Goal: Task Accomplishment & Management: Use online tool/utility

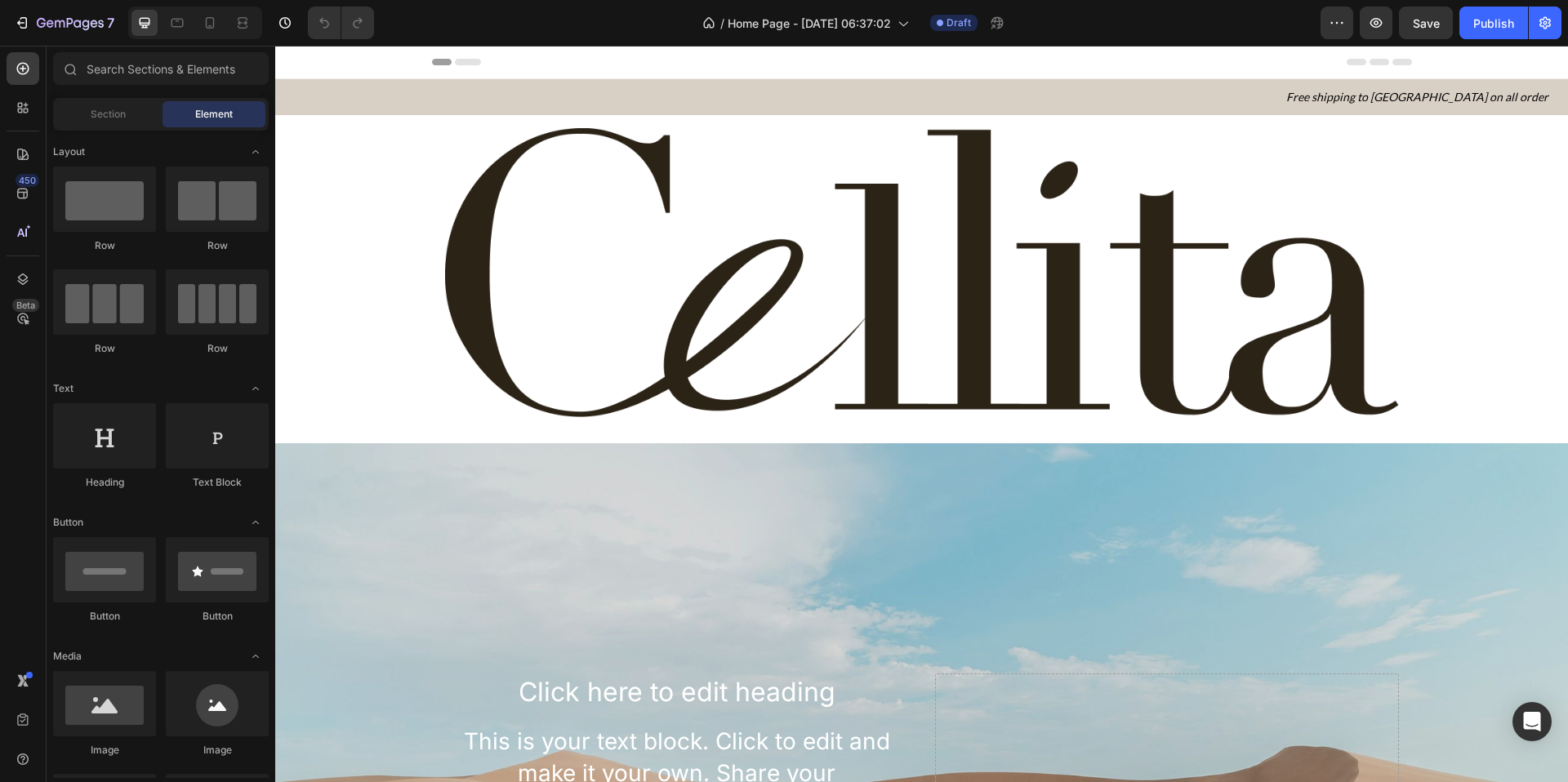
click at [869, 286] on img at bounding box center [921, 272] width 954 height 289
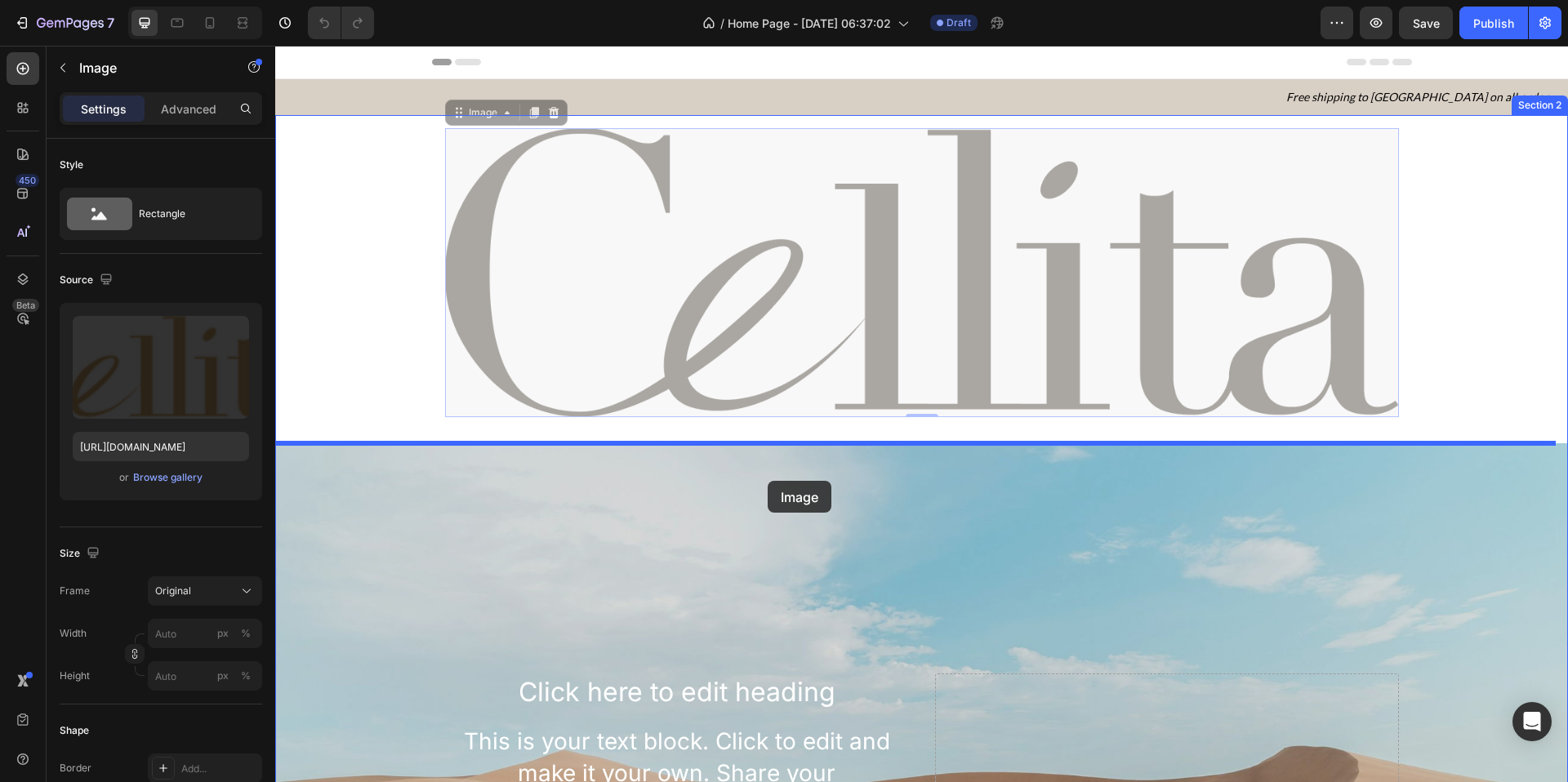
drag, startPoint x: 822, startPoint y: 284, endPoint x: 767, endPoint y: 478, distance: 201.6
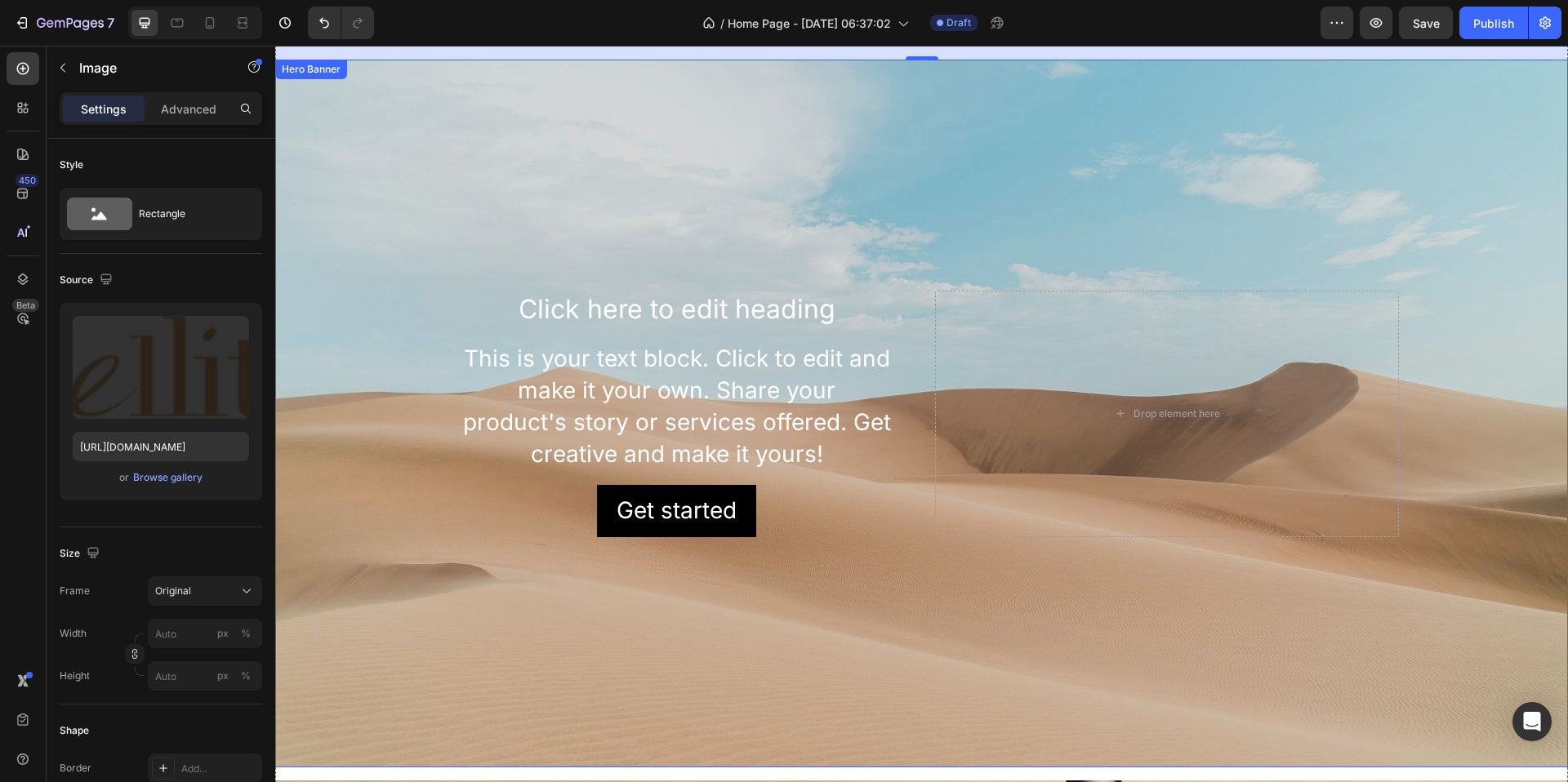
scroll to position [509, 0]
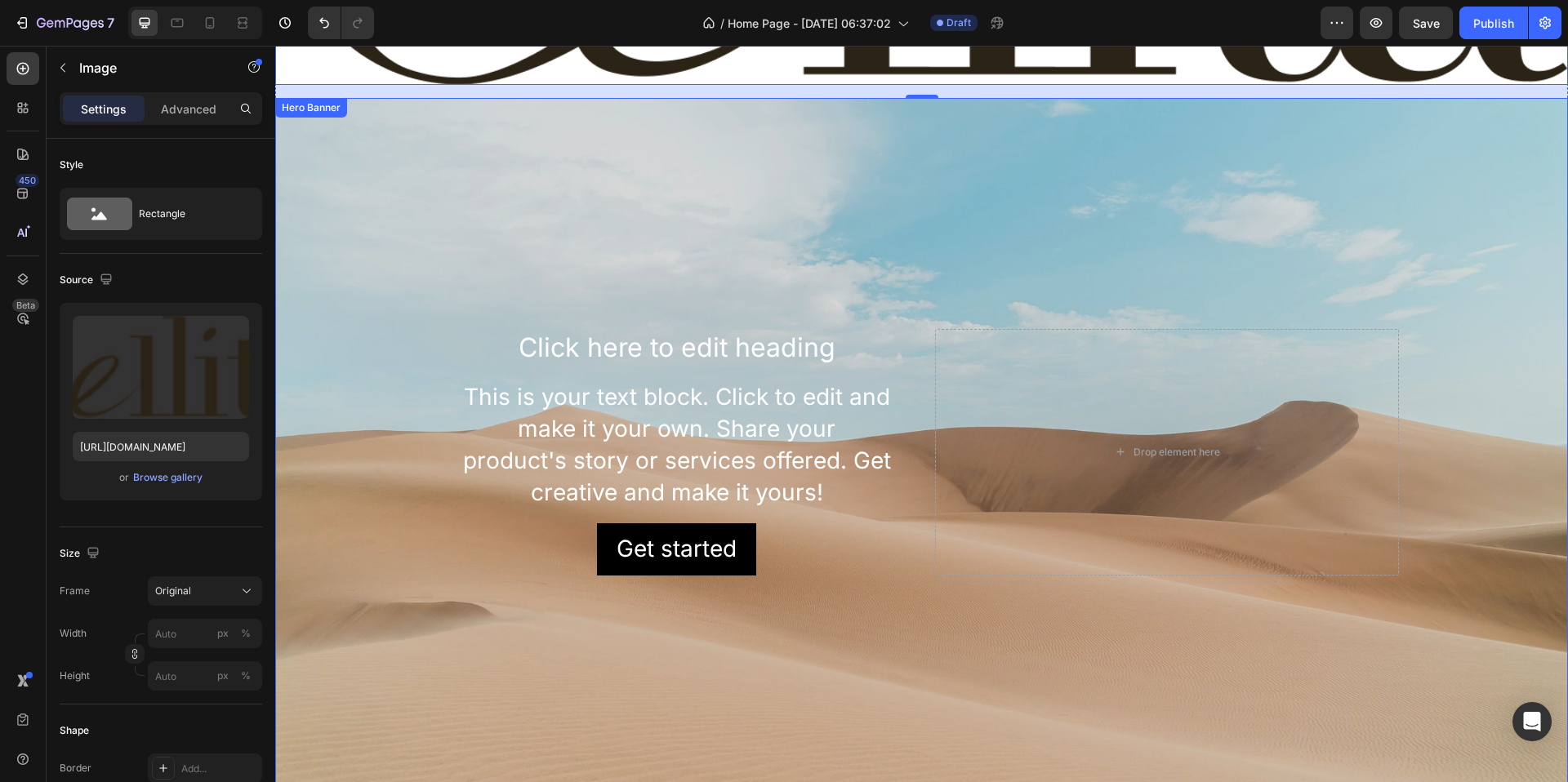
click at [658, 237] on div "Background Image" at bounding box center [921, 452] width 1293 height 708
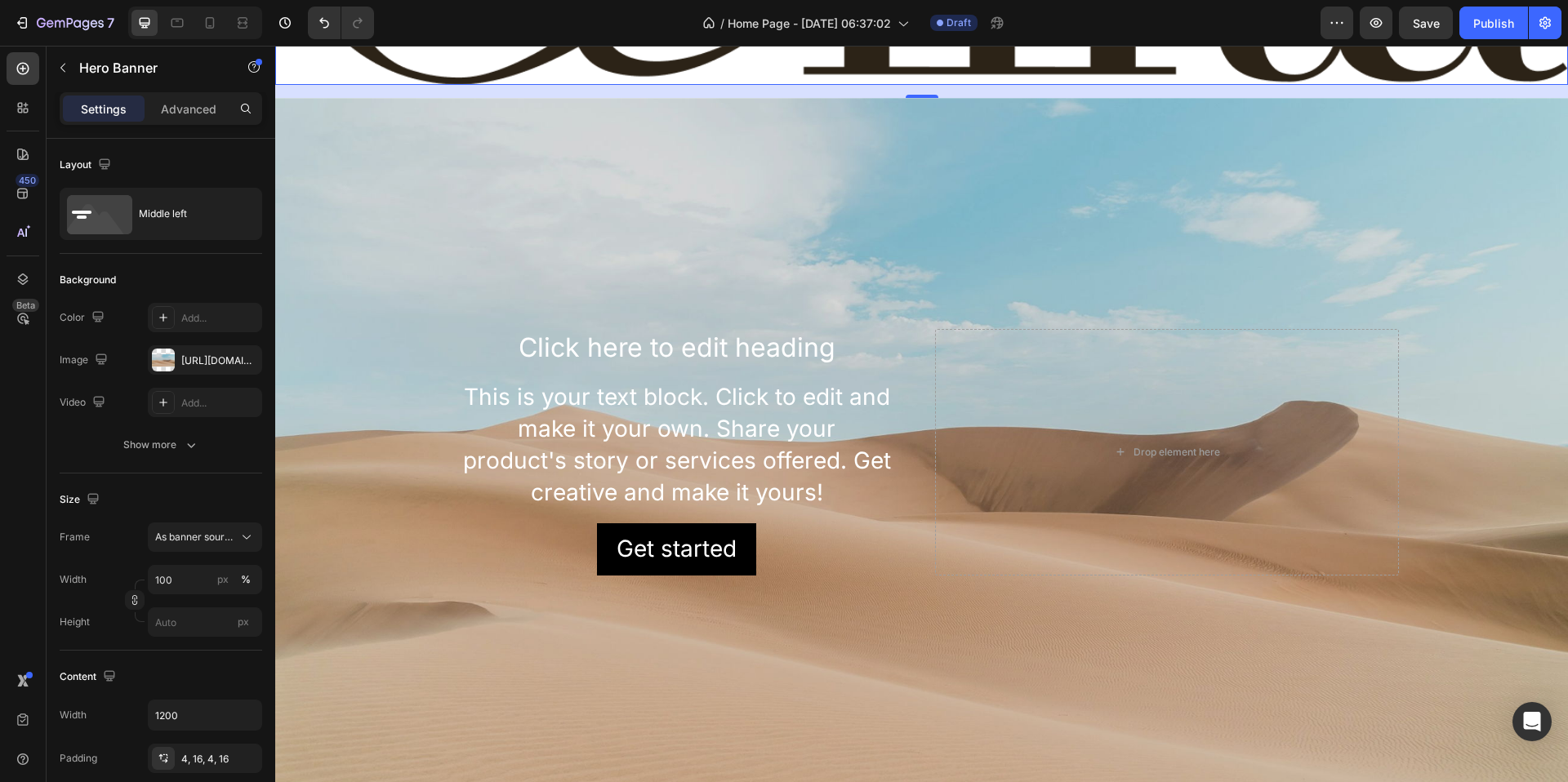
click at [699, 209] on div "Background Image" at bounding box center [921, 452] width 1293 height 708
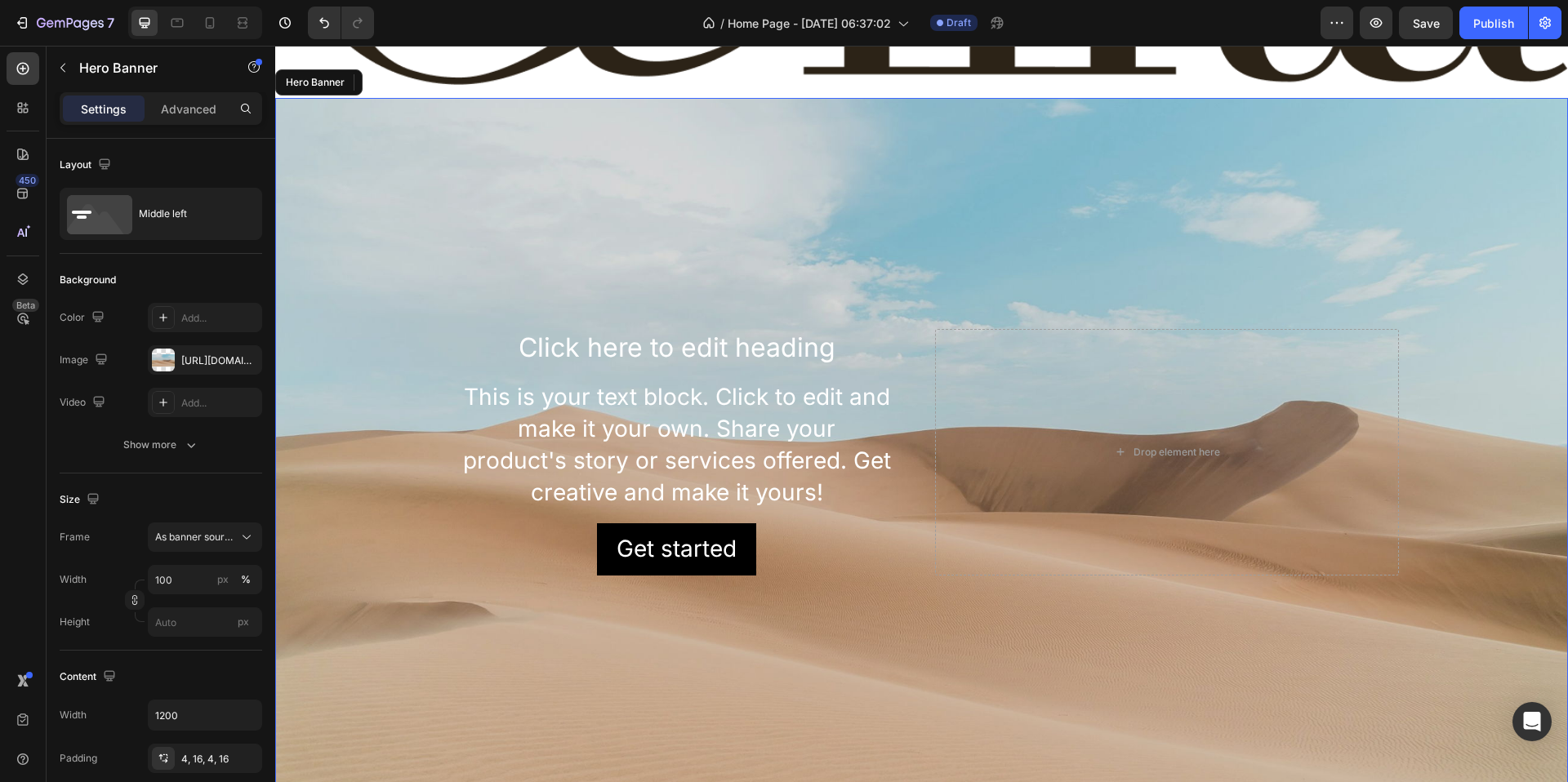
scroll to position [472, 0]
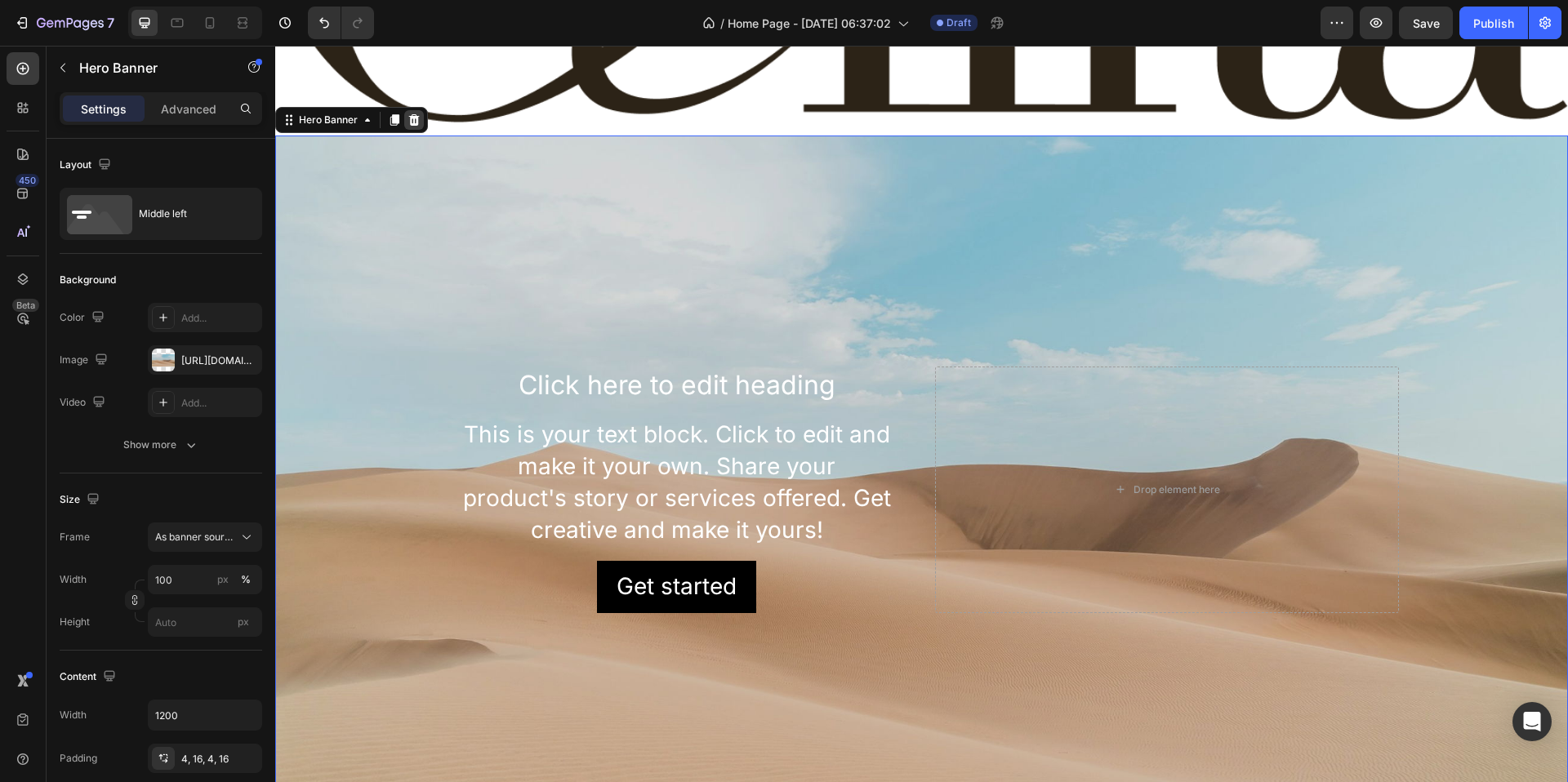
click at [417, 114] on icon at bounding box center [414, 120] width 11 height 12
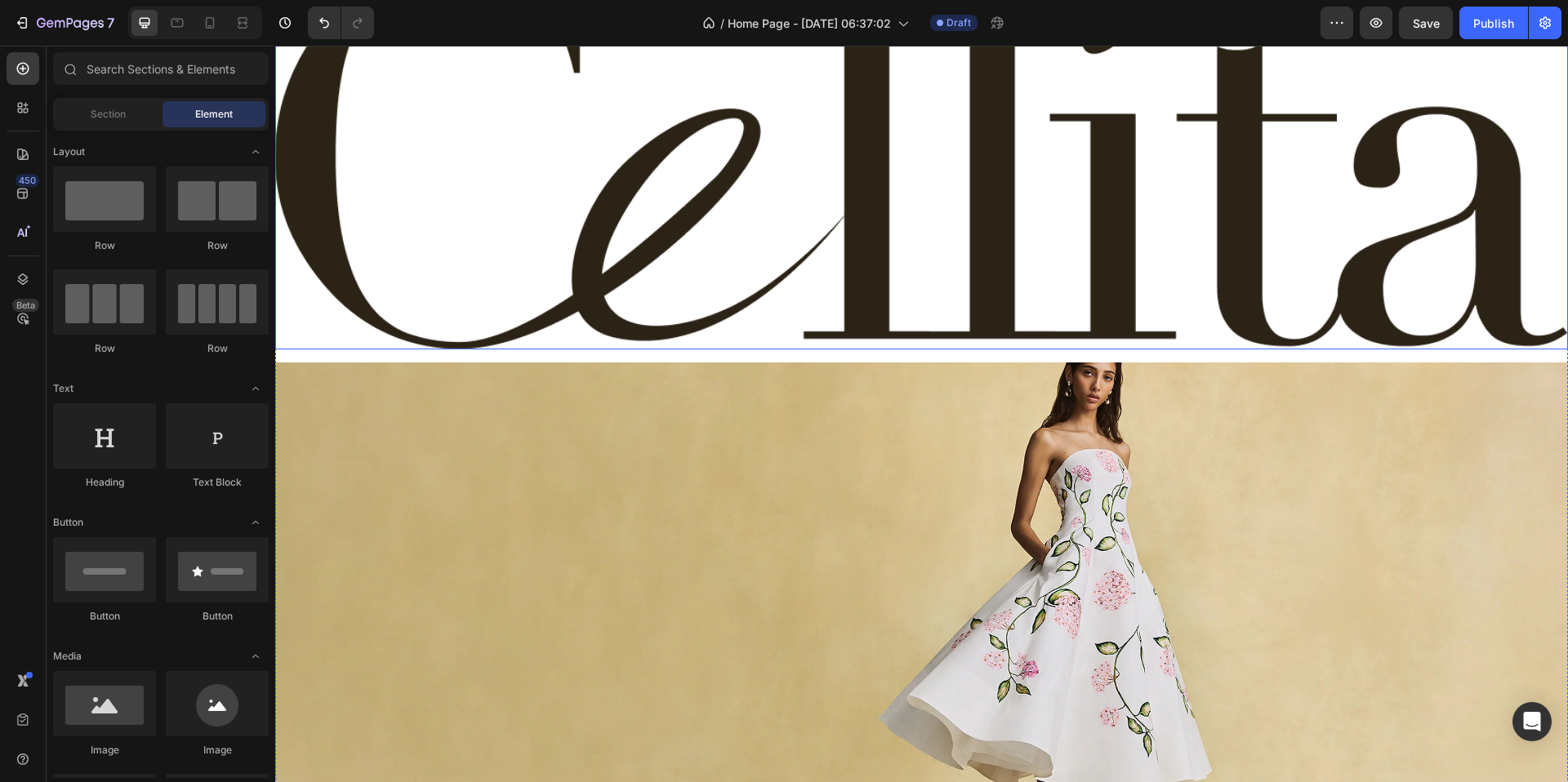
scroll to position [318, 0]
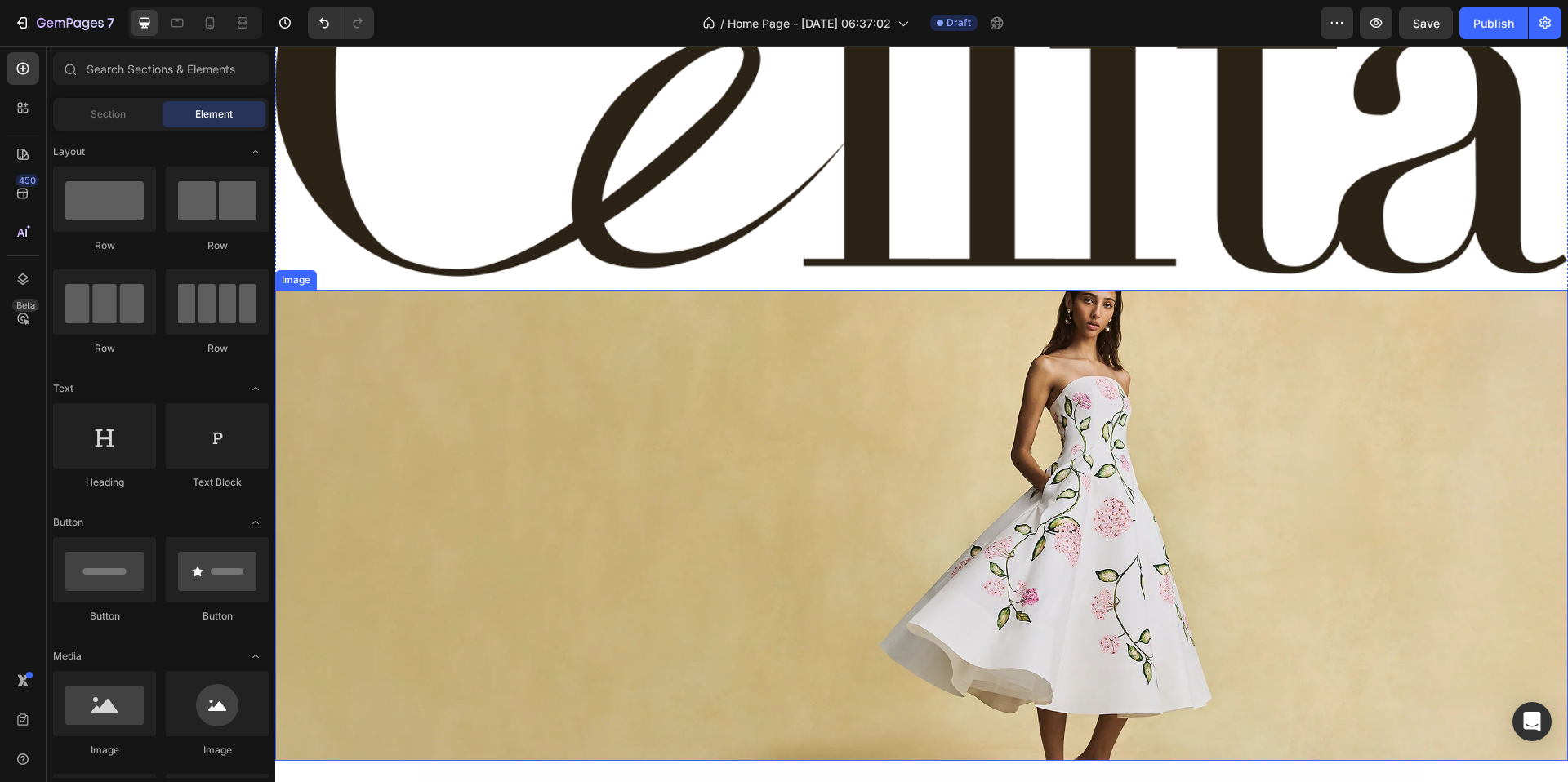
click at [428, 395] on img at bounding box center [921, 525] width 1293 height 472
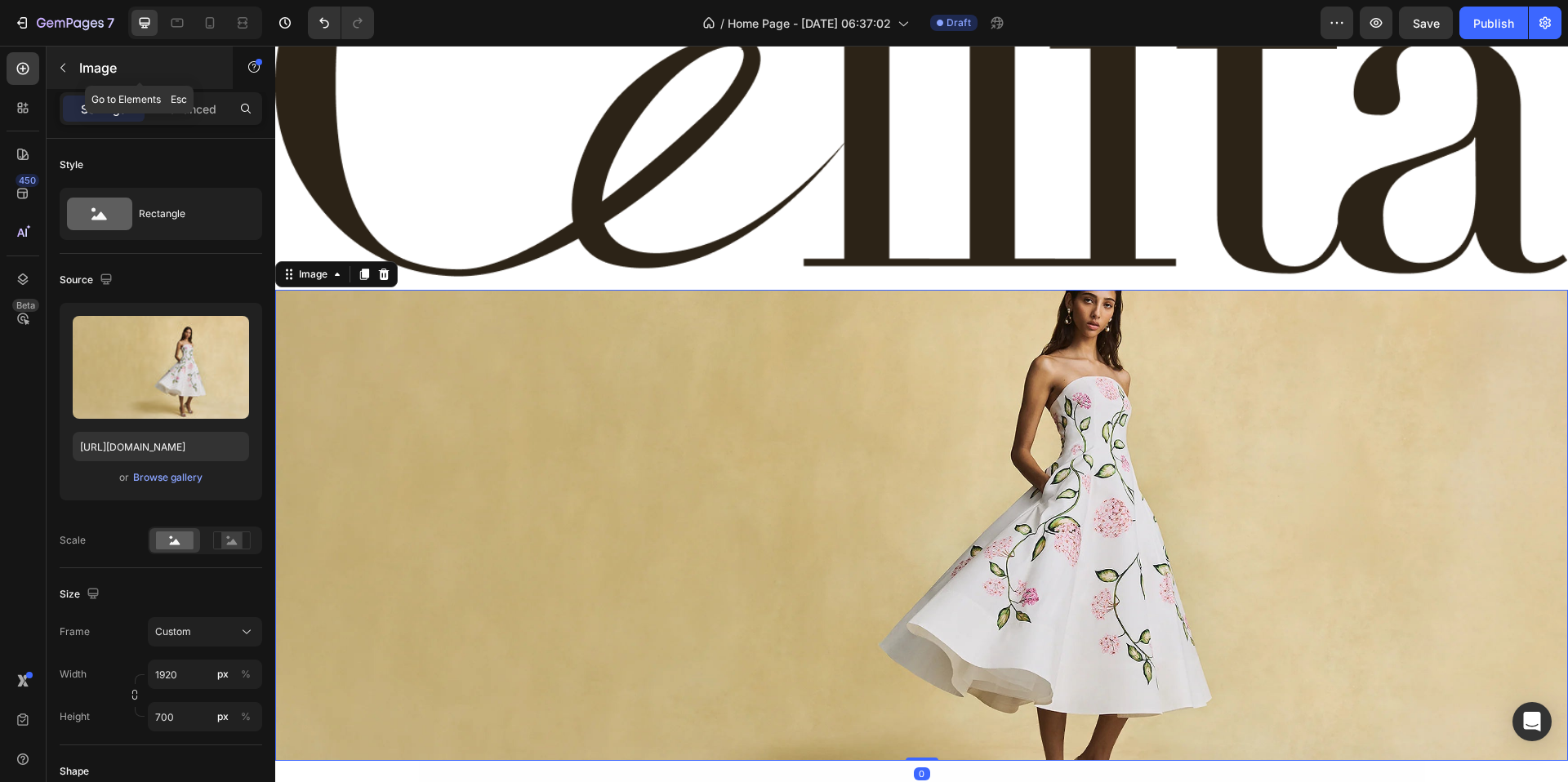
click at [68, 66] on icon "button" at bounding box center [63, 68] width 13 height 13
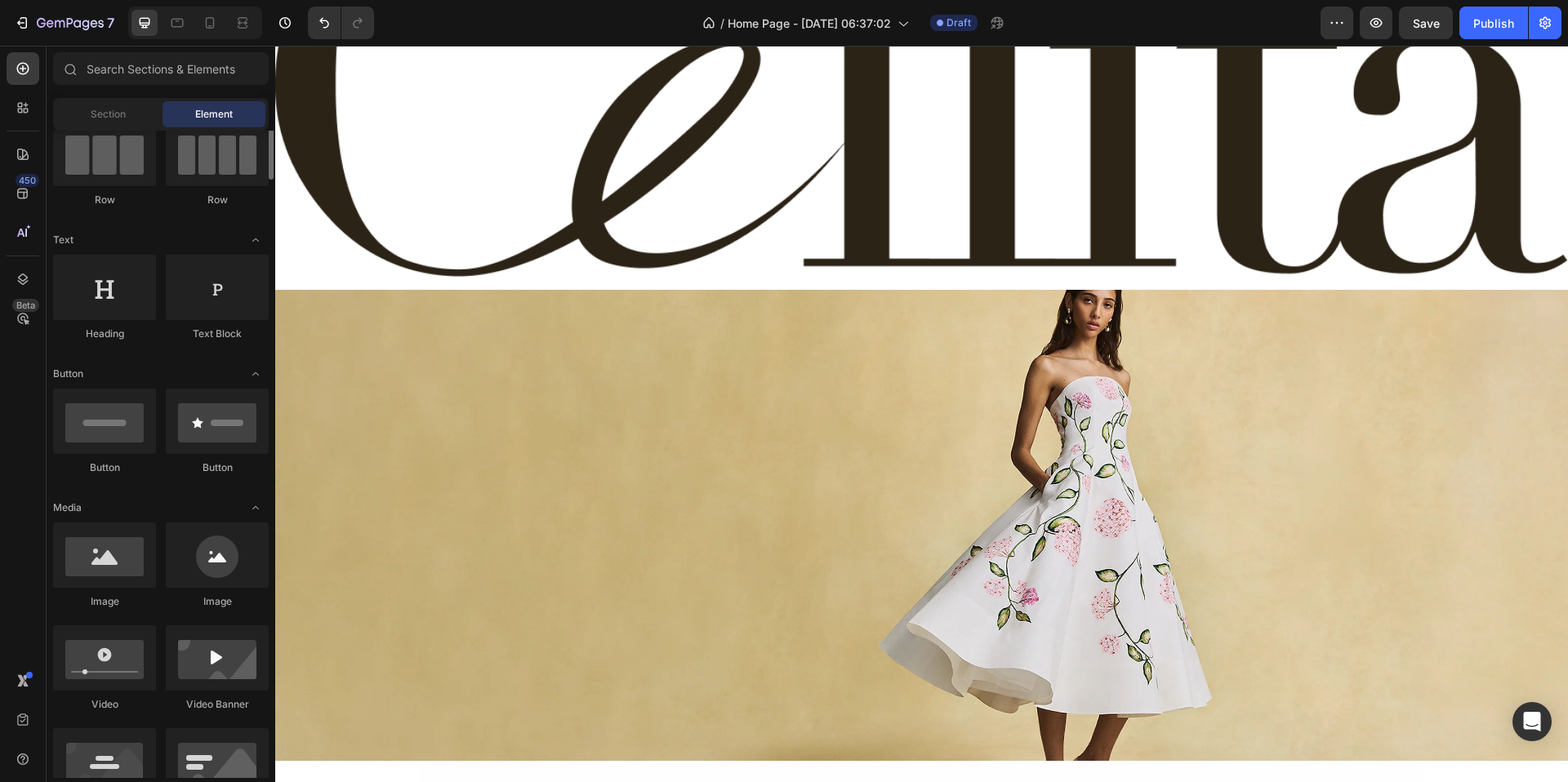
scroll to position [232, 0]
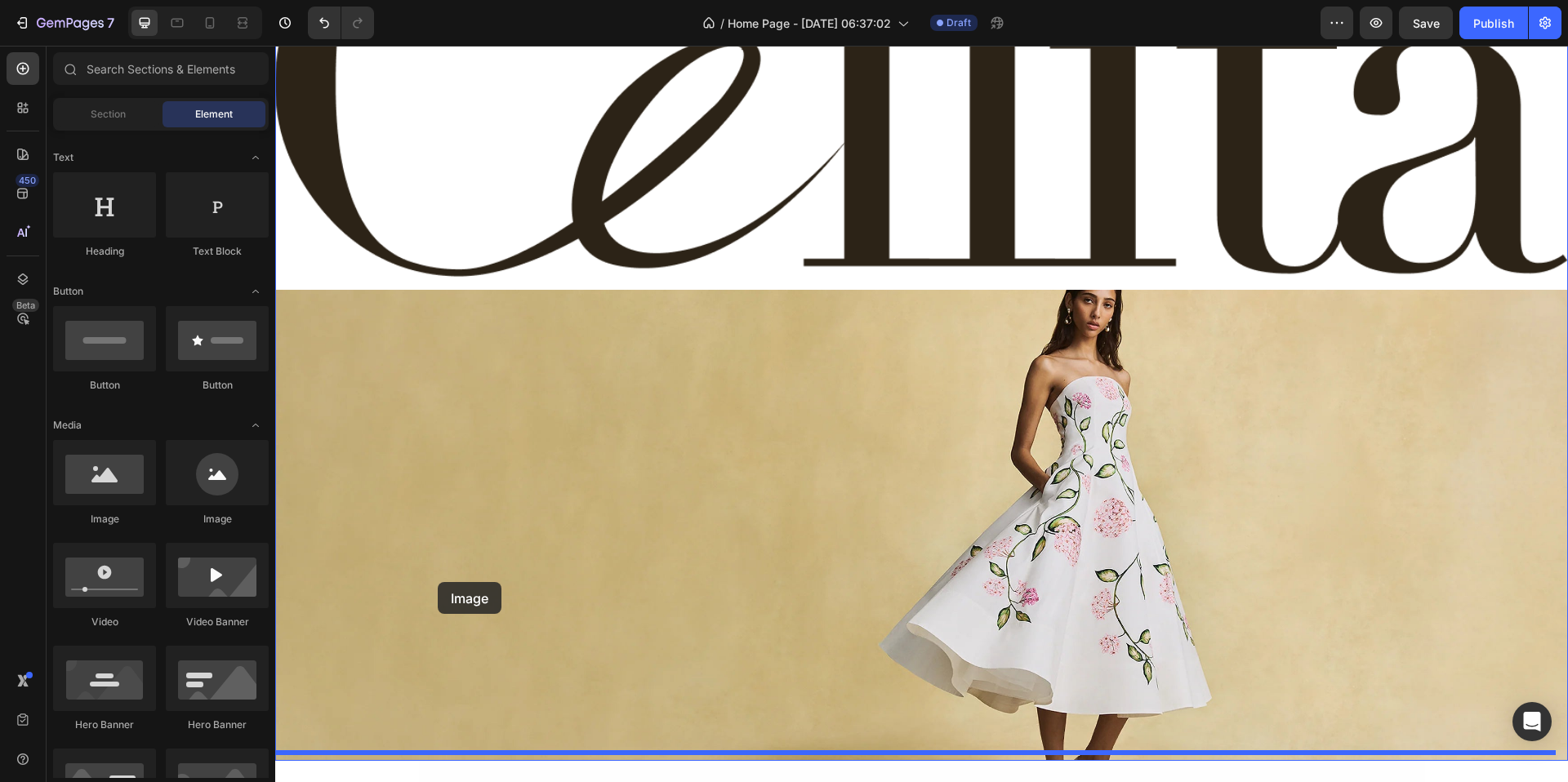
drag, startPoint x: 404, startPoint y: 546, endPoint x: 438, endPoint y: 579, distance: 47.4
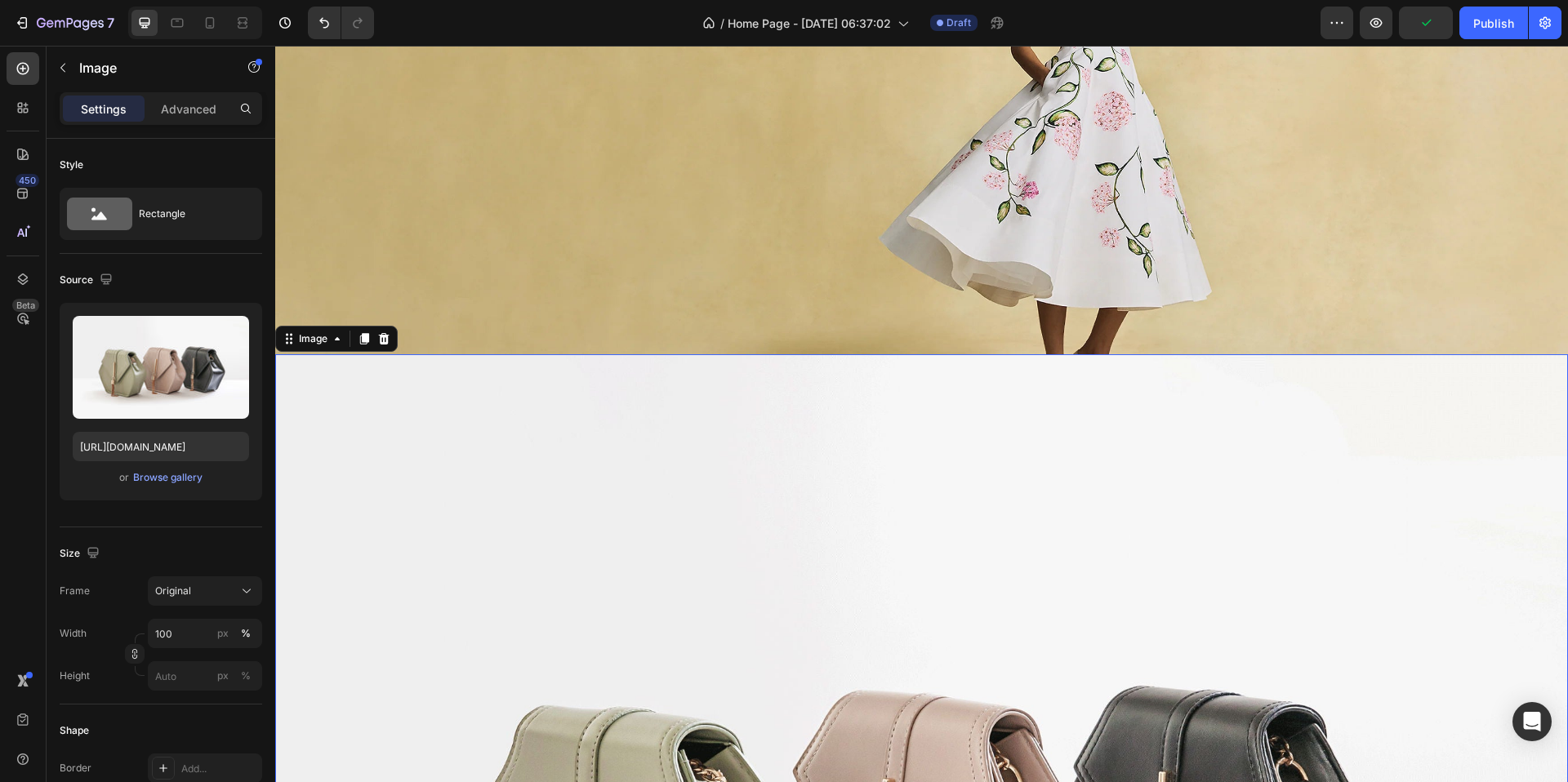
scroll to position [695, 0]
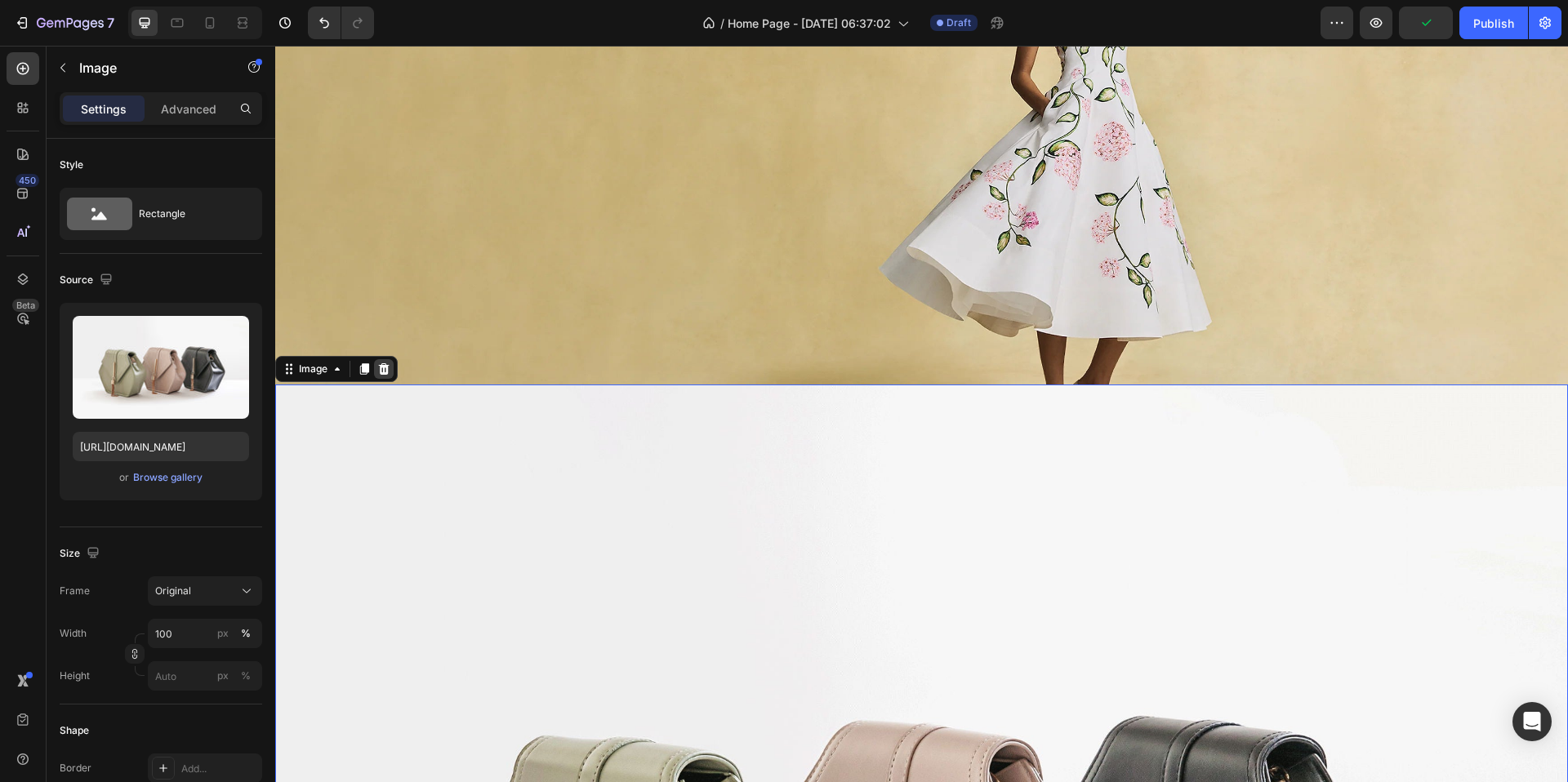
click at [384, 359] on div at bounding box center [383, 369] width 19 height 19
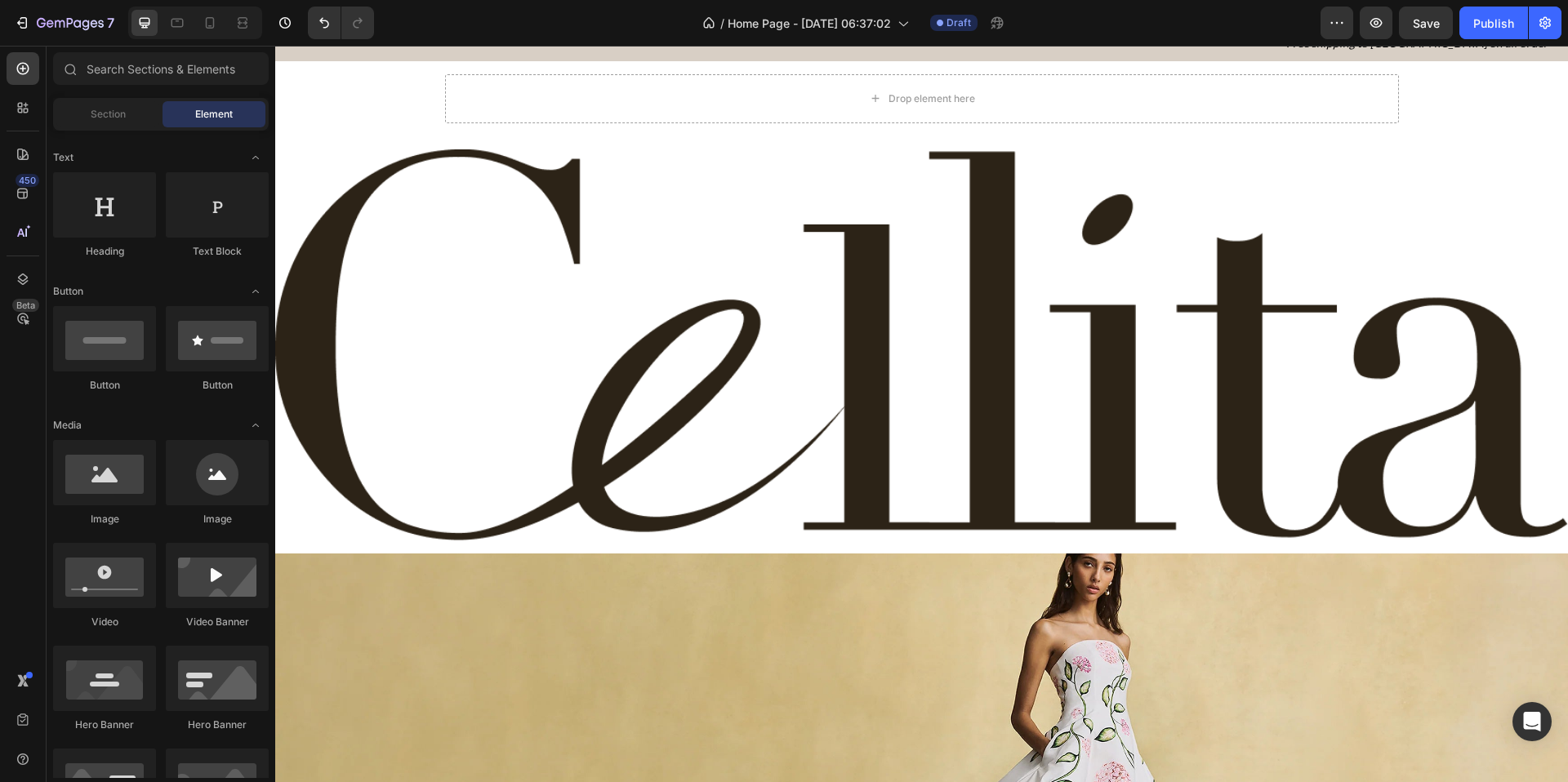
scroll to position [0, 0]
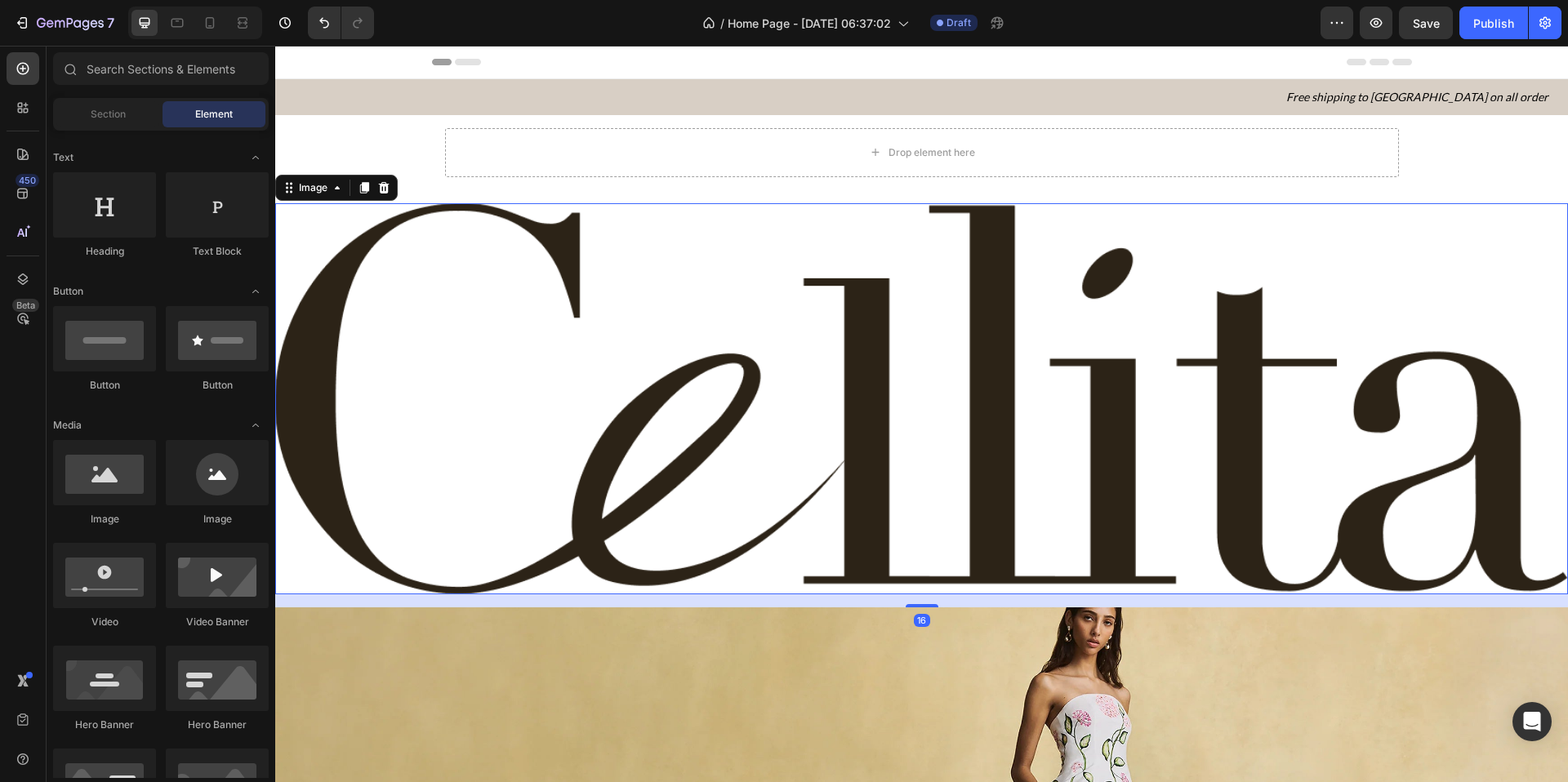
click at [640, 309] on img at bounding box center [921, 400] width 1293 height 392
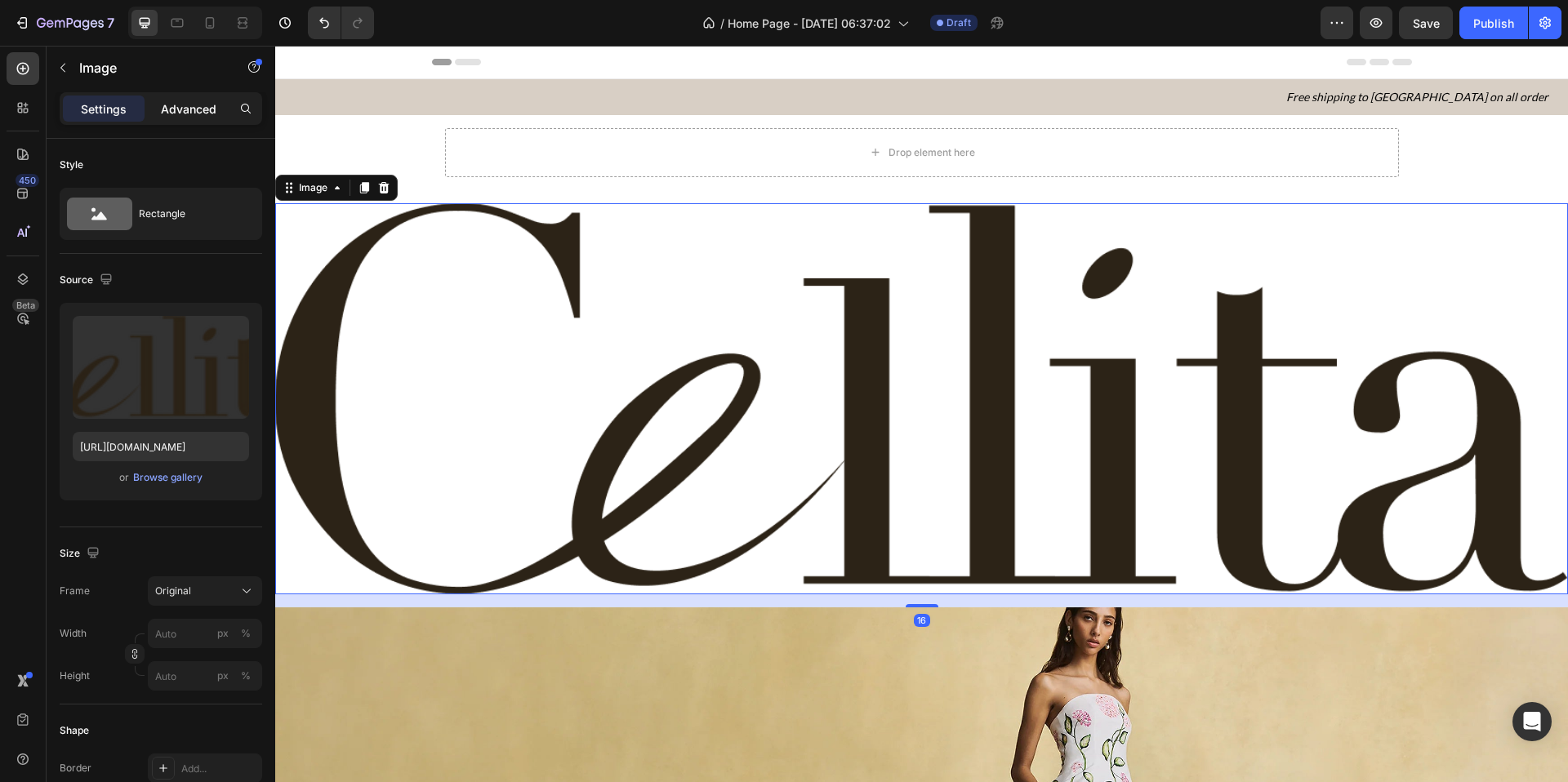
click at [193, 107] on p "Advanced" at bounding box center [188, 110] width 56 height 17
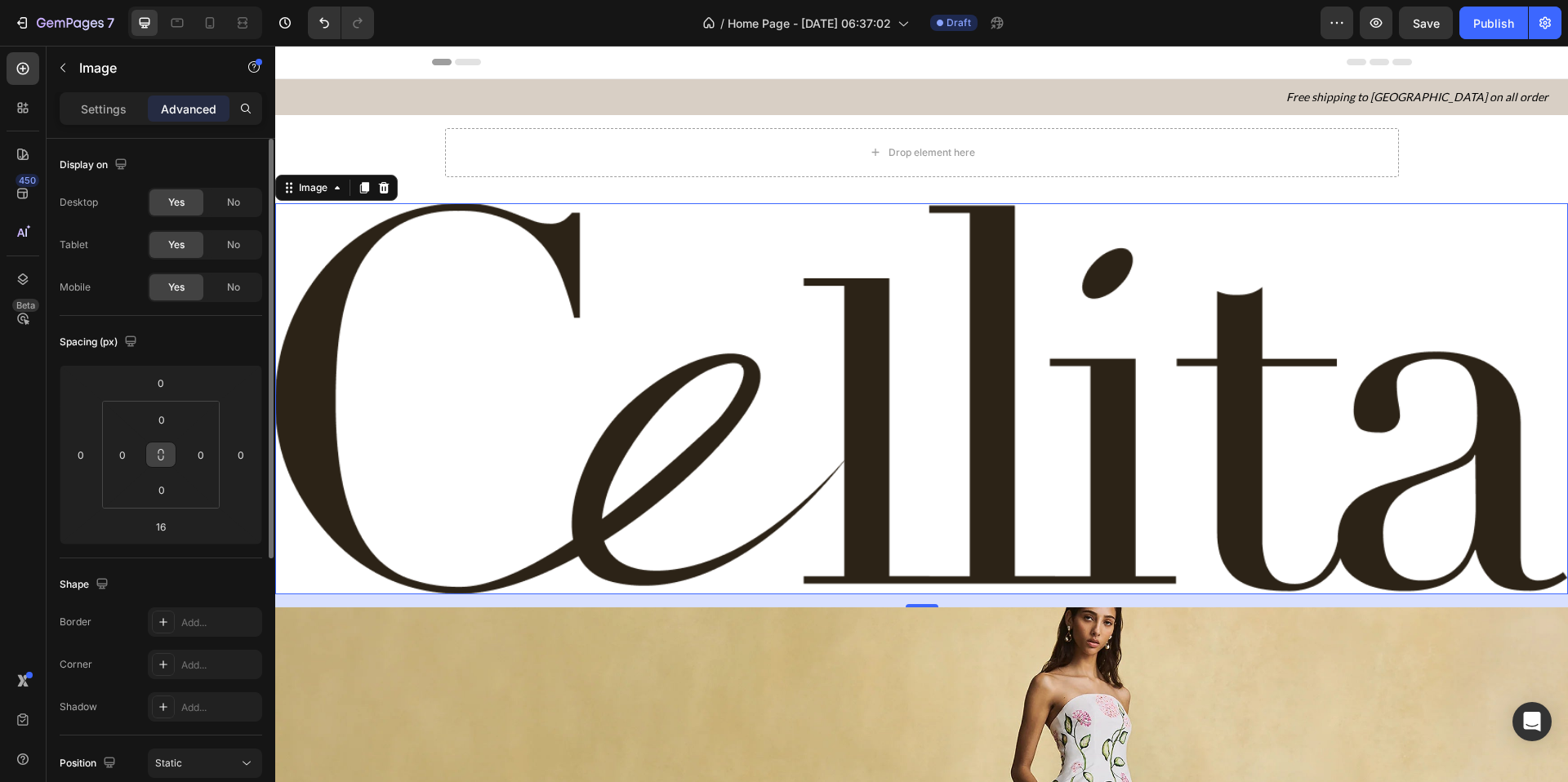
click at [157, 460] on icon at bounding box center [161, 455] width 13 height 13
click at [158, 459] on icon at bounding box center [161, 455] width 13 height 13
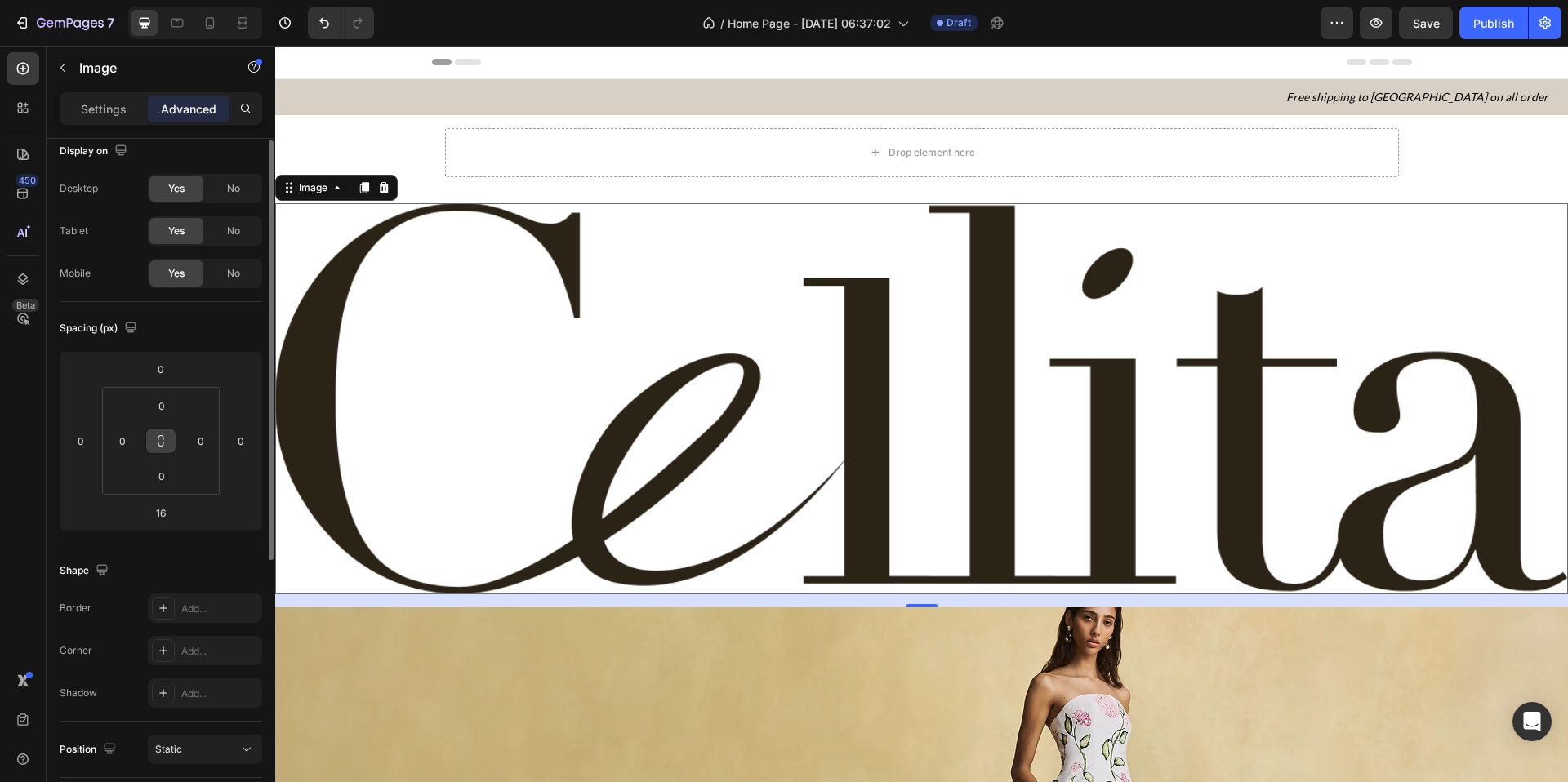
scroll to position [3, 0]
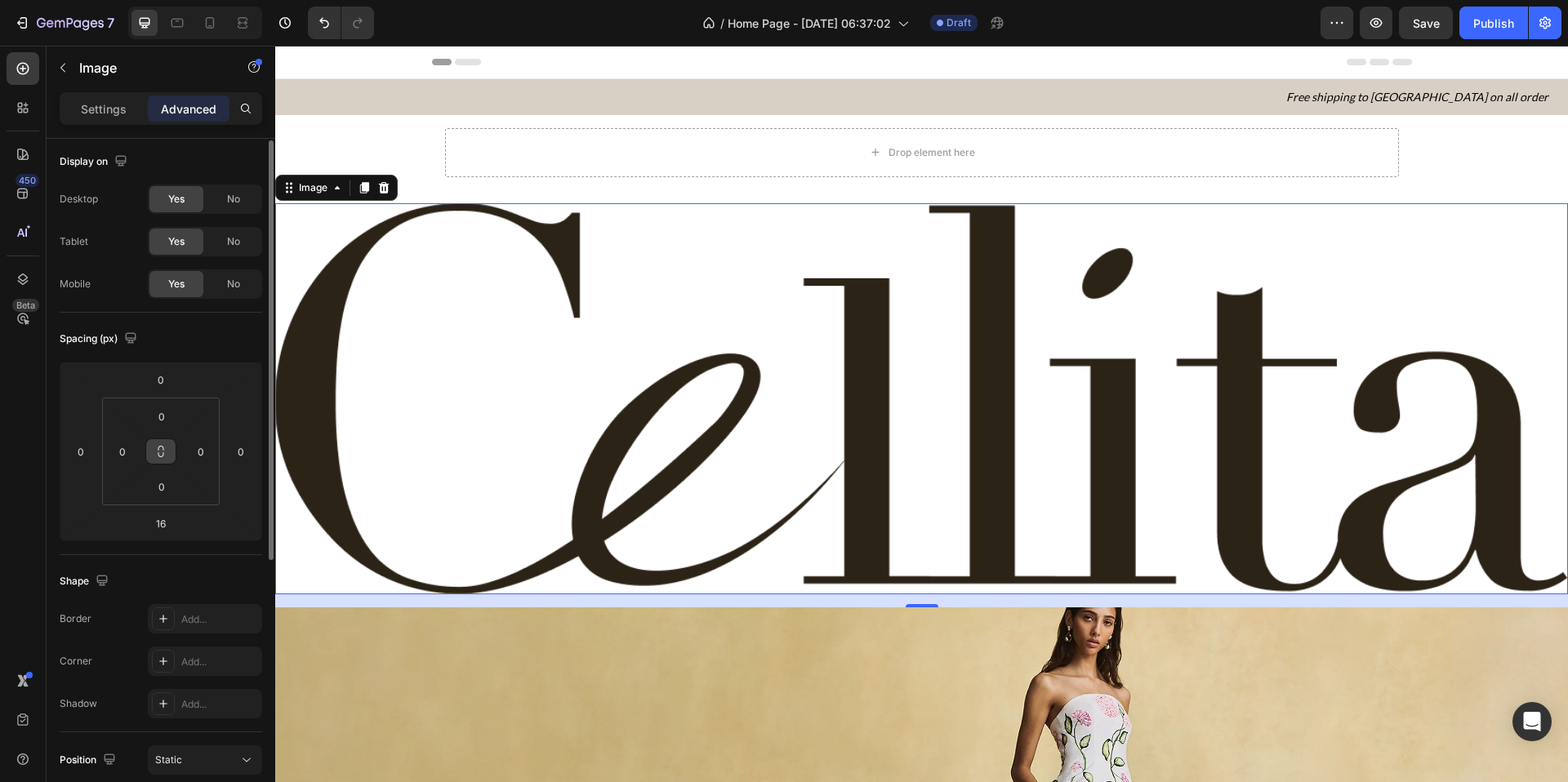
click at [235, 215] on div "Desktop Yes No Tablet Yes No Mobile Yes No" at bounding box center [160, 241] width 203 height 114
click at [235, 207] on div "No" at bounding box center [233, 199] width 54 height 26
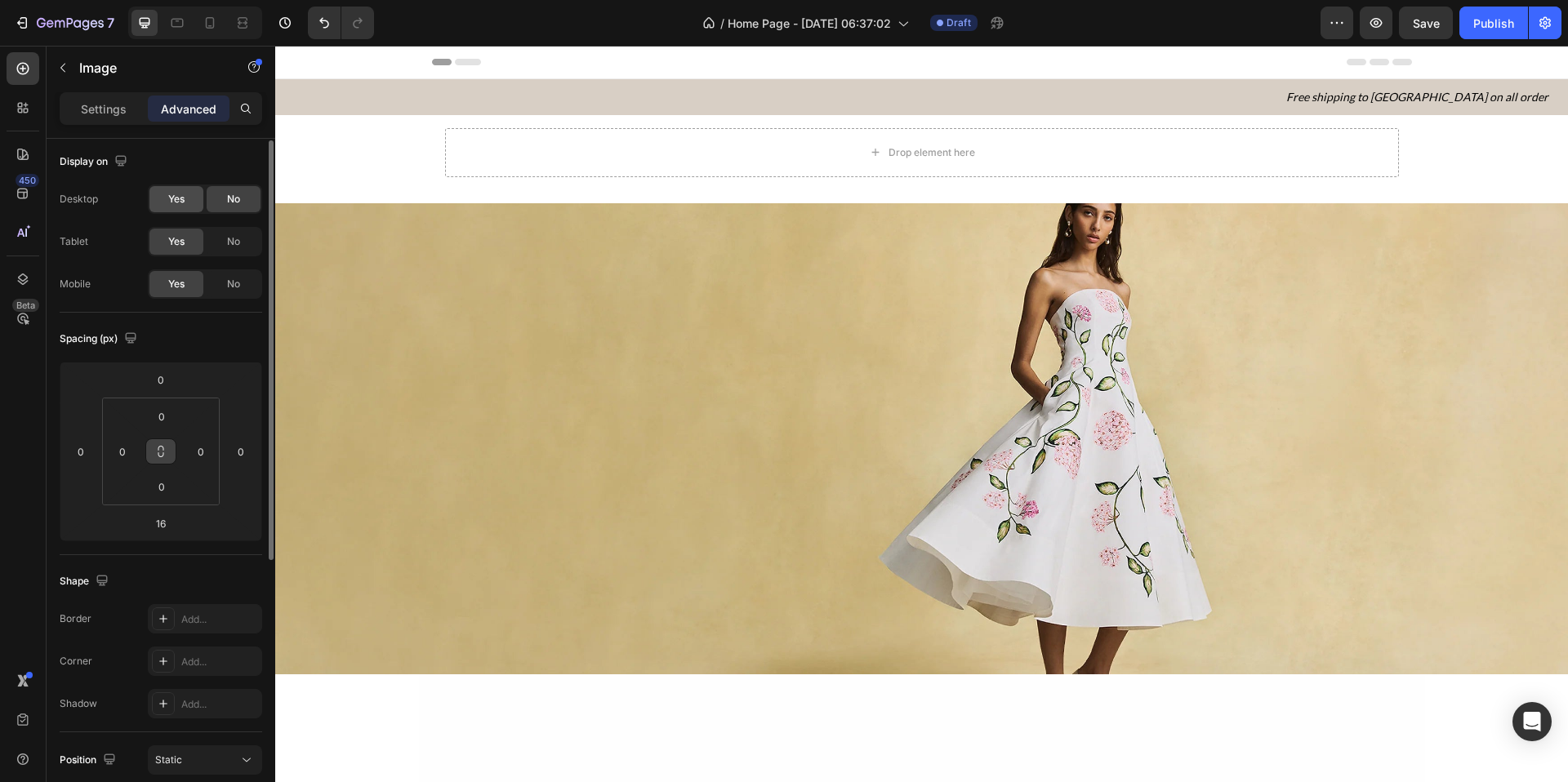
click at [177, 192] on span "Yes" at bounding box center [176, 199] width 16 height 14
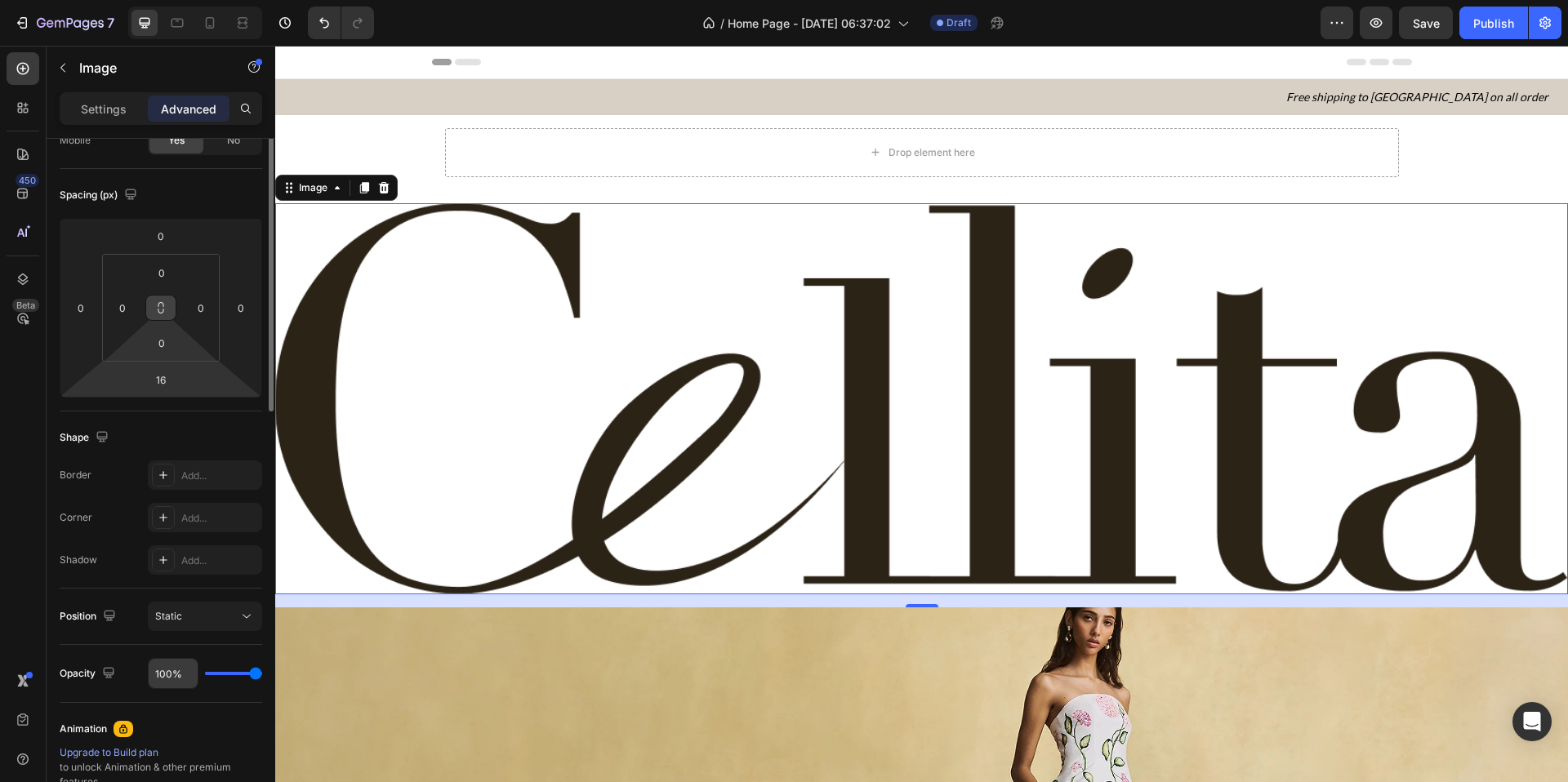
scroll to position [0, 0]
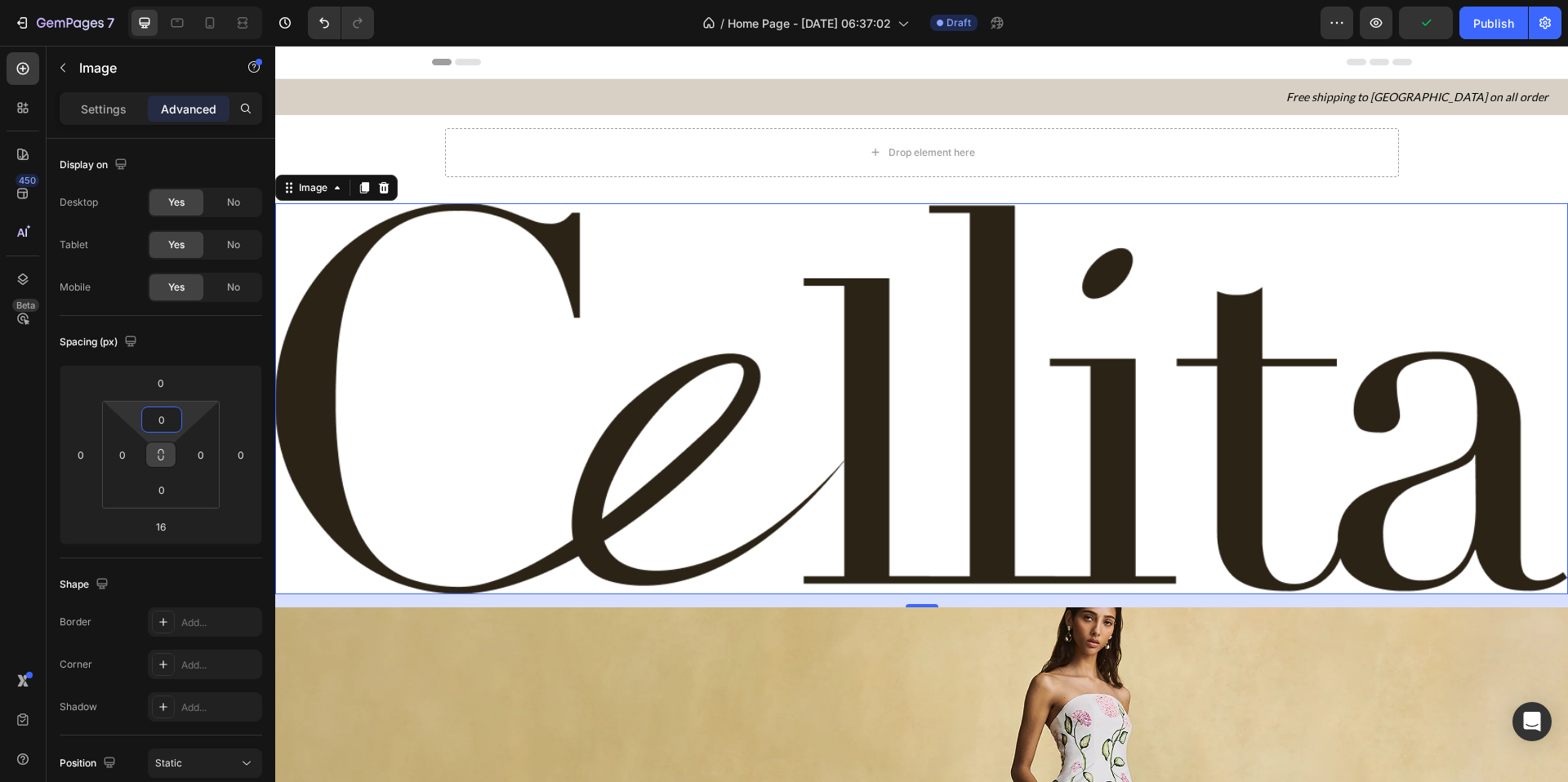
click at [173, 408] on input "0" at bounding box center [161, 420] width 33 height 25
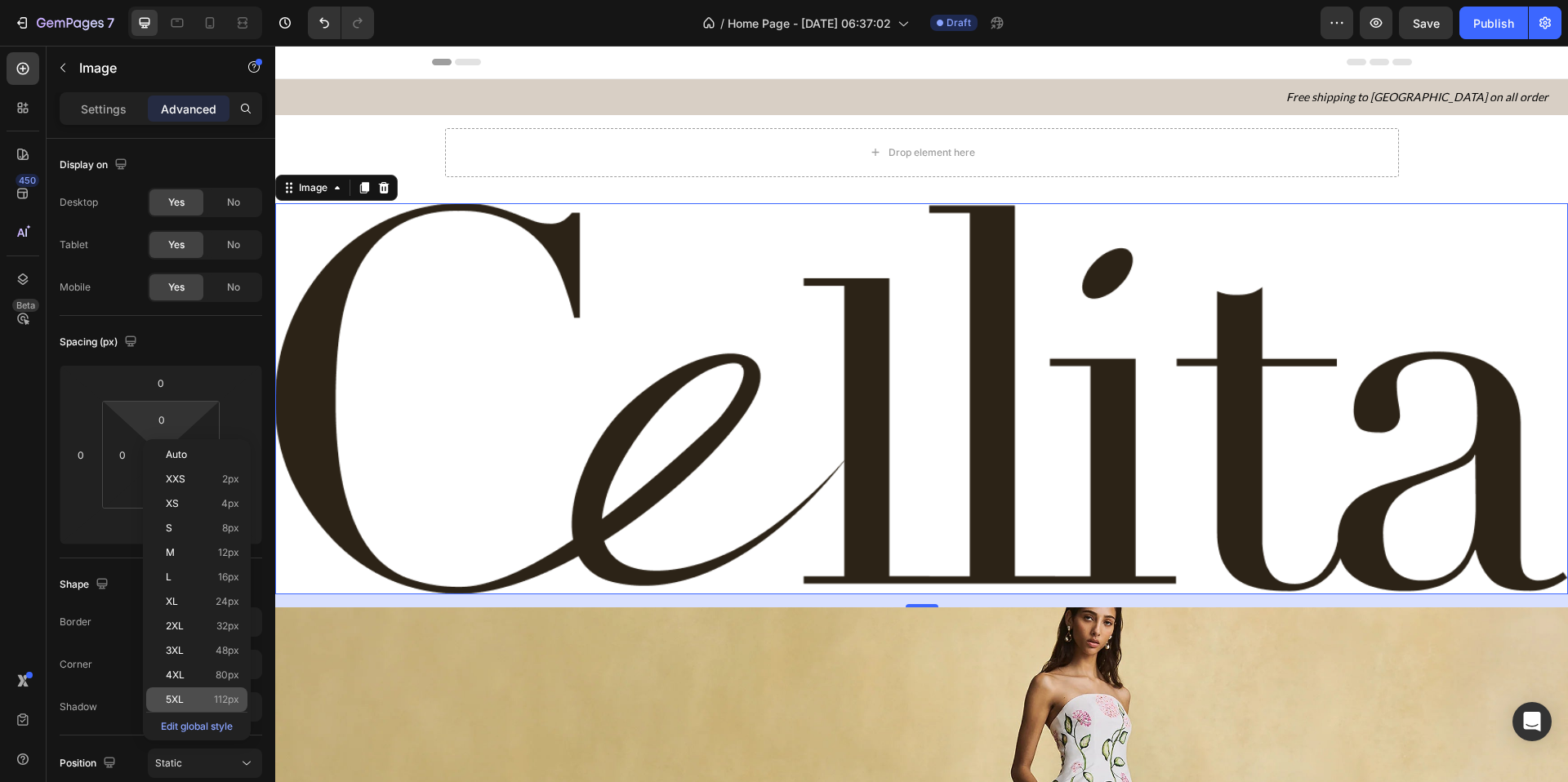
click at [166, 689] on span "5XL" at bounding box center [175, 700] width 18 height 12
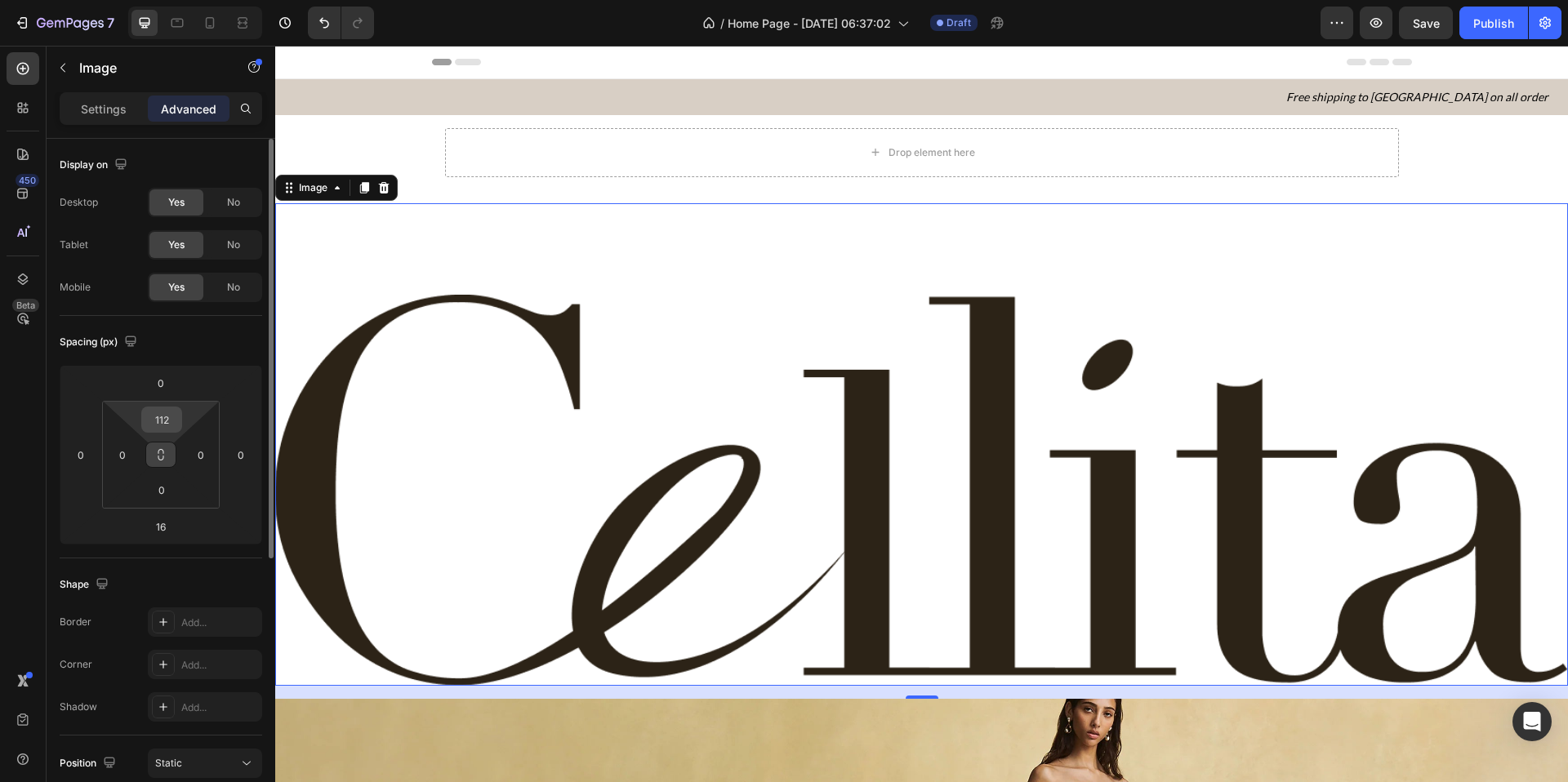
click at [180, 413] on div "112" at bounding box center [161, 419] width 41 height 26
click at [172, 423] on input "112" at bounding box center [161, 420] width 33 height 25
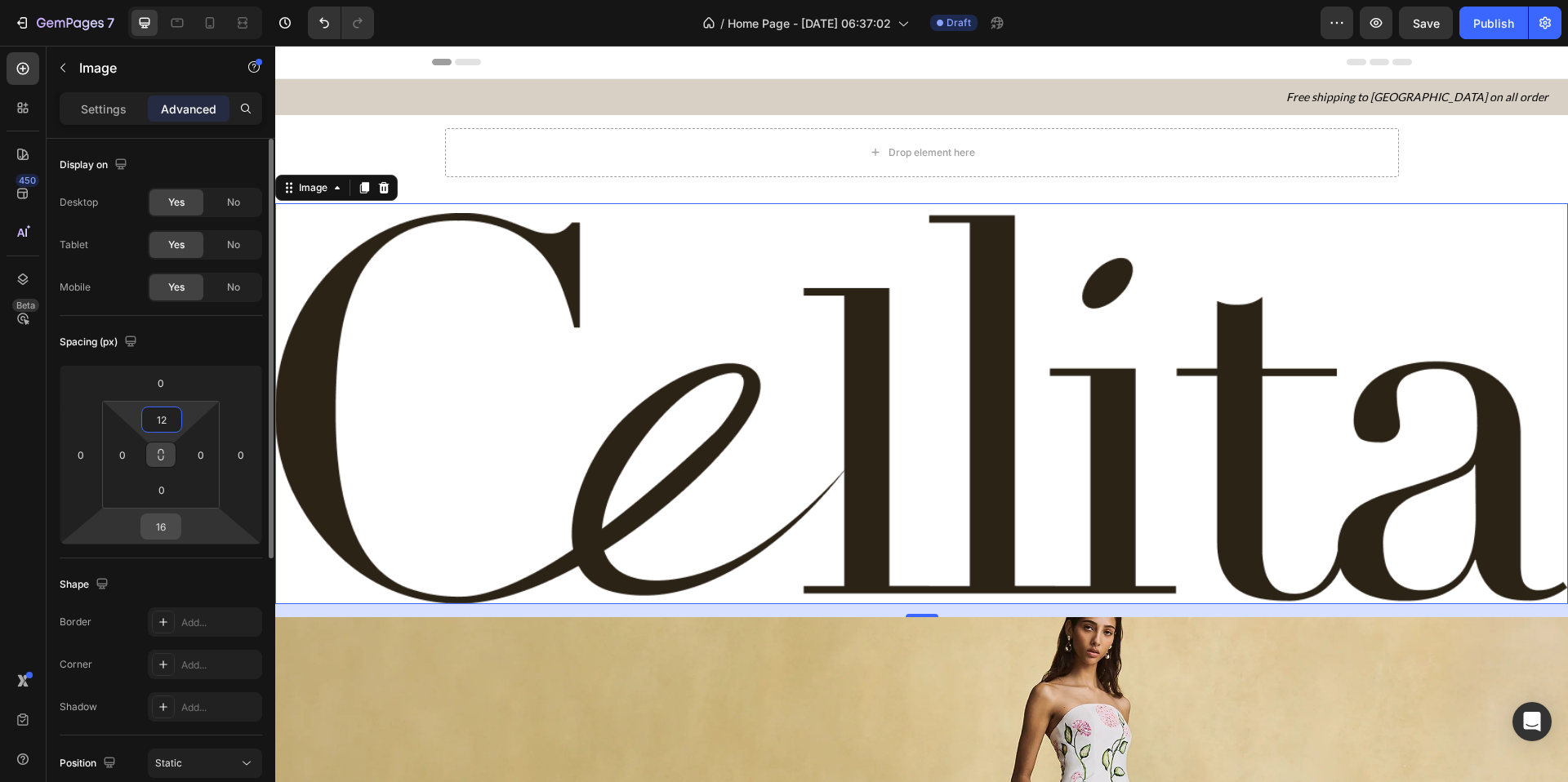
type input "12"
click at [156, 527] on input "16" at bounding box center [160, 527] width 33 height 25
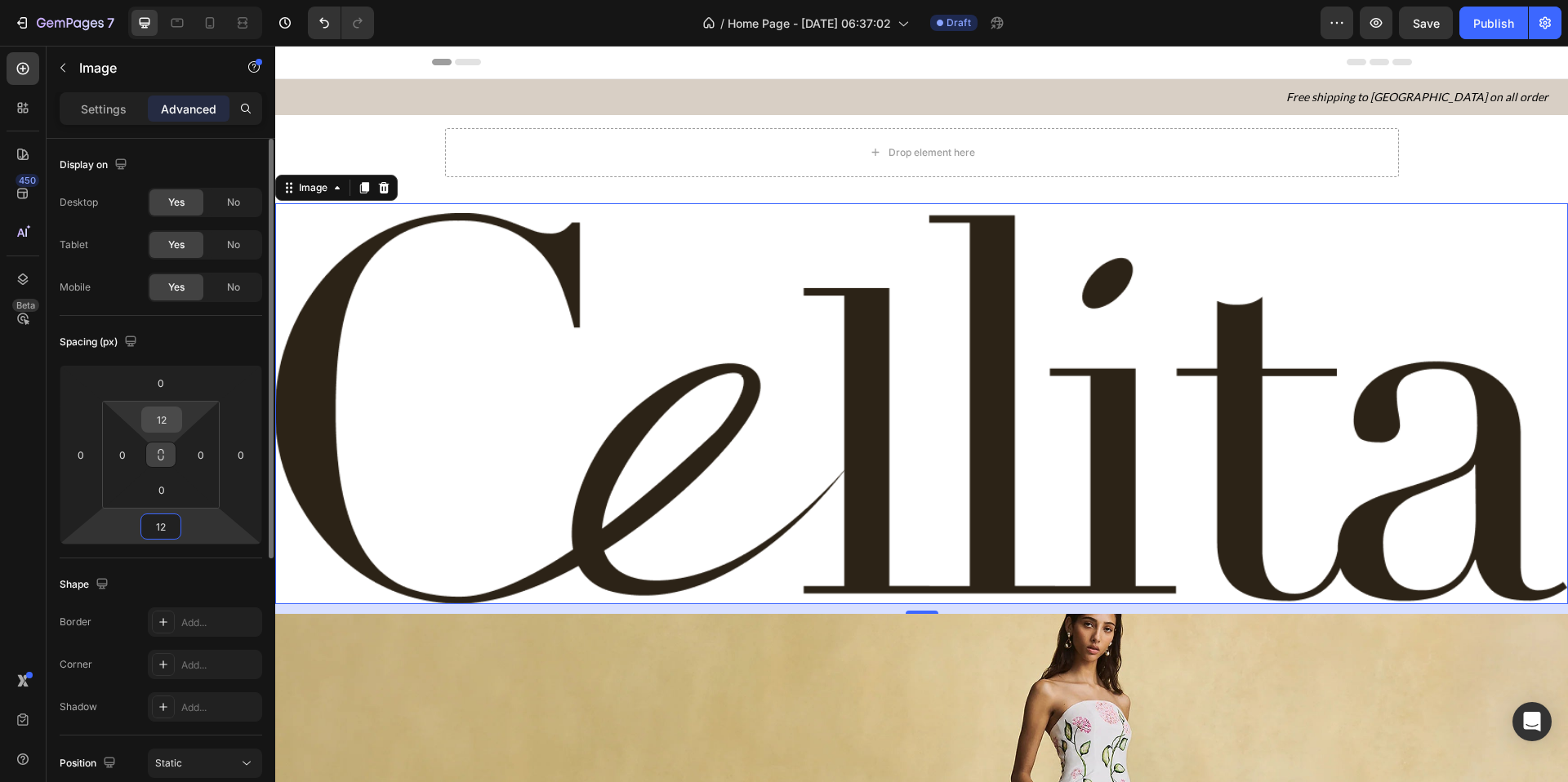
type input "12"
click at [160, 419] on input "12" at bounding box center [161, 420] width 33 height 25
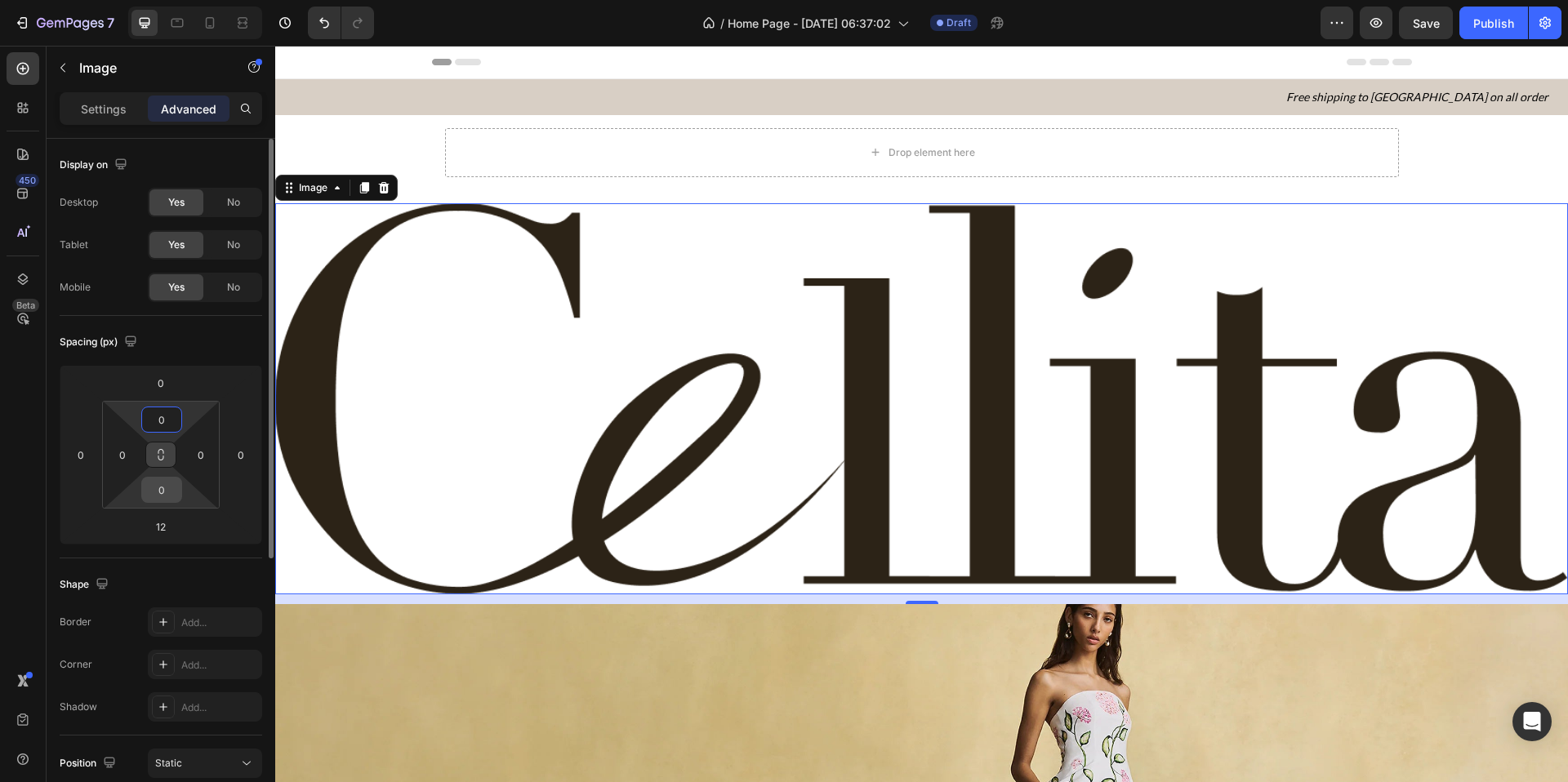
type input "0"
click at [159, 489] on input "0" at bounding box center [161, 490] width 33 height 25
click at [140, 531] on div "12" at bounding box center [160, 526] width 41 height 26
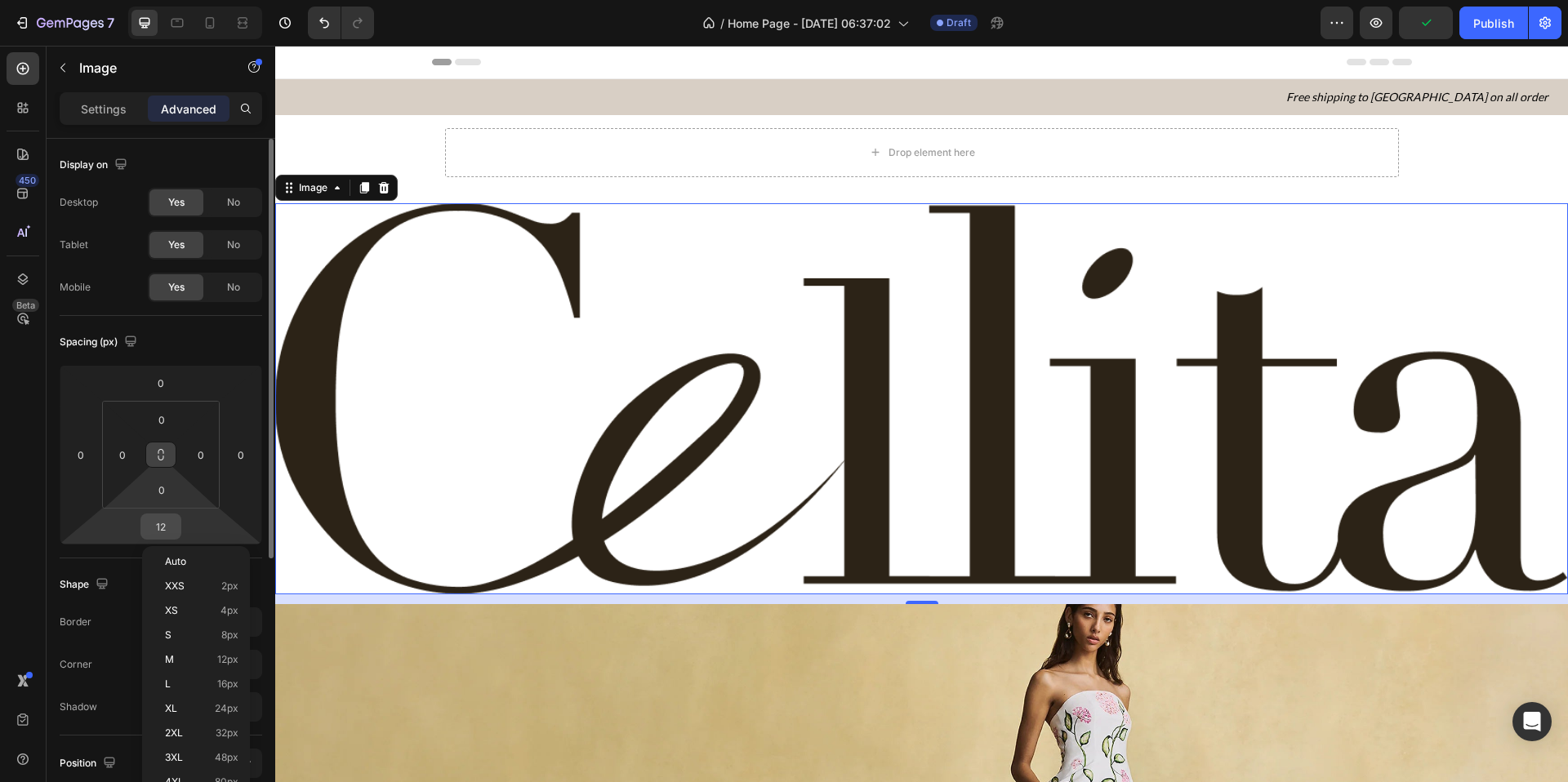
click at [157, 527] on input "12" at bounding box center [160, 527] width 33 height 25
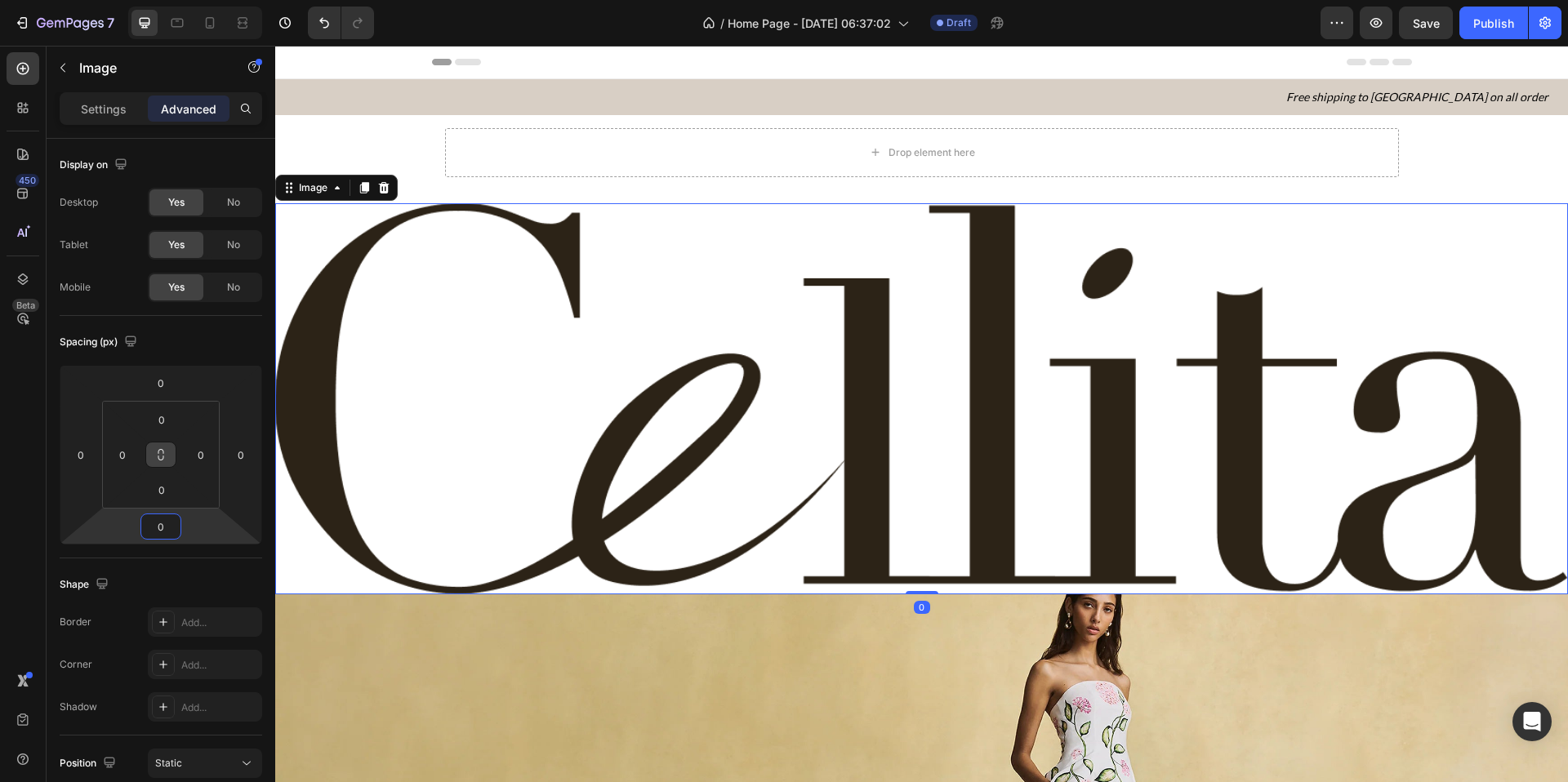
type input "0"
click at [160, 454] on icon at bounding box center [161, 455] width 13 height 13
click at [160, 454] on icon at bounding box center [160, 455] width 1 height 6
click at [118, 105] on p "Settings" at bounding box center [104, 110] width 46 height 17
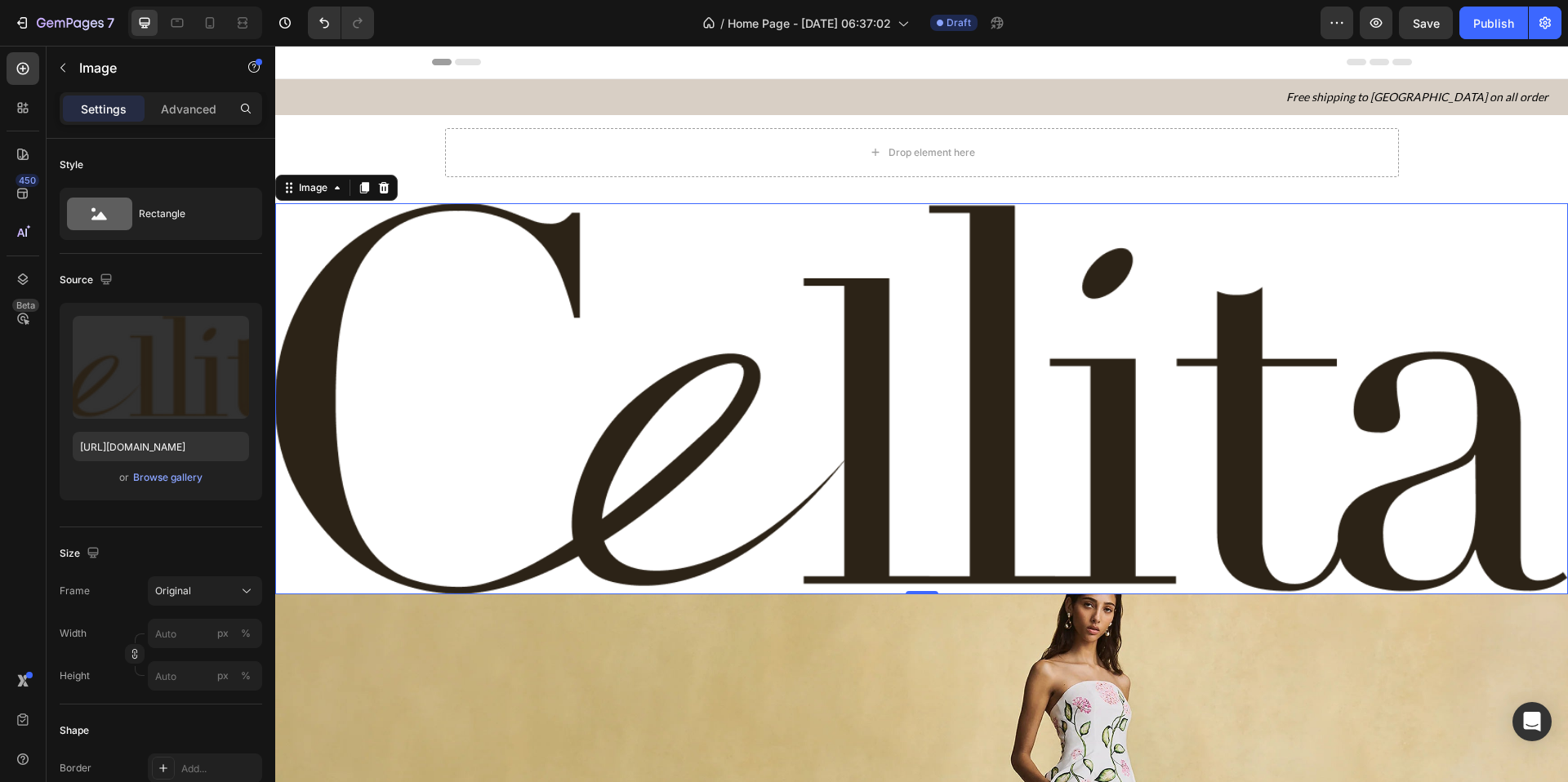
click at [549, 276] on img at bounding box center [921, 400] width 1293 height 392
drag, startPoint x: 906, startPoint y: 589, endPoint x: 919, endPoint y: 499, distance: 90.9
click at [920, 499] on div "Image 0" at bounding box center [921, 400] width 1293 height 392
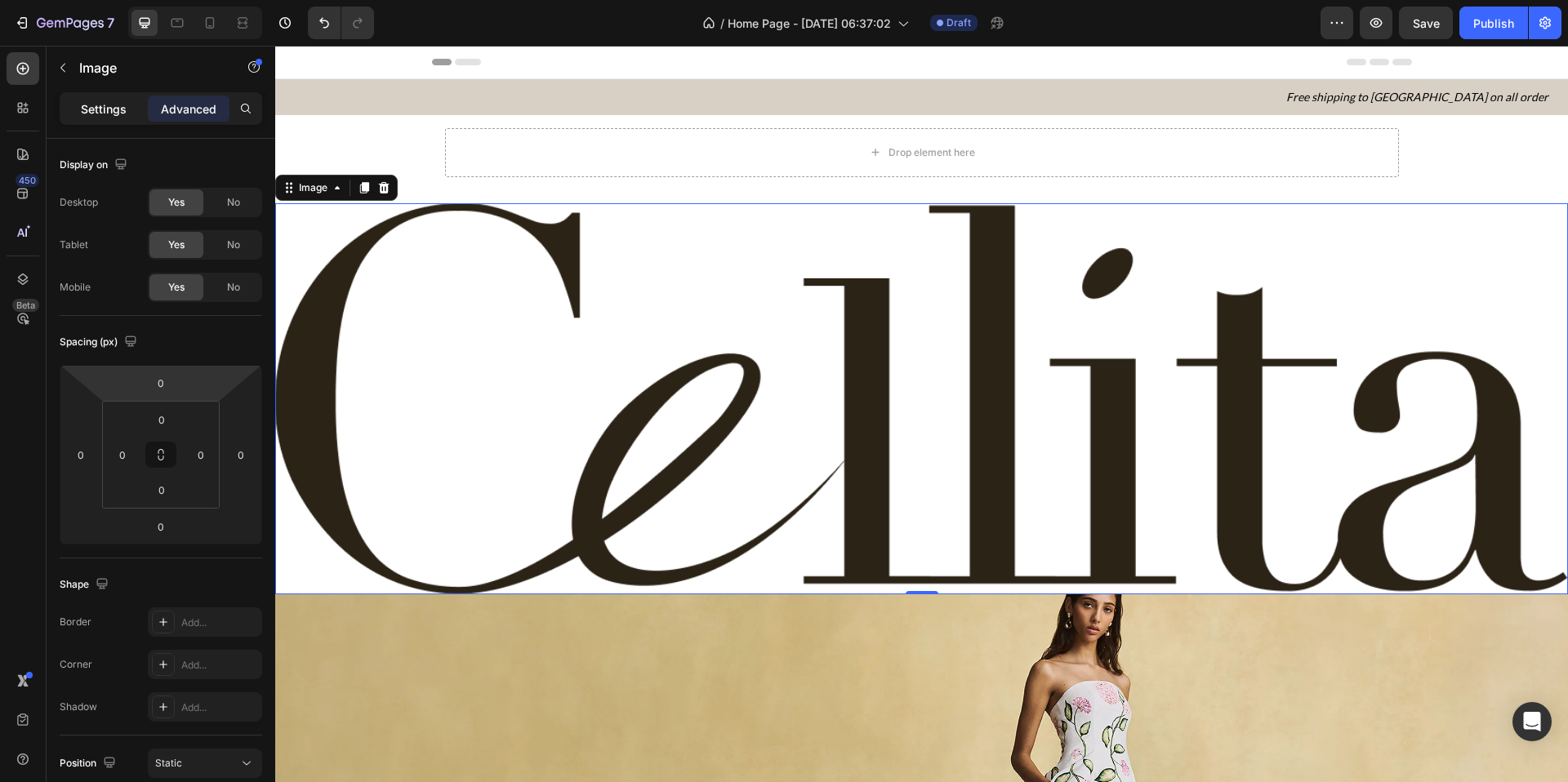
click at [111, 107] on p "Settings" at bounding box center [104, 110] width 46 height 17
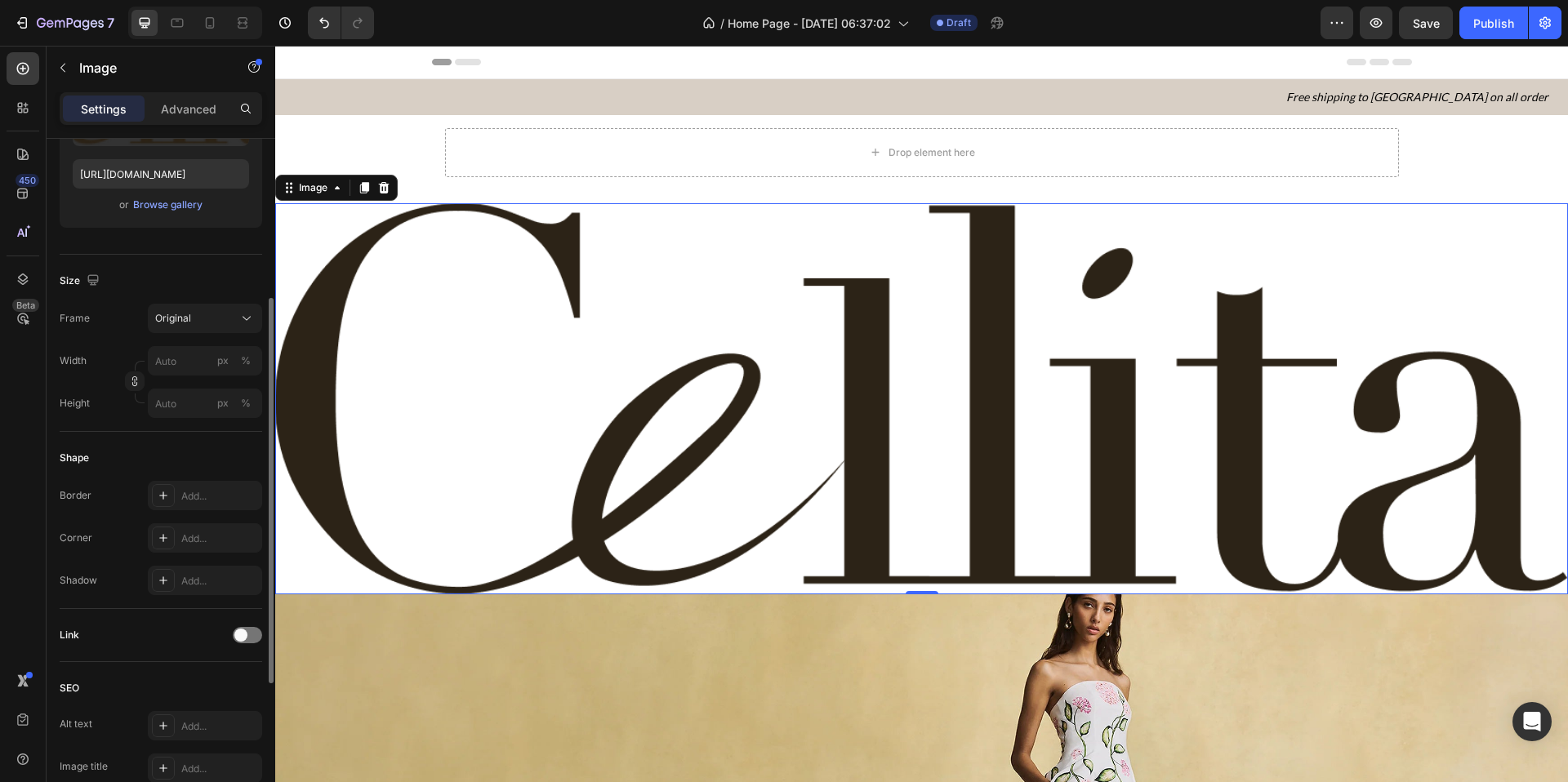
scroll to position [277, 0]
click at [190, 354] on input "px %" at bounding box center [205, 356] width 114 height 30
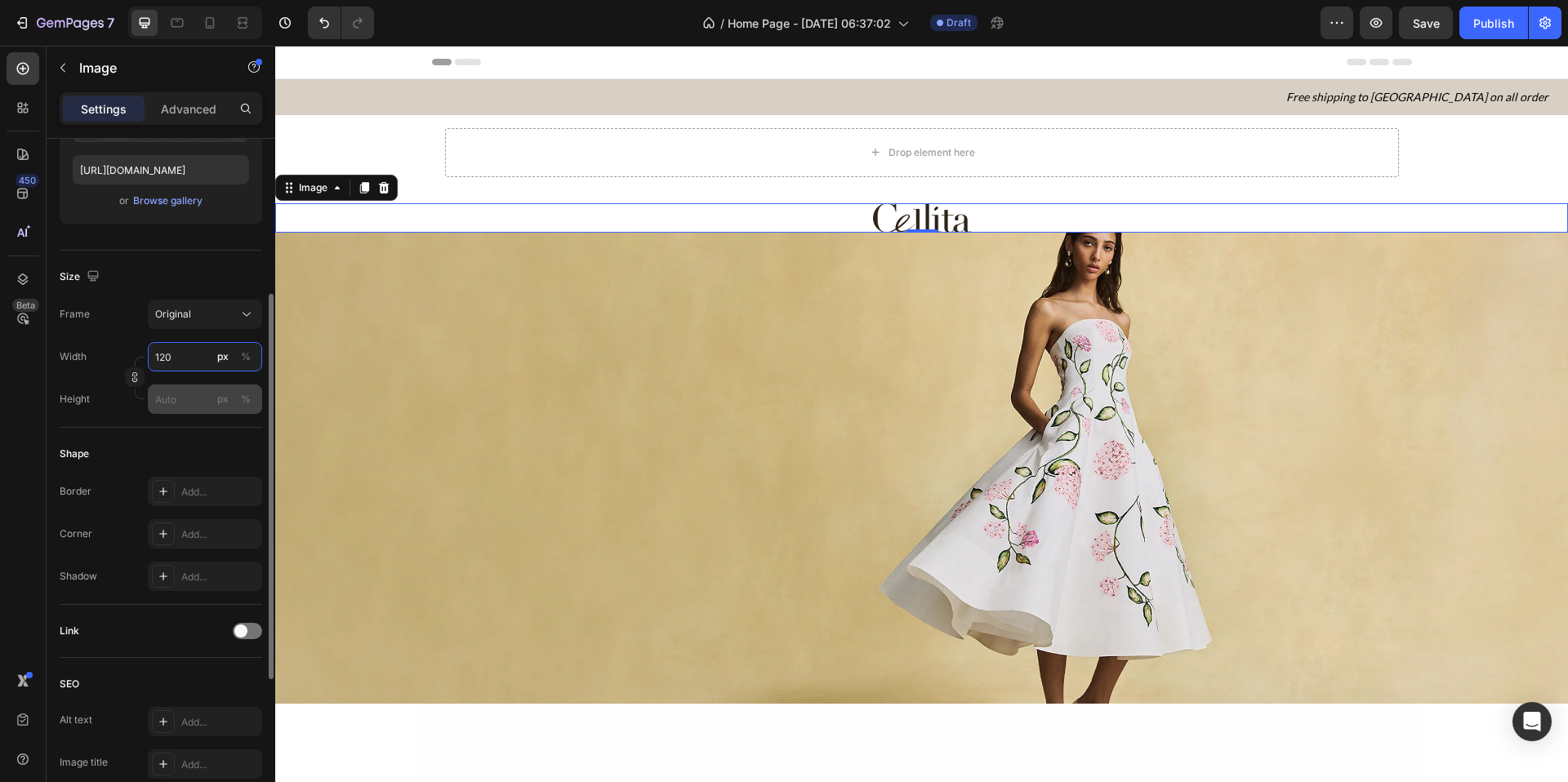
type input "120"
click at [188, 395] on input "px %" at bounding box center [205, 399] width 114 height 30
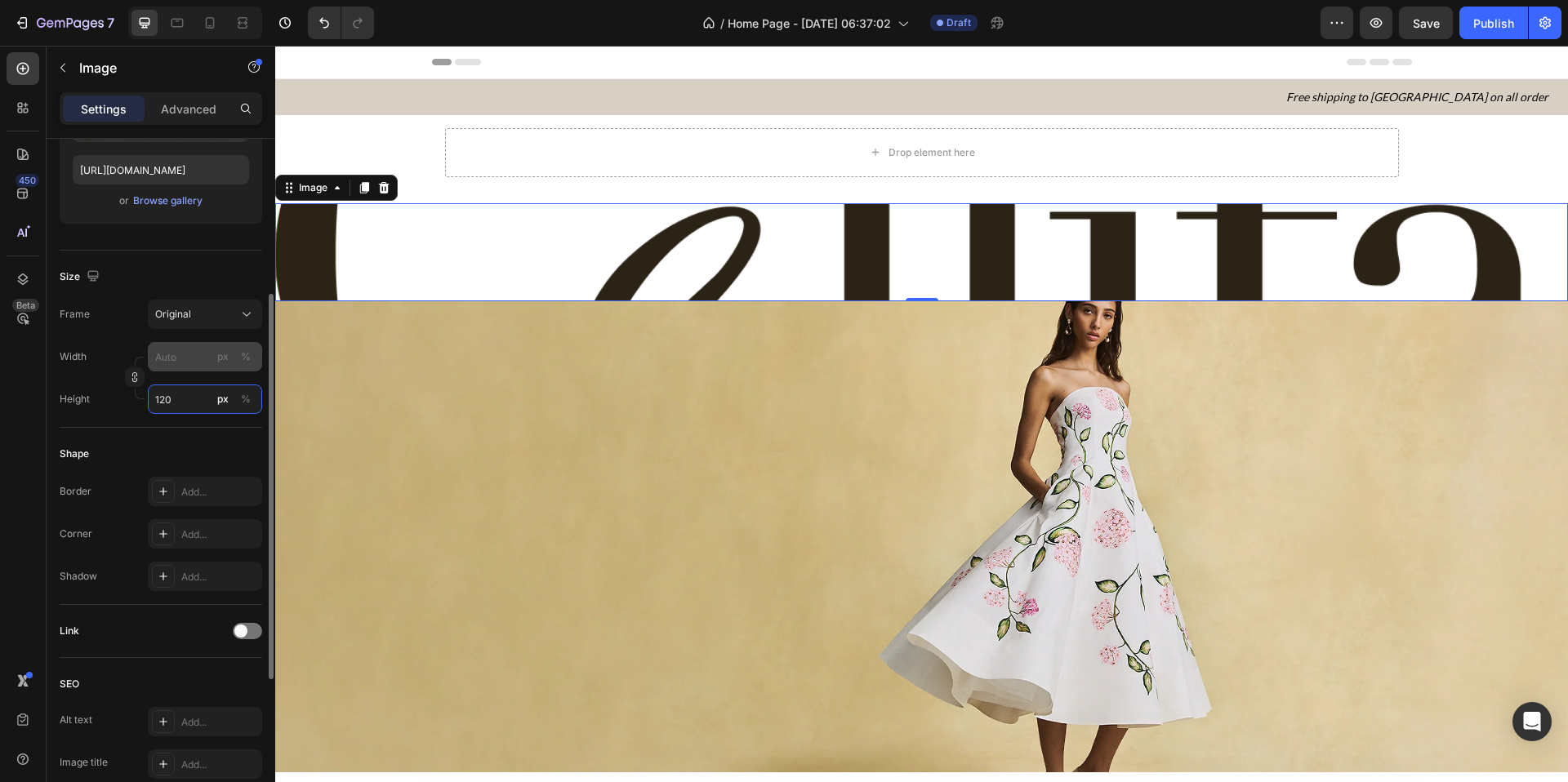
type input "120"
click at [187, 360] on input "px %" at bounding box center [205, 356] width 114 height 30
type input "1"
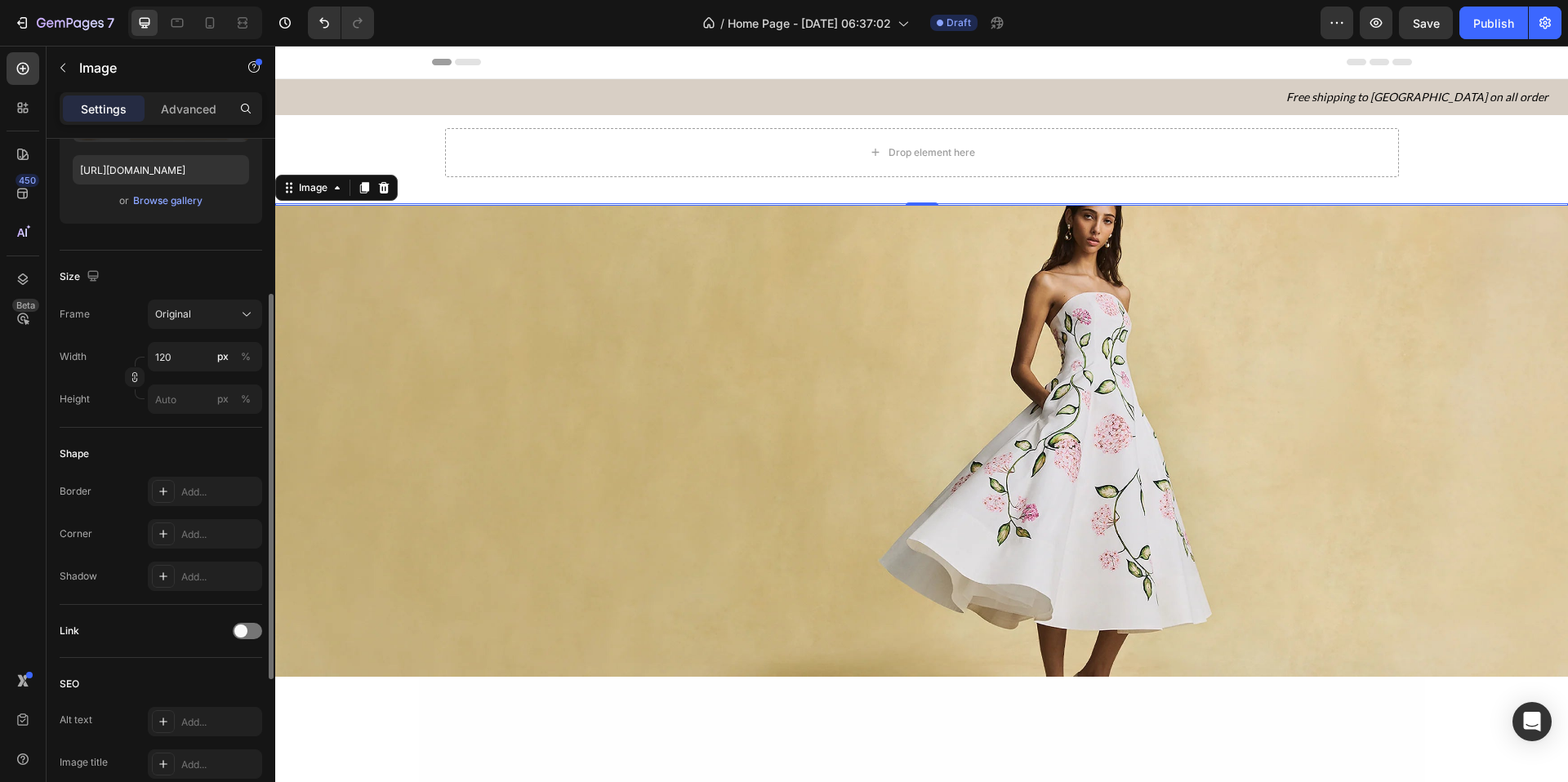
click at [188, 281] on div "Size" at bounding box center [160, 277] width 203 height 26
click at [177, 354] on input "120" at bounding box center [205, 356] width 114 height 30
type input "12"
type input "120"
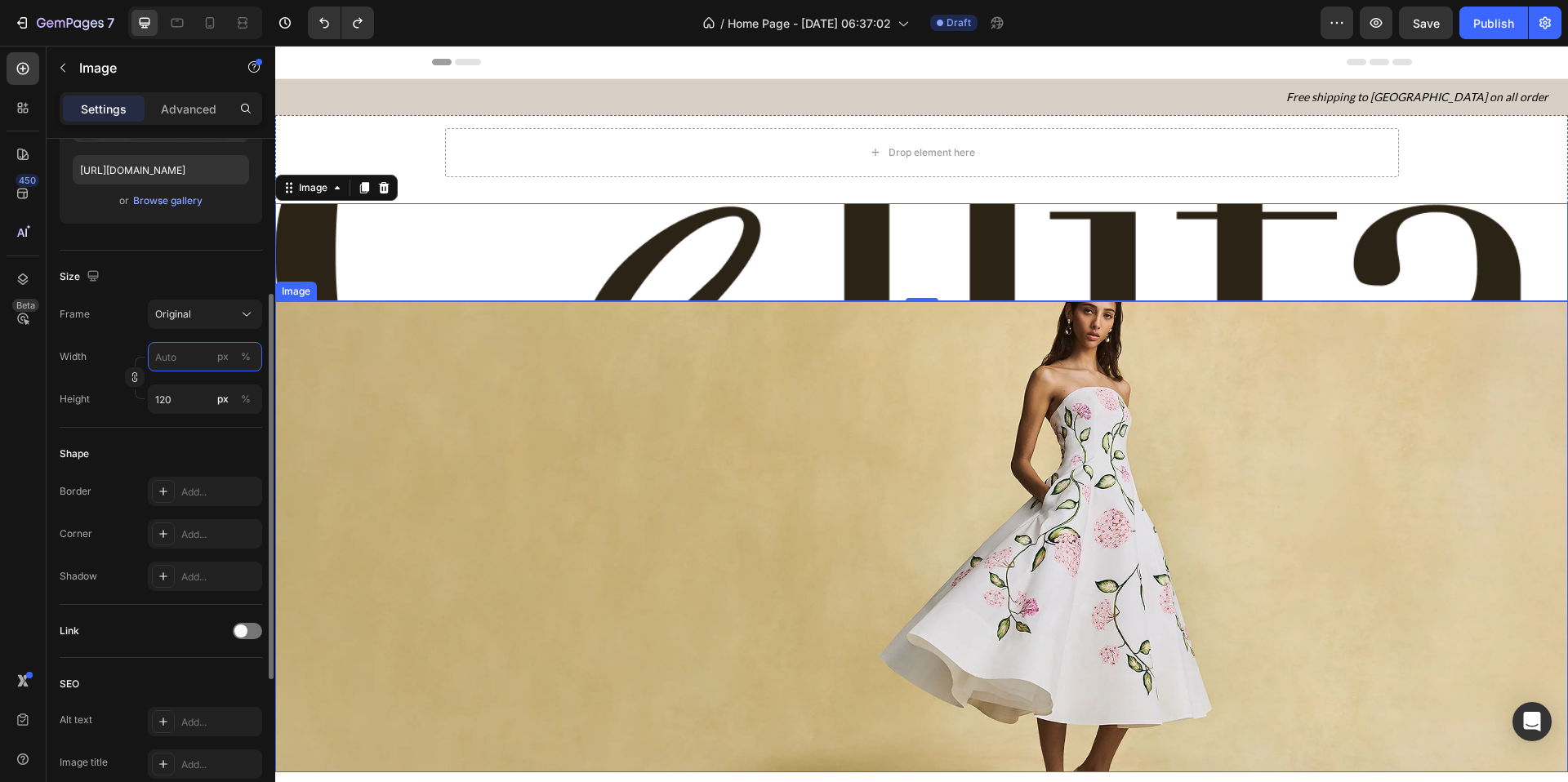
type input "120"
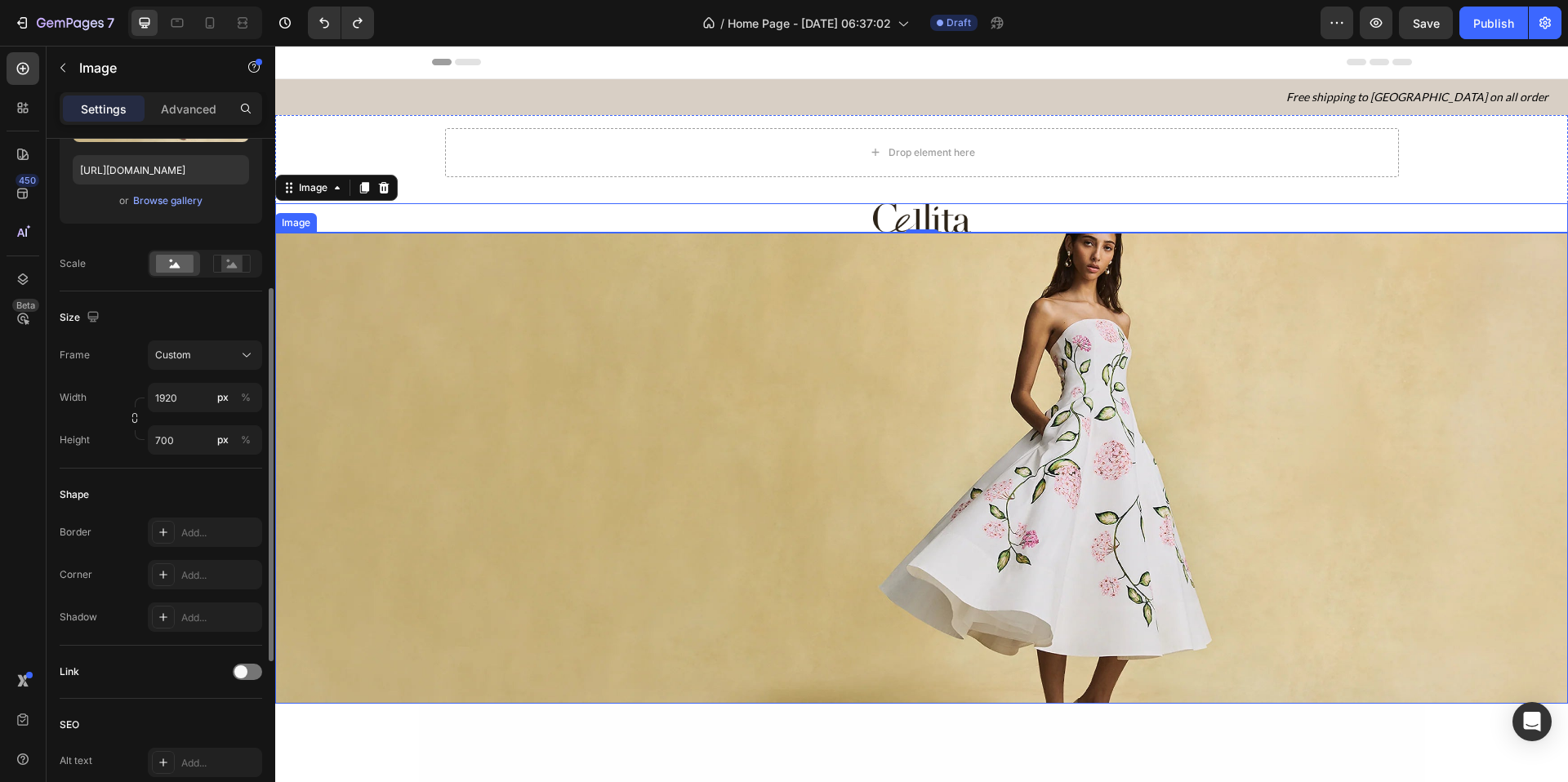
click at [992, 259] on img at bounding box center [921, 468] width 1293 height 472
click at [958, 214] on img at bounding box center [922, 218] width 98 height 30
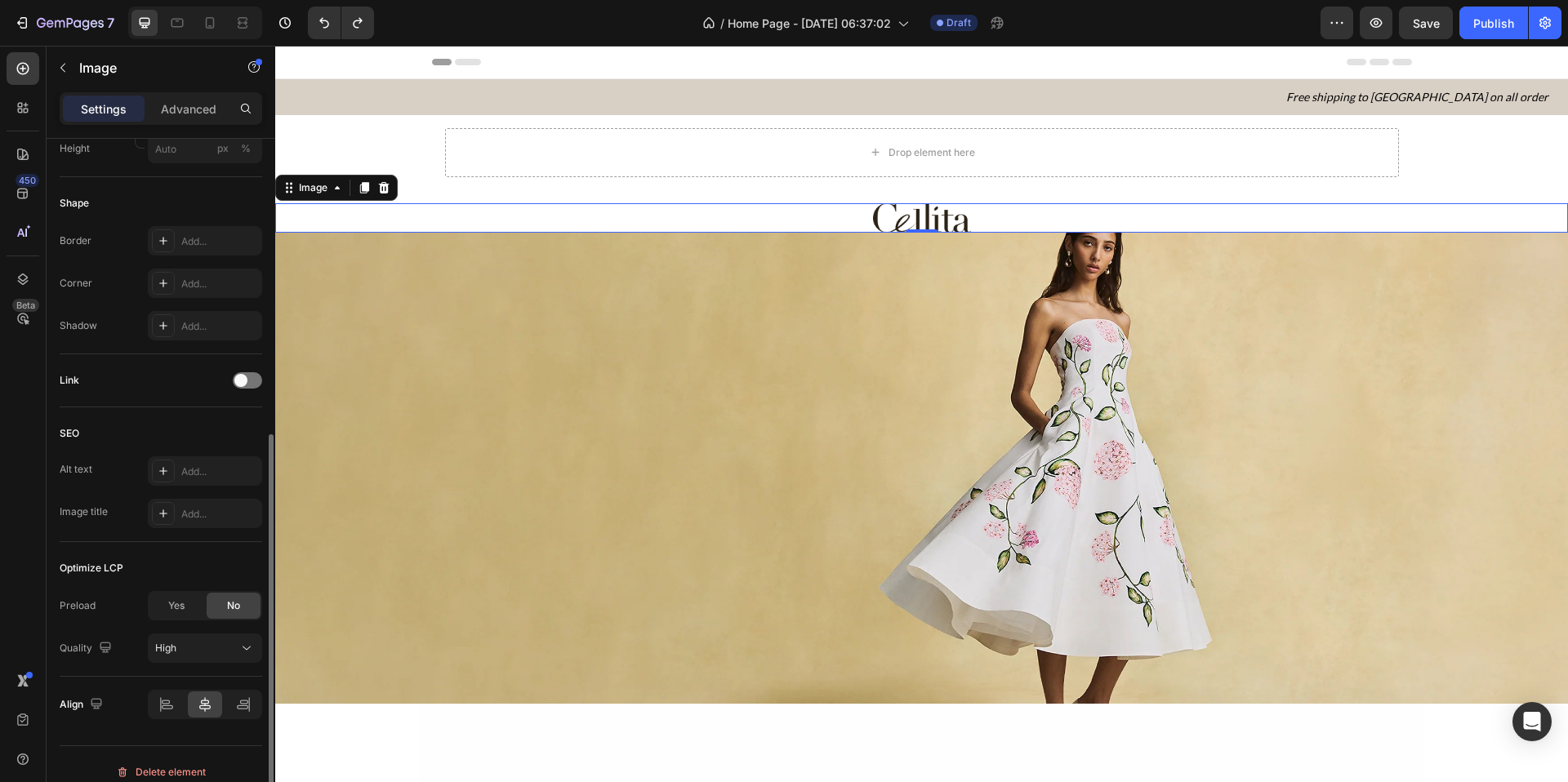
scroll to position [543, 0]
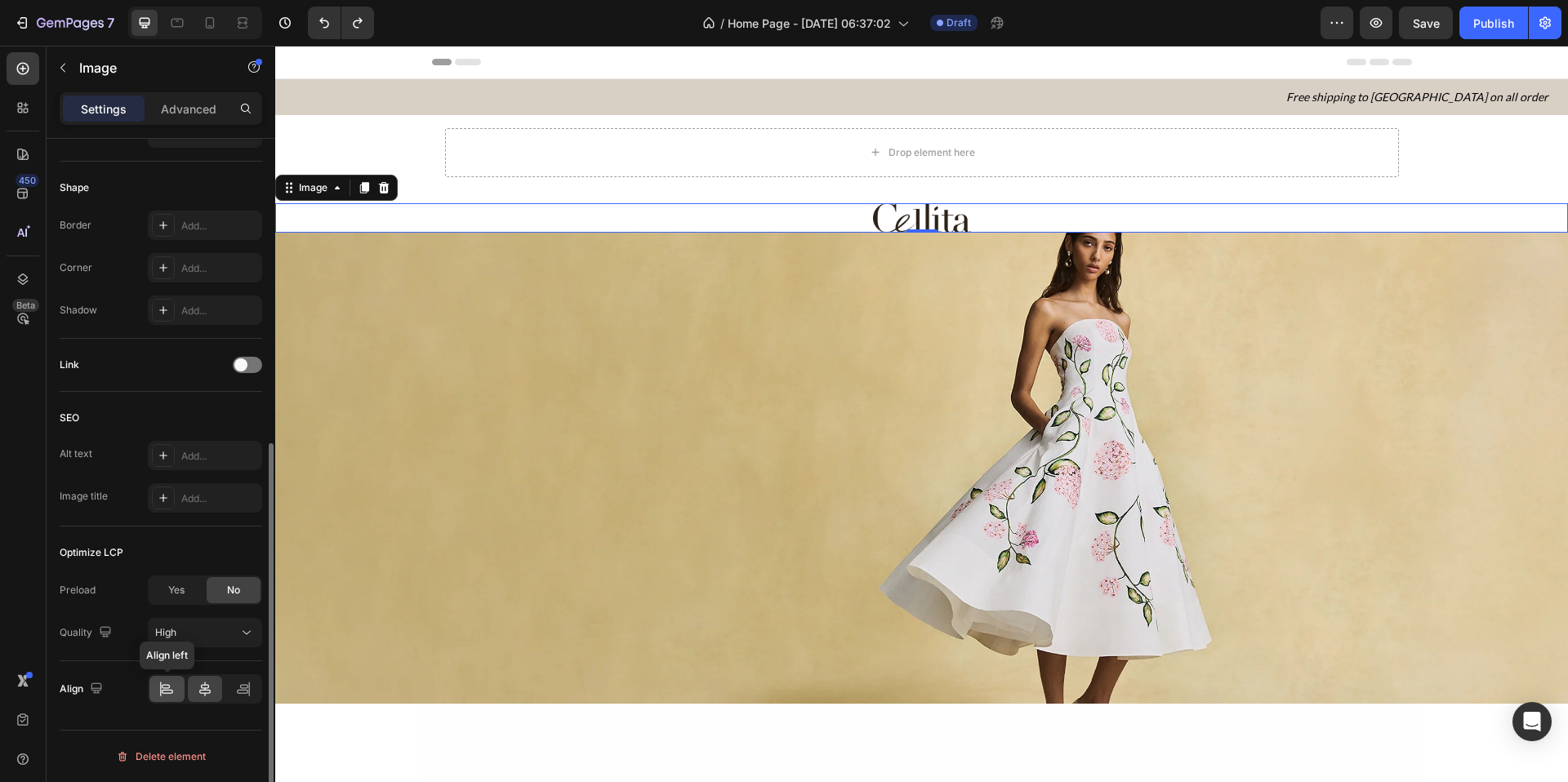
click at [163, 685] on icon at bounding box center [166, 689] width 16 height 16
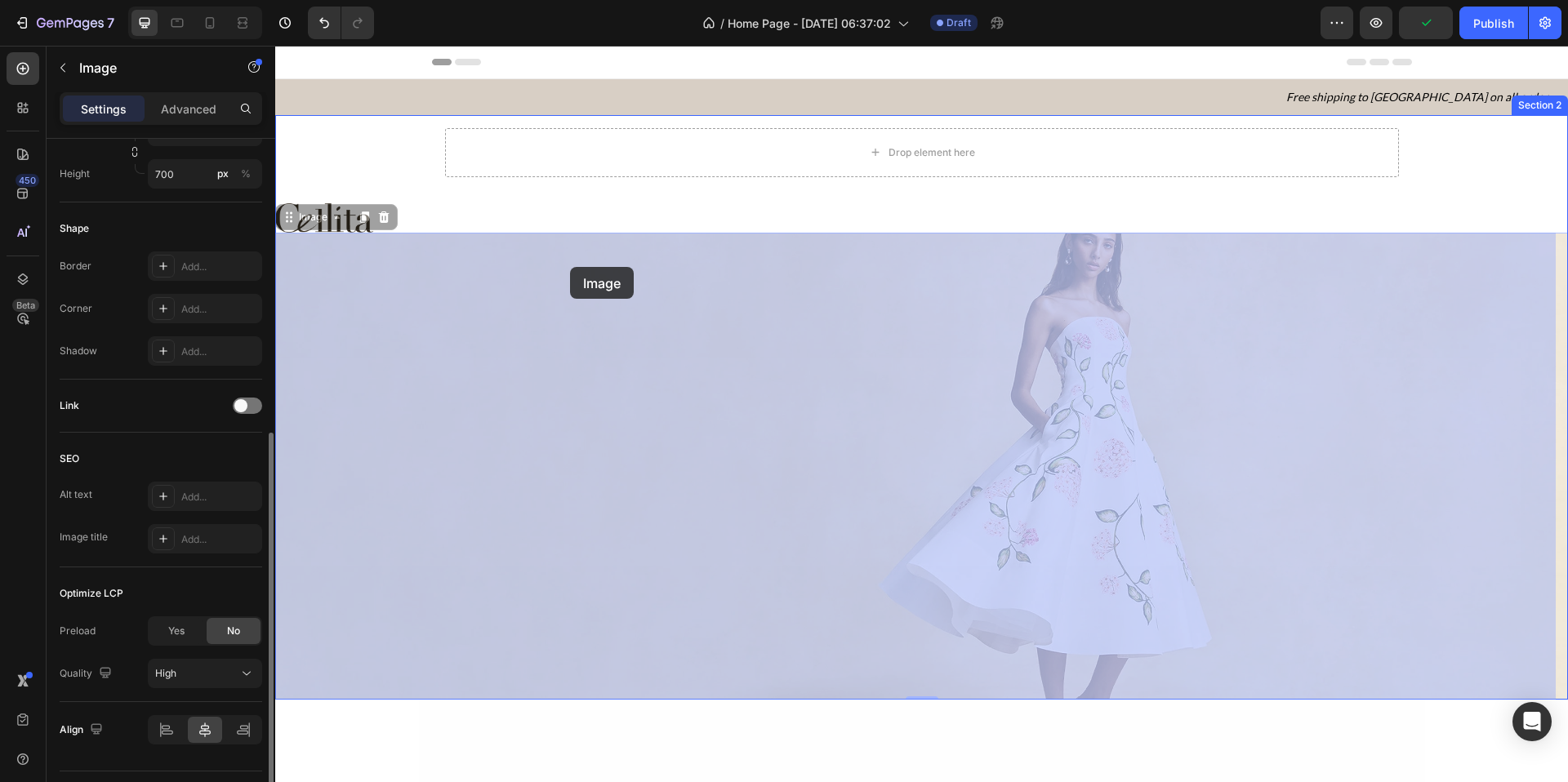
drag, startPoint x: 570, startPoint y: 305, endPoint x: 570, endPoint y: 267, distance: 38.0
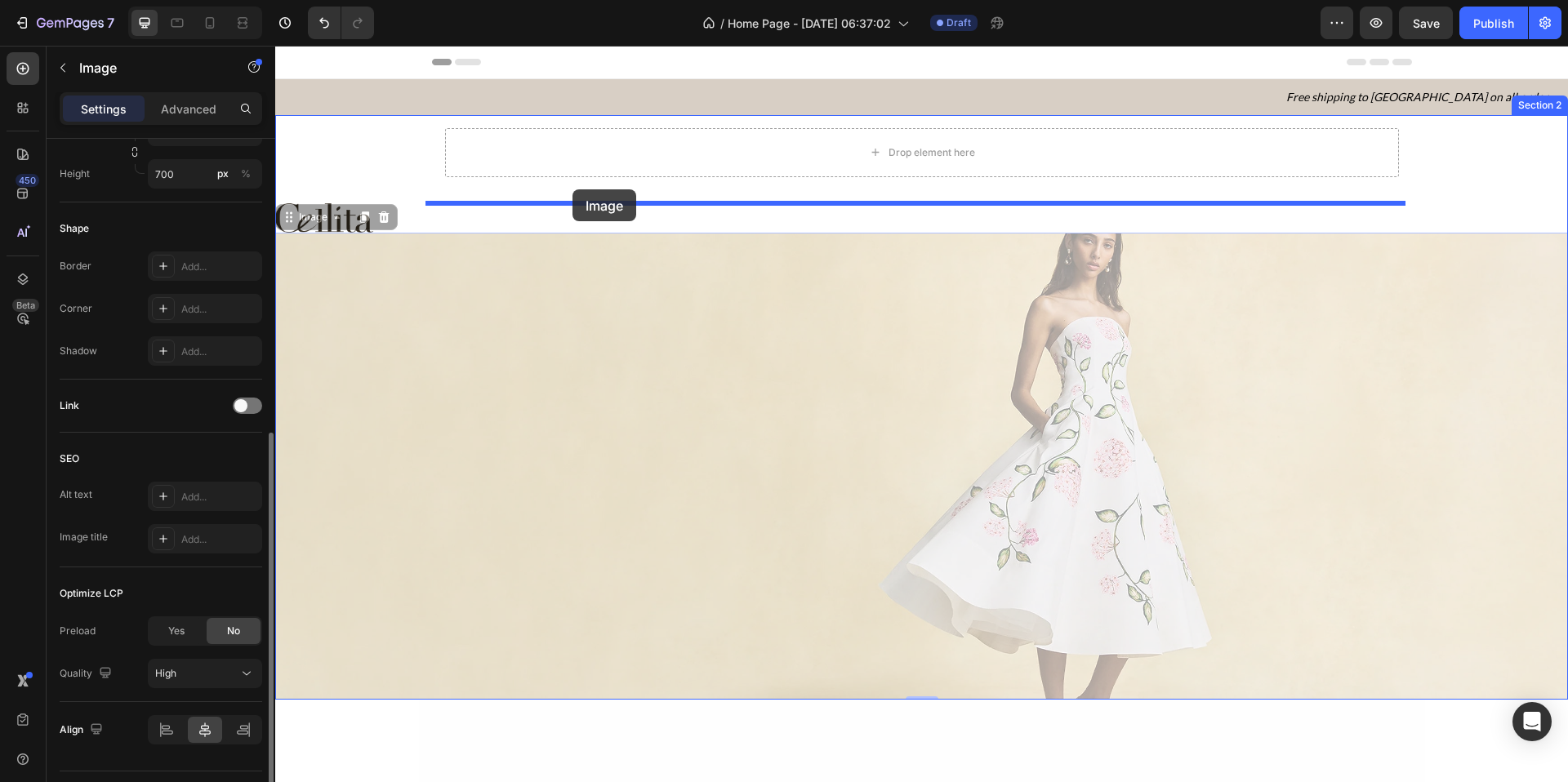
drag, startPoint x: 570, startPoint y: 267, endPoint x: 571, endPoint y: 190, distance: 77.0
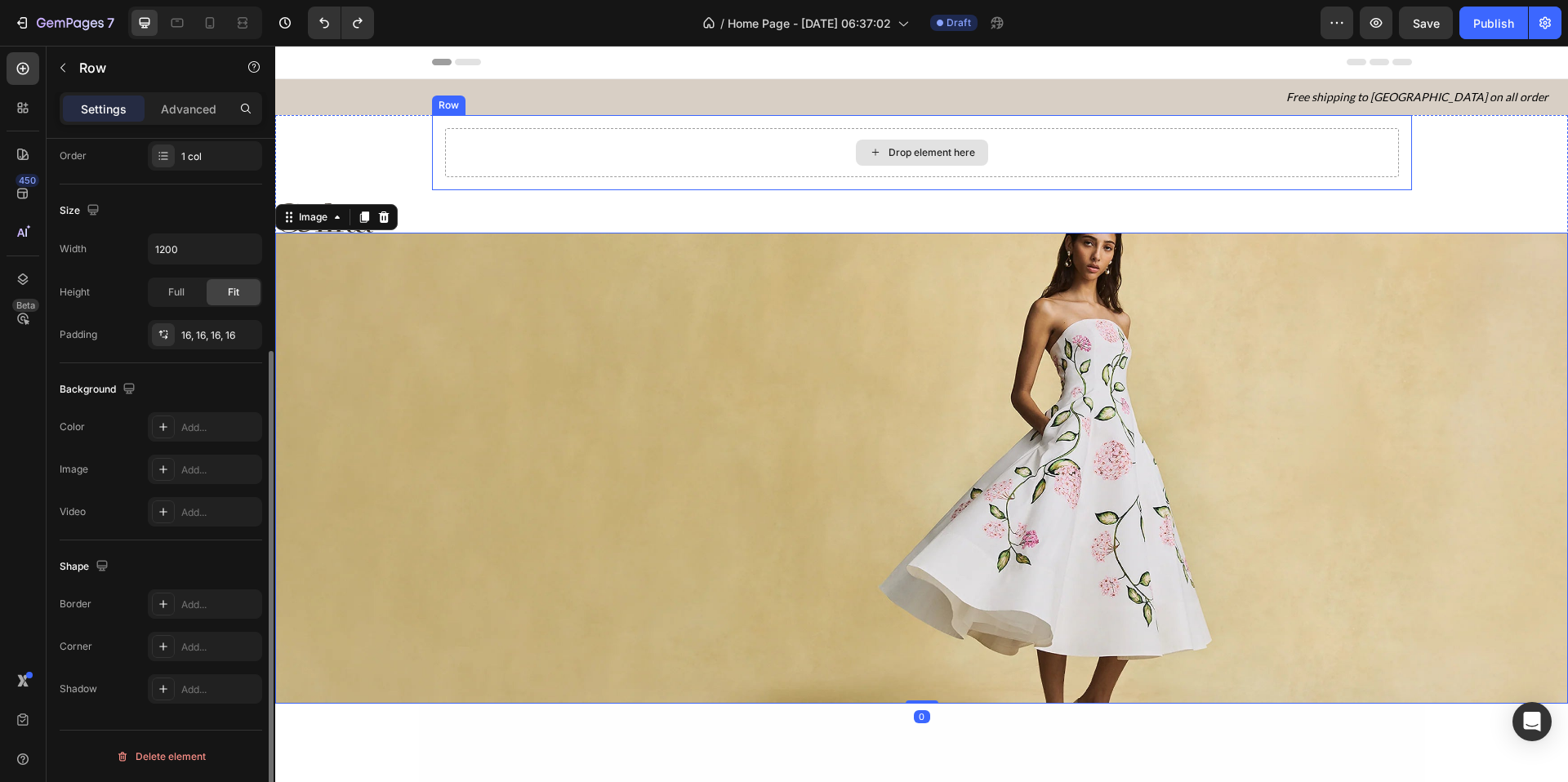
scroll to position [0, 0]
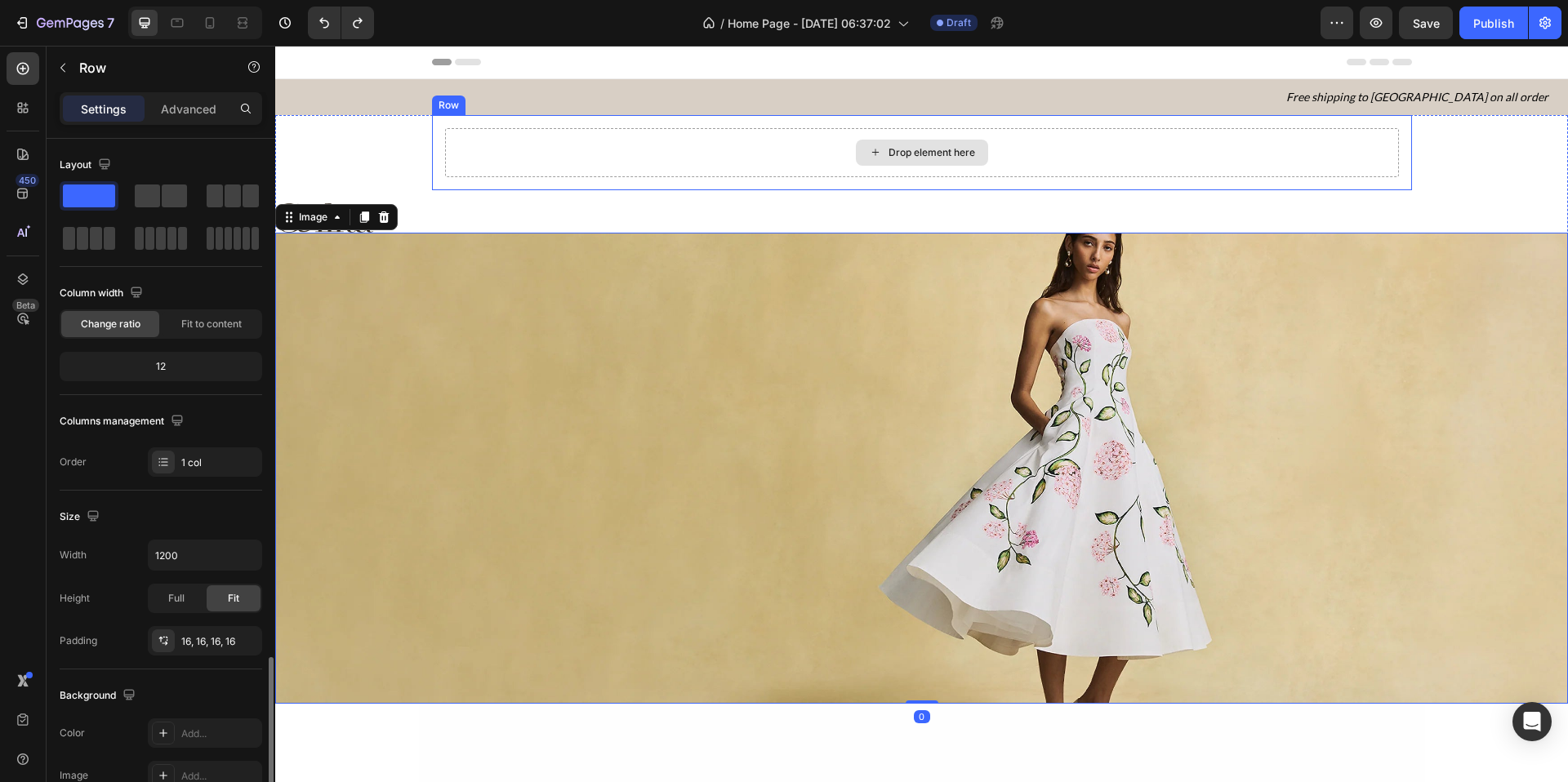
click at [699, 137] on div "Drop element here" at bounding box center [921, 152] width 954 height 49
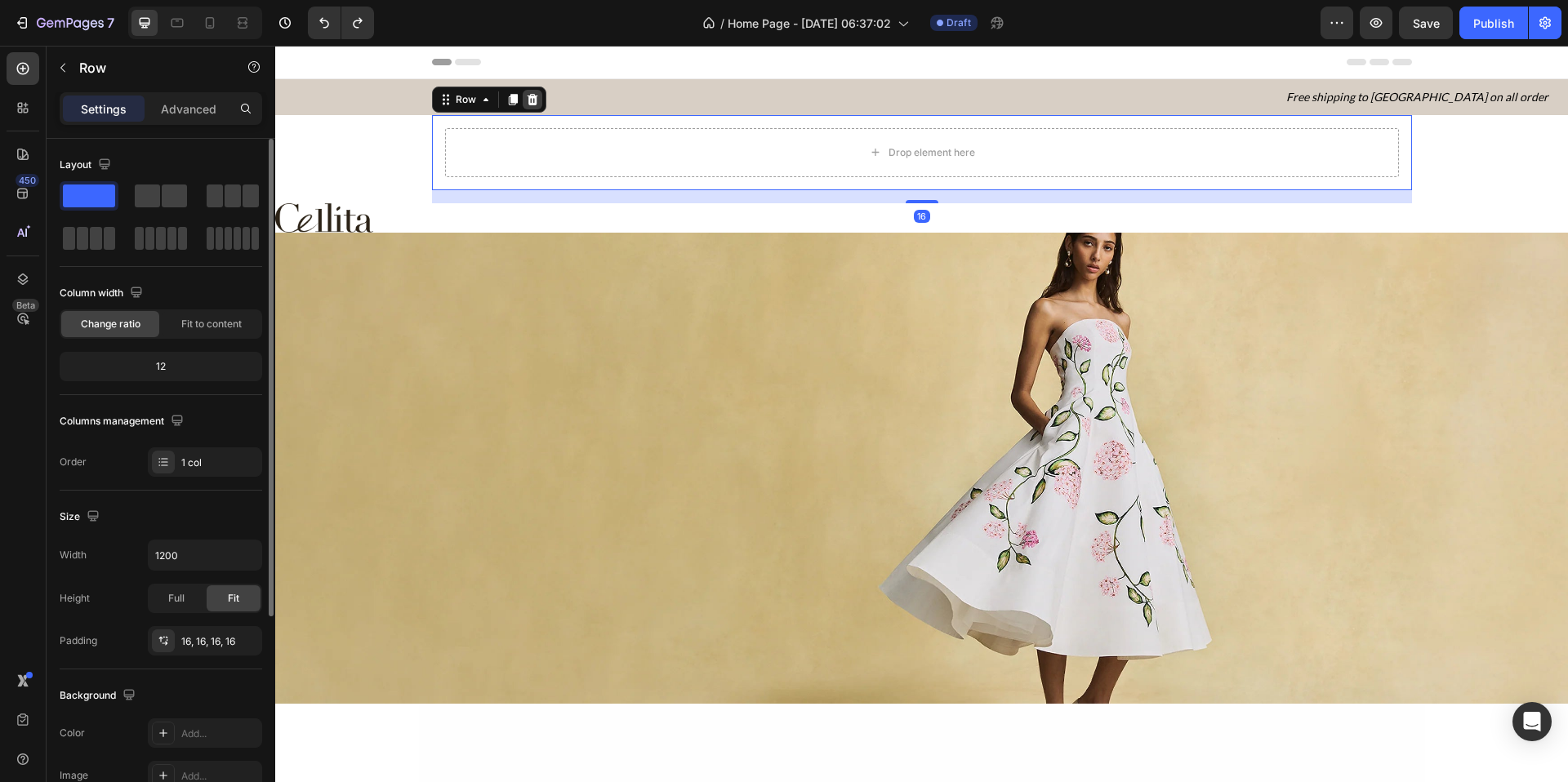
click at [530, 101] on icon at bounding box center [532, 100] width 13 height 13
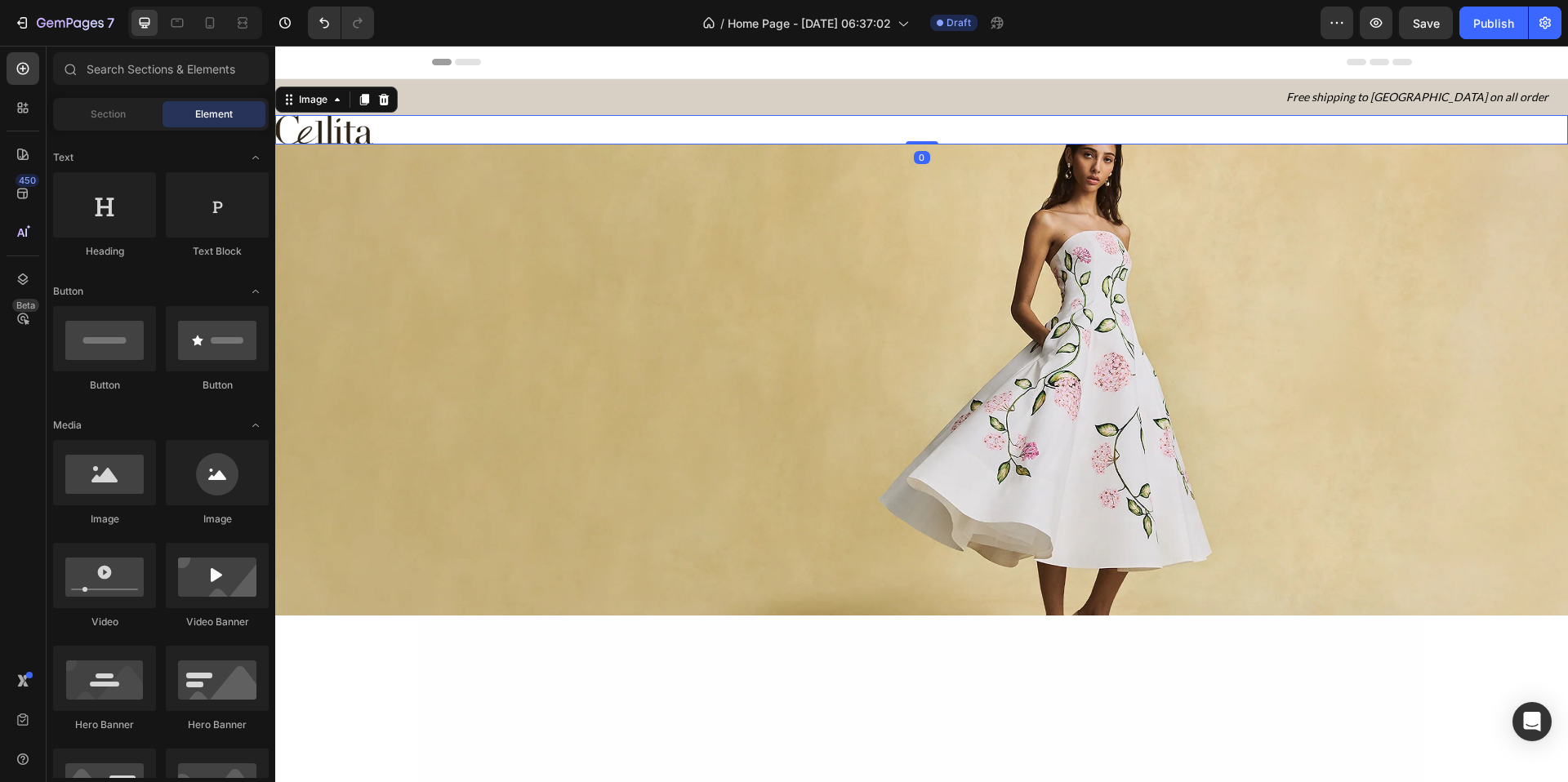
click at [349, 123] on img at bounding box center [324, 130] width 98 height 30
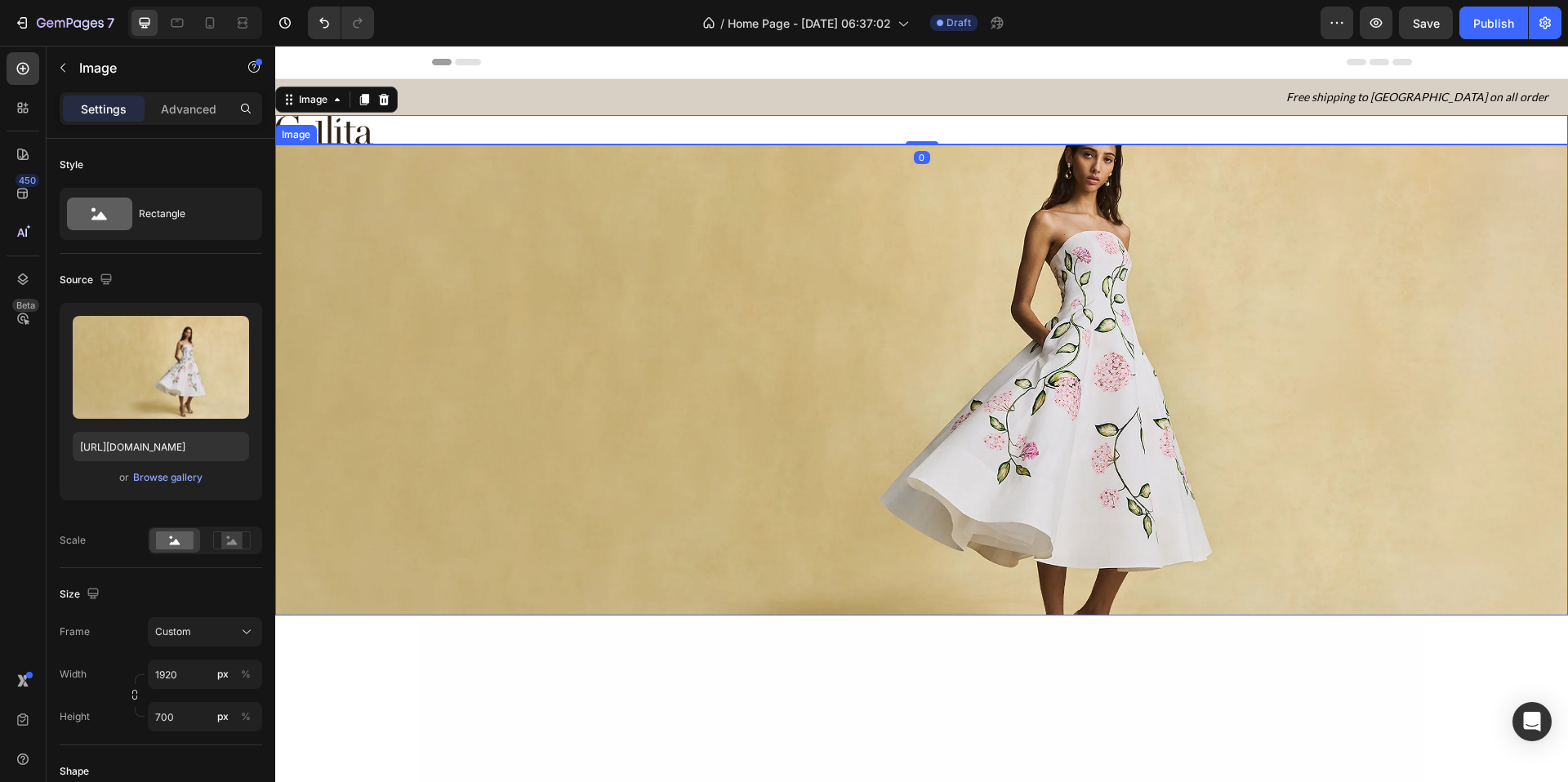
click at [358, 197] on img at bounding box center [921, 379] width 1293 height 472
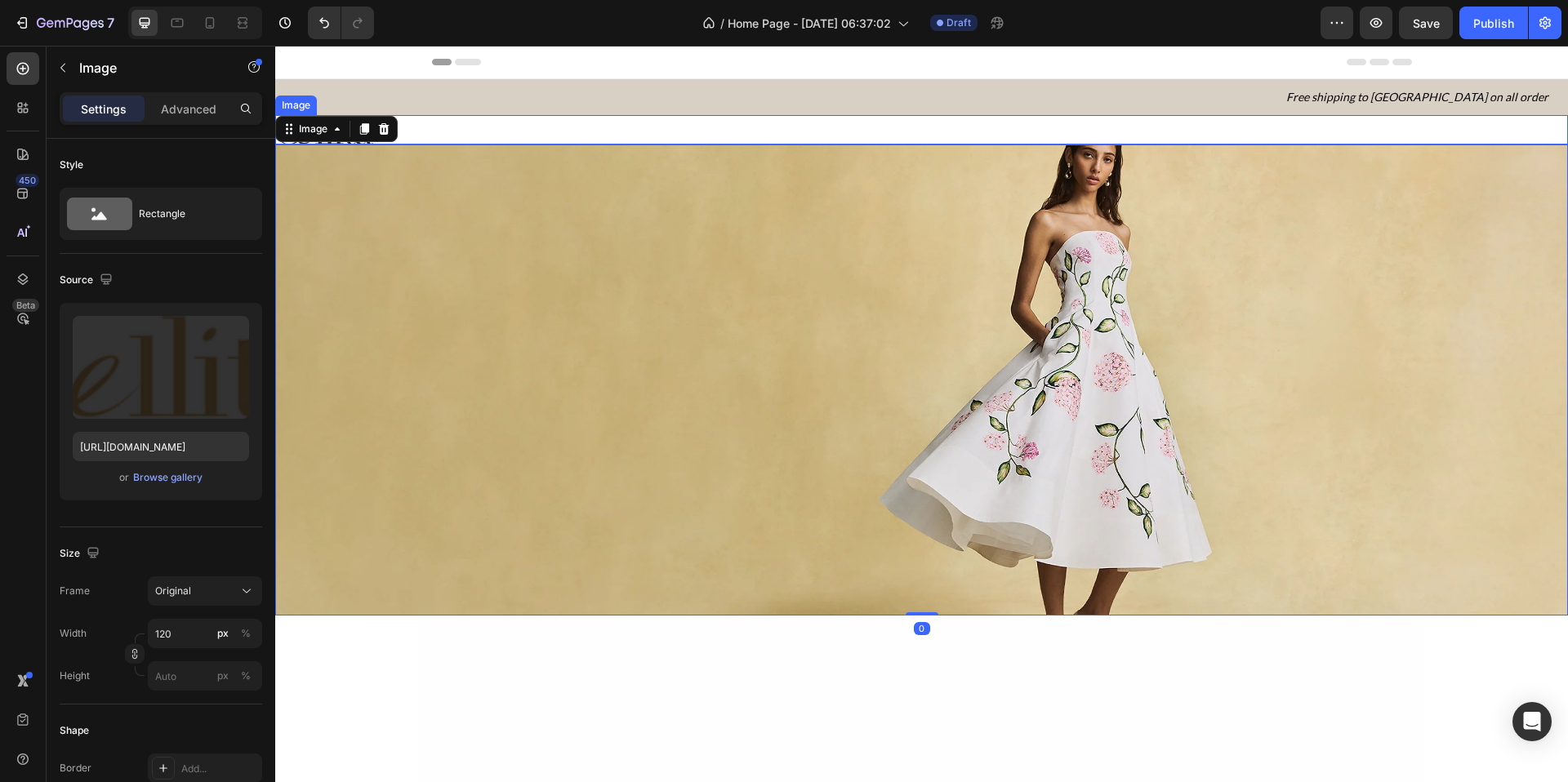
click at [466, 124] on div at bounding box center [921, 130] width 1293 height 30
click at [348, 230] on img at bounding box center [921, 379] width 1293 height 472
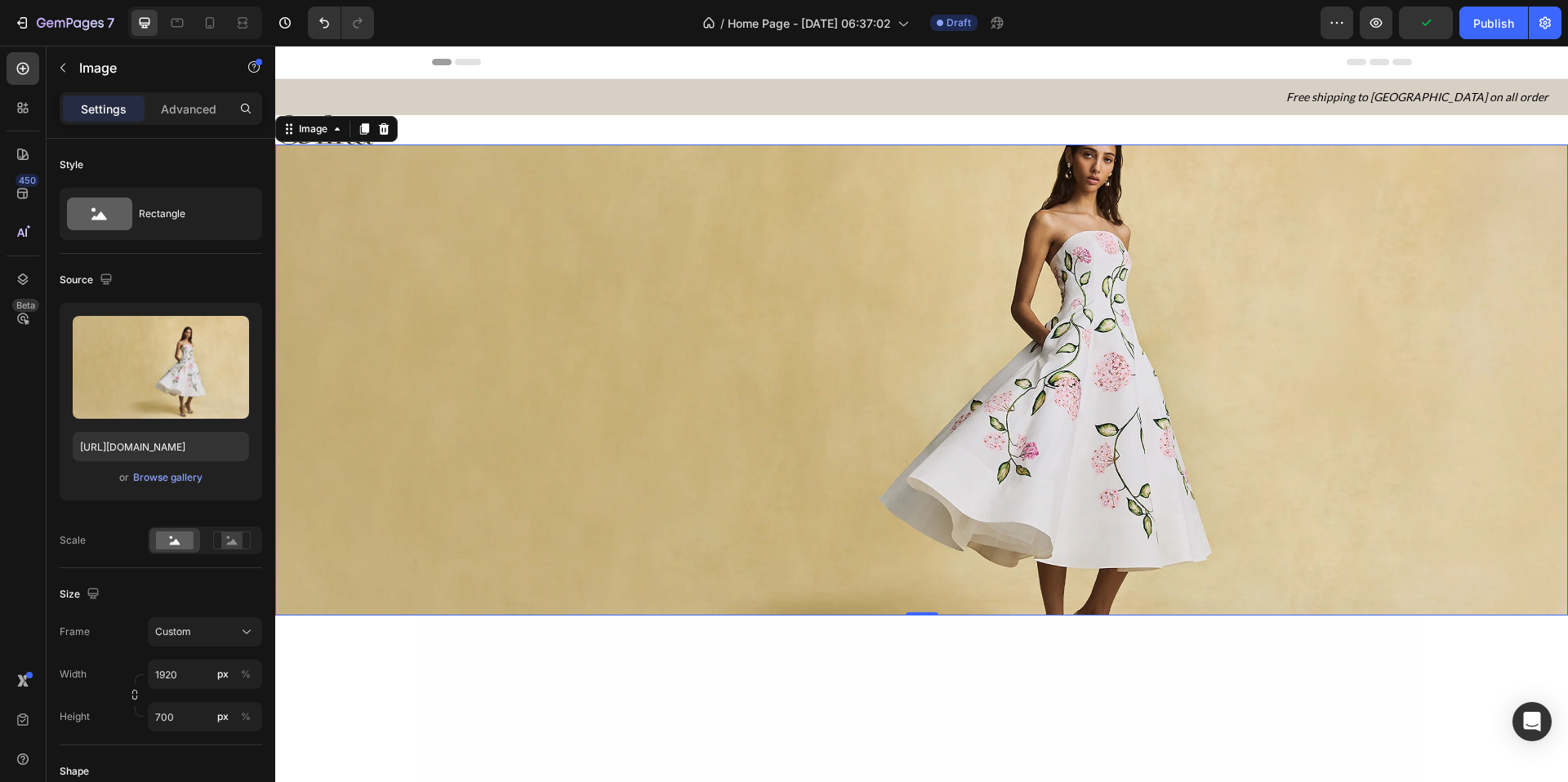
click at [476, 311] on img at bounding box center [921, 379] width 1293 height 472
click at [62, 68] on icon "button" at bounding box center [63, 68] width 13 height 13
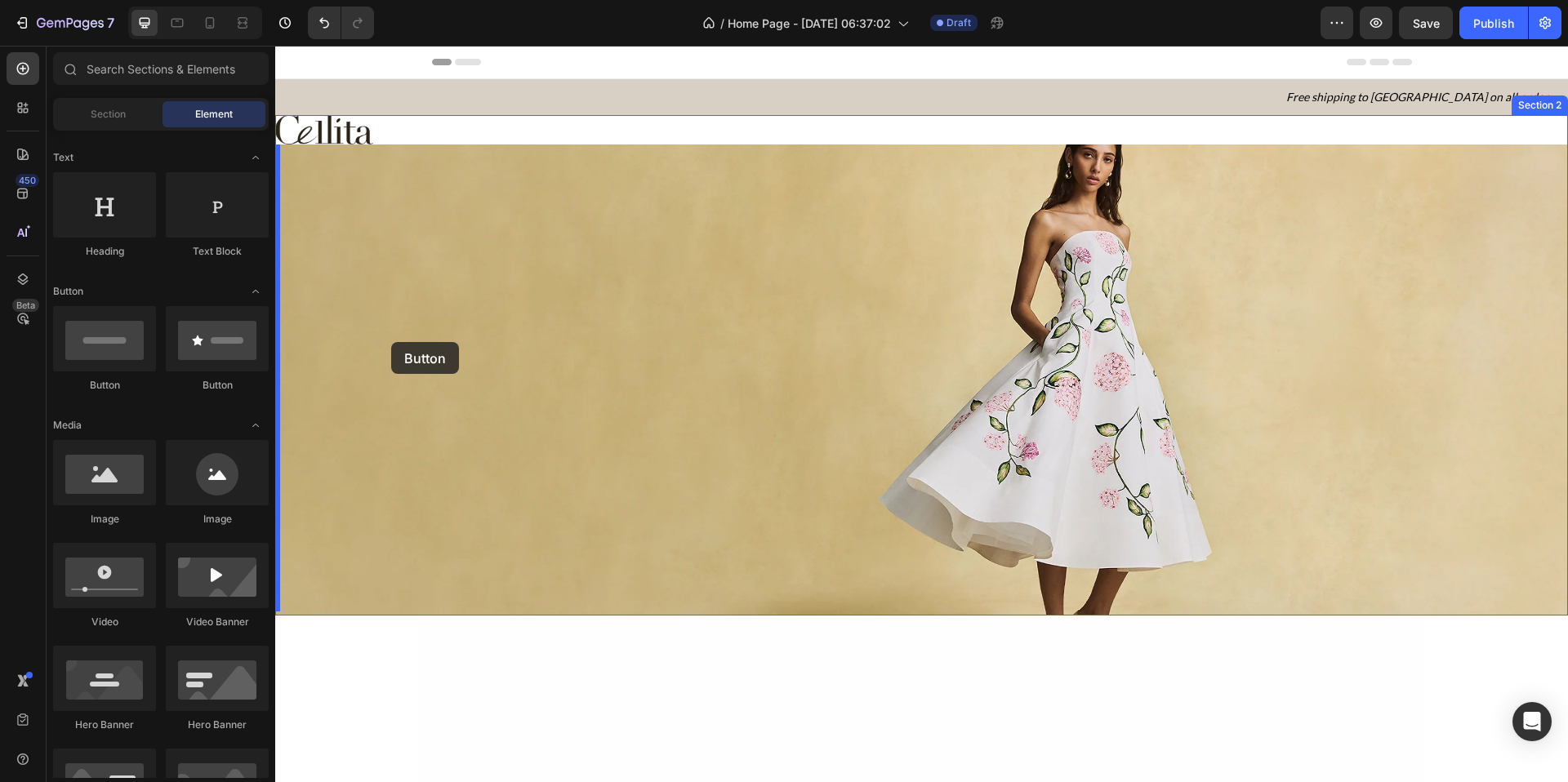
drag, startPoint x: 384, startPoint y: 379, endPoint x: 390, endPoint y: 340, distance: 39.5
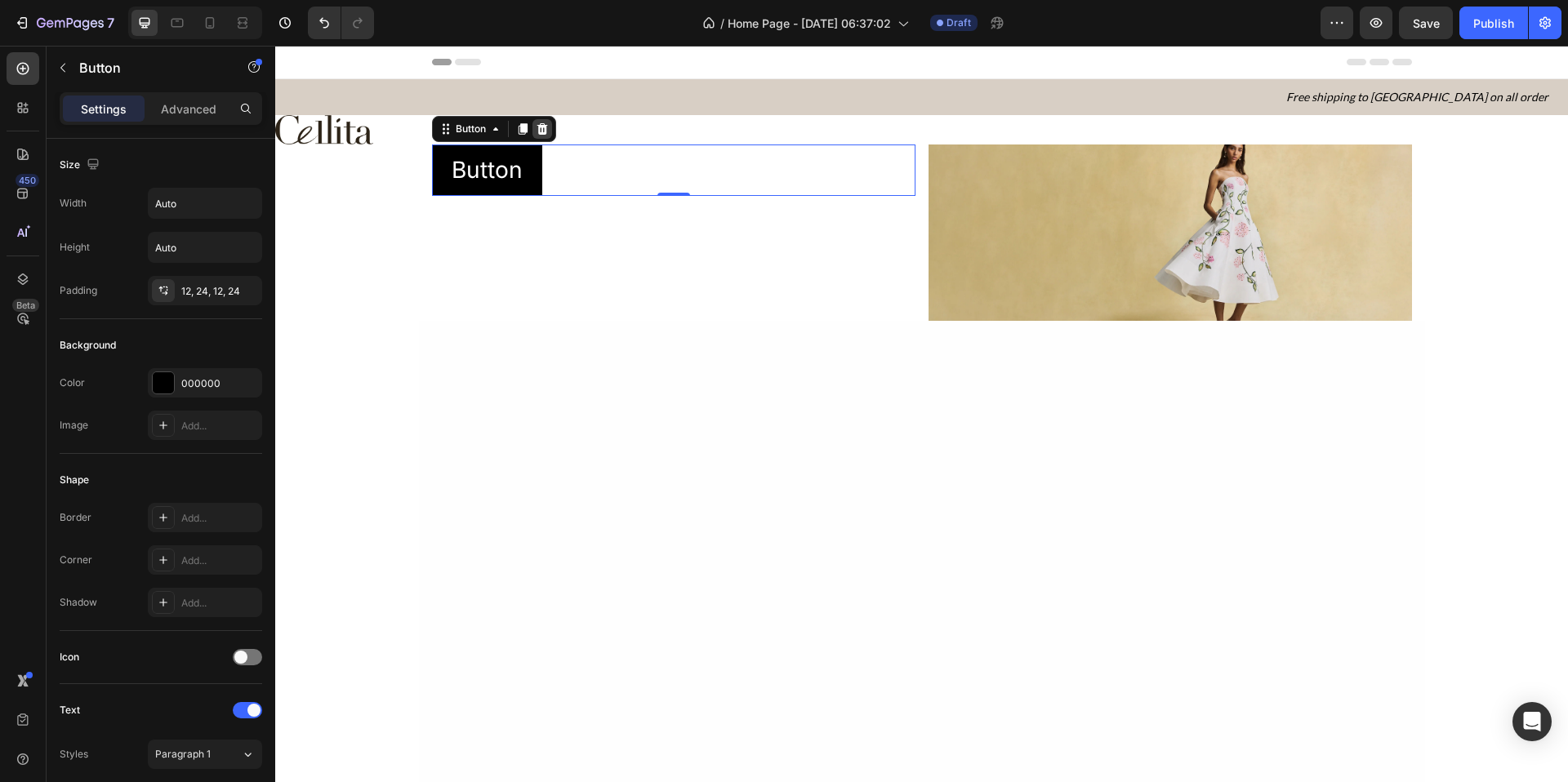
click at [542, 124] on div at bounding box center [542, 129] width 19 height 19
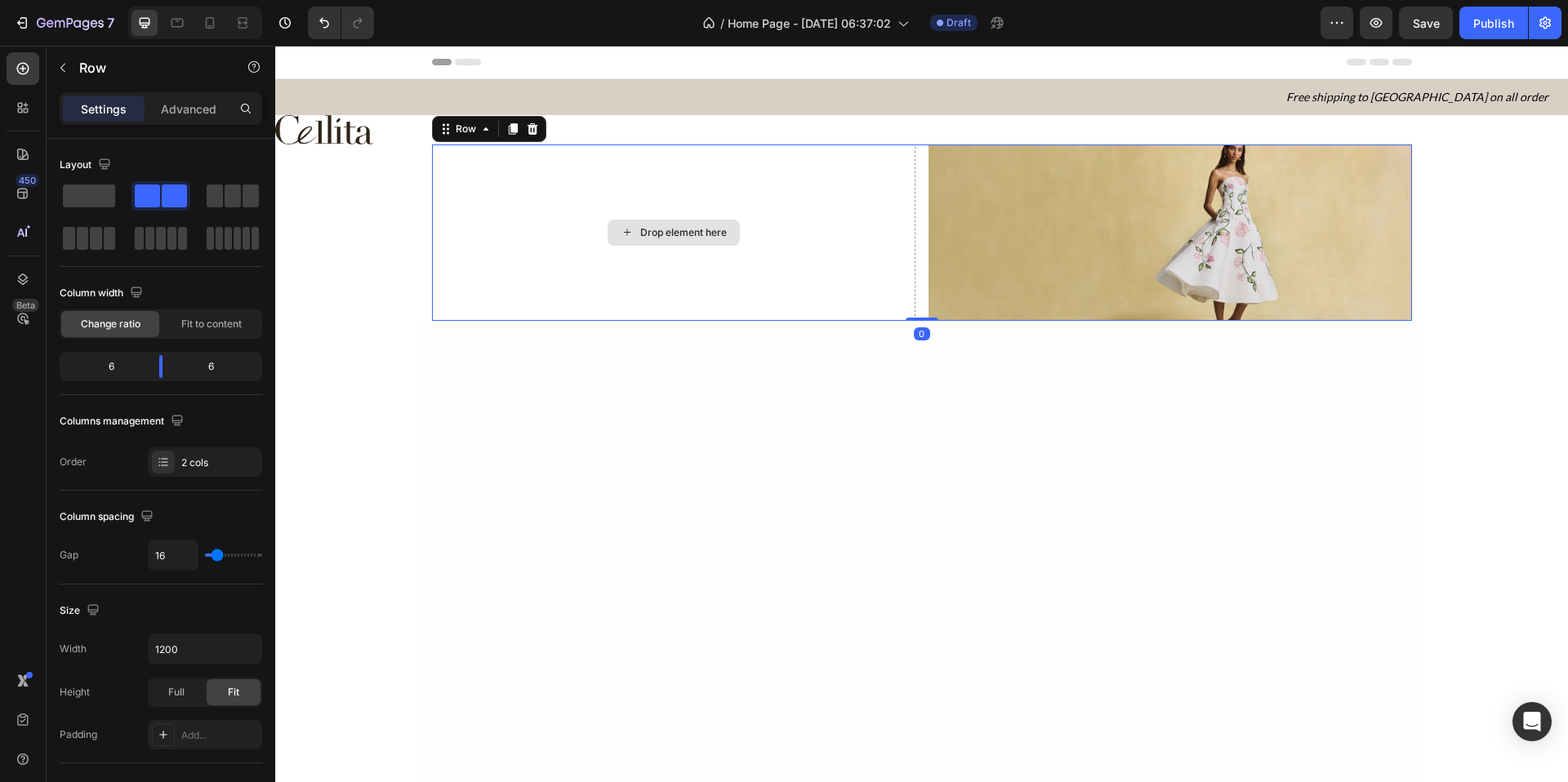
click at [444, 162] on div "Drop element here" at bounding box center [674, 232] width 483 height 177
click at [533, 127] on div at bounding box center [532, 129] width 19 height 19
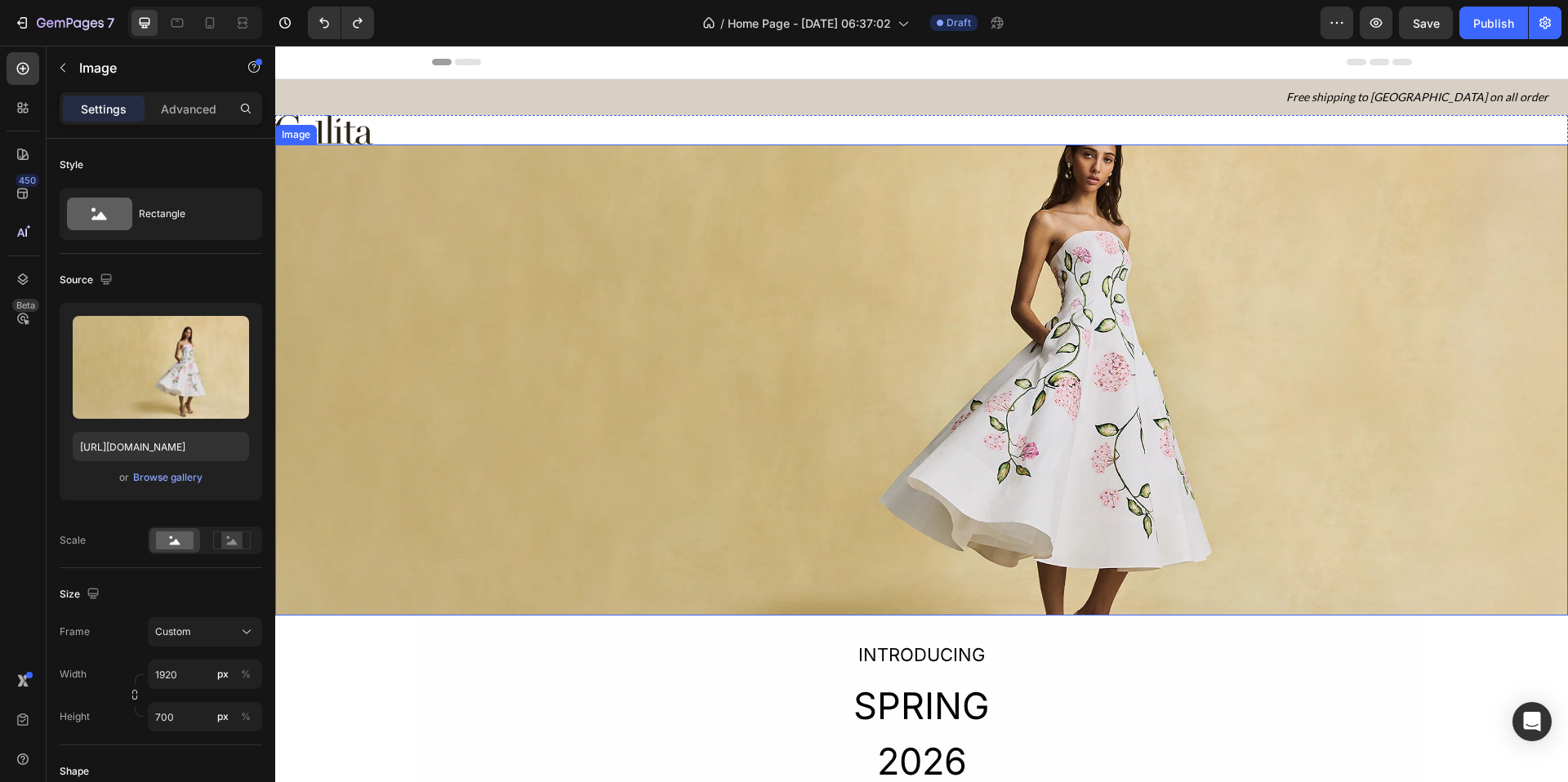
click at [451, 270] on img at bounding box center [921, 379] width 1293 height 472
click at [285, 136] on div "Image" at bounding box center [313, 129] width 68 height 19
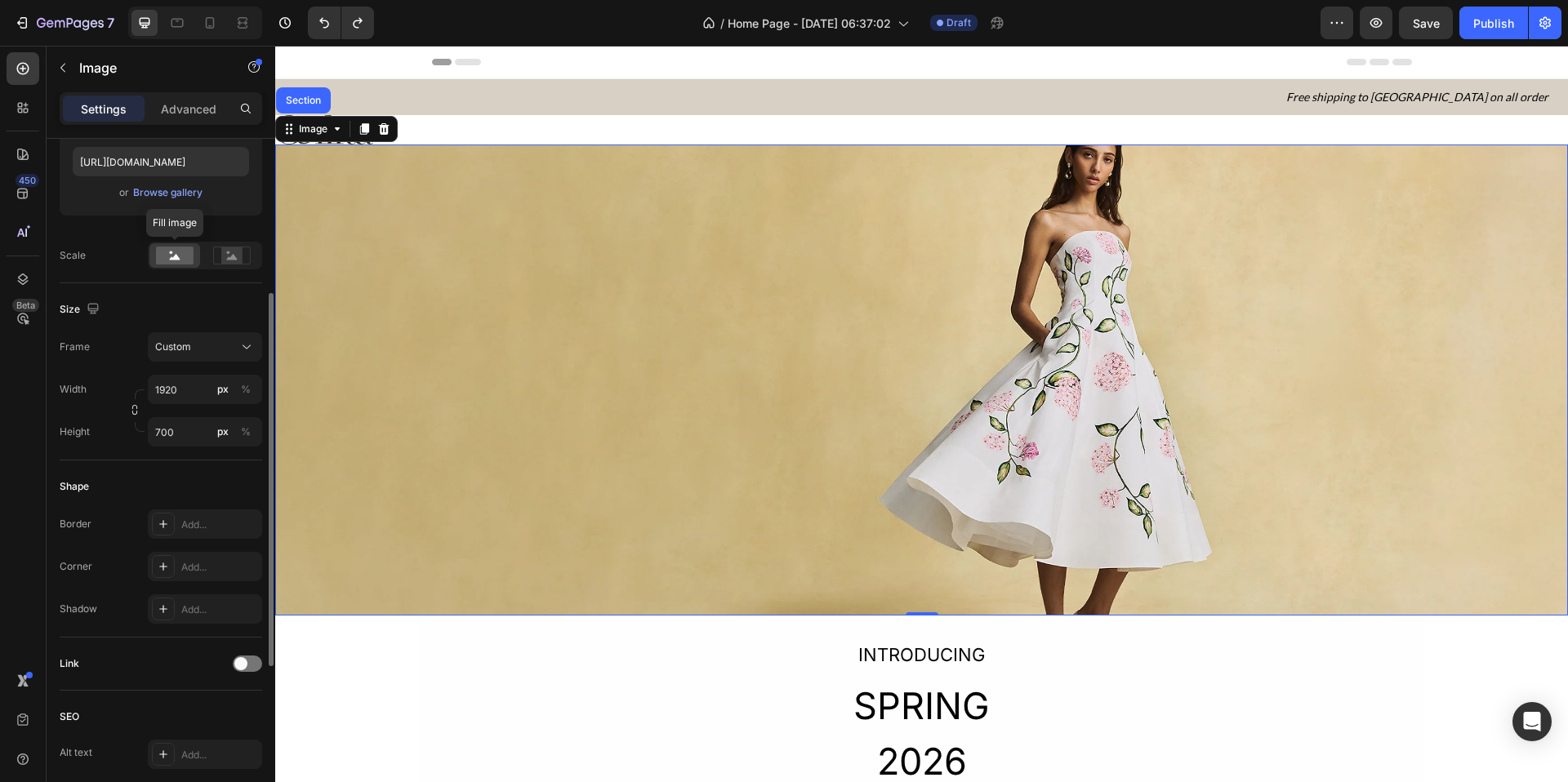
scroll to position [499, 0]
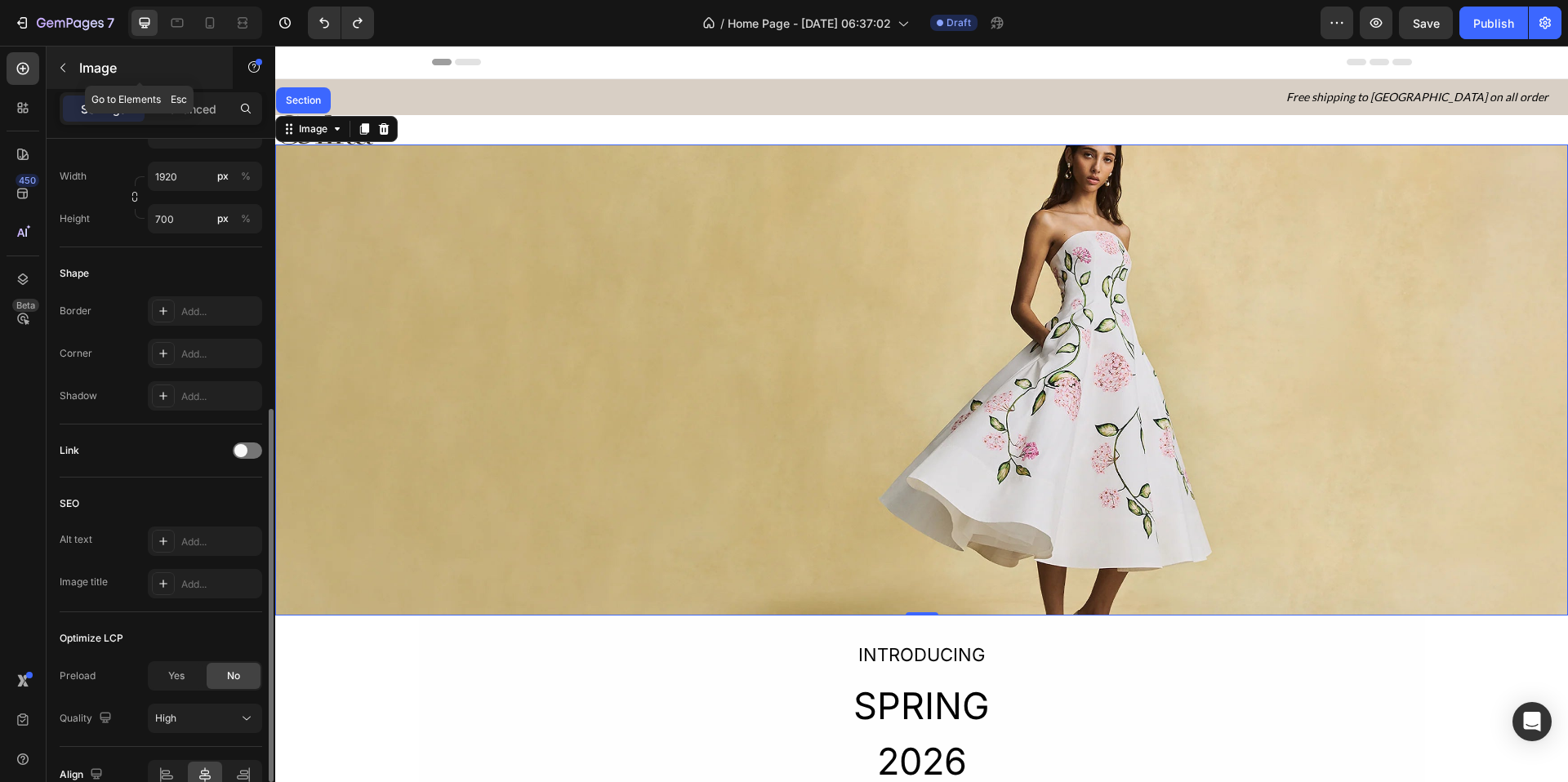
click at [70, 64] on button "button" at bounding box center [62, 67] width 26 height 26
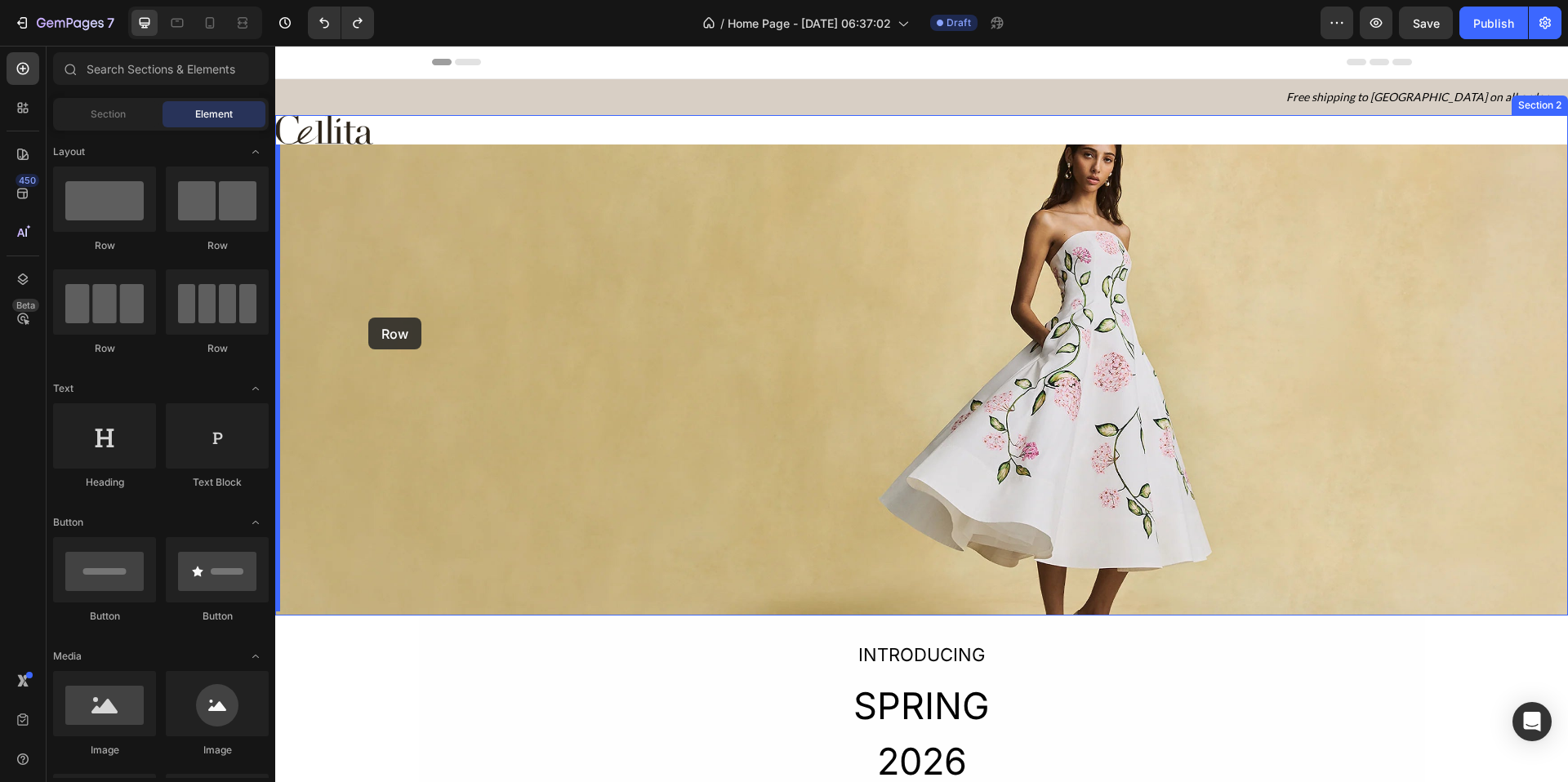
drag, startPoint x: 400, startPoint y: 246, endPoint x: 367, endPoint y: 311, distance: 72.9
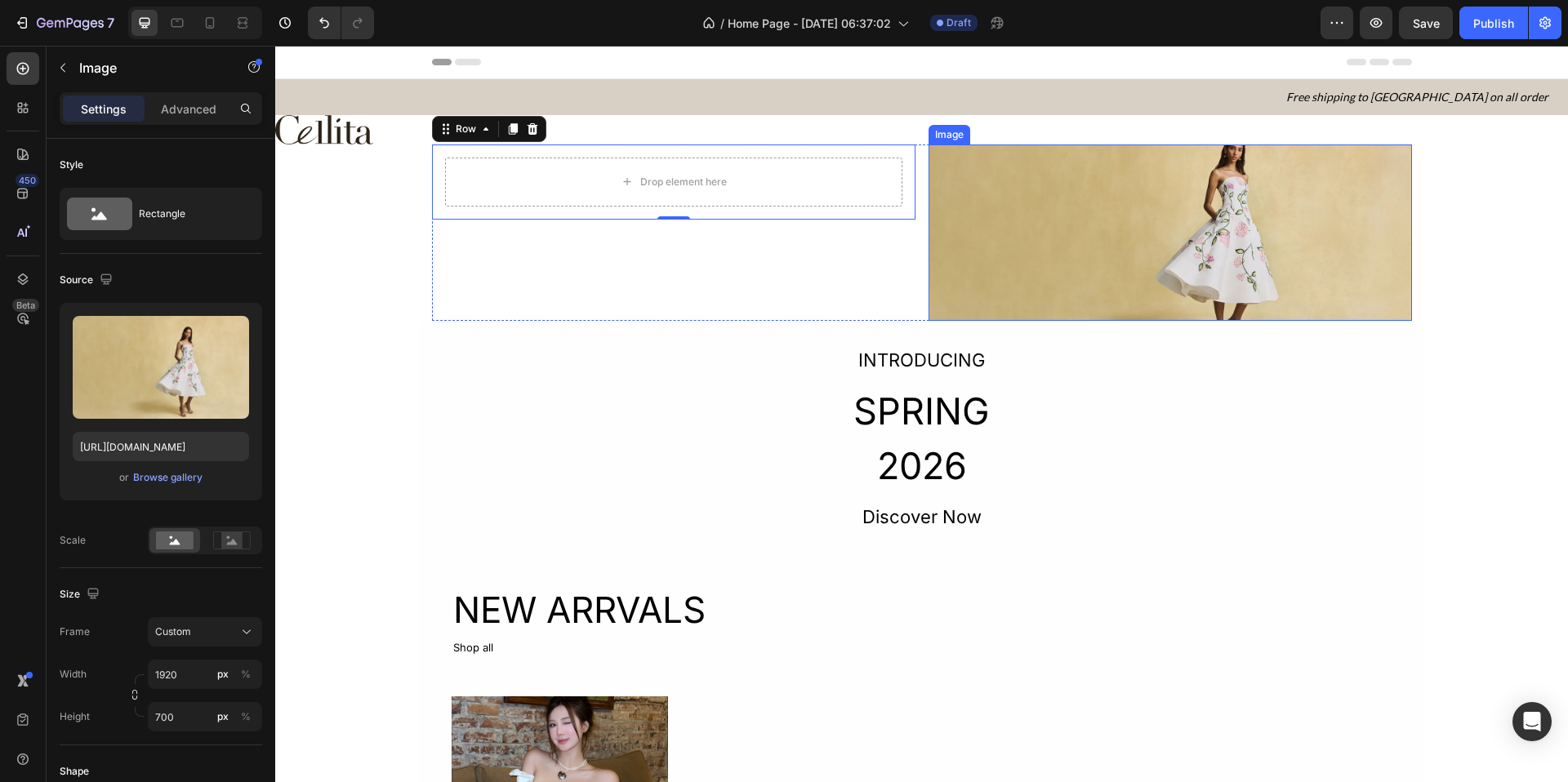
click at [1093, 273] on img at bounding box center [1170, 232] width 483 height 177
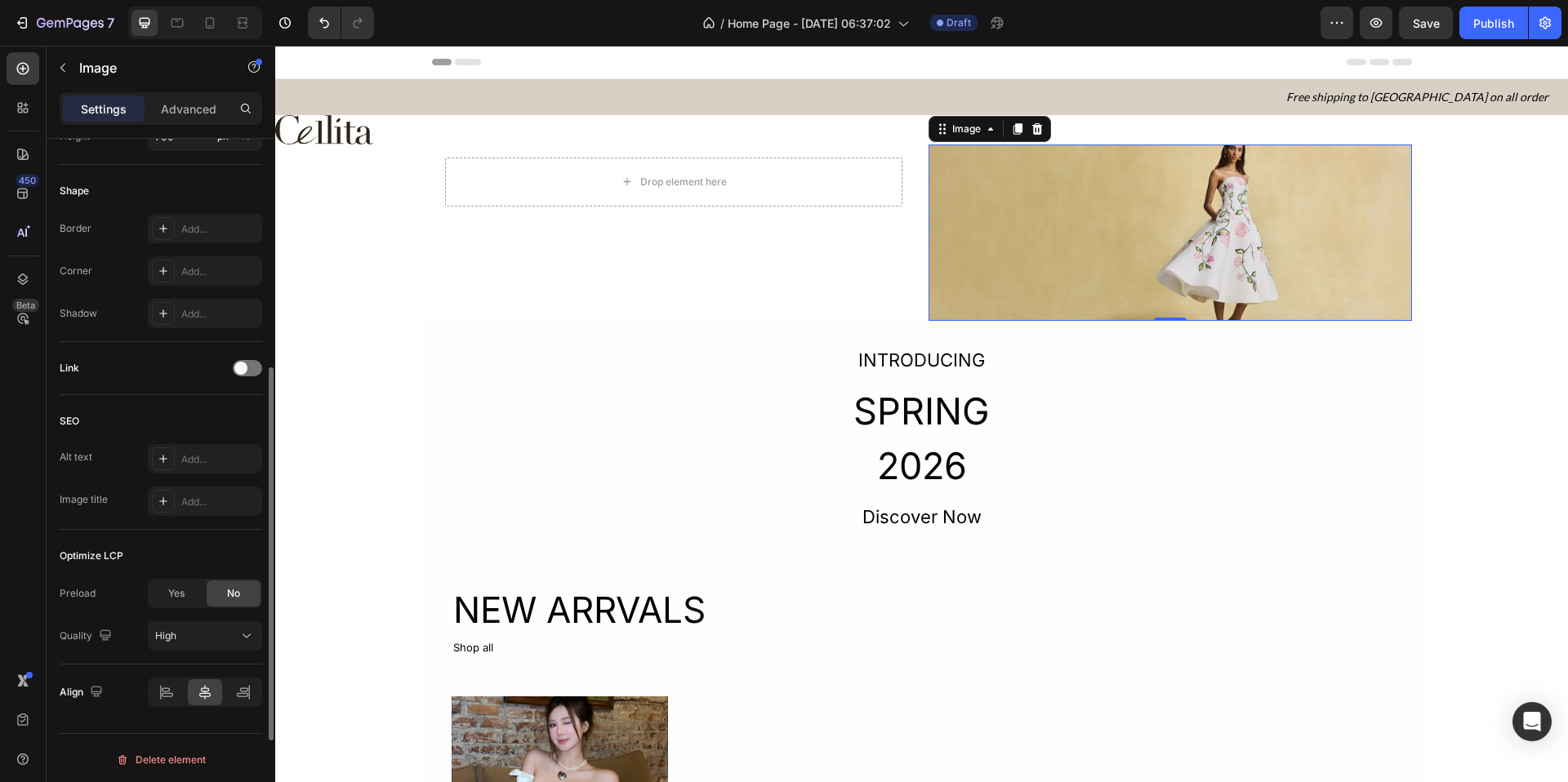
scroll to position [584, 0]
click at [160, 678] on div at bounding box center [167, 689] width 36 height 26
click at [195, 689] on div at bounding box center [206, 689] width 36 height 26
click at [189, 117] on div "Advanced" at bounding box center [188, 108] width 82 height 26
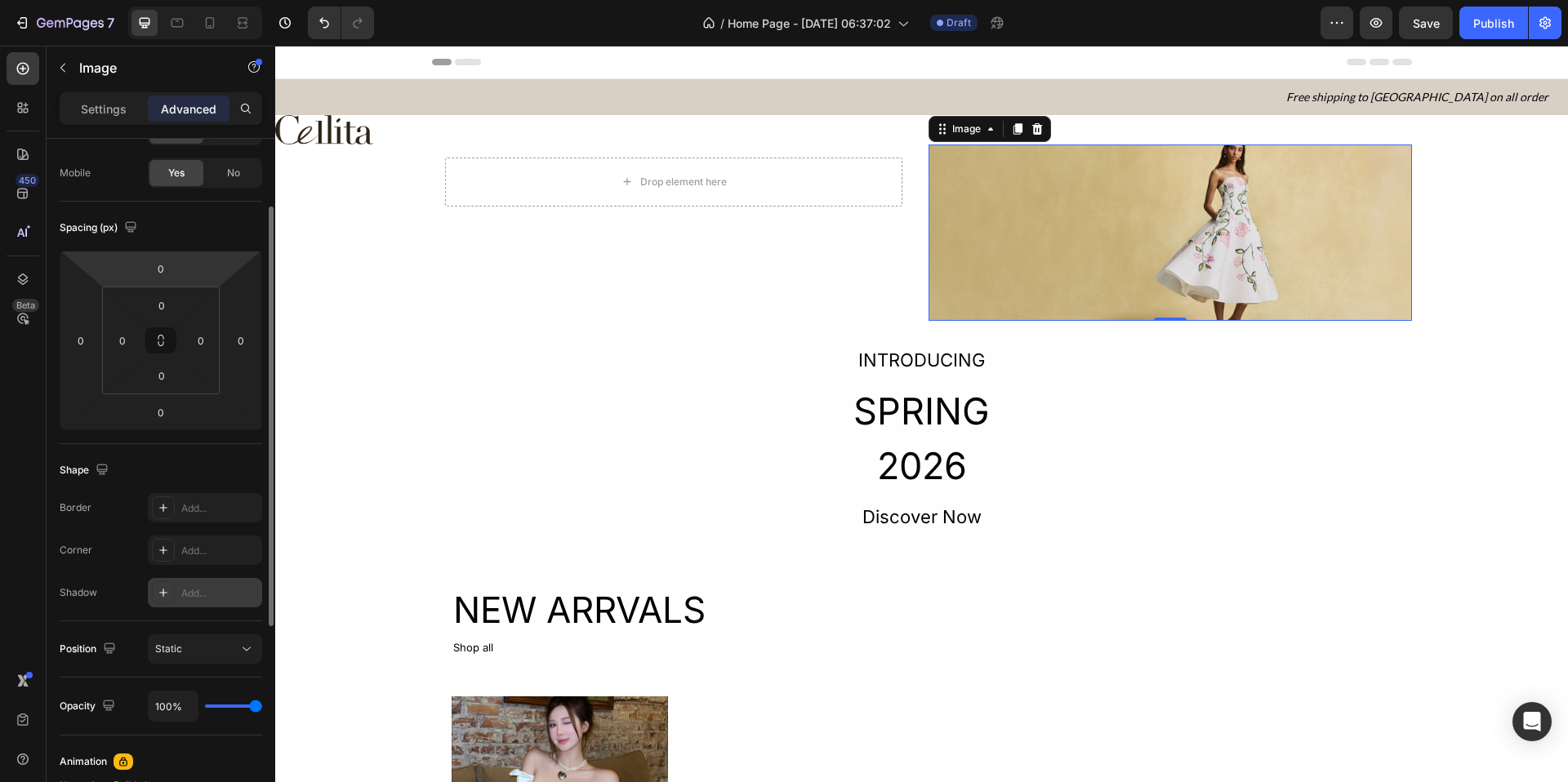
scroll to position [0, 0]
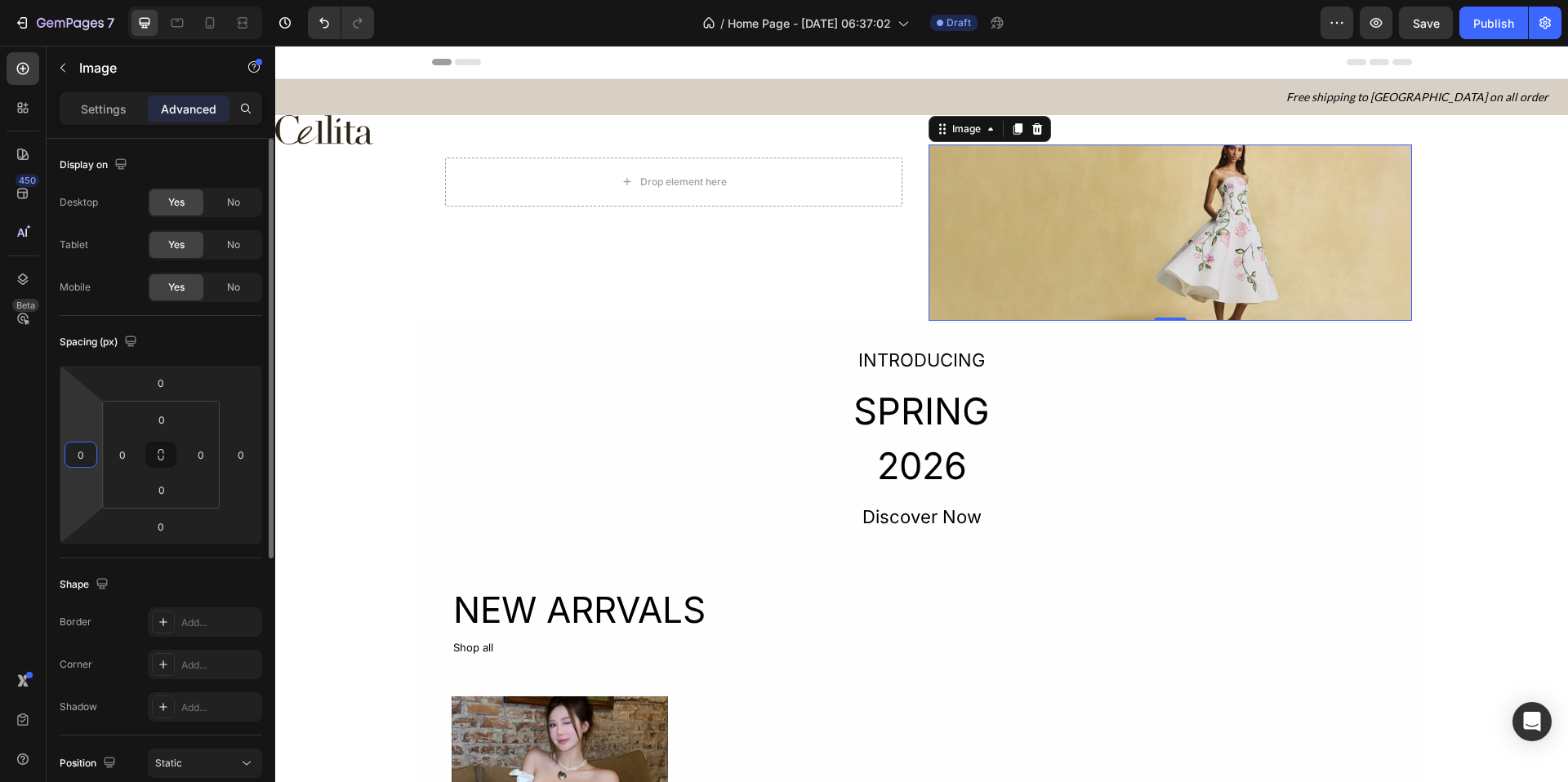
click at [84, 458] on input "0" at bounding box center [81, 455] width 25 height 25
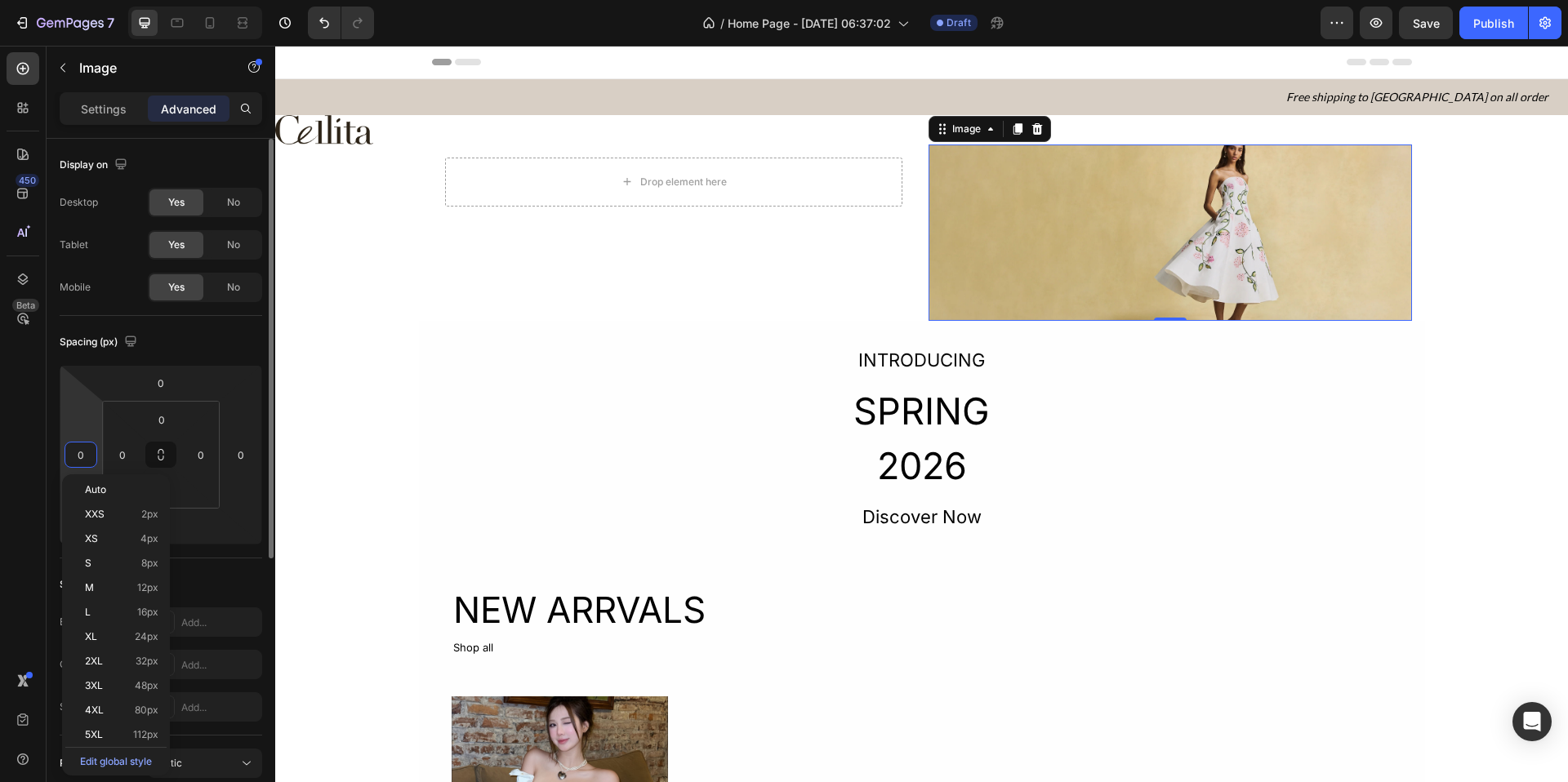
click at [199, 145] on div "Display on Desktop Yes No Tablet Yes No Mobile Yes No" at bounding box center [160, 228] width 203 height 177
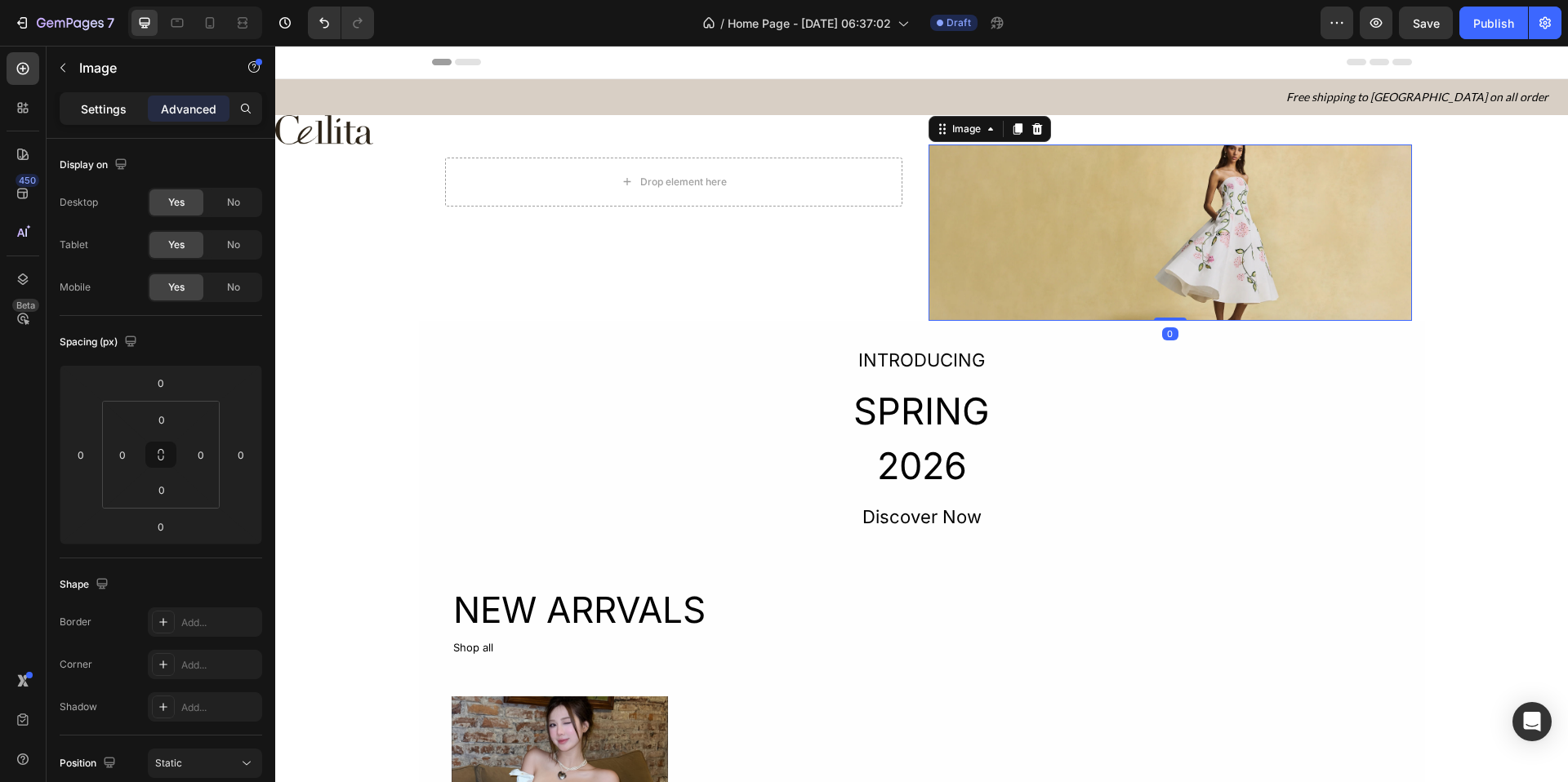
click at [126, 111] on div "Settings" at bounding box center [103, 108] width 82 height 26
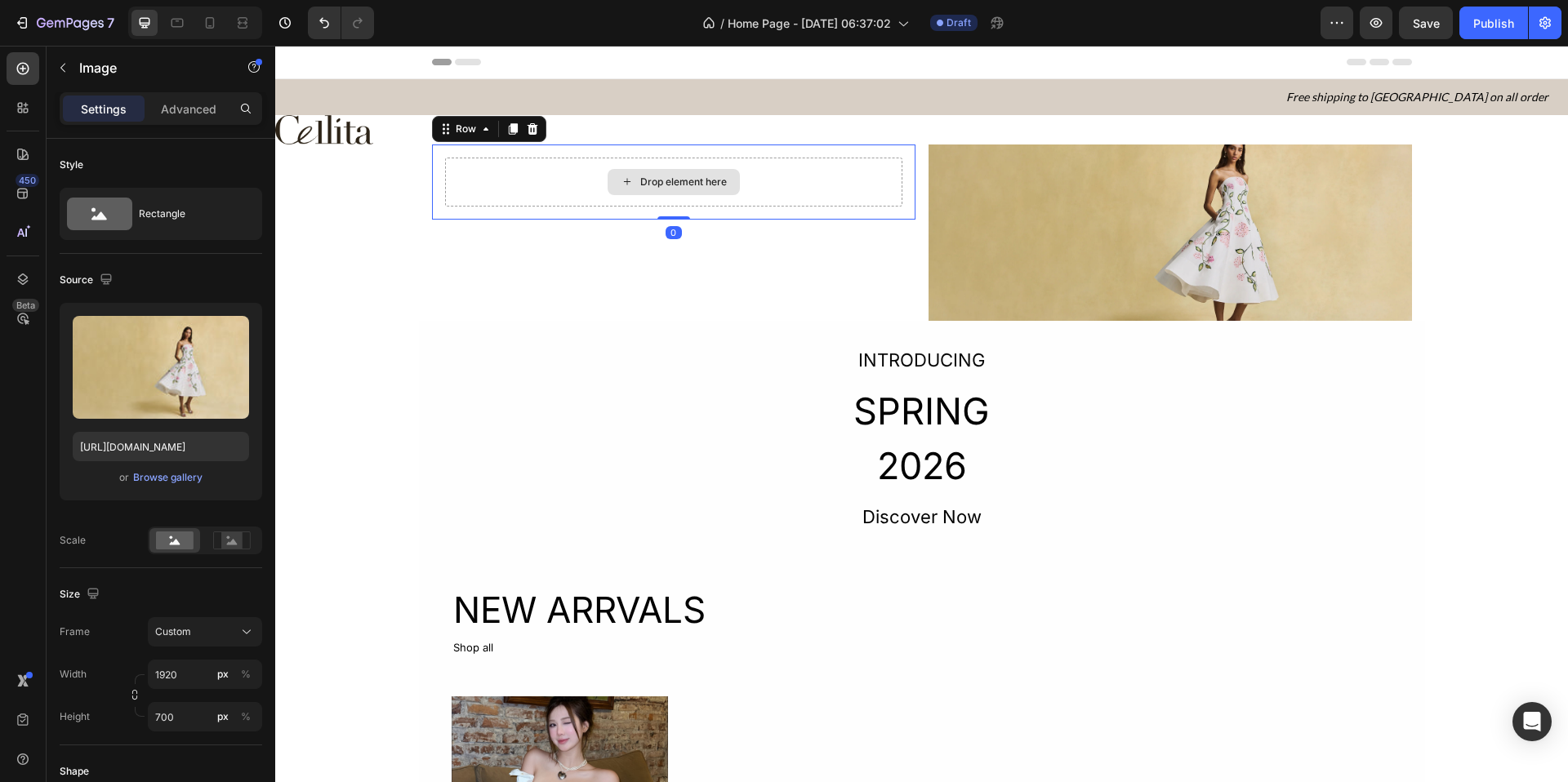
click at [816, 182] on div "Drop element here" at bounding box center [674, 182] width 457 height 49
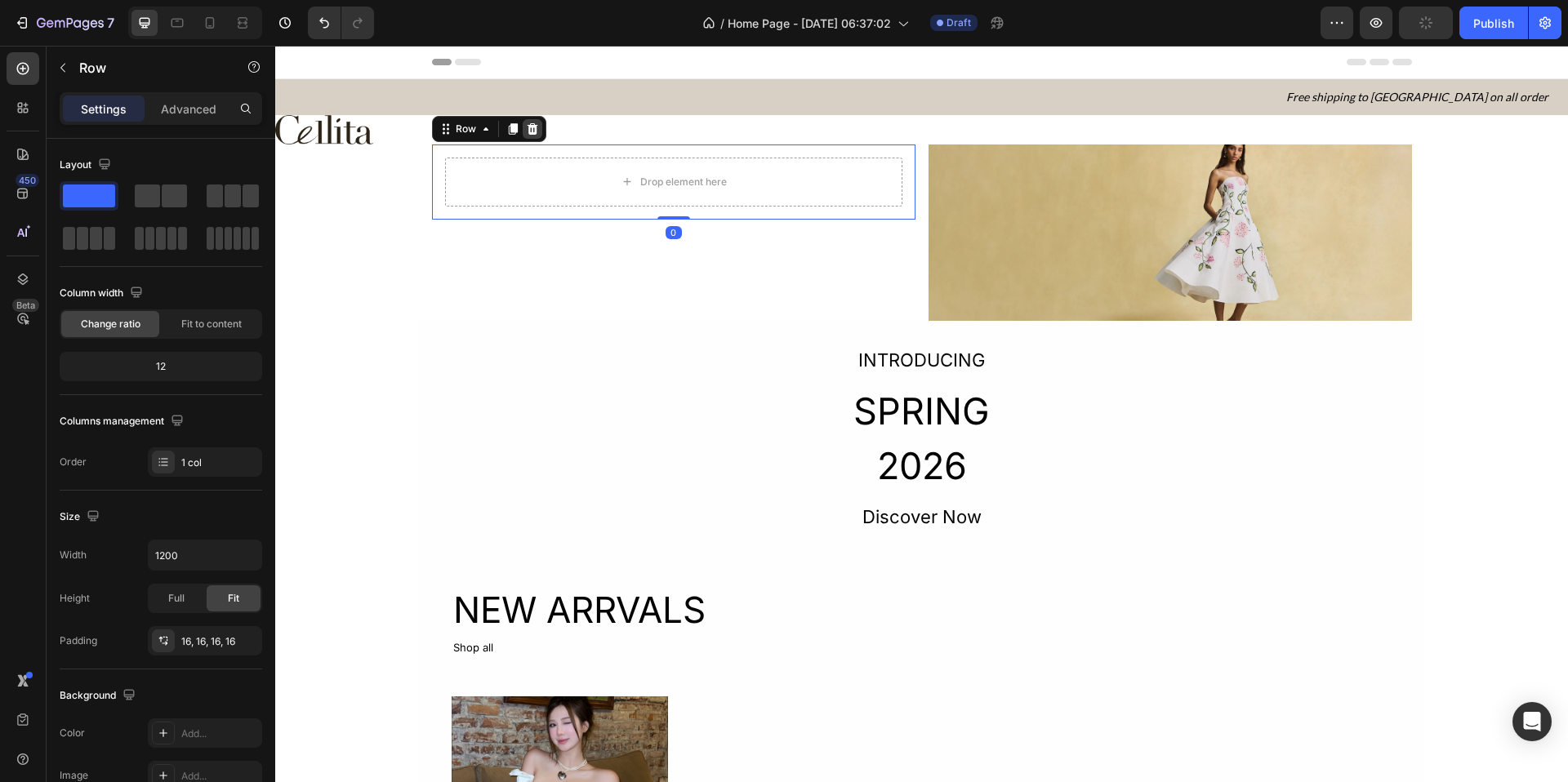
click at [526, 123] on icon at bounding box center [532, 130] width 13 height 13
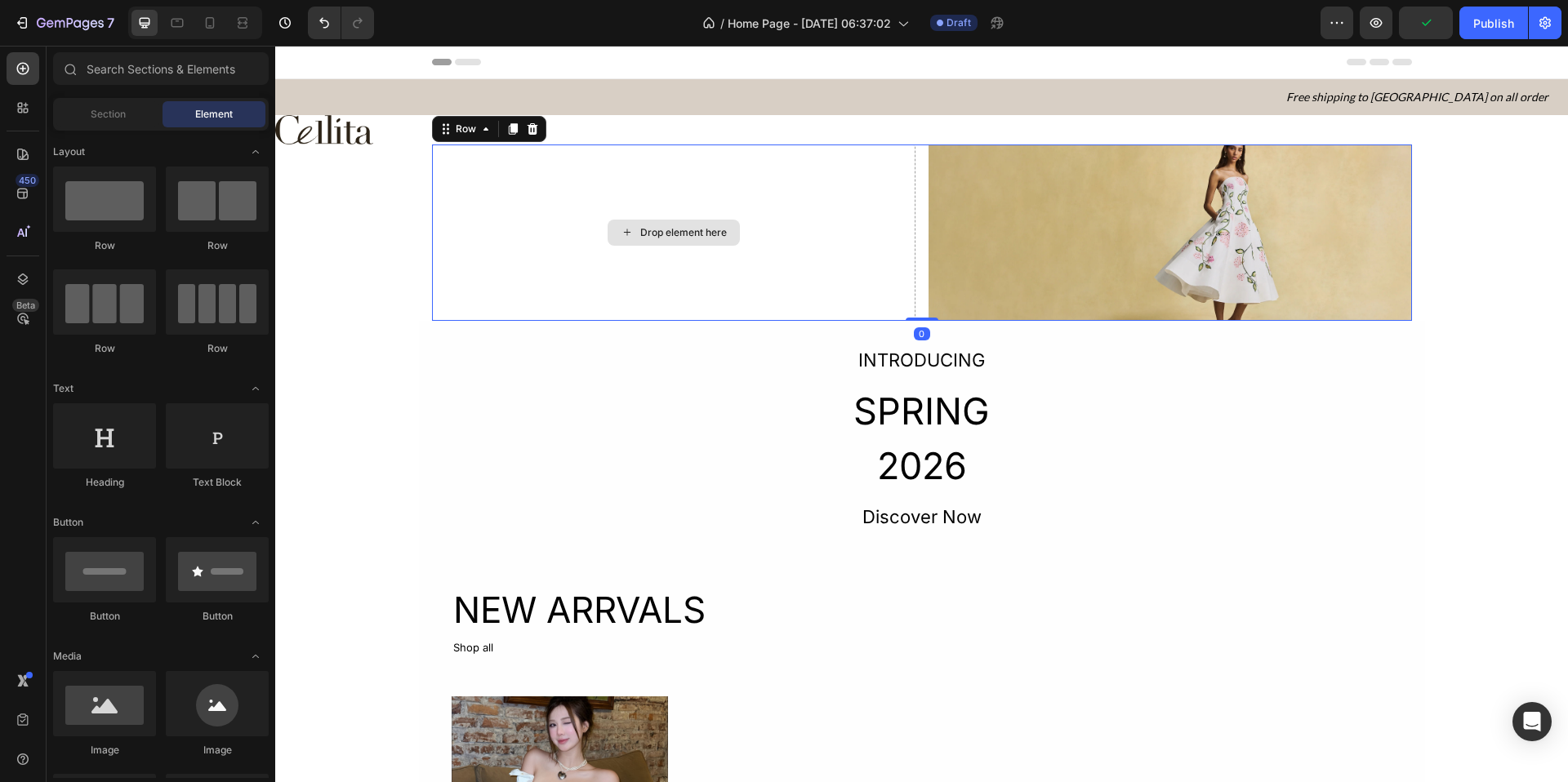
click at [515, 193] on div "Drop element here" at bounding box center [674, 232] width 483 height 177
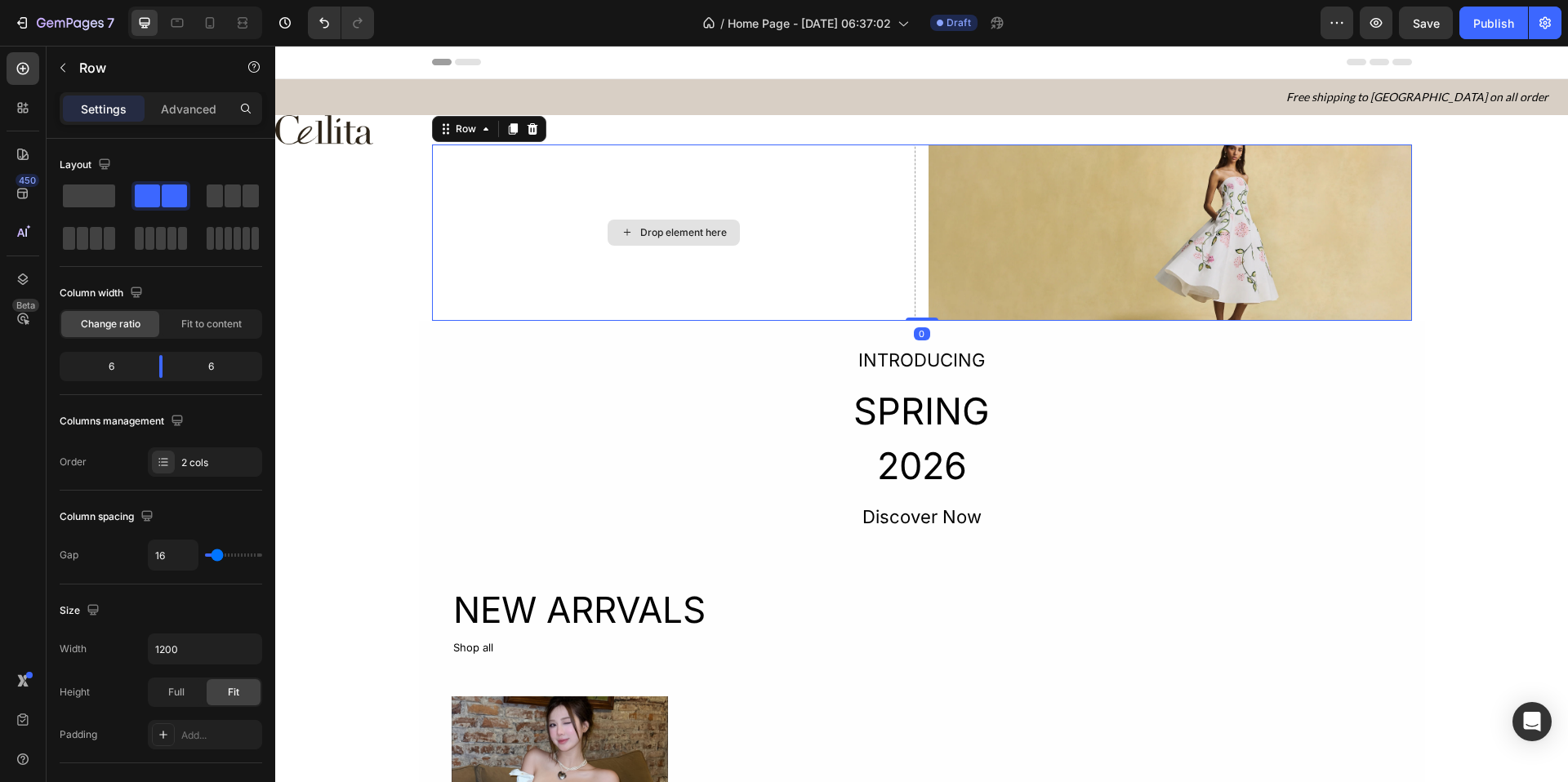
click at [592, 192] on div "Drop element here" at bounding box center [674, 232] width 483 height 177
click at [111, 201] on span at bounding box center [88, 196] width 52 height 23
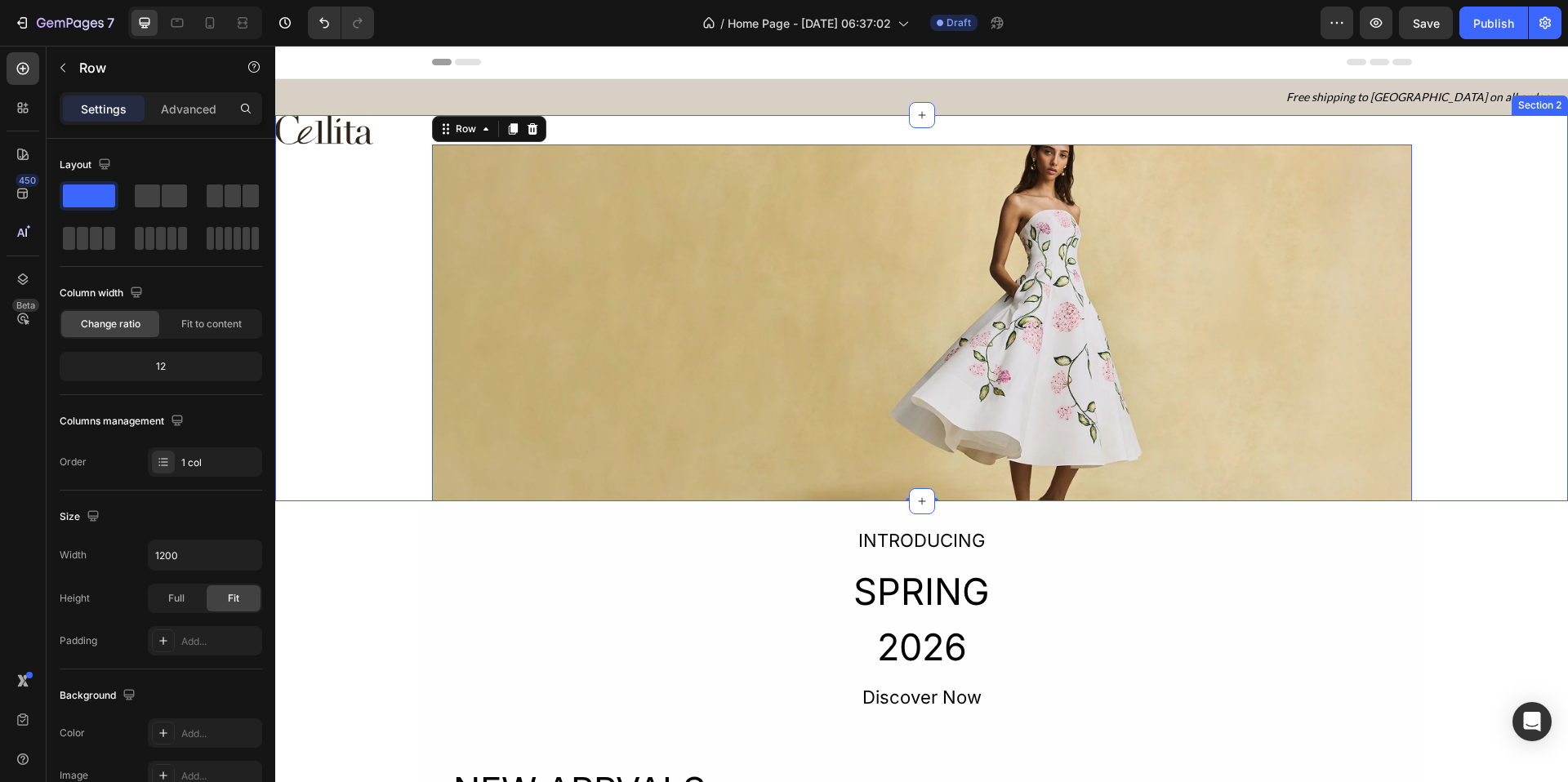
click at [390, 291] on div "Image Image Row 0" at bounding box center [921, 308] width 1293 height 387
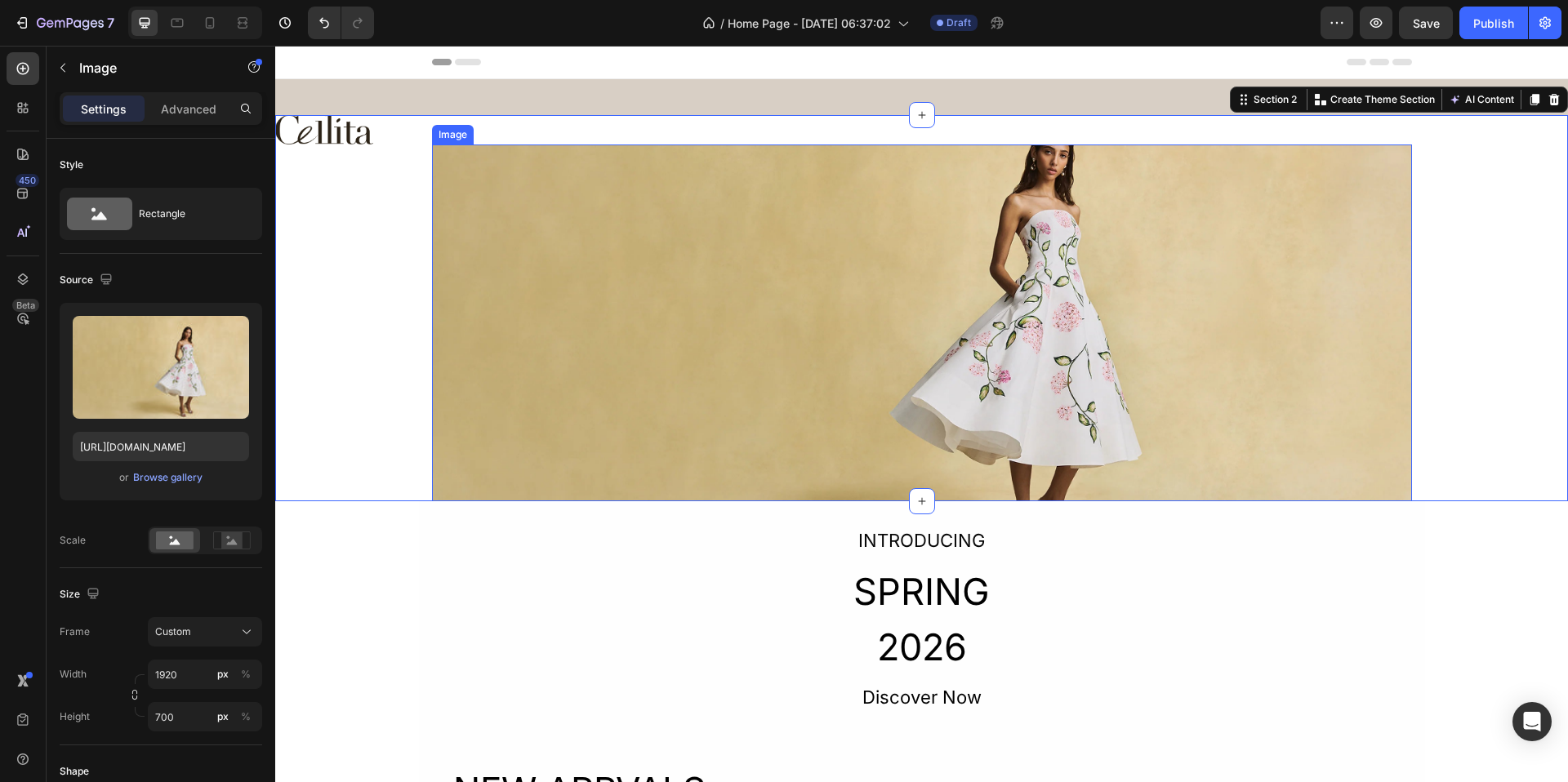
click at [595, 277] on img at bounding box center [922, 323] width 980 height 357
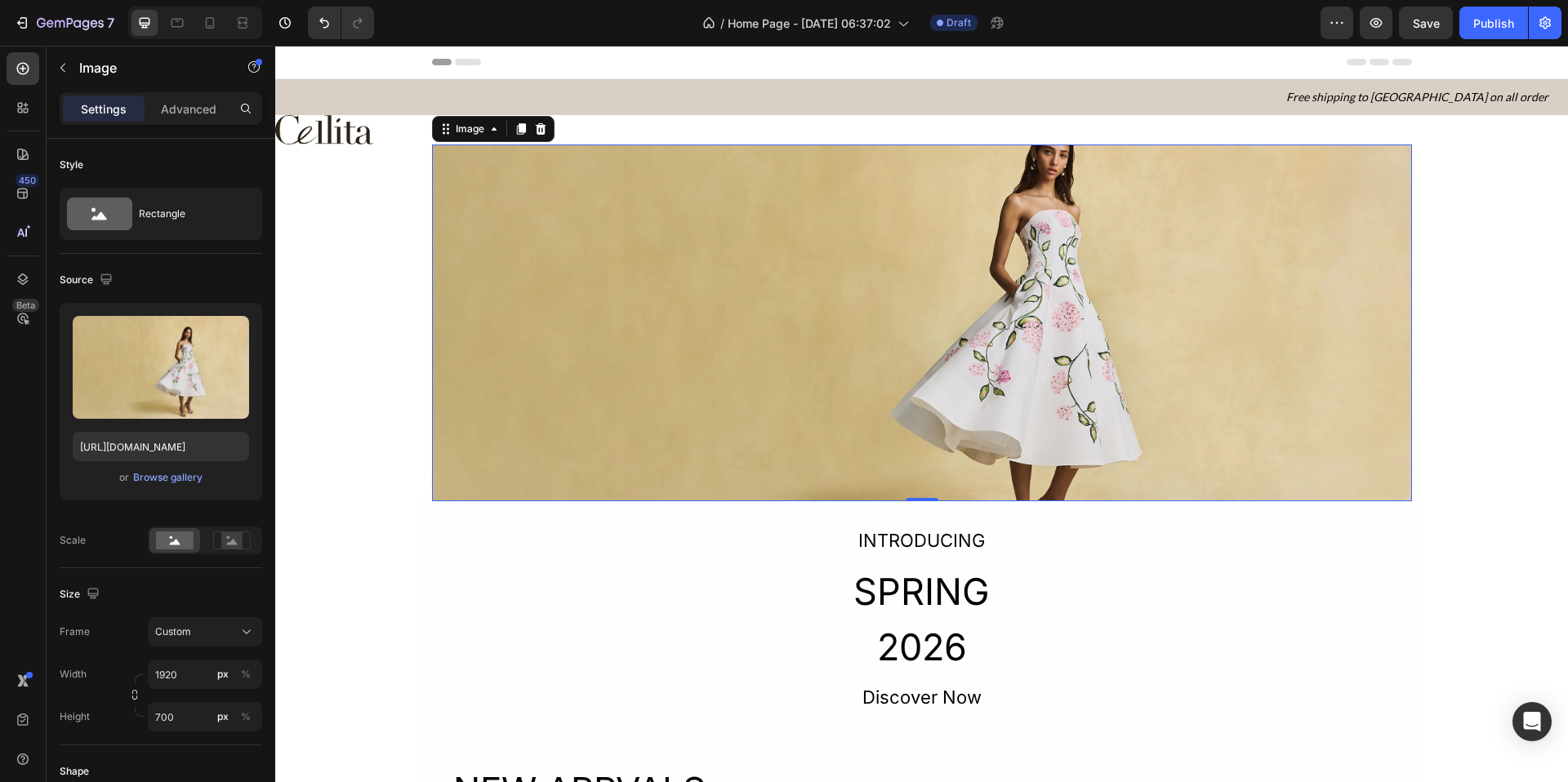
click at [200, 125] on div "Settings Advanced" at bounding box center [160, 115] width 229 height 46
click at [200, 104] on p "Advanced" at bounding box center [188, 110] width 56 height 17
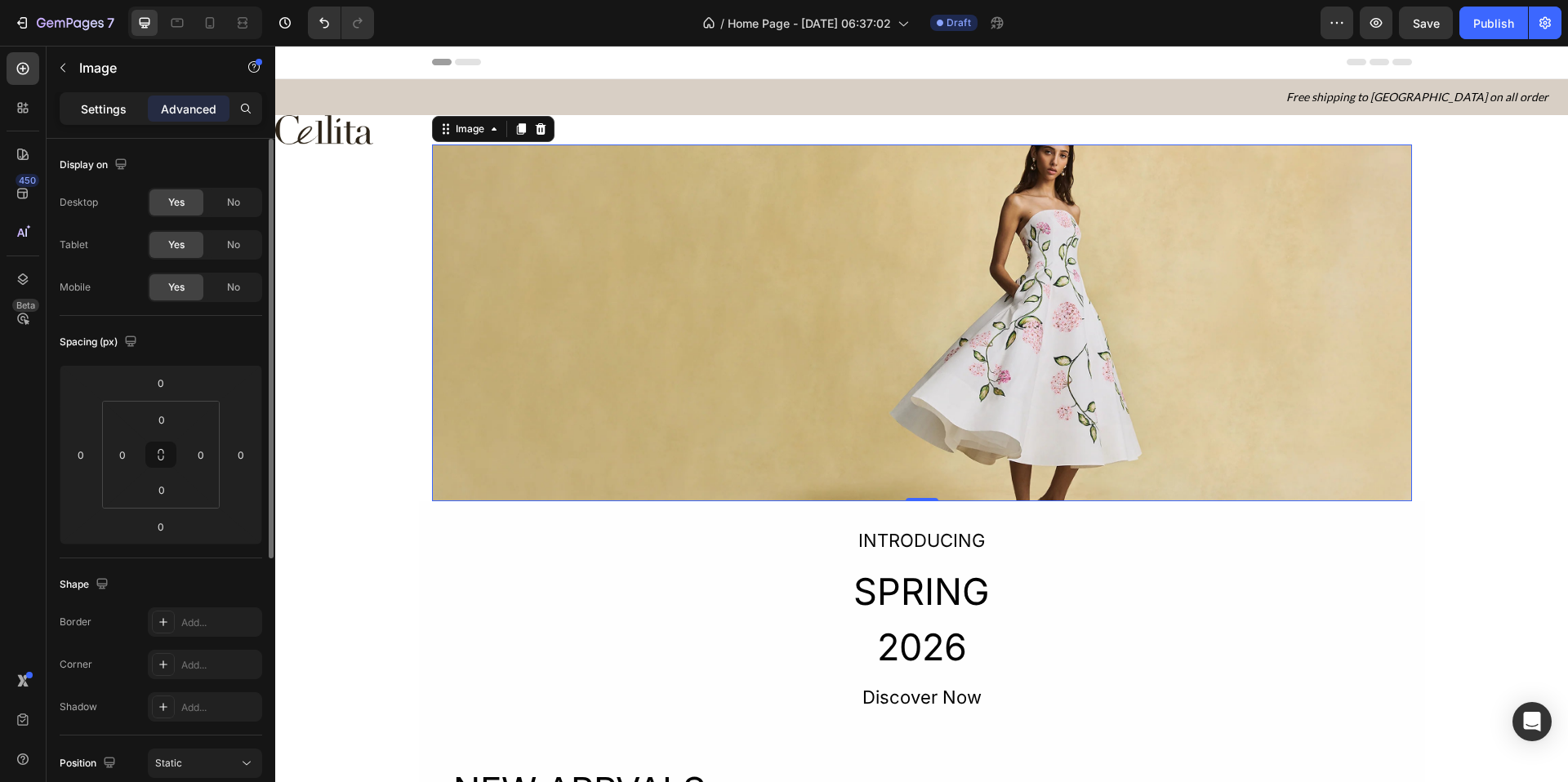
click at [82, 115] on p "Settings" at bounding box center [104, 110] width 46 height 17
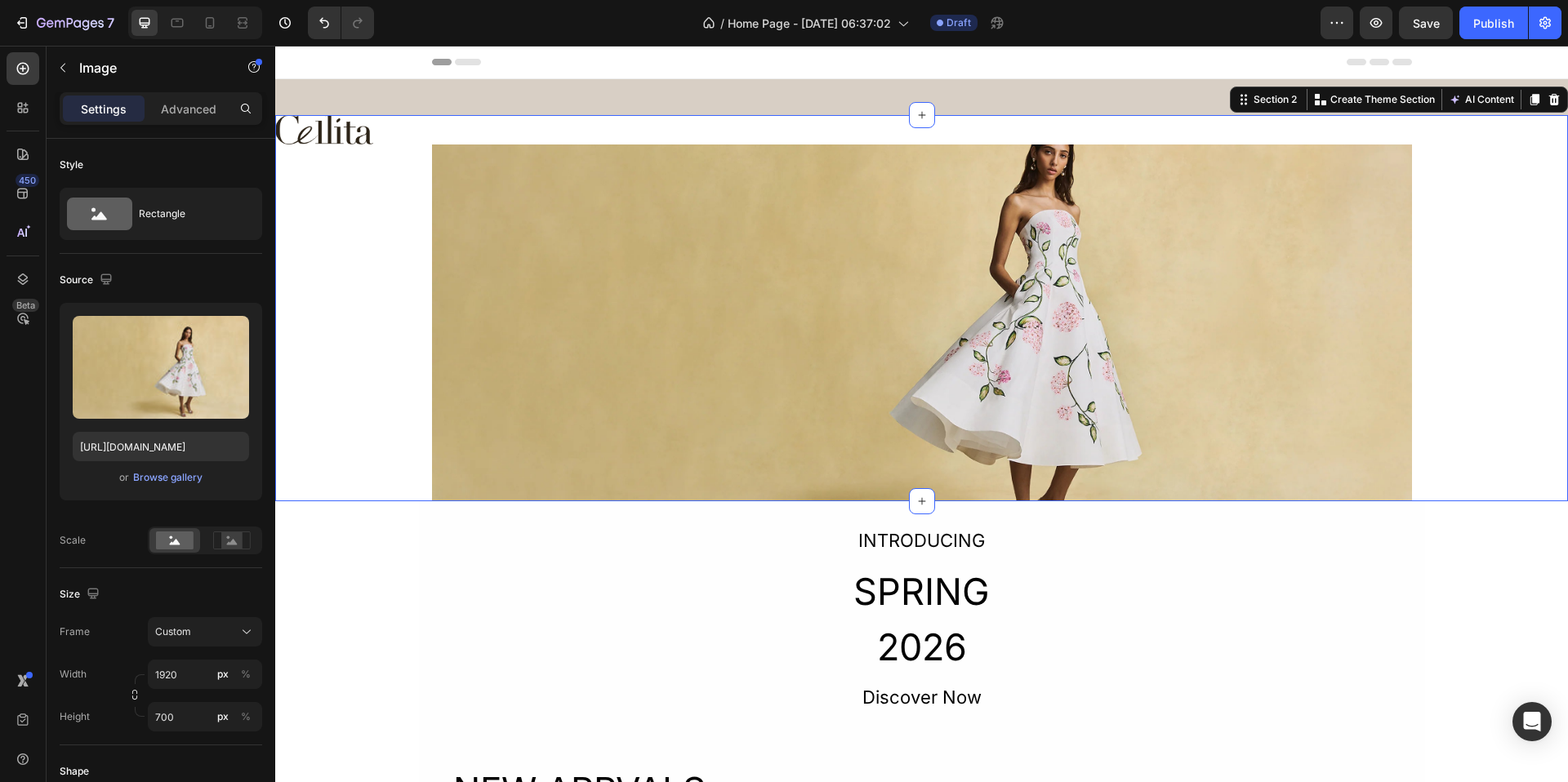
click at [374, 348] on div "Image Image Row" at bounding box center [921, 308] width 1293 height 387
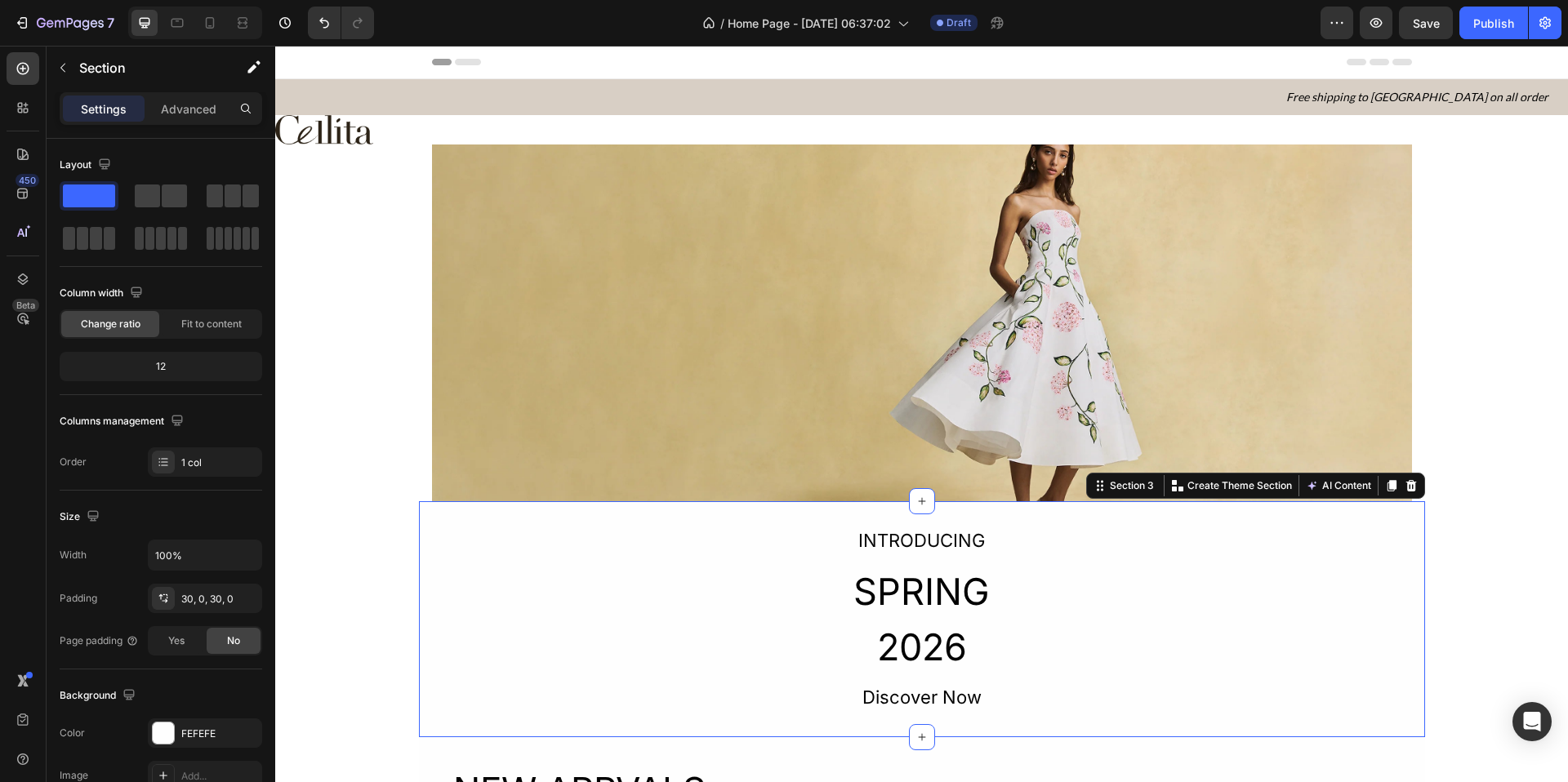
click at [530, 599] on div "INTRODUCING Text Block SPRING 2026 Heading Discover Now Text Block Row" at bounding box center [921, 619] width 1006 height 187
click at [538, 354] on img at bounding box center [922, 323] width 980 height 357
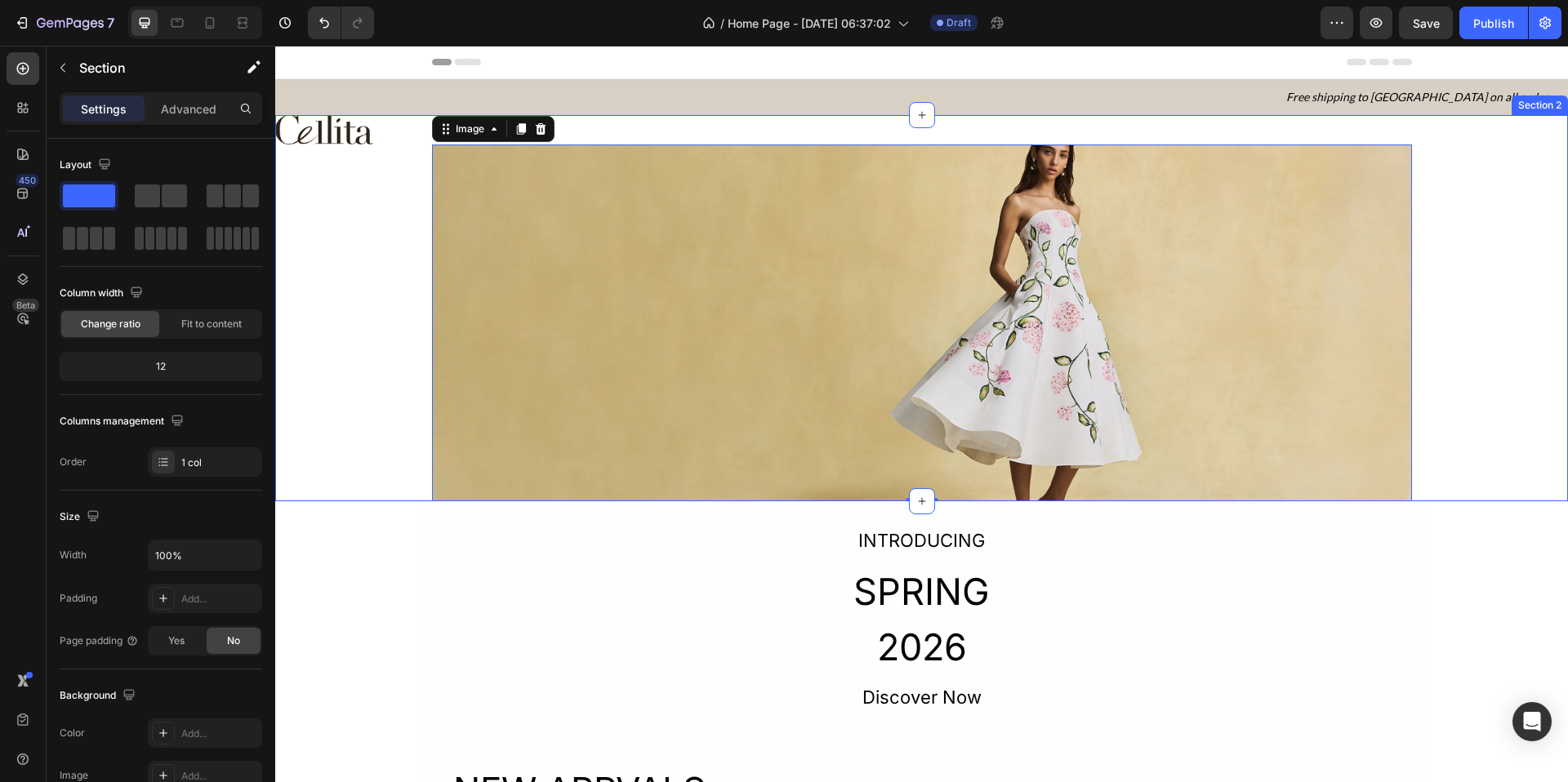
click at [362, 273] on div "Image Image 0 Row" at bounding box center [921, 308] width 1293 height 387
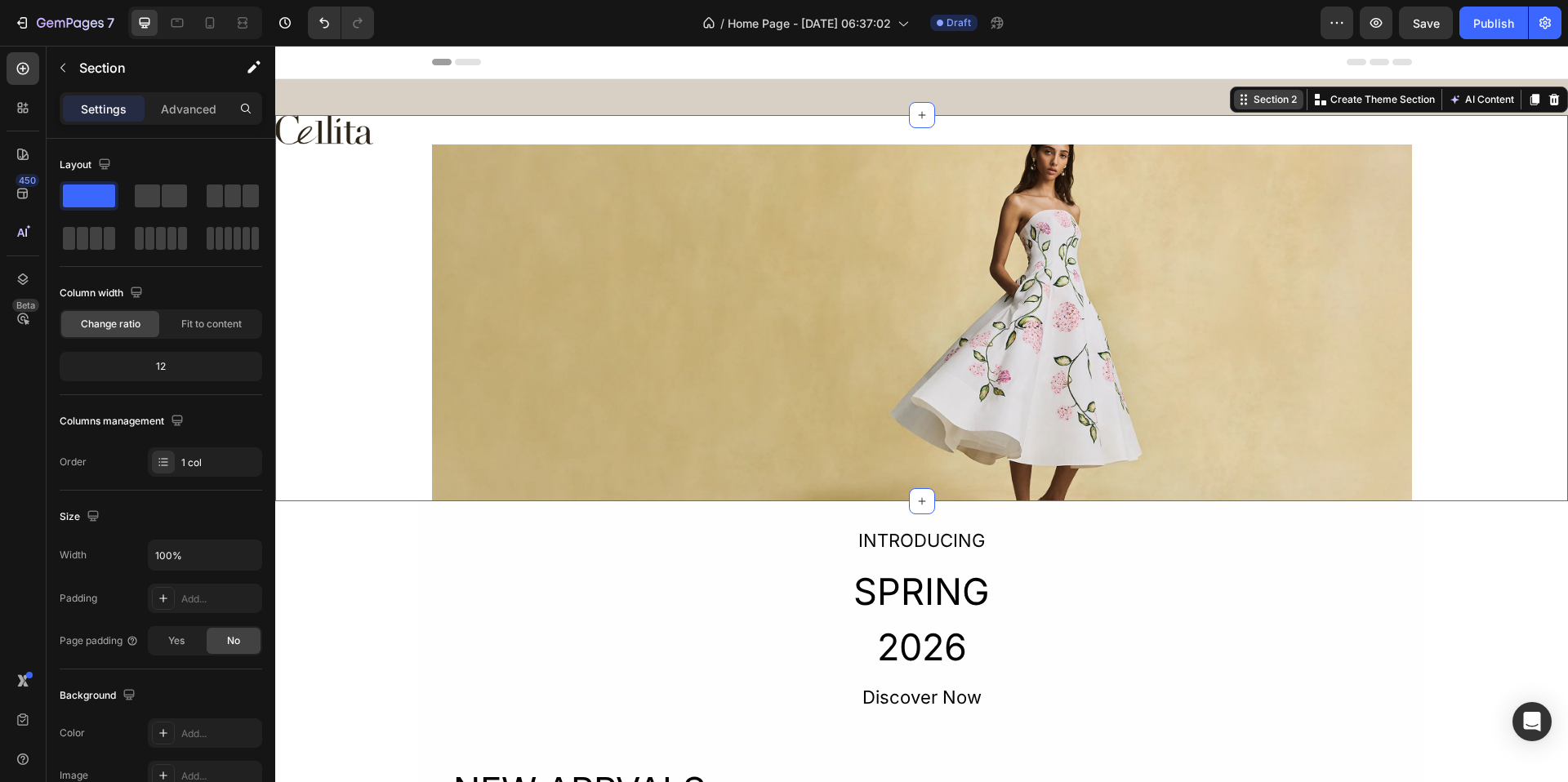
click at [1251, 100] on div "Section 2" at bounding box center [1276, 99] width 50 height 14
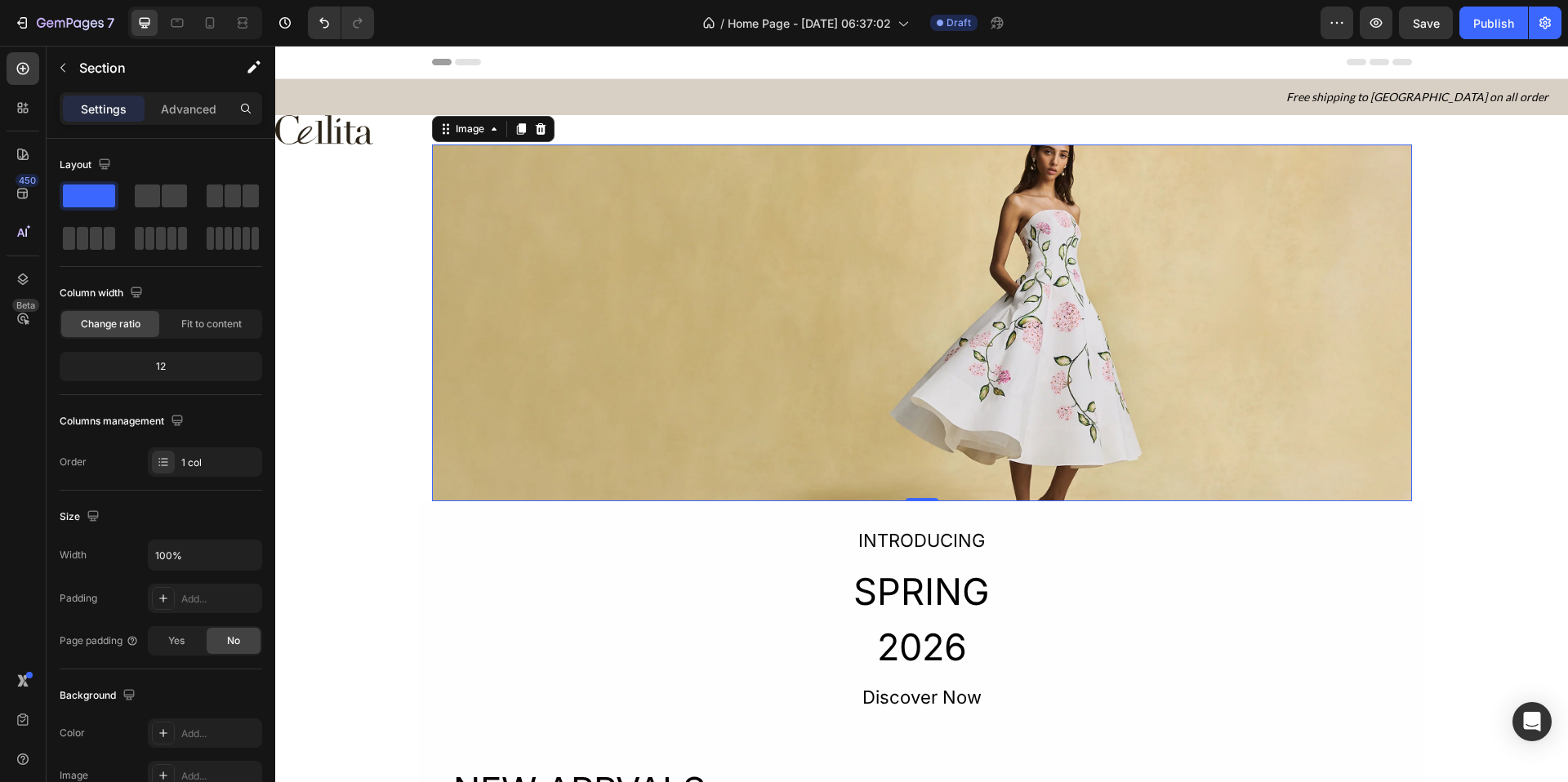
click at [682, 179] on img at bounding box center [922, 323] width 980 height 357
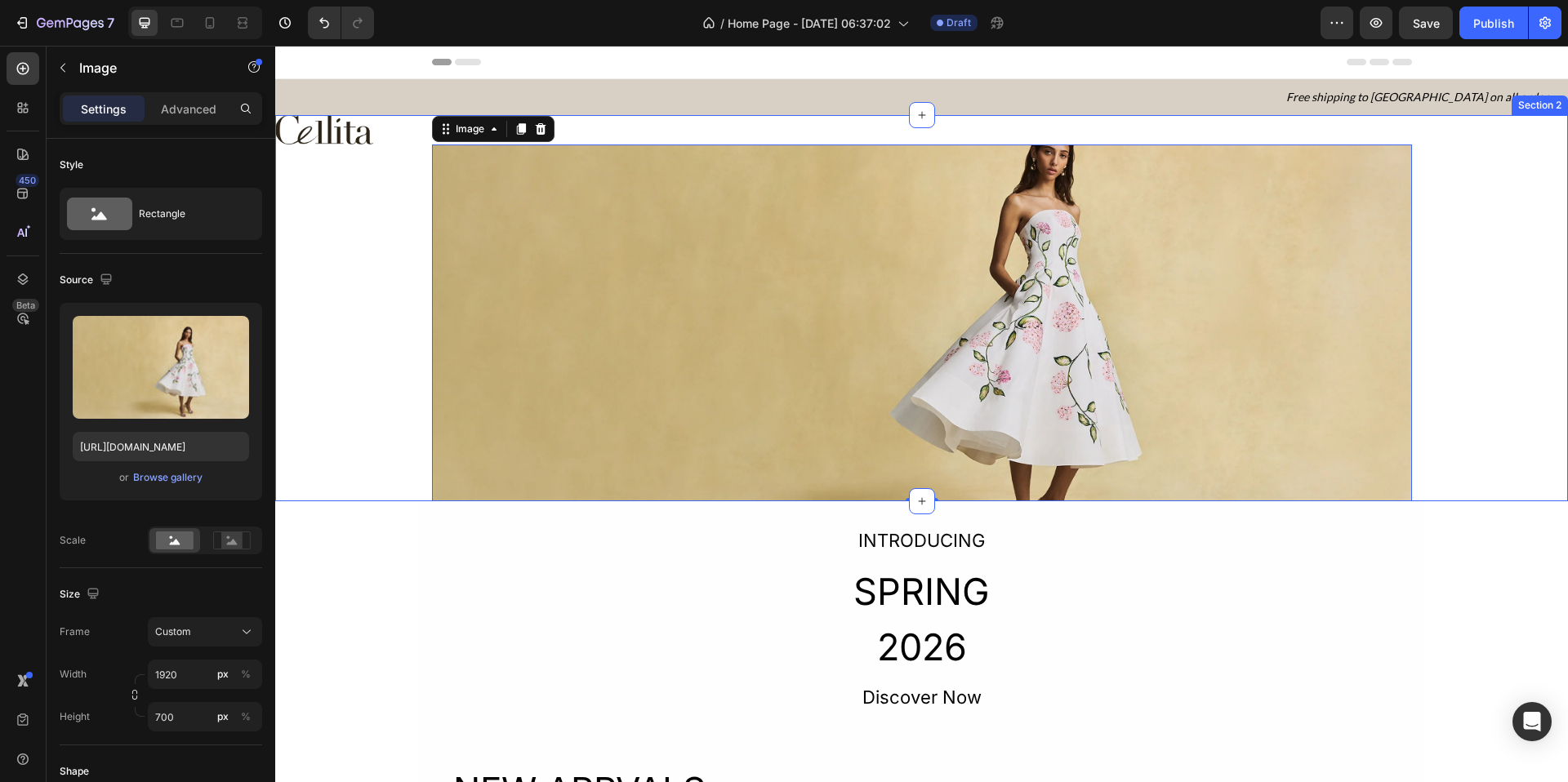
click at [285, 172] on div "Image Image 0 Row" at bounding box center [921, 308] width 1293 height 387
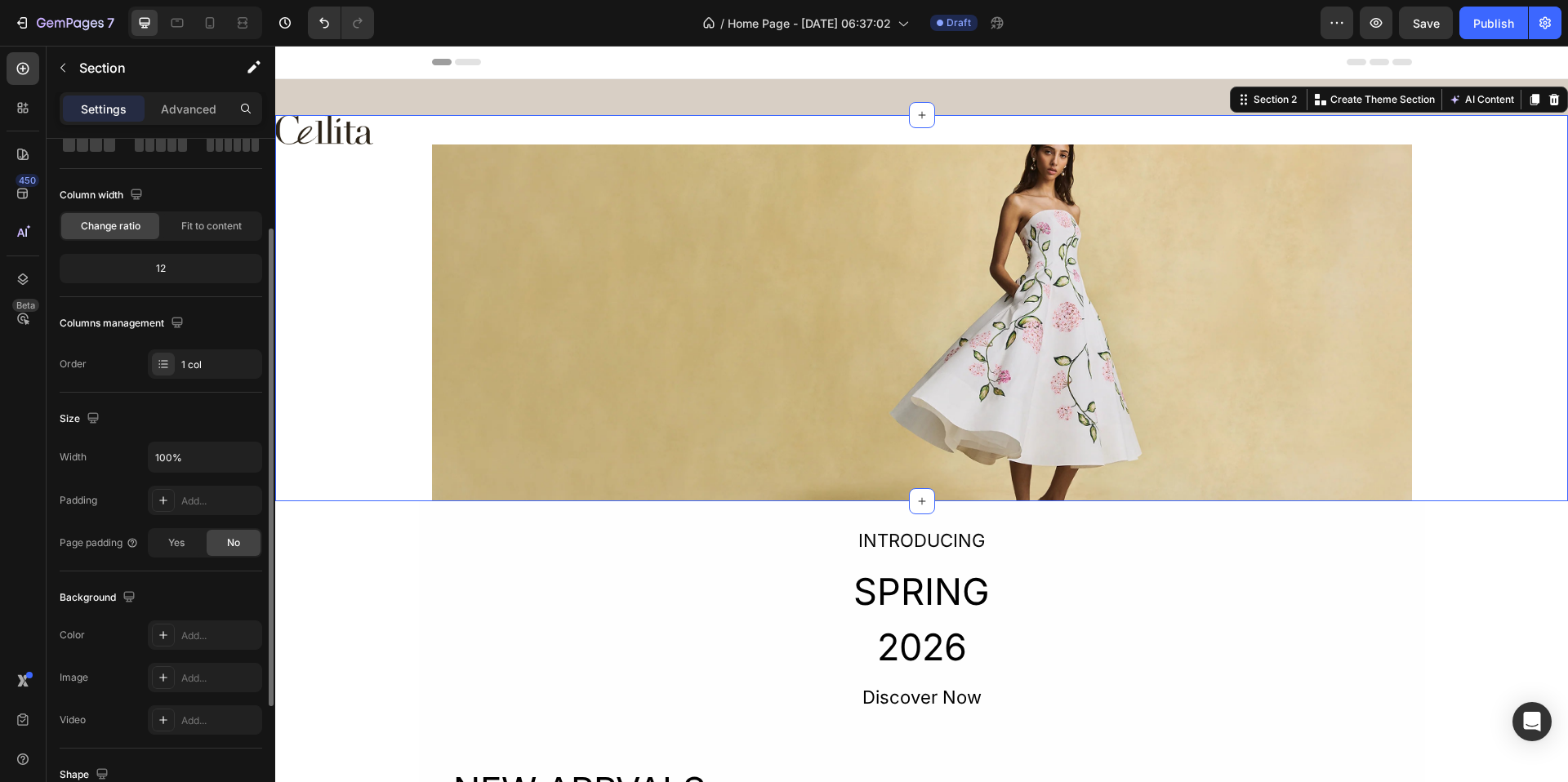
scroll to position [166, 0]
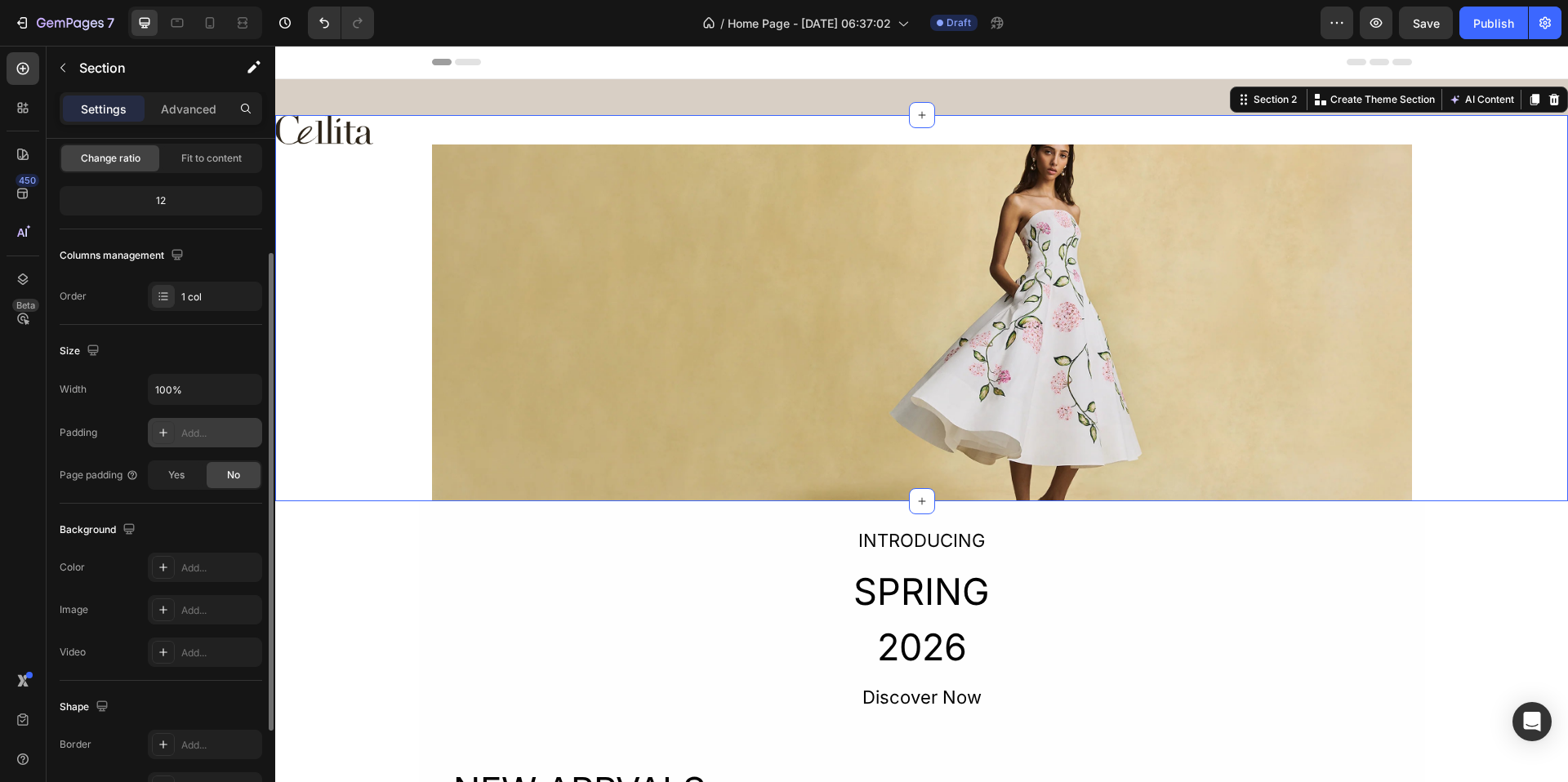
click at [216, 428] on div "Add..." at bounding box center [220, 433] width 77 height 14
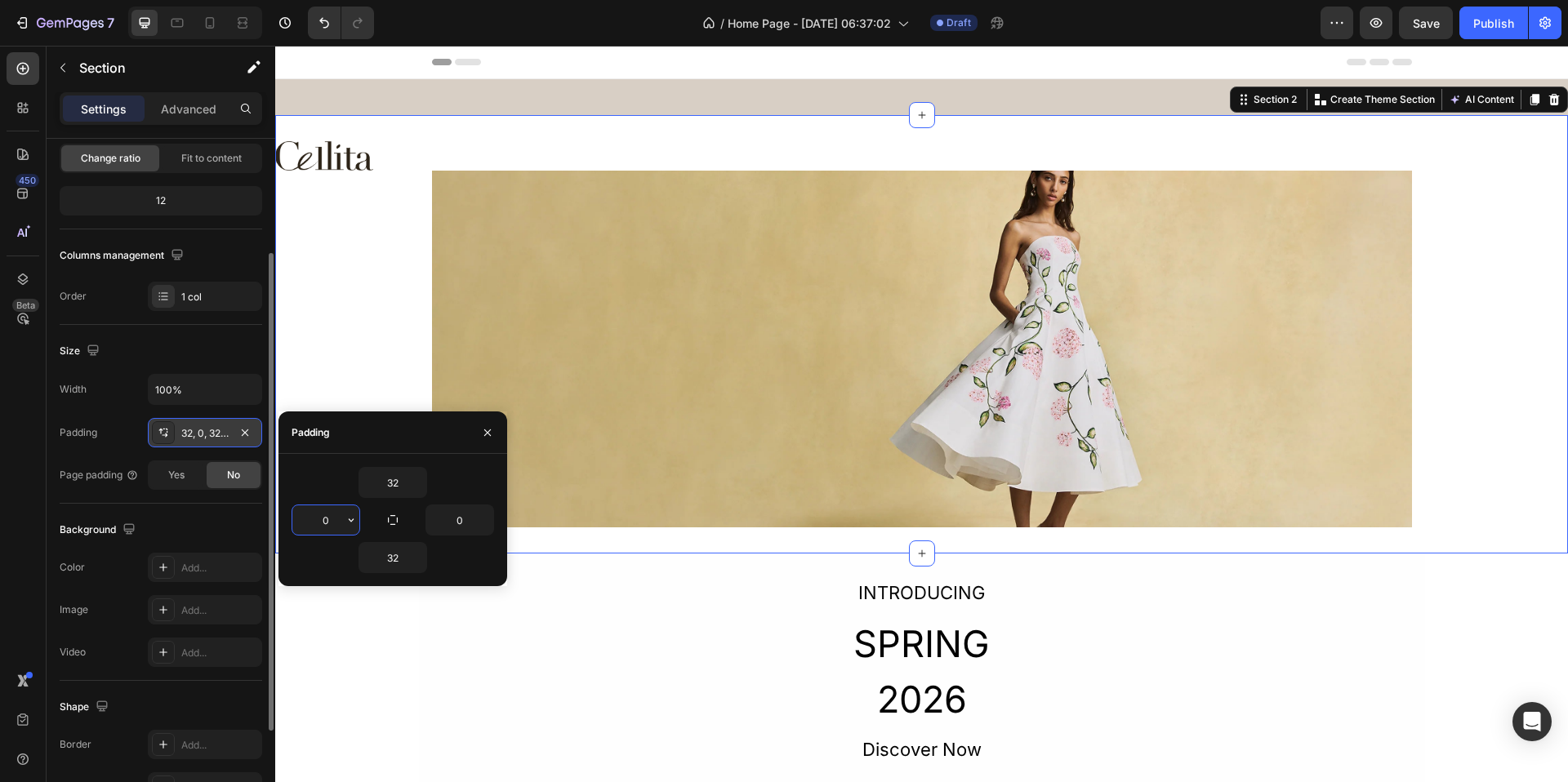
click at [317, 516] on input "0" at bounding box center [326, 520] width 67 height 30
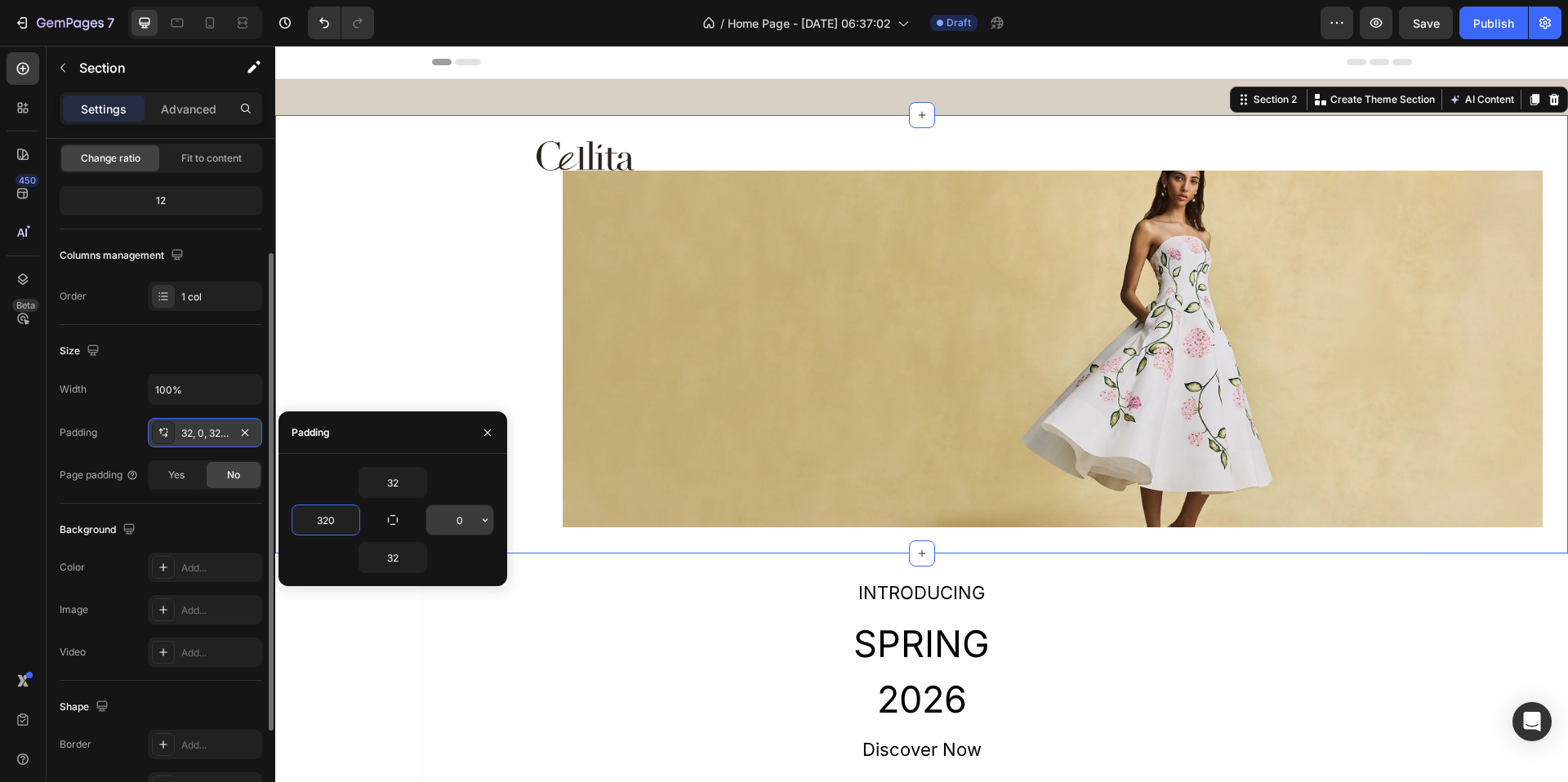
type input "320"
click at [461, 518] on input "0" at bounding box center [460, 520] width 67 height 30
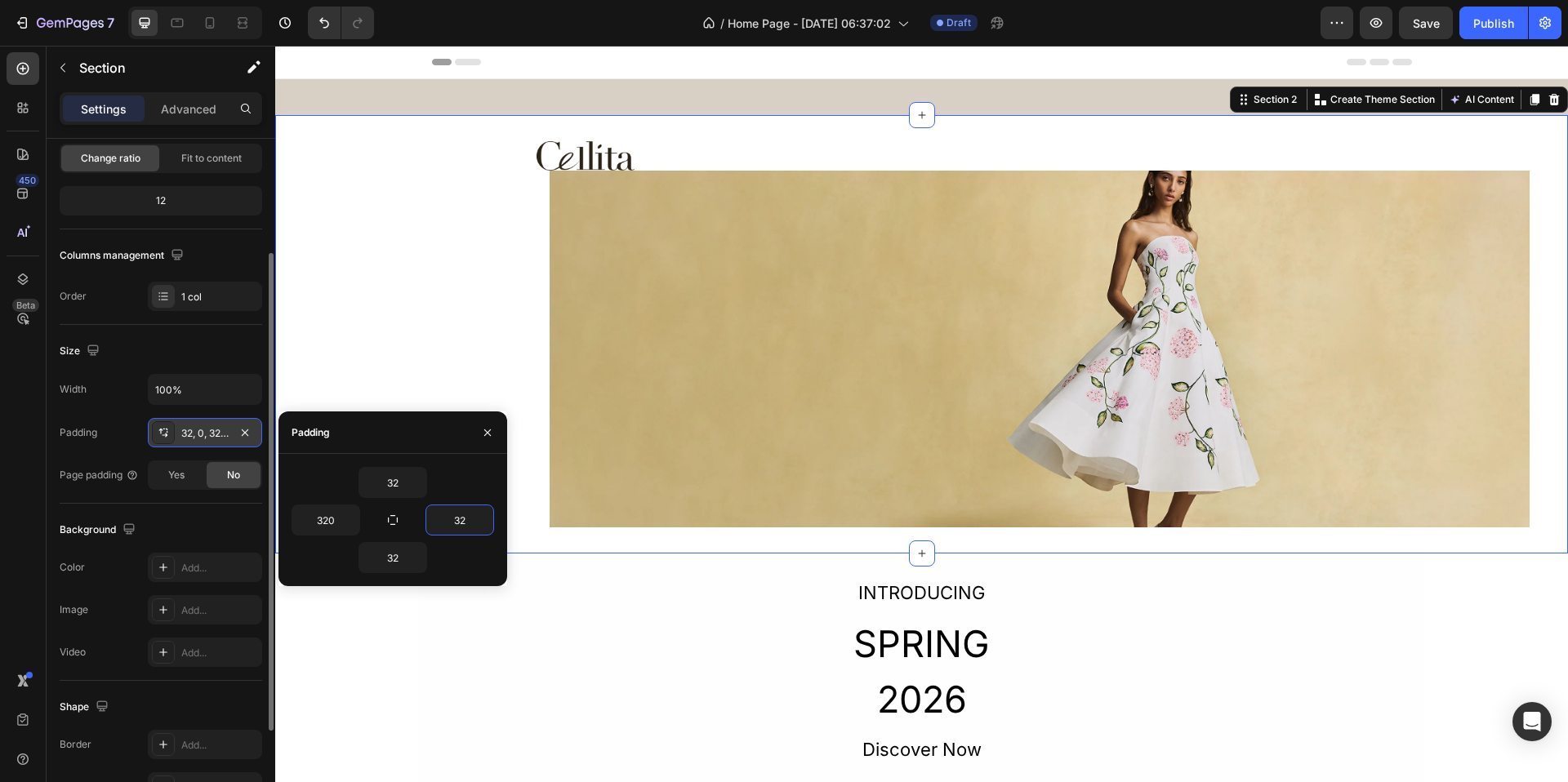
type input "32"
click at [477, 483] on div "32" at bounding box center [392, 482] width 203 height 31
click at [337, 515] on input "320" at bounding box center [326, 520] width 67 height 30
click at [337, 521] on input "320" at bounding box center [326, 520] width 67 height 30
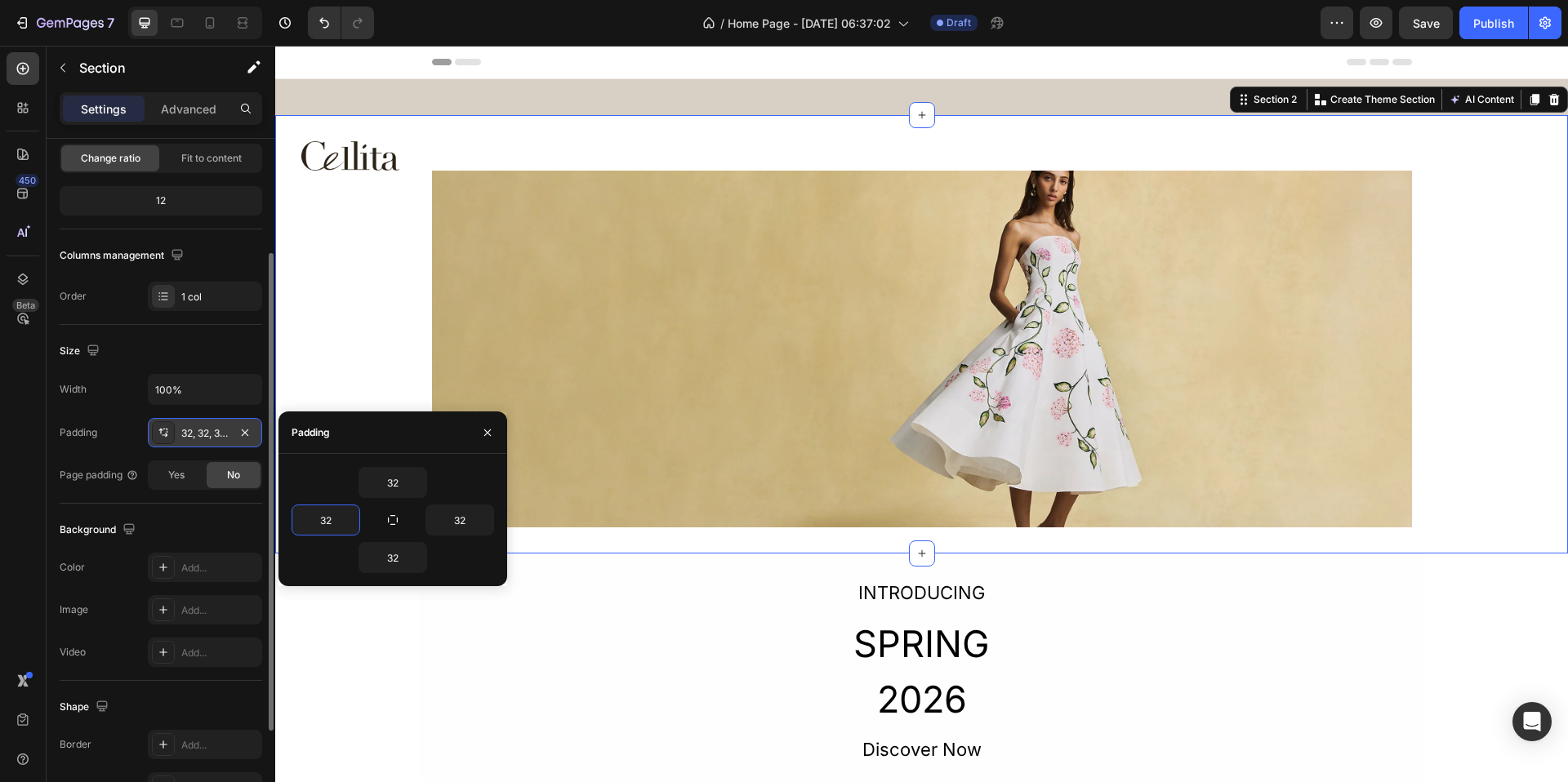
click at [430, 454] on div "32 32 32 32" at bounding box center [393, 521] width 229 height 133
click at [337, 531] on input "32" at bounding box center [326, 520] width 67 height 30
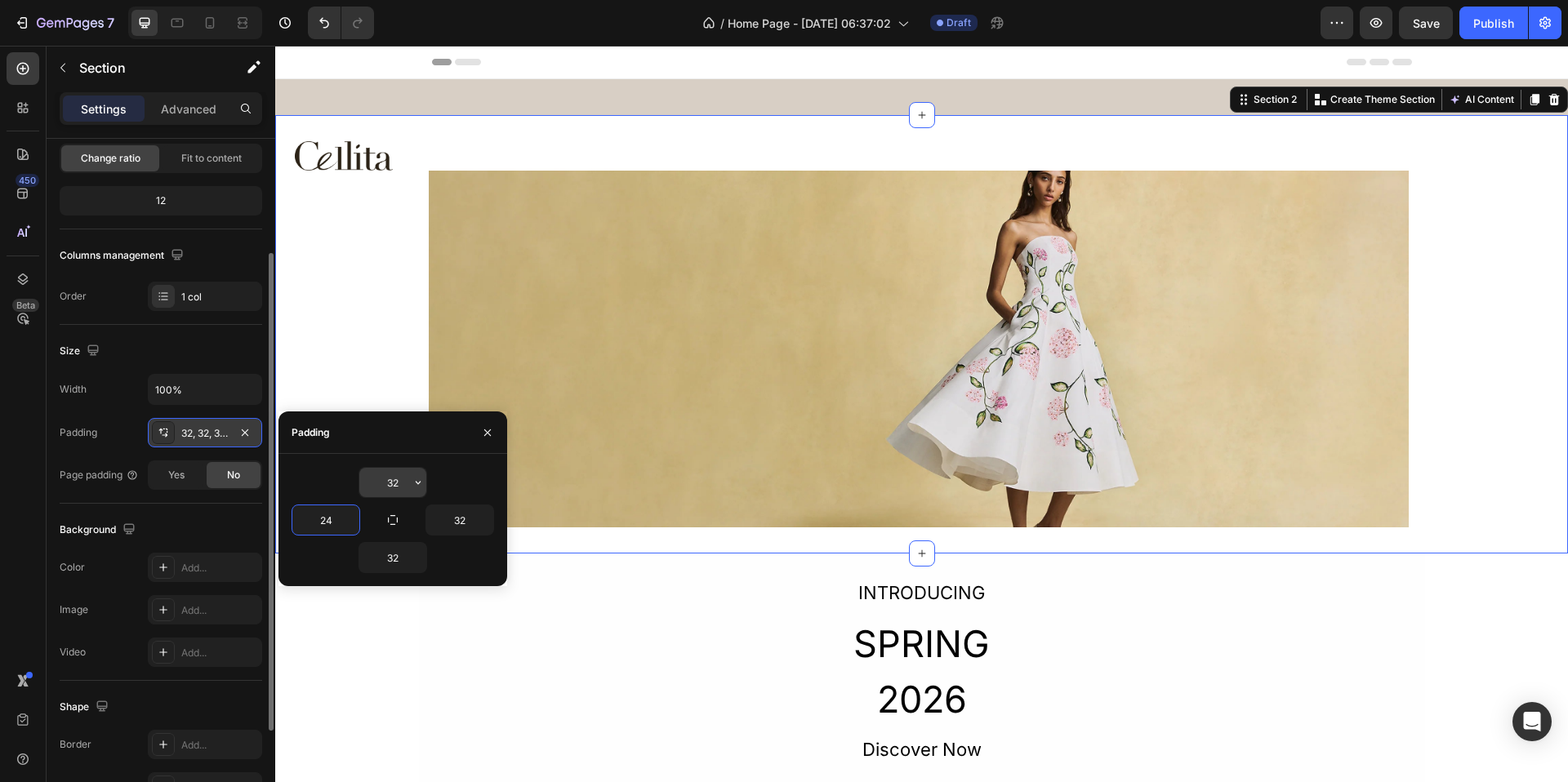
type input "24"
click at [406, 484] on input "32" at bounding box center [393, 482] width 67 height 30
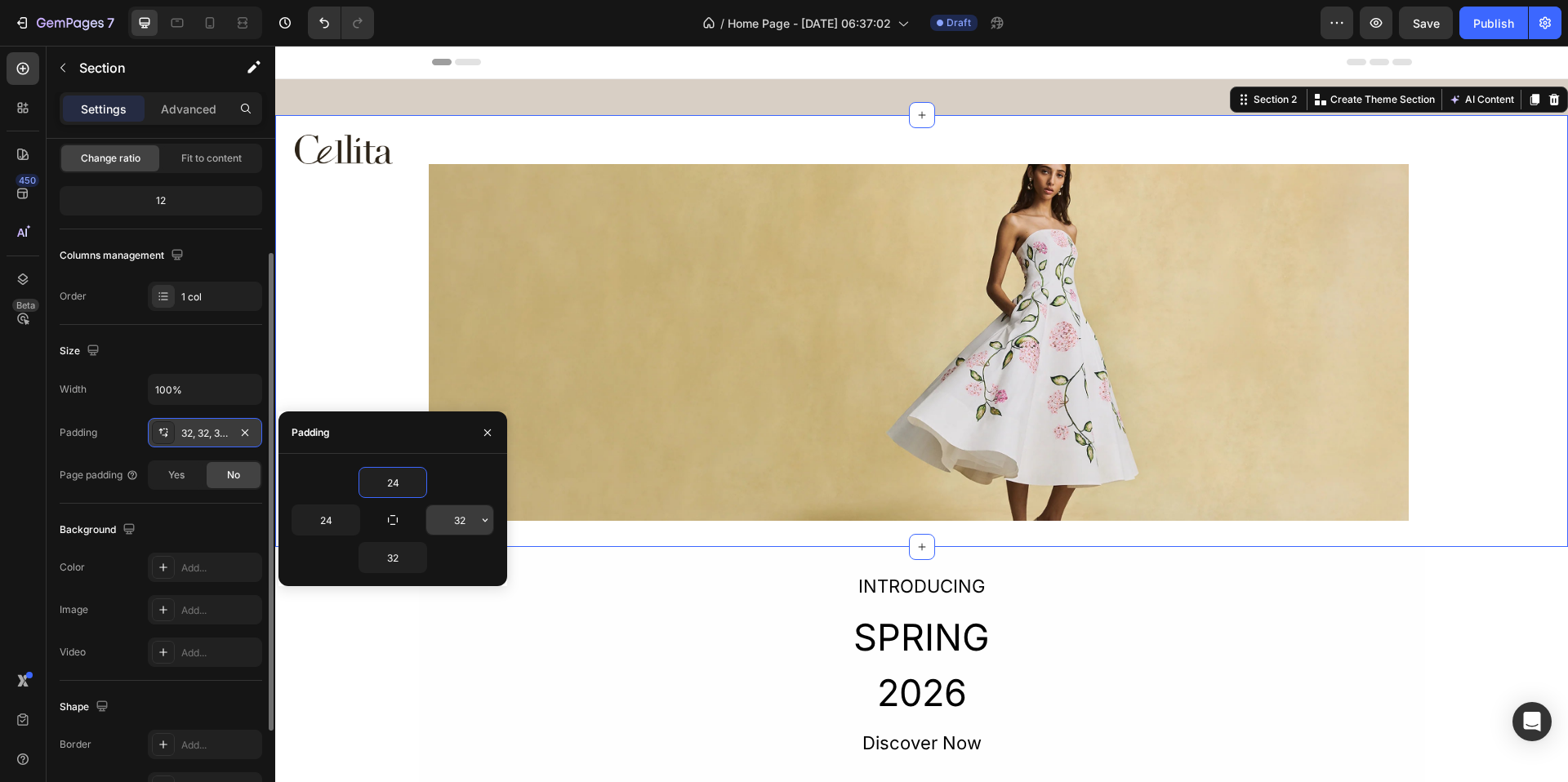
type input "24"
click at [455, 521] on input "32" at bounding box center [460, 520] width 67 height 30
click at [455, 522] on input "32" at bounding box center [460, 520] width 67 height 30
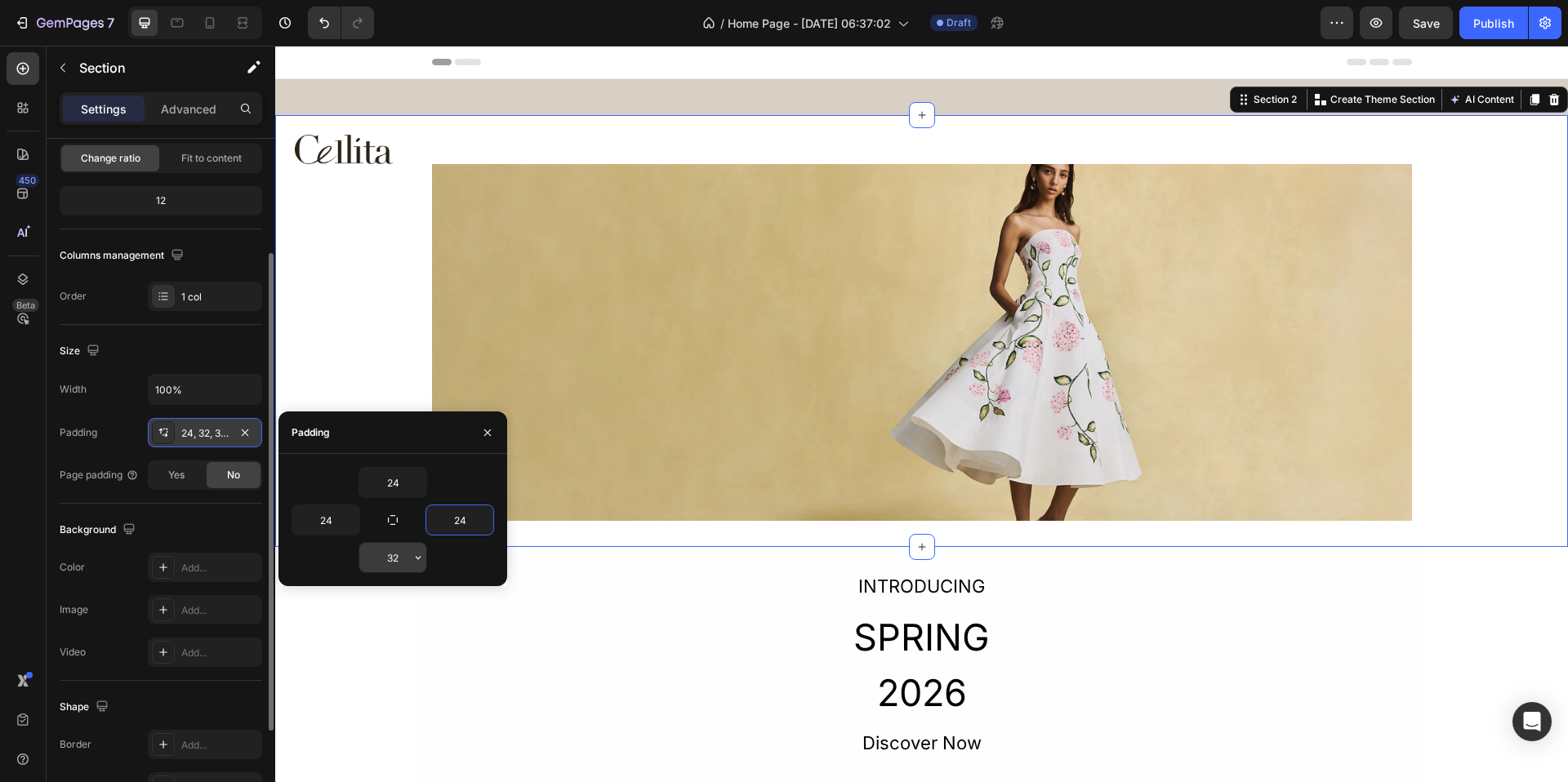
type input "24"
click at [404, 554] on input "32" at bounding box center [393, 557] width 67 height 30
click at [403, 554] on input "32" at bounding box center [393, 557] width 67 height 30
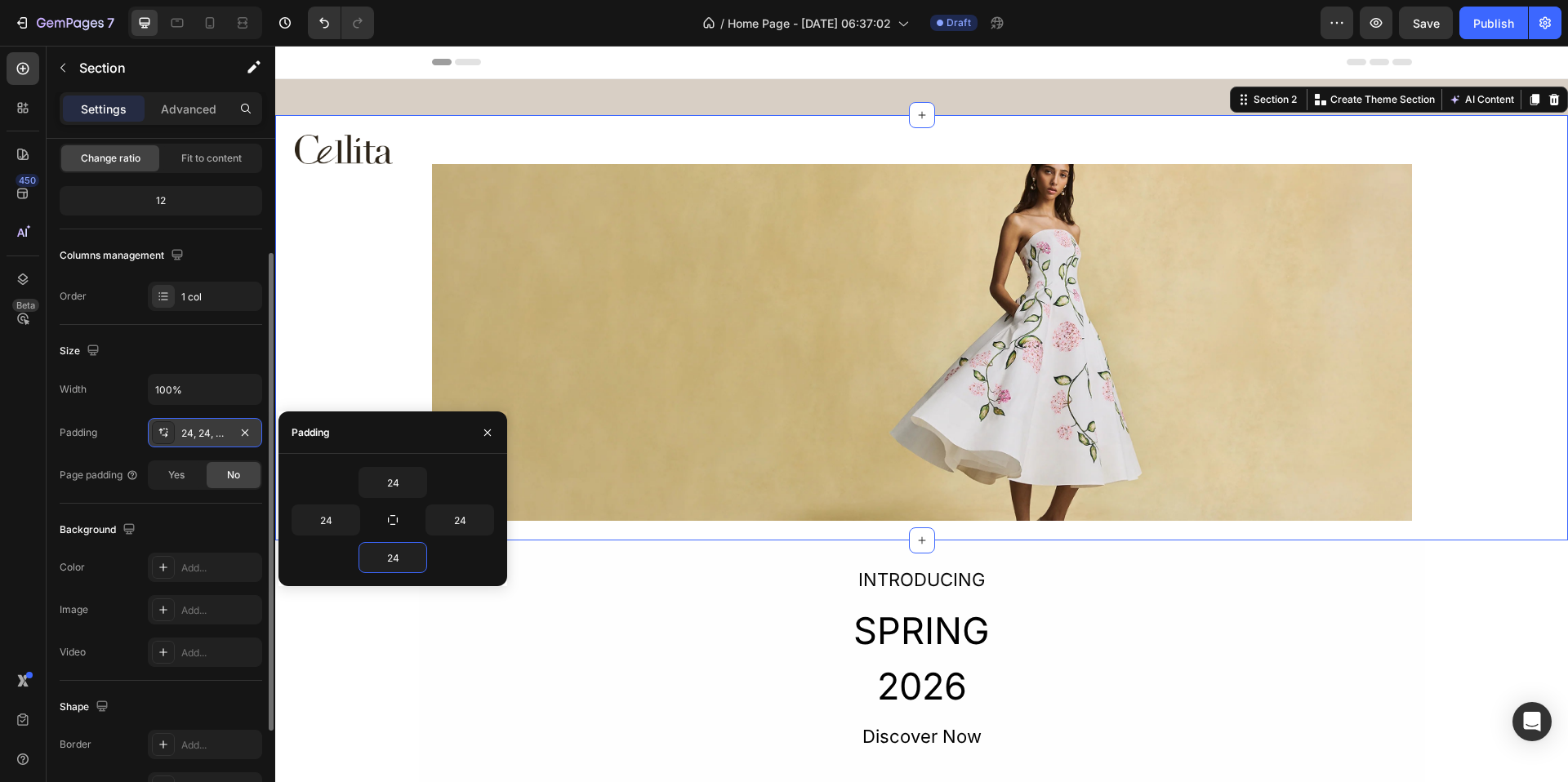
click at [453, 567] on div "24" at bounding box center [392, 557] width 203 height 31
click at [434, 472] on div "24" at bounding box center [392, 482] width 203 height 31
click at [393, 473] on input "24" at bounding box center [393, 482] width 67 height 30
click at [221, 365] on div "Size Width 100% Padding 24, 24, 24, 24 Page padding Yes No" at bounding box center [160, 414] width 203 height 179
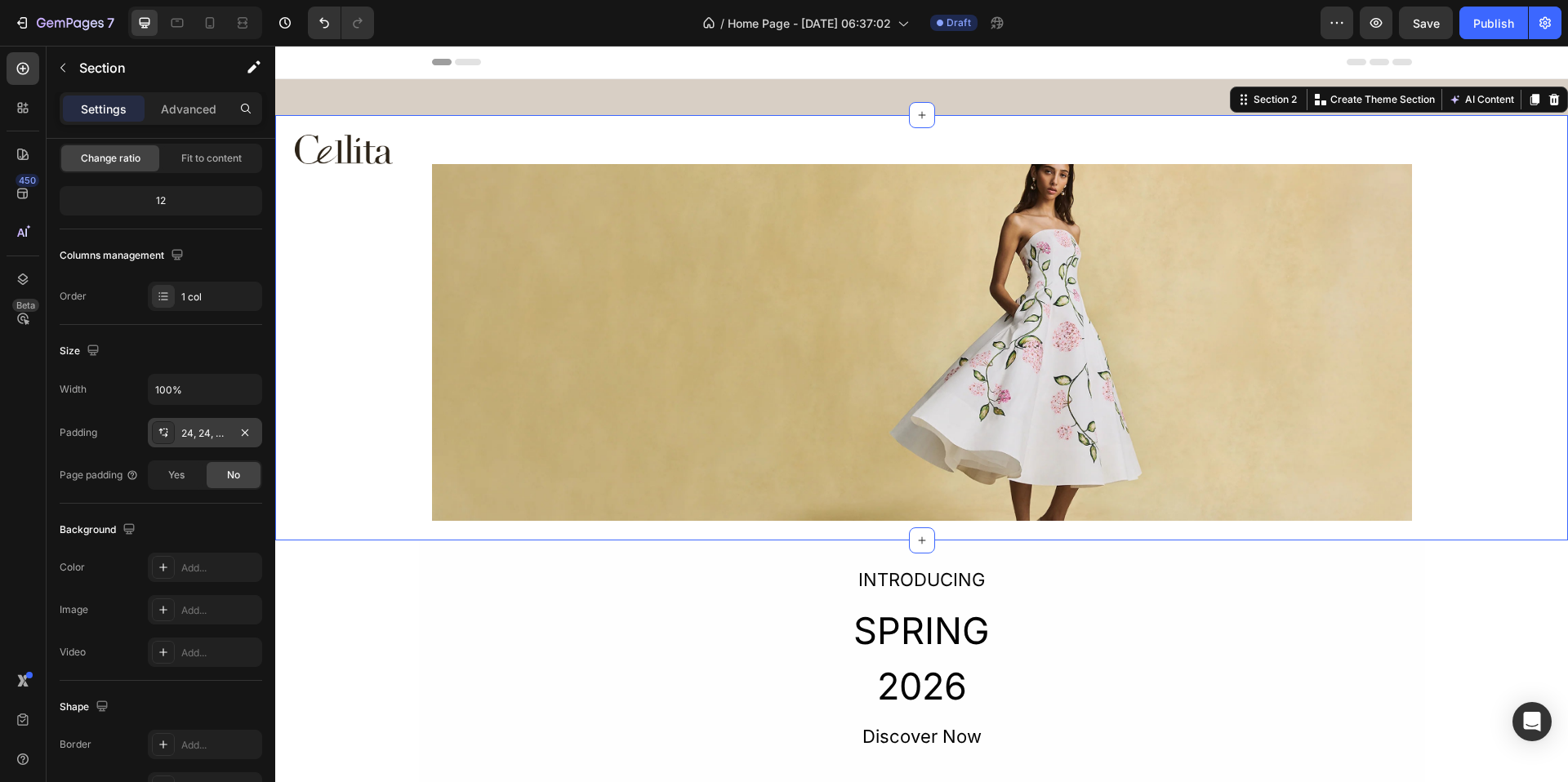
click at [191, 432] on div "24, 24, 24, 24" at bounding box center [205, 433] width 47 height 14
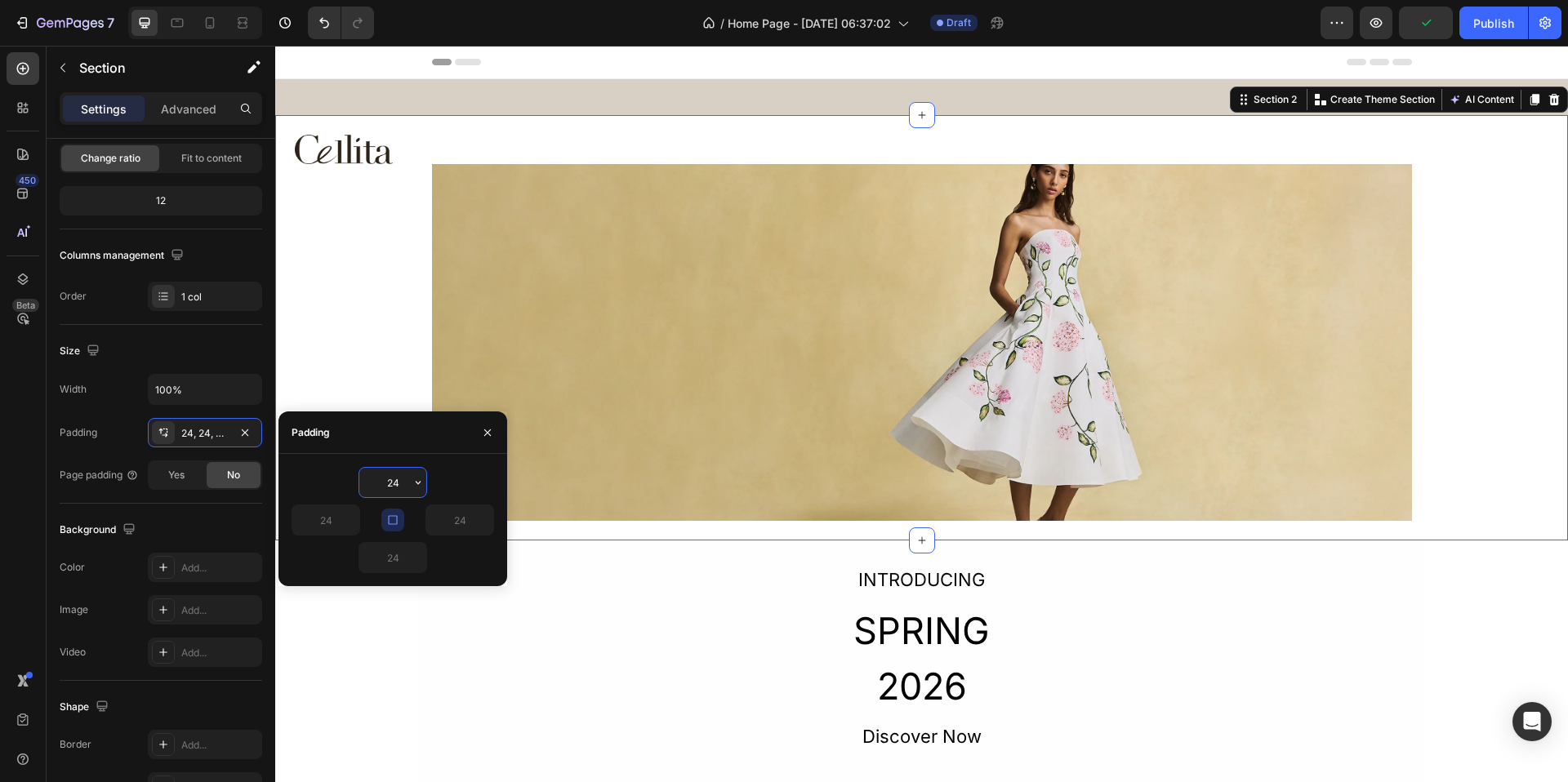
click at [395, 523] on icon "button" at bounding box center [393, 521] width 13 height 13
click at [395, 562] on input "24" at bounding box center [393, 557] width 67 height 30
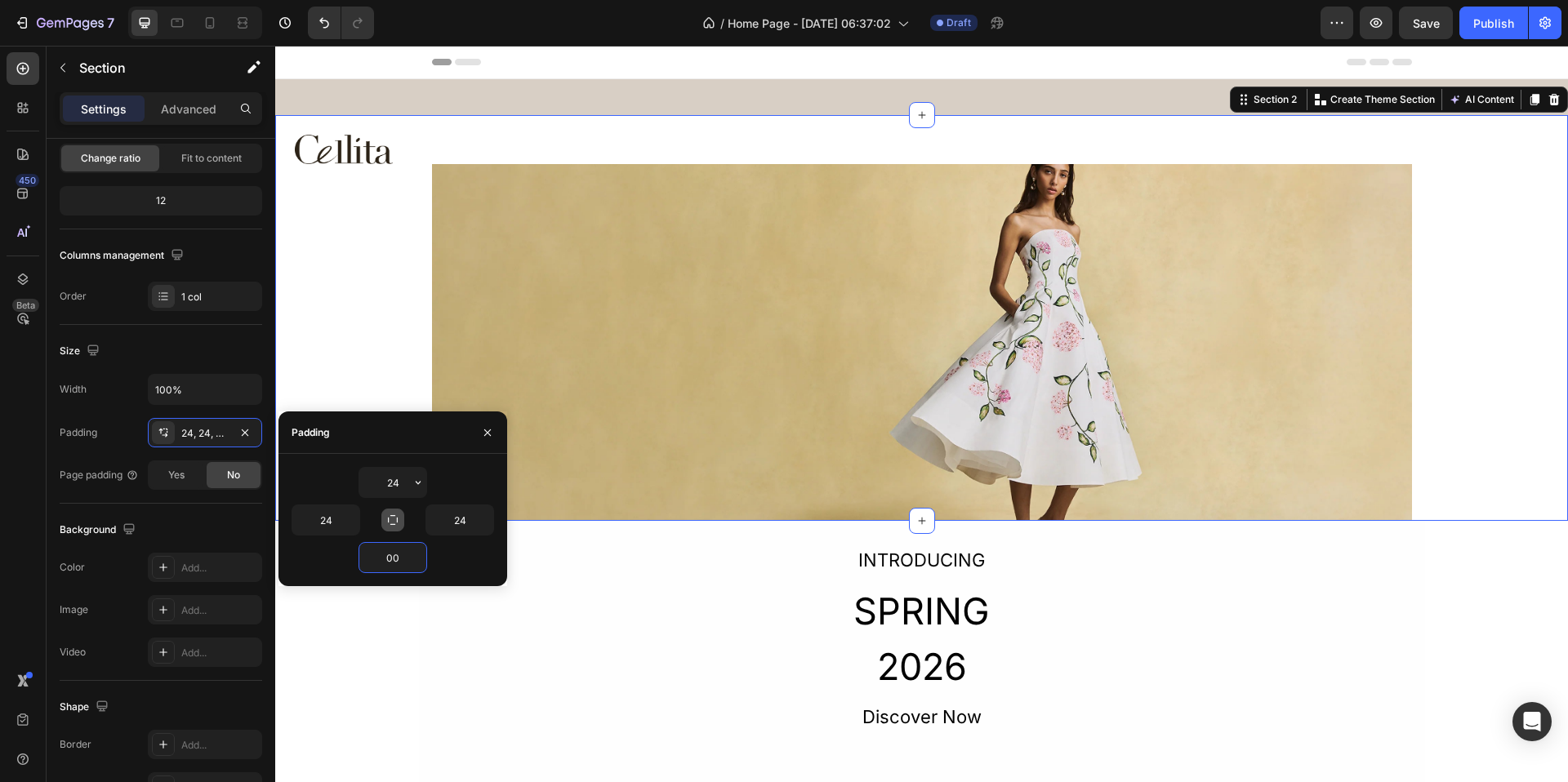
type input "0"
click at [431, 452] on div "Padding" at bounding box center [393, 432] width 229 height 42
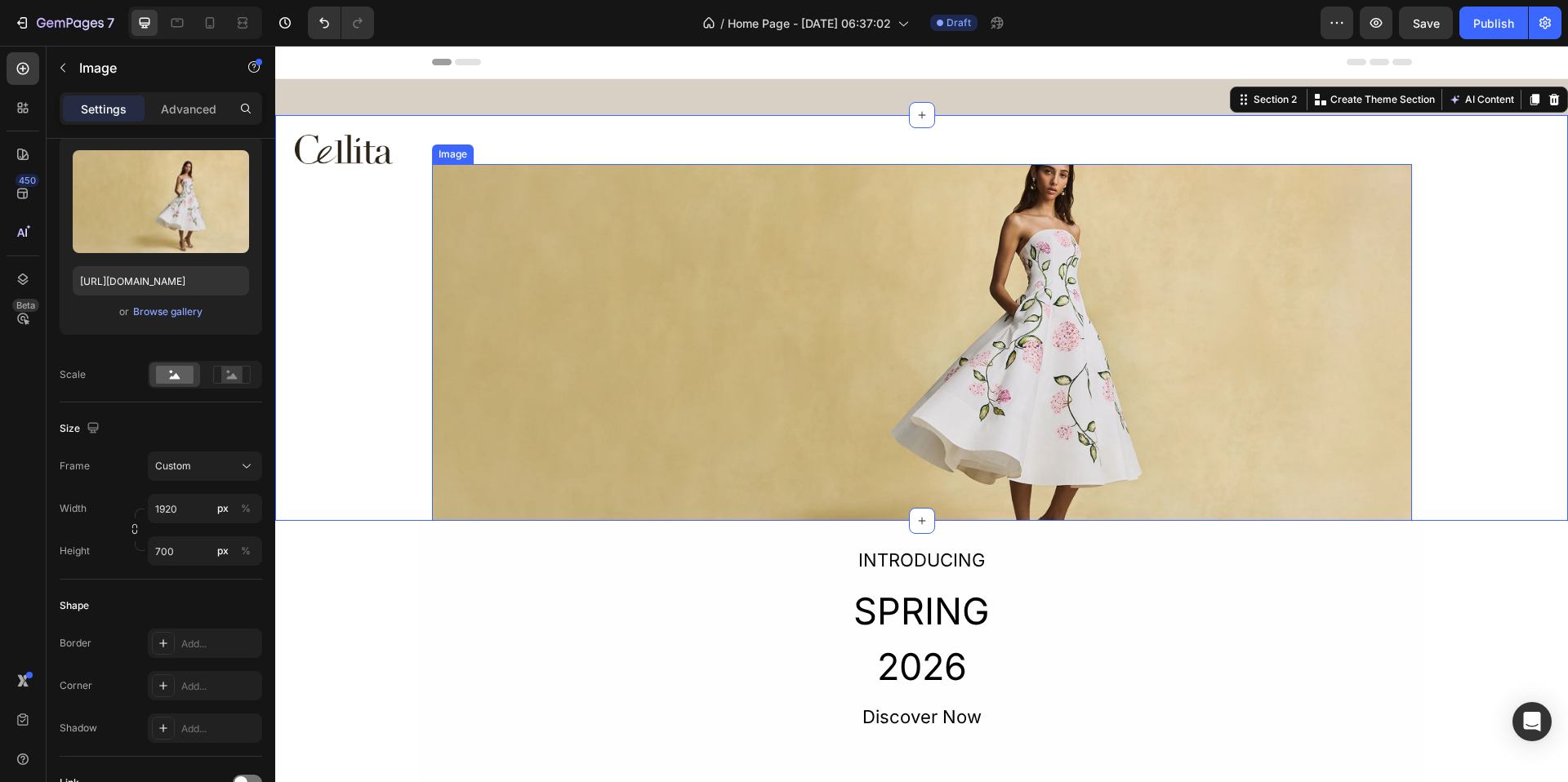
click at [553, 303] on img at bounding box center [922, 343] width 980 height 357
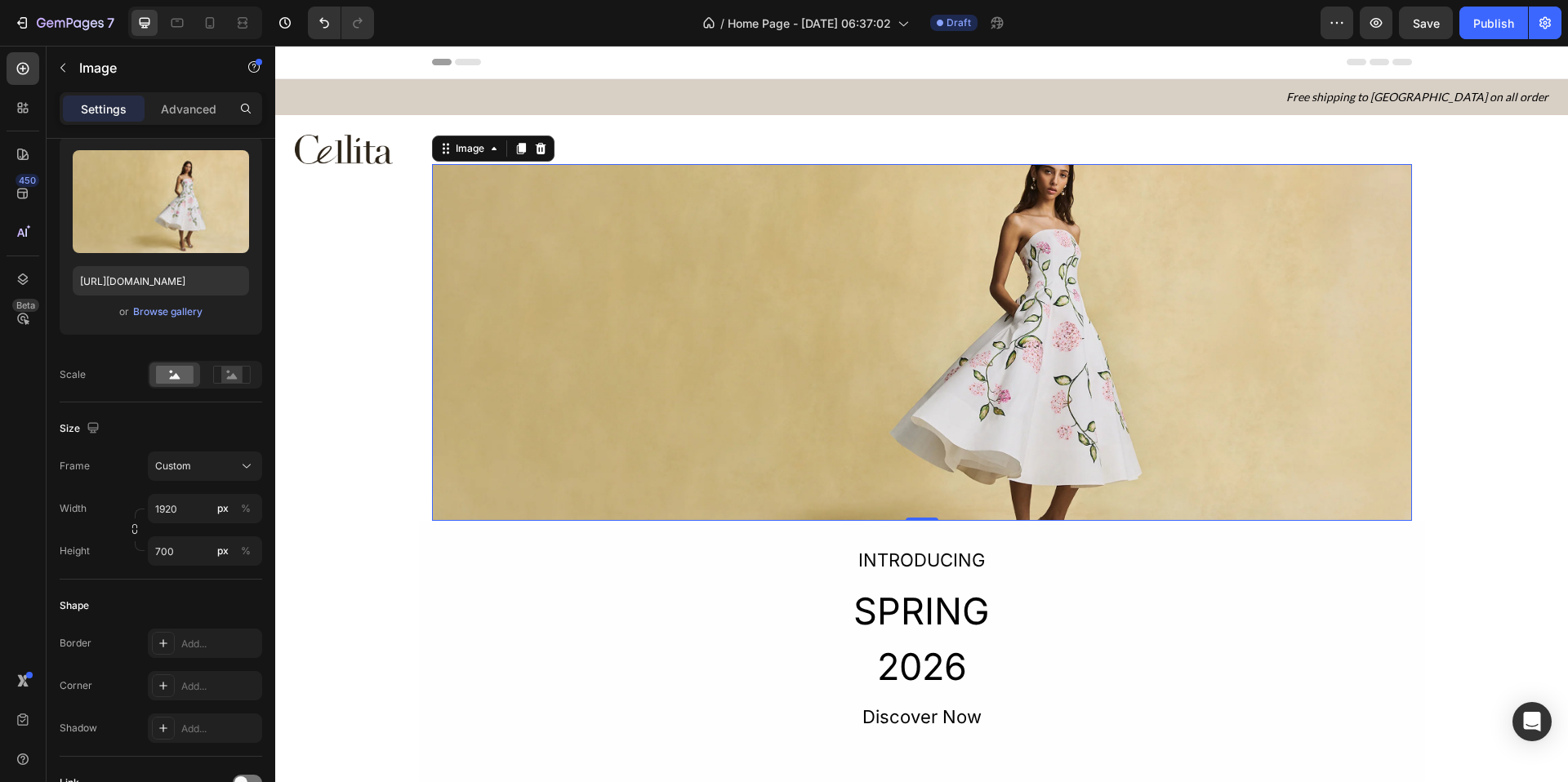
scroll to position [0, 0]
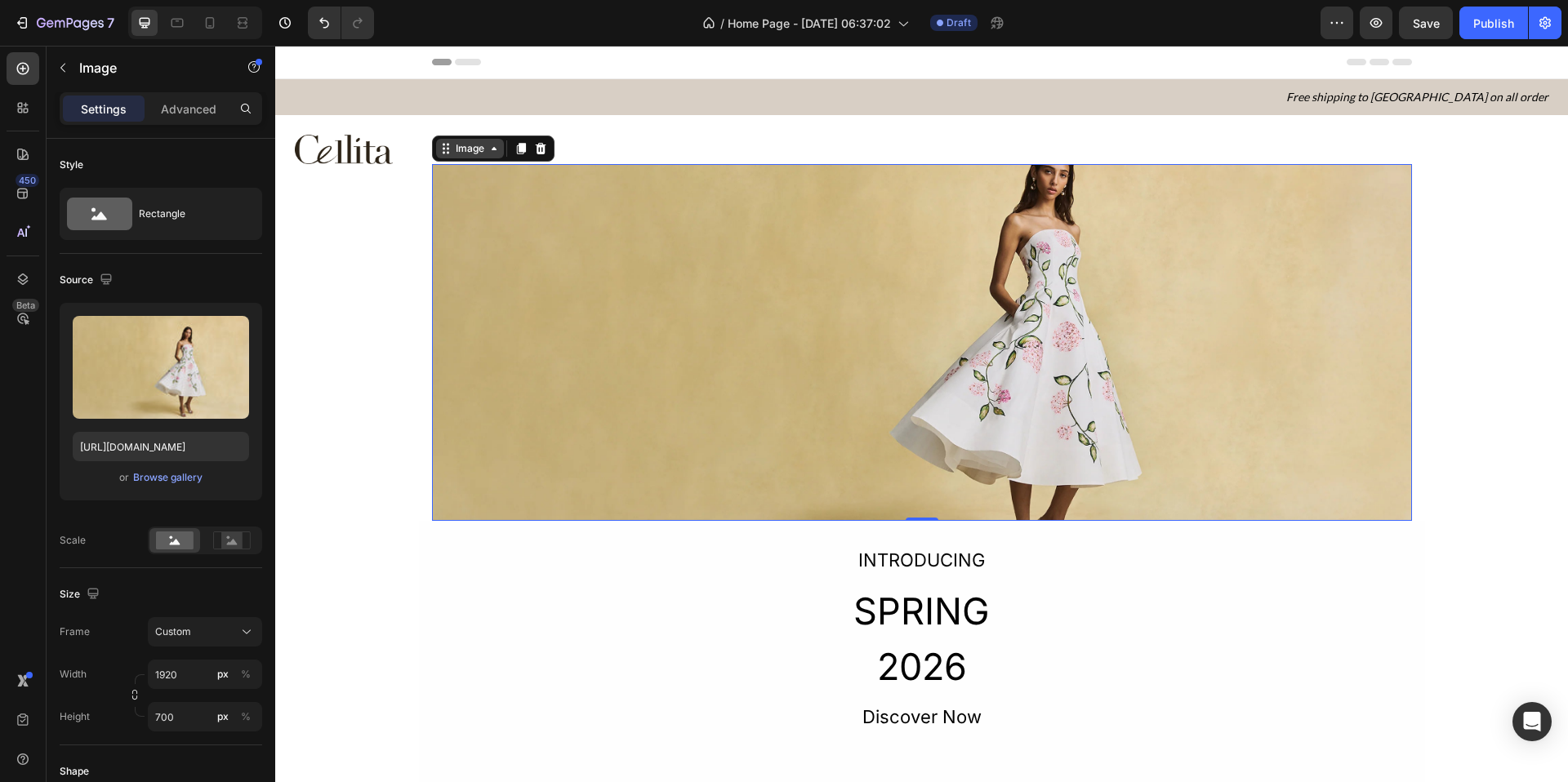
click at [491, 151] on icon at bounding box center [495, 149] width 13 height 13
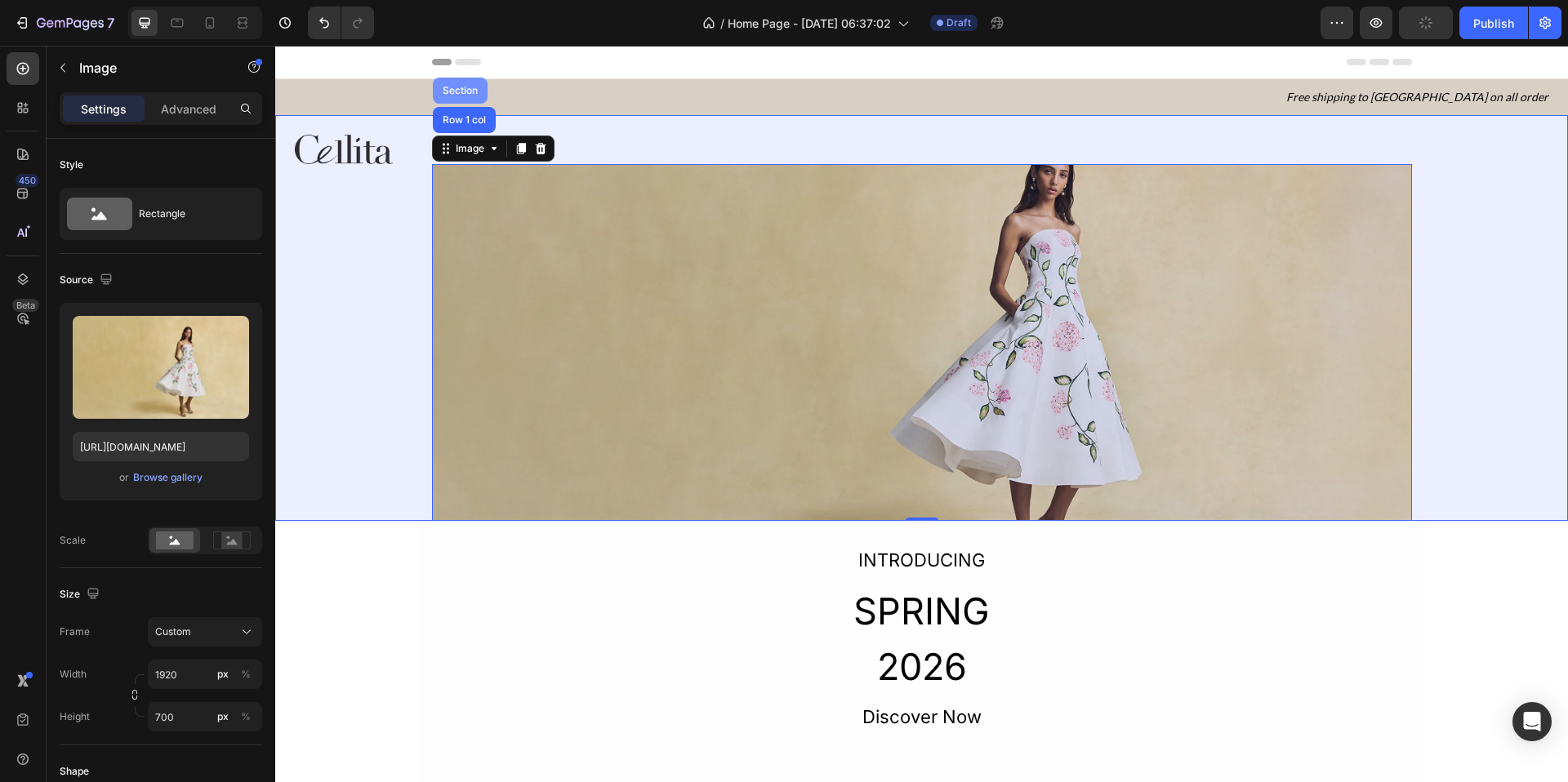
click at [460, 90] on div "Section" at bounding box center [459, 90] width 41 height 10
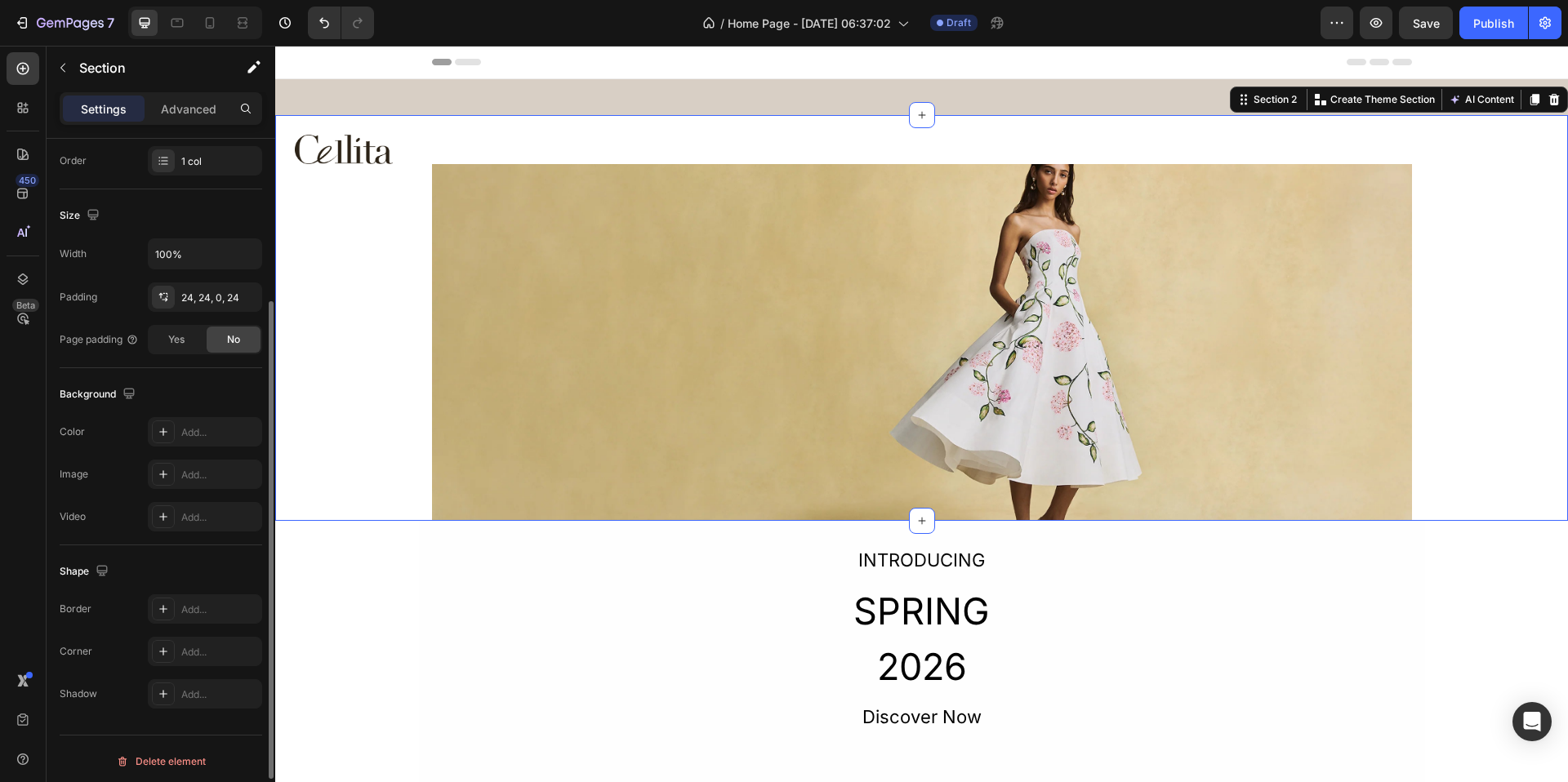
scroll to position [306, 0]
click at [192, 342] on div "Yes" at bounding box center [177, 334] width 54 height 26
click at [220, 339] on div "No" at bounding box center [233, 334] width 54 height 26
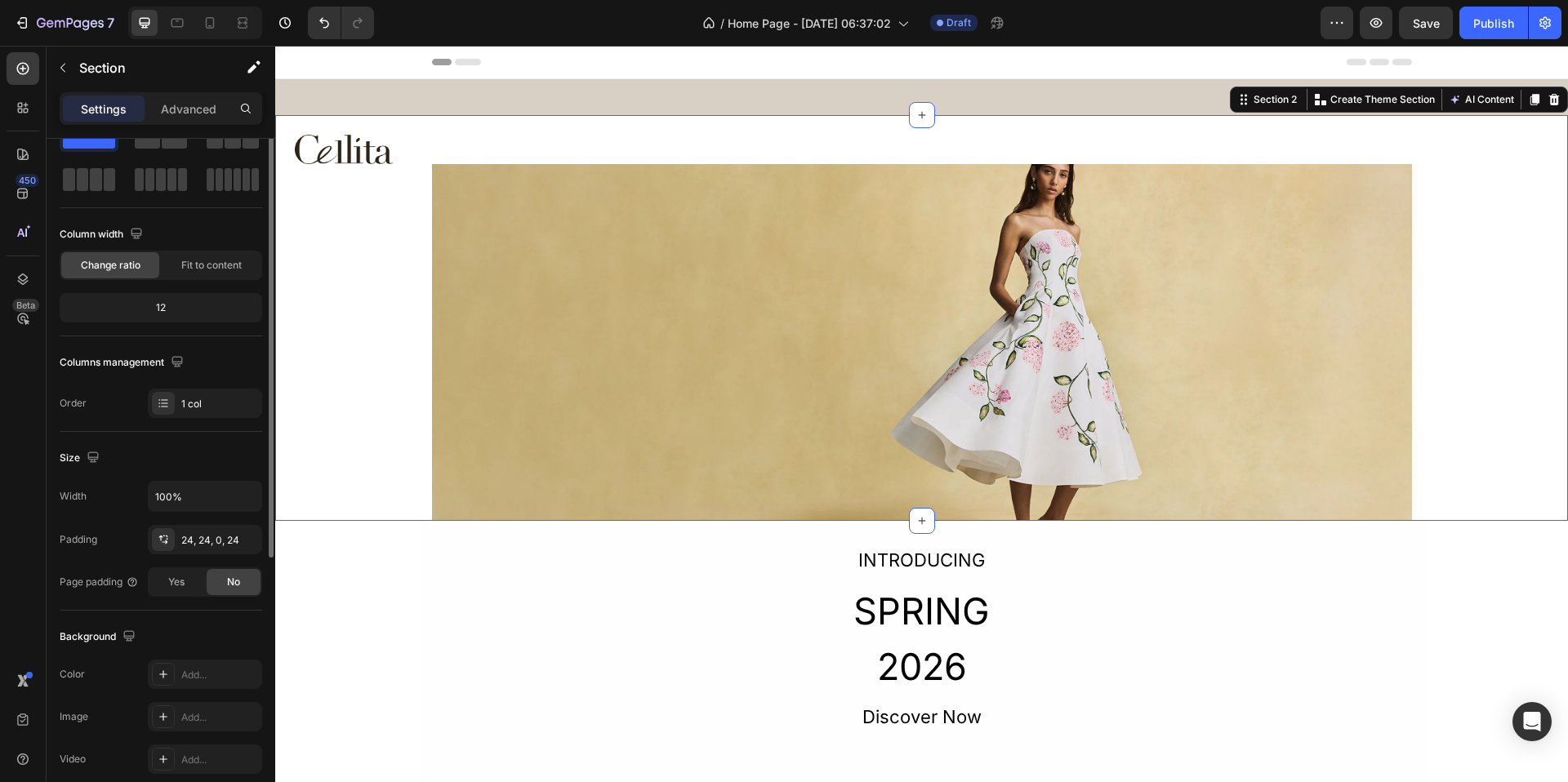
scroll to position [0, 0]
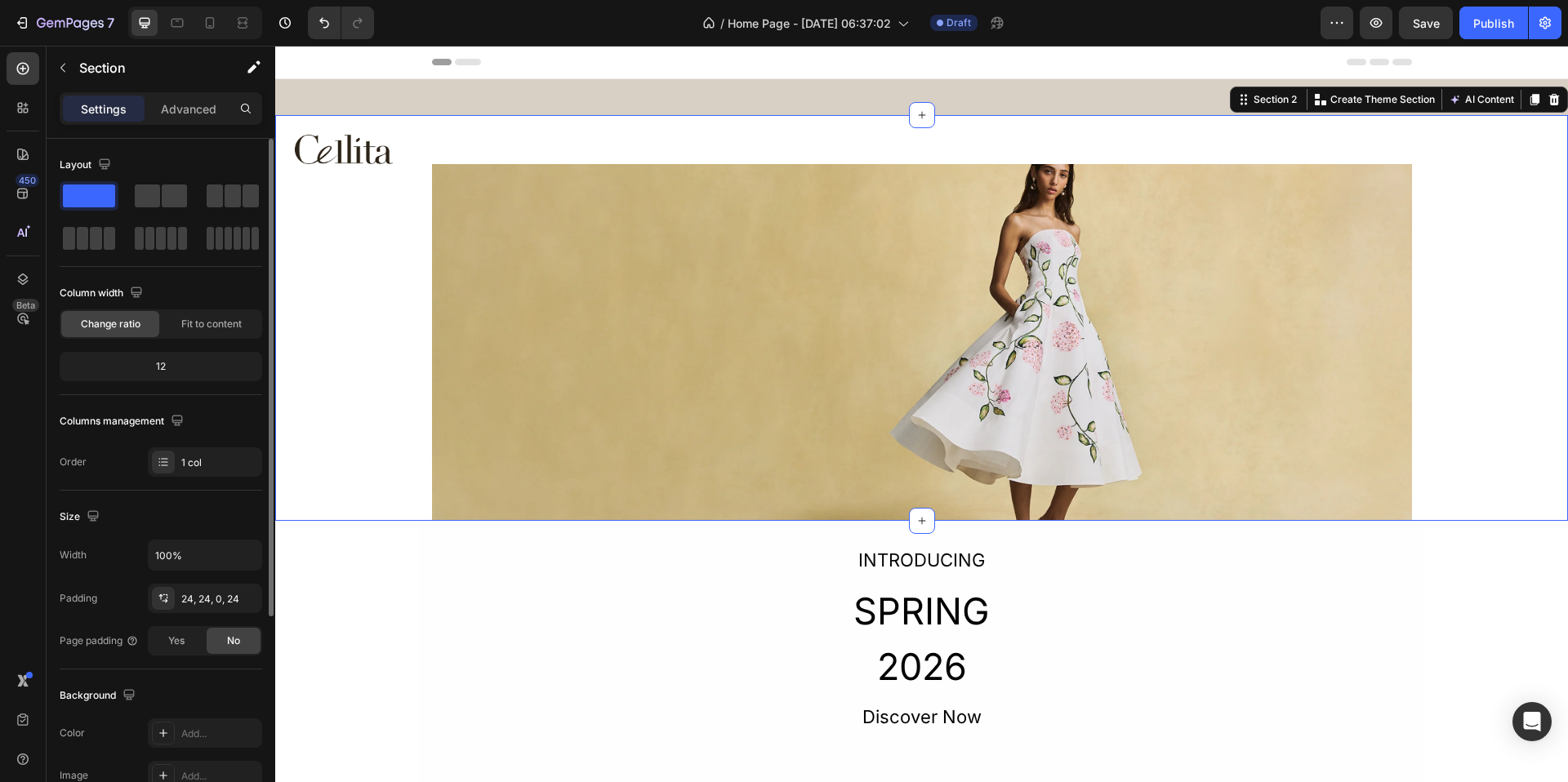
click at [372, 249] on div "Image Image Row" at bounding box center [921, 328] width 1254 height 387
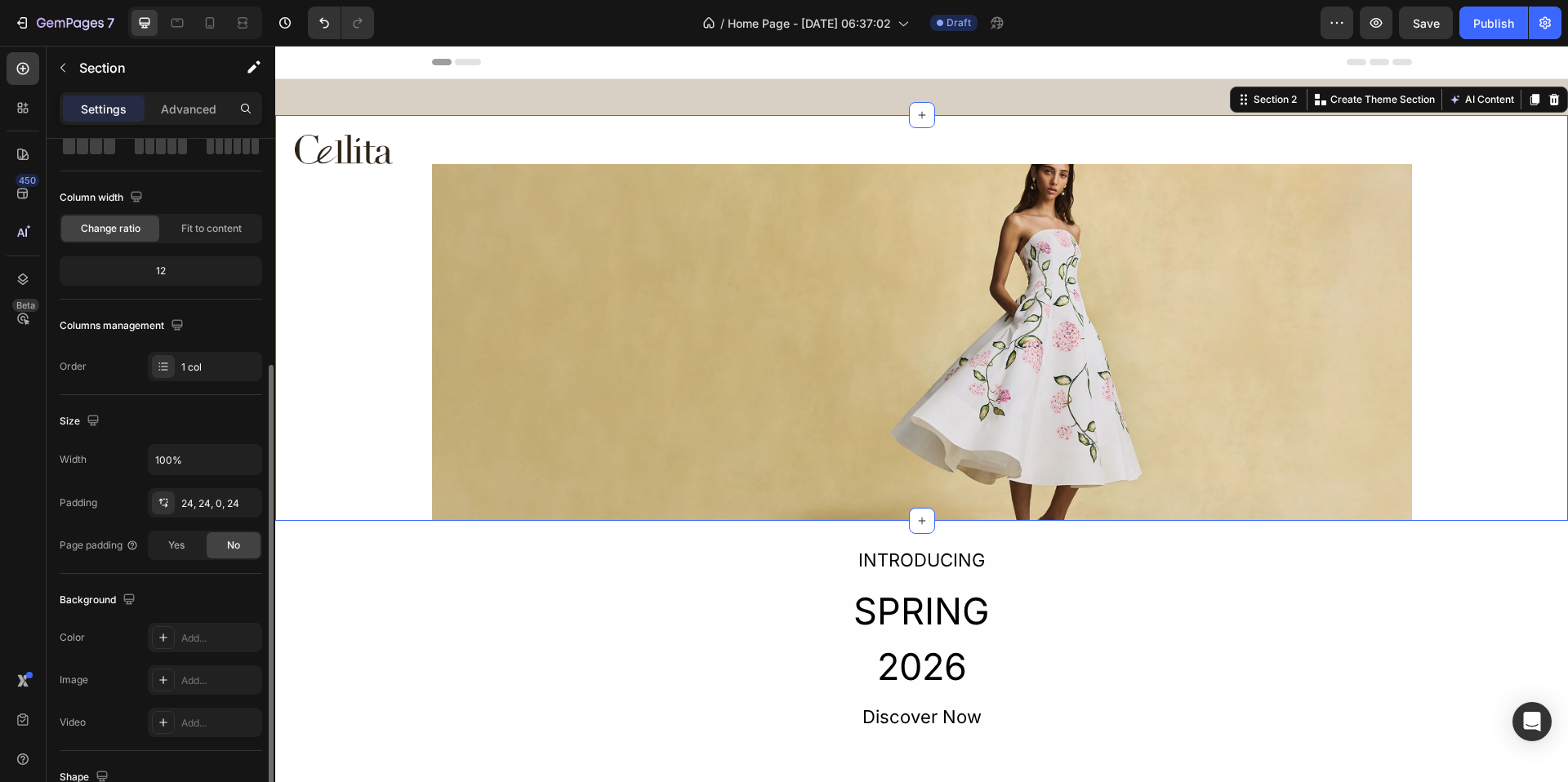
scroll to position [306, 0]
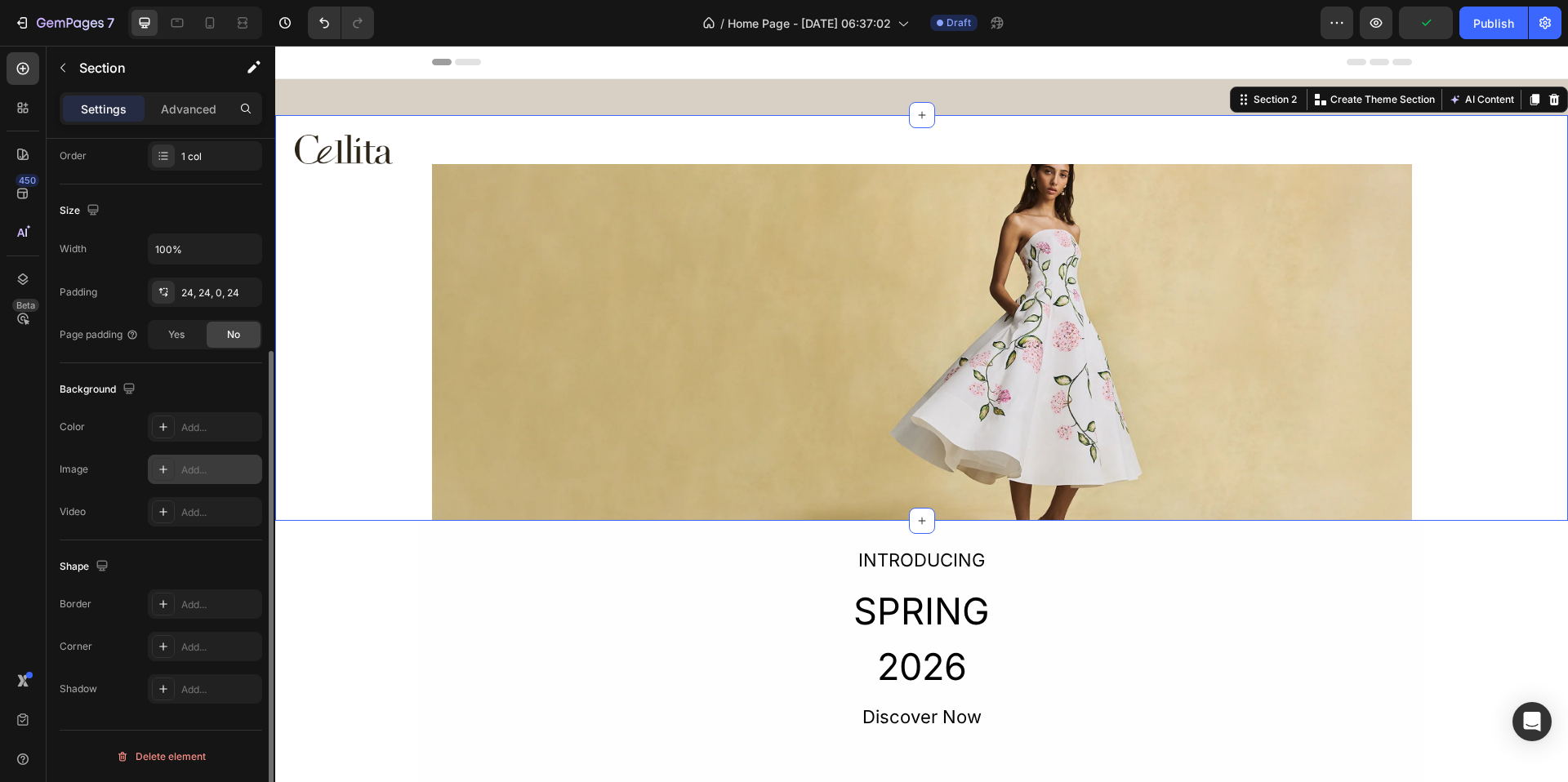
click at [202, 467] on div "Add..." at bounding box center [220, 470] width 77 height 14
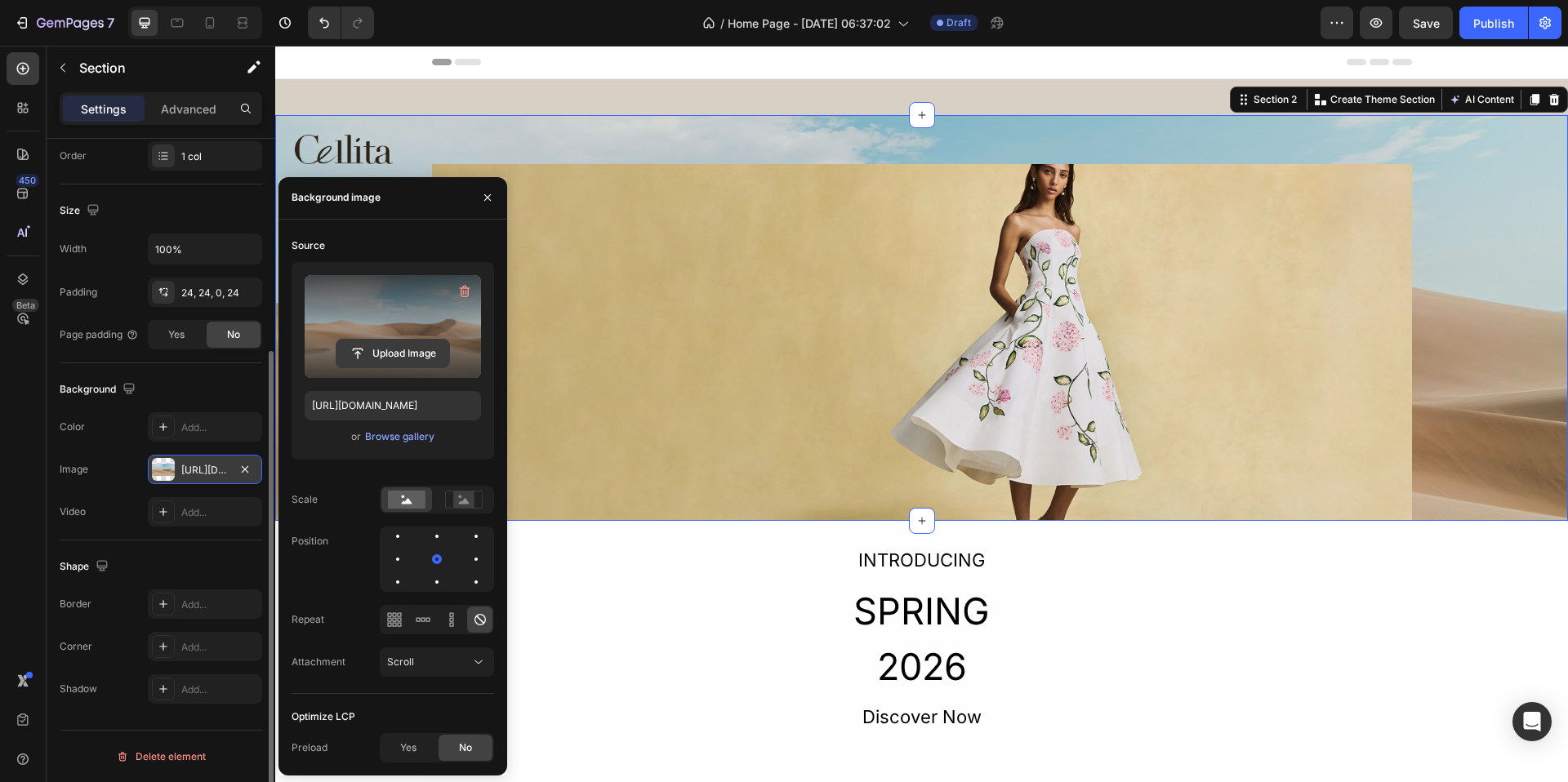
click at [414, 340] on input "file" at bounding box center [392, 354] width 112 height 28
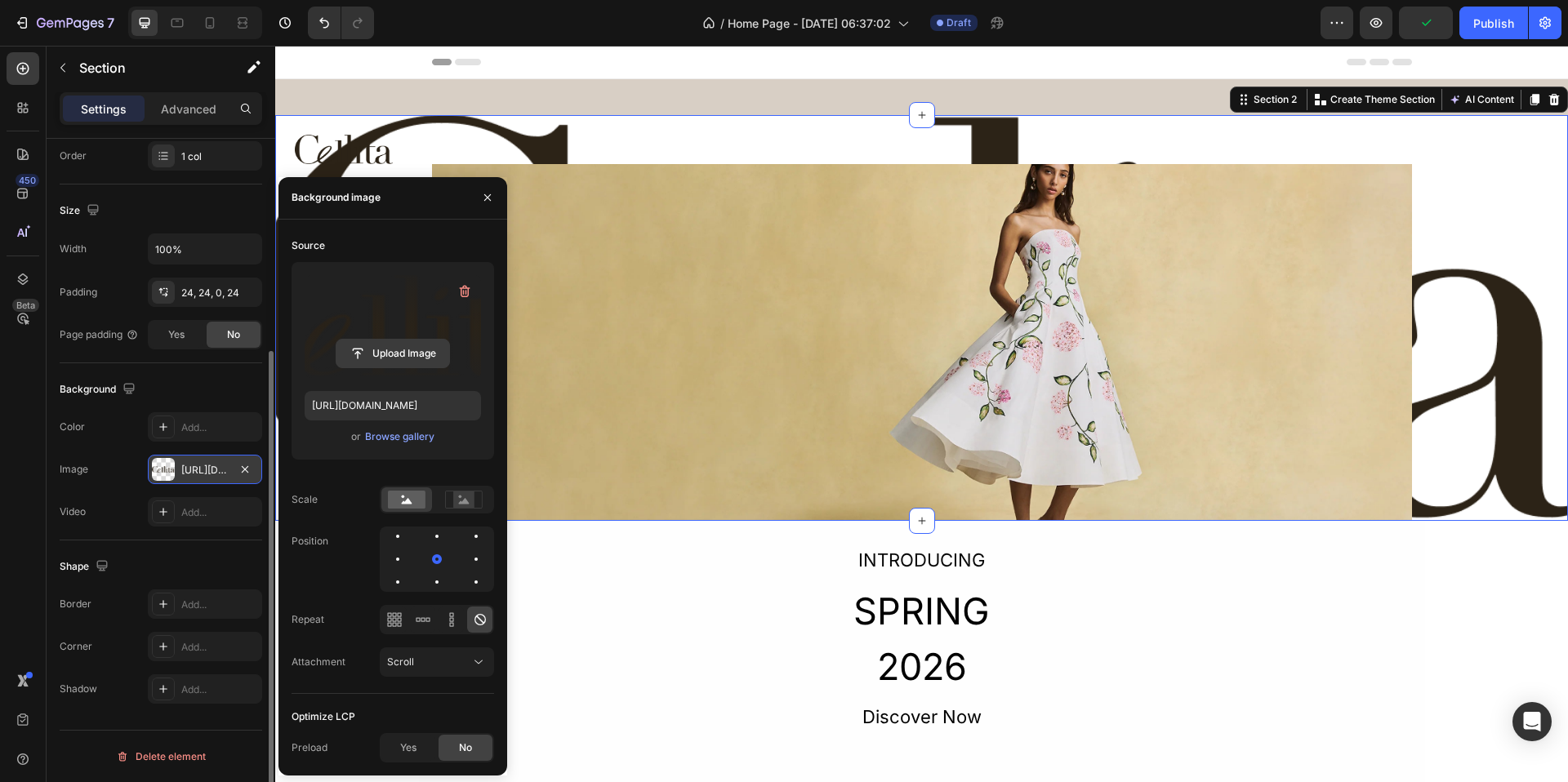
click at [423, 344] on input "file" at bounding box center [392, 354] width 112 height 28
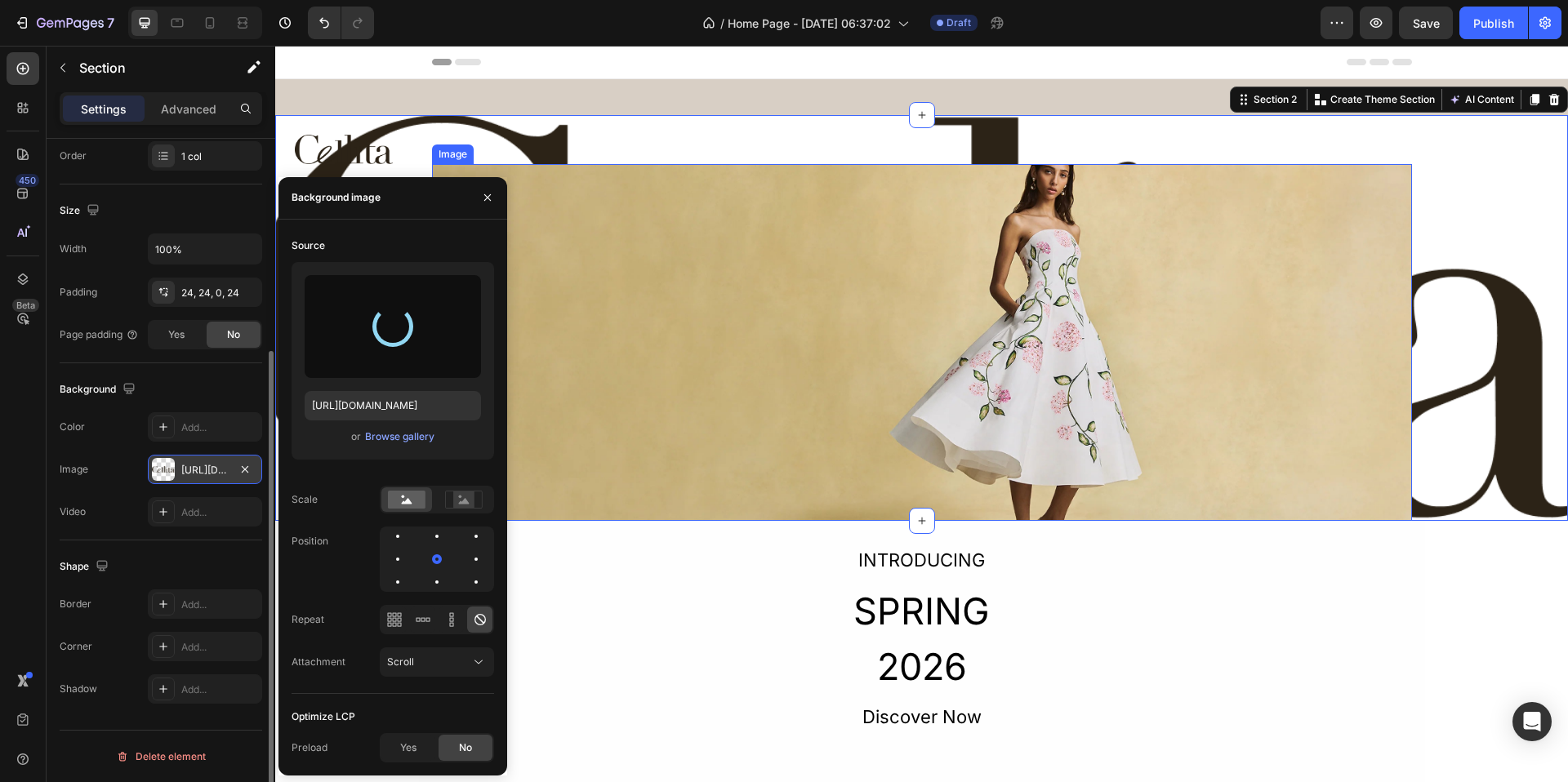
type input "[URL][DOMAIN_NAME]"
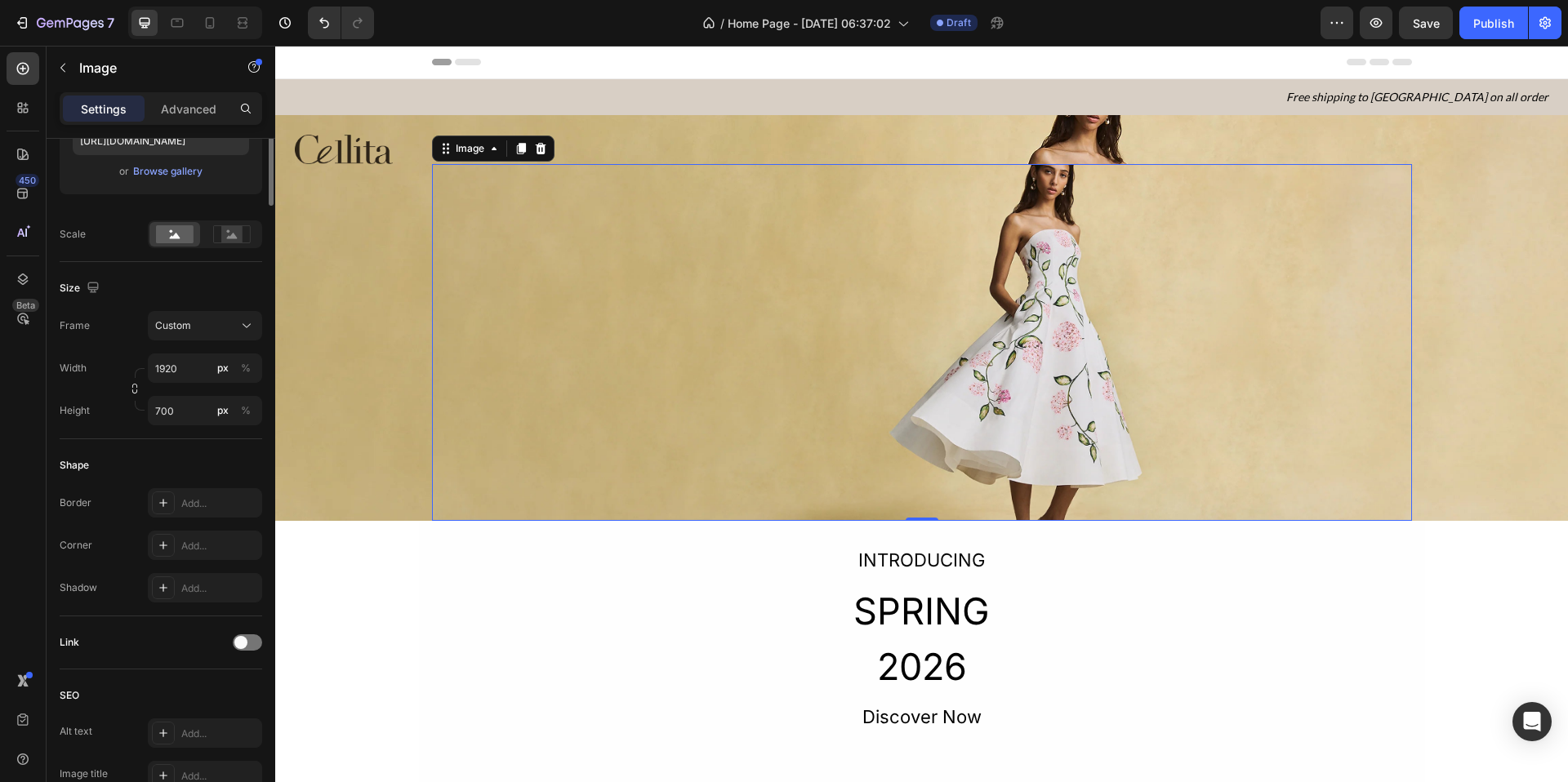
click at [861, 308] on img at bounding box center [922, 343] width 980 height 357
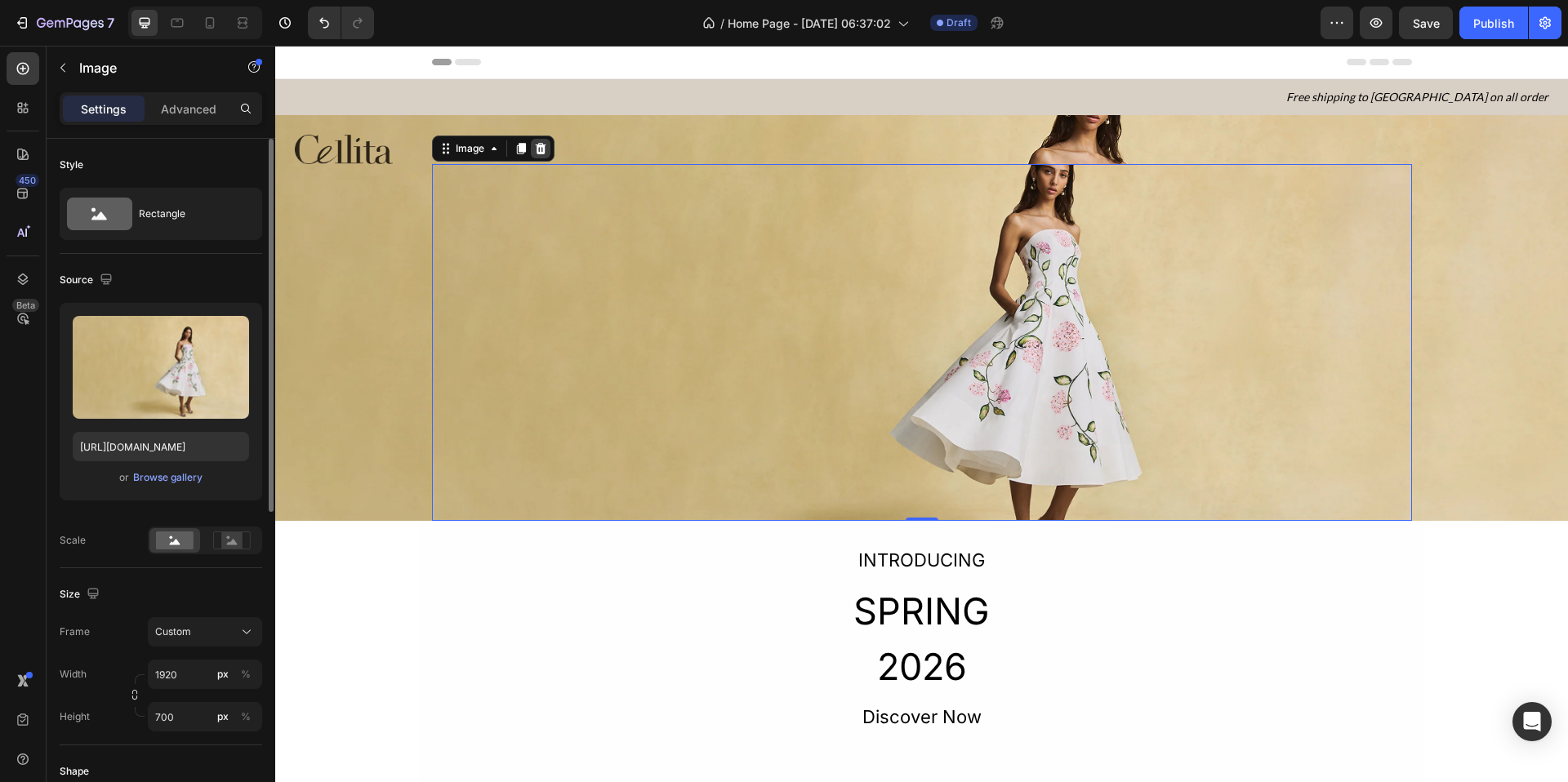
click at [536, 144] on icon at bounding box center [540, 149] width 11 height 12
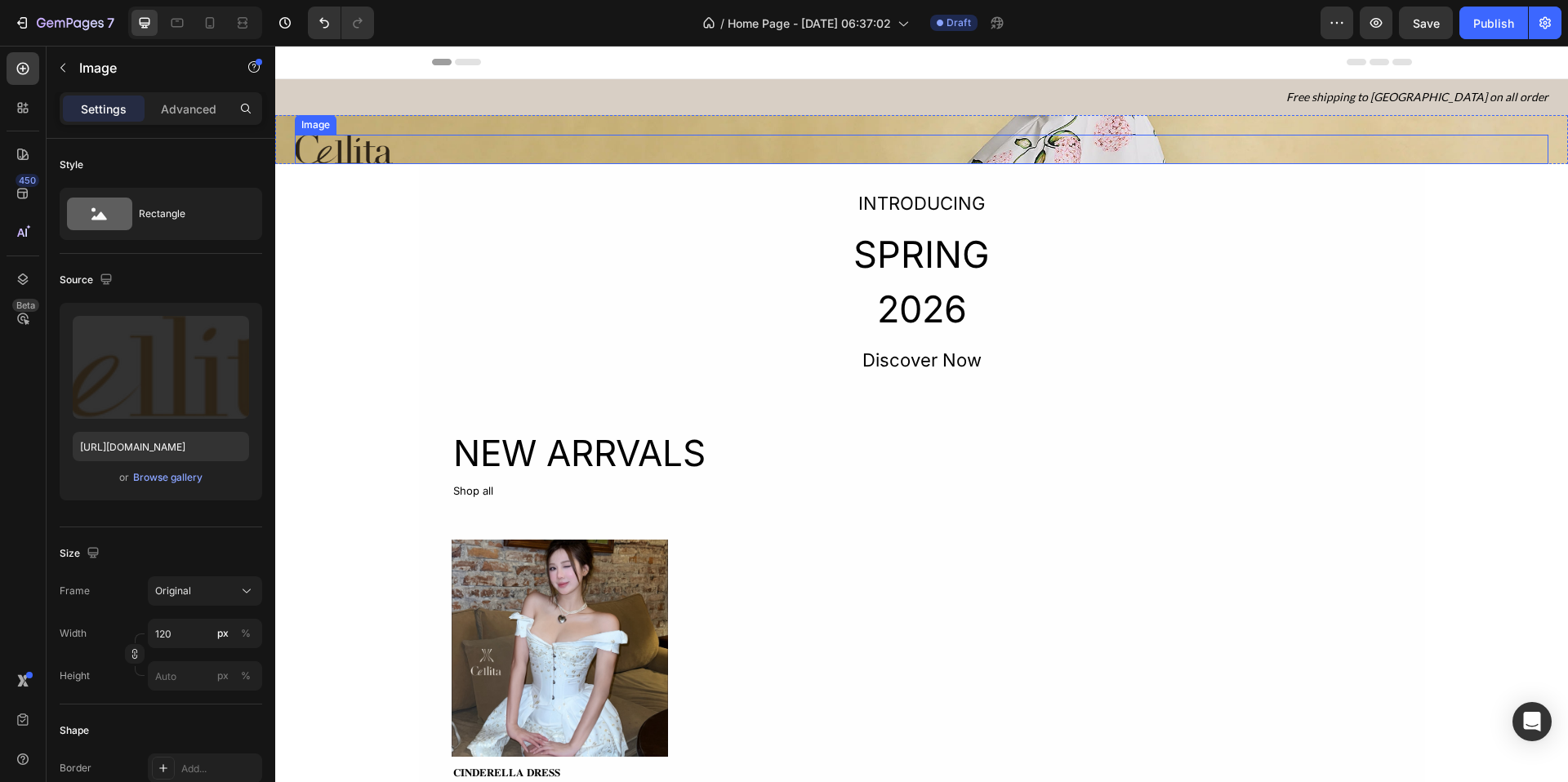
click at [540, 134] on div at bounding box center [921, 149] width 1254 height 30
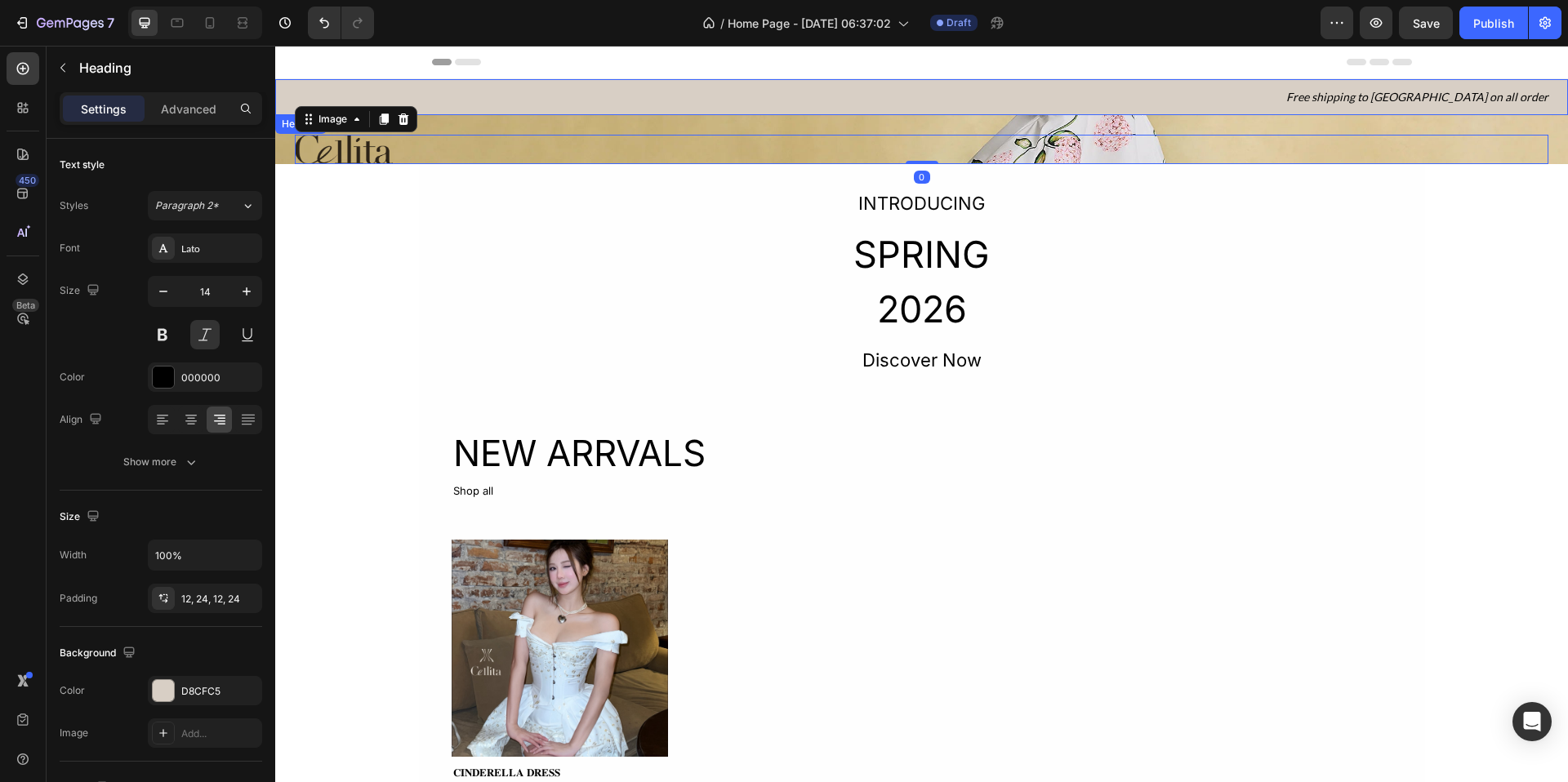
click at [633, 112] on h2 "Free shipping to [GEOGRAPHIC_DATA] on all order" at bounding box center [921, 96] width 1293 height 36
click at [629, 139] on div at bounding box center [921, 149] width 1254 height 30
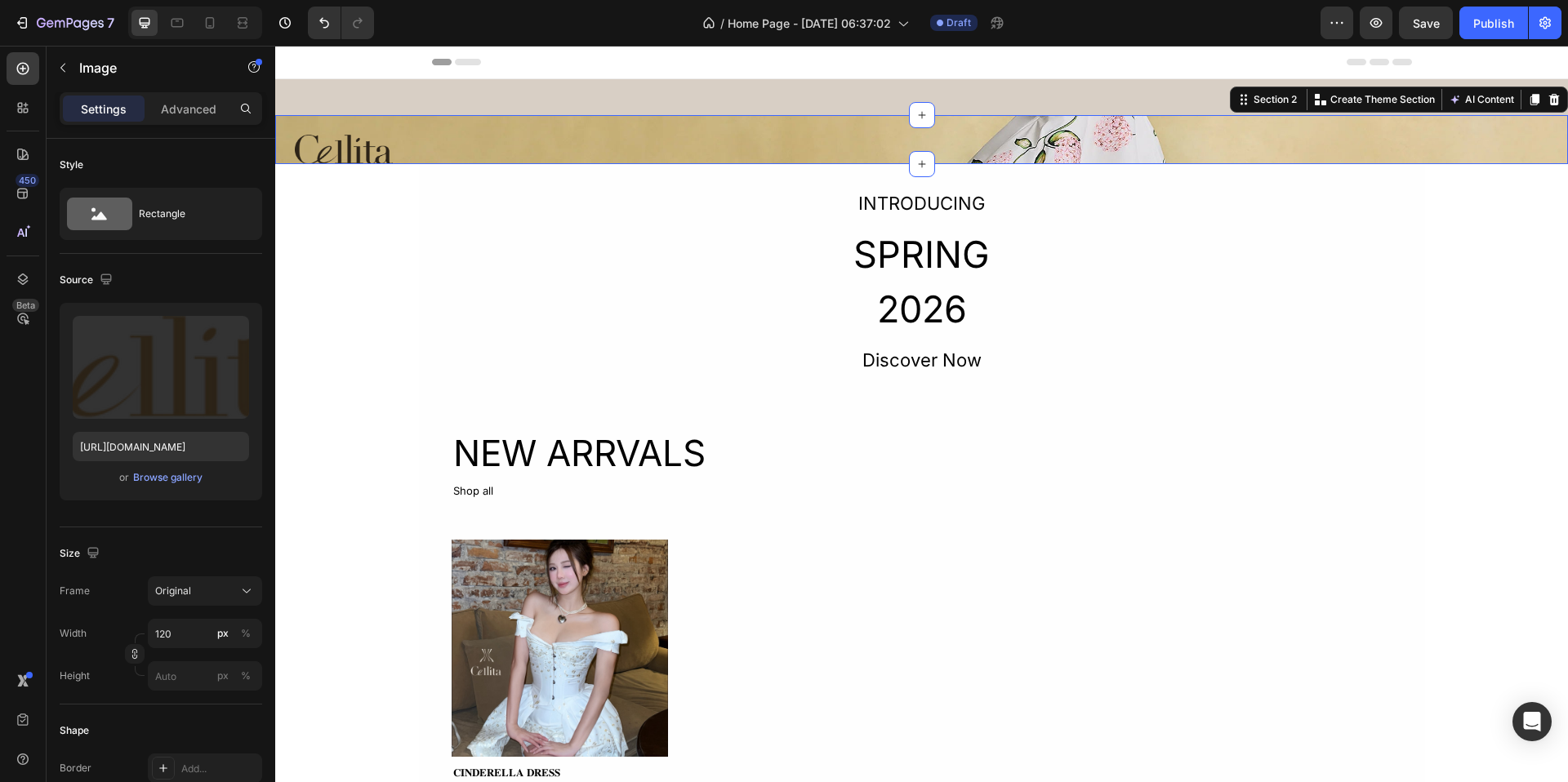
click at [629, 126] on div "Image Section 2 You can create reusable sections Create Theme Section AI Conten…" at bounding box center [921, 139] width 1293 height 49
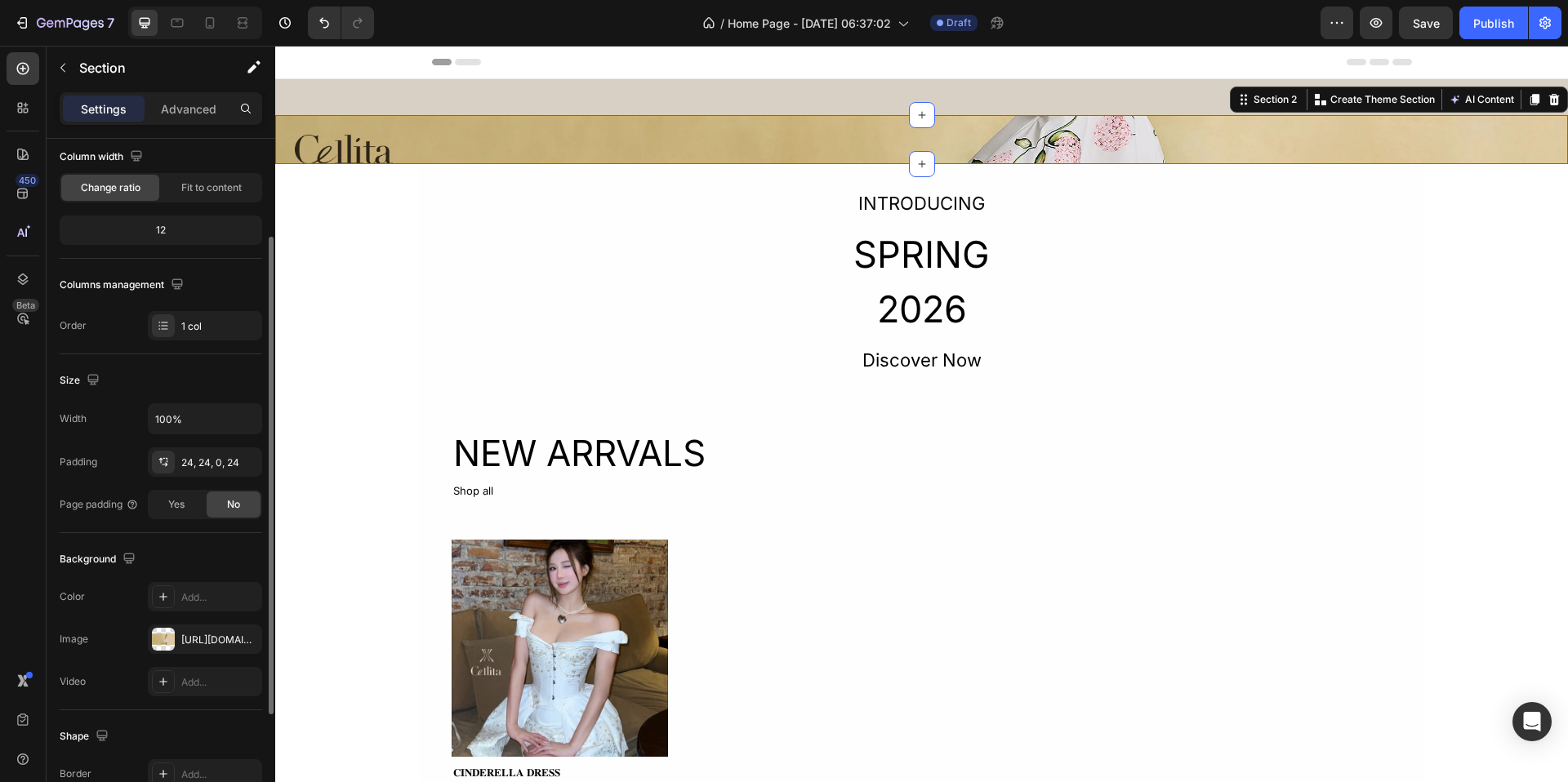
scroll to position [139, 0]
click at [208, 460] on div "24, 24, 0, 24" at bounding box center [205, 460] width 47 height 14
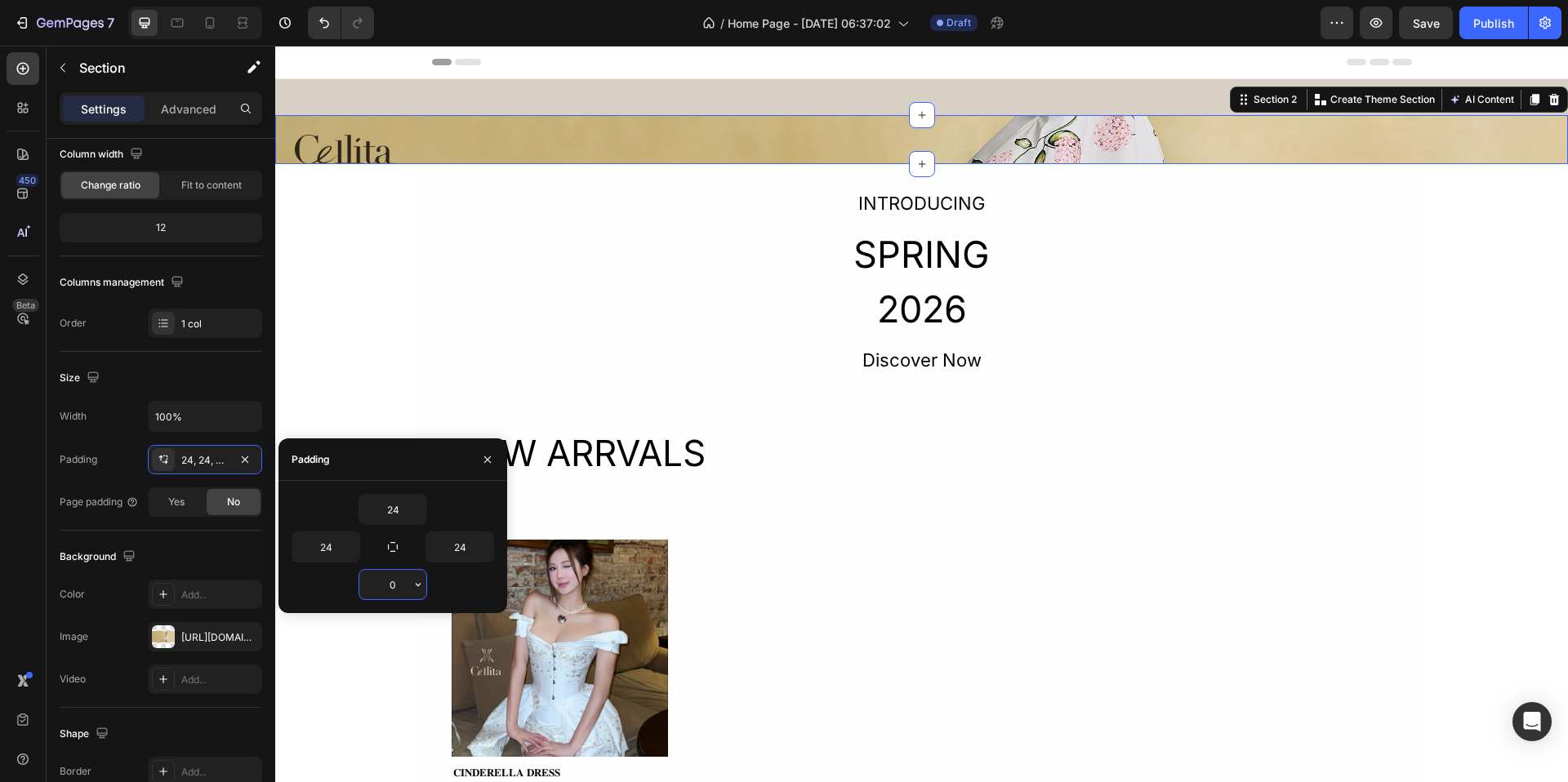
click at [401, 585] on input "0" at bounding box center [393, 584] width 67 height 30
click at [414, 585] on icon "button" at bounding box center [418, 585] width 13 height 13
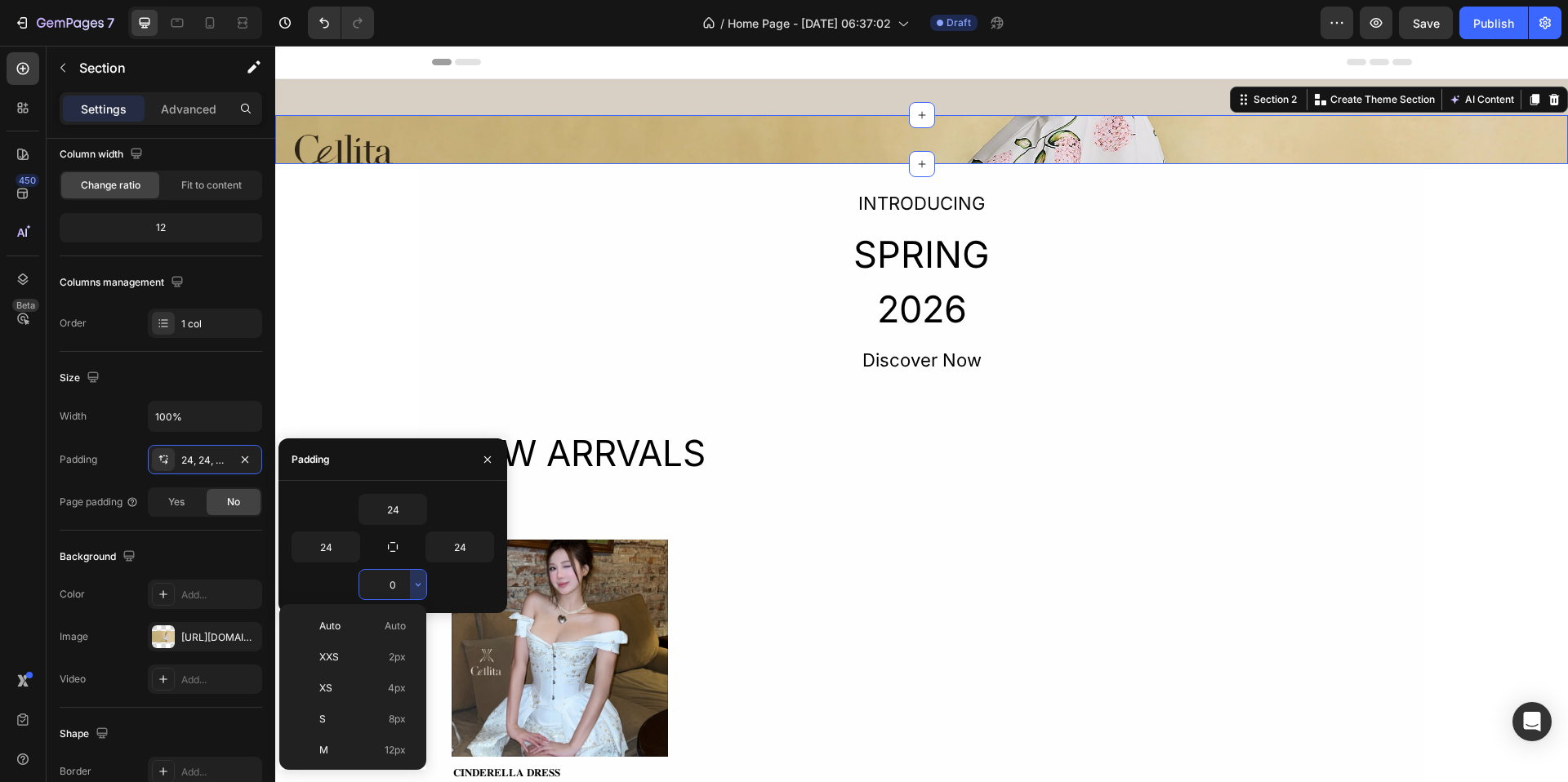
click at [396, 580] on input "0" at bounding box center [393, 584] width 67 height 30
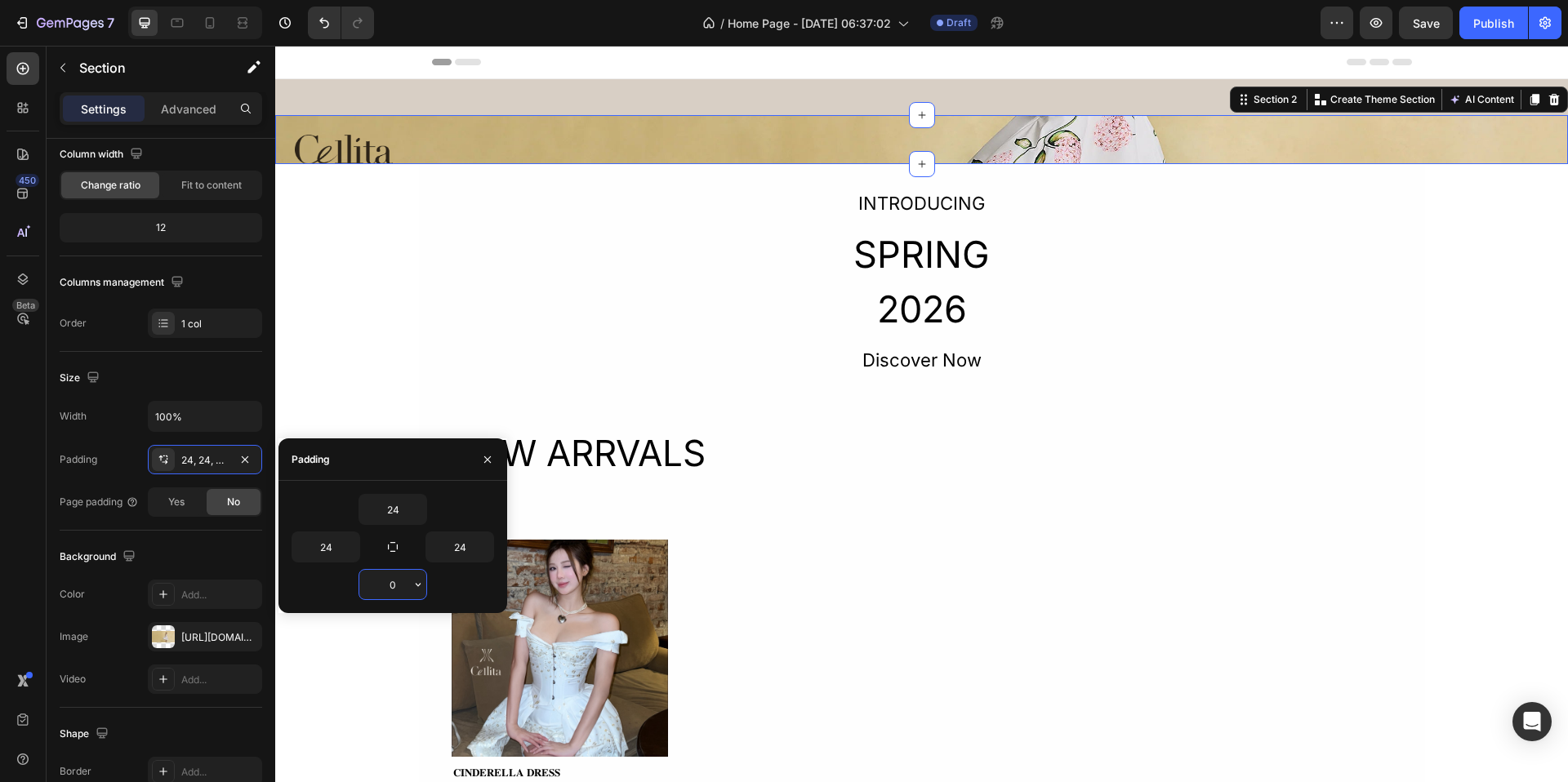
click at [396, 580] on input "0" at bounding box center [393, 584] width 67 height 30
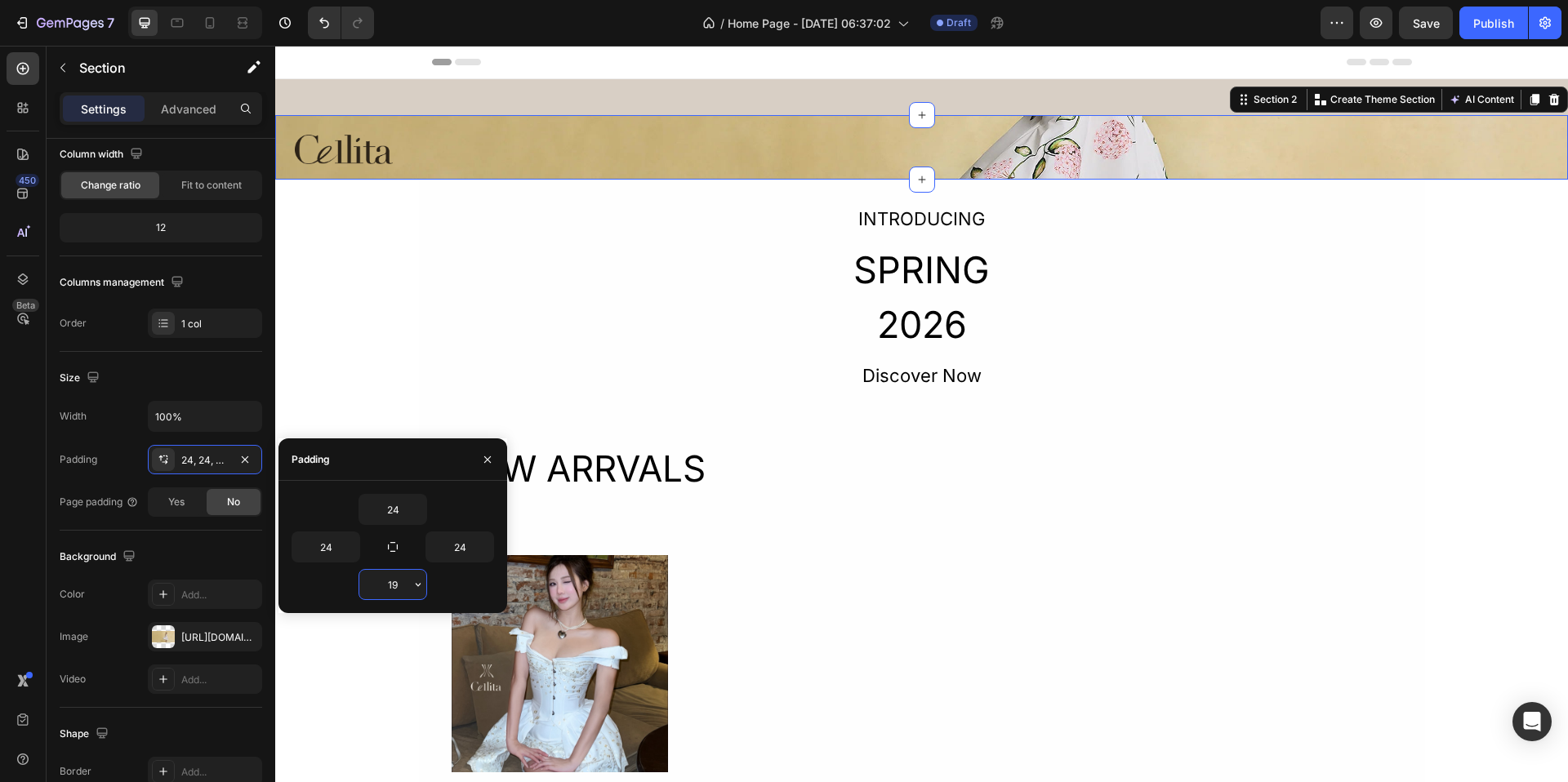
type input "1"
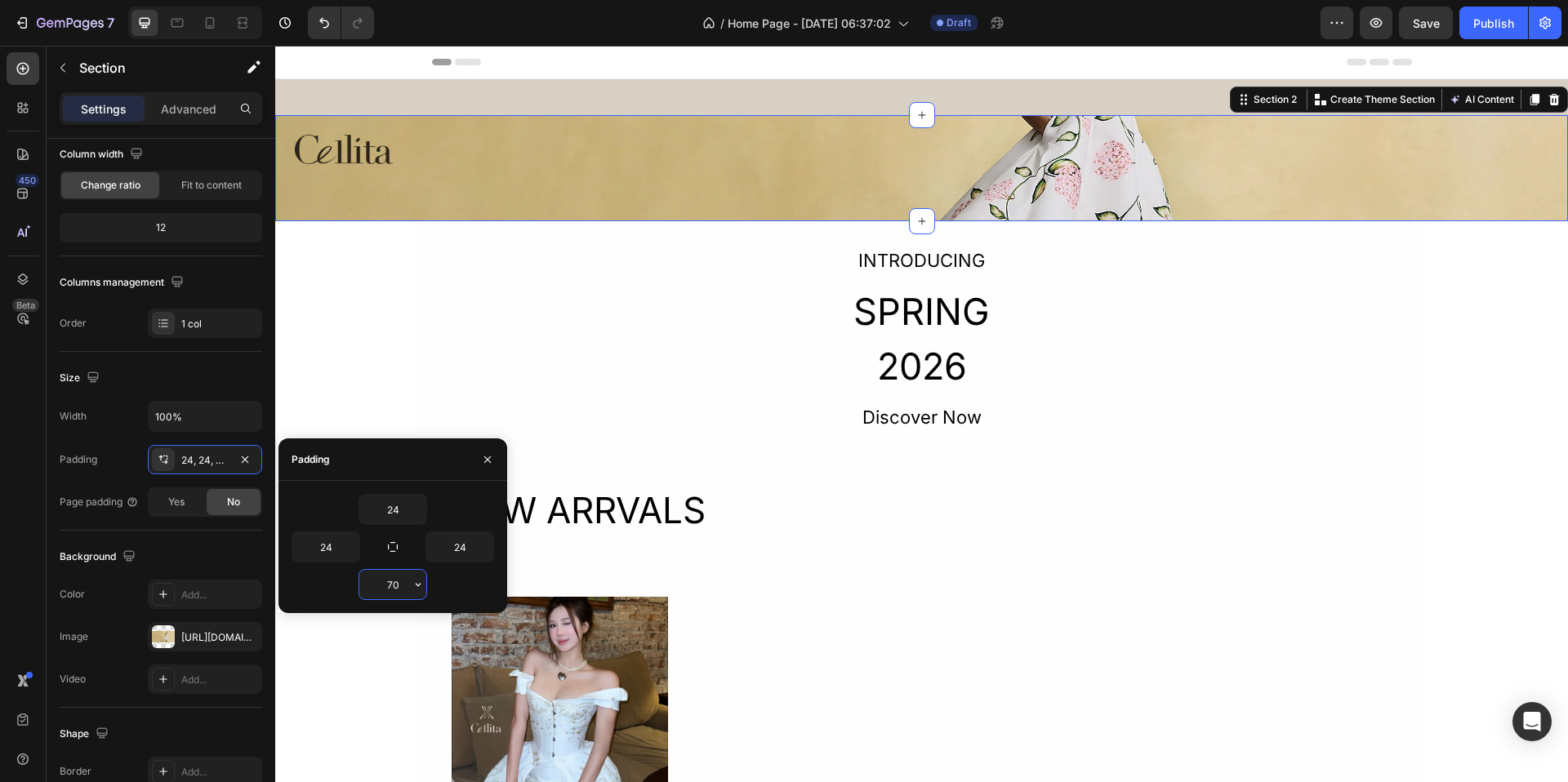
type input "7"
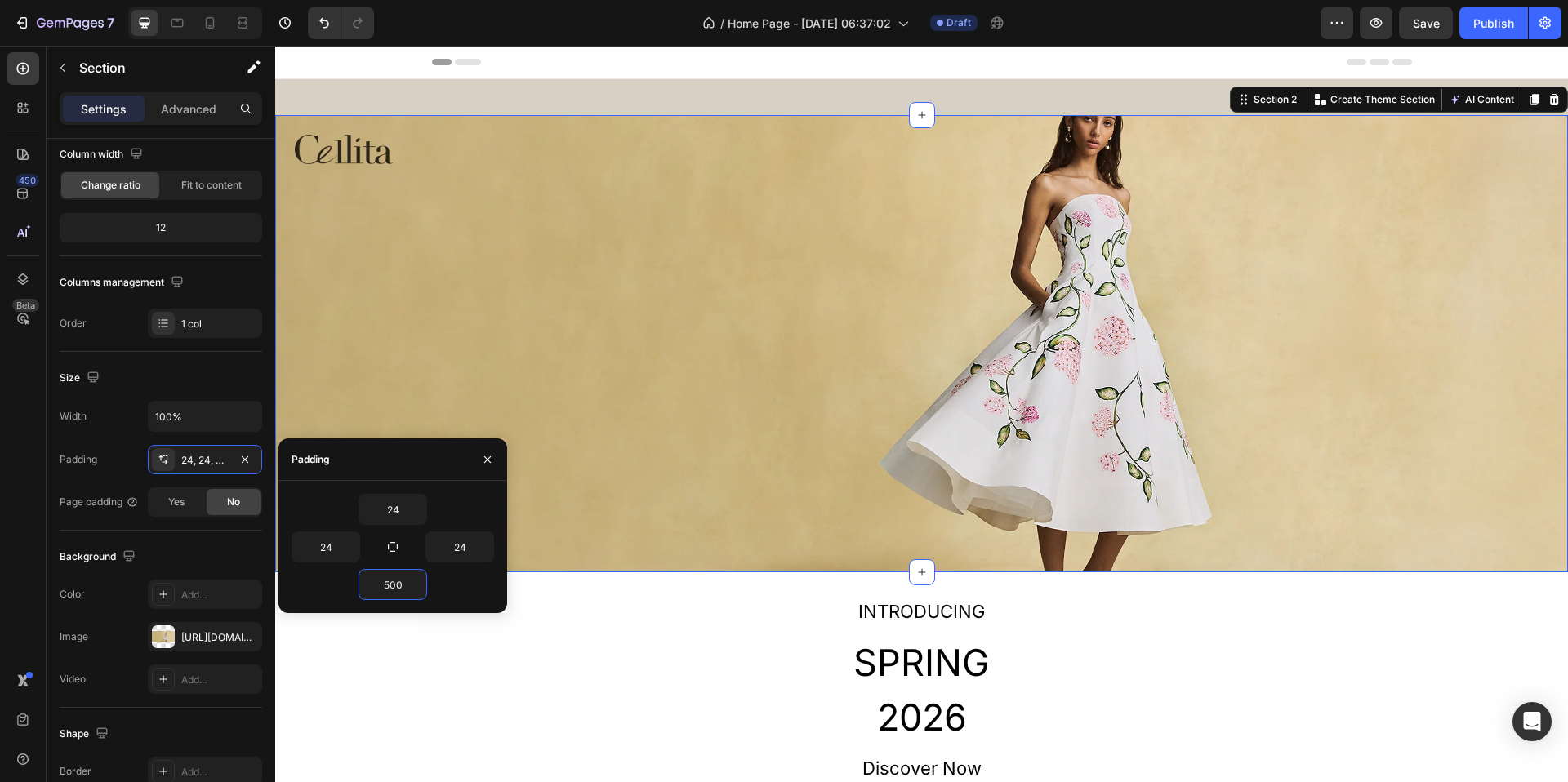
type input "500"
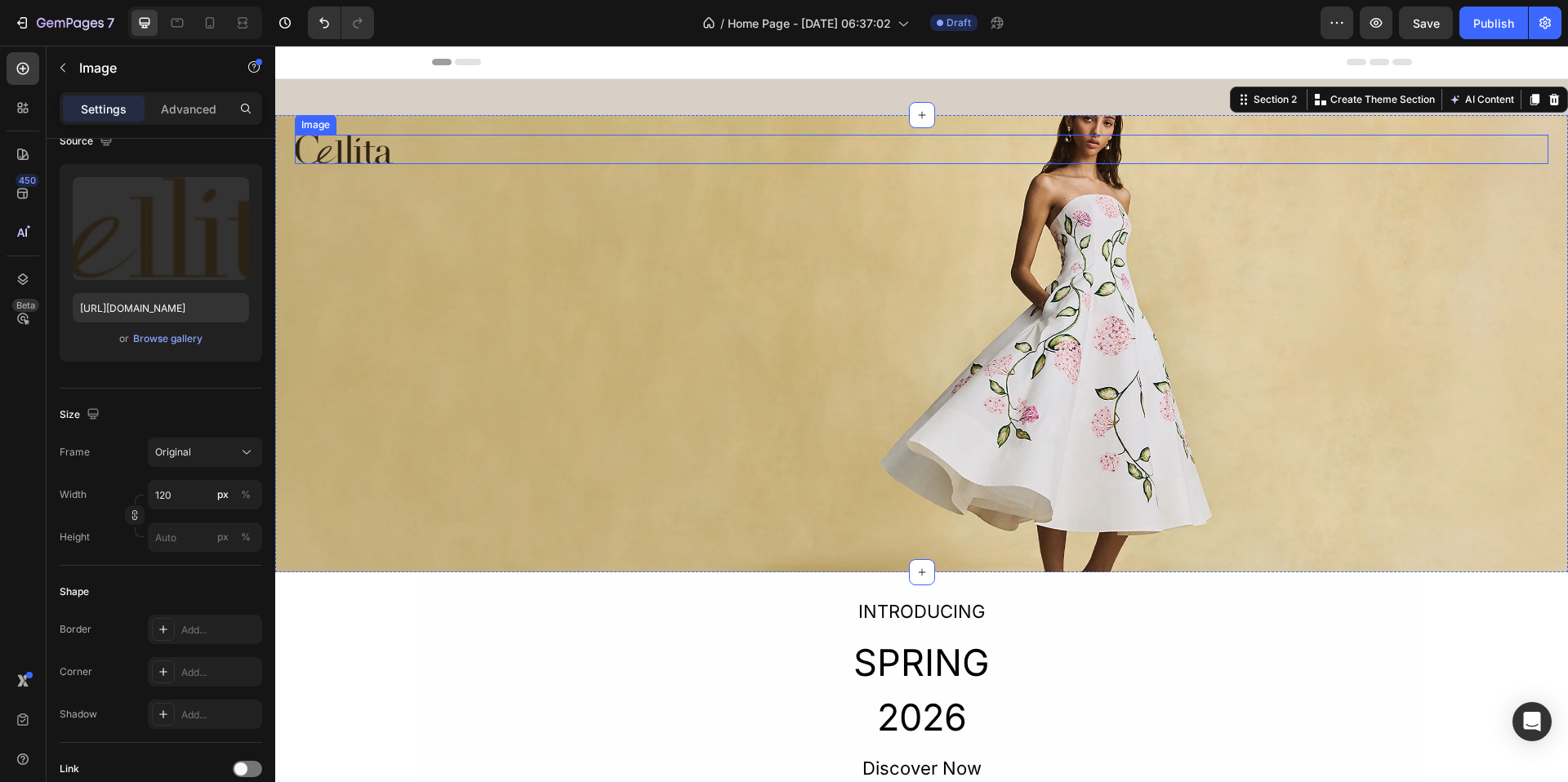
click at [339, 154] on img at bounding box center [344, 149] width 98 height 30
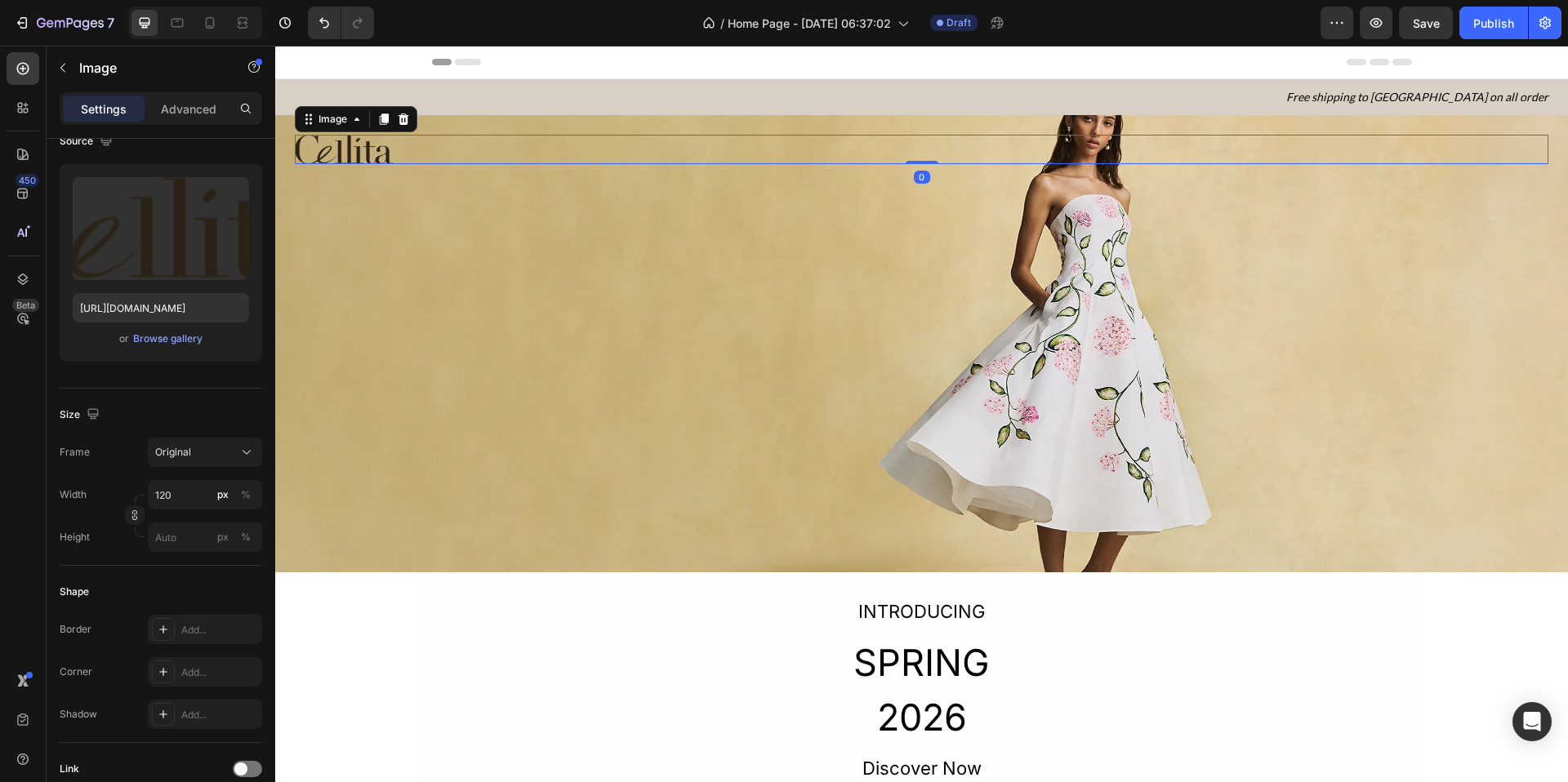
scroll to position [0, 0]
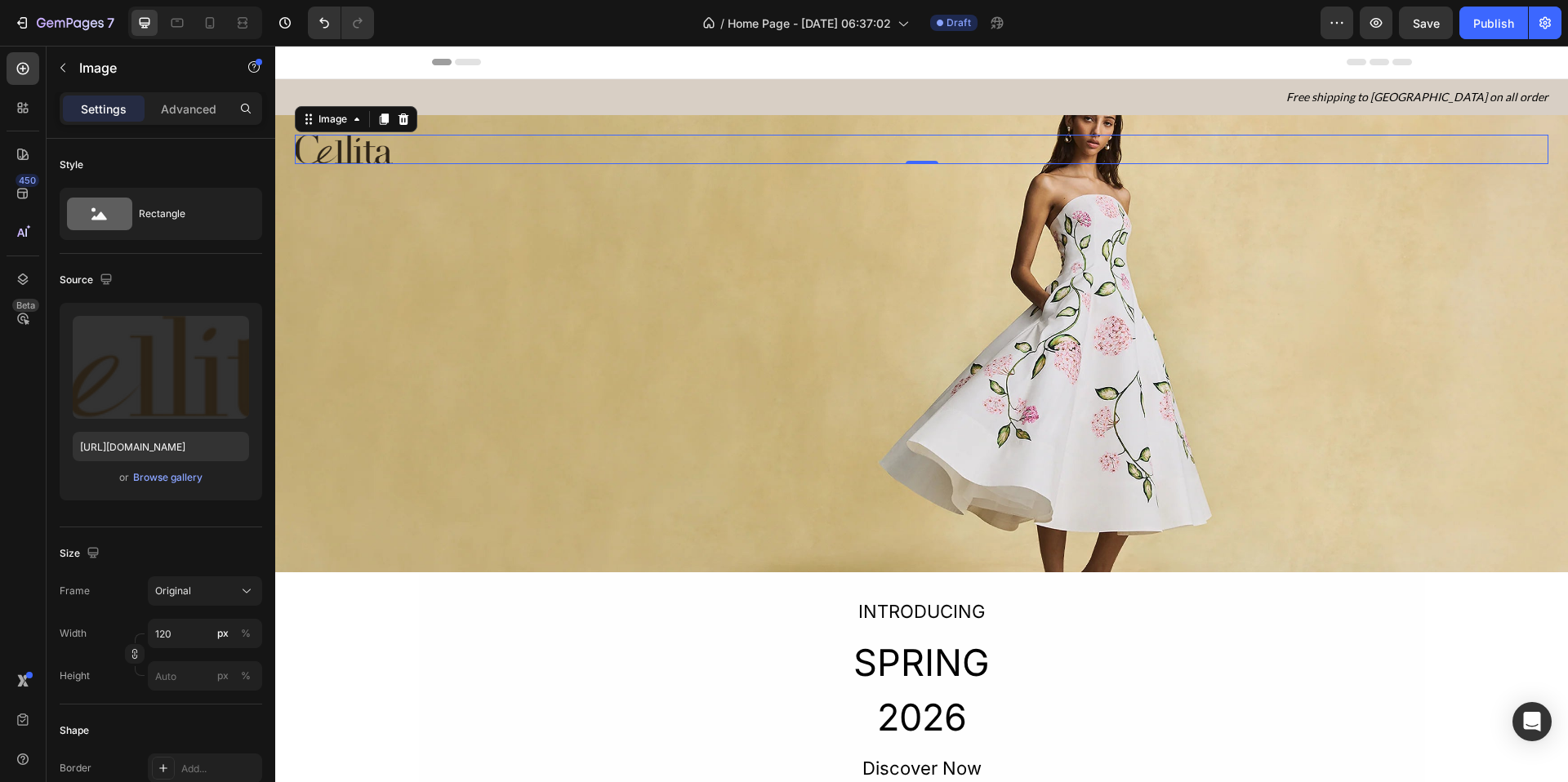
click at [371, 145] on img at bounding box center [344, 149] width 98 height 30
click at [64, 60] on button "button" at bounding box center [62, 67] width 26 height 26
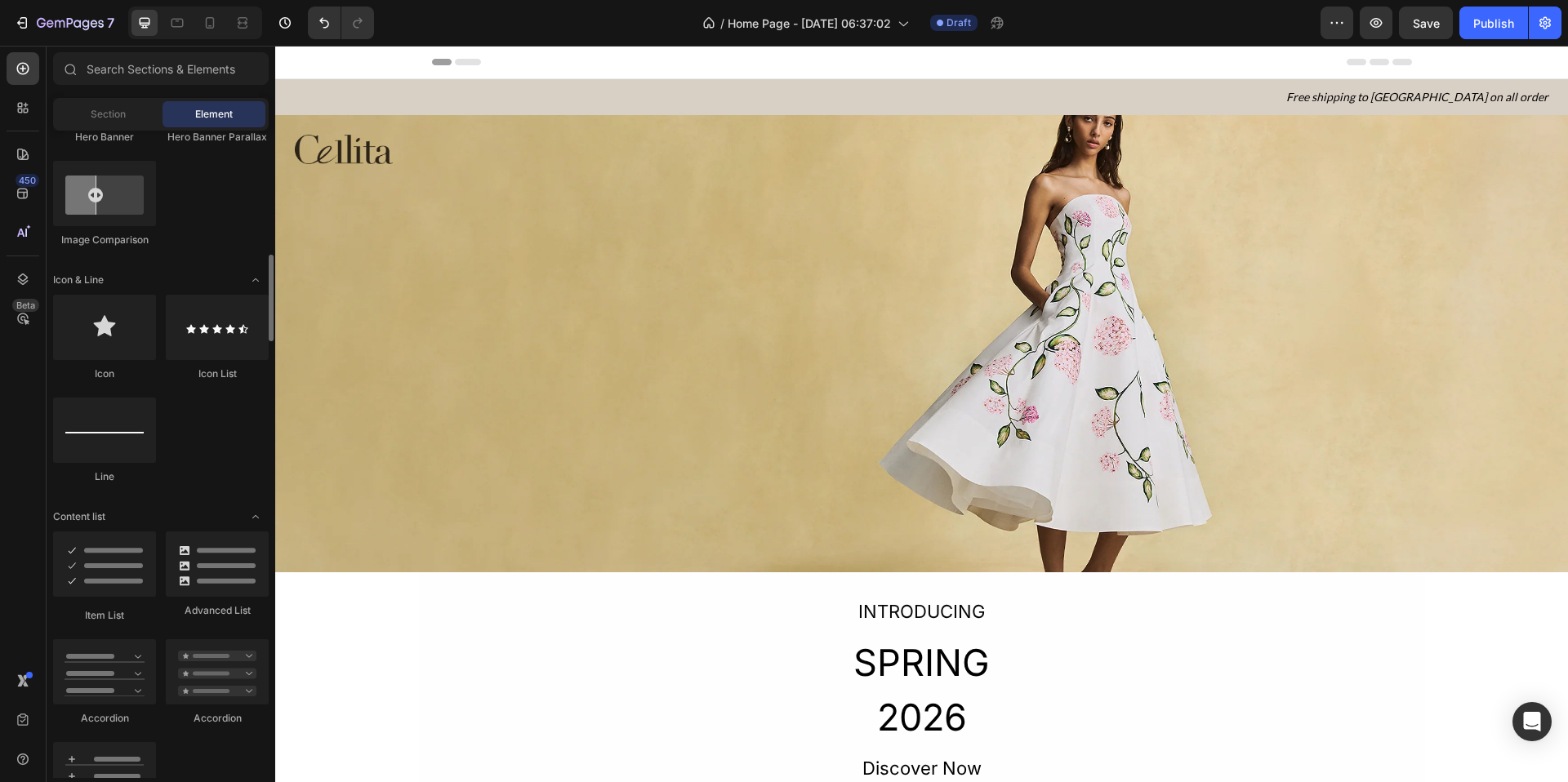
scroll to position [923, 0]
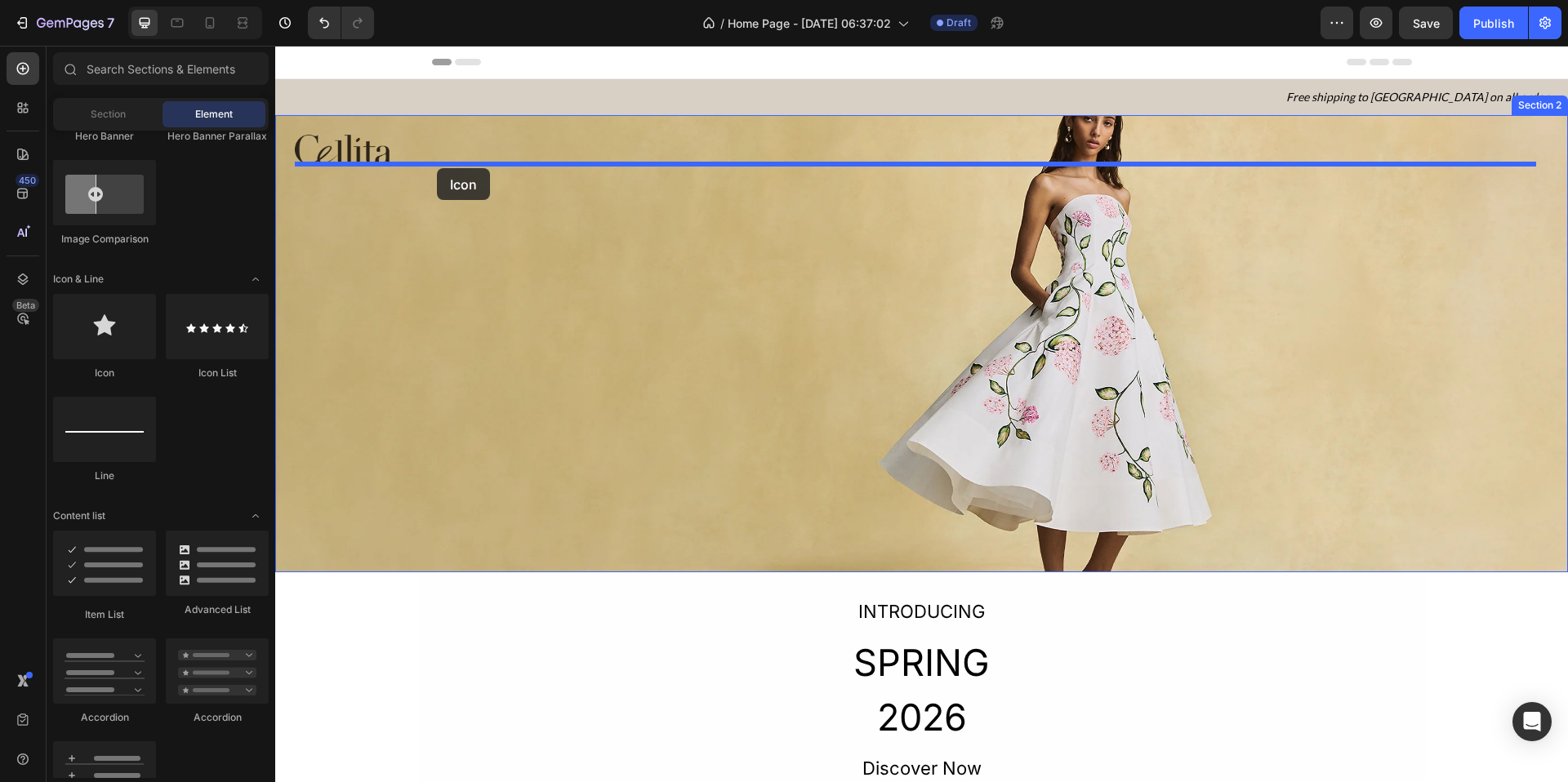
drag, startPoint x: 390, startPoint y: 386, endPoint x: 441, endPoint y: 167, distance: 224.9
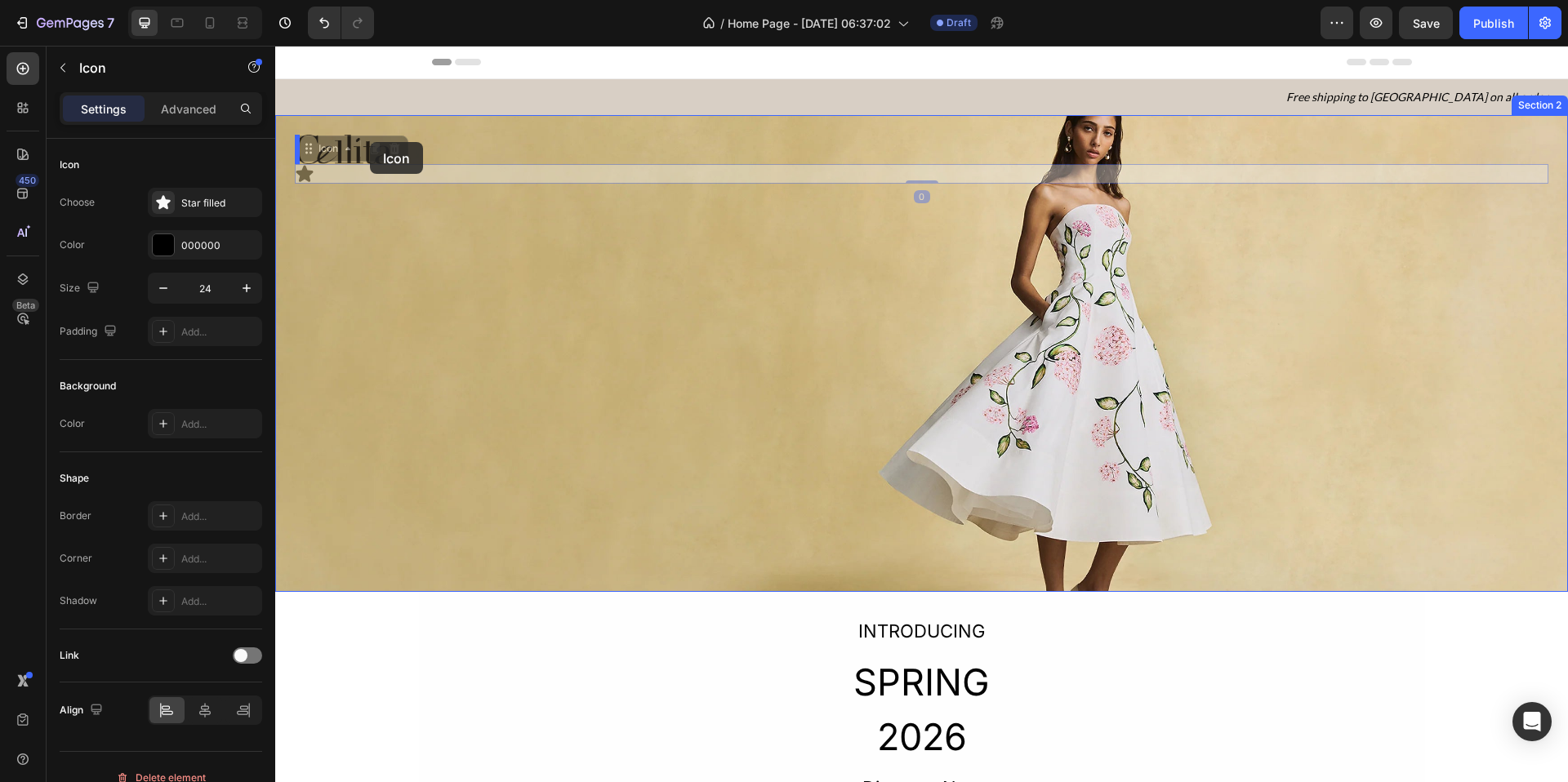
drag, startPoint x: 307, startPoint y: 172, endPoint x: 369, endPoint y: 142, distance: 68.9
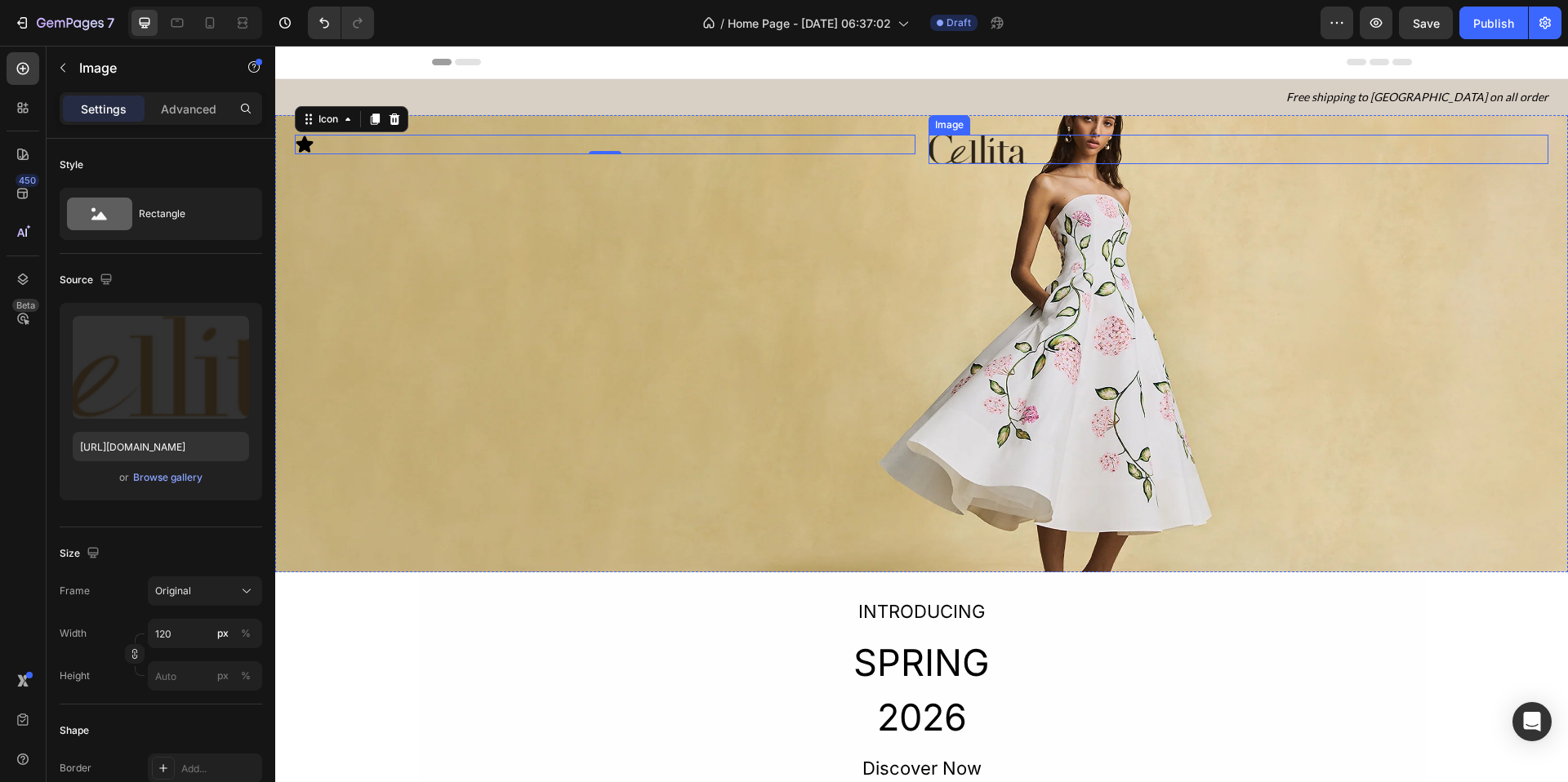
click at [979, 137] on img at bounding box center [978, 149] width 98 height 30
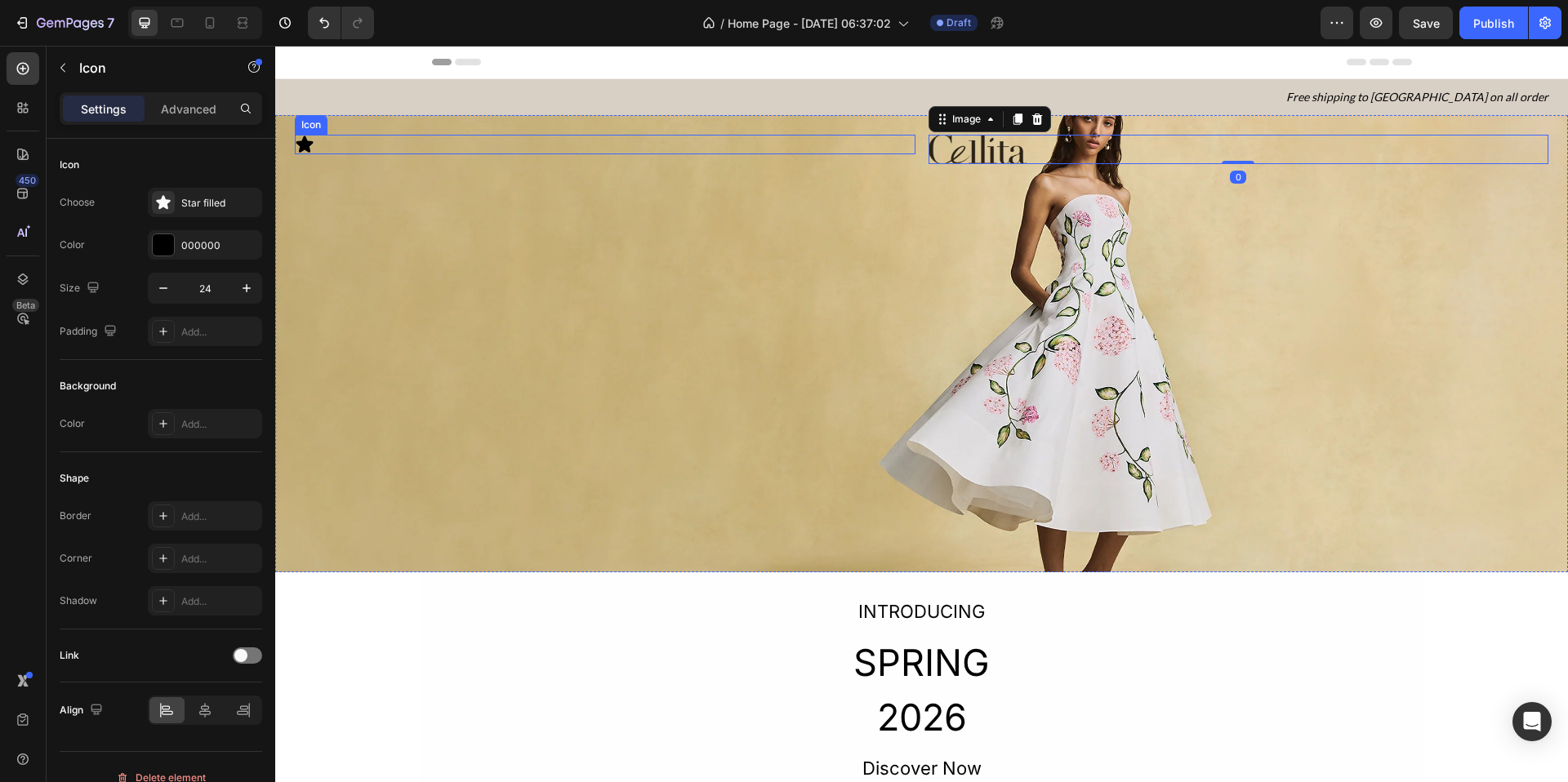
click at [406, 144] on div "Icon" at bounding box center [605, 144] width 621 height 19
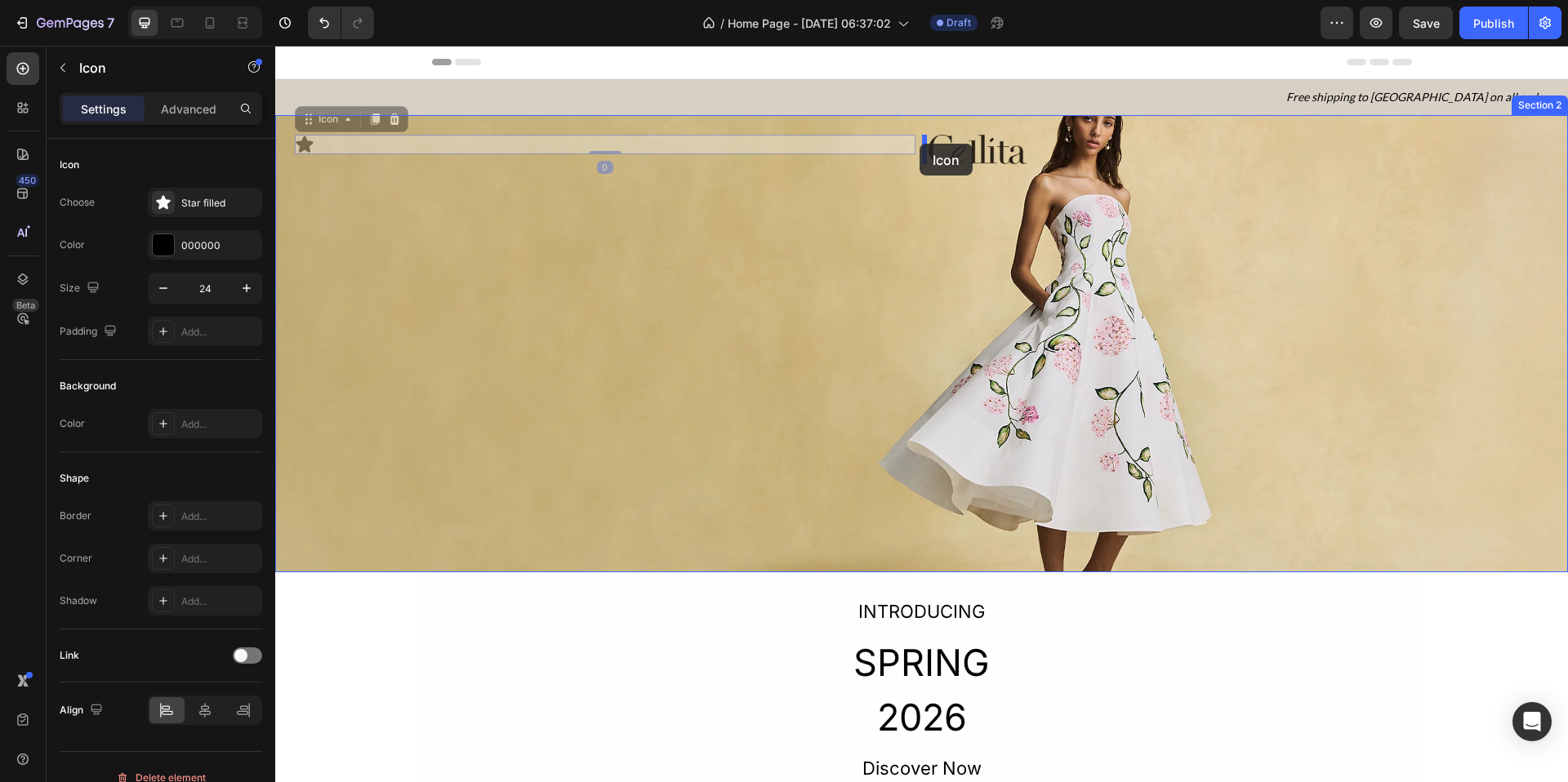
drag, startPoint x: 333, startPoint y: 138, endPoint x: 919, endPoint y: 144, distance: 586.0
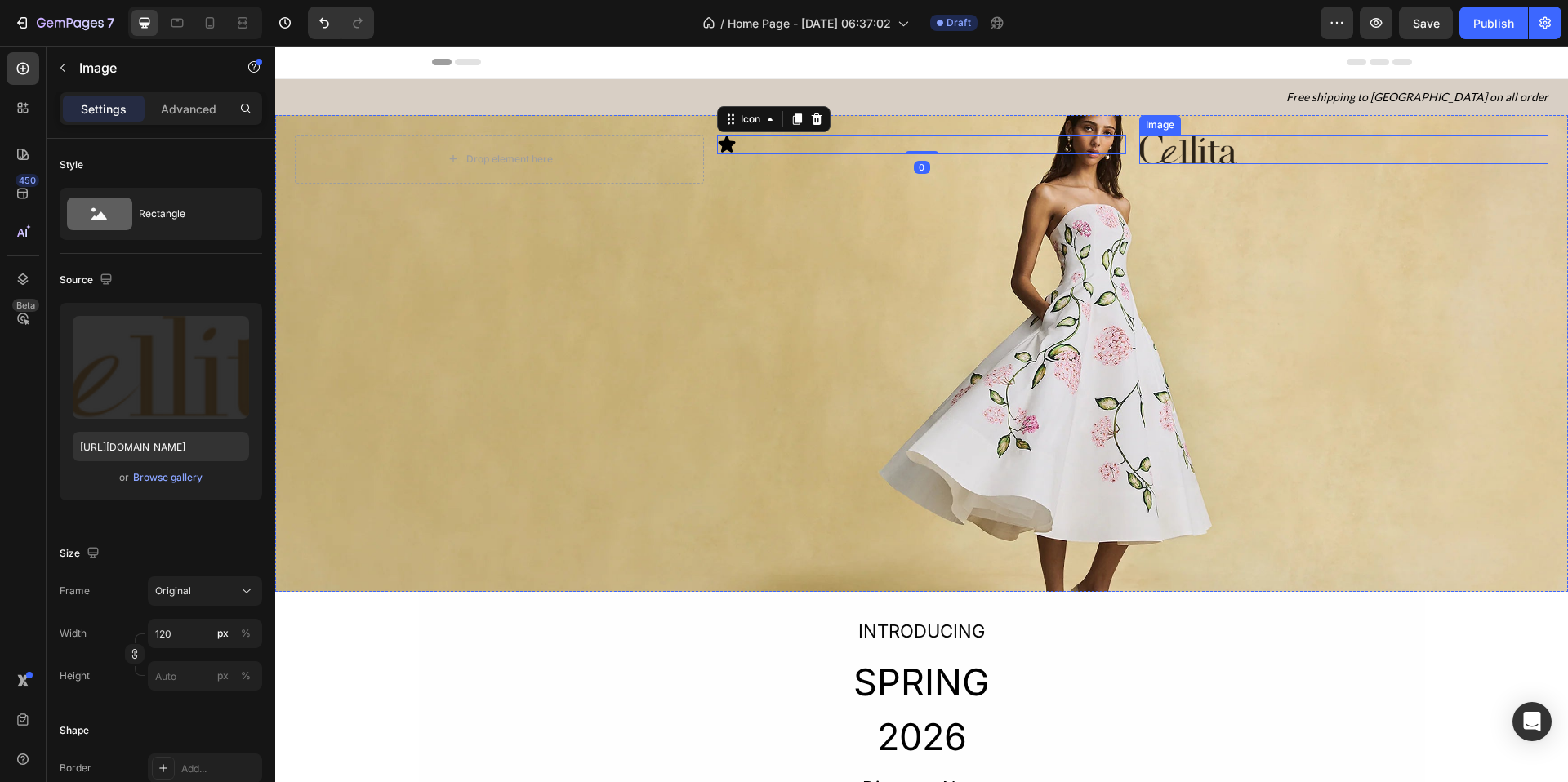
click at [1149, 156] on img at bounding box center [1188, 149] width 98 height 30
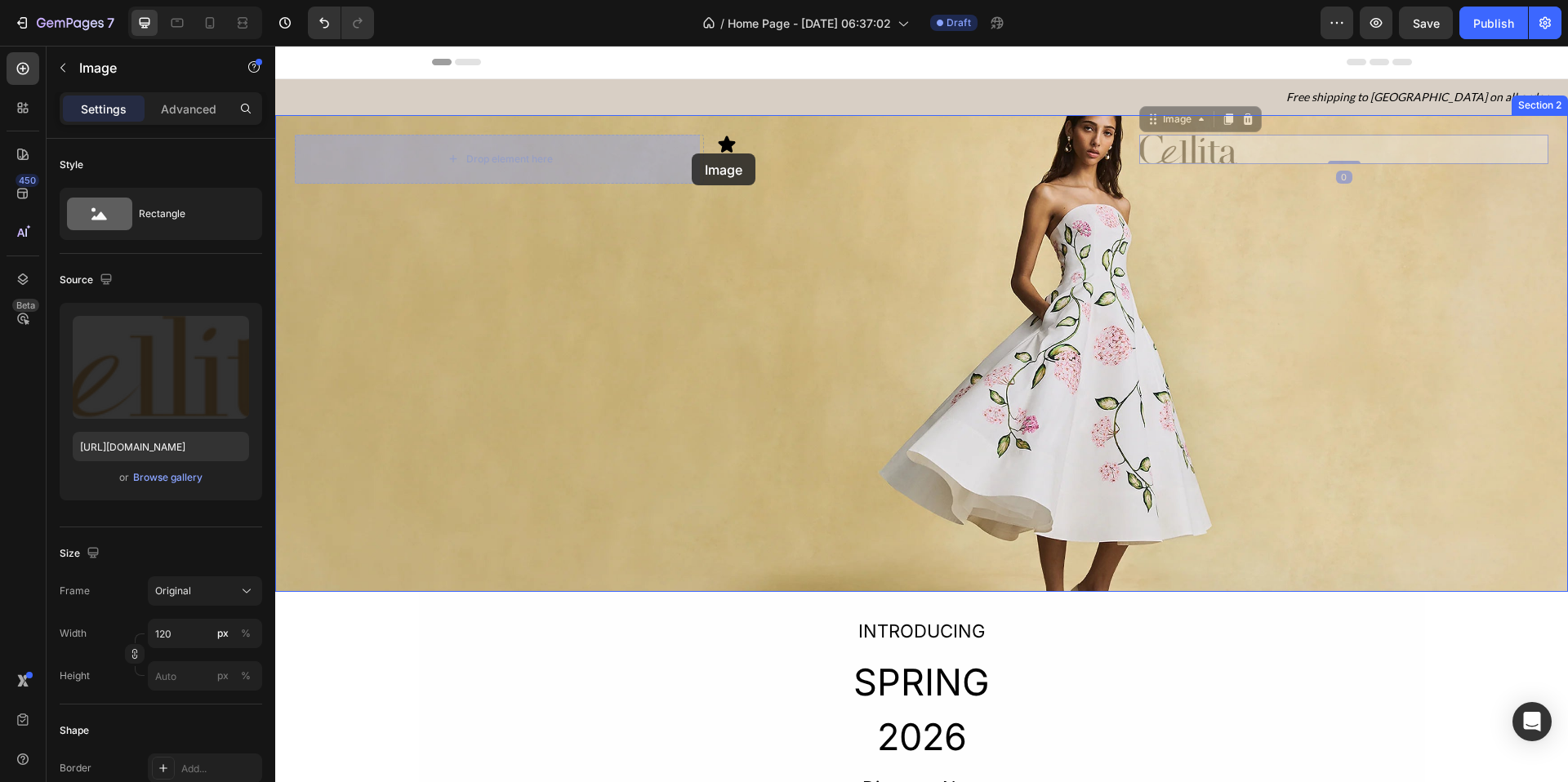
drag, startPoint x: 1148, startPoint y: 156, endPoint x: 692, endPoint y: 154, distance: 456.0
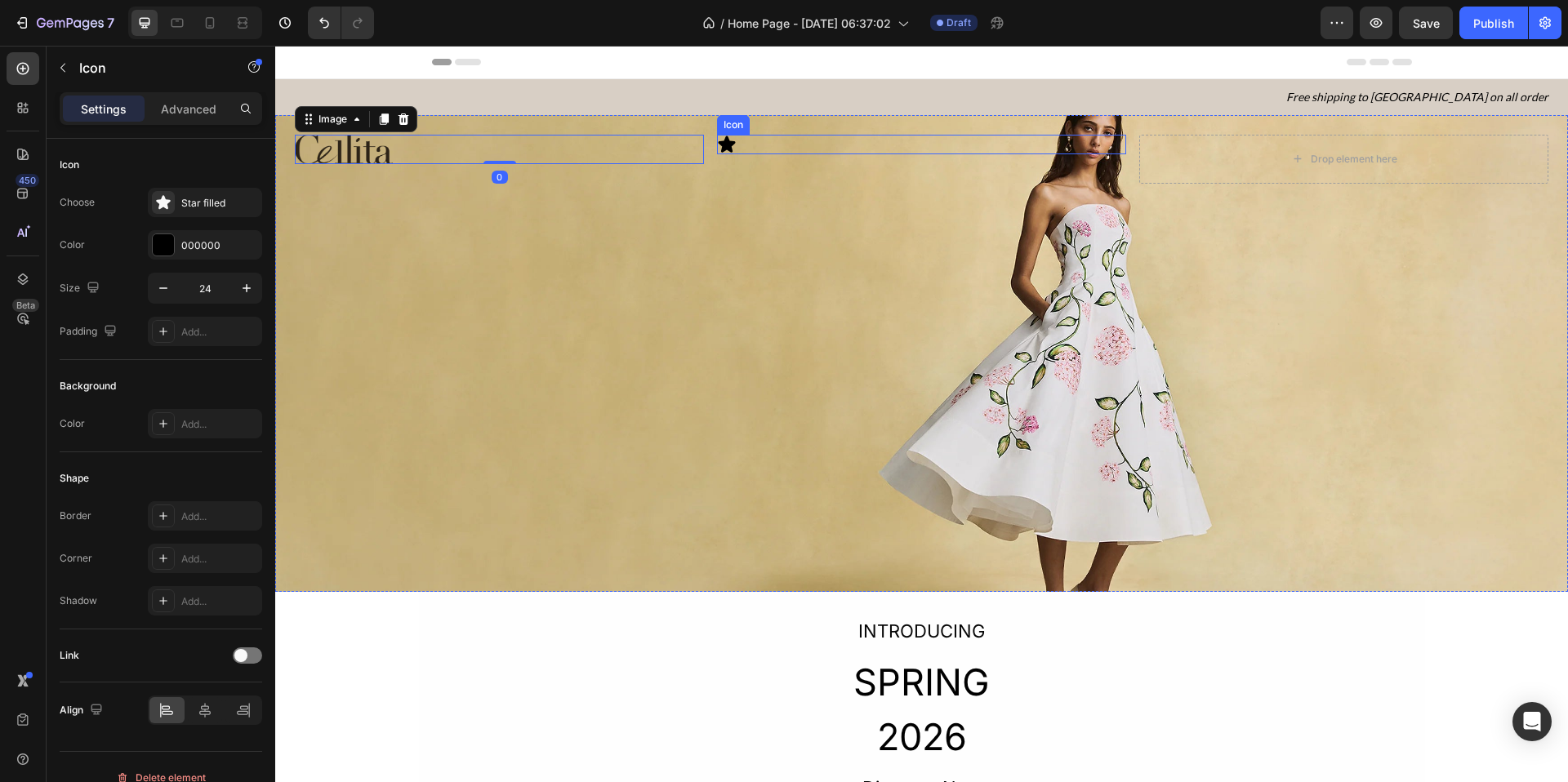
click at [721, 143] on icon at bounding box center [727, 143] width 17 height 16
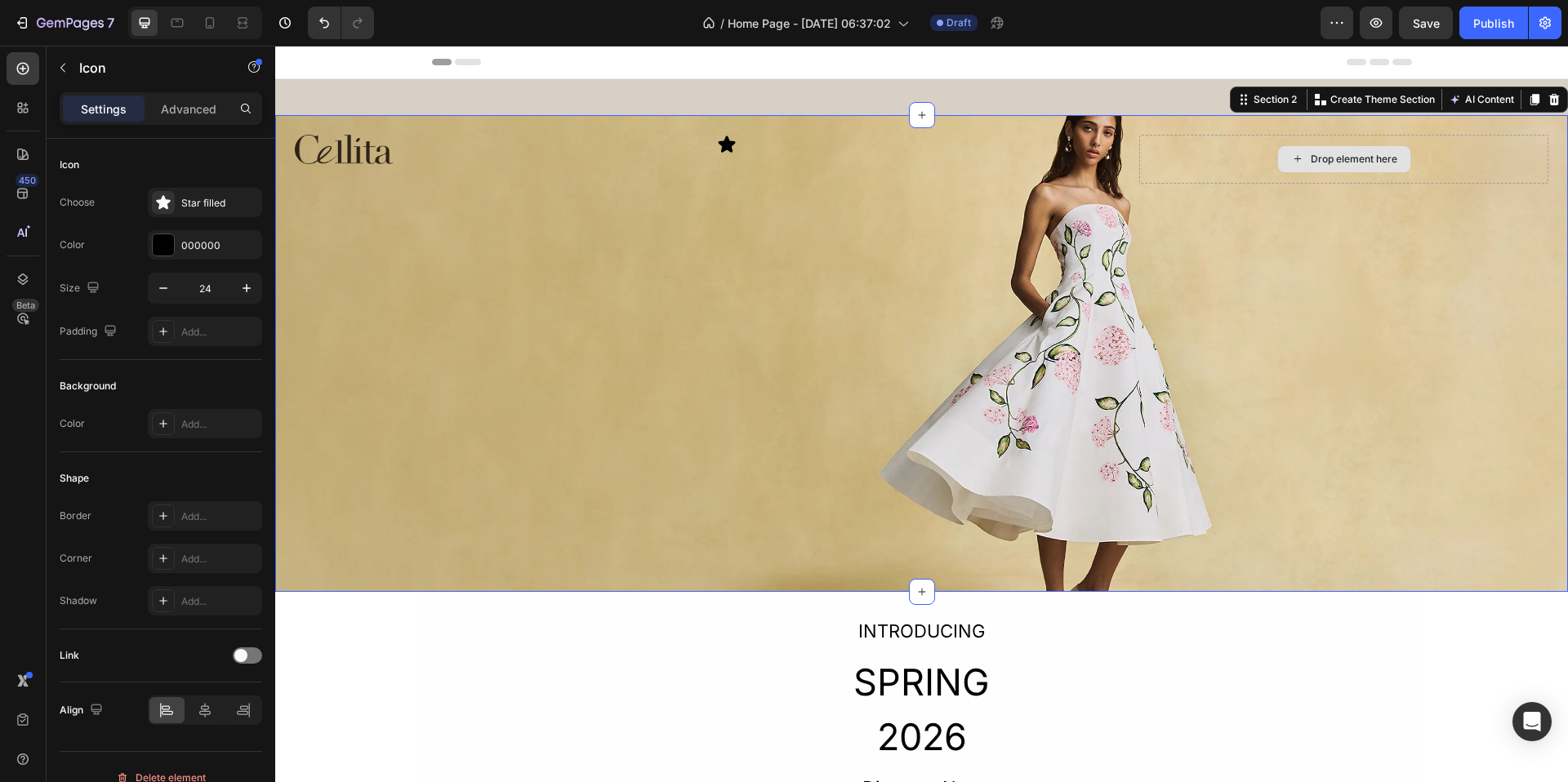
click at [1240, 149] on div "Drop element here" at bounding box center [1344, 159] width 409 height 49
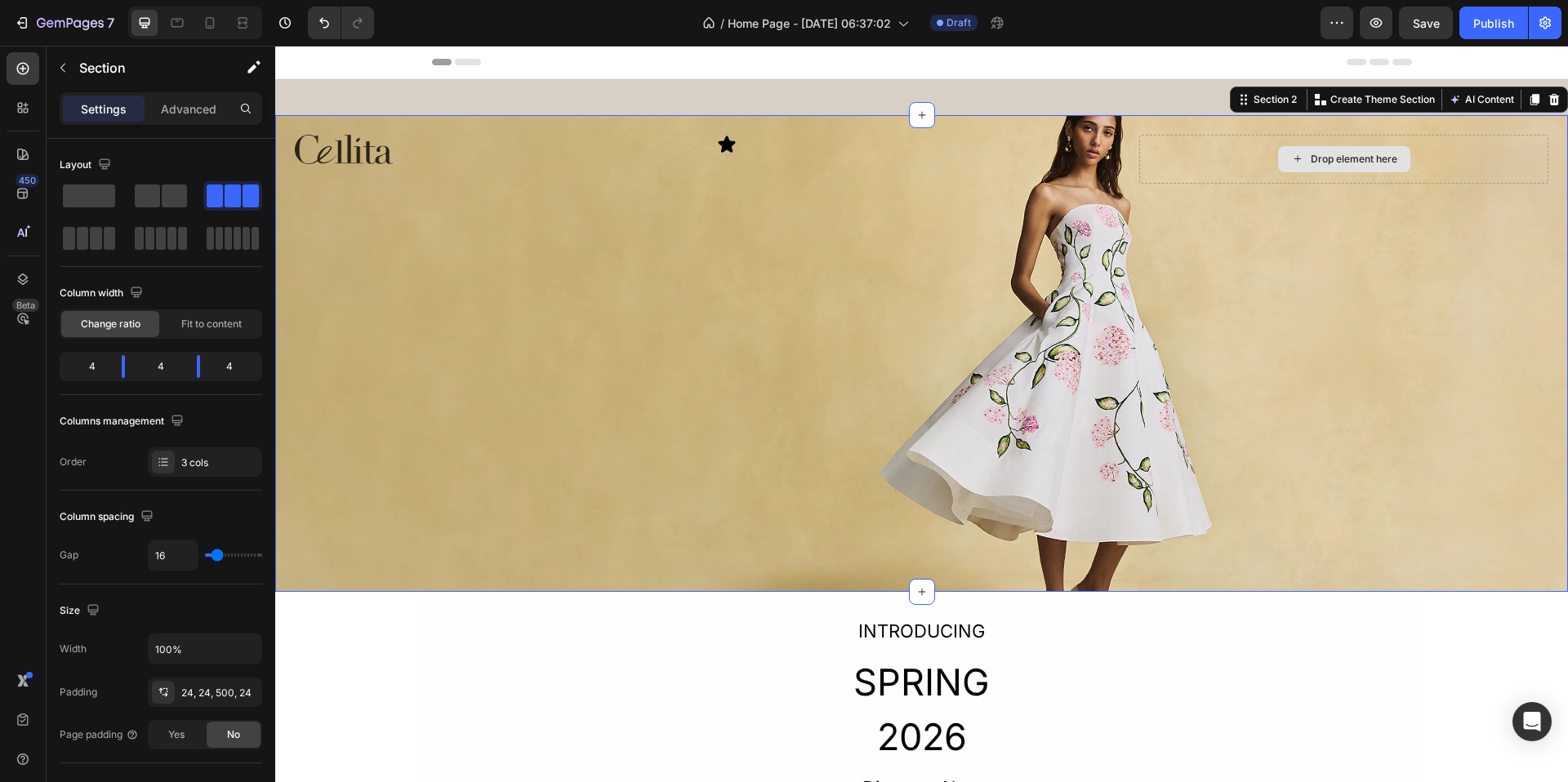
click at [1143, 154] on div "Drop element here" at bounding box center [1344, 159] width 409 height 49
click at [1204, 166] on div "Drop element here" at bounding box center [1344, 159] width 409 height 49
click at [1205, 161] on div "Drop element here" at bounding box center [1344, 159] width 409 height 49
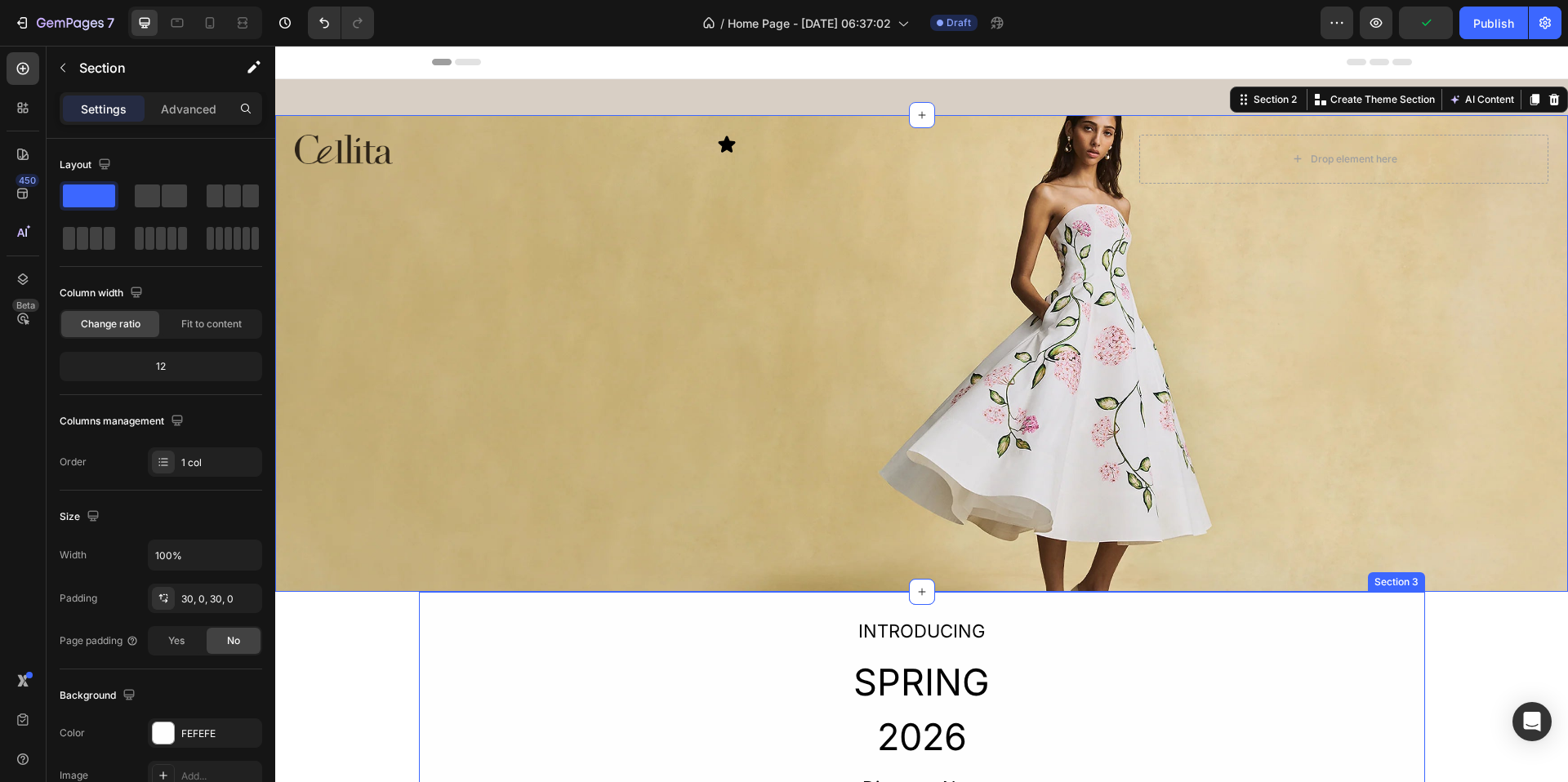
click at [669, 674] on div "INTRODUCING Text Block SPRING 2026 Heading Discover Now Text Block Row" at bounding box center [921, 710] width 1006 height 187
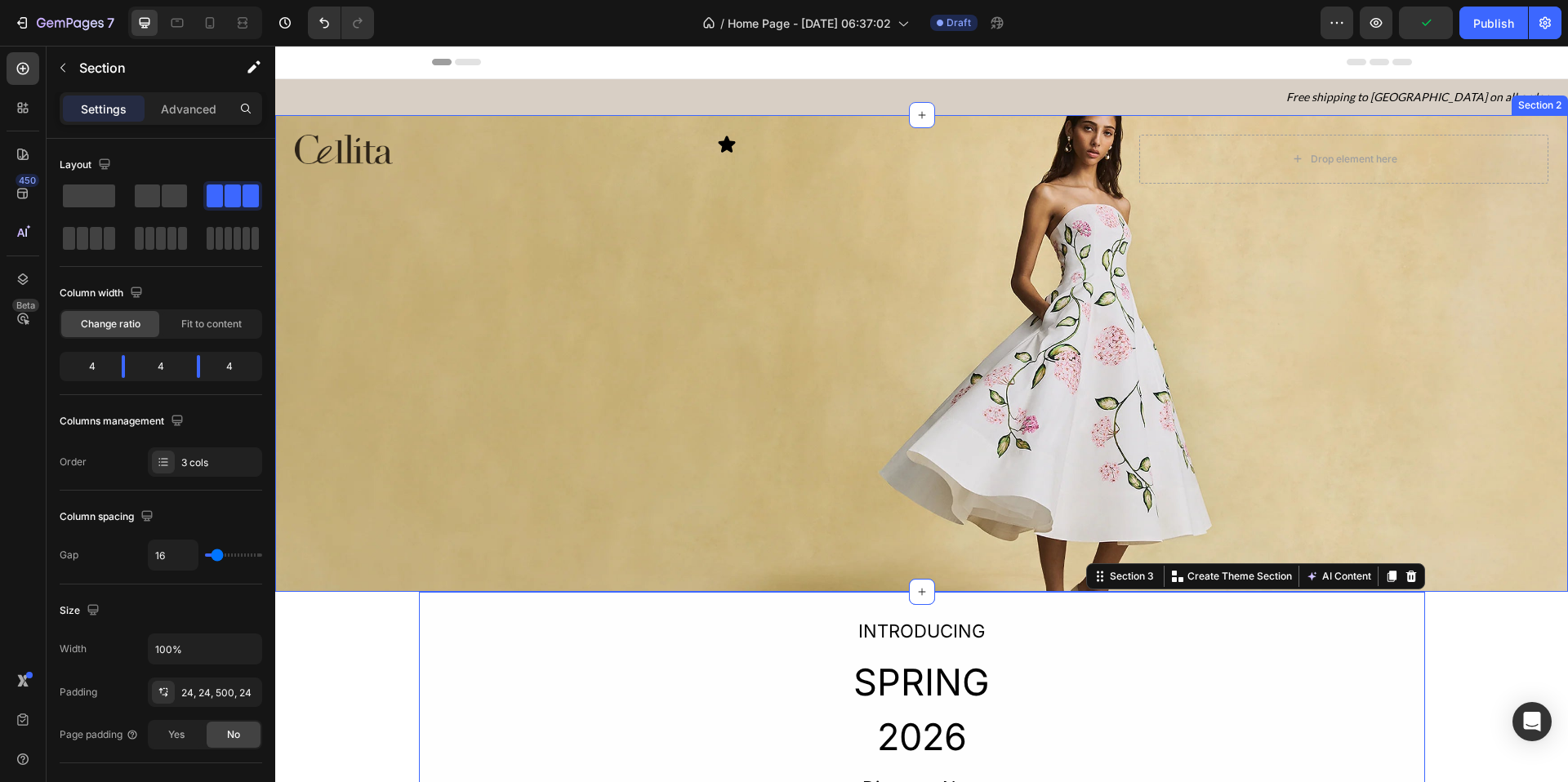
click at [853, 292] on div "Image Icon Drop element here Section 2" at bounding box center [921, 354] width 1293 height 477
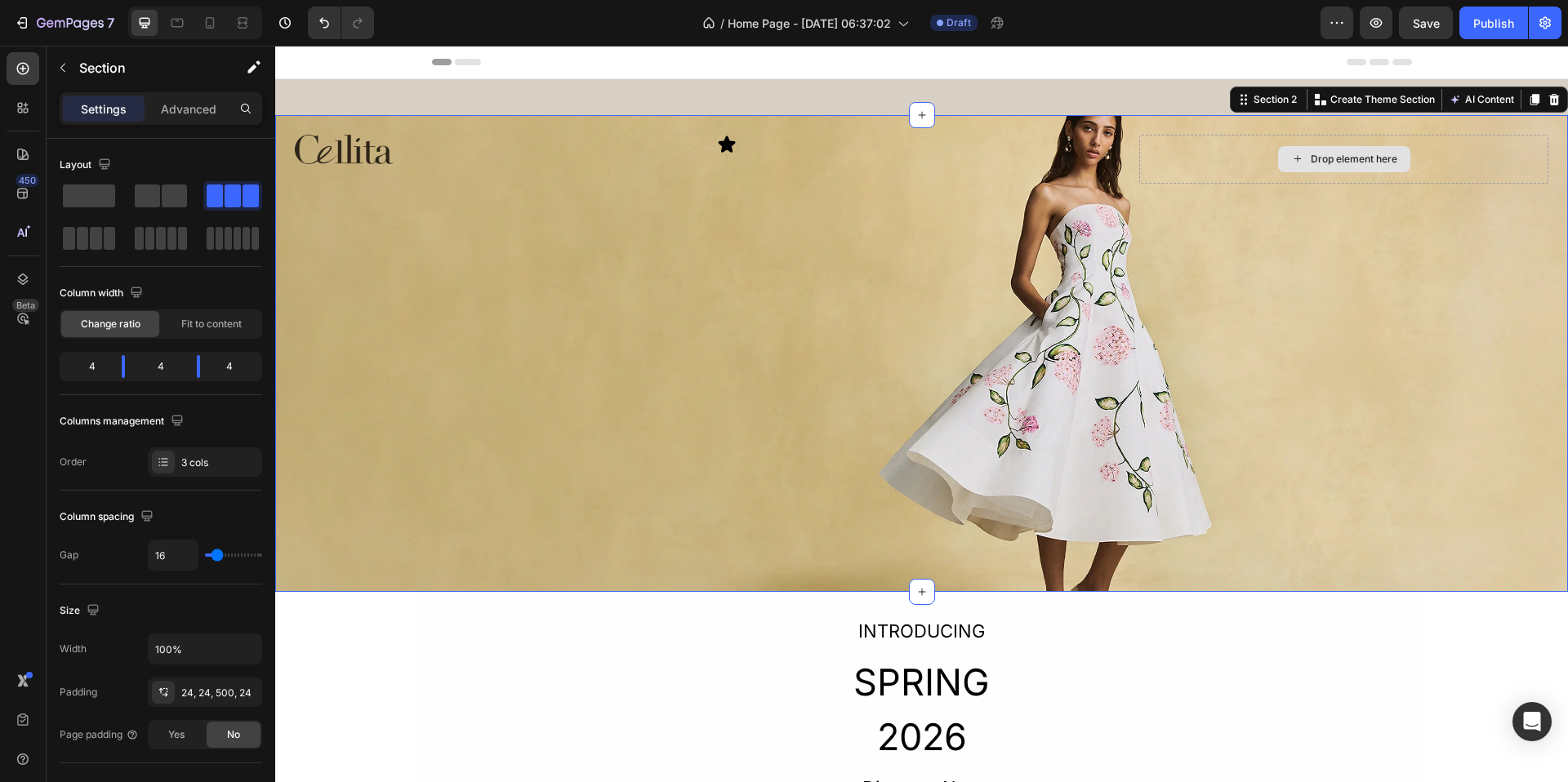
click at [1190, 176] on div "Drop element here" at bounding box center [1344, 159] width 409 height 49
click at [1155, 160] on div "Drop element here" at bounding box center [1344, 159] width 409 height 49
click at [728, 148] on icon at bounding box center [726, 144] width 19 height 19
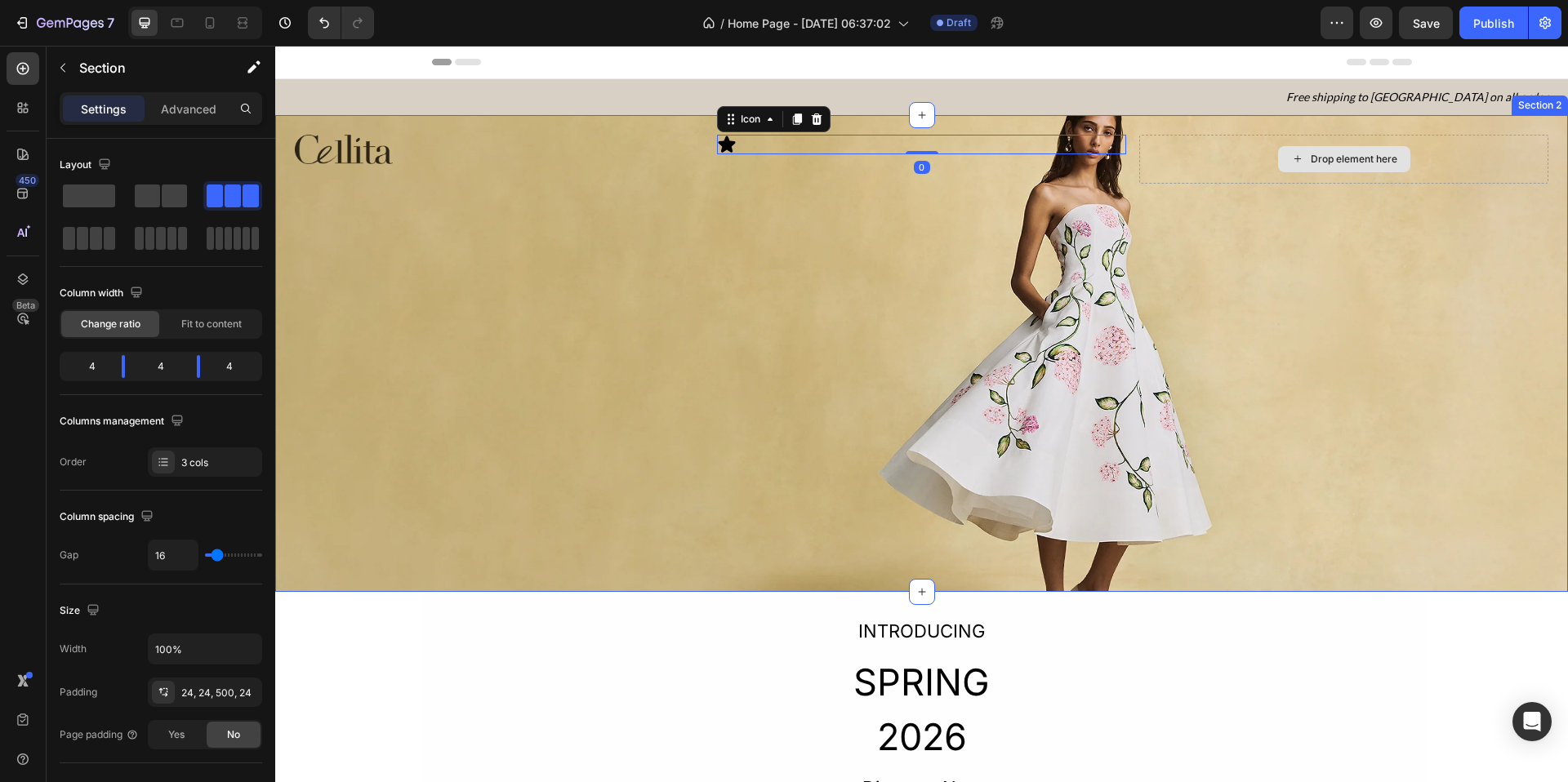
click at [1156, 163] on div "Drop element here" at bounding box center [1344, 159] width 409 height 49
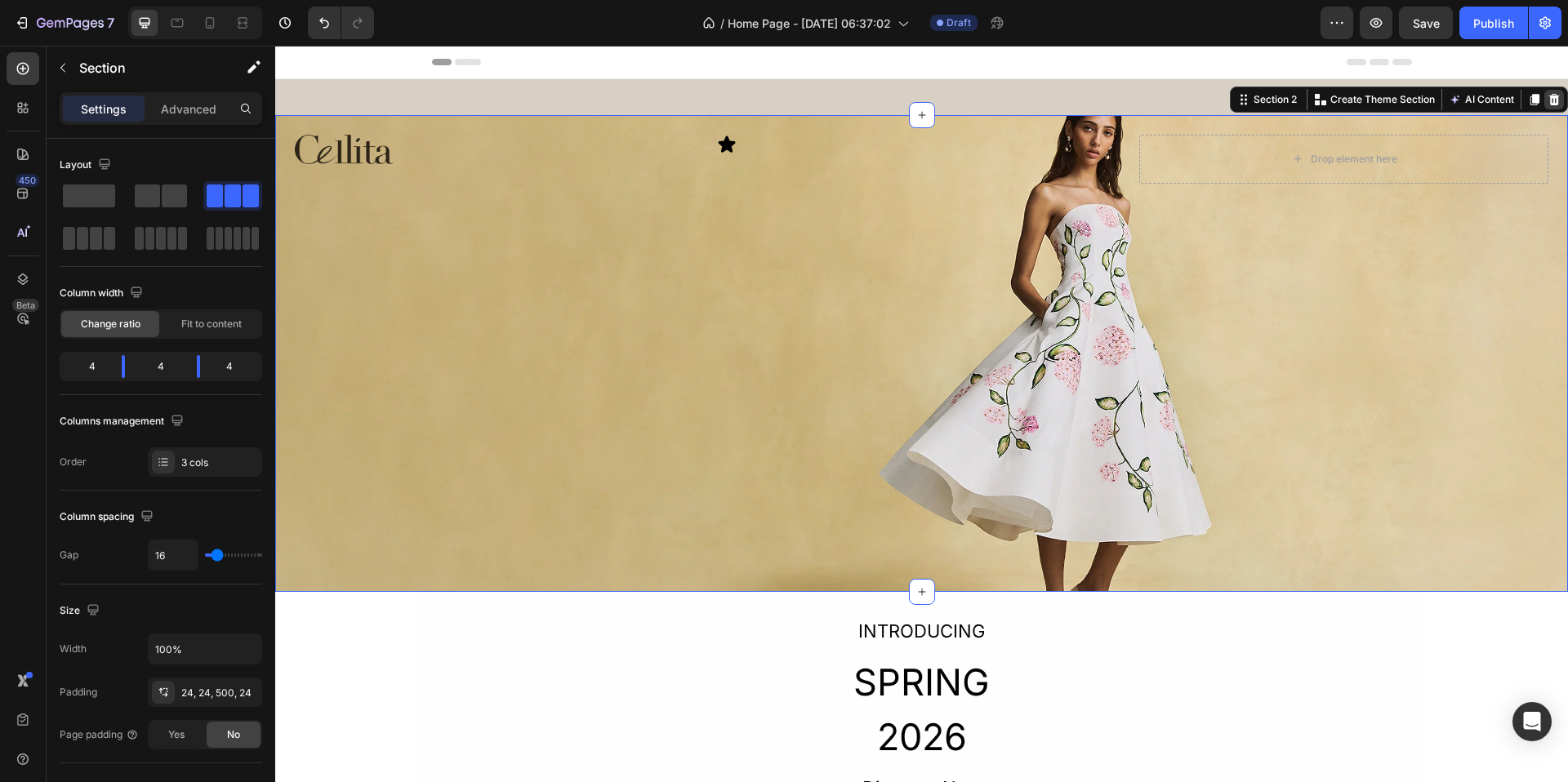
click at [1251, 101] on icon at bounding box center [1555, 99] width 11 height 12
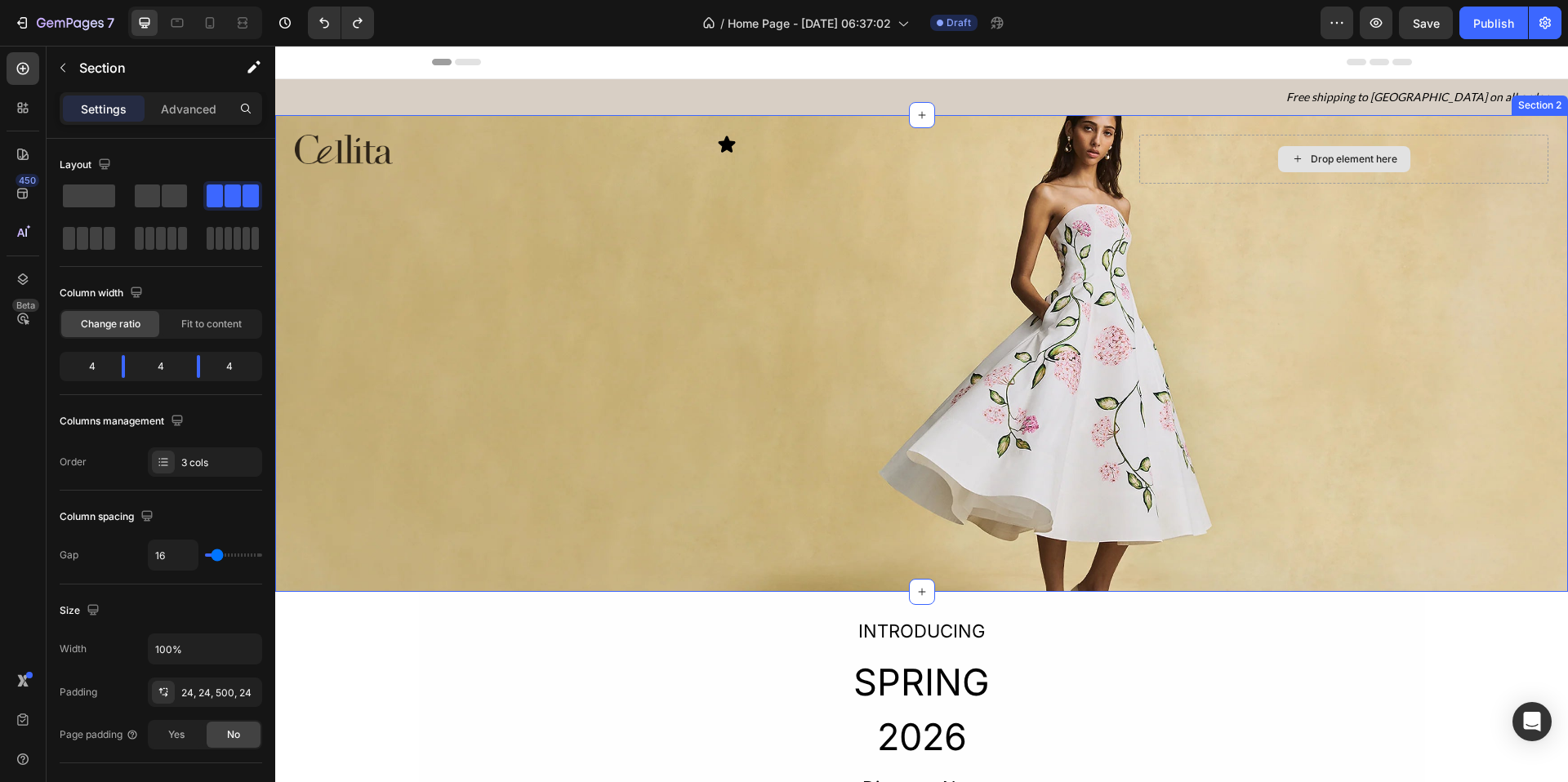
click at [1232, 161] on div "Drop element here" at bounding box center [1344, 159] width 409 height 49
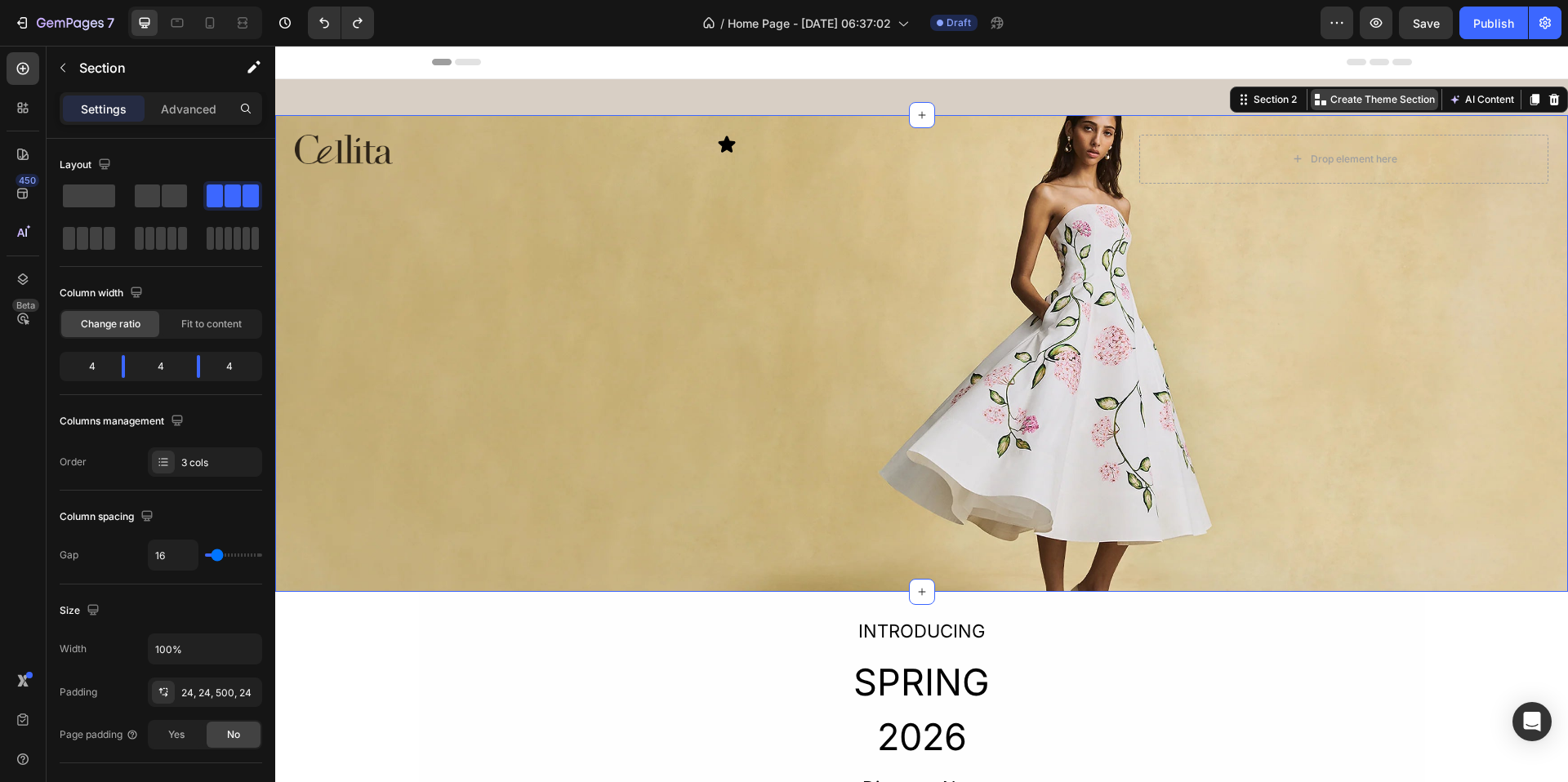
click at [1251, 99] on p "Create Theme Section" at bounding box center [1383, 99] width 105 height 14
click at [1251, 97] on div "Section 2" at bounding box center [1276, 99] width 50 height 14
click at [1251, 98] on div "Section 2" at bounding box center [1276, 99] width 50 height 14
click at [1251, 106] on div "Section 2" at bounding box center [1276, 99] width 50 height 14
click at [1179, 154] on div "Drop element here" at bounding box center [1344, 159] width 409 height 49
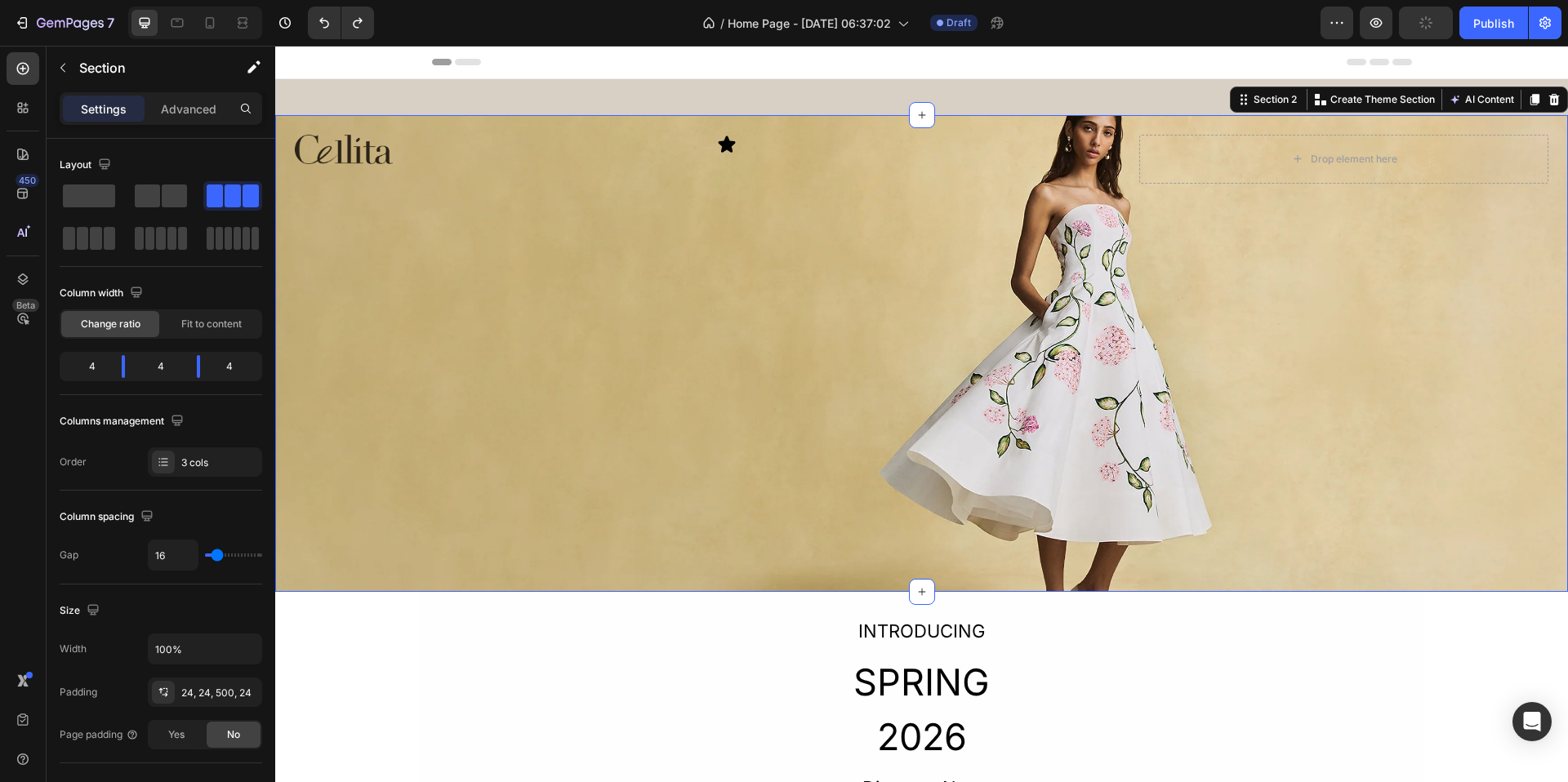
click at [857, 227] on div "Image Icon Drop element here Section 2 You can create reusable sections Create …" at bounding box center [921, 354] width 1293 height 477
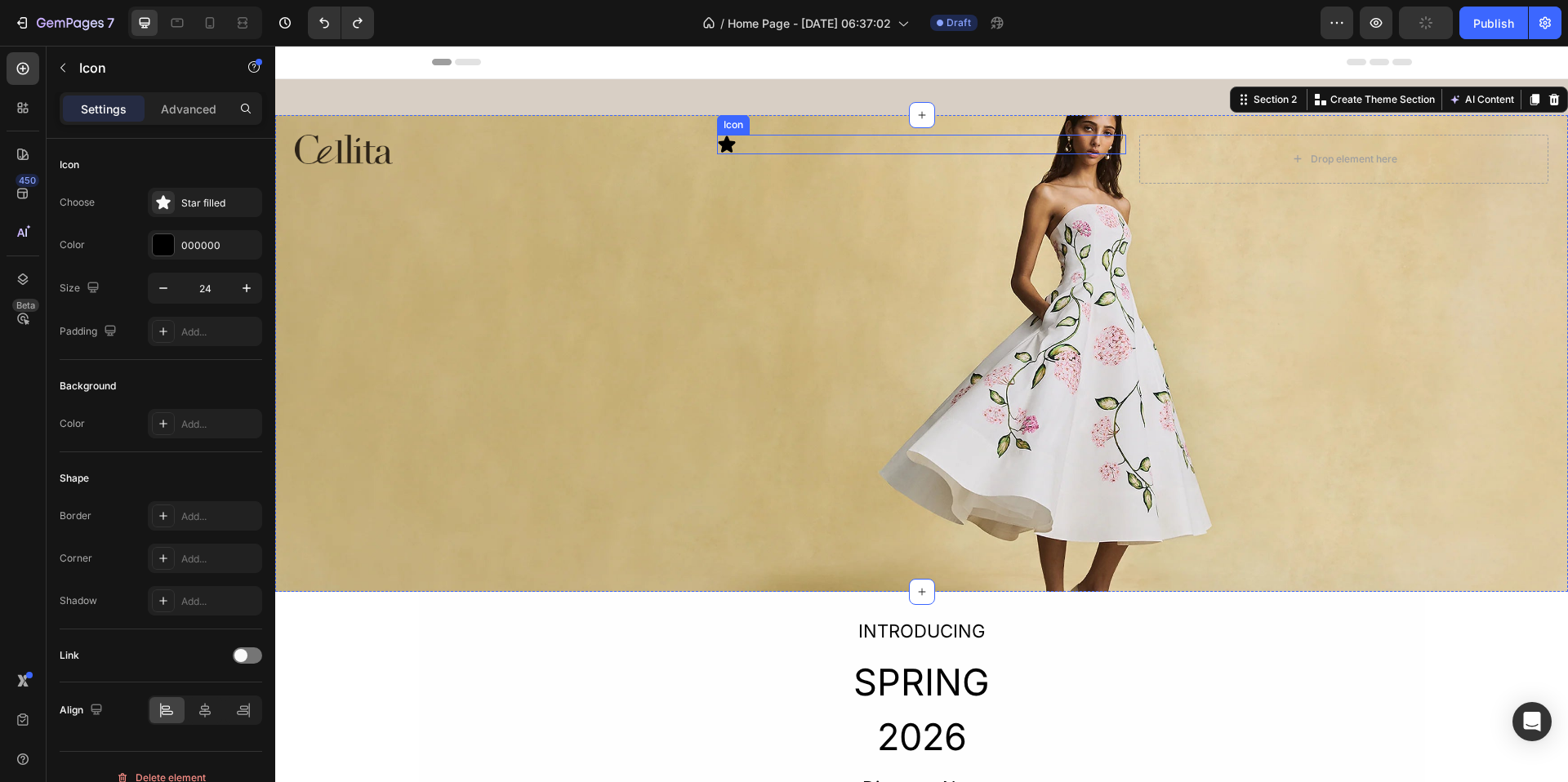
click at [725, 144] on icon at bounding box center [727, 143] width 17 height 16
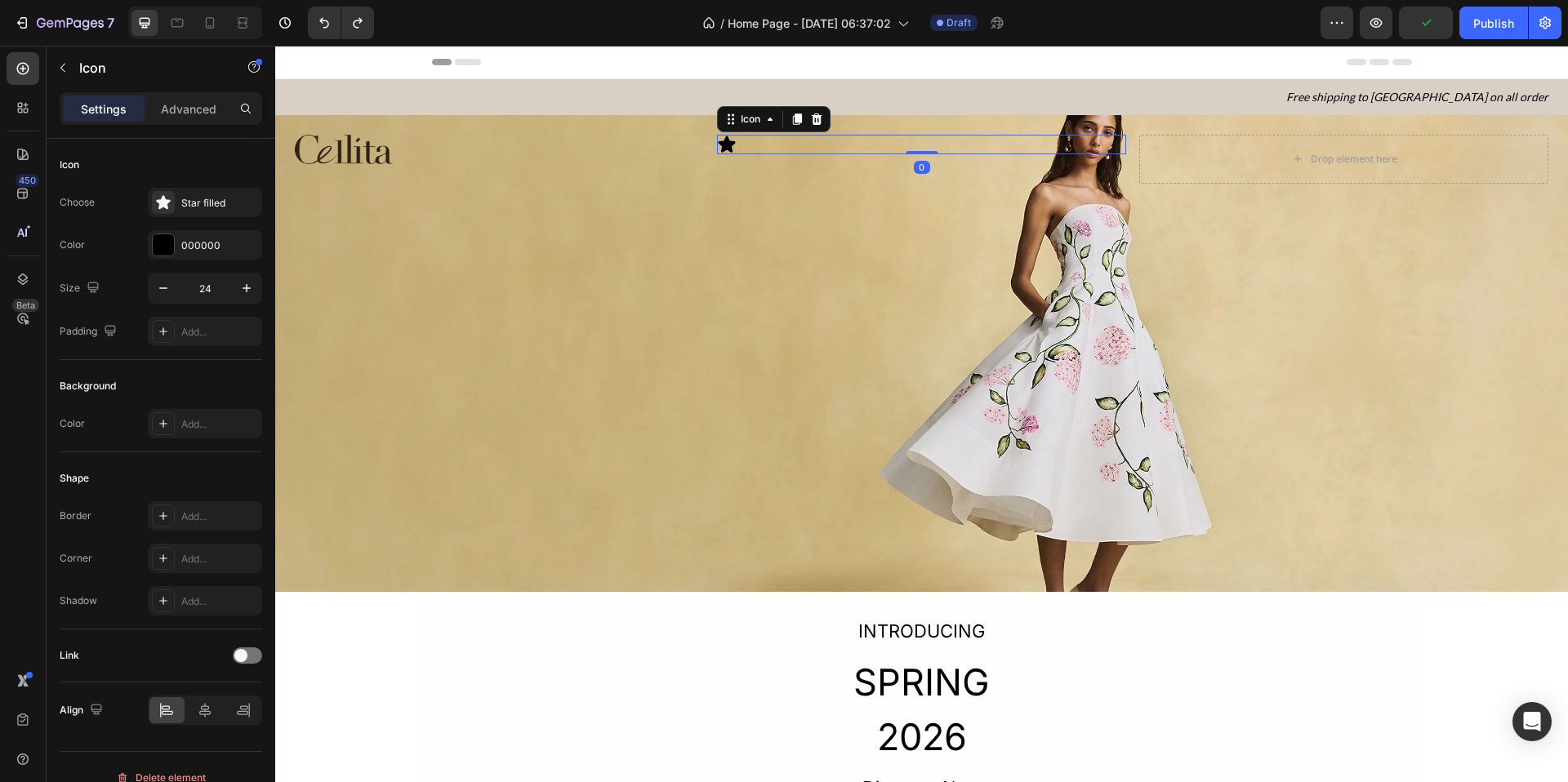
click at [725, 144] on icon at bounding box center [727, 143] width 17 height 16
click at [188, 202] on div "Star filled" at bounding box center [220, 203] width 77 height 14
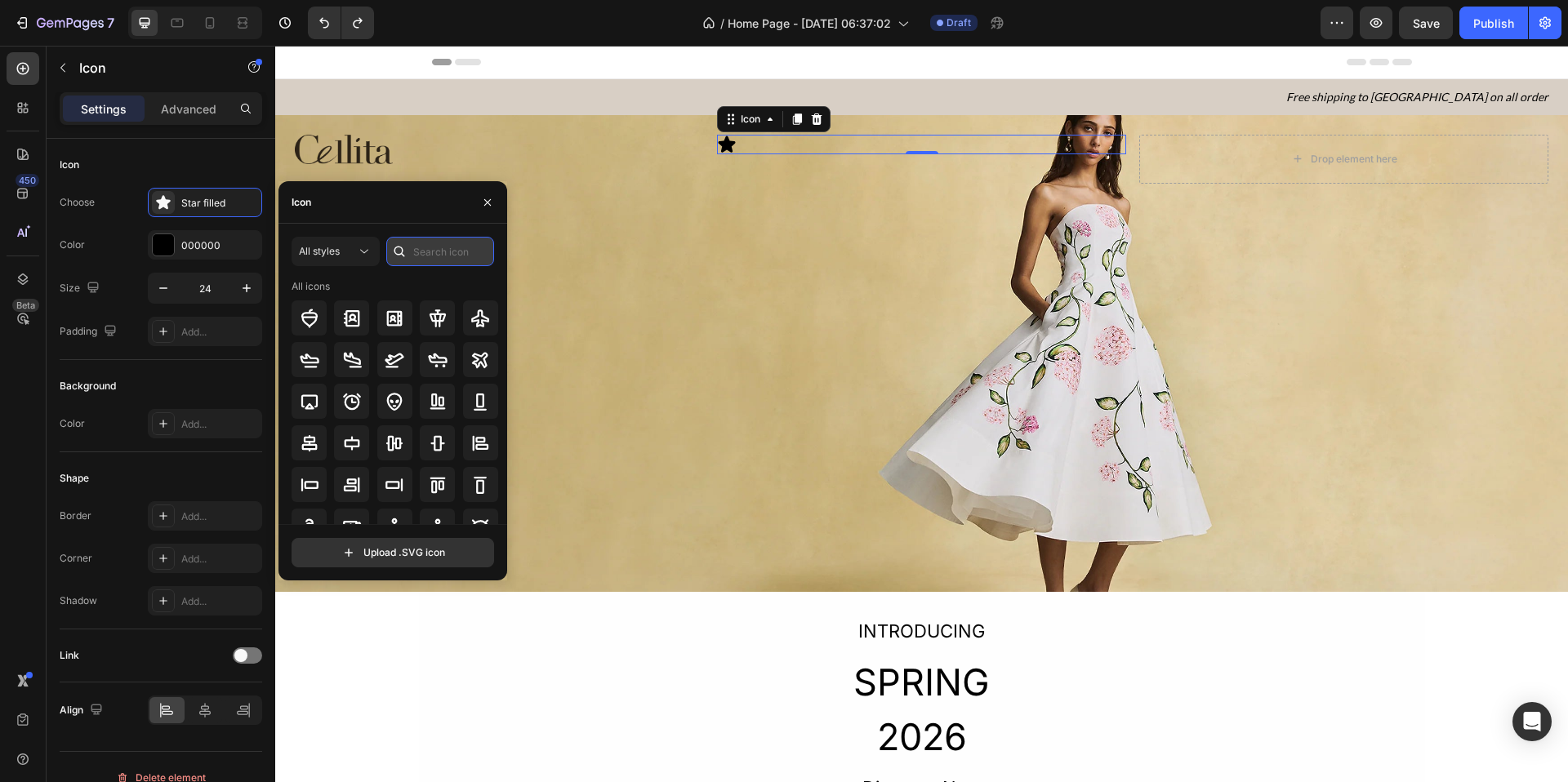
click at [432, 254] on input "text" at bounding box center [440, 252] width 108 height 30
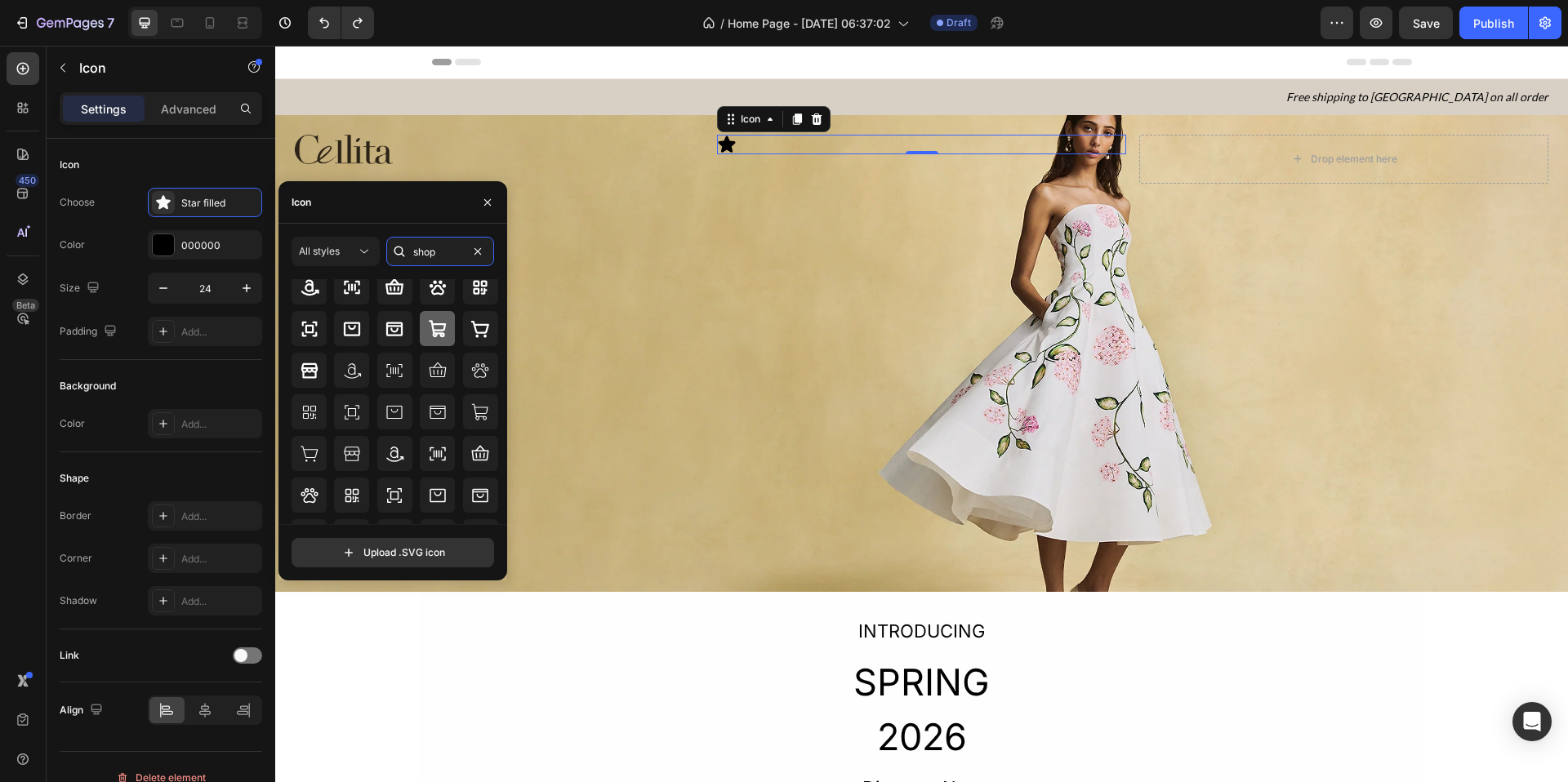
scroll to position [47, 0]
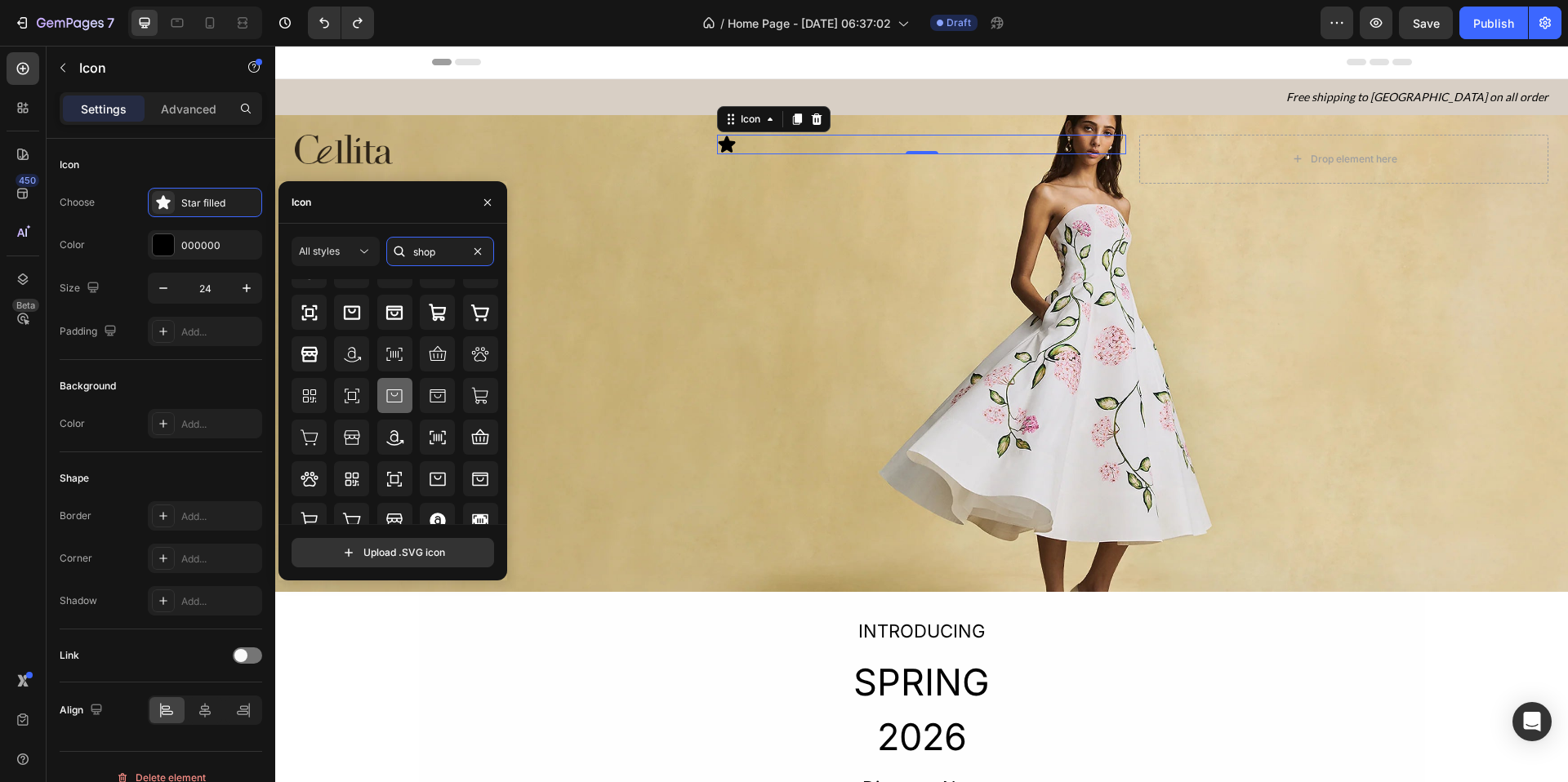
type input "shop"
click at [390, 397] on icon at bounding box center [394, 396] width 19 height 19
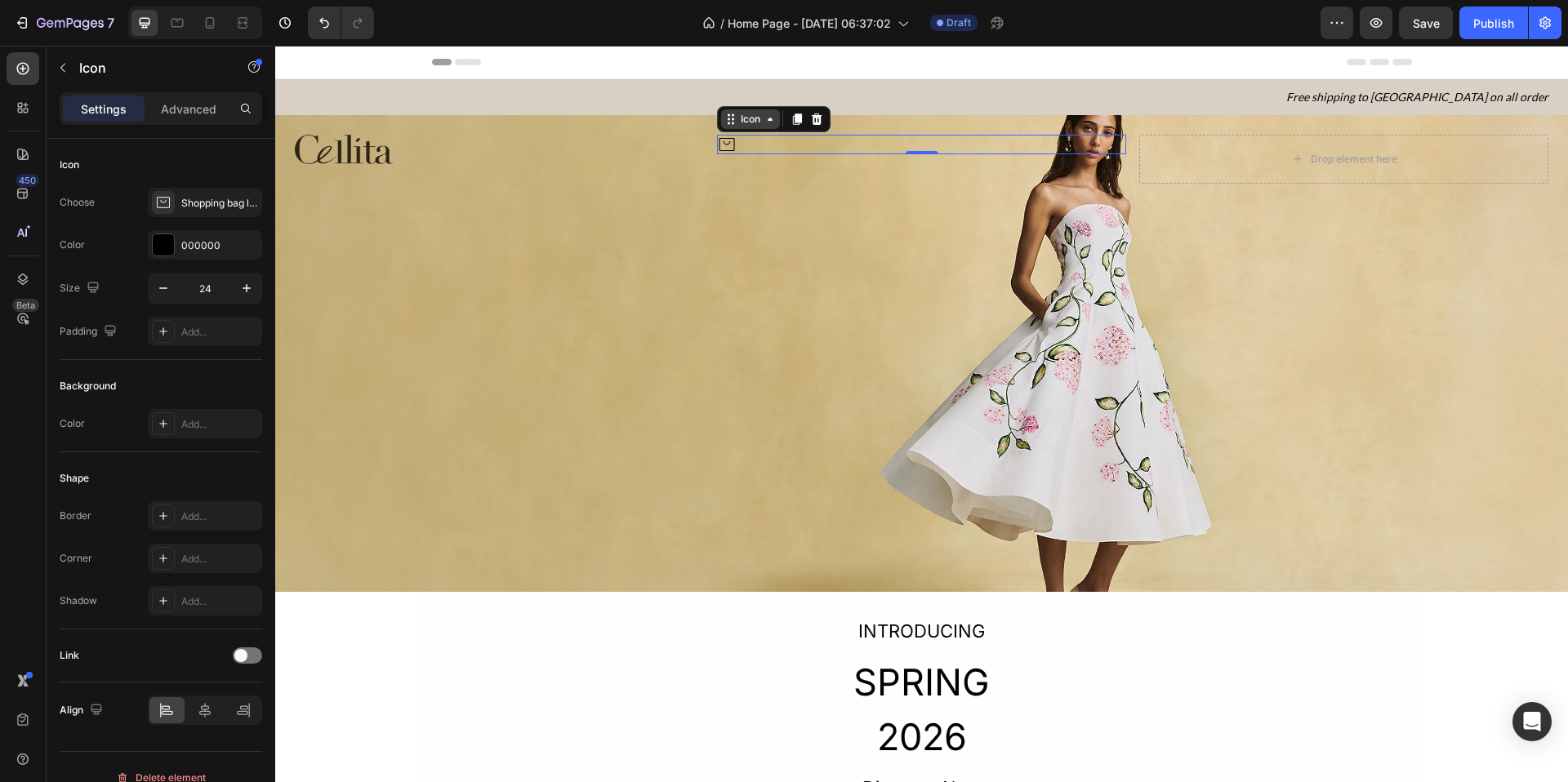
click at [764, 120] on icon at bounding box center [771, 119] width 13 height 13
click at [743, 92] on div "Section" at bounding box center [745, 90] width 41 height 10
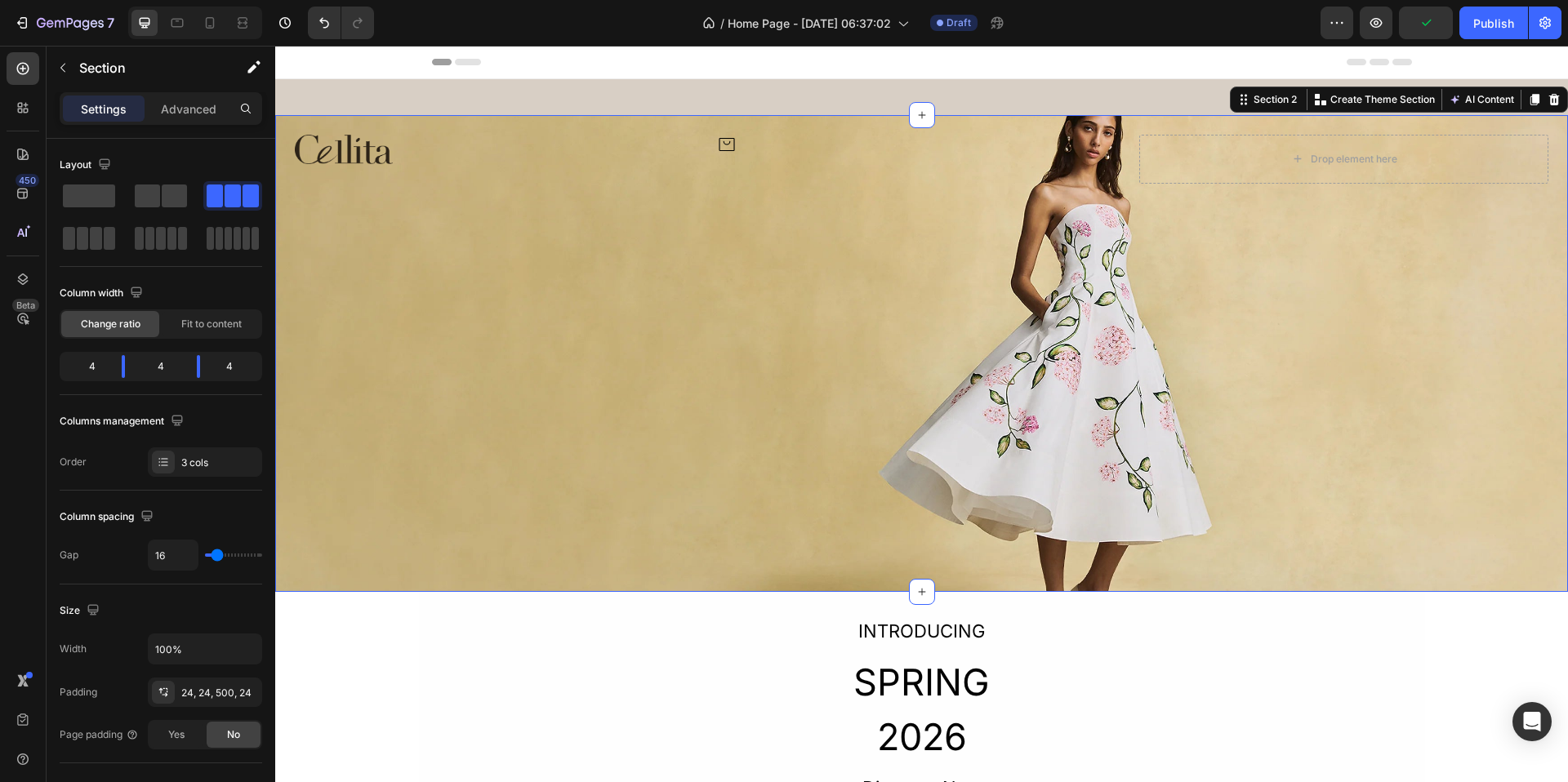
click at [403, 157] on div at bounding box center [500, 149] width 409 height 30
click at [401, 269] on div "Image Icon Drop element here Section 2 You can create reusable sections Create …" at bounding box center [921, 354] width 1293 height 477
click at [153, 183] on div at bounding box center [160, 196] width 59 height 30
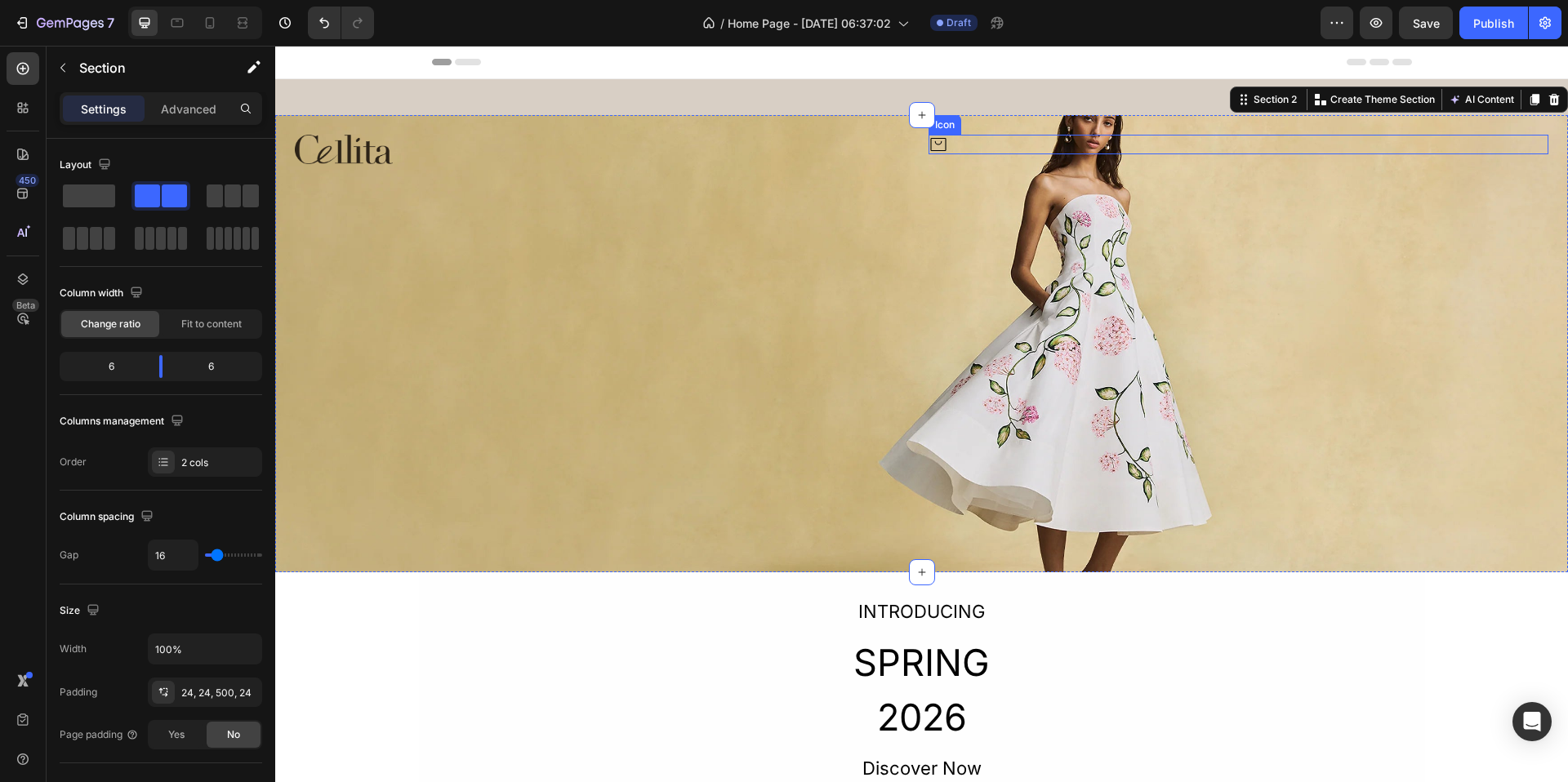
click at [950, 137] on div "Icon" at bounding box center [1239, 144] width 621 height 19
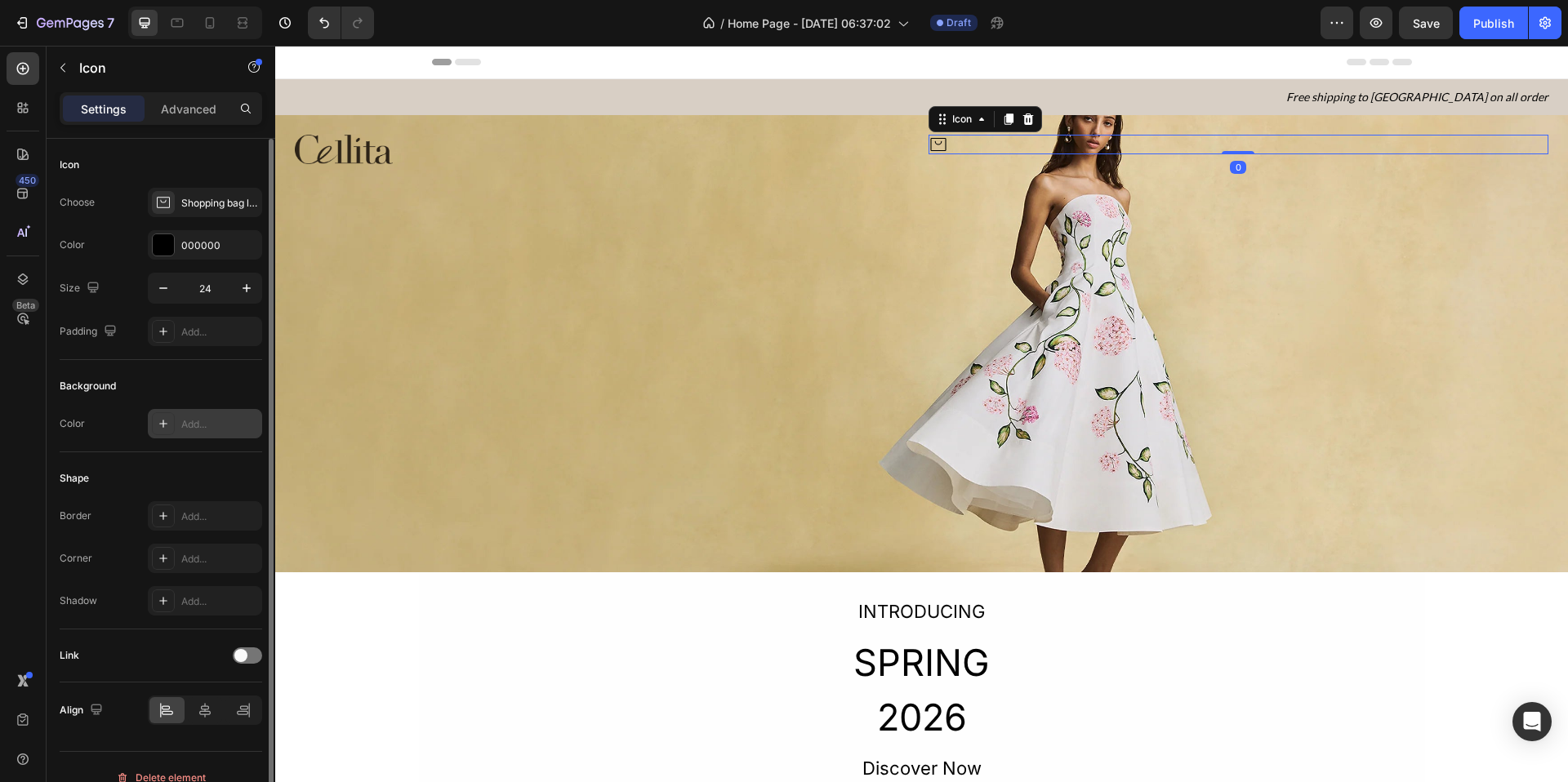
scroll to position [21, 0]
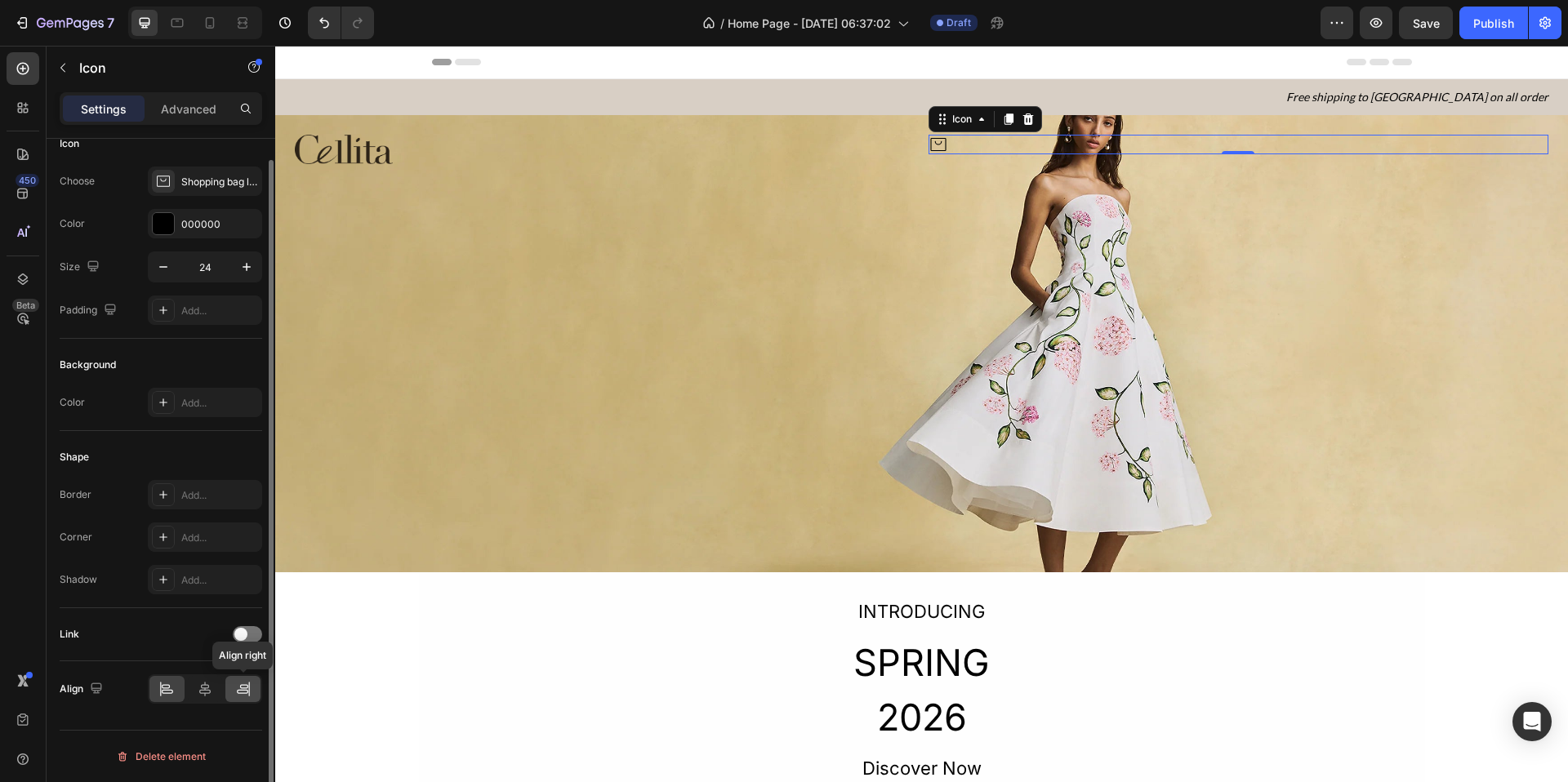
click at [247, 689] on icon at bounding box center [243, 689] width 16 height 16
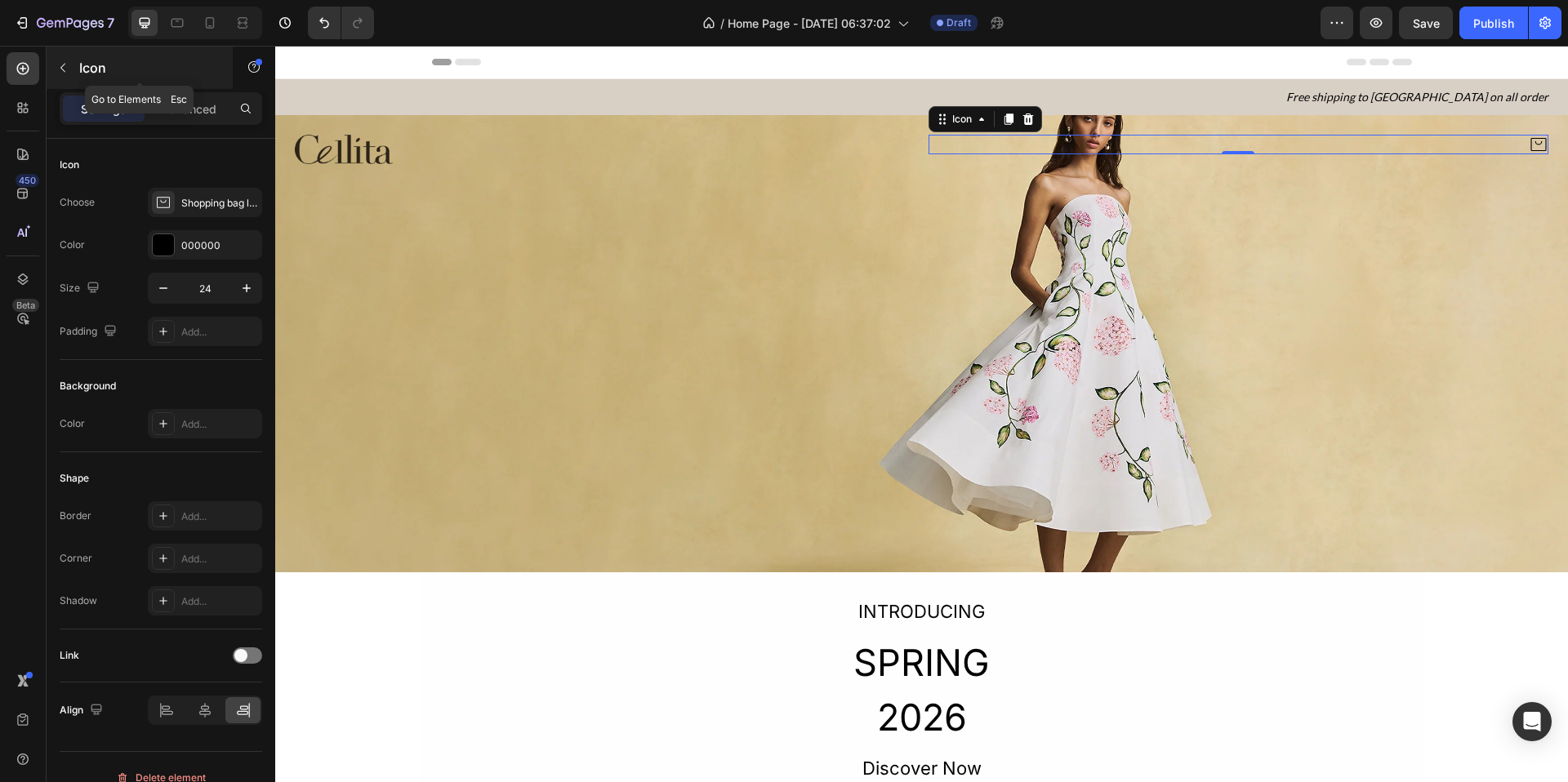
click at [60, 66] on icon "button" at bounding box center [63, 68] width 13 height 13
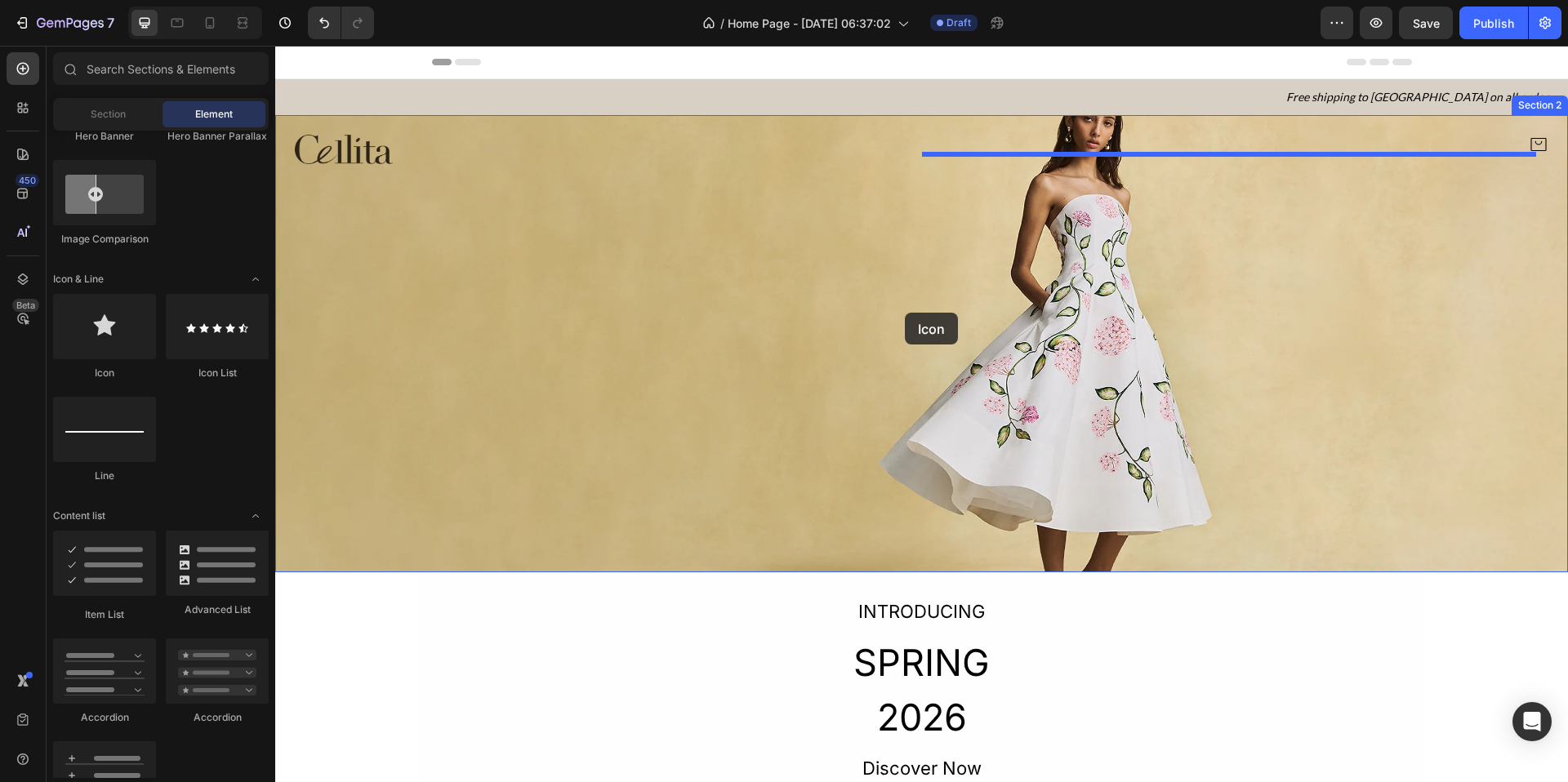
drag, startPoint x: 395, startPoint y: 368, endPoint x: 912, endPoint y: 309, distance: 520.4
drag, startPoint x: 379, startPoint y: 384, endPoint x: 1539, endPoint y: 138, distance: 1185.8
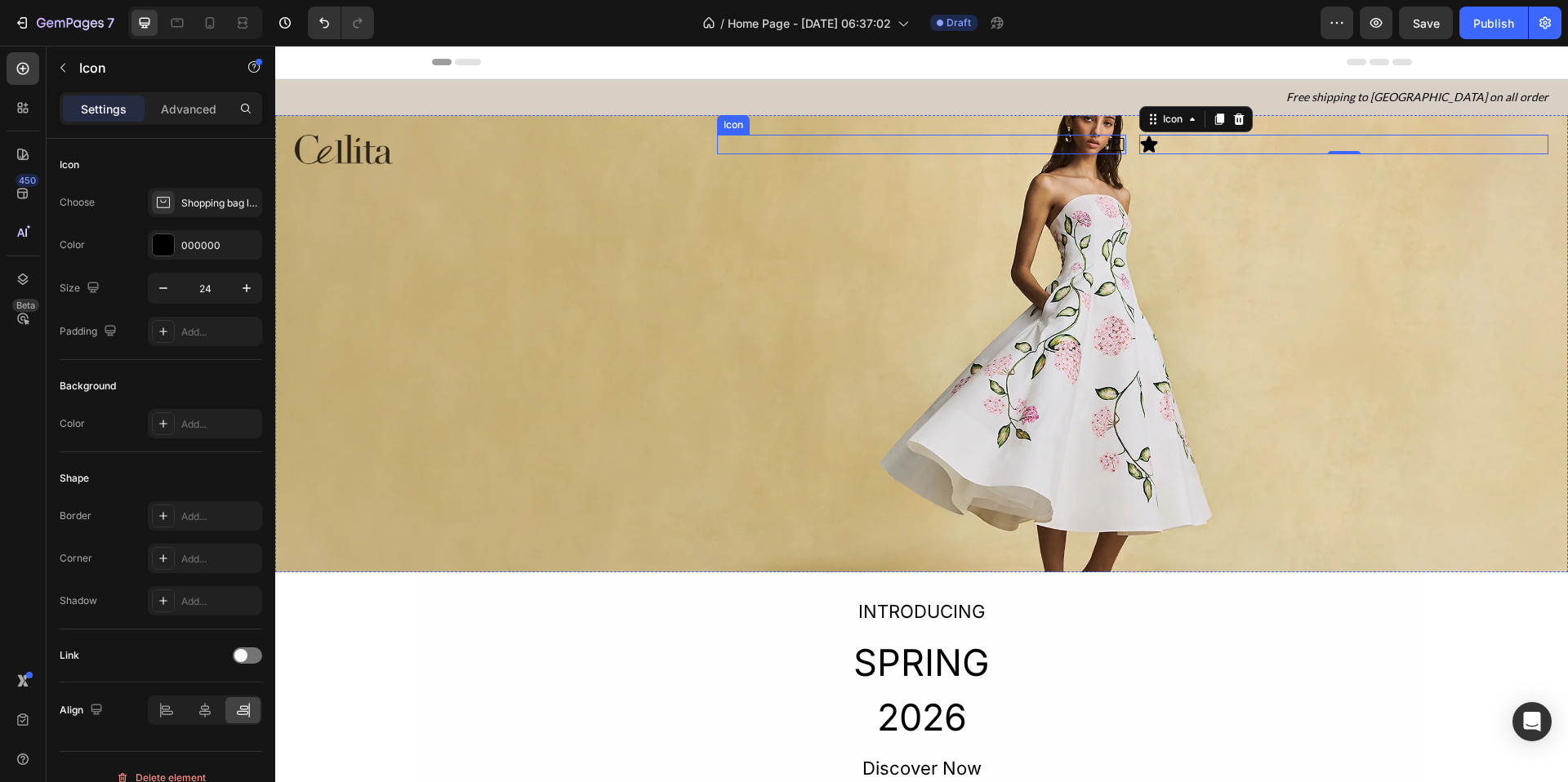
click at [1097, 150] on div "Icon" at bounding box center [921, 144] width 409 height 19
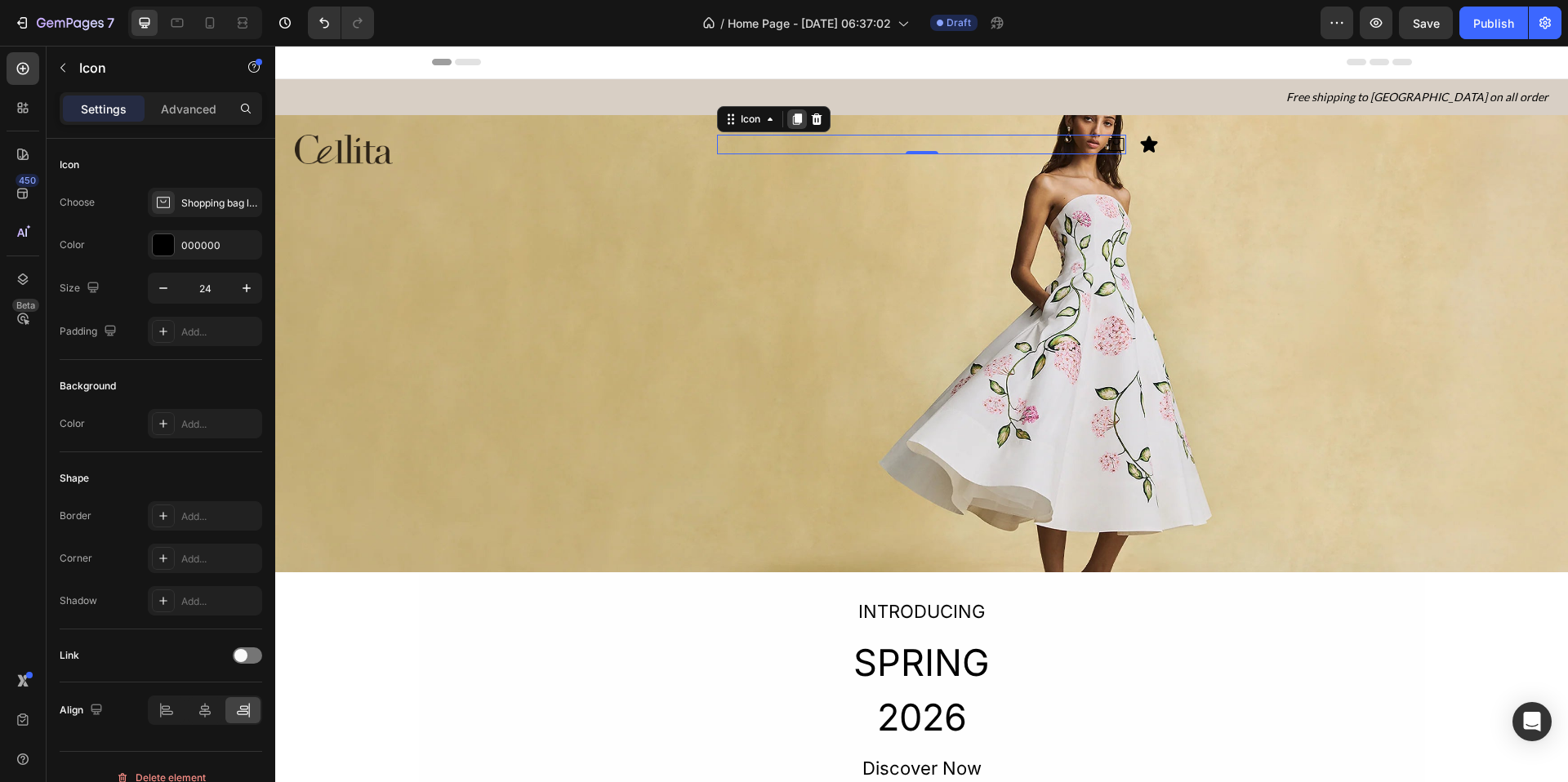
click at [793, 120] on icon at bounding box center [796, 119] width 9 height 12
click at [1109, 150] on icon at bounding box center [1116, 145] width 15 height 13
click at [183, 205] on div "Shopping bag light" at bounding box center [220, 203] width 77 height 14
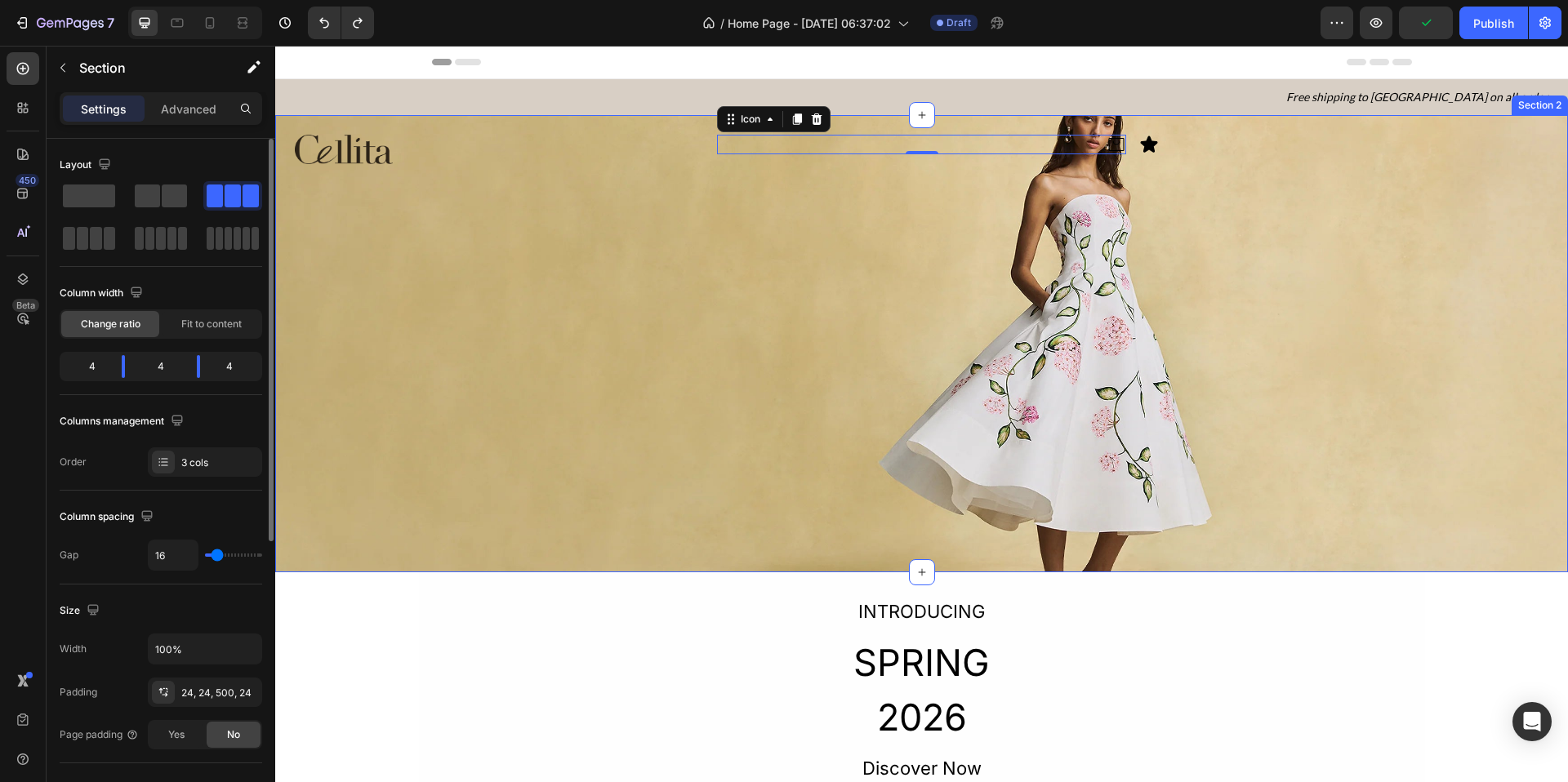
click at [645, 265] on div "Image Icon 0 Icon Section 2" at bounding box center [921, 344] width 1293 height 457
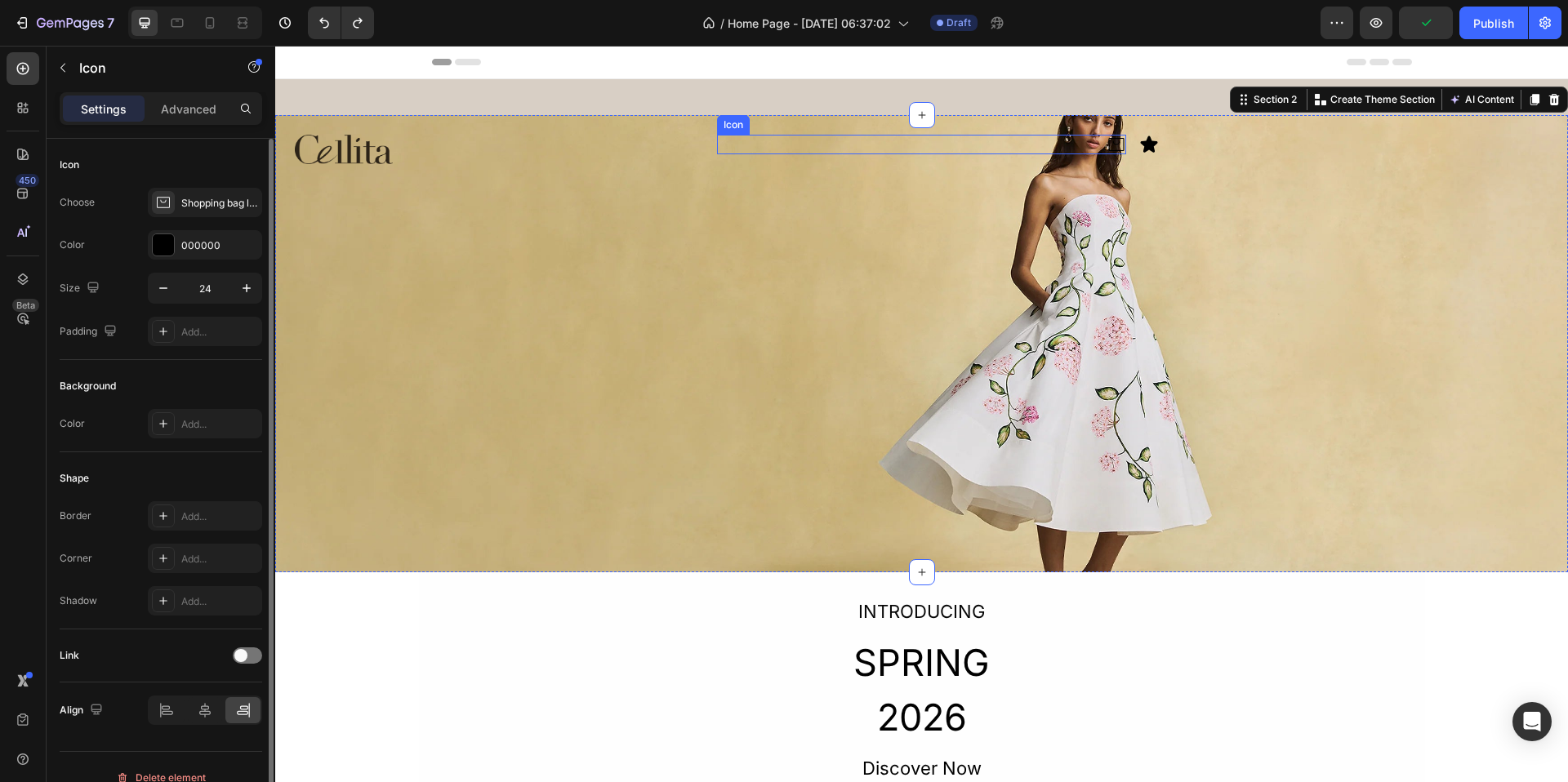
click at [1076, 150] on div "Icon" at bounding box center [921, 144] width 409 height 19
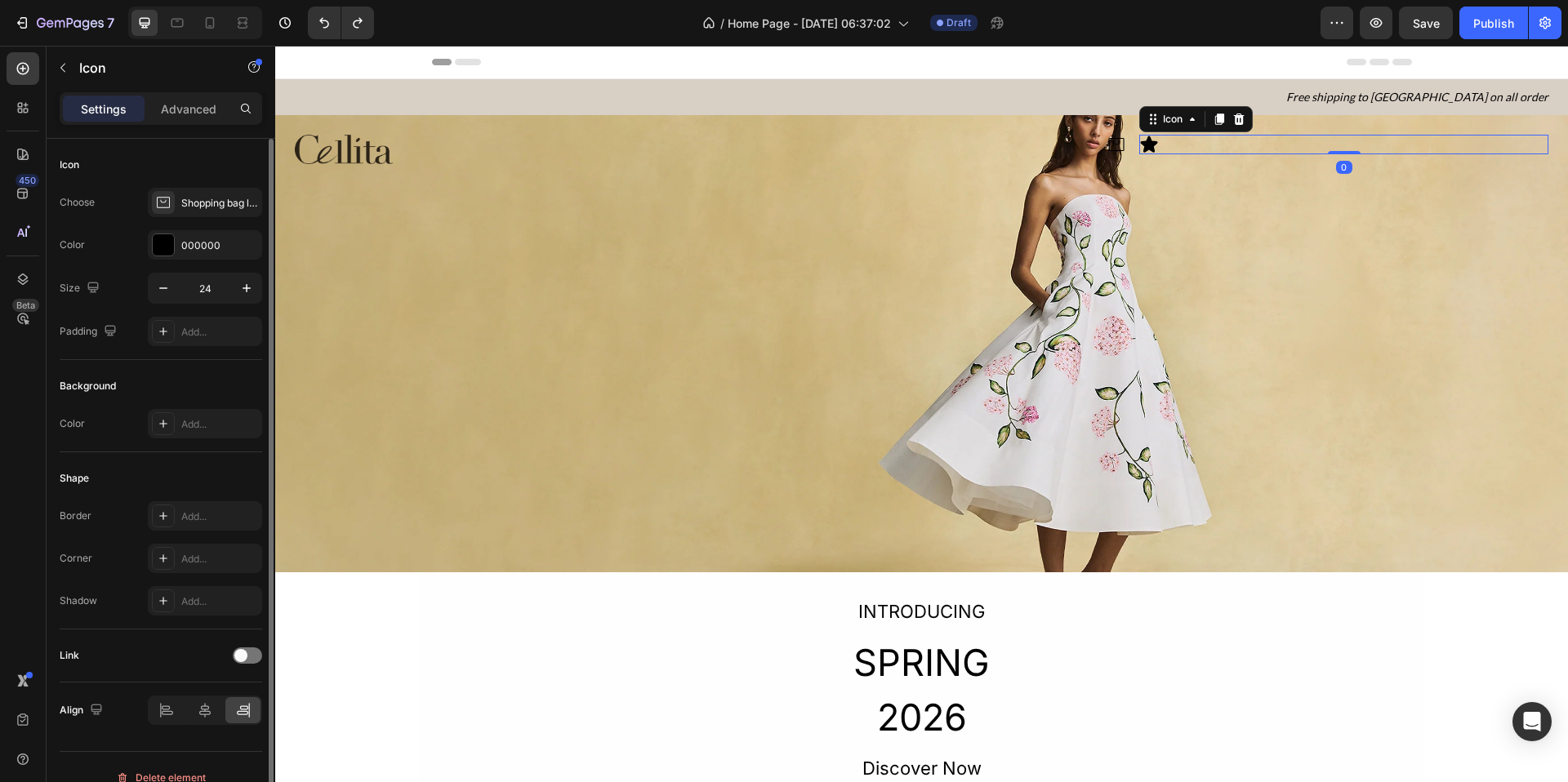
click at [1148, 142] on icon at bounding box center [1150, 143] width 17 height 16
click at [1034, 144] on div "Icon" at bounding box center [921, 144] width 409 height 19
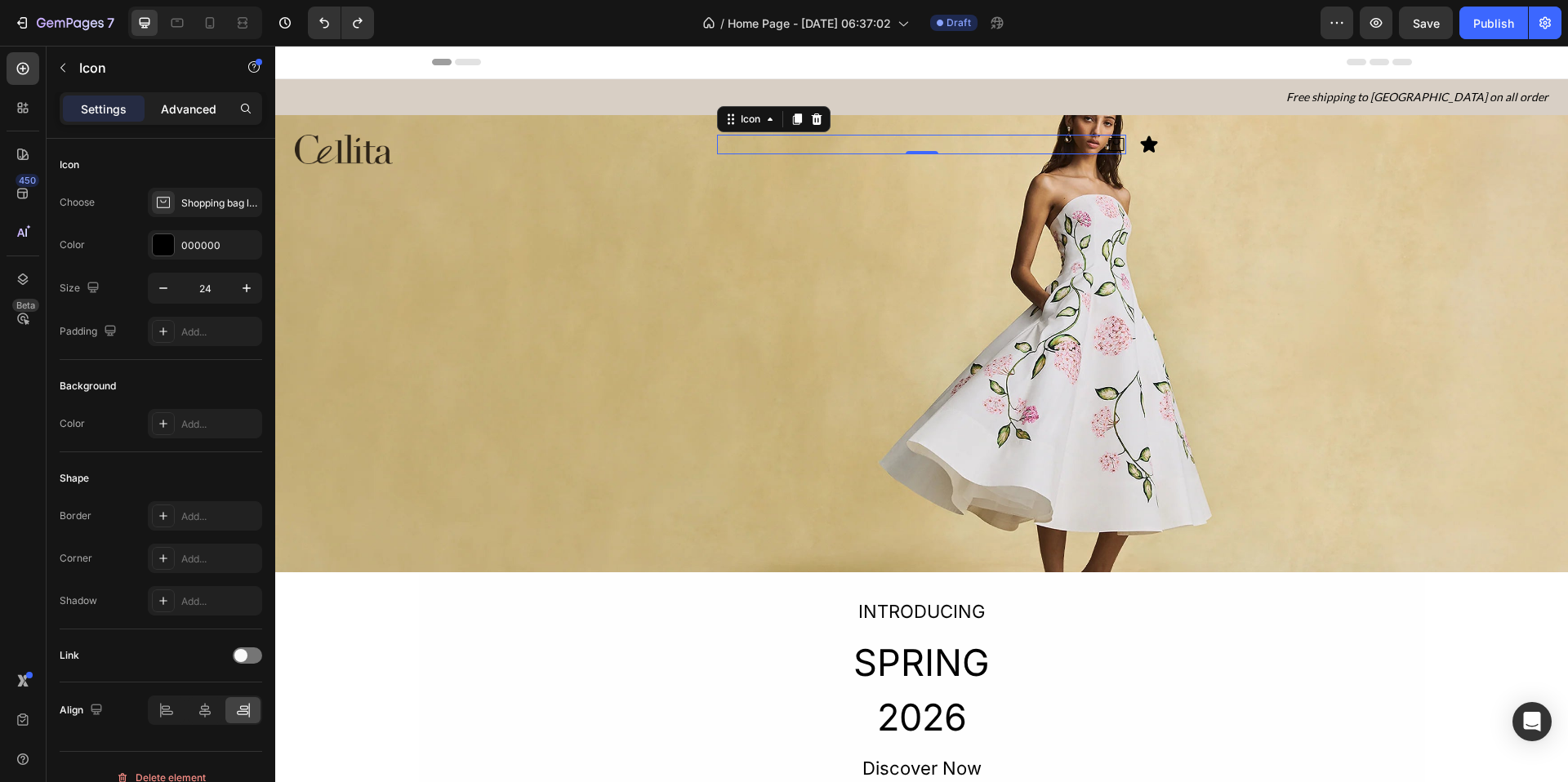
click at [205, 110] on p "Advanced" at bounding box center [188, 110] width 56 height 17
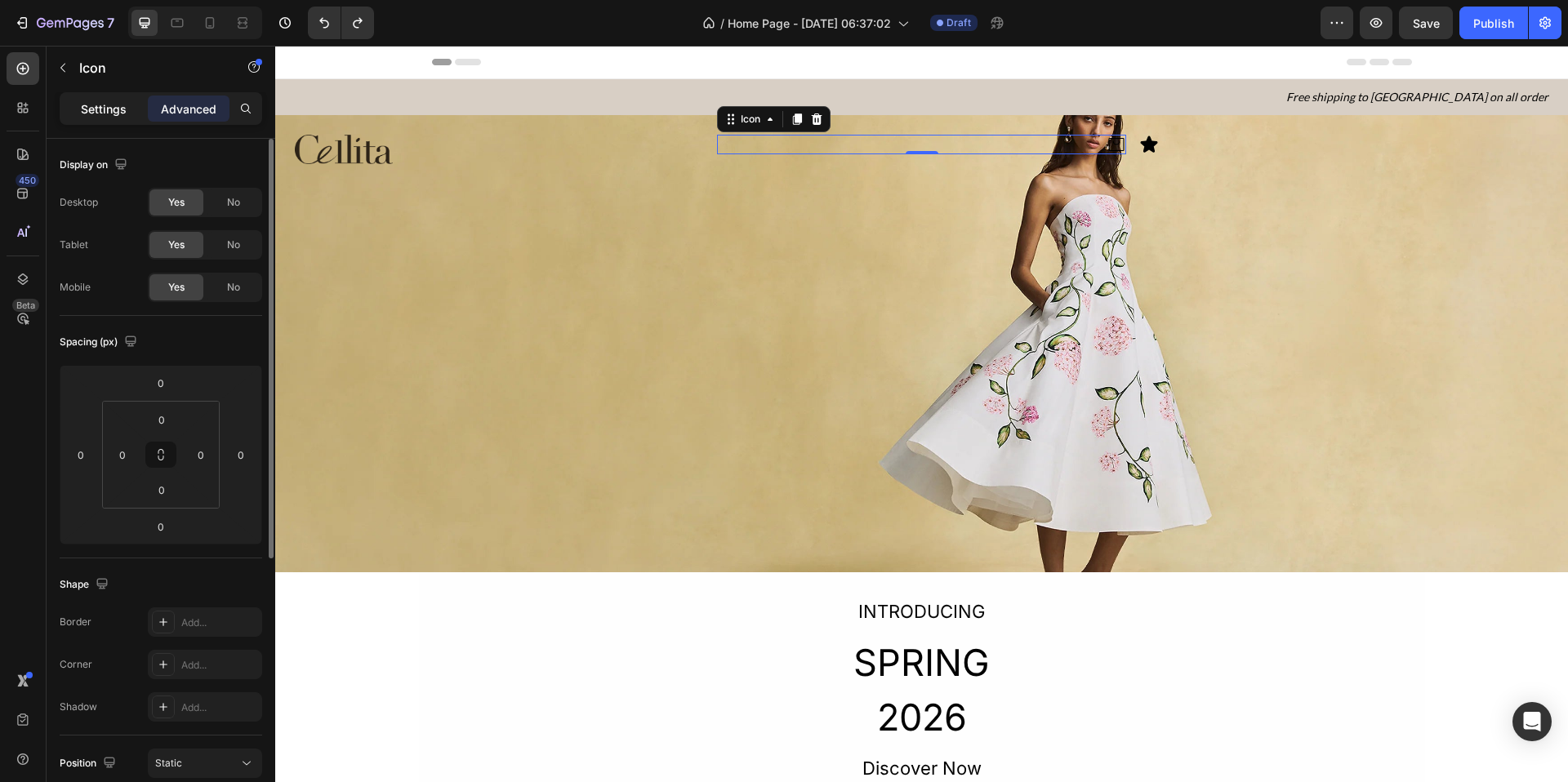
click at [121, 110] on p "Settings" at bounding box center [104, 110] width 46 height 17
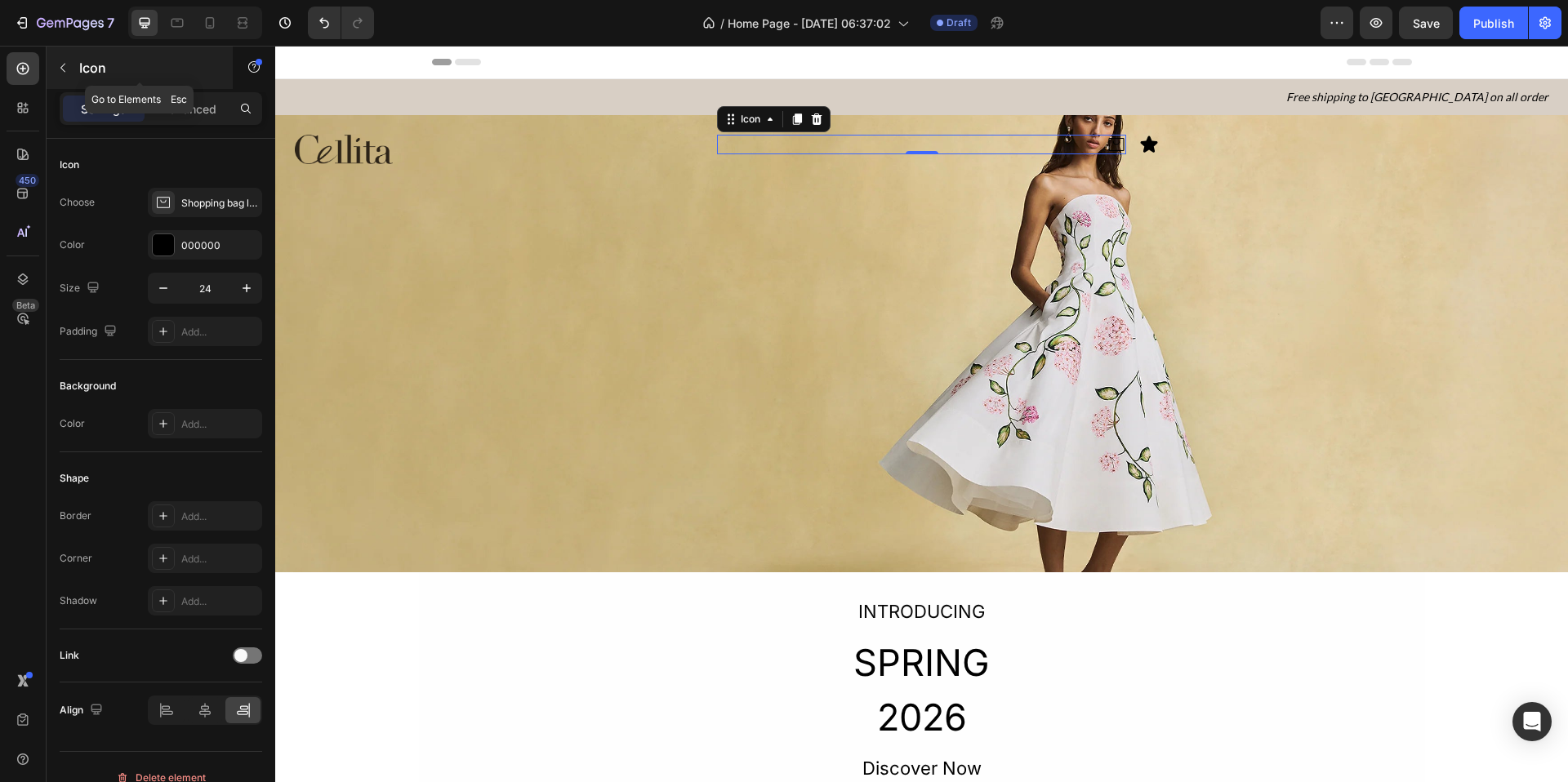
click at [62, 72] on icon "button" at bounding box center [63, 68] width 13 height 13
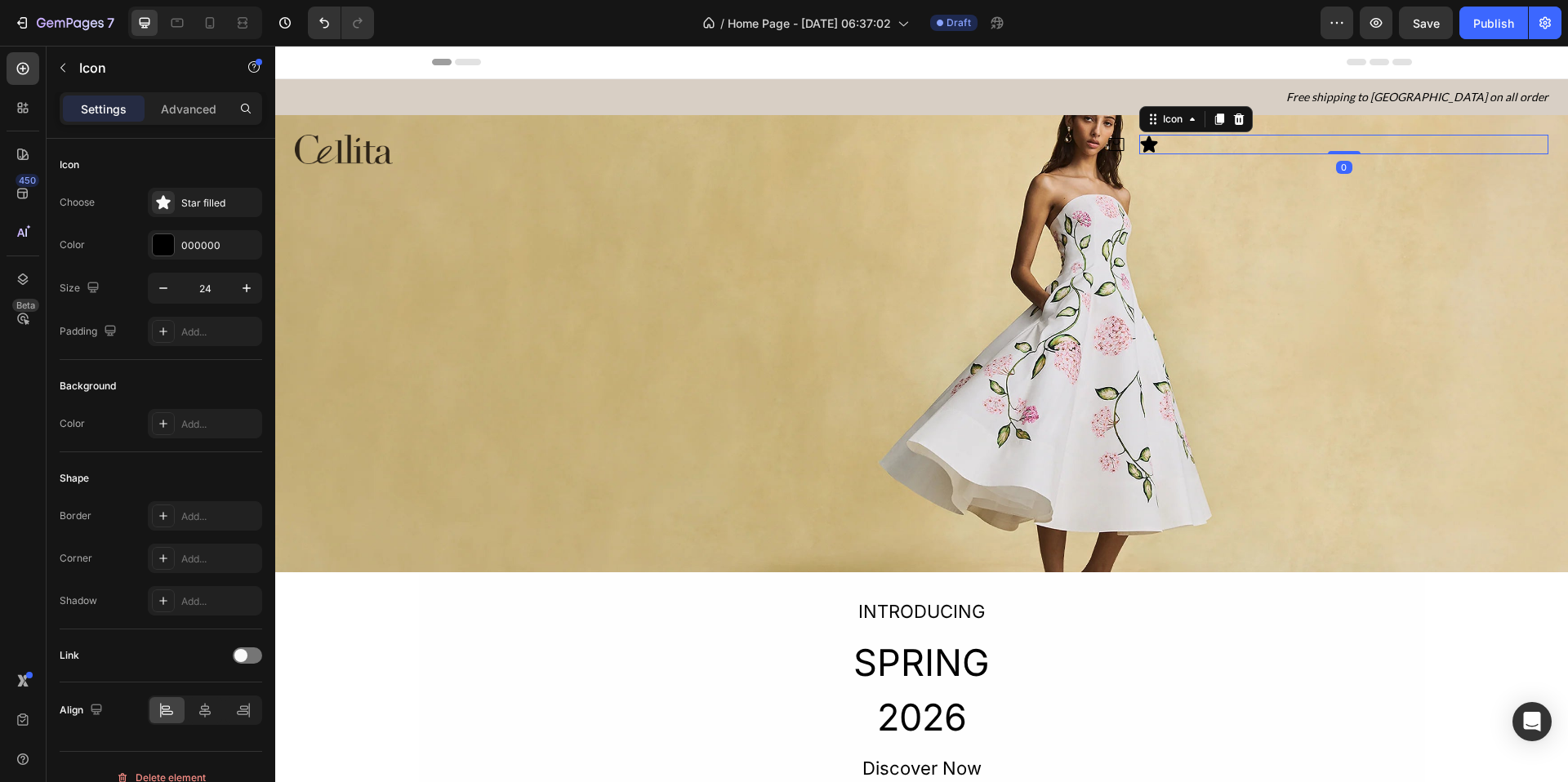
click at [1147, 150] on icon at bounding box center [1149, 144] width 19 height 19
click at [1235, 123] on icon at bounding box center [1239, 118] width 11 height 12
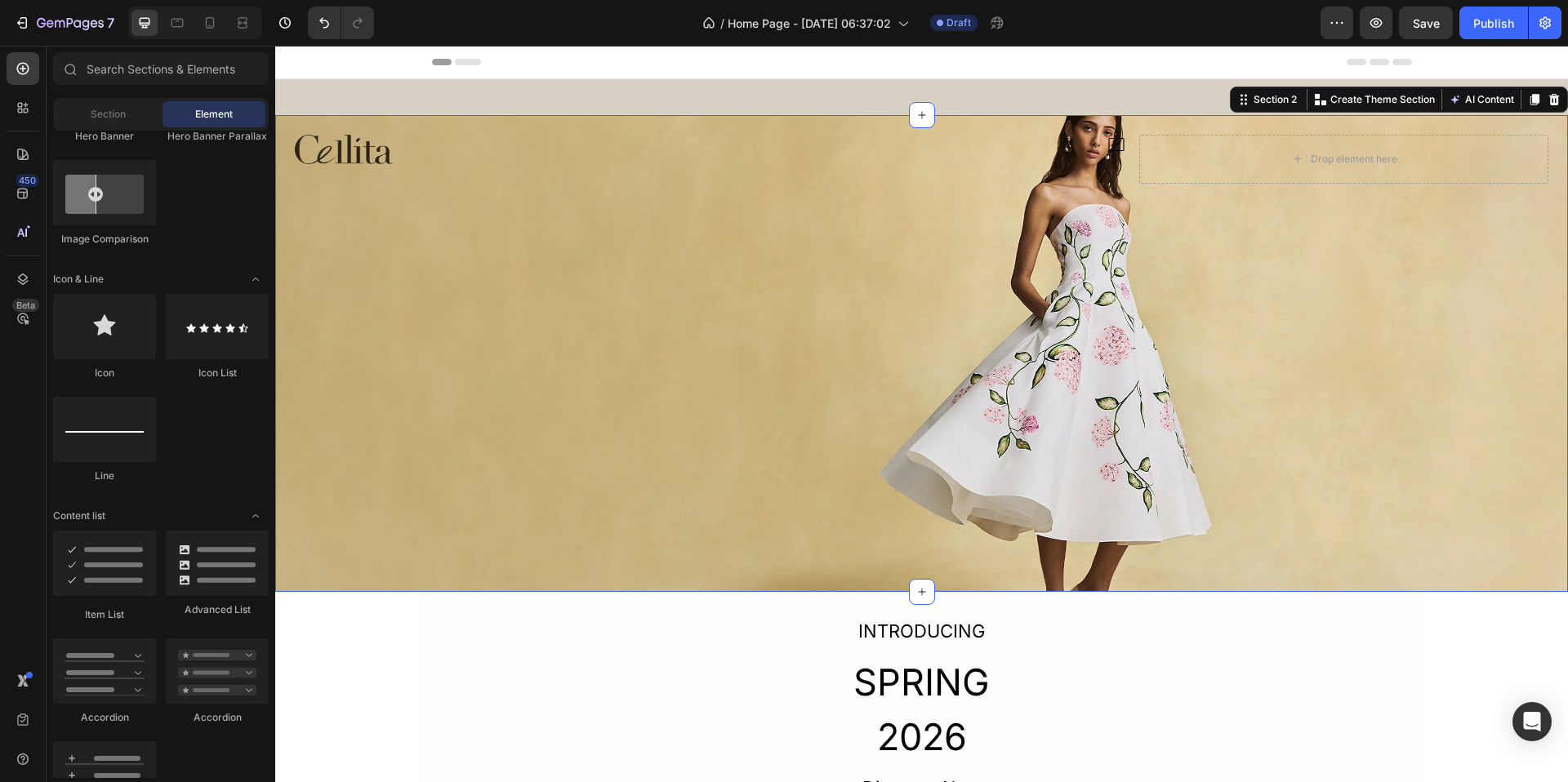
click at [727, 203] on div "Image Icon Drop element here Section 2 You can create reusable sections Create …" at bounding box center [921, 354] width 1293 height 477
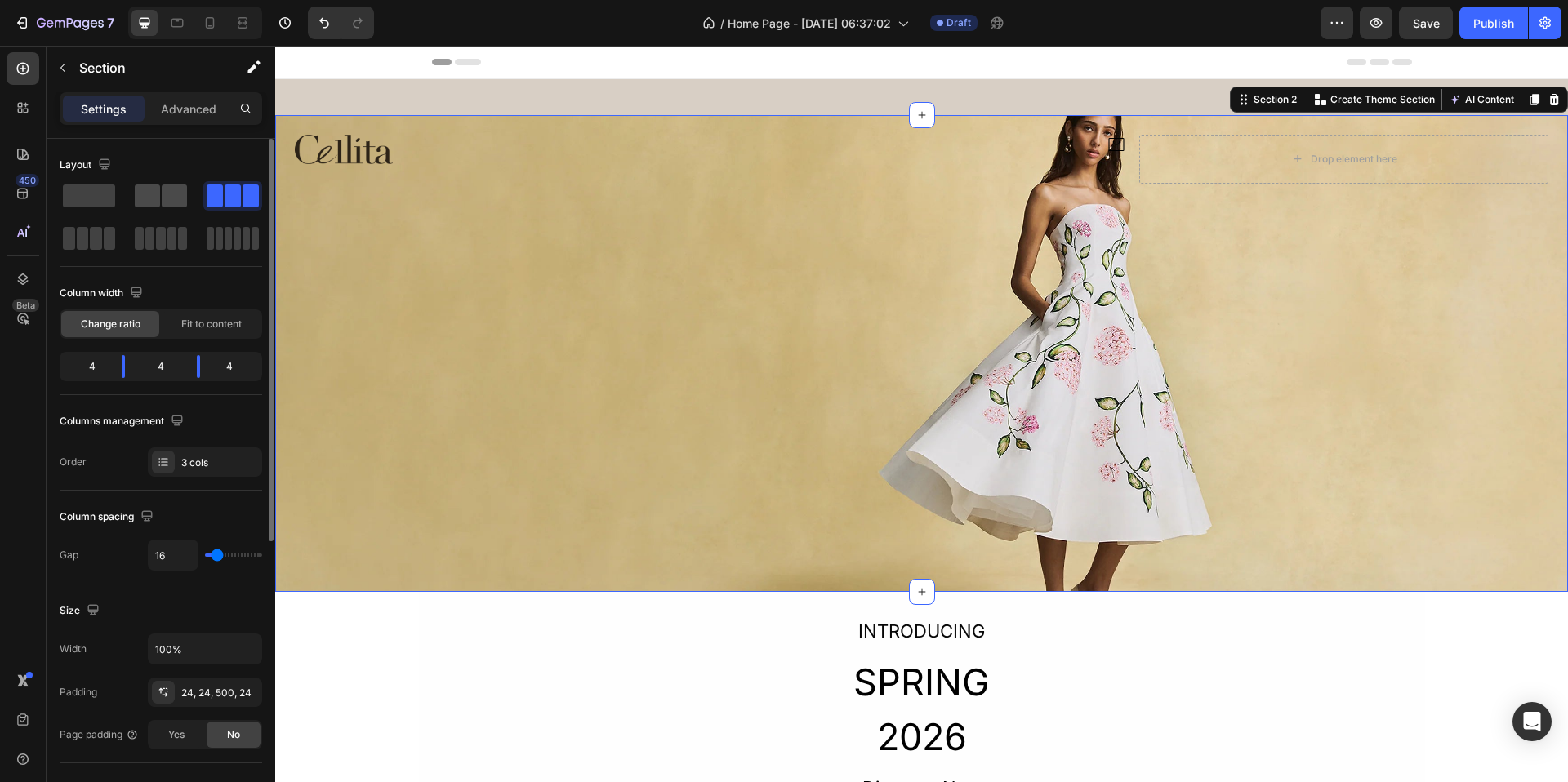
click at [160, 192] on div at bounding box center [160, 196] width 52 height 23
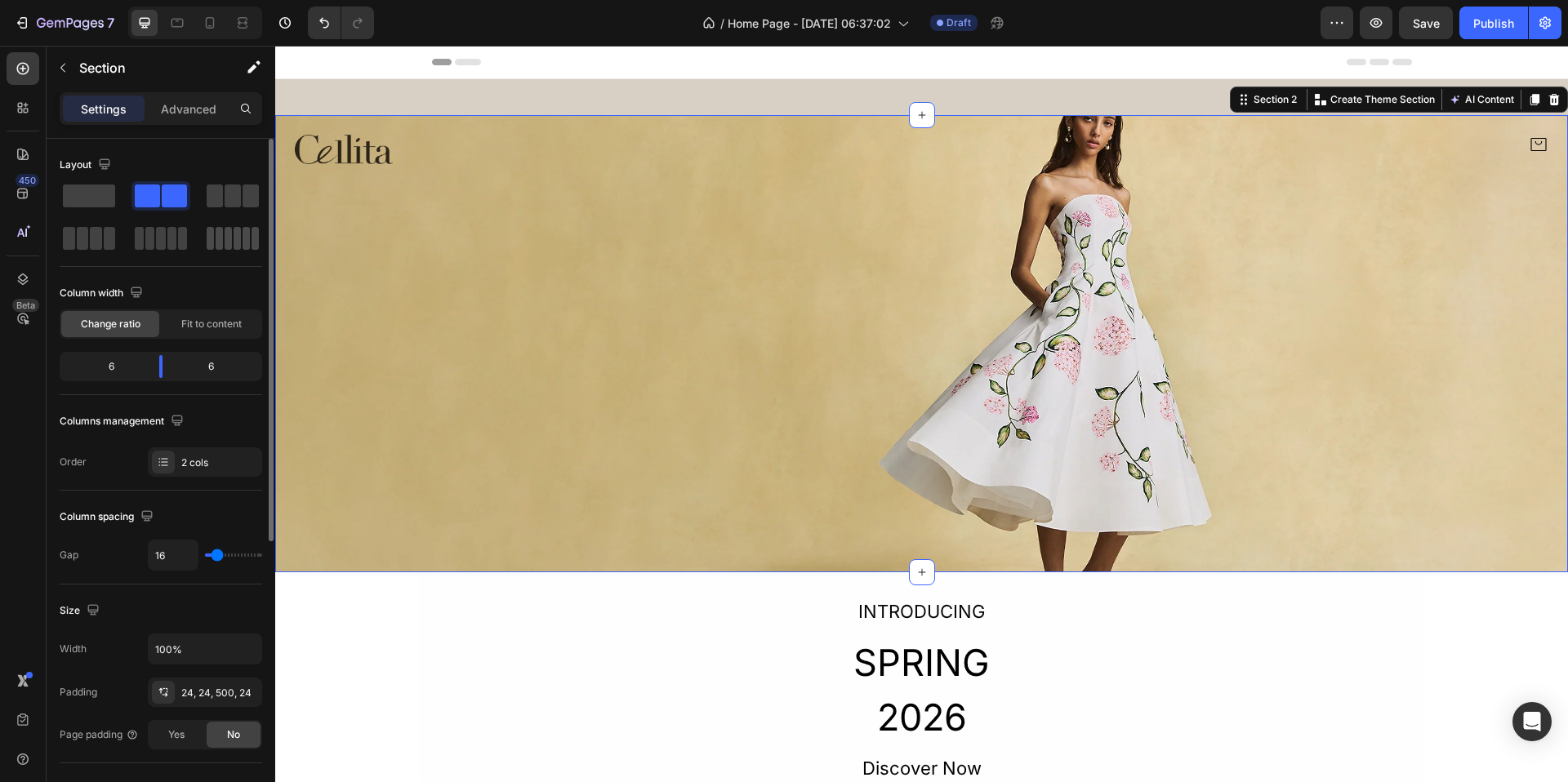
click at [233, 244] on span at bounding box center [237, 238] width 8 height 23
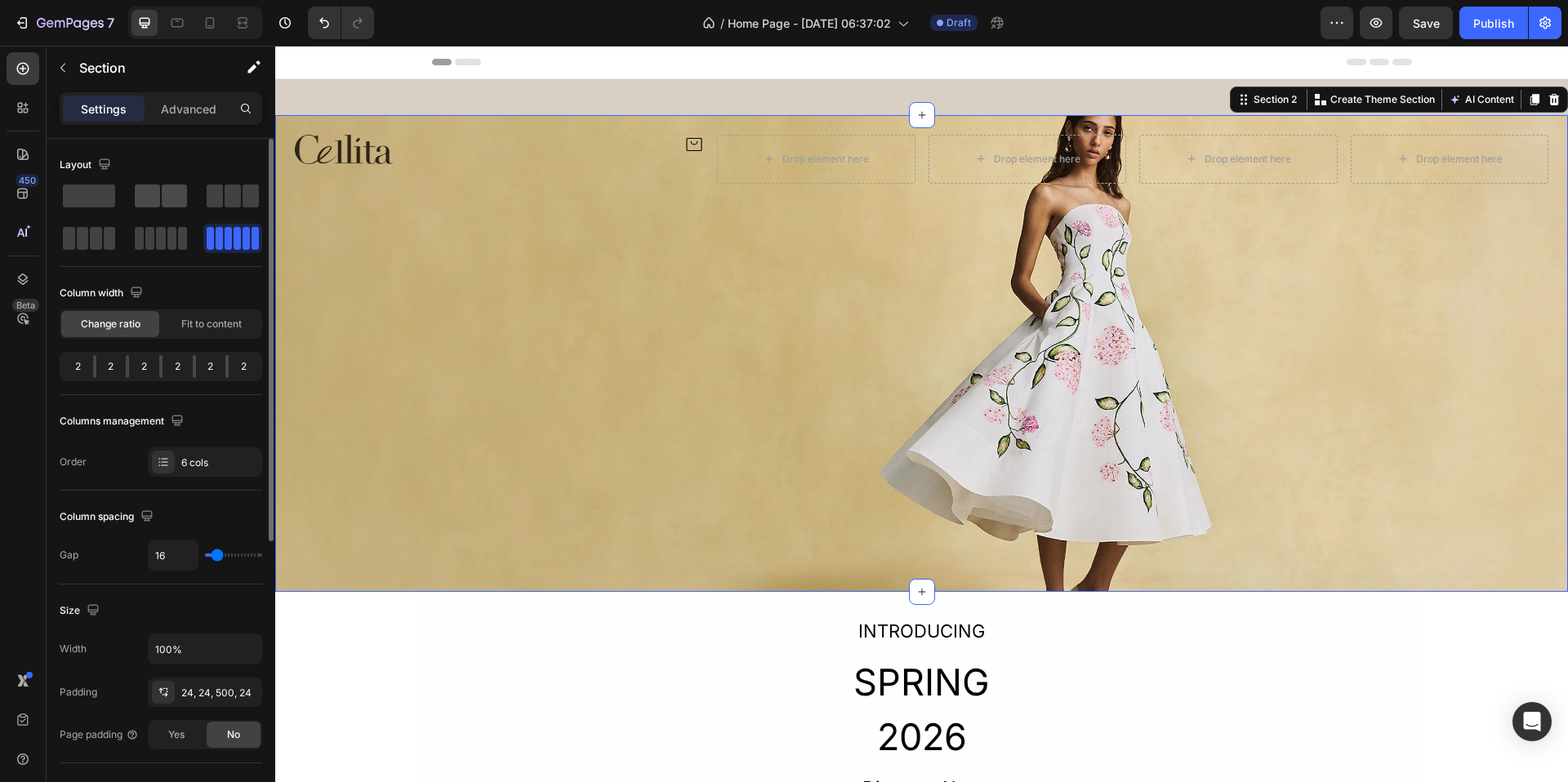
click at [177, 196] on span at bounding box center [174, 196] width 25 height 23
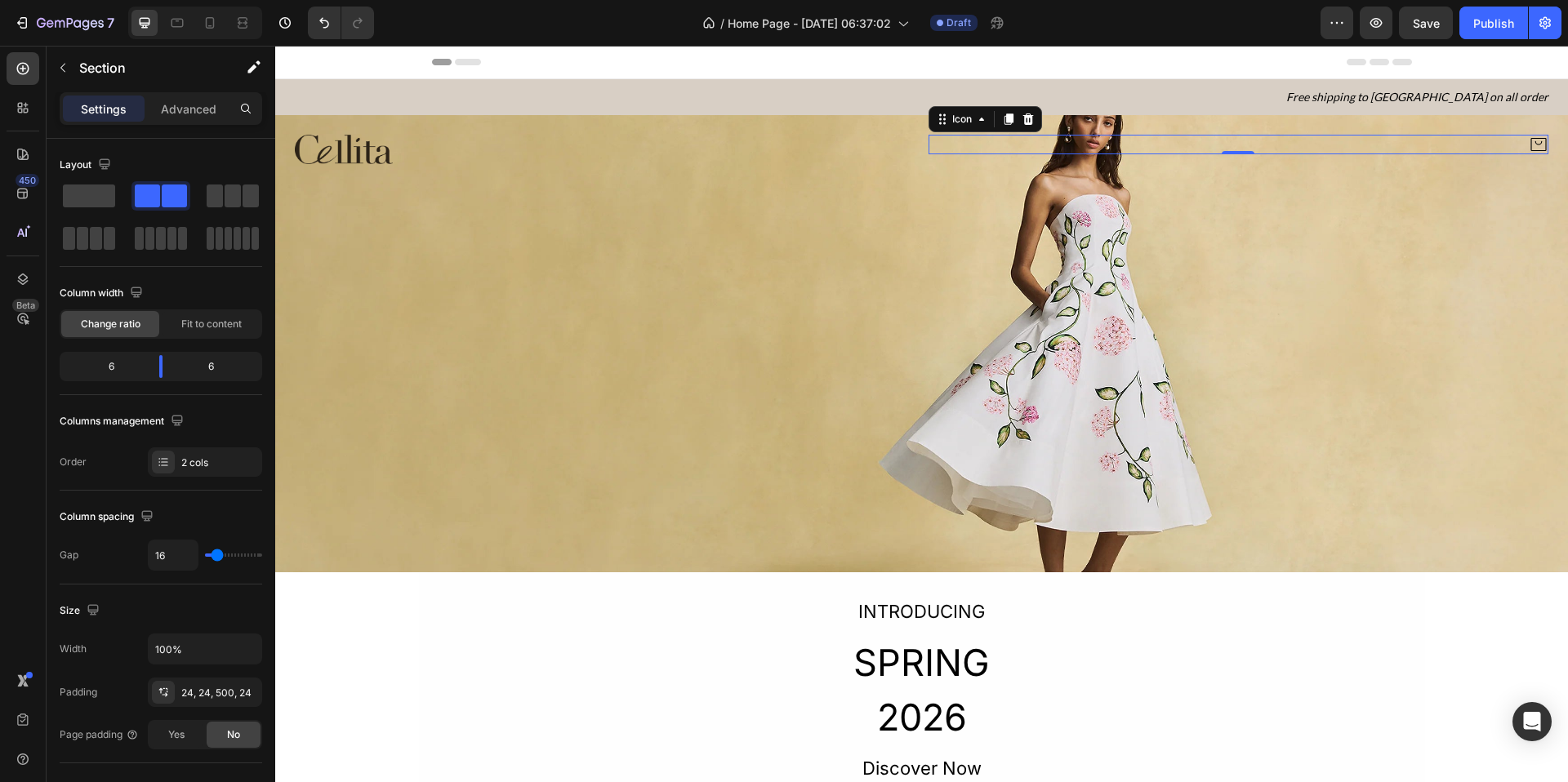
click at [1251, 142] on div "Icon 0" at bounding box center [1239, 144] width 621 height 19
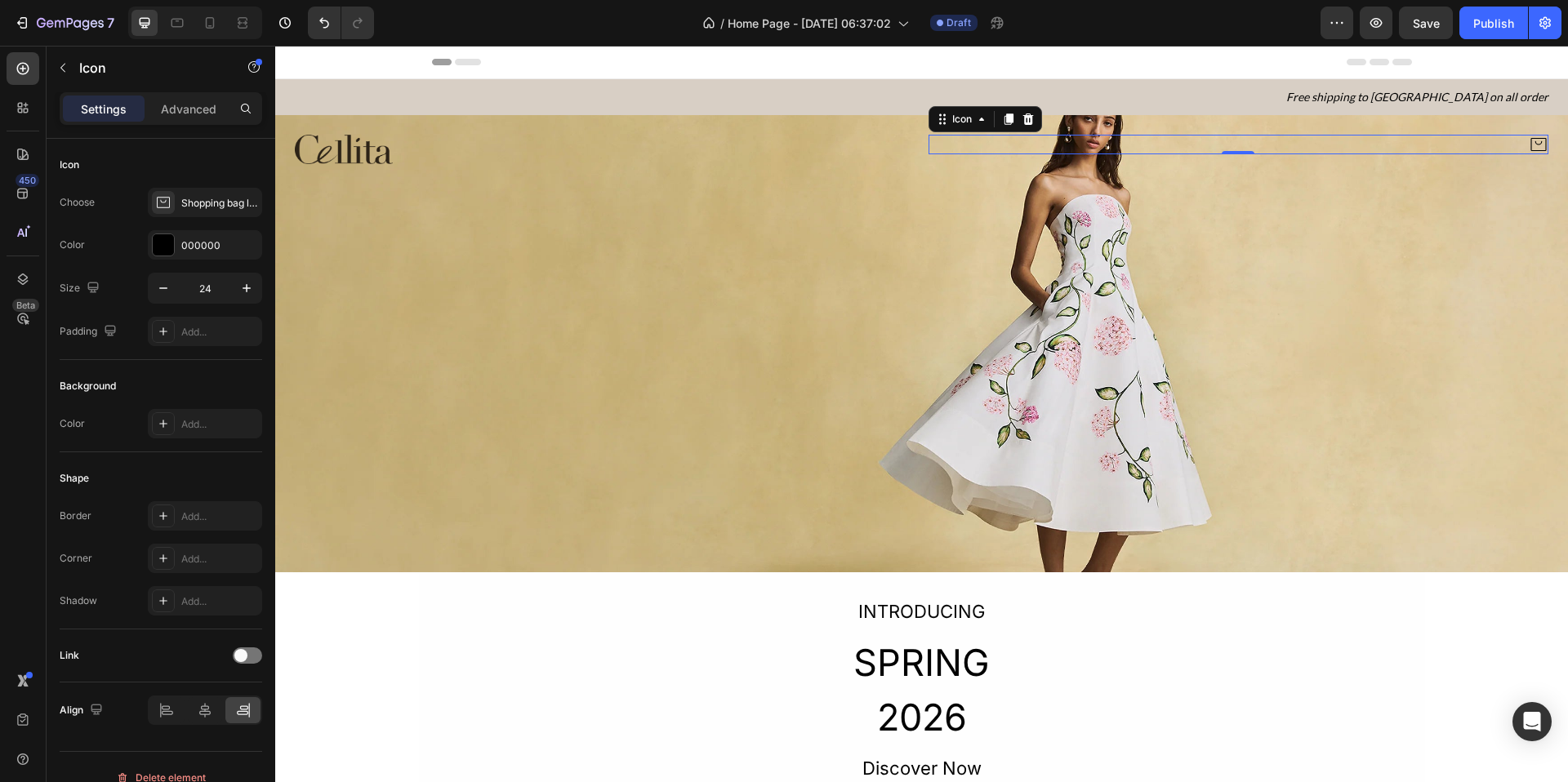
click at [1231, 156] on div "0" at bounding box center [1237, 155] width 16 height 13
drag, startPoint x: 1232, startPoint y: 152, endPoint x: 1237, endPoint y: 142, distance: 11.2
click at [1238, 142] on div "Icon 0" at bounding box center [1239, 144] width 621 height 19
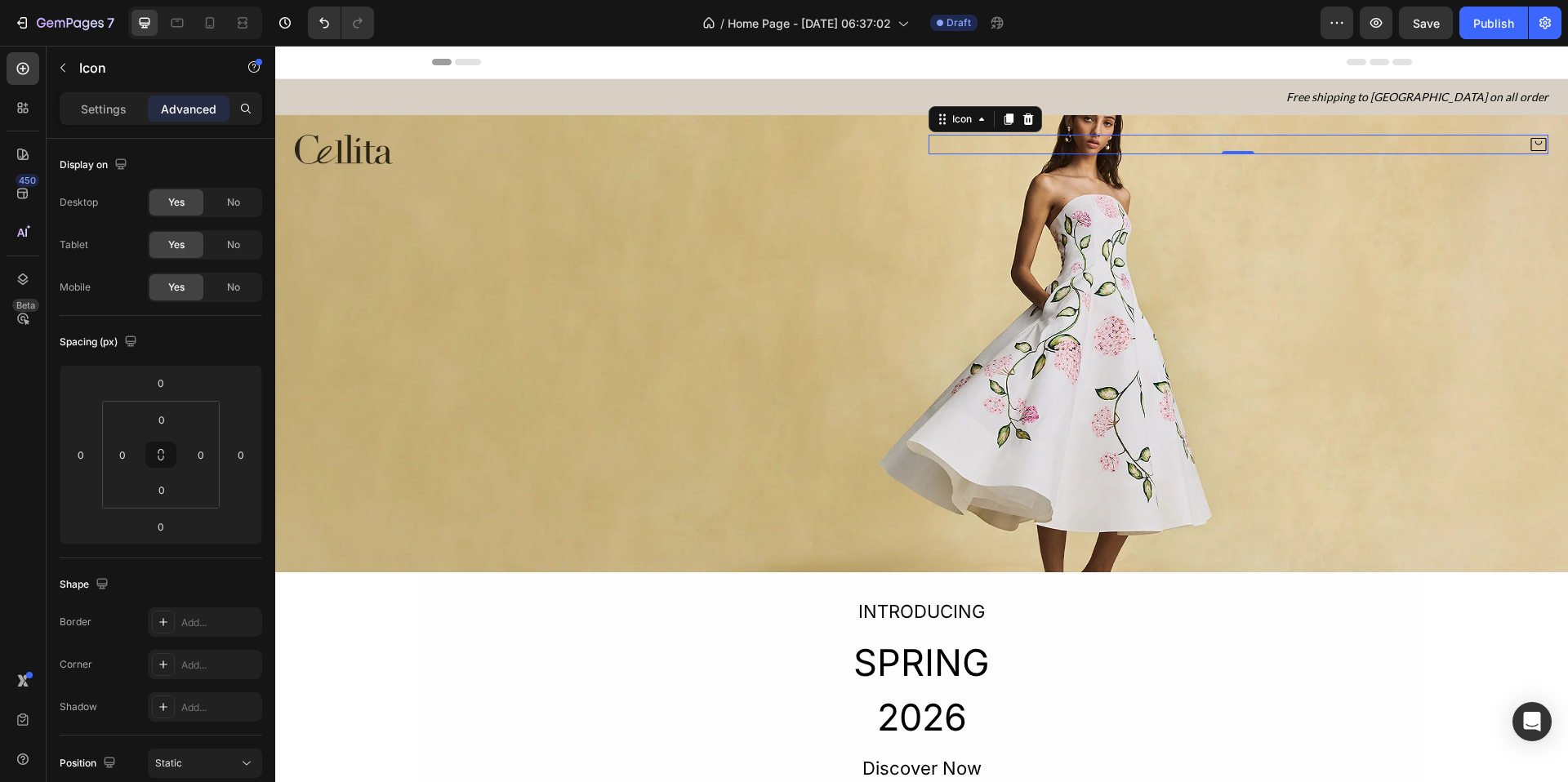
click at [112, 122] on div "Settings Advanced" at bounding box center [160, 109] width 203 height 33
click at [113, 101] on p "Settings" at bounding box center [104, 110] width 46 height 17
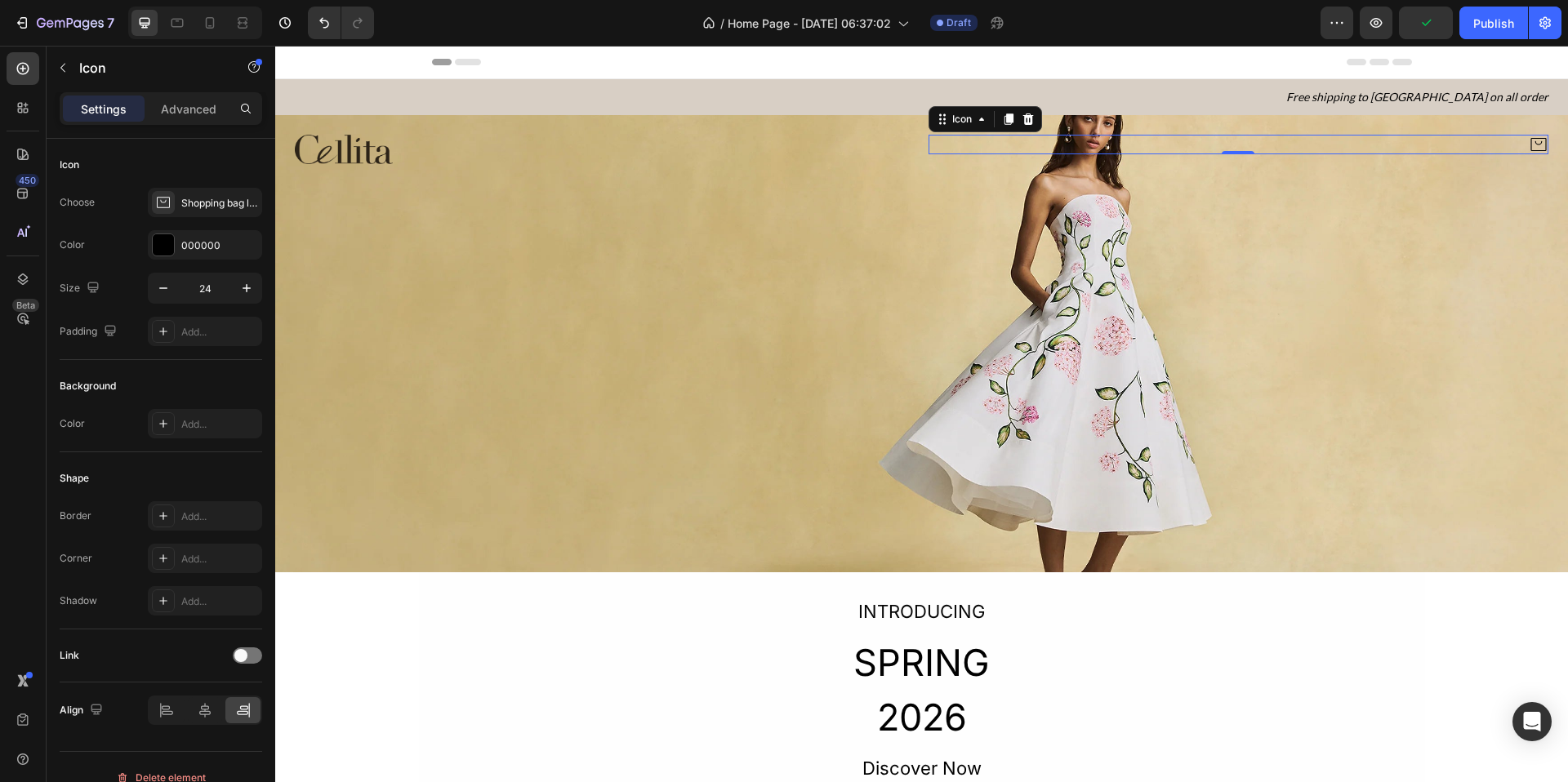
click at [116, 105] on p "Settings" at bounding box center [104, 110] width 46 height 17
click at [188, 118] on div "Advanced" at bounding box center [188, 108] width 82 height 26
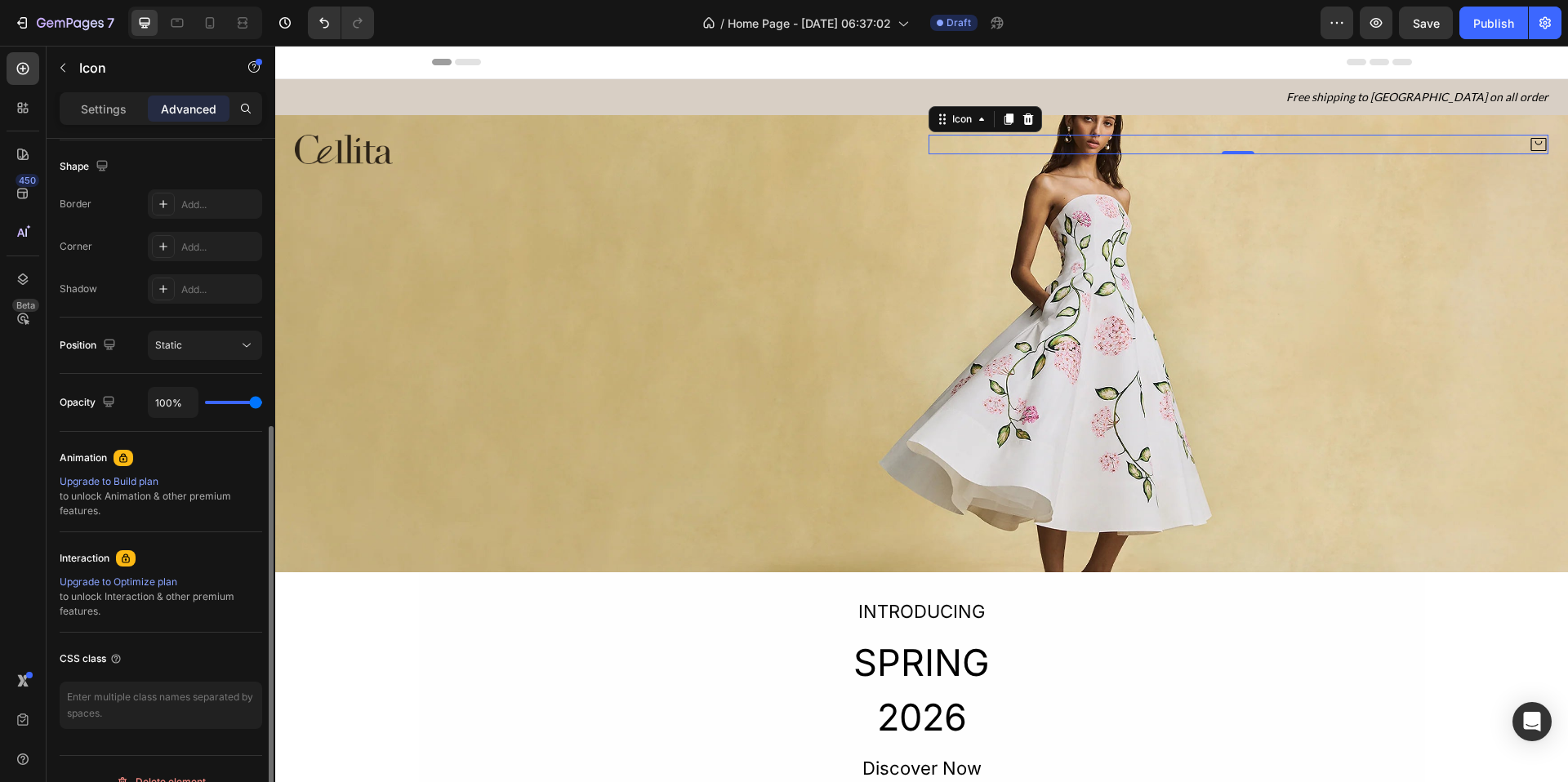
scroll to position [444, 0]
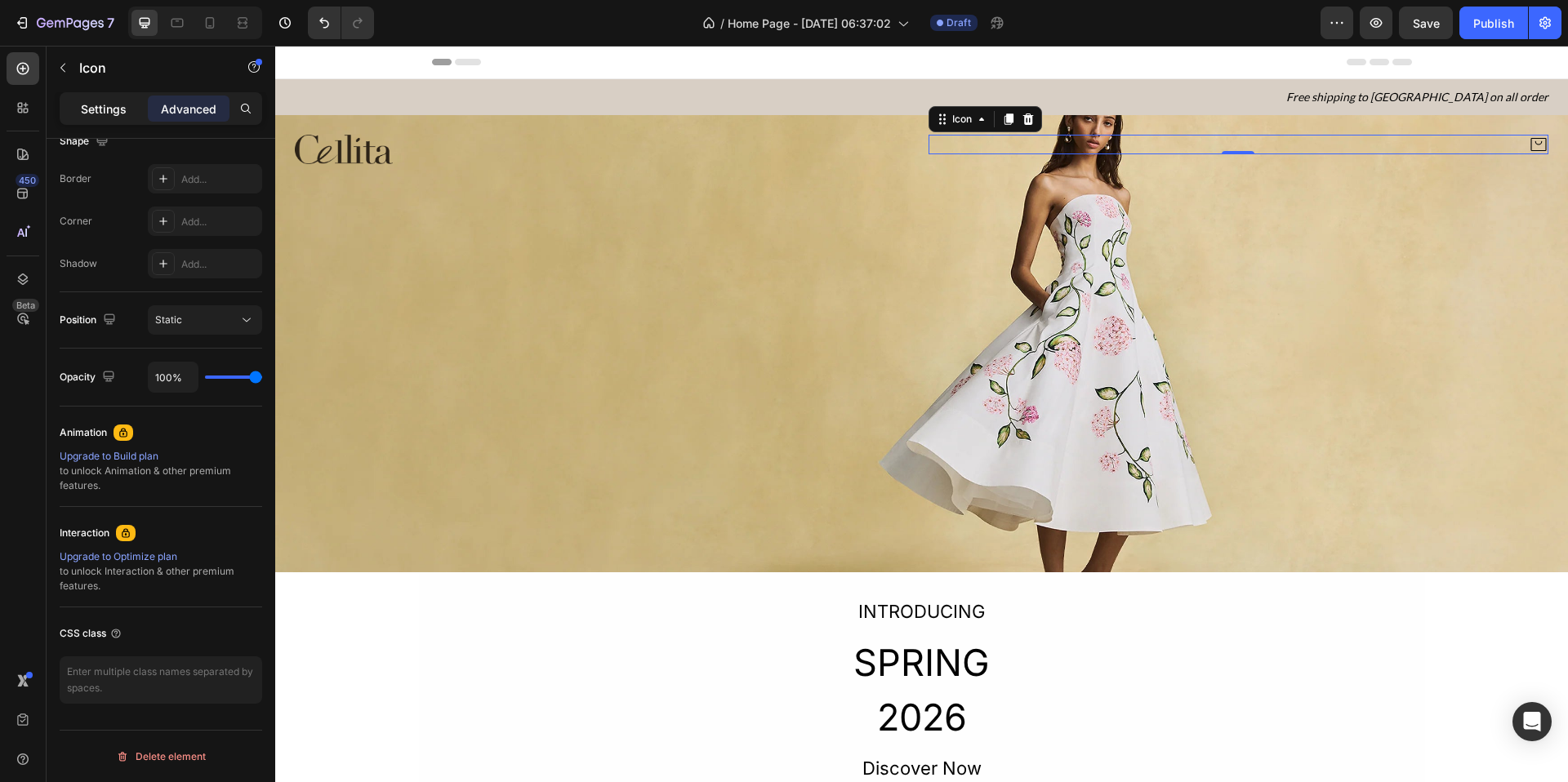
click at [96, 114] on p "Settings" at bounding box center [104, 110] width 46 height 17
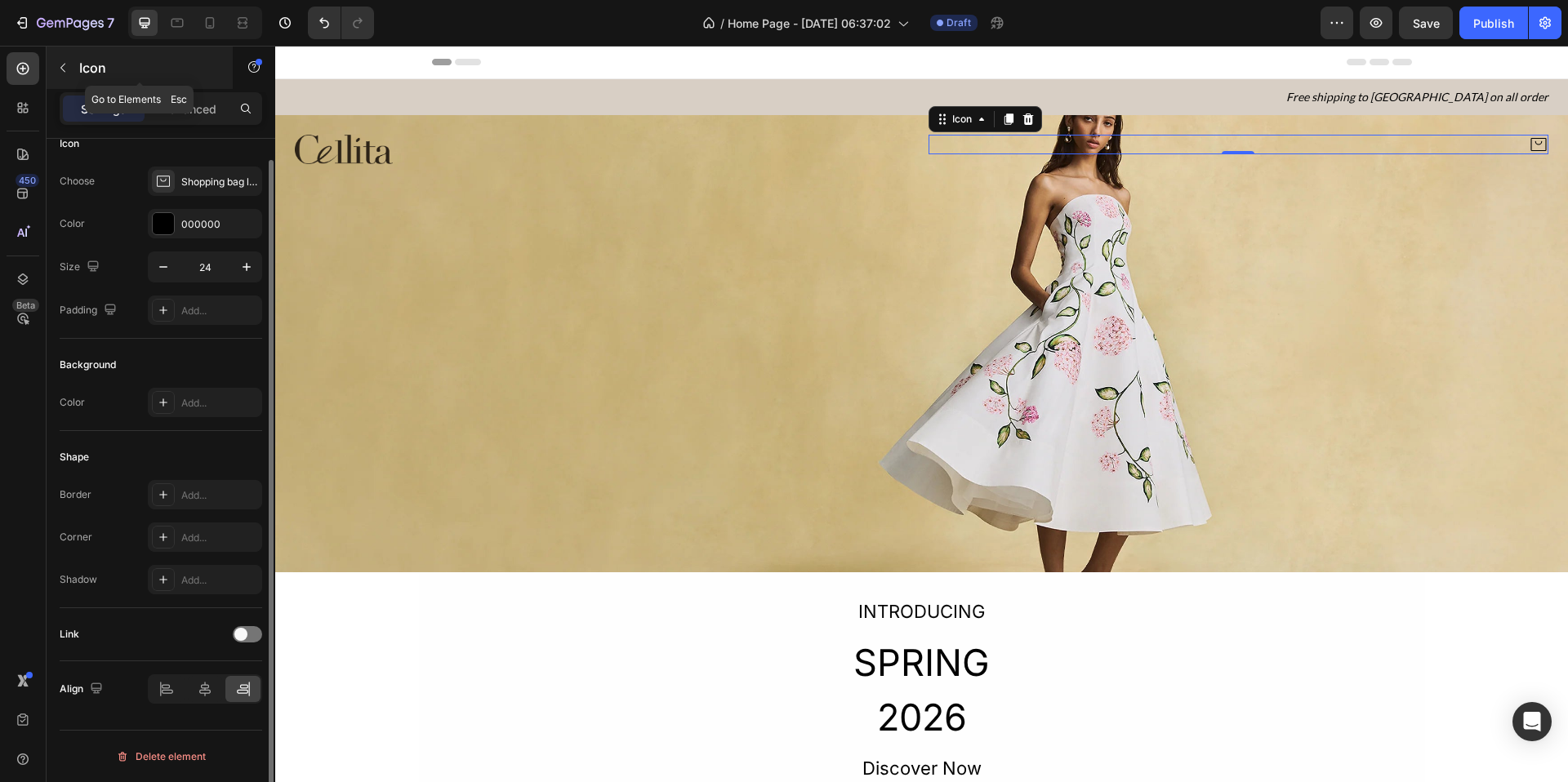
click at [63, 70] on icon "button" at bounding box center [62, 67] width 5 height 9
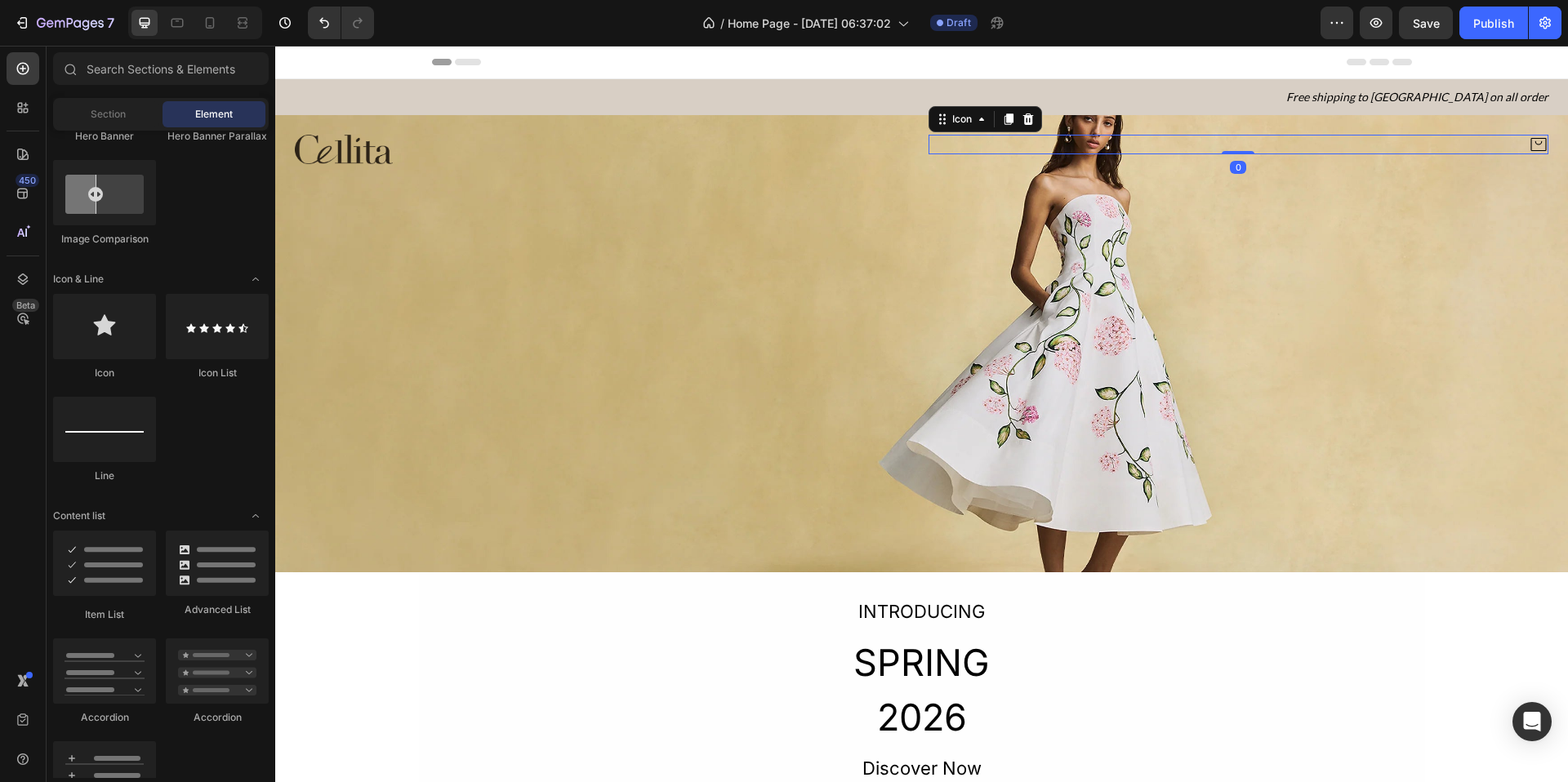
click at [1251, 145] on div "Icon 0" at bounding box center [1239, 144] width 621 height 19
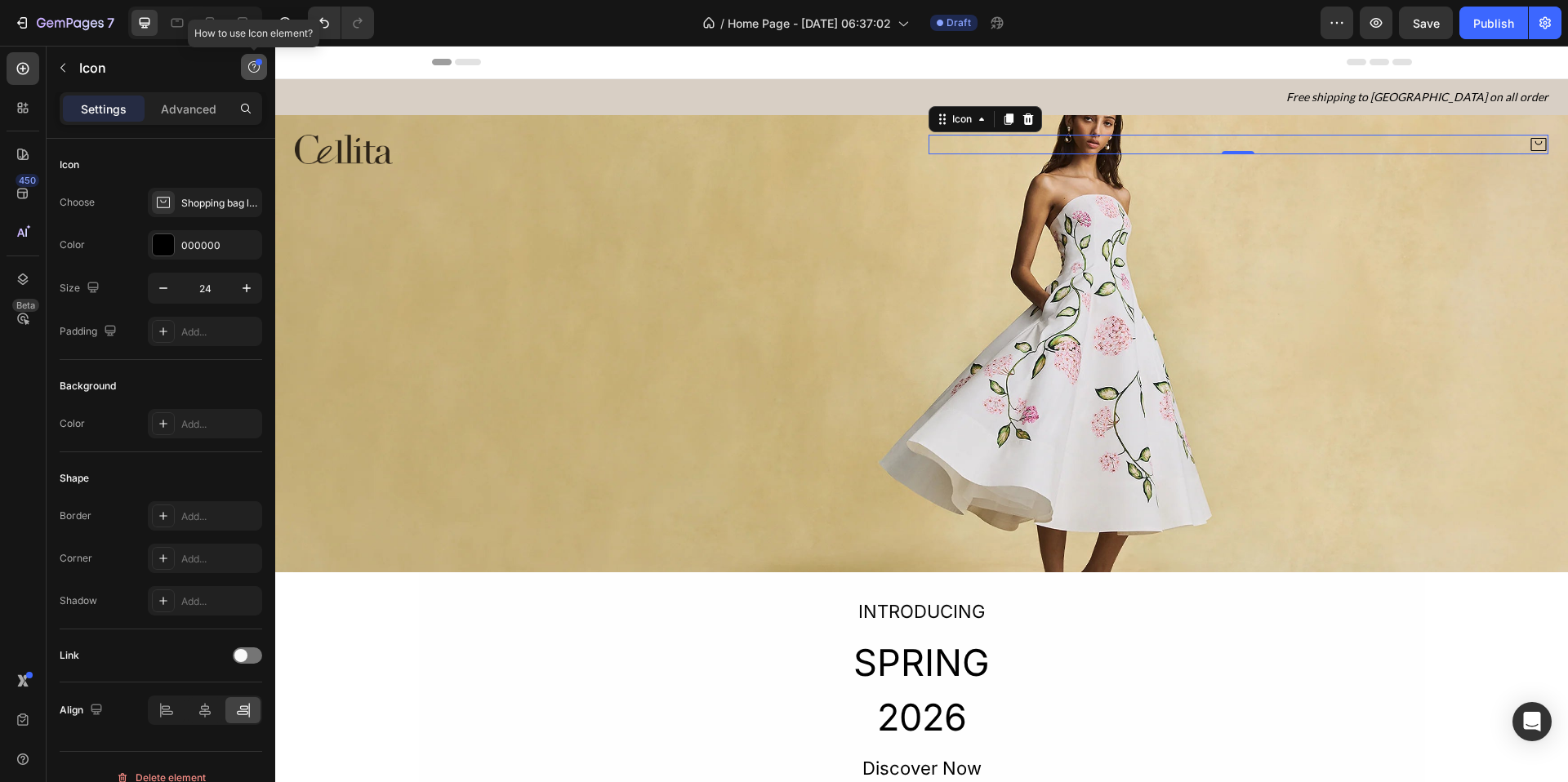
click at [258, 68] on icon "button" at bounding box center [254, 67] width 12 height 12
click at [150, 109] on div "Element tips New" at bounding box center [193, 104] width 120 height 16
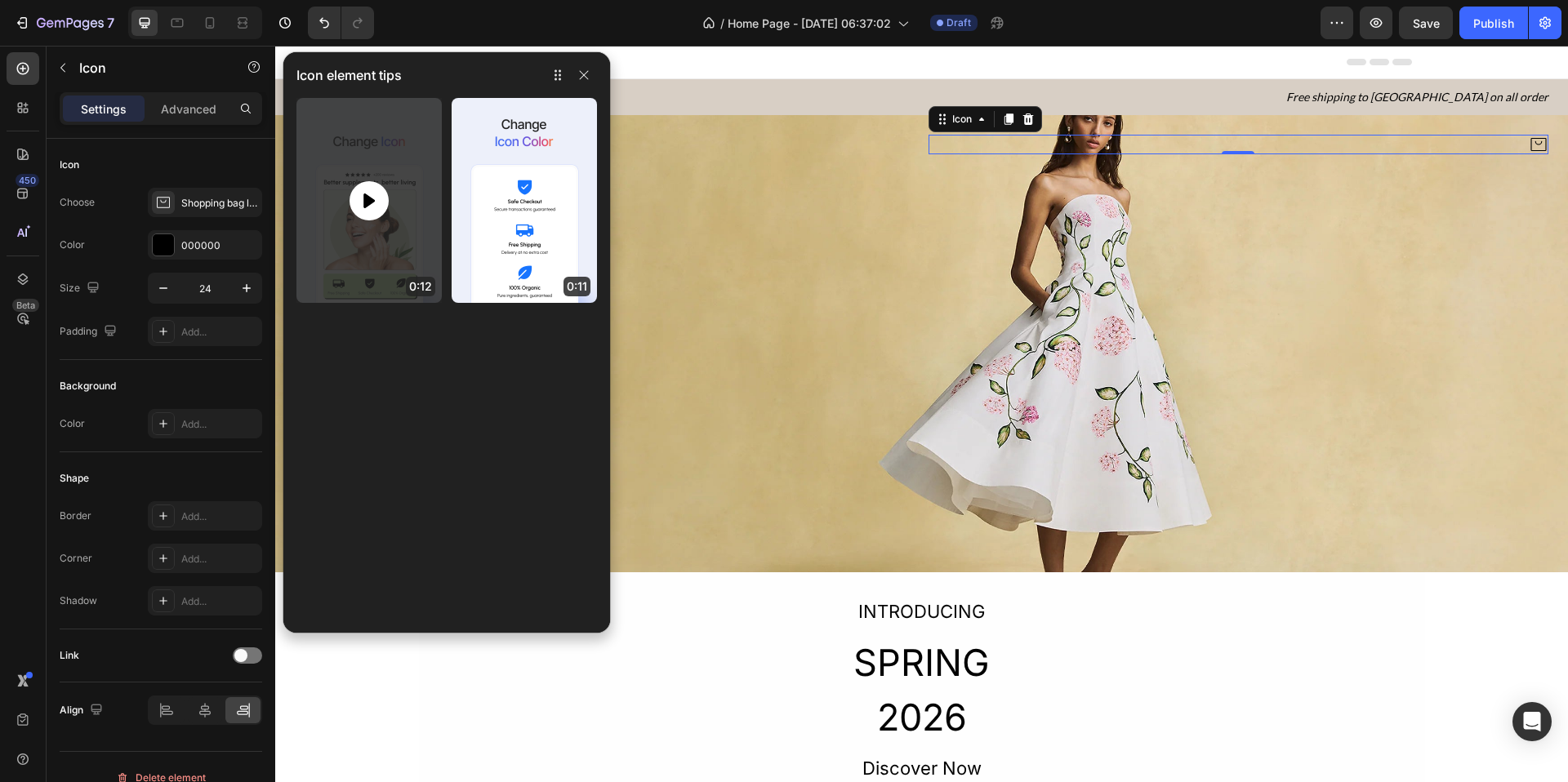
click at [359, 202] on icon at bounding box center [369, 201] width 19 height 19
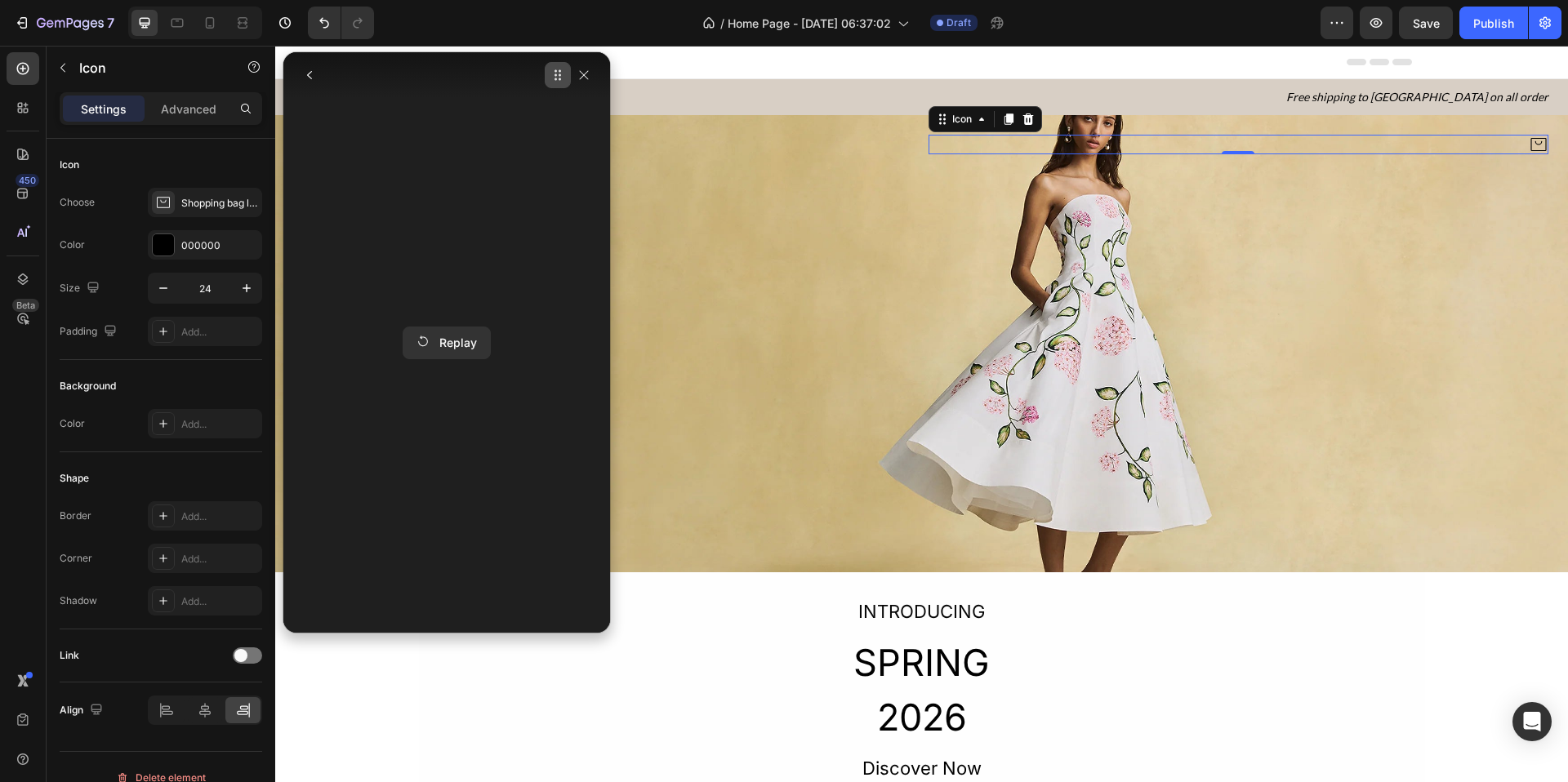
click at [557, 75] on icon "button" at bounding box center [558, 75] width 13 height 13
click at [580, 83] on button "button" at bounding box center [583, 76] width 26 height 19
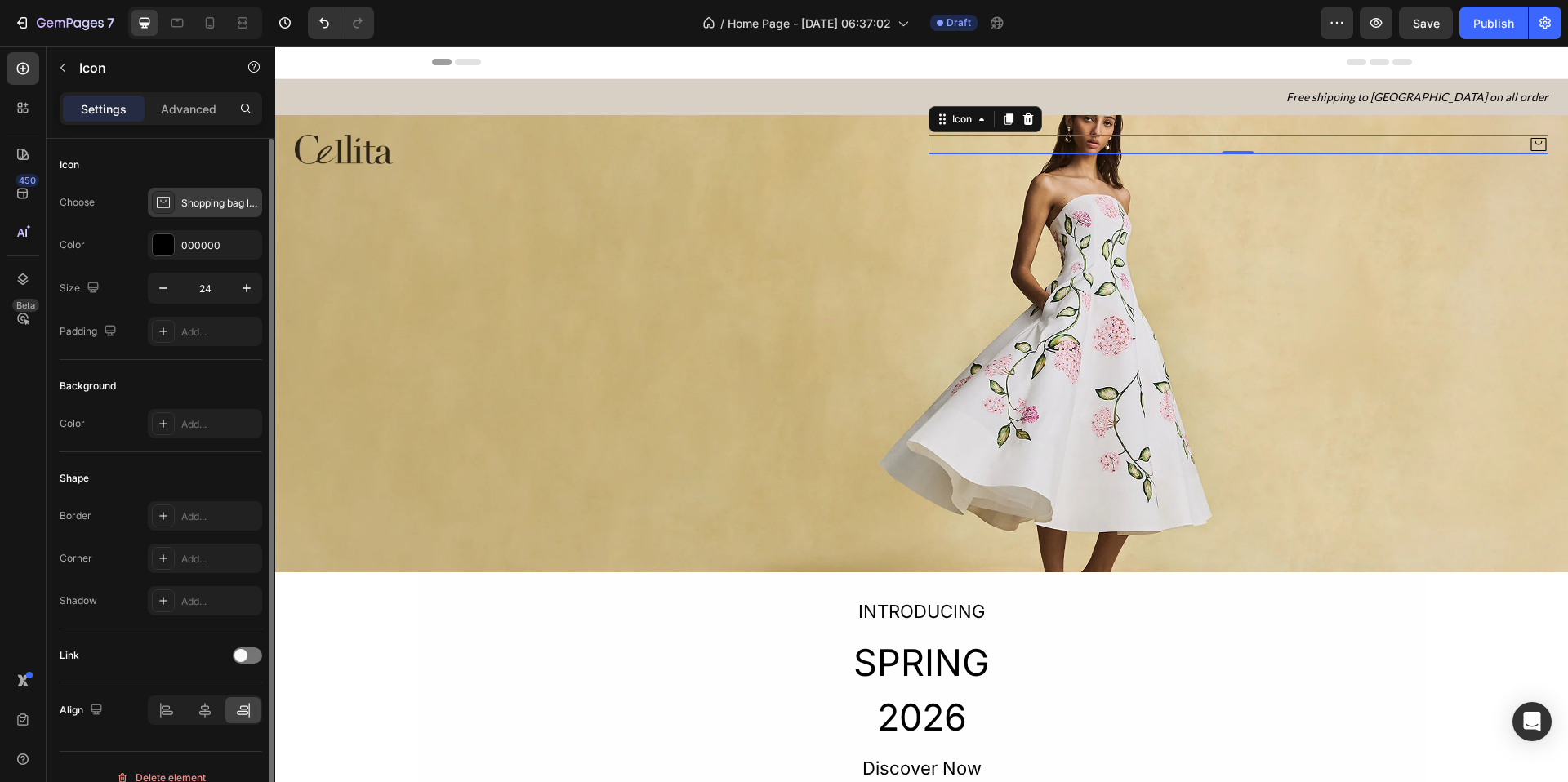
click at [203, 193] on div "Shopping bag light" at bounding box center [205, 203] width 114 height 30
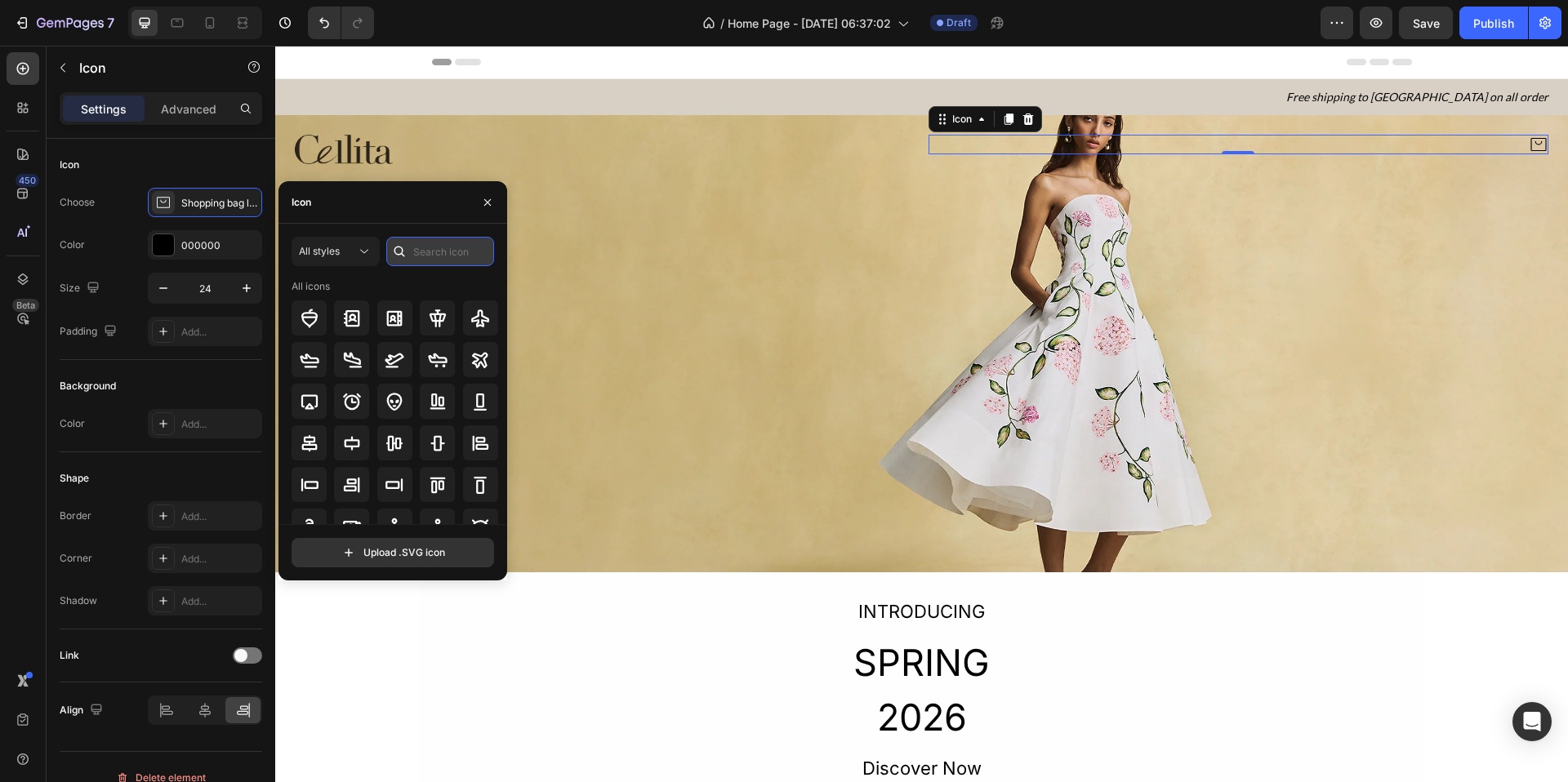
click at [463, 263] on input "text" at bounding box center [440, 252] width 108 height 30
type input "p"
click at [366, 257] on icon at bounding box center [364, 251] width 16 height 16
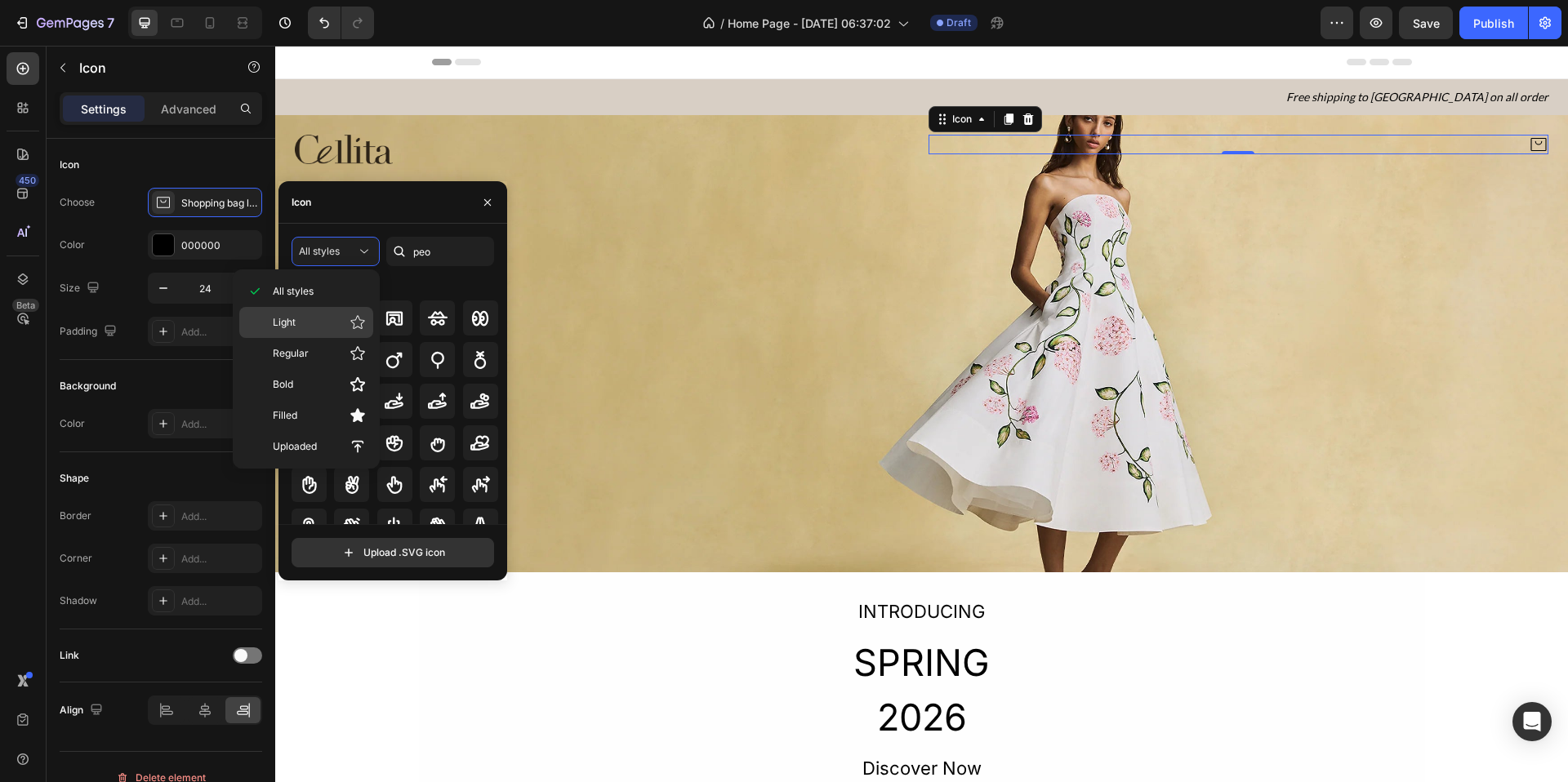
click at [327, 330] on div "Light" at bounding box center [306, 323] width 134 height 31
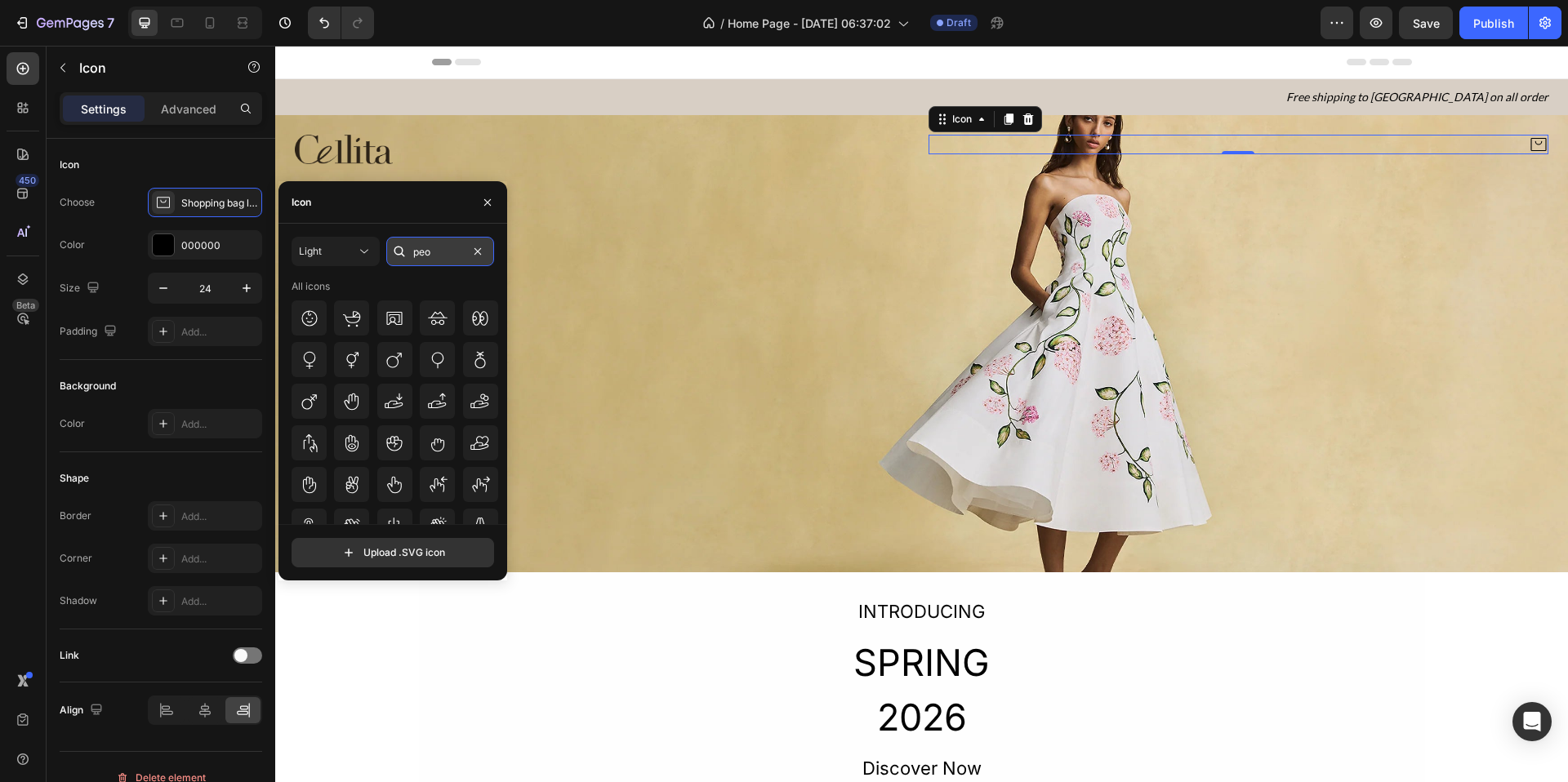
click at [453, 254] on input "peo" at bounding box center [440, 252] width 108 height 30
click at [443, 252] on input "peo" at bounding box center [440, 252] width 108 height 30
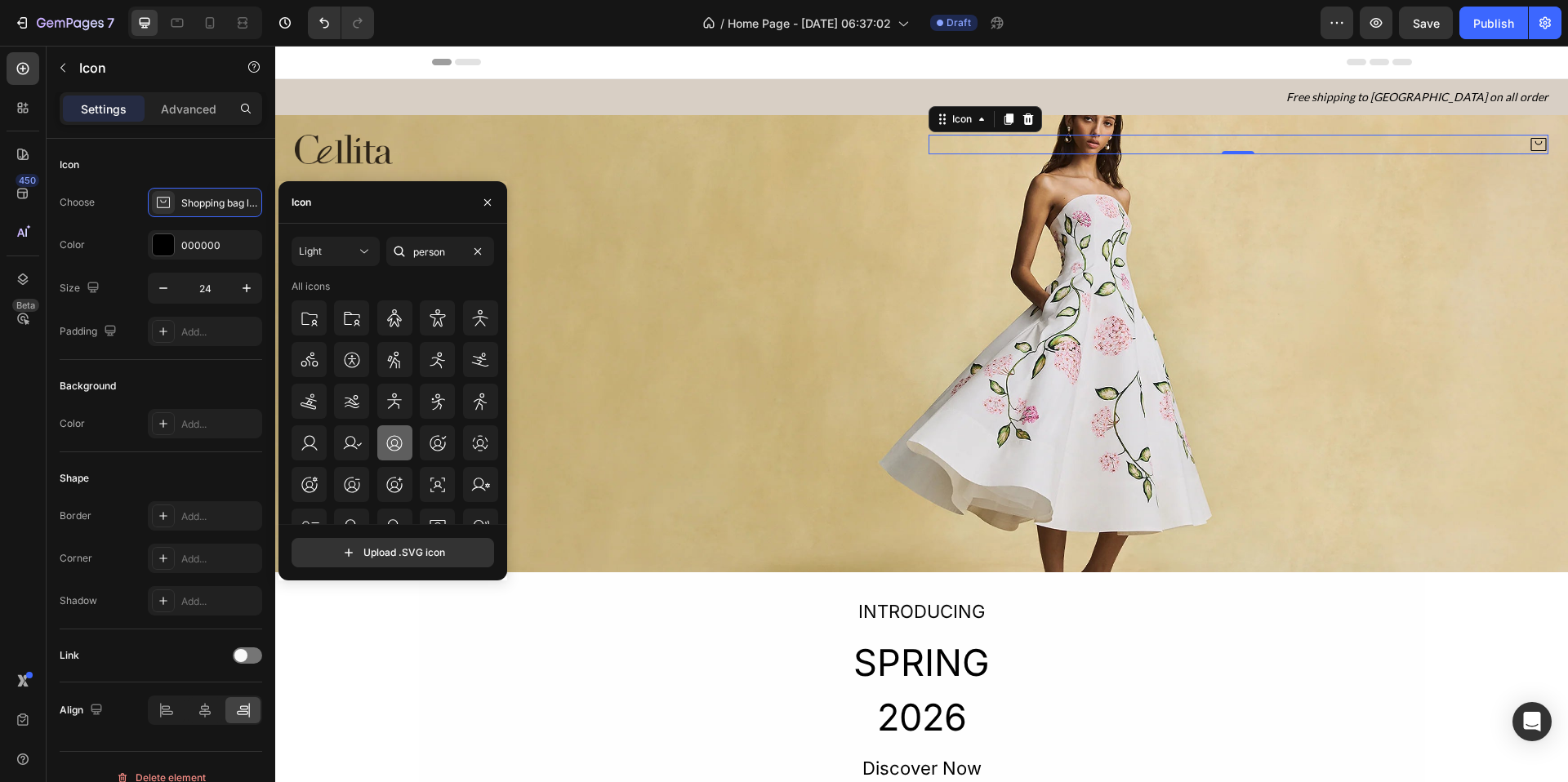
click at [401, 447] on icon at bounding box center [394, 443] width 19 height 19
type input "per"
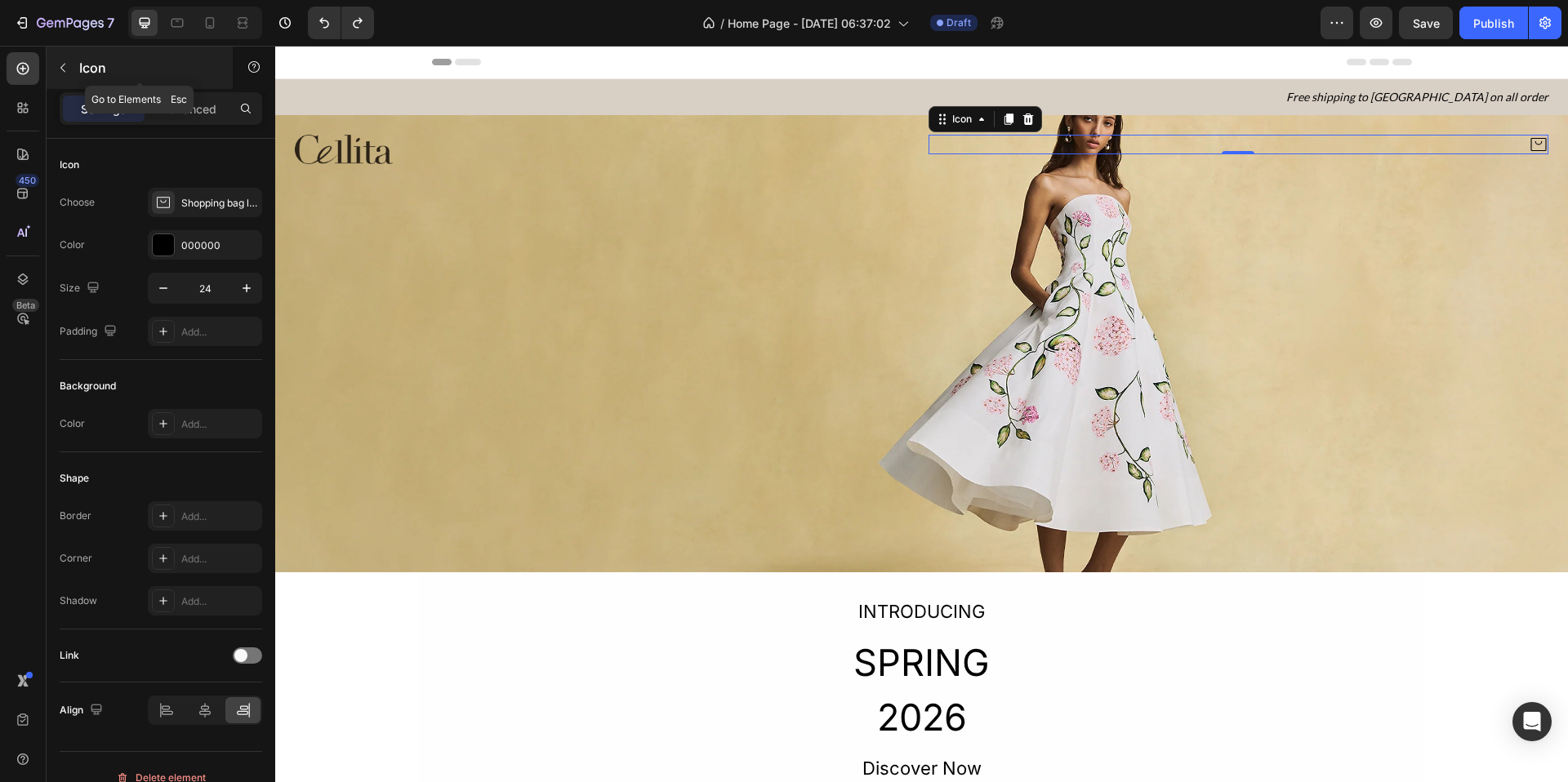
click at [60, 53] on div "Icon" at bounding box center [139, 67] width 186 height 42
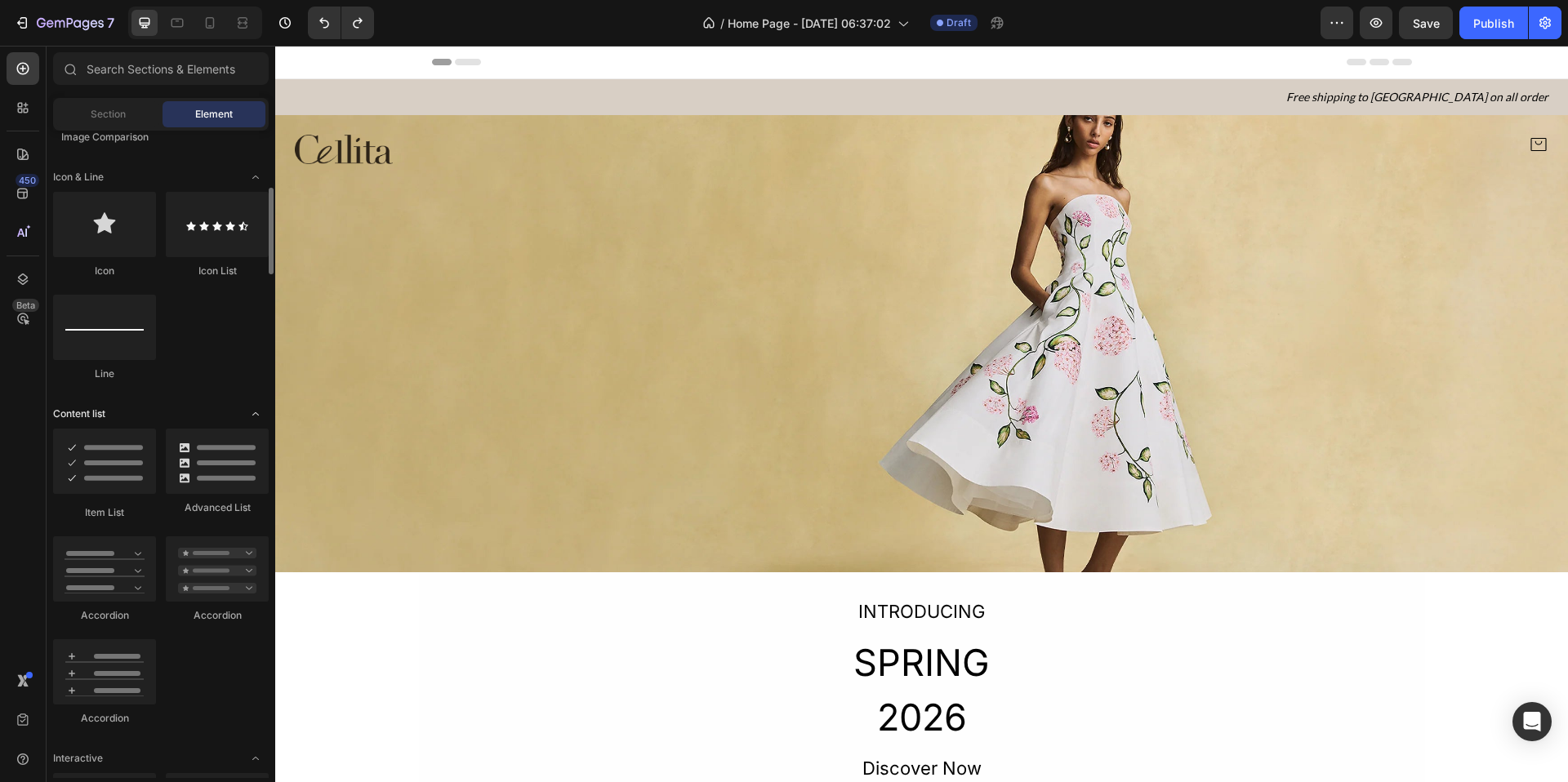
scroll to position [878, 0]
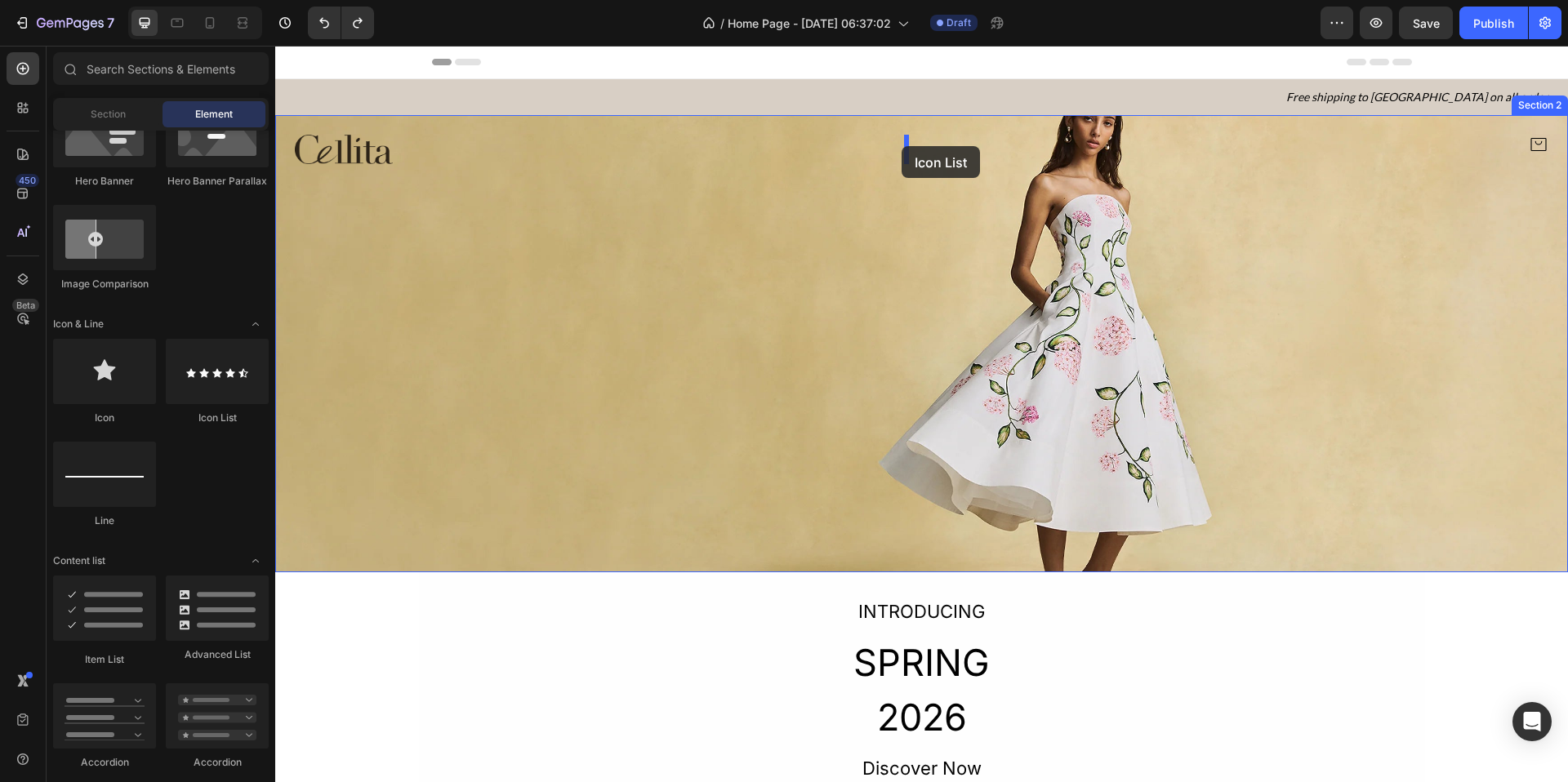
drag, startPoint x: 469, startPoint y: 426, endPoint x: 904, endPoint y: 144, distance: 518.4
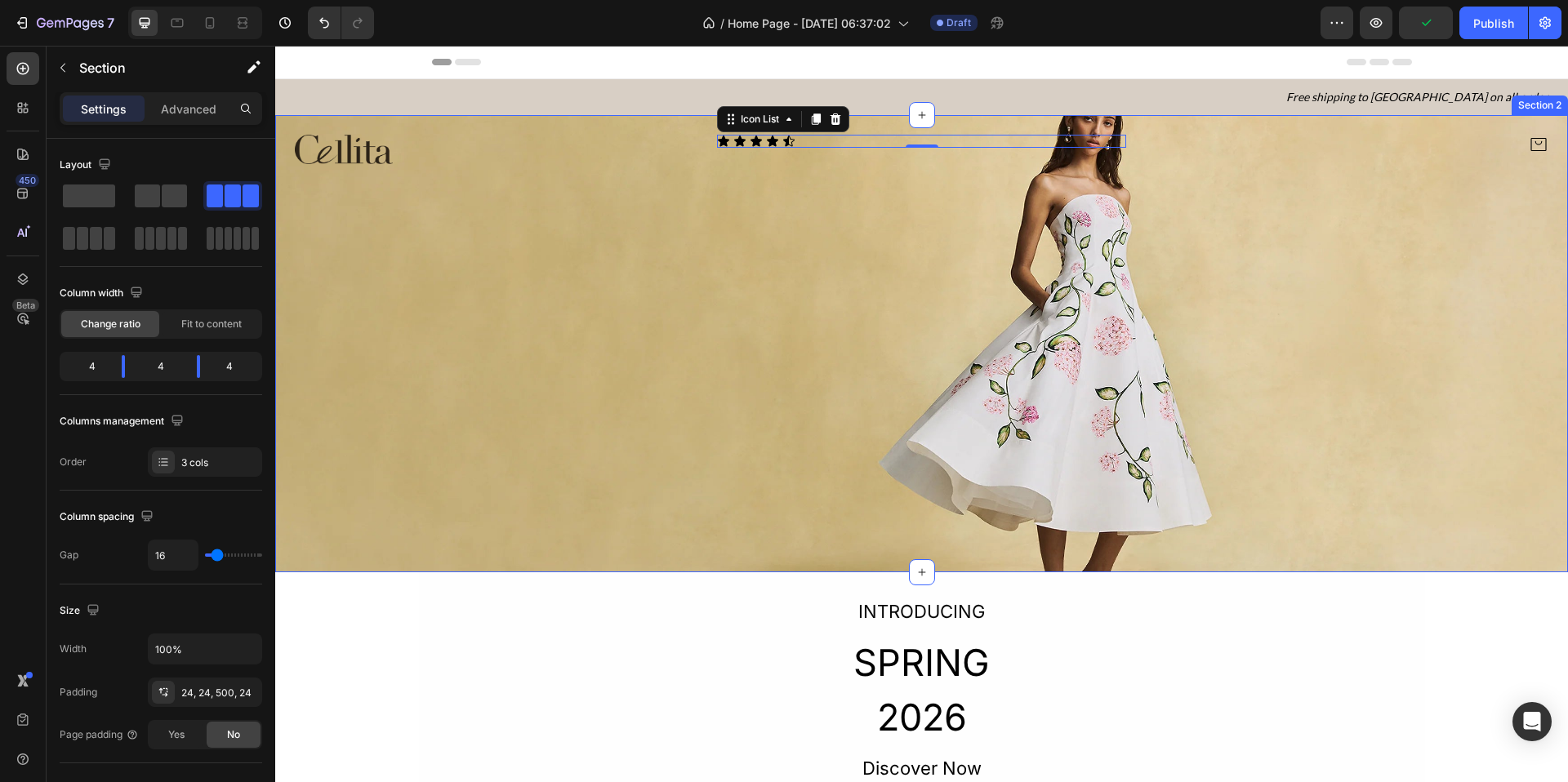
click at [883, 169] on div "Image Icon Icon Icon Icon Icon Icon List 0 Icon Section 2" at bounding box center [921, 344] width 1293 height 457
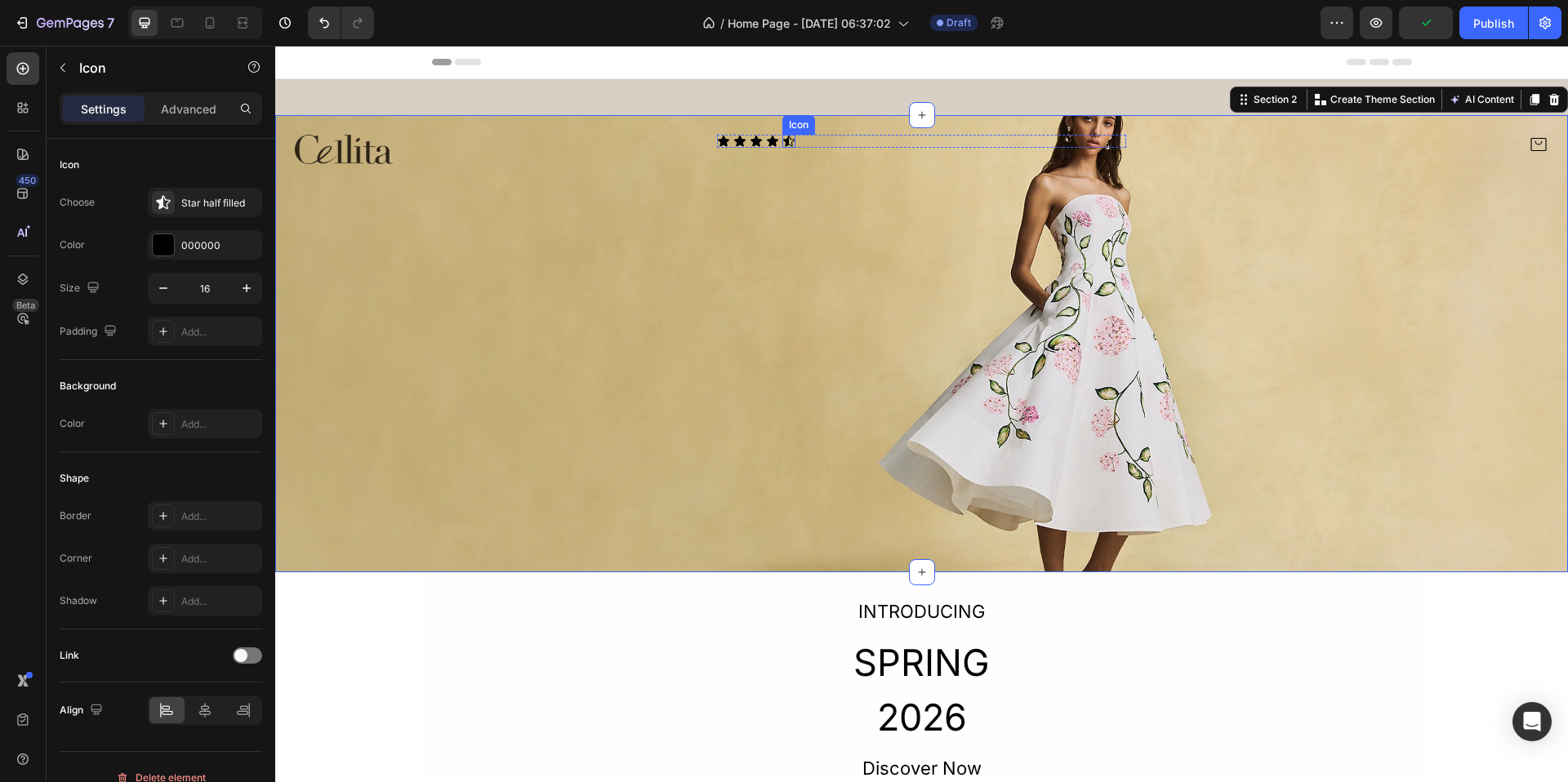
click at [782, 134] on icon at bounding box center [789, 141] width 13 height 13
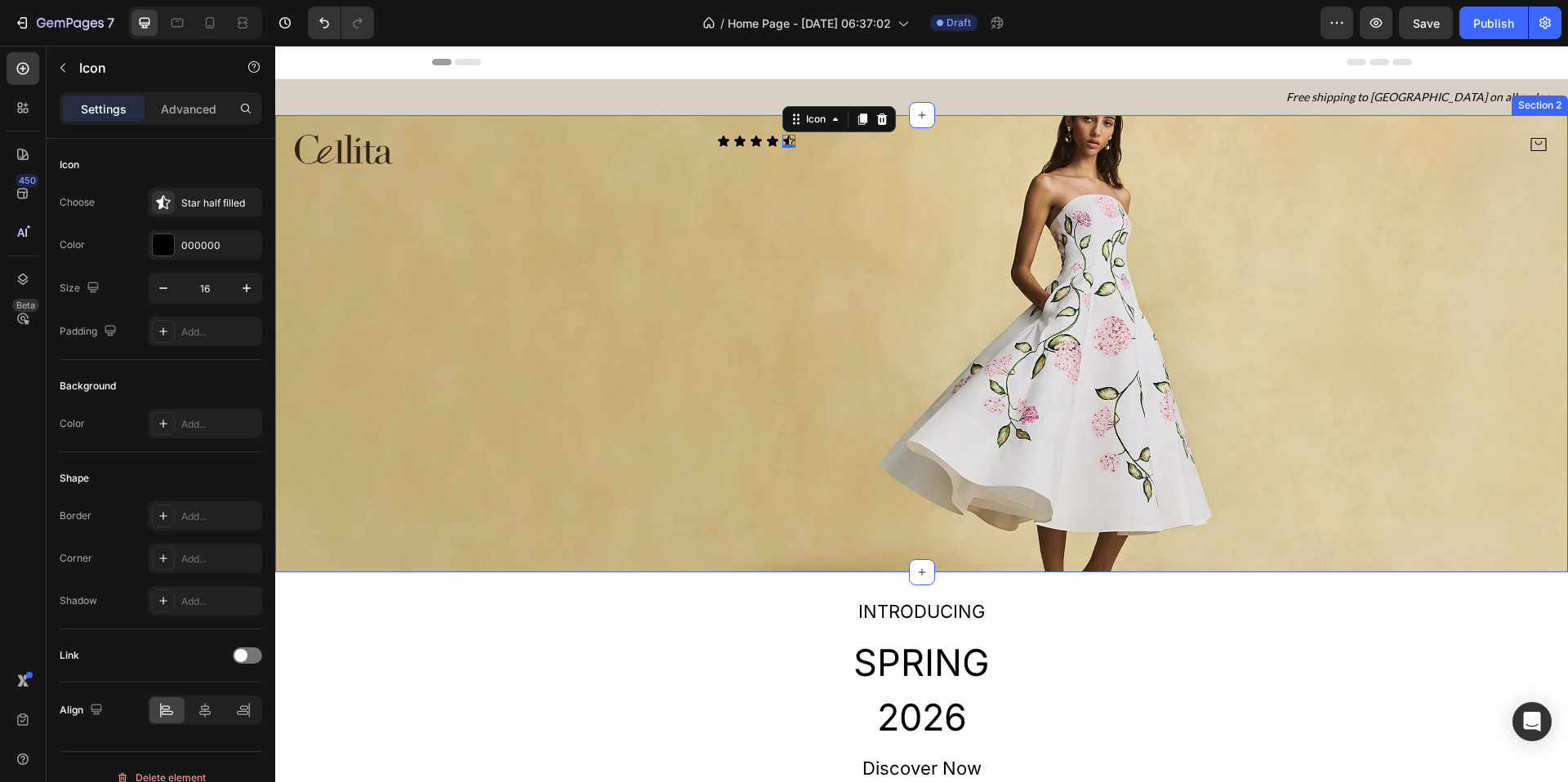
click at [755, 161] on div "Icon Icon Icon Icon Icon 0 Icon List" at bounding box center [921, 149] width 409 height 30
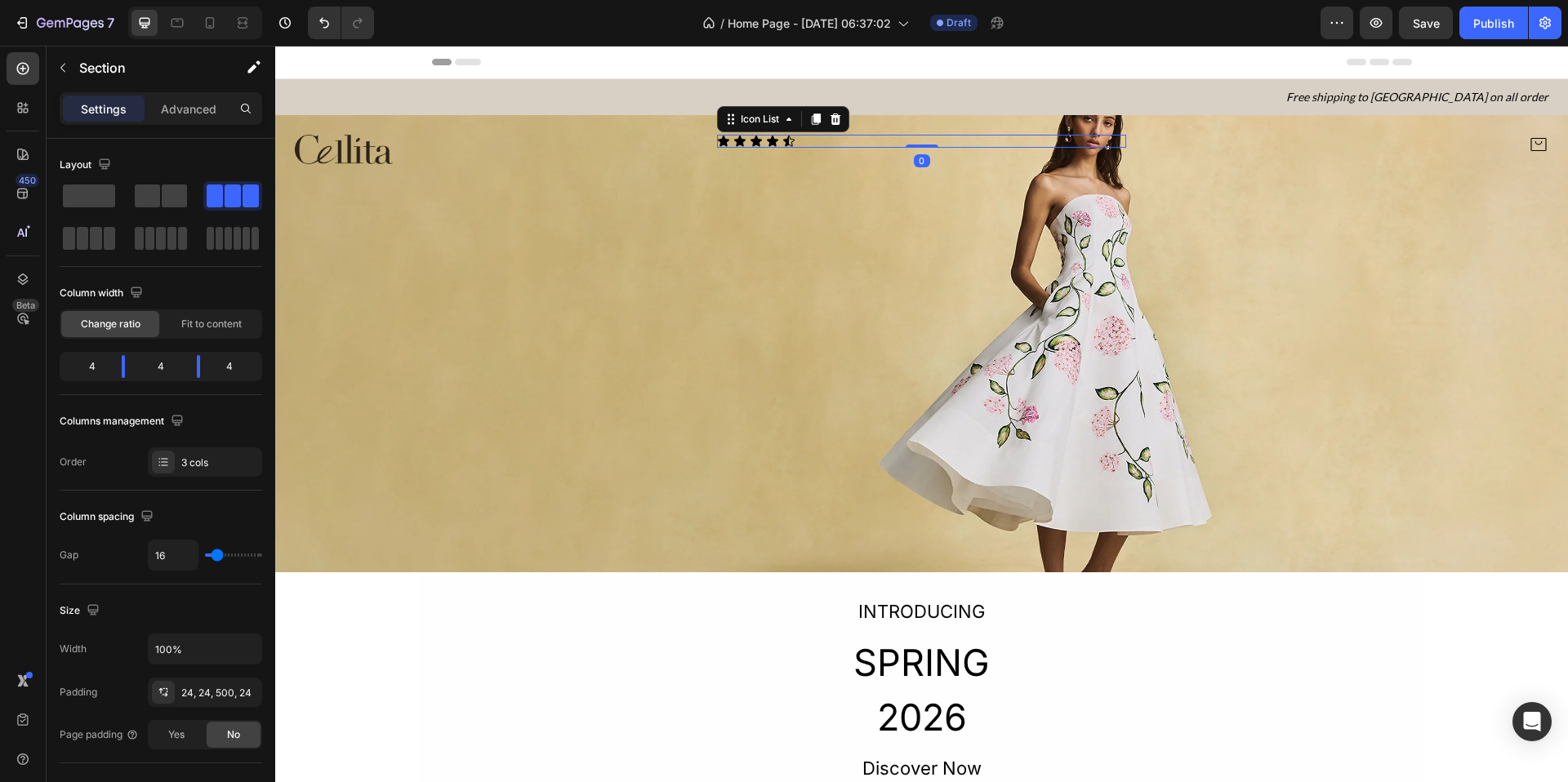
click at [844, 141] on div "Icon Icon Icon Icon Icon" at bounding box center [921, 141] width 409 height 13
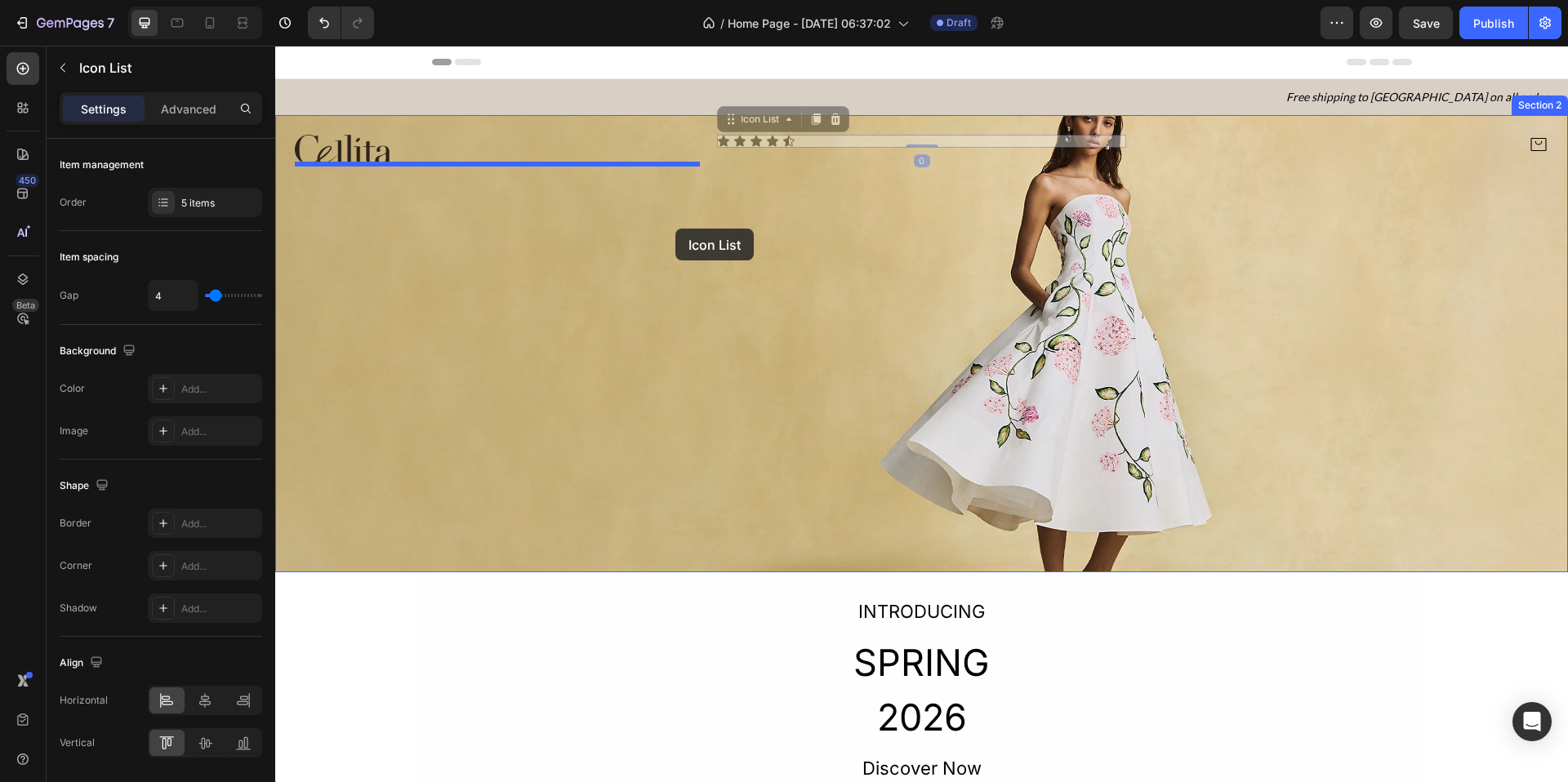
drag, startPoint x: 836, startPoint y: 140, endPoint x: 675, endPoint y: 229, distance: 184.0
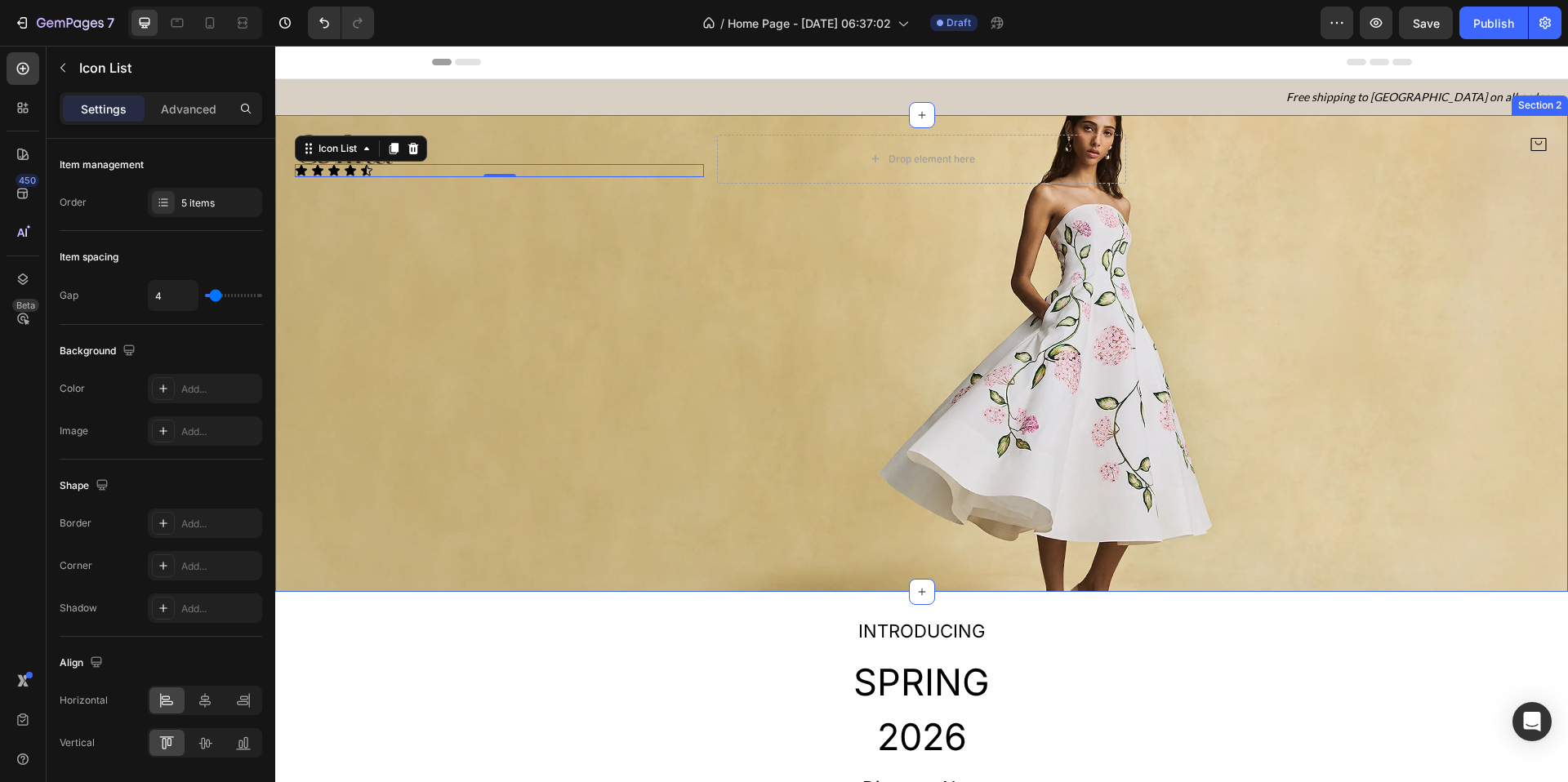
click at [791, 281] on div "Image Icon Icon Icon Icon Icon Icon List 0 Drop element here Icon Section 2" at bounding box center [921, 354] width 1293 height 477
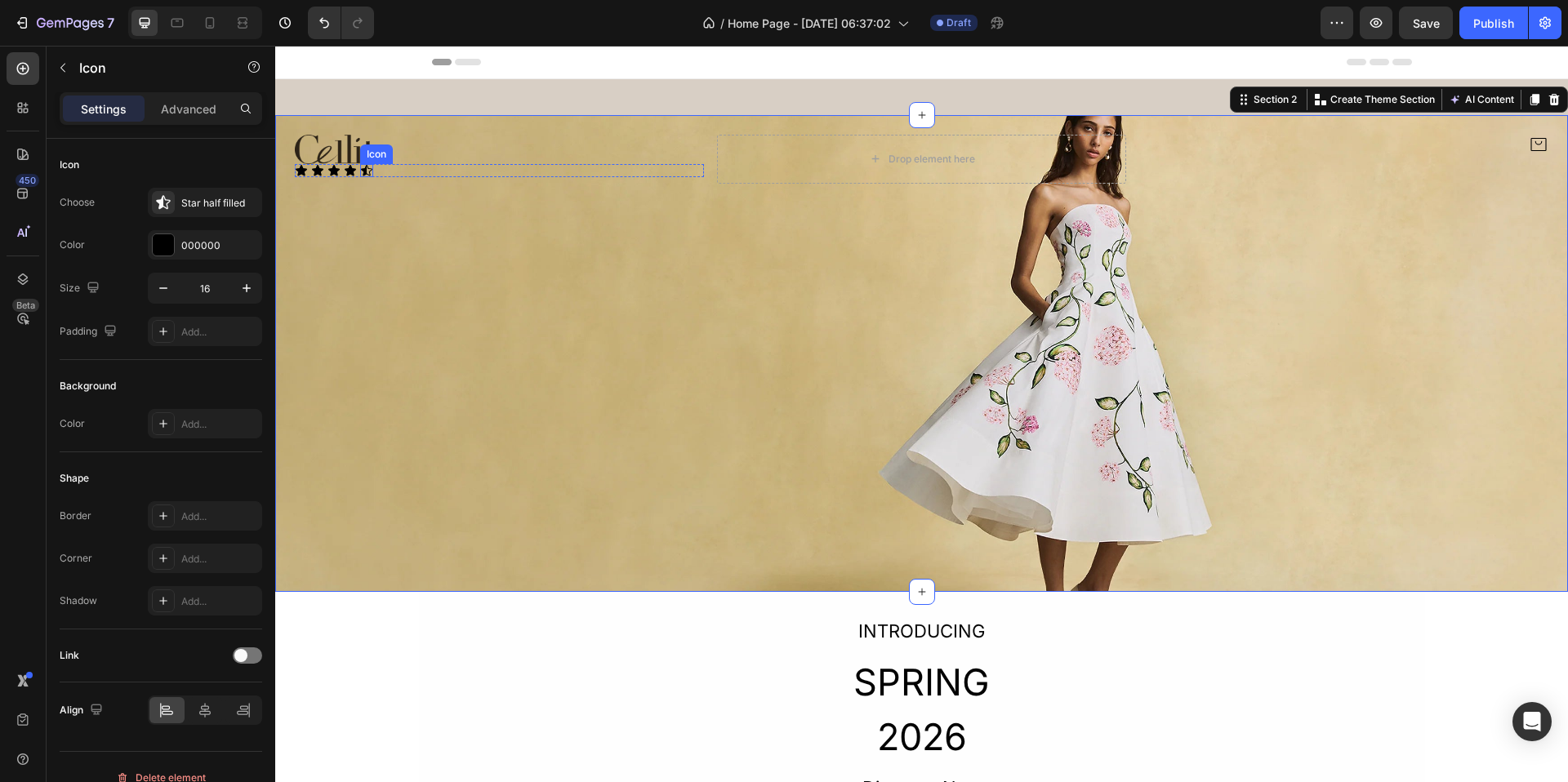
click at [362, 173] on div "Icon" at bounding box center [367, 171] width 13 height 13
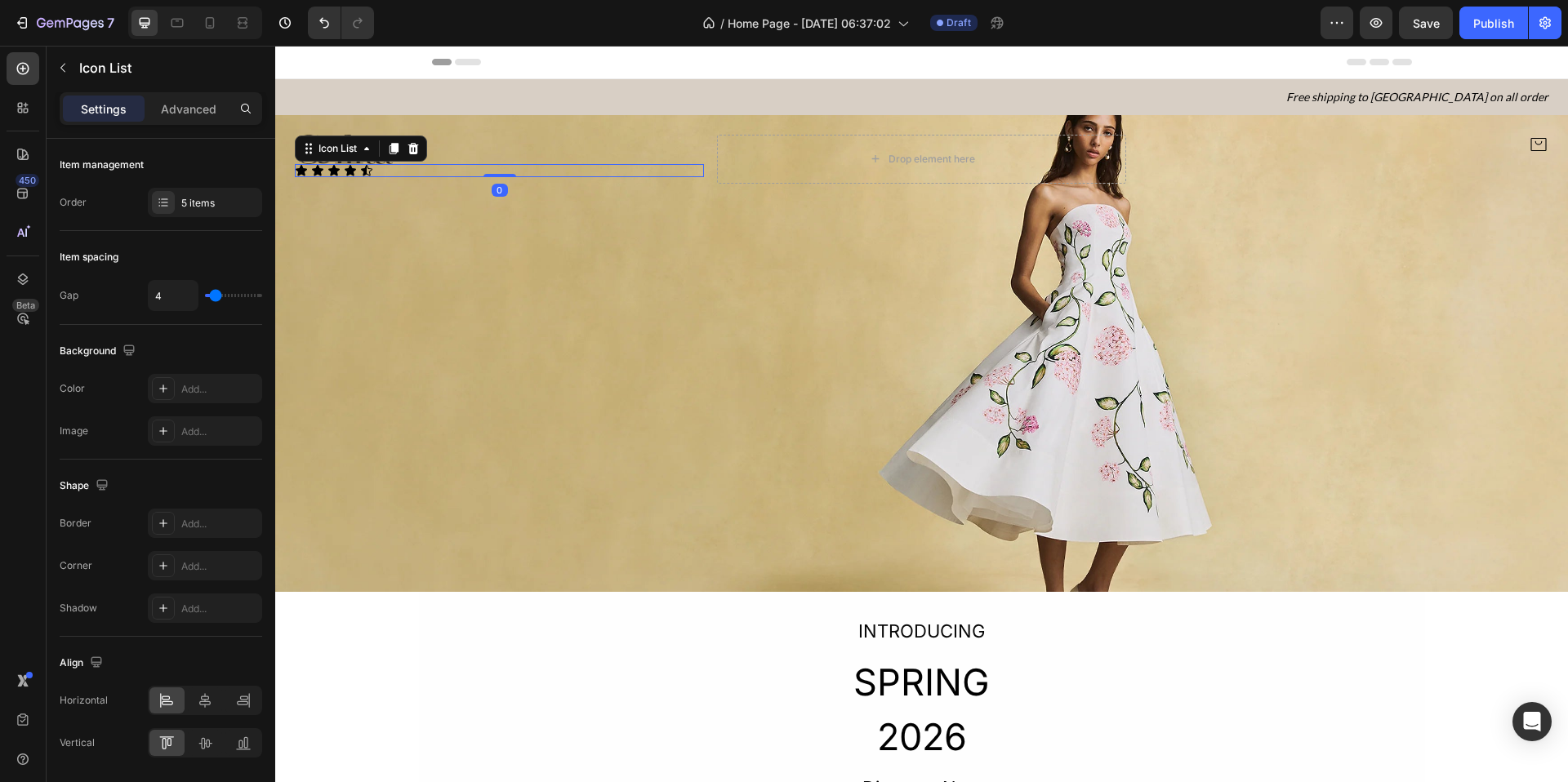
click at [429, 172] on div "Icon Icon Icon Icon Icon" at bounding box center [500, 171] width 409 height 13
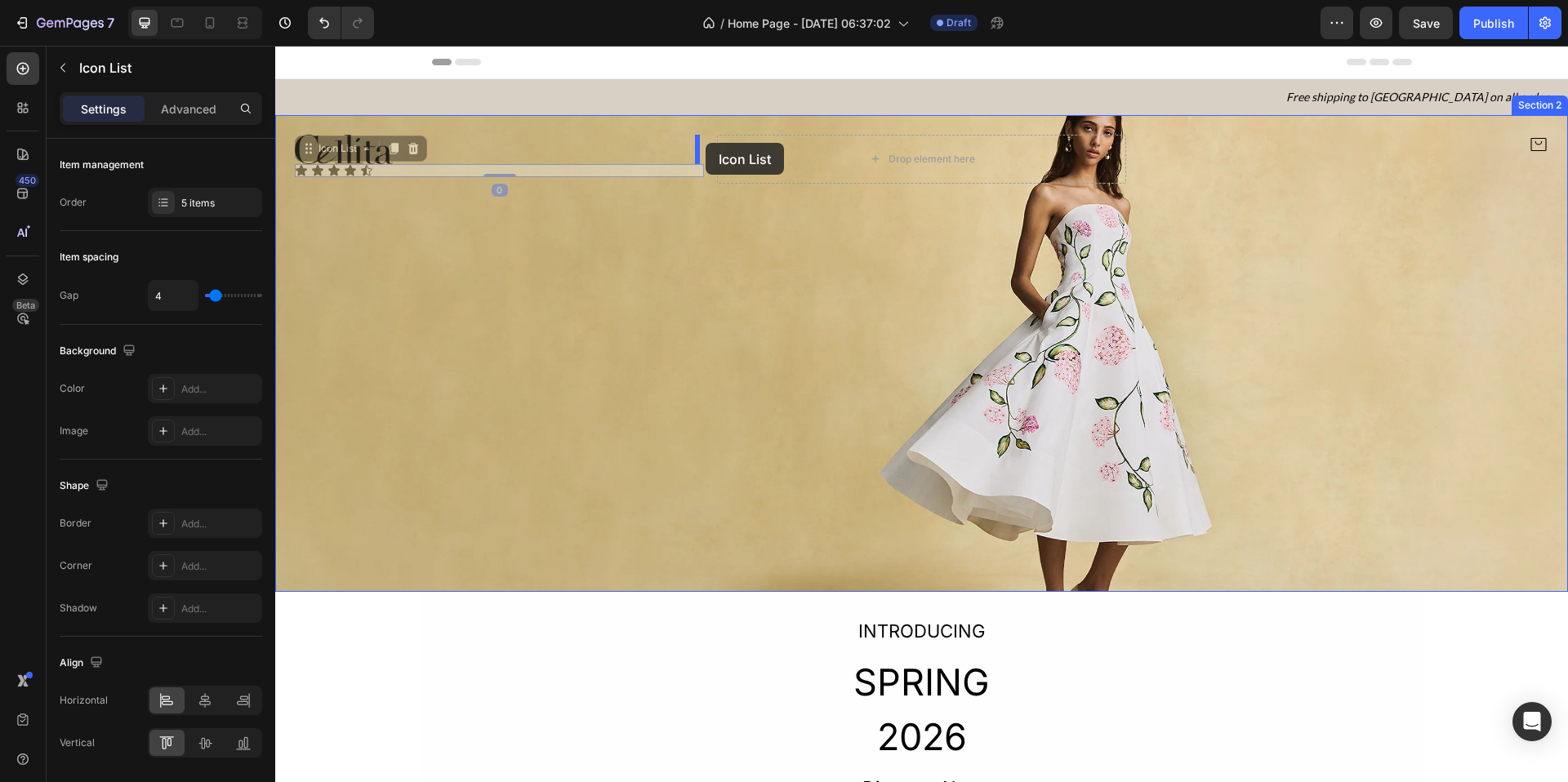
drag, startPoint x: 415, startPoint y: 172, endPoint x: 706, endPoint y: 141, distance: 292.6
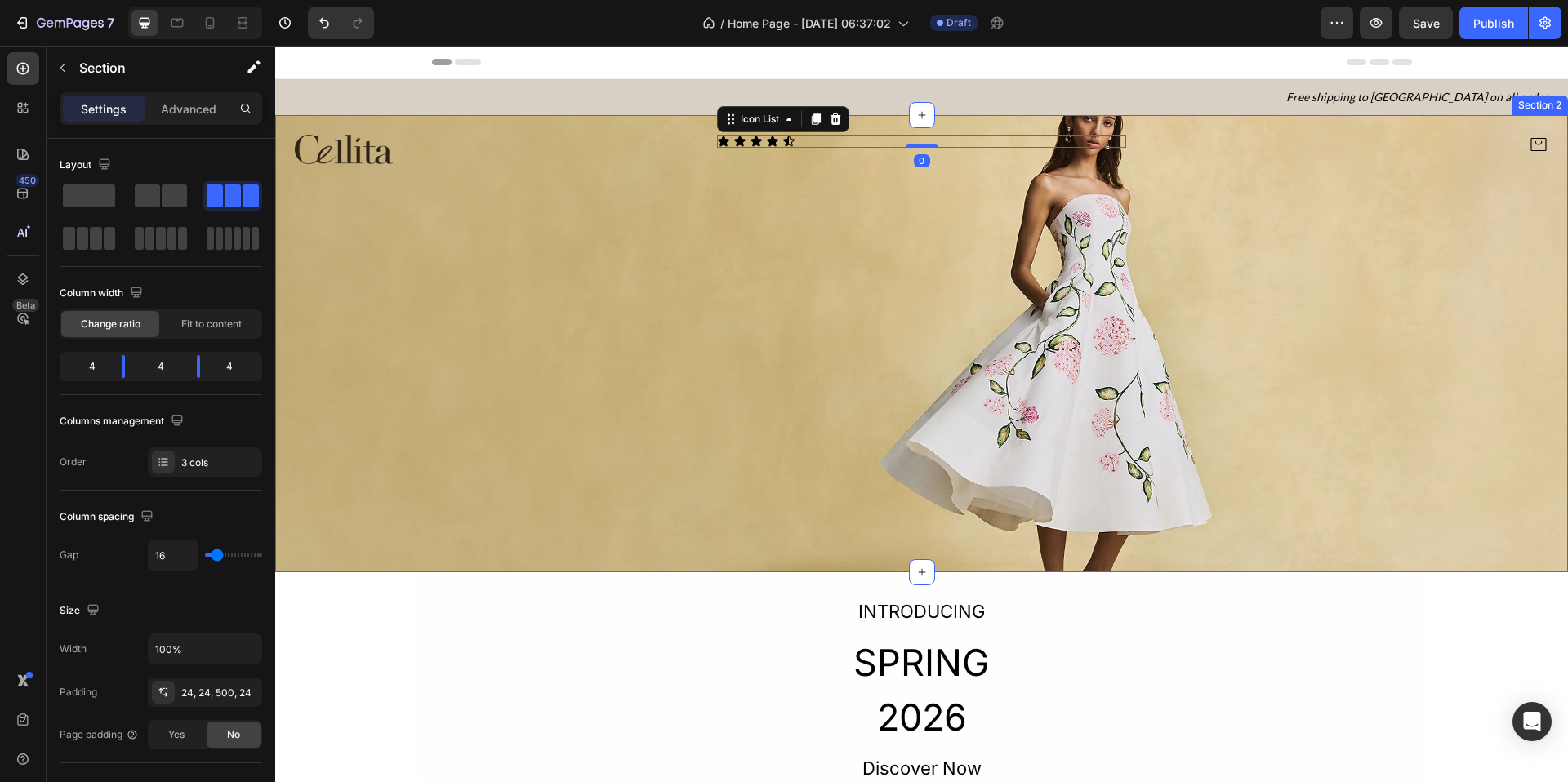
click at [859, 190] on div "Image Icon Icon Icon Icon Icon Icon List 0 Icon Section 2" at bounding box center [921, 344] width 1293 height 457
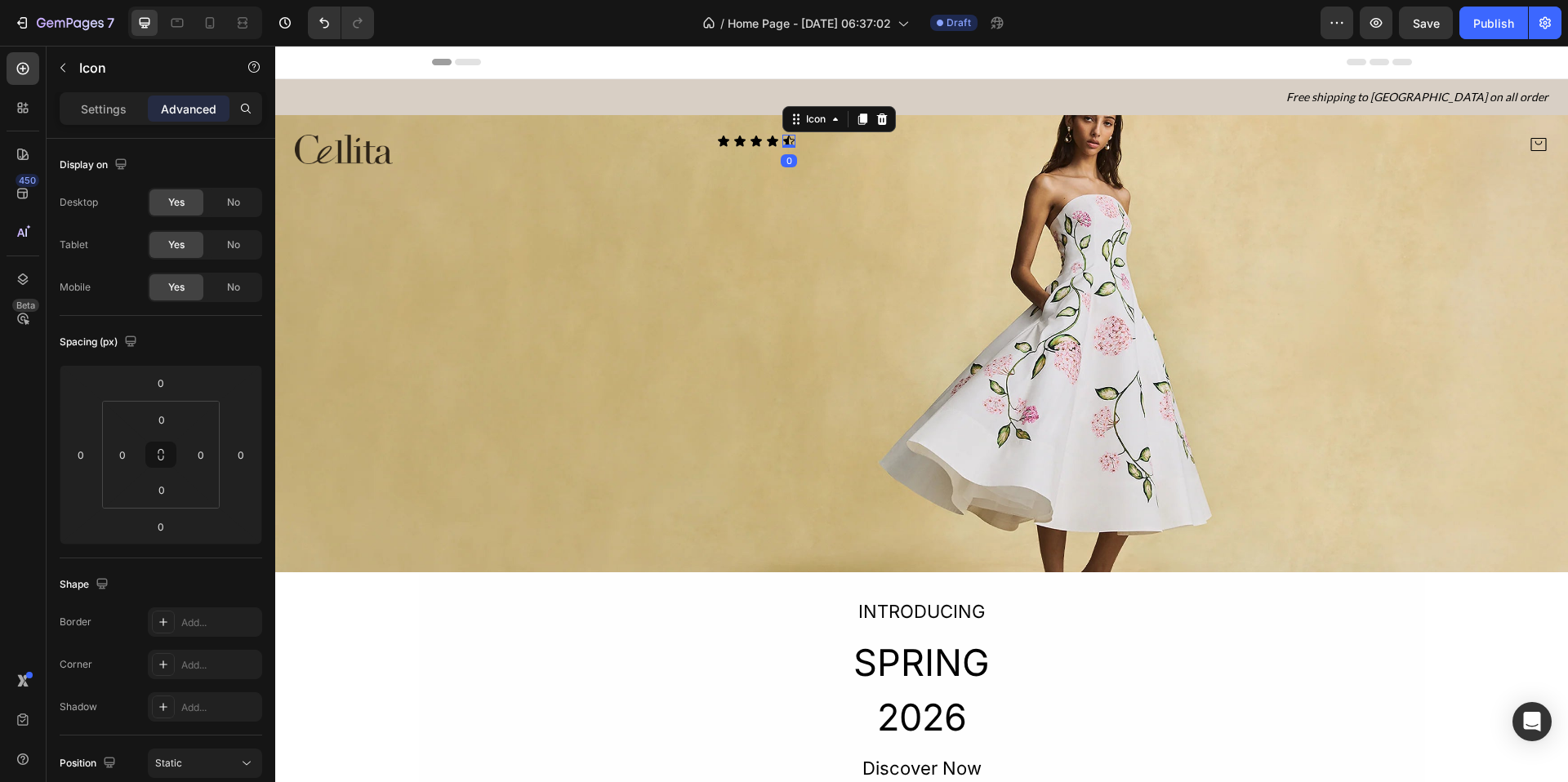
click at [790, 143] on icon at bounding box center [789, 141] width 13 height 13
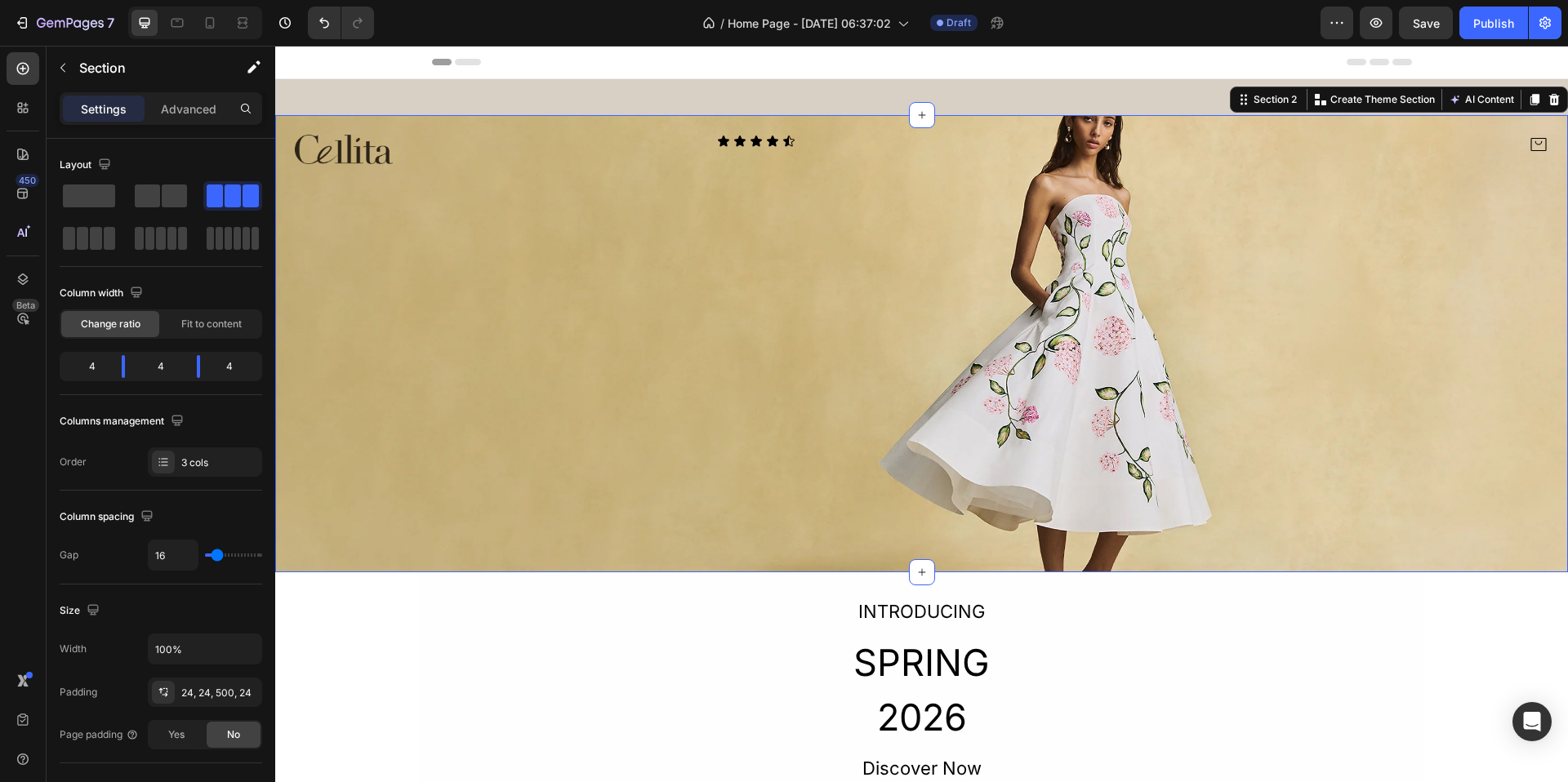
click at [828, 150] on div "Icon Icon Icon Icon Icon Icon List" at bounding box center [921, 149] width 409 height 30
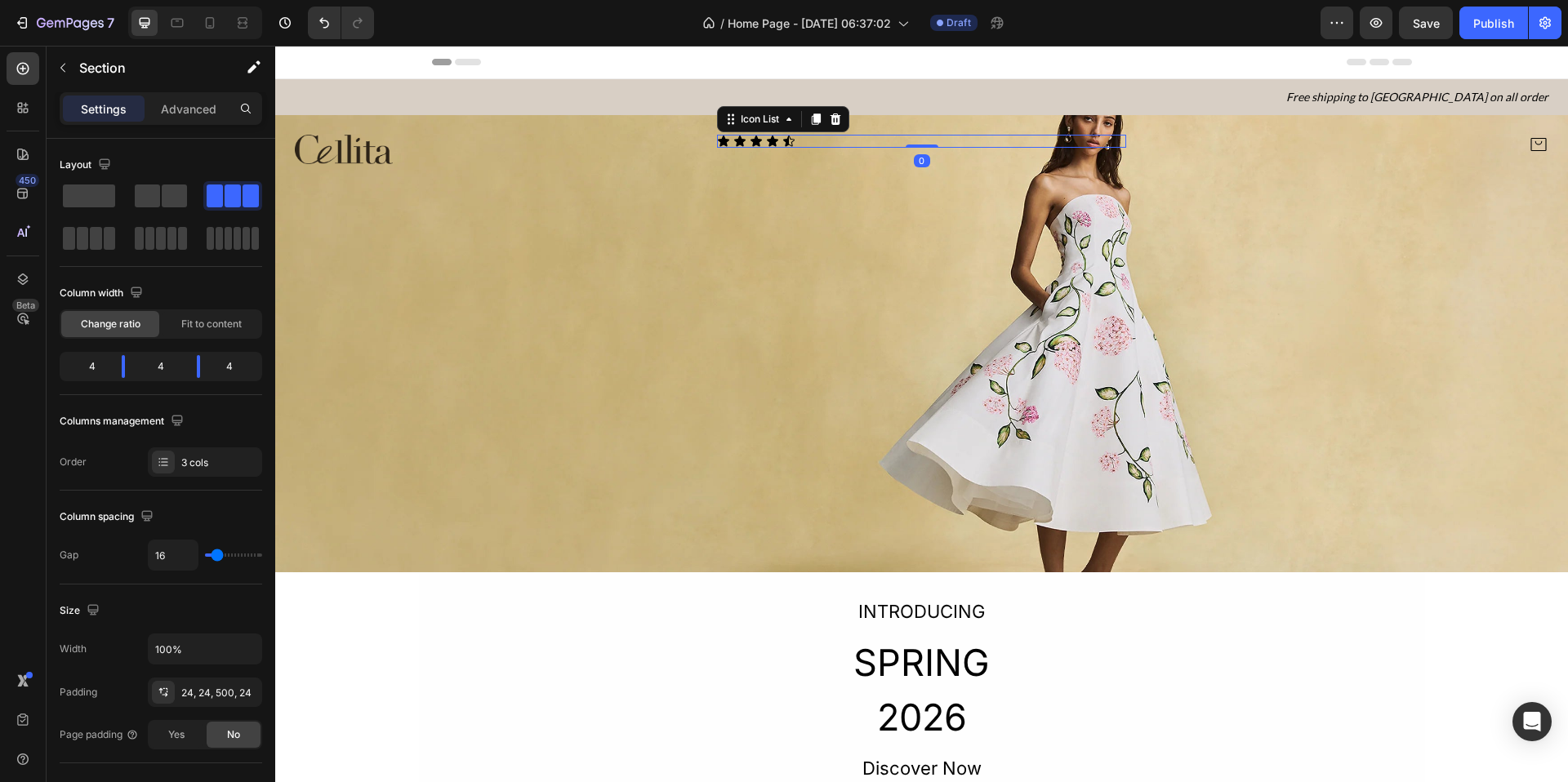
click at [760, 139] on div "Icon Icon Icon Icon Icon" at bounding box center [921, 141] width 409 height 13
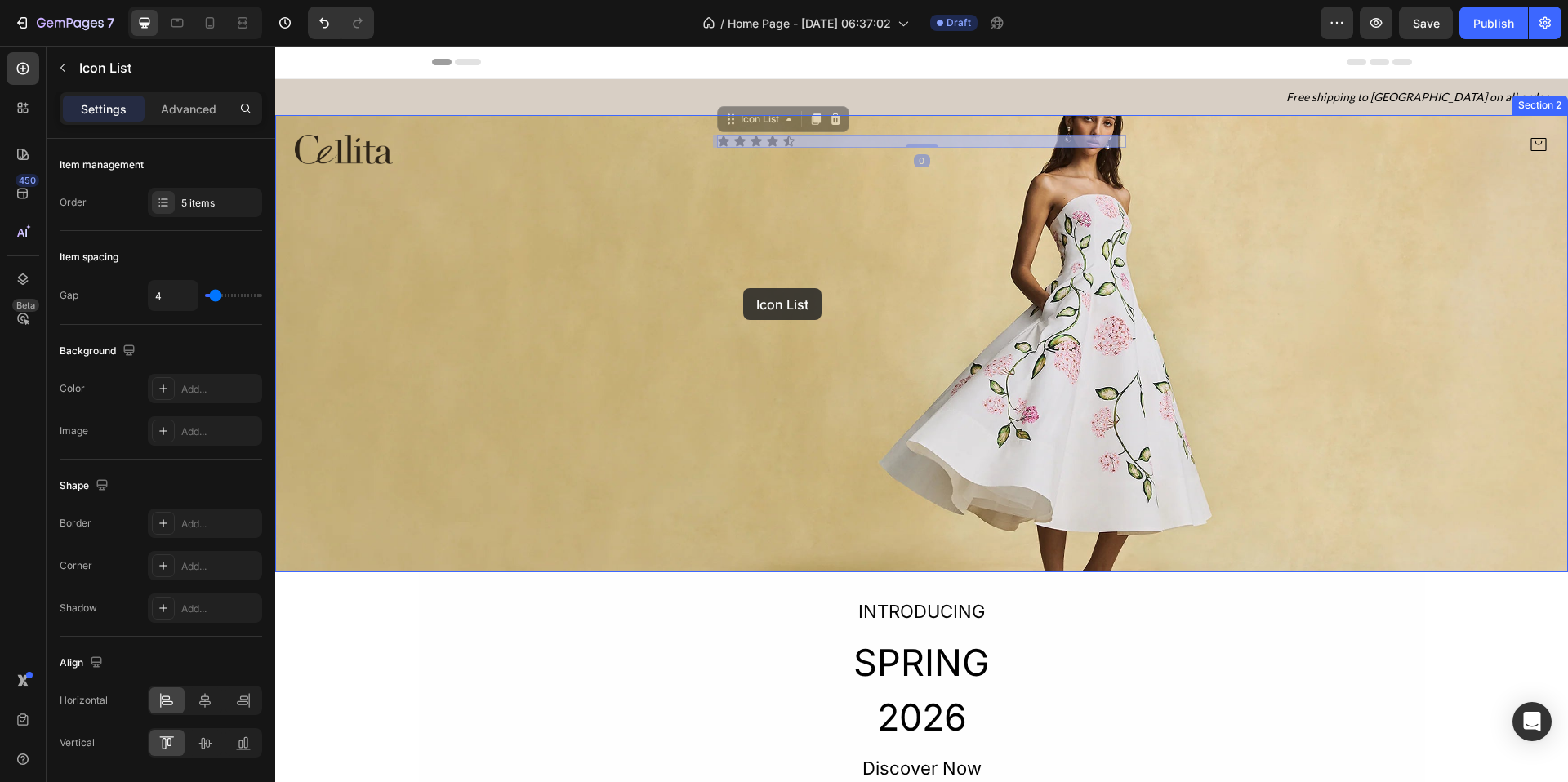
drag, startPoint x: 822, startPoint y: 144, endPoint x: 751, endPoint y: 281, distance: 154.3
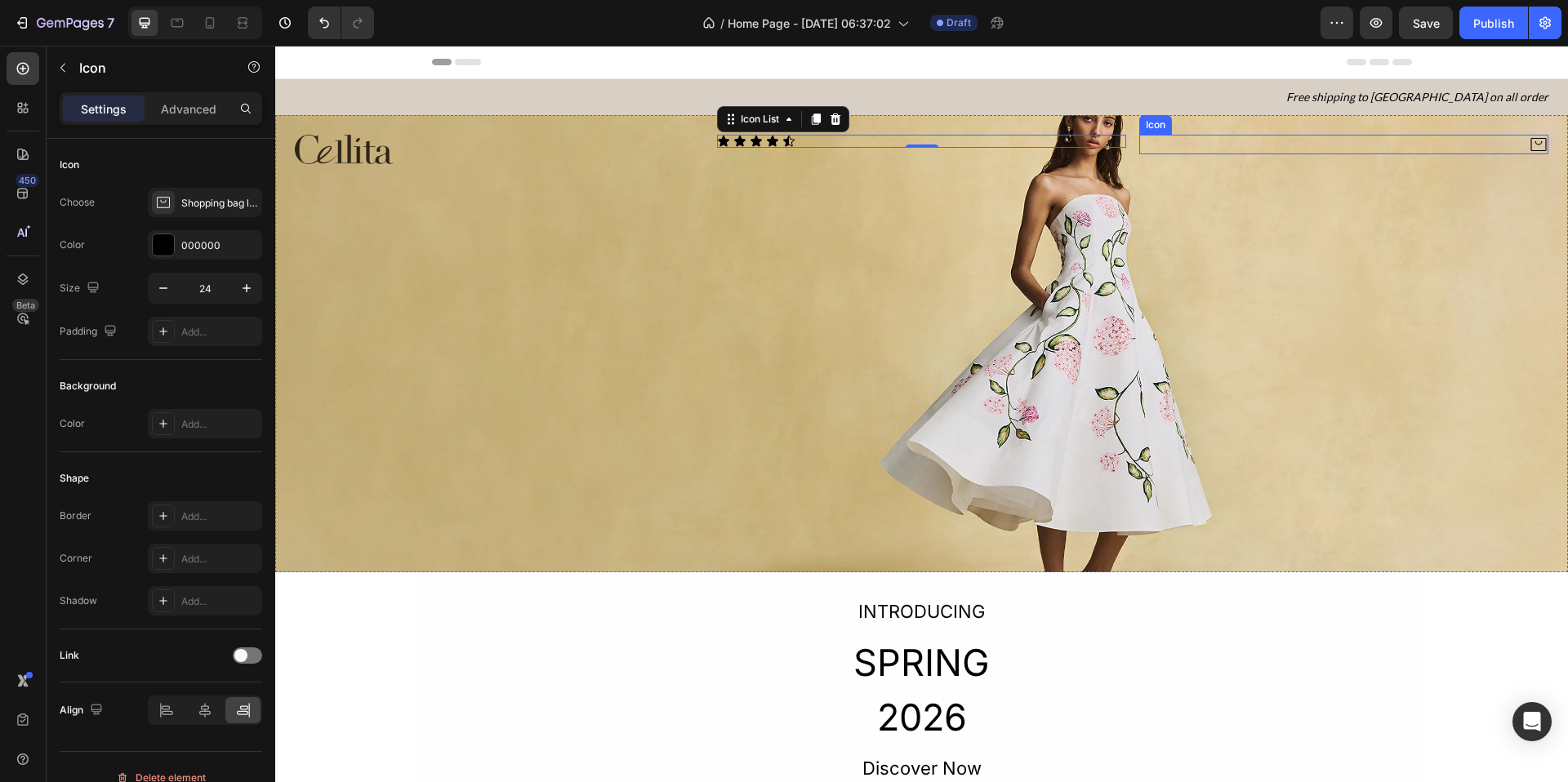
click at [1251, 143] on div "Icon" at bounding box center [1344, 144] width 409 height 19
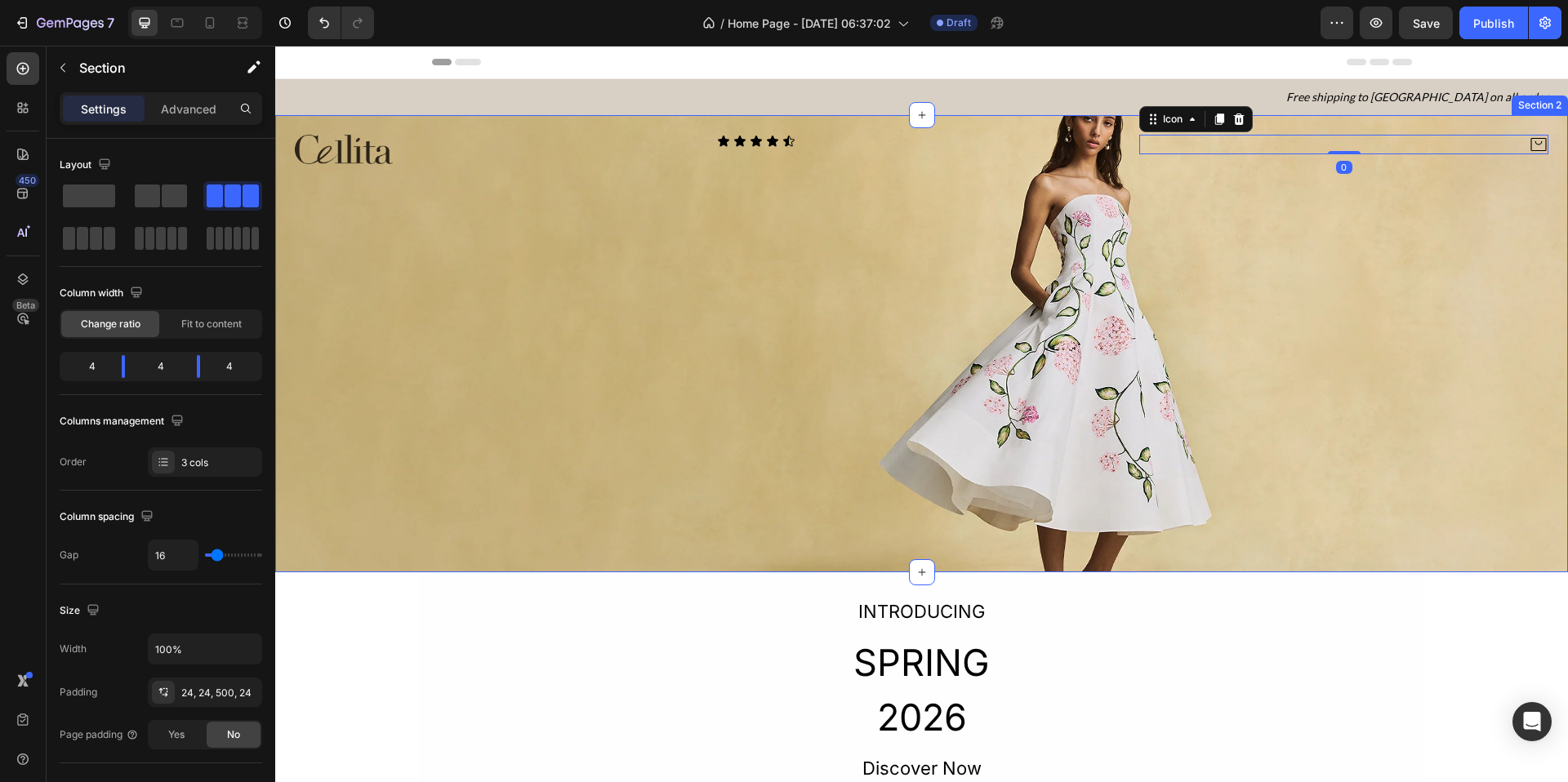
click at [968, 148] on div "Icon Icon Icon Icon Icon Icon List" at bounding box center [921, 149] width 409 height 30
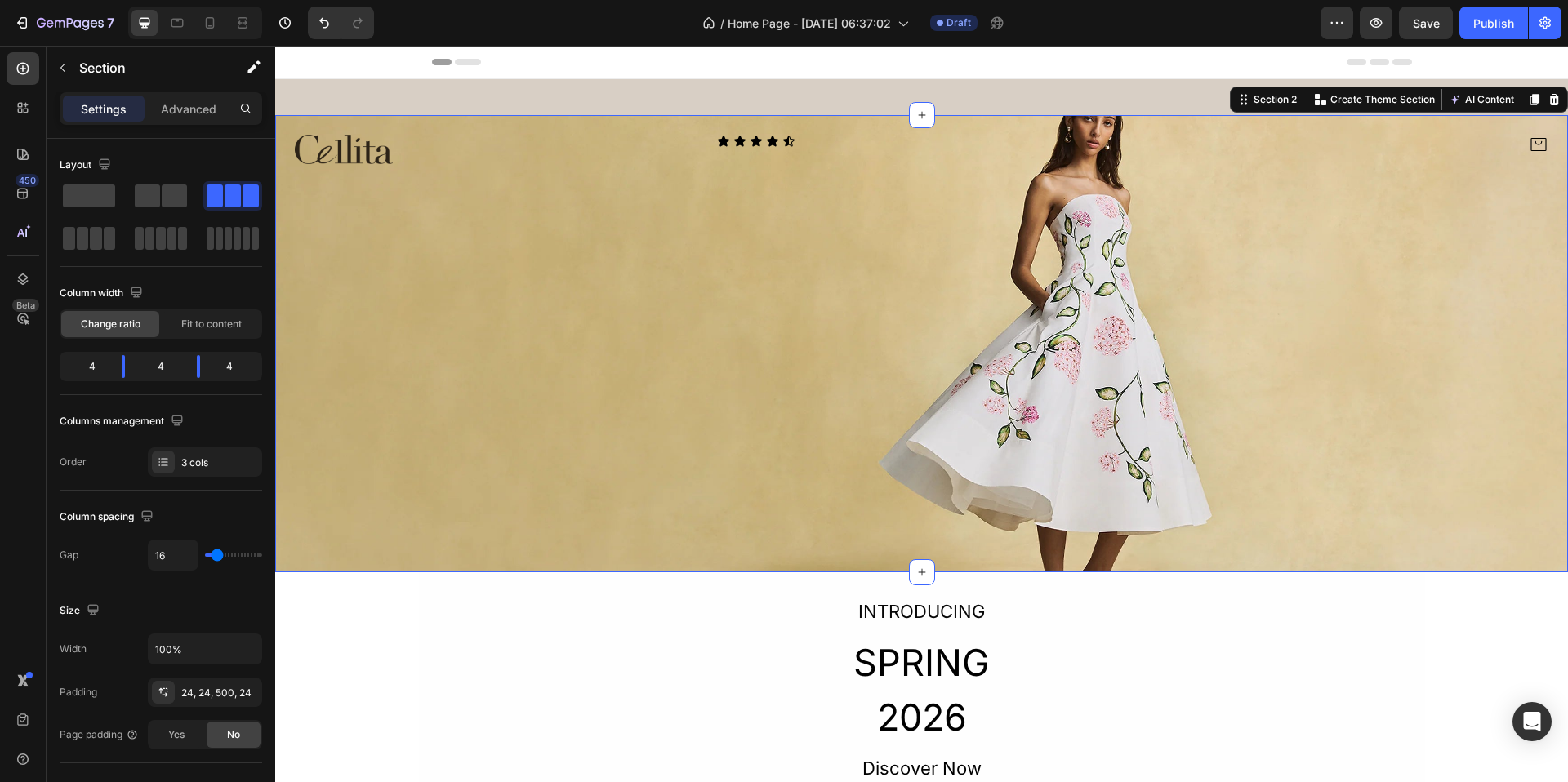
click at [858, 134] on div "Image Icon Icon Icon Icon Icon Icon List Icon Section 2 You can create reusable…" at bounding box center [921, 344] width 1293 height 457
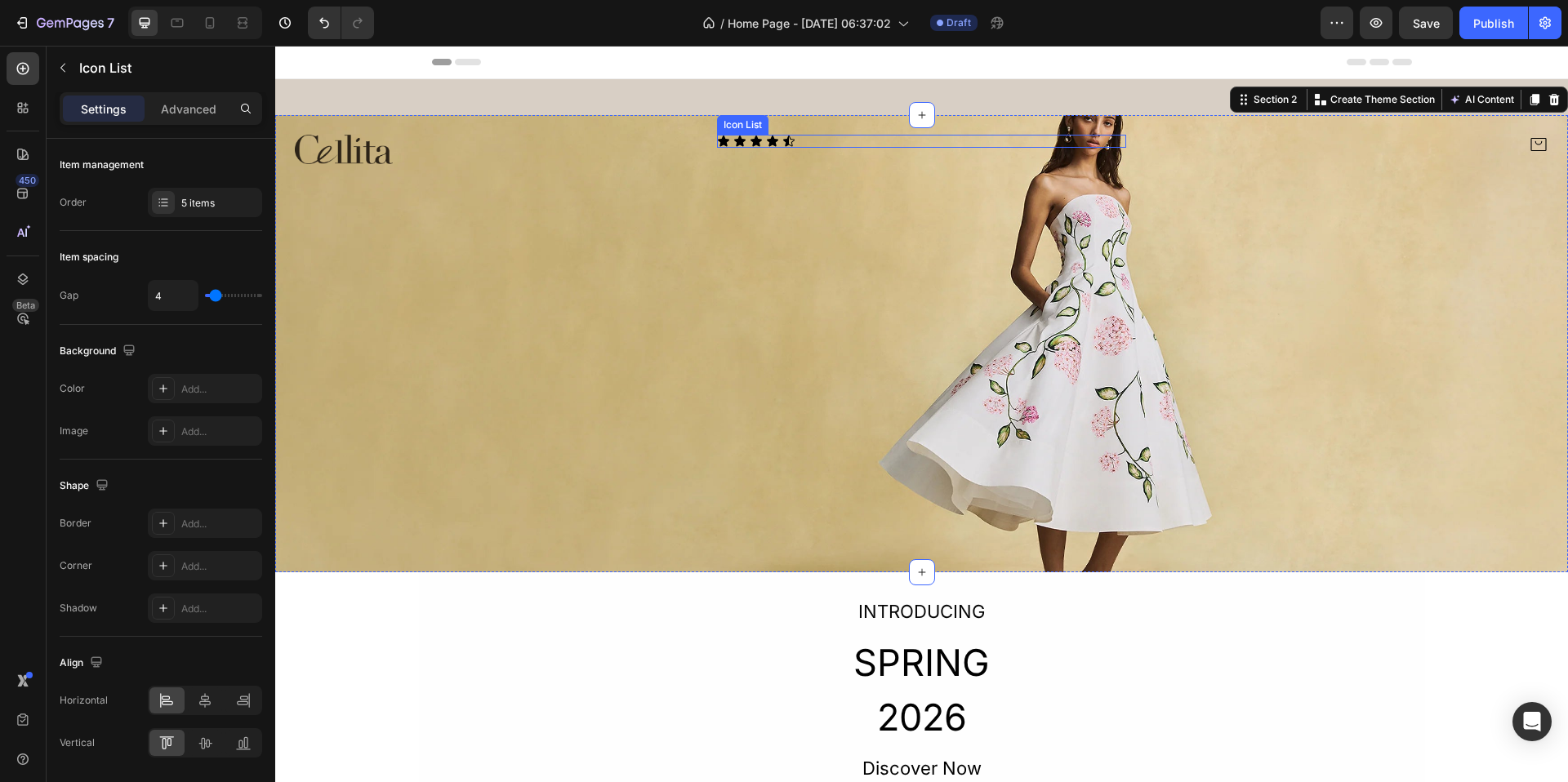
click at [837, 140] on div "Icon Icon Icon Icon Icon" at bounding box center [921, 141] width 409 height 13
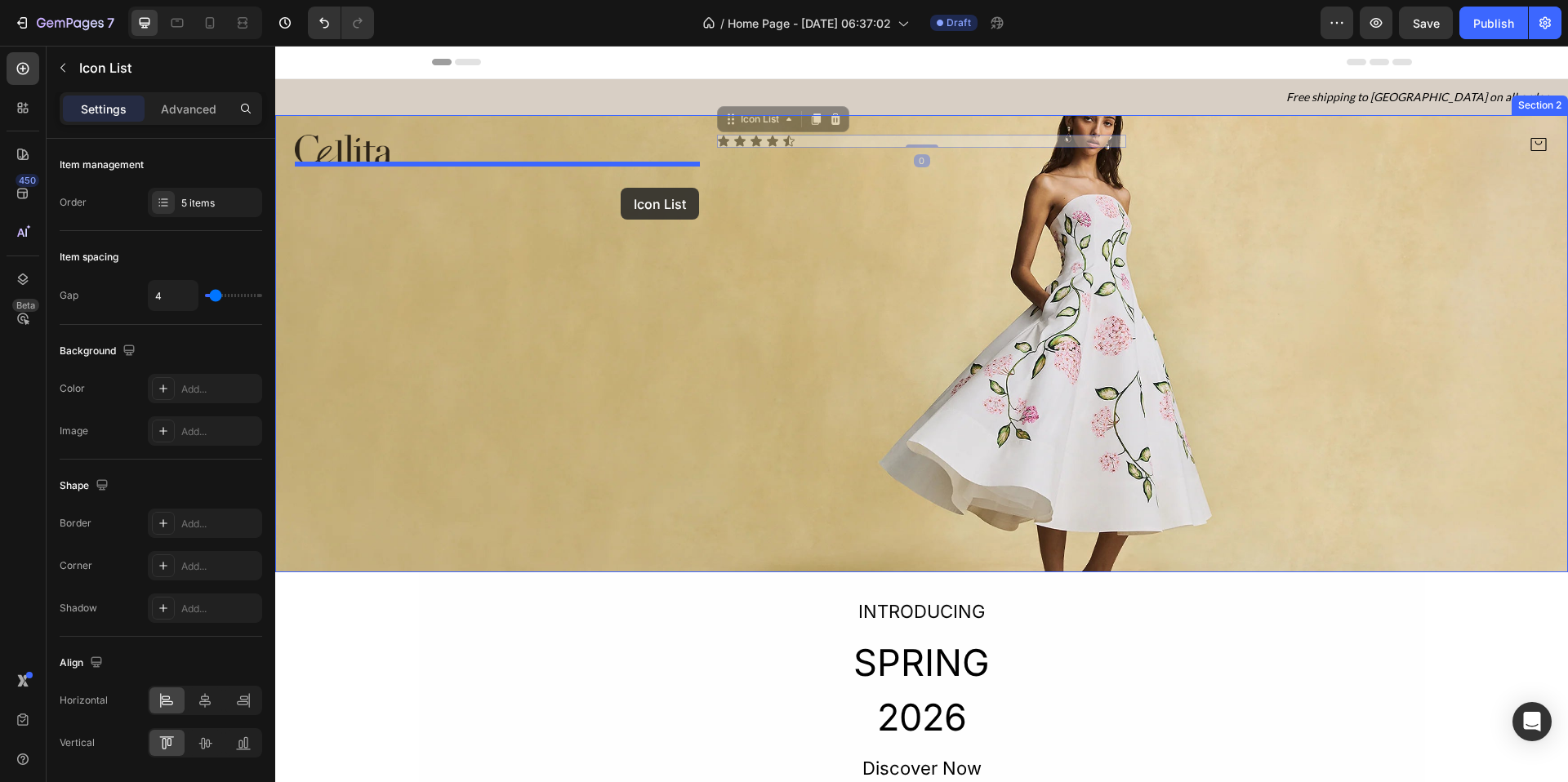
drag, startPoint x: 832, startPoint y: 139, endPoint x: 621, endPoint y: 188, distance: 216.6
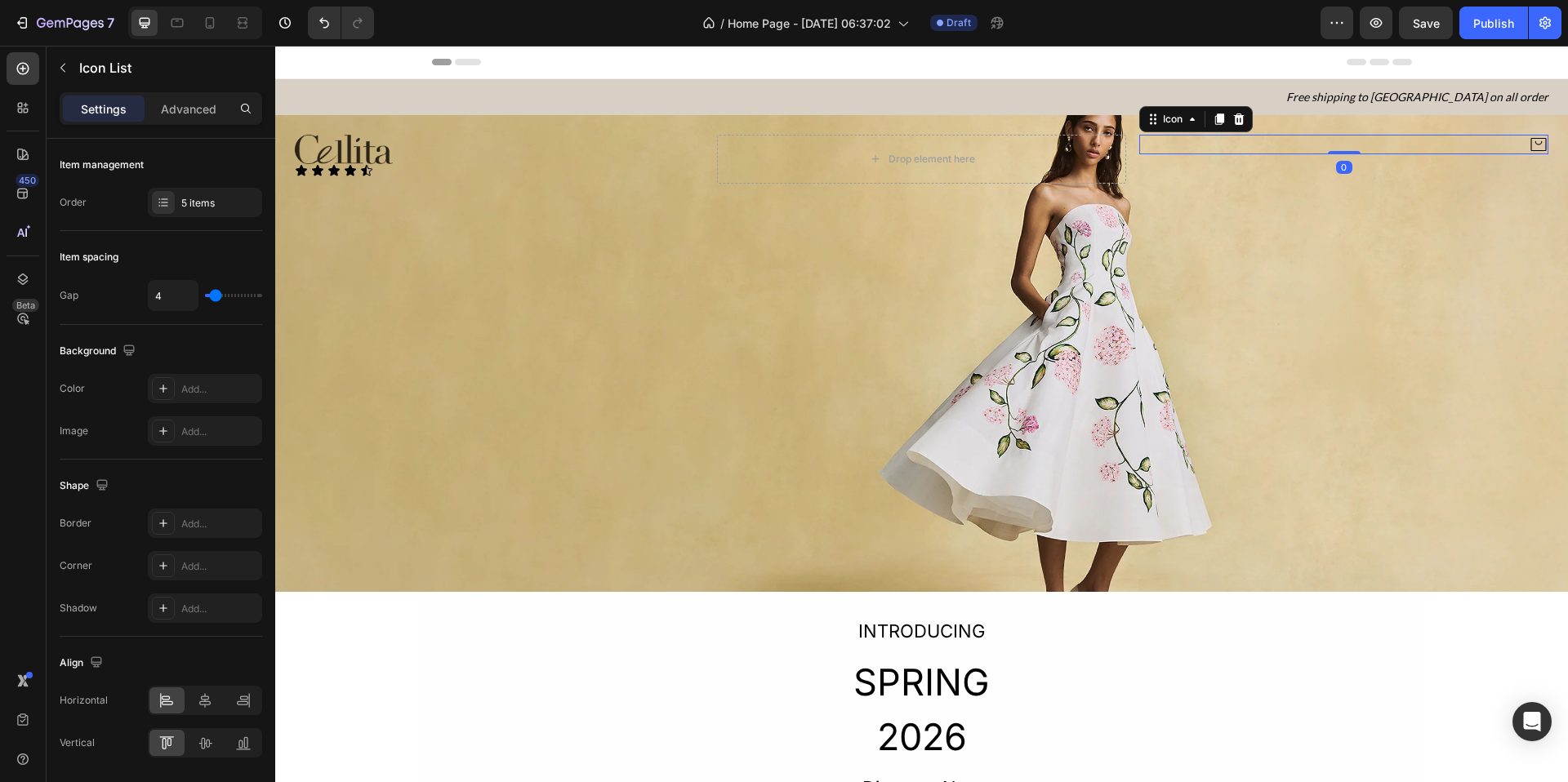
click at [1251, 149] on div "Icon 0" at bounding box center [1344, 144] width 409 height 19
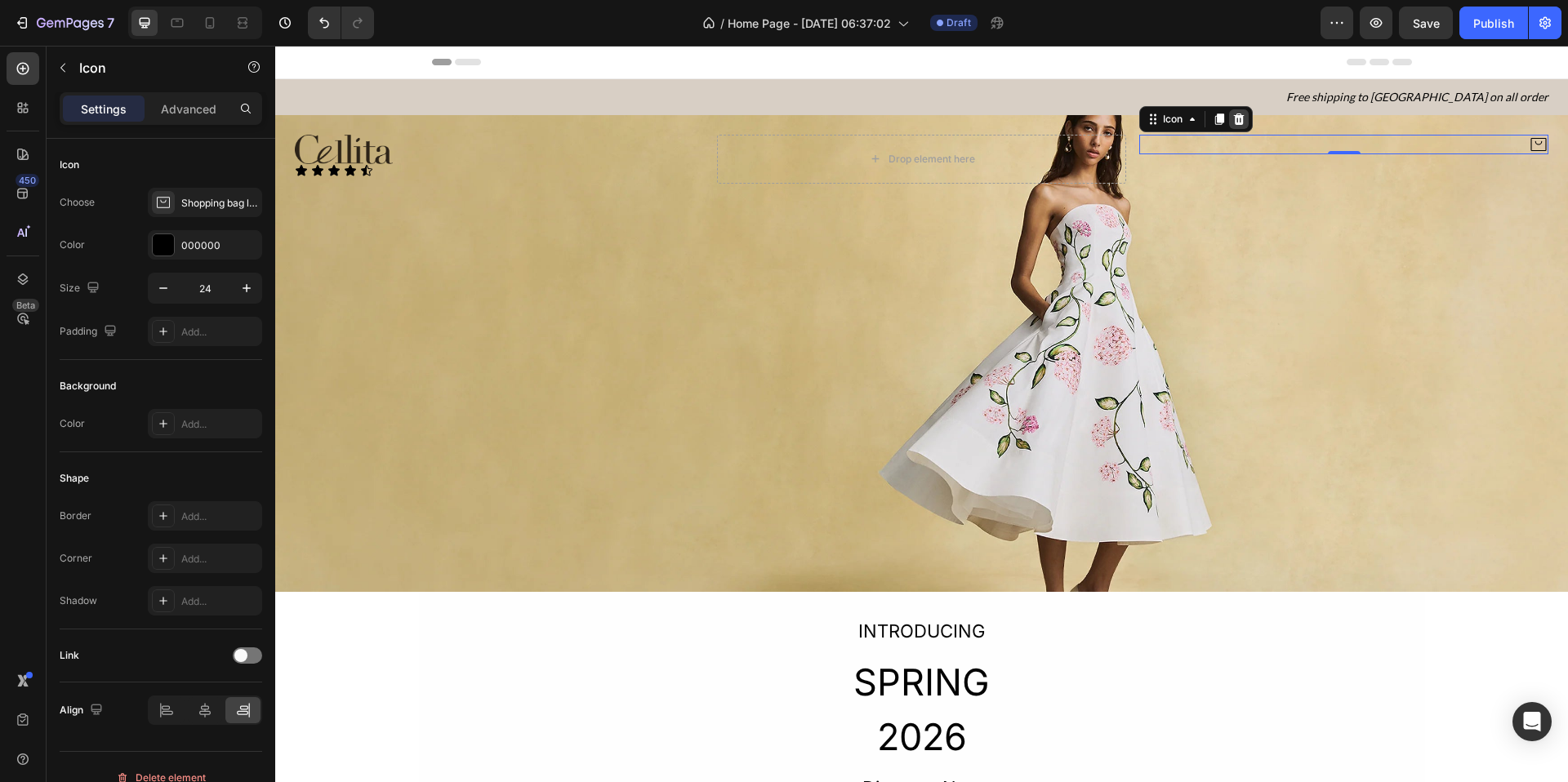
click at [1237, 123] on icon at bounding box center [1239, 119] width 13 height 13
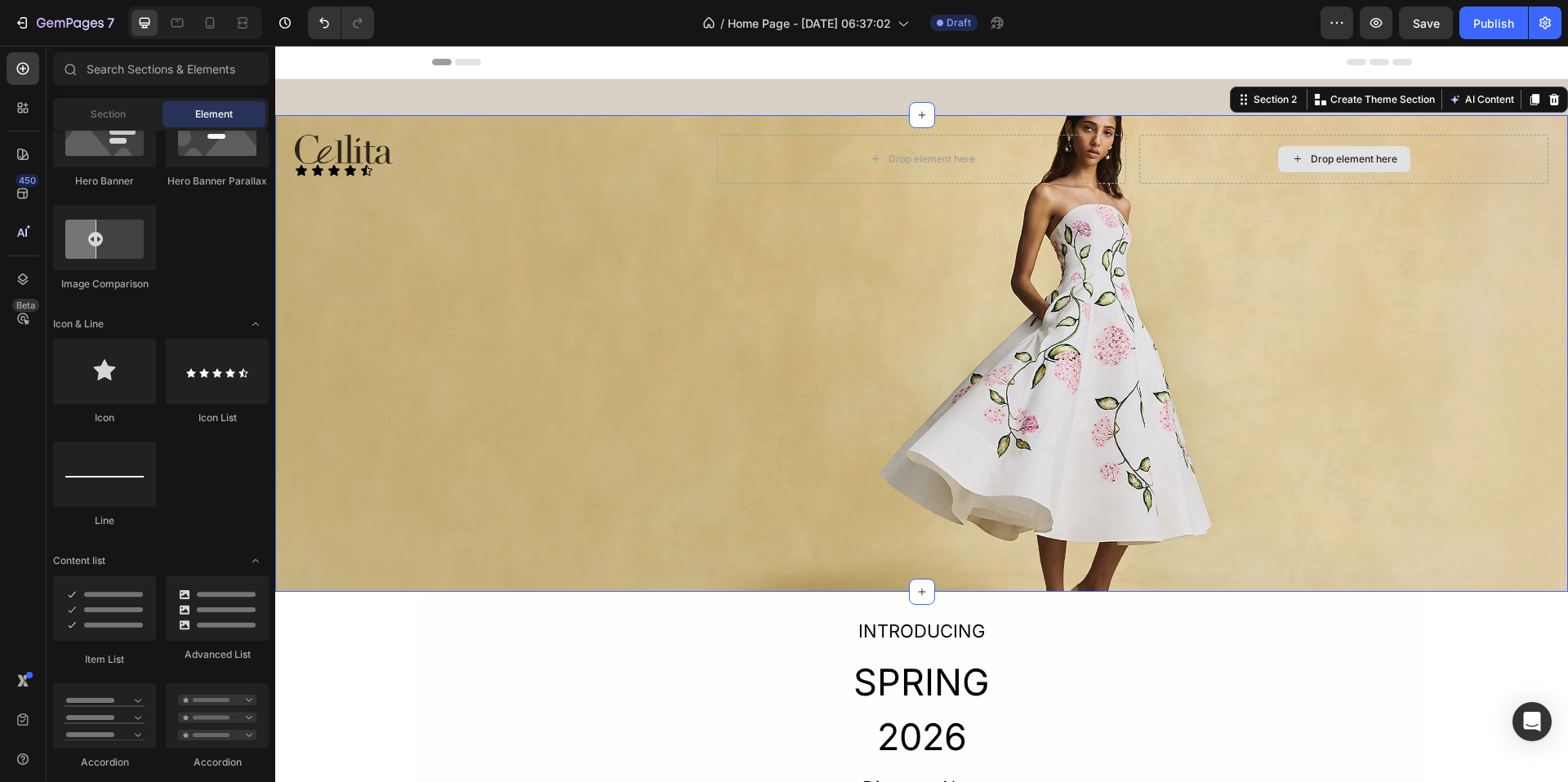
click at [1207, 162] on div "Drop element here" at bounding box center [1344, 159] width 409 height 49
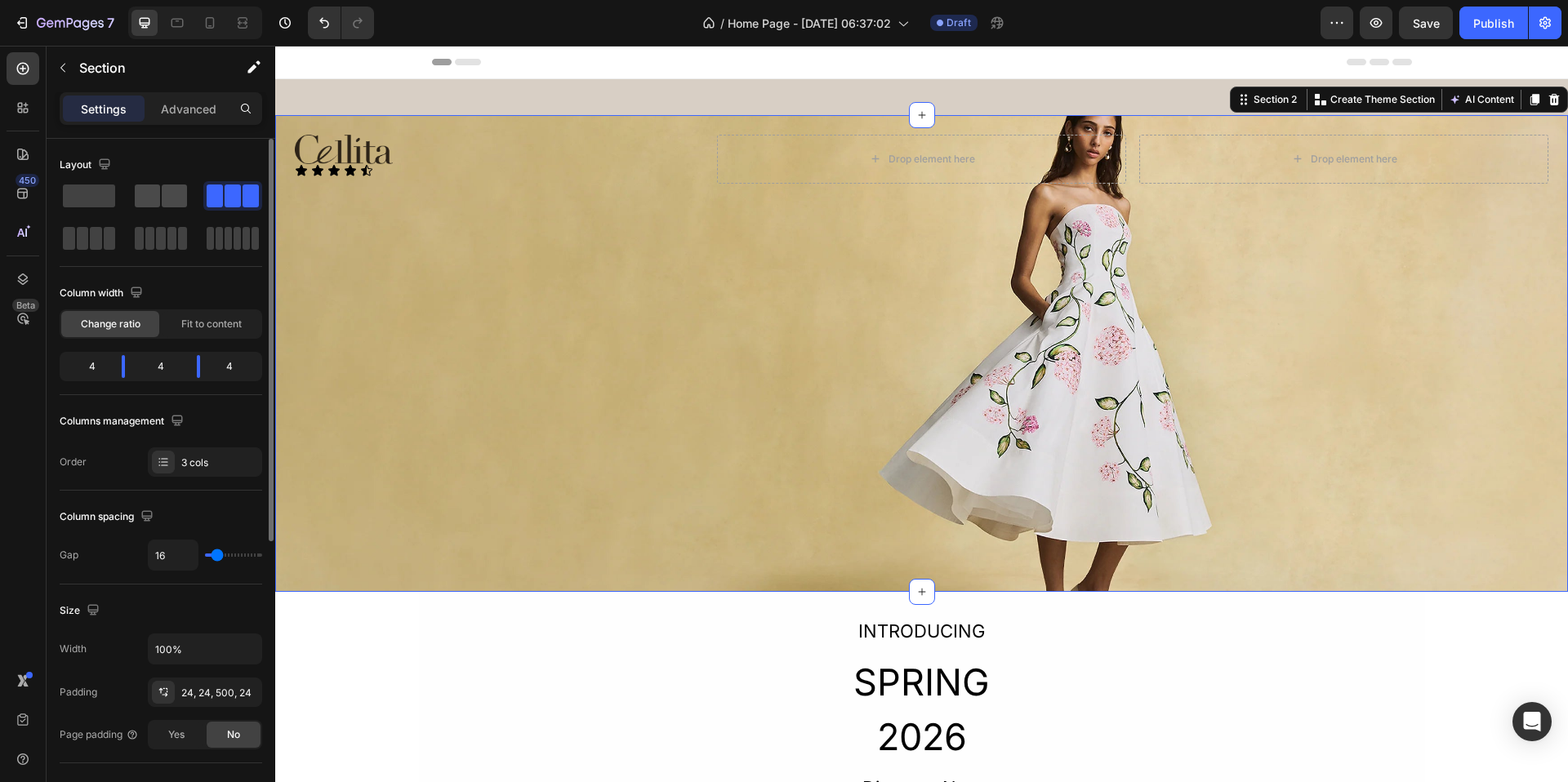
click at [174, 195] on span at bounding box center [174, 196] width 25 height 23
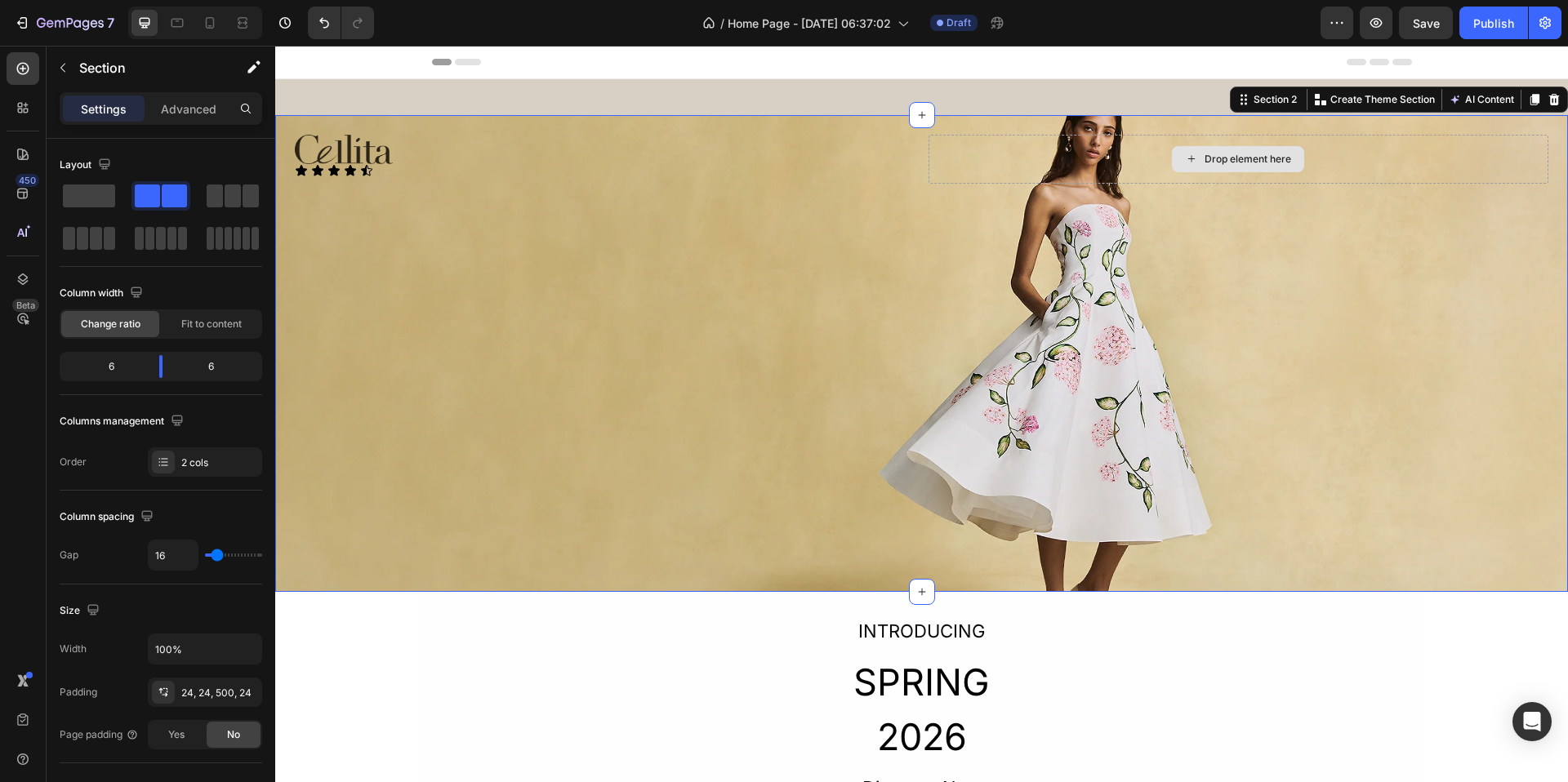
click at [929, 155] on div "Drop element here" at bounding box center [1239, 159] width 621 height 49
click at [1034, 151] on div "Drop element here" at bounding box center [1239, 159] width 621 height 49
click at [380, 172] on div "Icon Icon Icon Icon Icon" at bounding box center [605, 171] width 621 height 13
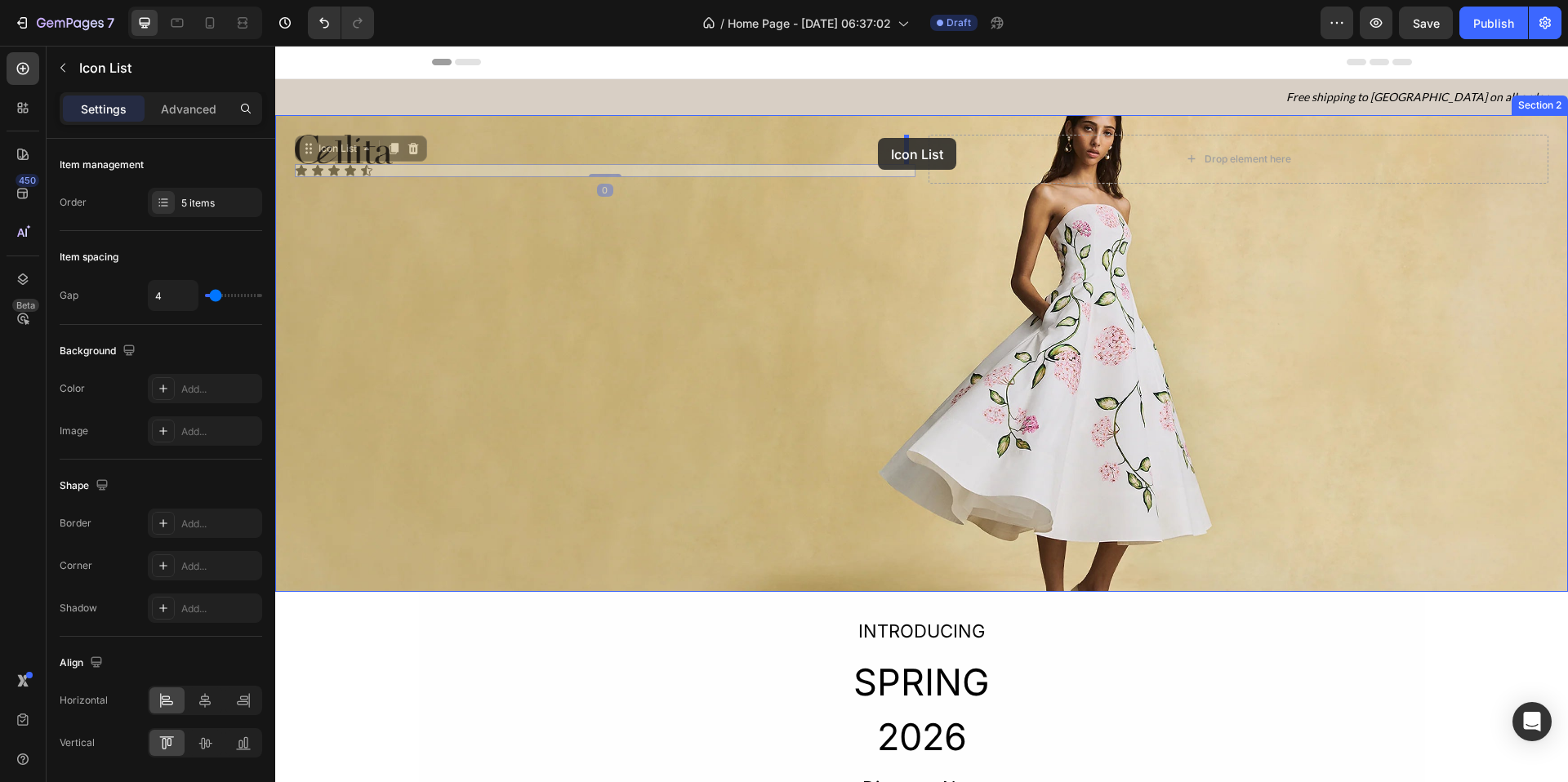
drag, startPoint x: 404, startPoint y: 172, endPoint x: 878, endPoint y: 139, distance: 475.1
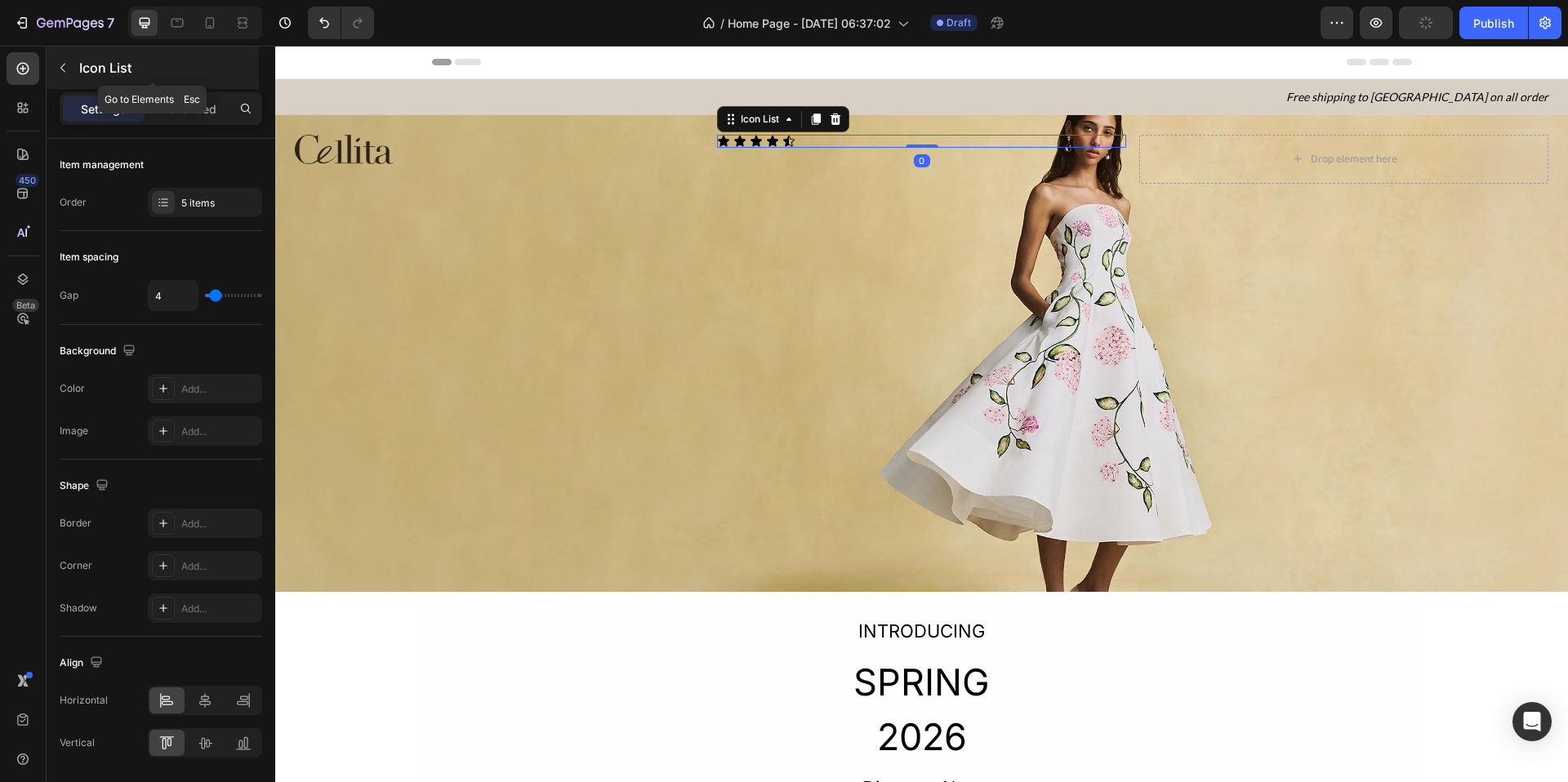
click at [55, 61] on button "button" at bounding box center [62, 67] width 26 height 26
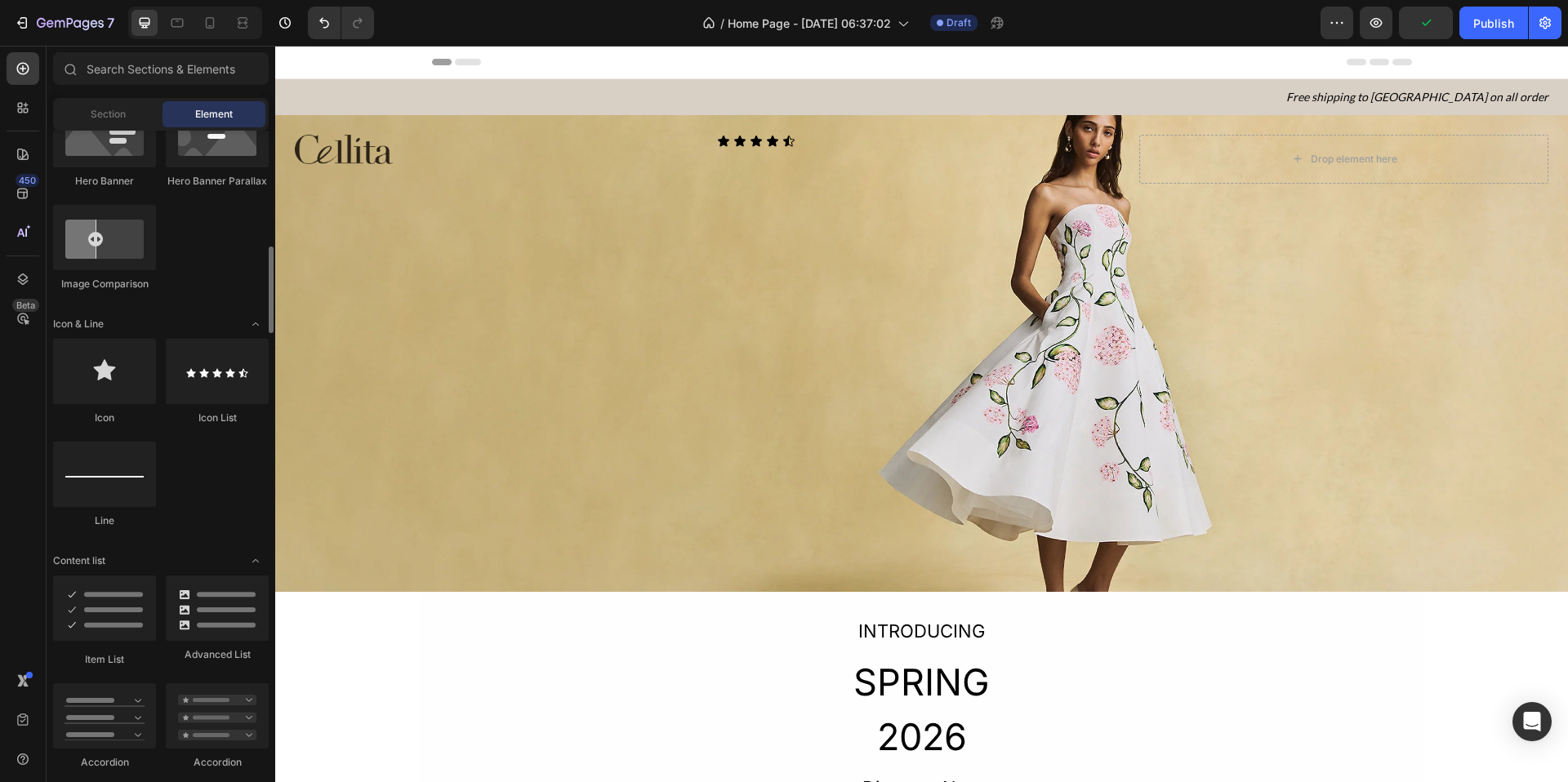
scroll to position [0, 0]
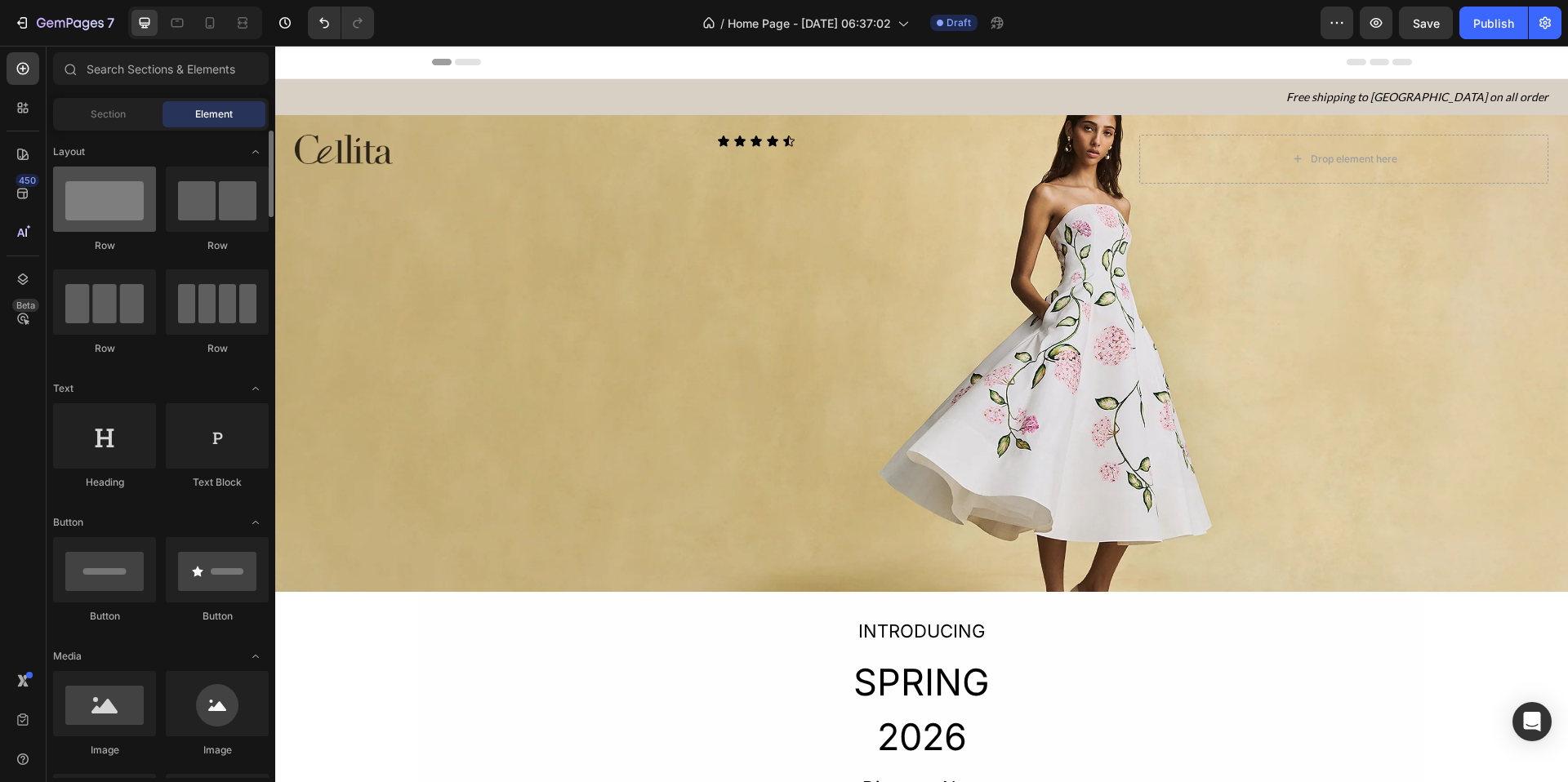
click at [124, 205] on div at bounding box center [104, 199] width 103 height 65
click at [222, 216] on div at bounding box center [217, 199] width 103 height 65
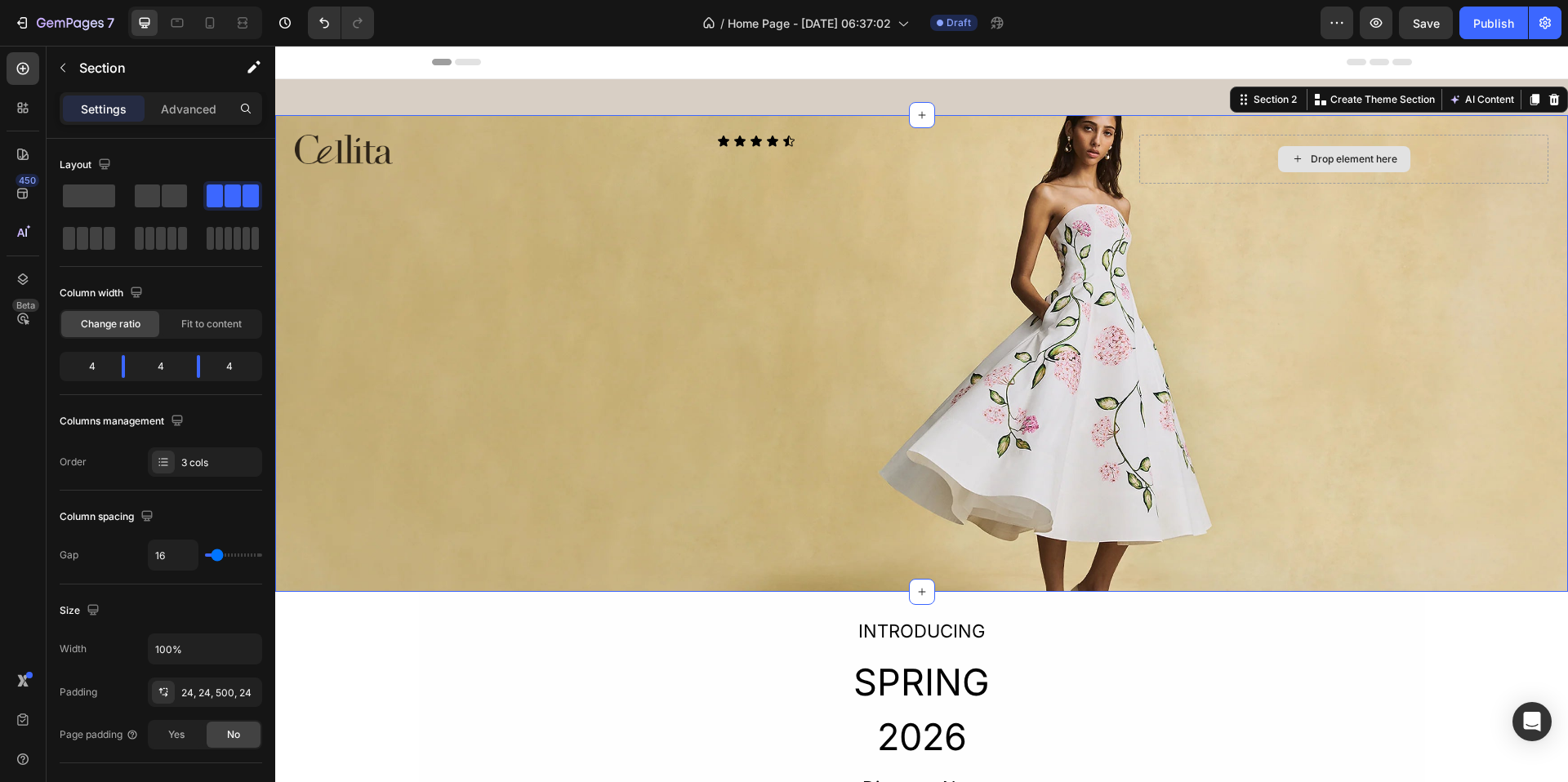
click at [1152, 164] on div "Drop element here" at bounding box center [1344, 159] width 409 height 49
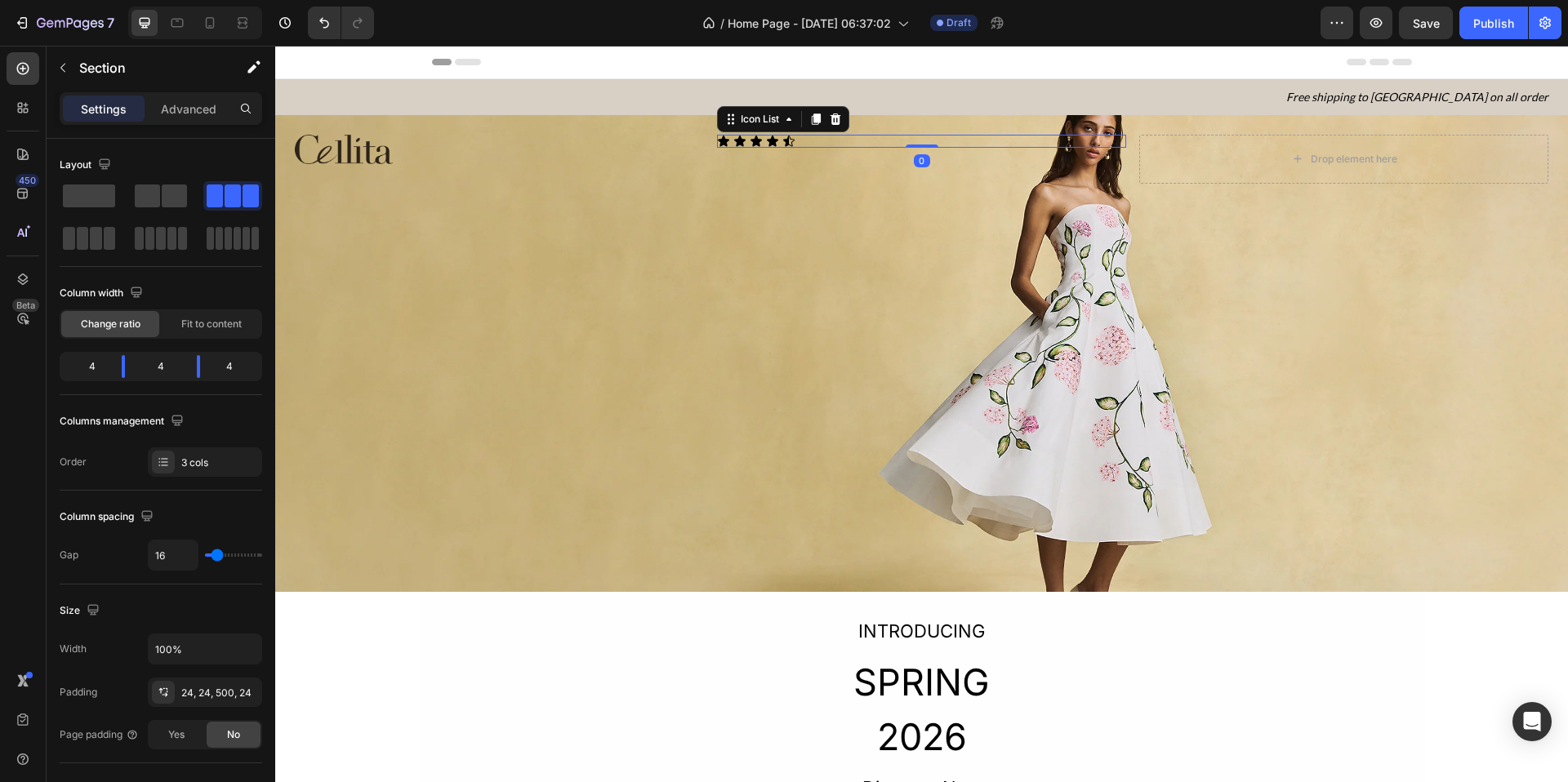
click at [815, 143] on div "Icon Icon Icon Icon Icon" at bounding box center [921, 141] width 409 height 13
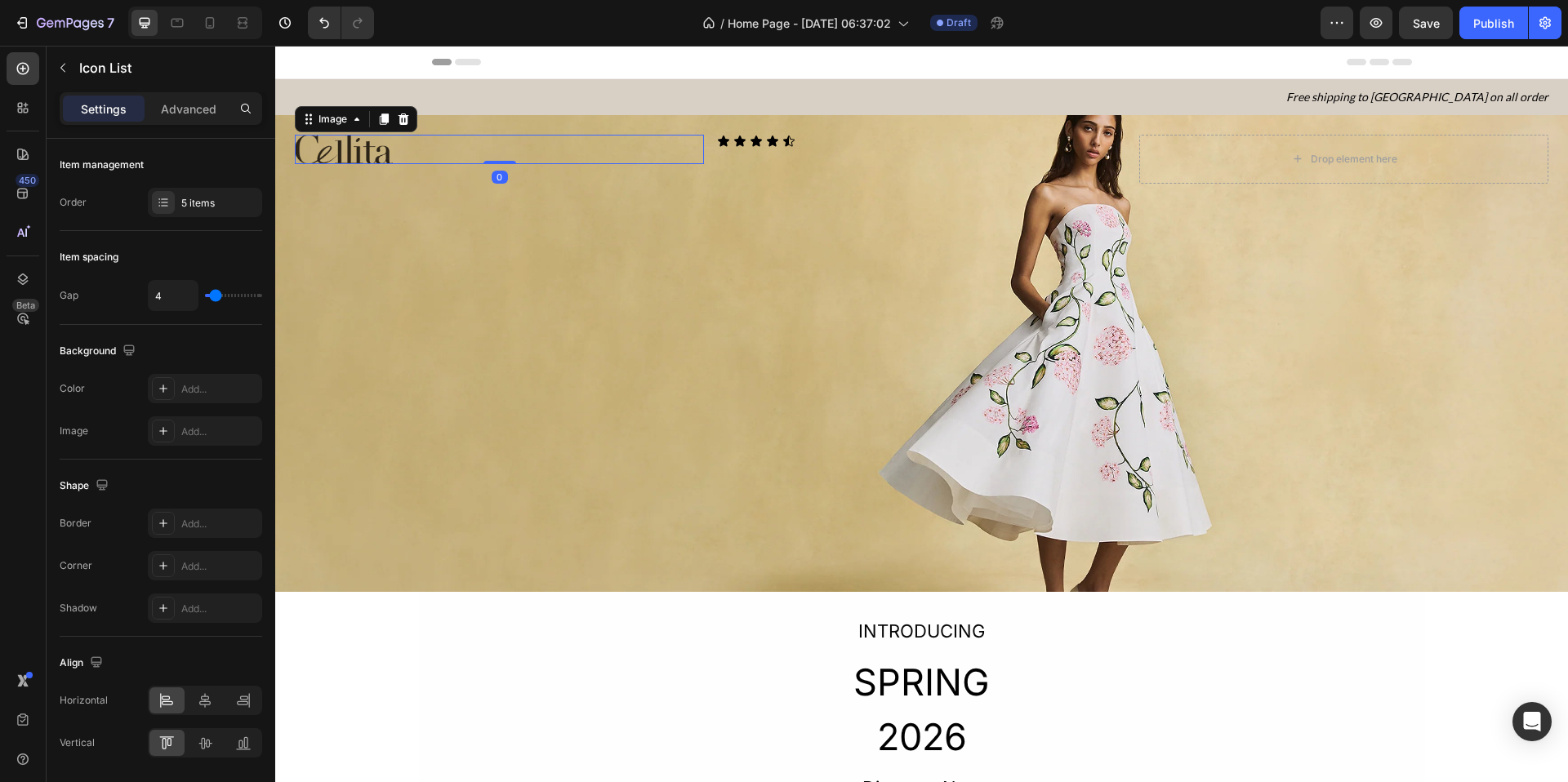
click at [634, 139] on div at bounding box center [500, 149] width 409 height 30
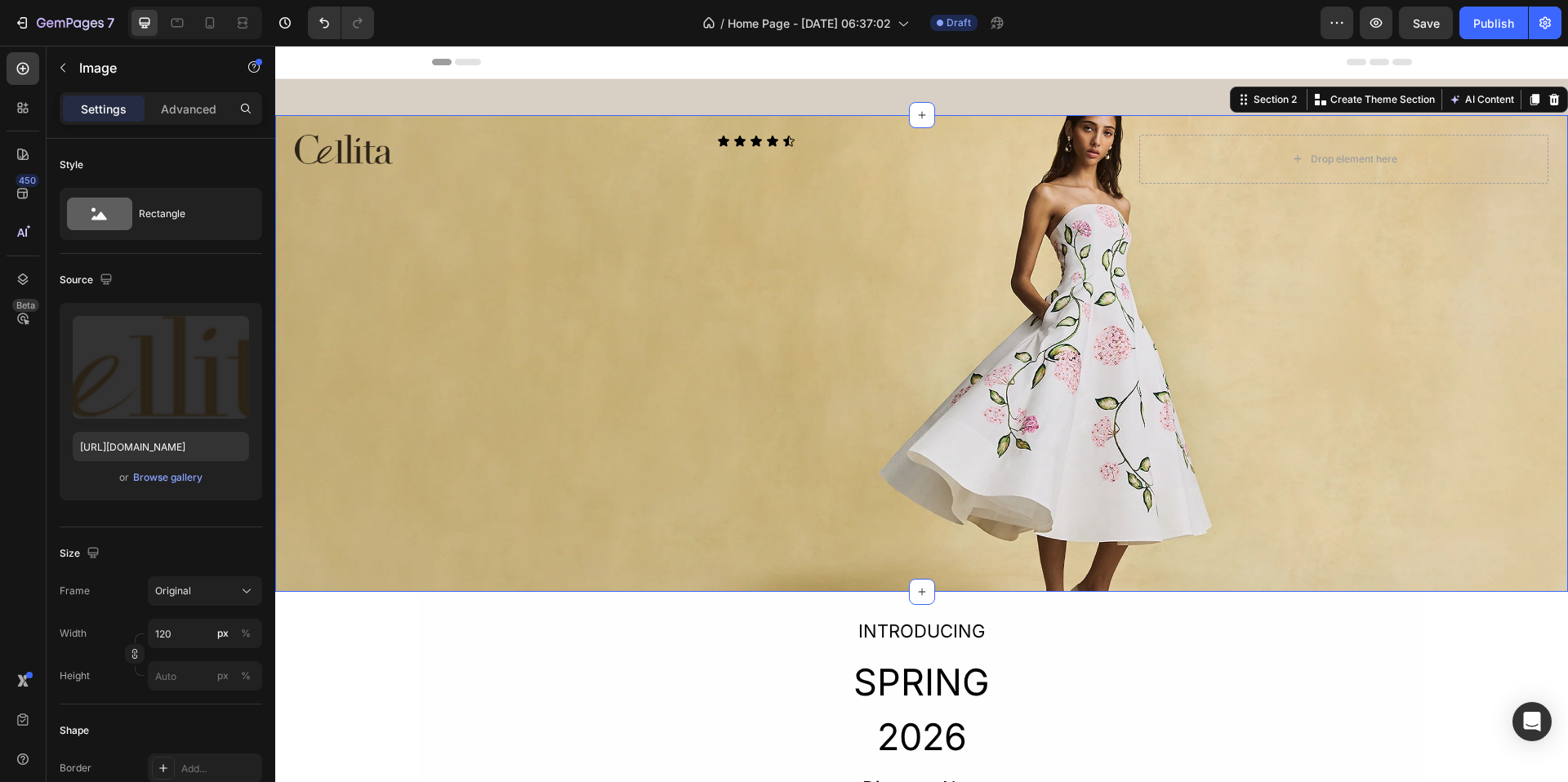
click at [1129, 161] on div "Image Icon Icon Icon Icon Icon Icon List Drop element here Section 2 You can cr…" at bounding box center [921, 354] width 1293 height 477
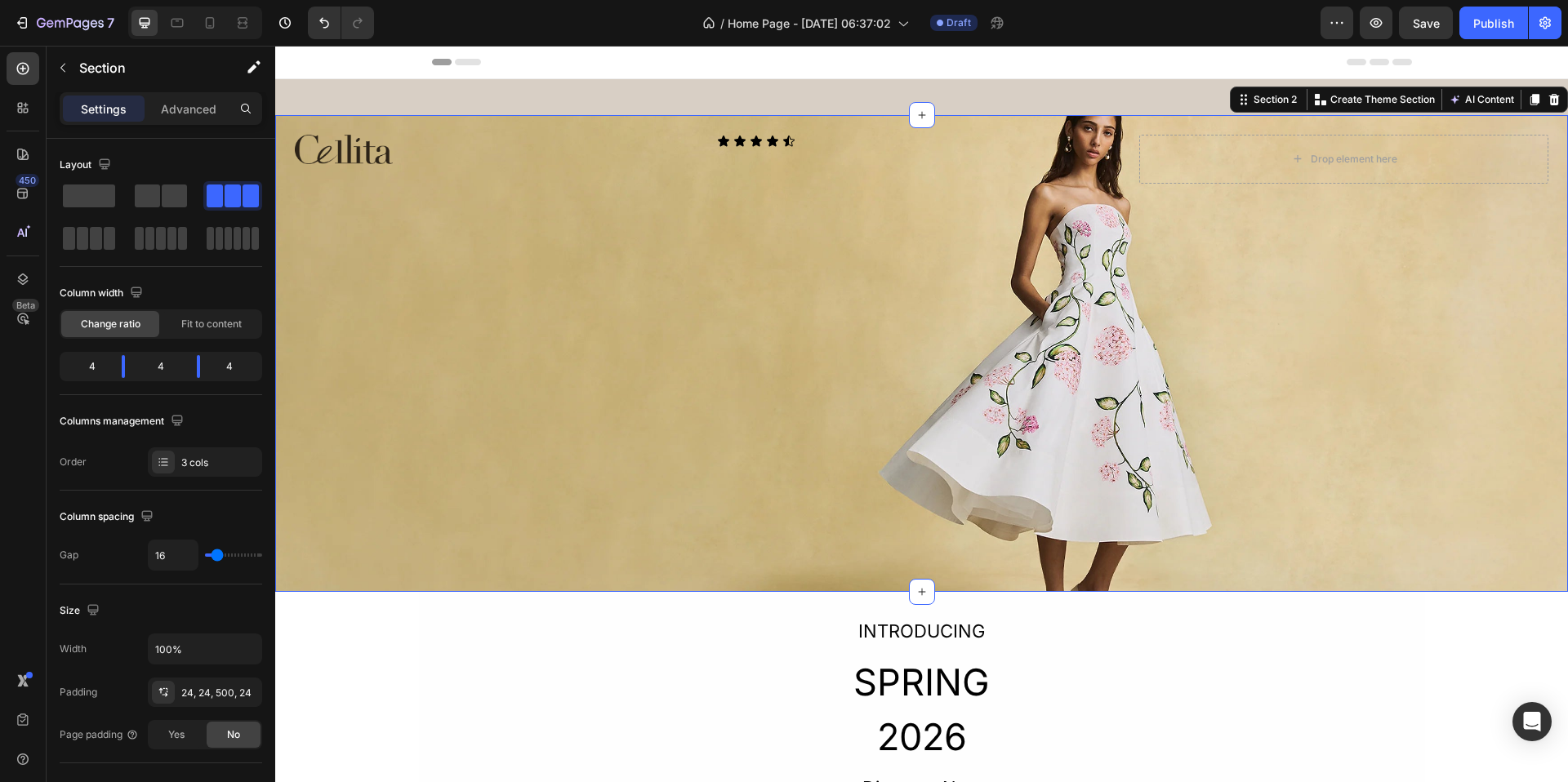
click at [701, 220] on div "Image Icon Icon Icon Icon Icon Icon List Drop element here Section 2 You can cr…" at bounding box center [921, 354] width 1293 height 477
click at [196, 194] on div at bounding box center [160, 217] width 203 height 72
click at [175, 192] on span at bounding box center [174, 196] width 25 height 23
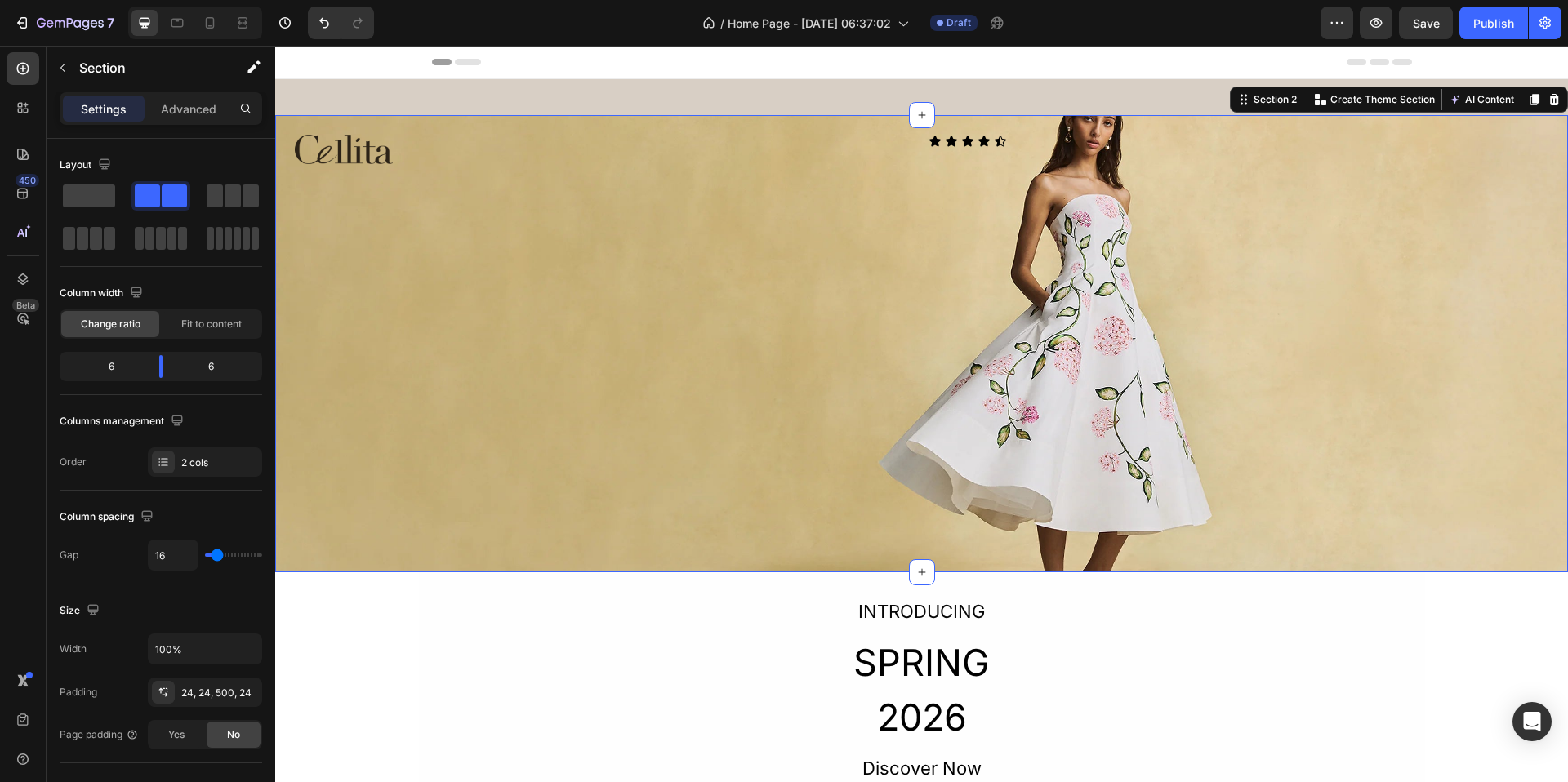
click at [1033, 152] on div "Icon Icon Icon Icon Icon Icon List" at bounding box center [1239, 149] width 621 height 30
click at [1001, 135] on div "Icon Icon Icon Icon Icon" at bounding box center [1239, 141] width 621 height 13
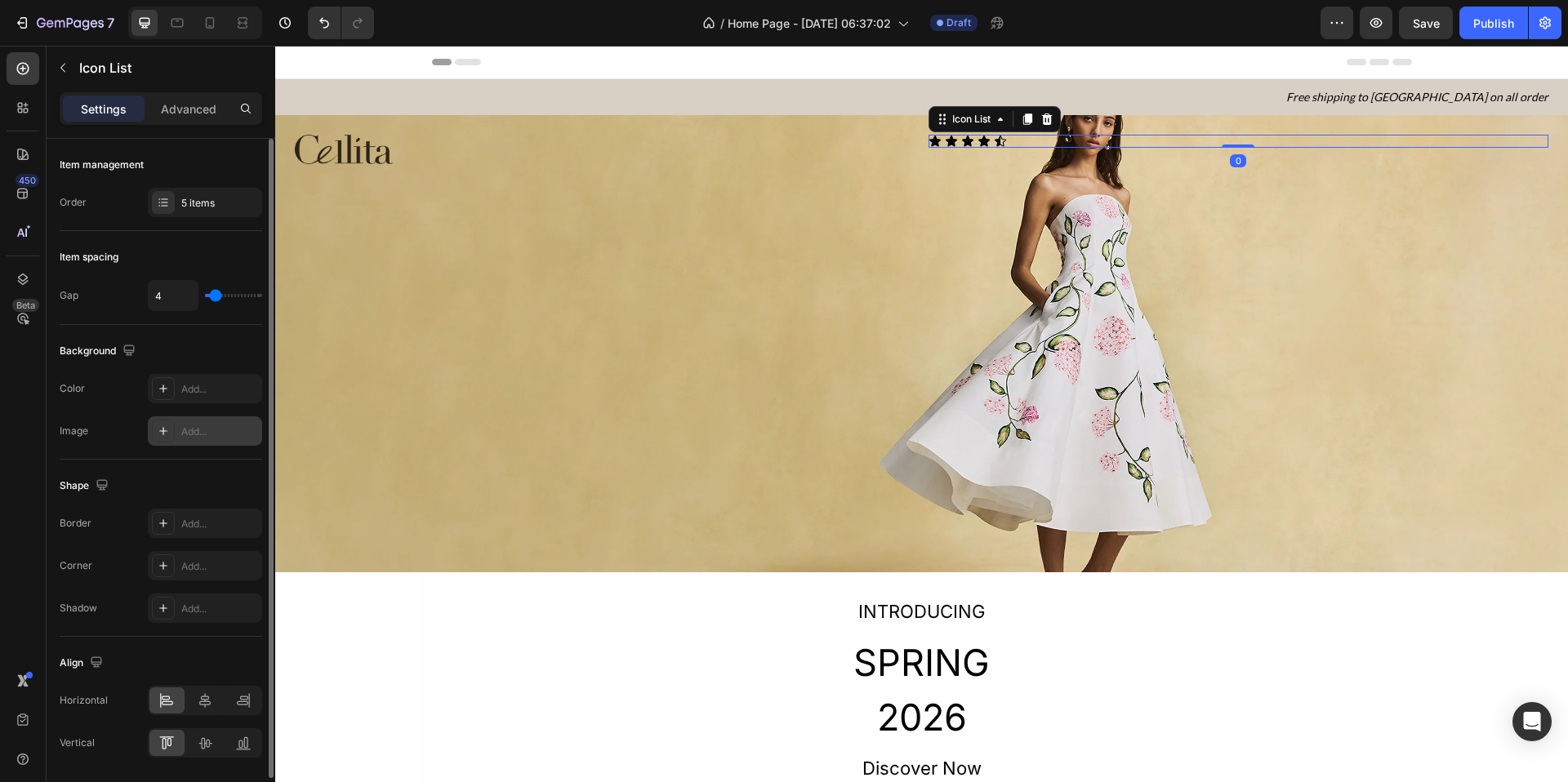
scroll to position [54, 0]
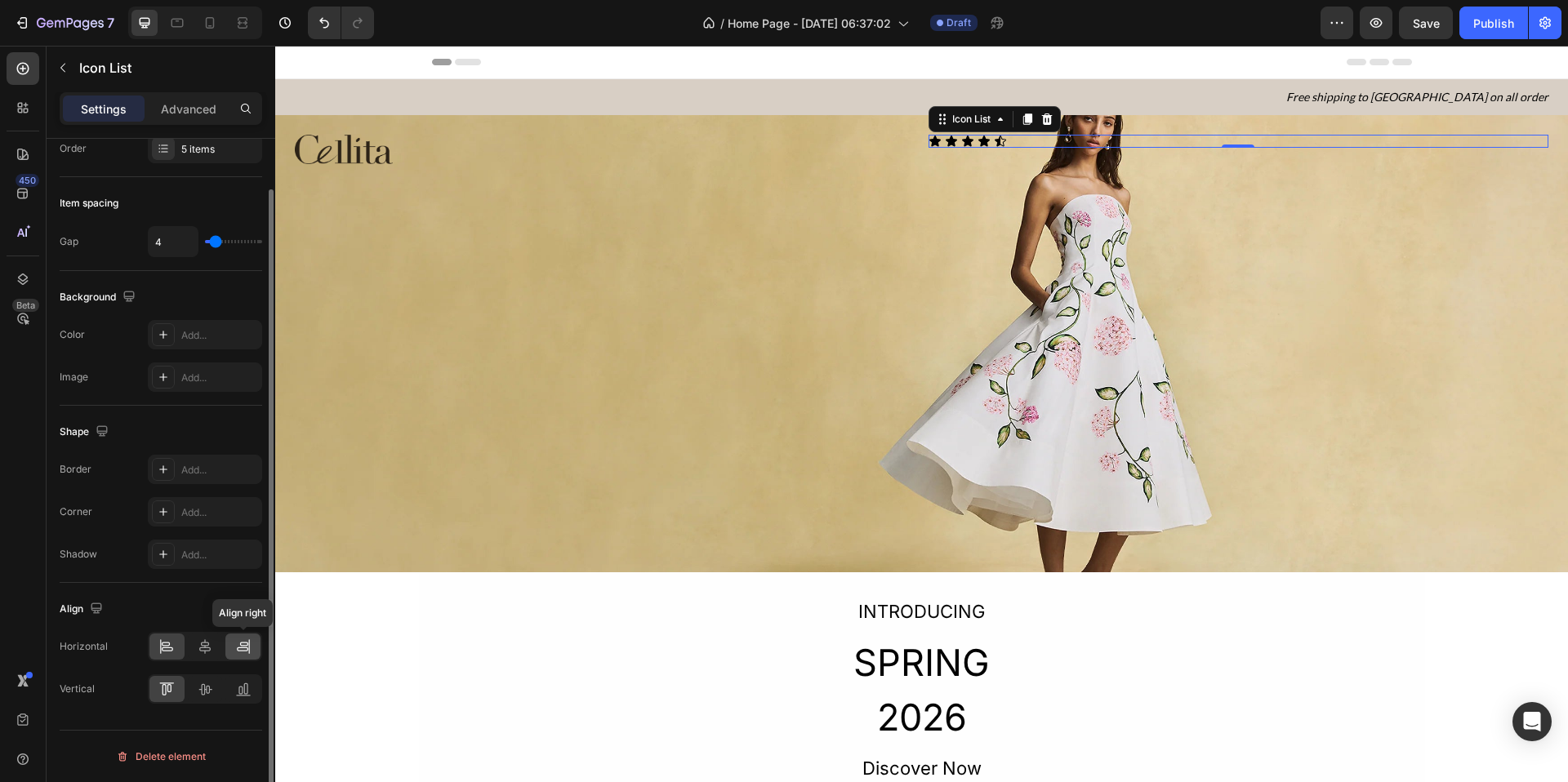
click at [245, 648] on icon at bounding box center [243, 647] width 16 height 16
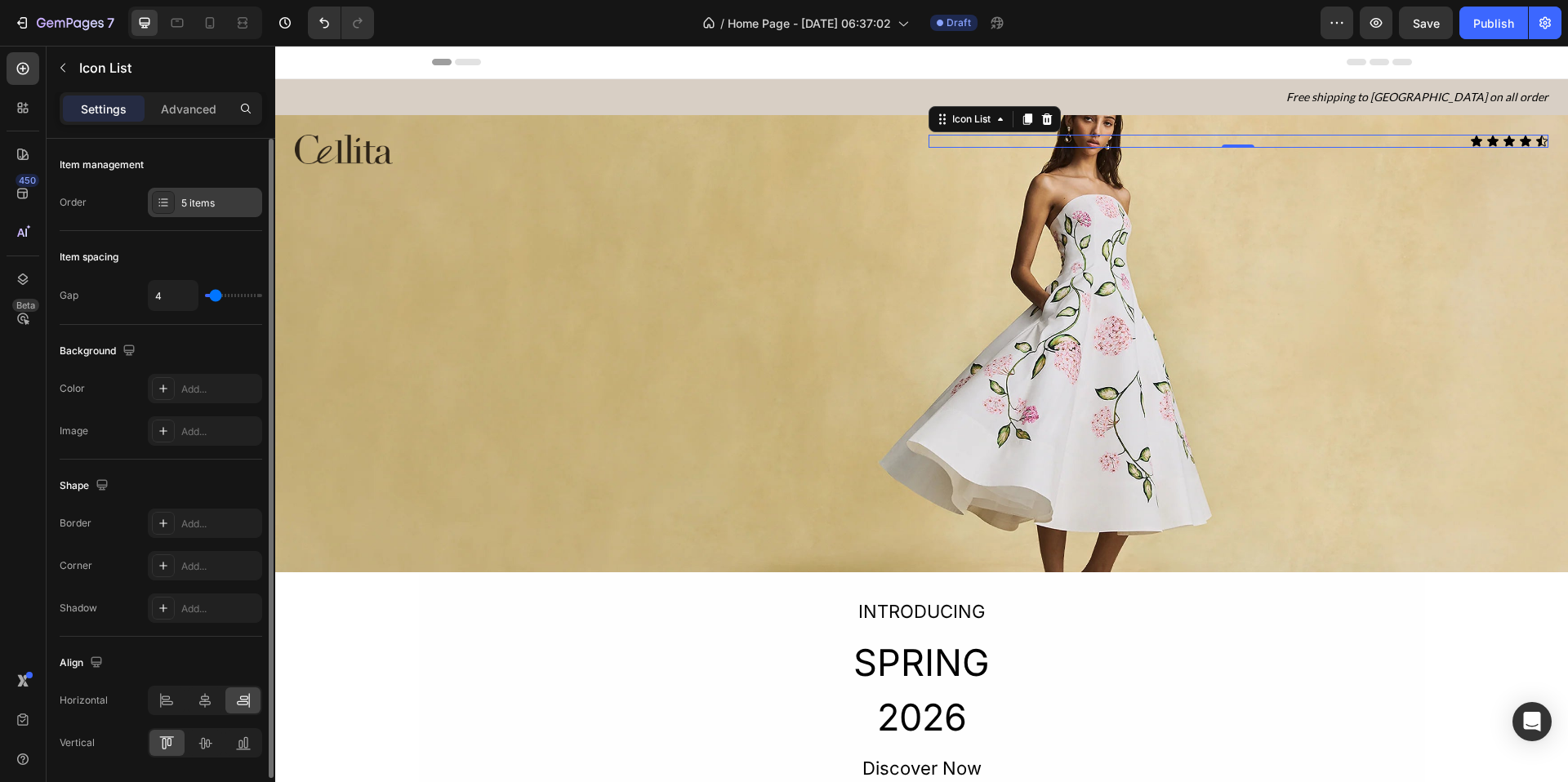
click at [213, 199] on div "5 items" at bounding box center [220, 203] width 77 height 14
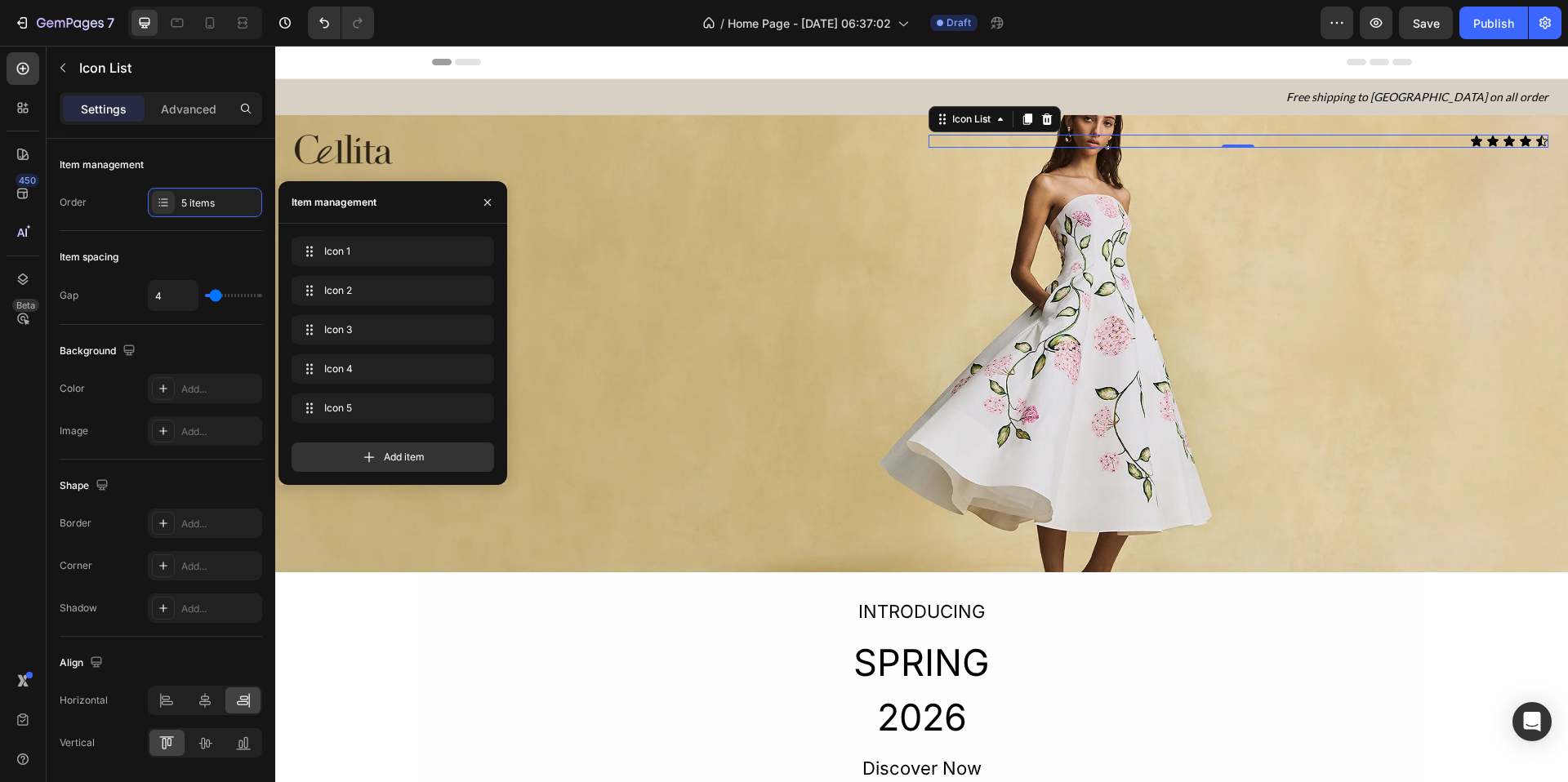
click at [373, 385] on div "Icon 4 Icon 4" at bounding box center [392, 372] width 203 height 36
click at [372, 357] on div "Icon 4 Icon 4" at bounding box center [370, 369] width 144 height 23
click at [366, 371] on span "Icon 4" at bounding box center [370, 369] width 92 height 14
click at [417, 375] on div "Icon 4 Icon 4" at bounding box center [370, 369] width 144 height 23
click at [356, 355] on div "Icon 4 Icon 4" at bounding box center [392, 369] width 203 height 30
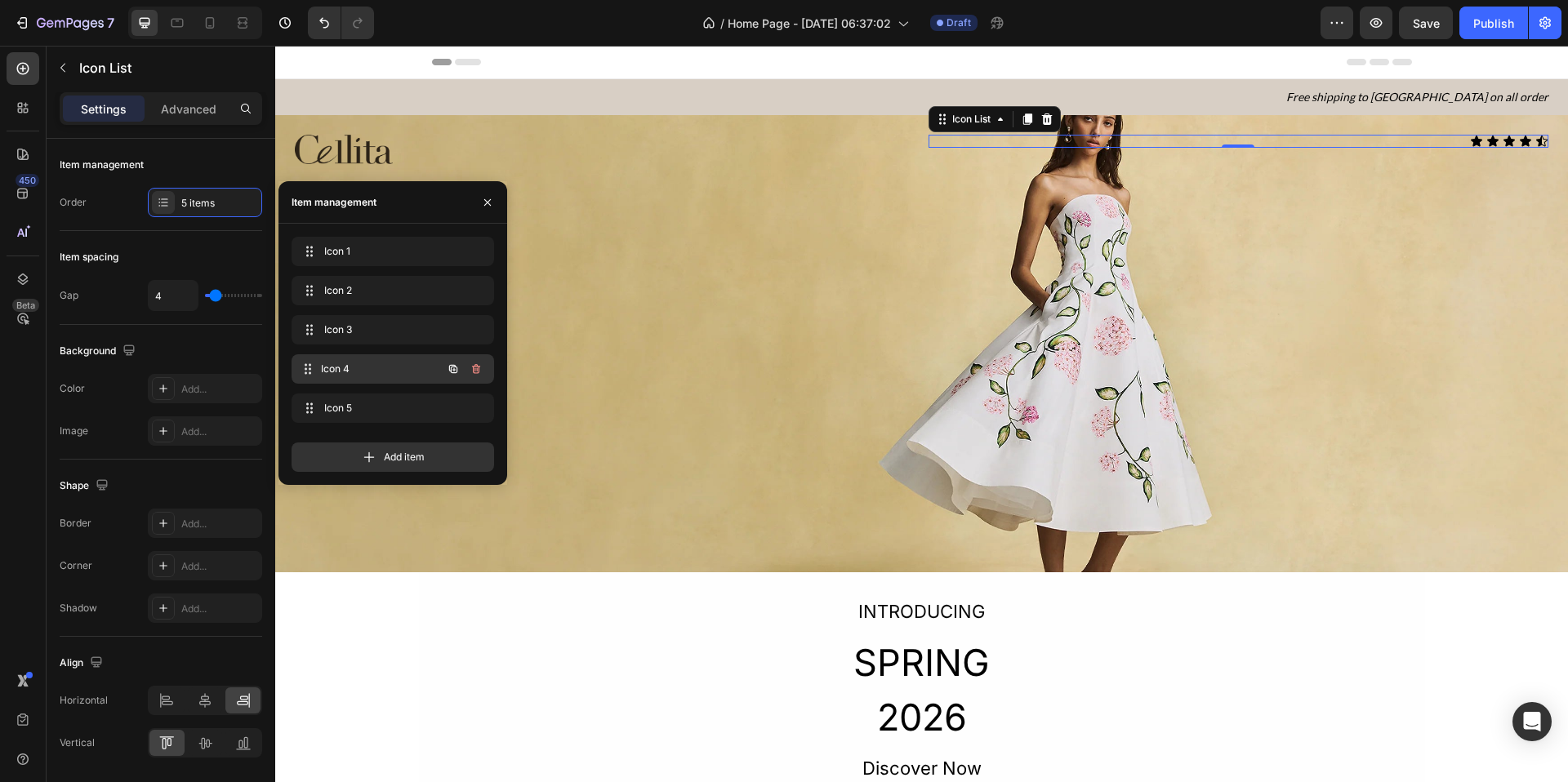
click at [362, 373] on span "Icon 4" at bounding box center [381, 369] width 121 height 14
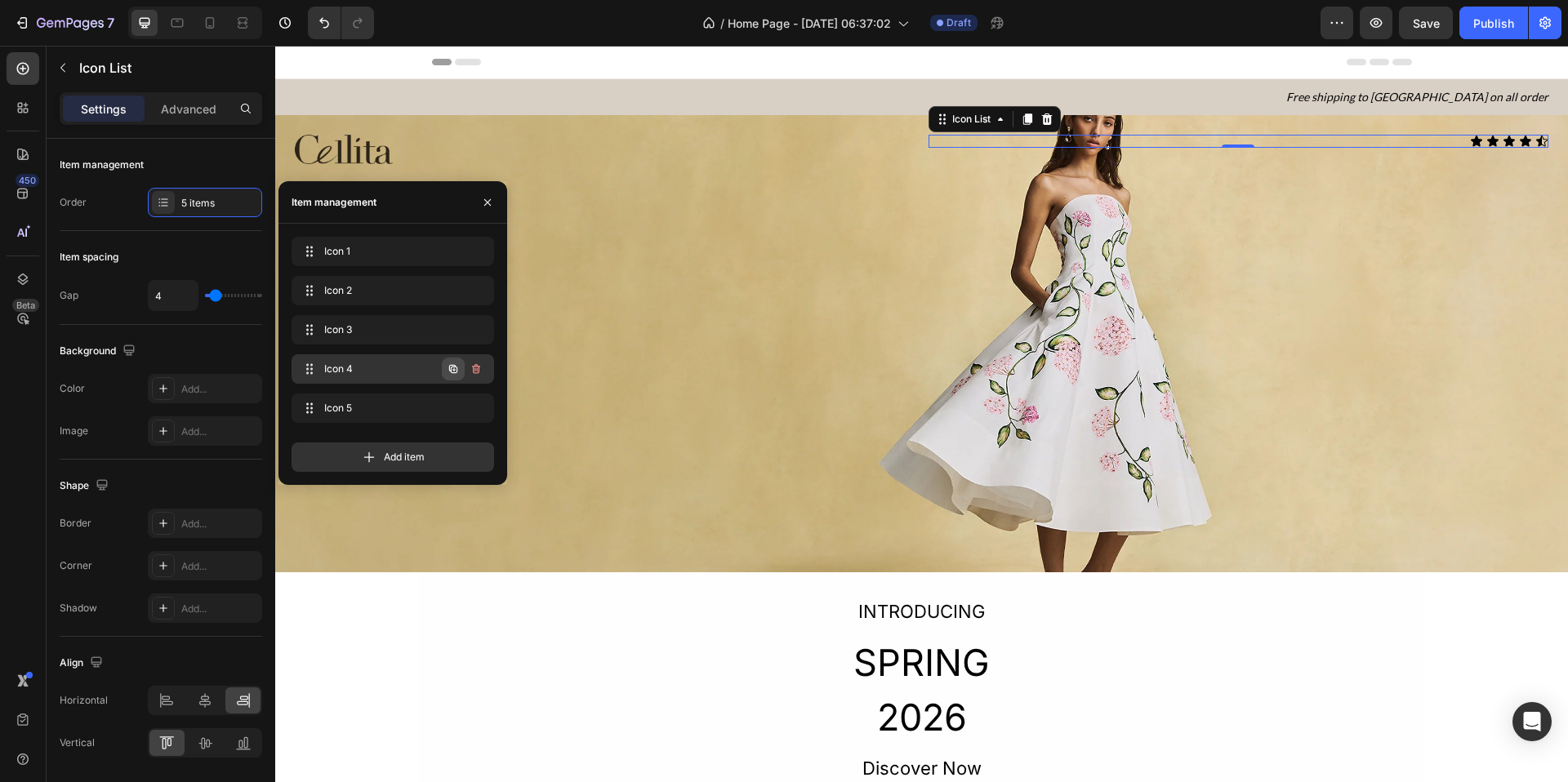
click at [456, 368] on icon "button" at bounding box center [453, 369] width 9 height 9
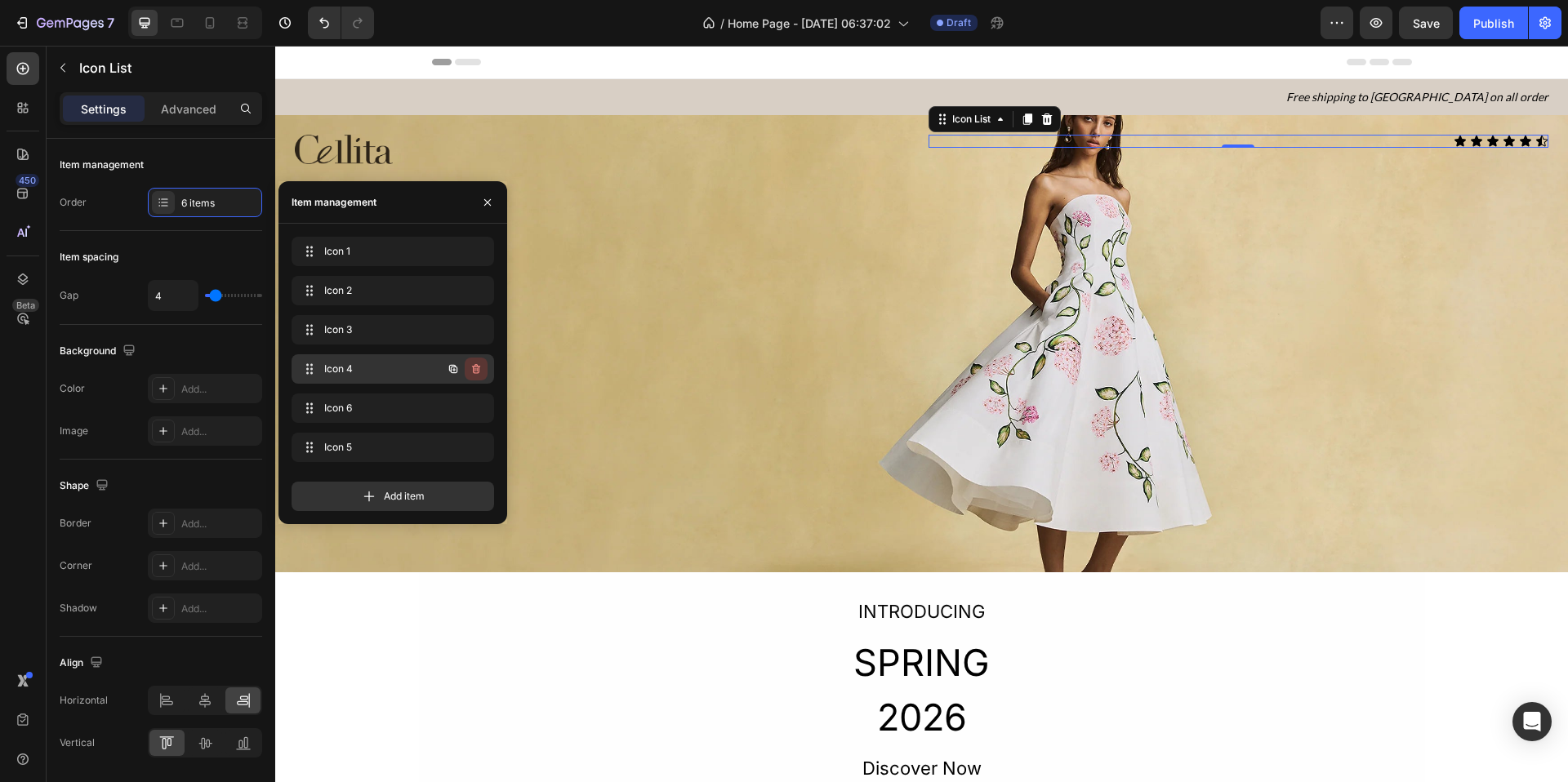
click at [481, 368] on icon "button" at bounding box center [477, 369] width 13 height 13
click at [478, 442] on icon "button" at bounding box center [477, 448] width 13 height 13
click at [468, 453] on div "Delete" at bounding box center [464, 447] width 30 height 14
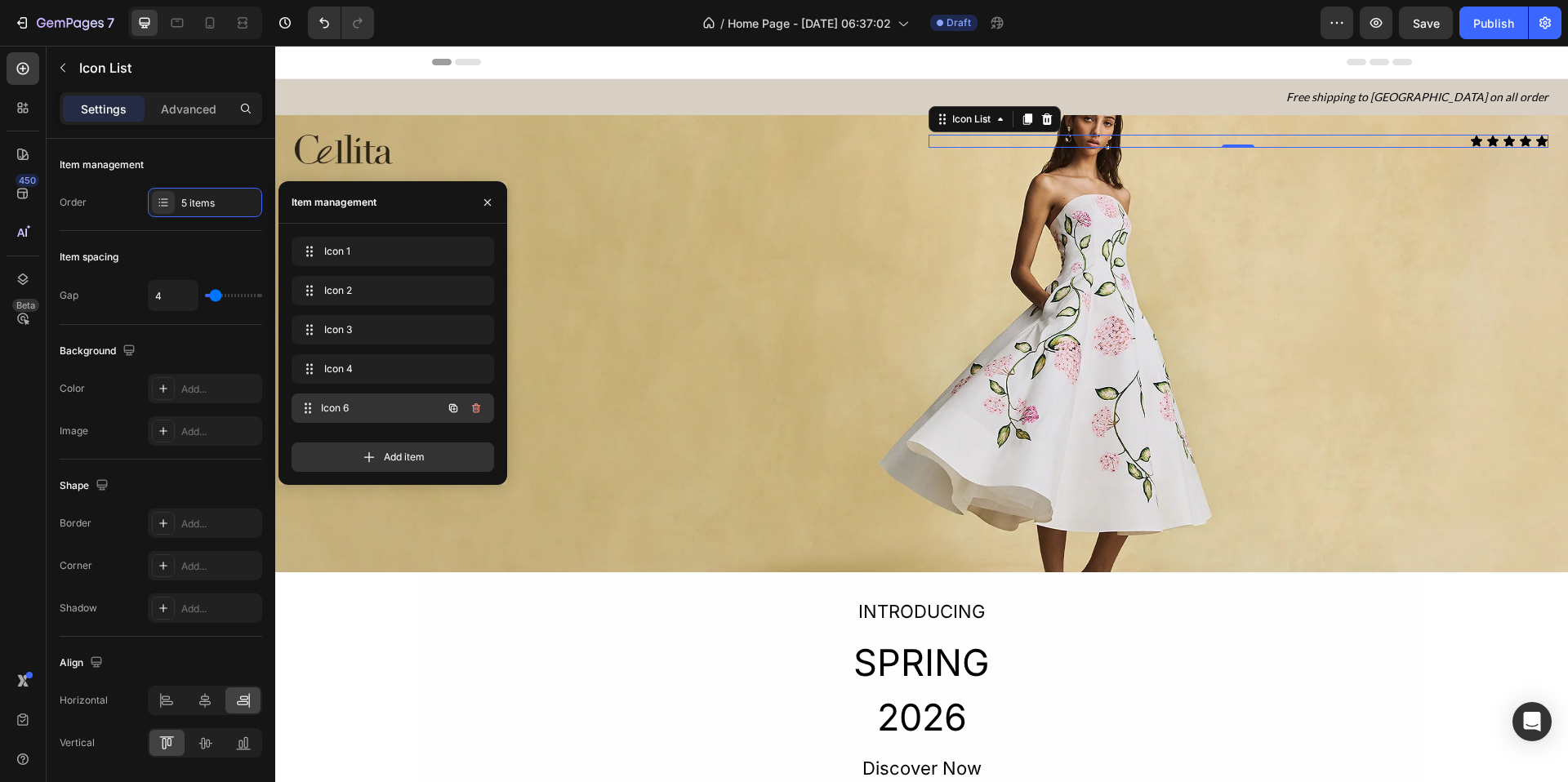
click at [380, 403] on span "Icon 6" at bounding box center [381, 407] width 121 height 14
click at [481, 409] on icon "button" at bounding box center [477, 408] width 13 height 13
click at [479, 409] on div "Delete" at bounding box center [464, 407] width 30 height 14
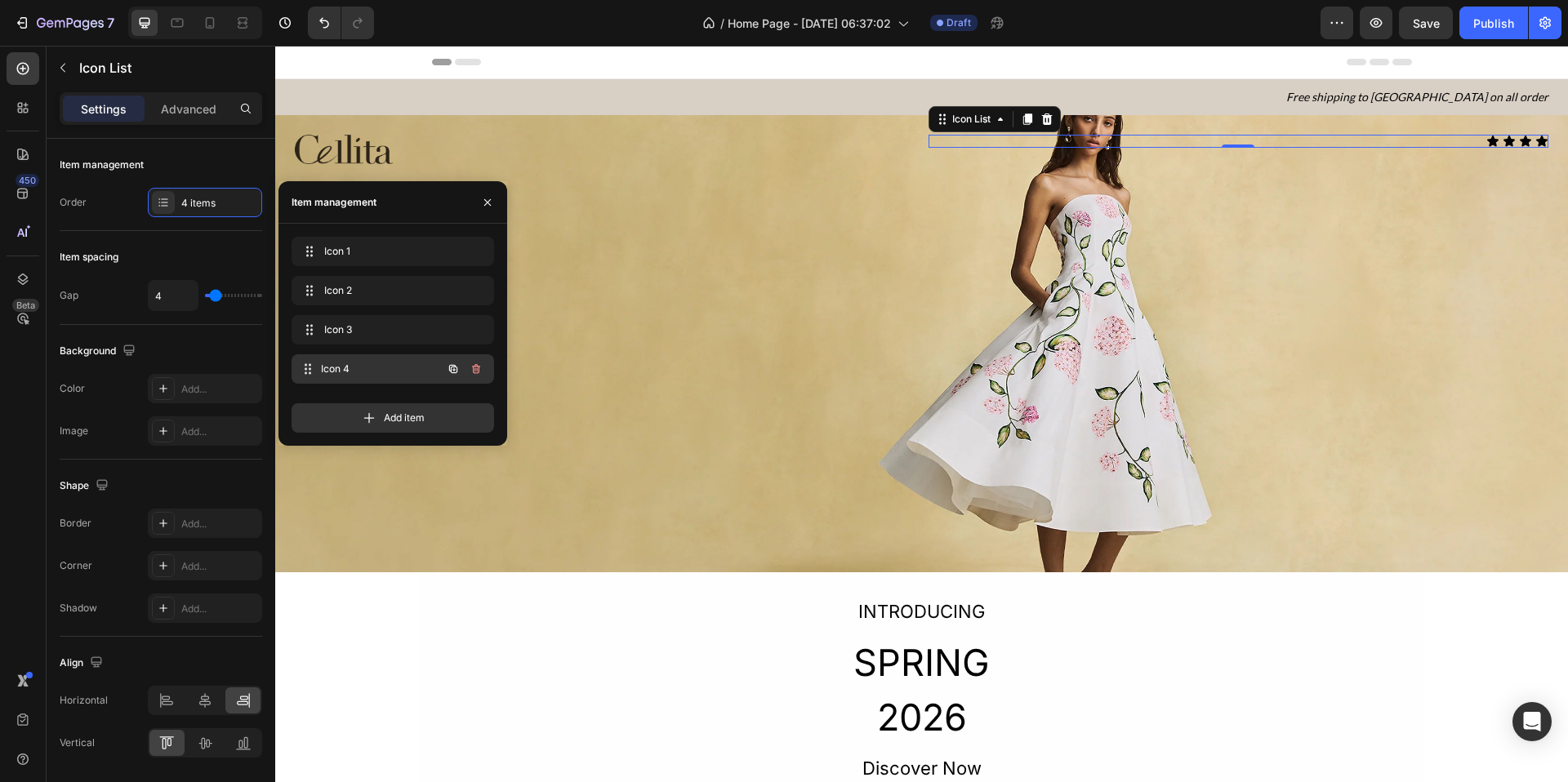
click at [405, 371] on span "Icon 4" at bounding box center [381, 369] width 121 height 14
click at [419, 397] on div "Add item" at bounding box center [392, 411] width 203 height 42
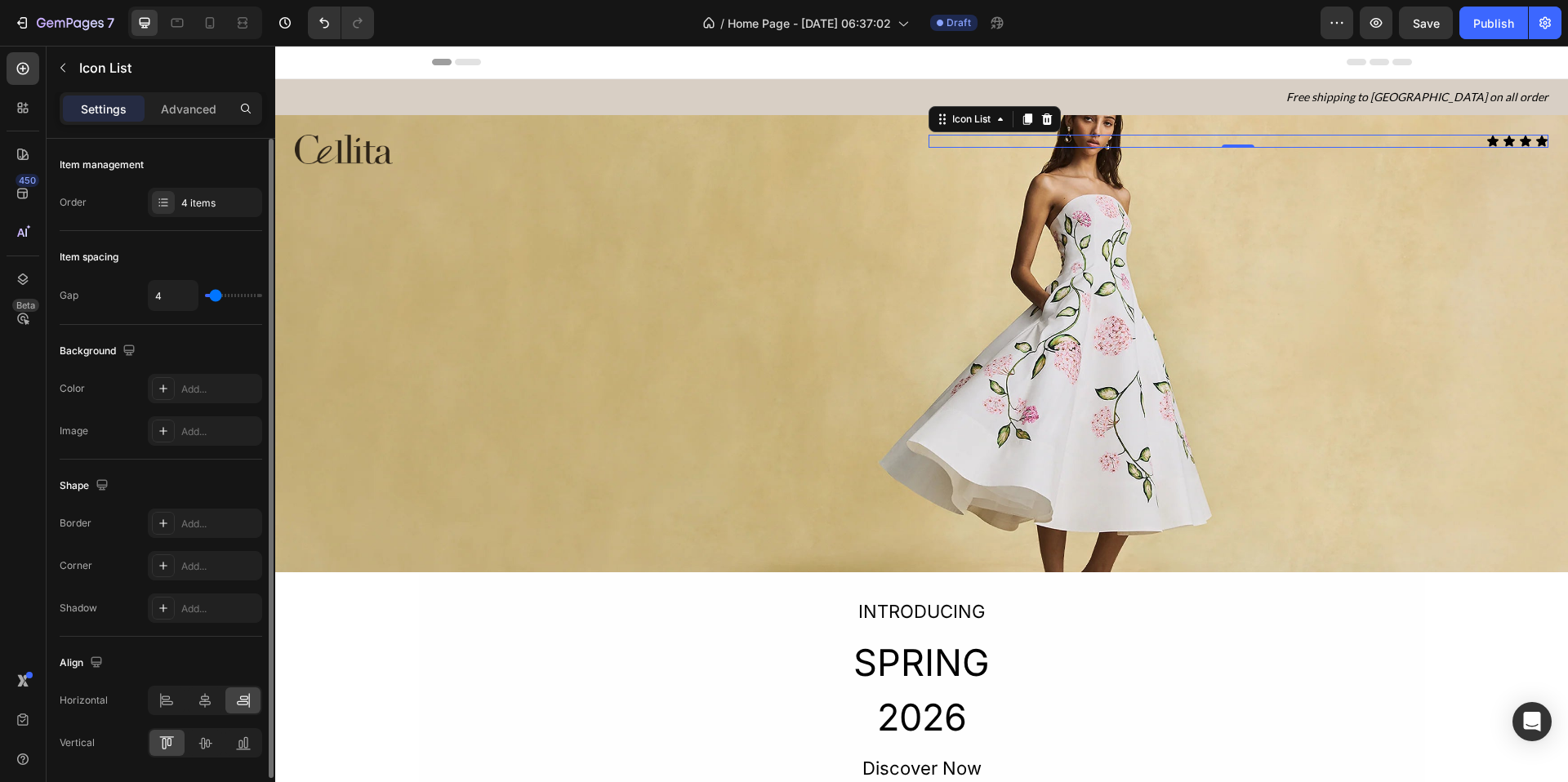
click at [224, 292] on div "4" at bounding box center [205, 296] width 114 height 31
type input "7"
type input "8"
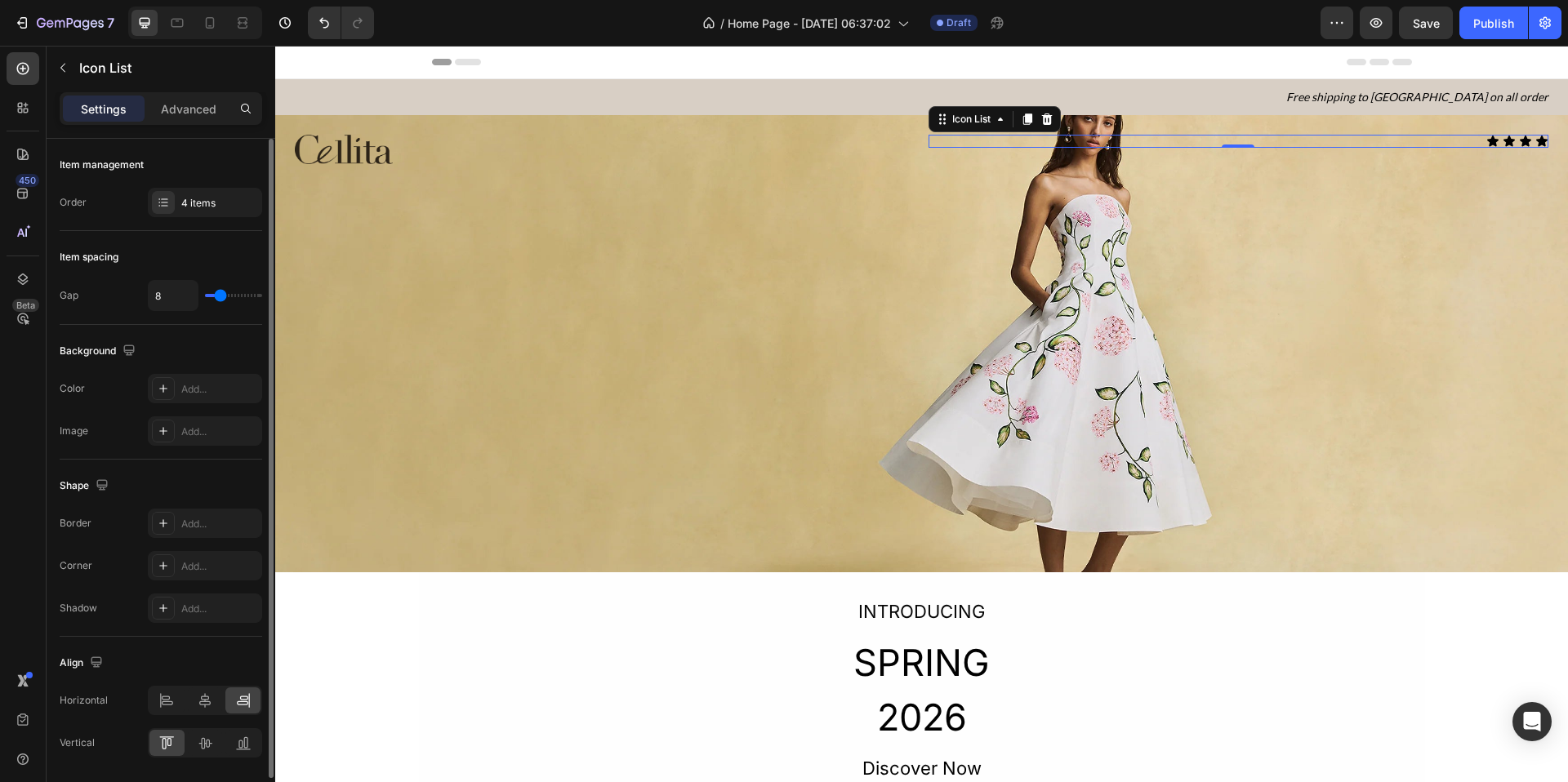
type input "10"
type input "11"
type input "12"
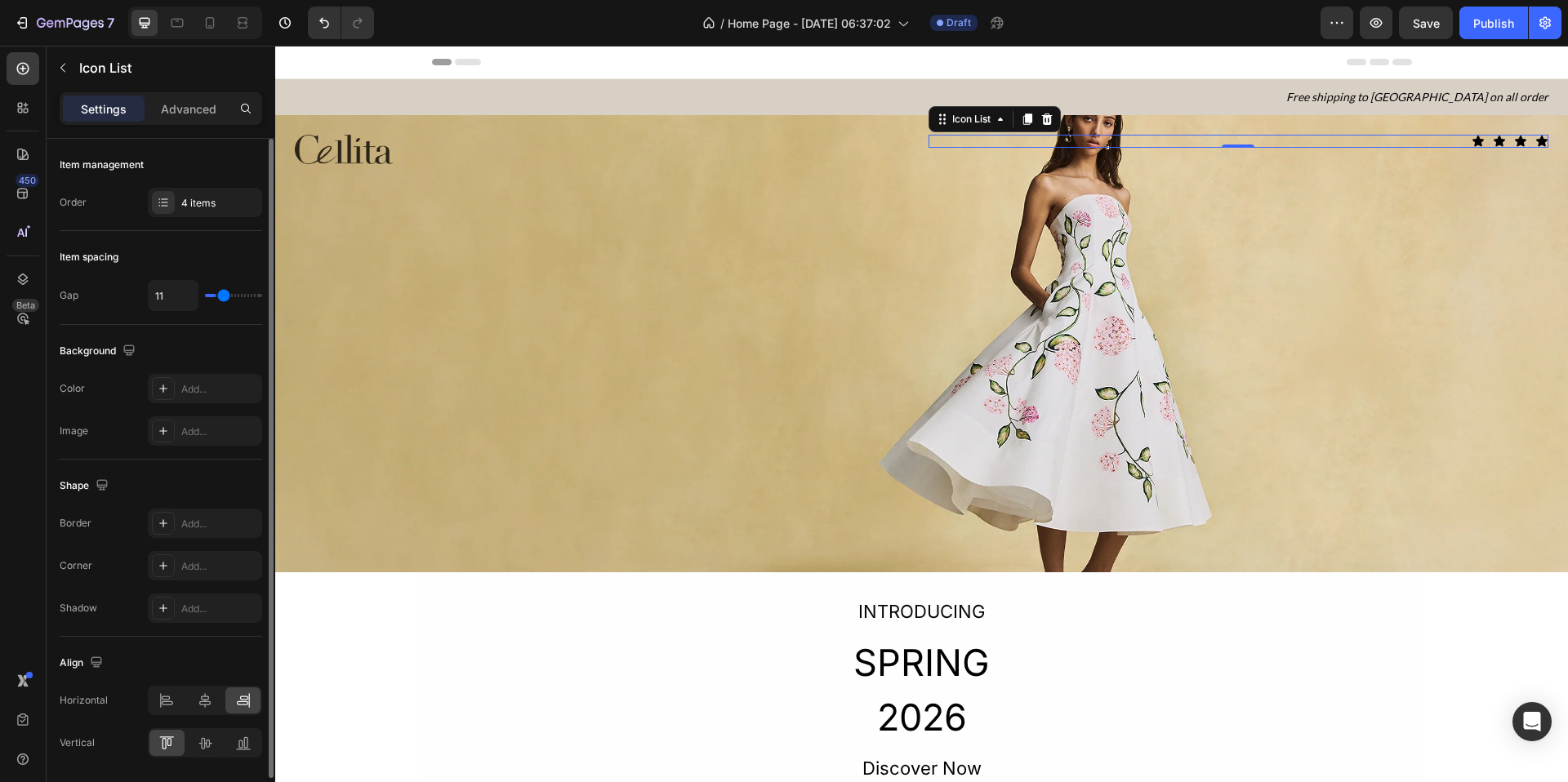
type input "12"
type input "13"
type input "14"
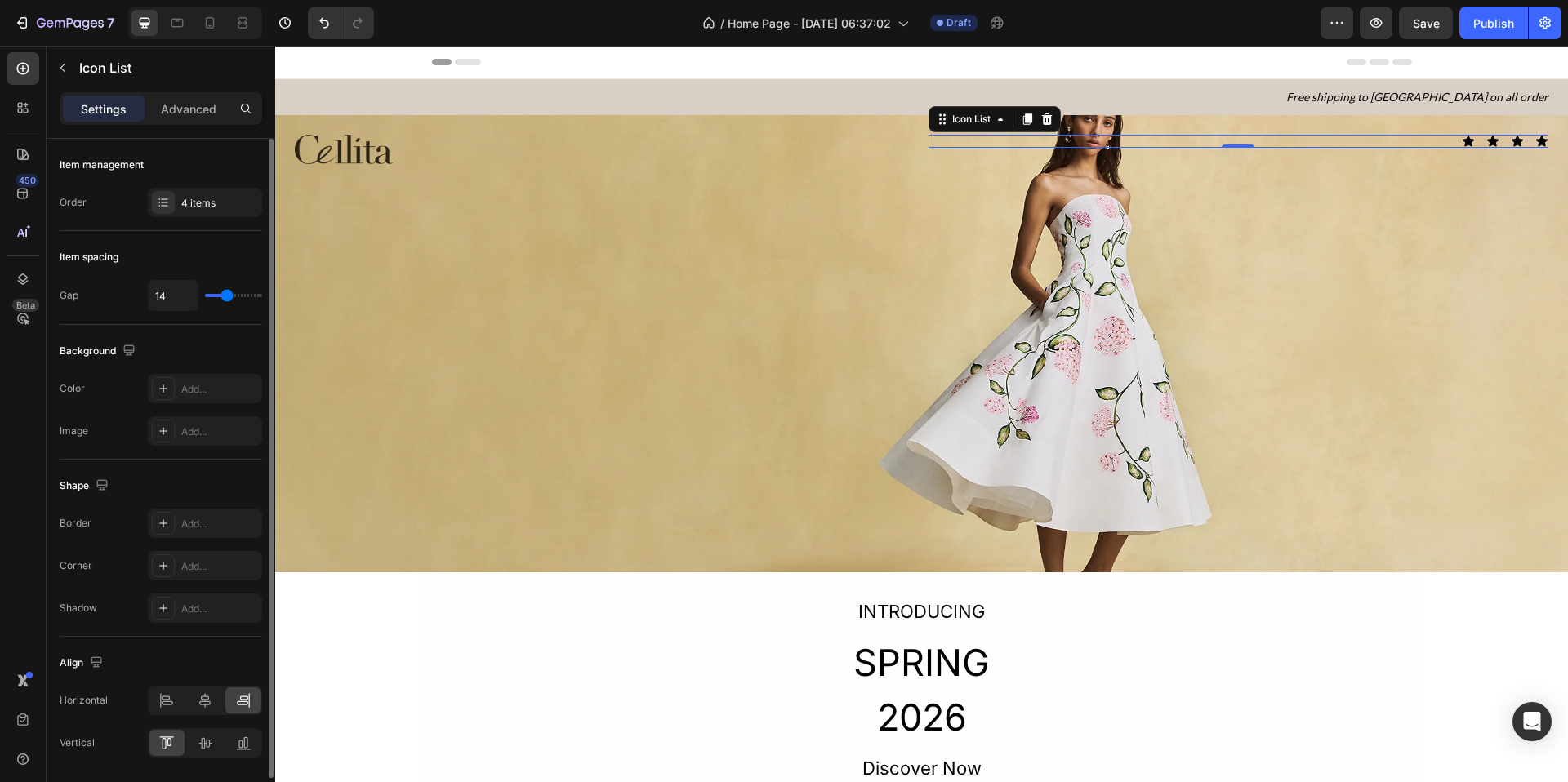
type input "15"
type input "14"
type input "13"
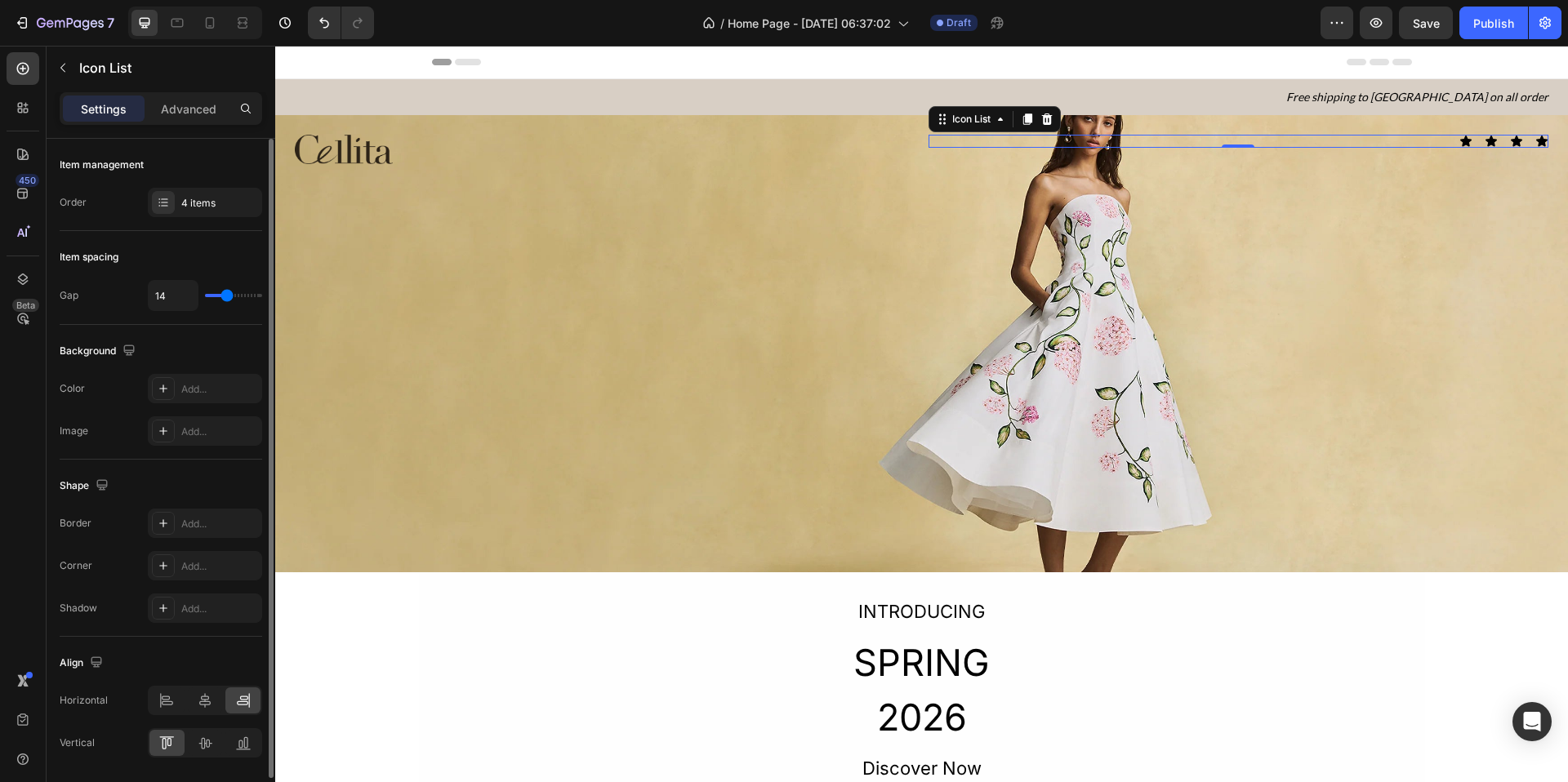
type input "13"
type input "12"
type input "11"
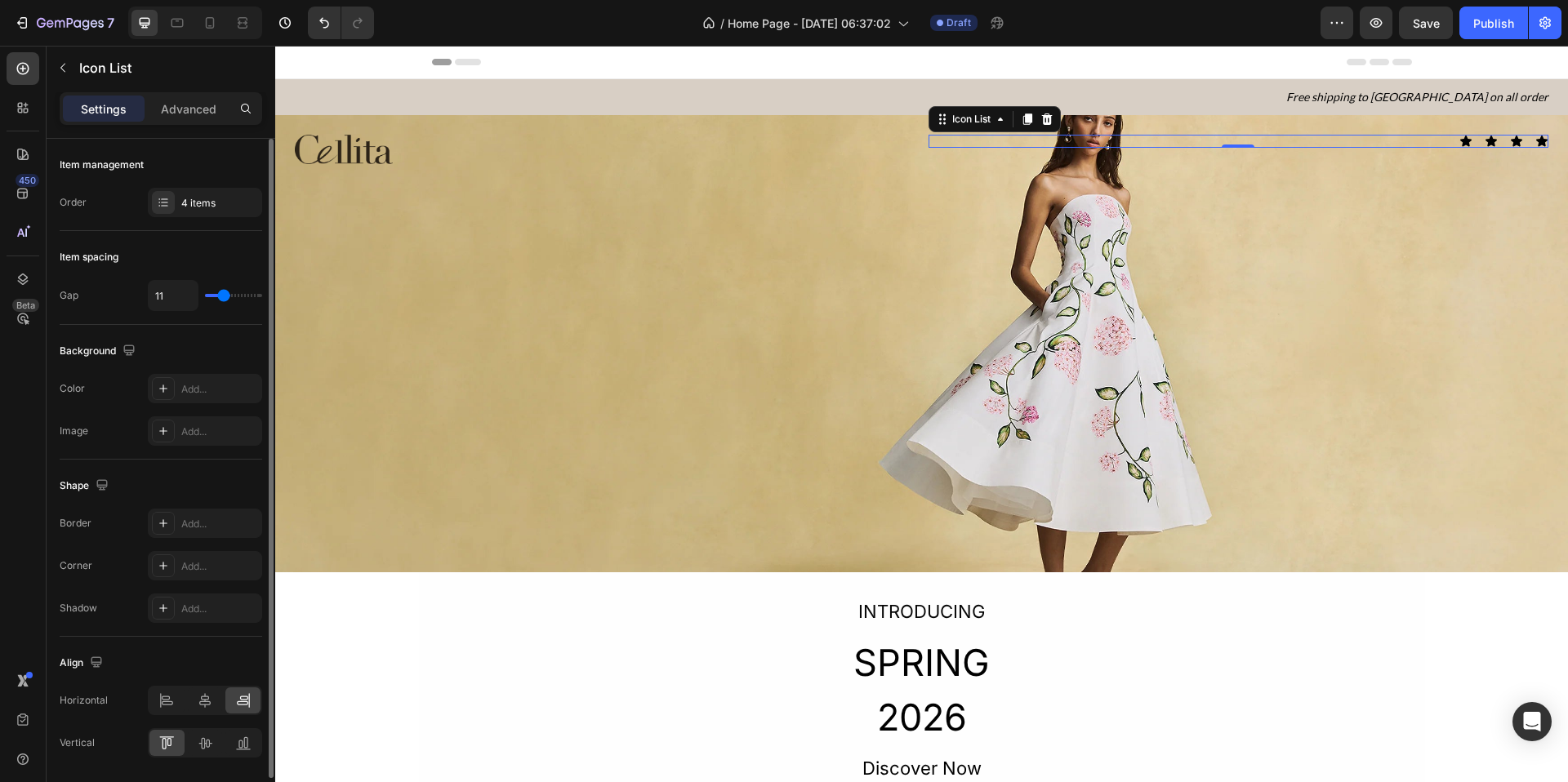
type input "10"
type input "9"
type input "8"
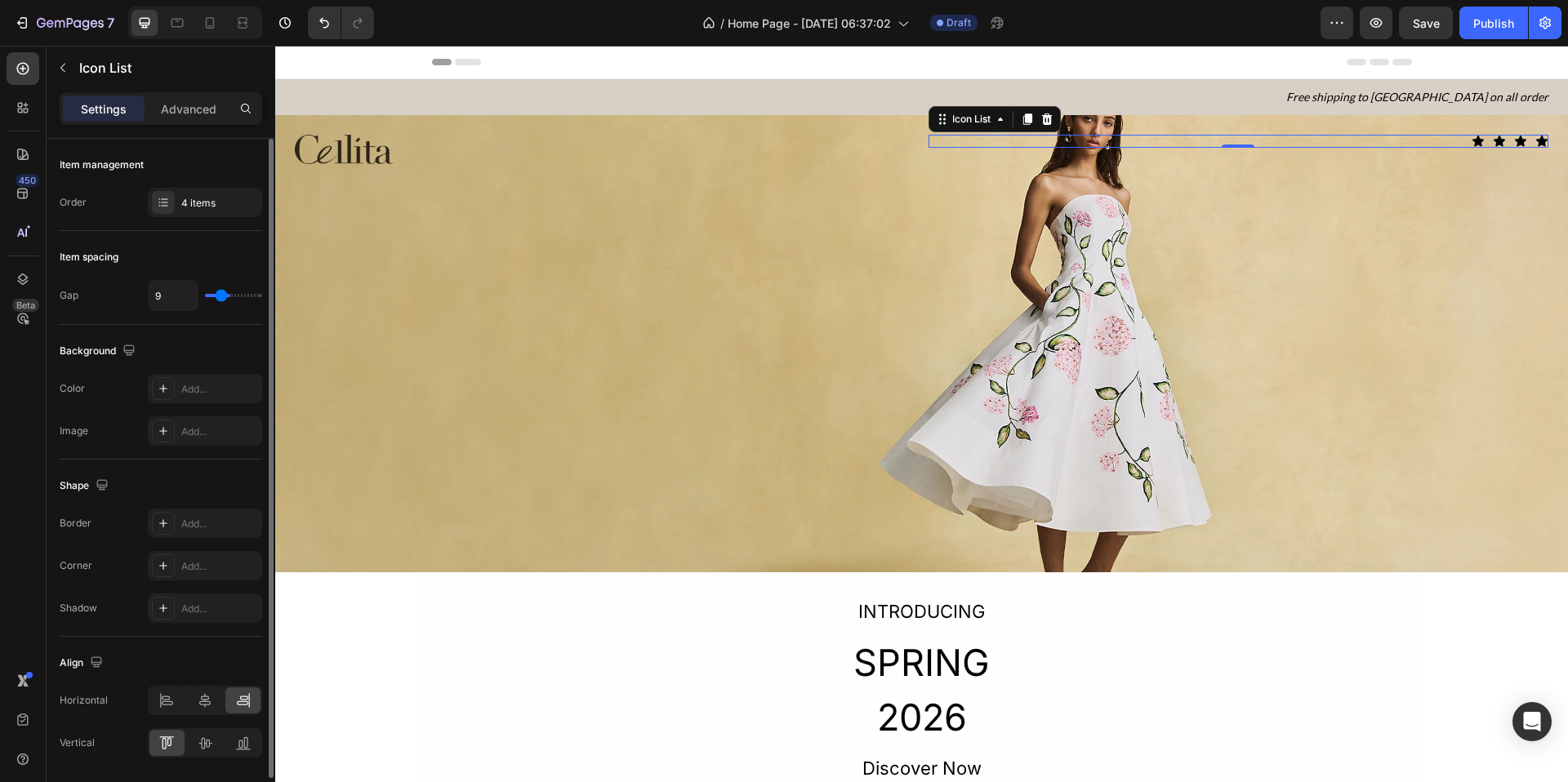
type input "8"
type input "7"
type input "6"
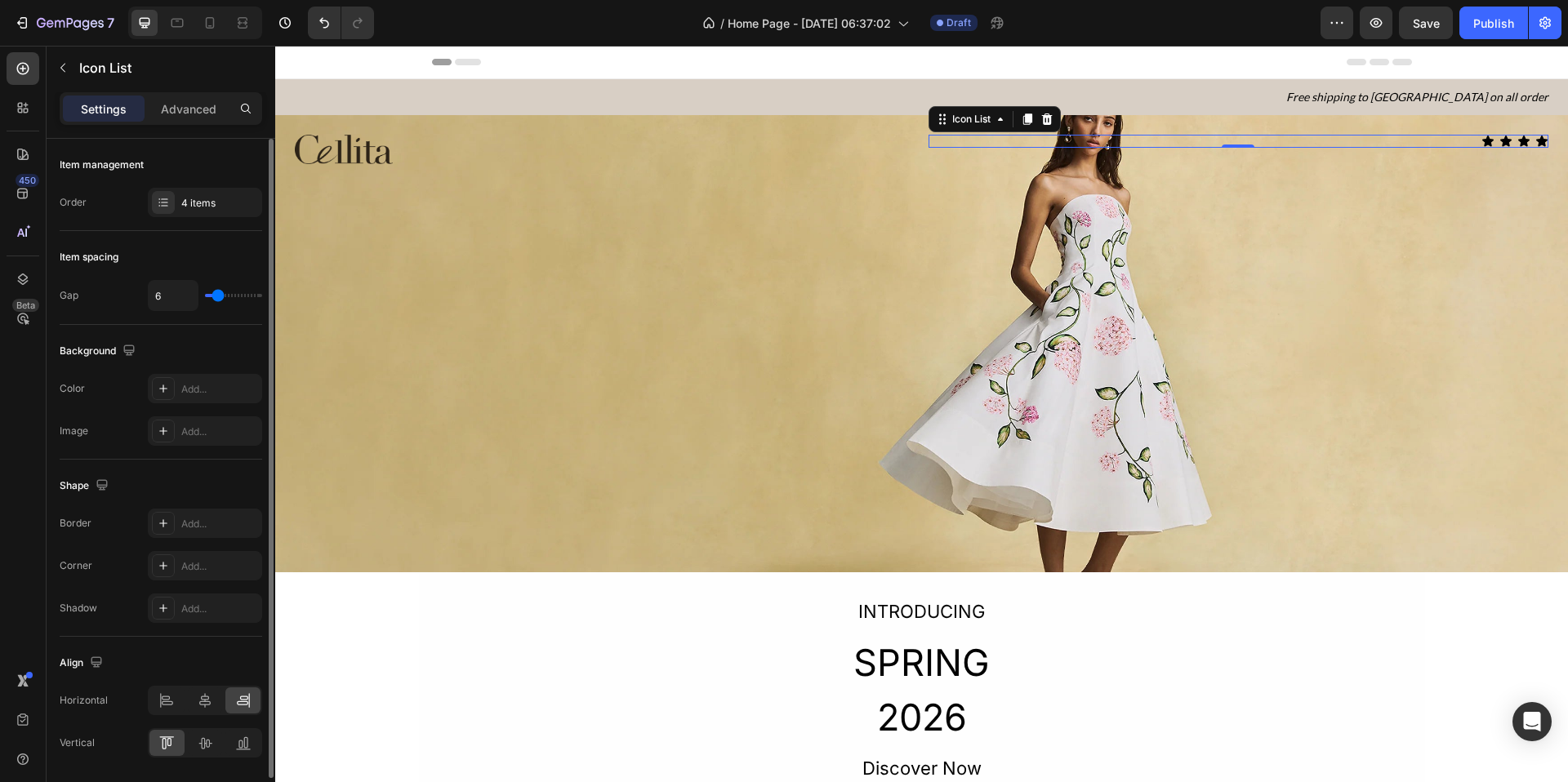
type input "7"
type input "8"
type input "9"
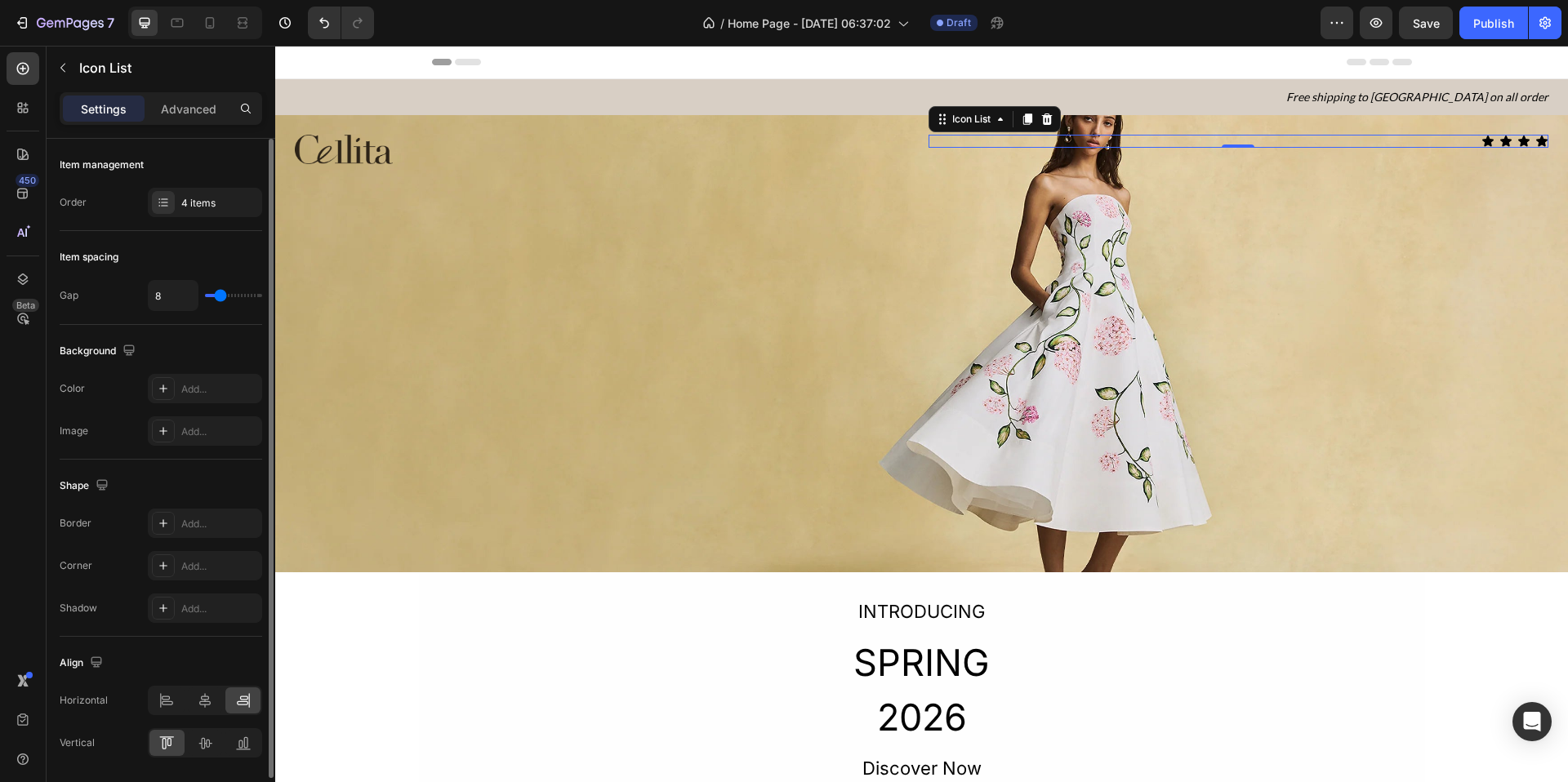
type input "9"
type input "10"
type input "11"
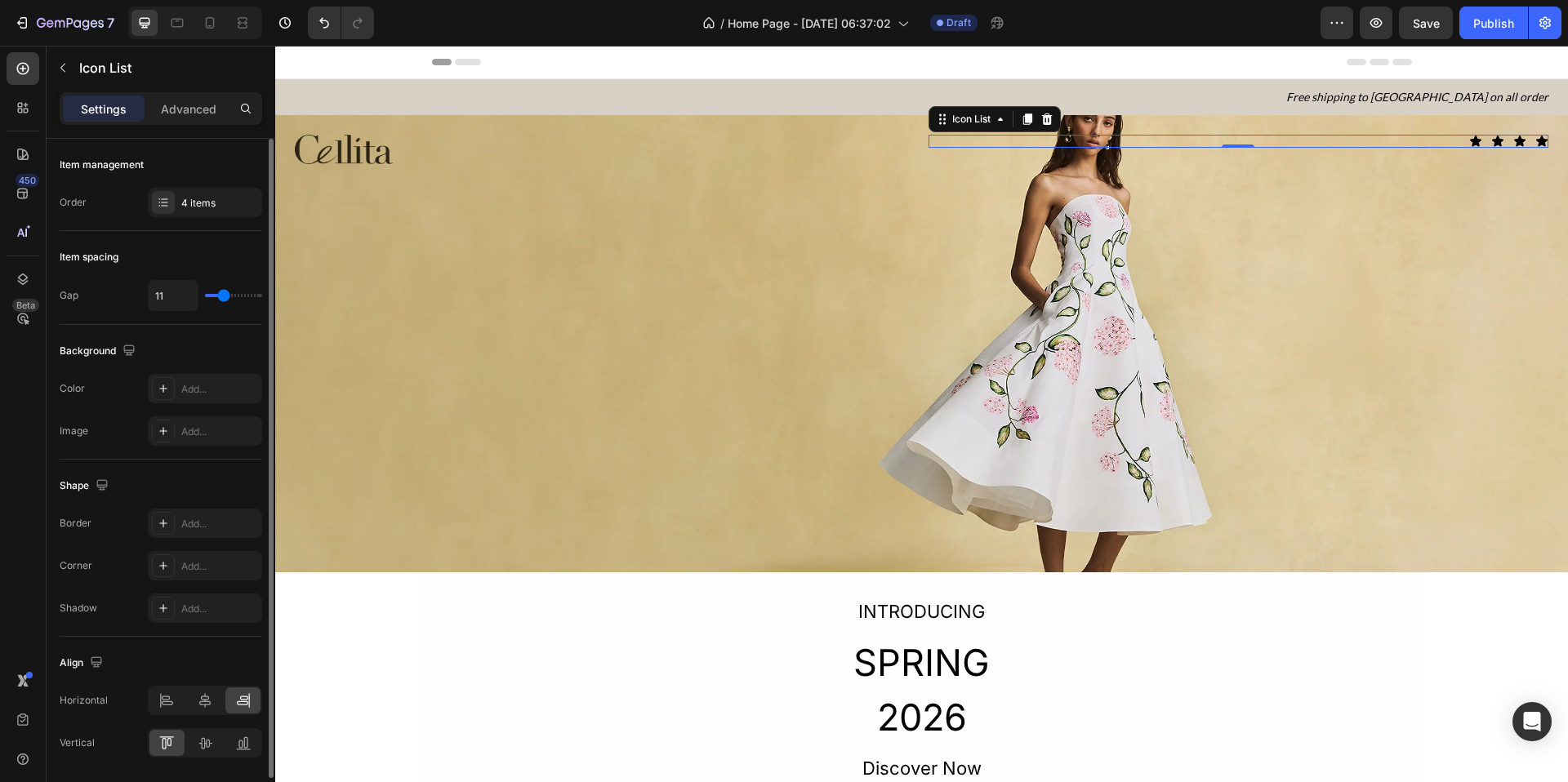
type input "12"
click at [225, 294] on input "range" at bounding box center [233, 295] width 58 height 3
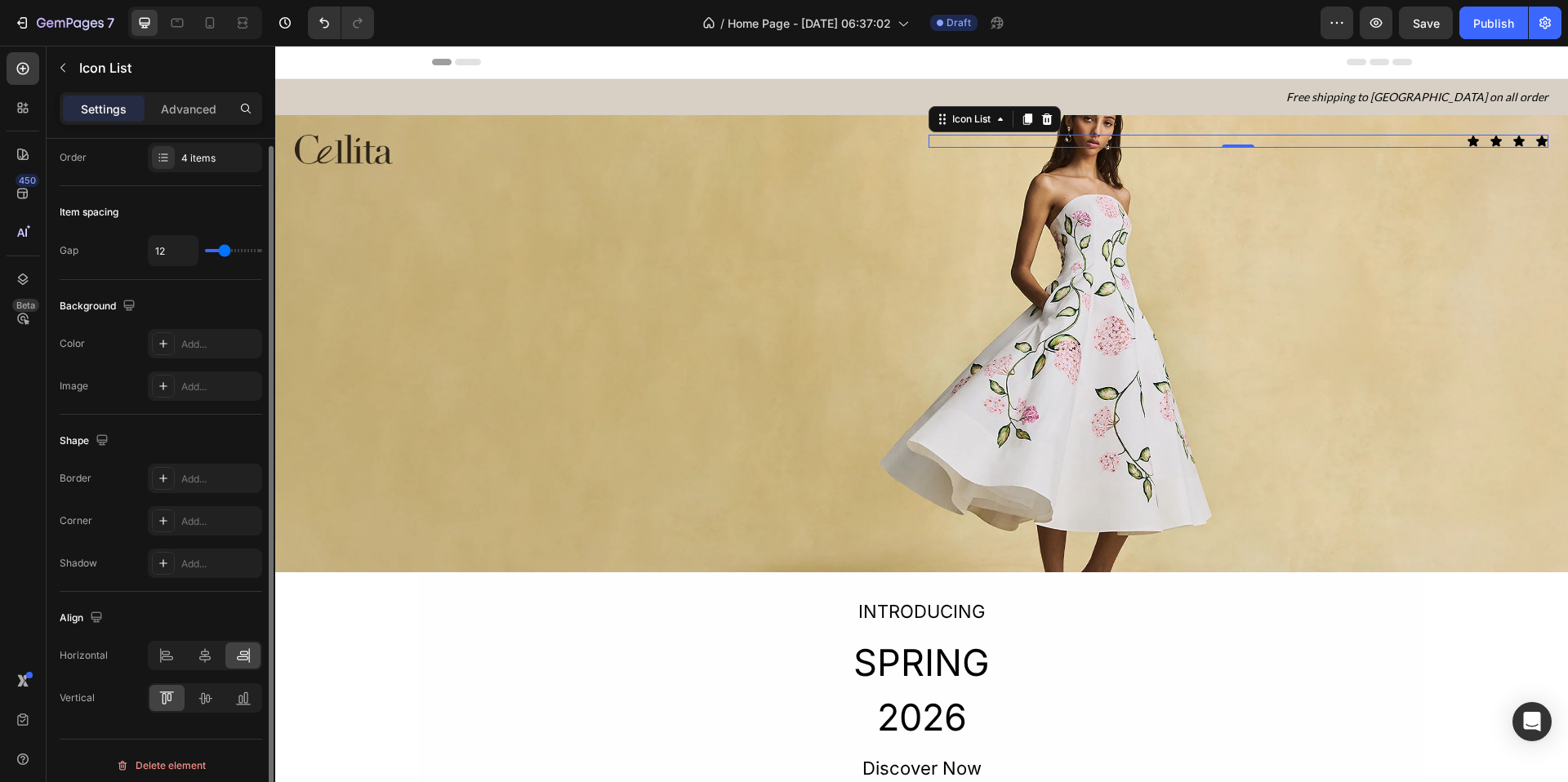
scroll to position [54, 0]
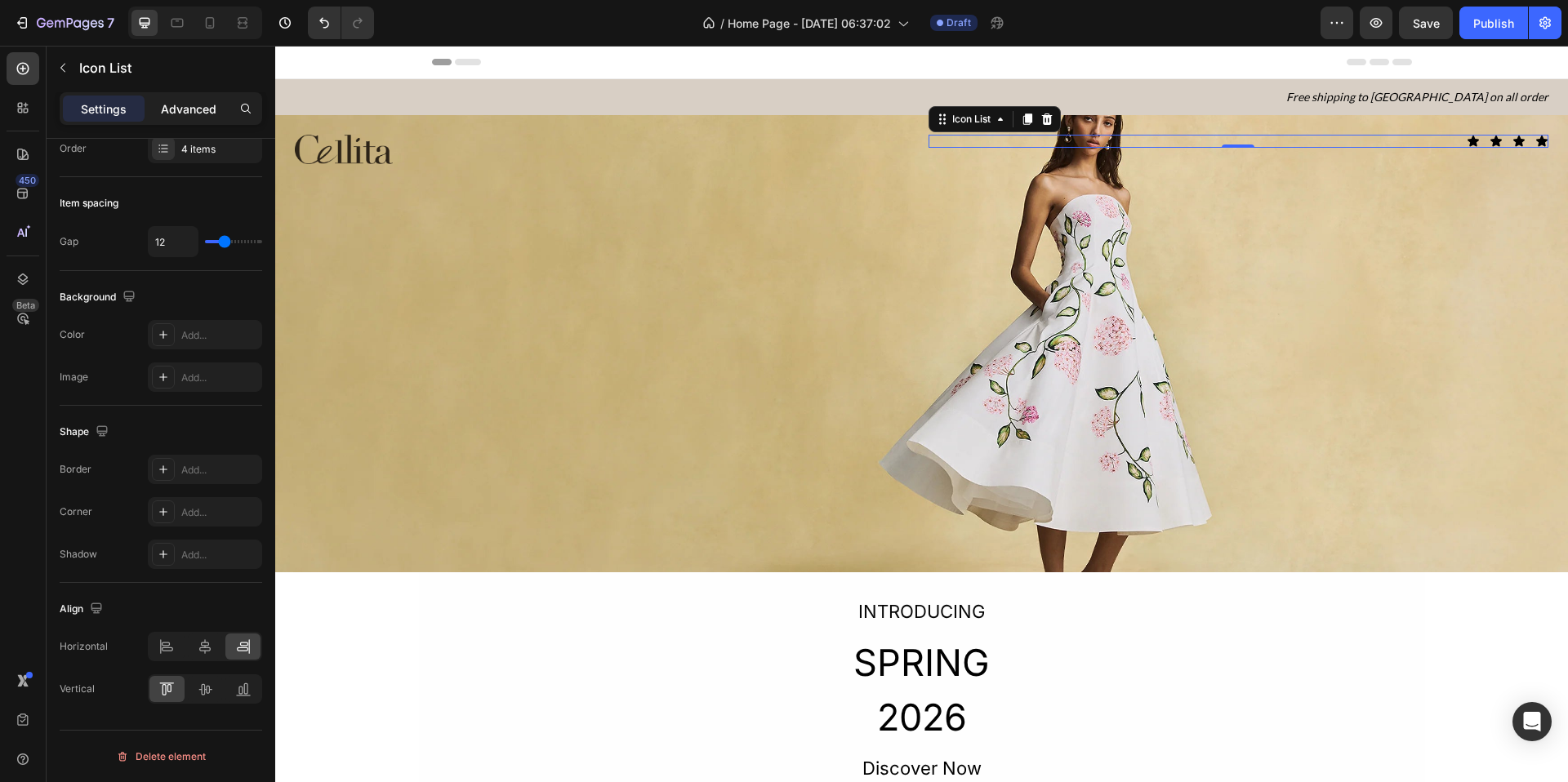
click at [195, 115] on p "Advanced" at bounding box center [188, 110] width 56 height 17
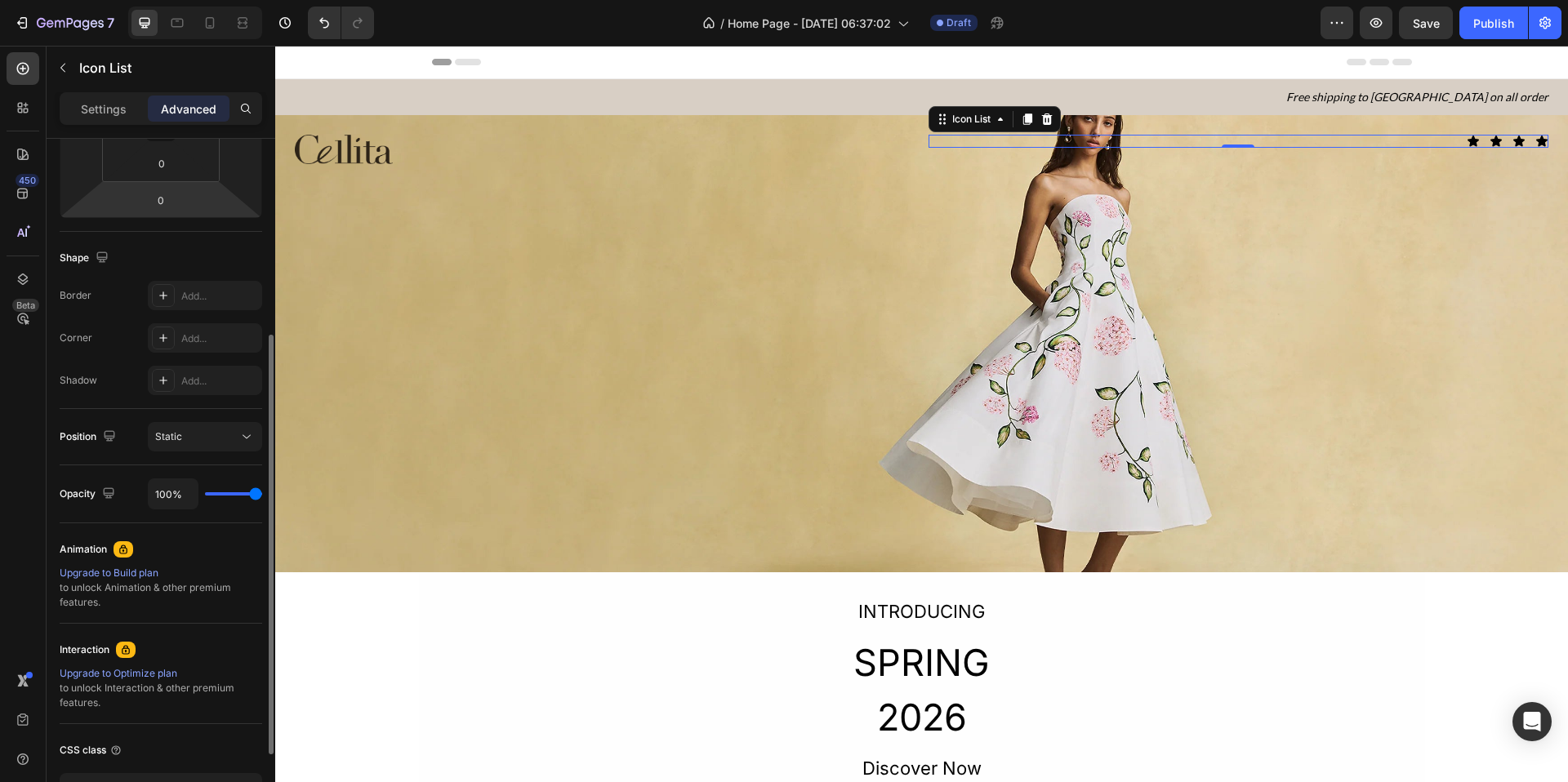
scroll to position [336, 0]
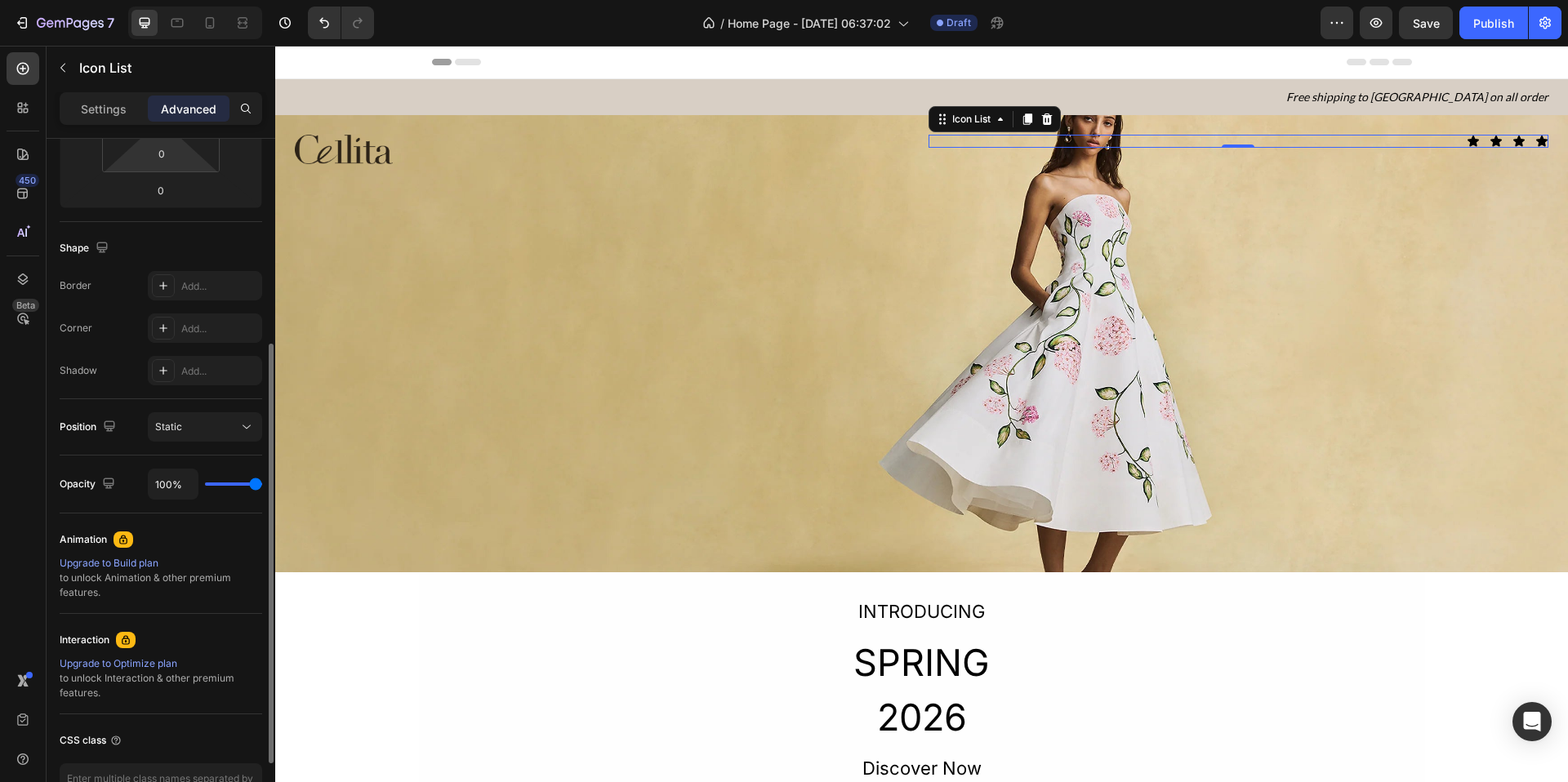
click at [108, 124] on div "Settings Advanced" at bounding box center [160, 109] width 203 height 33
click at [109, 102] on p "Settings" at bounding box center [104, 110] width 46 height 17
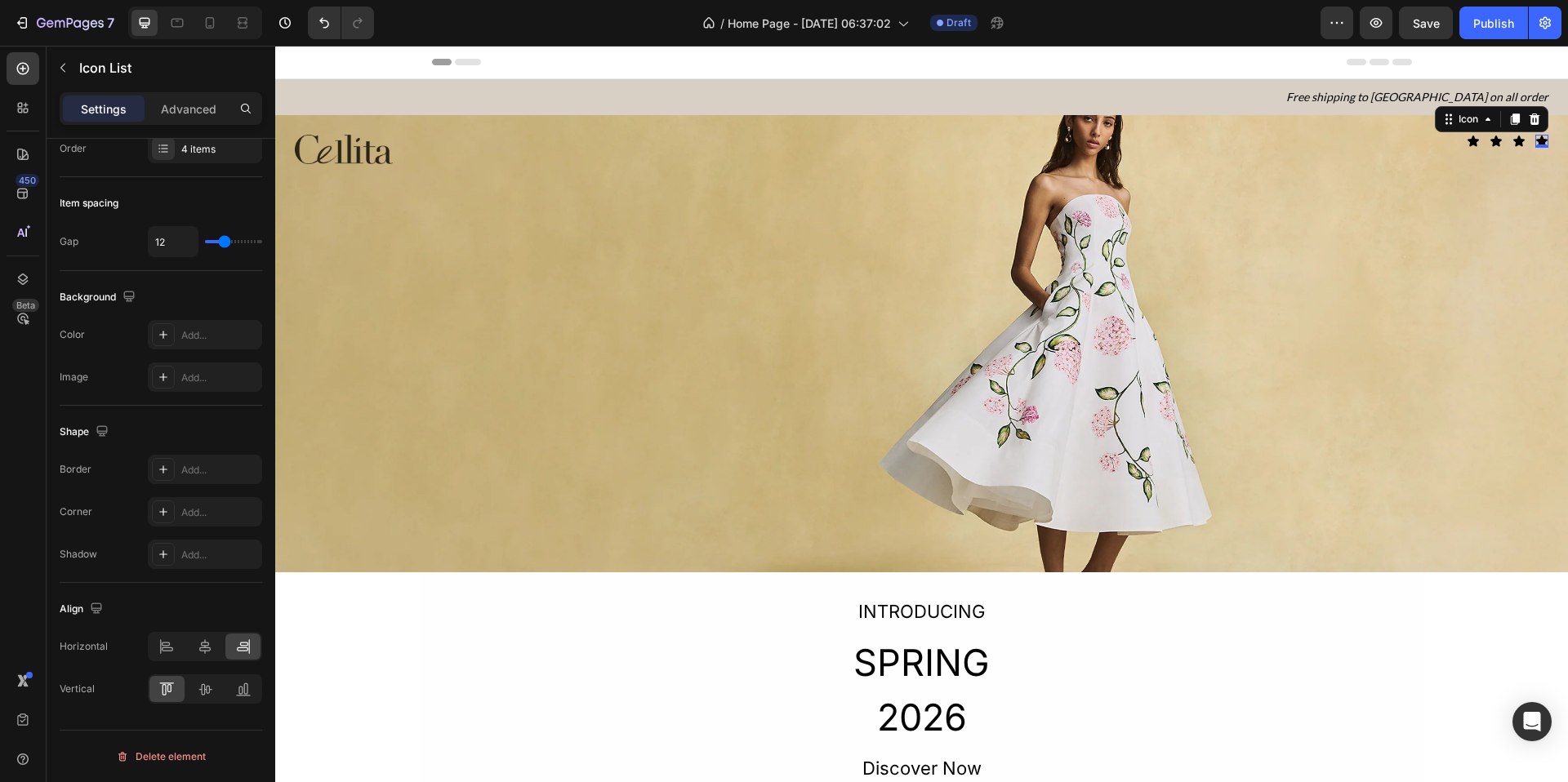
click at [1251, 140] on div "Icon 0" at bounding box center [1542, 141] width 13 height 13
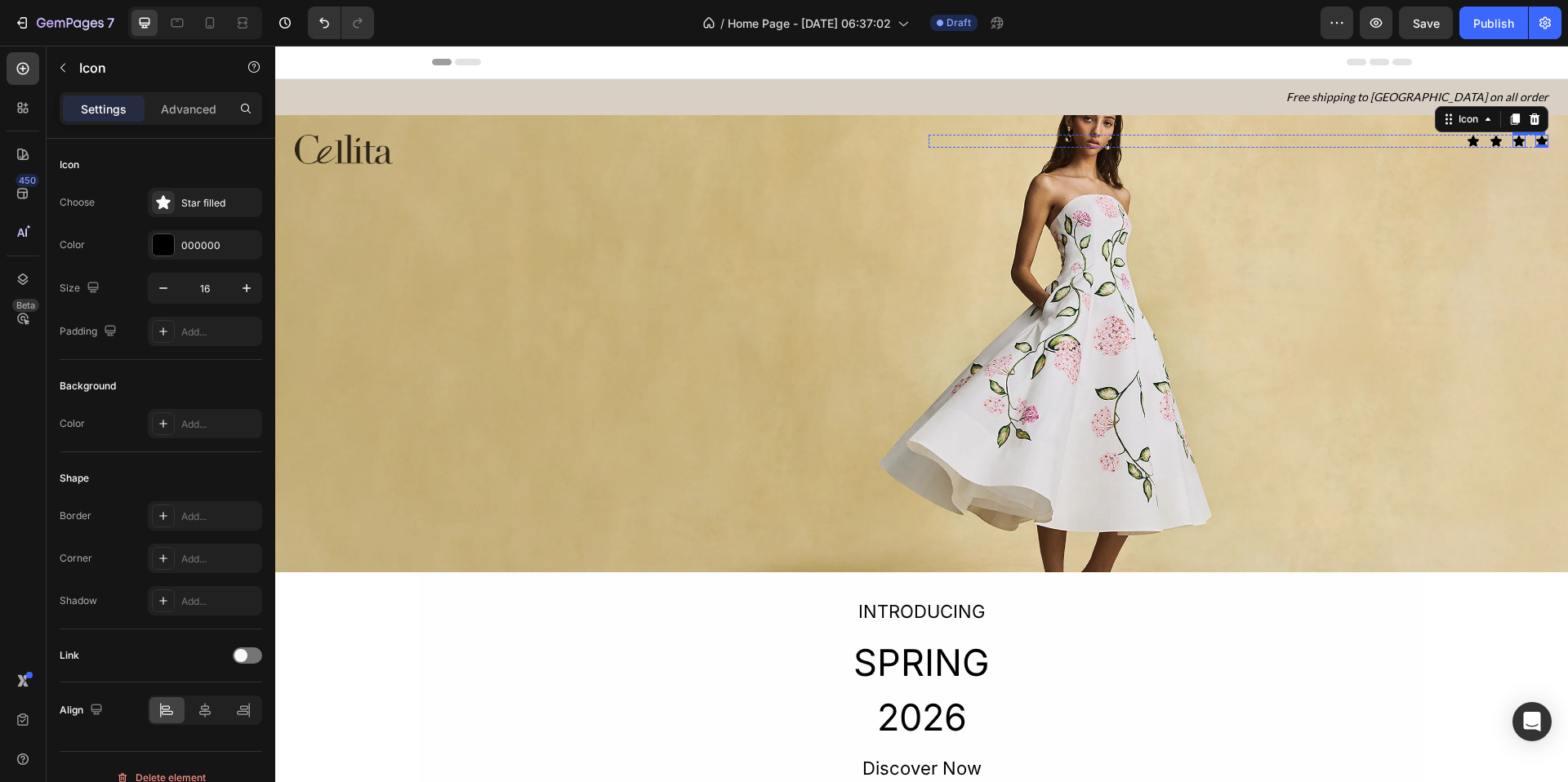
click at [1251, 141] on div "Icon" at bounding box center [1519, 141] width 13 height 13
click at [1251, 141] on div "Icon 0" at bounding box center [1497, 141] width 13 height 13
click at [1251, 141] on div "Icon 0" at bounding box center [1474, 141] width 13 height 13
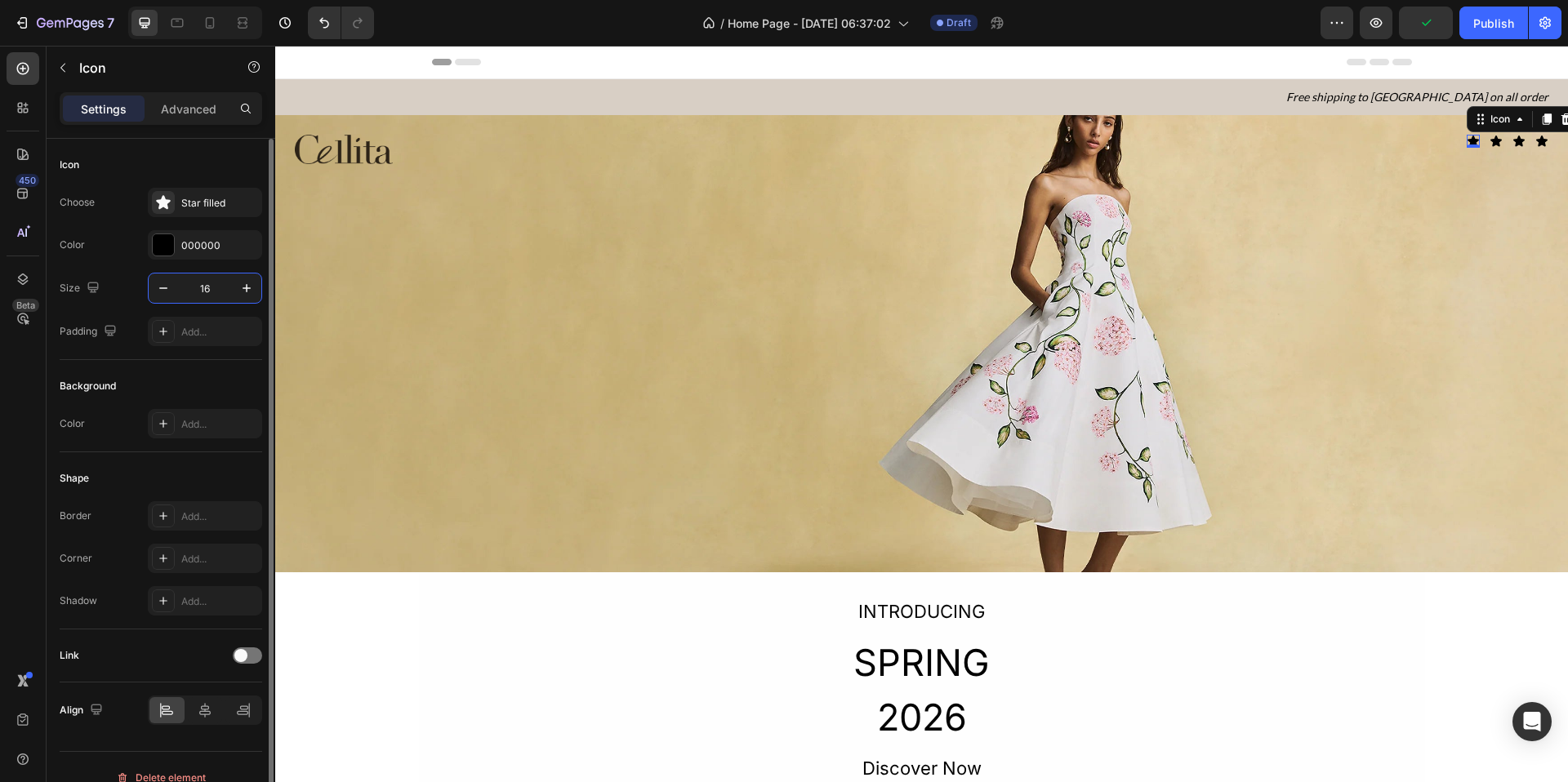
click at [209, 290] on input "16" at bounding box center [205, 288] width 54 height 30
type input "24"
click at [1251, 144] on div "Icon 0" at bounding box center [1497, 141] width 13 height 13
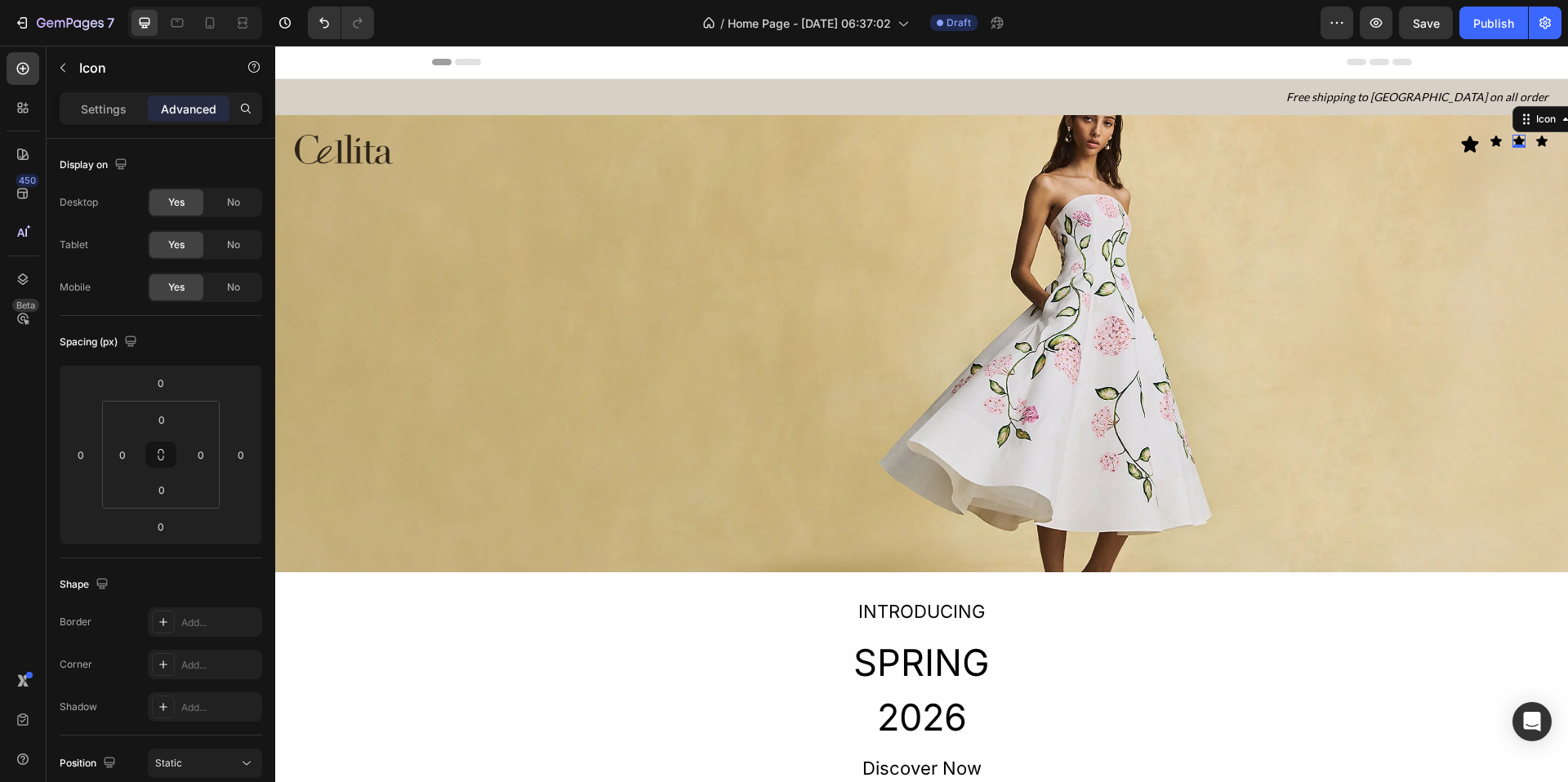
click at [1251, 139] on div "Icon 0" at bounding box center [1519, 141] width 13 height 13
click at [1251, 143] on div "Icon" at bounding box center [1542, 141] width 13 height 13
click at [115, 110] on p "Settings" at bounding box center [104, 110] width 46 height 17
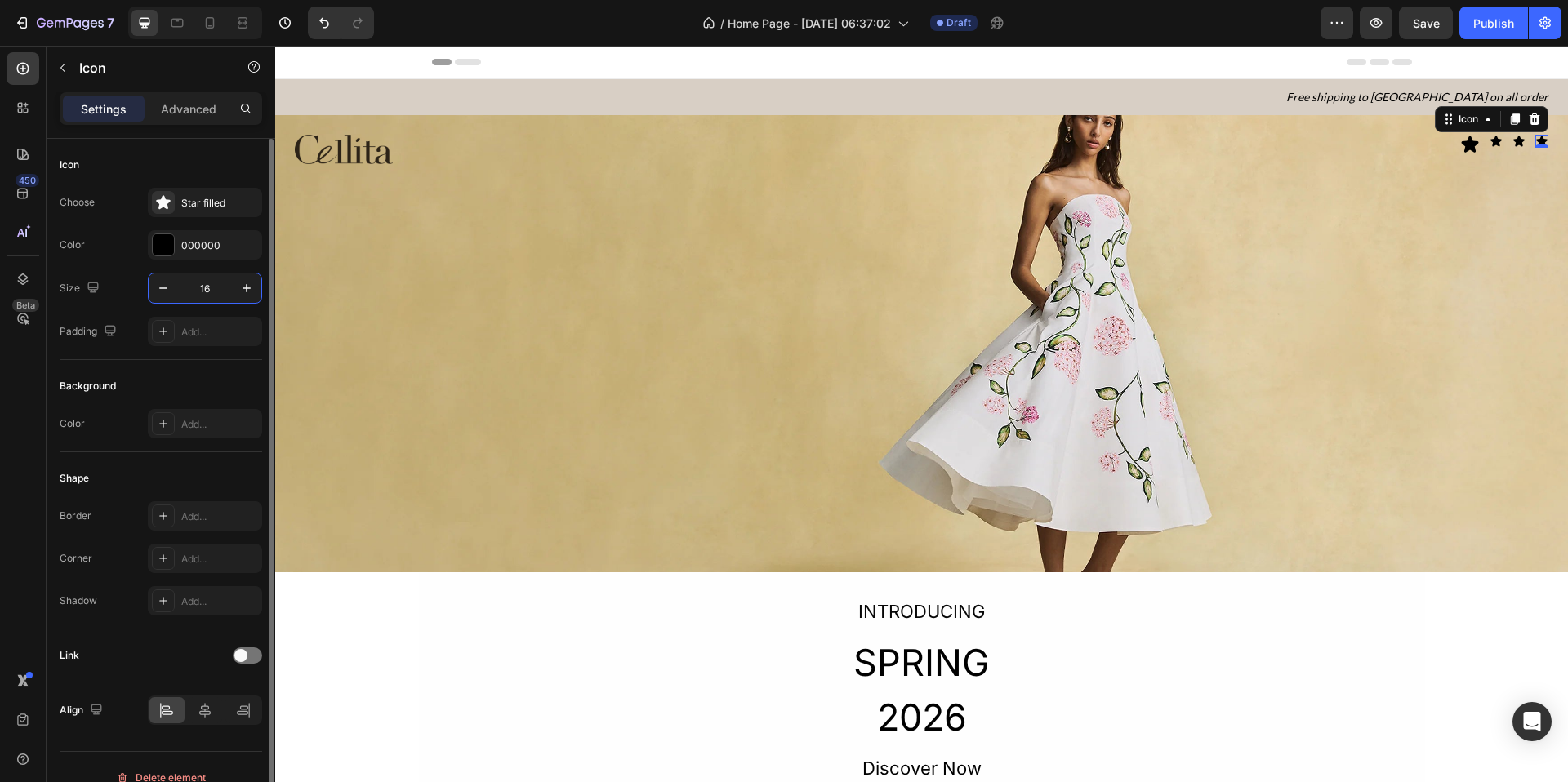
click at [216, 284] on input "16" at bounding box center [205, 288] width 54 height 30
type input "24"
click at [1251, 144] on div "Icon" at bounding box center [1513, 141] width 13 height 13
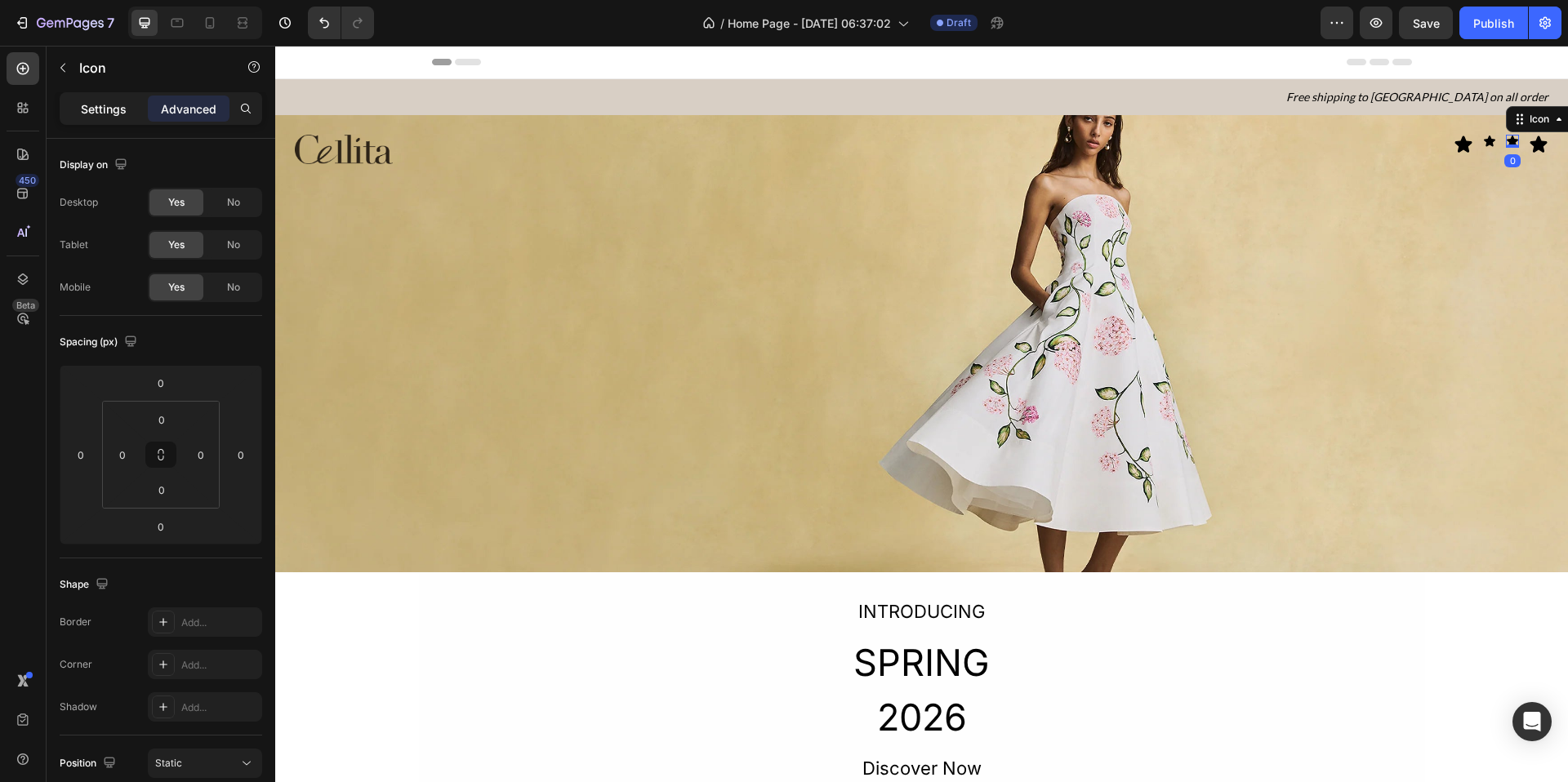
click at [119, 109] on p "Settings" at bounding box center [104, 110] width 46 height 17
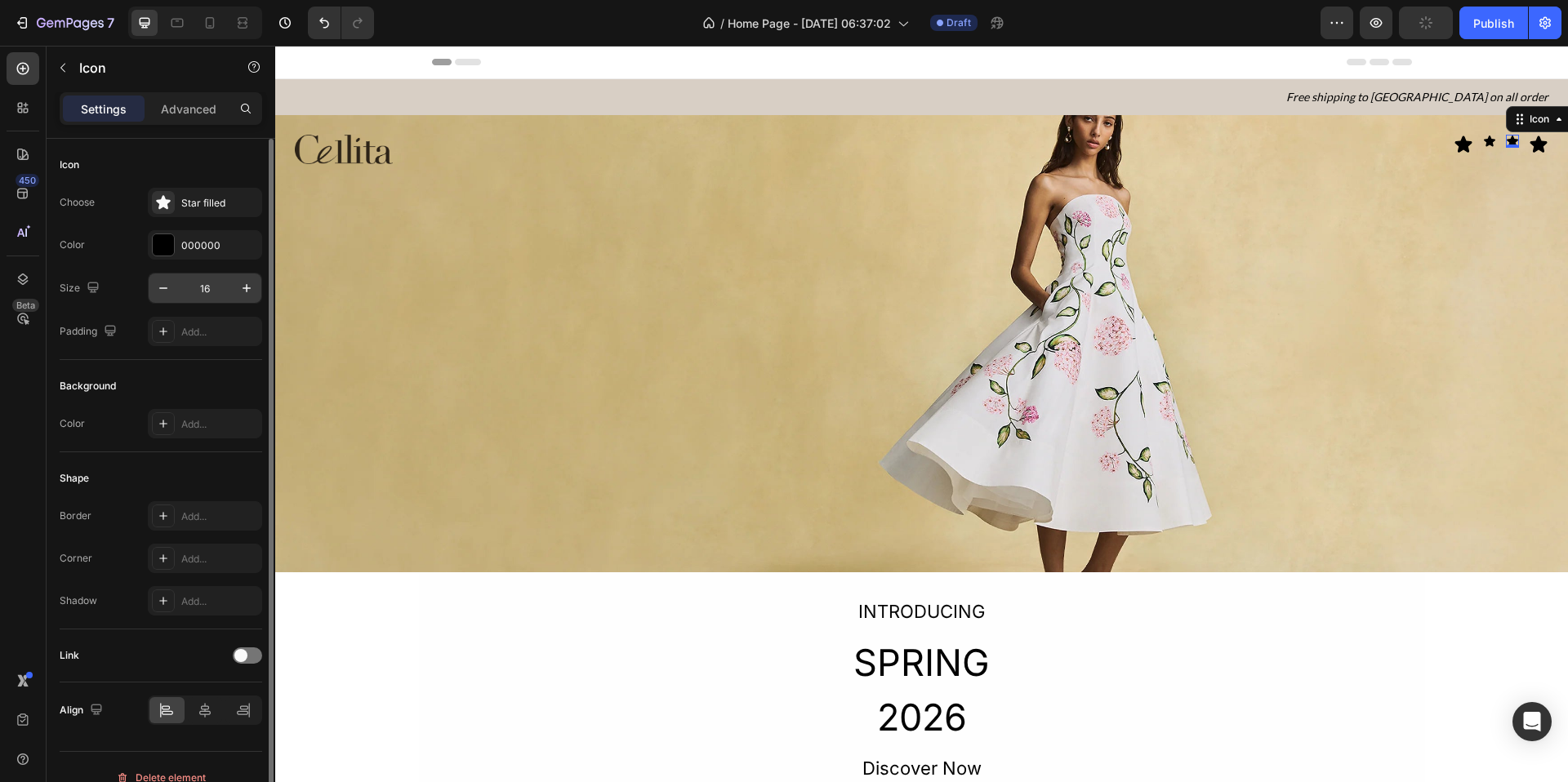
click at [215, 294] on input "16" at bounding box center [205, 288] width 54 height 30
type input "24"
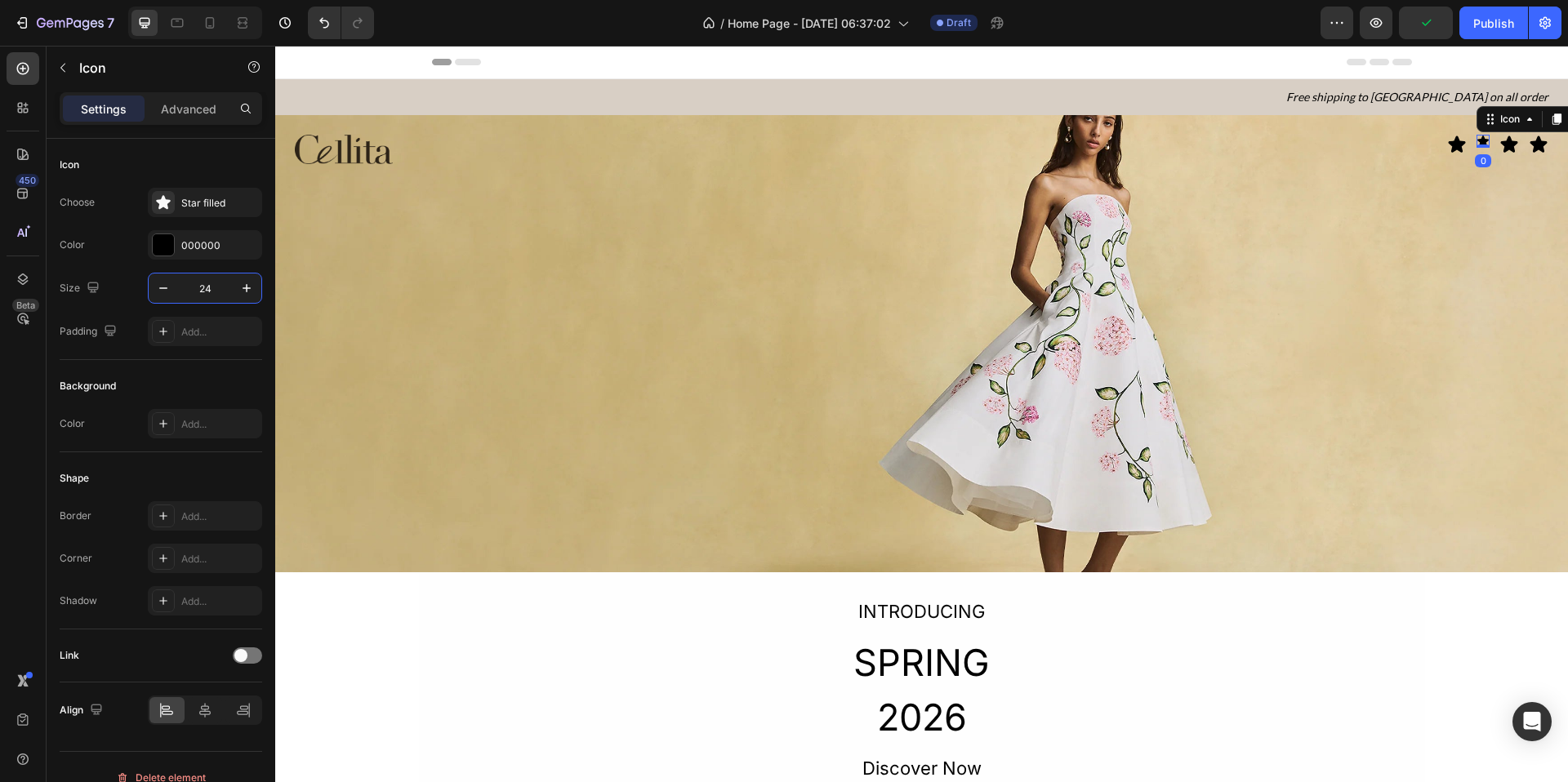
click at [1251, 143] on icon at bounding box center [1483, 140] width 12 height 11
click at [203, 284] on input "16" at bounding box center [205, 288] width 54 height 30
type input "24"
click at [208, 152] on div "Icon" at bounding box center [160, 164] width 203 height 26
click at [1251, 146] on icon at bounding box center [1539, 143] width 17 height 16
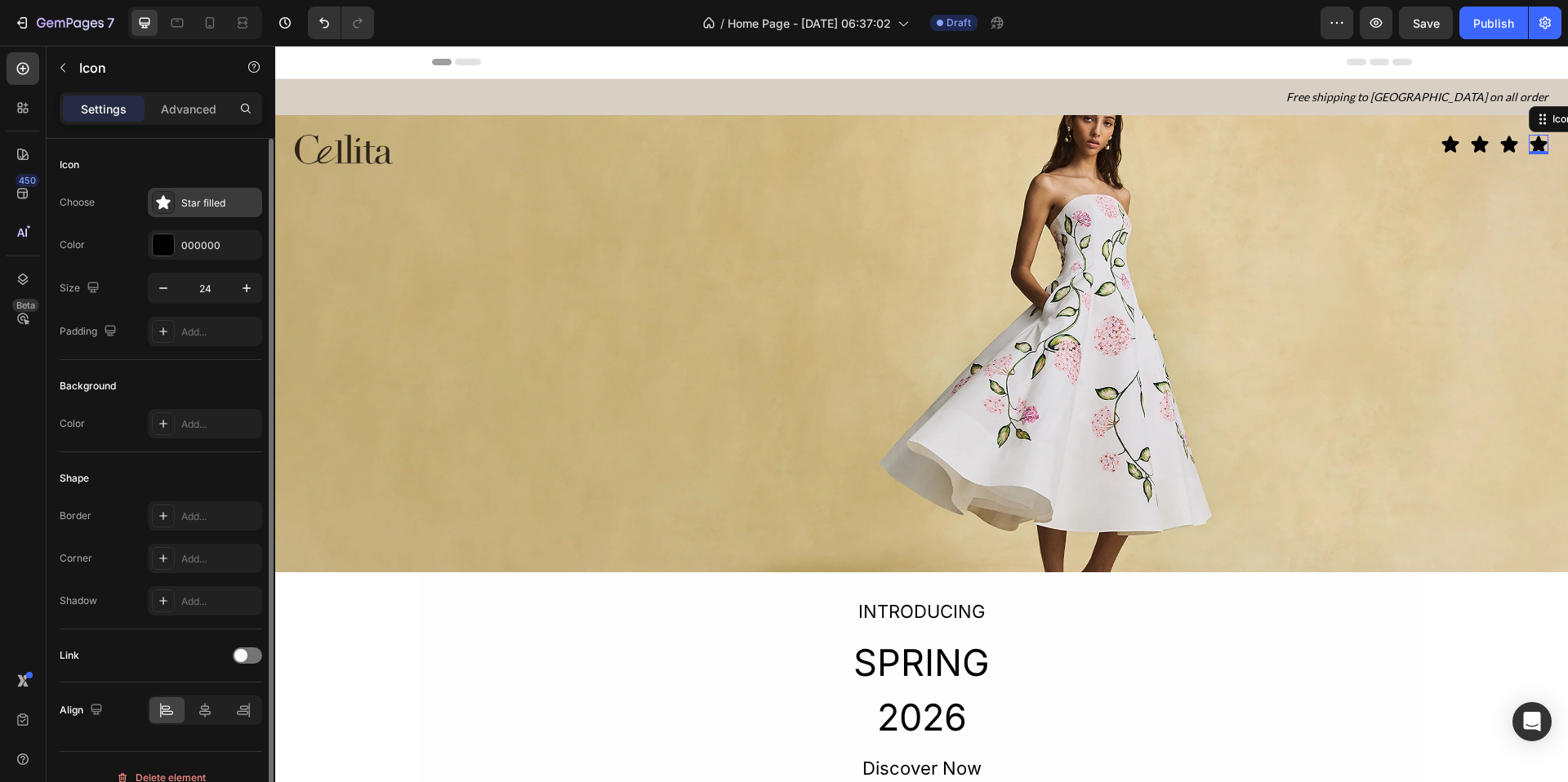
click at [205, 206] on div "Star filled" at bounding box center [220, 203] width 77 height 14
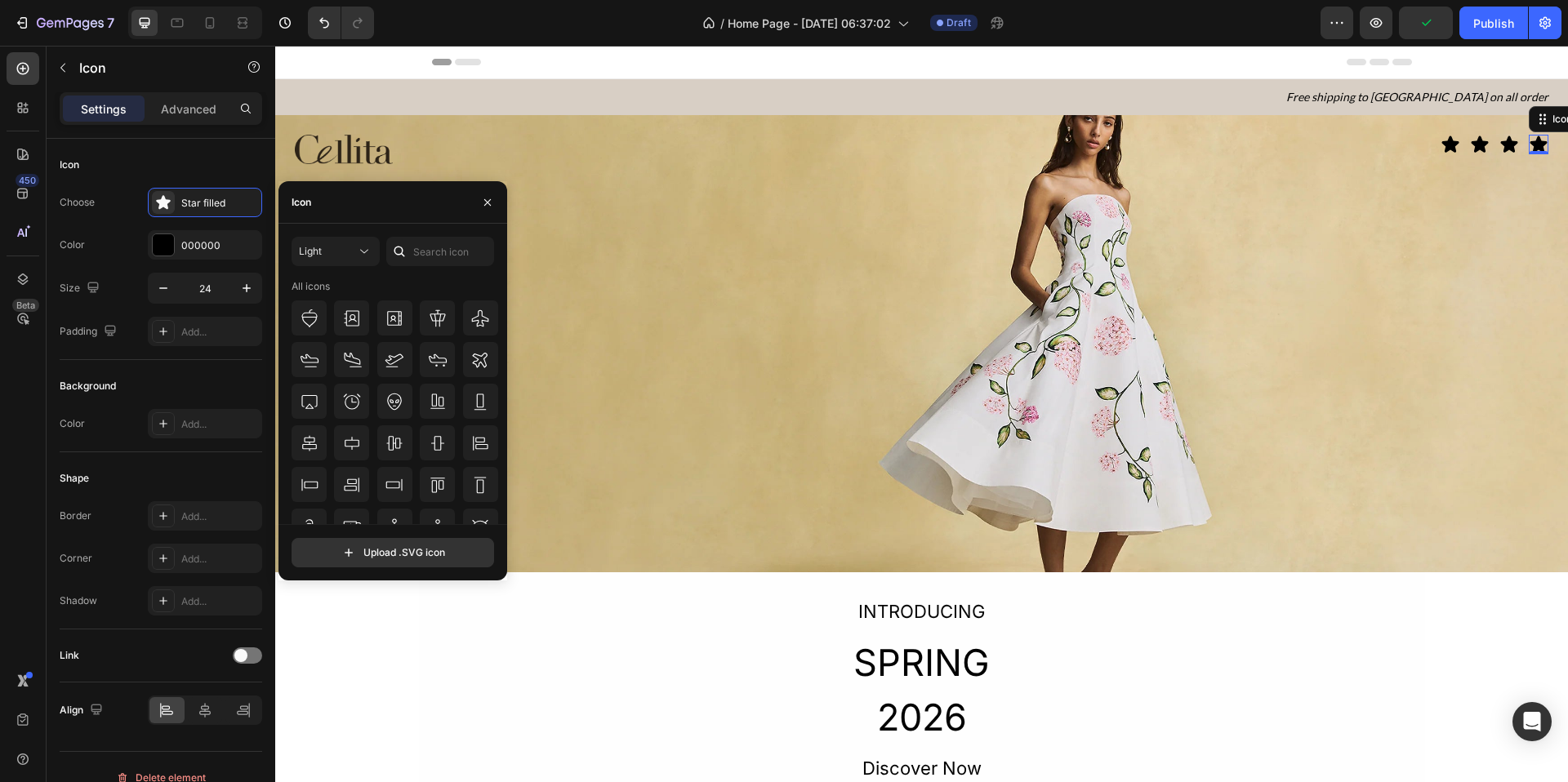
click at [411, 244] on div at bounding box center [399, 252] width 26 height 30
click at [423, 252] on input "text" at bounding box center [440, 252] width 108 height 30
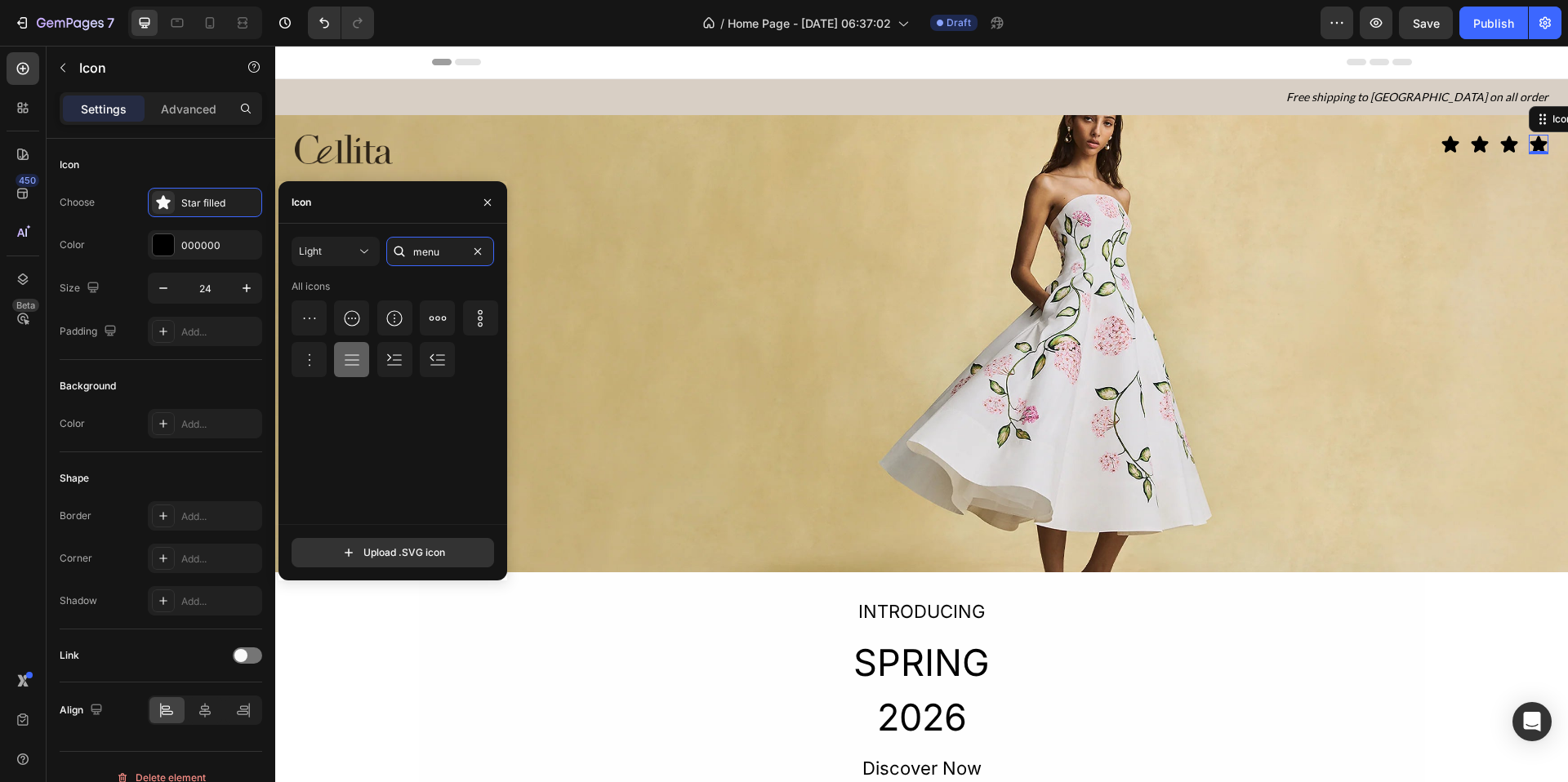
type input "menu"
click at [356, 366] on icon at bounding box center [352, 360] width 19 height 19
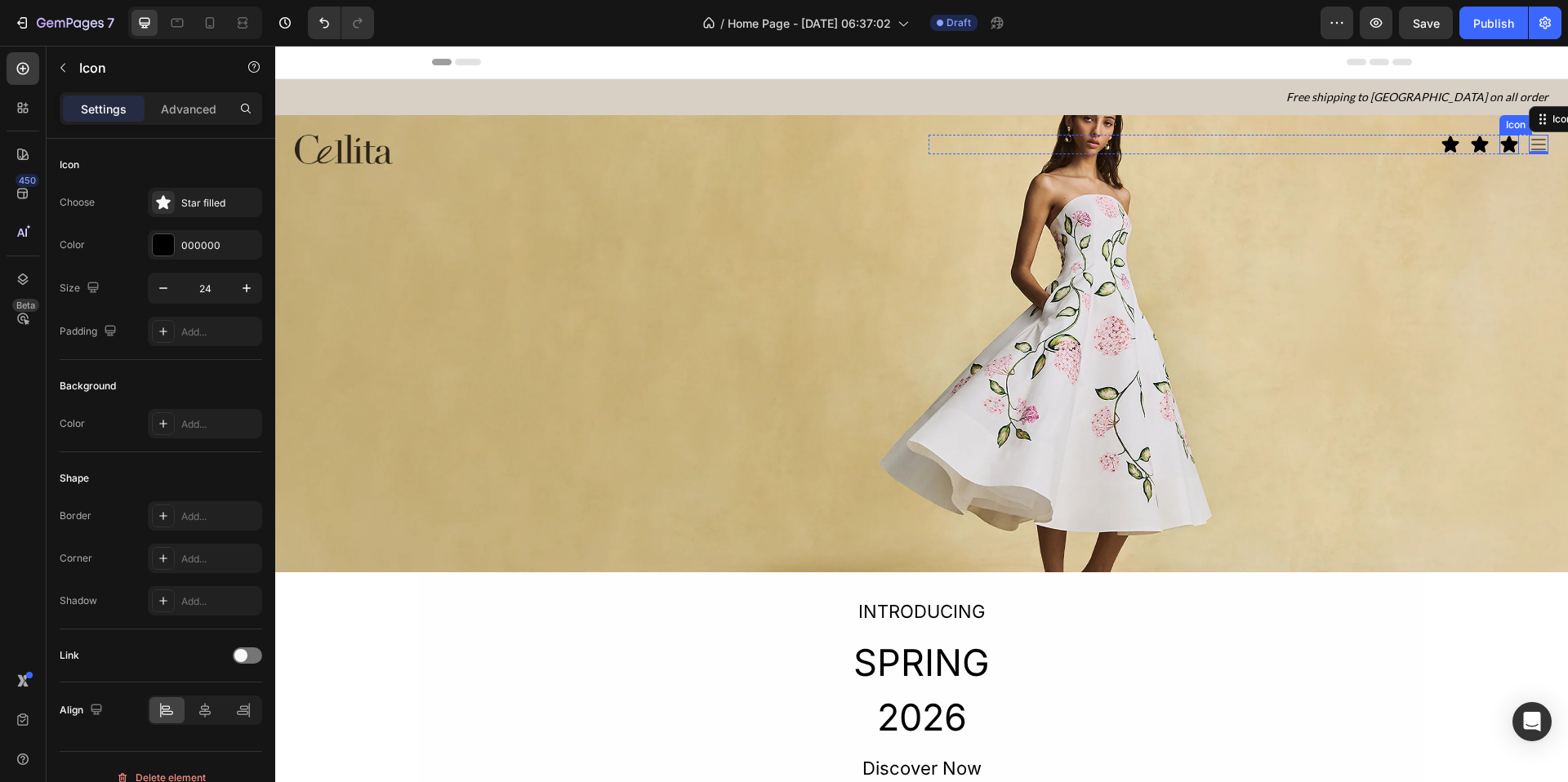
click at [1251, 144] on icon at bounding box center [1510, 143] width 17 height 16
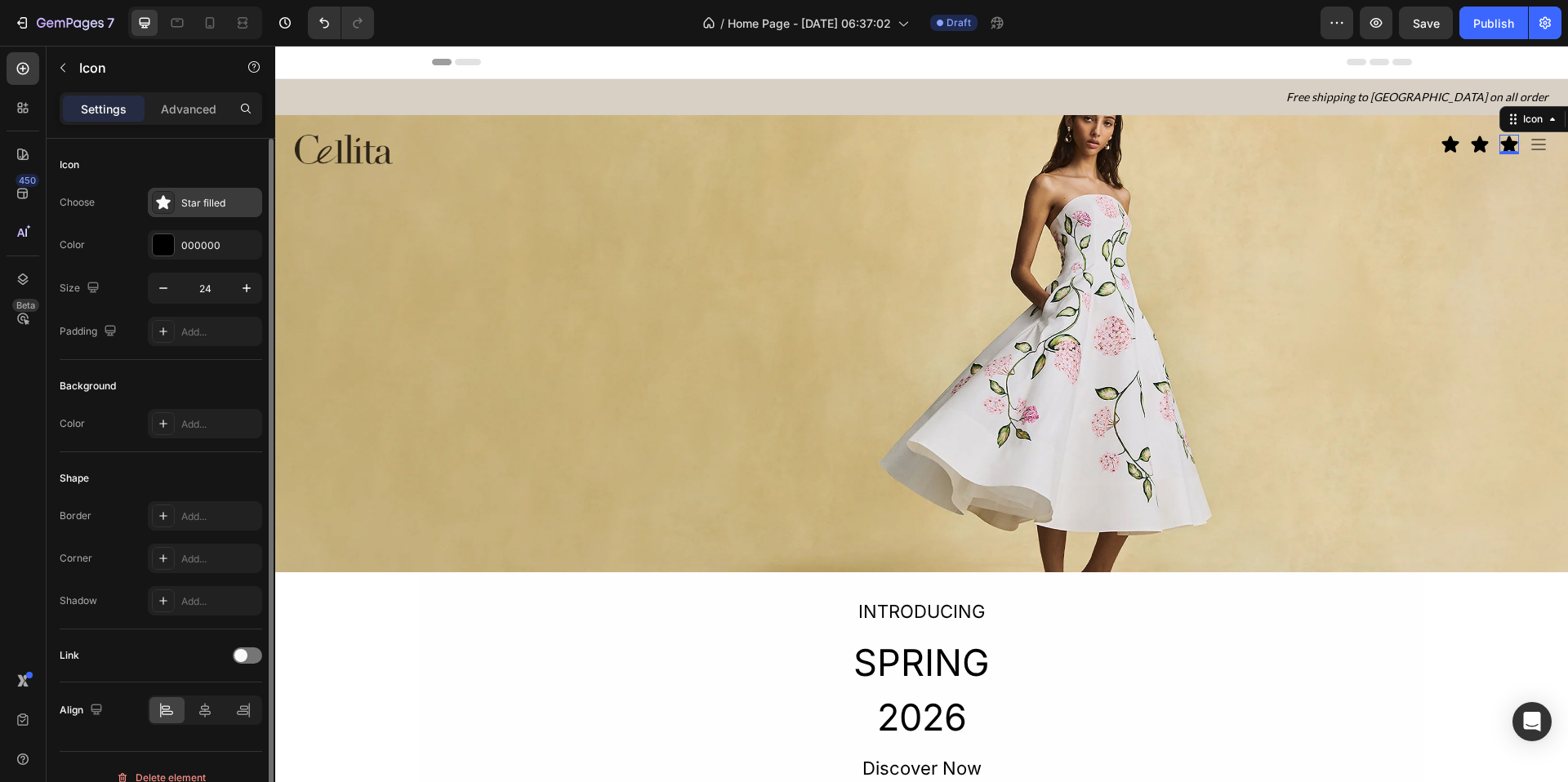
click at [187, 199] on div "Star filled" at bounding box center [220, 203] width 77 height 14
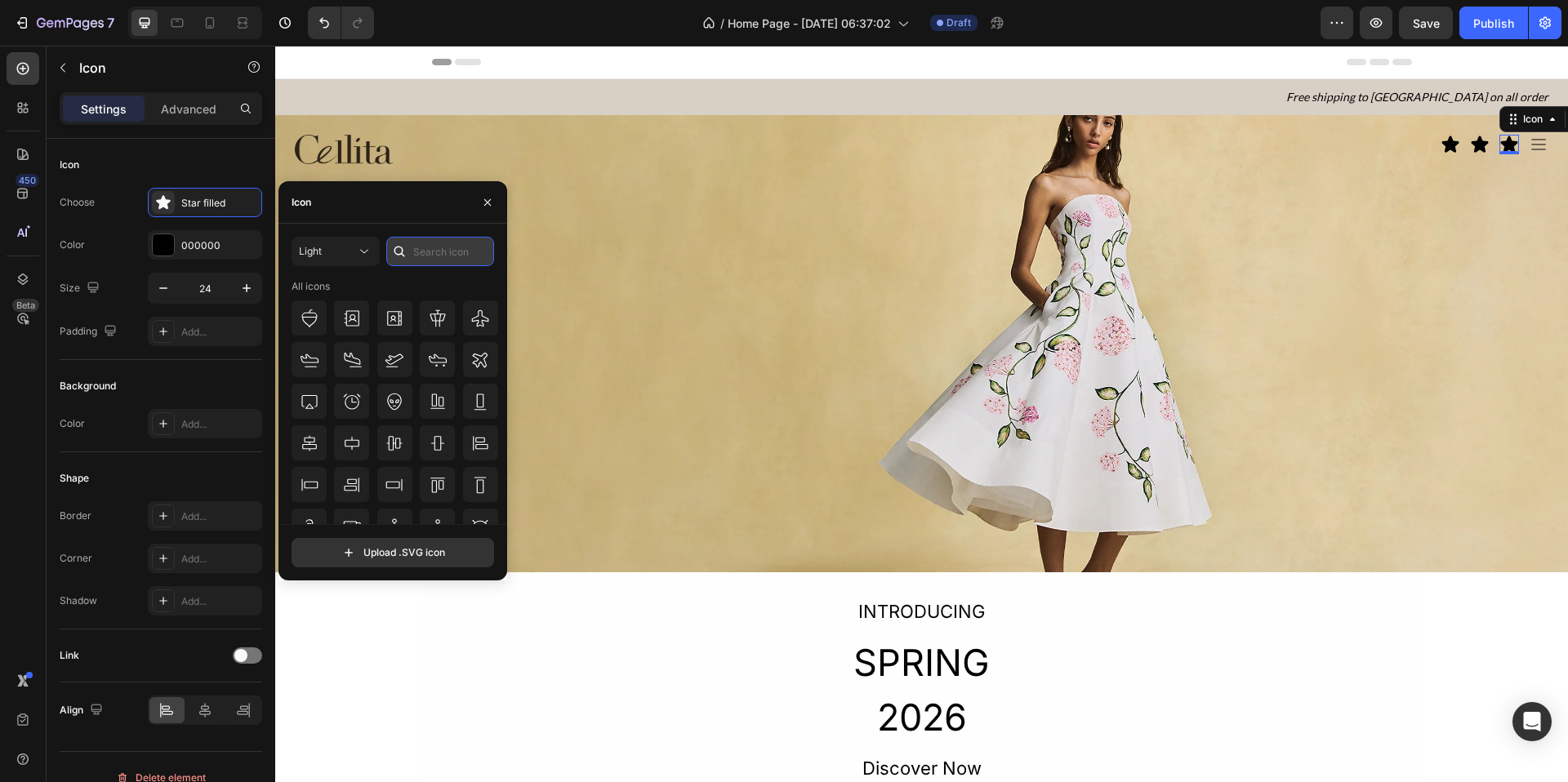
click at [441, 253] on input "text" at bounding box center [440, 252] width 108 height 30
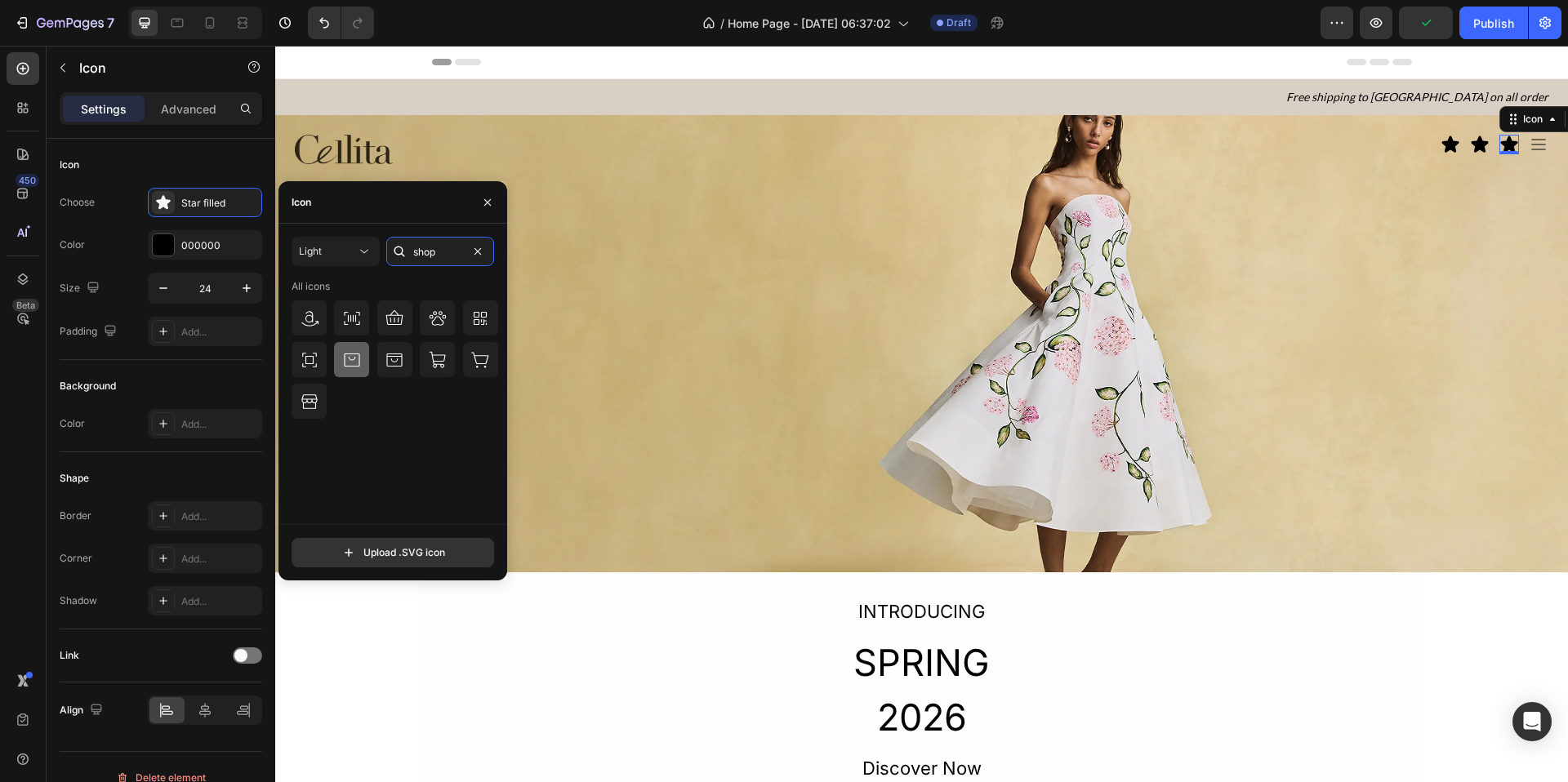
type input "shop"
click at [352, 359] on icon at bounding box center [352, 359] width 15 height 13
click at [1251, 143] on icon at bounding box center [1481, 143] width 17 height 16
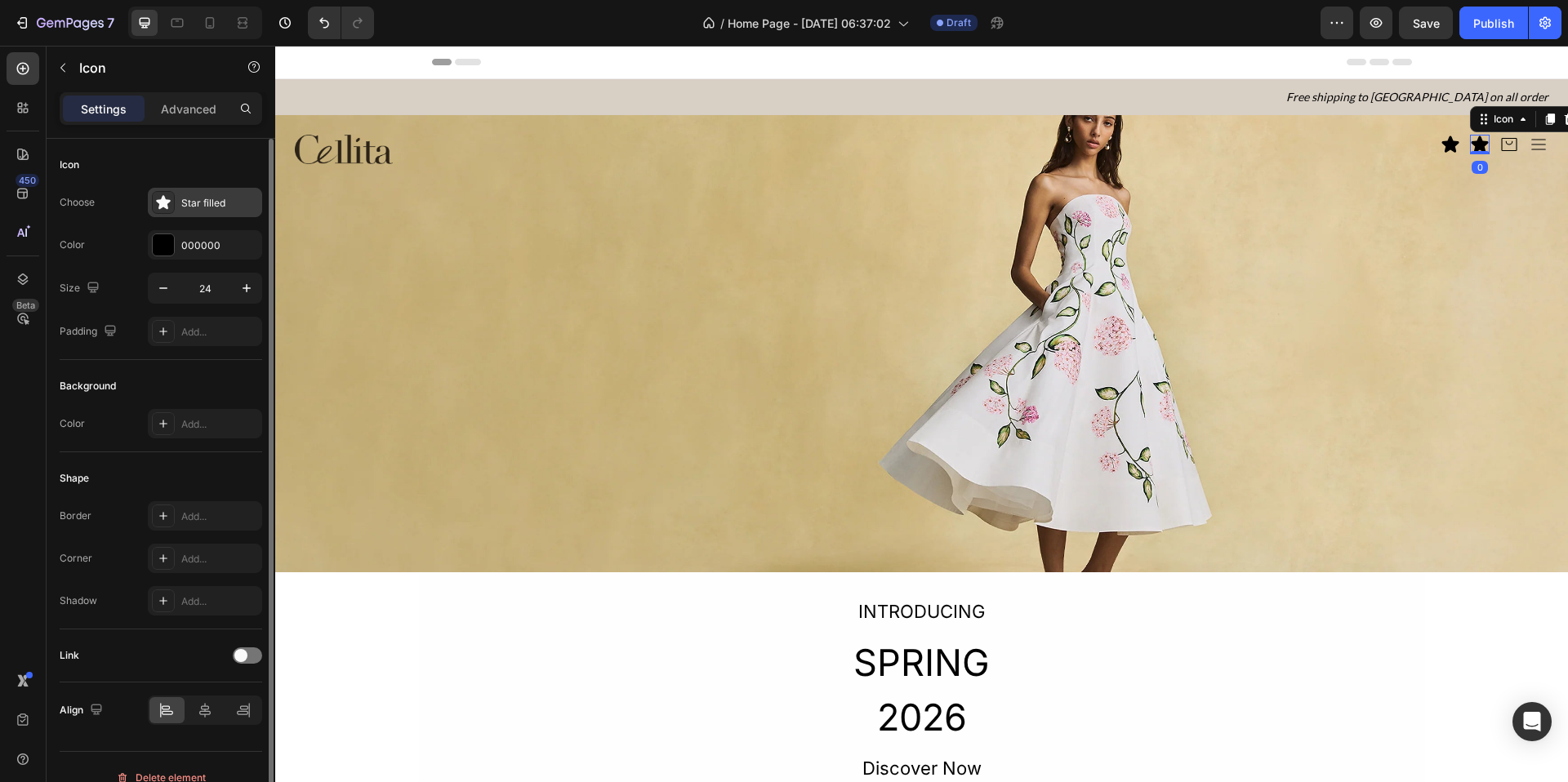
click at [207, 204] on div "Star filled" at bounding box center [220, 203] width 77 height 14
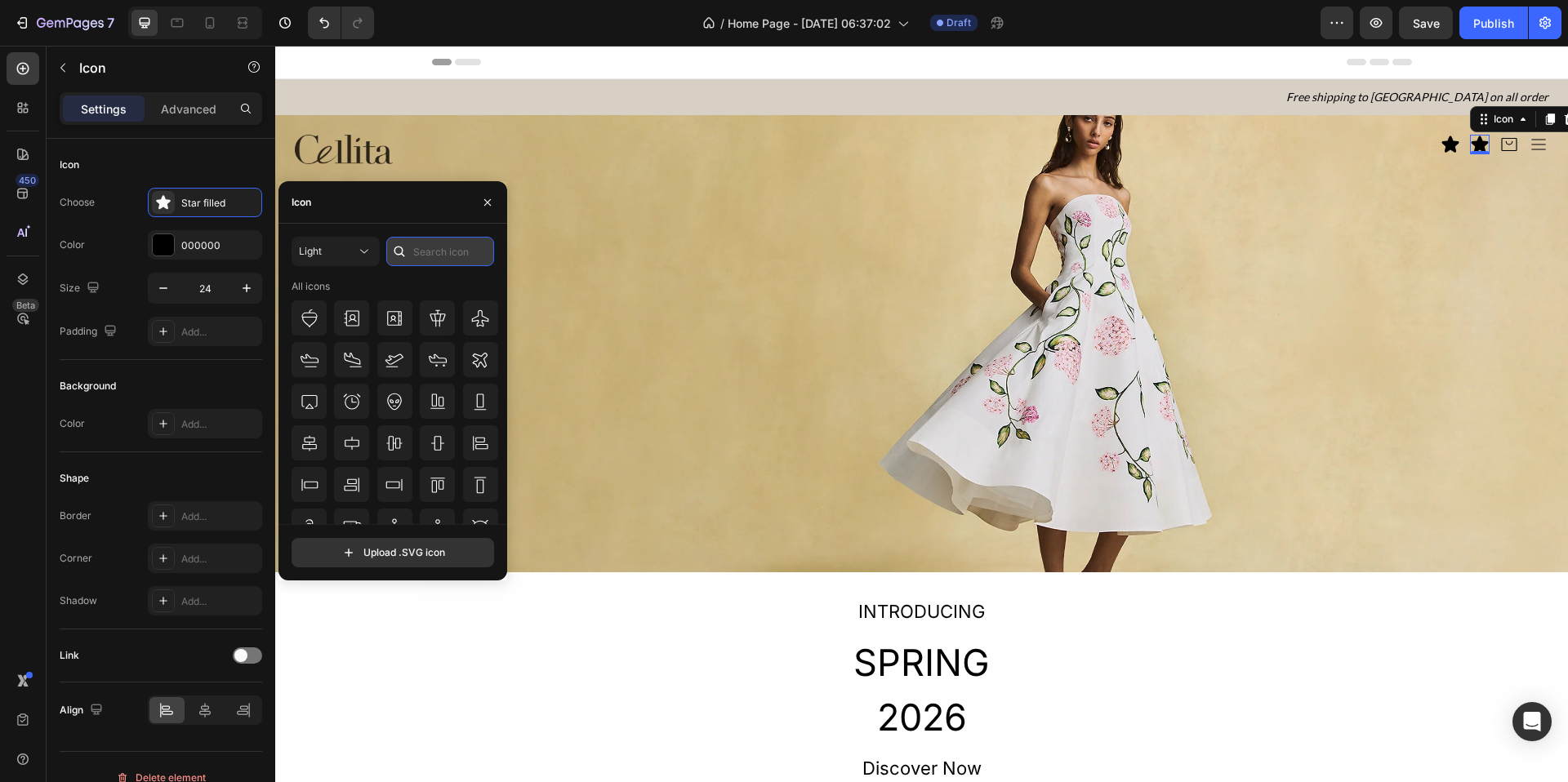
click at [446, 259] on input "text" at bounding box center [440, 252] width 108 height 30
type input "p"
type input "person"
click at [384, 449] on icon at bounding box center [394, 443] width 19 height 19
click at [320, 437] on div at bounding box center [308, 443] width 36 height 36
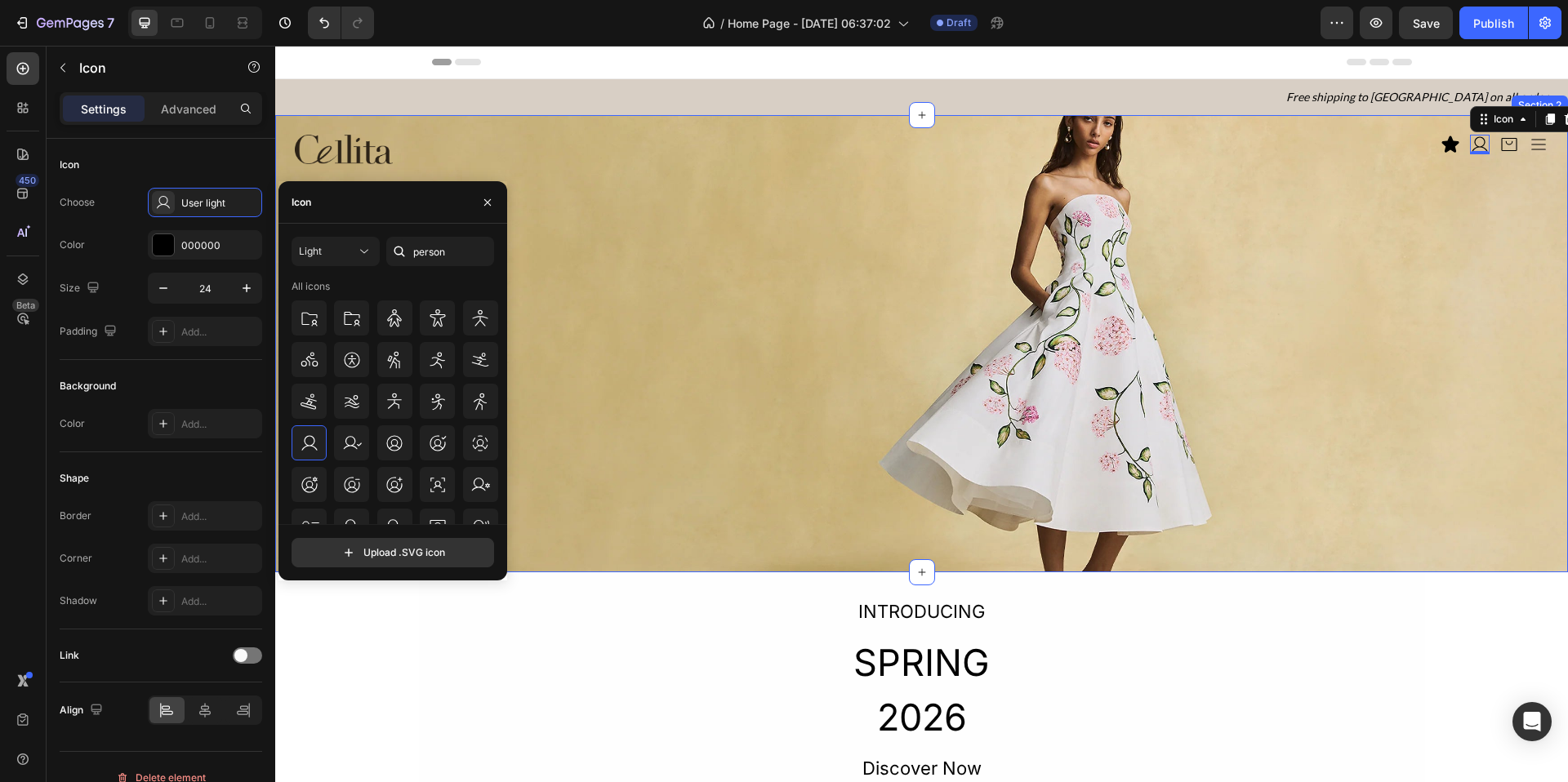
click at [953, 309] on div "Image Icon Icon 0 Icon Icon Icon List Section 2" at bounding box center [921, 344] width 1293 height 457
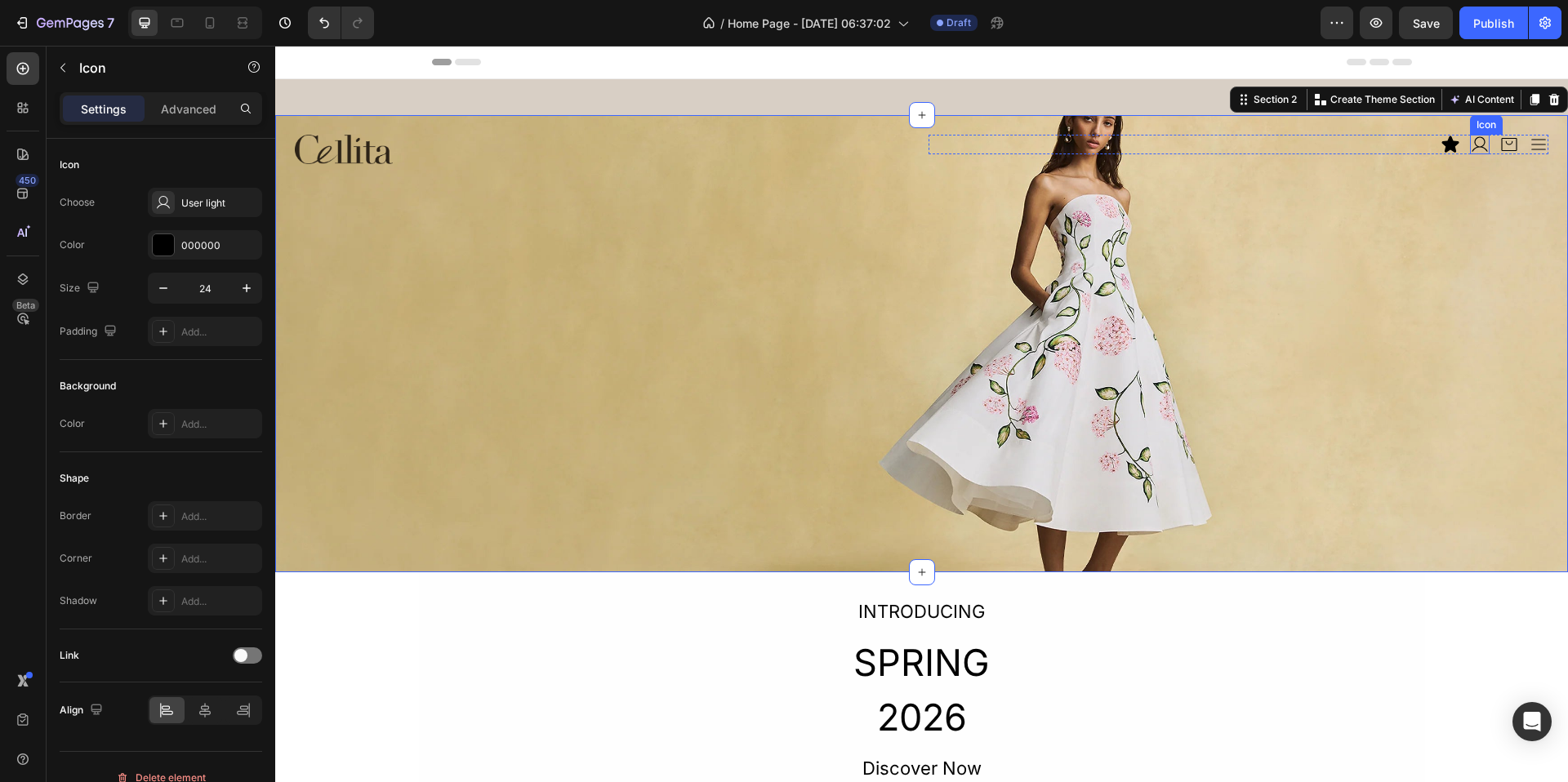
click at [1251, 141] on icon at bounding box center [1480, 144] width 19 height 19
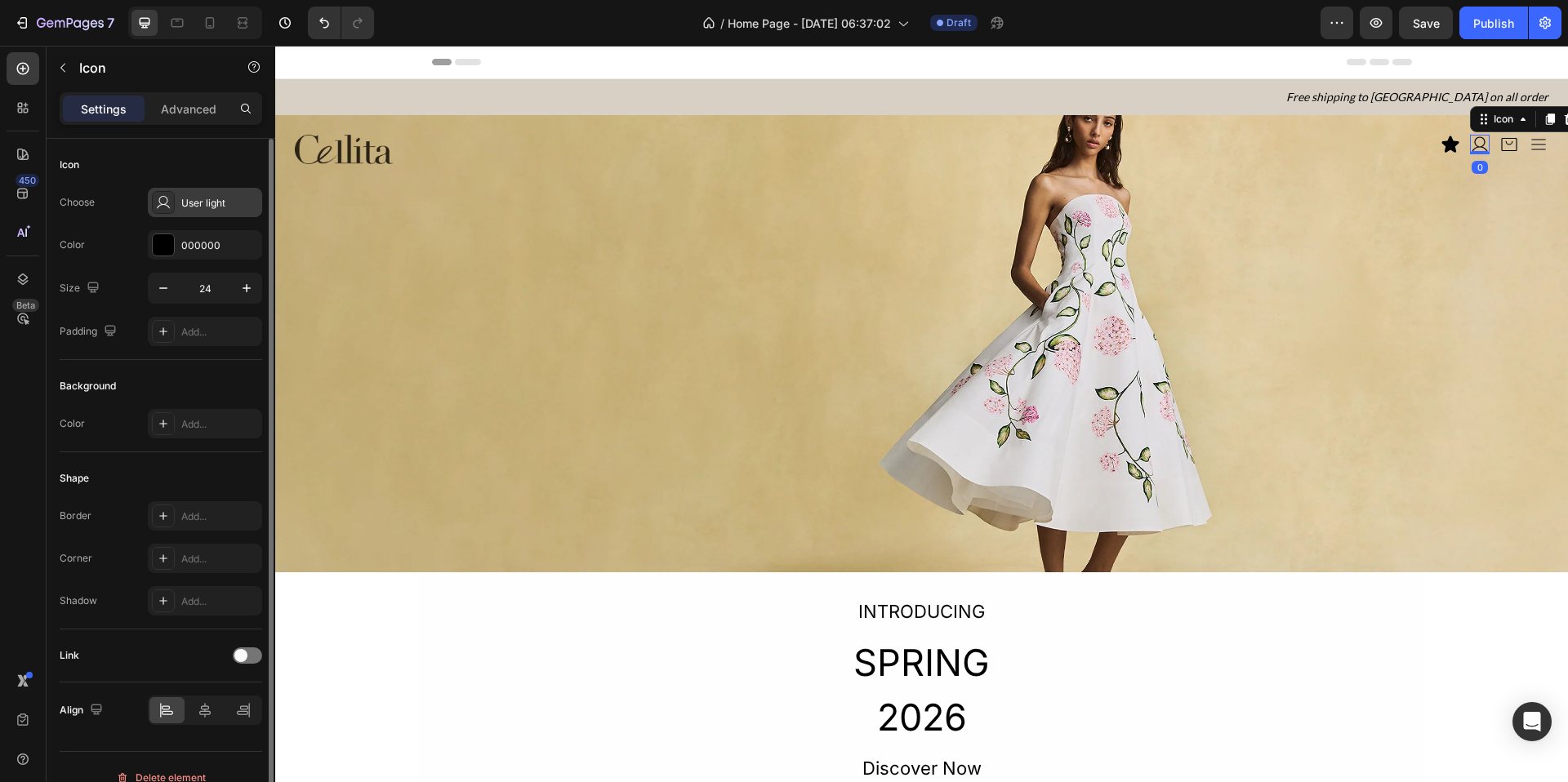
click at [199, 196] on div "User light" at bounding box center [220, 203] width 77 height 14
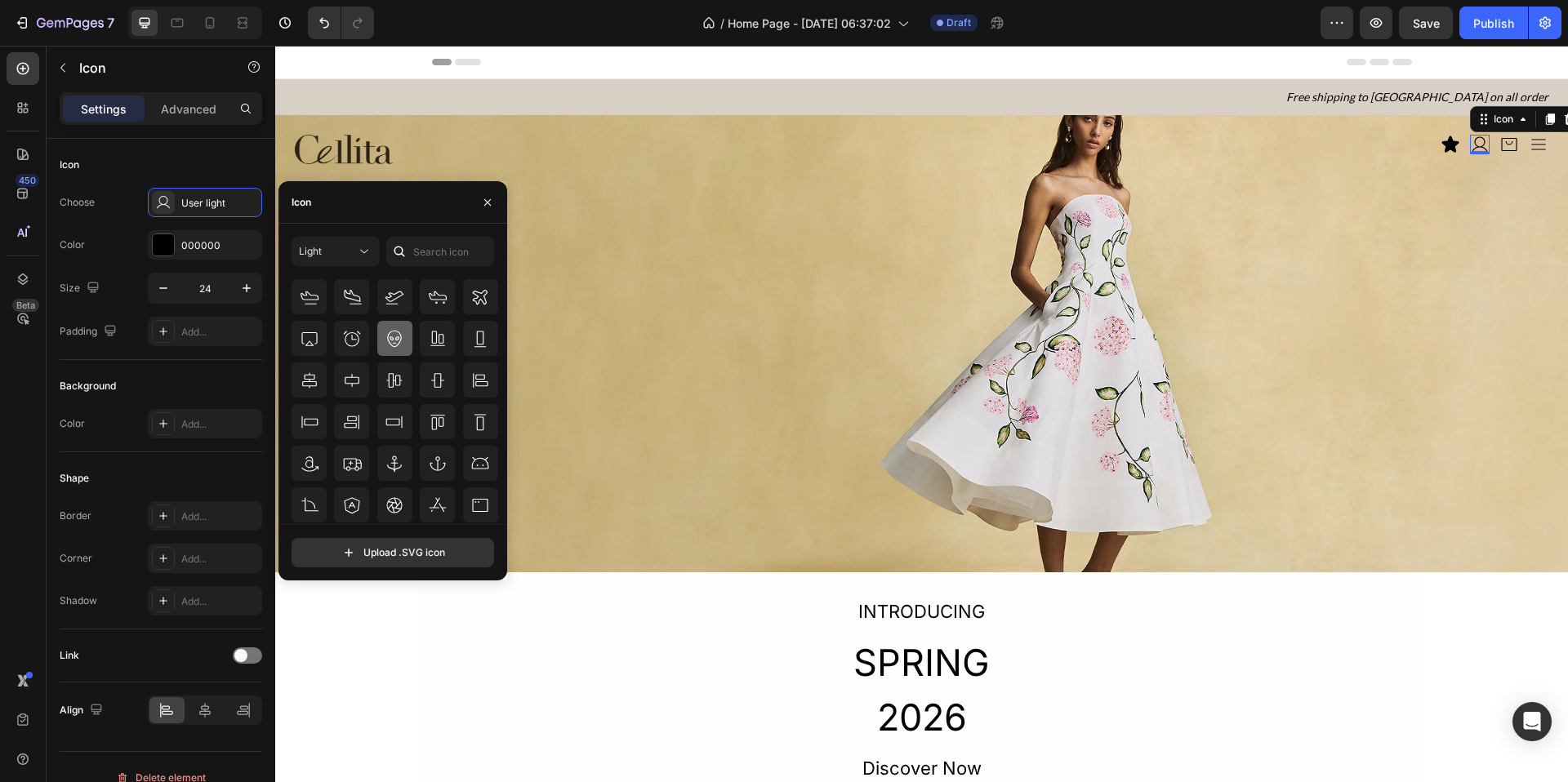
scroll to position [180, 0]
click at [440, 254] on input "text" at bounding box center [440, 252] width 108 height 30
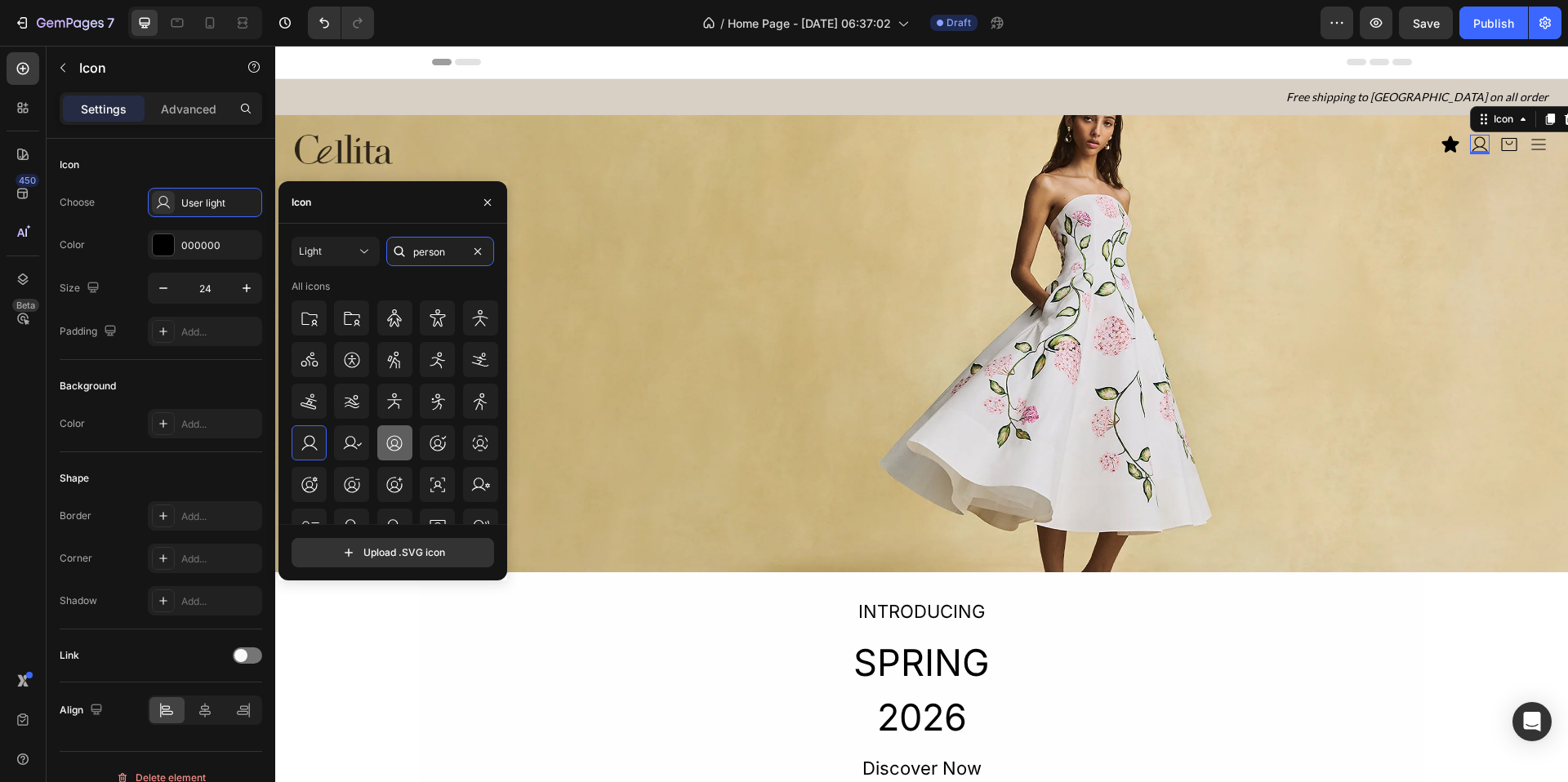
type input "person"
click at [390, 452] on icon at bounding box center [394, 443] width 19 height 19
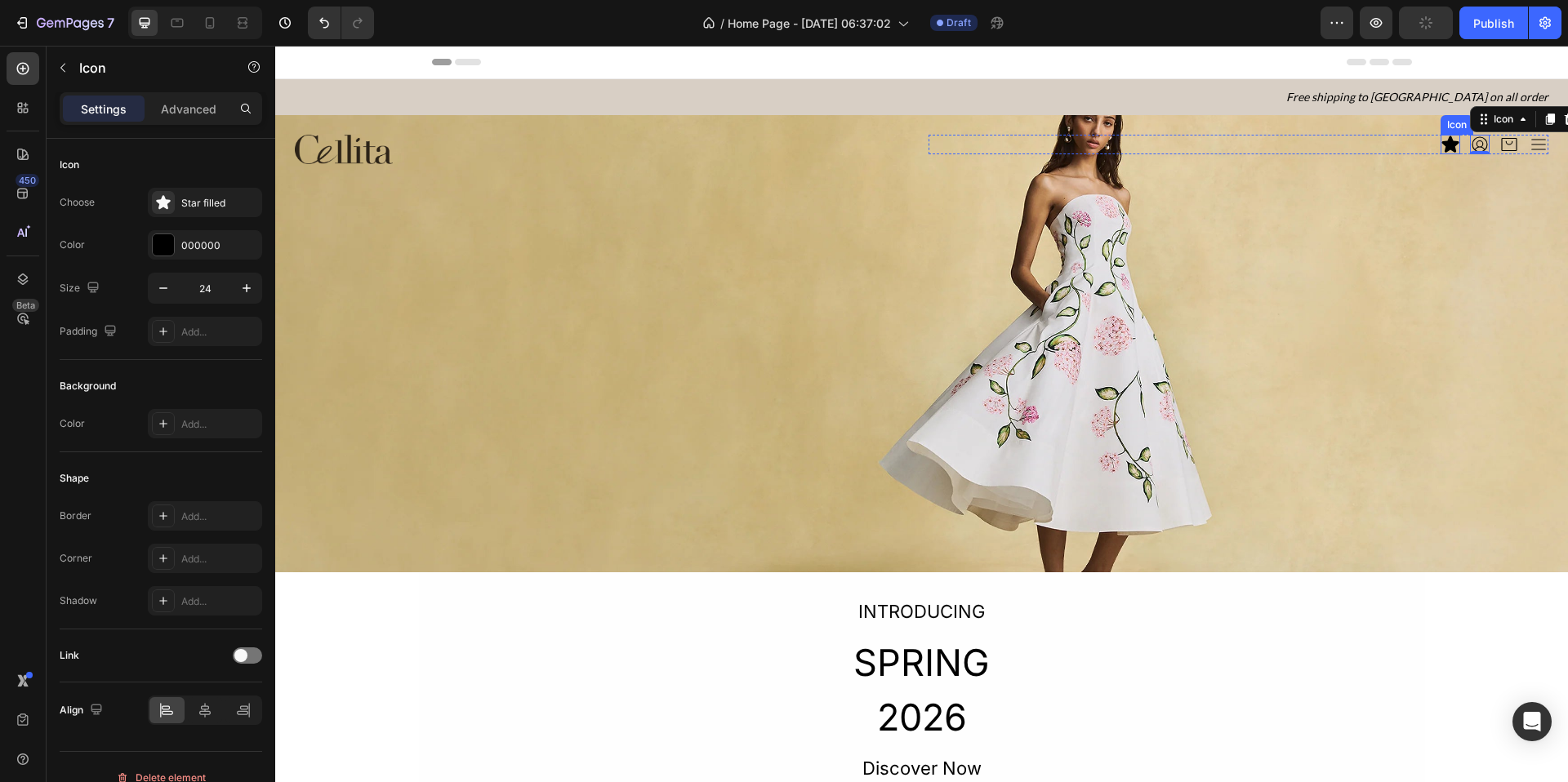
click at [1251, 145] on icon at bounding box center [1451, 143] width 17 height 16
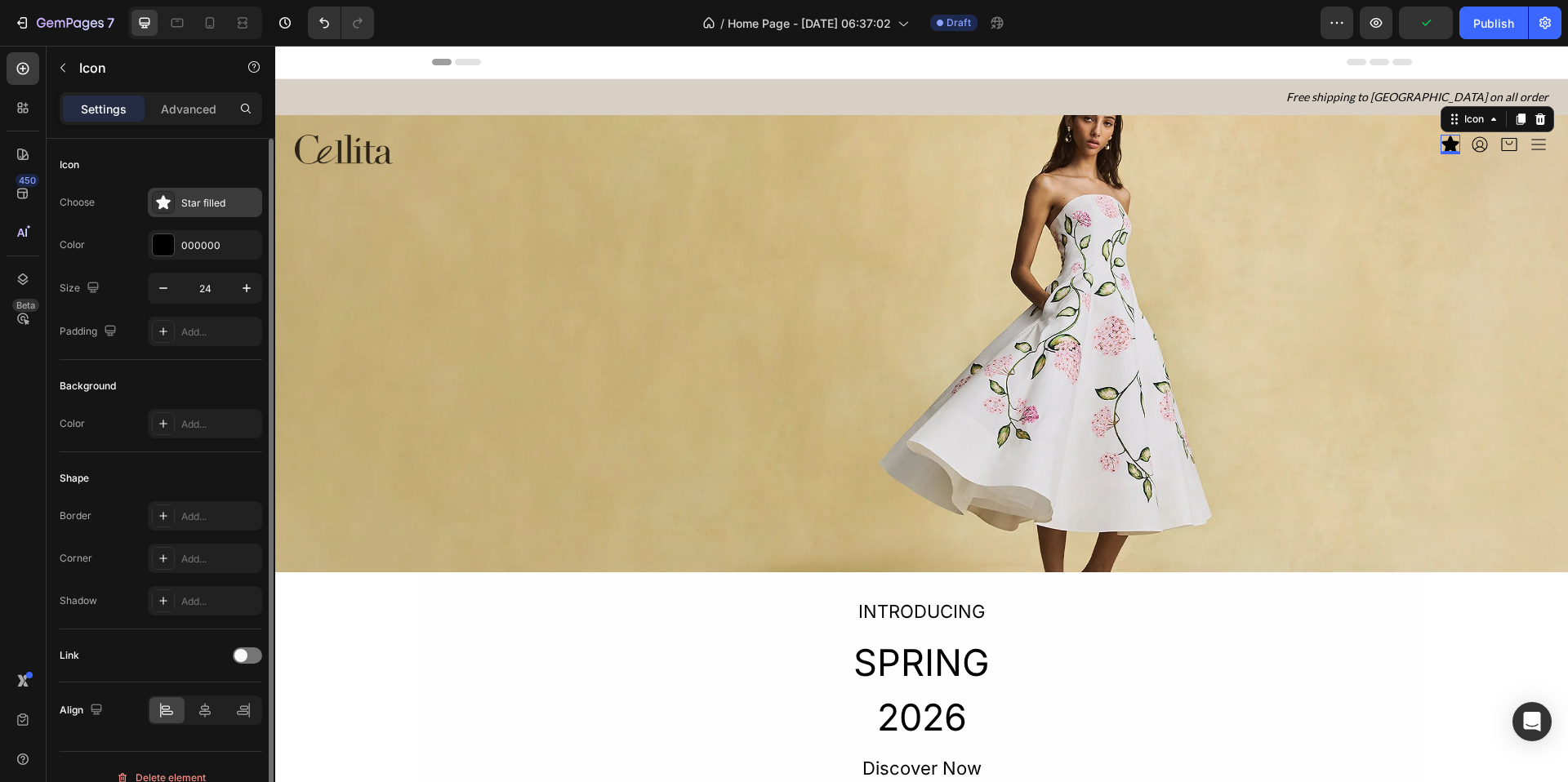
click at [209, 205] on div "Star filled" at bounding box center [220, 203] width 77 height 14
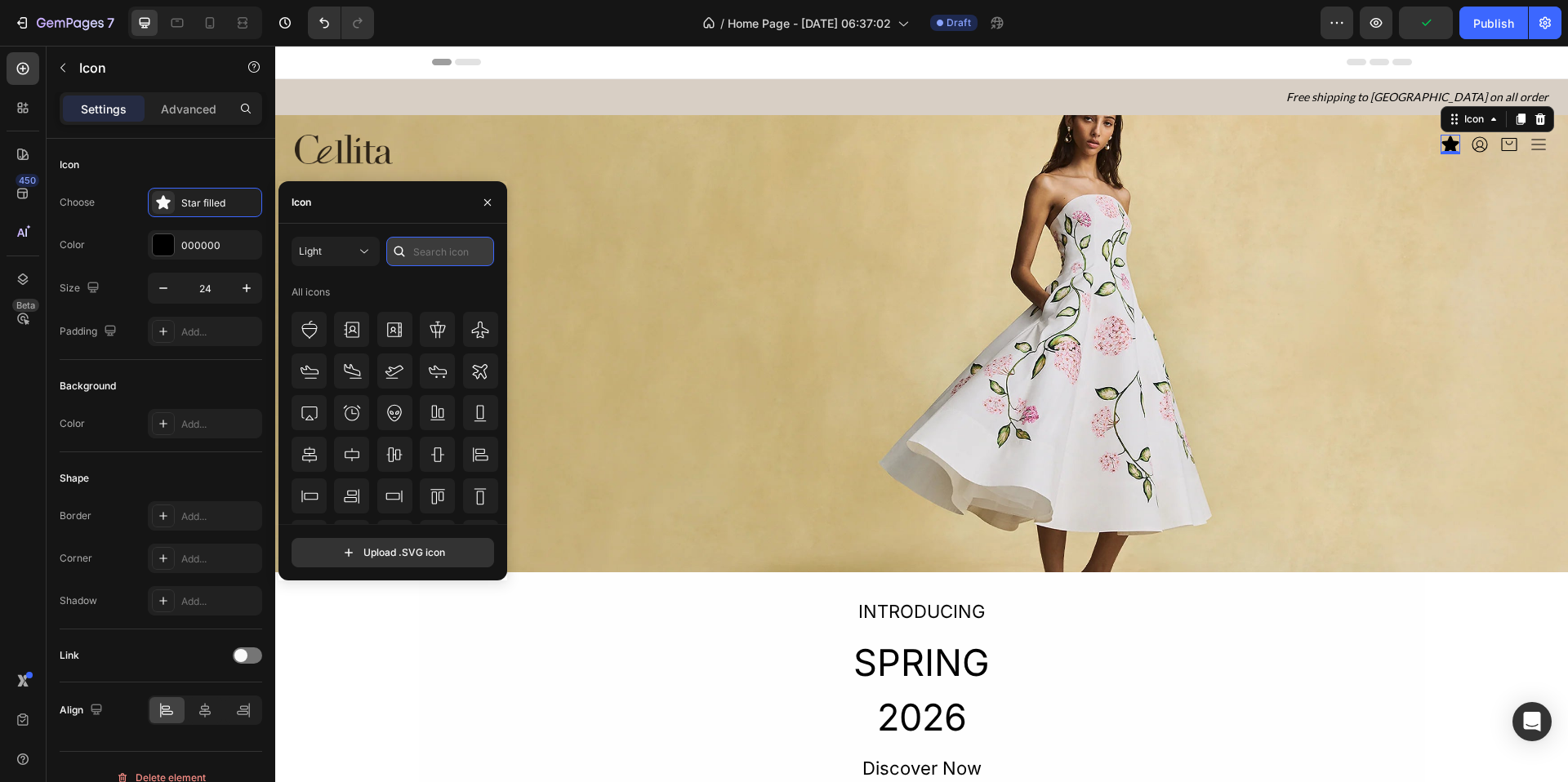
click at [452, 255] on input "text" at bounding box center [440, 252] width 108 height 30
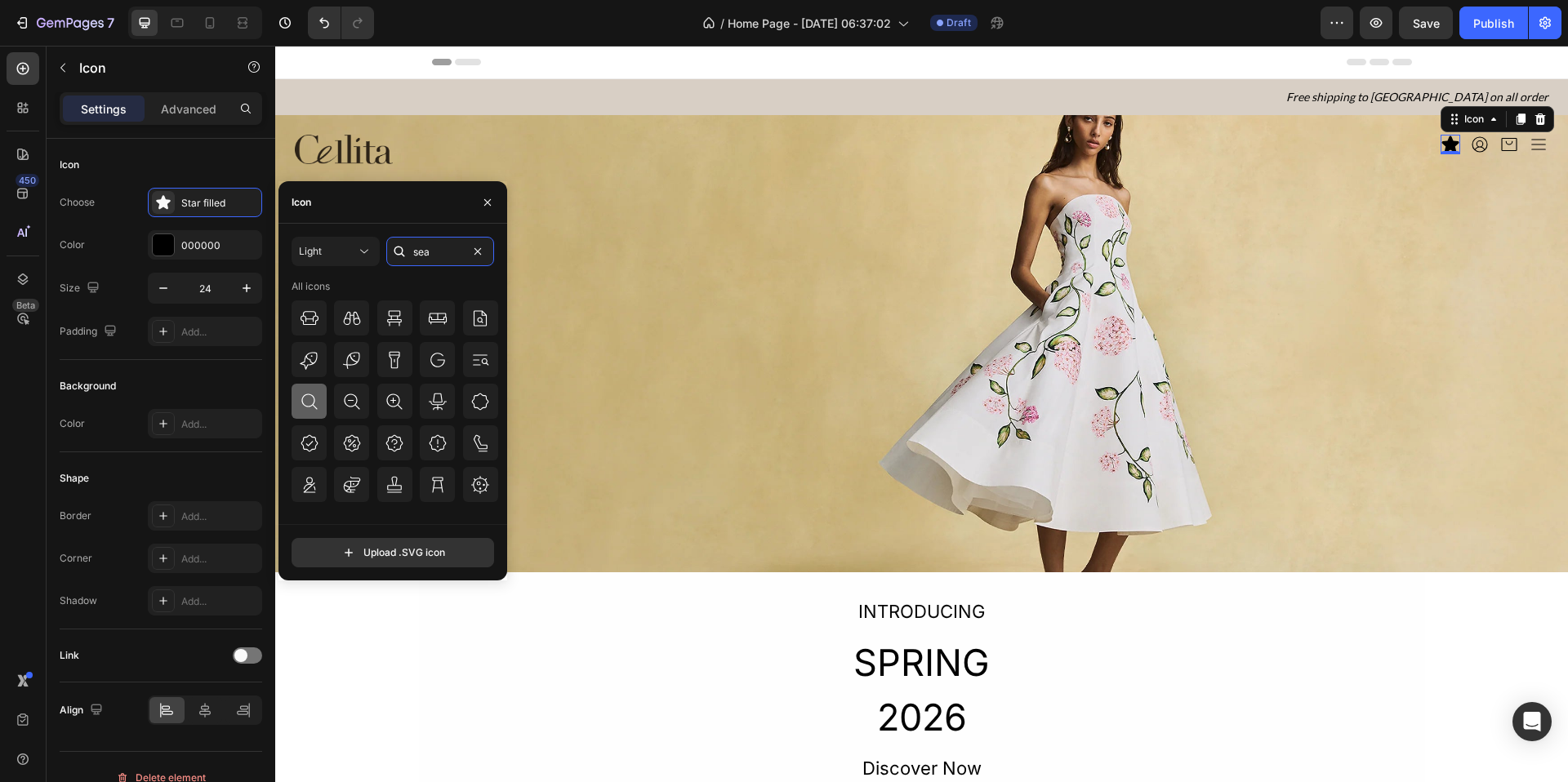
type input "sea"
click at [306, 389] on div at bounding box center [308, 402] width 36 height 36
click at [1202, 319] on div "Image Icon 0 Icon Icon Icon Icon List Section 2" at bounding box center [921, 344] width 1293 height 457
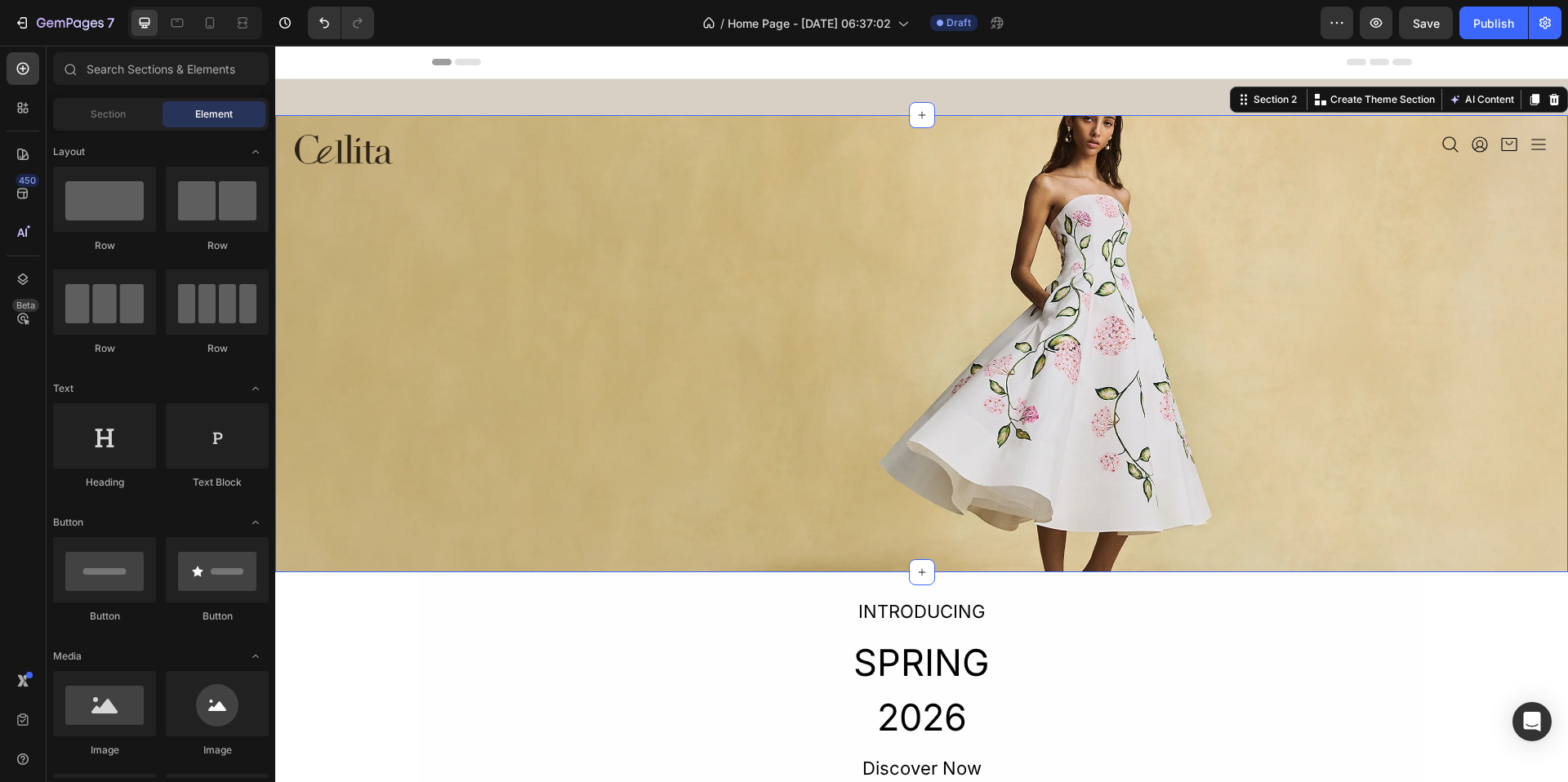
click at [434, 63] on icon at bounding box center [442, 61] width 19 height 7
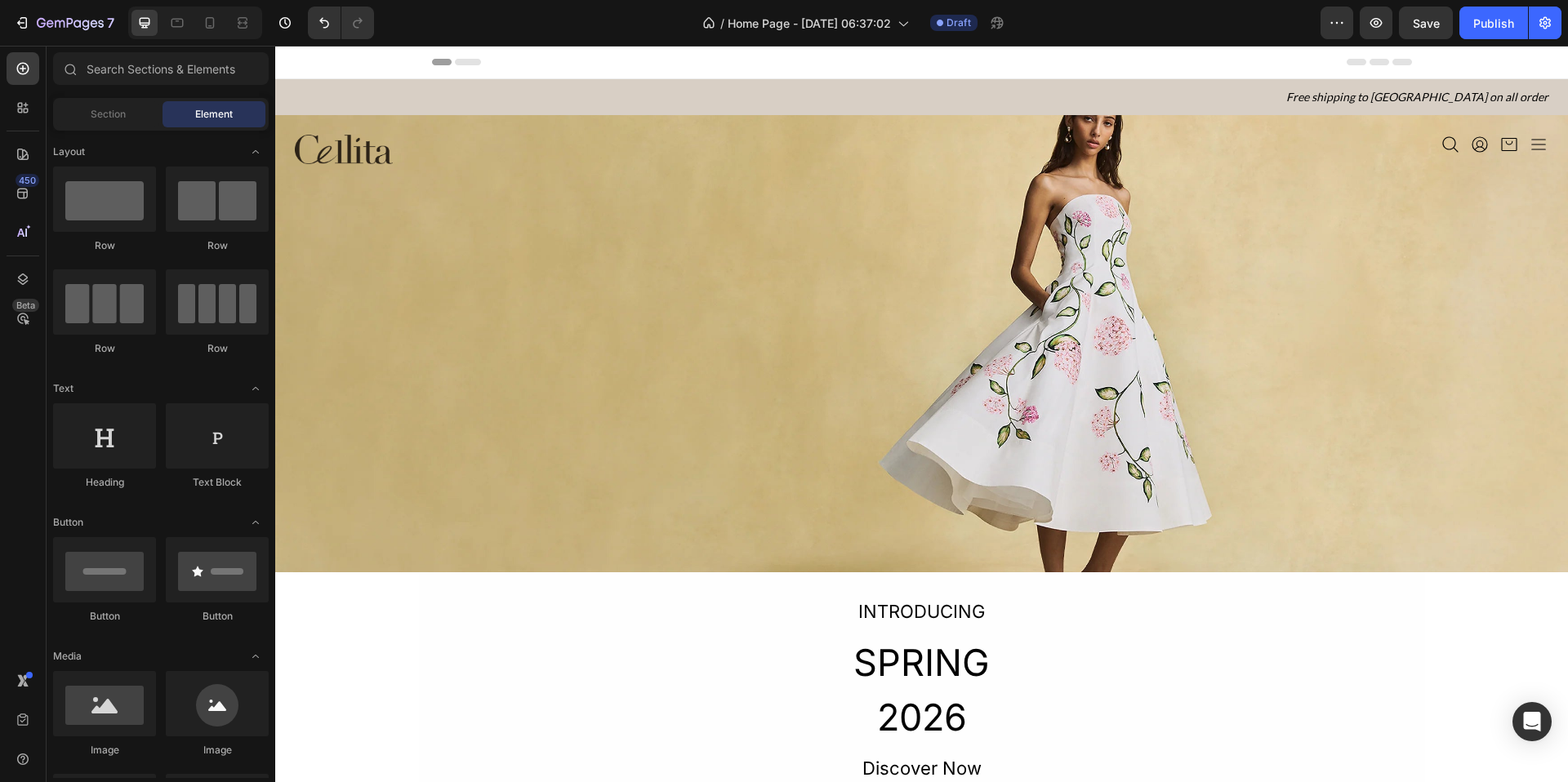
click at [455, 60] on icon at bounding box center [468, 61] width 26 height 7
click at [455, 61] on icon at bounding box center [468, 61] width 26 height 7
click at [1251, 62] on icon at bounding box center [1380, 61] width 65 height 7
click at [311, 60] on span "Header" at bounding box center [324, 61] width 36 height 16
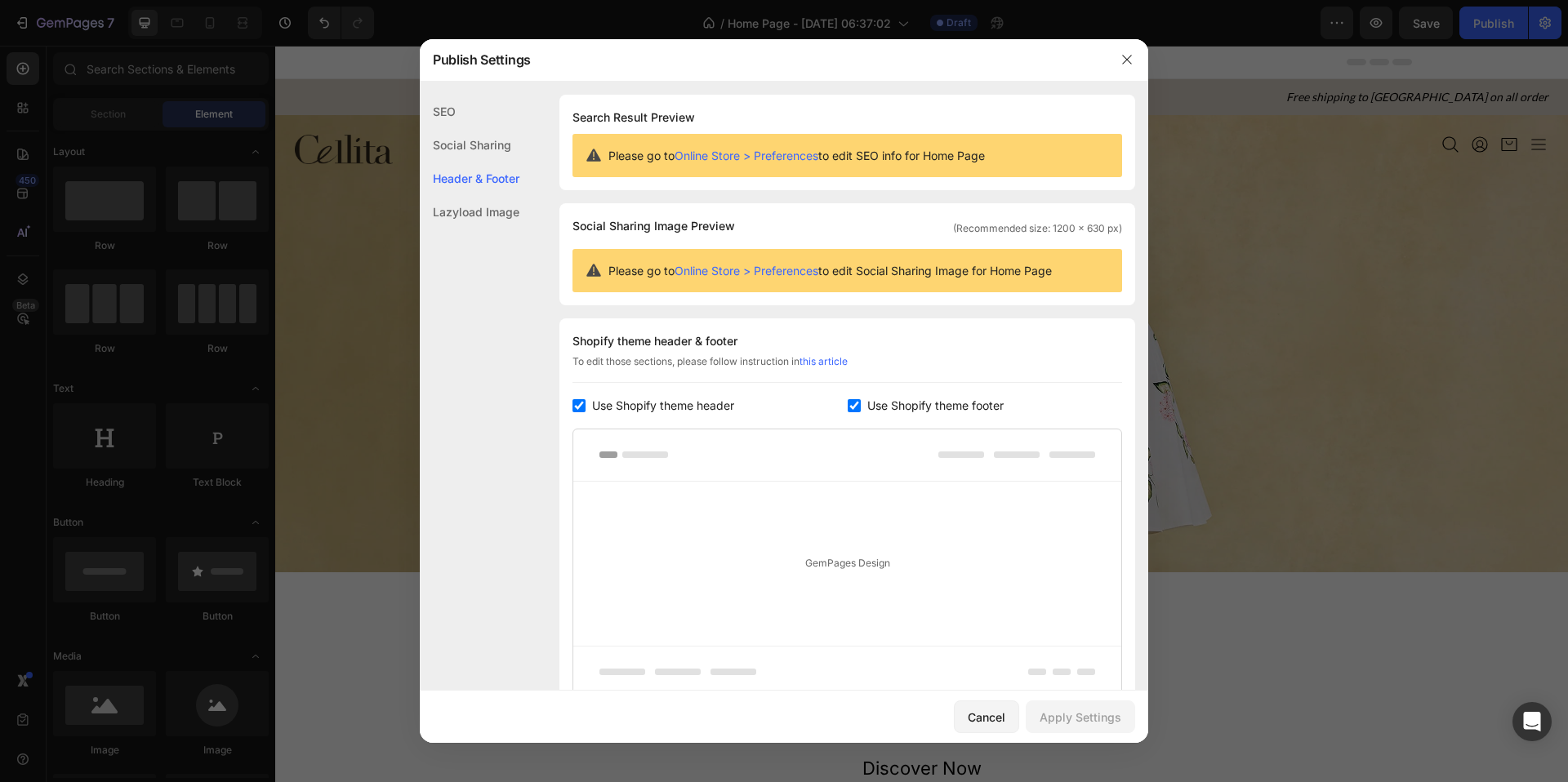
scroll to position [142, 0]
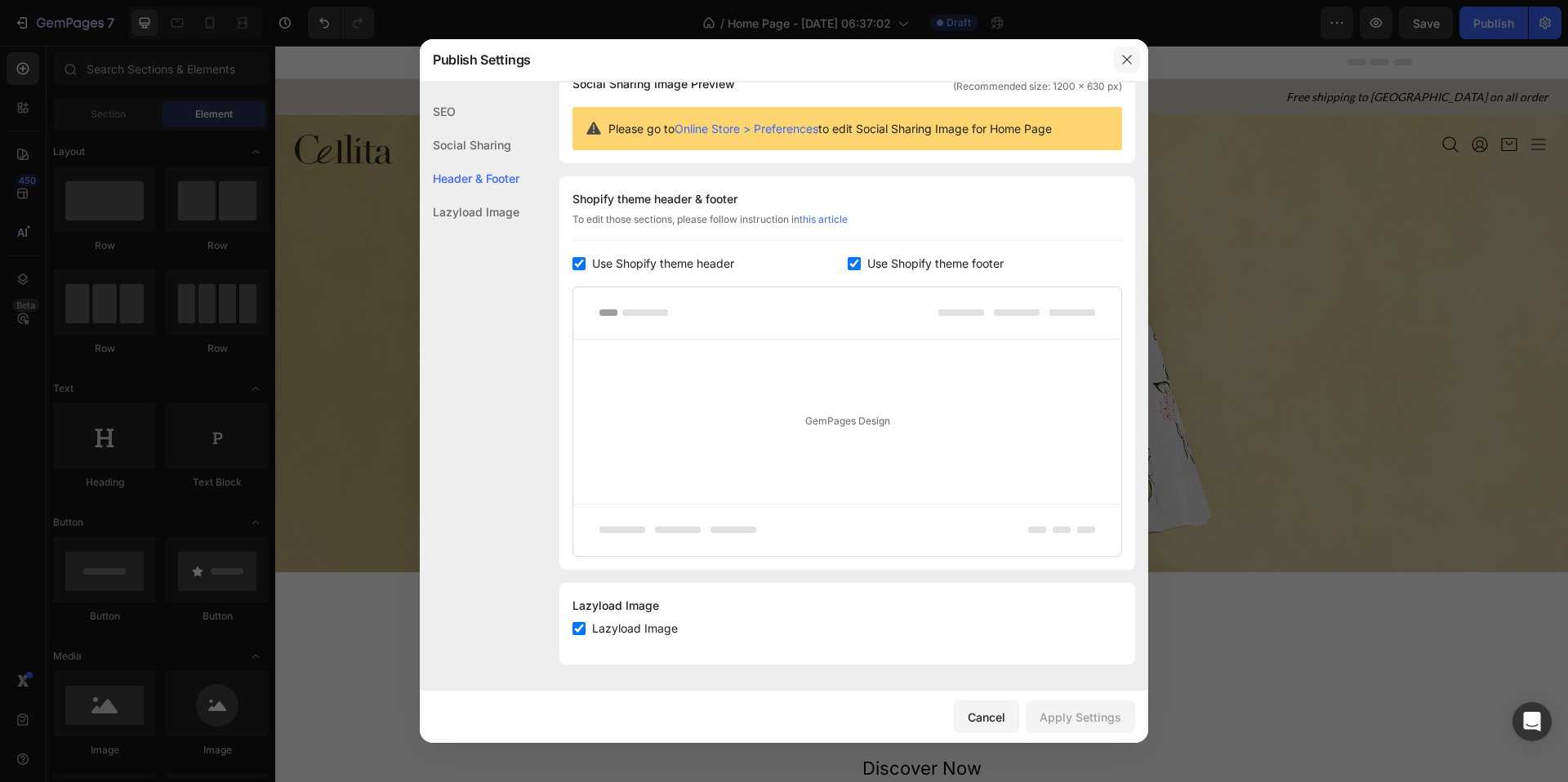
click at [1130, 59] on icon "button" at bounding box center [1127, 60] width 13 height 13
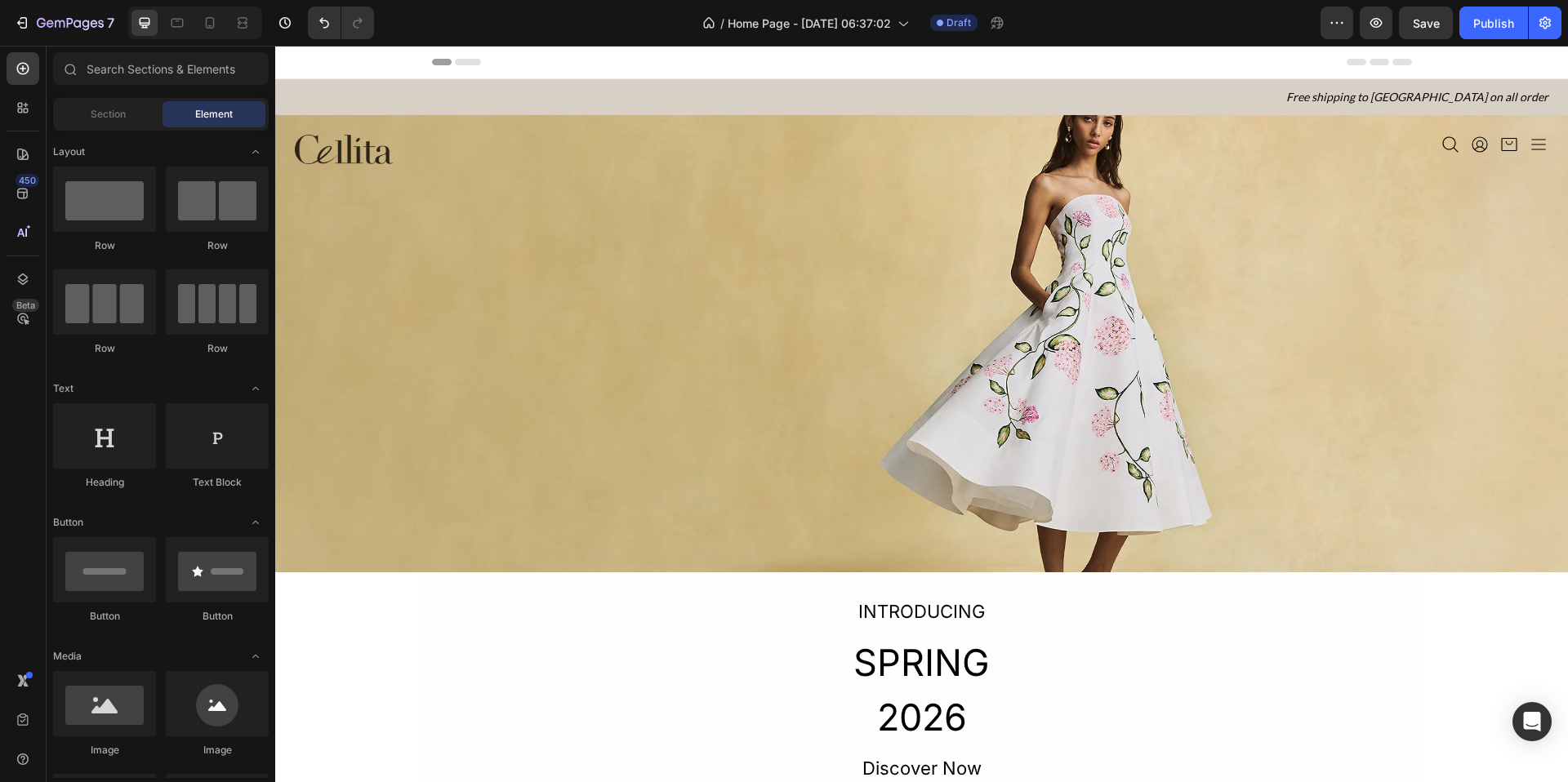
click at [1251, 55] on div "Header" at bounding box center [922, 62] width 980 height 33
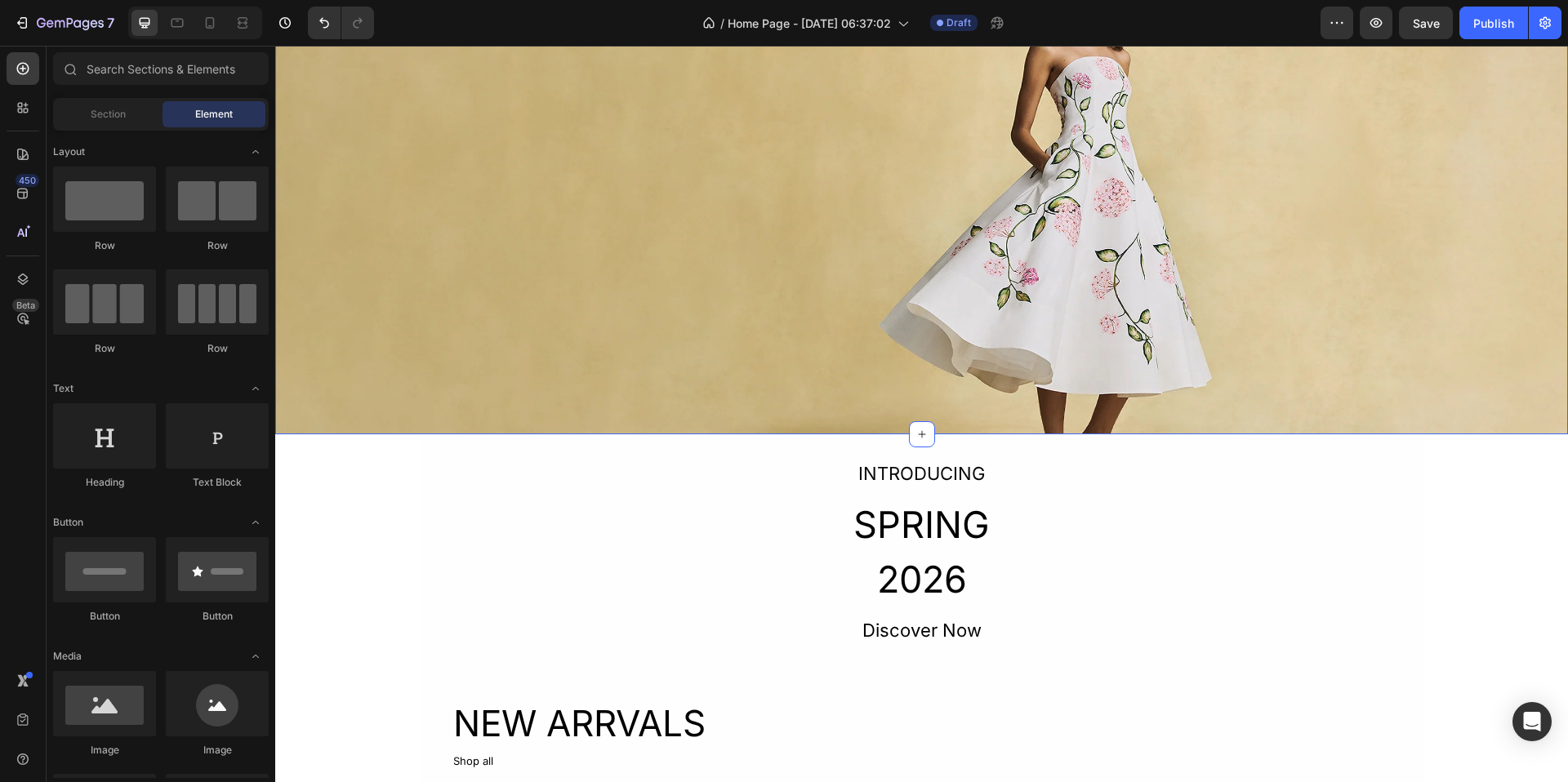
scroll to position [0, 0]
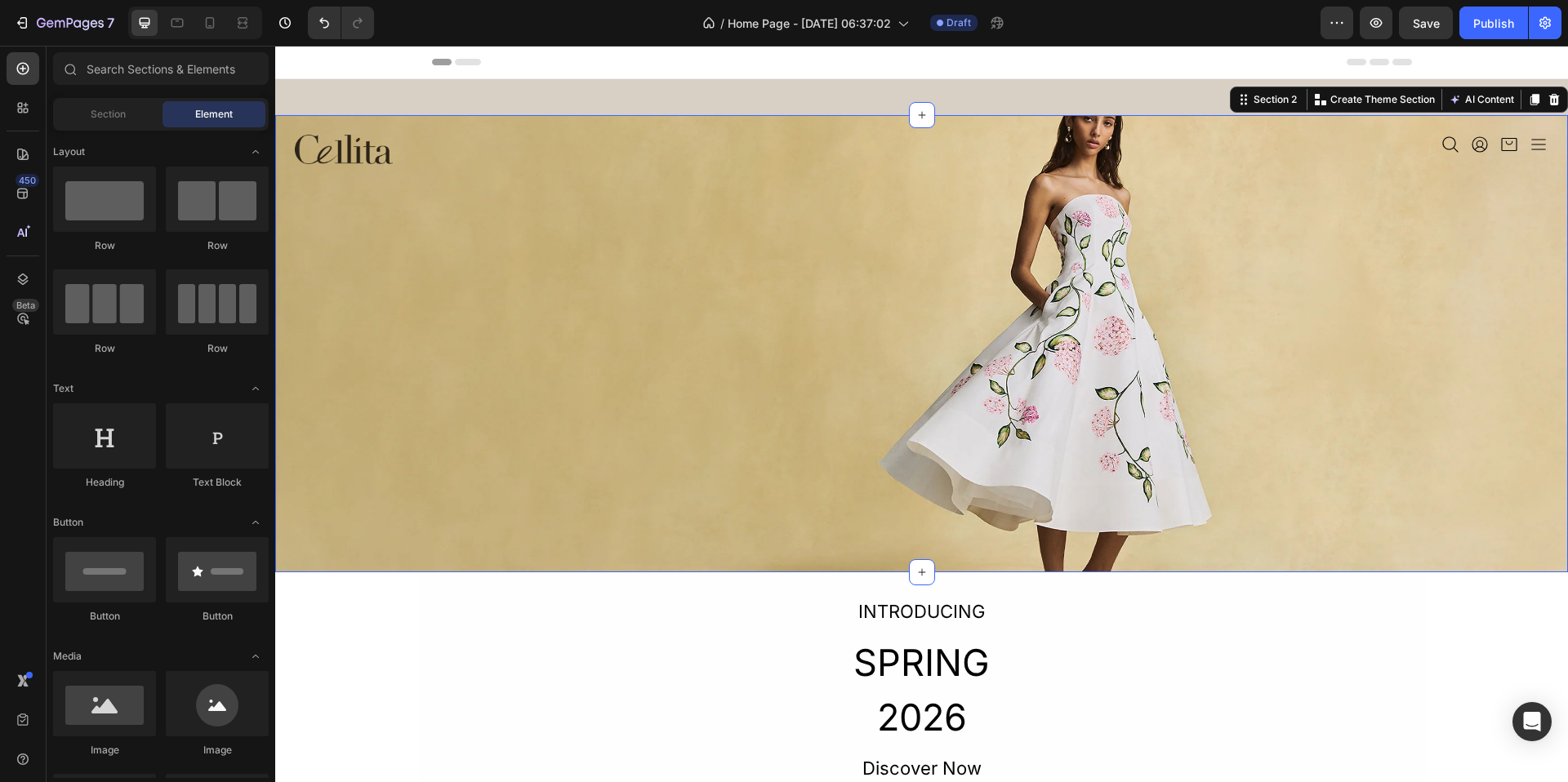
click at [1229, 210] on div "Image Icon Icon Icon Icon Icon List Section 2 You can create reusable sections …" at bounding box center [921, 344] width 1293 height 457
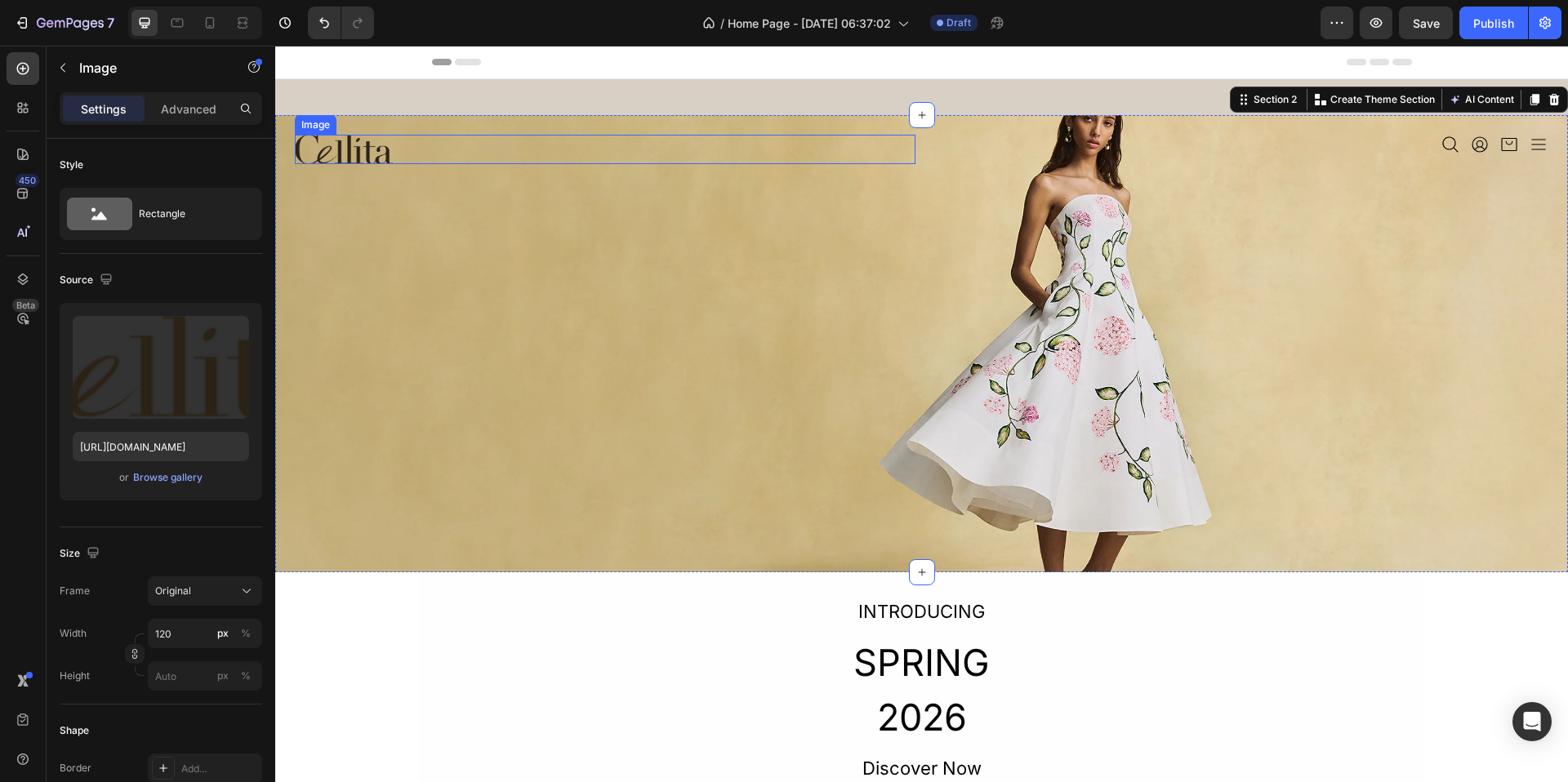
click at [689, 155] on div at bounding box center [605, 149] width 621 height 30
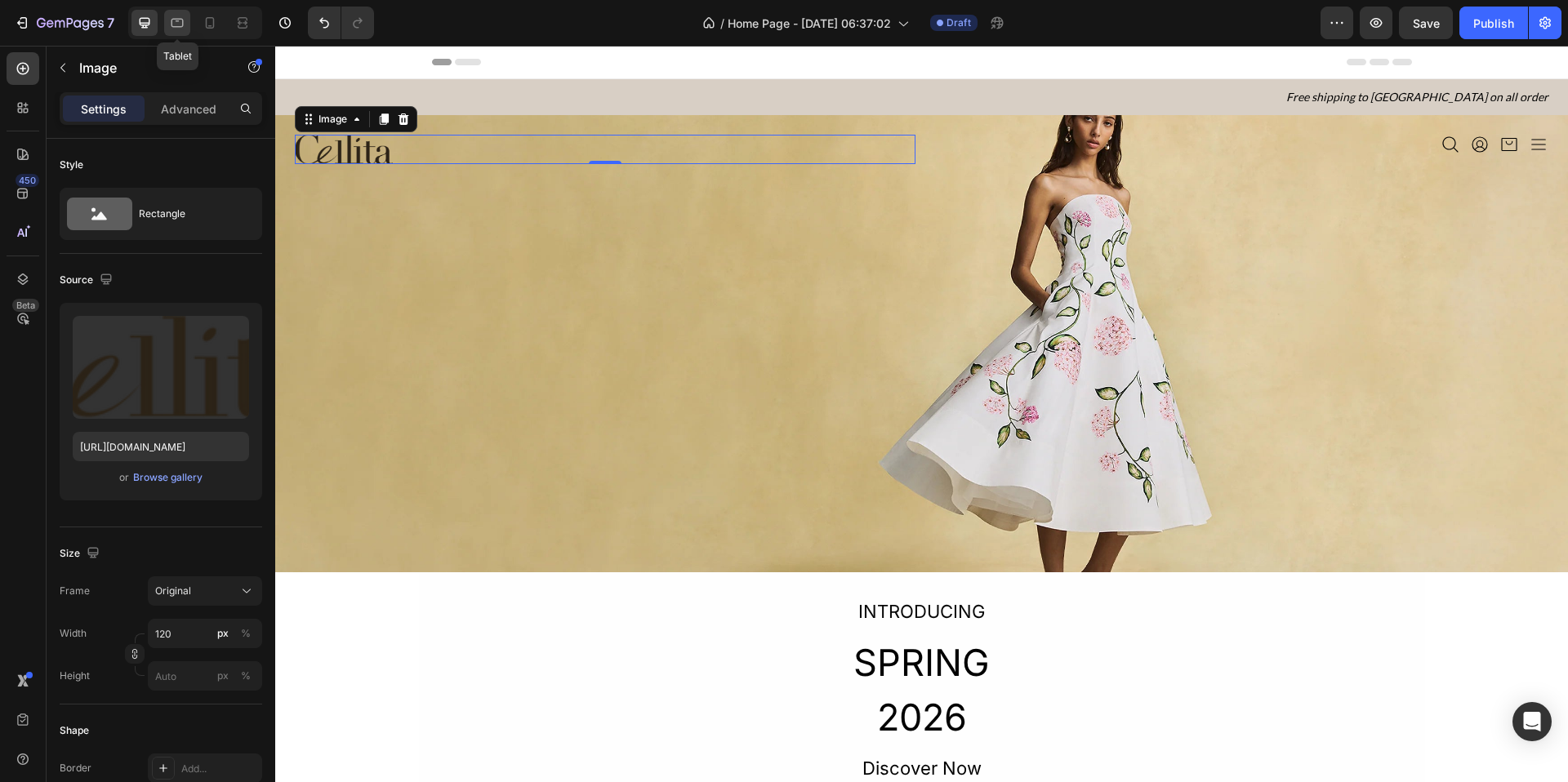
click at [179, 28] on icon at bounding box center [177, 22] width 16 height 16
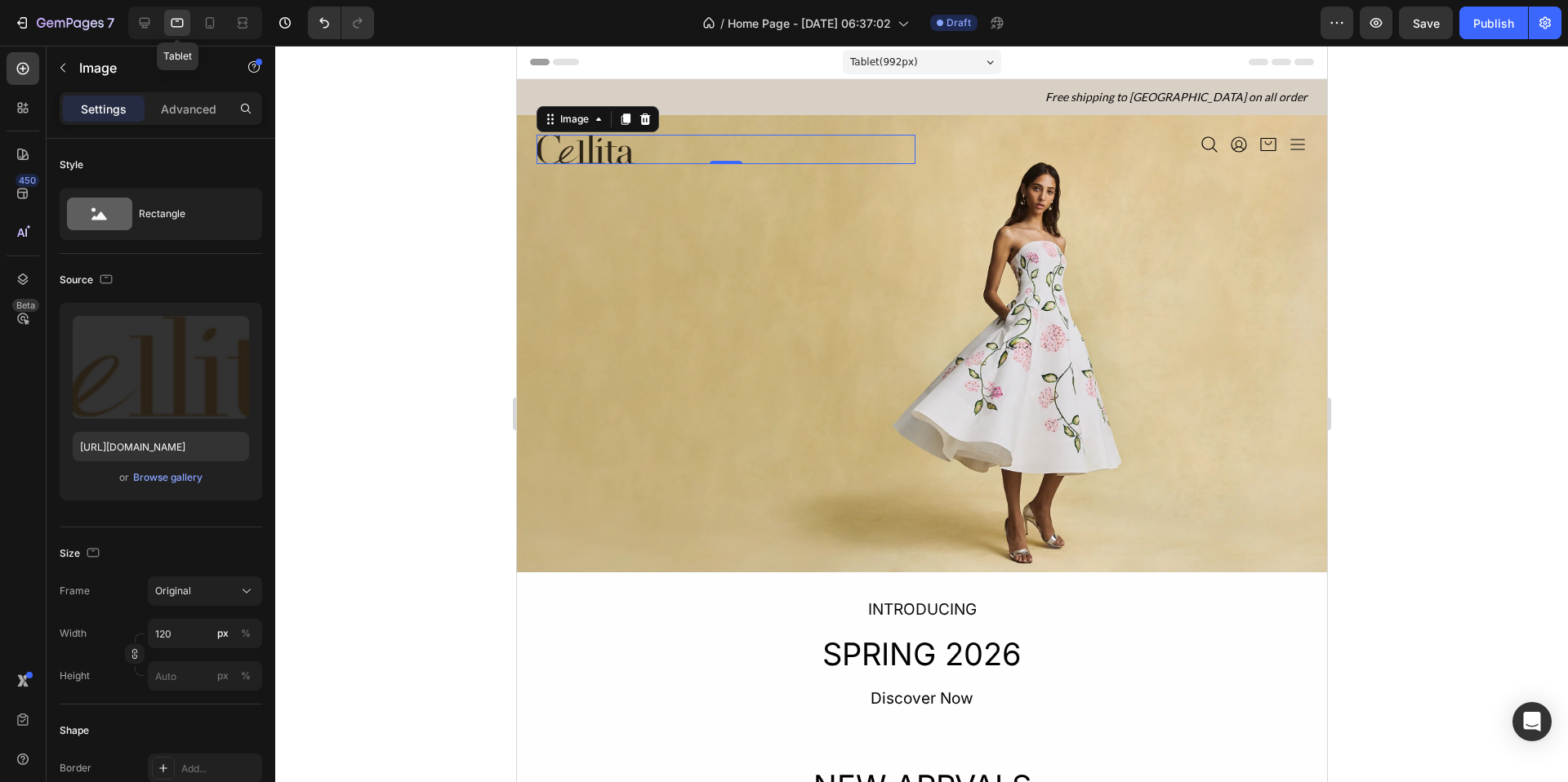
scroll to position [32, 0]
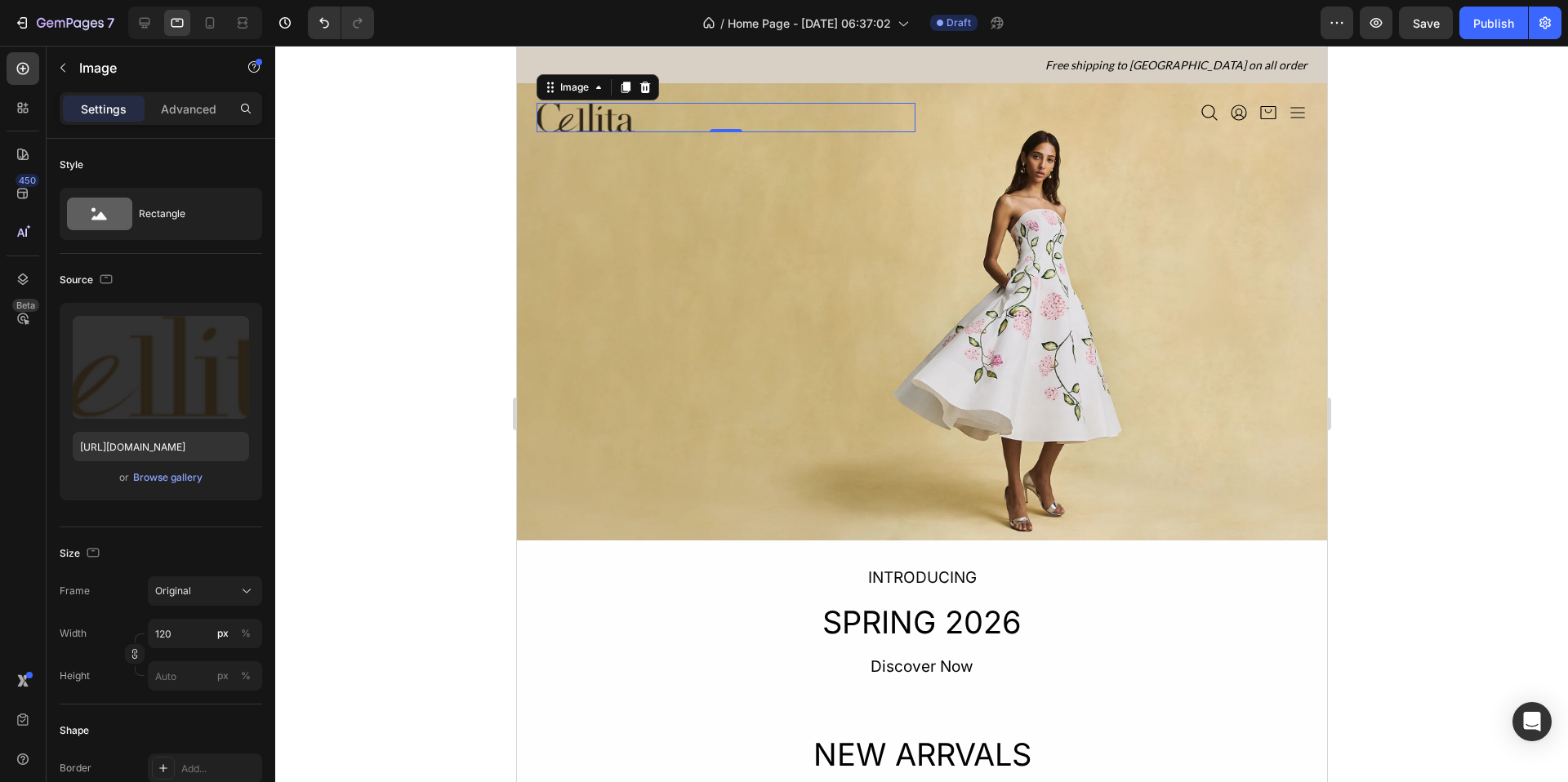
click at [215, 23] on icon at bounding box center [209, 22] width 16 height 16
click at [216, 33] on div at bounding box center [209, 22] width 26 height 26
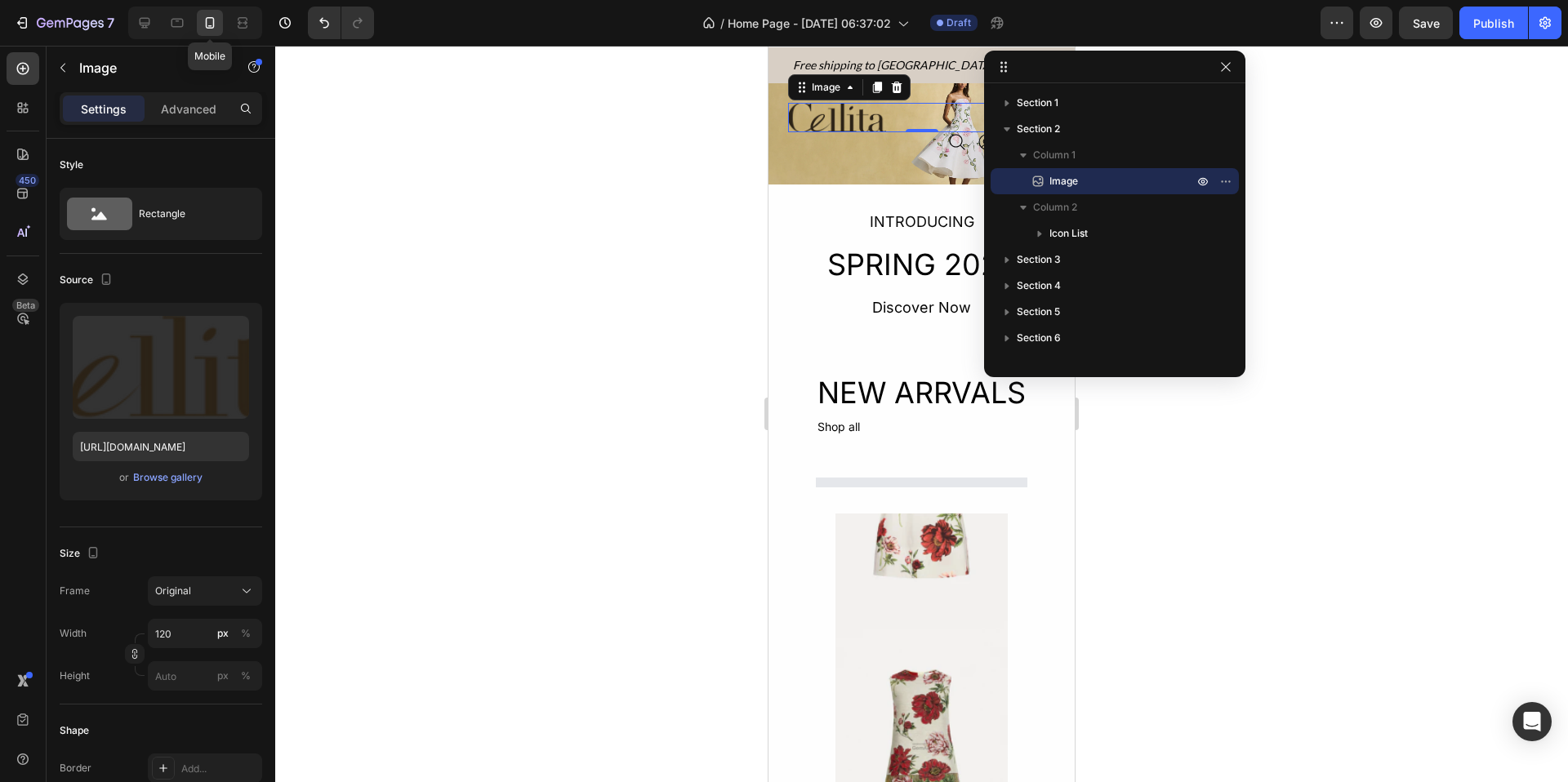
click at [217, 30] on icon at bounding box center [209, 22] width 16 height 16
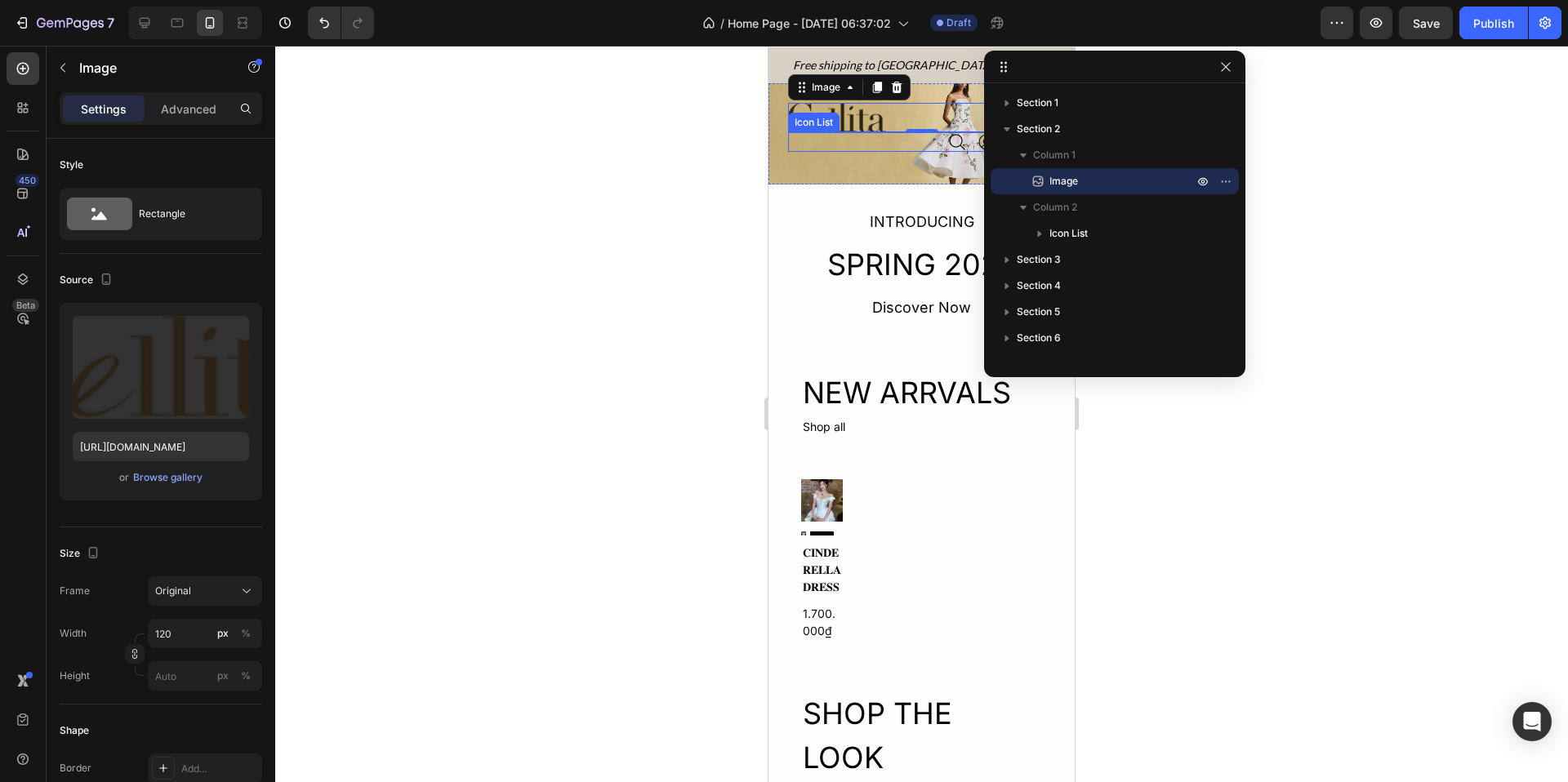
click at [727, 162] on div at bounding box center [921, 414] width 1293 height 737
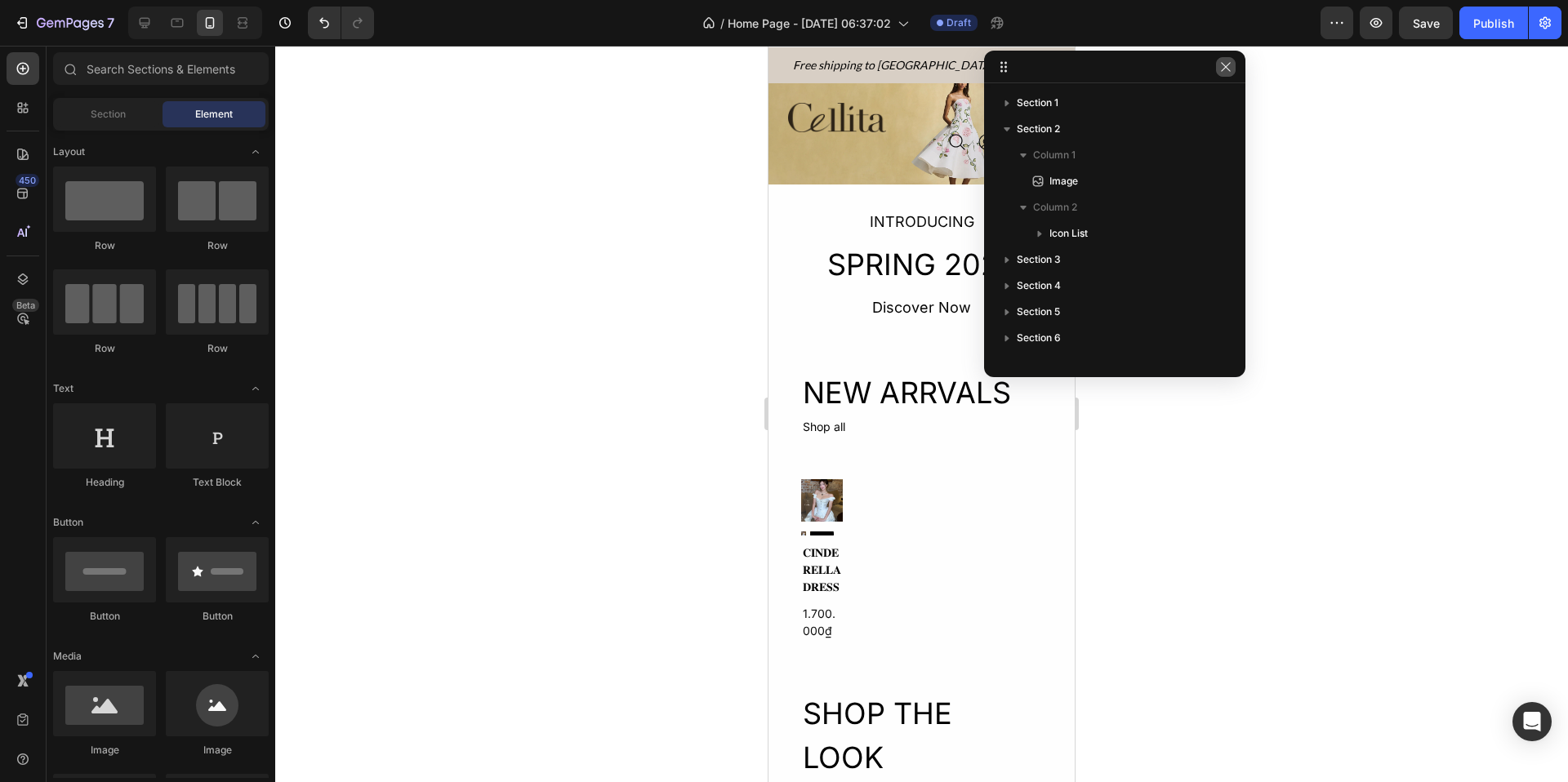
click at [1229, 65] on icon "button" at bounding box center [1226, 67] width 13 height 13
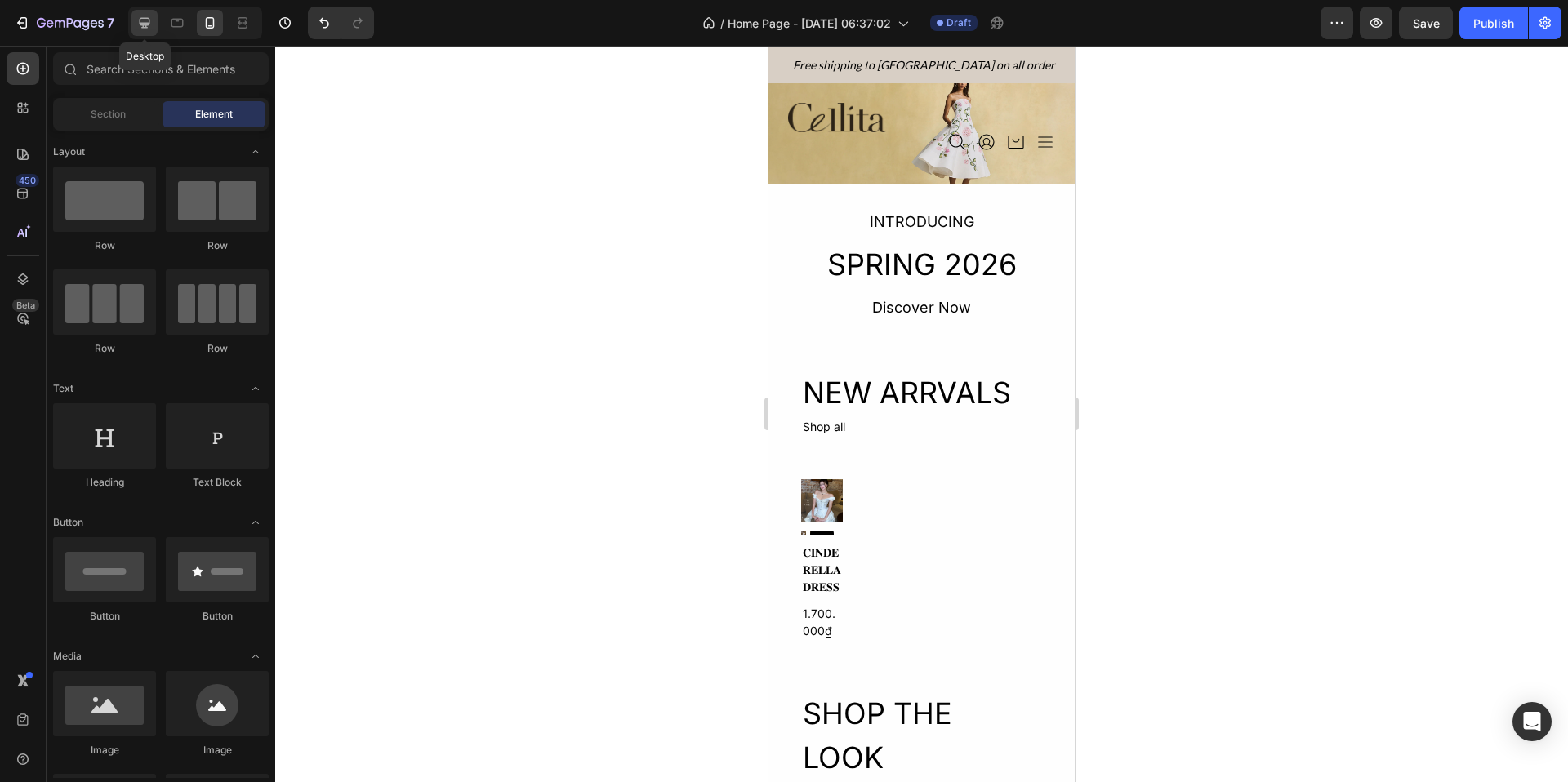
click at [152, 30] on icon at bounding box center [144, 22] width 16 height 16
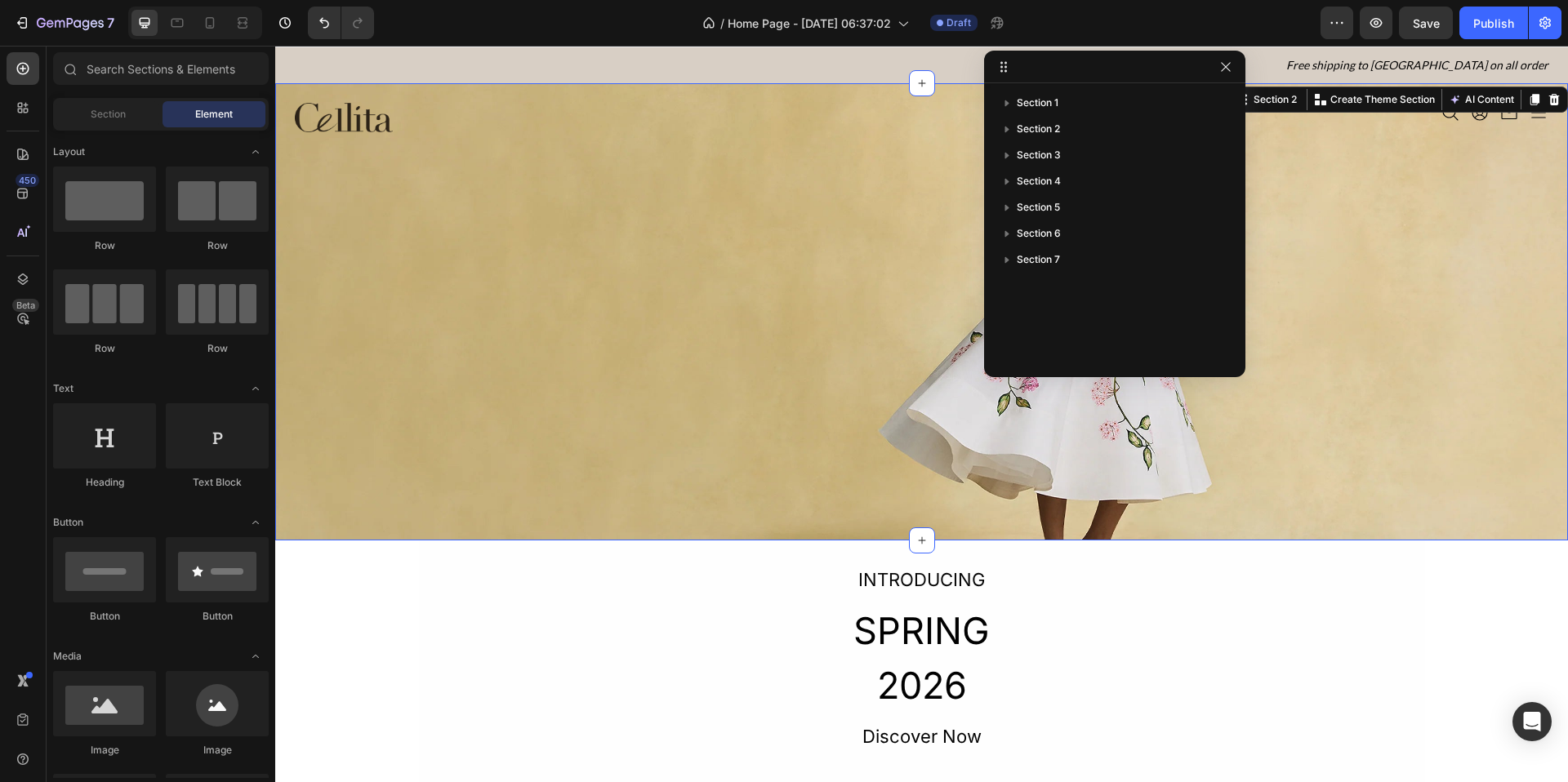
click at [689, 360] on div "Image Icon Icon Icon Icon Icon List Section 2 You can create reusable sections …" at bounding box center [921, 312] width 1293 height 457
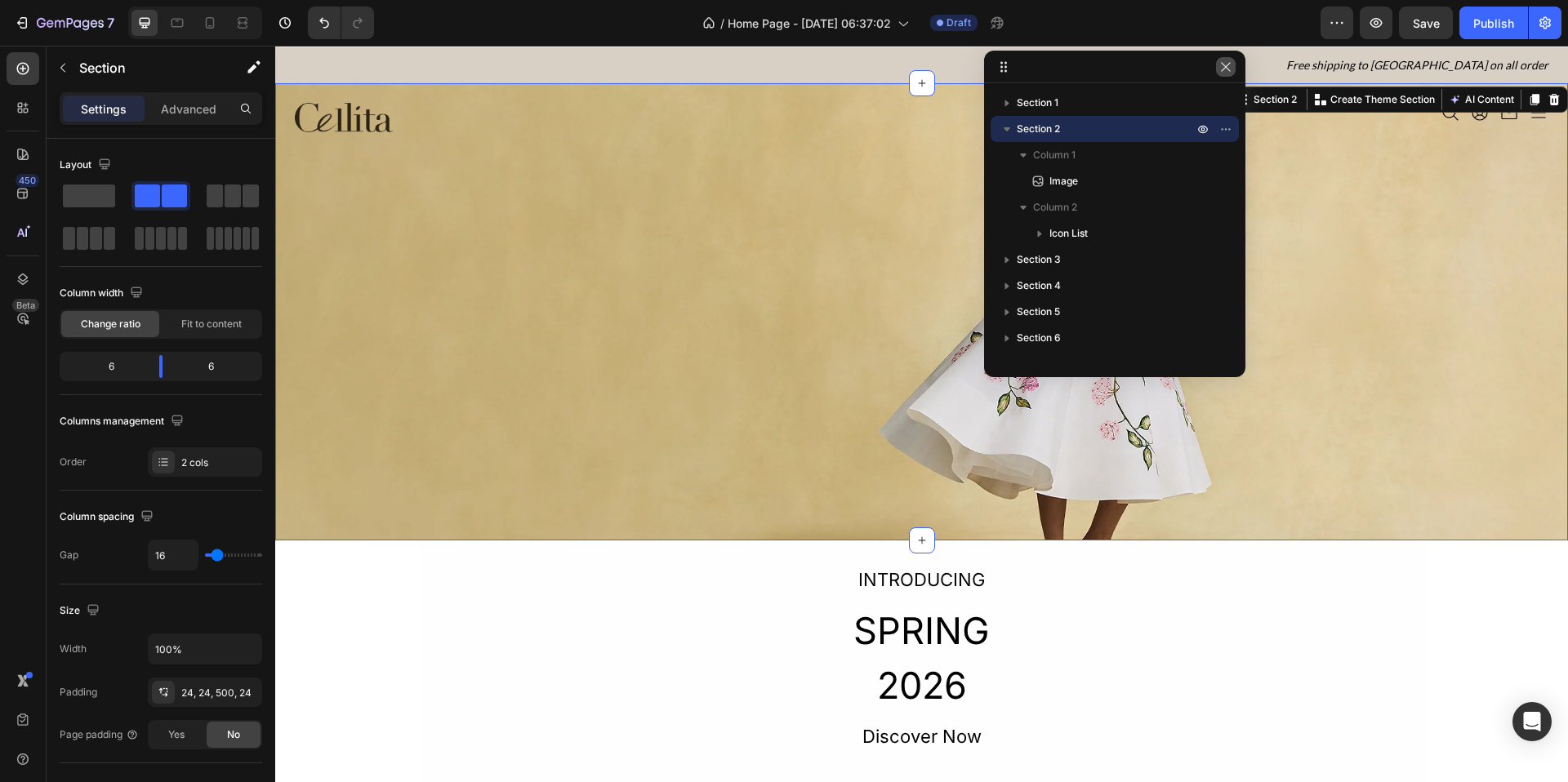
click at [1230, 67] on icon "button" at bounding box center [1226, 67] width 13 height 13
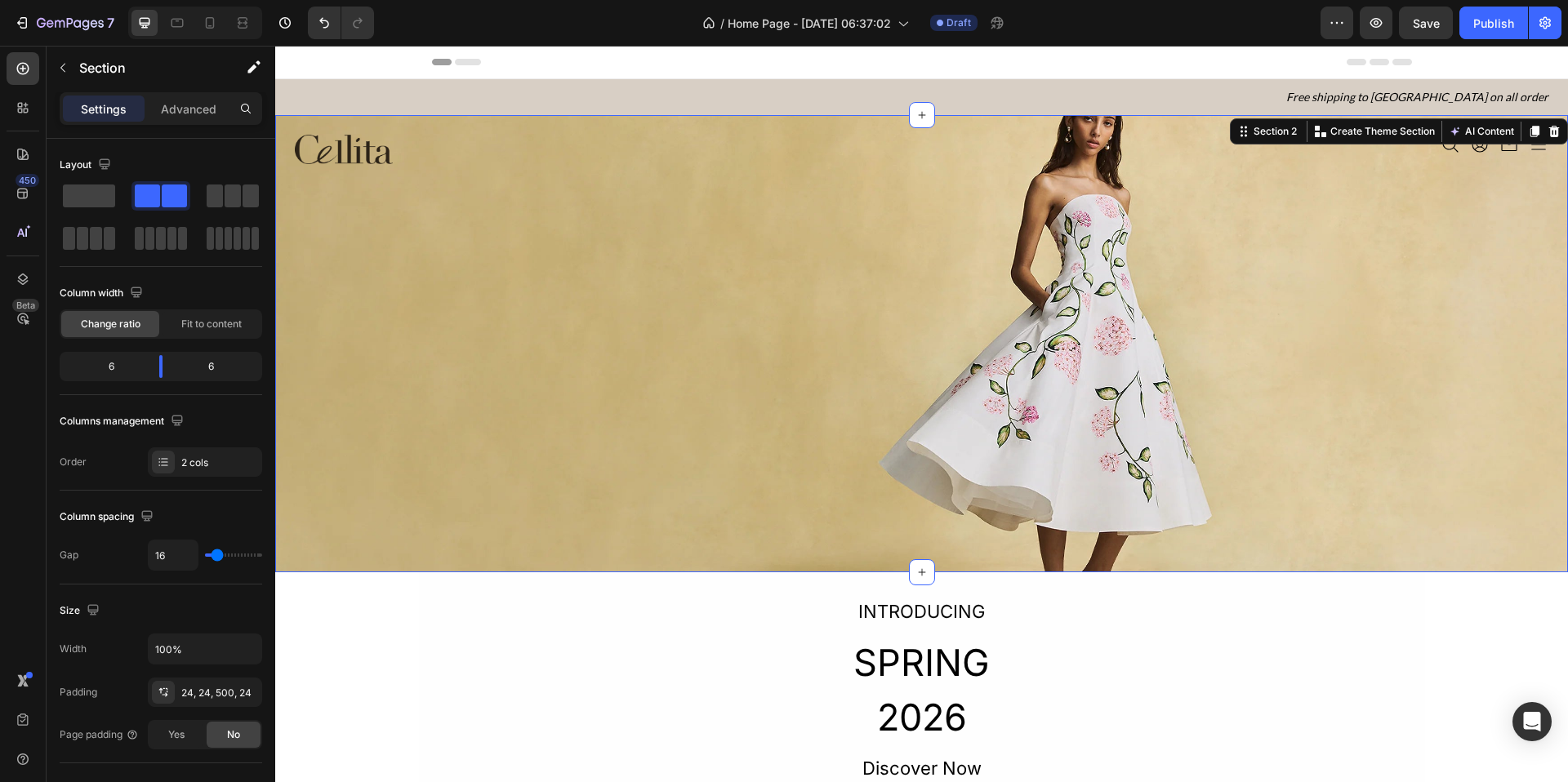
scroll to position [32, 0]
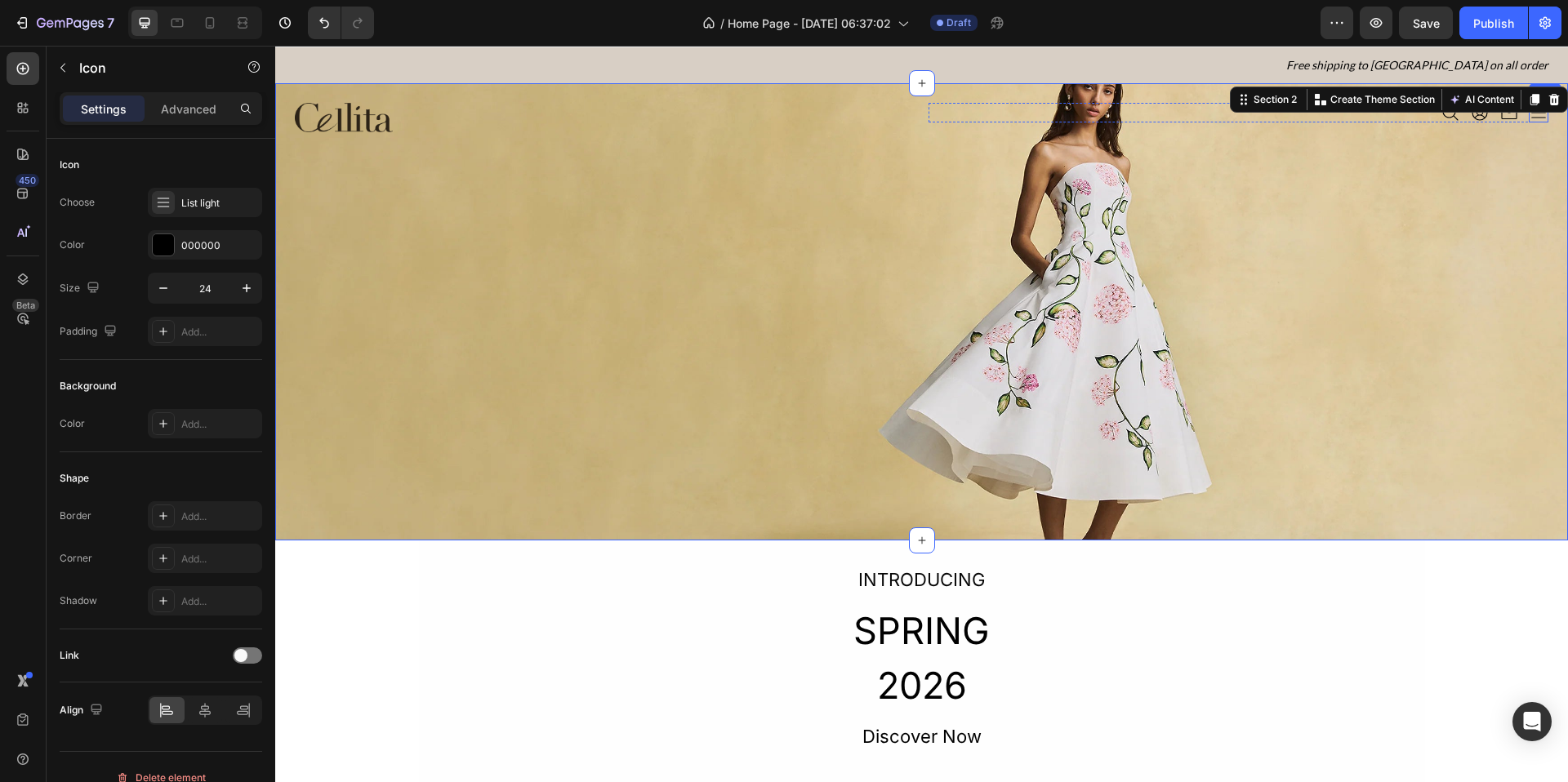
click at [1529, 118] on div "Icon" at bounding box center [1538, 112] width 19 height 19
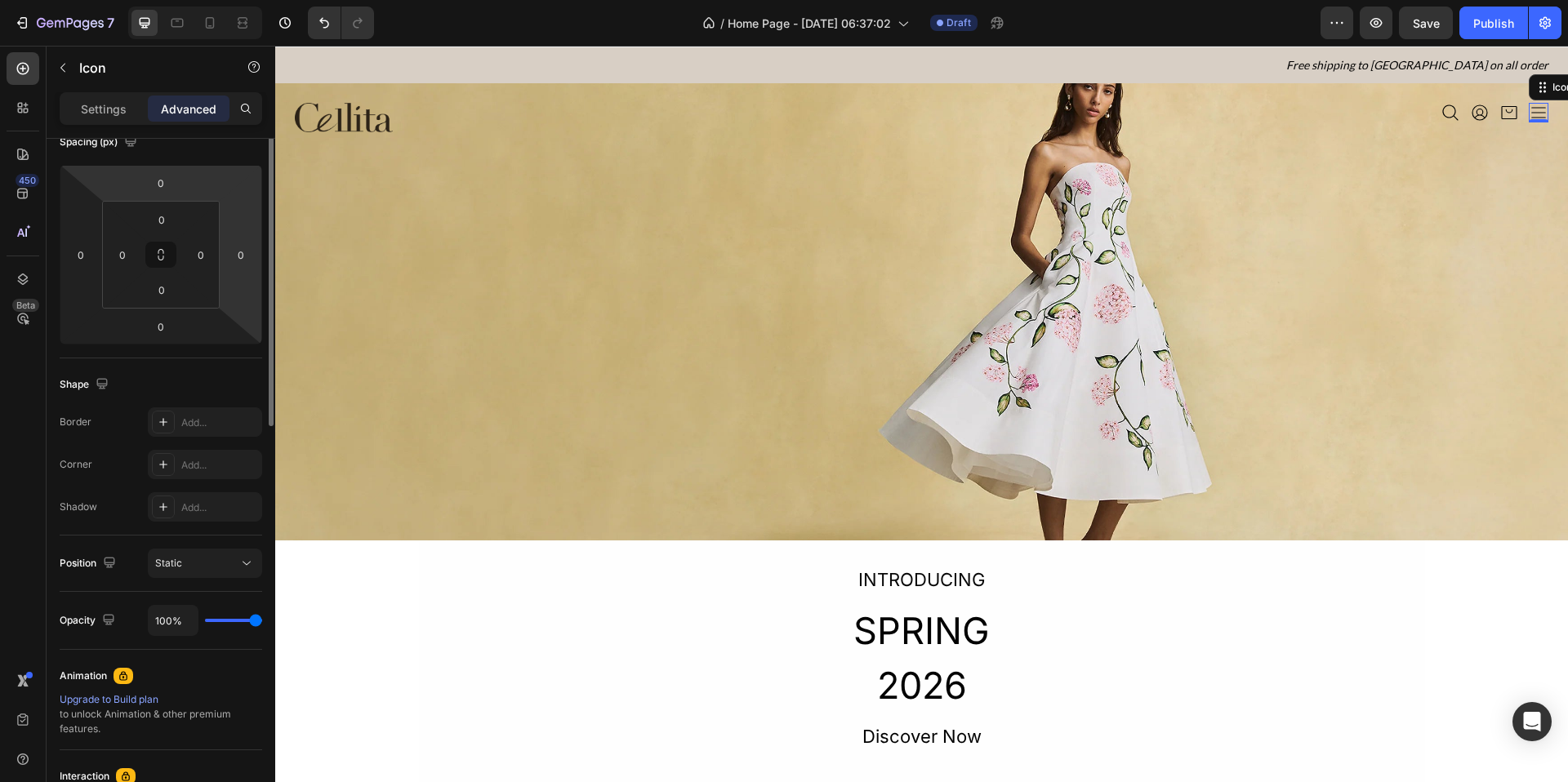
scroll to position [0, 0]
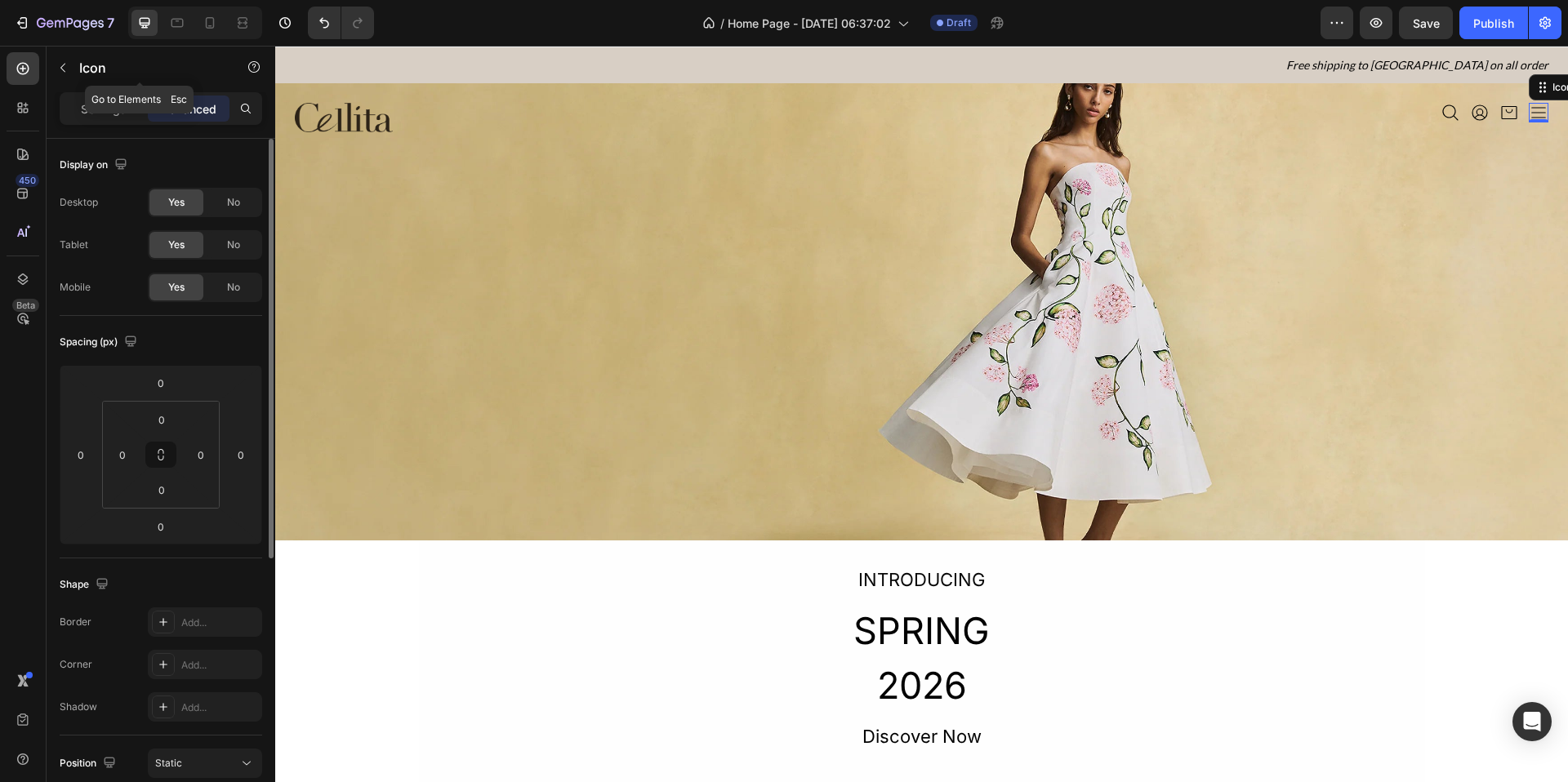
click at [69, 59] on button "button" at bounding box center [62, 67] width 26 height 26
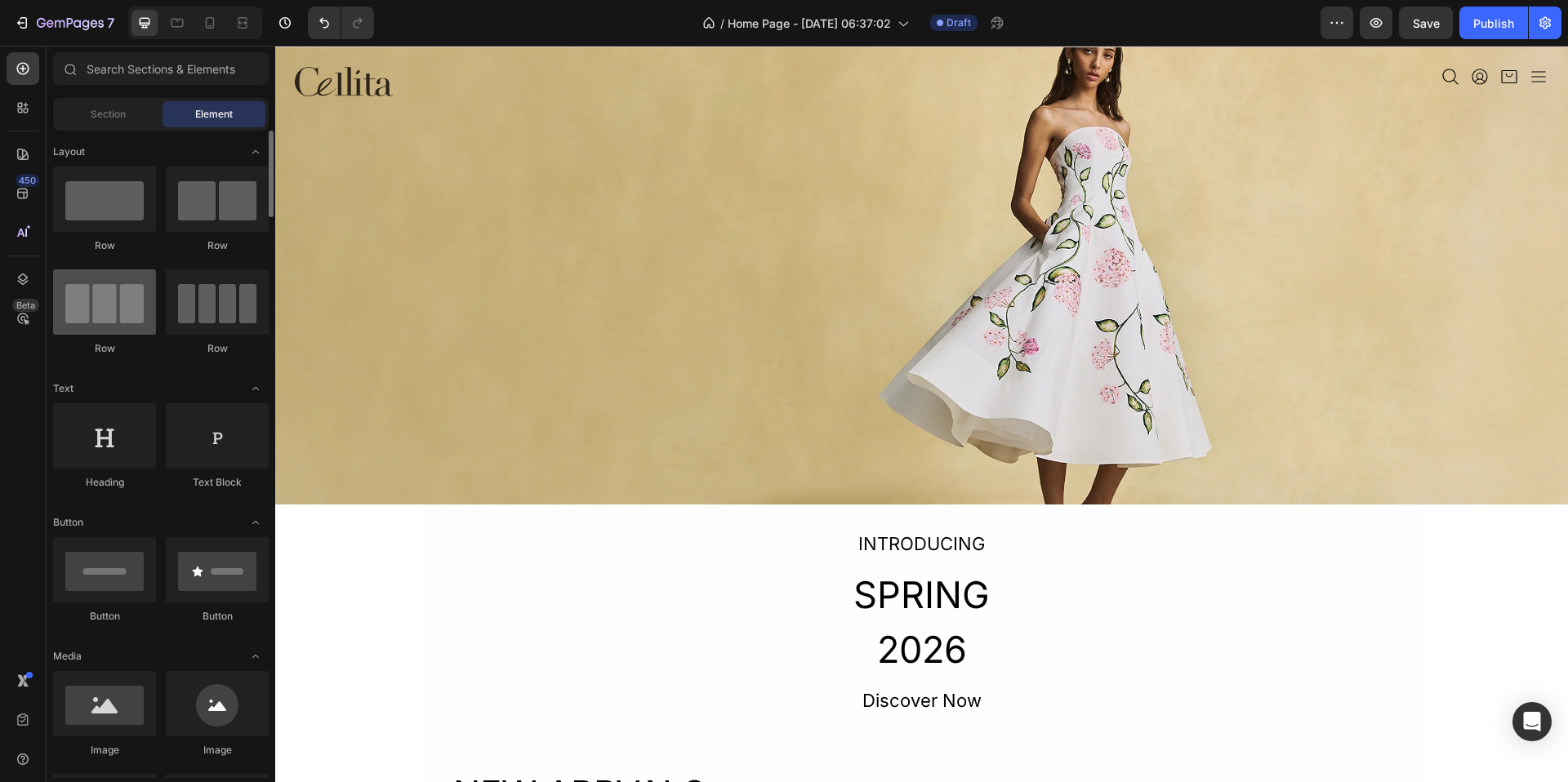
scroll to position [126, 0]
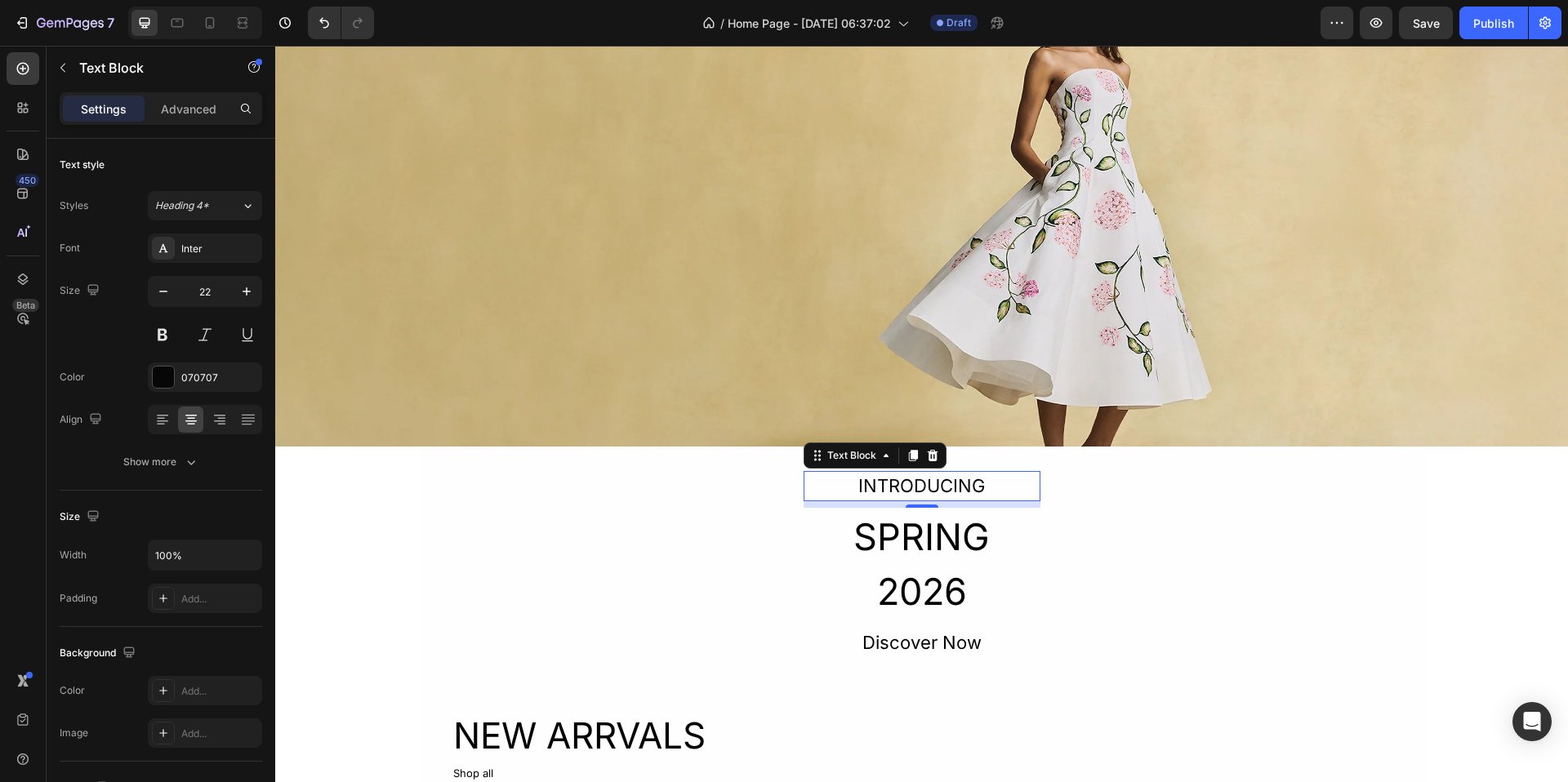
click at [935, 484] on div "INTRODUCING" at bounding box center [922, 486] width 237 height 30
click at [919, 581] on h2 "SPRING 2026" at bounding box center [922, 565] width 237 height 113
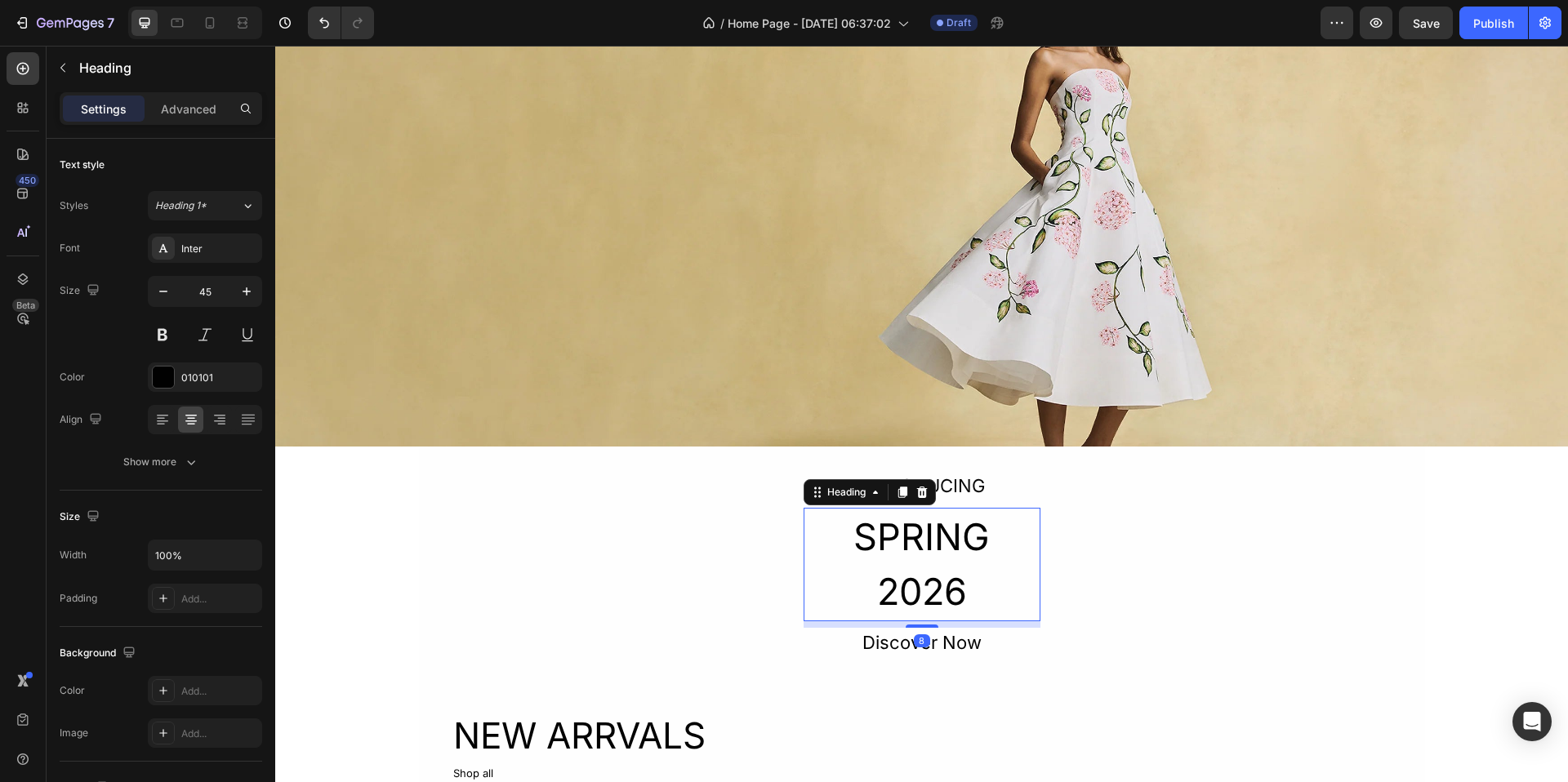
click at [919, 581] on h2 "SPRING 2026" at bounding box center [922, 565] width 237 height 113
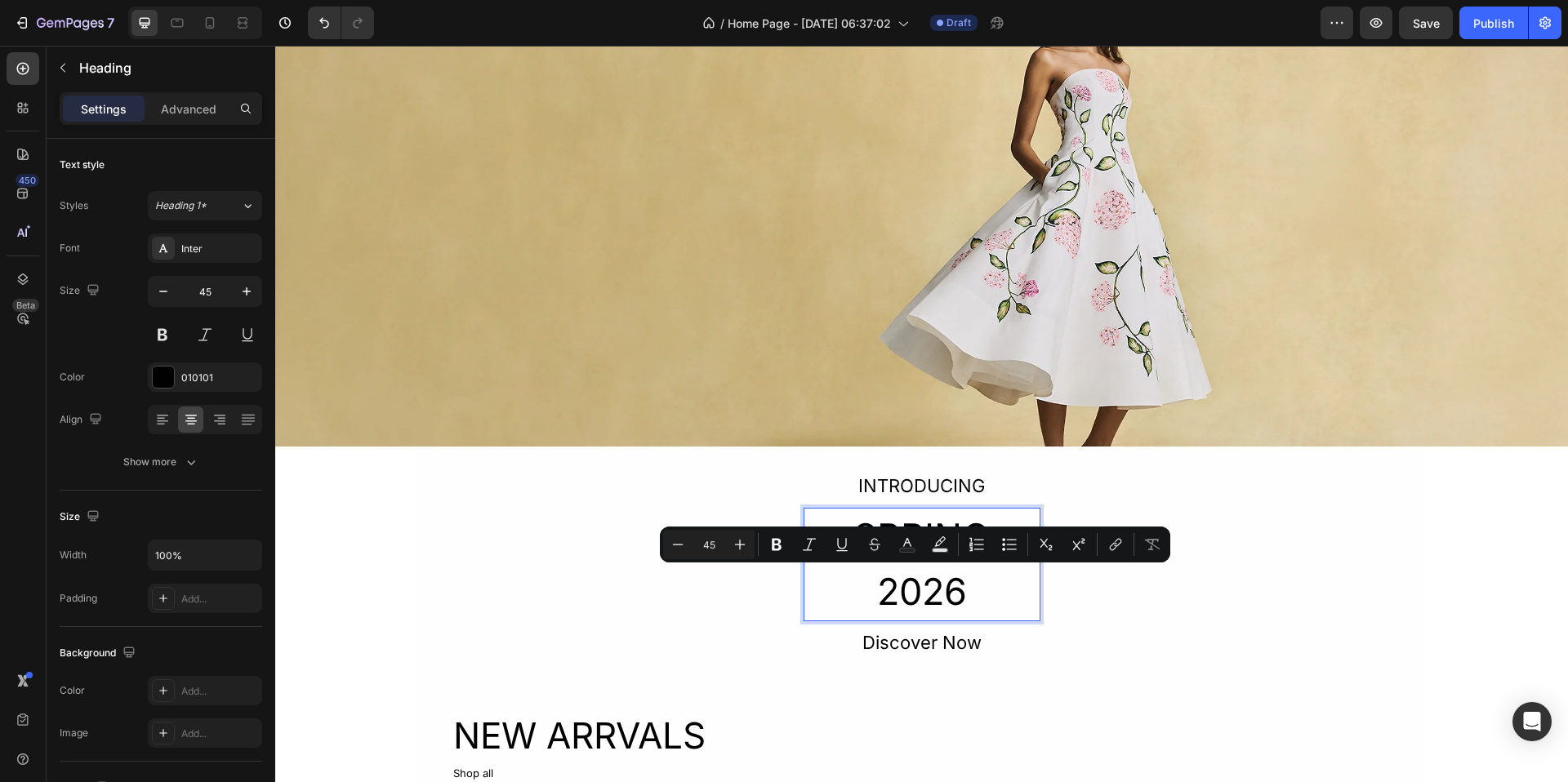
click at [930, 600] on p "SPRING 2026" at bounding box center [921, 564] width 233 height 110
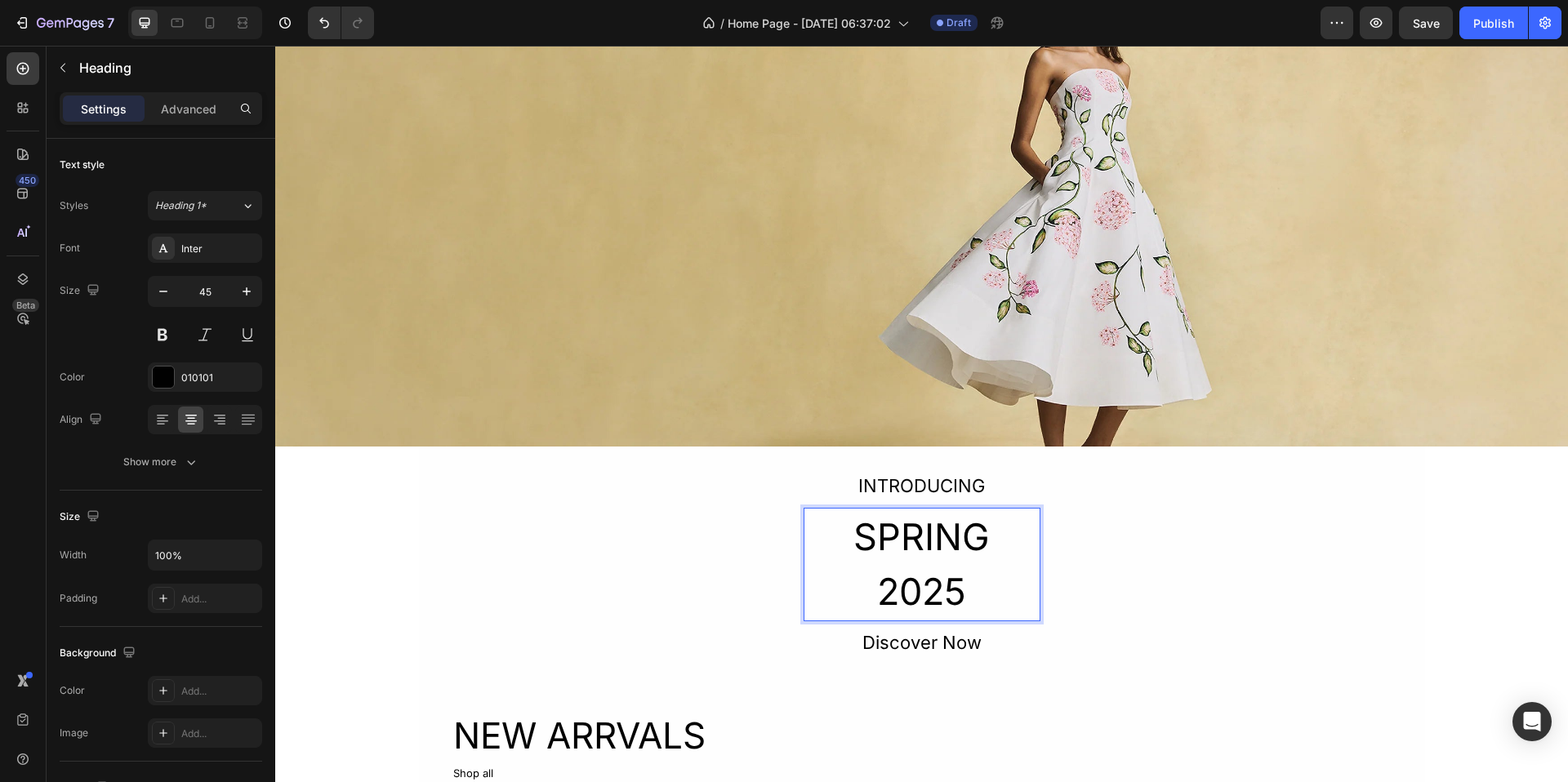
click at [957, 519] on p "SPRING 2025" at bounding box center [921, 564] width 233 height 110
click at [922, 527] on p "SPRING 2025" at bounding box center [921, 564] width 233 height 110
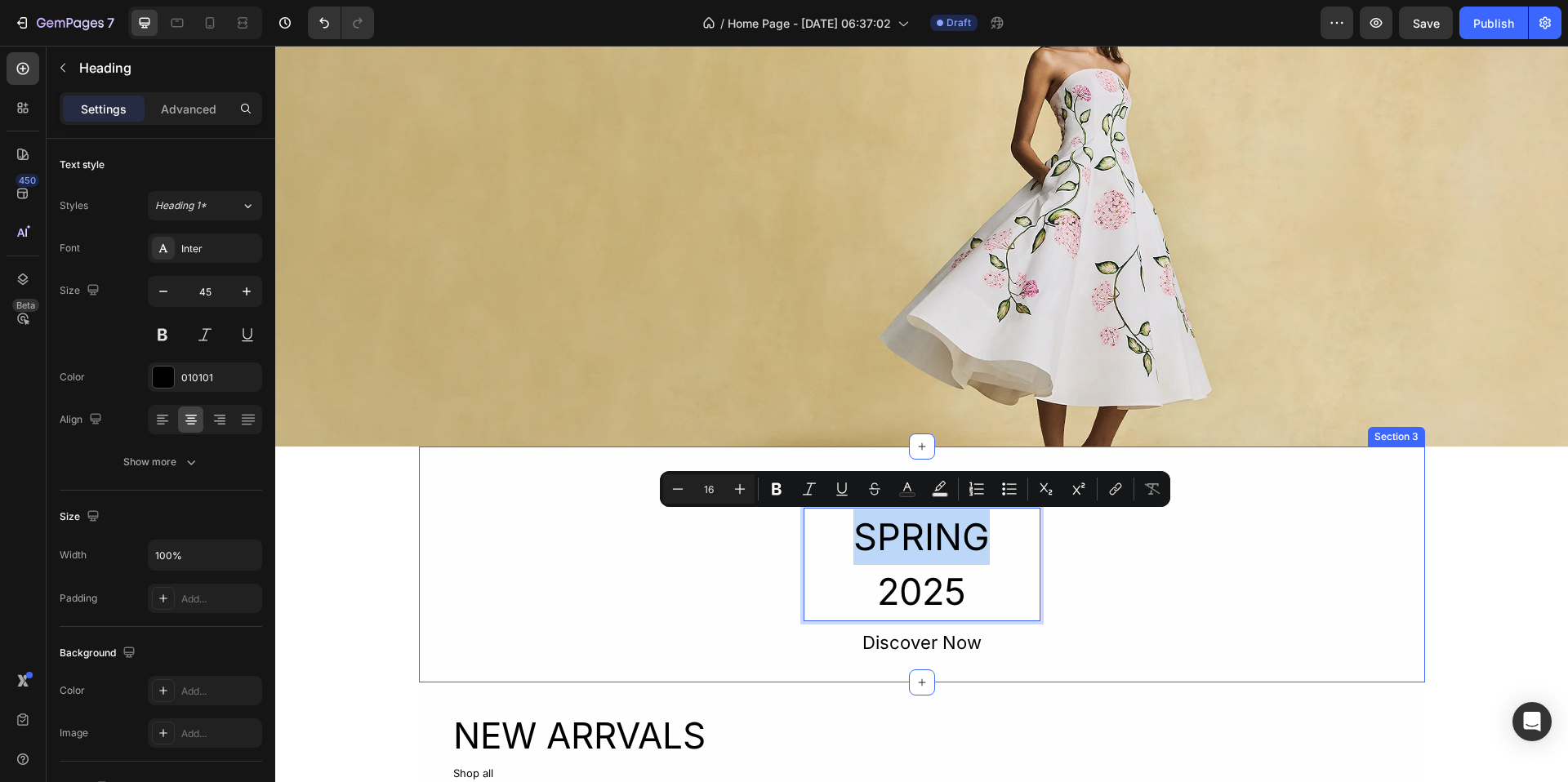
click at [1151, 534] on div "INTRODUCING Text Block SPRING 2025 Heading 8 Discover Now Text Block Row" at bounding box center [921, 565] width 1006 height 187
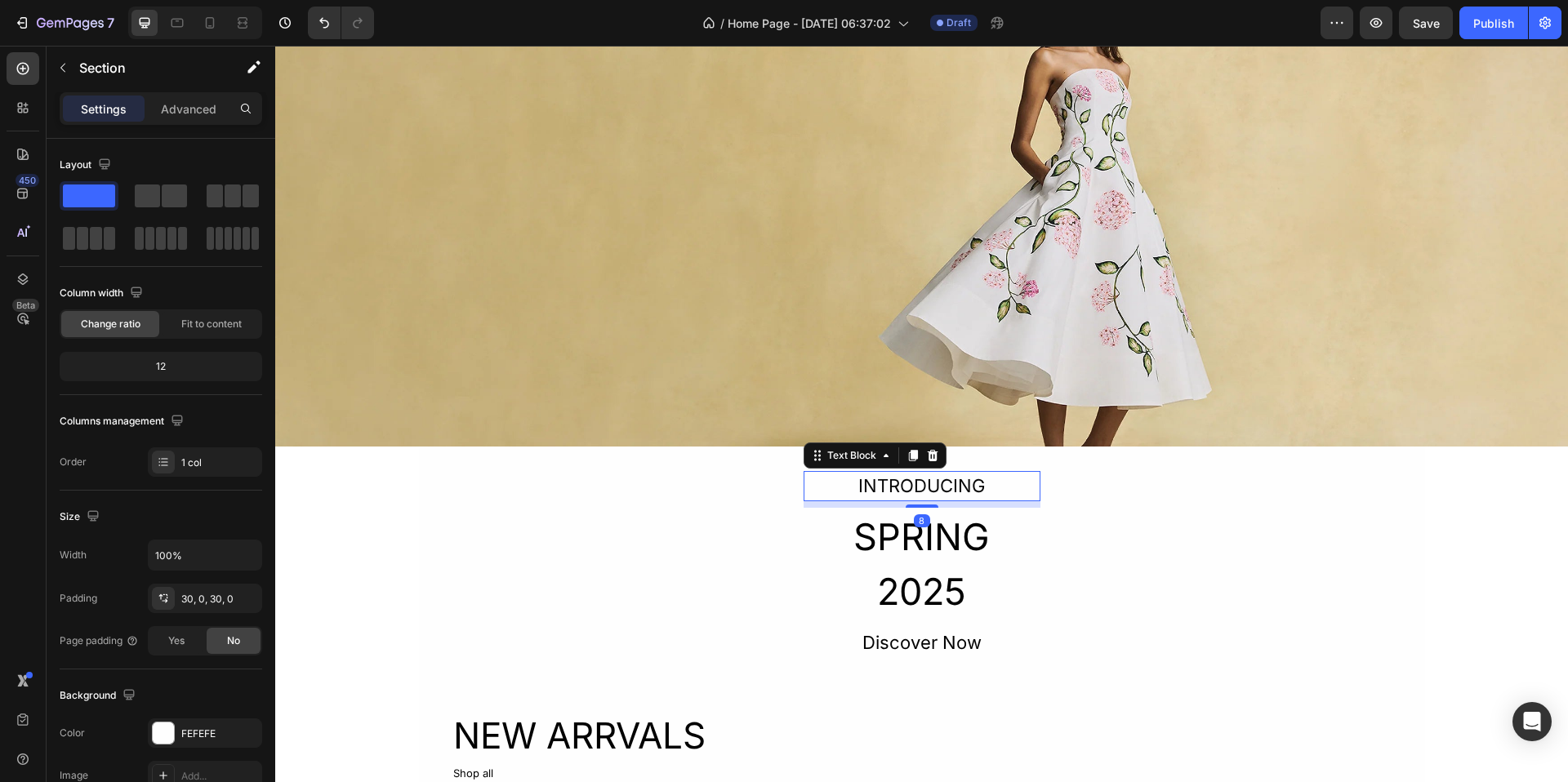
click at [945, 482] on div "INTRODUCING" at bounding box center [922, 486] width 237 height 30
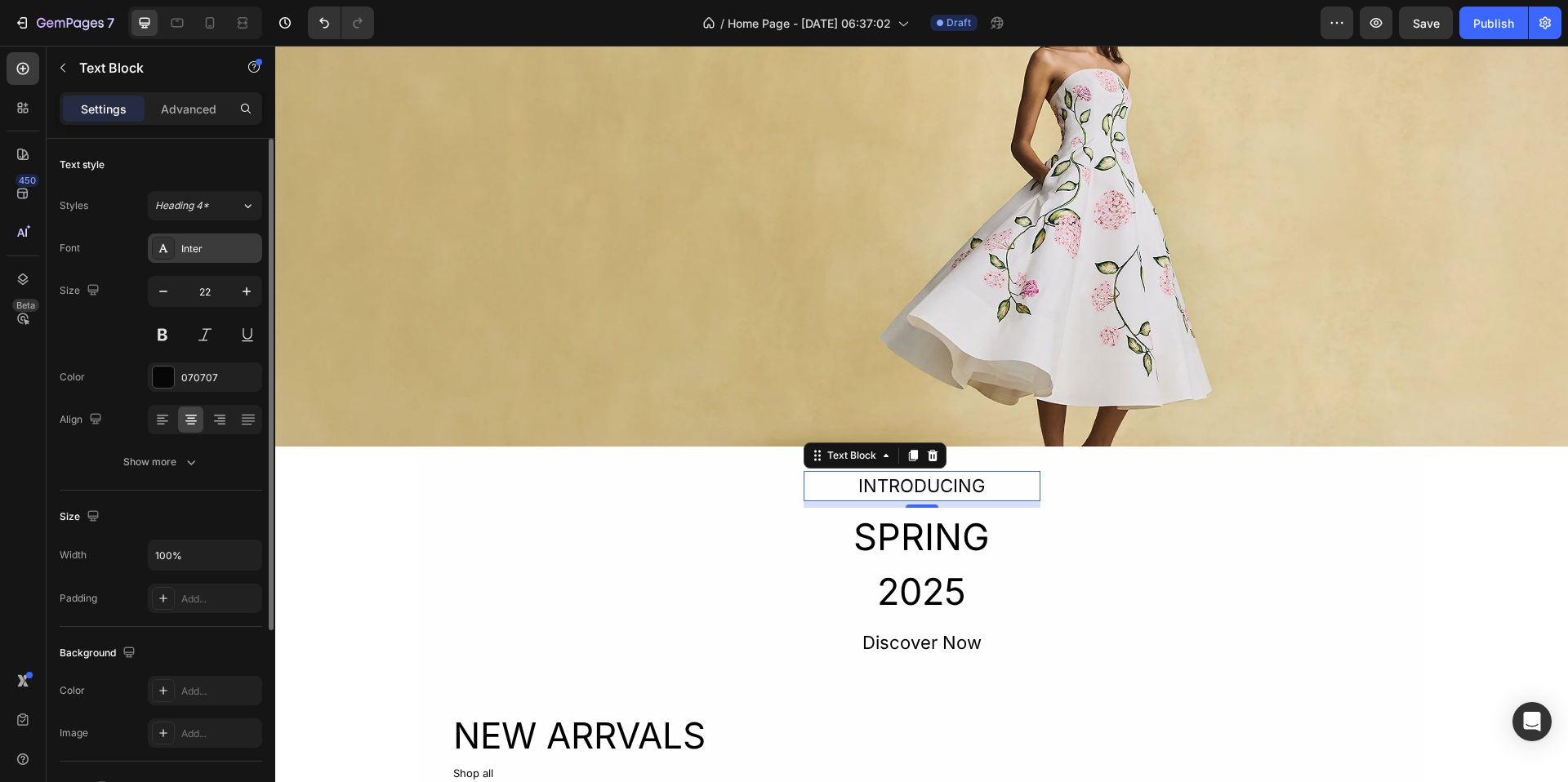
click at [202, 244] on div "Inter" at bounding box center [220, 249] width 77 height 14
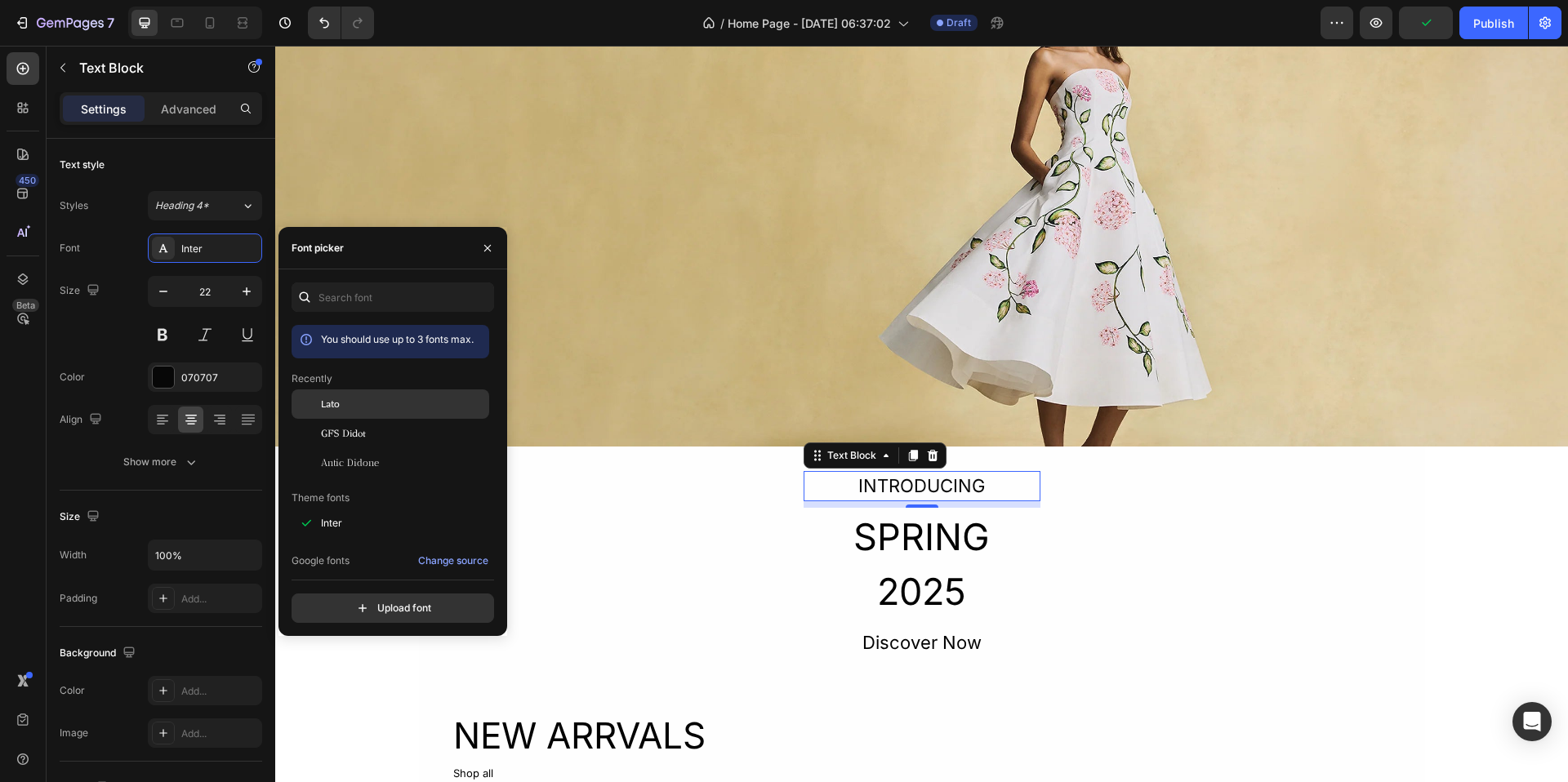
click at [368, 408] on div "Lato" at bounding box center [404, 403] width 165 height 14
click at [375, 428] on div "GFS Didot" at bounding box center [404, 433] width 165 height 14
click at [379, 452] on div "Antic Didone" at bounding box center [390, 463] width 198 height 30
click at [390, 403] on div "Lato" at bounding box center [404, 403] width 165 height 14
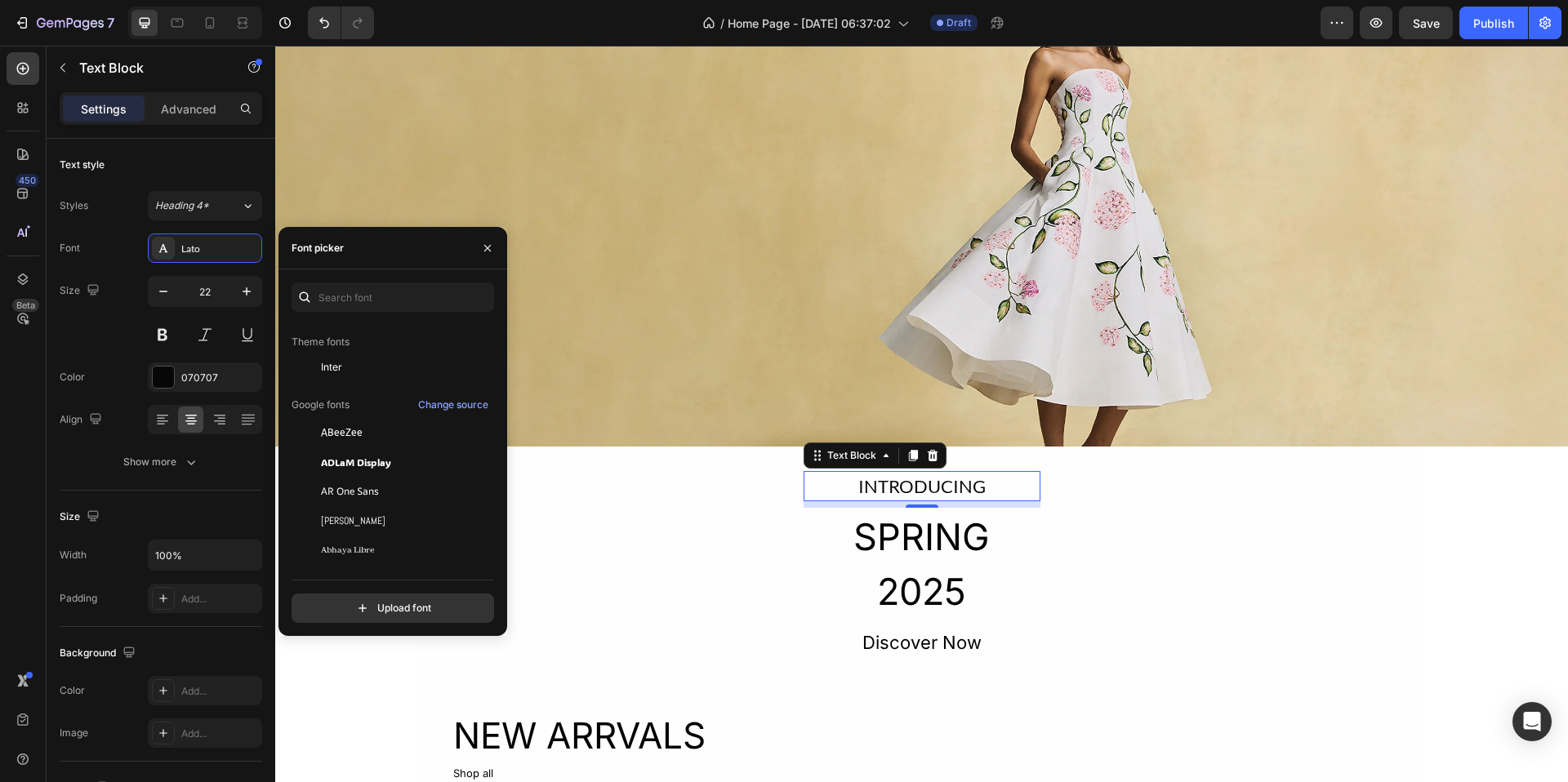
scroll to position [228, 0]
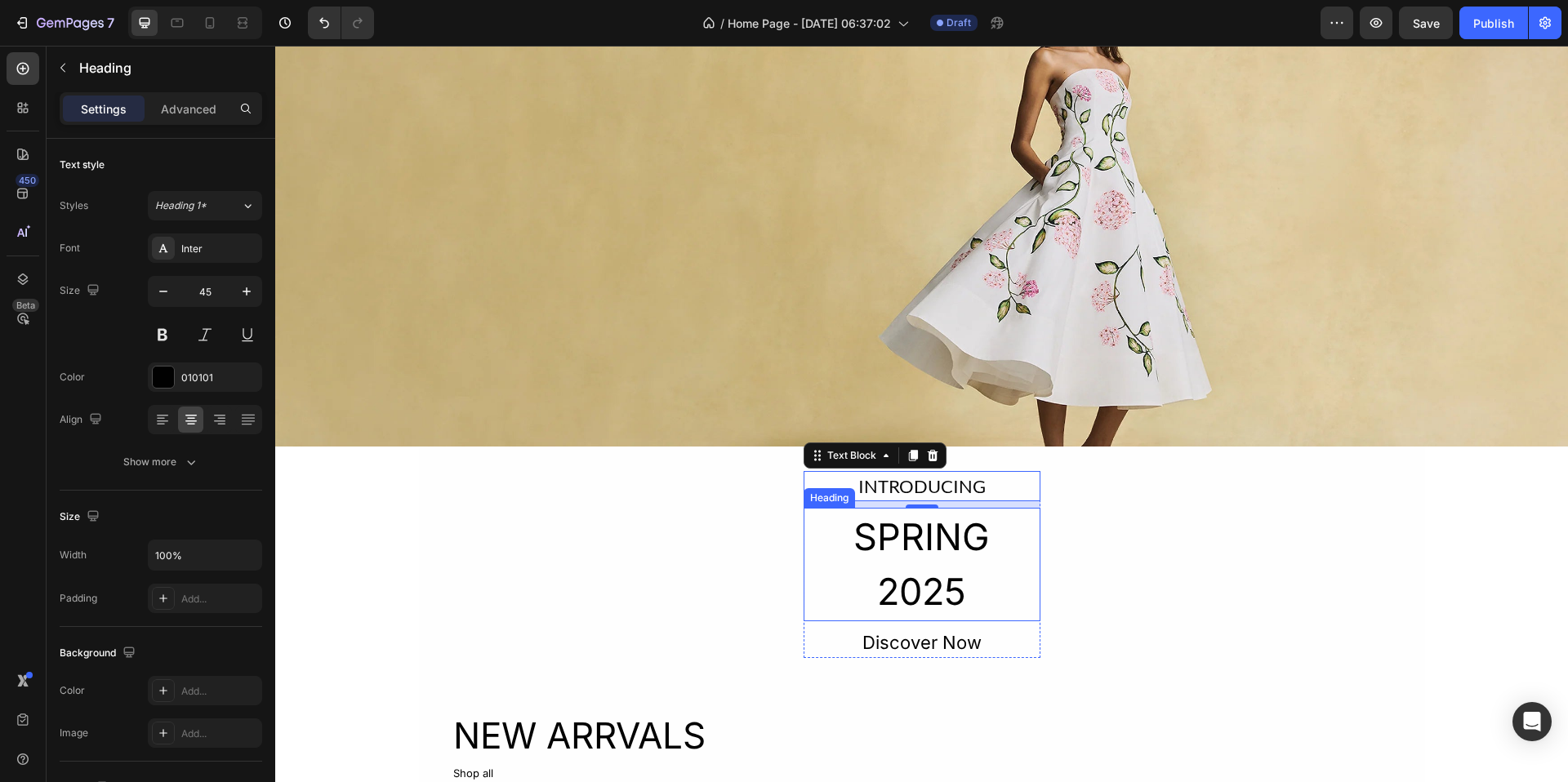
click at [957, 527] on p "SPRING 2025" at bounding box center [921, 564] width 233 height 110
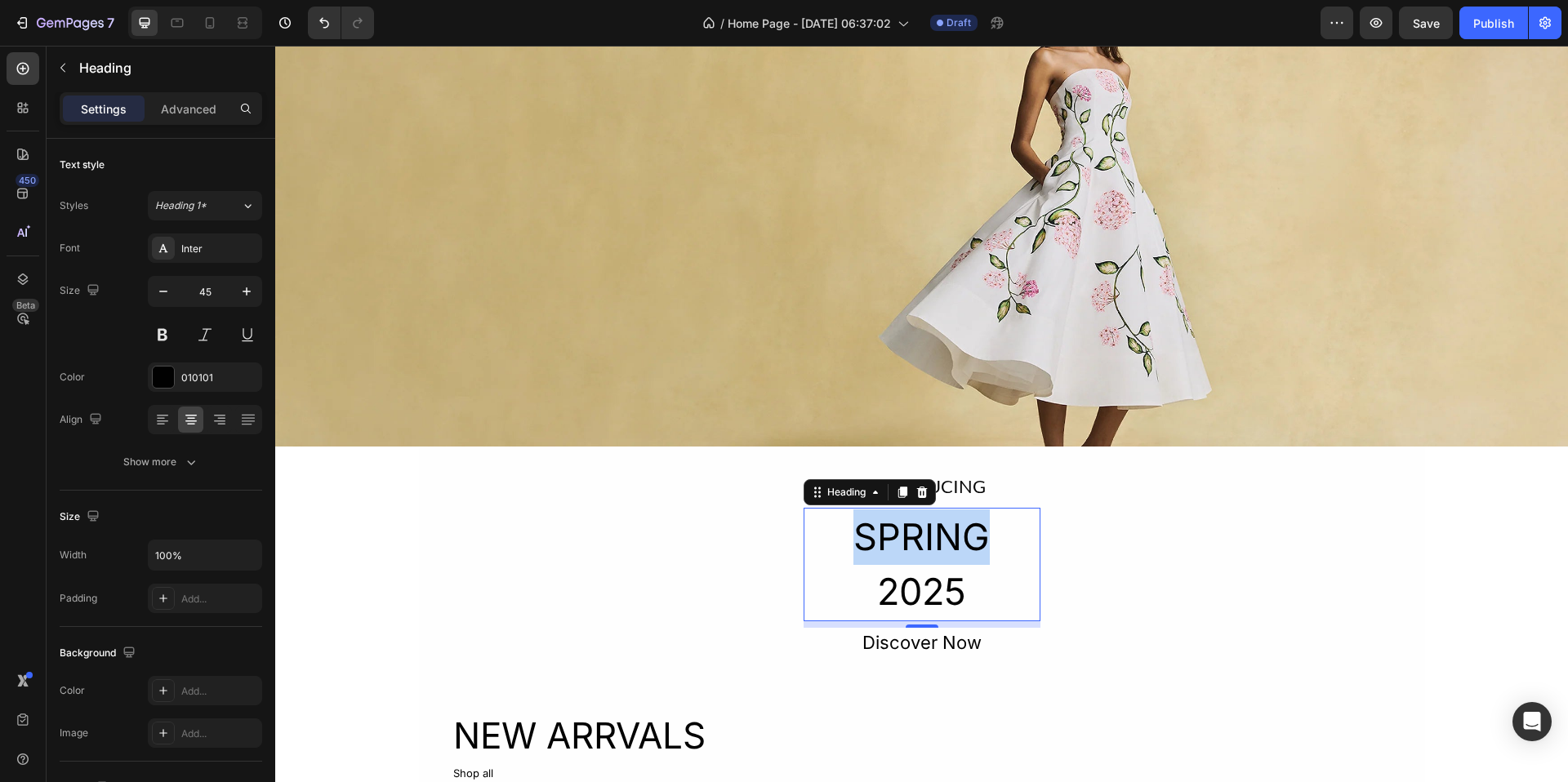
click at [956, 527] on p "SPRING 2025" at bounding box center [921, 564] width 233 height 110
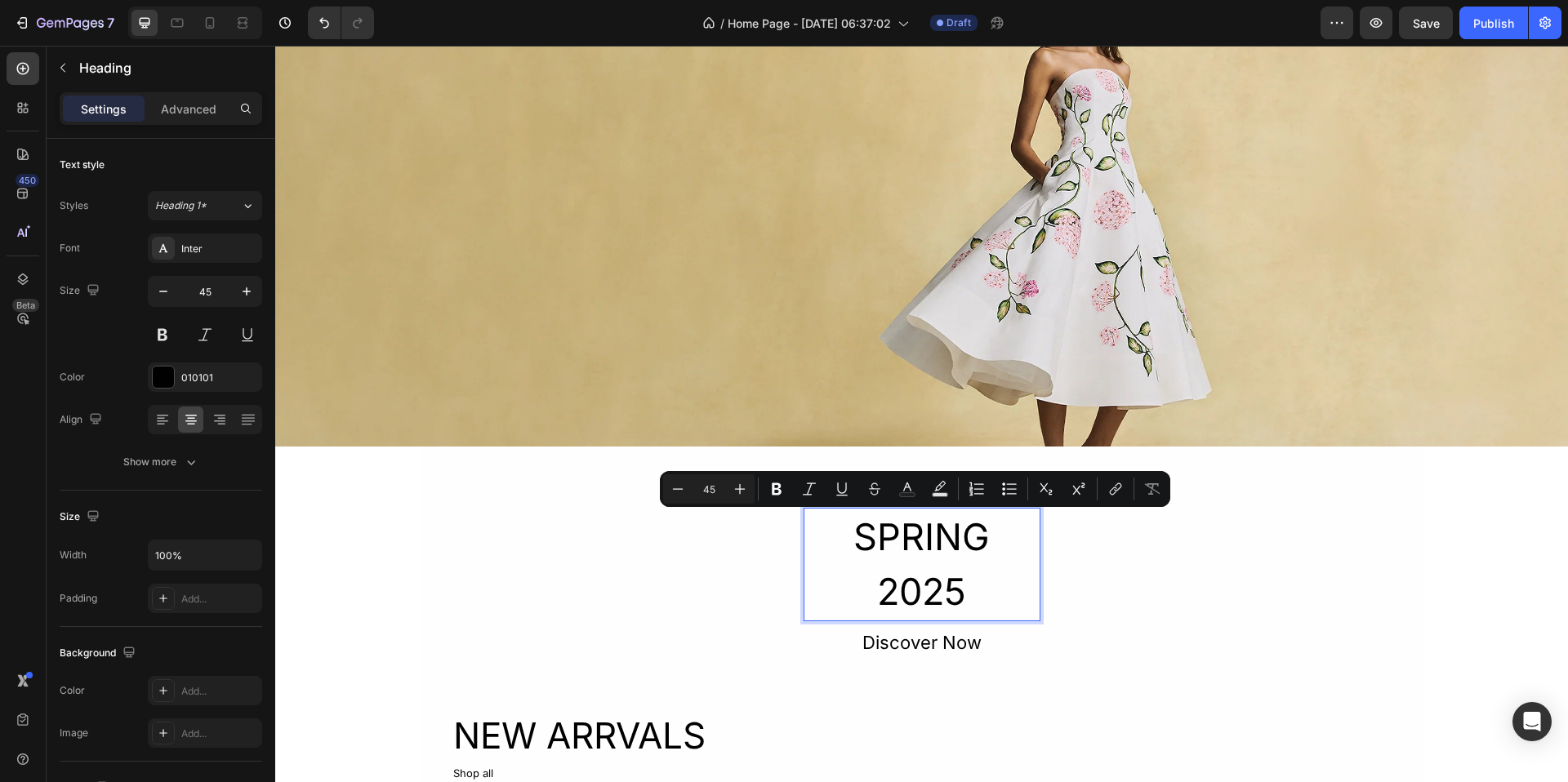
click at [958, 579] on p "SPRING 2025" at bounding box center [921, 564] width 233 height 110
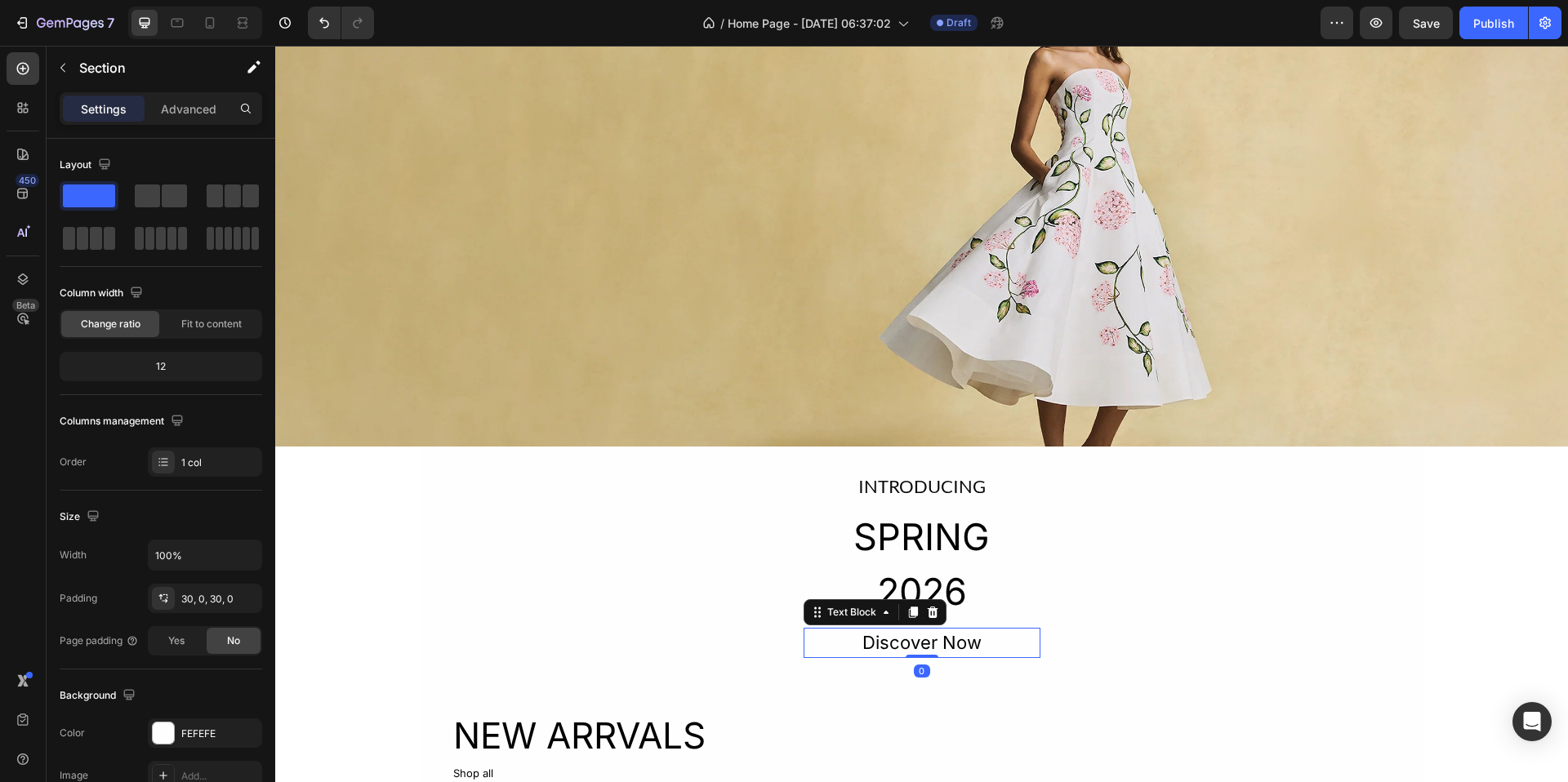
click at [938, 632] on div "Discover Now" at bounding box center [922, 643] width 237 height 30
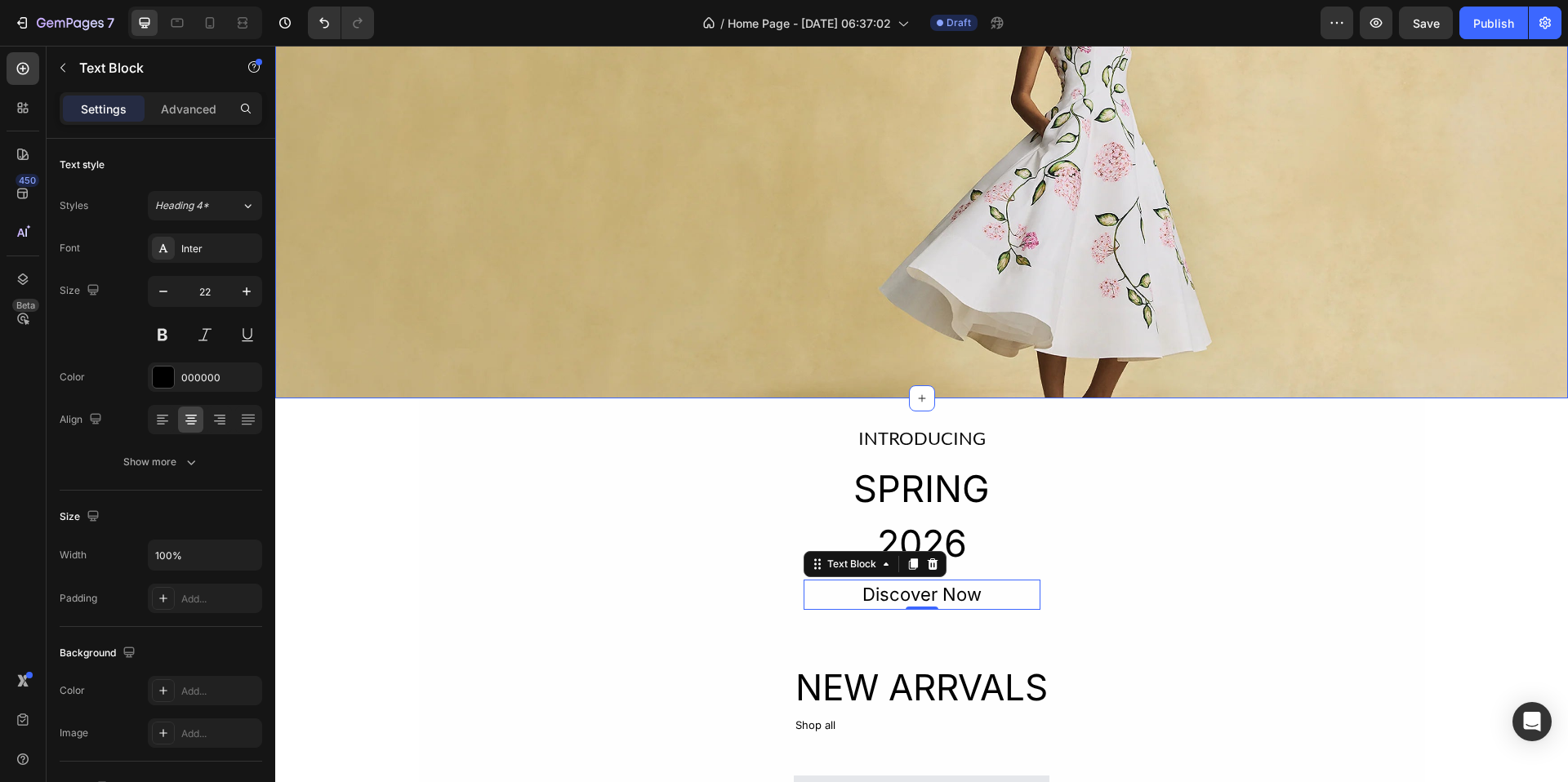
scroll to position [181, 0]
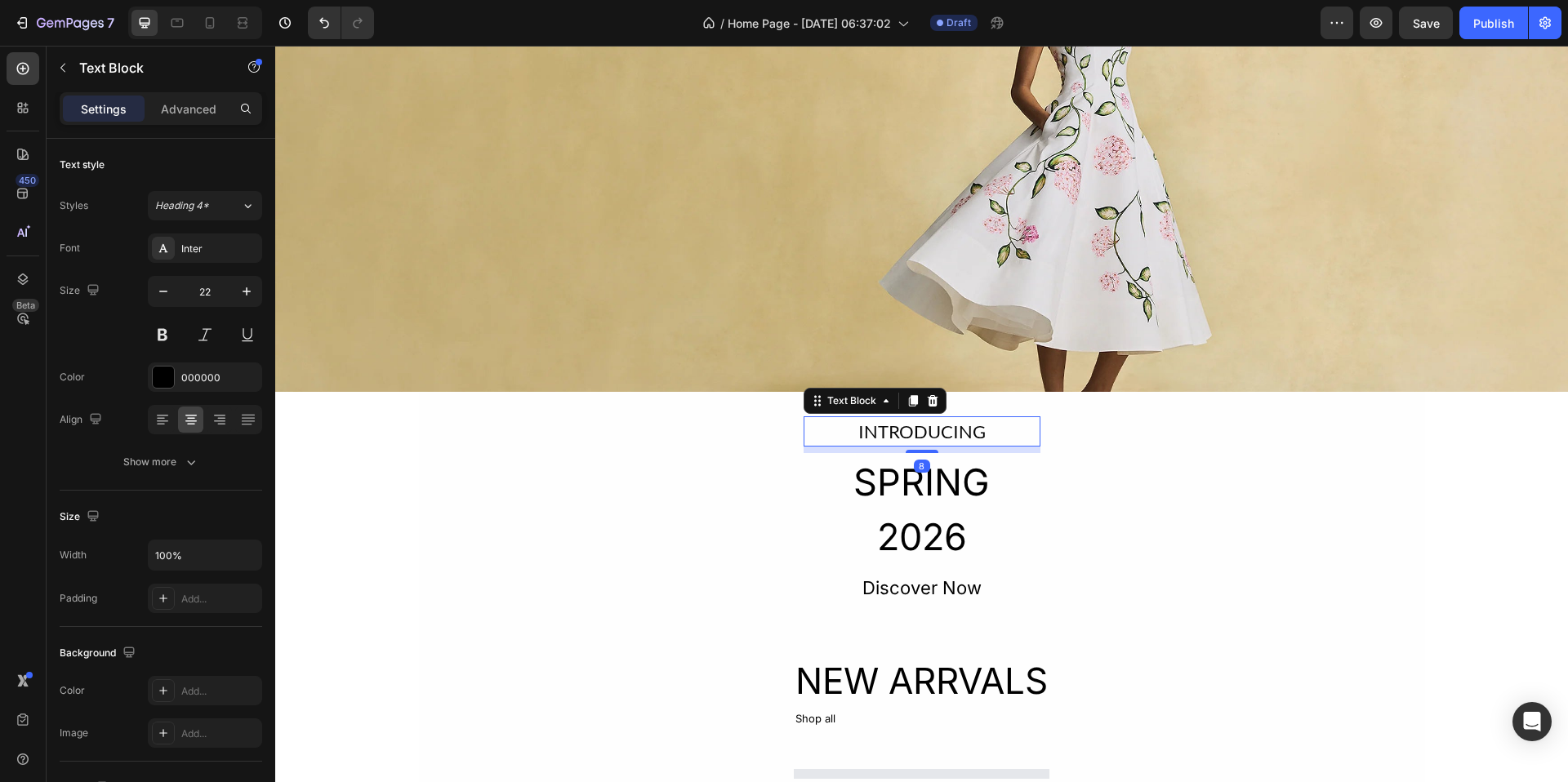
click at [1011, 435] on div "INTRODUCING" at bounding box center [922, 431] width 237 height 30
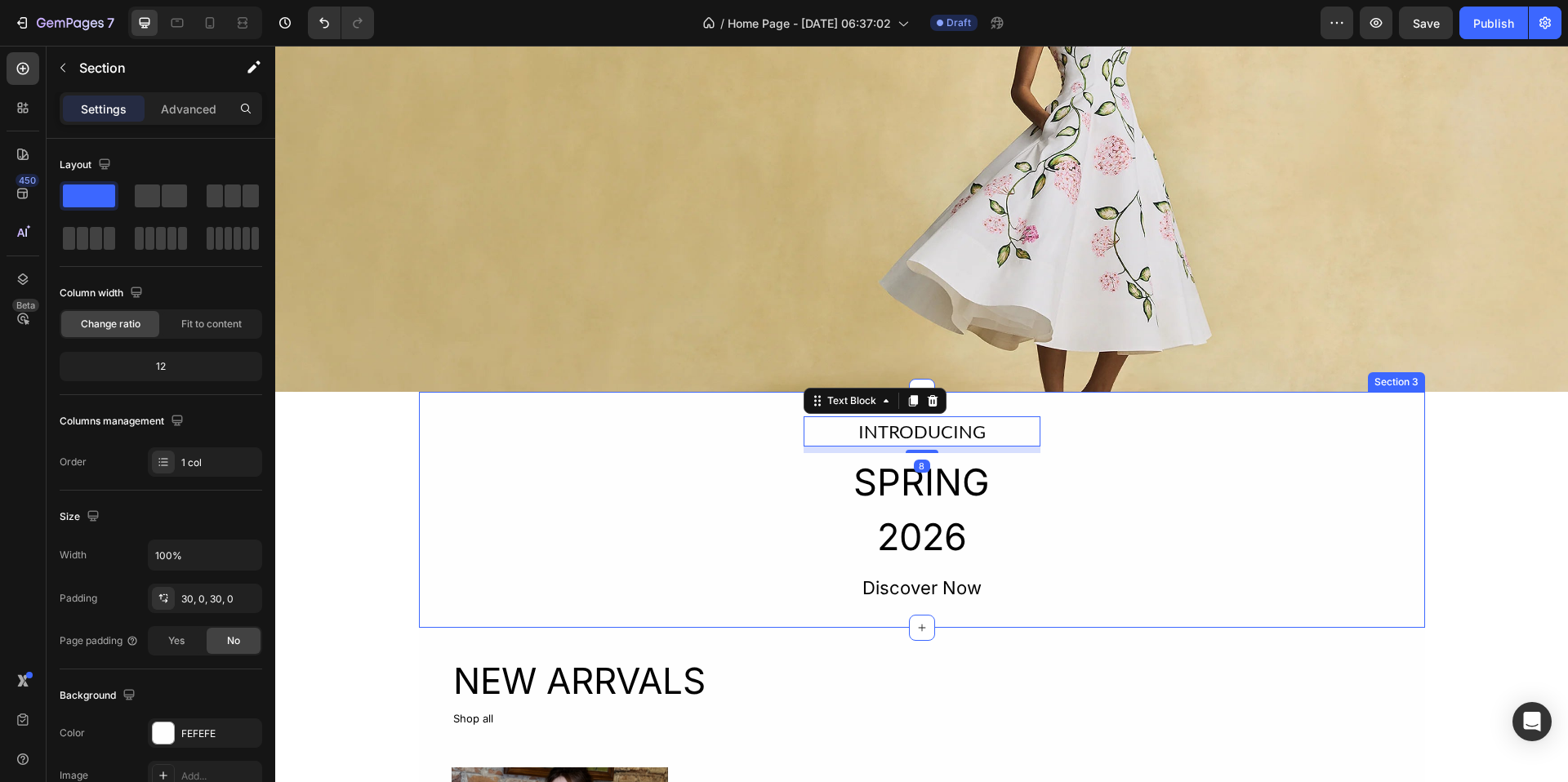
click at [1118, 450] on div "INTRODUCING Text Block 8 SPRING 2026 Heading Discover Now Text Block Row" at bounding box center [921, 510] width 1006 height 187
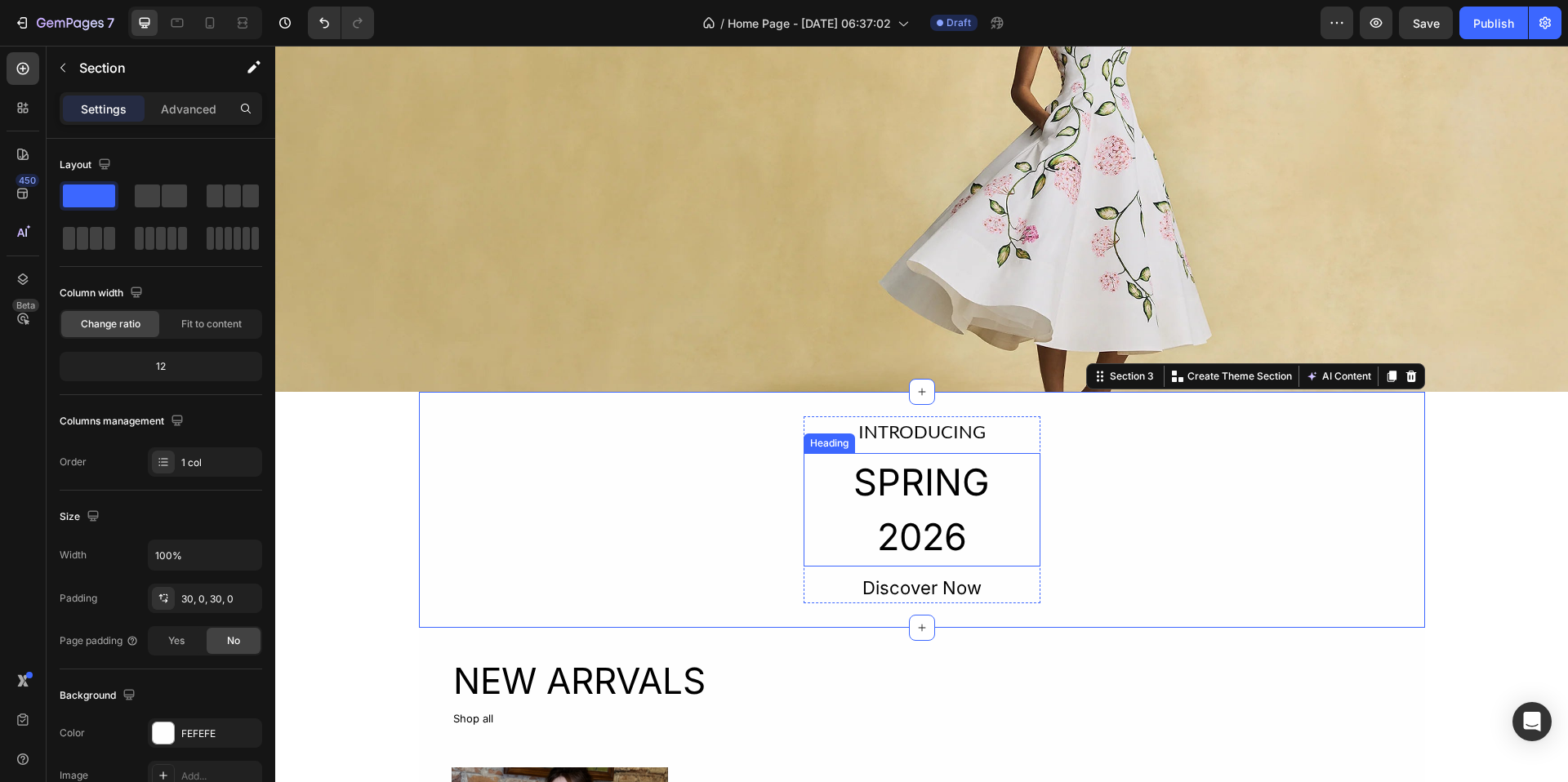
click at [877, 480] on p "SPRING 2026" at bounding box center [921, 510] width 233 height 110
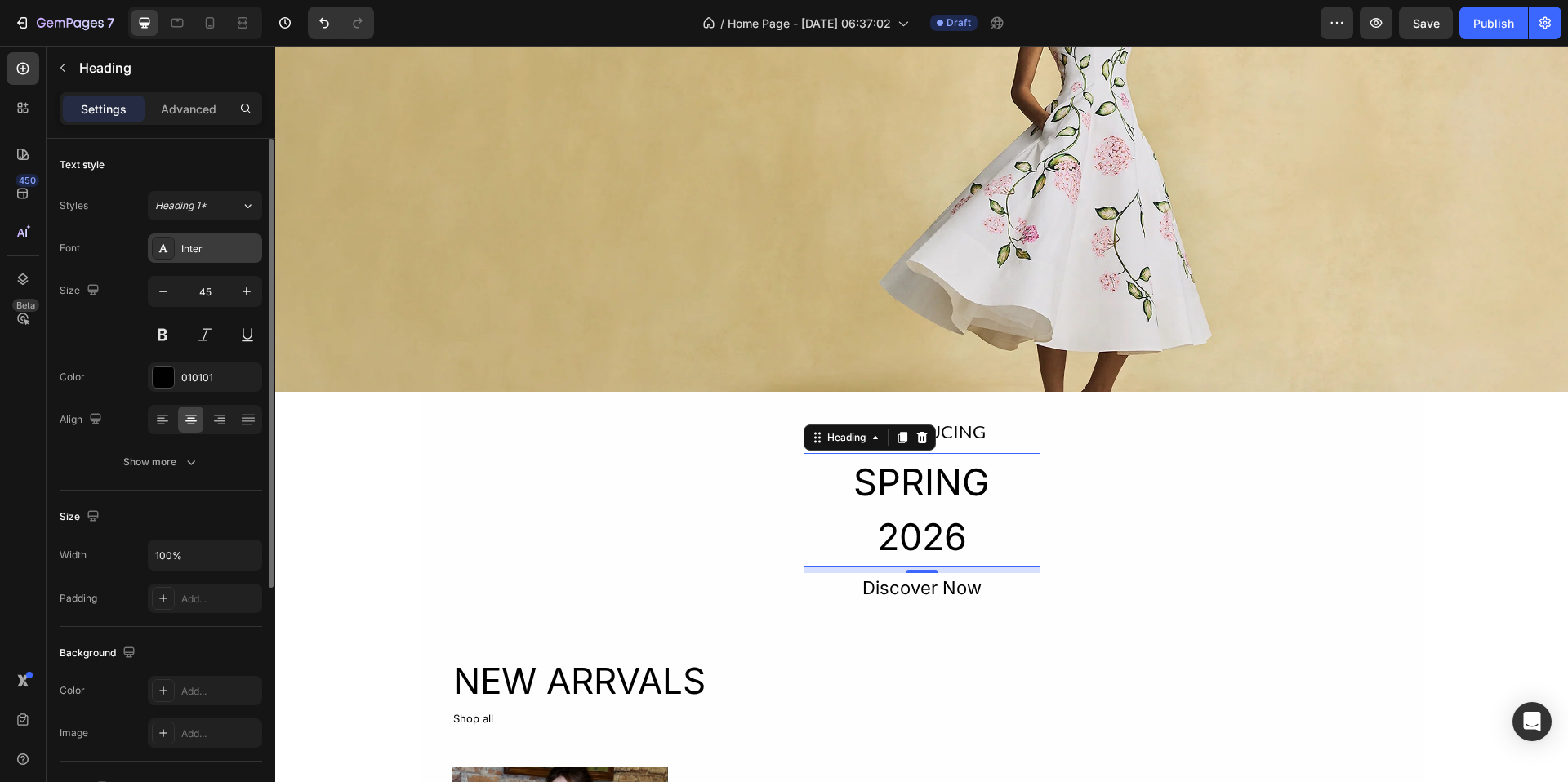
click at [205, 242] on div "Inter" at bounding box center [220, 249] width 77 height 14
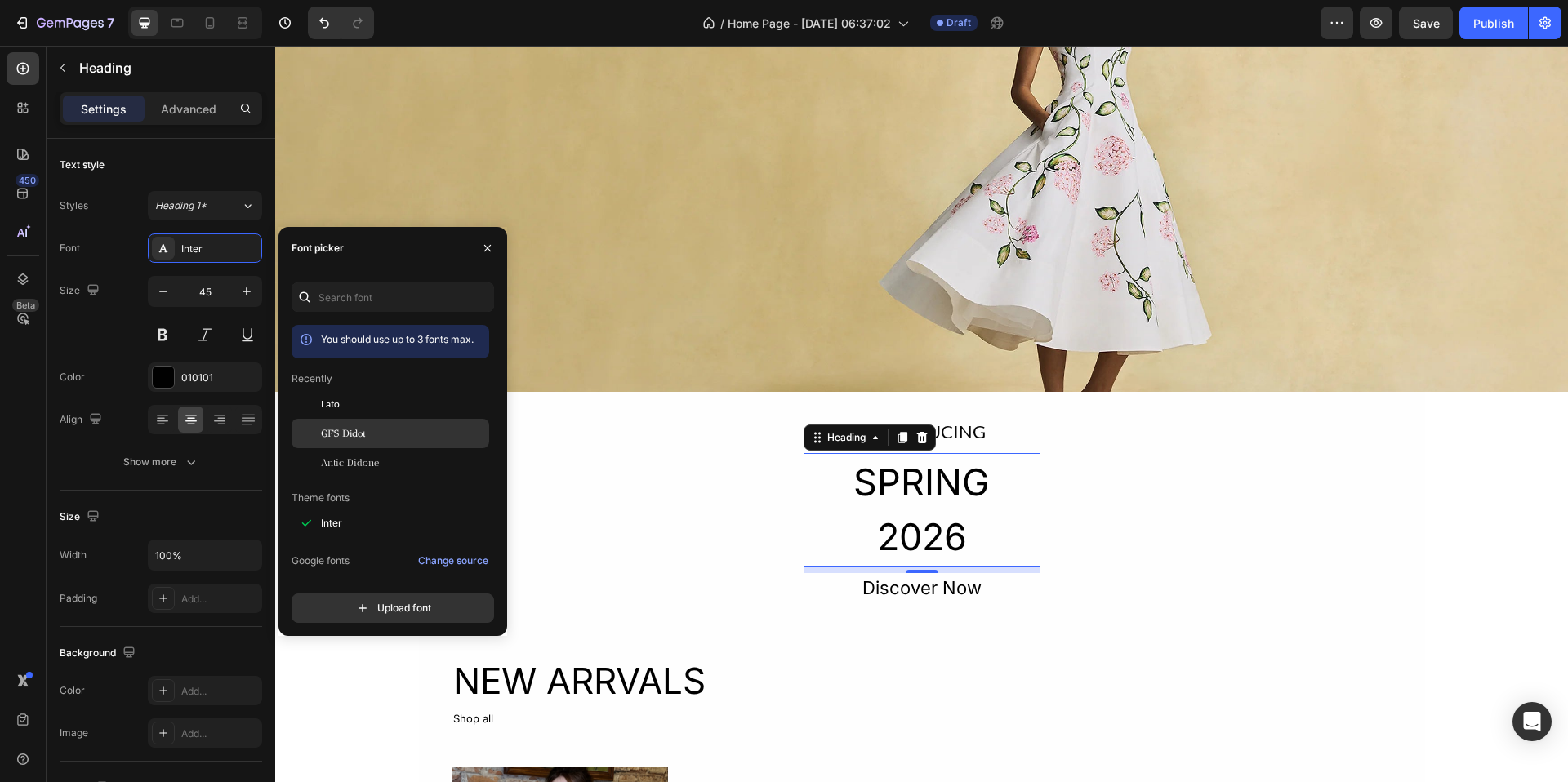
click at [364, 438] on span "GFS Didot" at bounding box center [343, 433] width 45 height 14
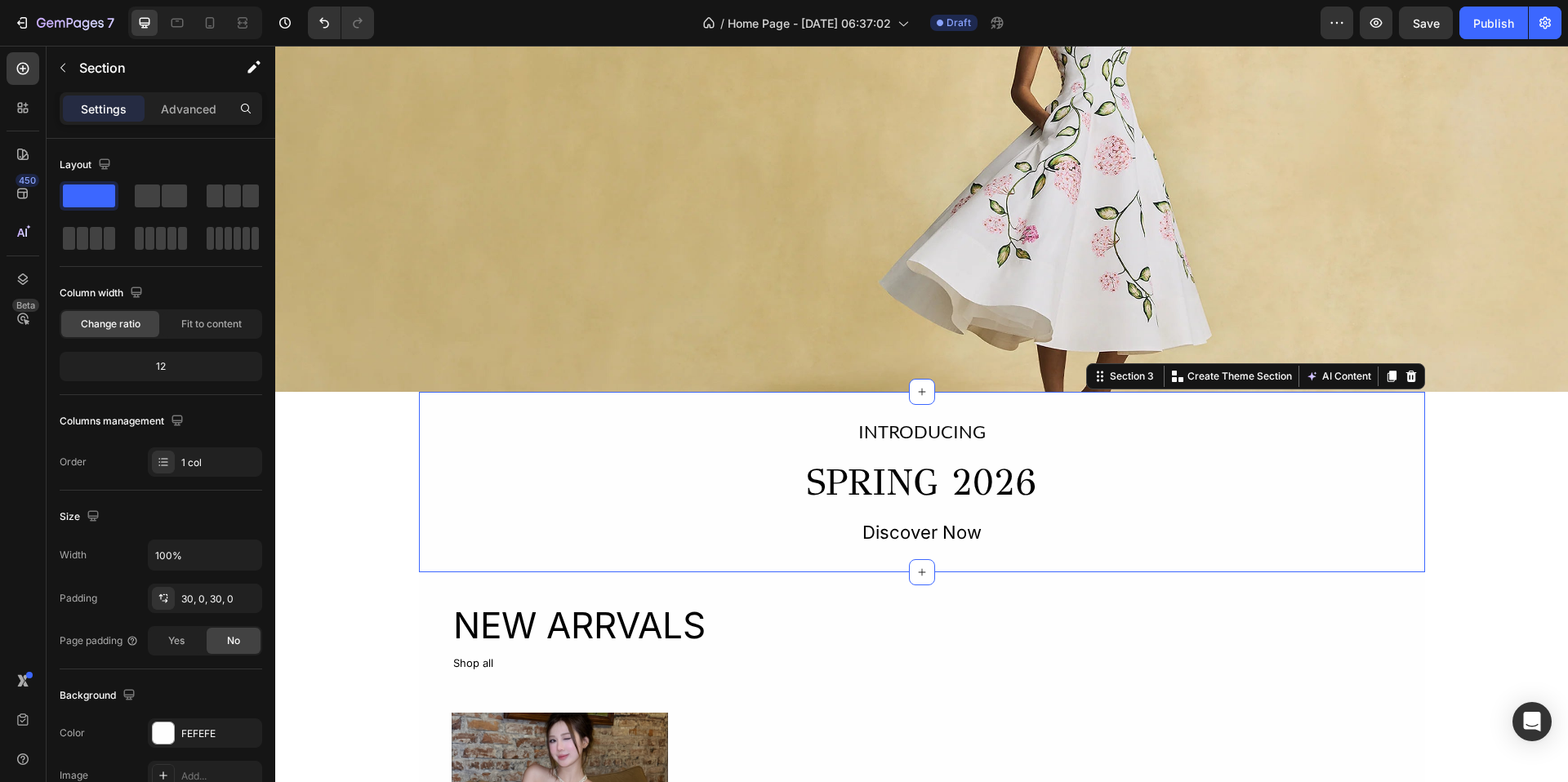
click at [710, 494] on div "INTRODUCING Text Block SPRING 2026 Heading Discover Now Text Block Row" at bounding box center [921, 483] width 1006 height 133
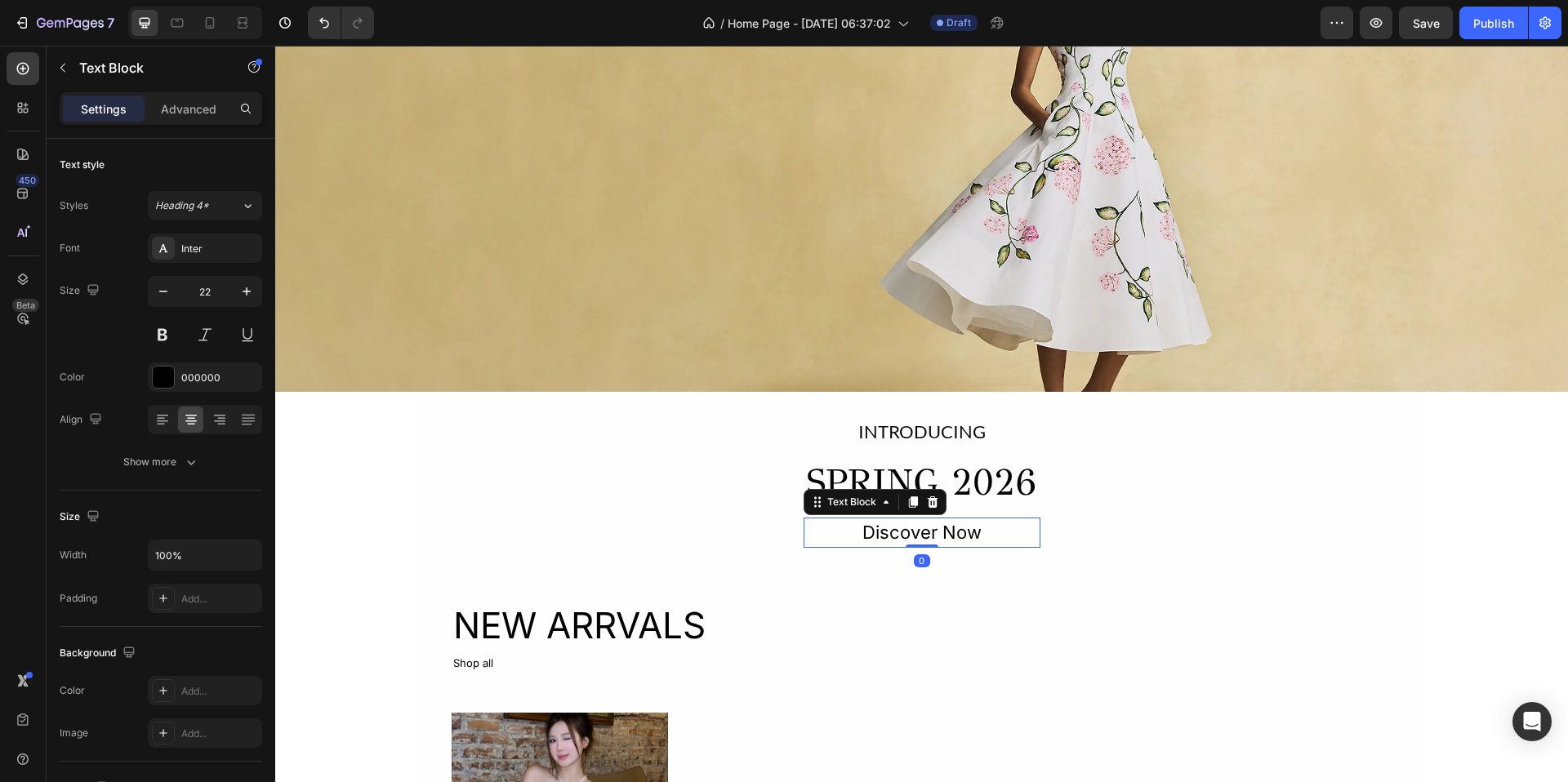
click at [933, 530] on div "Discover Now" at bounding box center [922, 532] width 237 height 30
click at [219, 287] on input "22" at bounding box center [205, 291] width 54 height 30
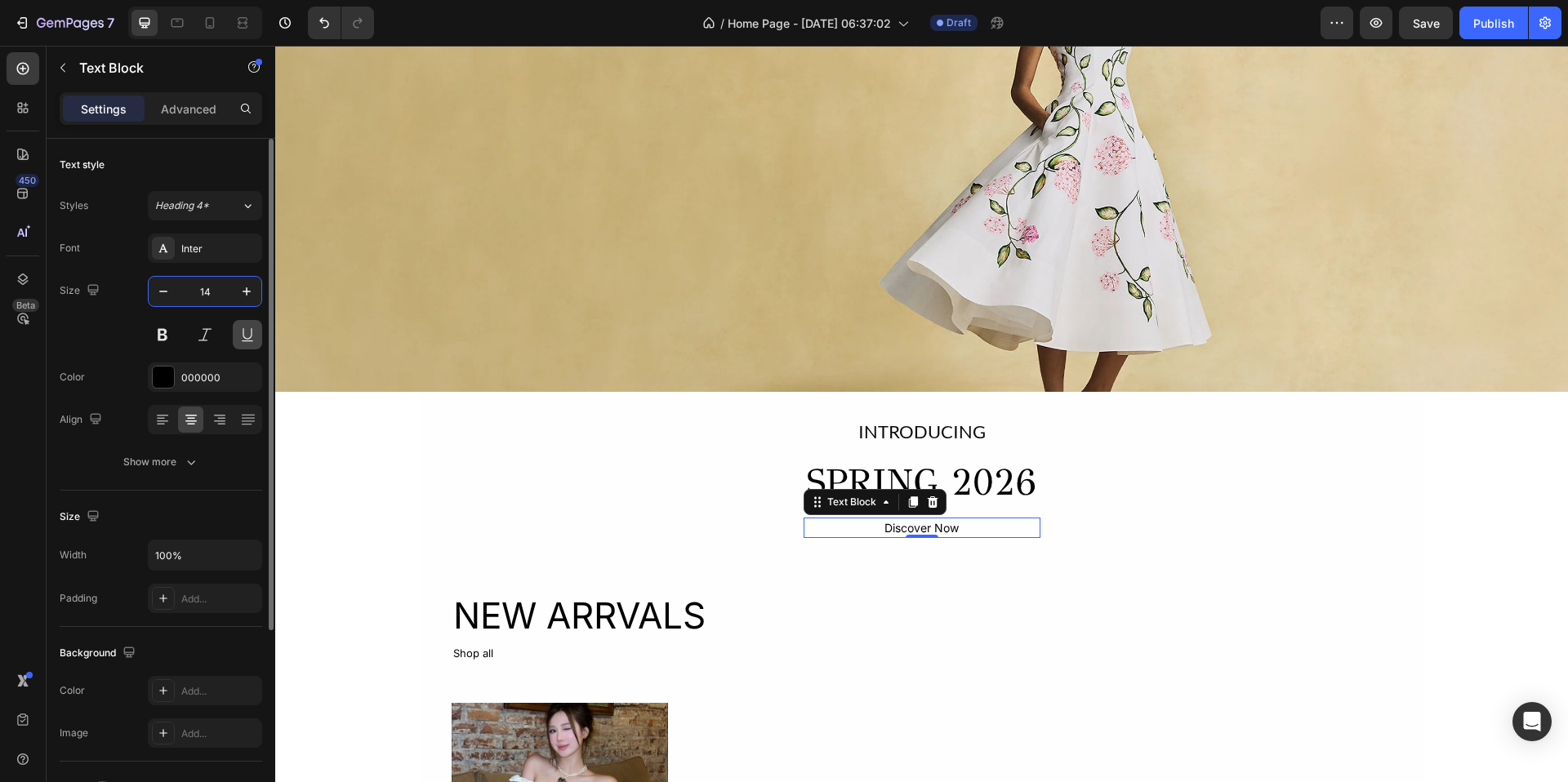
type input "14"
click at [249, 338] on button at bounding box center [247, 334] width 30 height 30
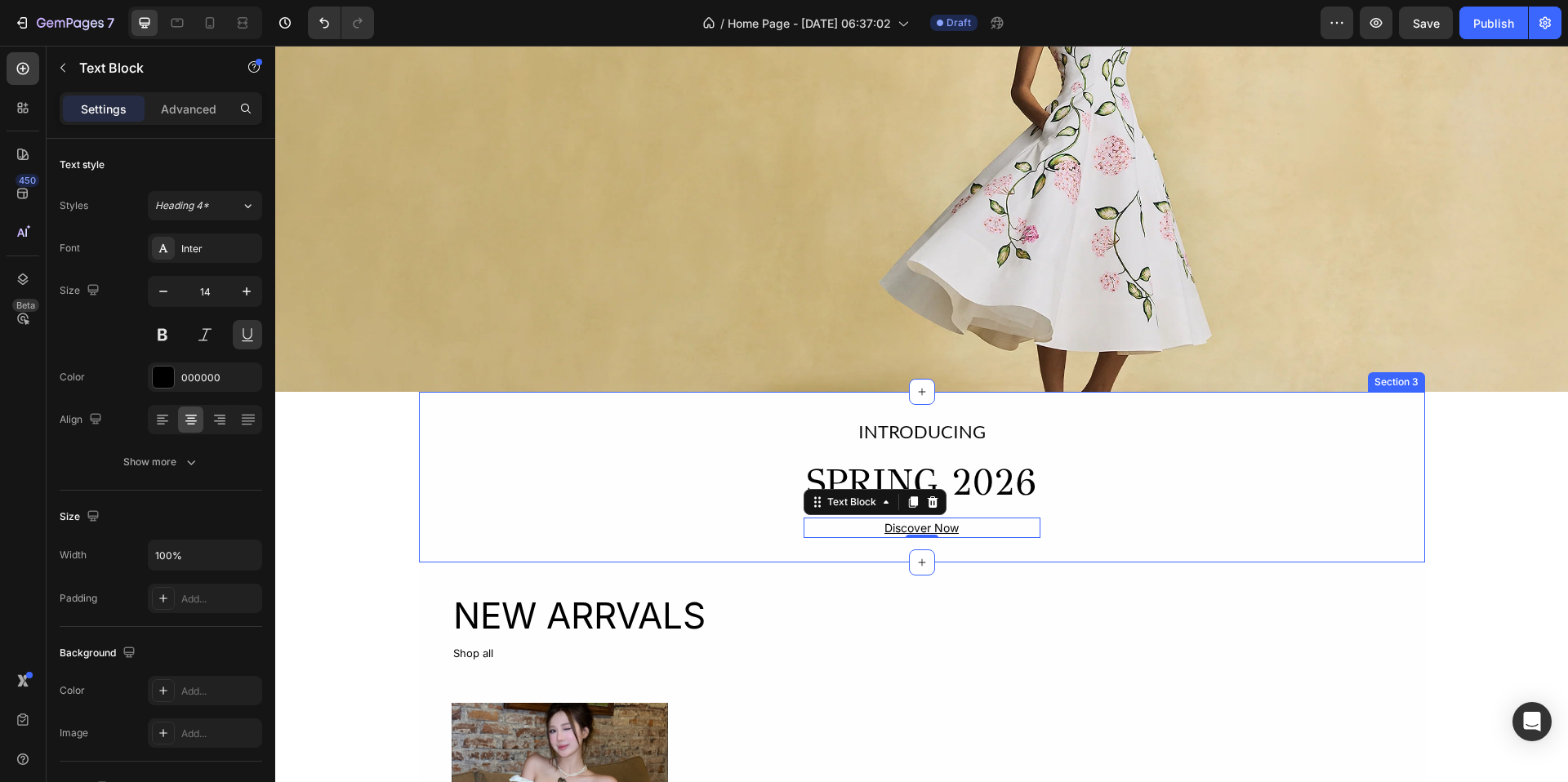
click at [471, 545] on div "INTRODUCING Text Block SPRING 2026 Heading Discover Now Text Block 0 Row Sectio…" at bounding box center [921, 477] width 1006 height 172
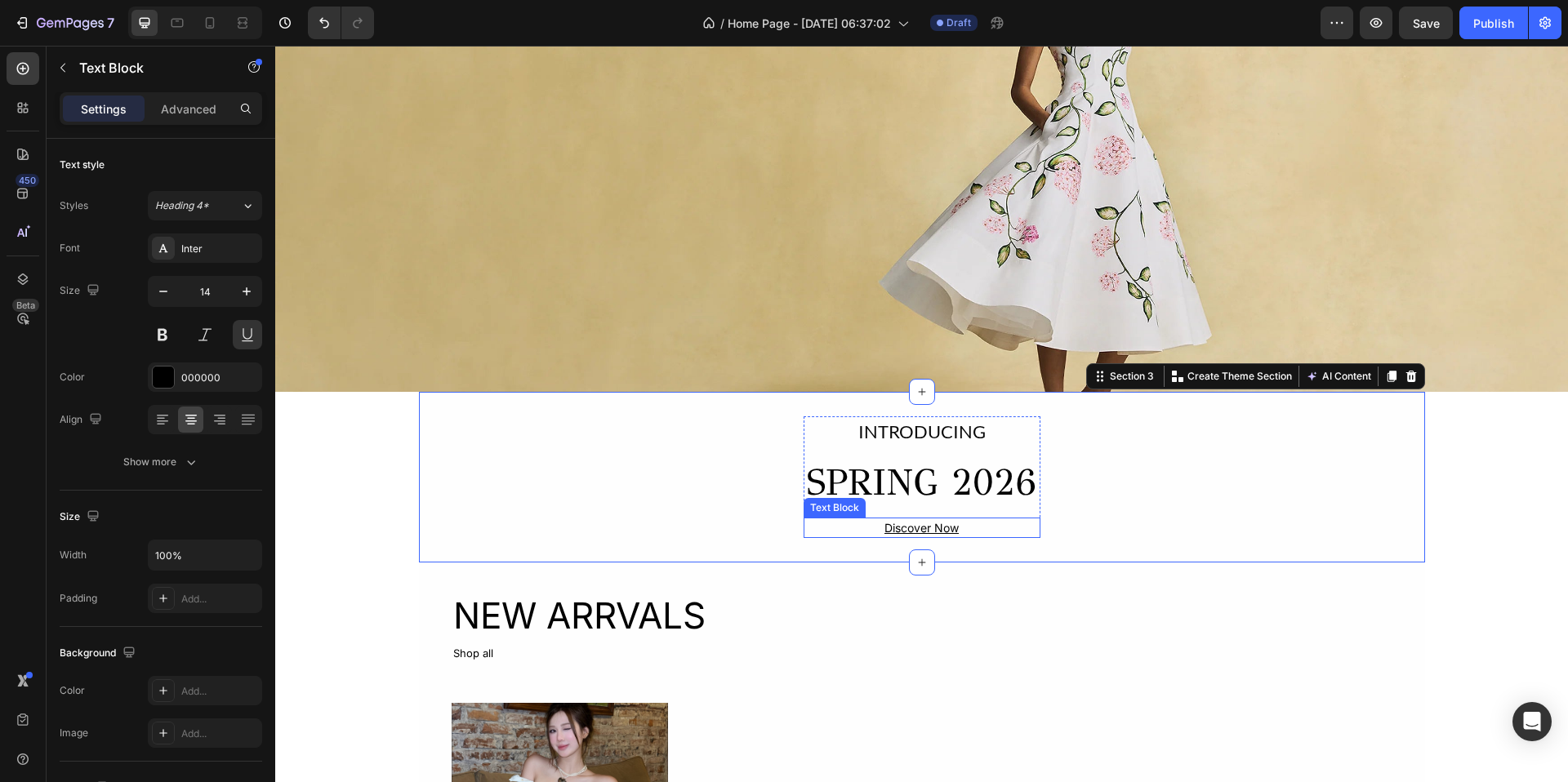
click at [905, 530] on div "Discover Now" at bounding box center [922, 527] width 237 height 20
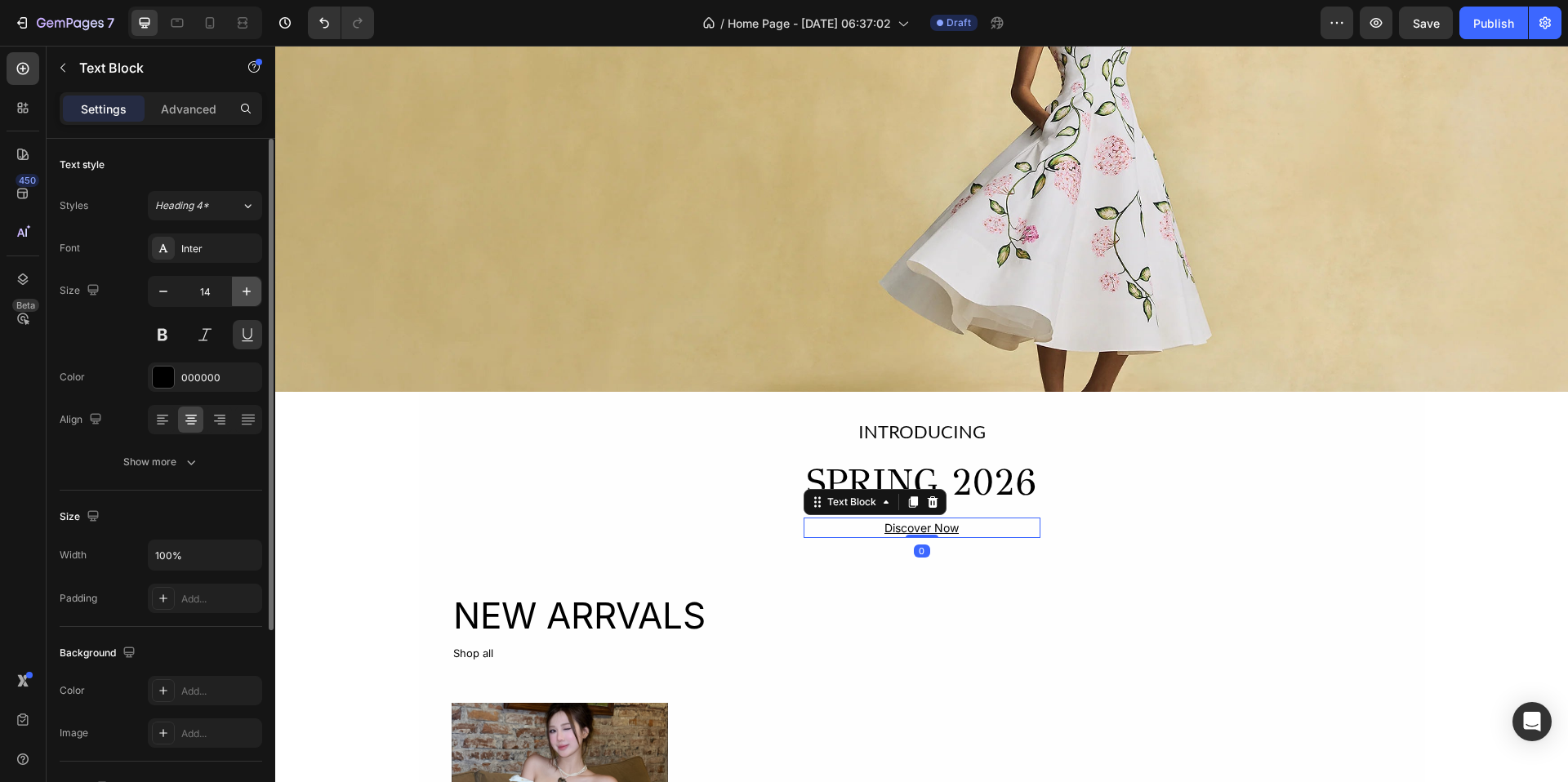
click at [240, 294] on icon "button" at bounding box center [246, 291] width 16 height 16
type input "16"
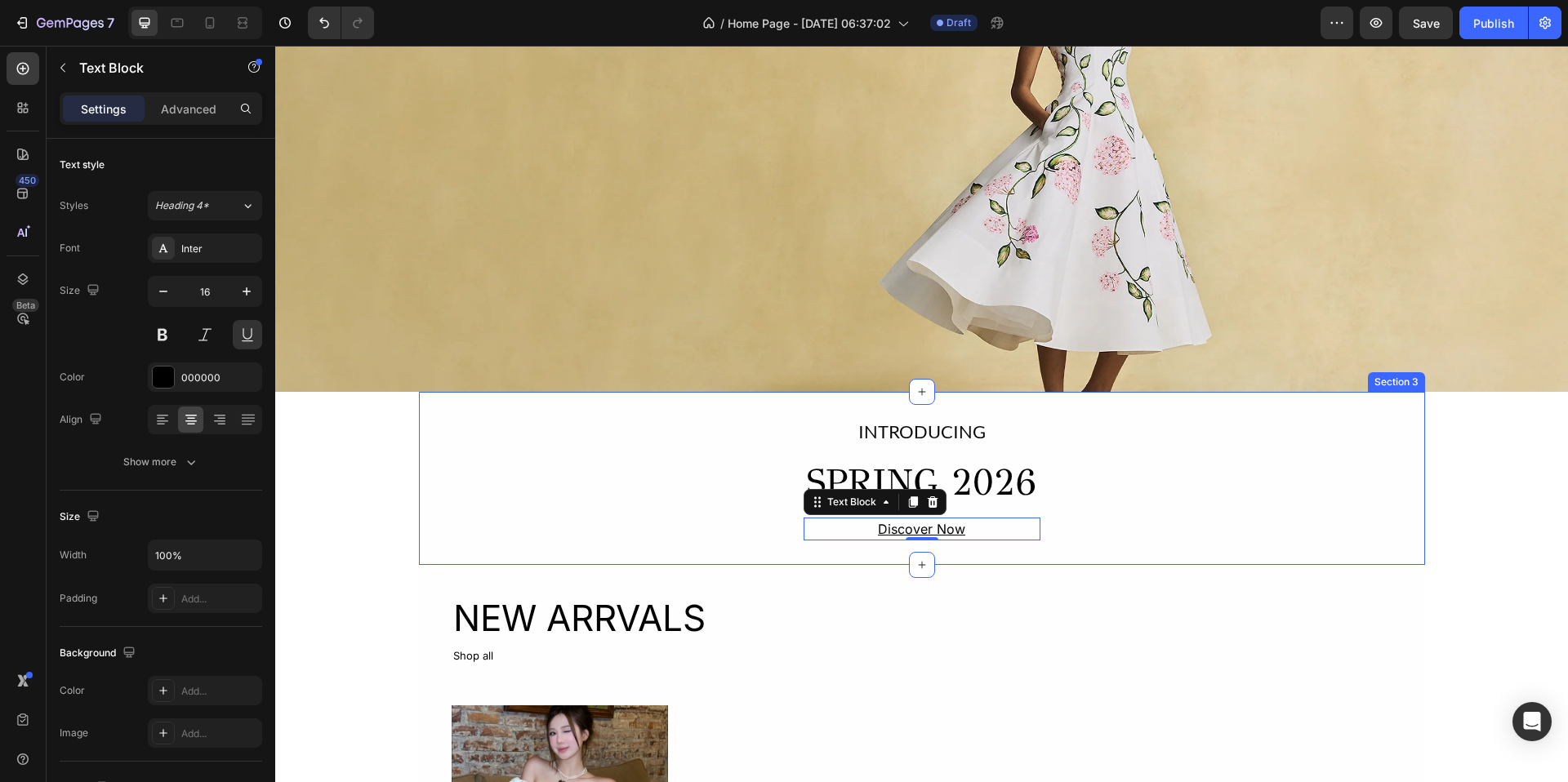
click at [611, 513] on div "INTRODUCING Text Block SPRING 2026 Heading Discover Now Text Block 0 Row" at bounding box center [921, 479] width 1006 height 125
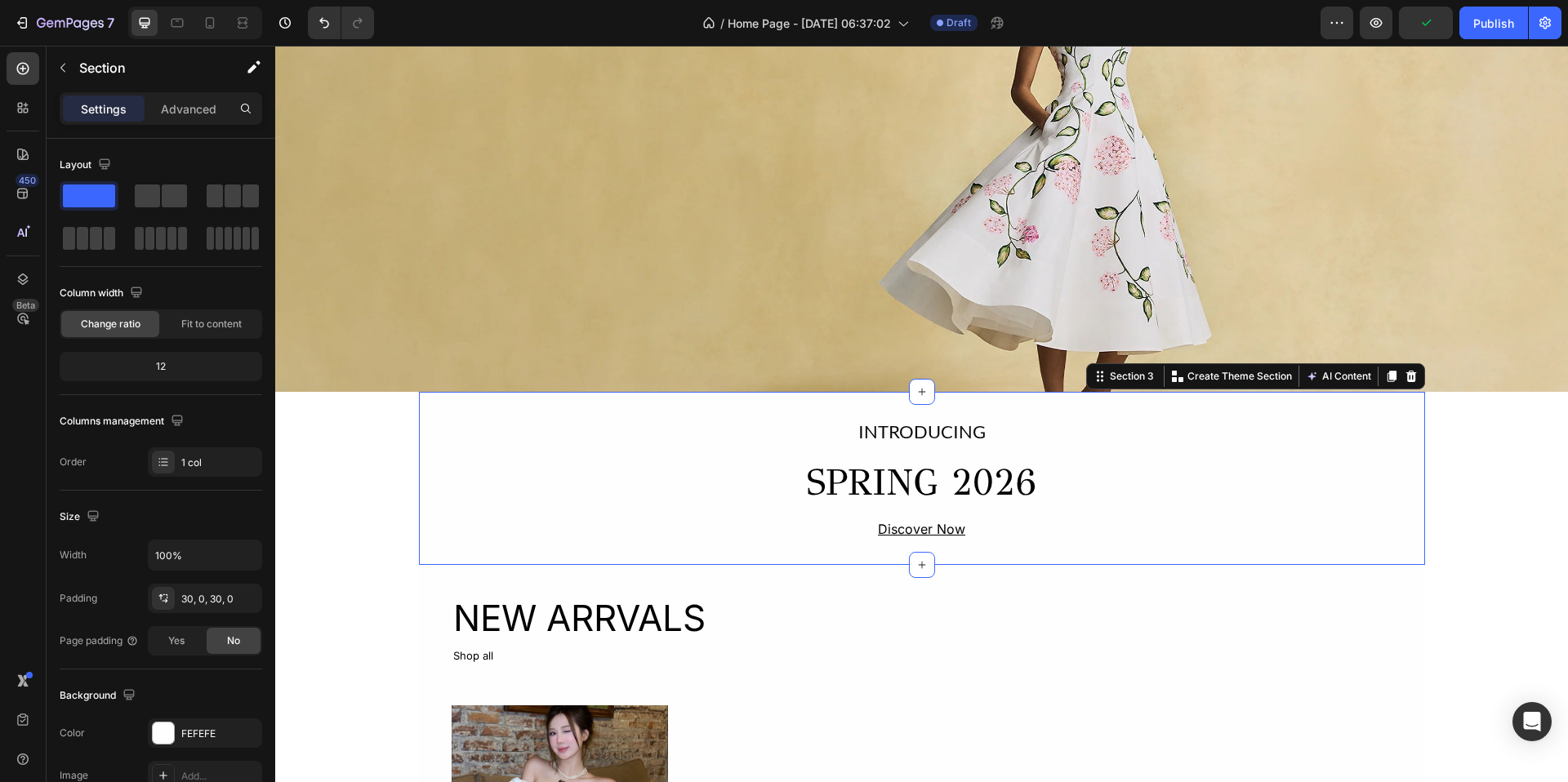
click at [652, 481] on div "INTRODUCING Text Block SPRING 2026 Heading Discover Now Text Block Row" at bounding box center [921, 479] width 1006 height 125
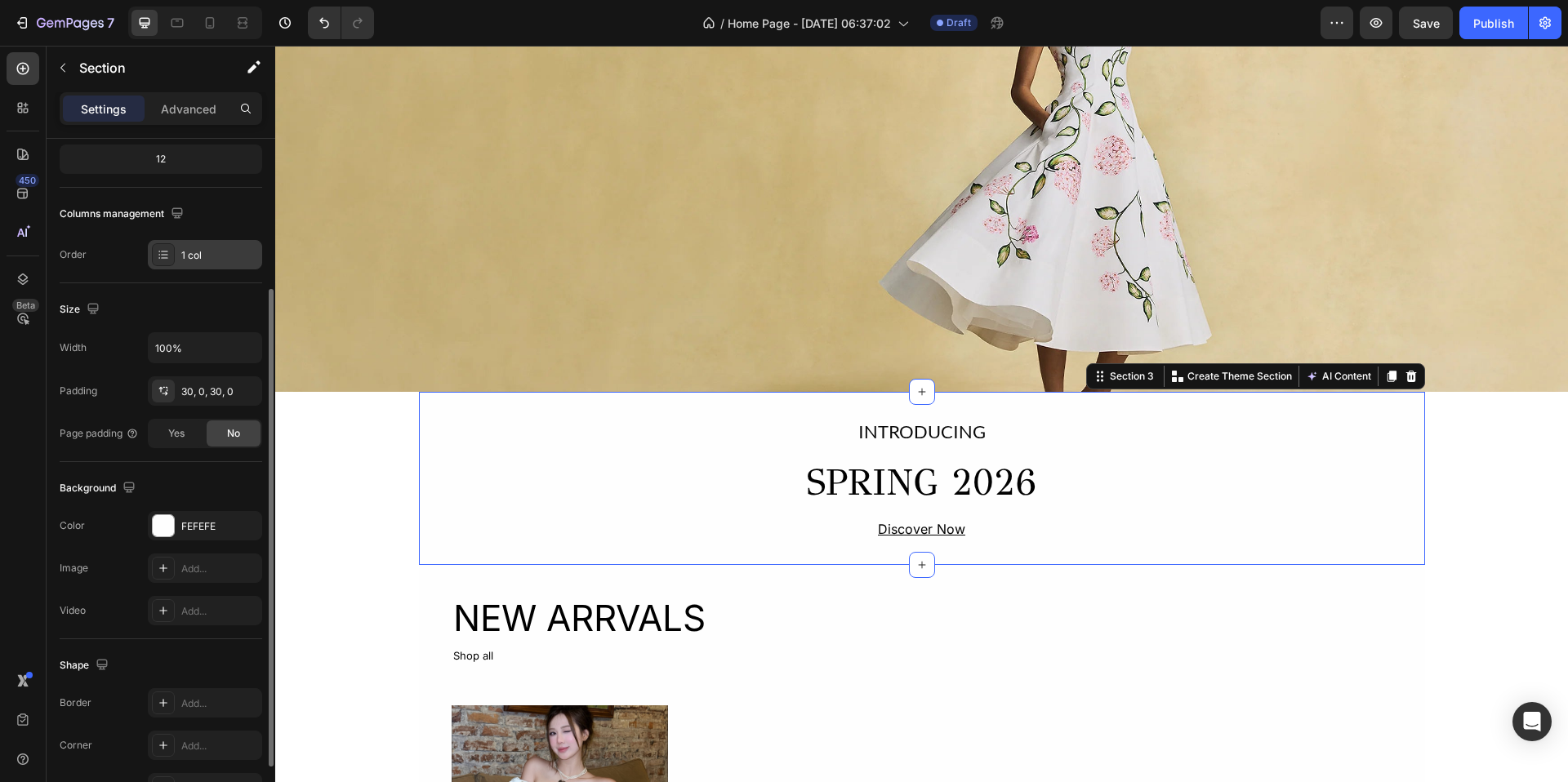
scroll to position [242, 0]
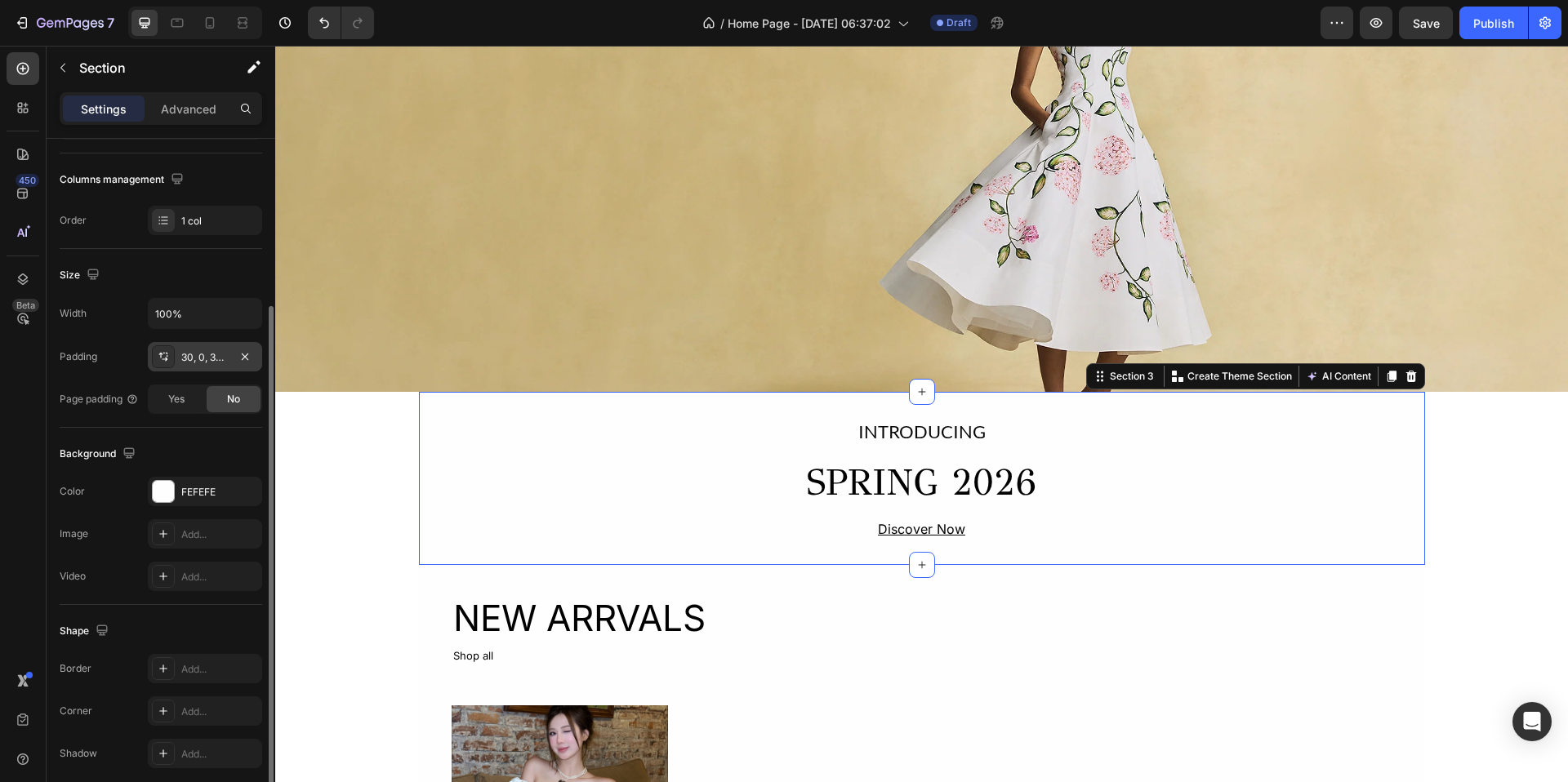
click at [226, 356] on div "30, 0, 30, 0" at bounding box center [205, 357] width 47 height 14
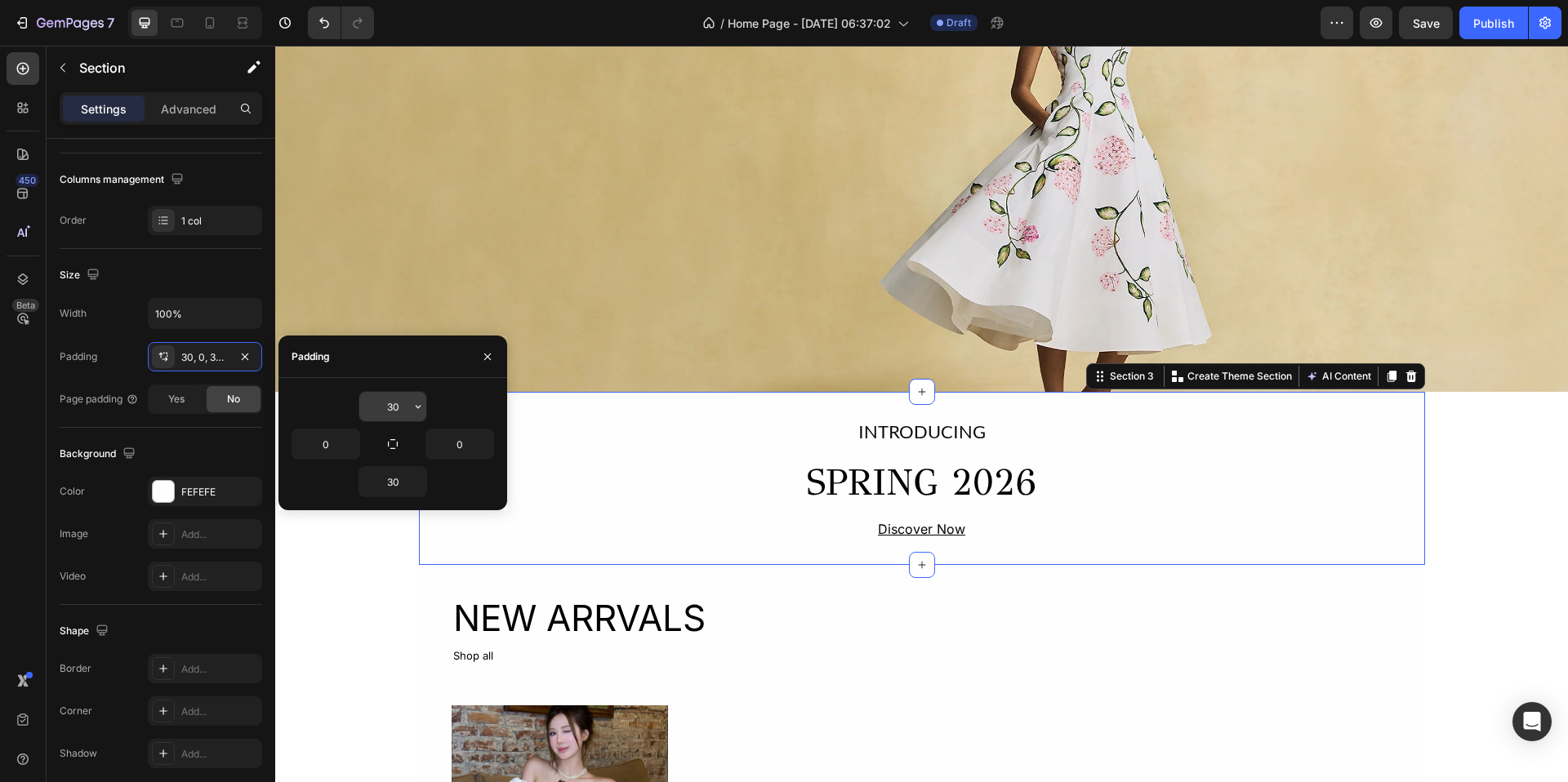
click at [405, 403] on input "30" at bounding box center [393, 406] width 67 height 30
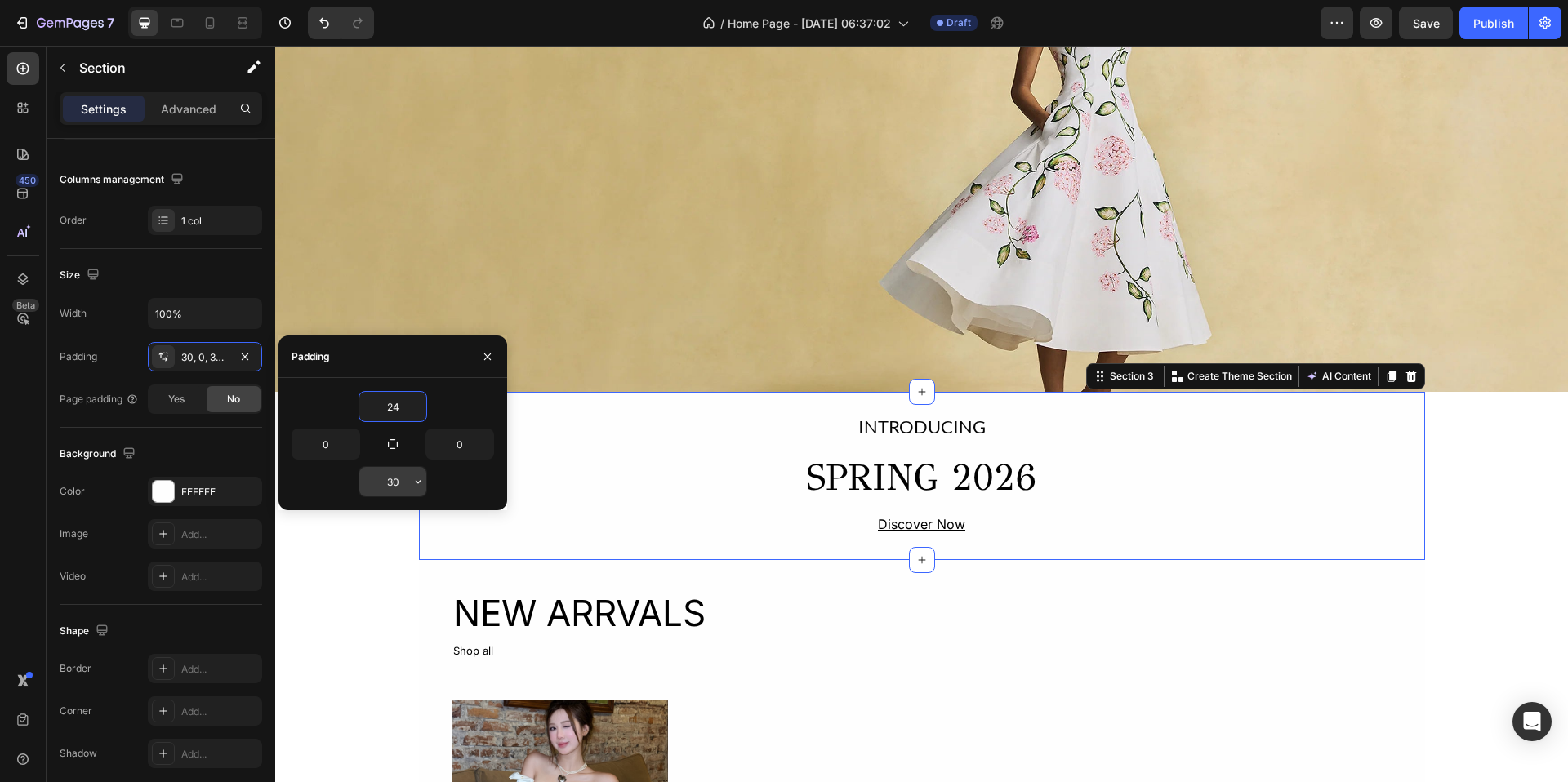
type input "24"
click at [398, 476] on input "30" at bounding box center [393, 481] width 67 height 30
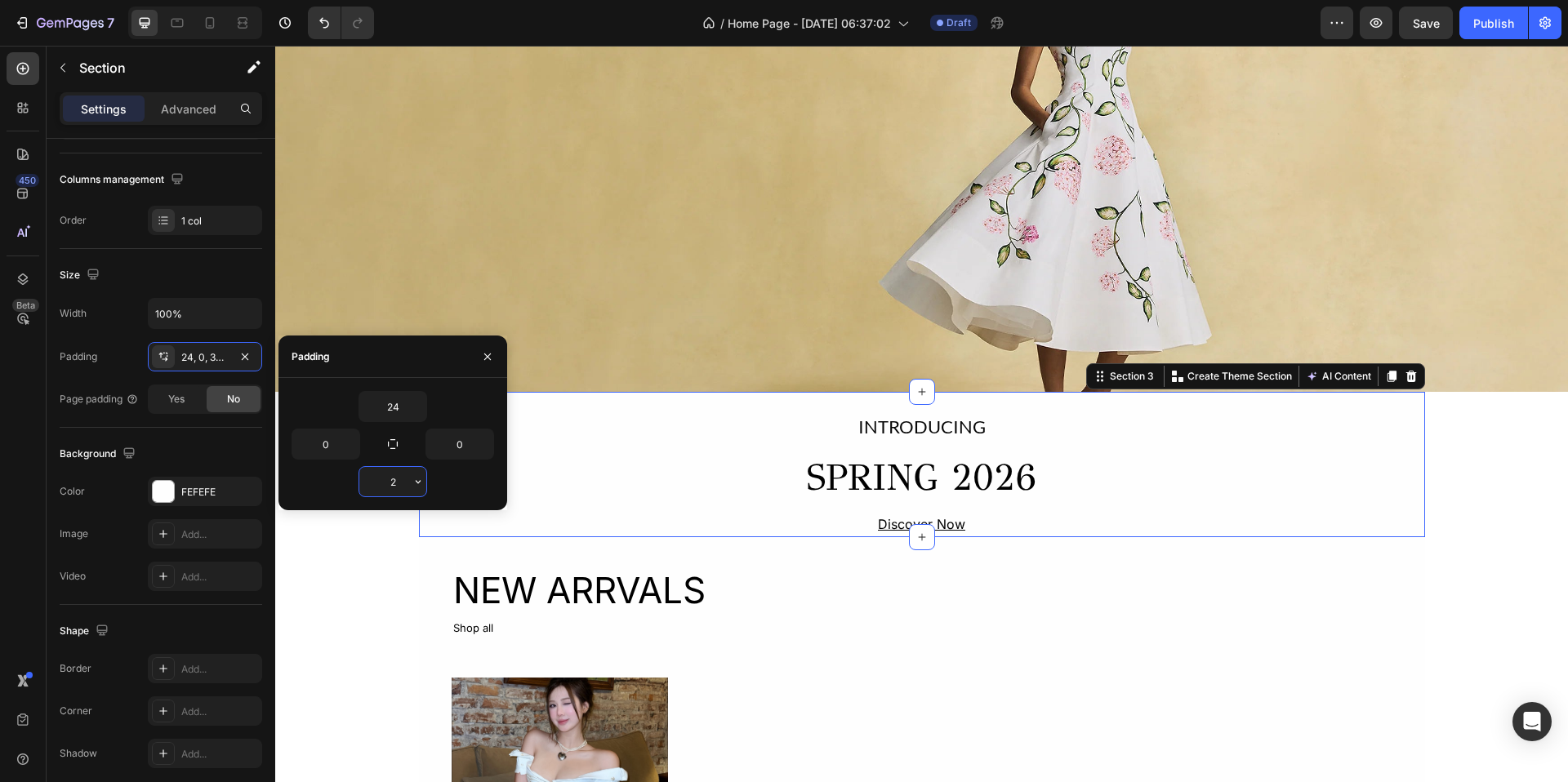
type input "24"
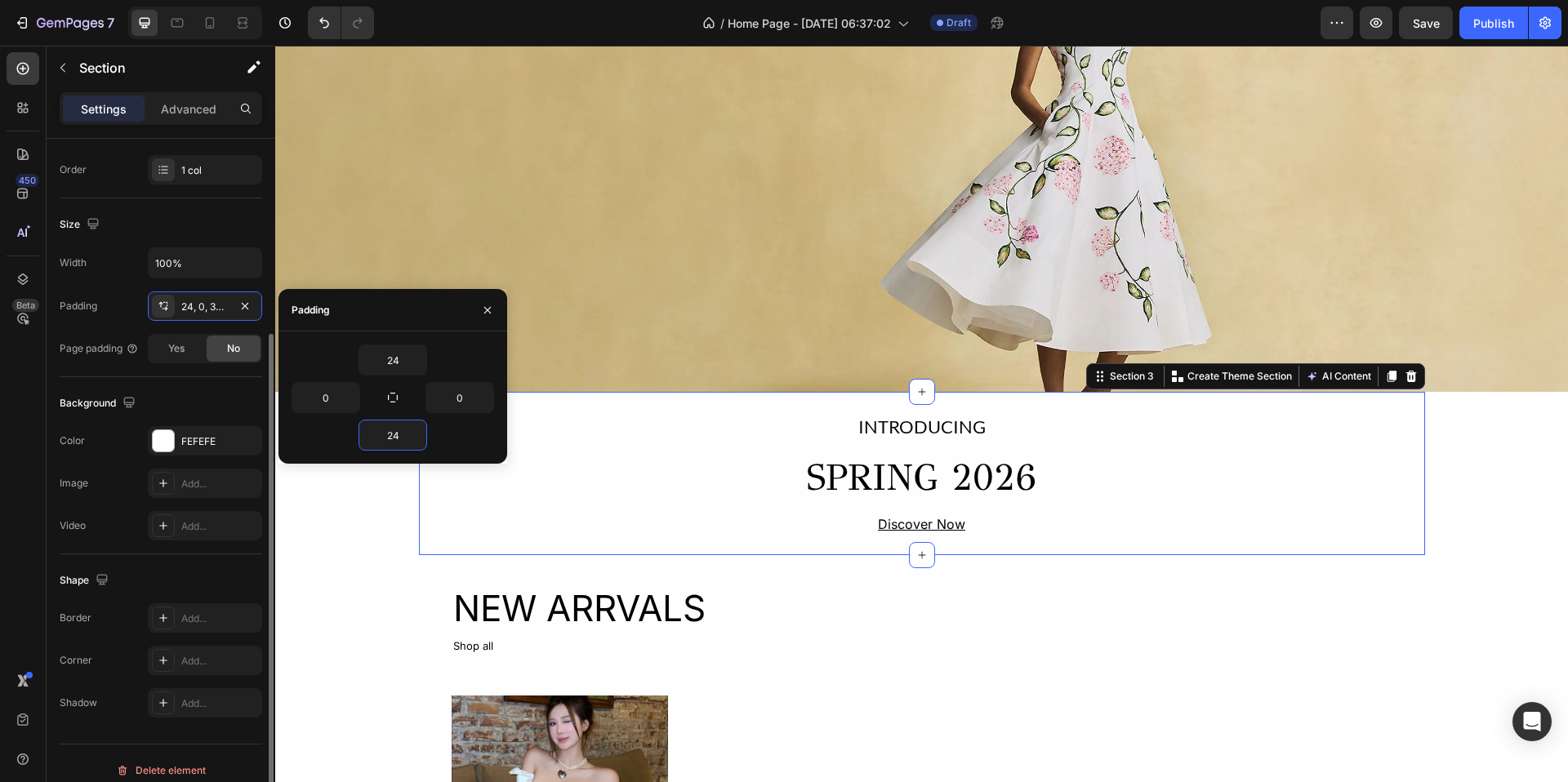
scroll to position [306, 0]
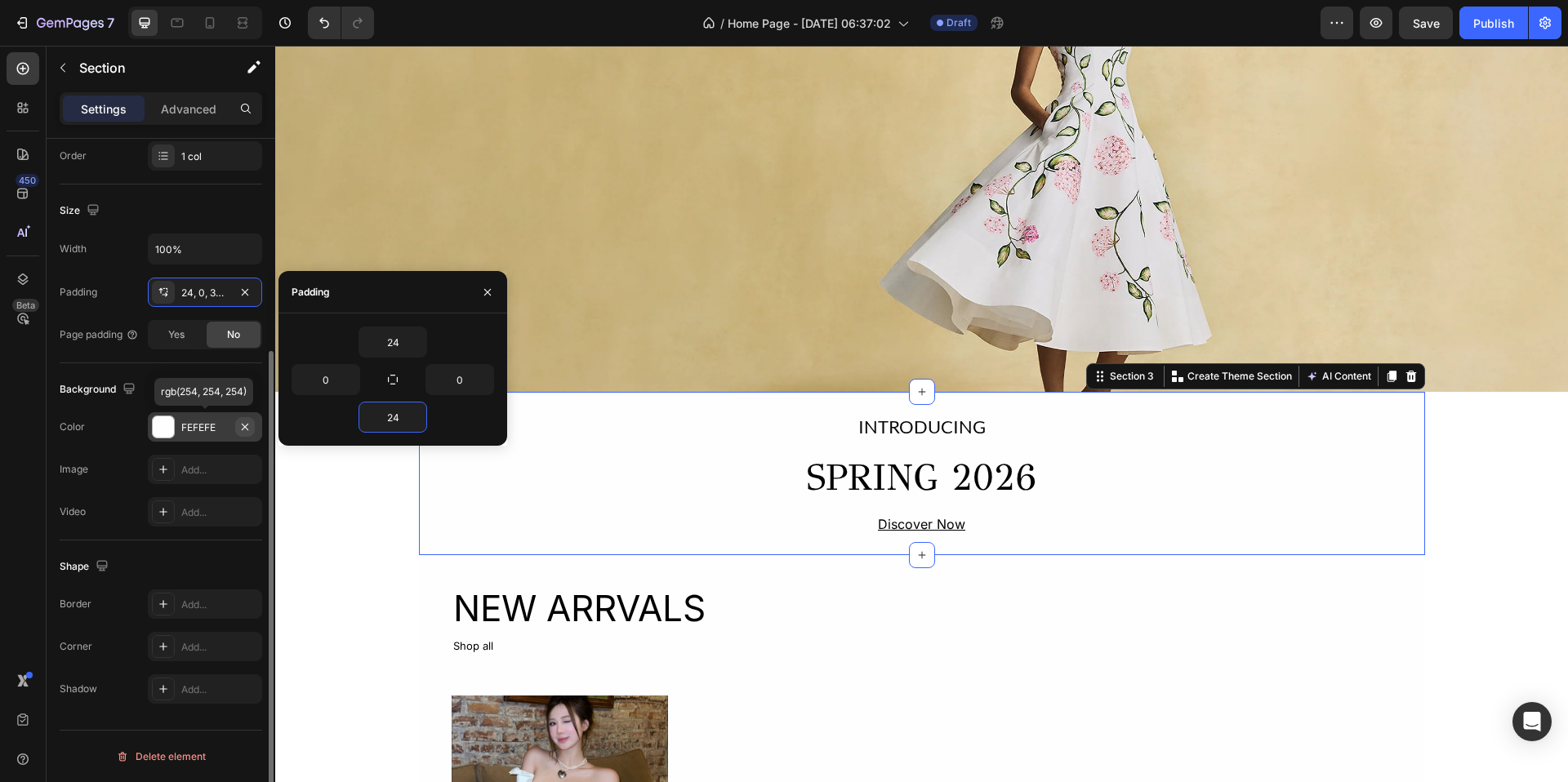
click at [243, 426] on icon "button" at bounding box center [245, 428] width 13 height 13
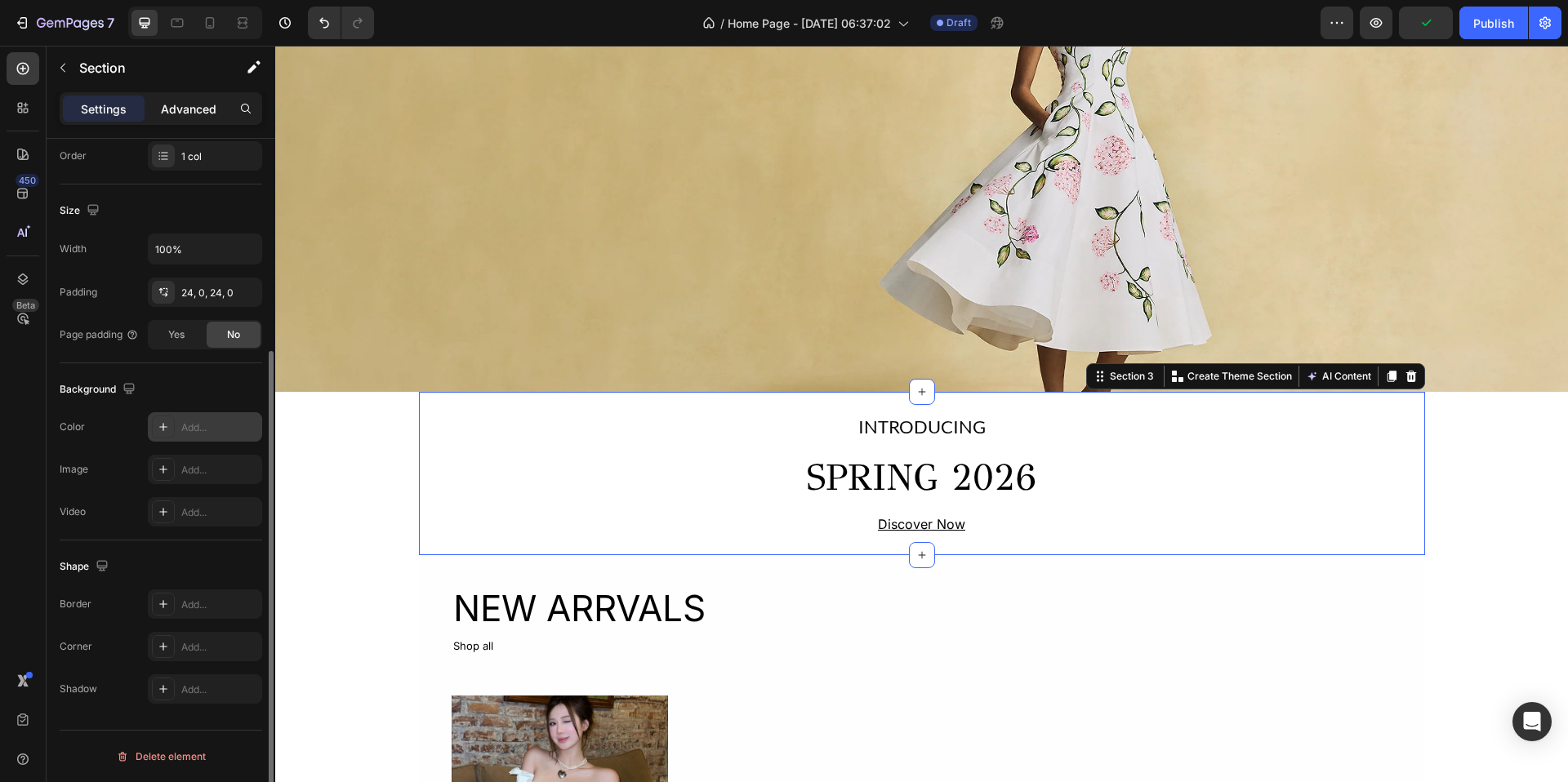
click at [203, 106] on p "Advanced" at bounding box center [188, 110] width 56 height 17
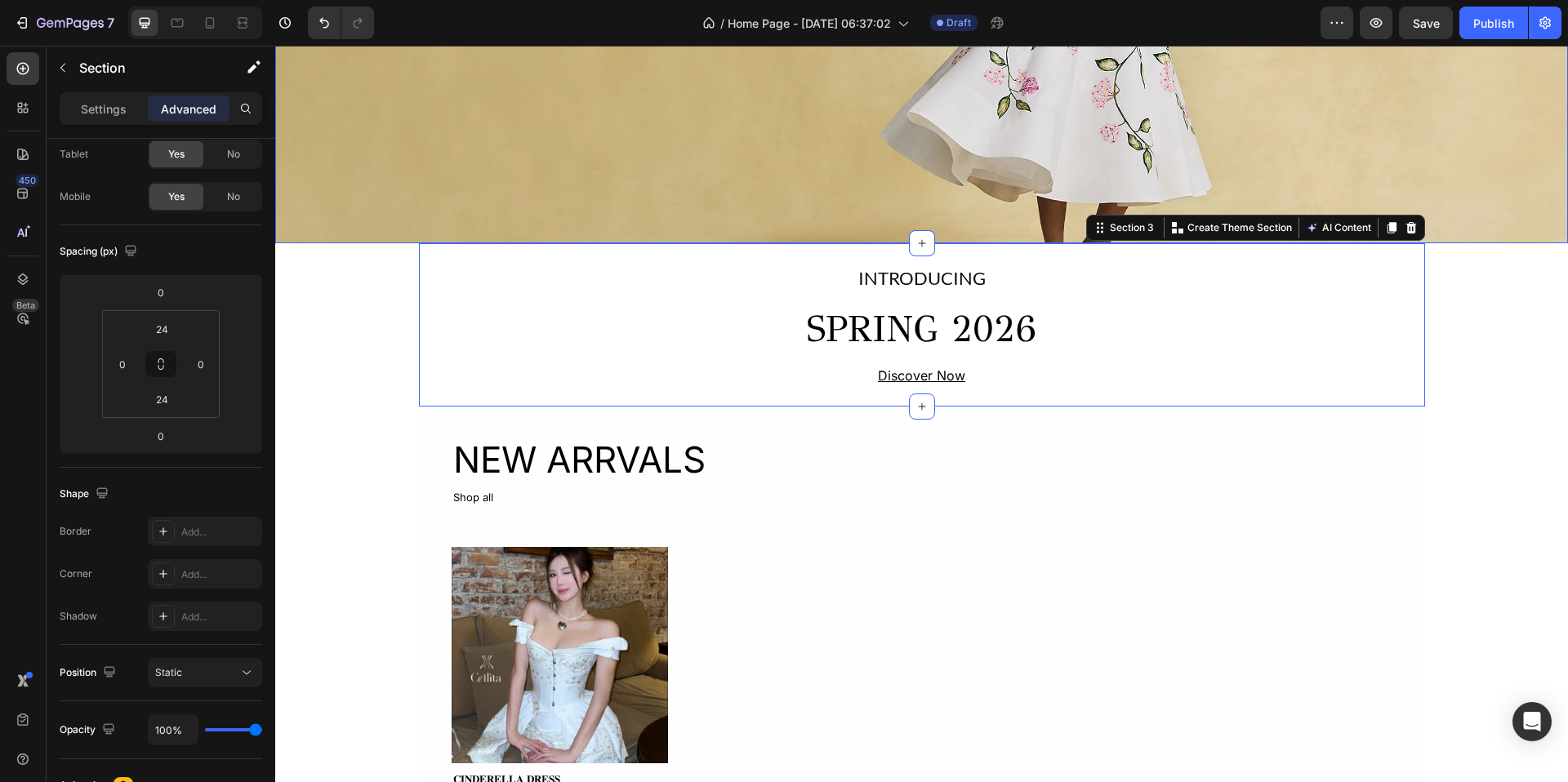
scroll to position [428, 0]
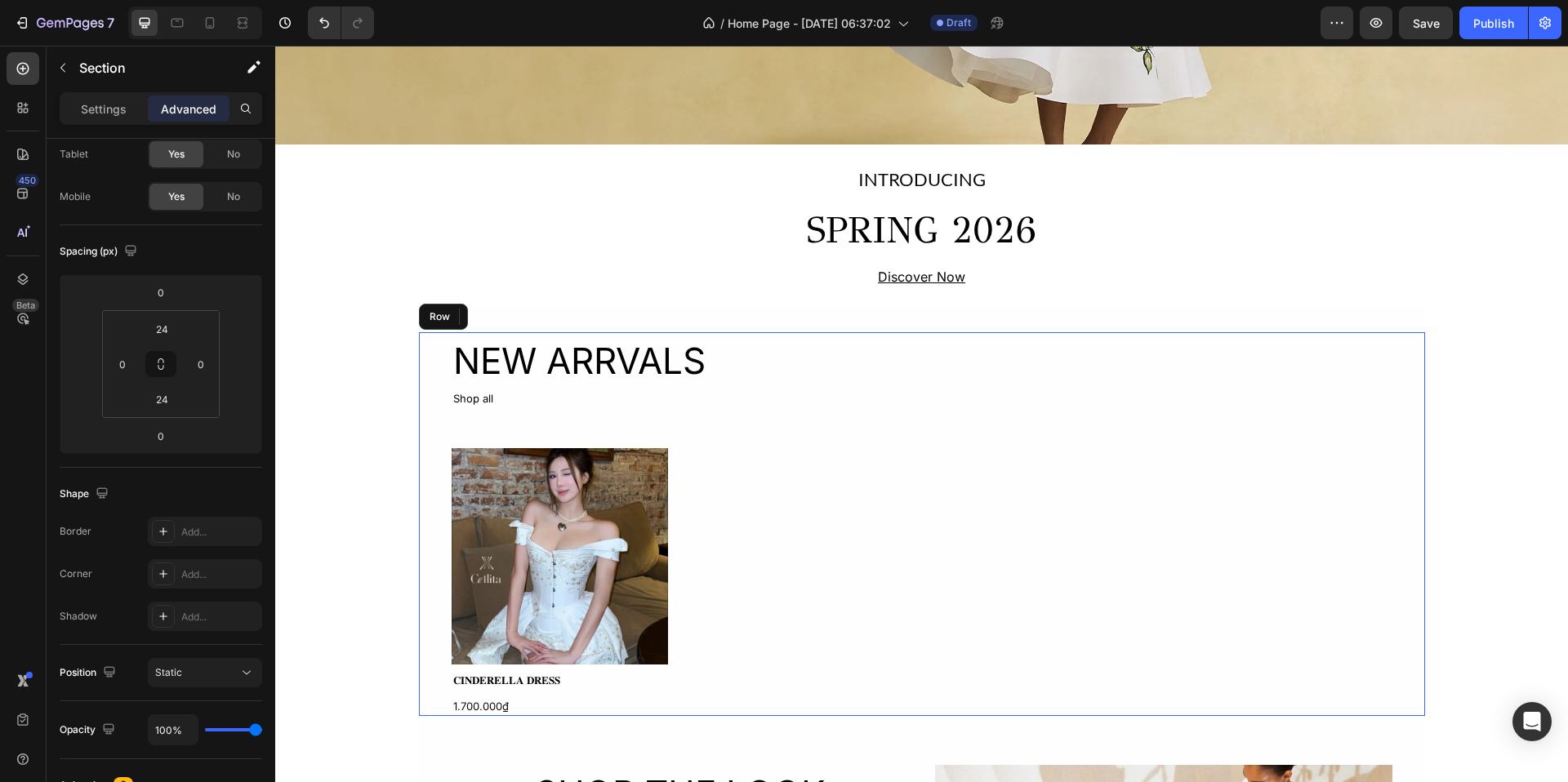
click at [833, 439] on div "NEW ARRVALS Heading Shop all Text Block Product Images 𝐂𝐈𝐍𝐃𝐄𝐑𝐄𝐋𝐋𝐀 𝐃𝐑𝐄𝐒𝐒 Product…" at bounding box center [921, 525] width 941 height 384
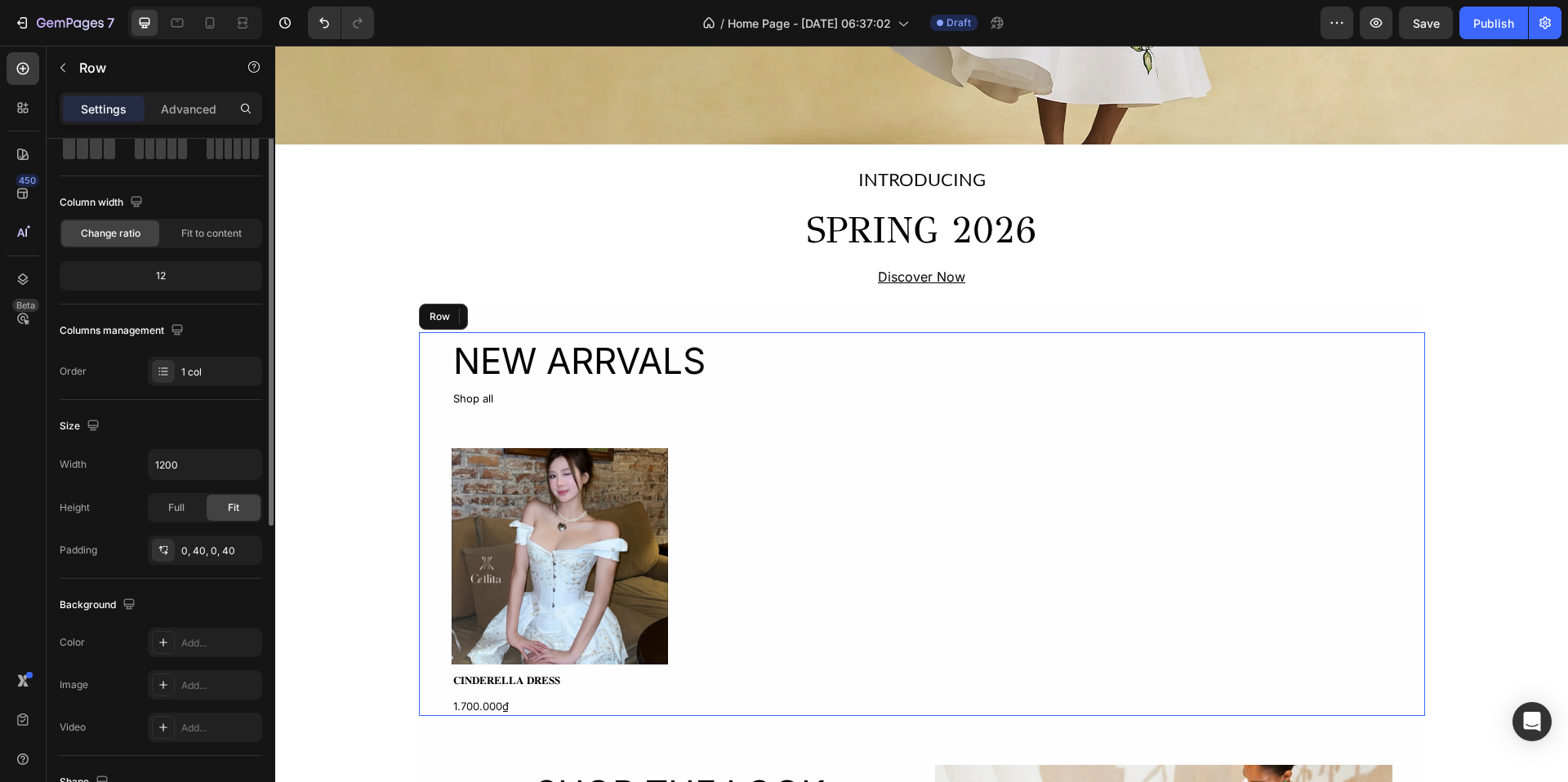
scroll to position [0, 0]
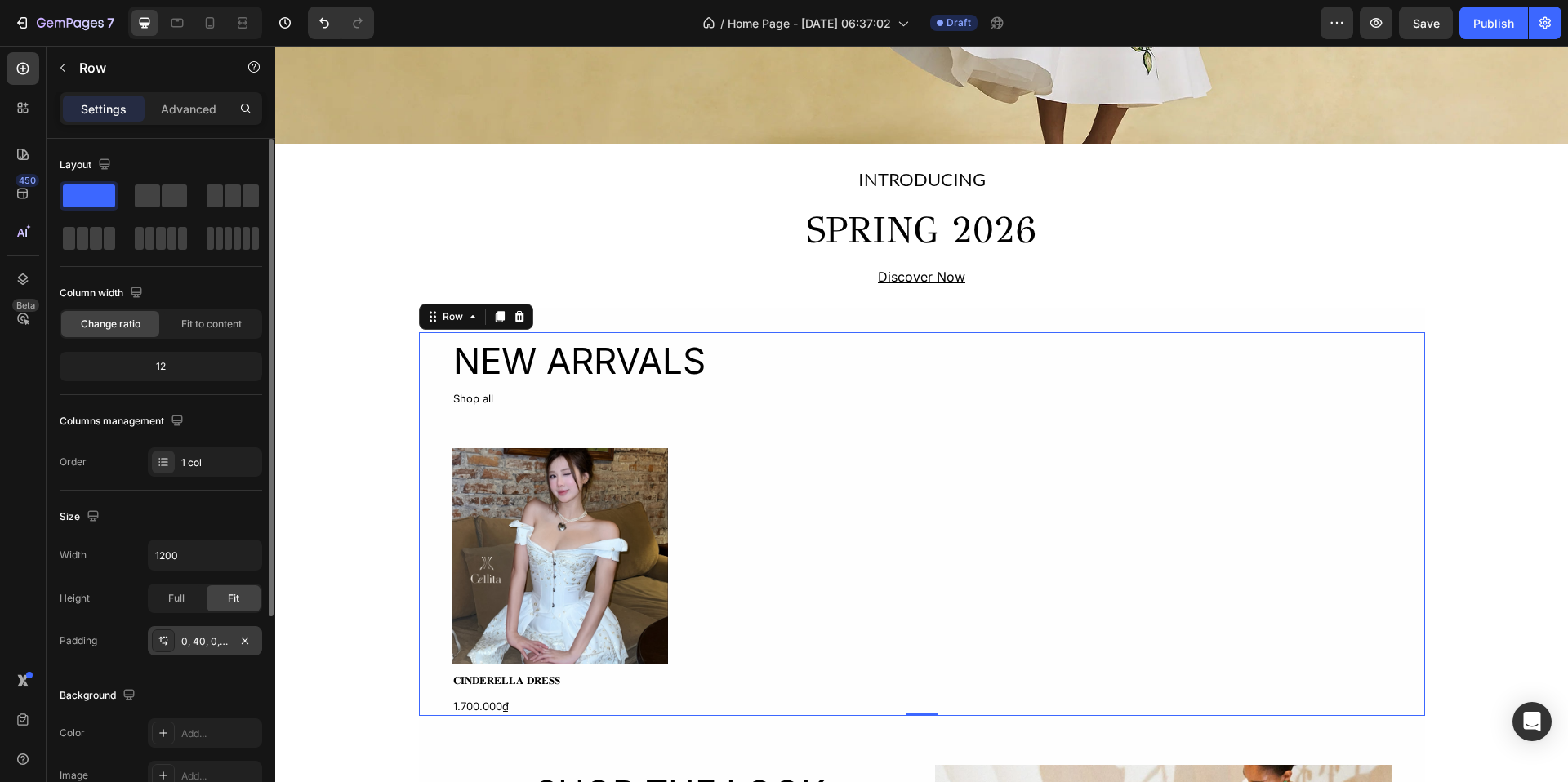
click at [223, 640] on div "0, 40, 0, 40" at bounding box center [205, 642] width 47 height 14
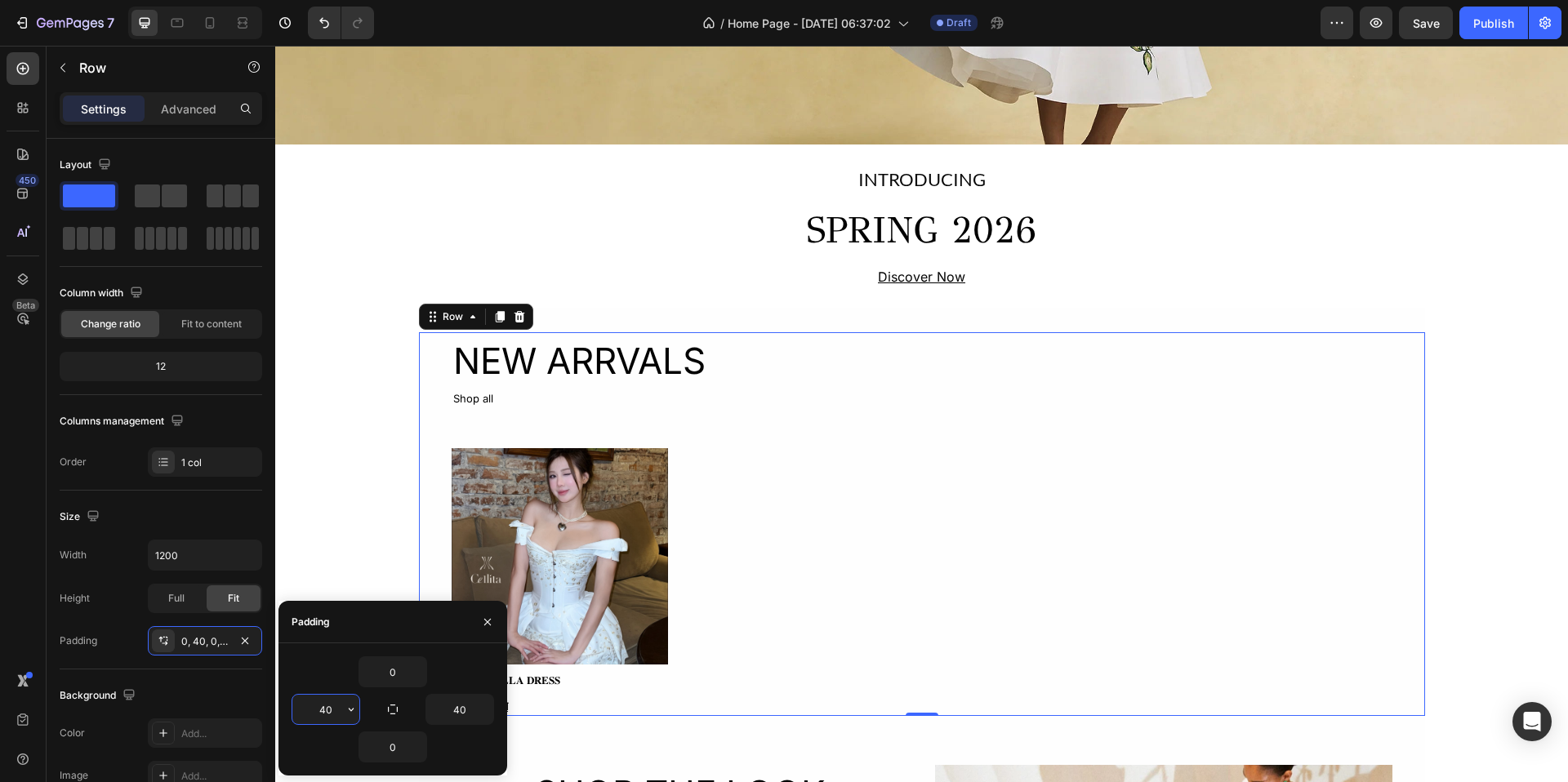
click at [335, 711] on input "40" at bounding box center [326, 709] width 67 height 30
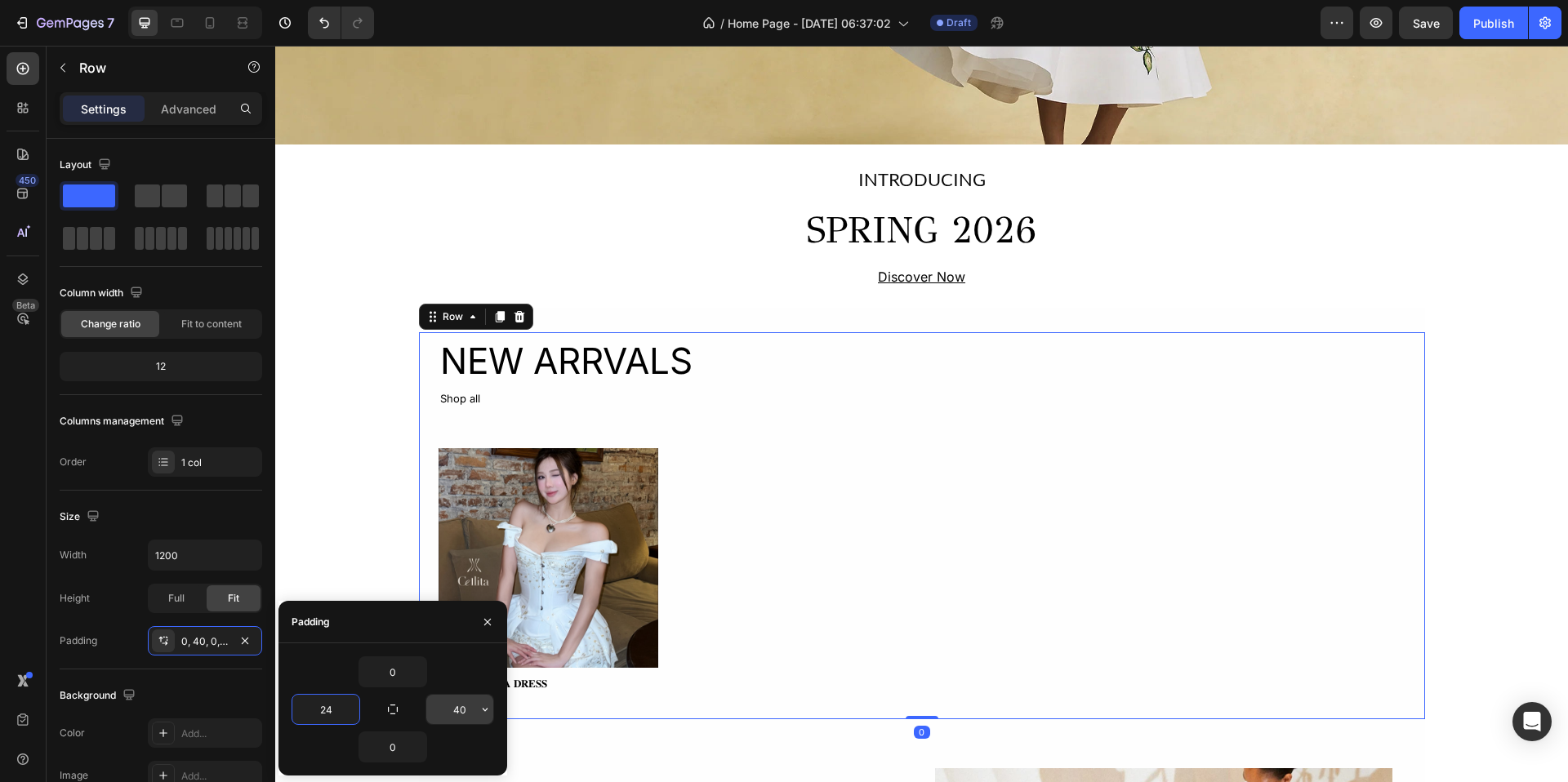
type input "24"
click at [474, 713] on input "40" at bounding box center [460, 709] width 67 height 30
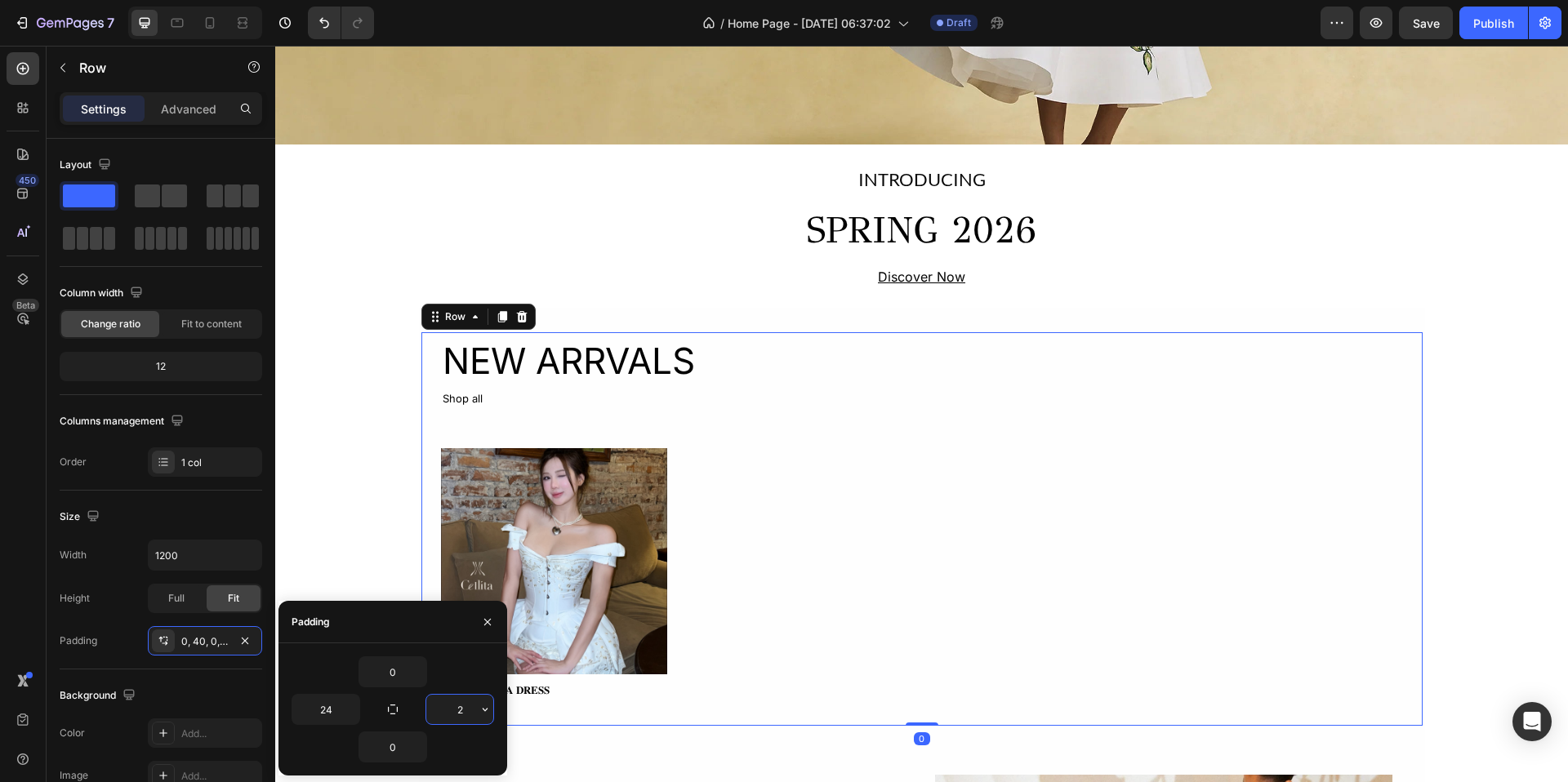
type input "24"
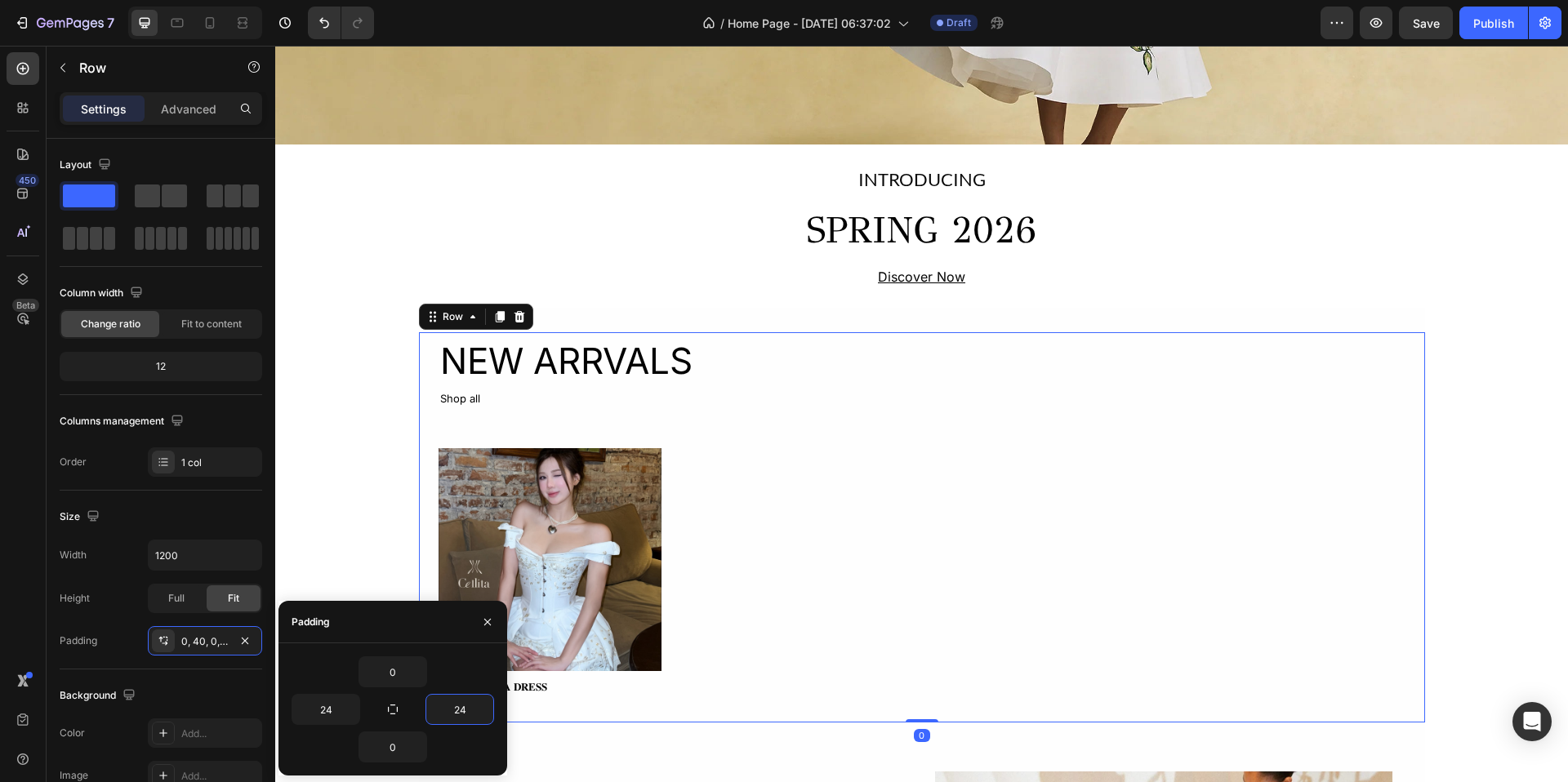
click at [334, 523] on div "Image Icon Icon Icon Icon Icon List Section 2 INTRODUCING Text Block SPRING 202…" at bounding box center [921, 710] width 1293 height 2118
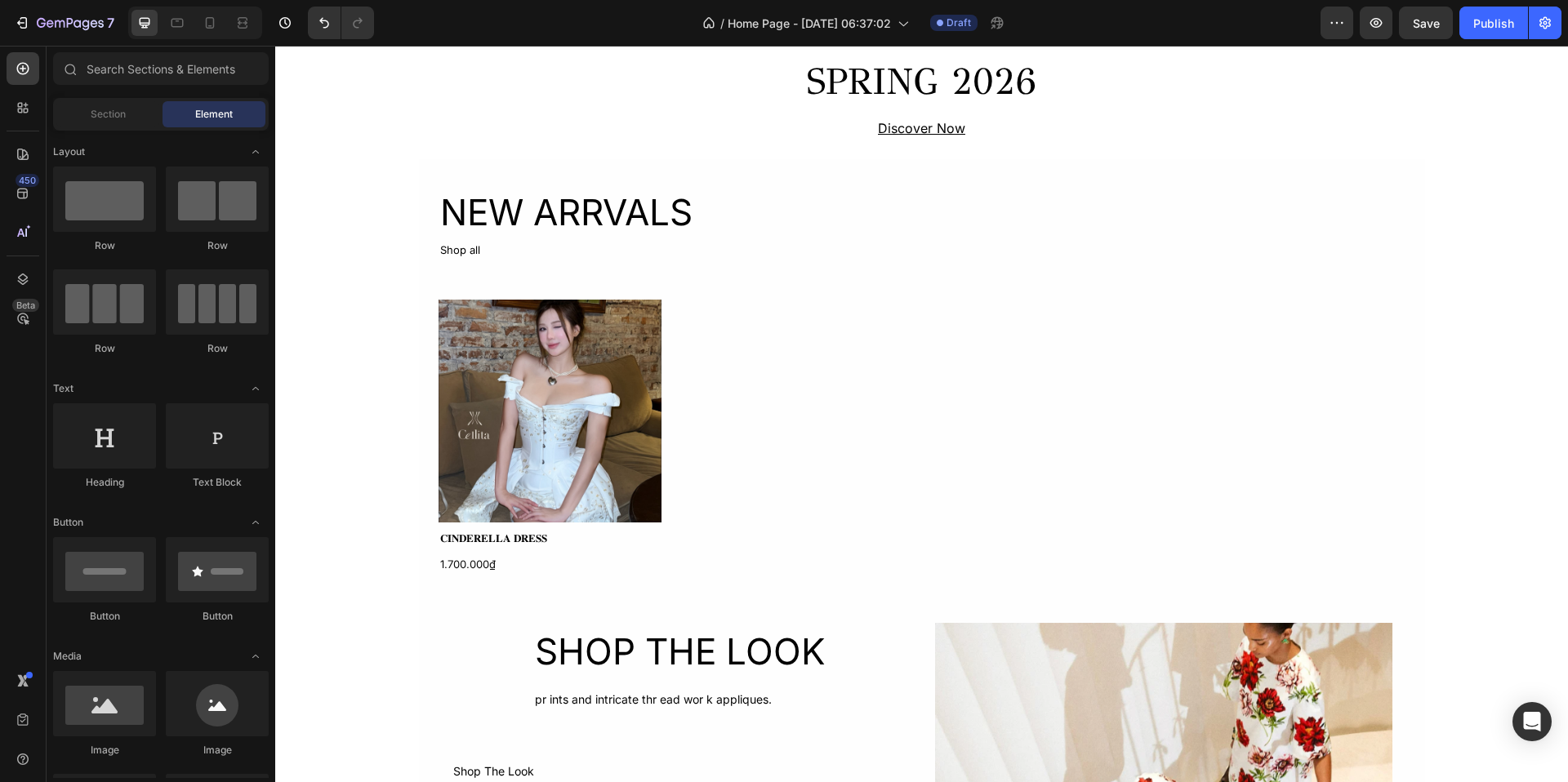
scroll to position [579, 0]
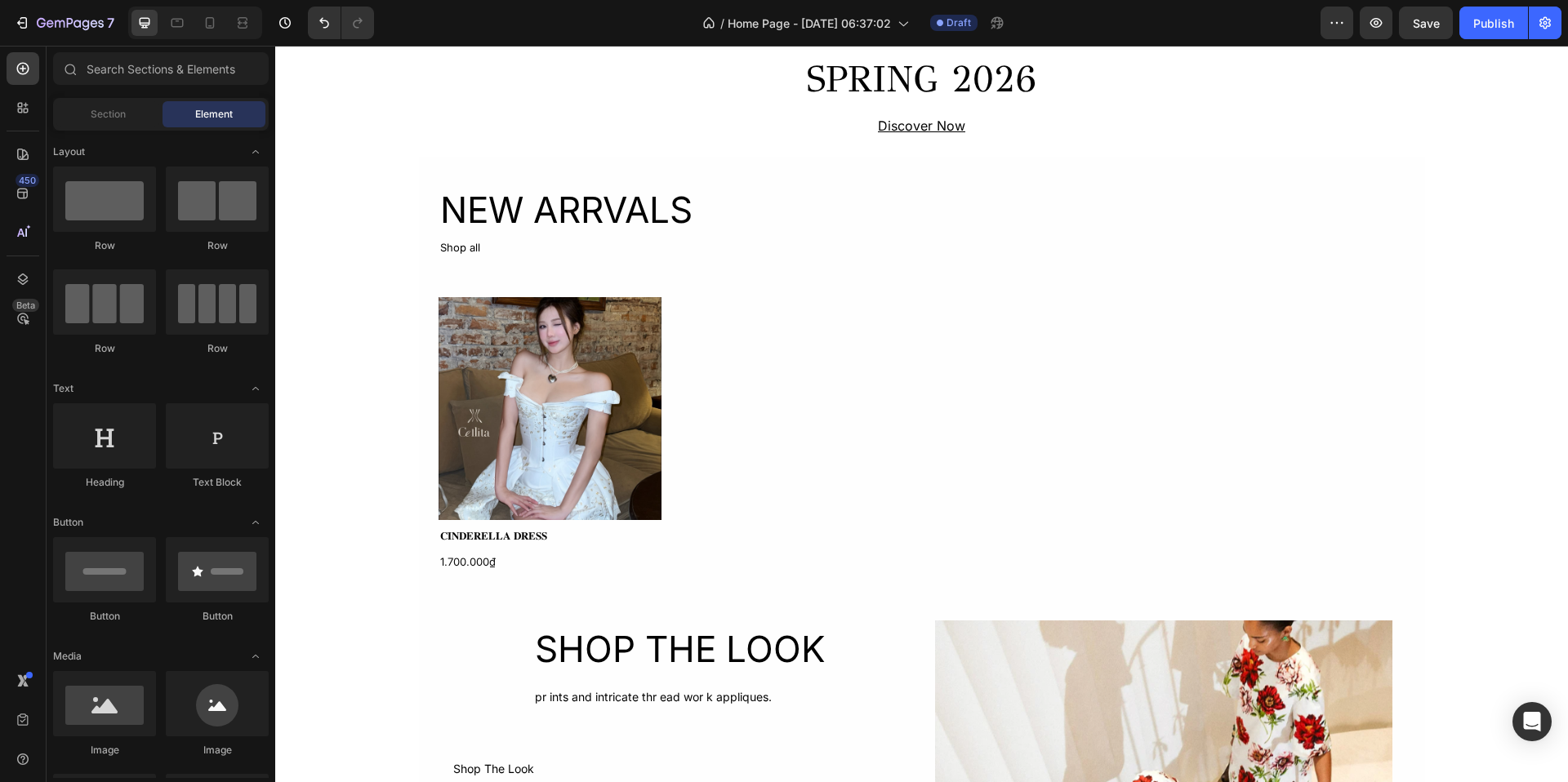
click at [375, 292] on div "INTRODUCING Text Block SPRING 2026 Heading Discover Now Text Block Row Section …" at bounding box center [921, 559] width 1293 height 2118
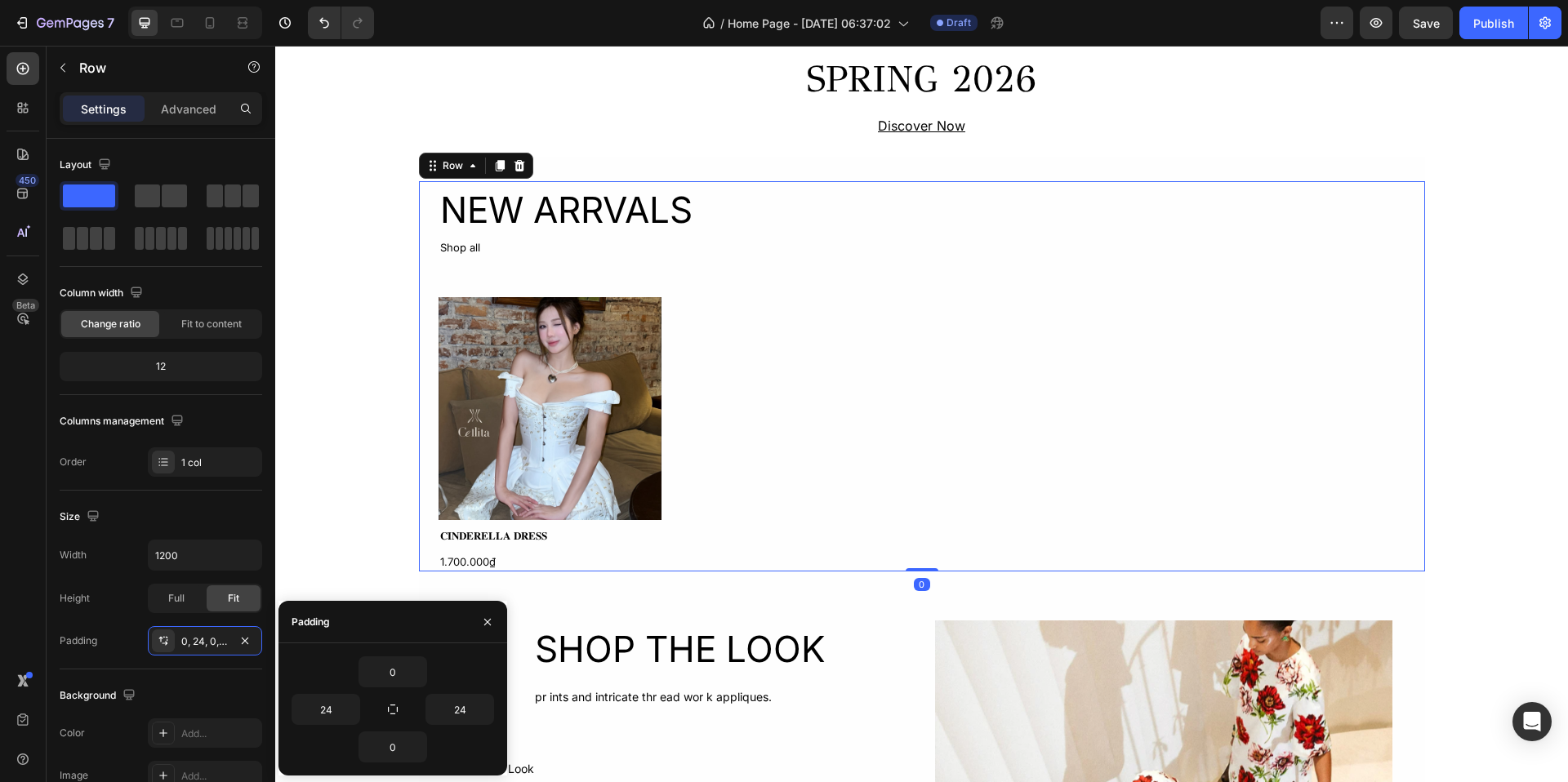
click at [641, 259] on div "NEW ARRVALS Heading Shop all Text Block Product Images 𝐂𝐈𝐍𝐃𝐄𝐑𝐄𝐋𝐋𝐀 𝐃𝐑𝐄𝐒𝐒 Product…" at bounding box center [922, 377] width 968 height 390
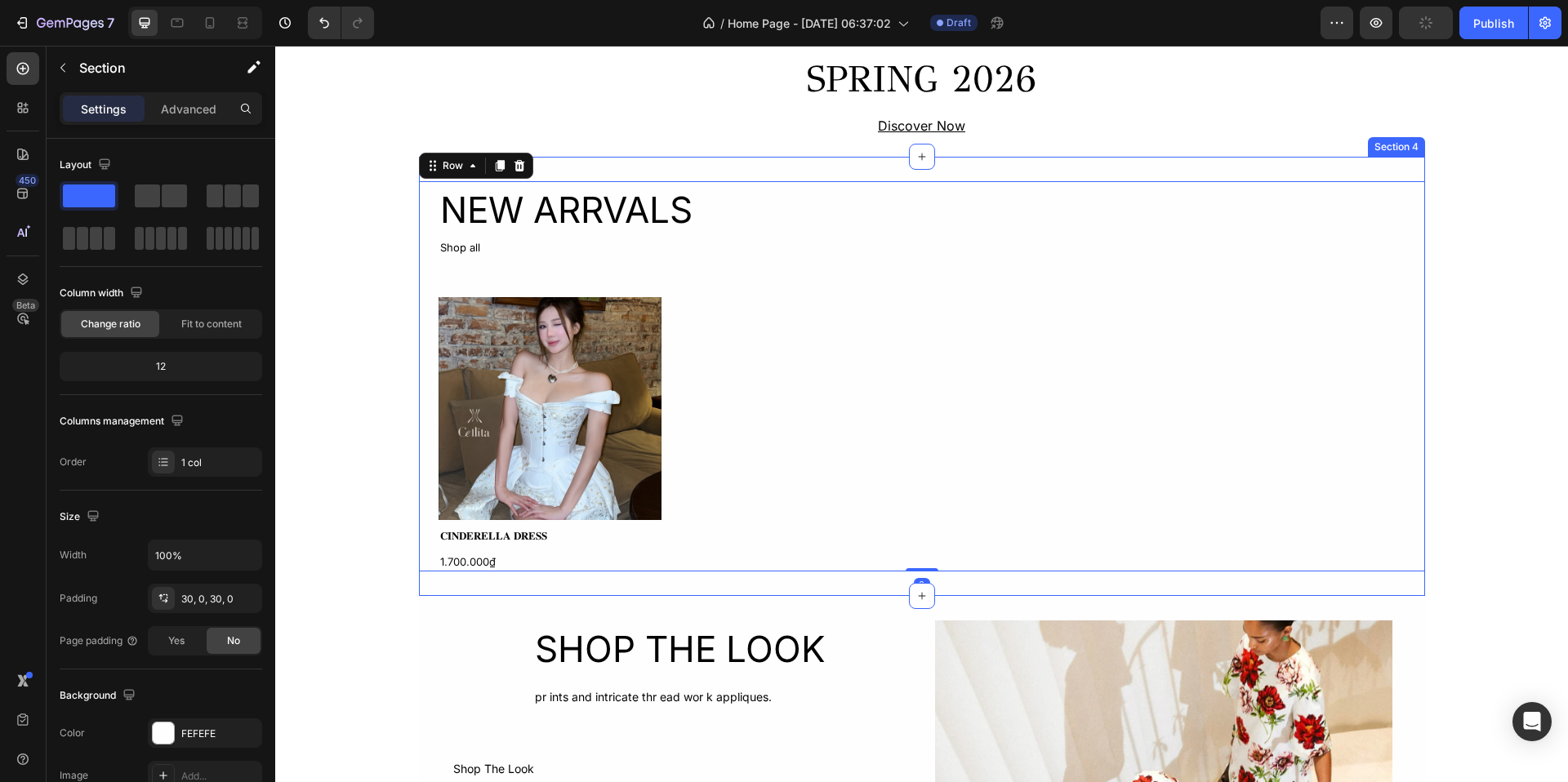
click at [644, 164] on div "NEW ARRVALS Heading Shop all Text Block Product Images 𝐂𝐈𝐍𝐃𝐄𝐑𝐄𝐋𝐋𝐀 𝐃𝐑𝐄𝐒𝐒 Product…" at bounding box center [921, 376] width 1006 height 439
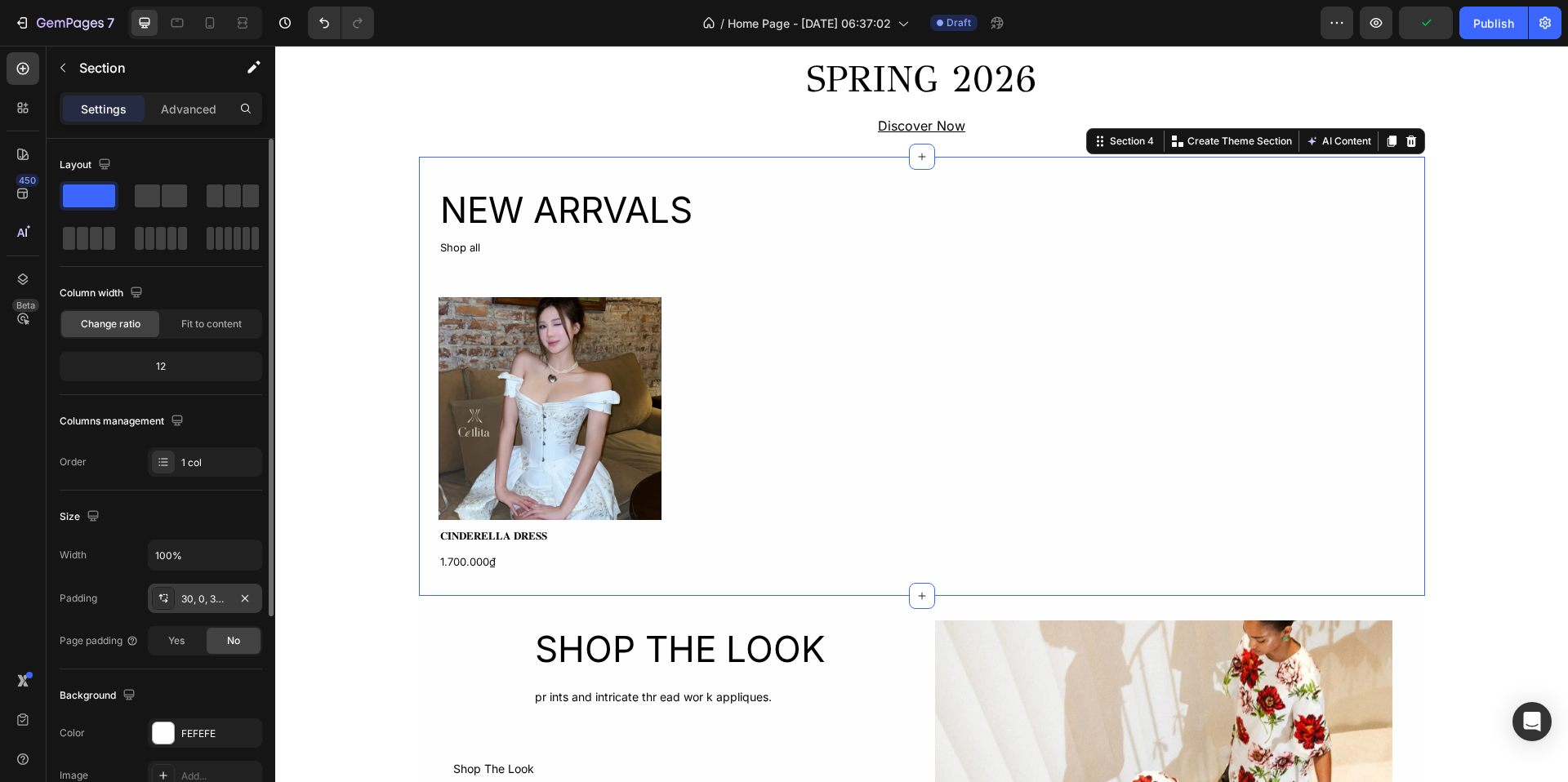
click at [228, 592] on div "30, 0, 30, 0" at bounding box center [205, 599] width 47 height 14
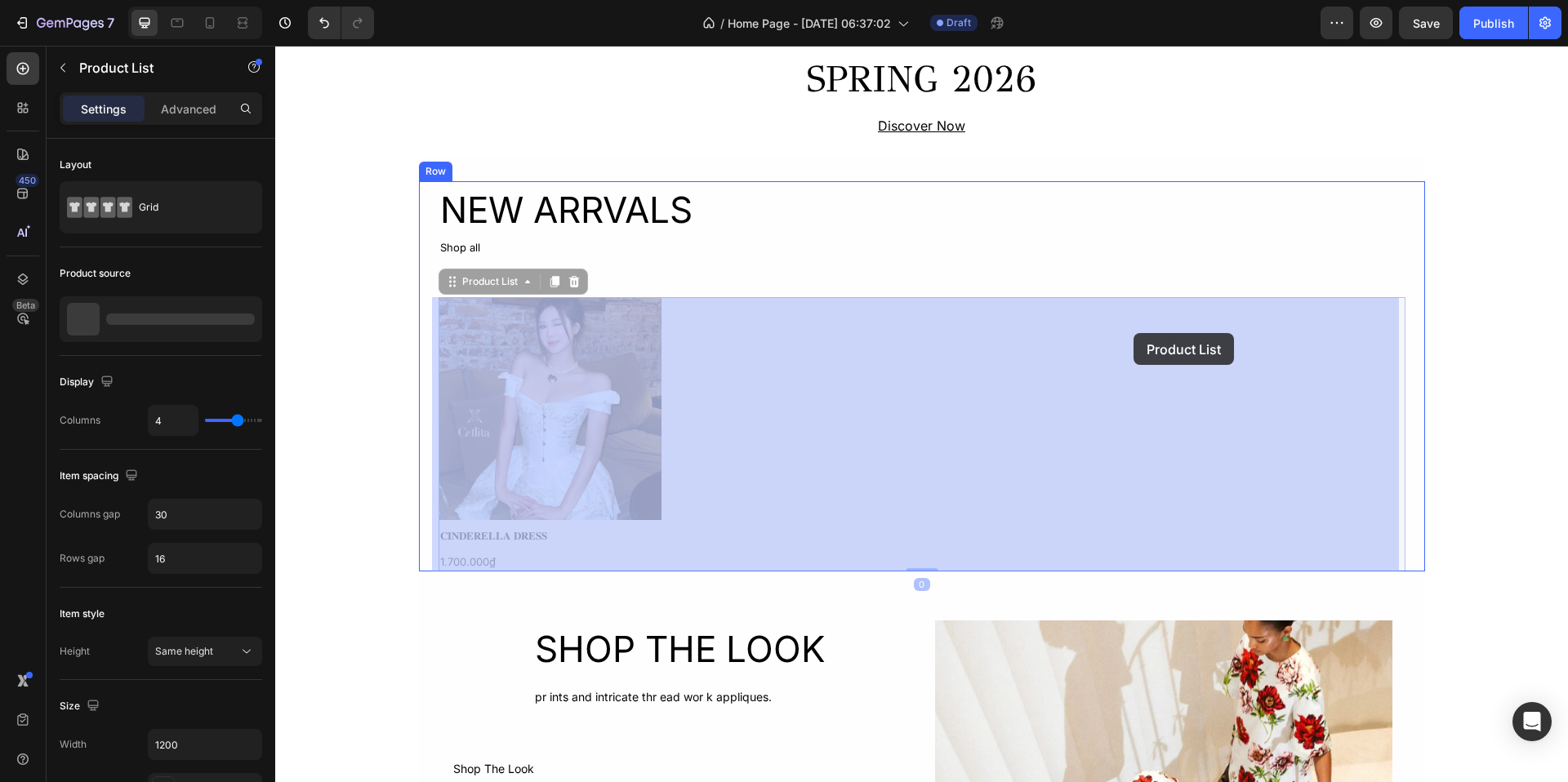
drag, startPoint x: 1222, startPoint y: 333, endPoint x: 1136, endPoint y: 332, distance: 86.0
drag, startPoint x: 945, startPoint y: 433, endPoint x: 943, endPoint y: 352, distance: 81.0
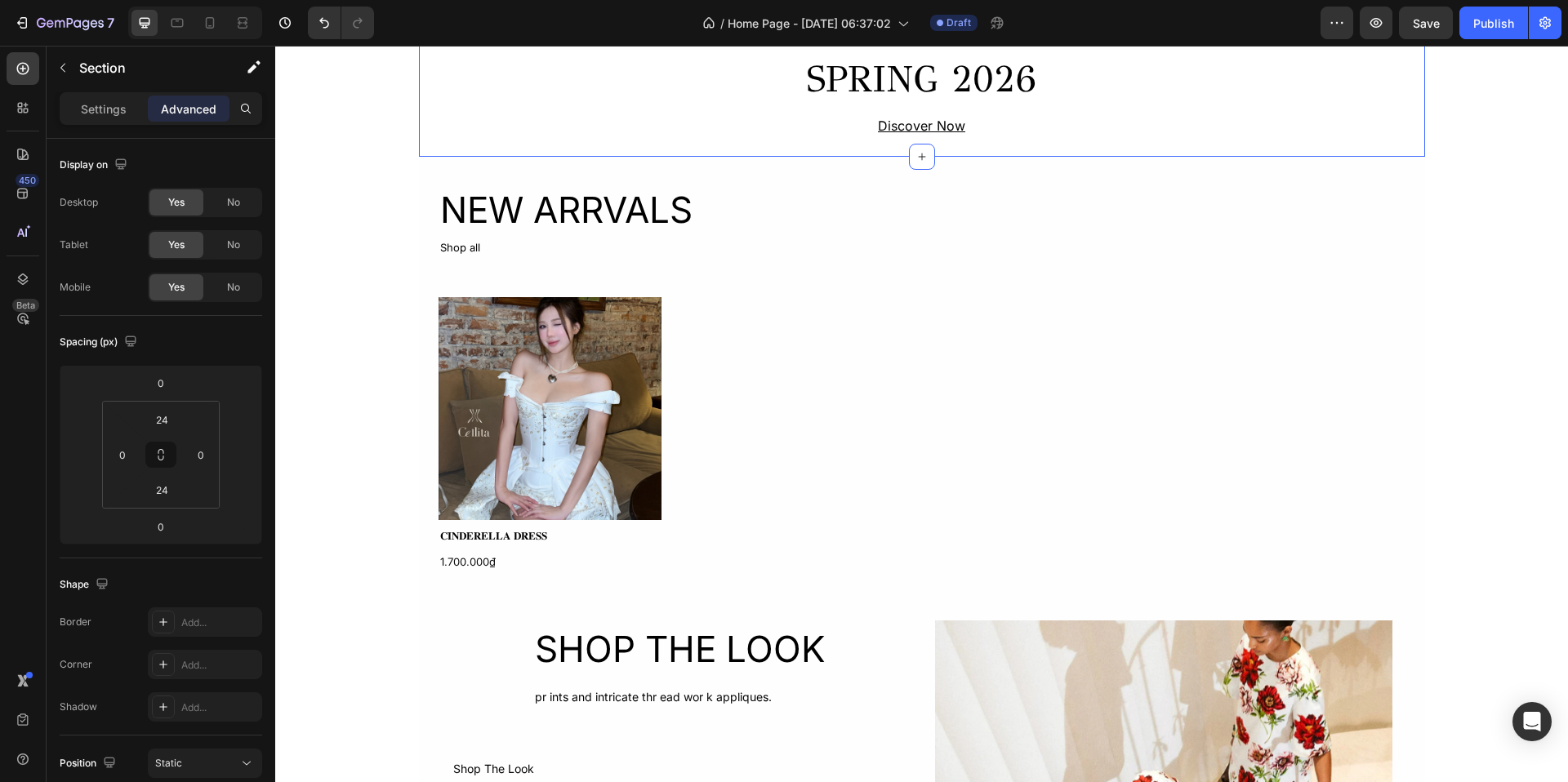
click at [798, 151] on div "INTRODUCING Text Block SPRING 2026 Heading Discover Now Text Block Row Section …" at bounding box center [921, 75] width 1006 height 164
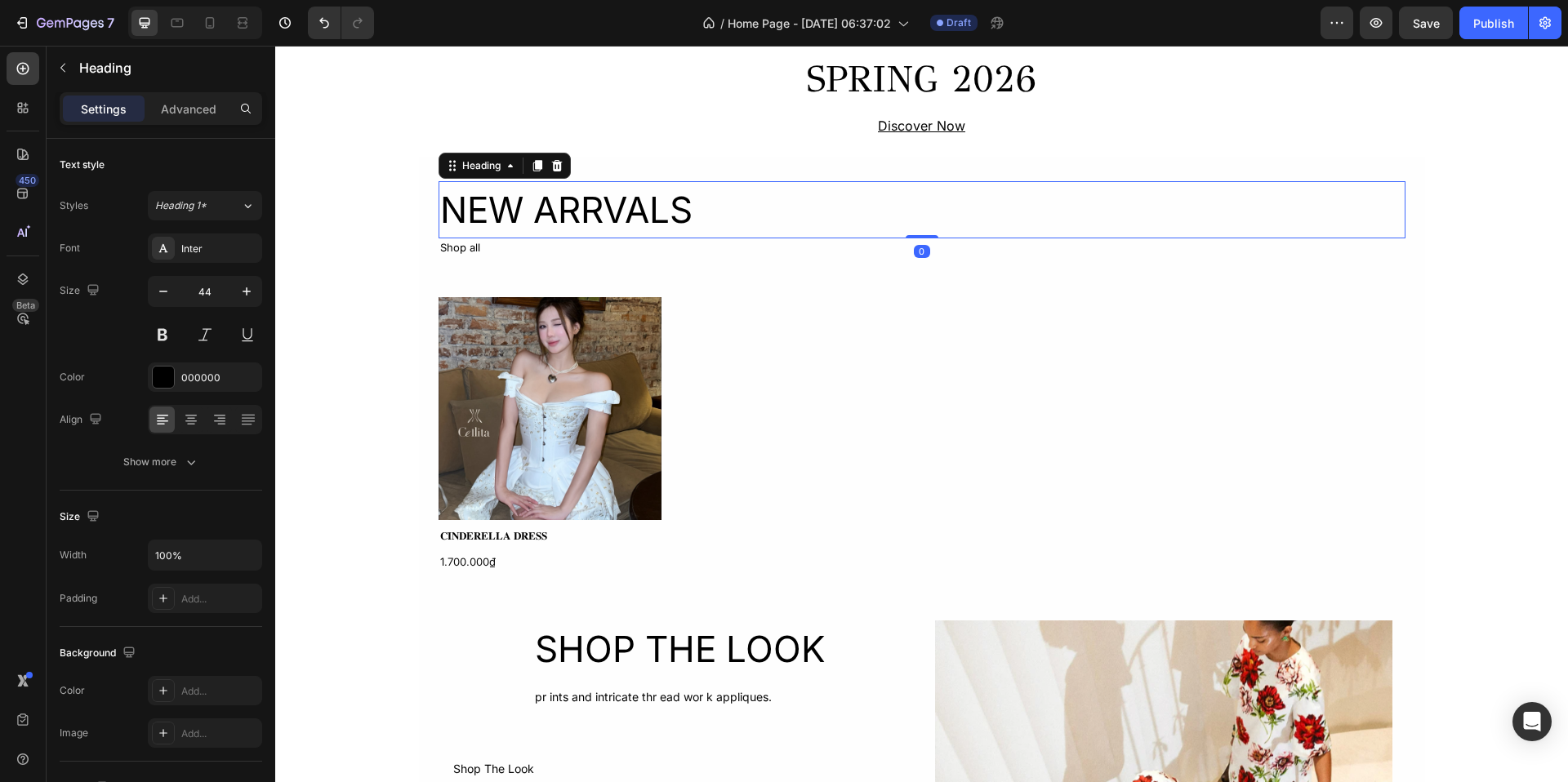
click at [798, 209] on h2 "NEW ARRVALS" at bounding box center [922, 210] width 968 height 58
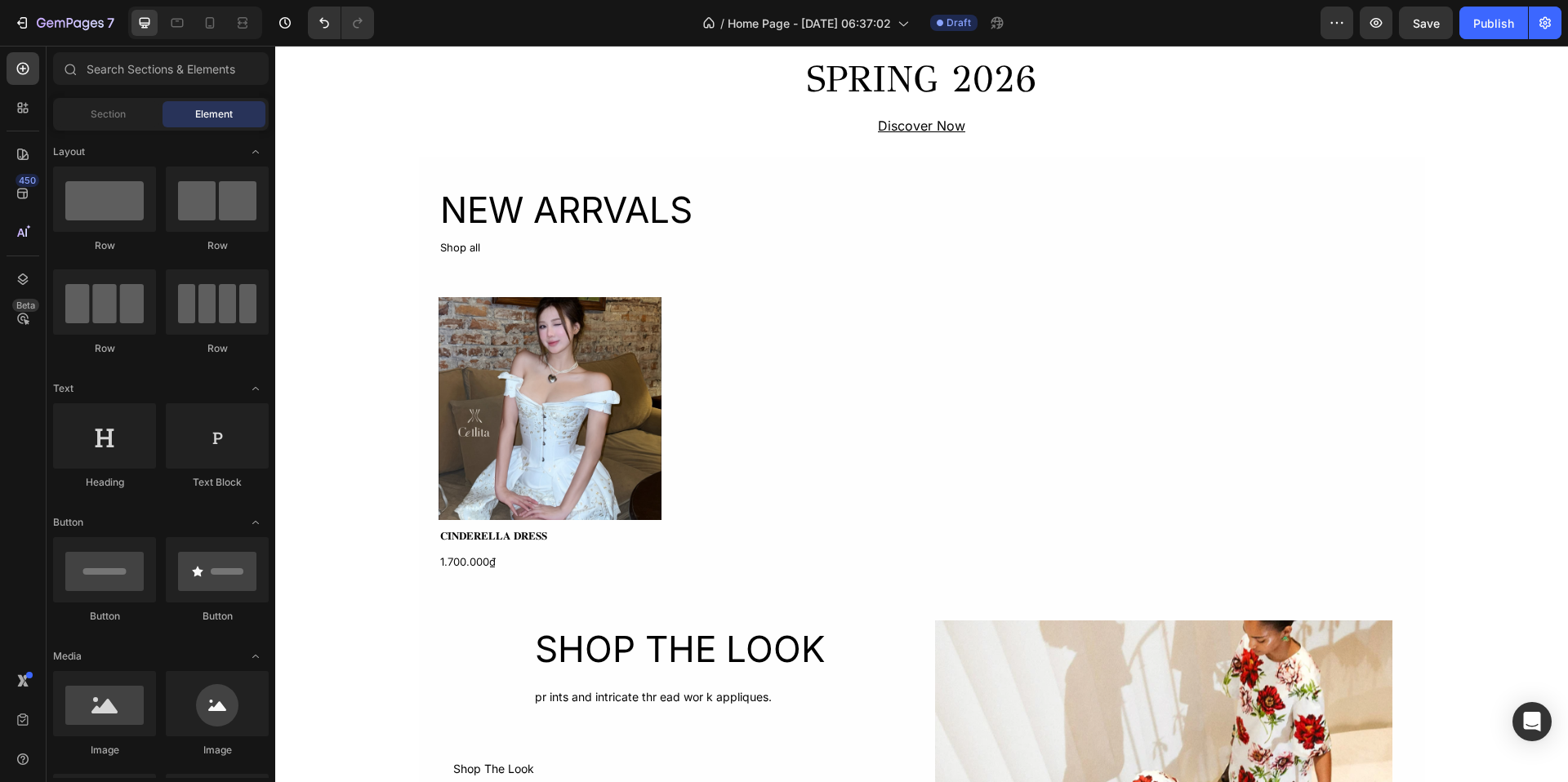
click at [411, 251] on div "INTRODUCING Text Block SPRING 2026 Heading Discover Now Text Block Row Section …" at bounding box center [921, 559] width 1293 height 2118
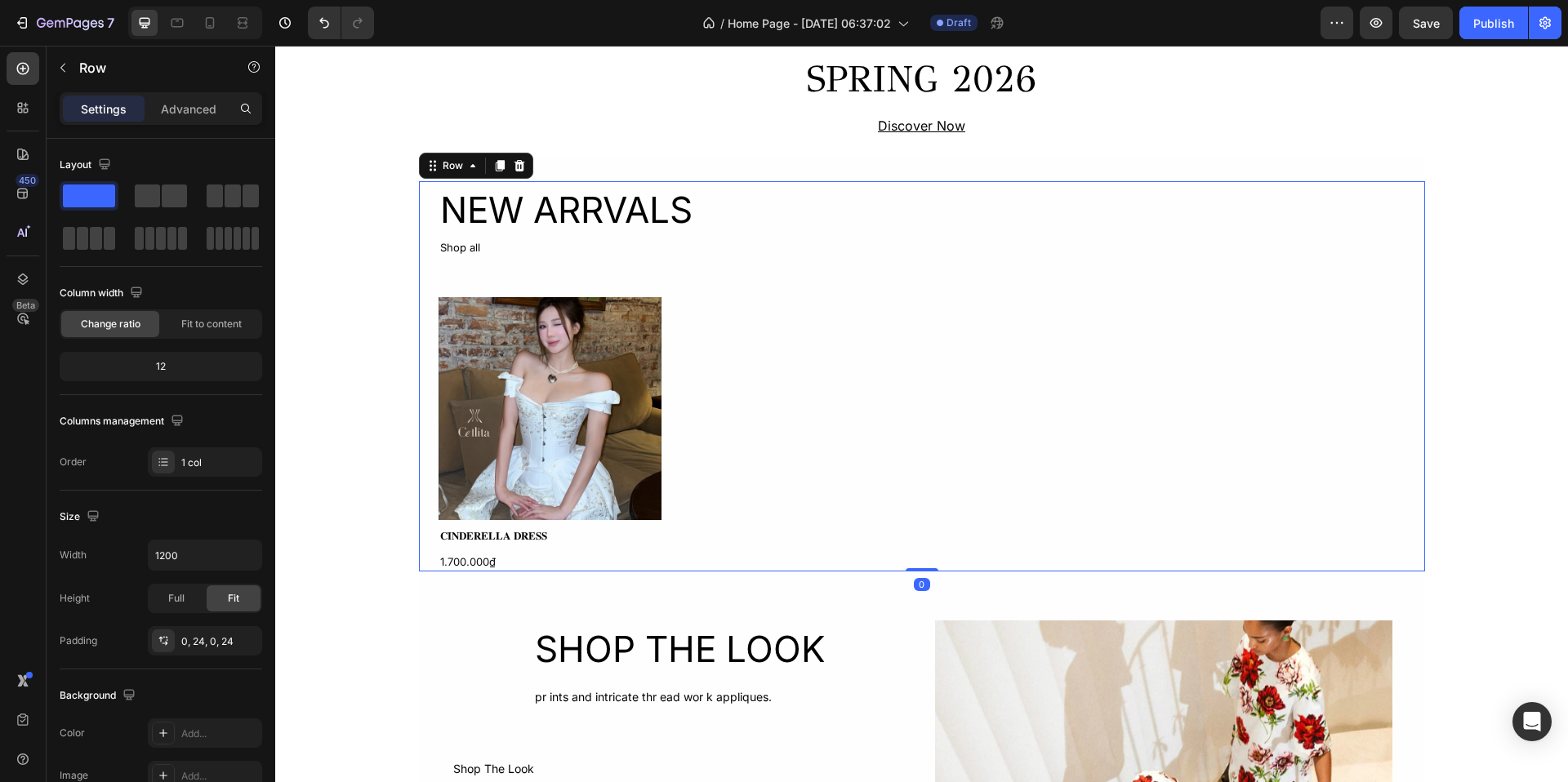
click at [428, 254] on div "NEW ARRVALS Heading Shop all Text Block Product Images 𝐂𝐈𝐍𝐃𝐄𝐑𝐄𝐋𝐋𝐀 𝐃𝐑𝐄𝐒𝐒 Product…" at bounding box center [921, 377] width 1006 height 390
click at [125, 321] on span "Change ratio" at bounding box center [110, 324] width 60 height 14
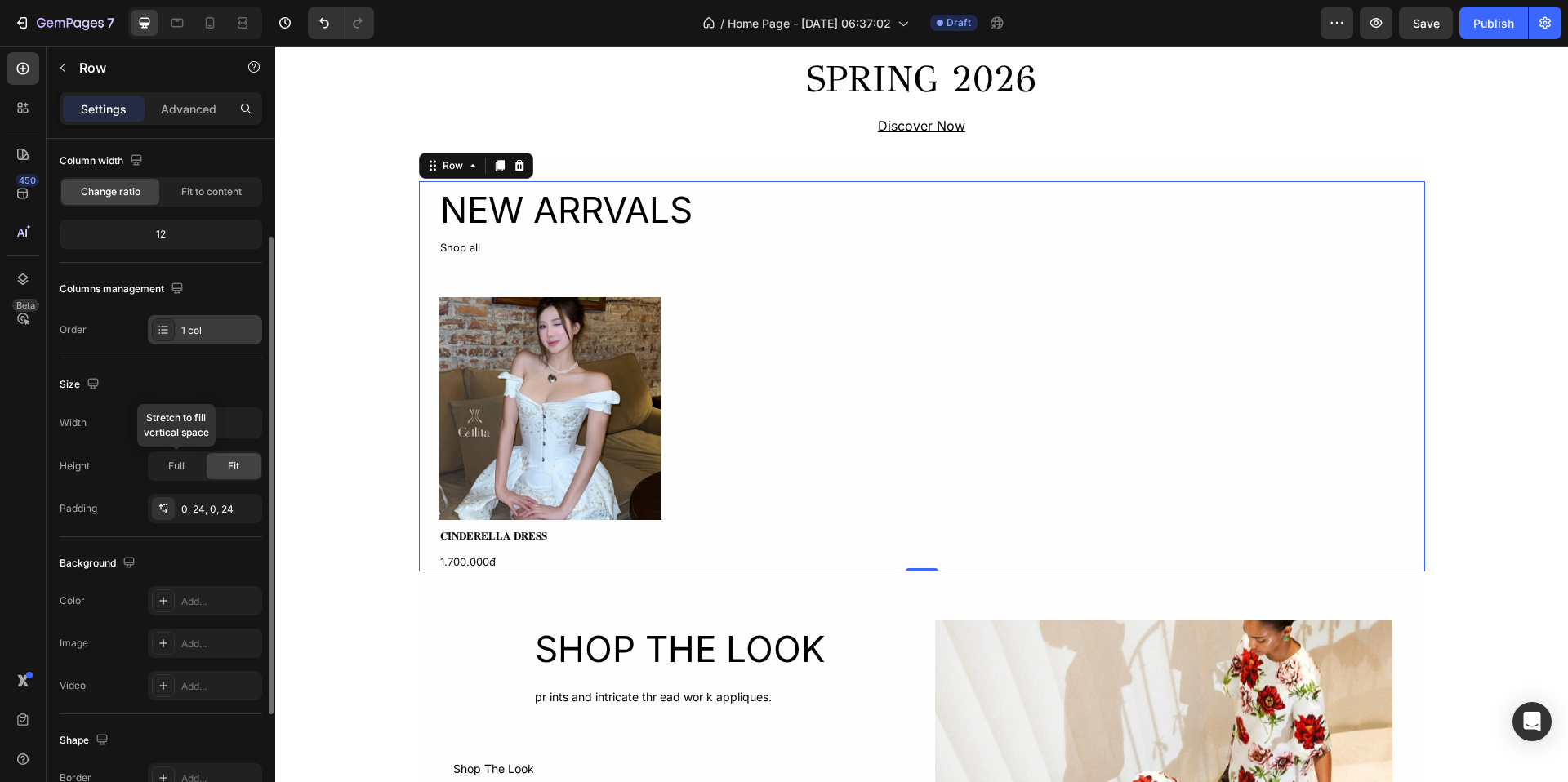
scroll to position [144, 0]
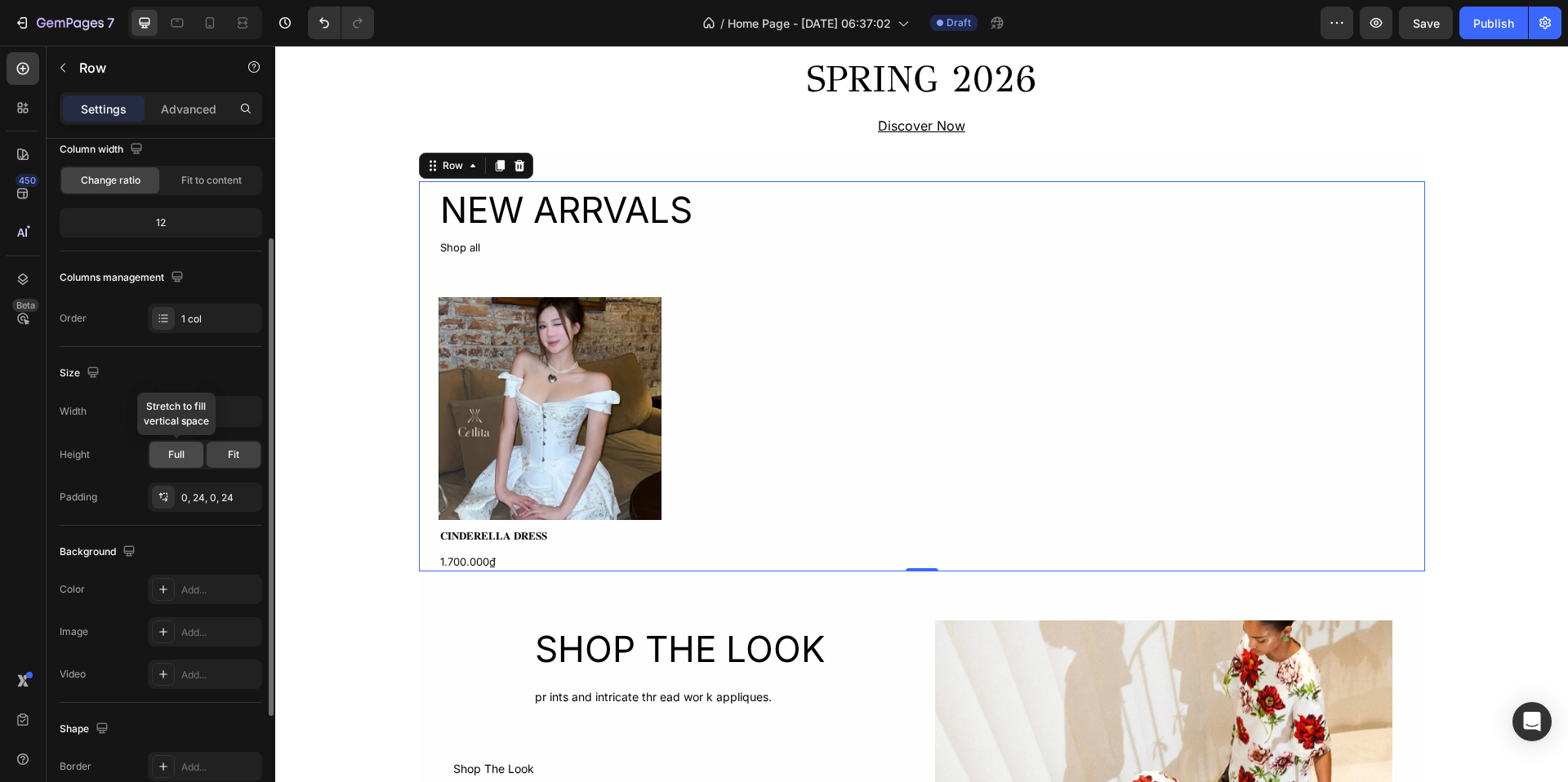
click at [176, 458] on span "Full" at bounding box center [176, 454] width 16 height 14
click at [237, 462] on div "Fit" at bounding box center [233, 454] width 54 height 26
click at [219, 493] on div "0, 24, 0, 24" at bounding box center [205, 498] width 47 height 14
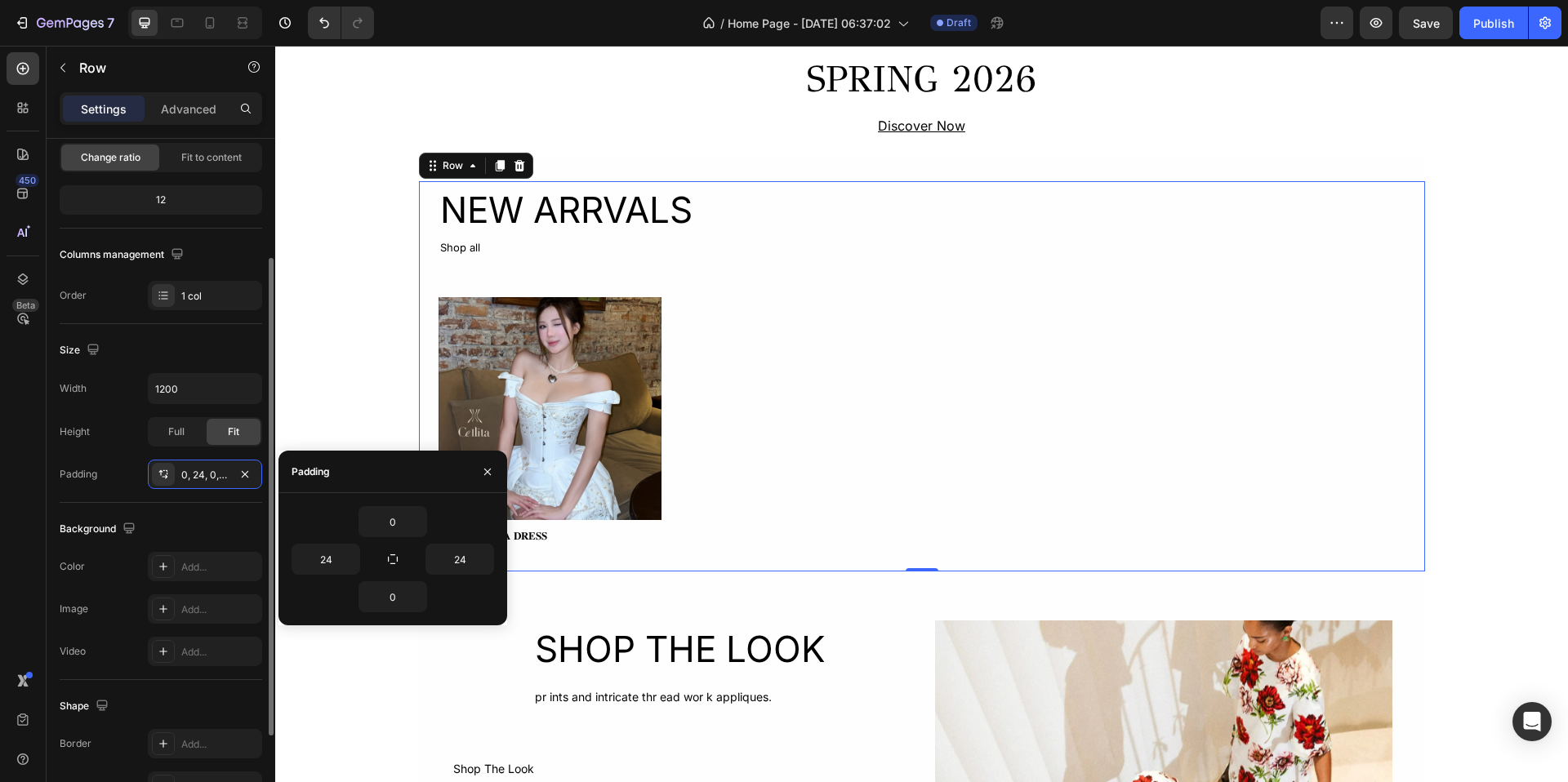
scroll to position [165, 0]
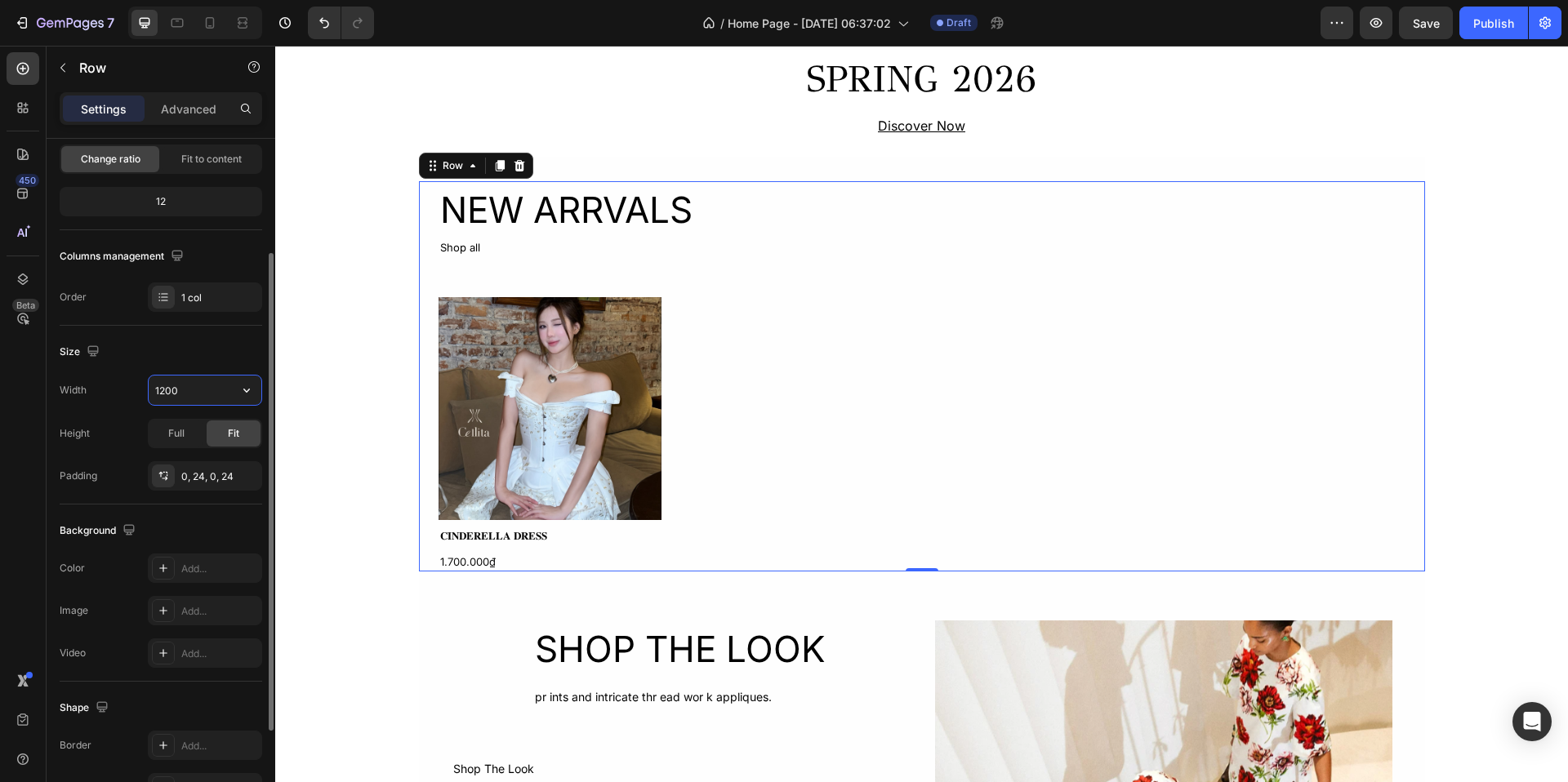
click at [200, 389] on input "1200" at bounding box center [205, 390] width 112 height 30
click at [248, 392] on icon "button" at bounding box center [246, 390] width 16 height 16
click at [199, 456] on p "Full 100%" at bounding box center [201, 462] width 93 height 14
type input "100%"
click at [248, 384] on icon "button" at bounding box center [246, 390] width 16 height 16
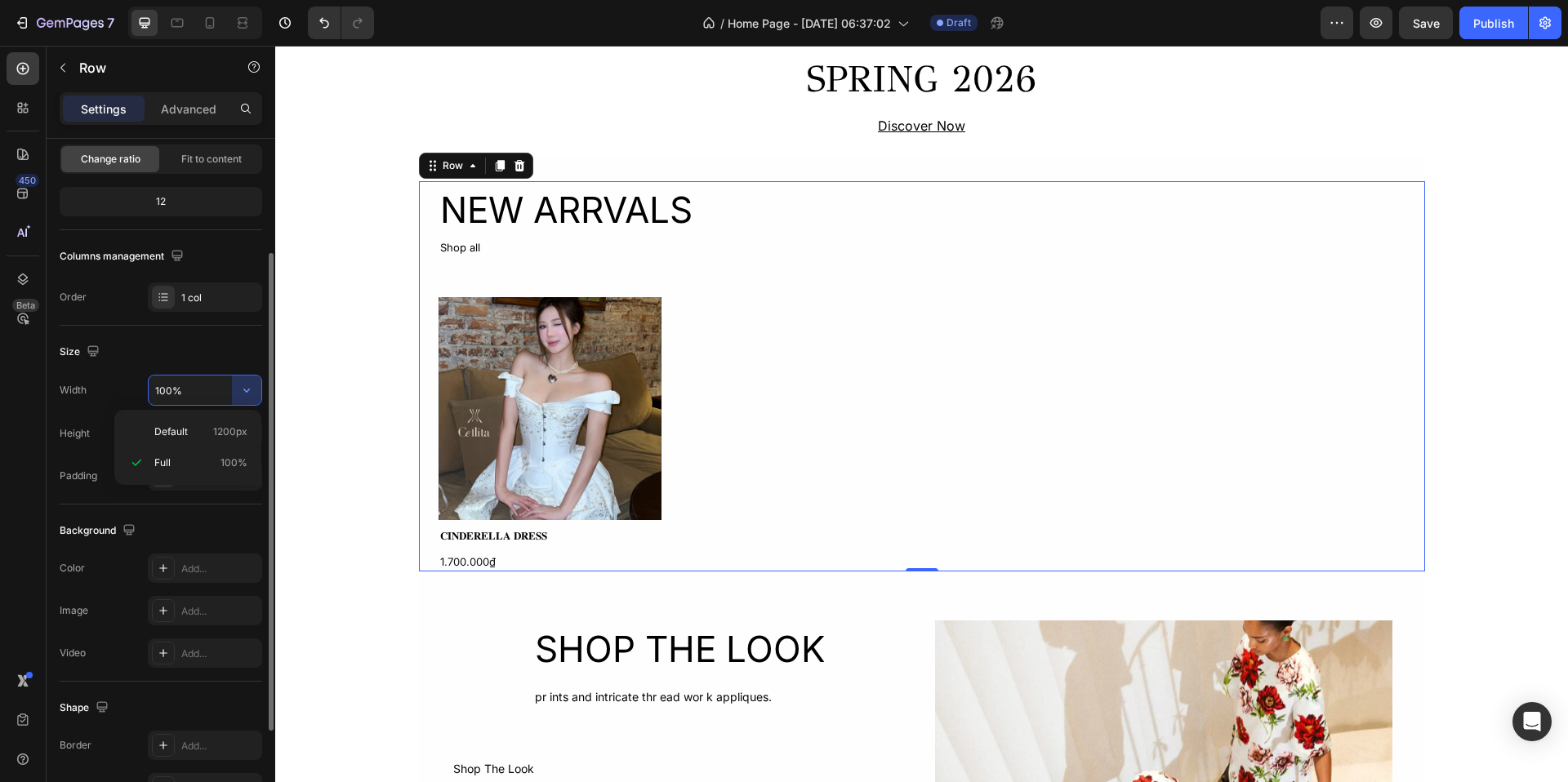
click at [218, 352] on div "Size" at bounding box center [160, 352] width 203 height 26
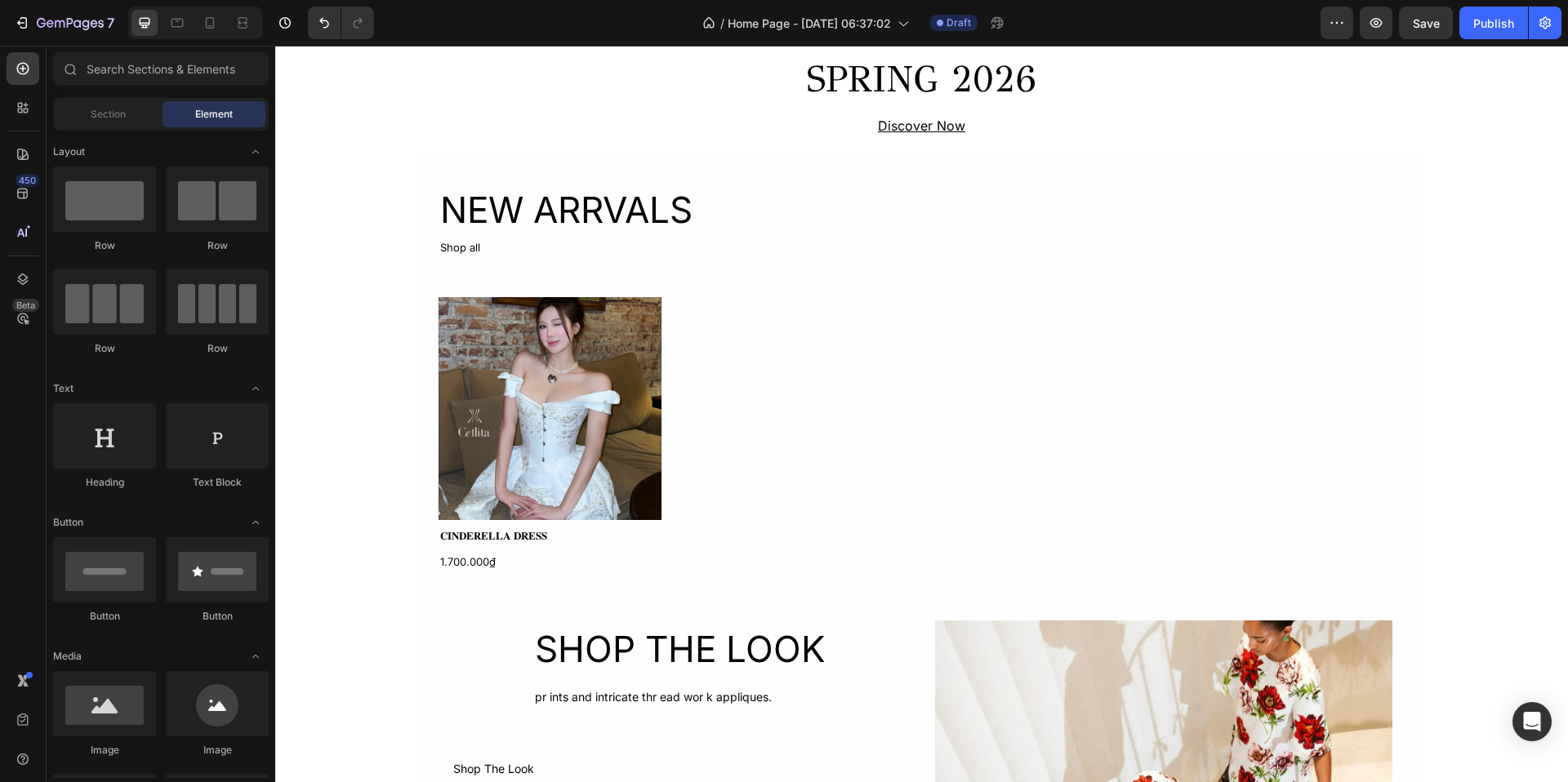
drag, startPoint x: 394, startPoint y: 338, endPoint x: 339, endPoint y: 337, distance: 55.0
click at [340, 338] on div "INTRODUCING Text Block SPRING 2026 Heading Discover Now Text Block Row Section …" at bounding box center [921, 559] width 1293 height 2118
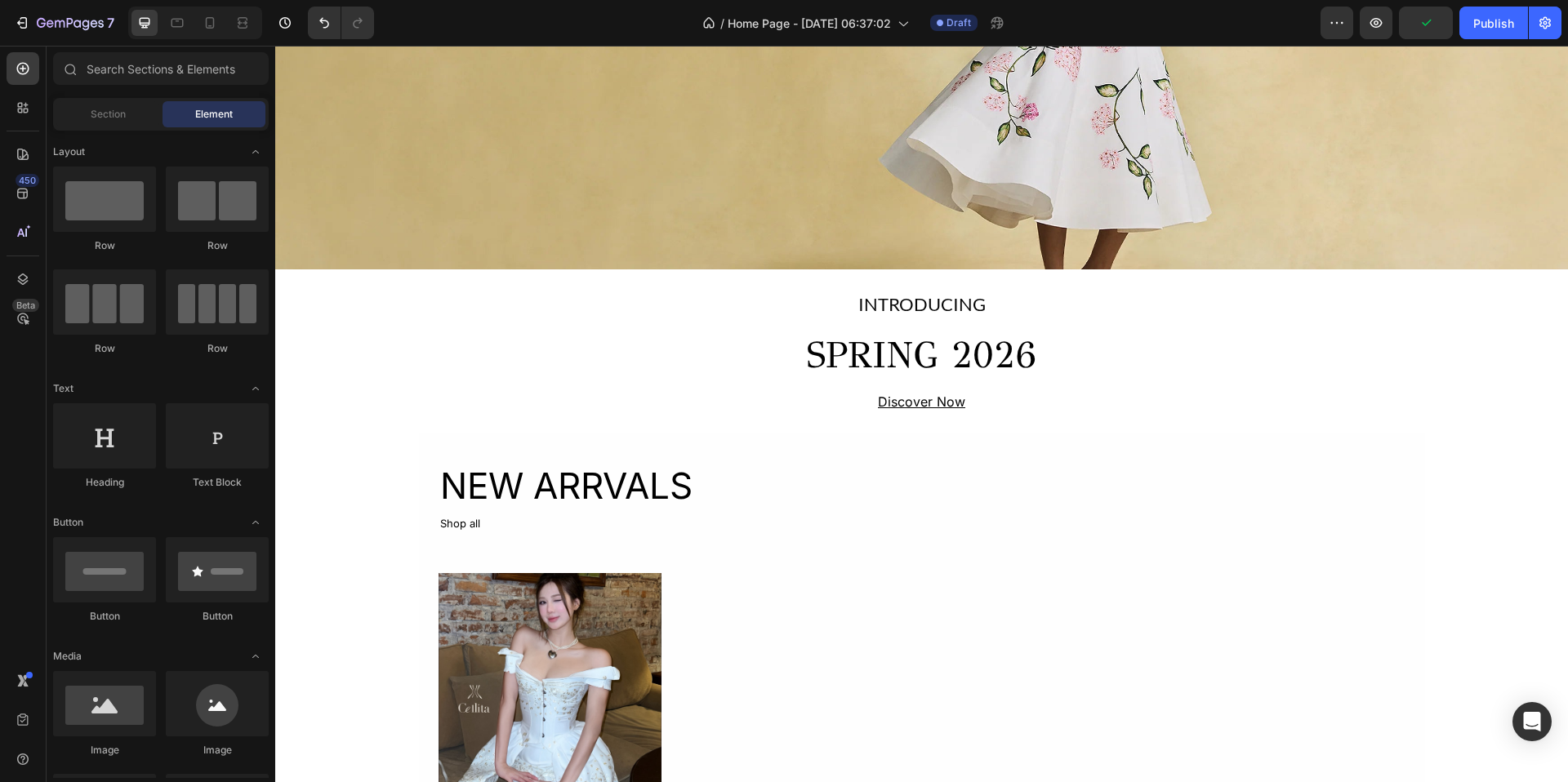
scroll to position [0, 0]
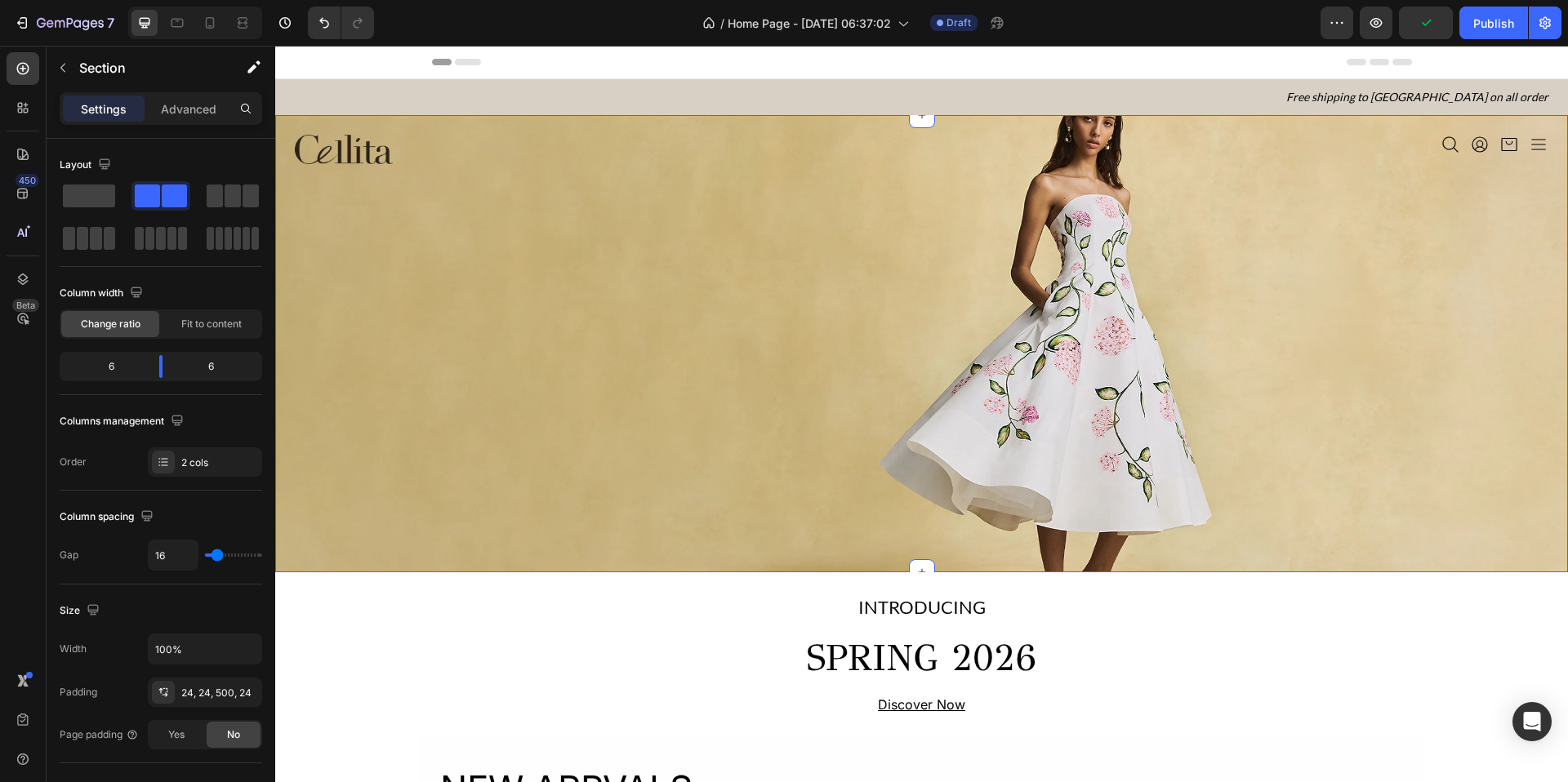
click at [406, 284] on div "Image Icon Icon Icon Icon Icon List Section 2" at bounding box center [921, 344] width 1293 height 457
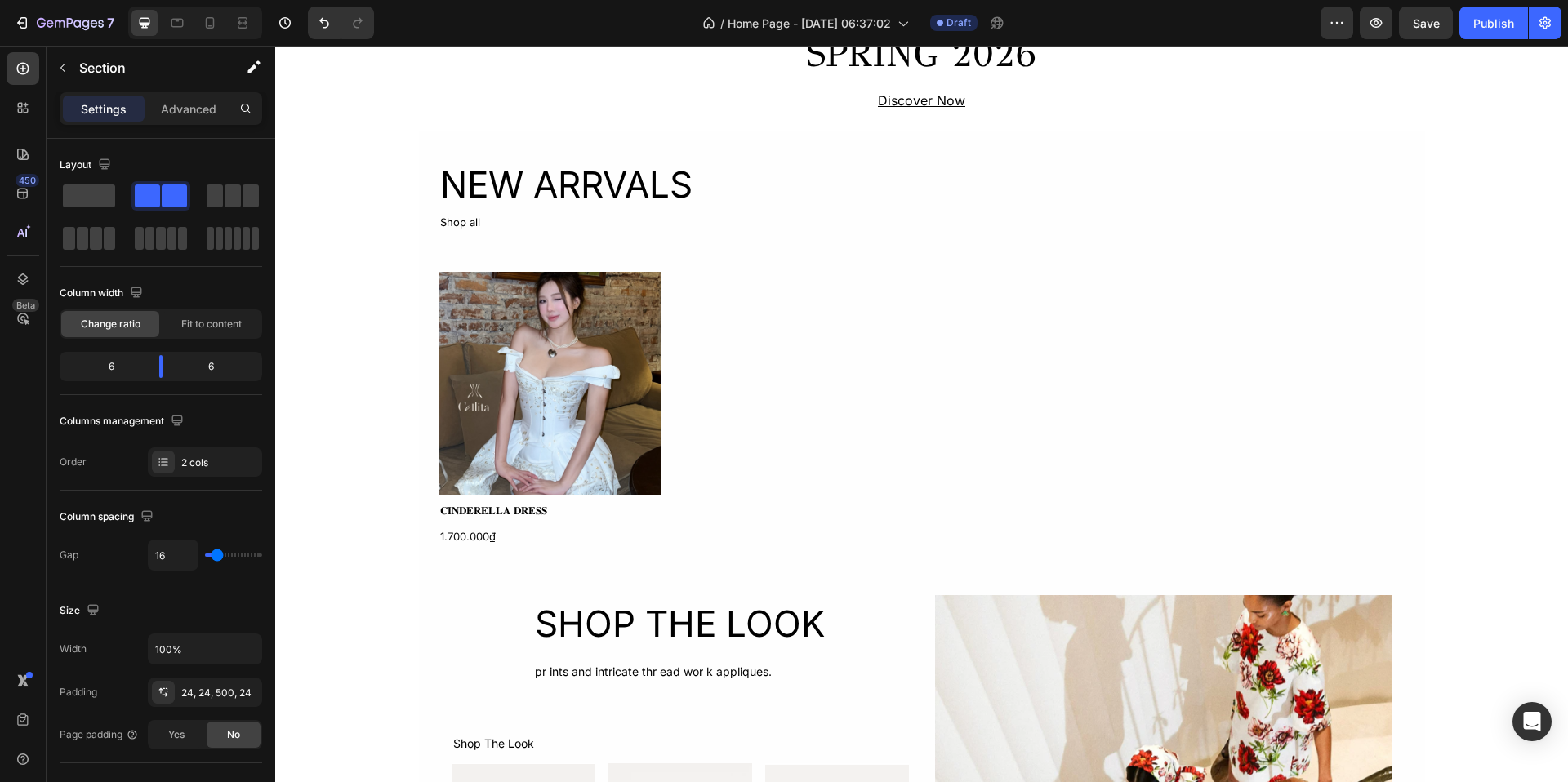
scroll to position [613, 0]
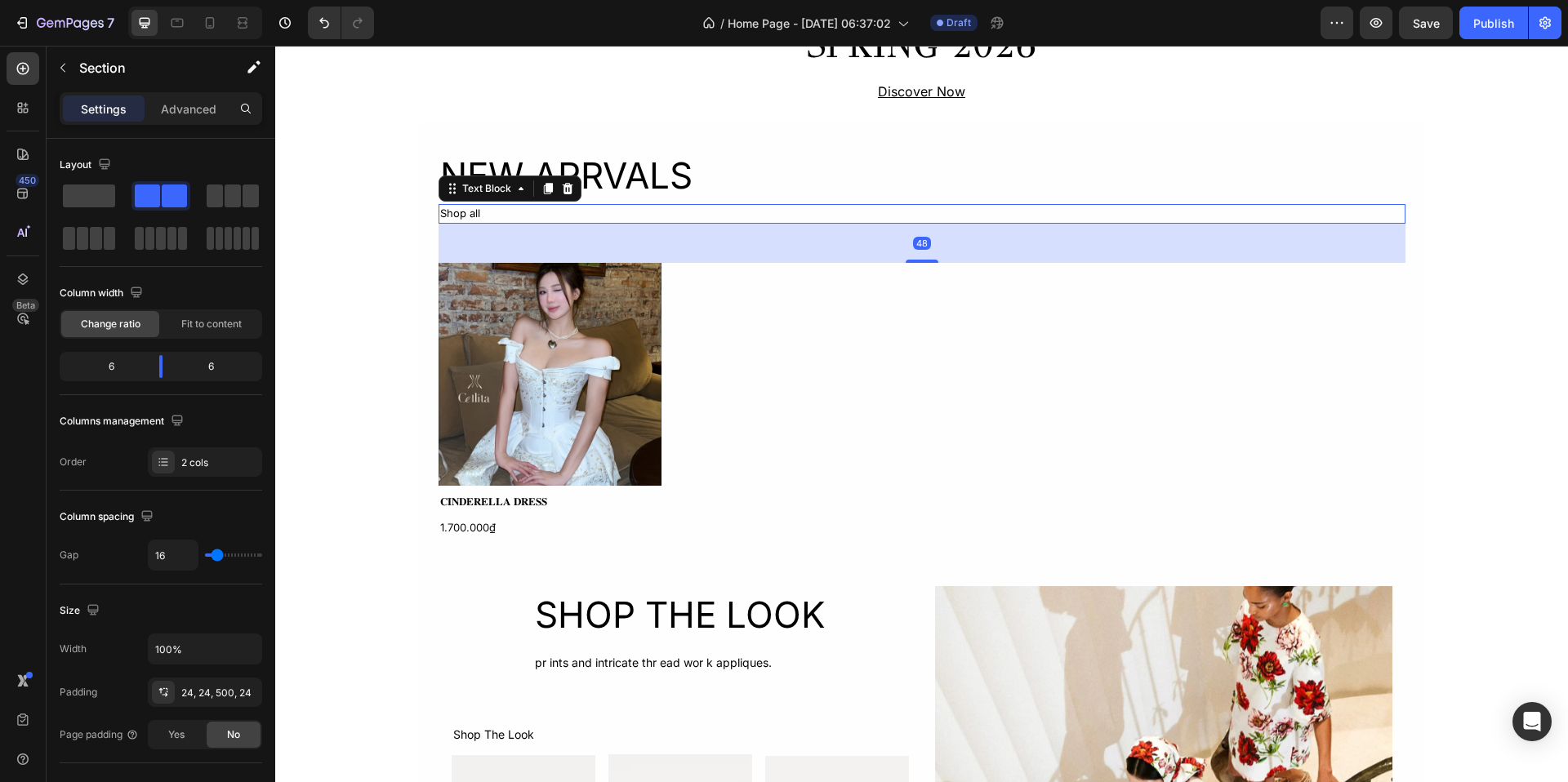
click at [795, 213] on div "Shop all" at bounding box center [922, 214] width 968 height 19
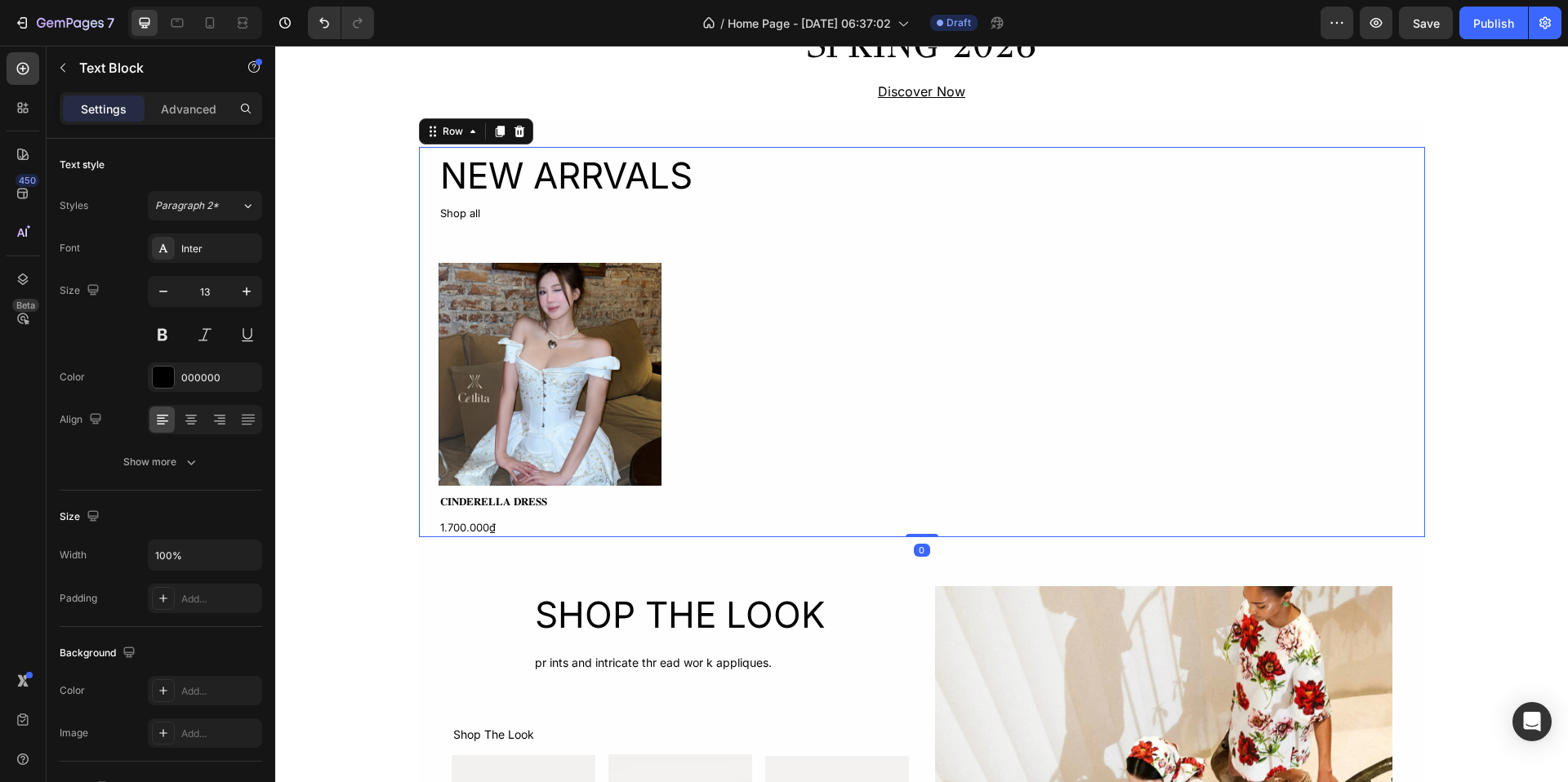
click at [420, 165] on div "NEW ARRVALS Heading Shop all Text Block Product Images 𝐂𝐈𝐍𝐃𝐄𝐑𝐄𝐋𝐋𝐀 𝐃𝐑𝐄𝐒𝐒 Product…" at bounding box center [921, 342] width 1006 height 390
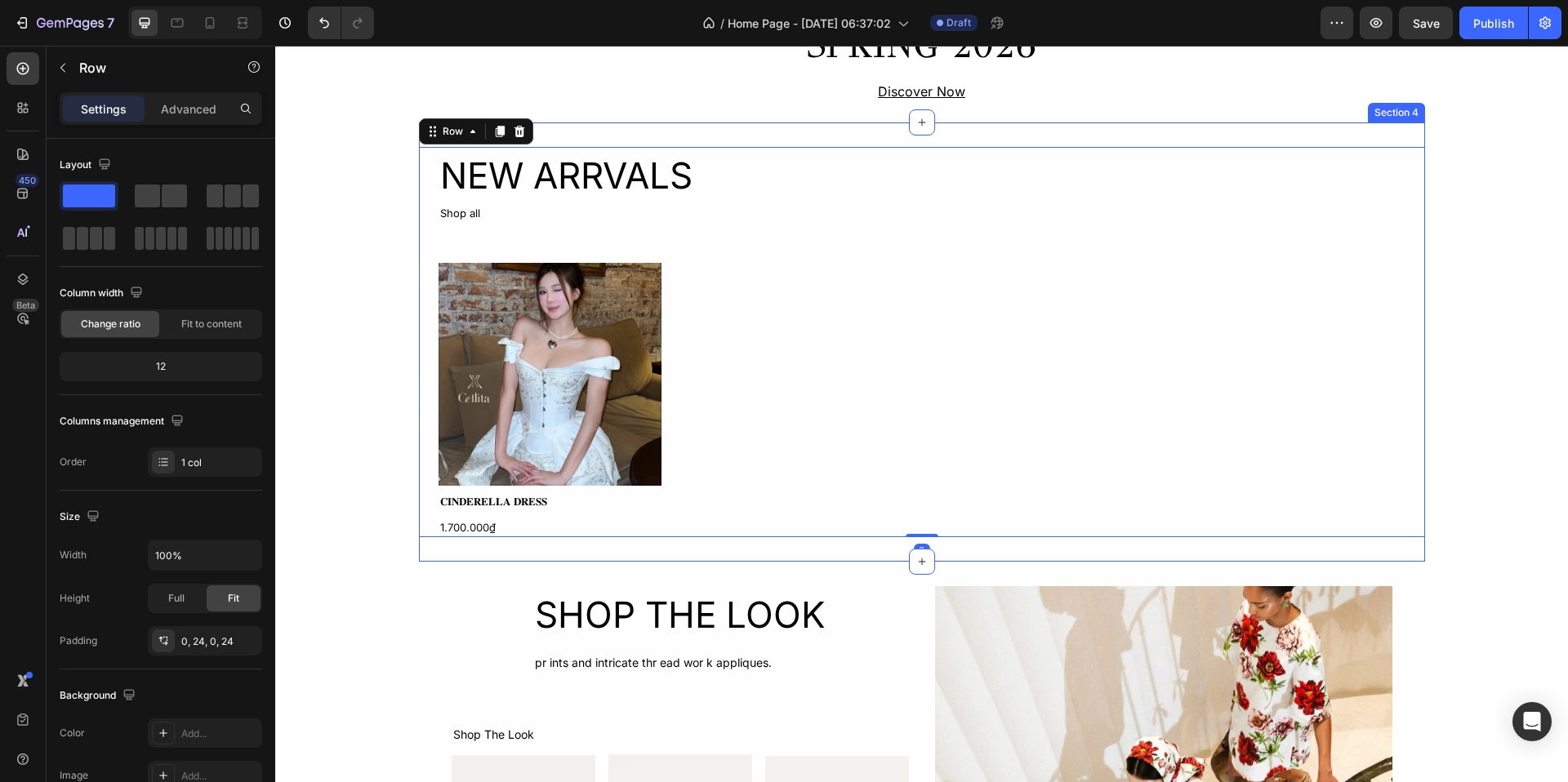
click at [565, 131] on div "NEW ARRVALS Heading Shop all Text Block Product Images 𝐂𝐈𝐍𝐃𝐄𝐑𝐄𝐋𝐋𝐀 𝐃𝐑𝐄𝐒𝐒 Product…" at bounding box center [921, 342] width 1006 height 439
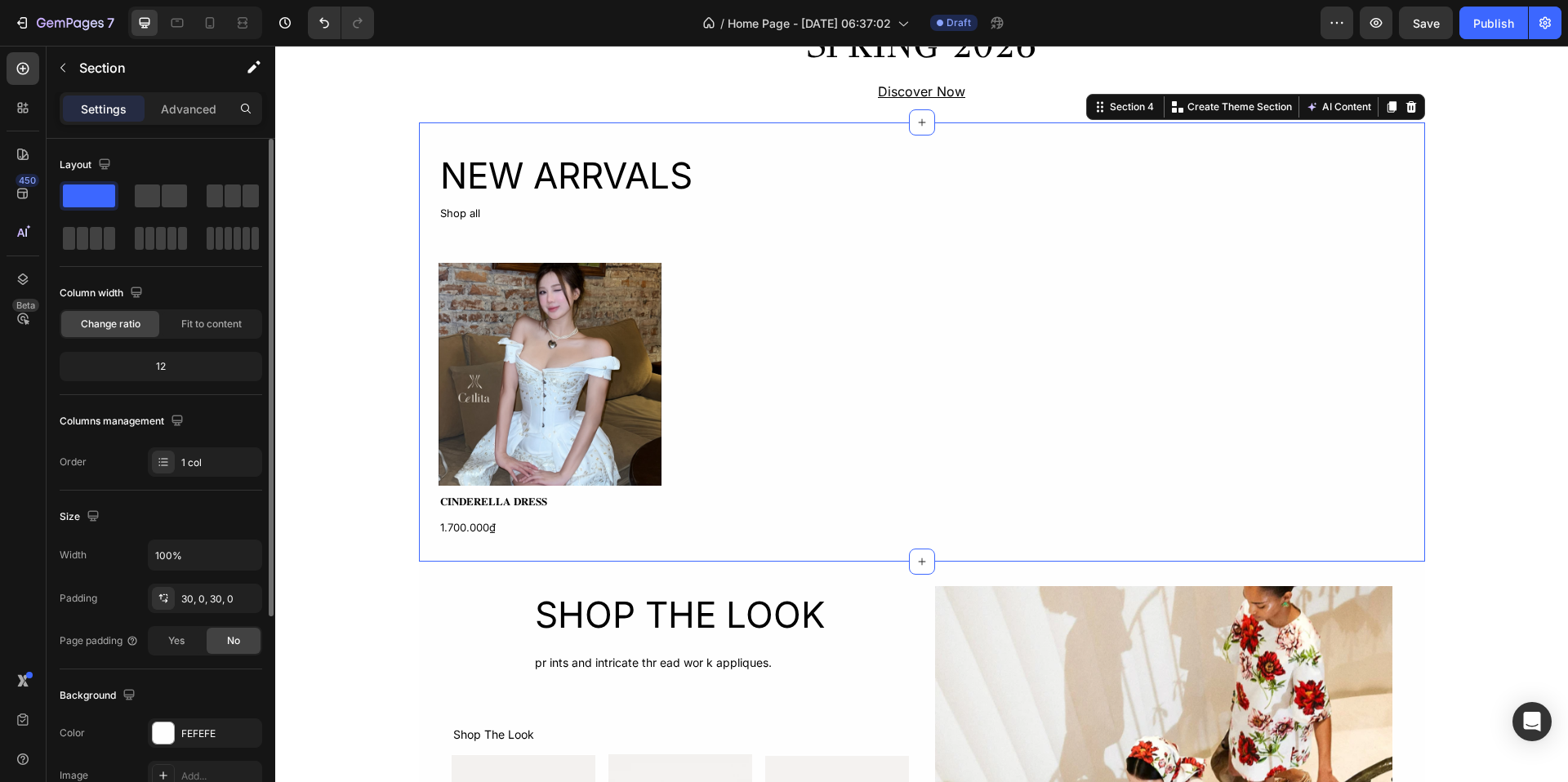
click at [166, 361] on div "12" at bounding box center [160, 367] width 196 height 23
click at [197, 463] on div "1 col" at bounding box center [220, 462] width 77 height 14
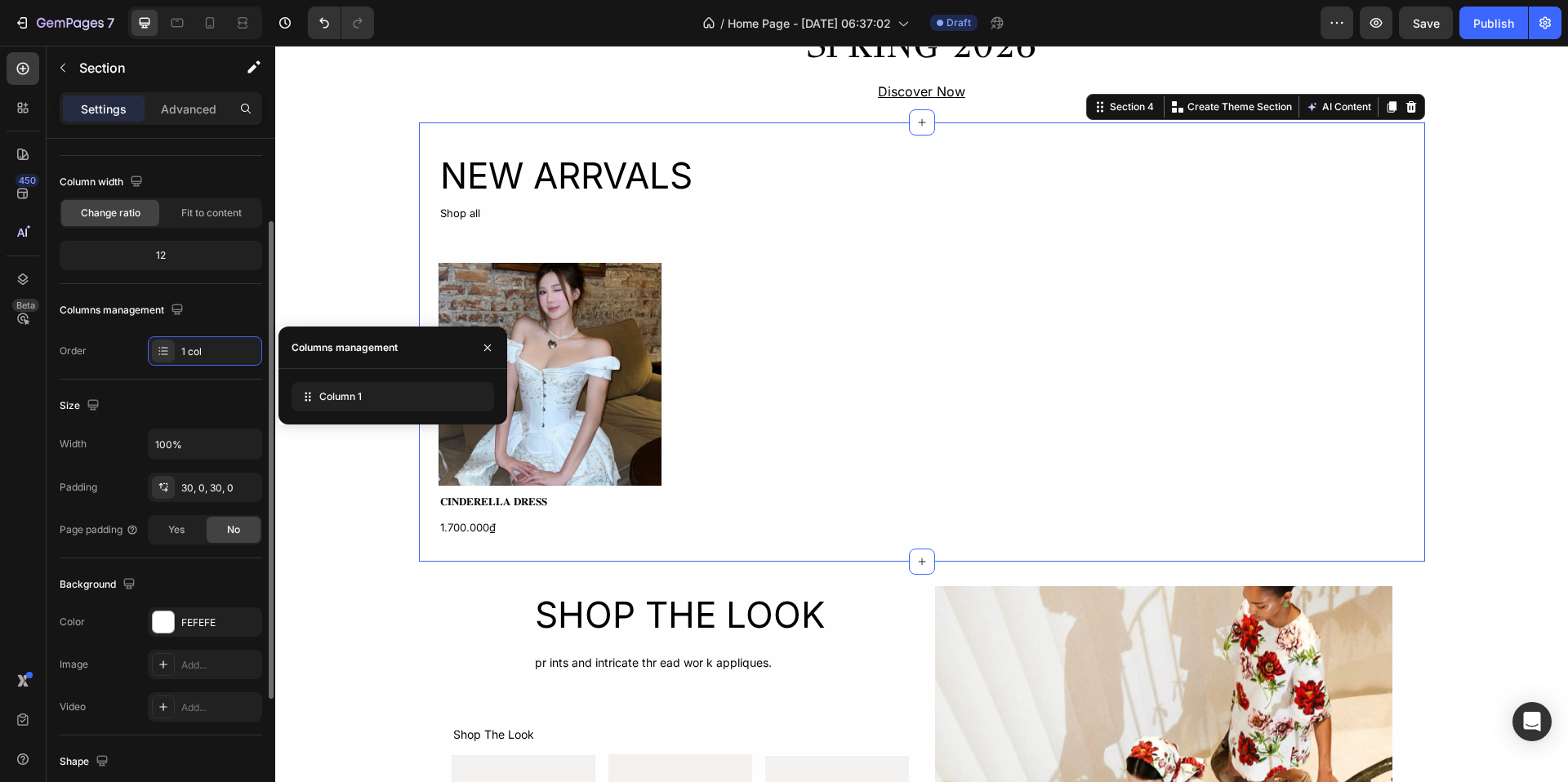
scroll to position [114, 0]
click at [244, 444] on icon "button" at bounding box center [246, 441] width 16 height 16
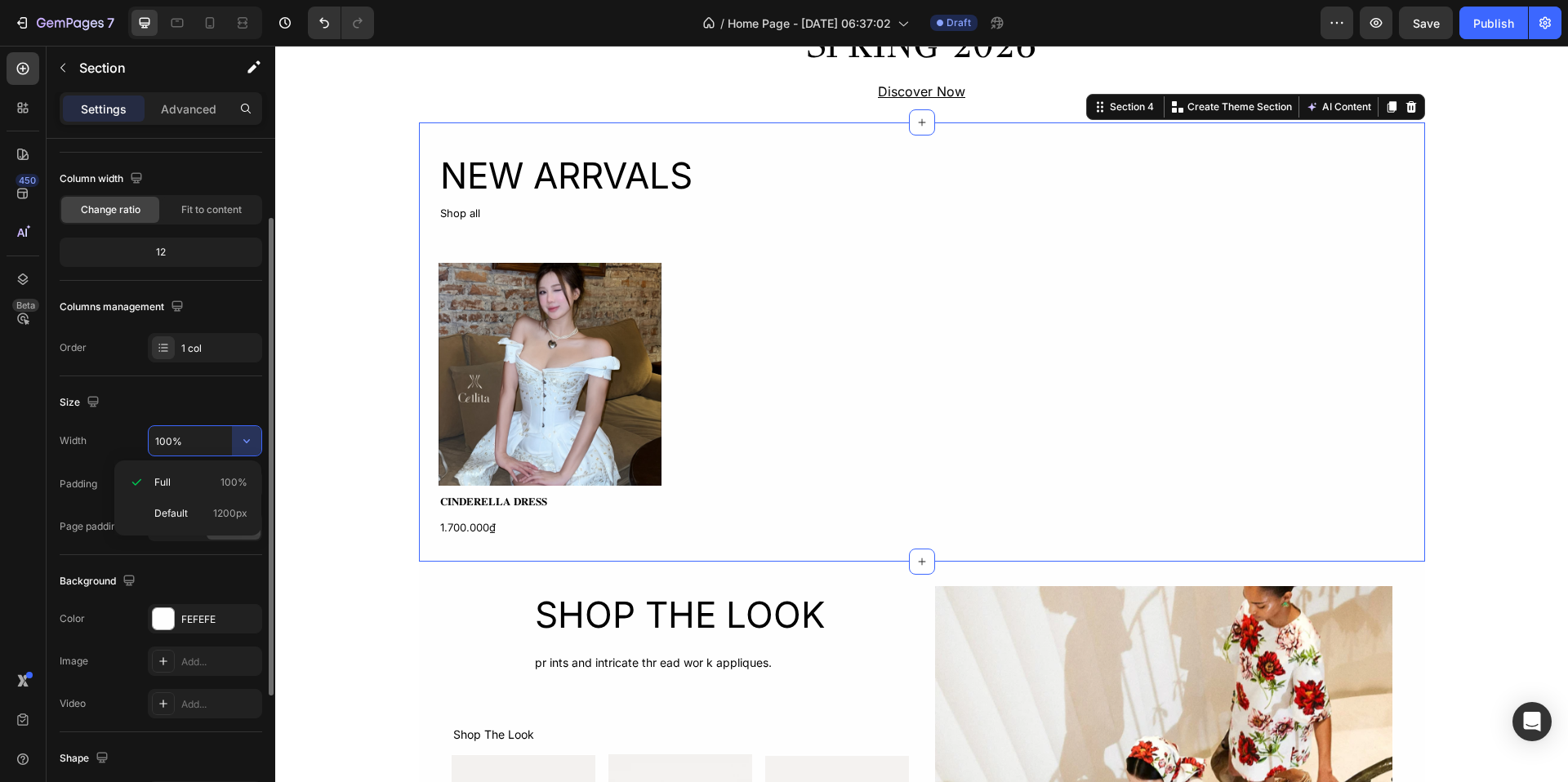
click at [227, 404] on div "Size" at bounding box center [160, 403] width 203 height 26
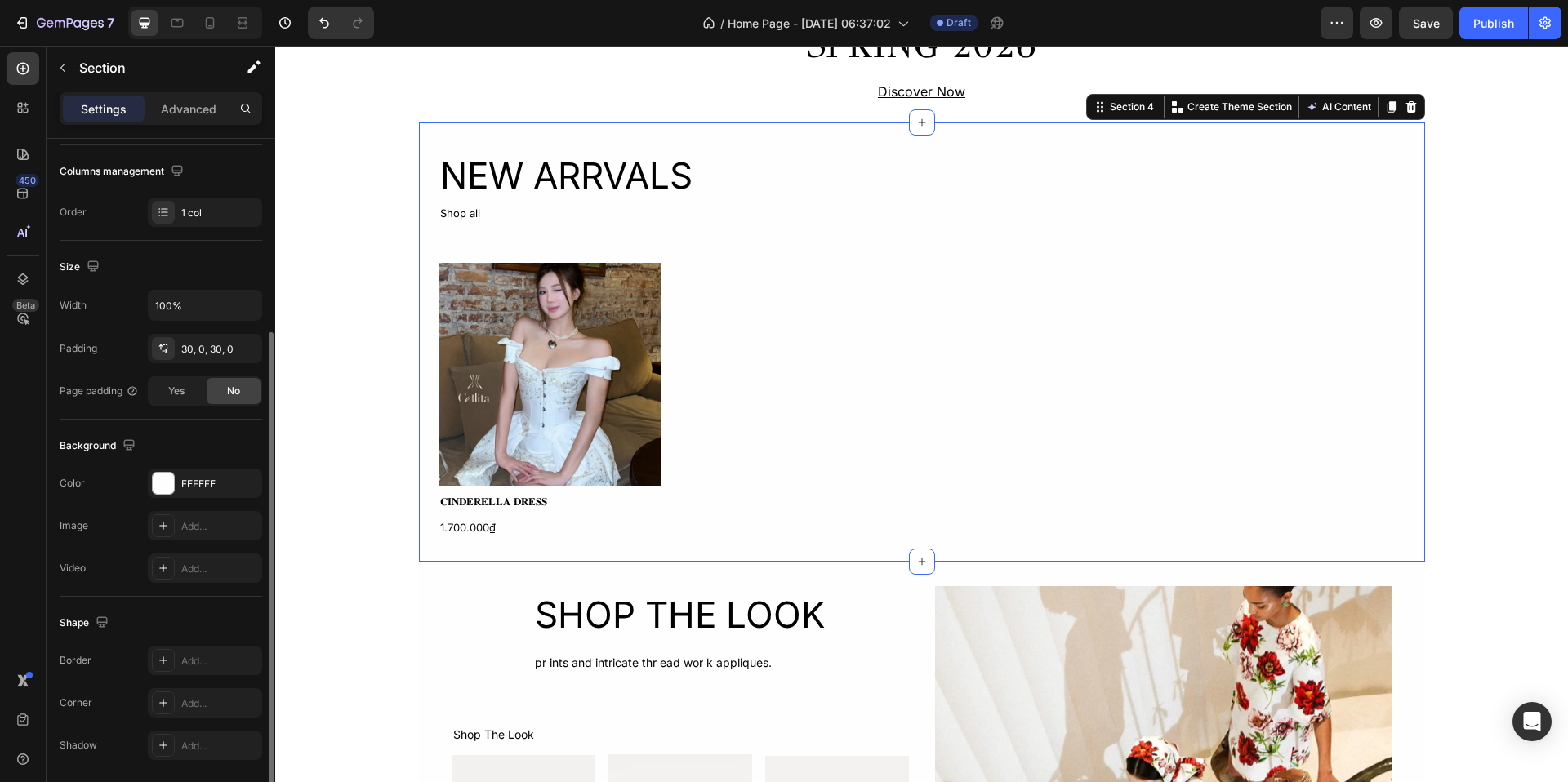
scroll to position [265, 0]
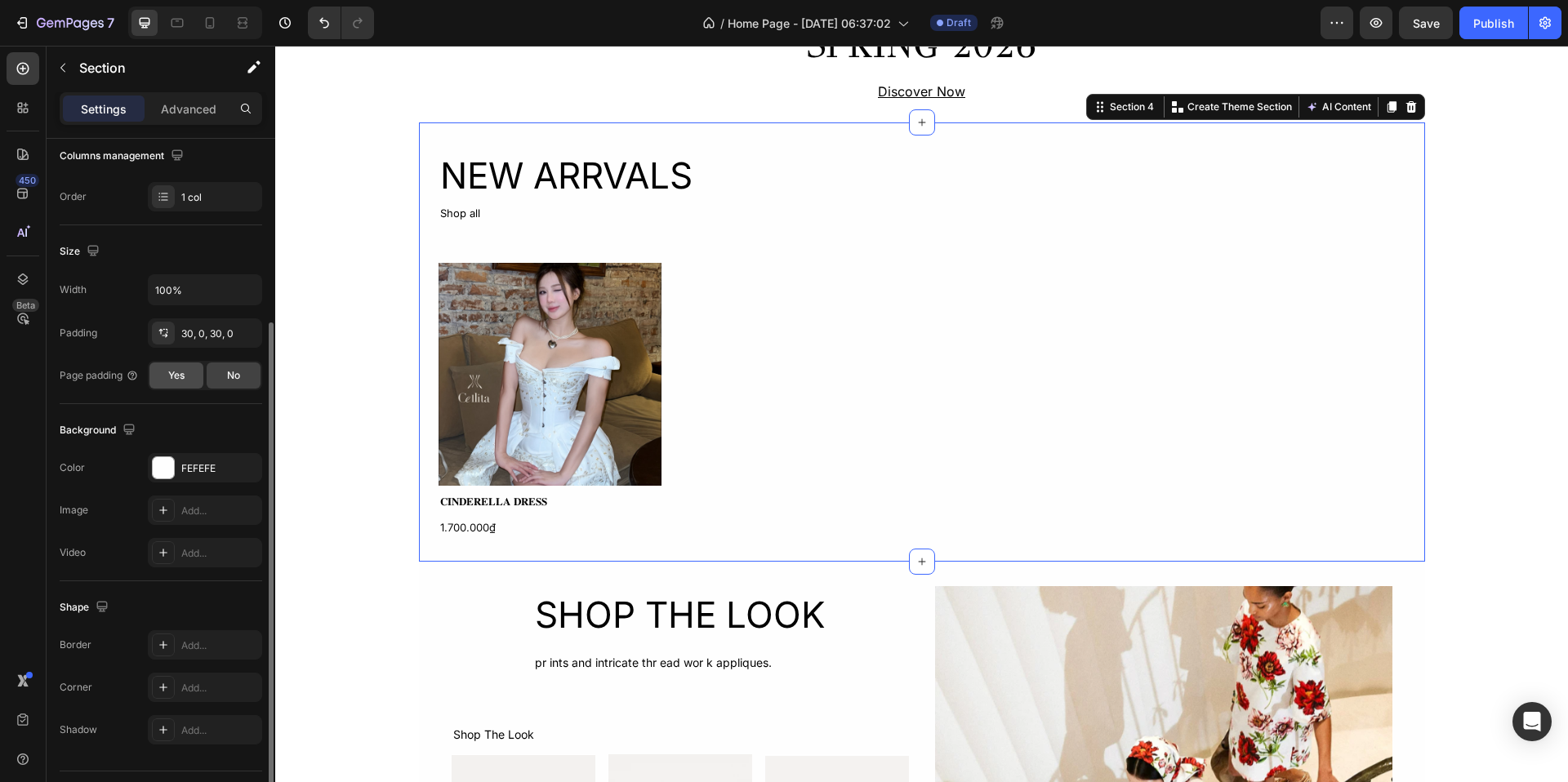
click at [186, 379] on div "Yes" at bounding box center [177, 375] width 54 height 26
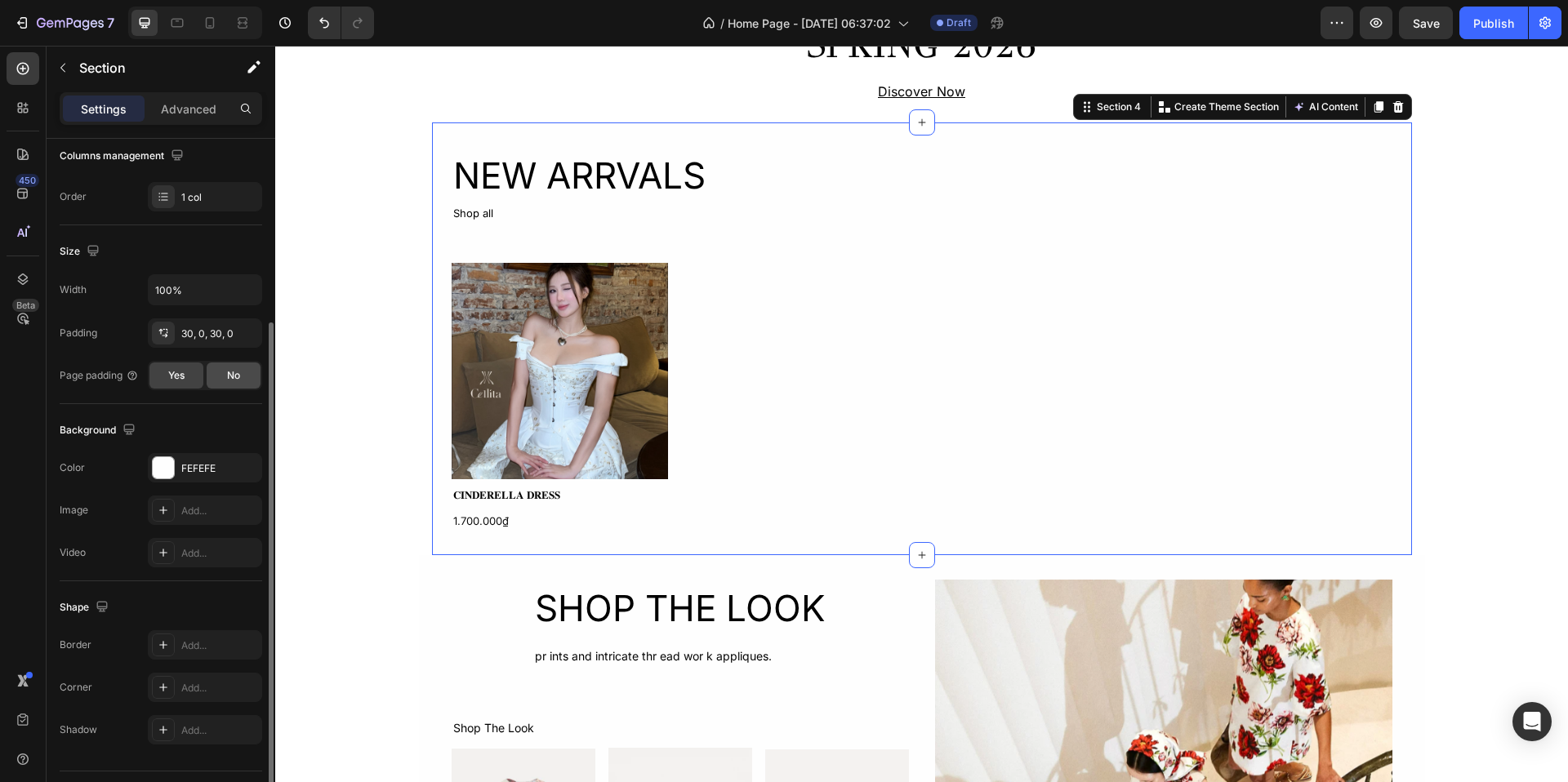
click at [224, 381] on div "No" at bounding box center [233, 375] width 54 height 26
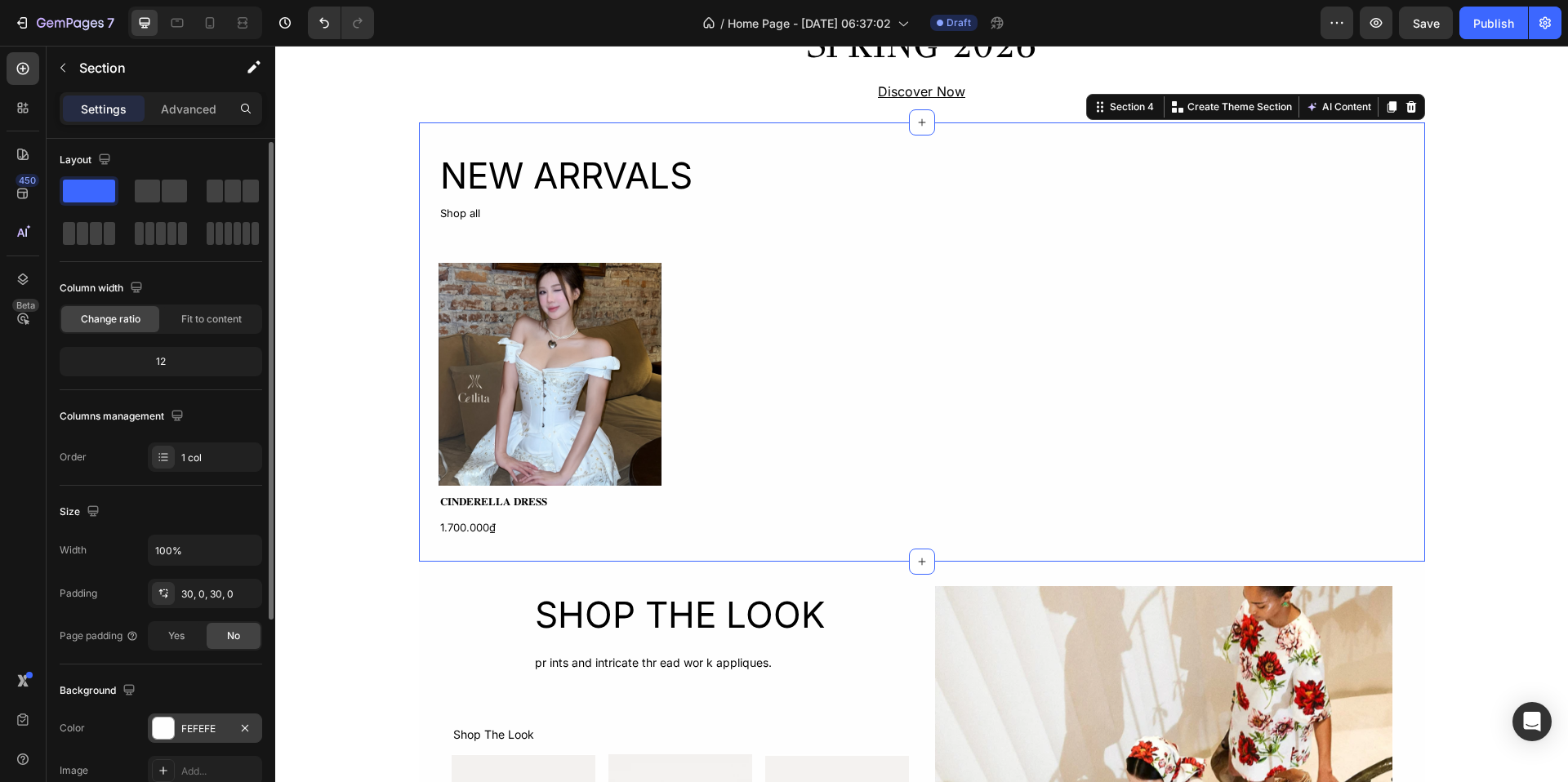
scroll to position [0, 0]
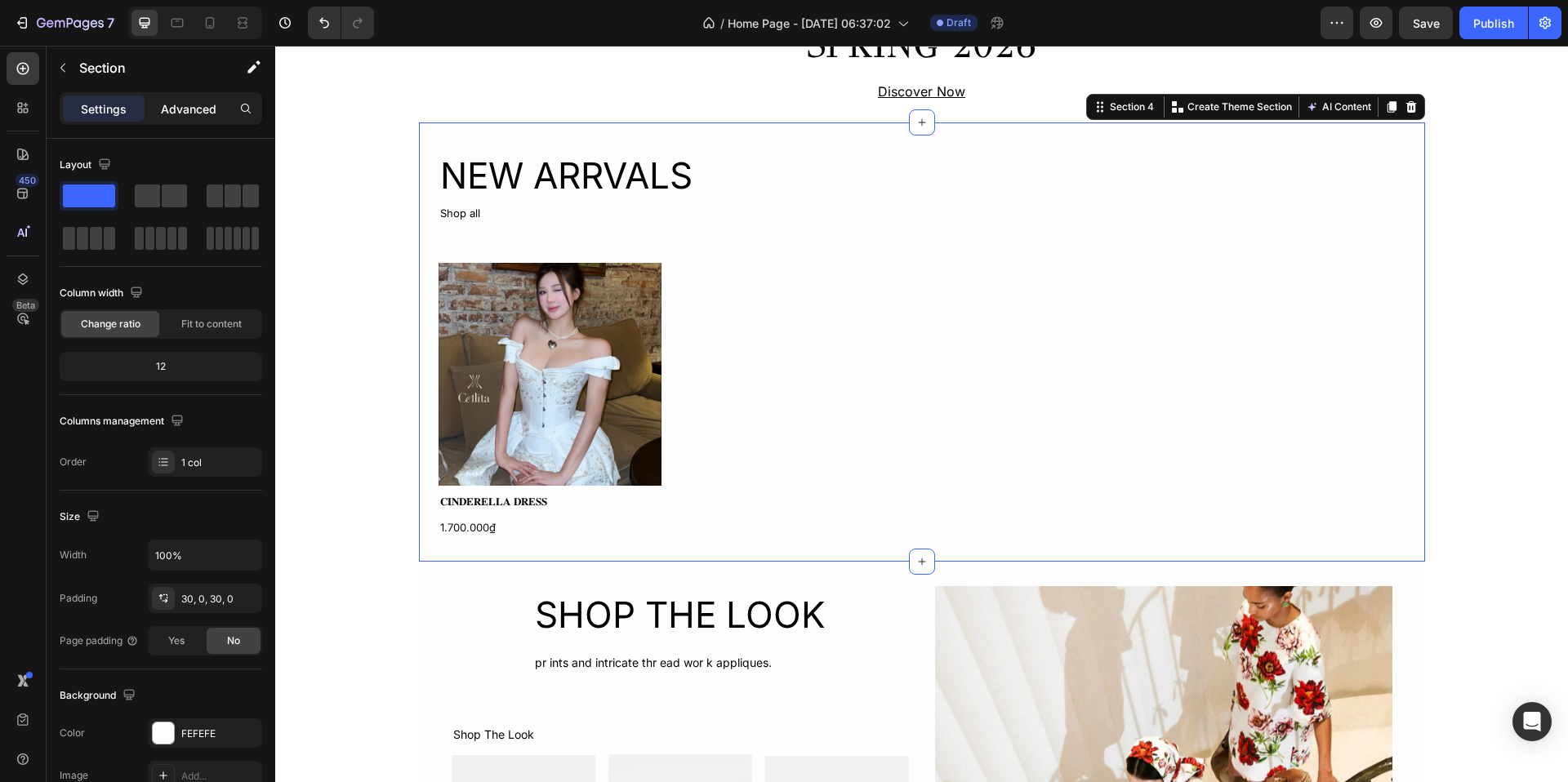
click at [193, 109] on p "Advanced" at bounding box center [188, 110] width 56 height 17
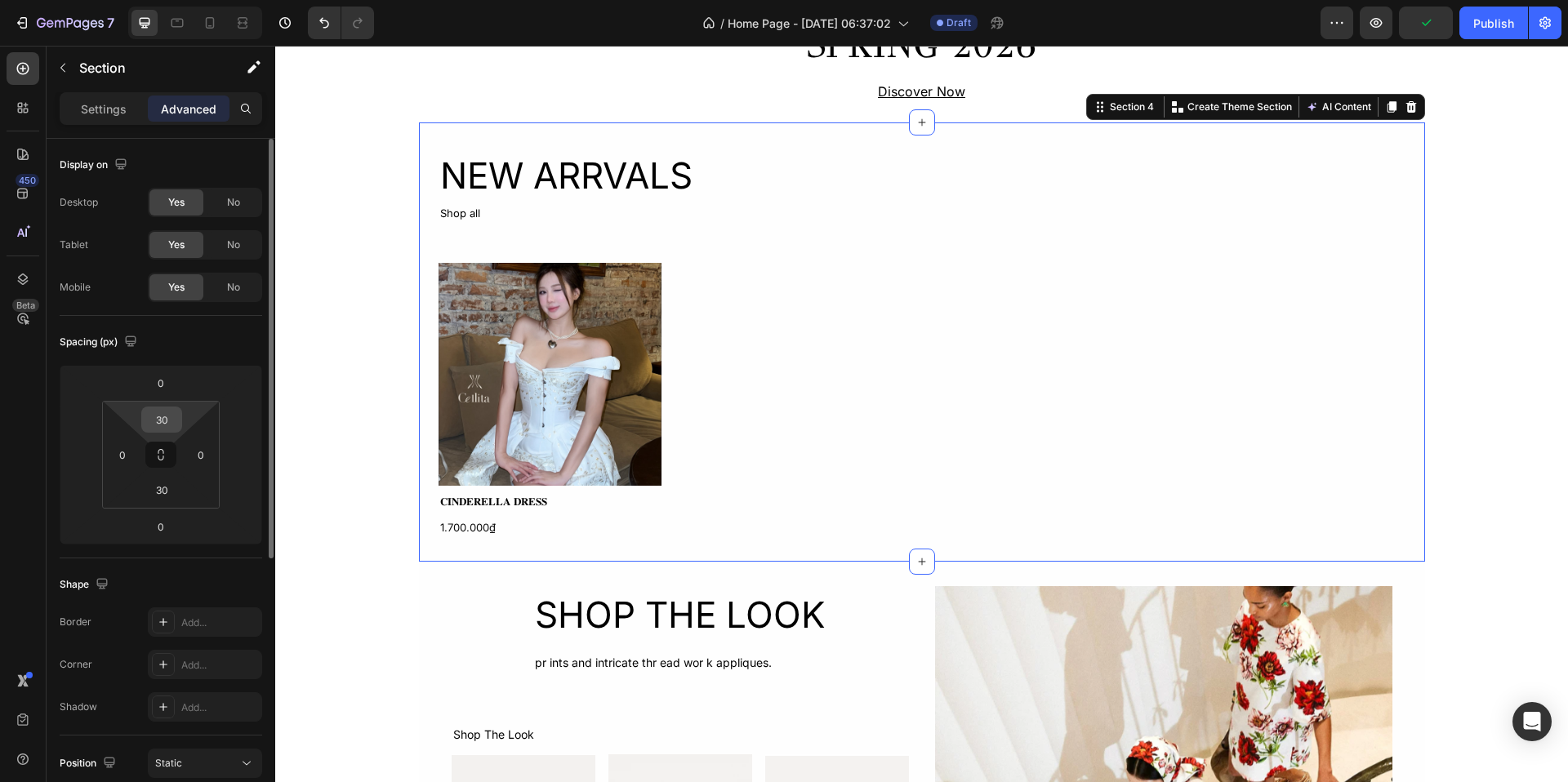
click at [163, 422] on input "30" at bounding box center [161, 420] width 33 height 25
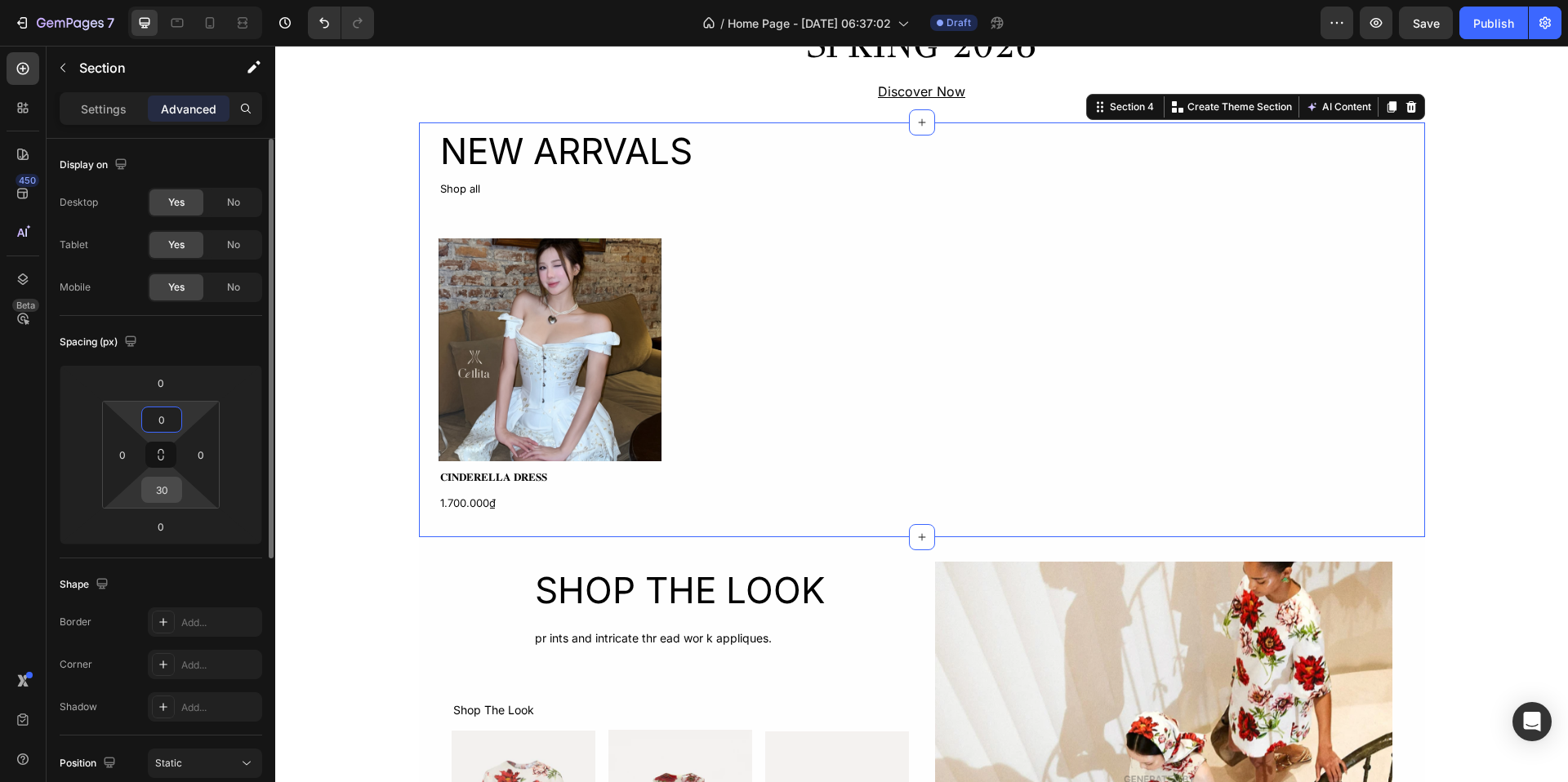
type input "0"
click at [166, 482] on input "30" at bounding box center [161, 490] width 33 height 25
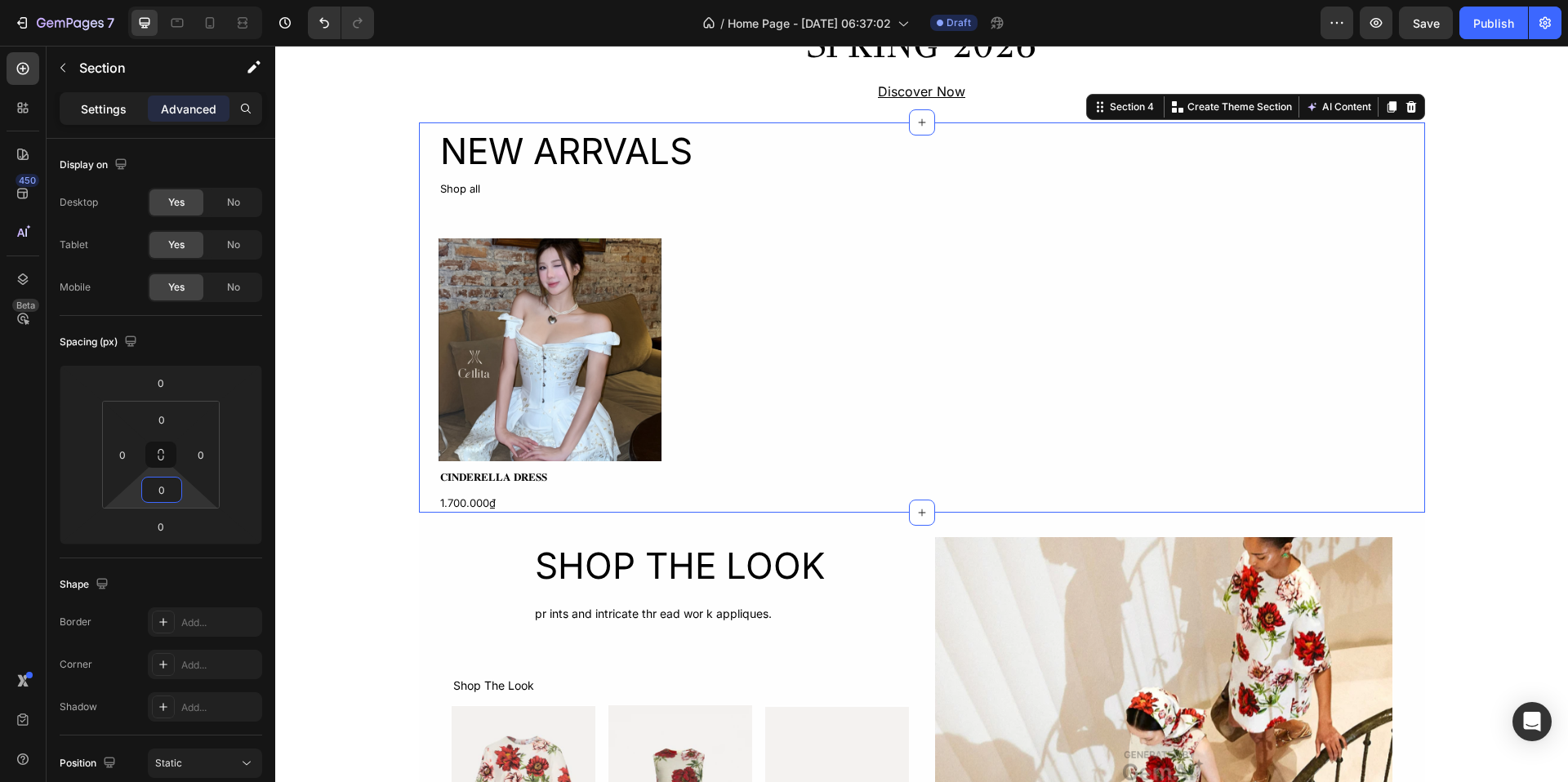
type input "0"
click at [101, 105] on p "Settings" at bounding box center [104, 110] width 46 height 17
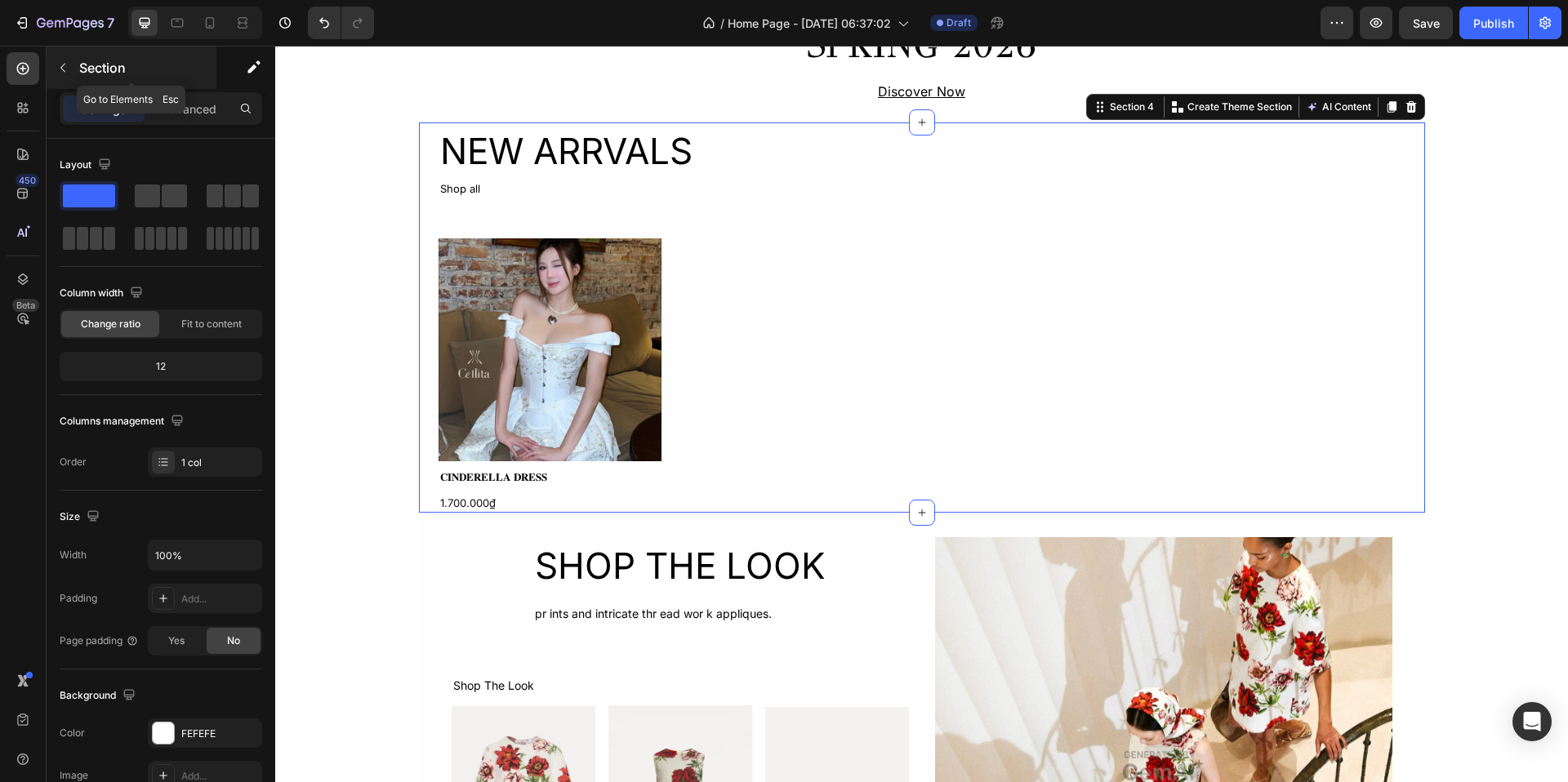
click at [69, 72] on button "button" at bounding box center [62, 67] width 26 height 26
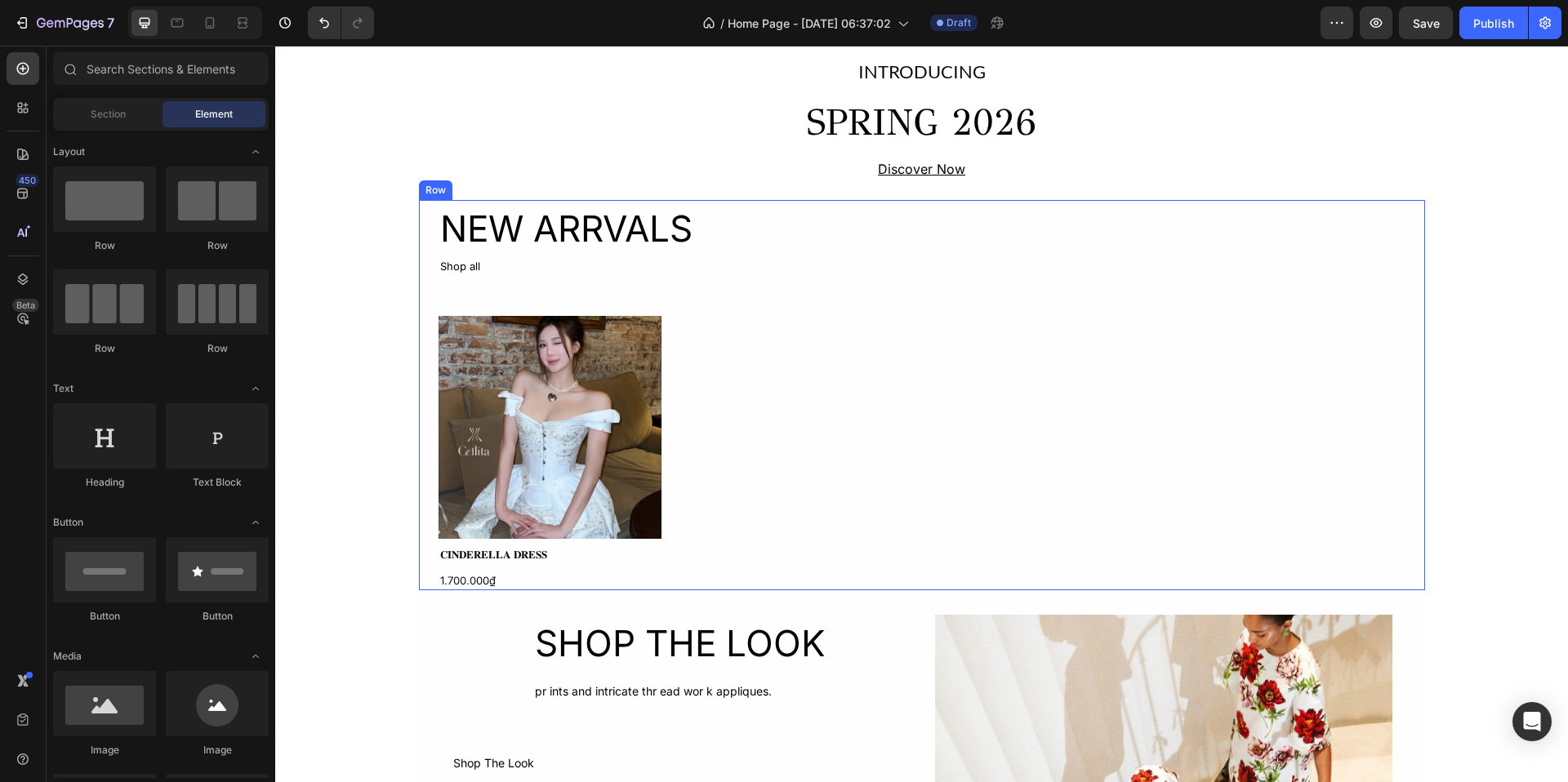
scroll to position [522, 0]
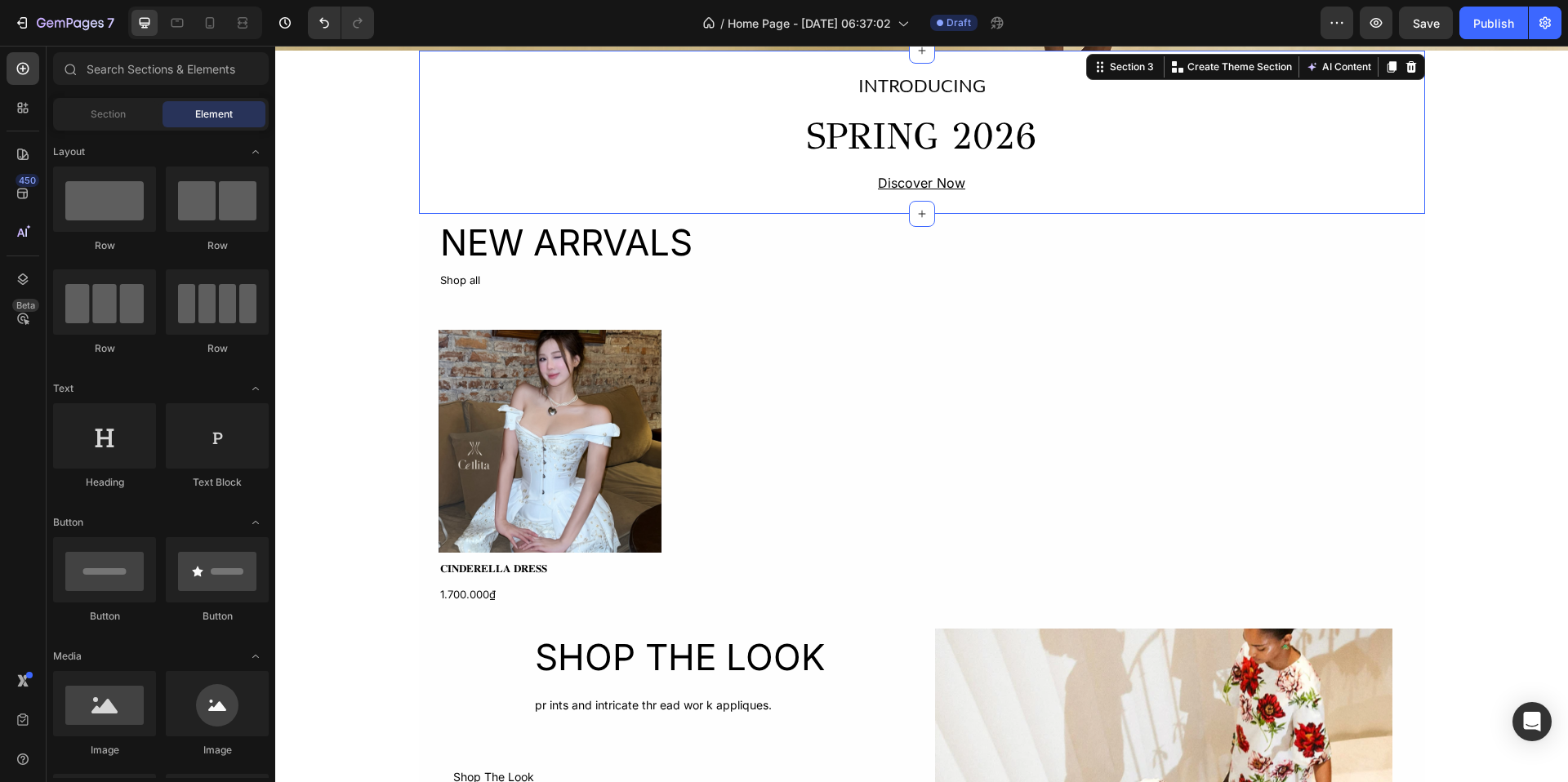
click at [492, 134] on div "INTRODUCING Text Block SPRING 2026 Heading Discover Now Text Block Row" at bounding box center [921, 133] width 1006 height 125
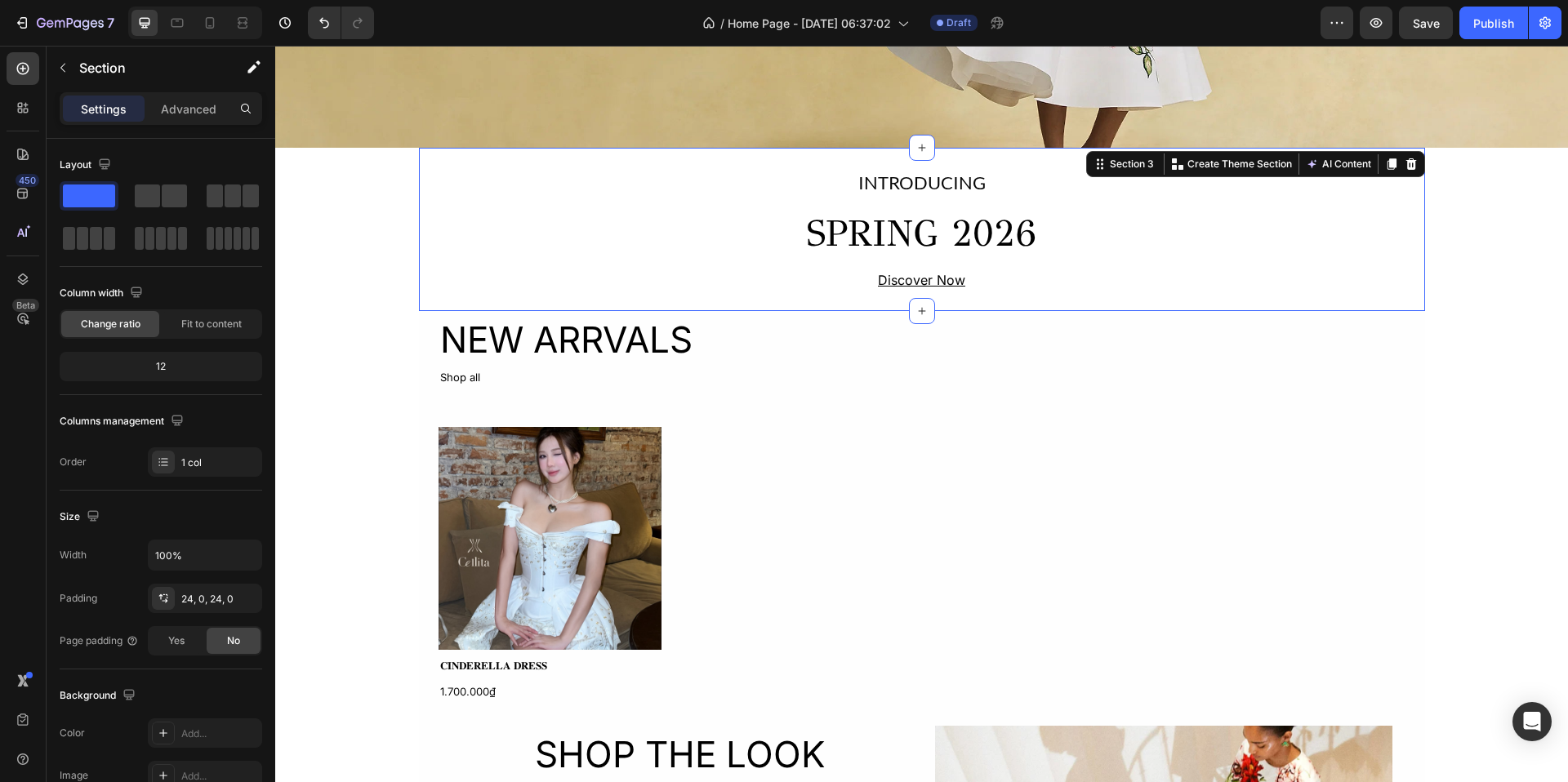
scroll to position [374, 0]
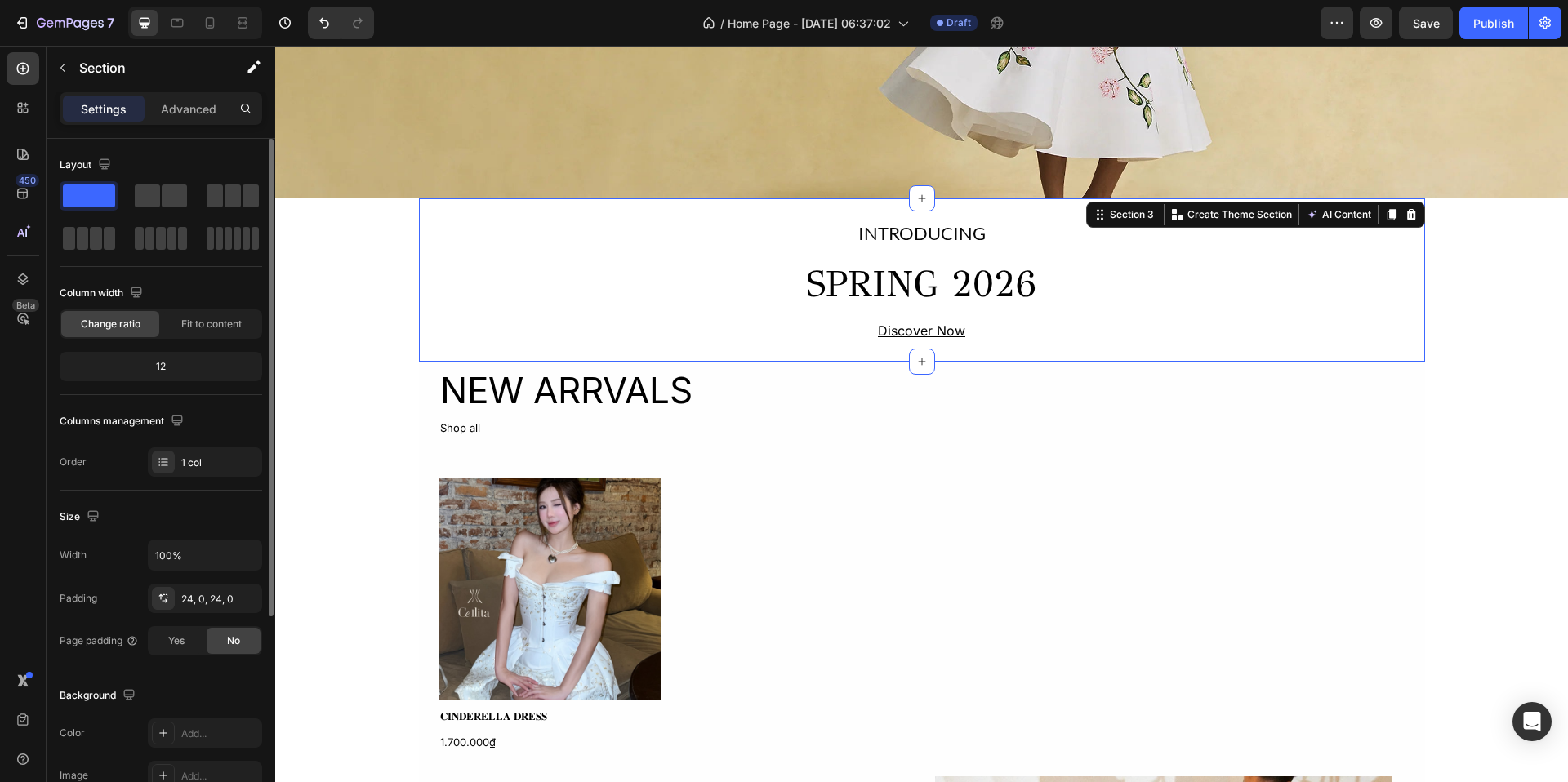
click at [155, 358] on div "12" at bounding box center [160, 367] width 196 height 23
click at [138, 328] on span "Change ratio" at bounding box center [110, 324] width 60 height 14
click at [195, 328] on span "Fit to content" at bounding box center [211, 324] width 61 height 14
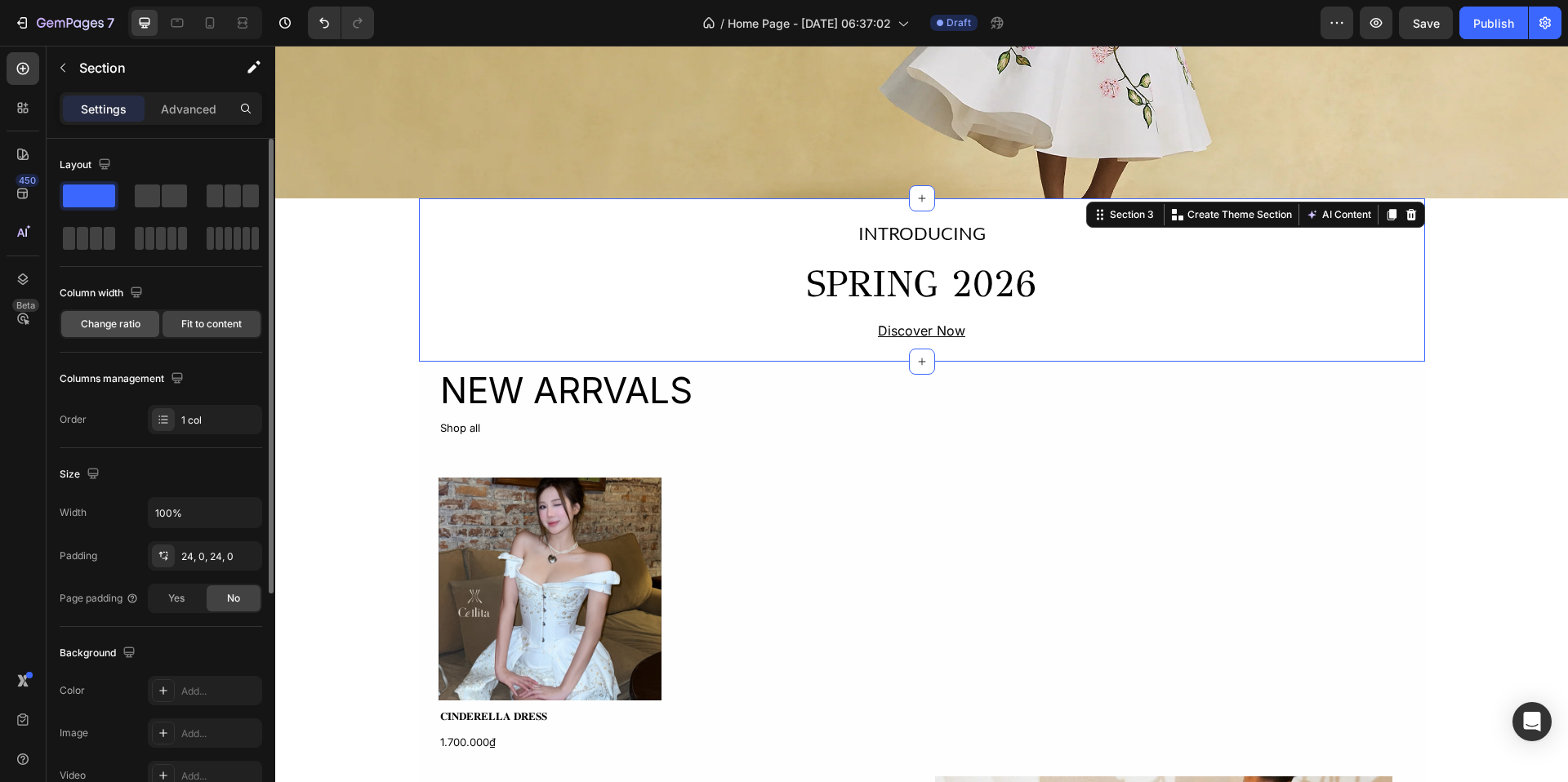
click at [111, 325] on span "Change ratio" at bounding box center [110, 324] width 60 height 14
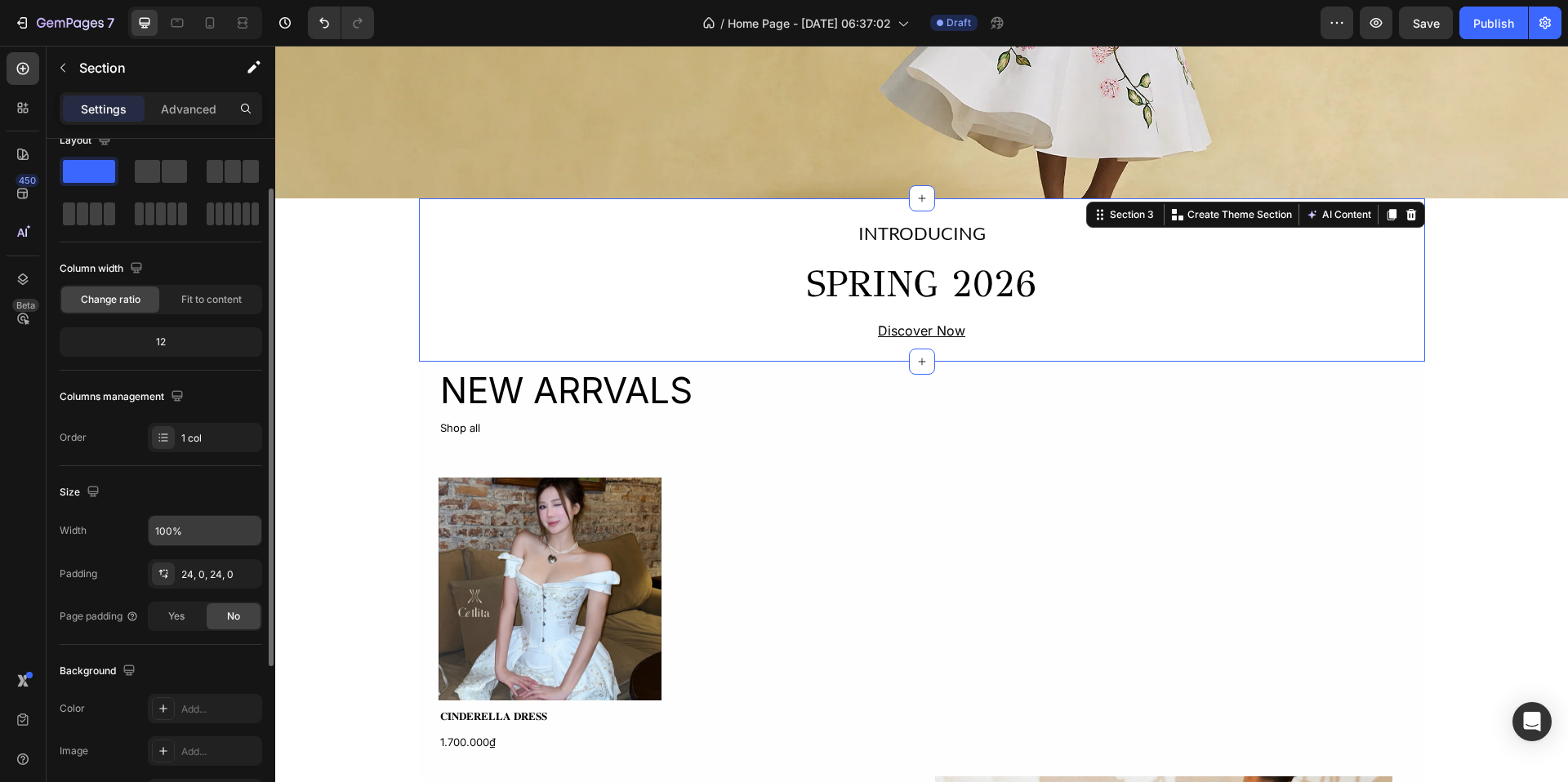
scroll to position [54, 0]
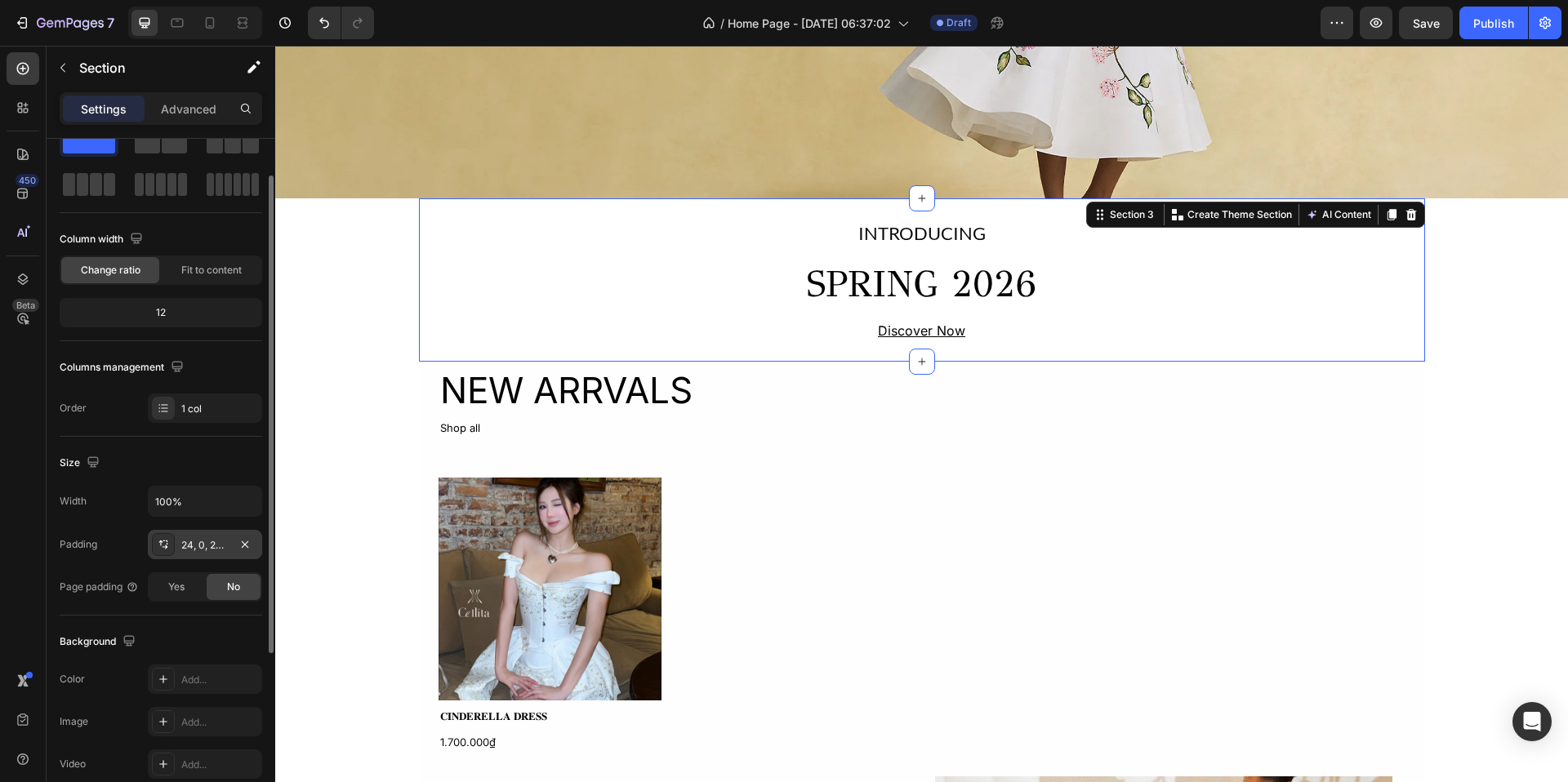
click at [194, 538] on div "24, 0, 24, 0" at bounding box center [205, 545] width 47 height 14
click at [205, 512] on input "100%" at bounding box center [205, 501] width 112 height 30
click at [249, 494] on icon "button" at bounding box center [246, 501] width 16 height 16
click at [88, 455] on icon "button" at bounding box center [92, 462] width 16 height 16
click at [243, 498] on icon "button" at bounding box center [246, 501] width 16 height 16
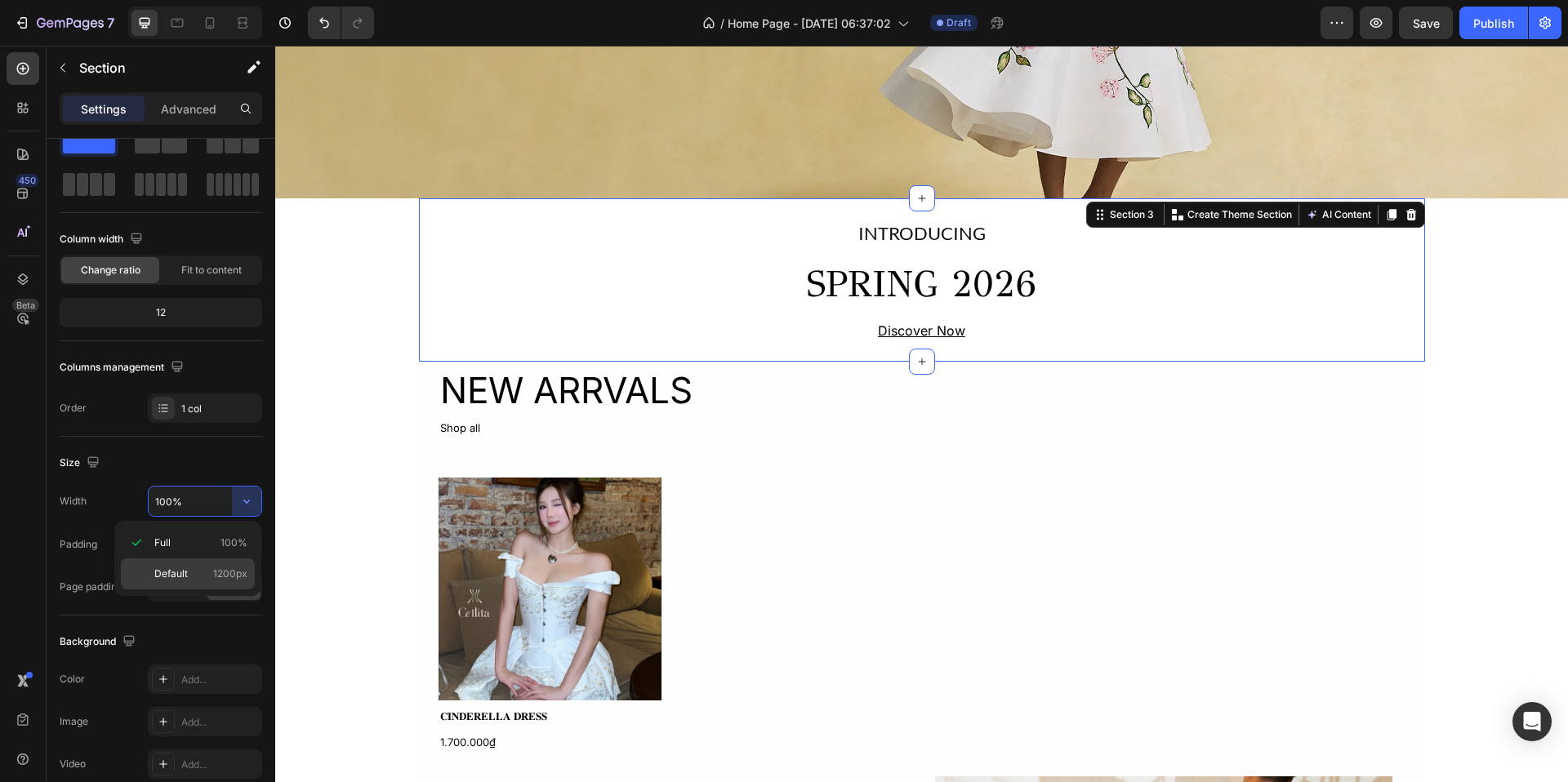
click at [238, 568] on span "1200px" at bounding box center [231, 574] width 35 height 14
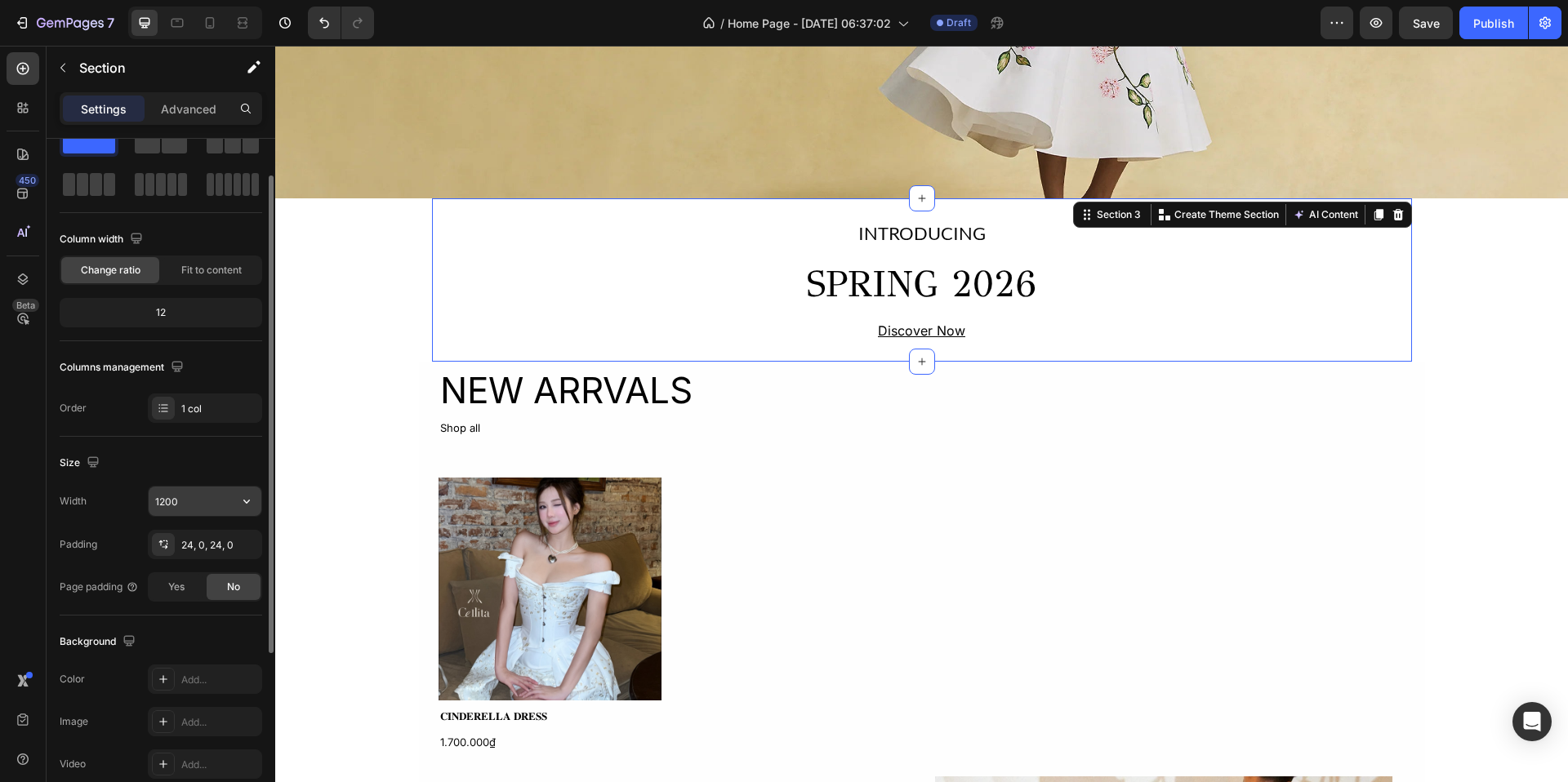
click at [184, 497] on input "1200" at bounding box center [205, 501] width 112 height 30
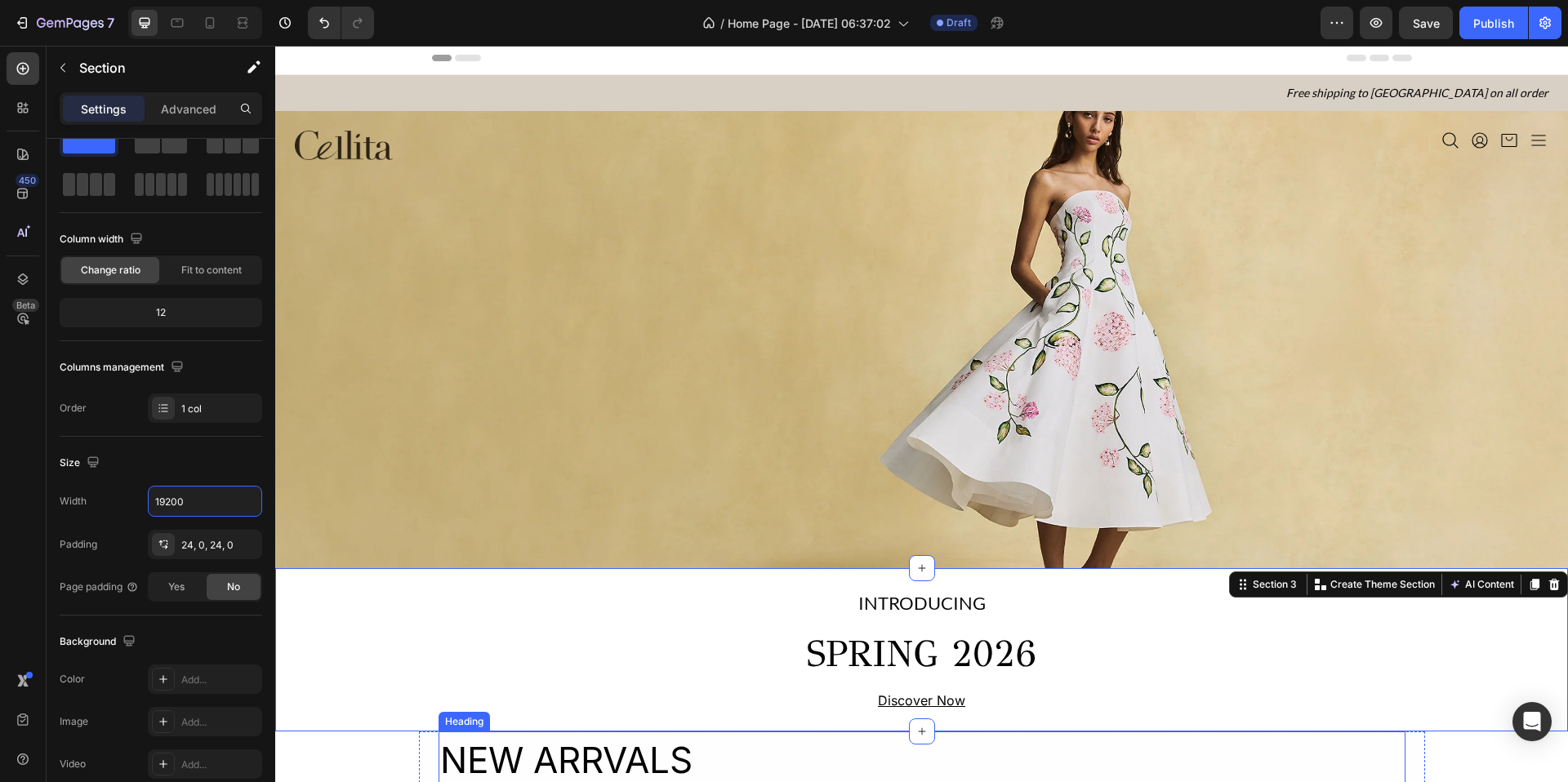
scroll to position [0, 0]
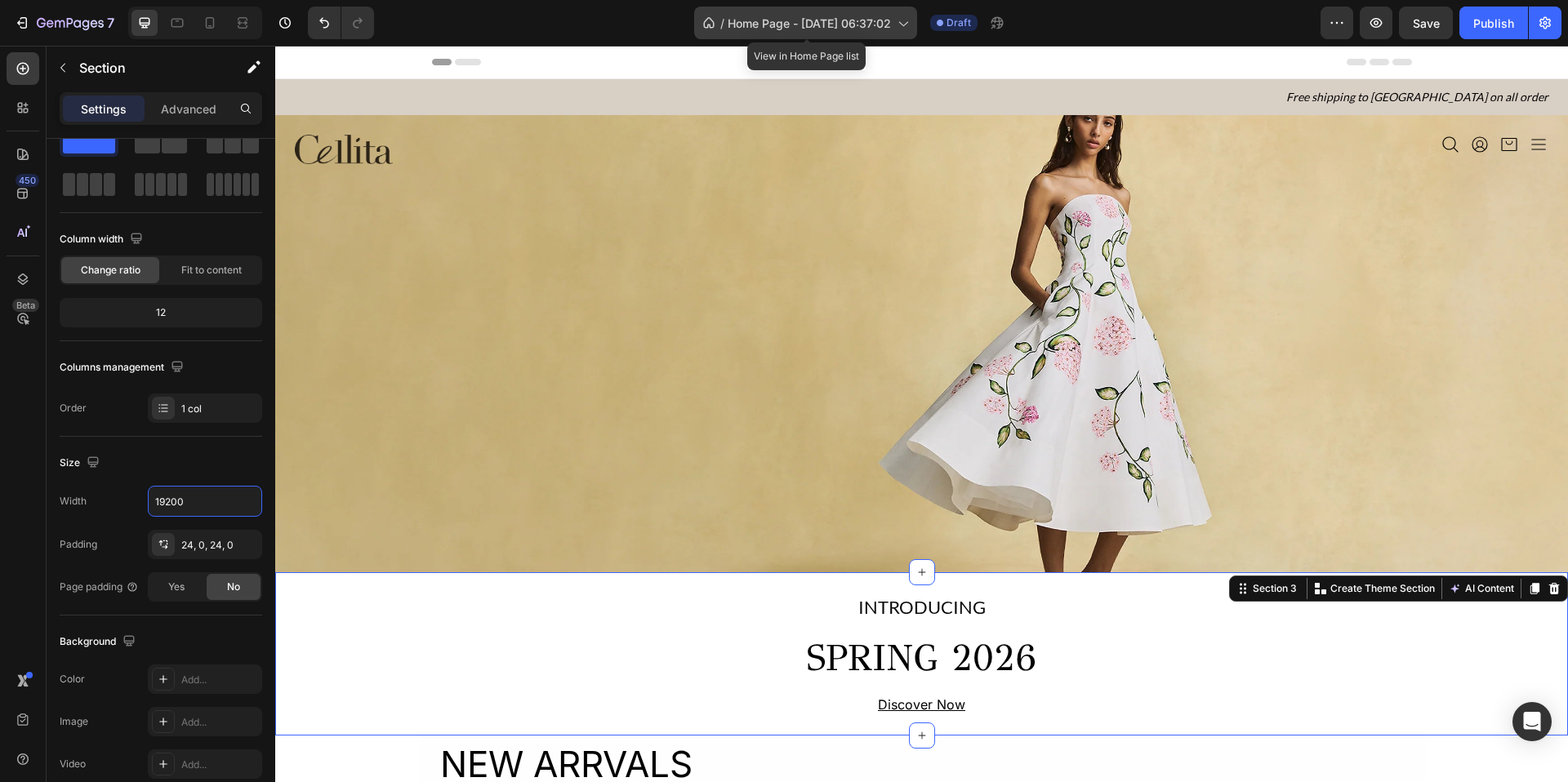
type input "19200"
click at [908, 20] on icon at bounding box center [902, 22] width 16 height 16
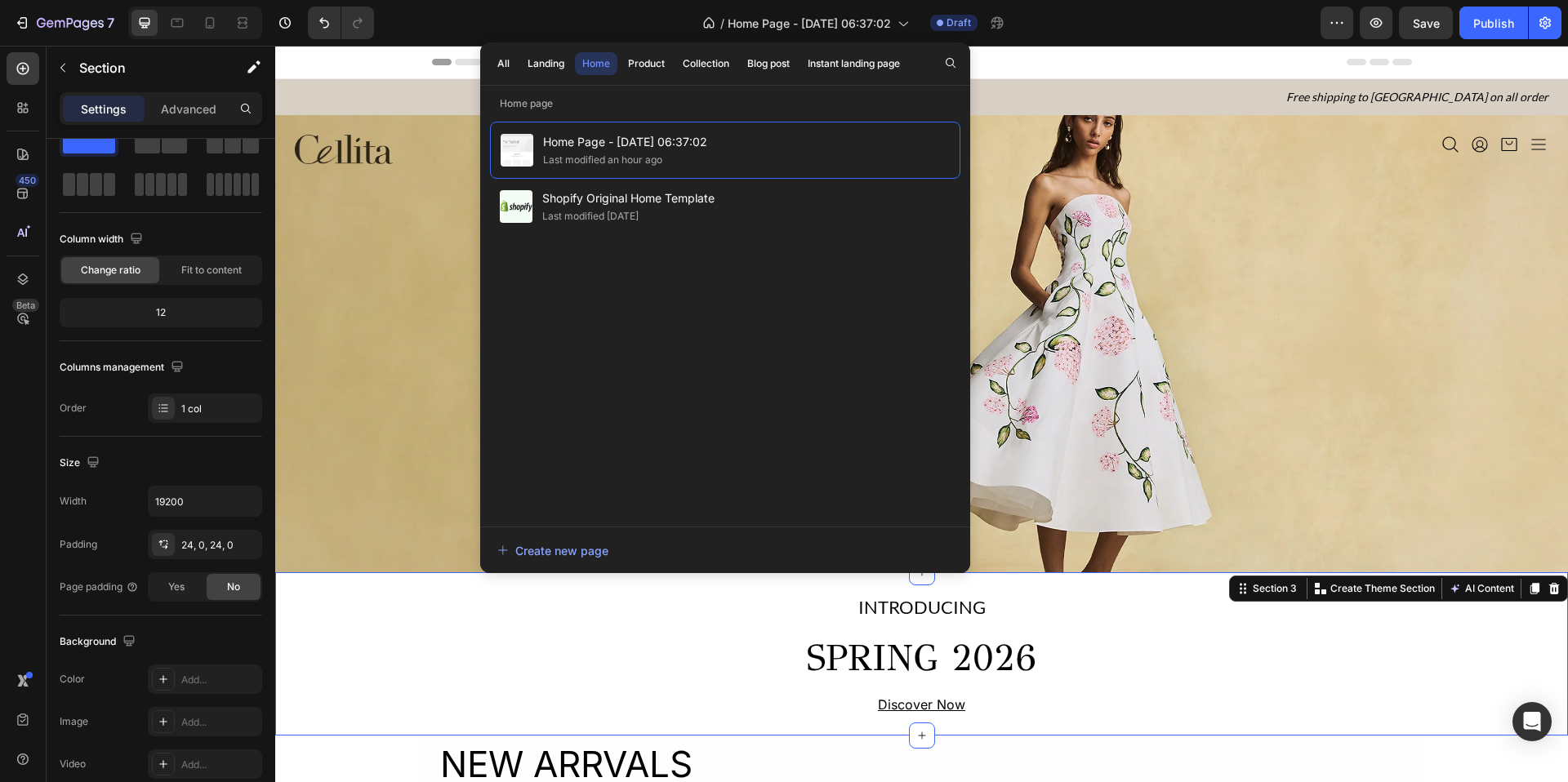
click at [1009, 62] on div "Header" at bounding box center [922, 62] width 980 height 33
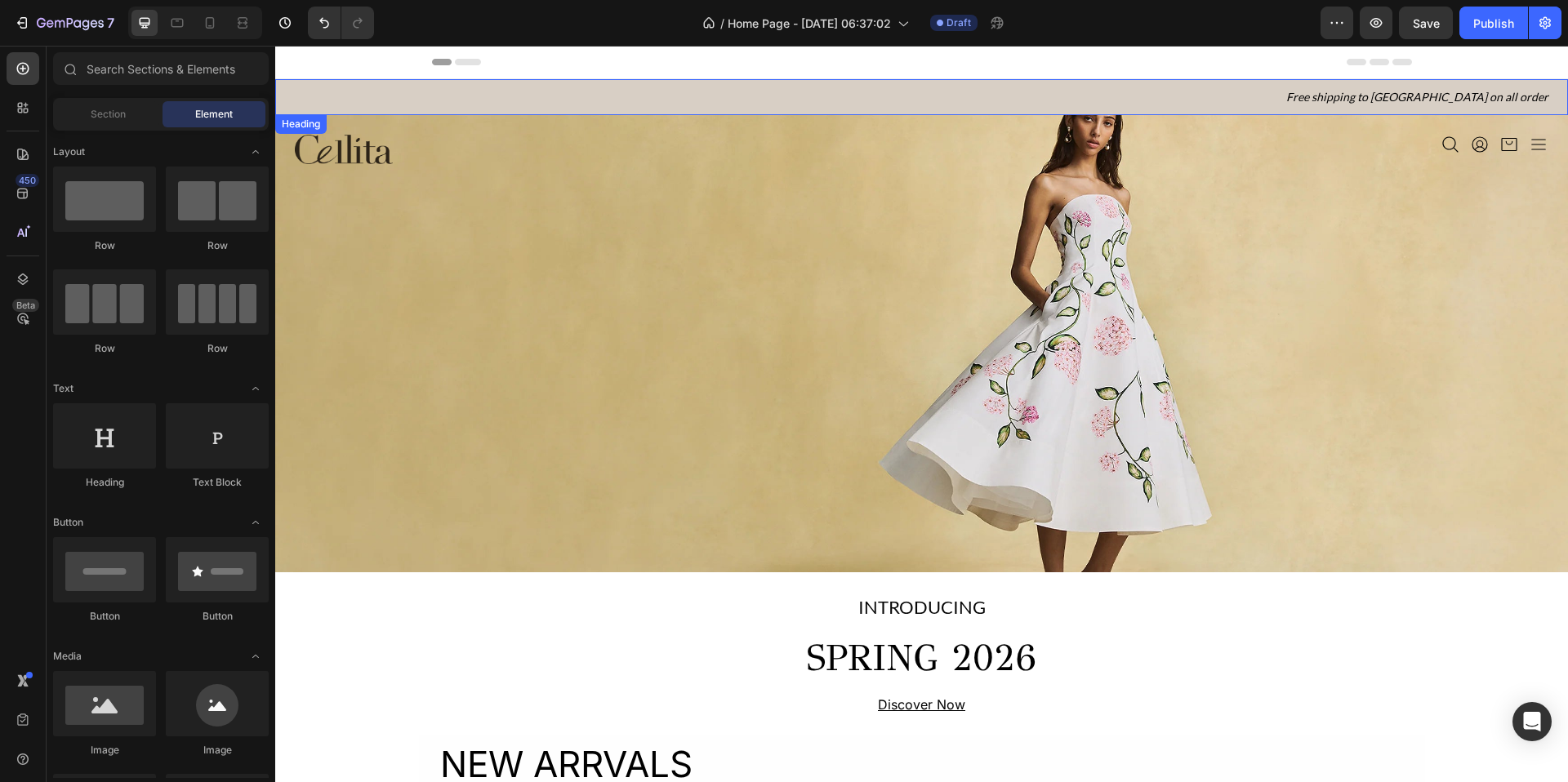
click at [937, 100] on h2 "Free shipping to [GEOGRAPHIC_DATA] on all order" at bounding box center [921, 96] width 1293 height 36
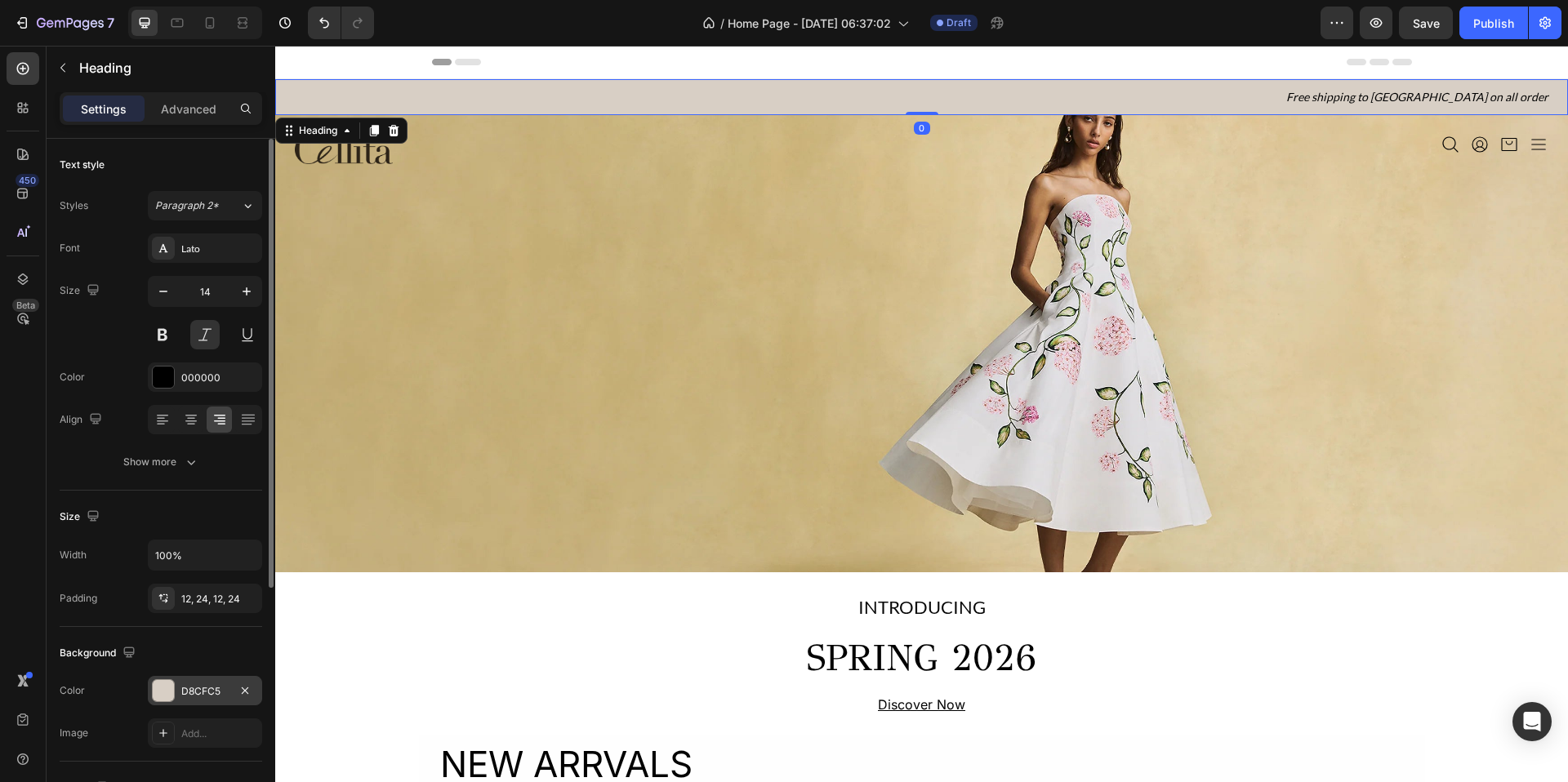
click at [163, 689] on div at bounding box center [163, 691] width 21 height 21
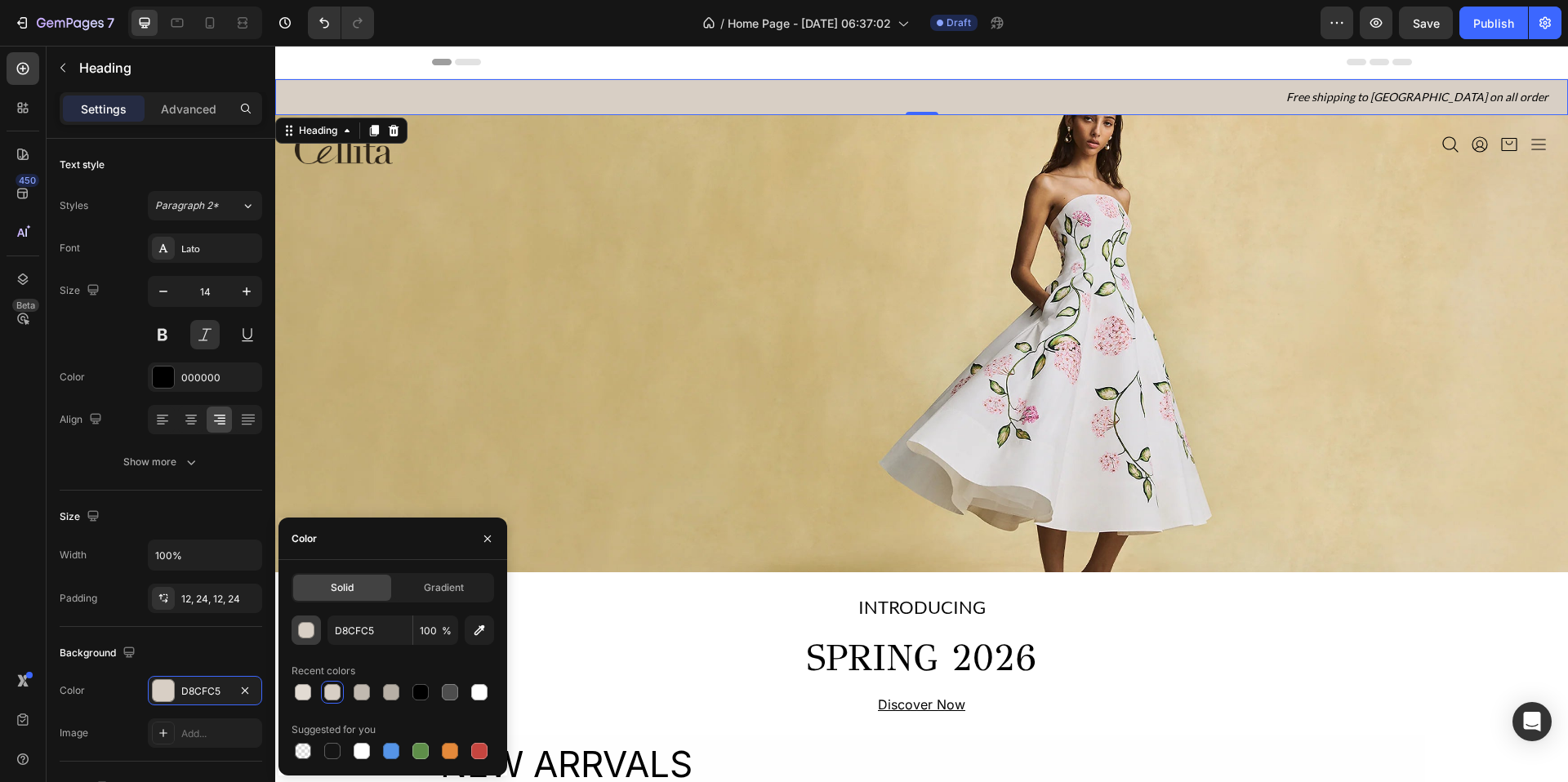
click at [309, 626] on div "button" at bounding box center [306, 631] width 16 height 16
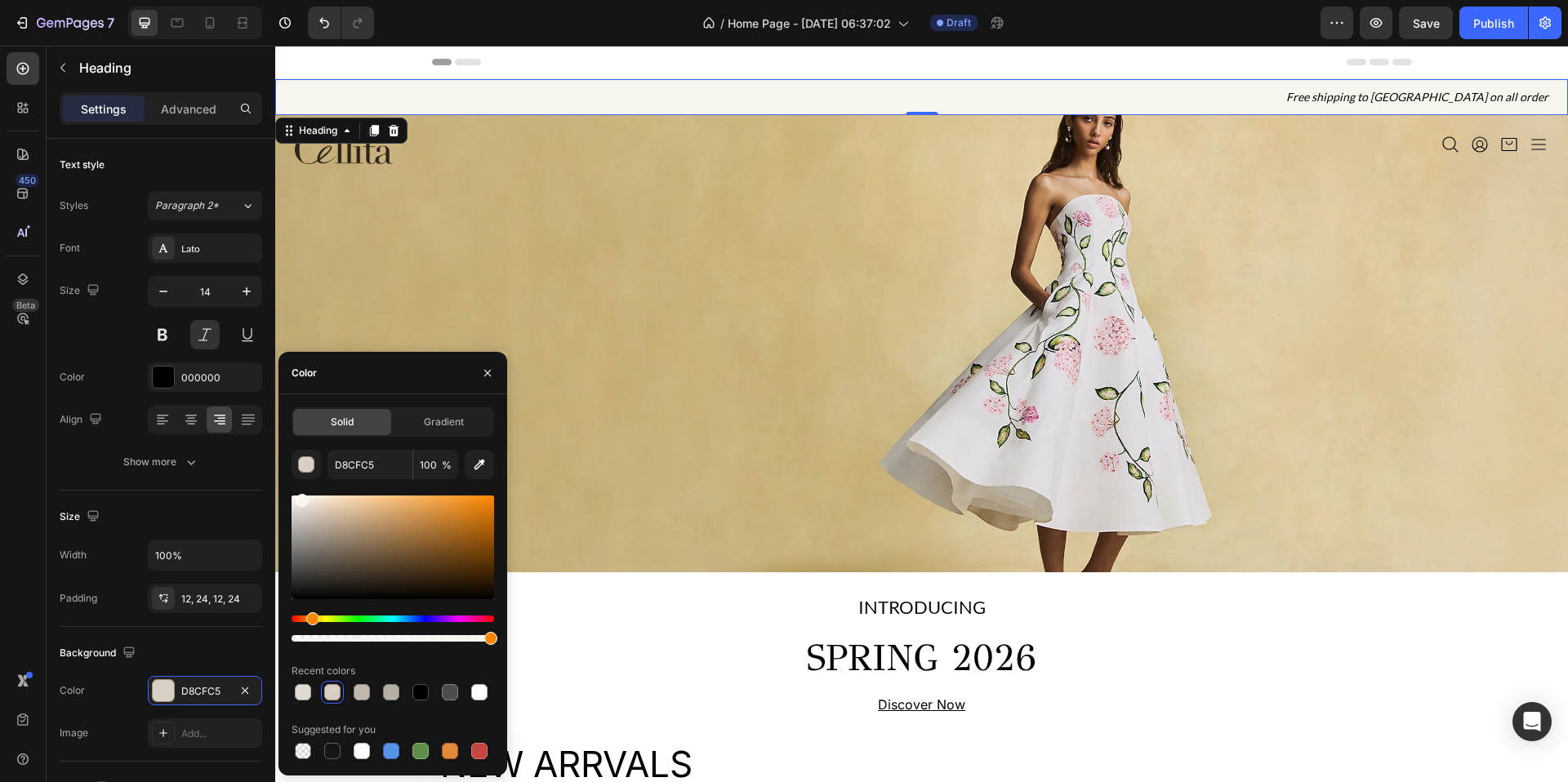
drag, startPoint x: 304, startPoint y: 505, endPoint x: 301, endPoint y: 498, distance: 7.6
click at [301, 498] on div at bounding box center [392, 548] width 203 height 104
type input "F9F5EF"
click at [413, 192] on div "Image Icon Icon Icon Icon Icon List Section 2" at bounding box center [921, 344] width 1293 height 457
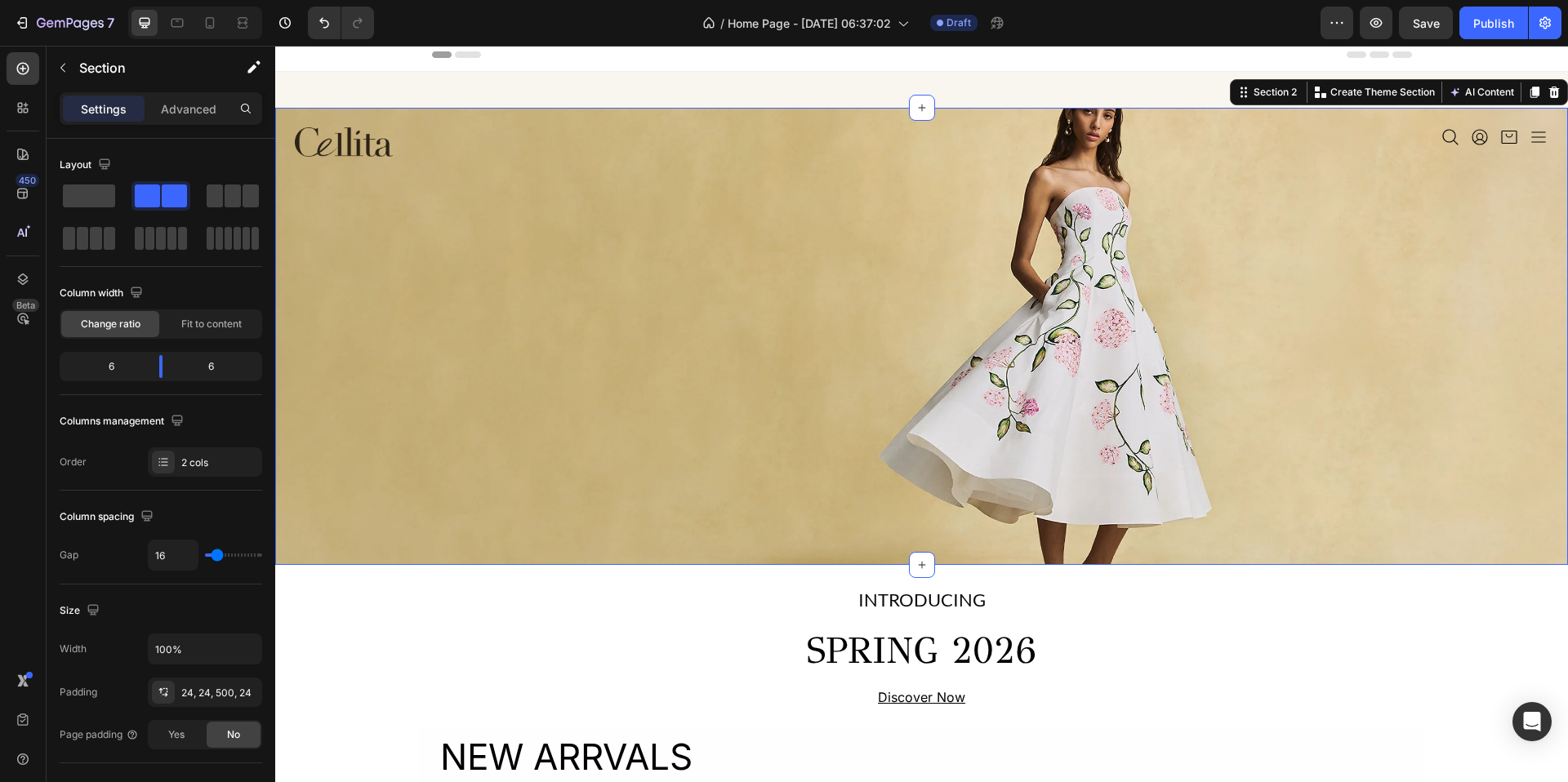
scroll to position [4, 0]
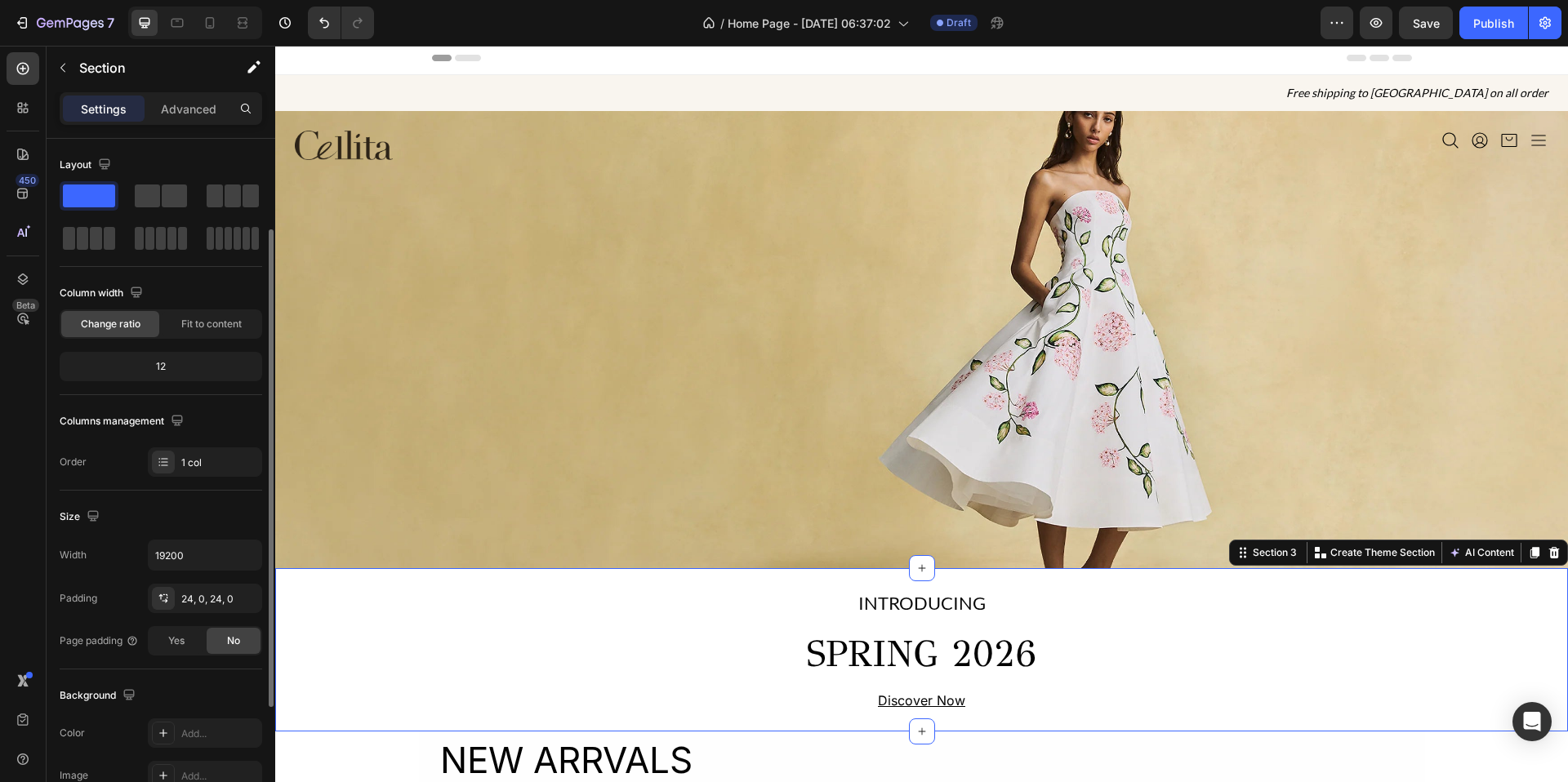
click at [1174, 690] on div "INTRODUCING Text Block SPRING 2026 Heading Discover Now Text Block Row" at bounding box center [921, 650] width 1293 height 125
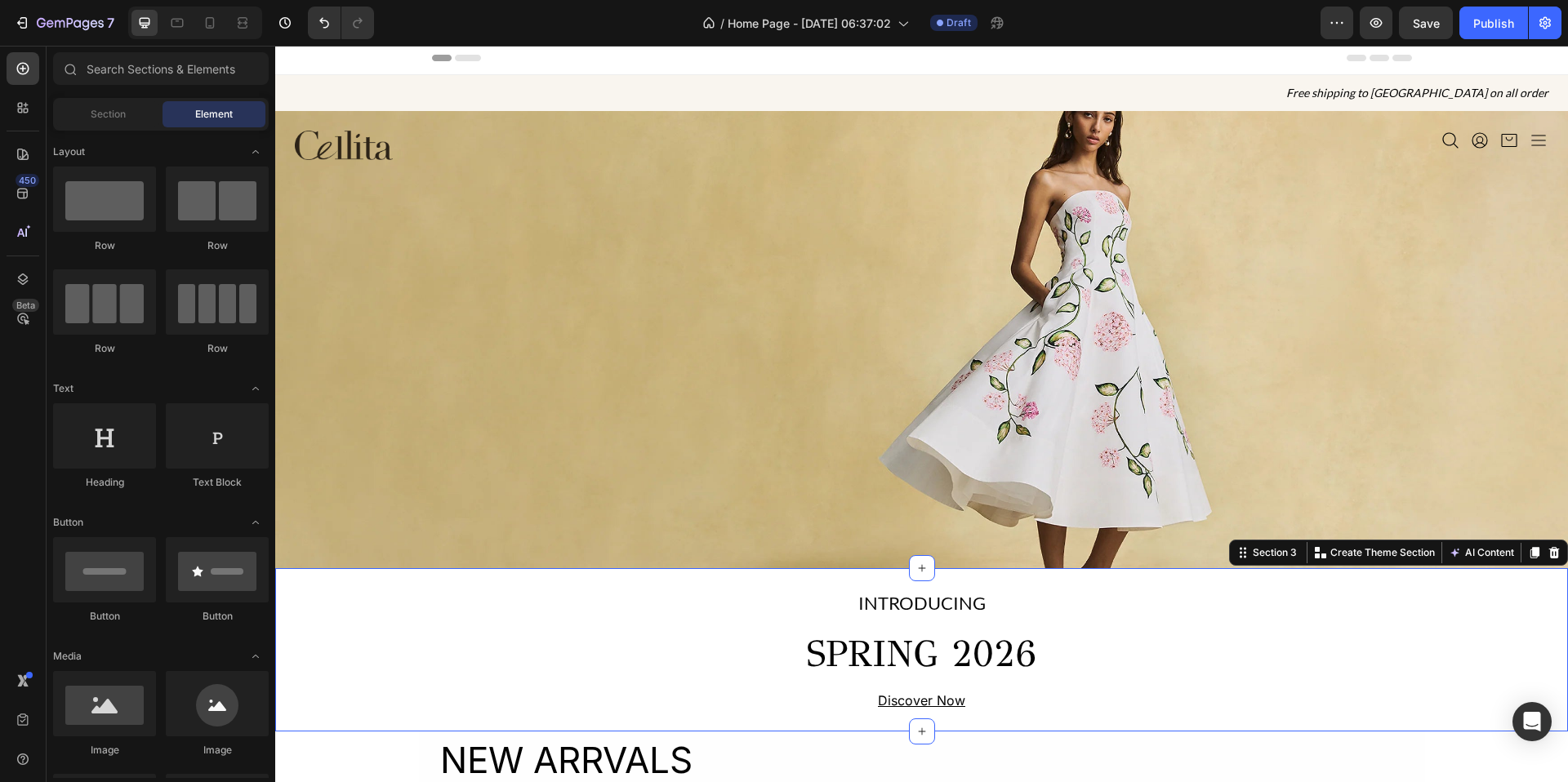
click at [1223, 55] on div "Header" at bounding box center [922, 58] width 980 height 33
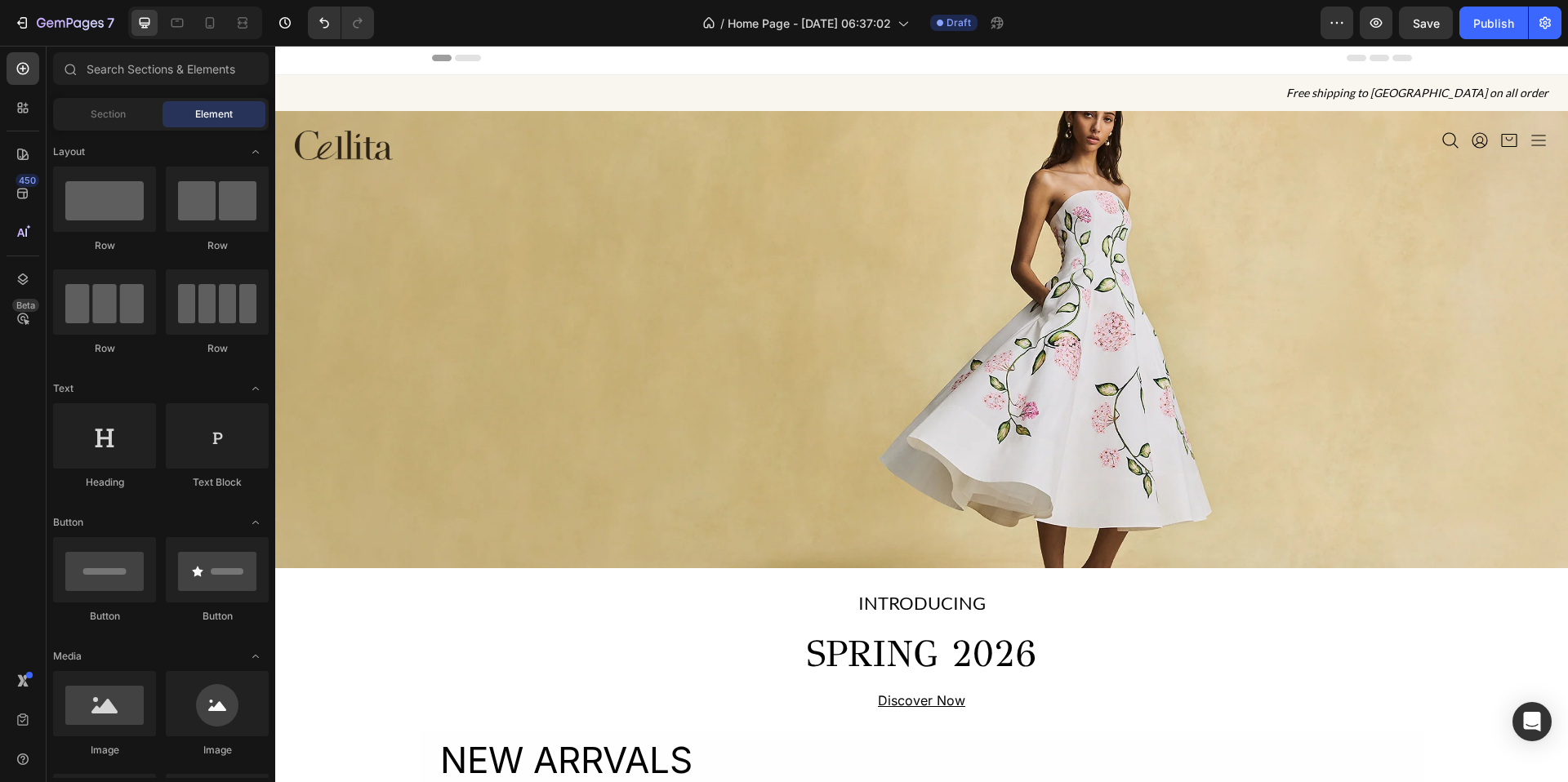
click at [331, 59] on span "Header" at bounding box center [324, 58] width 36 height 16
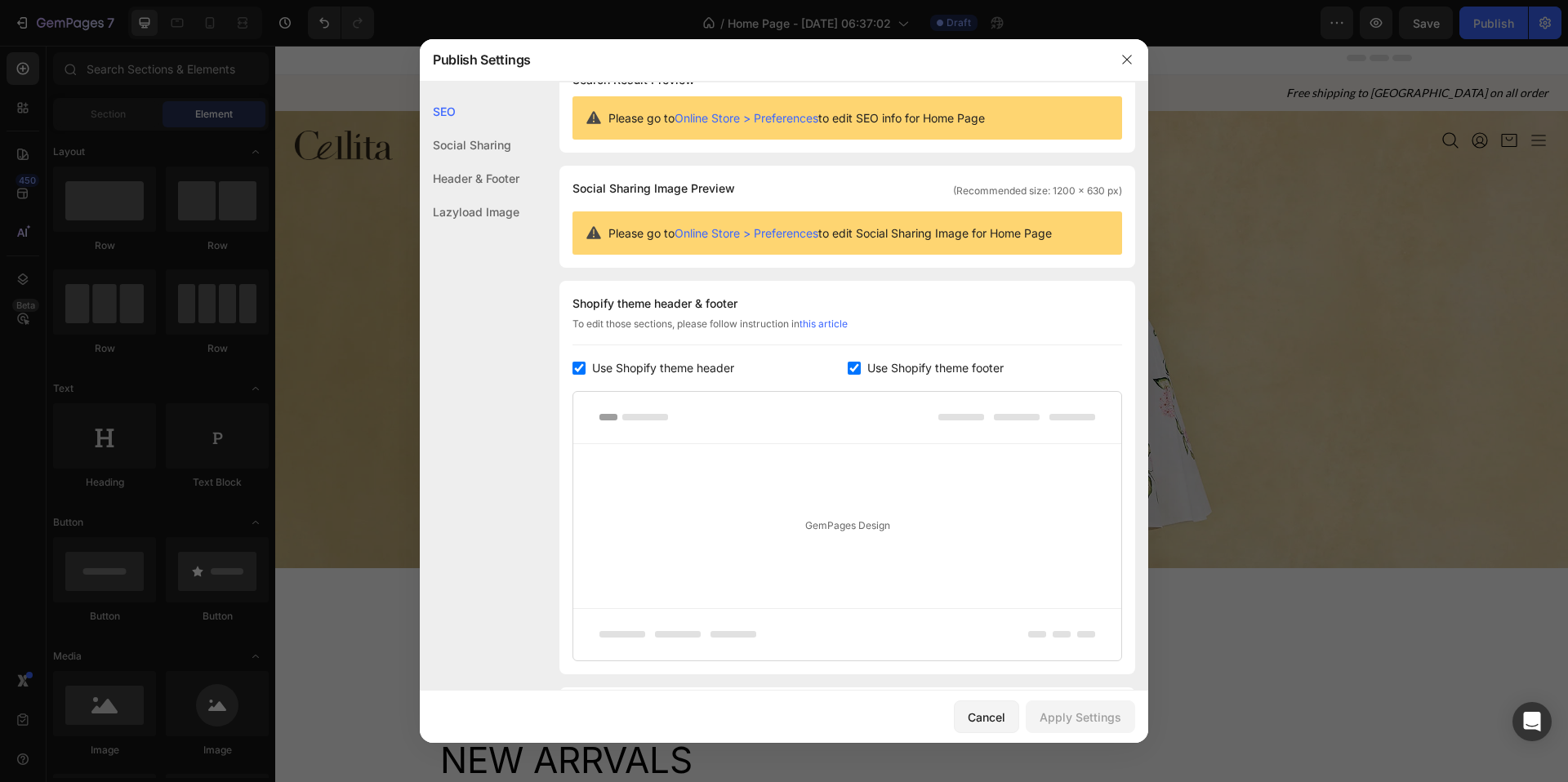
scroll to position [0, 0]
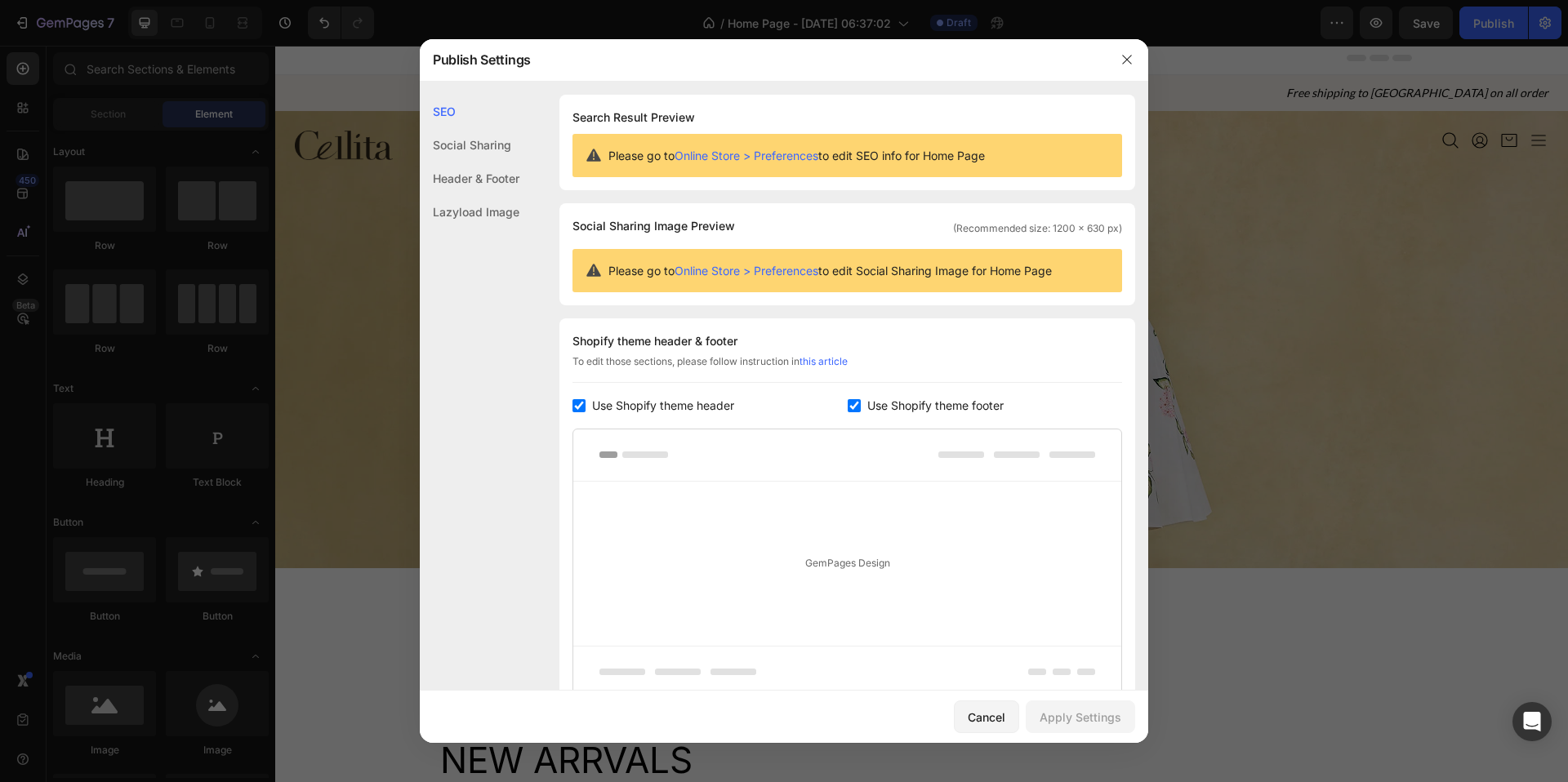
drag, startPoint x: 1119, startPoint y: 59, endPoint x: 973, endPoint y: 121, distance: 158.6
click at [973, 122] on div "Publish Settings SEO Social Sharing Header & Footer Lazyload Image SEO Search R…" at bounding box center [784, 391] width 728 height 704
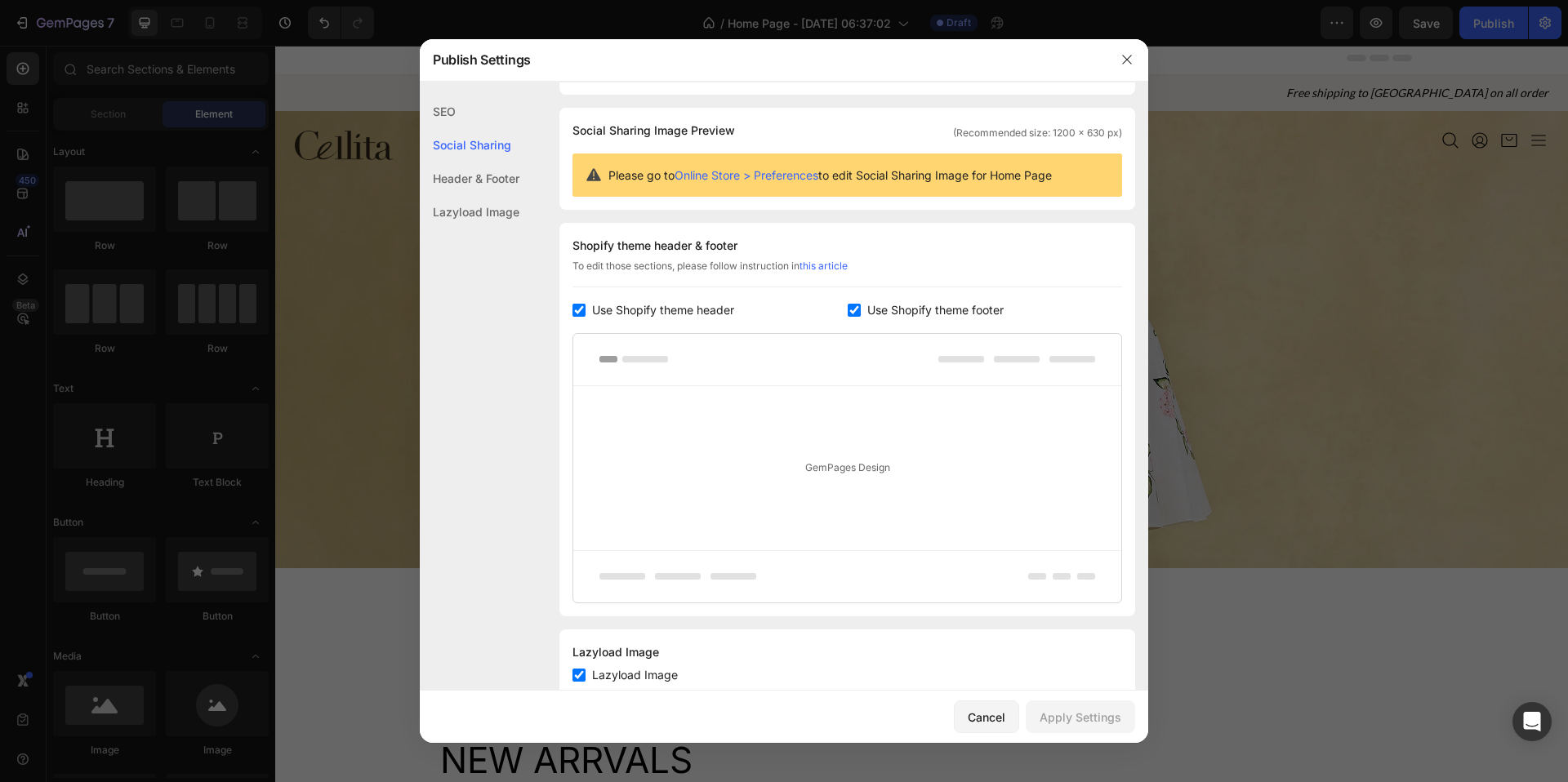
scroll to position [142, 0]
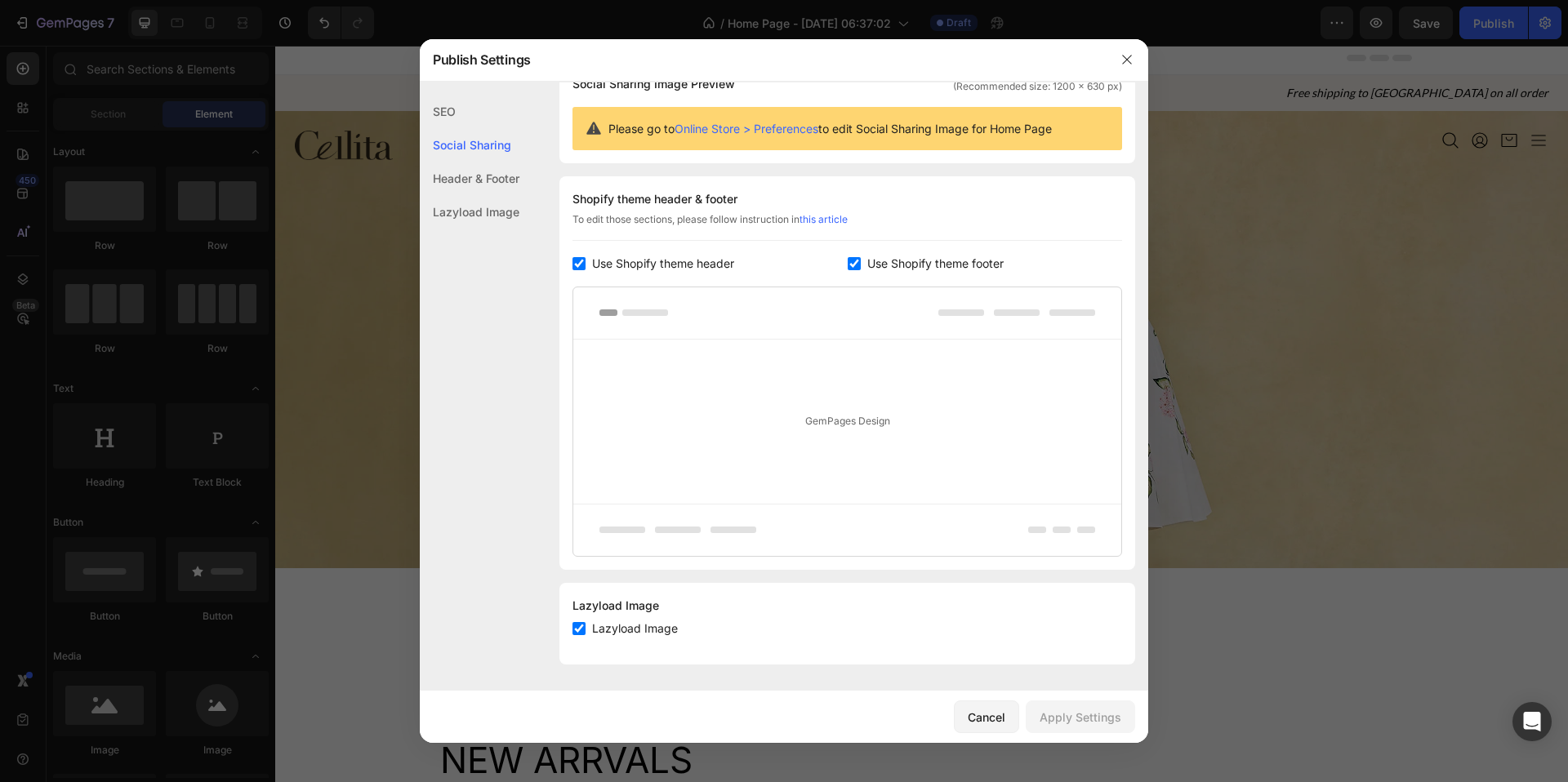
click at [881, 358] on div "GemPages Design" at bounding box center [847, 422] width 548 height 164
click at [849, 260] on input "checkbox" at bounding box center [854, 264] width 13 height 13
checkbox input "false"
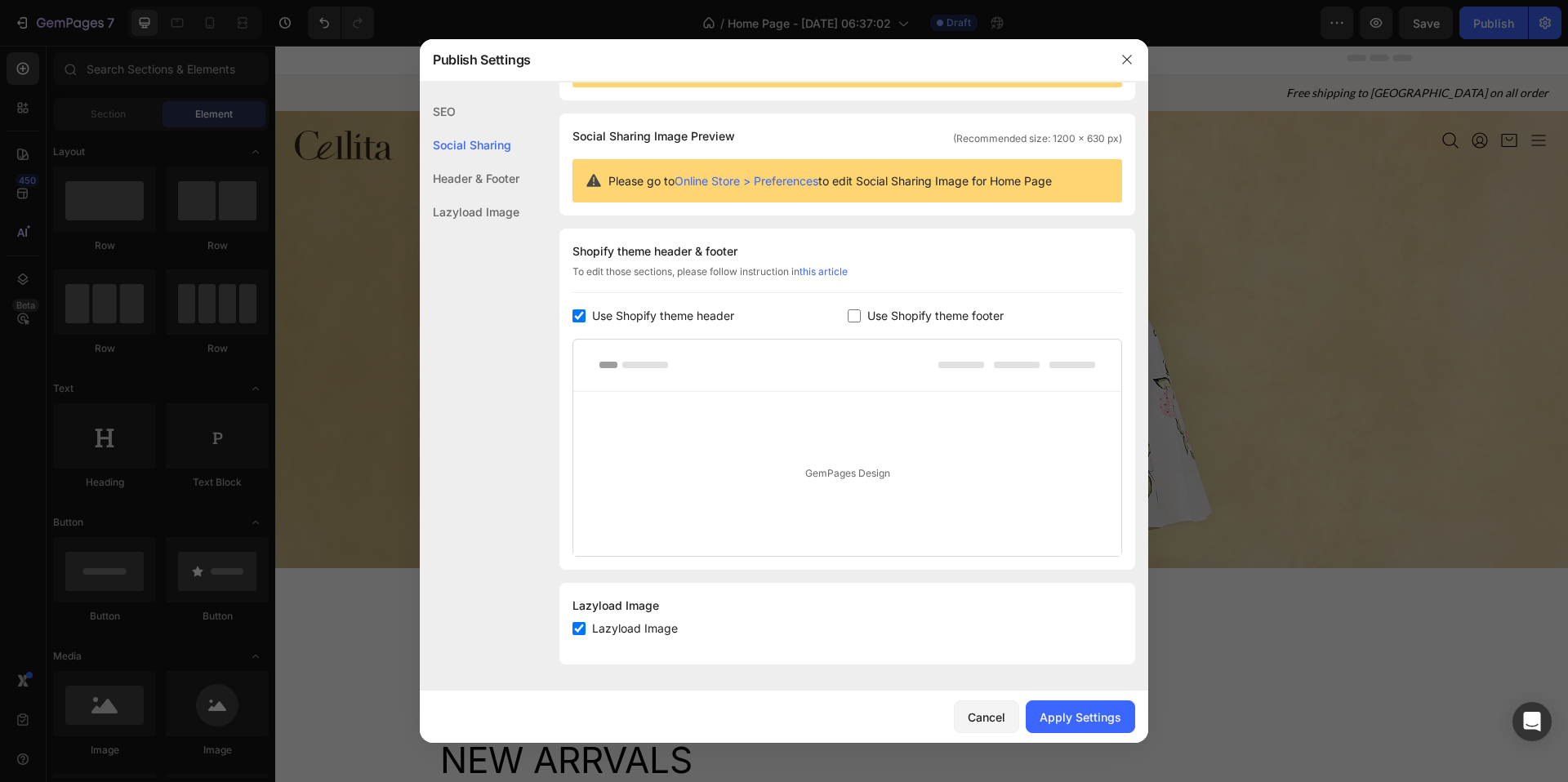
scroll to position [90, 0]
click at [582, 314] on input "checkbox" at bounding box center [579, 316] width 13 height 13
checkbox input "false"
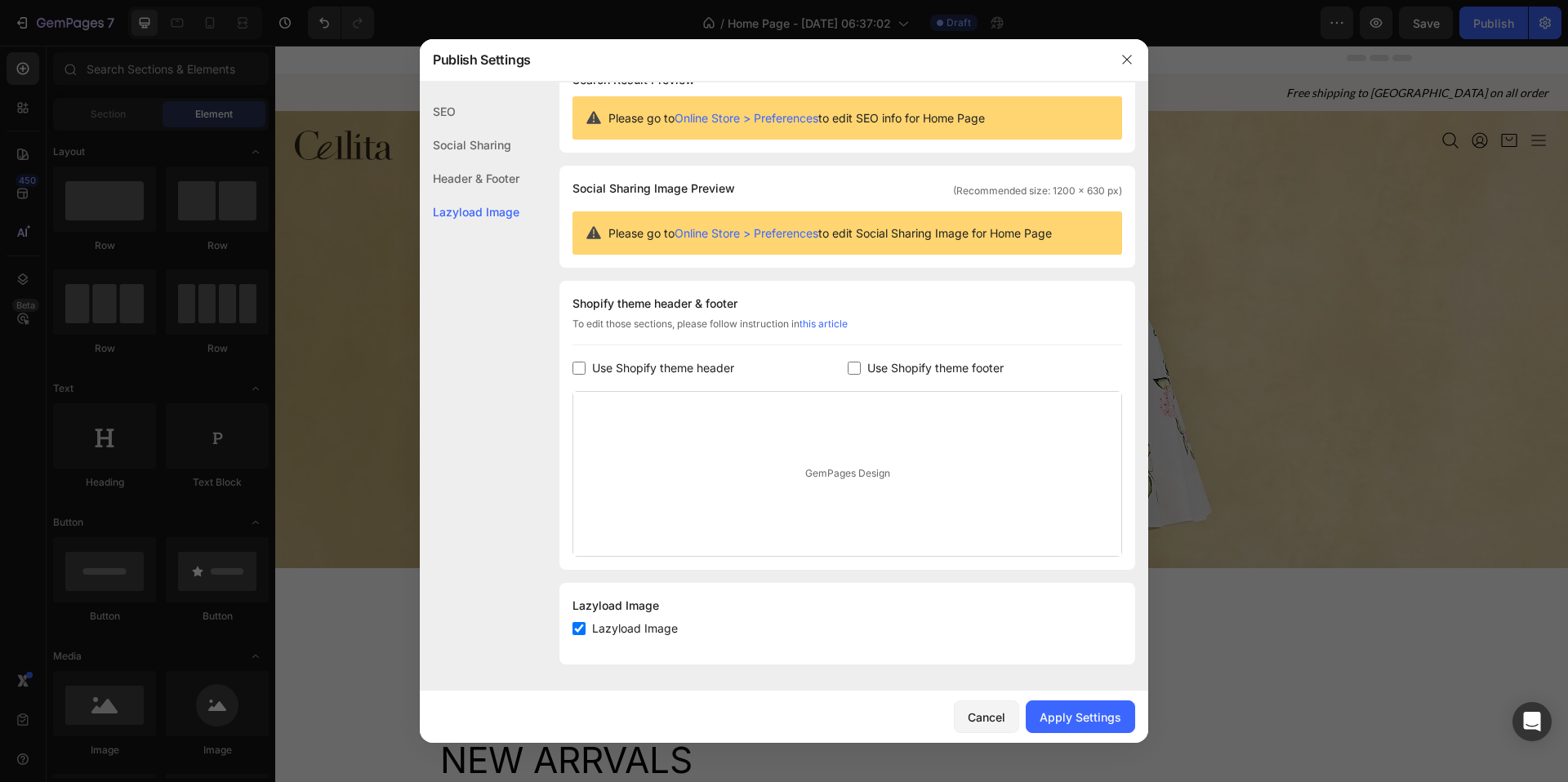
scroll to position [0, 0]
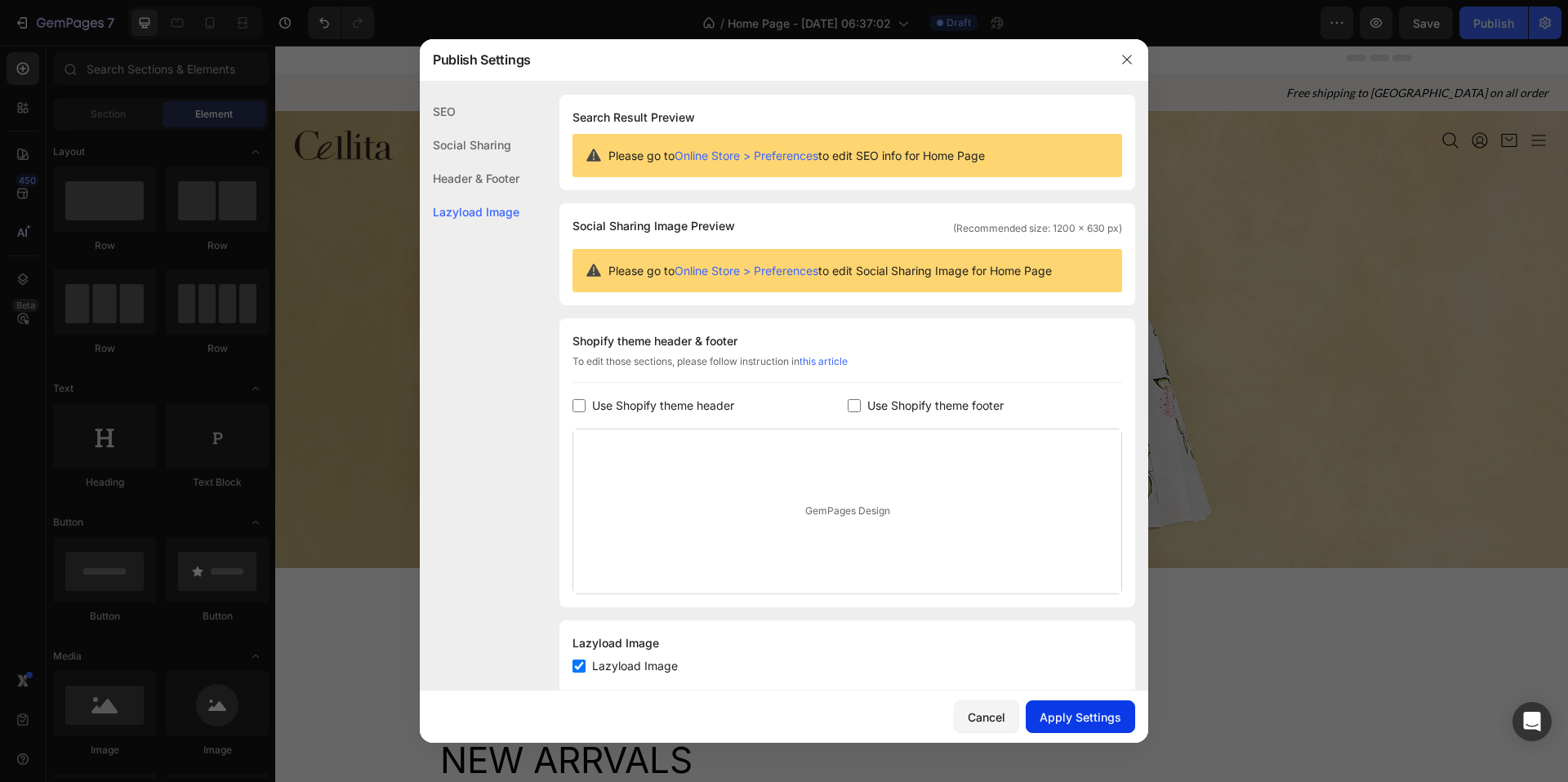
click at [1072, 704] on button "Apply Settings" at bounding box center [1081, 717] width 110 height 33
click at [1125, 58] on icon "button" at bounding box center [1127, 60] width 13 height 13
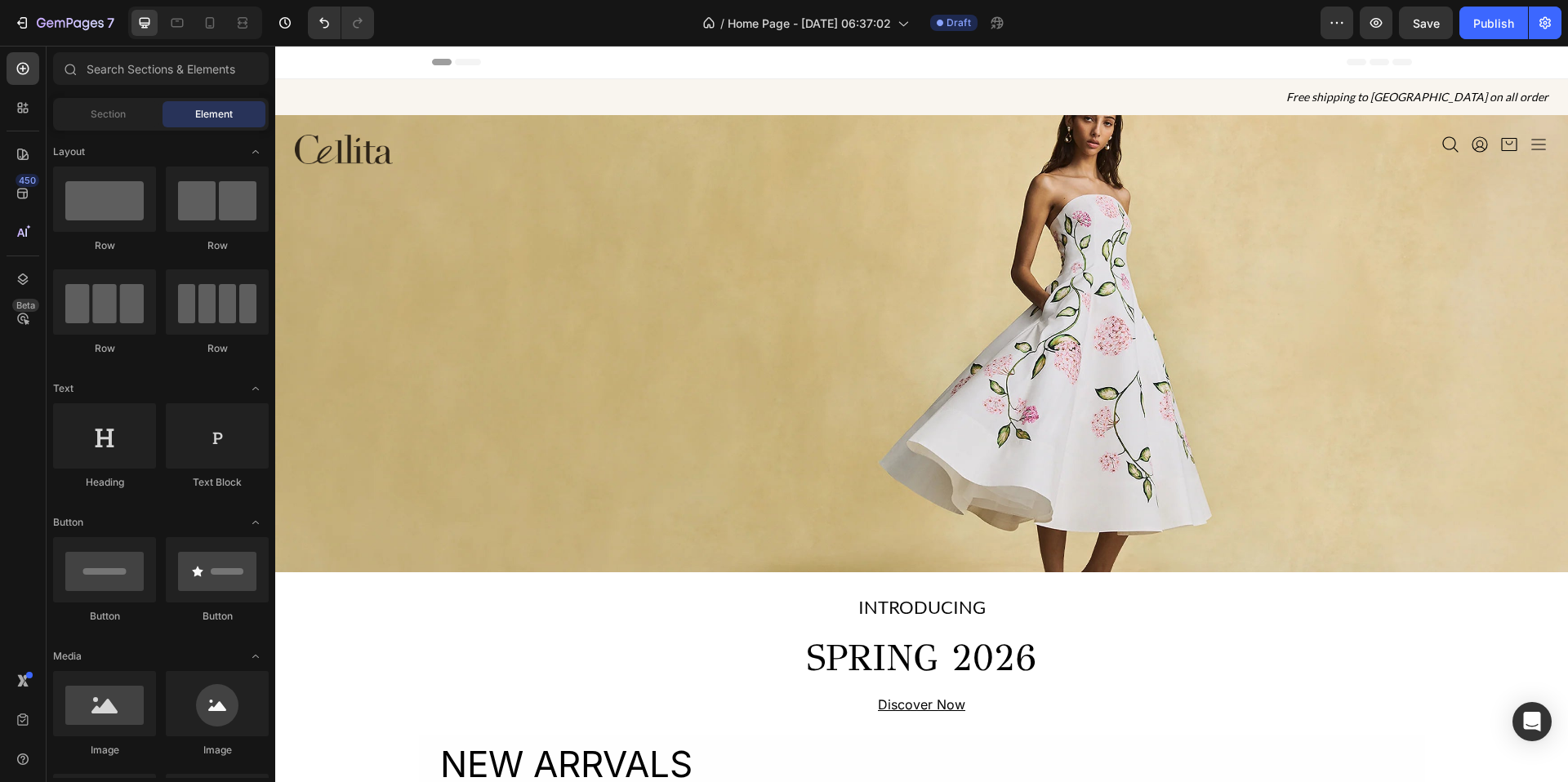
click at [441, 63] on icon at bounding box center [442, 61] width 19 height 7
click at [438, 62] on icon at bounding box center [442, 61] width 19 height 7
click at [321, 58] on span "Header" at bounding box center [324, 61] width 36 height 16
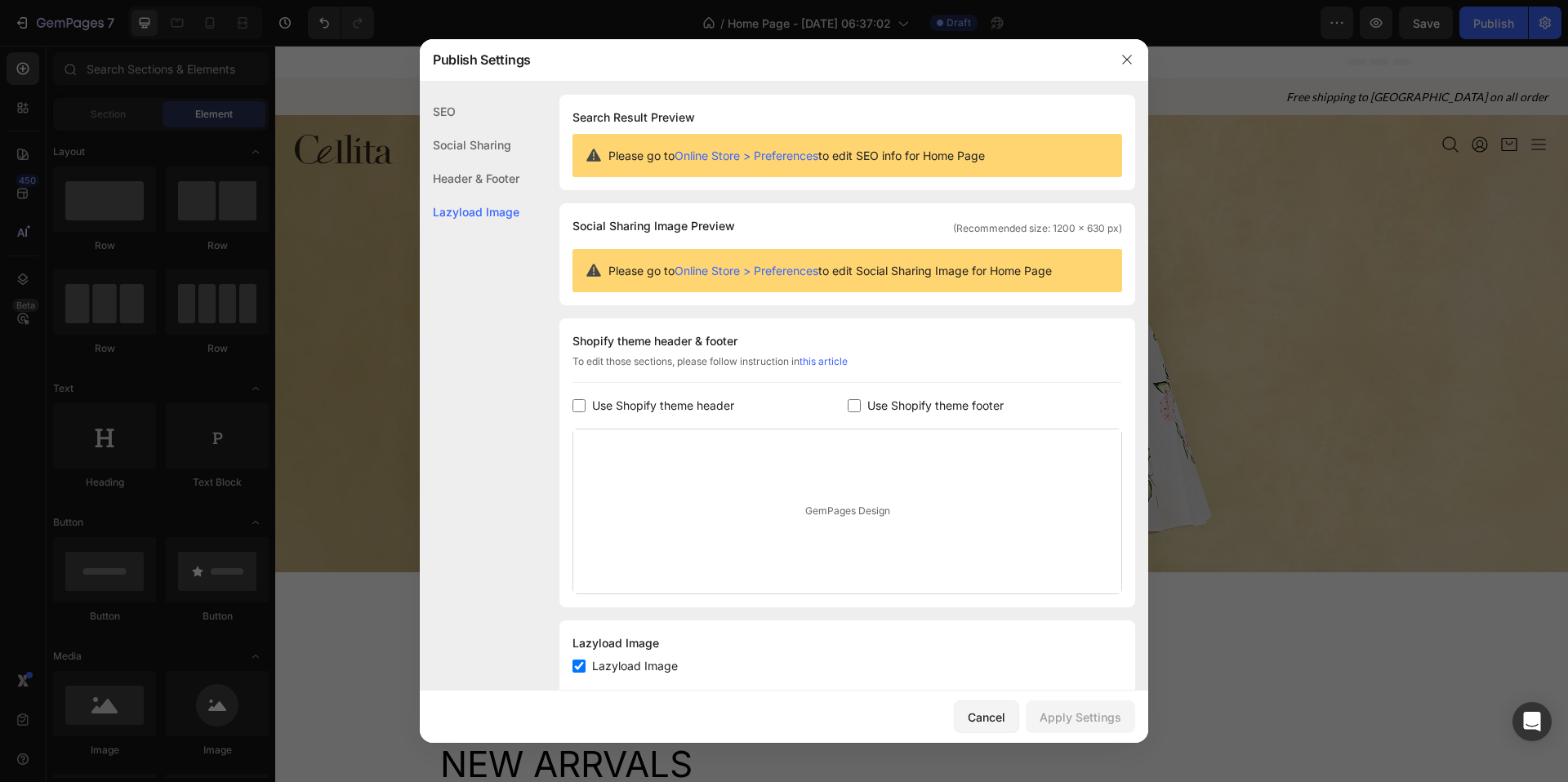
click at [466, 183] on div "Header & Footer" at bounding box center [470, 178] width 100 height 34
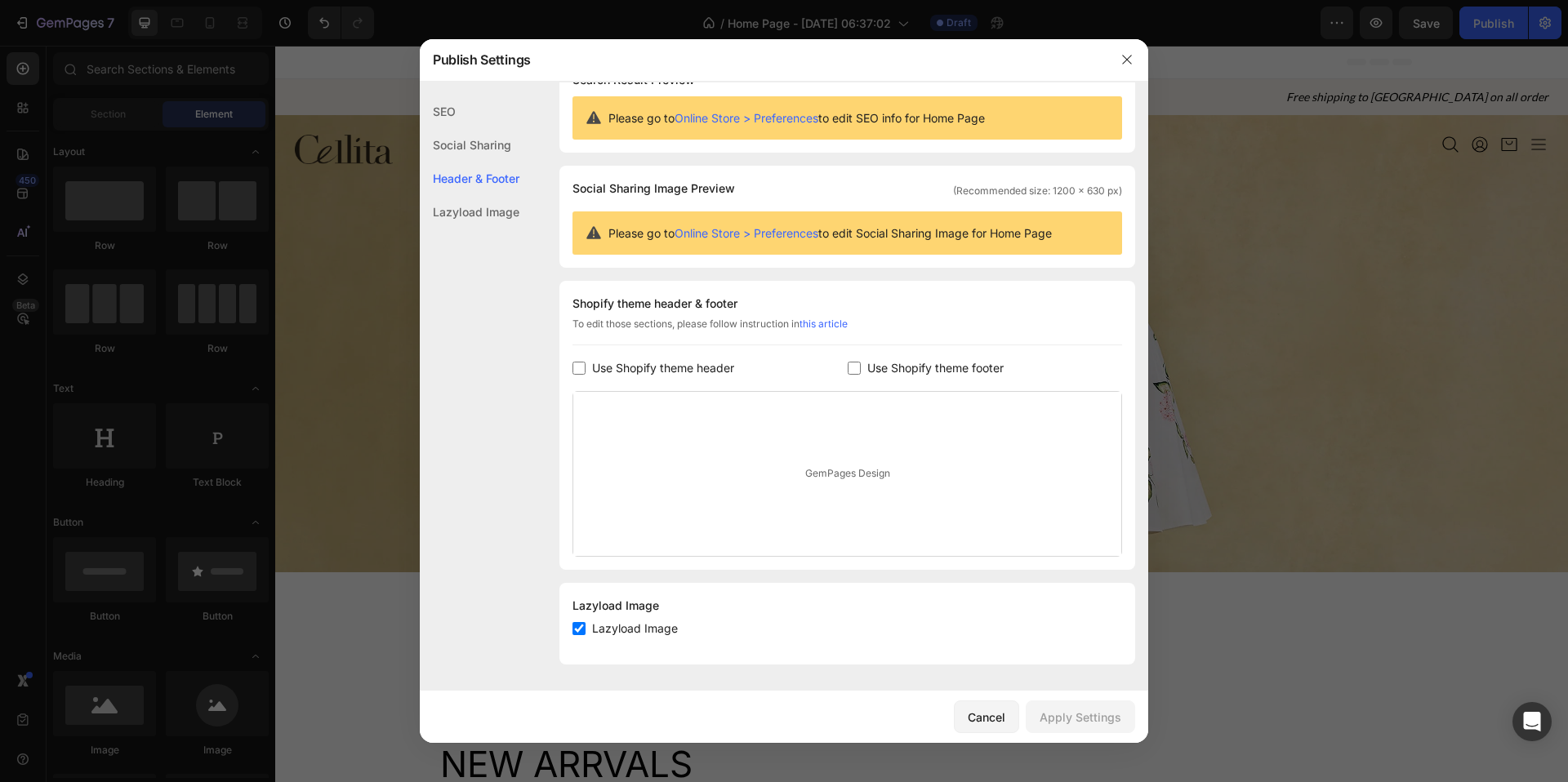
click at [478, 147] on div "Social Sharing" at bounding box center [470, 144] width 100 height 34
click at [476, 107] on div "SEO" at bounding box center [470, 111] width 100 height 34
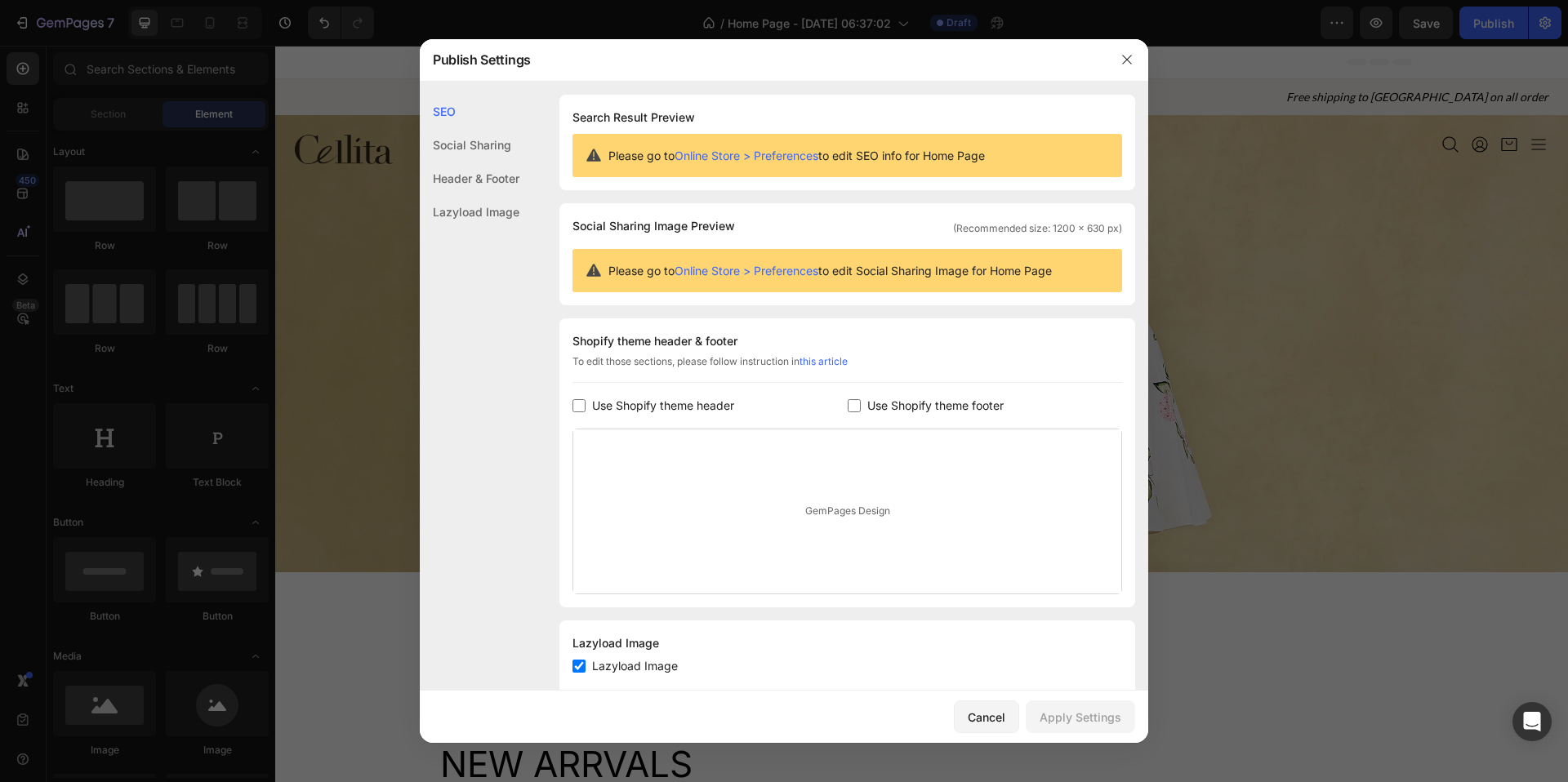
click at [467, 103] on div "SEO" at bounding box center [470, 111] width 100 height 34
click at [1124, 59] on icon "button" at bounding box center [1127, 60] width 13 height 13
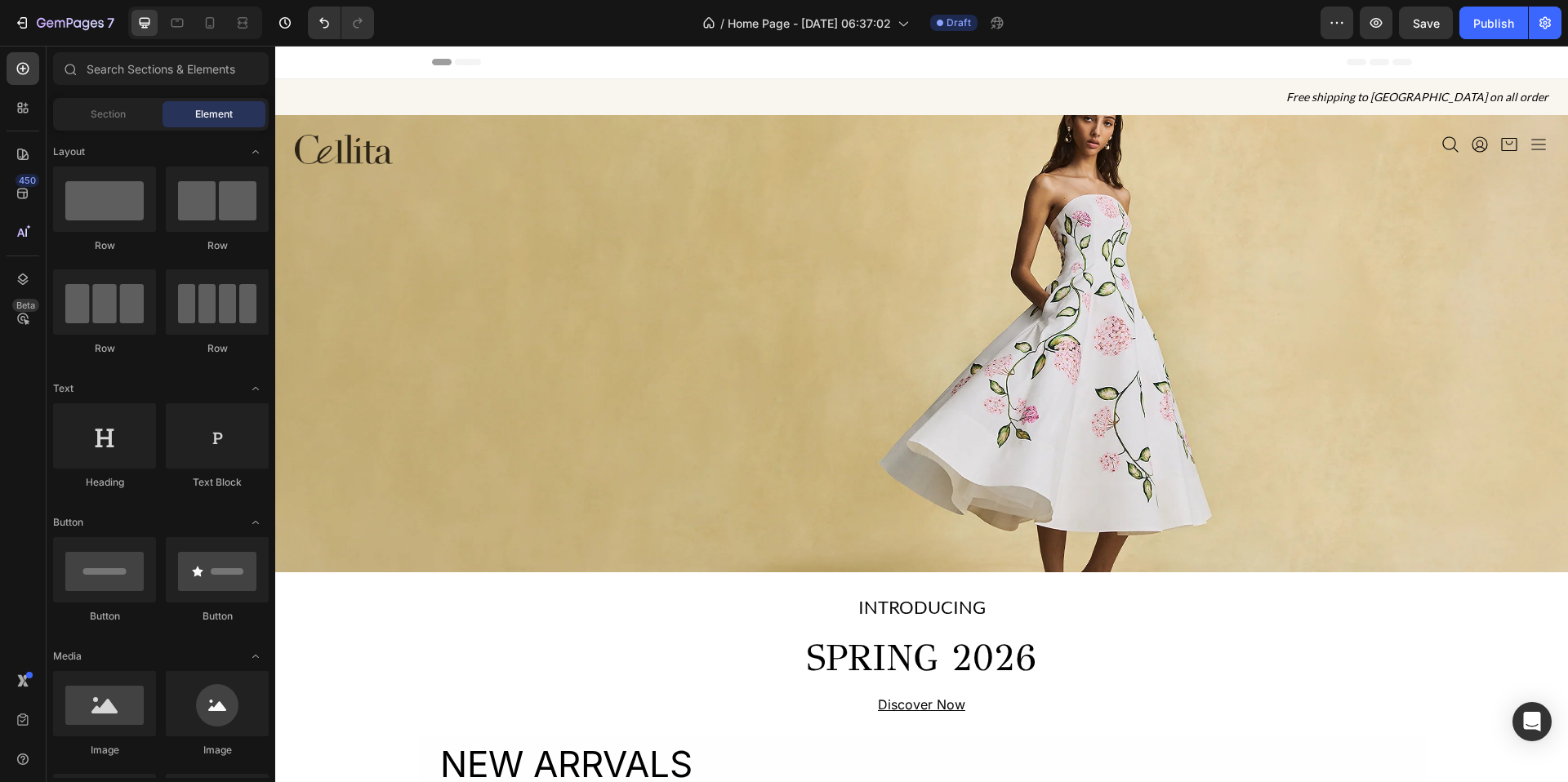
click at [423, 65] on div "Header" at bounding box center [921, 62] width 1293 height 34
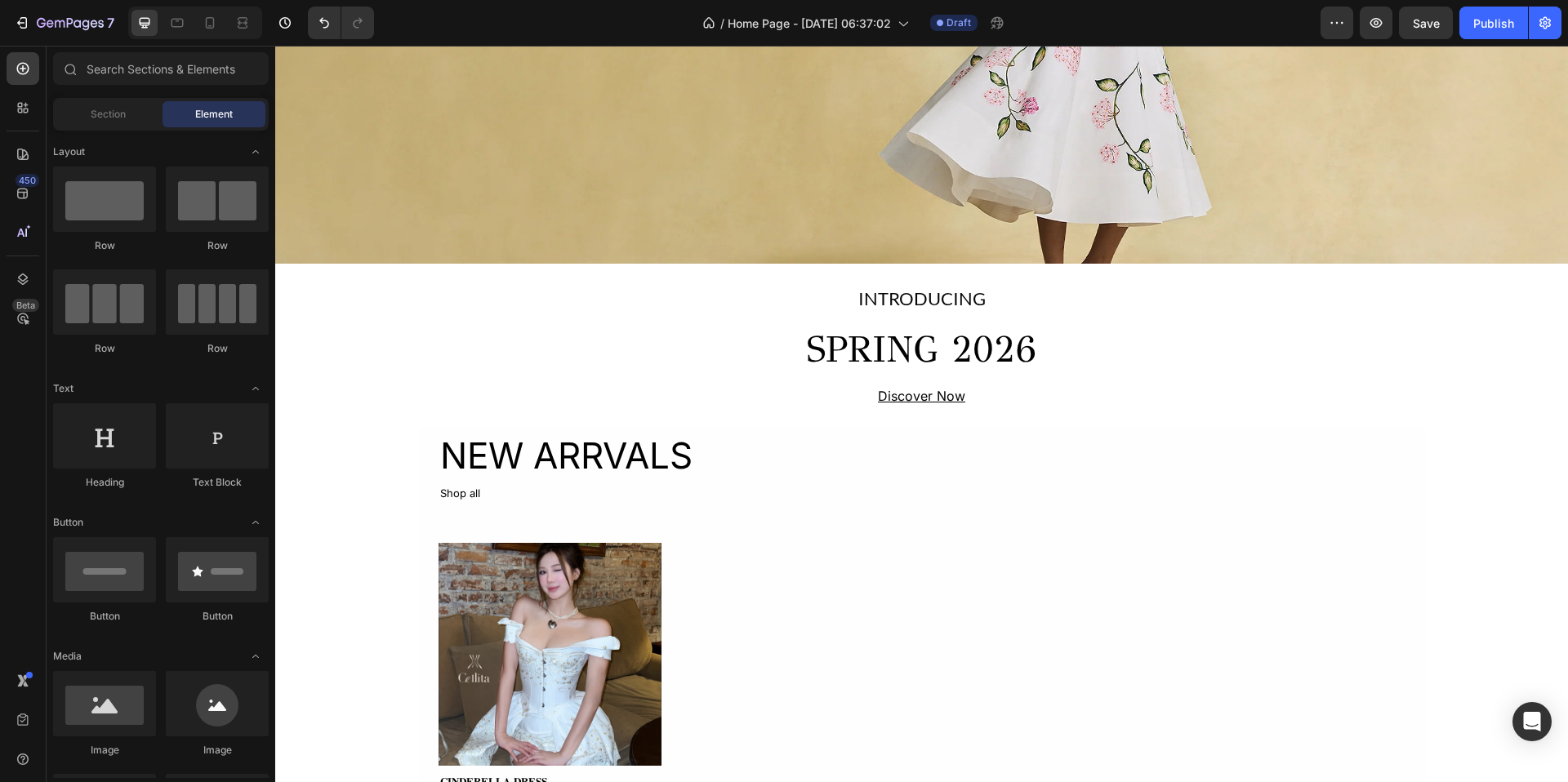
scroll to position [335, 0]
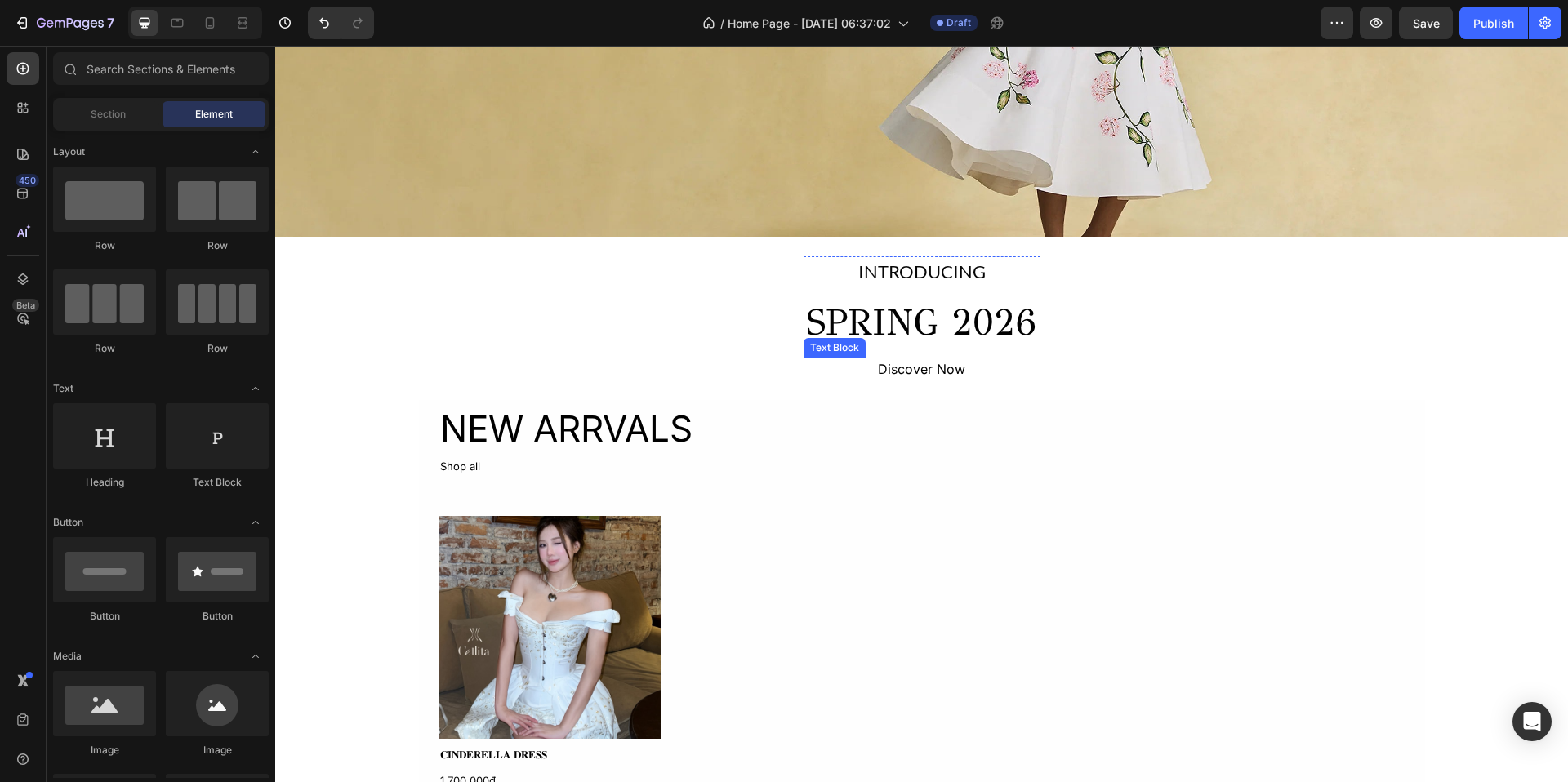
click at [987, 369] on div "Discover Now" at bounding box center [922, 369] width 237 height 23
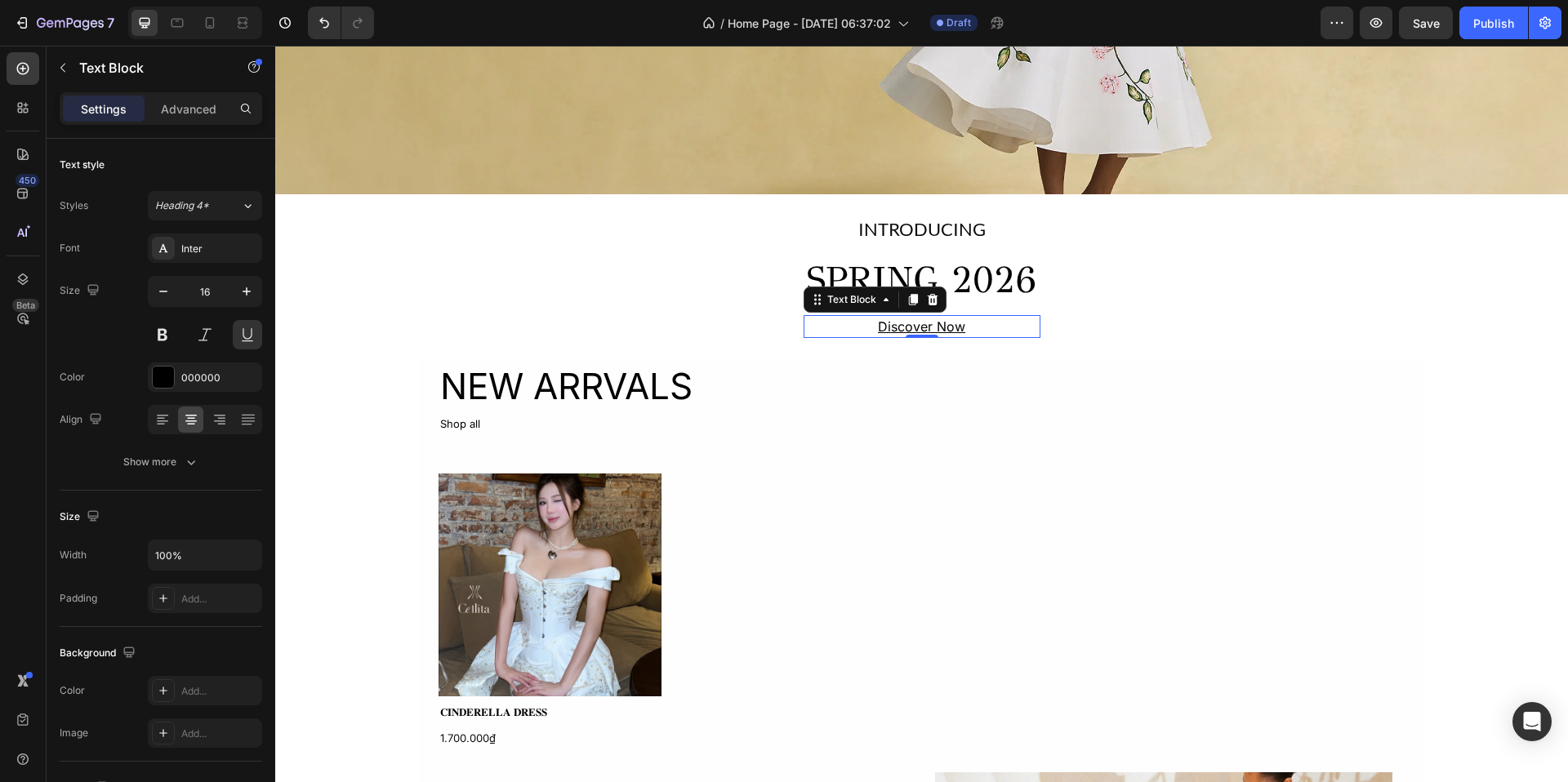
scroll to position [386, 0]
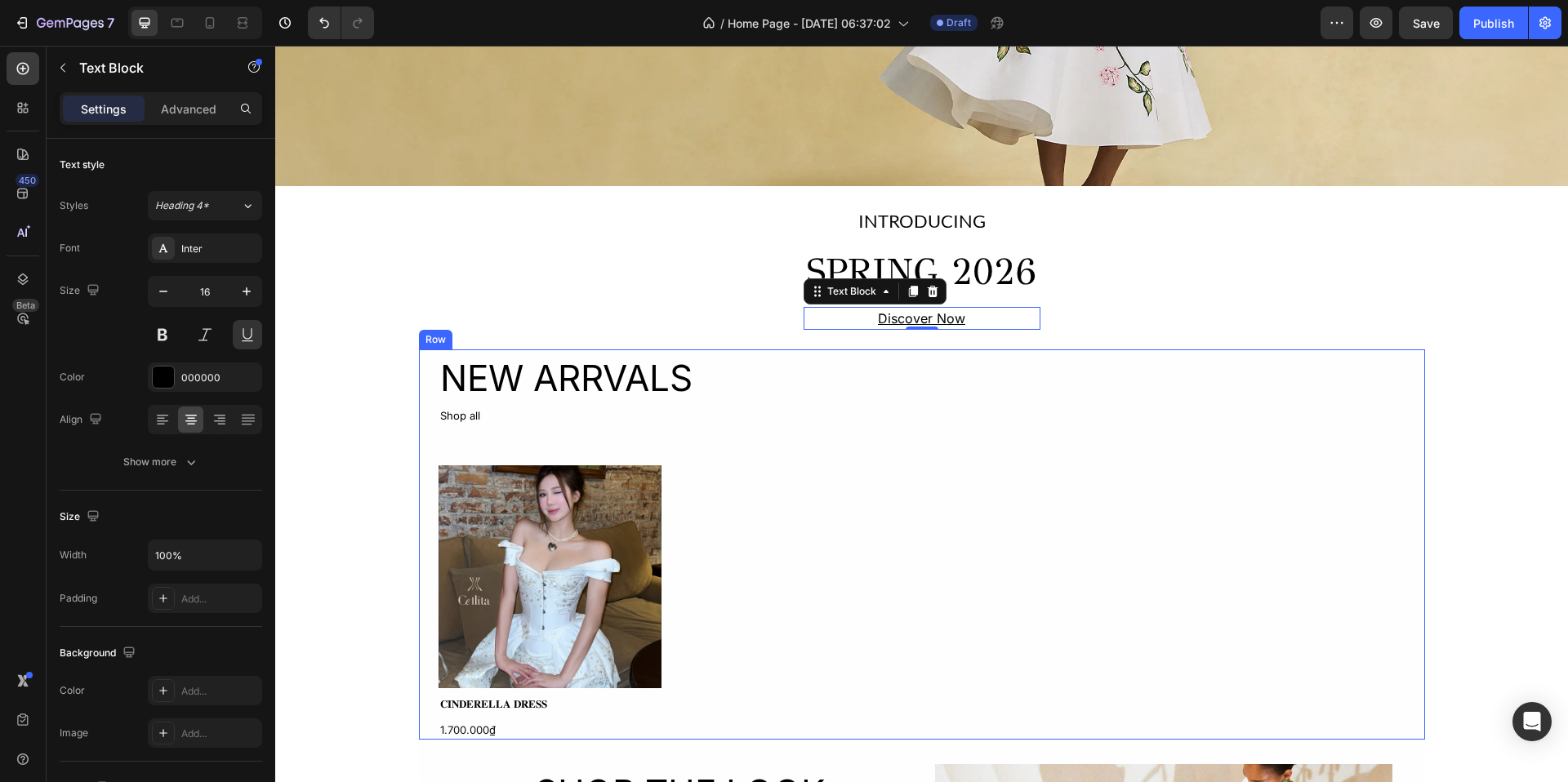
click at [422, 385] on div "NEW ARRVALS Heading Shop all Text Block Product Images 𝐂𝐈𝐍𝐃𝐄𝐑𝐄𝐋𝐋𝐀 𝐃𝐑𝐄𝐒𝐒 Product…" at bounding box center [921, 545] width 1006 height 390
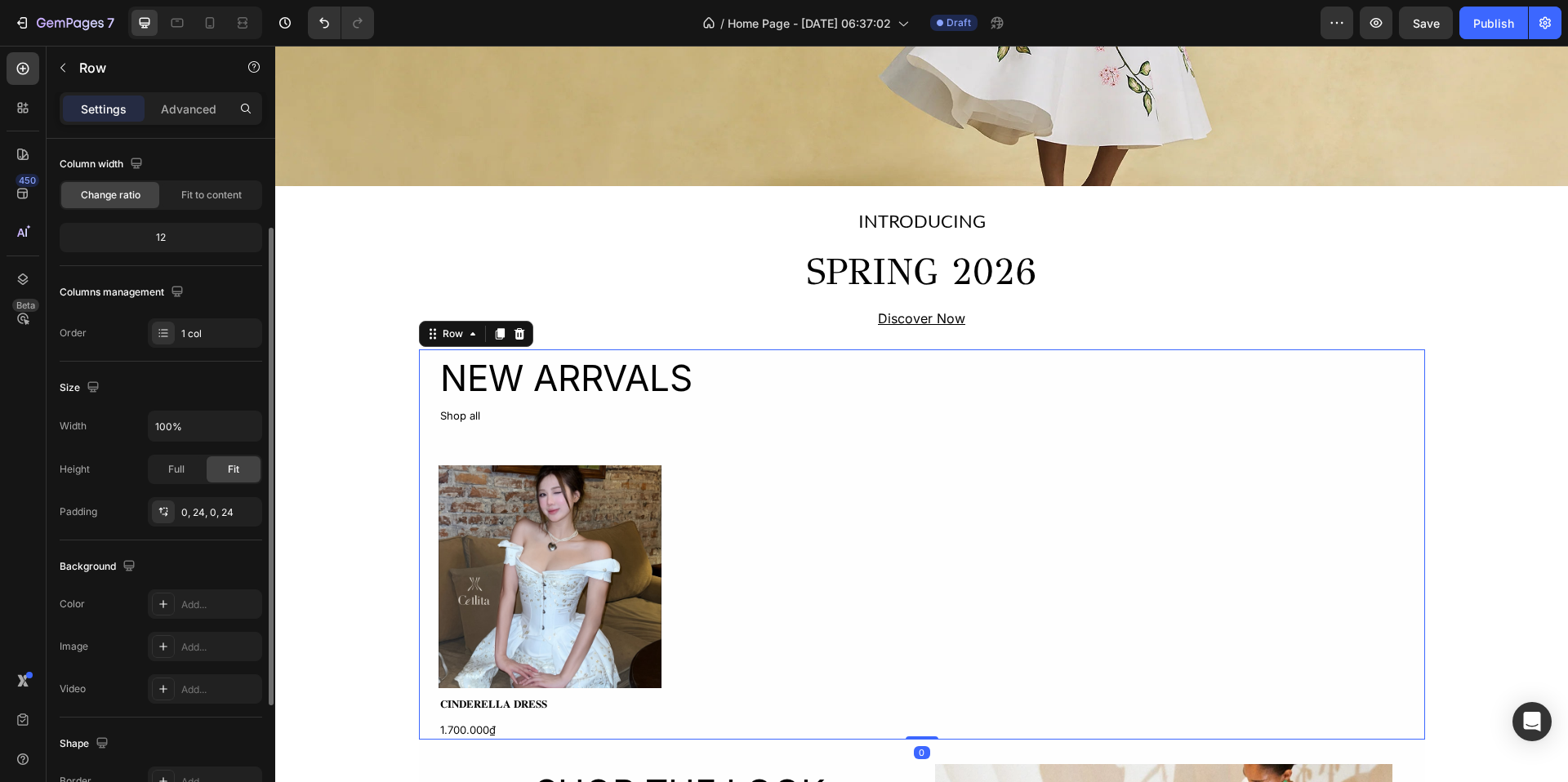
scroll to position [187, 0]
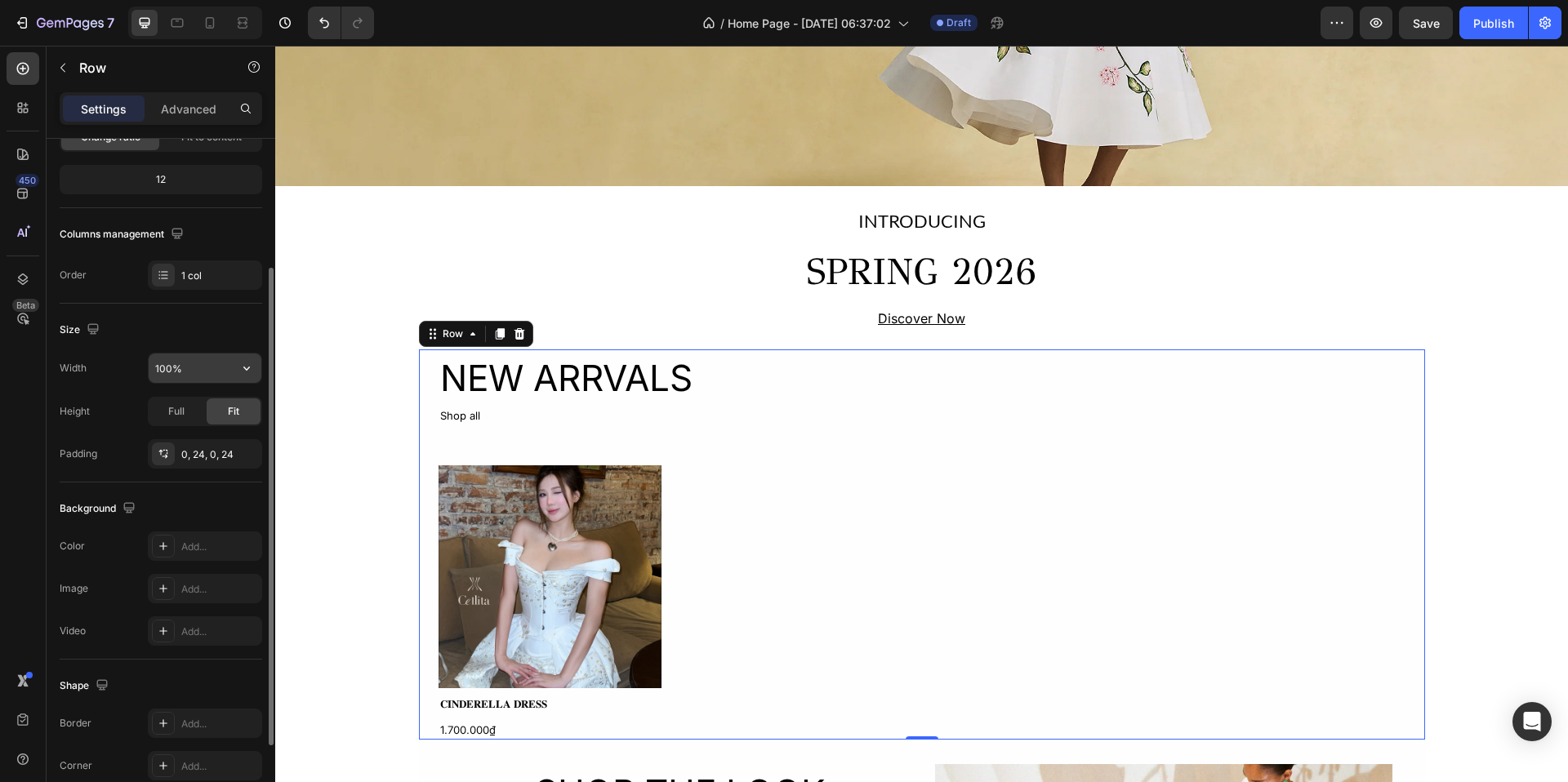
click at [205, 367] on input "100%" at bounding box center [205, 368] width 112 height 30
click at [247, 371] on icon "button" at bounding box center [246, 368] width 16 height 16
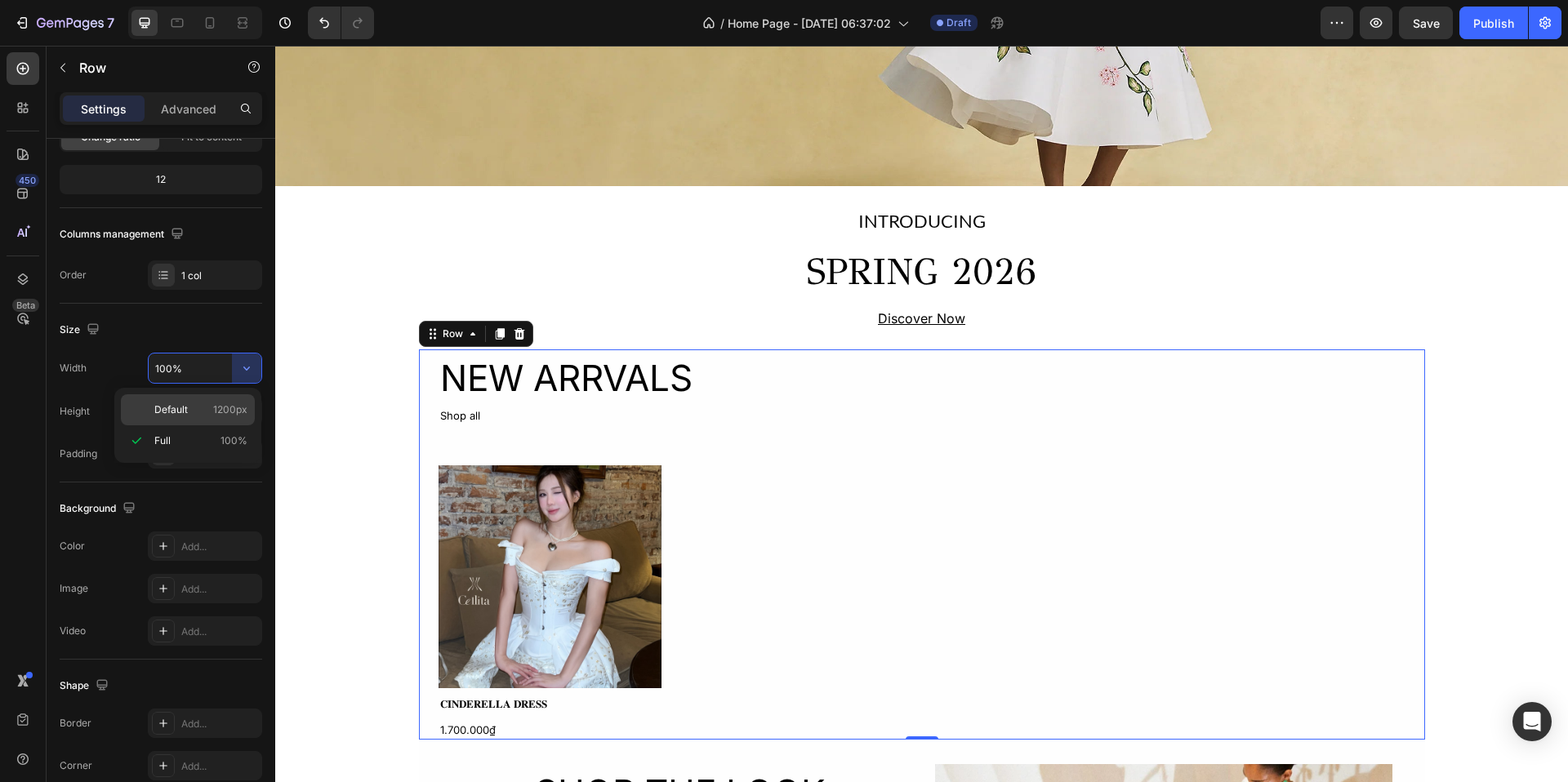
click at [205, 403] on p "Default 1200px" at bounding box center [201, 409] width 93 height 14
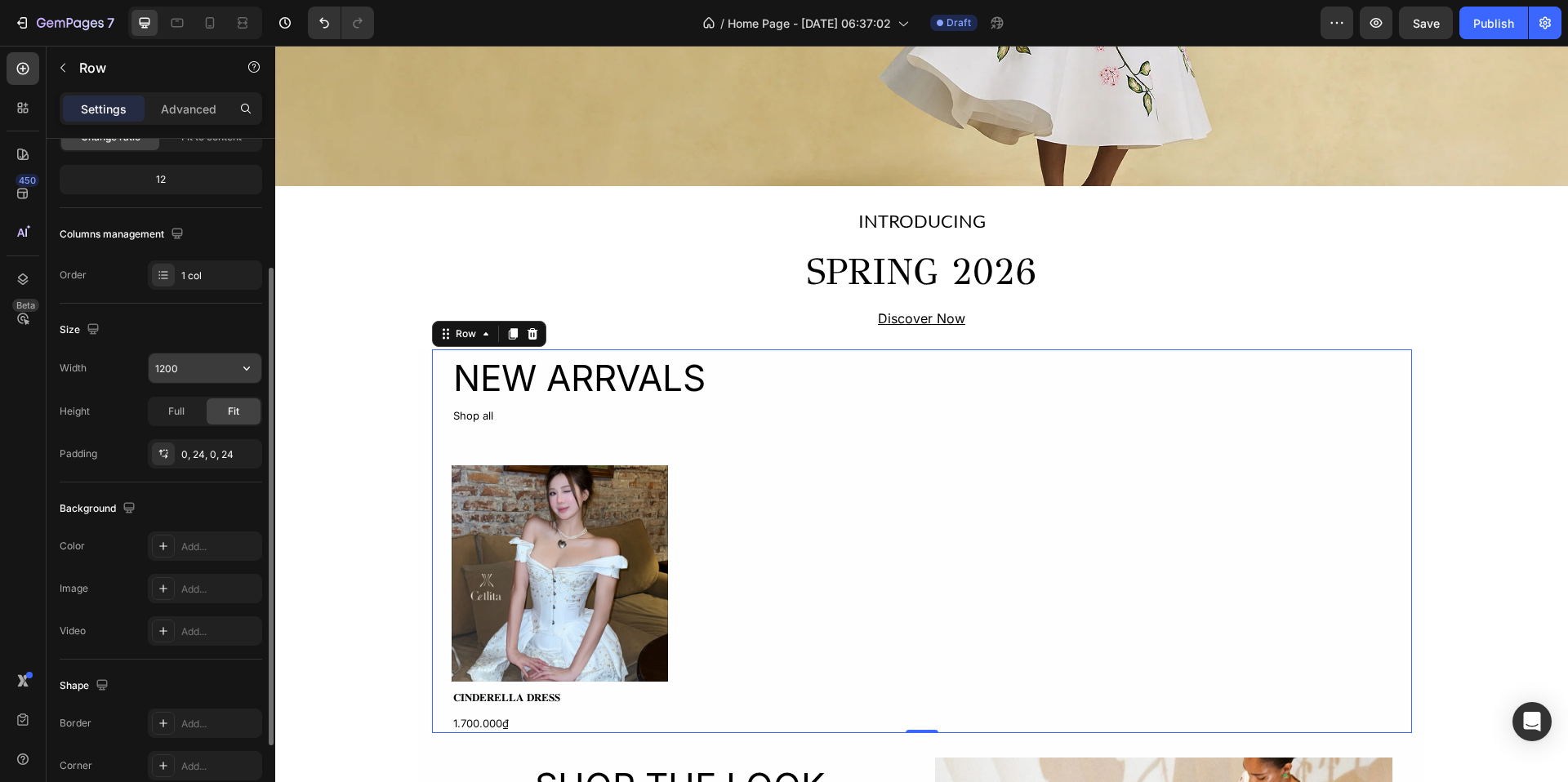
click at [192, 379] on input "1200" at bounding box center [205, 368] width 112 height 30
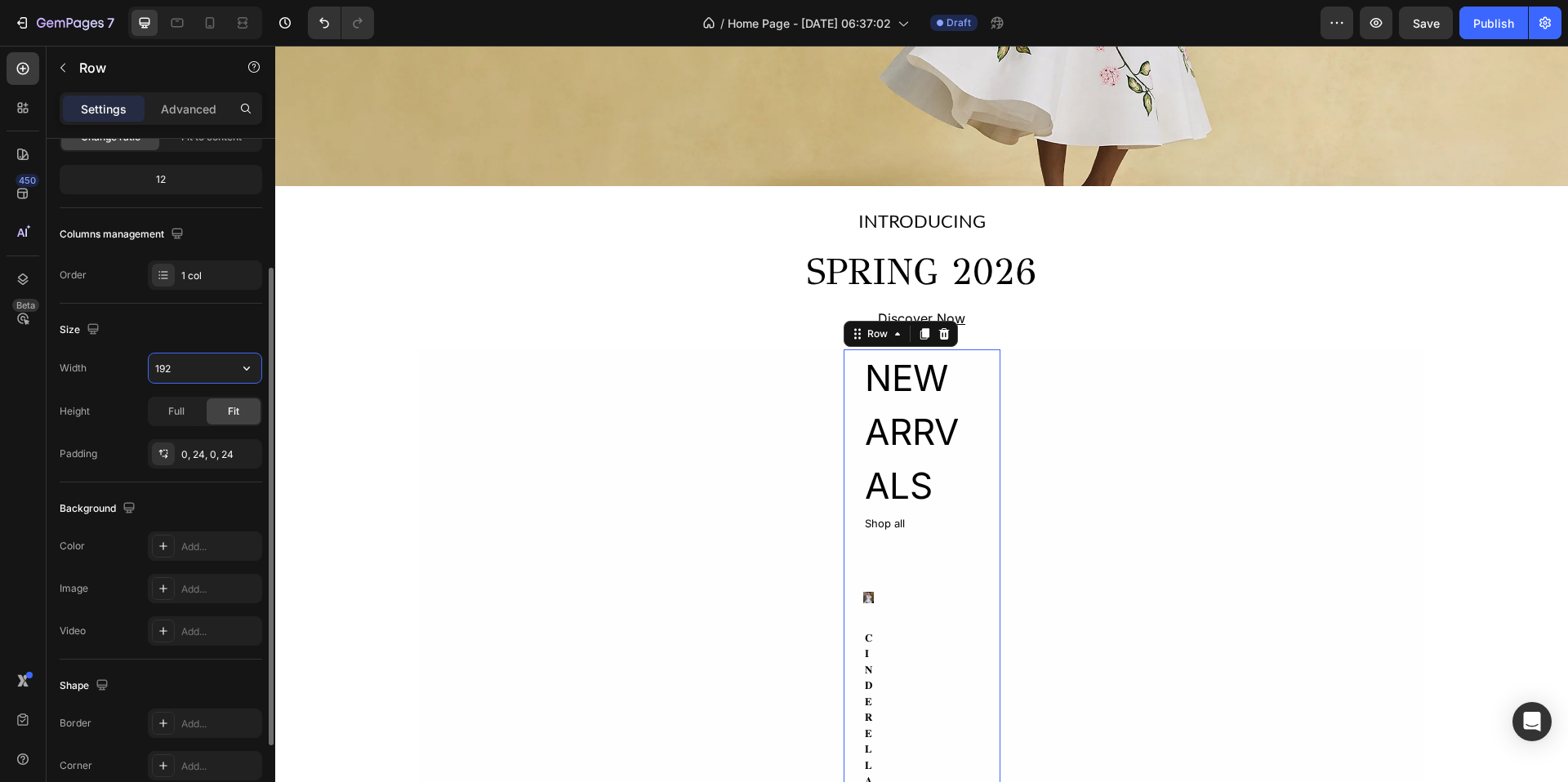
type input "1920"
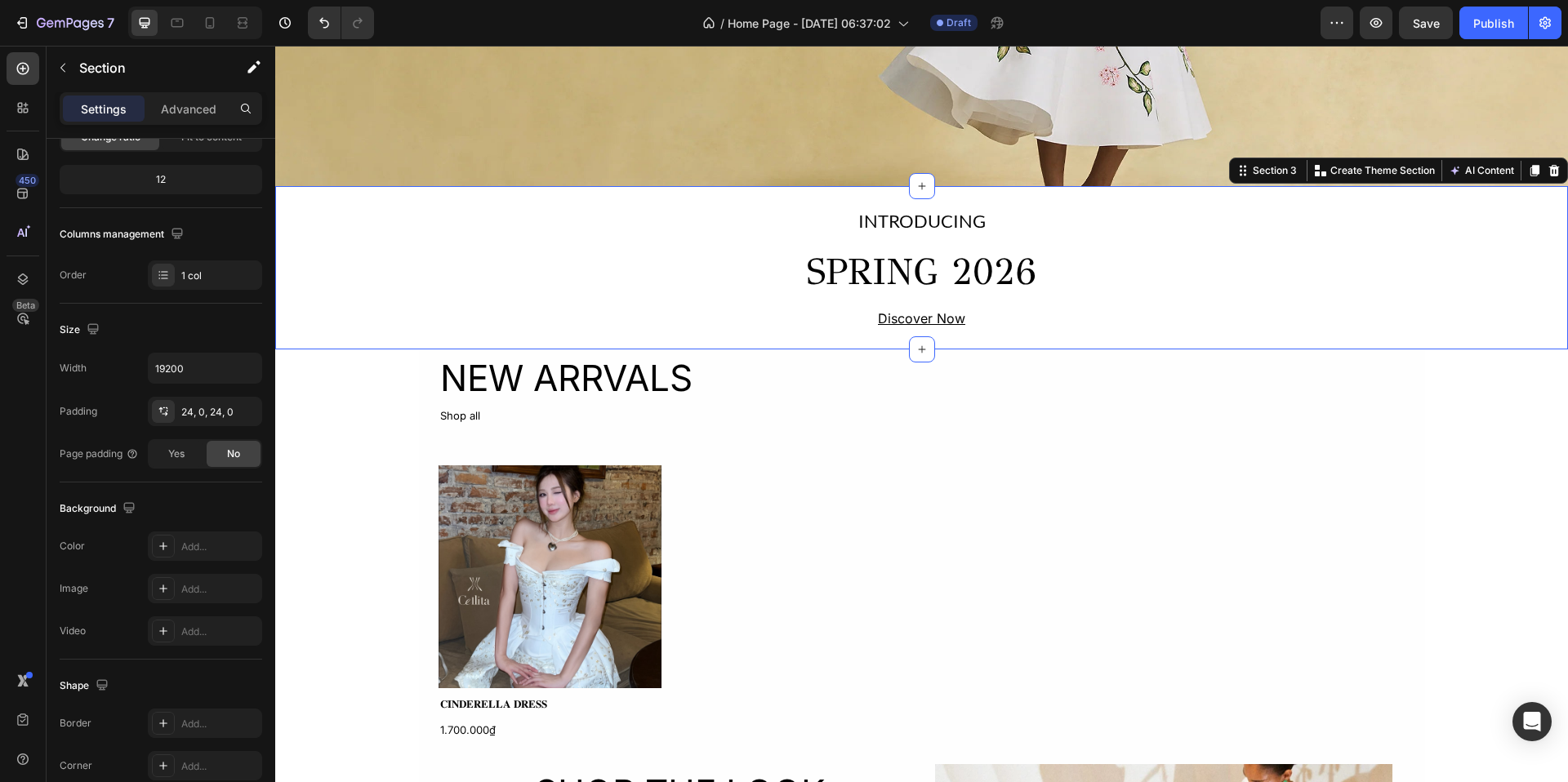
click at [355, 343] on div "INTRODUCING Text Block SPRING 2026 Heading Discover Now Text Block Row Section …" at bounding box center [921, 268] width 1293 height 164
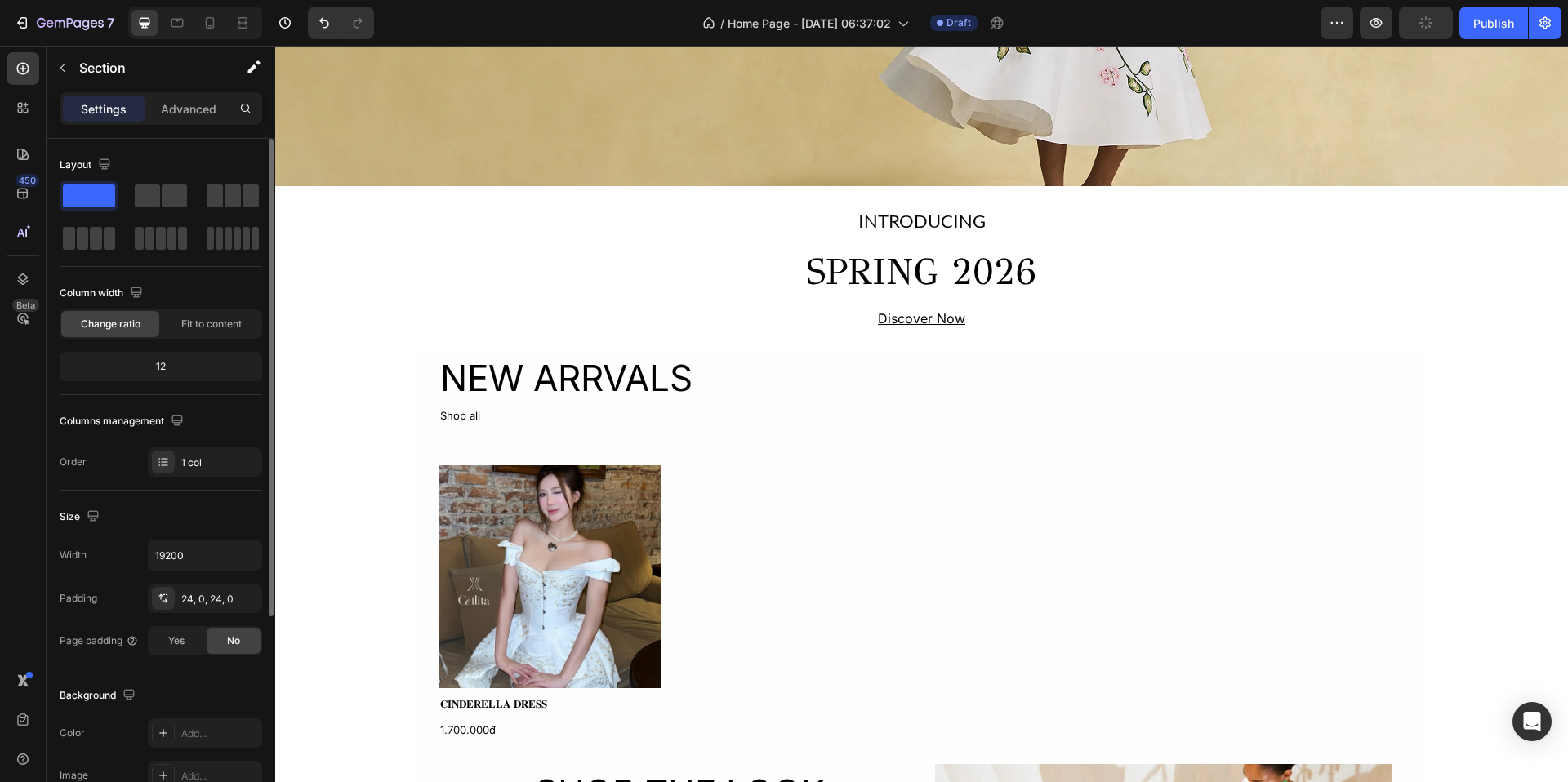
click at [355, 403] on div "Image Icon Icon Icon Icon Icon List Section 2 INTRODUCING Text Block SPRING 202…" at bounding box center [921, 727] width 1293 height 2069
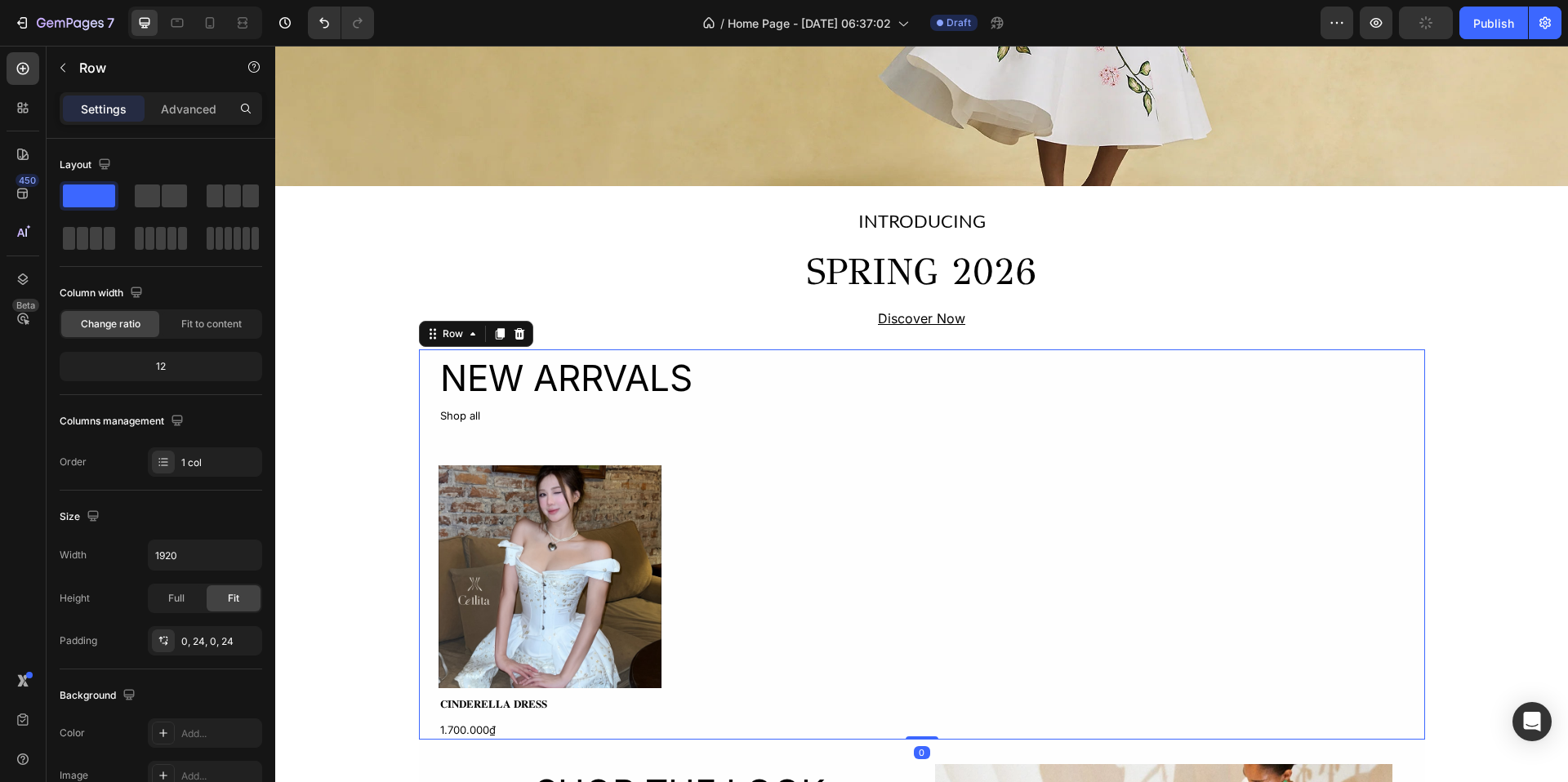
click at [421, 406] on div "NEW ARRVALS Heading Shop all Text Block Product Images 𝐂𝐈𝐍𝐃𝐄𝐑𝐄𝐋𝐋𝐀 𝐃𝐑𝐄𝐒𝐒 Product…" at bounding box center [921, 545] width 1006 height 390
click at [185, 562] on input "1920" at bounding box center [205, 555] width 112 height 30
click at [187, 601] on div "Full" at bounding box center [177, 599] width 54 height 26
click at [228, 602] on span "Fit" at bounding box center [233, 598] width 12 height 14
click at [221, 650] on div "0, 24, 0, 24" at bounding box center [205, 641] width 114 height 30
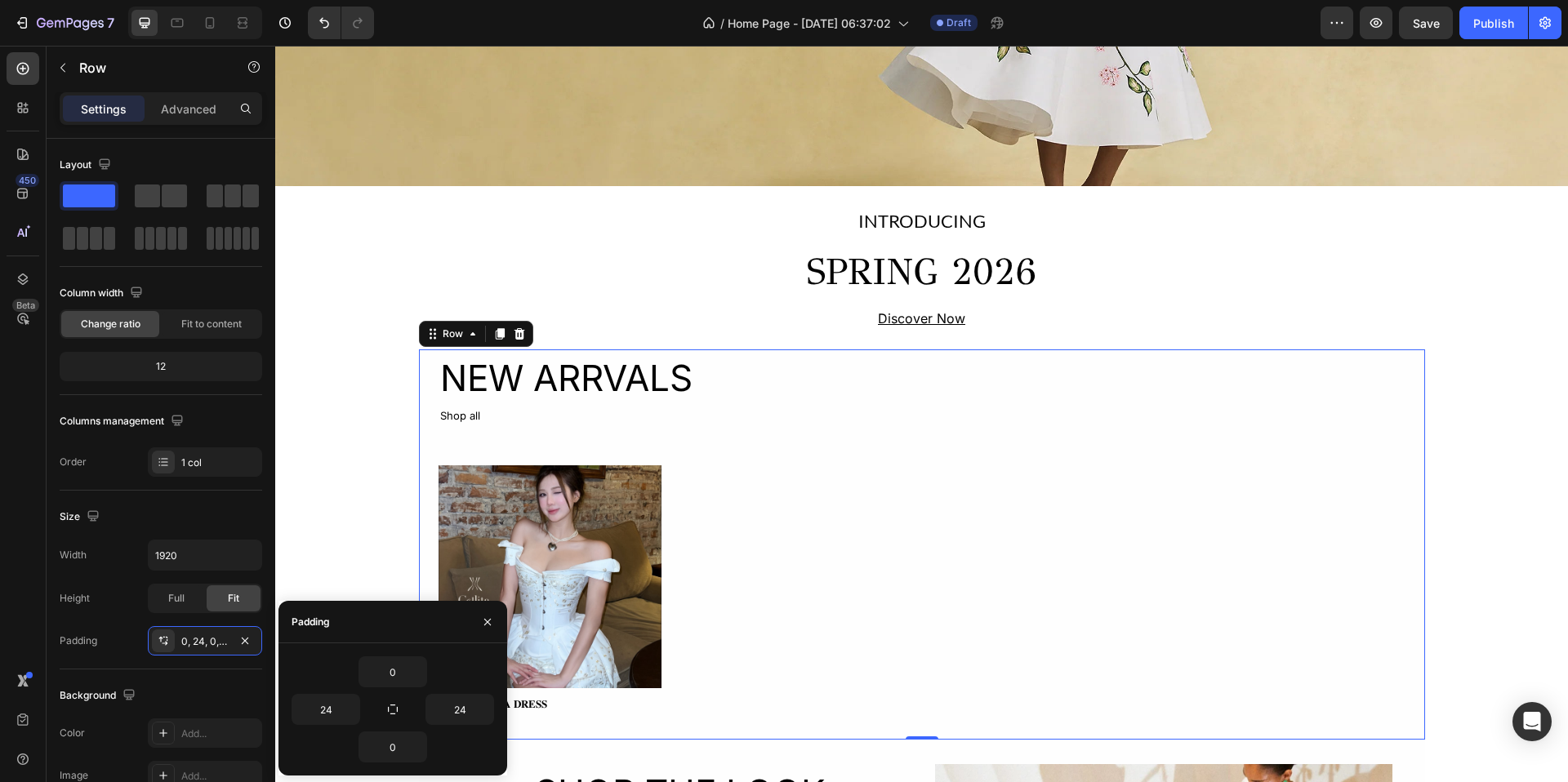
click at [307, 357] on div "Image Icon Icon Icon Icon Icon List Section 2 INTRODUCING Text Block SPRING 202…" at bounding box center [921, 727] width 1293 height 2069
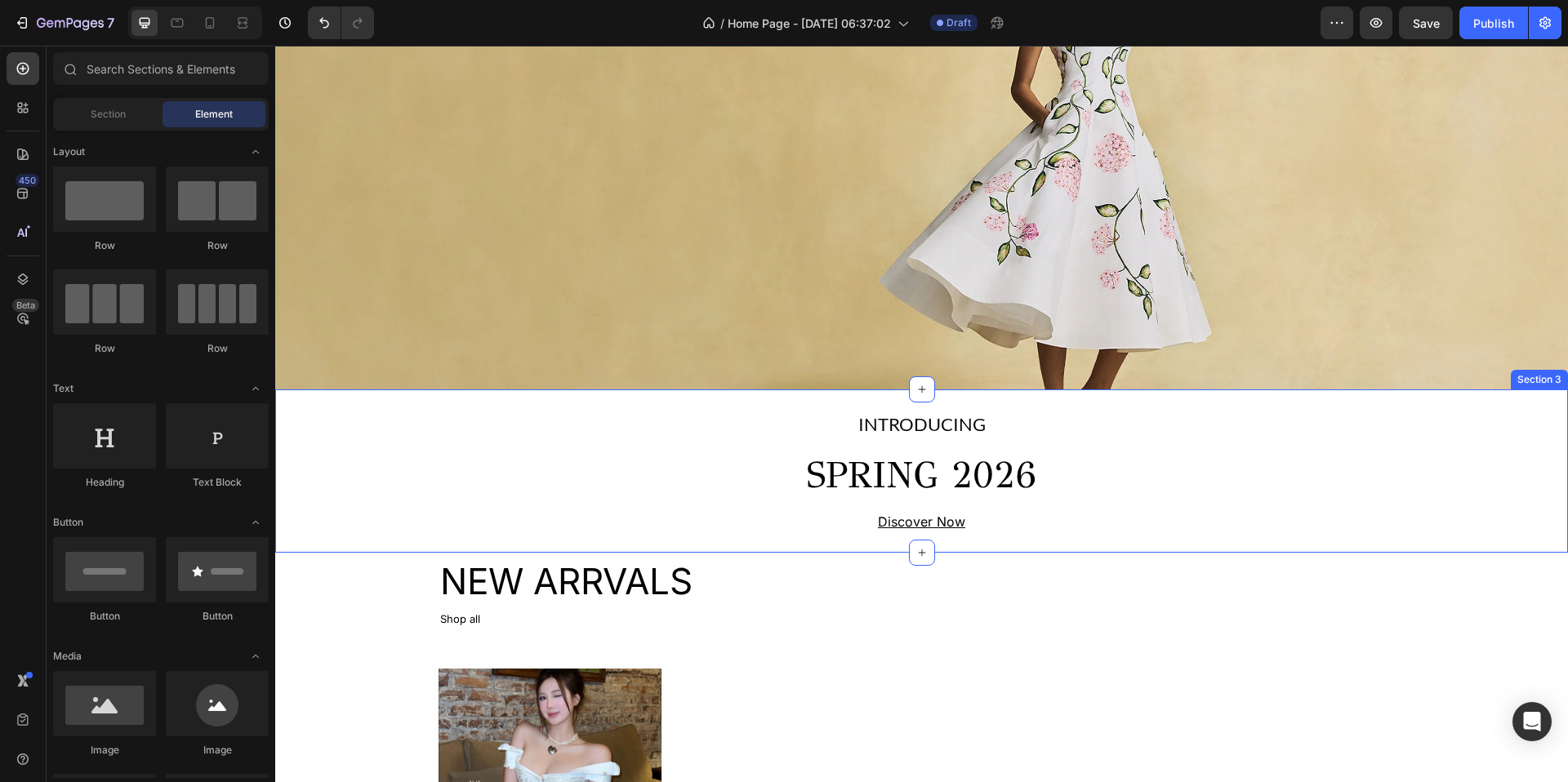
scroll to position [370, 0]
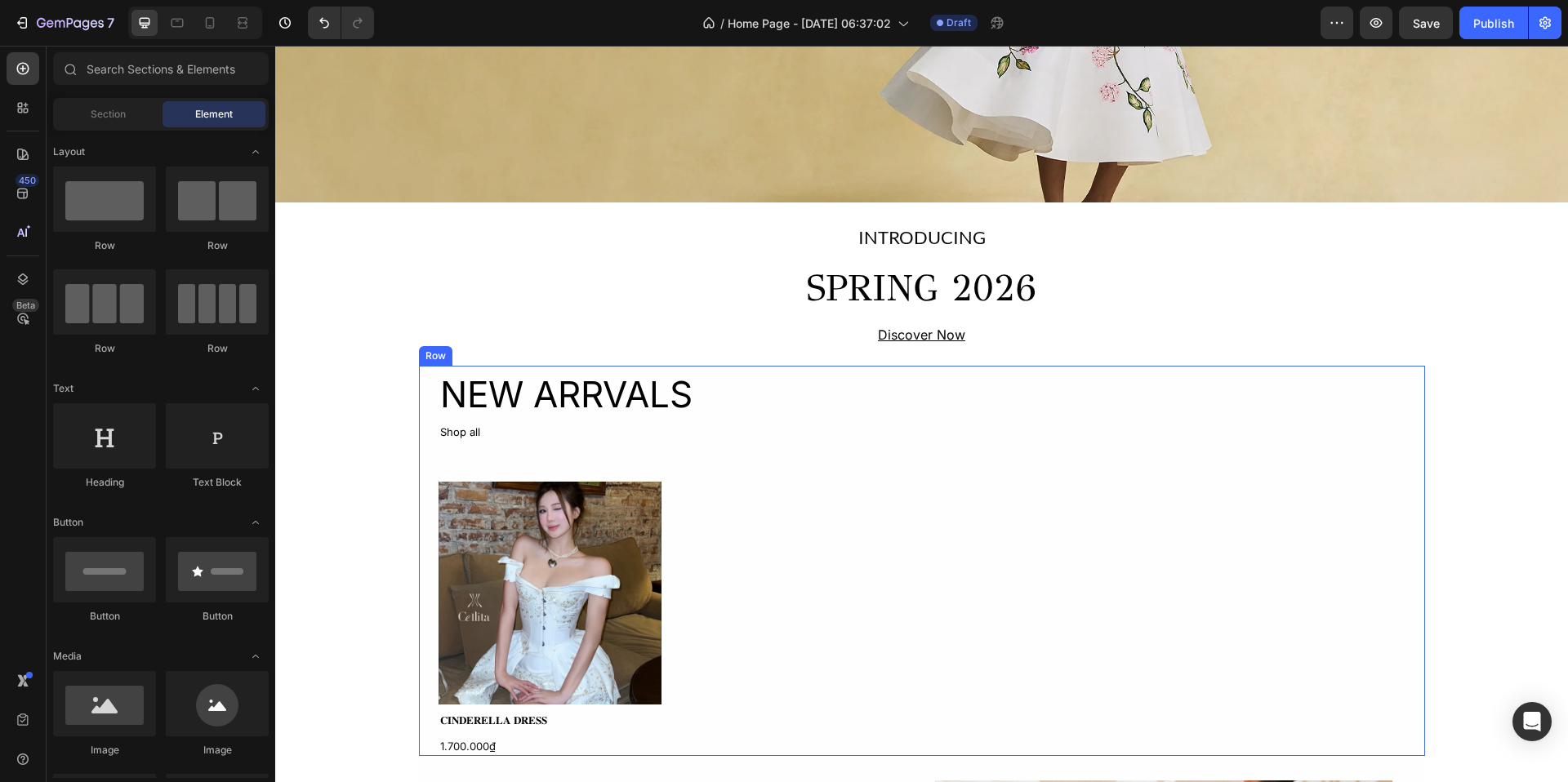
click at [426, 430] on div "NEW ARRVALS Heading Shop all Text Block Product Images 𝐂𝐈𝐍𝐃𝐄𝐑𝐄𝐋𝐋𝐀 𝐃𝐑𝐄𝐒𝐒 Product…" at bounding box center [921, 561] width 1006 height 390
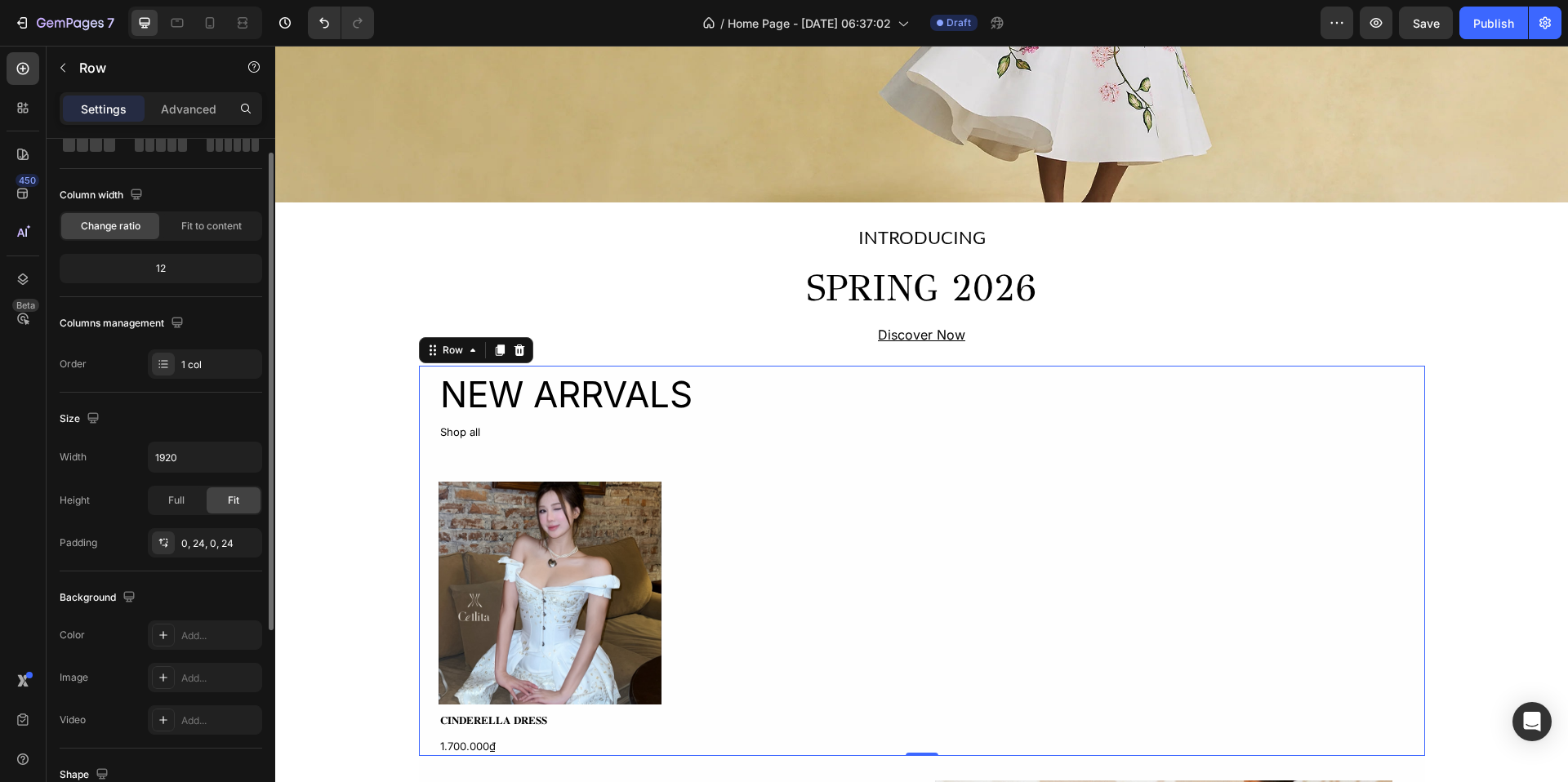
scroll to position [66, 0]
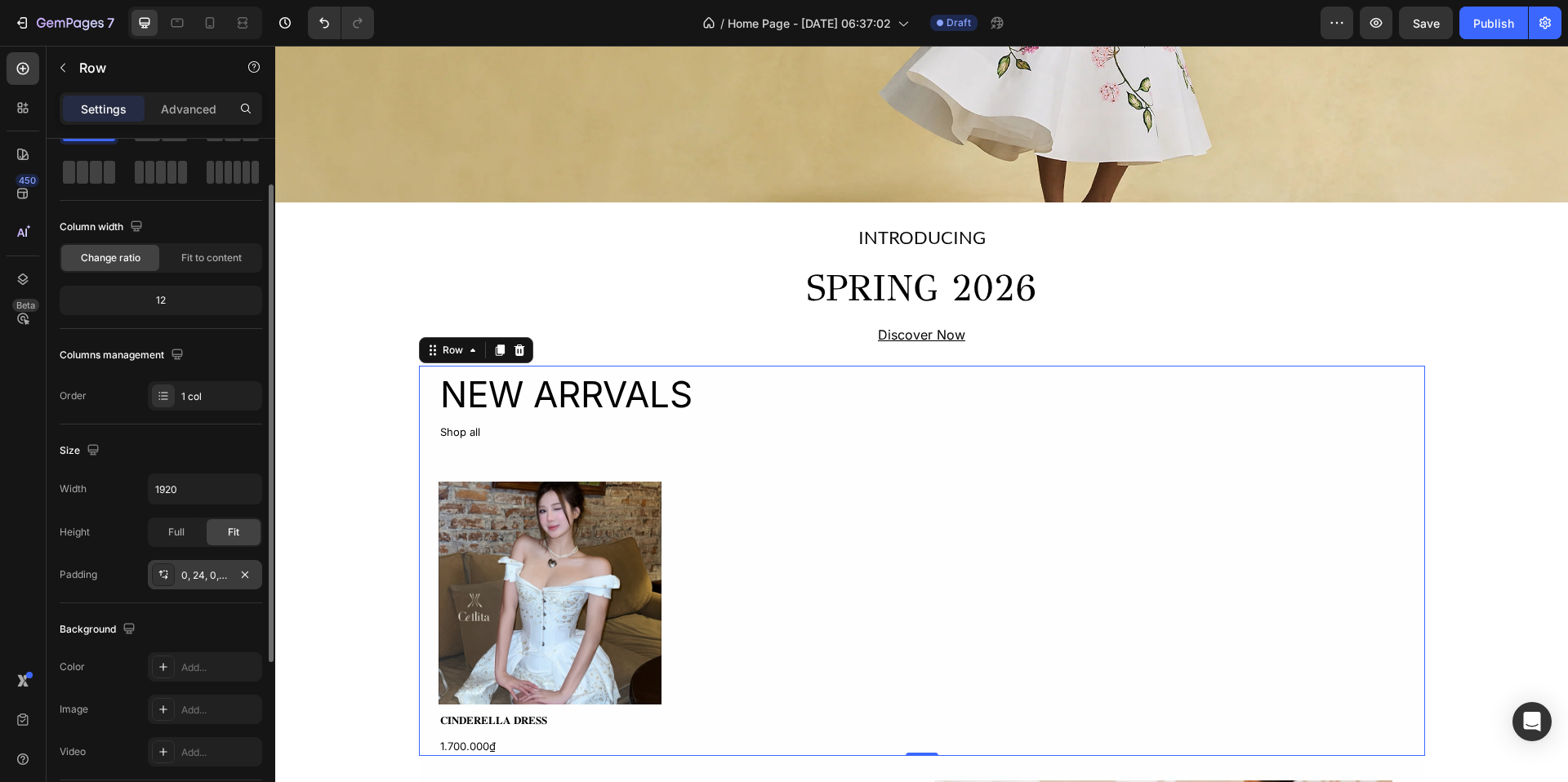
click at [203, 569] on div "0, 24, 0, 24" at bounding box center [205, 575] width 47 height 14
click at [194, 262] on span "Fit to content" at bounding box center [211, 257] width 61 height 14
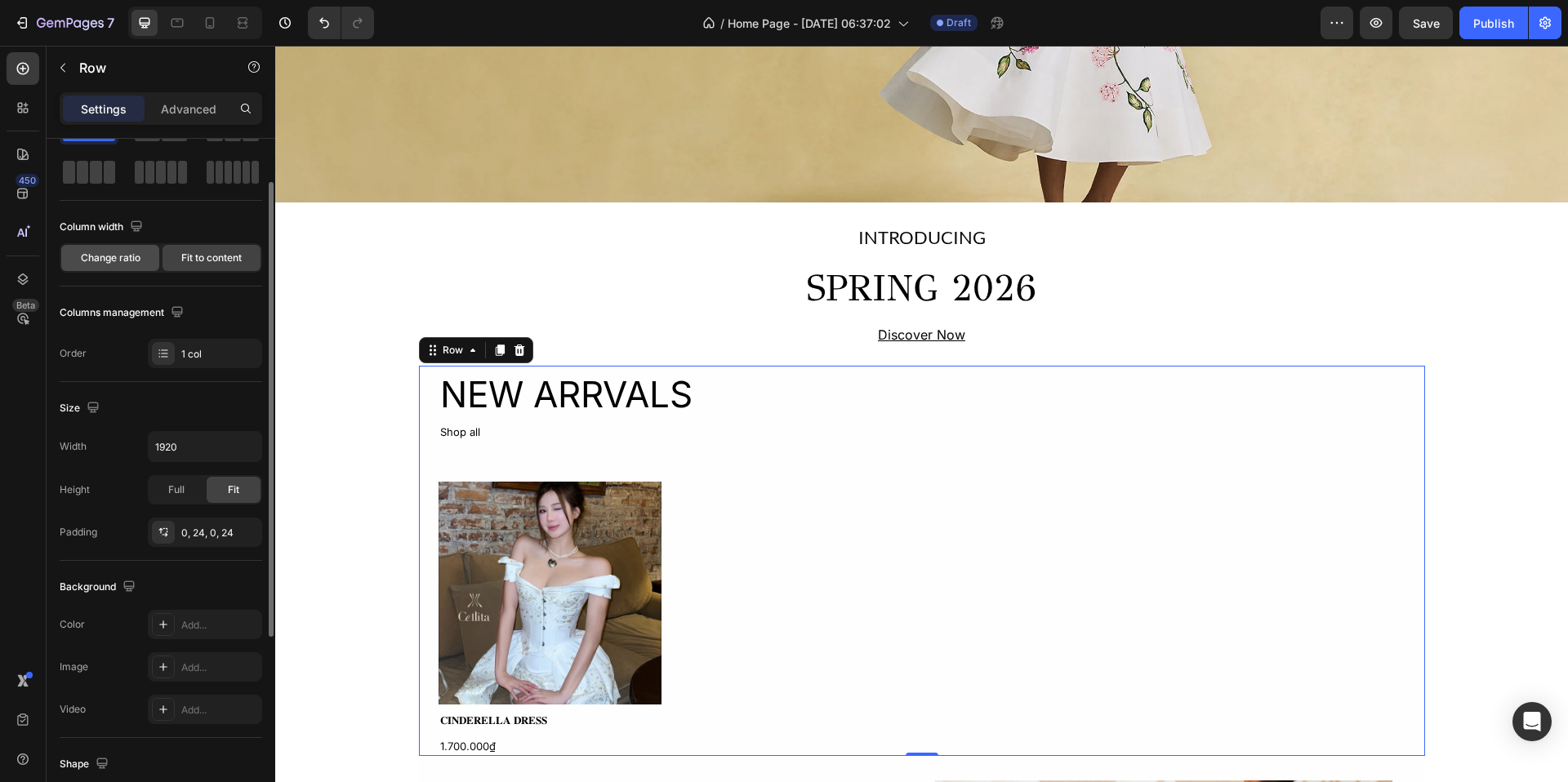
click at [118, 249] on div "Change ratio" at bounding box center [110, 257] width 98 height 26
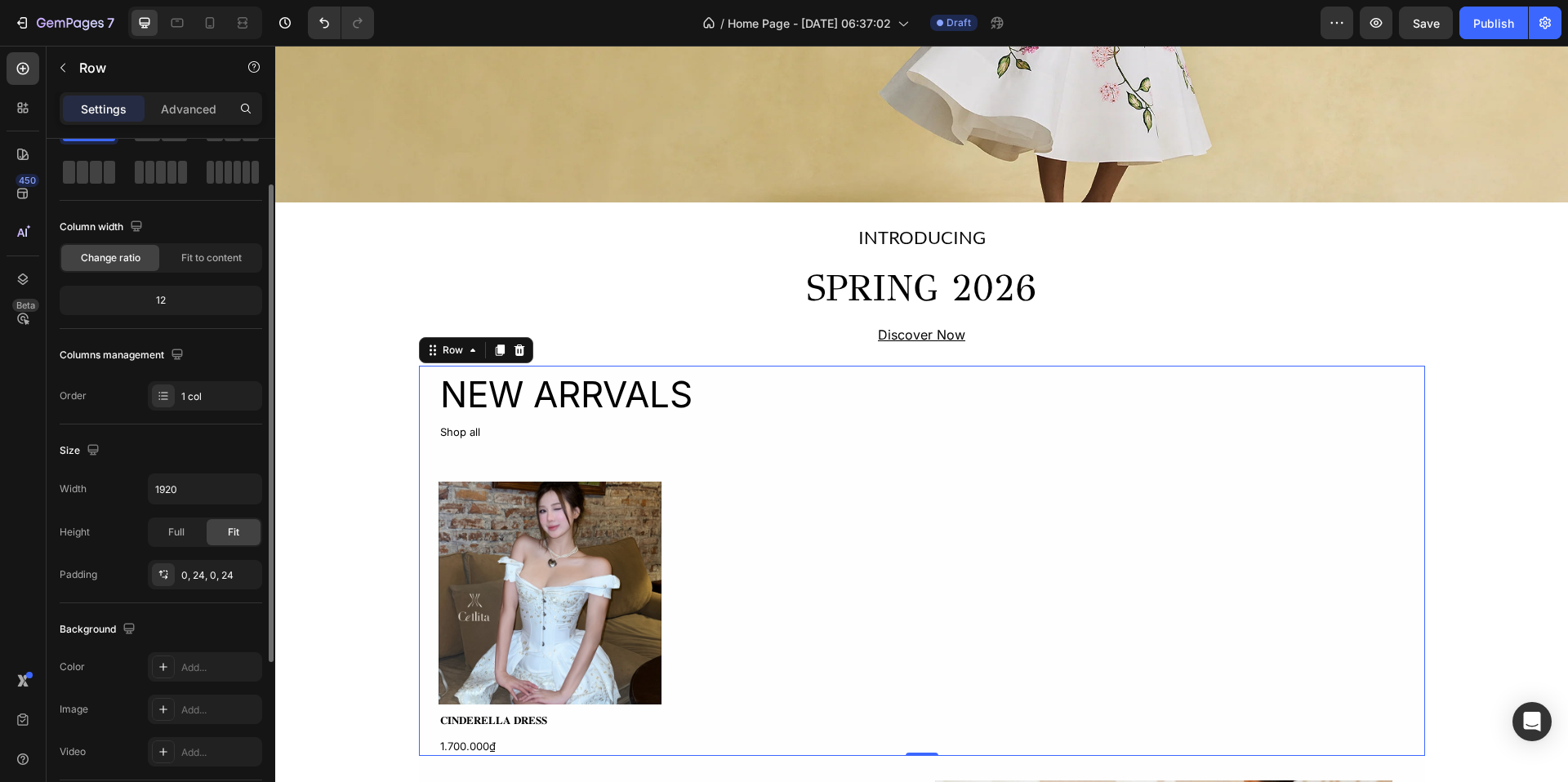
click at [183, 294] on div "12" at bounding box center [160, 301] width 196 height 23
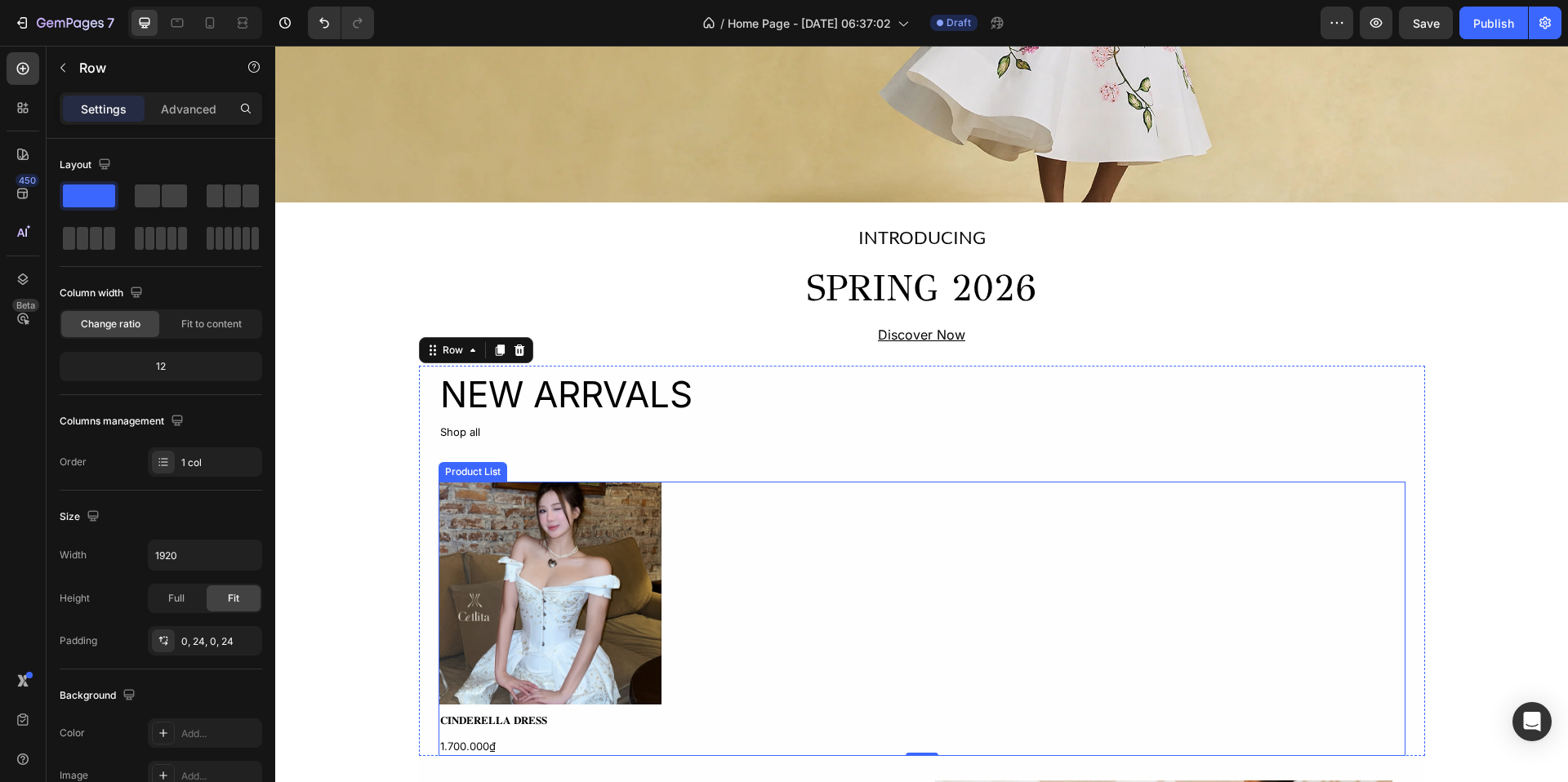
click at [718, 548] on div "Product Images 𝐂𝐈𝐍𝐃𝐄𝐑𝐄𝐋𝐋𝐀 𝐃𝐑𝐄𝐒𝐒 Product Title 1.700.000₫ Product Price Product …" at bounding box center [922, 620] width 968 height 275
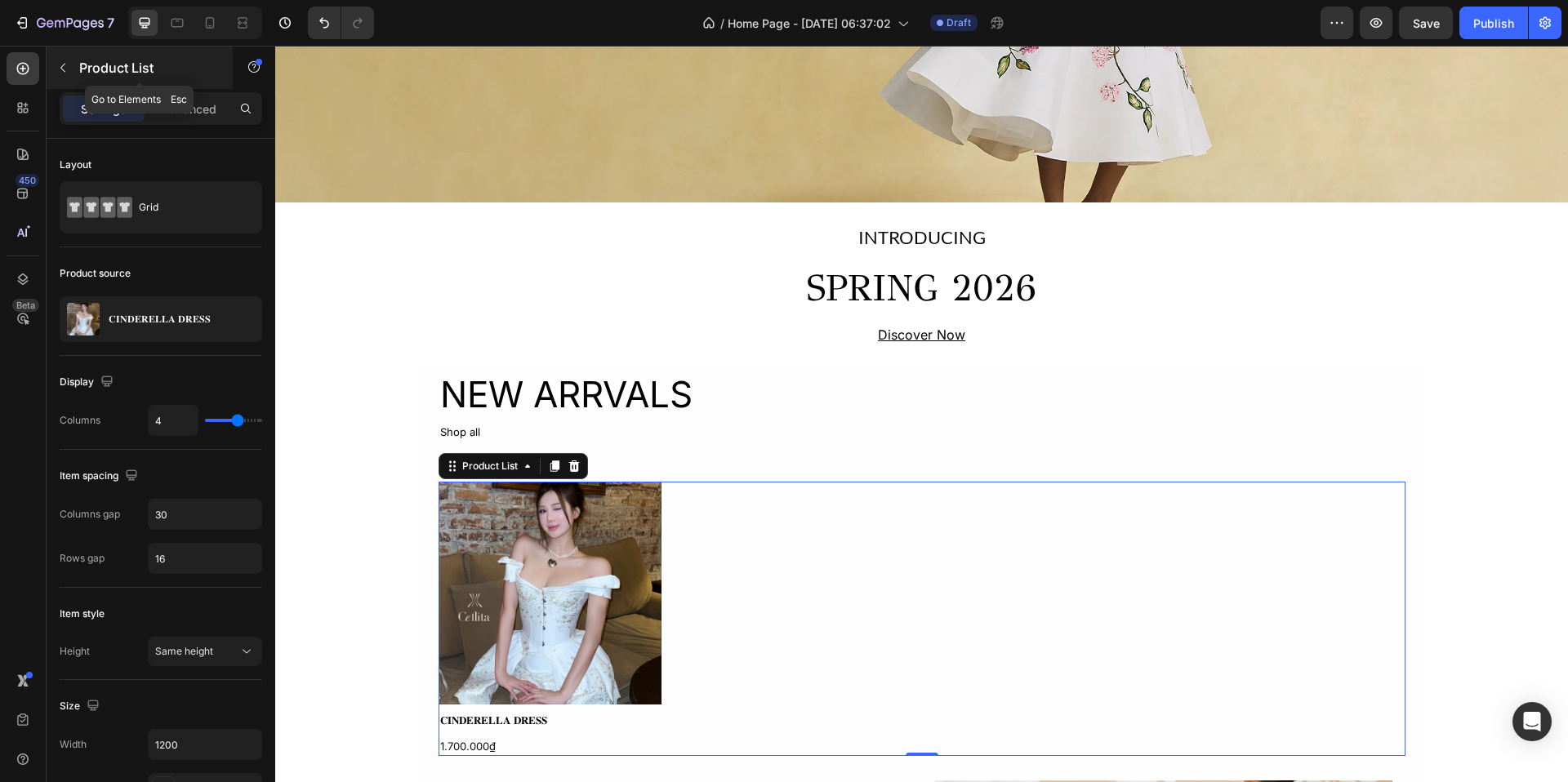
click at [65, 60] on button "button" at bounding box center [62, 67] width 26 height 26
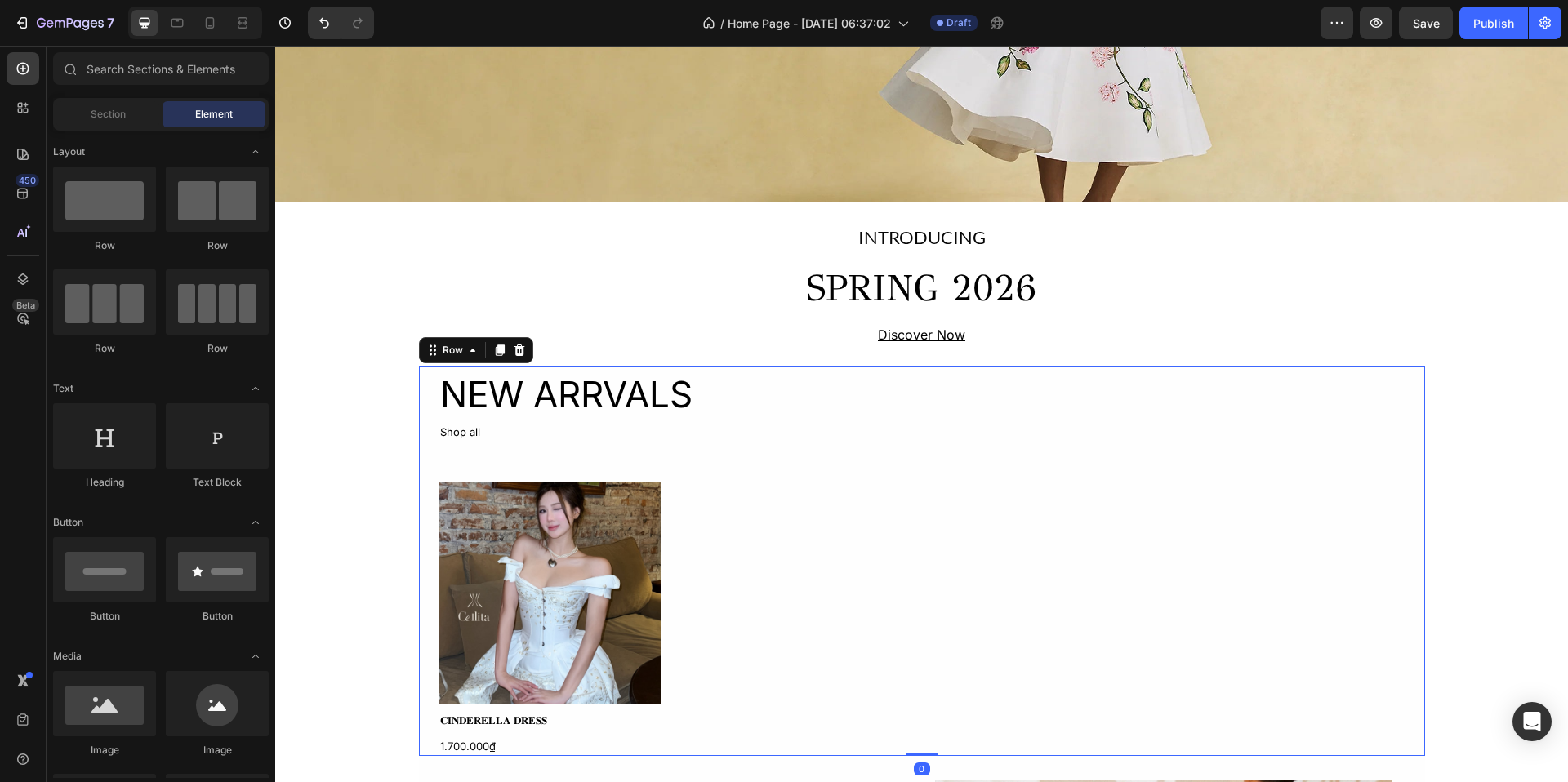
click at [429, 378] on div "NEW ARRVALS Heading Shop all Text Block Product Images 𝐂𝐈𝐍𝐃𝐄𝐑𝐄𝐋𝐋𝐀 𝐃𝐑𝐄𝐒𝐒 Product…" at bounding box center [921, 561] width 1006 height 390
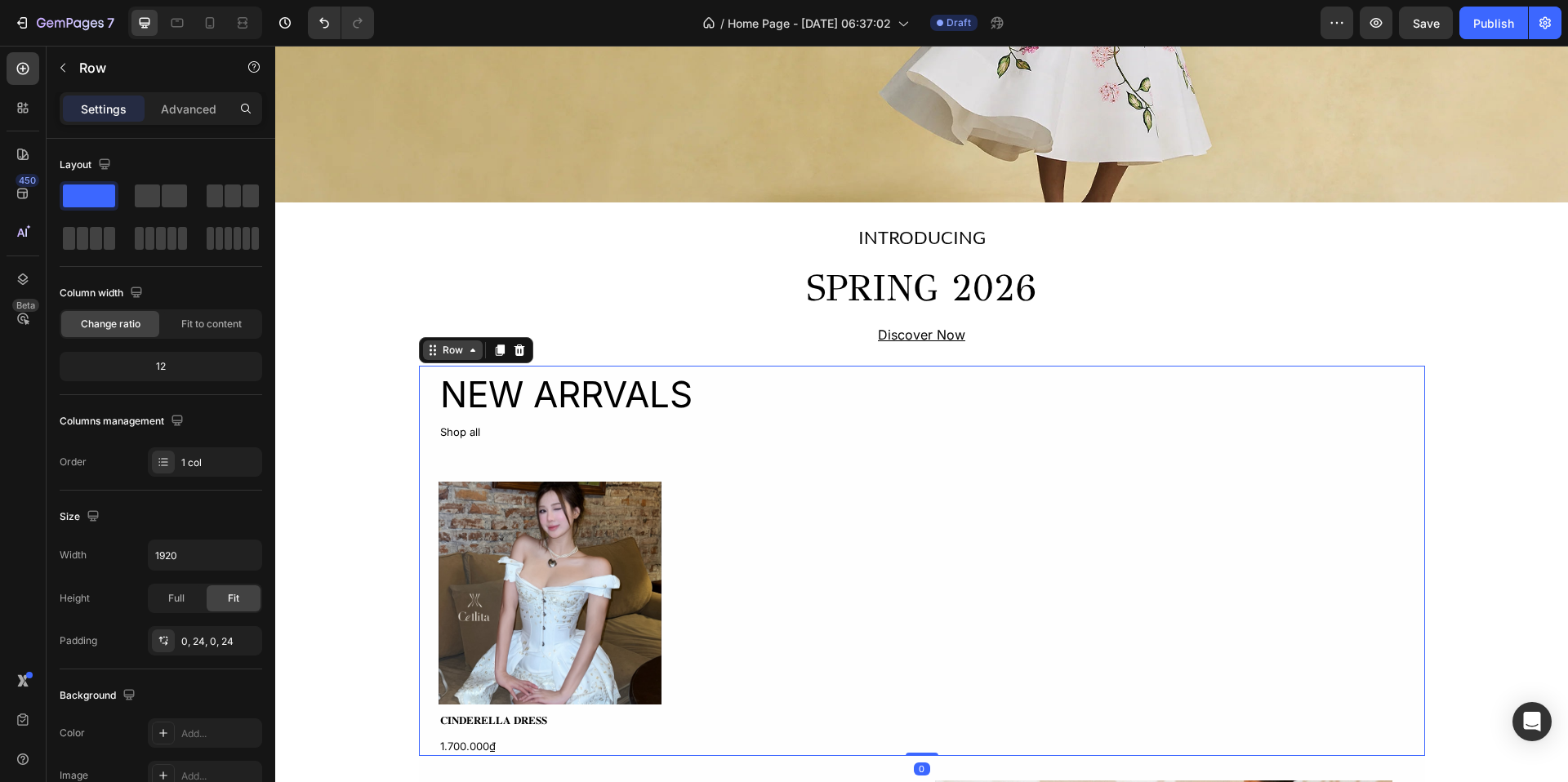
click at [466, 354] on icon at bounding box center [473, 351] width 13 height 13
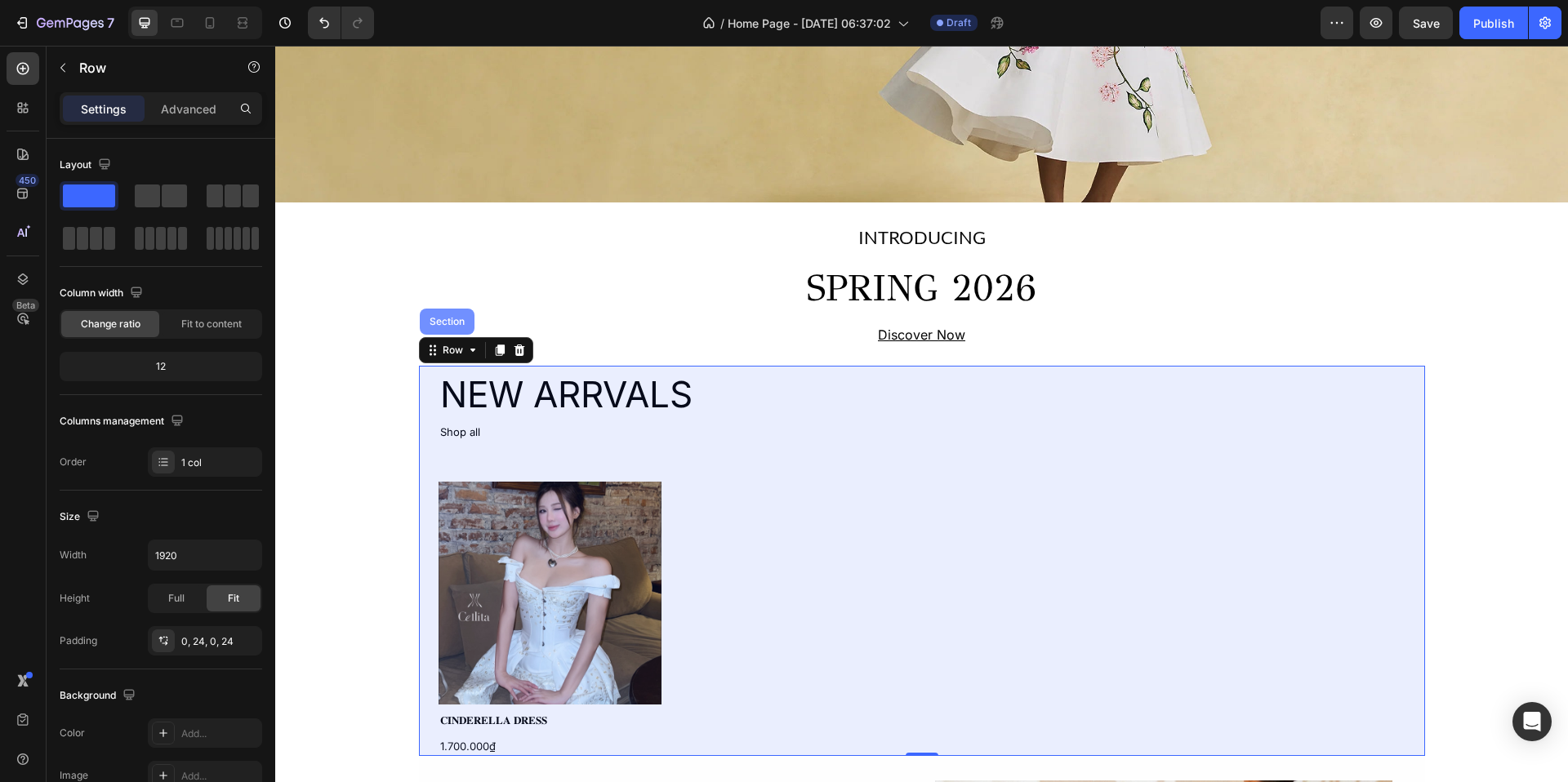
click at [445, 321] on div "Section" at bounding box center [447, 322] width 41 height 10
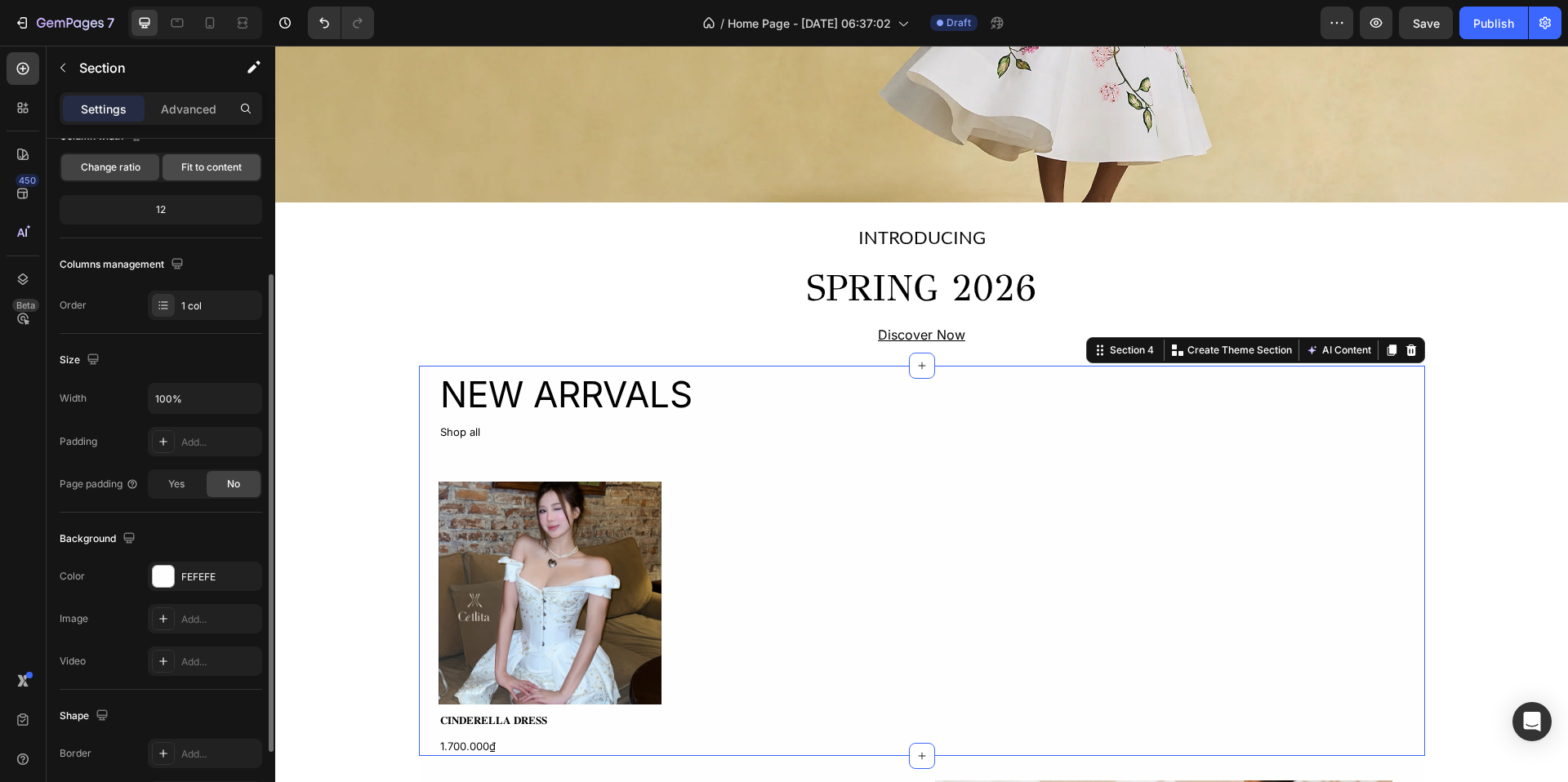
scroll to position [306, 0]
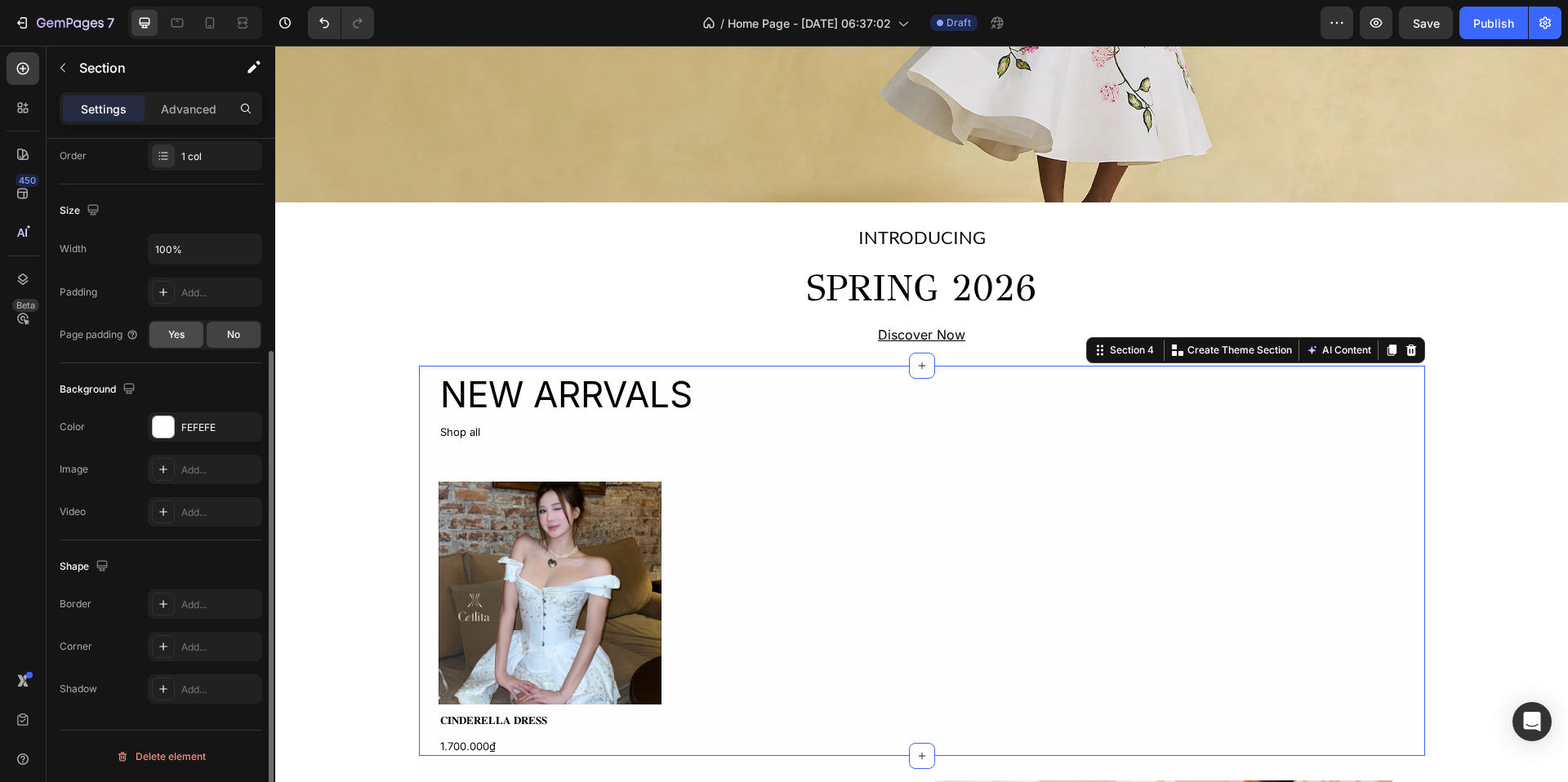
click at [174, 339] on span "Yes" at bounding box center [176, 334] width 16 height 14
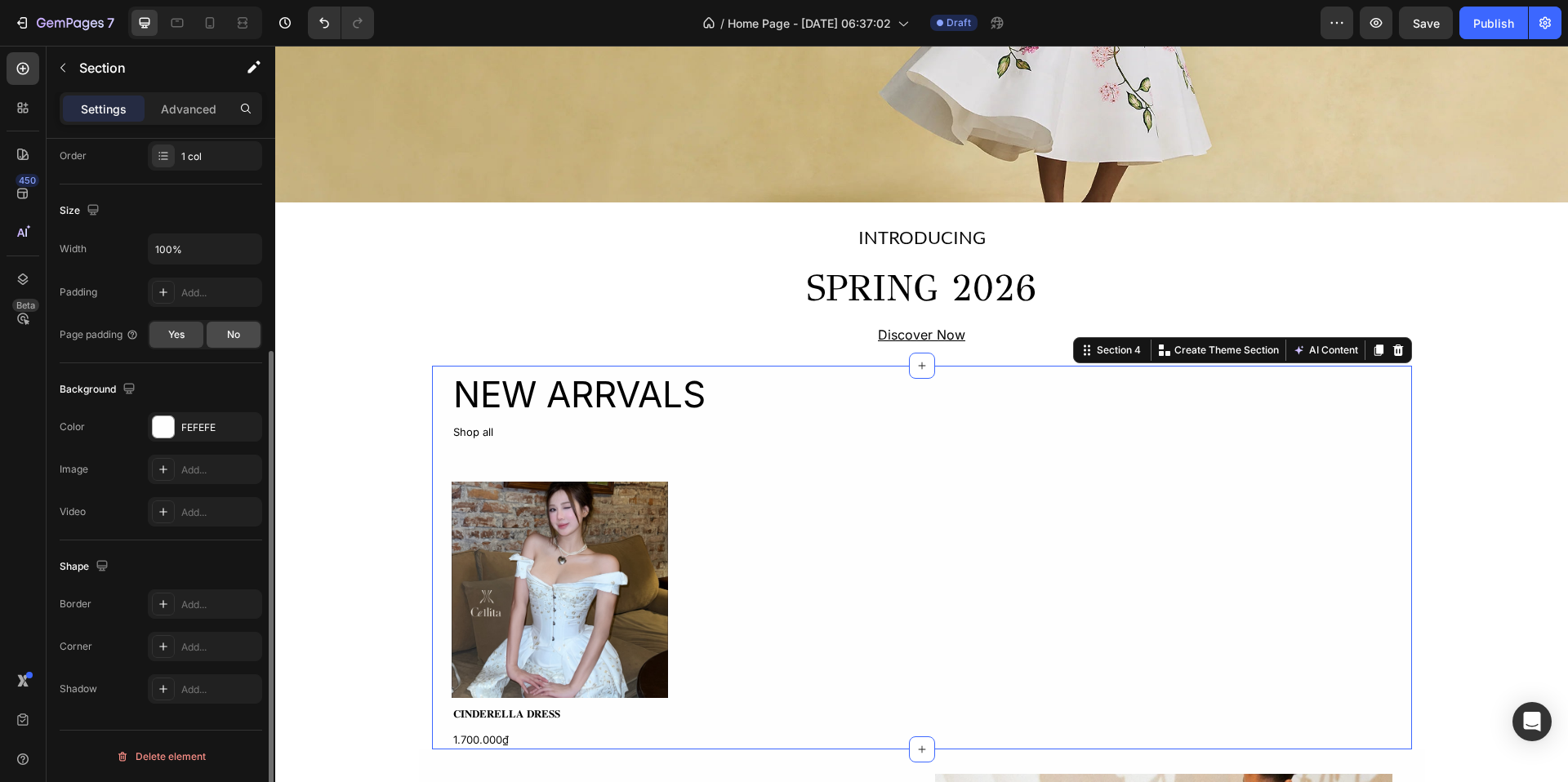
click at [233, 342] on div "No" at bounding box center [233, 334] width 54 height 26
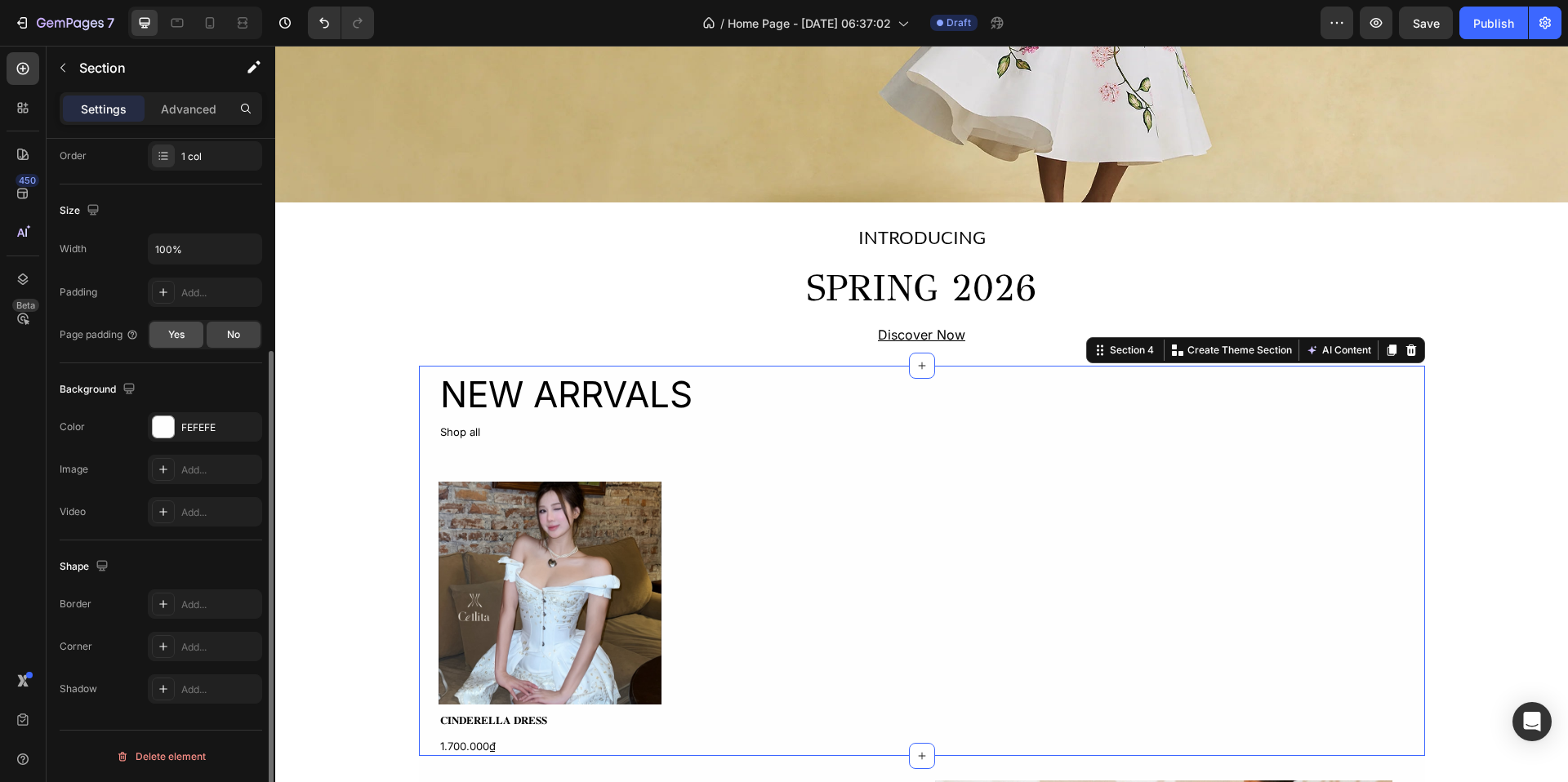
click at [179, 333] on span "Yes" at bounding box center [176, 334] width 16 height 14
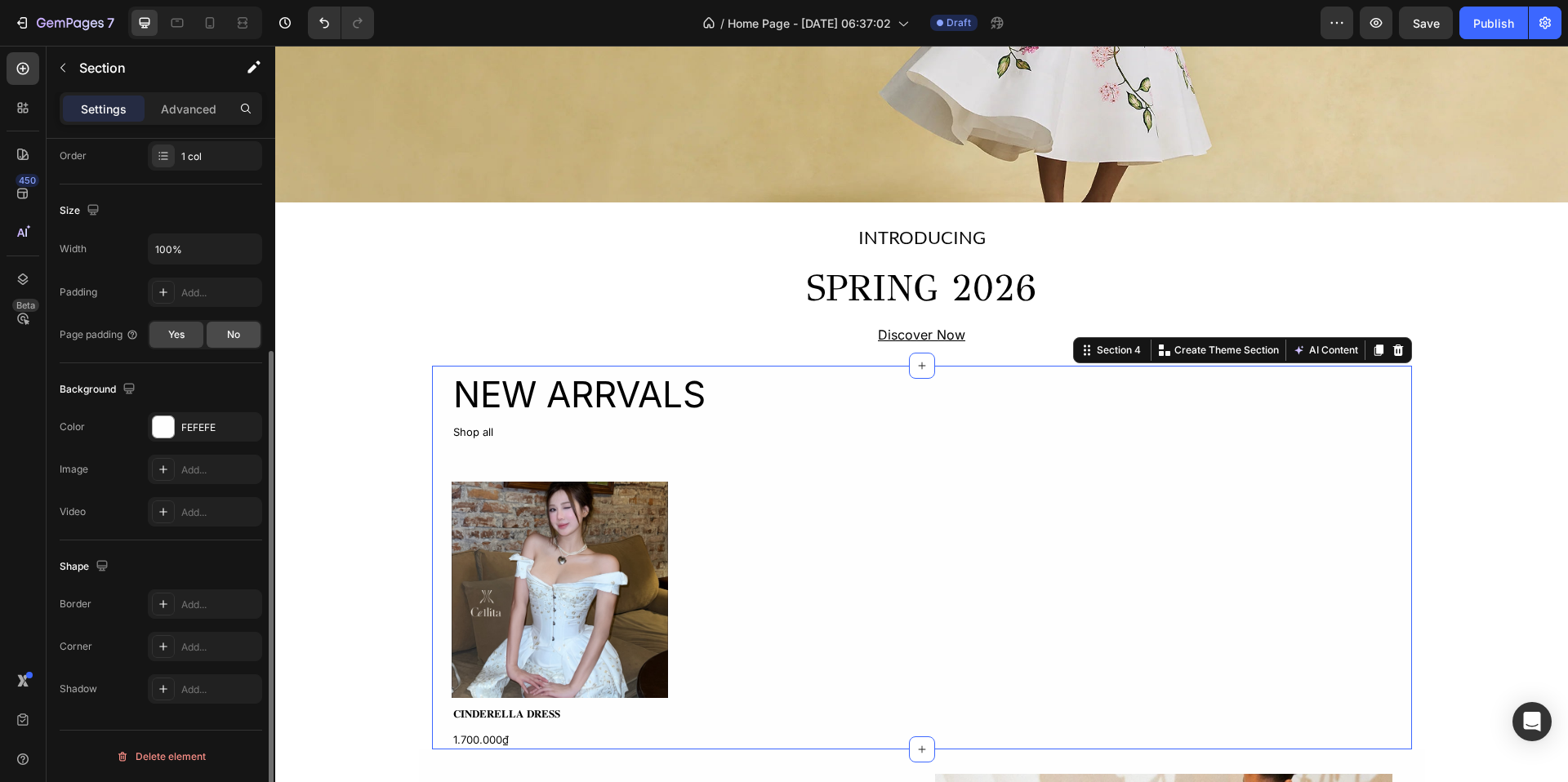
click at [223, 335] on div "No" at bounding box center [233, 334] width 54 height 26
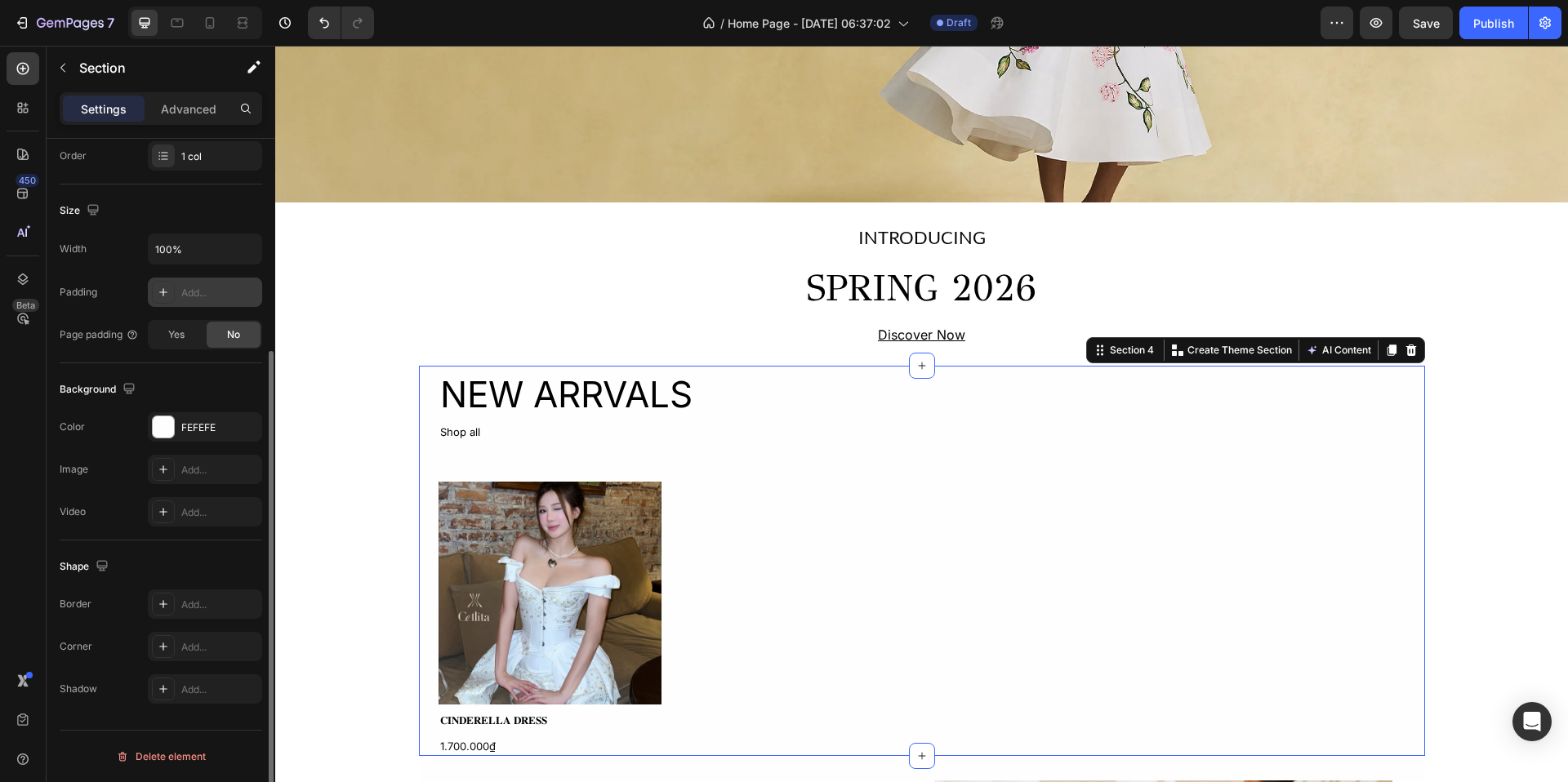
click at [215, 291] on div "Add..." at bounding box center [220, 293] width 77 height 14
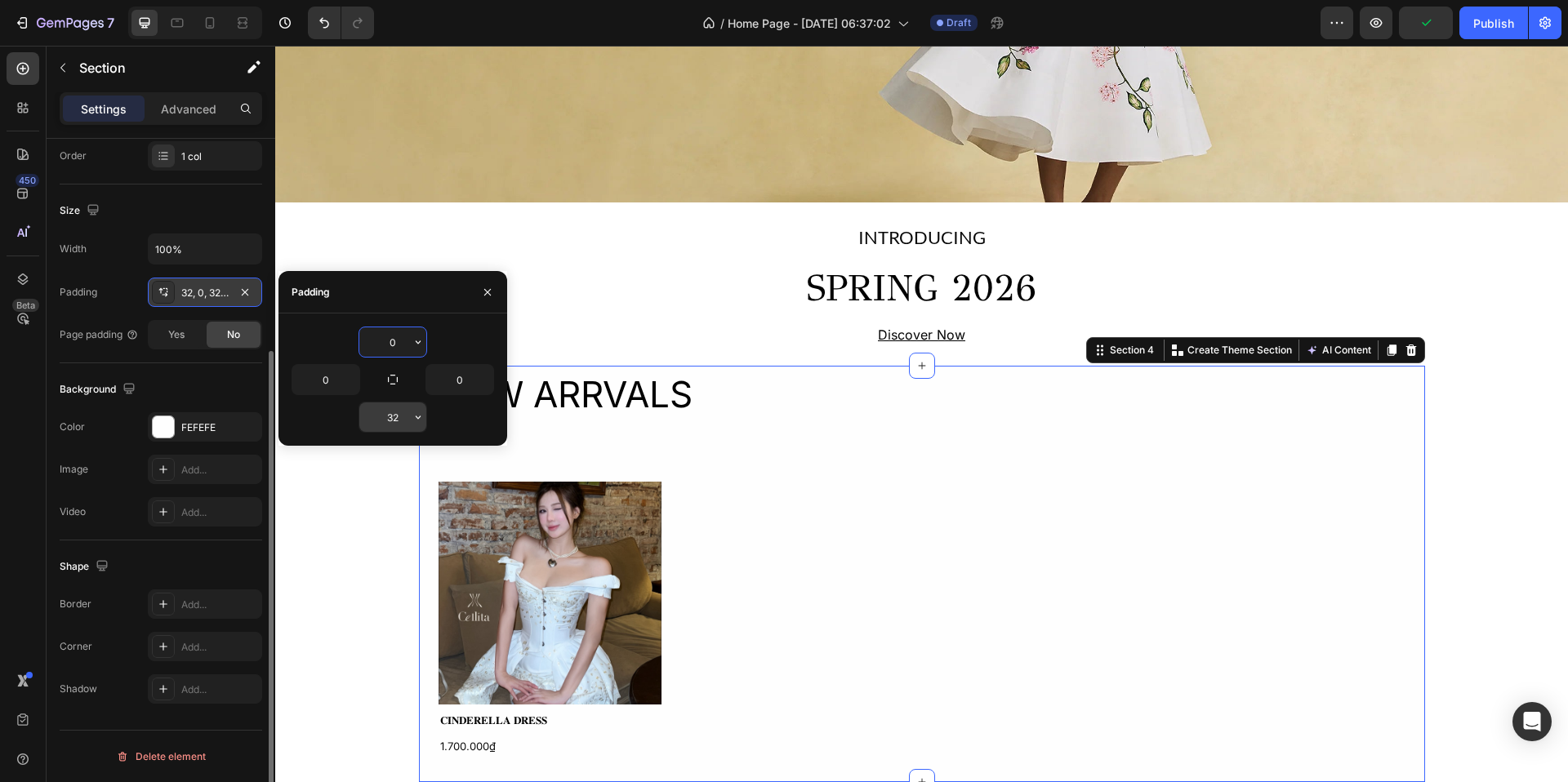
type input "0"
click at [394, 414] on input "32" at bounding box center [393, 417] width 67 height 30
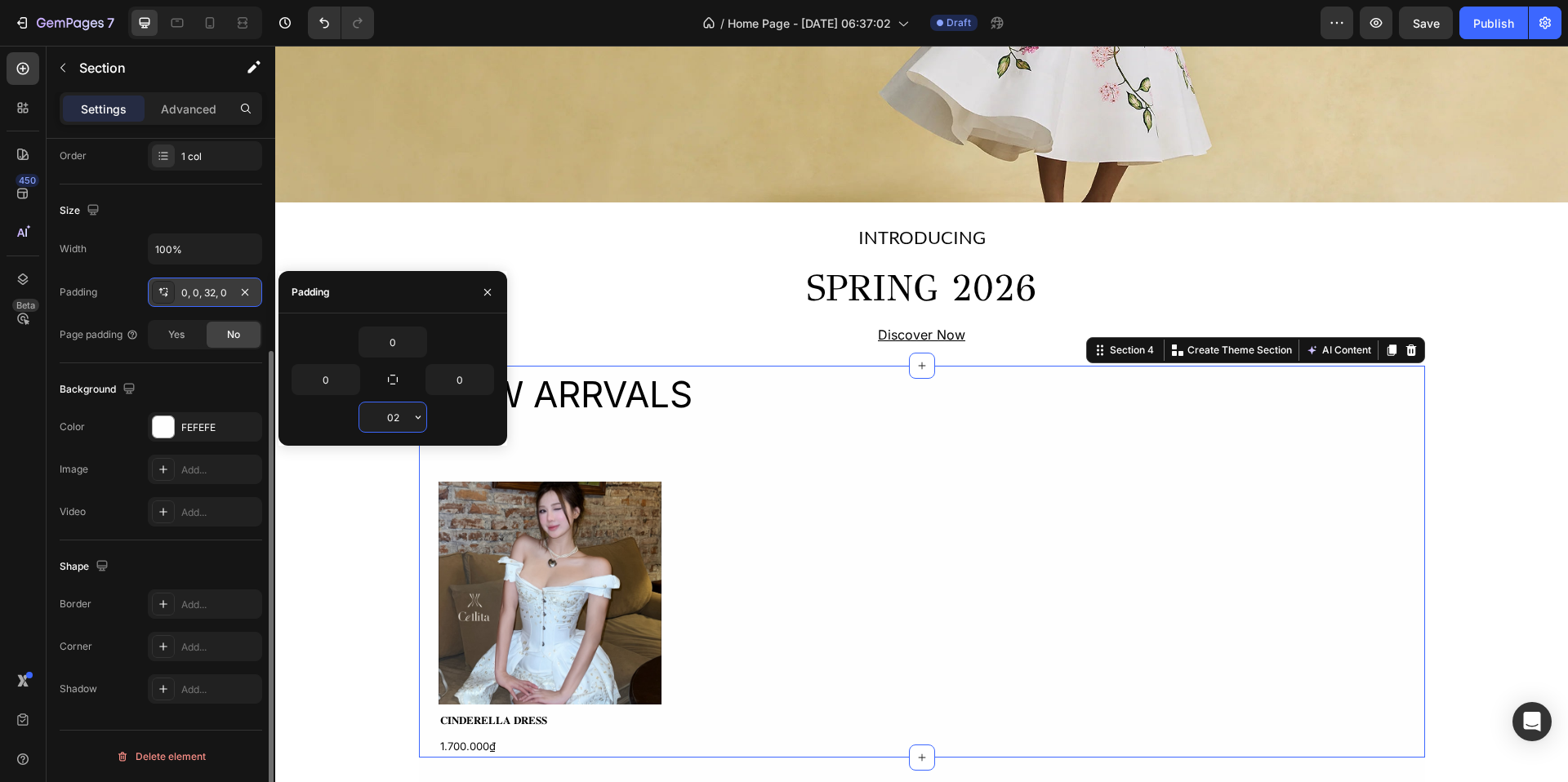
click at [406, 415] on input "02" at bounding box center [393, 417] width 67 height 30
type input "0"
click at [439, 330] on div "0" at bounding box center [392, 342] width 203 height 31
click at [225, 208] on div "Size" at bounding box center [160, 210] width 203 height 26
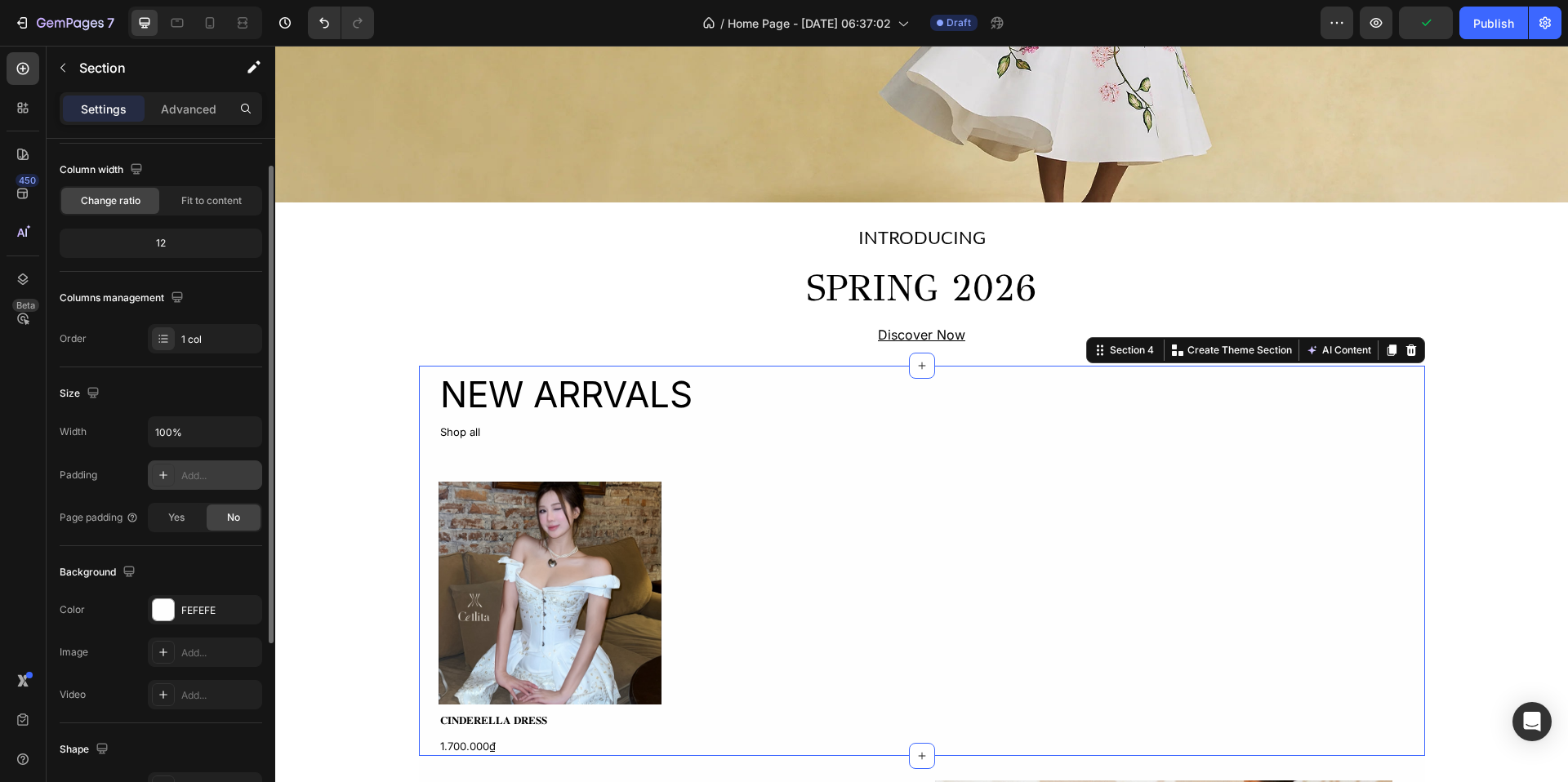
scroll to position [89, 0]
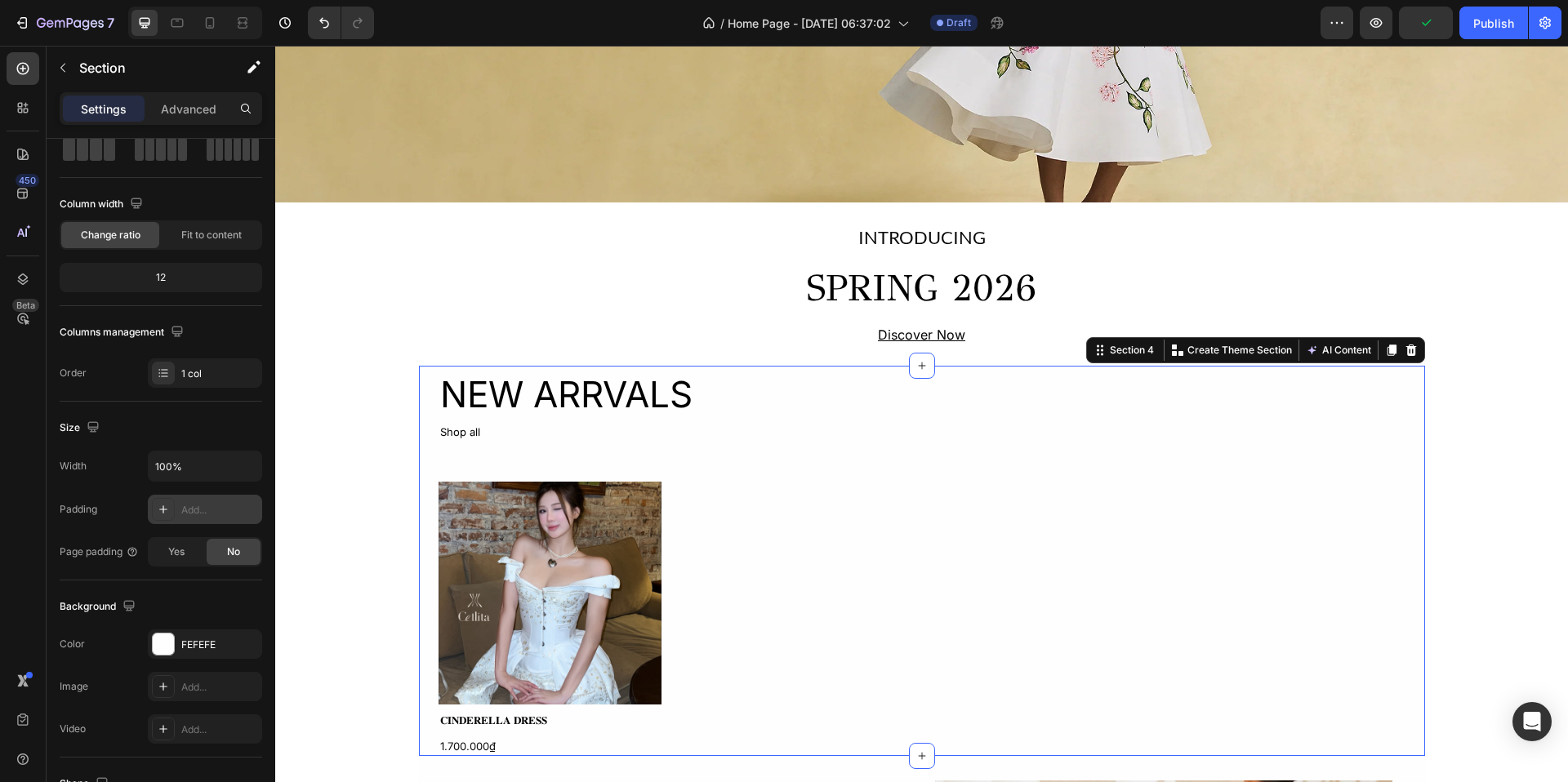
click at [203, 507] on div "Add..." at bounding box center [220, 510] width 77 height 14
type input "32"
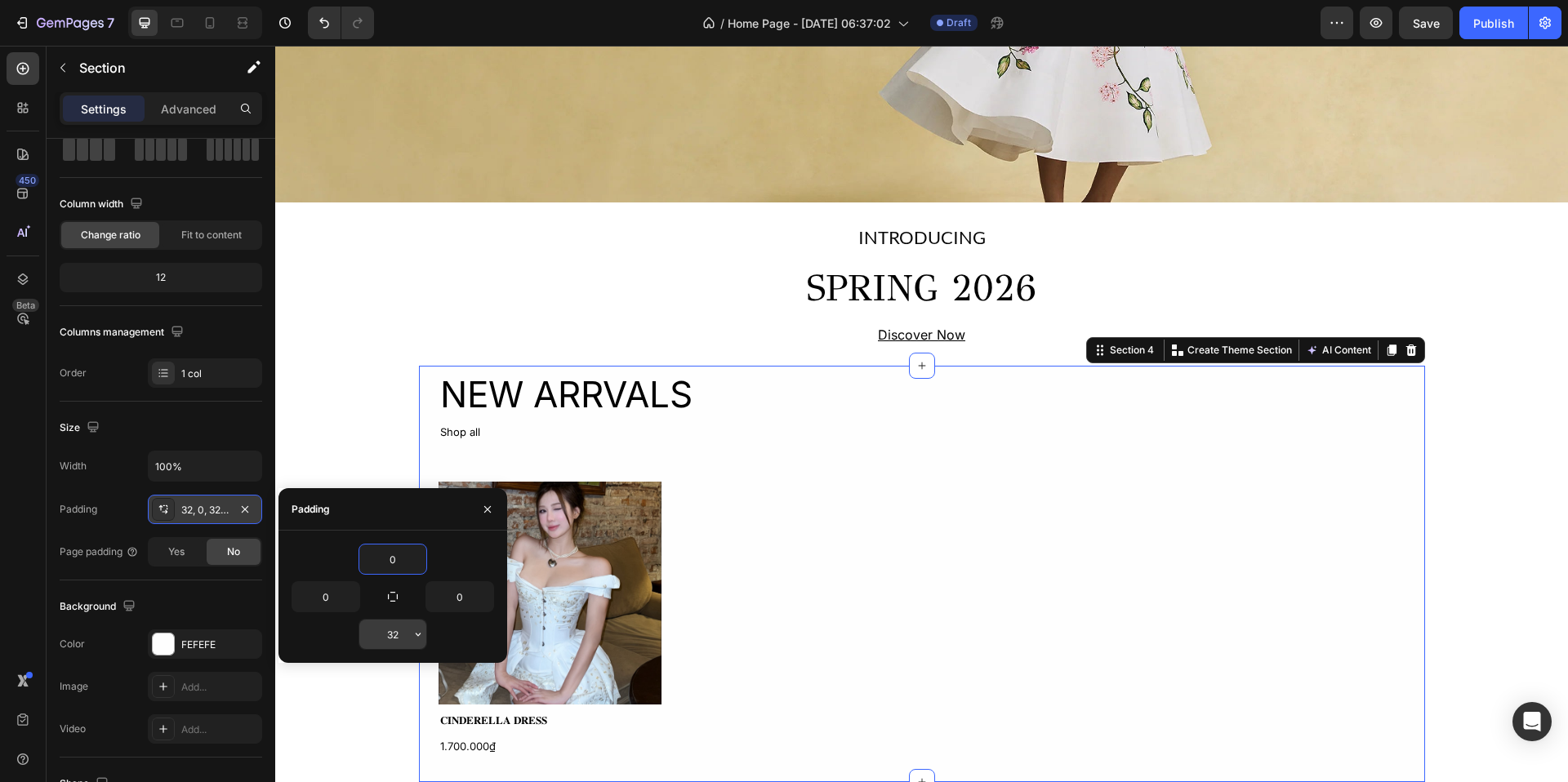
type input "0"
click at [388, 632] on input "32" at bounding box center [393, 634] width 67 height 30
type input "0"
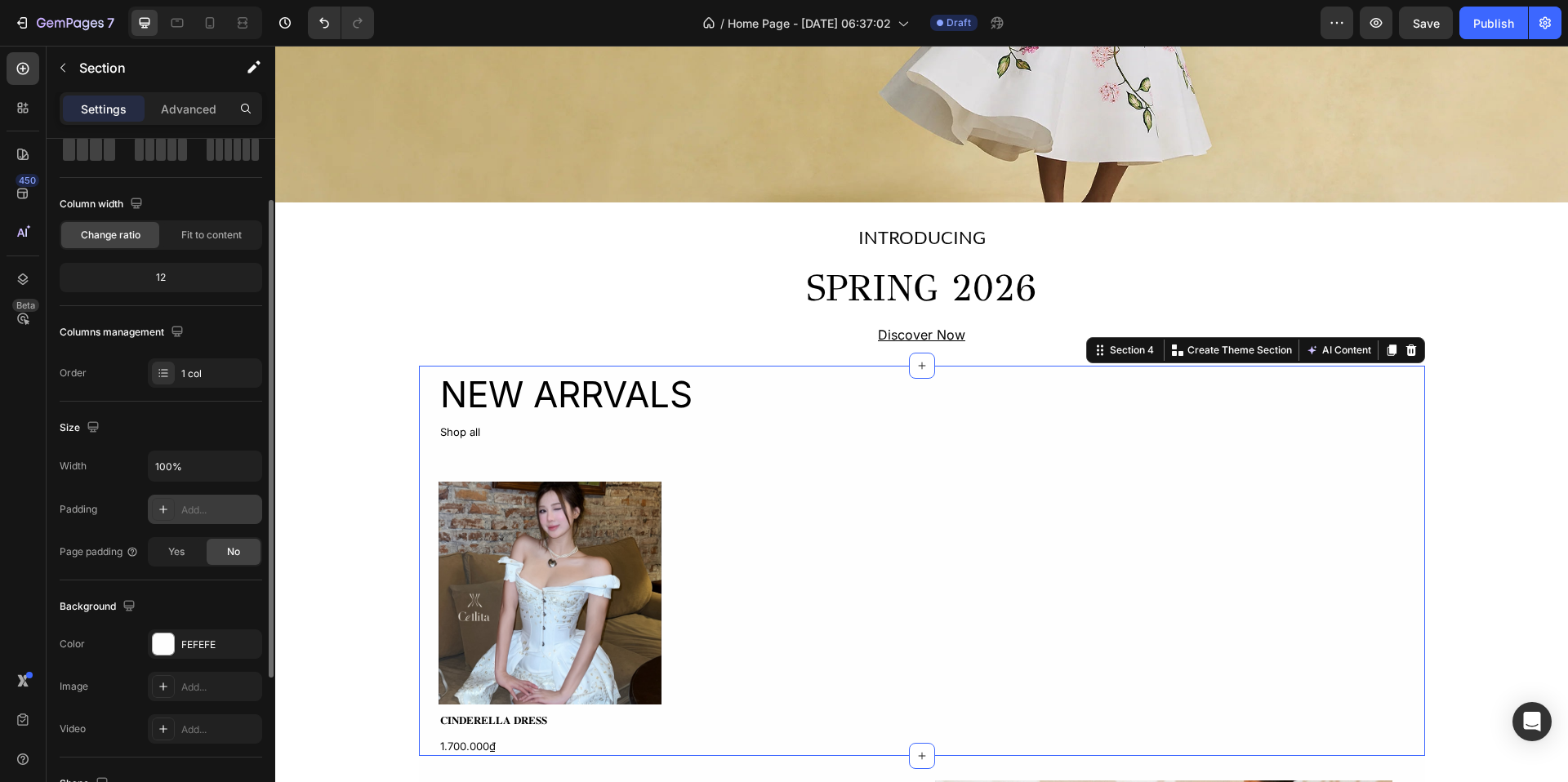
click at [240, 326] on div "Columns management" at bounding box center [160, 331] width 203 height 26
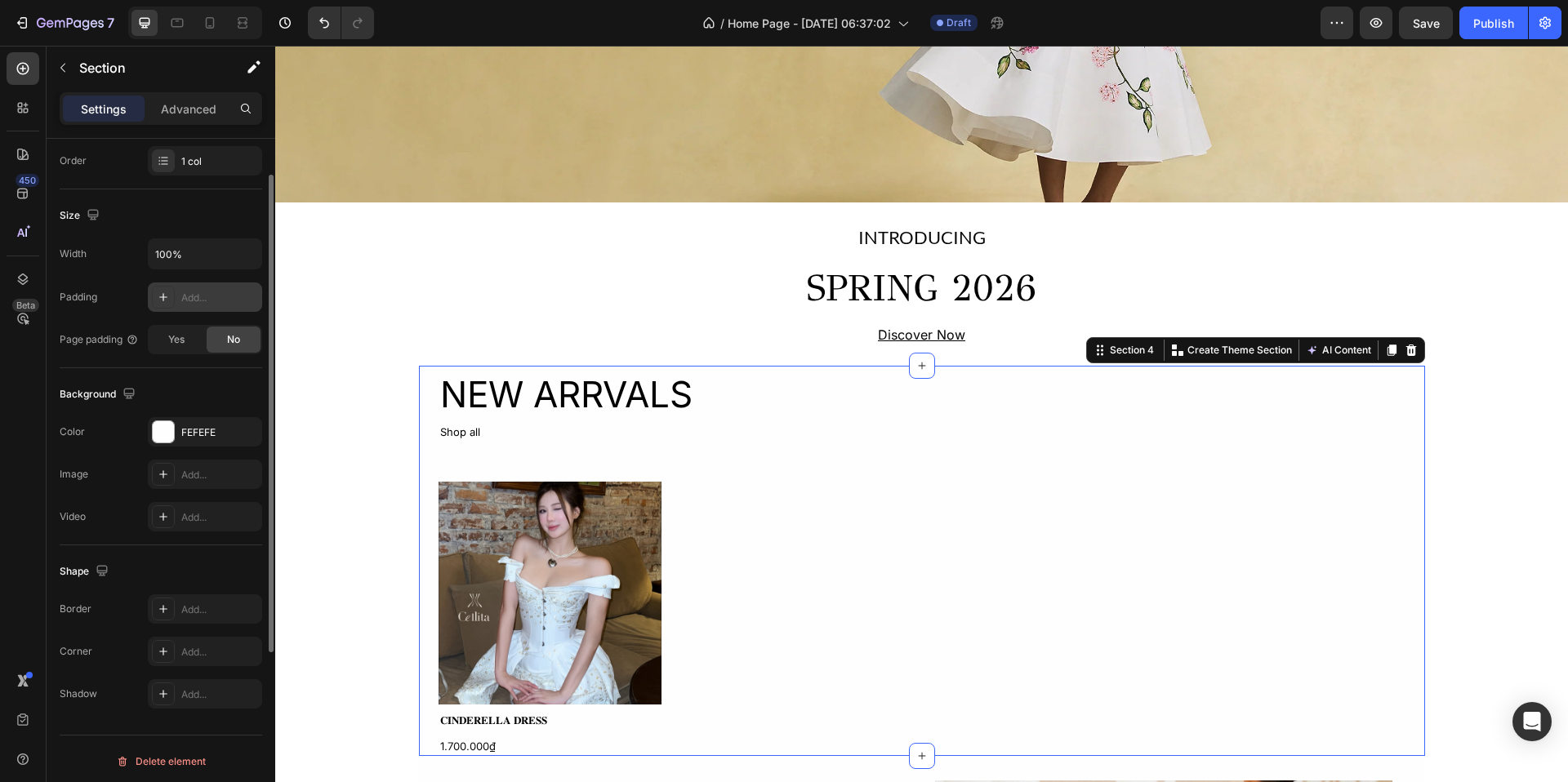
scroll to position [306, 0]
click at [201, 102] on p "Advanced" at bounding box center [188, 110] width 56 height 17
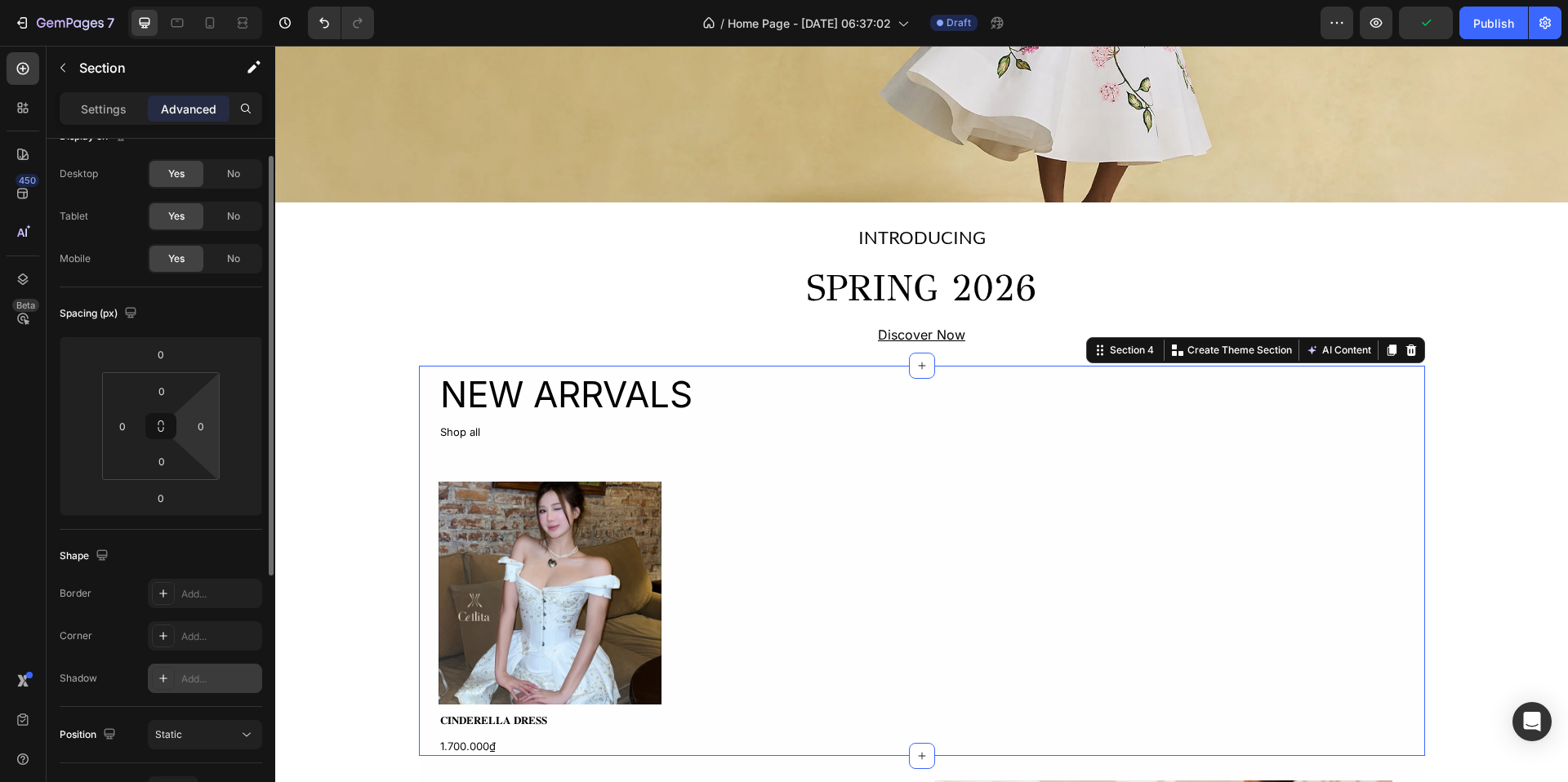
scroll to position [0, 0]
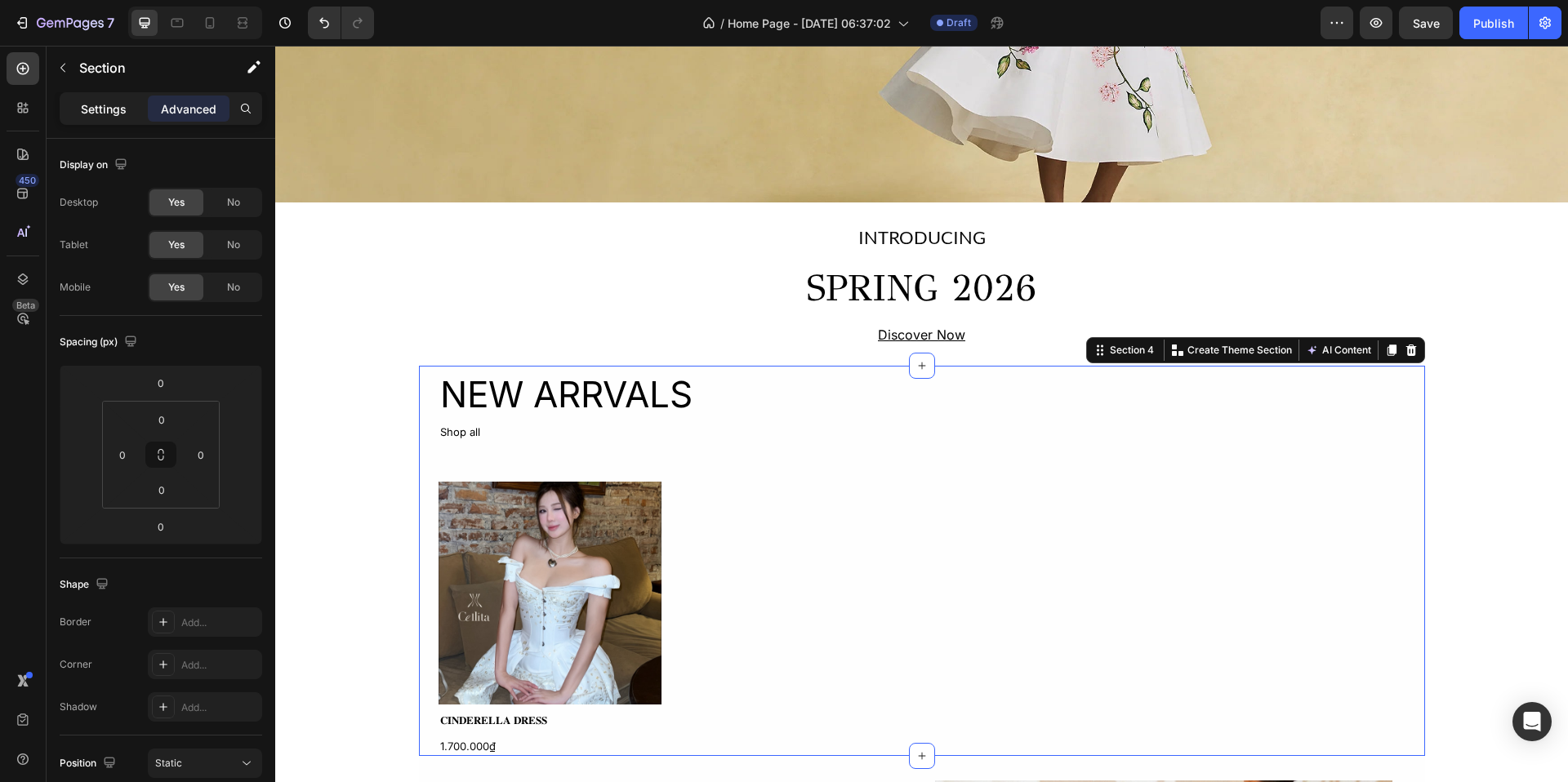
click at [103, 101] on p "Settings" at bounding box center [104, 110] width 46 height 17
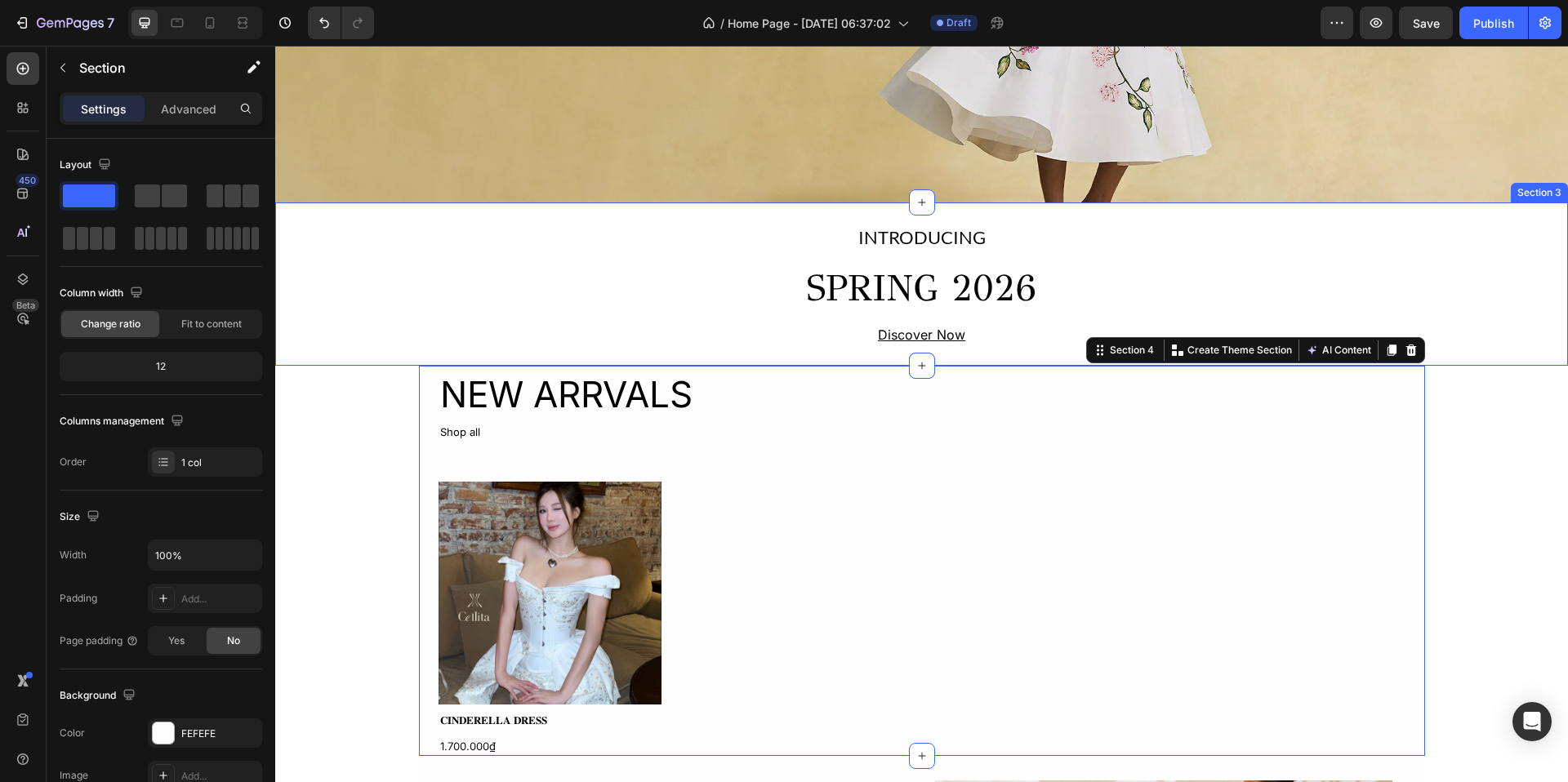
click at [482, 242] on div "INTRODUCING Text Block SPRING 2026 Heading Discover Now Text Block Row" at bounding box center [921, 284] width 1293 height 125
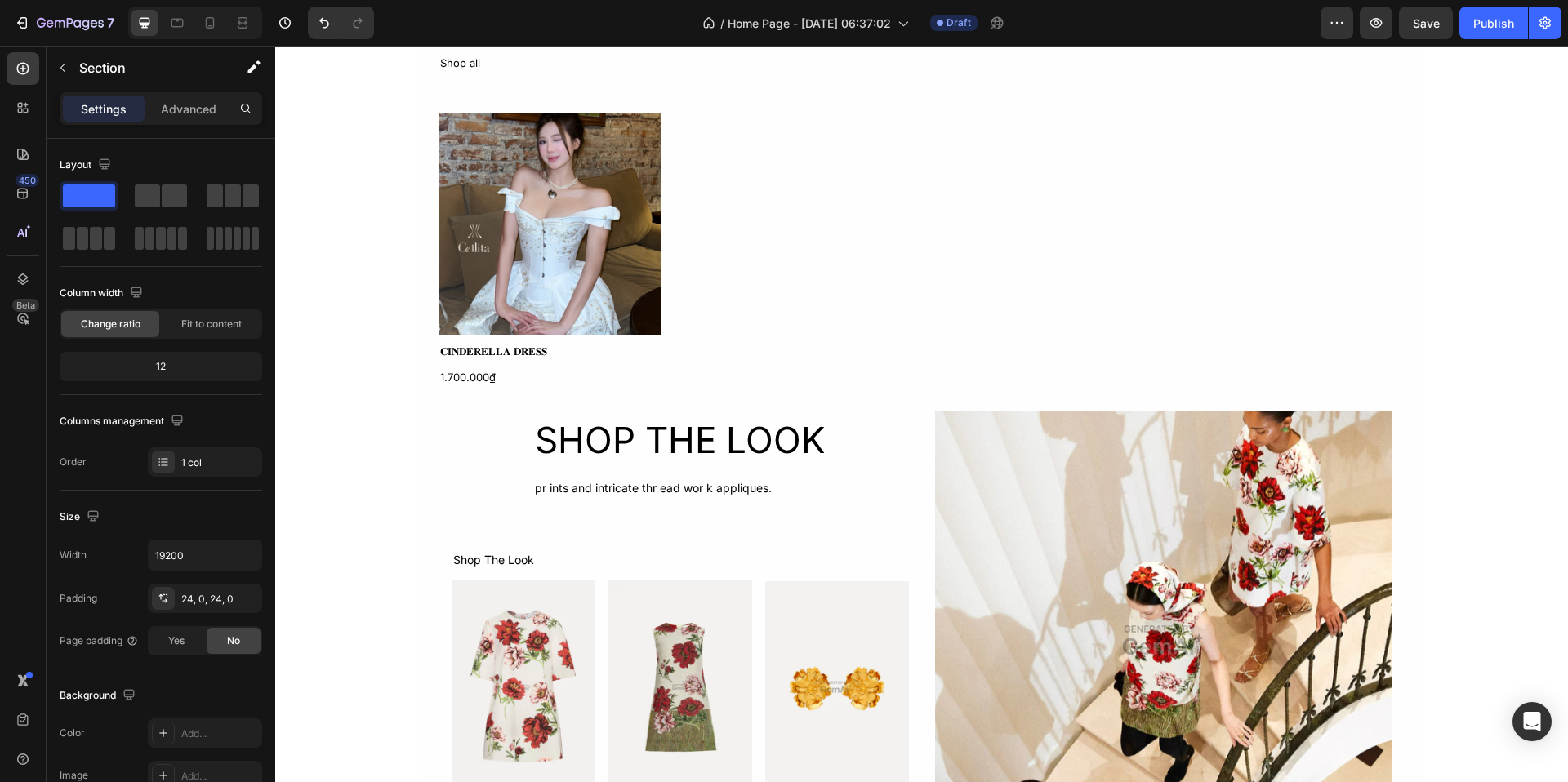
scroll to position [760, 0]
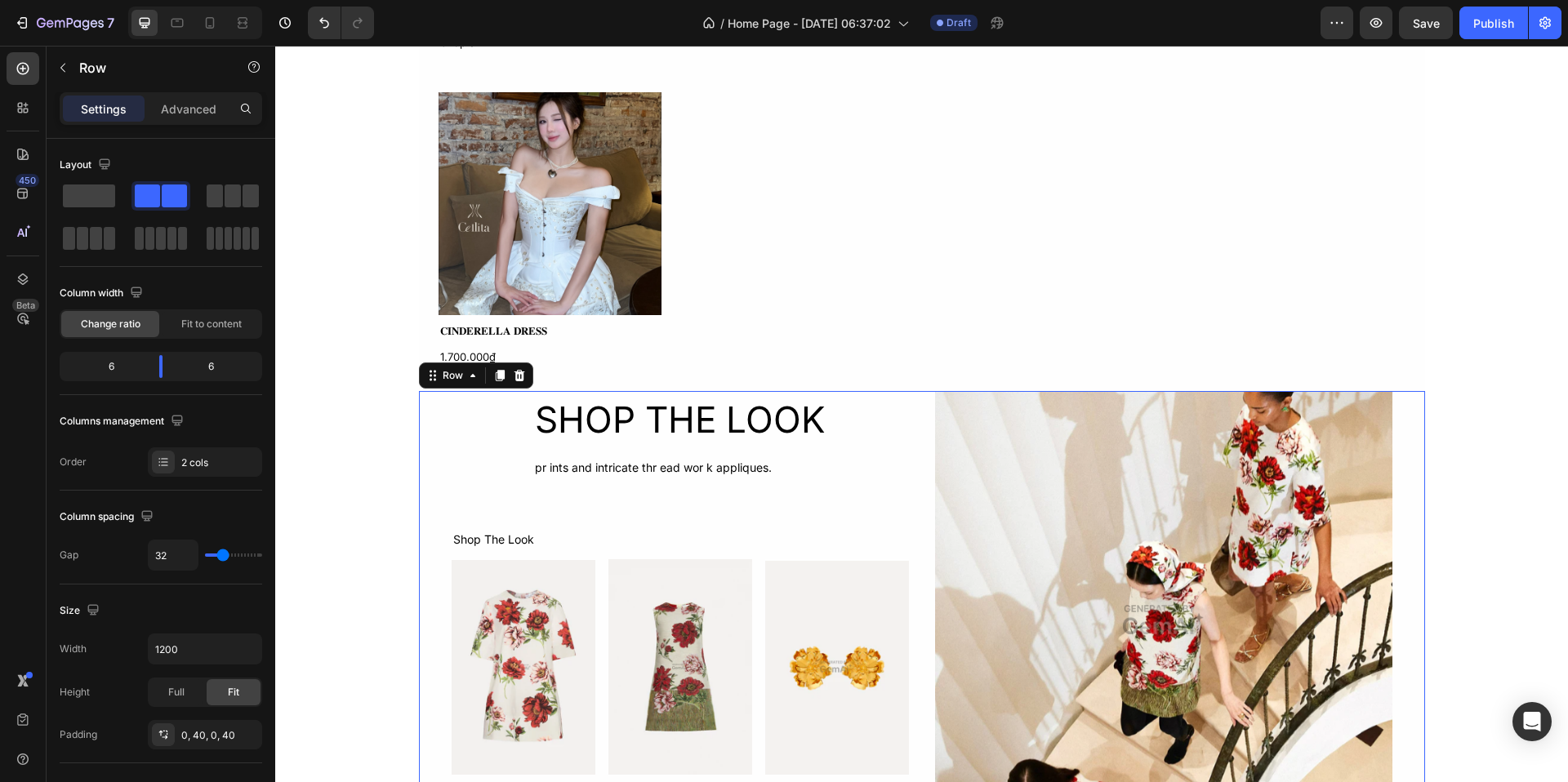
click at [466, 468] on div "SHOP THE LOOK Heading pr ints and intricate thr ead wor k appliques. Text Block…" at bounding box center [680, 620] width 457 height 457
click at [624, 372] on div "SHOP THE LOOK Heading pr ints and intricate thr ead wor k appliques. Text Block…" at bounding box center [921, 620] width 1006 height 506
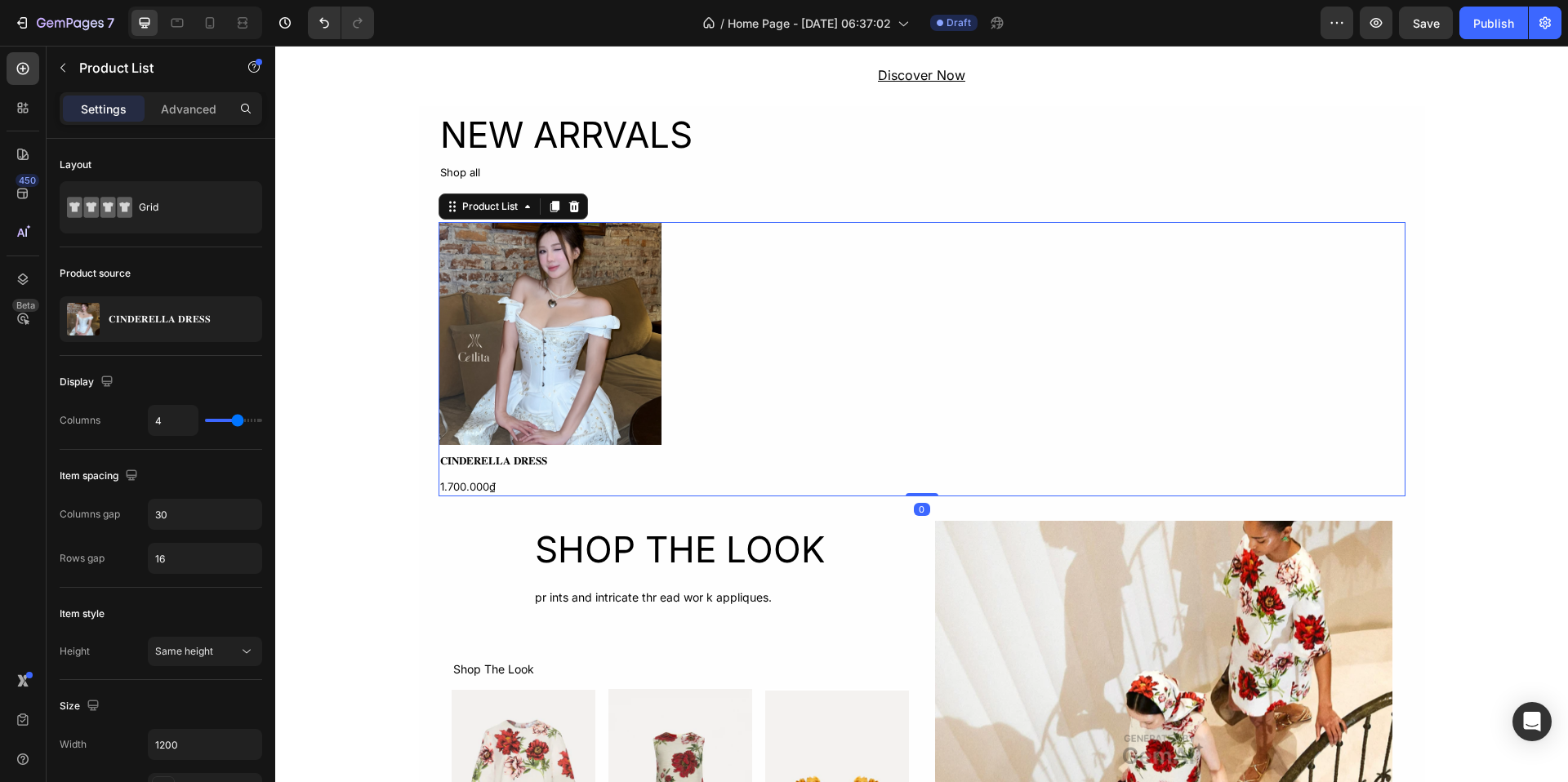
click at [1046, 227] on div "Product Images 𝐂𝐈𝐍𝐃𝐄𝐑𝐄𝐋𝐋𝐀 𝐃𝐑𝐄𝐒𝐒 Product Title 1.700.000₫ Product Price Product …" at bounding box center [922, 359] width 968 height 275
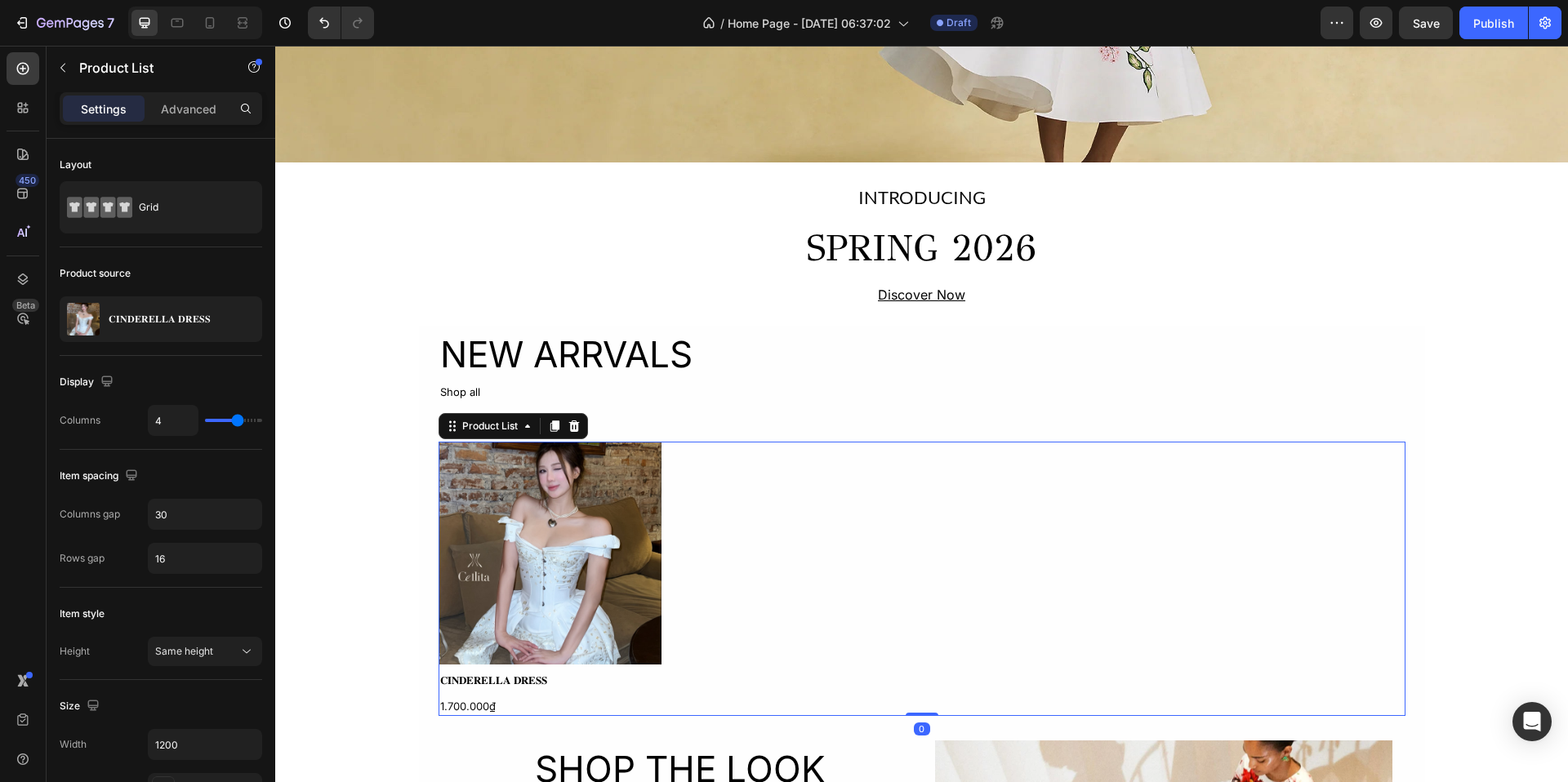
scroll to position [313, 0]
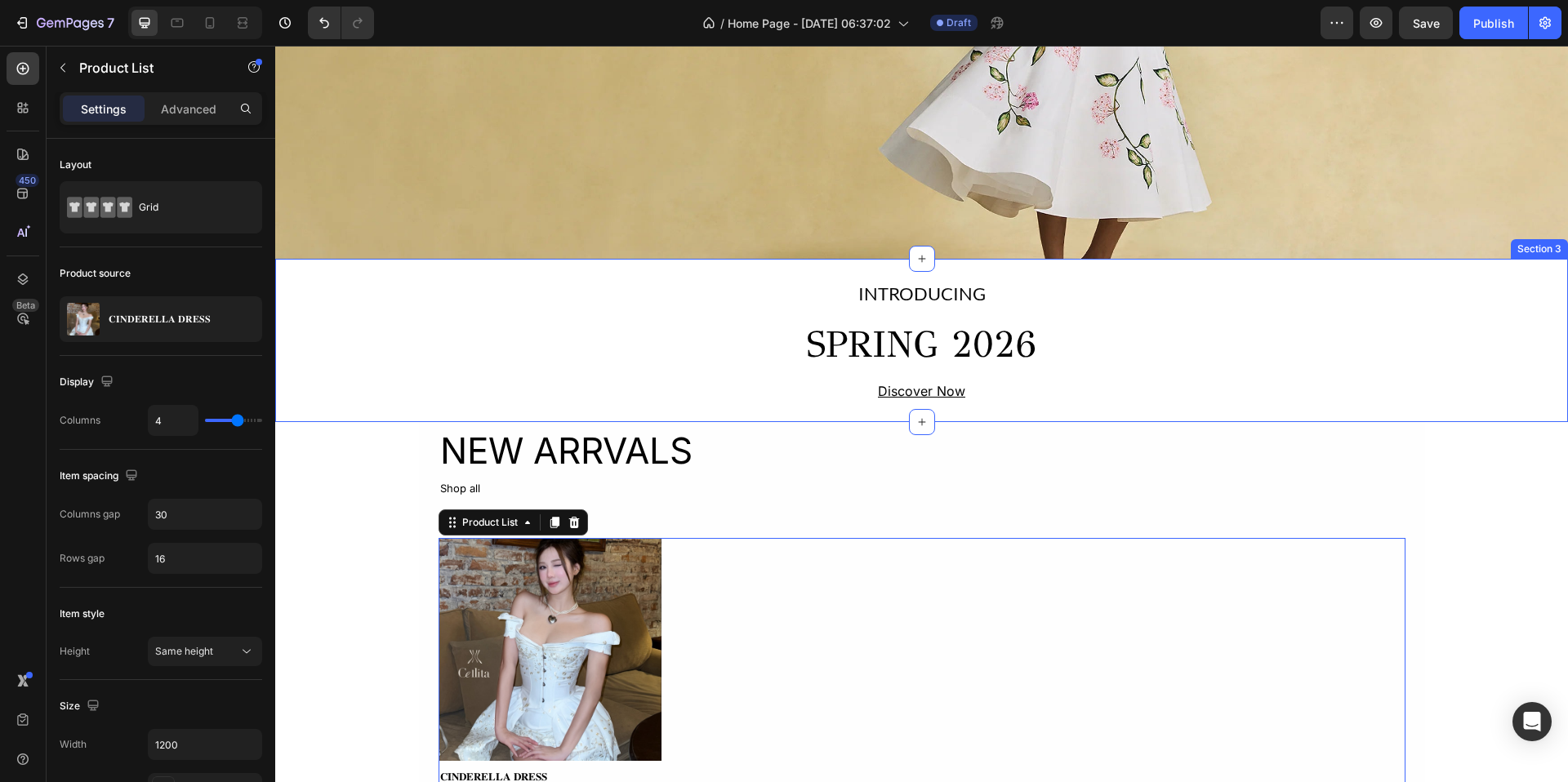
click at [705, 421] on div "INTRODUCING Text Block SPRING 2026 Heading Discover Now Text Block Row Section 3" at bounding box center [921, 340] width 1293 height 164
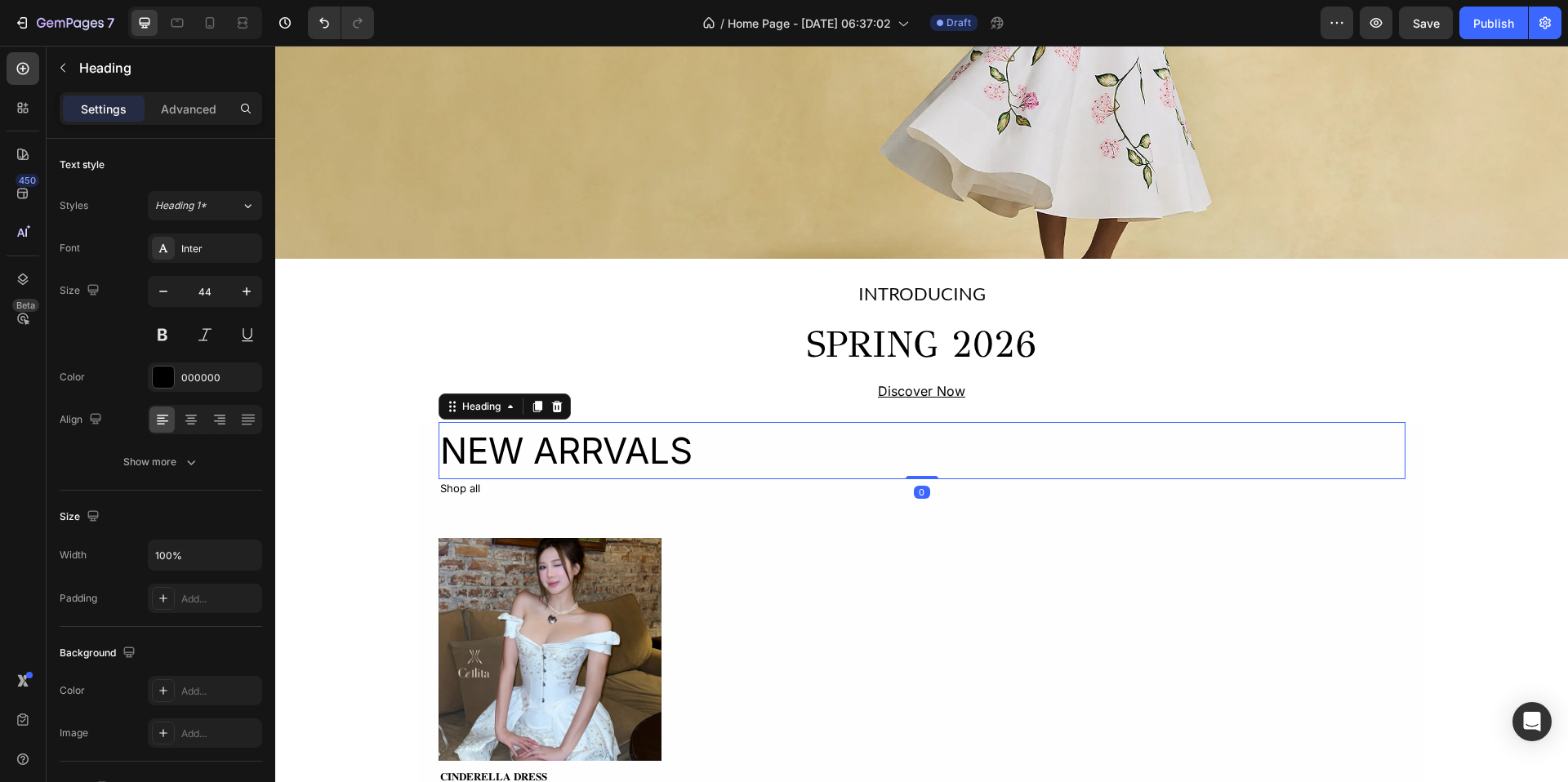
click at [742, 477] on h2 "NEW ARRVALS" at bounding box center [922, 452] width 968 height 58
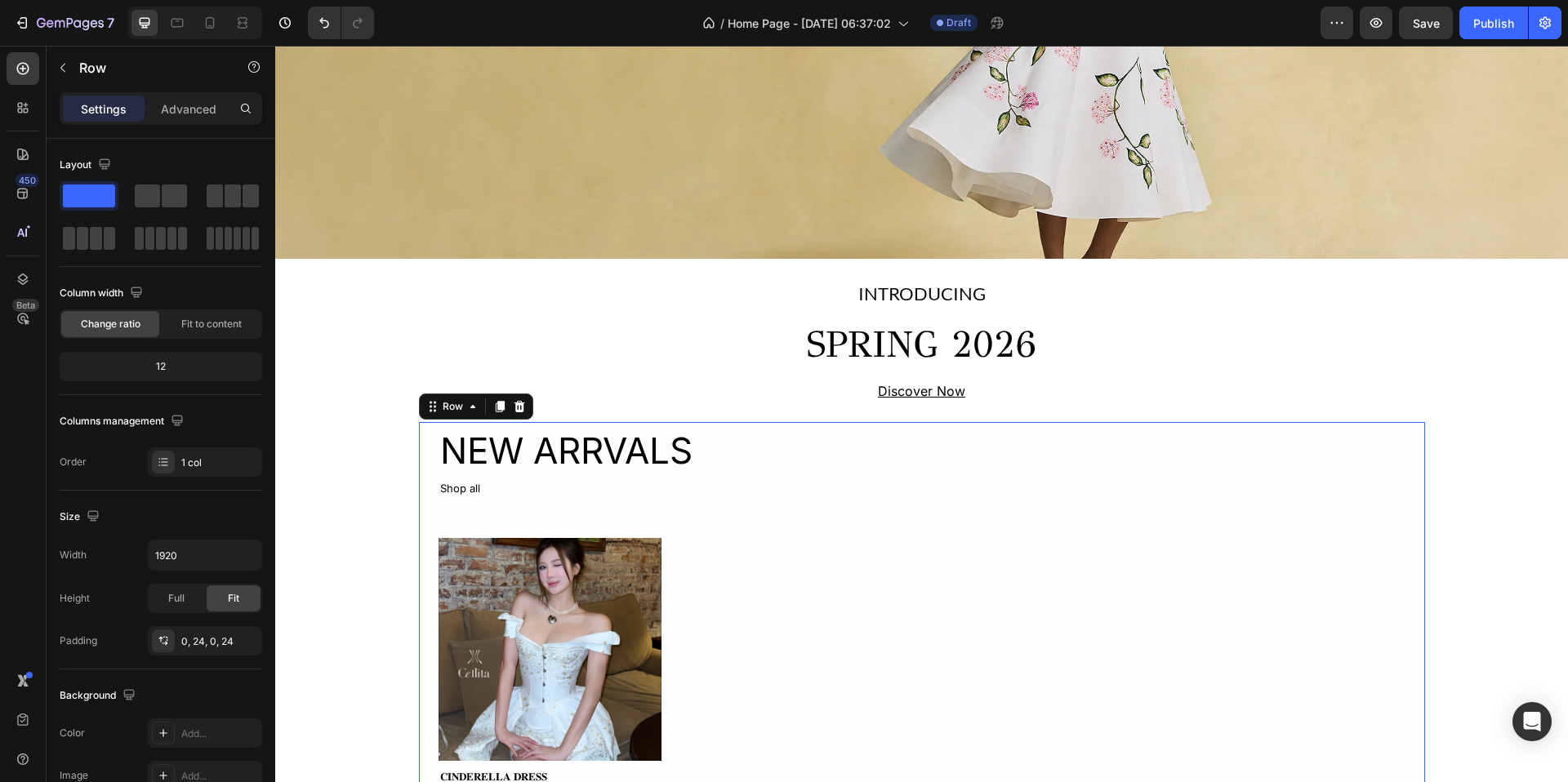
click at [421, 488] on div "NEW ARRVALS Heading Shop all Text Block Product Images 𝐂𝐈𝐍𝐃𝐄𝐑𝐄𝐋𝐋𝐀 𝐃𝐑𝐄𝐒𝐒 Product…" at bounding box center [921, 618] width 1006 height 390
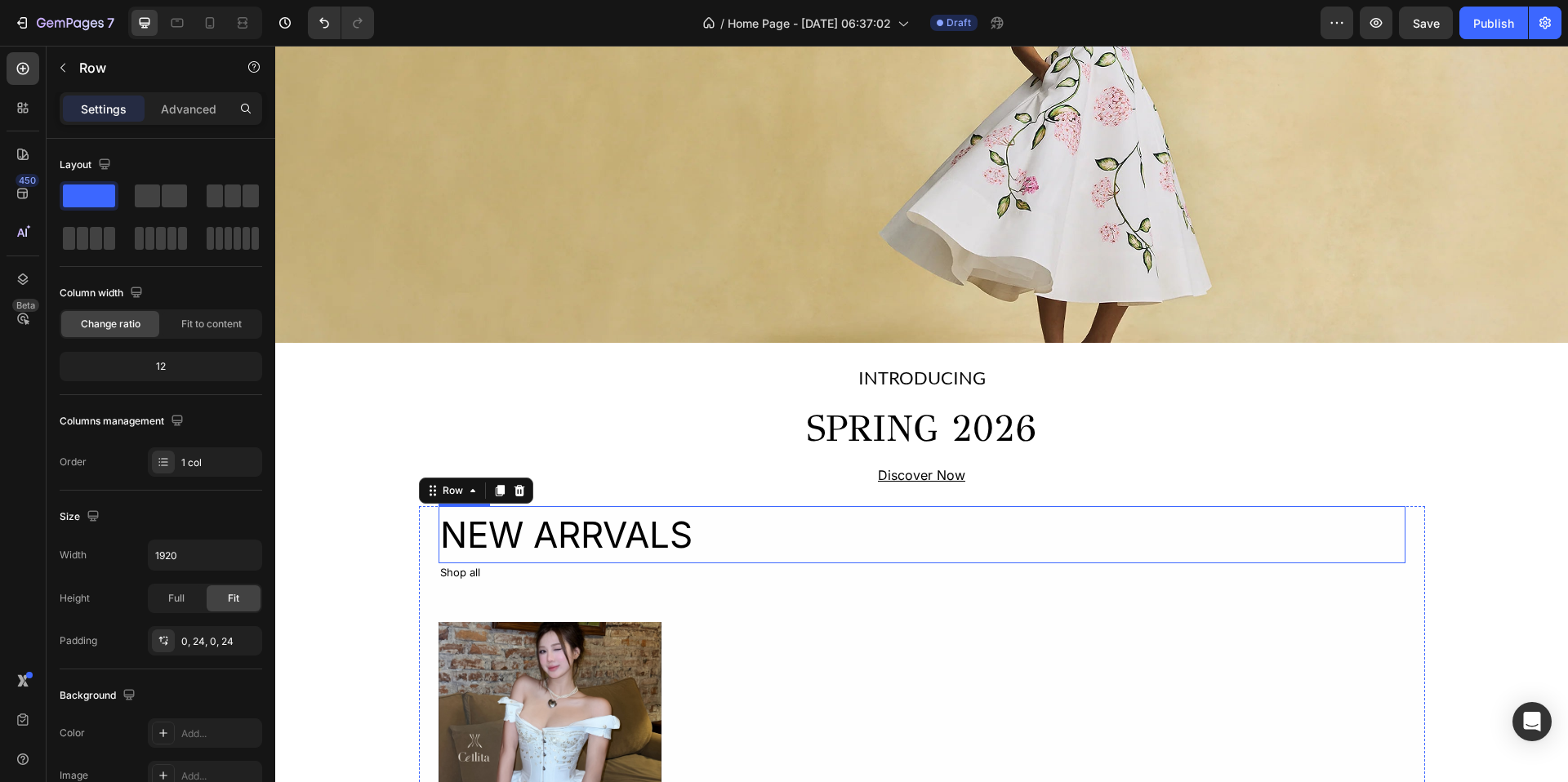
scroll to position [0, 0]
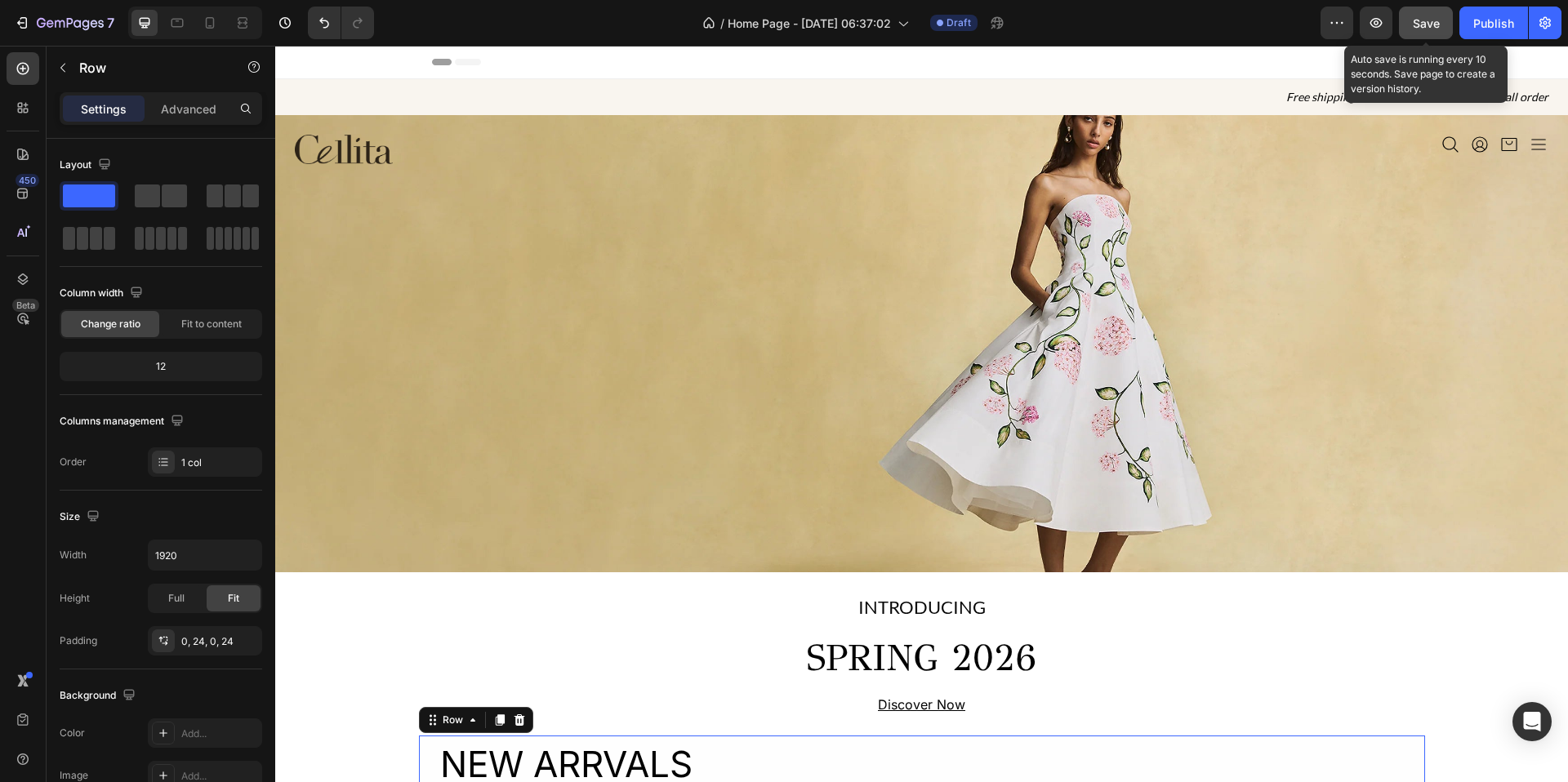
click at [1427, 32] on button "Save" at bounding box center [1426, 23] width 54 height 33
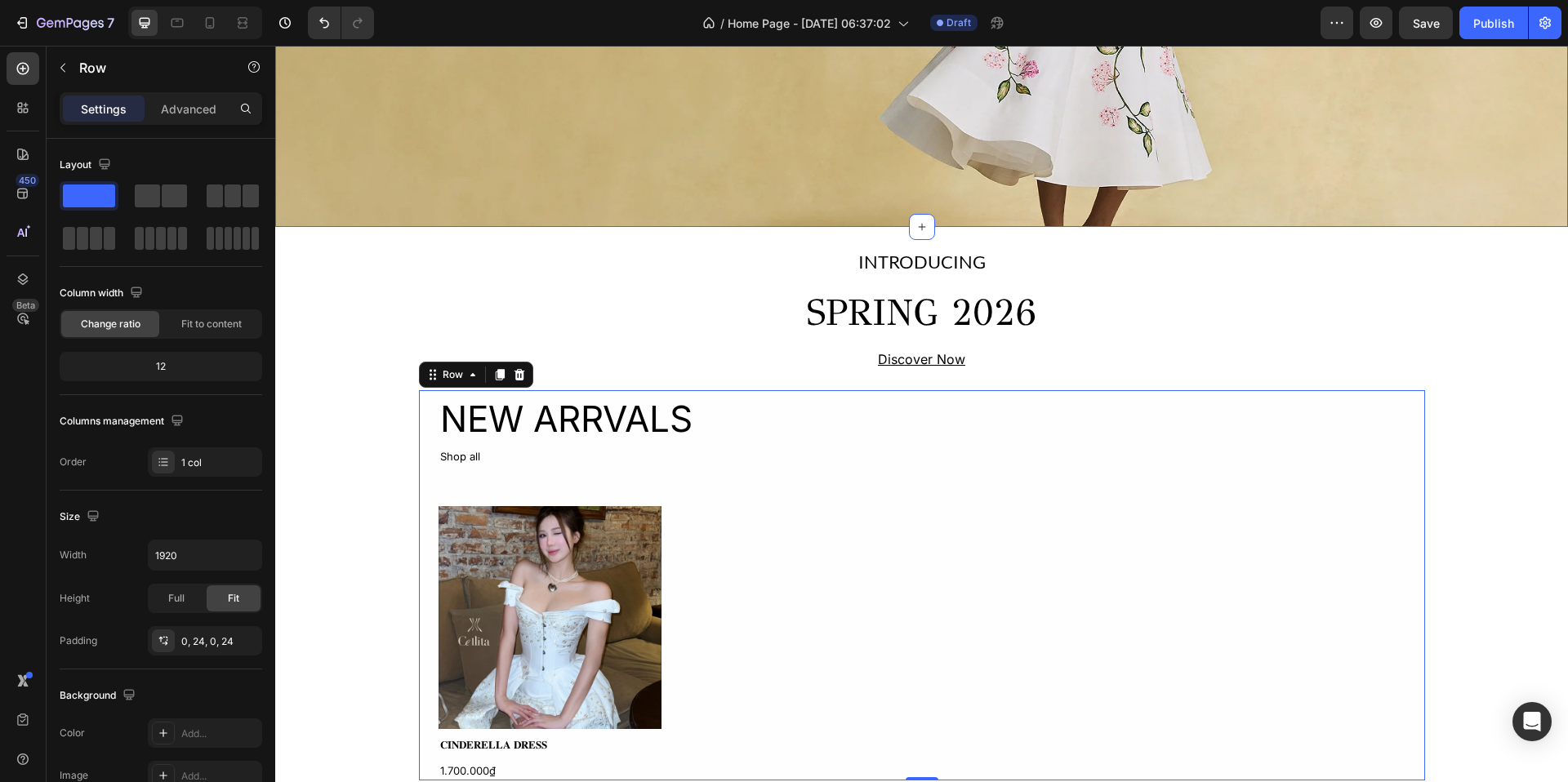
scroll to position [350, 0]
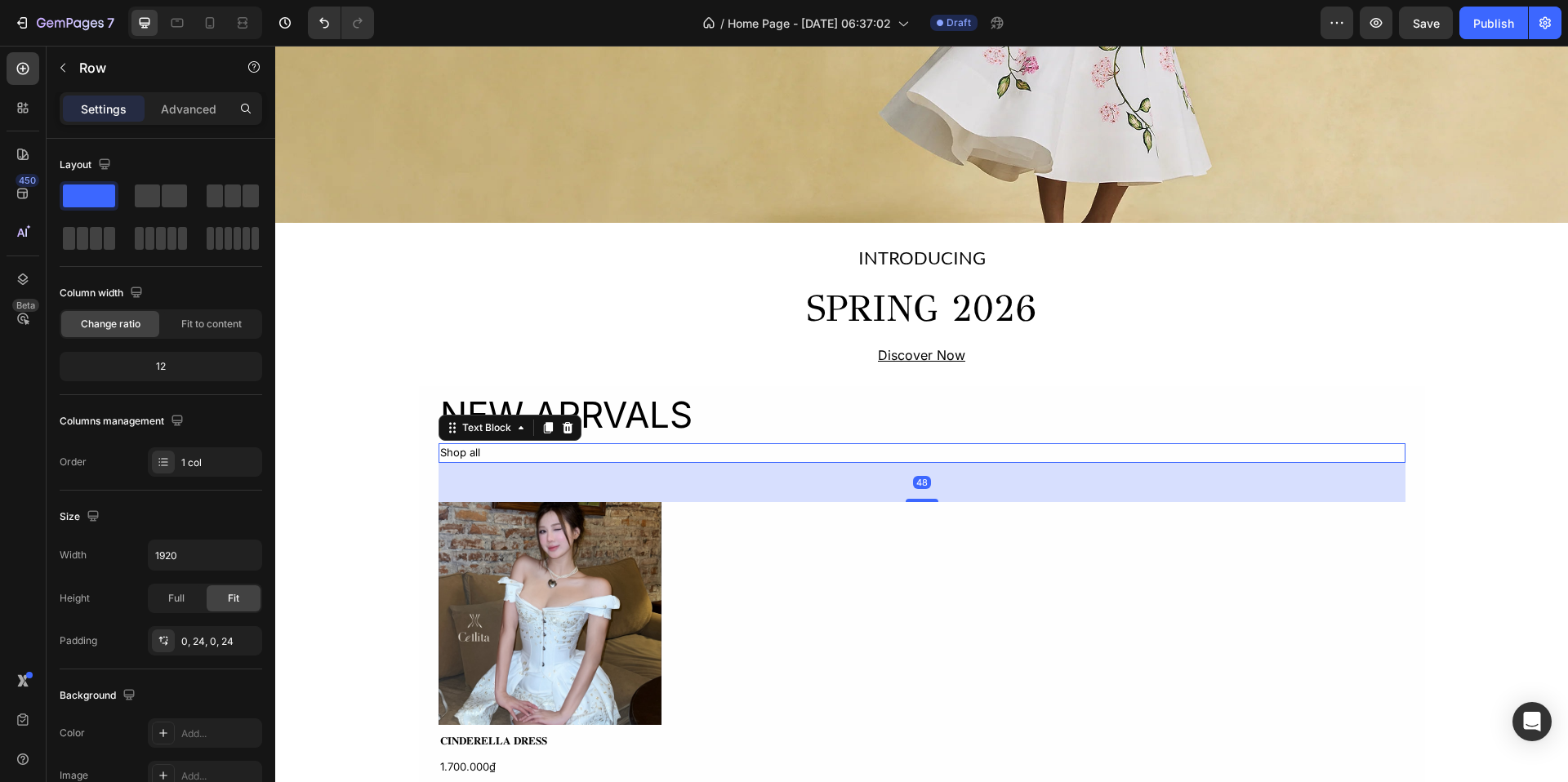
click at [1184, 461] on div "Shop all" at bounding box center [922, 453] width 968 height 19
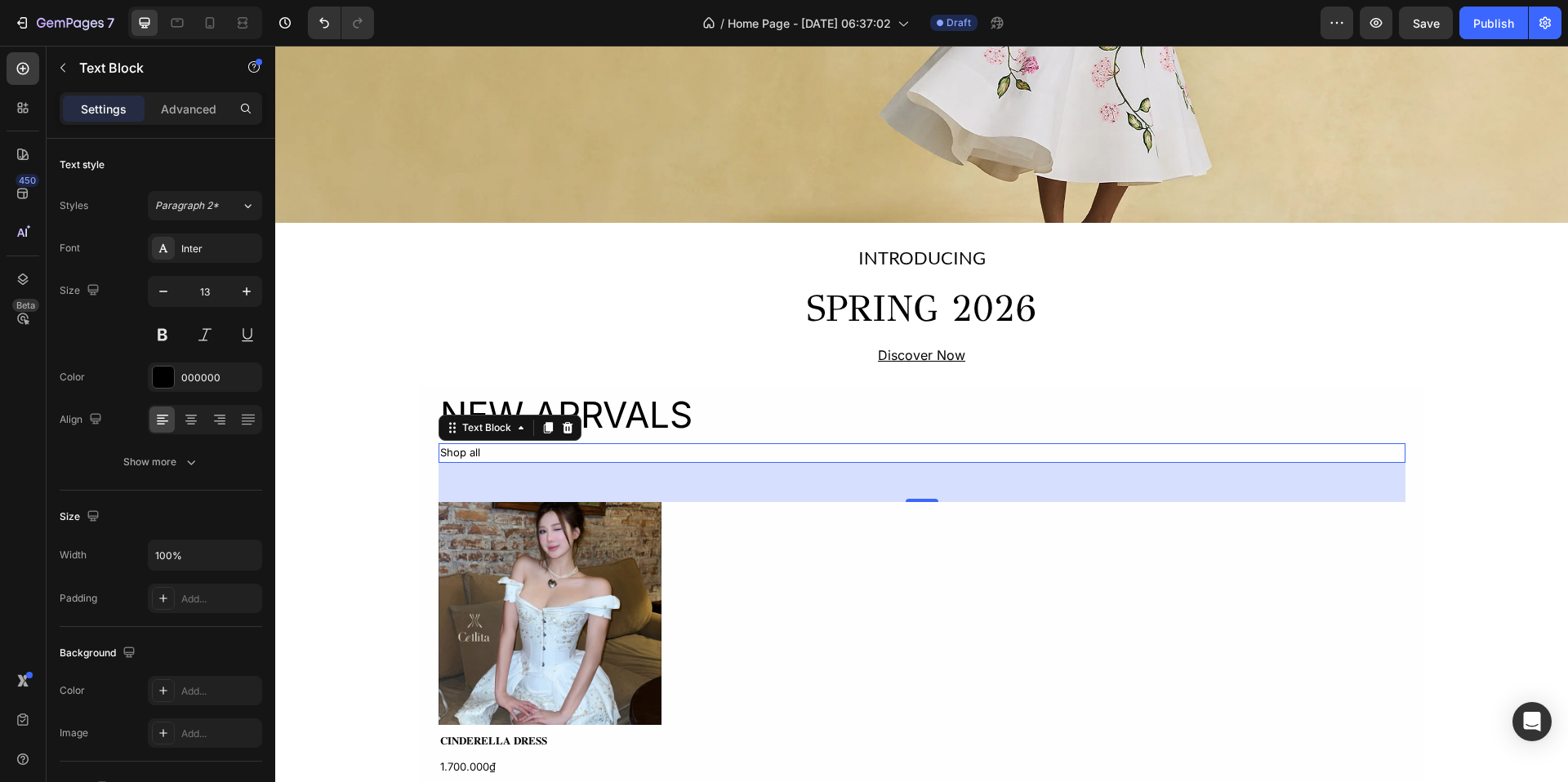
click at [389, 452] on div "Image Icon Icon Icon Icon Icon List Section 2 INTRODUCING Text Block SPRING 202…" at bounding box center [921, 765] width 1293 height 2069
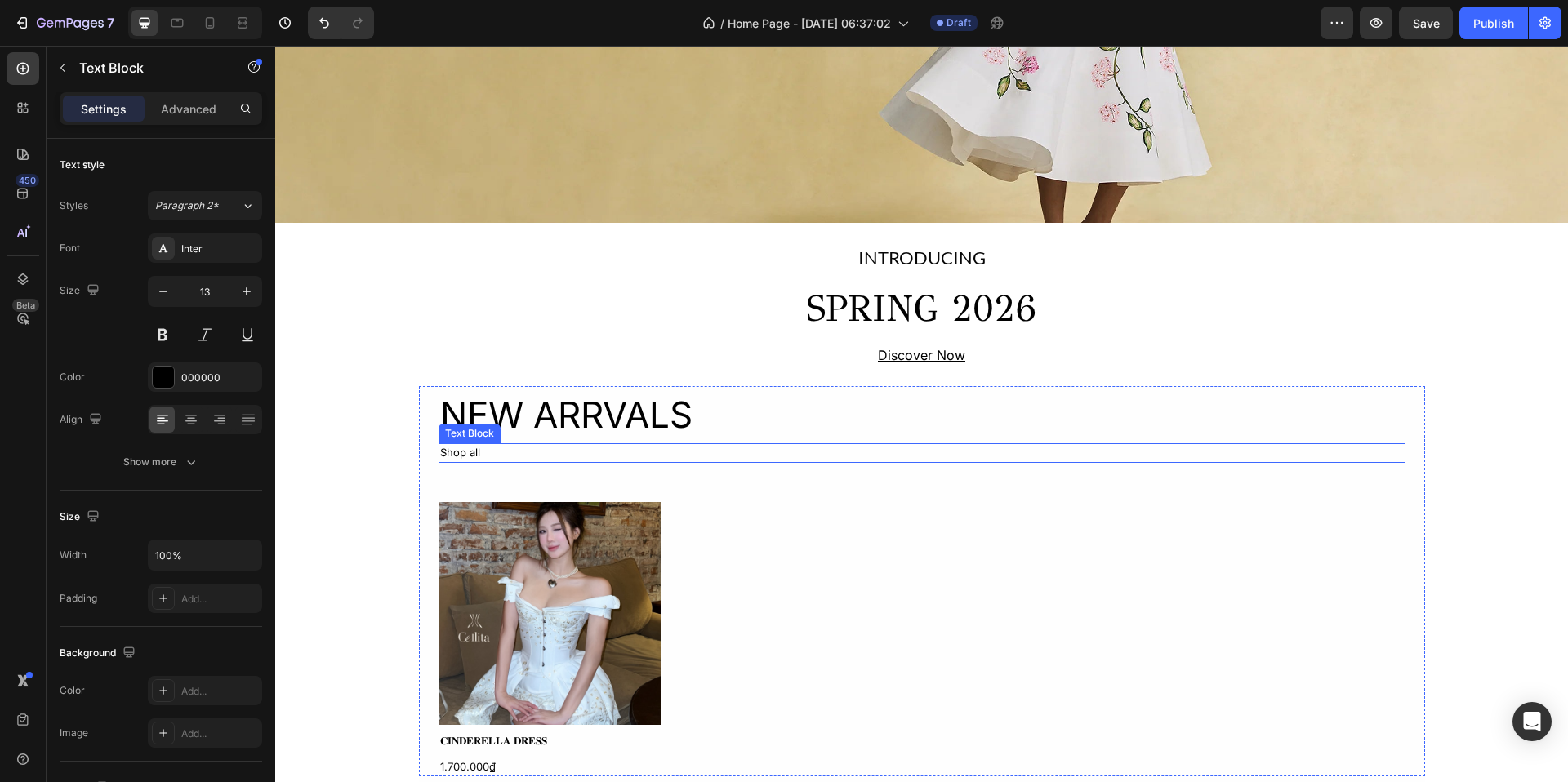
click at [457, 455] on div "Shop all" at bounding box center [922, 453] width 968 height 19
click at [499, 450] on div "Shop all" at bounding box center [922, 453] width 968 height 19
click at [439, 457] on div "Shop all" at bounding box center [922, 453] width 968 height 19
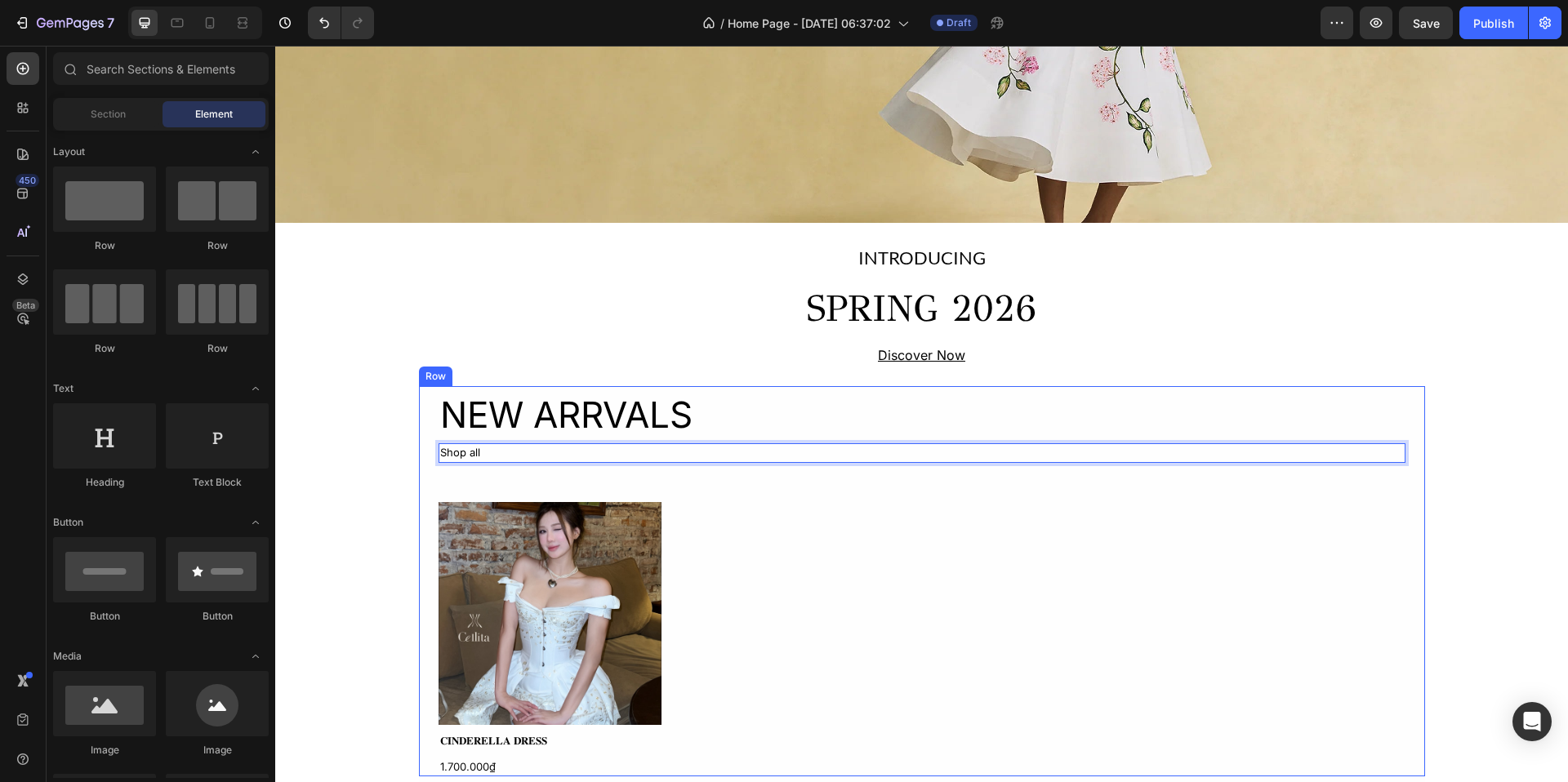
click at [406, 451] on div "Image Icon Icon Icon Icon Icon List Section 2 INTRODUCING Text Block SPRING 202…" at bounding box center [921, 765] width 1293 height 2069
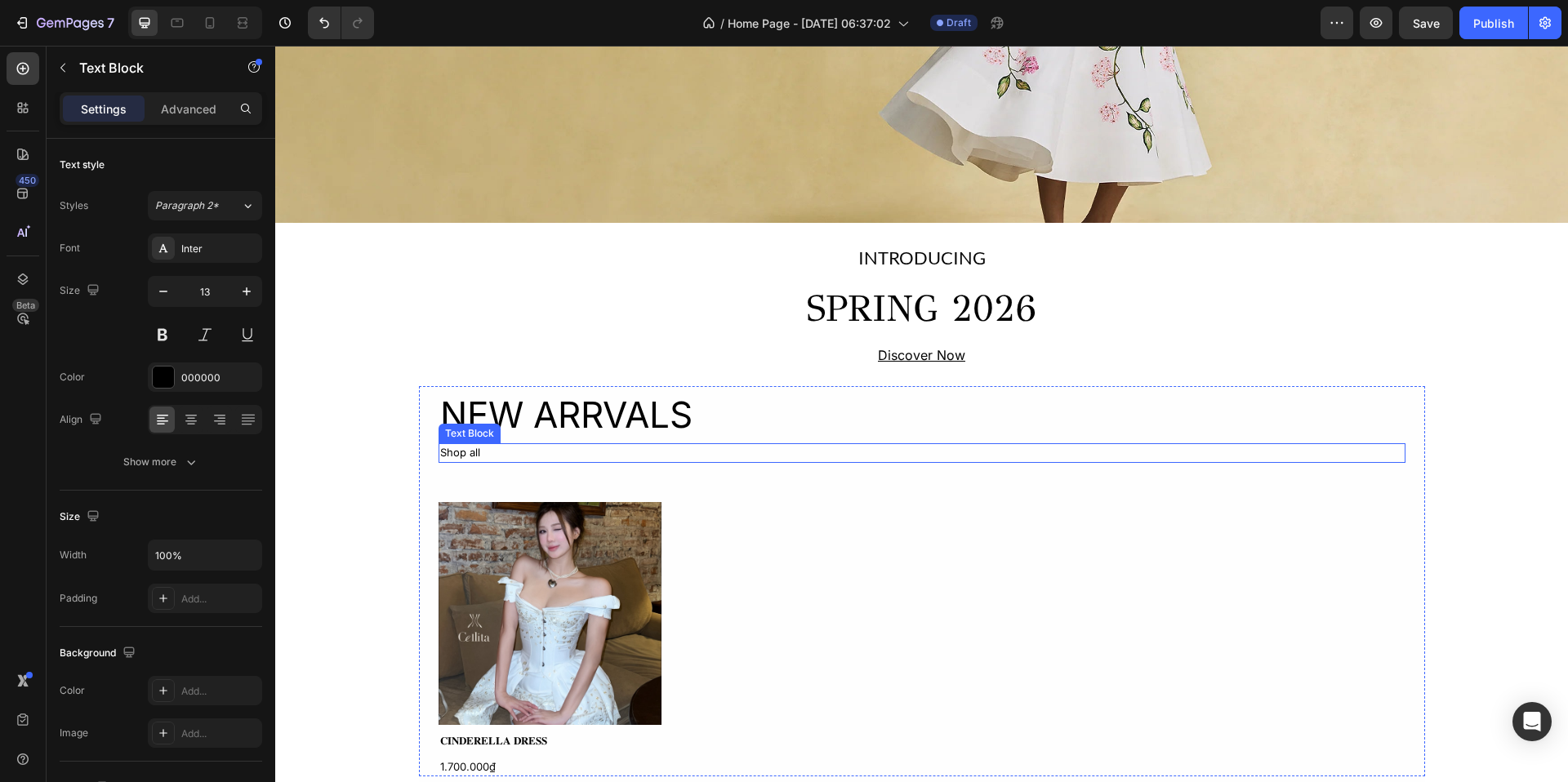
click at [513, 455] on p "Shop all" at bounding box center [921, 452] width 964 height 16
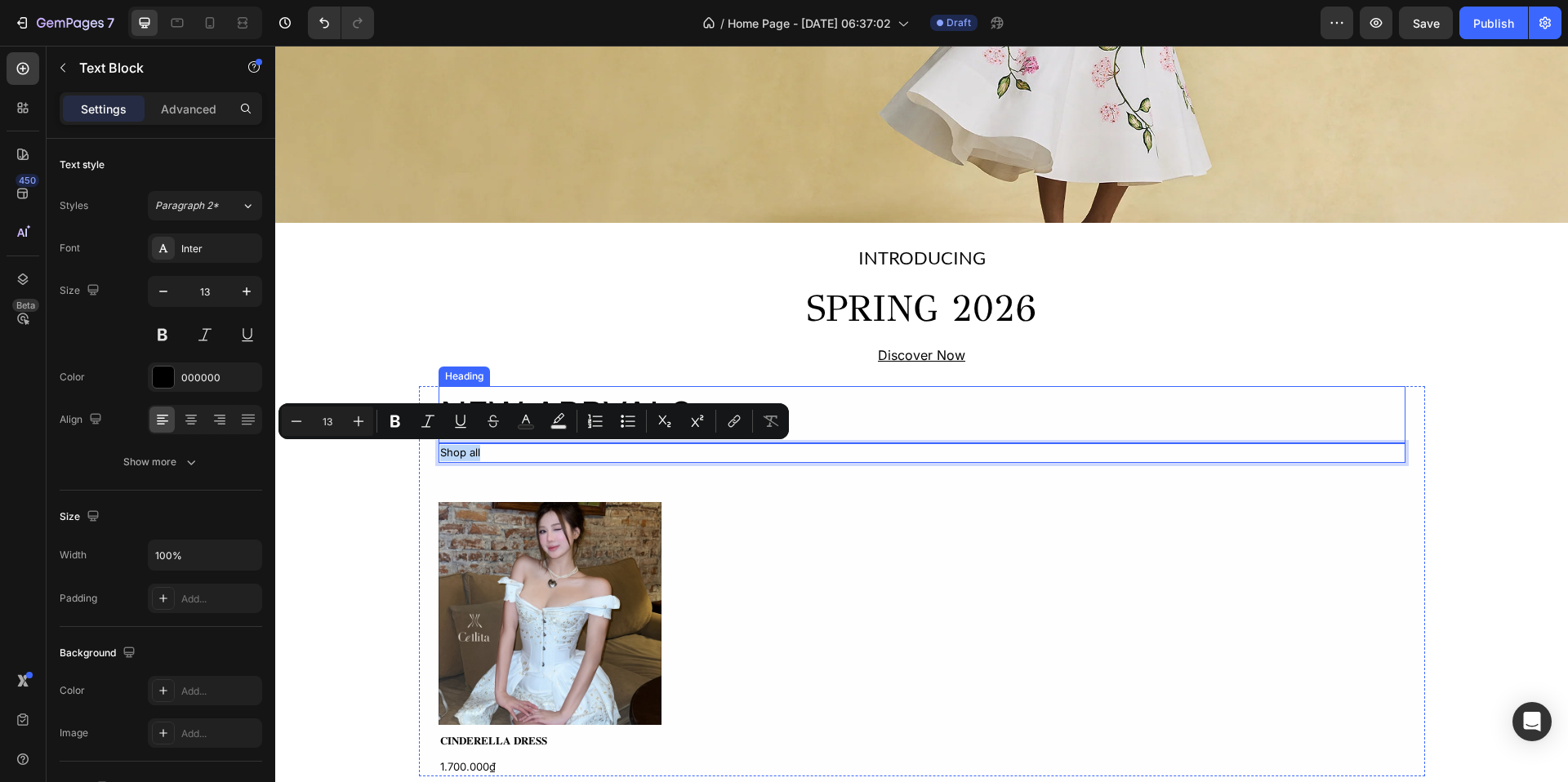
drag, startPoint x: 484, startPoint y: 451, endPoint x: 622, endPoint y: 433, distance: 139.2
click at [622, 433] on div "NEW ARRVALS Heading Shop all Text Block 48 Product Images 𝐂𝐈𝐍𝐃𝐄𝐑𝐄𝐋𝐋𝐀 𝐃𝐑𝐄𝐒𝐒 Prod…" at bounding box center [922, 581] width 968 height 390
click at [502, 472] on div "NEW ARRVALS Heading Shop all Text Block 48 Product Images 𝐂𝐈𝐍𝐃𝐄𝐑𝐄𝐋𝐋𝐀 𝐃𝐑𝐄𝐒𝐒 Prod…" at bounding box center [922, 581] width 968 height 390
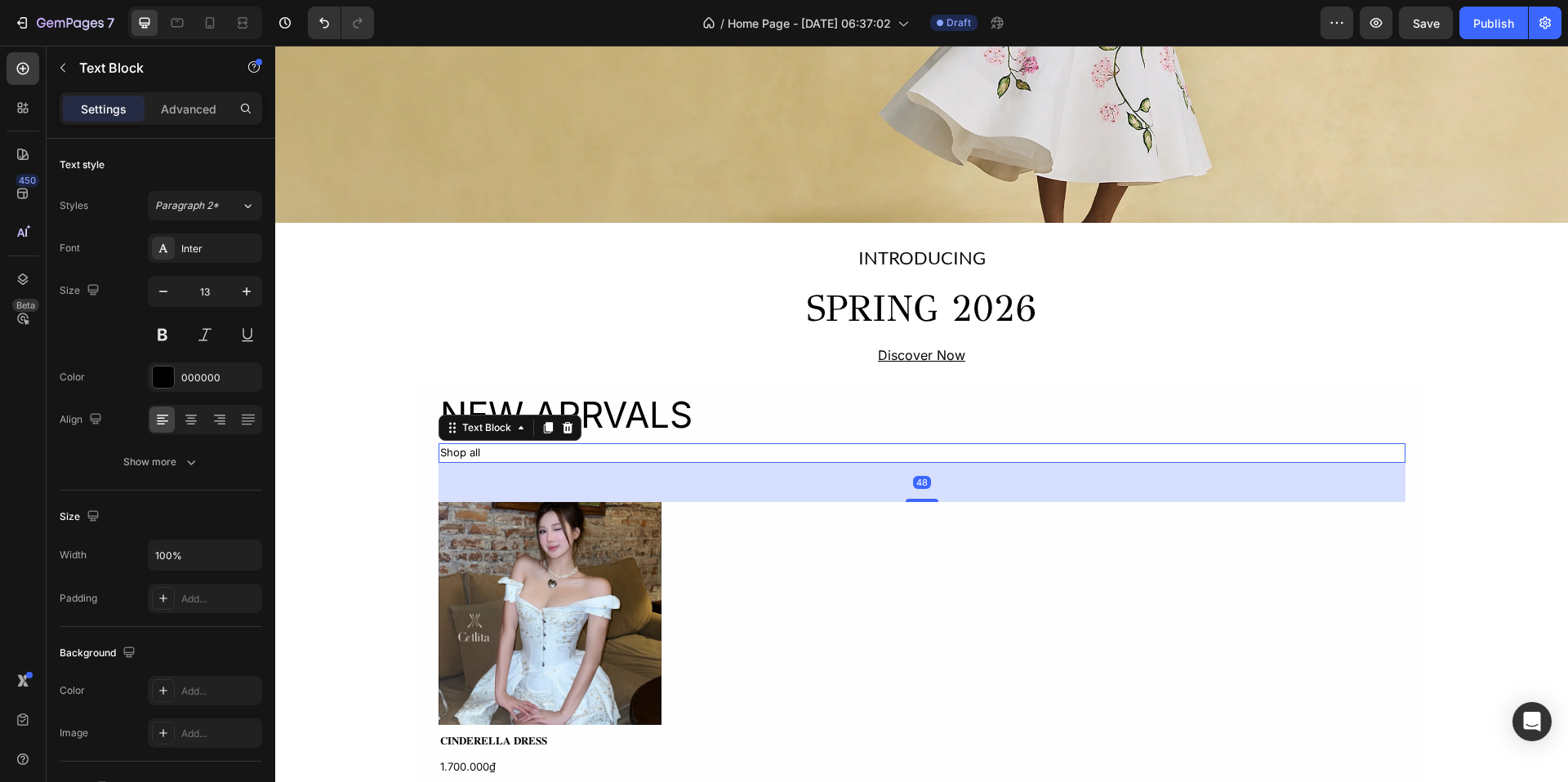
click at [502, 450] on p "Shop all" at bounding box center [921, 452] width 964 height 16
click at [562, 431] on icon at bounding box center [568, 428] width 13 height 13
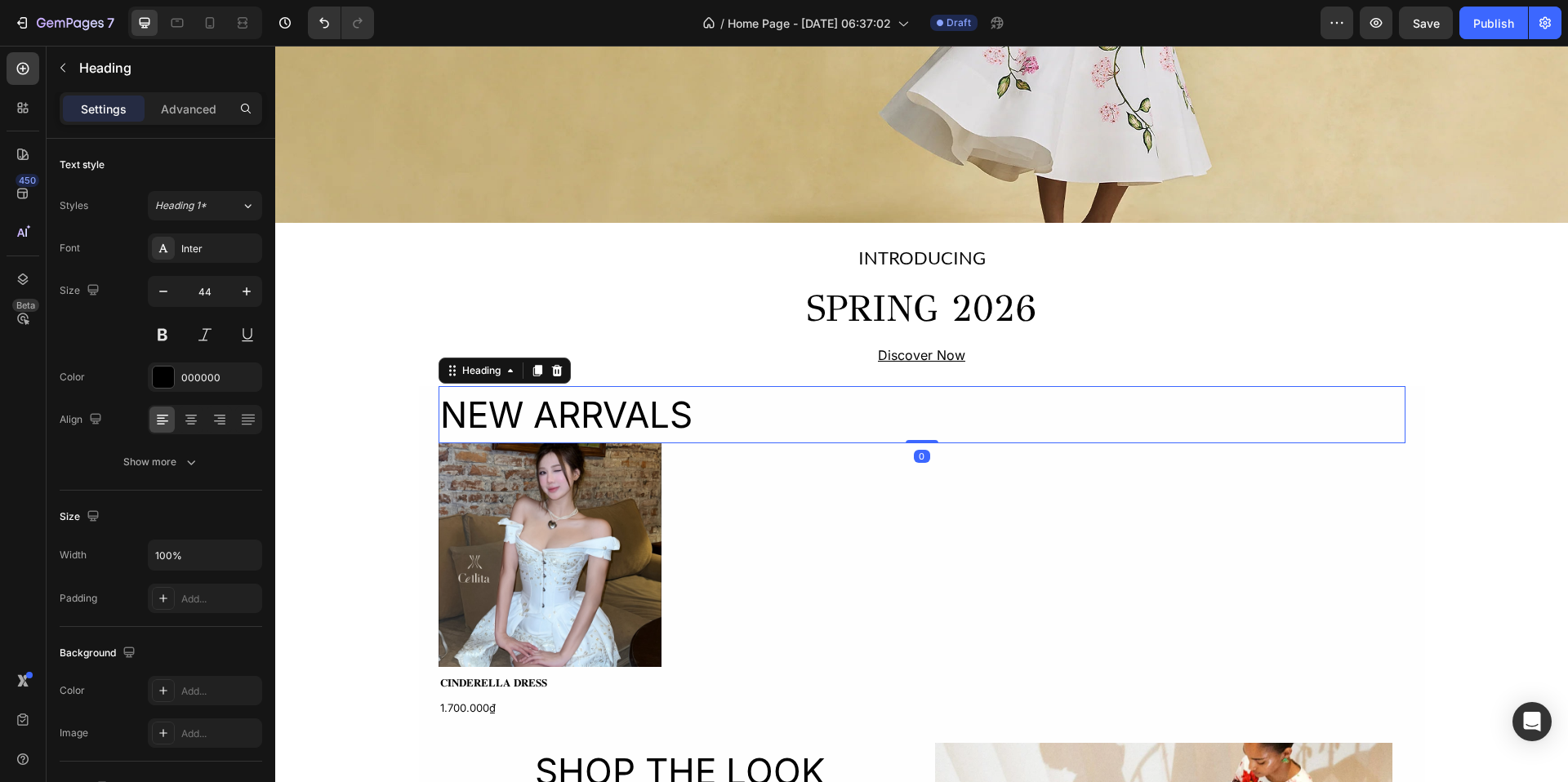
click at [578, 422] on h2 "NEW ARRVALS" at bounding box center [922, 415] width 968 height 58
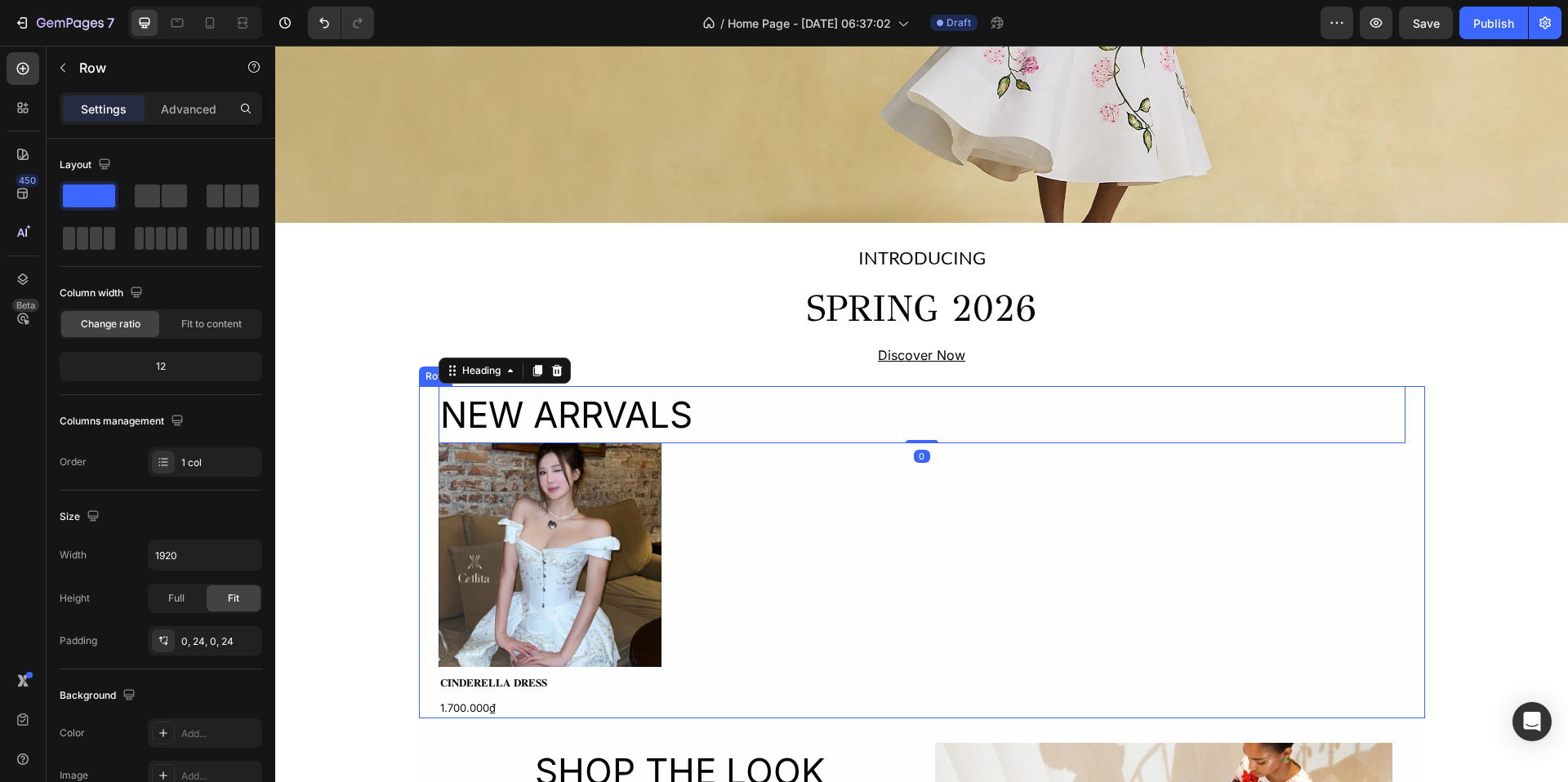
click at [423, 430] on div "NEW ARRVALS Heading 0 Product Images 𝐂𝐈𝐍𝐃𝐄𝐑𝐄𝐋𝐋𝐀 𝐃𝐑𝐄𝐒𝐒 Product Title 1.700.000₫ …" at bounding box center [921, 552] width 1006 height 332
click at [384, 400] on div "Image Icon Icon Icon Icon Icon List Section 2 INTRODUCING Text Block SPRING 202…" at bounding box center [921, 736] width 1293 height 2012
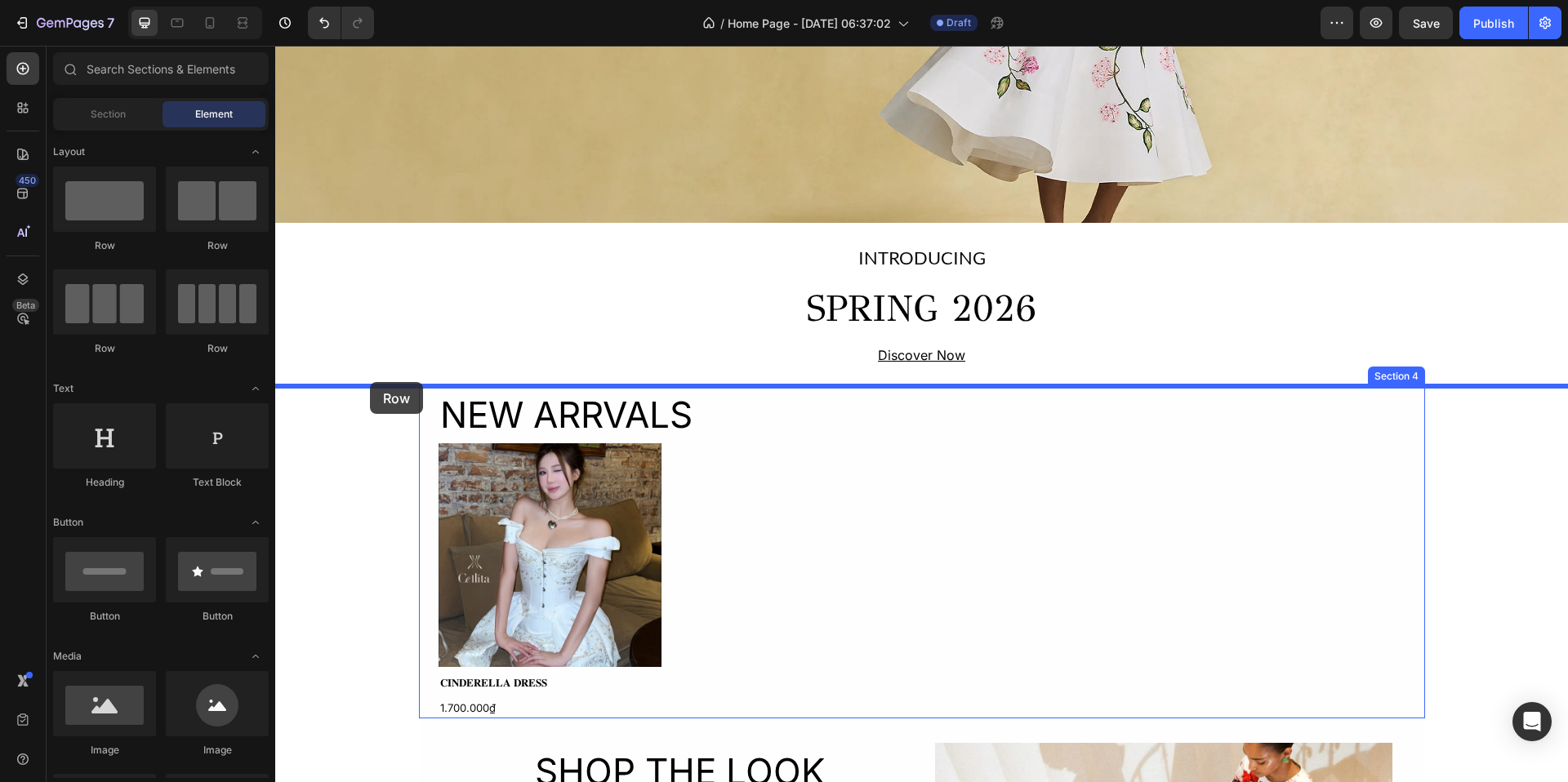
drag, startPoint x: 368, startPoint y: 244, endPoint x: 370, endPoint y: 382, distance: 138.0
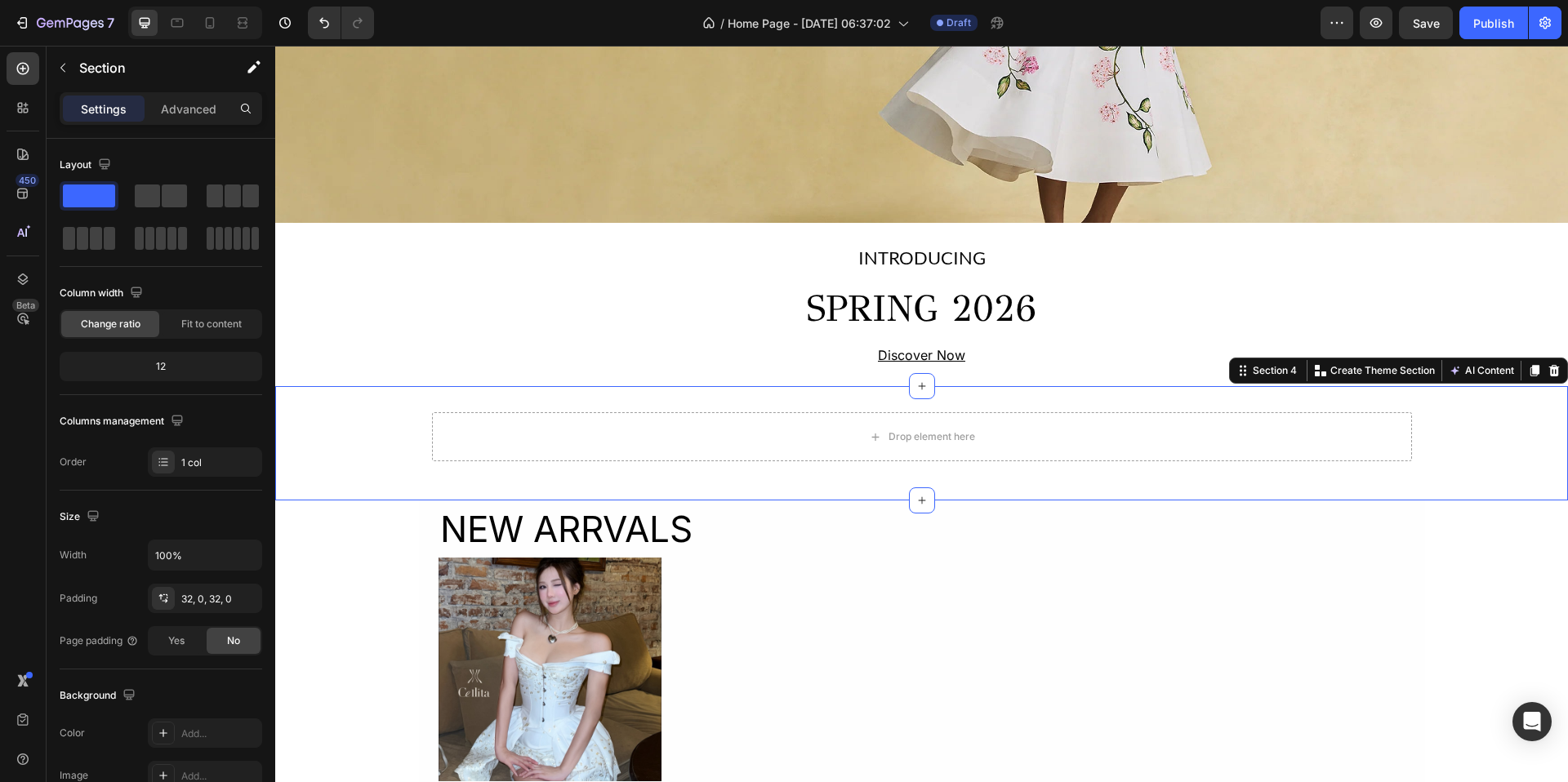
click at [409, 463] on div "Drop element here Row" at bounding box center [921, 443] width 1293 height 62
click at [316, 437] on div "Drop element here Row" at bounding box center [921, 443] width 1293 height 62
click at [363, 432] on div "Drop element here Row" at bounding box center [921, 443] width 1293 height 62
click at [381, 438] on div "Drop element here Row" at bounding box center [921, 443] width 1293 height 62
click at [195, 586] on div "32, 0, 32, 0" at bounding box center [205, 599] width 114 height 30
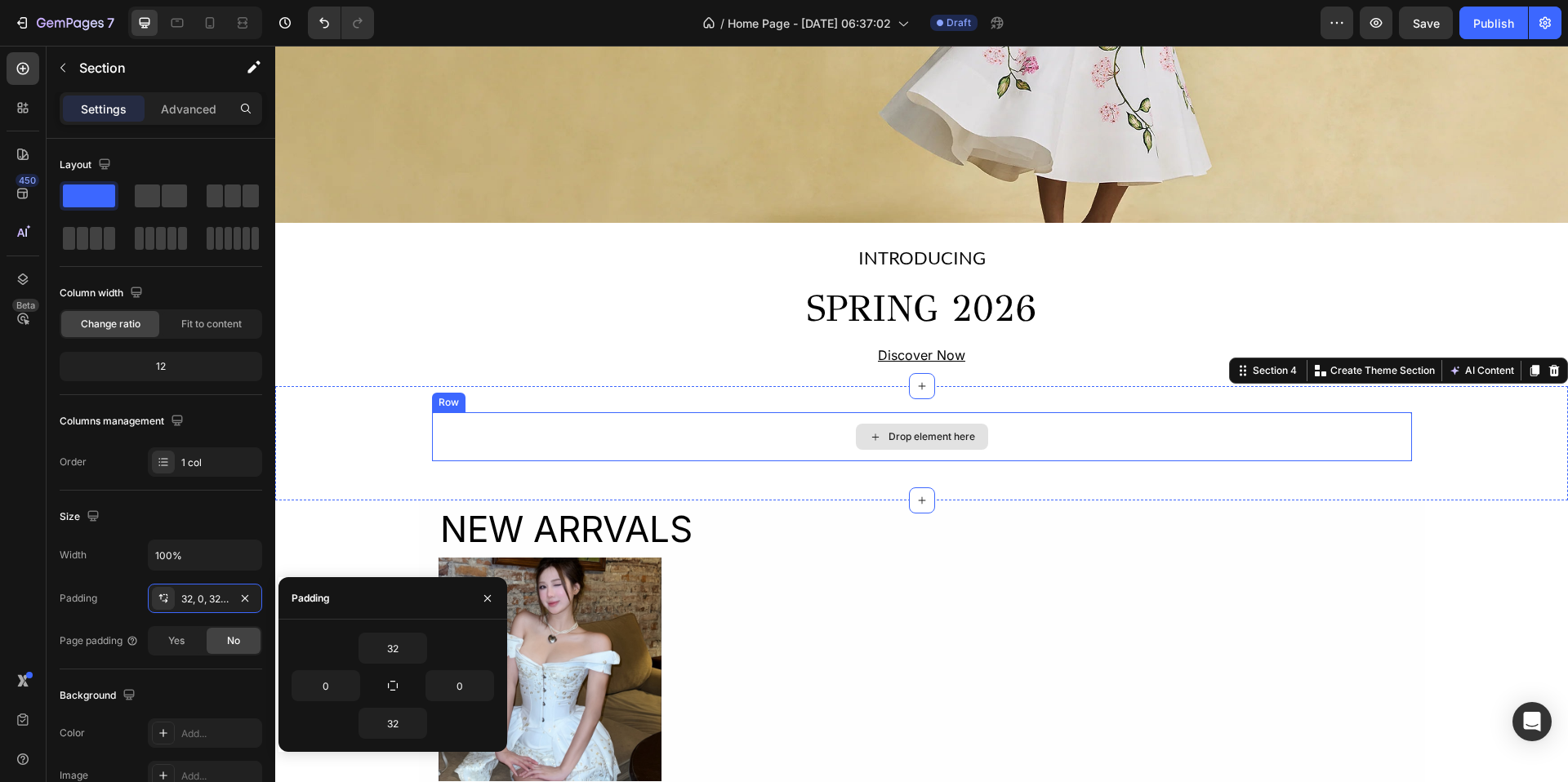
click at [710, 433] on div "Drop element here" at bounding box center [922, 436] width 980 height 49
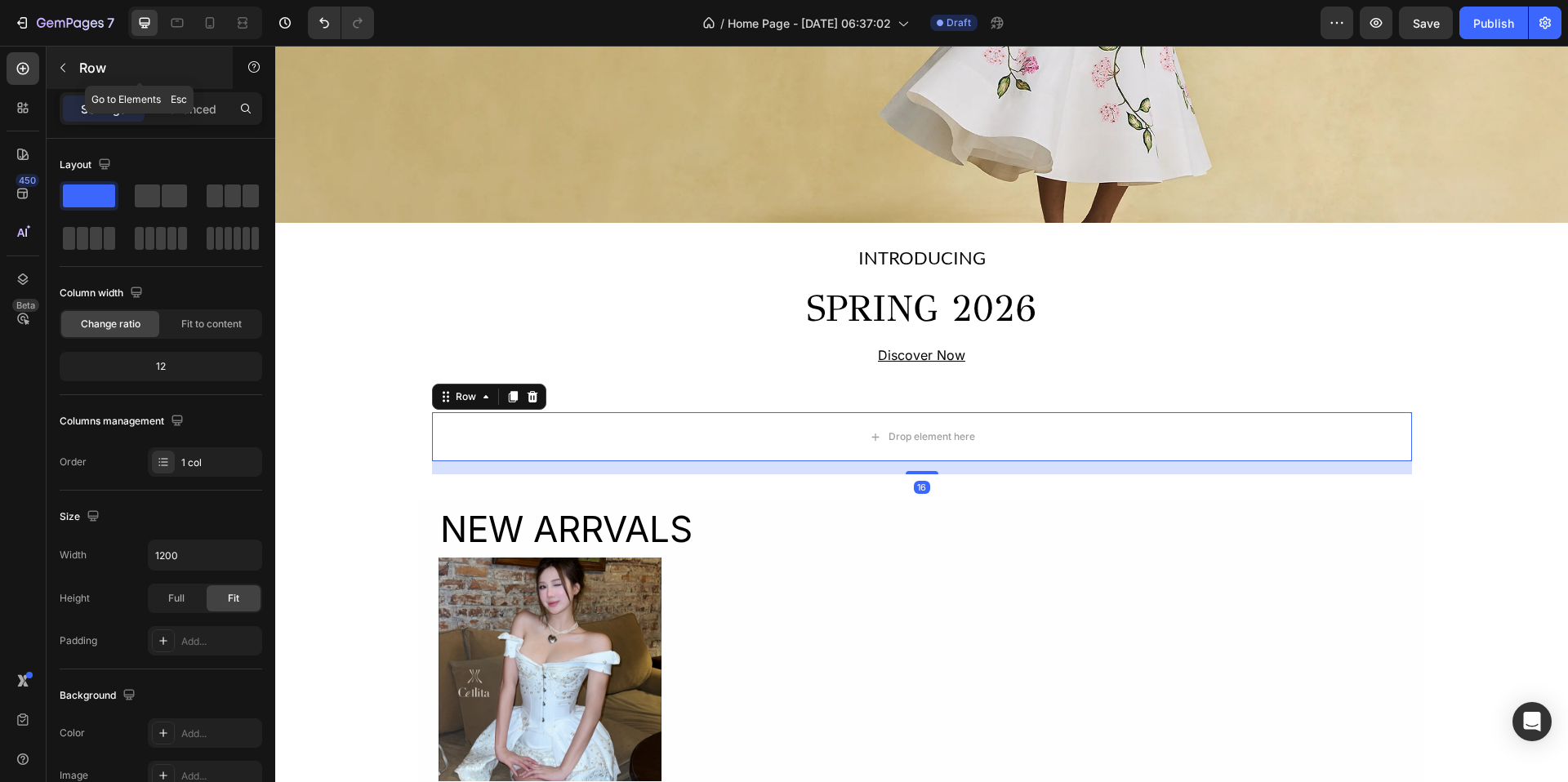
click at [60, 75] on button "button" at bounding box center [62, 67] width 26 height 26
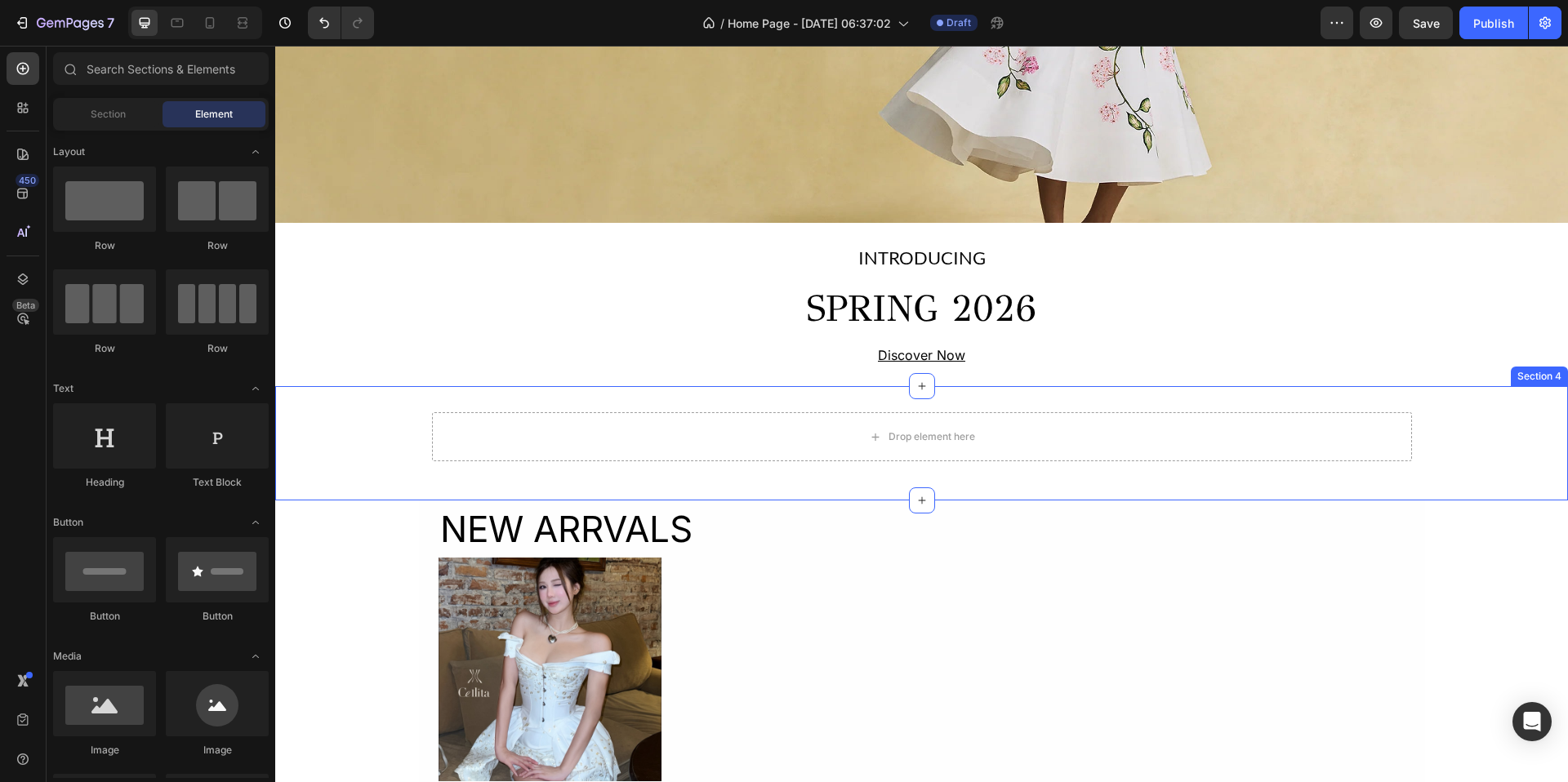
click at [355, 415] on div "Drop element here Row" at bounding box center [921, 443] width 1293 height 62
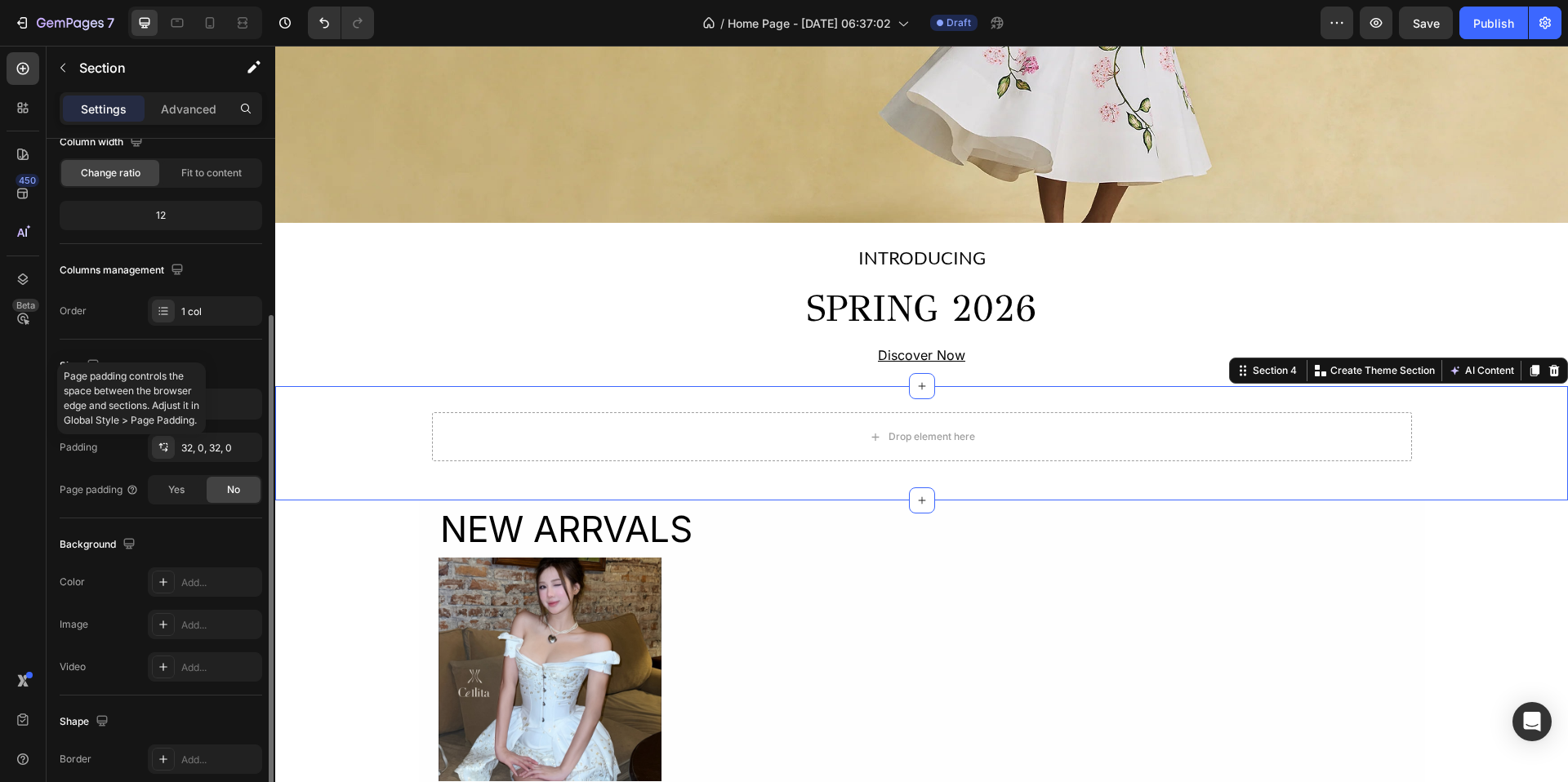
scroll to position [134, 0]
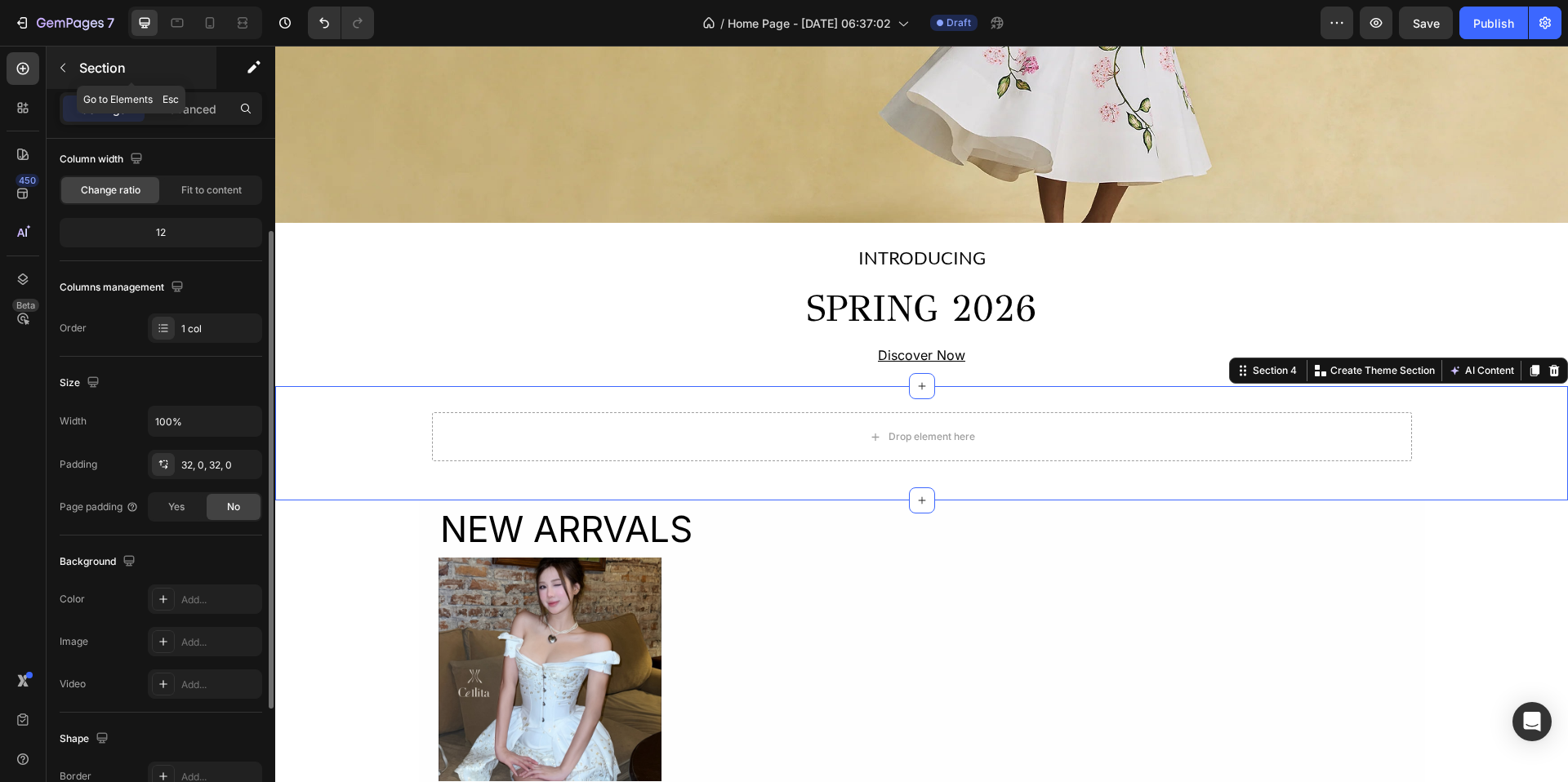
click at [57, 70] on icon "button" at bounding box center [63, 68] width 13 height 13
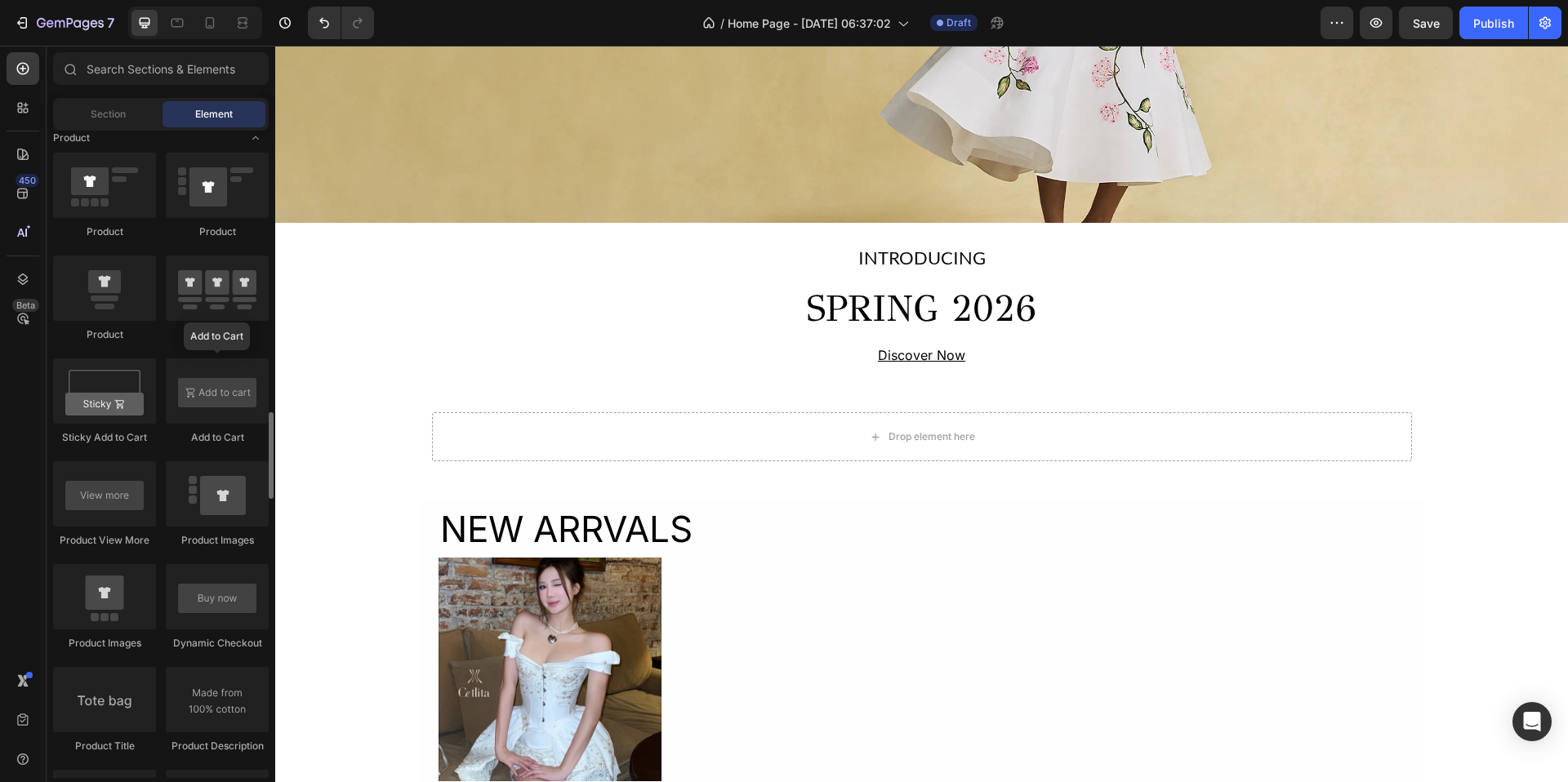
scroll to position [2095, 0]
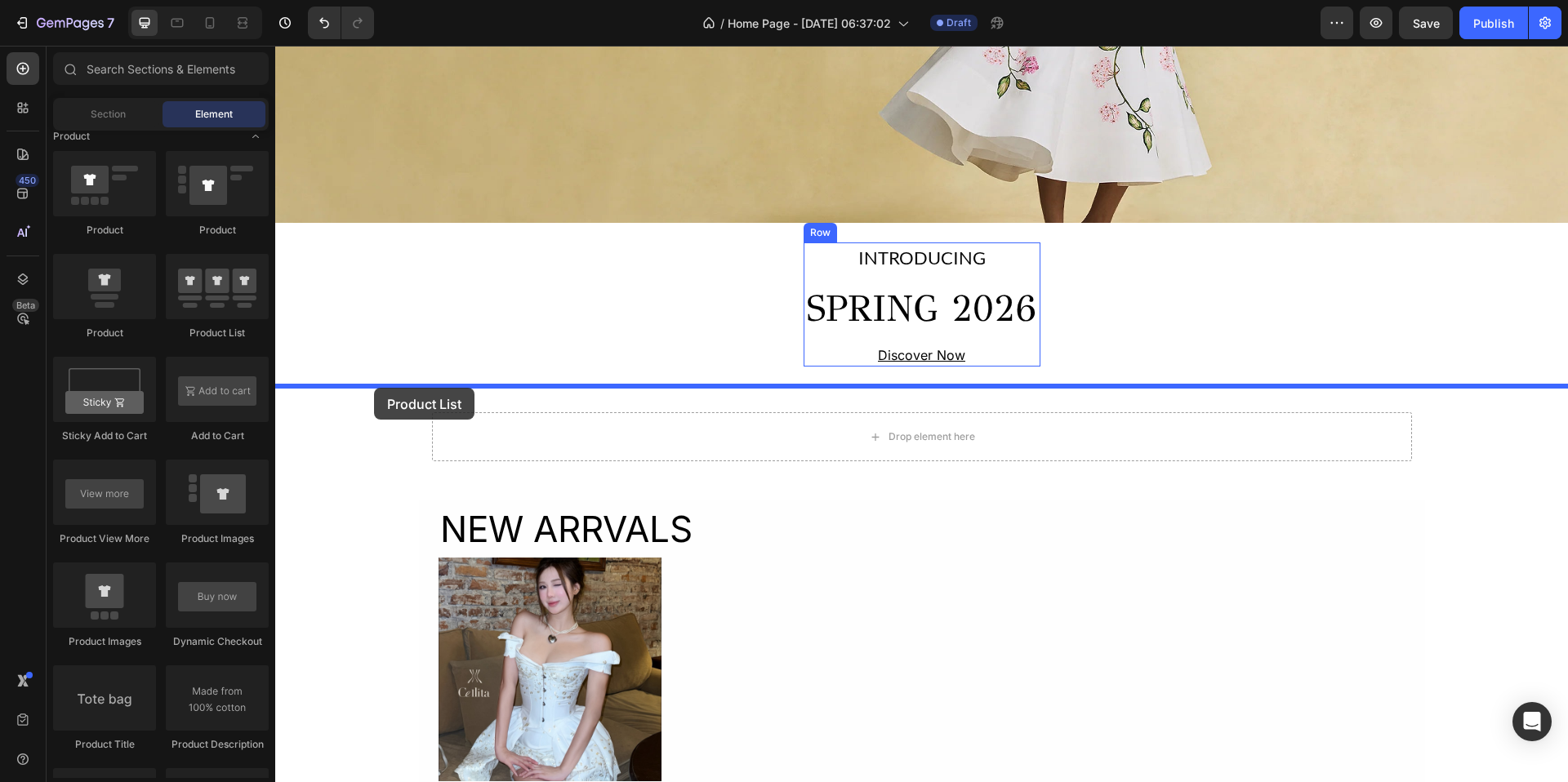
drag, startPoint x: 506, startPoint y: 355, endPoint x: 374, endPoint y: 384, distance: 135.1
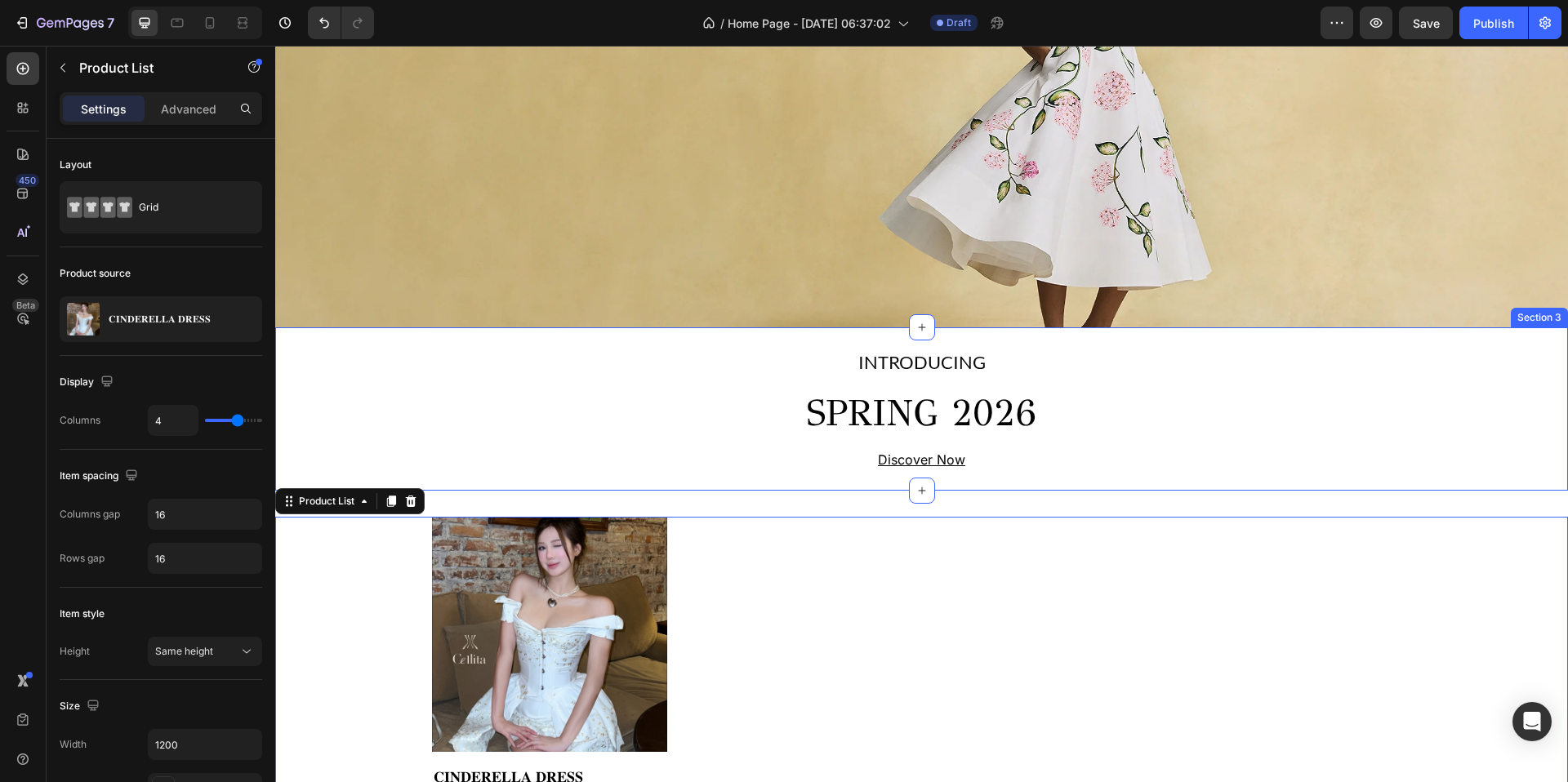
scroll to position [337, 0]
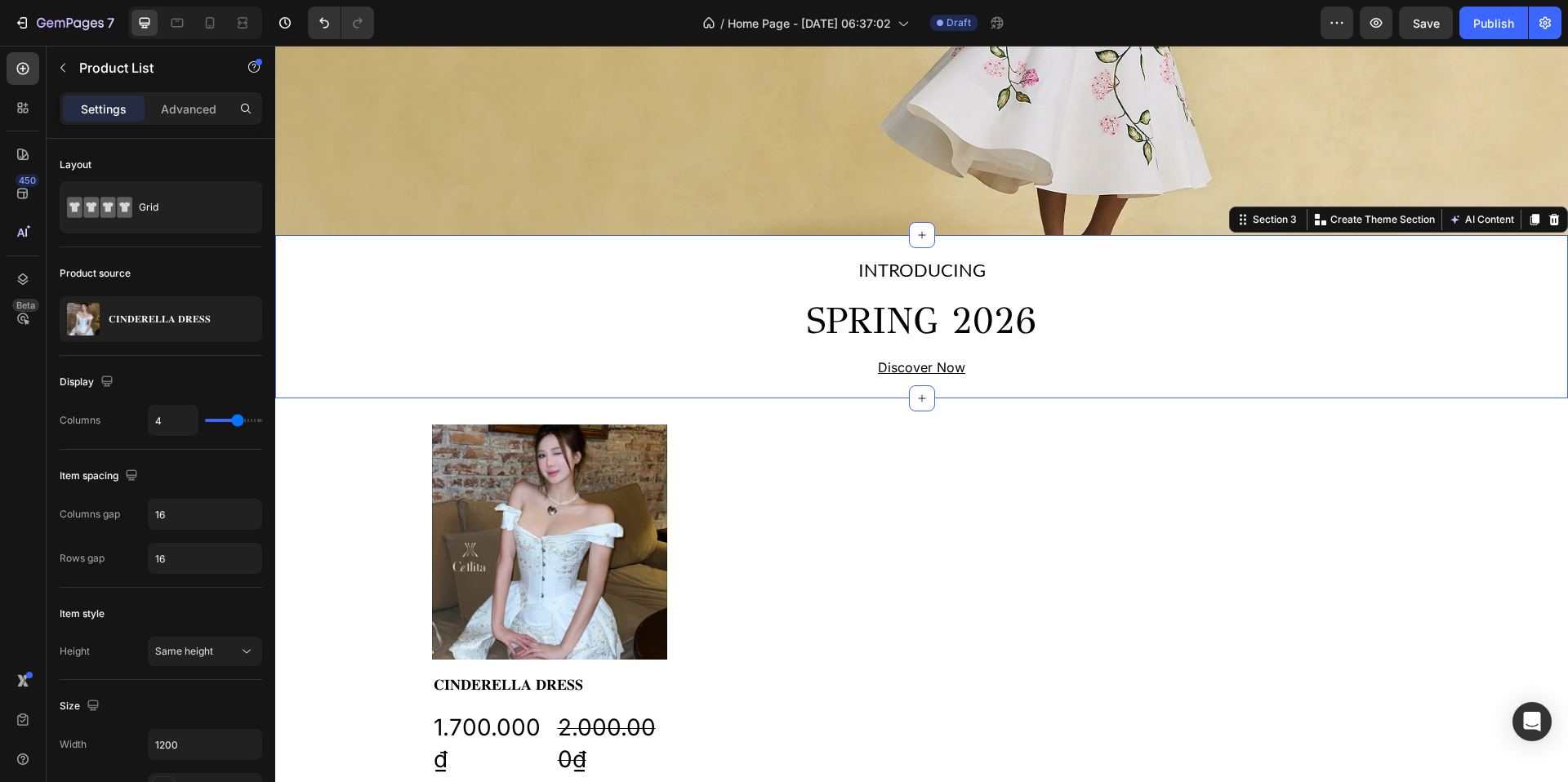
click at [726, 323] on div "INTRODUCING Text Block SPRING 2026 Heading Discover Now Text Block Row" at bounding box center [921, 317] width 1293 height 125
click at [700, 443] on div "Product Images 𝐂𝐈𝐍𝐃𝐄𝐑𝐄𝐋𝐋𝐀 𝐃𝐑𝐄𝐒𝐒 Product Title 1.700.000₫ Product Price Product …" at bounding box center [922, 679] width 980 height 509
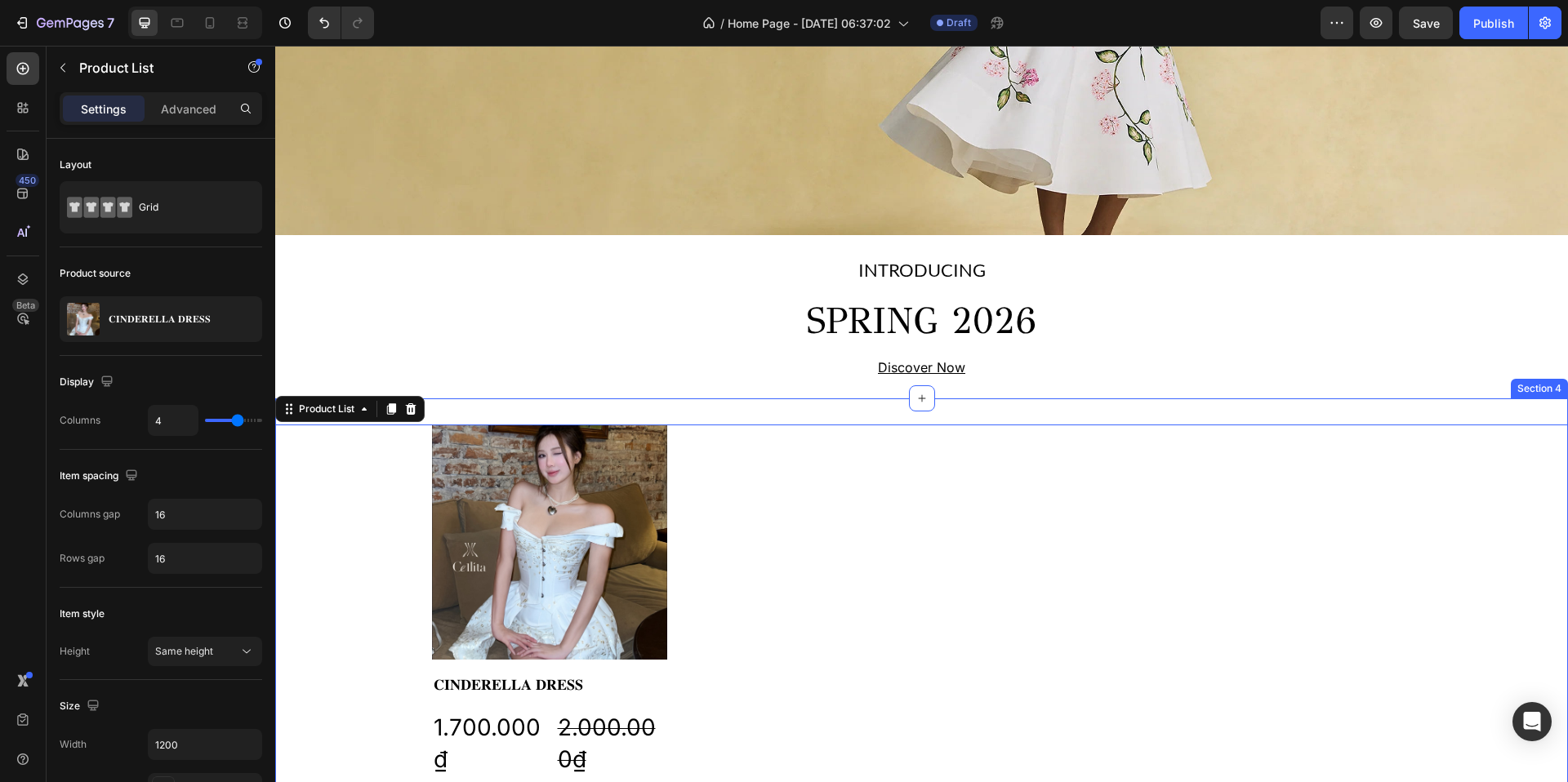
click at [711, 400] on div "Product Images 𝐂𝐈𝐍𝐃𝐄𝐑𝐄𝐋𝐋𝐀 𝐃𝐑𝐄𝐒𝐒 Product Title 1.700.000₫ Product Price Product …" at bounding box center [921, 679] width 1293 height 562
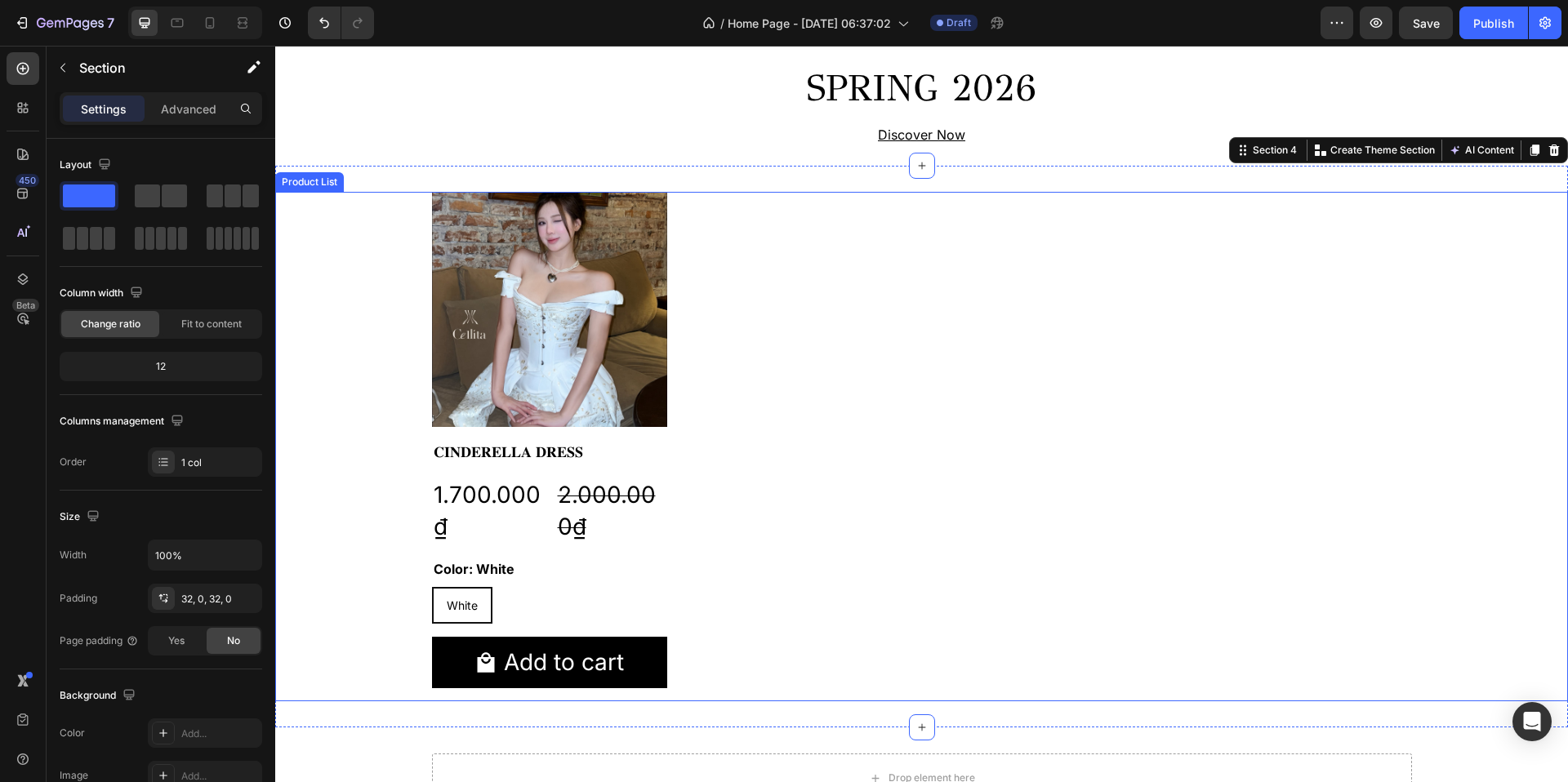
scroll to position [577, 0]
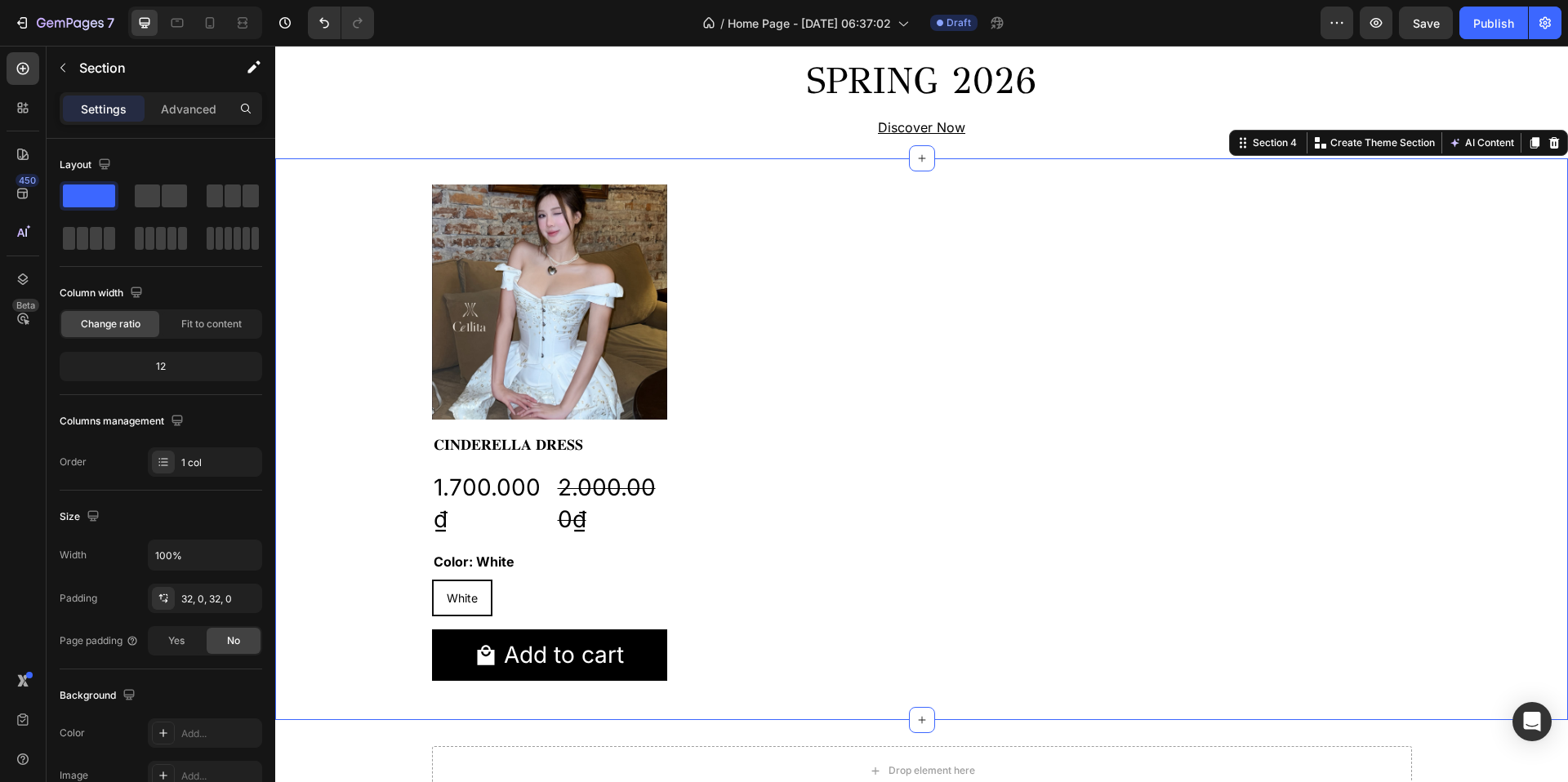
click at [804, 172] on div "Product Images 𝐂𝐈𝐍𝐃𝐄𝐑𝐄𝐋𝐋𝐀 𝐃𝐑𝐄𝐒𝐒 Product Title 1.700.000₫ Product Price Product …" at bounding box center [921, 439] width 1293 height 562
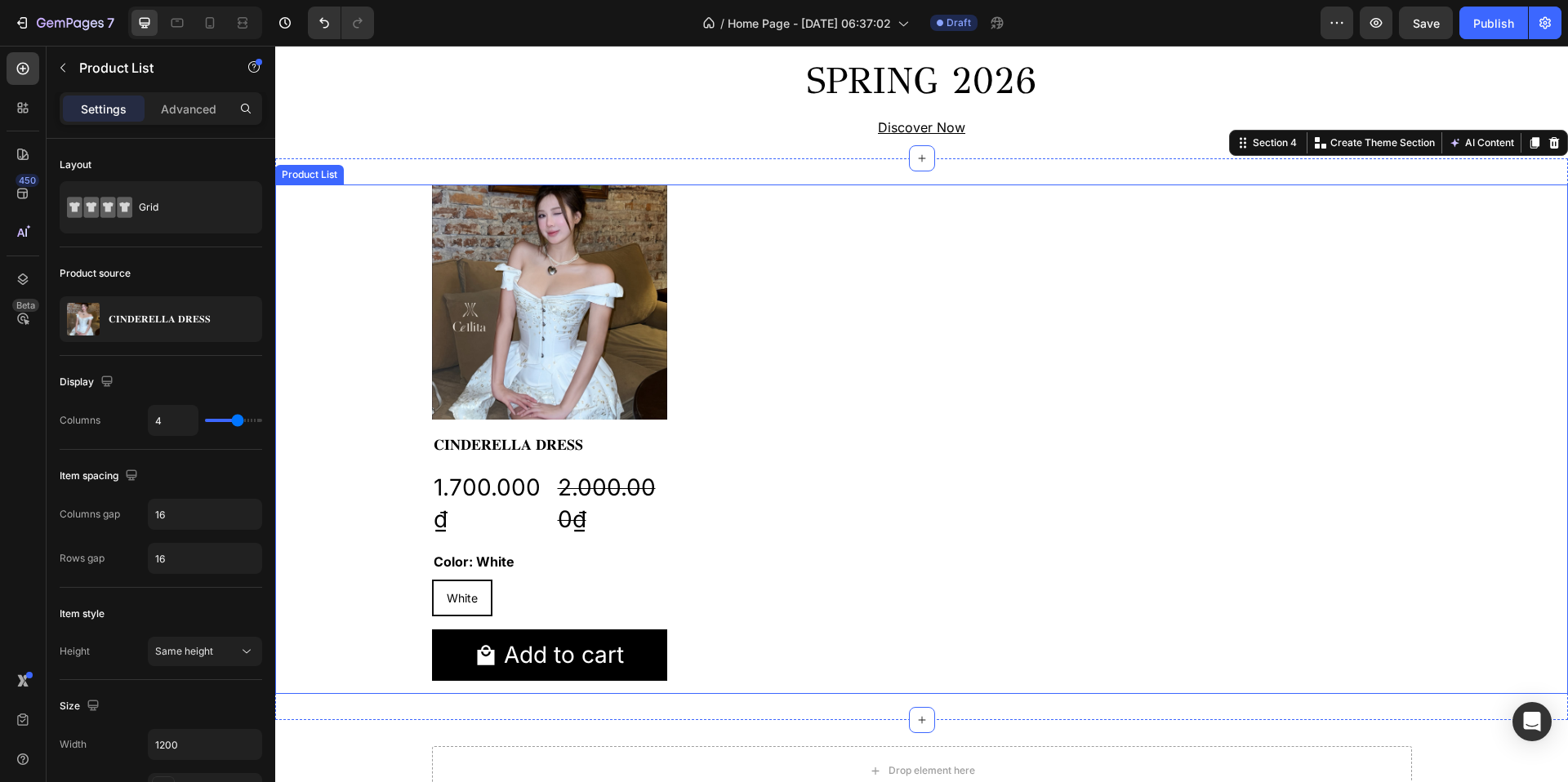
click at [698, 239] on div "Product Images 𝐂𝐈𝐍𝐃𝐄𝐑𝐄𝐋𝐋𝐀 𝐃𝐑𝐄𝐒𝐒 Product Title 1.700.000₫ Product Price Product …" at bounding box center [922, 439] width 980 height 509
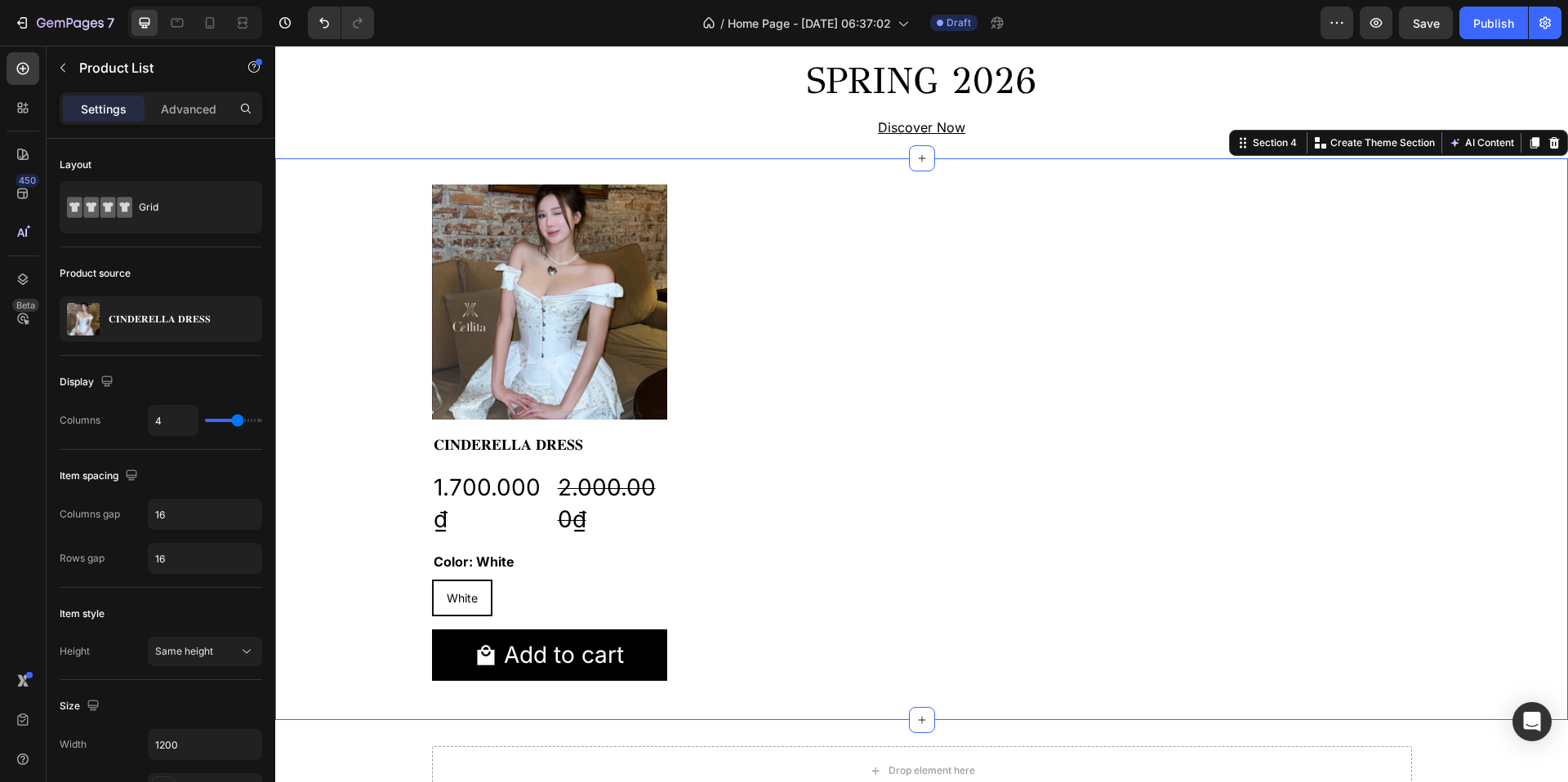
click at [698, 172] on div "Product Images 𝐂𝐈𝐍𝐃𝐄𝐑𝐄𝐋𝐋𝐀 𝐃𝐑𝐄𝐒𝐒 Product Title 1.700.000₫ Product Price Product …" at bounding box center [921, 439] width 1293 height 562
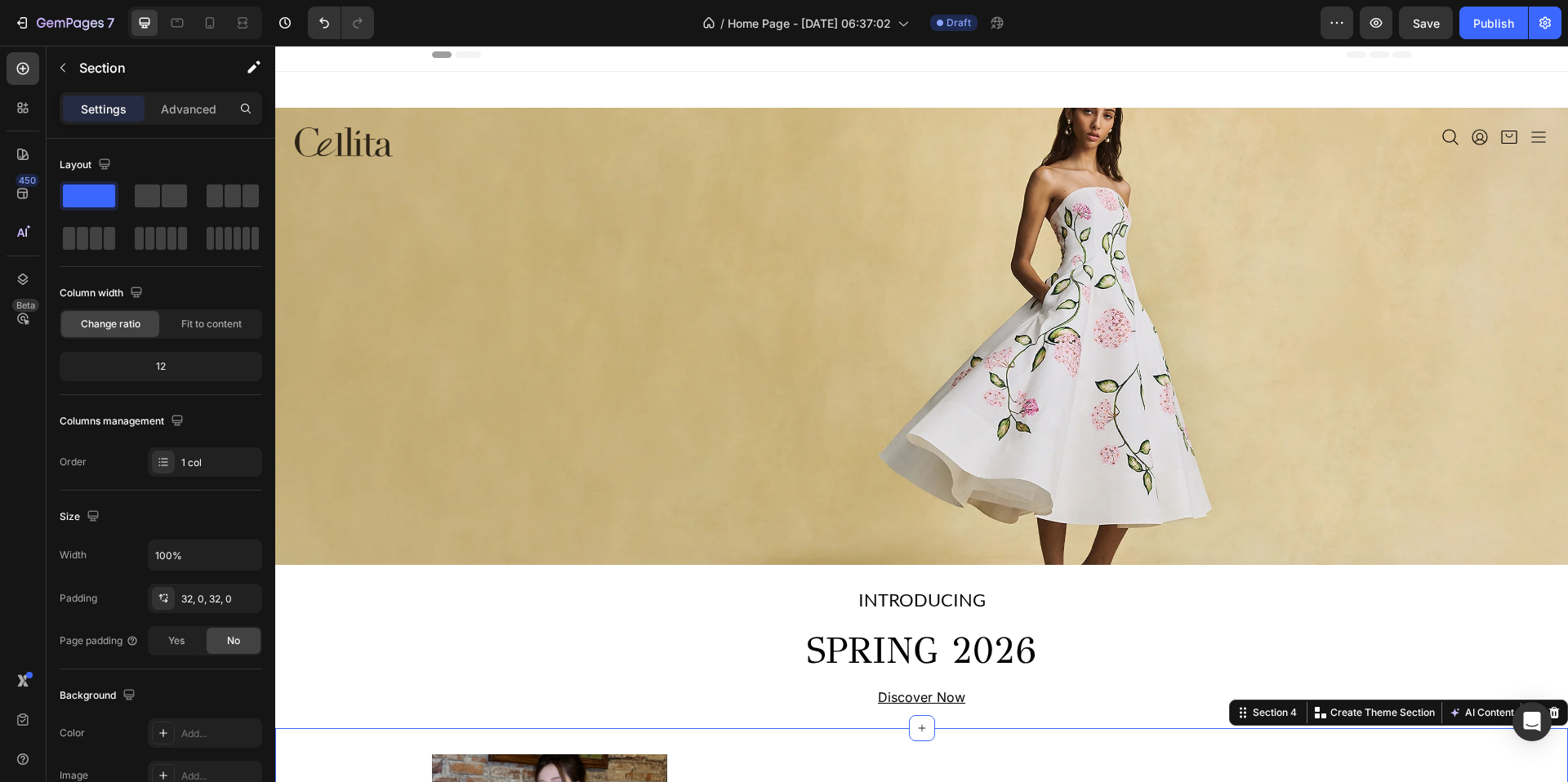
scroll to position [0, 0]
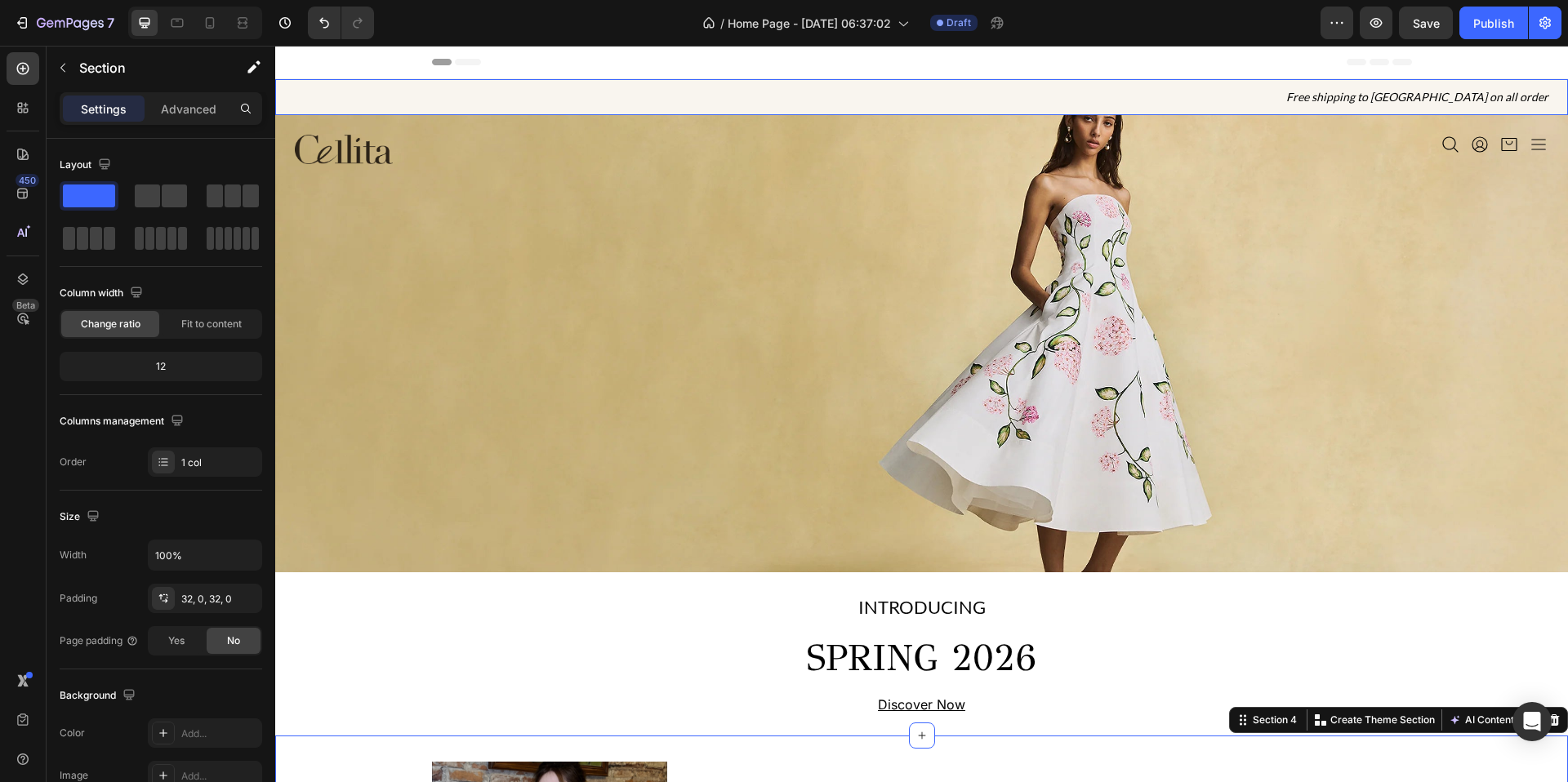
click at [628, 80] on h2 "Free shipping to [GEOGRAPHIC_DATA] on all order" at bounding box center [921, 96] width 1293 height 36
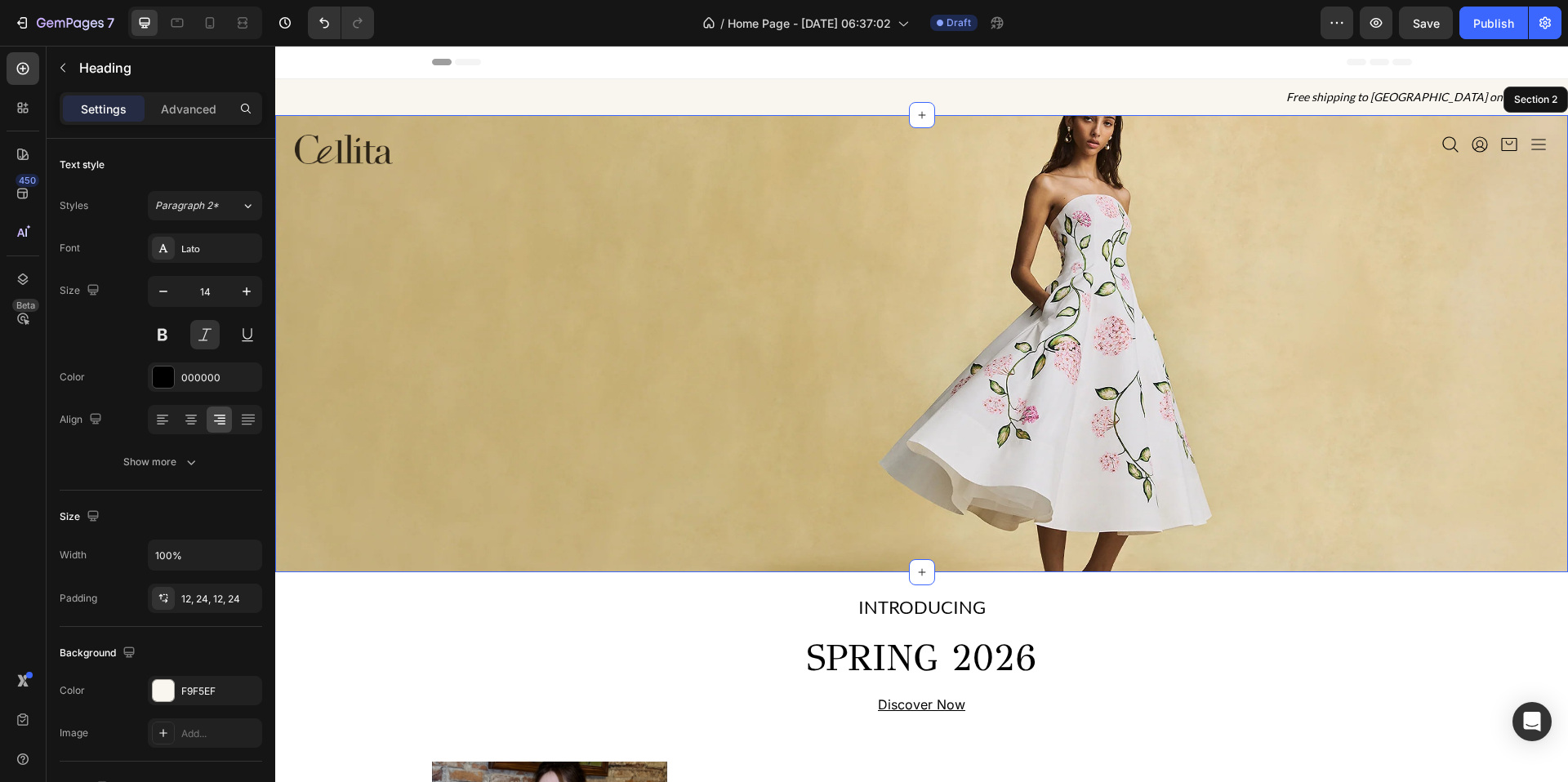
click at [814, 243] on div "Image Icon Icon Icon Icon Icon List Section 2" at bounding box center [921, 344] width 1293 height 457
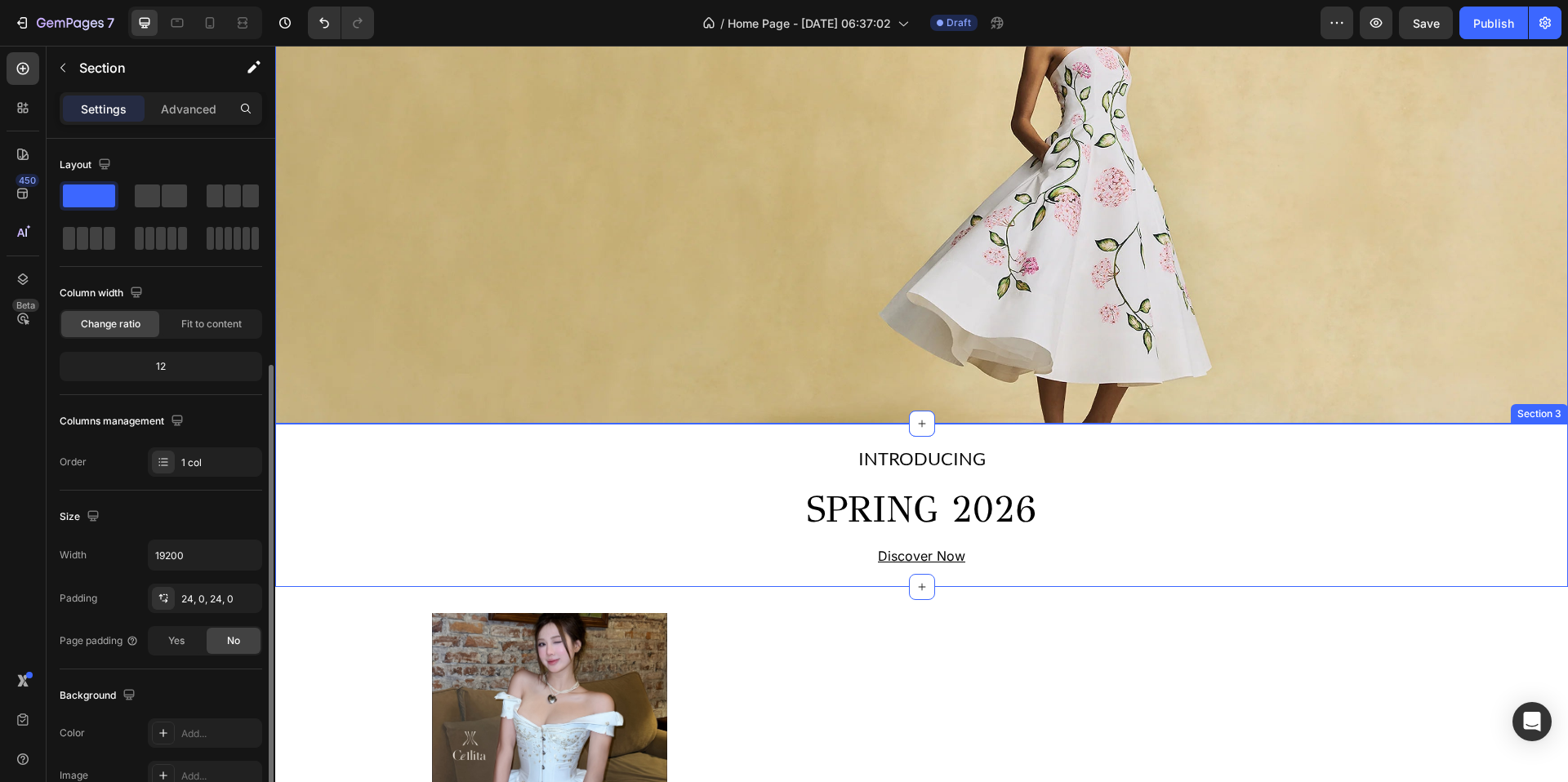
scroll to position [134, 0]
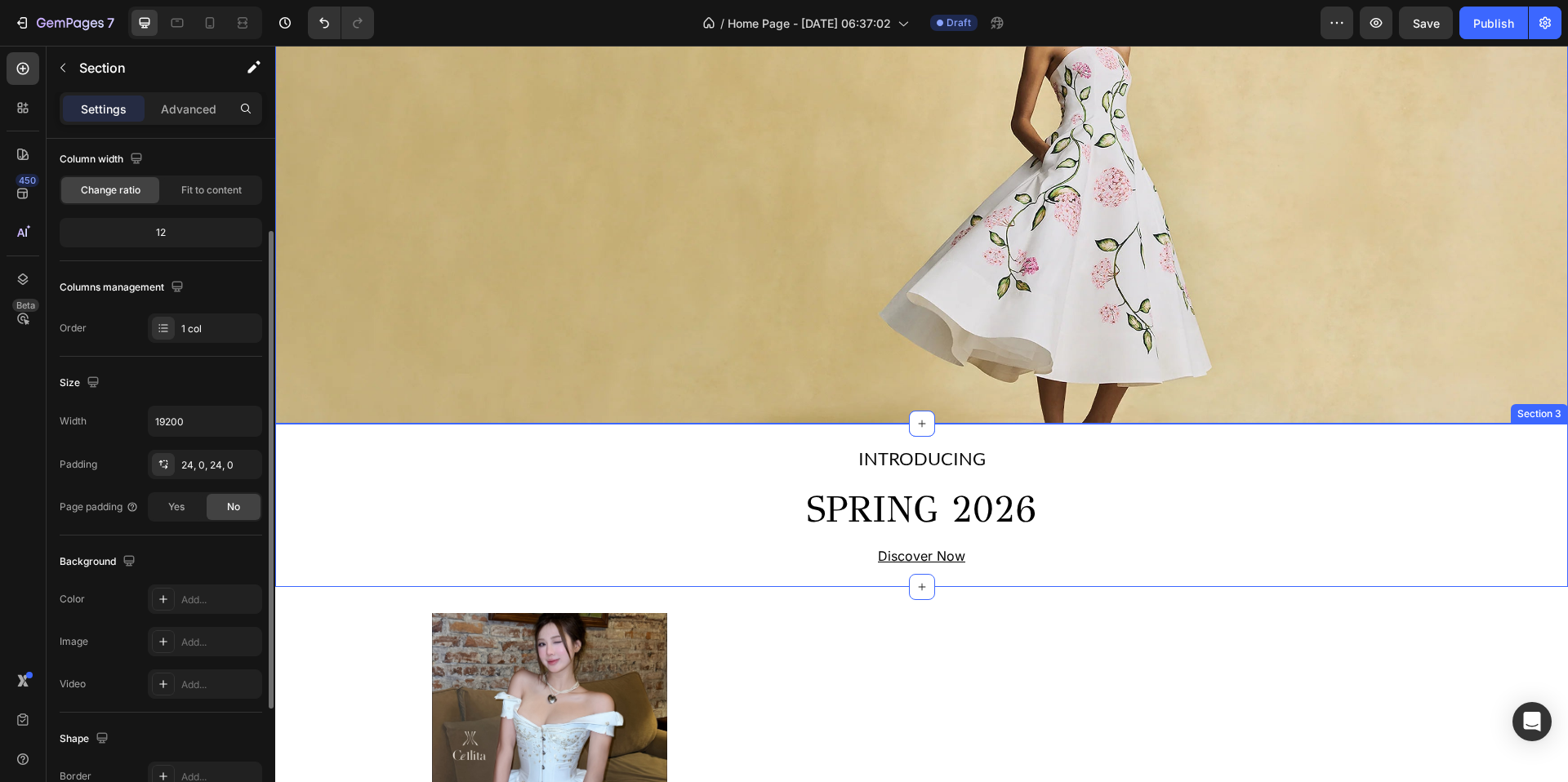
click at [744, 501] on div "INTRODUCING Text Block SPRING 2026 Heading Discover Now Text Block Row" at bounding box center [921, 506] width 1293 height 125
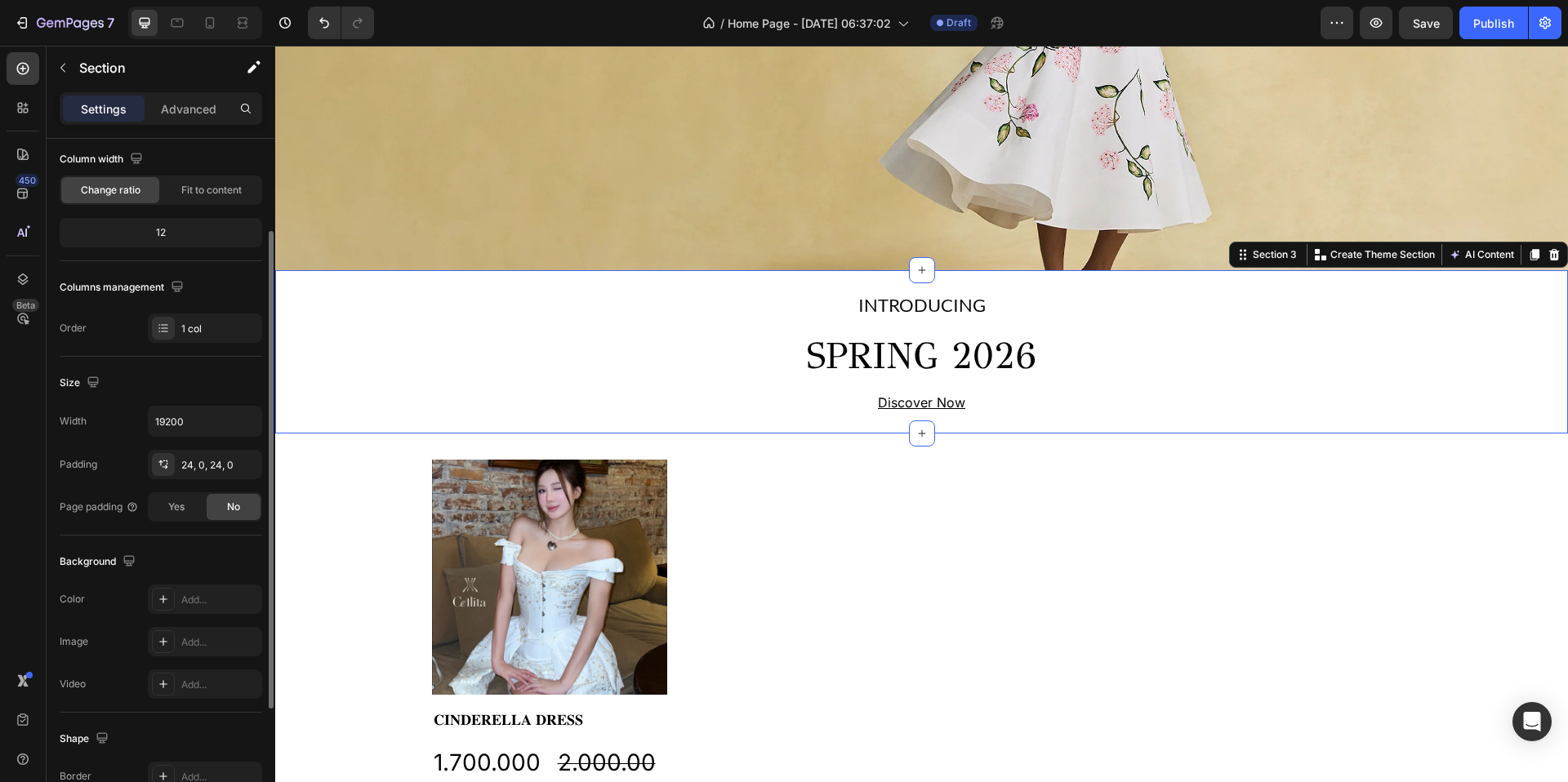
scroll to position [370, 0]
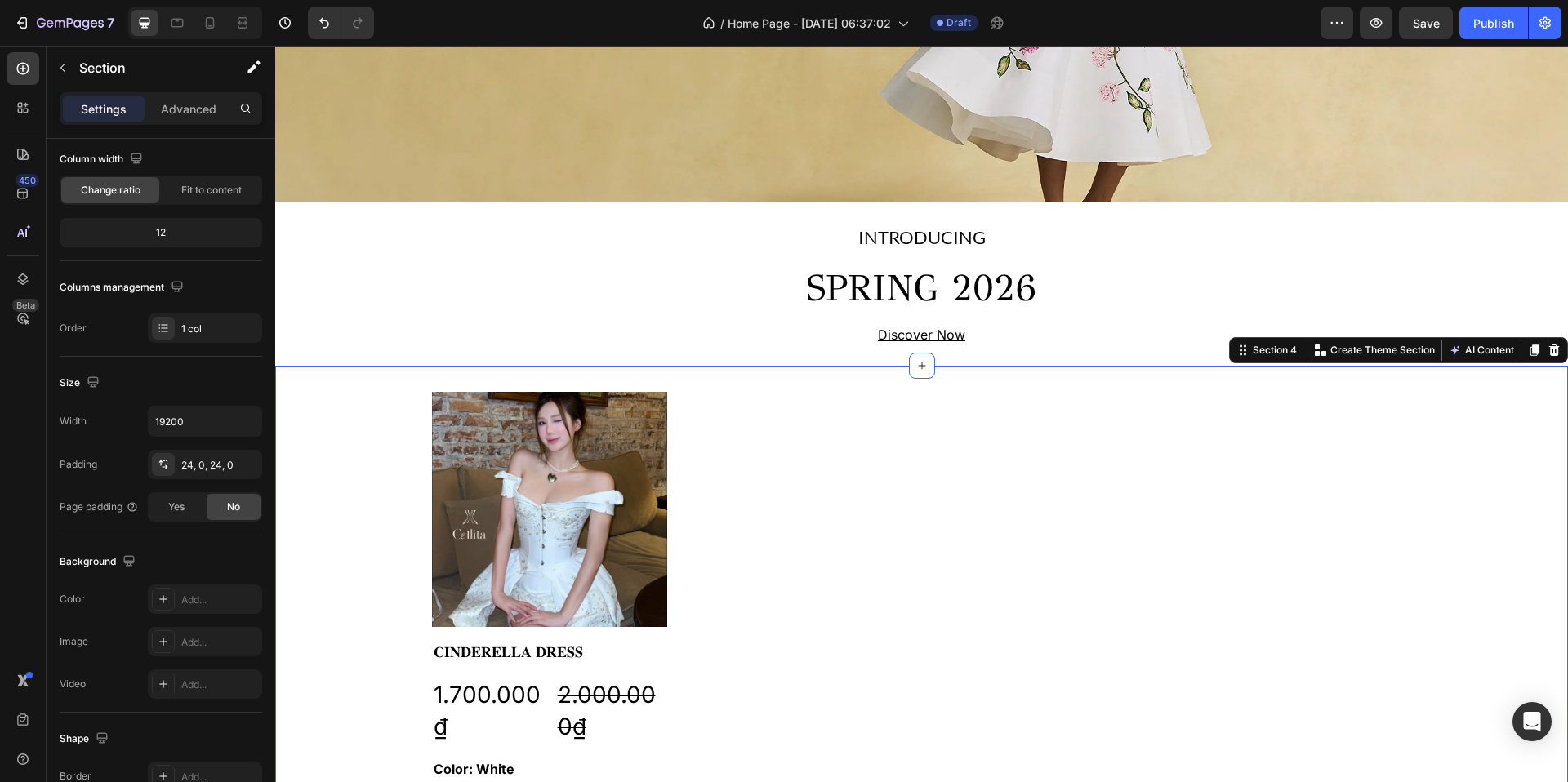
click at [737, 389] on div "Product Images 𝐂𝐈𝐍𝐃𝐄𝐑𝐄𝐋𝐋𝐀 𝐃𝐑𝐄𝐒𝐒 Product Title 1.700.000₫ Product Price Product …" at bounding box center [921, 647] width 1293 height 562
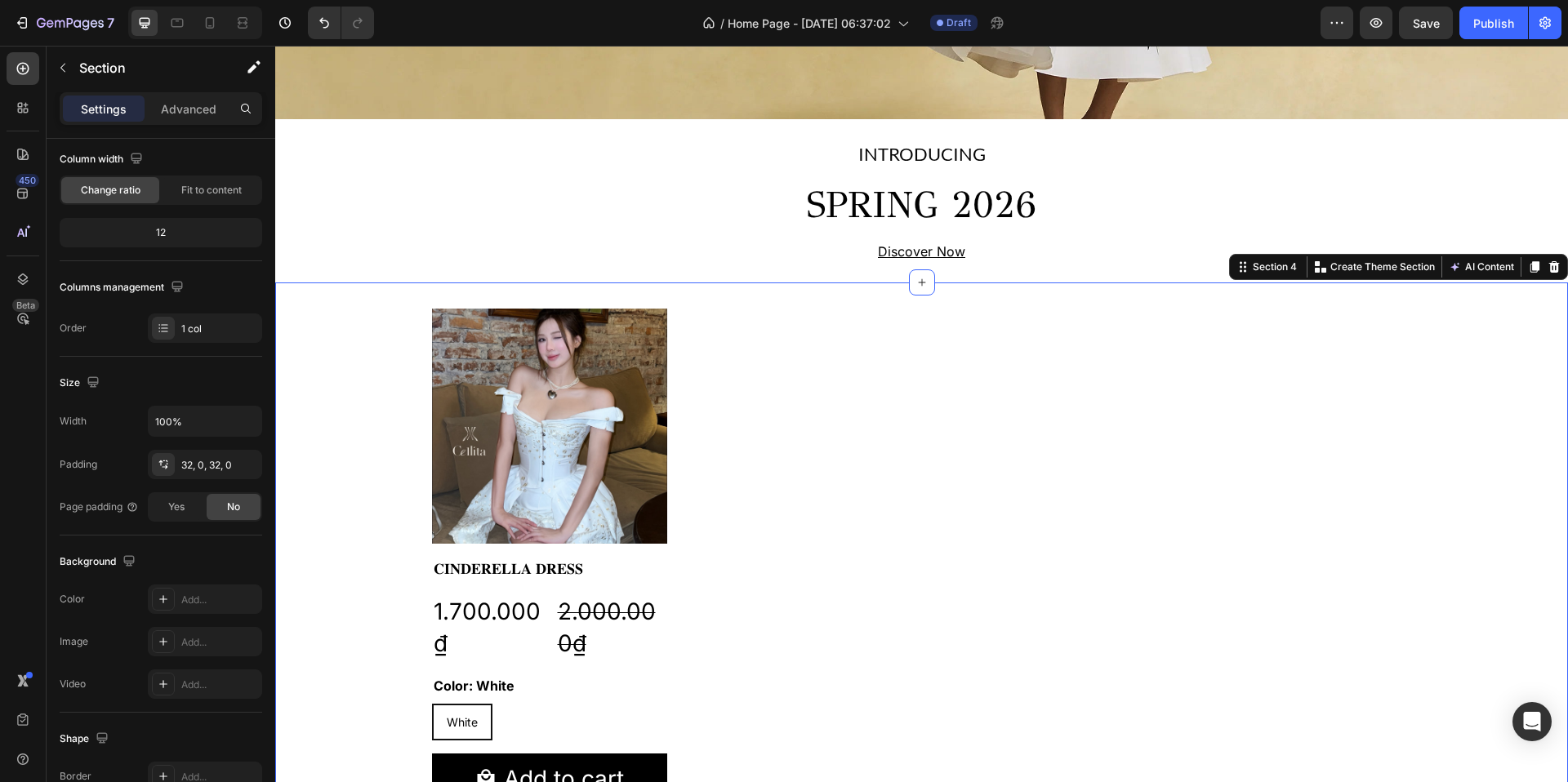
scroll to position [477, 0]
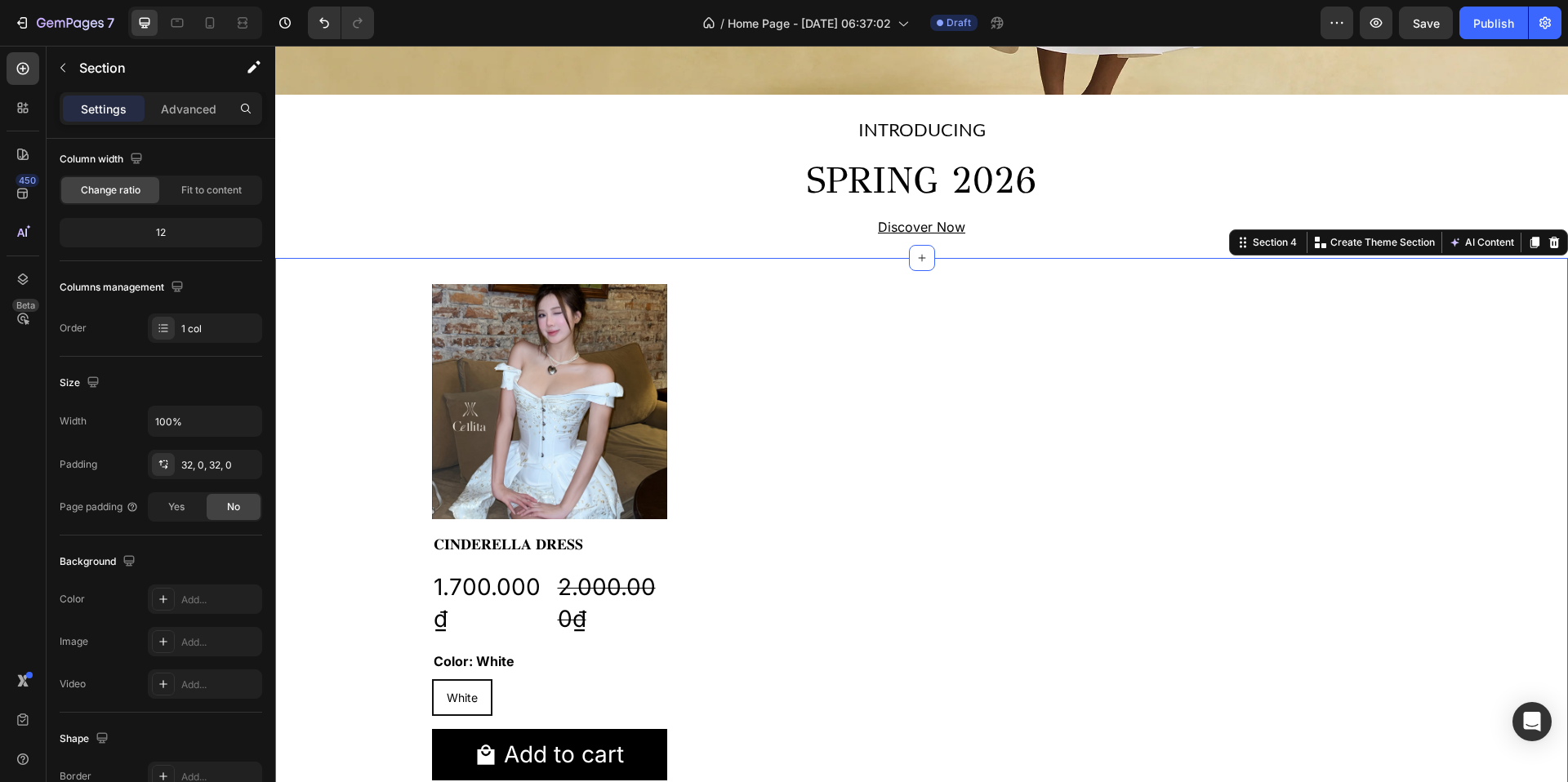
click at [1266, 232] on div "Section 4 You can create reusable sections Create Theme Section AI Content Writ…" at bounding box center [1398, 242] width 339 height 26
click at [1263, 245] on div "Section 4" at bounding box center [1275, 242] width 51 height 14
click at [907, 28] on icon at bounding box center [902, 22] width 16 height 16
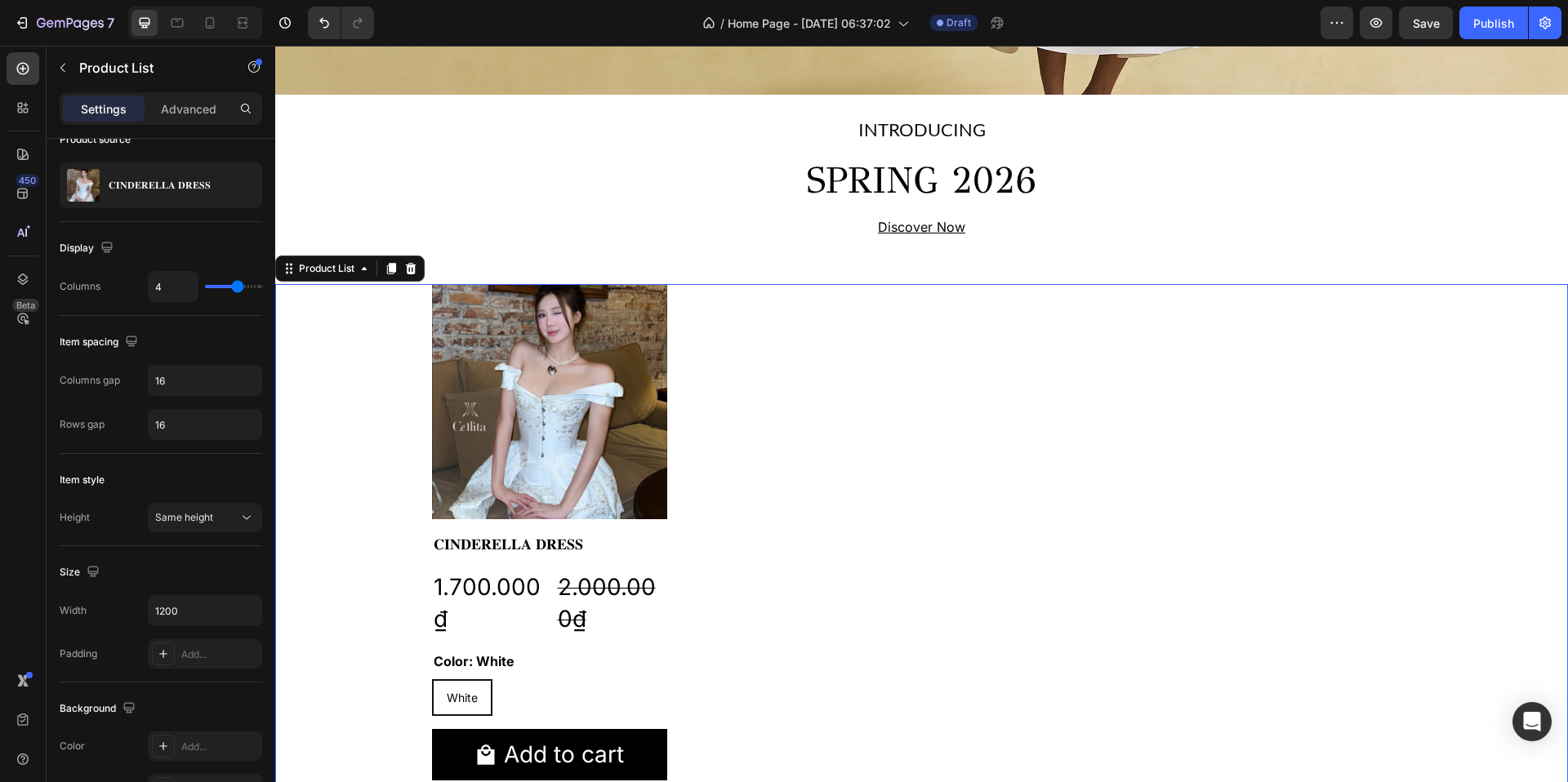
click at [1017, 324] on div "Product Images 𝐂𝐈𝐍𝐃𝐄𝐑𝐄𝐋𝐋𝐀 𝐃𝐑𝐄𝐒𝐒 Product Title 1.700.000₫ Product Price Product …" at bounding box center [922, 539] width 980 height 509
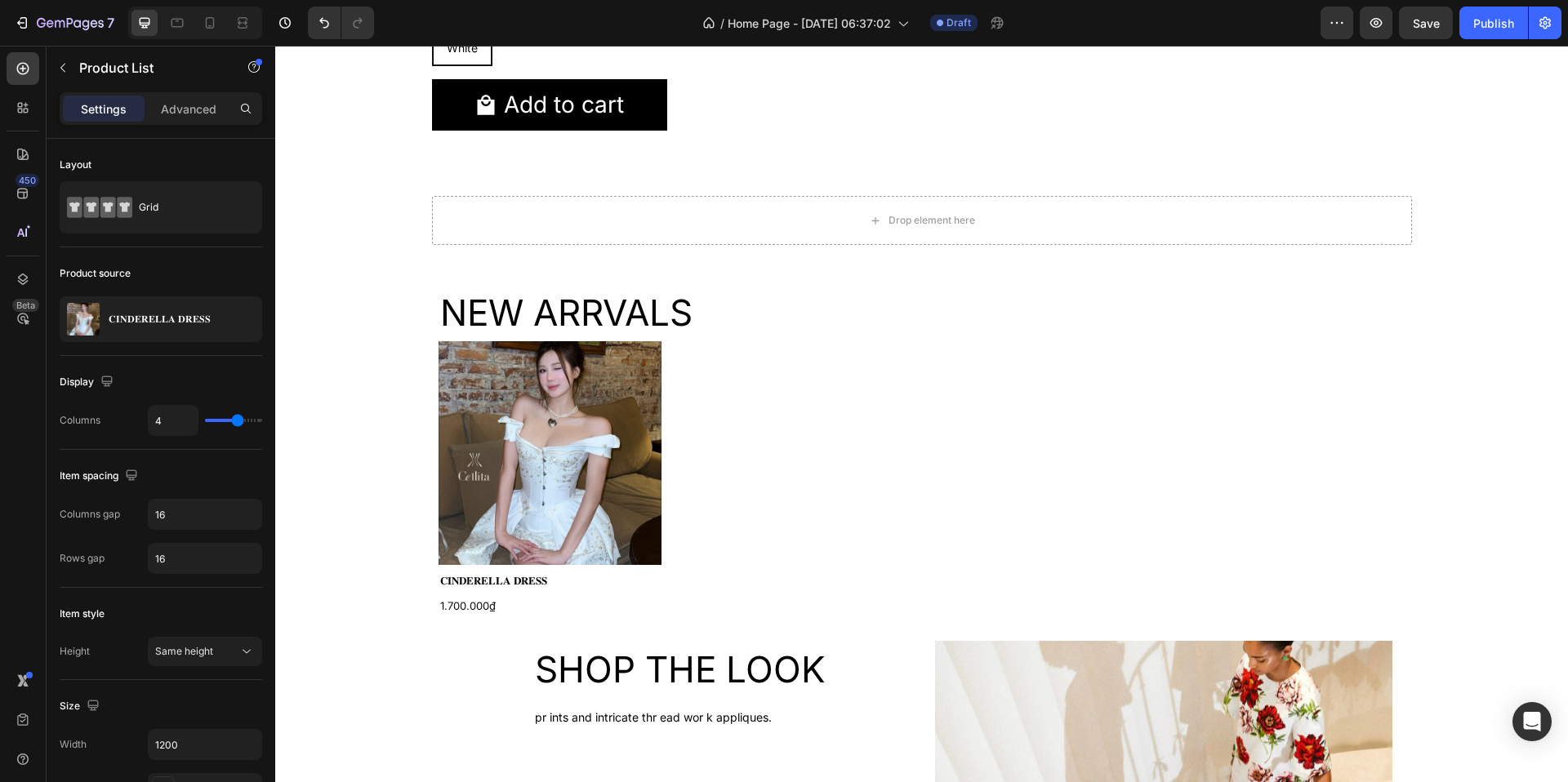
scroll to position [1157, 0]
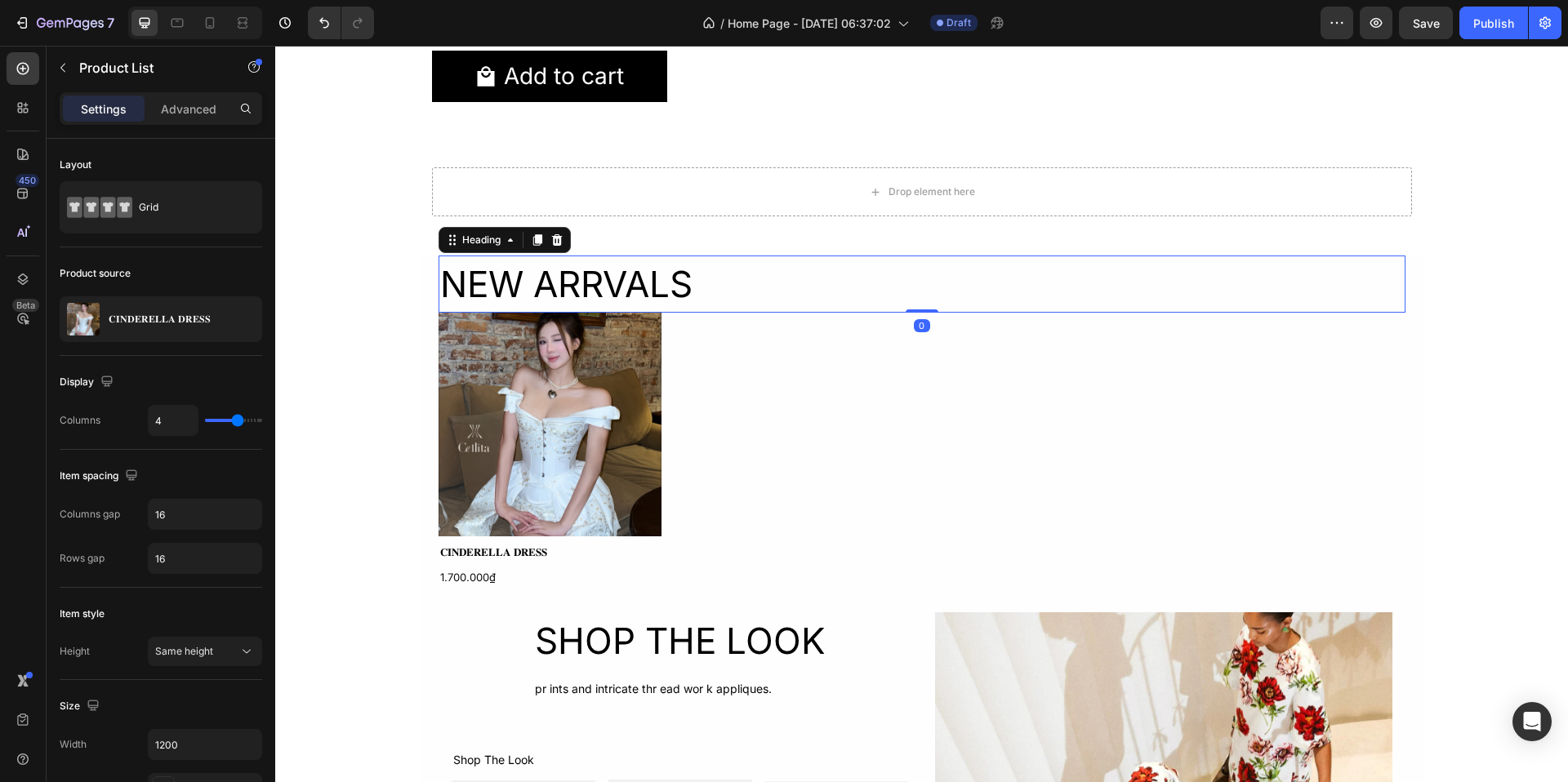
click at [744, 264] on h2 "NEW ARRVALS" at bounding box center [922, 284] width 968 height 58
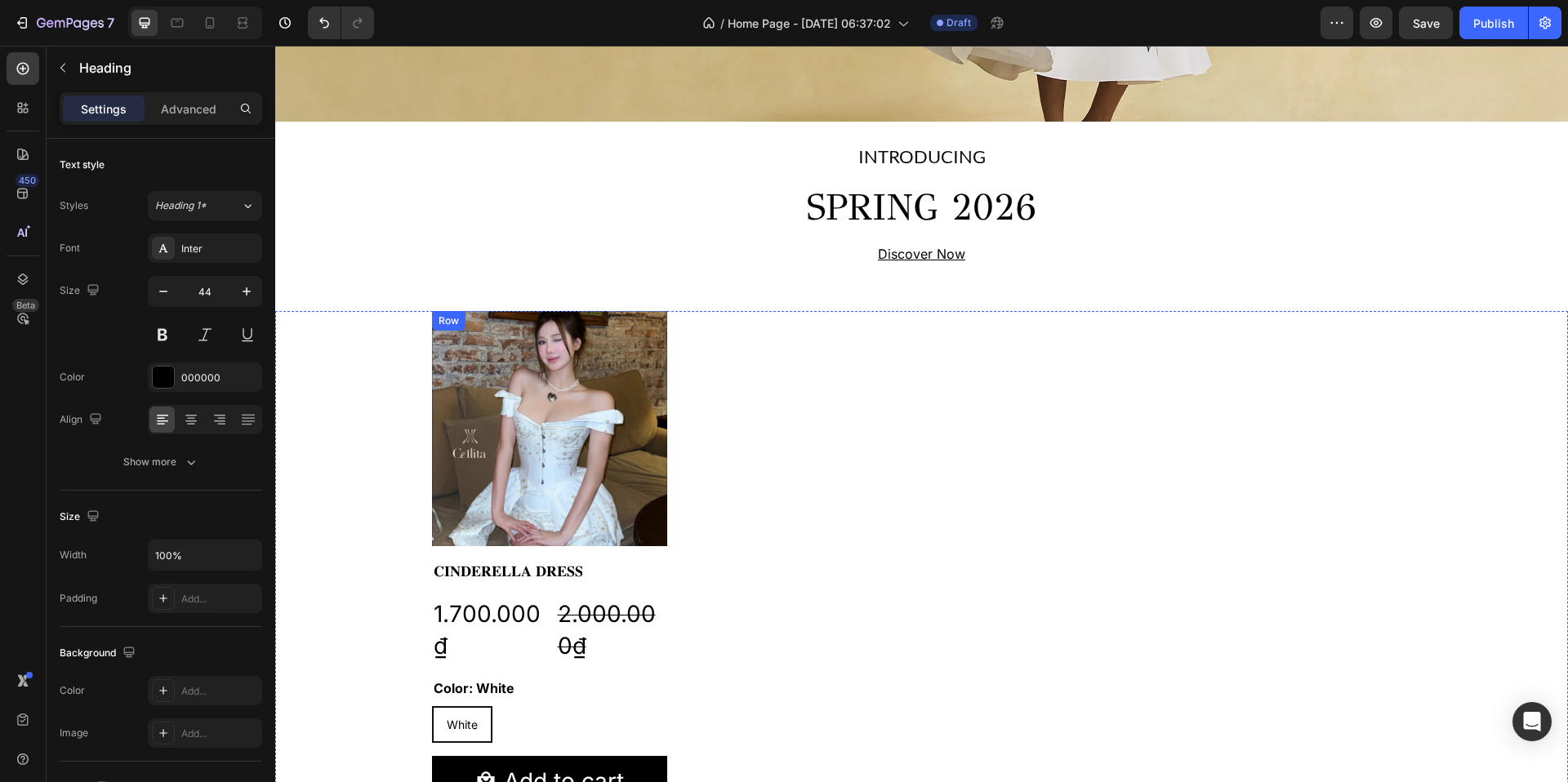
scroll to position [449, 0]
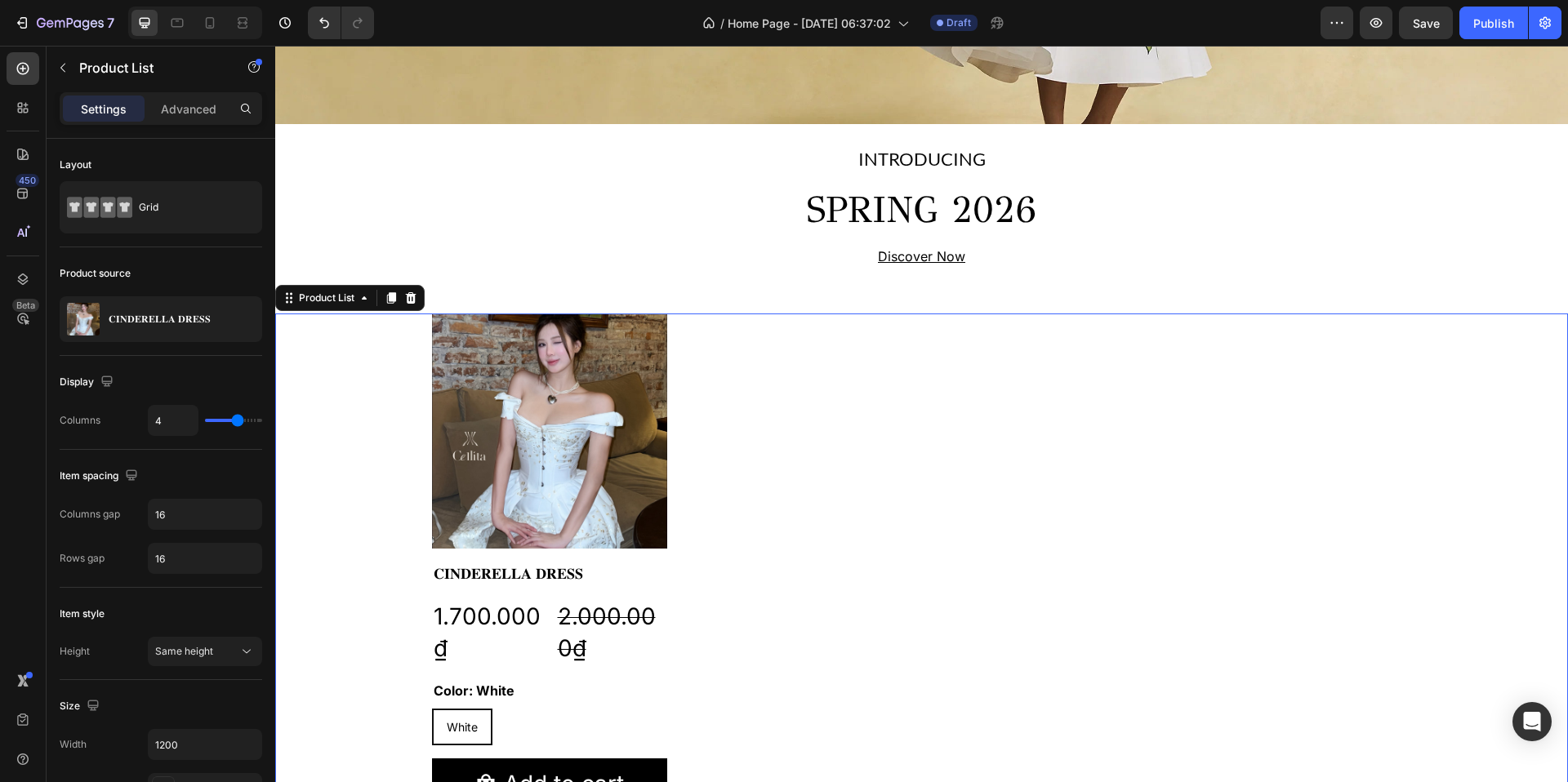
click at [745, 318] on div "Product Images 𝐂𝐈𝐍𝐃𝐄𝐑𝐄𝐋𝐋𝐀 𝐃𝐑𝐄𝐒𝐒 Product Title 1.700.000₫ Product Price Product …" at bounding box center [922, 568] width 980 height 509
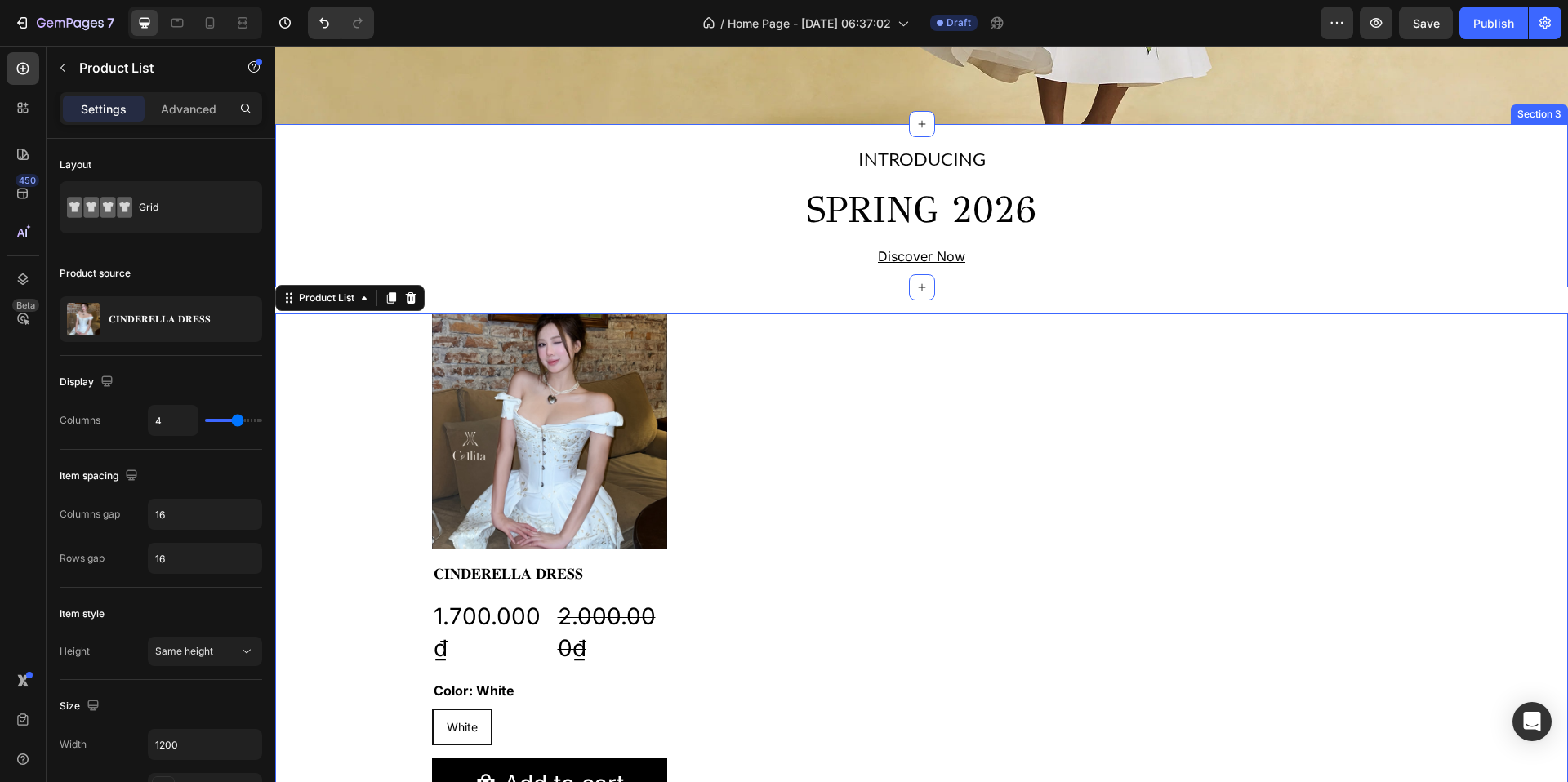
click at [735, 285] on div "INTRODUCING Text Block SPRING 2026 Heading Discover Now Text Block Row Section 3" at bounding box center [921, 206] width 1293 height 164
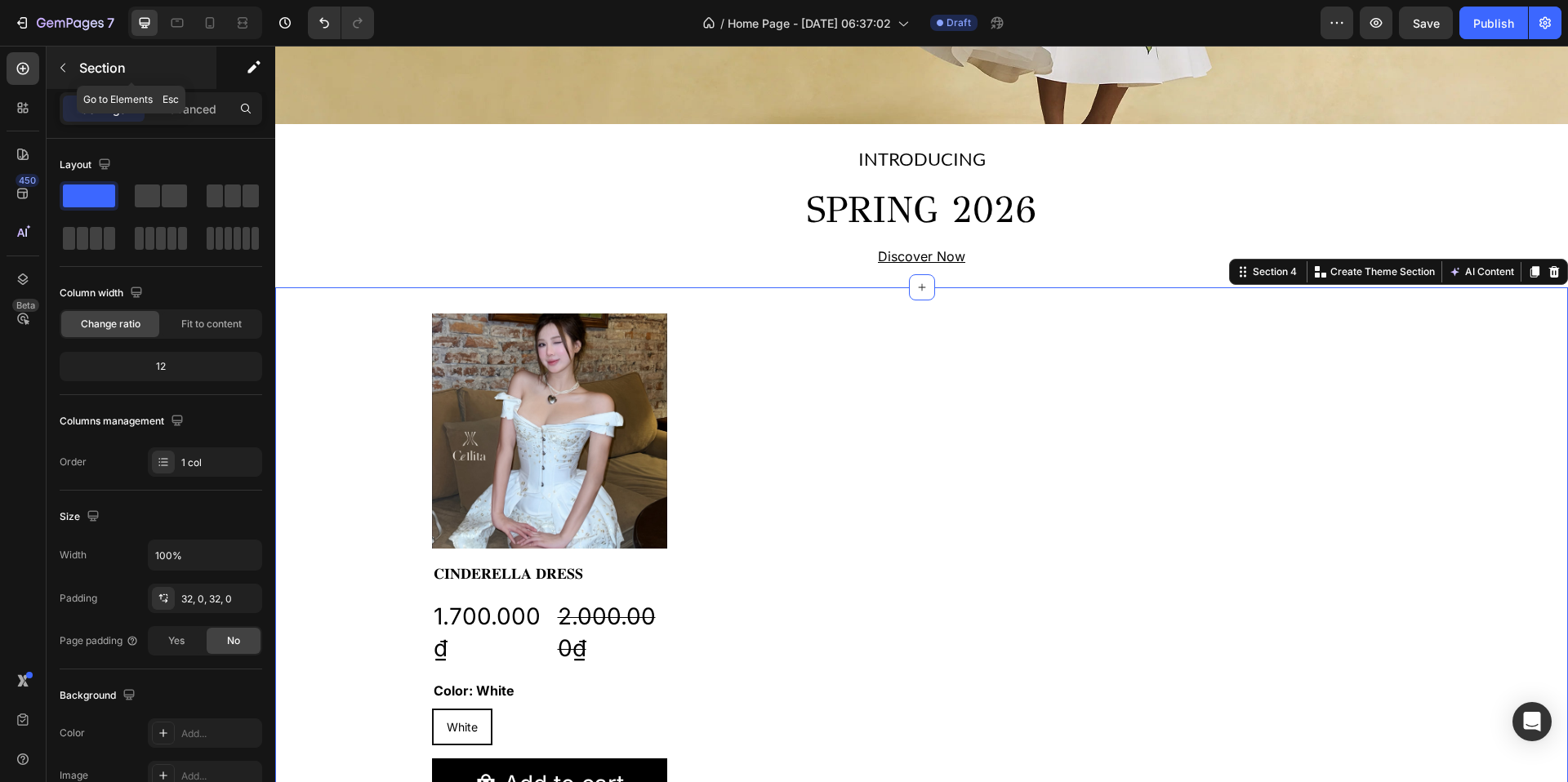
click at [64, 70] on icon "button" at bounding box center [63, 68] width 13 height 13
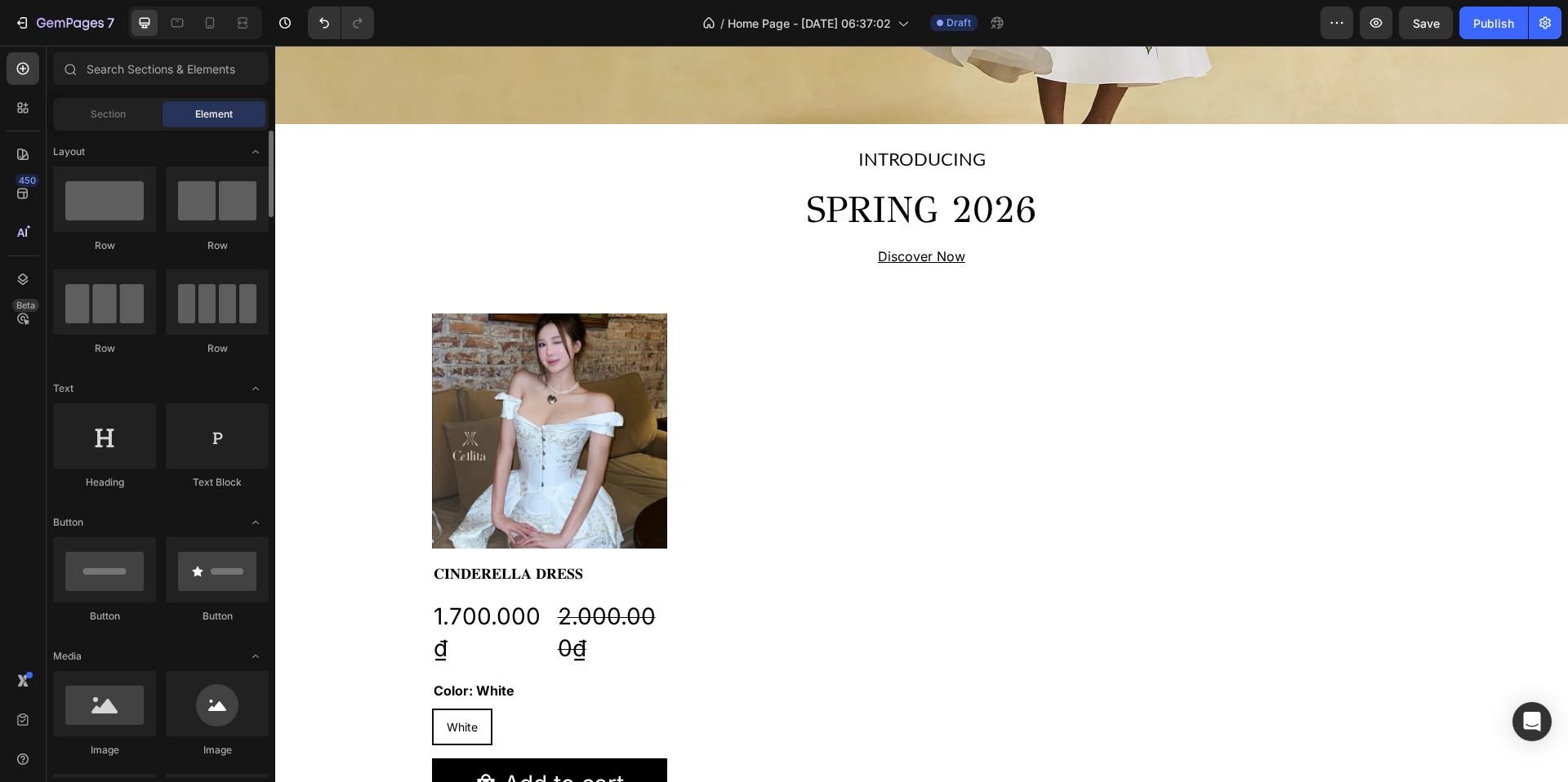
scroll to position [12, 0]
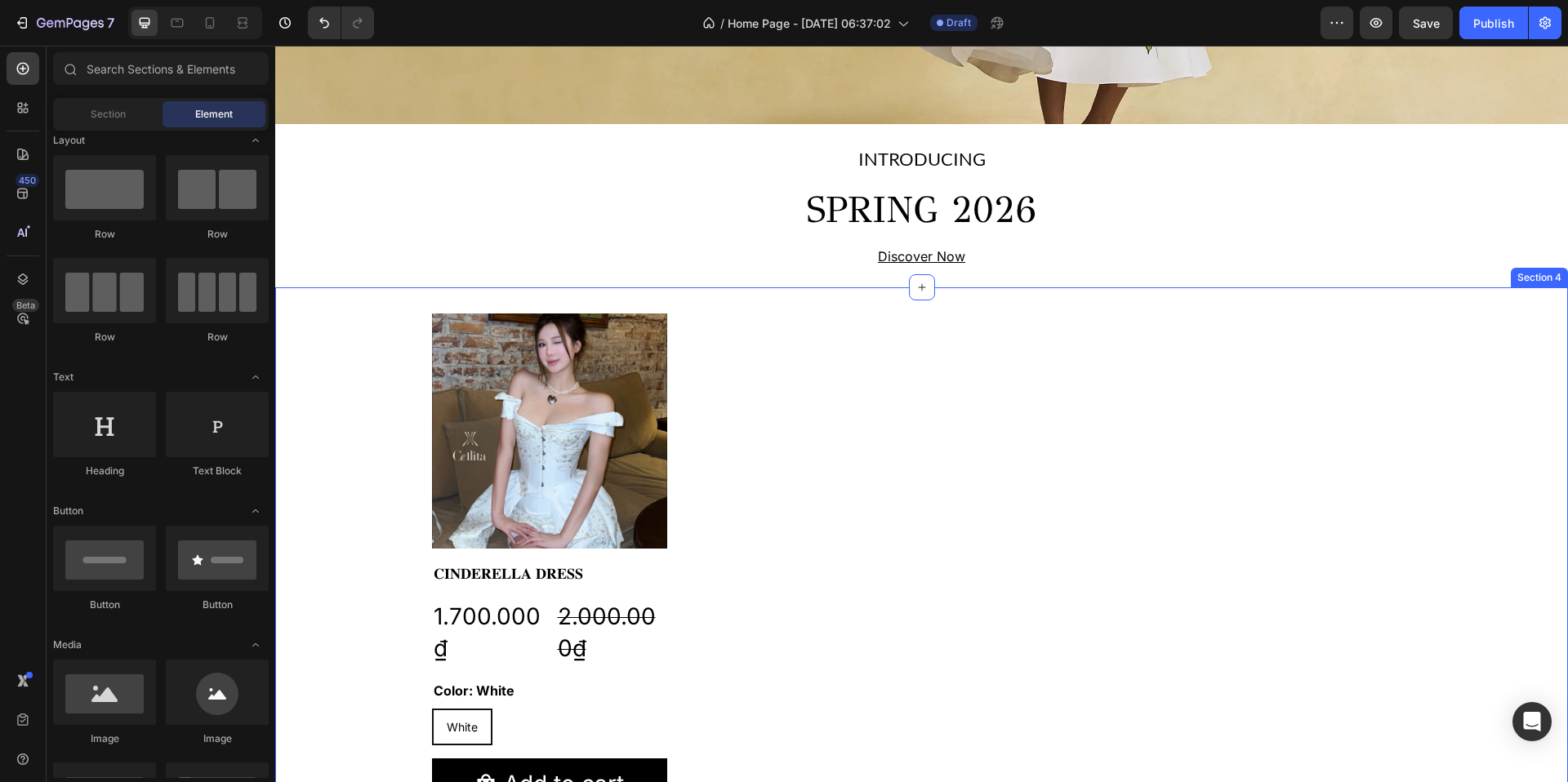
click at [817, 299] on div "Product Images 𝐂𝐈𝐍𝐃𝐄𝐑𝐄𝐋𝐋𝐀 𝐃𝐑𝐄𝐒𝐒 Product Title 1.700.000₫ Product Price Product …" at bounding box center [921, 568] width 1293 height 562
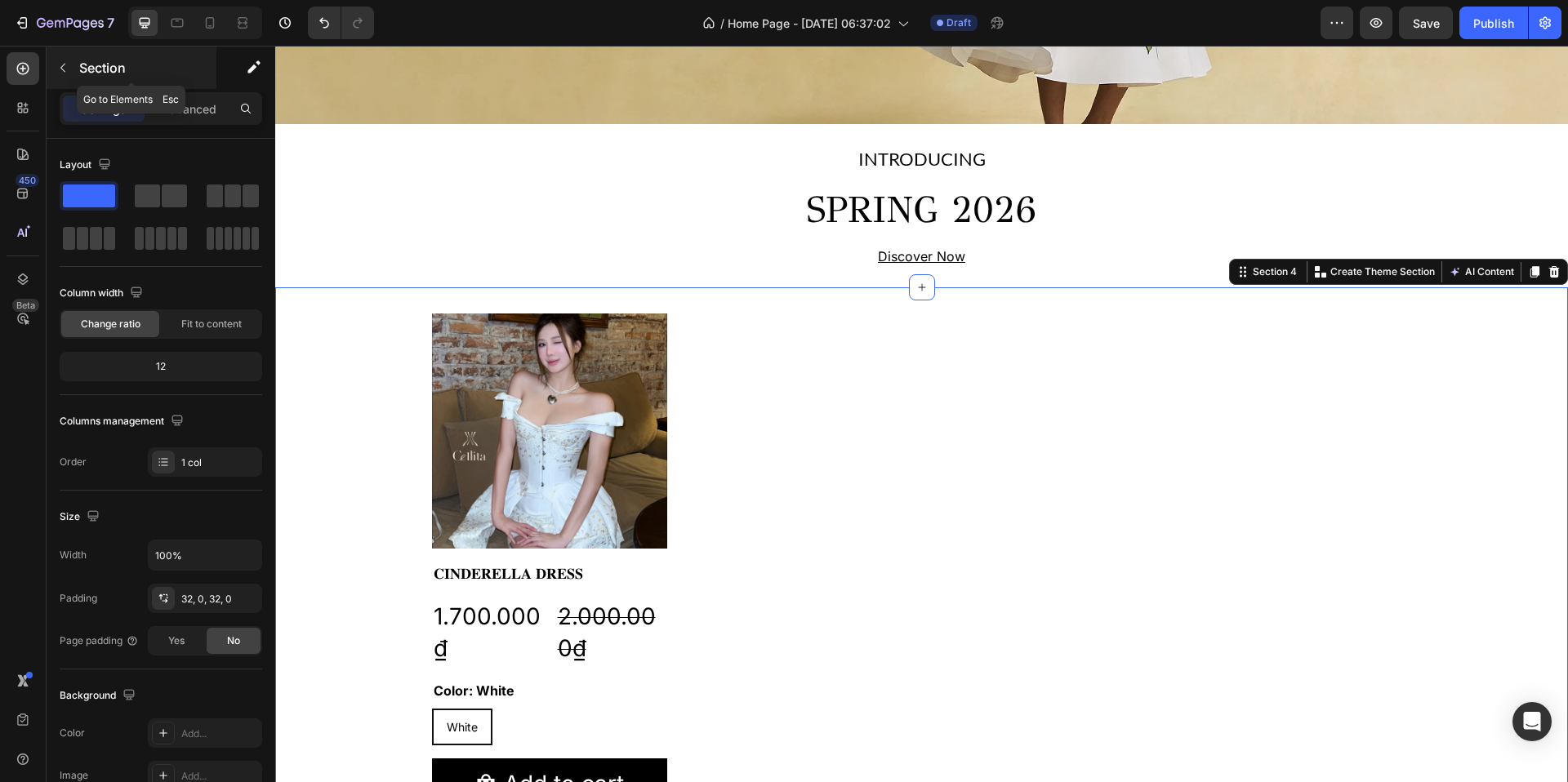
click at [63, 65] on icon "button" at bounding box center [63, 68] width 13 height 13
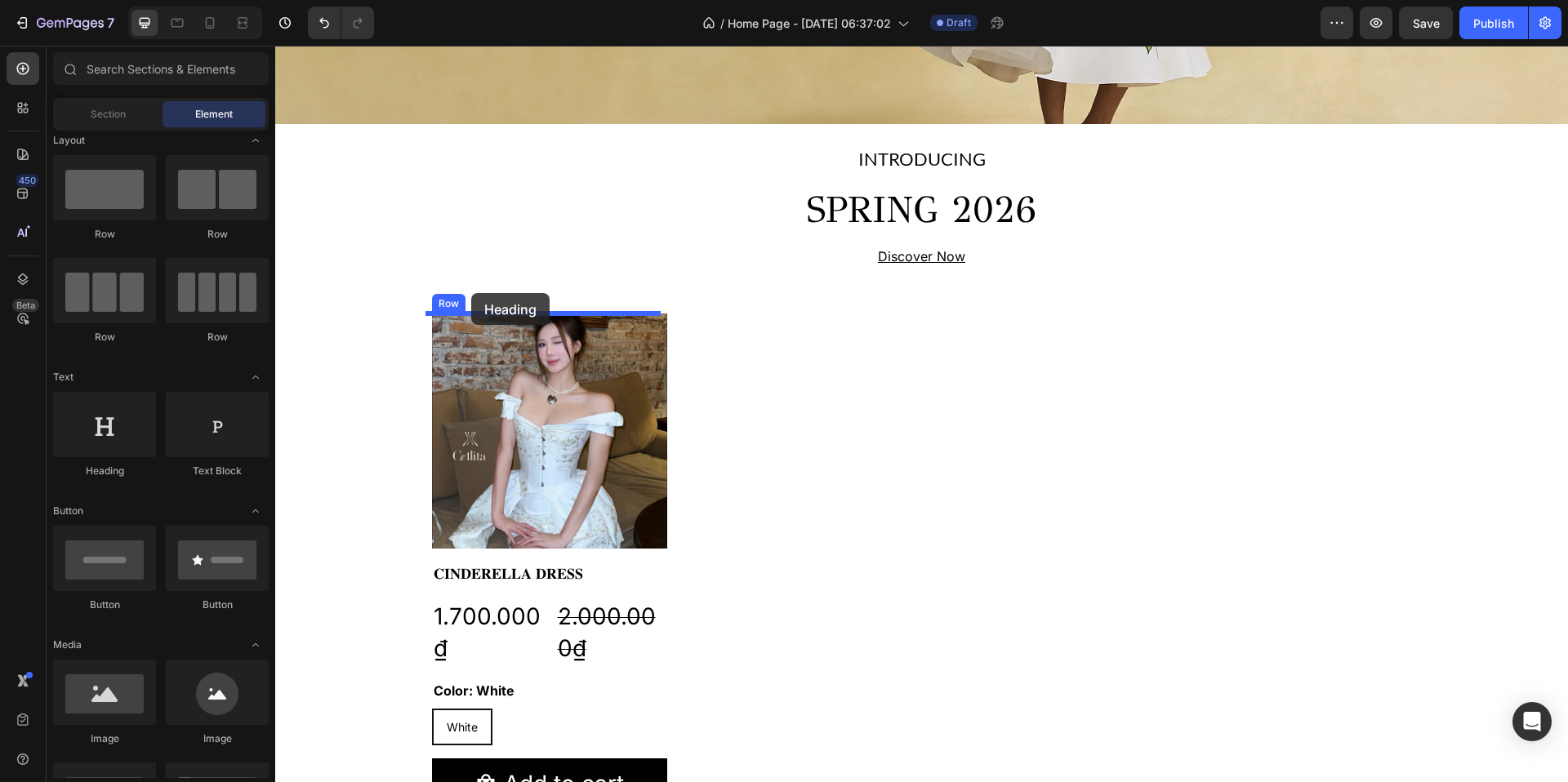
drag, startPoint x: 376, startPoint y: 473, endPoint x: 472, endPoint y: 291, distance: 205.8
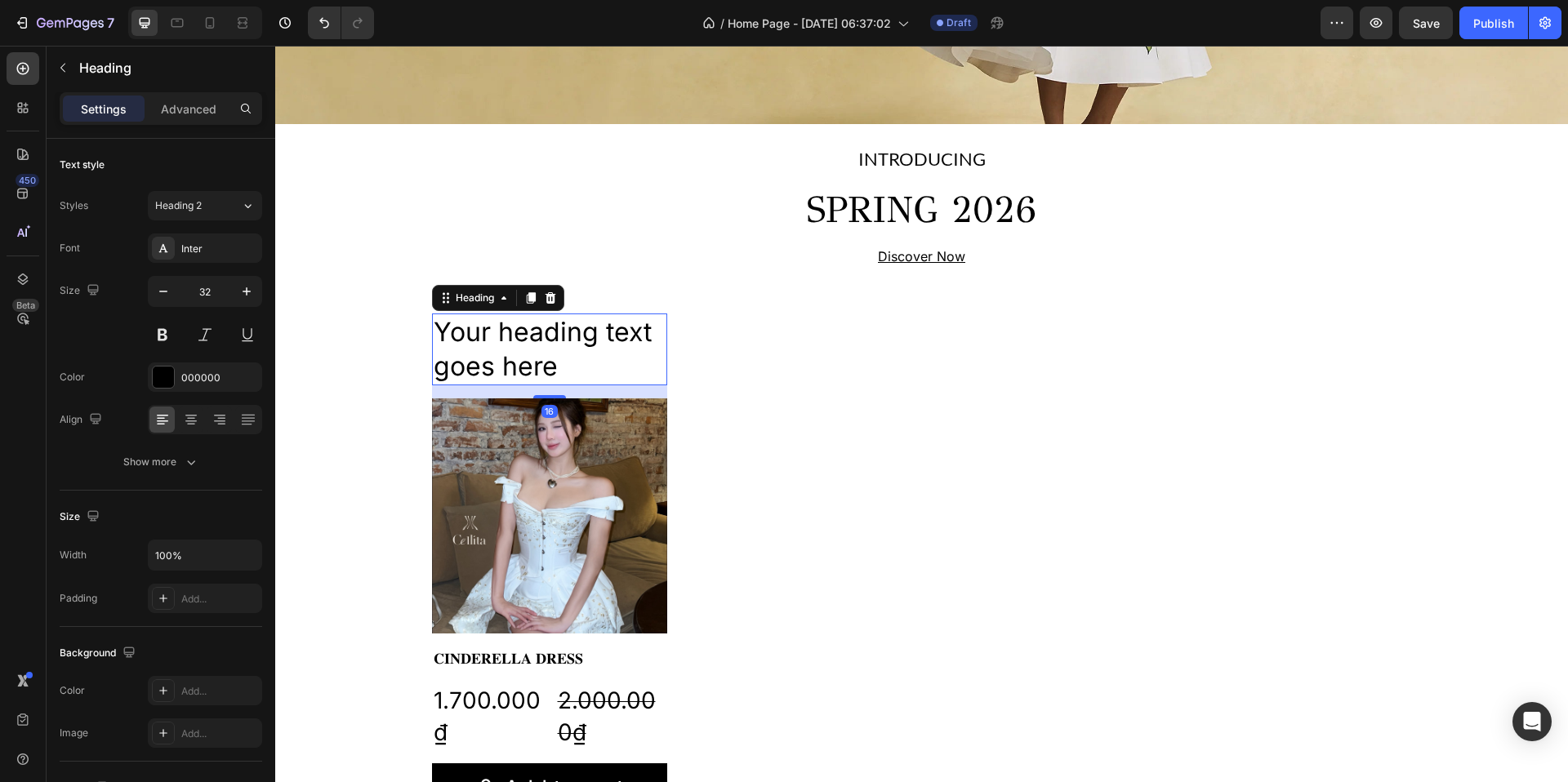
click at [504, 358] on h2 "Your heading text goes here" at bounding box center [550, 349] width 235 height 71
click at [504, 359] on p "Your heading text goes here" at bounding box center [549, 349] width 232 height 68
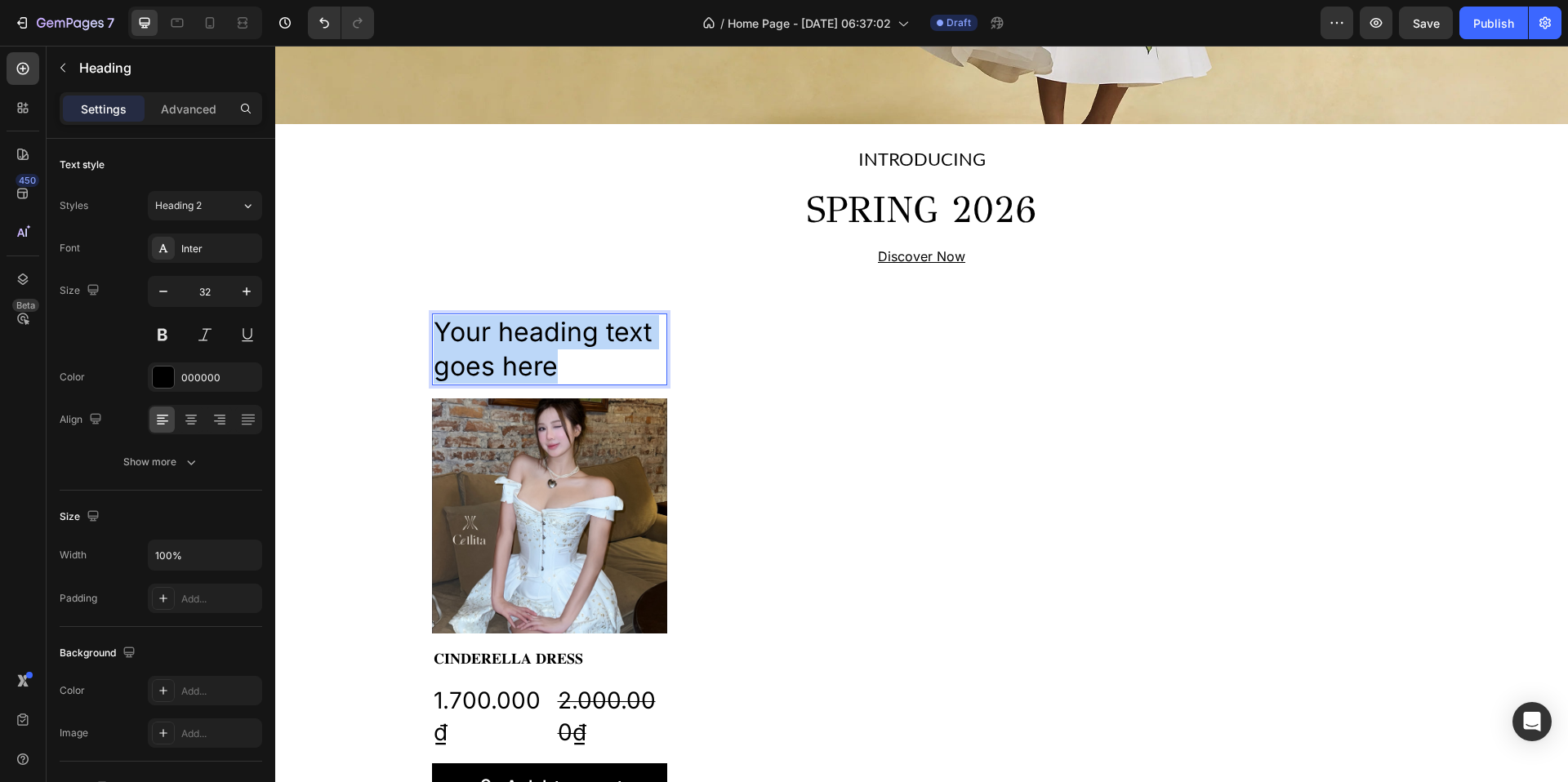
click at [504, 359] on p "Your heading text goes here" at bounding box center [549, 349] width 232 height 68
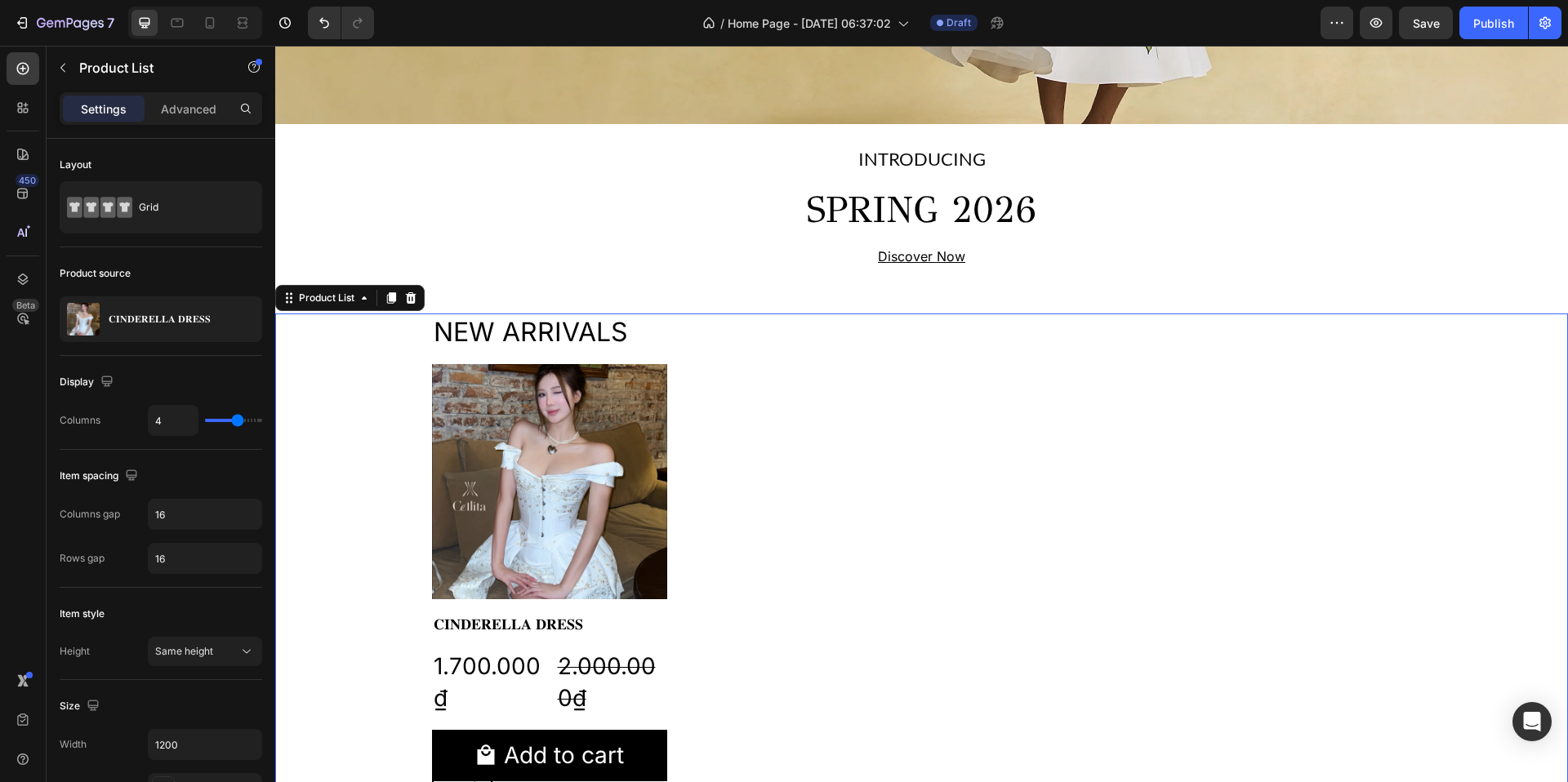
click at [730, 360] on div "NEW ARRIVALS Heading Product Images 𝐂𝐈𝐍𝐃𝐄𝐑𝐄𝐋𝐋𝐀 𝐃𝐑𝐄𝐒𝐒 Product Title 1.700.000₫ P…" at bounding box center [922, 560] width 980 height 495
click at [582, 331] on p "NEW ARRIVALS" at bounding box center [549, 332] width 232 height 35
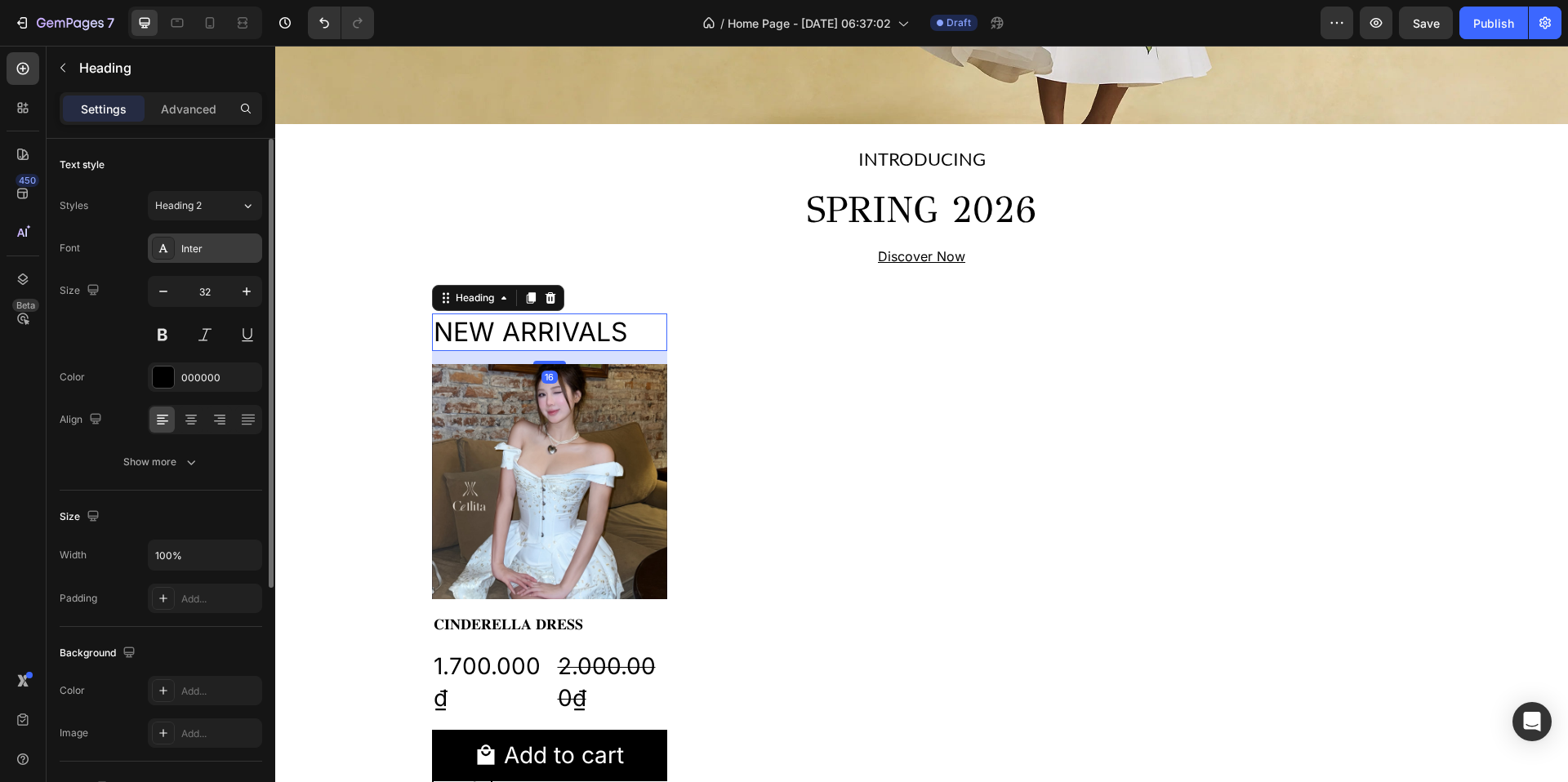
click at [195, 240] on div "Inter" at bounding box center [205, 248] width 114 height 30
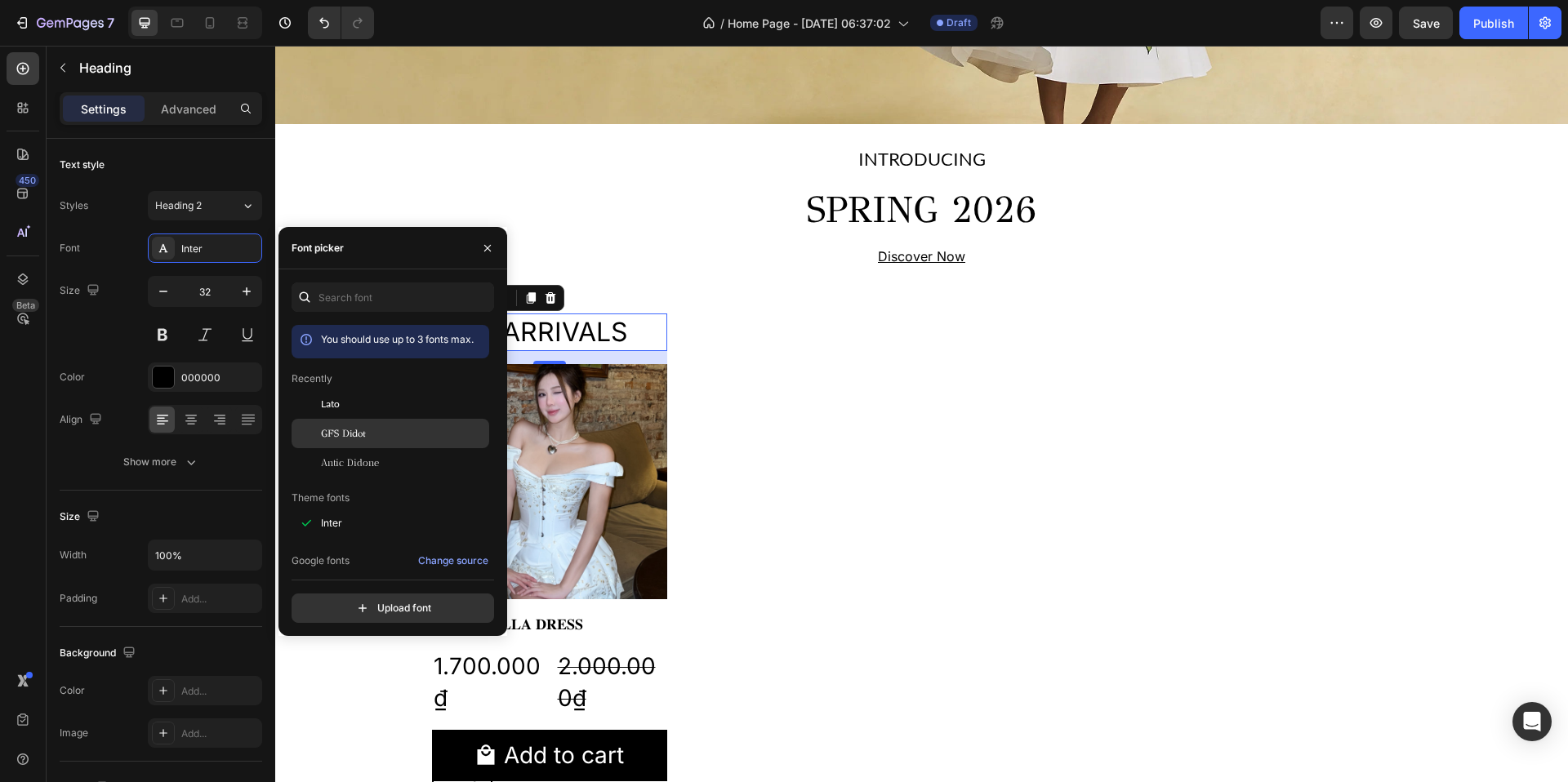
click at [356, 435] on span "GFS Didot" at bounding box center [343, 433] width 45 height 14
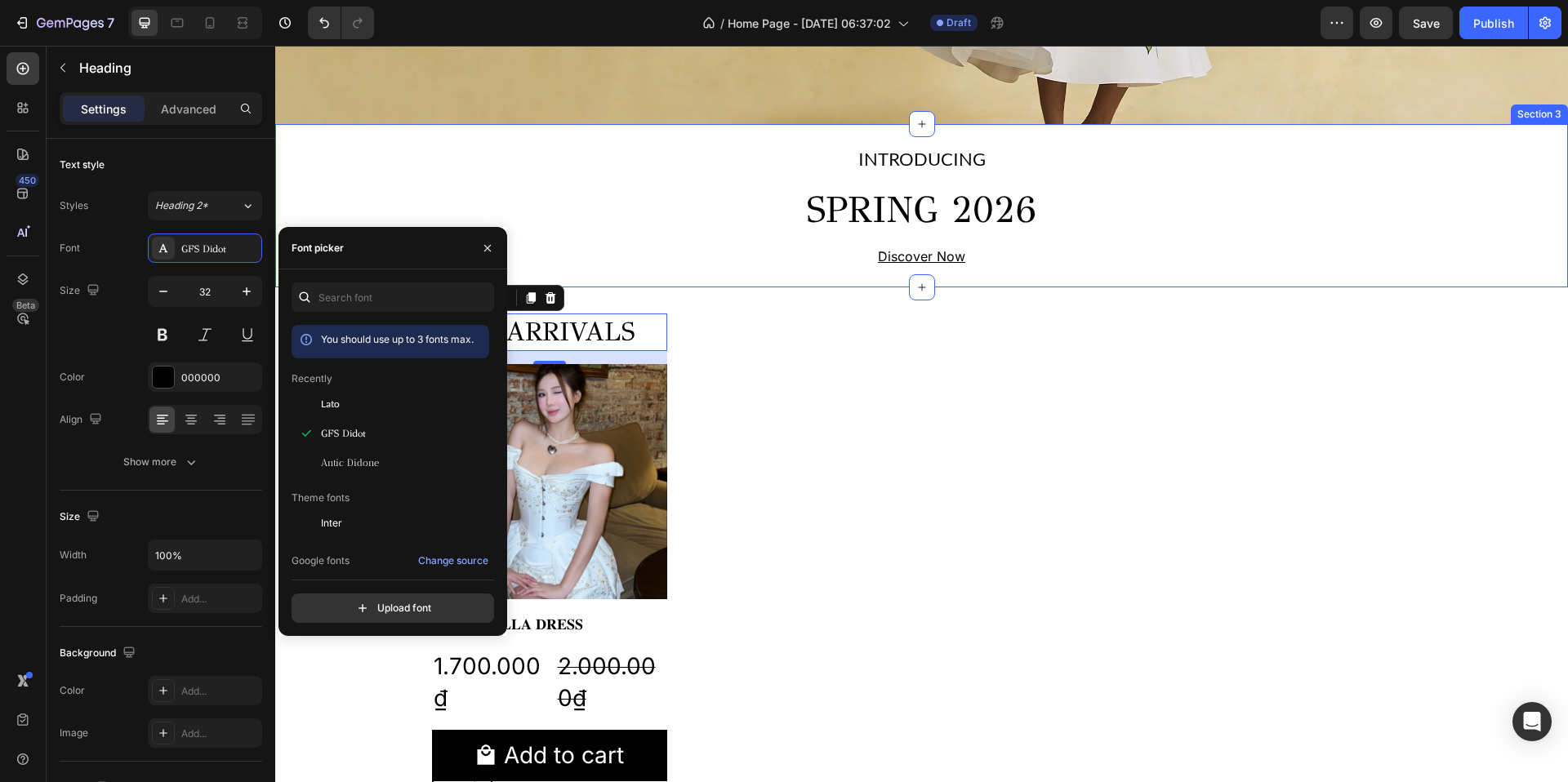
click at [642, 278] on div "INTRODUCING Text Block SPRING 2026 Heading Discover Now Text Block Row Section 3" at bounding box center [921, 206] width 1293 height 164
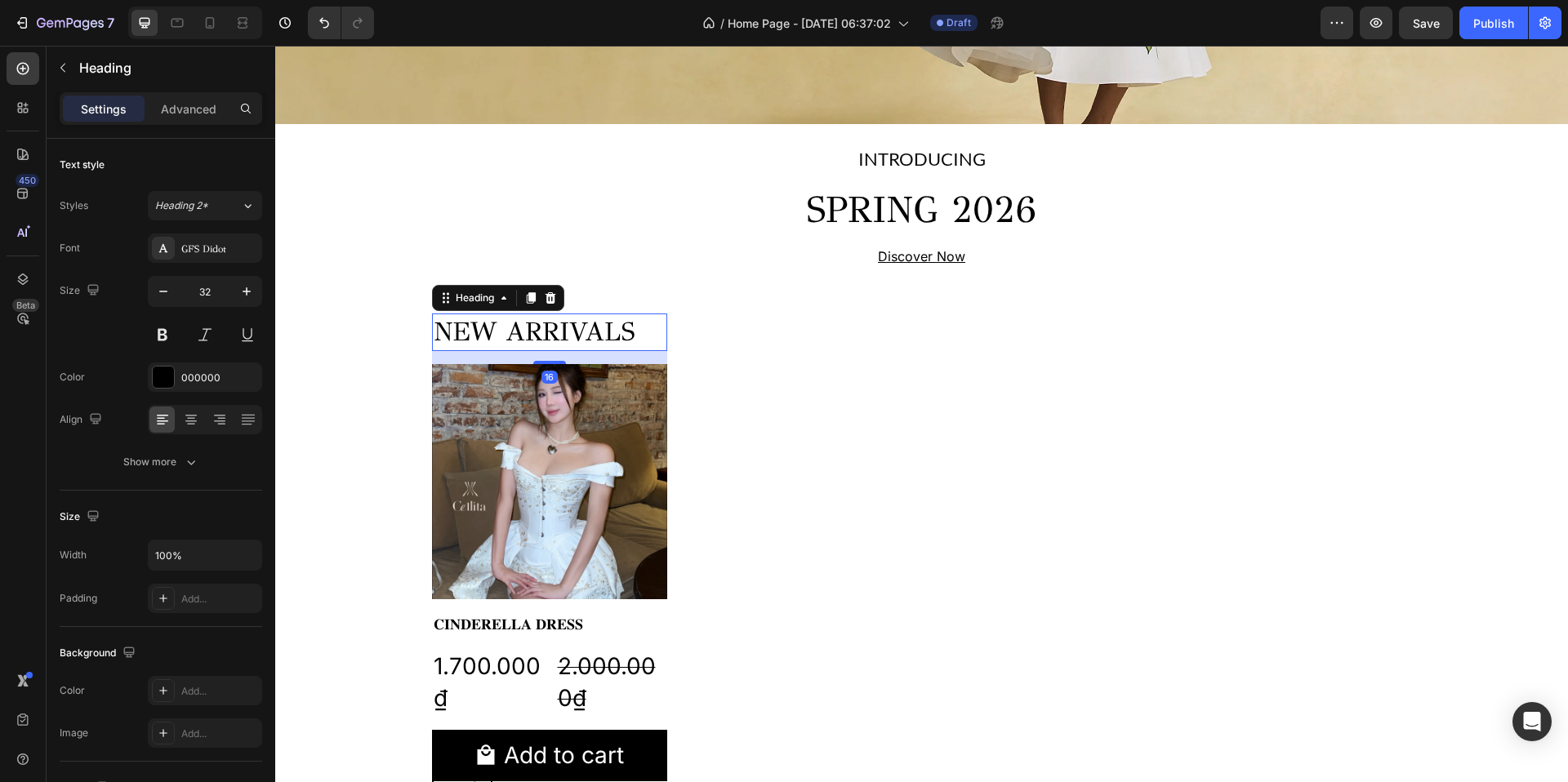
click at [656, 345] on p "NEW ARRIVALS" at bounding box center [549, 332] width 232 height 35
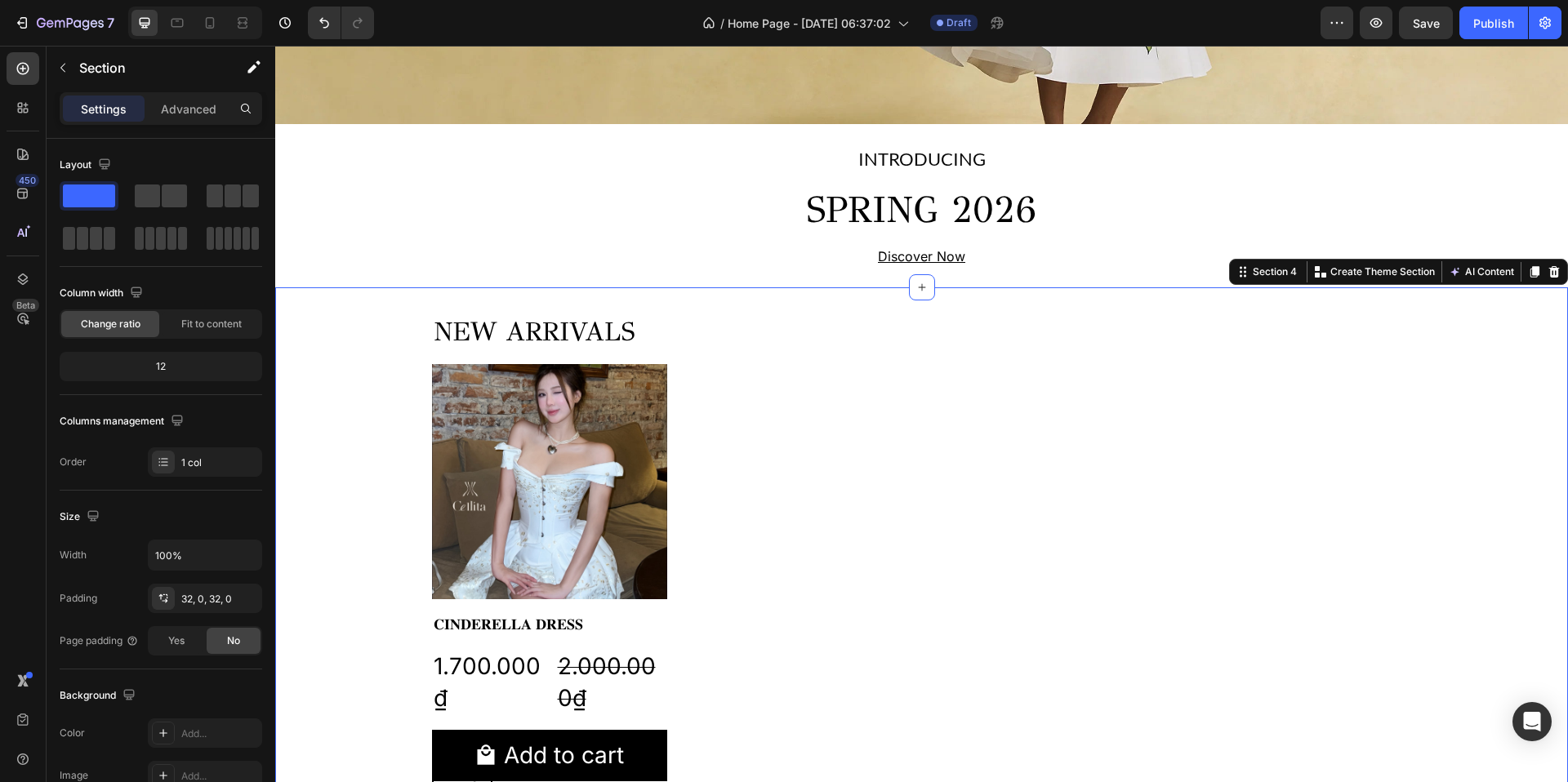
click at [389, 311] on div "NEW ARRIVALS Heading Product Images 𝐂𝐈𝐍𝐃𝐄𝐑𝐄𝐋𝐋𝐀 𝐃𝐑𝐄𝐒𝐒 Product Title 1.700.000₫ P…" at bounding box center [921, 561] width 1293 height 548
click at [217, 322] on span "Fit to content" at bounding box center [211, 324] width 61 height 14
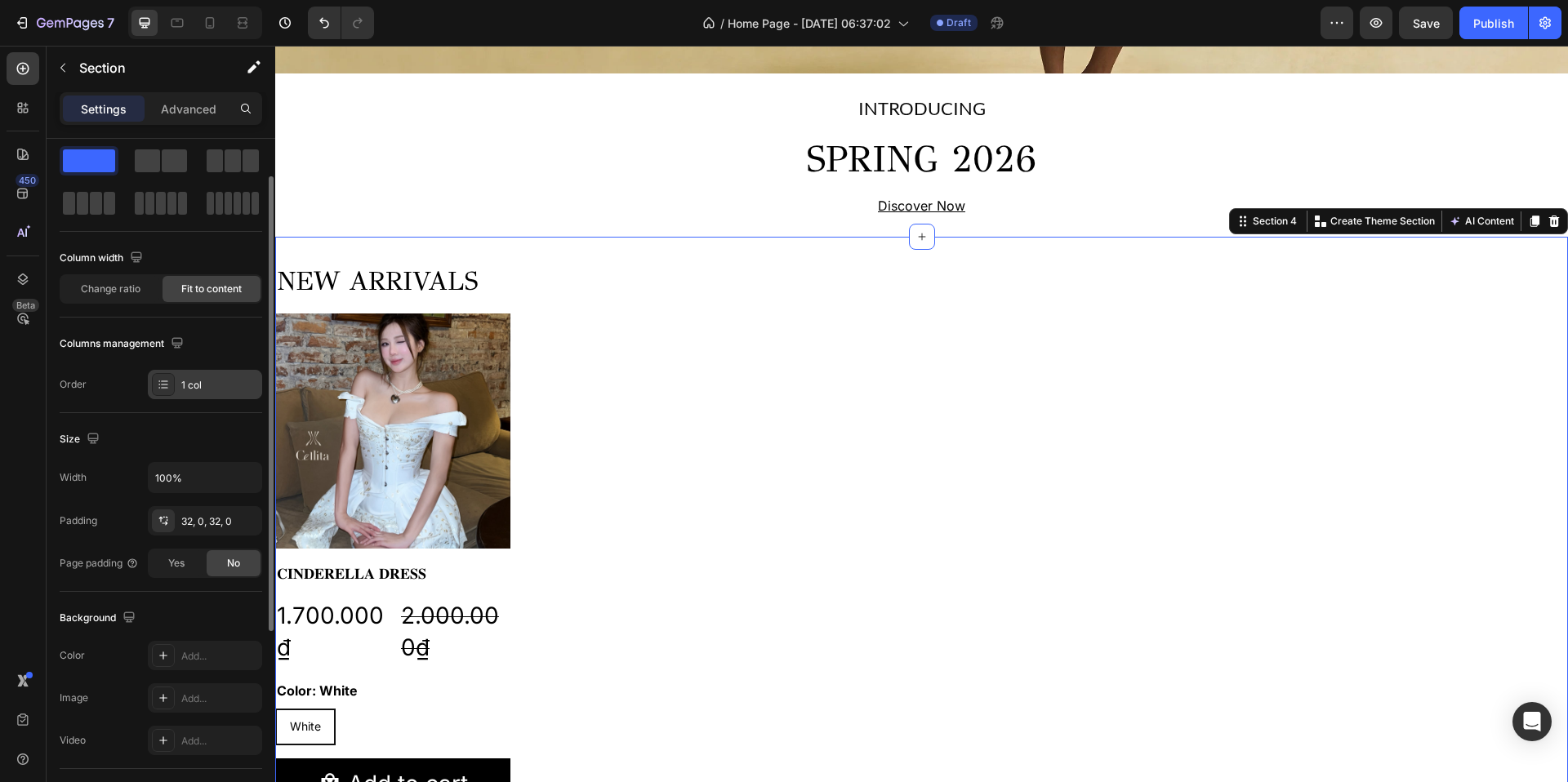
scroll to position [102, 0]
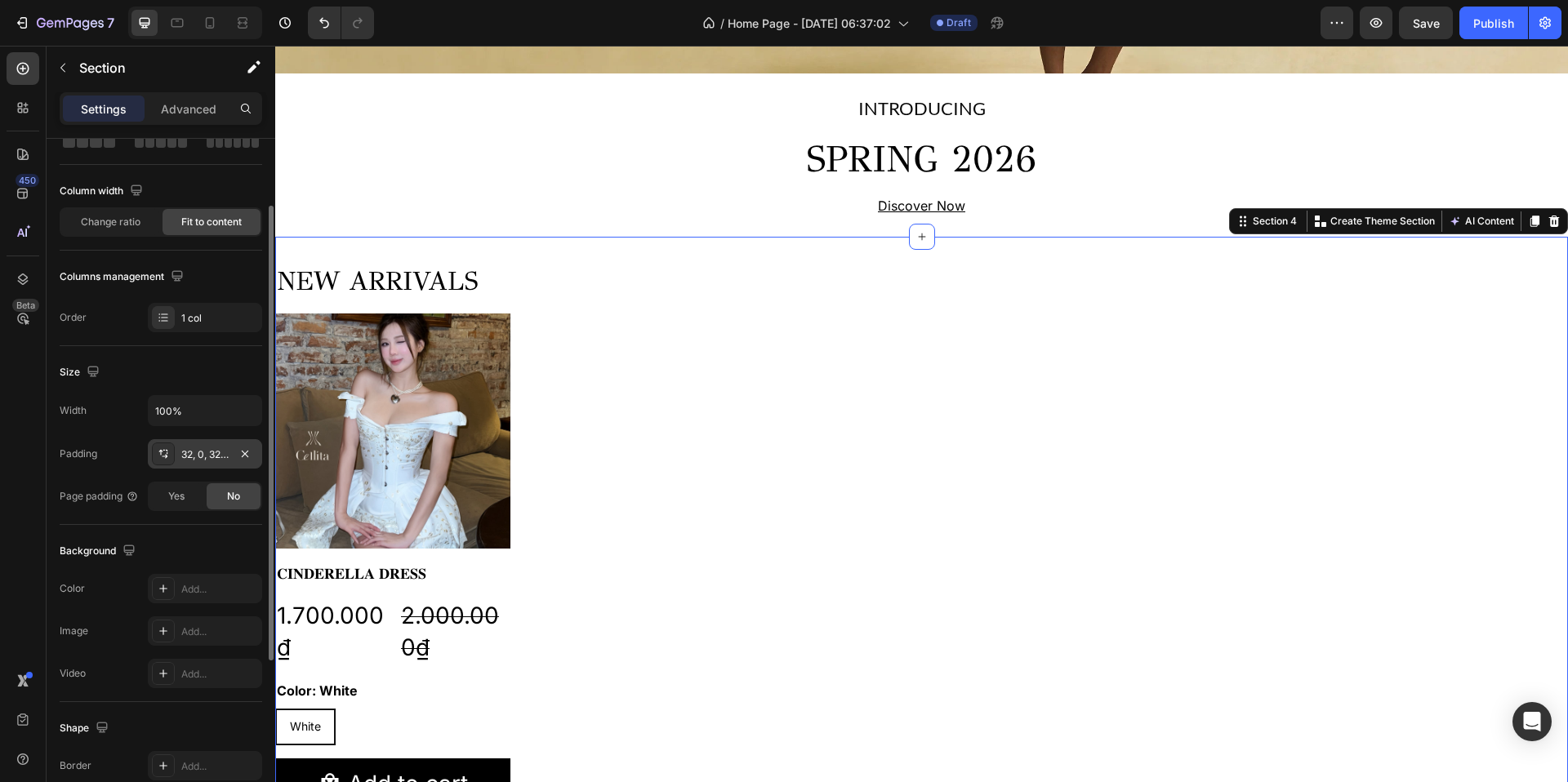
click at [210, 460] on div "32, 0, 32, 0" at bounding box center [205, 454] width 47 height 14
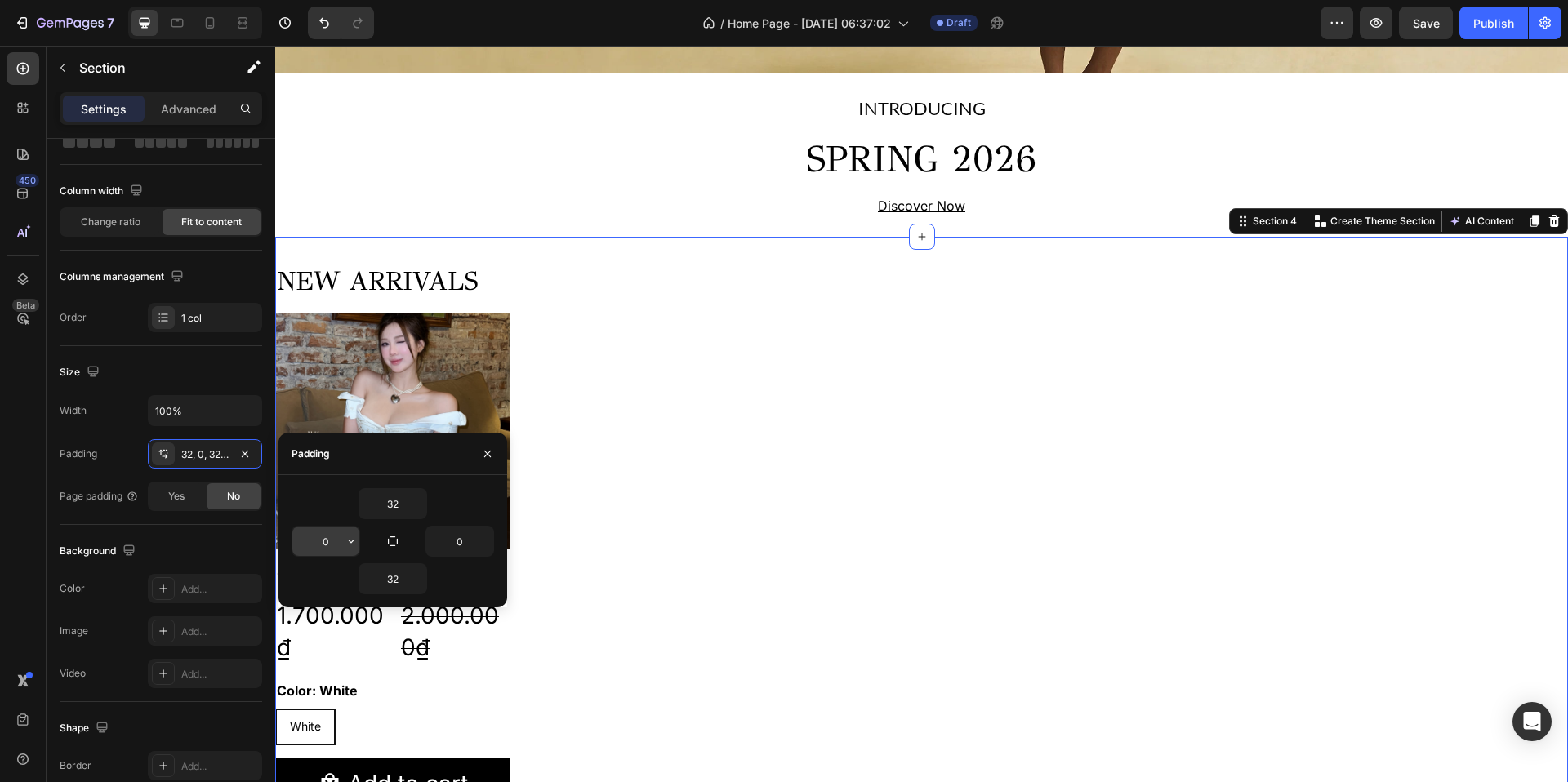
click at [332, 543] on input "0" at bounding box center [326, 541] width 67 height 30
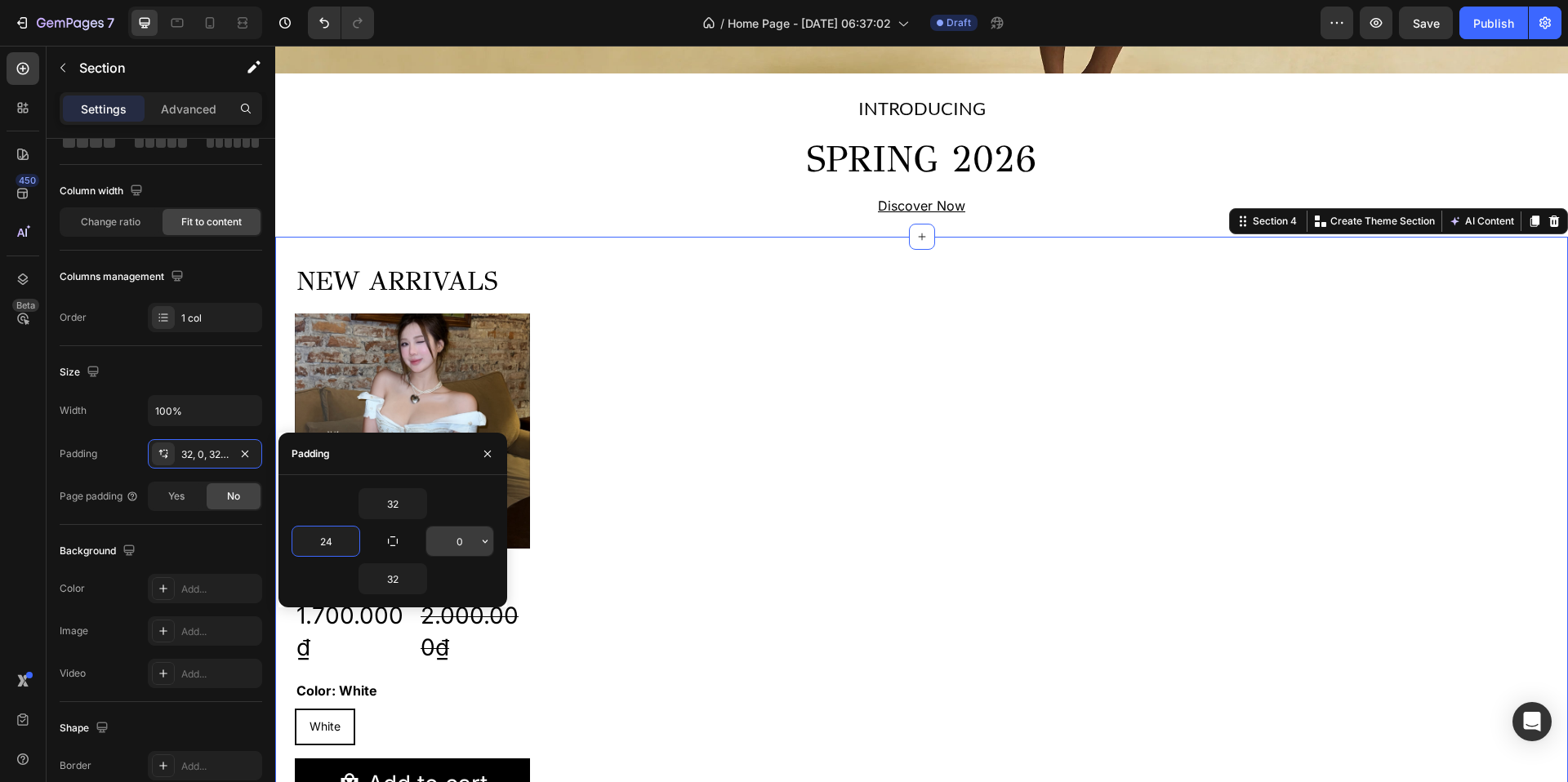
type input "24"
click at [461, 539] on input "0" at bounding box center [460, 541] width 67 height 30
type input "24"
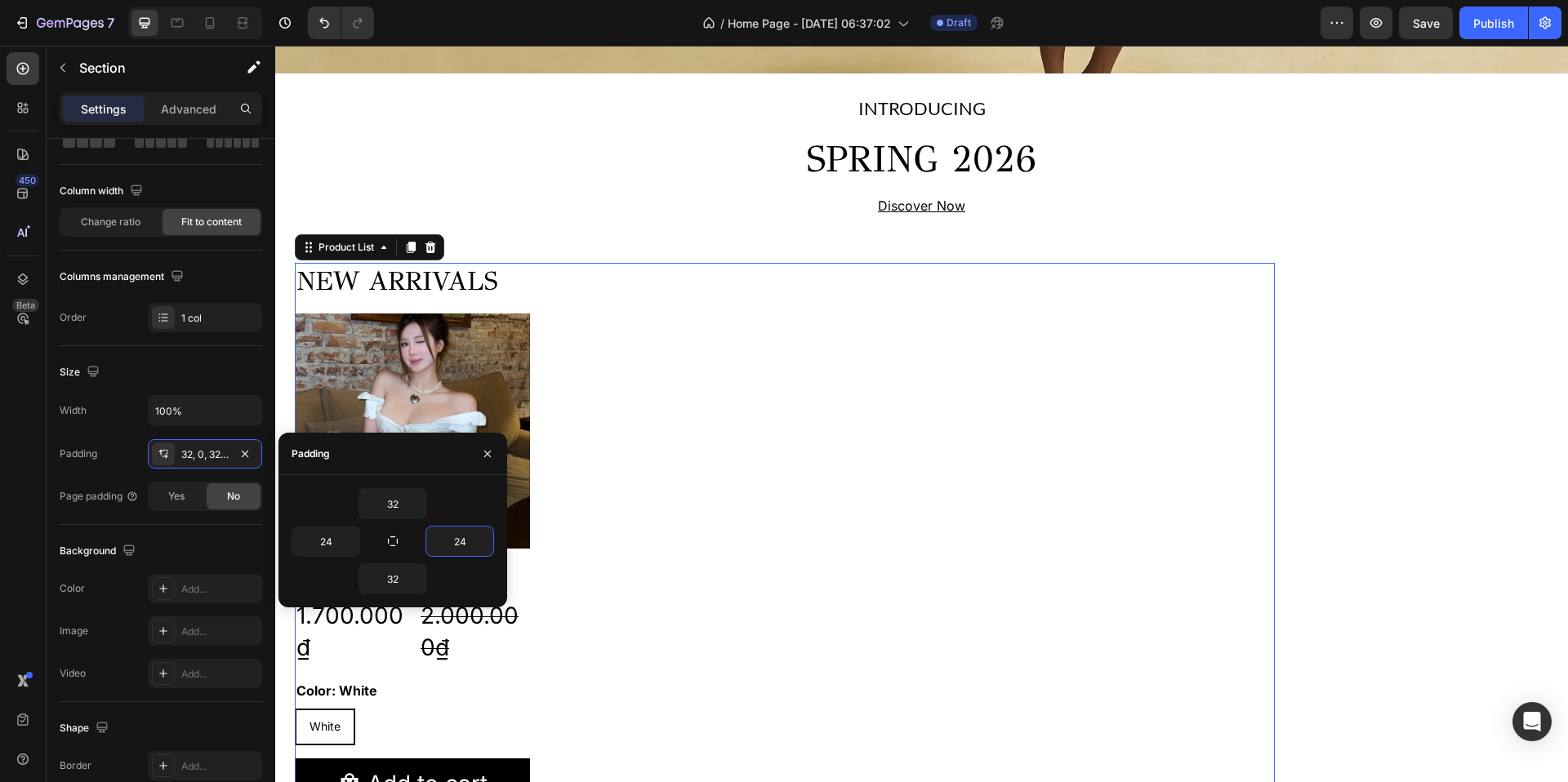
click at [635, 293] on div "NEW ARRIVALS Heading Product Images 𝐂𝐈𝐍𝐃𝐄𝐑𝐄𝐋𝐋𝐀 𝐃𝐑𝐄𝐒𝐒 Product Title 1.700.000₫ P…" at bounding box center [785, 543] width 980 height 559
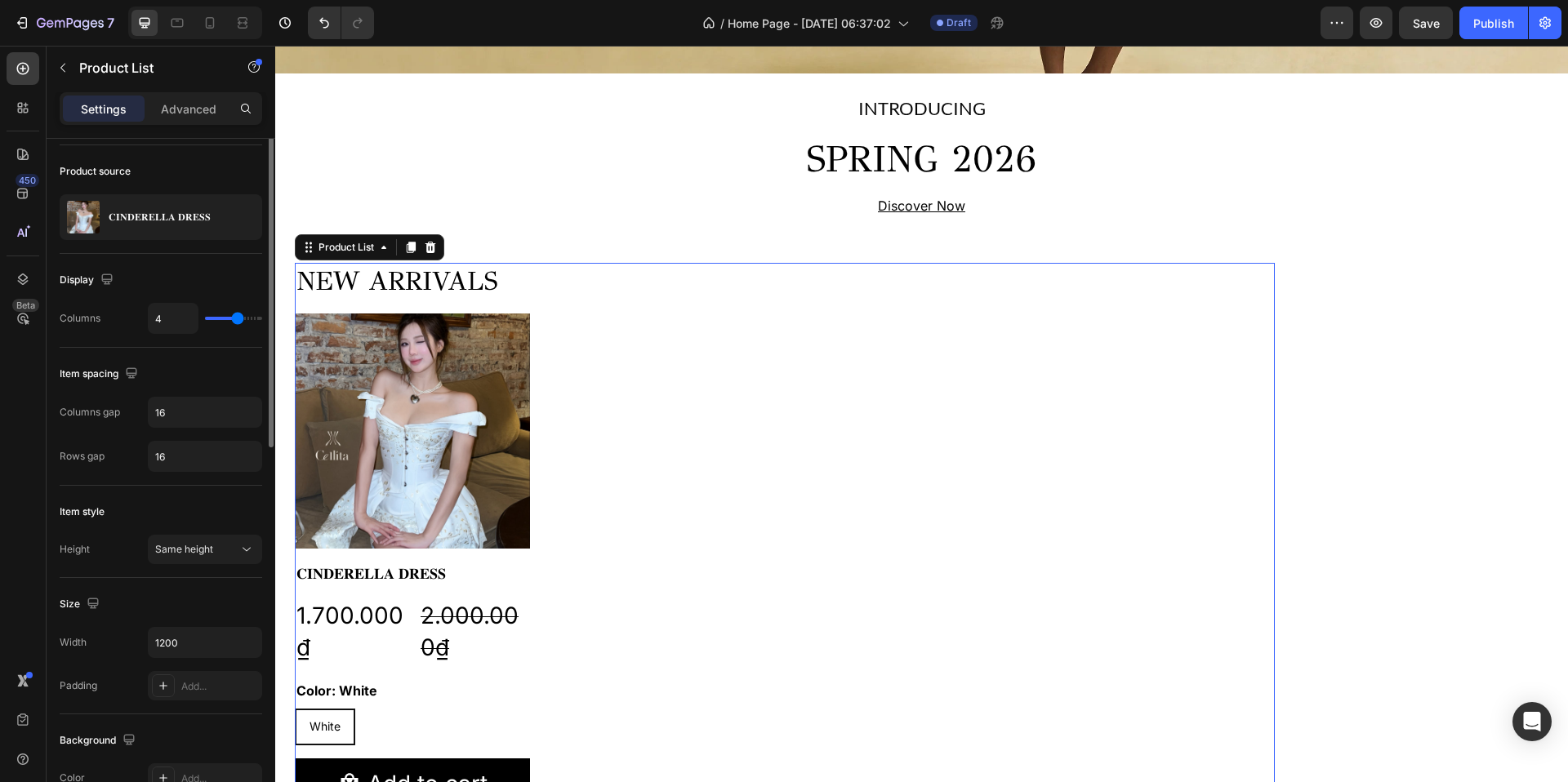
scroll to position [0, 0]
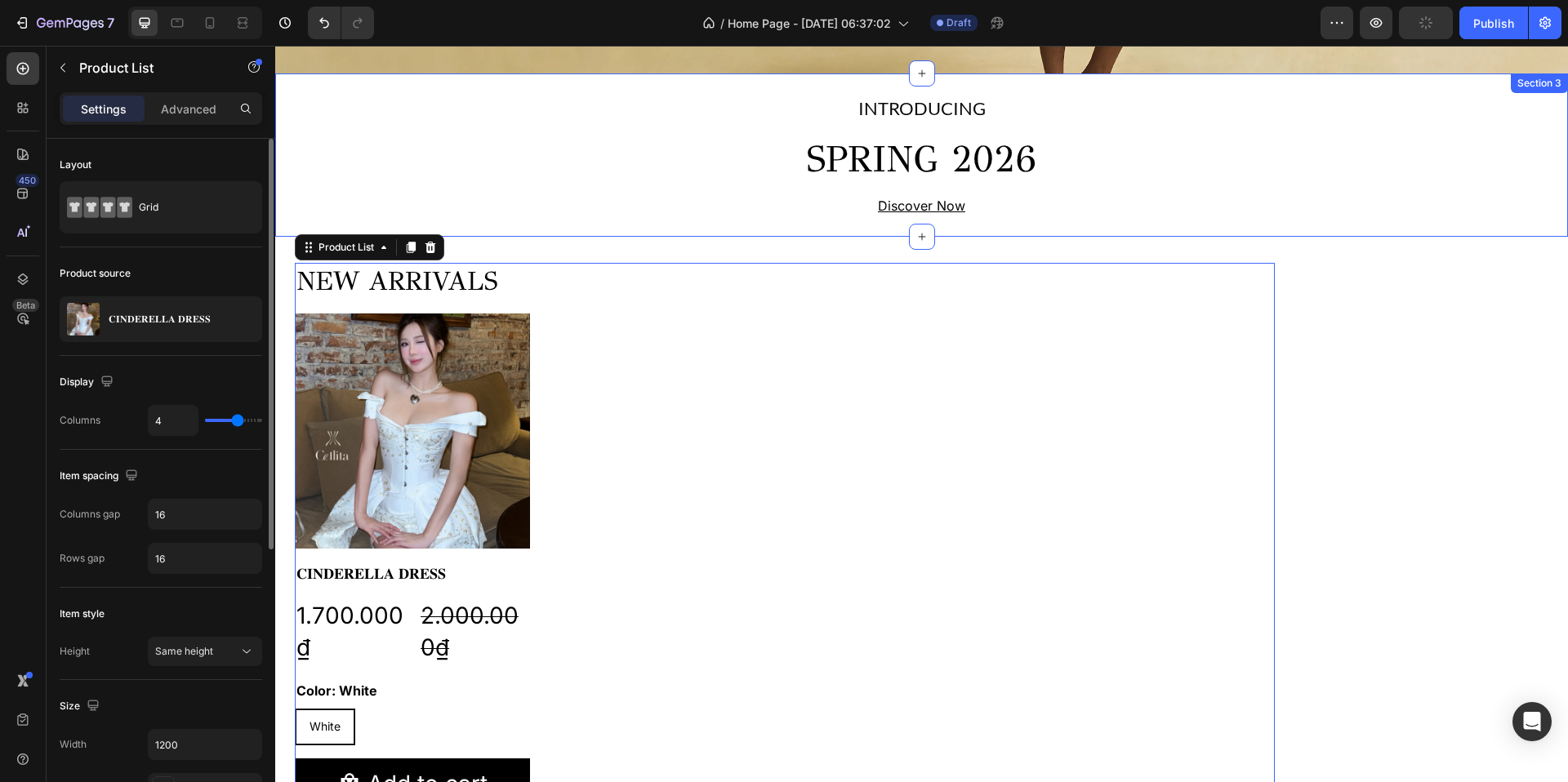
click at [625, 231] on div "INTRODUCING Text Block SPRING 2026 Heading Discover Now Text Block Row Section 3" at bounding box center [921, 156] width 1293 height 164
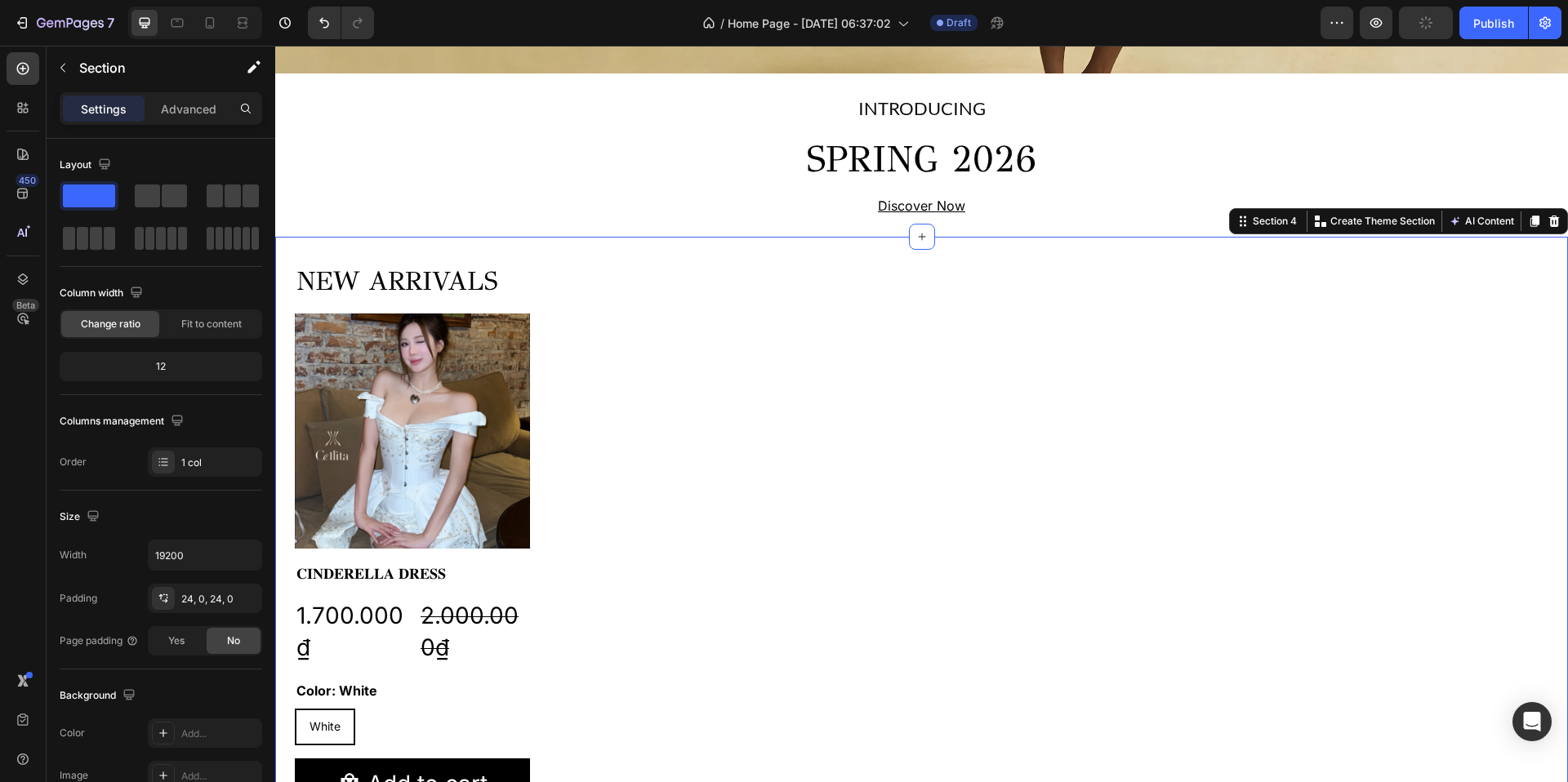
click at [622, 248] on div "NEW ARRIVALS Heading Product Images 𝐂𝐈𝐍𝐃𝐄𝐑𝐄𝐋𝐋𝐀 𝐃𝐑𝐄𝐒𝐒 Product Title 1.700.000₫ P…" at bounding box center [921, 543] width 1293 height 612
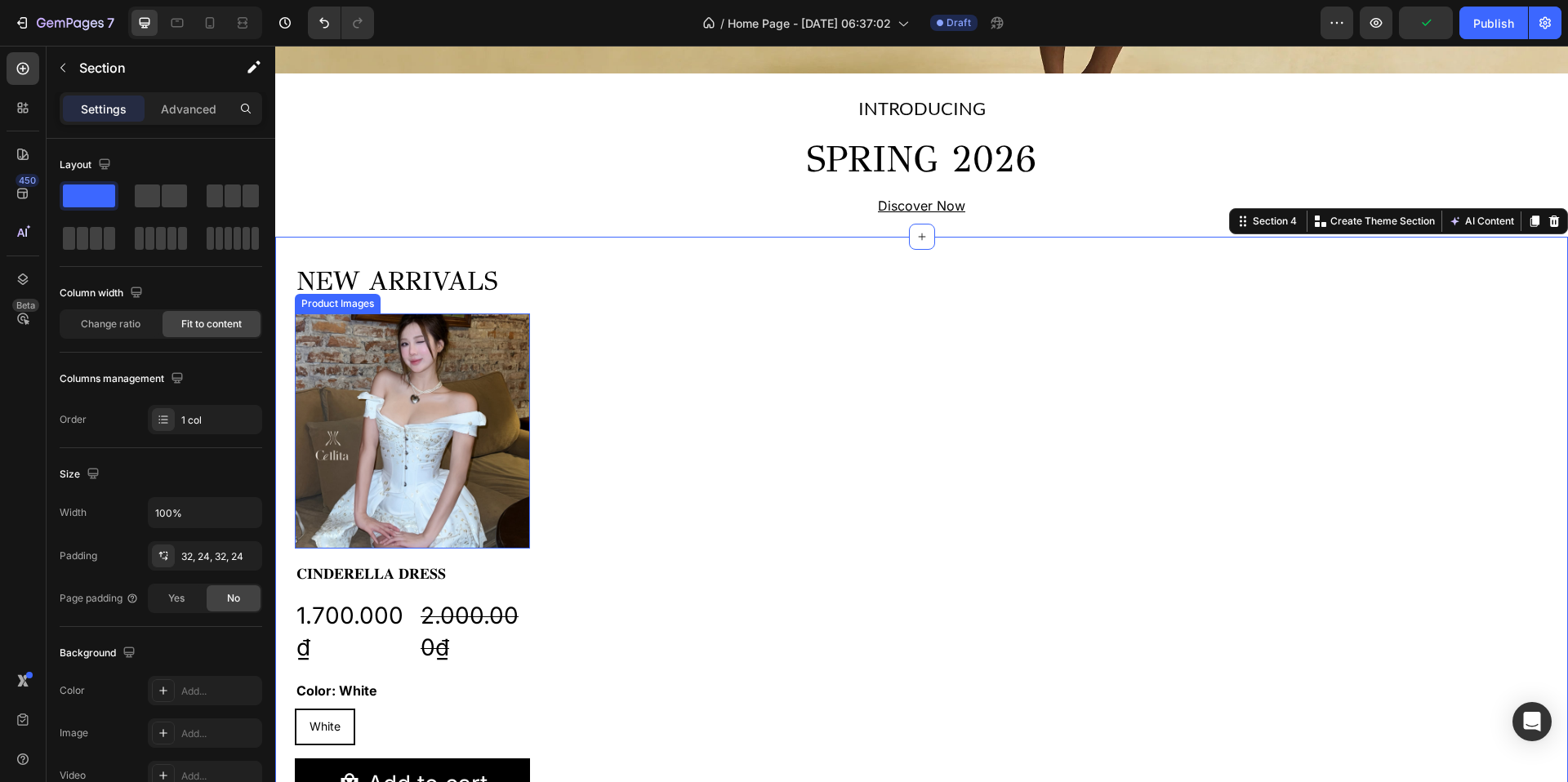
click at [404, 374] on img at bounding box center [412, 430] width 235 height 235
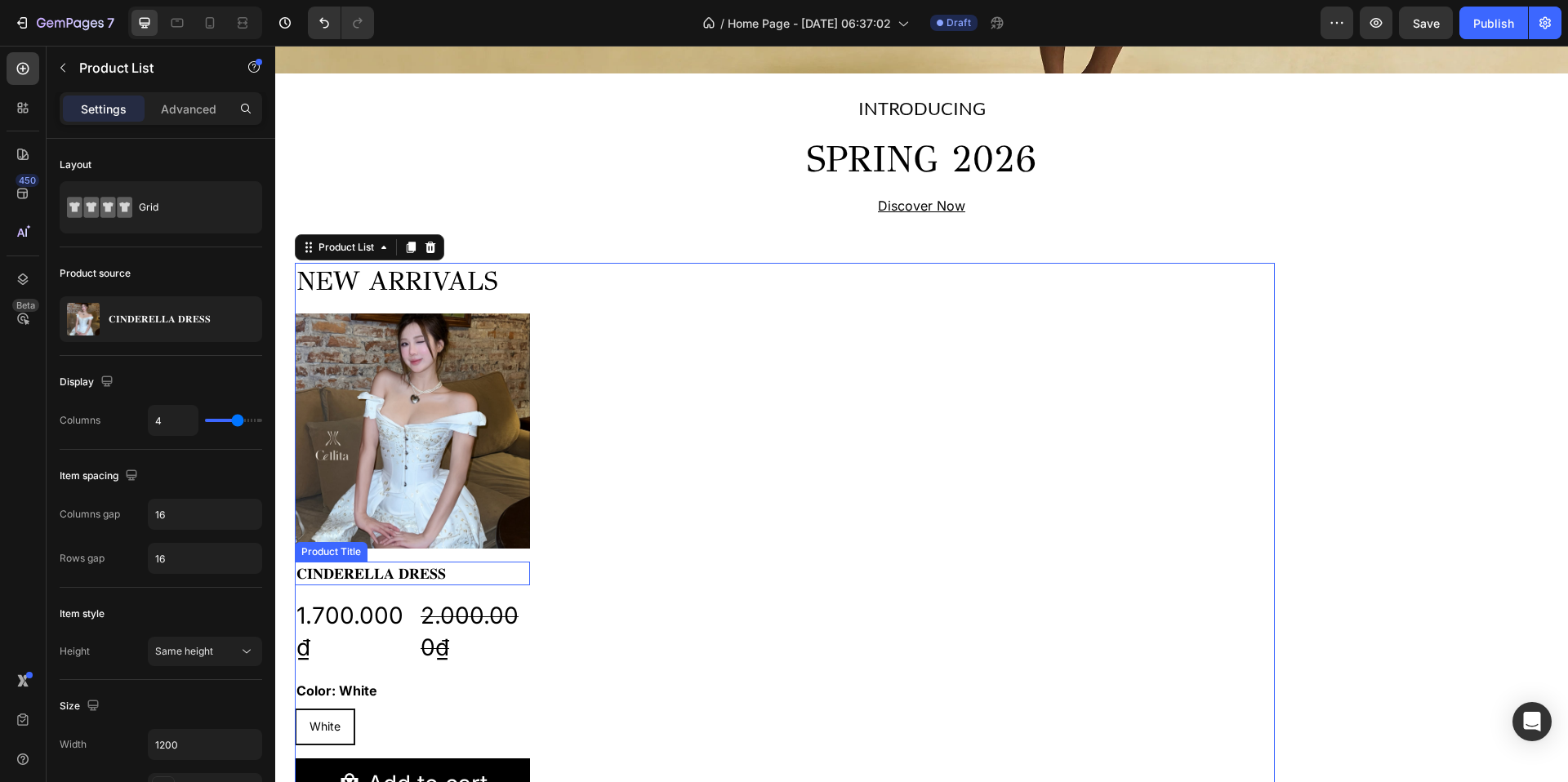
click at [411, 571] on h2 "𝐂𝐈𝐍𝐃𝐄𝐑𝐄𝐋𝐋𝐀 𝐃𝐑𝐄𝐒𝐒" at bounding box center [412, 574] width 235 height 24
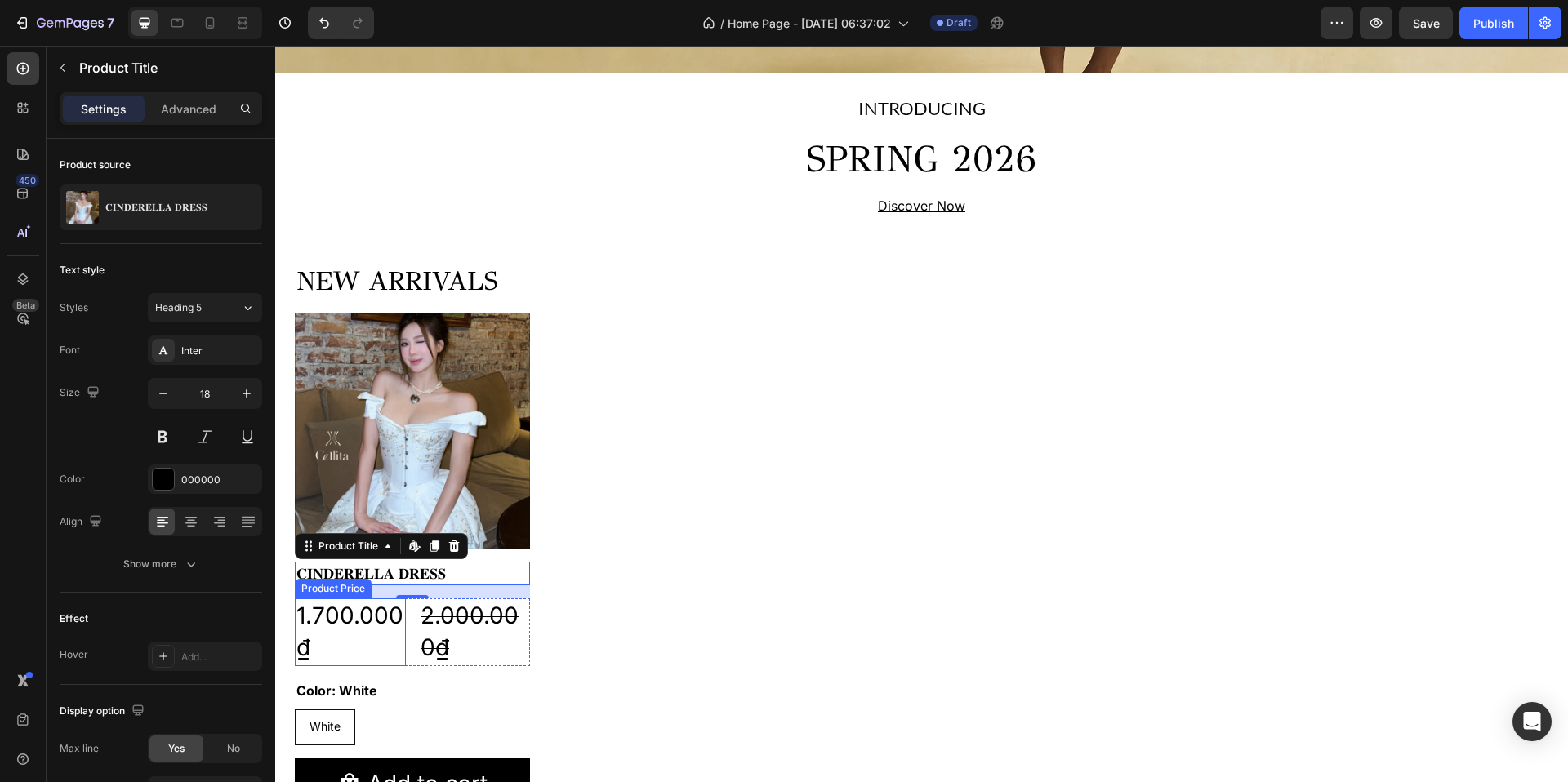
click at [361, 607] on div "1.700.000₫" at bounding box center [351, 632] width 111 height 67
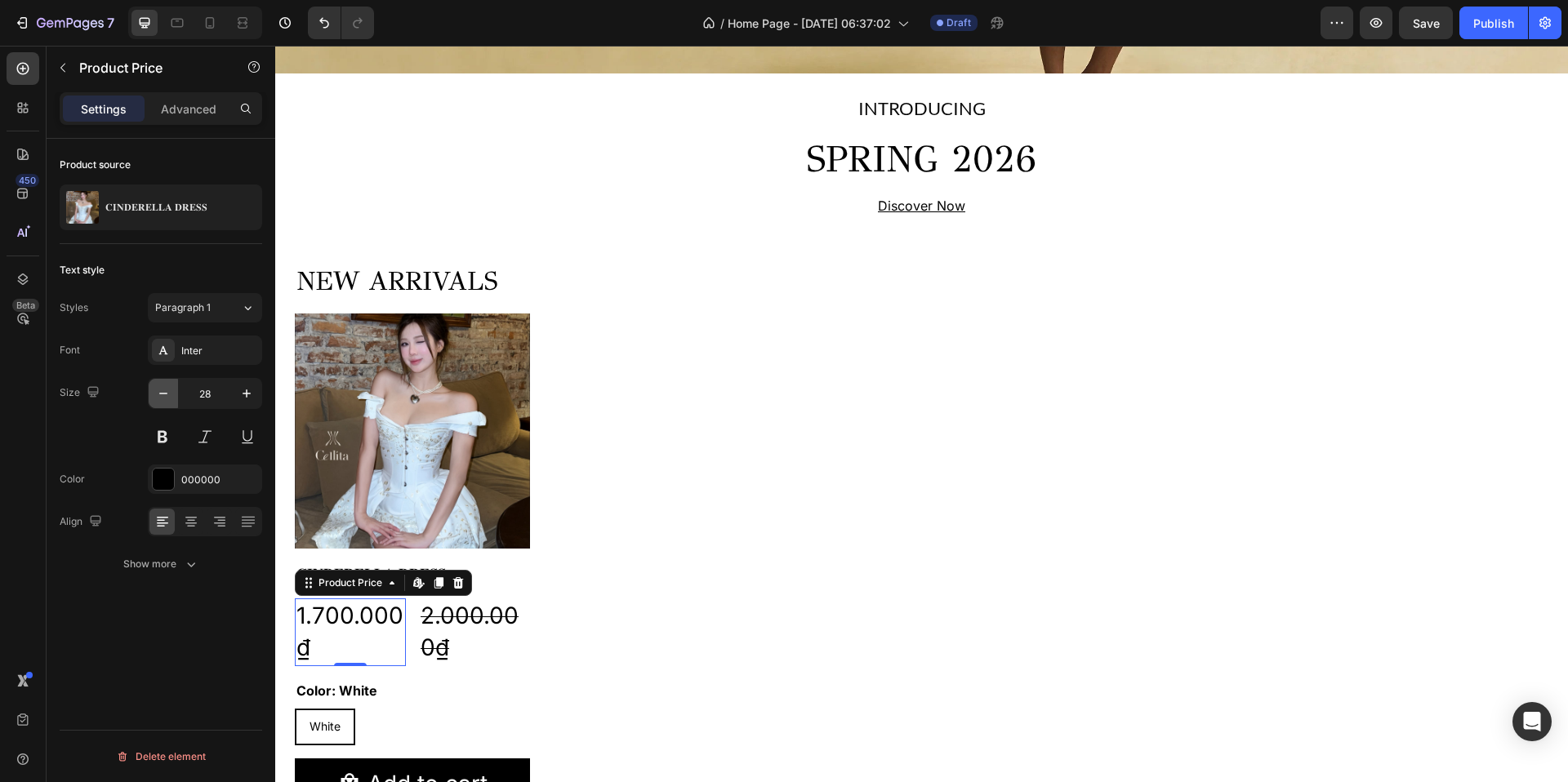
click at [166, 393] on icon "button" at bounding box center [163, 394] width 9 height 2
click at [166, 394] on icon "button" at bounding box center [163, 394] width 9 height 2
click at [221, 395] on input "24" at bounding box center [205, 393] width 54 height 30
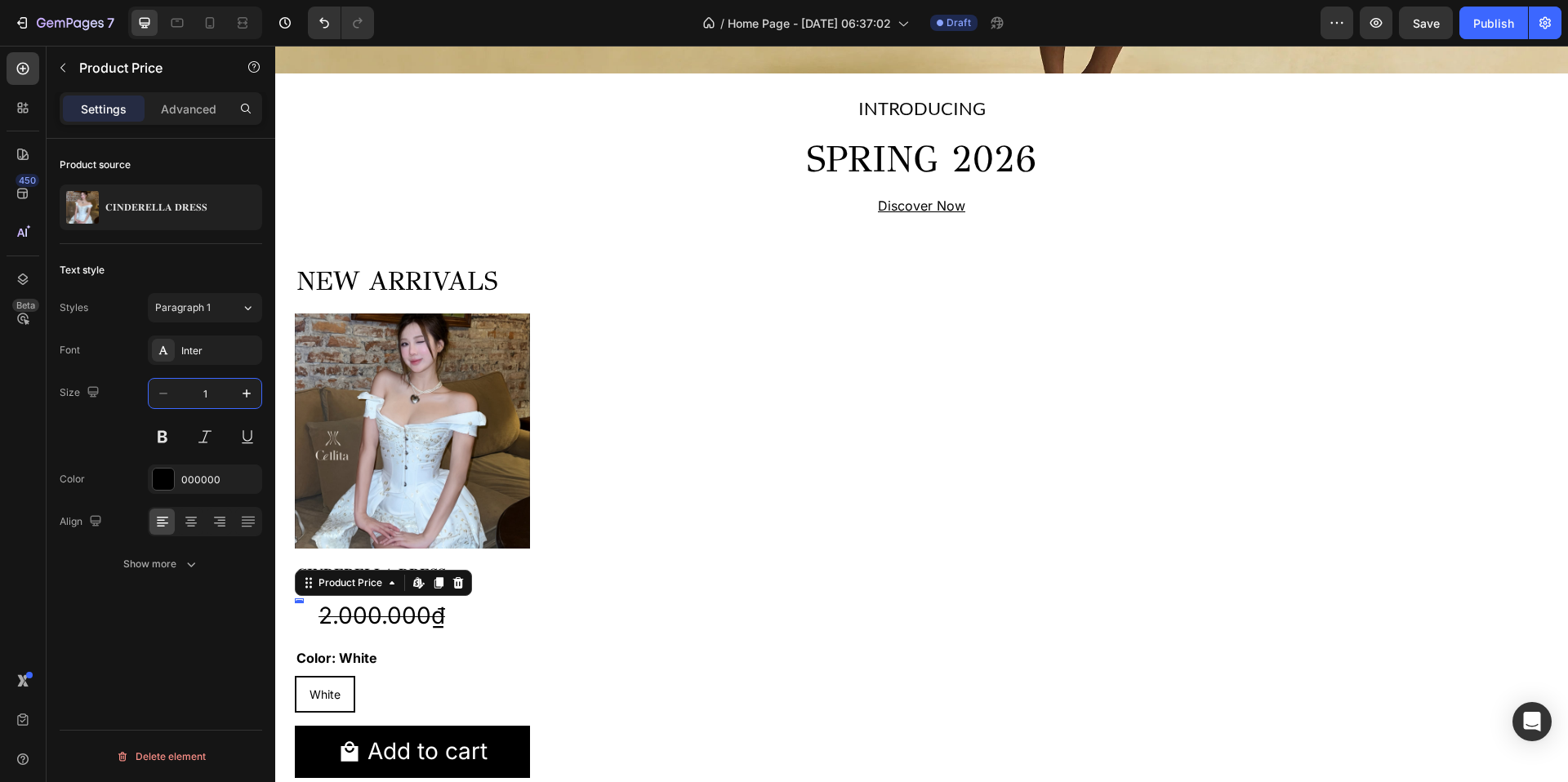
type input "14"
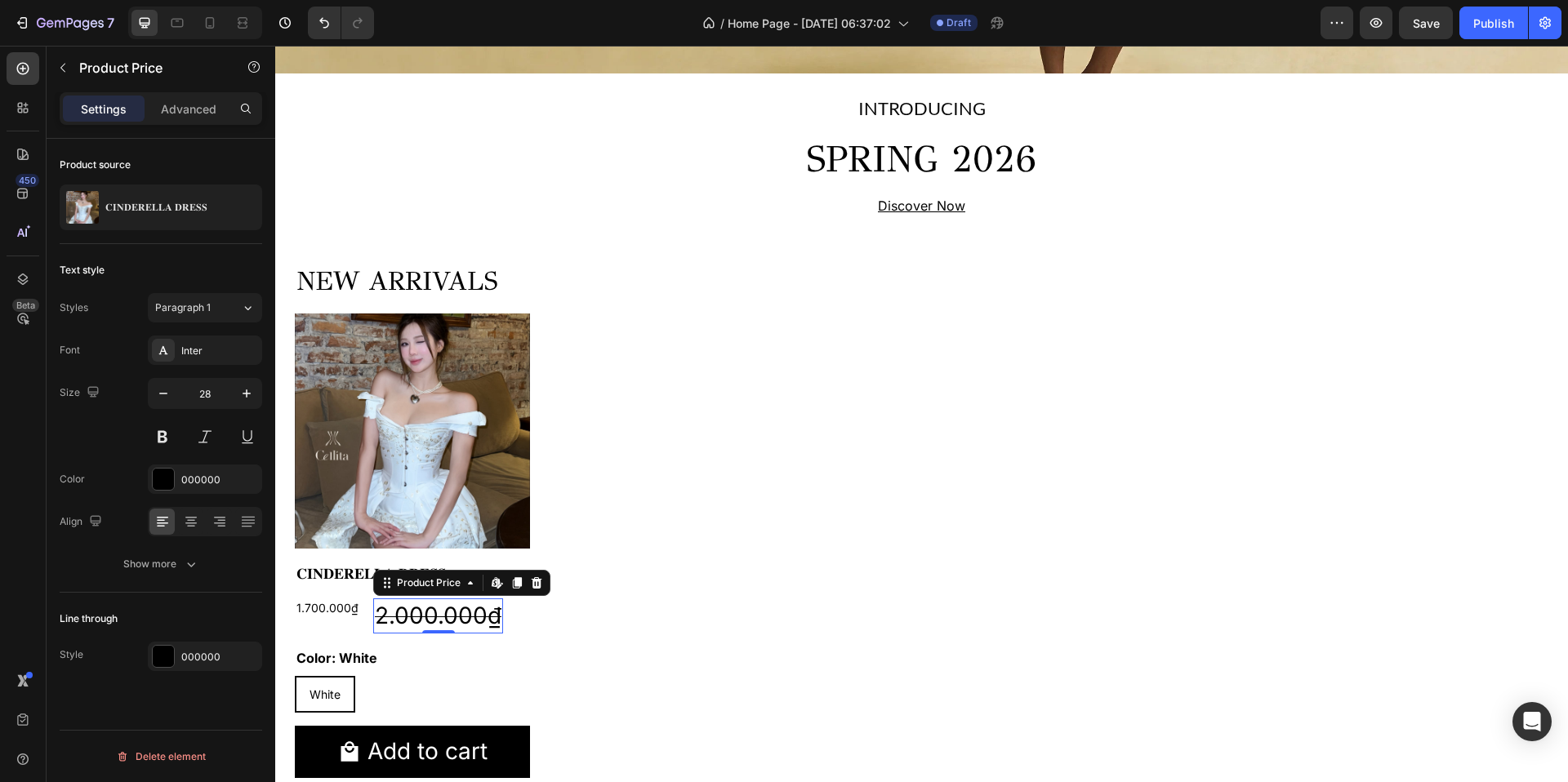
click at [426, 607] on div "2.000.000₫" at bounding box center [437, 616] width 130 height 36
click at [207, 385] on input "28" at bounding box center [205, 393] width 54 height 30
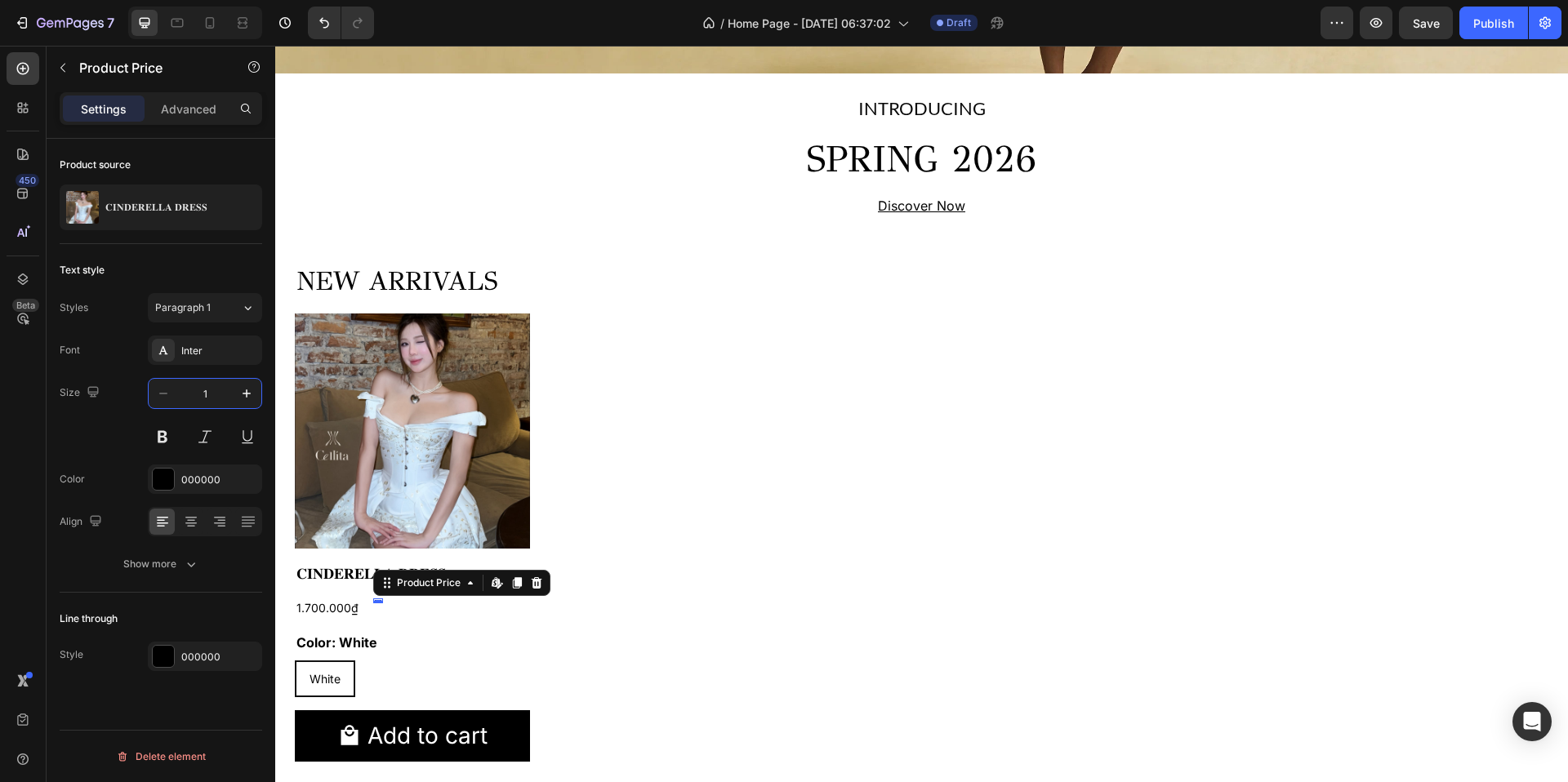
type input "14"
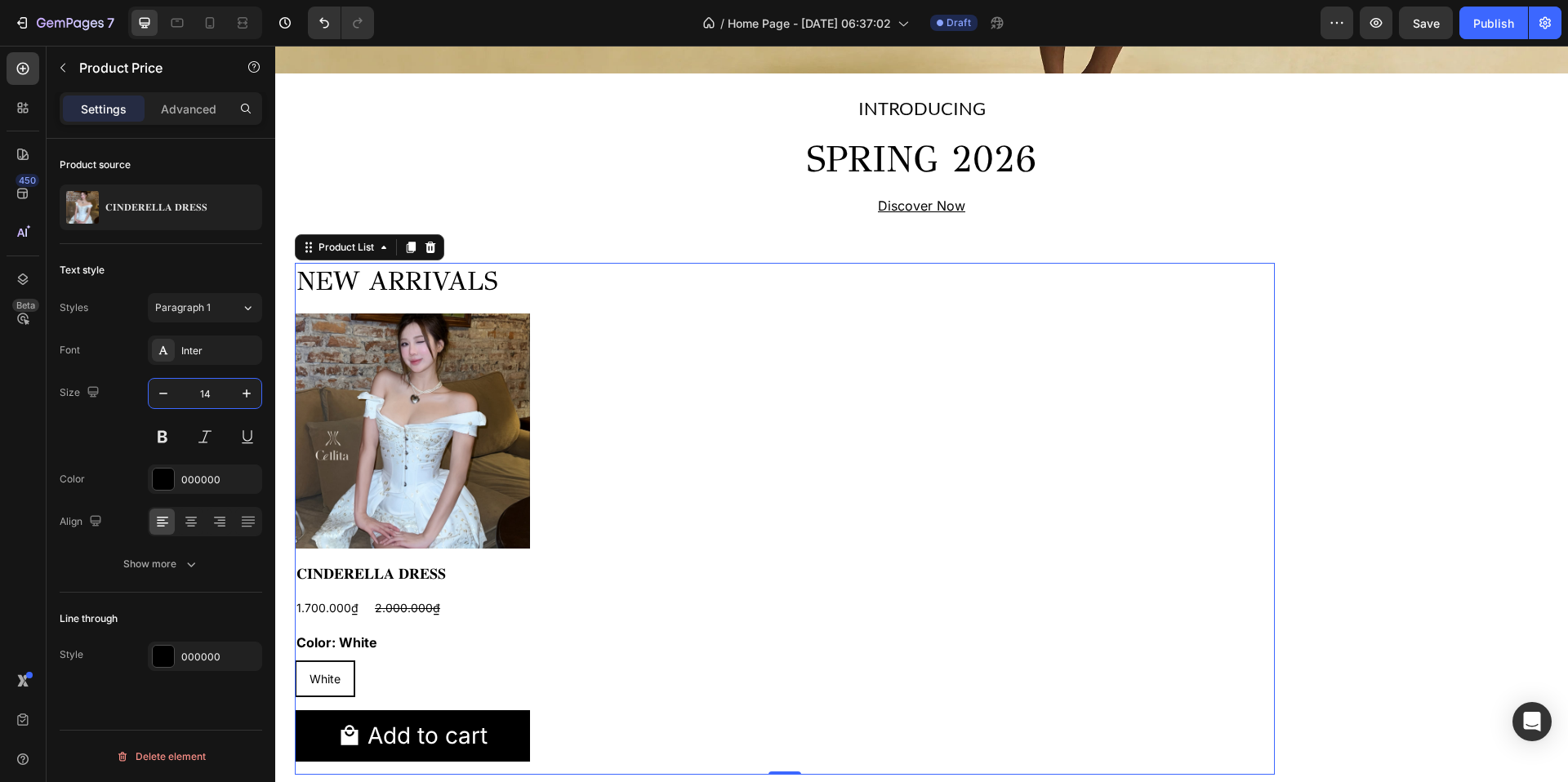
click at [616, 574] on div "NEW ARRIVALS Heading Product Images 𝐂𝐈𝐍𝐃𝐄𝐑𝐄𝐋𝐋𝐀 𝐃𝐑𝐄𝐒𝐒 Product Title 1.700.000₫ P…" at bounding box center [785, 519] width 980 height 512
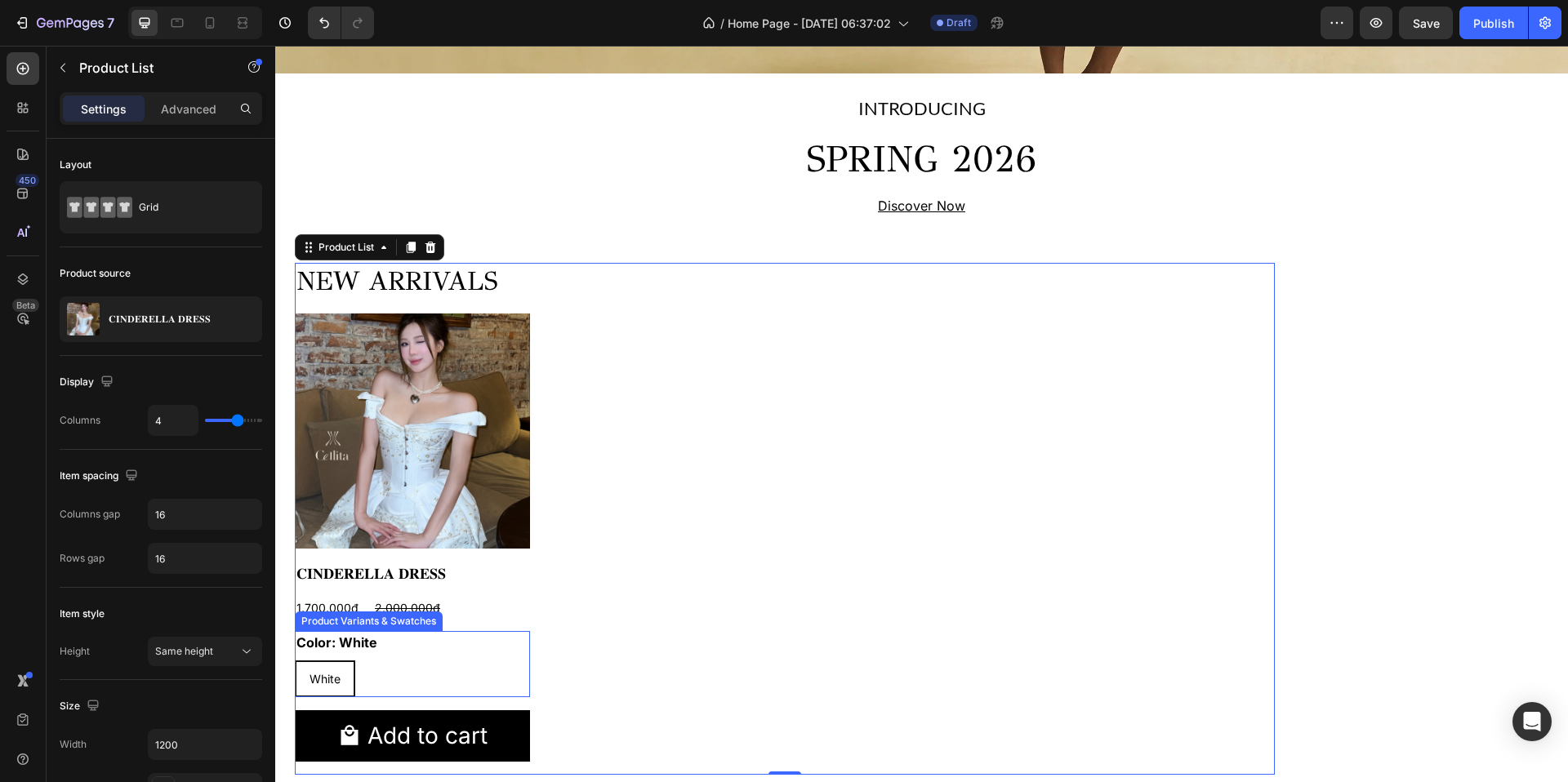
click at [355, 631] on div "Color: White White White White Product Variants & Swatches" at bounding box center [412, 664] width 235 height 66
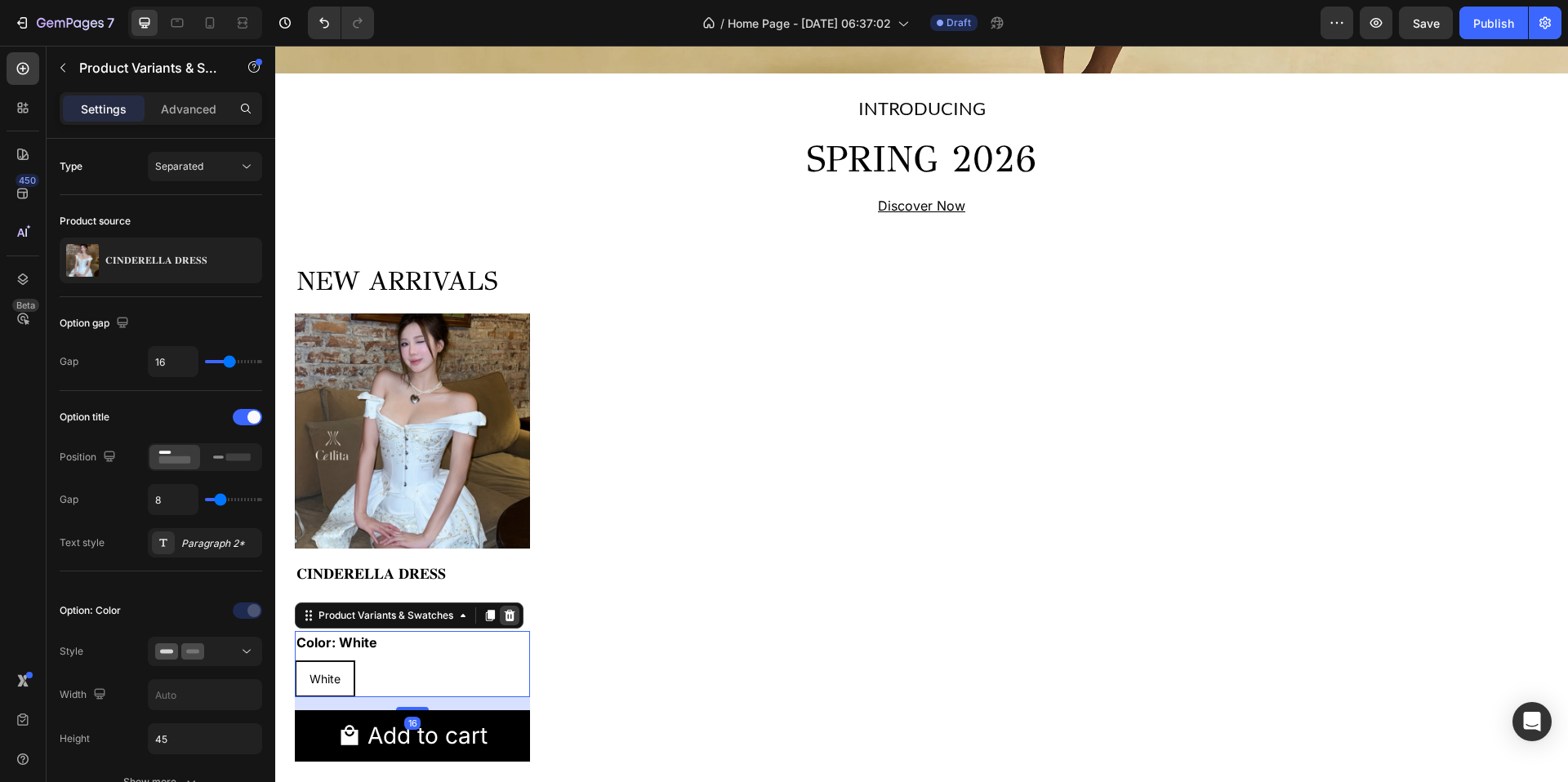
click at [510, 621] on icon at bounding box center [509, 616] width 11 height 12
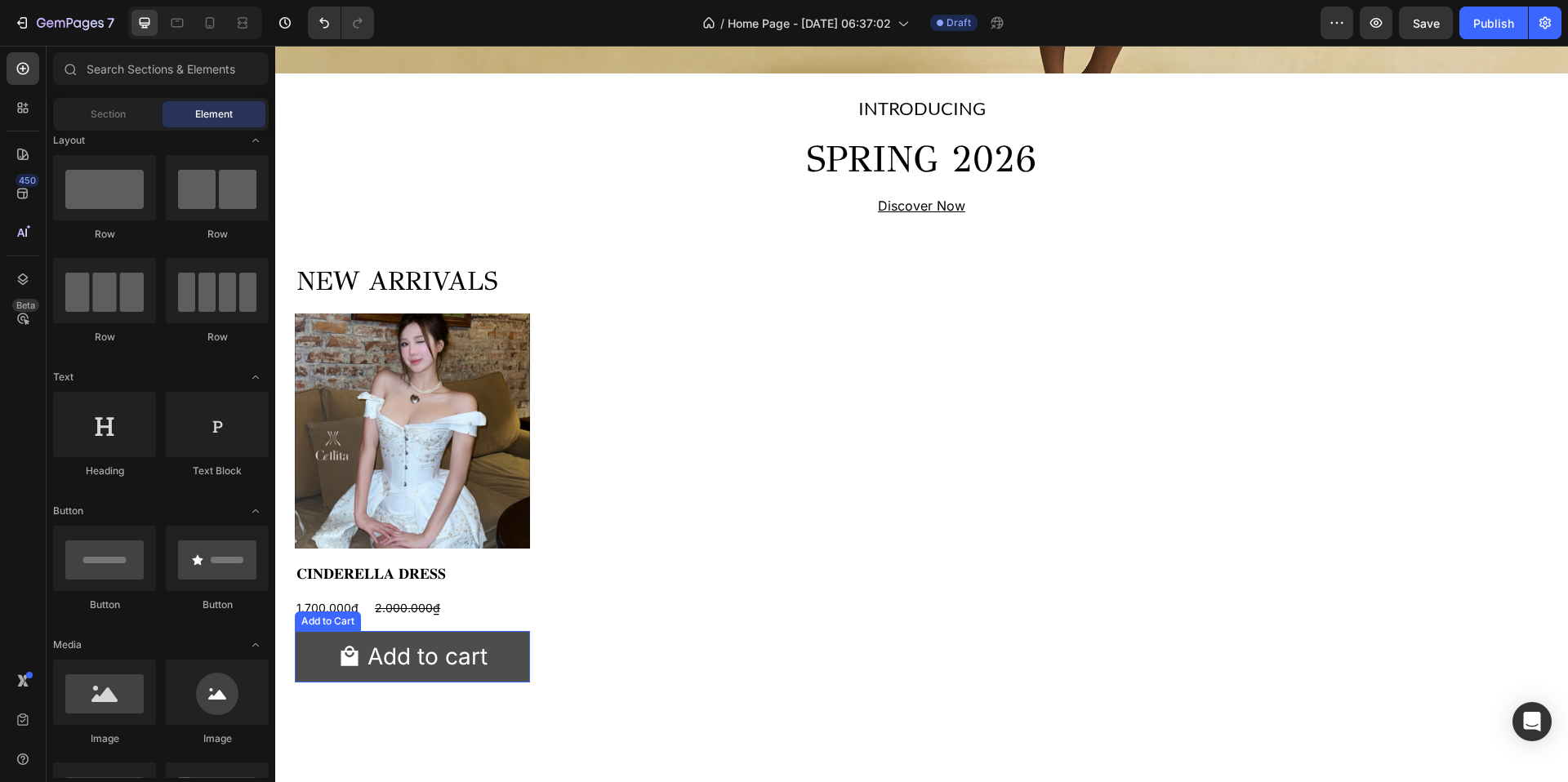
click at [433, 640] on button "Add to cart" at bounding box center [412, 657] width 235 height 52
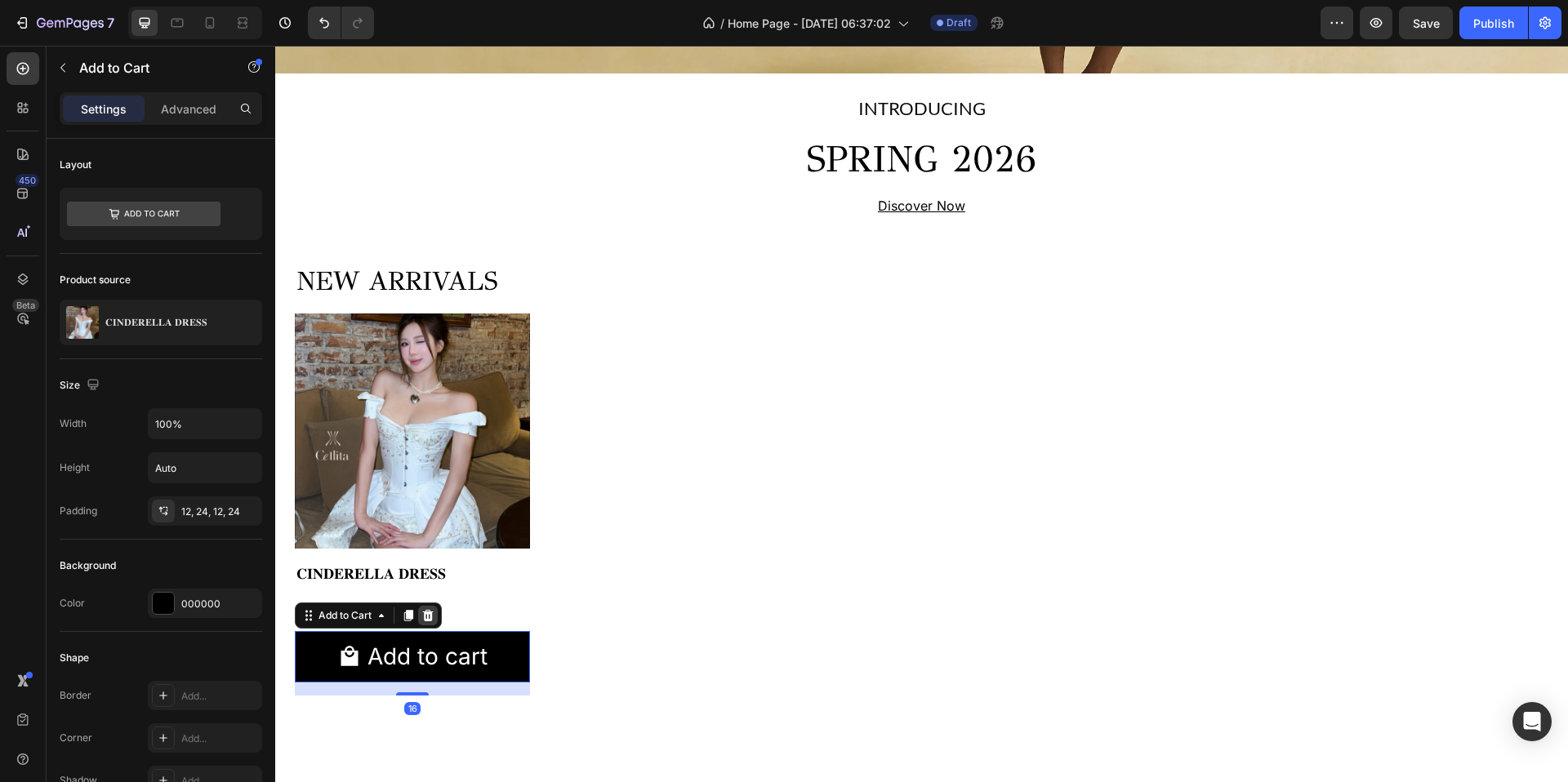
click at [431, 616] on icon at bounding box center [428, 616] width 11 height 12
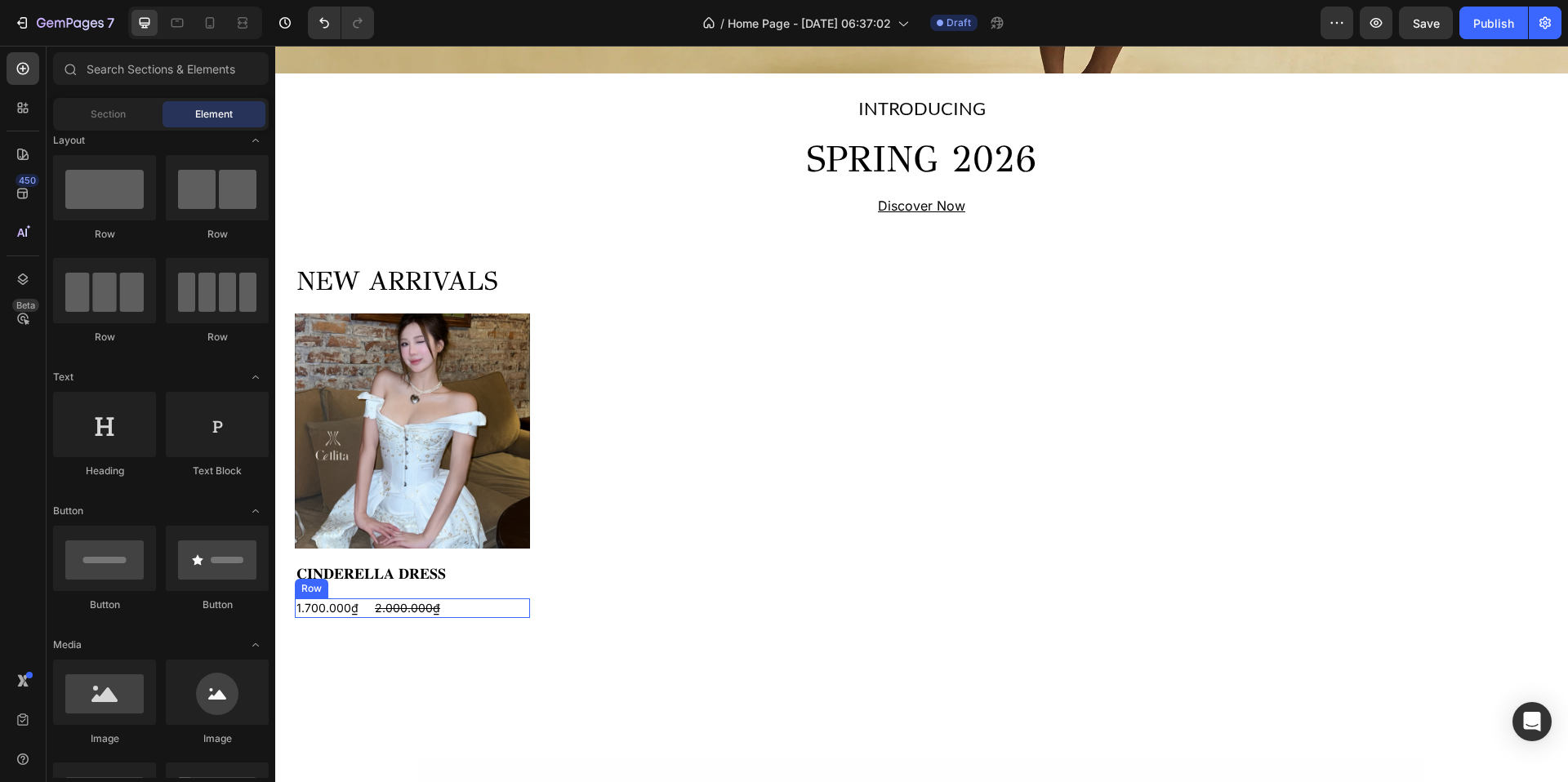
click at [477, 600] on div "1.700.000₫ Product Price Product Price 2.000.000₫ Product Price Product Price R…" at bounding box center [412, 608] width 235 height 19
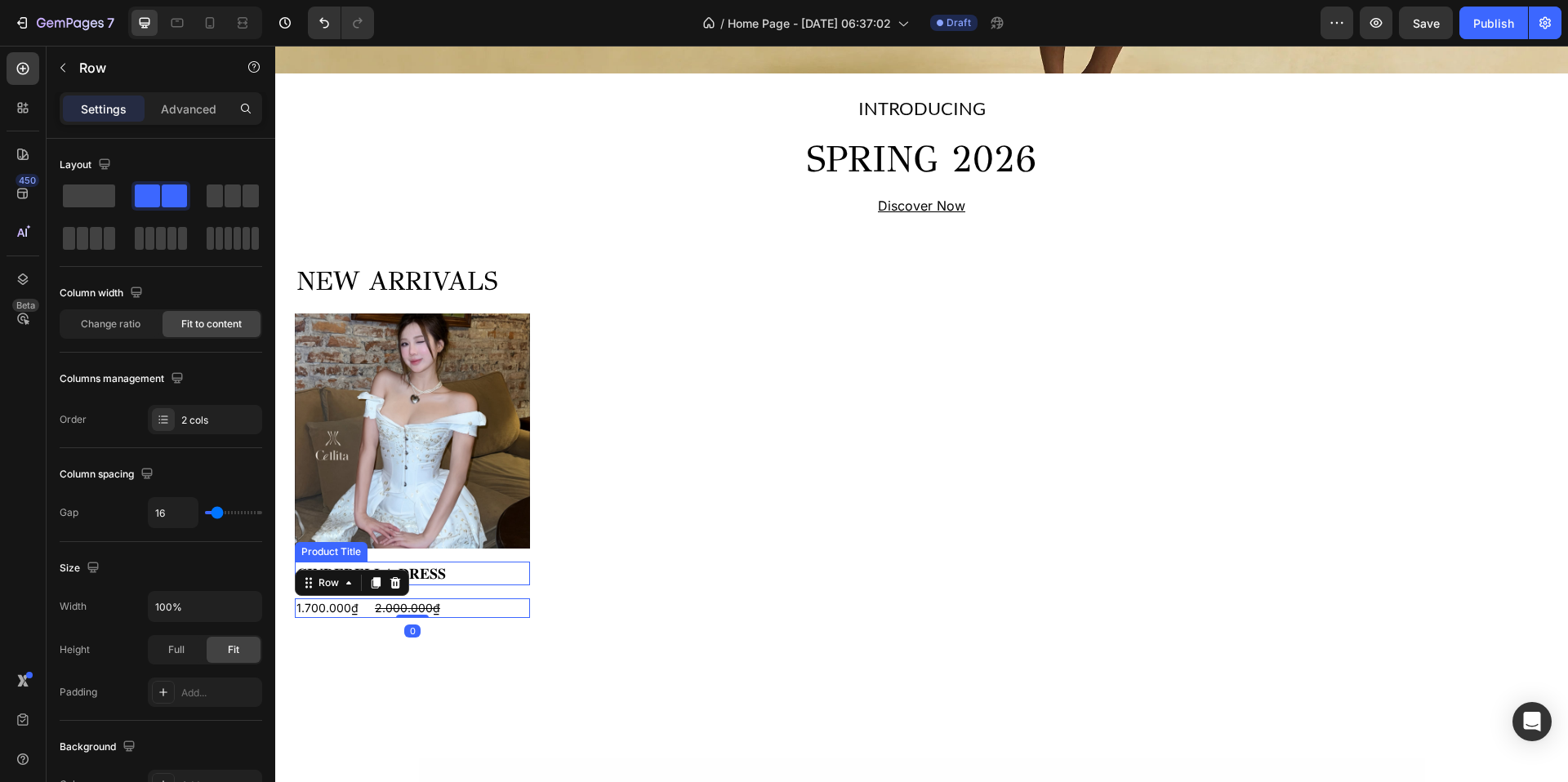
click at [456, 571] on h2 "𝐂𝐈𝐍𝐃𝐄𝐑𝐄𝐋𝐋𝐀 𝐃𝐑𝐄𝐒𝐒" at bounding box center [412, 574] width 235 height 24
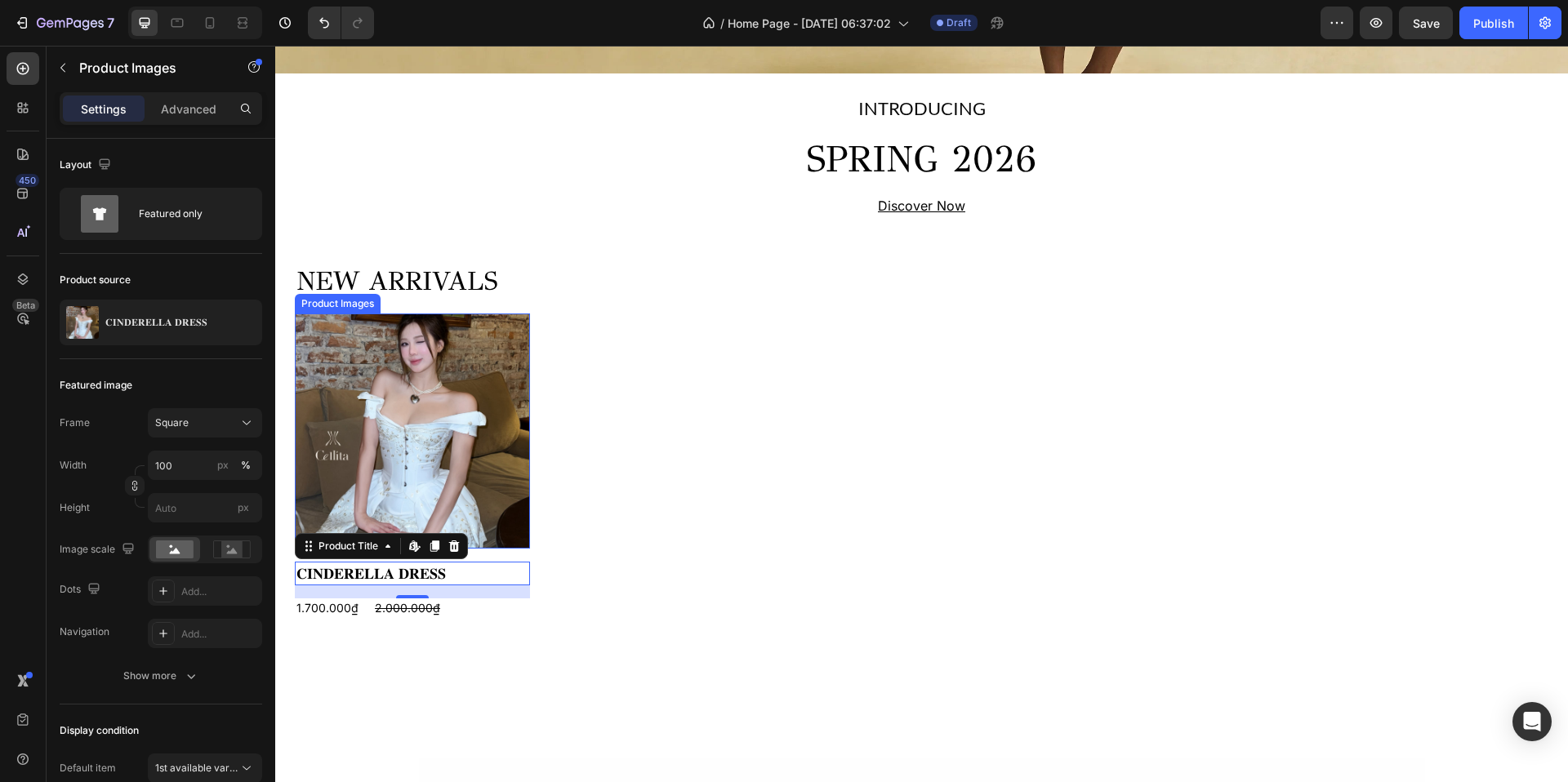
click at [491, 345] on img at bounding box center [412, 430] width 235 height 235
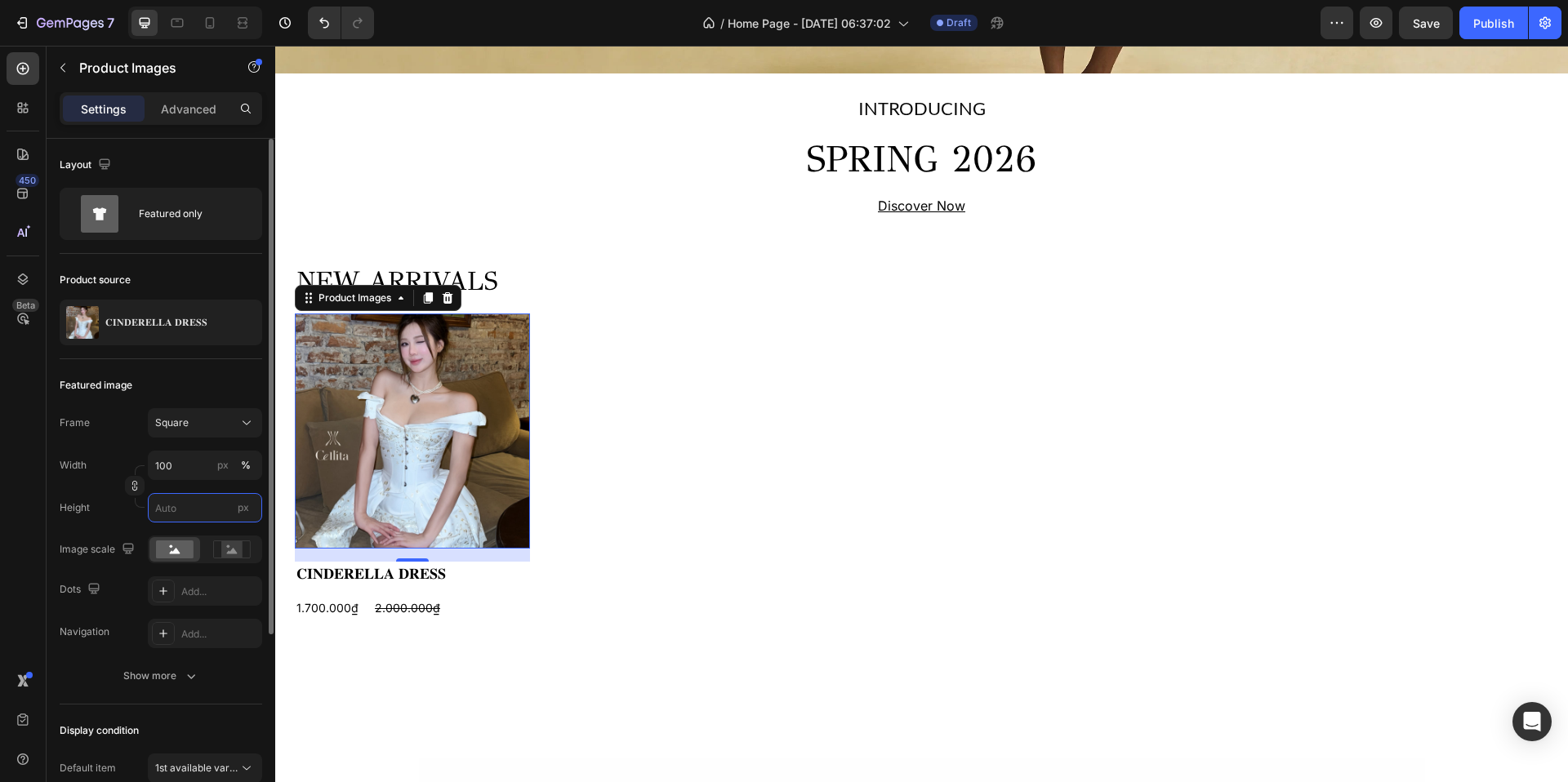
click at [172, 506] on input "px" at bounding box center [205, 507] width 114 height 30
click at [195, 463] on input "100" at bounding box center [205, 465] width 114 height 30
click at [201, 423] on div "Square" at bounding box center [195, 423] width 80 height 14
click at [248, 492] on icon at bounding box center [240, 494] width 16 height 16
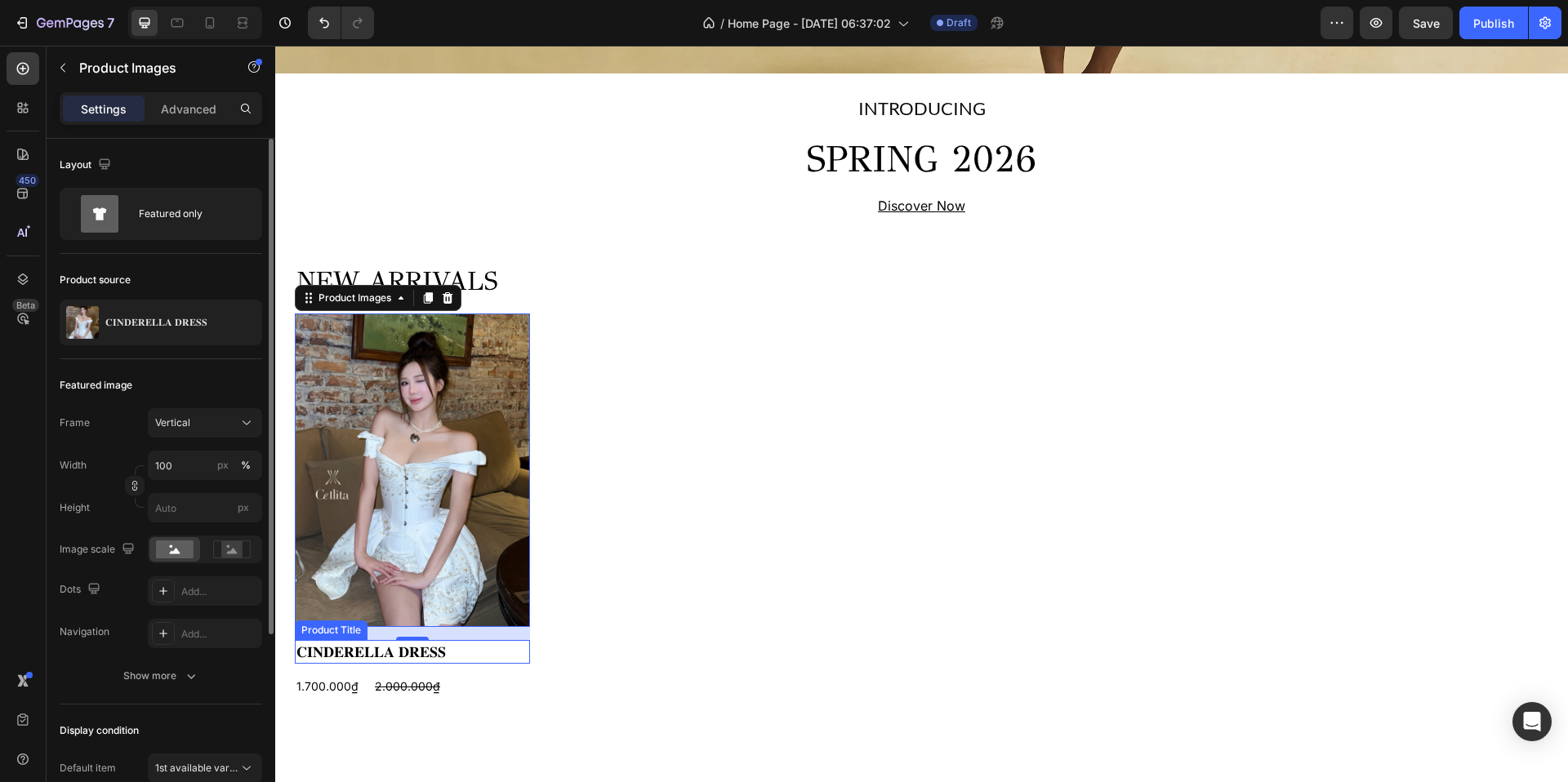
click at [457, 646] on h2 "𝐂𝐈𝐍𝐃𝐄𝐑𝐄𝐋𝐋𝐀 𝐃𝐑𝐄𝐒𝐒" at bounding box center [412, 651] width 235 height 24
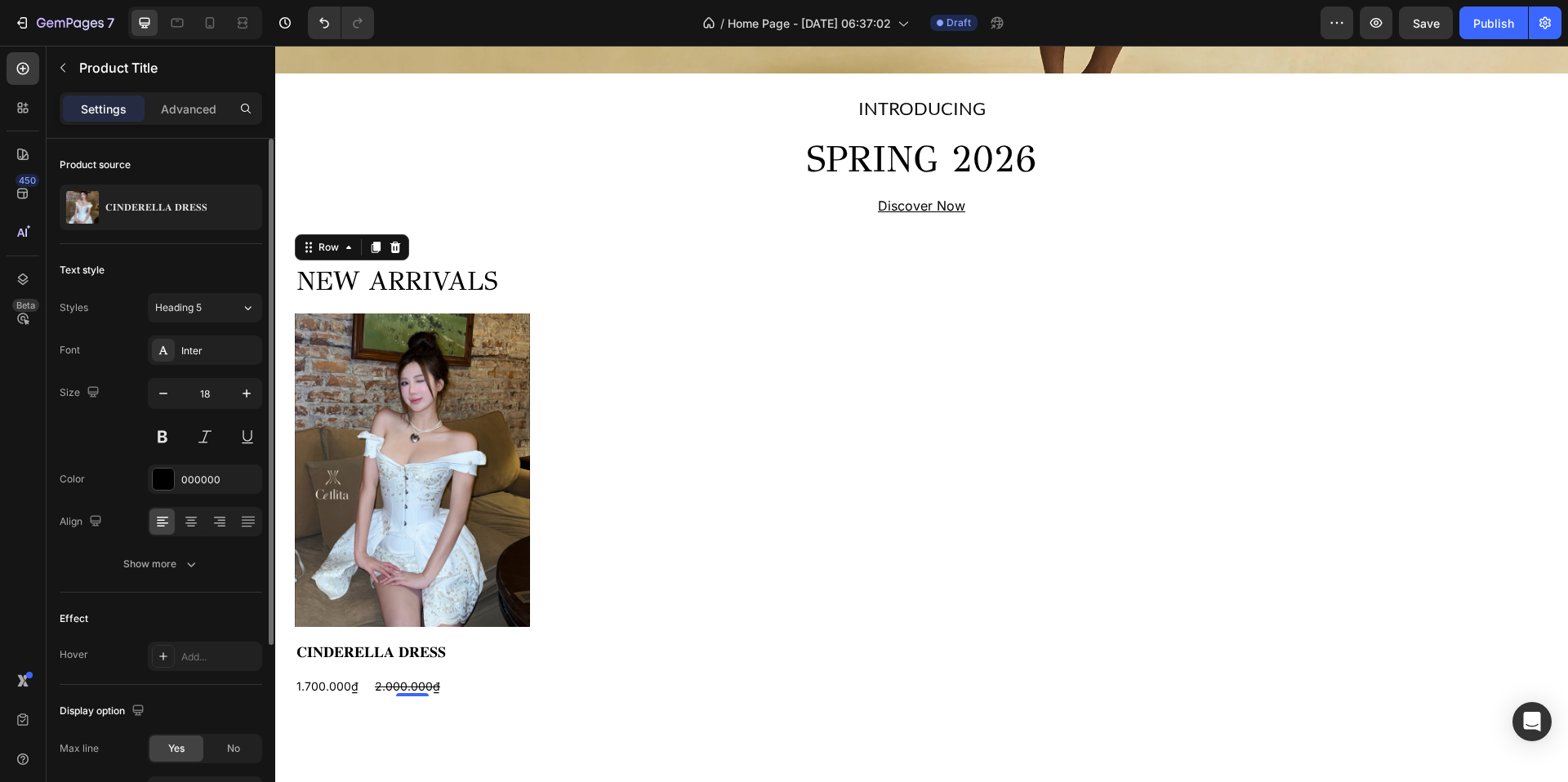
click at [483, 634] on div "NEW ARRIVALS Heading Product Images 𝐂𝐈𝐍𝐃𝐄𝐑𝐄𝐋𝐋𝐀 𝐃𝐑𝐄𝐒𝐒 Product Title 1.700.000₫ P…" at bounding box center [412, 479] width 235 height 433
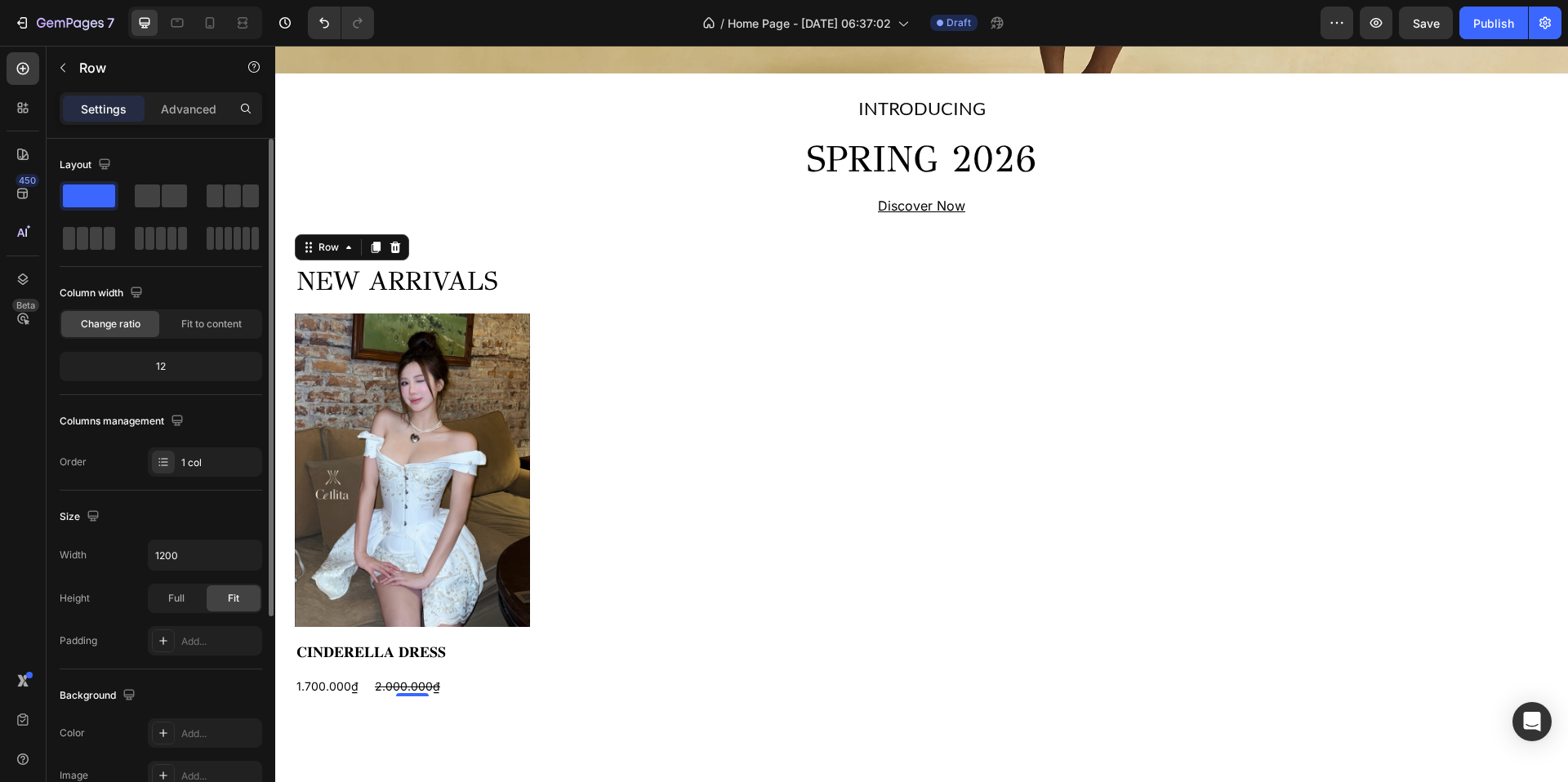
click at [483, 634] on div "NEW ARRIVALS Heading Product Images 𝐂𝐈𝐍𝐃𝐄𝐑𝐄𝐋𝐋𝐀 𝐃𝐑𝐄𝐒𝐒 Product Title 1.700.000₫ P…" at bounding box center [412, 479] width 235 height 433
click at [478, 635] on div "NEW ARRIVALS Heading Product Images 𝐂𝐈𝐍𝐃𝐄𝐑𝐄𝐋𝐋𝐀 𝐃𝐑𝐄𝐒𝐒 Product Title 1.700.000₫ P…" at bounding box center [412, 479] width 235 height 433
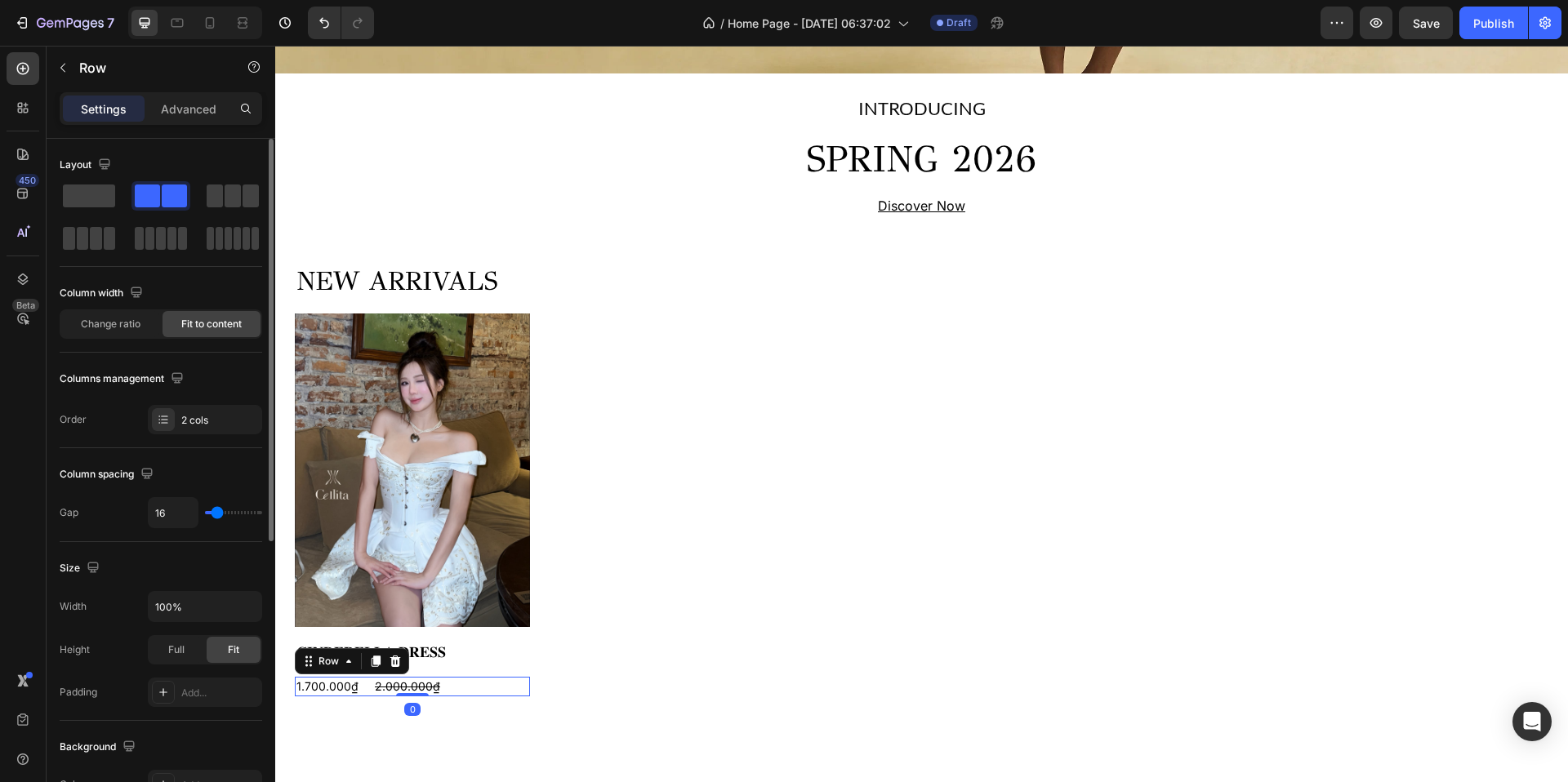
click at [460, 679] on div "1.700.000₫ Product Price Product Price 2.000.000₫ Product Price Product Price R…" at bounding box center [412, 687] width 235 height 19
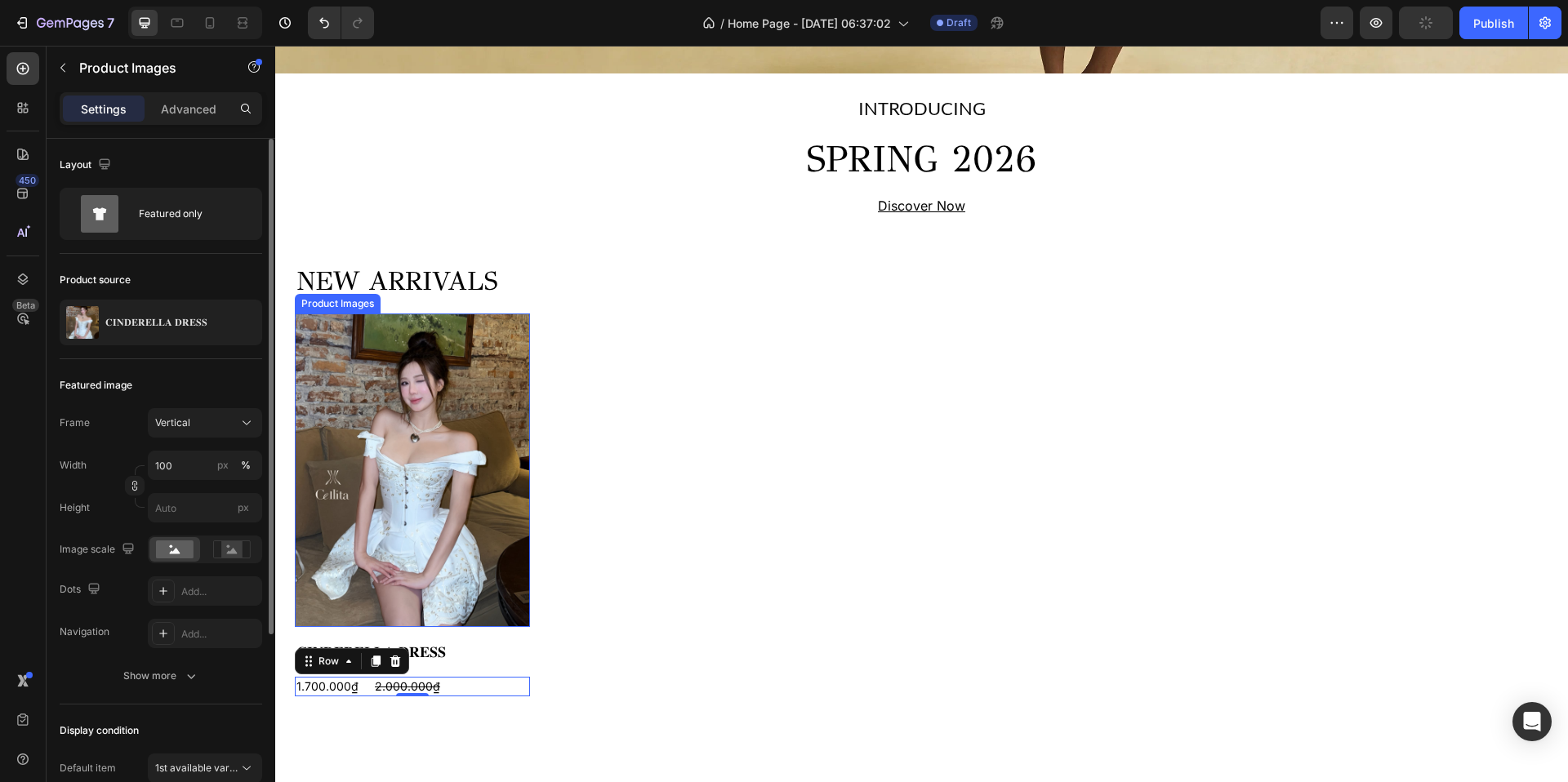
click at [458, 381] on img at bounding box center [412, 470] width 235 height 313
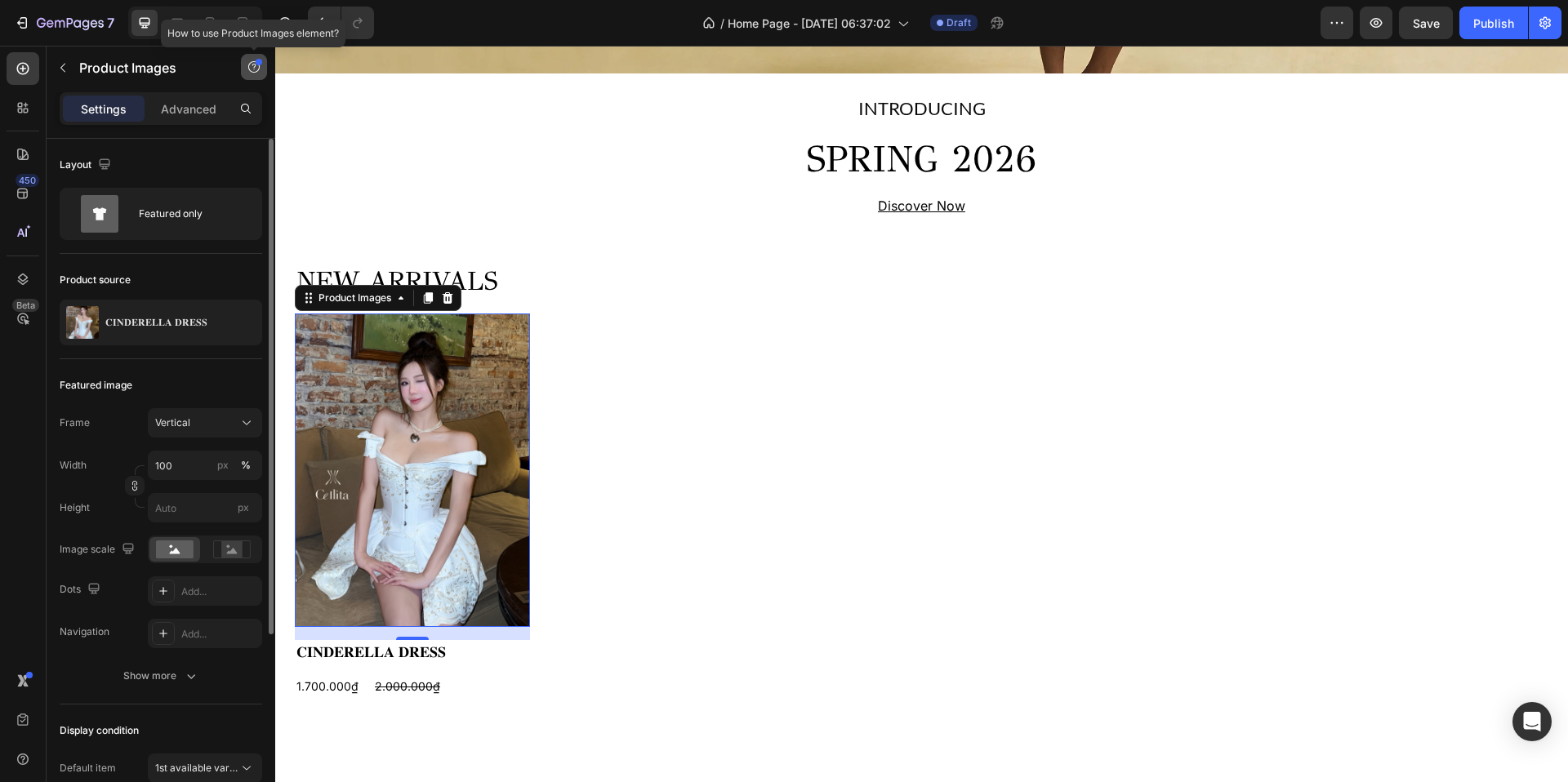
click at [254, 64] on icon "button" at bounding box center [255, 67] width 13 height 13
click at [186, 128] on div "Element tips New" at bounding box center [193, 134] width 120 height 16
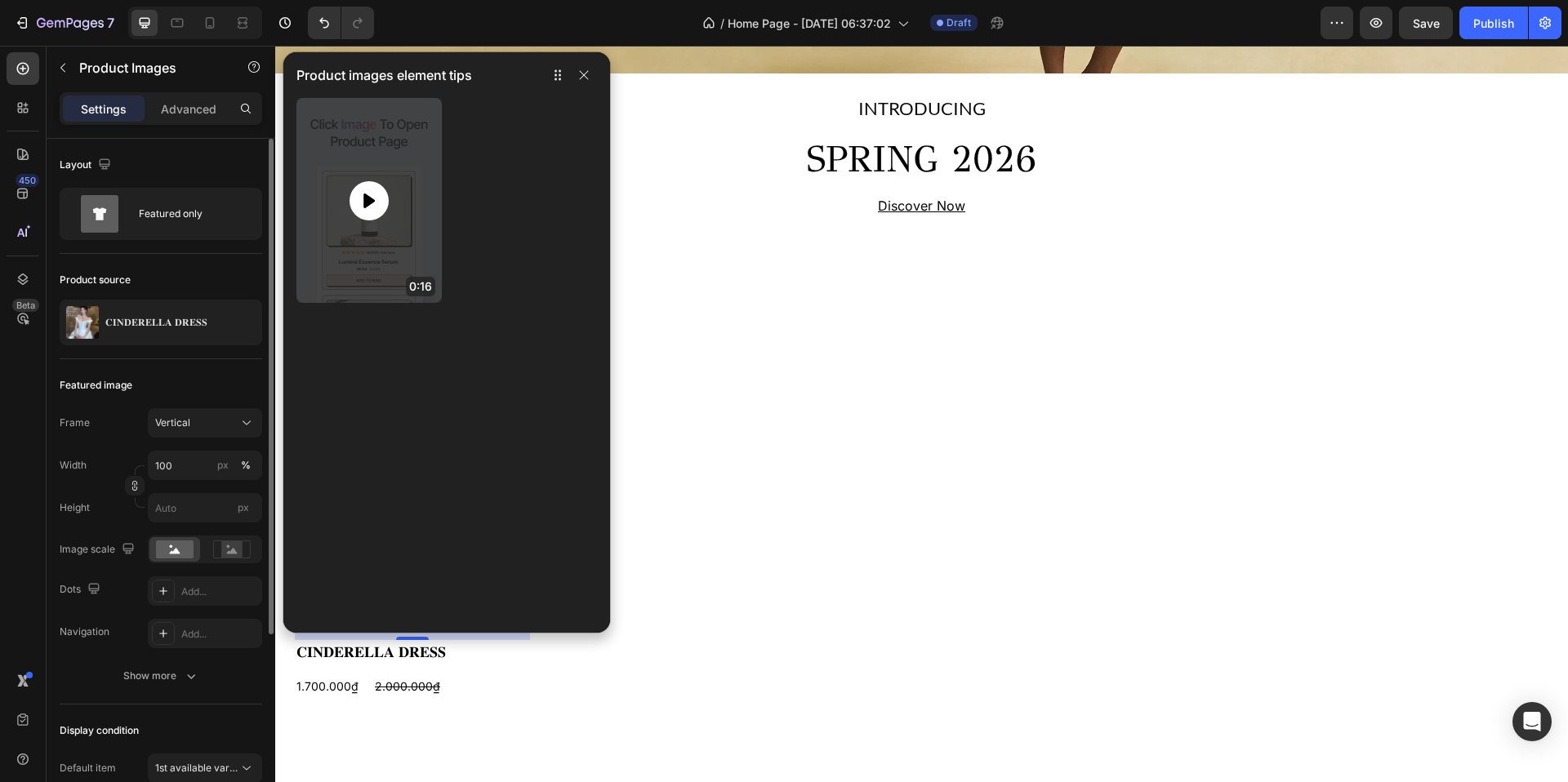
click at [369, 196] on icon at bounding box center [369, 200] width 12 height 14
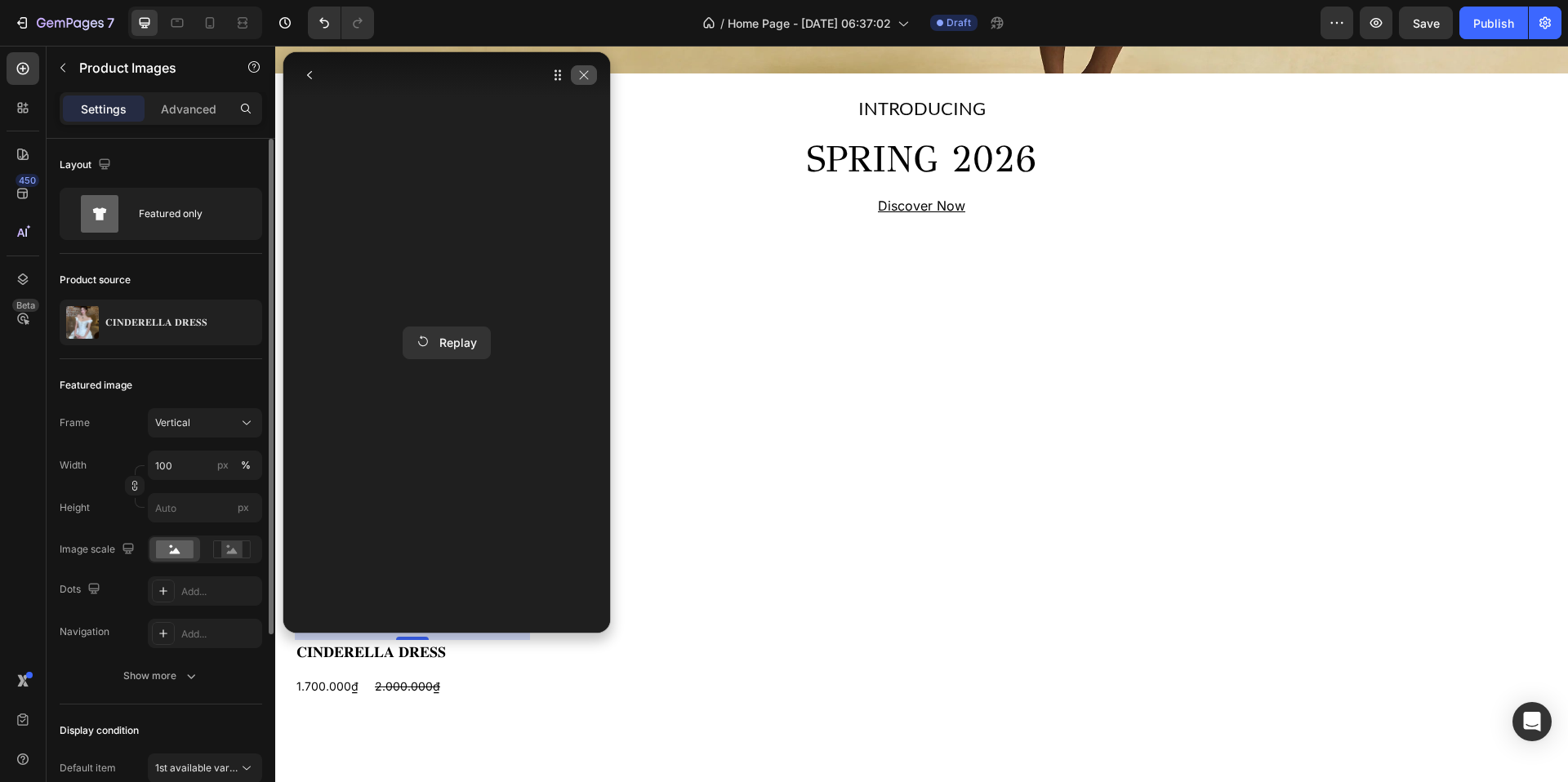
click at [583, 75] on icon "button" at bounding box center [584, 75] width 9 height 9
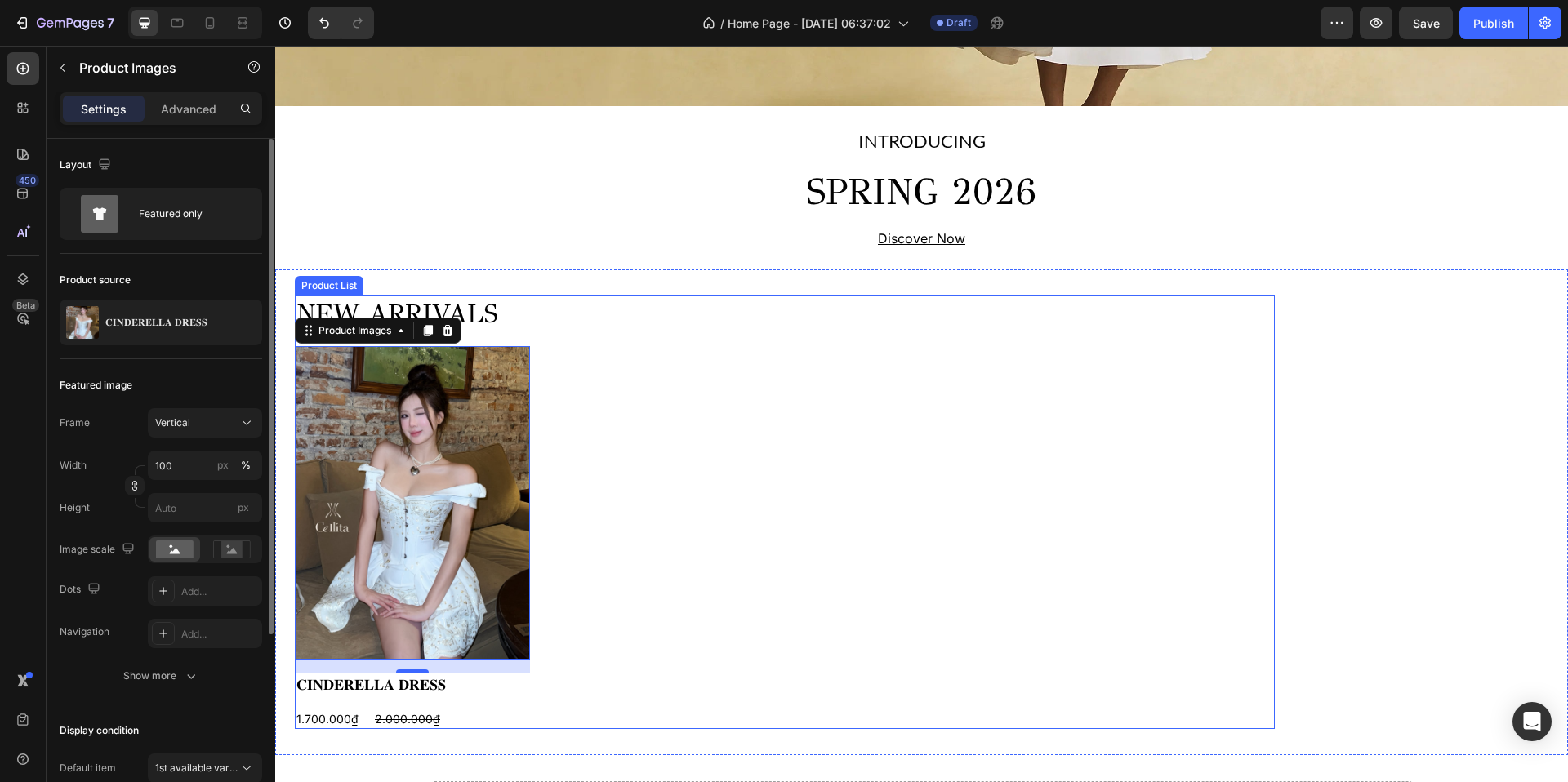
scroll to position [472, 0]
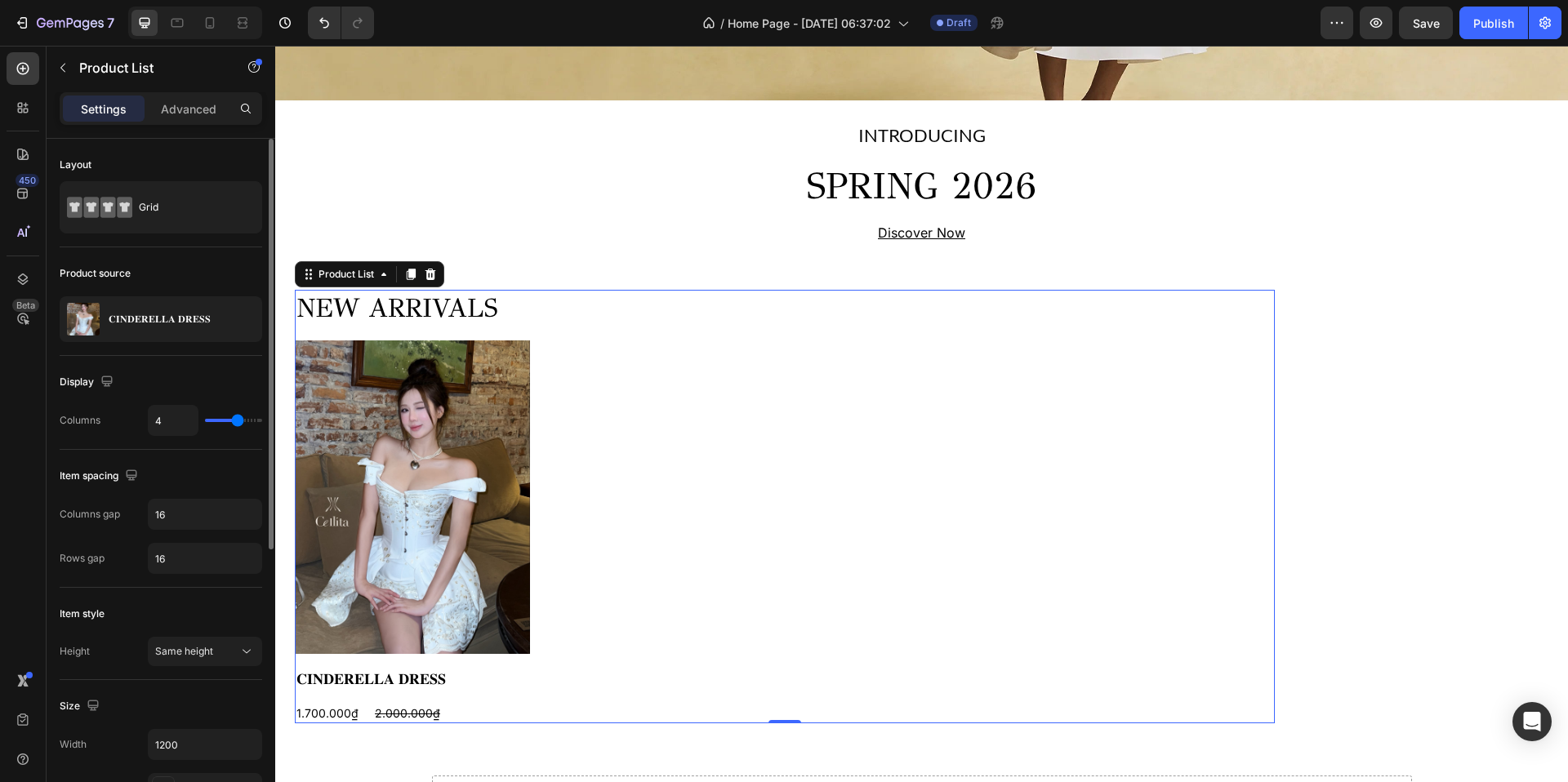
click at [546, 339] on div "NEW ARRIVALS Heading Product Images 𝐂𝐈𝐍𝐃𝐄𝐑𝐄𝐋𝐋𝐀 𝐃𝐑𝐄𝐒𝐒 Product Title 1.700.000₫ P…" at bounding box center [785, 506] width 980 height 433
click at [384, 269] on icon at bounding box center [384, 275] width 13 height 13
click at [384, 275] on icon at bounding box center [383, 274] width 5 height 3
click at [677, 417] on div "NEW ARRIVALS Heading Product Images 𝐂𝐈𝐍𝐃𝐄𝐑𝐄𝐋𝐋𝐀 𝐃𝐑𝐄𝐒𝐒 Product Title 1.700.000₫ P…" at bounding box center [785, 506] width 980 height 433
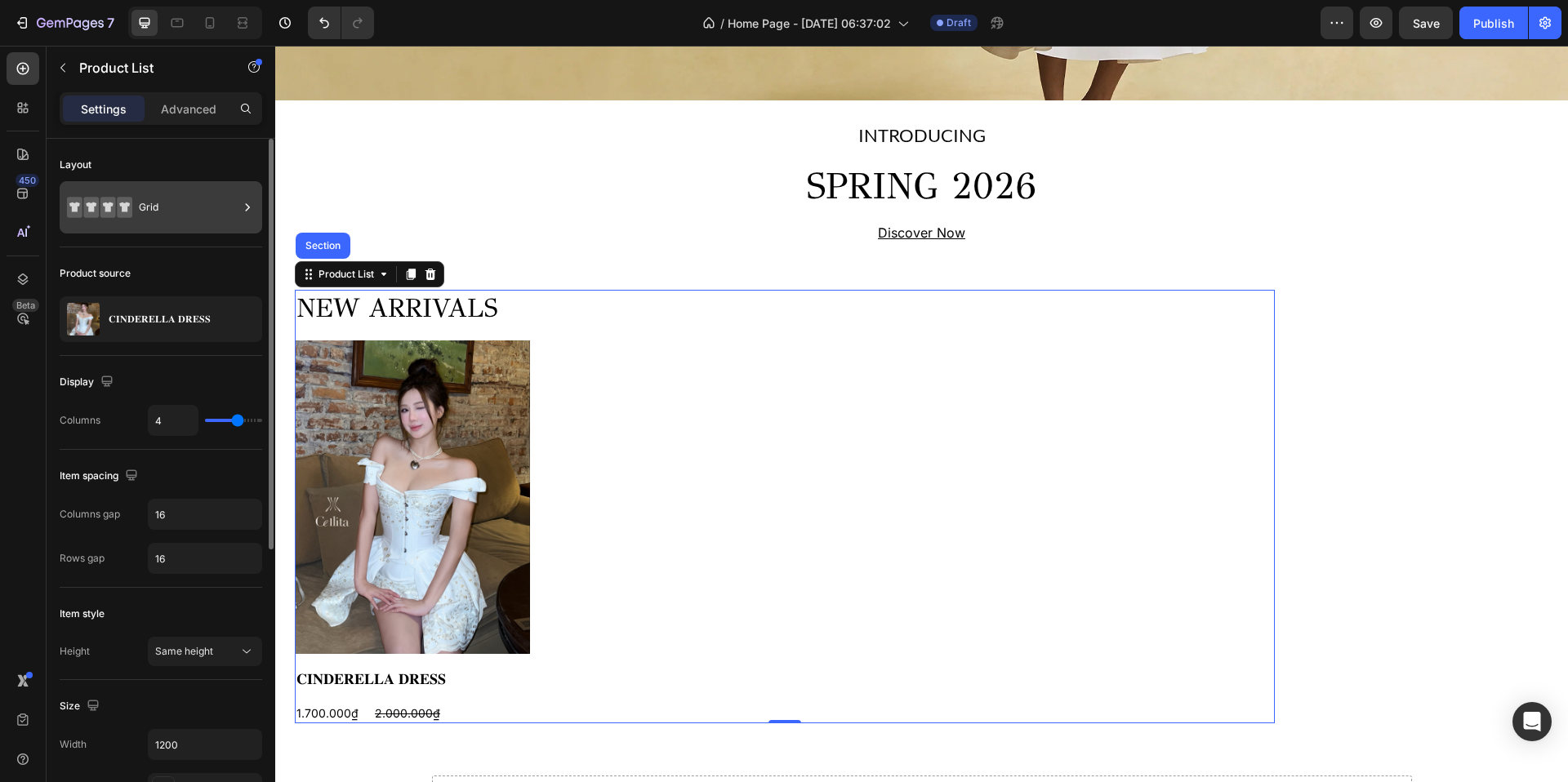
click at [90, 209] on icon at bounding box center [90, 208] width 11 height 10
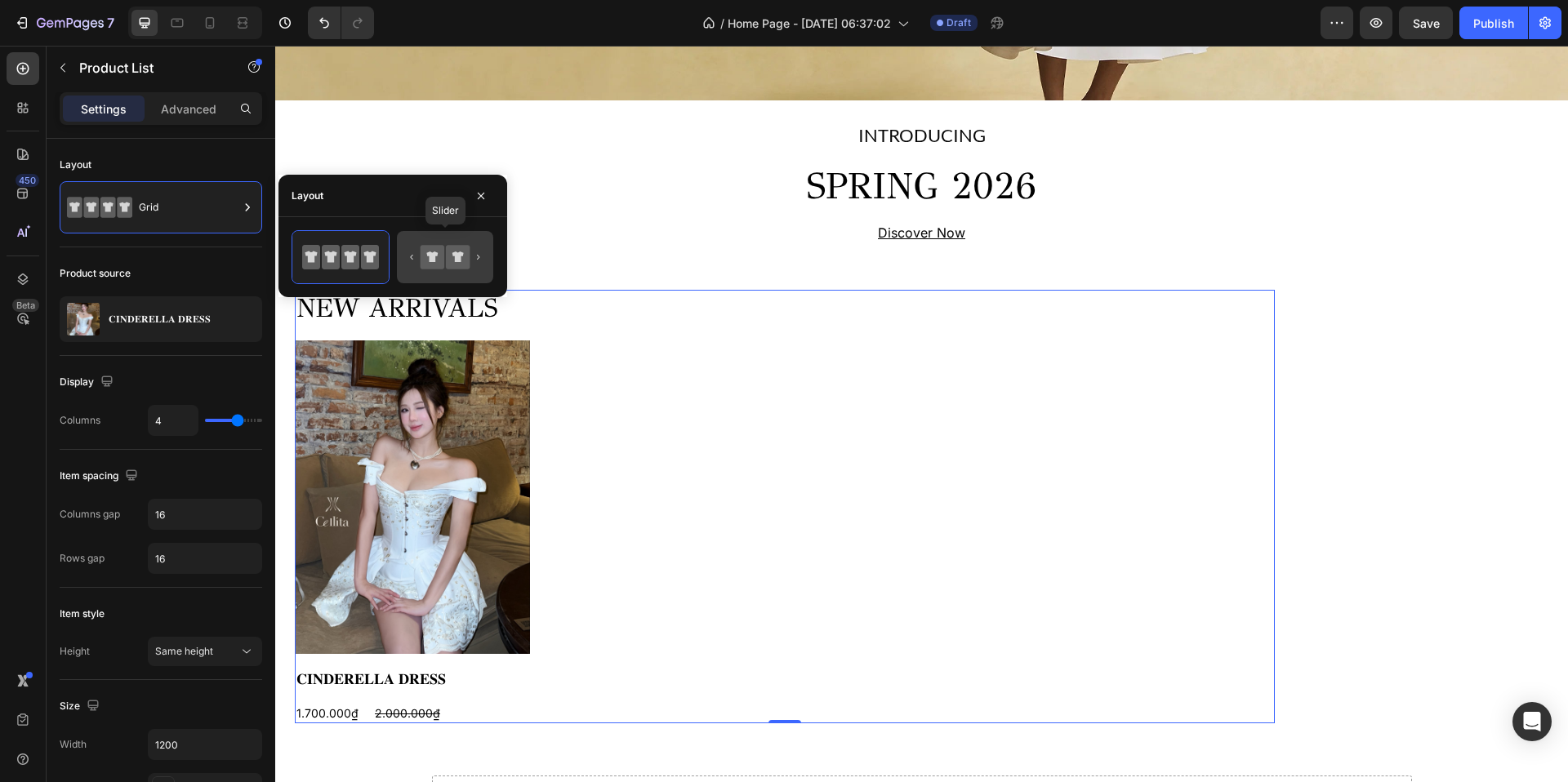
click at [477, 256] on icon at bounding box center [445, 257] width 77 height 33
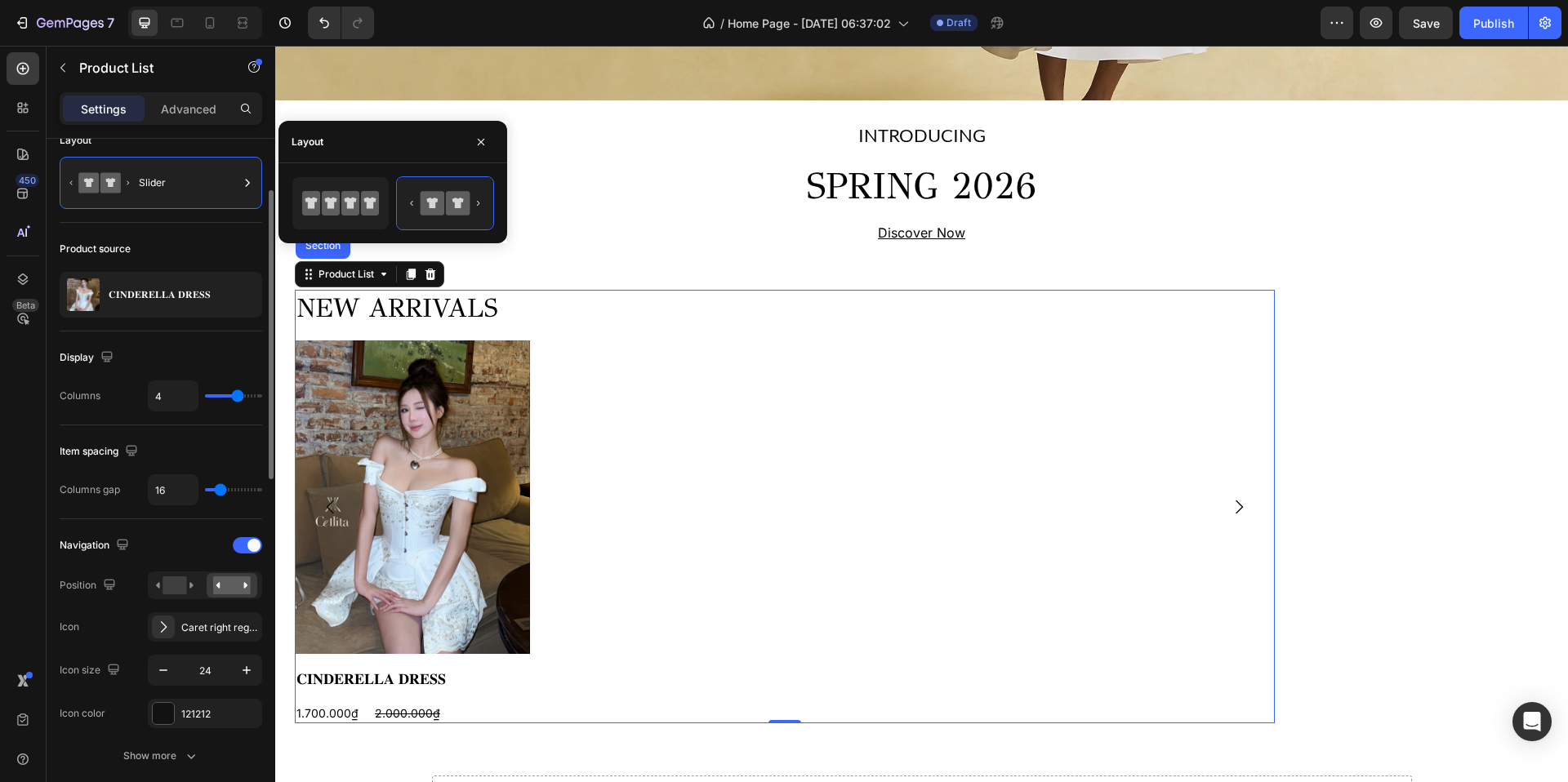
scroll to position [59, 0]
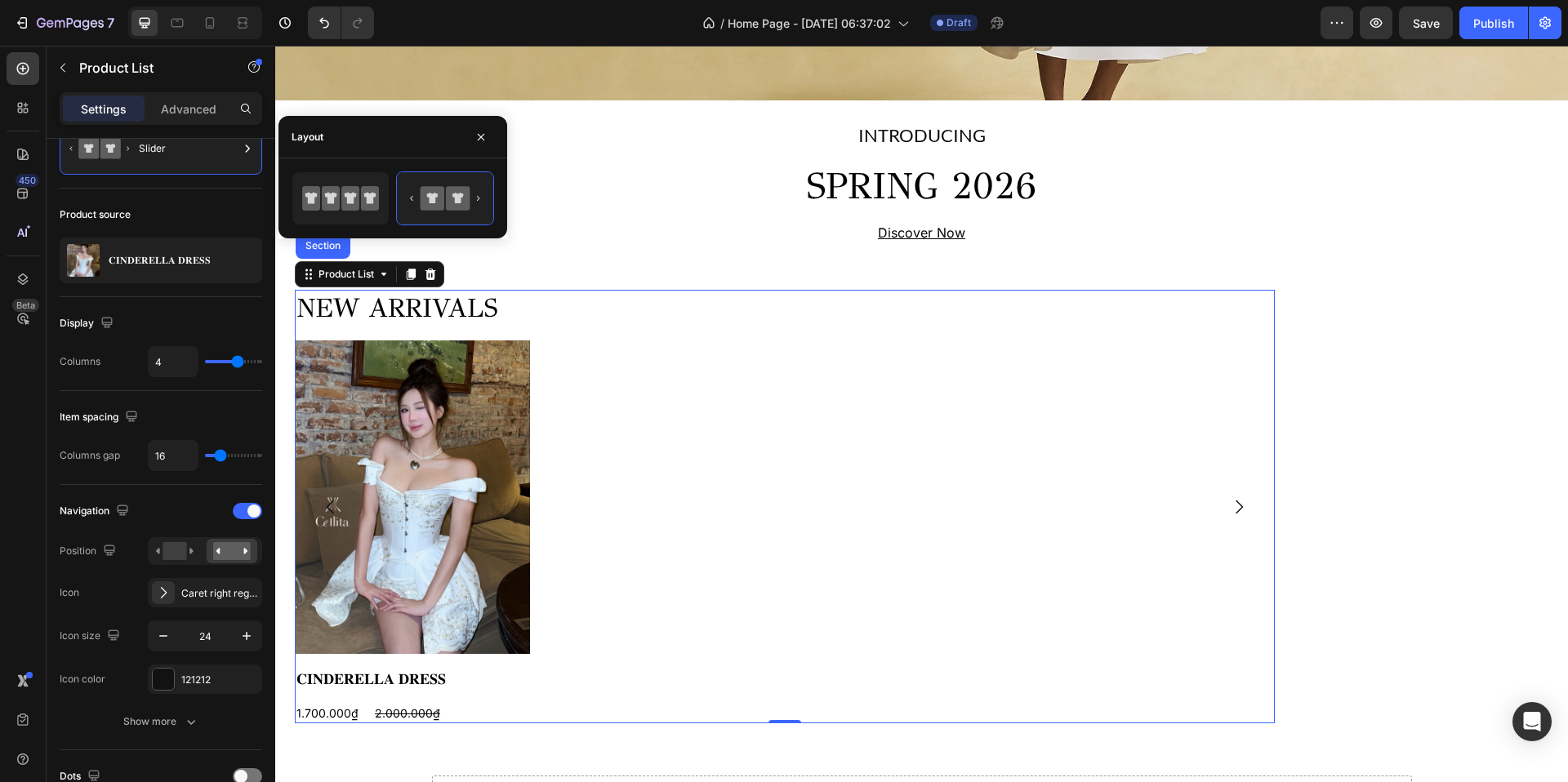
click at [206, 292] on div "Product source 𝐂𝐈𝐍𝐃𝐄𝐑𝐄𝐋𝐋𝐀 𝐃𝐑𝐄𝐒𝐒" at bounding box center [160, 242] width 203 height 109
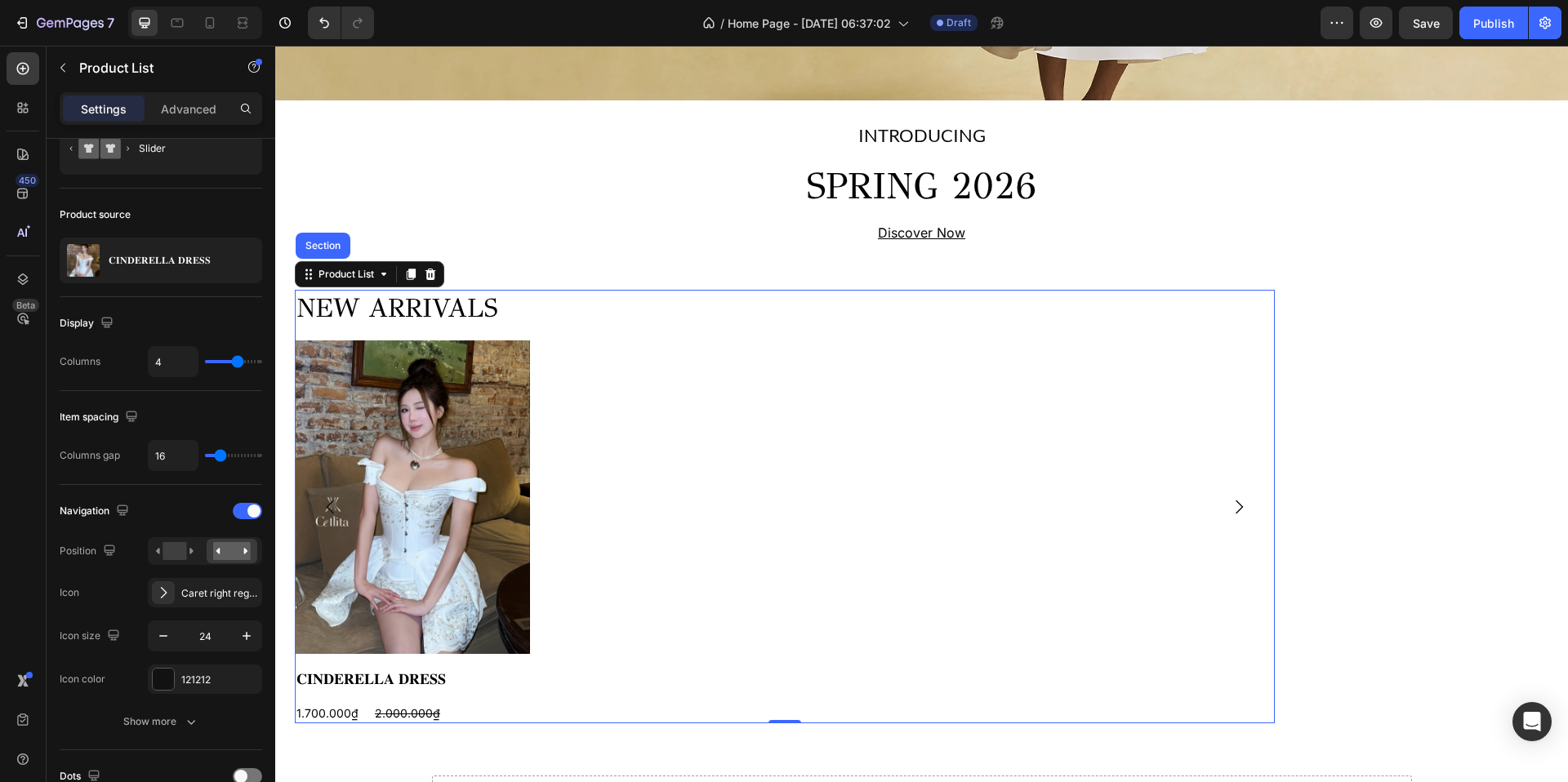
click at [129, 324] on div "Display" at bounding box center [160, 323] width 203 height 26
click at [163, 361] on input "4" at bounding box center [173, 361] width 49 height 30
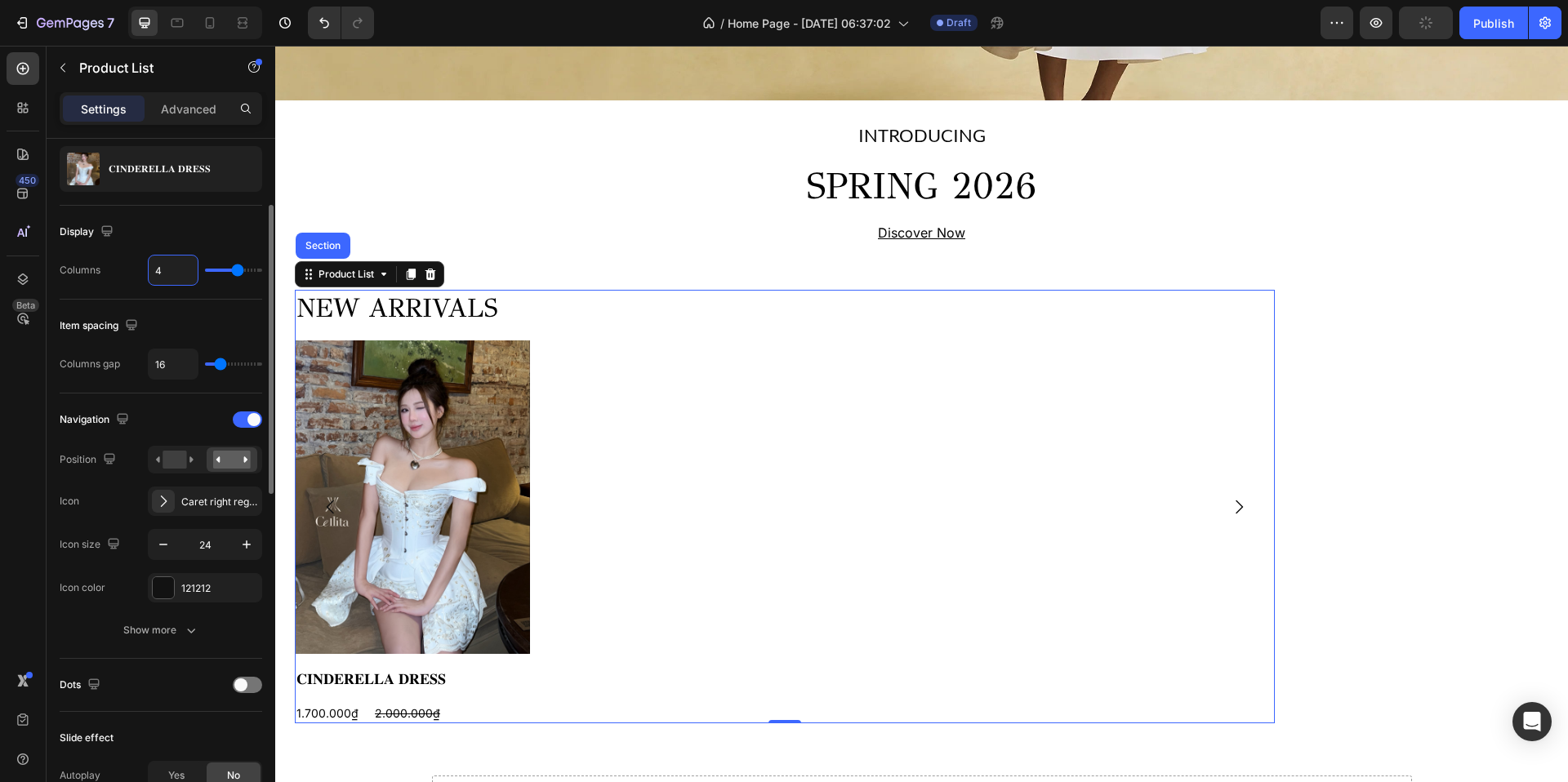
scroll to position [153, 0]
click at [202, 501] on div "Caret right regular" at bounding box center [220, 500] width 77 height 14
click at [181, 410] on div "Navigation" at bounding box center [160, 417] width 203 height 26
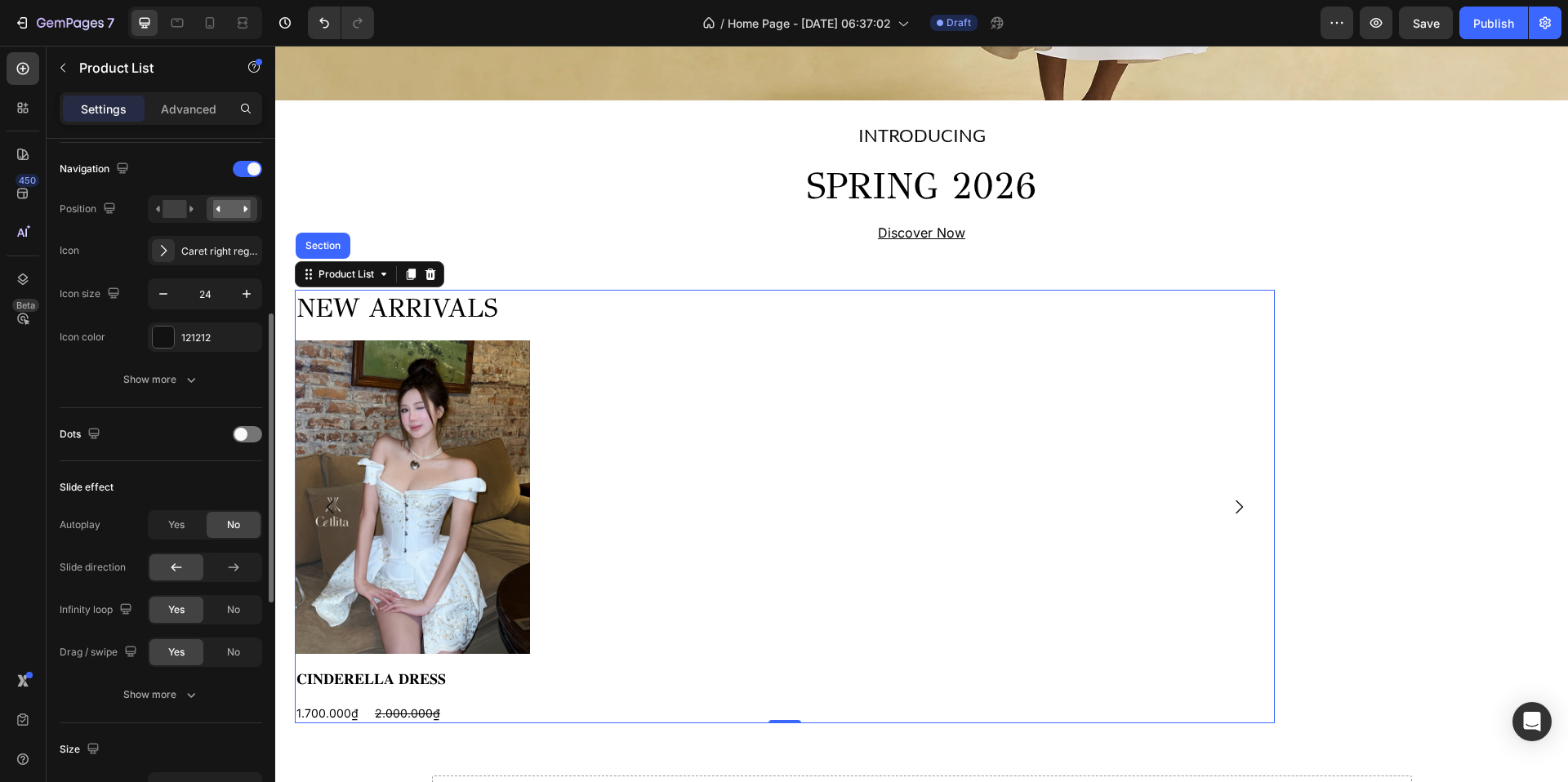
scroll to position [406, 0]
click at [250, 428] on div at bounding box center [247, 429] width 30 height 16
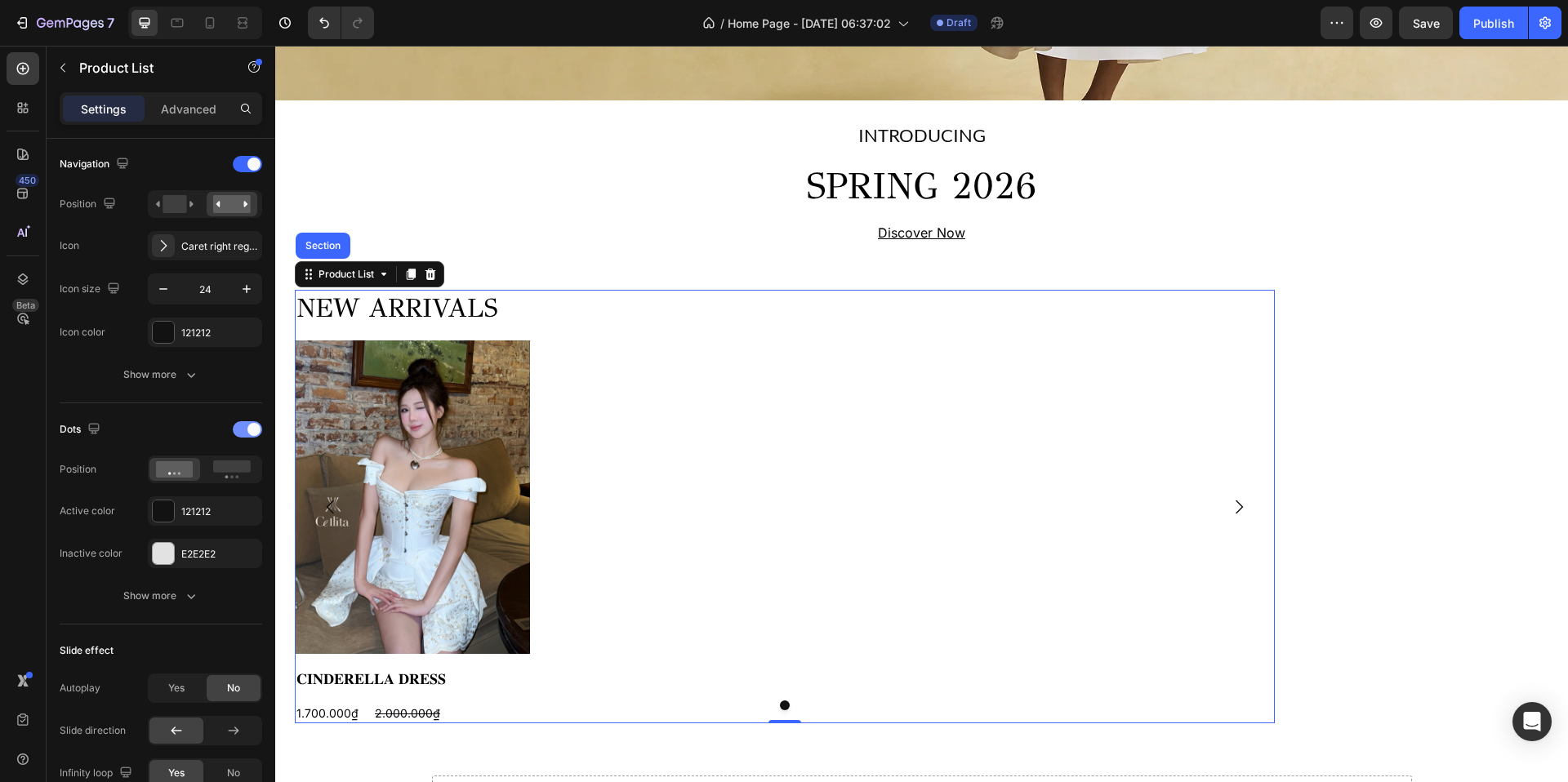
click at [250, 428] on span at bounding box center [255, 429] width 13 height 13
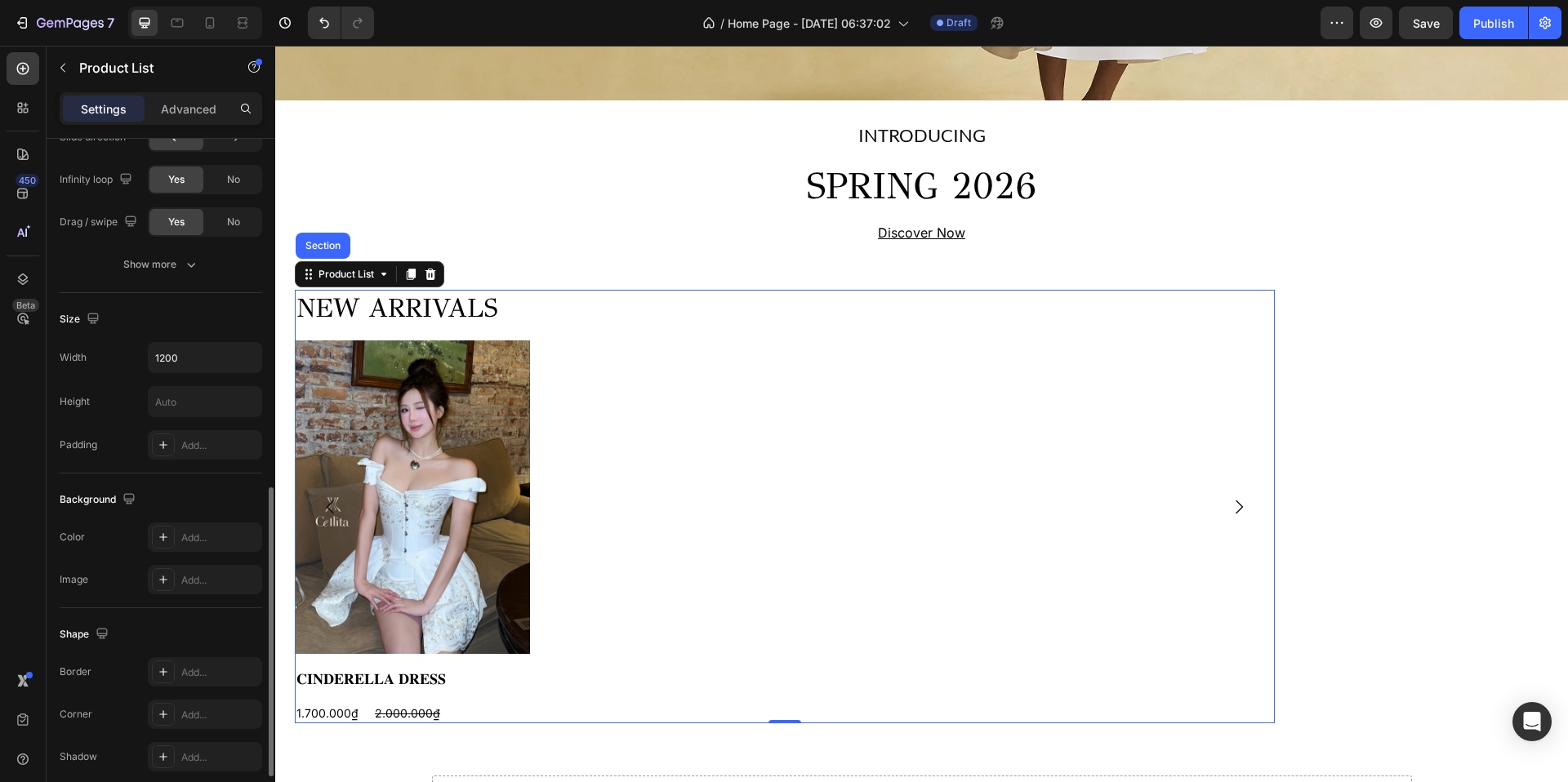
scroll to position [833, 0]
click at [185, 353] on input "1200" at bounding box center [205, 355] width 112 height 30
click at [239, 359] on icon "button" at bounding box center [246, 355] width 16 height 16
click at [212, 308] on div "Size" at bounding box center [160, 317] width 203 height 26
click at [233, 360] on button "button" at bounding box center [246, 355] width 30 height 30
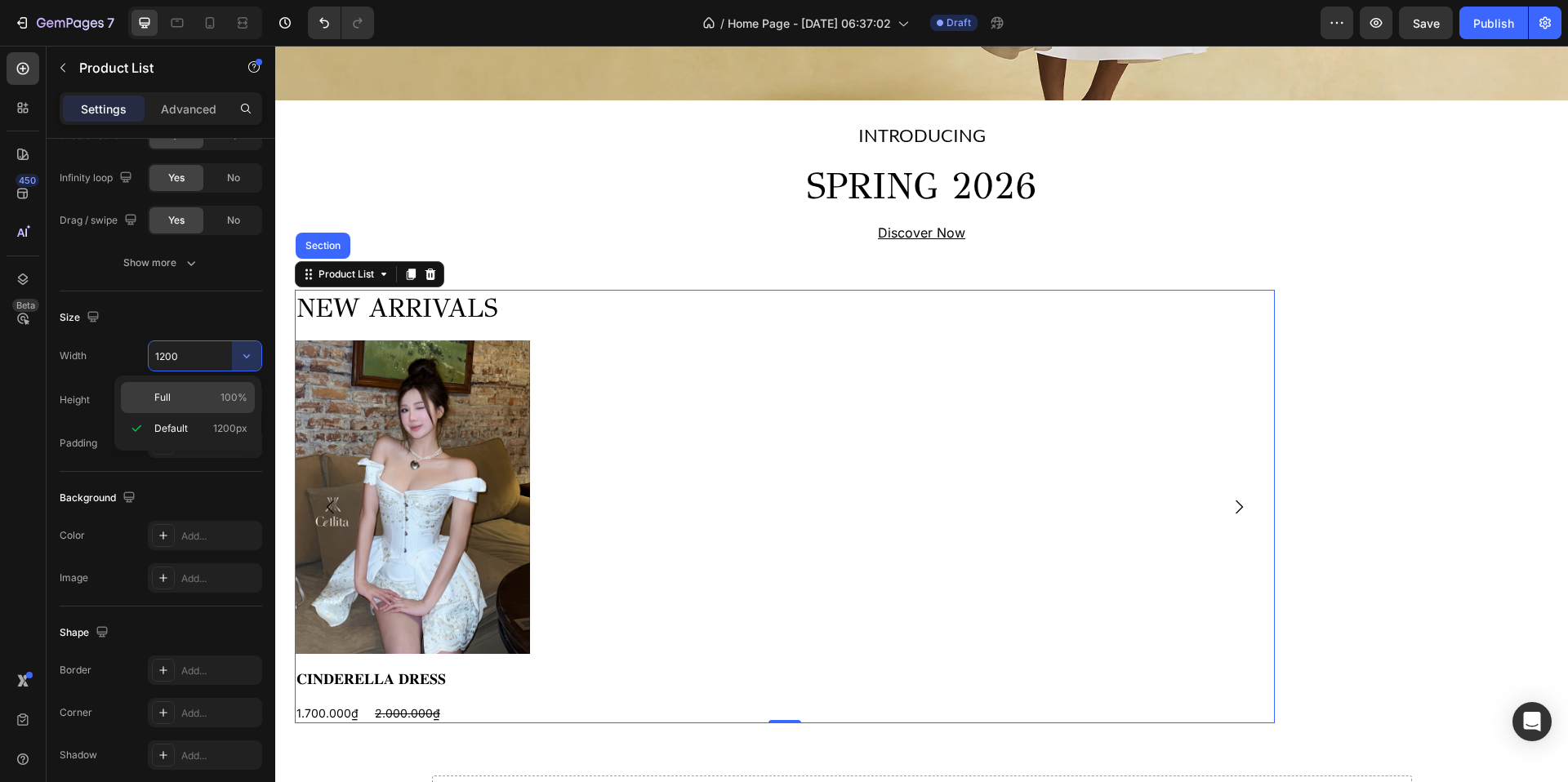
click at [224, 391] on span "100%" at bounding box center [234, 397] width 27 height 14
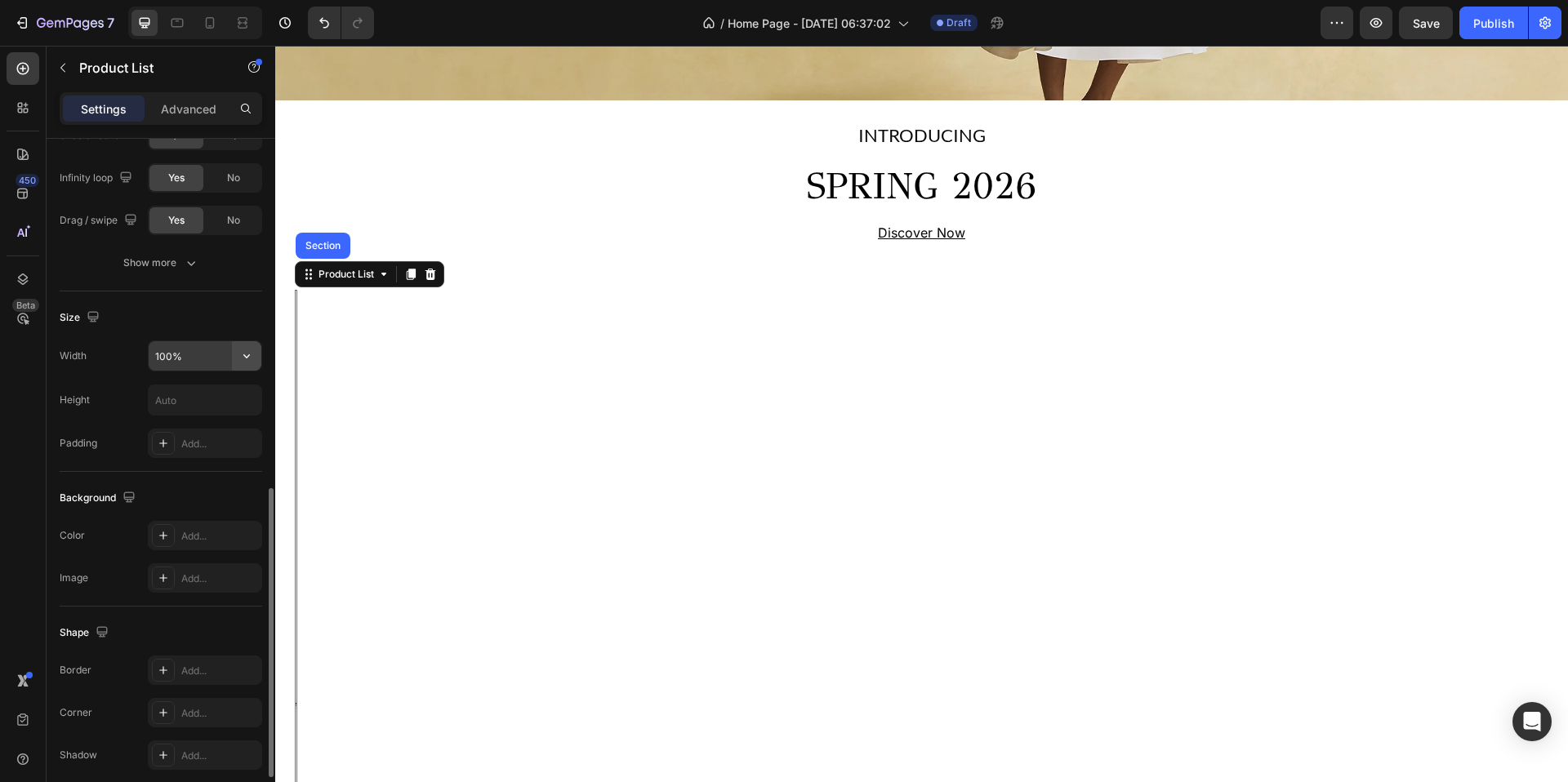
click at [239, 360] on icon "button" at bounding box center [246, 355] width 16 height 16
click at [166, 444] on div "Full 100% Default 1200px" at bounding box center [187, 413] width 147 height 75
click at [166, 439] on div "Default 1200px" at bounding box center [187, 428] width 134 height 31
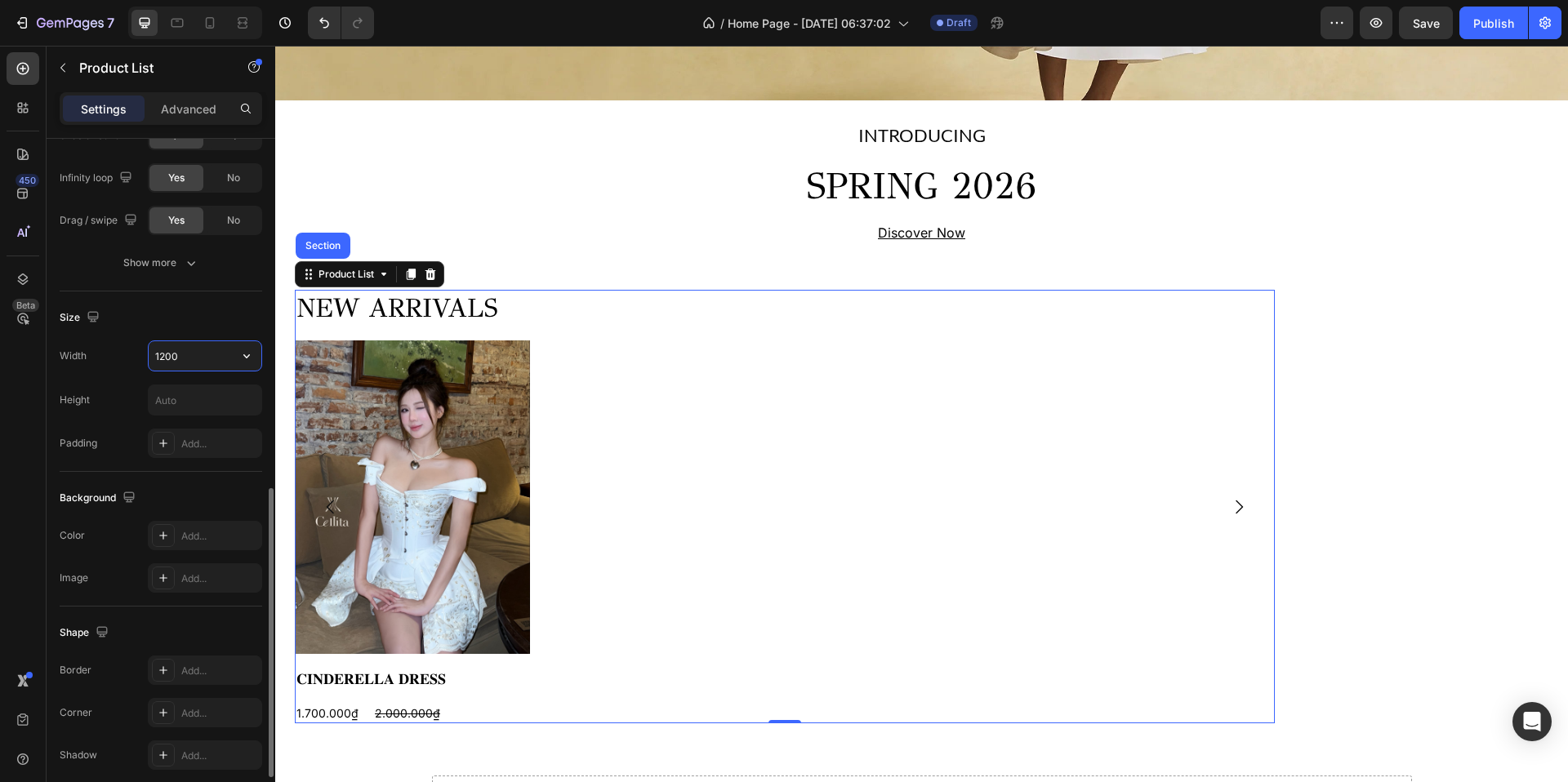
click at [196, 354] on input "1200" at bounding box center [205, 355] width 112 height 30
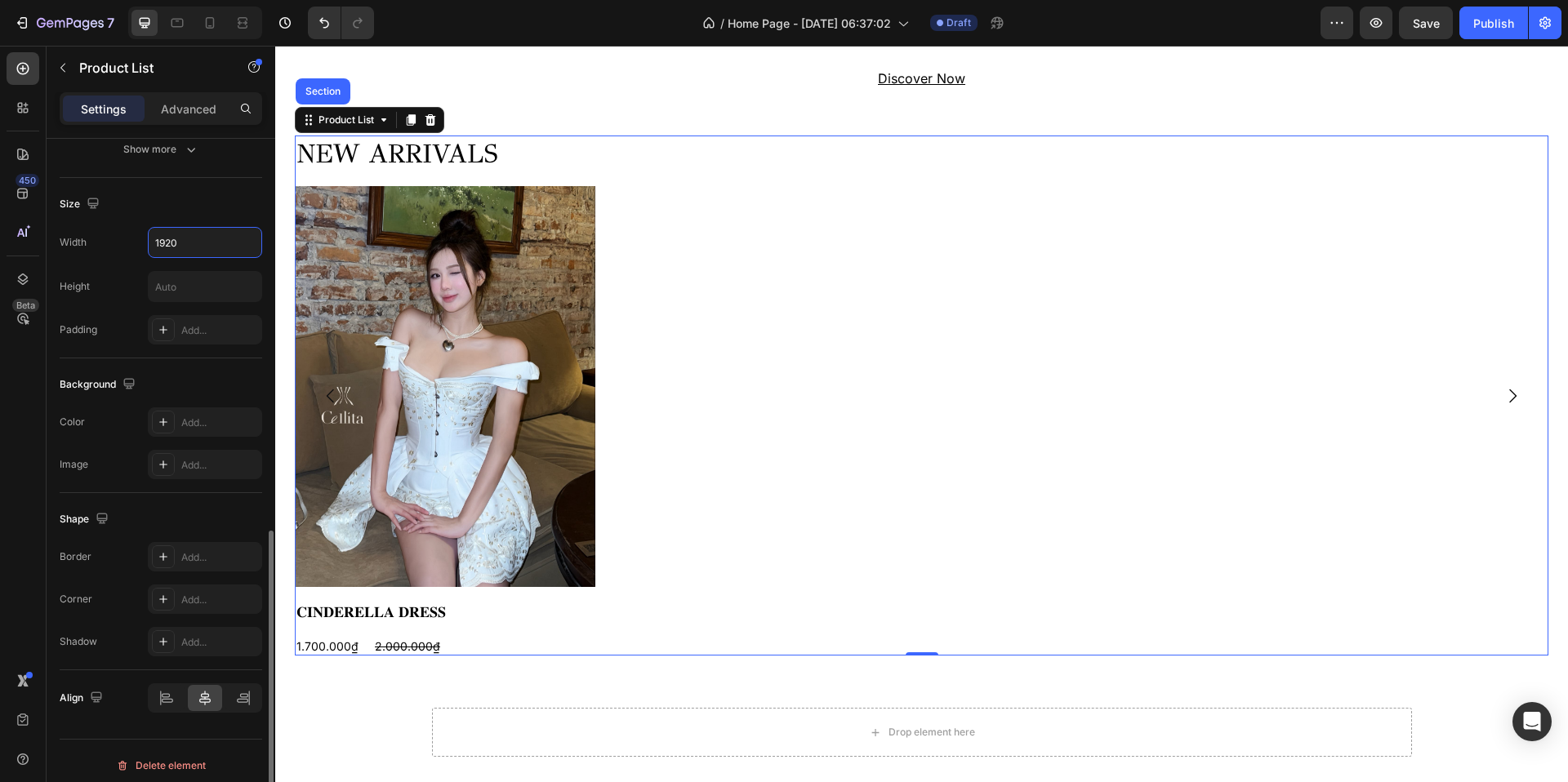
scroll to position [956, 0]
type input "1920"
click at [172, 689] on icon at bounding box center [166, 689] width 16 height 16
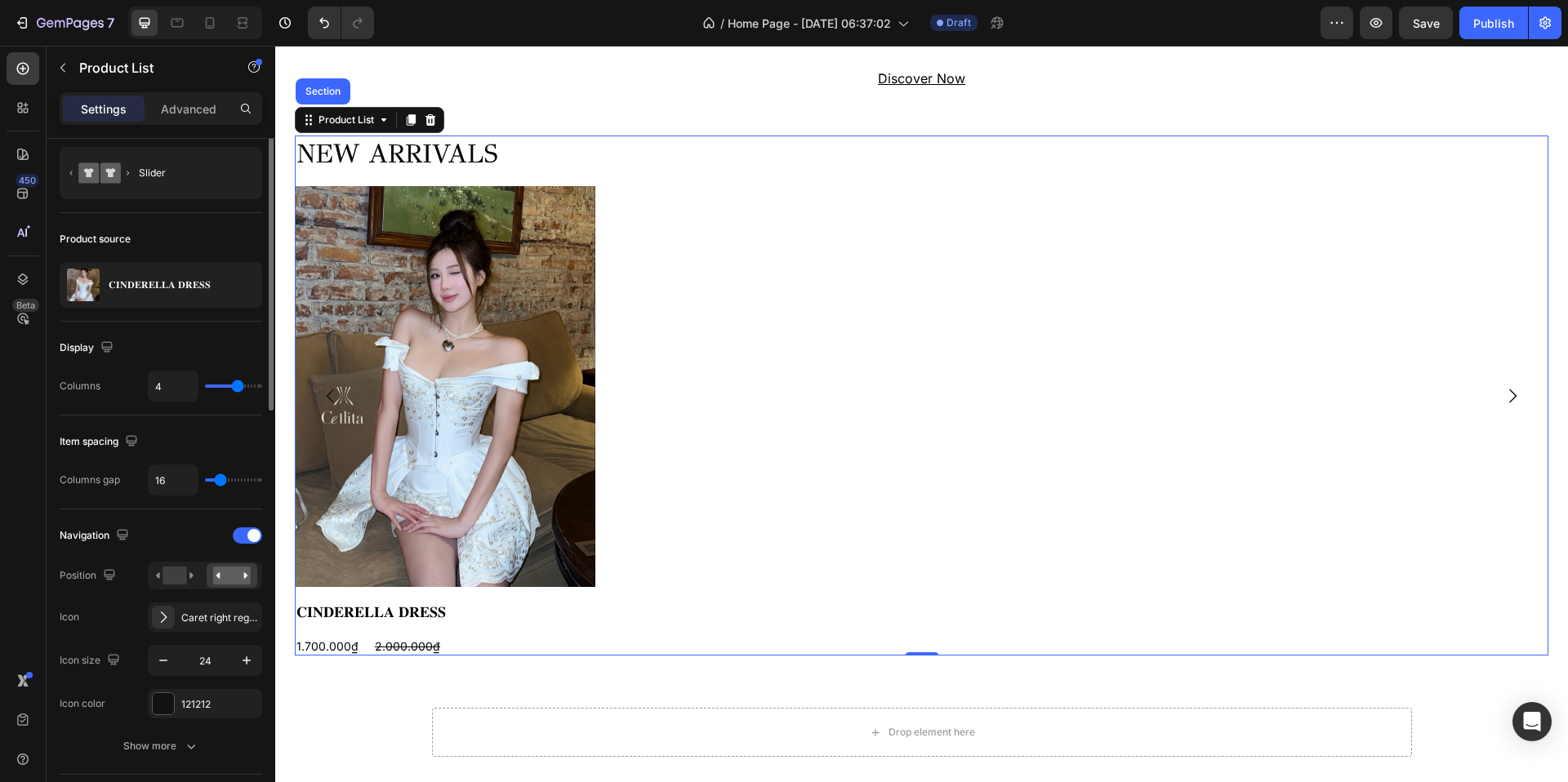
scroll to position [3, 0]
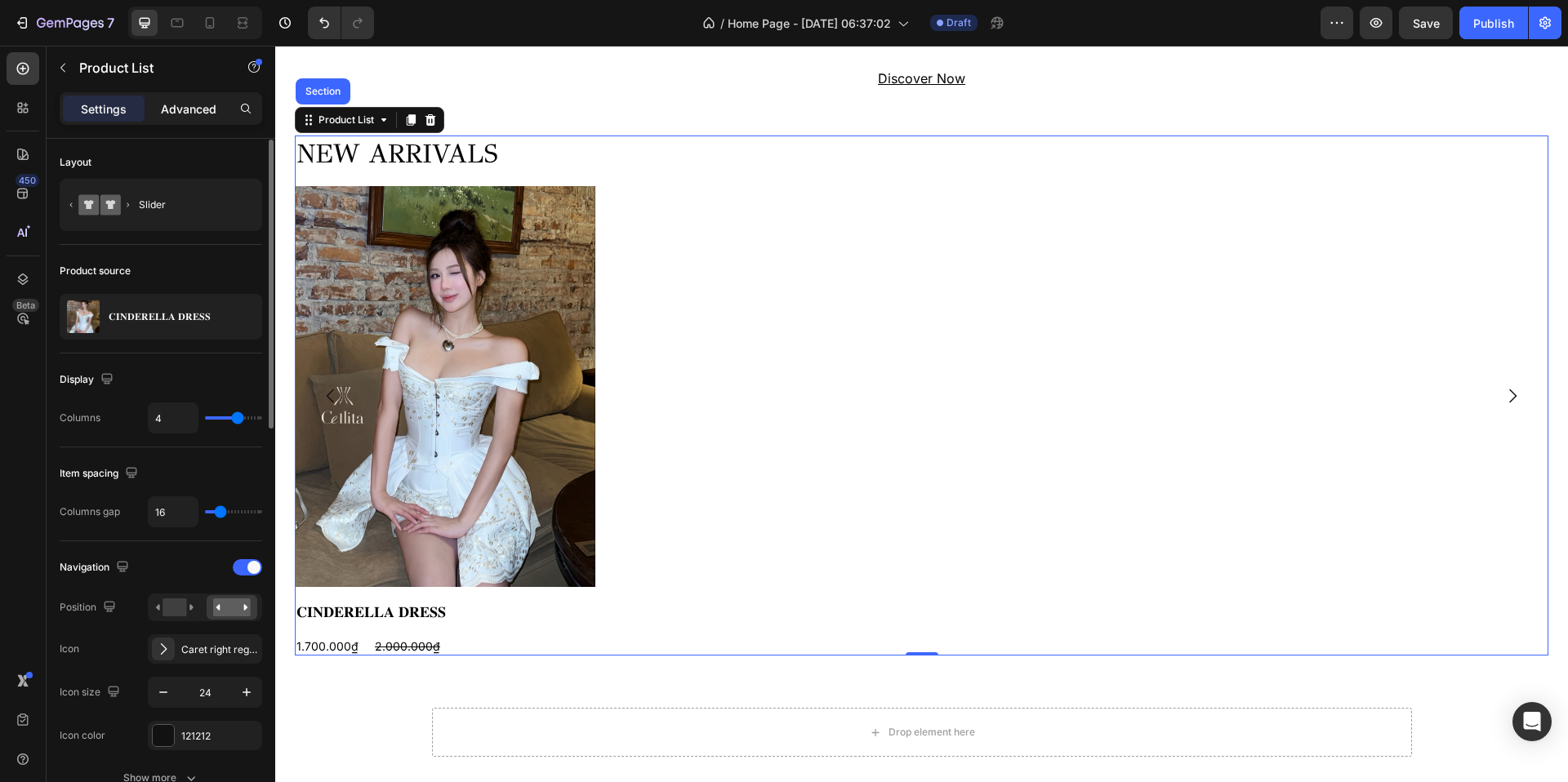
click at [199, 103] on p "Advanced" at bounding box center [188, 110] width 56 height 17
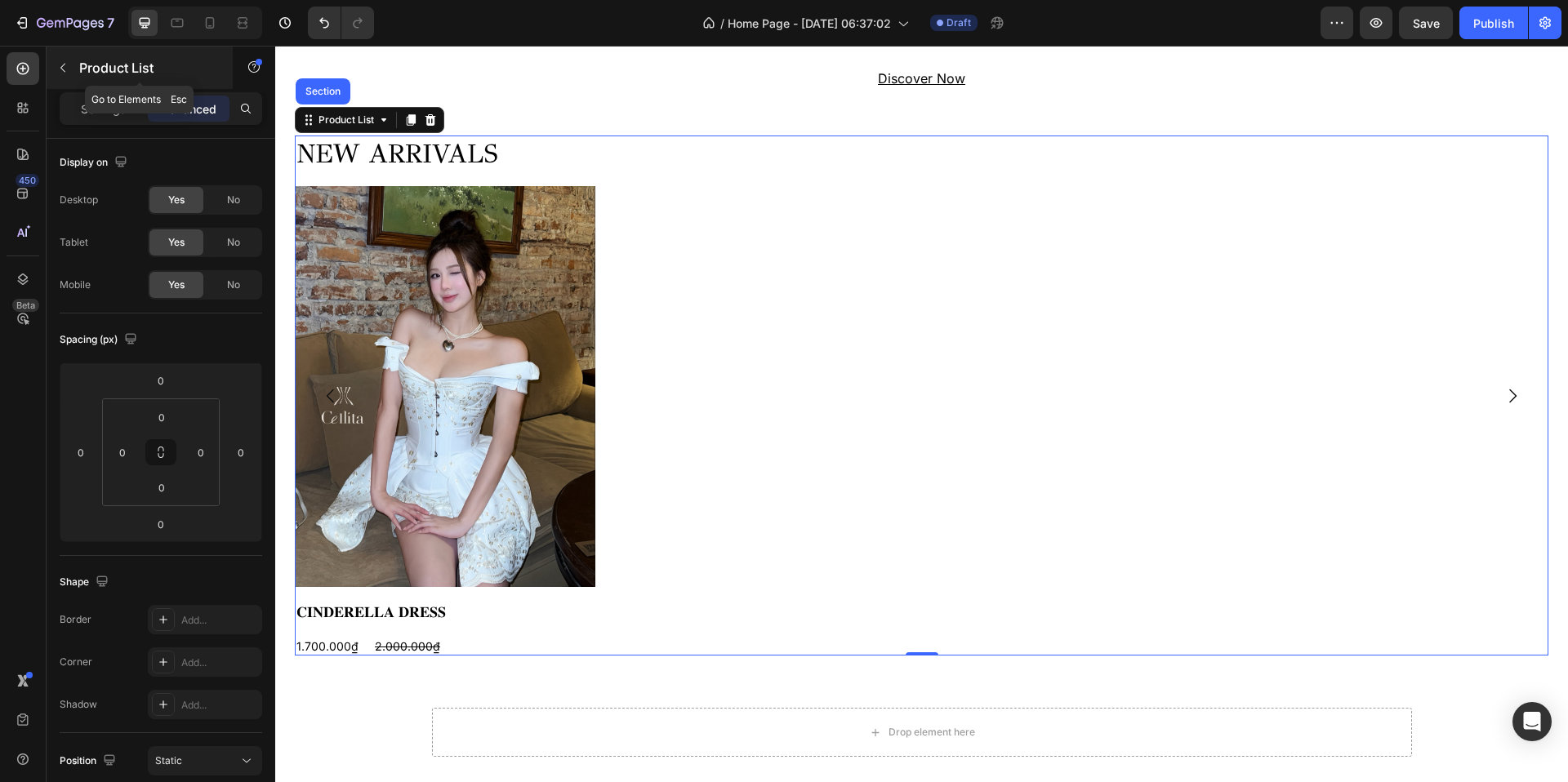
click at [62, 65] on icon "button" at bounding box center [62, 67] width 5 height 9
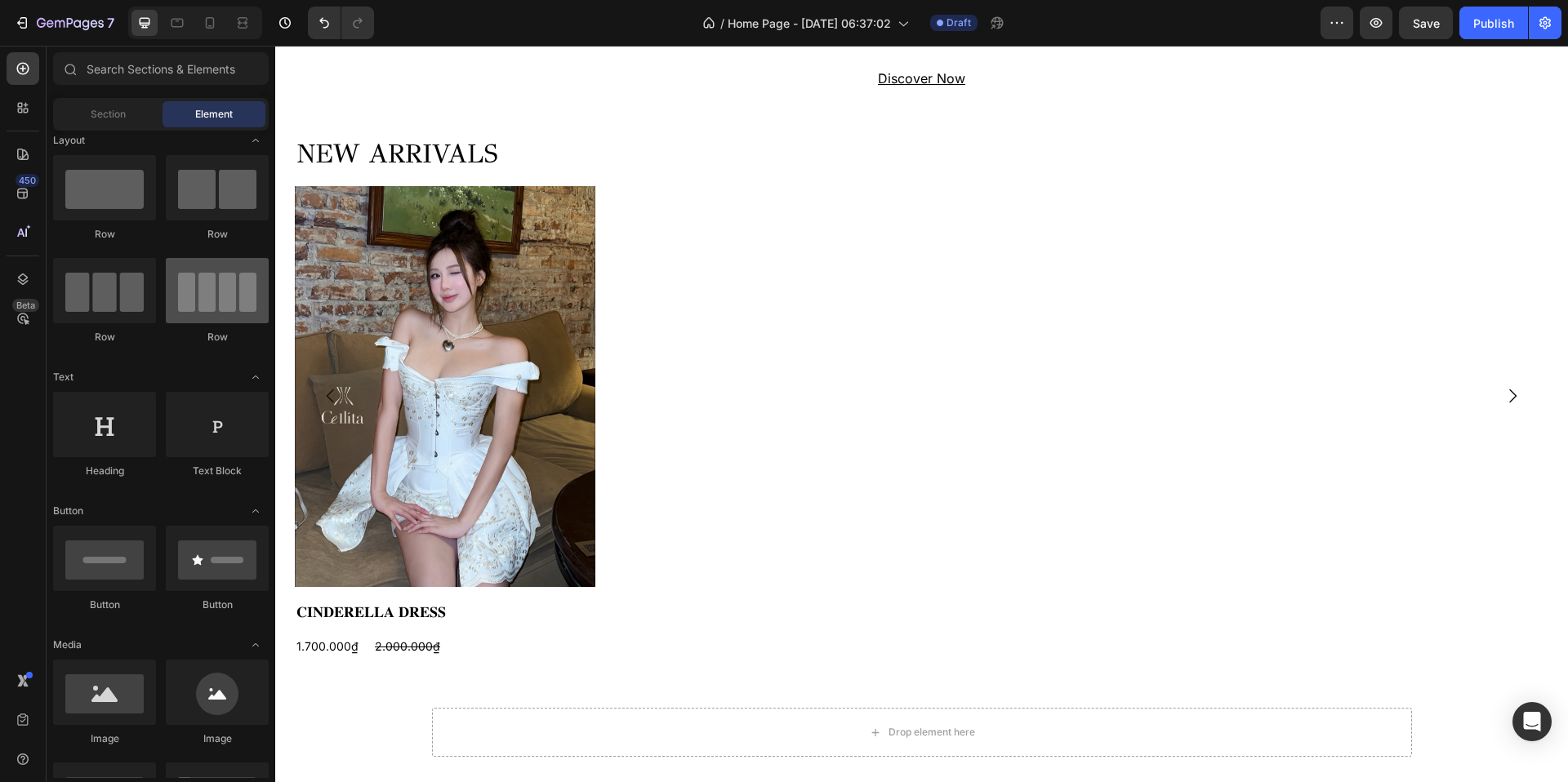
scroll to position [0, 0]
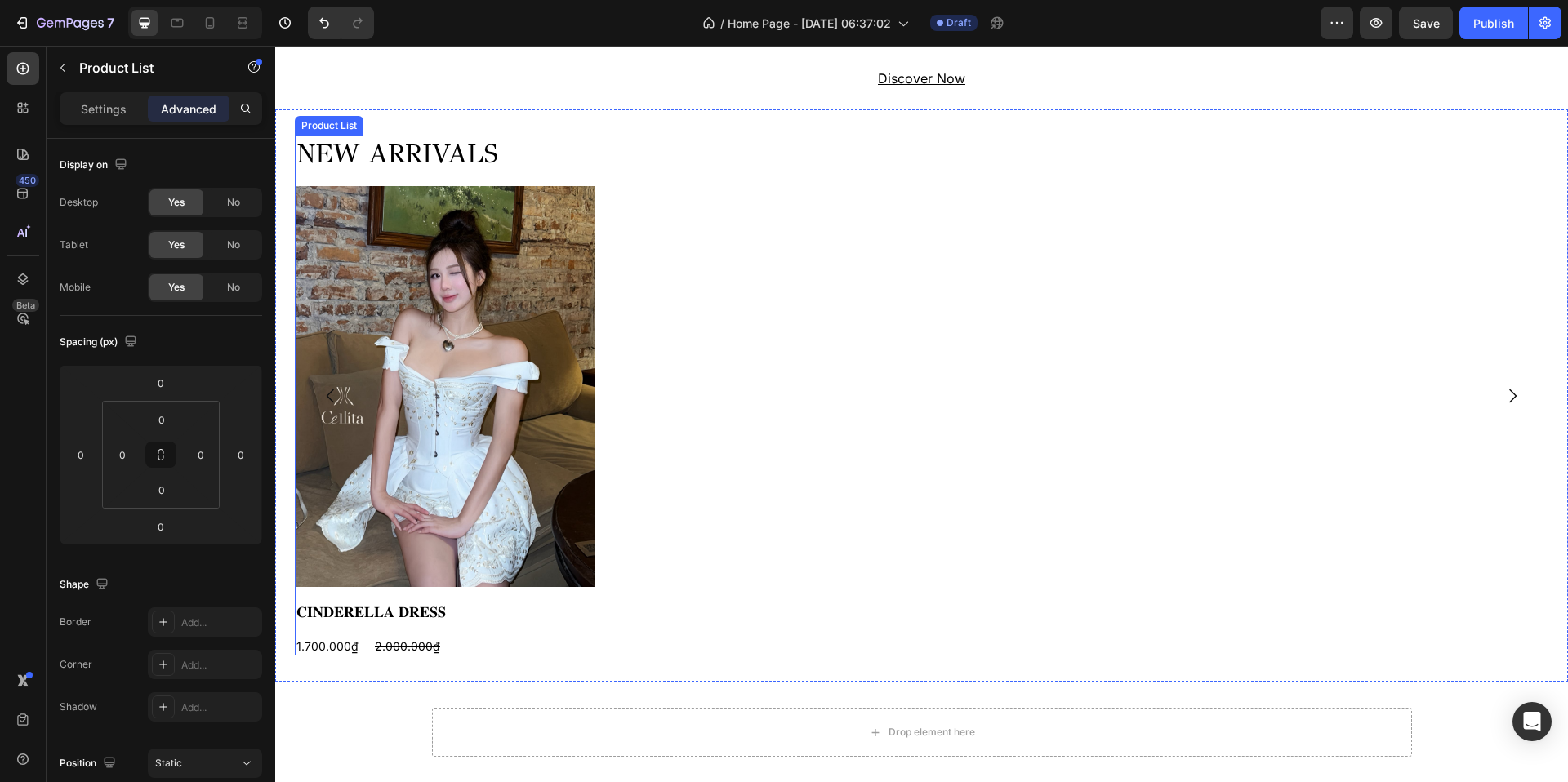
click at [664, 216] on div "NEW ARRIVALS Heading Product Images 𝐂𝐈𝐍𝐃𝐄𝐑𝐄𝐋𝐋𝐀 𝐃𝐑𝐄𝐒𝐒 Product Title 1.700.000₫ P…" at bounding box center [921, 396] width 1254 height 521
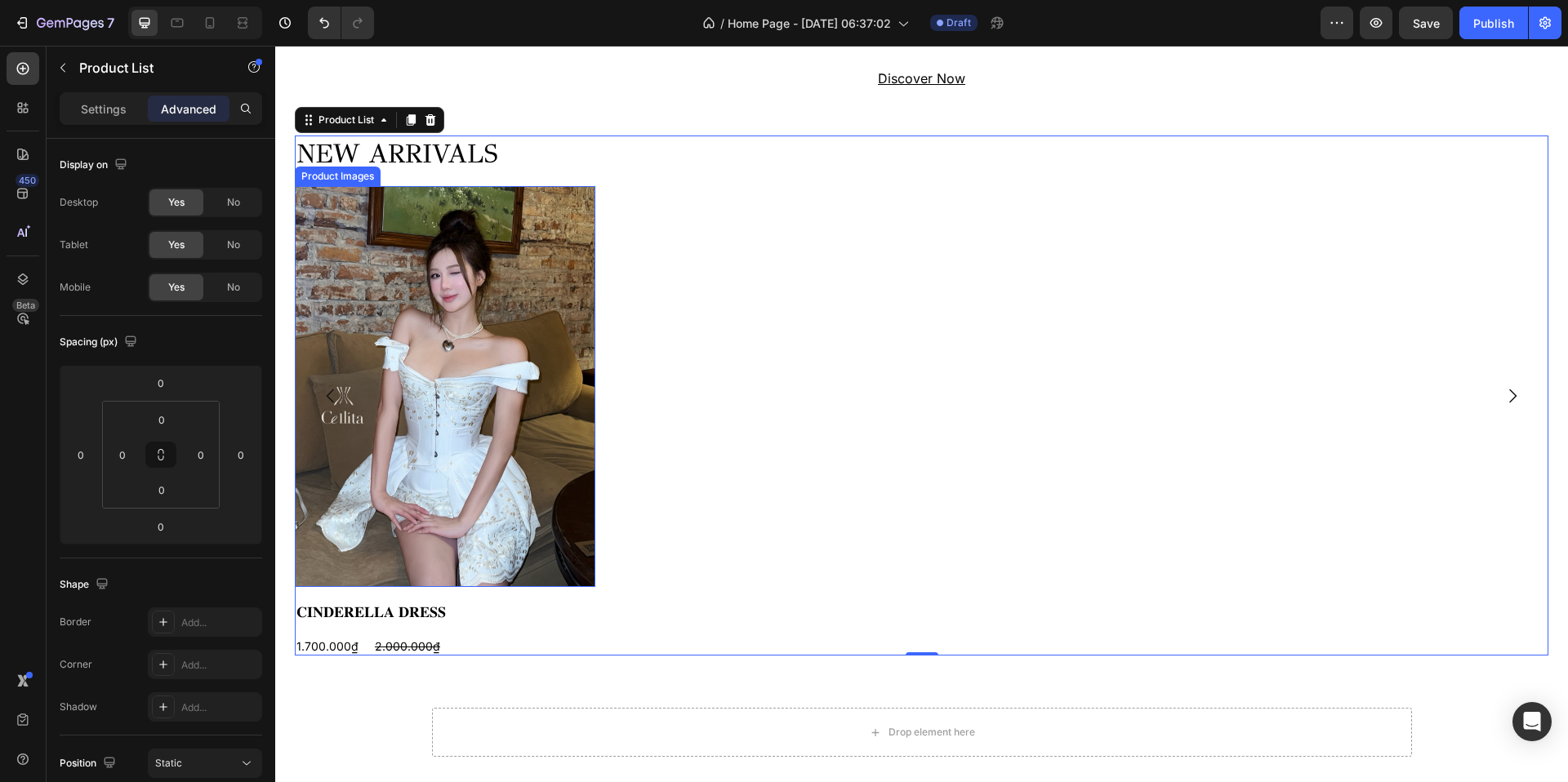
click at [527, 217] on img at bounding box center [445, 386] width 301 height 401
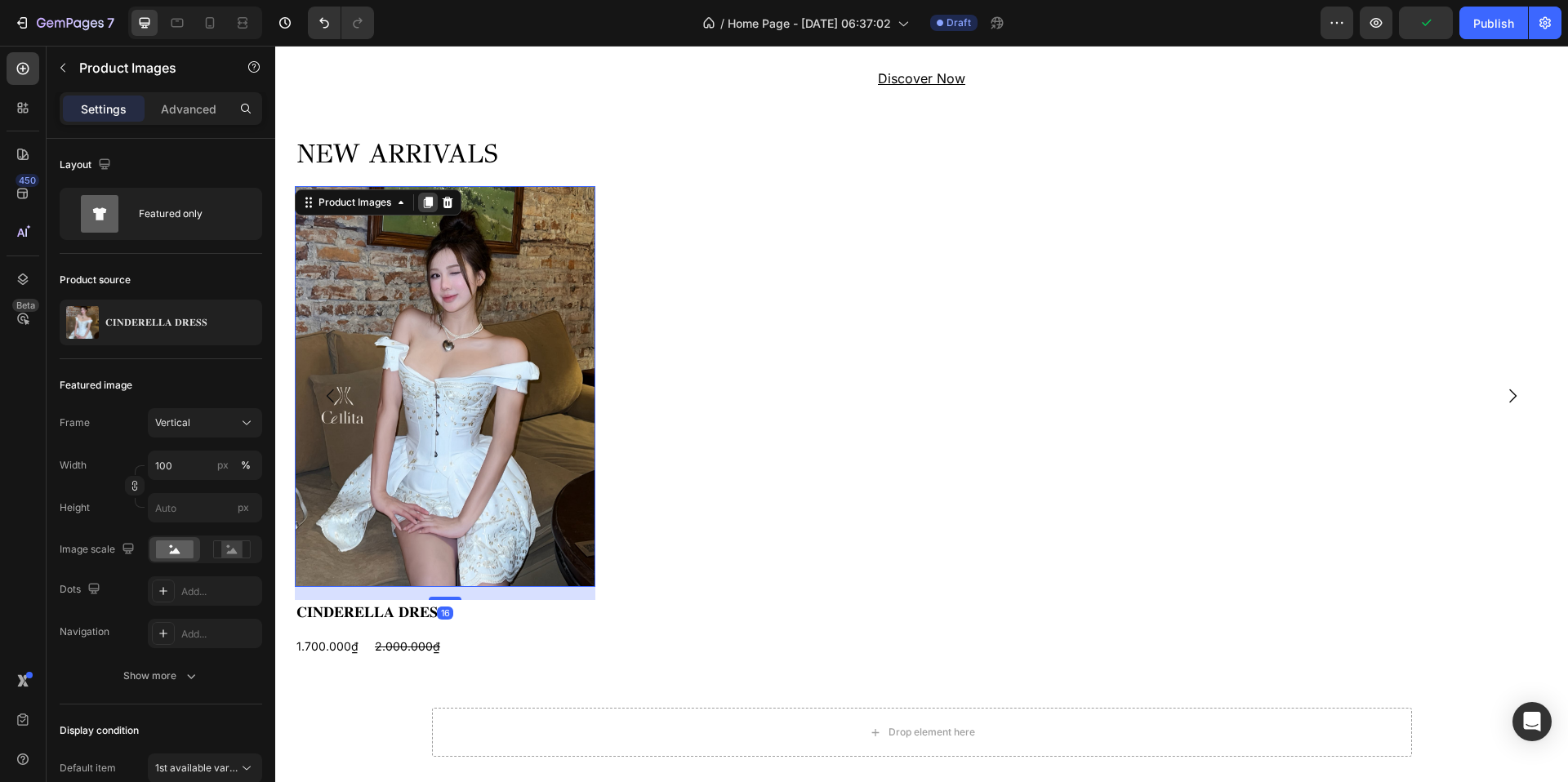
click at [429, 201] on icon at bounding box center [428, 203] width 9 height 12
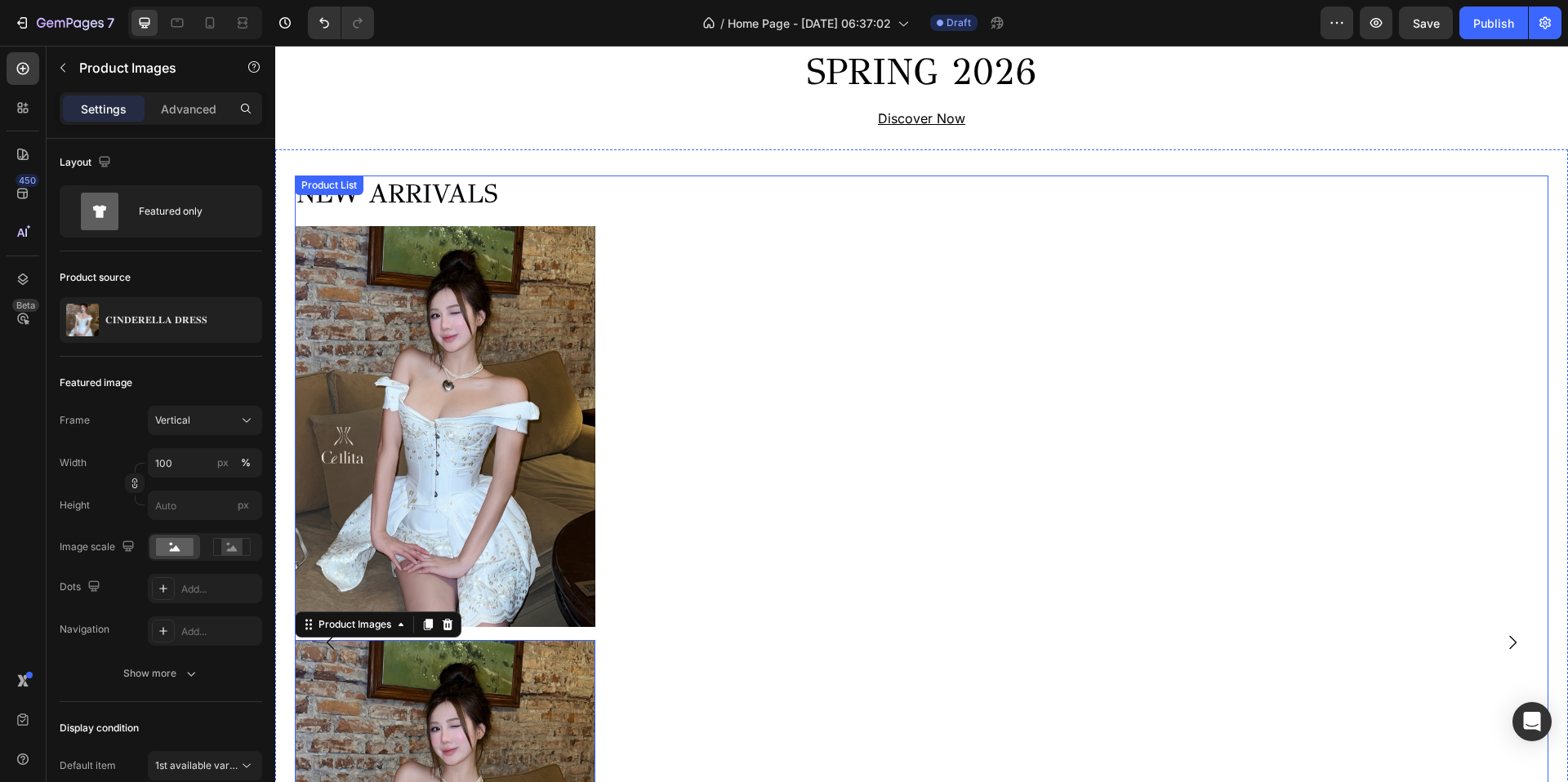
scroll to position [582, 0]
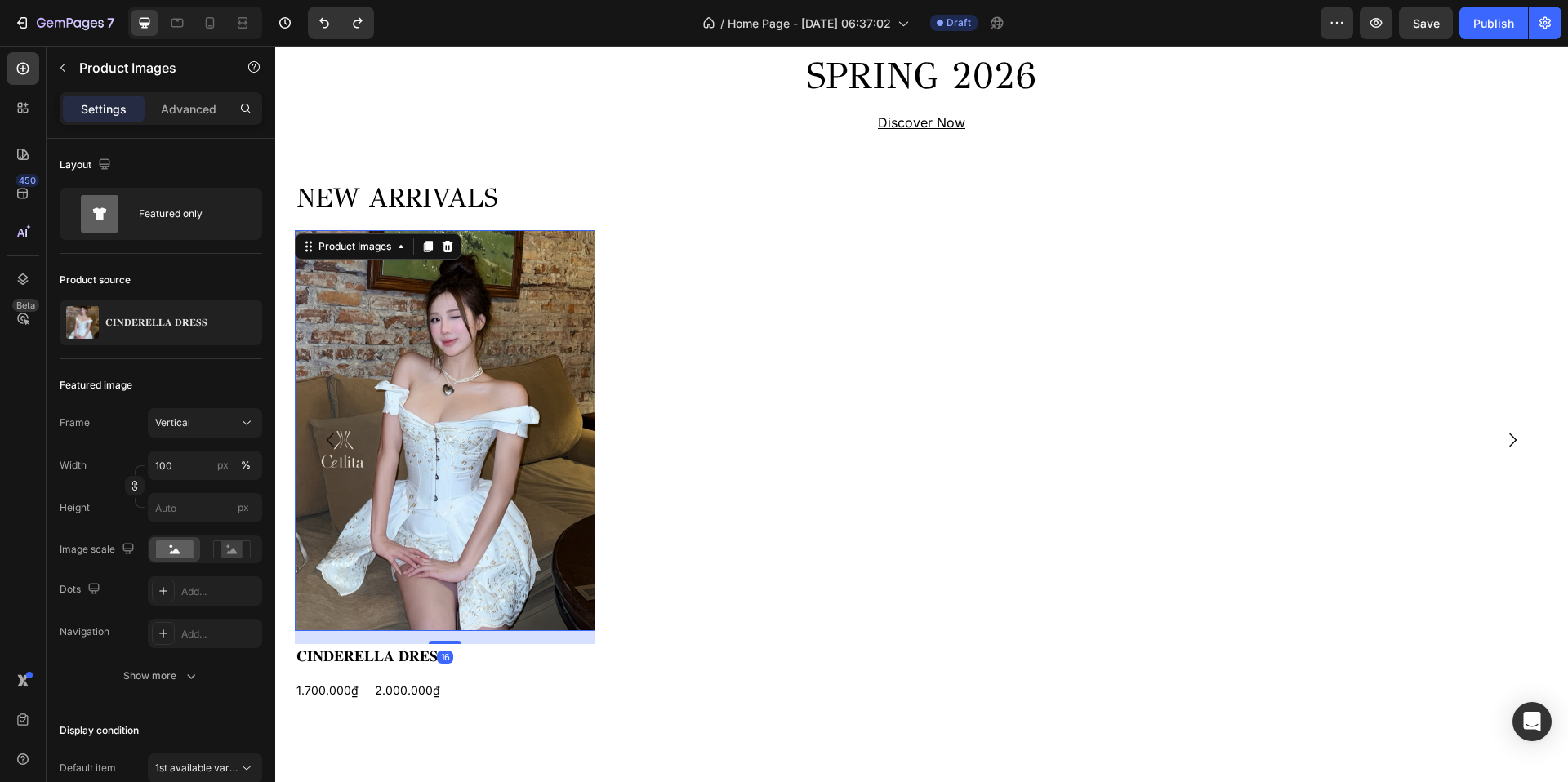
click at [558, 629] on img at bounding box center [445, 430] width 301 height 401
click at [473, 662] on h2 "𝐂𝐈𝐍𝐃𝐄𝐑𝐄𝐋𝐋𝐀 𝐃𝐑𝐄𝐒𝐒" at bounding box center [445, 656] width 301 height 24
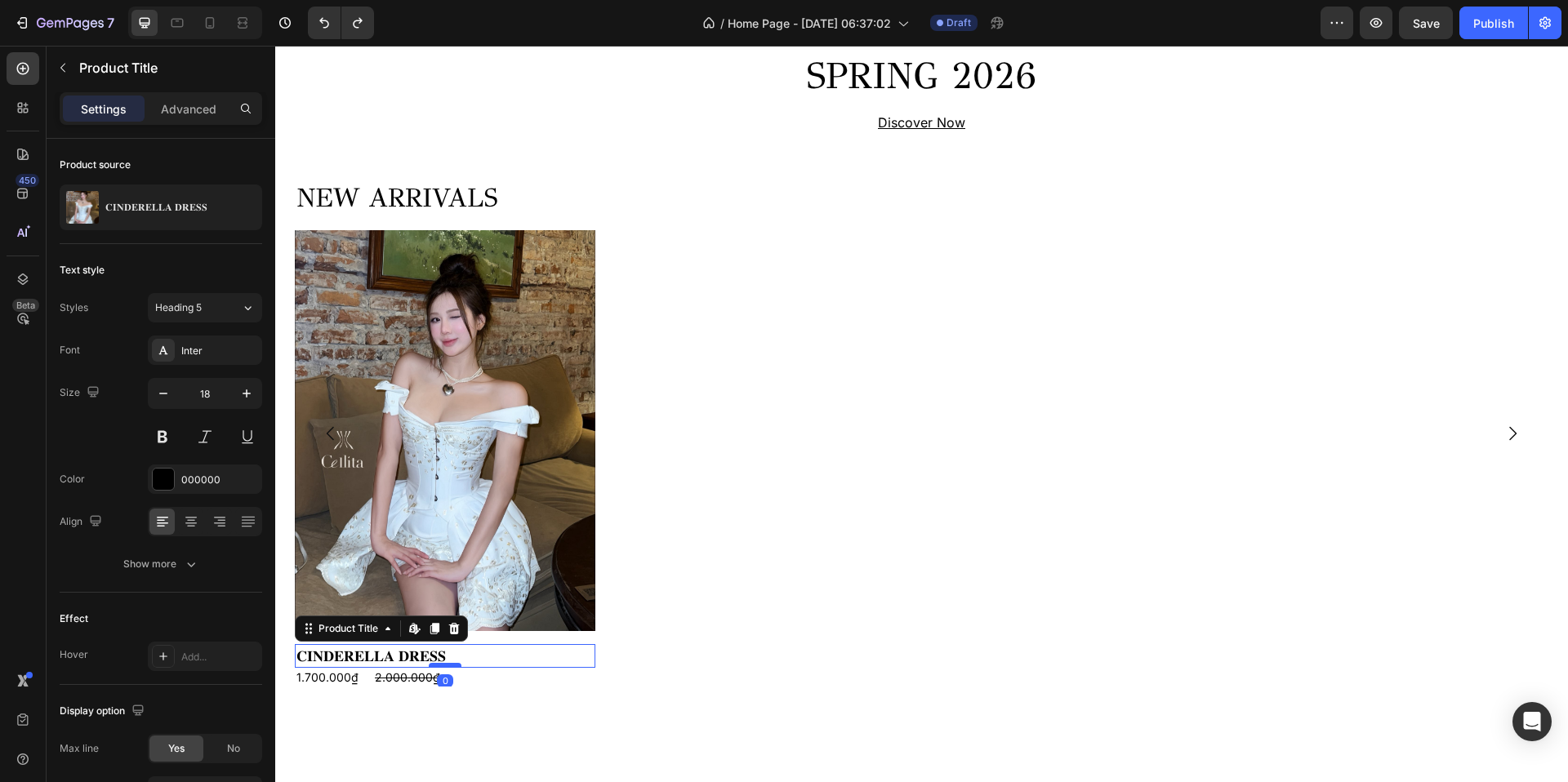
drag, startPoint x: 447, startPoint y: 678, endPoint x: 452, endPoint y: 662, distance: 16.8
click at [452, 663] on div at bounding box center [445, 665] width 33 height 5
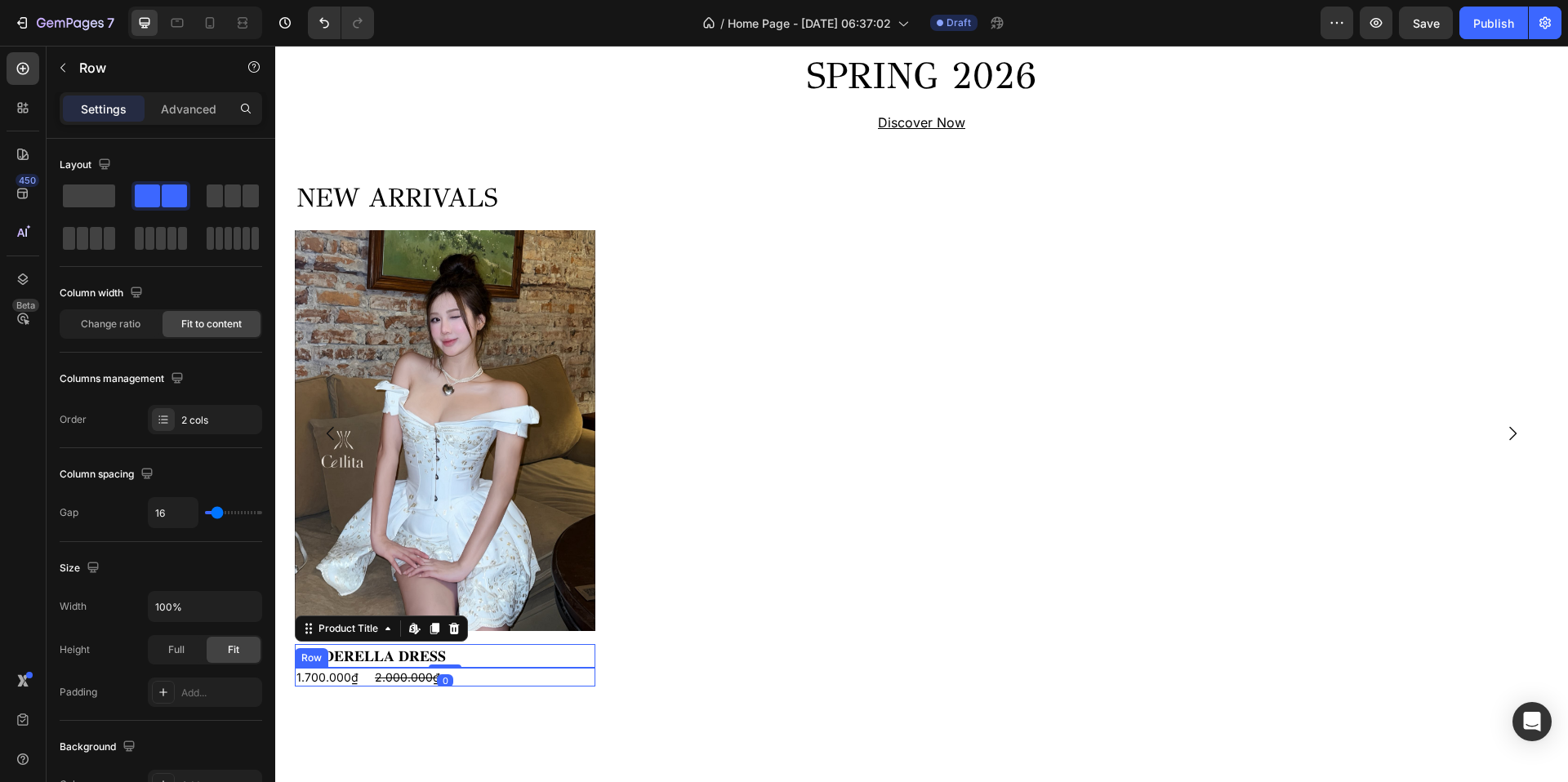
click at [476, 676] on div "1.700.000₫ Product Price Product Price 2.000.000₫ Product Price Product Price R…" at bounding box center [445, 677] width 301 height 19
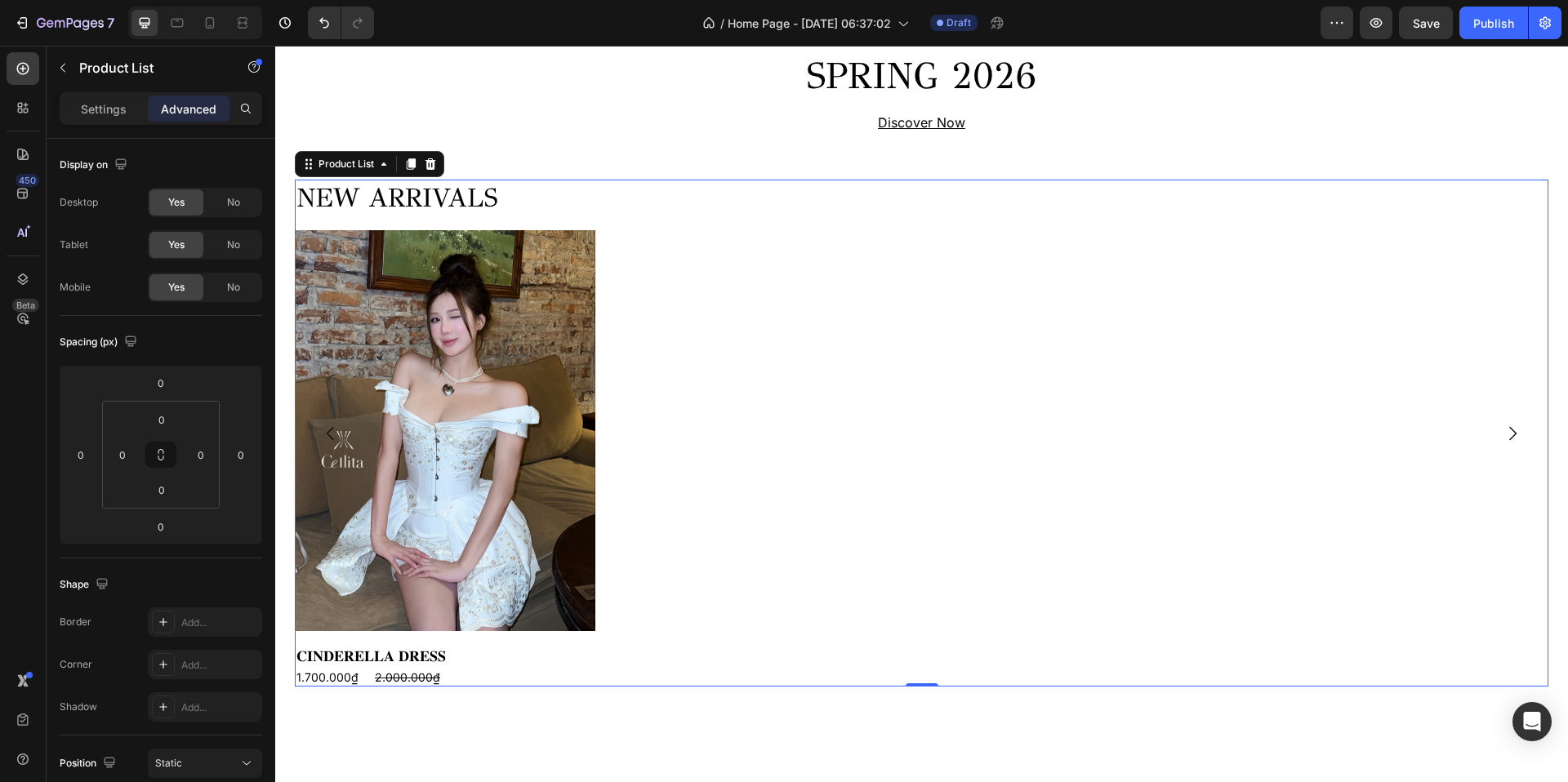
click at [651, 654] on div "NEW ARRIVALS Heading Product Images 𝐂𝐈𝐍𝐃𝐄𝐑𝐄𝐋𝐋𝐀 𝐃𝐑𝐄𝐒𝐒 Product Title 1.700.000₫ P…" at bounding box center [921, 433] width 1254 height 507
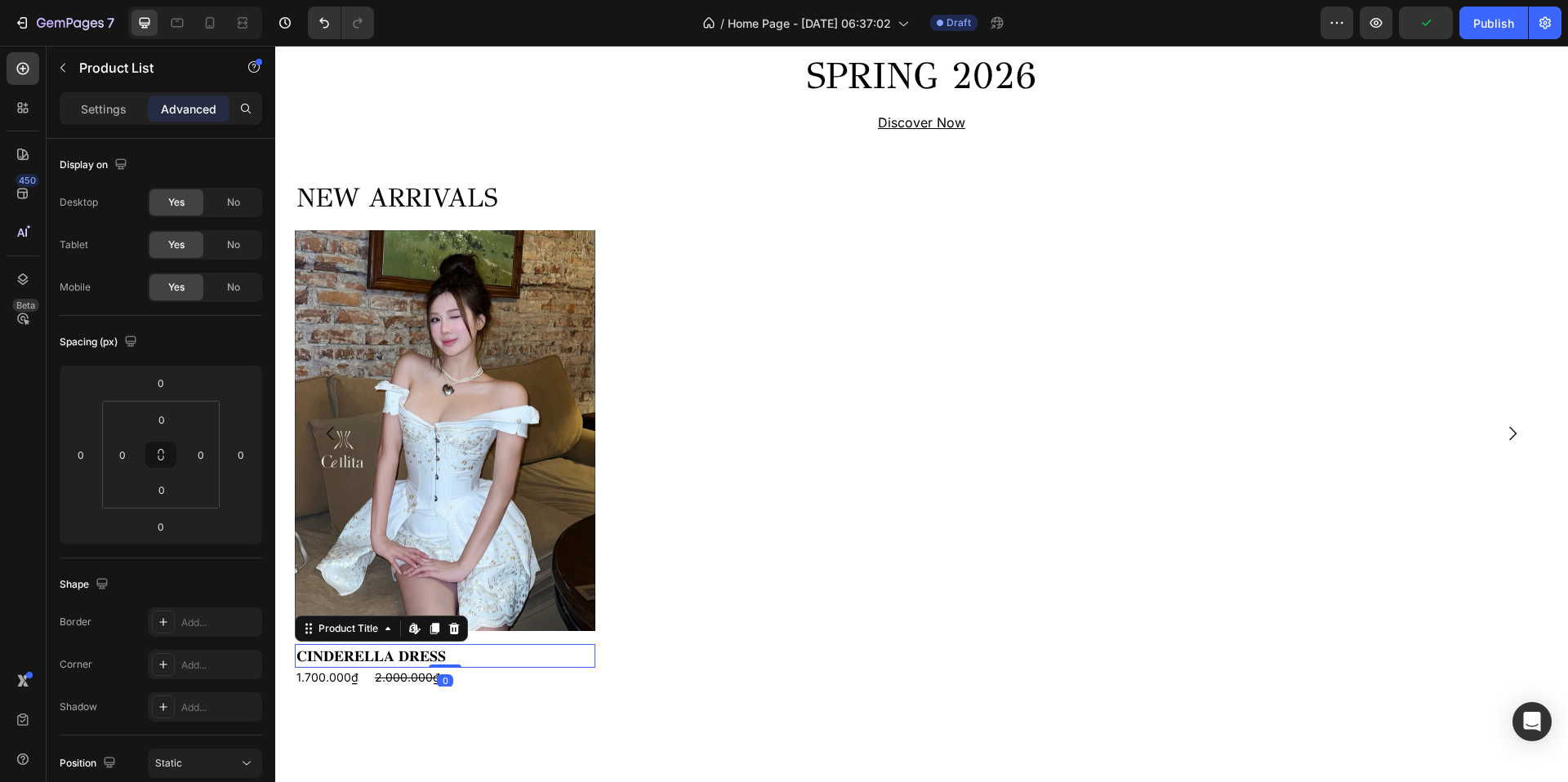
click at [464, 650] on h2 "𝐂𝐈𝐍𝐃𝐄𝐑𝐄𝐋𝐋𝐀 𝐃𝐑𝐄𝐒𝐒" at bounding box center [445, 656] width 301 height 24
click at [472, 622] on img at bounding box center [445, 430] width 301 height 401
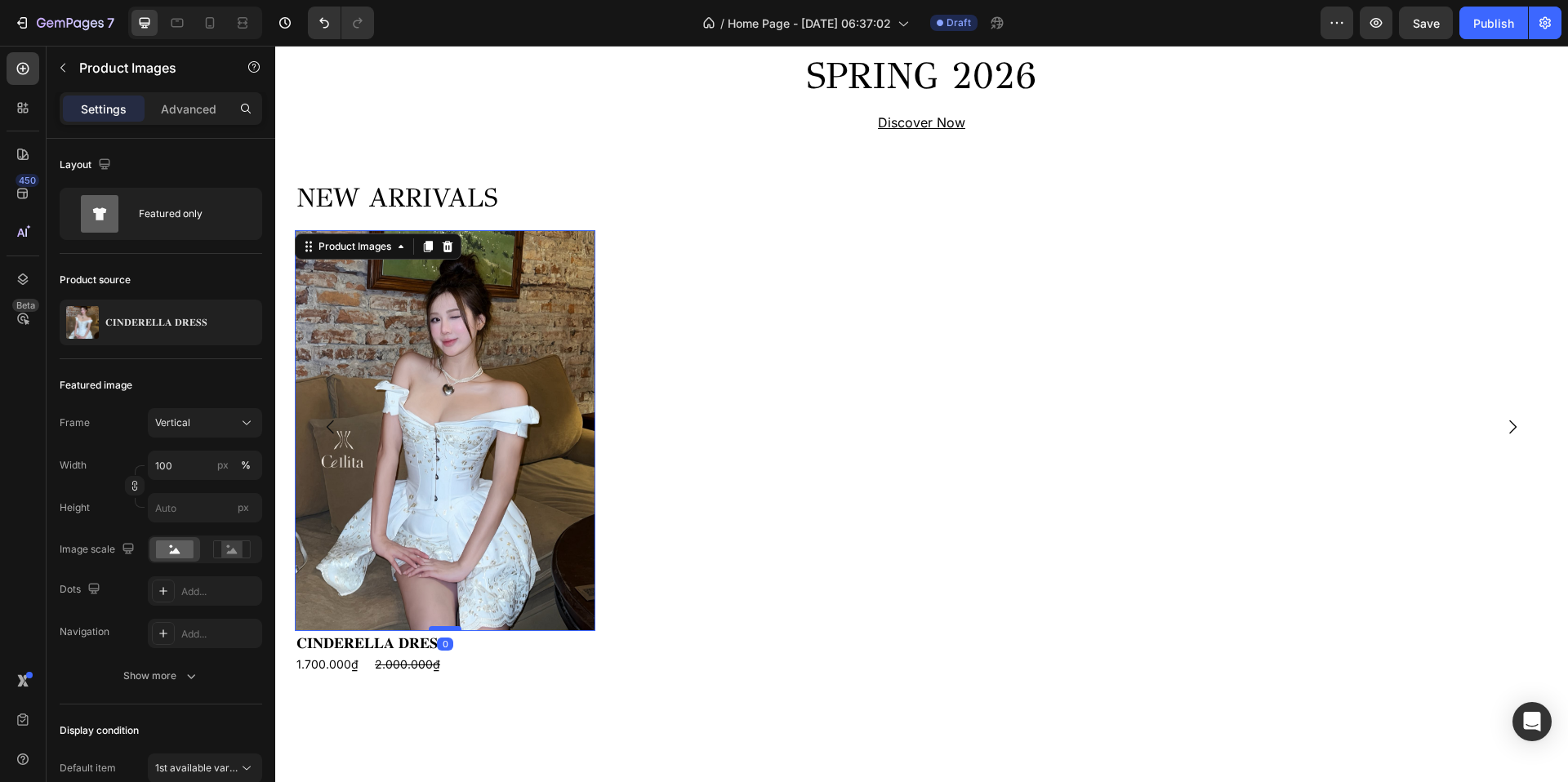
drag, startPoint x: 449, startPoint y: 644, endPoint x: 447, endPoint y: 629, distance: 15.1
click at [447, 629] on div at bounding box center [445, 628] width 33 height 5
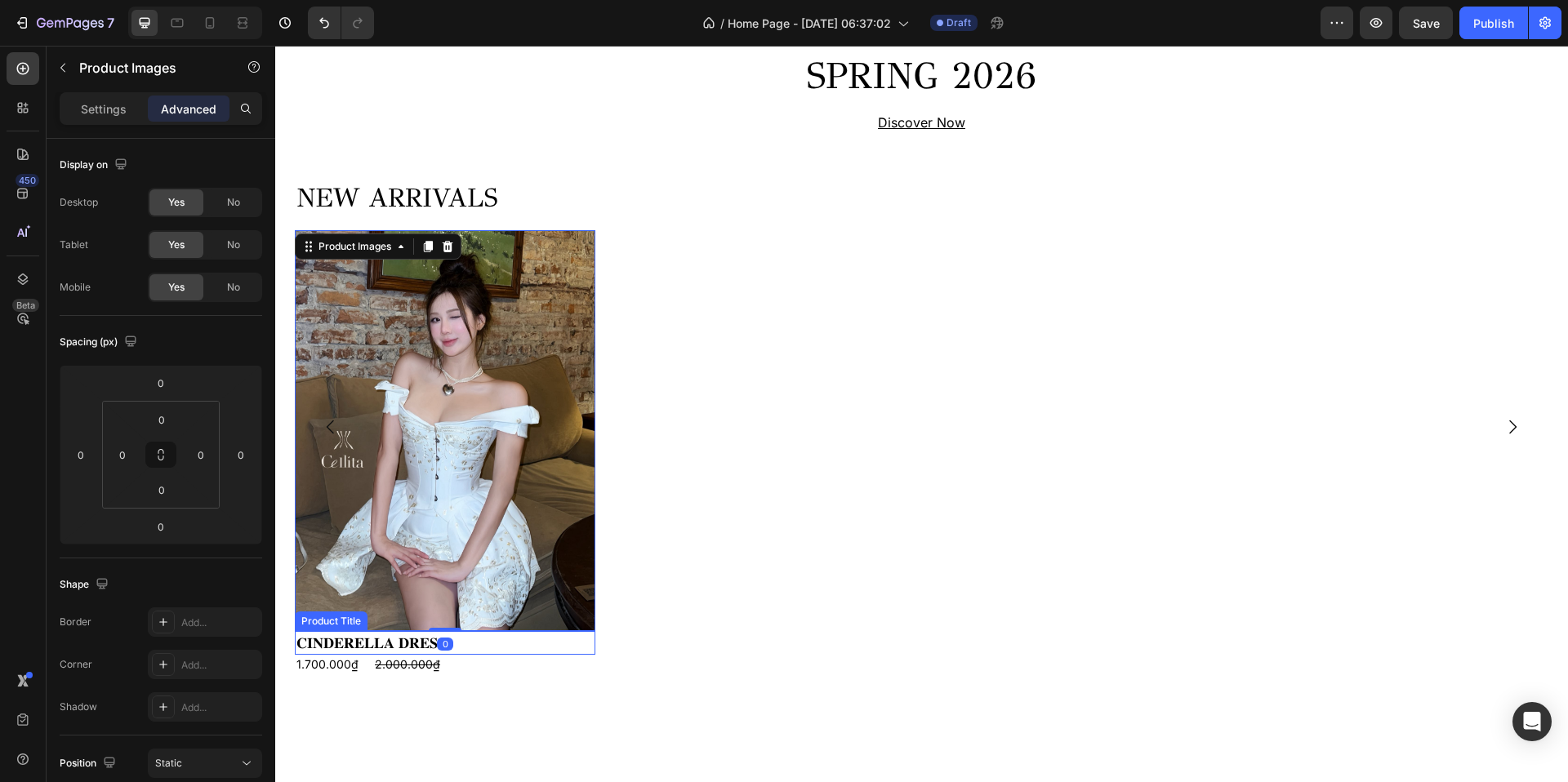
click at [482, 646] on h2 "𝐂𝐈𝐍𝐃𝐄𝐑𝐄𝐋𝐋𝐀 𝐃𝐑𝐄𝐒𝐒" at bounding box center [445, 643] width 301 height 24
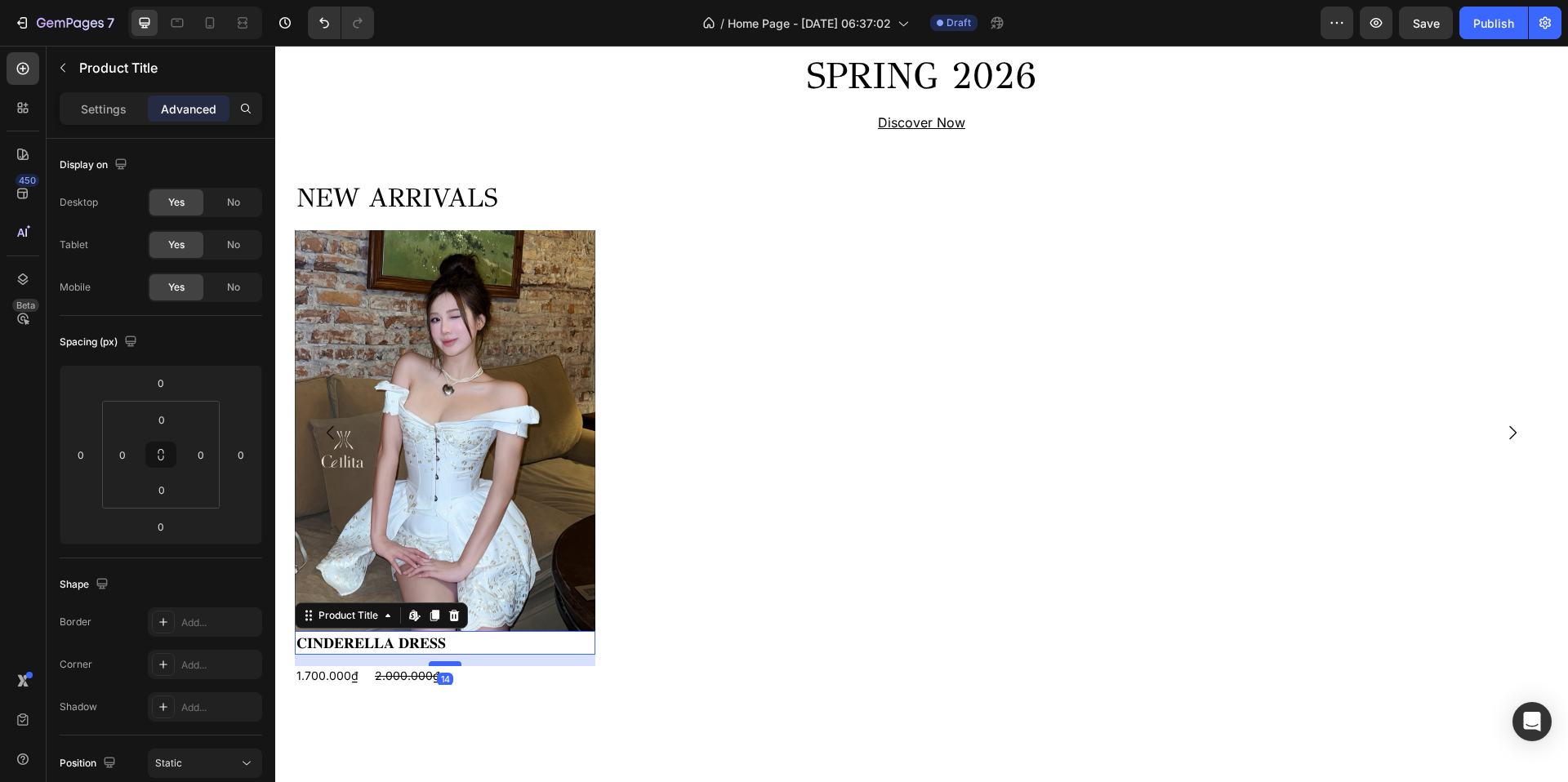
drag, startPoint x: 445, startPoint y: 651, endPoint x: 445, endPoint y: 664, distance: 13.0
click at [445, 664] on div at bounding box center [445, 664] width 33 height 5
drag, startPoint x: 453, startPoint y: 664, endPoint x: 453, endPoint y: 640, distance: 24.0
click at [453, 640] on div "𝐂𝐈𝐍𝐃𝐄𝐑𝐄𝐋𝐋𝐀 𝐃𝐑𝐄𝐒𝐒 Product Title Edit content in Shopify 0" at bounding box center [445, 643] width 301 height 24
type input "0"
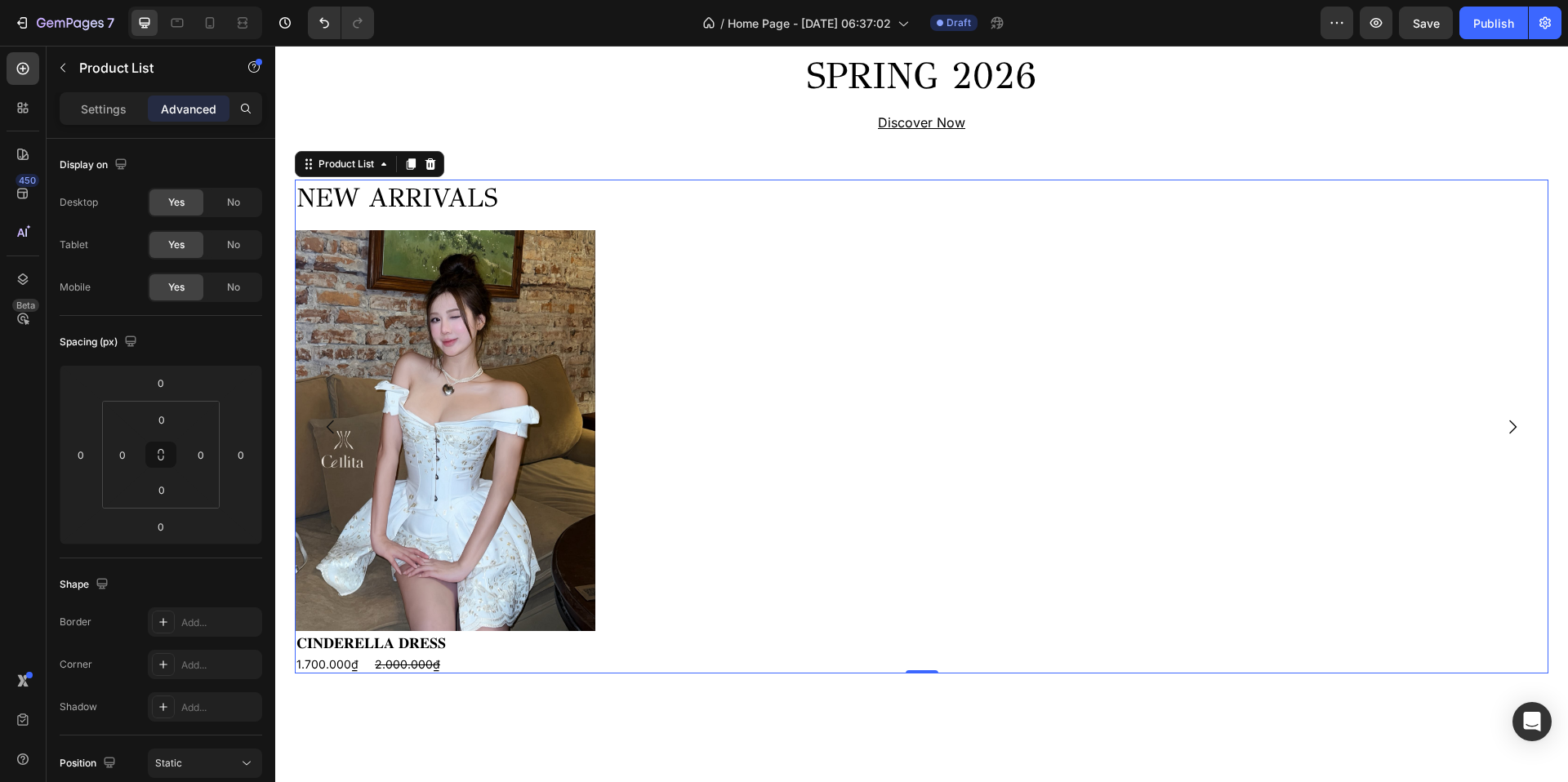
click at [685, 619] on div "NEW ARRIVALS Heading Product Images 𝐂𝐈𝐍𝐃𝐄𝐑𝐄𝐋𝐋𝐀 𝐃𝐑𝐄𝐒𝐒 Product Title 1.700.000₫ P…" at bounding box center [921, 427] width 1254 height 494
click at [551, 554] on img at bounding box center [445, 430] width 301 height 401
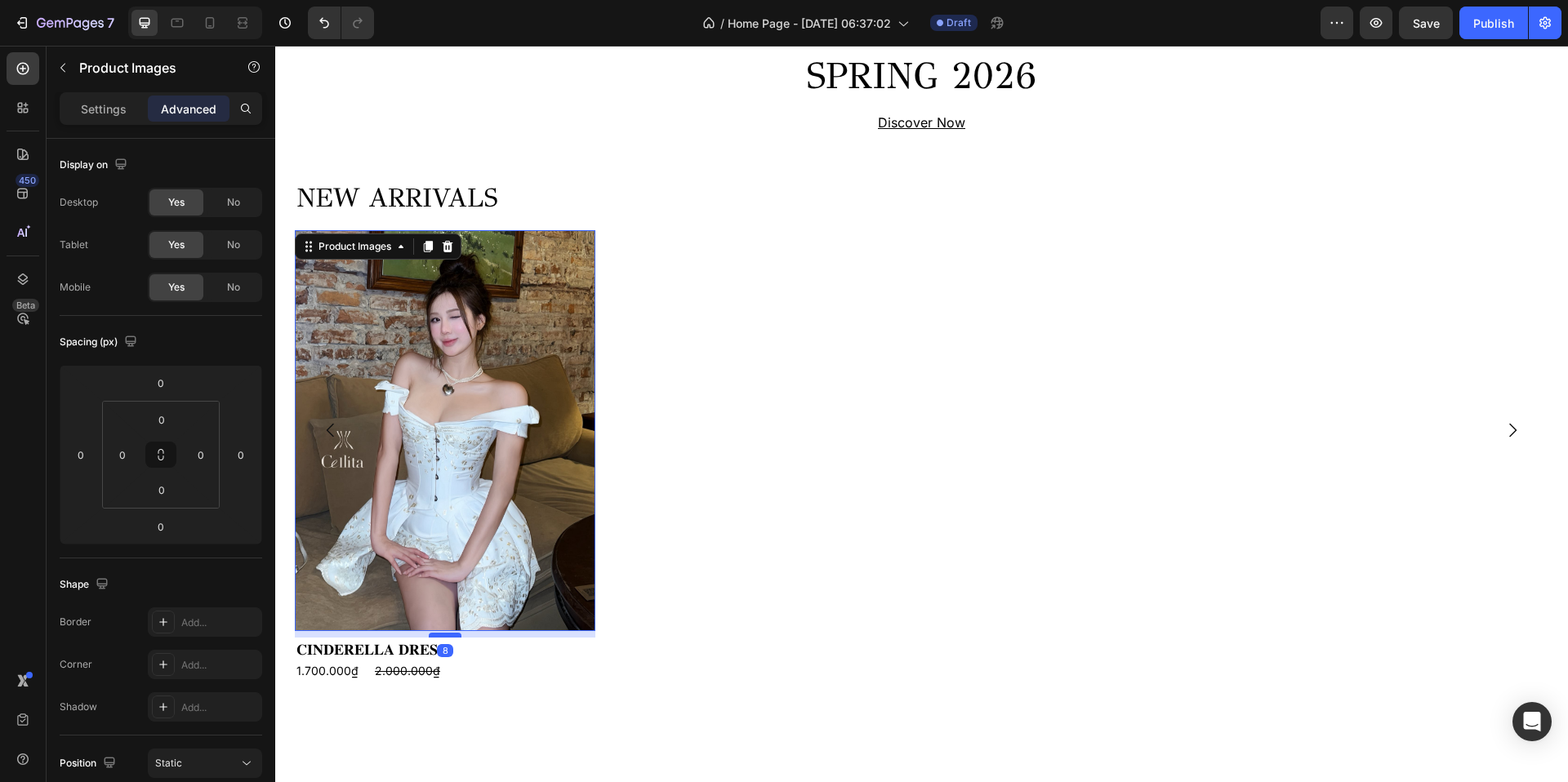
click at [446, 636] on div at bounding box center [445, 635] width 33 height 5
type input "8"
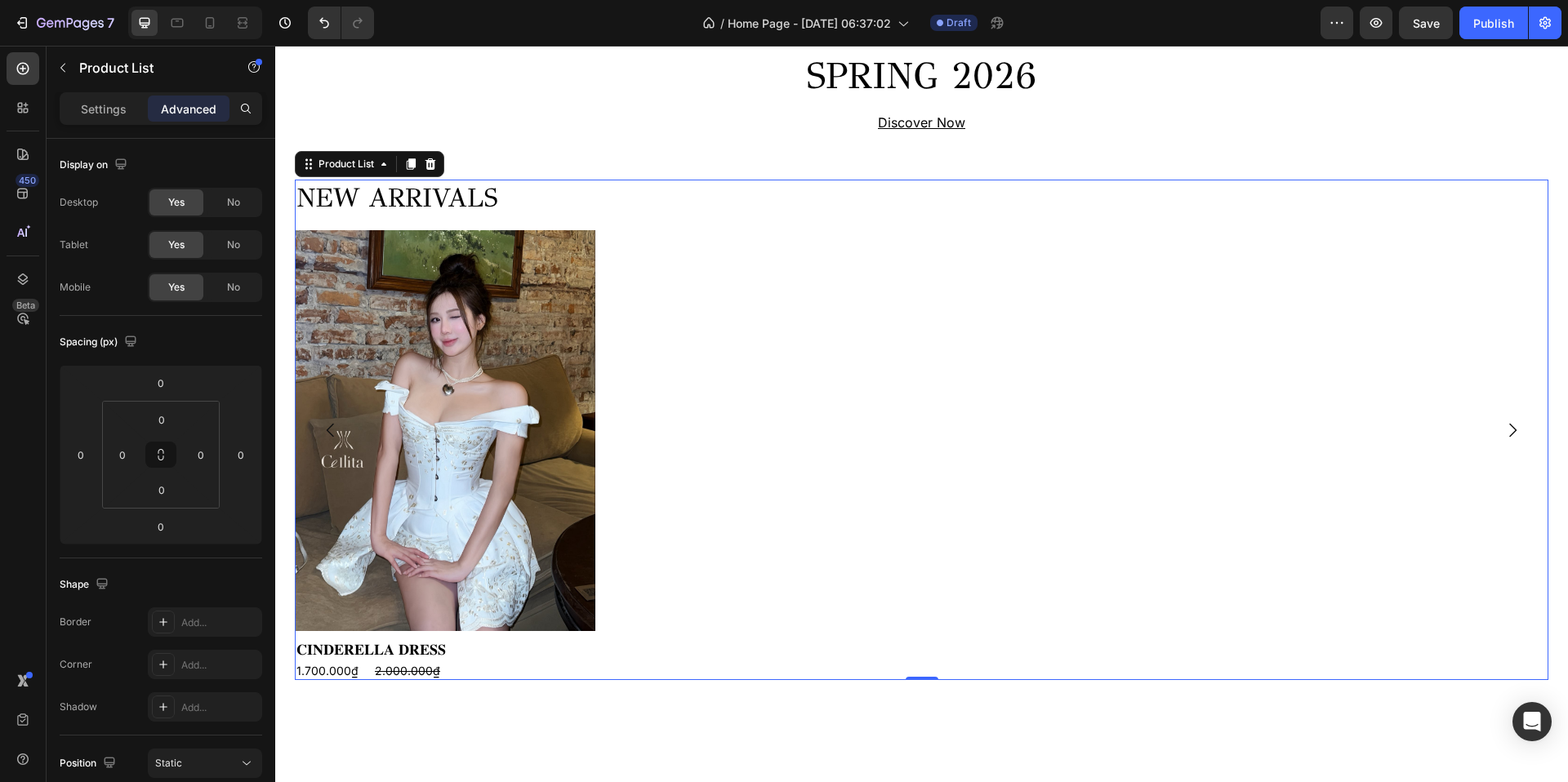
click at [675, 613] on div "NEW ARRIVALS Heading Product Images 𝐂𝐈𝐍𝐃𝐄𝐑𝐄𝐋𝐋𝐀 𝐃𝐑𝐄𝐒𝐒 Product Title 1.700.000₫ P…" at bounding box center [921, 429] width 1254 height 501
click at [406, 164] on icon at bounding box center [411, 164] width 13 height 13
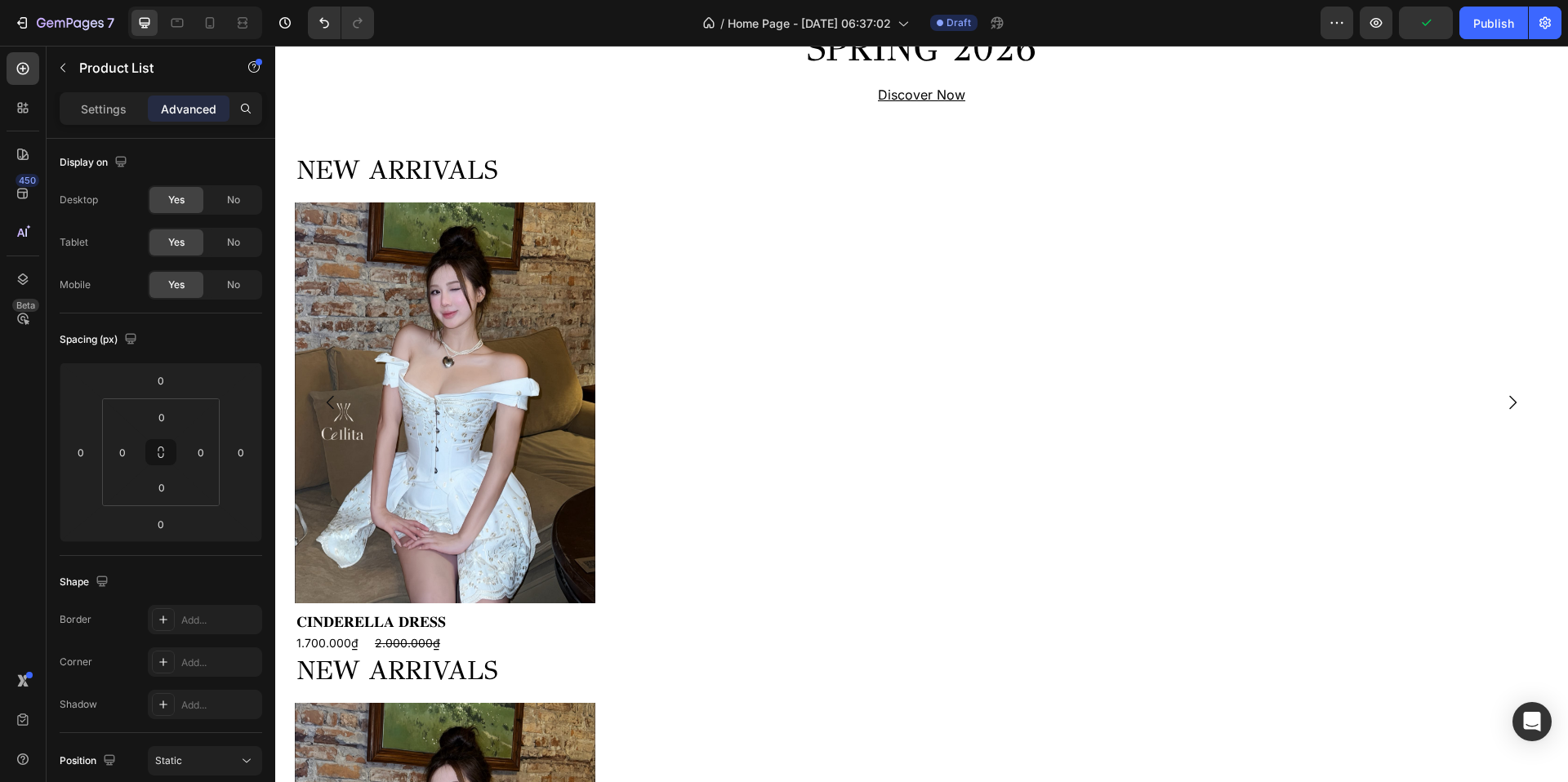
scroll to position [718, 0]
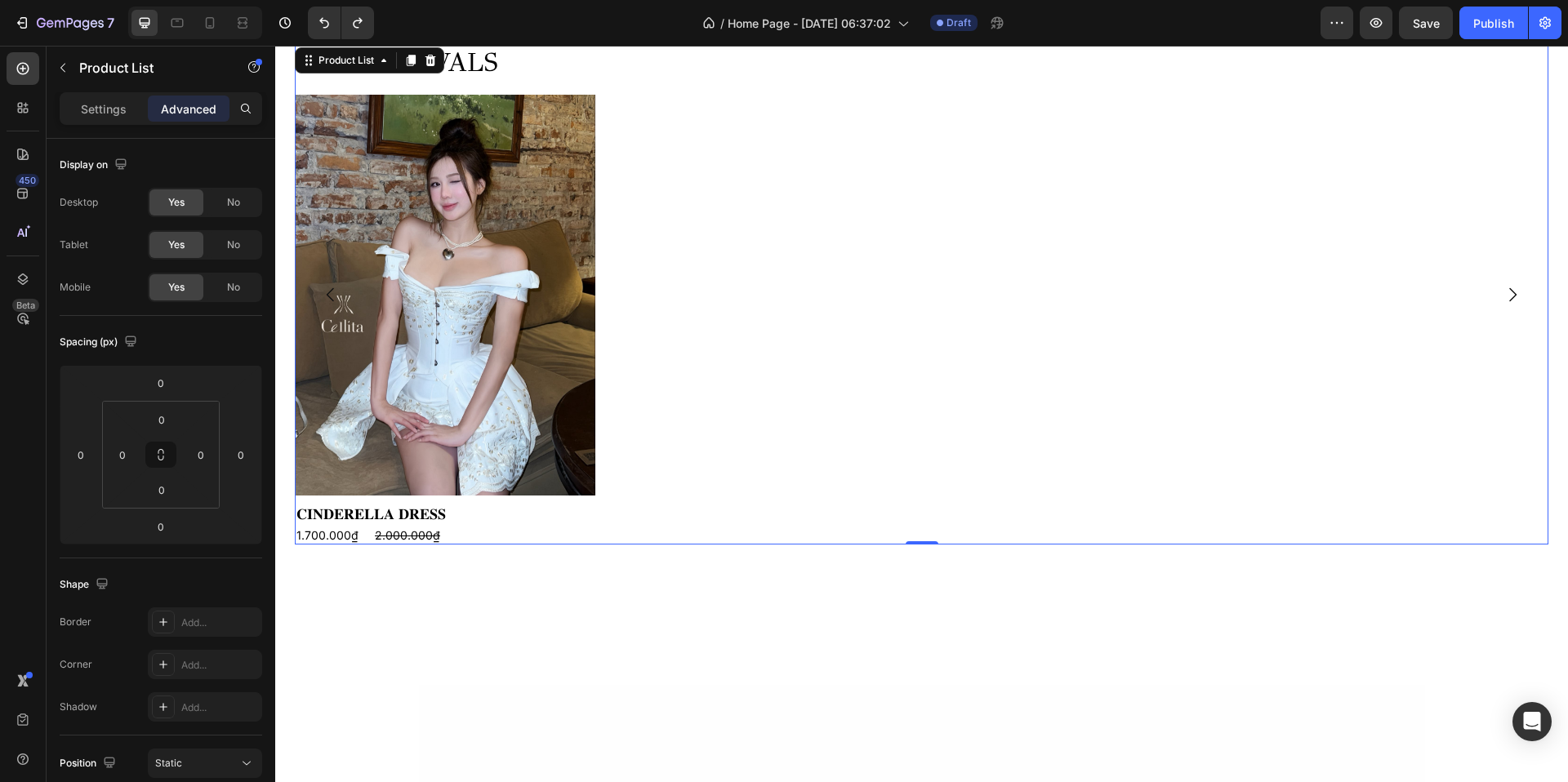
click at [645, 504] on div "NEW ARRIVALS Heading Product Images 𝐂𝐈𝐍𝐃𝐄𝐑𝐄𝐋𝐋𝐀 𝐃𝐑𝐄𝐒𝐒 Product Title 1.700.000₫ P…" at bounding box center [921, 294] width 1254 height 501
click at [606, 236] on div "NEW ARRIVALS Heading Product Images 𝐂𝐈𝐍𝐃𝐄𝐑𝐄𝐋𝐋𝐀 𝐃𝐑𝐄𝐒𝐒 Product Title 1.700.000₫ P…" at bounding box center [921, 294] width 1254 height 501
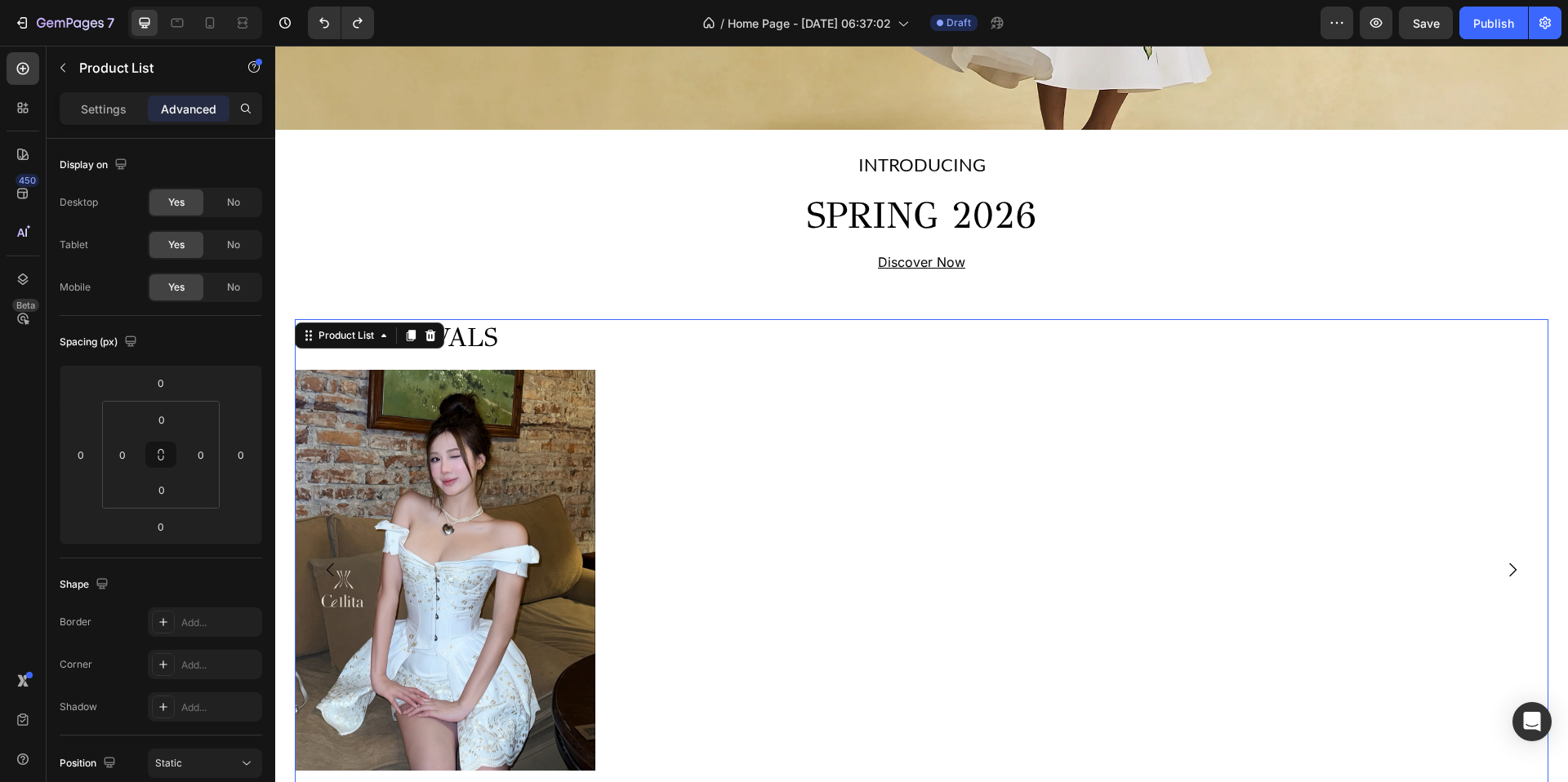
scroll to position [439, 0]
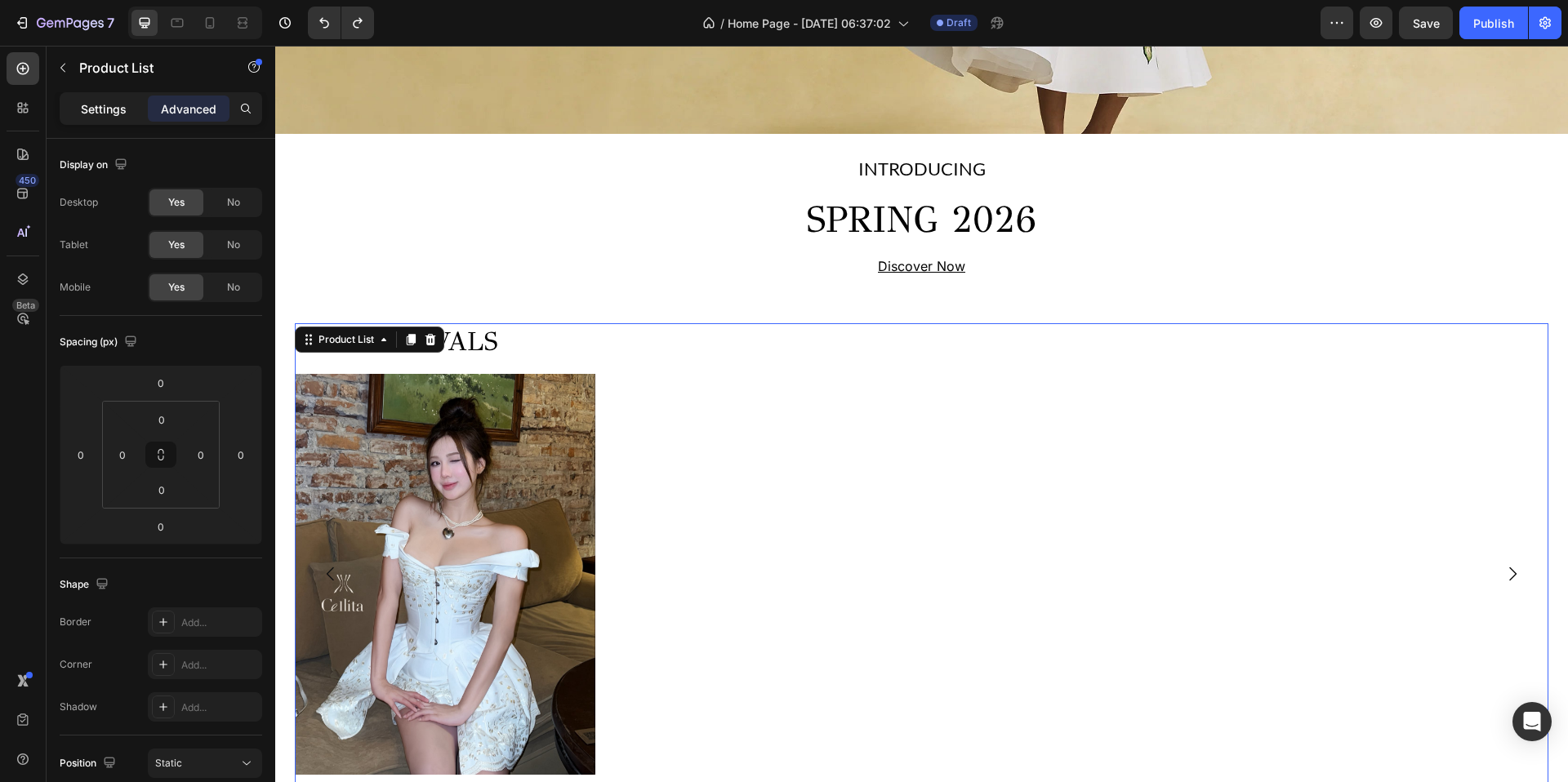
click at [102, 103] on p "Settings" at bounding box center [104, 110] width 46 height 17
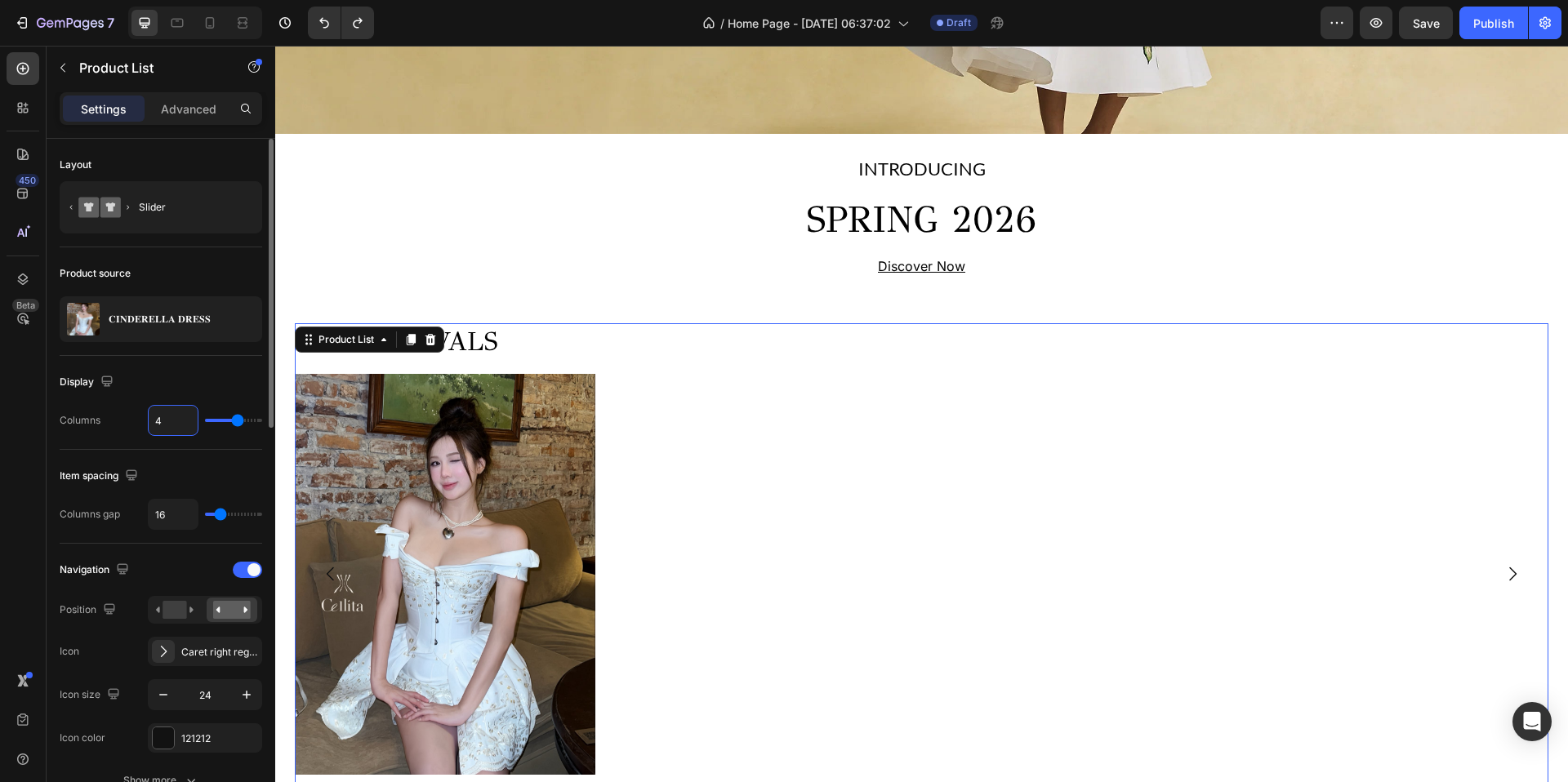
click at [166, 434] on input "4" at bounding box center [173, 421] width 49 height 30
click at [679, 424] on div "NEW ARRIVALS Heading Product Images 𝐂𝐈𝐍𝐃𝐄𝐑𝐄𝐋𝐋𝐀 𝐃𝐑𝐄𝐒𝐒 Product Title 1.700.000₫ P…" at bounding box center [921, 574] width 1254 height 501
click at [818, 555] on div "NEW ARRIVALS Heading Product Images 𝐂𝐈𝐍𝐃𝐄𝐑𝐄𝐋𝐋𝐀 𝐃𝐑𝐄𝐒𝐒 Product Title 1.700.000₫ P…" at bounding box center [921, 574] width 1254 height 501
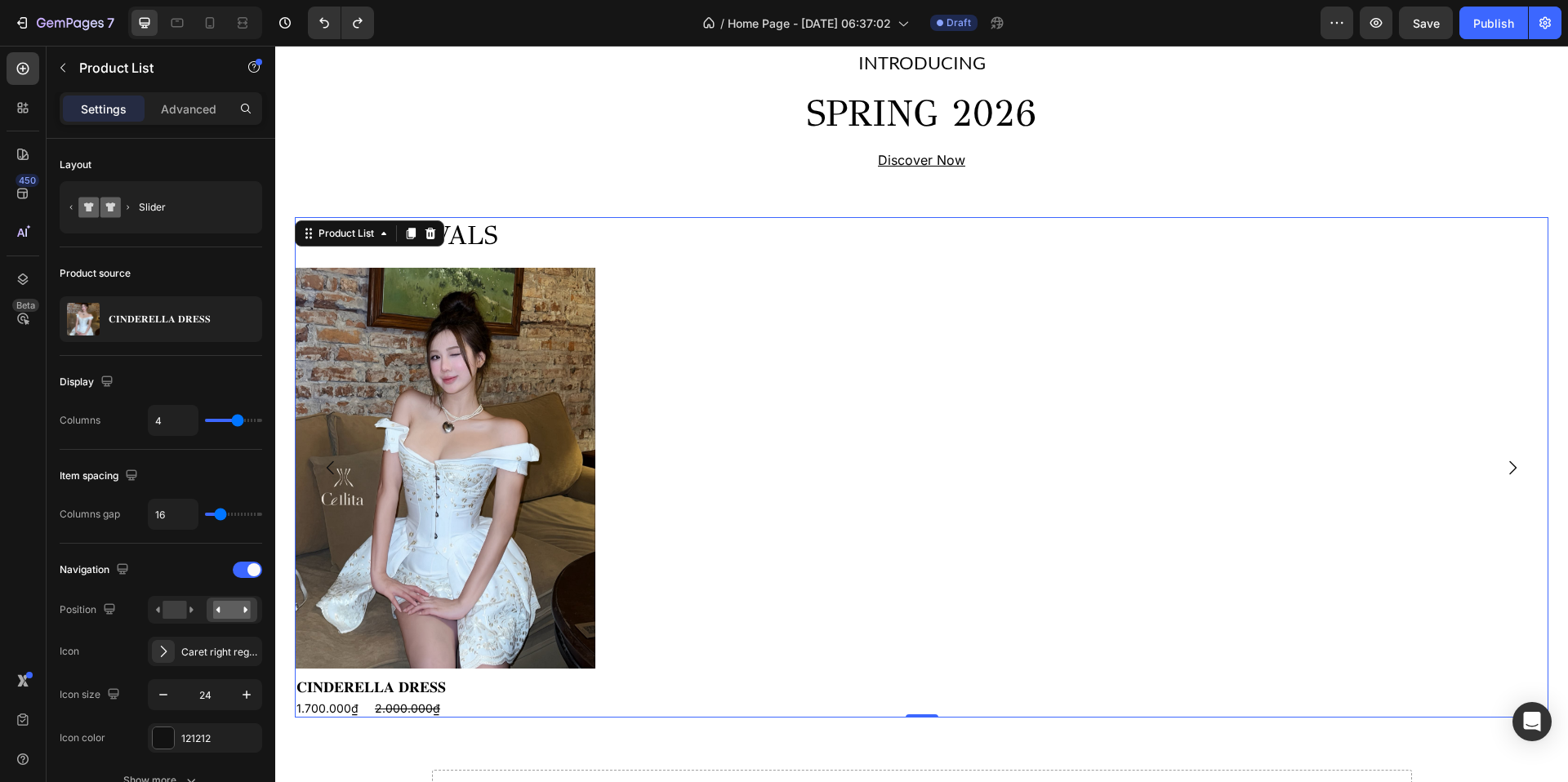
scroll to position [562, 0]
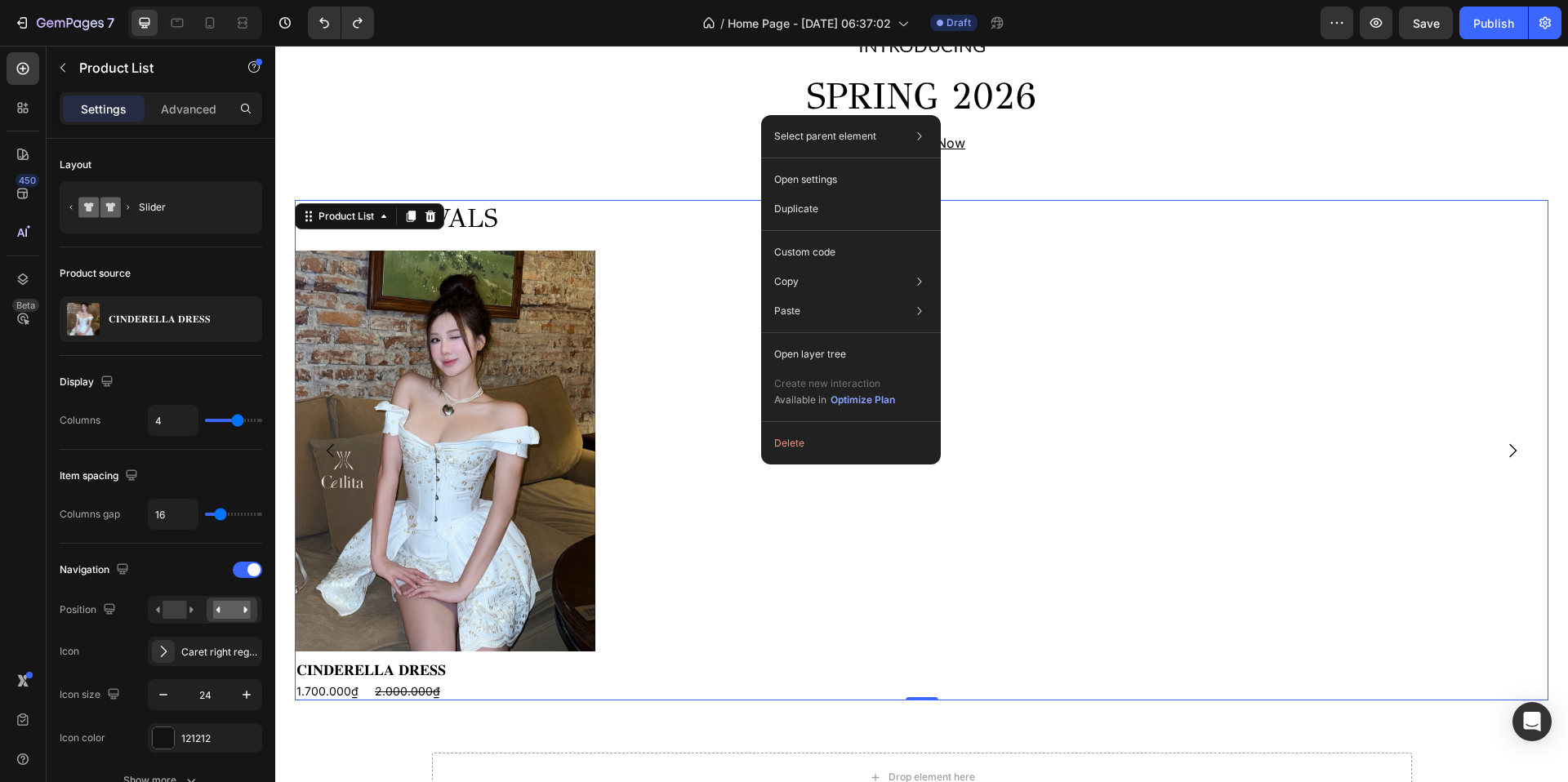
click at [668, 313] on div "NEW ARRIVALS Heading Product Images 𝐂𝐈𝐍𝐃𝐄𝐑𝐄𝐋𝐋𝐀 𝐃𝐑𝐄𝐒𝐒 Product Title 1.700.000₫ P…" at bounding box center [921, 450] width 1254 height 501
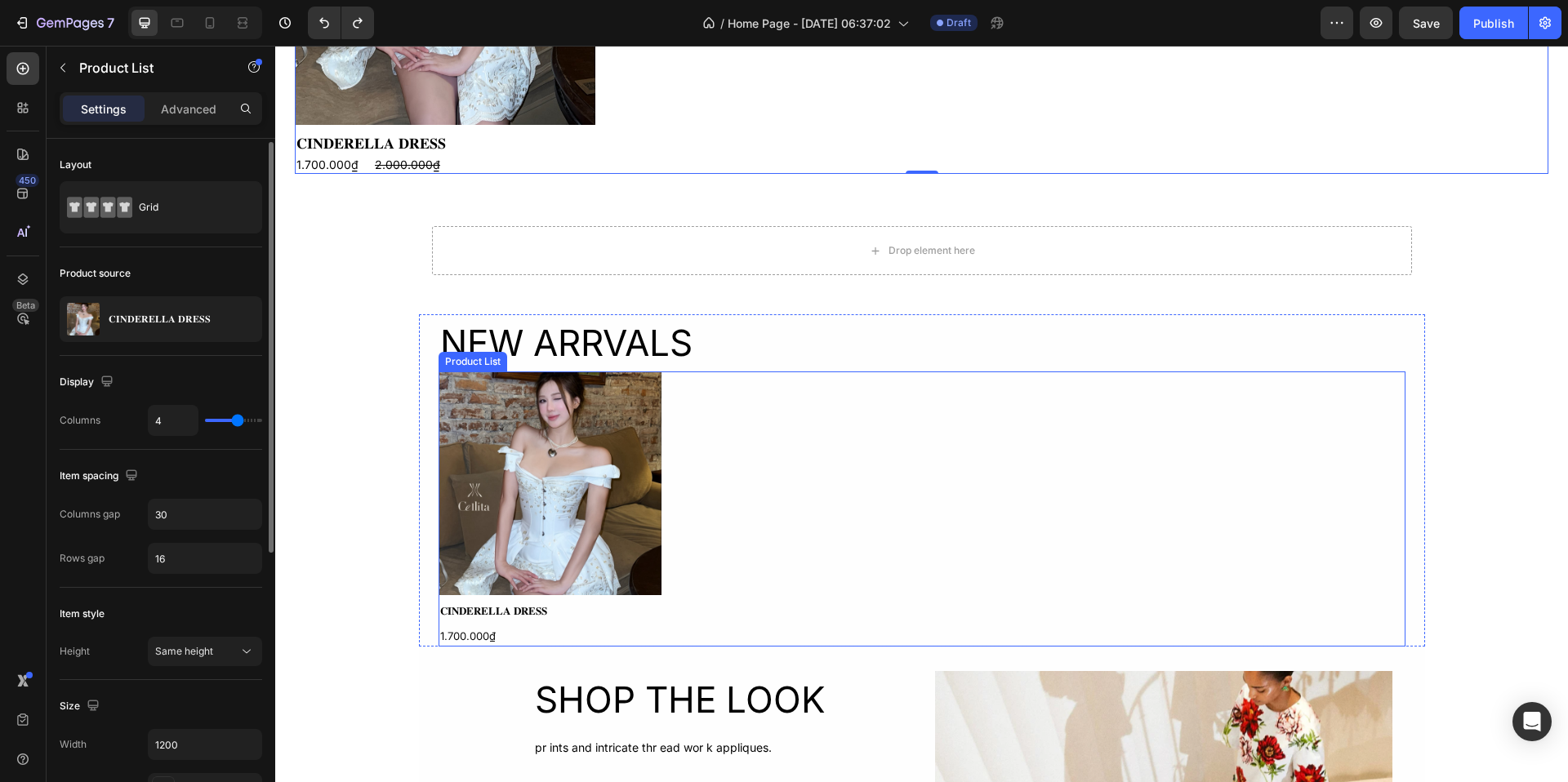
scroll to position [3, 0]
click at [763, 377] on div "Product Images 𝐂𝐈𝐍𝐃𝐄𝐑𝐄𝐋𝐋𝐀 𝐃𝐑𝐄𝐒𝐒 Product Title 1.700.000₫ Product Price Product …" at bounding box center [922, 509] width 968 height 275
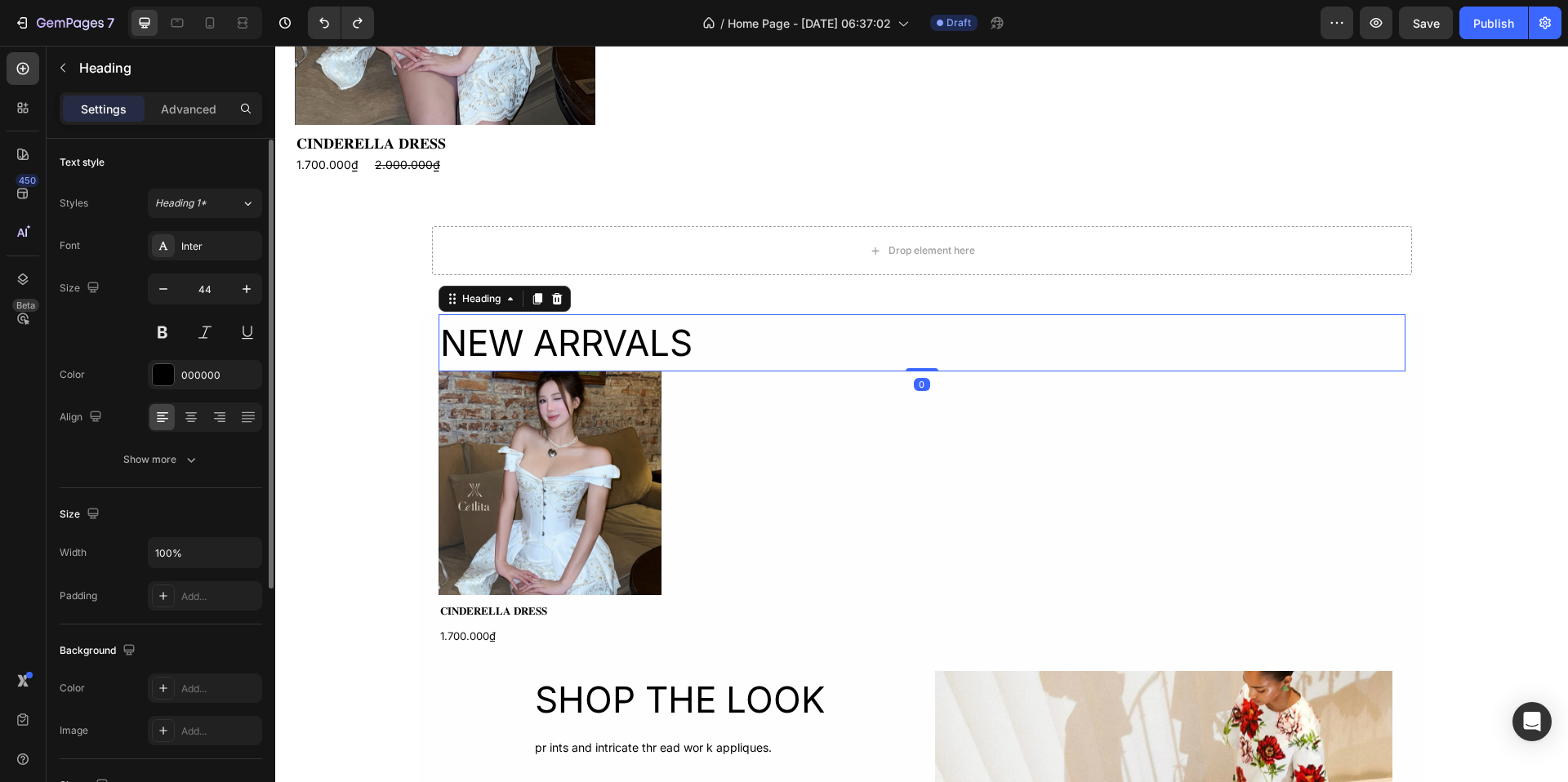
click at [751, 314] on h2 "NEW ARRVALS" at bounding box center [922, 343] width 968 height 58
click at [552, 304] on icon at bounding box center [556, 299] width 11 height 12
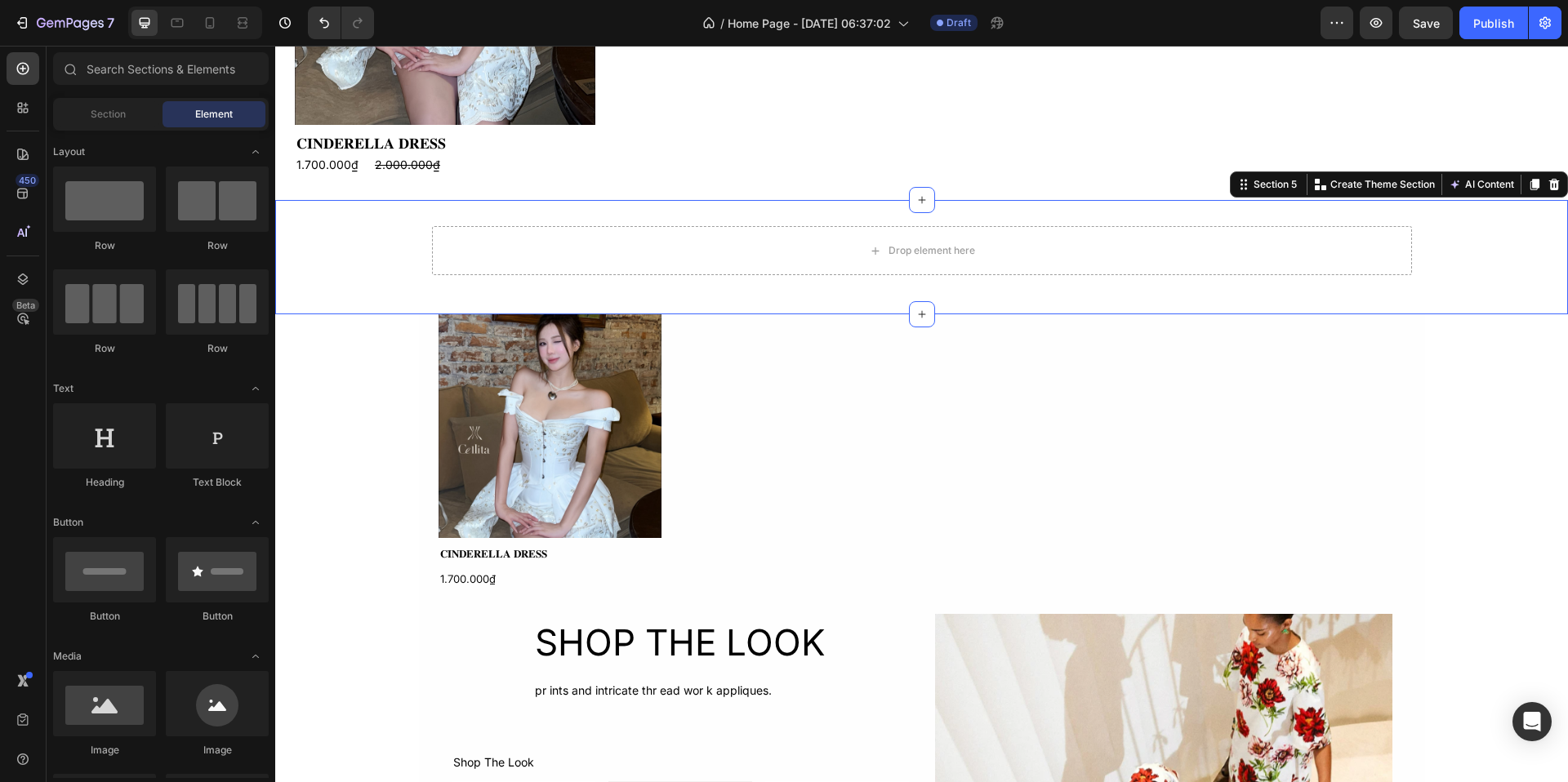
click at [381, 275] on div "Drop element here Row" at bounding box center [921, 257] width 1293 height 62
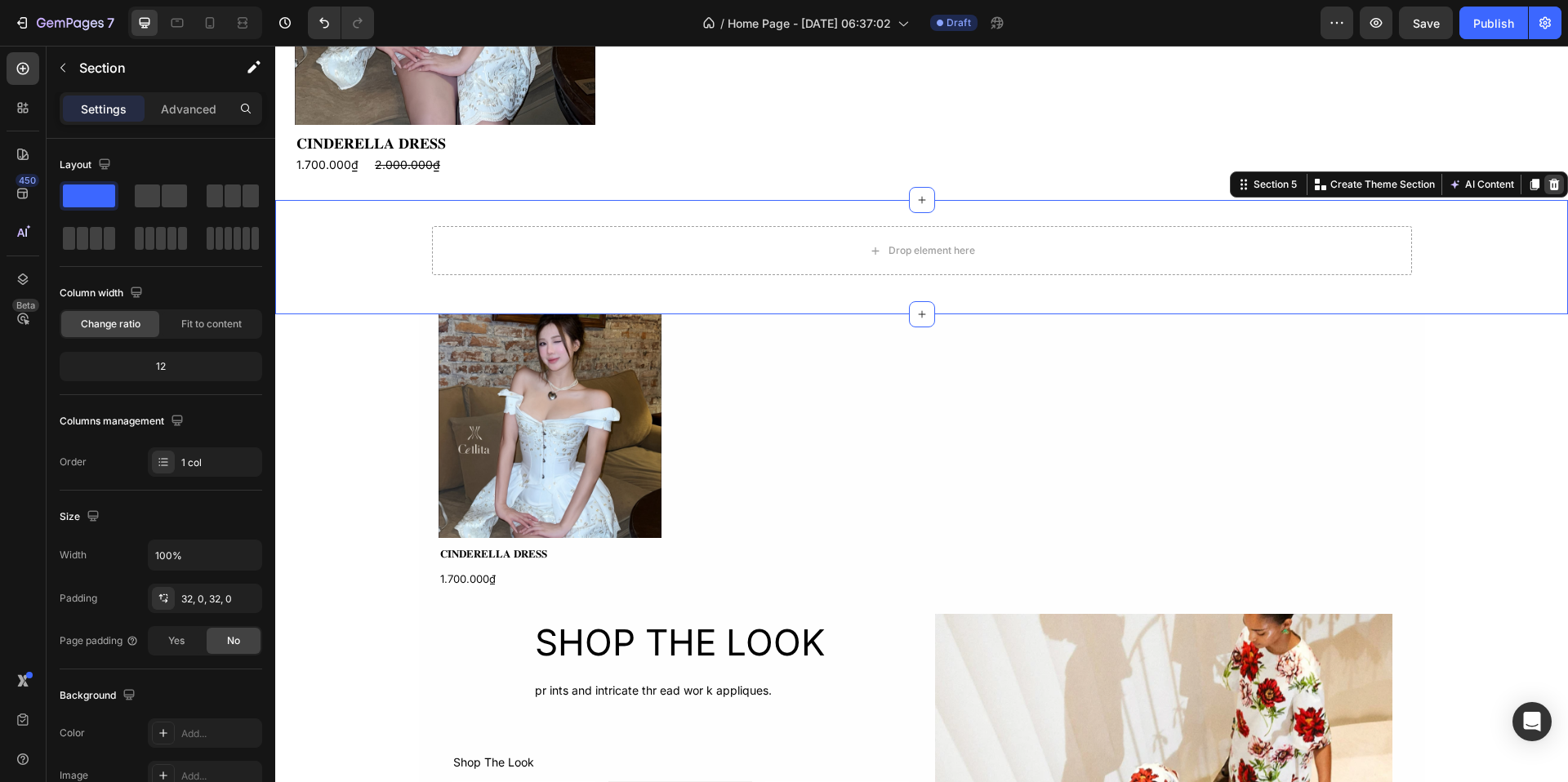
click at [1550, 189] on icon at bounding box center [1555, 184] width 11 height 12
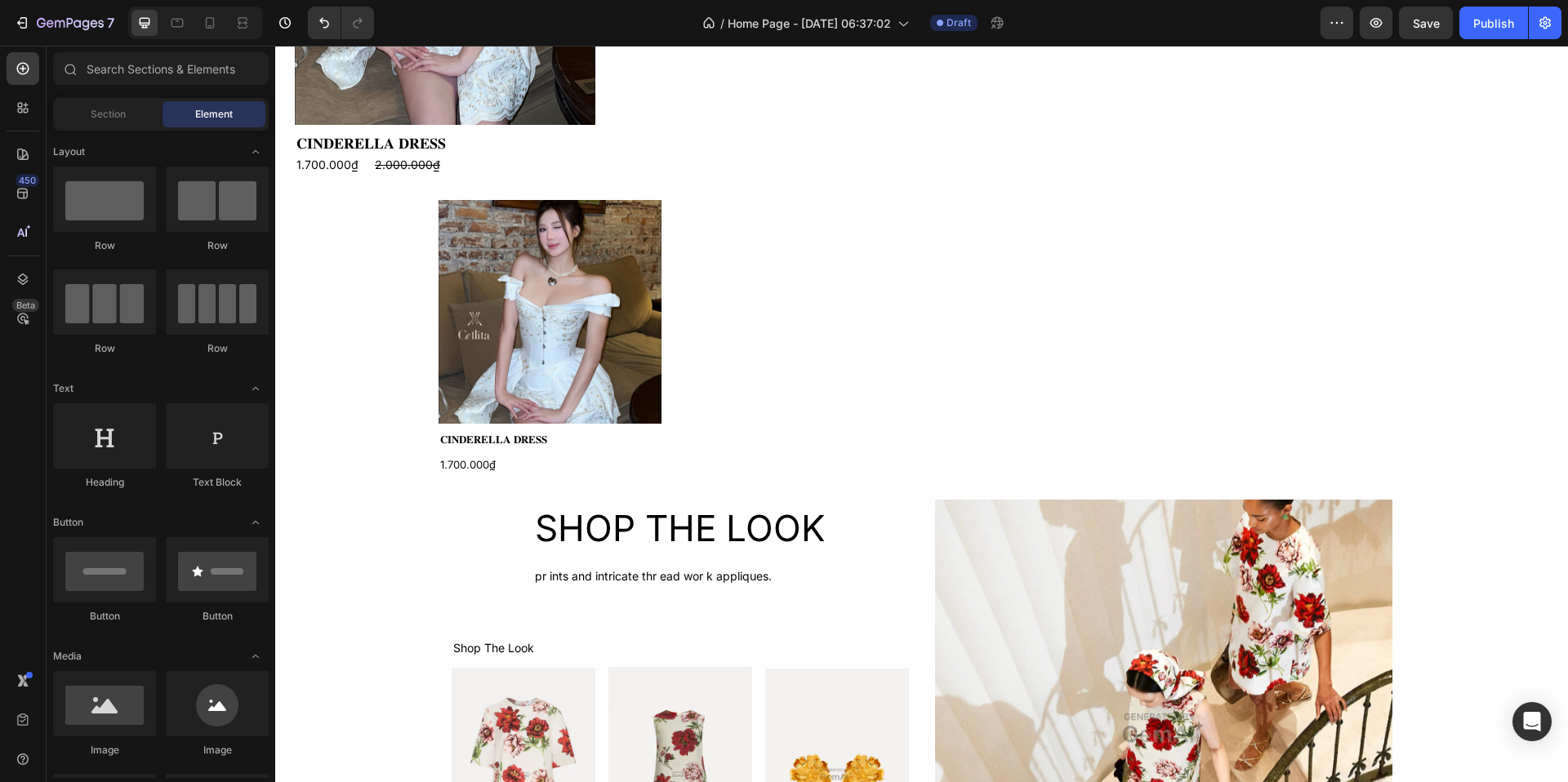
click at [1470, 242] on div "NEW ARRIVALS Heading Product Images 𝐂𝐈𝐍𝐃𝐄𝐑𝐄𝐋𝐋𝐀 𝐃𝐑𝐄𝐒𝐒 Product Title 1.700.000₫ P…" at bounding box center [921, 244] width 1293 height 2507
click at [1405, 218] on div "Product Images 𝐂𝐈𝐍𝐃𝐄𝐑𝐄𝐋𝐋𝐀 𝐃𝐑𝐄𝐒𝐒 Product Title 1.700.000₫ Product Price Product …" at bounding box center [921, 337] width 1006 height 275
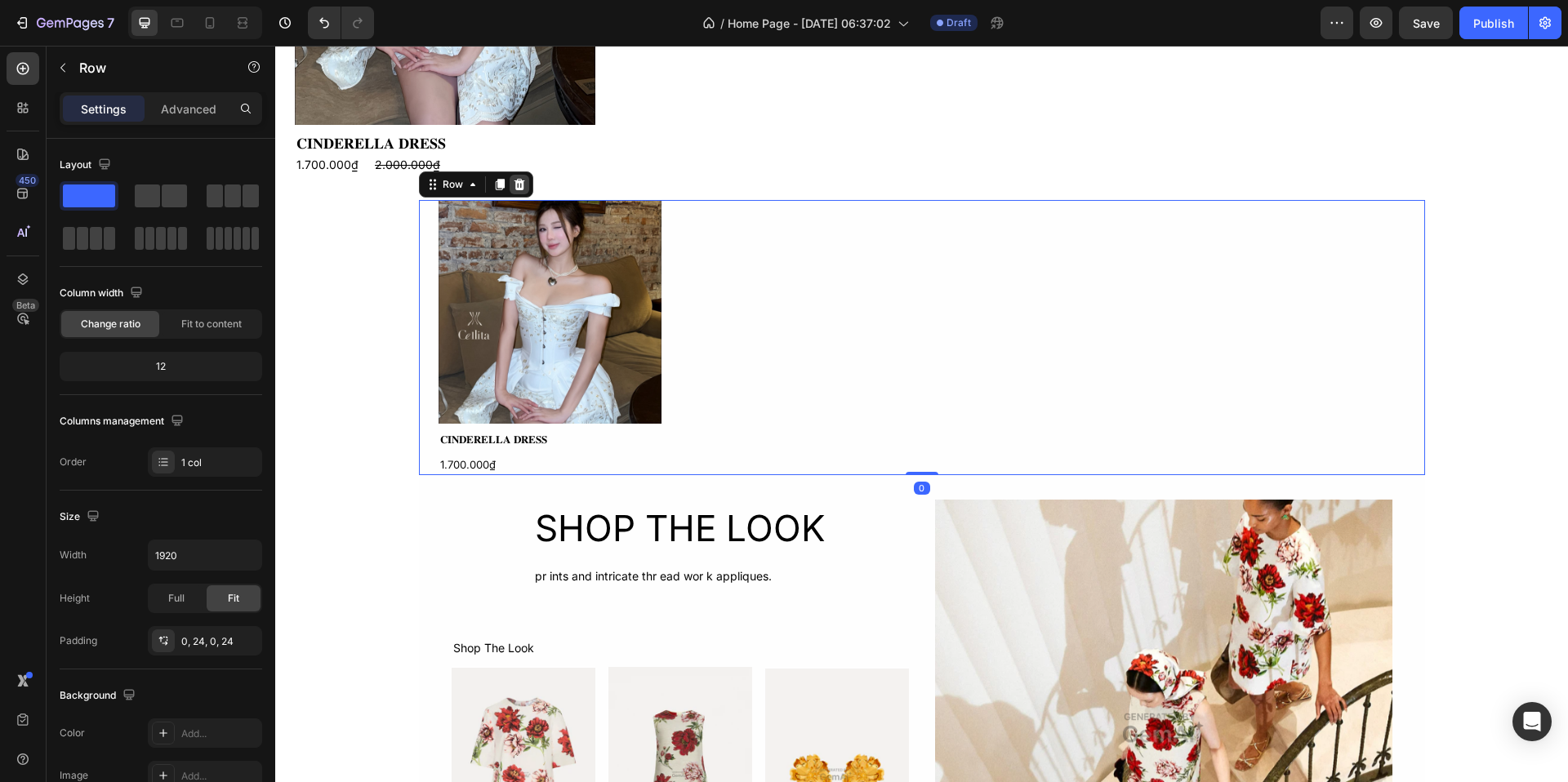
click at [514, 187] on icon at bounding box center [519, 184] width 11 height 12
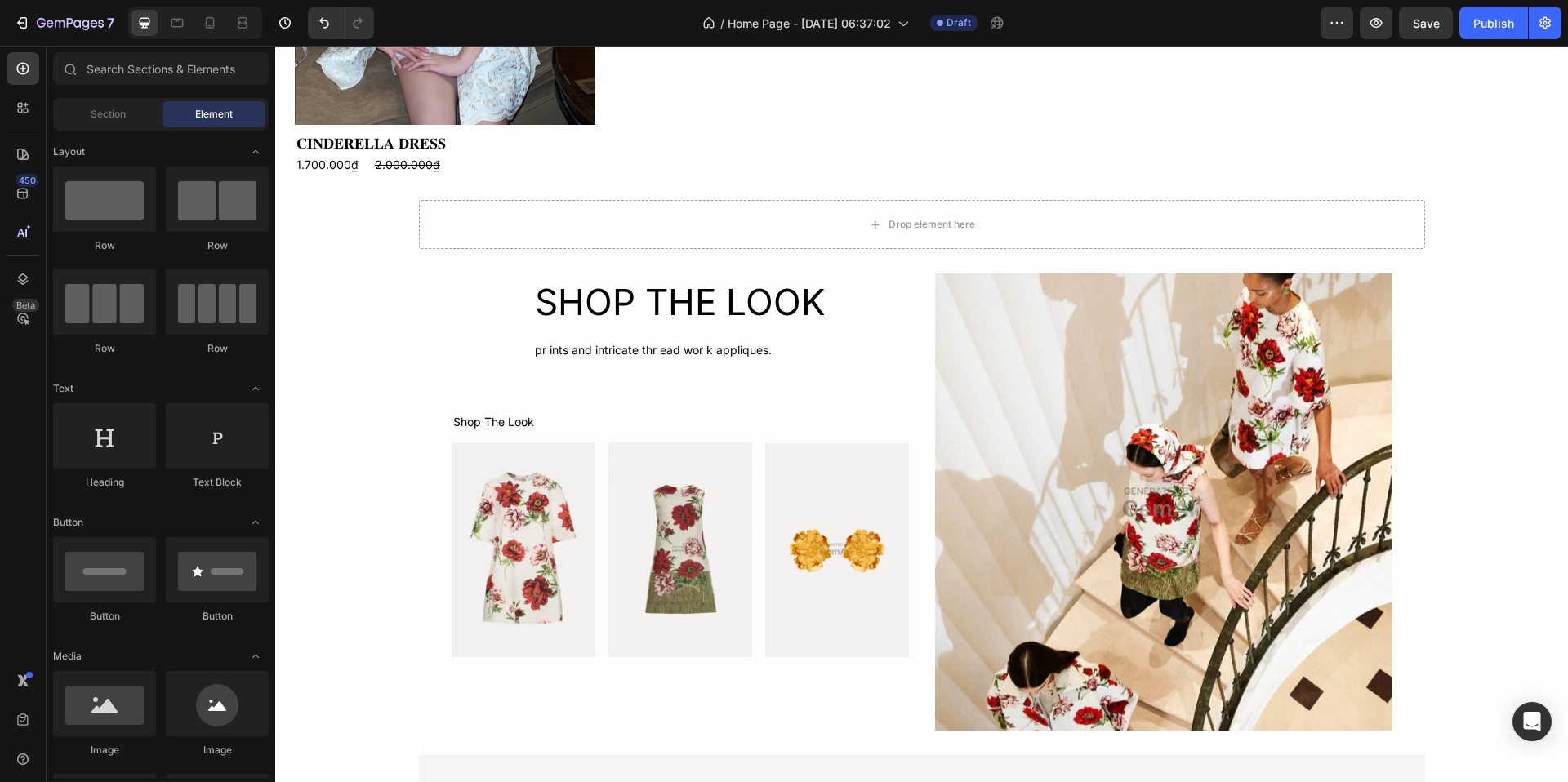
click at [380, 232] on div "NEW ARRIVALS Heading Product Images 𝐂𝐈𝐍𝐃𝐄𝐑𝐄𝐋𝐋𝐀 𝐃𝐑𝐄𝐒𝐒 Product Title 1.700.000₫ P…" at bounding box center [921, 131] width 1293 height 2281
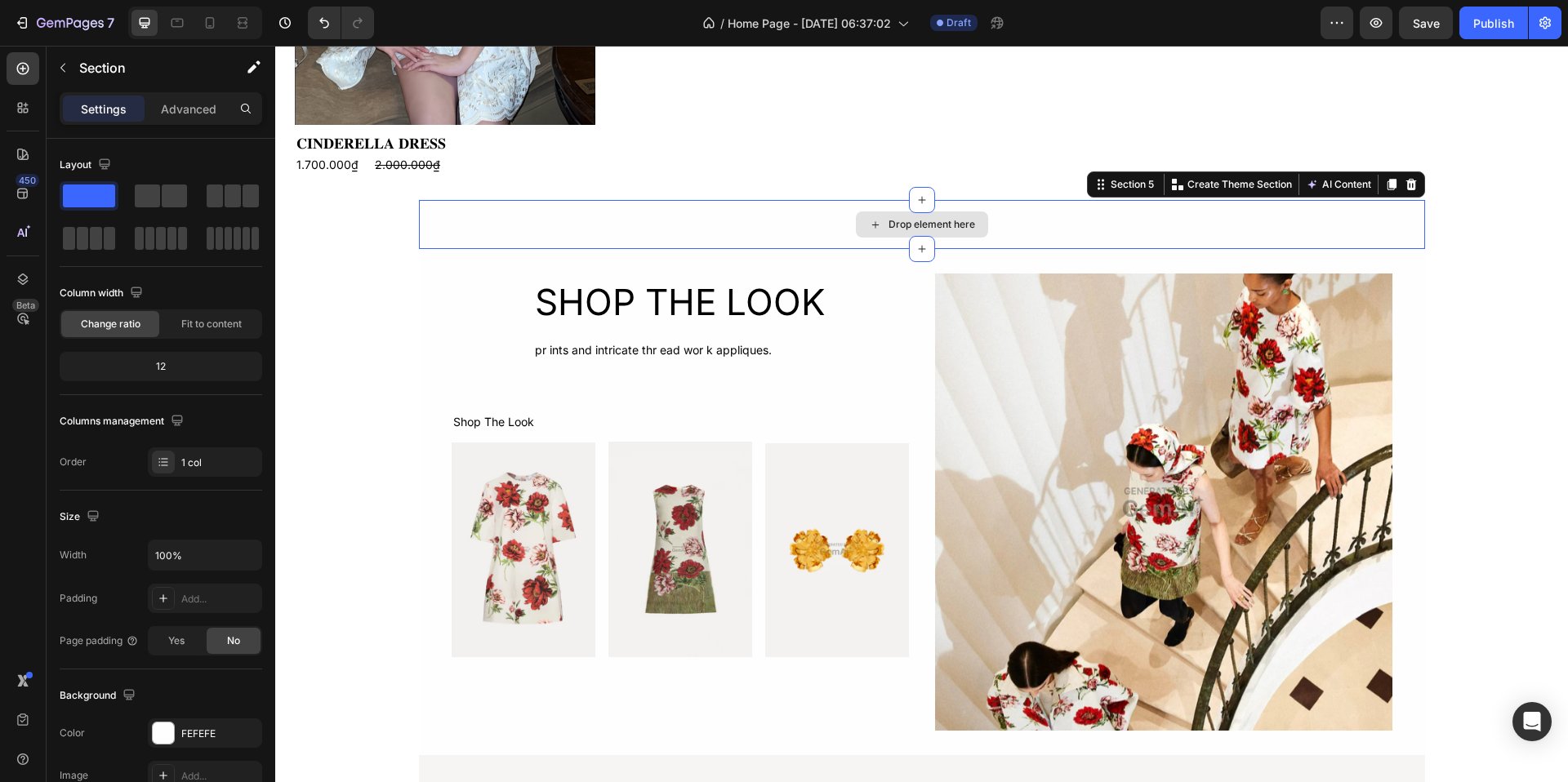
click at [428, 218] on div "Drop element here" at bounding box center [921, 224] width 1006 height 49
click at [1408, 190] on icon at bounding box center [1411, 184] width 13 height 13
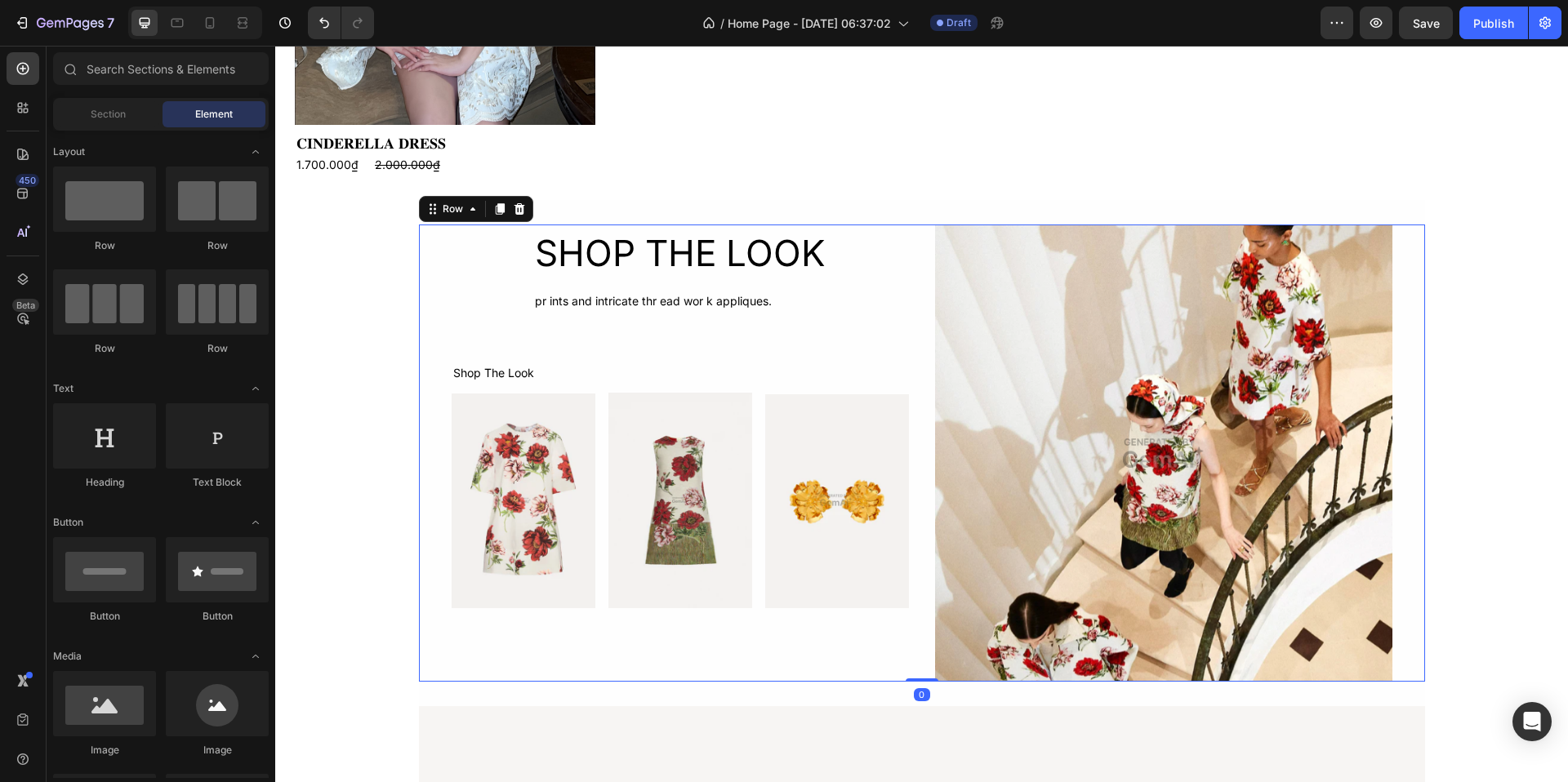
click at [1413, 259] on div "SHOP THE LOOK Heading pr ints and intricate thr ead wor k appliques. Text Block…" at bounding box center [921, 453] width 1006 height 457
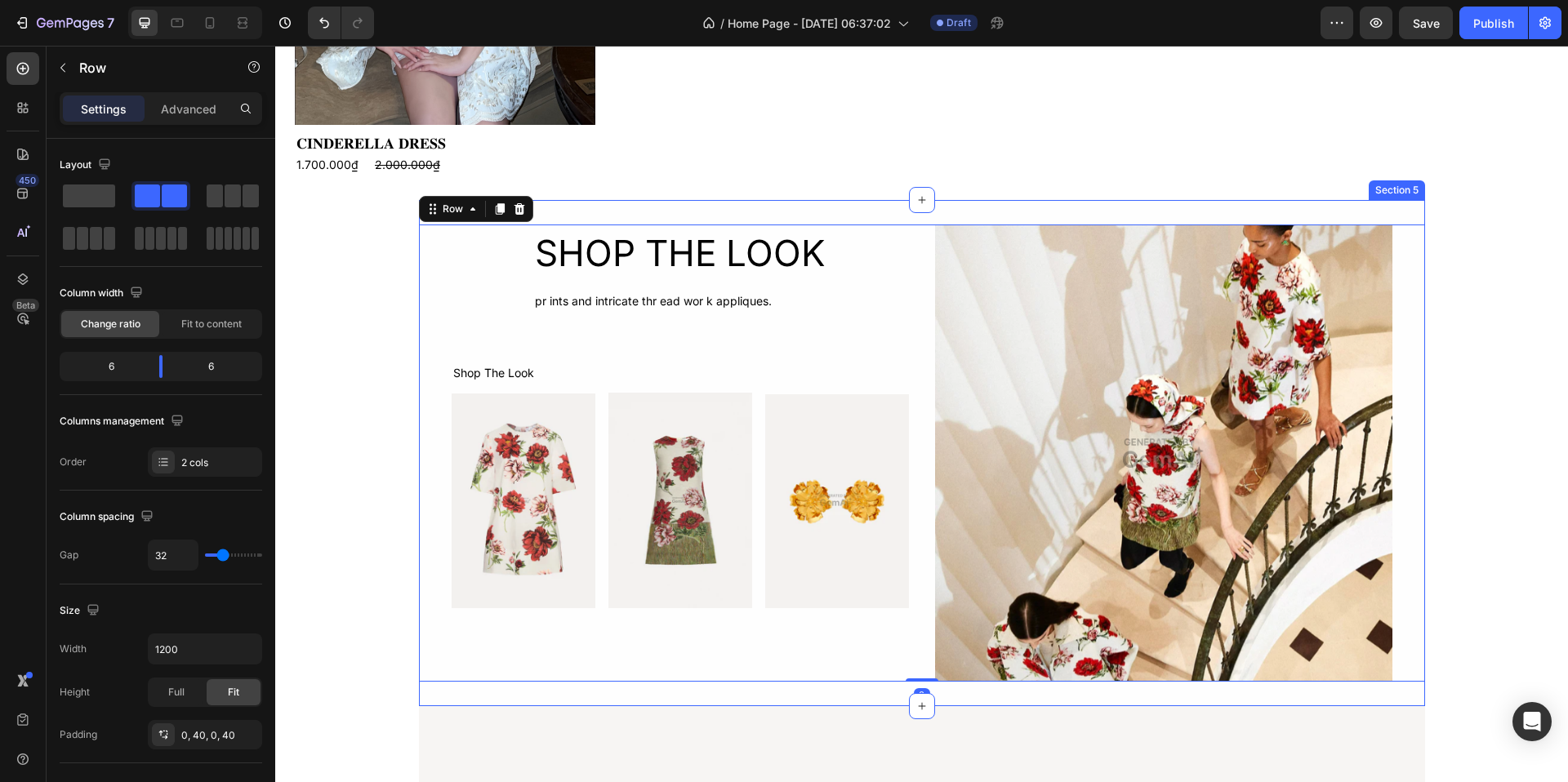
click at [1373, 211] on div "SHOP THE LOOK Heading pr ints and intricate thr ead wor k appliques. Text Block…" at bounding box center [921, 452] width 1006 height 506
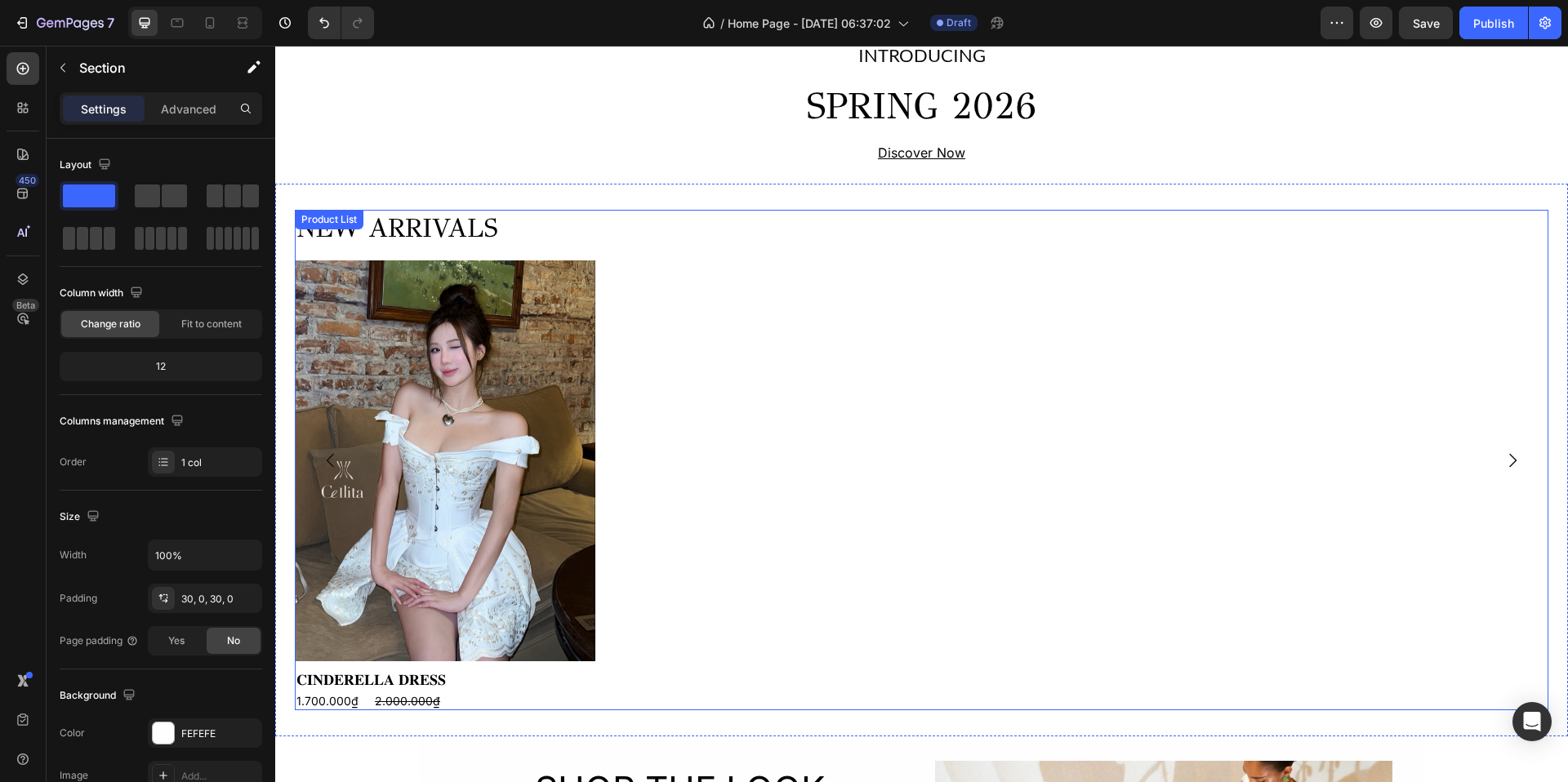
scroll to position [600, 0]
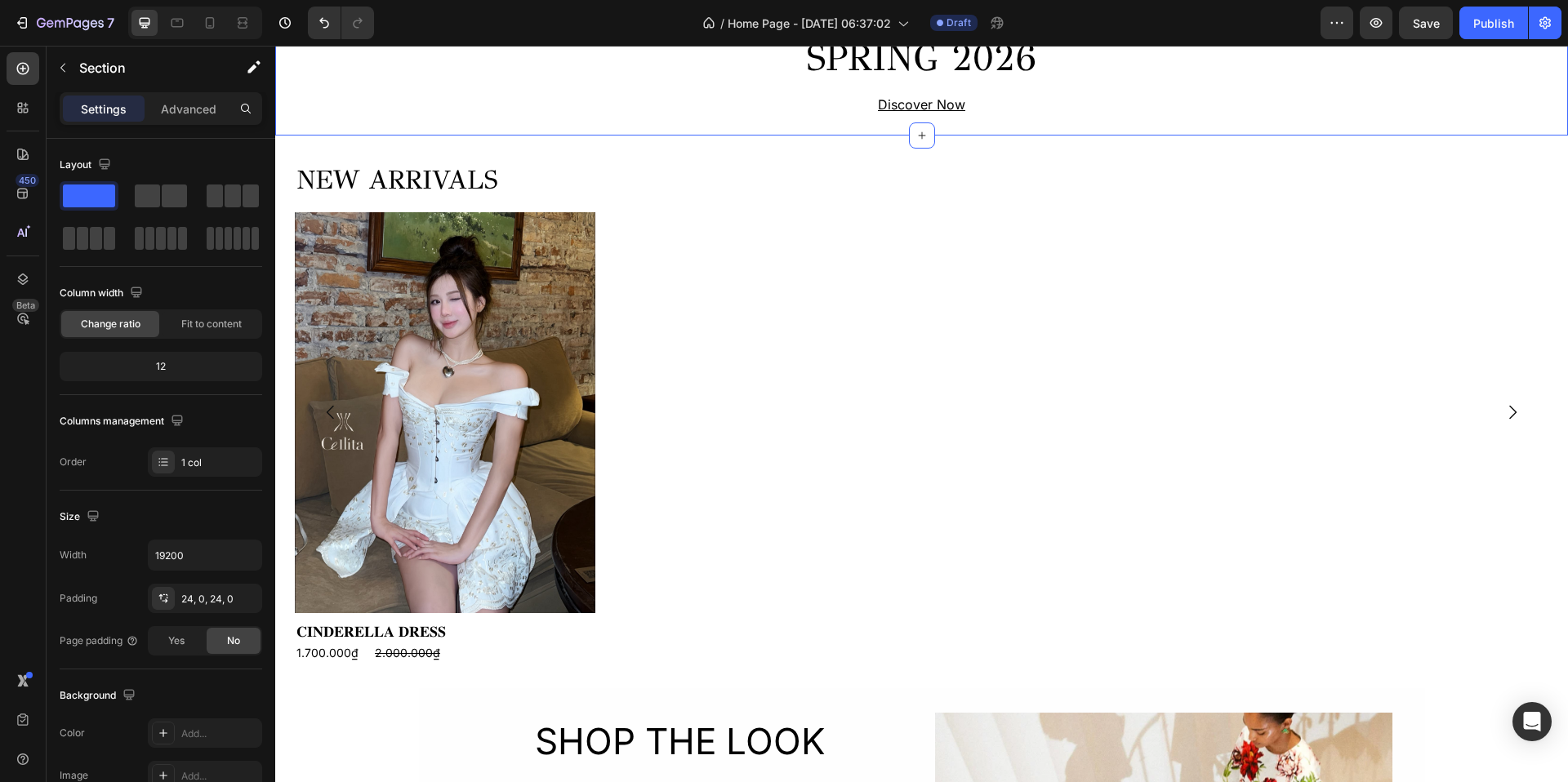
click at [845, 134] on div "INTRODUCING Text Block SPRING 2026 Heading Discover Now Text Block Row Section …" at bounding box center [921, 54] width 1293 height 164
click at [197, 585] on div "24, 0, 24, 0" at bounding box center [205, 599] width 114 height 30
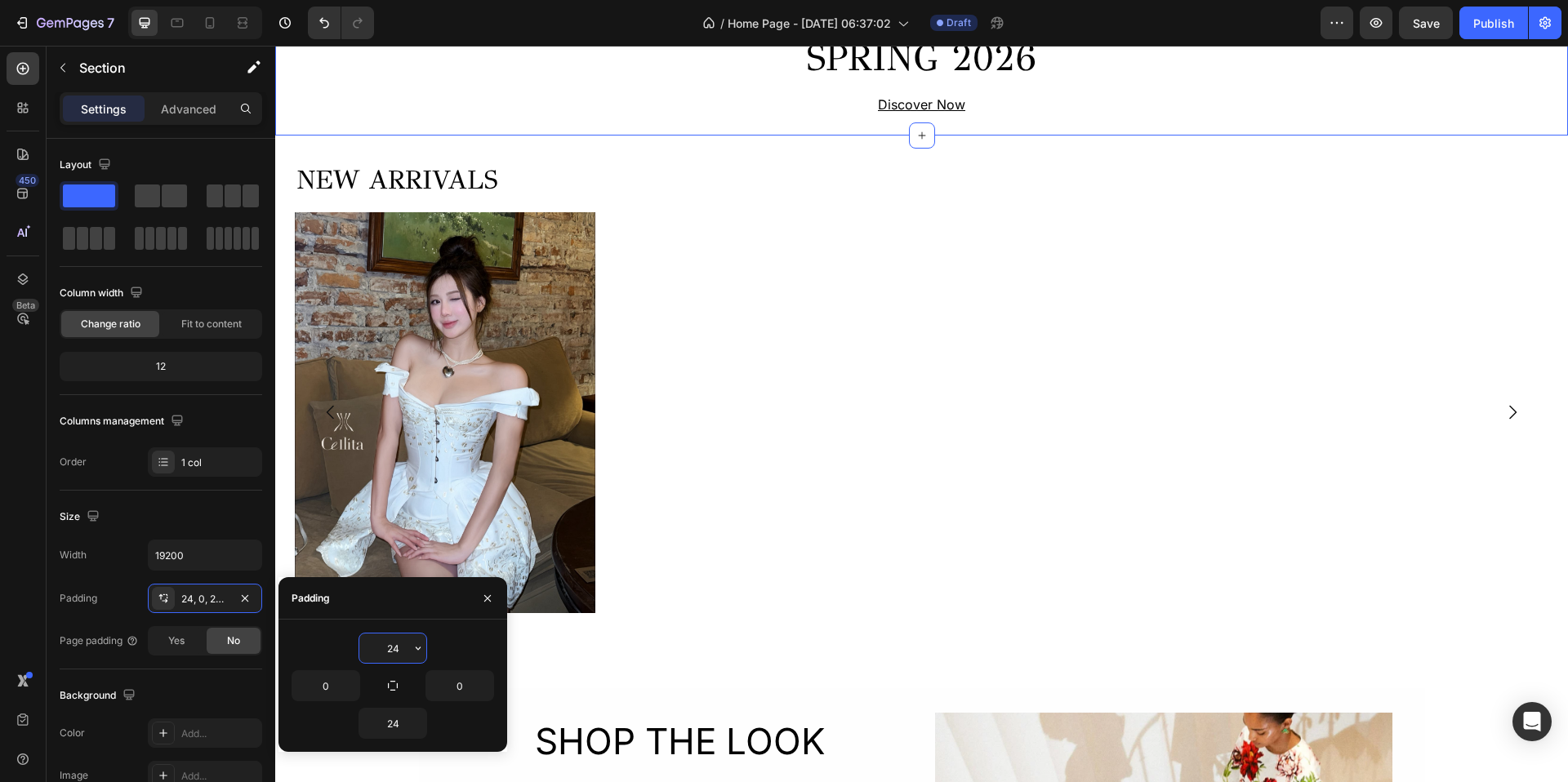
click at [393, 649] on input "24" at bounding box center [393, 648] width 67 height 30
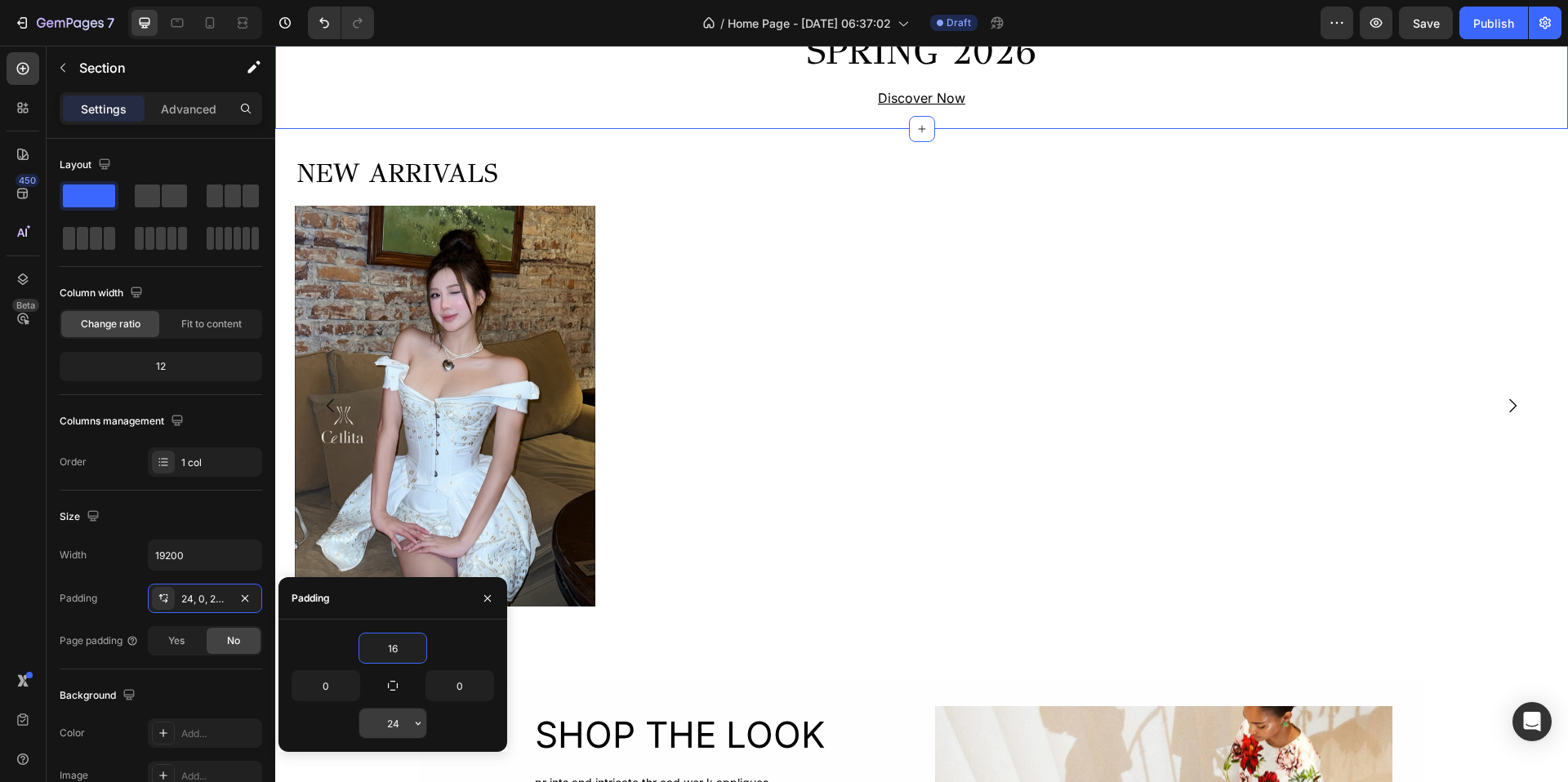
type input "16"
click at [398, 720] on input "24" at bounding box center [393, 723] width 67 height 30
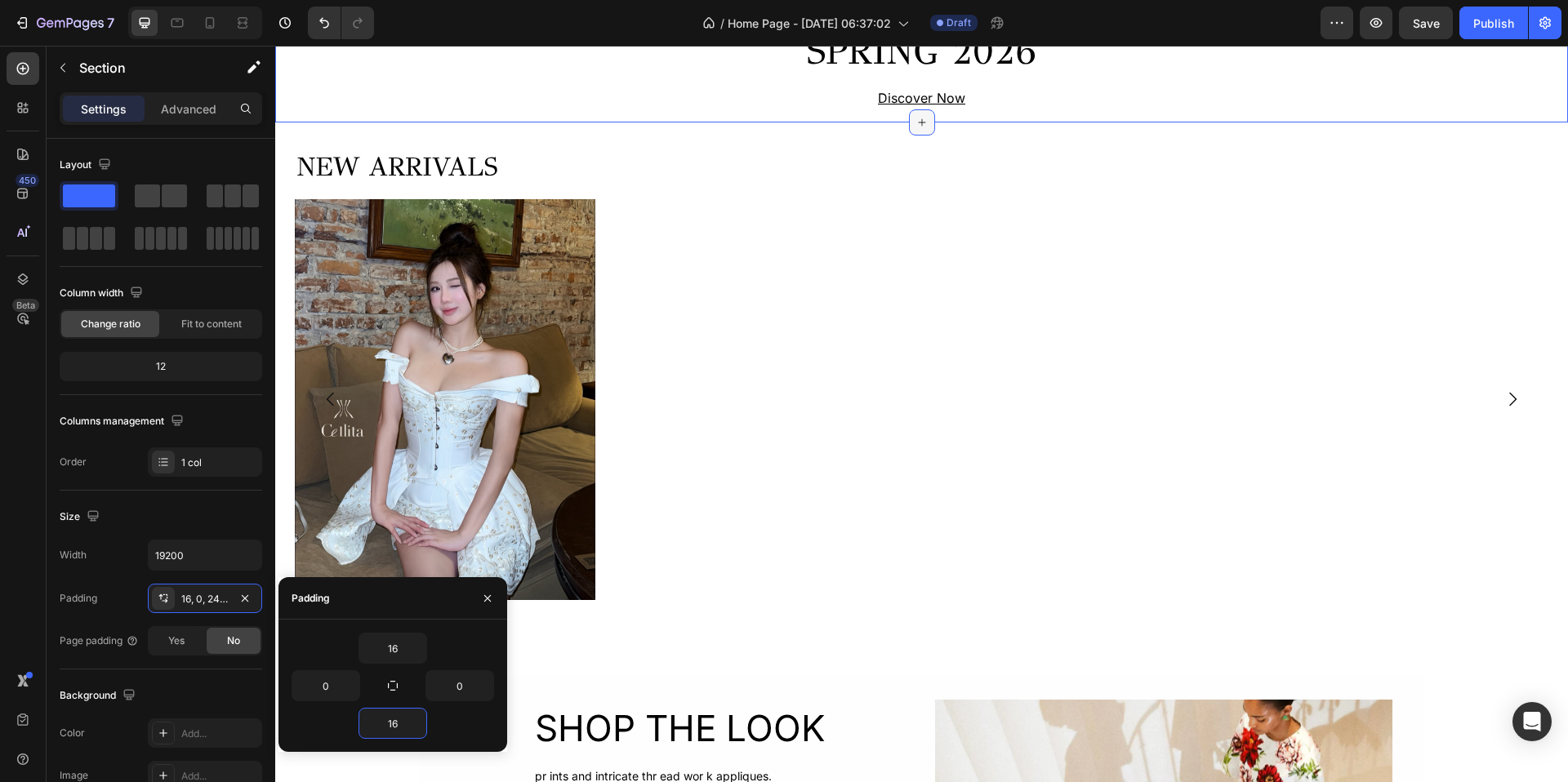
type input "16"
click at [916, 123] on icon at bounding box center [922, 123] width 13 height 13
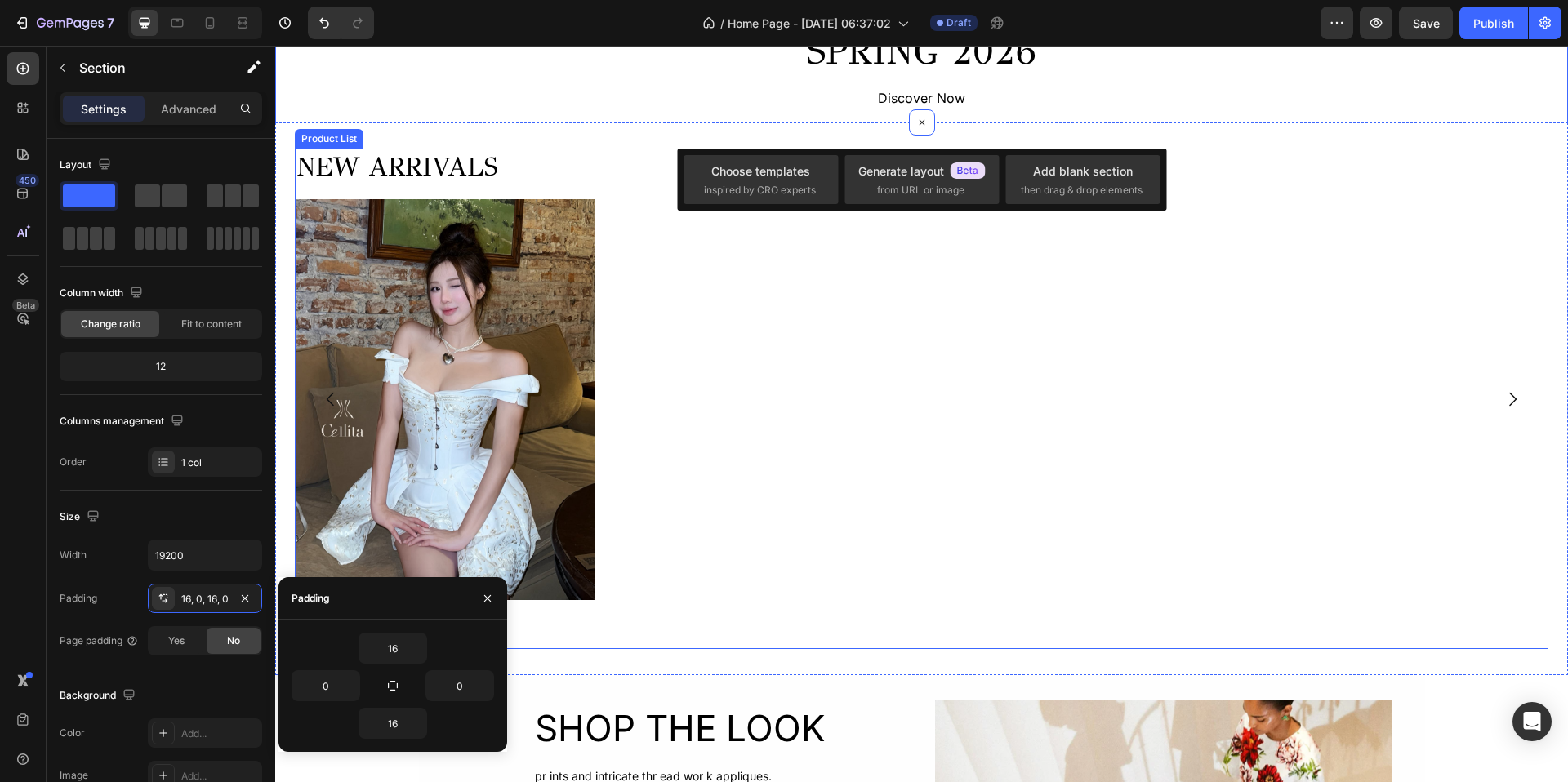
click at [809, 293] on div "NEW ARRIVALS Heading Product Images 𝐂𝐈𝐍𝐃𝐄𝐑𝐄𝐋𝐋𝐀 𝐃𝐑𝐄𝐒𝐒 Product Title 1.700.000₫ P…" at bounding box center [921, 399] width 1254 height 501
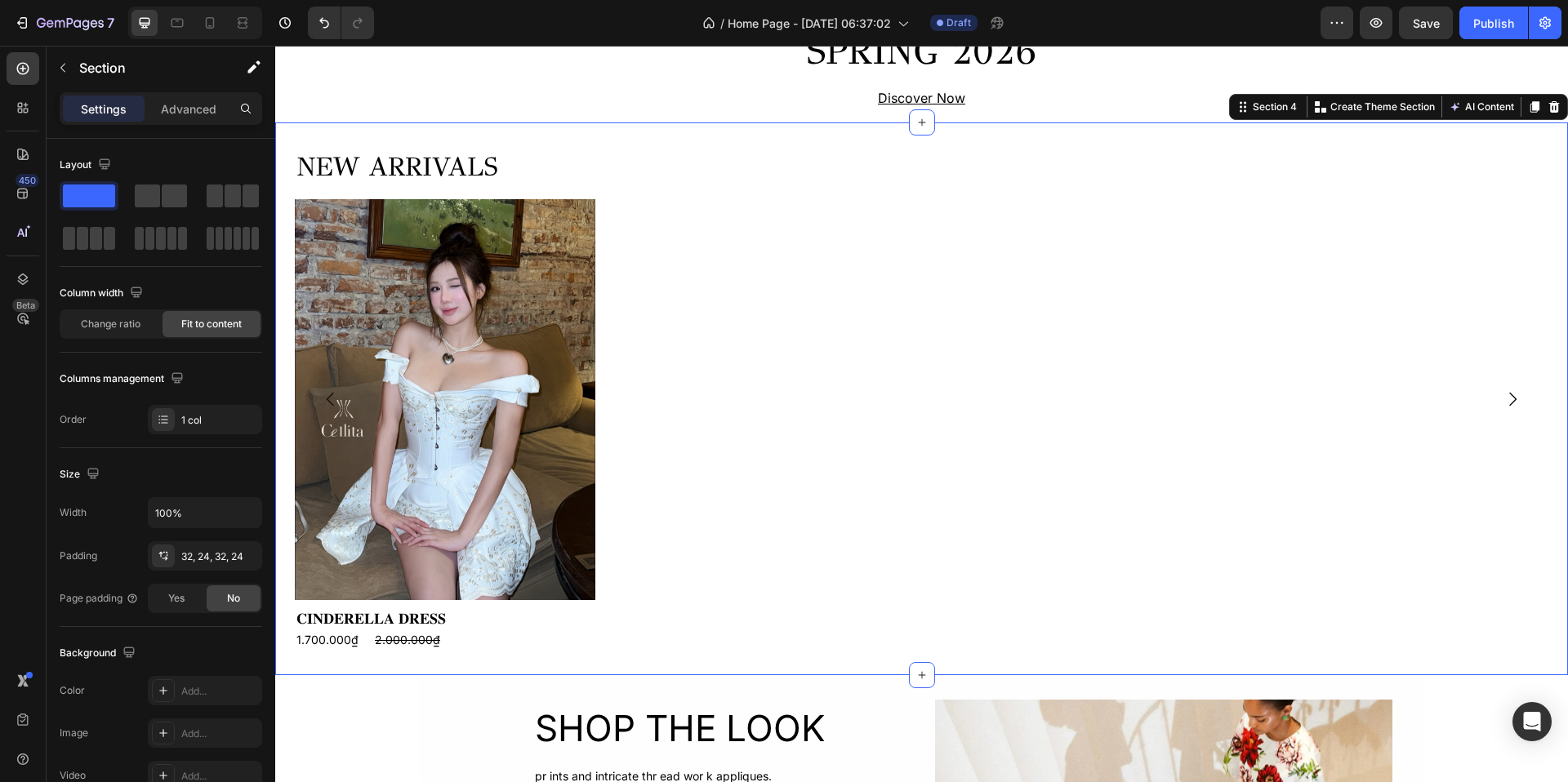
click at [946, 127] on div "NEW ARRIVALS Heading Product Images 𝐂𝐈𝐍𝐃𝐄𝐑𝐄𝐋𝐋𝐀 𝐃𝐑𝐄𝐒𝐒 Product Title 1.700.000₫ P…" at bounding box center [921, 400] width 1293 height 553
click at [916, 679] on icon at bounding box center [922, 675] width 13 height 13
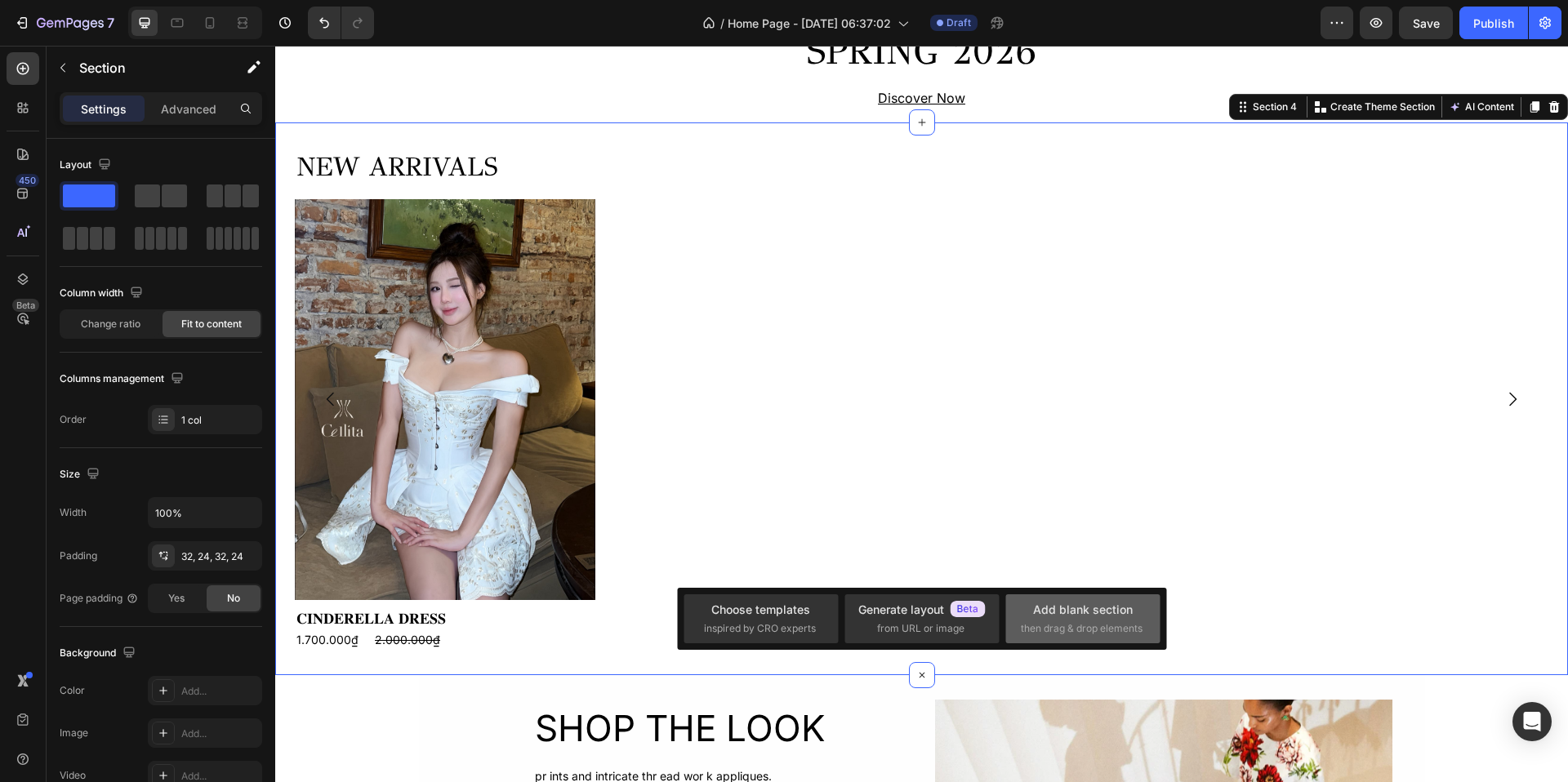
click at [1058, 623] on span "then drag & drop elements" at bounding box center [1082, 628] width 122 height 14
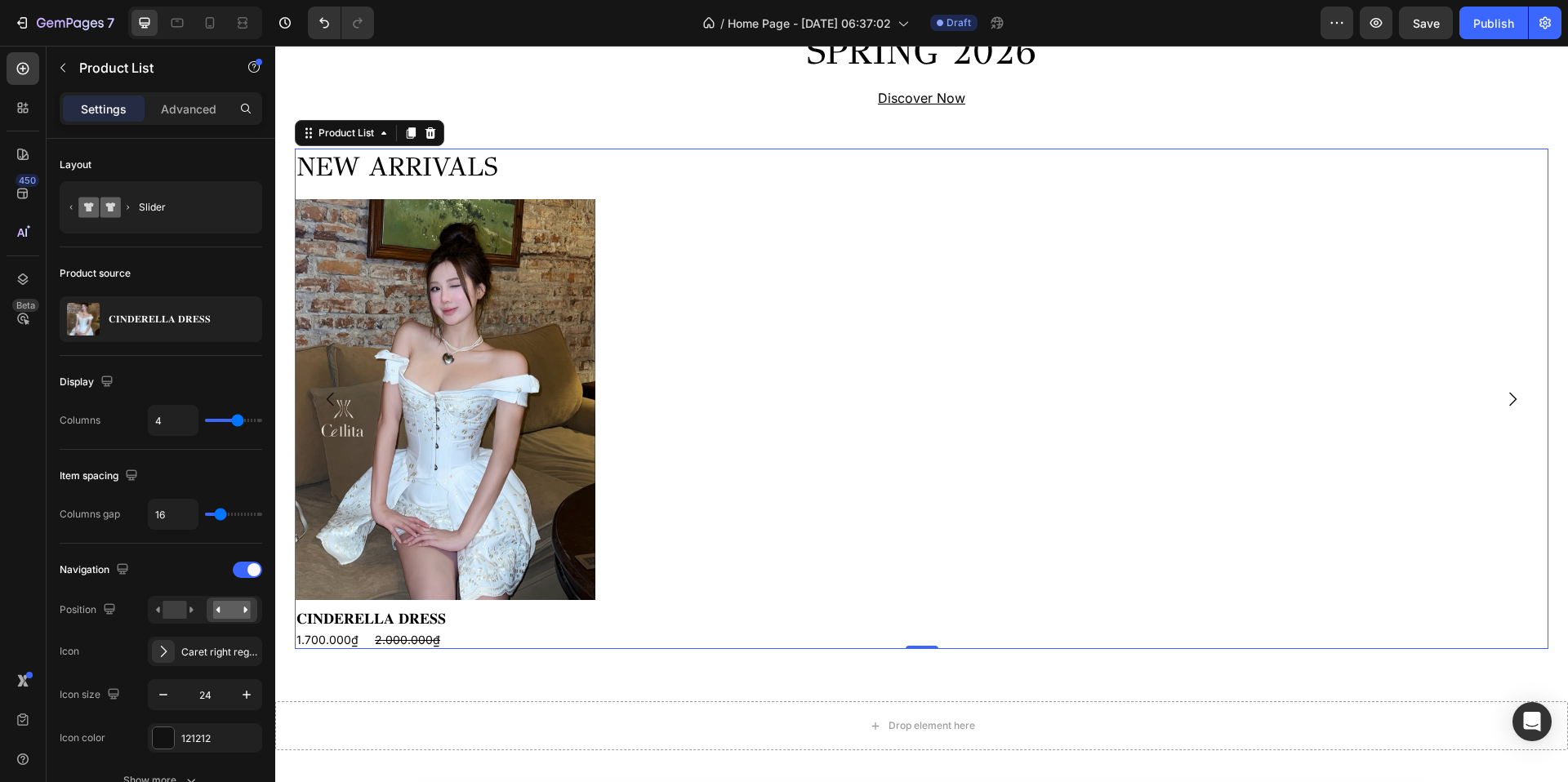
click at [733, 417] on div "NEW ARRIVALS Heading Product Images 𝐂𝐈𝐍𝐃𝐄𝐑𝐄𝐋𝐋𝐀 𝐃𝐑𝐄𝐒𝐒 Product Title 1.700.000₫ P…" at bounding box center [921, 399] width 1254 height 501
click at [62, 63] on icon "button" at bounding box center [62, 67] width 5 height 9
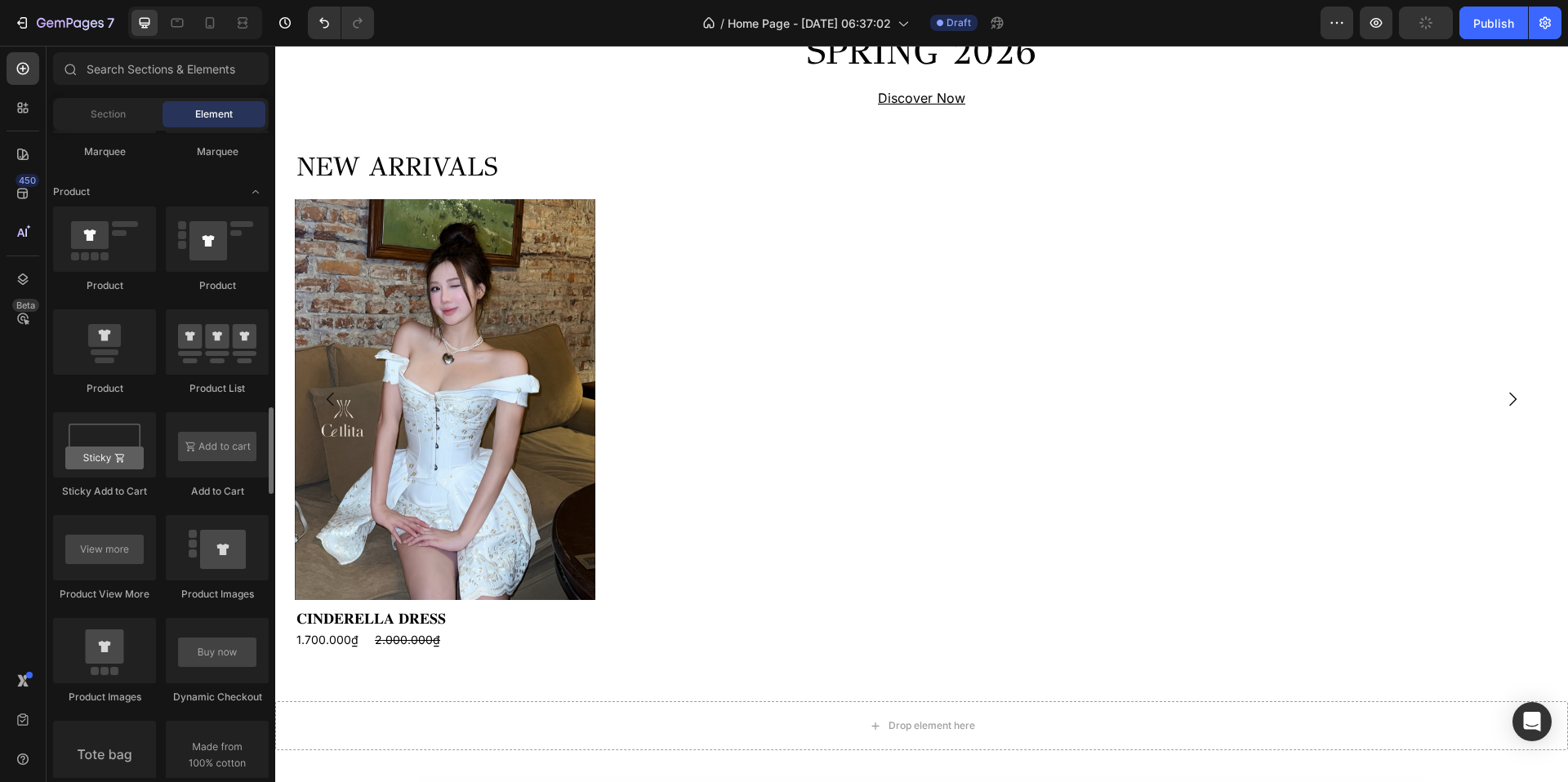
scroll to position [2045, 0]
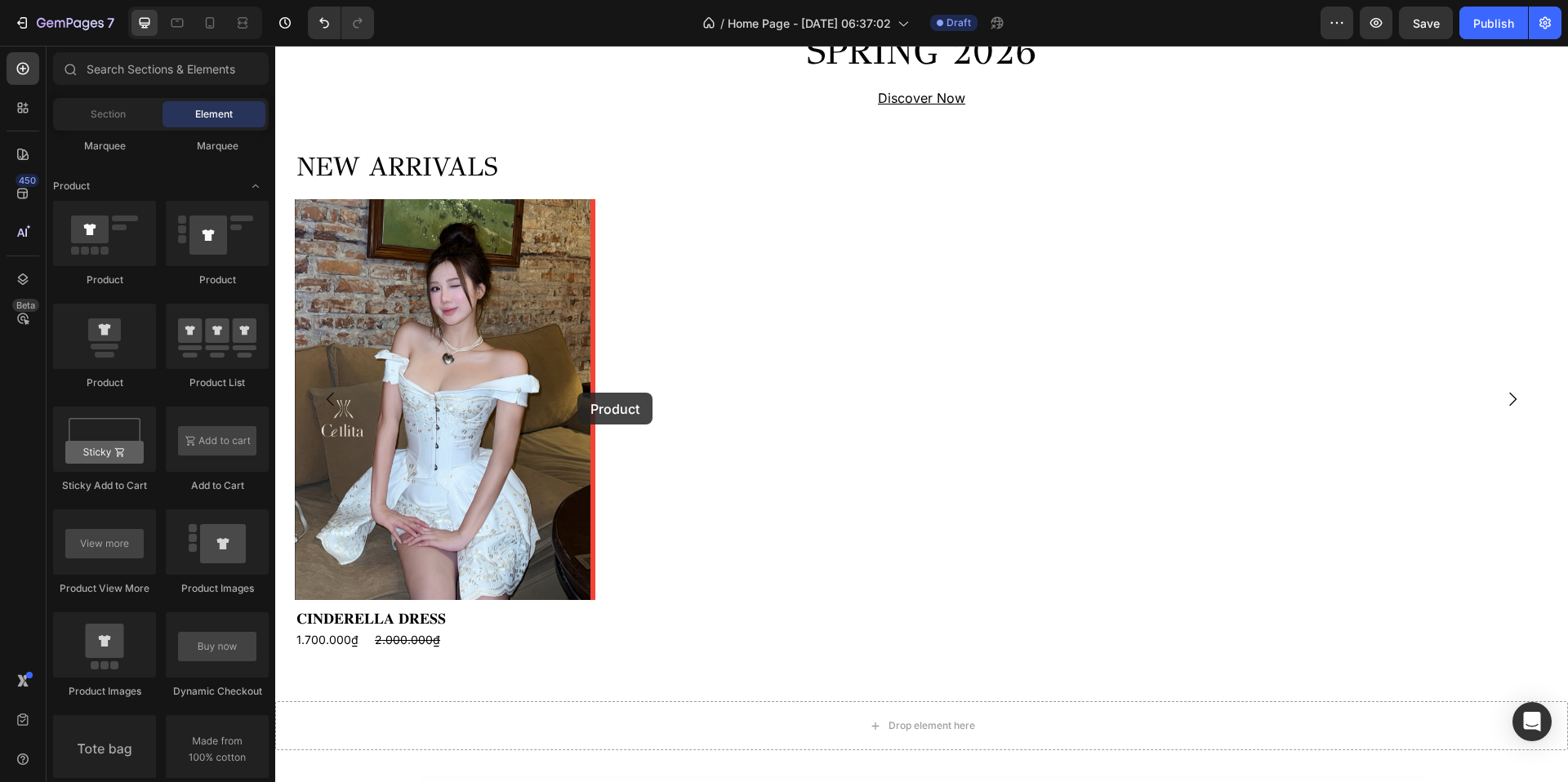
drag, startPoint x: 383, startPoint y: 380, endPoint x: 579, endPoint y: 390, distance: 196.3
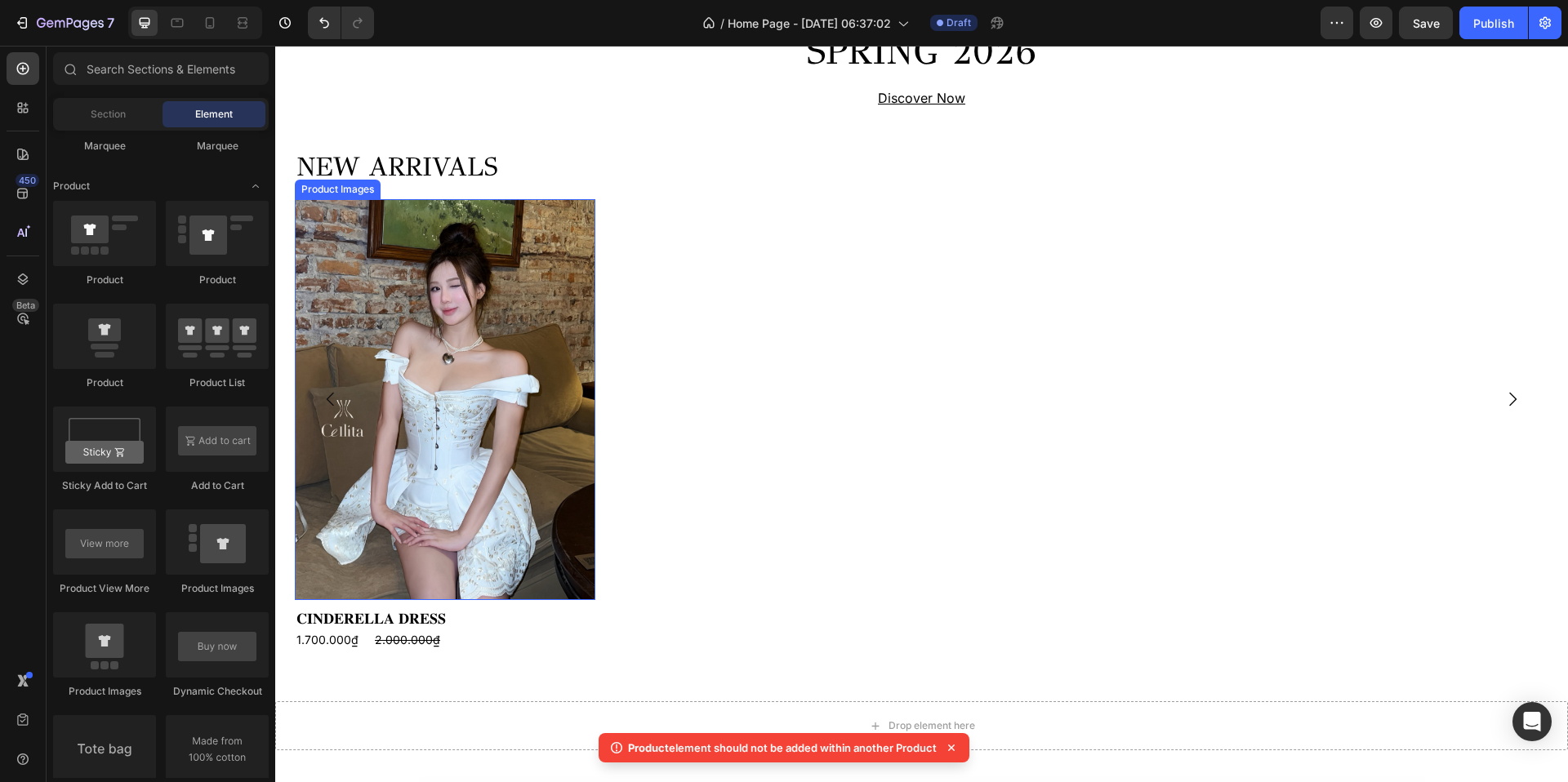
click at [519, 406] on img at bounding box center [445, 399] width 301 height 401
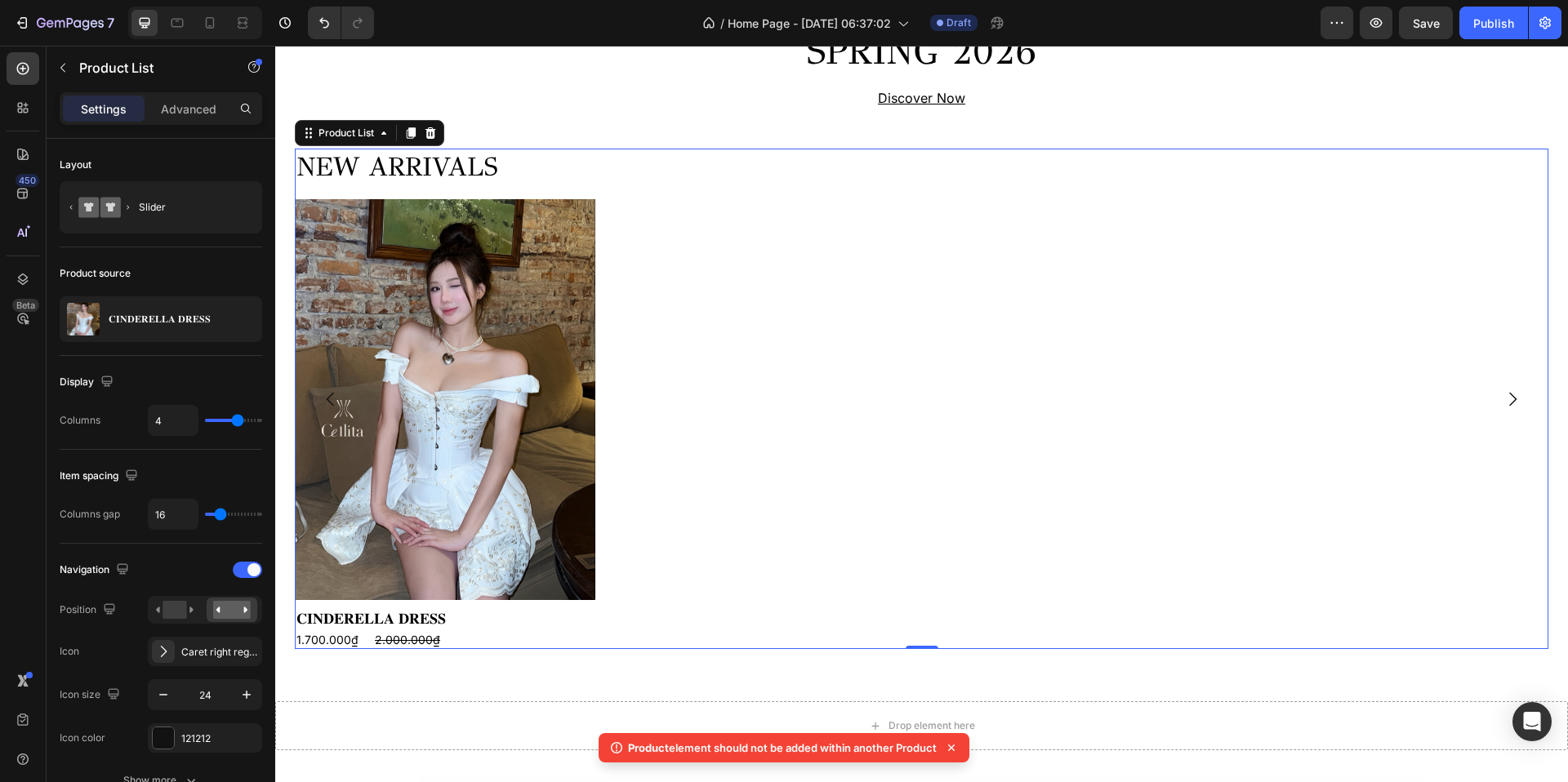
click at [632, 413] on div "NEW ARRIVALS Heading Product Images 𝐂𝐈𝐍𝐃𝐄𝐑𝐄𝐋𝐋𝐀 𝐃𝐑𝐄𝐒𝐒 Product Title 1.700.000₫ P…" at bounding box center [921, 399] width 1254 height 501
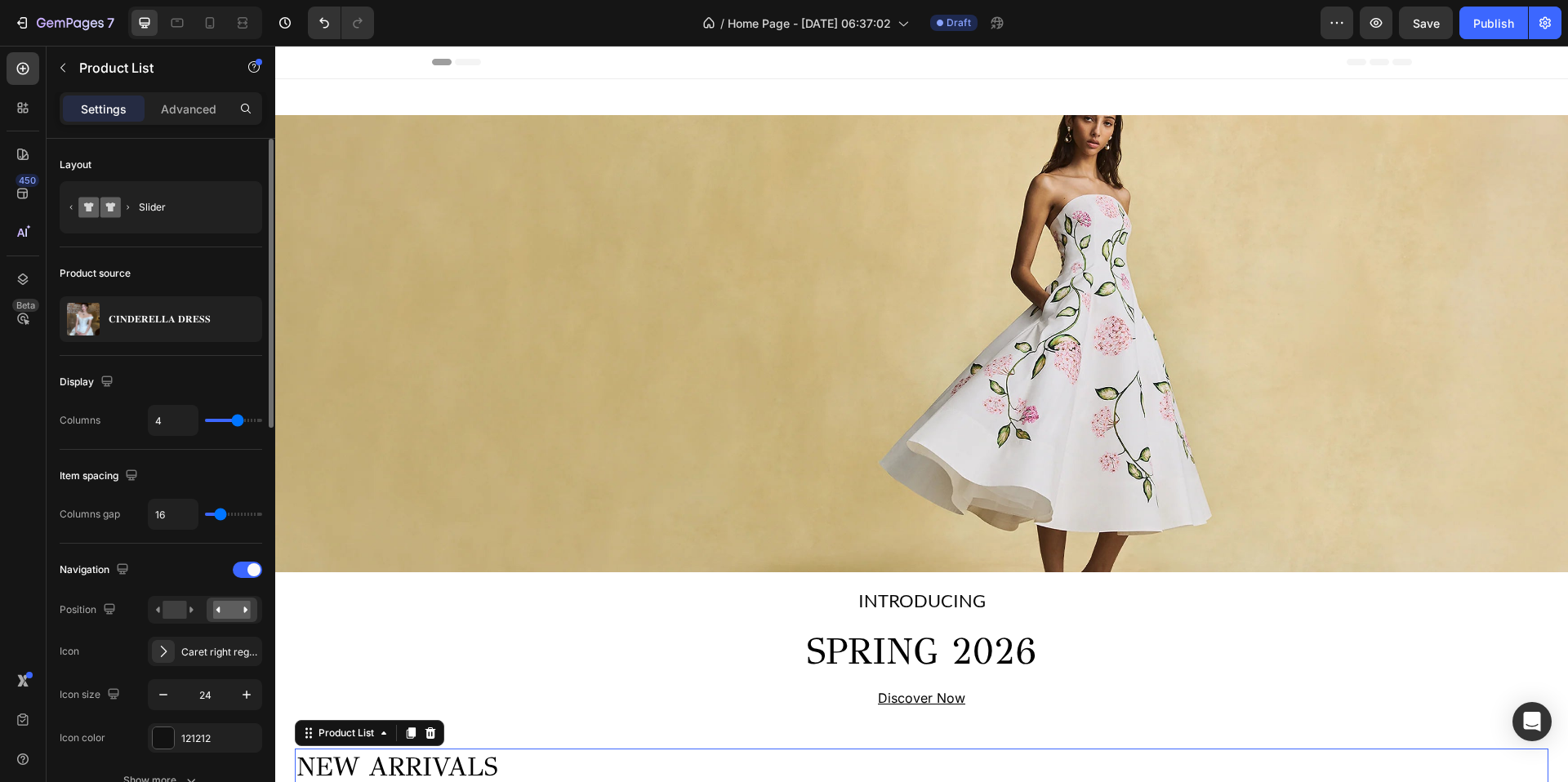
scroll to position [600, 0]
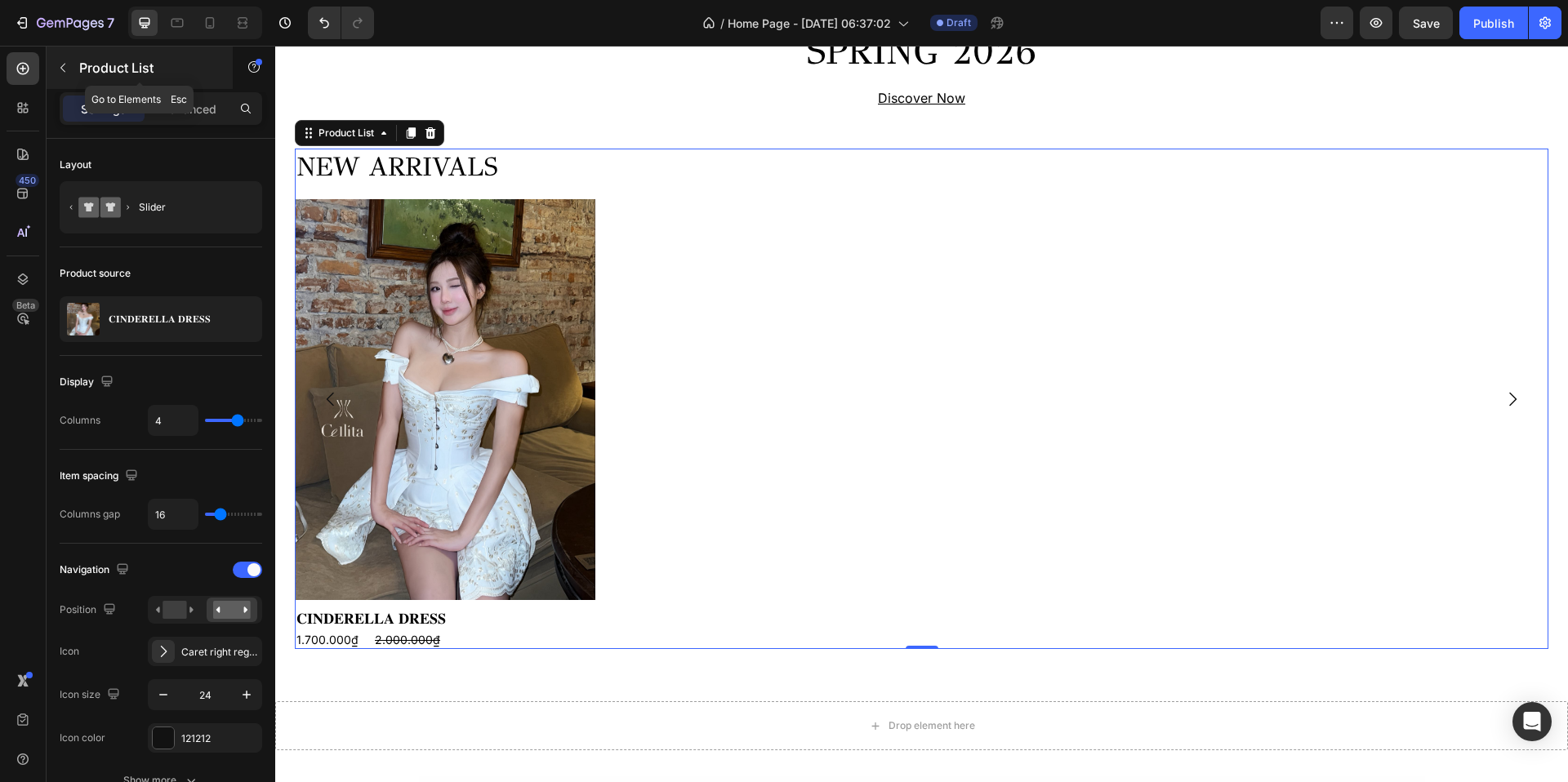
click at [65, 59] on button "button" at bounding box center [62, 67] width 26 height 26
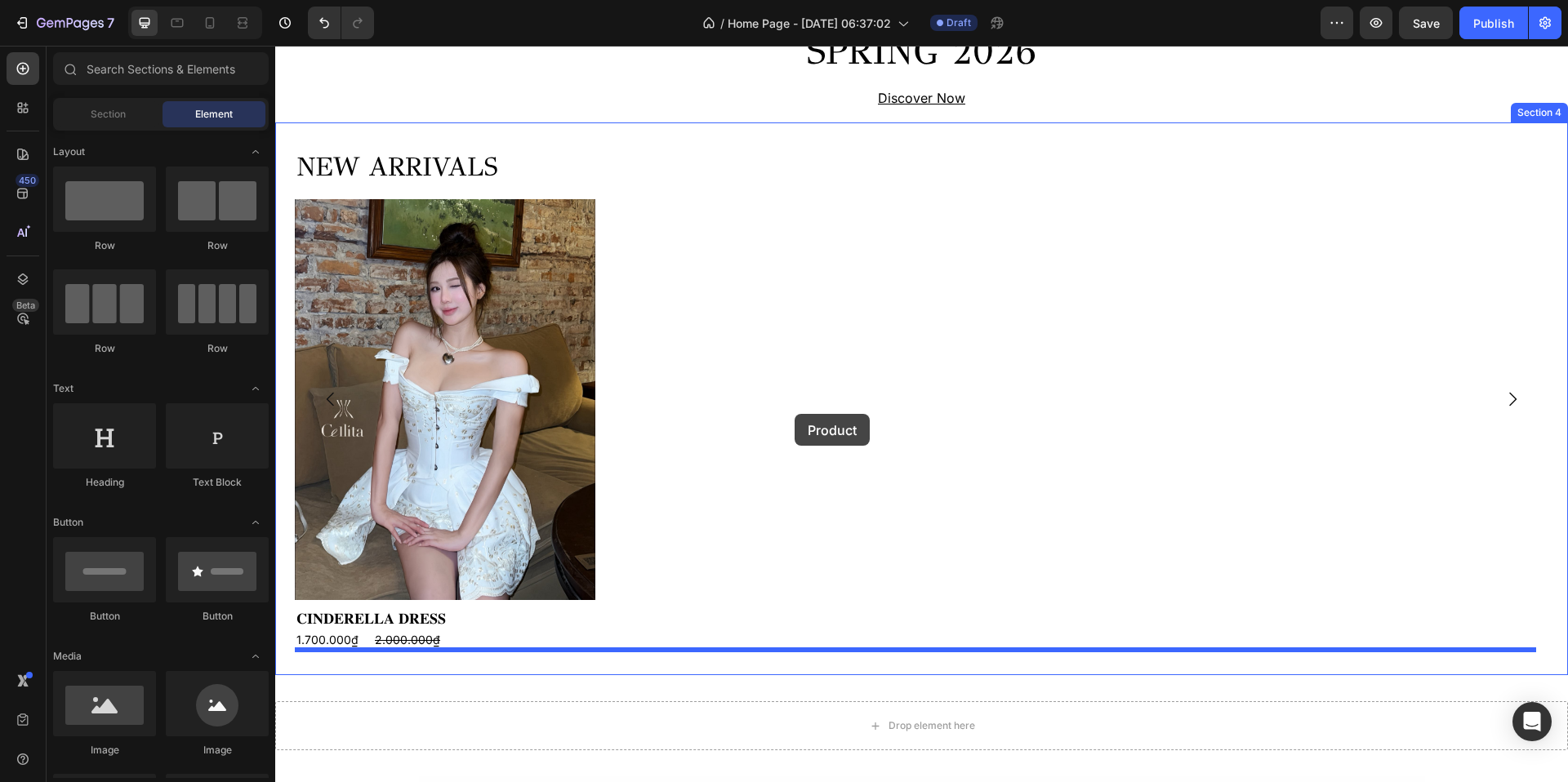
drag, startPoint x: 390, startPoint y: 390, endPoint x: 795, endPoint y: 414, distance: 405.7
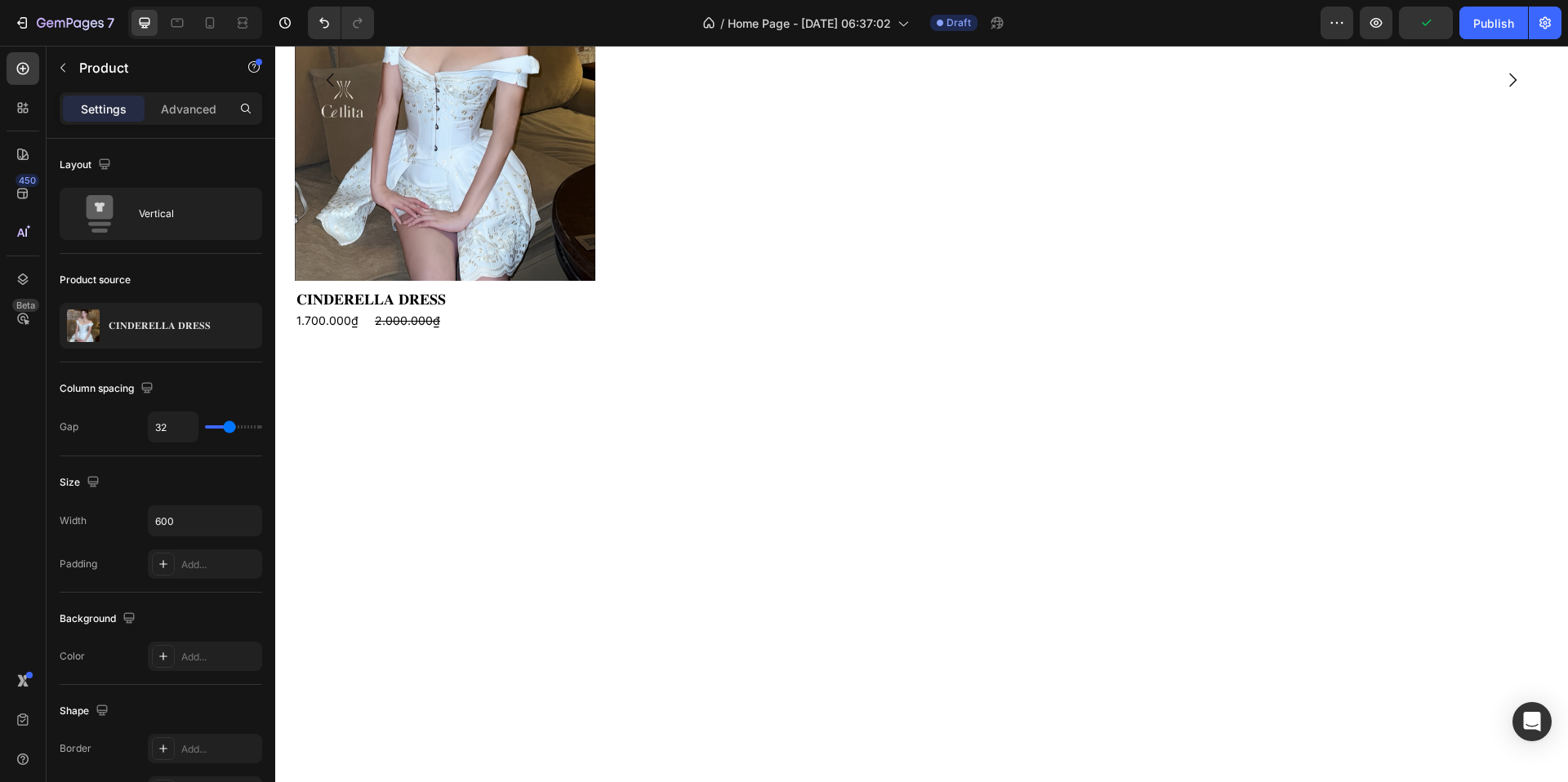
scroll to position [910, 0]
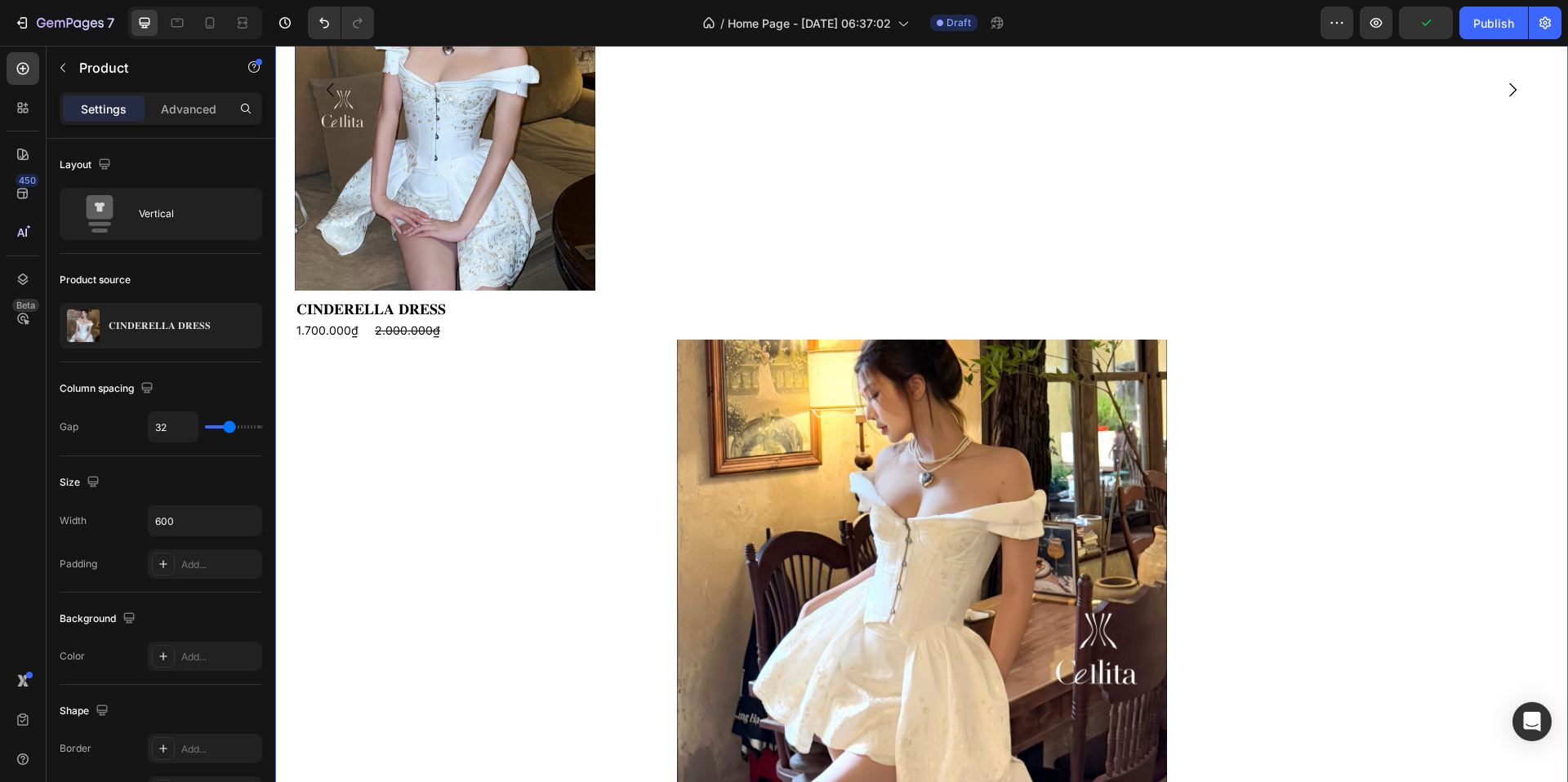
click at [580, 470] on div "NEW ARRIVALS Heading Product Images 𝐂𝐈𝐍𝐃𝐄𝐑𝐄𝐋𝐋𝐀 𝐃𝐑𝐄𝐒𝐒 Product Title 1.700.000₫ P…" at bounding box center [921, 643] width 1254 height 1607
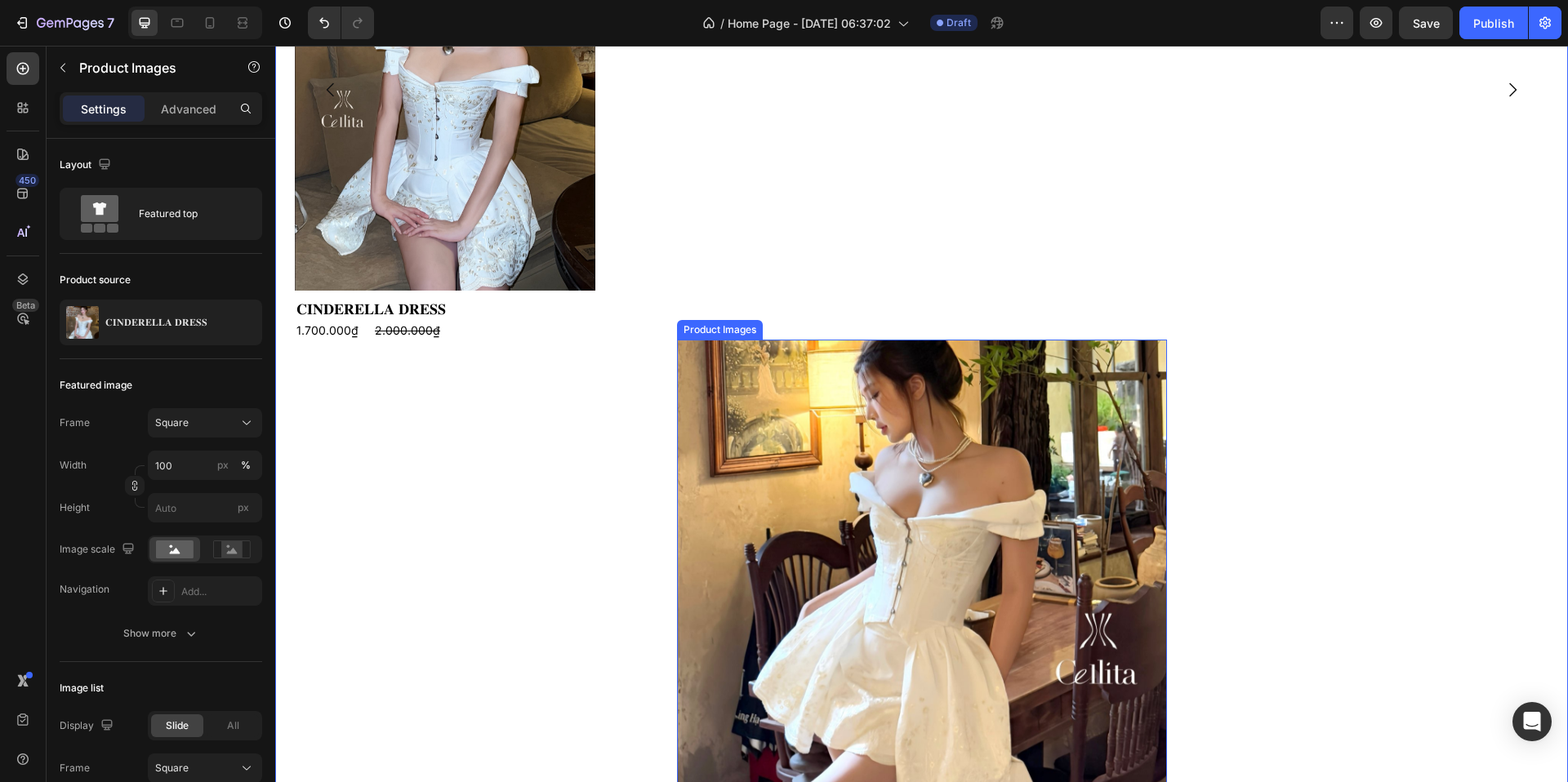
click at [677, 428] on img at bounding box center [922, 585] width 490 height 490
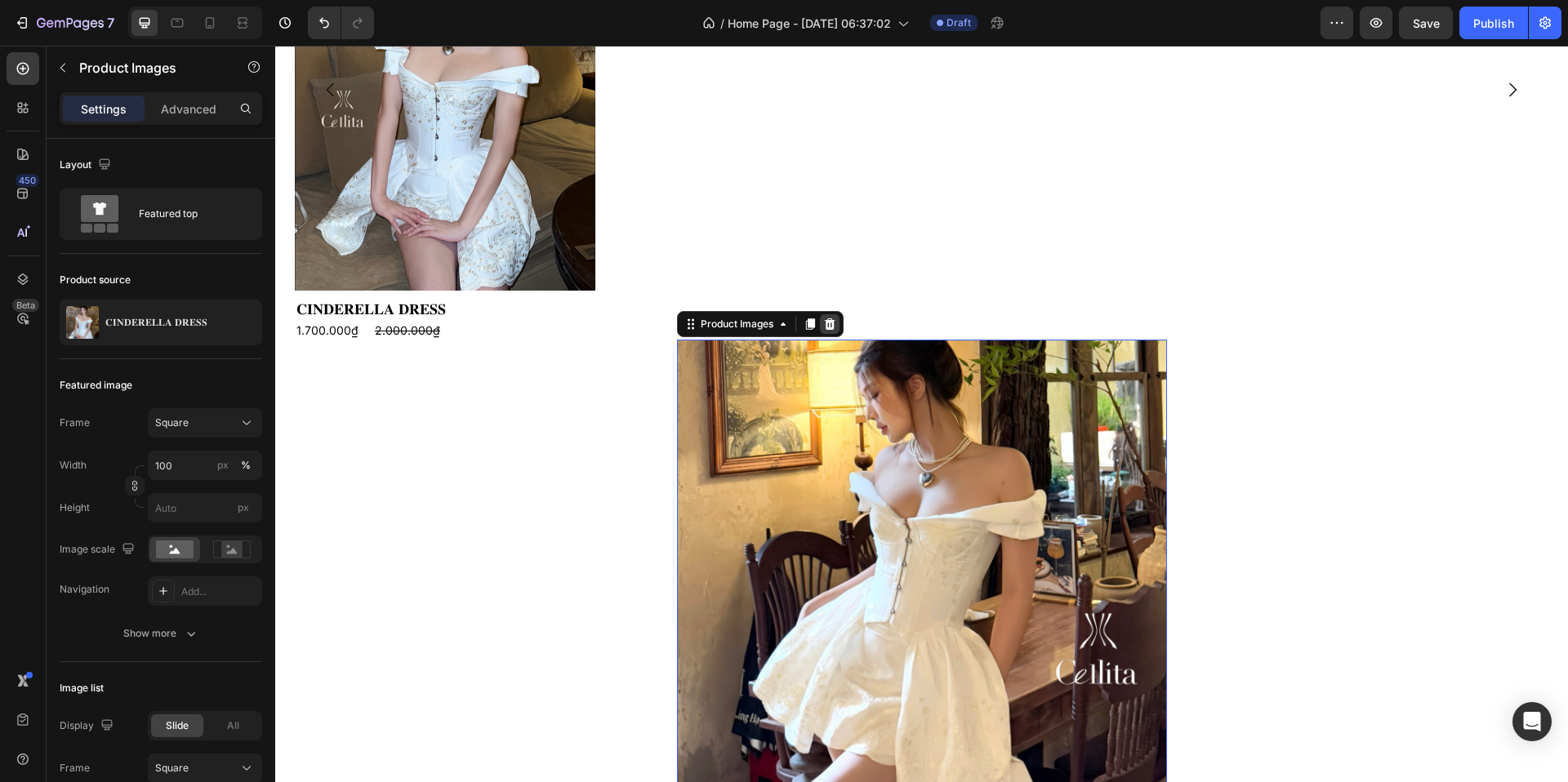
click at [825, 326] on icon at bounding box center [830, 325] width 13 height 13
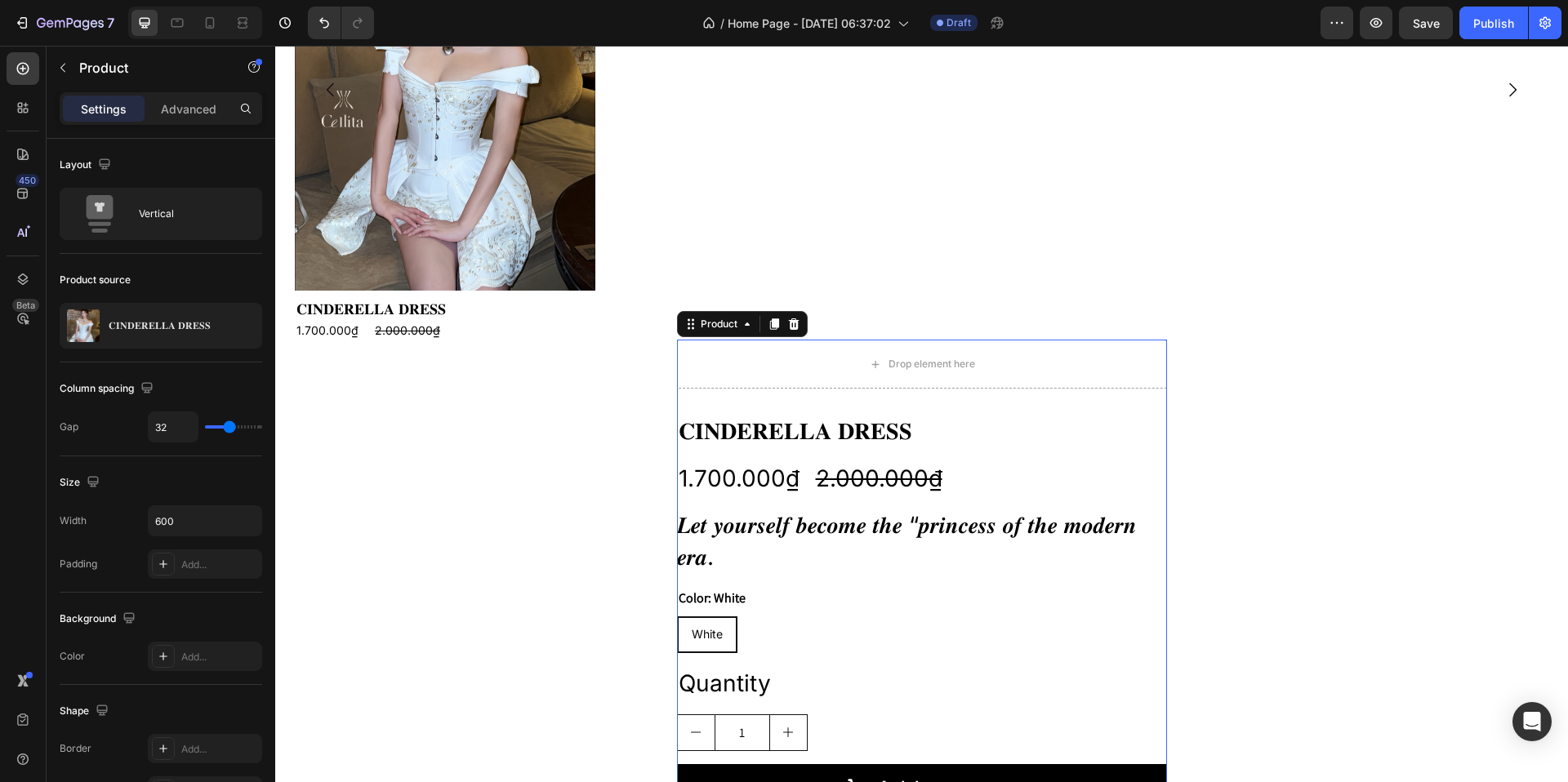
click at [677, 399] on div "Drop element here 𝐂𝐈𝐍𝐃𝐄𝐑𝐄𝐋𝐋𝐀 𝐃𝐑𝐄𝐒𝐒 Product Title 1.700.000₫ Product Price Produ…" at bounding box center [922, 617] width 490 height 553
click at [791, 324] on icon at bounding box center [793, 325] width 11 height 12
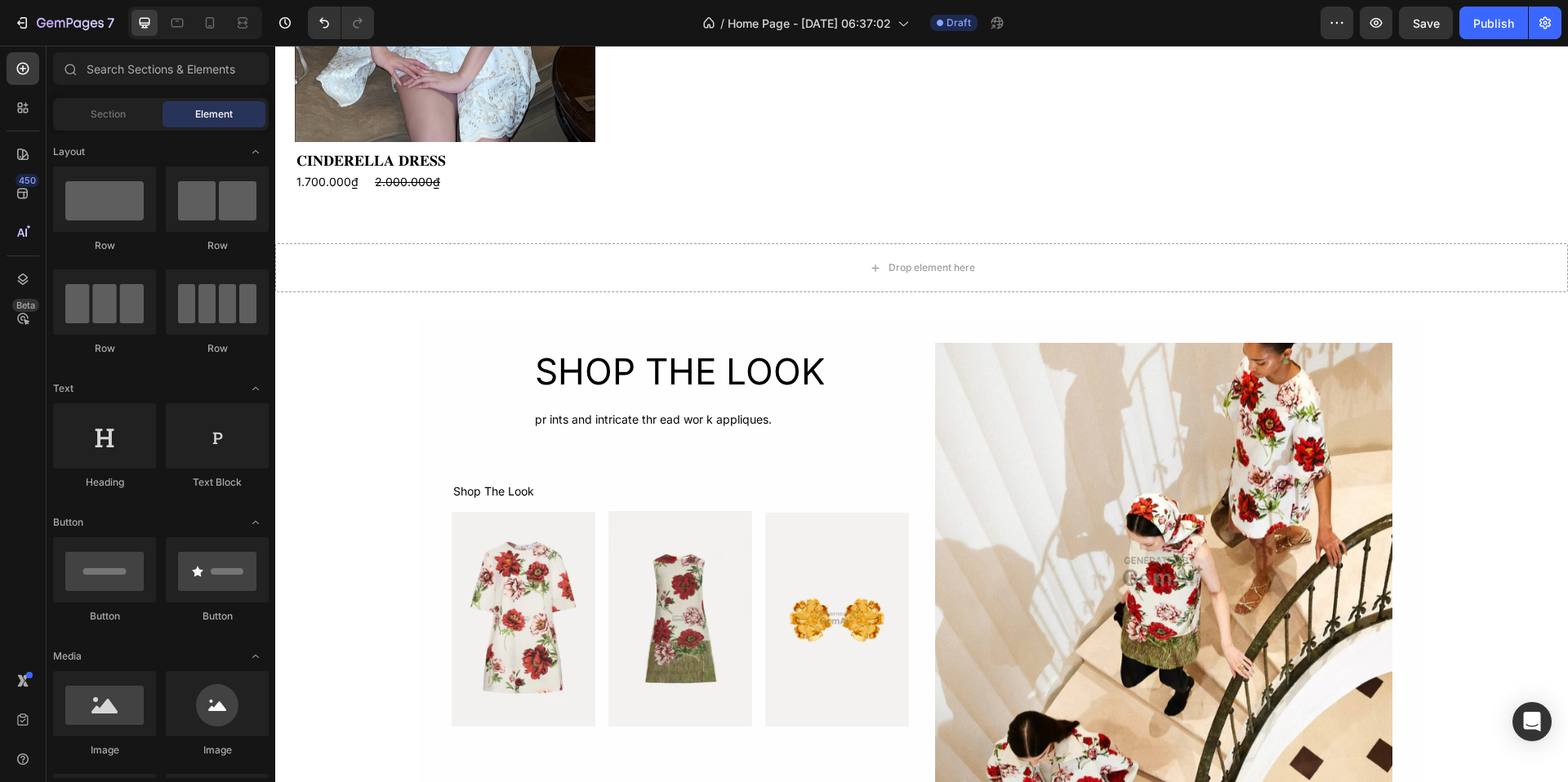
scroll to position [1088, 0]
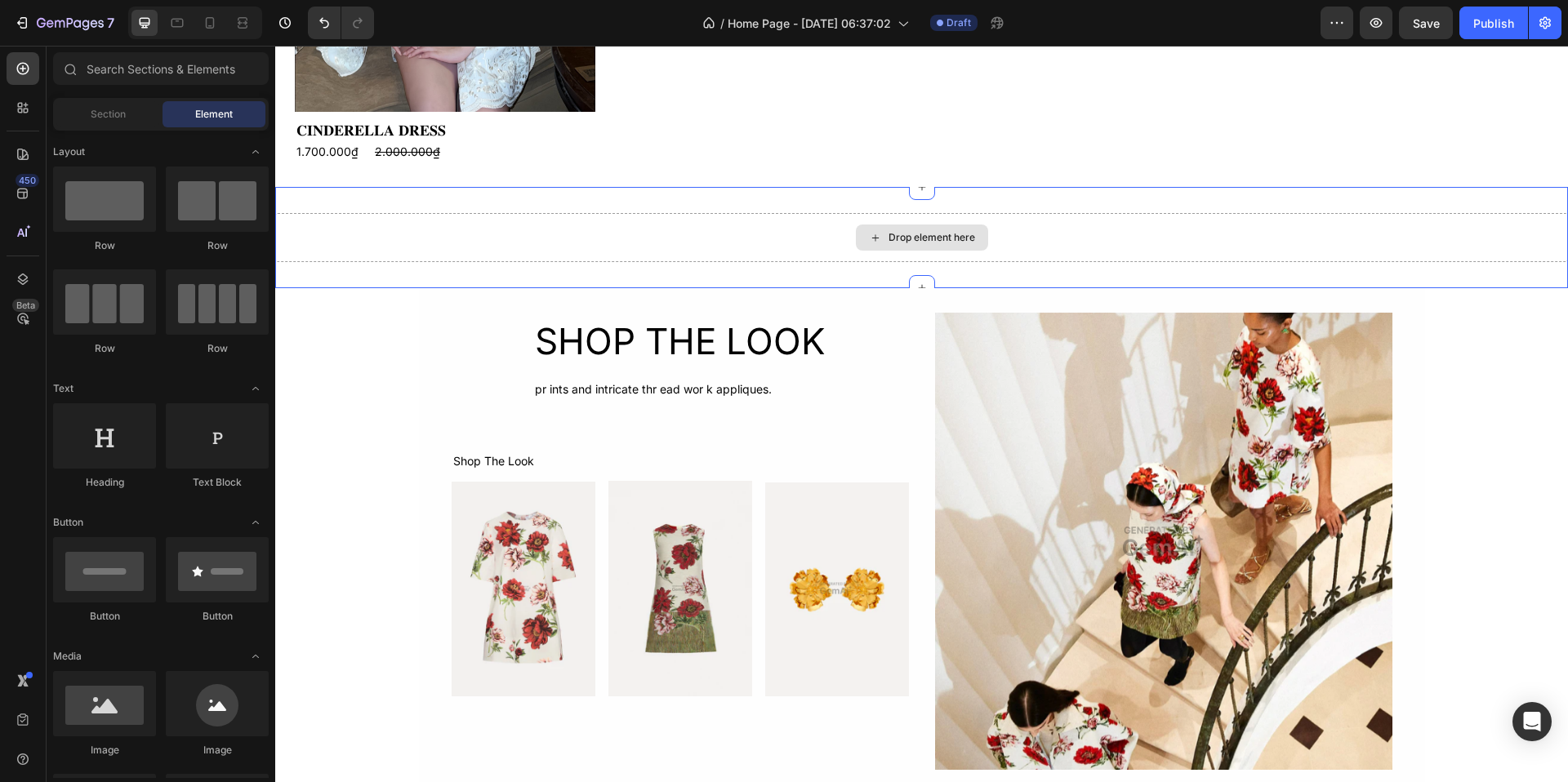
click at [738, 229] on div "Drop element here" at bounding box center [921, 237] width 1293 height 49
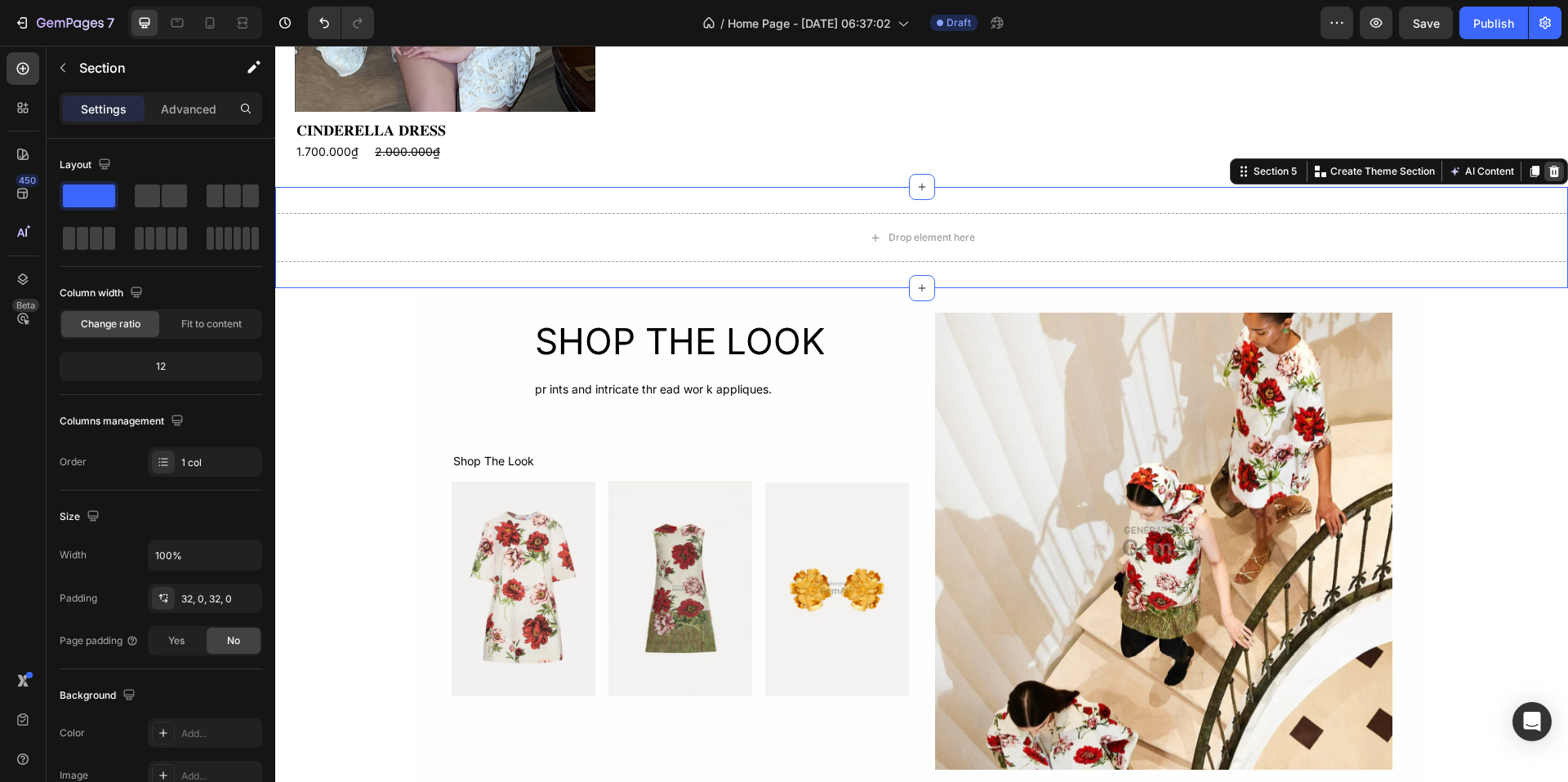
click at [1550, 173] on icon at bounding box center [1555, 172] width 11 height 12
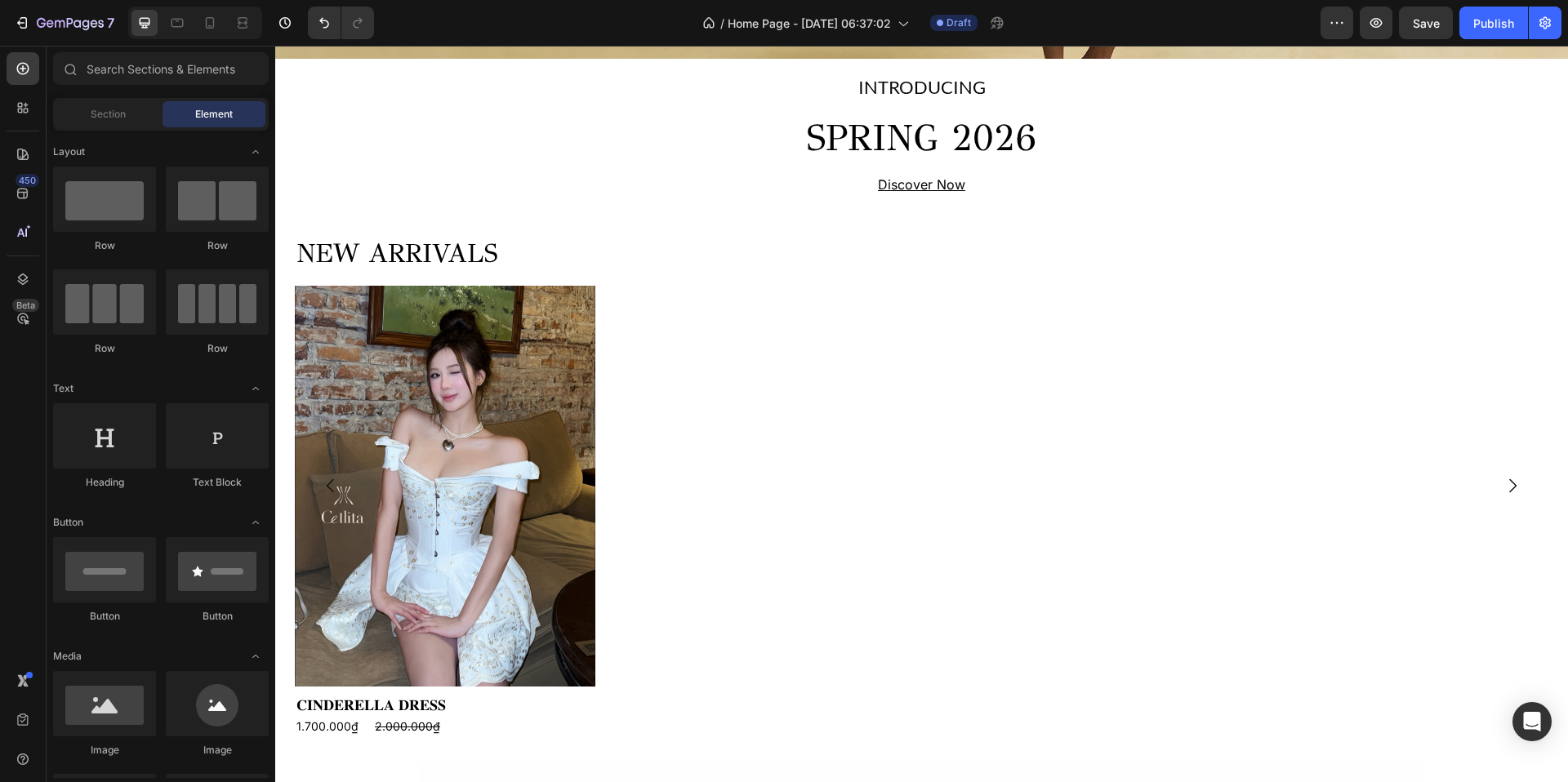
scroll to position [602, 0]
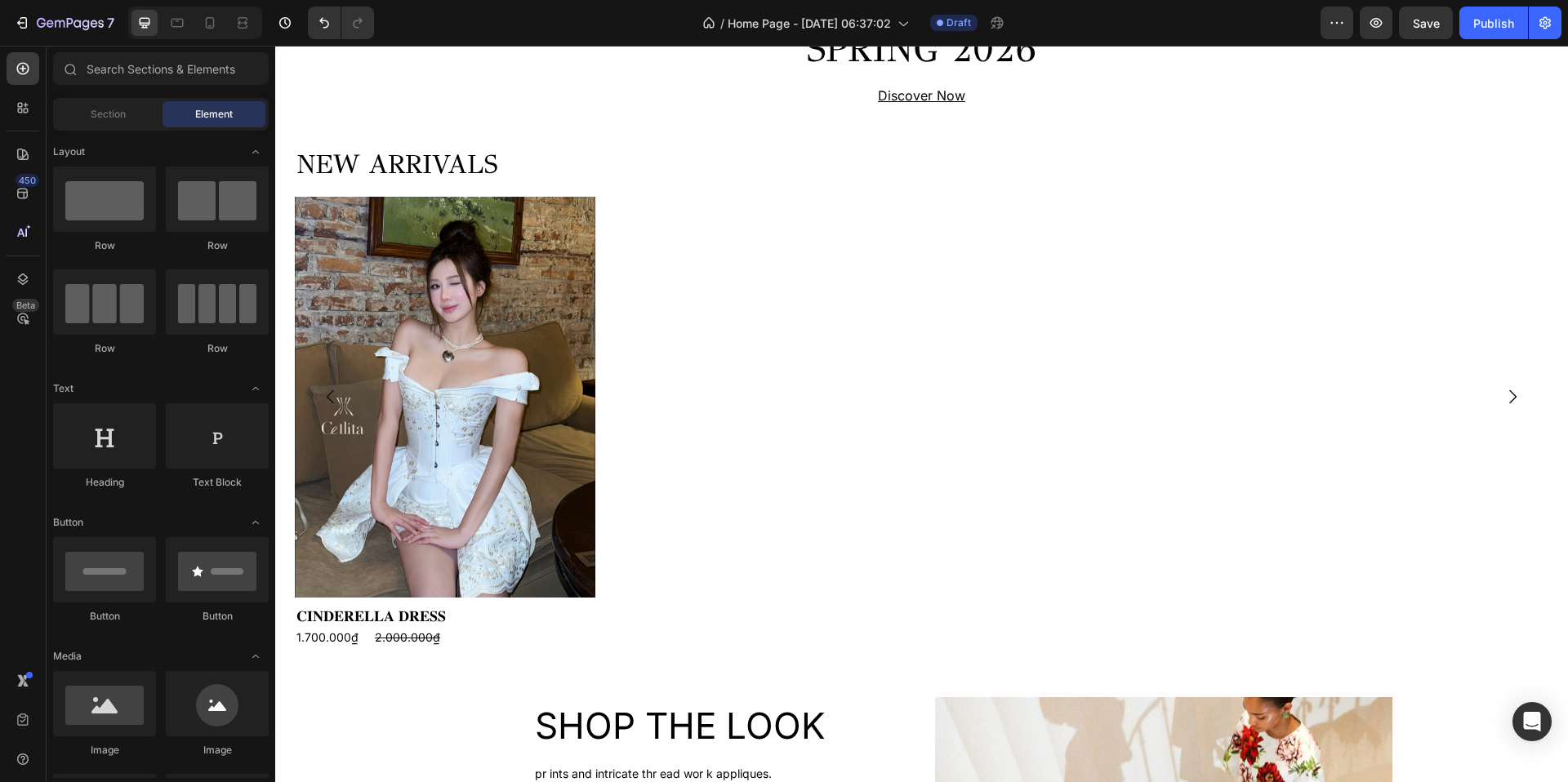
click at [733, 284] on div "NEW ARRIVALS Heading Product Images 𝐂𝐈𝐍𝐃𝐄𝐑𝐄𝐋𝐋𝐀 𝐃𝐑𝐄𝐒𝐒 Product Title 1.700.000₫ P…" at bounding box center [921, 396] width 1254 height 501
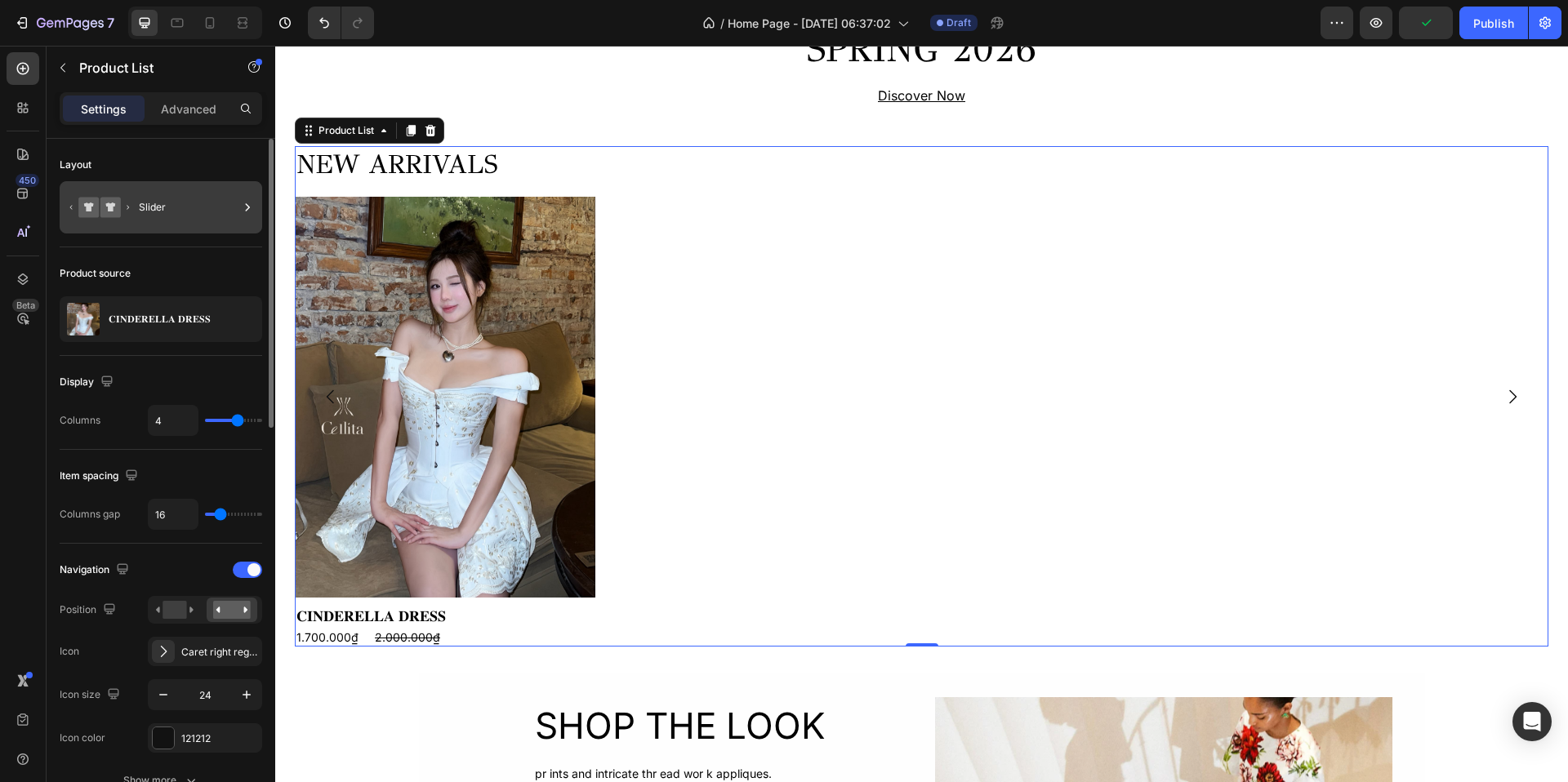
click at [126, 206] on icon at bounding box center [100, 207] width 65 height 37
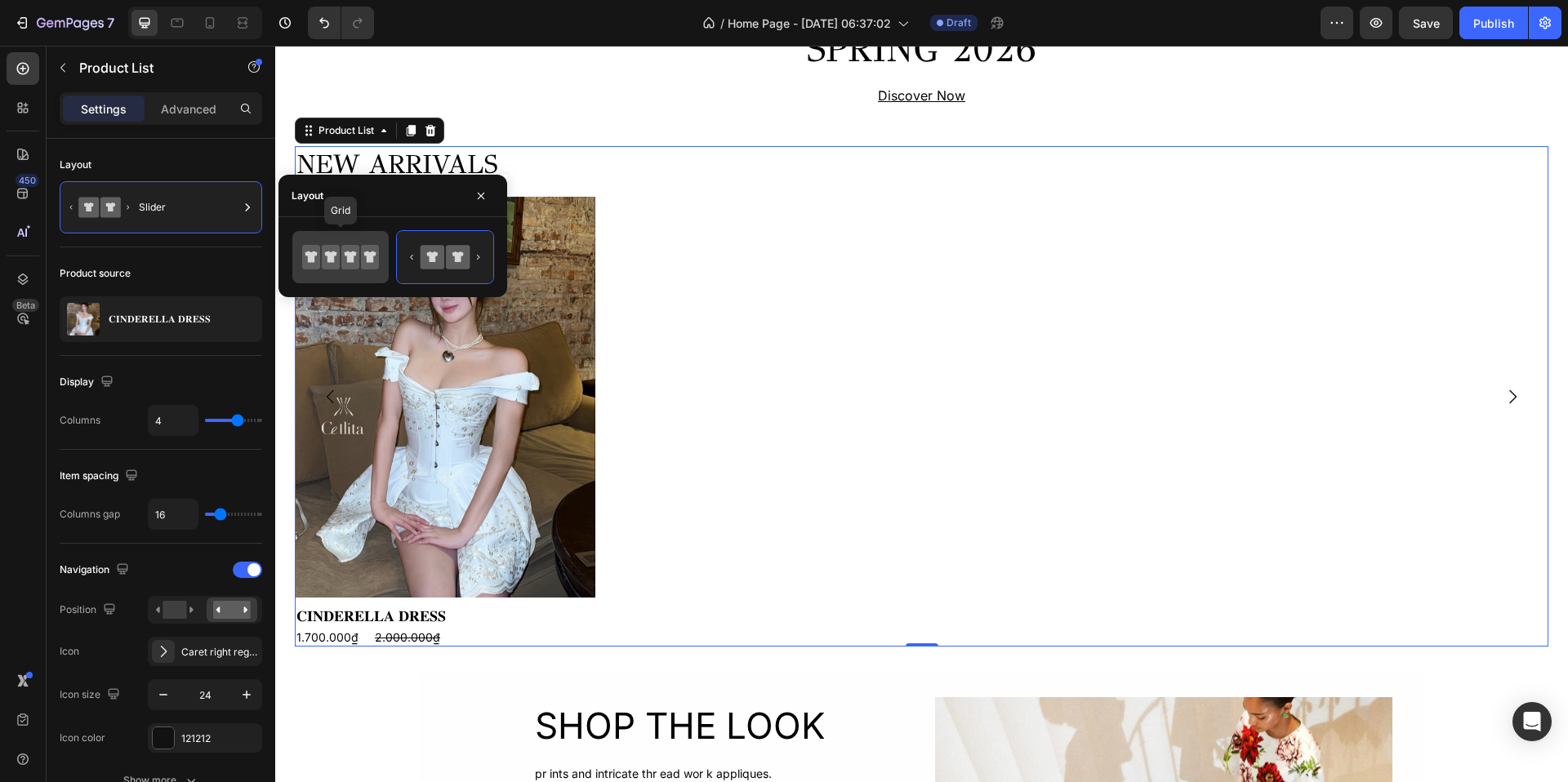
click at [341, 257] on icon at bounding box center [350, 257] width 18 height 25
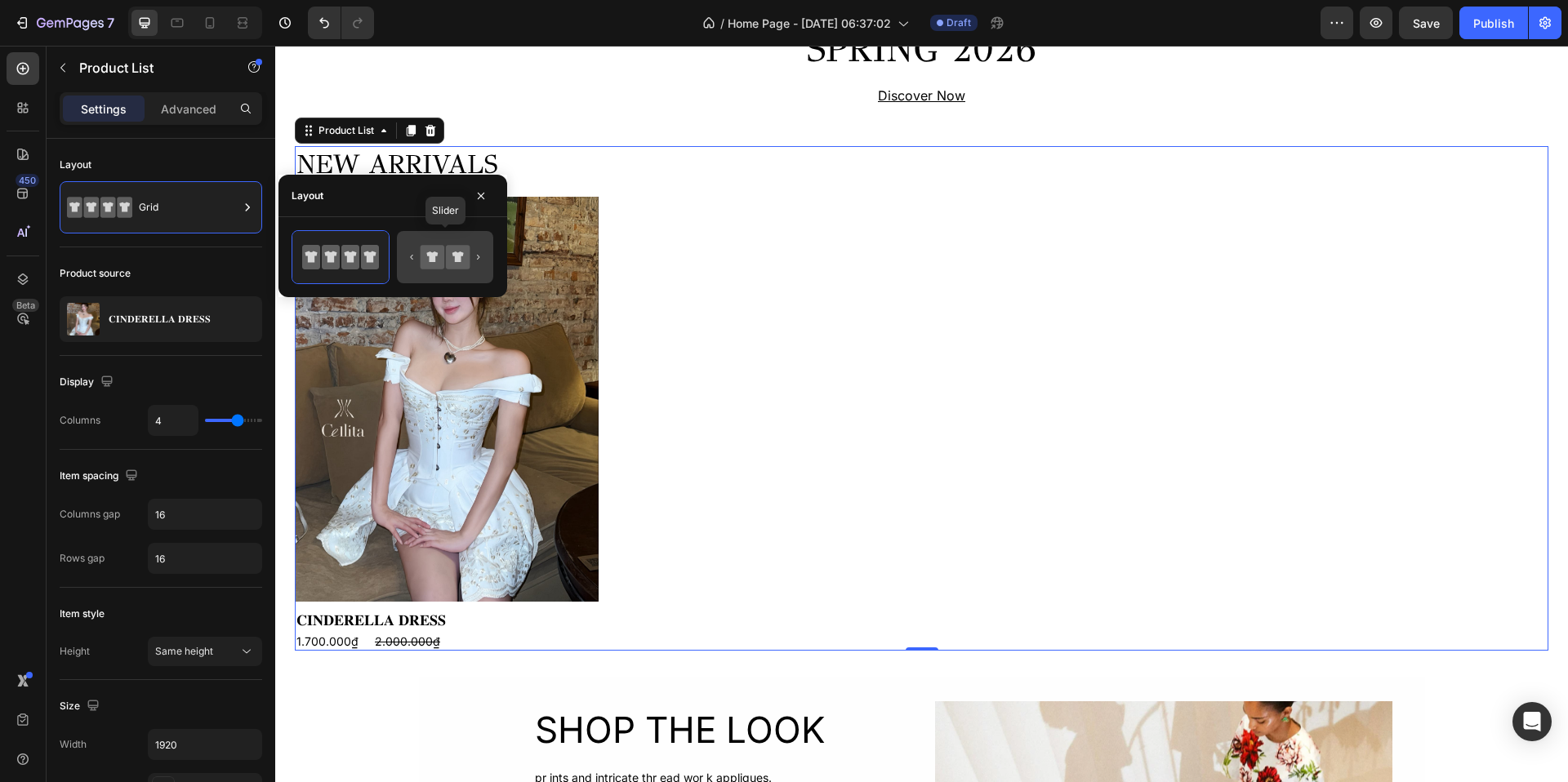
click at [430, 256] on icon at bounding box center [432, 257] width 12 height 11
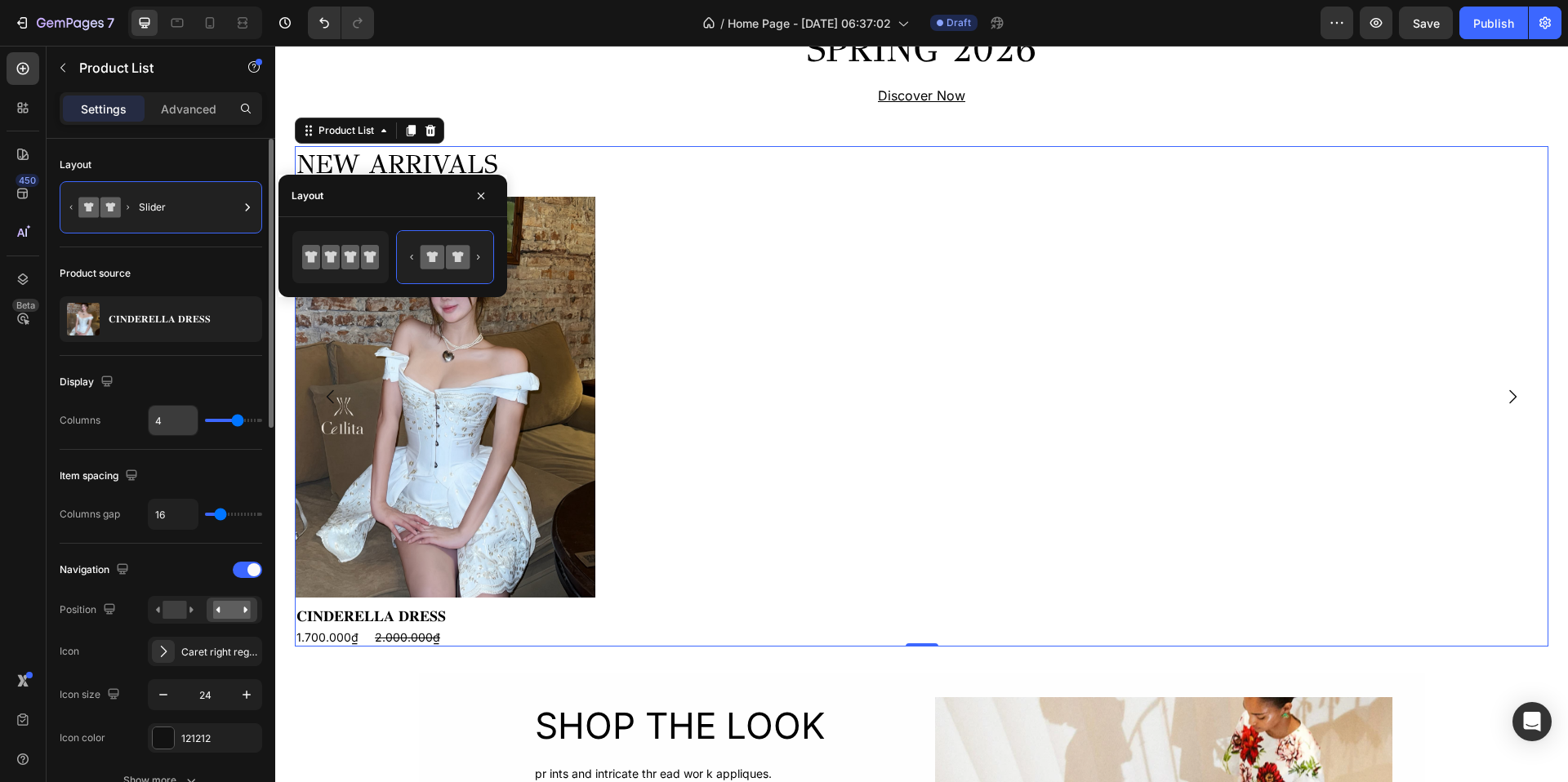
click at [172, 414] on input "4" at bounding box center [173, 421] width 49 height 30
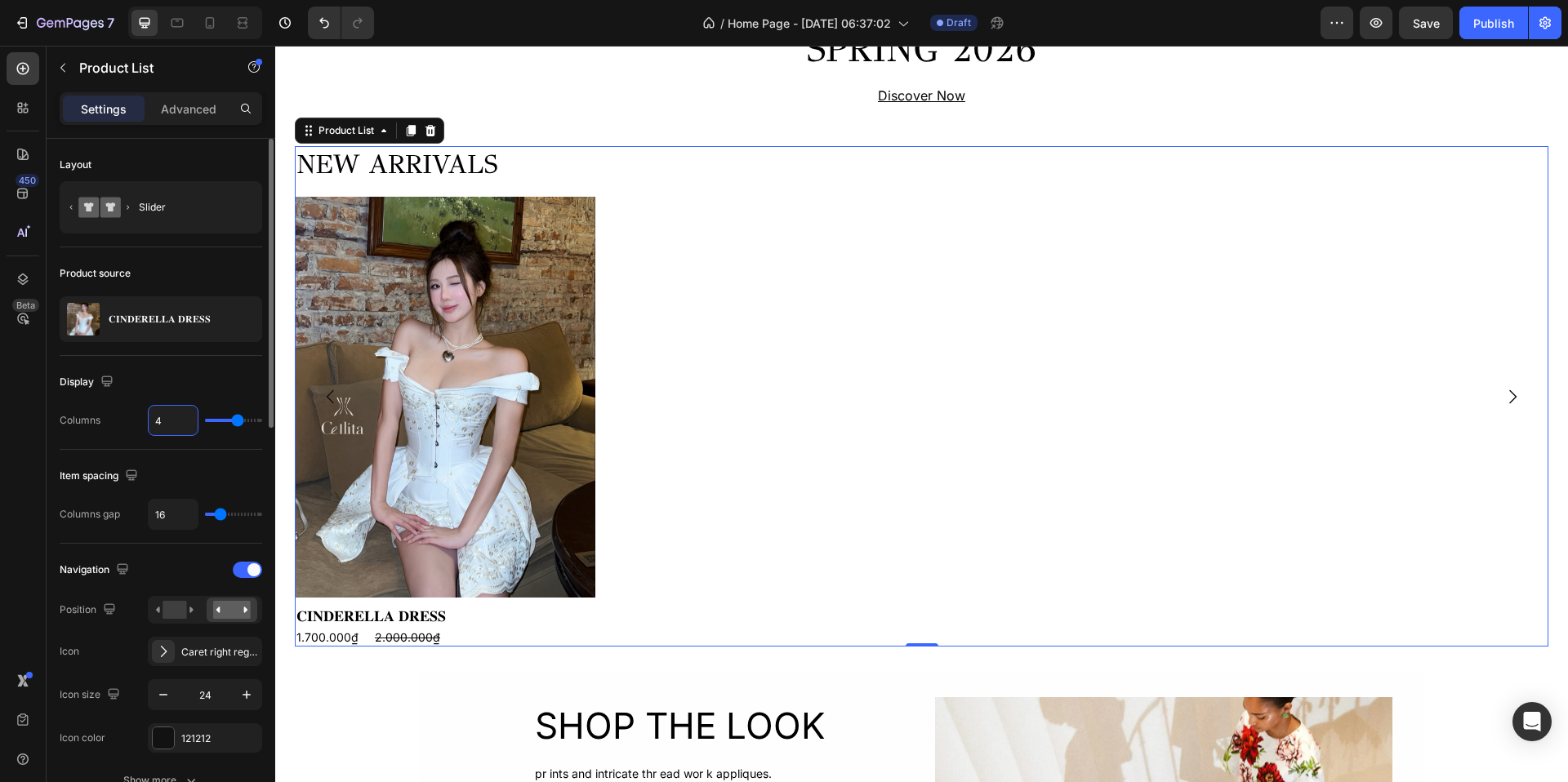
type input "5"
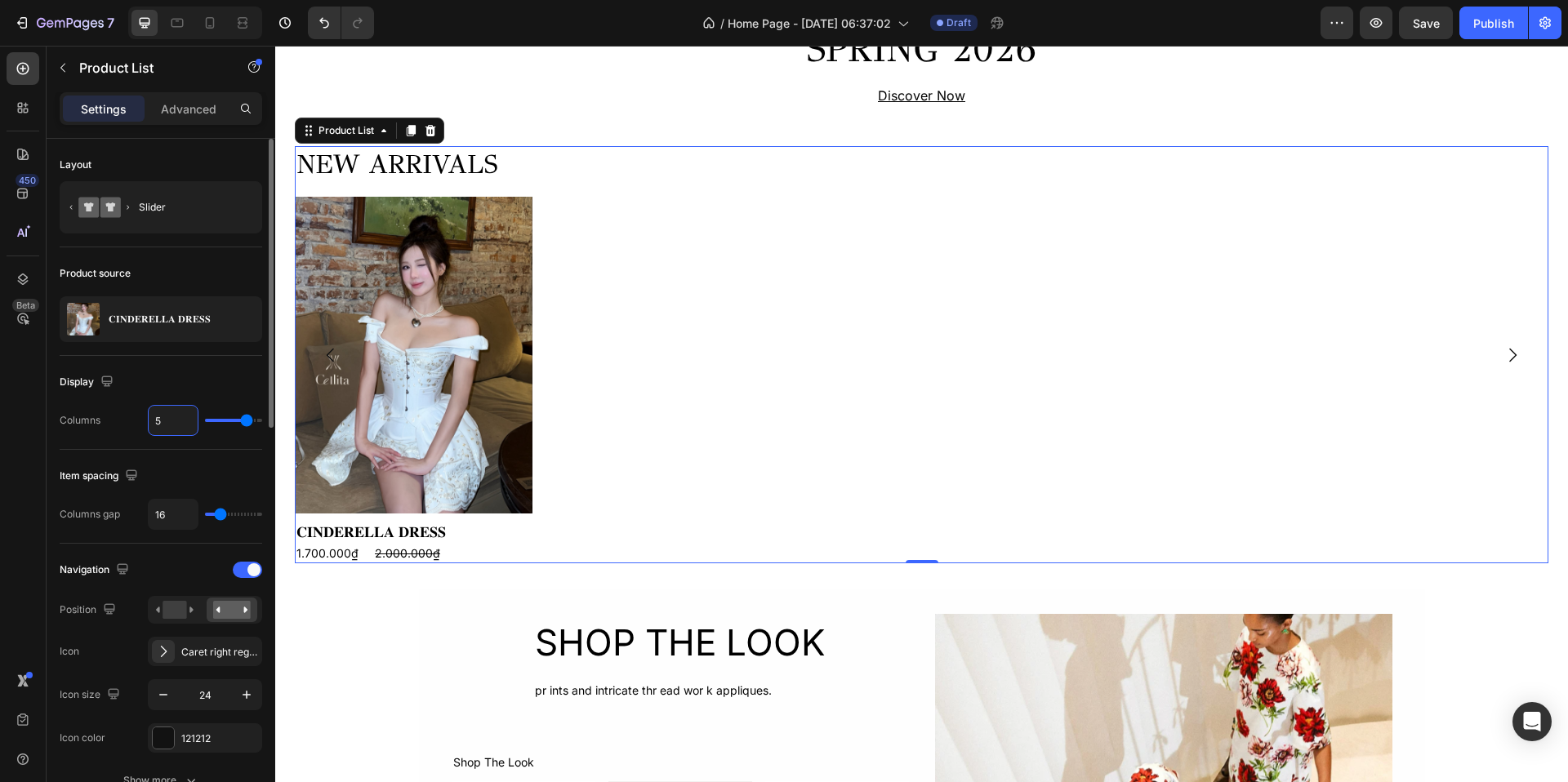
click at [172, 411] on input "5" at bounding box center [173, 421] width 49 height 30
type input "1"
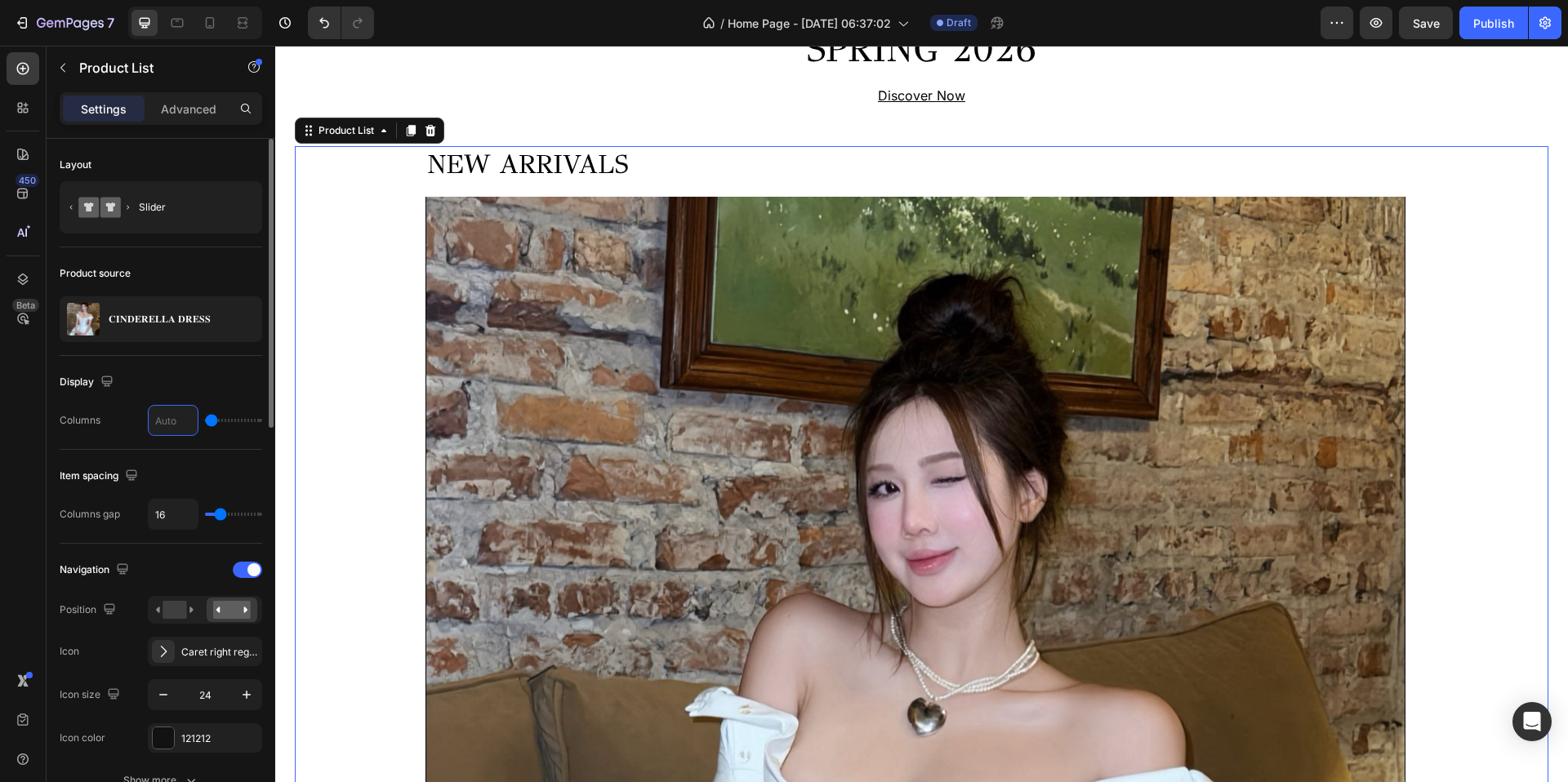
type input "4"
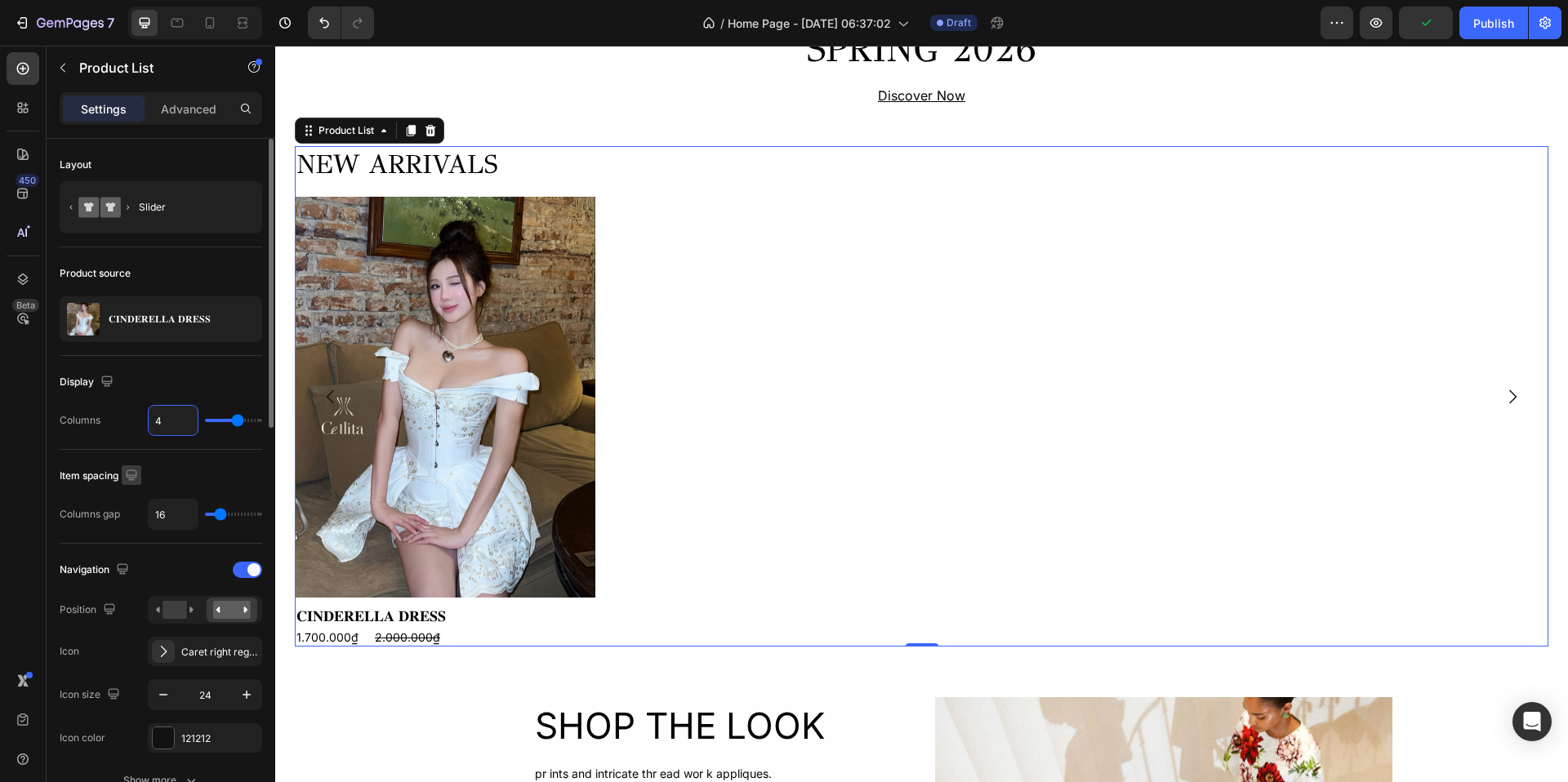
type input "4"
click at [135, 477] on icon "button" at bounding box center [131, 475] width 16 height 16
click at [135, 474] on icon "button" at bounding box center [131, 475] width 16 height 16
click at [166, 512] on input "16" at bounding box center [173, 514] width 49 height 30
click at [219, 560] on div "Navigation" at bounding box center [160, 570] width 203 height 26
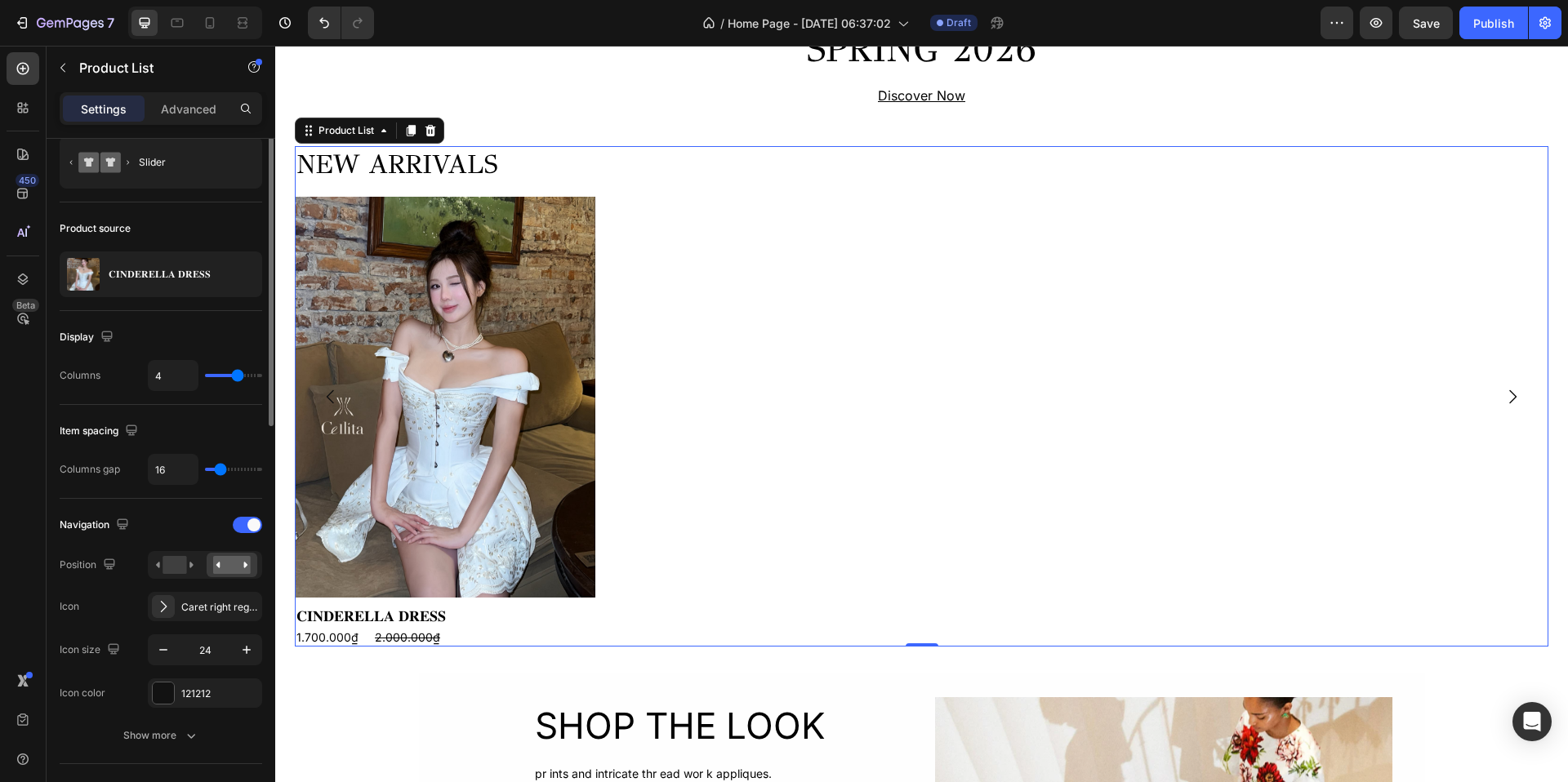
scroll to position [54, 0]
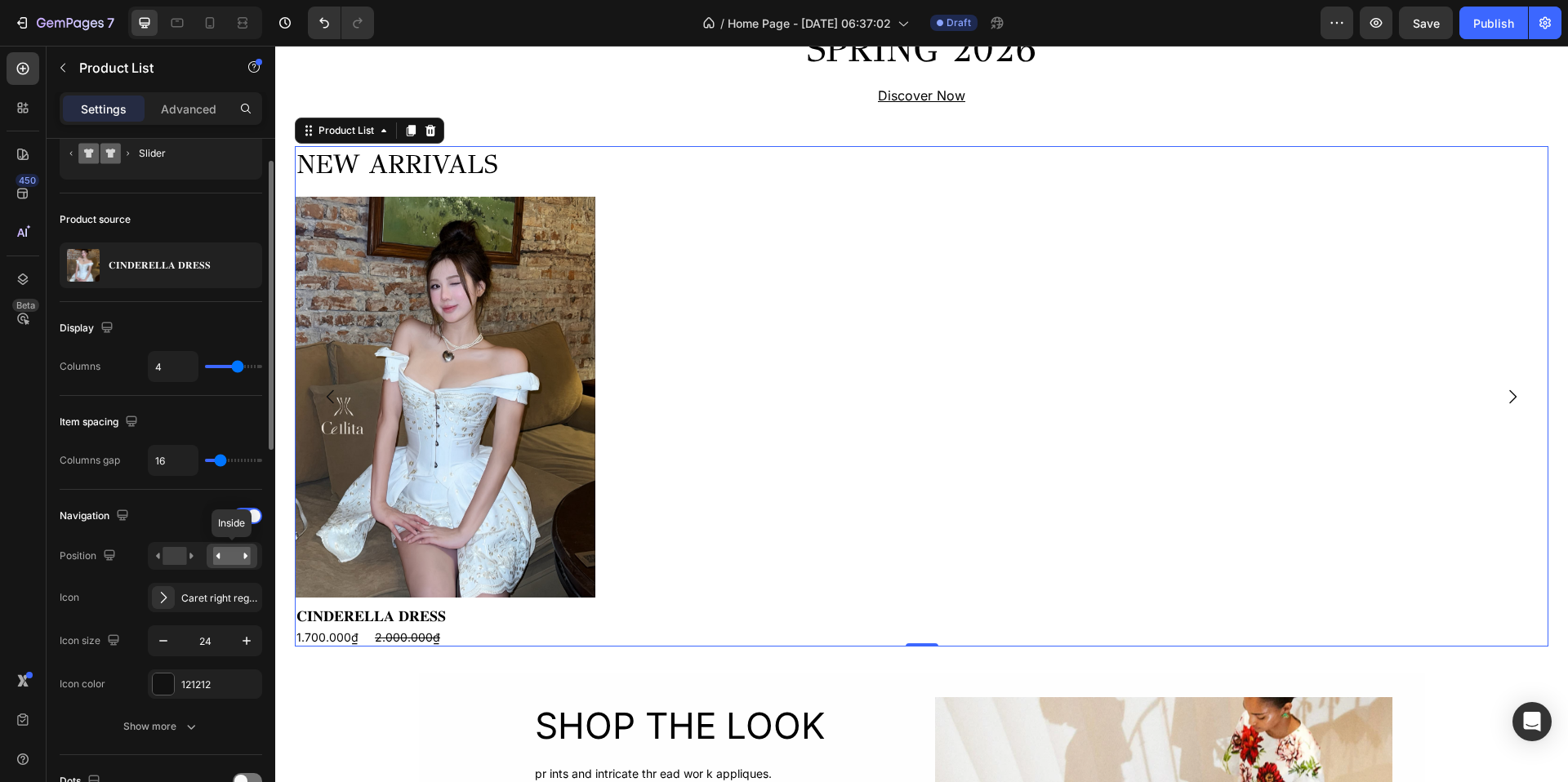
click at [247, 558] on rect at bounding box center [232, 556] width 37 height 18
click at [216, 560] on rect at bounding box center [232, 556] width 37 height 18
click at [231, 555] on rect at bounding box center [232, 556] width 37 height 18
click at [219, 558] on icon at bounding box center [218, 556] width 4 height 6
click at [159, 597] on icon at bounding box center [163, 598] width 16 height 16
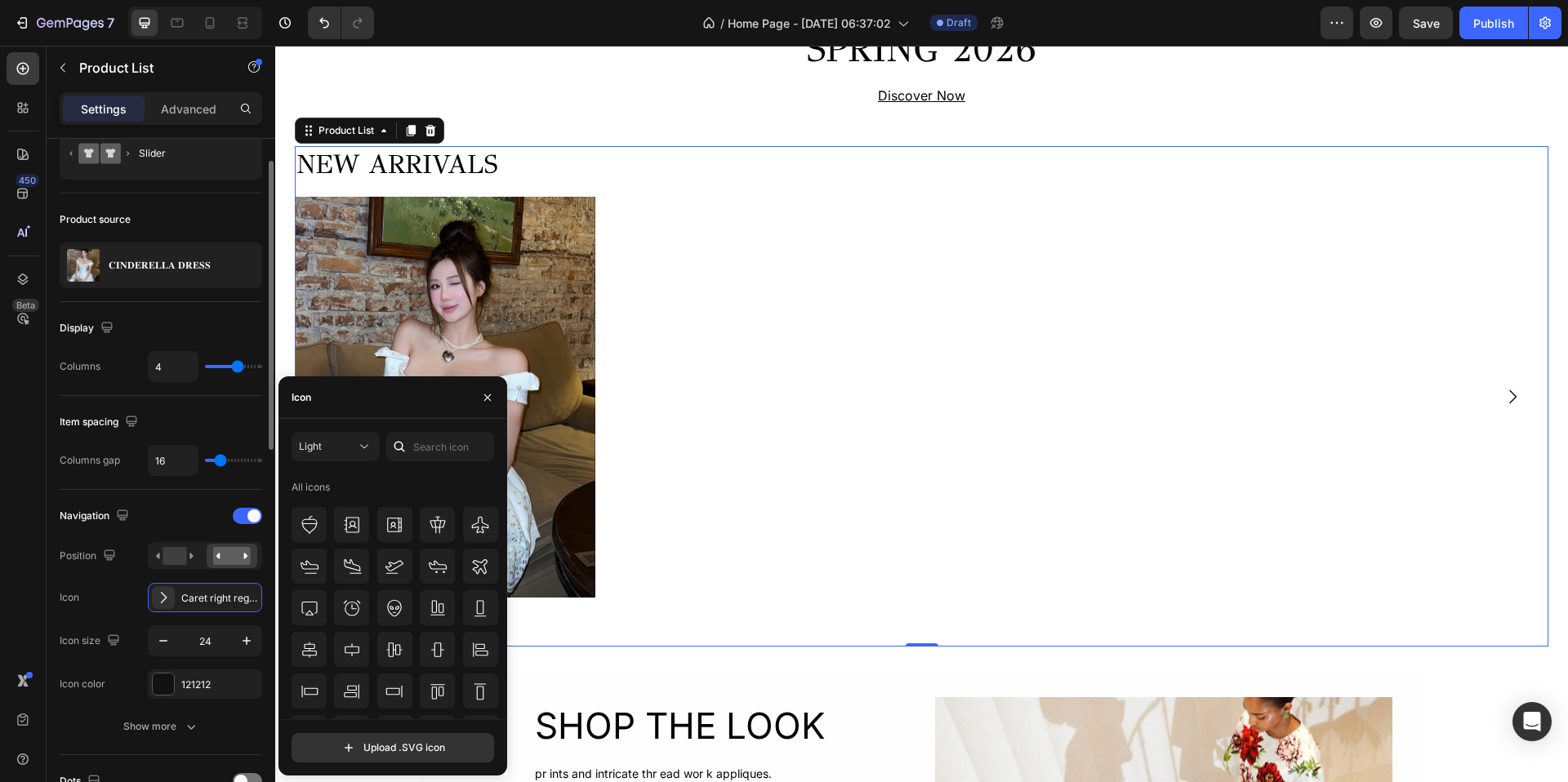
click at [197, 519] on div "Navigation" at bounding box center [160, 516] width 203 height 26
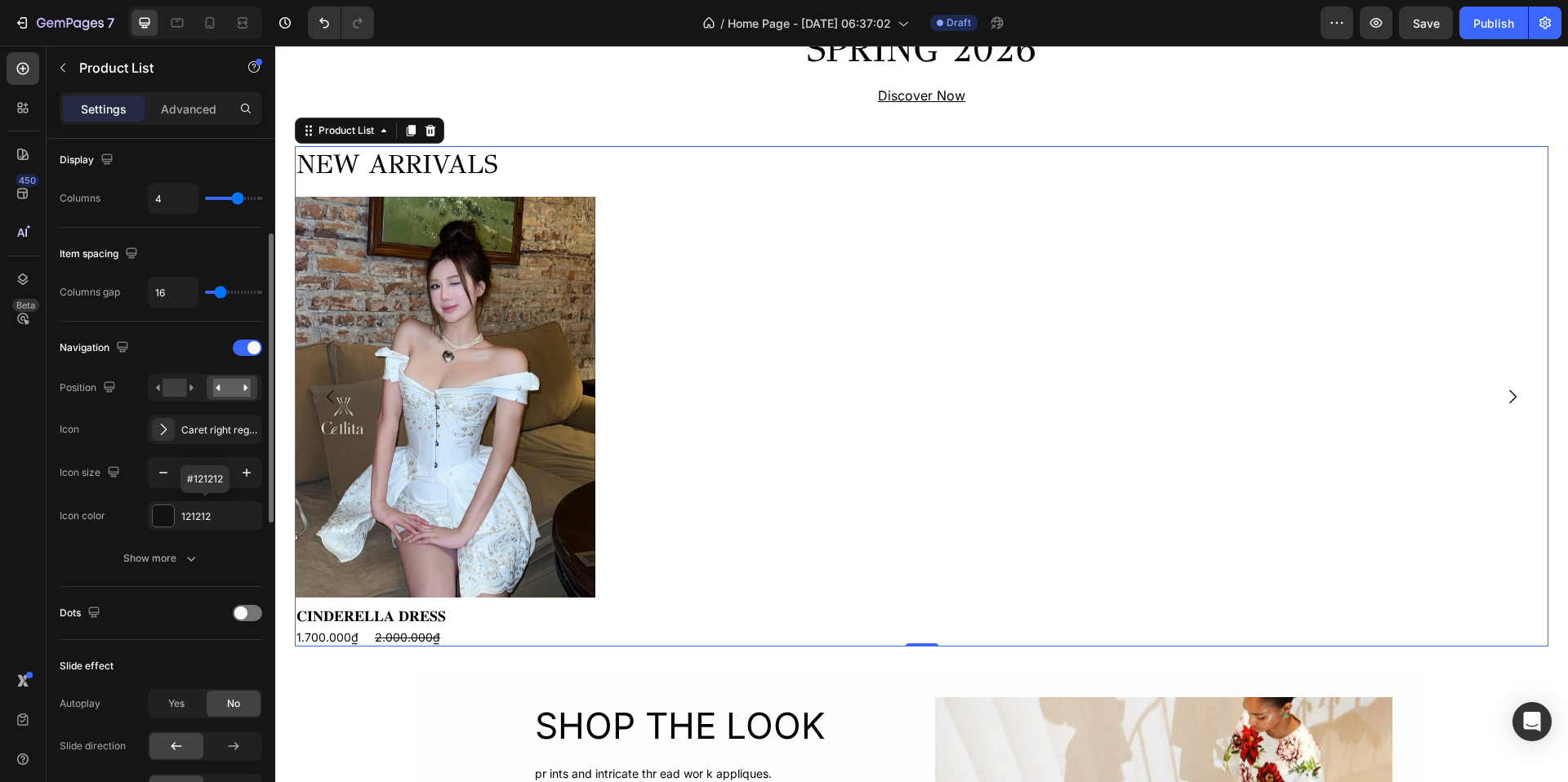
scroll to position [264, 0]
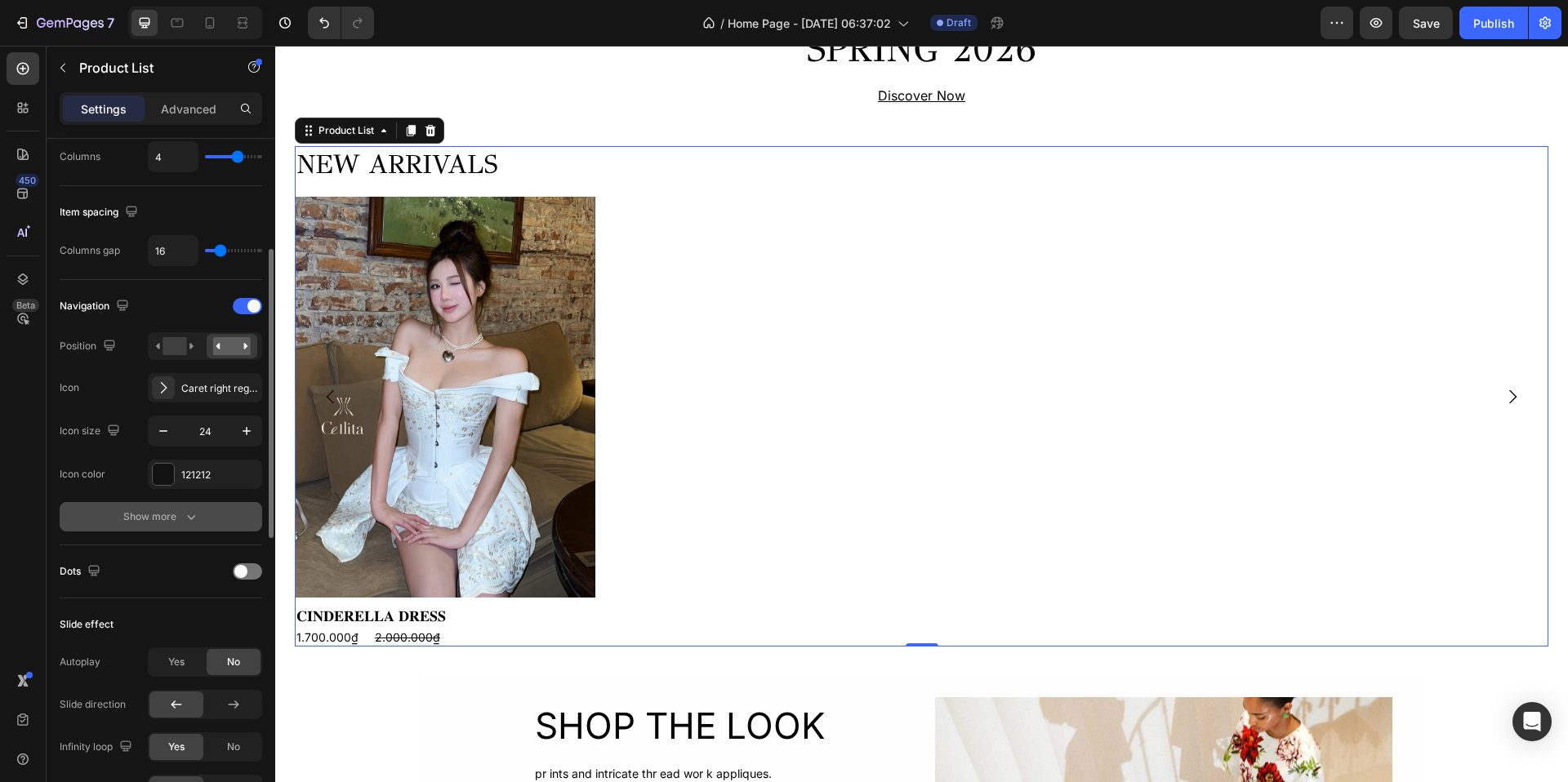
click at [183, 513] on icon "button" at bounding box center [190, 517] width 16 height 16
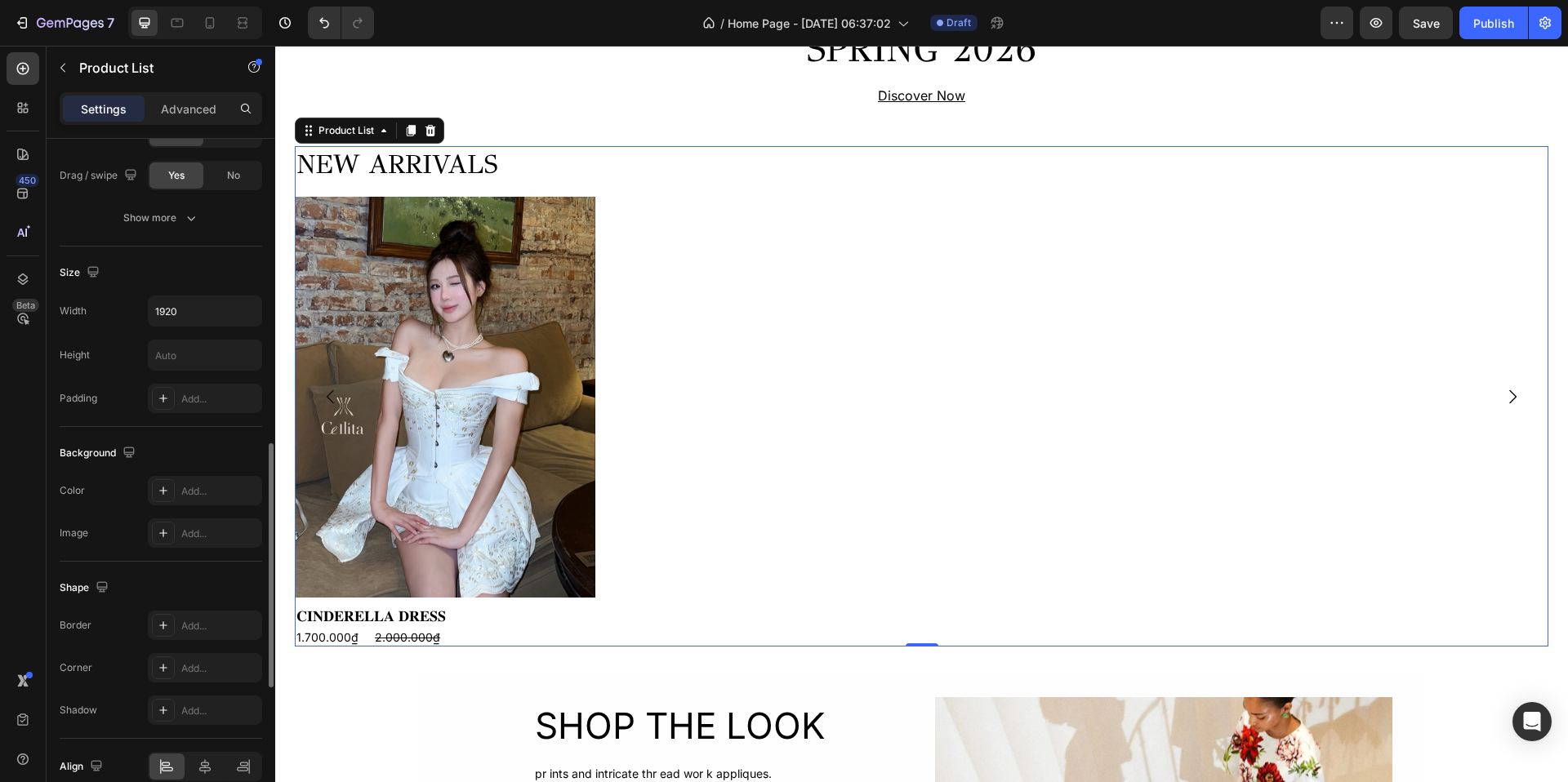
scroll to position [1255, 0]
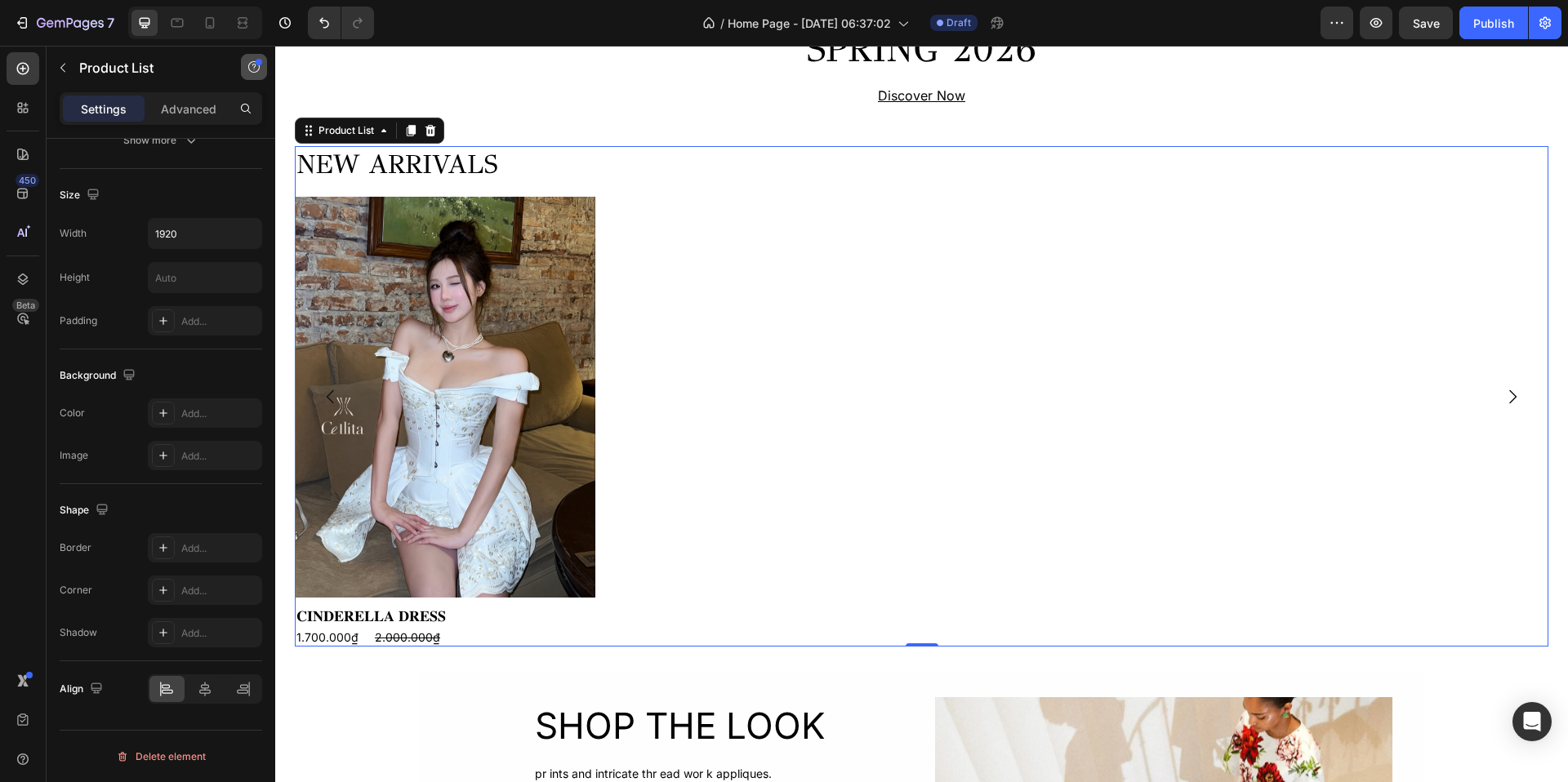
click at [264, 57] on button "button" at bounding box center [254, 66] width 26 height 26
click at [236, 104] on button "Help center" at bounding box center [193, 105] width 135 height 30
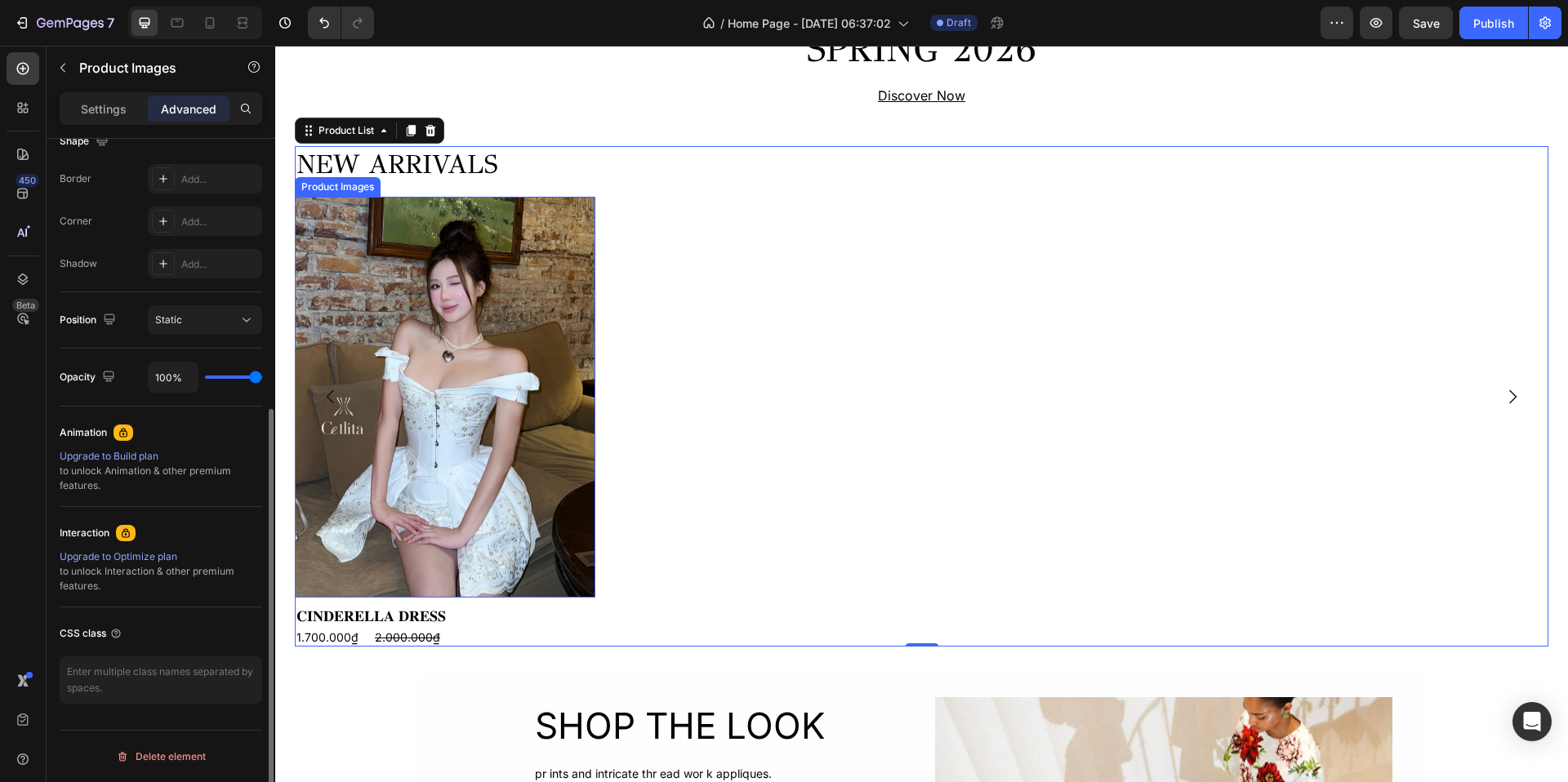
click at [403, 350] on img at bounding box center [445, 397] width 301 height 401
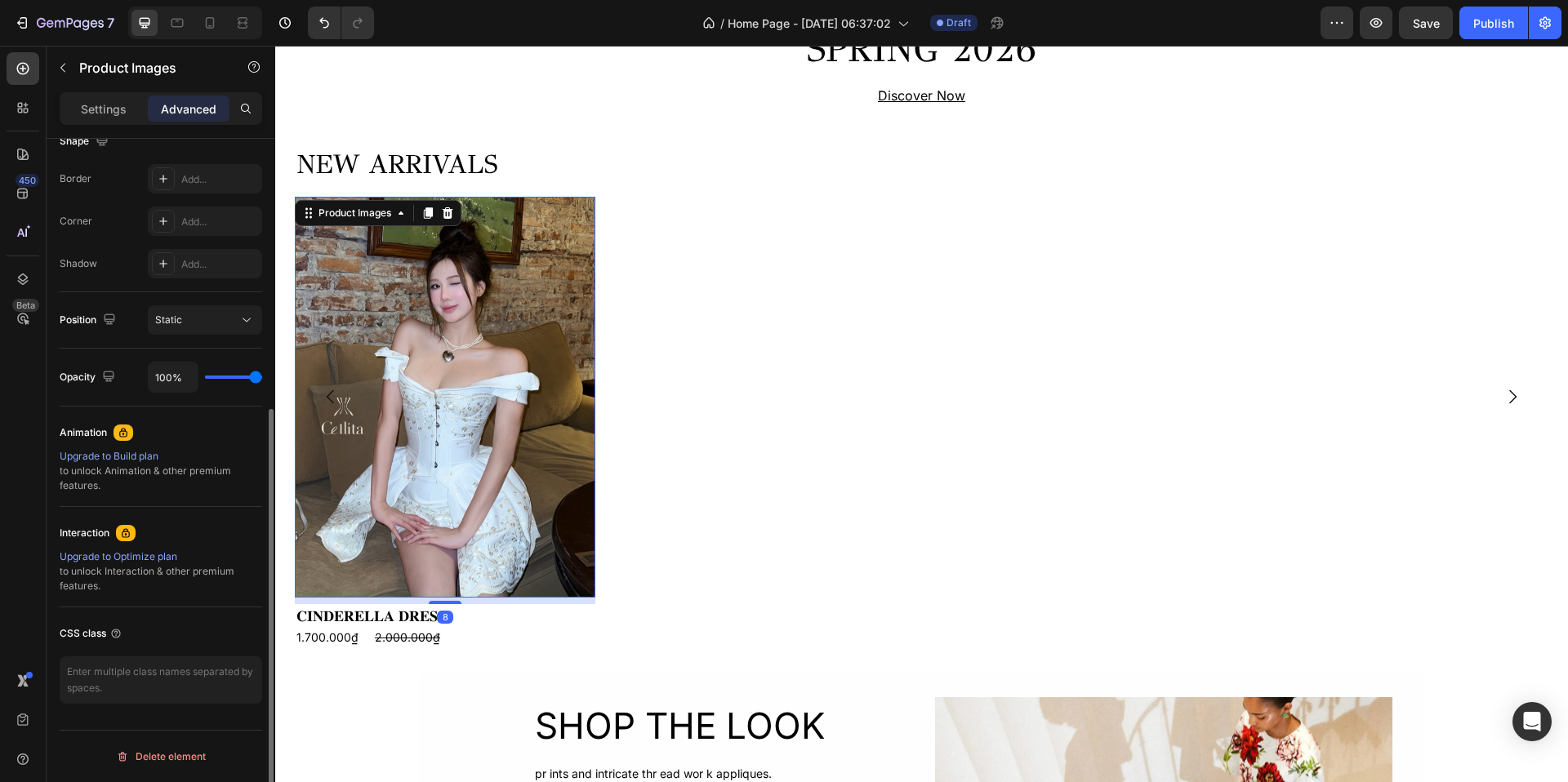
scroll to position [0, 0]
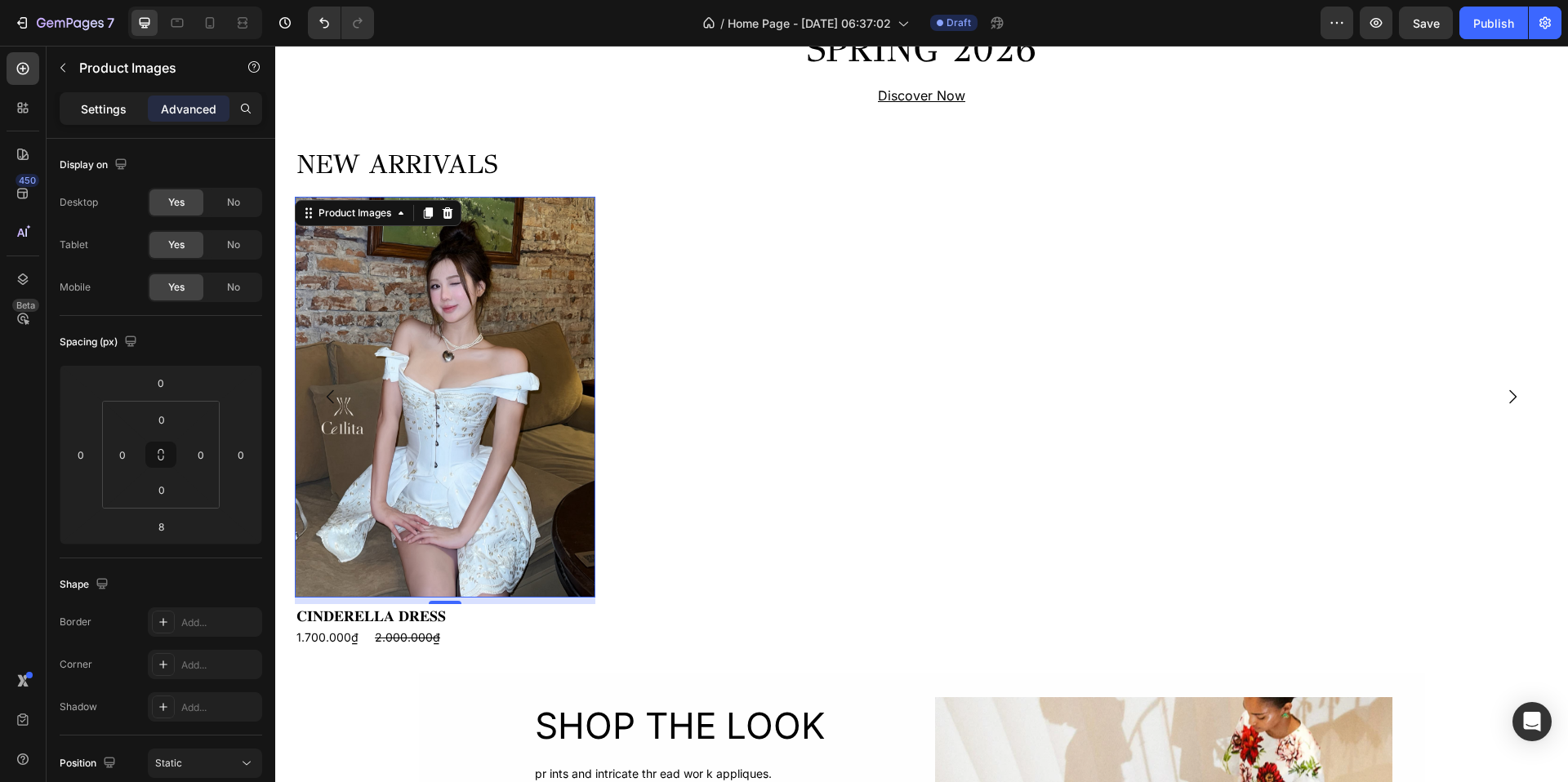
click at [85, 109] on p "Settings" at bounding box center [104, 110] width 46 height 17
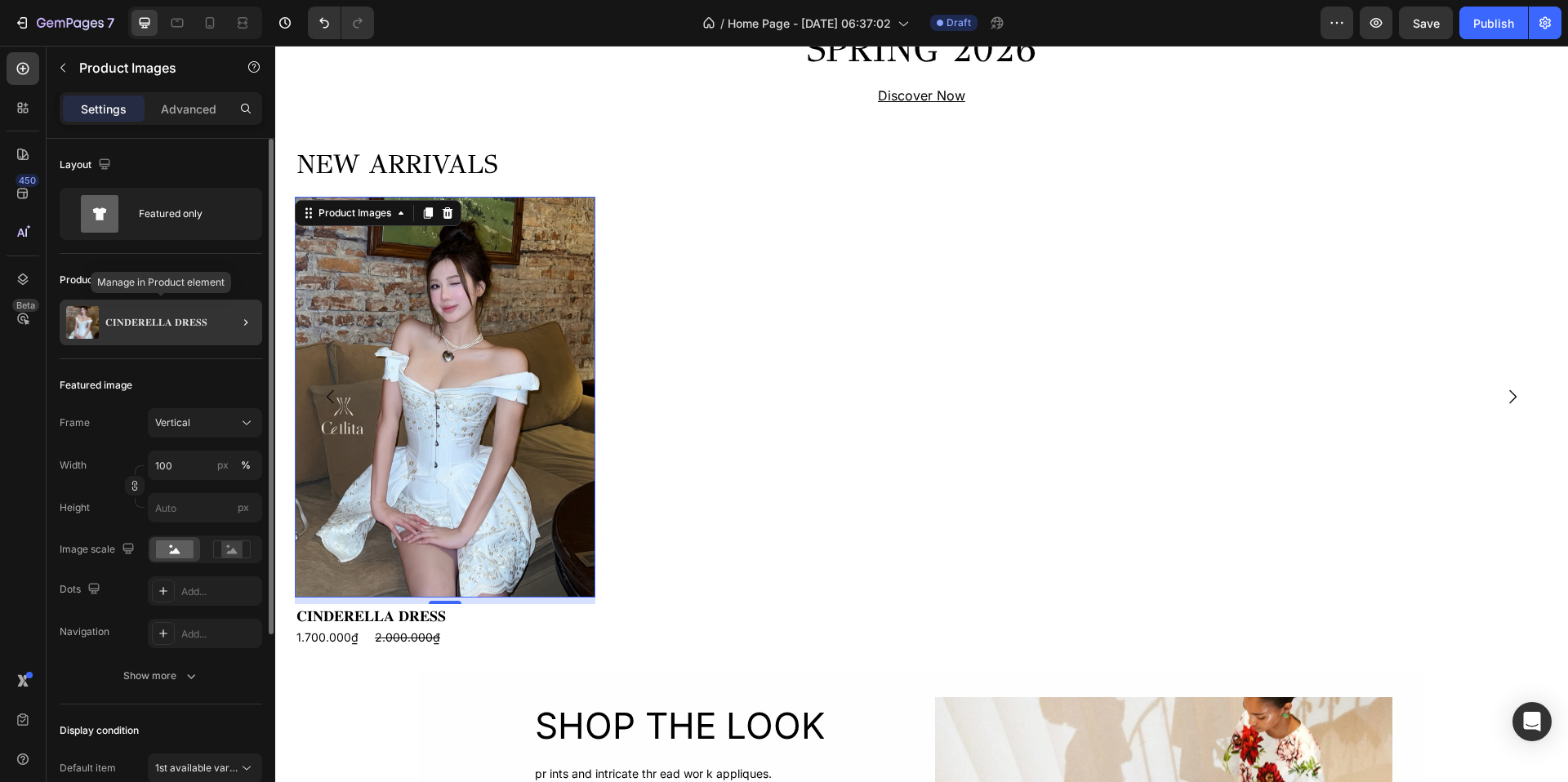
click at [174, 337] on div "𝐂𝐈𝐍𝐃𝐄𝐑𝐄𝐋𝐋𝐀 𝐃𝐑𝐄𝐒𝐒" at bounding box center [160, 323] width 203 height 46
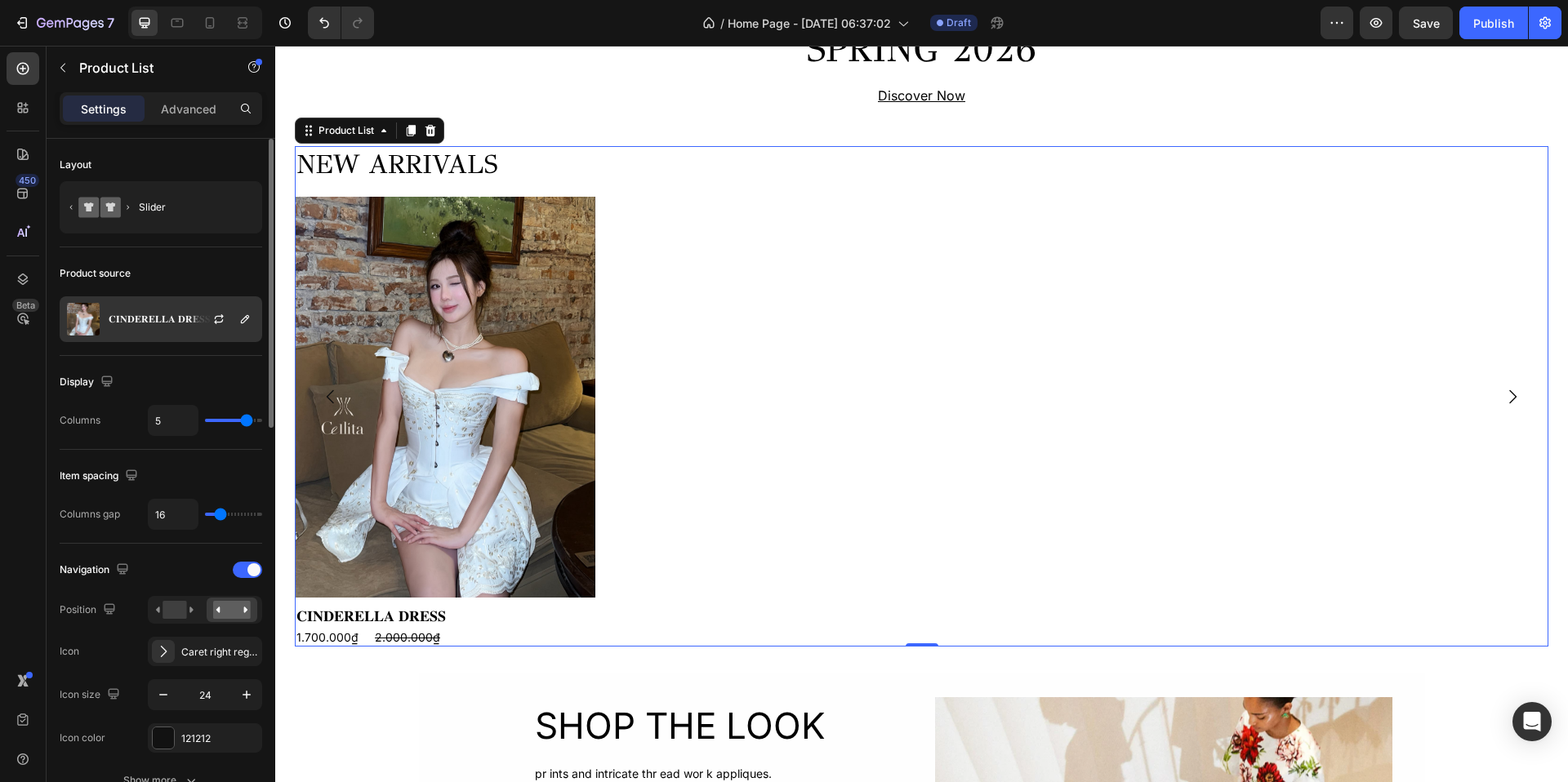
click at [176, 319] on p "𝐂𝐈𝐍𝐃𝐄𝐑𝐄𝐋𝐋𝐀 𝐃𝐑𝐄𝐒𝐒" at bounding box center [159, 319] width 102 height 12
click at [196, 274] on div "Product source" at bounding box center [160, 273] width 203 height 26
click at [689, 323] on div "NEW ARRIVALS Heading Product Images 𝐂𝐈𝐍𝐃𝐄𝐑𝐄𝐋𝐋𝐀 𝐃𝐑𝐄𝐒𝐒 Product Title 1.700.000₫ P…" at bounding box center [921, 396] width 1254 height 501
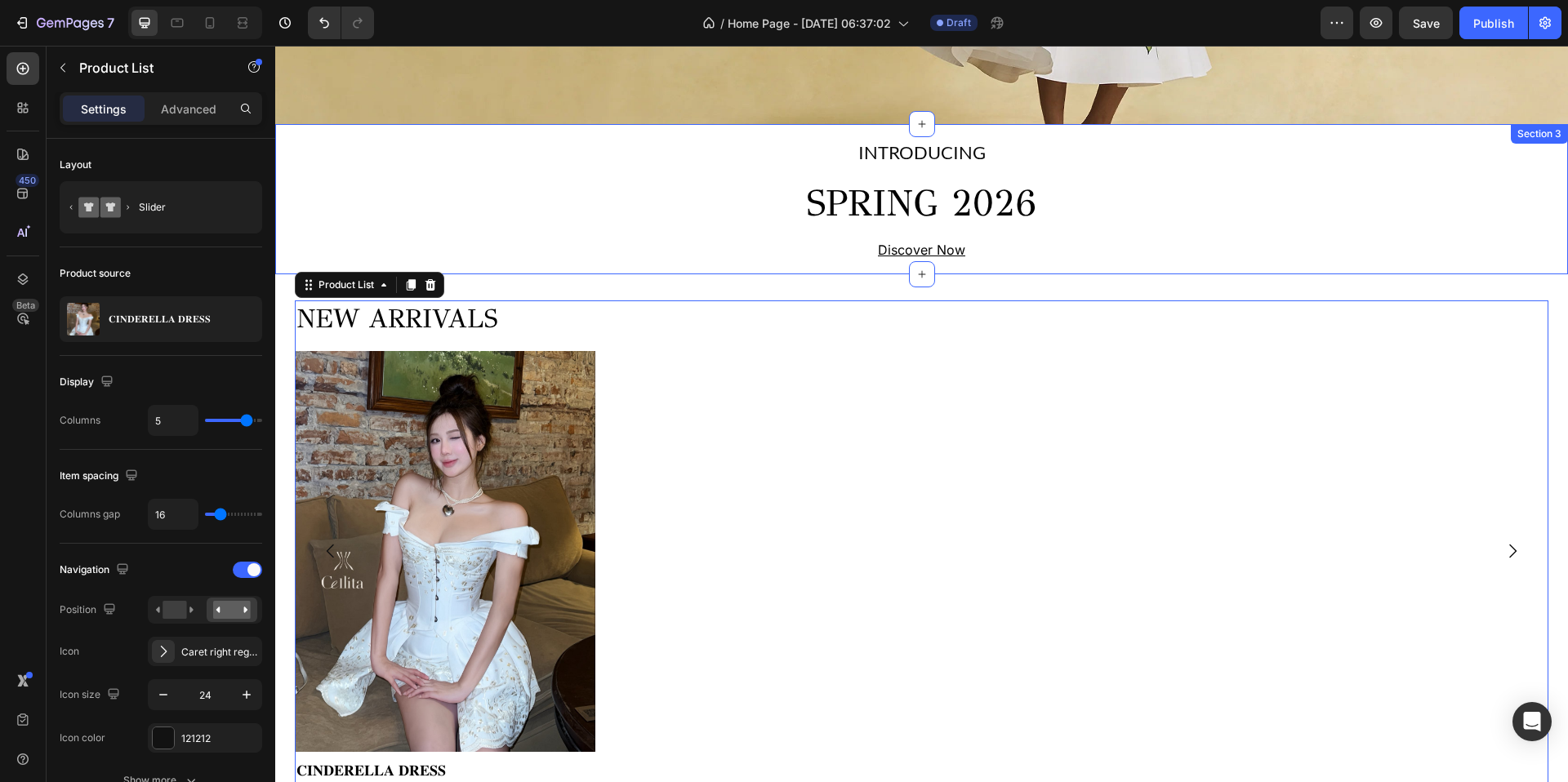
scroll to position [400, 0]
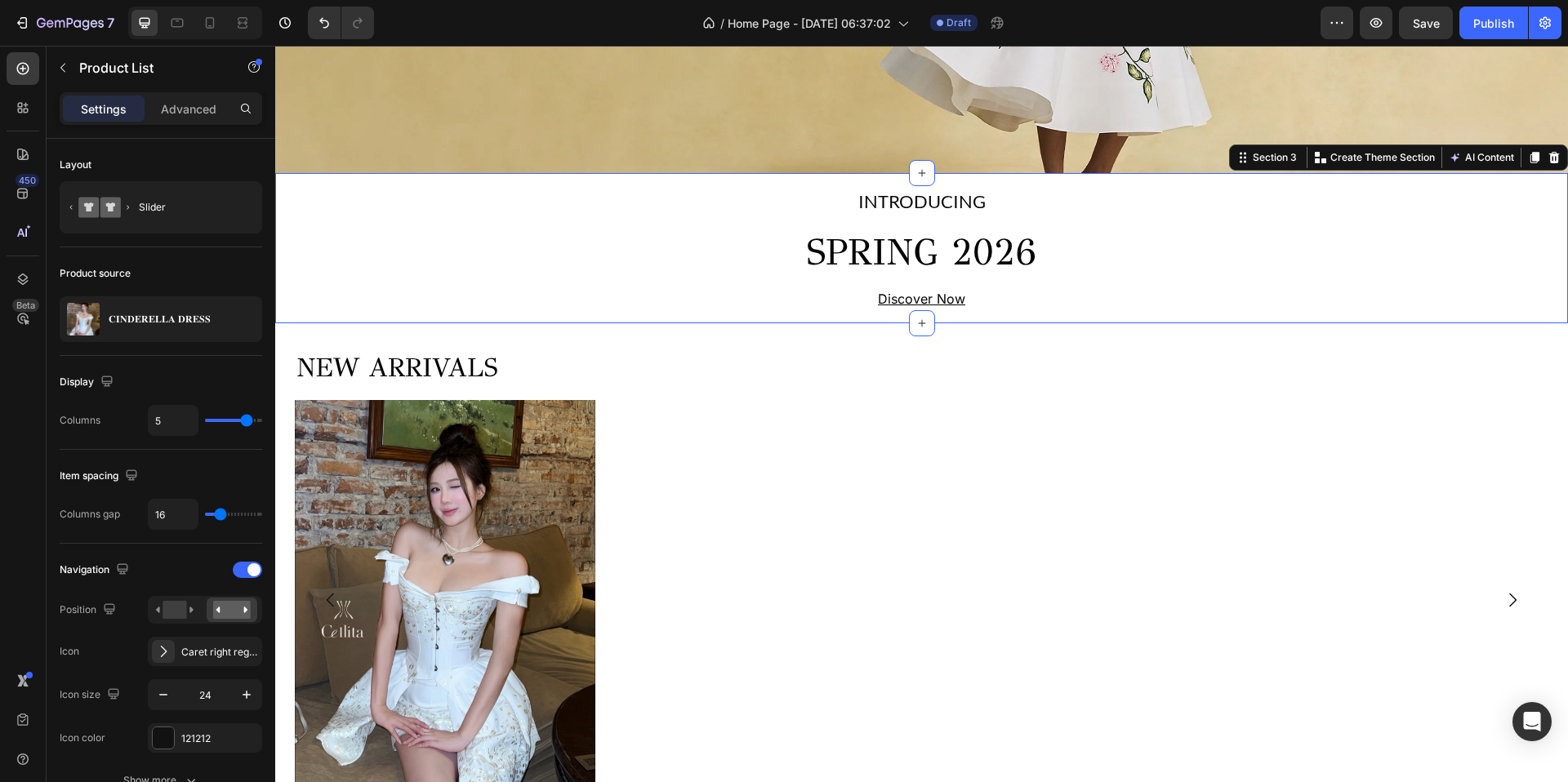
click at [521, 233] on div "INTRODUCING Text Block SPRING 2026 Heading Discover Now Text Block Row" at bounding box center [921, 249] width 1293 height 125
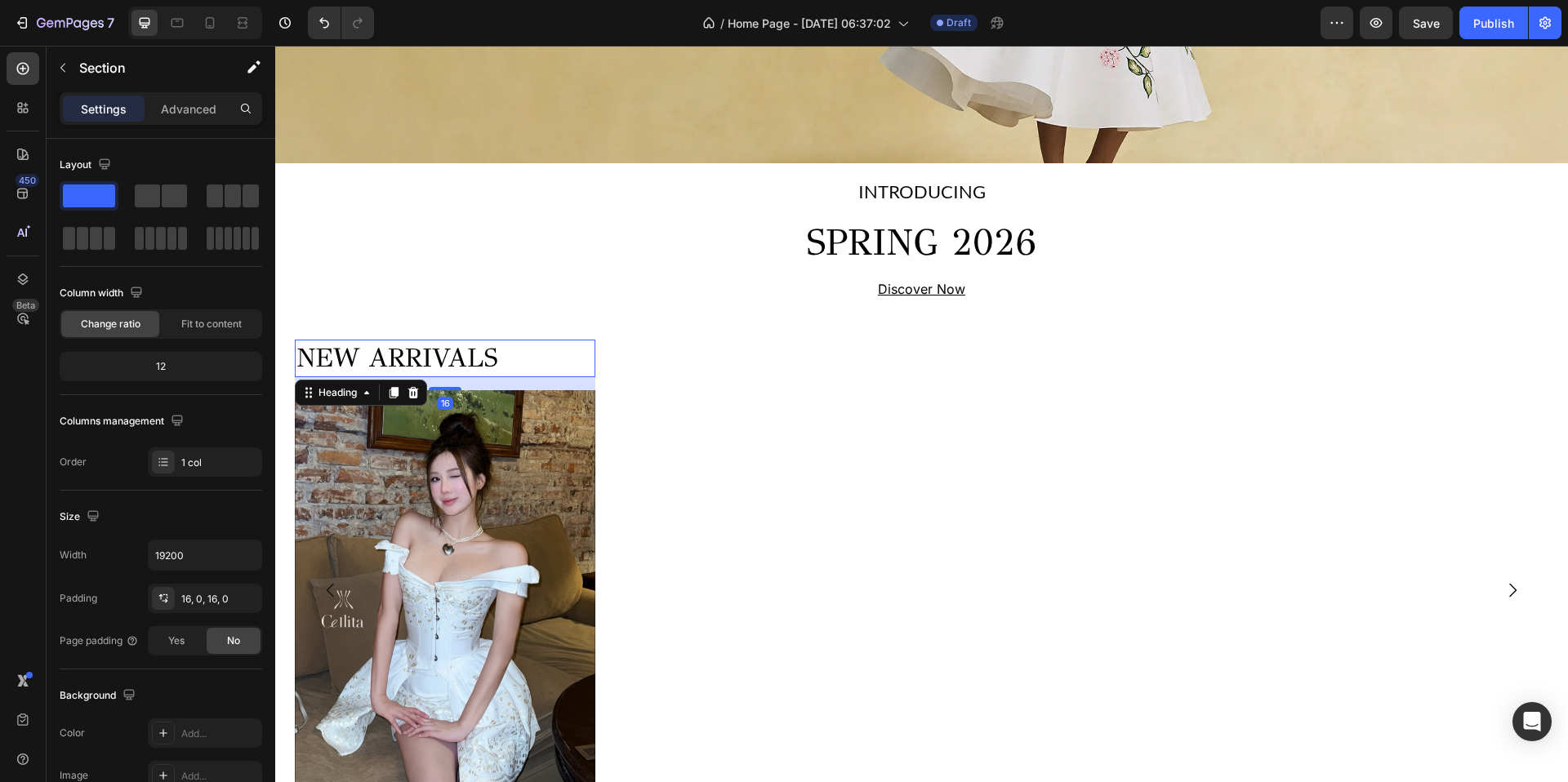
click at [350, 368] on h2 "NEW ARRIVALS" at bounding box center [445, 358] width 301 height 37
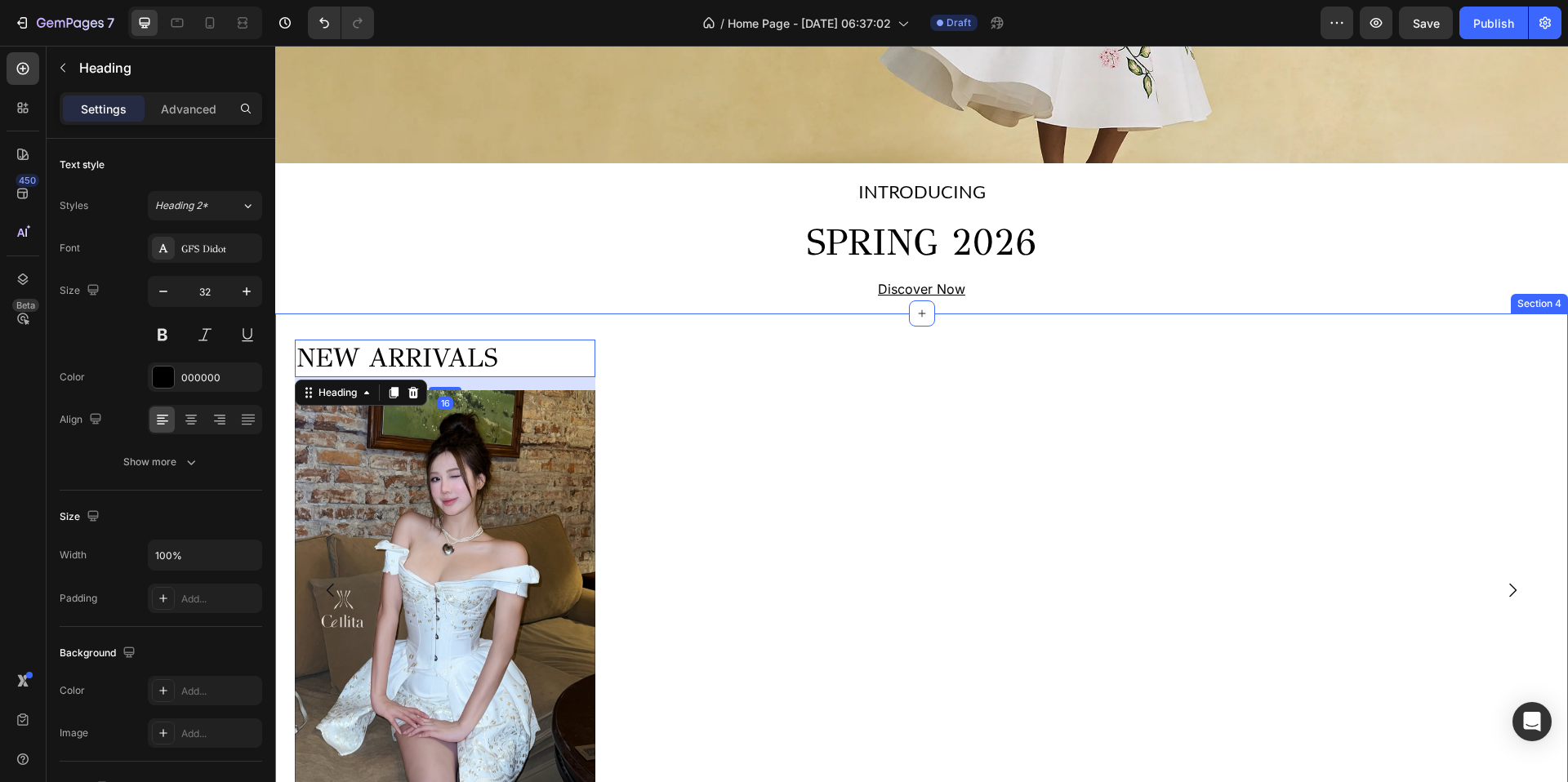
click at [286, 372] on div "NEW ARRIVALS Heading 16 Product Images 𝐂𝐈𝐍𝐃𝐄𝐑𝐄𝐋𝐋𝐀 𝐃𝐑𝐄𝐒𝐒 Product Title 1.700.000…" at bounding box center [921, 590] width 1293 height 553
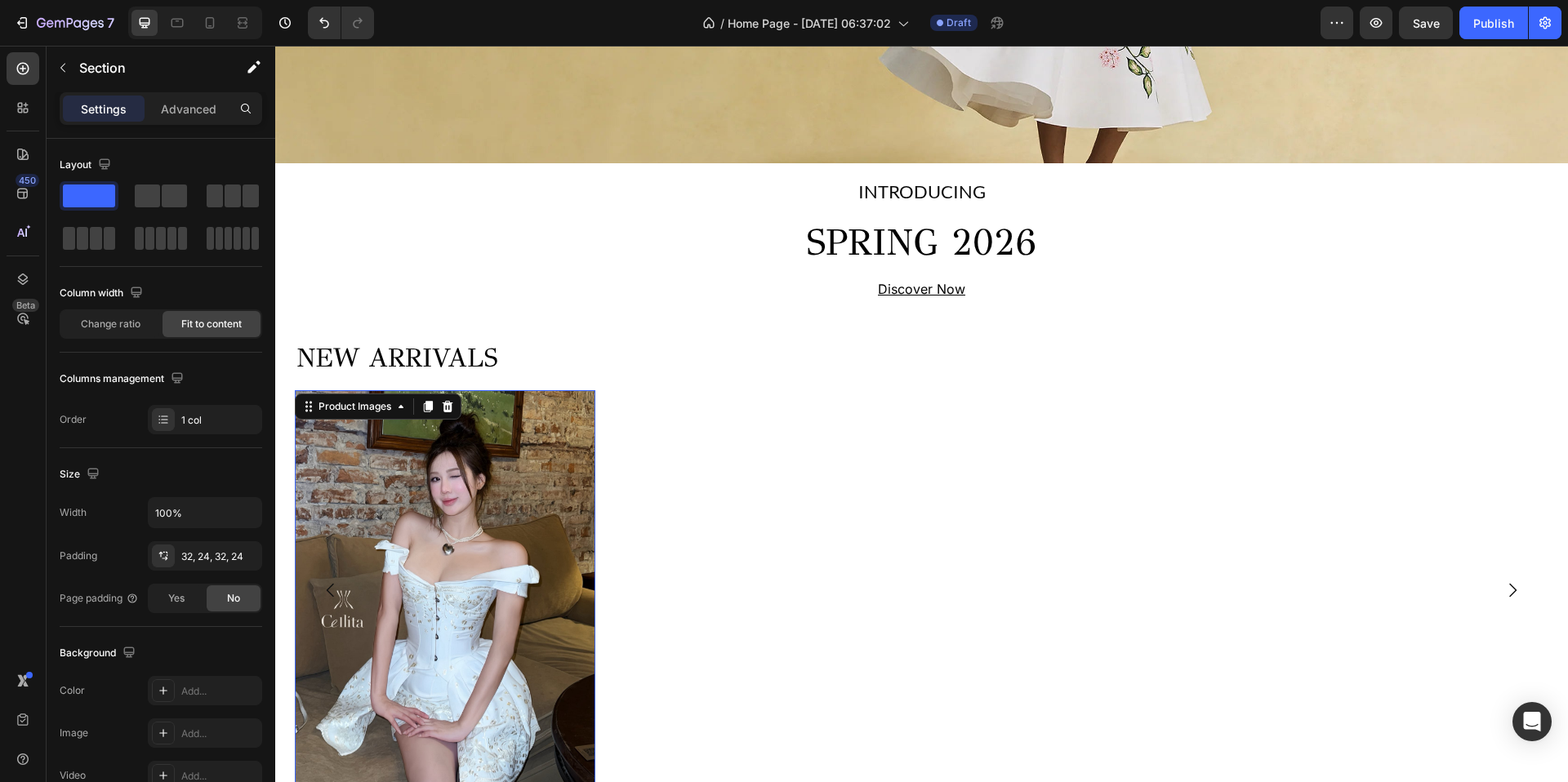
click at [453, 444] on img at bounding box center [445, 590] width 301 height 401
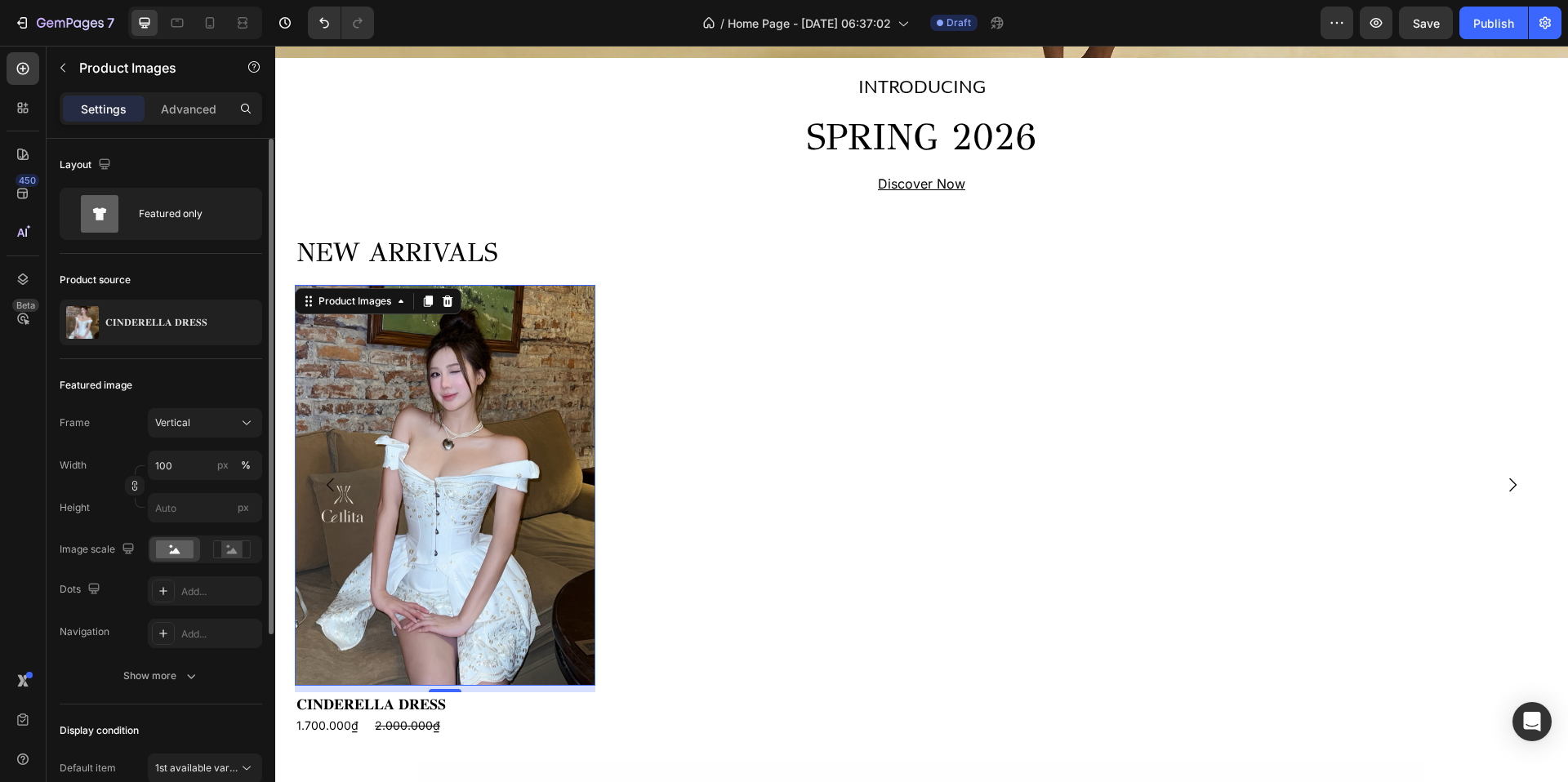
scroll to position [545, 0]
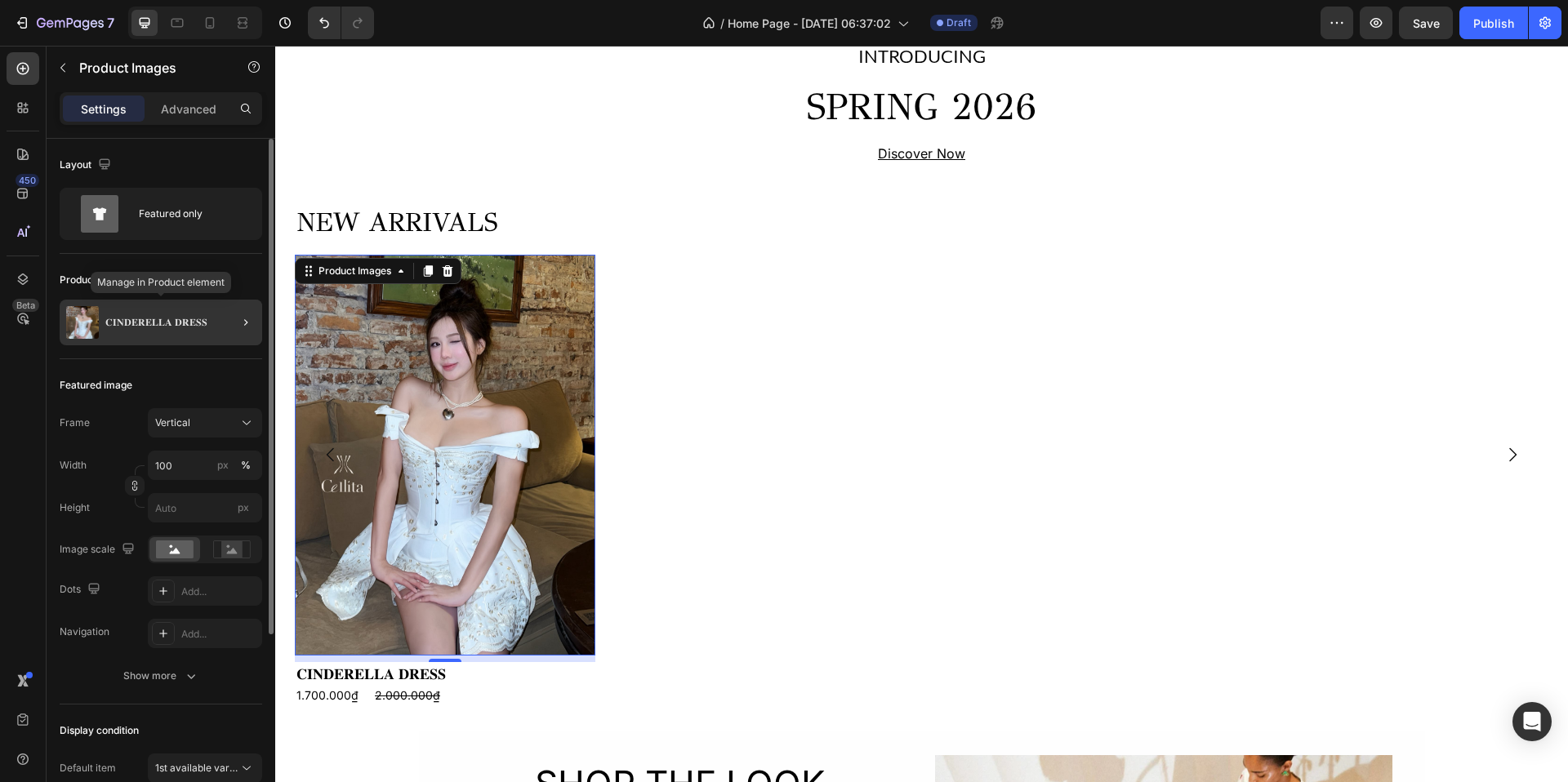
click at [192, 306] on div "𝐂𝐈𝐍𝐃𝐄𝐑𝐄𝐋𝐋𝐀 𝐃𝐑𝐄𝐒𝐒" at bounding box center [160, 323] width 203 height 46
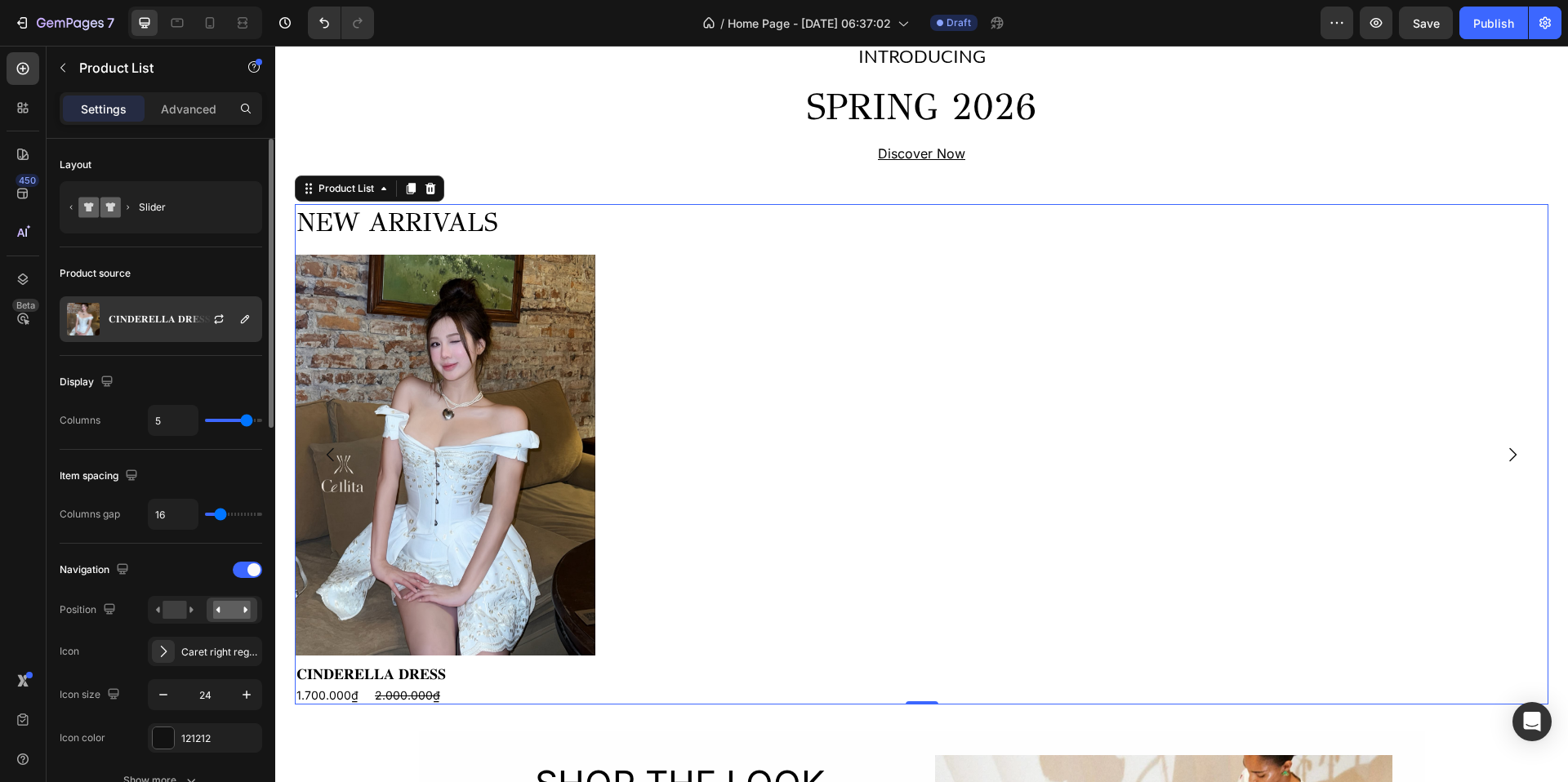
click at [188, 338] on div "𝐂𝐈𝐍𝐃𝐄𝐑𝐄𝐋𝐋𝐀 𝐃𝐑𝐄𝐒𝐒" at bounding box center [160, 320] width 203 height 46
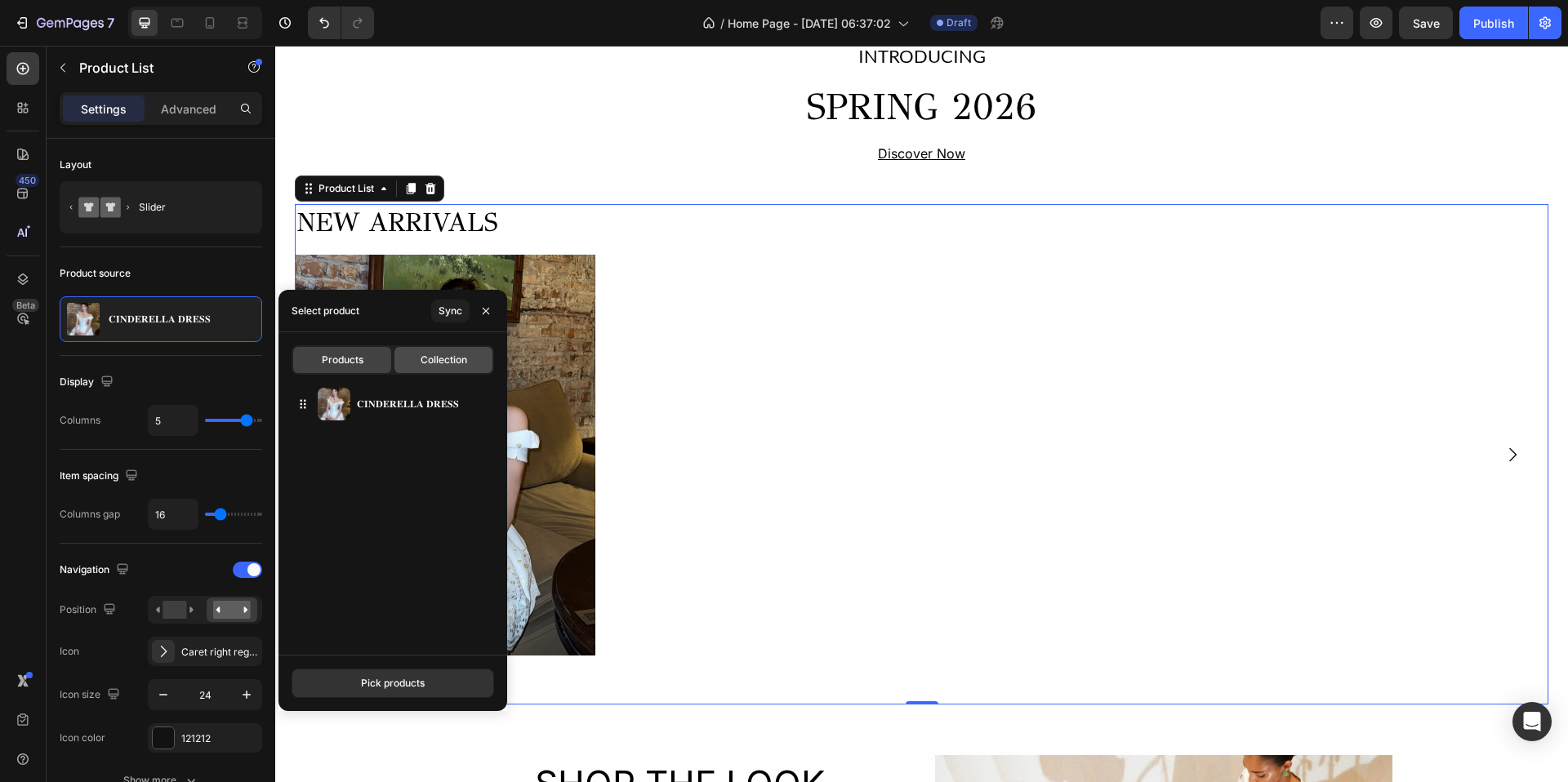
click at [421, 360] on span "Collection" at bounding box center [444, 359] width 46 height 14
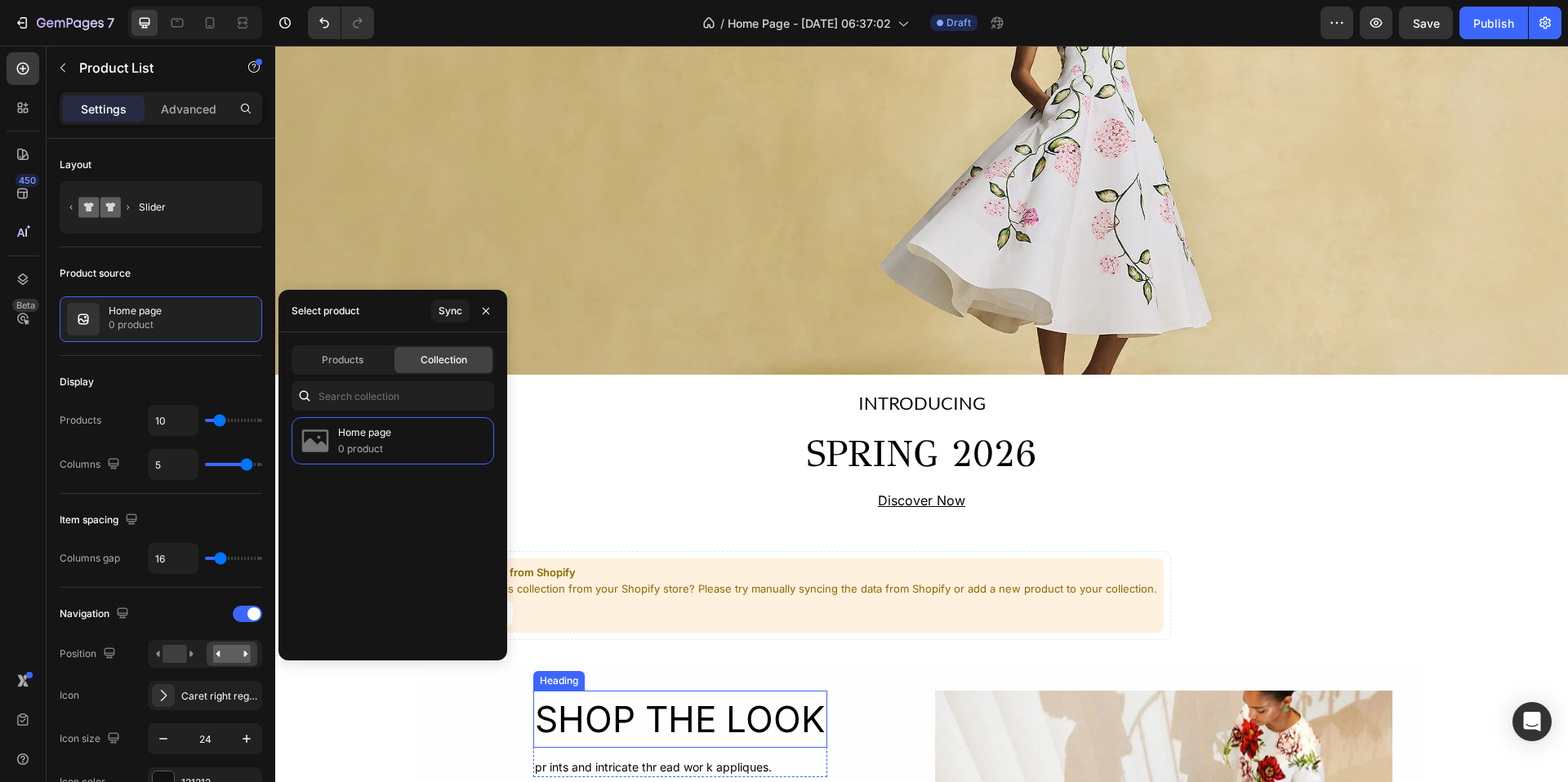
scroll to position [195, 0]
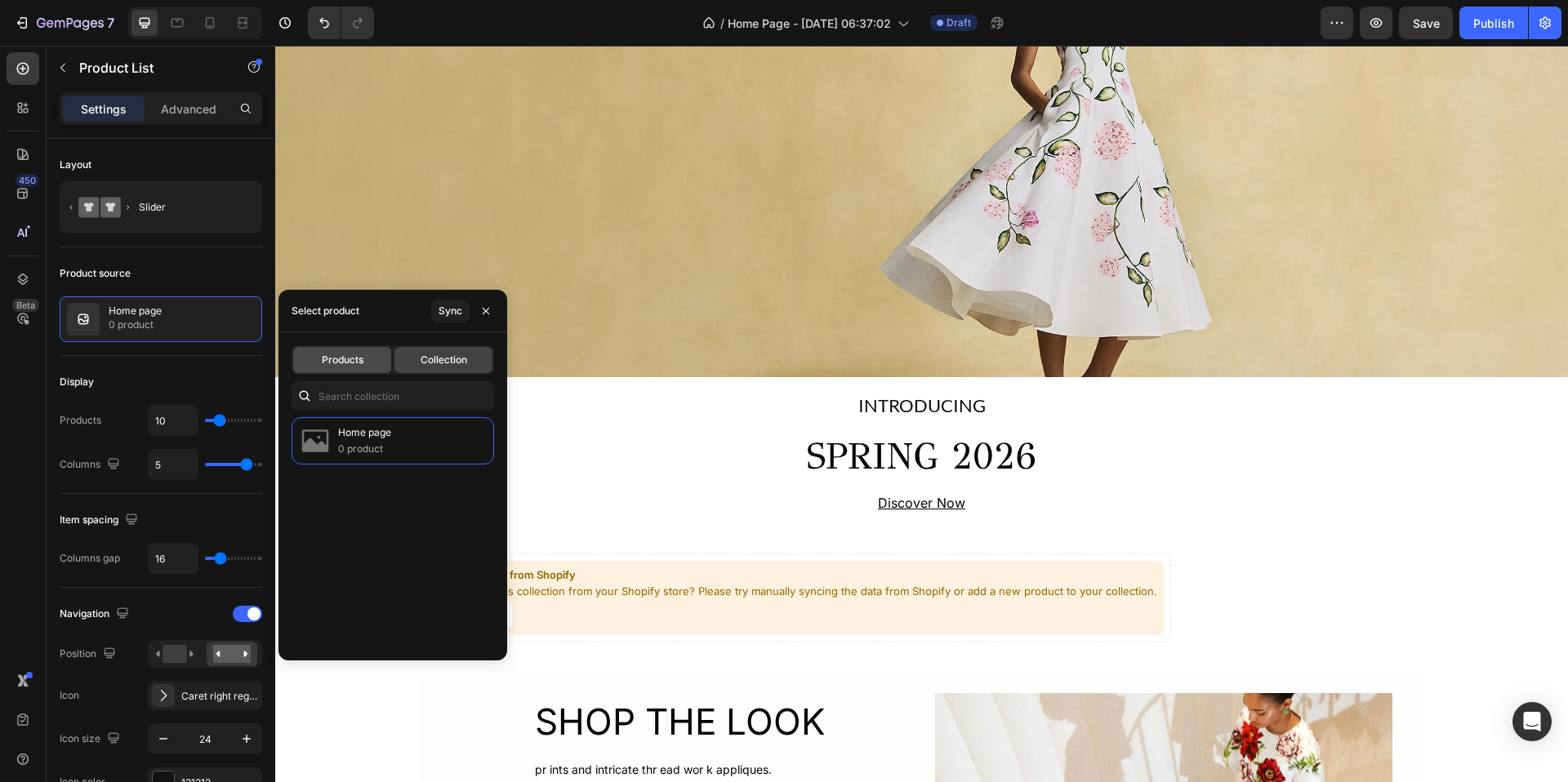
click at [361, 359] on span "Products" at bounding box center [342, 359] width 41 height 14
type input "5"
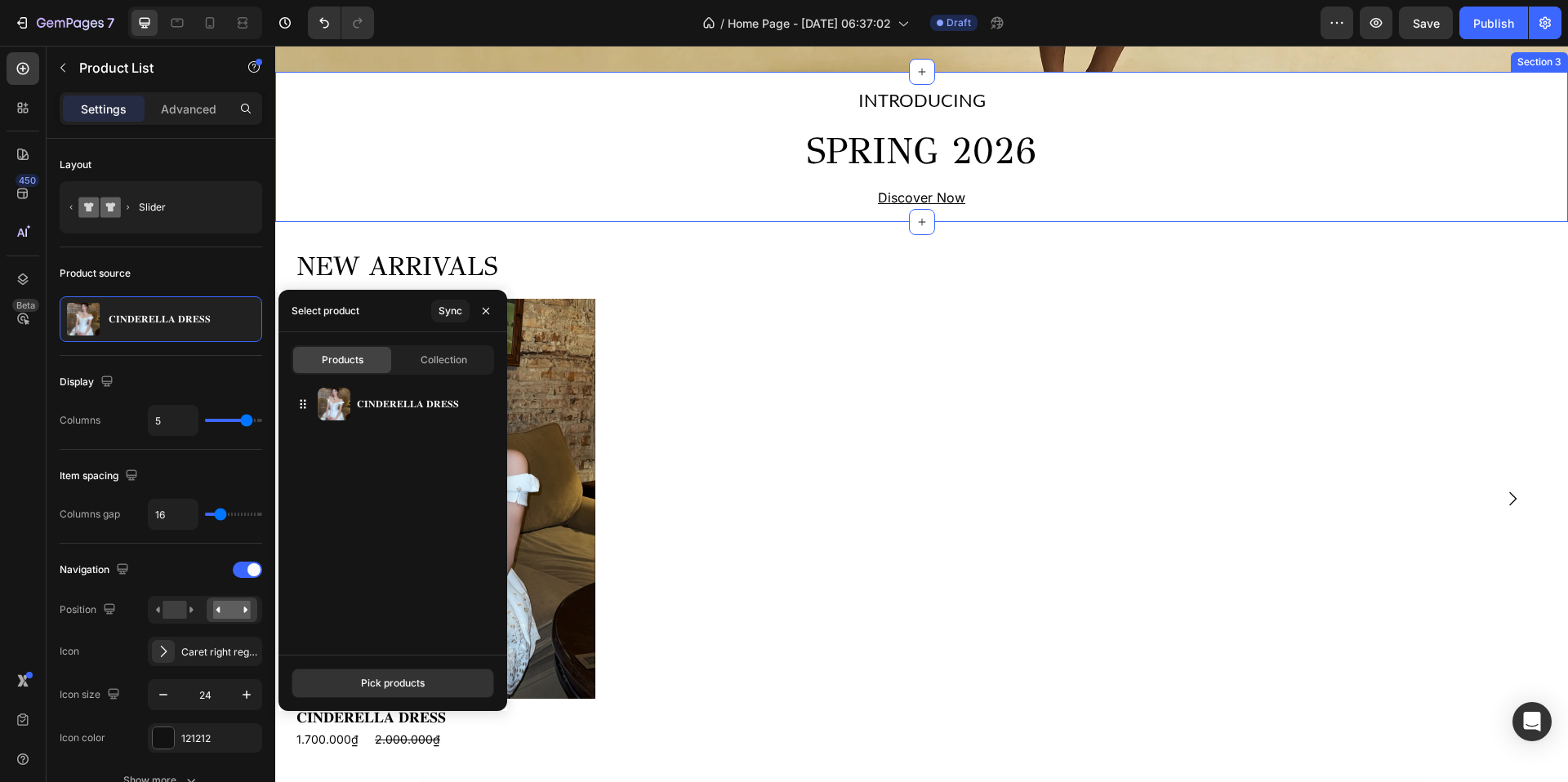
scroll to position [513, 0]
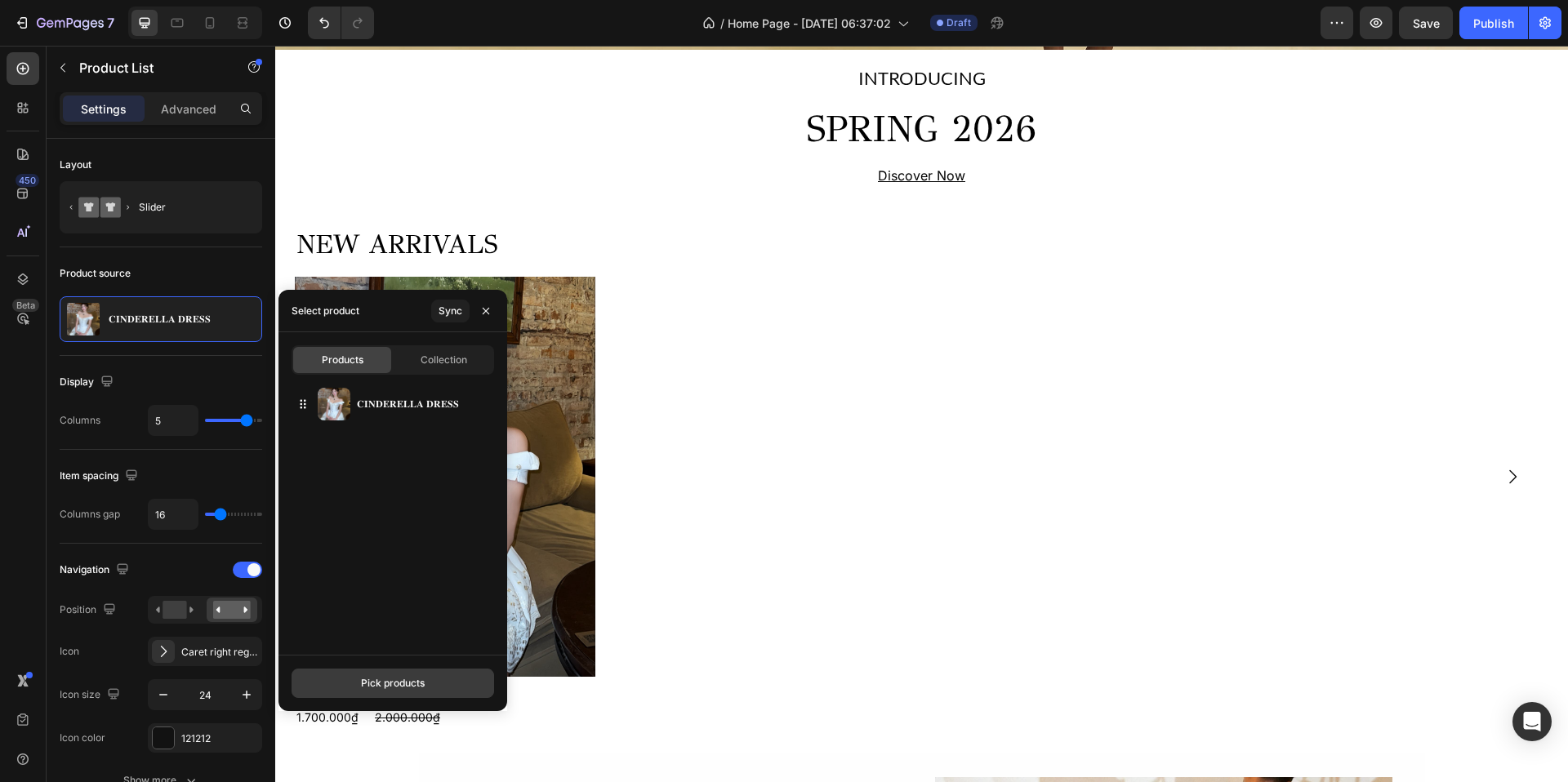
click at [355, 691] on button "Pick products" at bounding box center [392, 683] width 203 height 30
click at [417, 312] on div "Pick products Sync" at bounding box center [393, 311] width 229 height 42
click at [314, 103] on div "INTRODUCING Text Block SPRING 2026 Heading Discover Now Text Block Row" at bounding box center [921, 125] width 1293 height 125
click at [484, 312] on img at bounding box center [445, 477] width 301 height 401
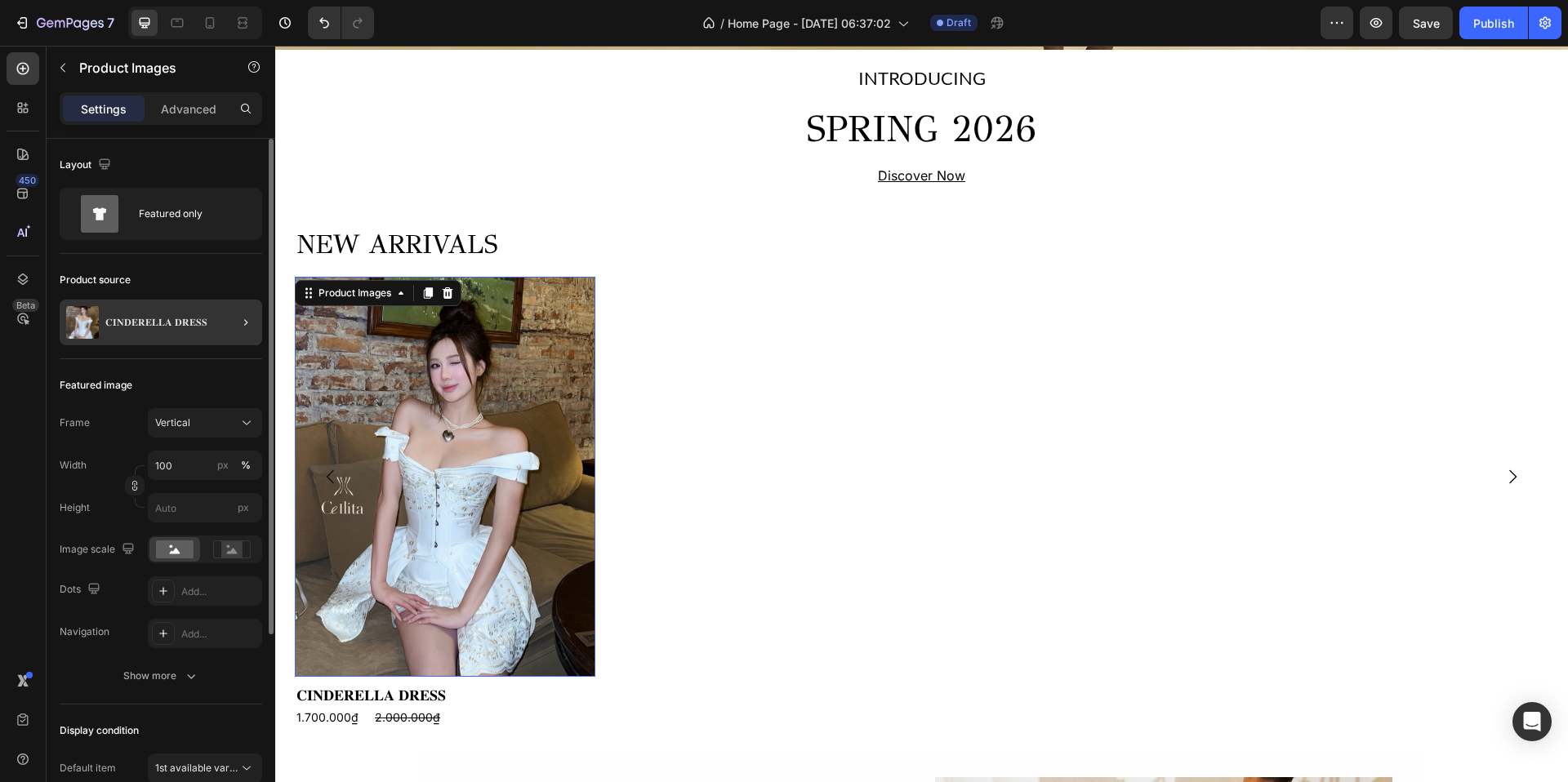
click at [186, 329] on div "𝐂𝐈𝐍𝐃𝐄𝐑𝐄𝐋𝐋𝐀 𝐃𝐑𝐄𝐒𝐒" at bounding box center [160, 323] width 203 height 46
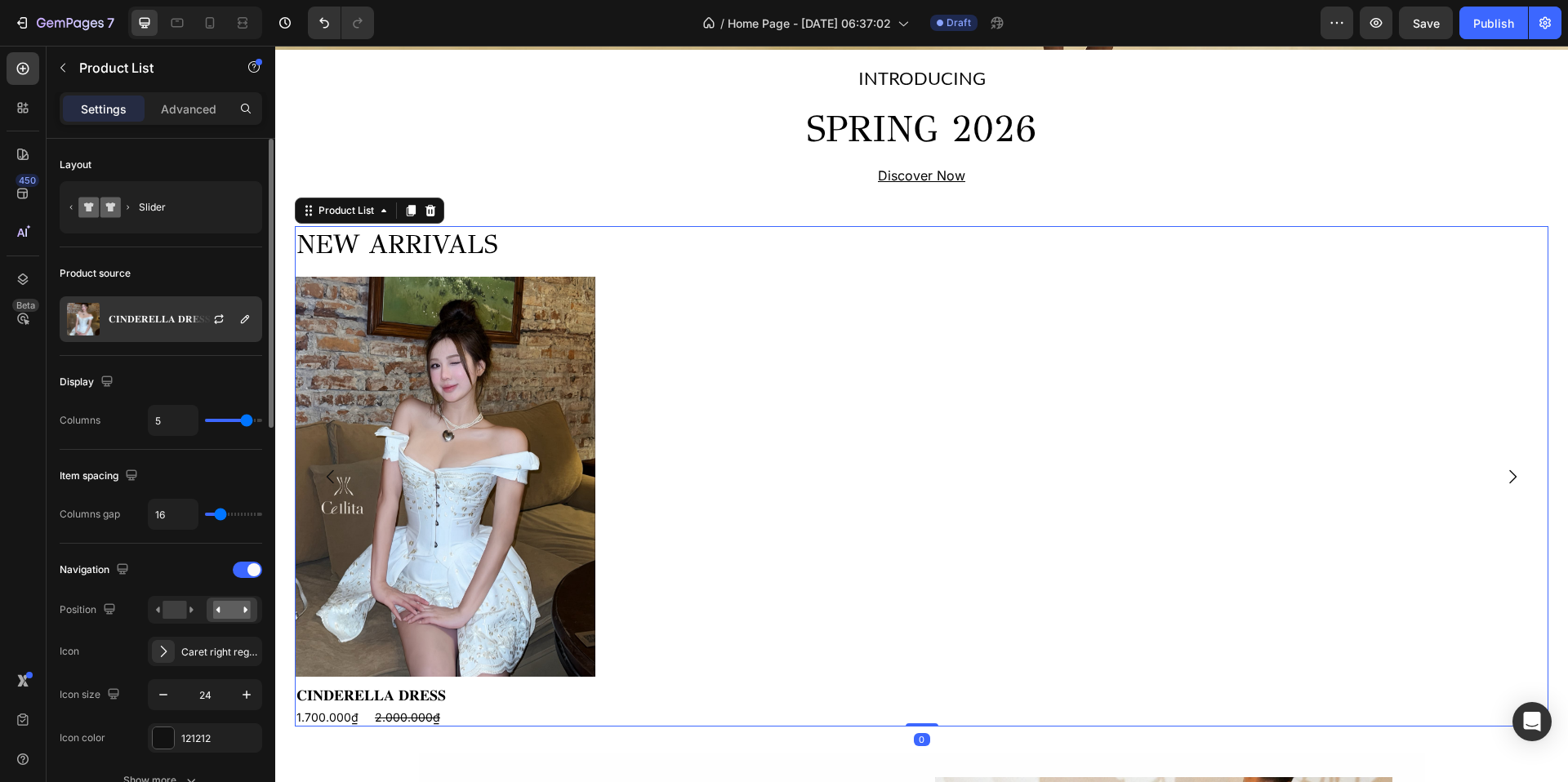
click at [203, 313] on div at bounding box center [225, 319] width 72 height 44
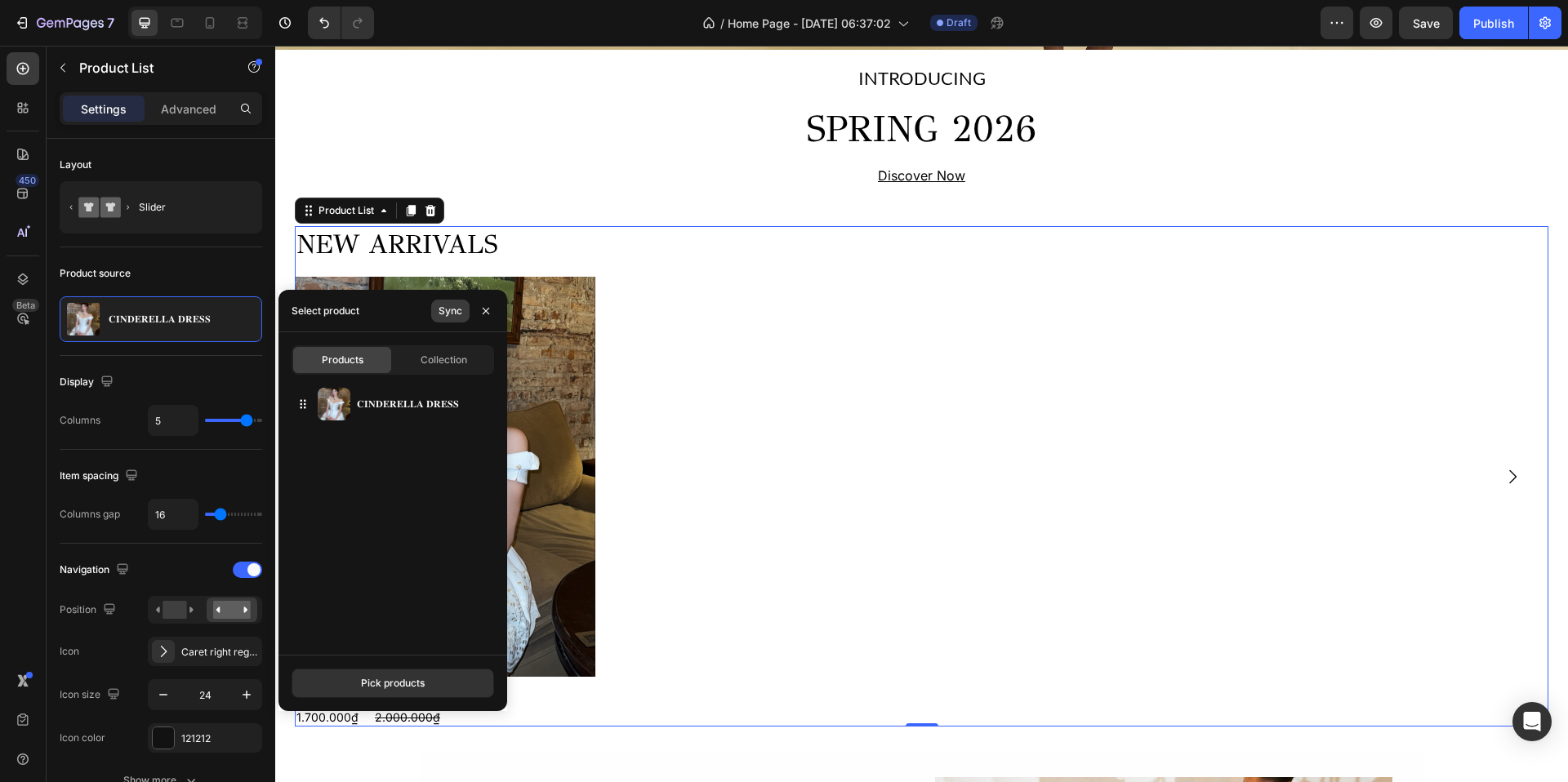
click at [441, 307] on div "Sync" at bounding box center [451, 310] width 24 height 14
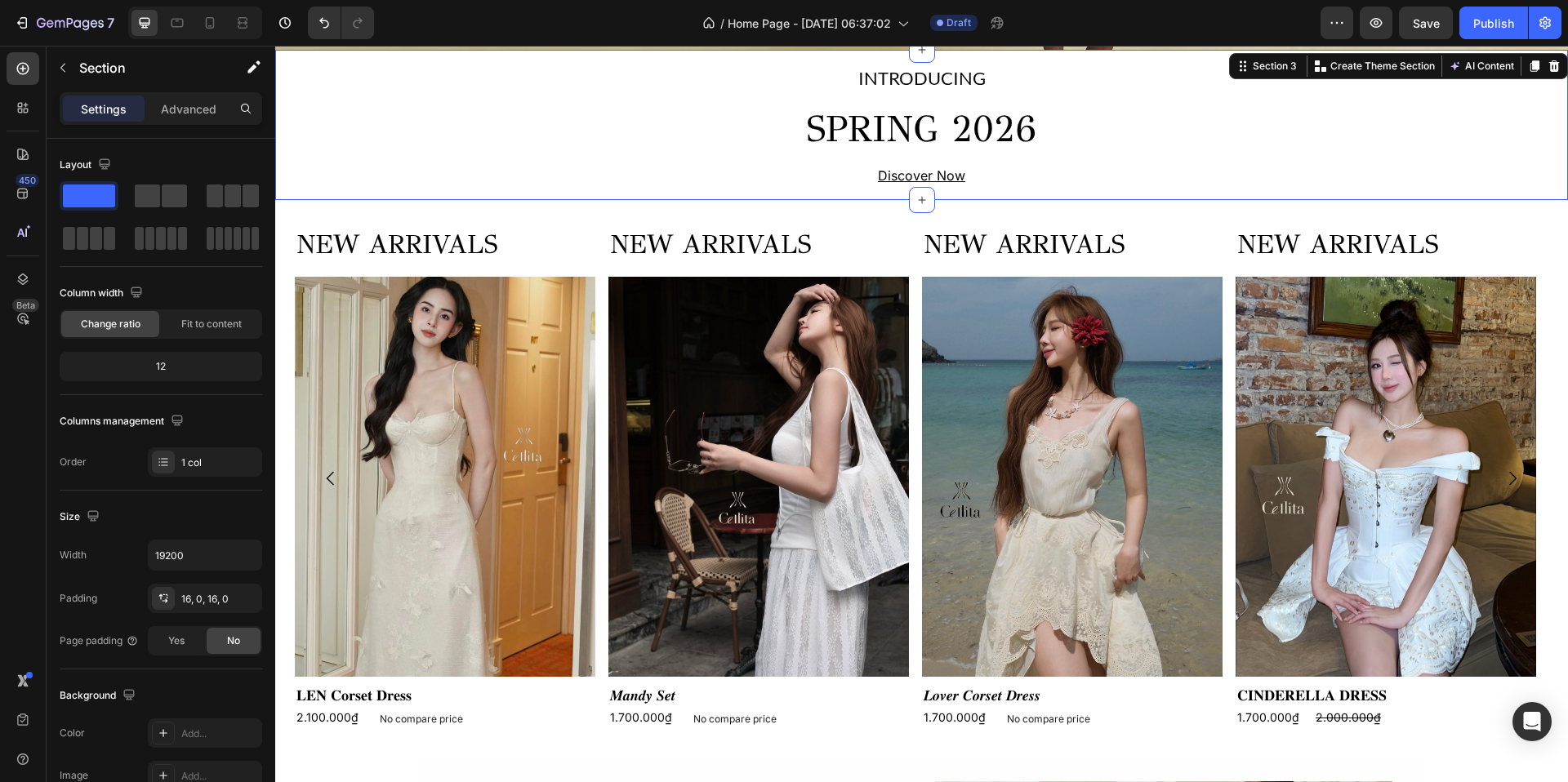
click at [669, 172] on div "INTRODUCING Text Block SPRING 2026 Heading Discover Now Text Block Row" at bounding box center [921, 125] width 1293 height 125
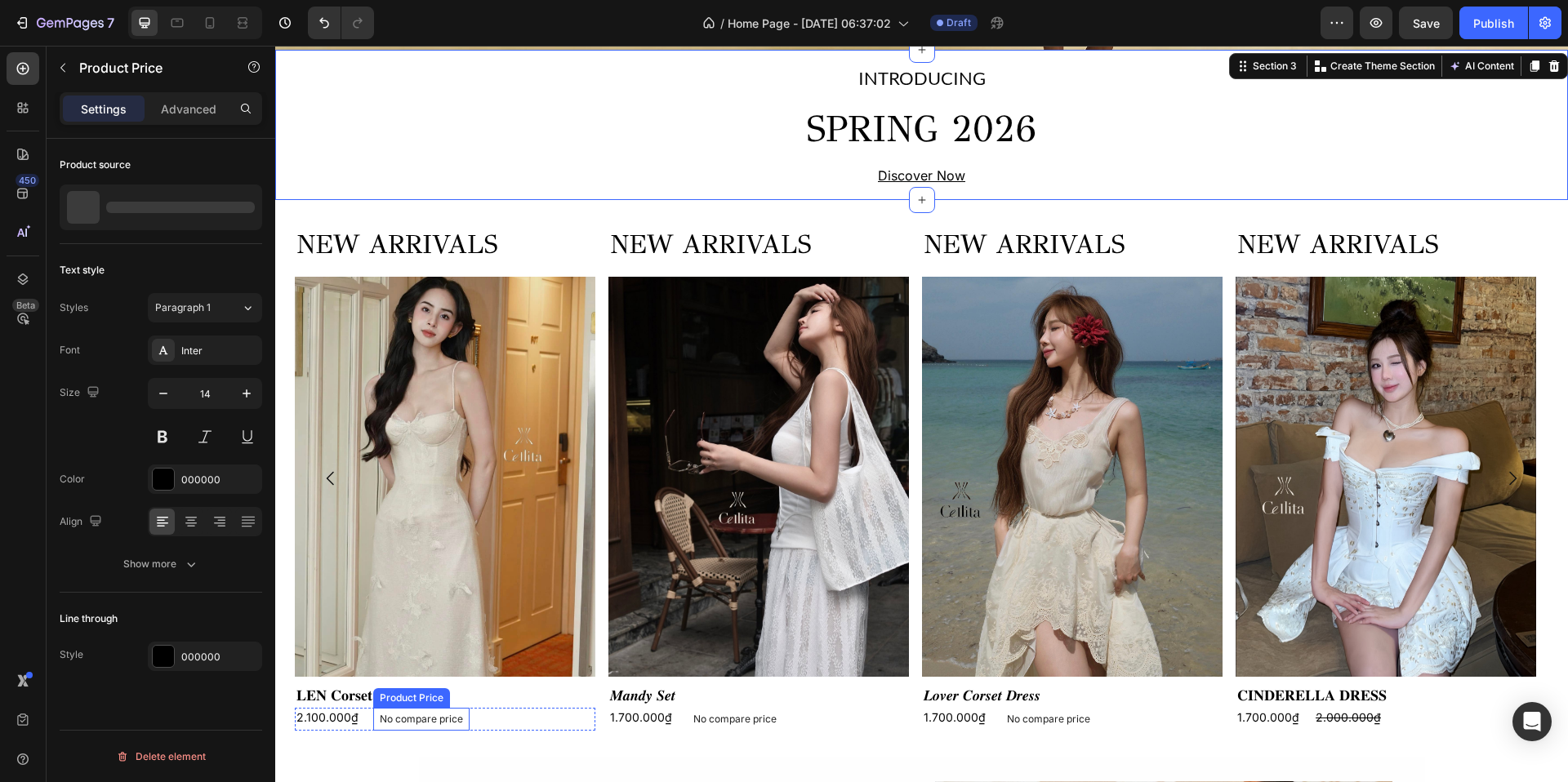
click at [404, 724] on p "No compare price" at bounding box center [421, 720] width 84 height 10
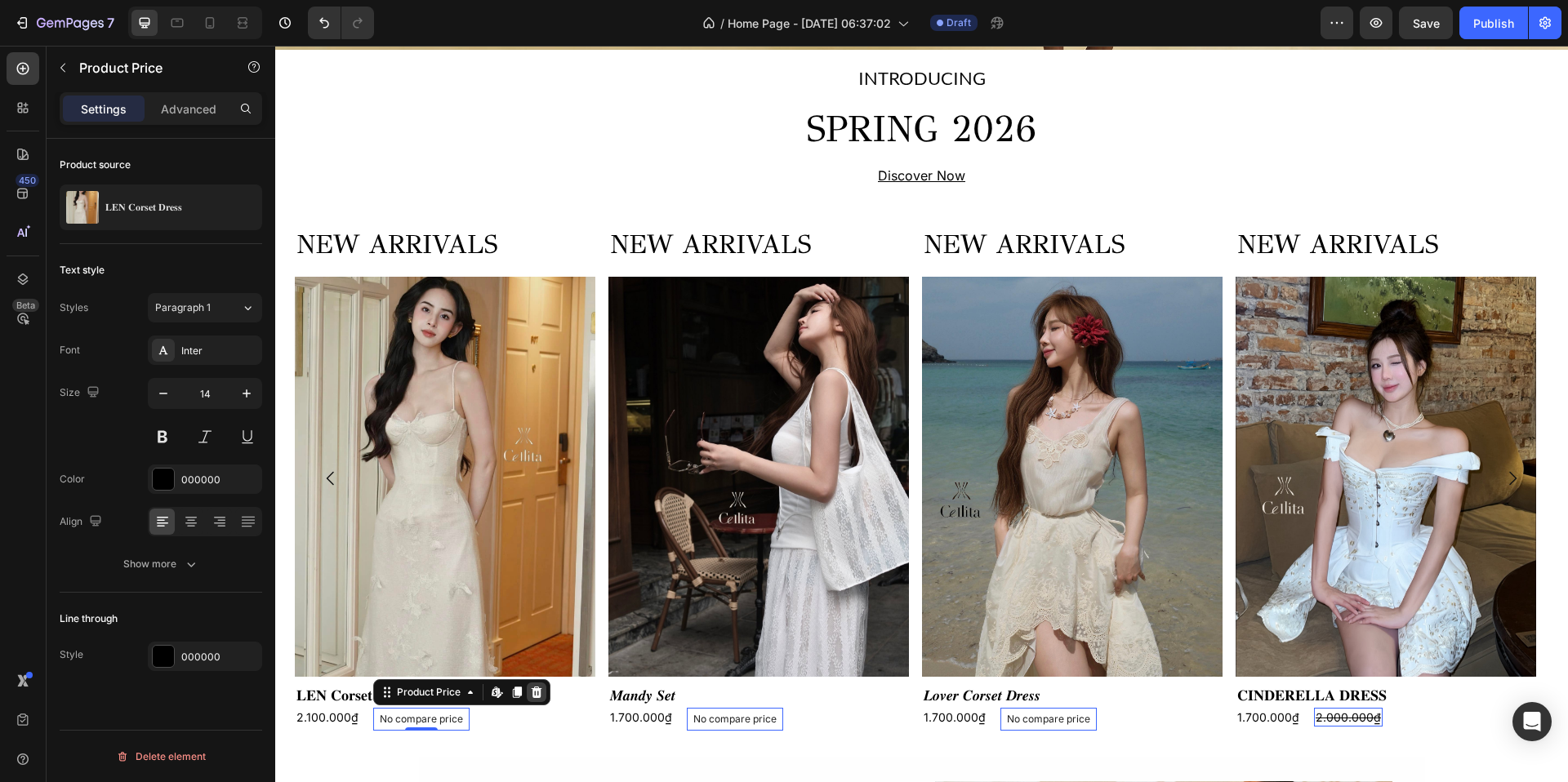
click at [537, 696] on icon at bounding box center [537, 693] width 13 height 13
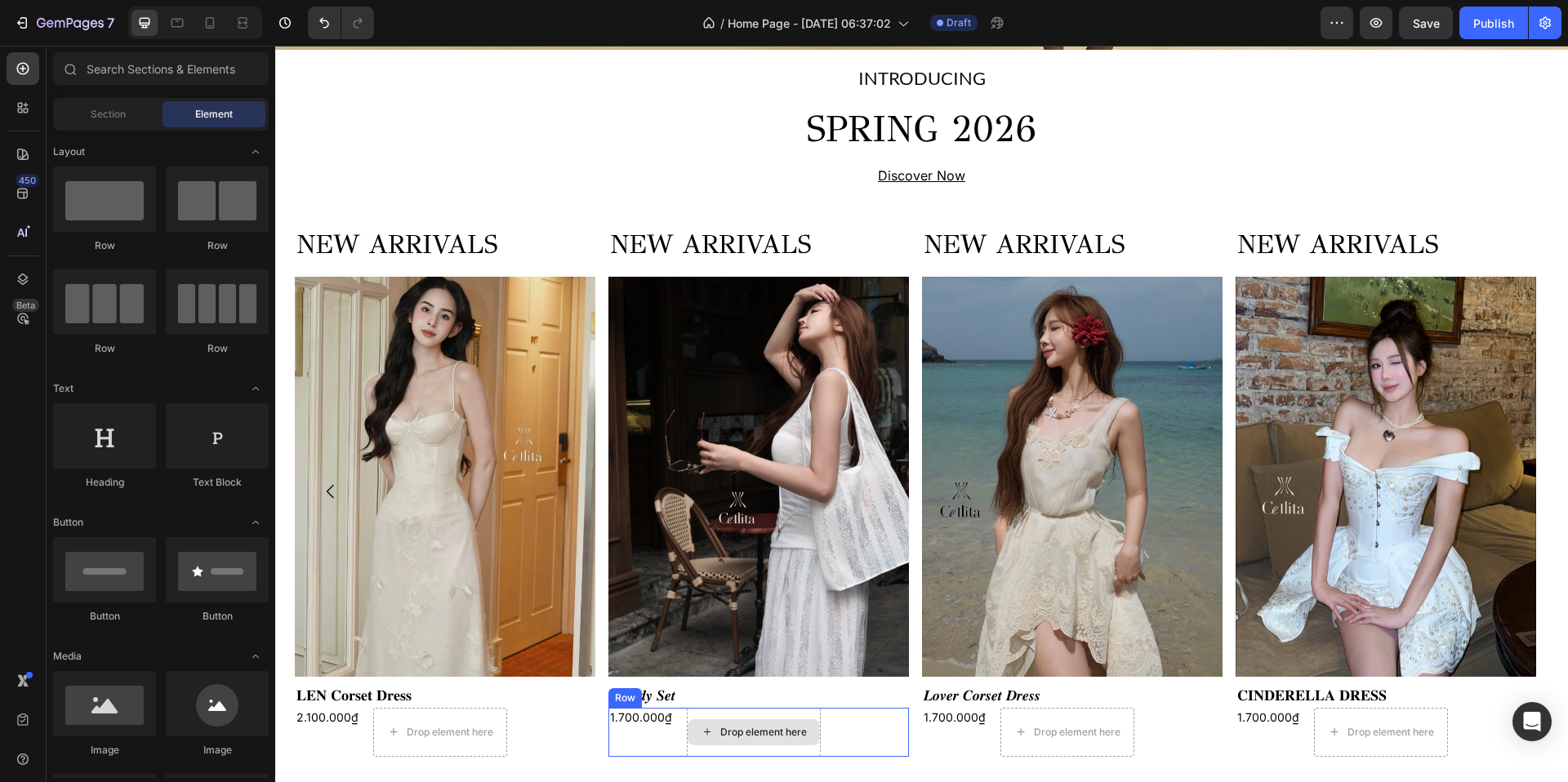
click at [735, 730] on div "Drop element here" at bounding box center [754, 732] width 133 height 26
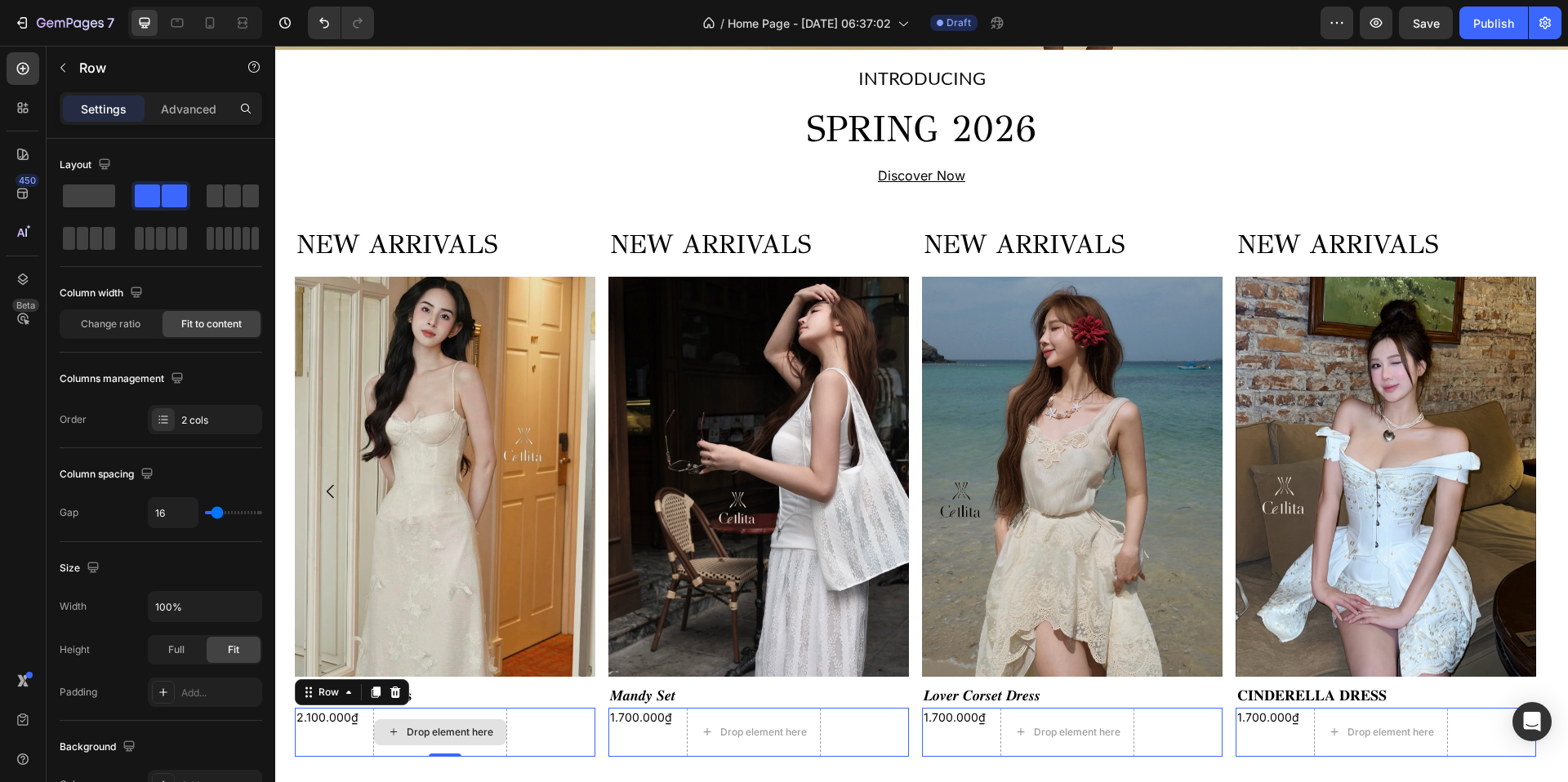
click at [476, 721] on div "Drop element here" at bounding box center [439, 732] width 134 height 49
click at [499, 723] on div "Drop element here" at bounding box center [439, 732] width 134 height 49
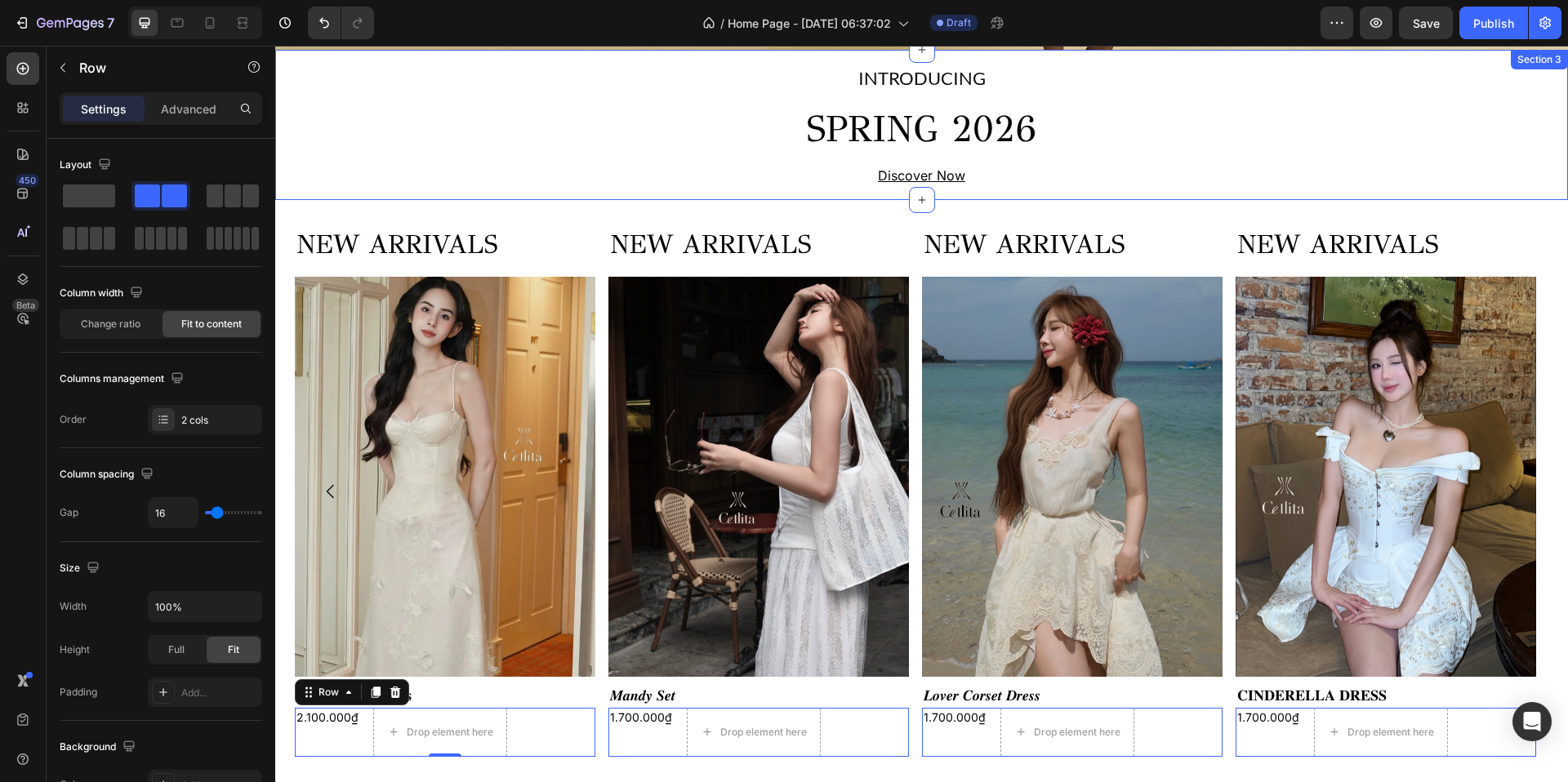
click at [684, 188] on div "INTRODUCING Text Block SPRING 2026 Heading Discover Now Text Block Row" at bounding box center [921, 125] width 1293 height 125
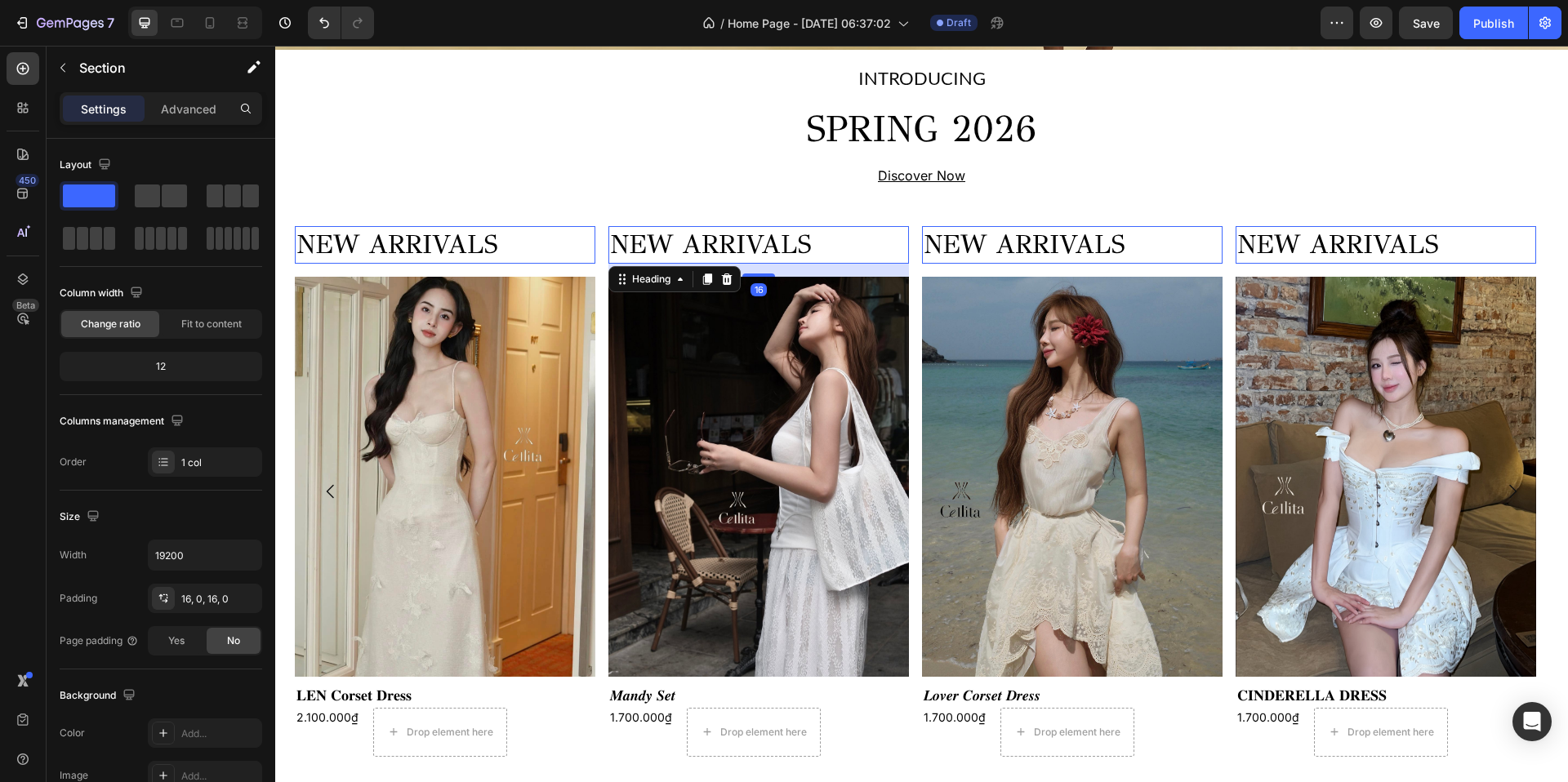
click at [766, 248] on h2 "NEW ARRIVALS" at bounding box center [758, 244] width 301 height 37
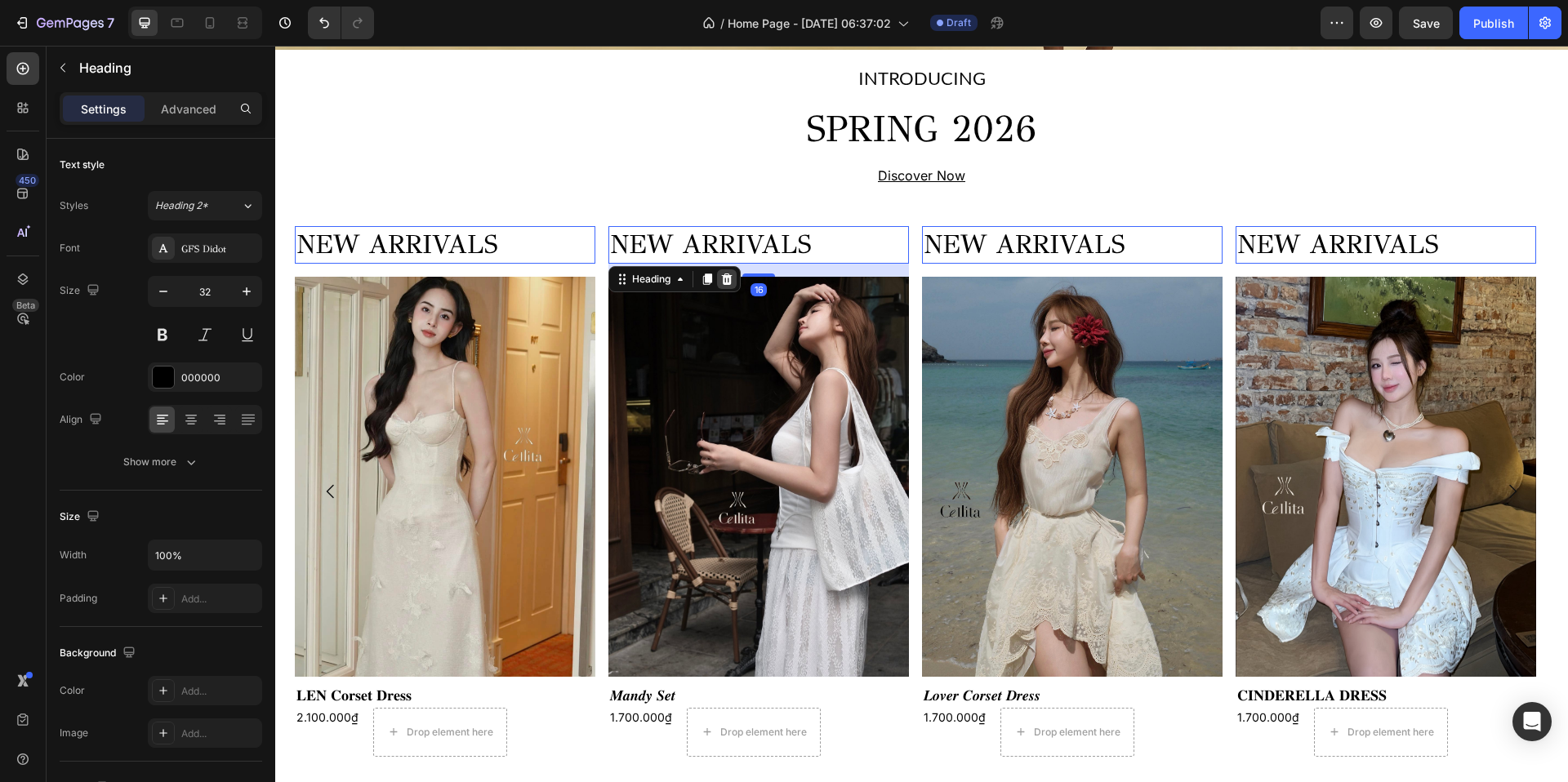
click at [728, 285] on icon at bounding box center [726, 280] width 11 height 12
click at [718, 248] on h2 "NEW ARRIVALS" at bounding box center [758, 244] width 301 height 37
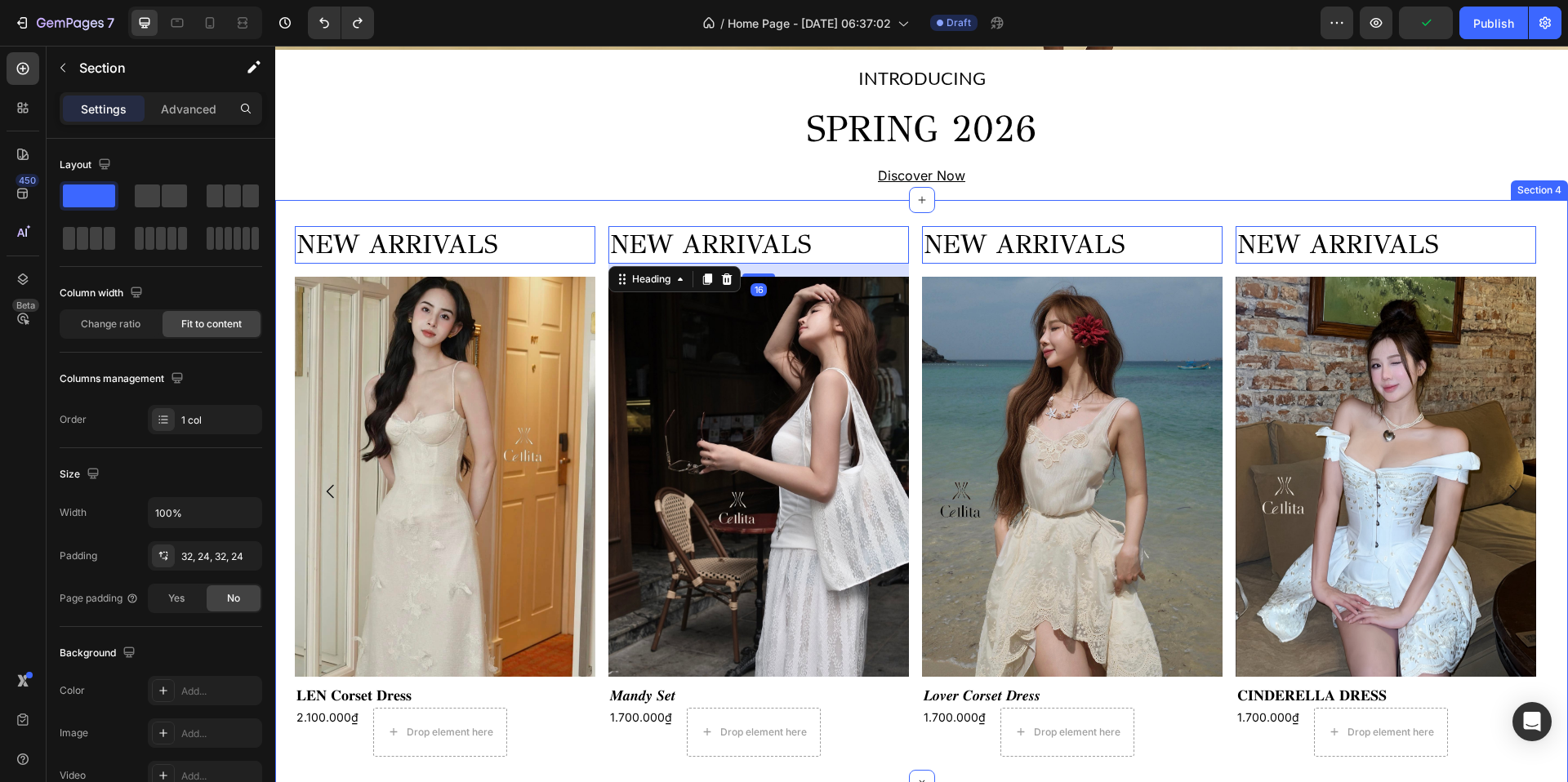
click at [571, 235] on div "NEW ARRIVALS Heading 0 Product Images 𝐋𝐄𝐍 𝐂𝐨𝐫𝐬𝐞𝐭 𝐃𝐫𝐞𝐬𝐬 Product Title 2.100.000₫…" at bounding box center [921, 491] width 1293 height 582
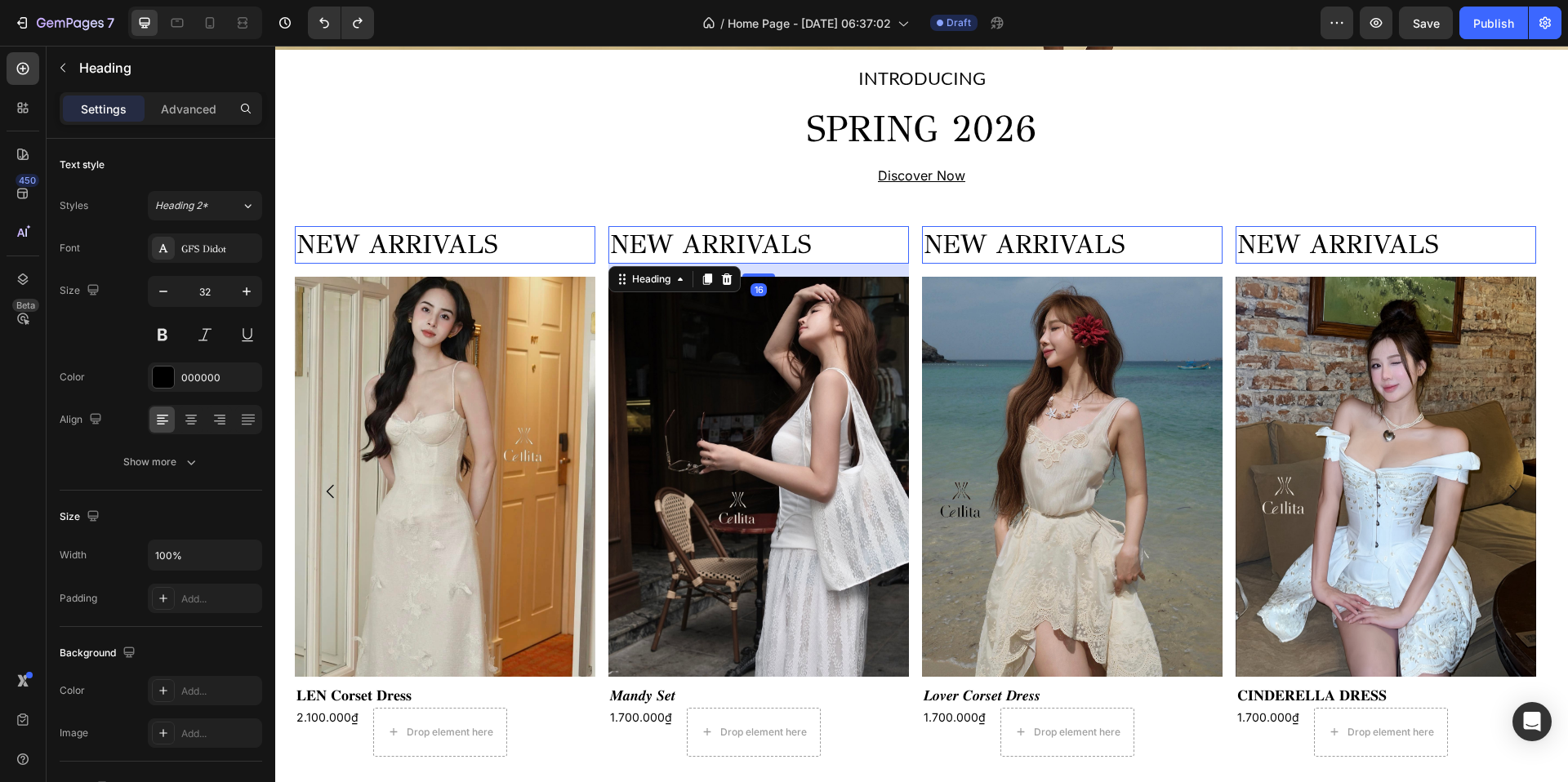
click at [713, 261] on h2 "NEW ARRIVALS" at bounding box center [758, 244] width 301 height 37
click at [755, 261] on h2 "NEW ARRIVALS" at bounding box center [758, 244] width 301 height 37
click at [755, 261] on p "NEW ARRIVALS" at bounding box center [758, 245] width 297 height 35
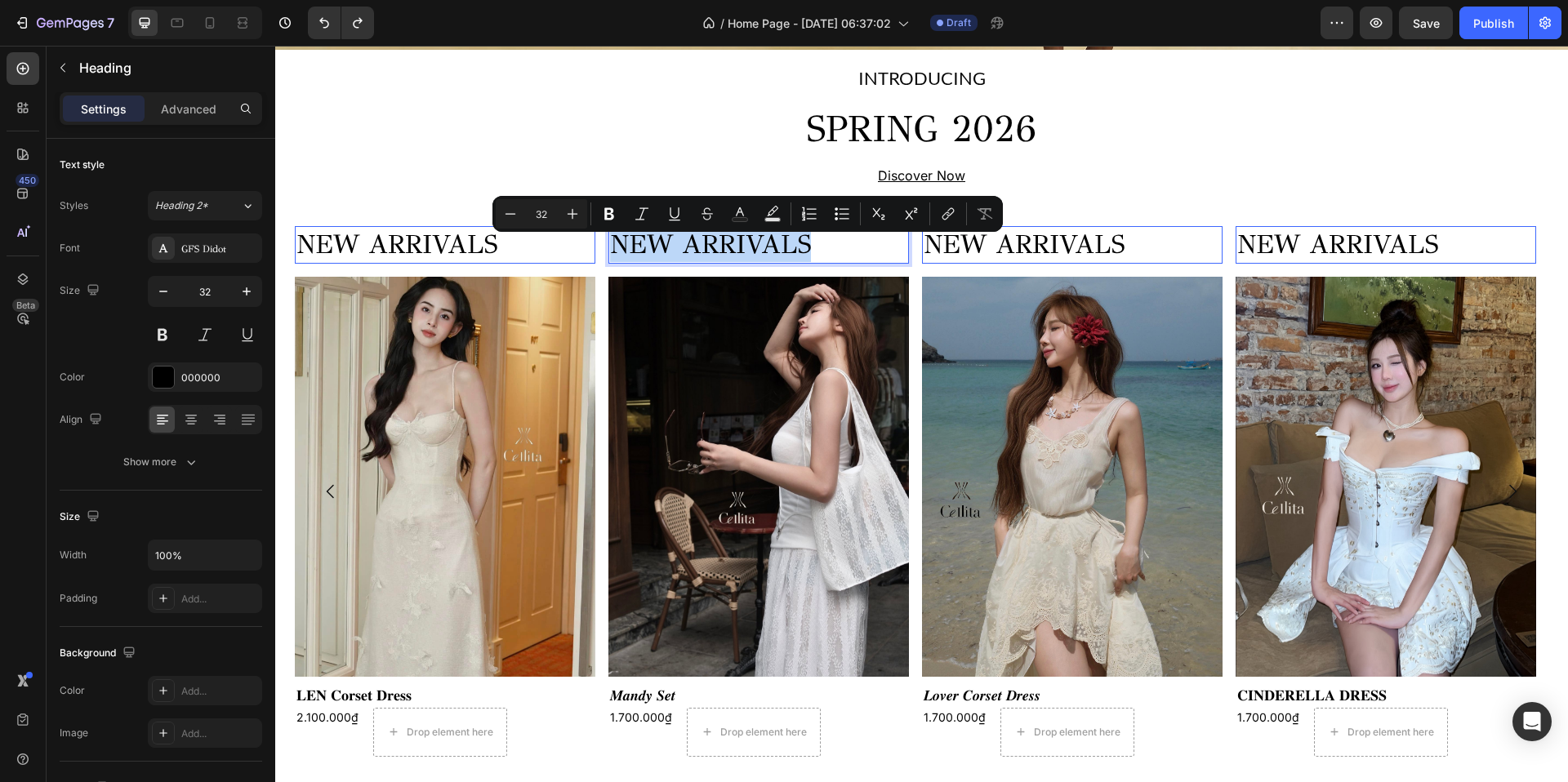
click at [755, 261] on p "NEW ARRIVALS" at bounding box center [758, 245] width 297 height 35
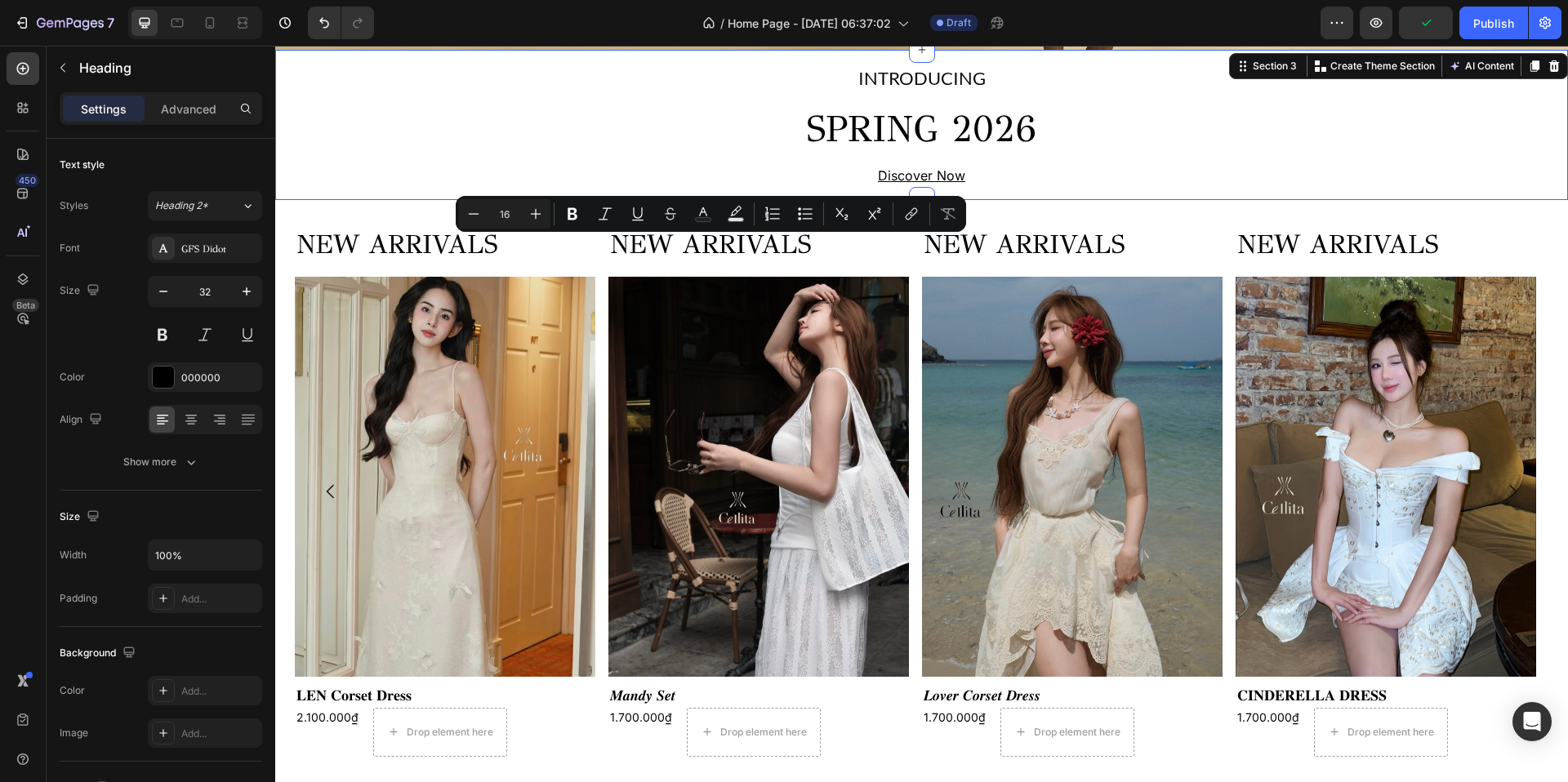
click at [673, 166] on div "INTRODUCING Text Block SPRING 2026 Heading Discover Now Text Block Row" at bounding box center [921, 125] width 1293 height 125
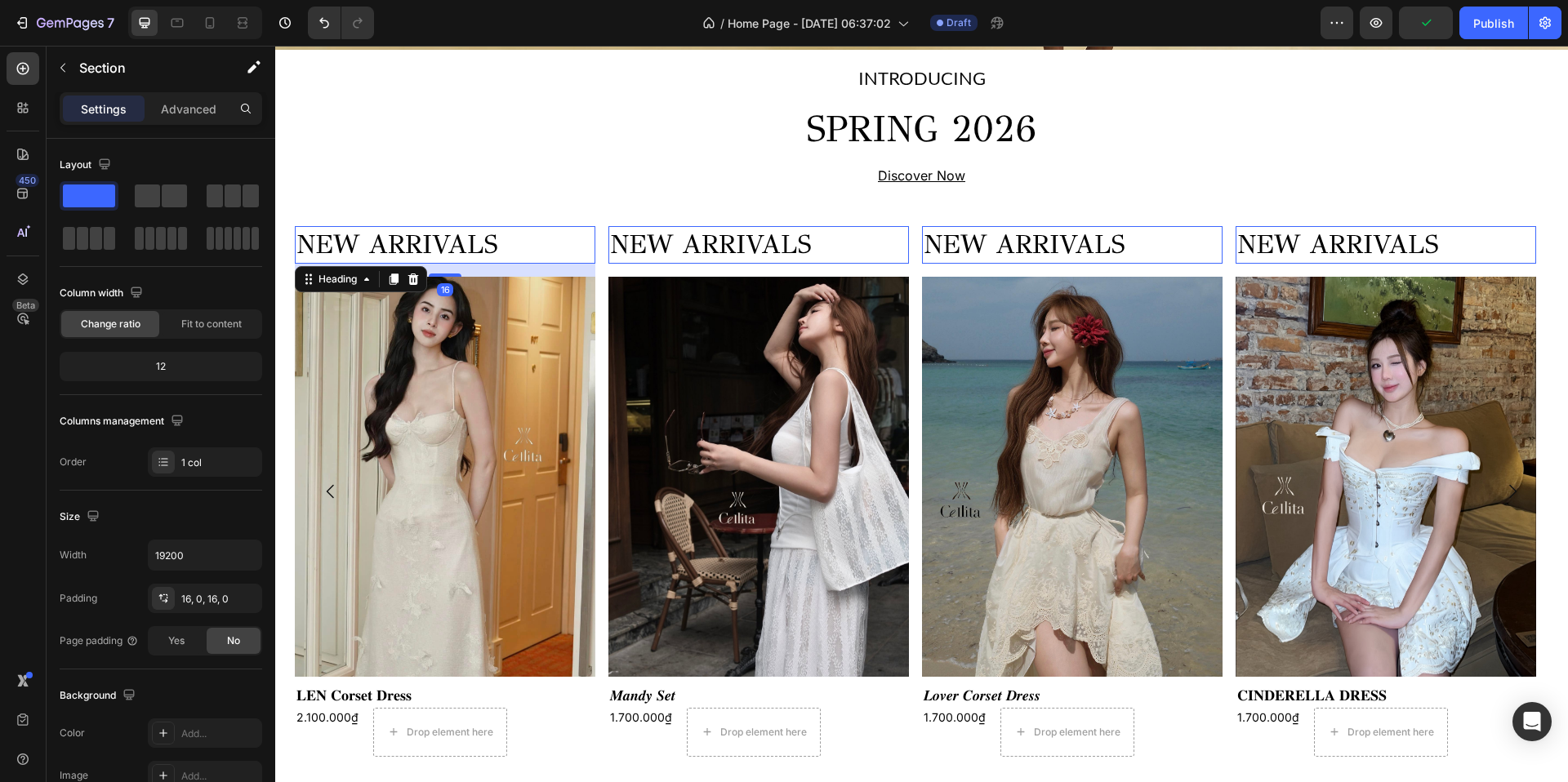
click at [509, 237] on h2 "NEW ARRIVALS" at bounding box center [445, 244] width 301 height 37
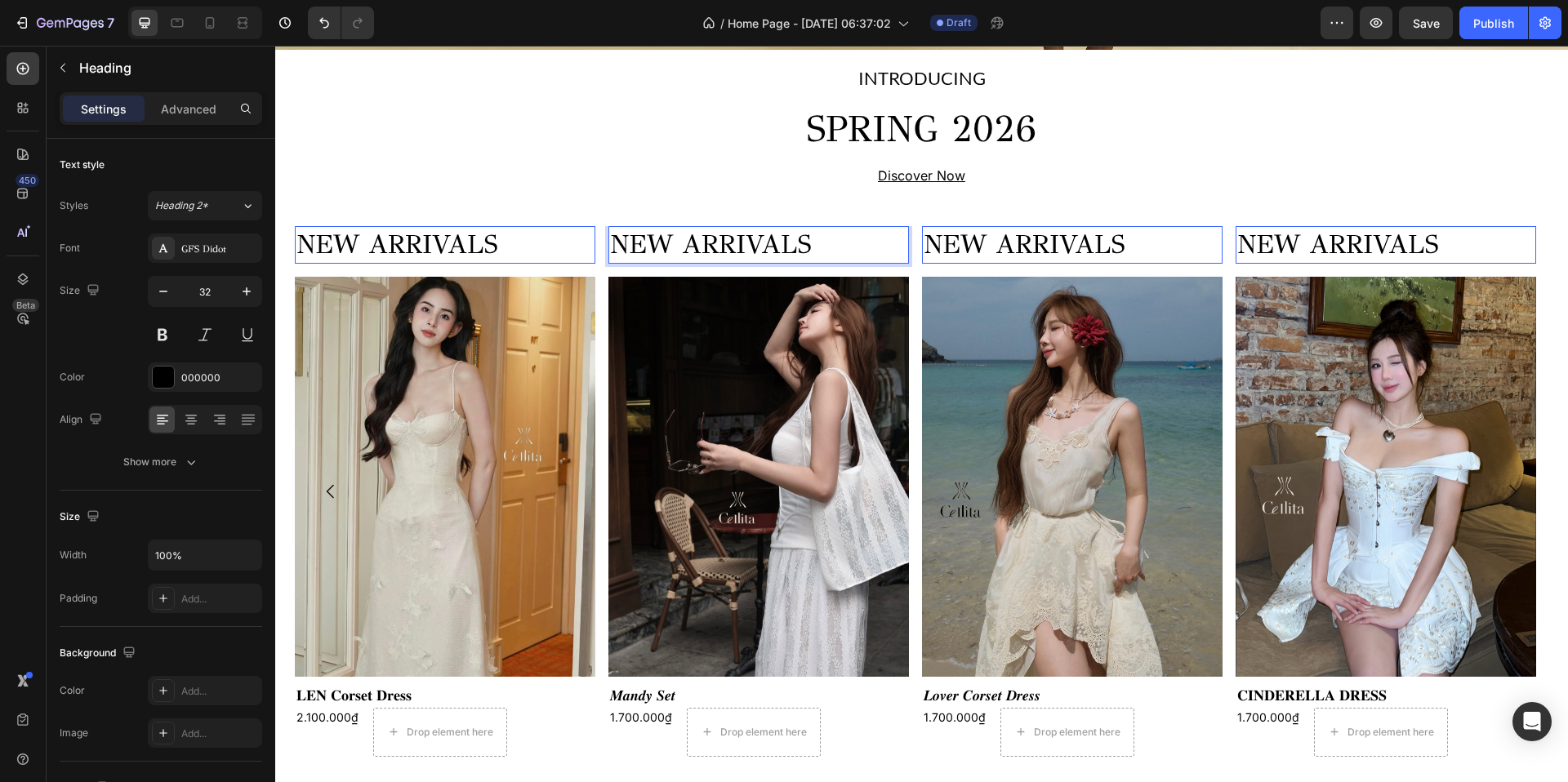
click at [1294, 261] on h2 "NEW ARRIVALS" at bounding box center [1385, 244] width 301 height 37
click at [1360, 286] on icon at bounding box center [1355, 280] width 13 height 13
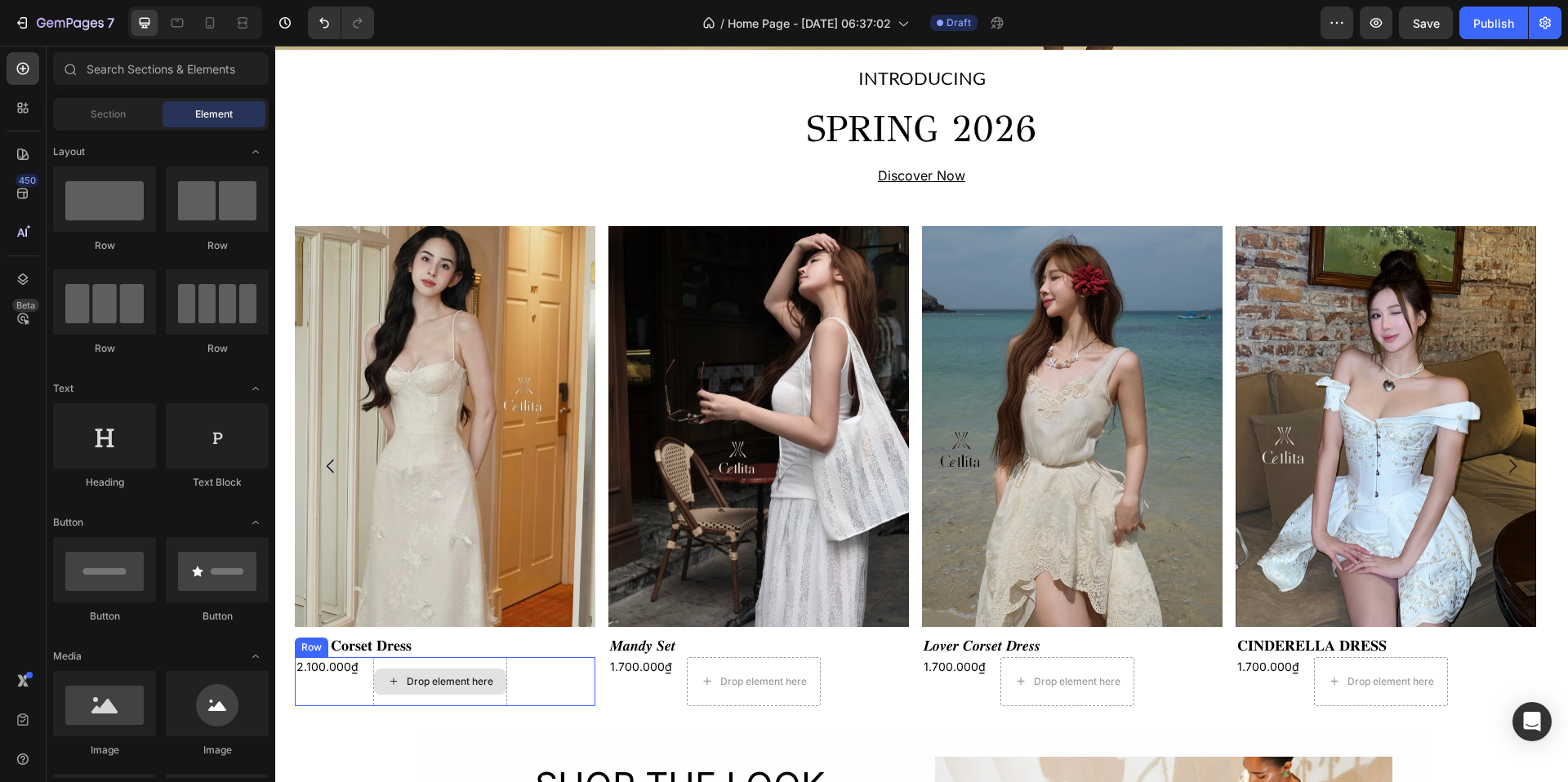
click at [488, 676] on div "Drop element here" at bounding box center [439, 681] width 134 height 49
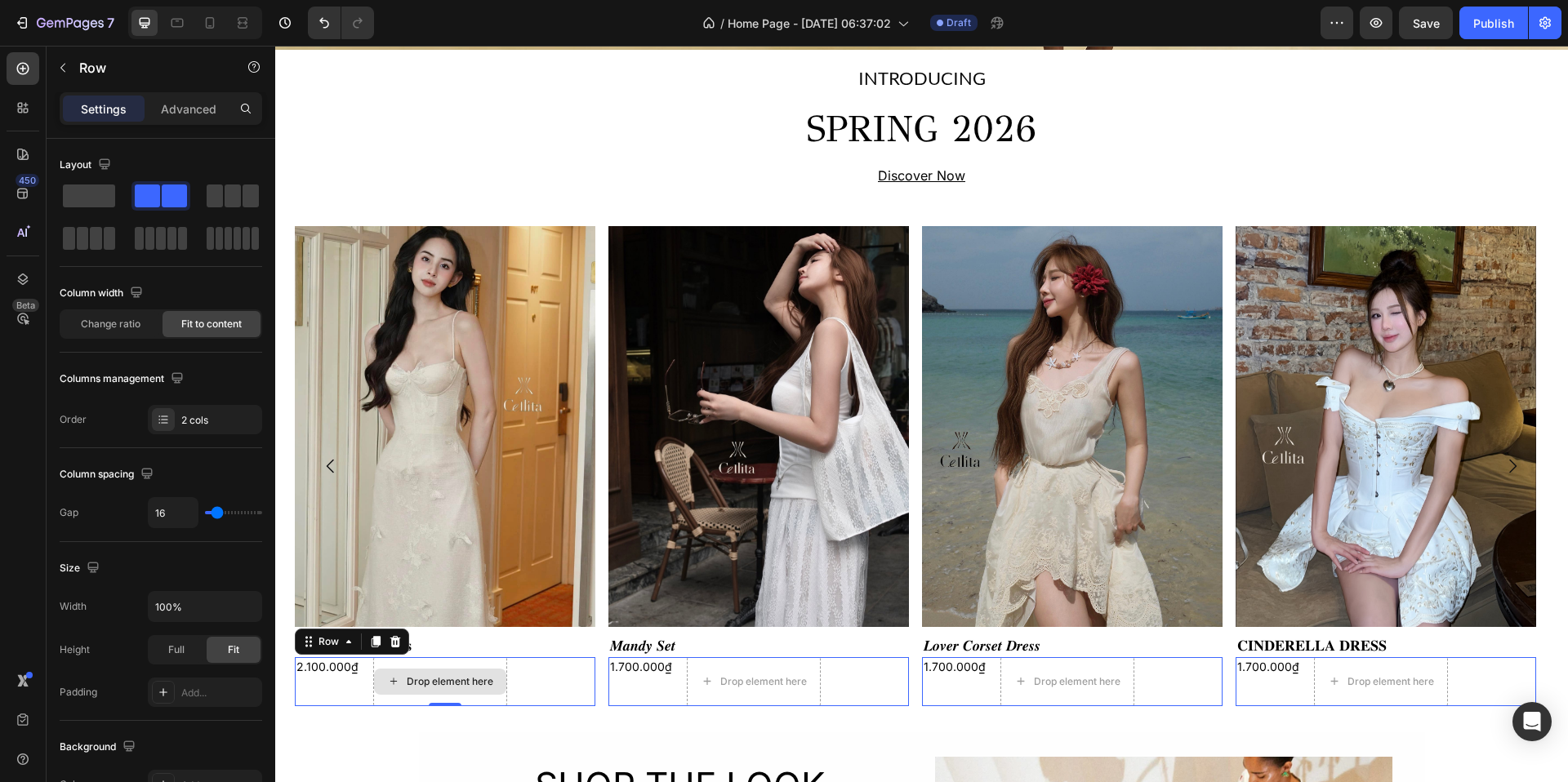
click at [487, 676] on div "Drop element here" at bounding box center [439, 681] width 134 height 49
click at [396, 648] on icon at bounding box center [396, 642] width 13 height 13
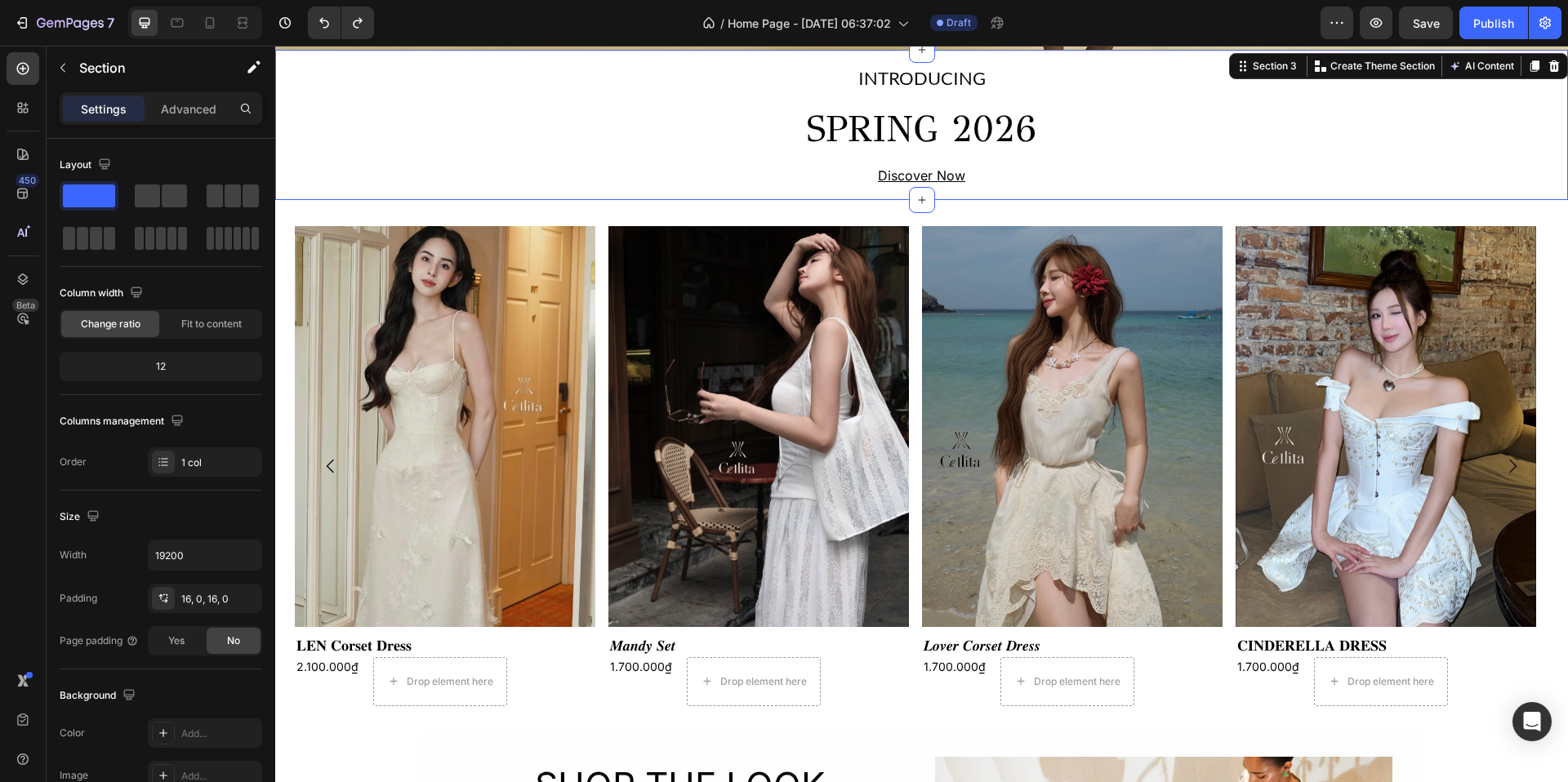
click at [780, 172] on div "INTRODUCING Text Block SPRING 2026 Heading Discover Now Text Block Row" at bounding box center [921, 125] width 1293 height 125
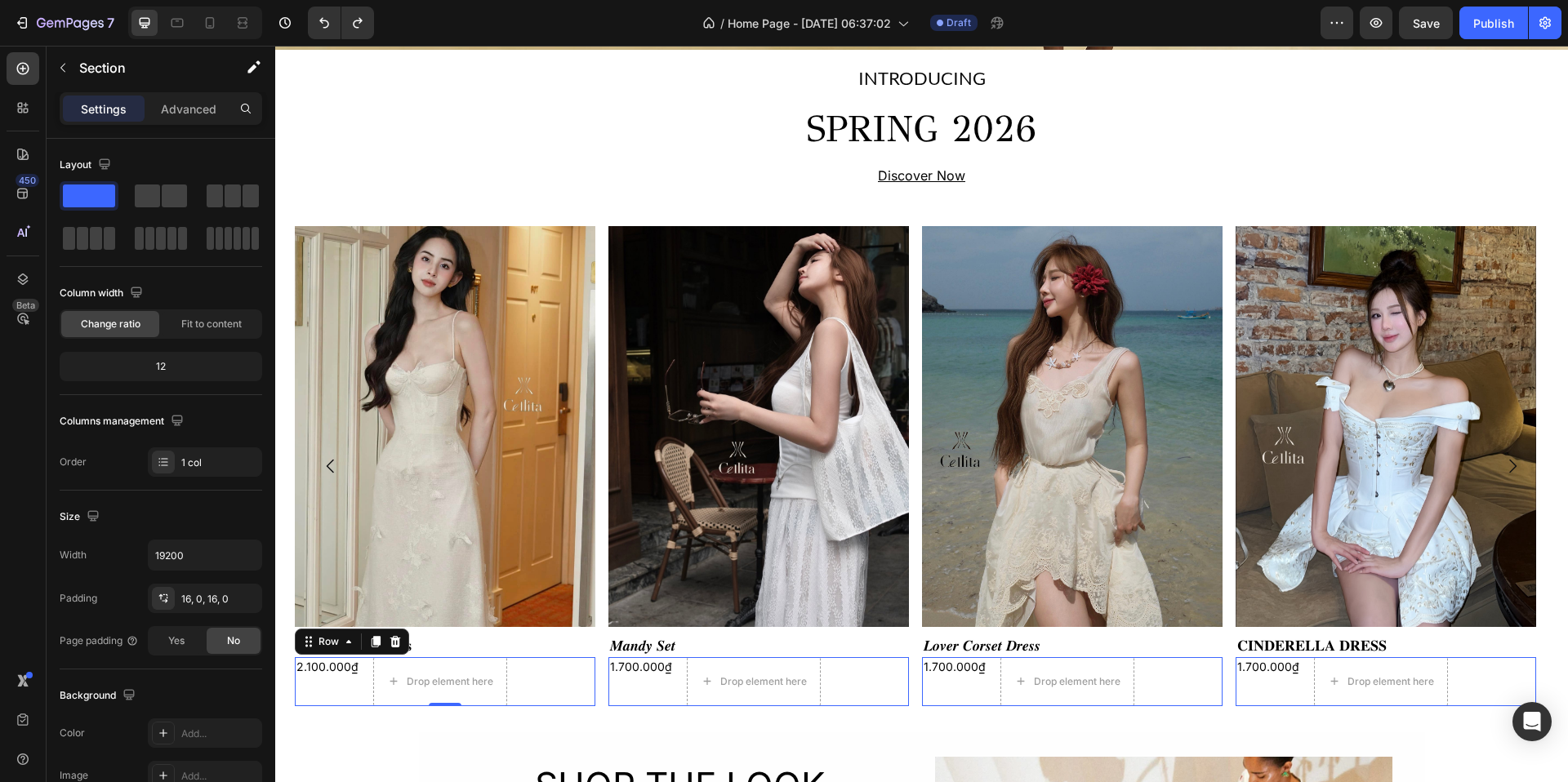
click at [549, 674] on div "2.100.000₫ Product Price Product Price Drop element here Row 0" at bounding box center [445, 681] width 301 height 49
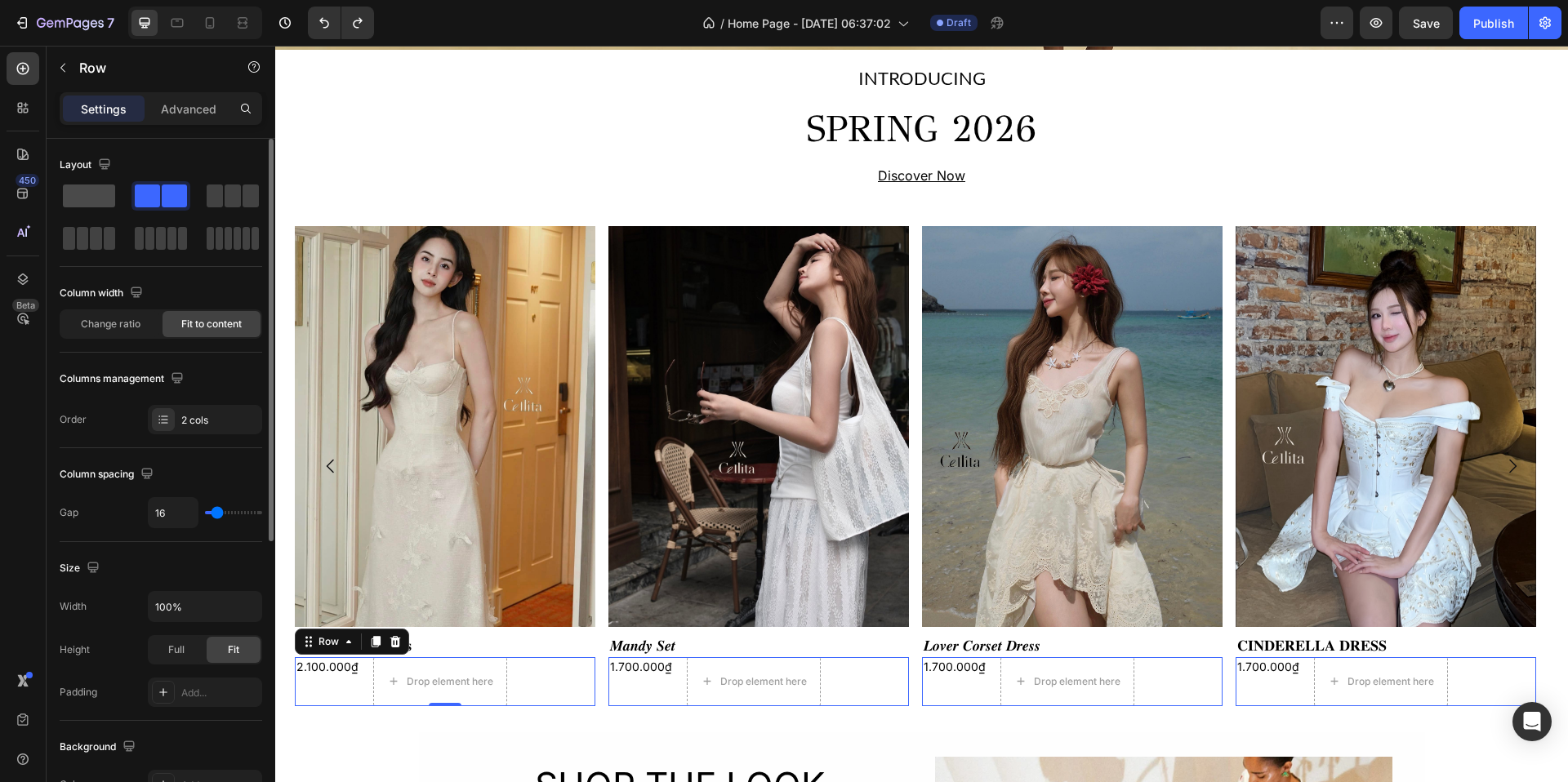
click at [70, 188] on span at bounding box center [88, 196] width 52 height 23
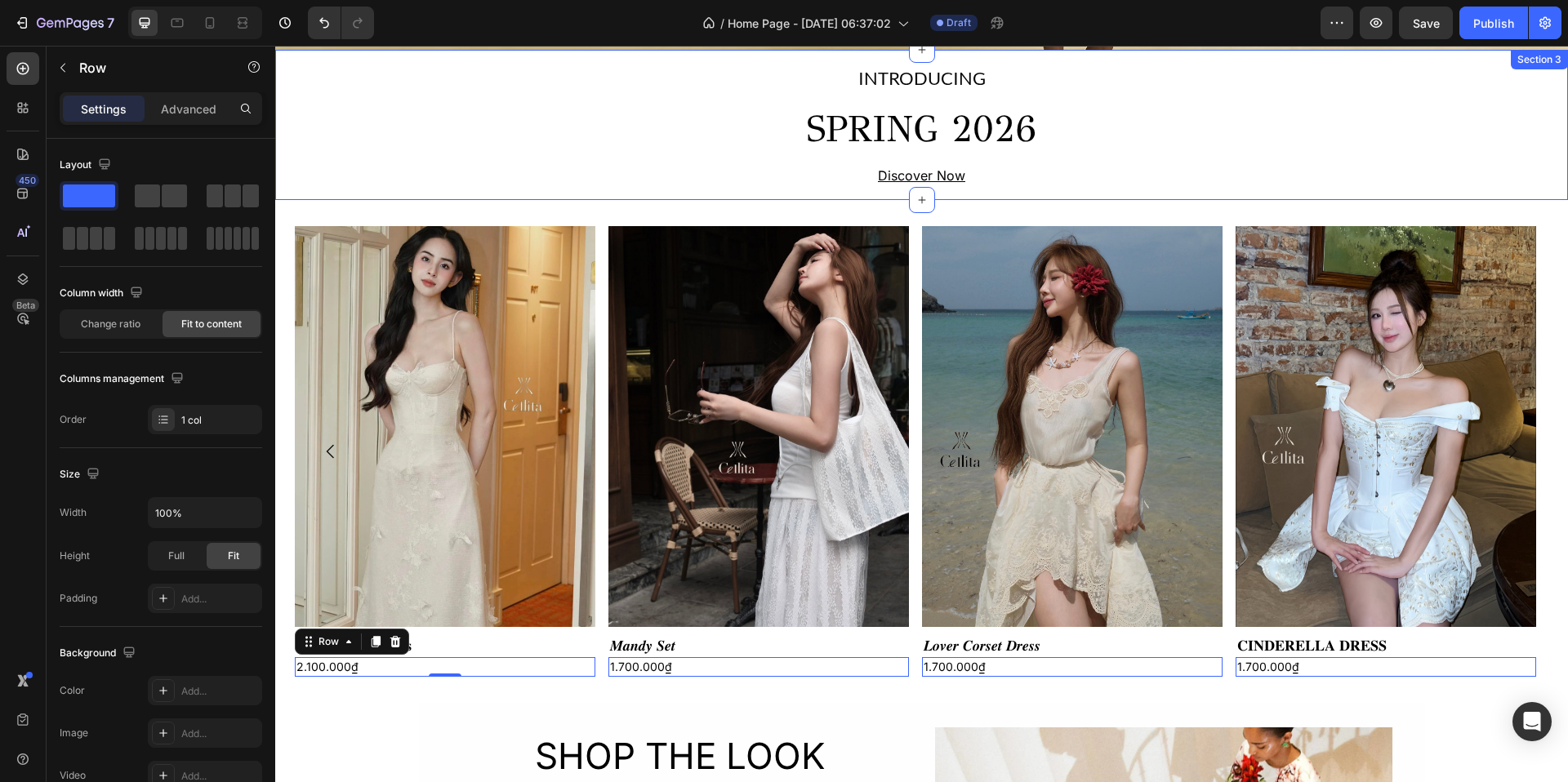
click at [654, 188] on div "INTRODUCING Text Block SPRING 2026 Heading Discover Now Text Block Row" at bounding box center [921, 125] width 1293 height 125
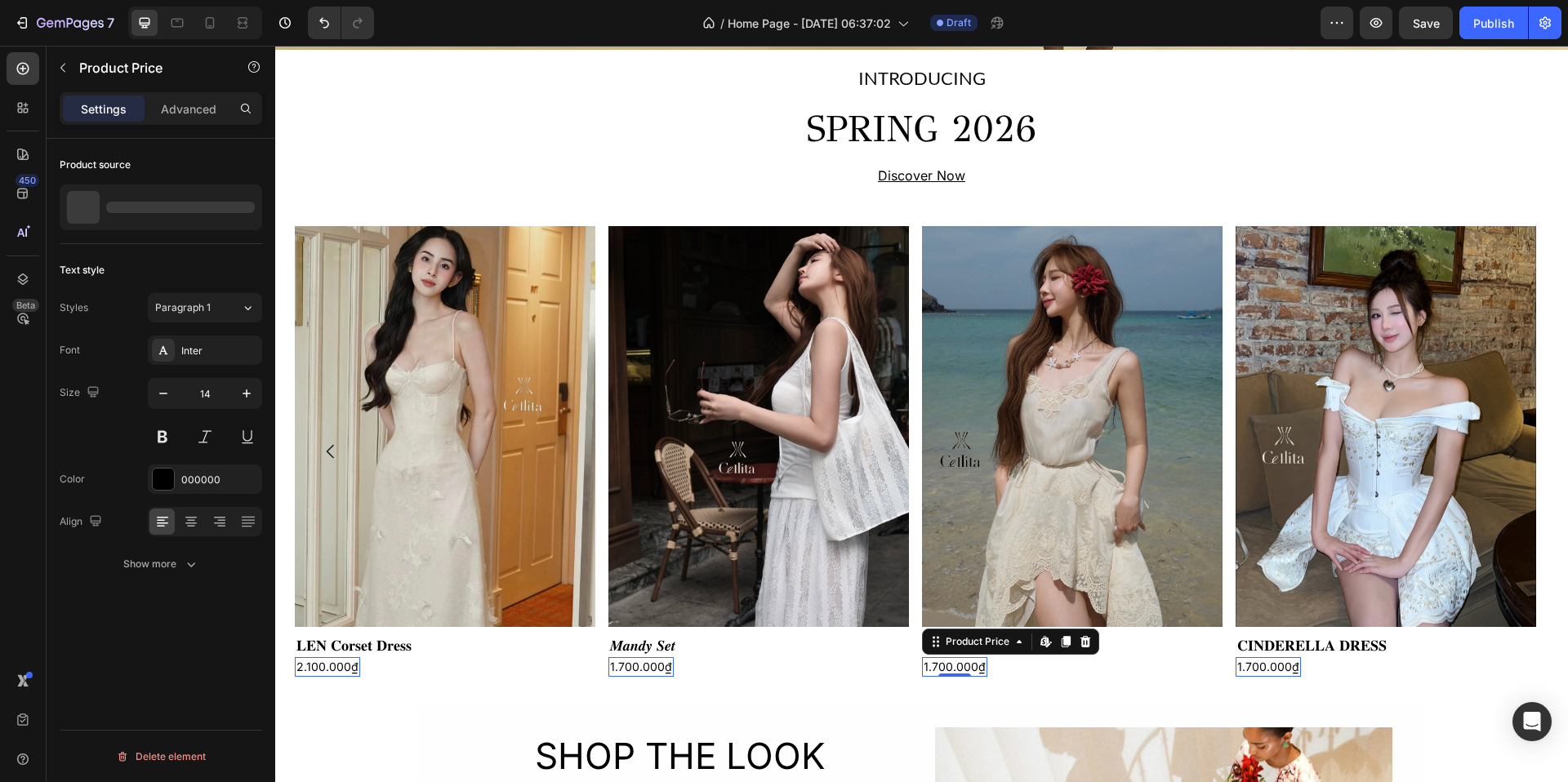
click at [965, 669] on div "1.700.000₫" at bounding box center [955, 667] width 65 height 19
click at [938, 676] on div "1.700.000₫" at bounding box center [955, 667] width 65 height 19
click at [1047, 646] on icon at bounding box center [1048, 642] width 3 height 8
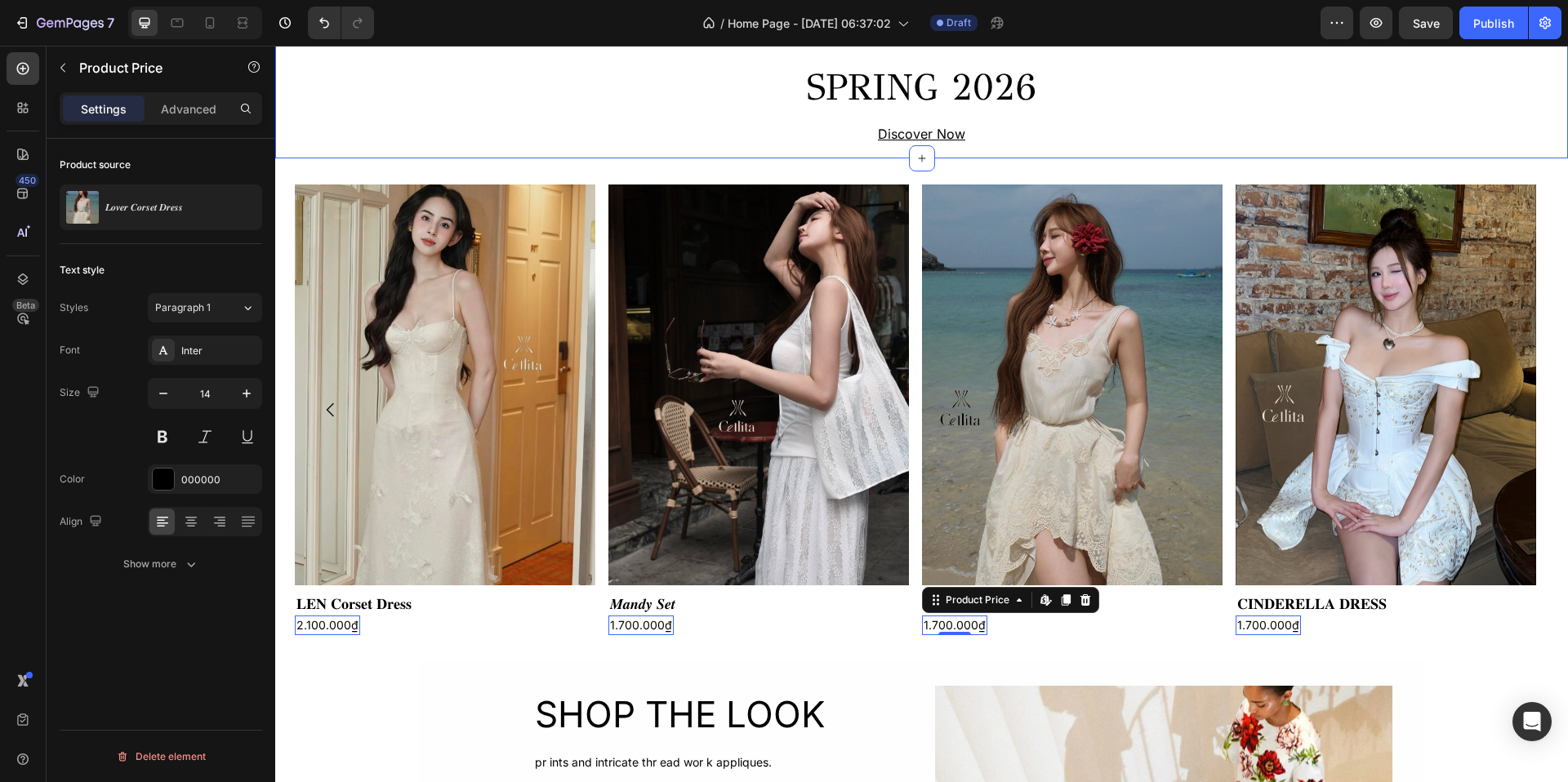
scroll to position [567, 0]
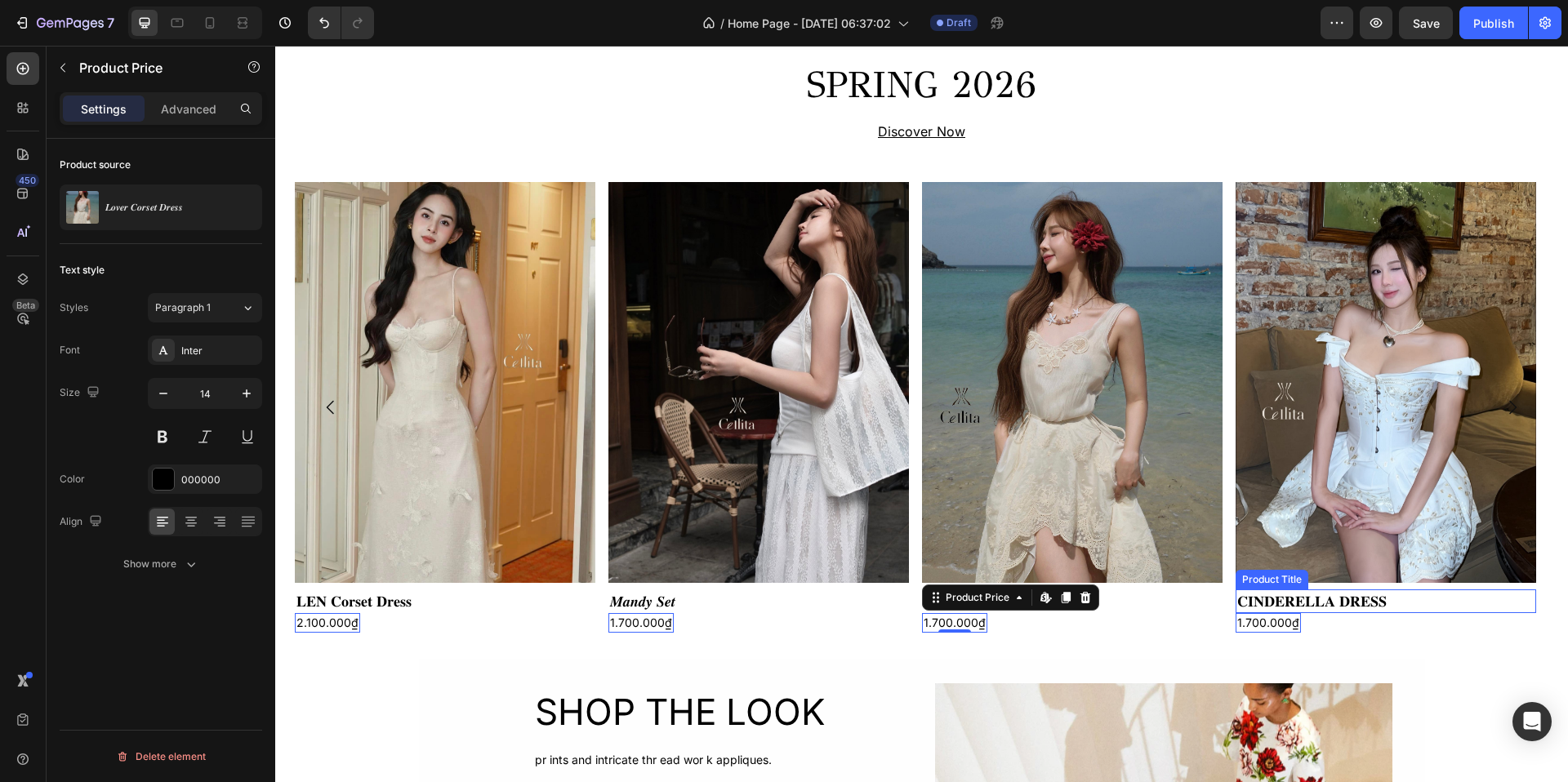
click at [1319, 599] on h2 "𝐂𝐈𝐍𝐃𝐄𝐑𝐄𝐋𝐋𝐀 𝐃𝐑𝐄𝐒𝐒" at bounding box center [1385, 601] width 301 height 24
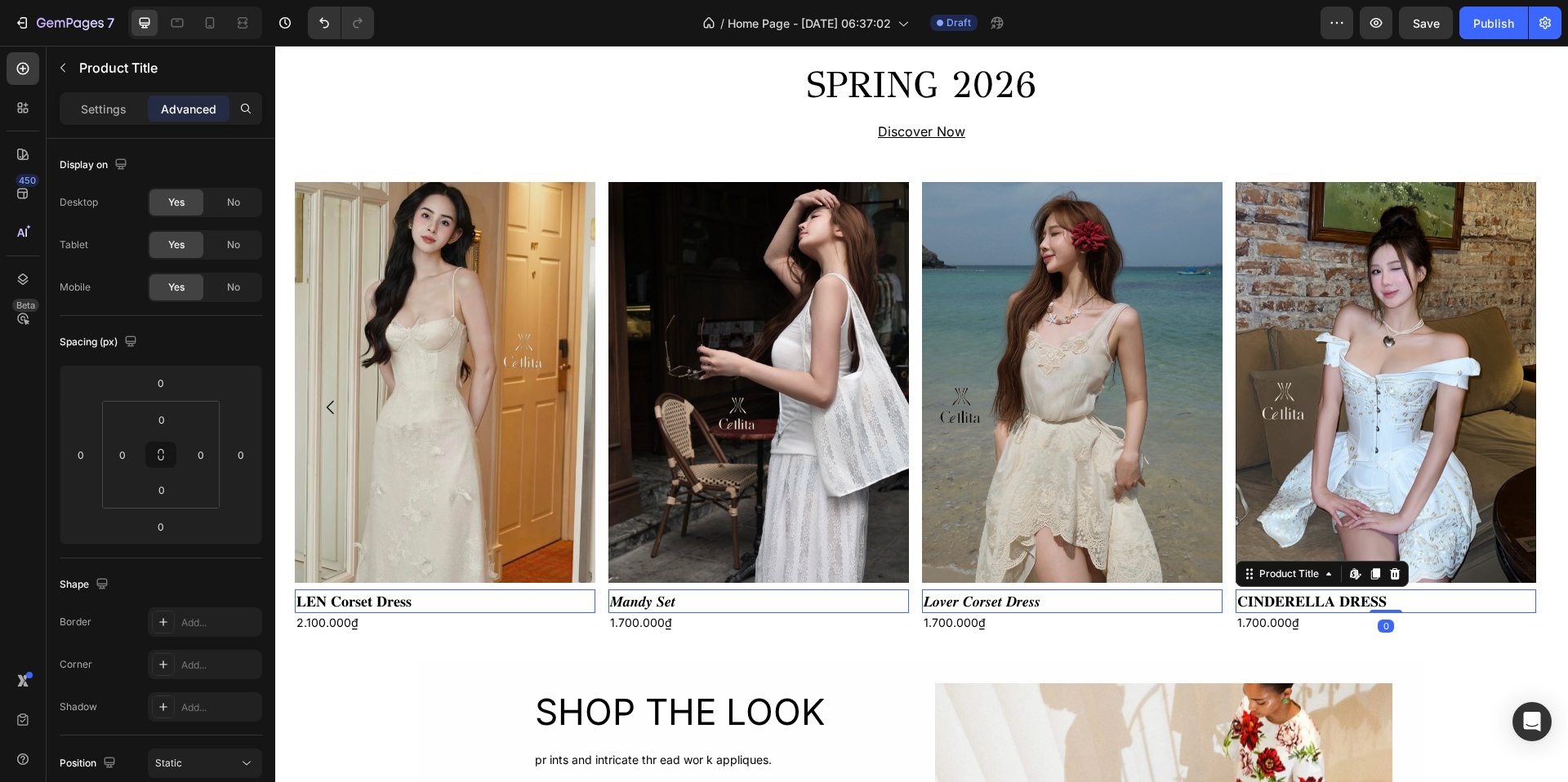
click at [1319, 599] on h2 "𝐂𝐈𝐍𝐃𝐄𝐑𝐄𝐋𝐋𝐀 𝐃𝐑𝐄𝐒𝐒" at bounding box center [1385, 601] width 301 height 24
click at [1305, 579] on div "Product Title" at bounding box center [1288, 574] width 66 height 14
click at [1352, 574] on icon at bounding box center [1353, 574] width 7 height 10
click at [89, 105] on p "Settings" at bounding box center [104, 110] width 46 height 17
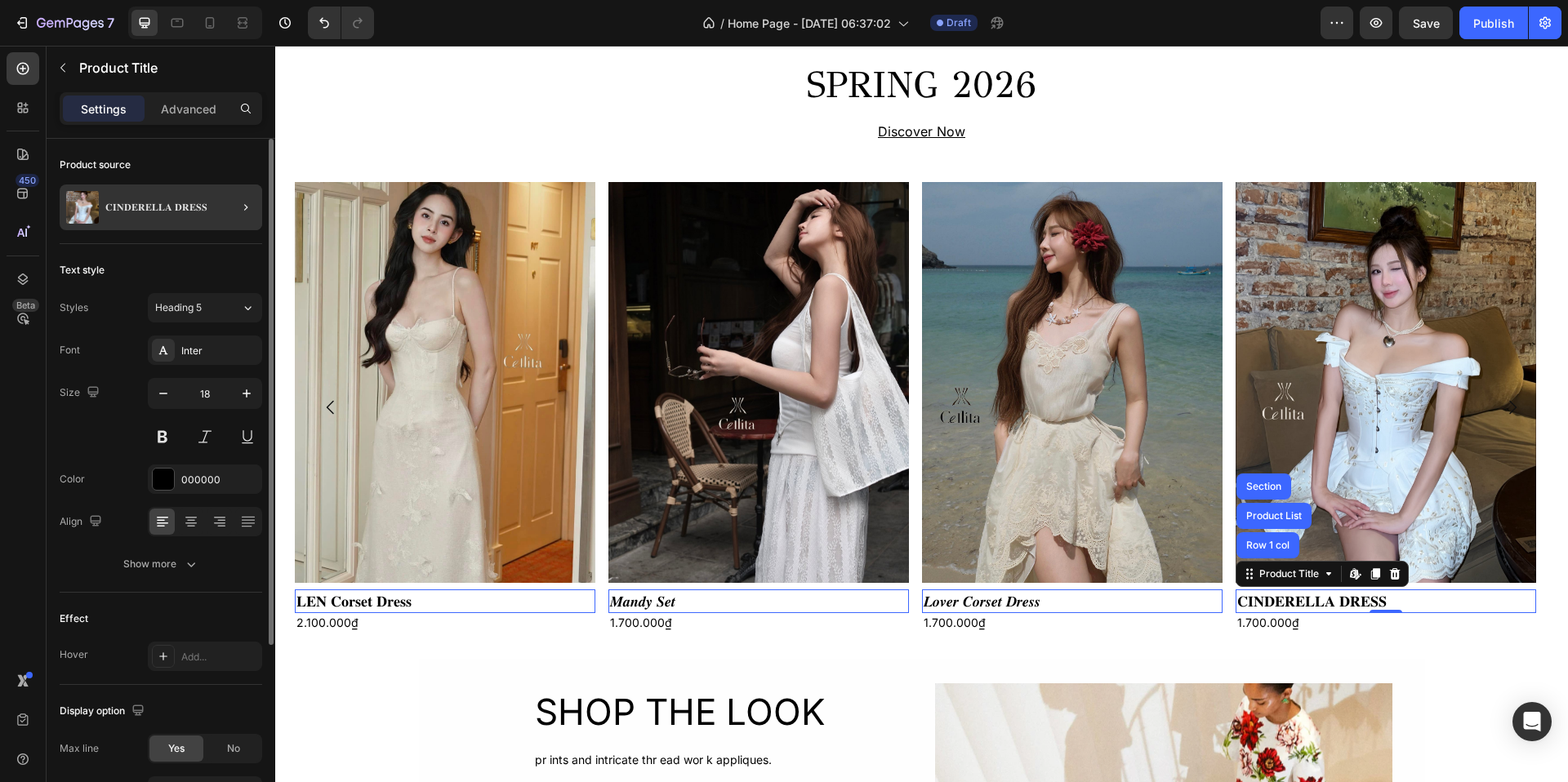
click at [185, 226] on div "𝐂𝐈𝐍𝐃𝐄𝐑𝐄𝐋𝐋𝐀 𝐃𝐑𝐄𝐒𝐒" at bounding box center [160, 208] width 203 height 46
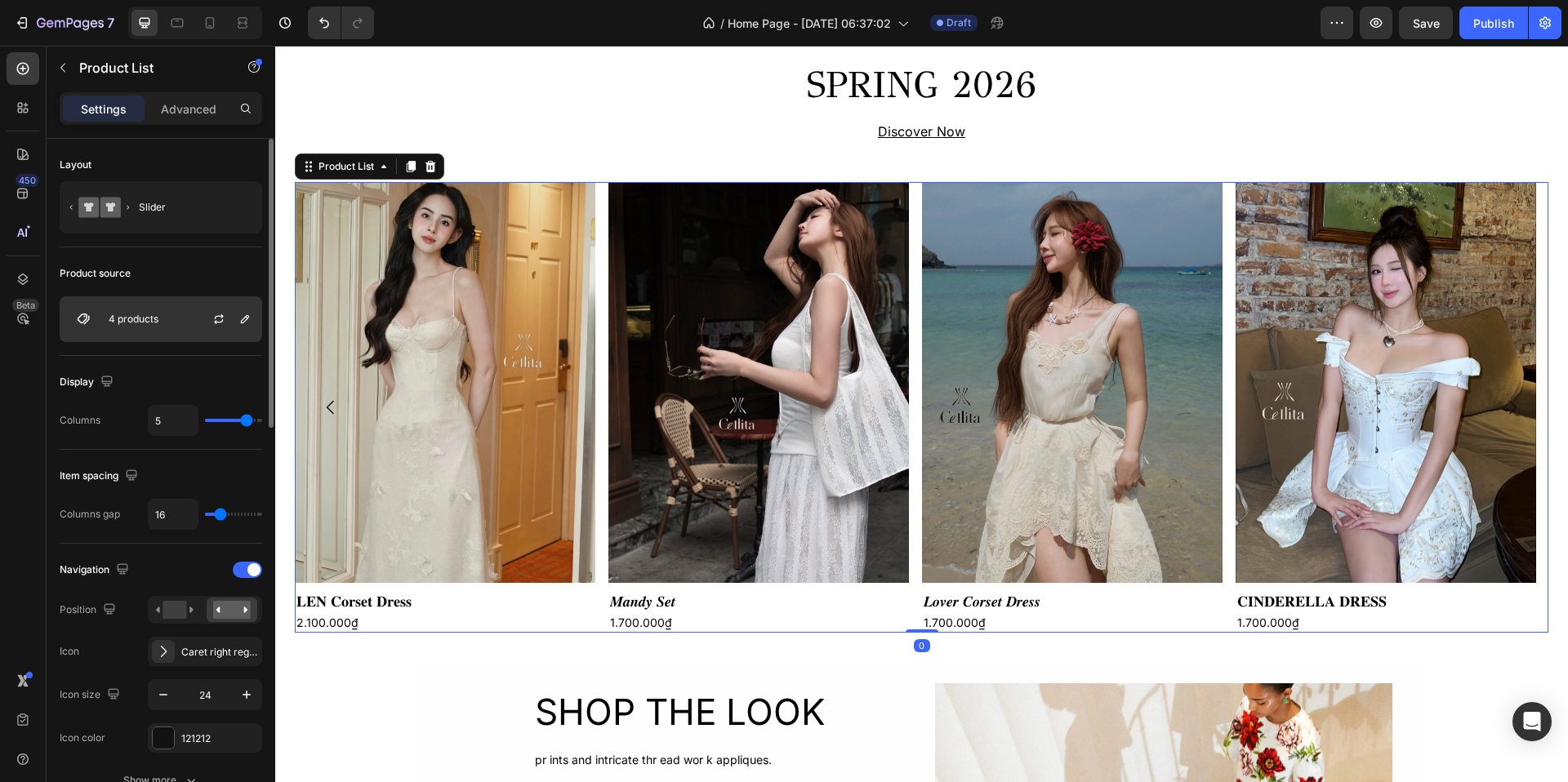
click at [163, 311] on div "4 products" at bounding box center [160, 320] width 203 height 46
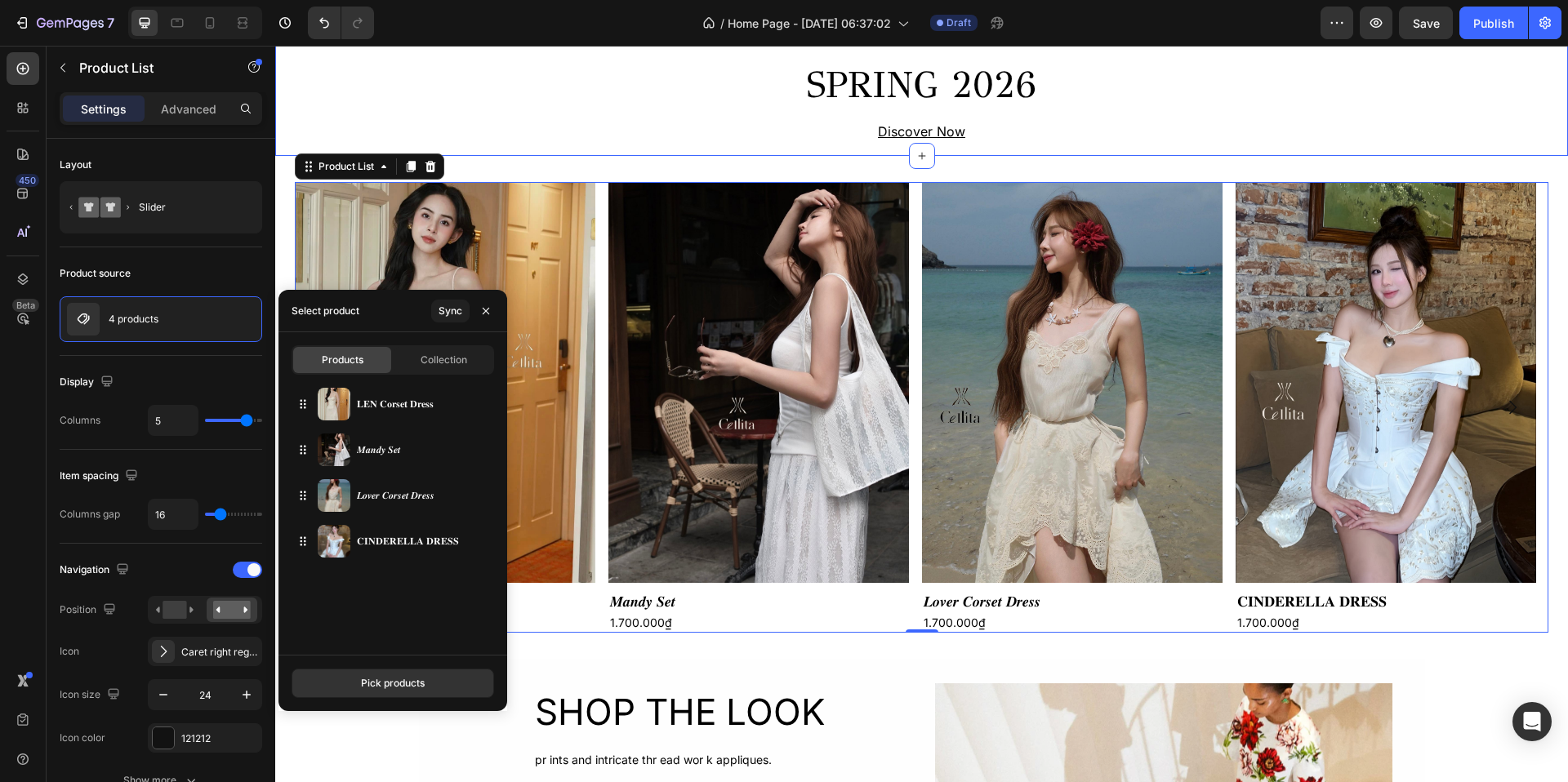
click at [544, 146] on div "INTRODUCING Text Block SPRING 2026 Heading Discover Now Text Block Row Section 3" at bounding box center [921, 81] width 1293 height 151
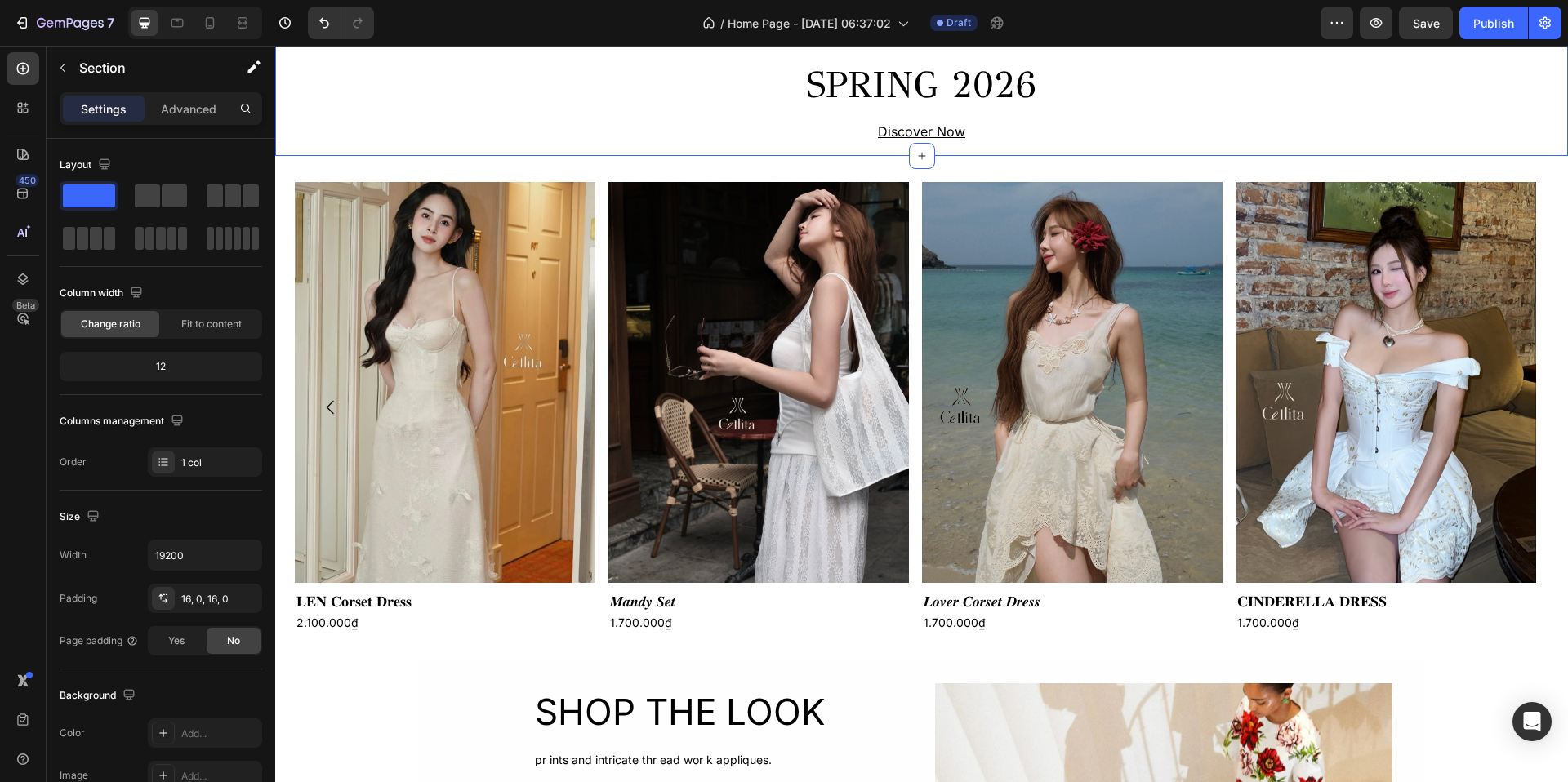
click at [117, 112] on p "Settings" at bounding box center [104, 110] width 46 height 17
click at [57, 62] on icon "button" at bounding box center [63, 68] width 13 height 13
click at [516, 153] on div "INTRODUCING Text Block SPRING 2026 Heading Discover Now Text Block Row Section …" at bounding box center [921, 81] width 1293 height 151
click at [406, 213] on img at bounding box center [445, 382] width 301 height 401
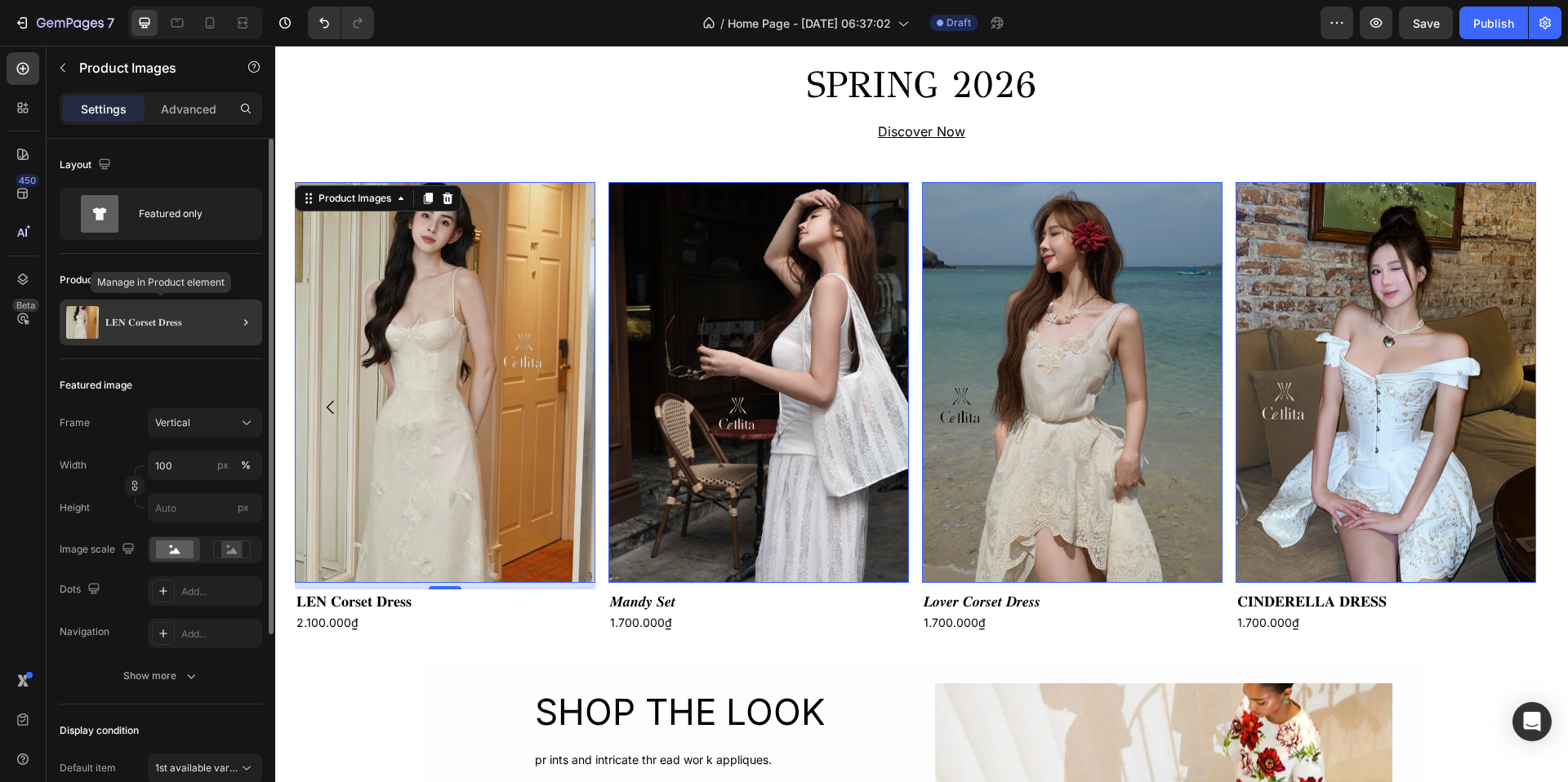
click at [163, 309] on div "𝐋𝐄𝐍 𝐂𝐨𝐫𝐬𝐞𝐭 𝐃𝐫𝐞𝐬𝐬" at bounding box center [160, 323] width 203 height 46
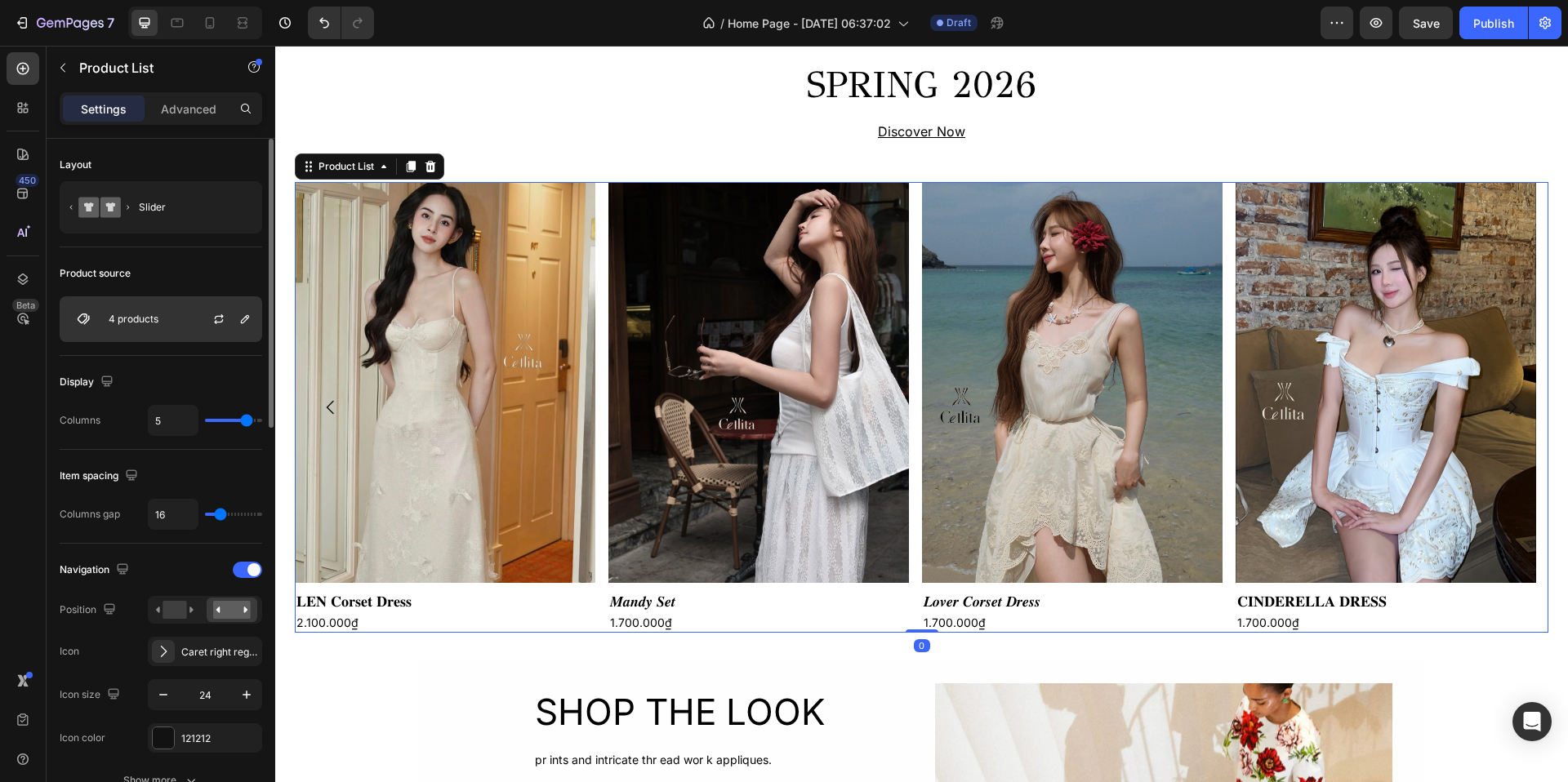
click at [172, 312] on div "4 products" at bounding box center [160, 320] width 203 height 46
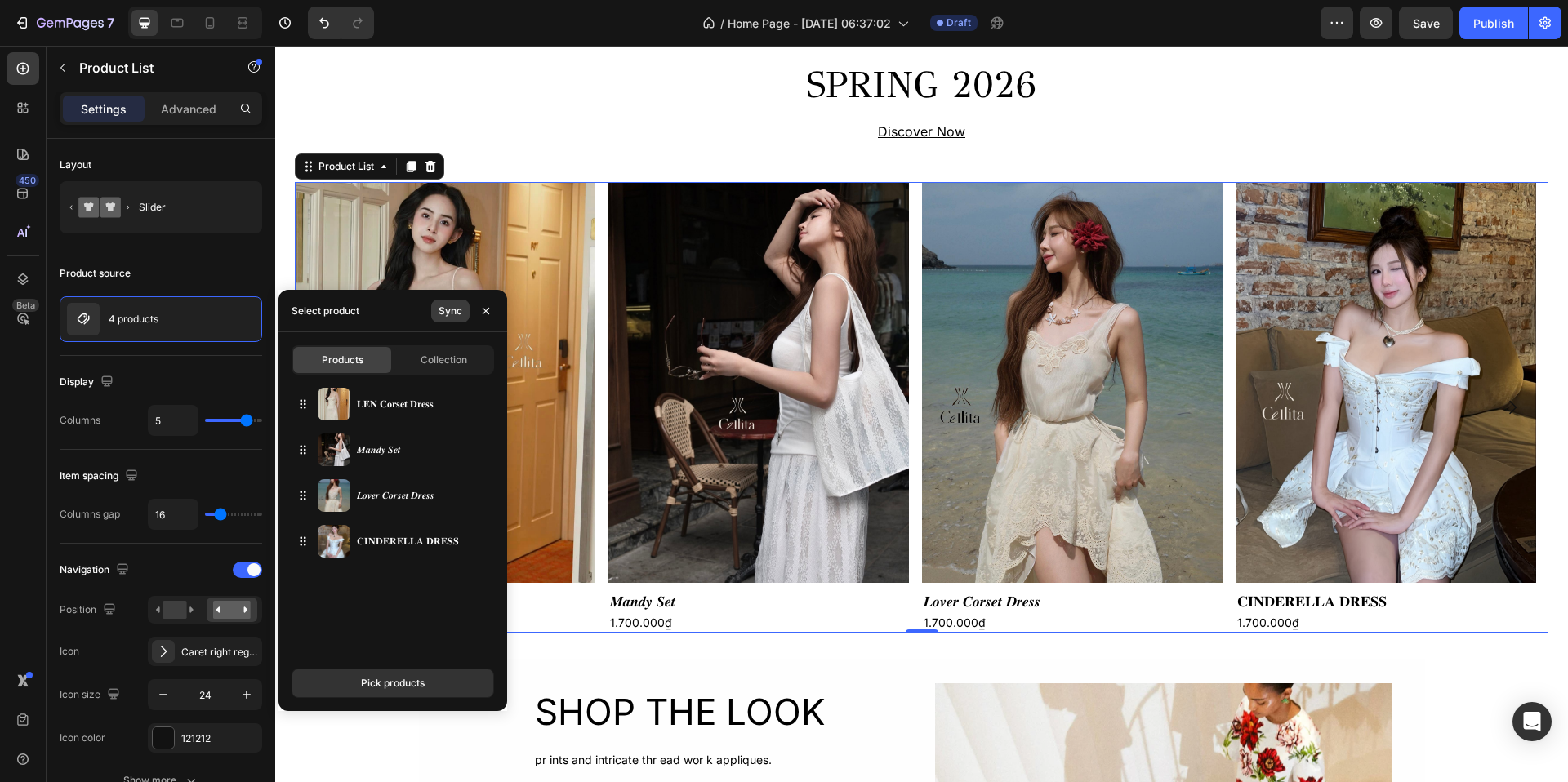
click at [453, 313] on div "Sync" at bounding box center [451, 310] width 24 height 14
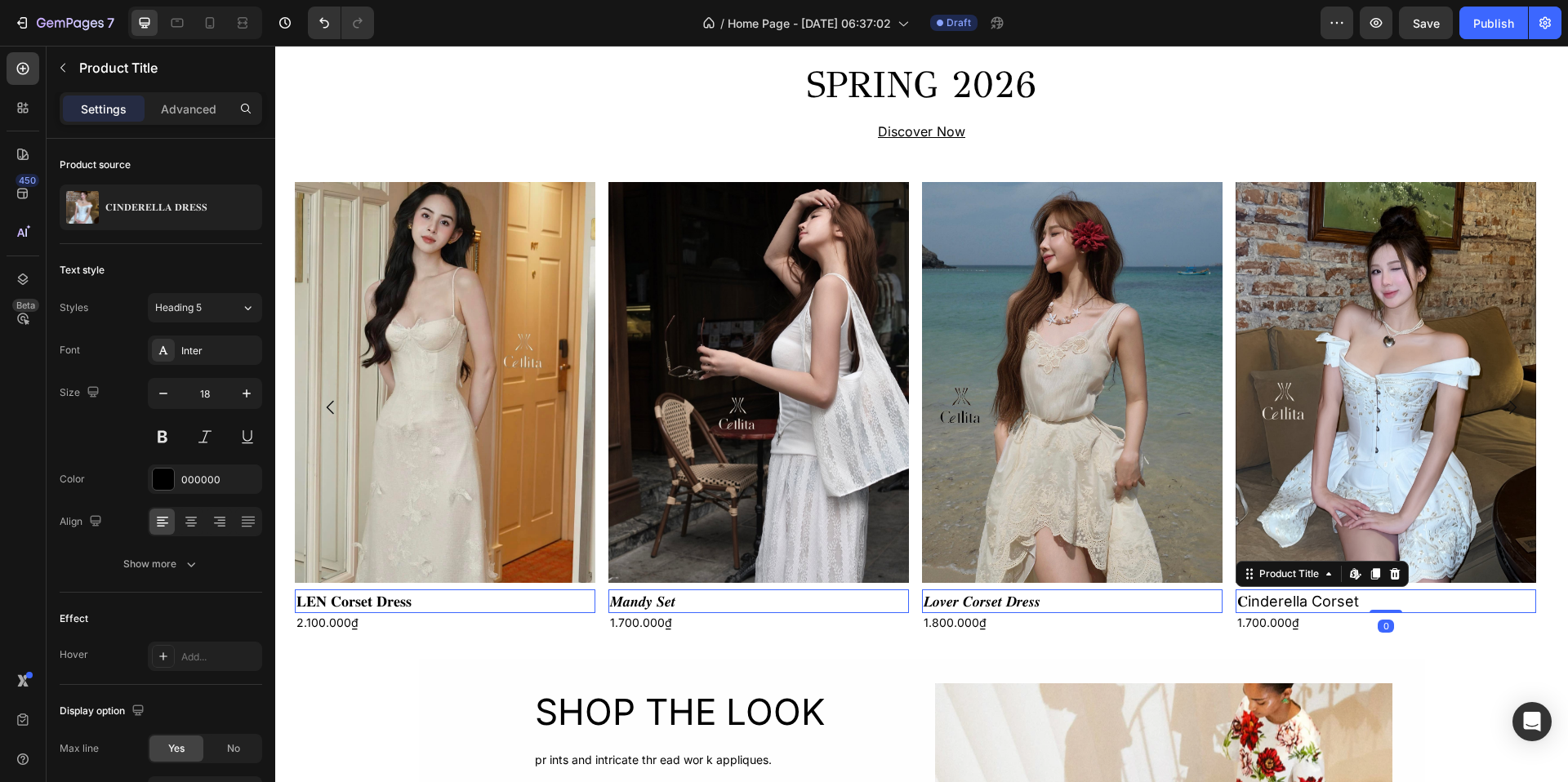
click at [1318, 605] on h2 "𝐂inderella Corset" at bounding box center [1385, 601] width 301 height 24
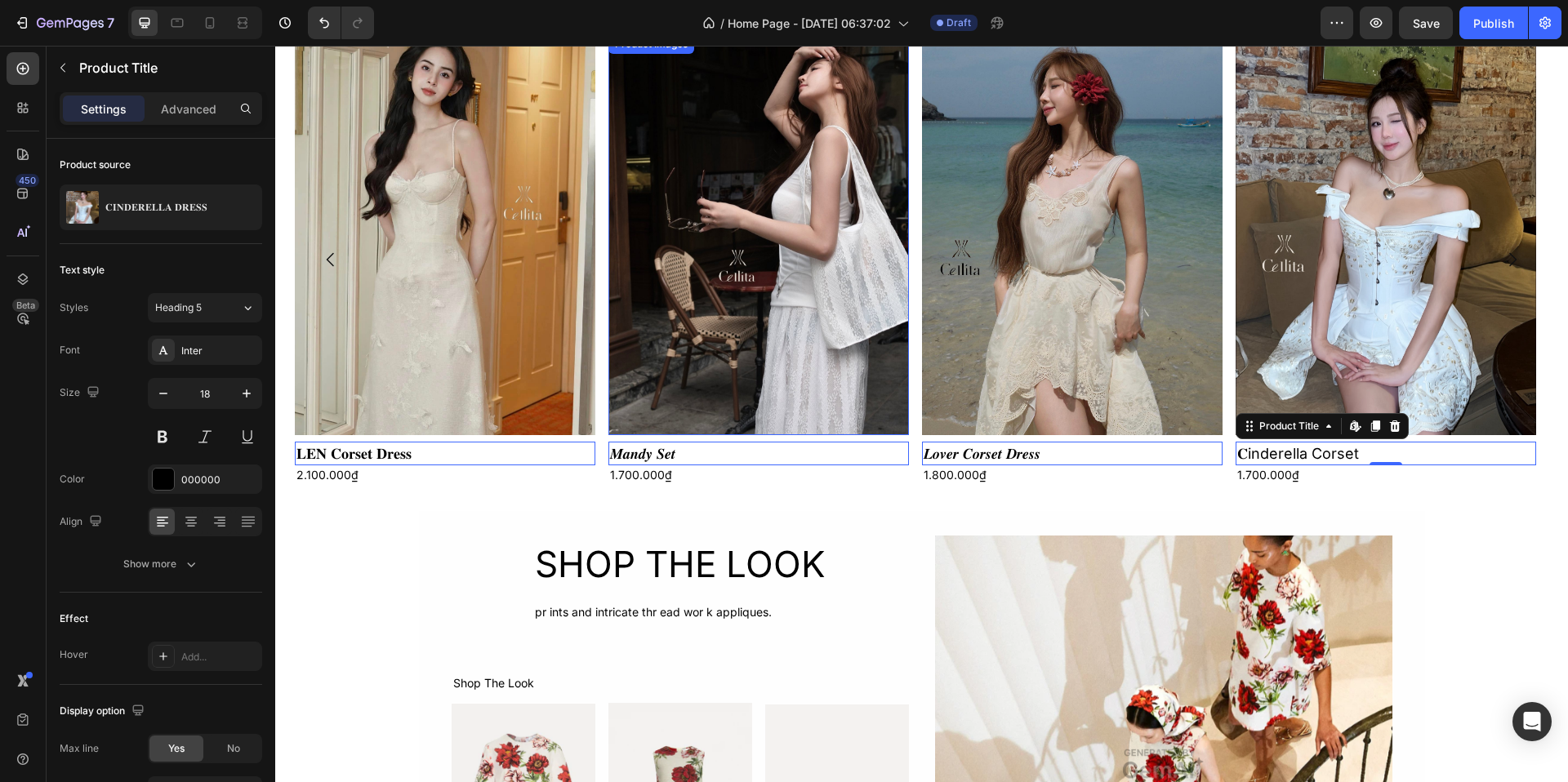
scroll to position [716, 0]
click at [1359, 428] on icon at bounding box center [1358, 428] width 5 height 5
click at [1305, 441] on h2 "𝐂inderella Corset" at bounding box center [1385, 452] width 301 height 24
click at [1301, 423] on div "Product Title" at bounding box center [1288, 425] width 66 height 14
click at [1315, 460] on h2 "𝐂inderella Corset" at bounding box center [1385, 452] width 301 height 24
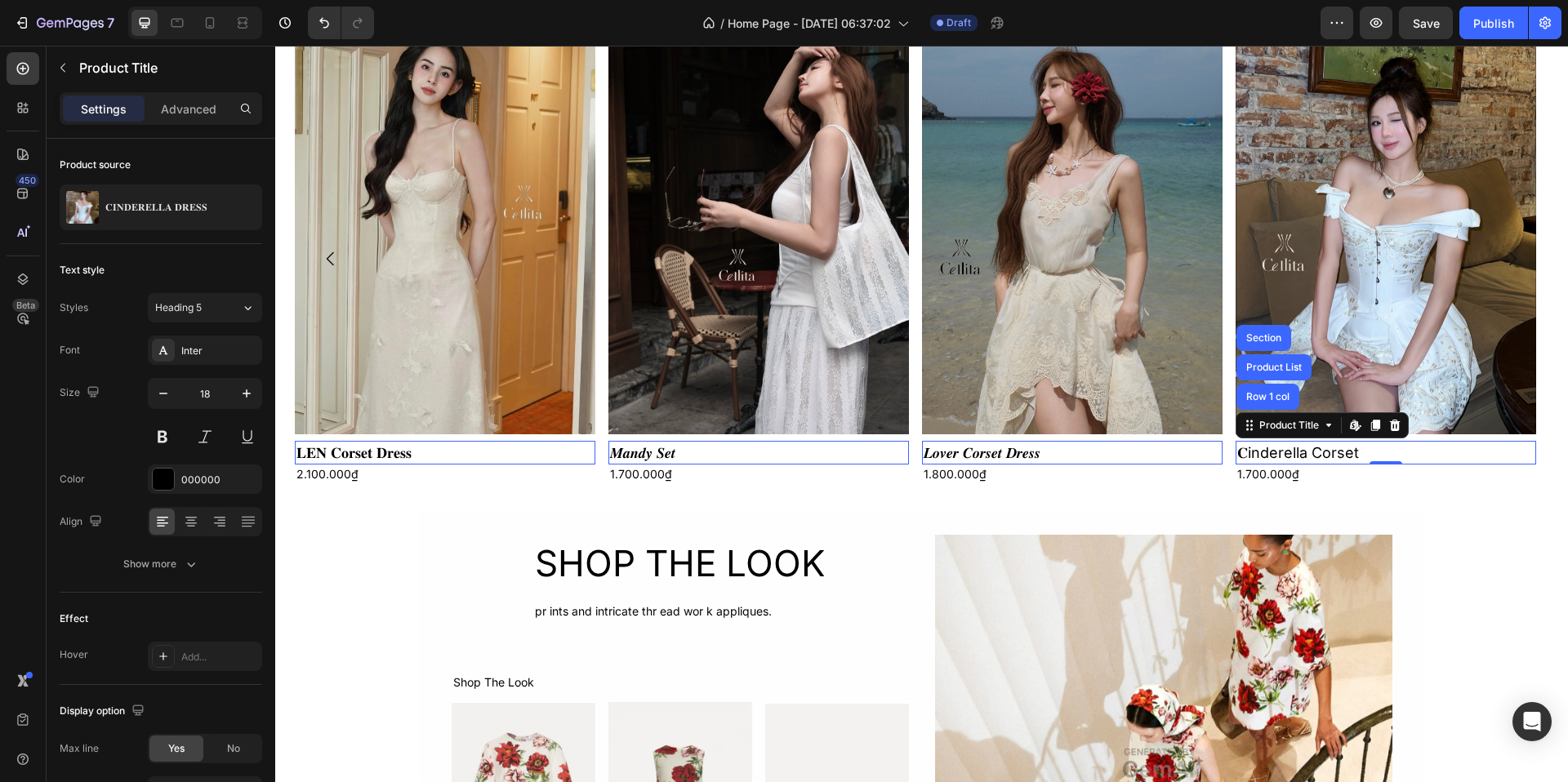
click at [1374, 493] on div "Product Images 𝐋𝐄𝐍 𝐂𝐨𝐫𝐬𝐞𝐭 𝐃𝐫𝐞𝐬𝐬 Product Title Edit content in Shopify 0 2.100.0…" at bounding box center [921, 258] width 1293 height 502
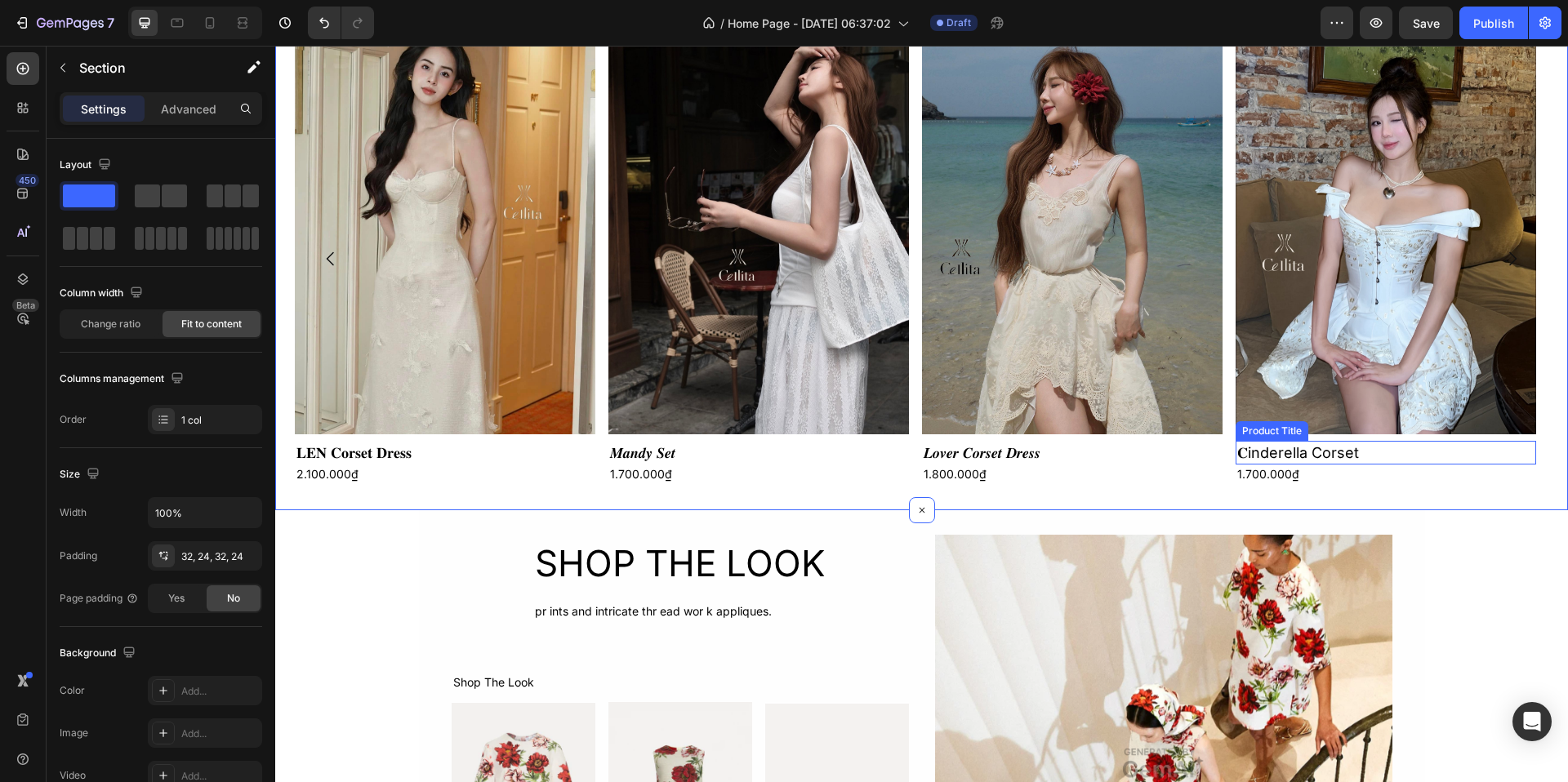
click at [1303, 452] on h2 "𝐂inderella Corset" at bounding box center [1385, 452] width 301 height 24
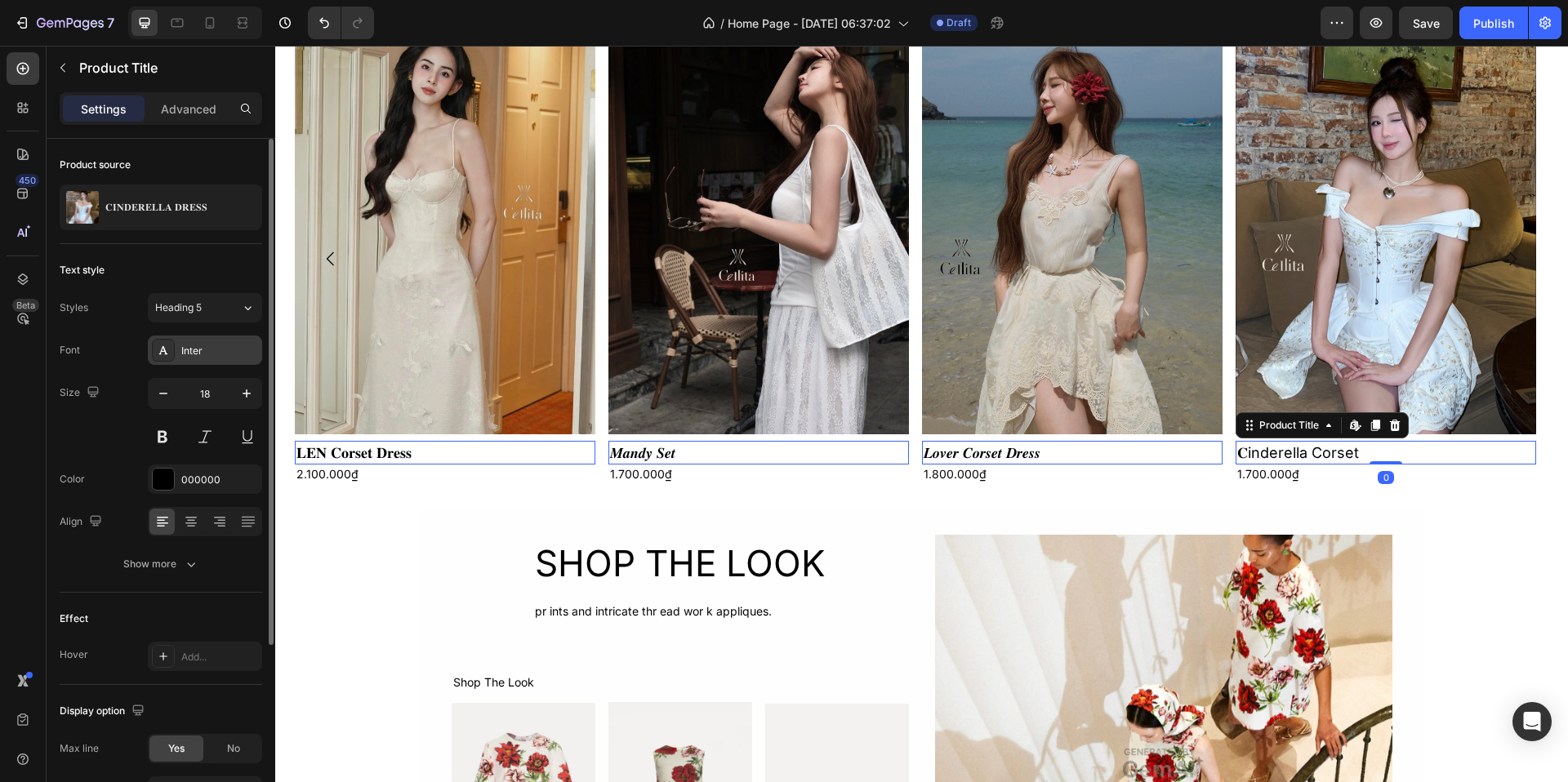
click at [215, 337] on div "Inter" at bounding box center [205, 350] width 114 height 30
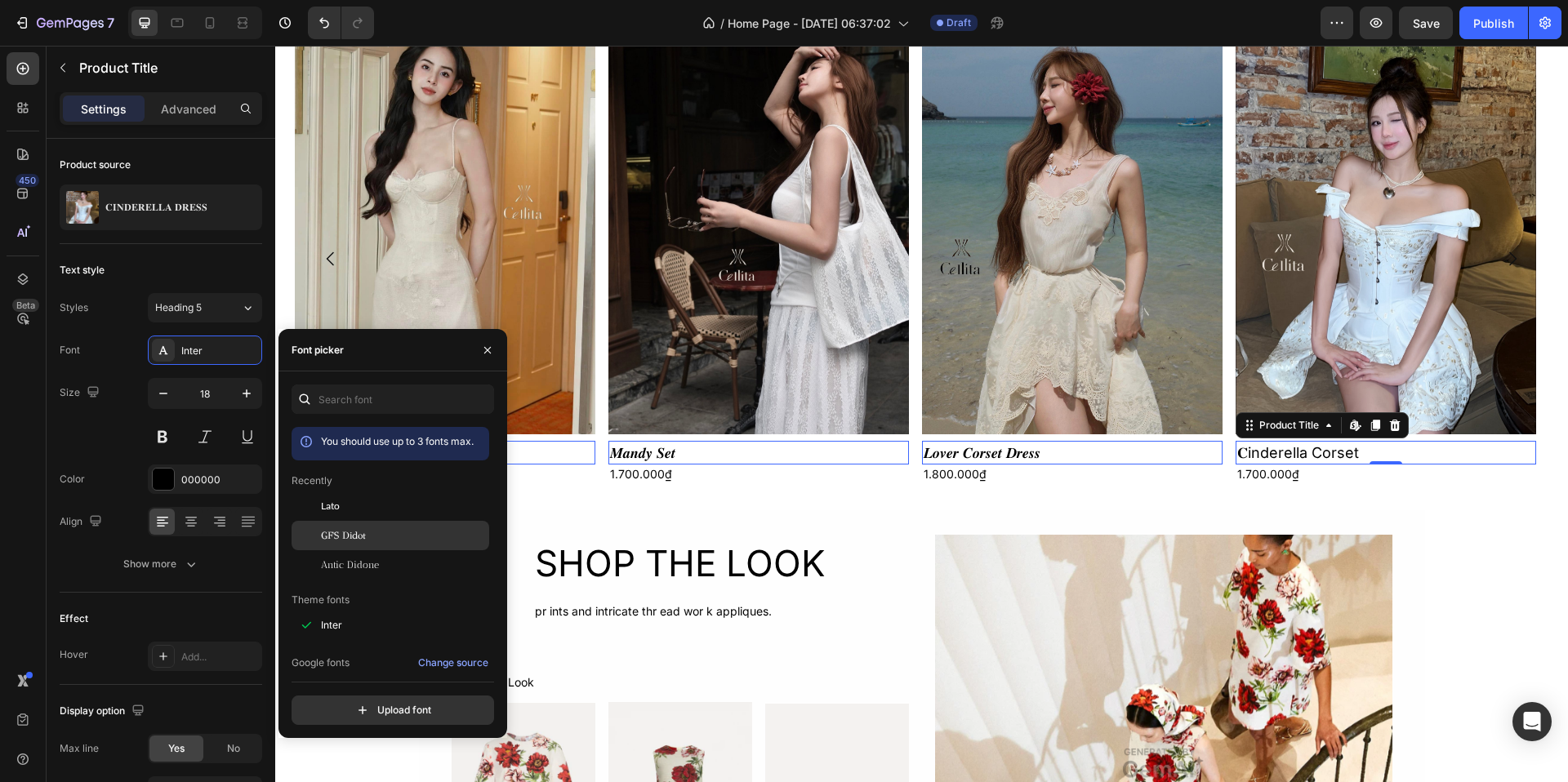
click at [362, 534] on span "GFS Didot" at bounding box center [343, 535] width 45 height 14
click at [1405, 564] on div "SHOP THE LOOK Heading pr ints and intricate thr ead wor k appliques. Text Block…" at bounding box center [921, 764] width 1006 height 457
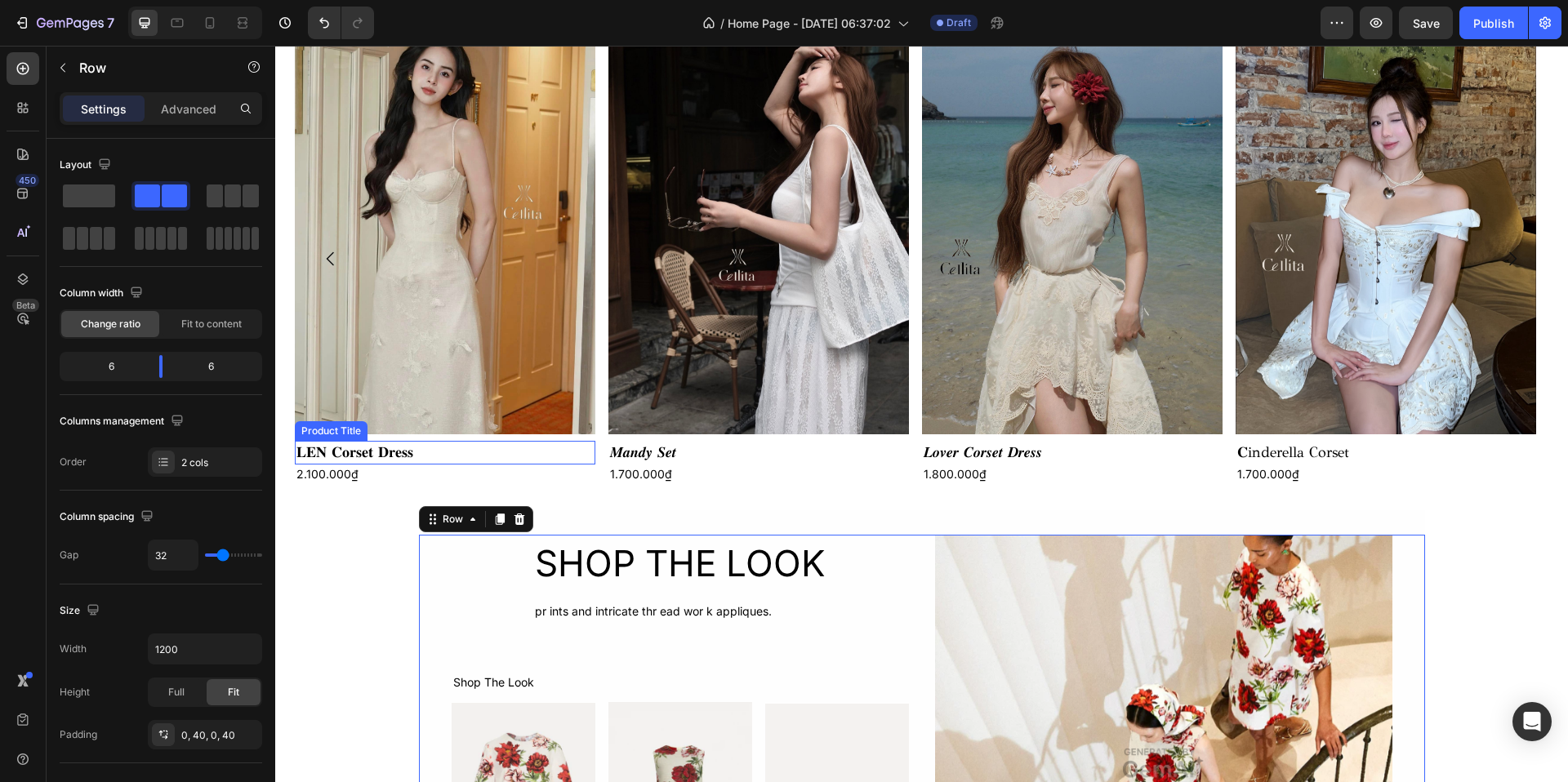
click at [384, 442] on h2 "𝐋𝐄𝐍 𝐂𝐨𝐫𝐬𝐞𝐭 𝐃𝐫𝐞𝐬𝐬" at bounding box center [445, 452] width 301 height 24
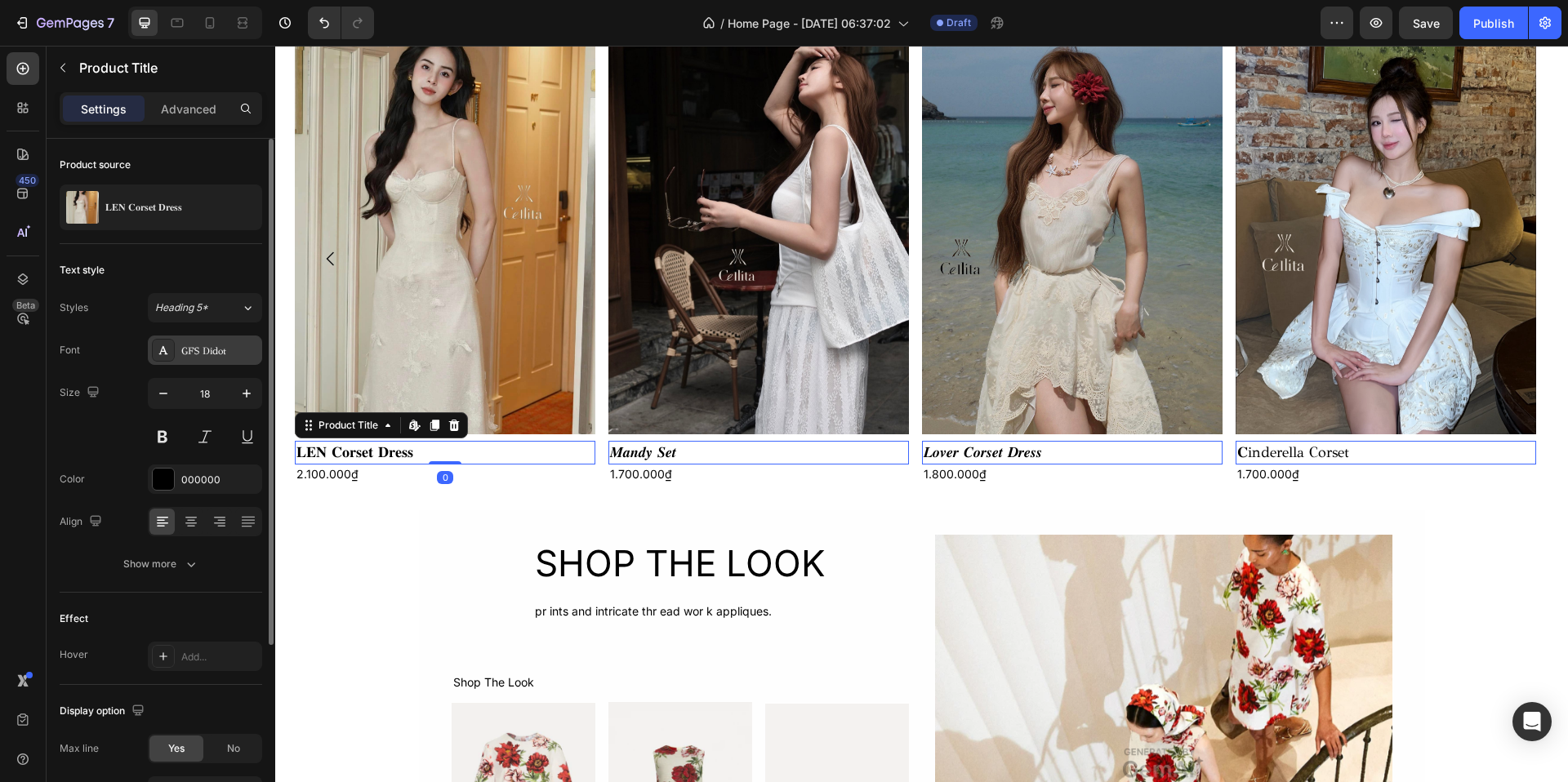
click at [208, 344] on div "GFS Didot" at bounding box center [220, 351] width 77 height 14
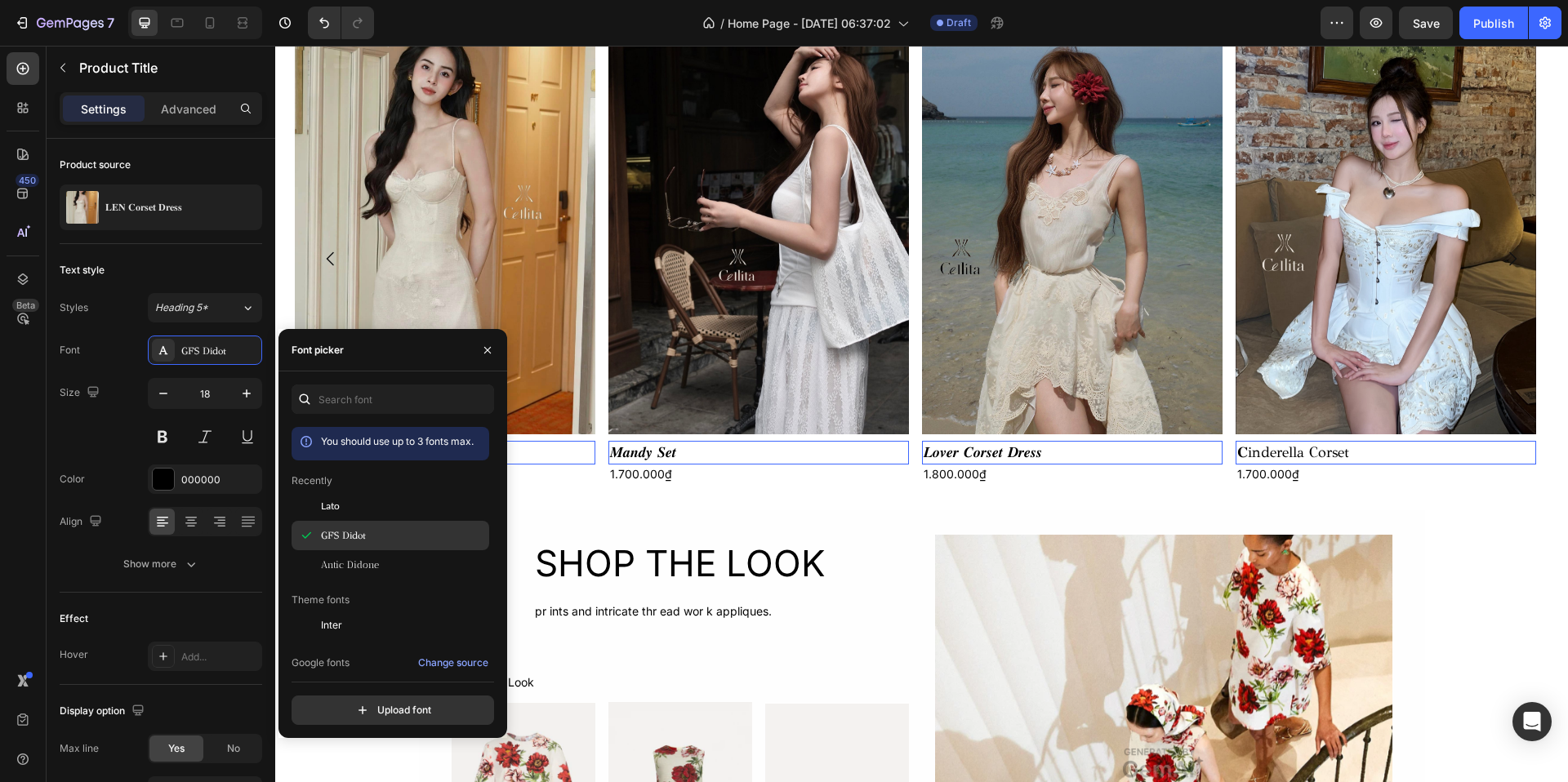
click at [343, 533] on span "GFS Didot" at bounding box center [343, 535] width 45 height 14
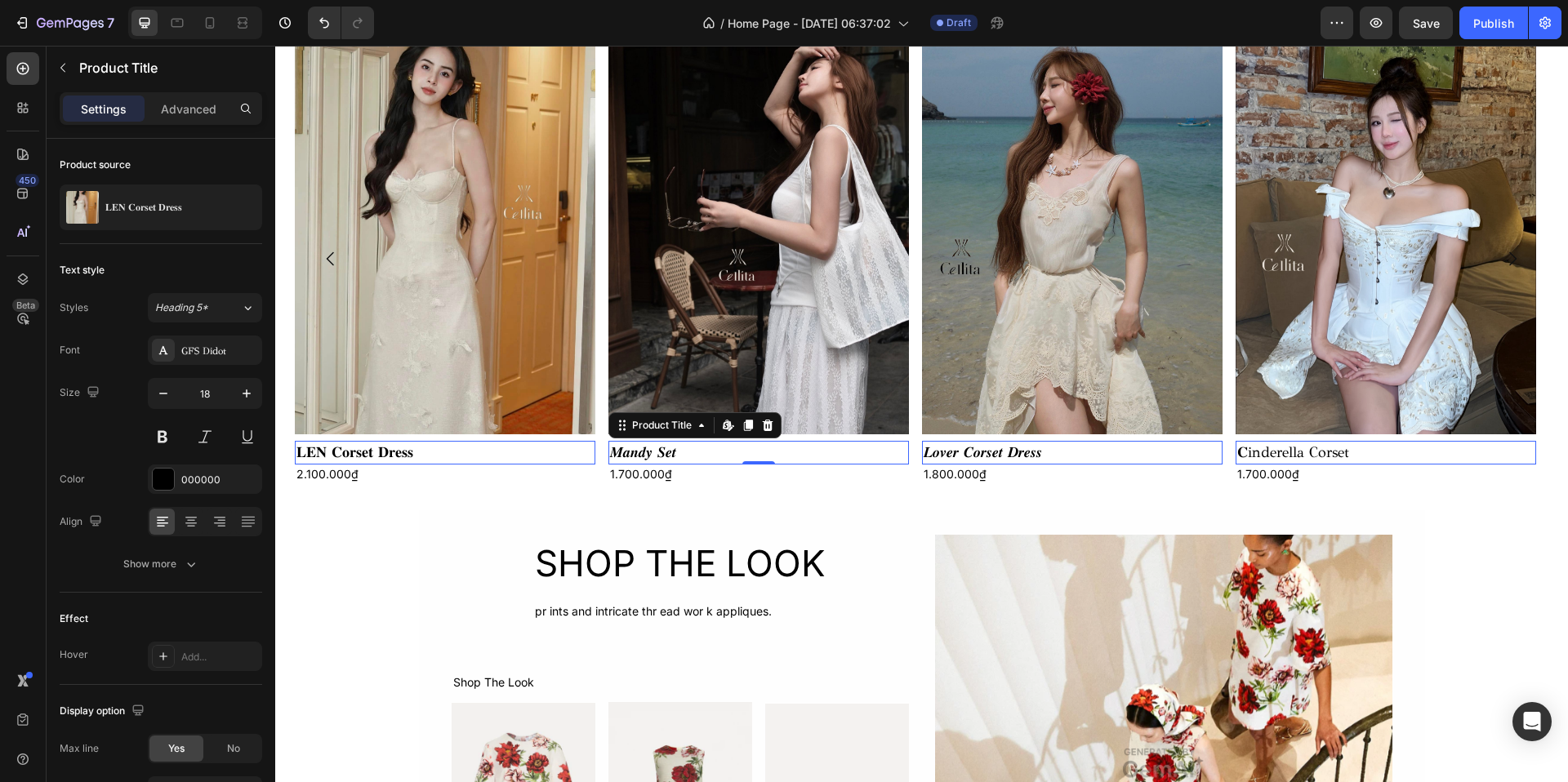
click at [678, 449] on h2 "𝑴𝒂𝒏𝒅𝒚 𝑺𝒆𝒕" at bounding box center [758, 452] width 301 height 24
click at [1258, 450] on div "Product Price" at bounding box center [1274, 454] width 70 height 14
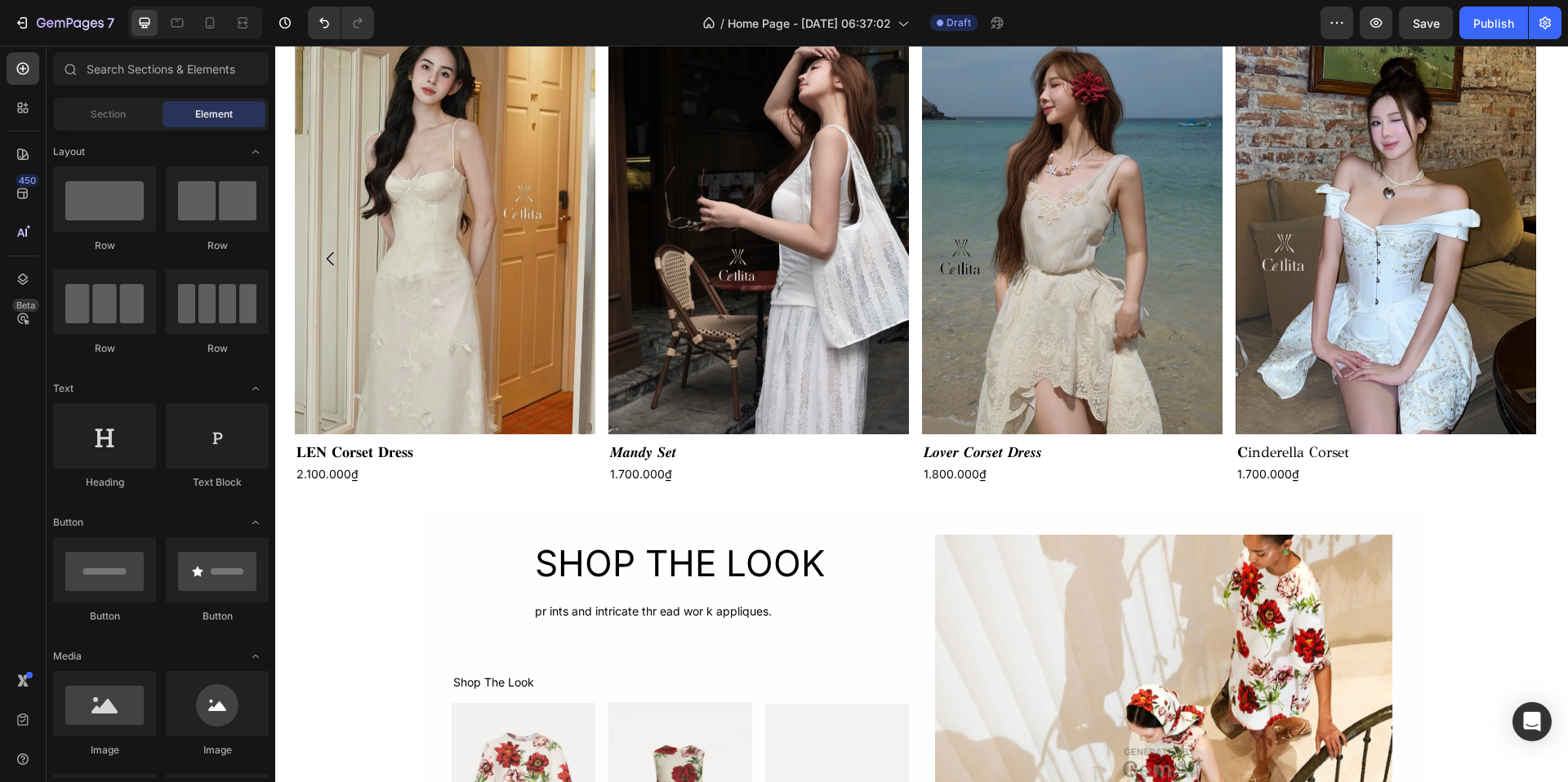
click at [1446, 526] on div "Product Images 𝐋𝐄𝐍 𝐂𝐨𝐫𝐬𝐞𝐭 𝐃𝐫𝐞𝐬𝐬 Product Title 2.100.000₫ Product Price Product …" at bounding box center [921, 448] width 1293 height 2168
click at [1424, 455] on h2 "𝐂inderella Corset" at bounding box center [1385, 452] width 301 height 24
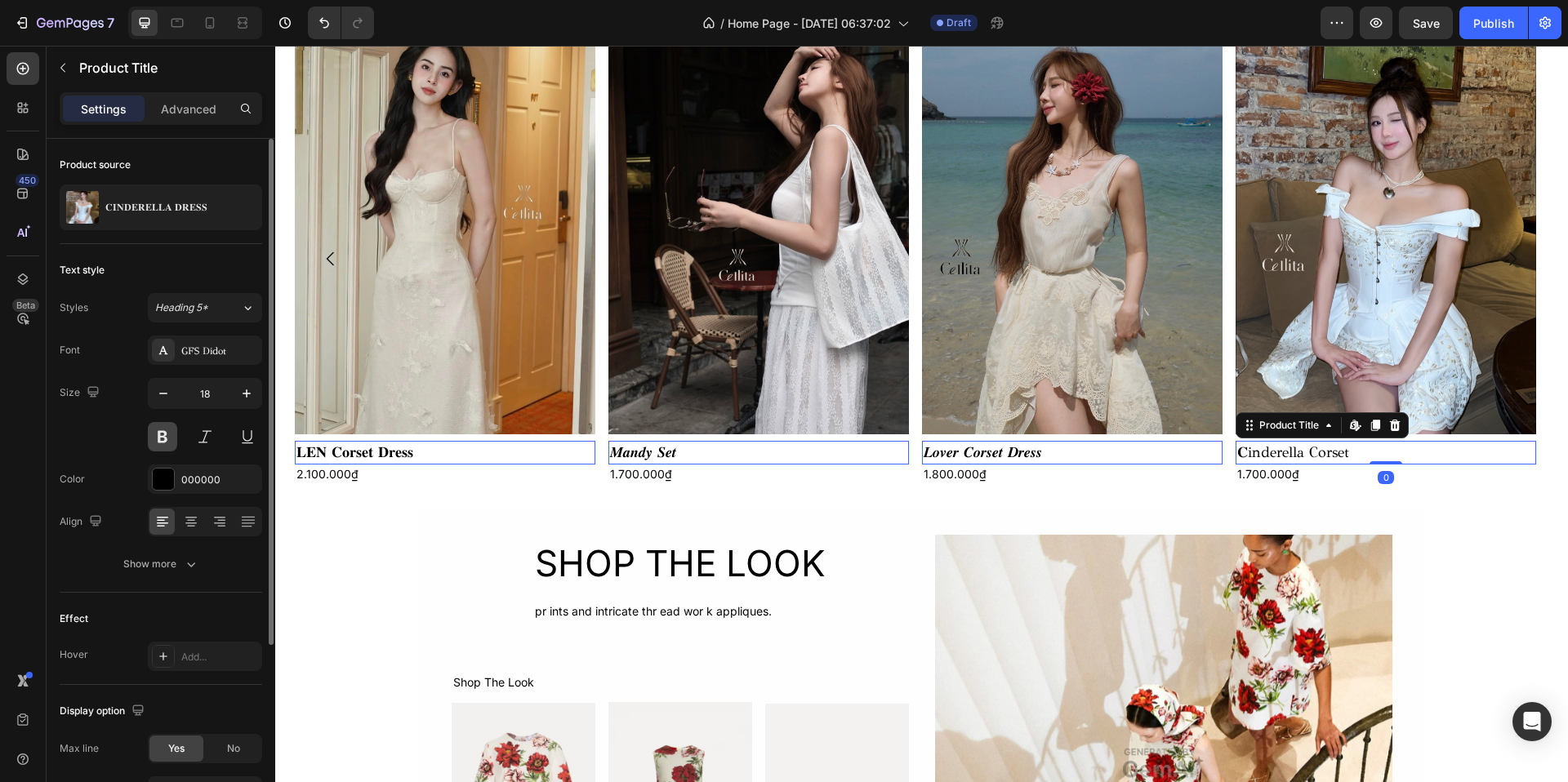
click at [169, 430] on button at bounding box center [162, 437] width 30 height 30
click at [321, 453] on h2 "𝐋𝐄𝐍 𝐂𝐨𝐫𝐬𝐞𝐭 𝐃𝐫𝐞𝐬𝐬" at bounding box center [445, 452] width 301 height 24
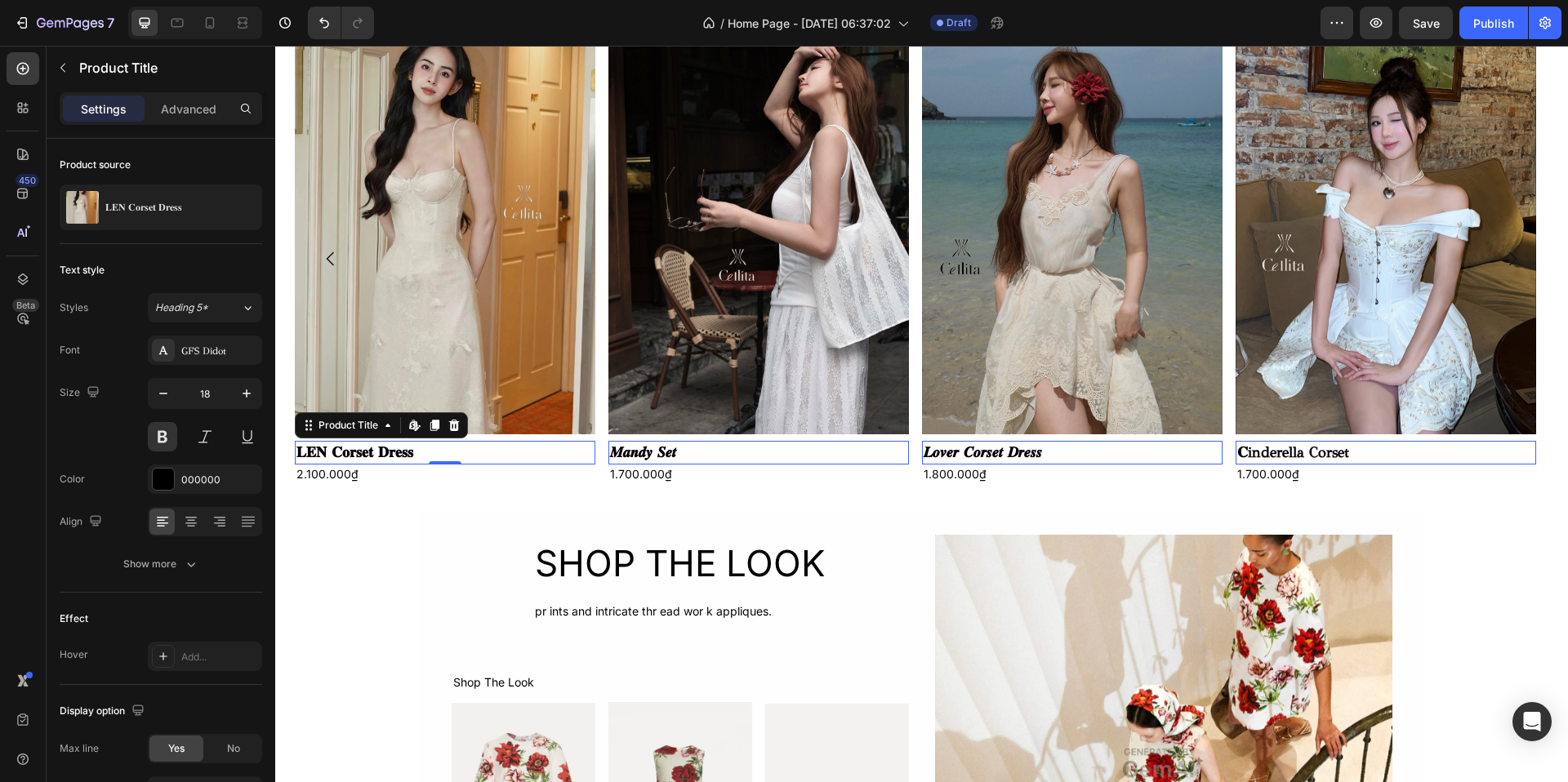
click at [321, 453] on h2 "𝐋𝐄𝐍 𝐂𝐨𝐫𝐬𝐞𝐭 𝐃𝐫𝐞𝐬𝐬" at bounding box center [445, 452] width 301 height 24
click at [337, 453] on h2 "𝐋𝐄𝐍 𝐂𝐨𝐫𝐬𝐞𝐭 𝐃𝐫𝐞𝐬𝐬" at bounding box center [445, 452] width 301 height 24
click at [415, 423] on icon at bounding box center [412, 425] width 7 height 10
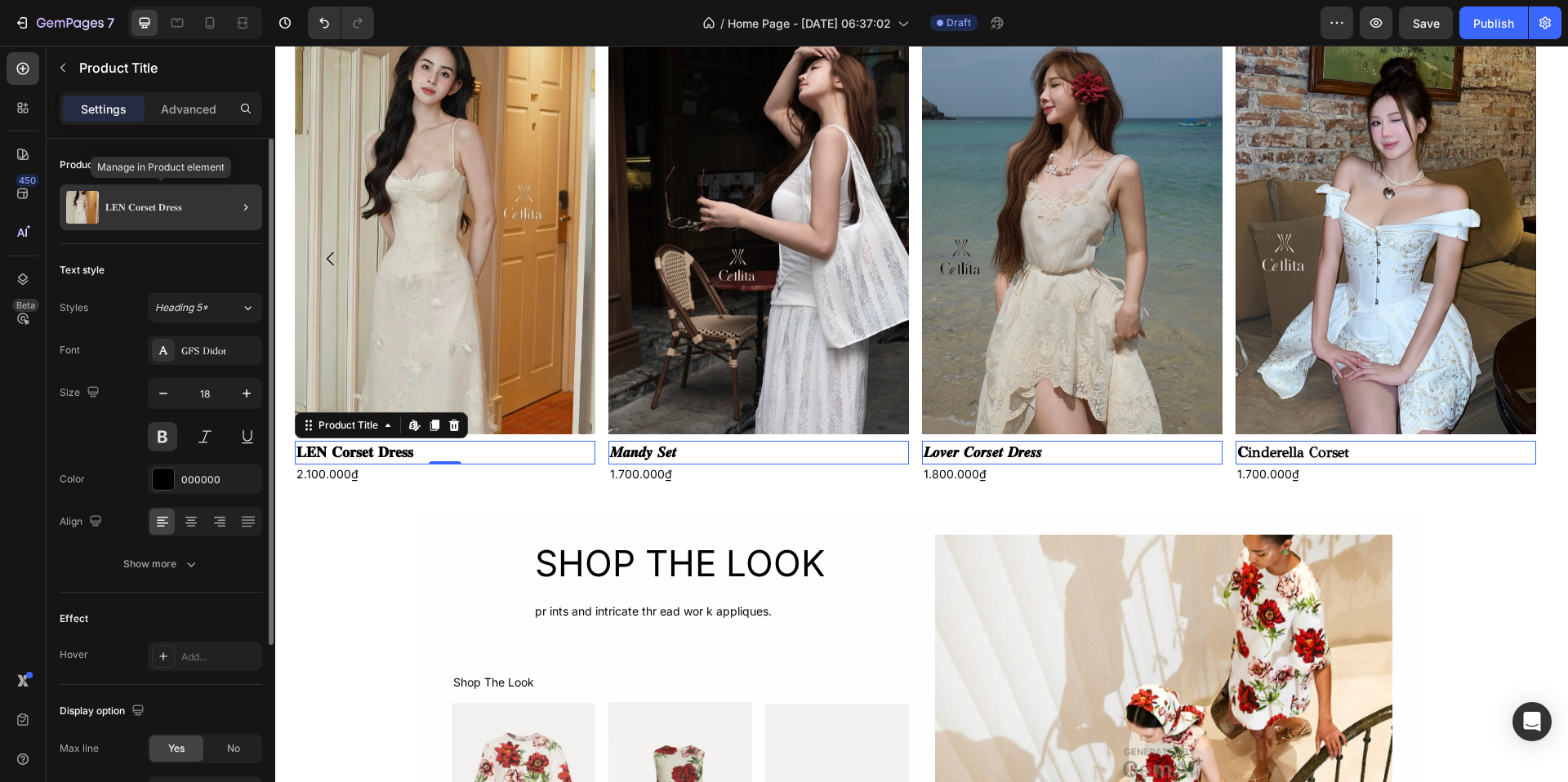
click at [211, 203] on div "𝐋𝐄𝐍 𝐂𝐨𝐫𝐬𝐞𝐭 𝐃𝐫𝐞𝐬𝐬" at bounding box center [160, 208] width 203 height 46
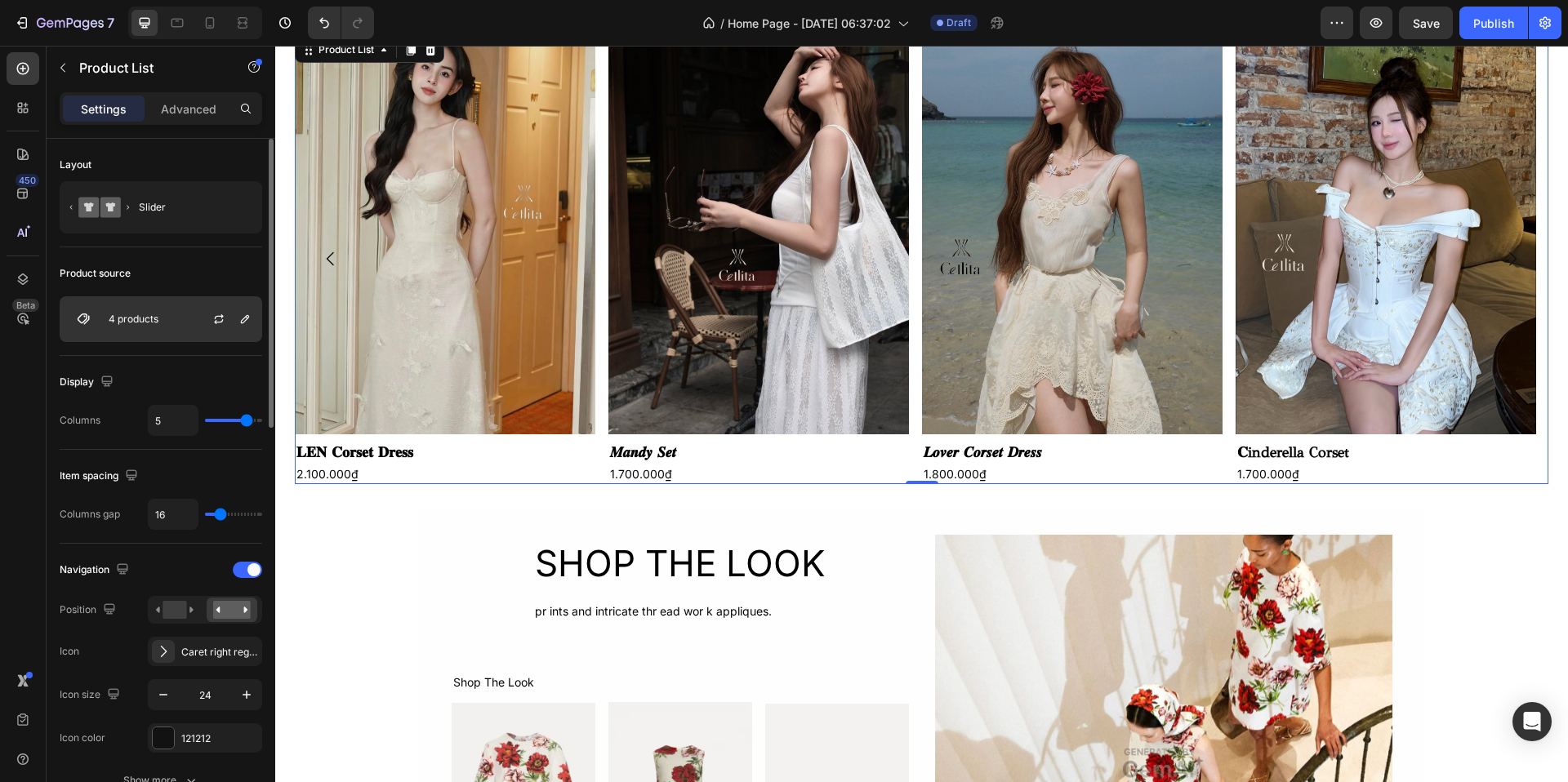
click at [175, 319] on div "4 products" at bounding box center [160, 320] width 203 height 46
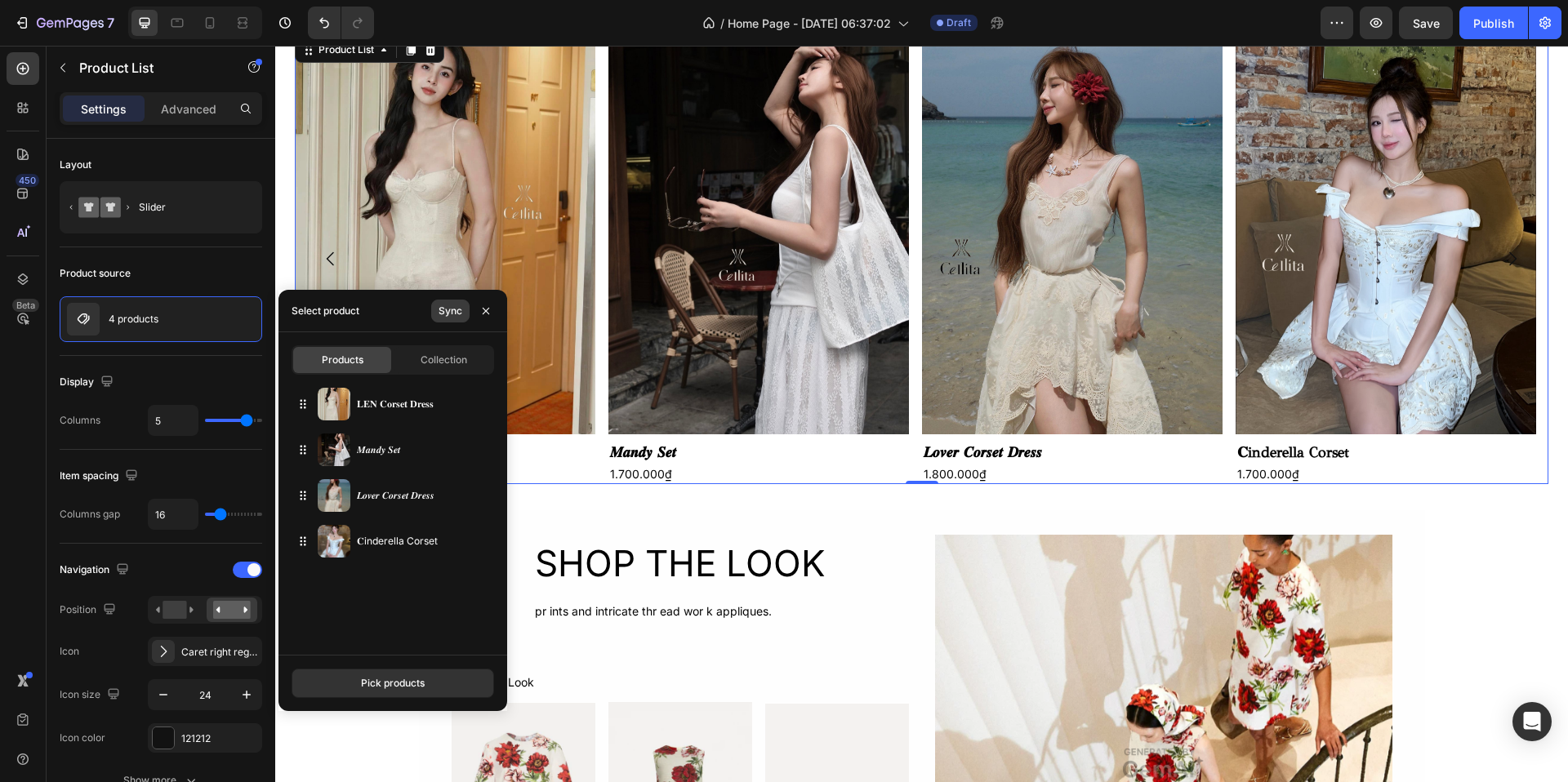
click at [455, 309] on div "Sync" at bounding box center [451, 310] width 24 height 14
click at [1480, 514] on div "Product Images Len Corset Product Title 2.100.000₫ Product Price Product Price …" at bounding box center [921, 448] width 1293 height 2168
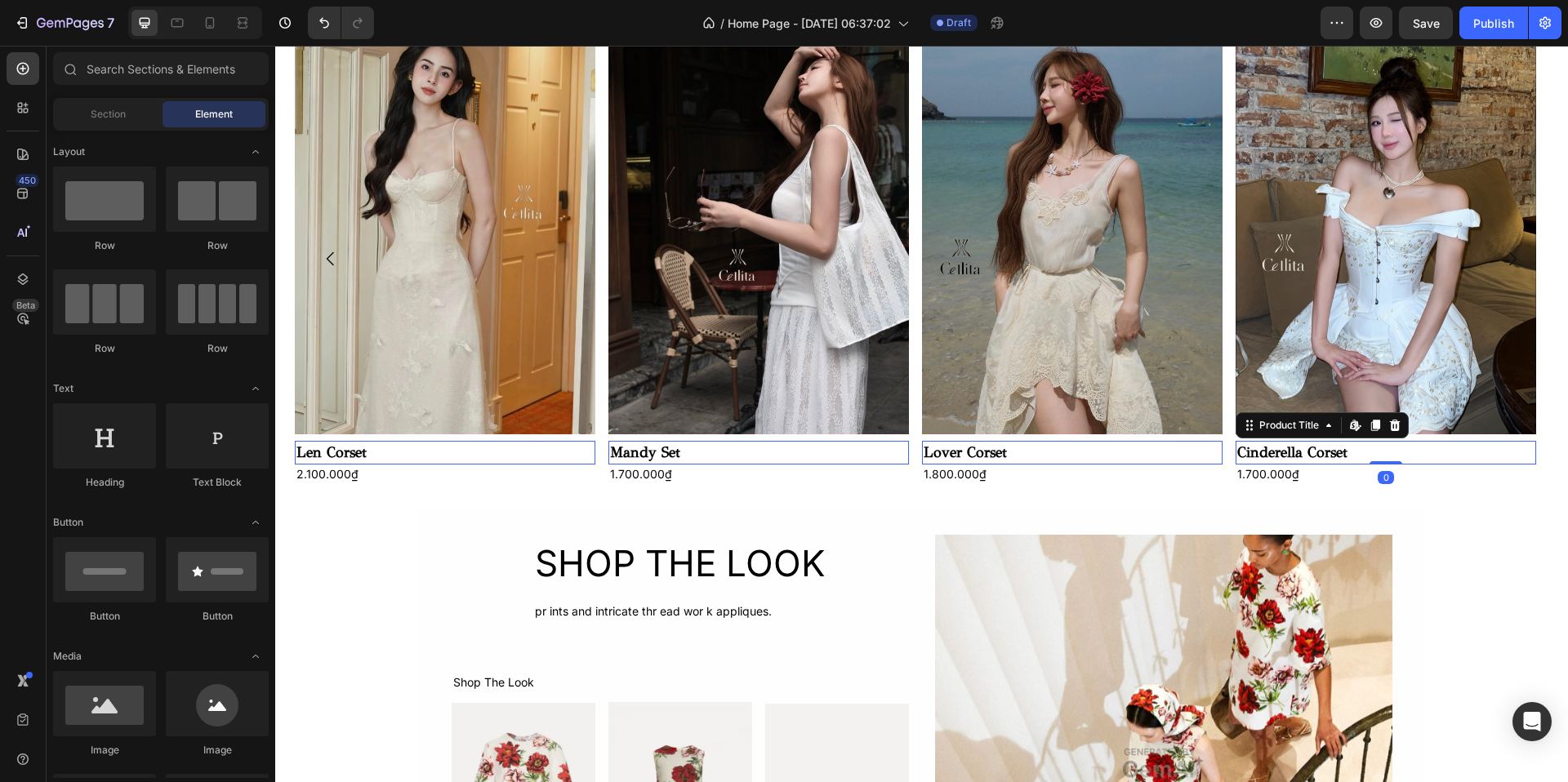
click at [1316, 455] on h2 "Cinderella Corset" at bounding box center [1385, 452] width 301 height 24
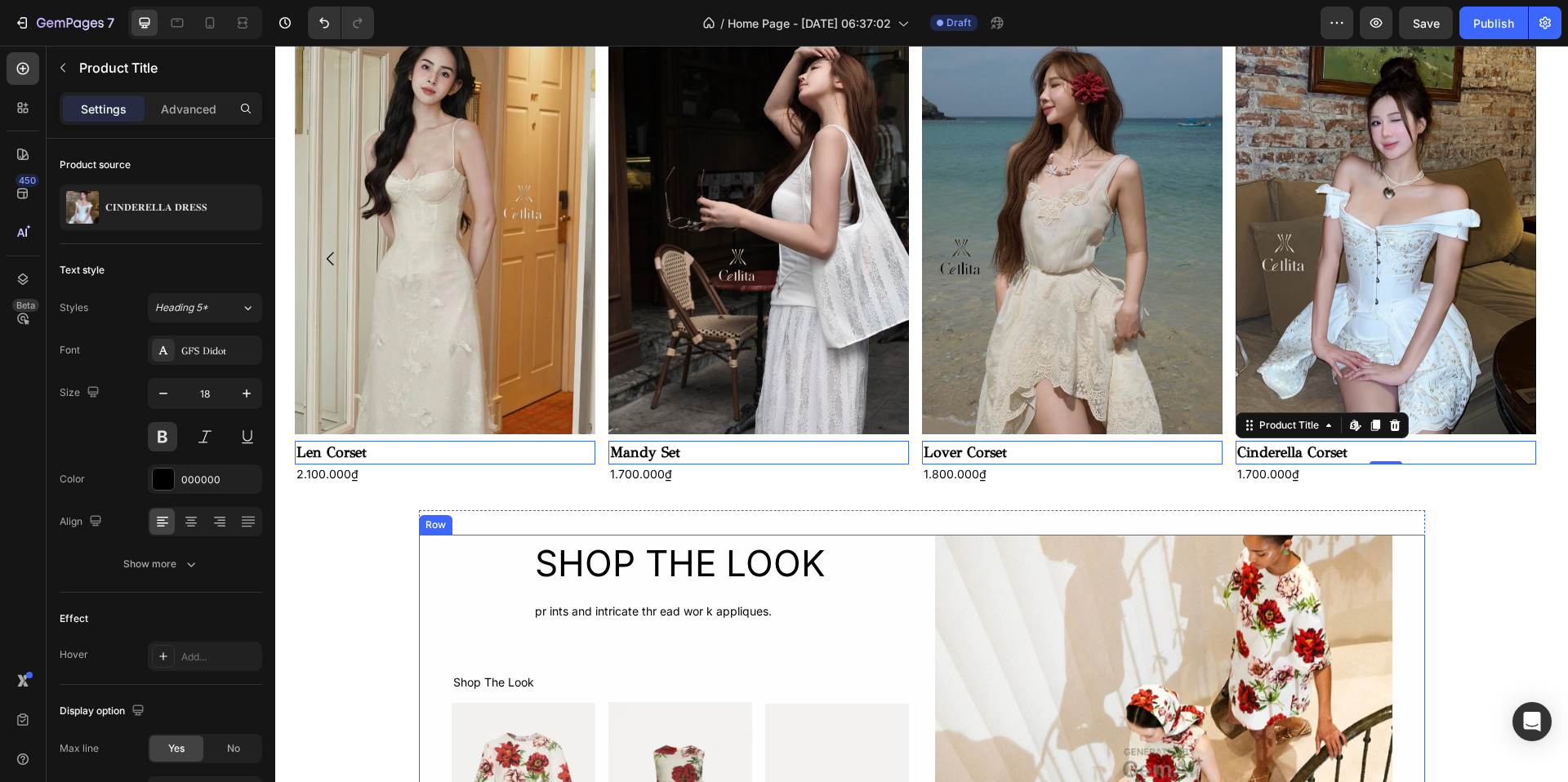
click at [1418, 546] on div "SHOP THE LOOK Heading pr ints and intricate thr ead wor k appliques. Text Block…" at bounding box center [921, 764] width 1006 height 457
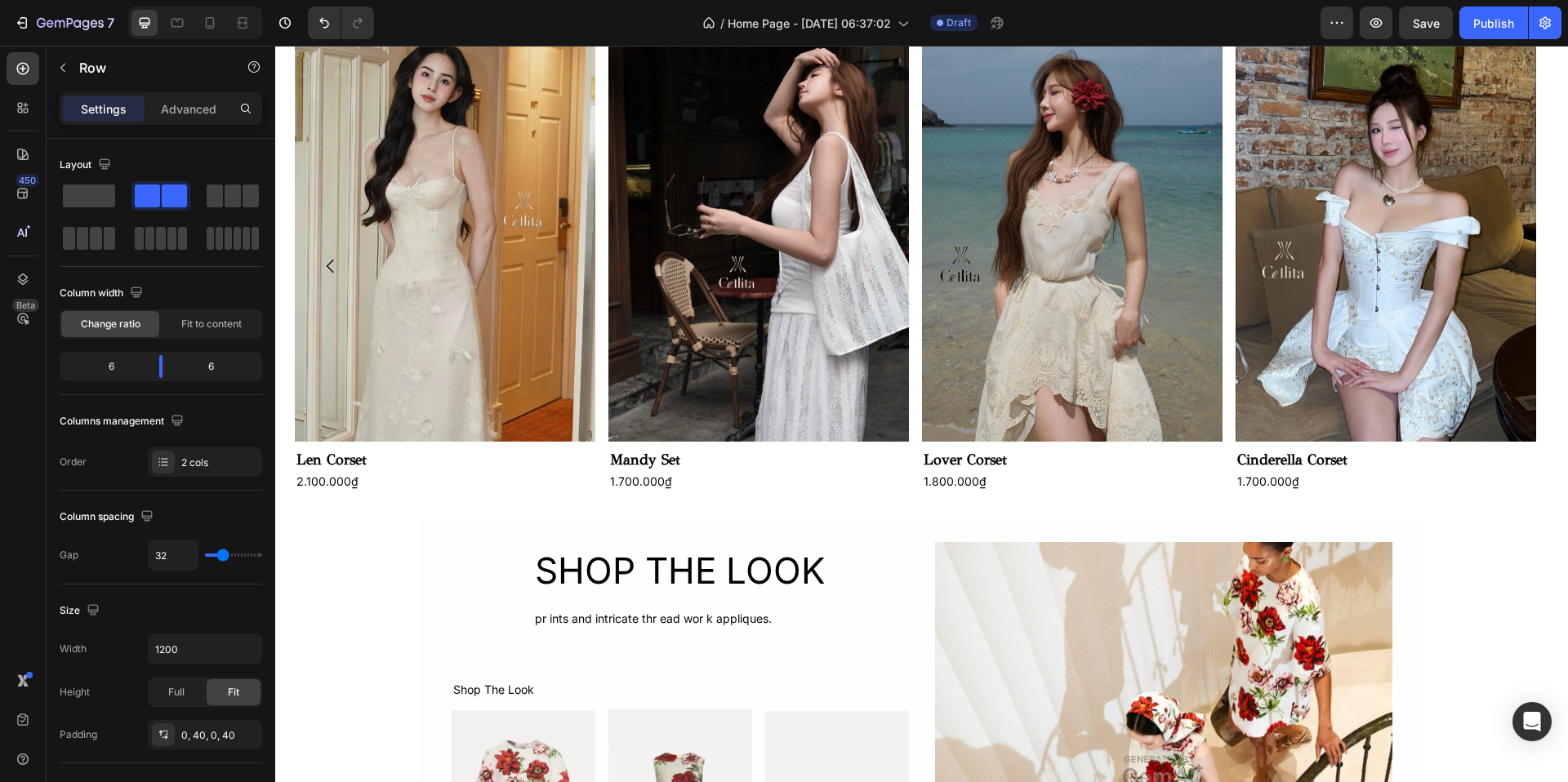
scroll to position [738, 0]
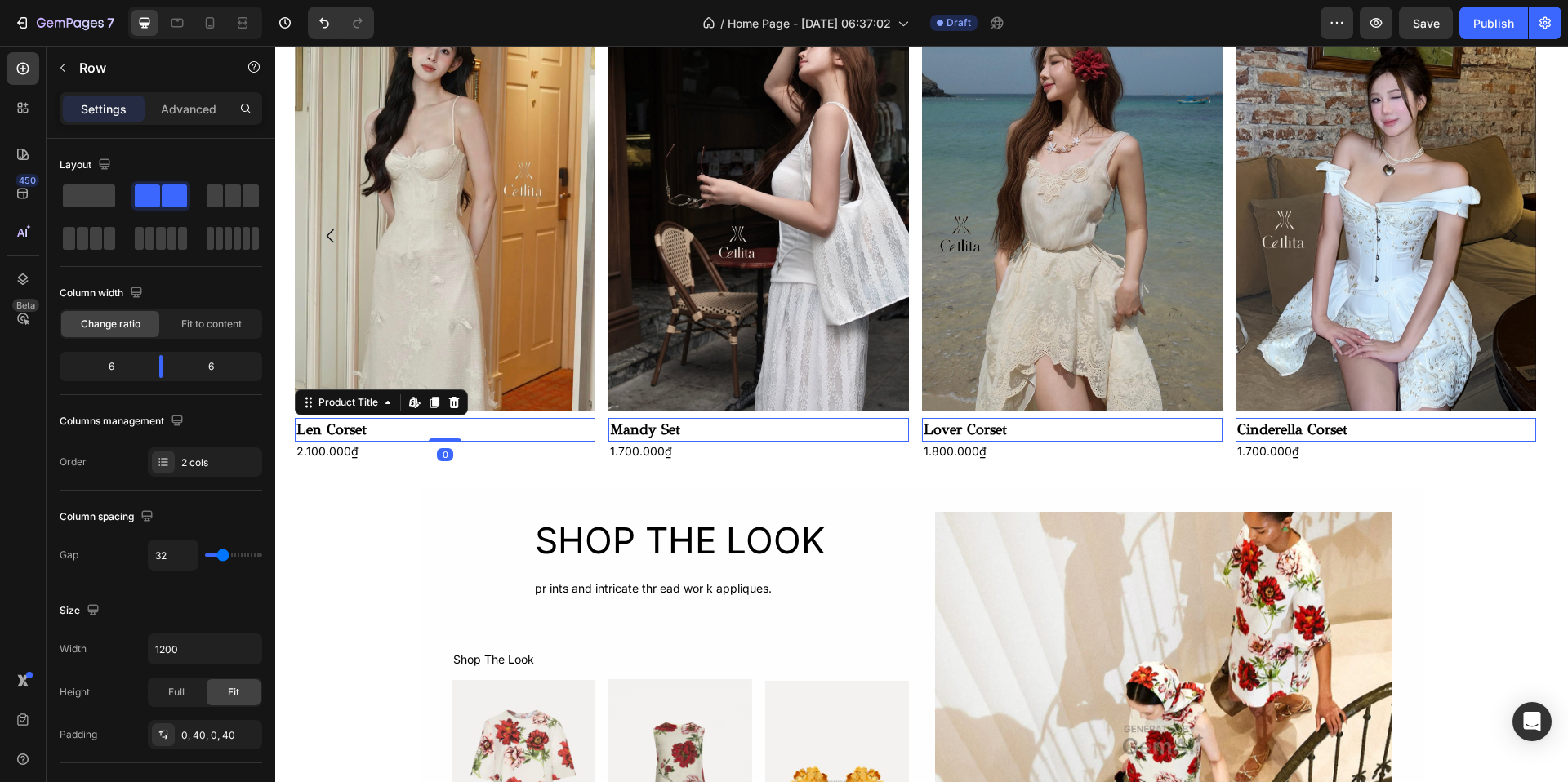
click at [335, 424] on h2 "Len Corset" at bounding box center [445, 429] width 301 height 24
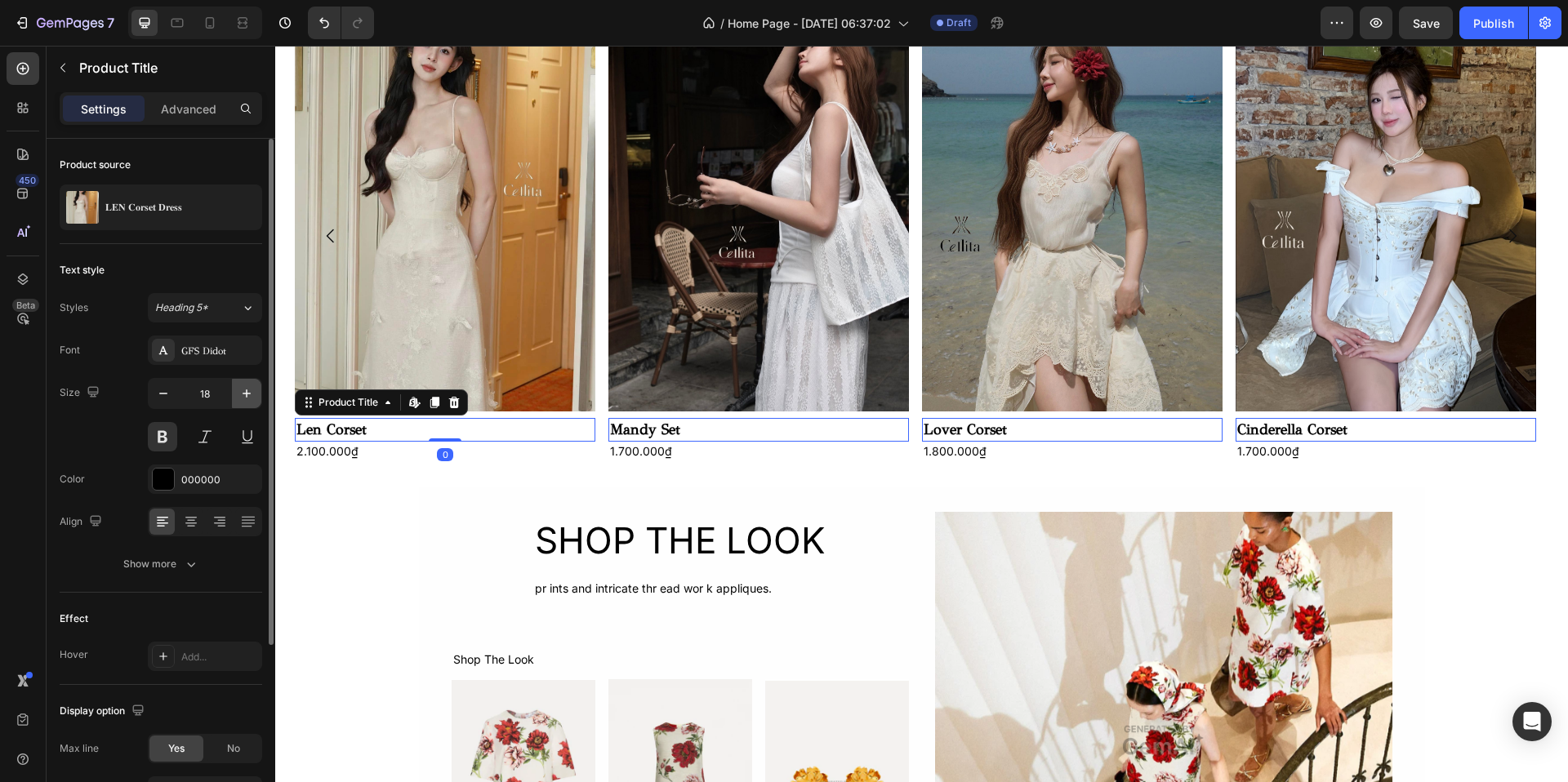
click at [245, 389] on icon "button" at bounding box center [246, 393] width 16 height 16
click at [248, 389] on icon "button" at bounding box center [246, 393] width 16 height 16
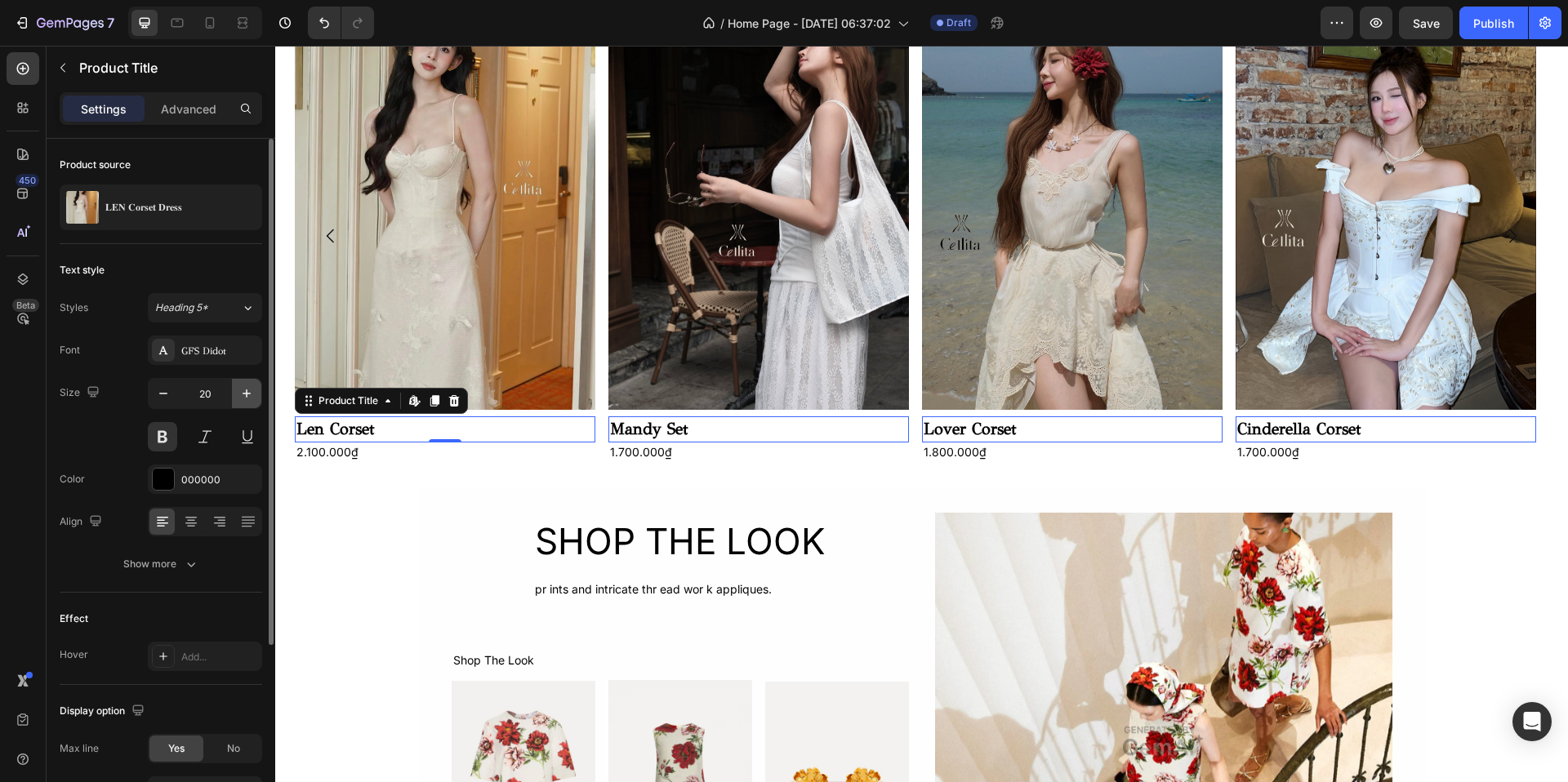
click at [248, 389] on icon "button" at bounding box center [246, 393] width 16 height 16
click at [166, 390] on icon "button" at bounding box center [163, 393] width 16 height 16
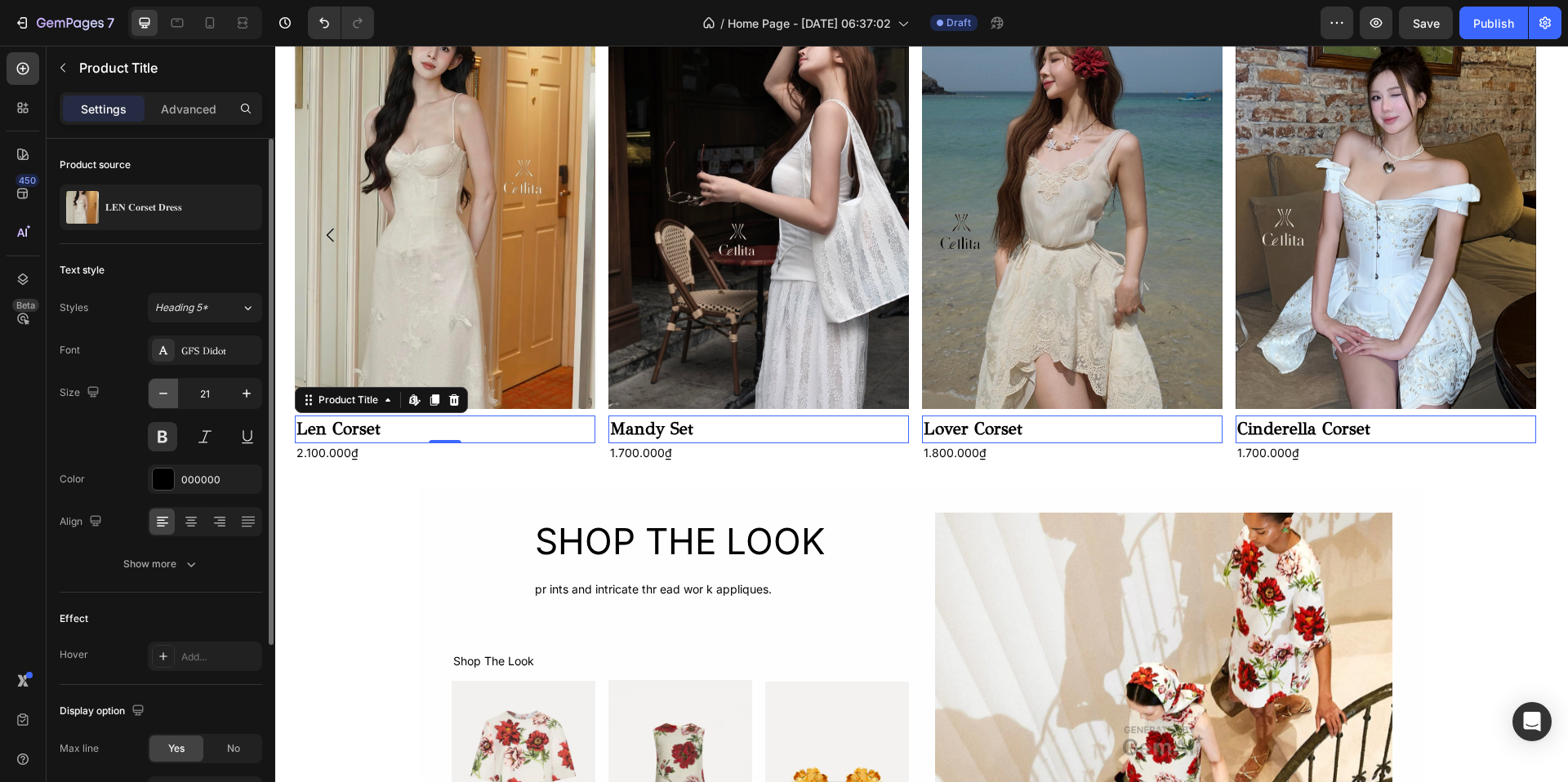
scroll to position [740, 0]
type input "20"
click at [210, 346] on div "GFS Didot" at bounding box center [220, 351] width 77 height 14
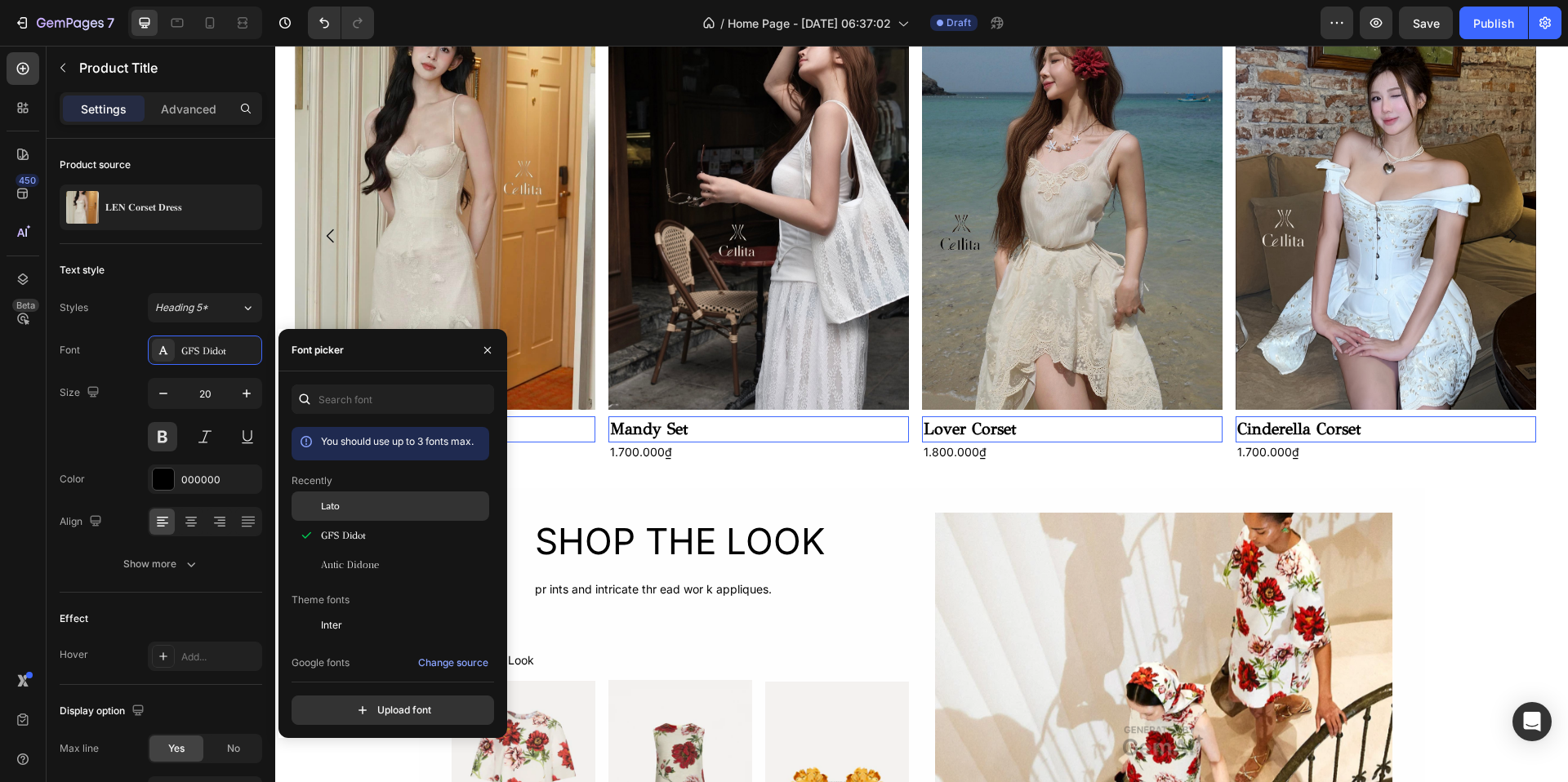
click at [335, 505] on span "Lato" at bounding box center [331, 505] width 19 height 14
click at [335, 535] on span "GFS Didot" at bounding box center [343, 535] width 45 height 14
click at [339, 569] on span "Antic Didone" at bounding box center [350, 565] width 58 height 14
click at [351, 531] on span "GFS Didot" at bounding box center [343, 535] width 45 height 14
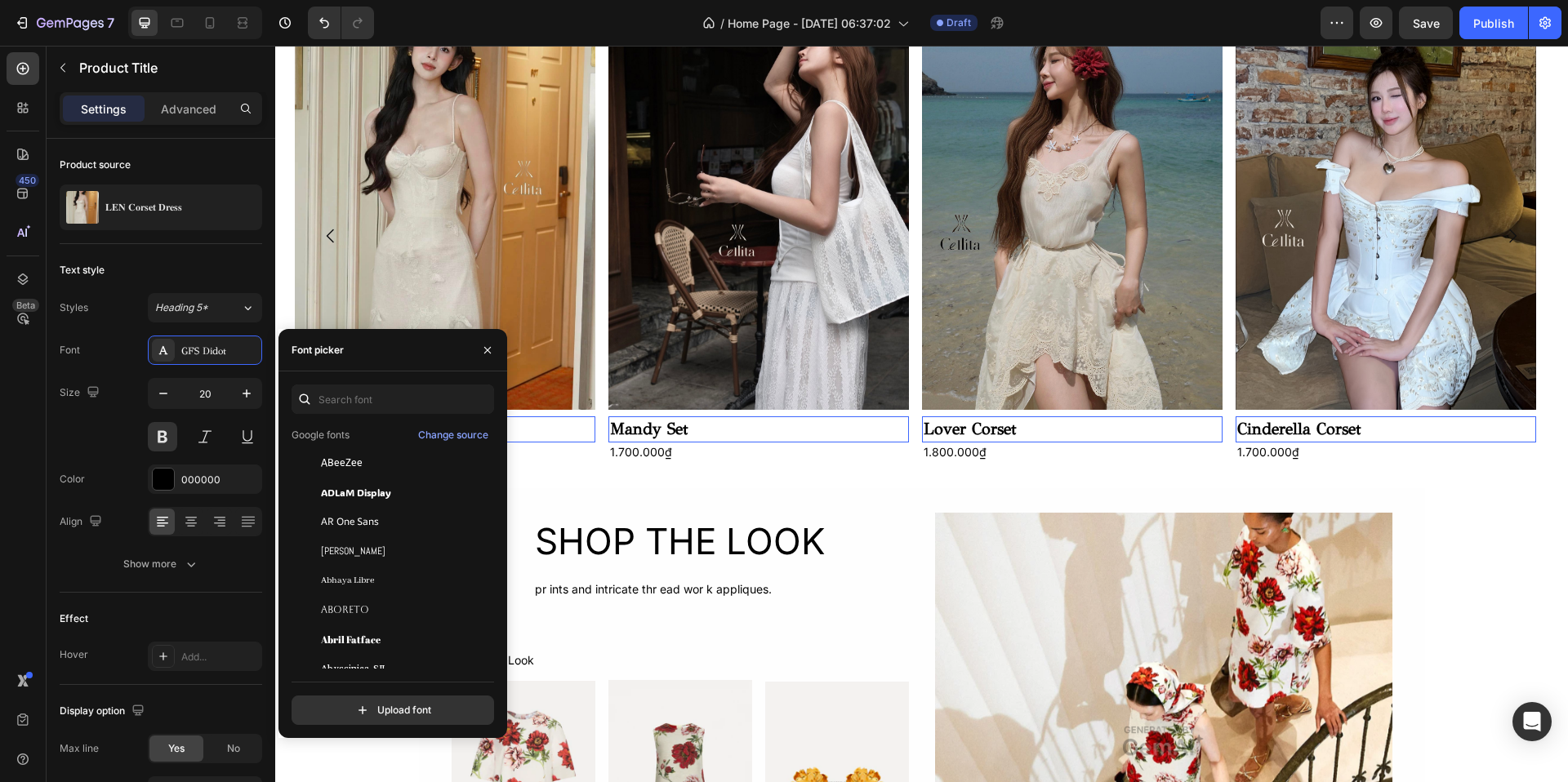
scroll to position [232, 0]
click at [356, 611] on span "Aboreto" at bounding box center [345, 604] width 48 height 14
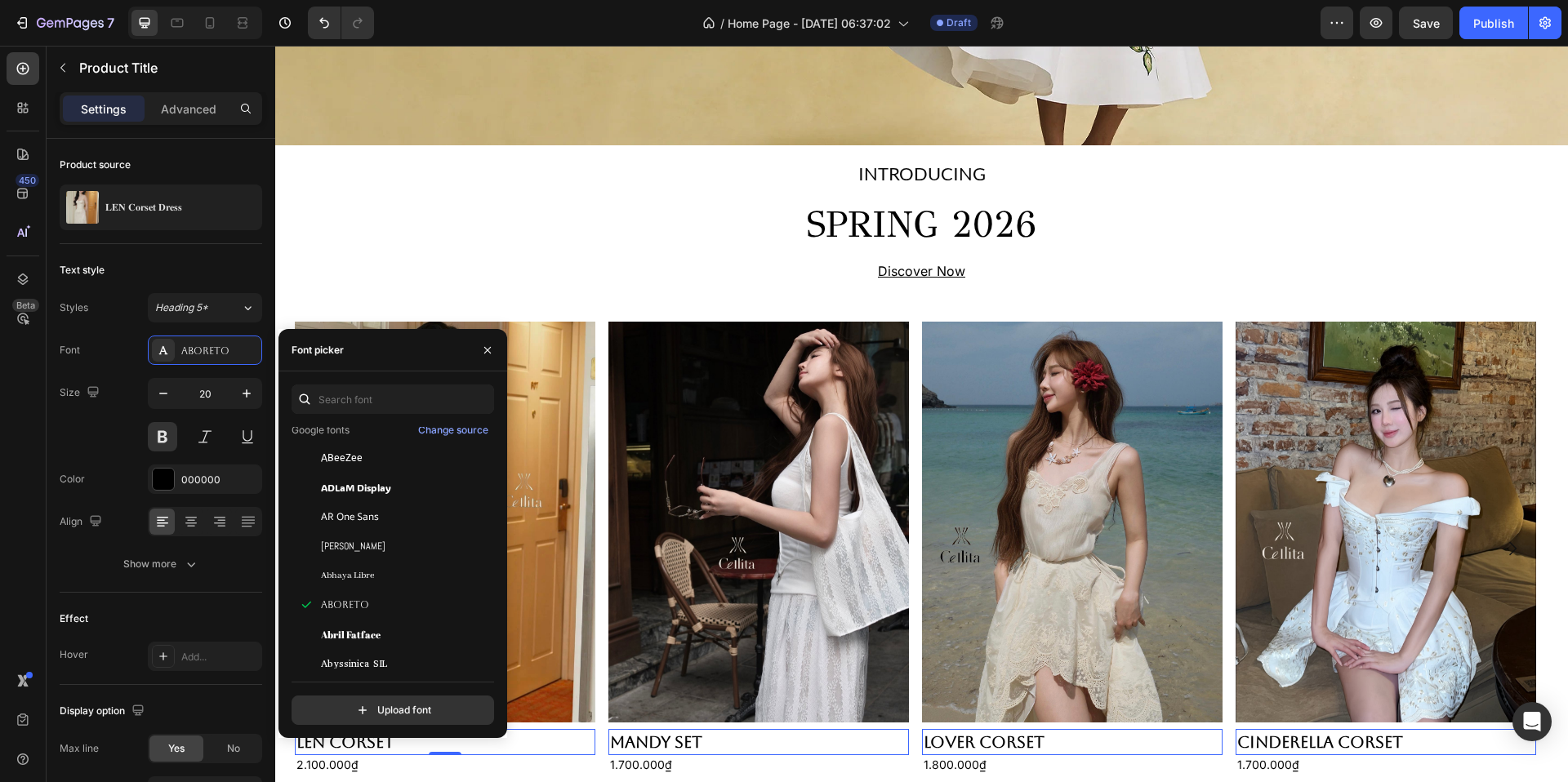
scroll to position [420, 0]
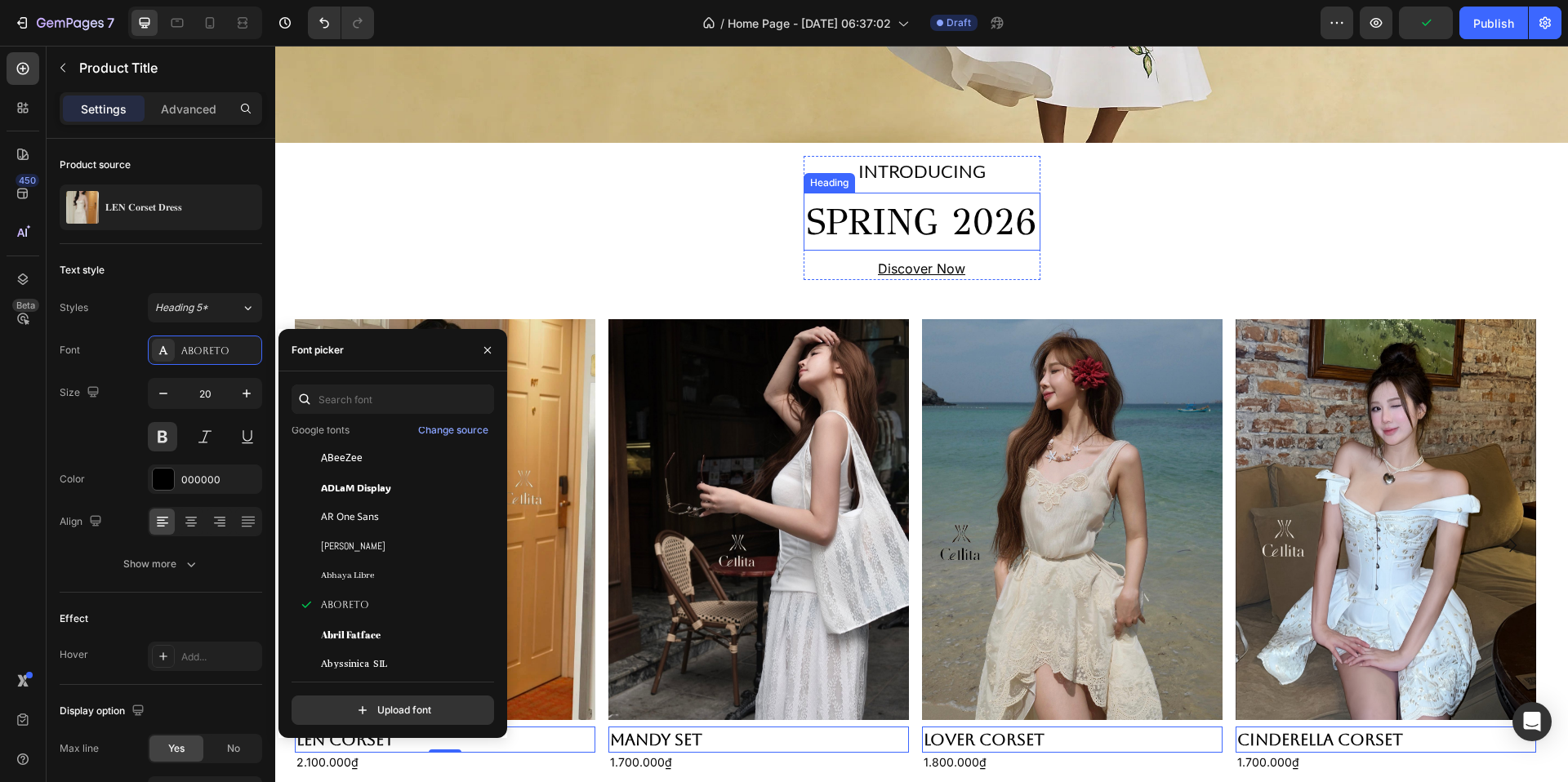
click at [945, 228] on h2 "SPRING 2026" at bounding box center [922, 222] width 237 height 59
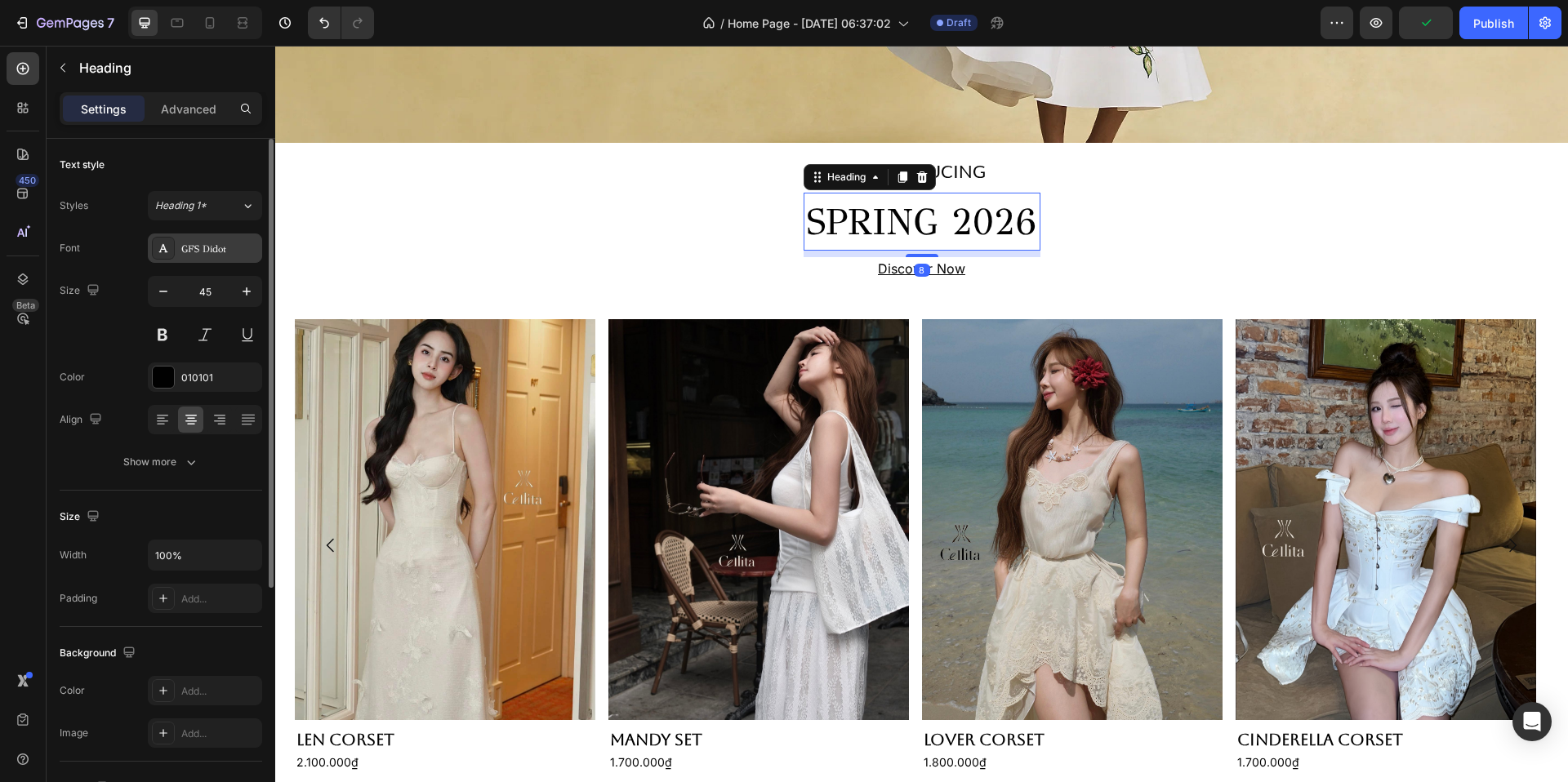
click at [209, 254] on div "GFS Didot" at bounding box center [220, 249] width 77 height 14
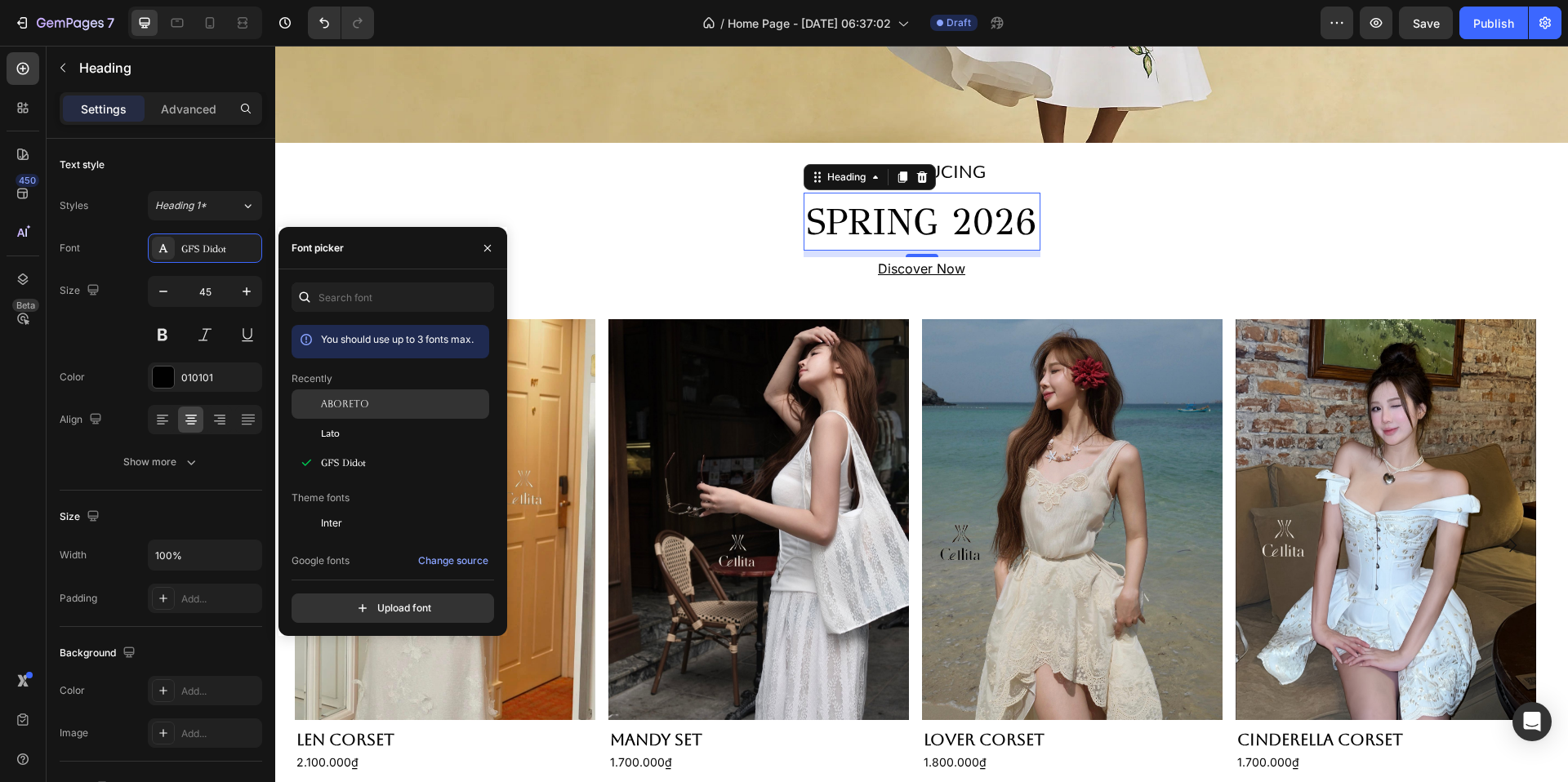
click at [392, 397] on div "Aboreto" at bounding box center [404, 403] width 165 height 14
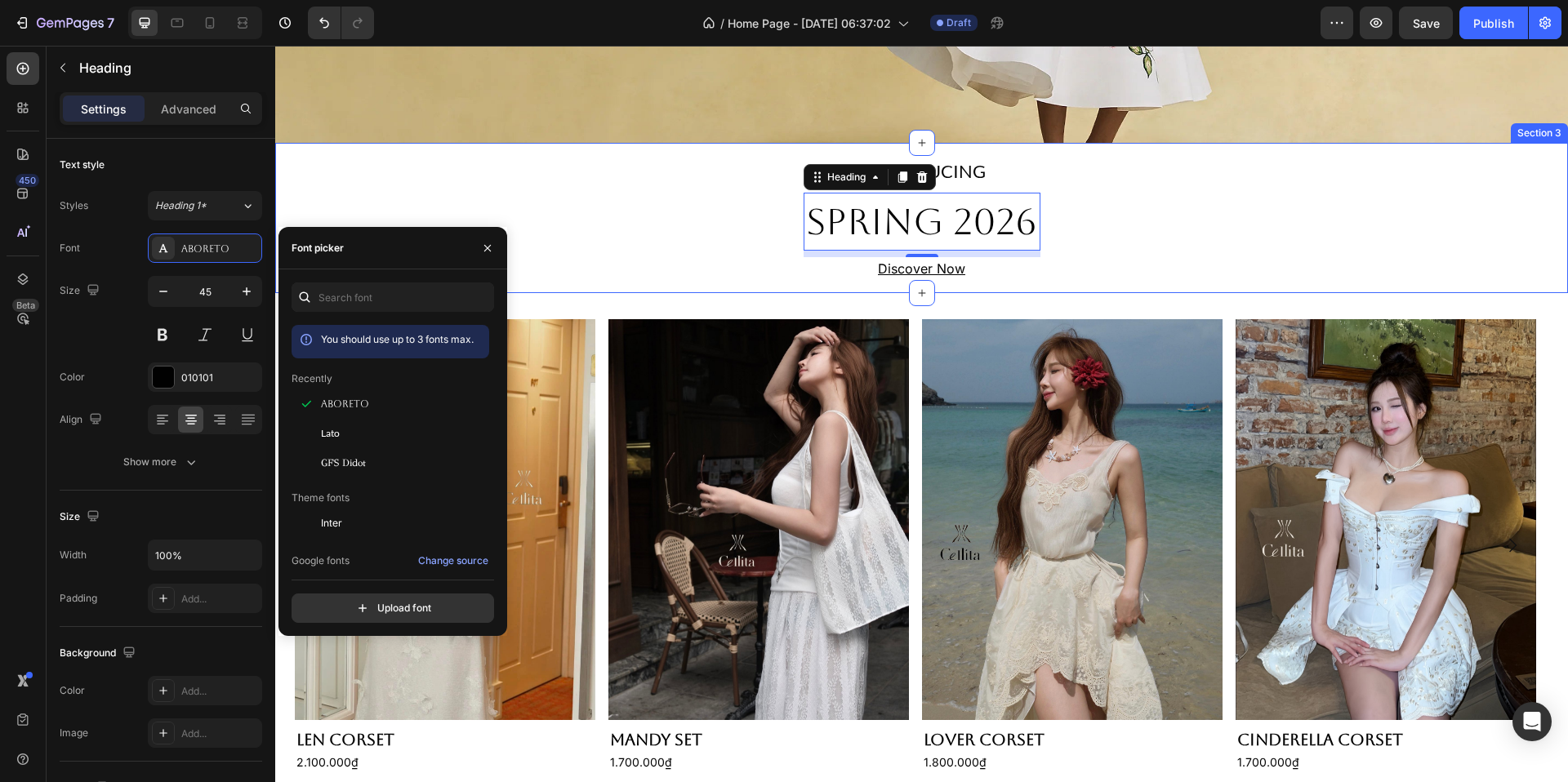
click at [694, 221] on div "INTRODUCING Text Block SPRING 2026 Heading 8 Discover Now Text Block Row" at bounding box center [921, 218] width 1293 height 125
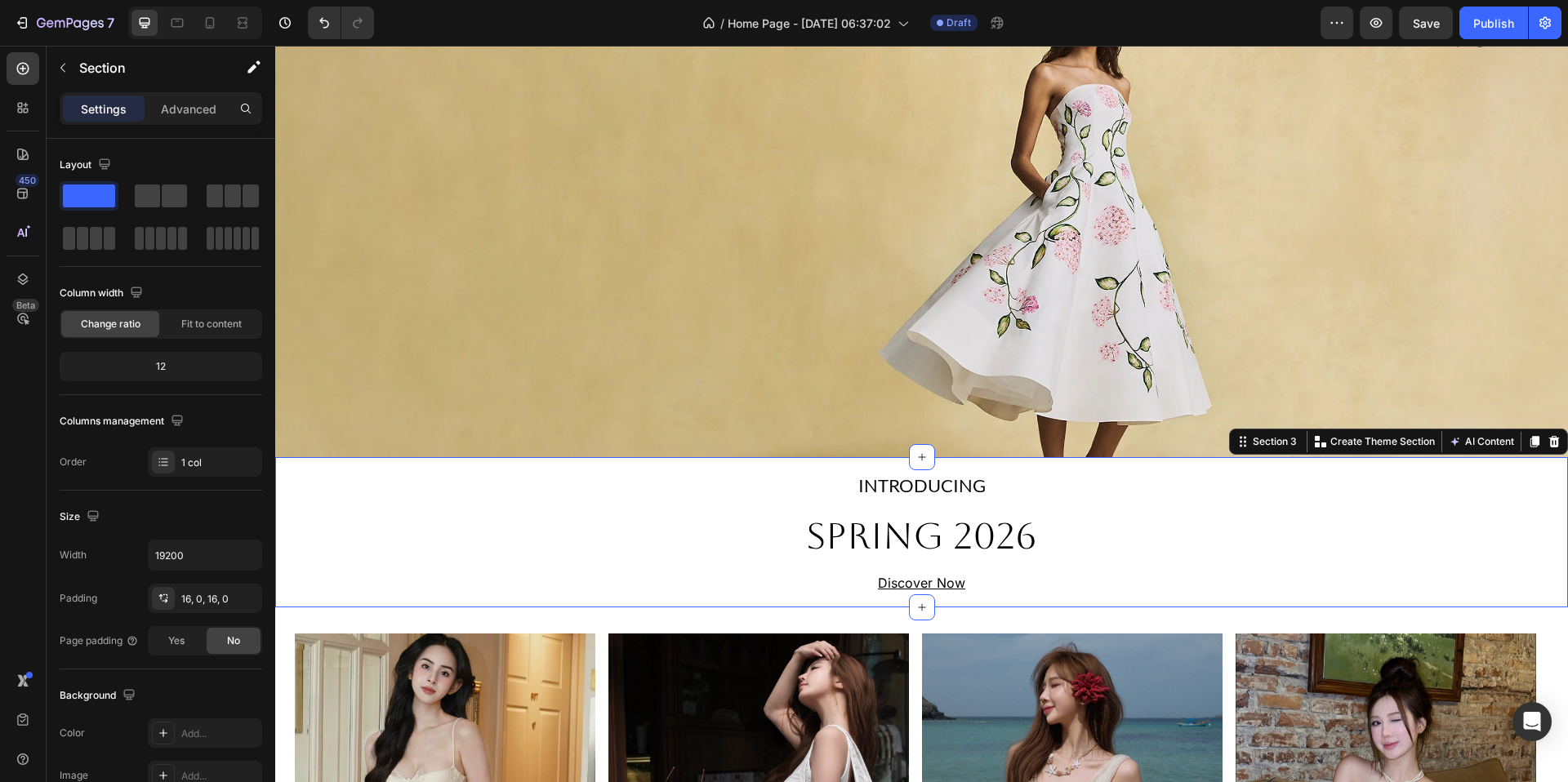
scroll to position [199, 0]
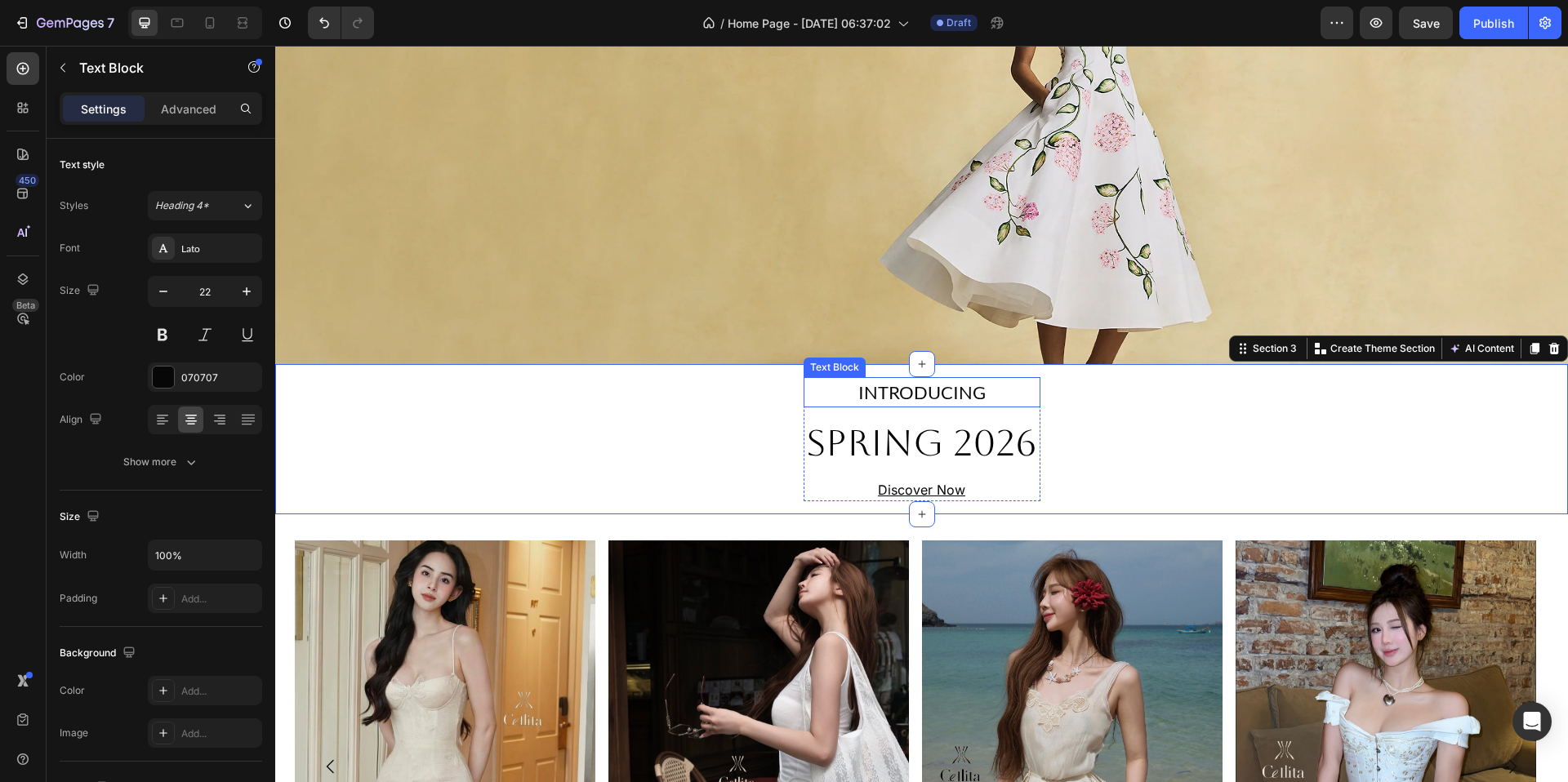
click at [872, 399] on div "INTRODUCING" at bounding box center [922, 392] width 237 height 30
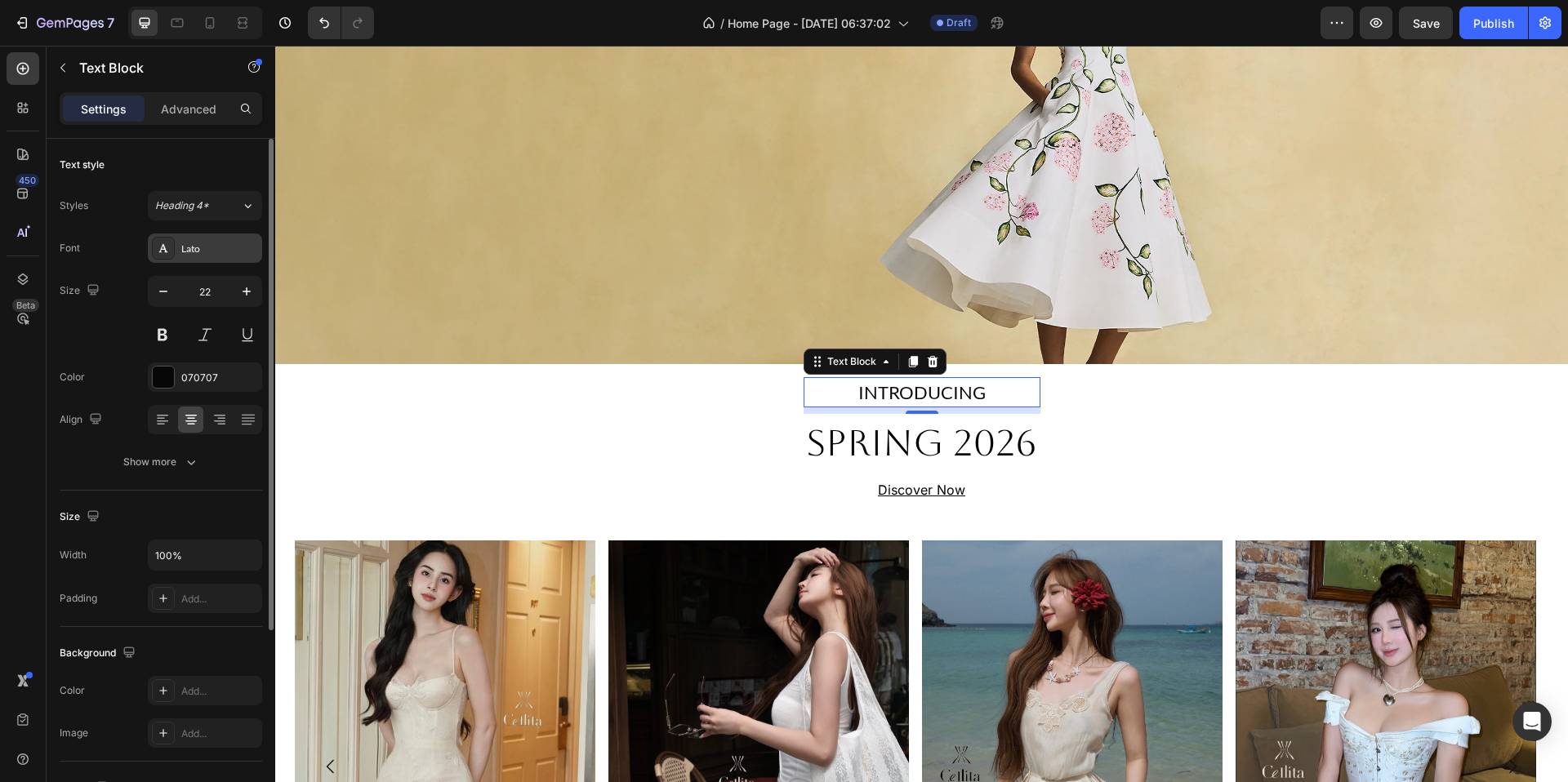
click at [197, 239] on div "Lato" at bounding box center [205, 248] width 114 height 30
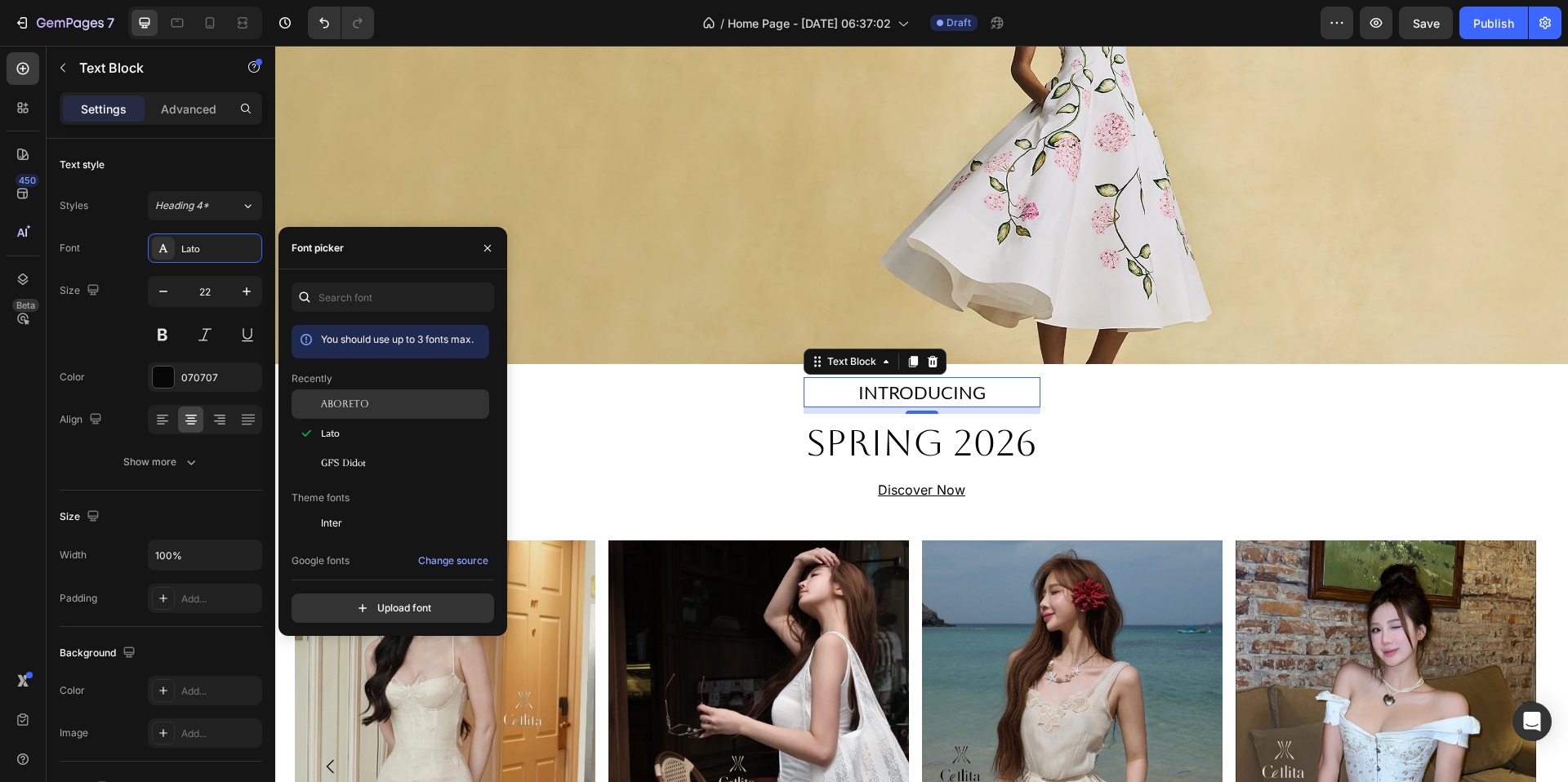
click at [395, 401] on div "Aboreto" at bounding box center [404, 403] width 165 height 14
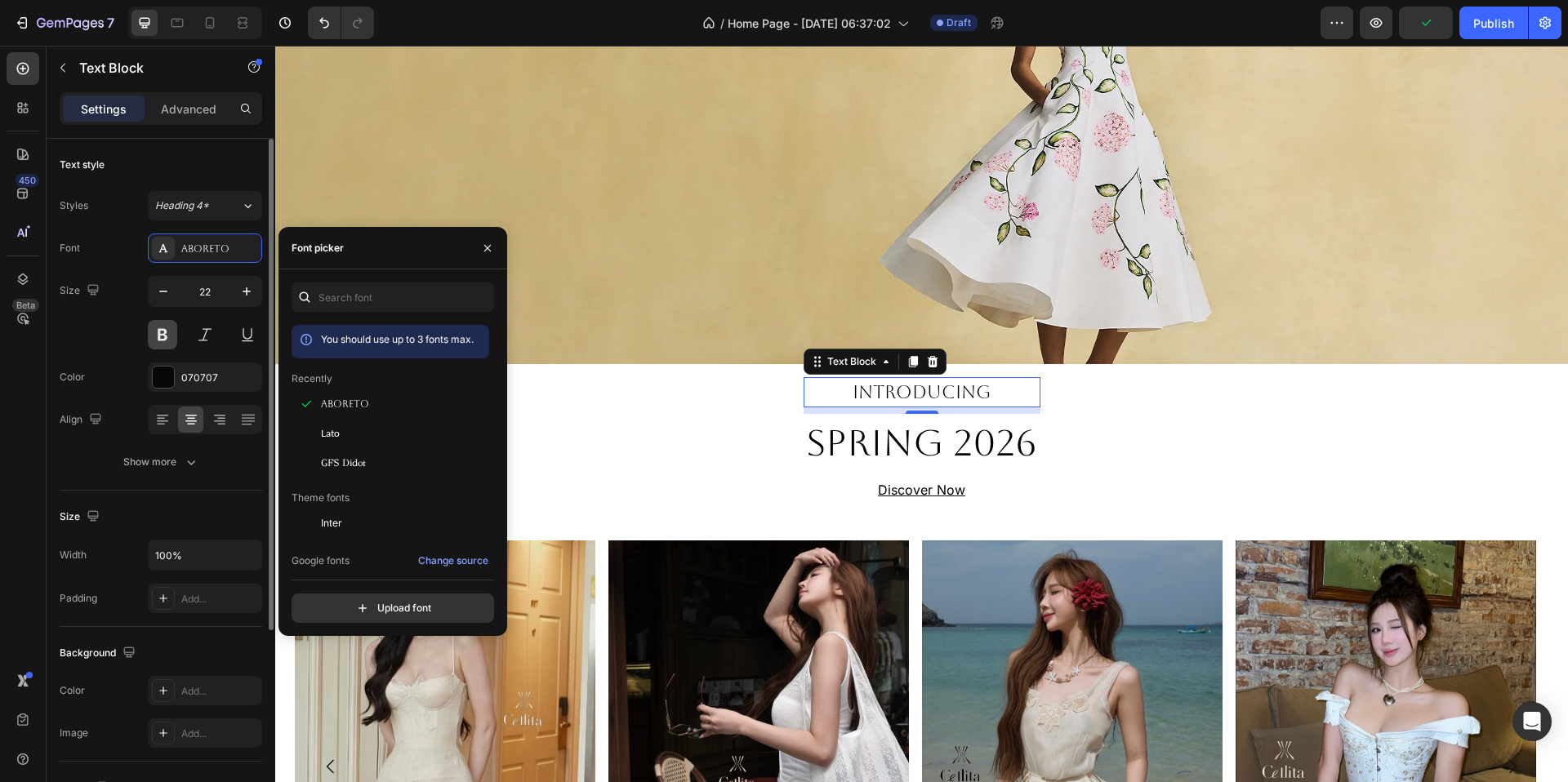
click at [165, 323] on button at bounding box center [162, 334] width 30 height 30
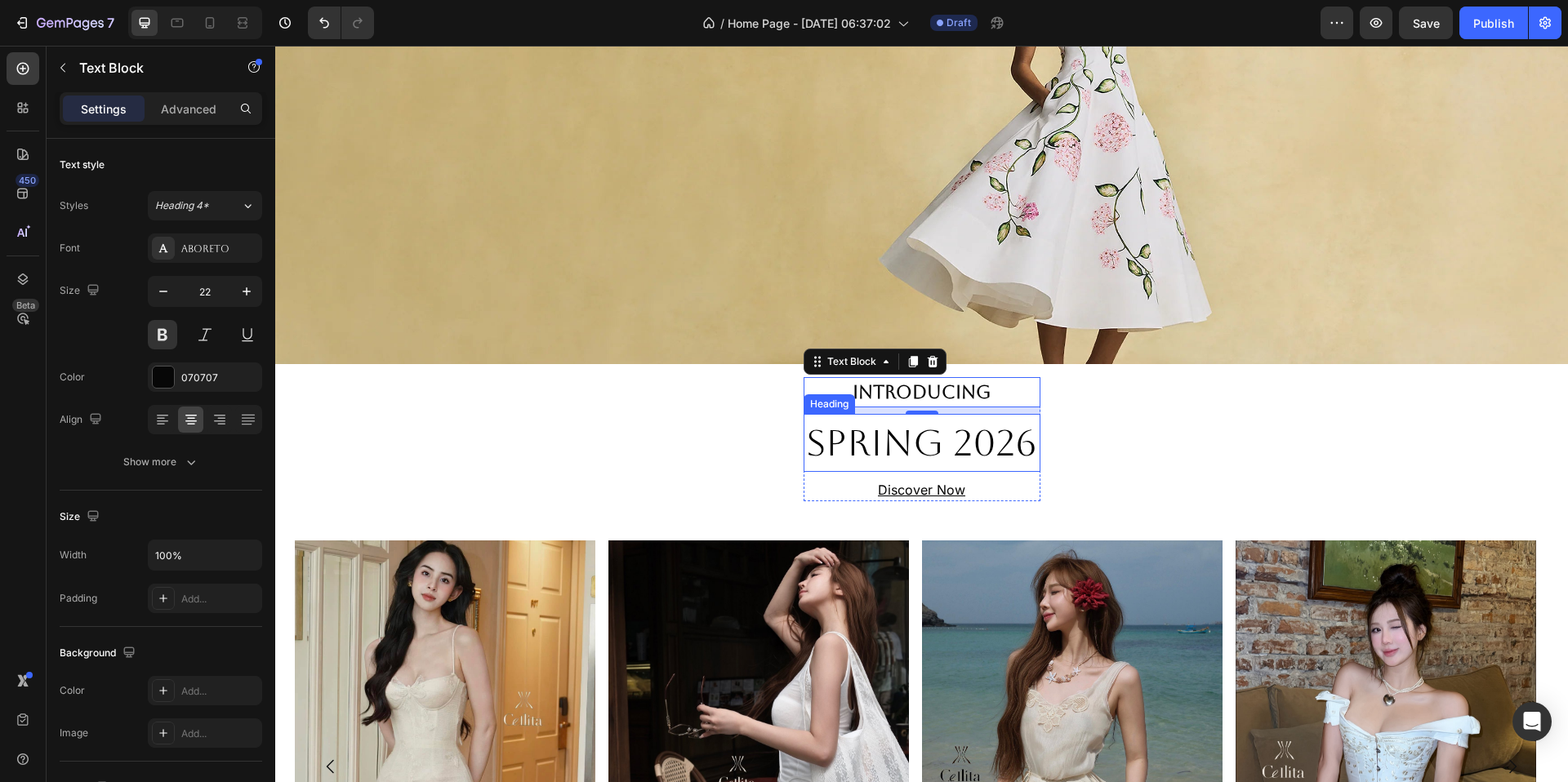
click at [946, 442] on h2 "SPRING 2026" at bounding box center [922, 443] width 237 height 59
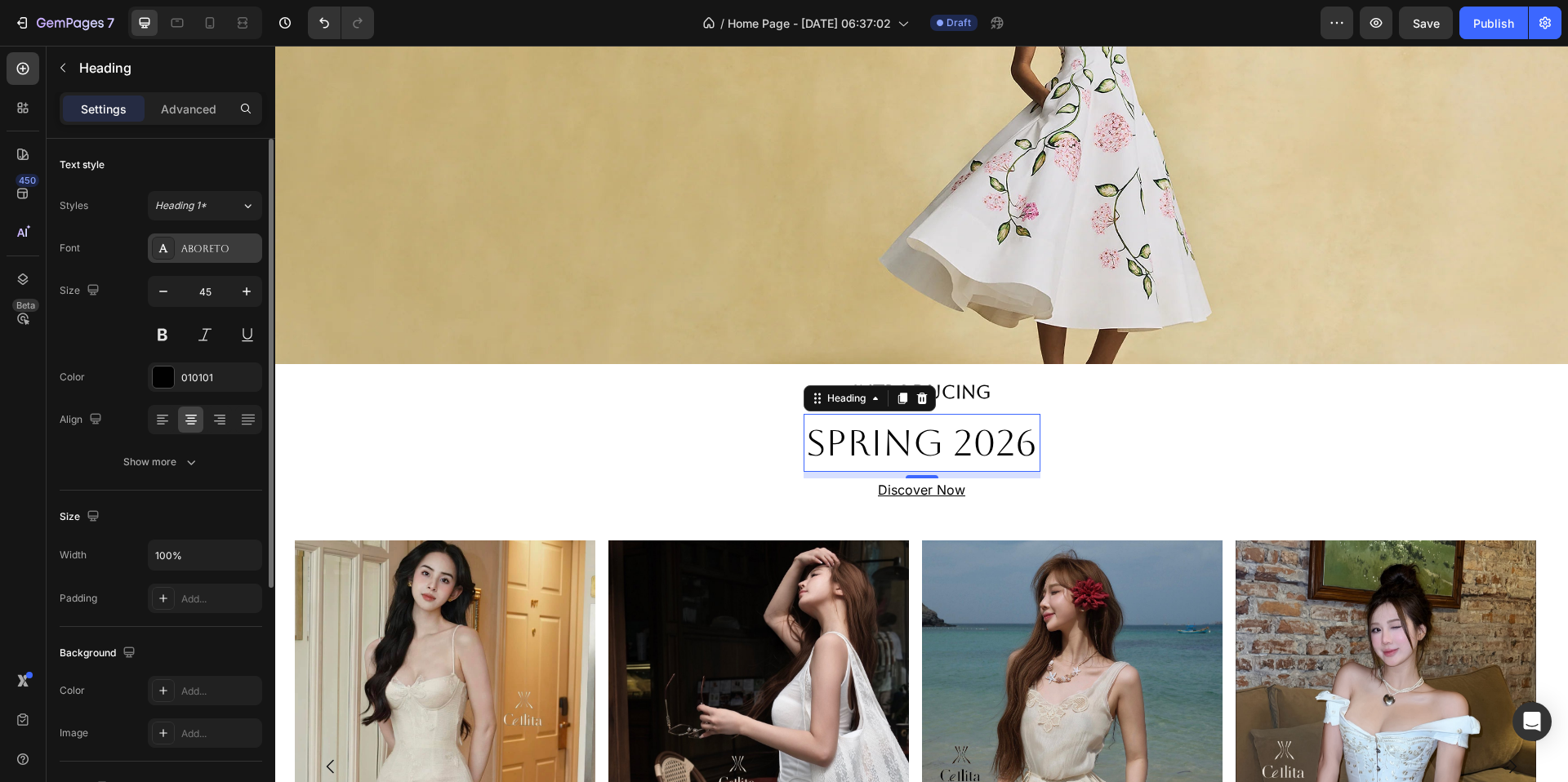
click at [200, 237] on div "Aboreto" at bounding box center [205, 248] width 114 height 30
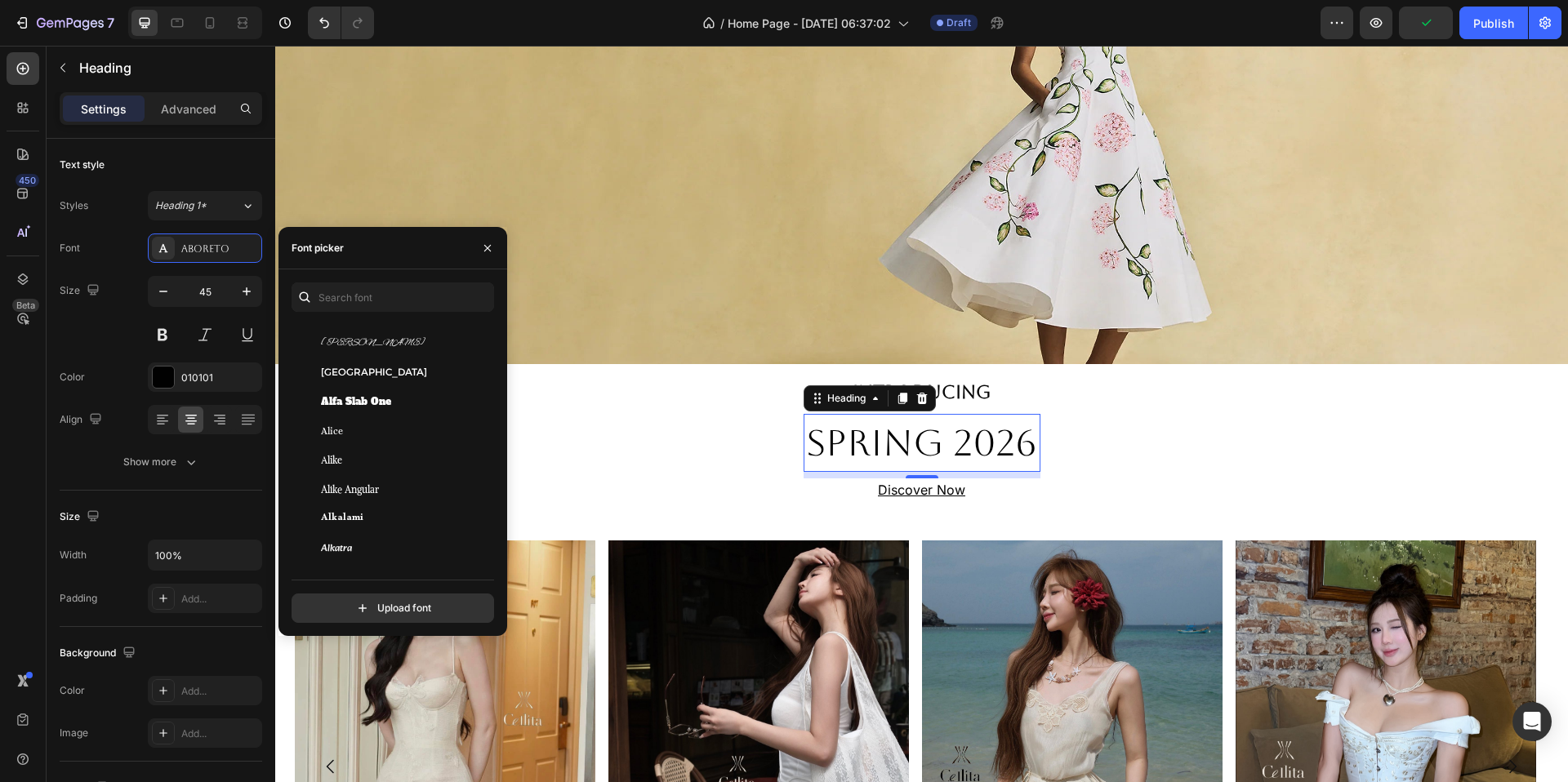
scroll to position [1297, 0]
click at [388, 428] on div "Alice" at bounding box center [404, 428] width 165 height 14
click at [369, 462] on div "Alike" at bounding box center [404, 457] width 165 height 14
click at [362, 485] on span "Alike Angular" at bounding box center [350, 487] width 58 height 14
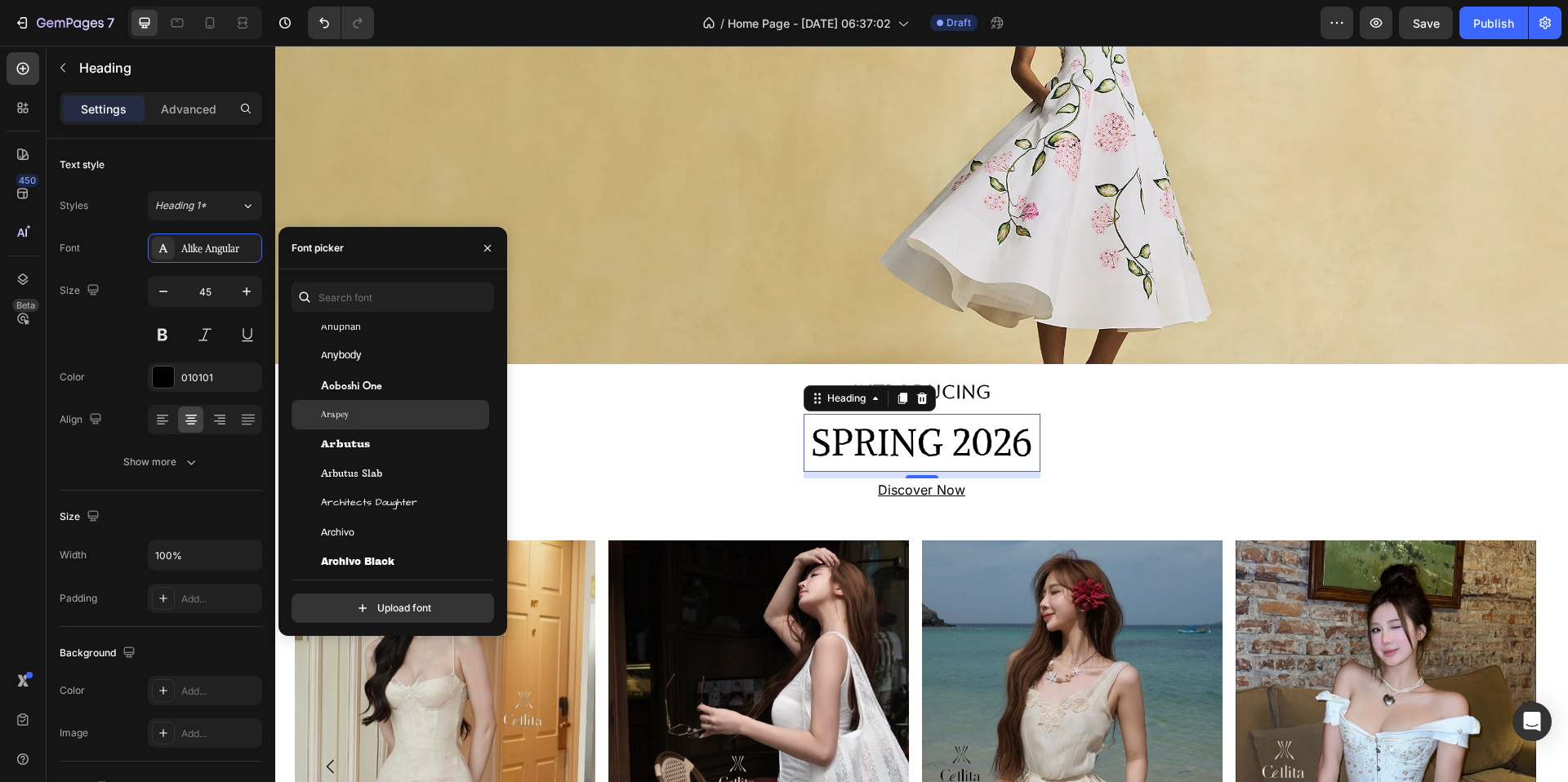
click at [394, 408] on div "Arapey" at bounding box center [404, 414] width 165 height 14
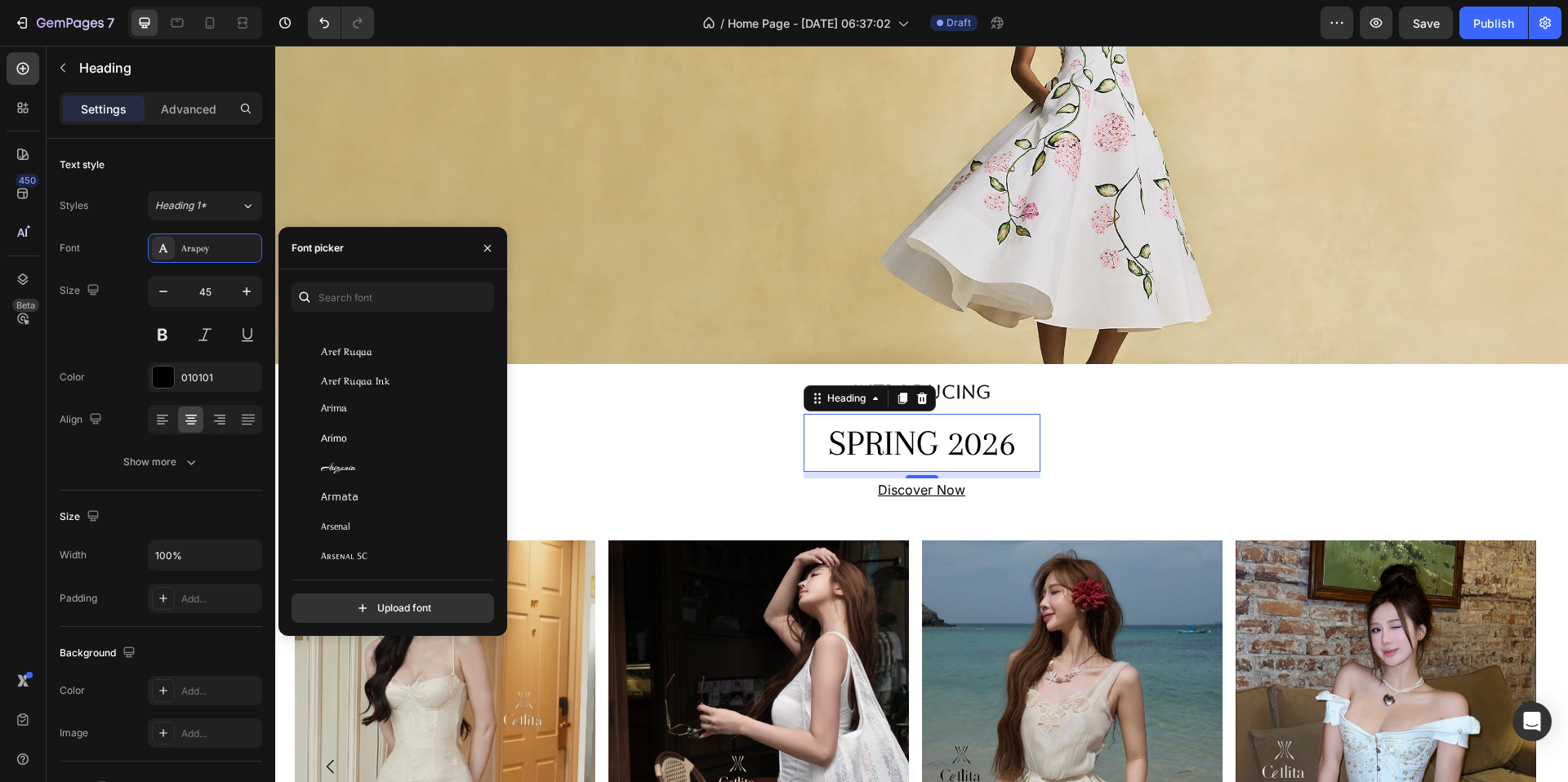
scroll to position [3266, 0]
click at [391, 410] on div "Arima" at bounding box center [390, 400] width 198 height 30
click at [376, 529] on div "Arsenal" at bounding box center [390, 518] width 198 height 30
click at [394, 453] on div "Bacasime Antique" at bounding box center [390, 467] width 198 height 30
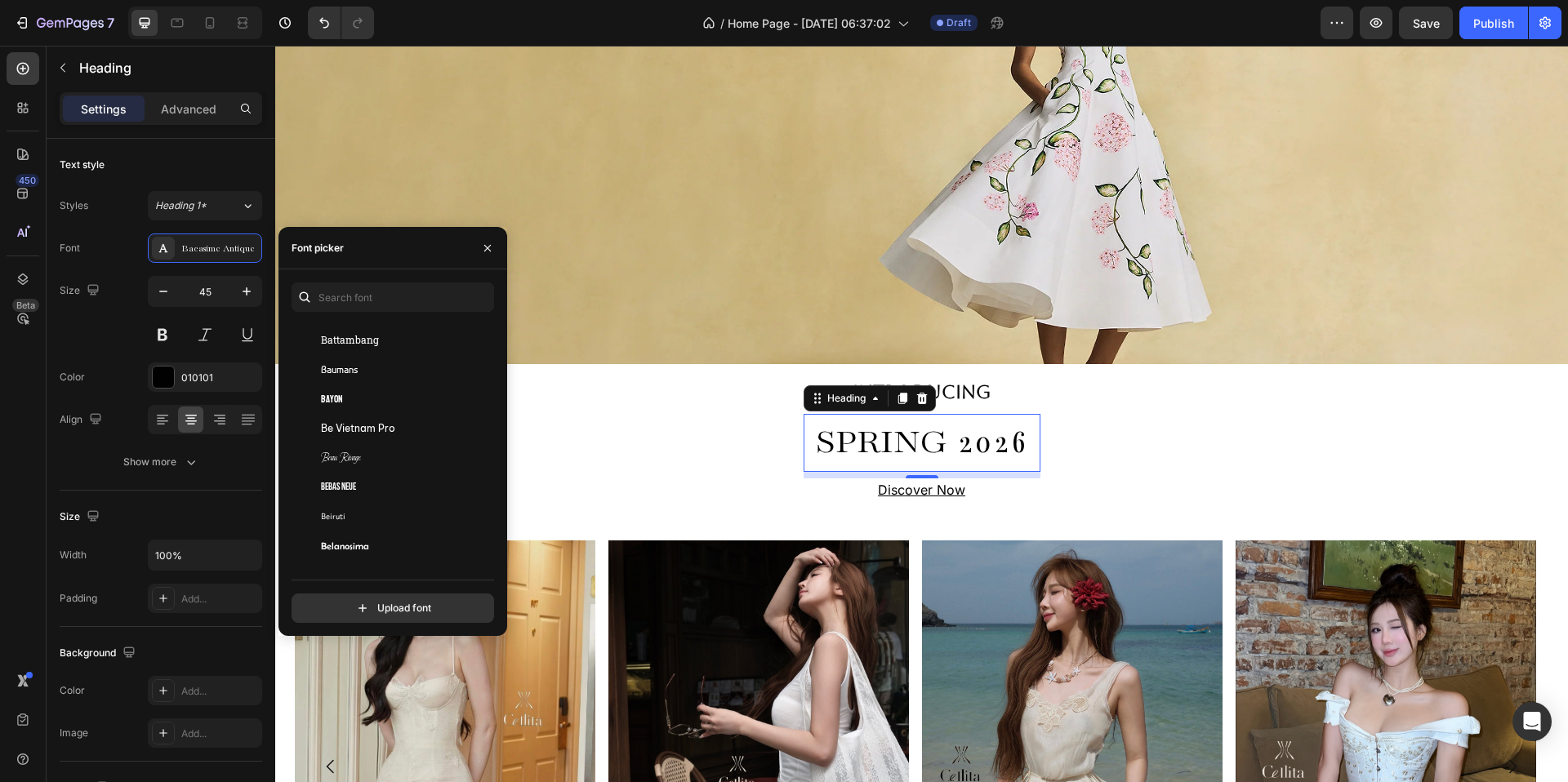
scroll to position [5678, 0]
click at [373, 521] on div "Bentham" at bounding box center [404, 516] width 165 height 14
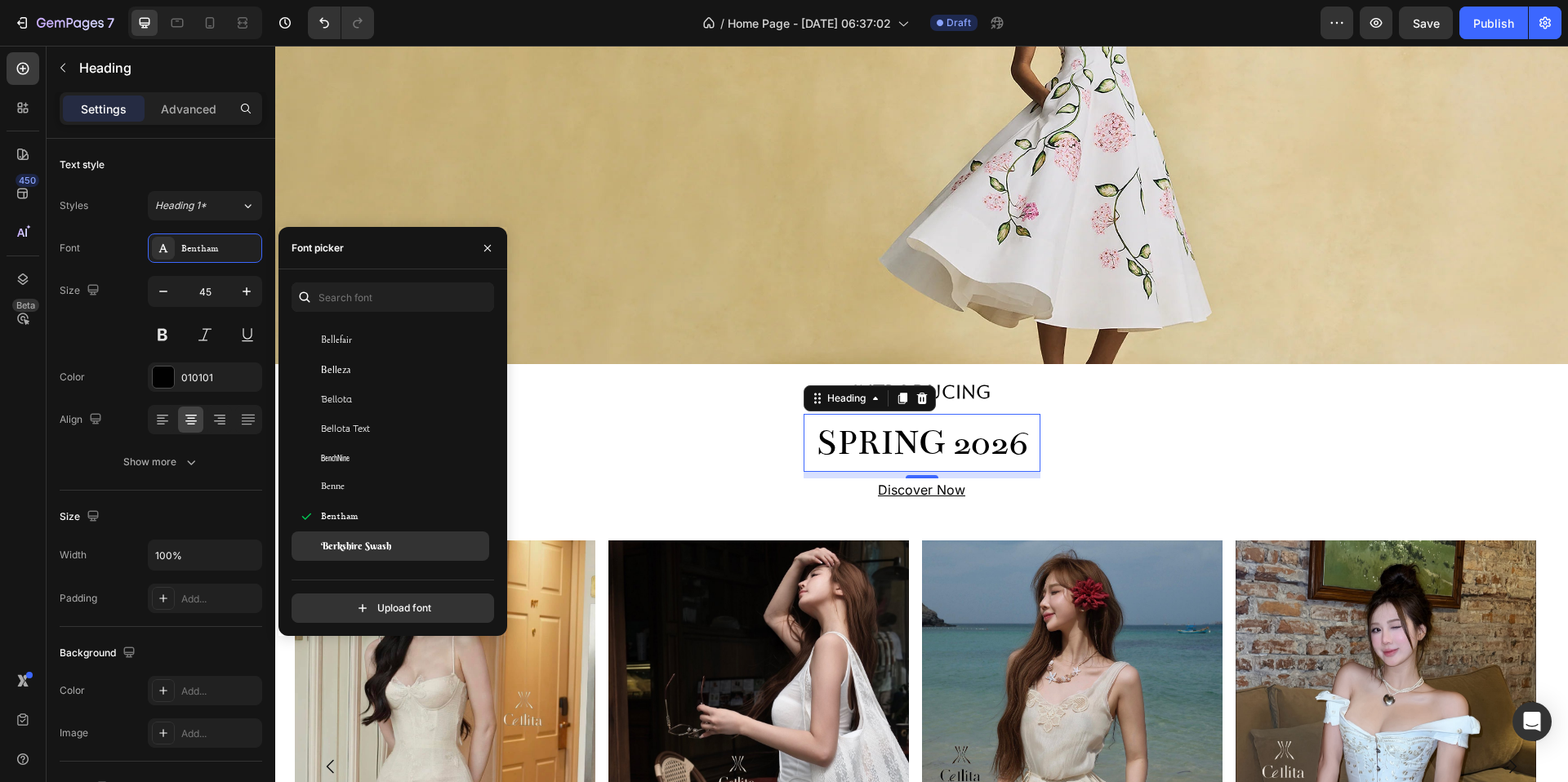
click at [360, 553] on span "Berkshire Swash" at bounding box center [355, 546] width 70 height 14
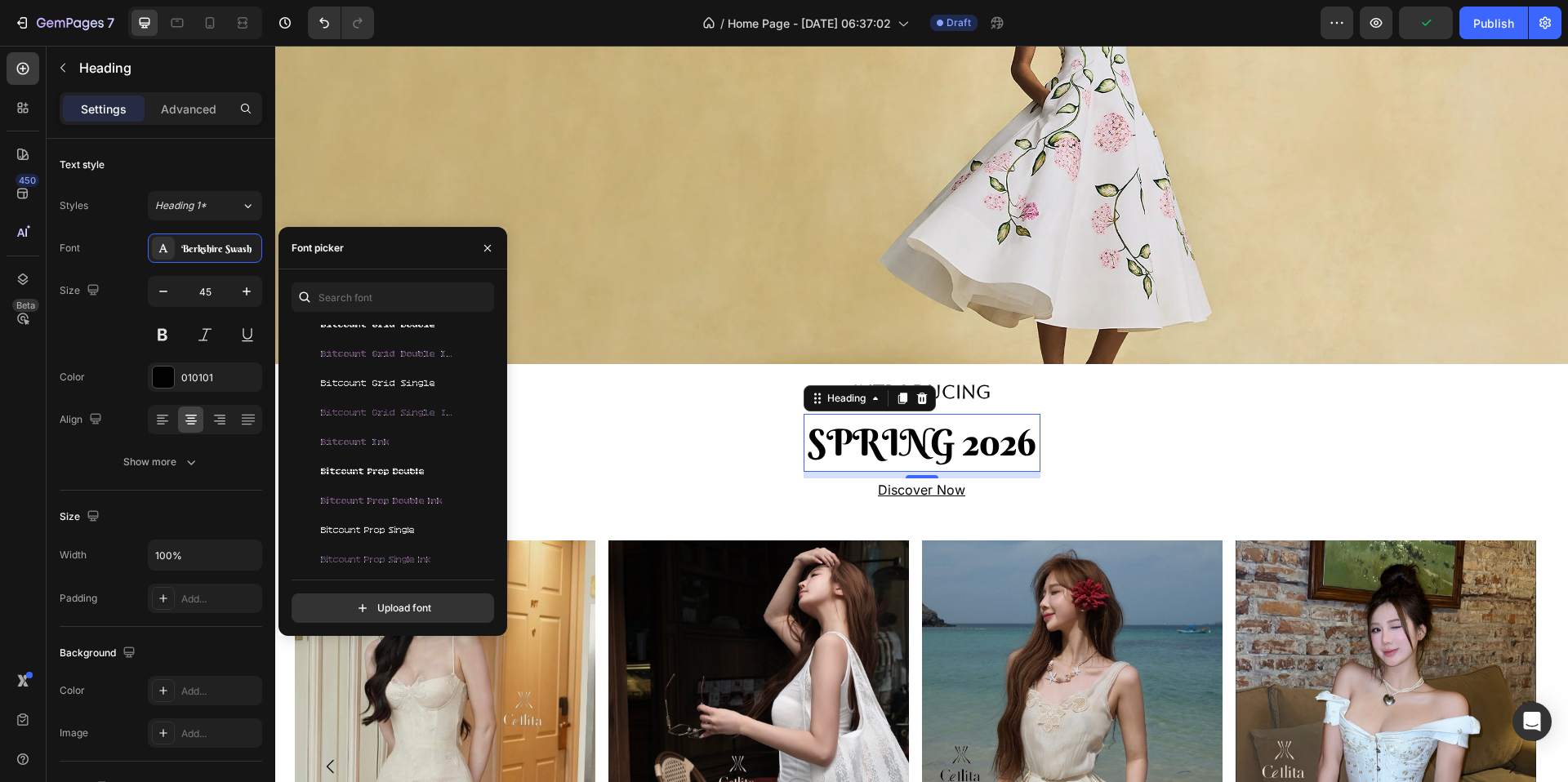
scroll to position [6454, 0]
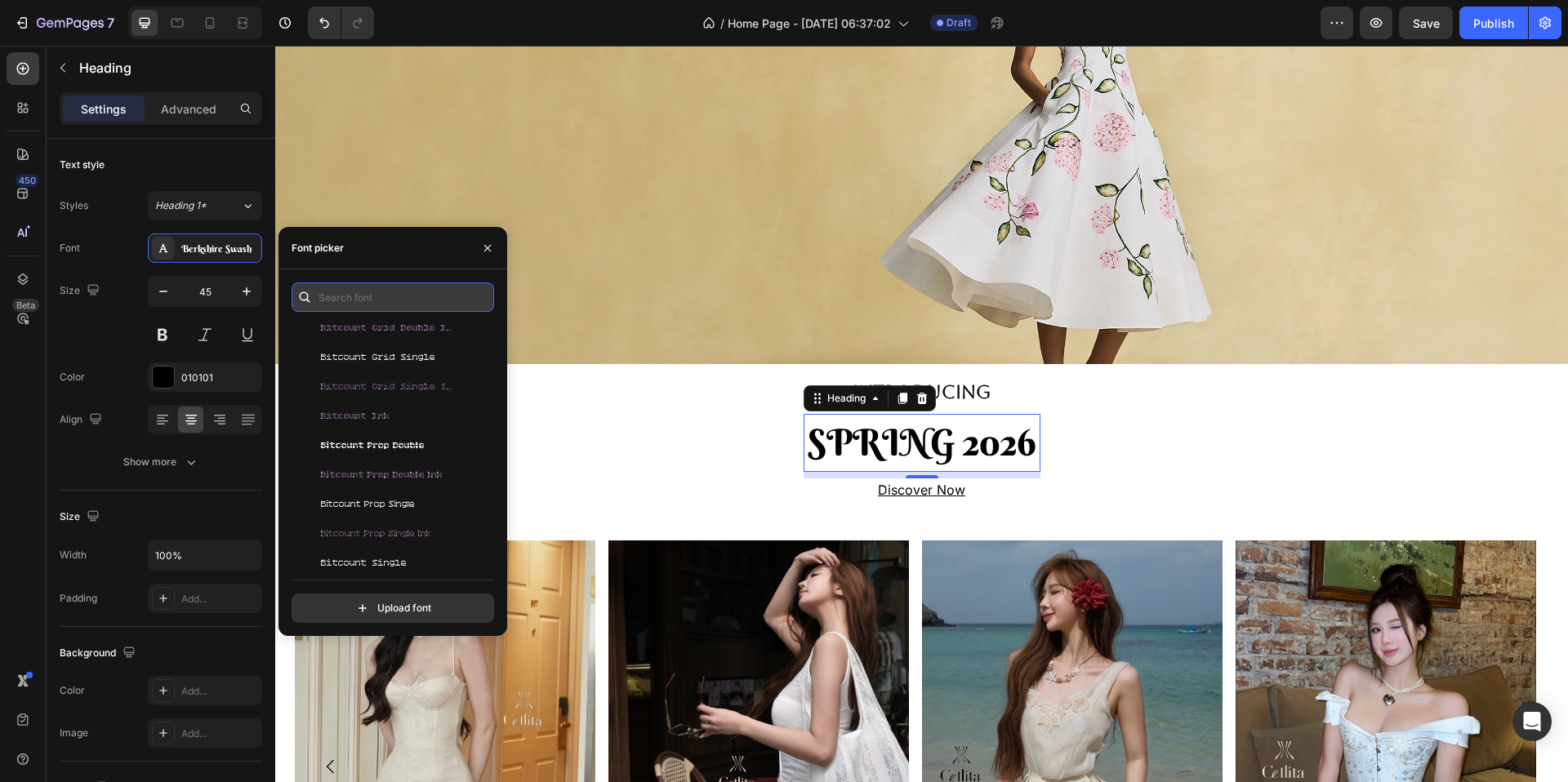
click at [355, 305] on input "text" at bounding box center [392, 297] width 203 height 30
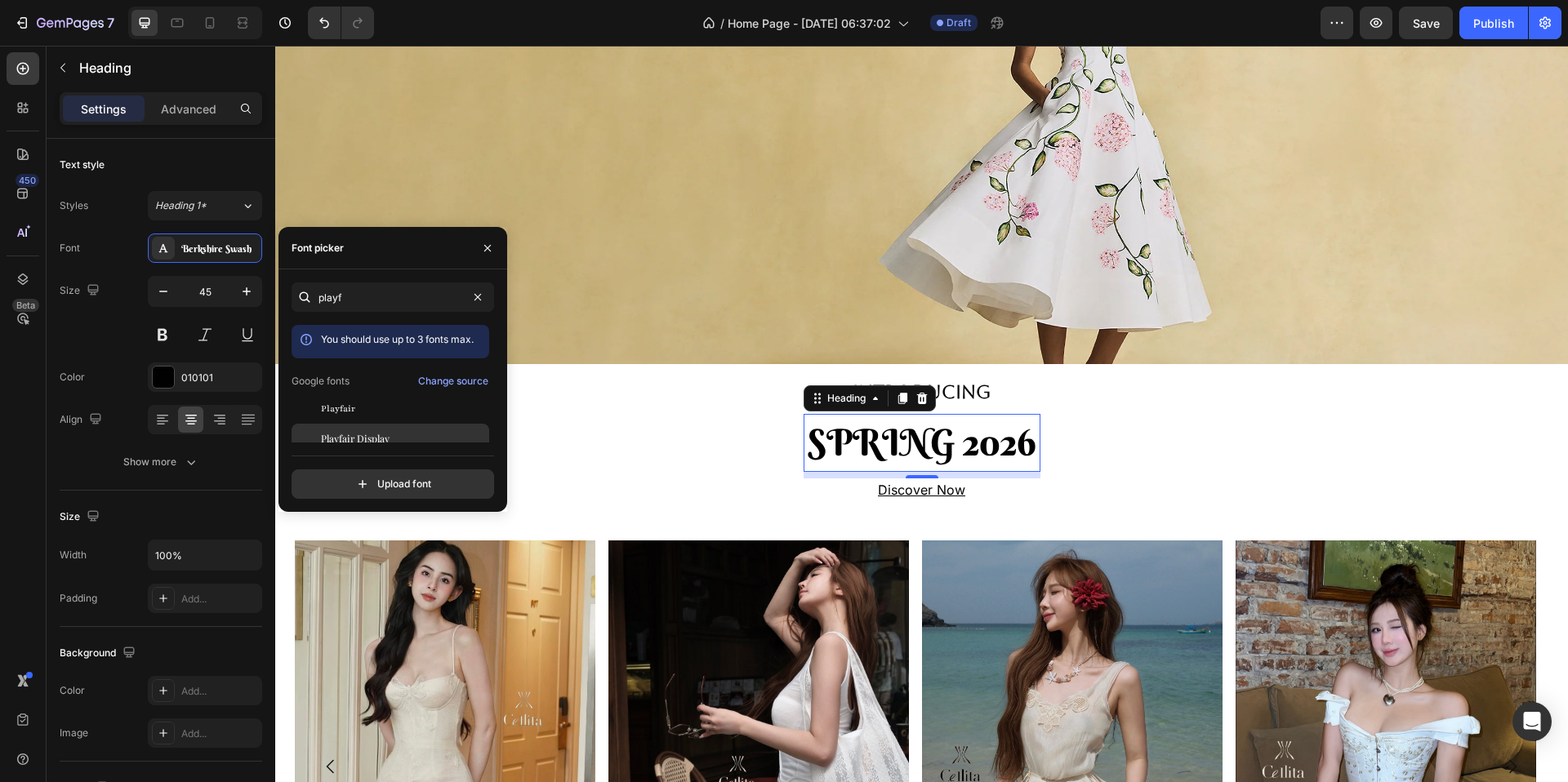
click at [362, 435] on span "Playfair Display" at bounding box center [355, 438] width 68 height 14
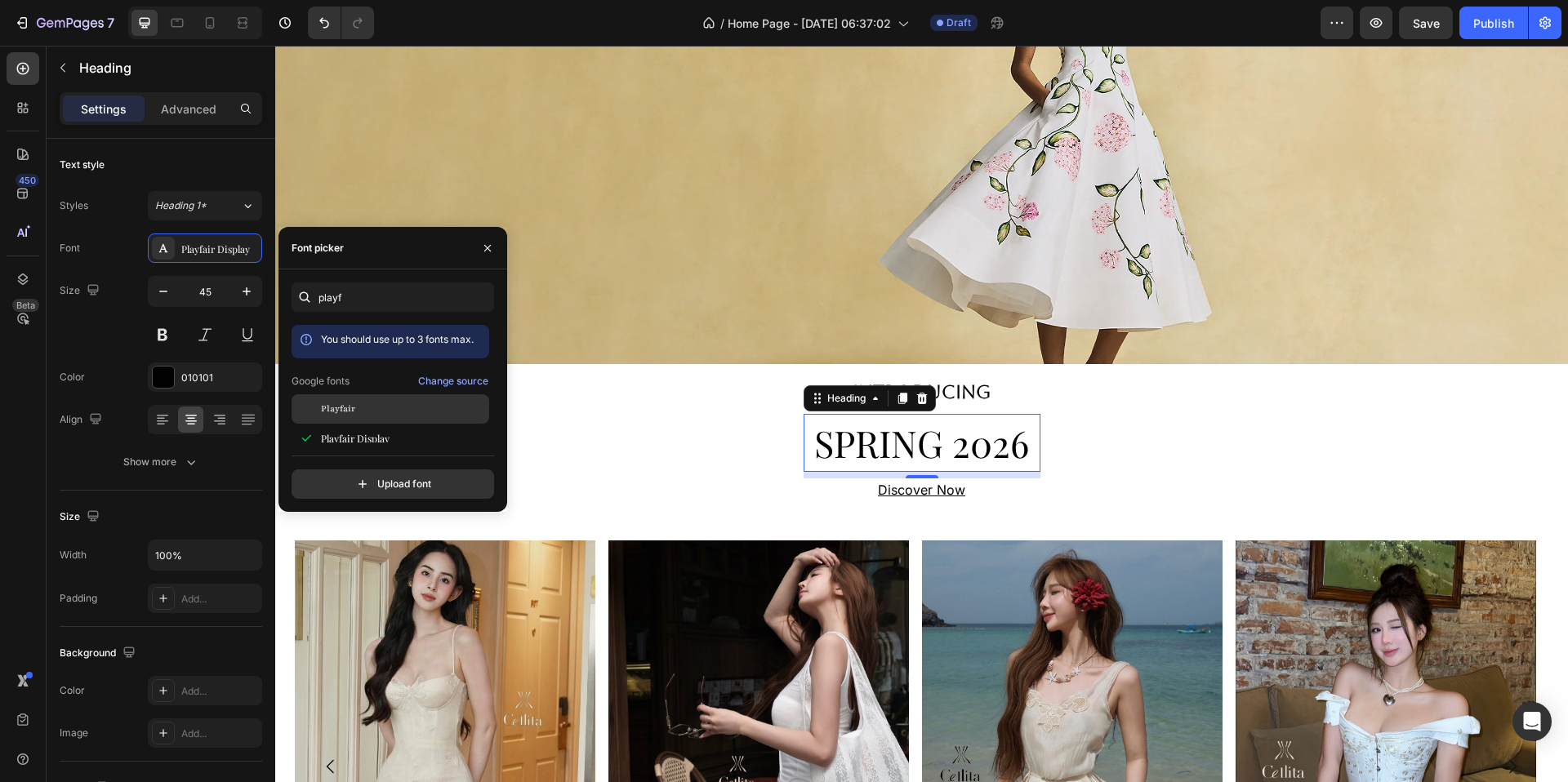
click at [401, 403] on div "Playfair" at bounding box center [404, 408] width 165 height 14
click at [383, 447] on div "playf You should use up to 3 fonts max. Google fonts Change source Playfair Pla…" at bounding box center [392, 390] width 203 height 216
click at [383, 433] on span "Playfair Display" at bounding box center [355, 438] width 68 height 14
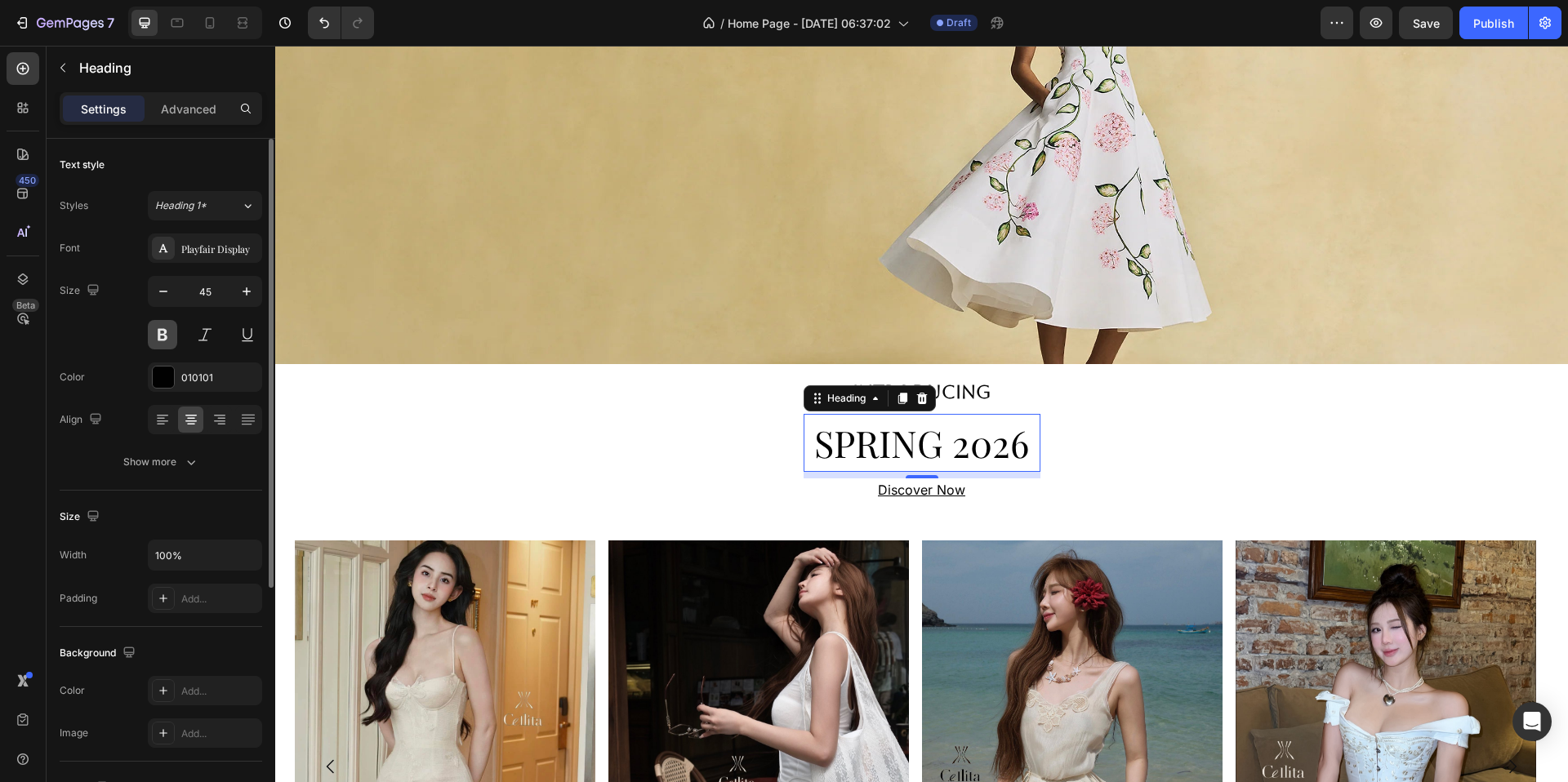
click at [163, 336] on button at bounding box center [162, 334] width 30 height 30
click at [165, 336] on button at bounding box center [162, 334] width 30 height 30
click at [208, 248] on div "Playfair Display" at bounding box center [220, 249] width 77 height 14
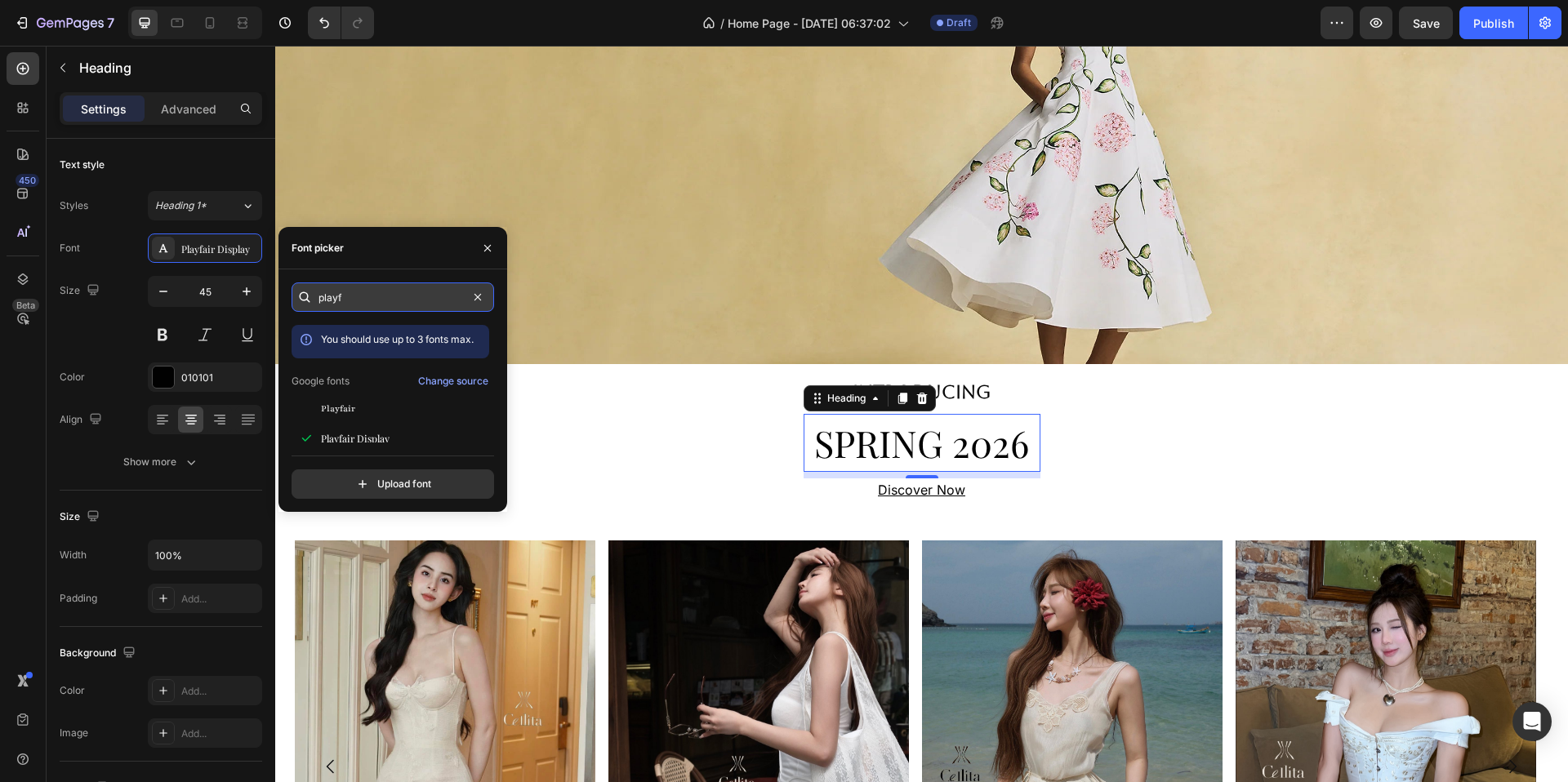
click at [399, 294] on input "playf" at bounding box center [392, 297] width 203 height 30
type input "bodo"
click at [371, 409] on span "Bodoni Moda" at bounding box center [351, 408] width 60 height 14
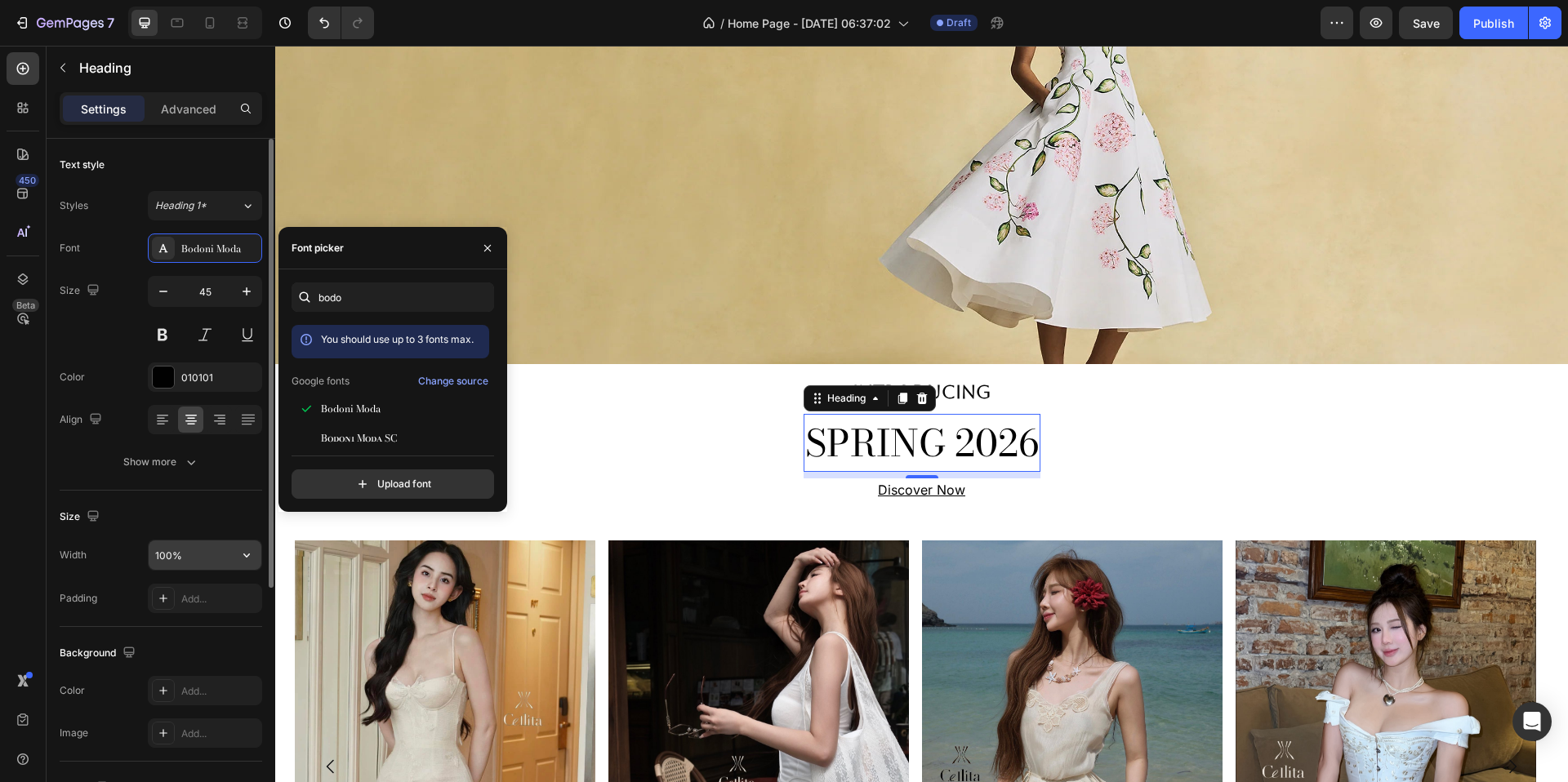
click at [192, 555] on input "100%" at bounding box center [205, 555] width 112 height 30
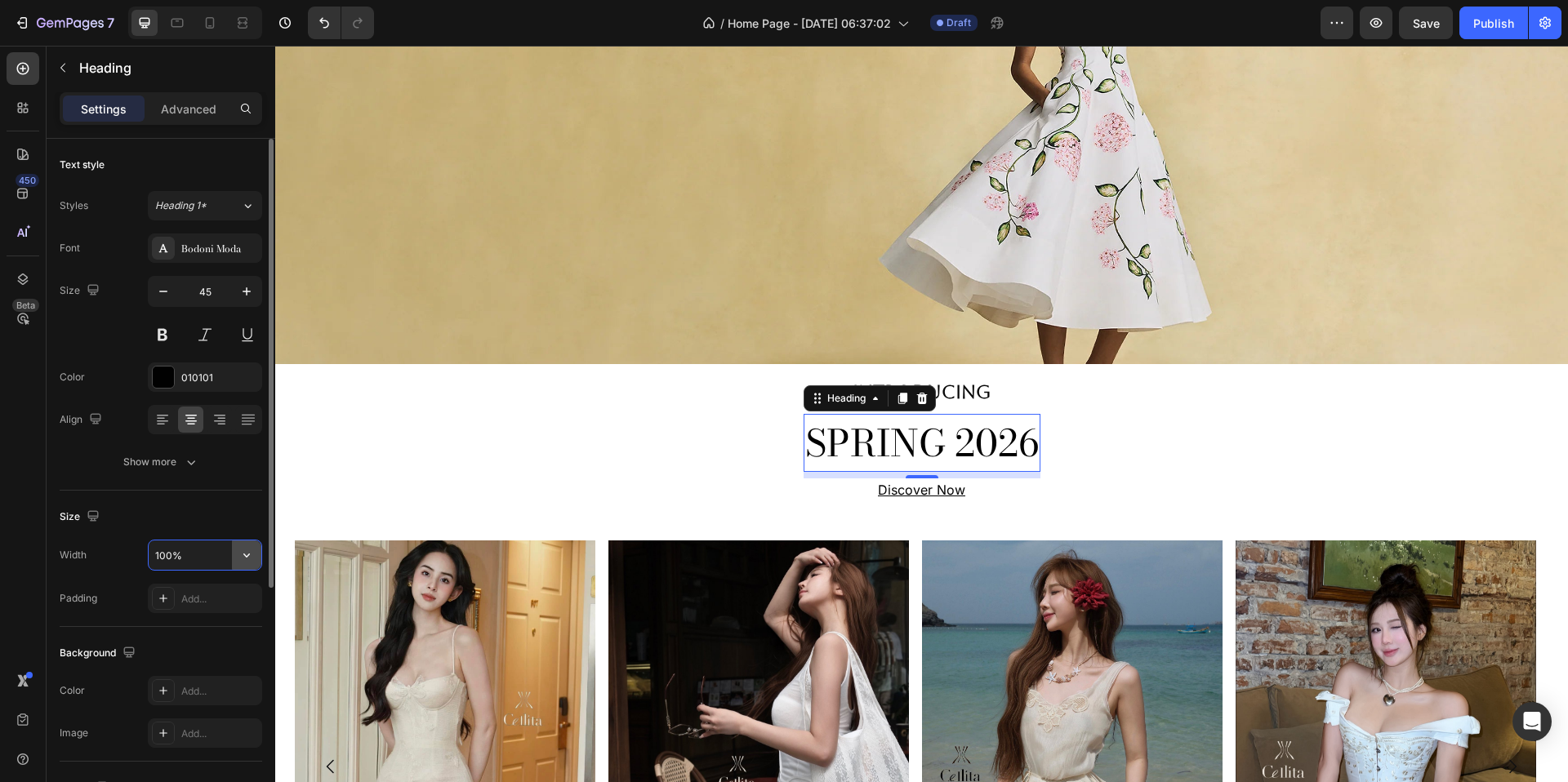
click at [247, 558] on icon "button" at bounding box center [246, 555] width 16 height 16
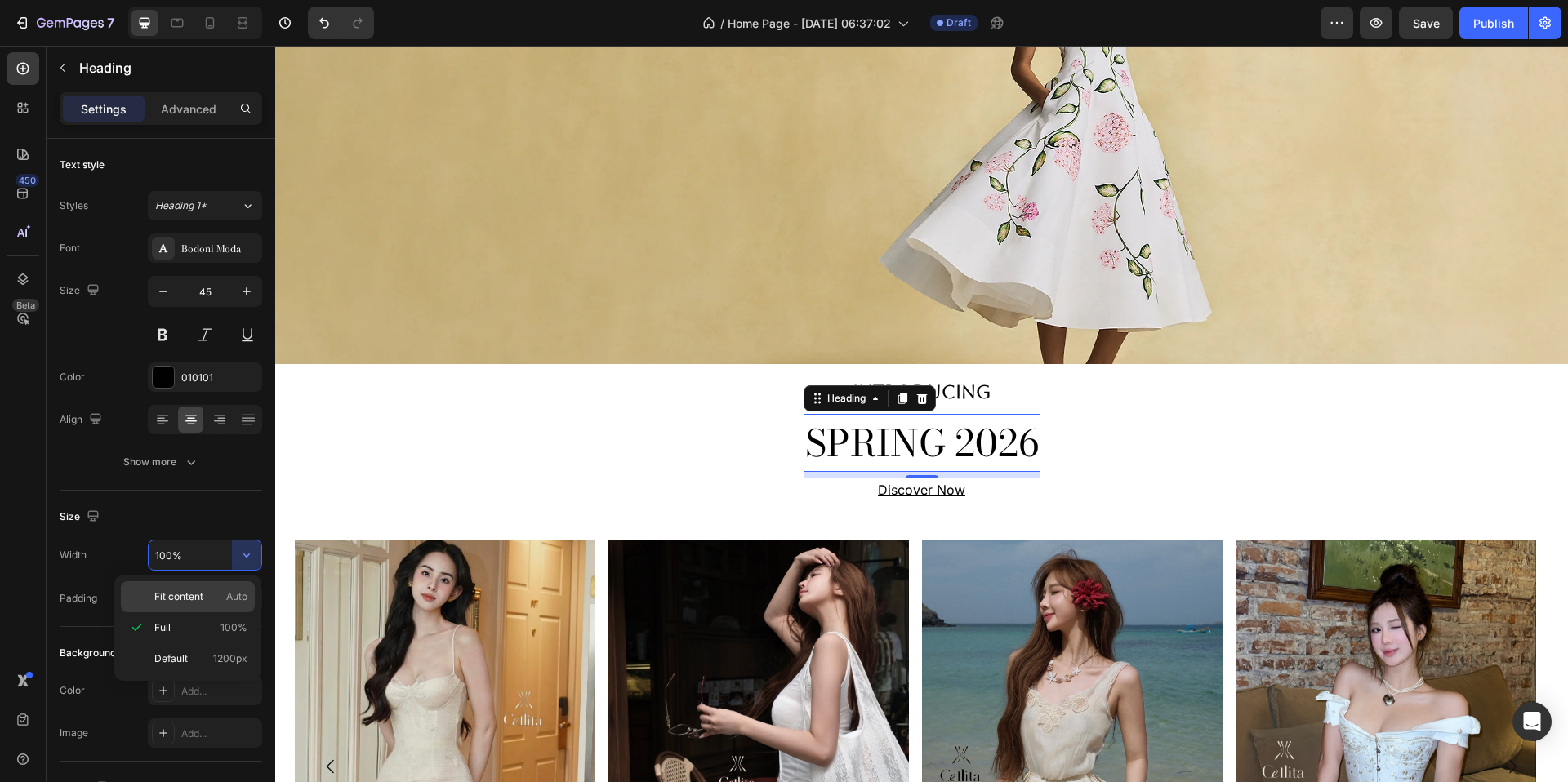
click at [197, 591] on span "Fit content" at bounding box center [179, 597] width 49 height 14
type input "Auto"
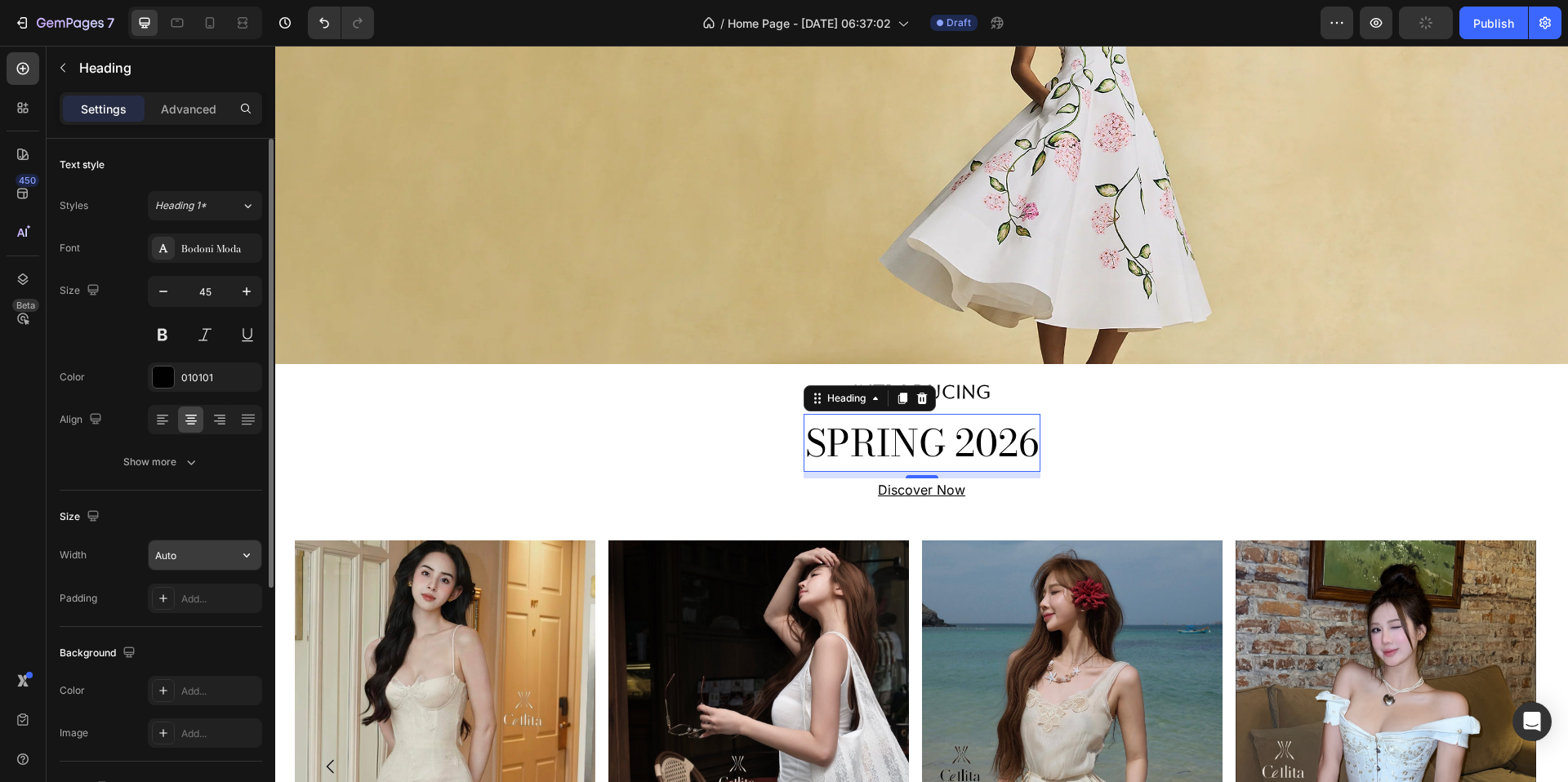
click at [208, 548] on input "Auto" at bounding box center [205, 555] width 112 height 30
click at [813, 472] on h2 "SPRING 2026" at bounding box center [922, 443] width 237 height 59
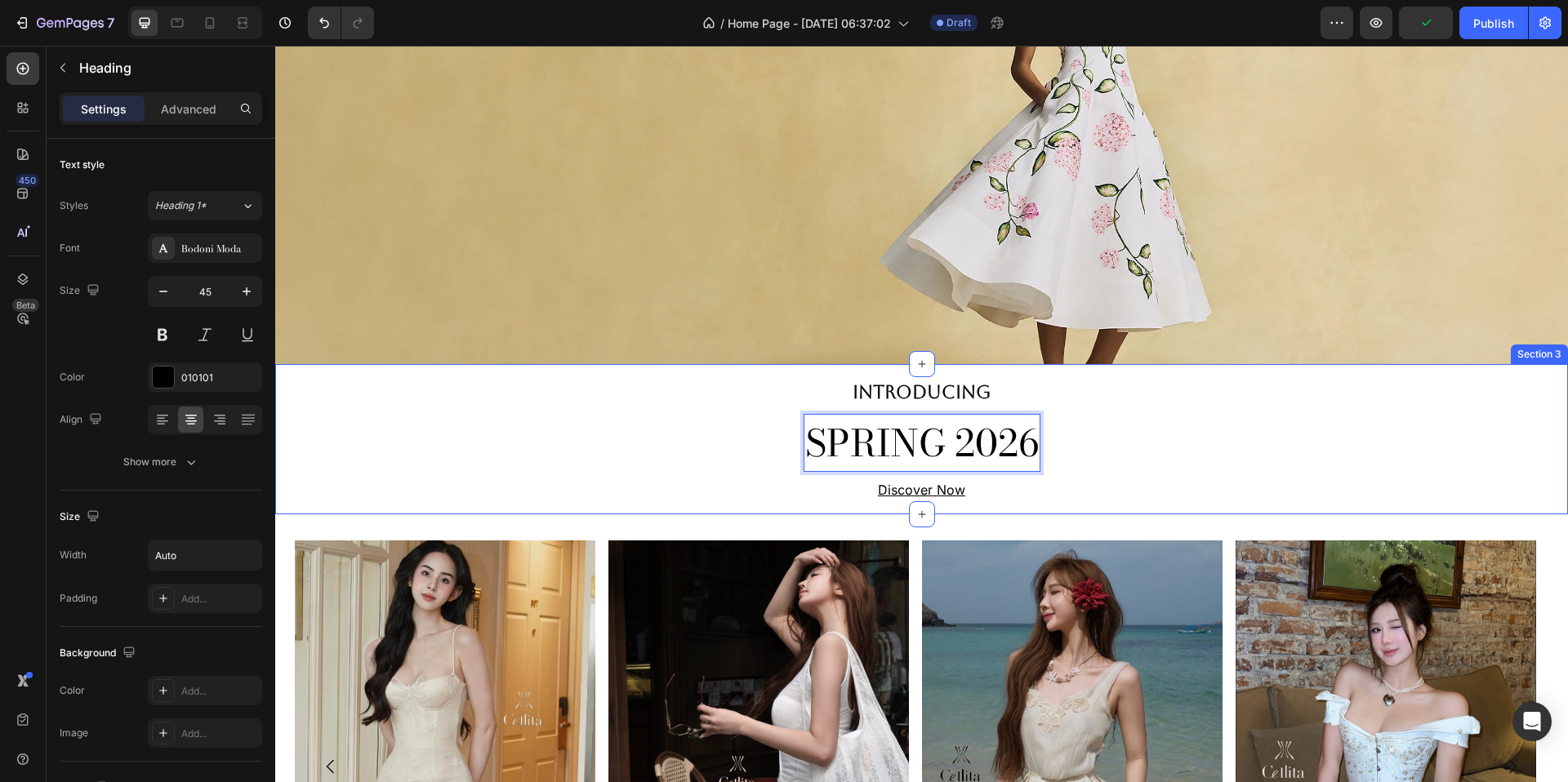
click at [631, 476] on div "INTRODUCING Text Block SPRING 2026 Heading 8 Discover Now Text Block Row" at bounding box center [921, 440] width 1293 height 125
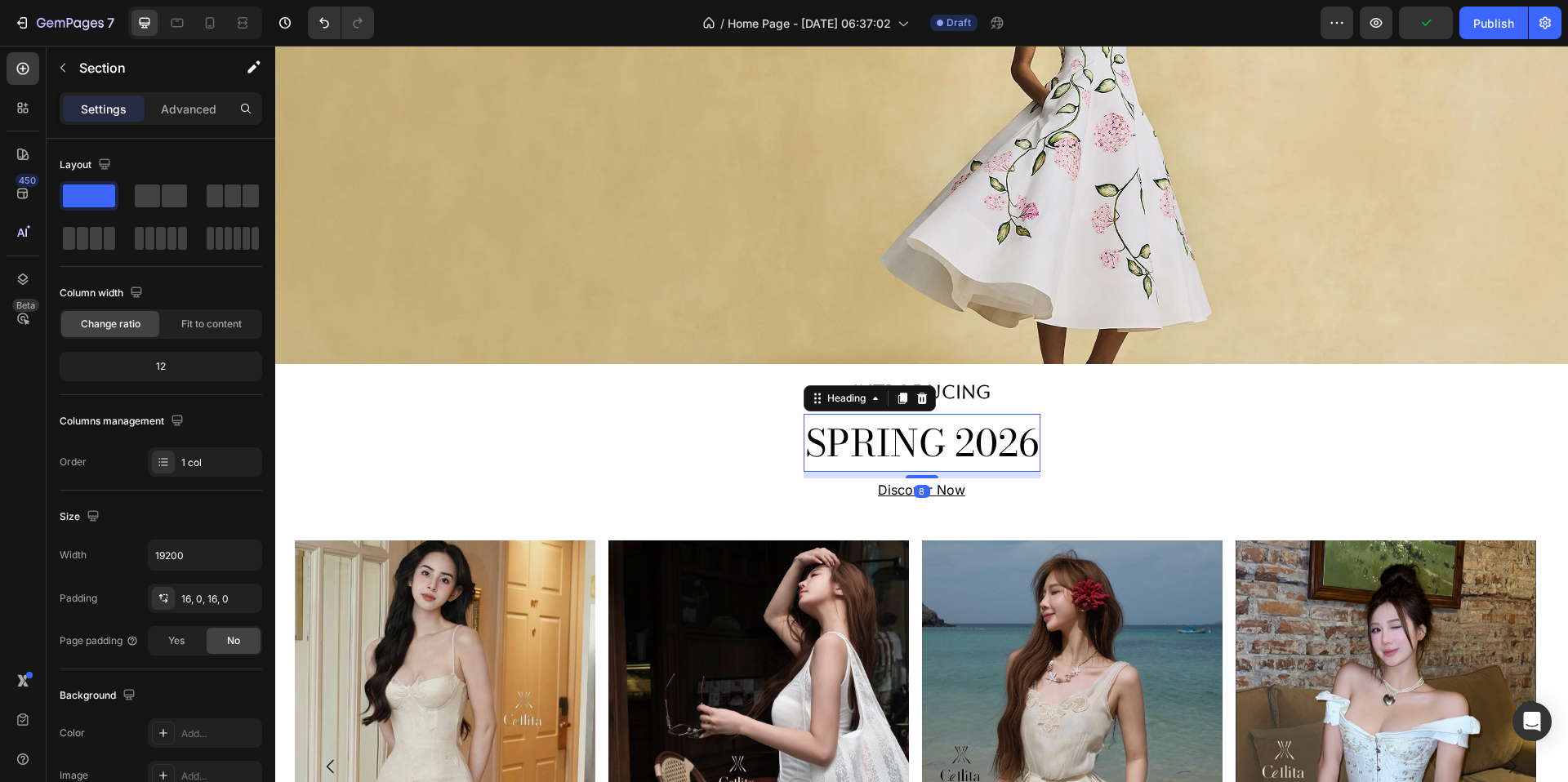
click at [818, 472] on p "SPRING 2026" at bounding box center [921, 444] width 233 height 56
click at [947, 466] on h2 "SPRING 2026" at bounding box center [922, 443] width 237 height 59
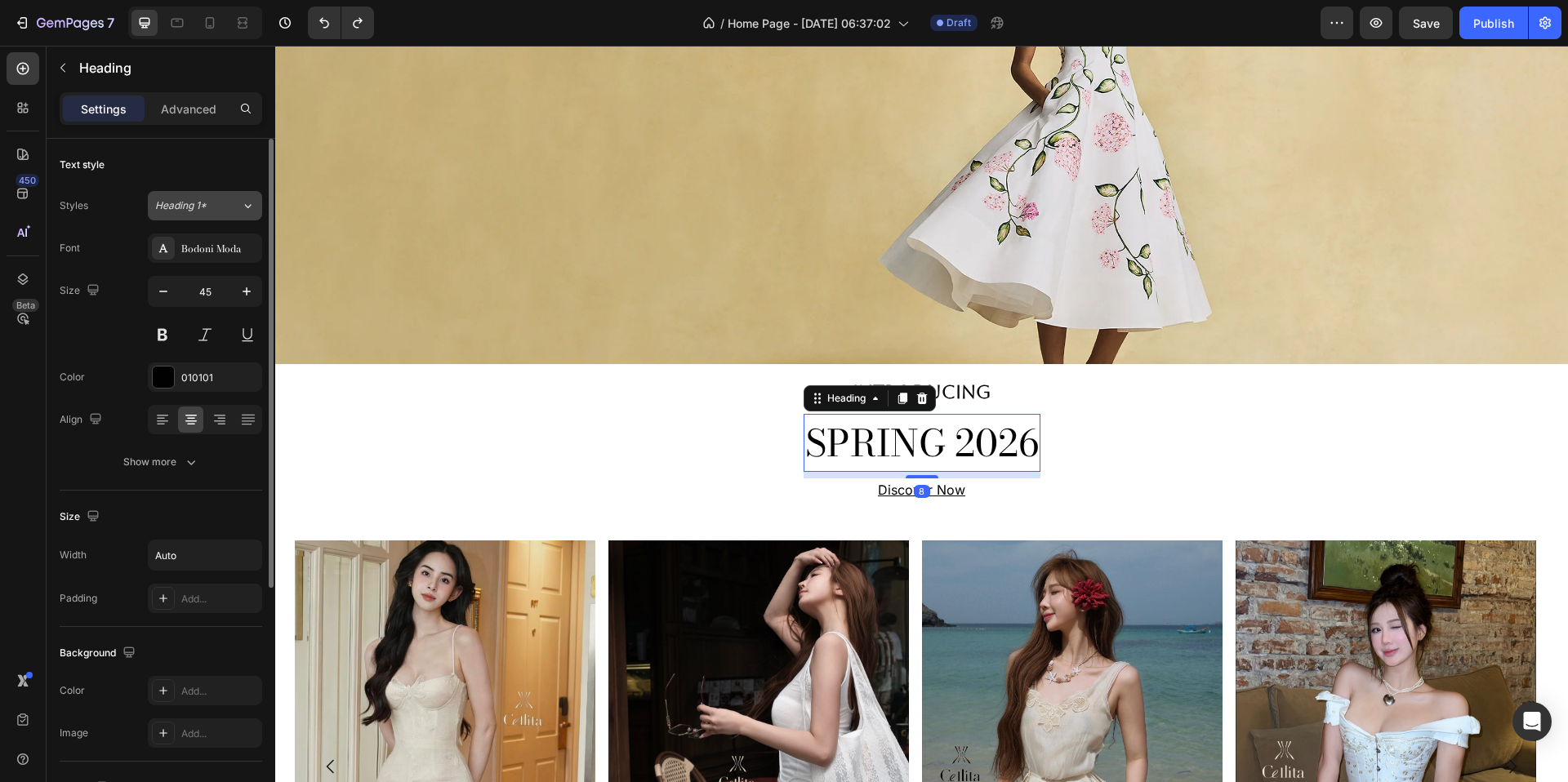
click at [229, 205] on div "Heading 1*" at bounding box center [198, 206] width 86 height 14
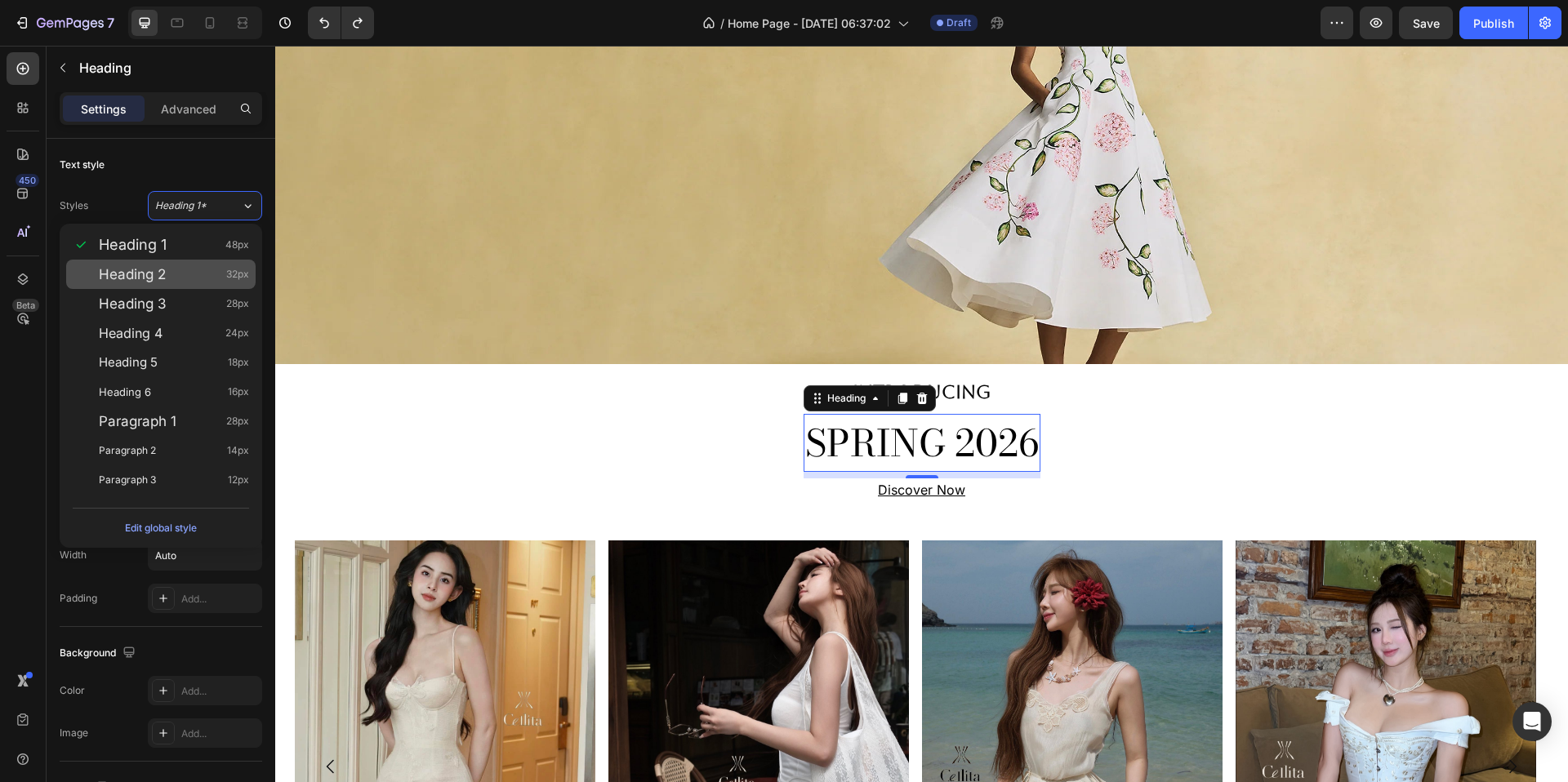
click at [196, 268] on div "Heading 2 32px" at bounding box center [174, 274] width 150 height 16
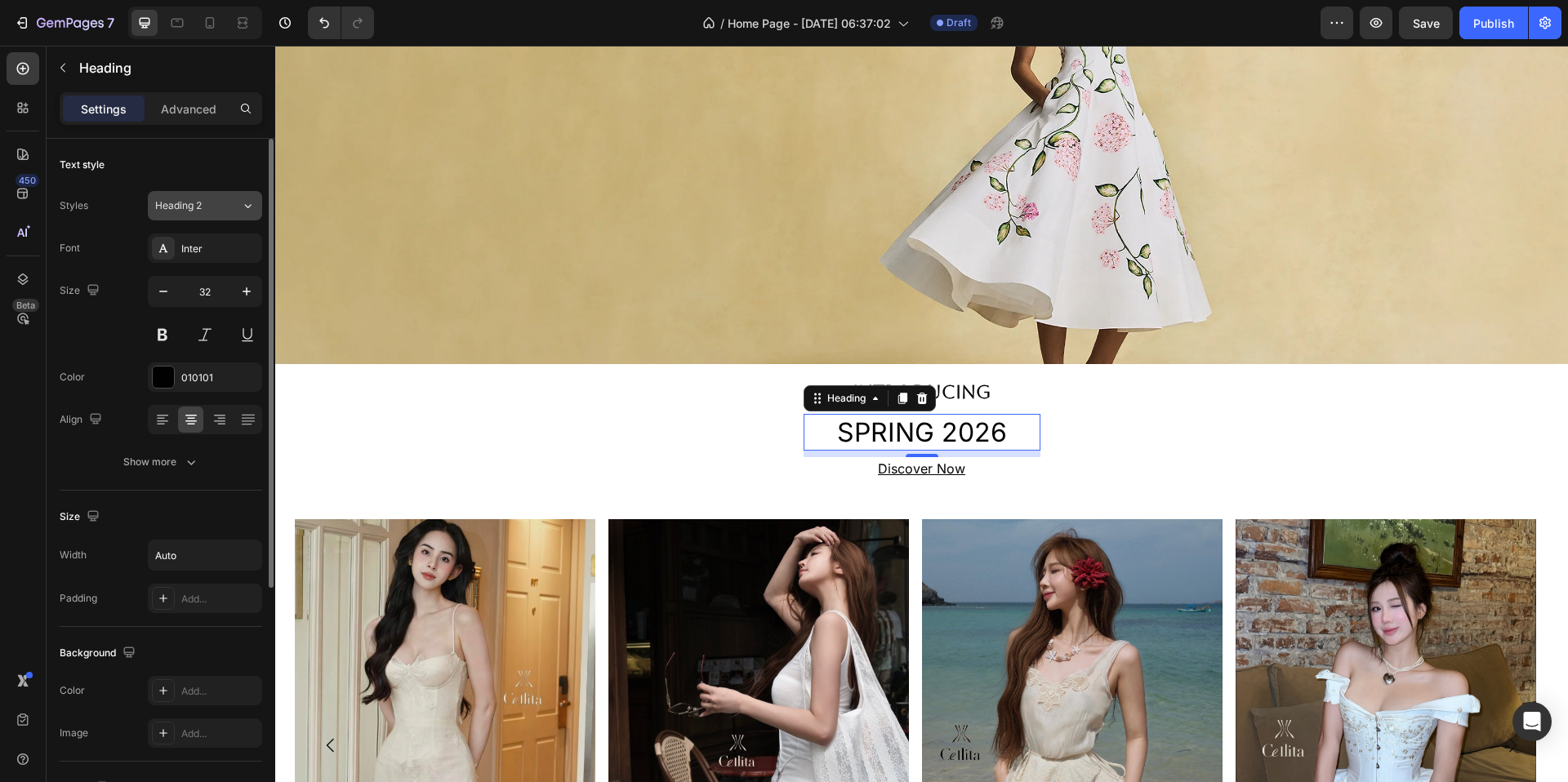
click at [217, 213] on button "Heading 2" at bounding box center [205, 206] width 114 height 30
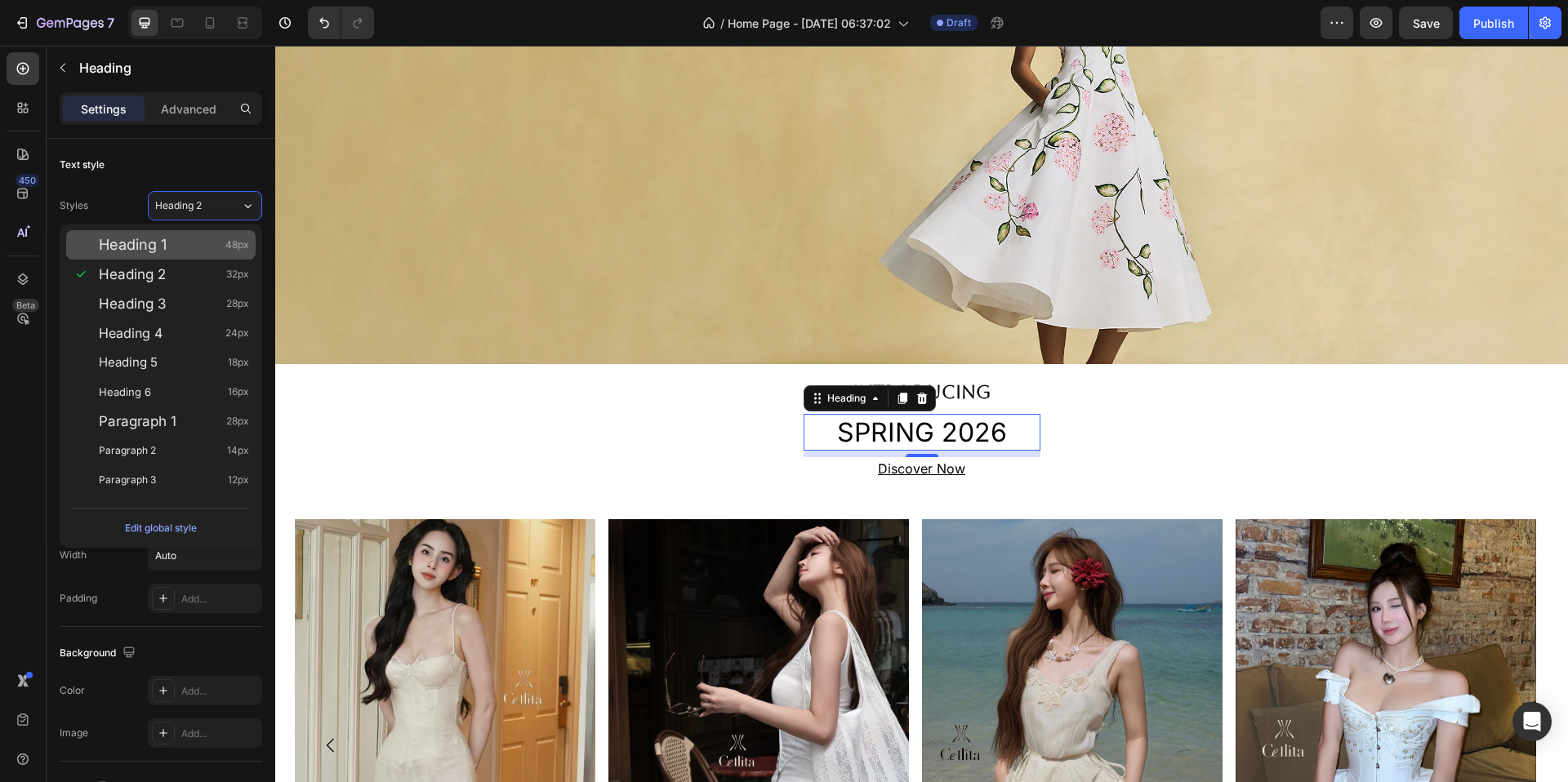
click at [200, 232] on div "Heading 1 48px" at bounding box center [160, 245] width 189 height 30
type input "48"
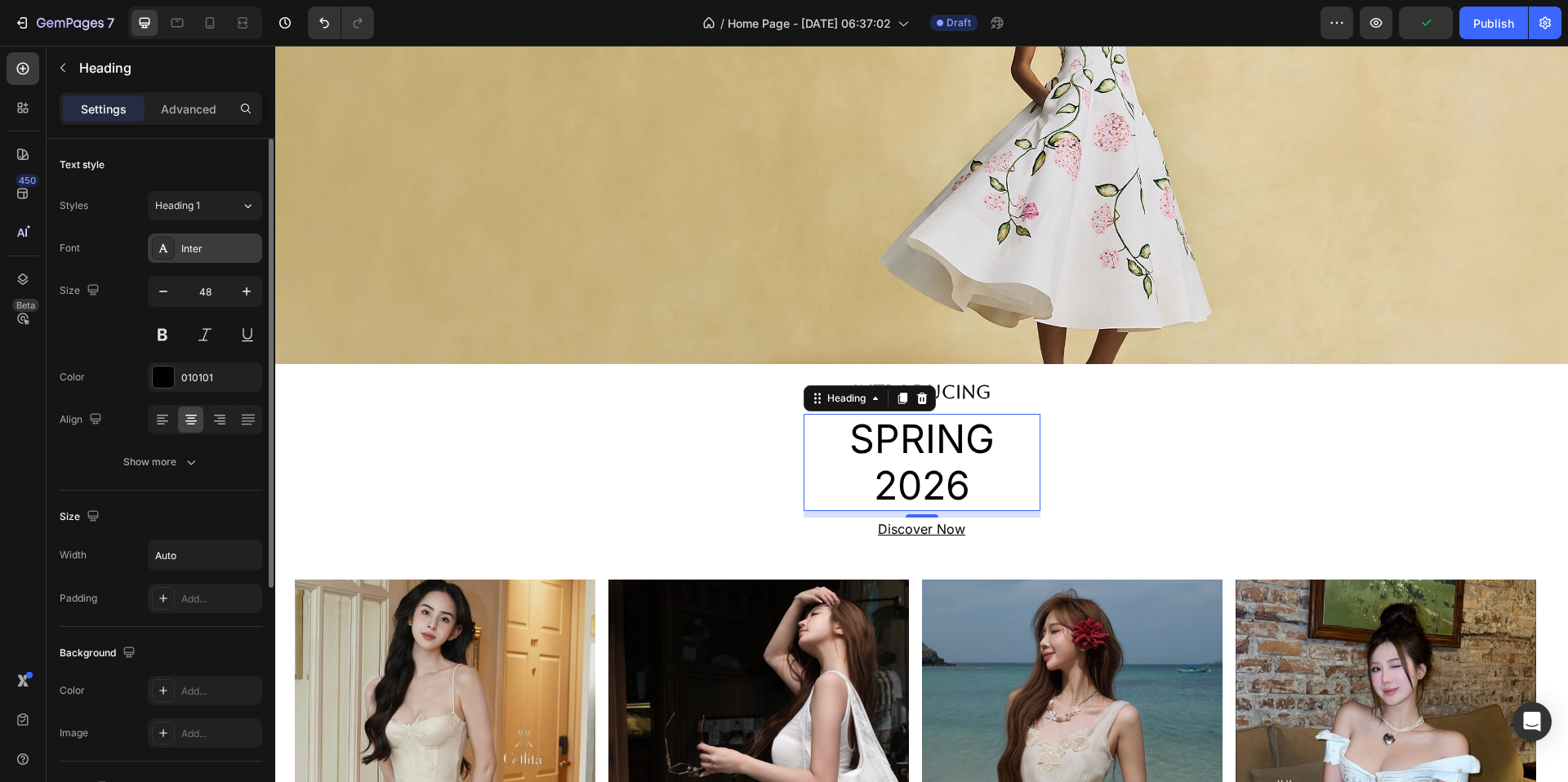
click at [198, 250] on div "Inter" at bounding box center [220, 249] width 77 height 14
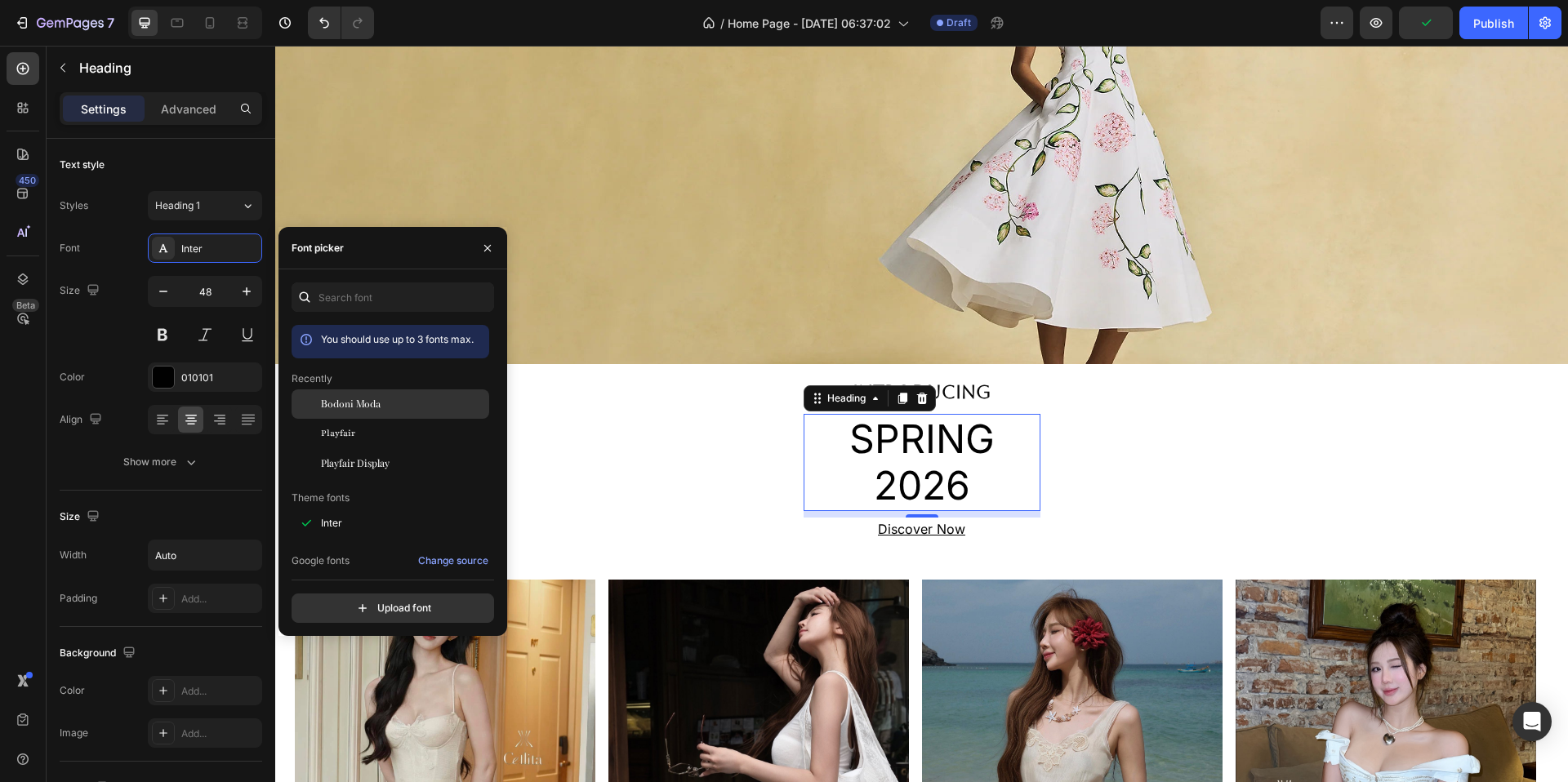
click at [372, 412] on div "Bodoni Moda" at bounding box center [390, 404] width 198 height 30
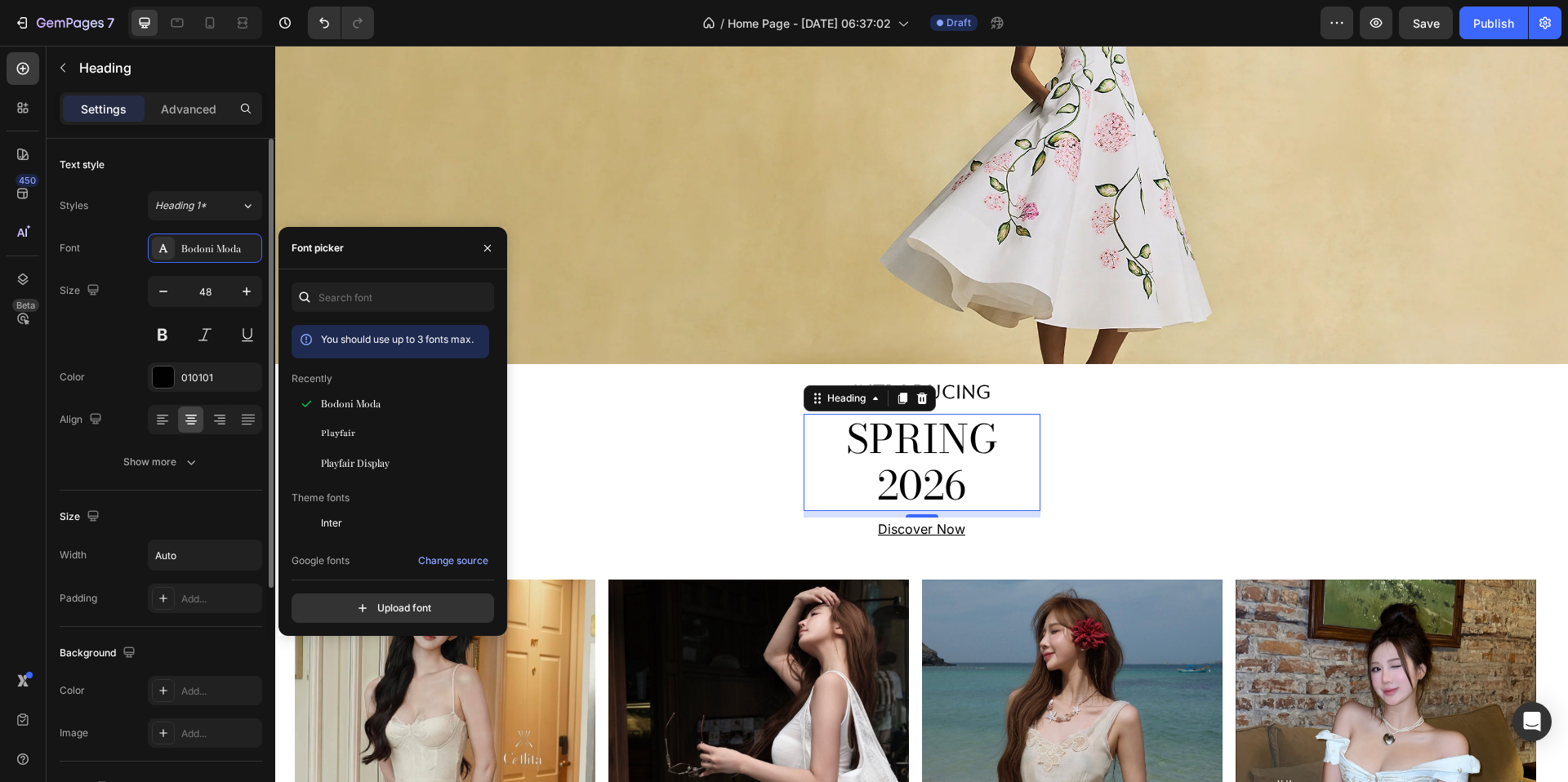
click at [105, 340] on div "Size 48" at bounding box center [160, 312] width 203 height 74
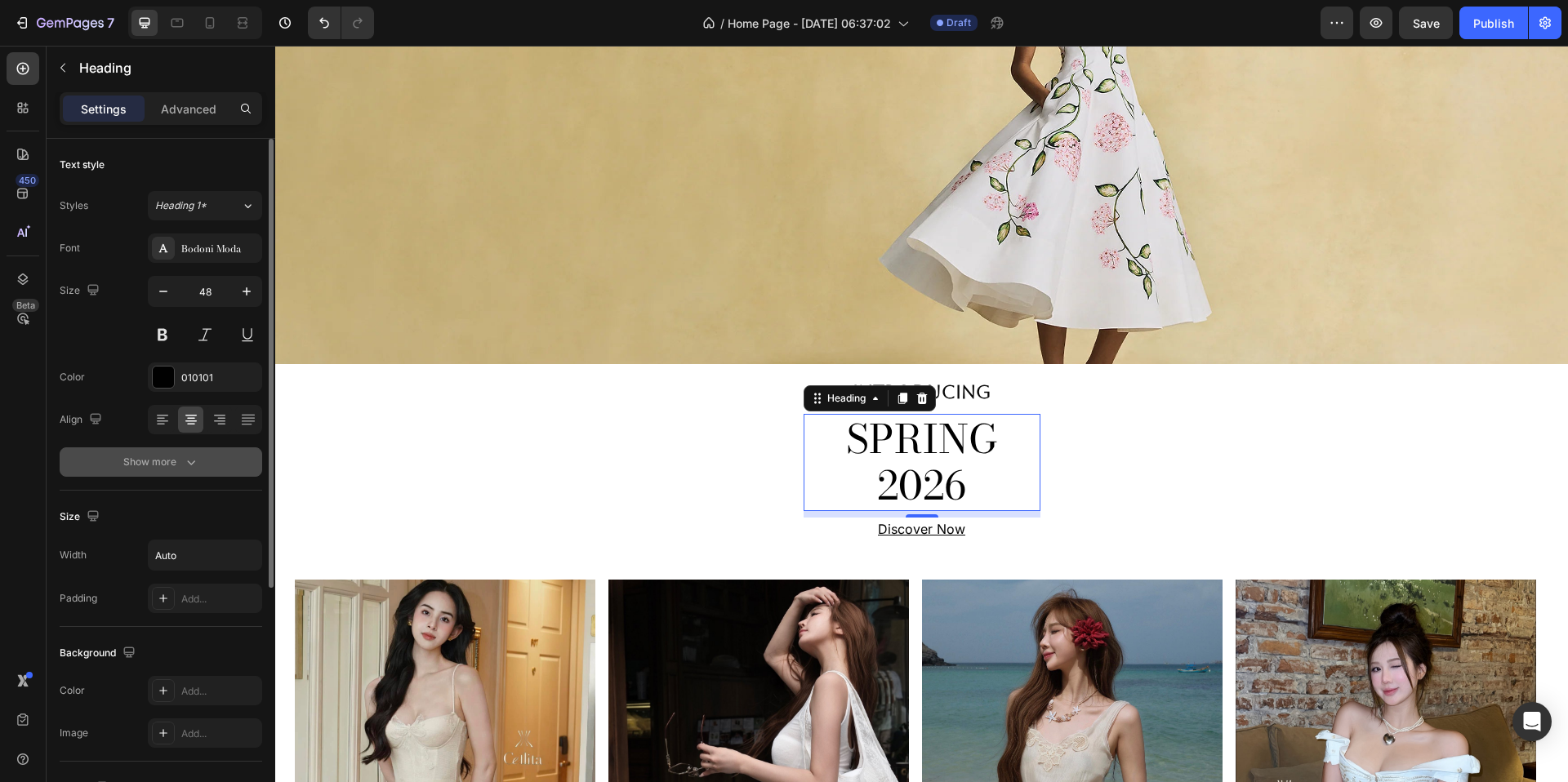
click at [144, 458] on div "Show more" at bounding box center [160, 462] width 76 height 16
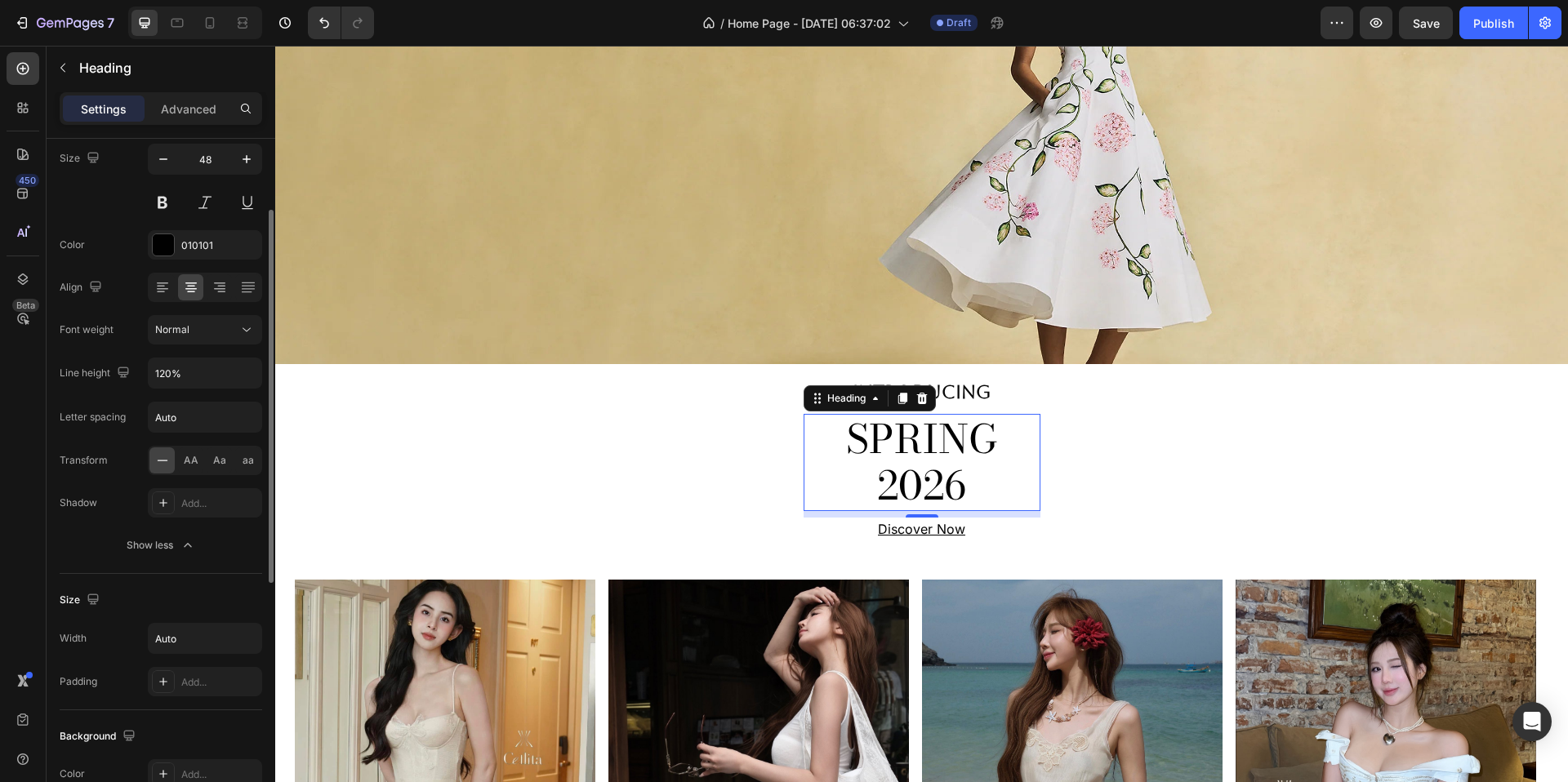
scroll to position [139, 0]
click at [230, 328] on div "Normal" at bounding box center [197, 322] width 84 height 14
click at [130, 302] on div "Font Bodoni Moda Size 48 Color 010101 Align Font weight Normal Line height 120%…" at bounding box center [160, 324] width 203 height 459
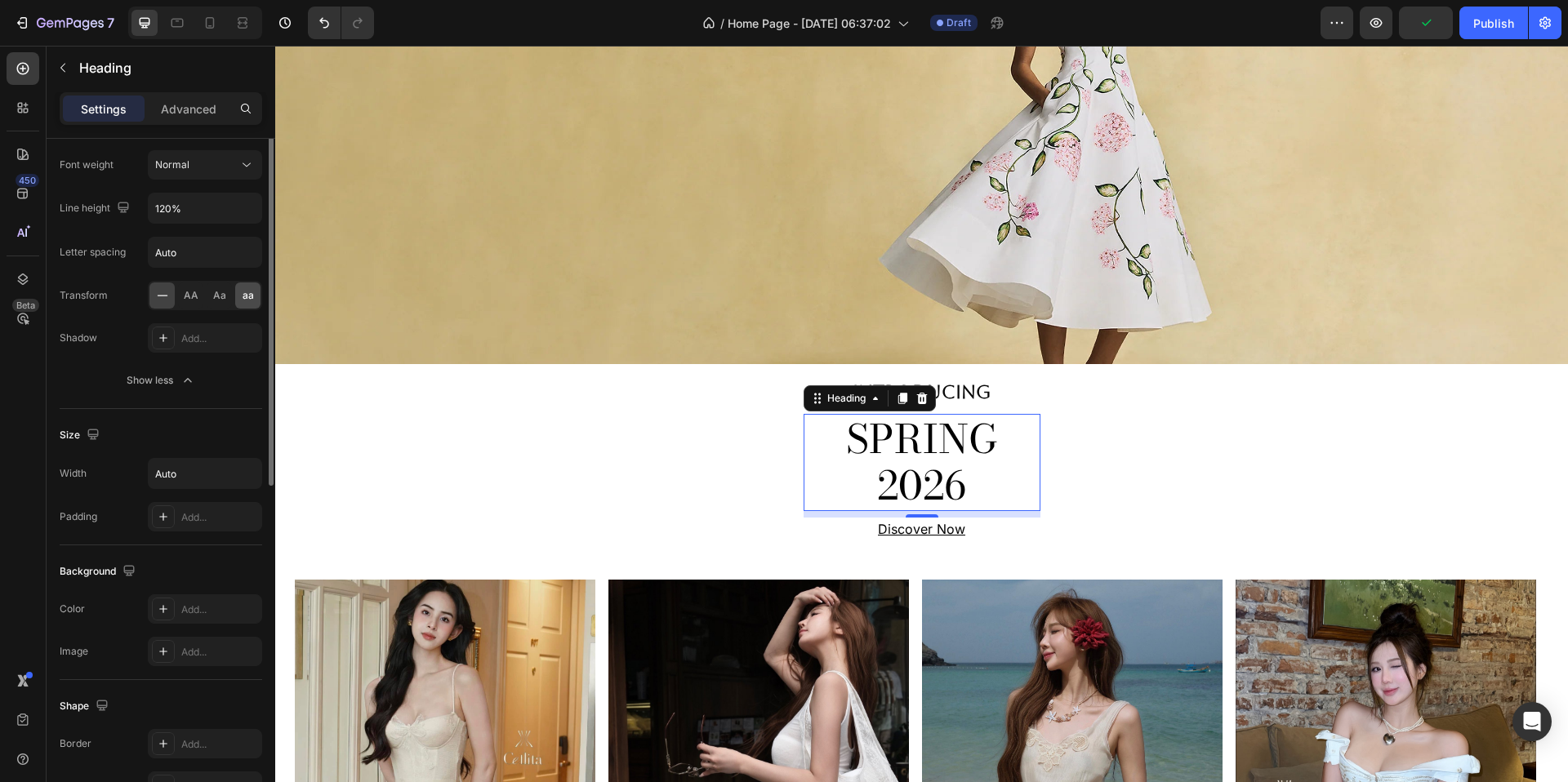
scroll to position [353, 0]
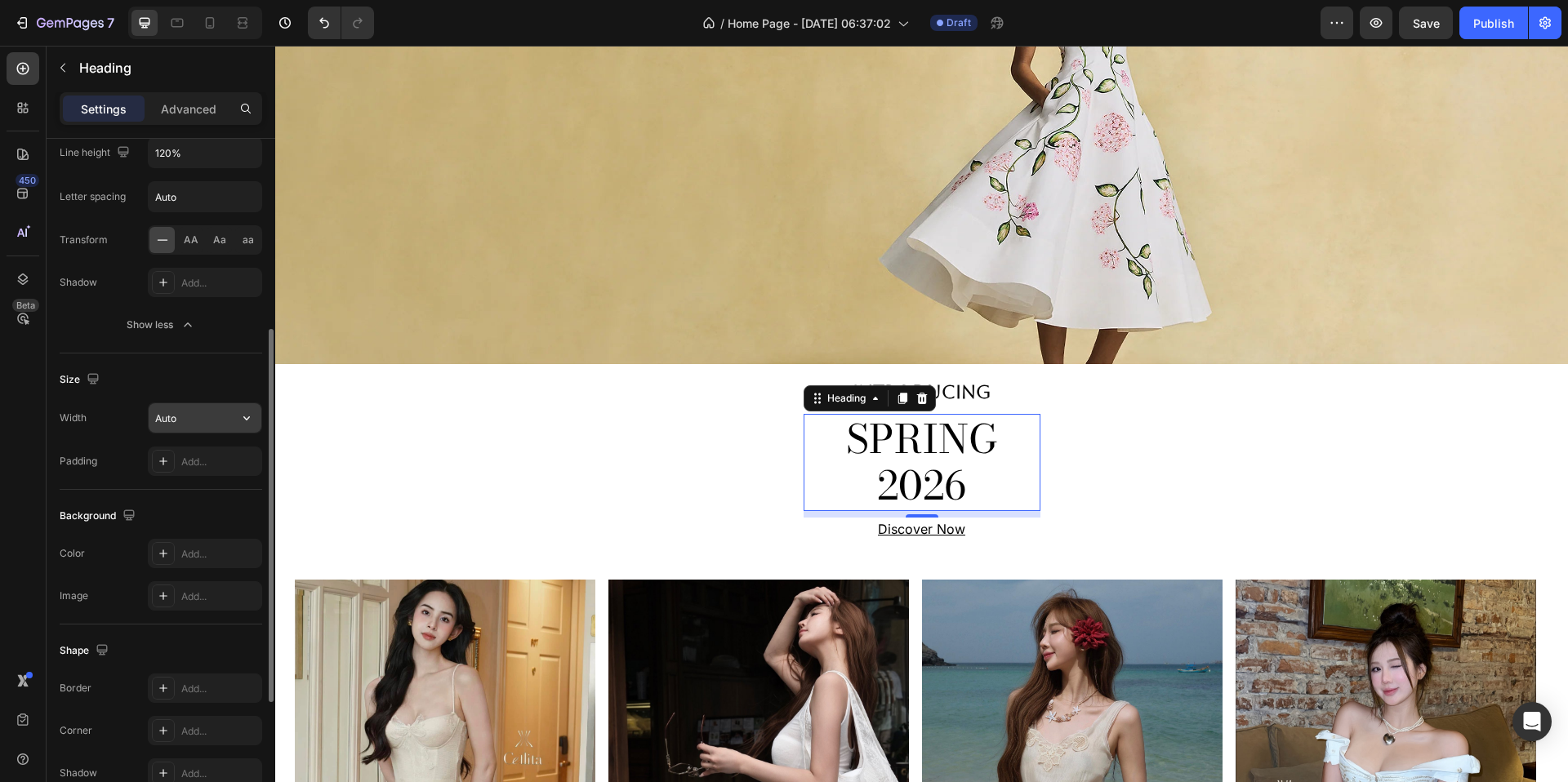
click at [199, 403] on div "Auto" at bounding box center [205, 418] width 114 height 31
click at [240, 420] on icon "button" at bounding box center [246, 418] width 16 height 16
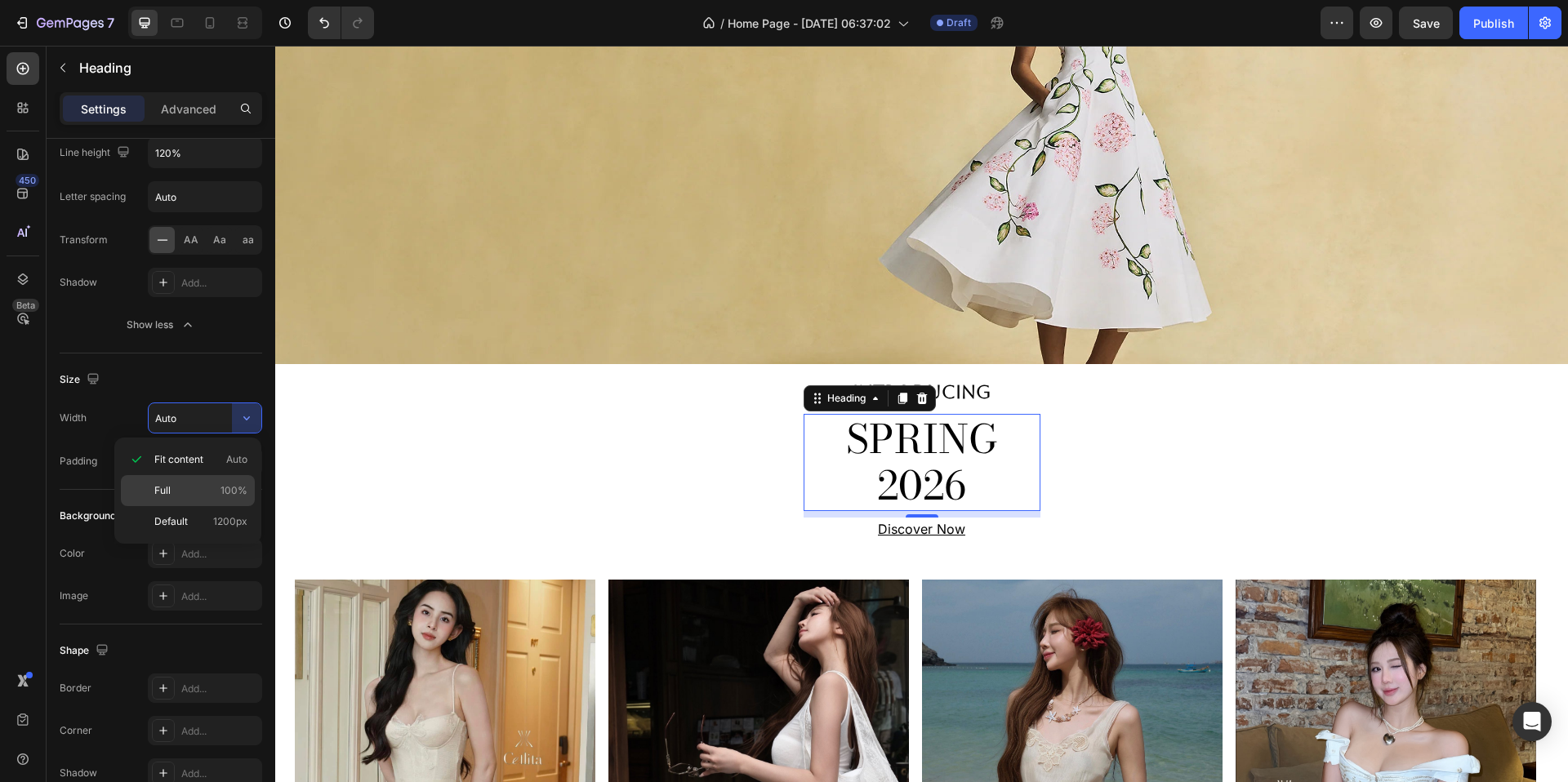
click at [186, 488] on p "Full 100%" at bounding box center [201, 490] width 93 height 14
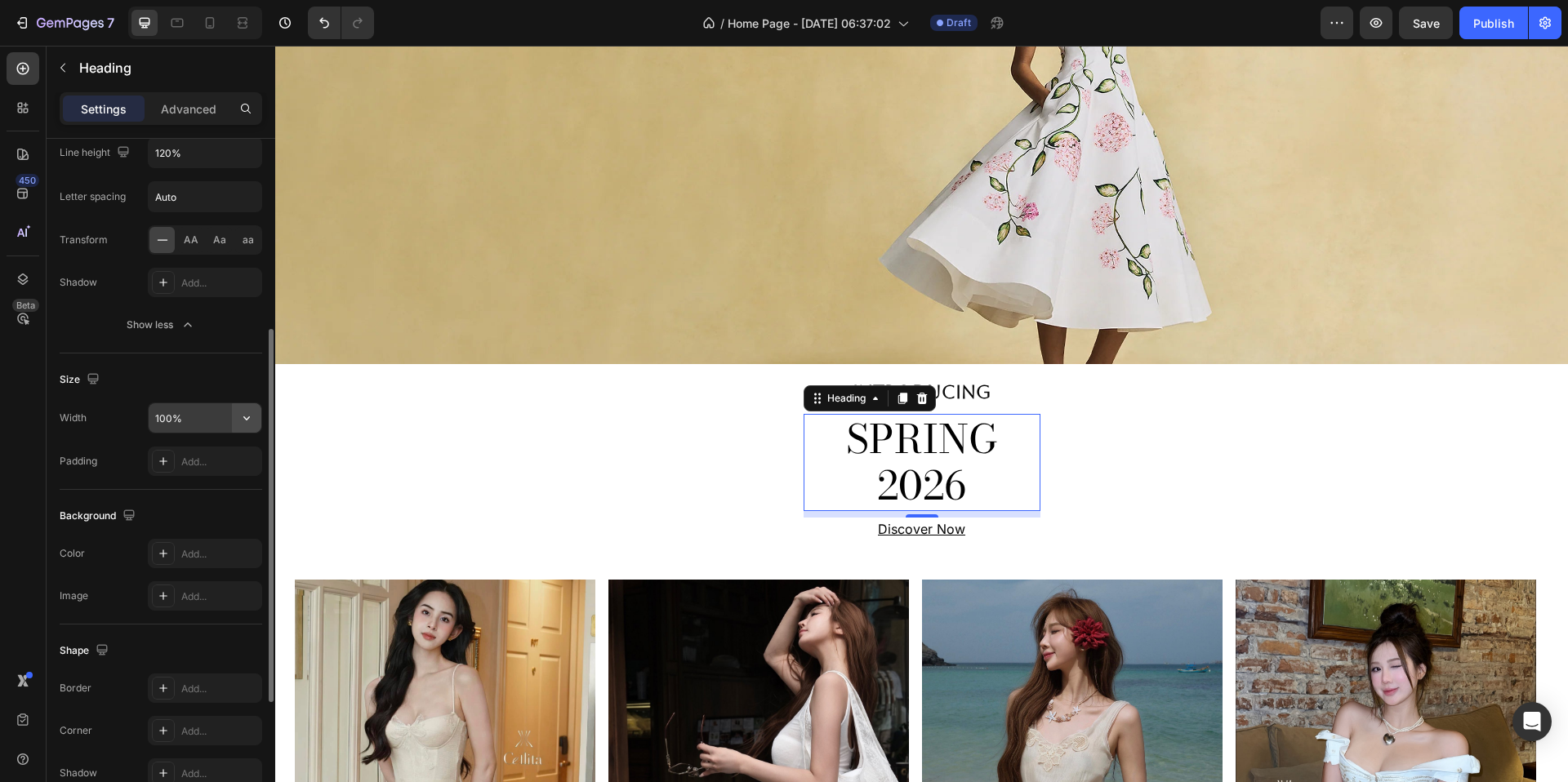
click at [245, 422] on icon "button" at bounding box center [246, 418] width 16 height 16
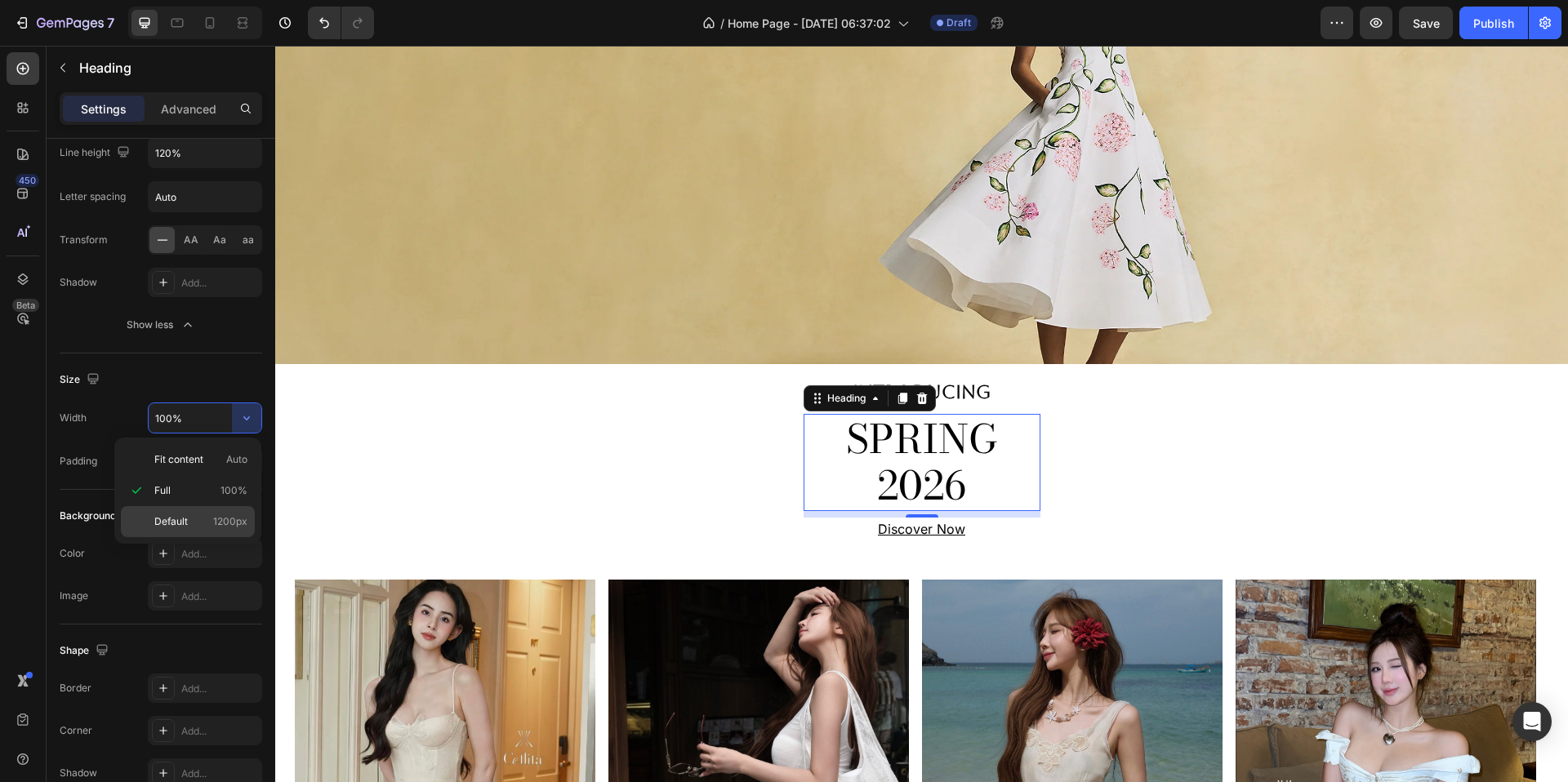
click at [203, 521] on p "Default 1200px" at bounding box center [201, 522] width 93 height 14
type input "1200"
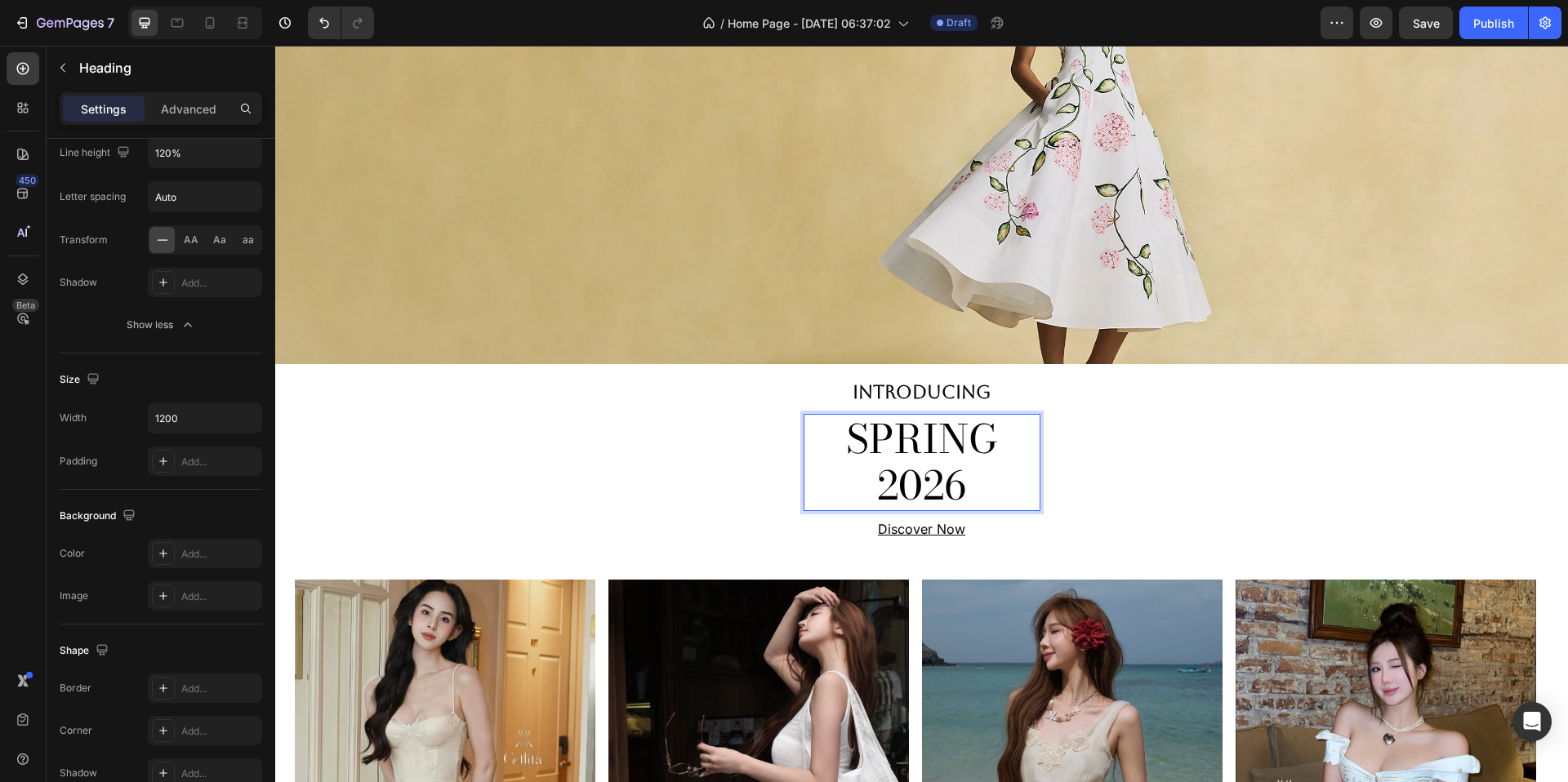
click at [884, 471] on h2 "SPRING 2026" at bounding box center [922, 462] width 237 height 97
click at [884, 471] on p "SPRING 2026" at bounding box center [921, 463] width 233 height 94
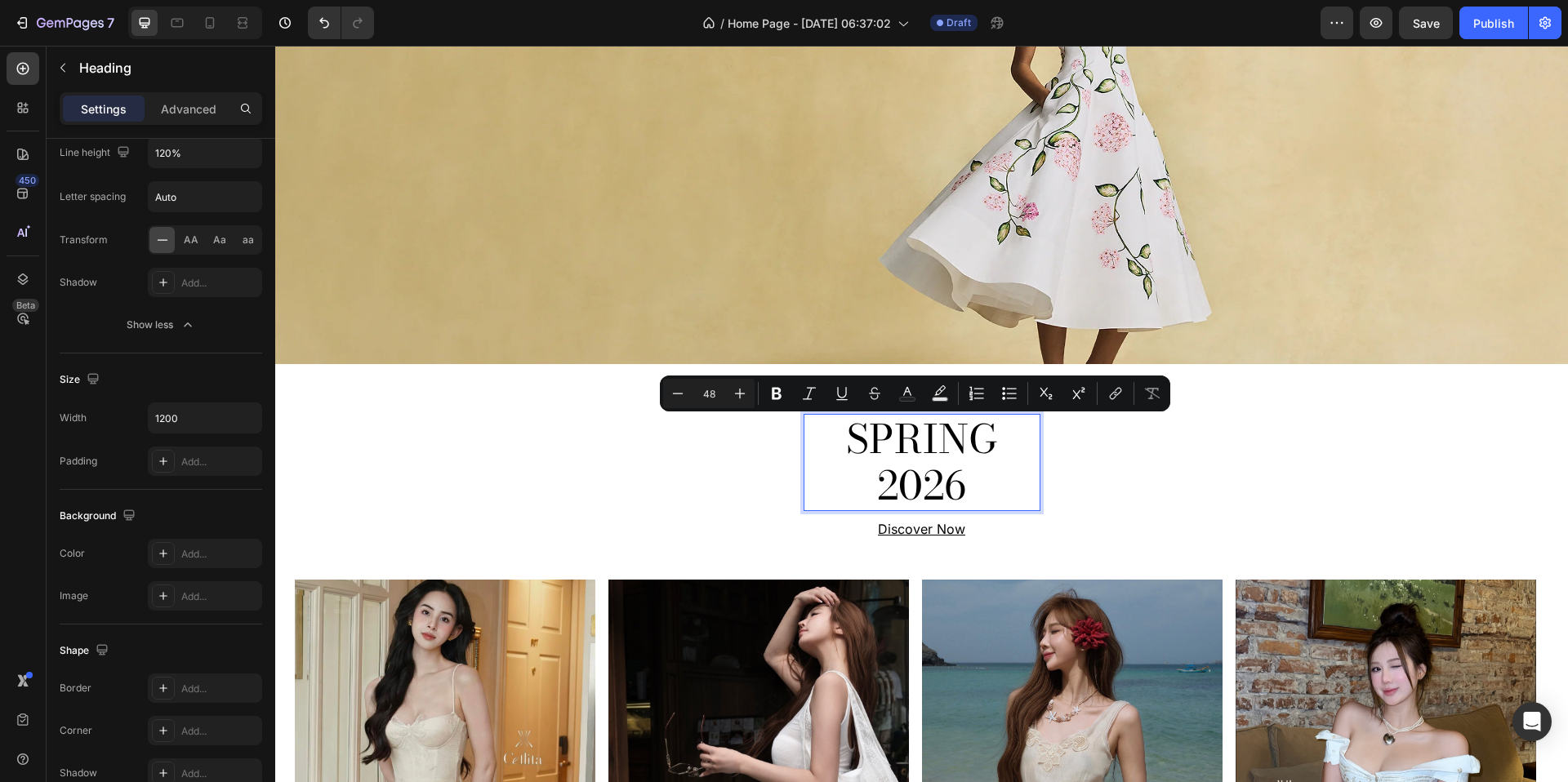
click at [871, 496] on p "SPRING 2026" at bounding box center [921, 463] width 233 height 94
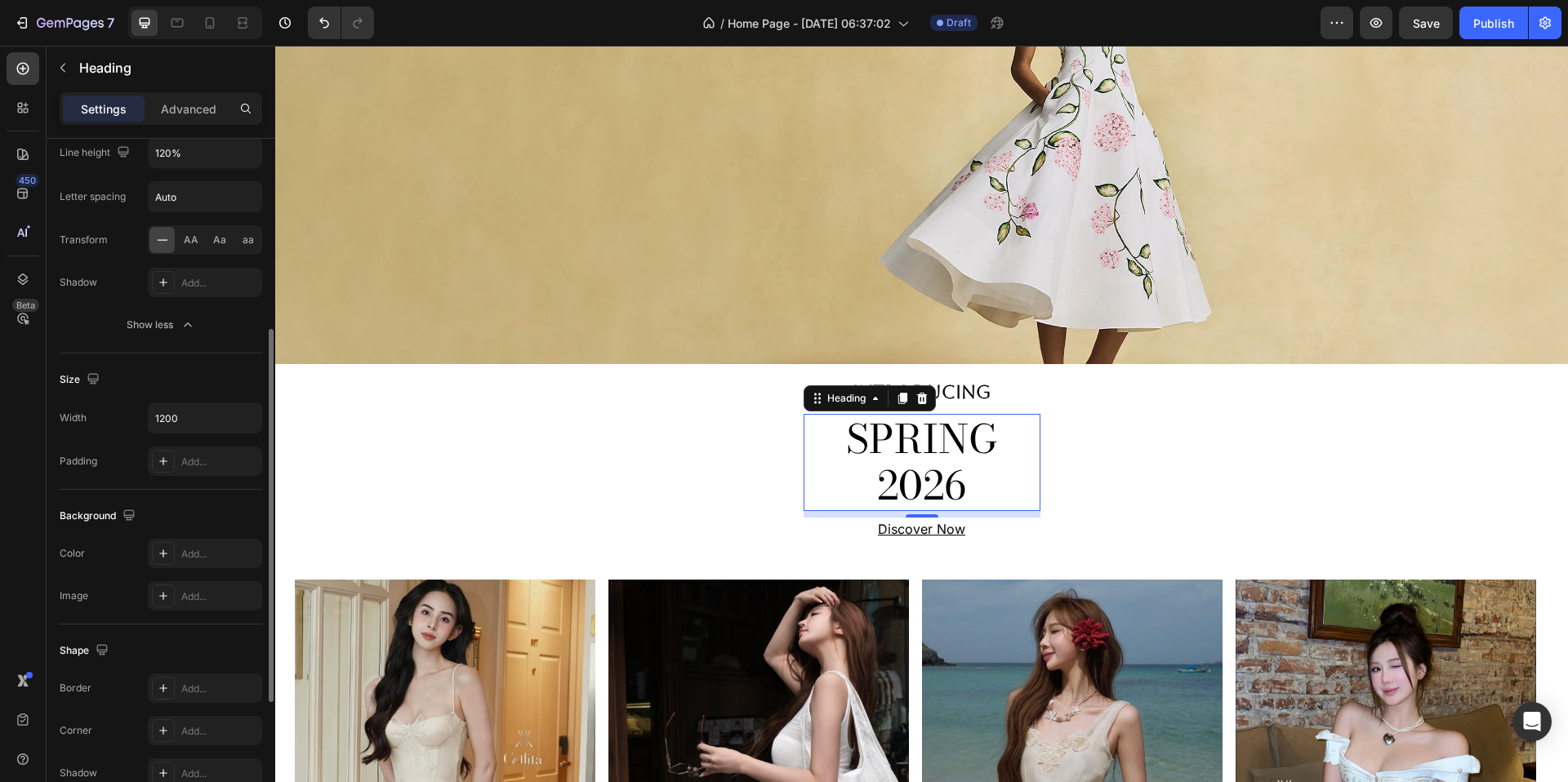
click at [193, 501] on div "Background The changes might be hidden by the video. Color Add... Image Add..." at bounding box center [160, 557] width 203 height 134
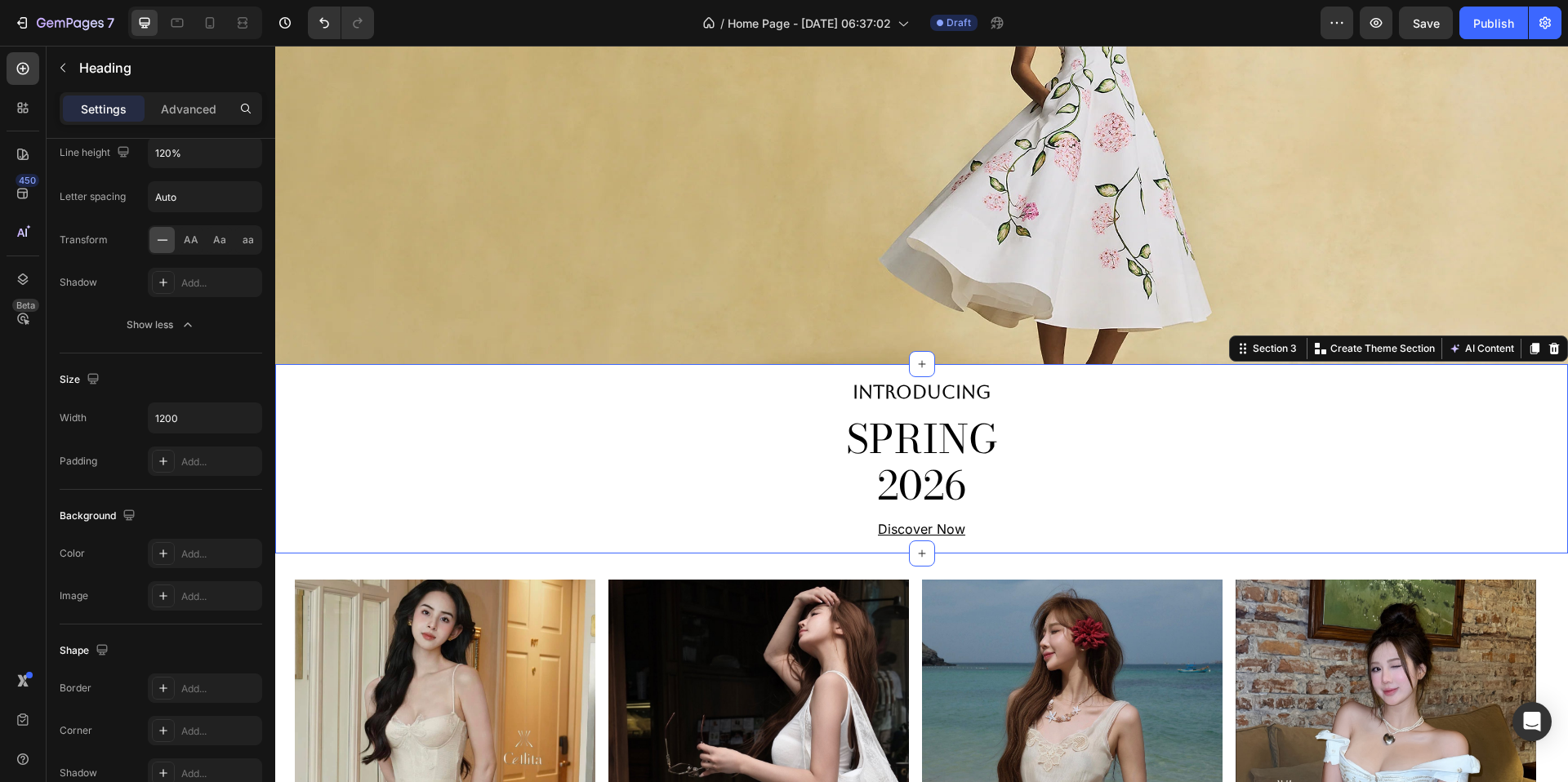
scroll to position [0, 0]
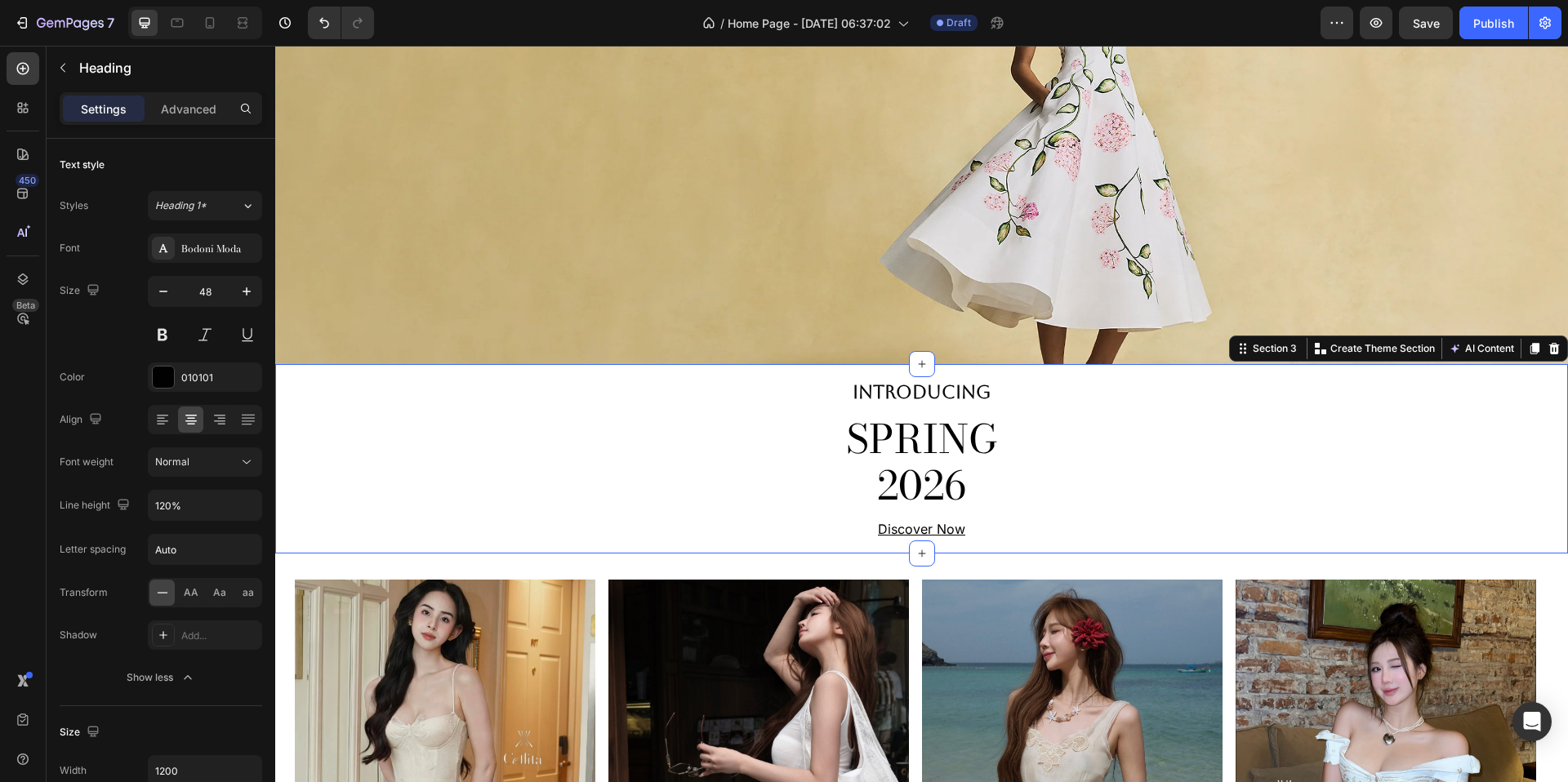
click at [769, 429] on div "INTRODUCING Text Block SPRING 2026 Heading Discover Now Text Block Row" at bounding box center [921, 459] width 1293 height 163
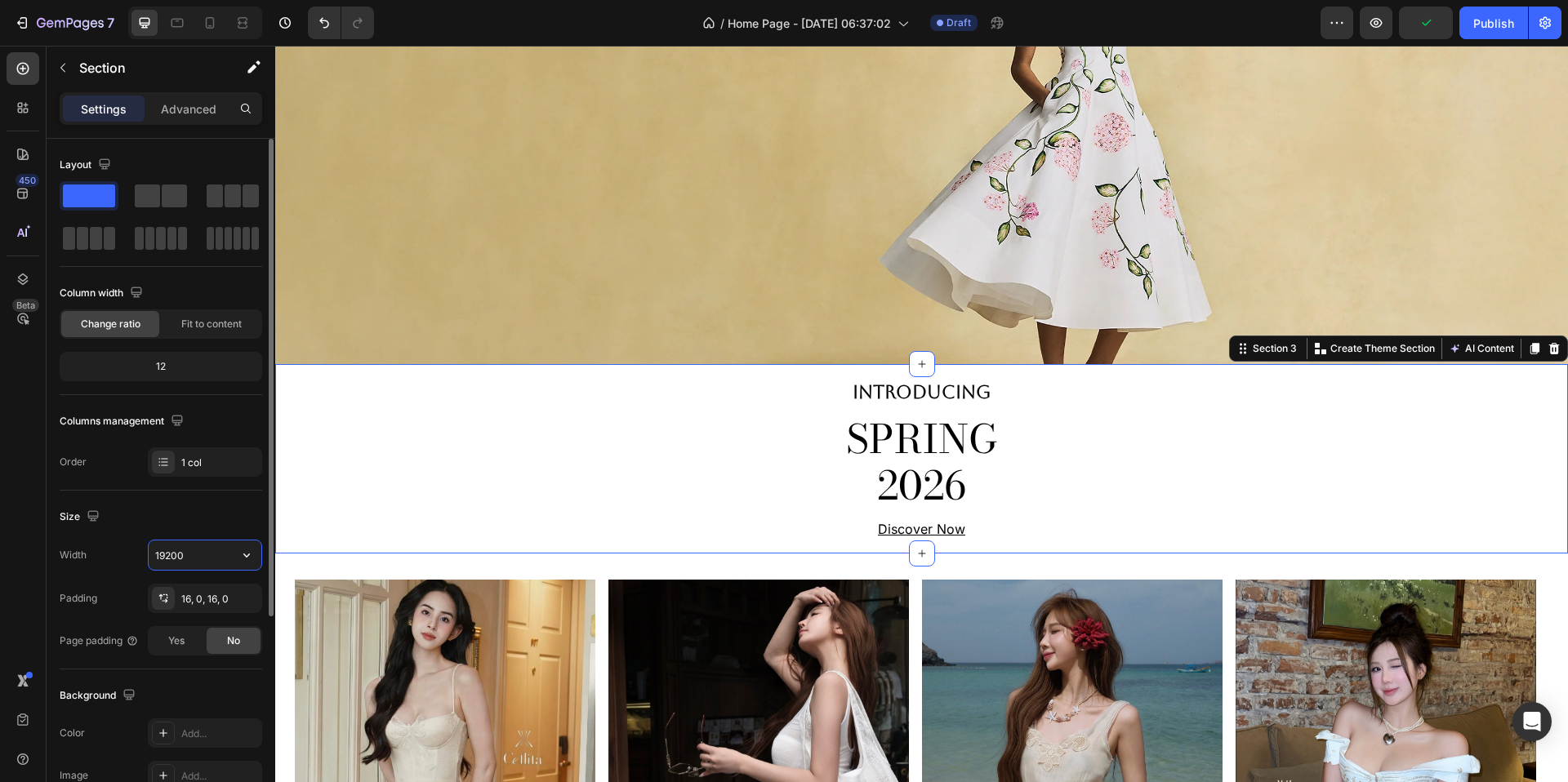
click at [209, 556] on input "19200" at bounding box center [205, 555] width 112 height 30
click at [210, 556] on input "19200" at bounding box center [205, 555] width 112 height 30
type input "1920"
click at [177, 19] on icon at bounding box center [177, 22] width 16 height 16
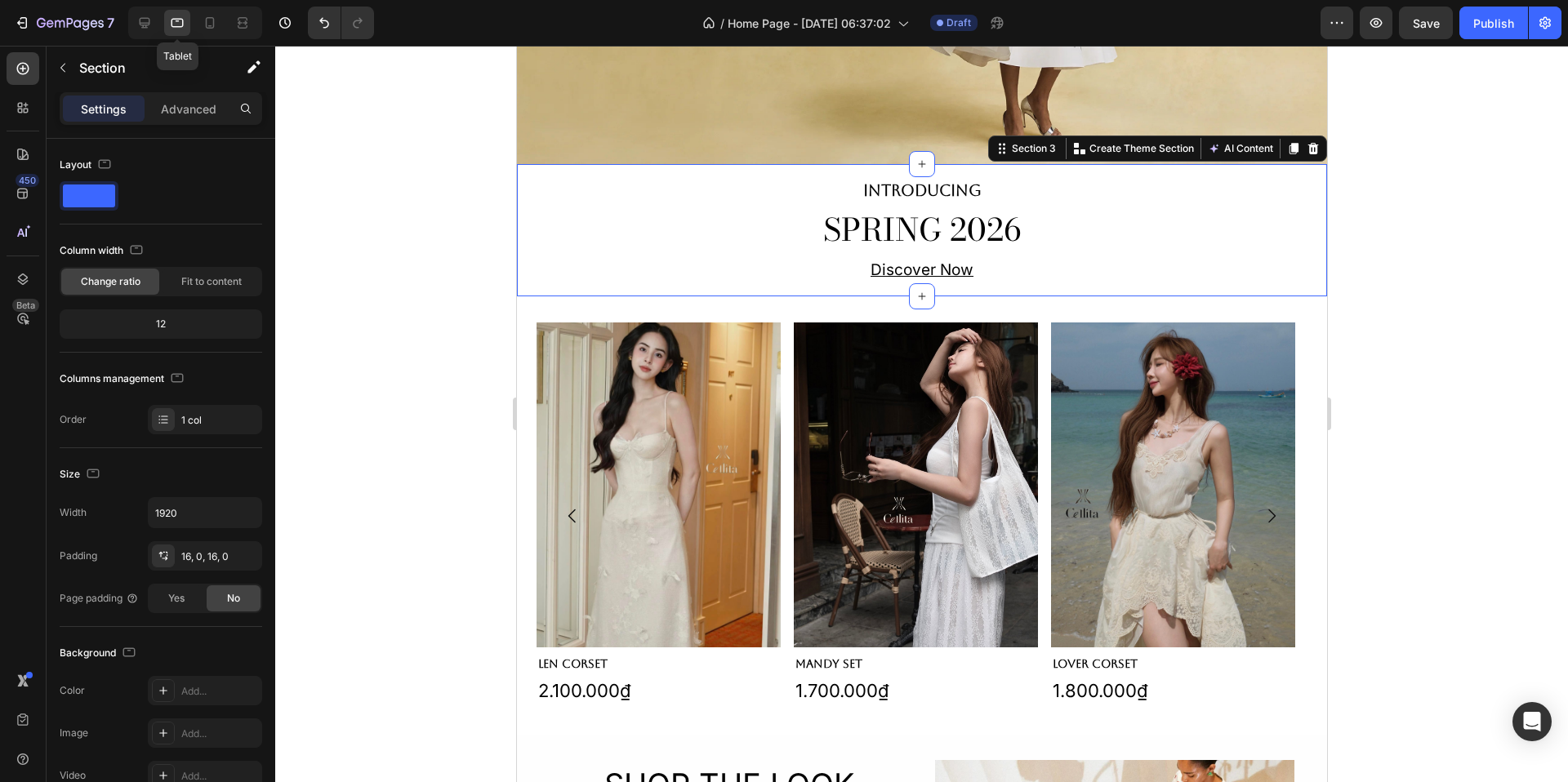
scroll to position [470, 0]
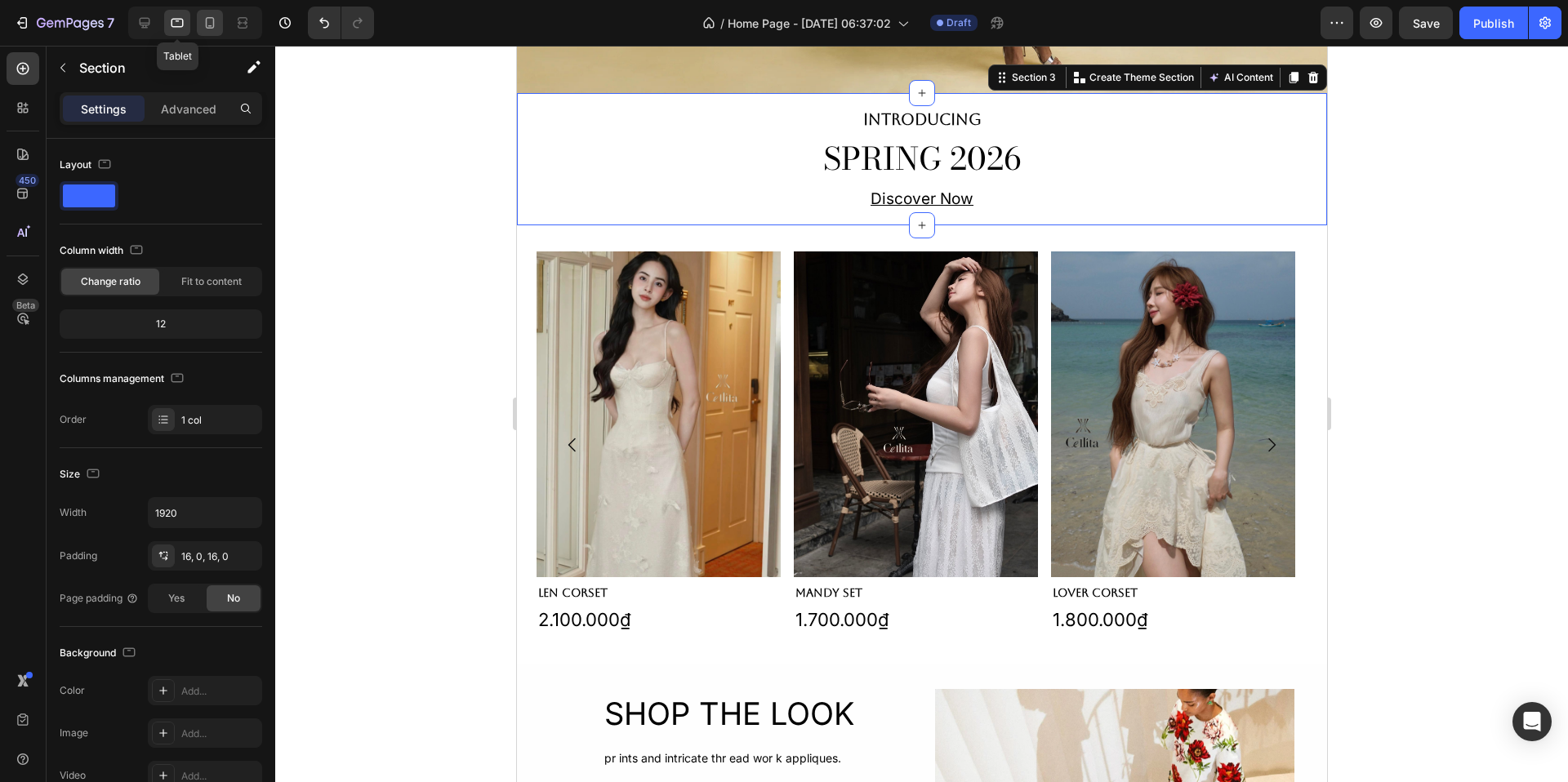
click at [207, 28] on icon at bounding box center [209, 23] width 9 height 12
click at [207, 18] on icon at bounding box center [209, 23] width 9 height 12
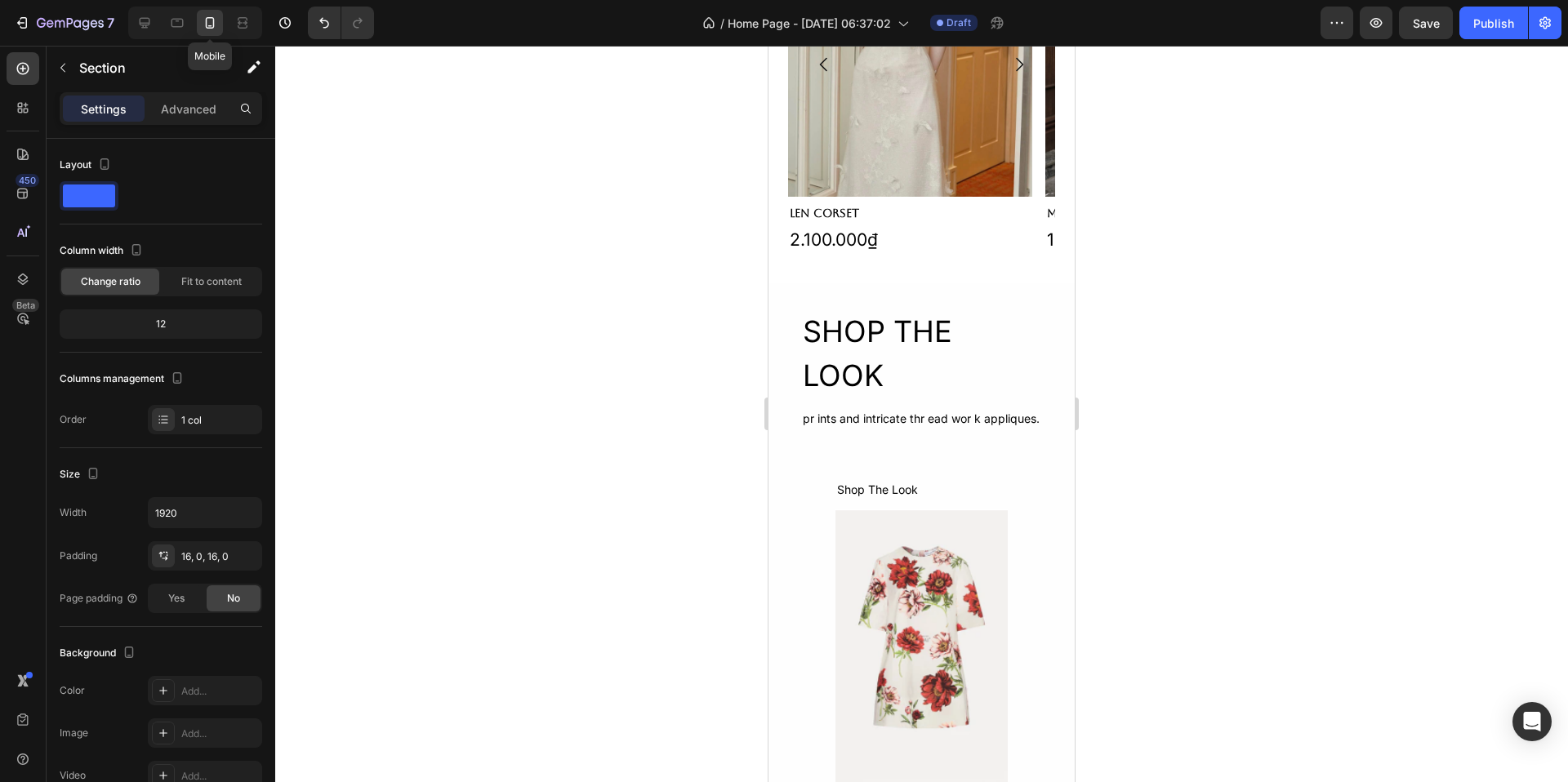
click at [207, 18] on icon at bounding box center [209, 23] width 9 height 12
drag, startPoint x: 148, startPoint y: 18, endPoint x: 48, endPoint y: 97, distance: 127.4
click at [148, 18] on icon at bounding box center [144, 23] width 11 height 11
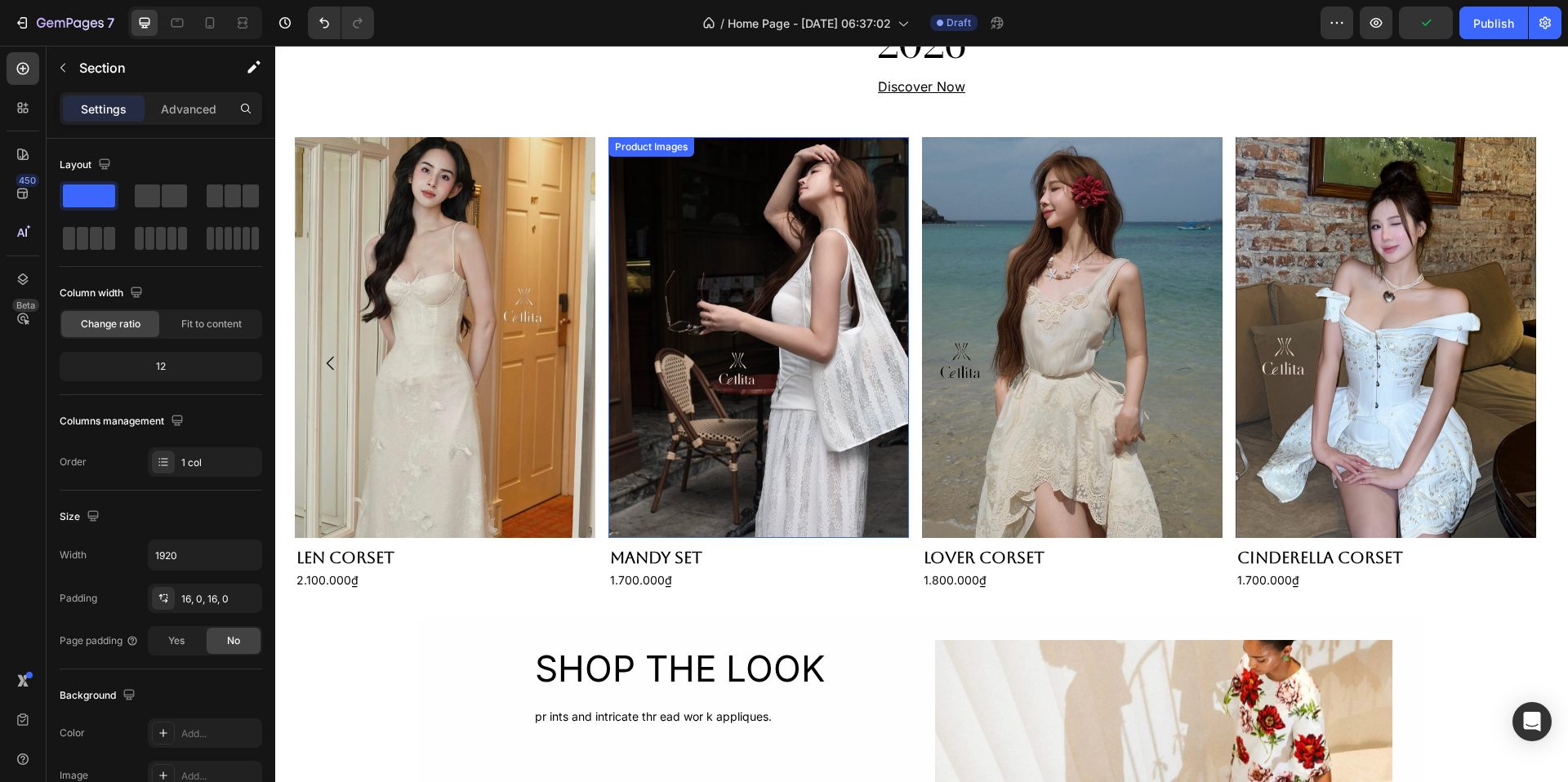
scroll to position [672, 0]
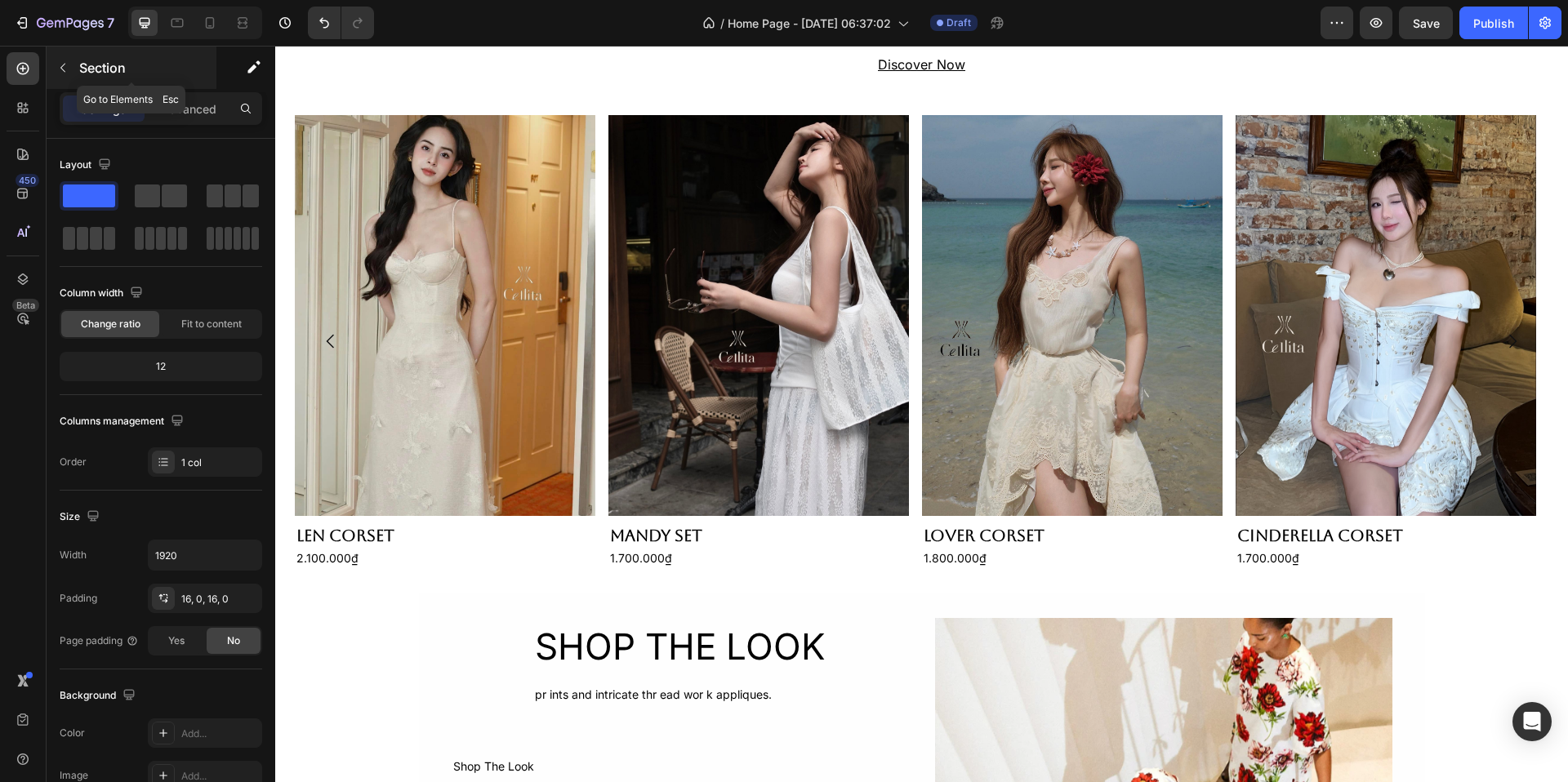
click at [64, 72] on icon "button" at bounding box center [62, 67] width 5 height 9
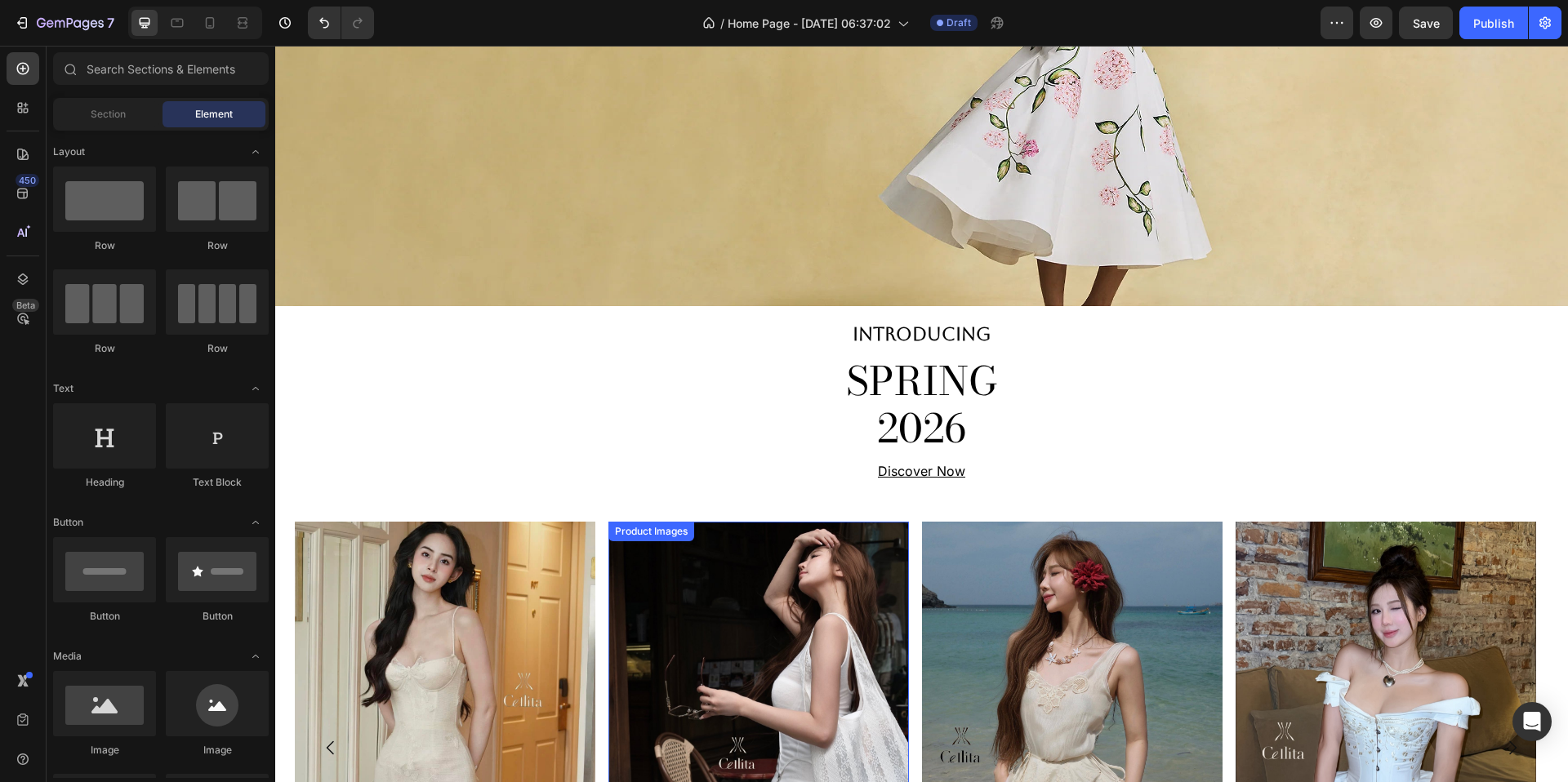
scroll to position [288, 0]
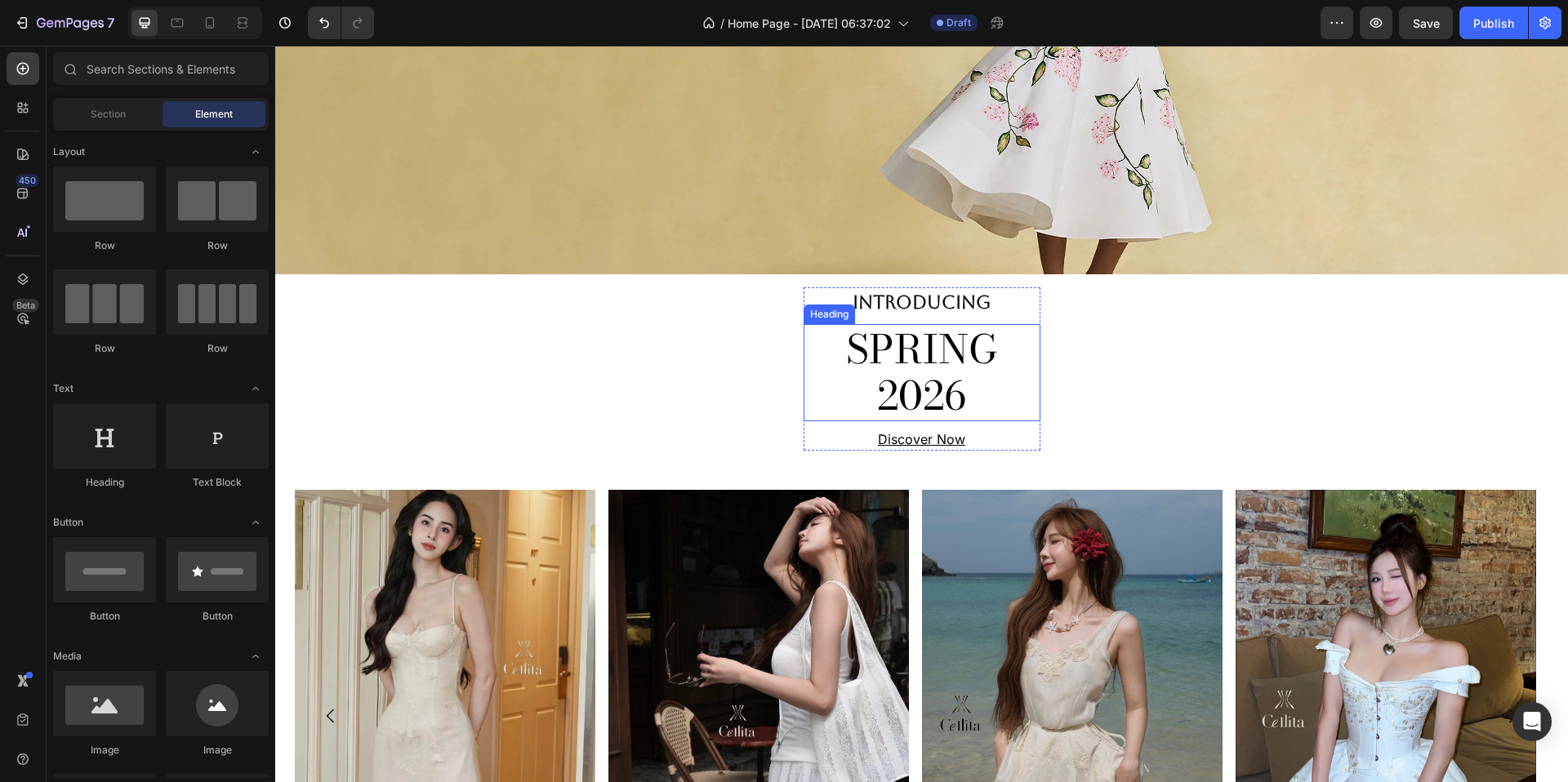
click at [856, 375] on h2 "SPRING 2026" at bounding box center [922, 372] width 237 height 97
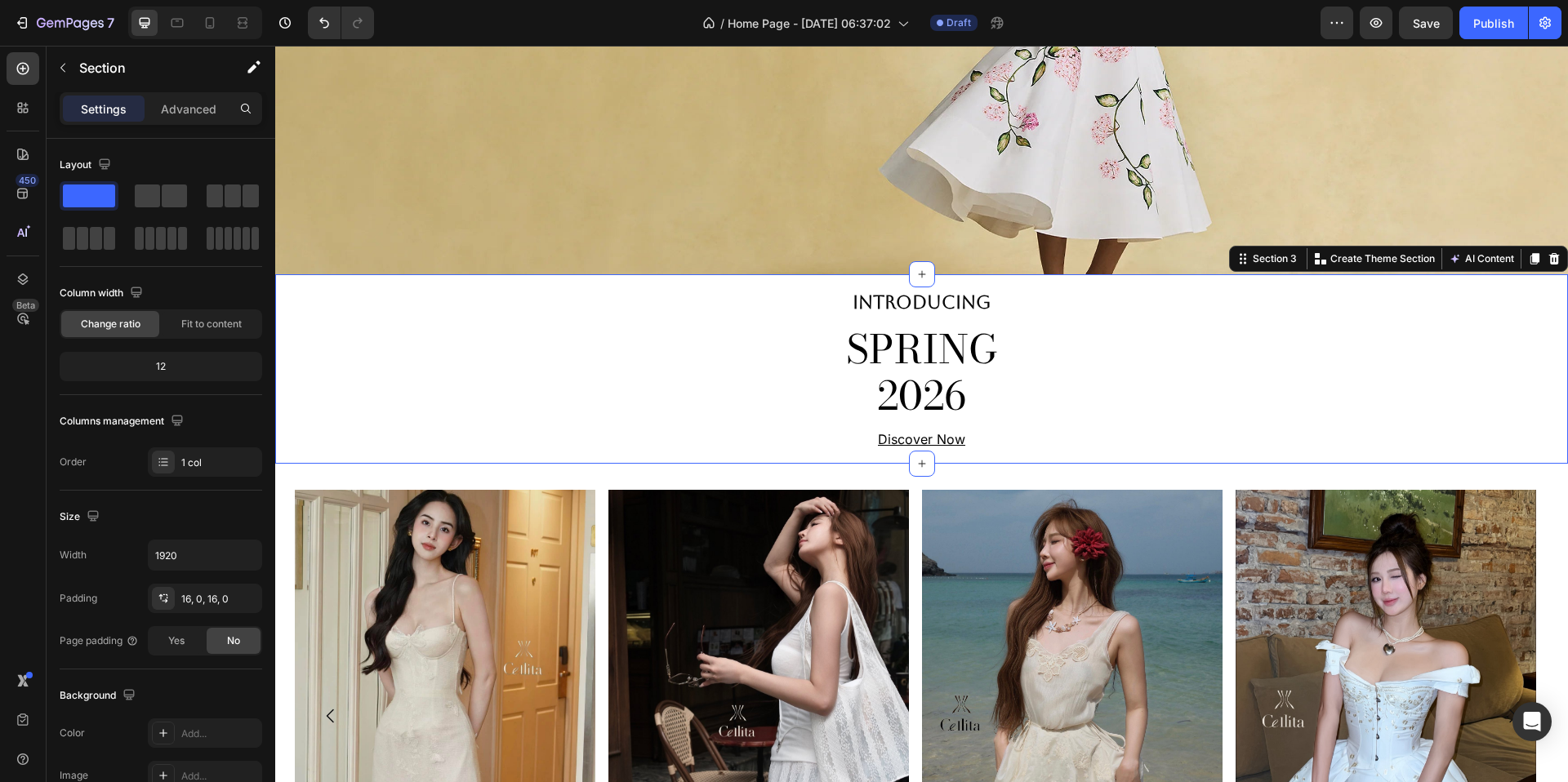
click at [759, 345] on div "INTRODUCING Text Block SPRING 2026 Heading Discover Now Text Block Row" at bounding box center [921, 369] width 1293 height 163
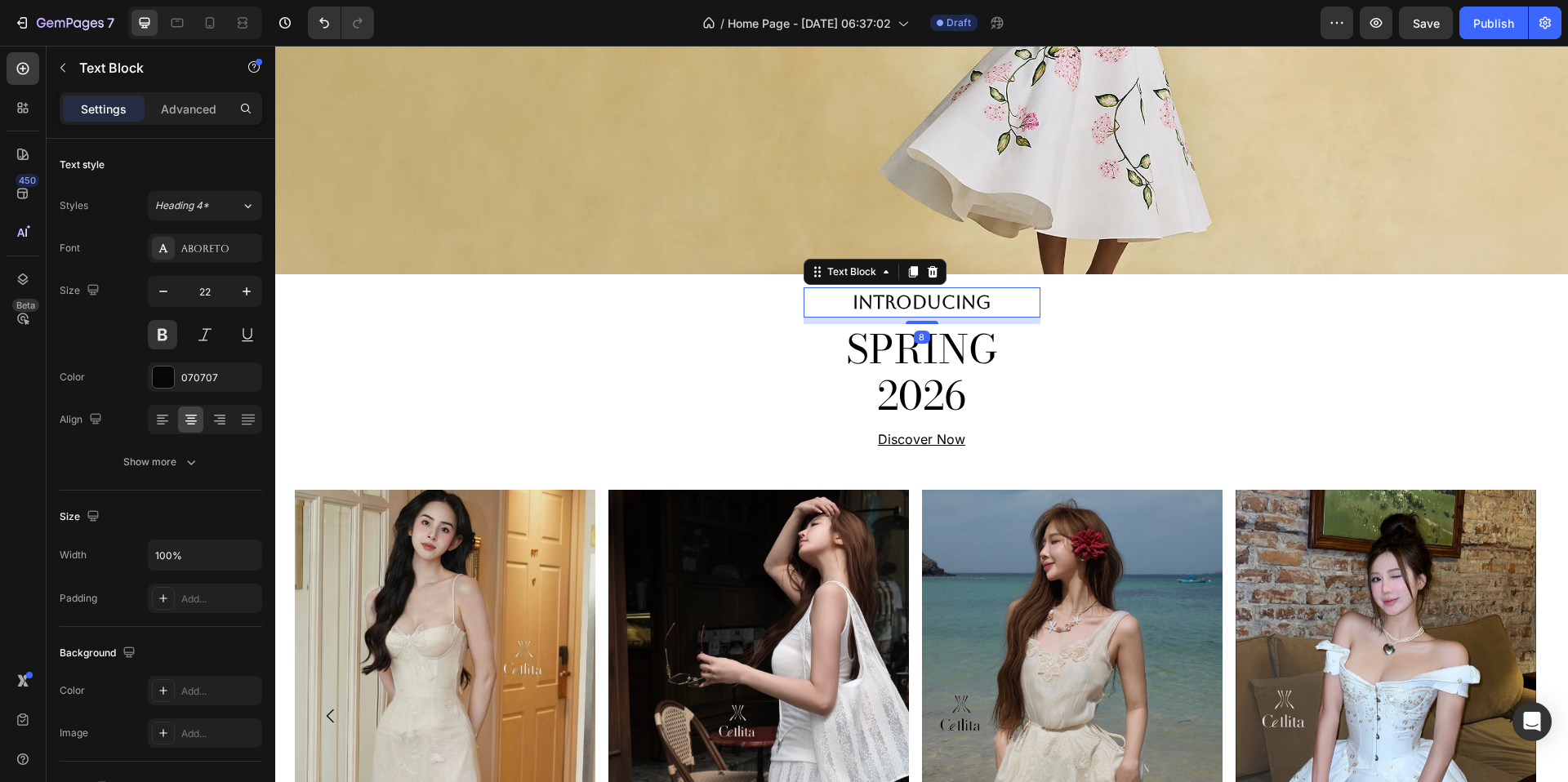
click at [1029, 300] on div "INTRODUCING" at bounding box center [922, 302] width 237 height 30
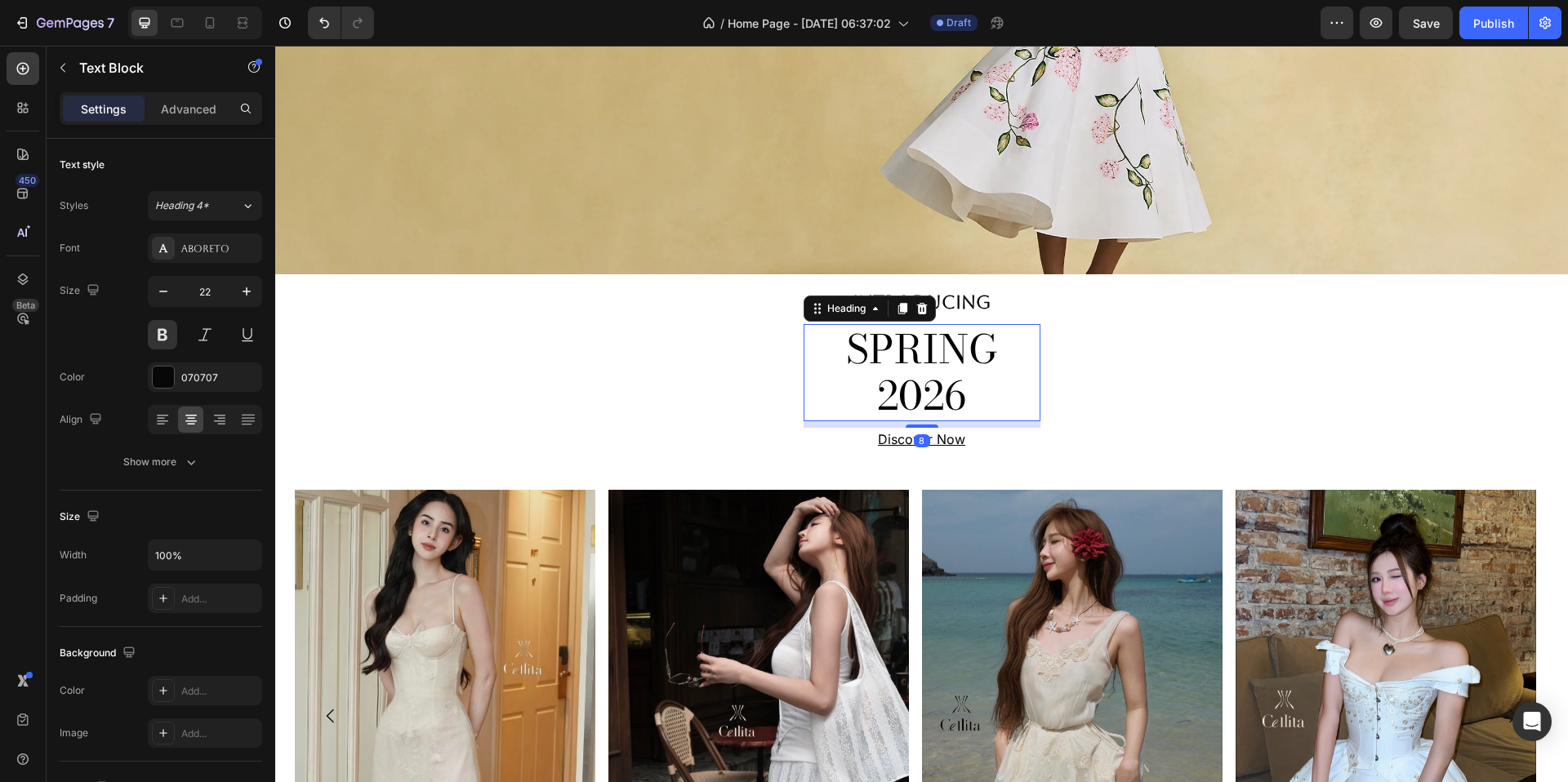
click at [1013, 349] on h2 "SPRING 2026" at bounding box center [922, 372] width 237 height 97
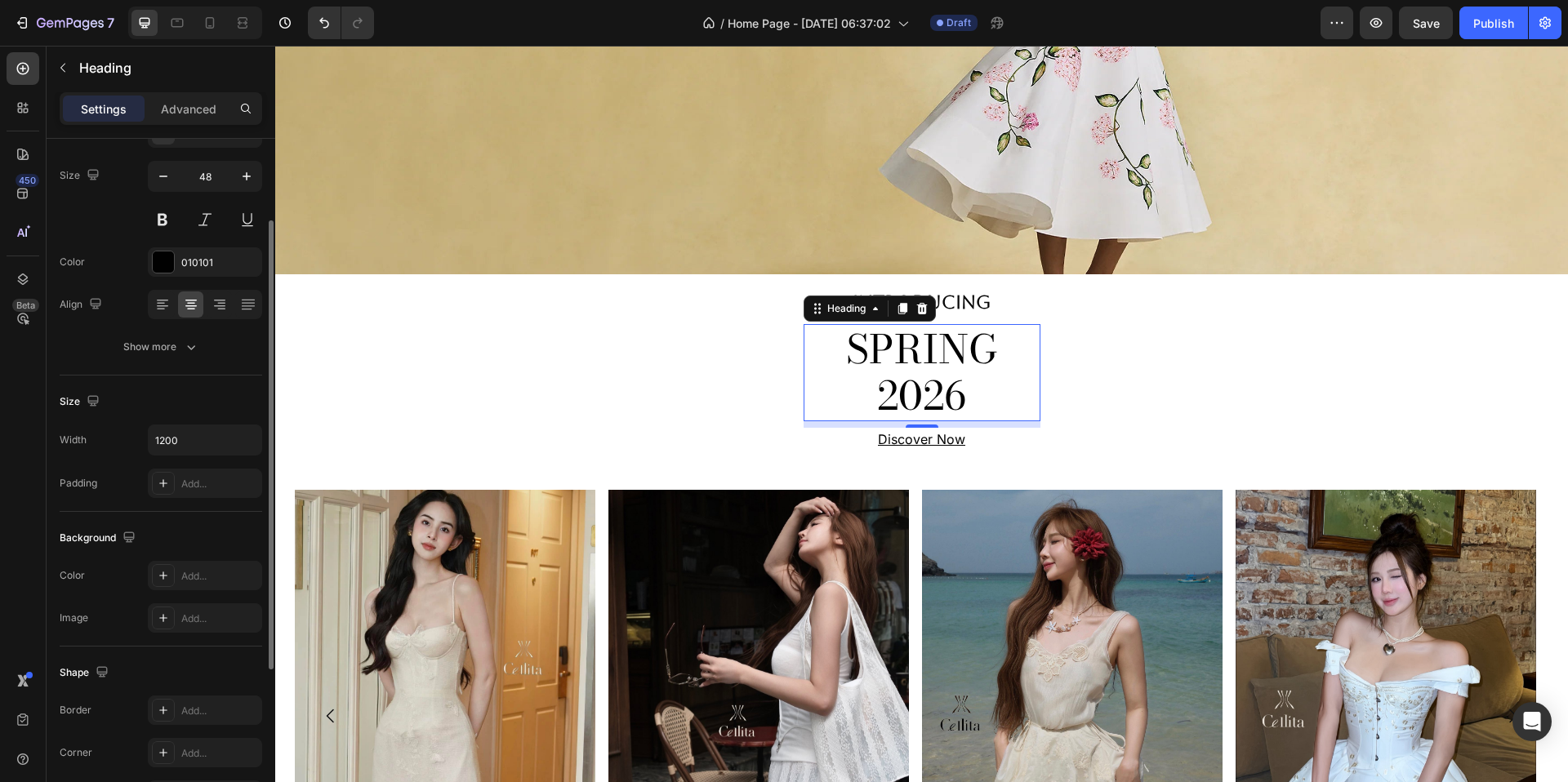
scroll to position [119, 0]
click at [209, 475] on div "Add..." at bounding box center [220, 479] width 77 height 14
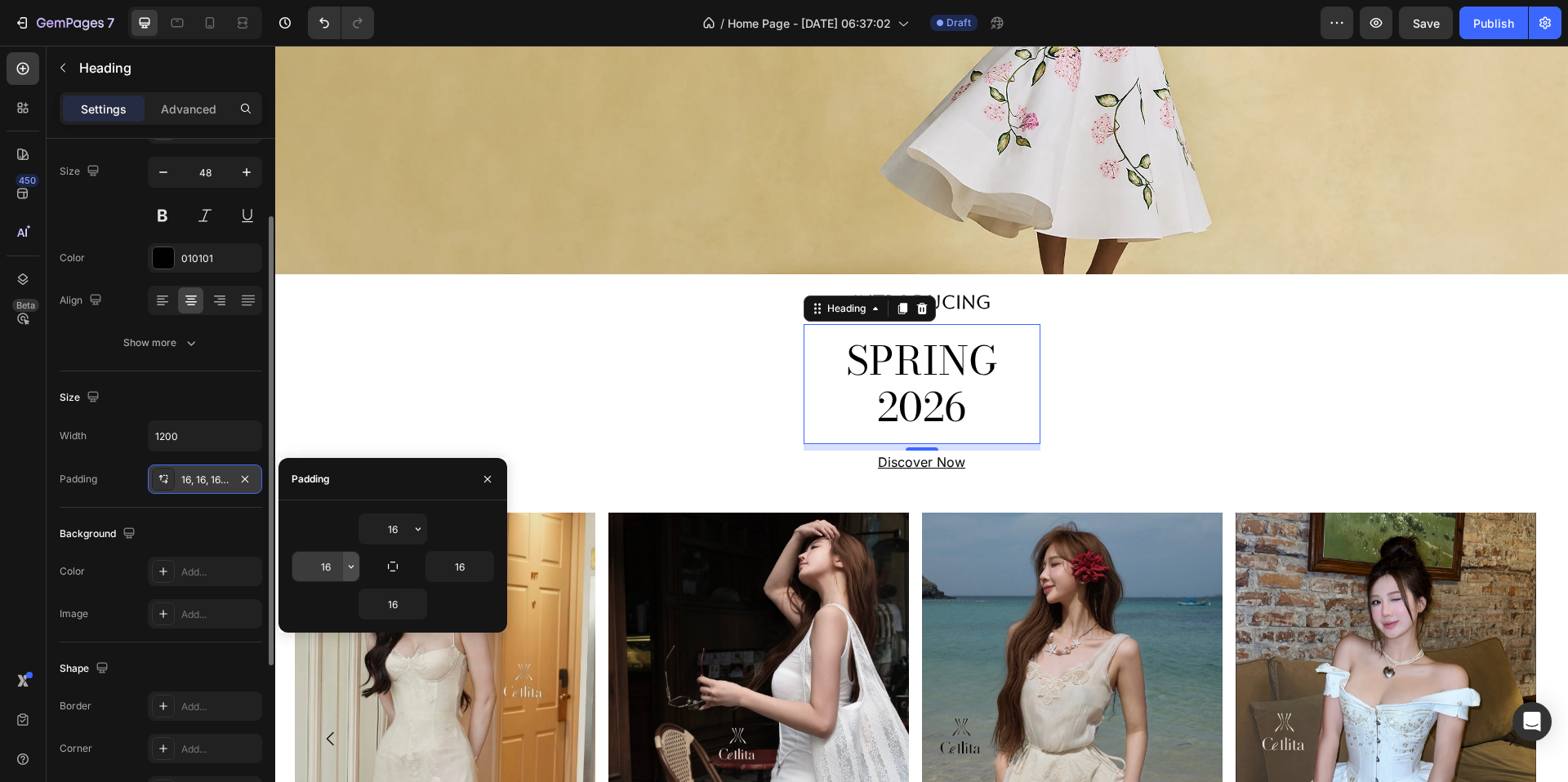
click at [349, 565] on icon "button" at bounding box center [351, 566] width 5 height 3
click at [326, 558] on input "16" at bounding box center [326, 567] width 67 height 30
click at [327, 559] on input "16" at bounding box center [326, 567] width 67 height 30
type input "0"
click at [477, 571] on button "button" at bounding box center [484, 567] width 16 height 30
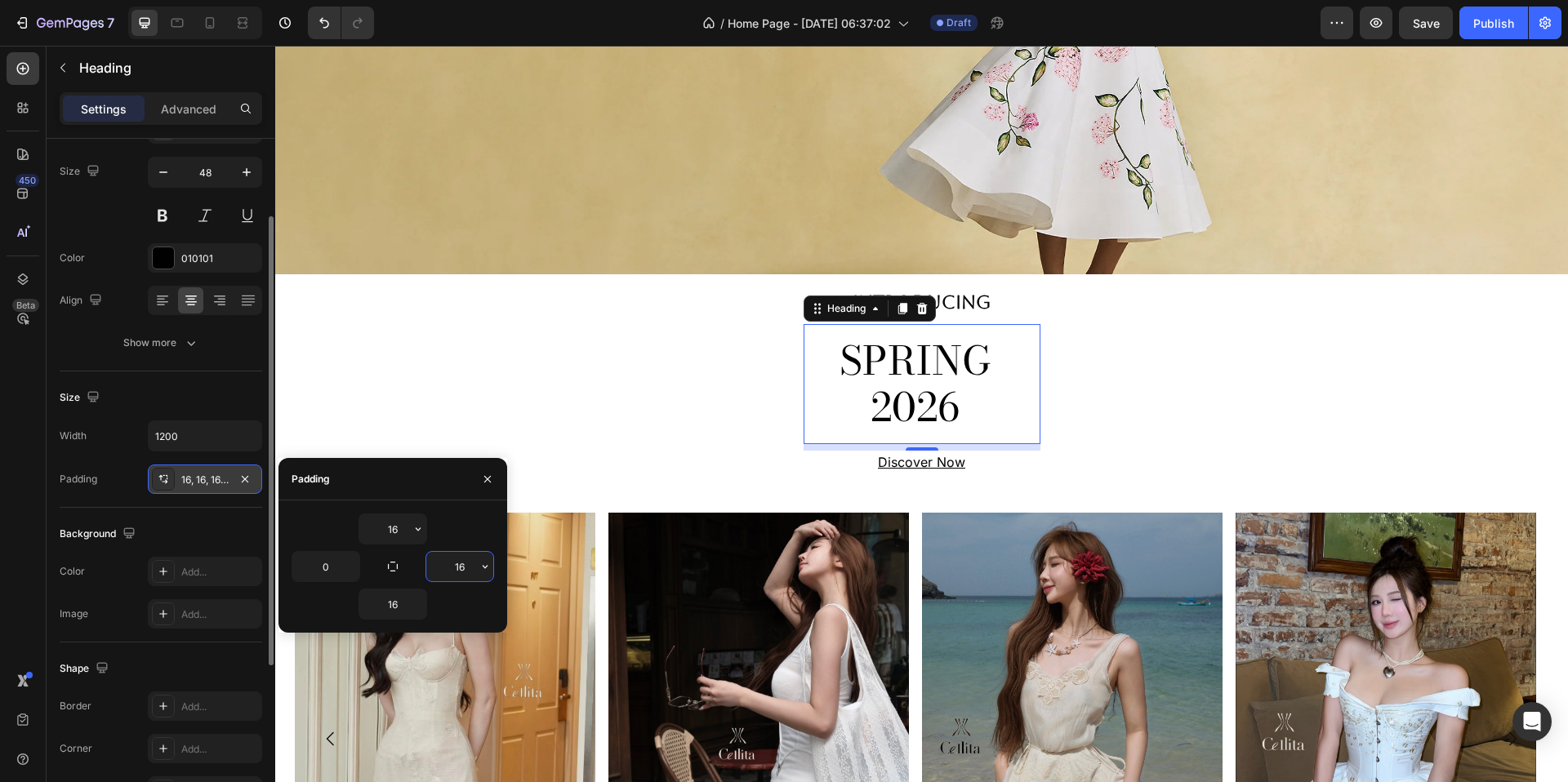
click at [458, 568] on input "16" at bounding box center [460, 567] width 67 height 30
type input "0"
click at [467, 535] on div "16" at bounding box center [392, 529] width 203 height 31
click at [397, 530] on input "16" at bounding box center [393, 529] width 67 height 30
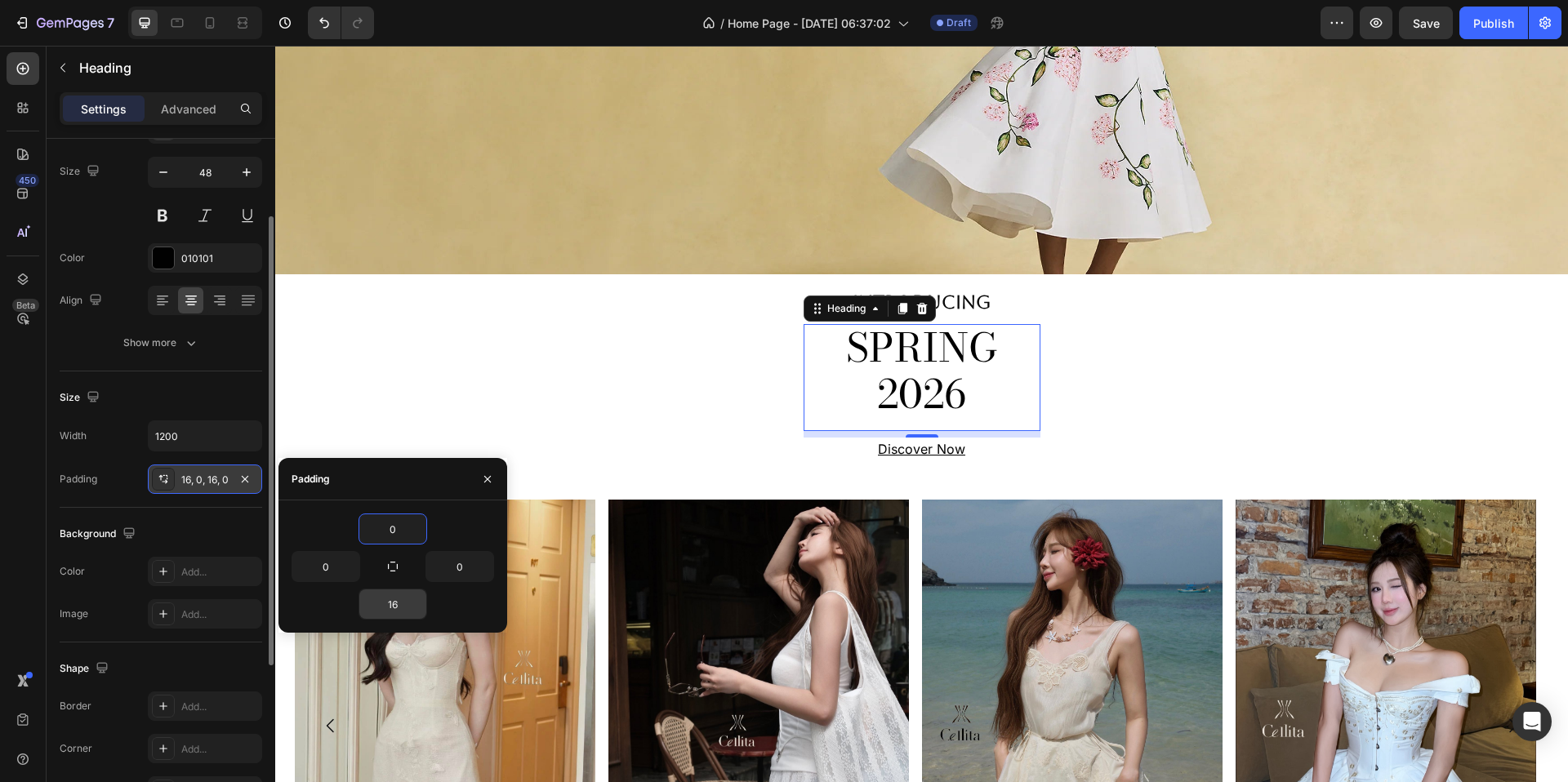
type input "0"
click at [390, 599] on input "16" at bounding box center [393, 604] width 67 height 30
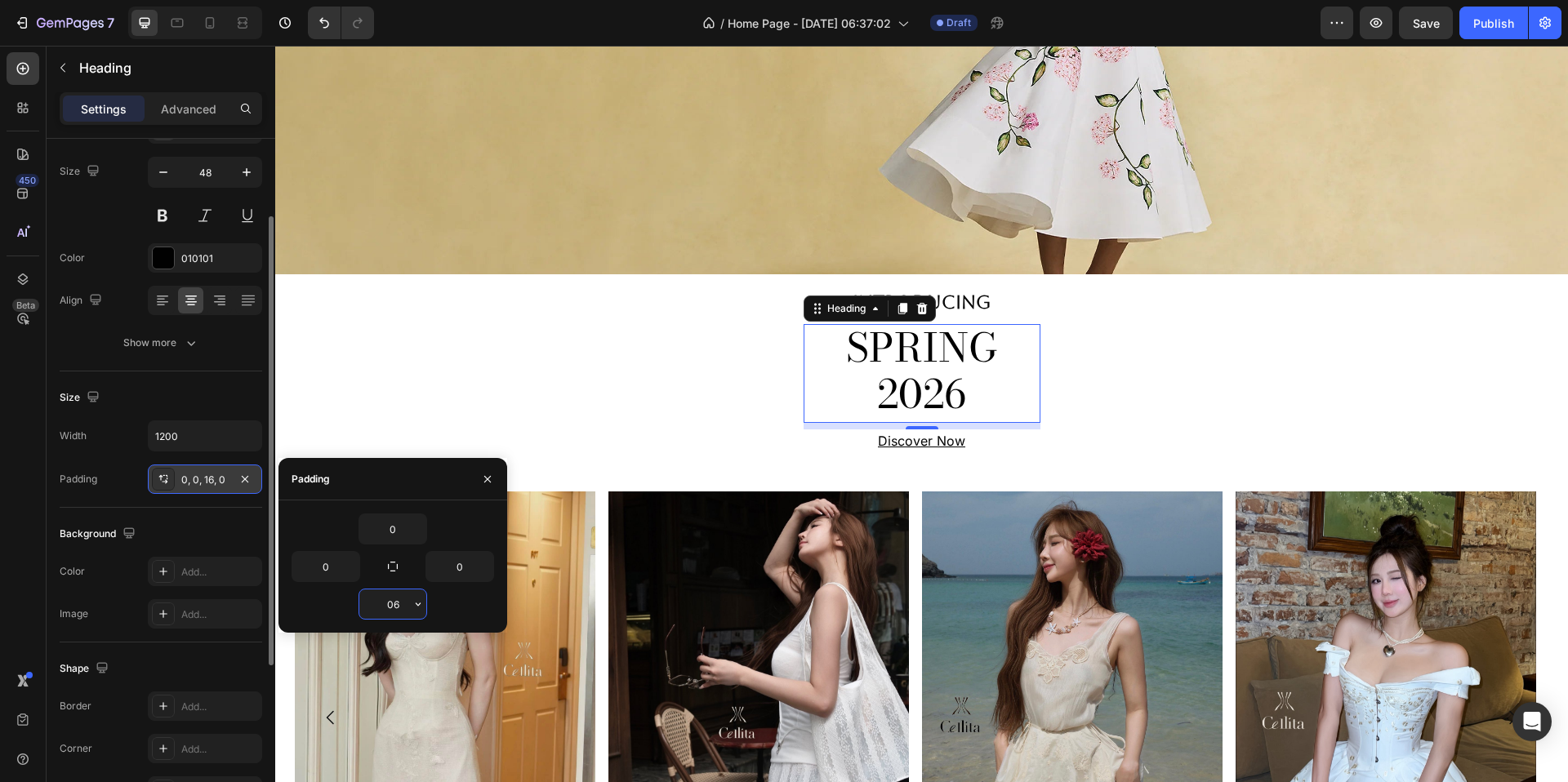
drag, startPoint x: 406, startPoint y: 607, endPoint x: 389, endPoint y: 607, distance: 17.0
click at [389, 607] on input "06" at bounding box center [393, 604] width 67 height 30
type input "0"
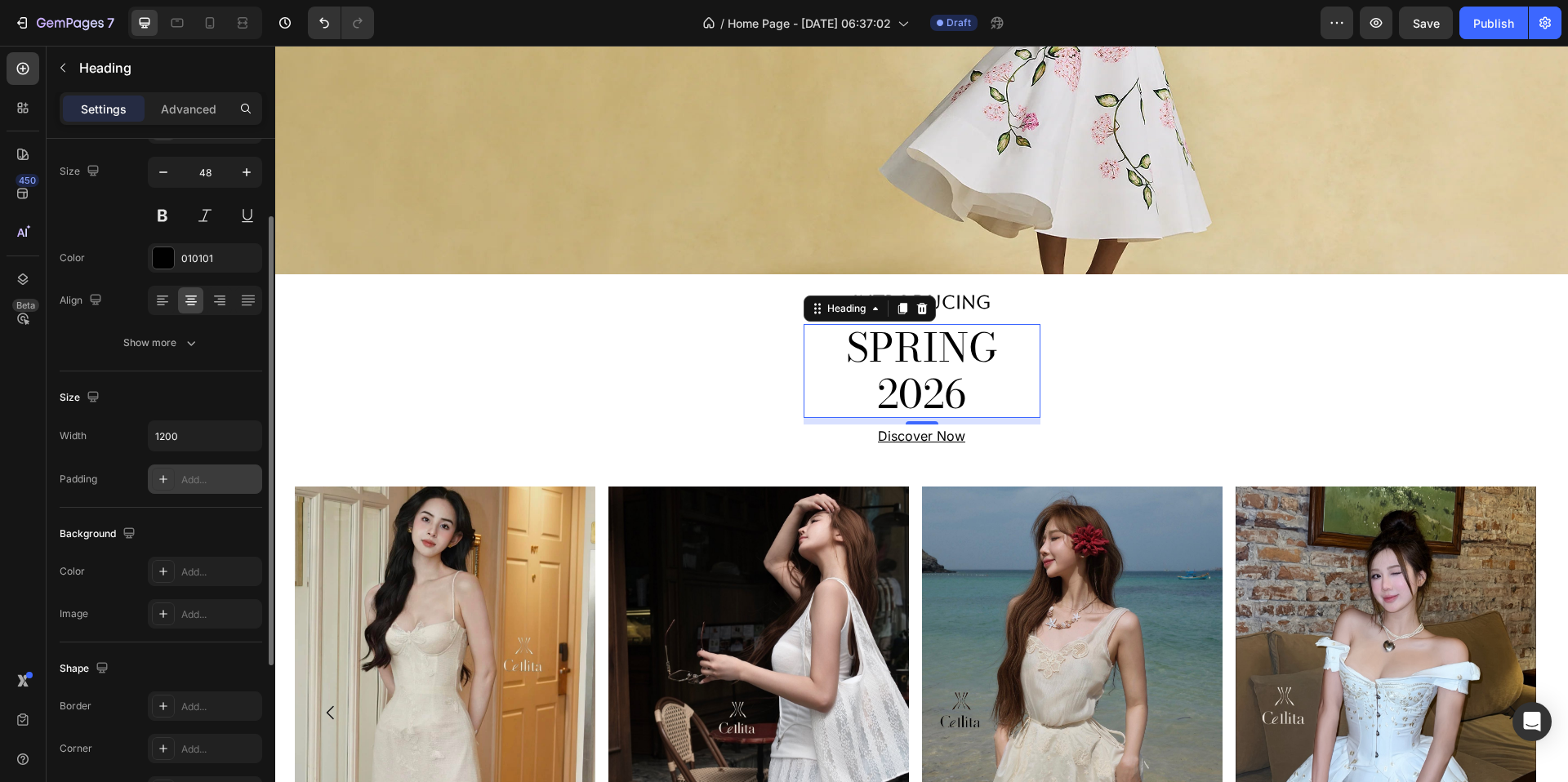
click at [214, 521] on div "Background" at bounding box center [160, 533] width 203 height 26
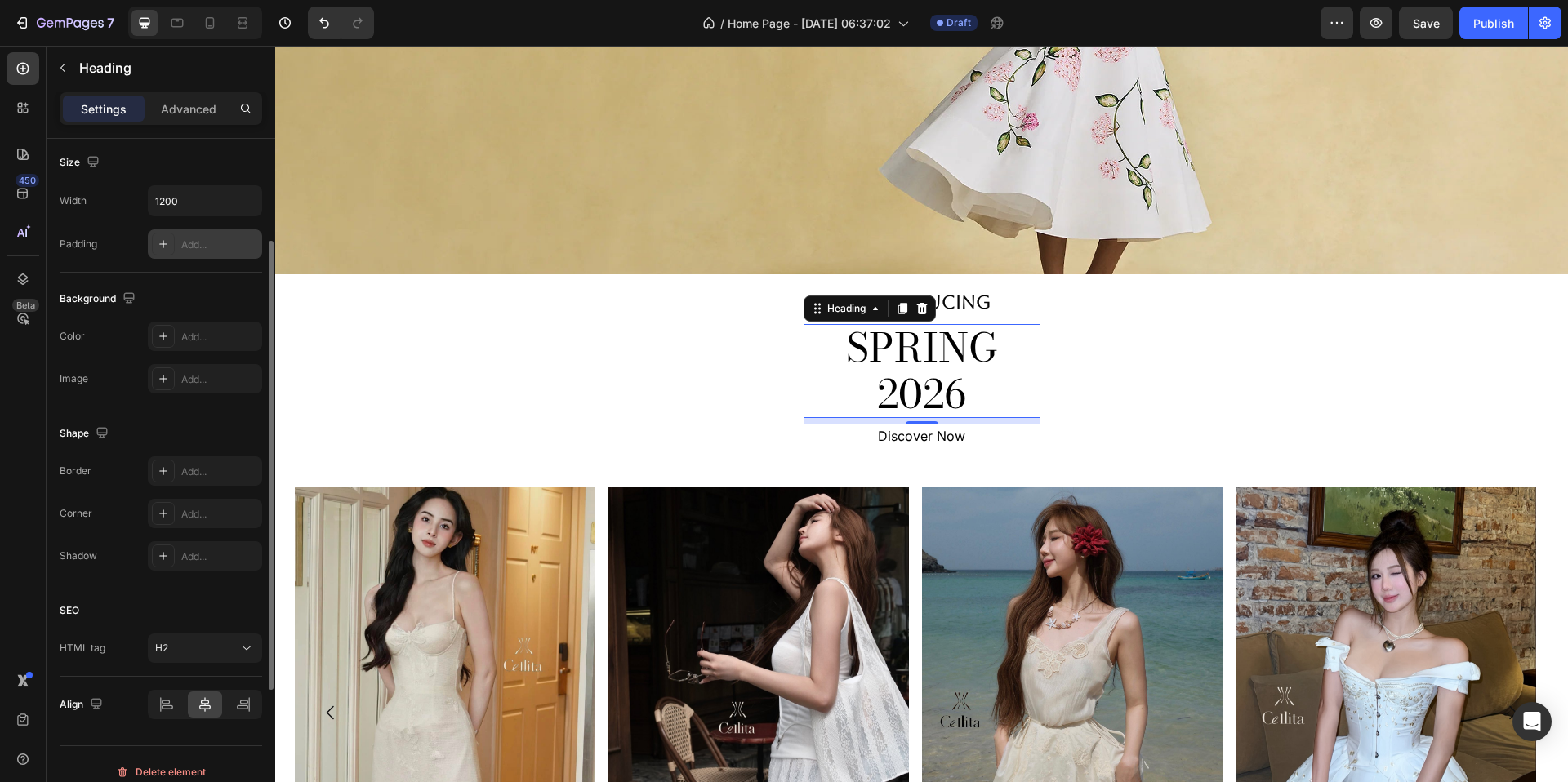
scroll to position [370, 0]
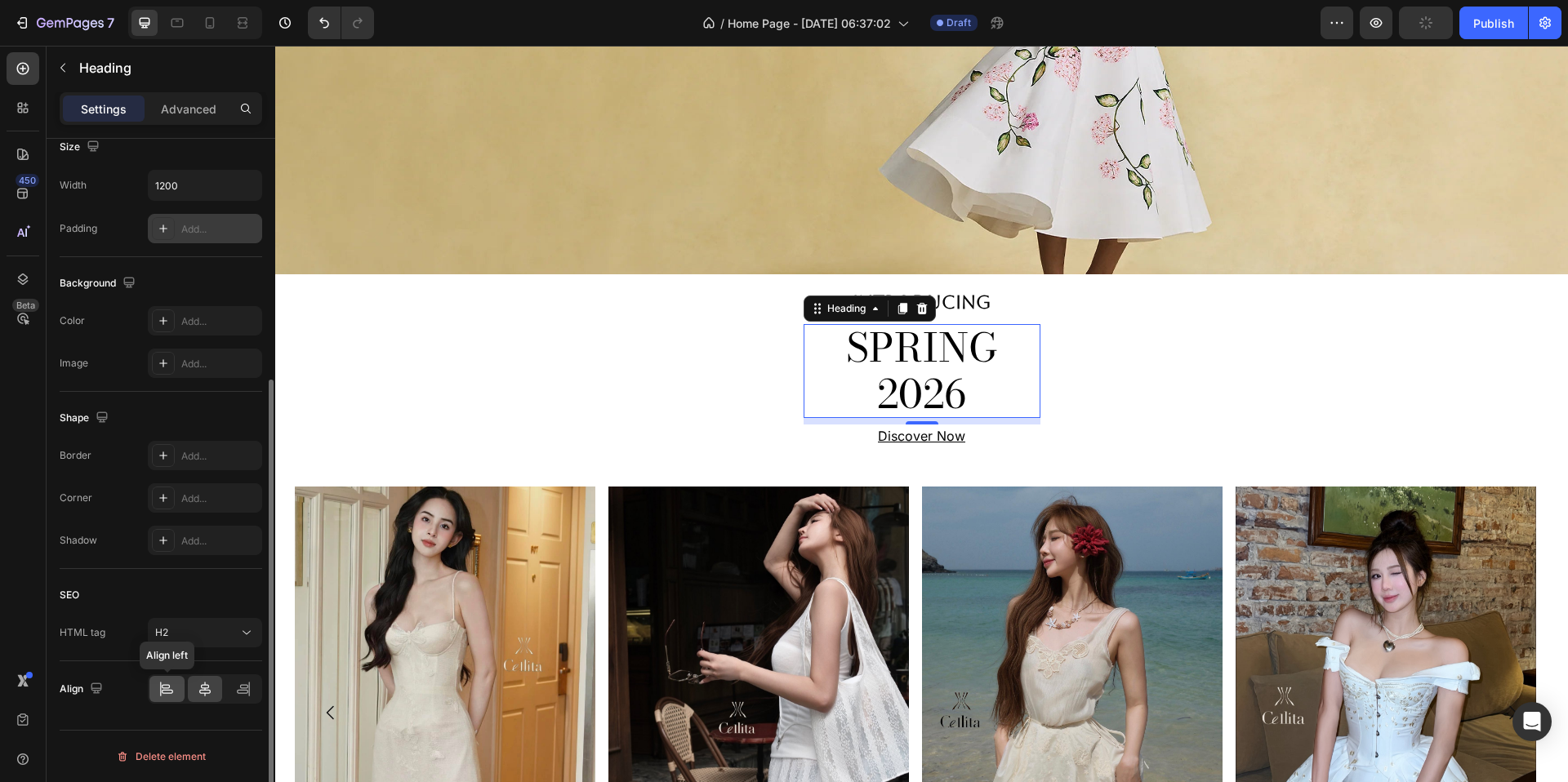
click at [159, 684] on icon at bounding box center [166, 689] width 16 height 16
click at [200, 692] on icon at bounding box center [205, 689] width 16 height 16
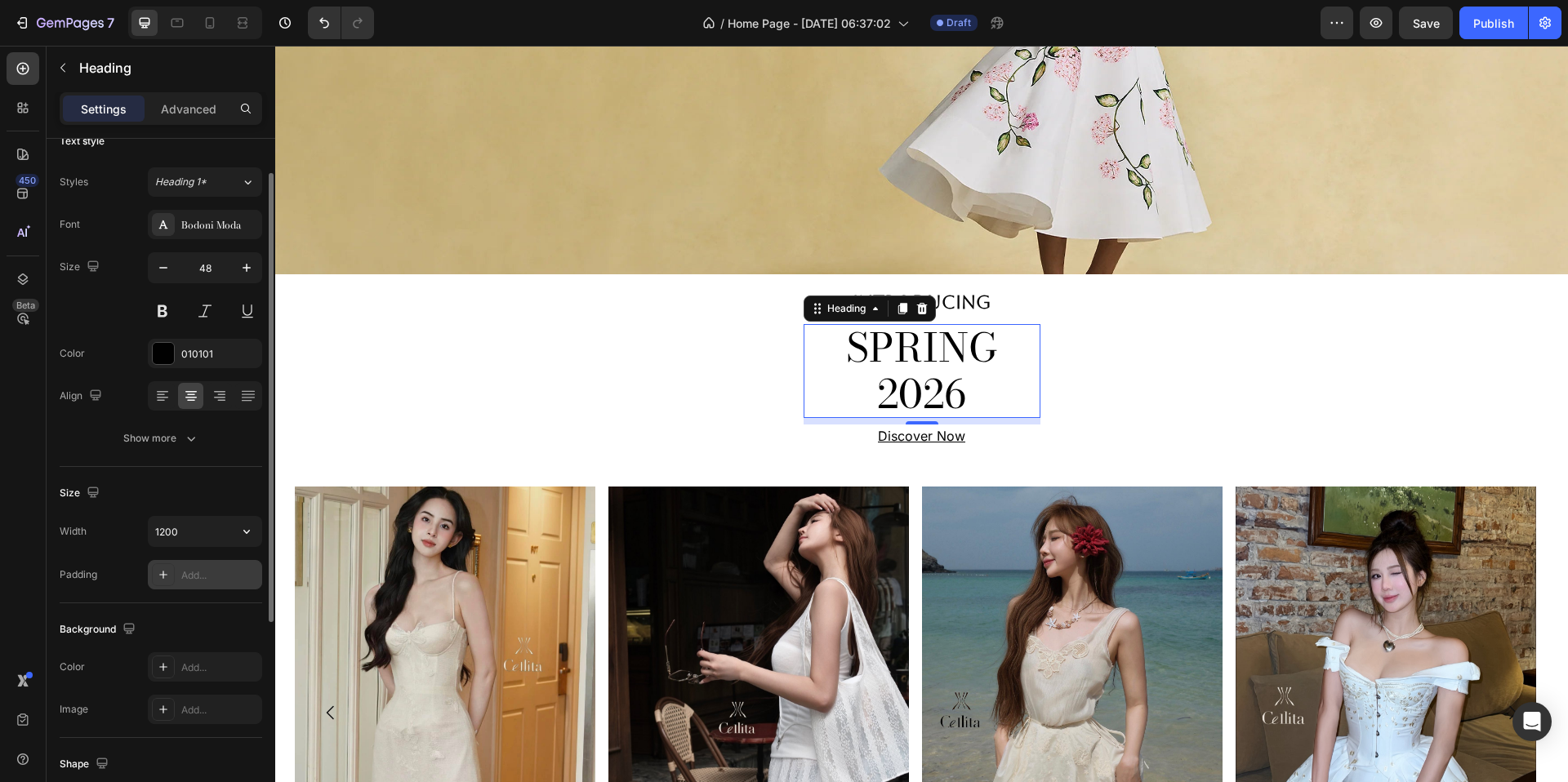
scroll to position [36, 0]
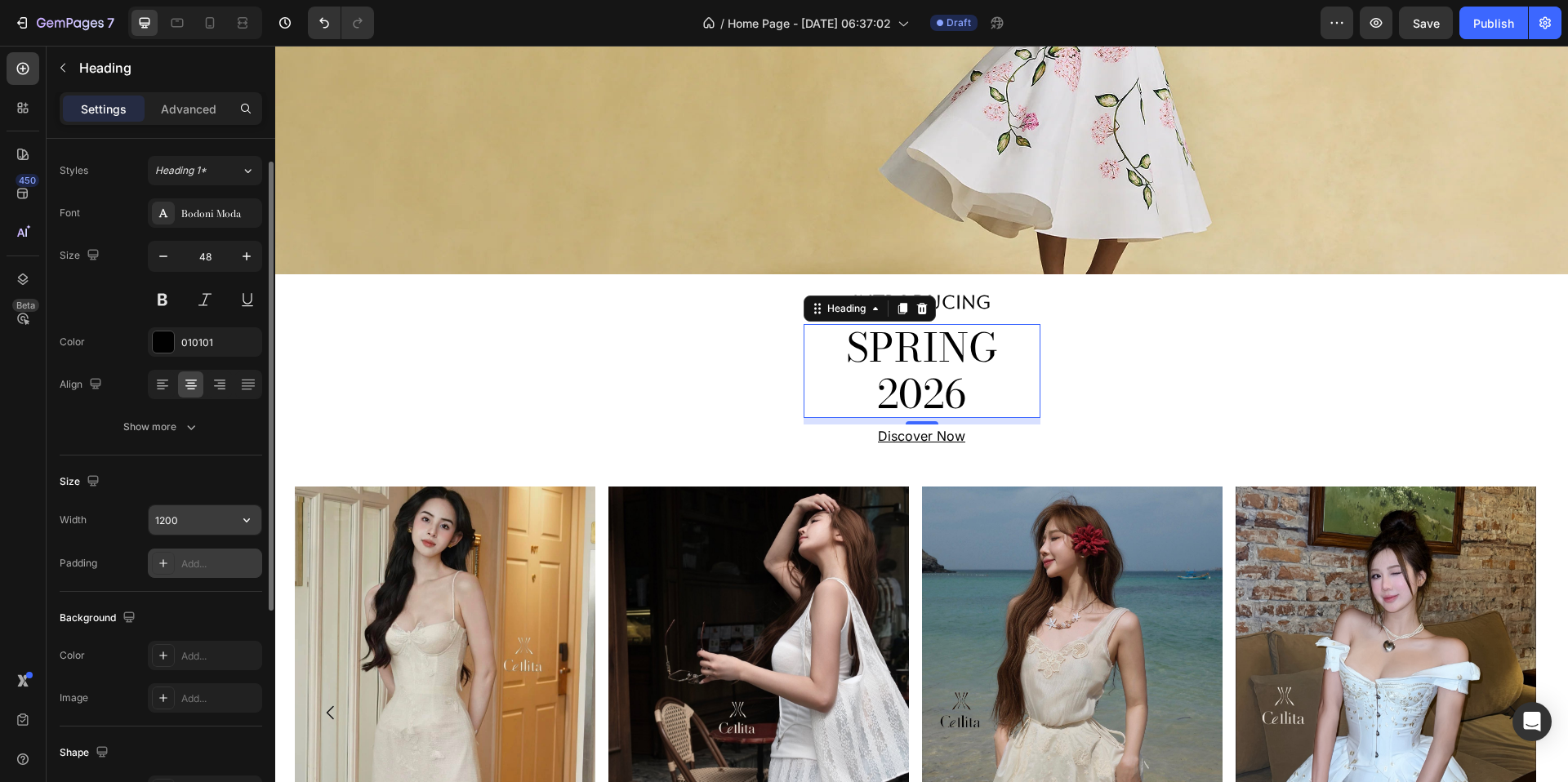
click at [182, 513] on input "1200" at bounding box center [205, 520] width 112 height 30
type input "1920"
click at [184, 460] on div "Size Width 1920 Padding Add..." at bounding box center [160, 524] width 203 height 136
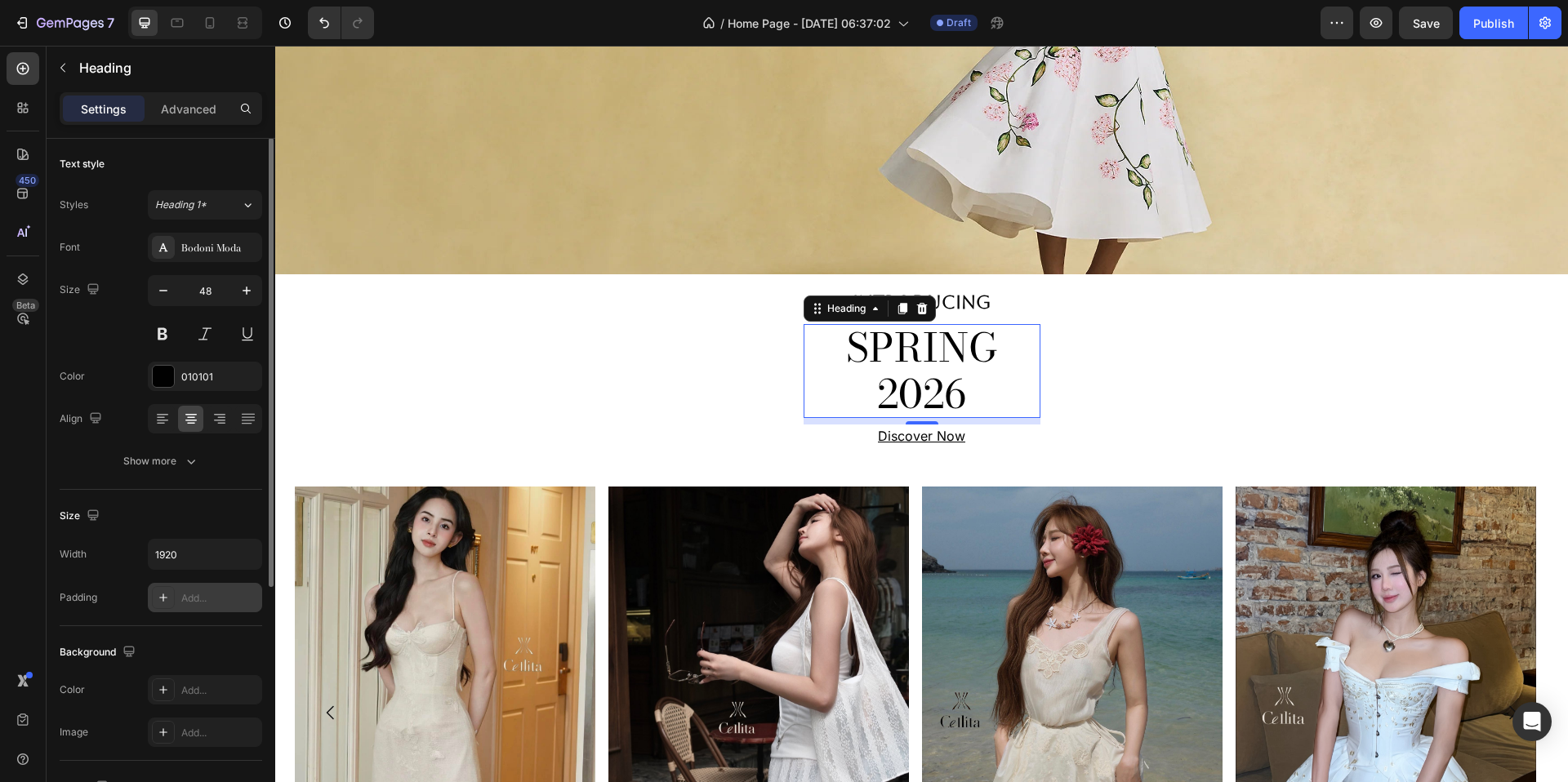
scroll to position [0, 0]
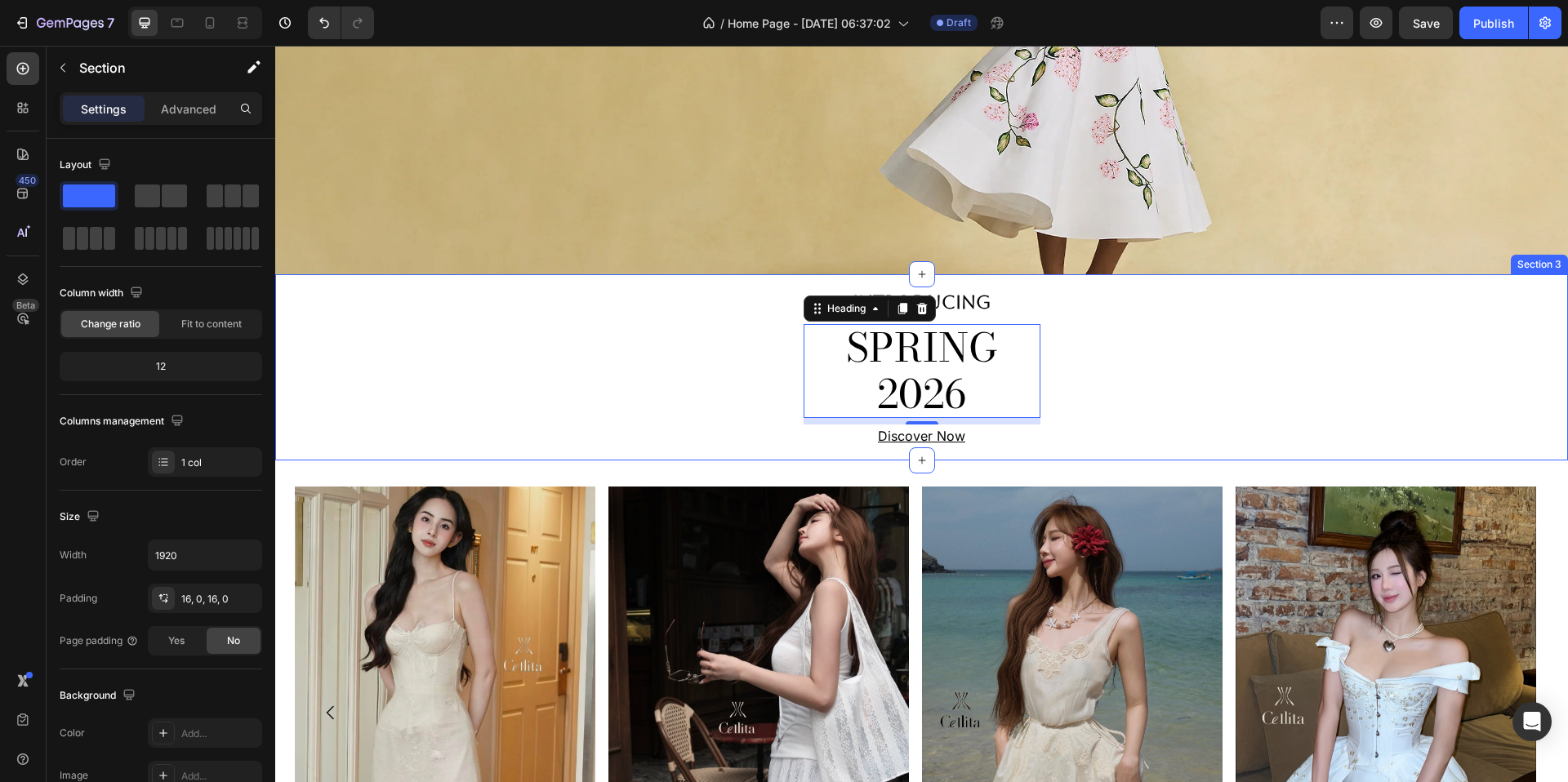
click at [781, 387] on div "INTRODUCING Text Block SPRING 2026 Heading 8 Discover Now Text Block Row" at bounding box center [921, 367] width 1293 height 160
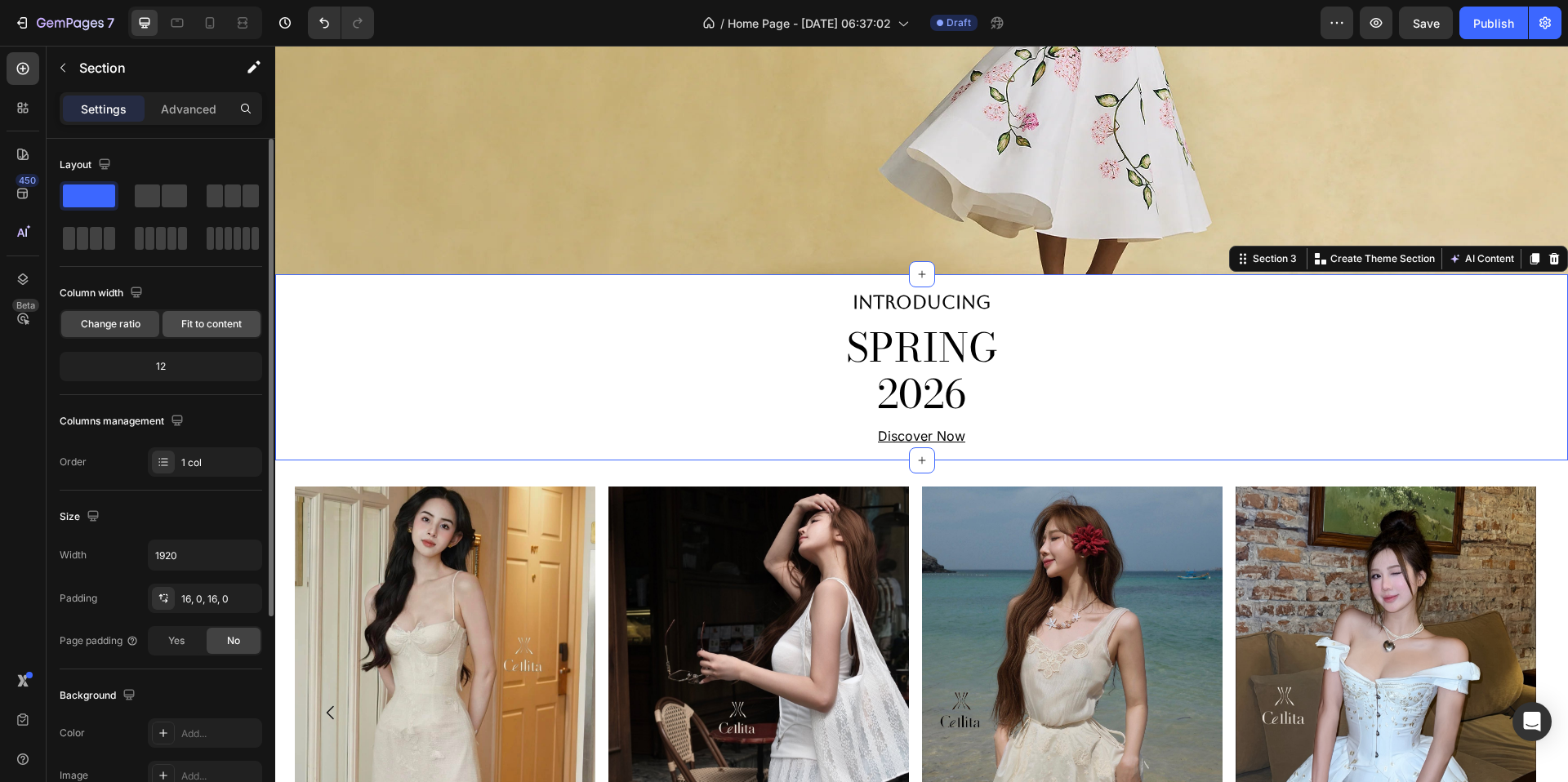
click at [205, 315] on div "Fit to content" at bounding box center [211, 324] width 98 height 26
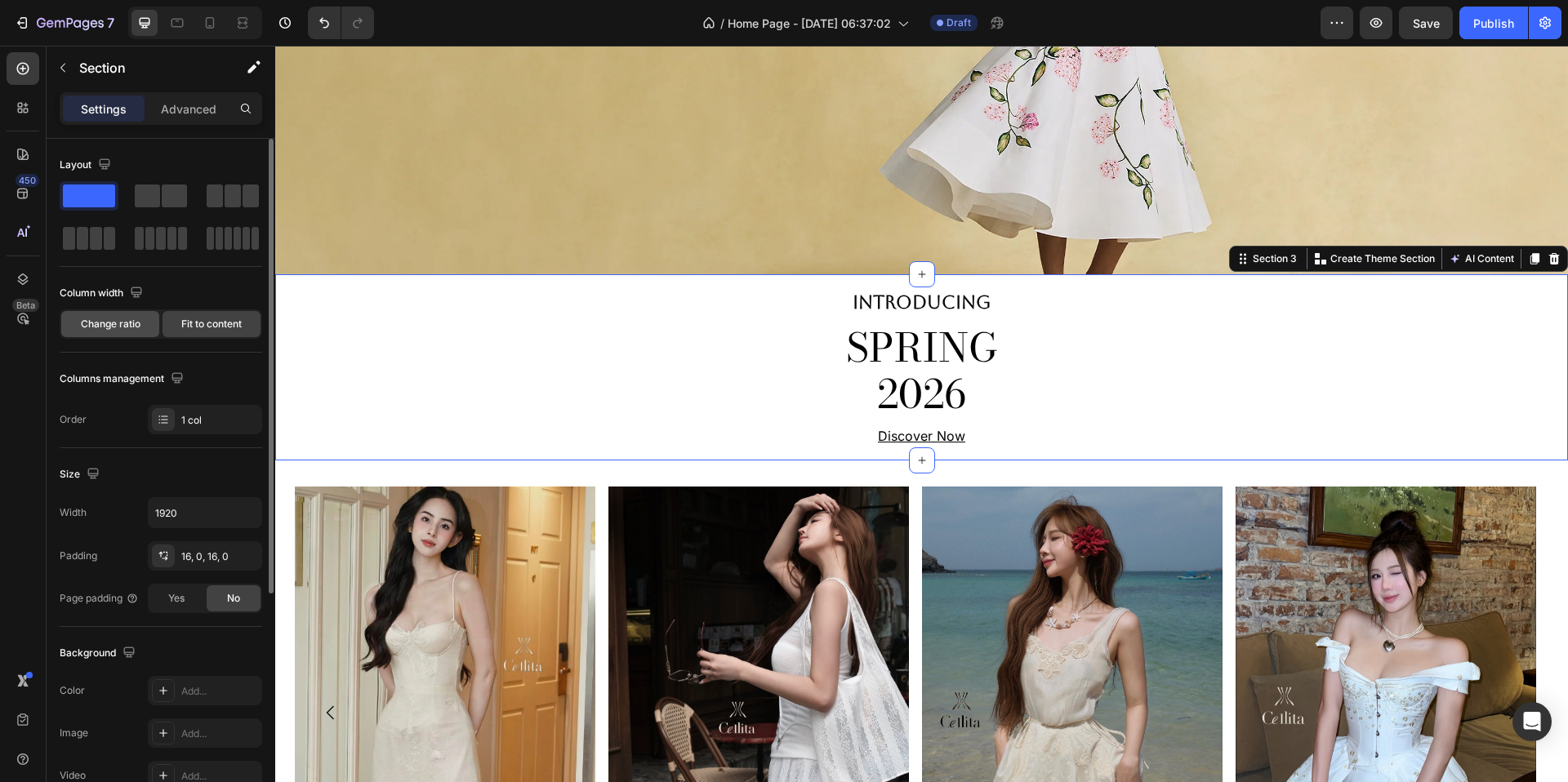
click at [135, 319] on span "Change ratio" at bounding box center [110, 324] width 60 height 14
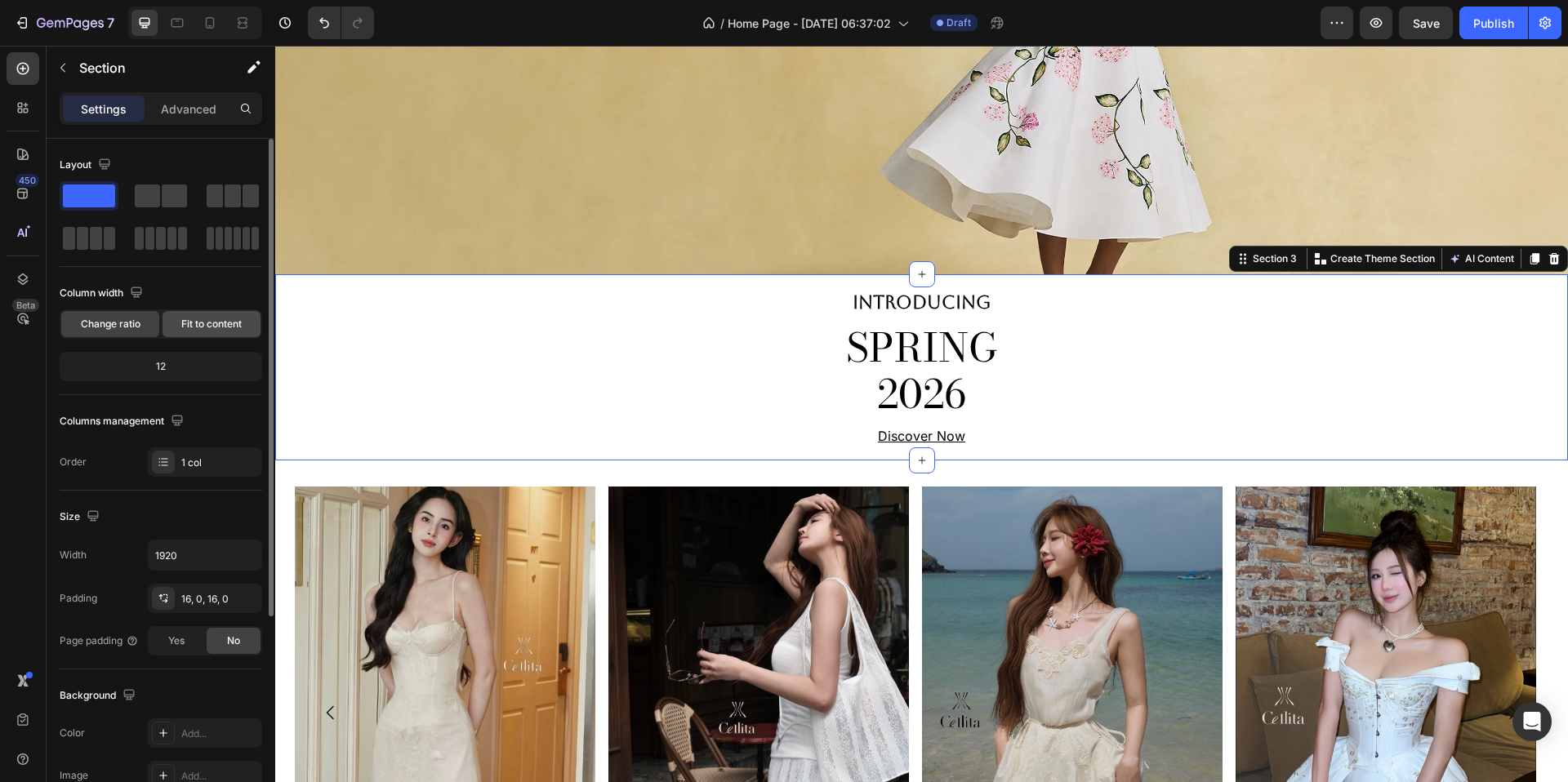
click at [193, 323] on span "Fit to content" at bounding box center [211, 324] width 61 height 14
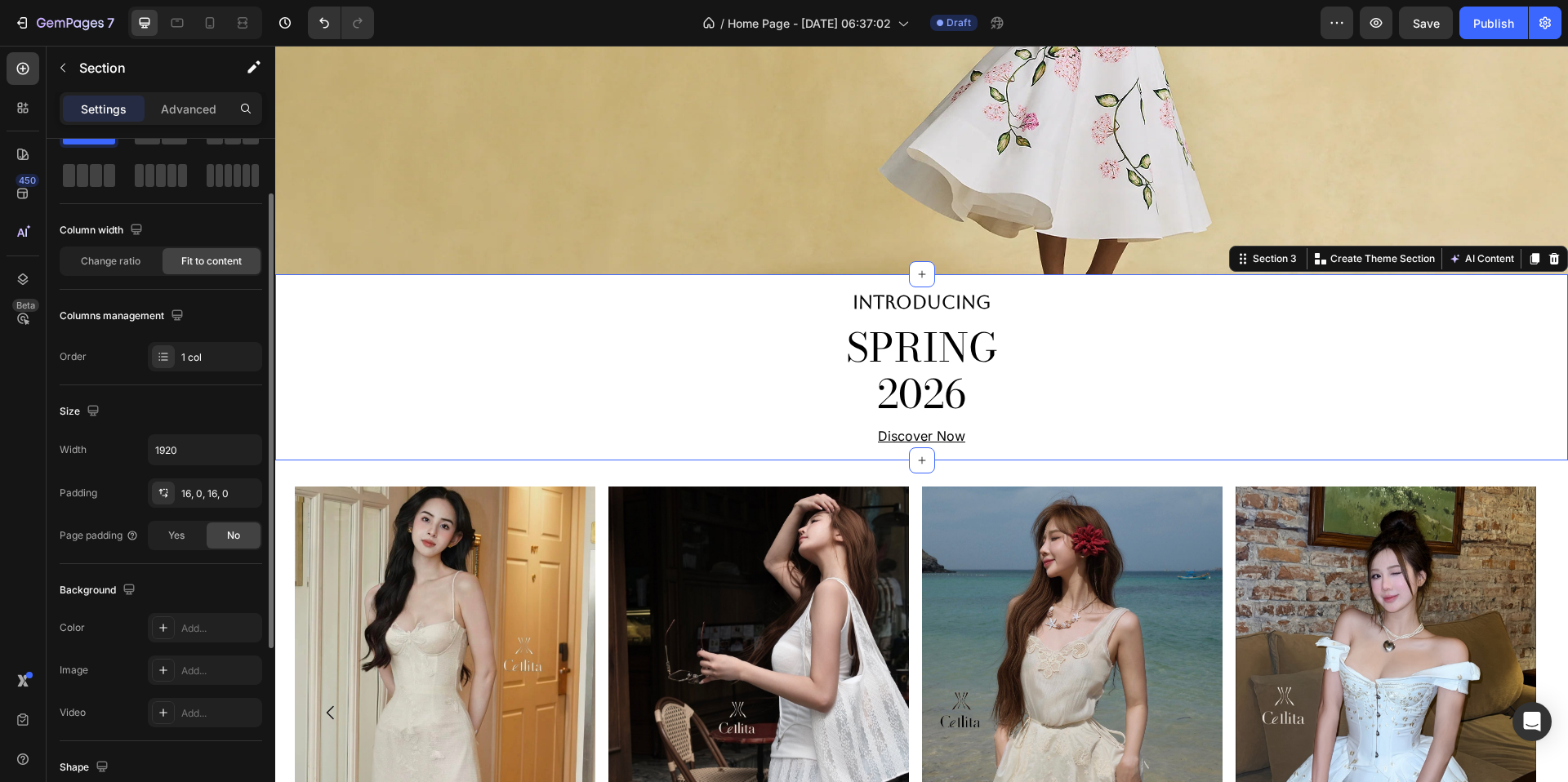
scroll to position [71, 0]
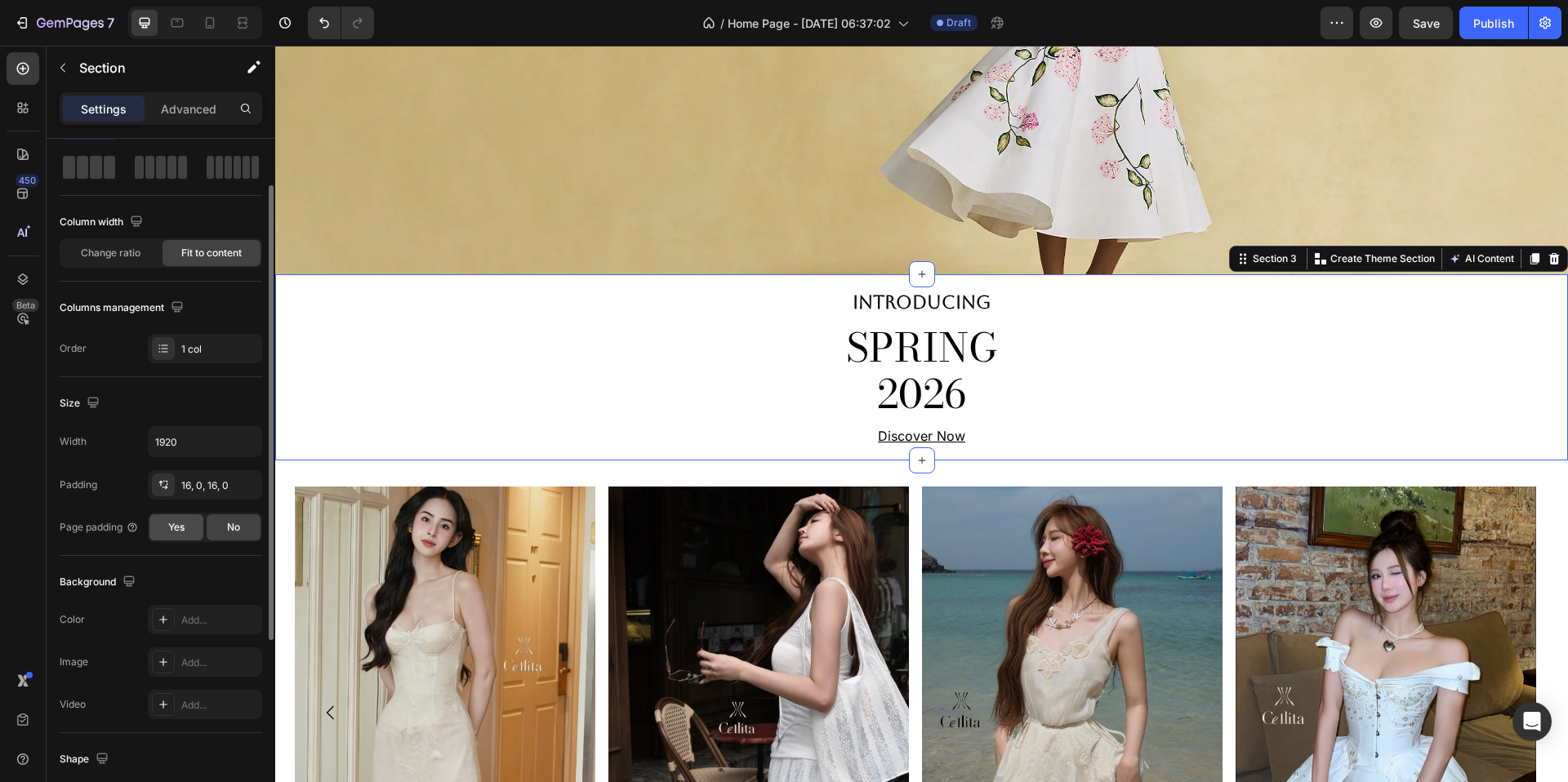
click at [170, 528] on span "Yes" at bounding box center [176, 527] width 16 height 14
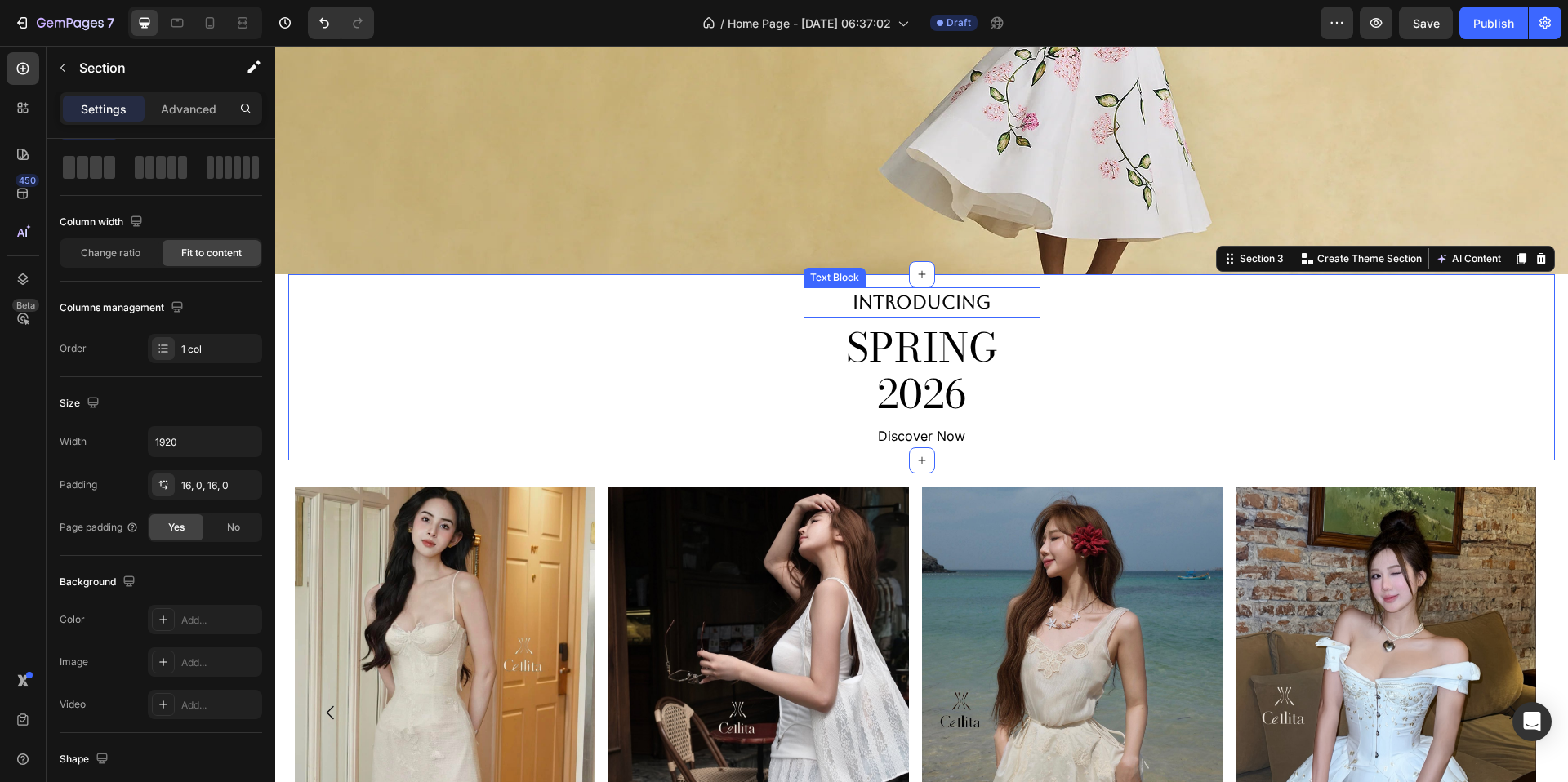
click at [809, 305] on div "INTRODUCING" at bounding box center [922, 302] width 237 height 30
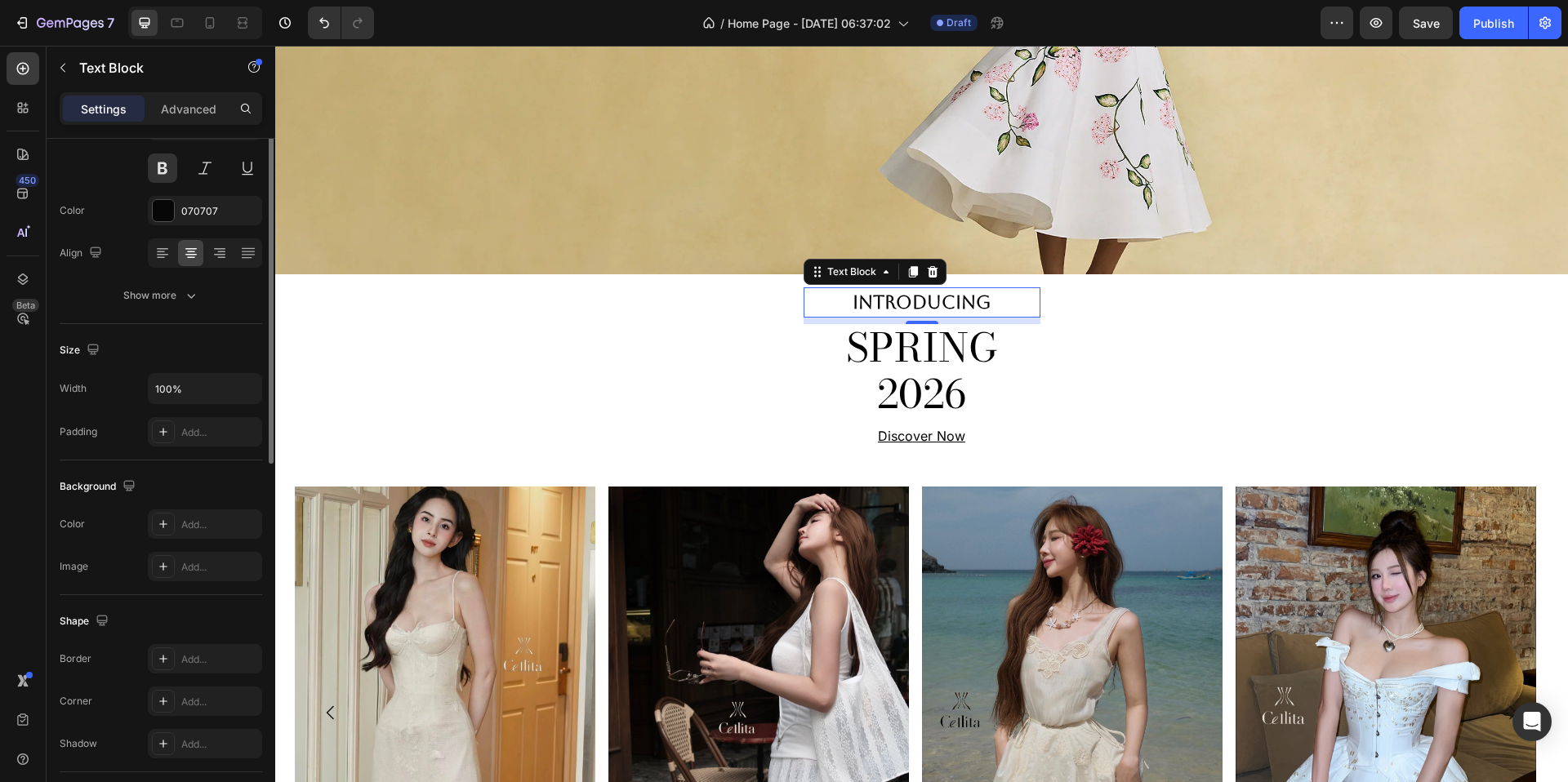
scroll to position [0, 0]
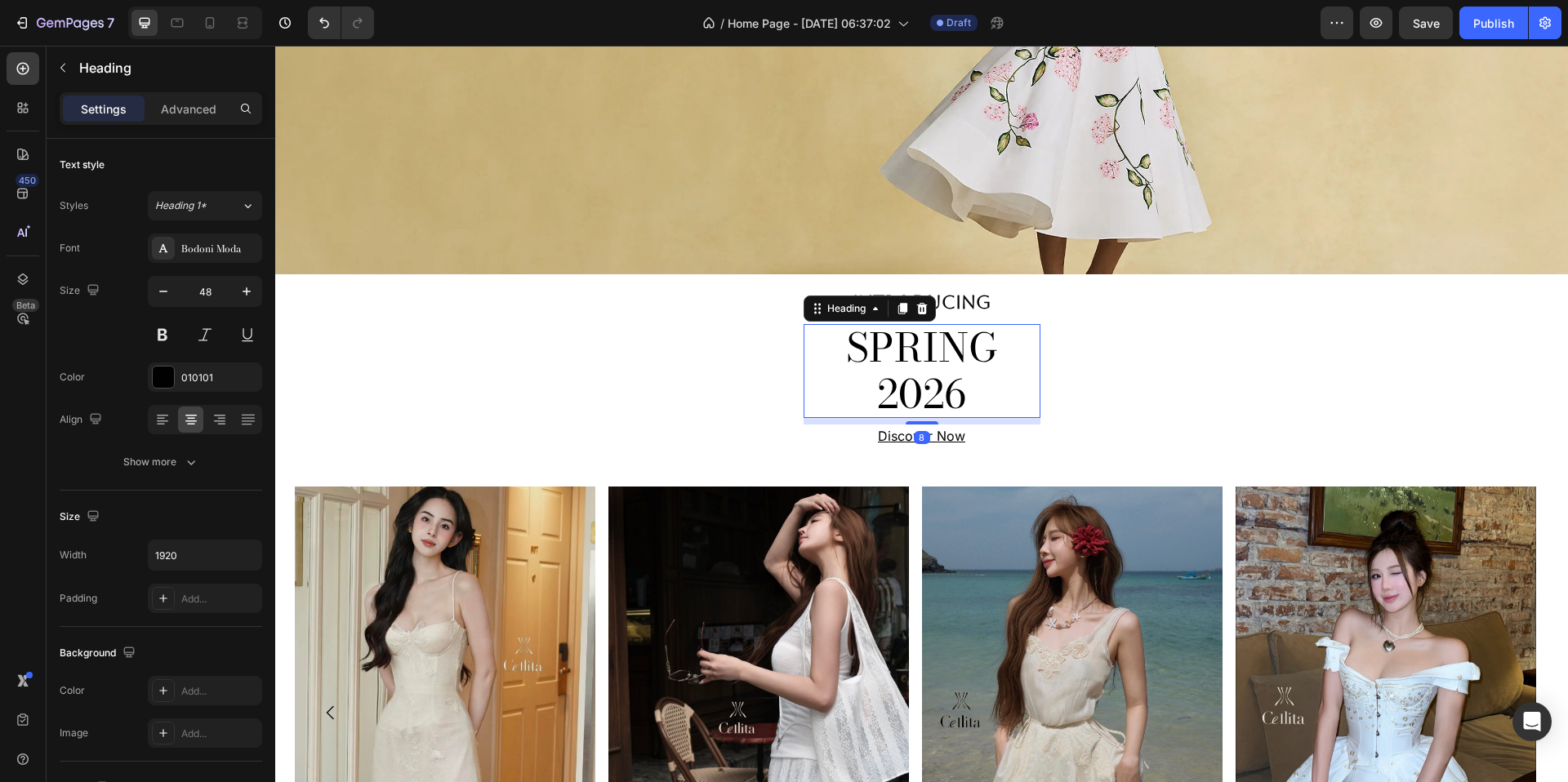
click at [829, 367] on h2 "SPRING 2026" at bounding box center [922, 371] width 237 height 94
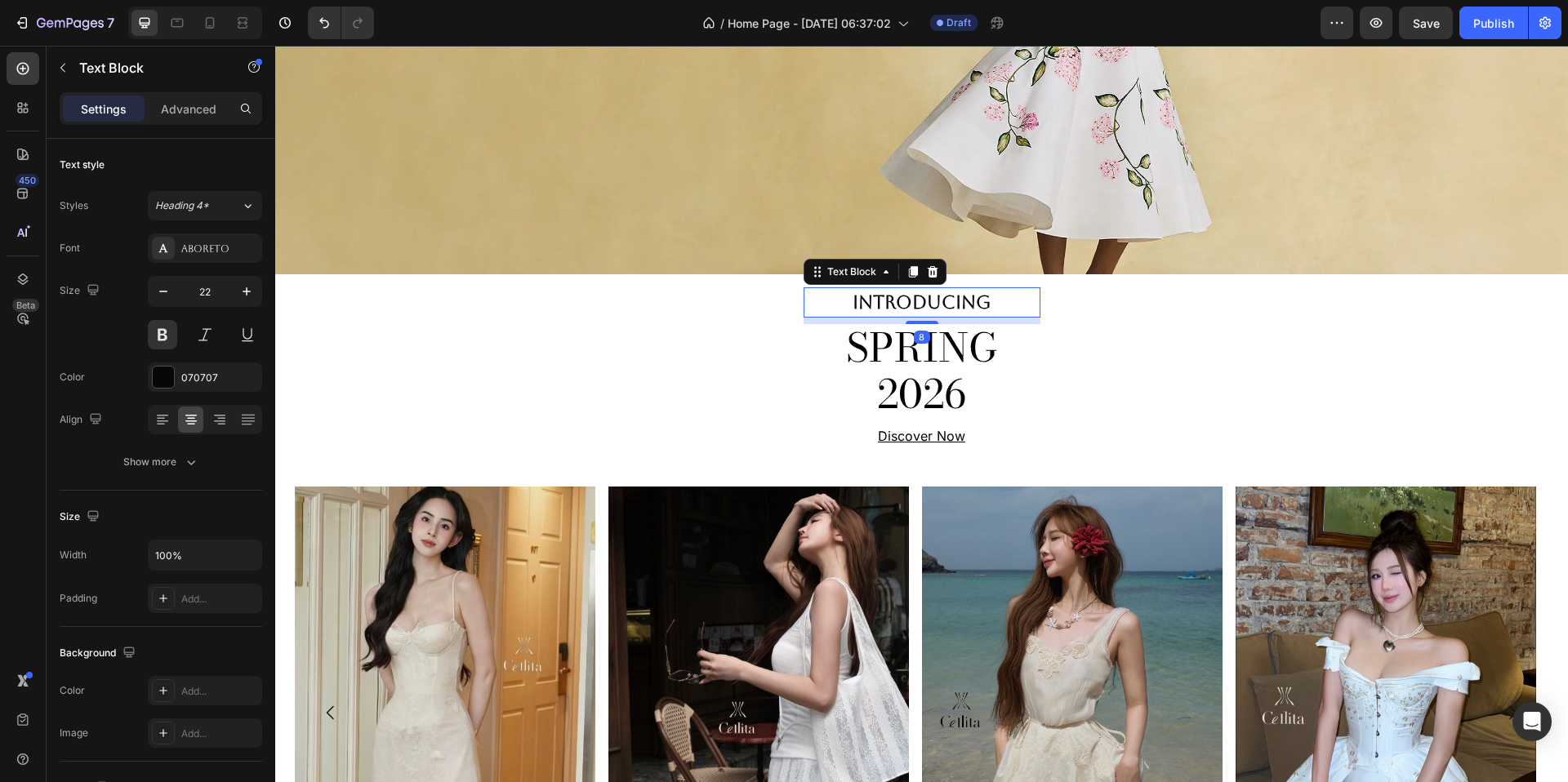
click at [1009, 313] on div "INTRODUCING" at bounding box center [922, 302] width 237 height 30
click at [246, 75] on button "button" at bounding box center [254, 66] width 26 height 26
click at [184, 115] on button "Help center" at bounding box center [193, 105] width 135 height 30
click at [924, 367] on h2 "SPRING 2026" at bounding box center [922, 371] width 237 height 94
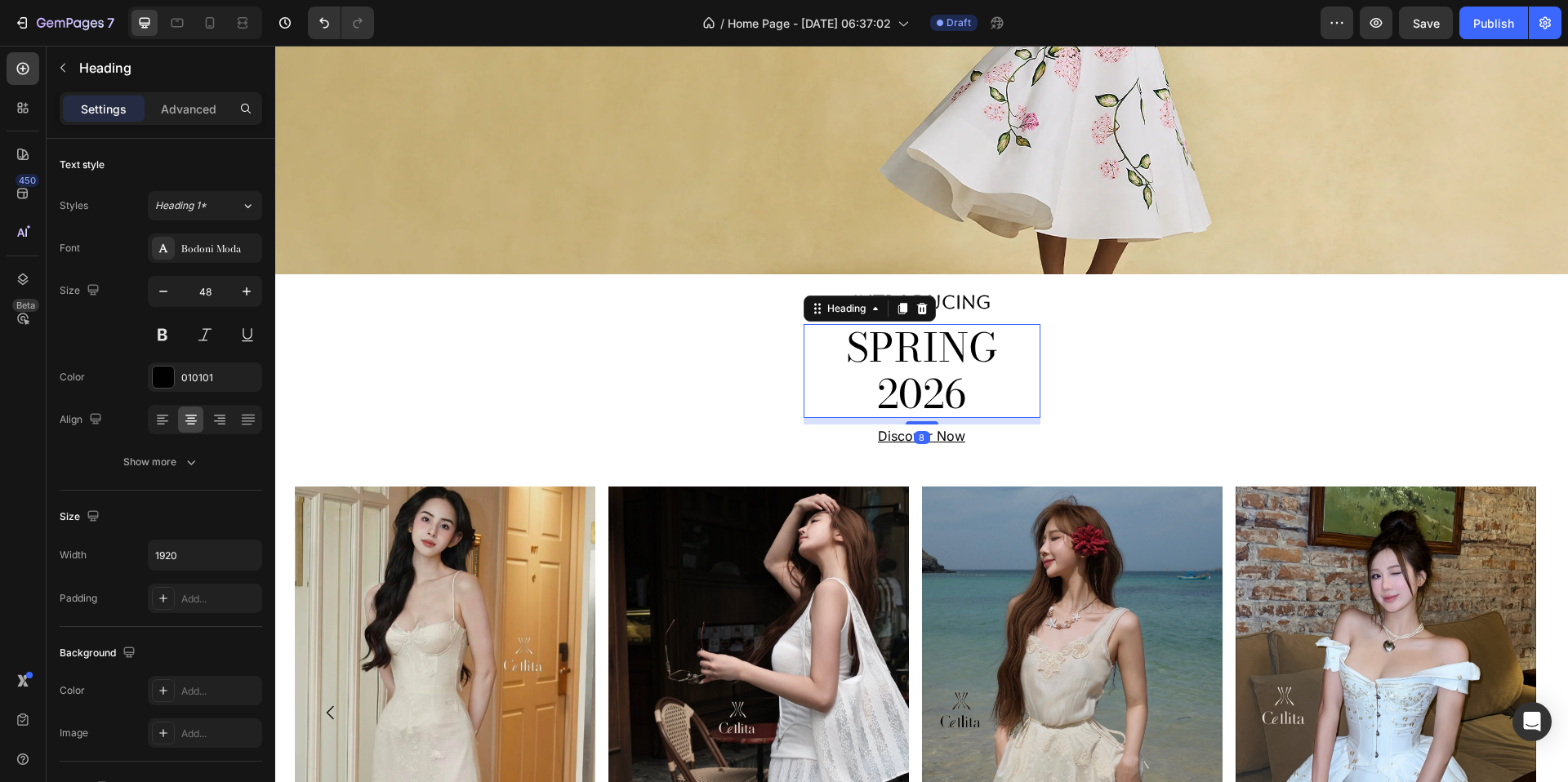
click at [924, 367] on h2 "SPRING 2026" at bounding box center [922, 371] width 237 height 94
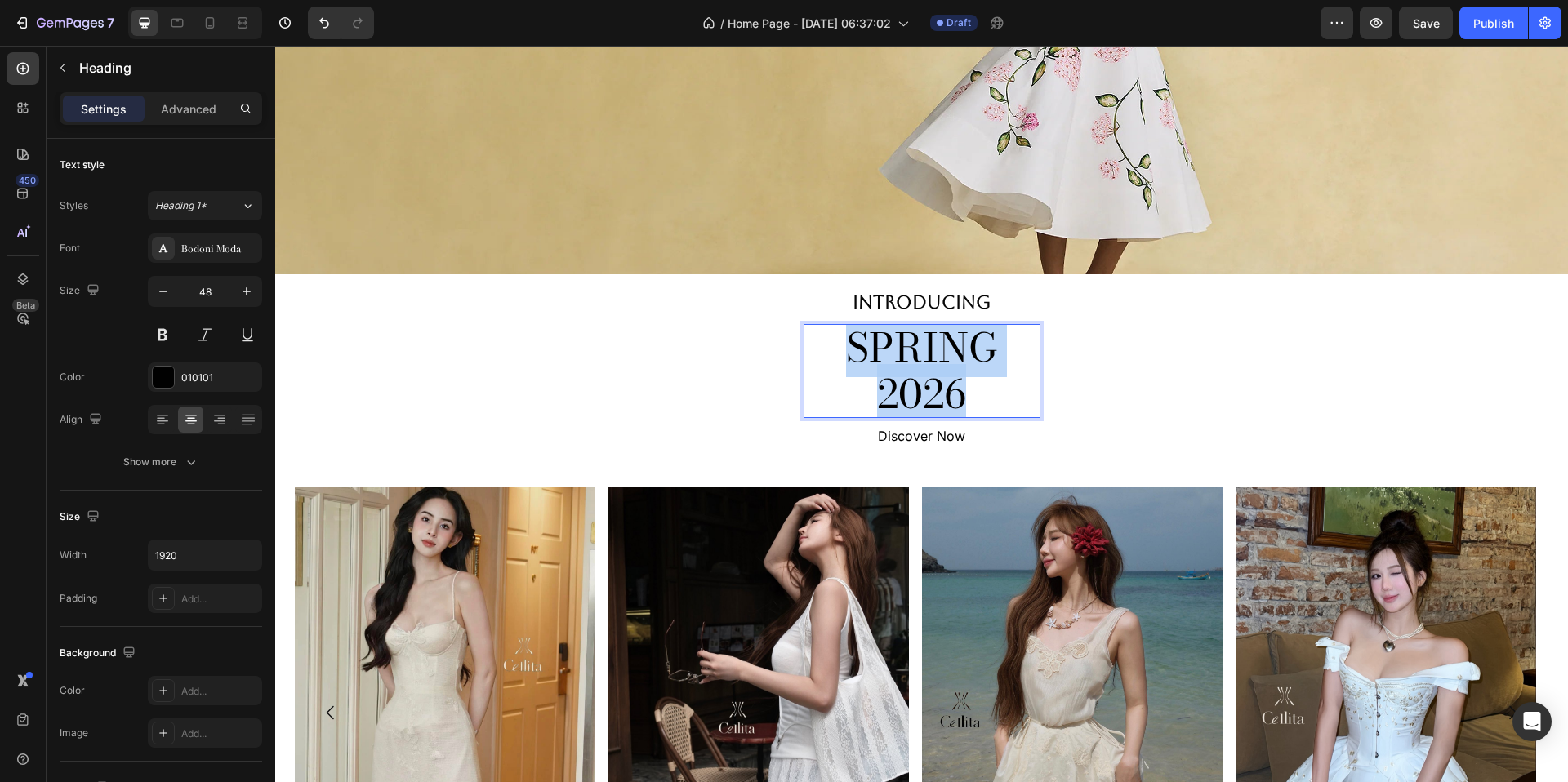
click at [924, 367] on p "SPRING 2026" at bounding box center [922, 371] width 237 height 94
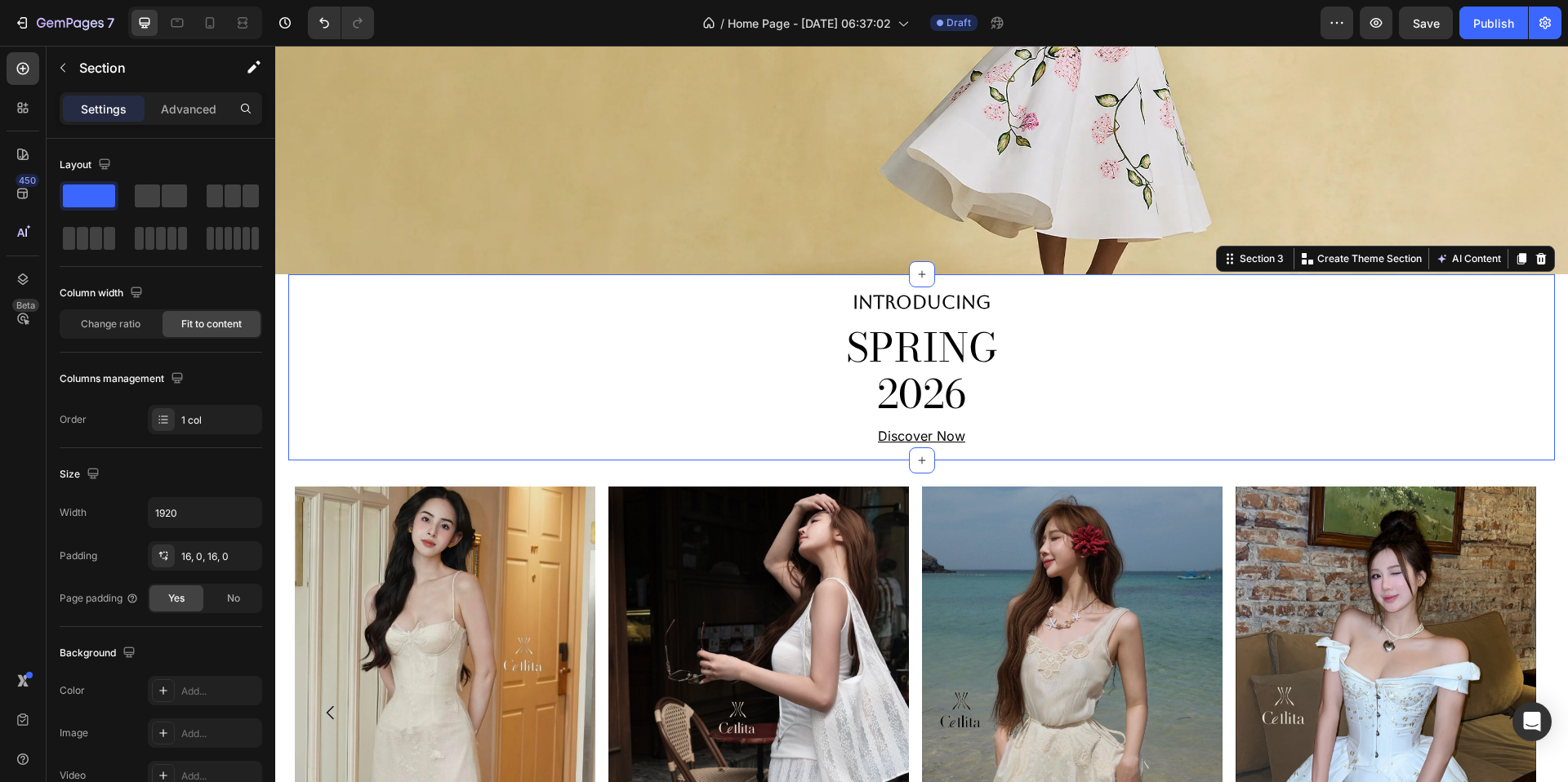
click at [613, 331] on div "INTRODUCING Text Block SPRING 2026 Heading Discover Now Text Block Row Section …" at bounding box center [921, 368] width 1267 height 186
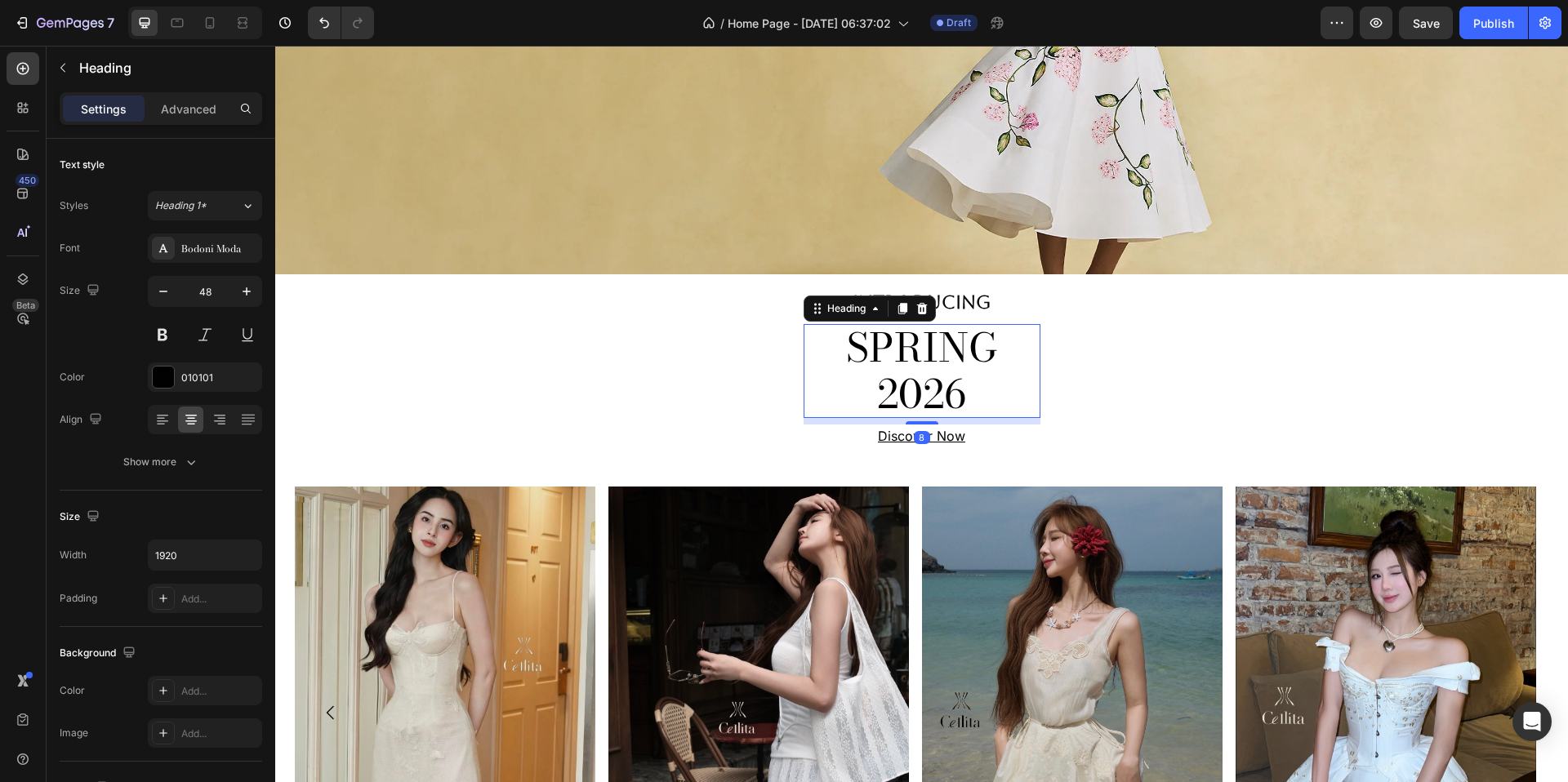
click at [916, 384] on p "SPRING 2026" at bounding box center [922, 371] width 237 height 94
click at [61, 62] on icon "button" at bounding box center [63, 68] width 13 height 13
click at [945, 387] on p "SPRING 2026" at bounding box center [922, 371] width 237 height 94
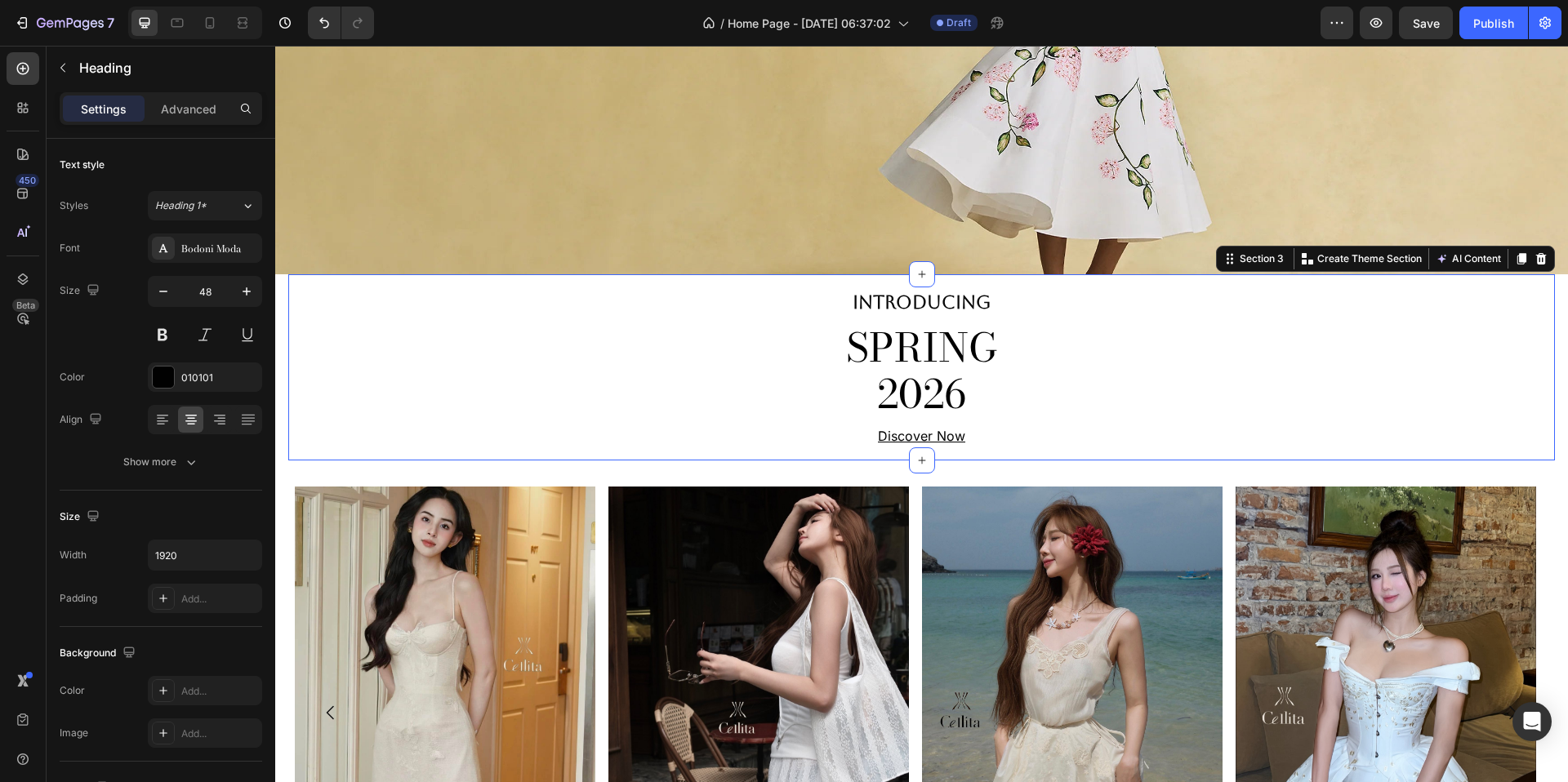
click at [656, 368] on div "INTRODUCING Text Block SPRING 2026 Heading Discover Now Text Block Row Section …" at bounding box center [921, 368] width 1267 height 186
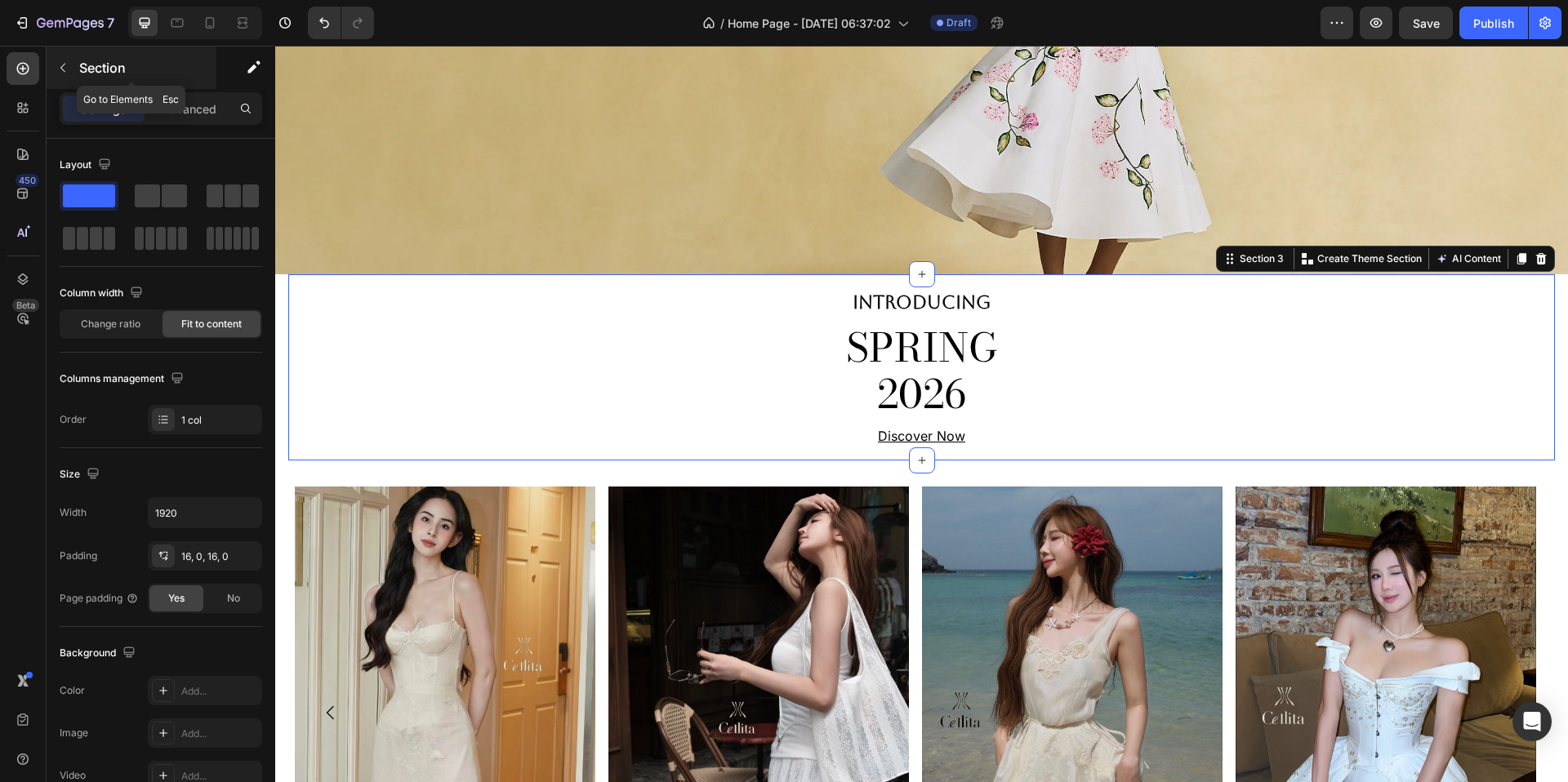
click at [60, 68] on icon "button" at bounding box center [63, 68] width 13 height 13
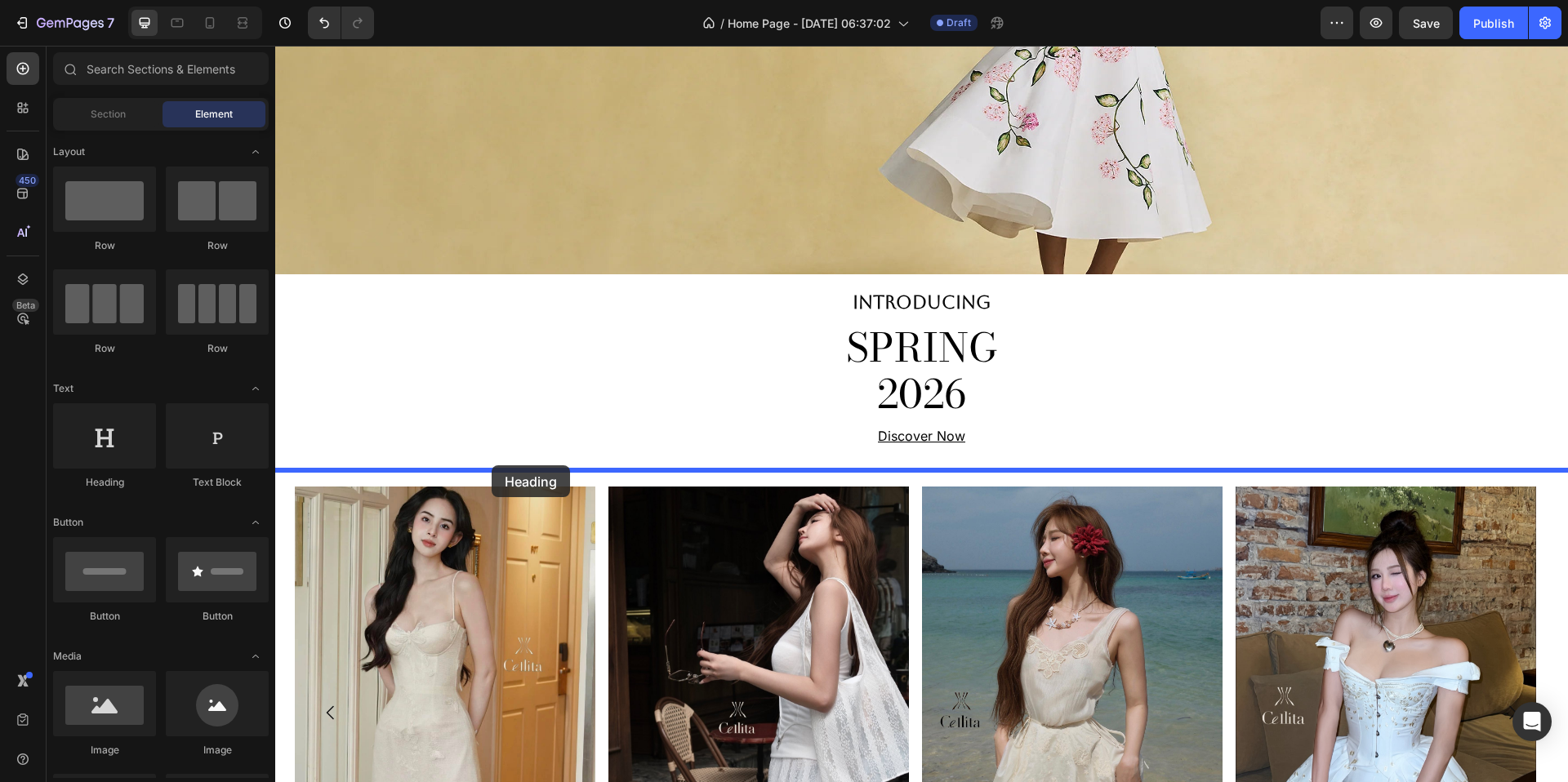
drag, startPoint x: 377, startPoint y: 476, endPoint x: 492, endPoint y: 466, distance: 115.4
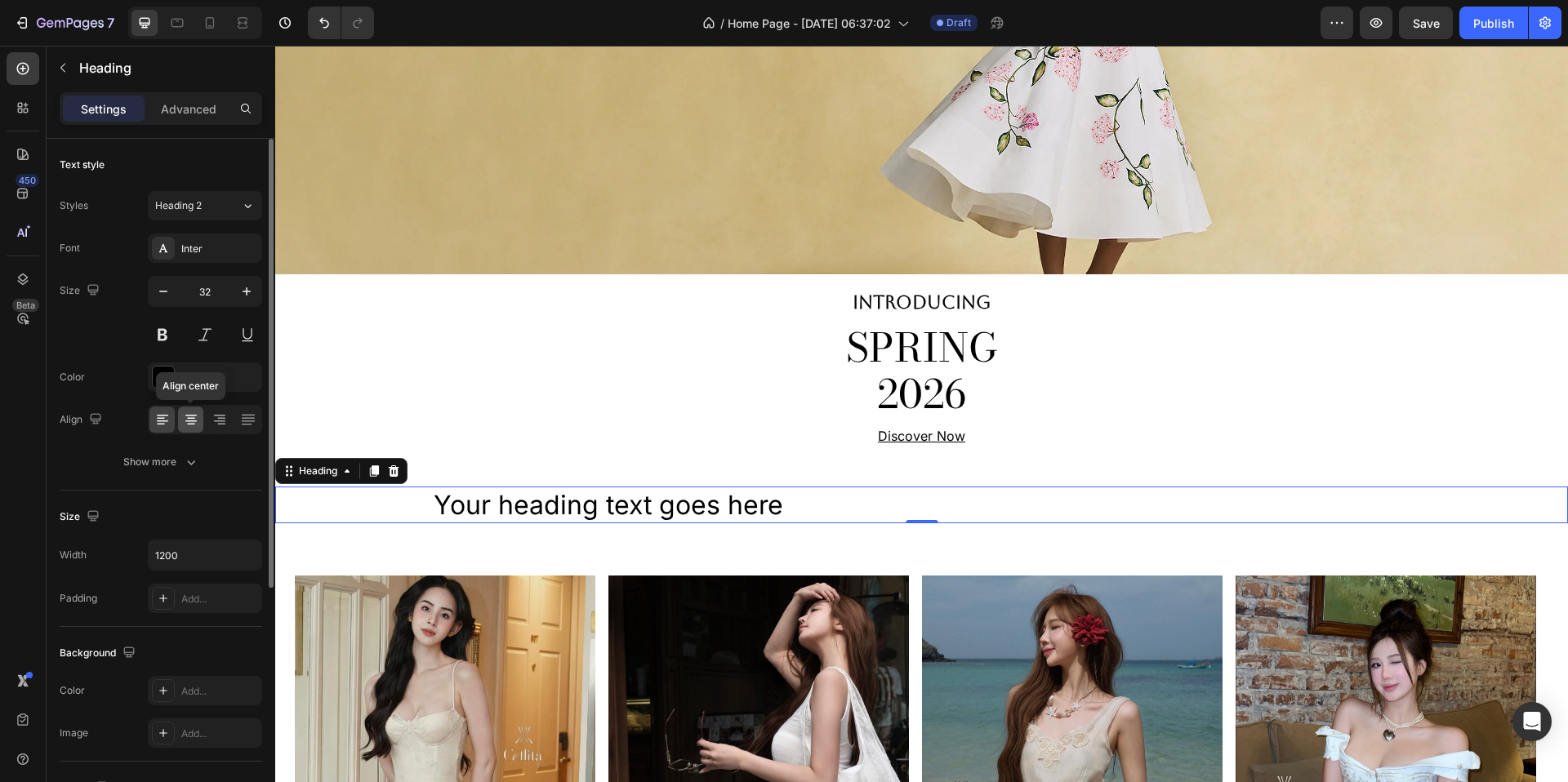
click at [190, 406] on div at bounding box center [190, 419] width 25 height 26
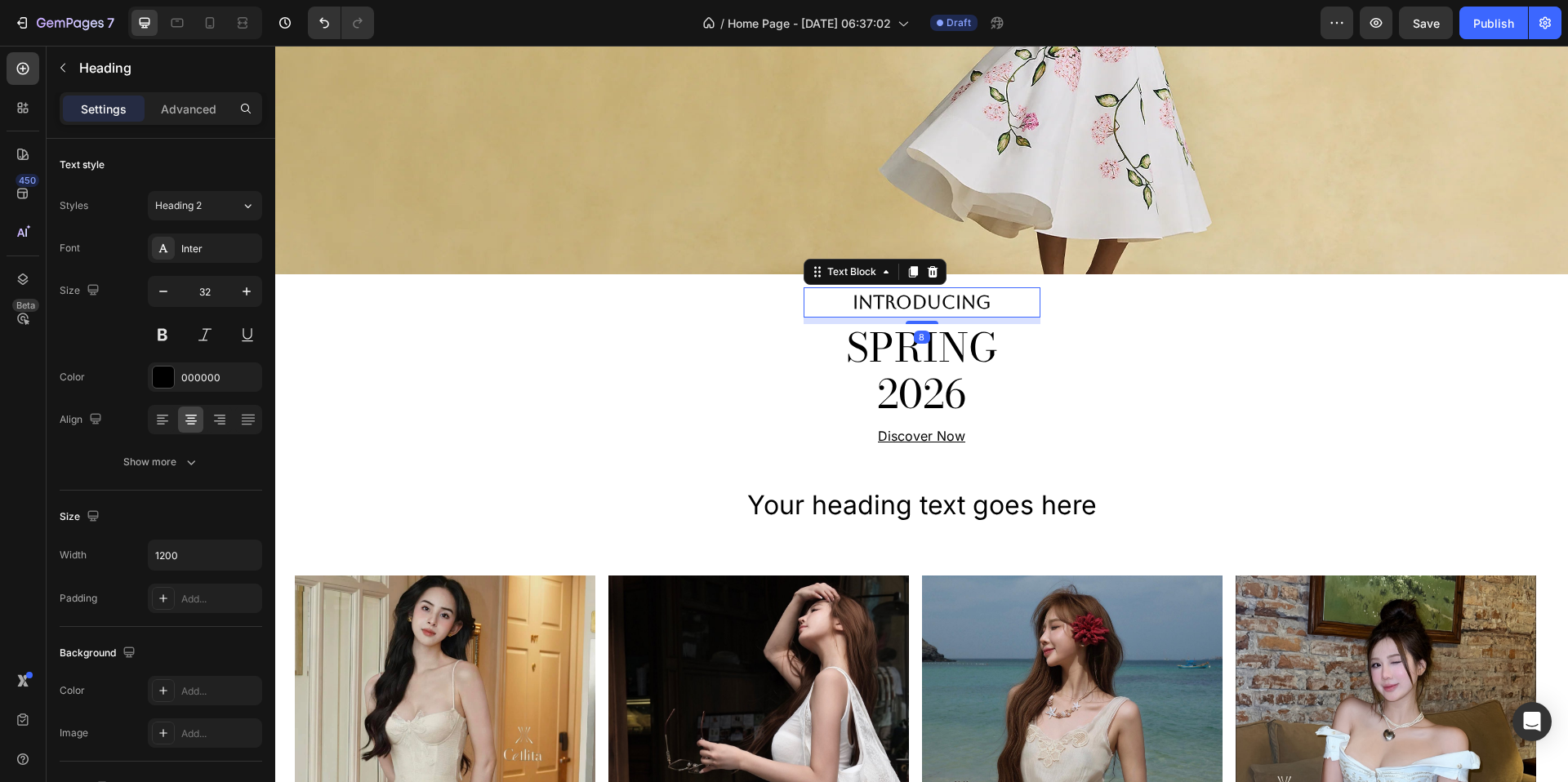
click at [936, 309] on div "INTRODUCING" at bounding box center [922, 302] width 237 height 30
click at [873, 515] on h2 "Your heading text goes here" at bounding box center [922, 505] width 980 height 37
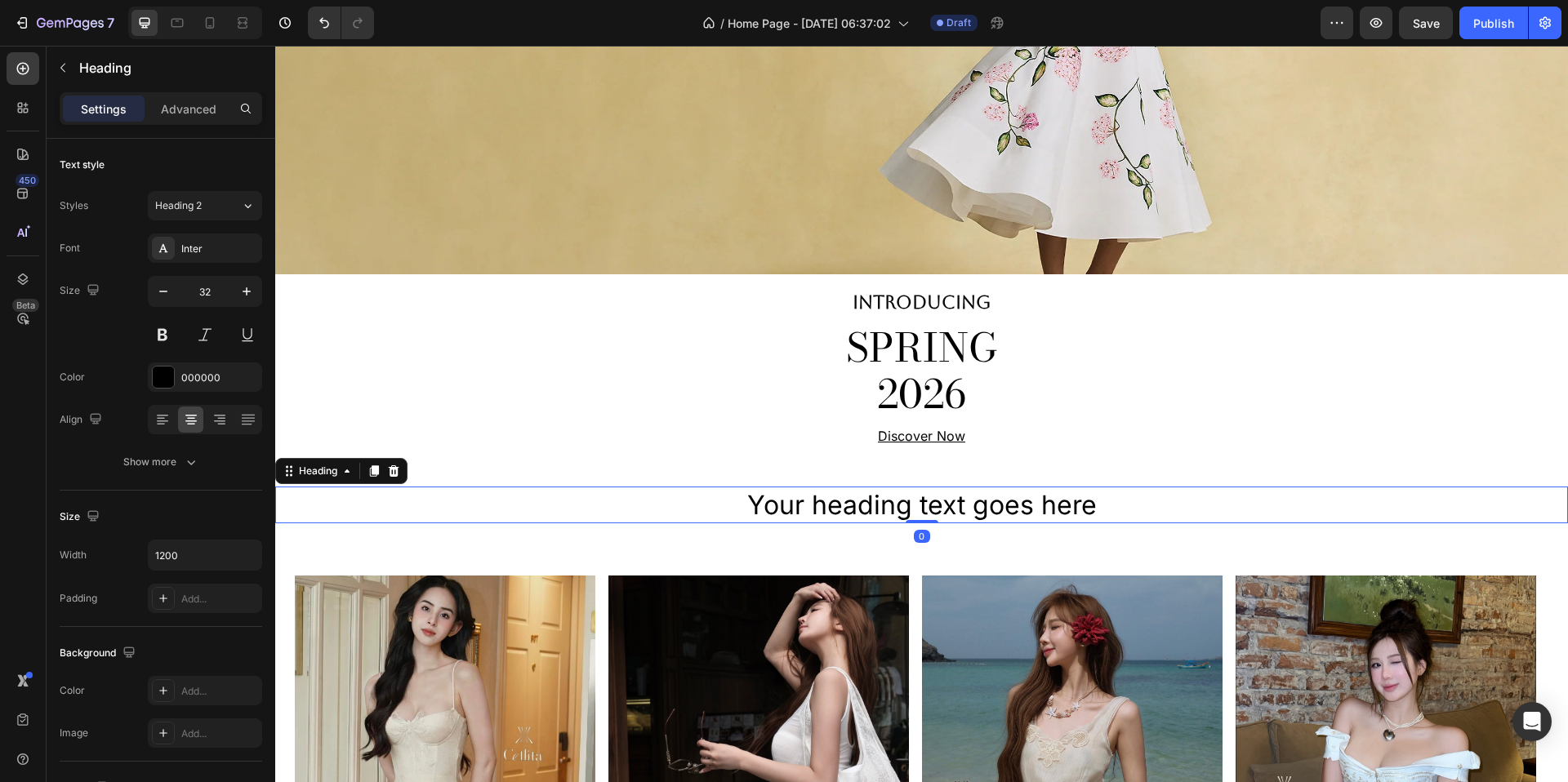
click at [873, 515] on h2 "Your heading text goes here" at bounding box center [922, 505] width 980 height 37
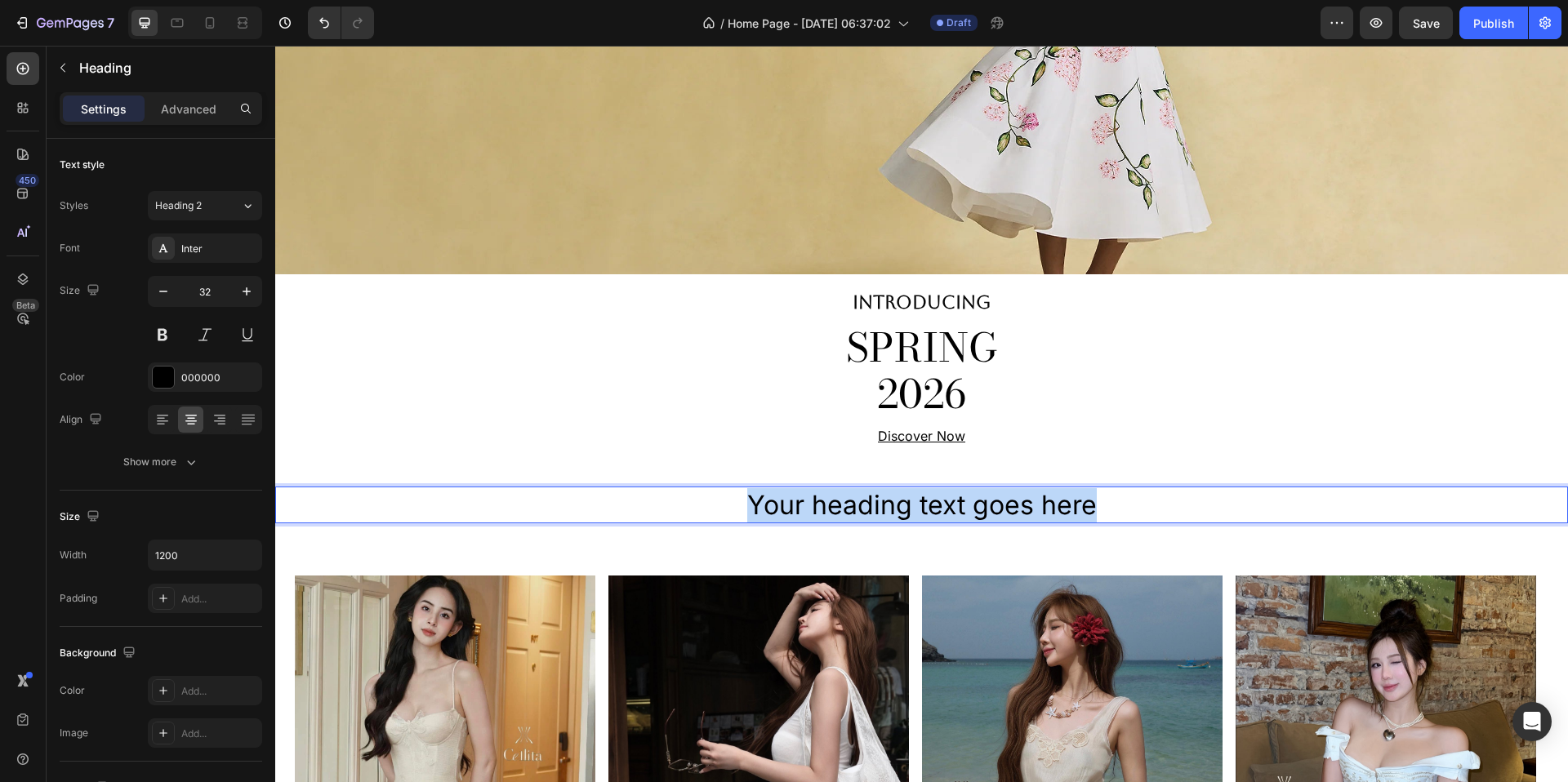
click at [873, 515] on p "Your heading text goes here" at bounding box center [921, 505] width 977 height 35
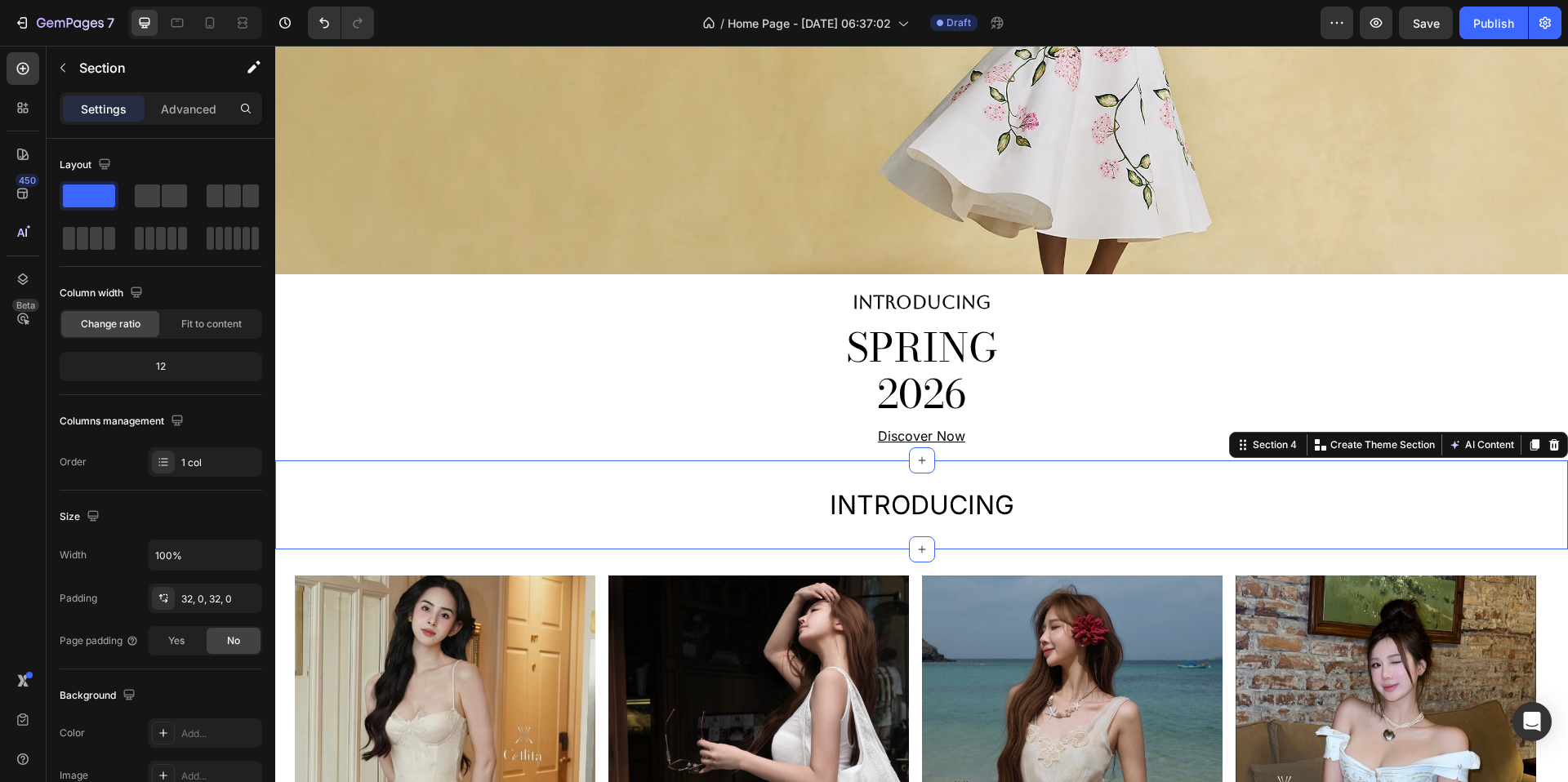
click at [1016, 550] on div "INTRODUCING Heading Section 4 You can create reusable sections Create Theme Sec…" at bounding box center [921, 505] width 1293 height 90
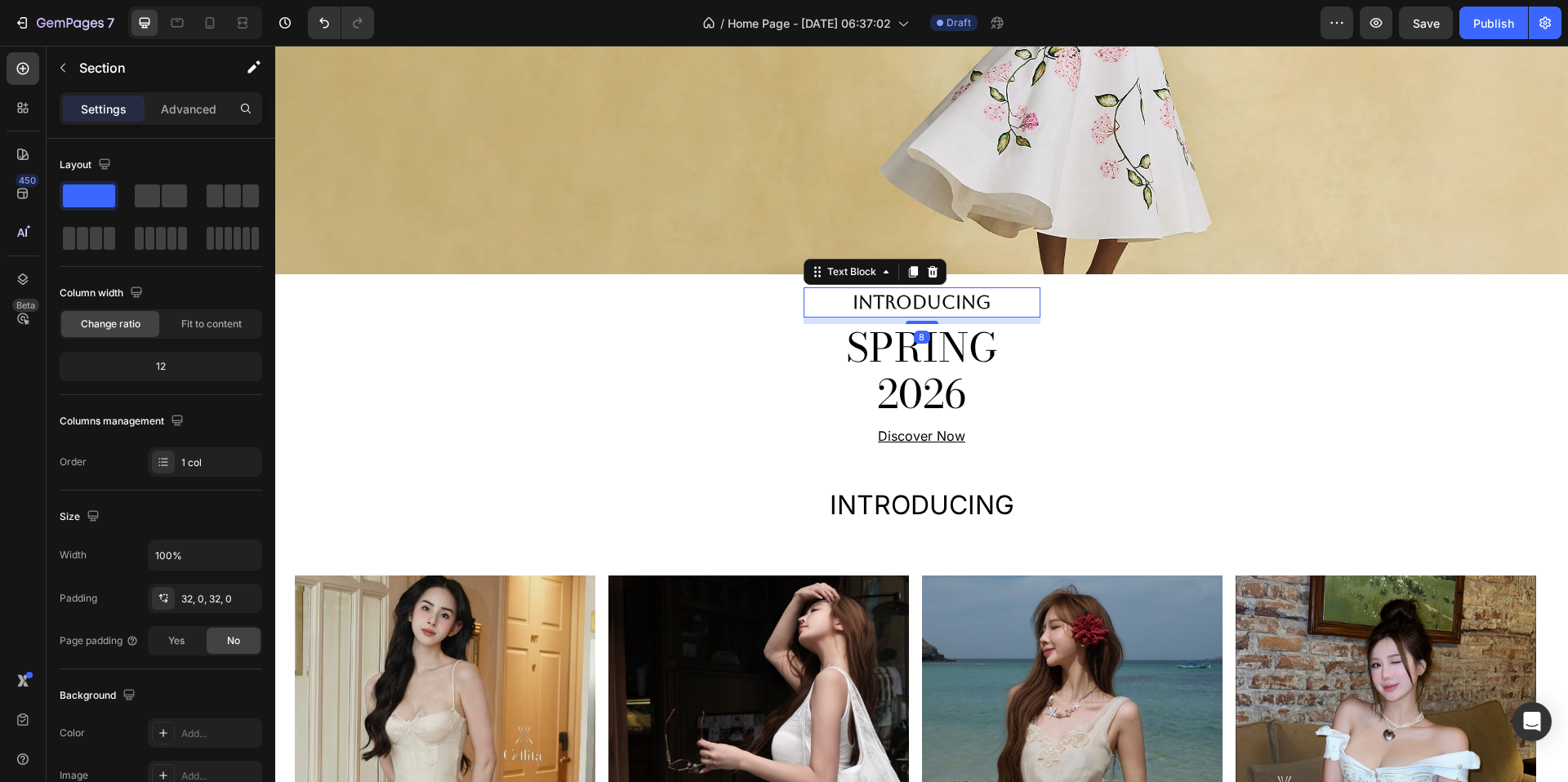
click at [967, 316] on p "INTRODUCING" at bounding box center [921, 303] width 233 height 27
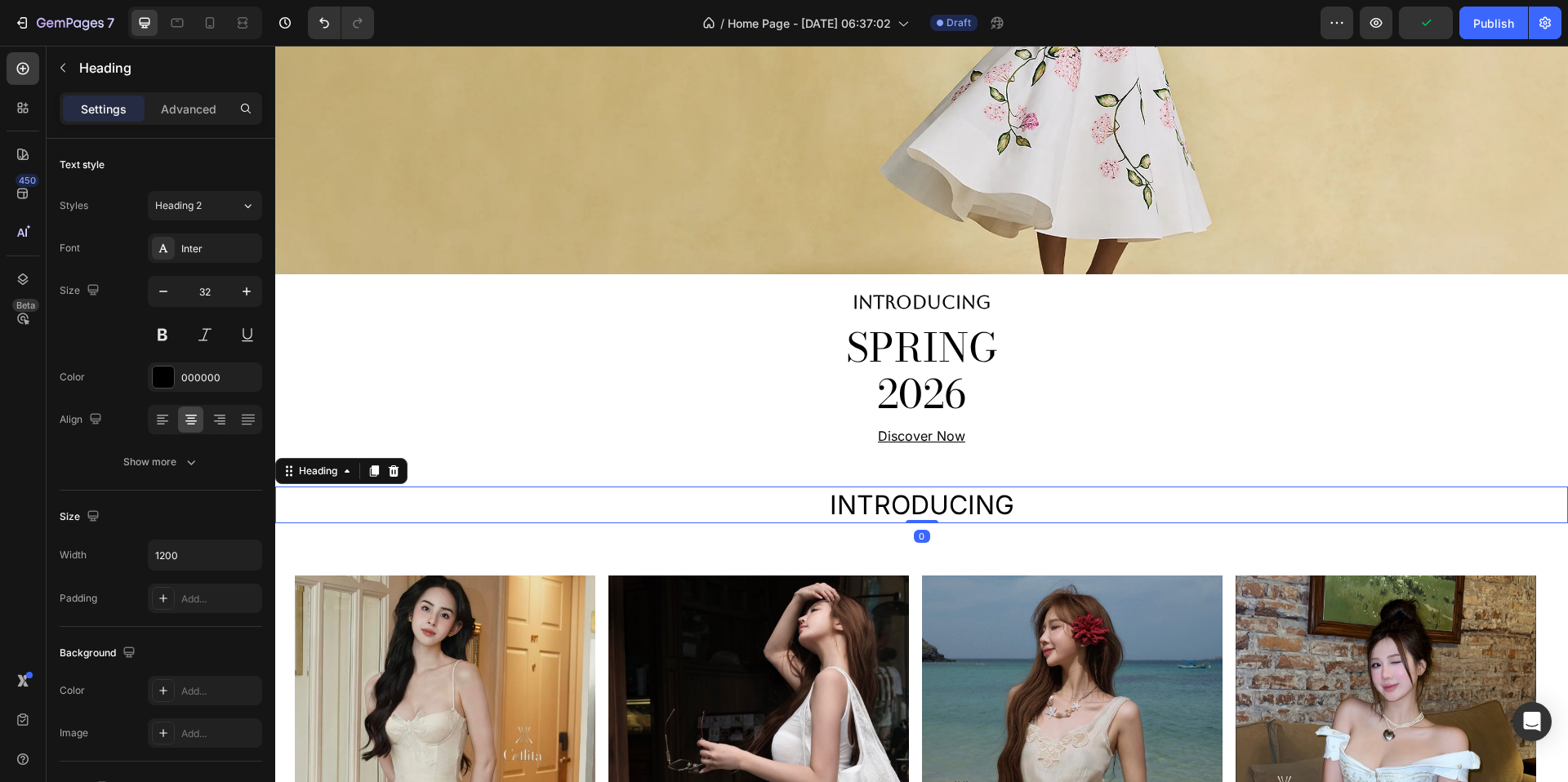
click at [937, 504] on p "INTRODUCING" at bounding box center [921, 505] width 977 height 35
click at [195, 246] on div "Inter" at bounding box center [220, 249] width 77 height 14
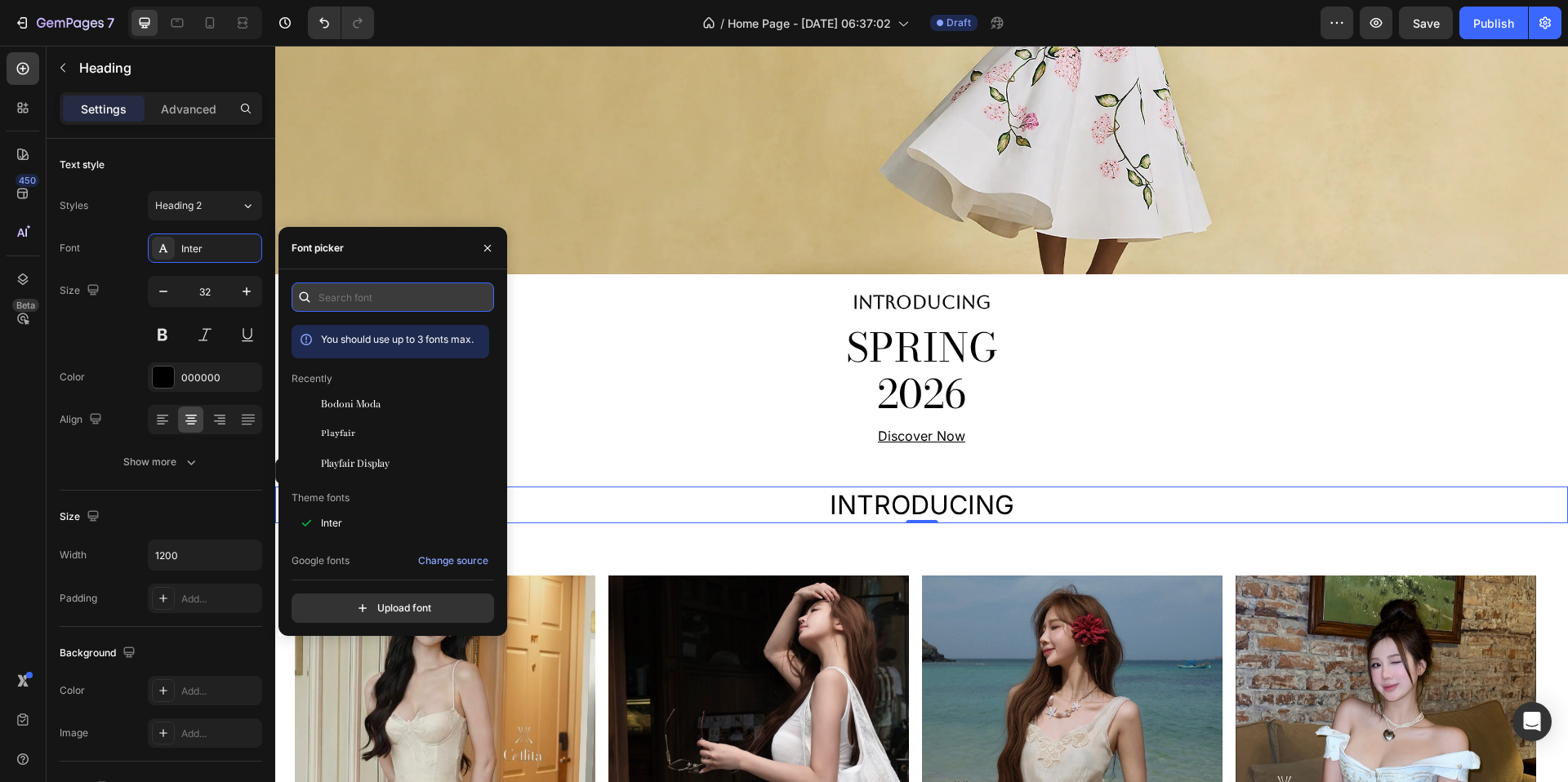
click at [409, 291] on input "text" at bounding box center [392, 297] width 203 height 30
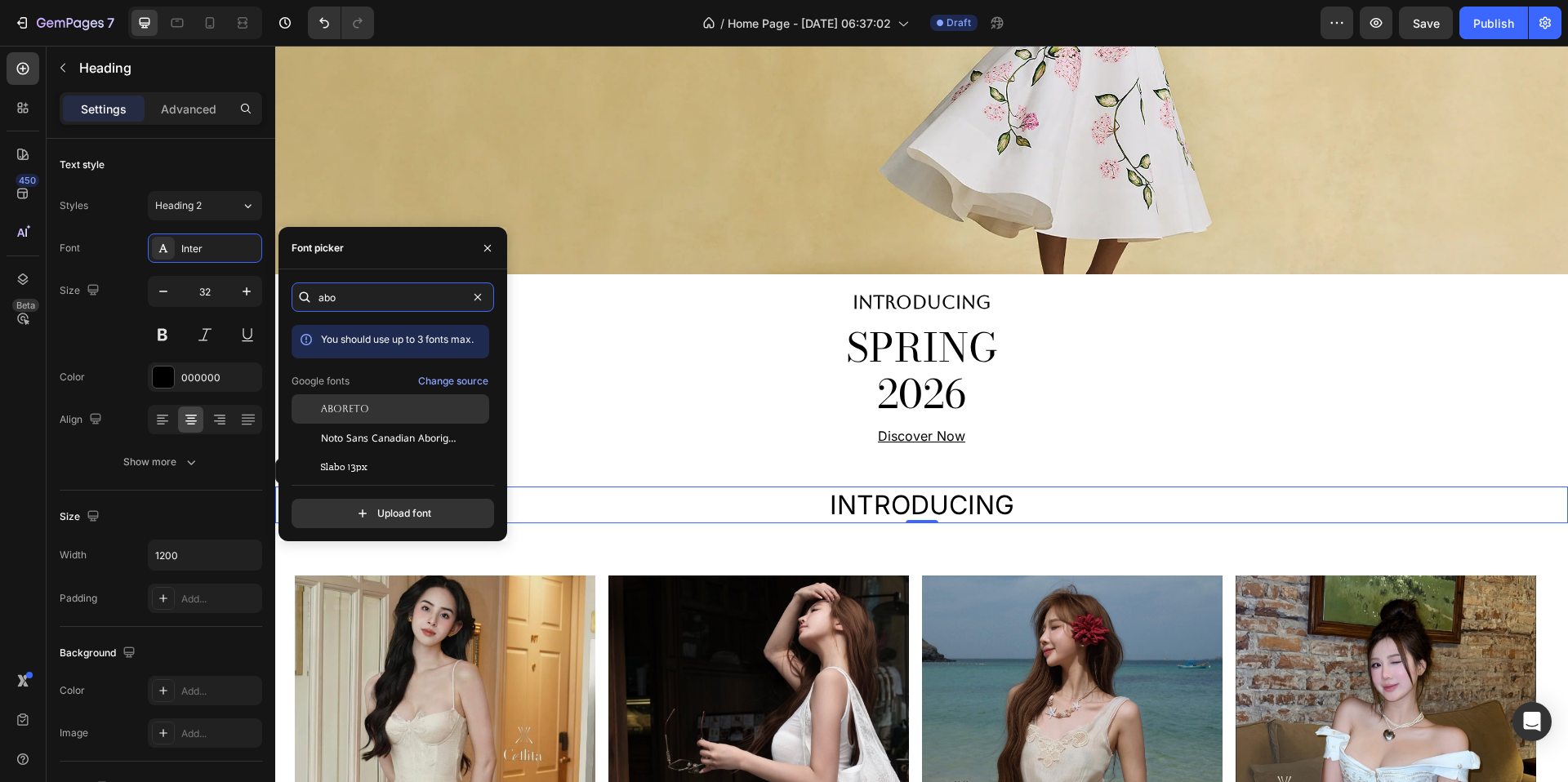
type input "abo"
click at [376, 402] on div "Aboreto" at bounding box center [404, 408] width 165 height 14
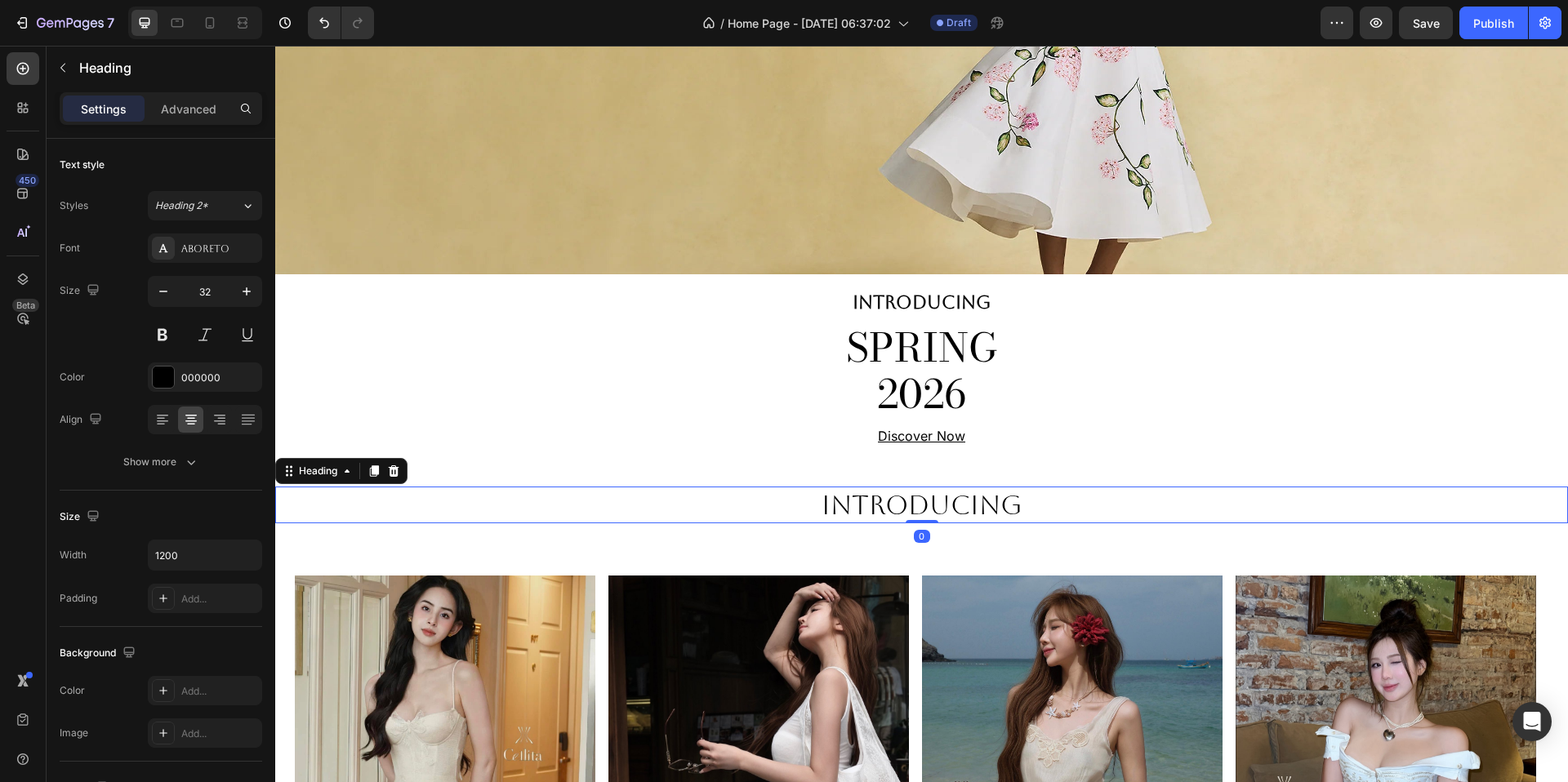
click at [943, 523] on p "INTRODUCING" at bounding box center [921, 505] width 977 height 35
click at [365, 481] on div at bounding box center [374, 471] width 19 height 19
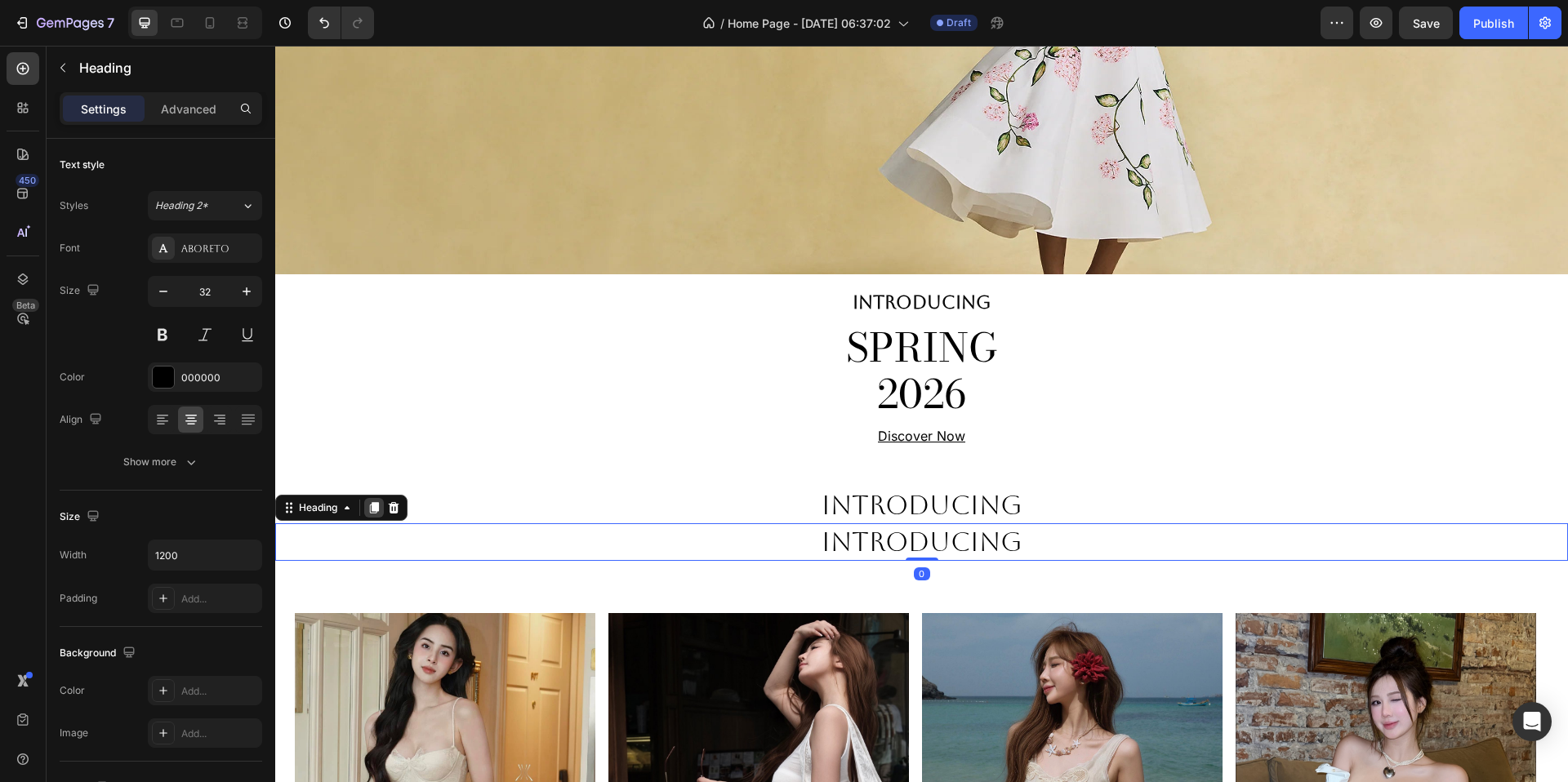
click at [373, 515] on icon at bounding box center [374, 509] width 9 height 12
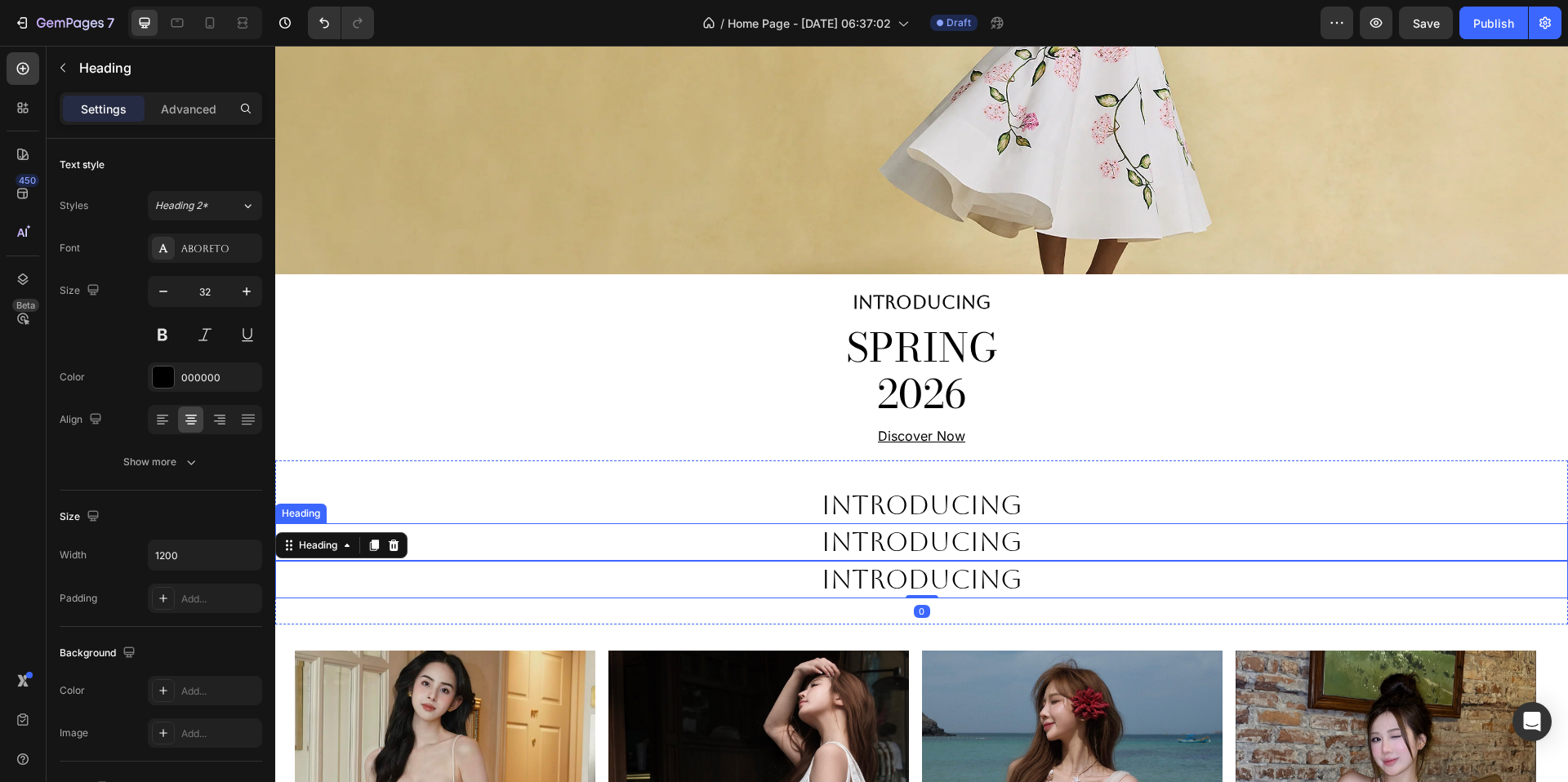
click at [895, 554] on h2 "INTRODUCING" at bounding box center [922, 542] width 980 height 37
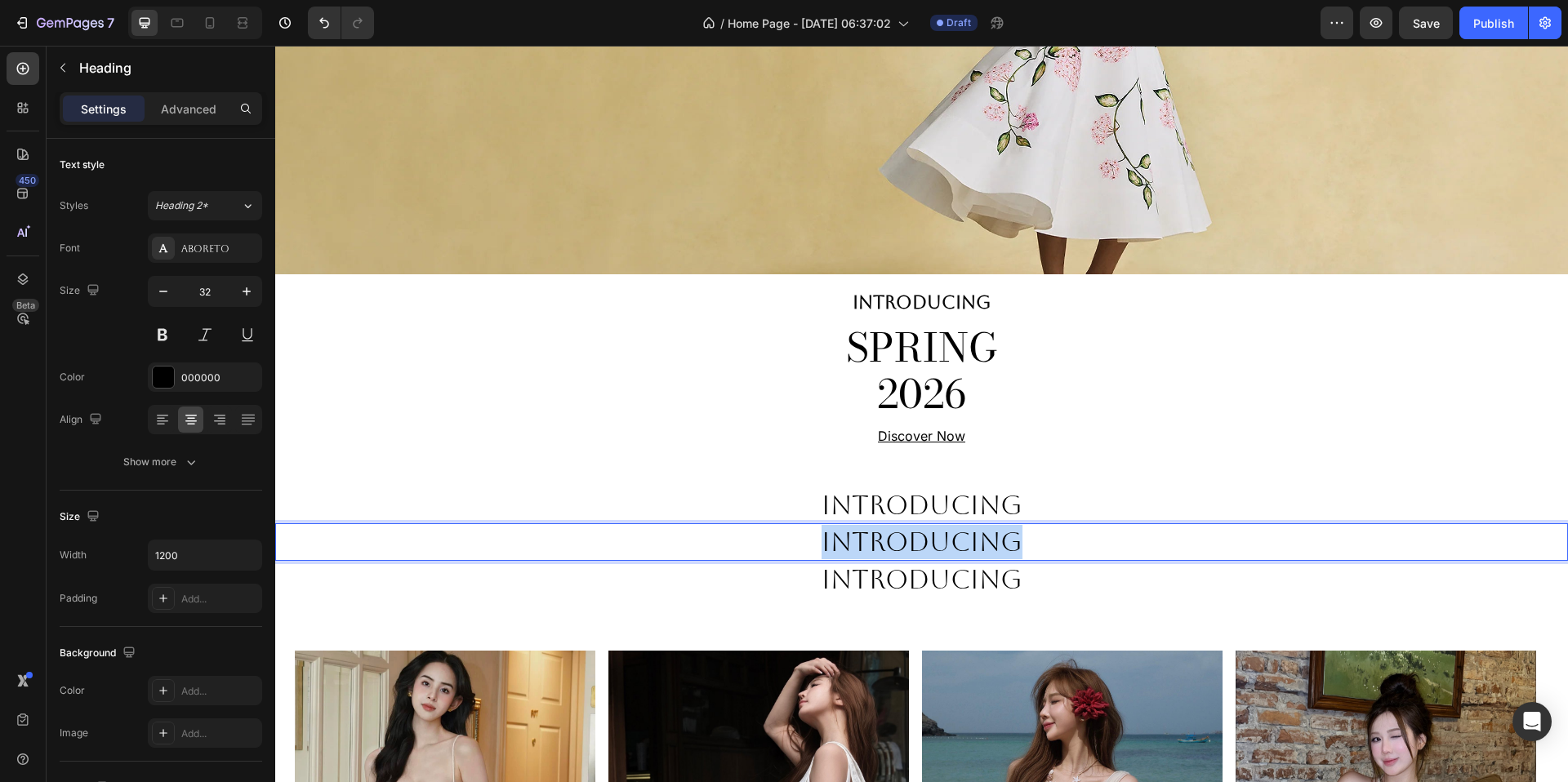
click at [895, 554] on h2 "INTRODUCING" at bounding box center [922, 542] width 980 height 37
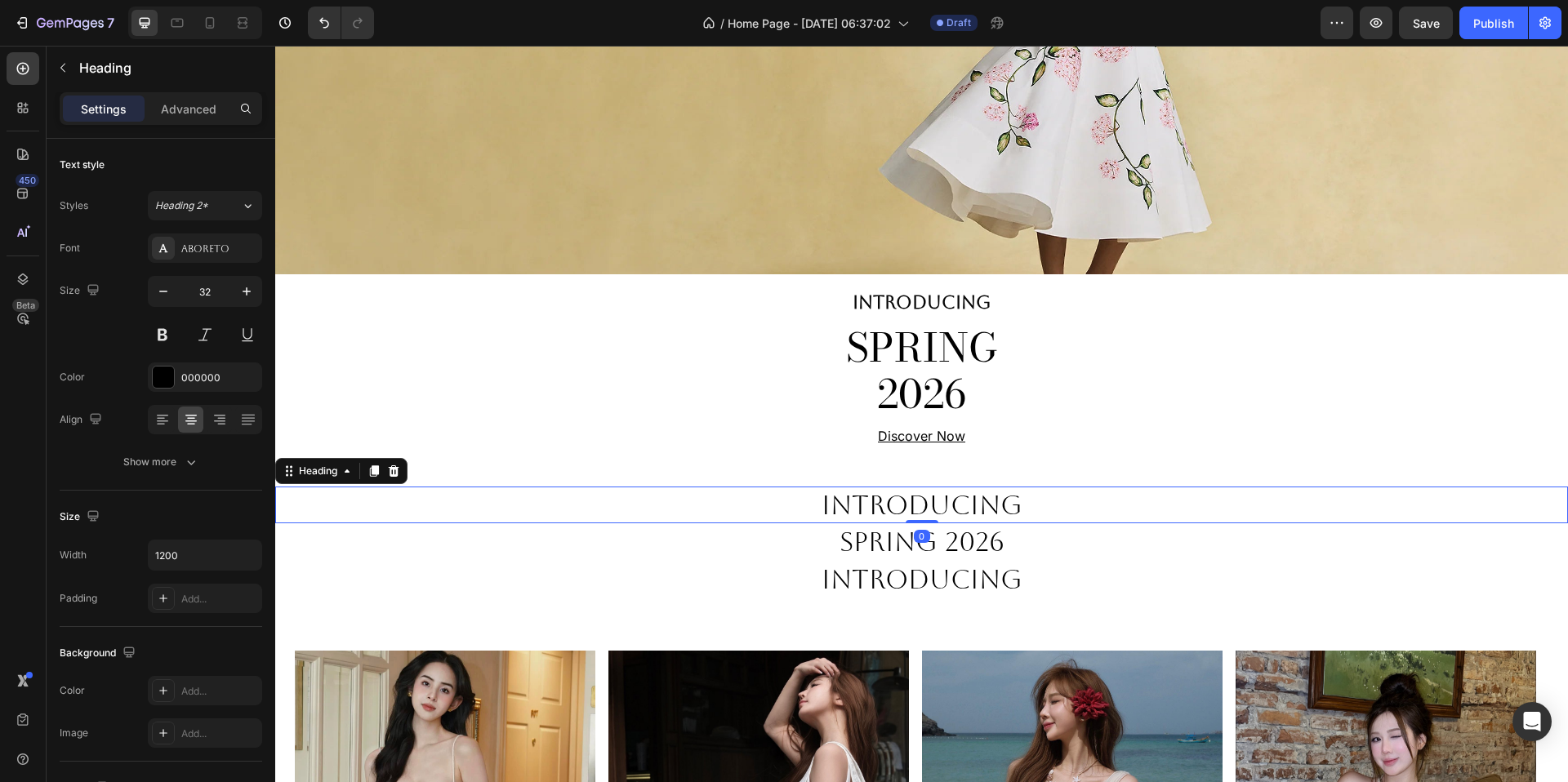
click at [747, 505] on p "INTRODUCING" at bounding box center [921, 505] width 977 height 35
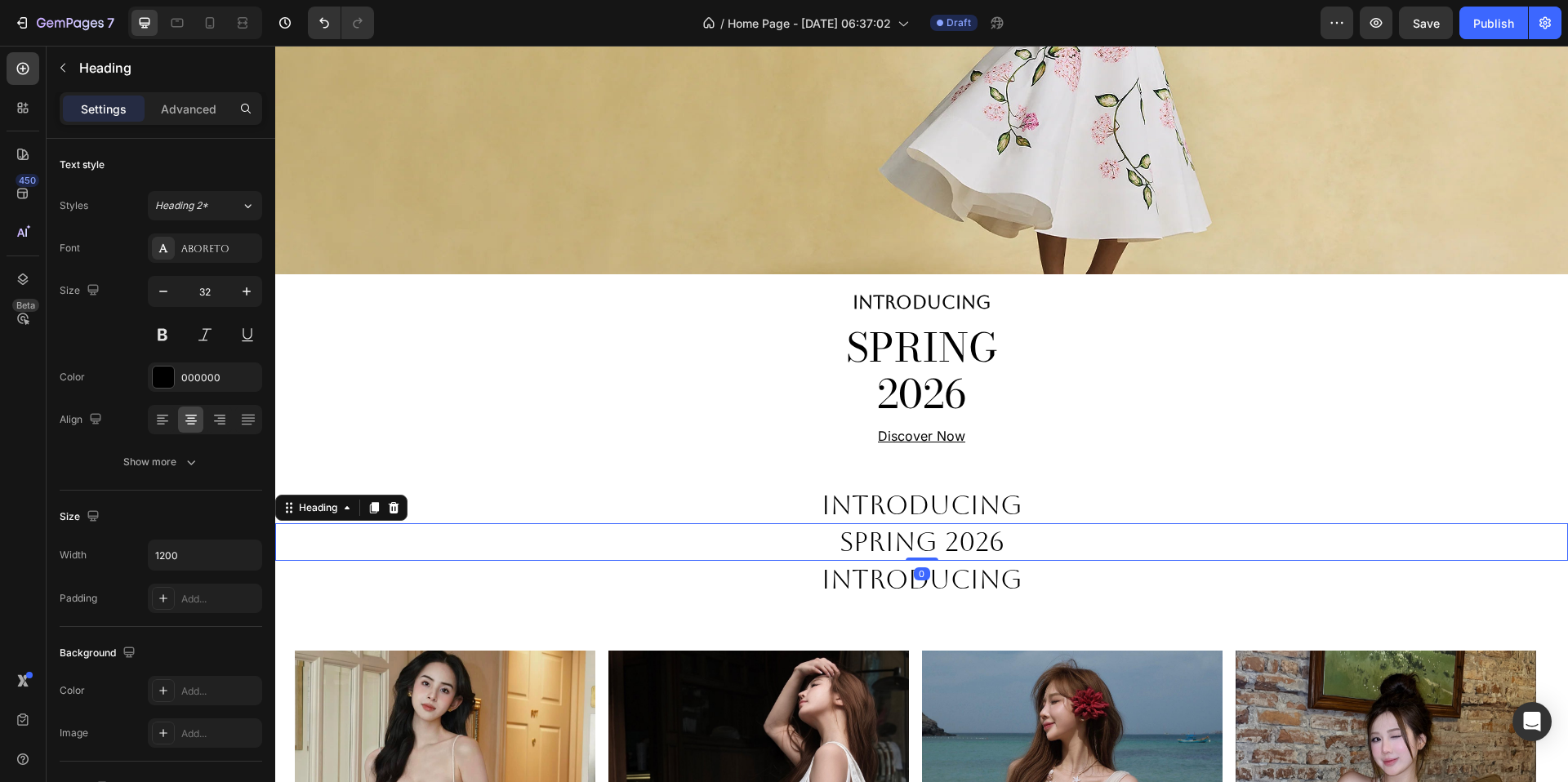
click at [738, 549] on p "SPRING 2026" at bounding box center [921, 543] width 977 height 35
click at [219, 239] on div "Aboreto" at bounding box center [205, 248] width 114 height 30
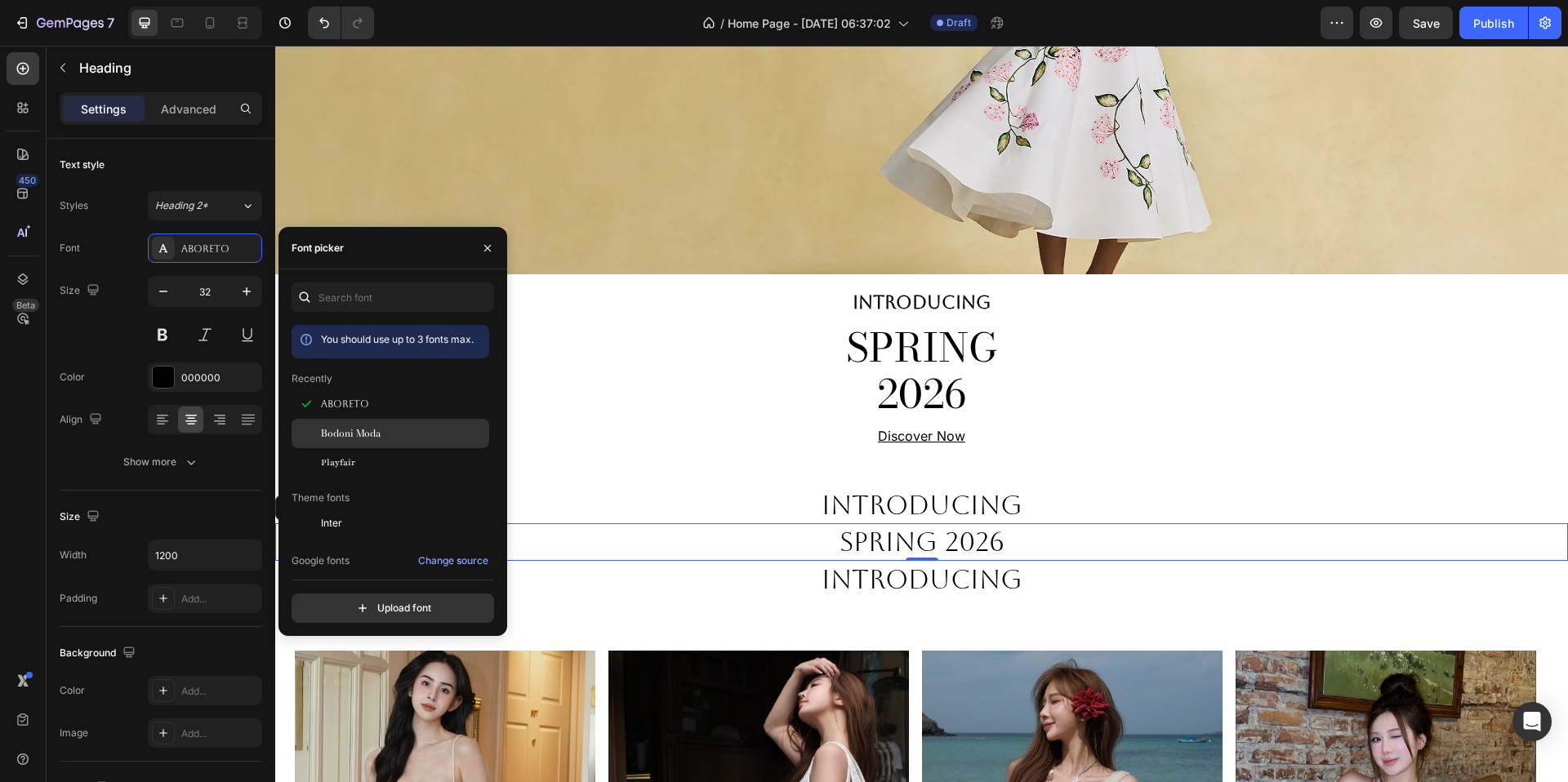
click at [416, 440] on div "Bodoni Moda" at bounding box center [404, 433] width 165 height 14
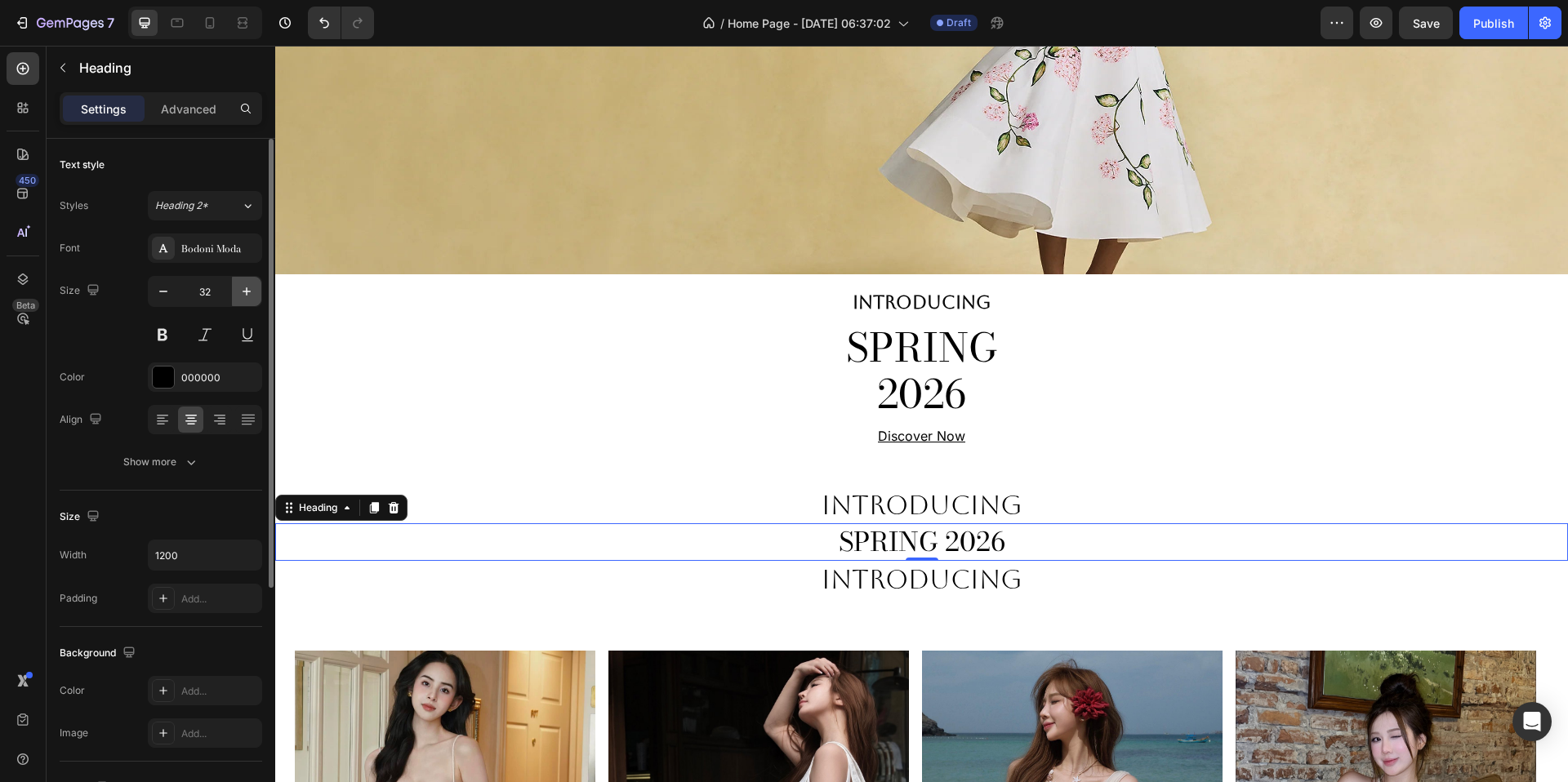
click at [239, 284] on icon "button" at bounding box center [246, 291] width 16 height 16
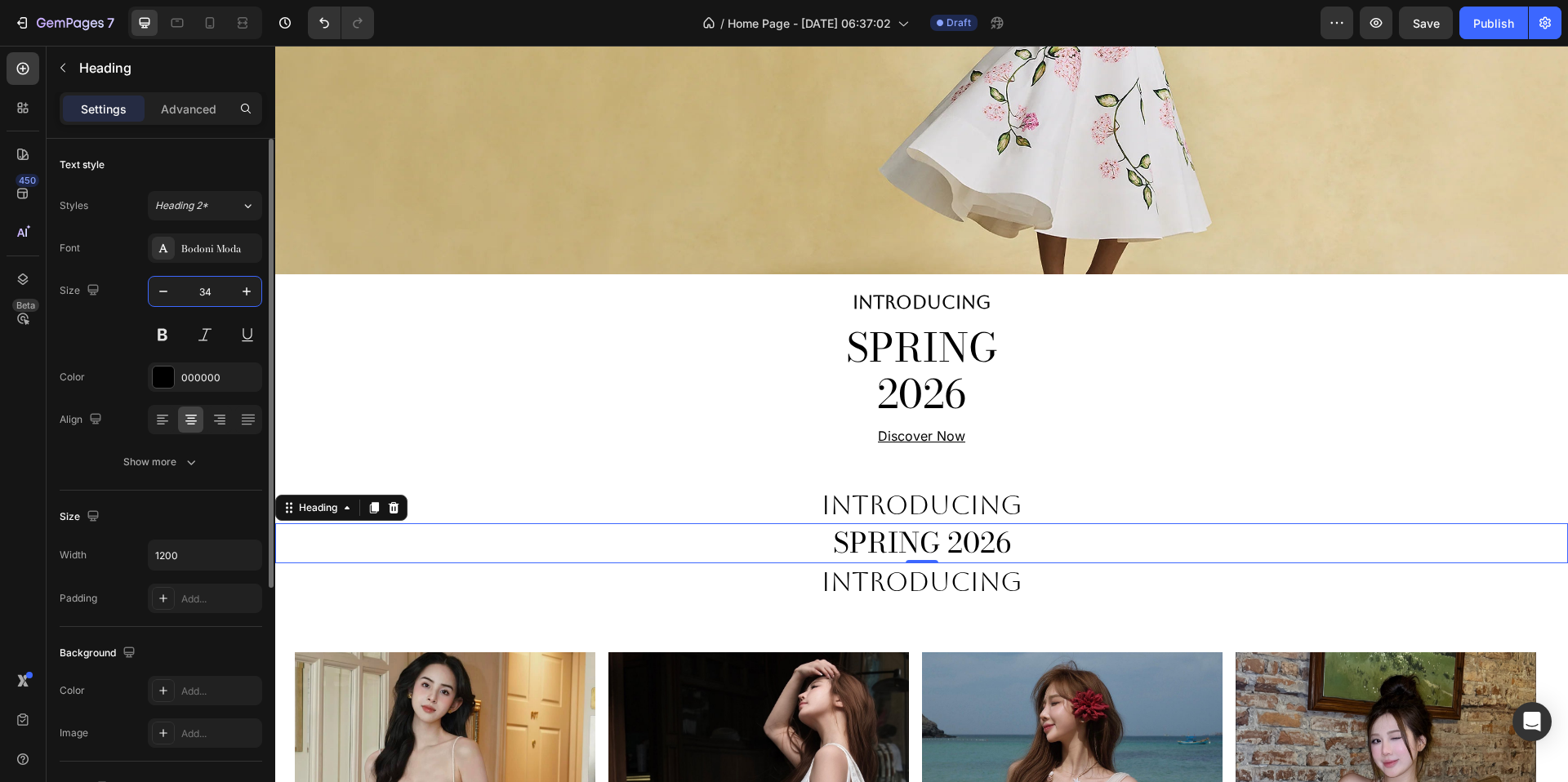
click at [217, 284] on input "34" at bounding box center [205, 291] width 54 height 30
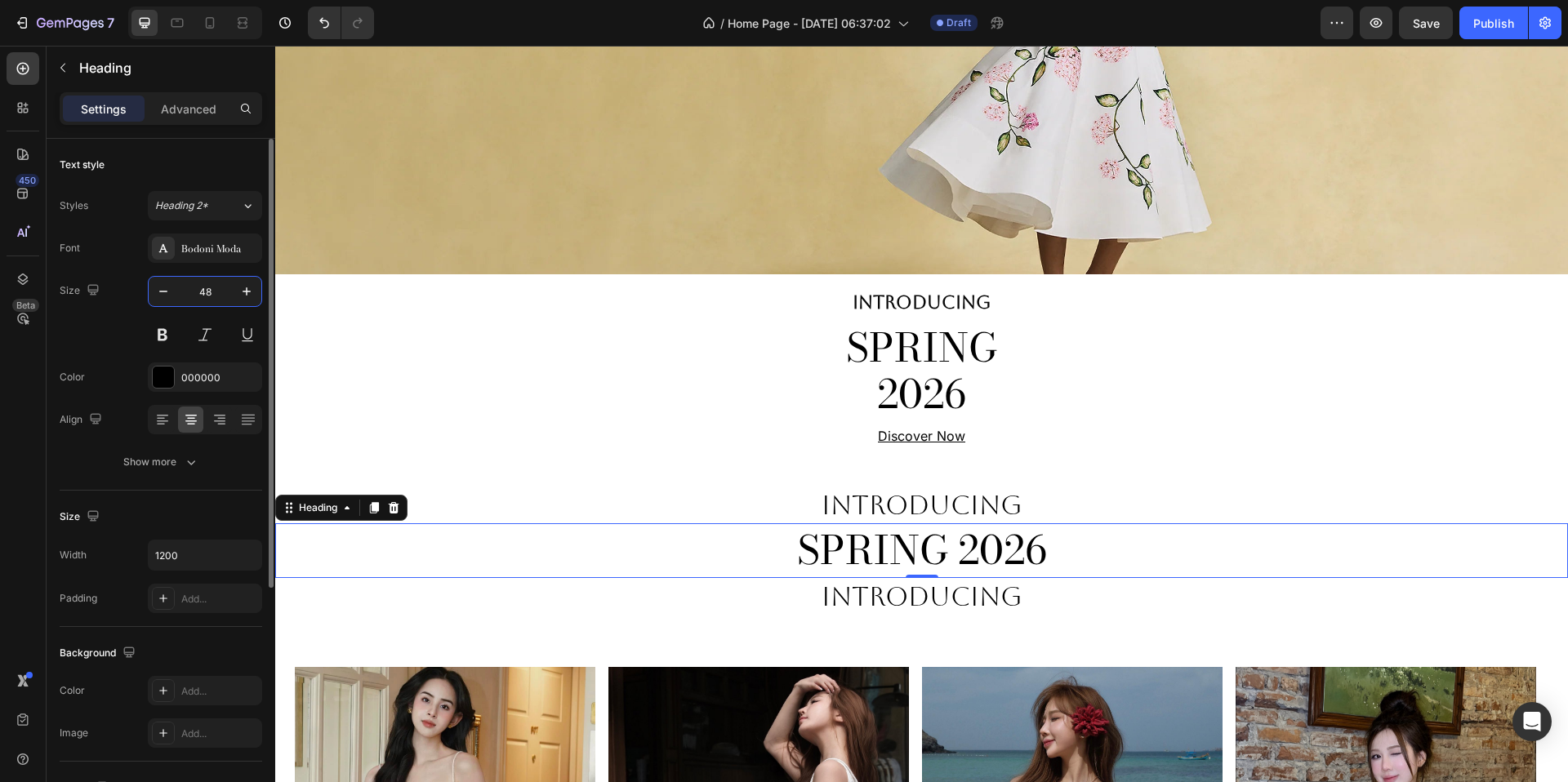
type input "48"
click at [965, 517] on p "INTRODUCING" at bounding box center [921, 505] width 977 height 35
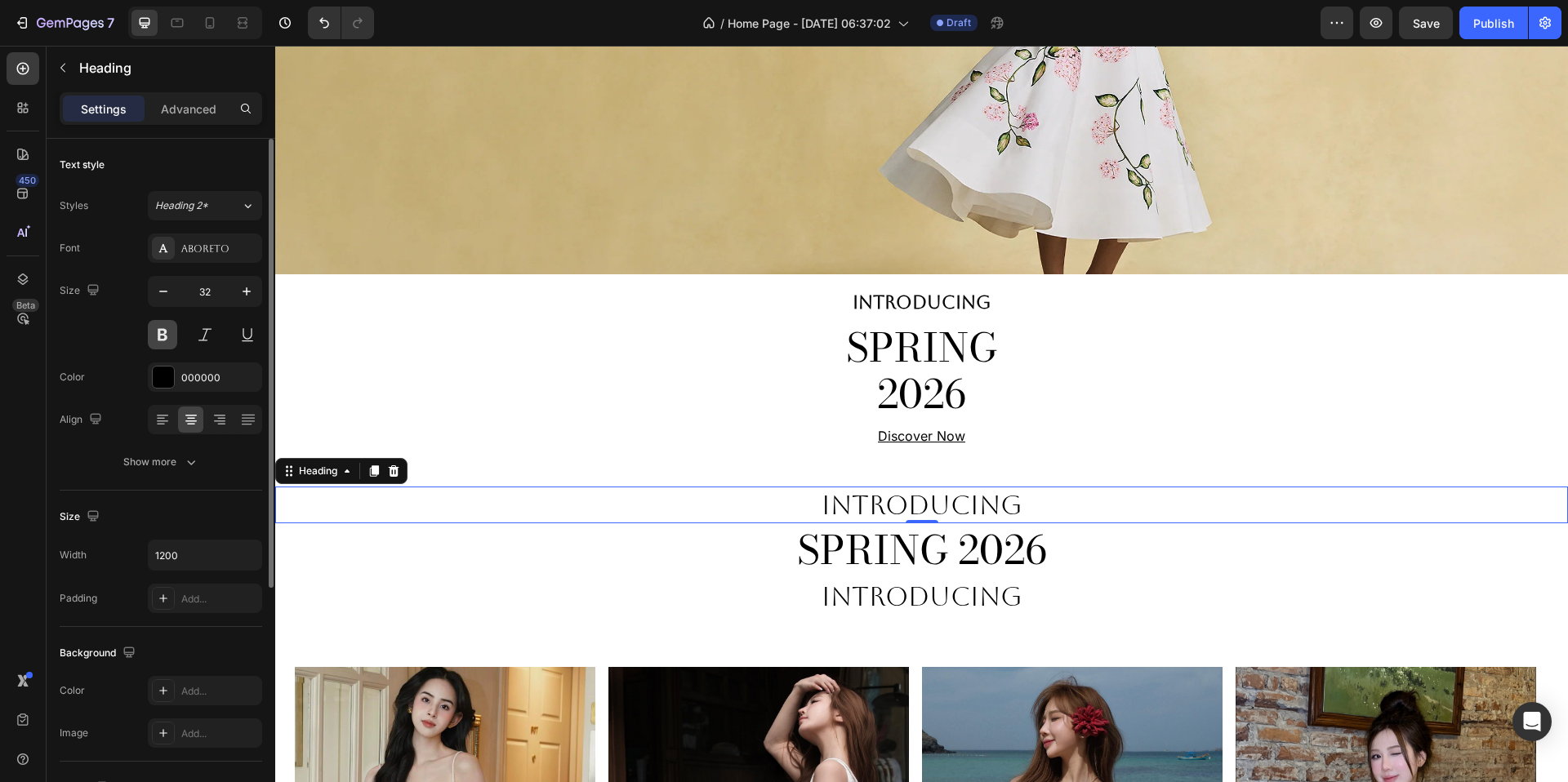
click at [160, 333] on button at bounding box center [162, 334] width 30 height 30
click at [215, 296] on input "32" at bounding box center [205, 291] width 54 height 30
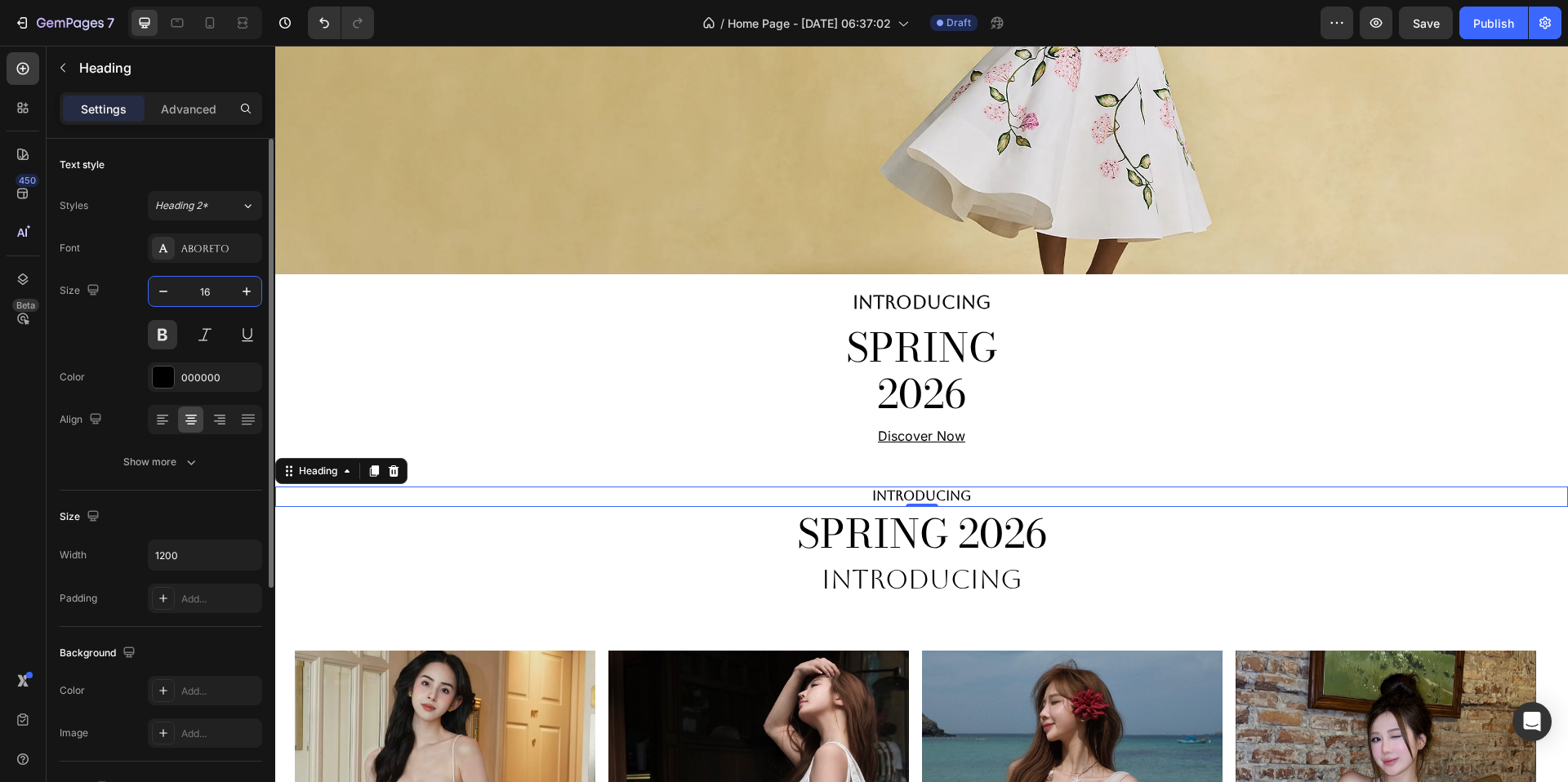
click at [215, 296] on input "16" at bounding box center [205, 291] width 54 height 30
drag, startPoint x: 215, startPoint y: 296, endPoint x: 184, endPoint y: 294, distance: 31.1
click at [184, 294] on input "16" at bounding box center [205, 291] width 54 height 30
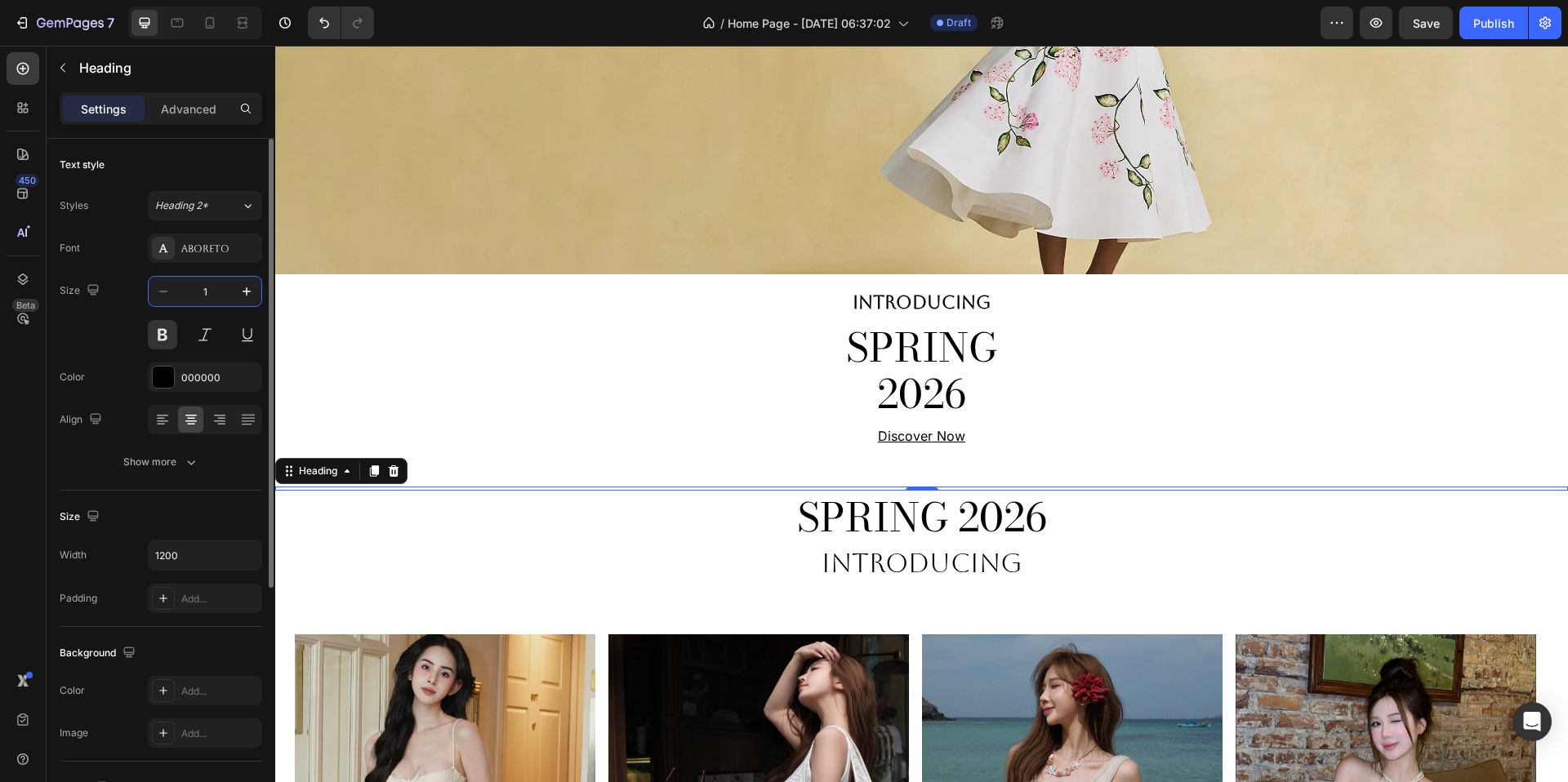
type input "18"
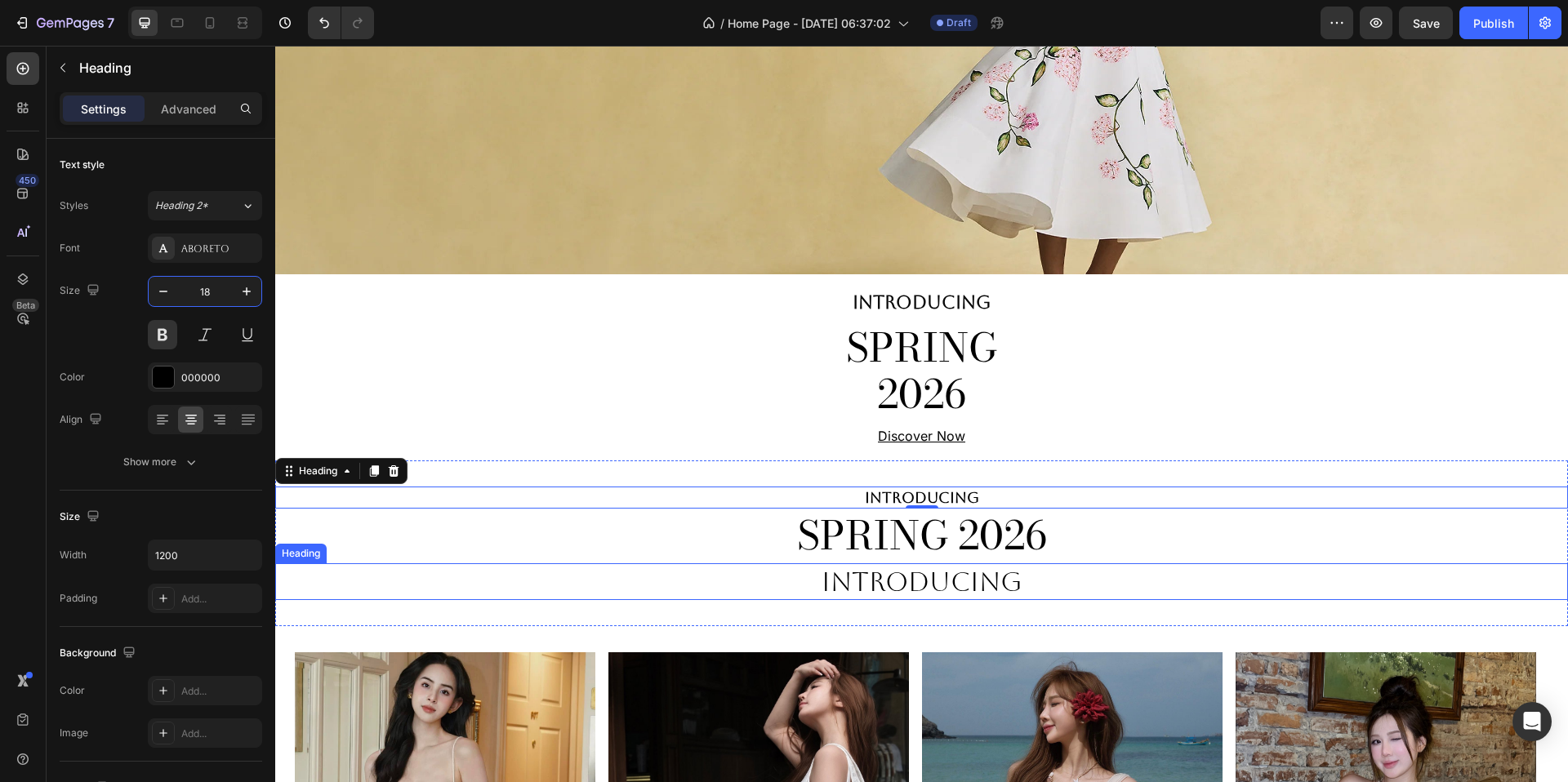
click at [850, 580] on h2 "INTRODUCING" at bounding box center [922, 582] width 980 height 37
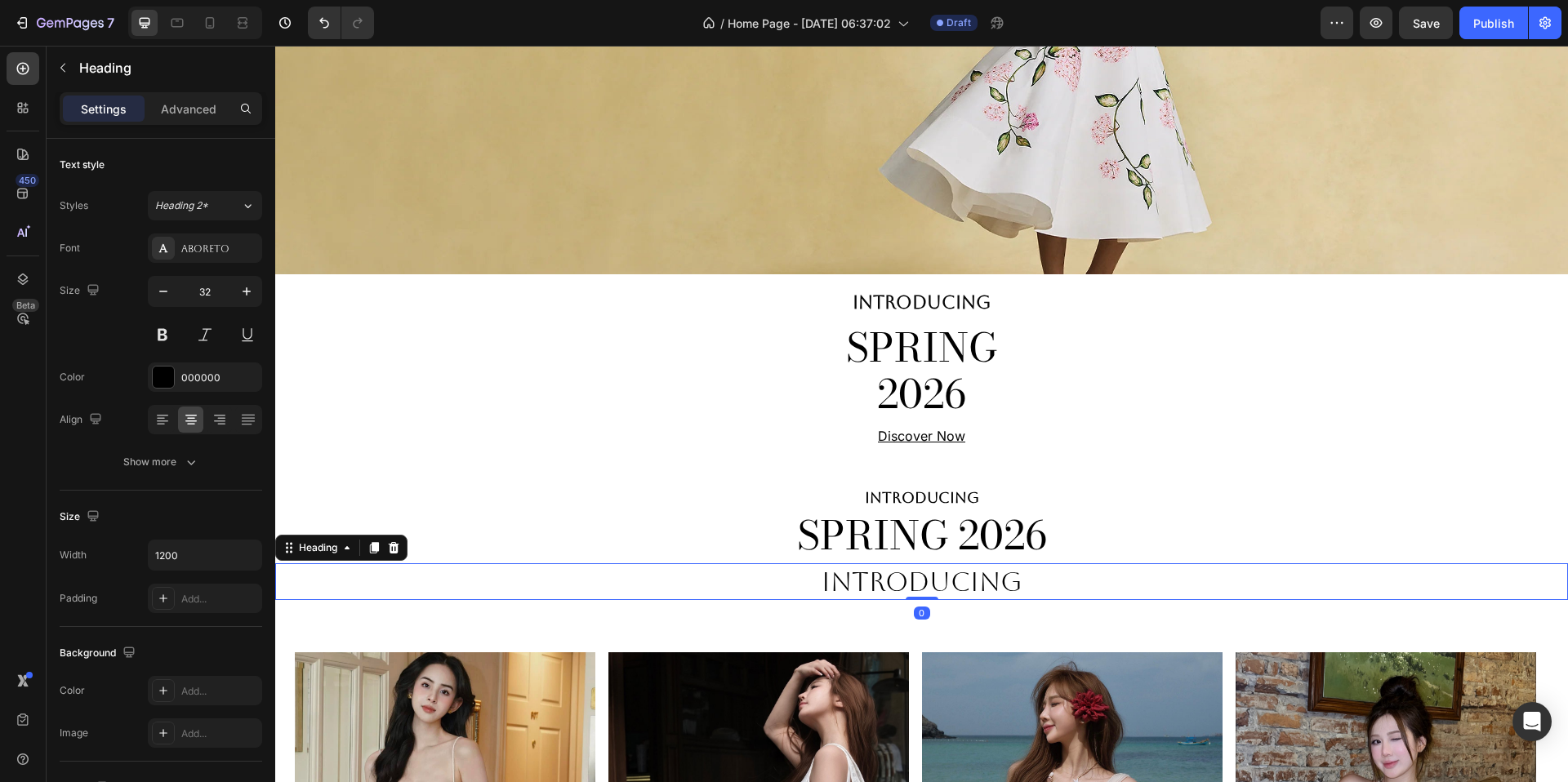
click at [851, 584] on h2 "INTRODUCING" at bounding box center [922, 582] width 980 height 37
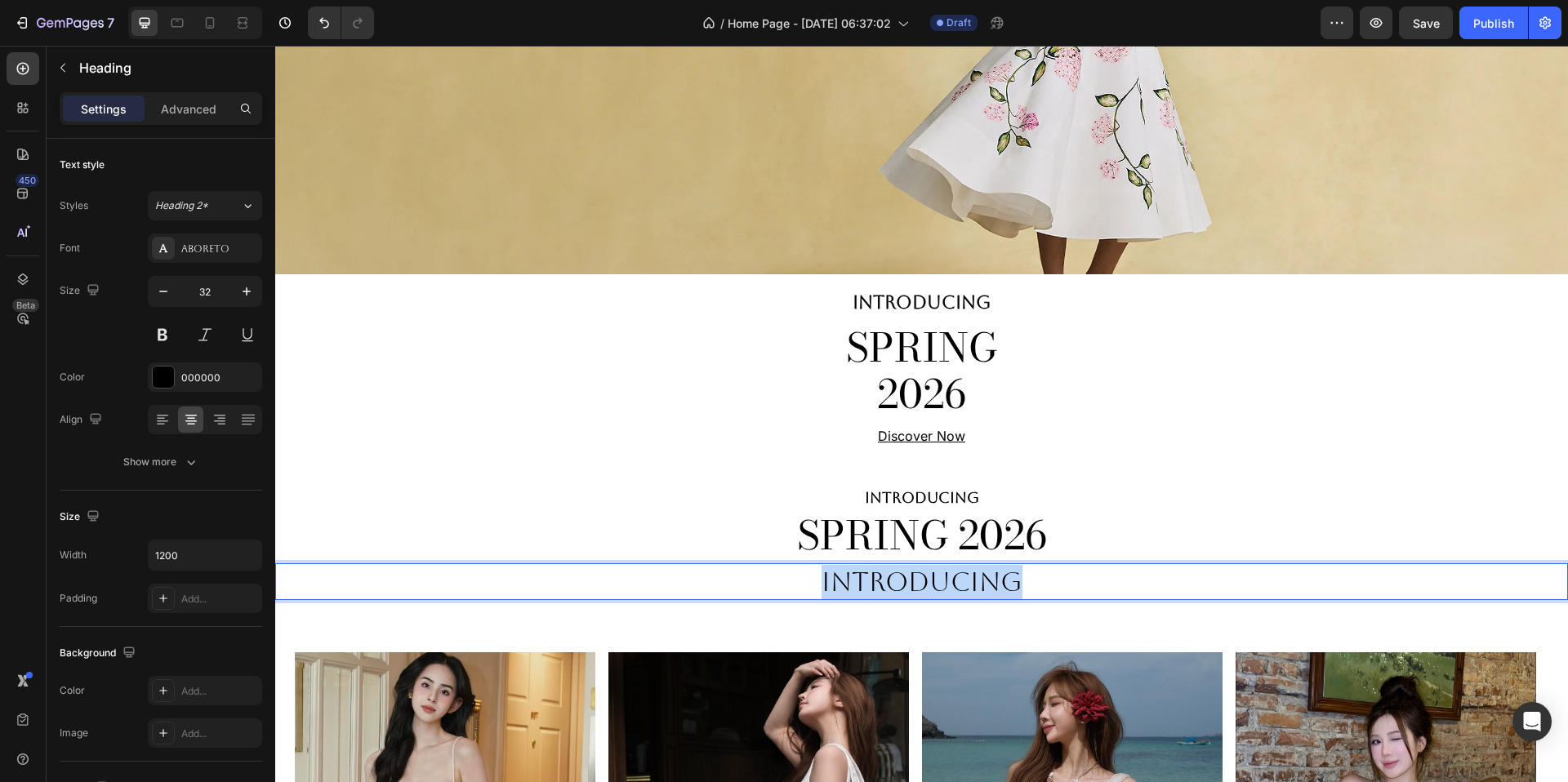
click at [851, 584] on p "INTRODUCING" at bounding box center [921, 582] width 977 height 35
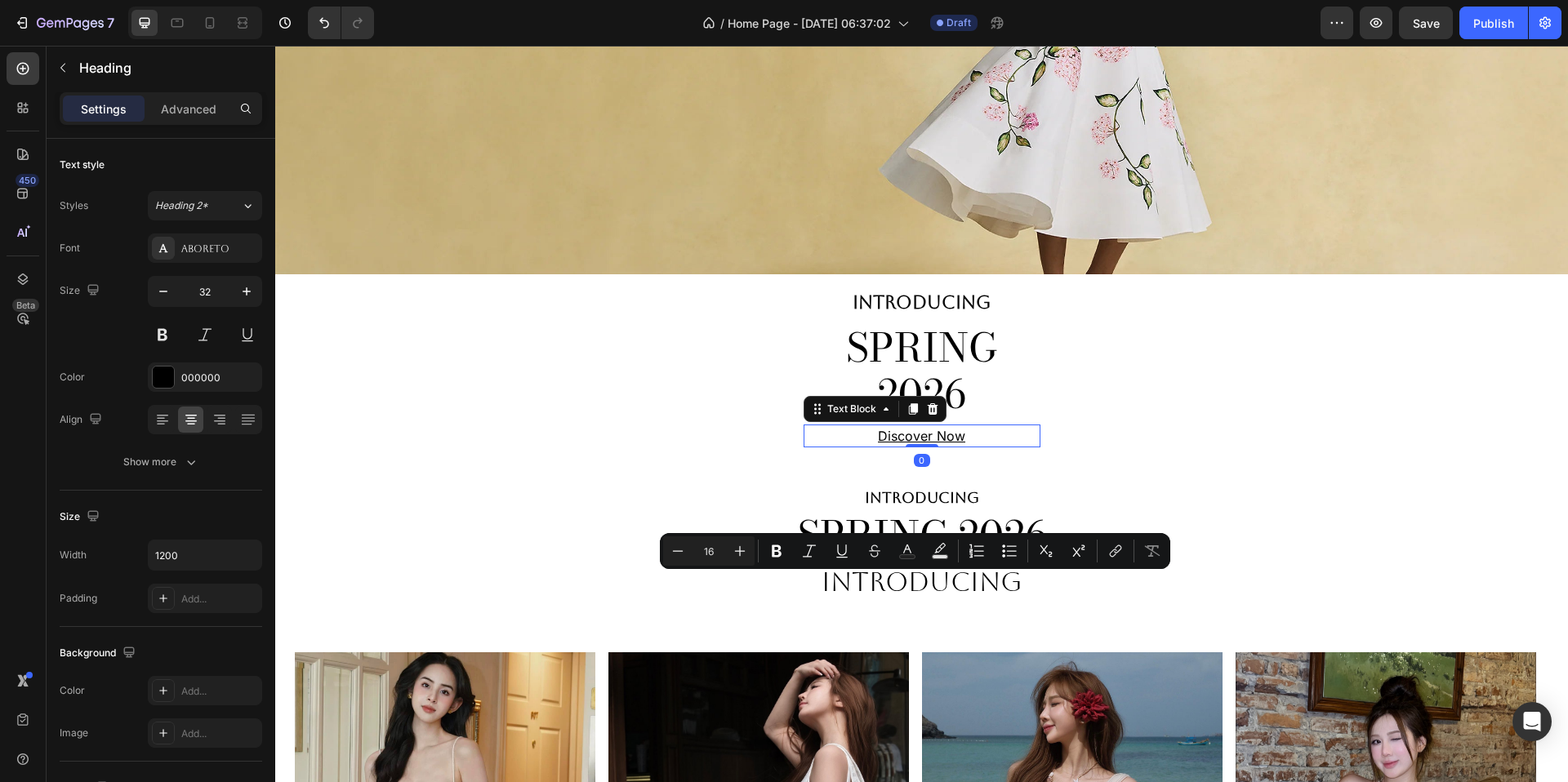
click at [959, 444] on div "Discover Now" at bounding box center [922, 436] width 237 height 23
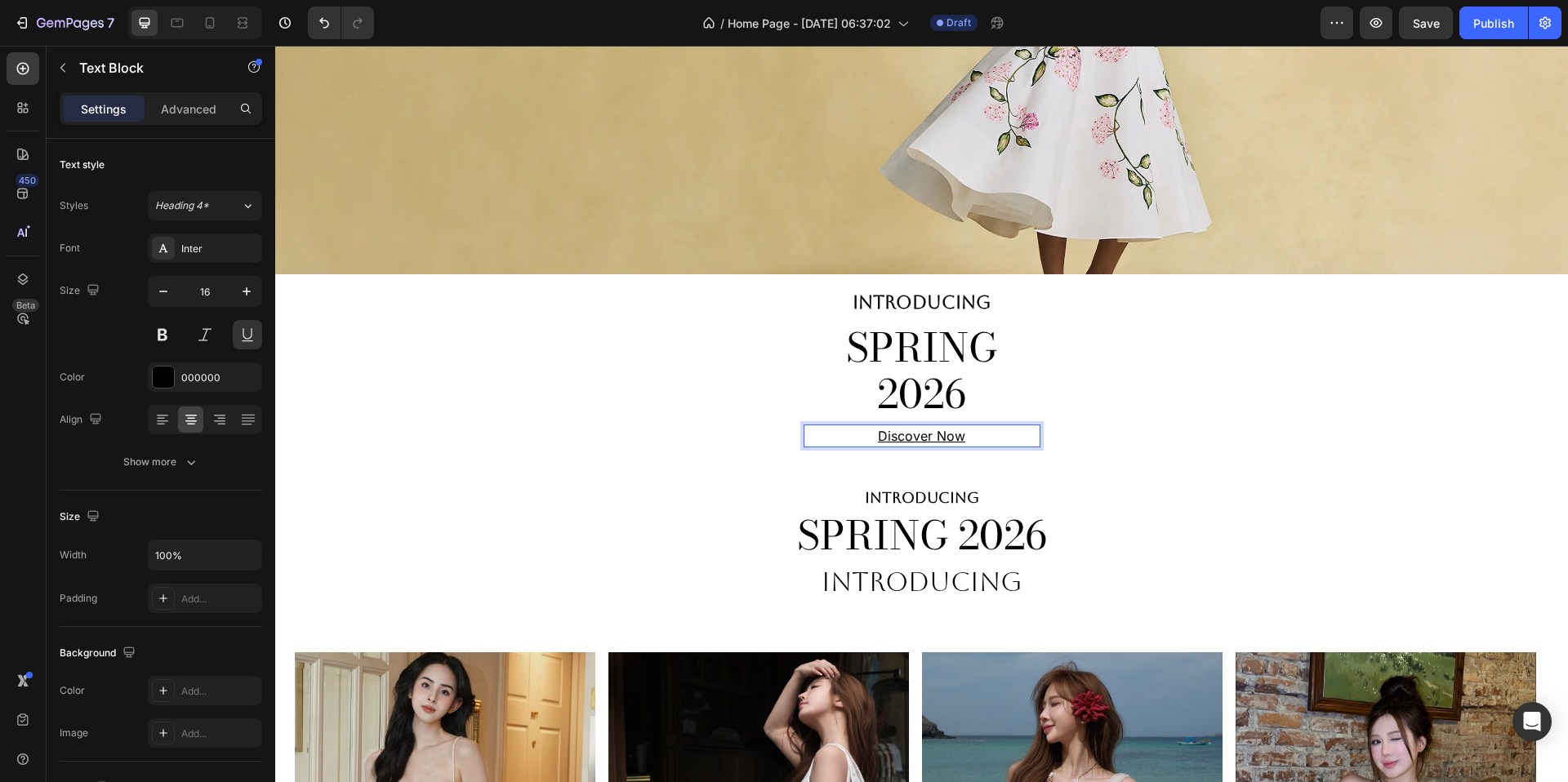
click at [958, 444] on div "Discover Now" at bounding box center [922, 436] width 237 height 23
click at [958, 444] on p "Discover Now" at bounding box center [921, 436] width 233 height 19
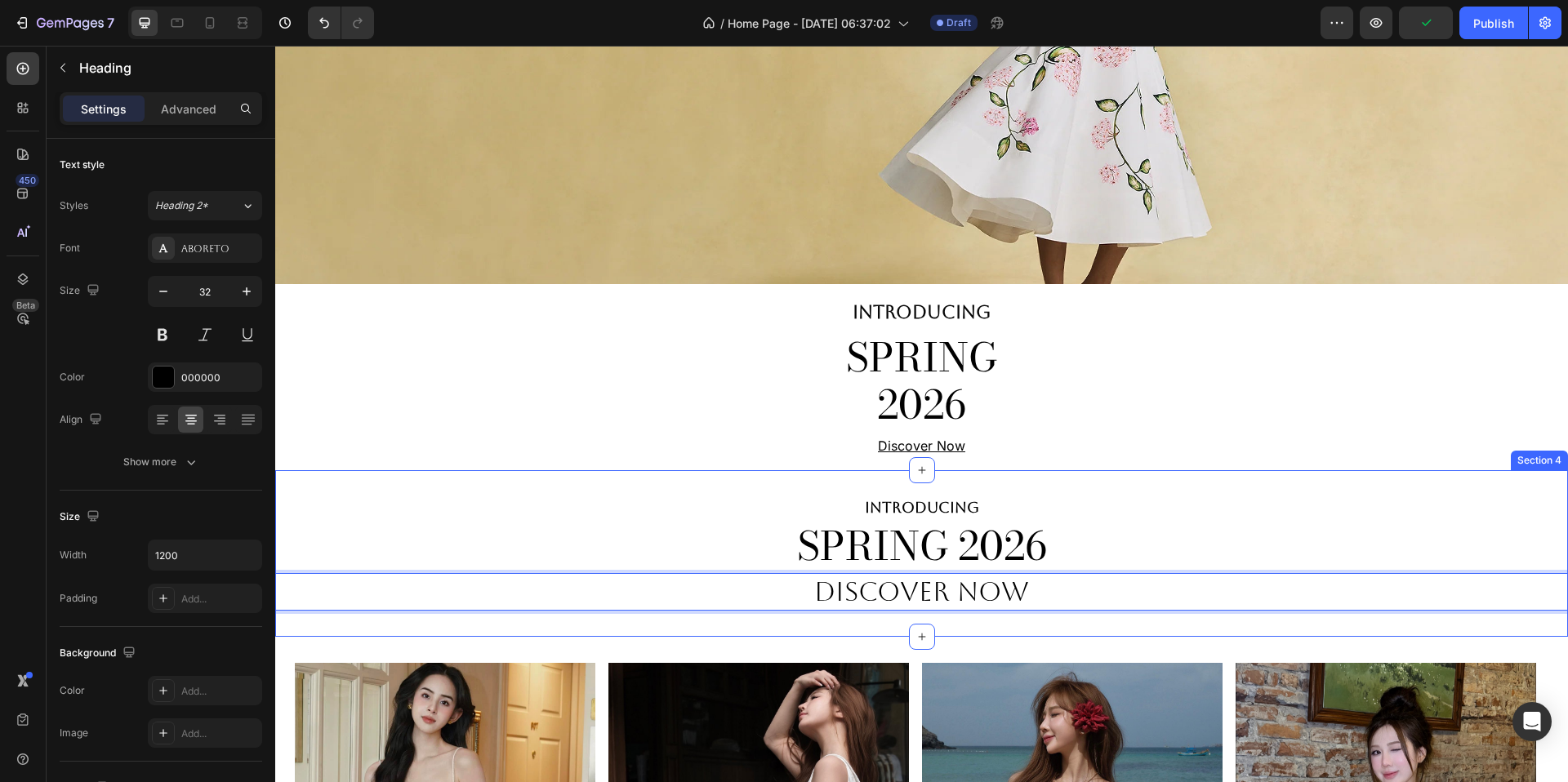
click at [755, 622] on div "INTRODUCING Heading SPRING 2026 Heading Discover Now Heading 0 Section 4" at bounding box center [921, 553] width 1293 height 166
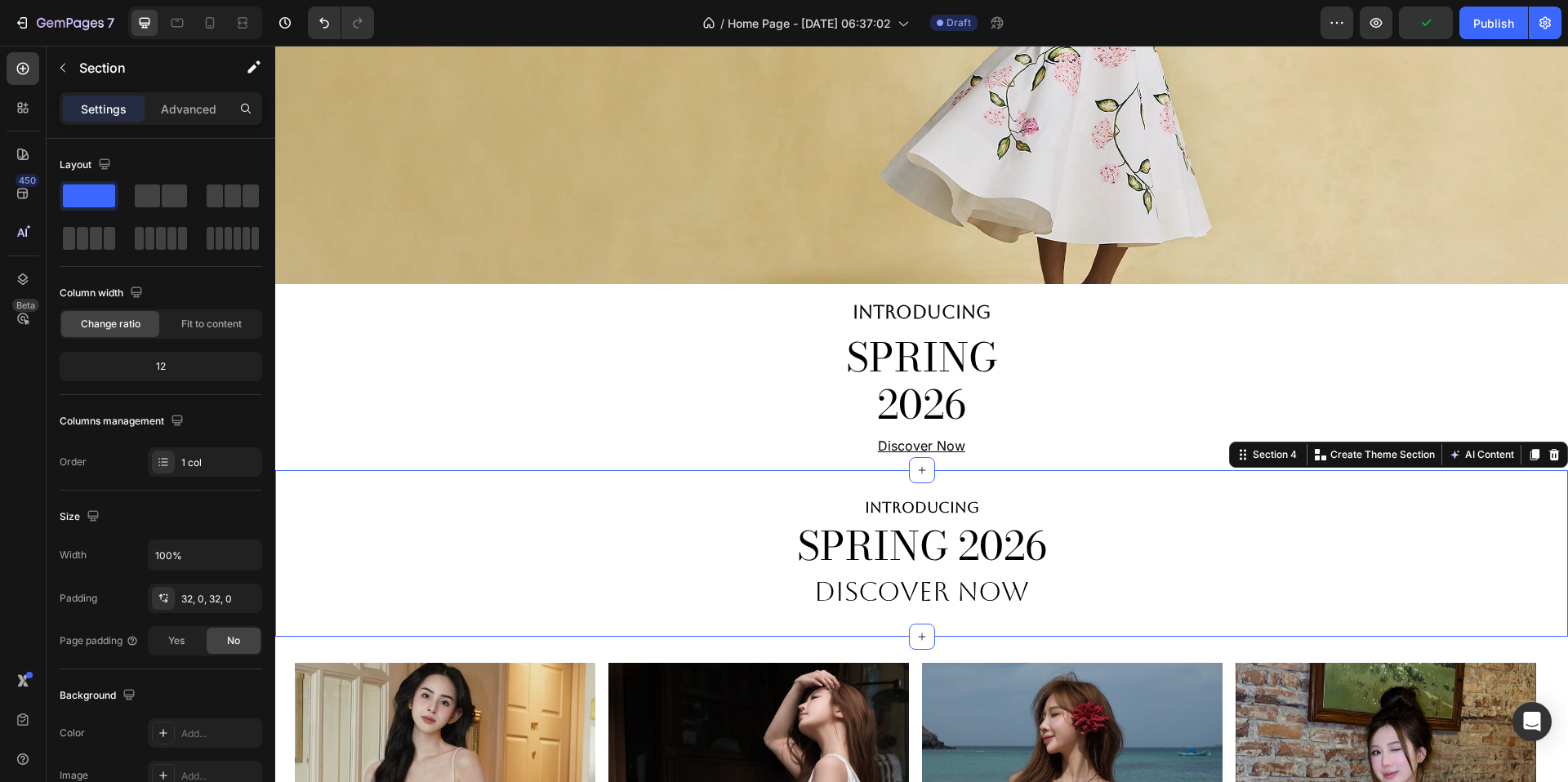
click at [823, 619] on div "INTRODUCING Heading SPRING 2026 Heading Discover Now Heading Section 4 You can …" at bounding box center [921, 553] width 1293 height 166
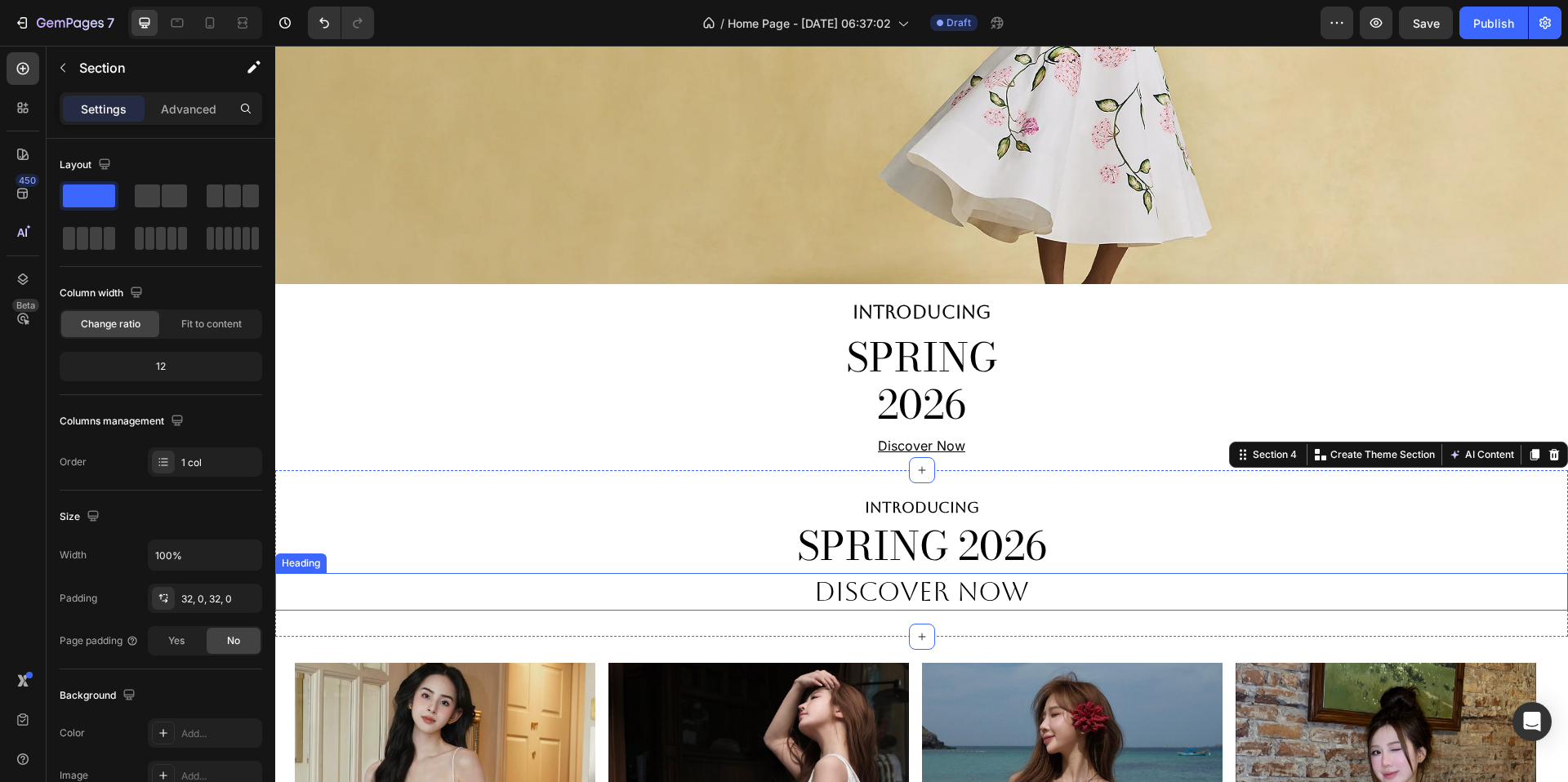
click at [828, 593] on p "Discover Now" at bounding box center [921, 592] width 977 height 35
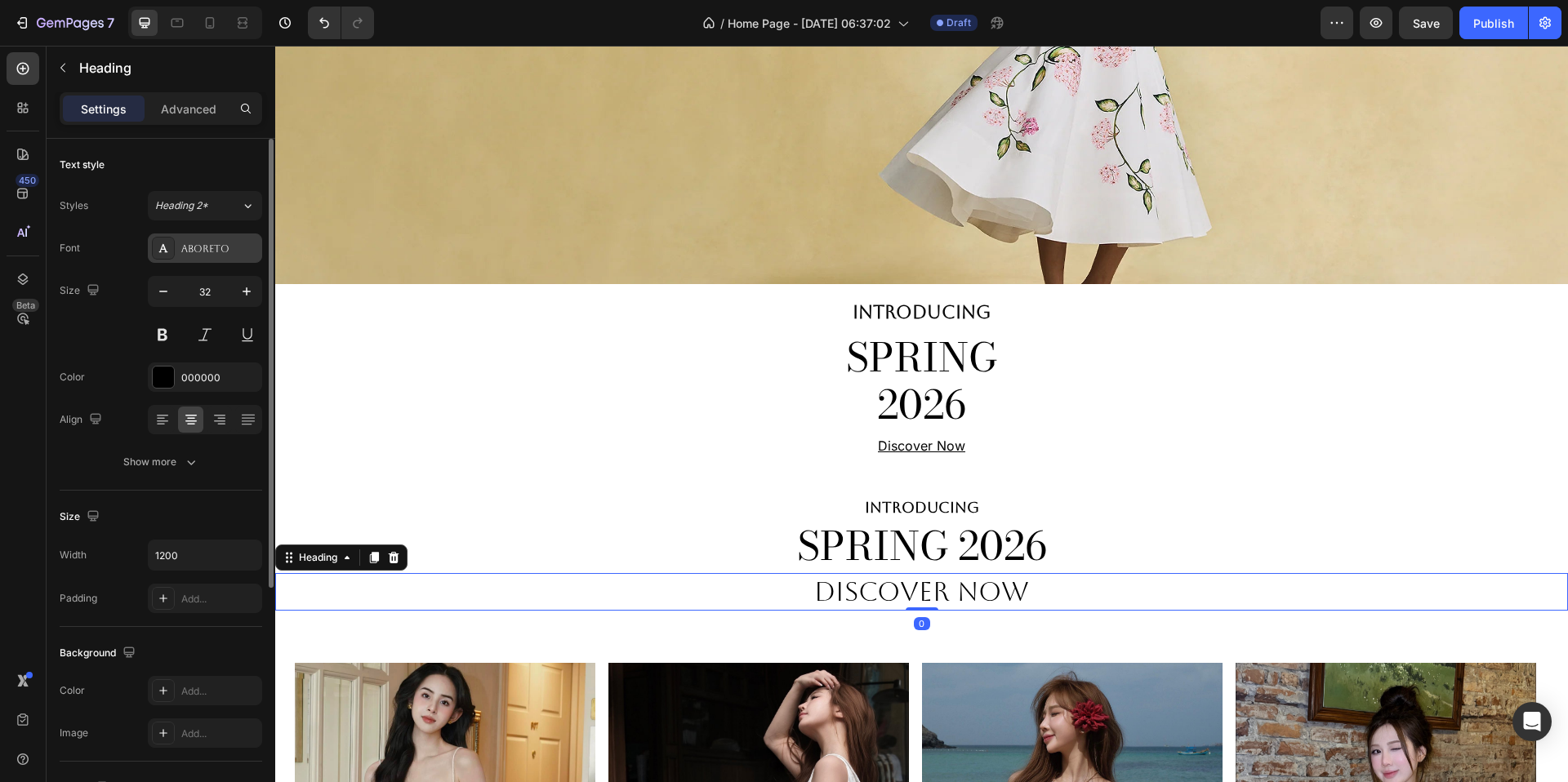
click at [205, 237] on div "Aboreto" at bounding box center [205, 248] width 114 height 30
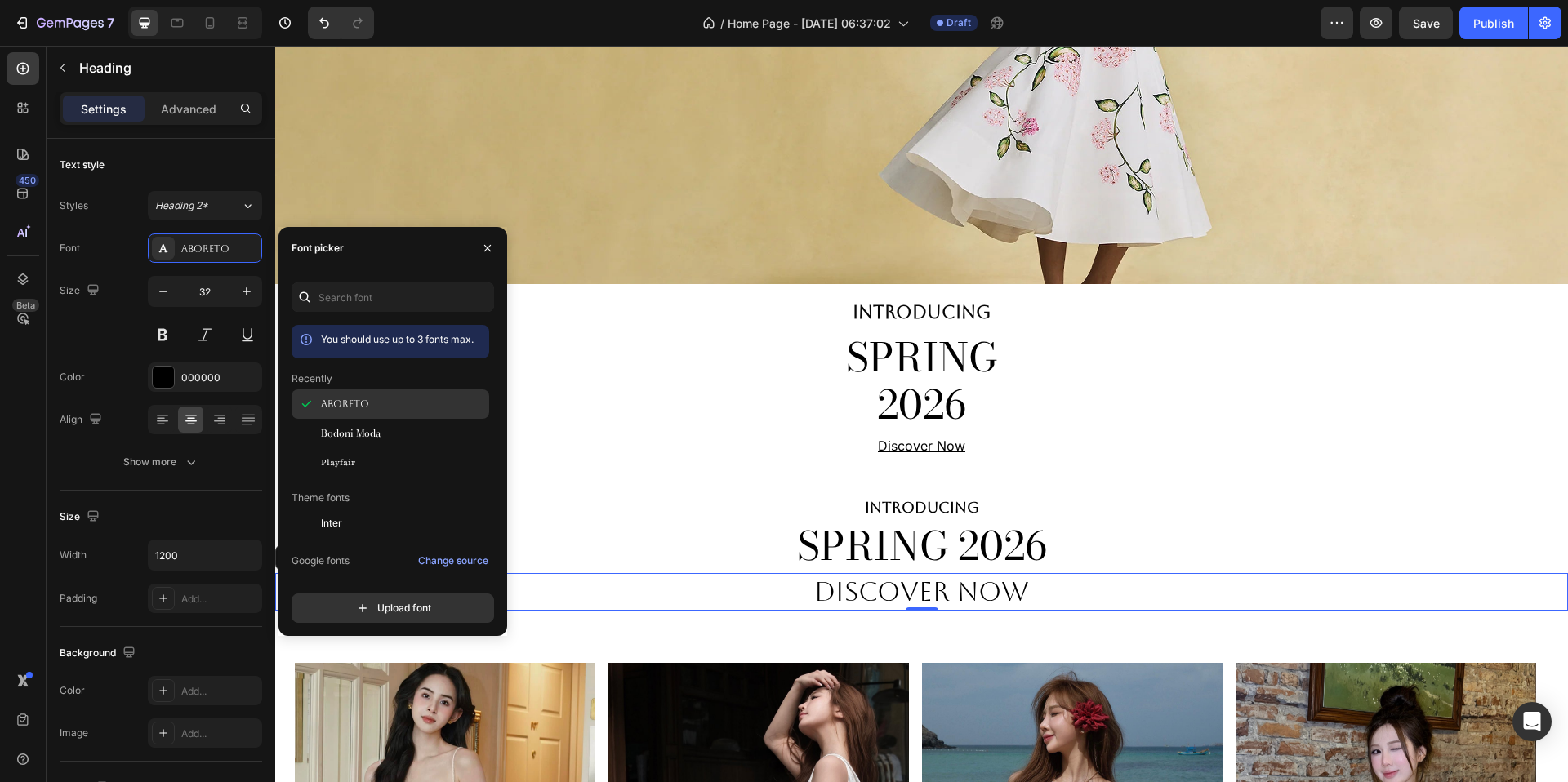
click at [410, 408] on div "Aboreto" at bounding box center [404, 403] width 165 height 14
click at [207, 294] on input "32" at bounding box center [205, 291] width 54 height 30
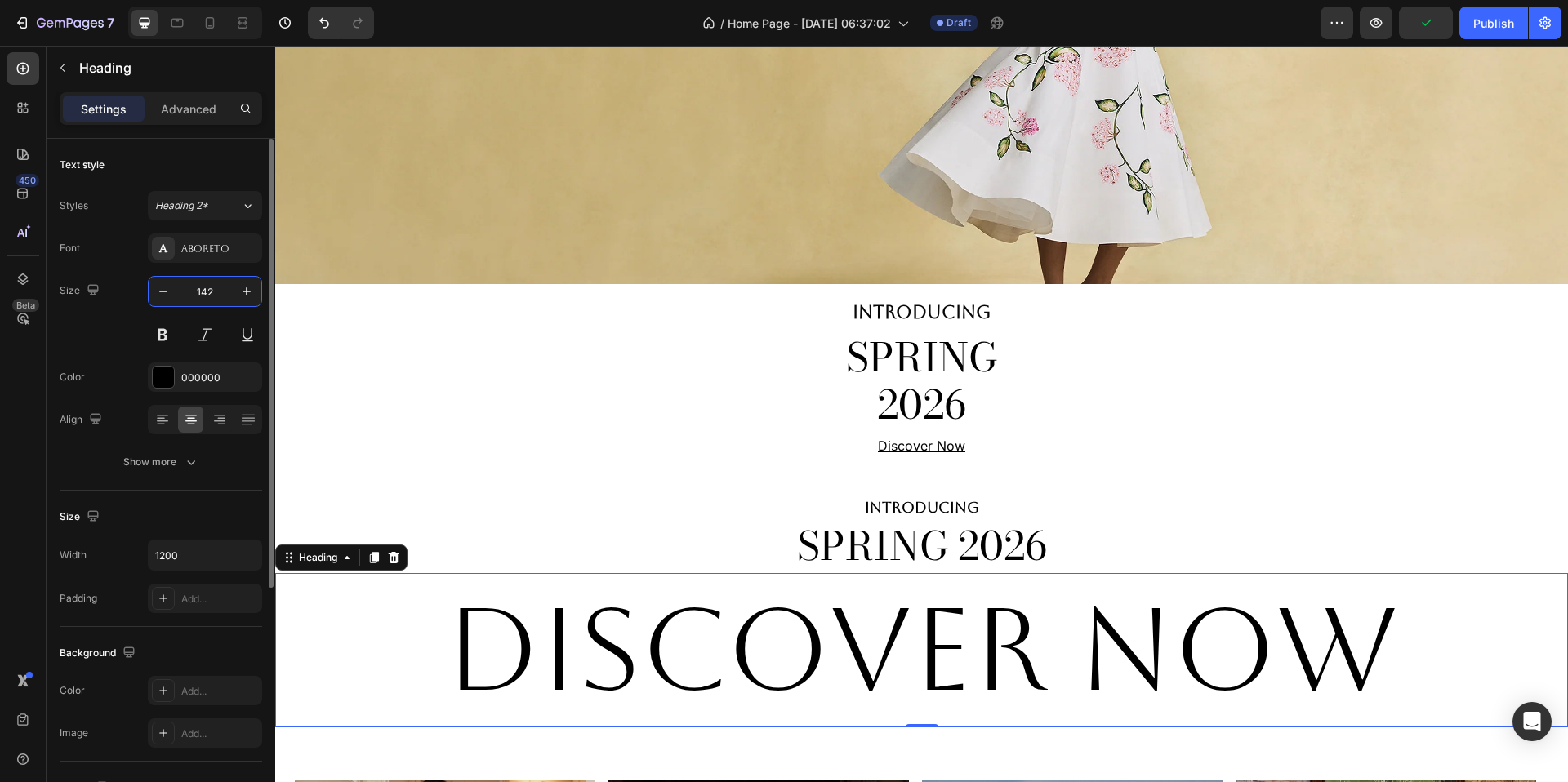
click at [217, 296] on input "142" at bounding box center [205, 291] width 54 height 30
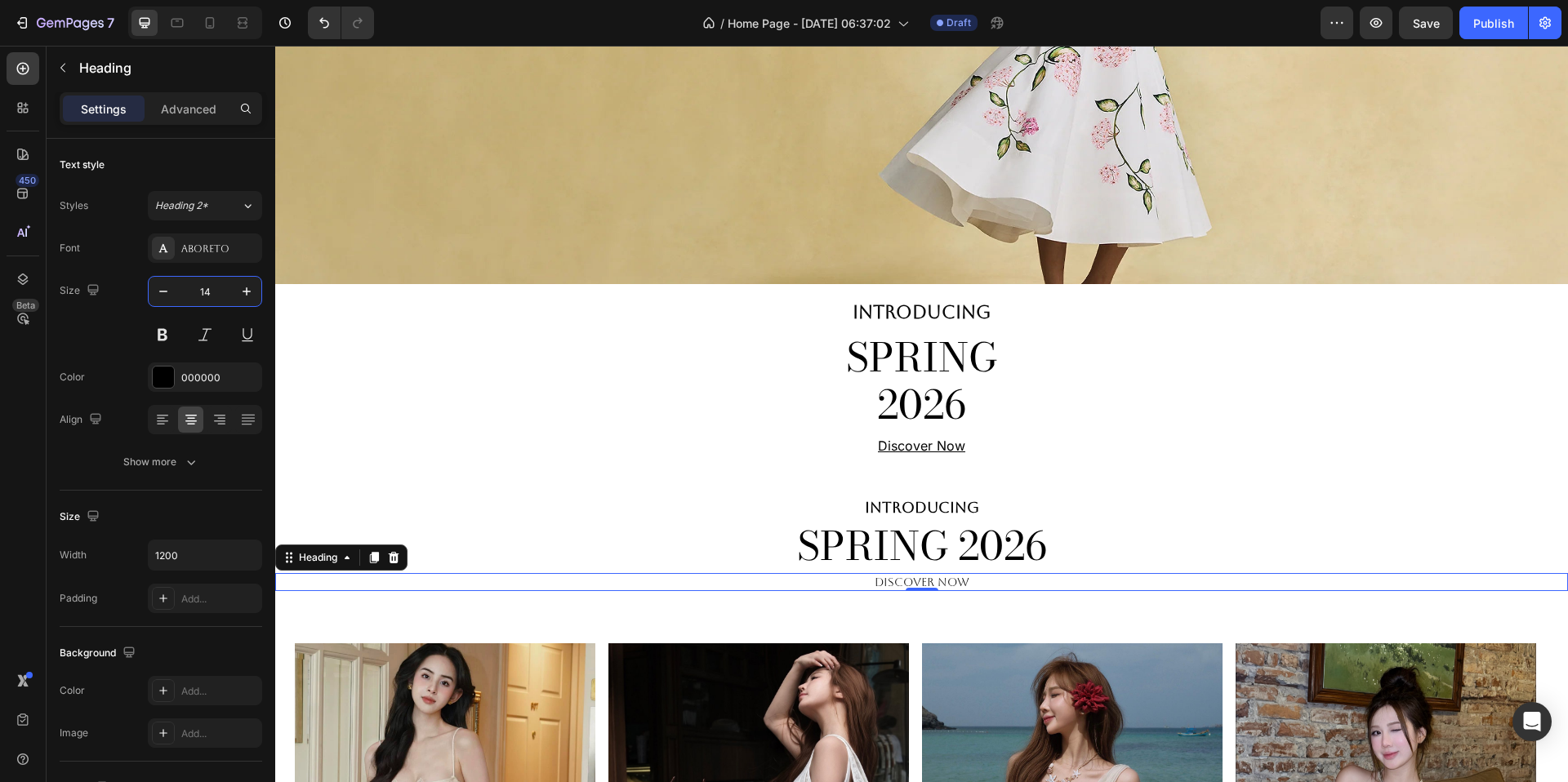
type input "14"
click at [964, 574] on p "Discover Now" at bounding box center [921, 581] width 977 height 14
click at [978, 590] on h2 "Discover Now" at bounding box center [922, 582] width 980 height 18
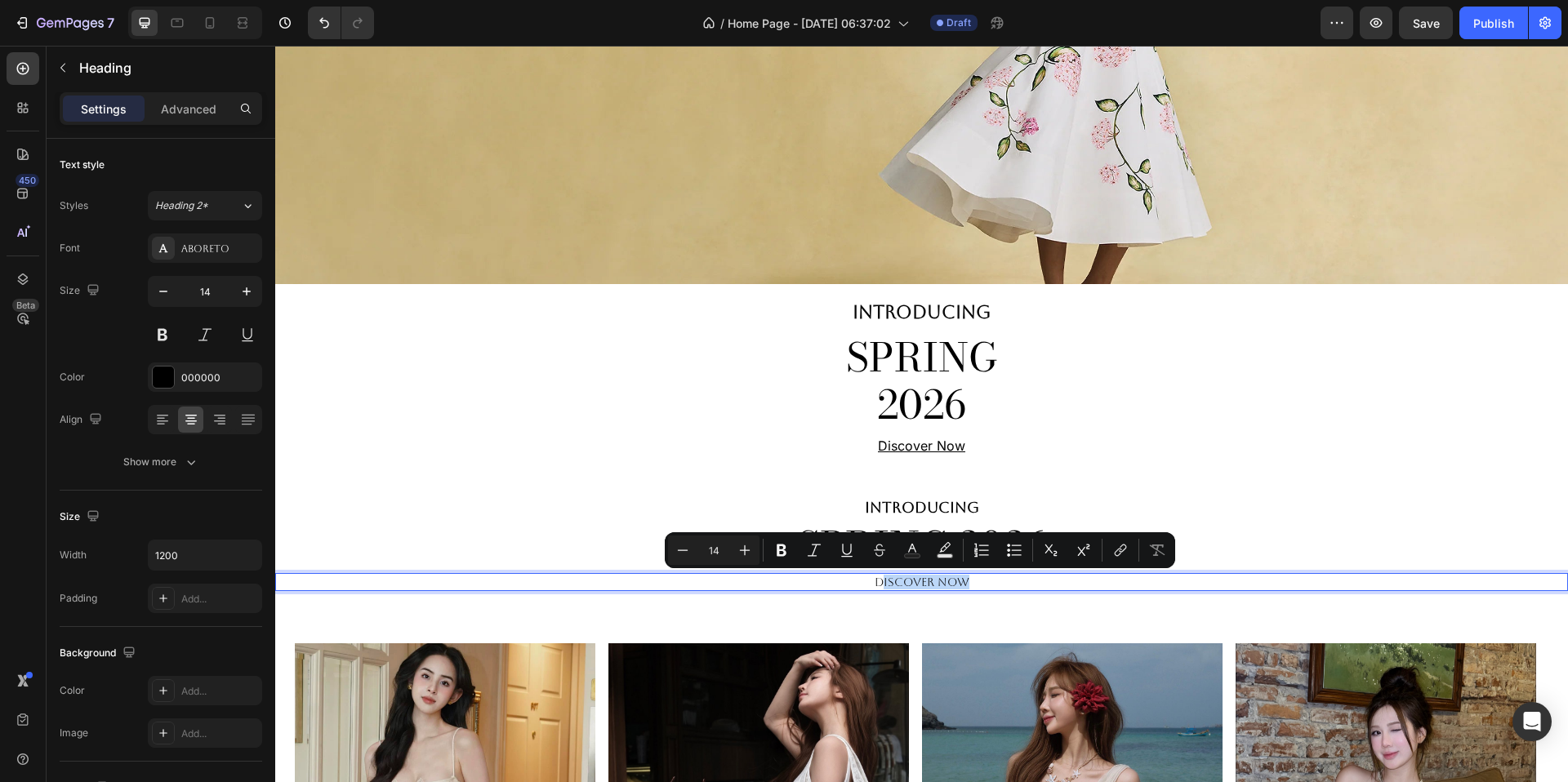
drag, startPoint x: 974, startPoint y: 580, endPoint x: 878, endPoint y: 586, distance: 96.2
click at [878, 586] on p "Discover Now" at bounding box center [921, 581] width 977 height 14
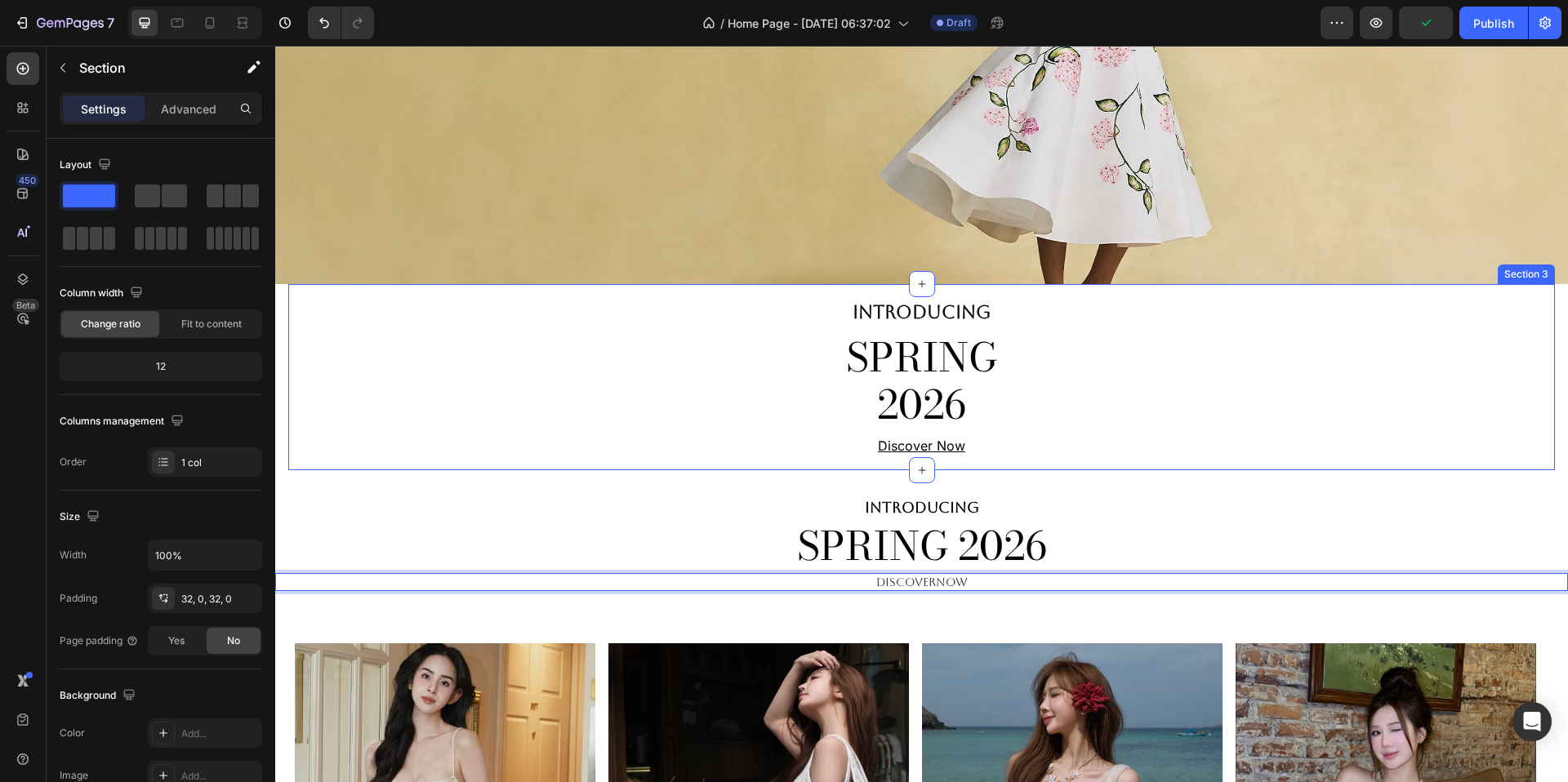
click at [518, 481] on div "INTRODUCING Heading SPRING 2026 Heading Discovernow Heading 0 Section 4" at bounding box center [921, 544] width 1293 height 147
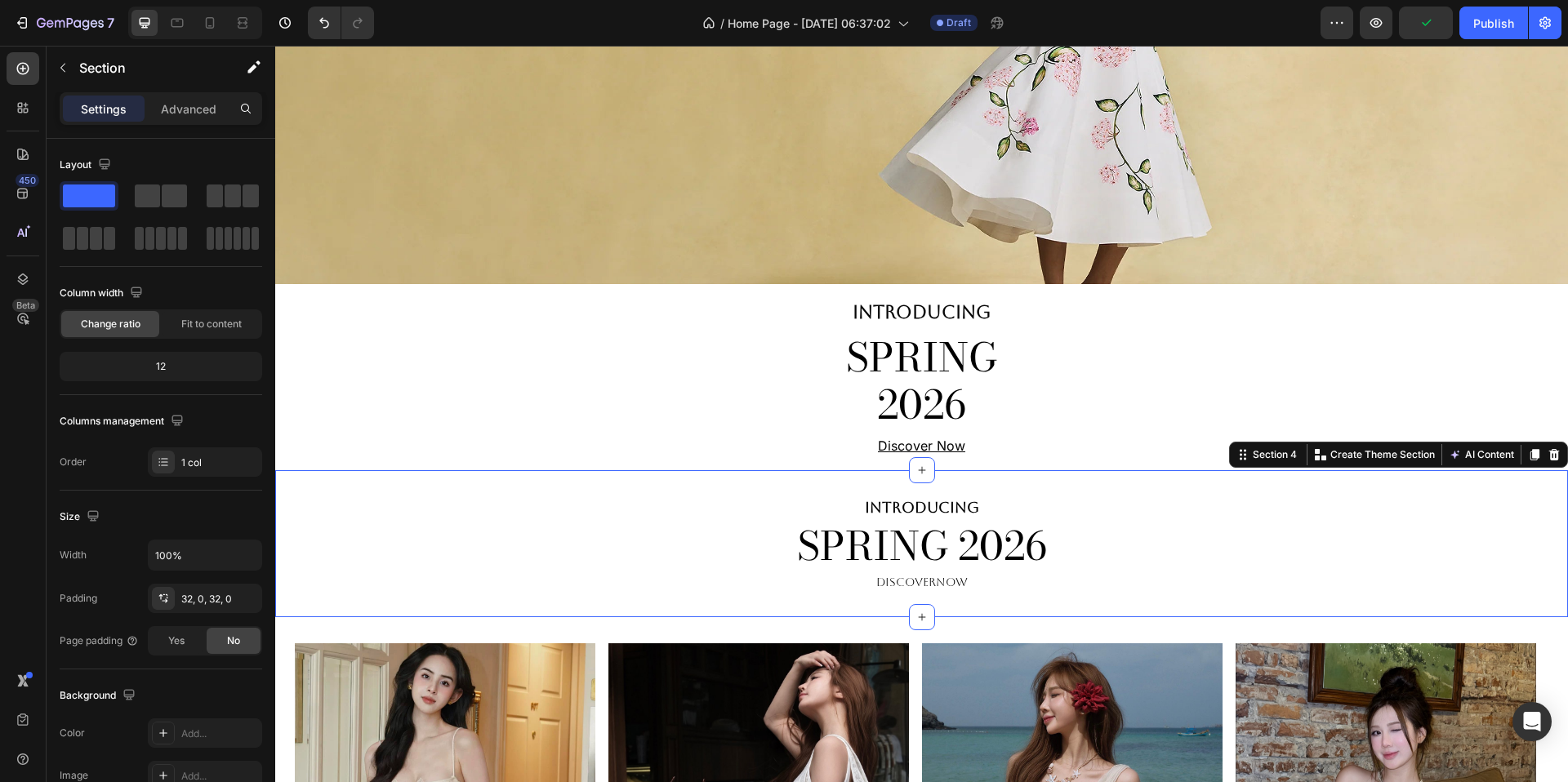
click at [650, 598] on div "INTRODUCING Heading SPRING 2026 Heading Discovernow Heading Section 4 You can c…" at bounding box center [921, 544] width 1293 height 147
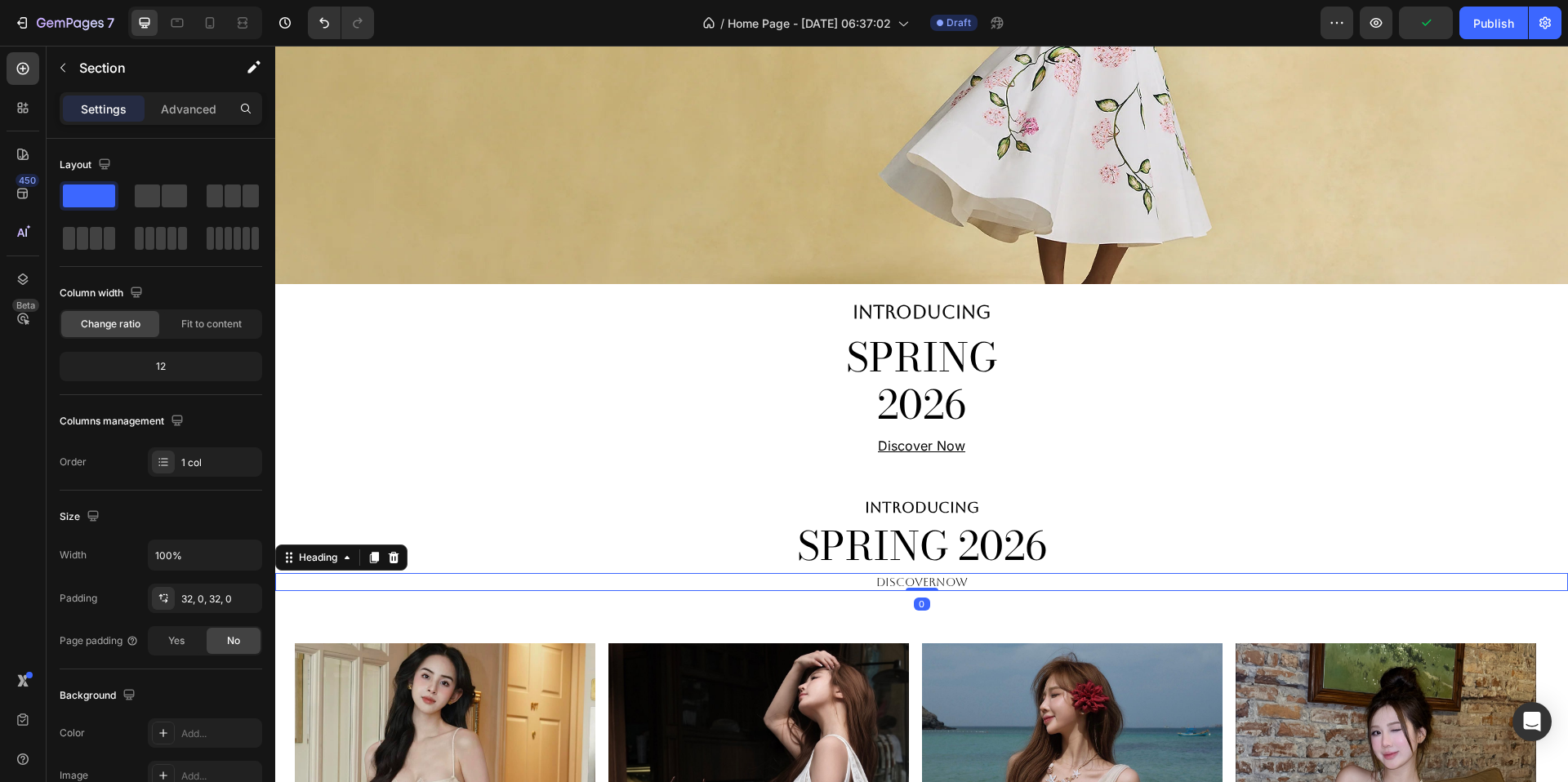
click at [651, 583] on p "Discovernow" at bounding box center [921, 581] width 977 height 14
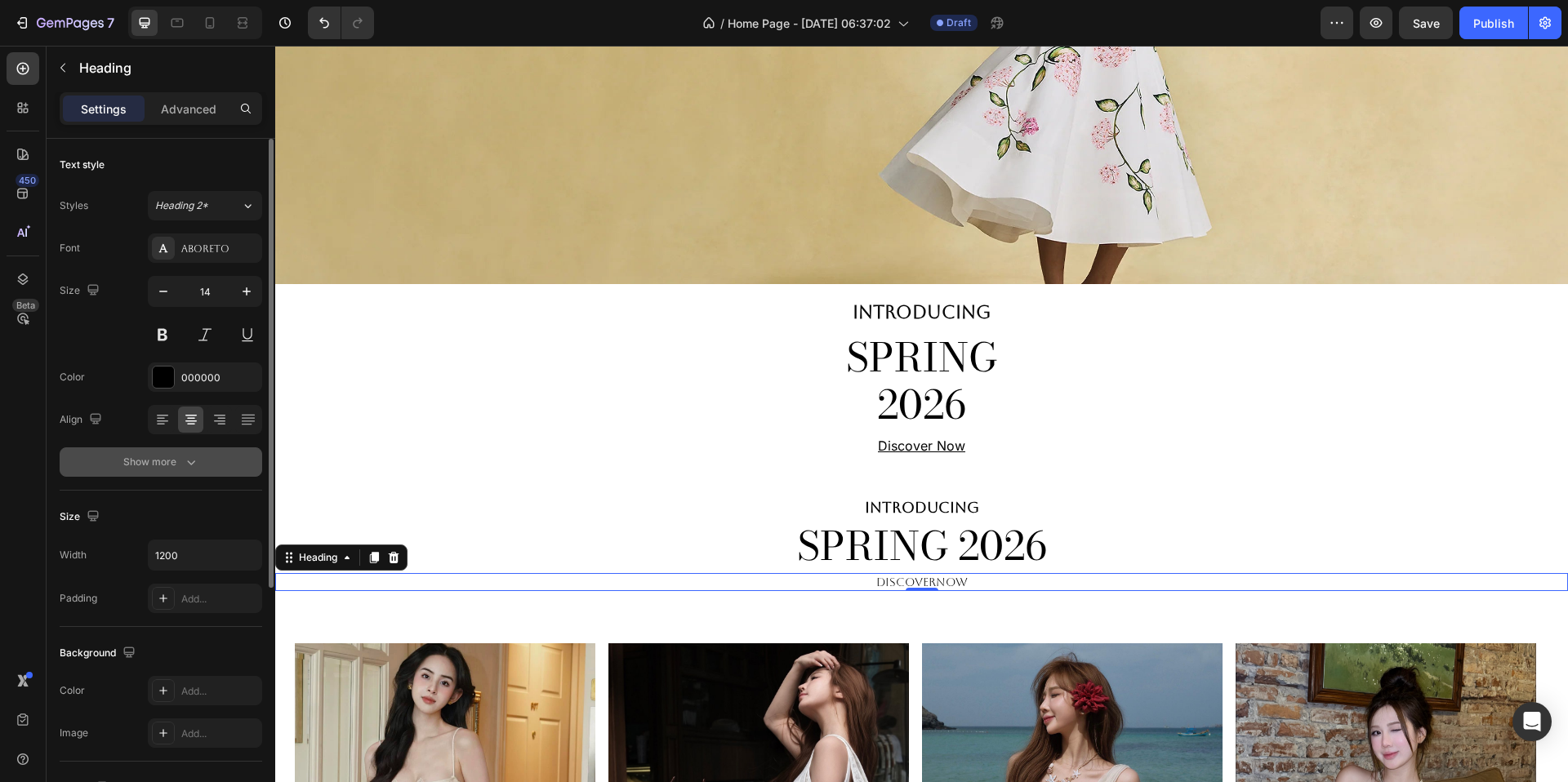
click at [186, 461] on icon "button" at bounding box center [190, 462] width 16 height 16
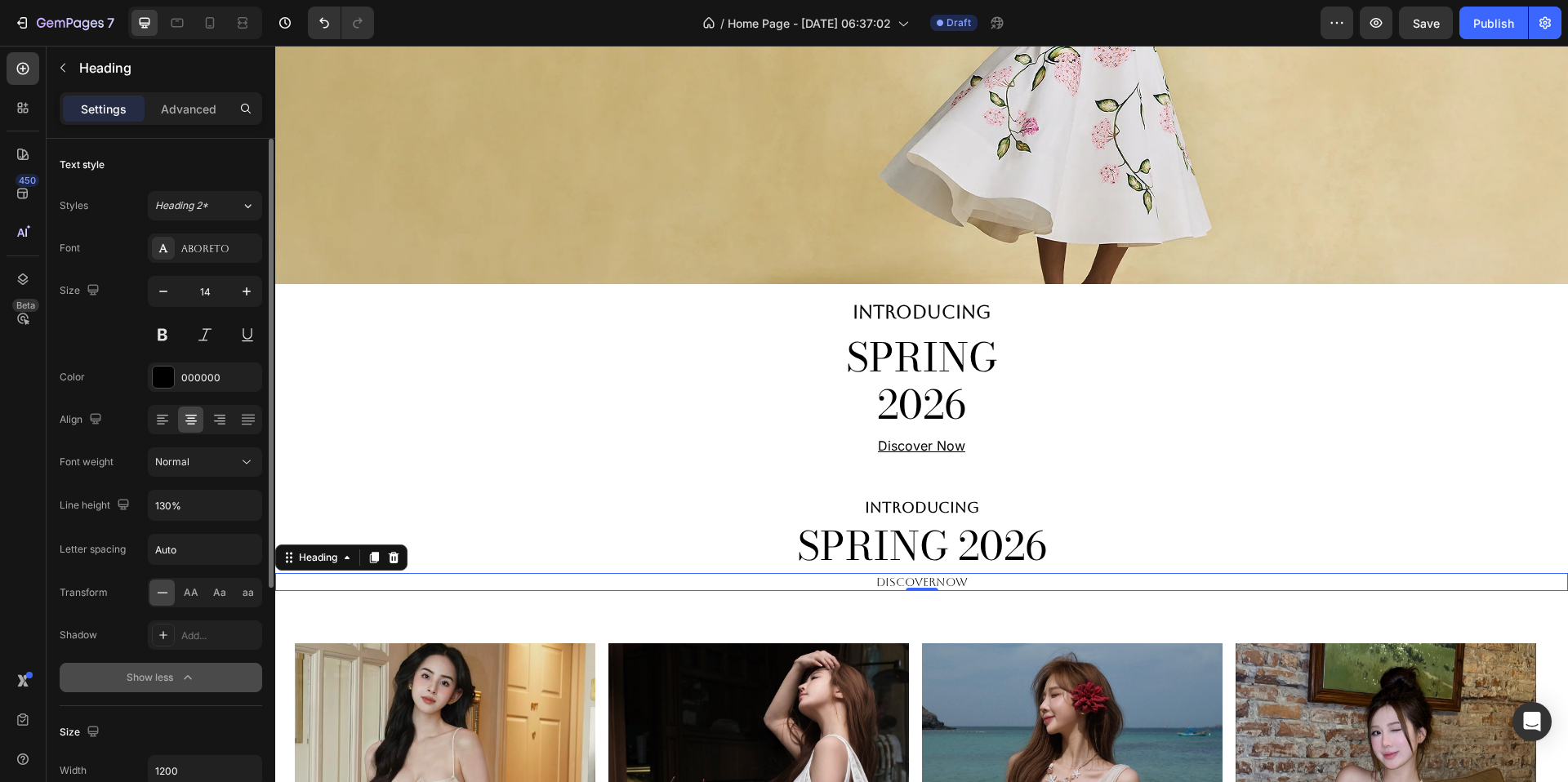
click at [166, 595] on icon at bounding box center [162, 593] width 16 height 16
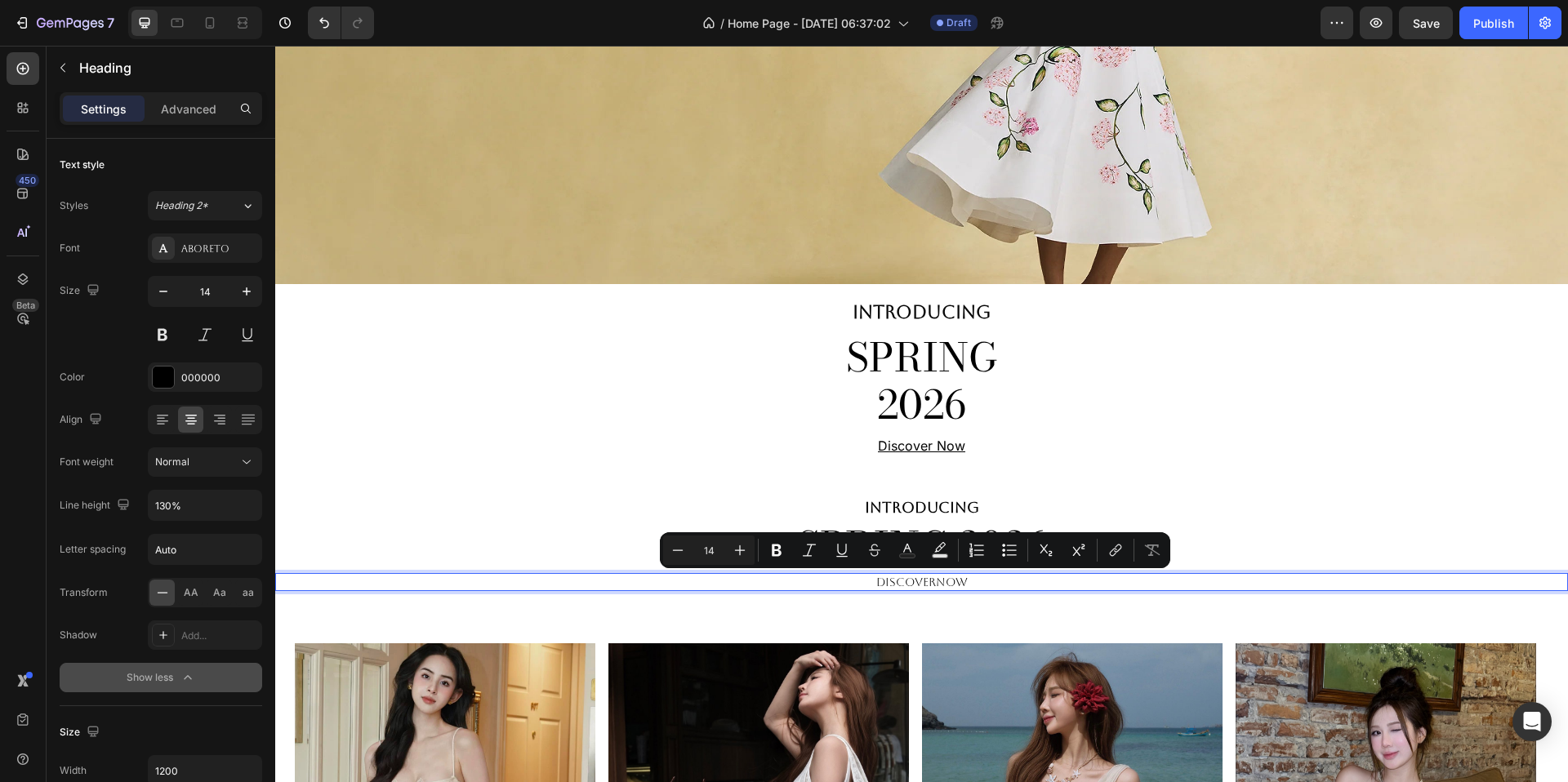
click at [931, 582] on p "Discovernow" at bounding box center [921, 581] width 977 height 14
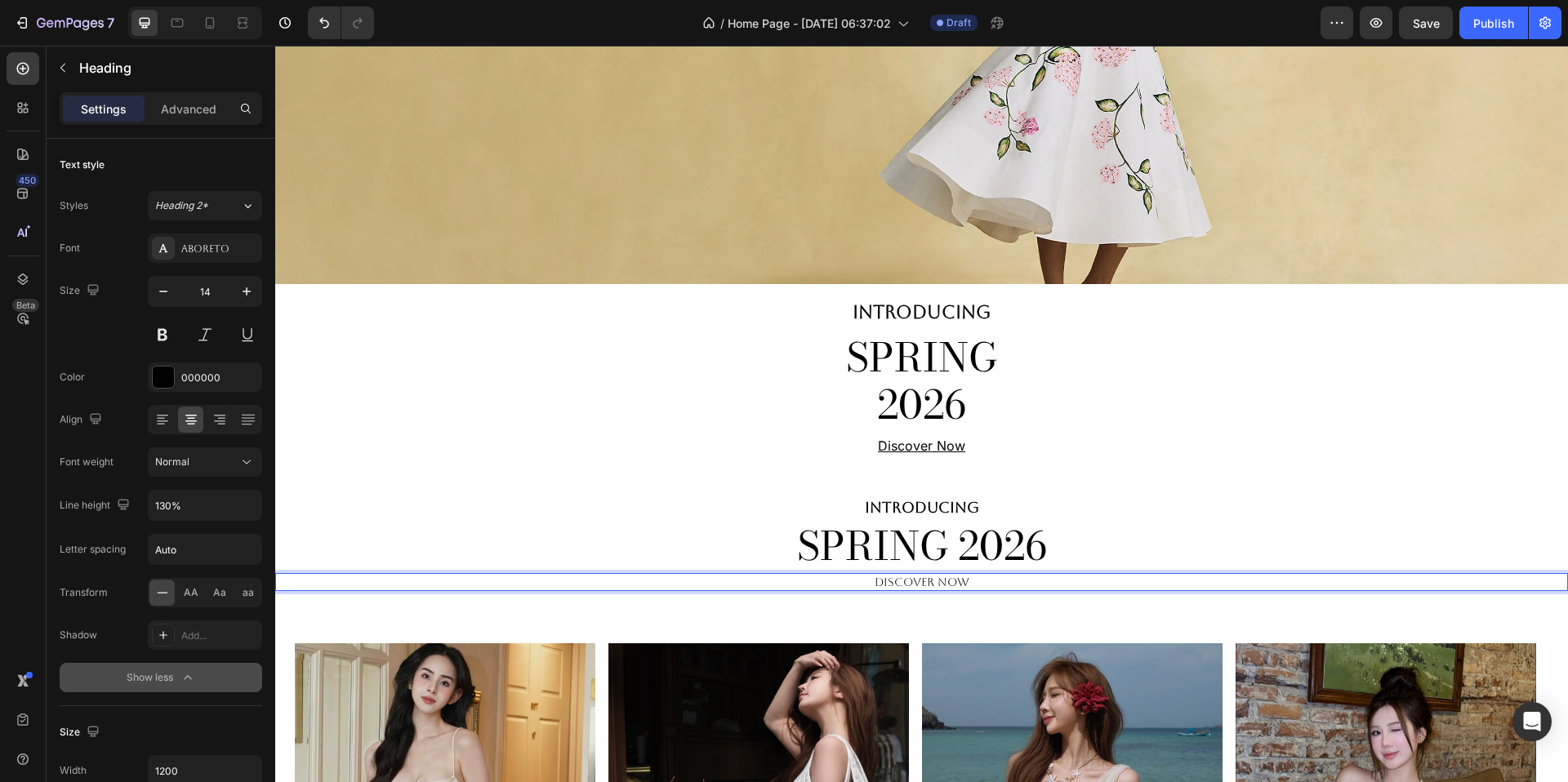
click at [982, 590] on p "Discover now" at bounding box center [921, 581] width 977 height 14
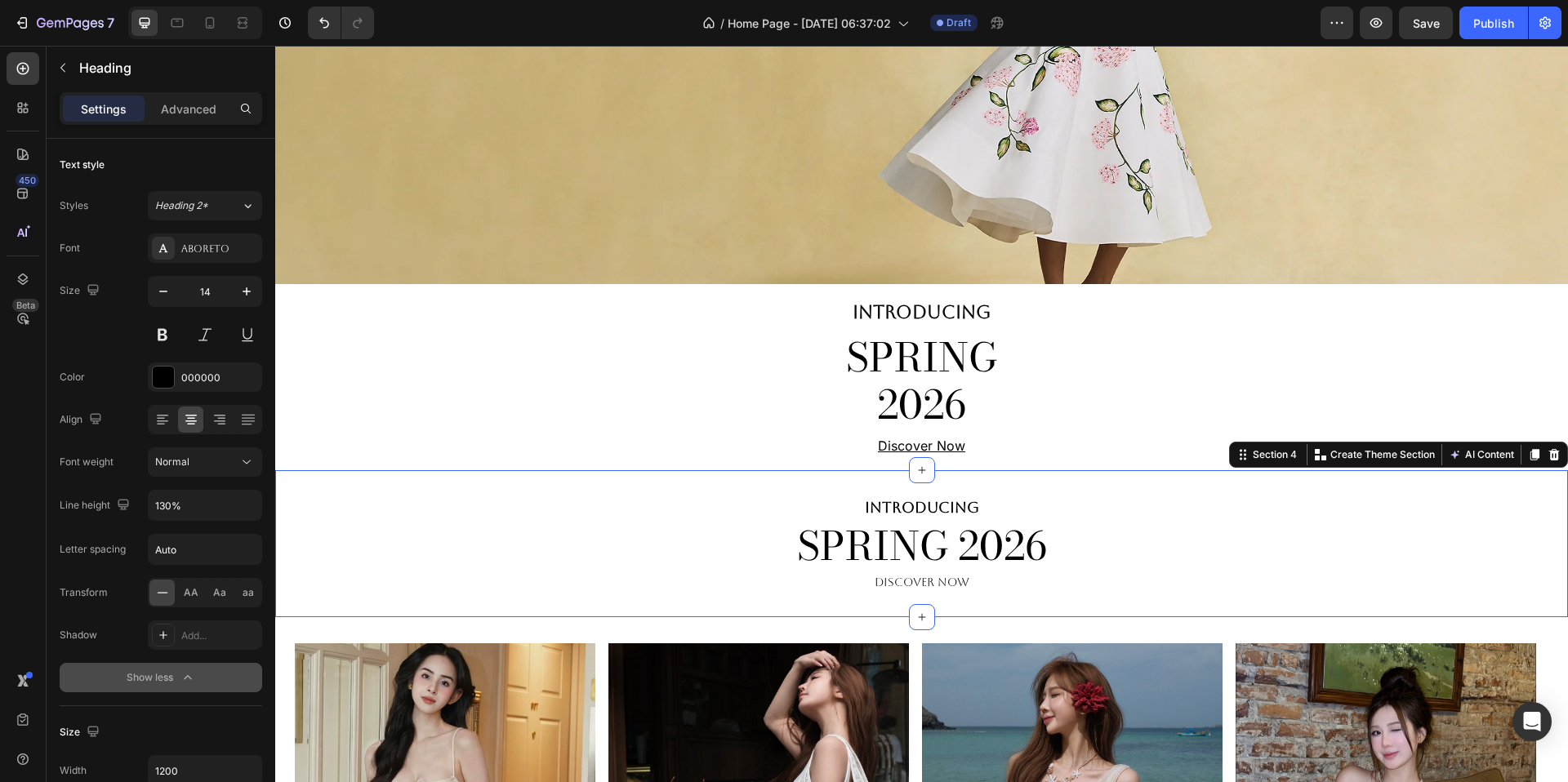
click at [976, 607] on div "INTRODUCING Heading SPRING 2026 Heading Discover now Heading Section 4 You can …" at bounding box center [921, 544] width 1293 height 147
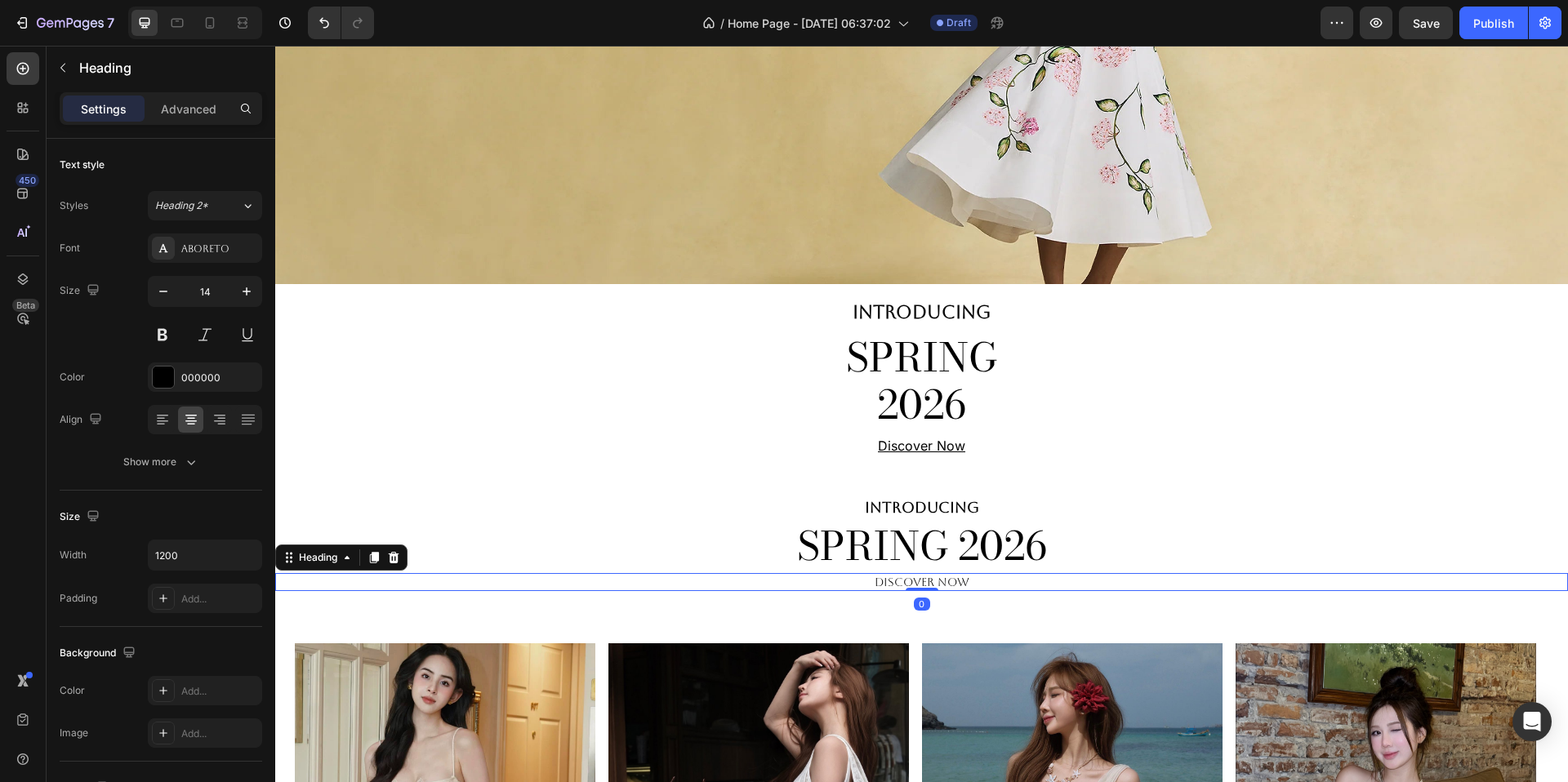
click at [976, 582] on p "Discover now" at bounding box center [921, 581] width 977 height 14
click at [210, 233] on div "Aboreto" at bounding box center [205, 248] width 114 height 30
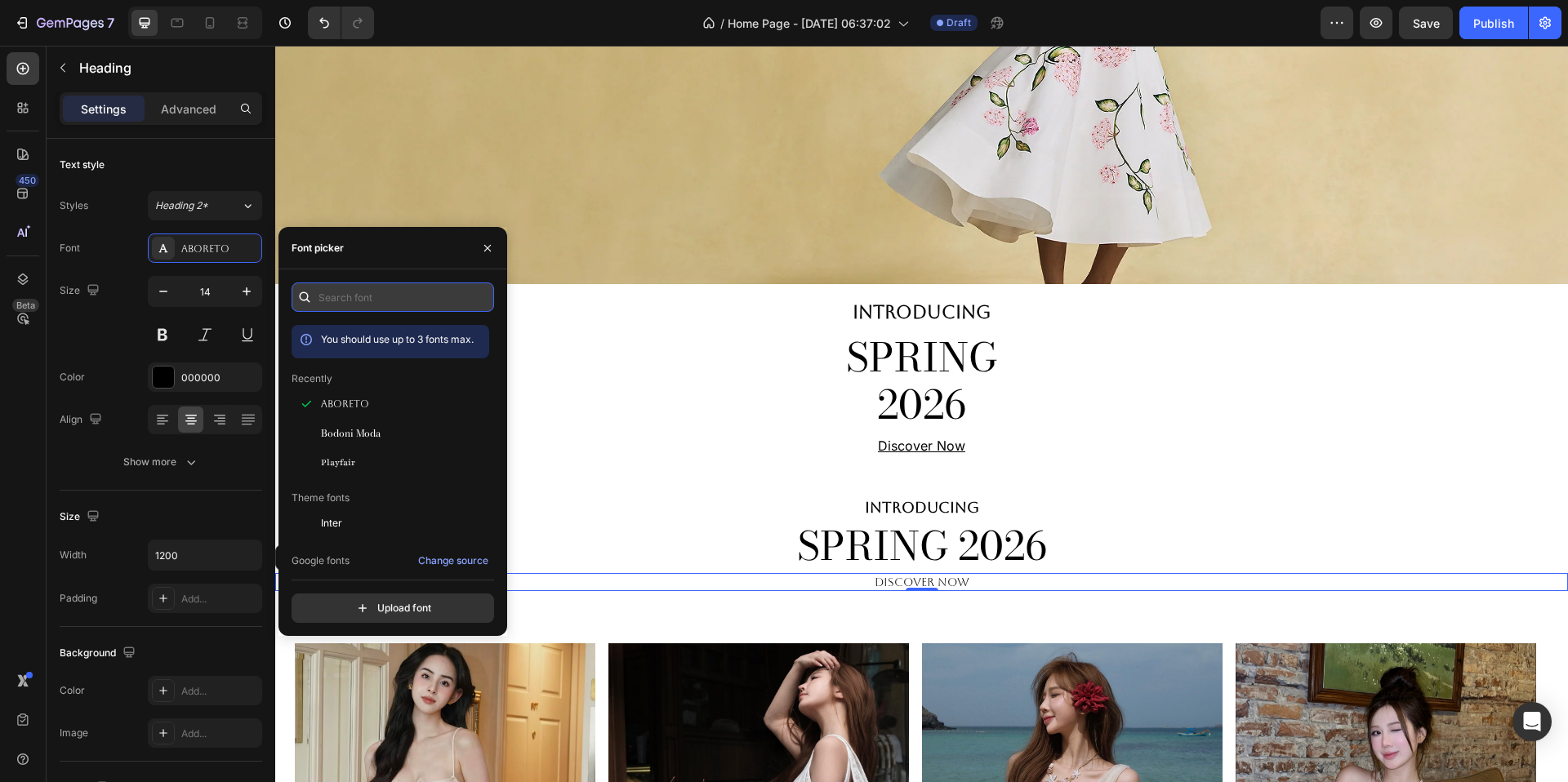
click at [414, 295] on input "text" at bounding box center [392, 297] width 203 height 30
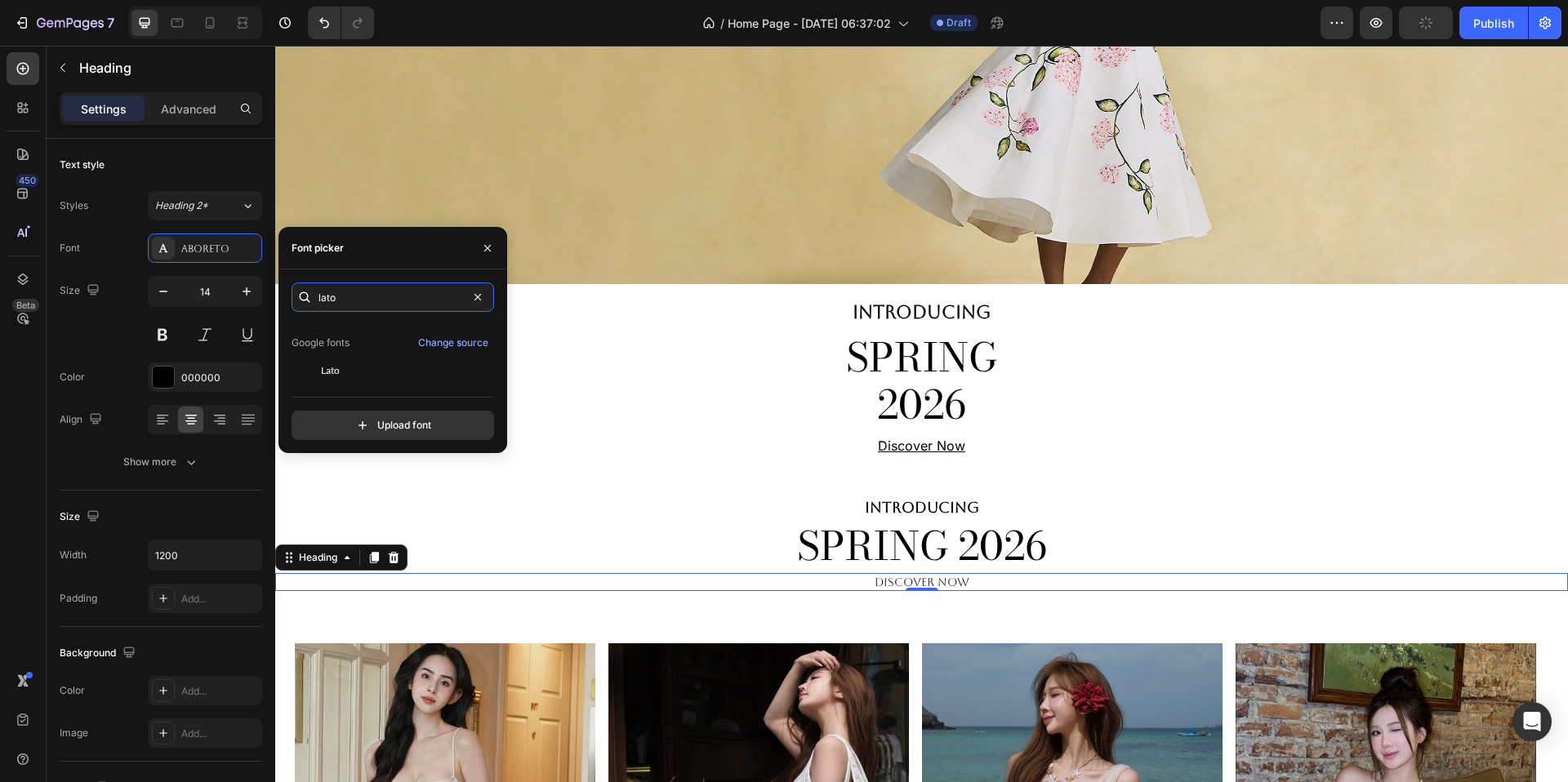
scroll to position [40, 0]
type input "lato"
click at [396, 356] on div "Lato" at bounding box center [390, 369] width 198 height 30
click at [240, 337] on button at bounding box center [247, 334] width 30 height 30
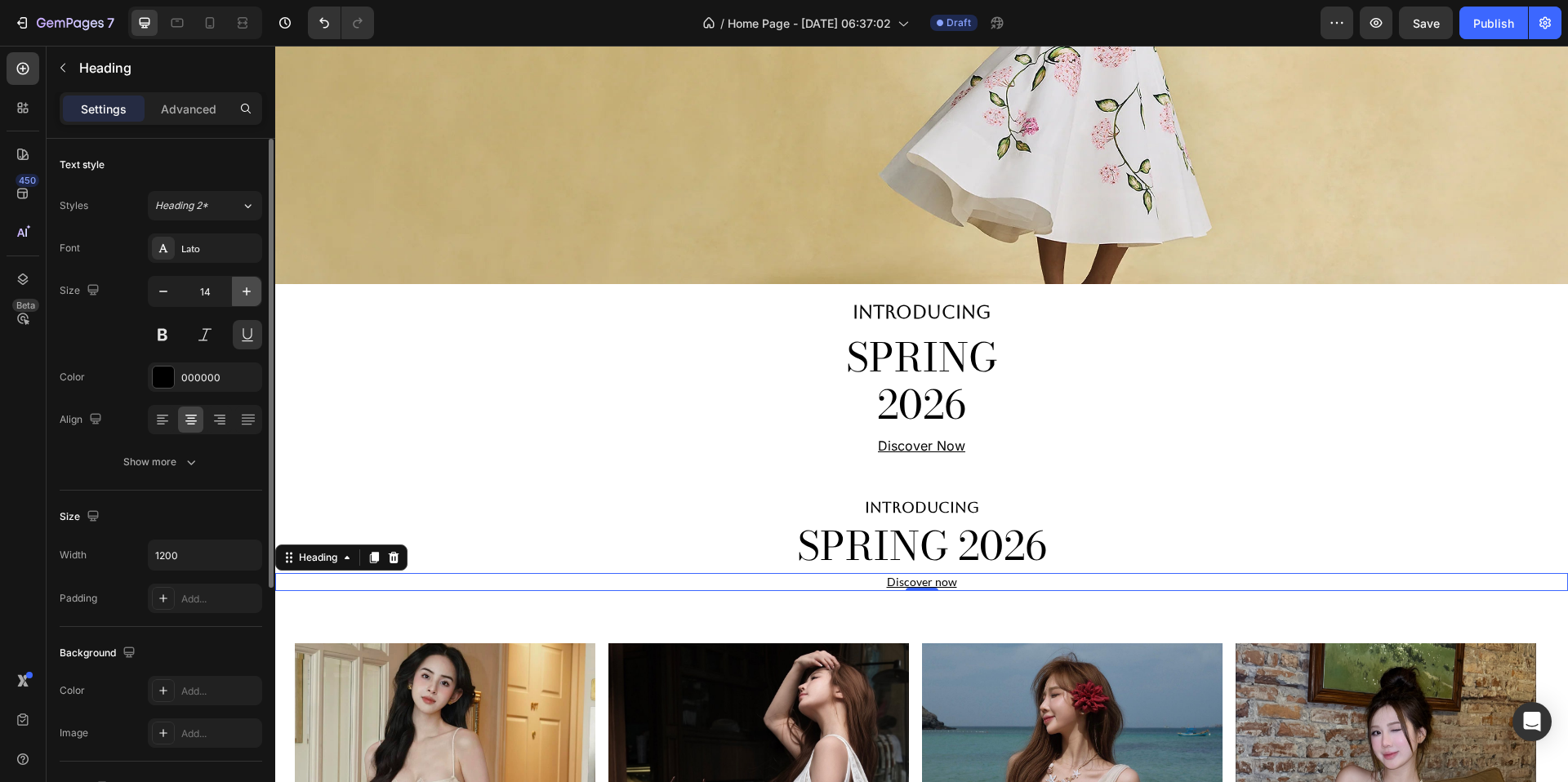
click at [242, 294] on icon "button" at bounding box center [246, 291] width 16 height 16
type input "16"
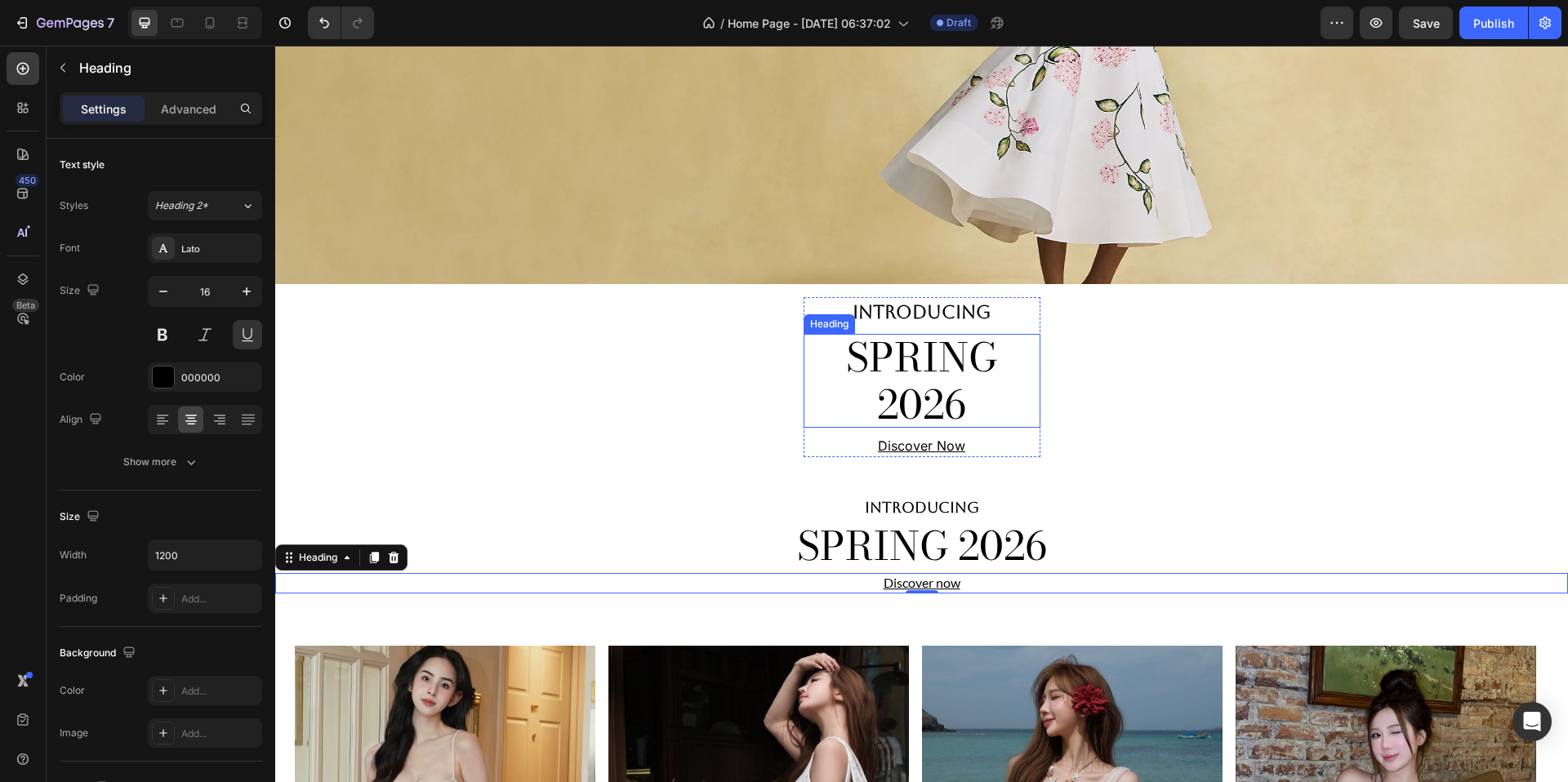
click at [982, 428] on p "SPRING 2026" at bounding box center [922, 381] width 237 height 94
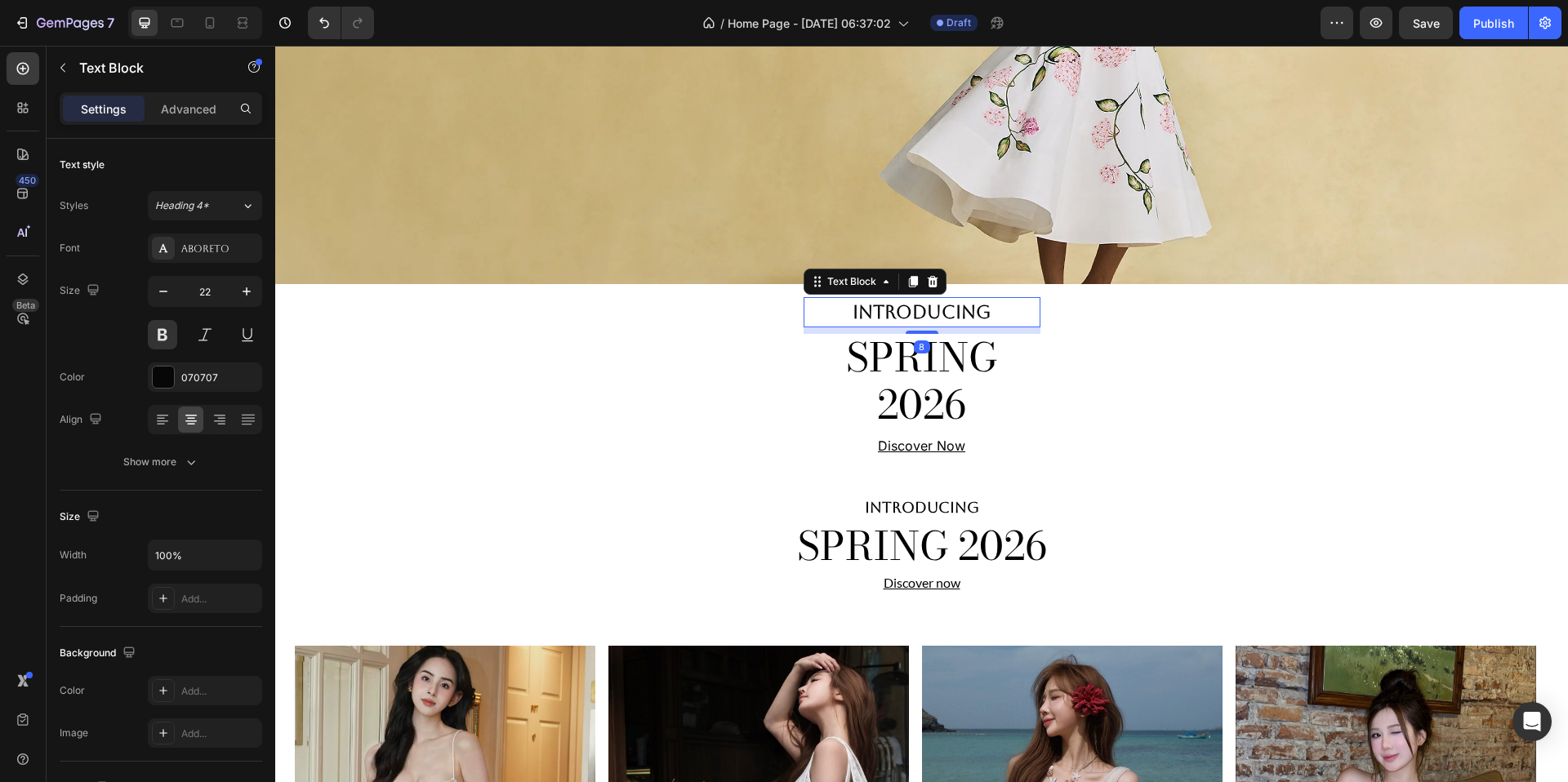
click at [1019, 300] on p "INTRODUCING" at bounding box center [921, 312] width 233 height 27
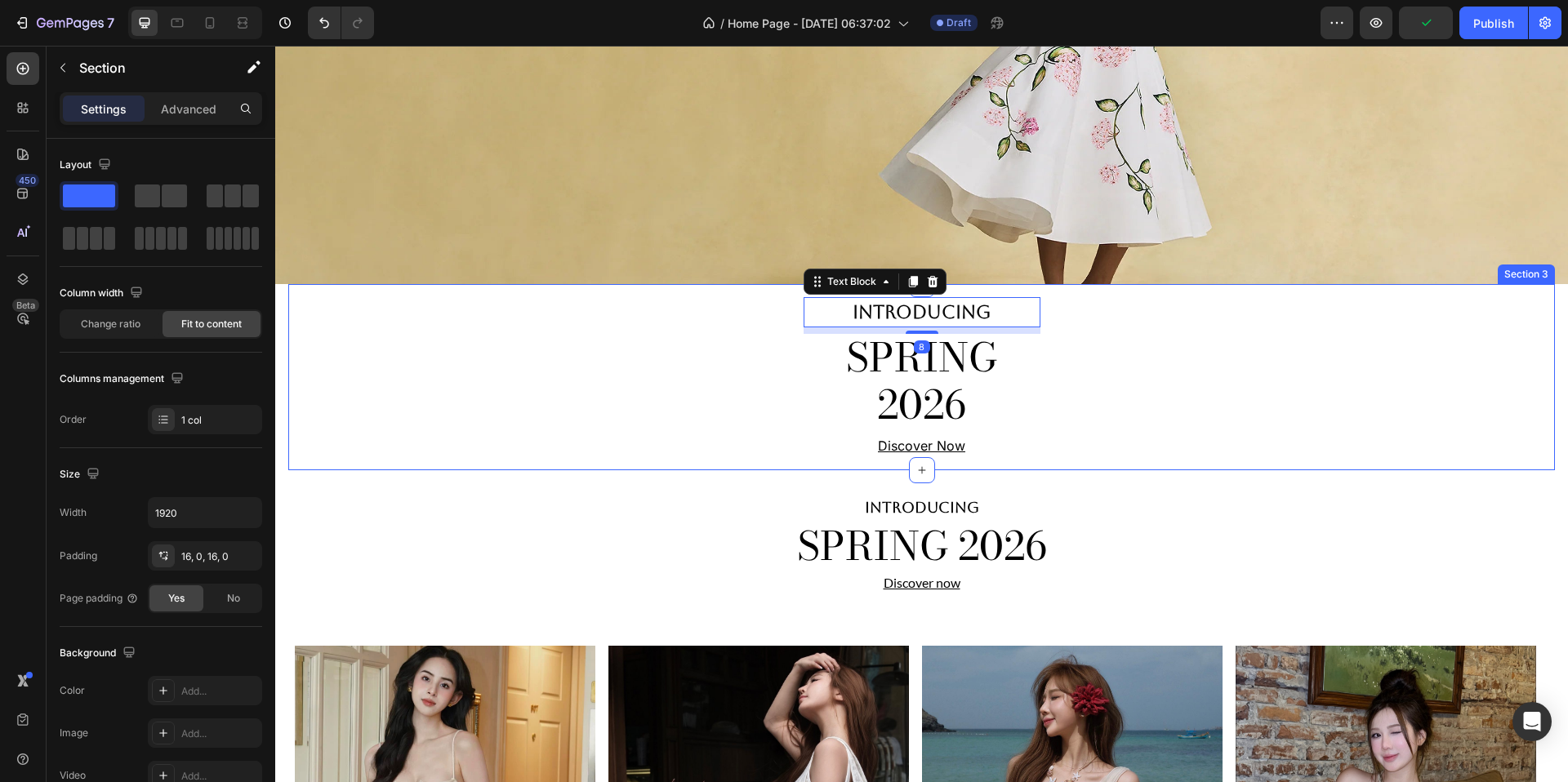
click at [1007, 286] on div "INTRODUCING Text Block 8 SPRING 2026 Heading Discover Now Text Block Row Sectio…" at bounding box center [921, 378] width 1267 height 186
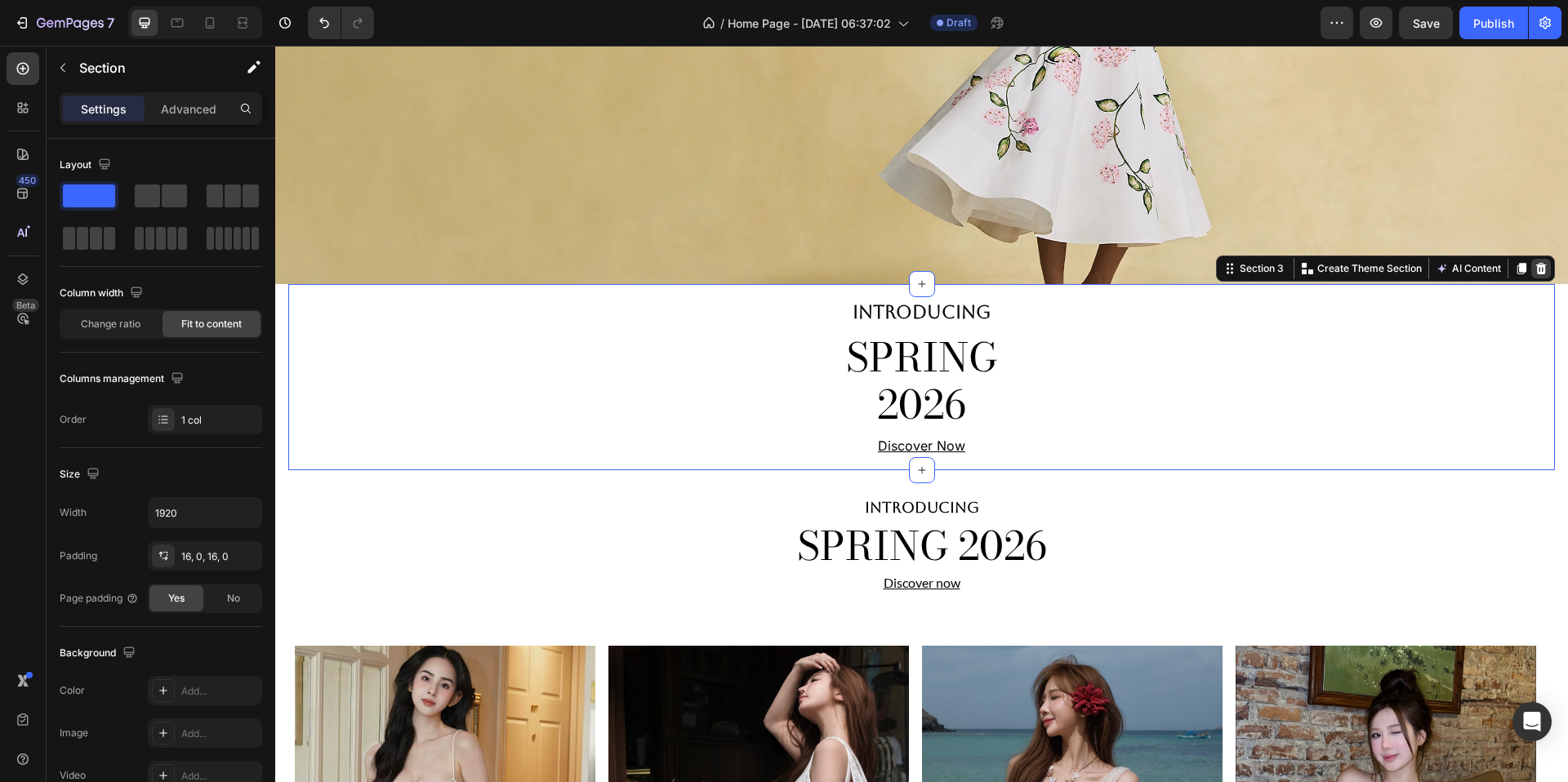
click at [1534, 268] on icon at bounding box center [1541, 269] width 13 height 13
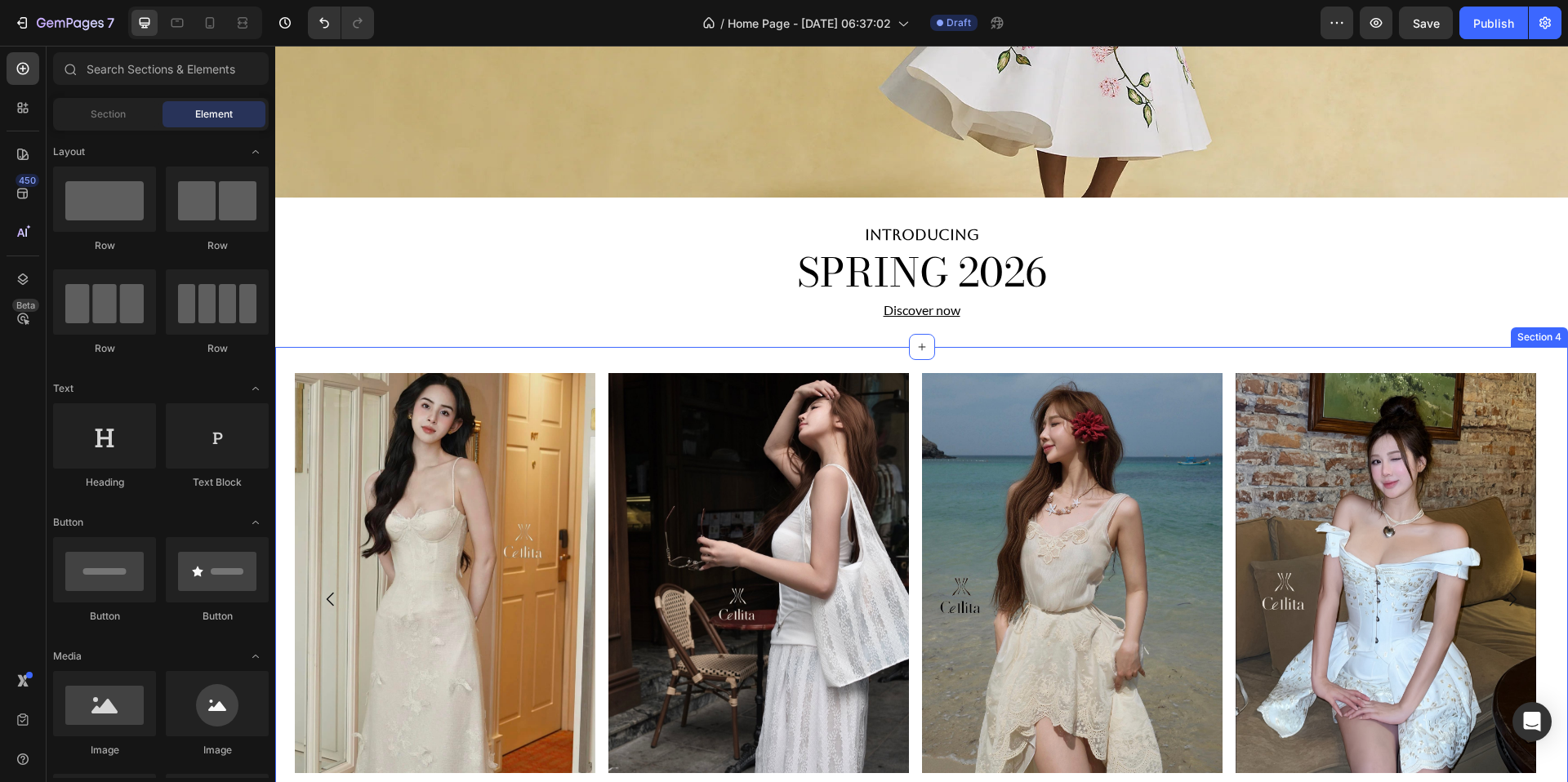
scroll to position [409, 0]
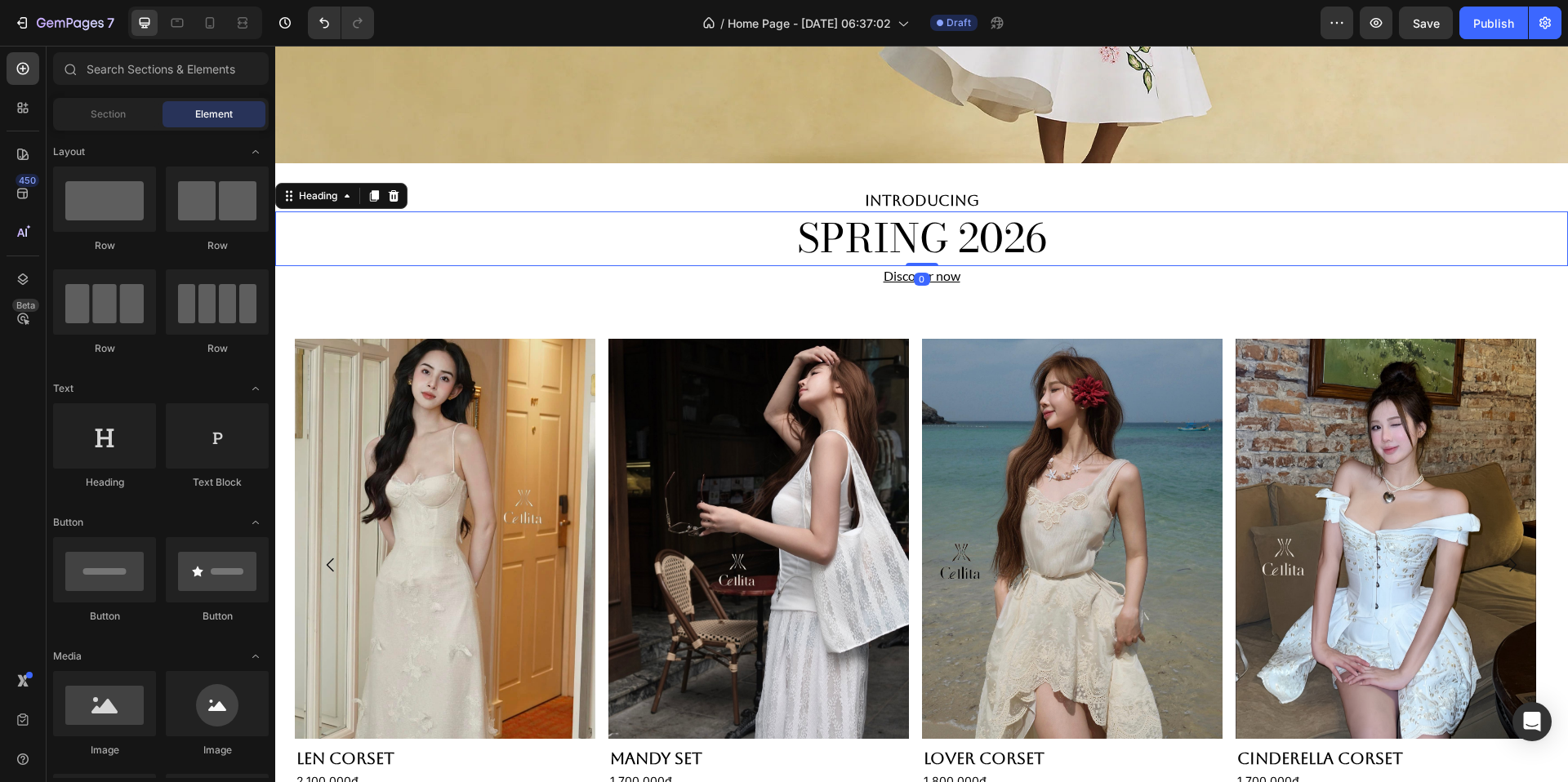
click at [1076, 248] on p "SPRING 2026" at bounding box center [921, 238] width 977 height 51
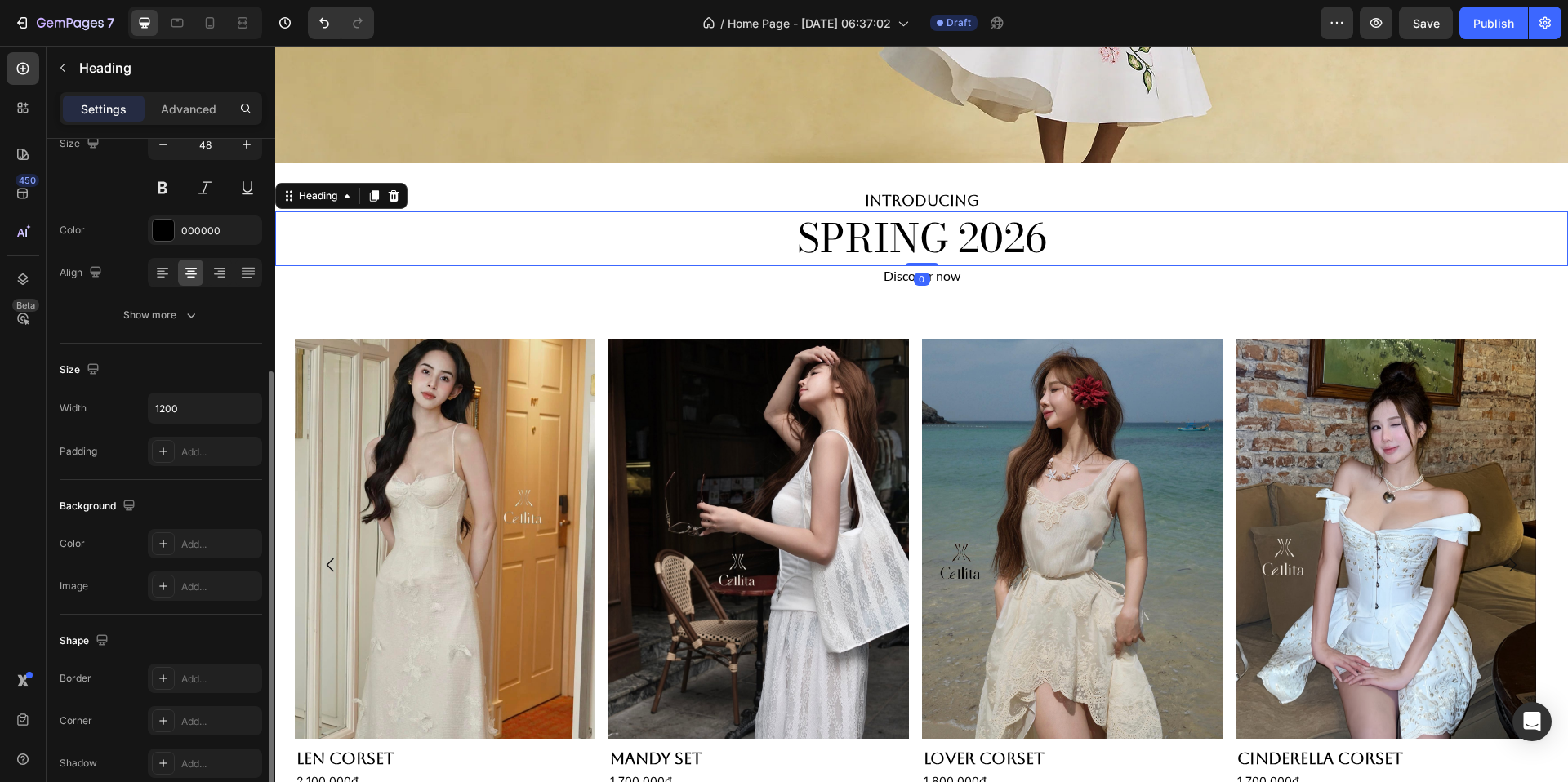
scroll to position [231, 0]
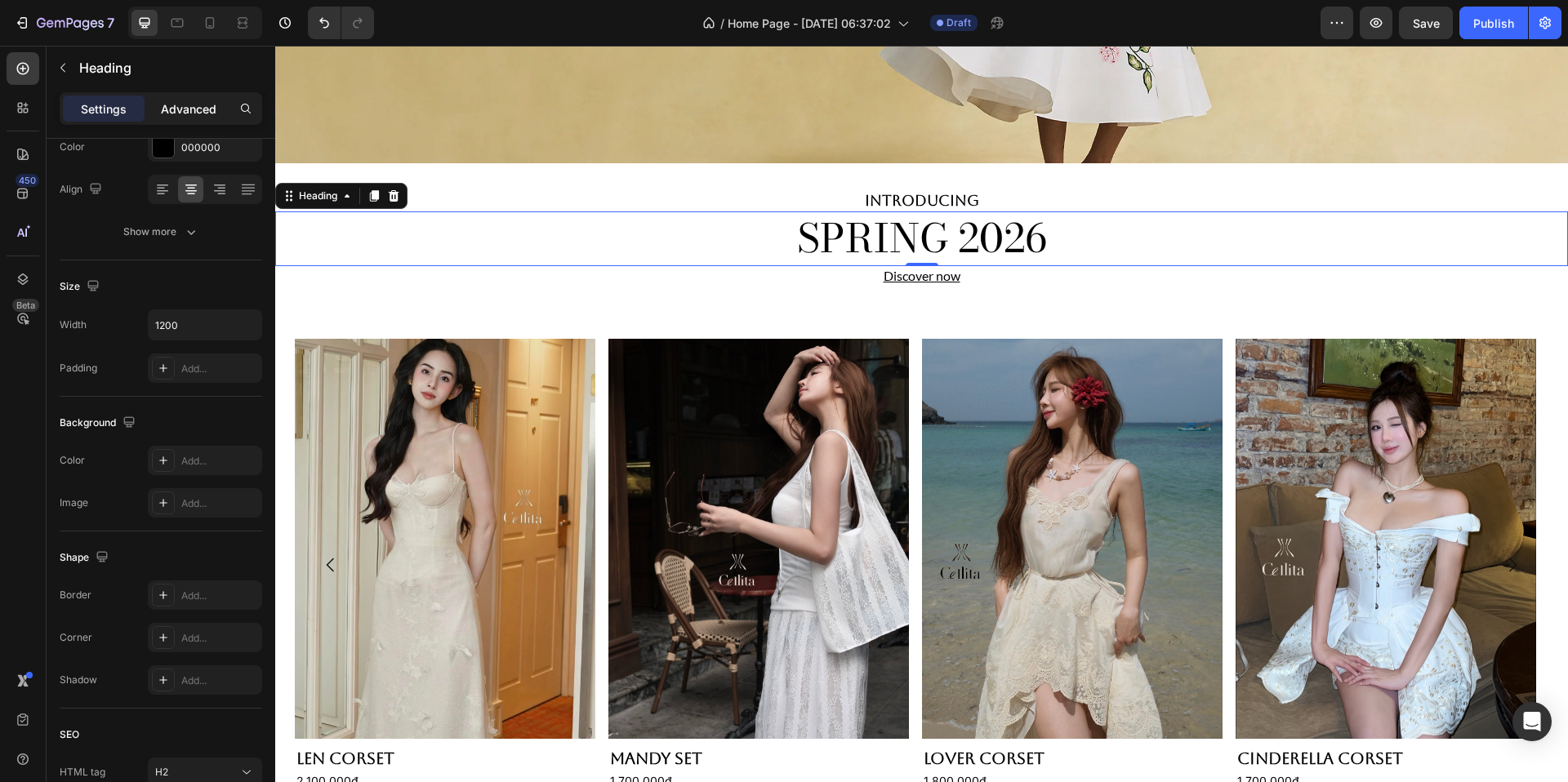
click at [208, 112] on p "Advanced" at bounding box center [188, 110] width 56 height 17
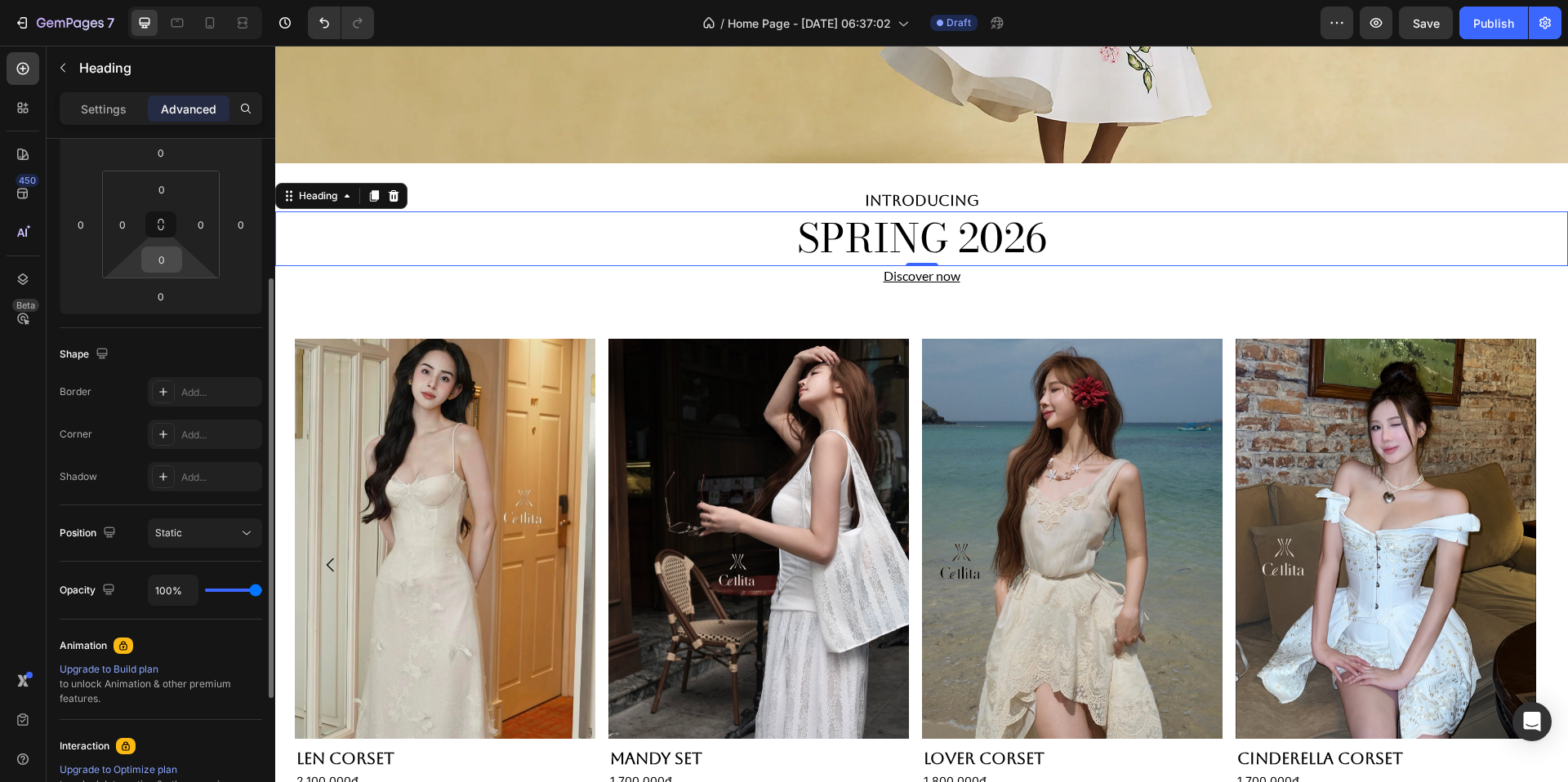
click at [162, 267] on input "0" at bounding box center [161, 260] width 33 height 25
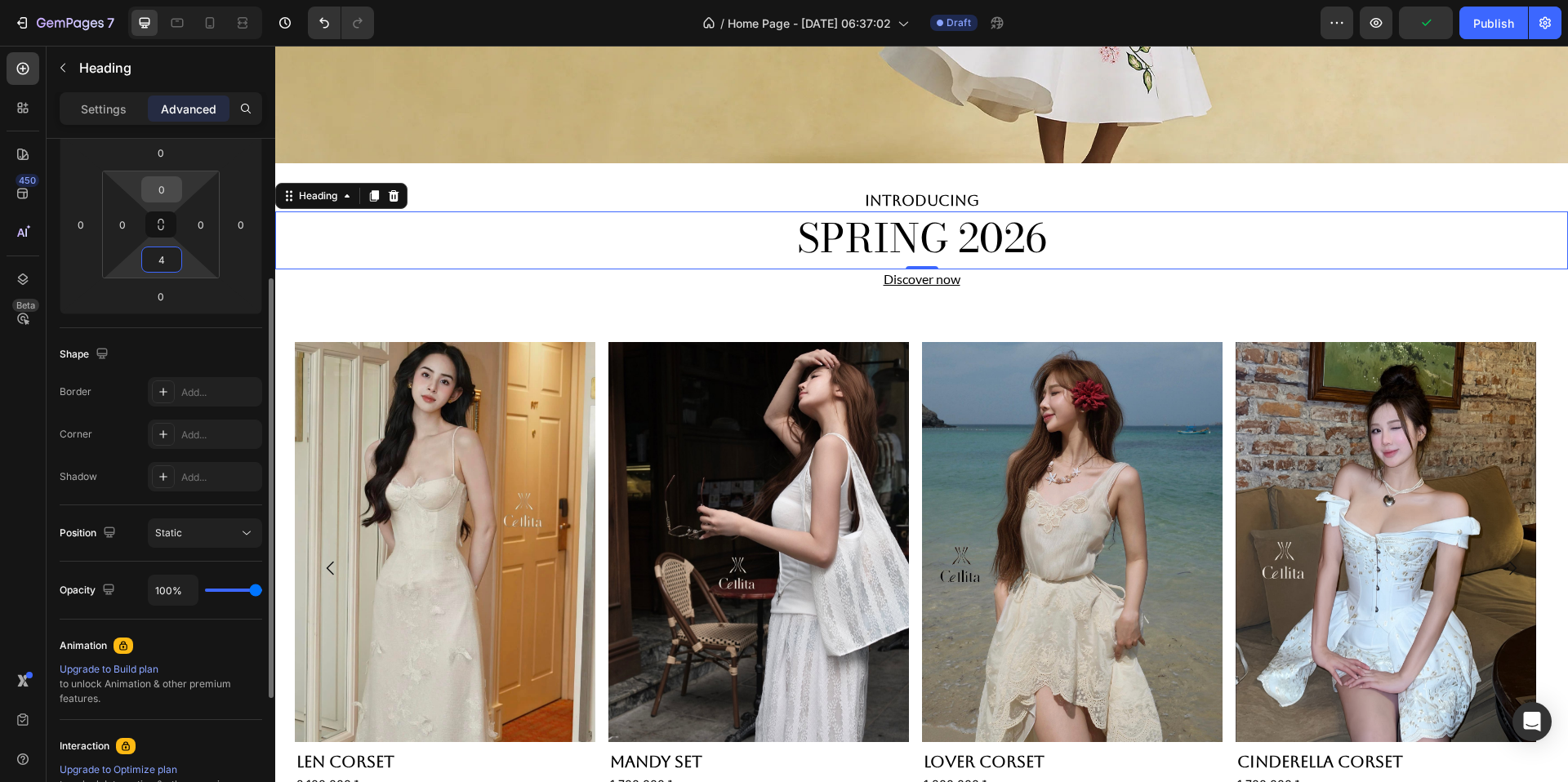
type input "4"
click at [164, 189] on input "0" at bounding box center [161, 189] width 33 height 25
type input "4"
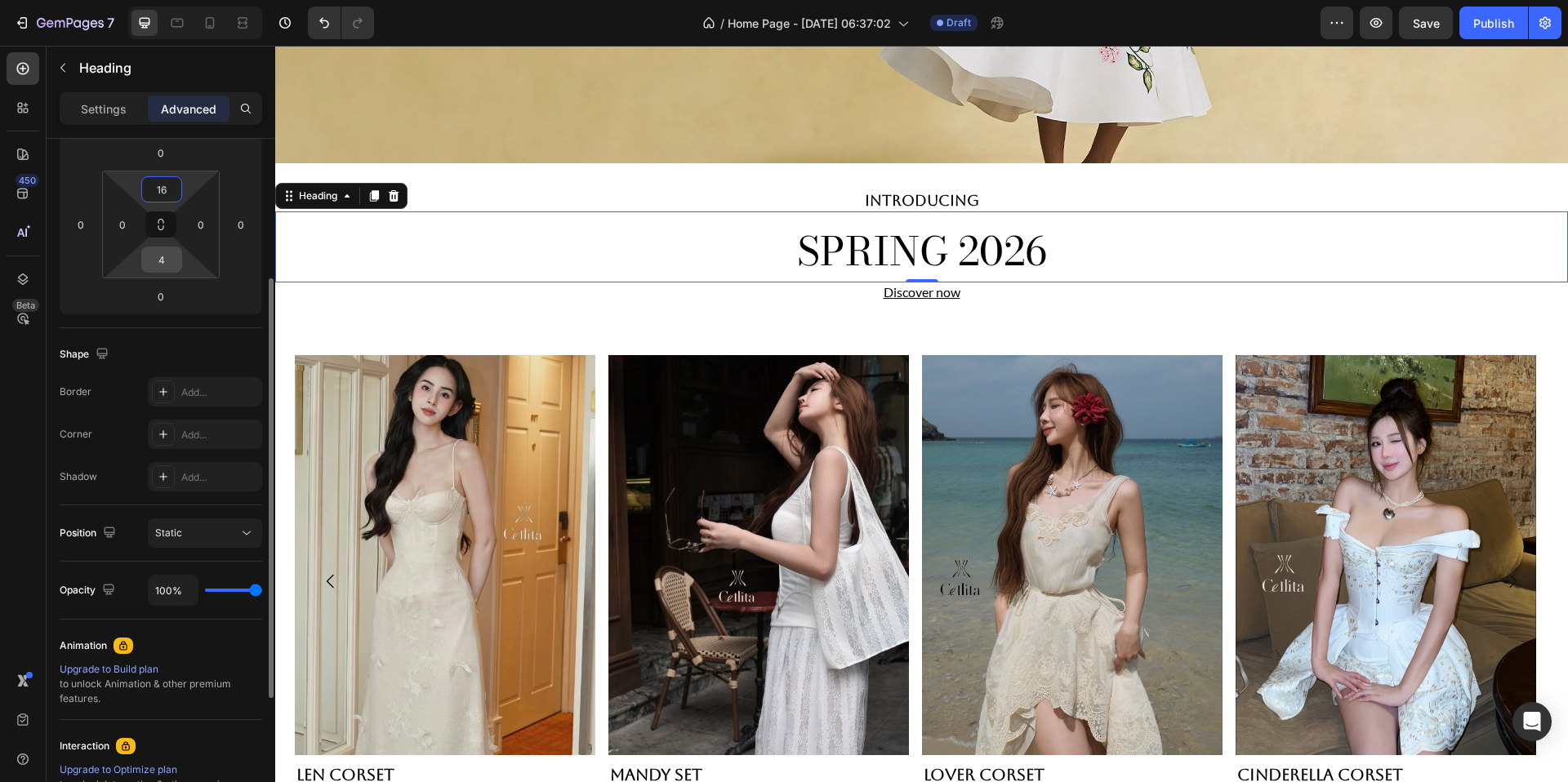
type input "16"
click at [164, 256] on input "4" at bounding box center [161, 260] width 33 height 25
type input "16"
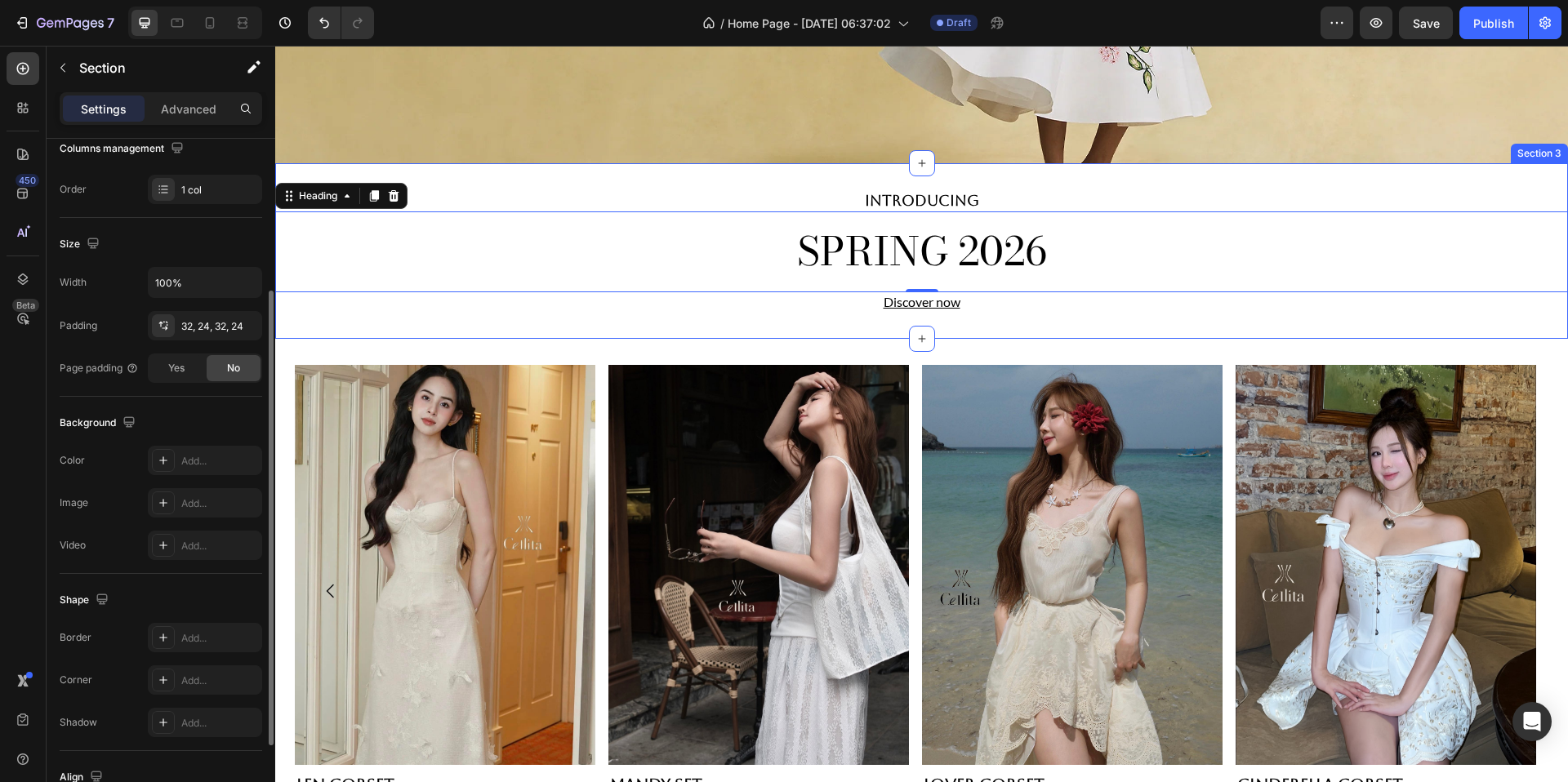
click at [973, 339] on div "Product Images Len Corset Product Title 2.100.000₫ Product Price Product Price …" at bounding box center [921, 591] width 1293 height 504
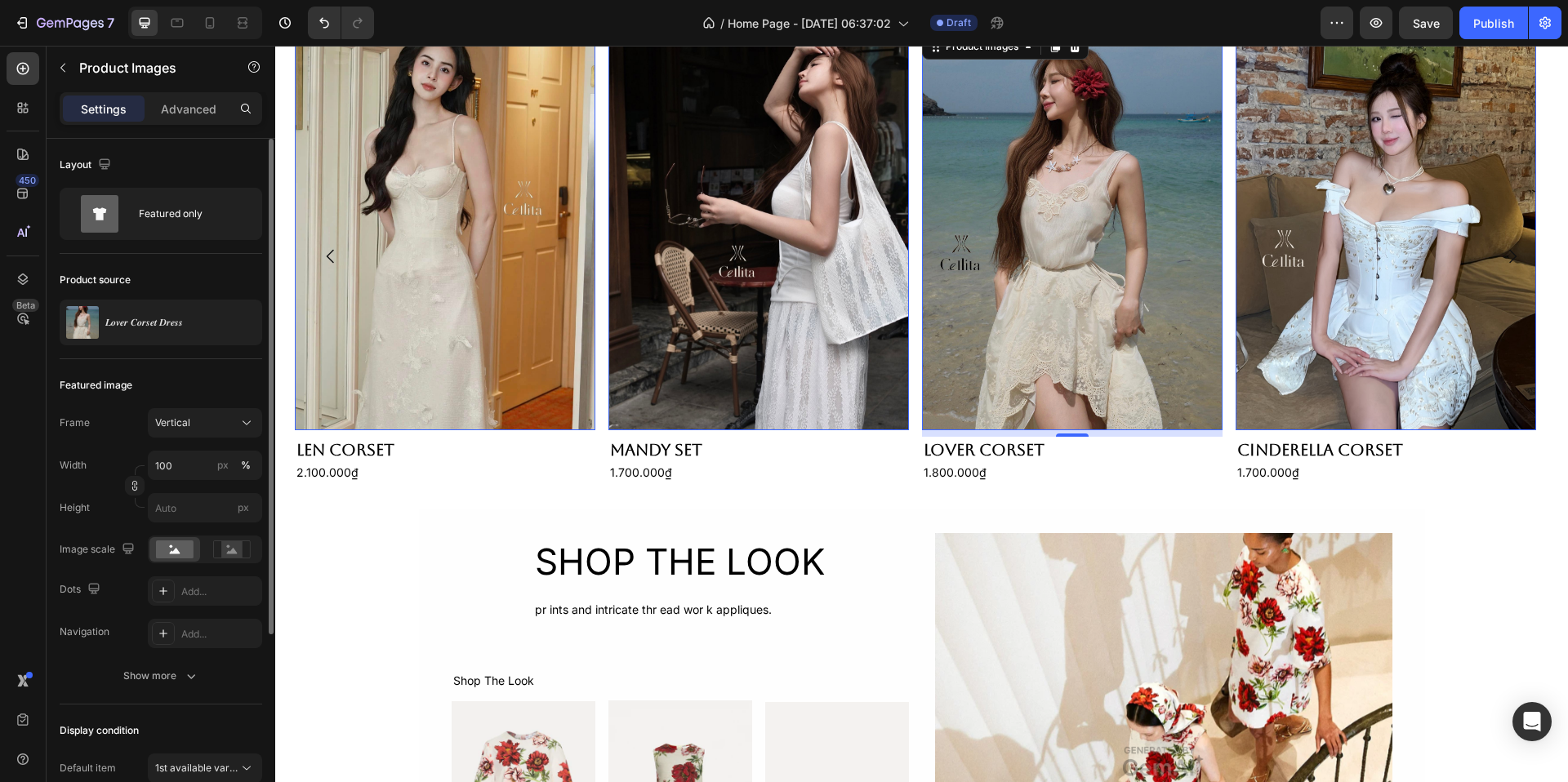
scroll to position [773, 0]
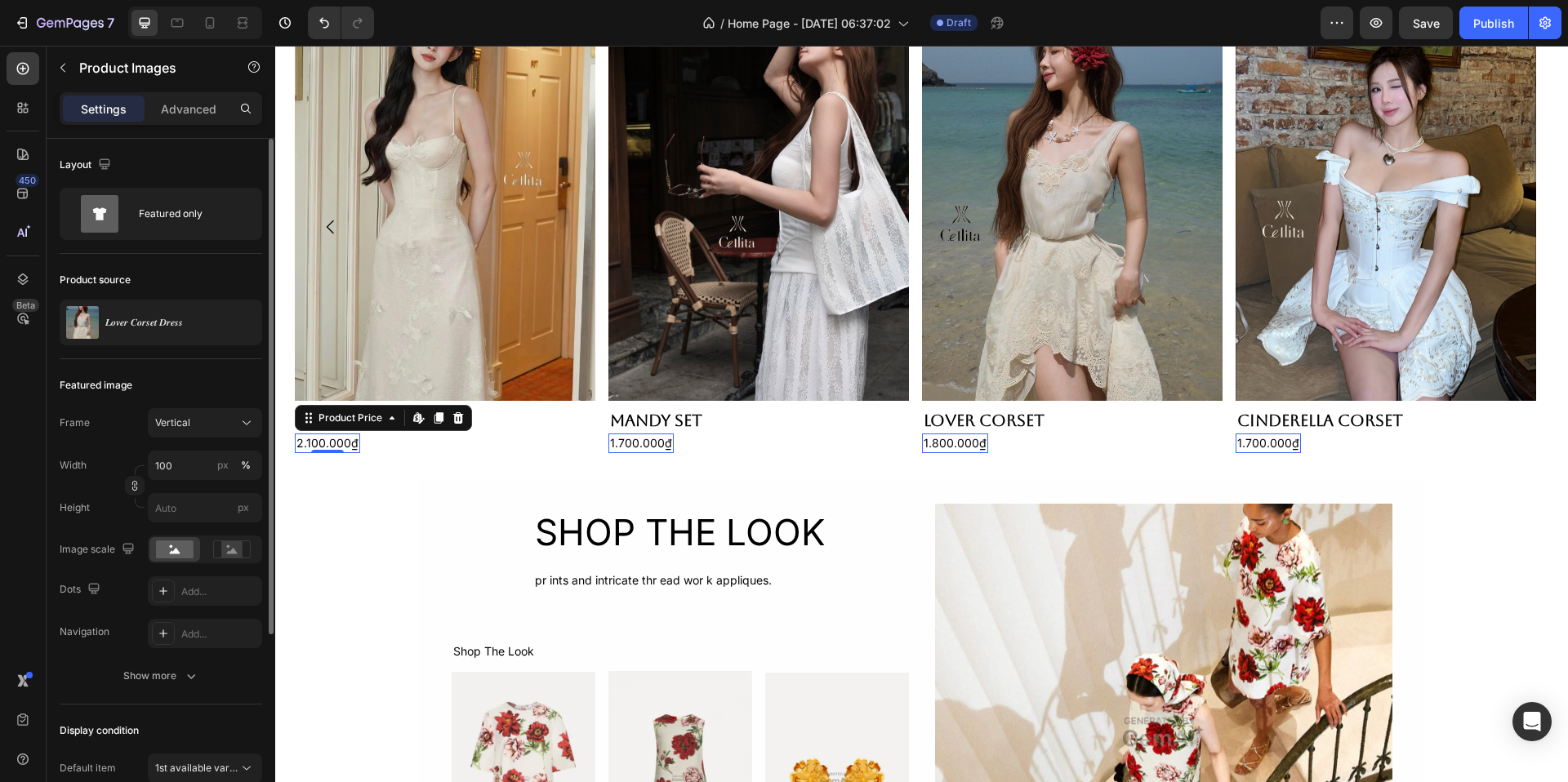
click at [299, 439] on div "2.100.000₫" at bounding box center [328, 443] width 65 height 19
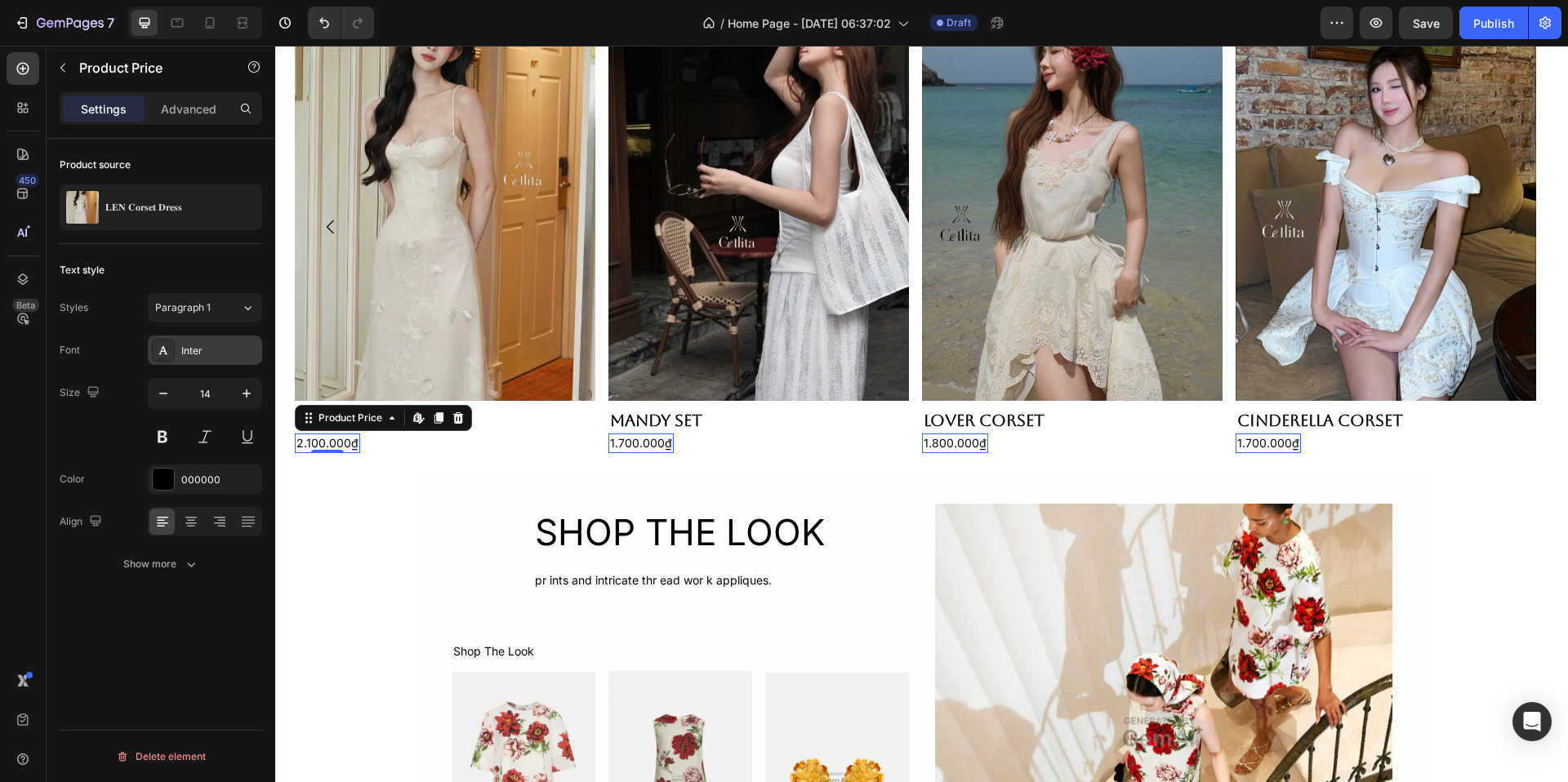
click at [204, 346] on div "Inter" at bounding box center [220, 351] width 77 height 14
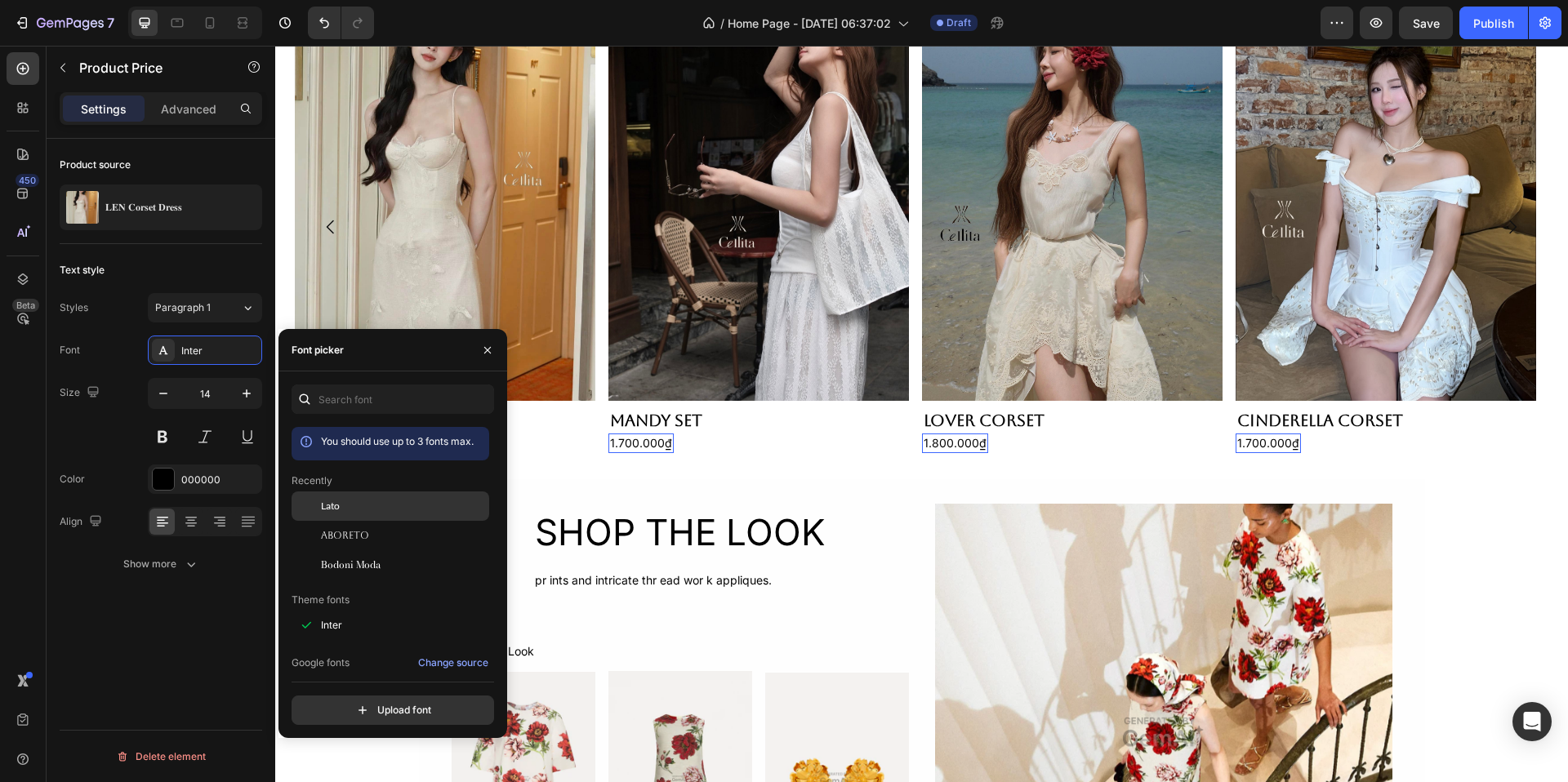
click at [348, 509] on div "Lato" at bounding box center [404, 505] width 165 height 14
click at [363, 509] on div "Lato" at bounding box center [404, 505] width 165 height 14
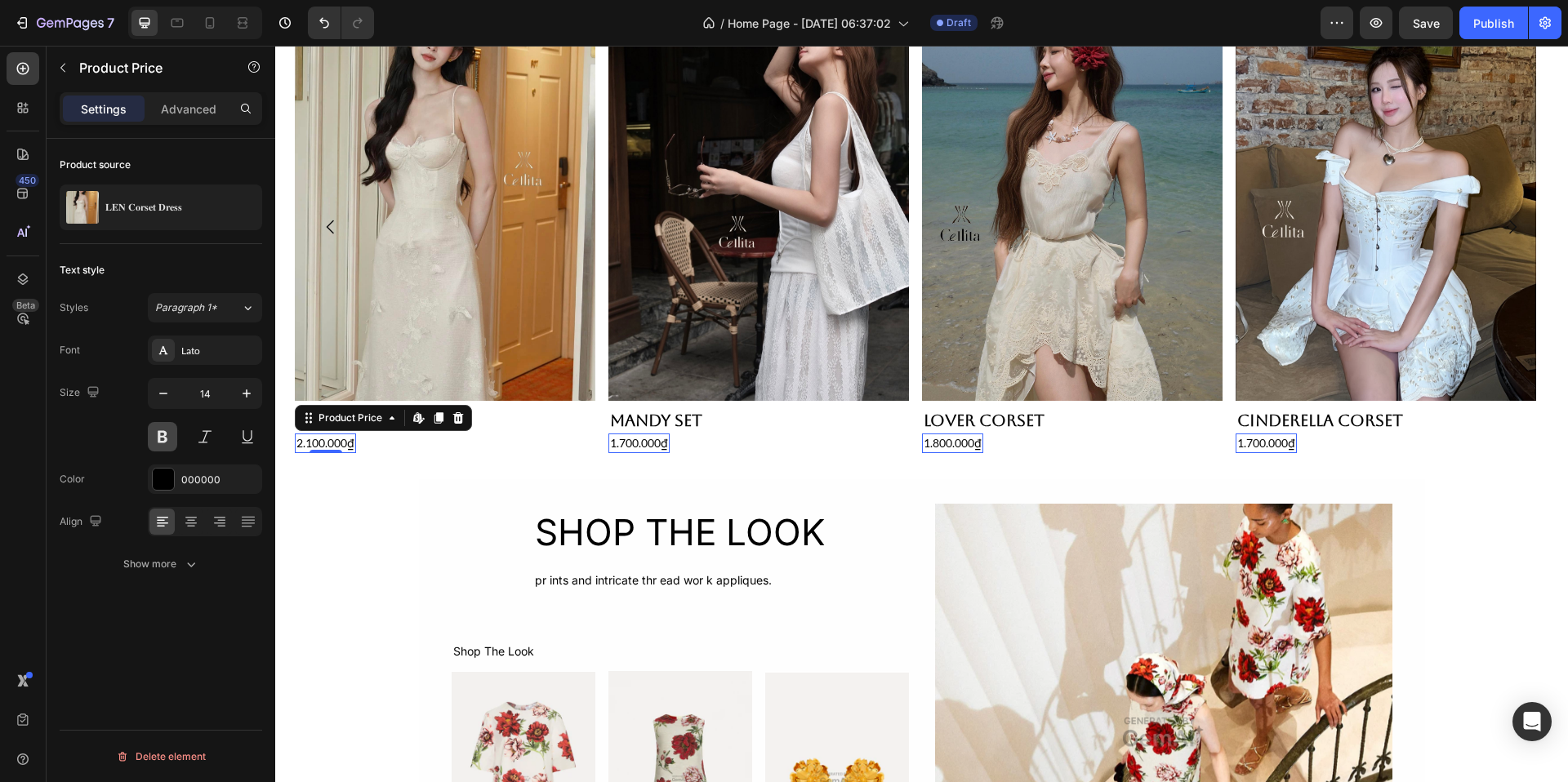
click at [156, 434] on button at bounding box center [162, 437] width 30 height 30
click at [162, 436] on button at bounding box center [162, 437] width 30 height 30
click at [243, 395] on icon "button" at bounding box center [246, 393] width 16 height 16
type input "16"
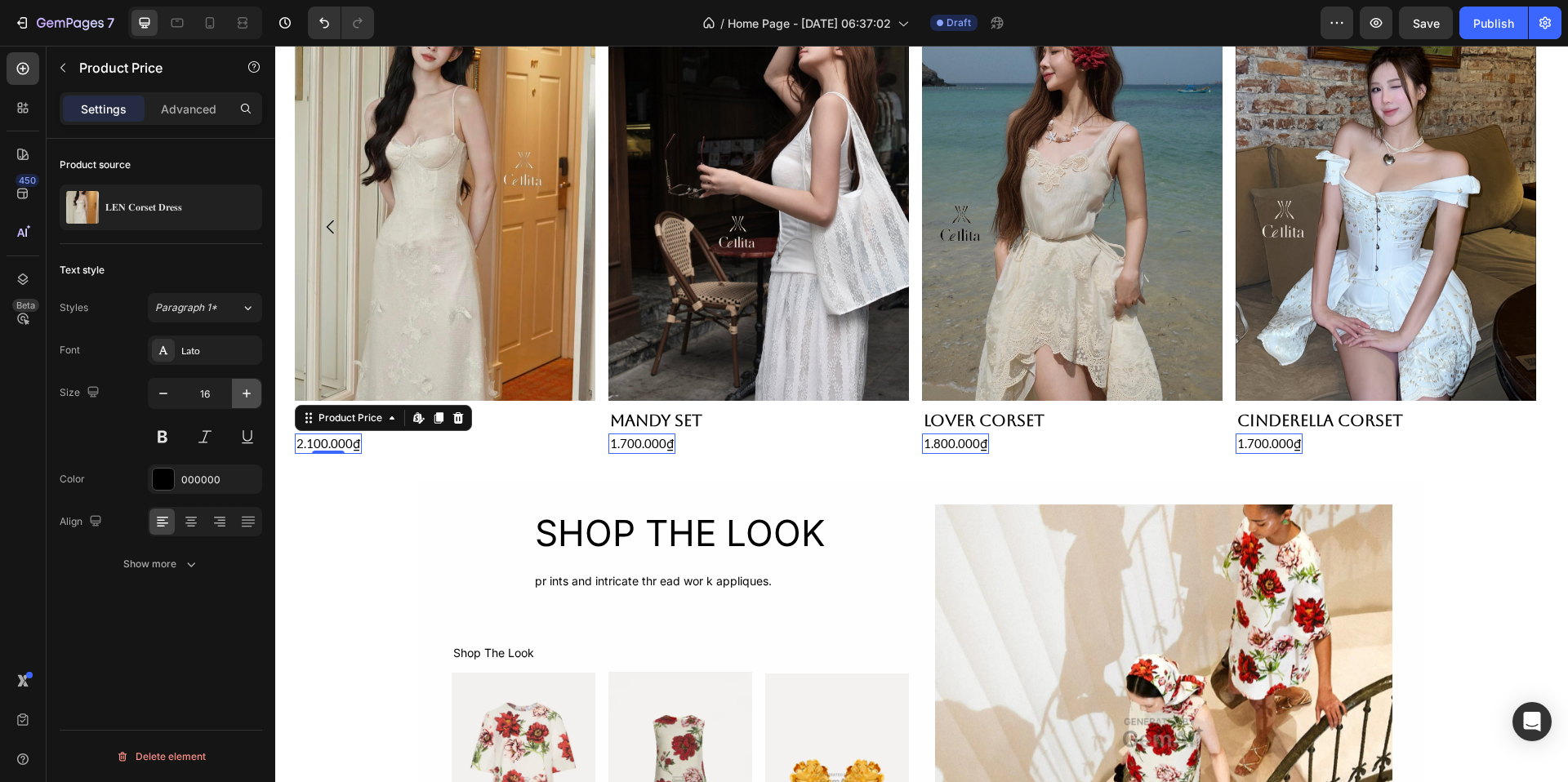
scroll to position [774, 0]
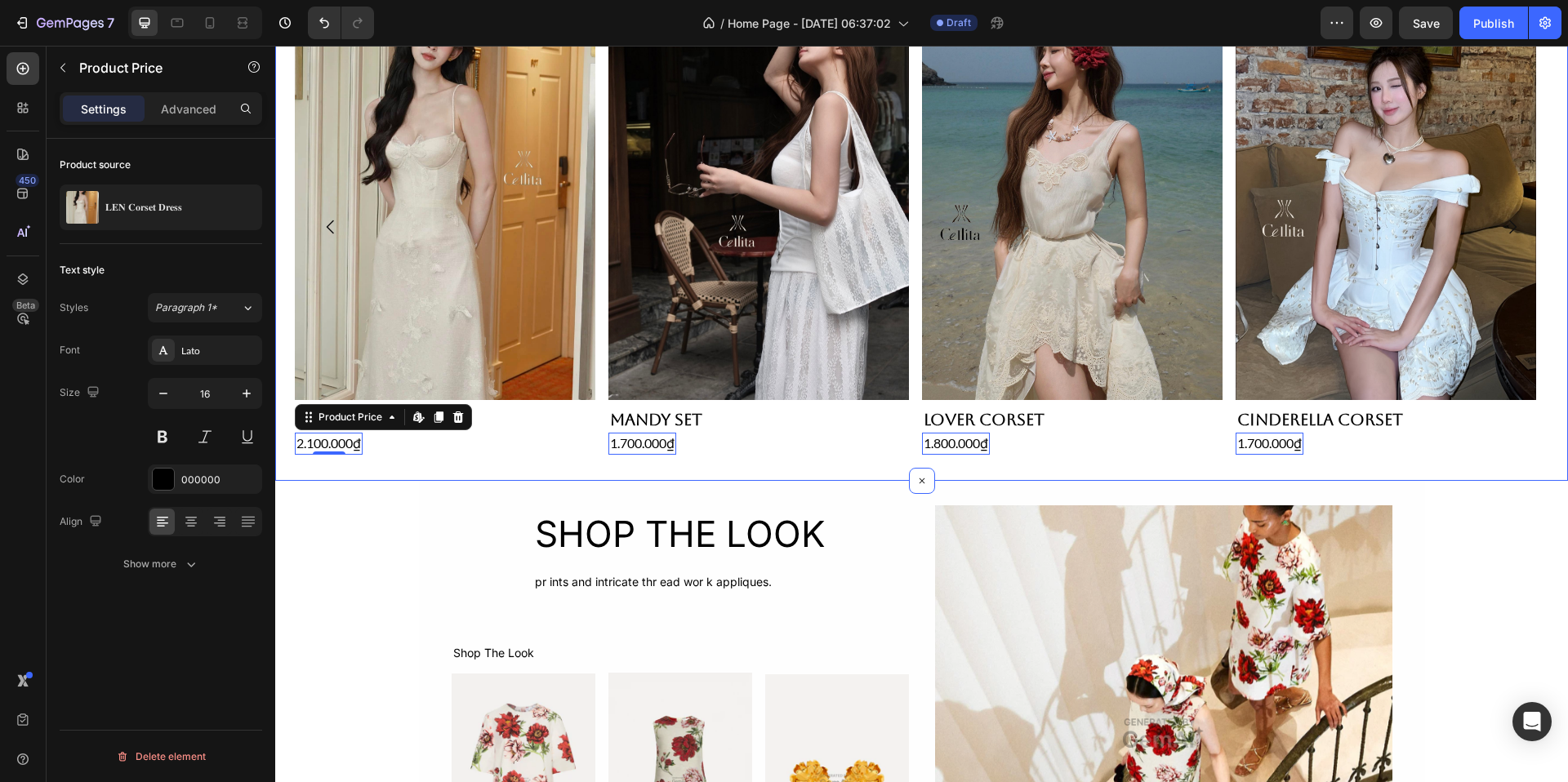
click at [421, 465] on div "Product Images Len Corset Product Title 2.100.000₫ Product Price Edit content i…" at bounding box center [921, 228] width 1293 height 507
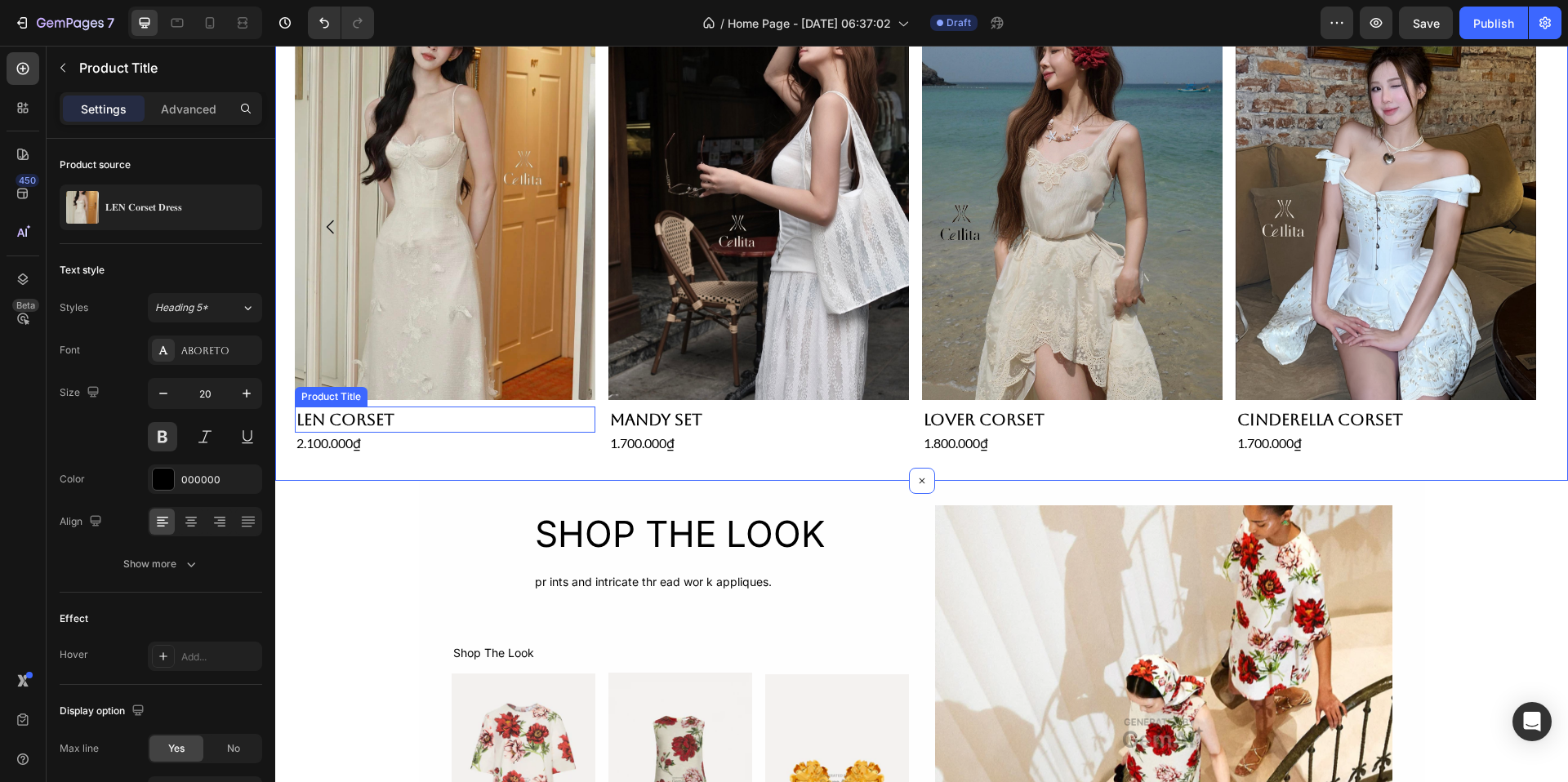
click at [391, 416] on h2 "Len Corset" at bounding box center [445, 419] width 301 height 26
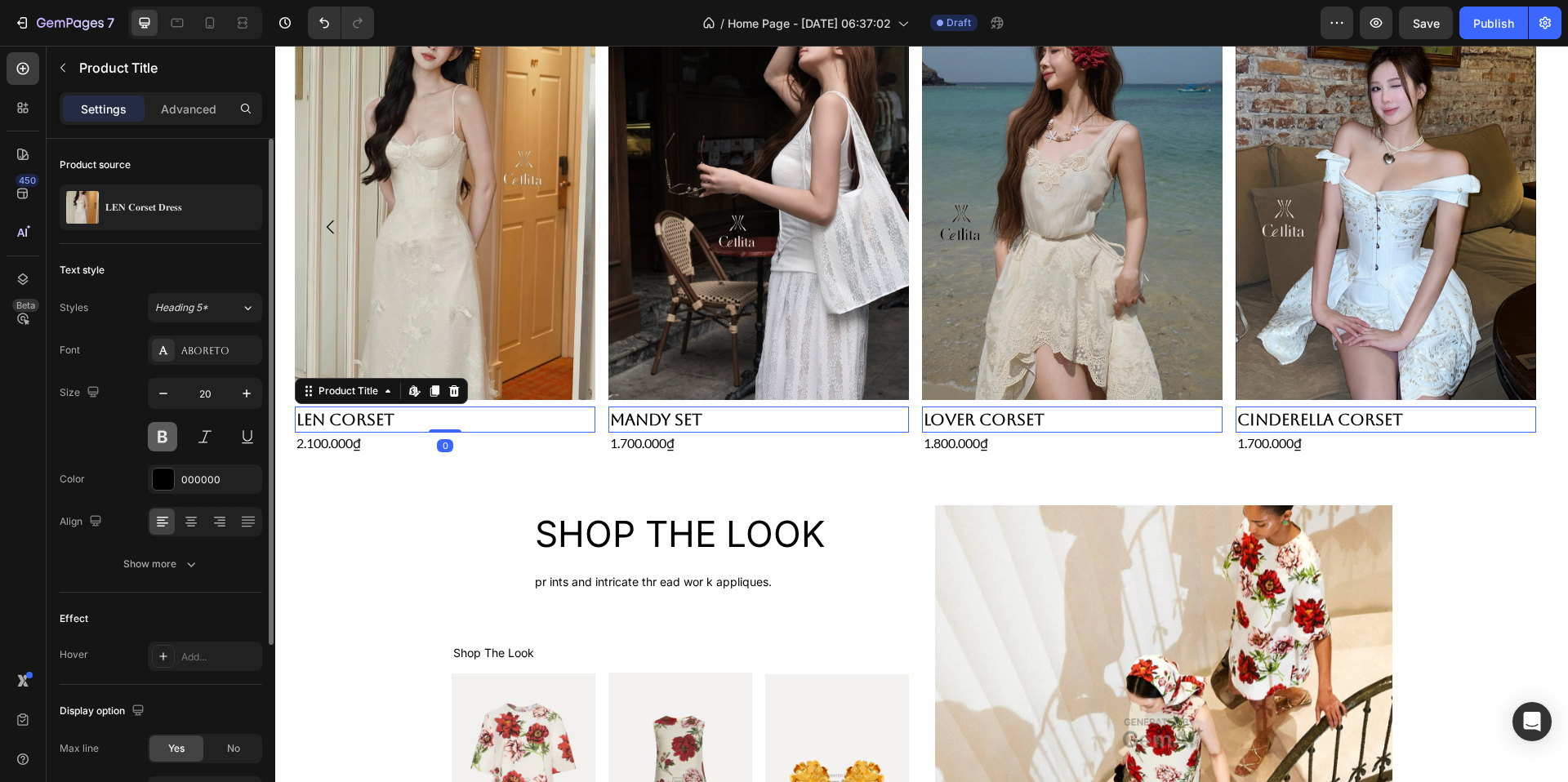
click at [168, 429] on button at bounding box center [162, 437] width 30 height 30
click at [150, 556] on div "Show more" at bounding box center [160, 564] width 76 height 16
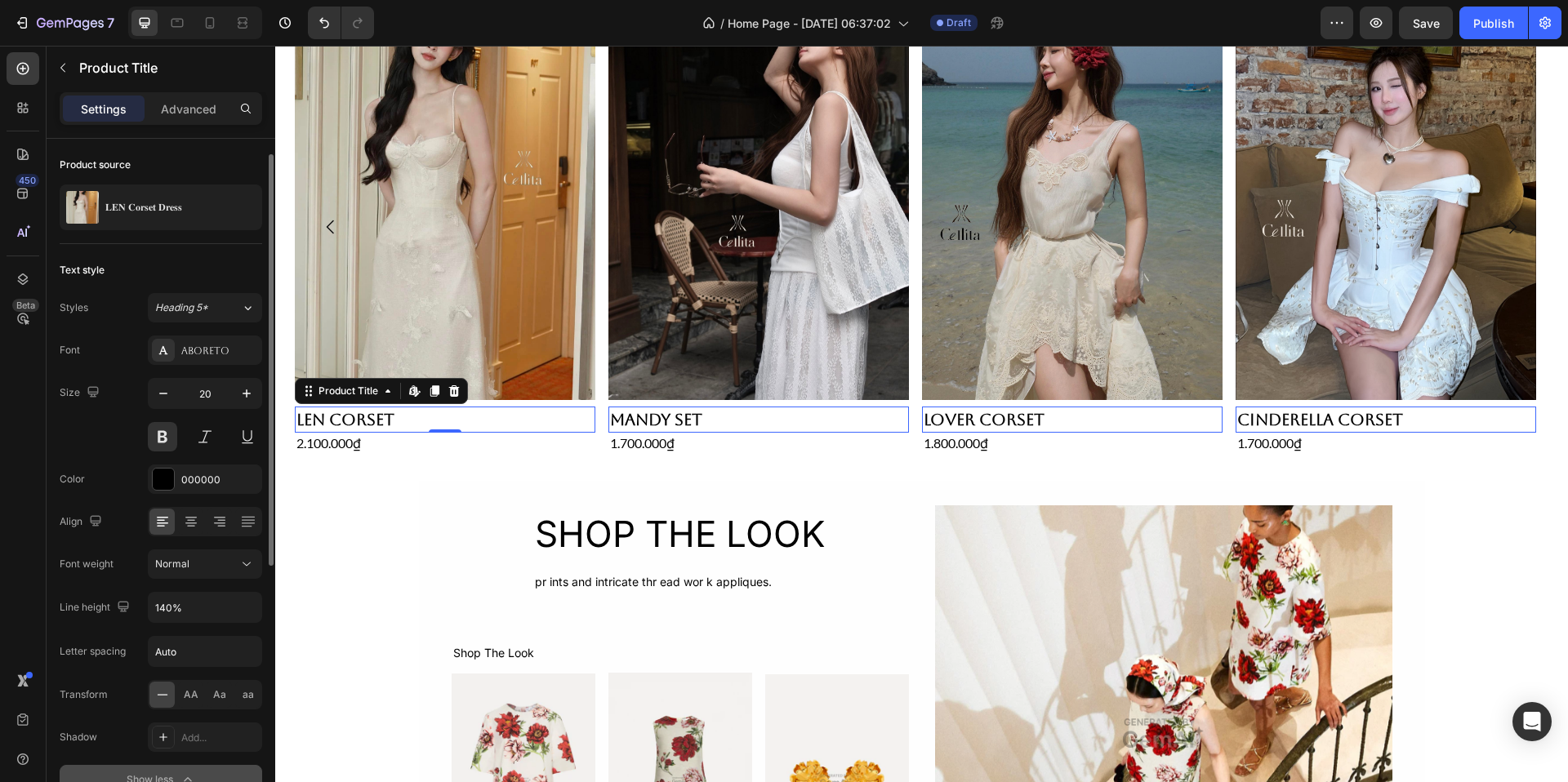
scroll to position [12, 0]
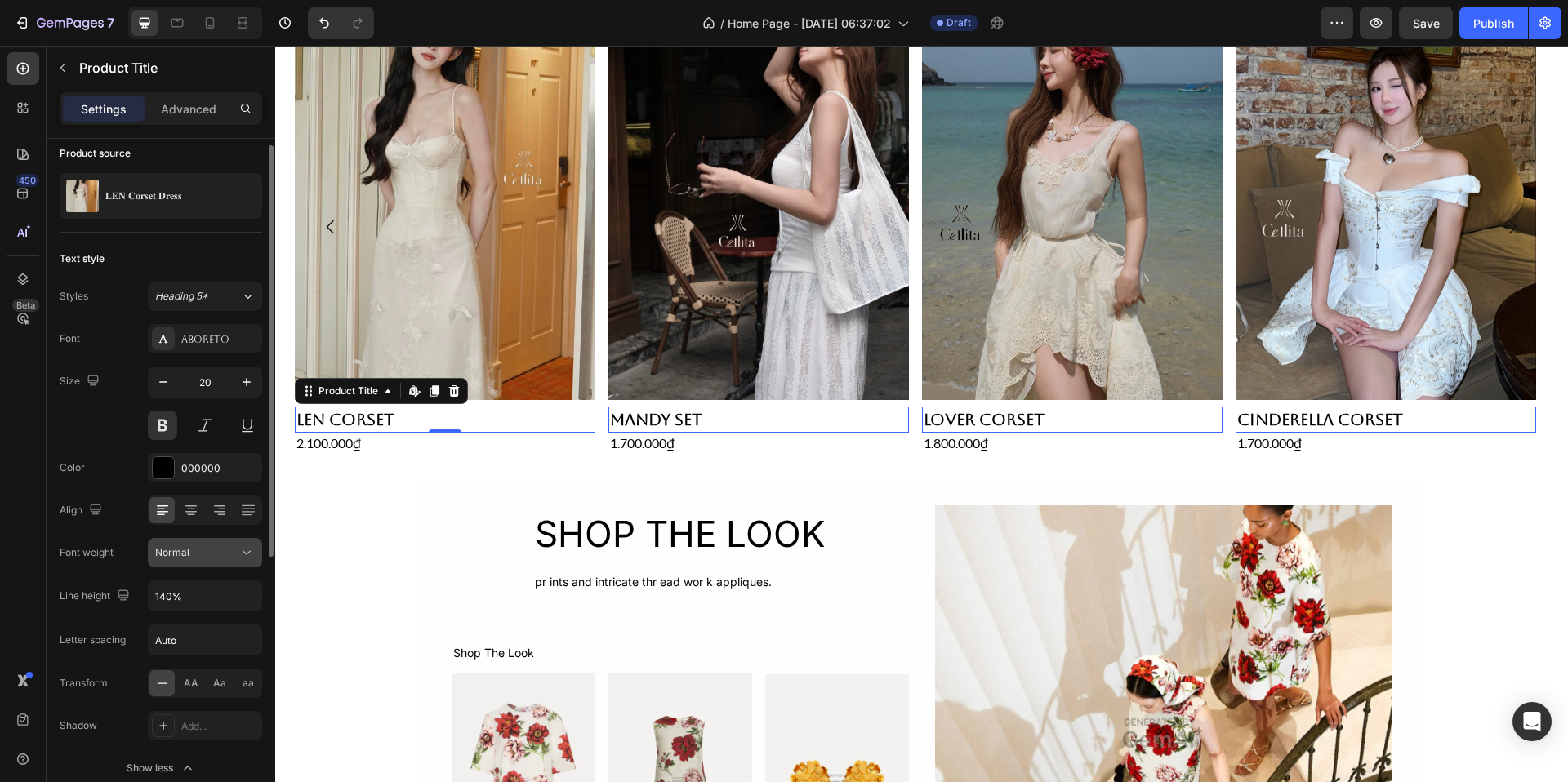
click at [204, 555] on div "Normal" at bounding box center [197, 552] width 84 height 14
click at [133, 526] on div "Font Aboreto Size 20 Color 000000 Align Font weight Normal Line height 140% Let…" at bounding box center [160, 553] width 203 height 459
click at [253, 379] on icon "button" at bounding box center [246, 381] width 16 height 16
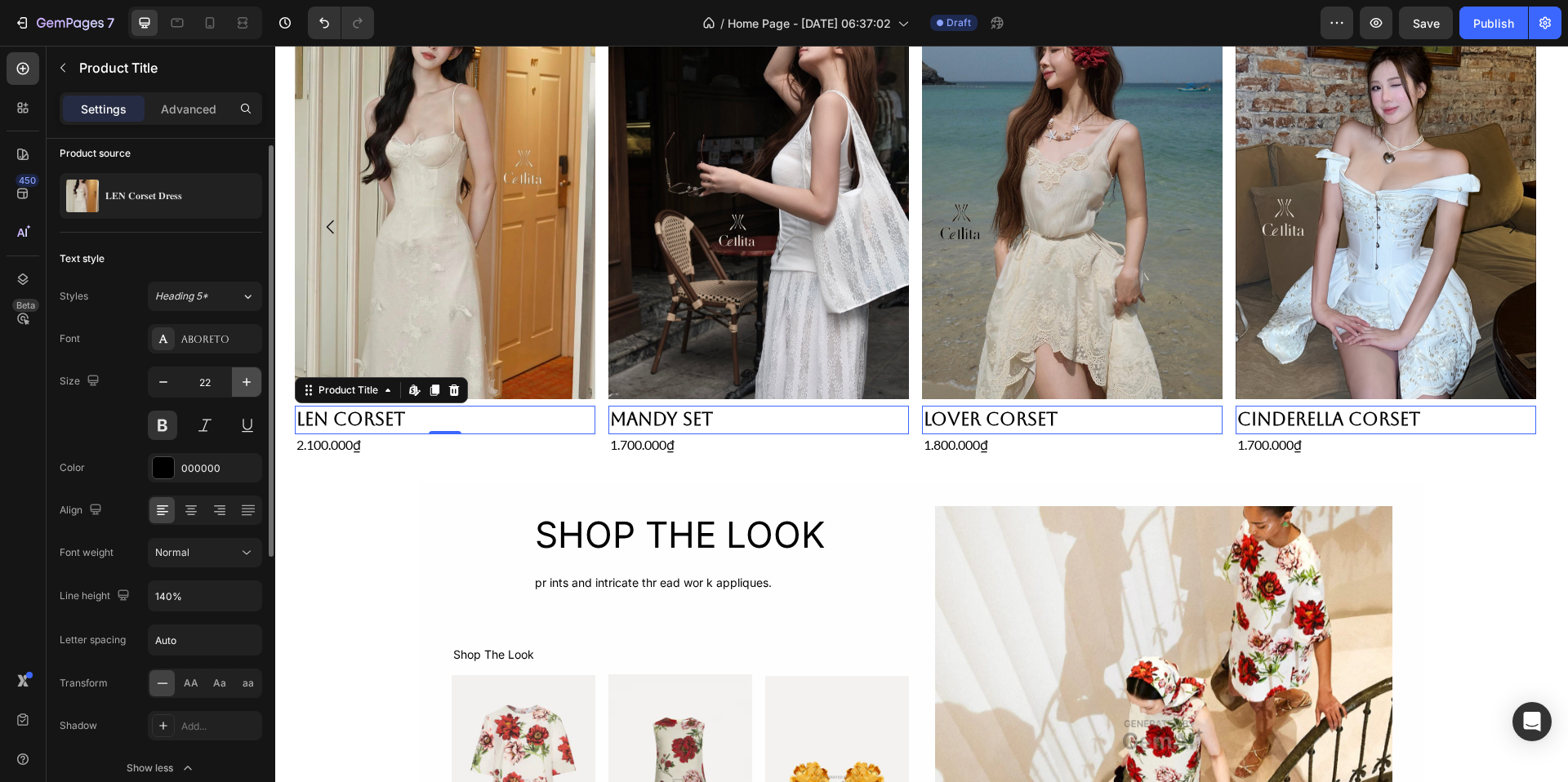
click at [253, 379] on icon "button" at bounding box center [246, 381] width 16 height 16
type input "23"
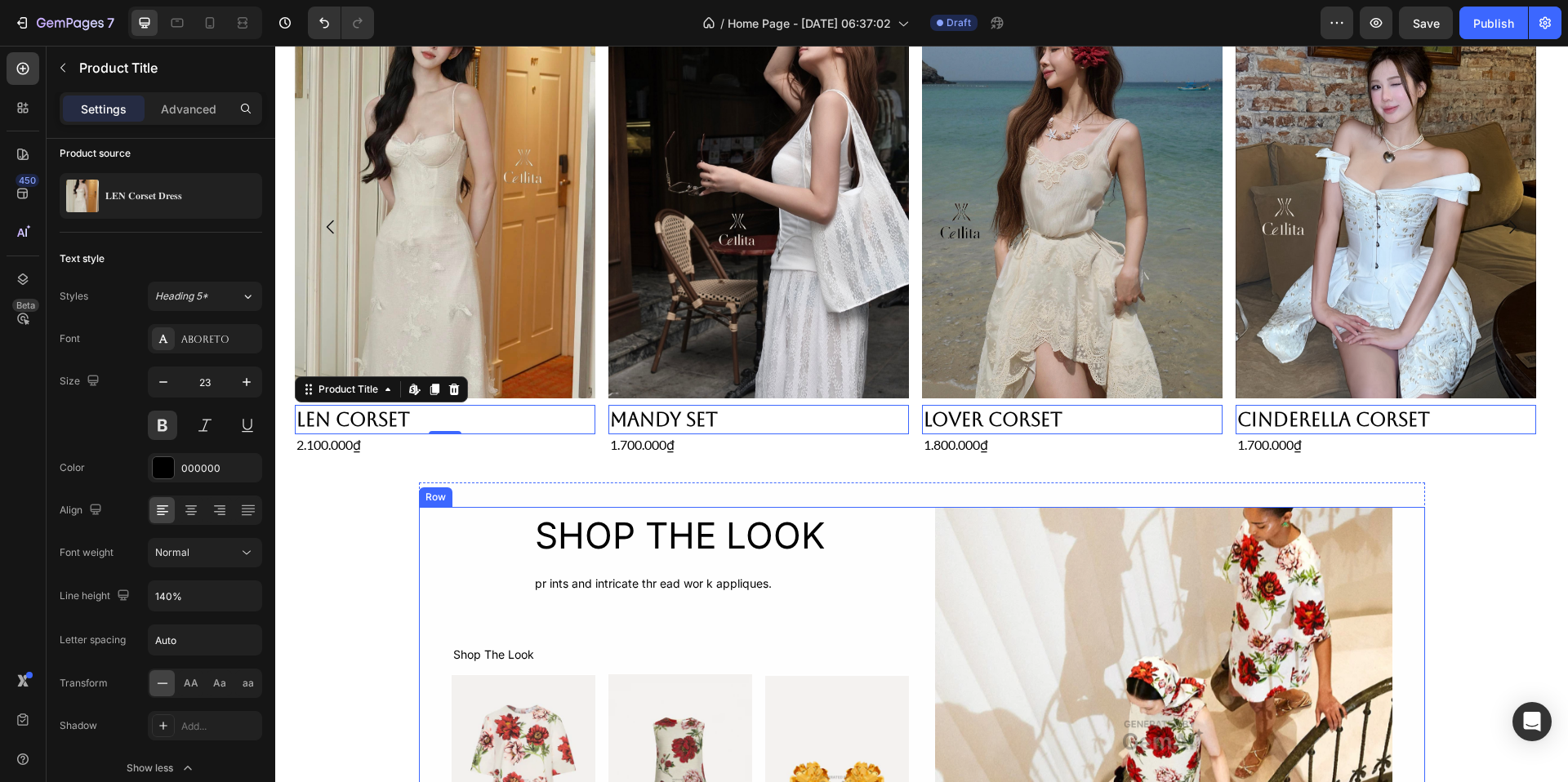
click at [470, 635] on div "SHOP THE LOOK Heading pr ints and intricate thr ead wor k appliques. Text Block…" at bounding box center [680, 736] width 457 height 457
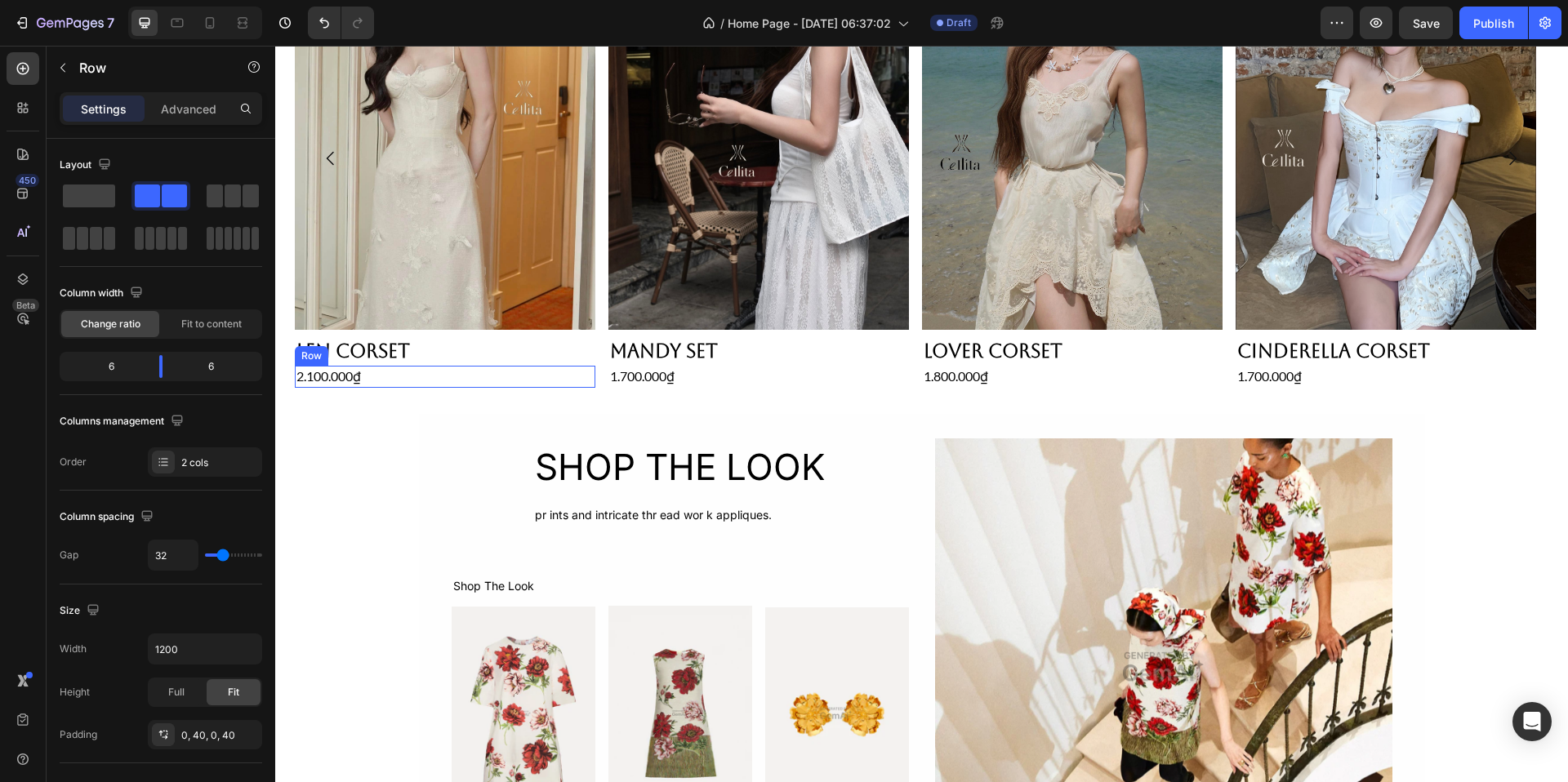
scroll to position [978, 0]
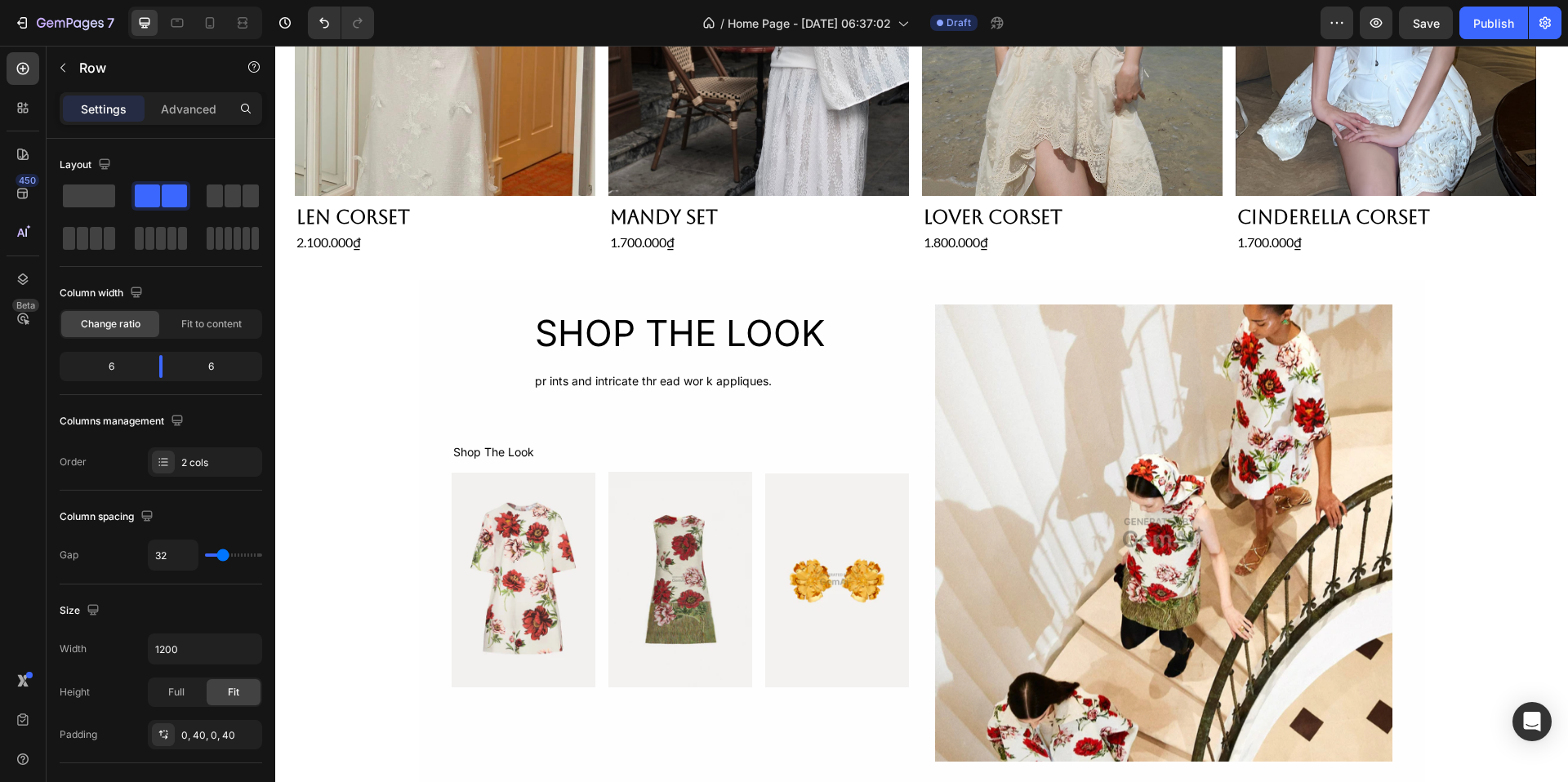
click at [766, 433] on div "SHOP THE LOOK Heading pr ints and intricate thr ead wor k appliques. Text Block…" at bounding box center [680, 533] width 457 height 457
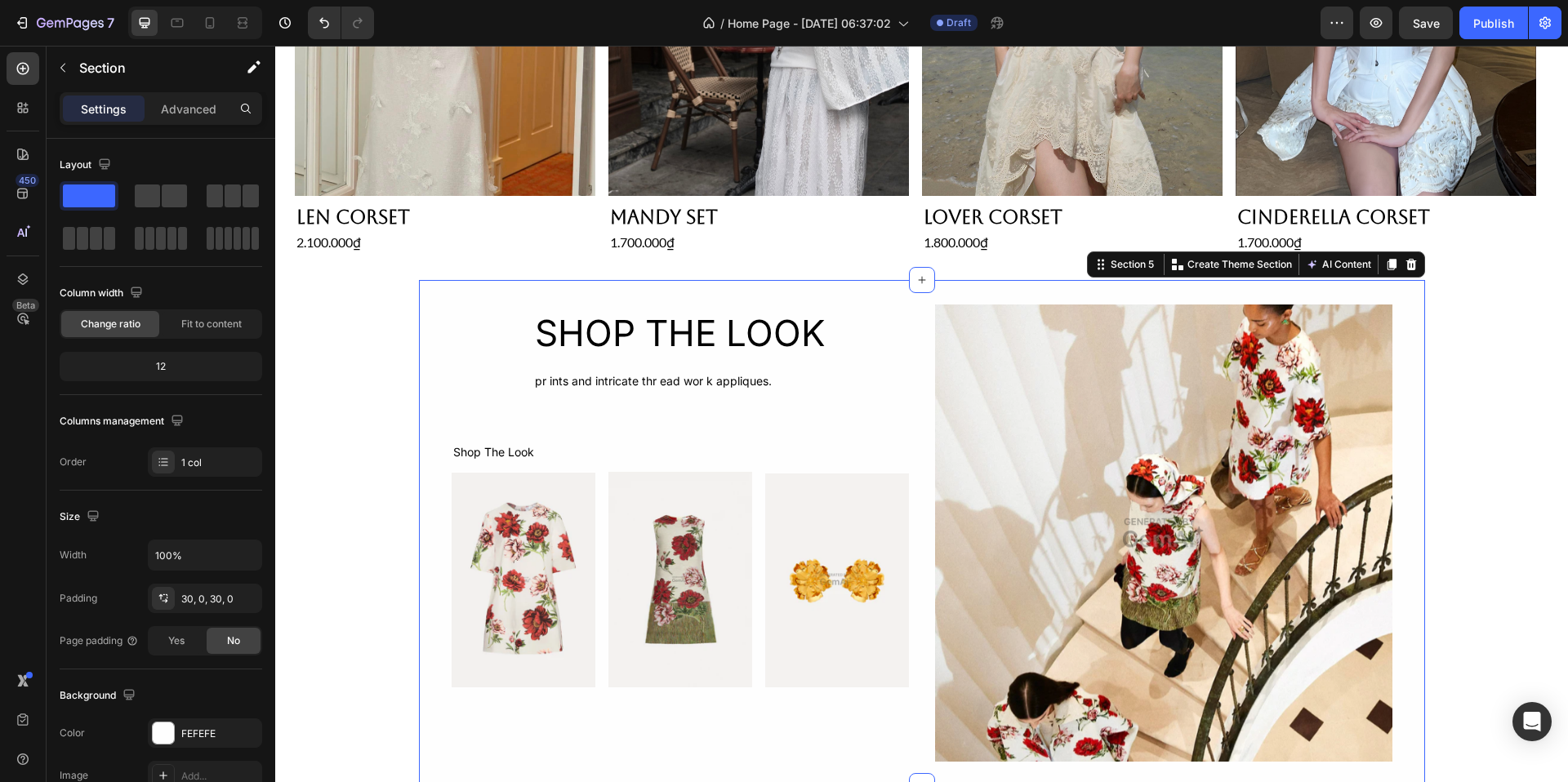
click at [957, 283] on div "SHOP THE LOOK Heading pr ints and intricate thr ead wor k appliques. Text Block…" at bounding box center [921, 533] width 1006 height 506
click at [1489, 347] on div "Product Images Len Corset Product Title 2.100.000₫ Product Price Product Price …" at bounding box center [921, 201] width 1293 height 2201
click at [1376, 281] on div "SHOP THE LOOK Heading pr ints and intricate thr ead wor k appliques. Text Block…" at bounding box center [921, 533] width 1006 height 506
click at [1406, 264] on icon at bounding box center [1411, 265] width 13 height 13
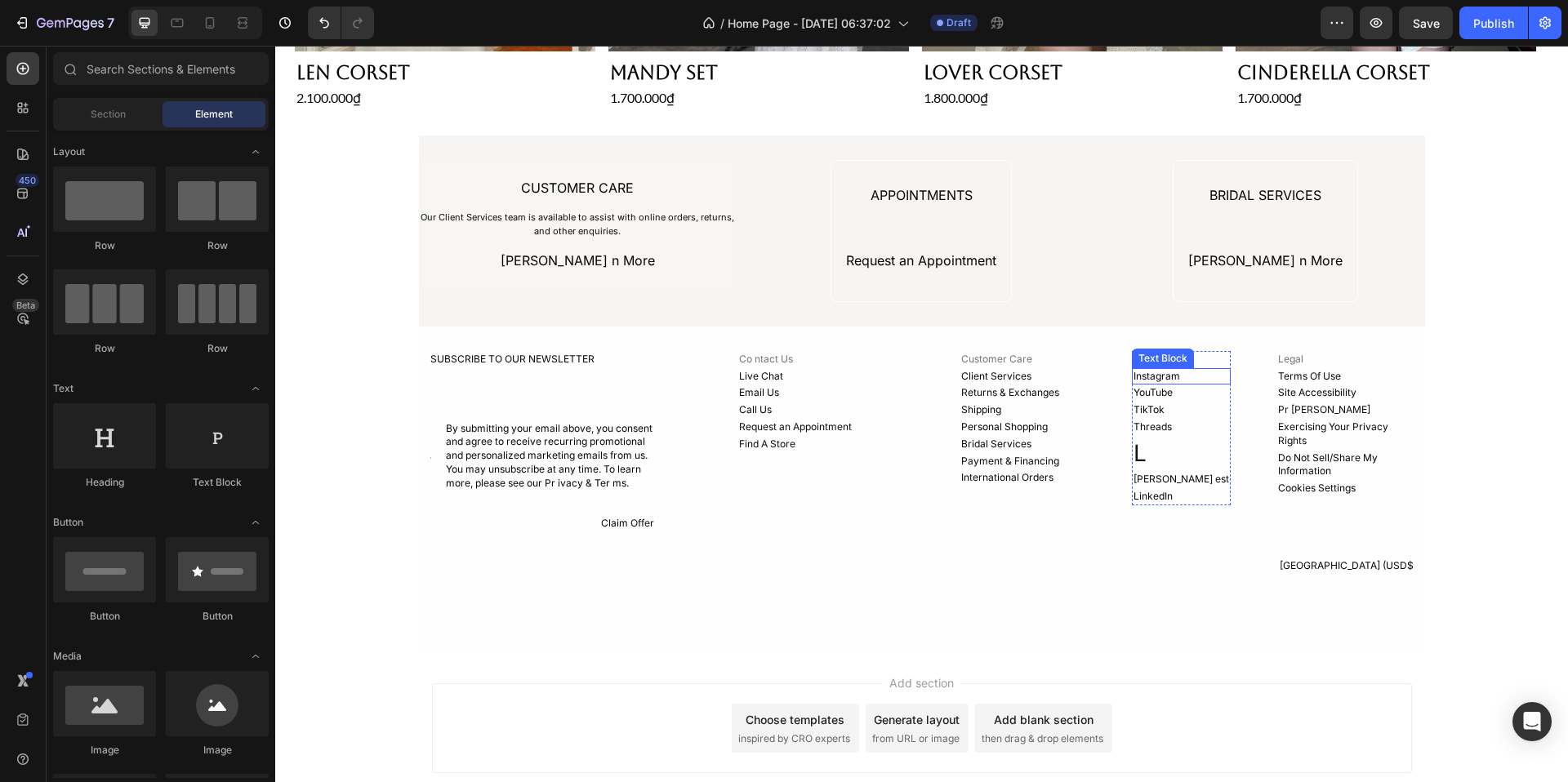
scroll to position [1106, 0]
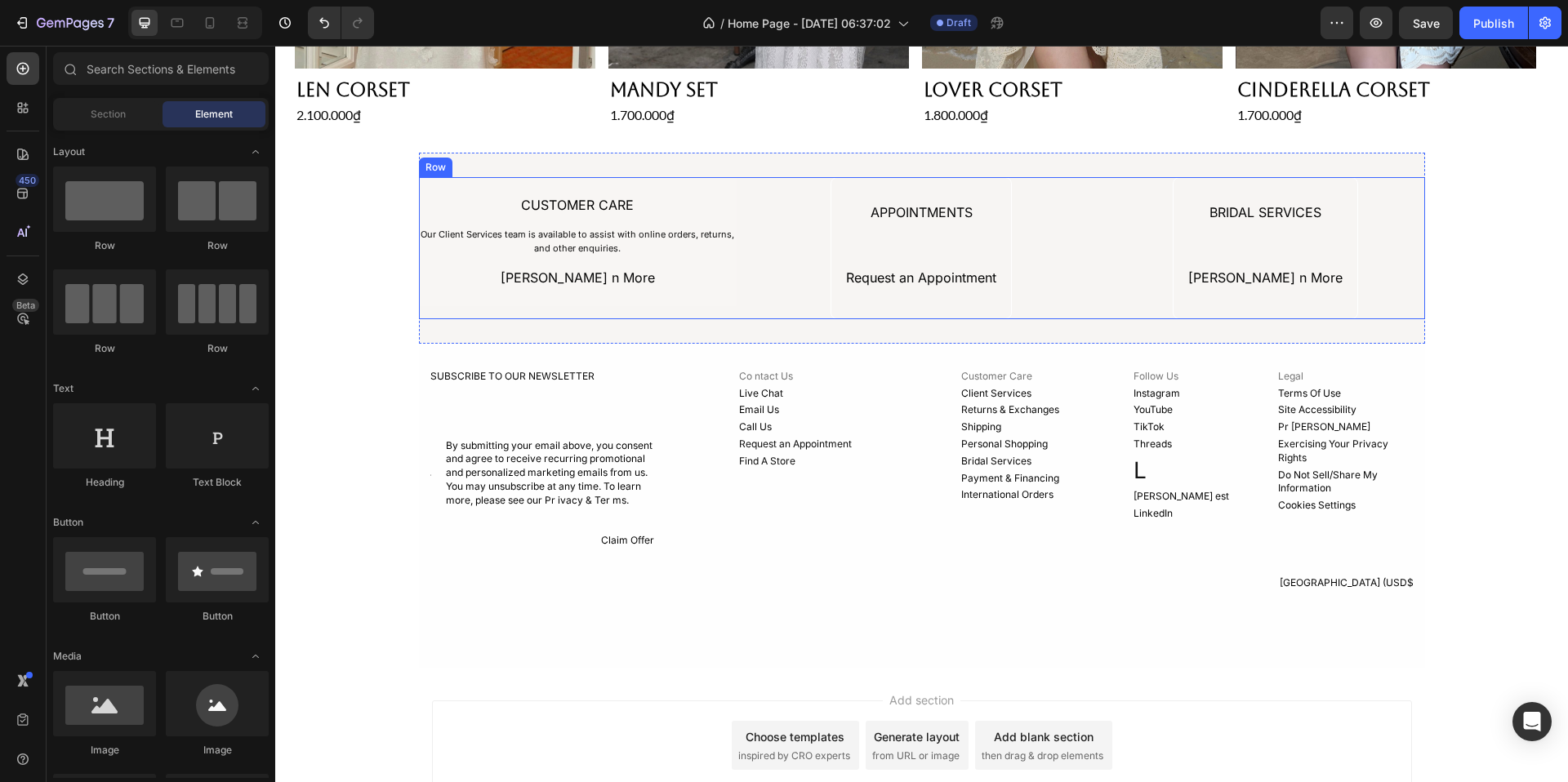
click at [1409, 223] on div "BRIDAL SERVICES Text Block [PERSON_NAME] n More Text Block Row" at bounding box center [1265, 248] width 318 height 142
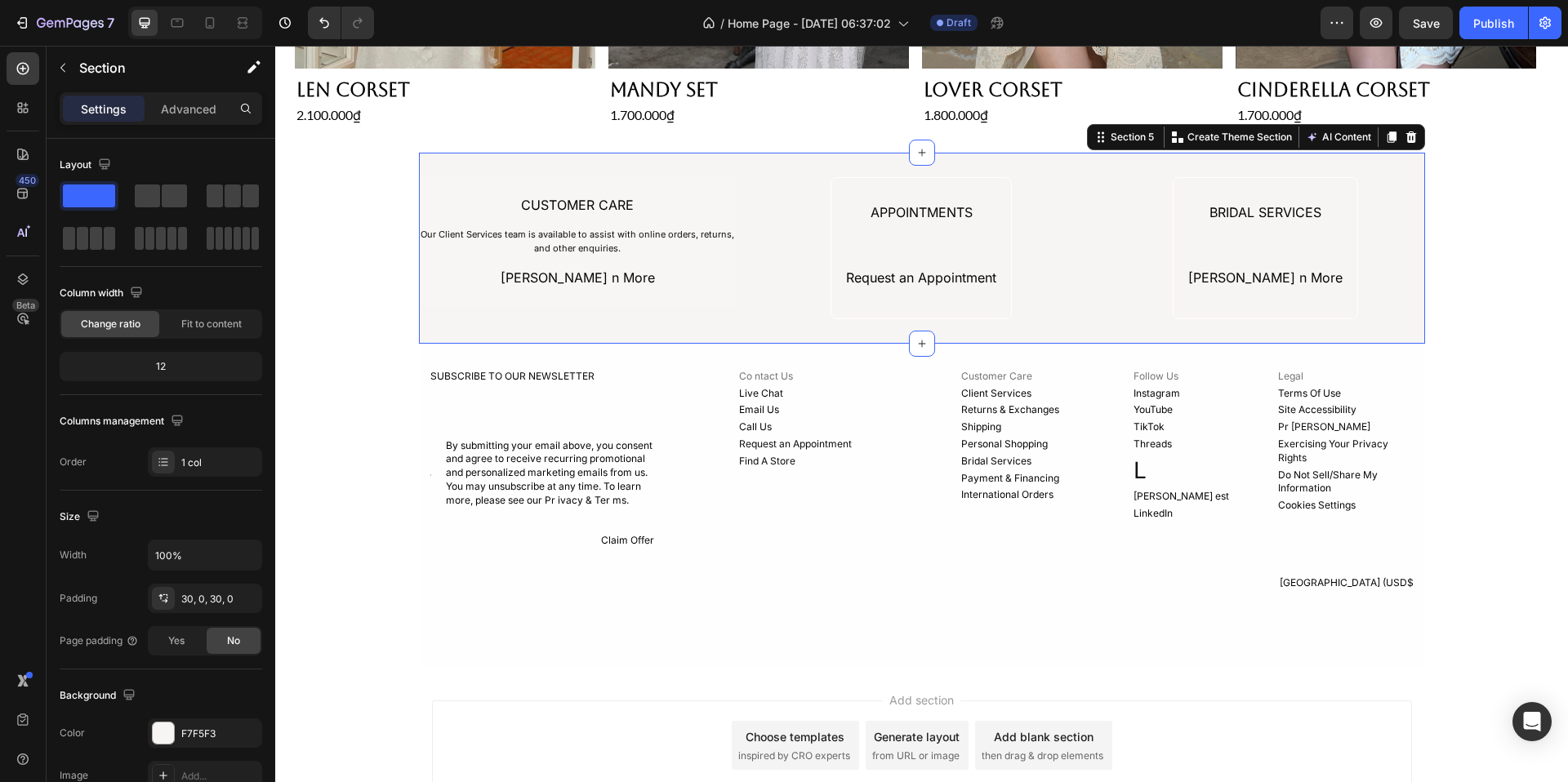
click at [1388, 153] on div "CUSTOMER CARE Text Block Our Client Services team is available to assist with o…" at bounding box center [921, 248] width 1006 height 191
click at [1406, 140] on icon at bounding box center [1410, 137] width 11 height 12
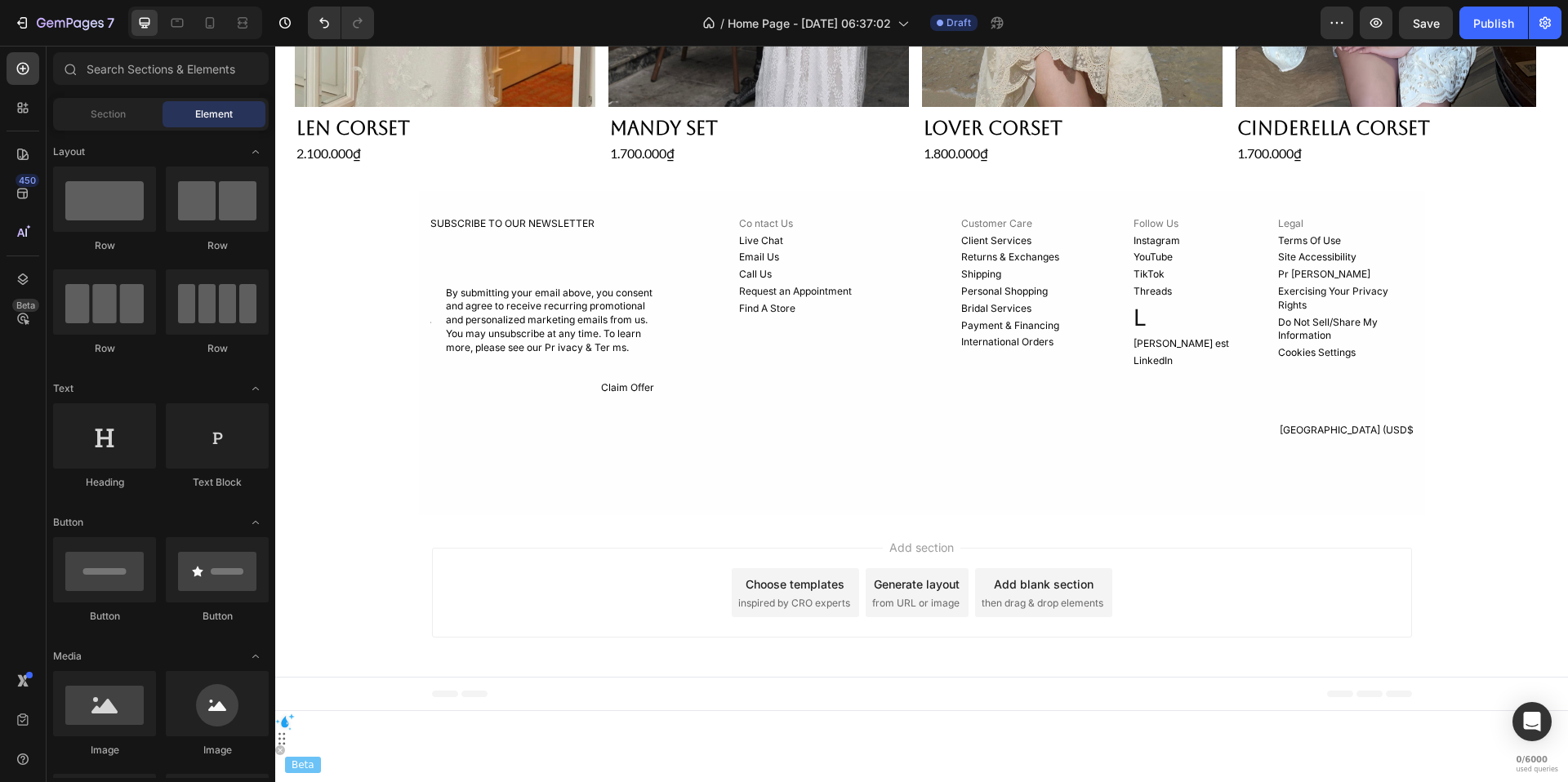
scroll to position [996, 0]
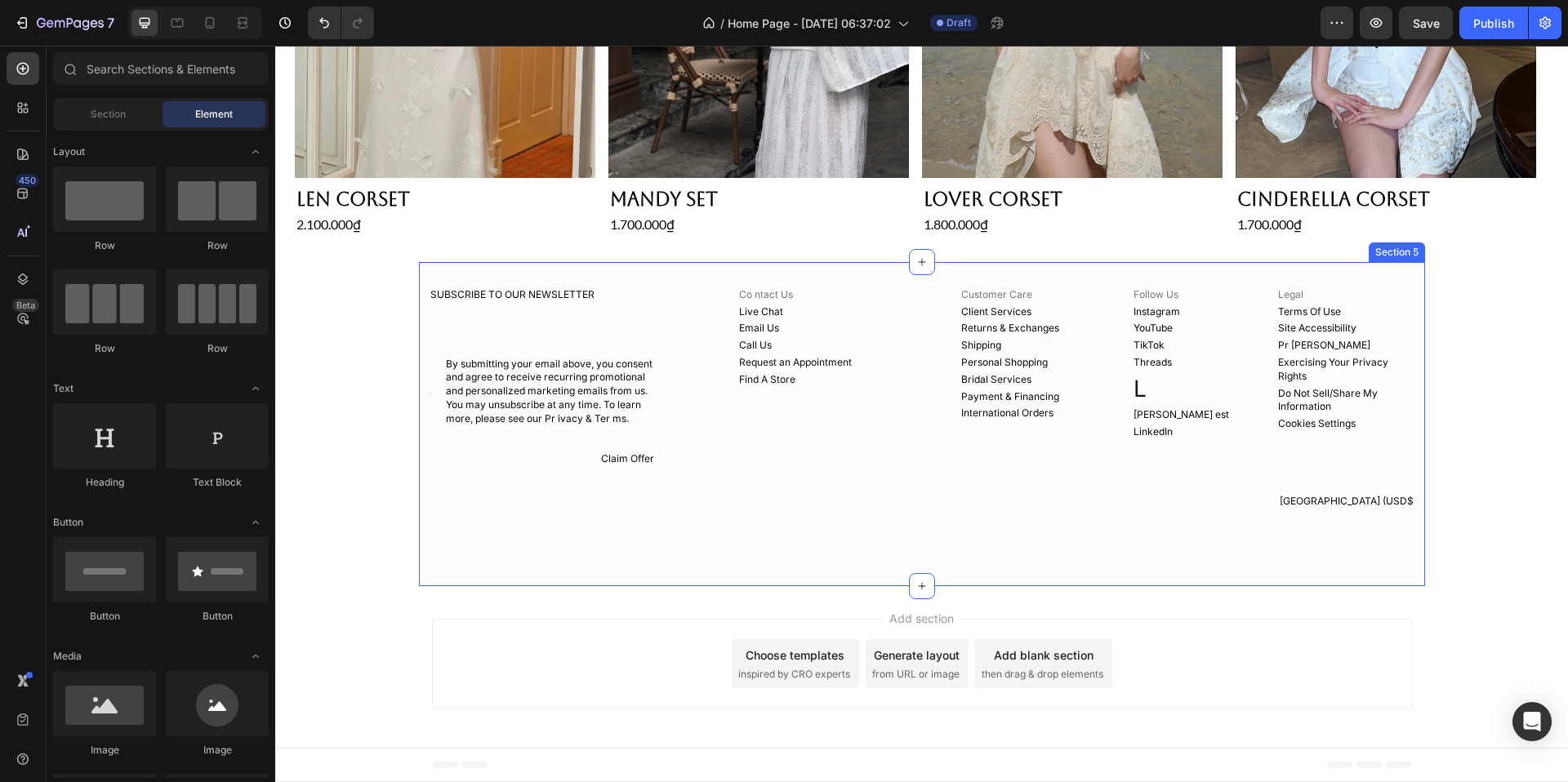
click at [1352, 284] on div "SUBSCRIBE TO OUR NEWSLETTER Text Block Icon By submitting your email above, you…" at bounding box center [921, 425] width 1006 height 325
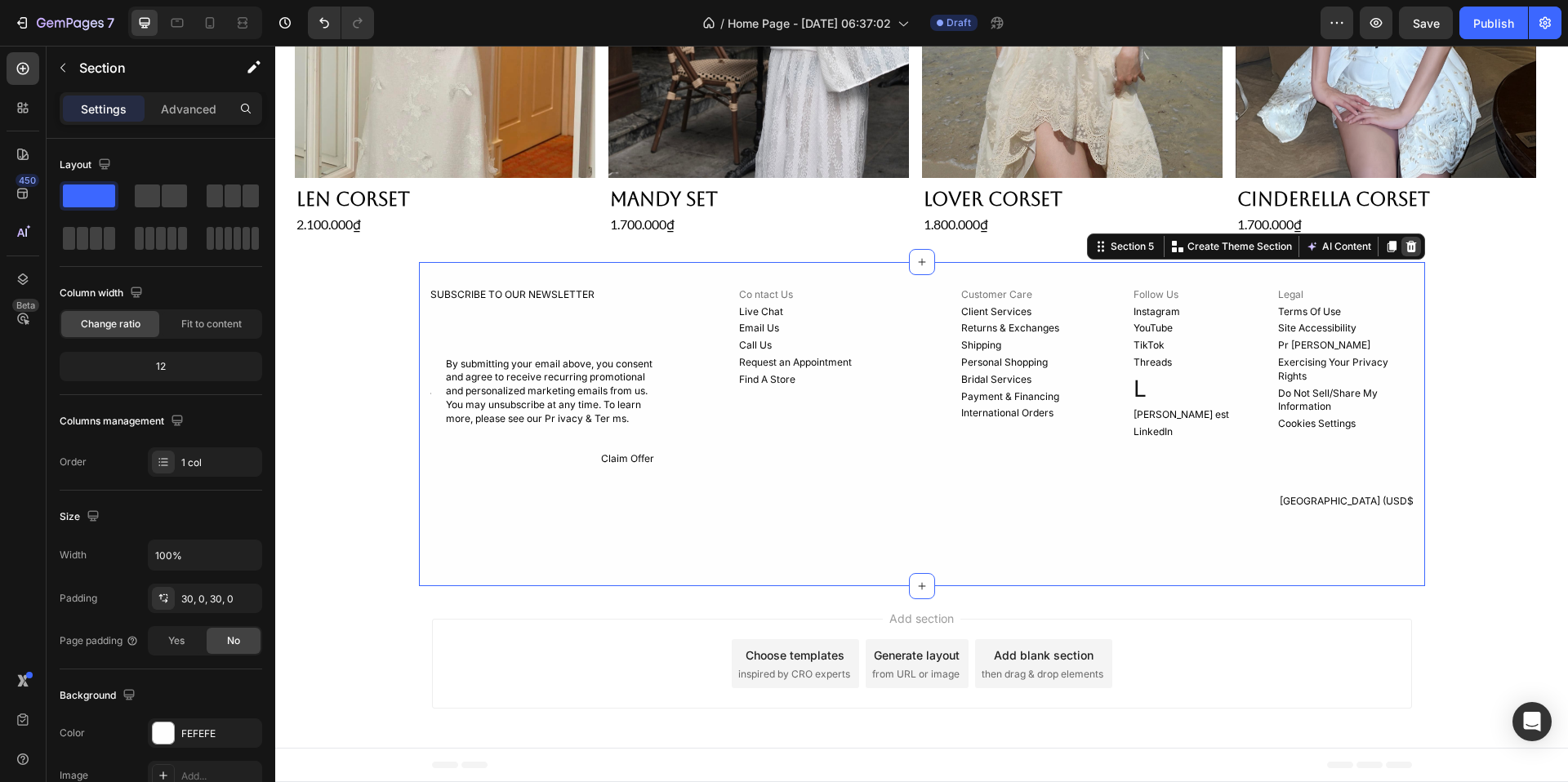
click at [1406, 249] on icon at bounding box center [1411, 247] width 13 height 13
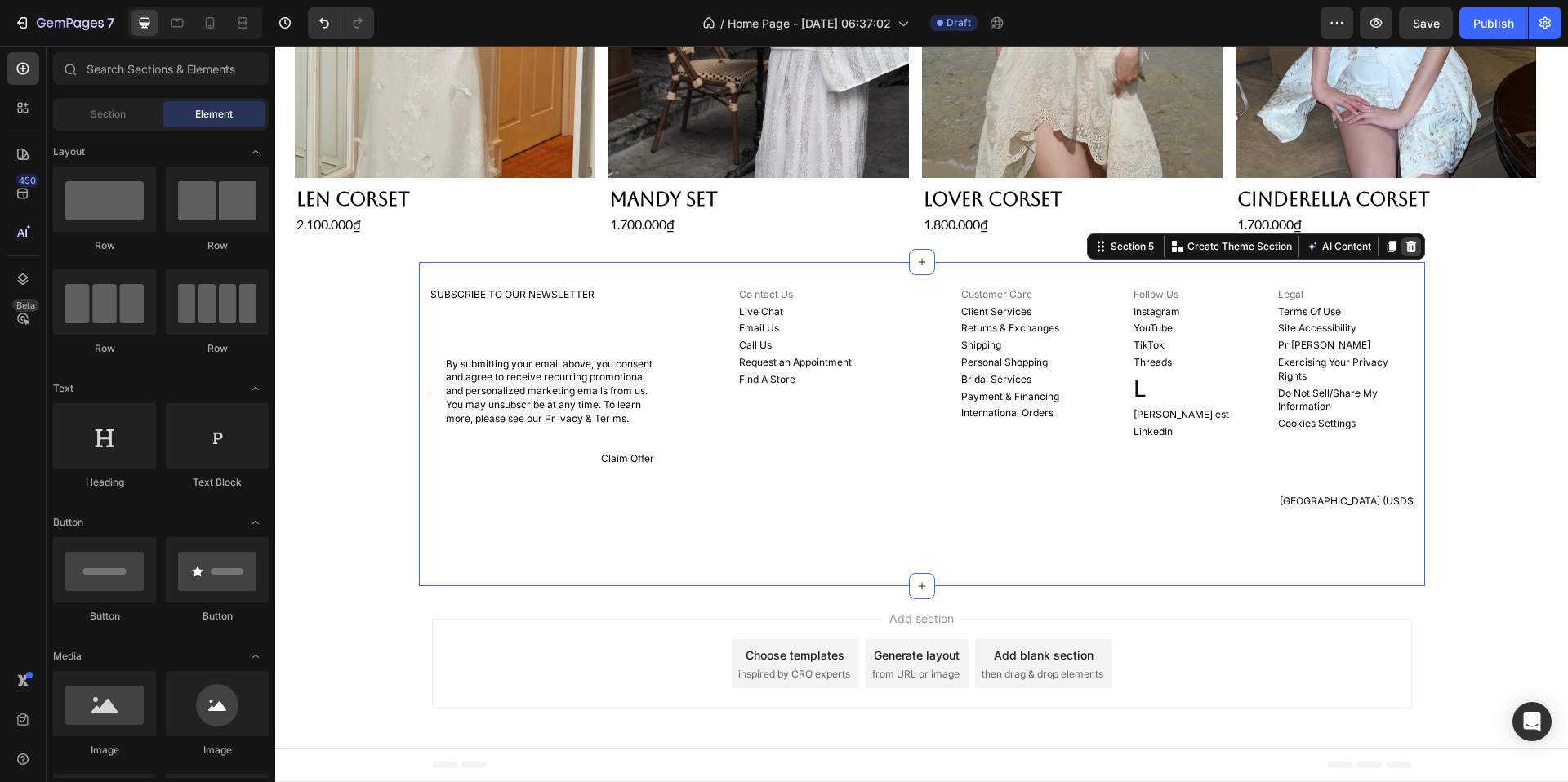
scroll to position [672, 0]
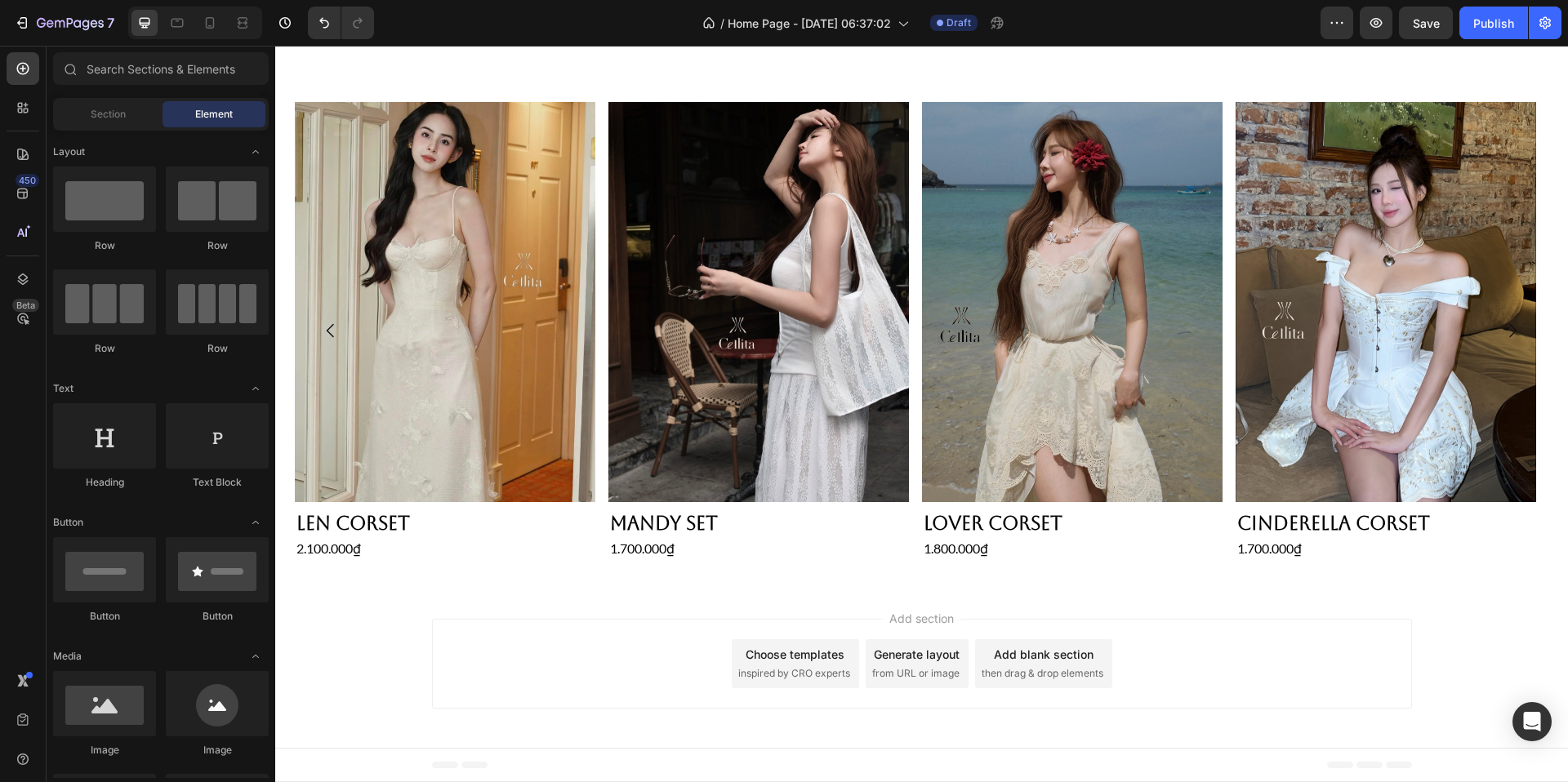
click at [1027, 640] on div "Add blank section then drag & drop elements" at bounding box center [1043, 664] width 137 height 49
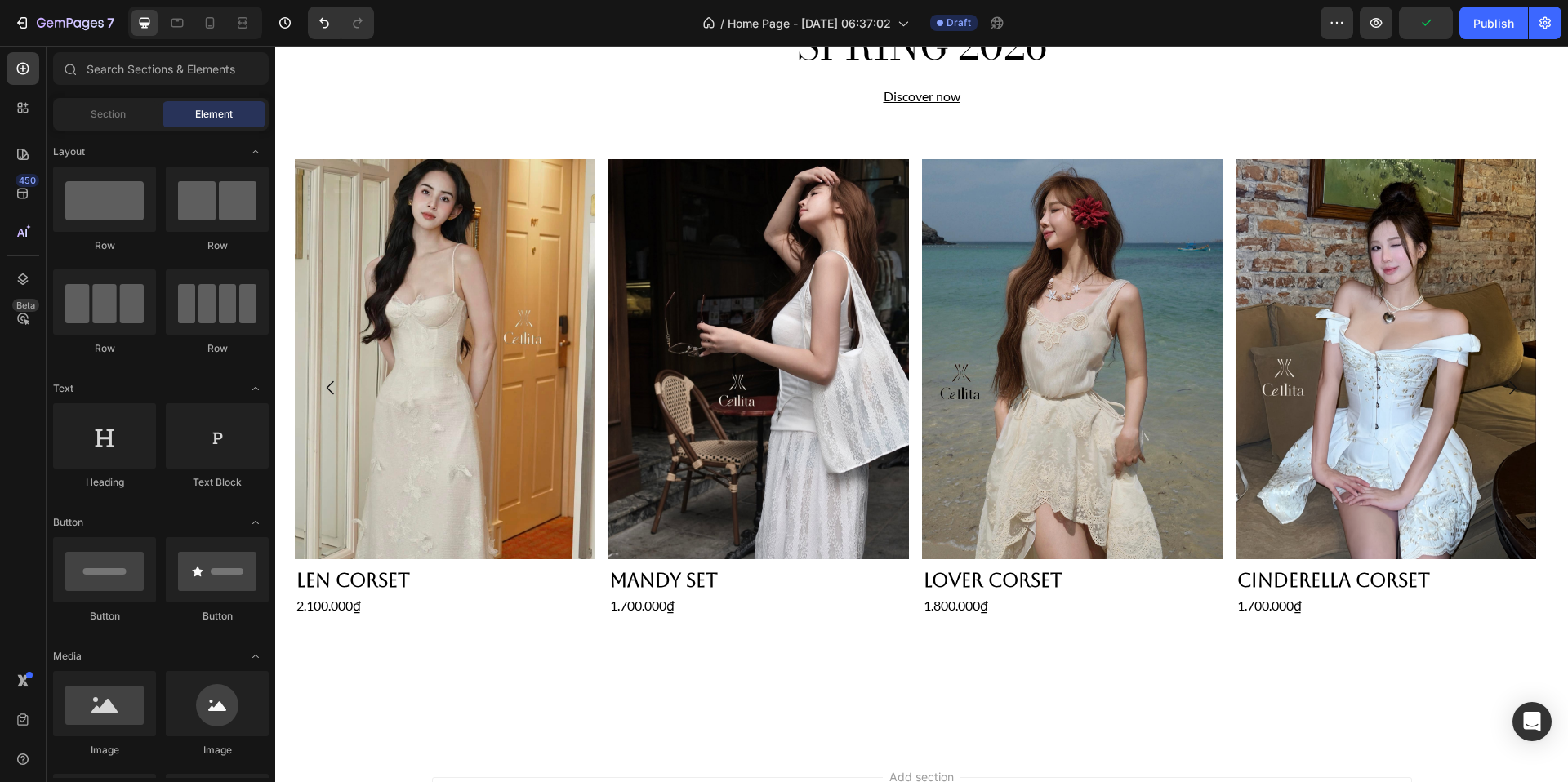
scroll to position [640, 0]
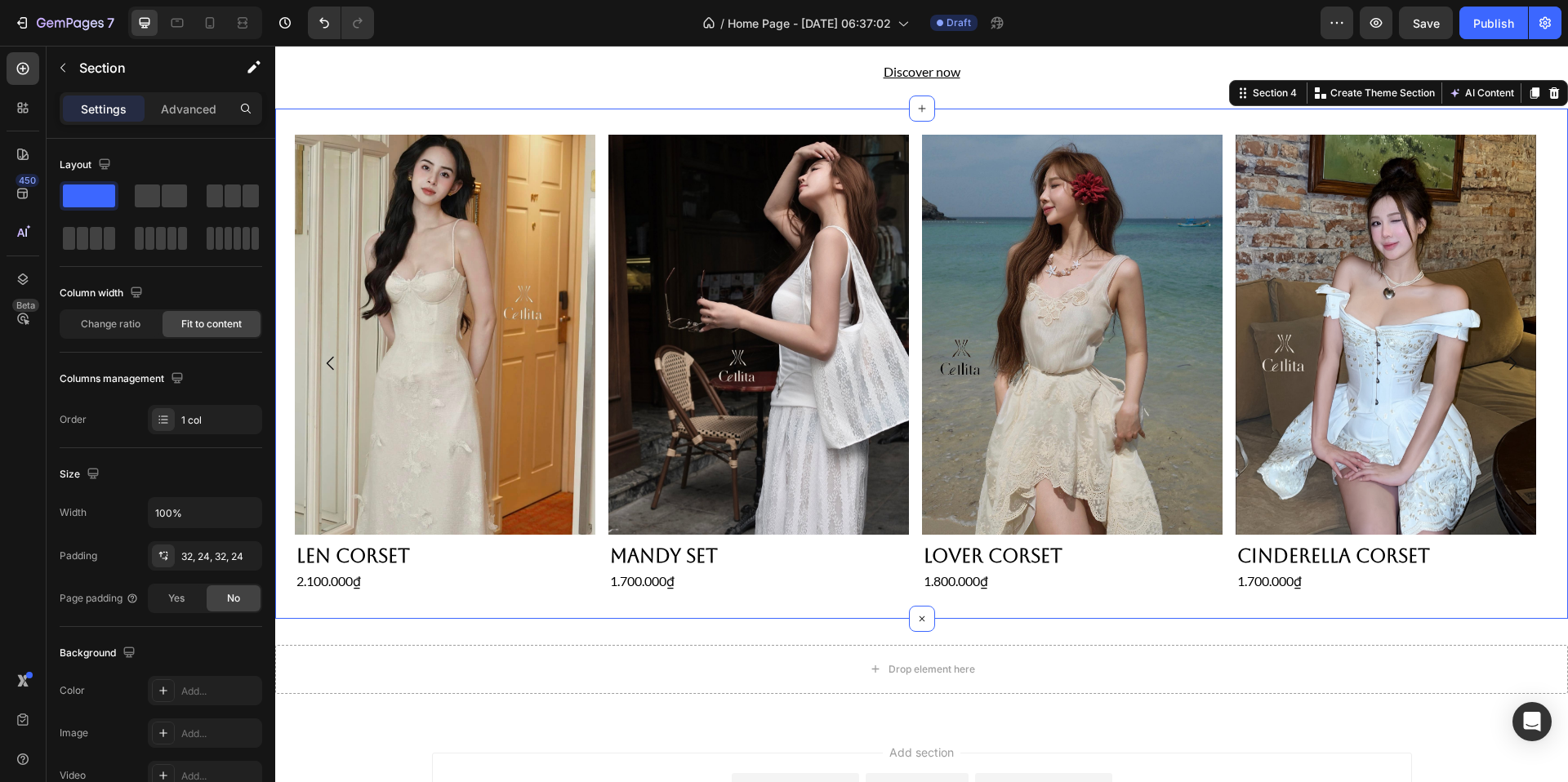
click at [449, 114] on div "Product Images Len Corset Product Title 2.100.000₫ Product Price Product Price …" at bounding box center [921, 363] width 1293 height 510
click at [65, 68] on icon "button" at bounding box center [63, 68] width 13 height 13
click at [416, 112] on div "Product Images Len Corset Product Title 2.100.000₫ Product Price Product Price …" at bounding box center [921, 363] width 1293 height 510
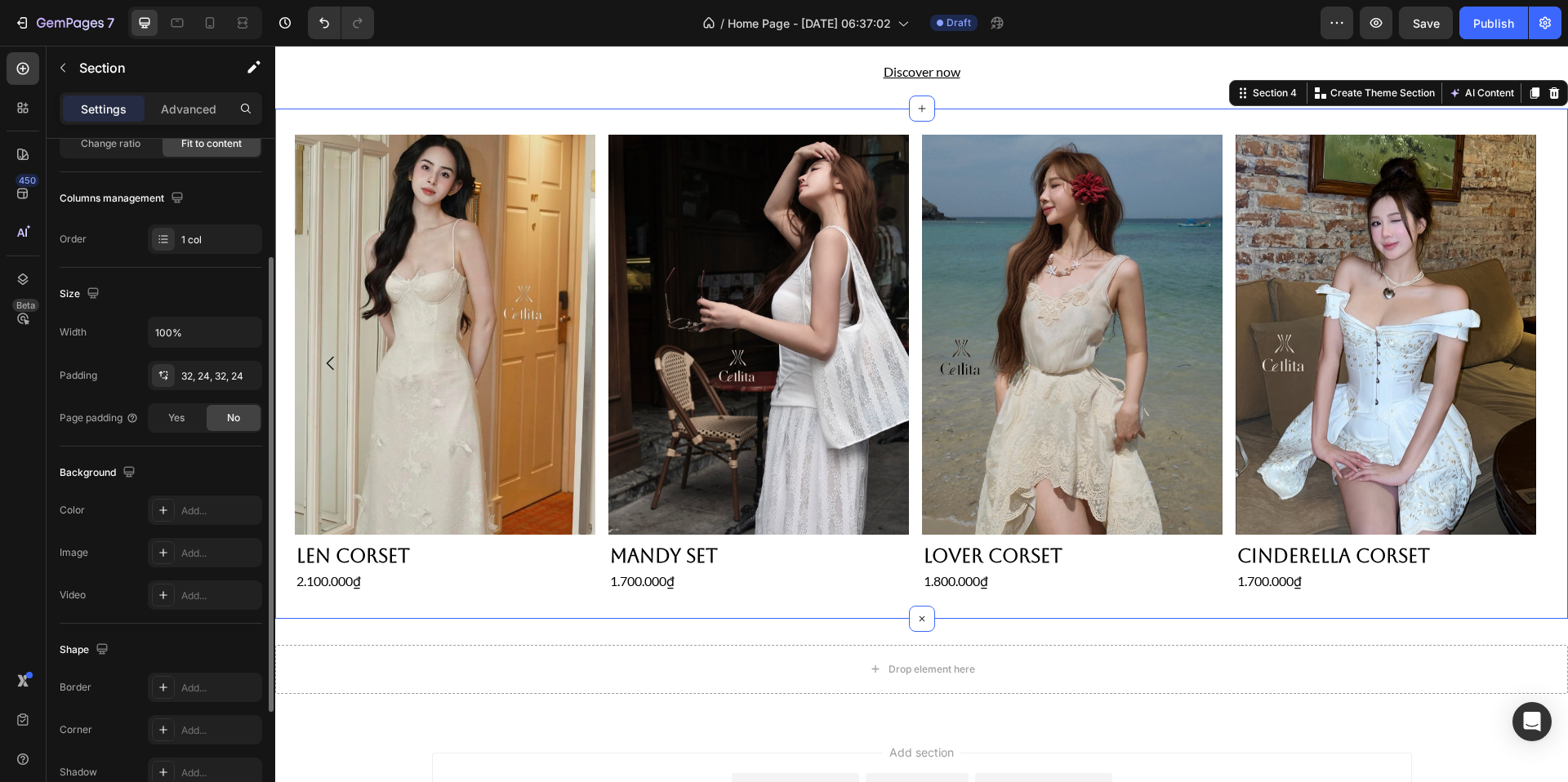
scroll to position [0, 0]
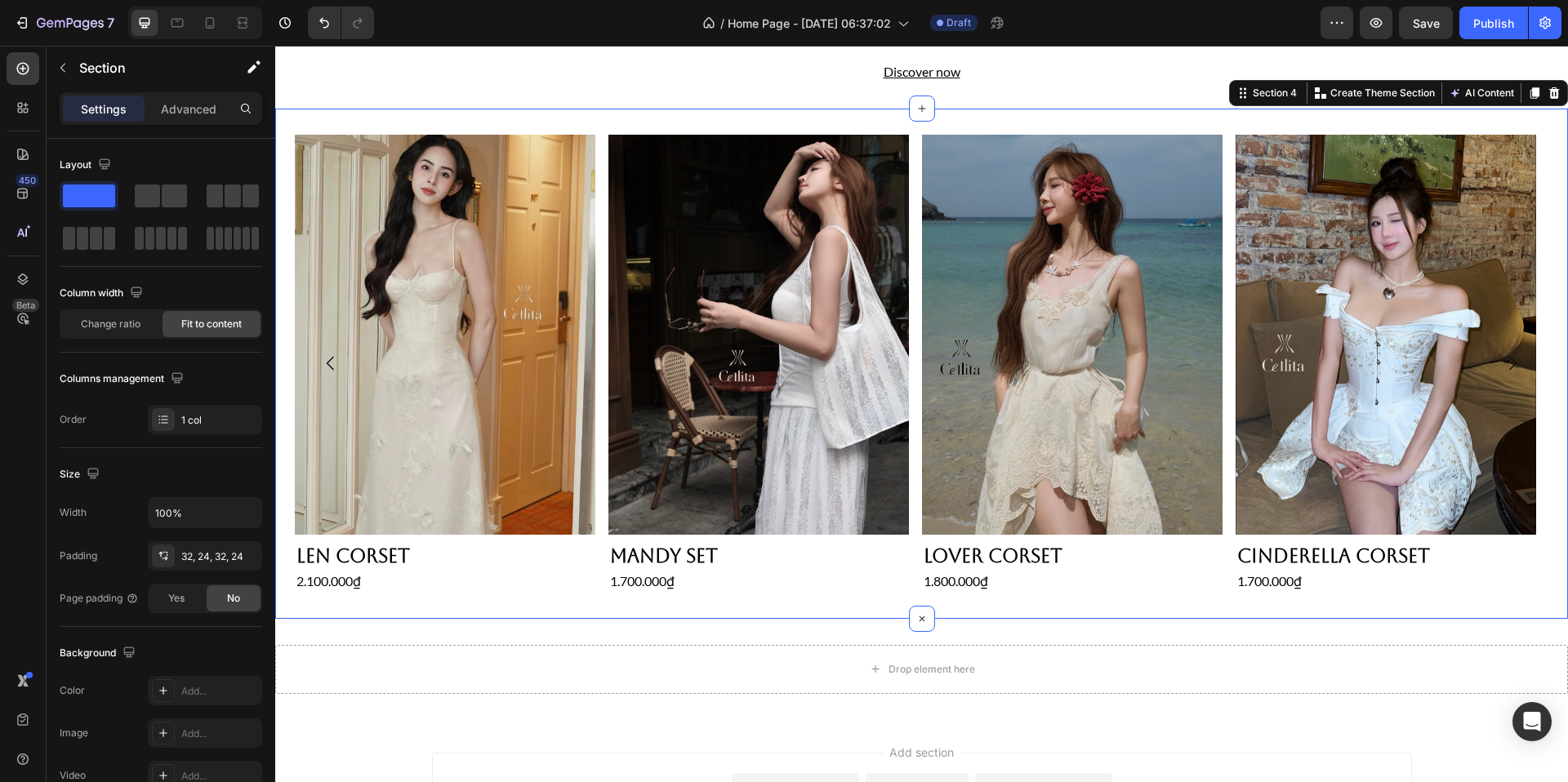
click at [529, 46] on div "7 / Home Page - [DATE] 06:37:02 Draft Preview Save Publish" at bounding box center [784, 23] width 1568 height 46
click at [324, 699] on div "Drop element here Section 5" at bounding box center [921, 669] width 1293 height 101
click at [1059, 114] on div "Product Images Len Corset Product Title 2.100.000₫ Product Price Product Price …" at bounding box center [921, 363] width 1293 height 510
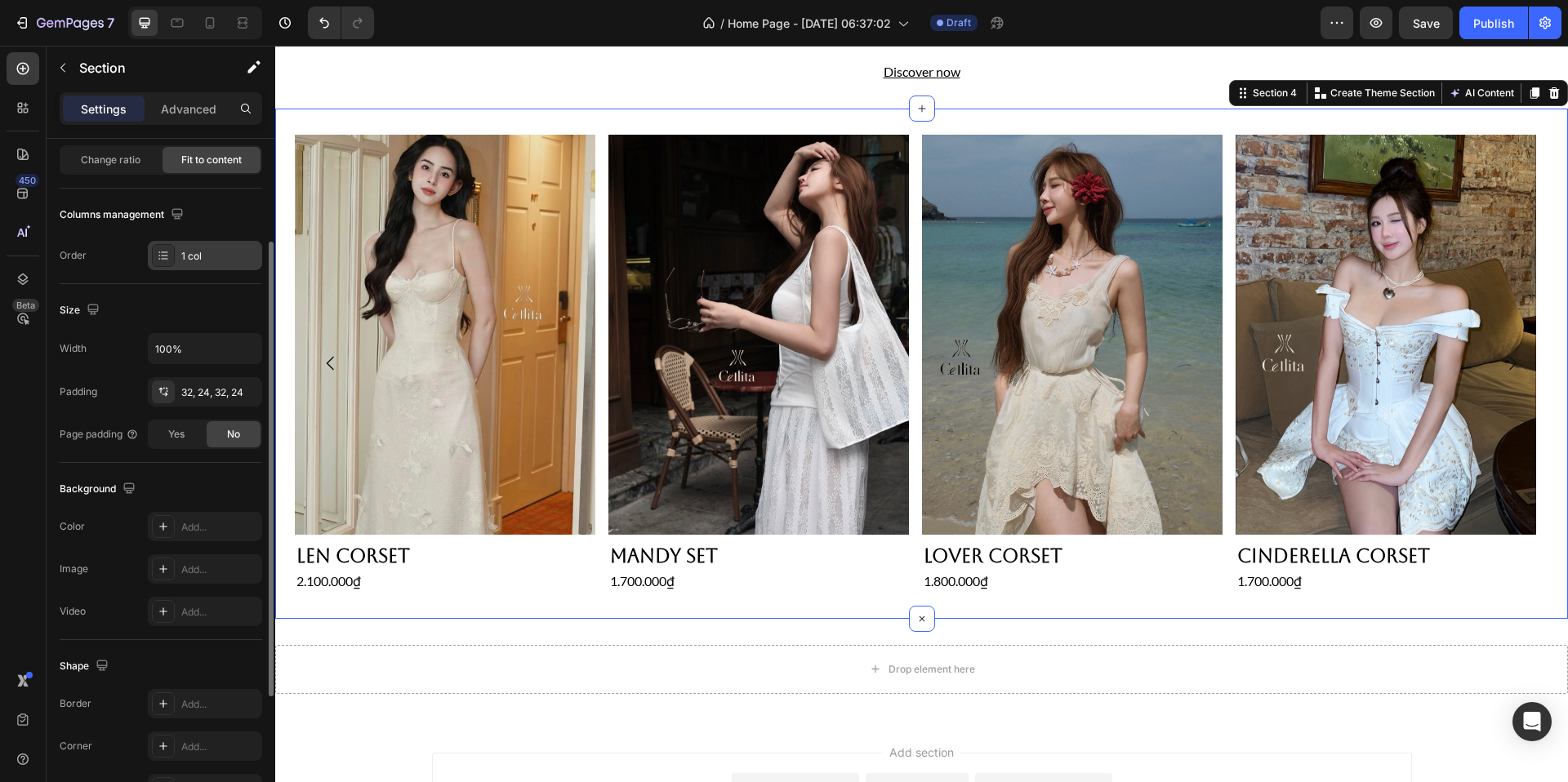
scroll to position [185, 0]
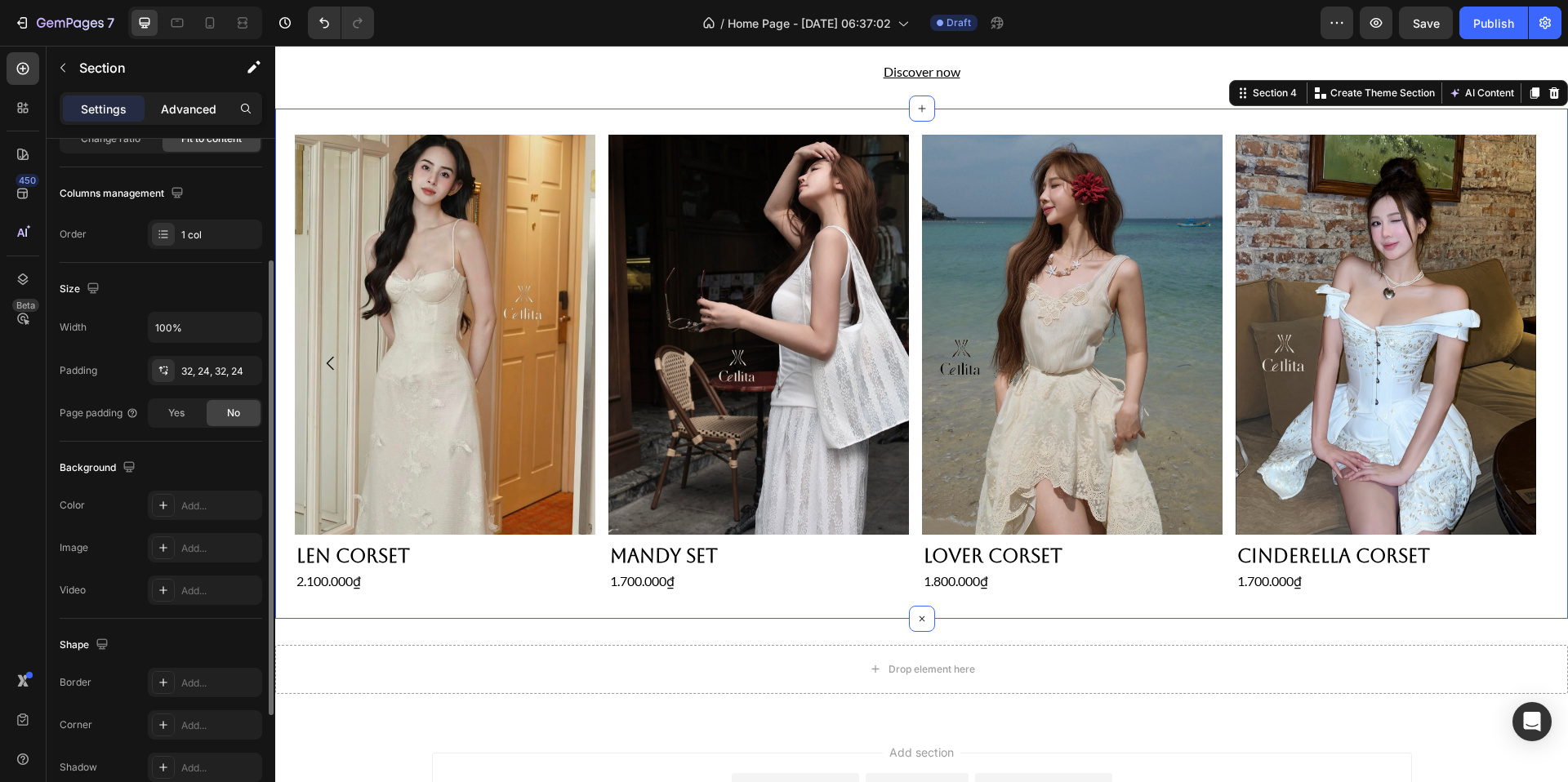
click at [206, 101] on p "Advanced" at bounding box center [188, 110] width 56 height 17
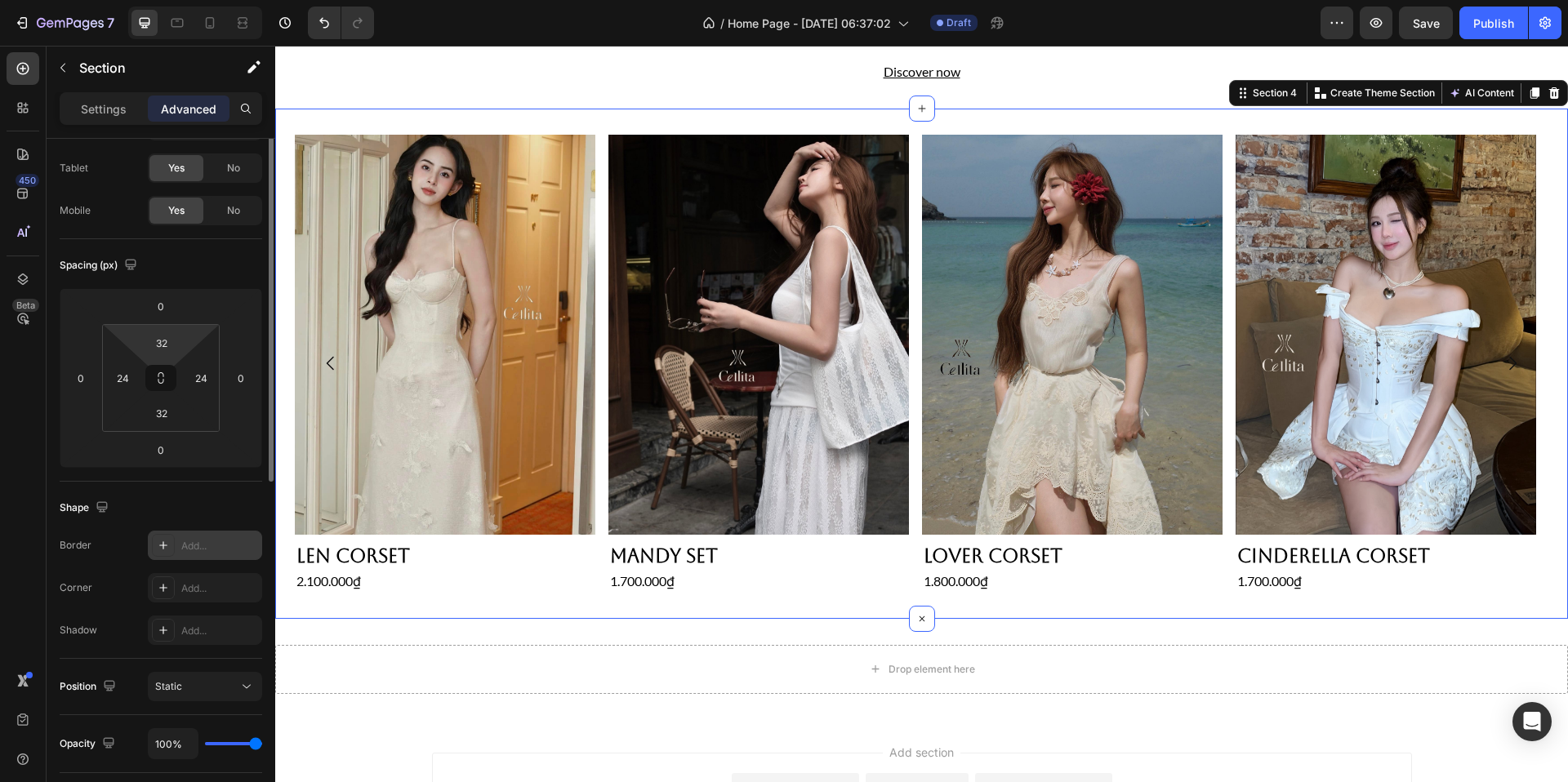
scroll to position [0, 0]
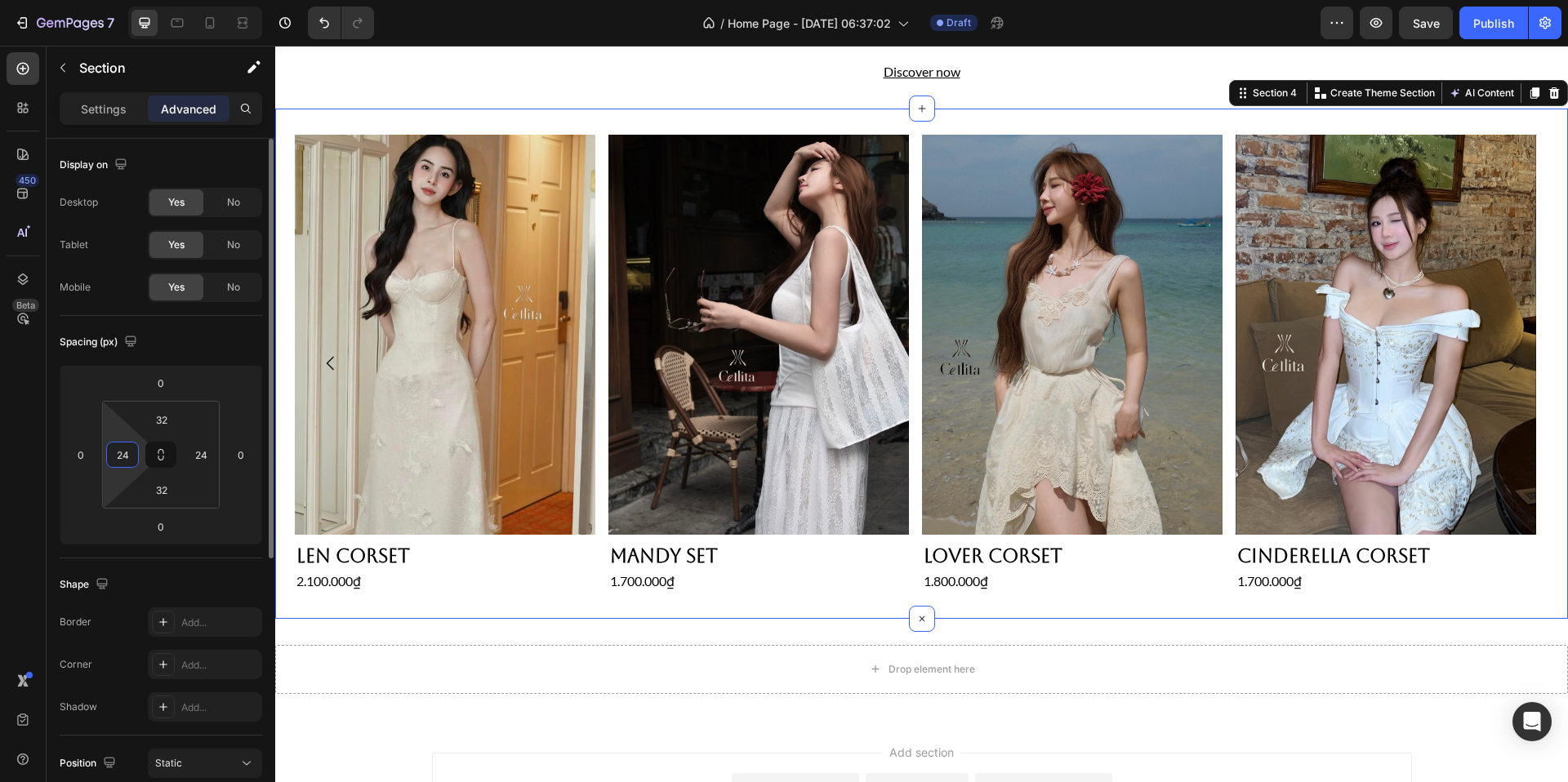
click at [130, 447] on input "24" at bounding box center [123, 455] width 25 height 25
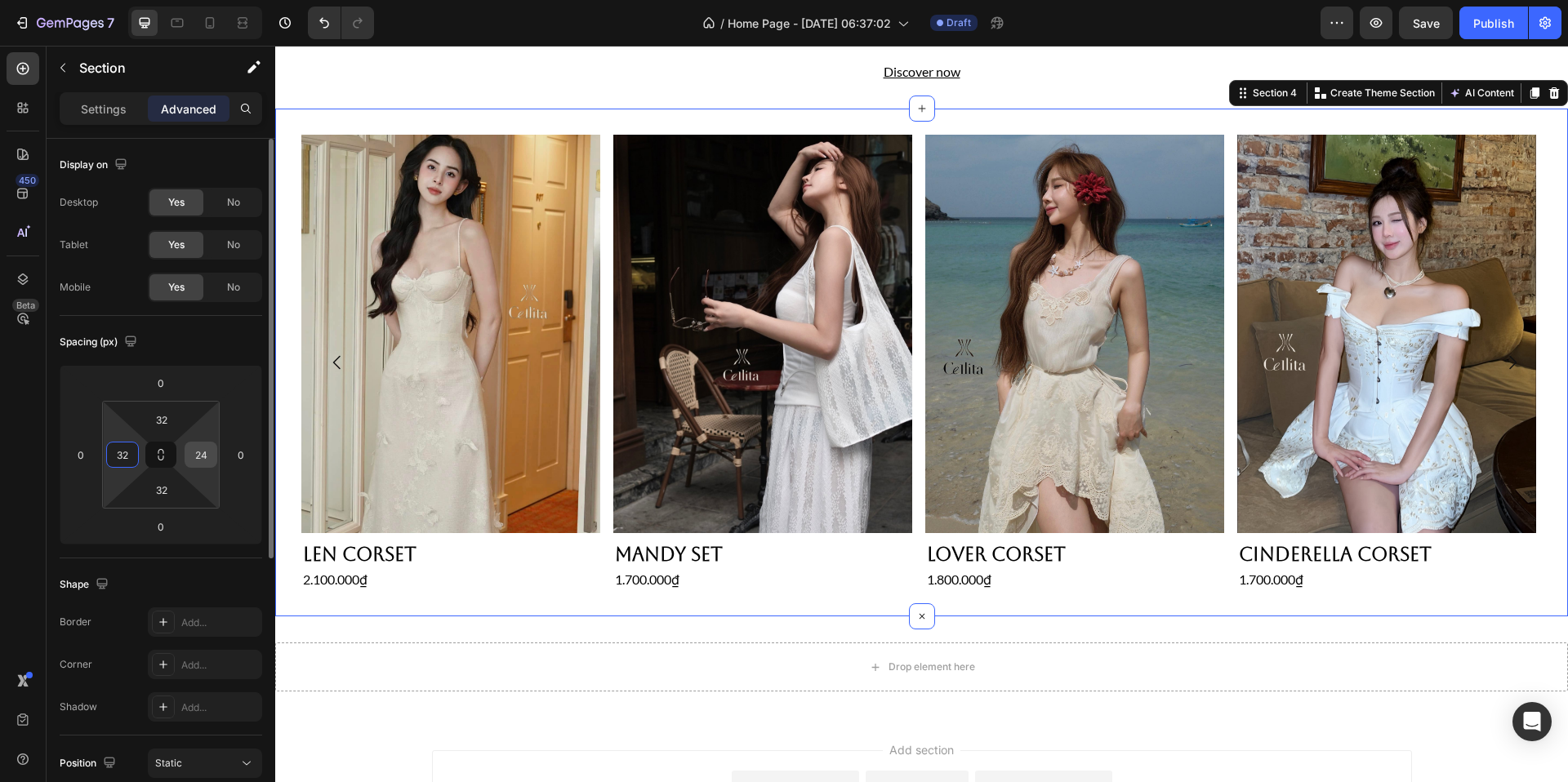
type input "32"
click at [189, 463] on input "24" at bounding box center [201, 455] width 25 height 25
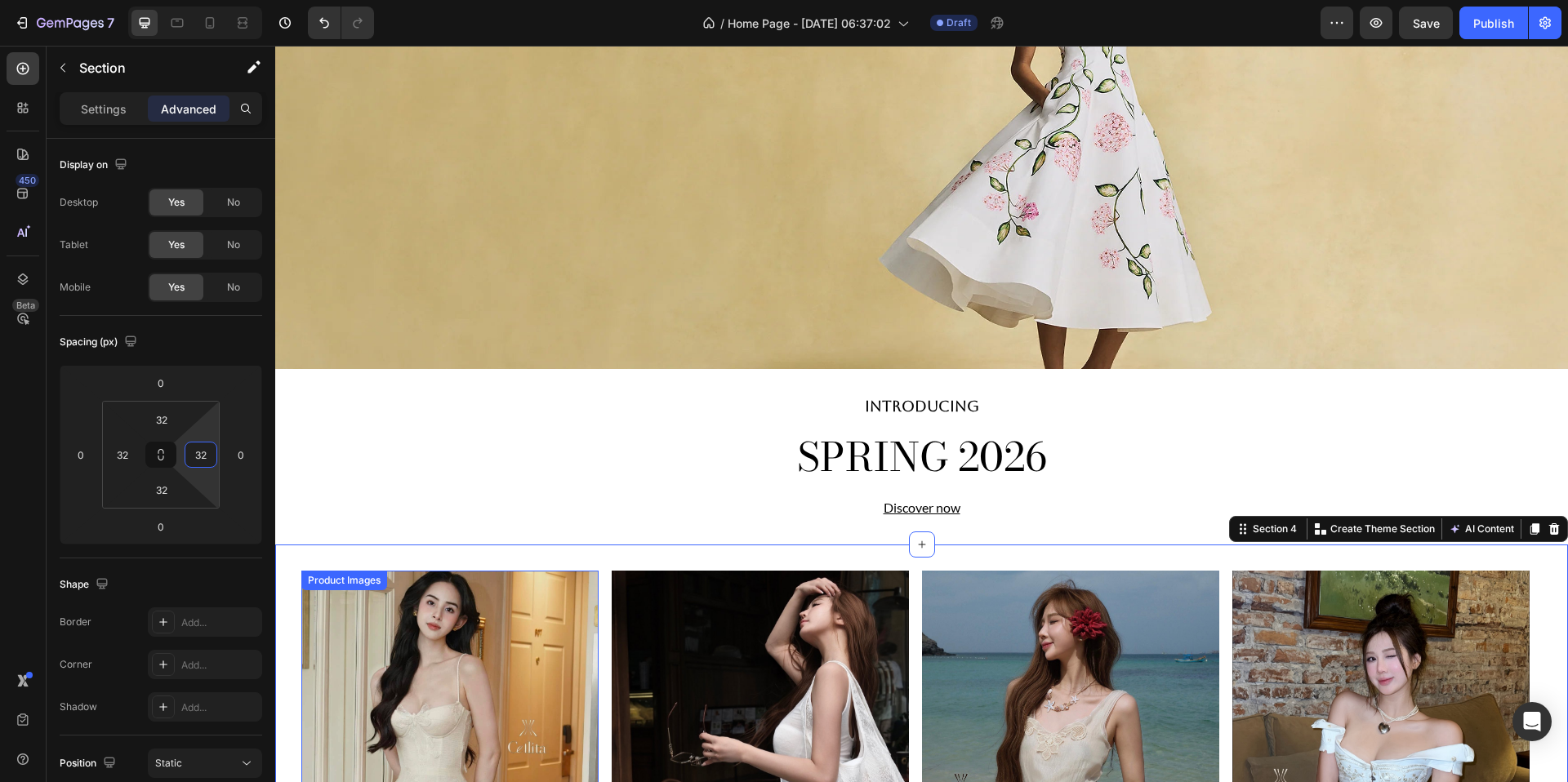
scroll to position [305, 0]
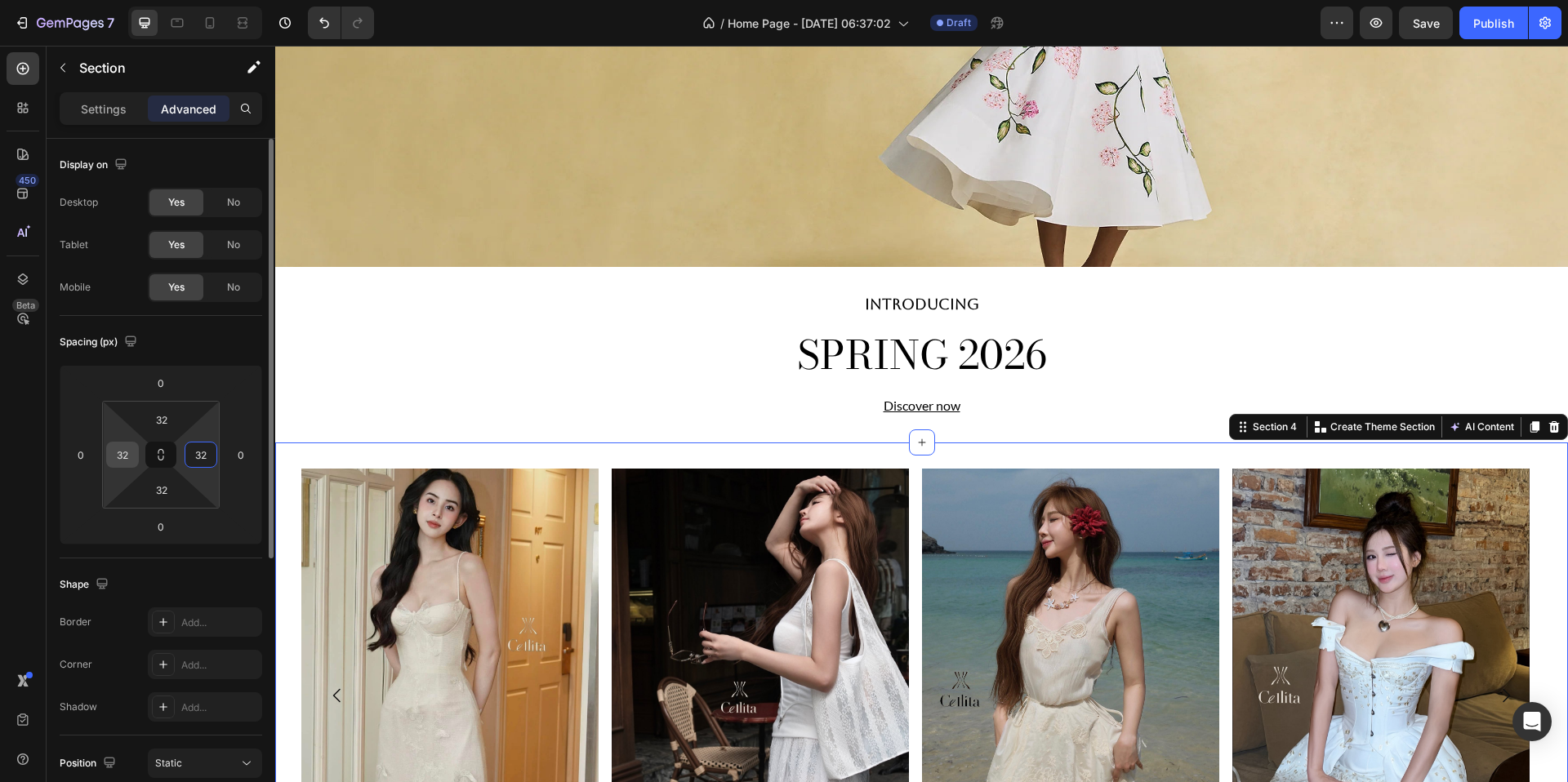
type input "32"
click at [128, 450] on input "32" at bounding box center [123, 455] width 25 height 25
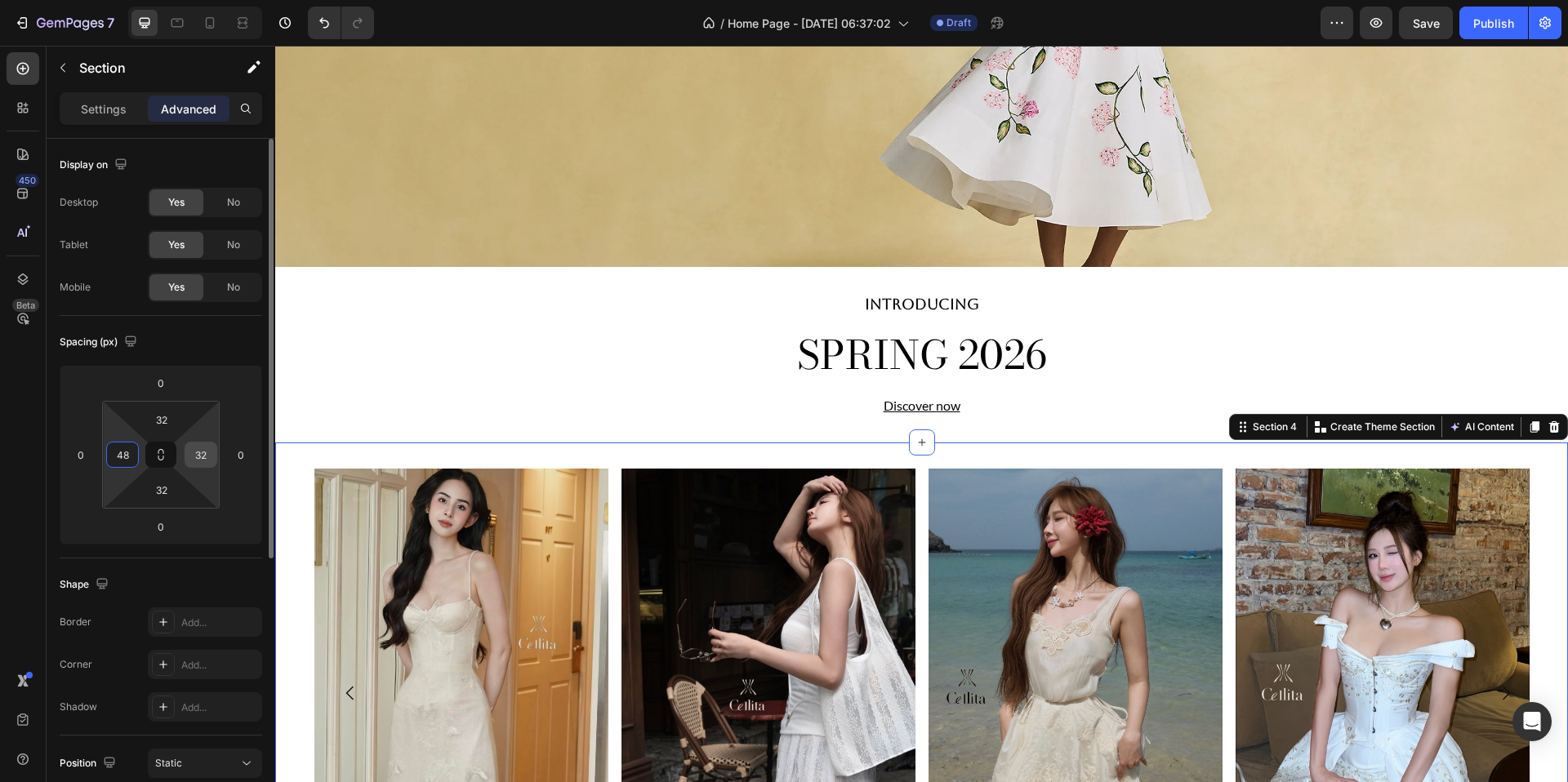
type input "48"
click at [198, 458] on input "32" at bounding box center [201, 455] width 25 height 25
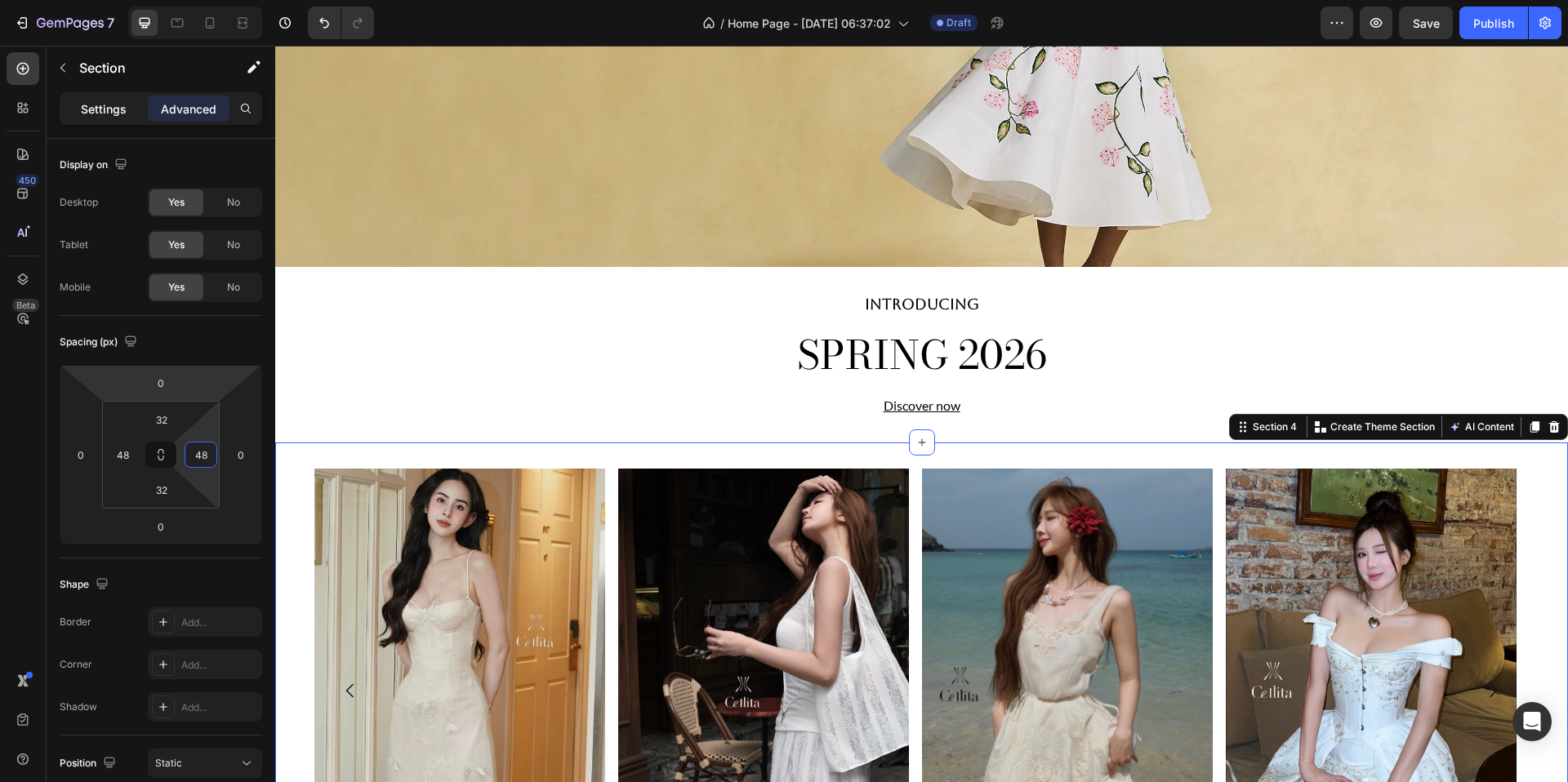
type input "48"
click at [111, 114] on p "Settings" at bounding box center [104, 110] width 46 height 17
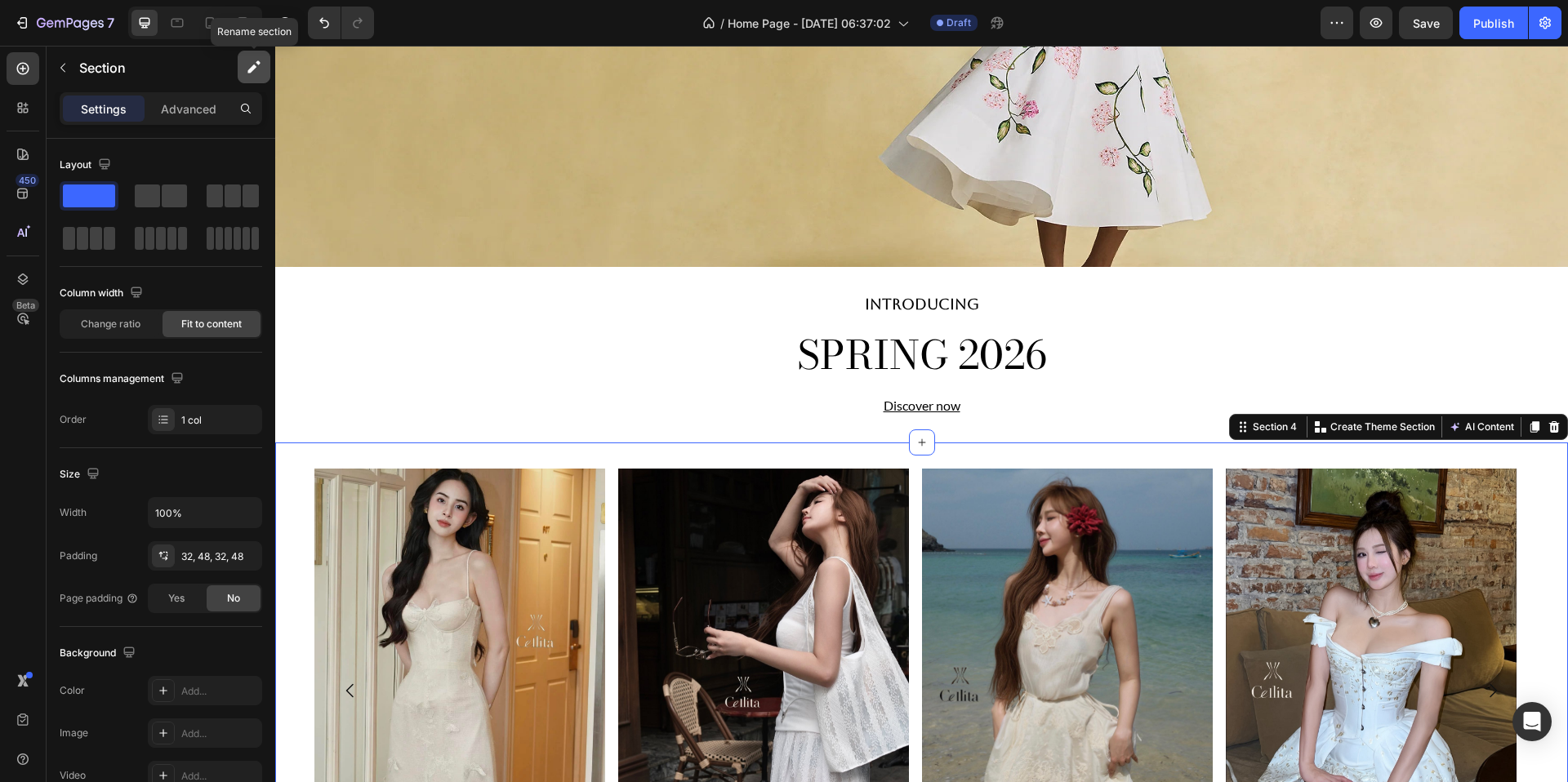
click at [258, 72] on icon "button" at bounding box center [254, 66] width 16 height 16
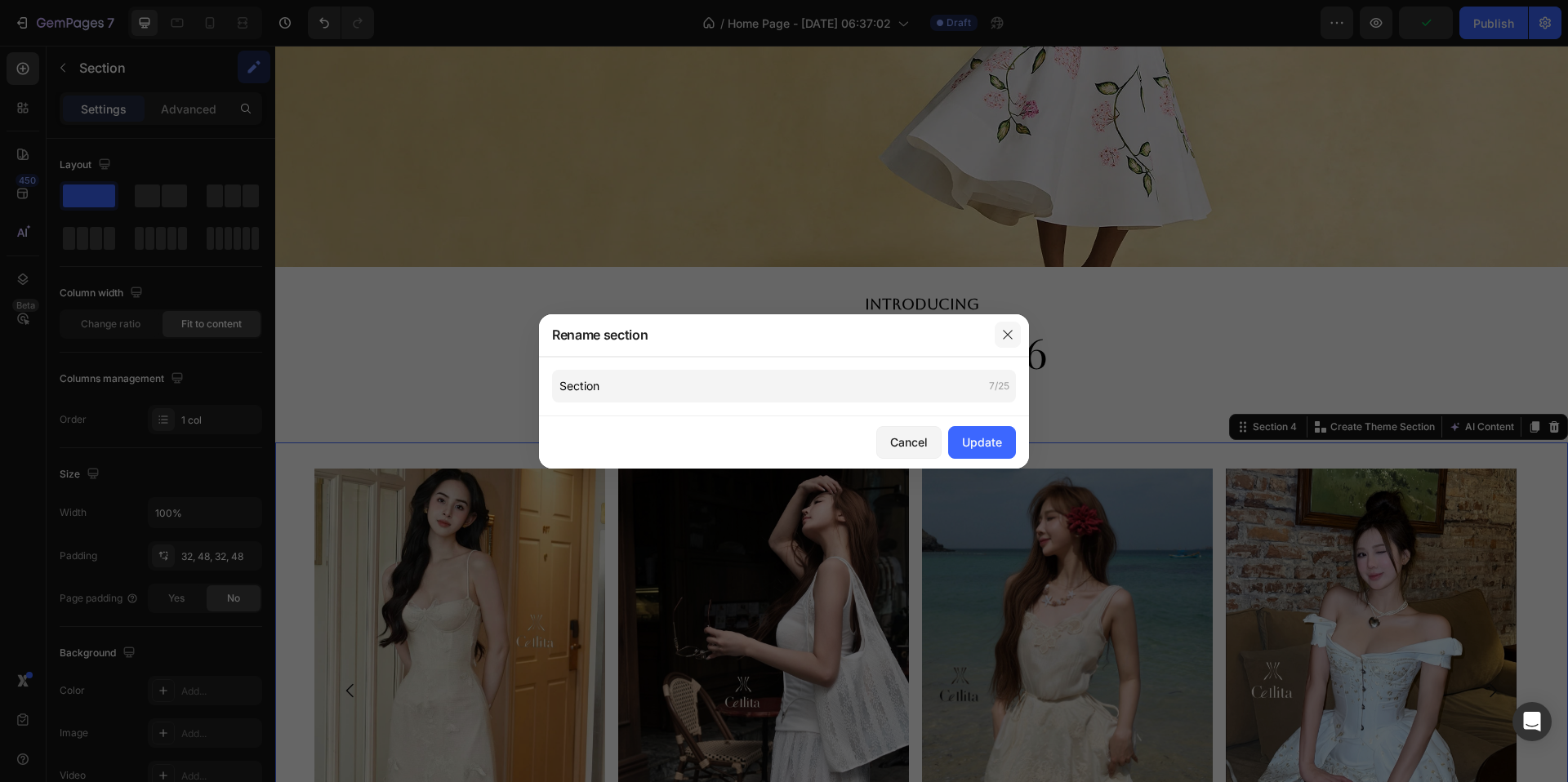
click at [1015, 332] on button "button" at bounding box center [1007, 334] width 26 height 26
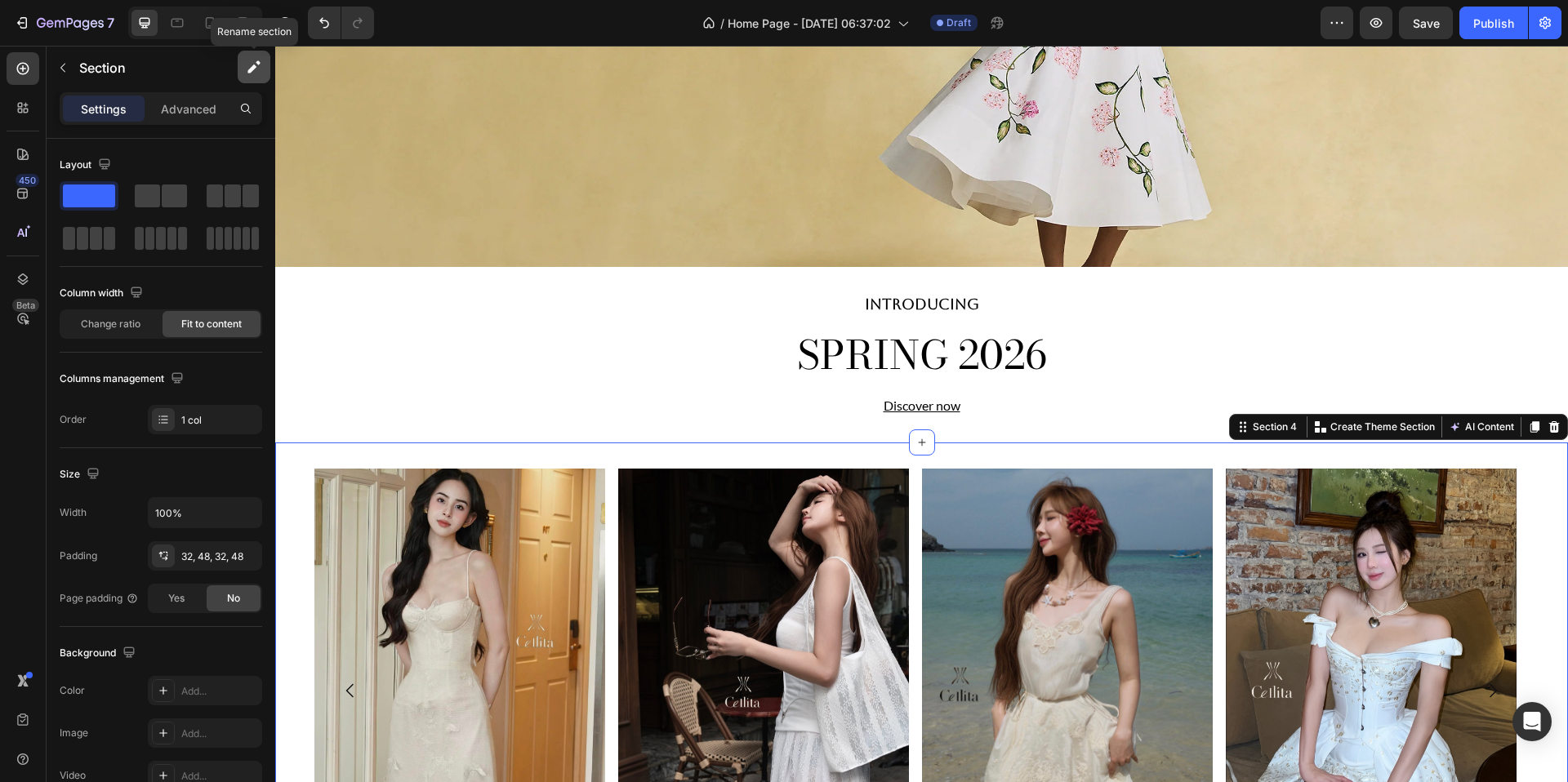
click at [259, 73] on icon "button" at bounding box center [254, 66] width 16 height 16
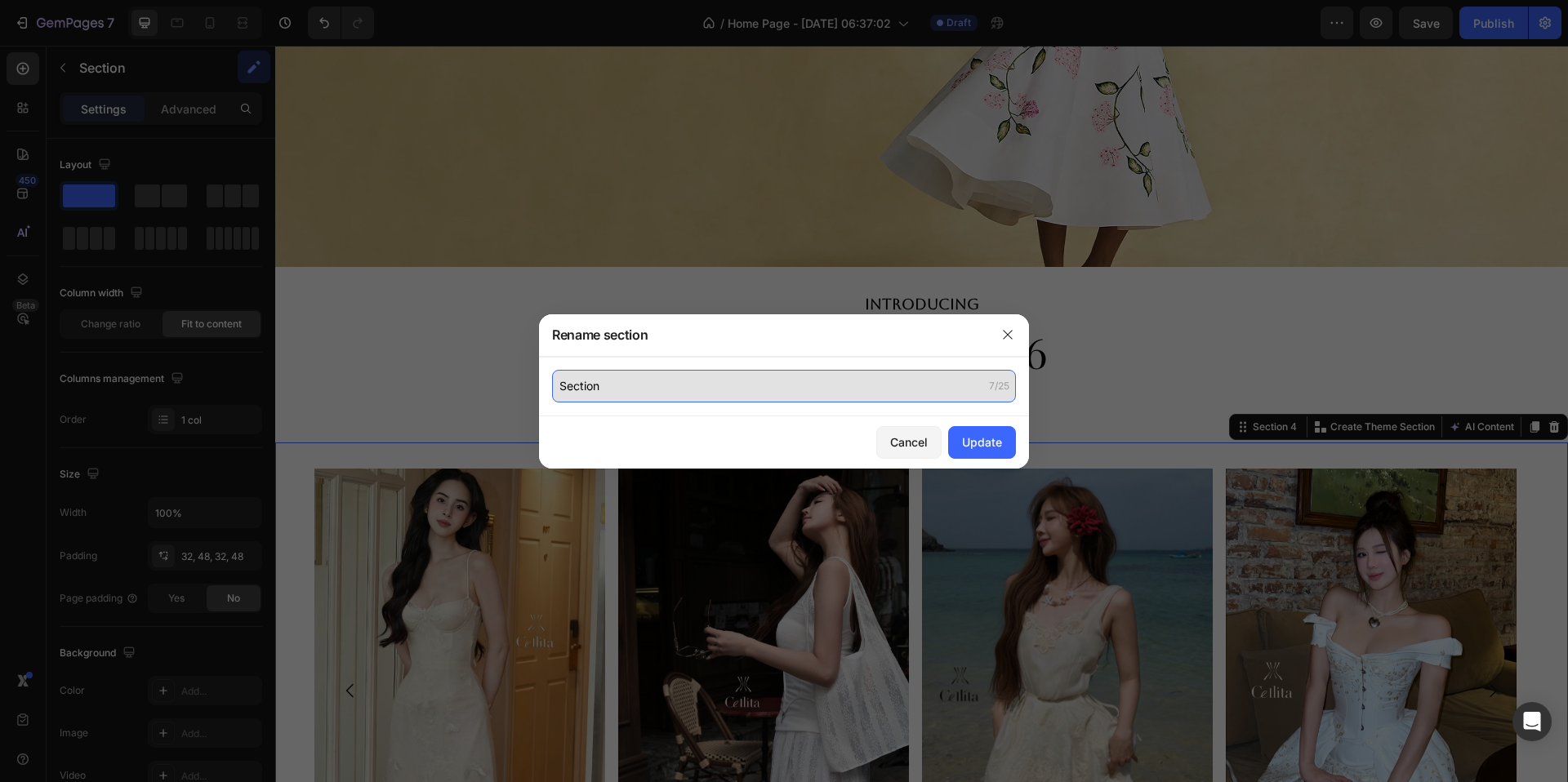
click at [668, 385] on input "Section" at bounding box center [784, 386] width 464 height 33
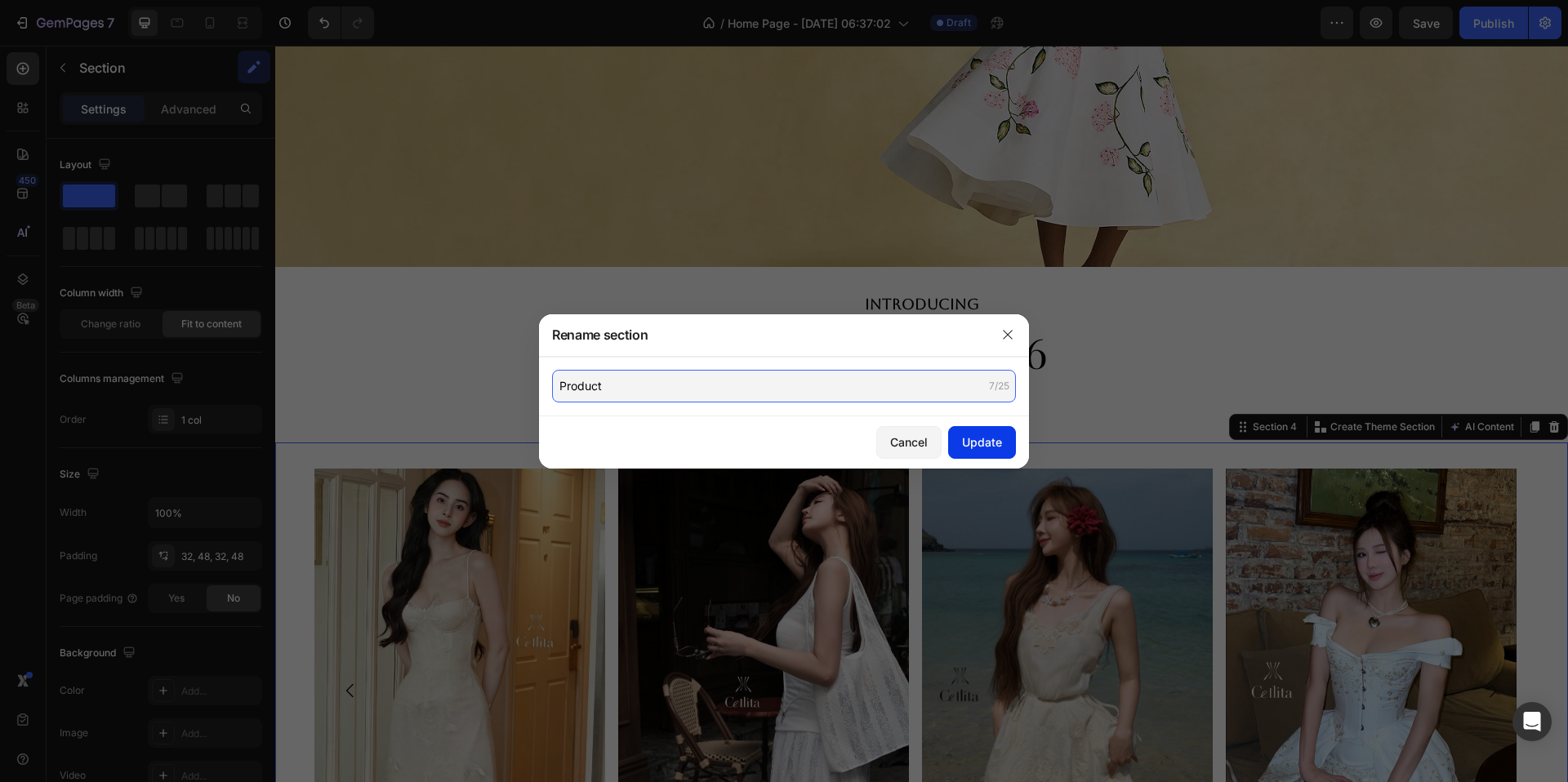
type input "Product"
click at [990, 431] on button "Update" at bounding box center [982, 443] width 68 height 33
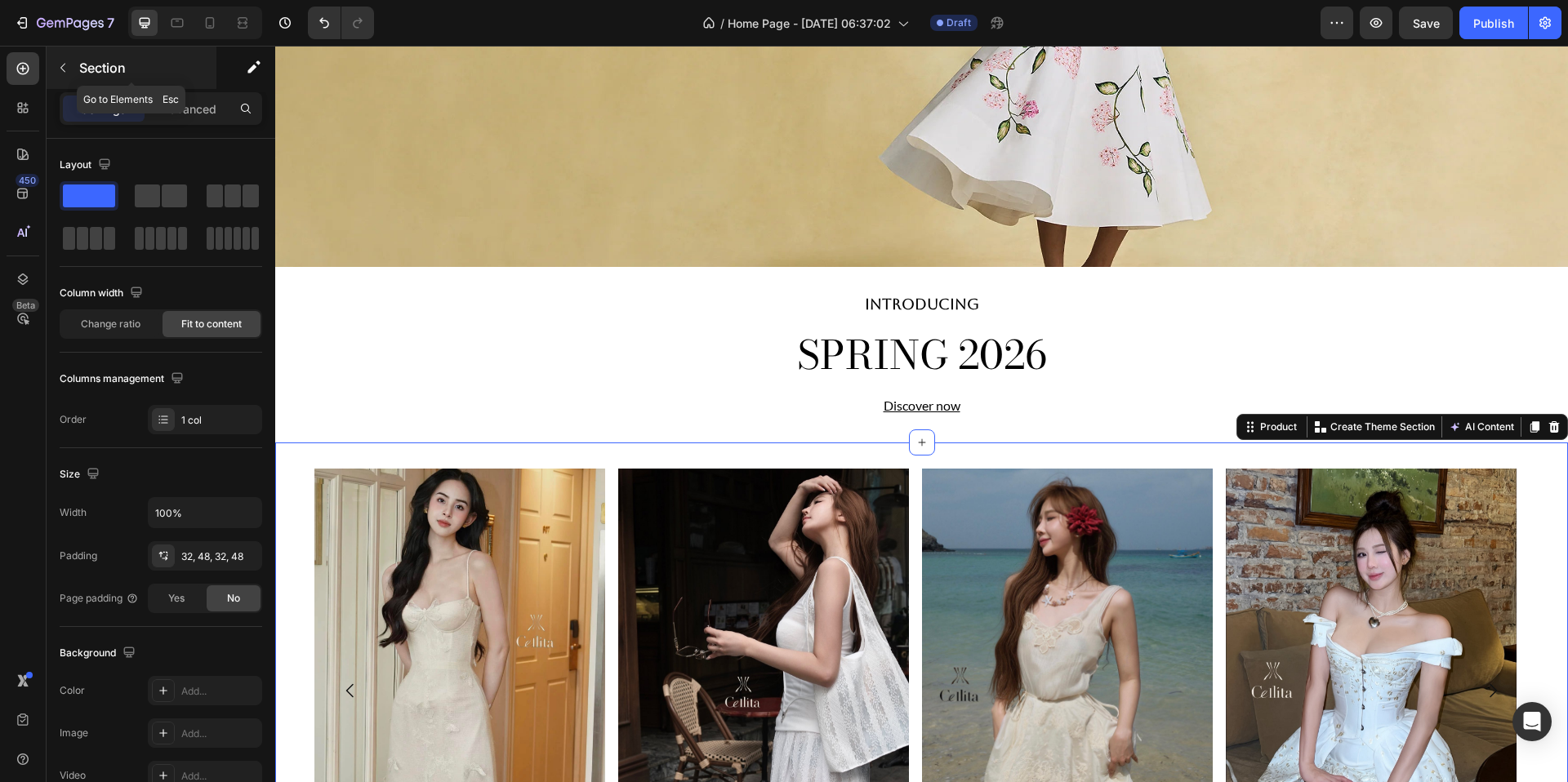
click at [77, 60] on div "Section" at bounding box center [131, 67] width 170 height 42
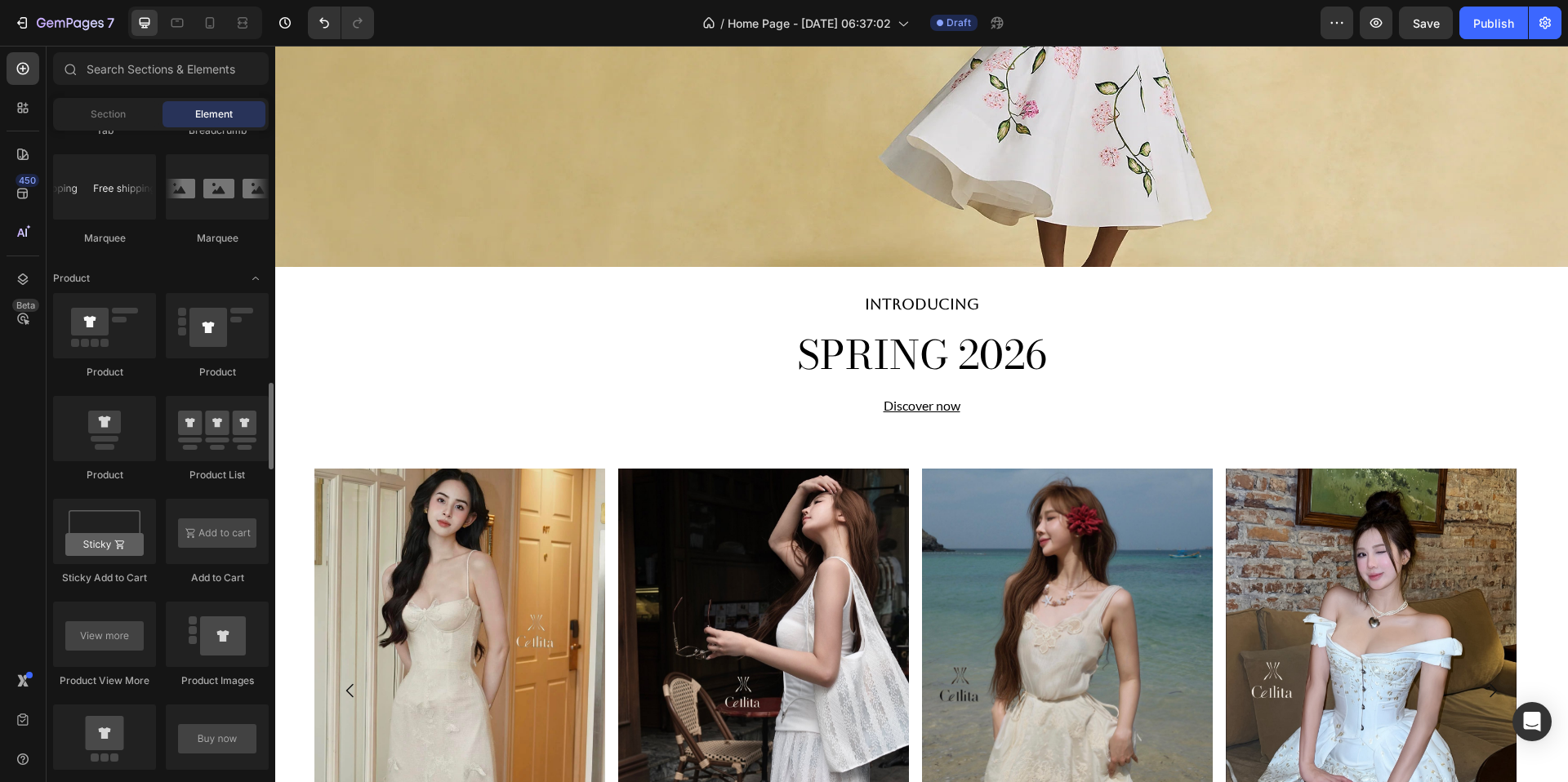
scroll to position [1945, 0]
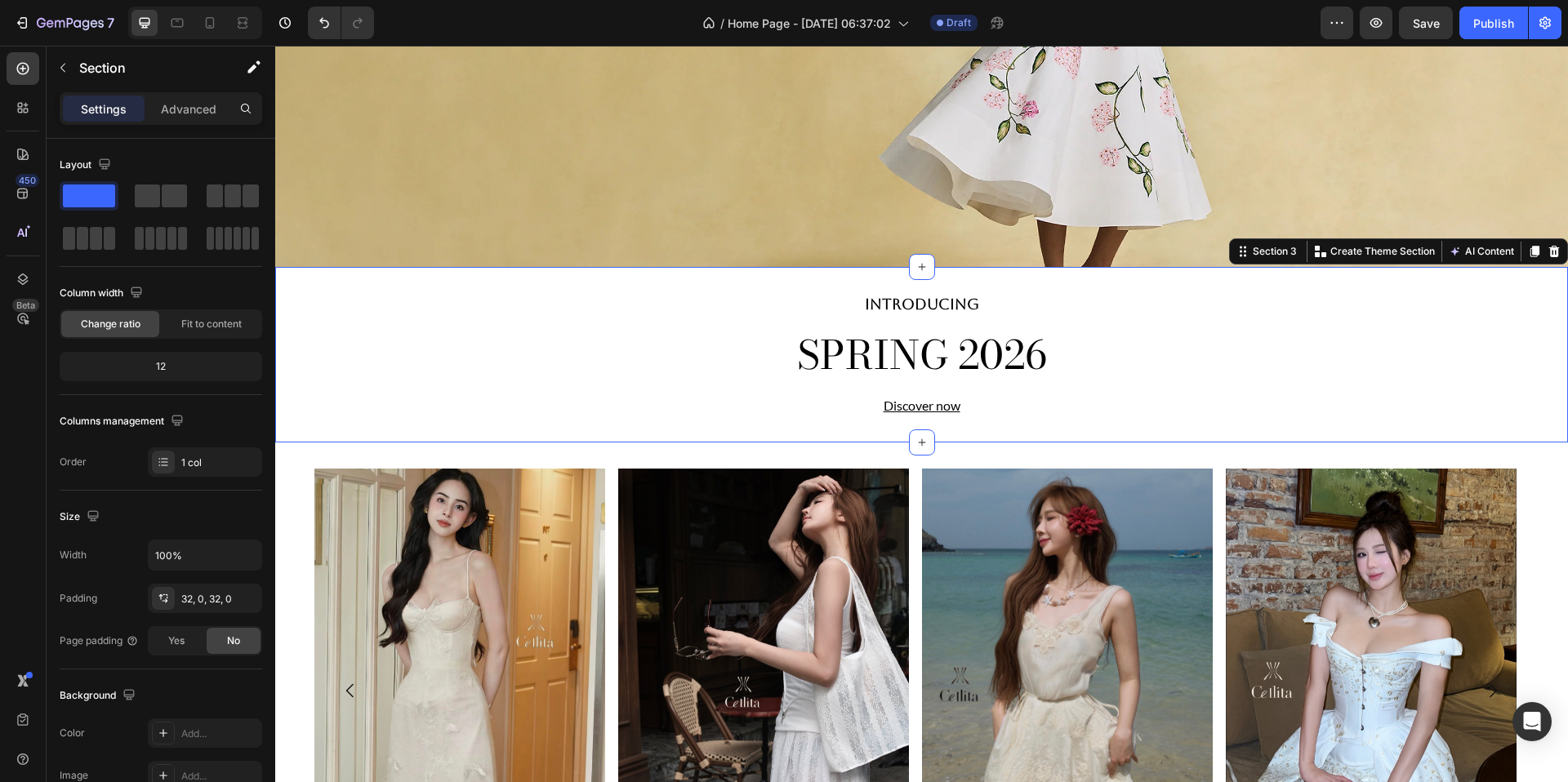
click at [399, 424] on div "INTRODUCING Heading SPRING 2026 Heading Discover now Heading Section 3 You can …" at bounding box center [921, 354] width 1293 height 176
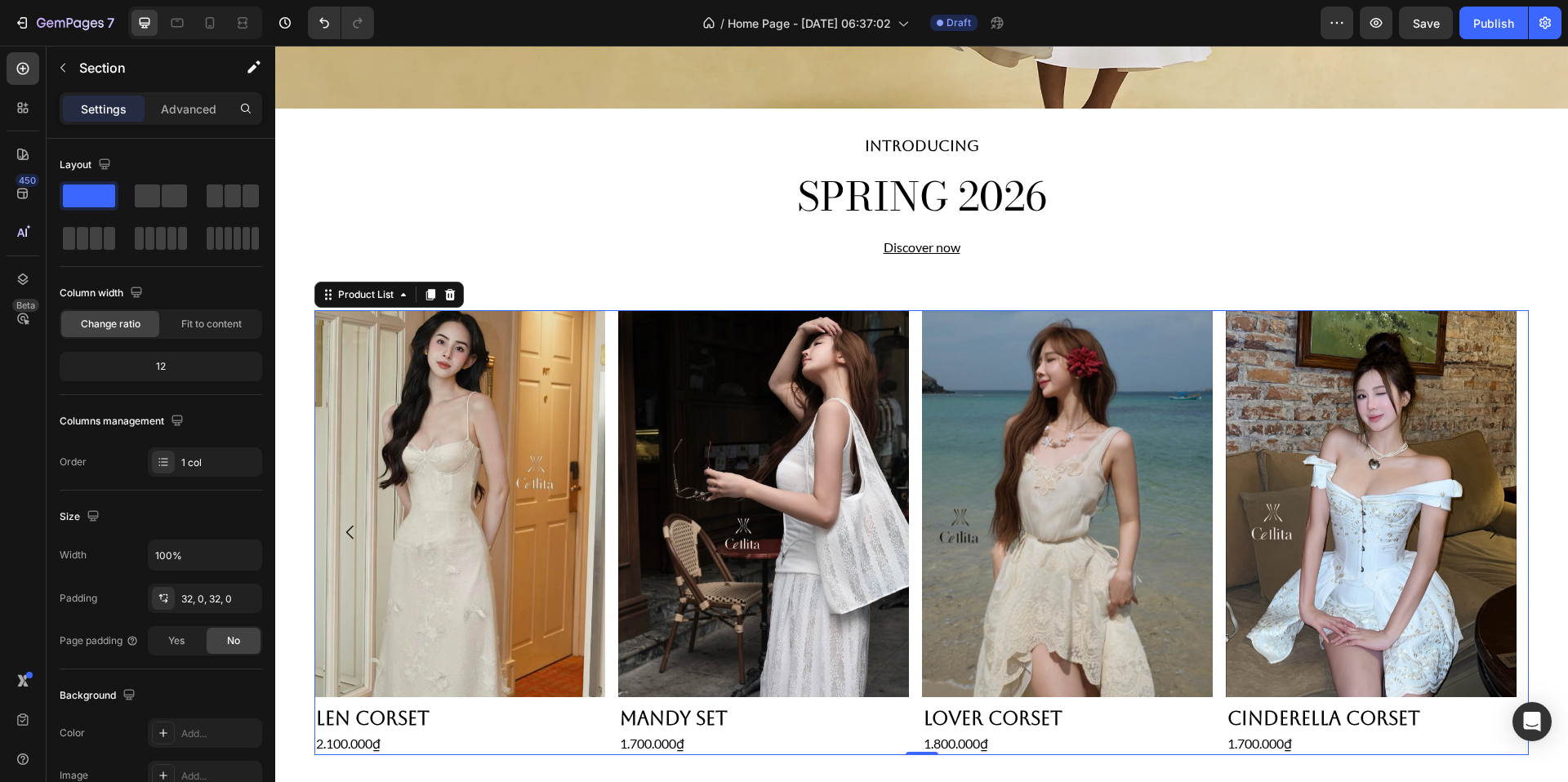
click at [348, 535] on icon "Carousel Back Arrow" at bounding box center [350, 532] width 19 height 19
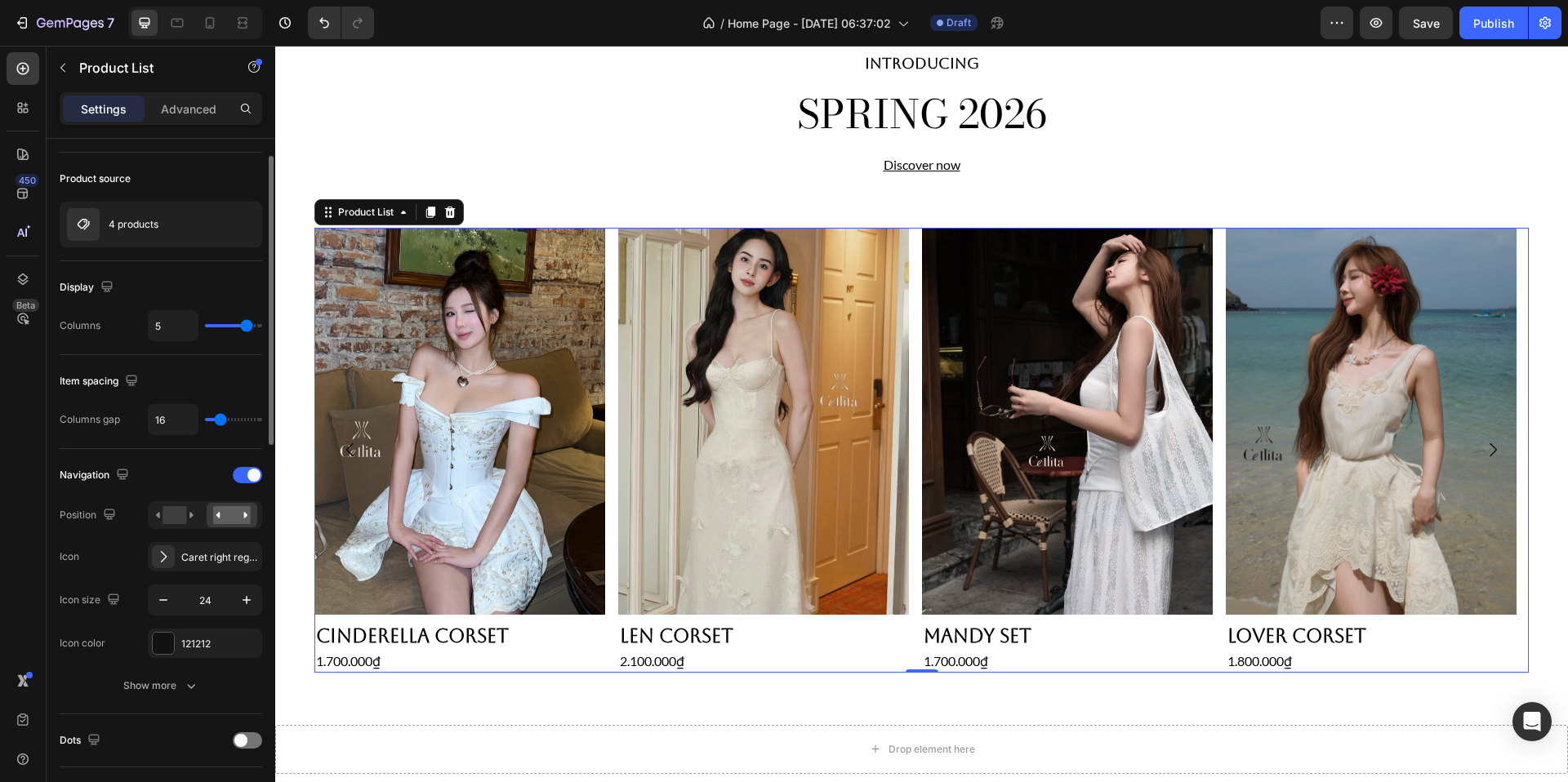
scroll to position [151, 0]
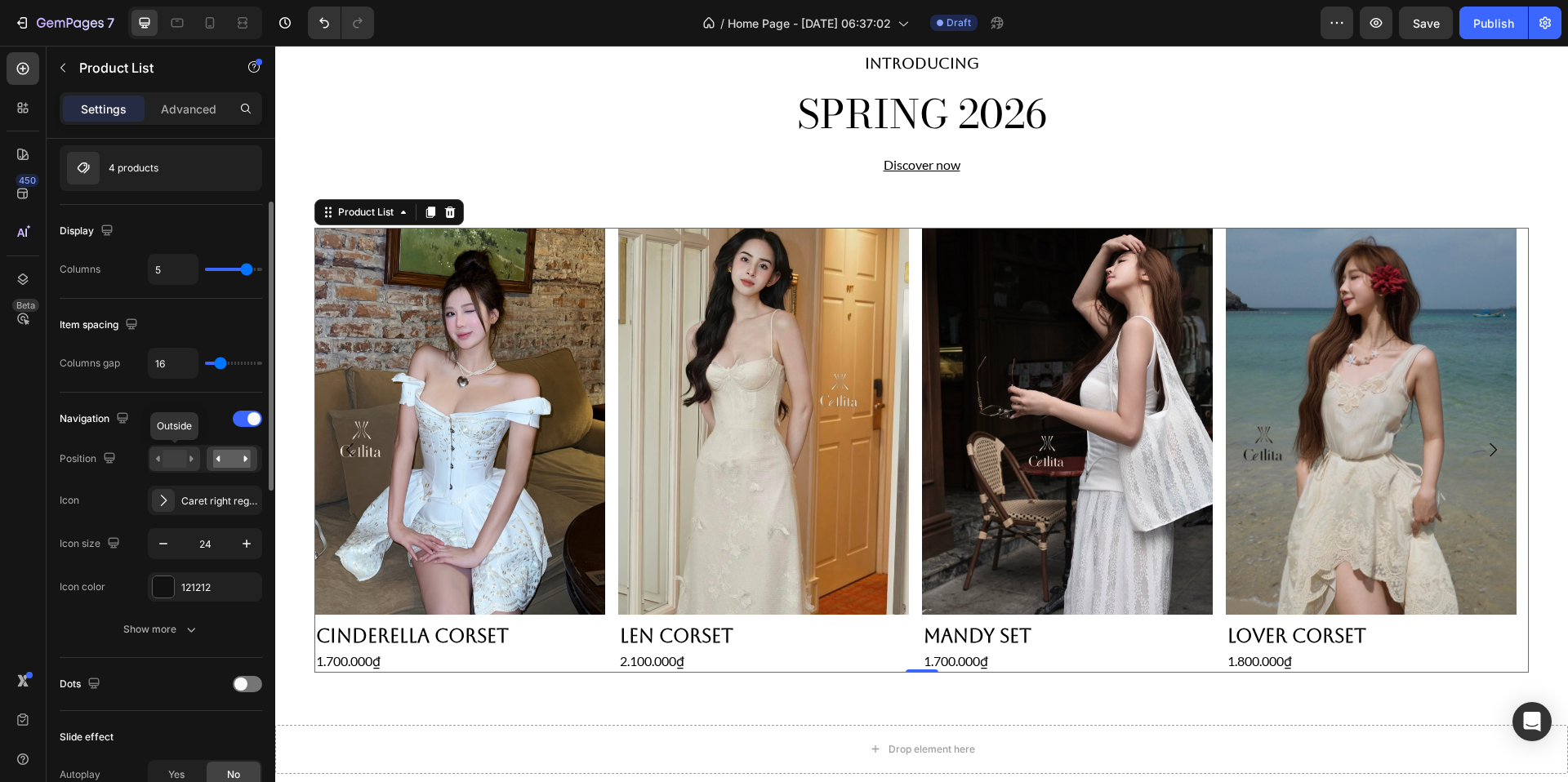
click at [180, 459] on rect at bounding box center [174, 458] width 24 height 18
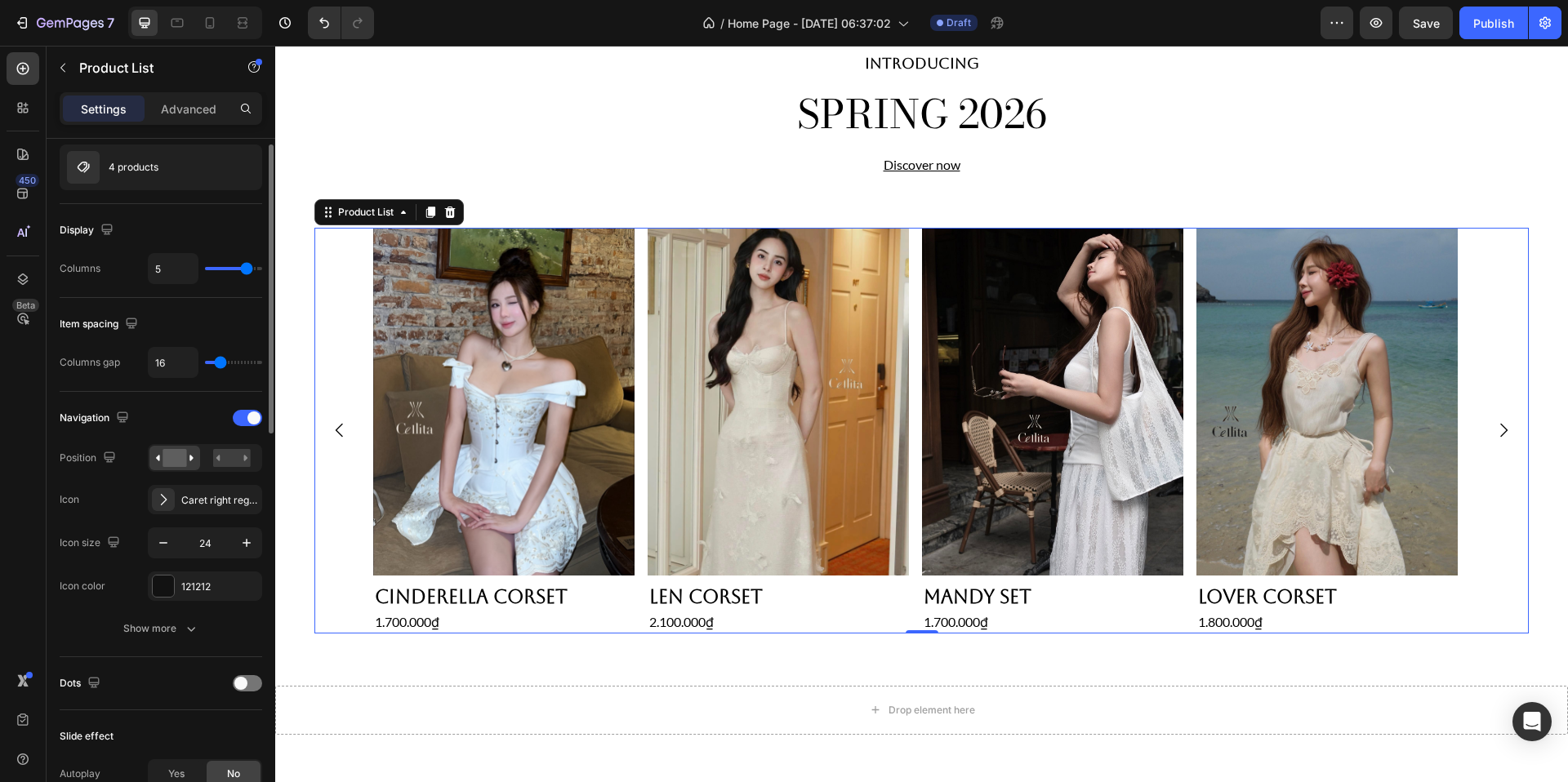
scroll to position [0, 0]
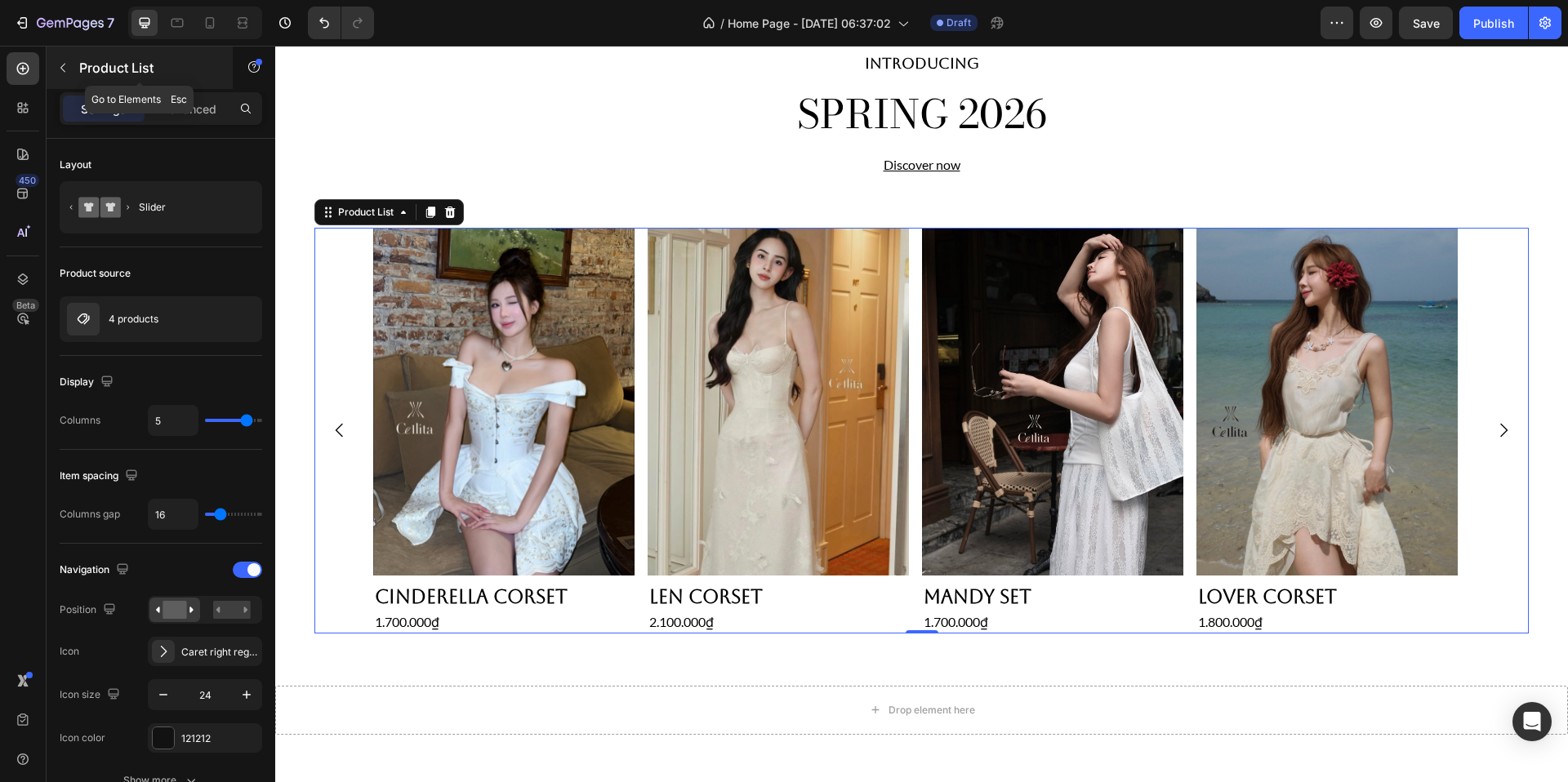
click at [65, 62] on icon "button" at bounding box center [63, 68] width 13 height 13
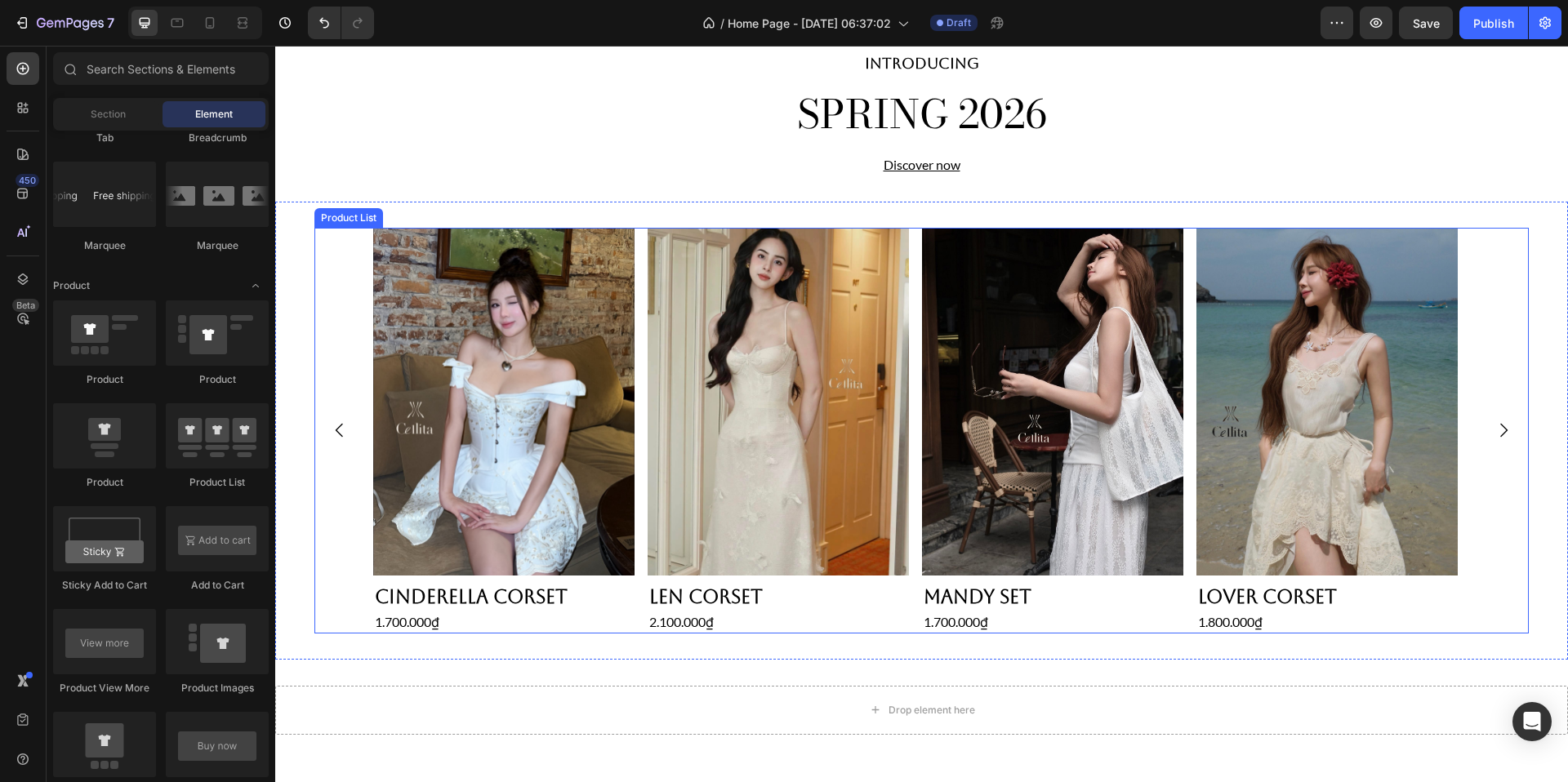
click at [345, 226] on div "Product Images Len Corset Product Title 2.100.000₫ Product Price Product Price …" at bounding box center [921, 430] width 1293 height 458
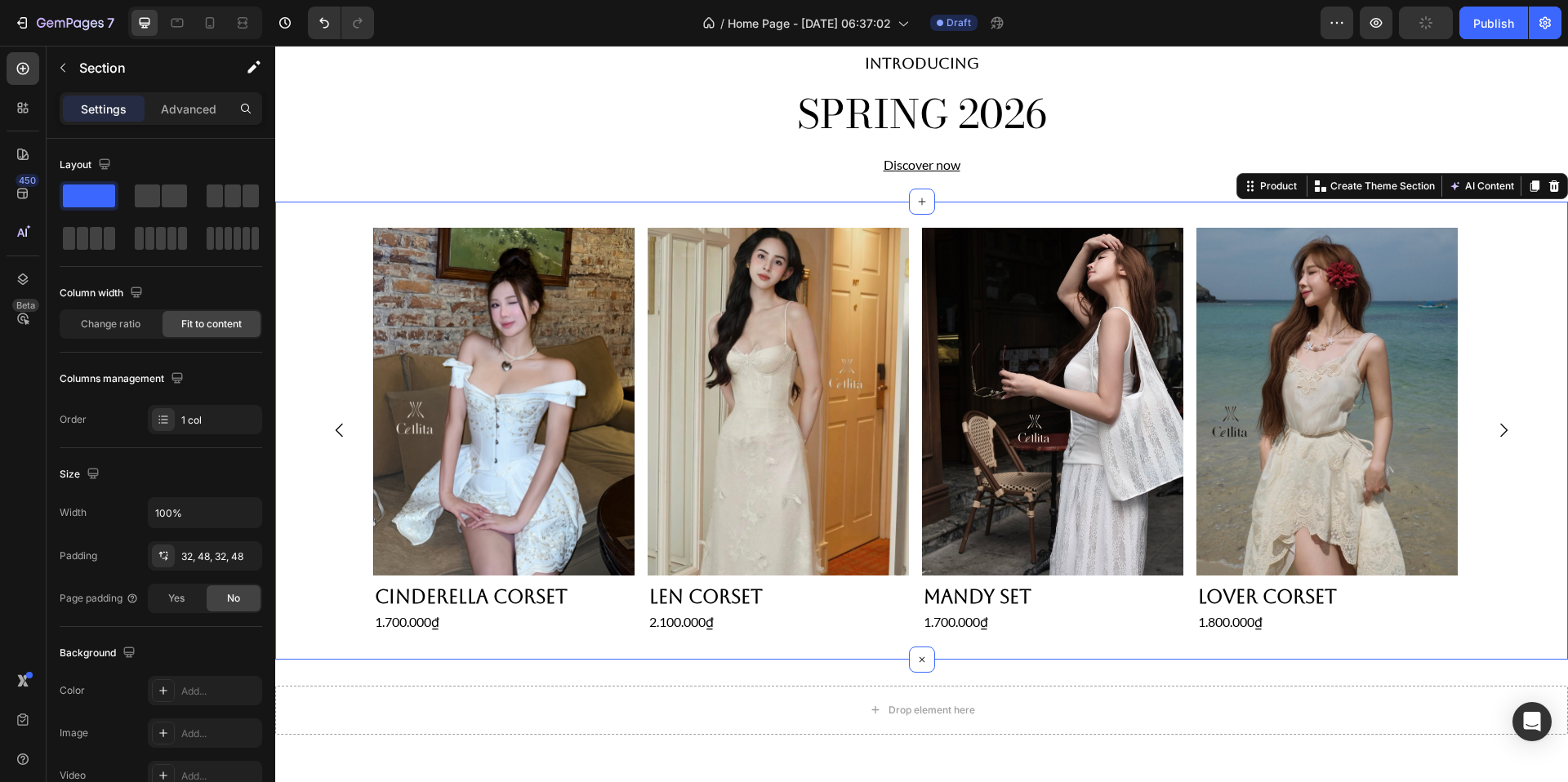
click at [497, 207] on div "Product Images Len Corset Product Title 2.100.000₫ Product Price Product Price …" at bounding box center [921, 430] width 1293 height 458
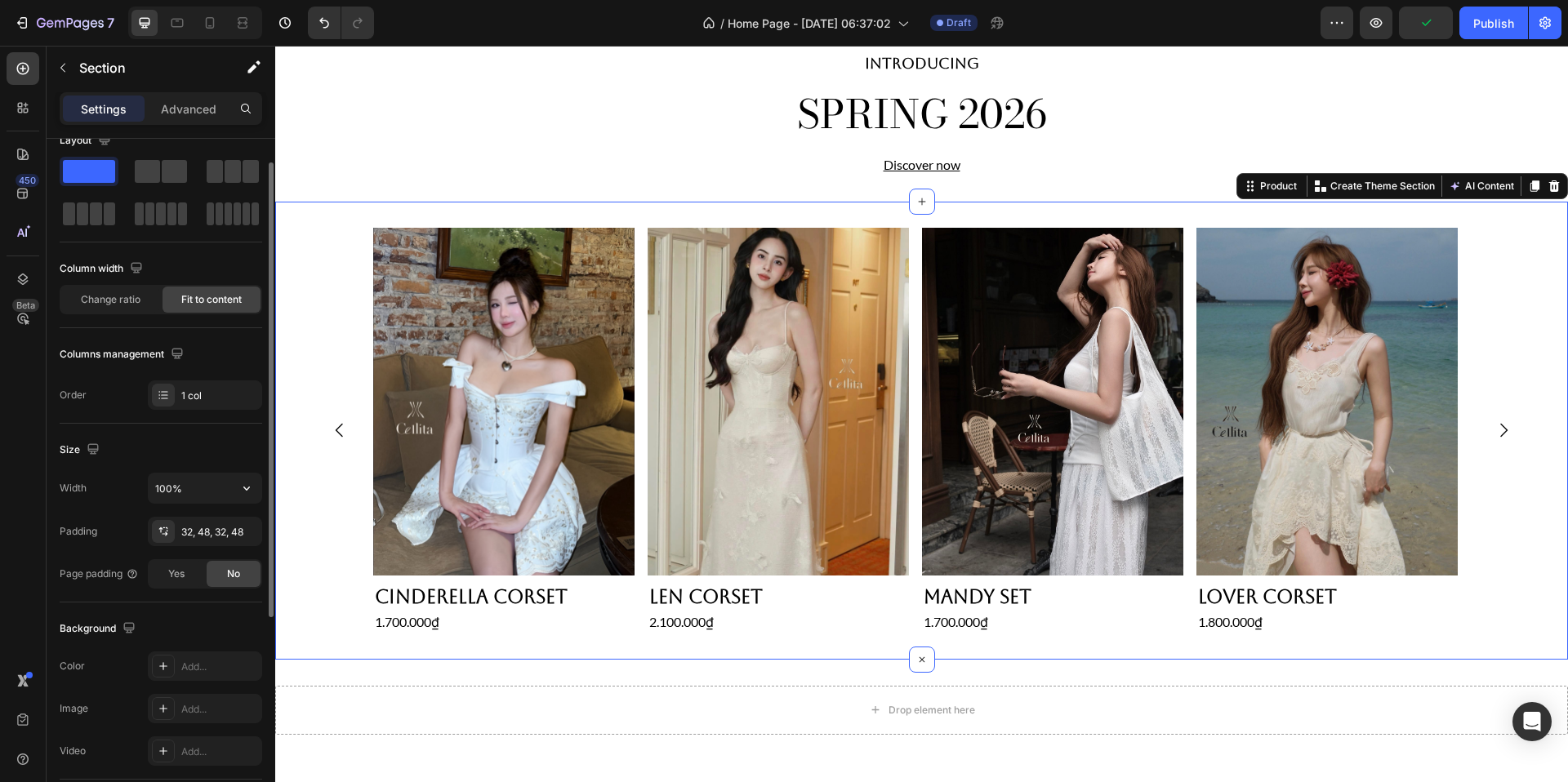
scroll to position [30, 0]
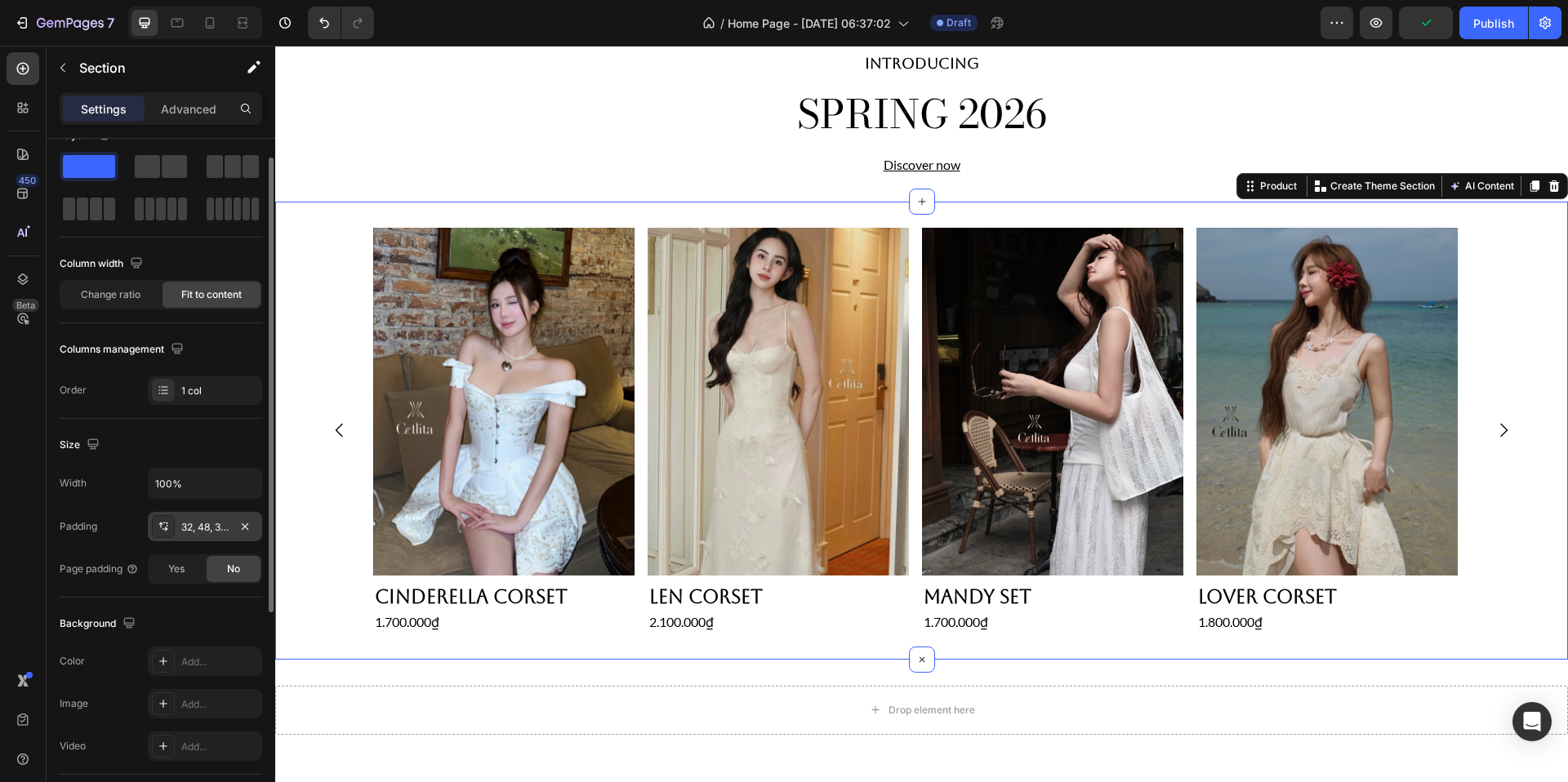
click at [184, 515] on div "32, 48, 32, 48" at bounding box center [205, 526] width 114 height 30
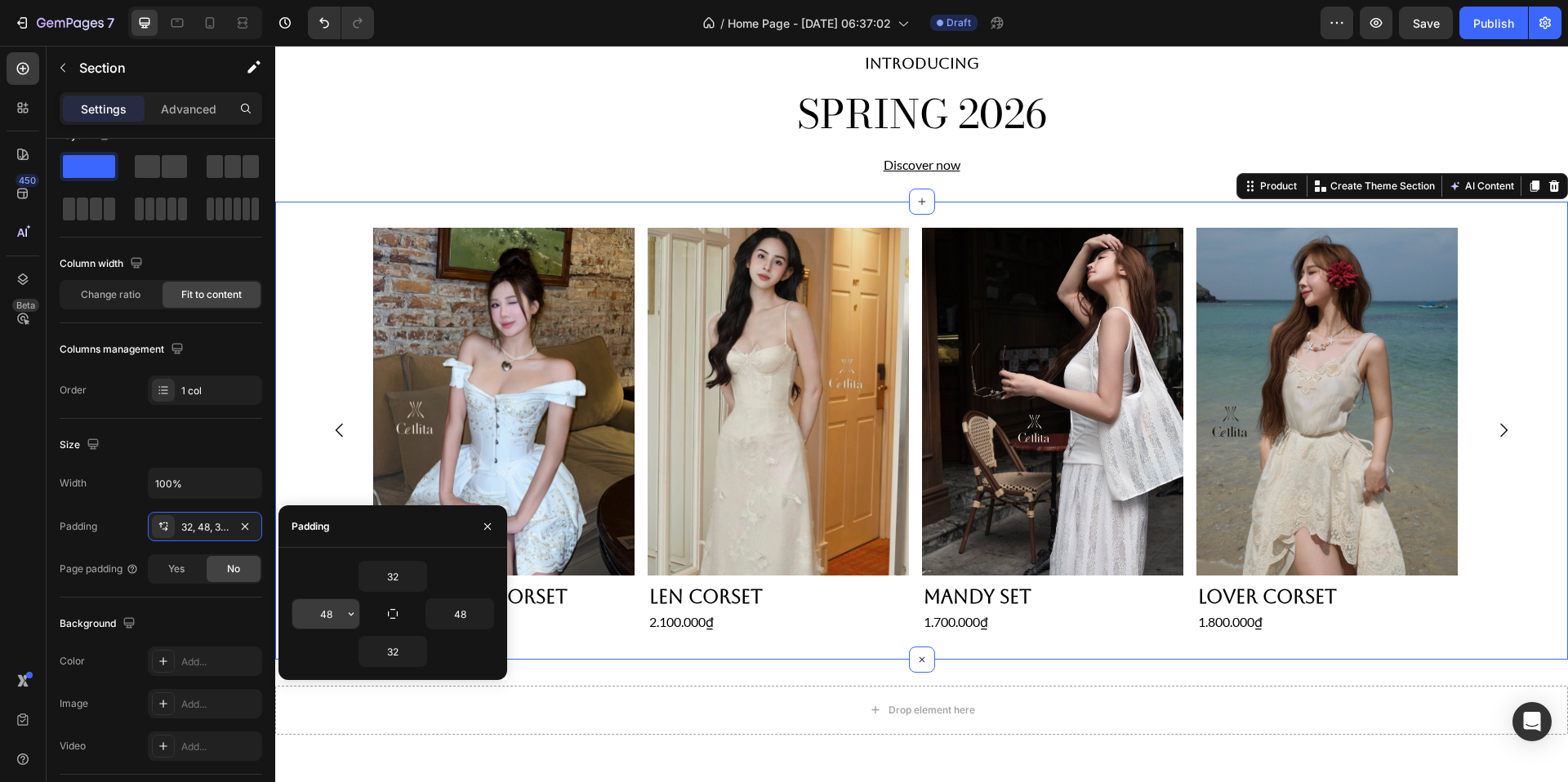
click at [322, 615] on input "48" at bounding box center [326, 614] width 67 height 30
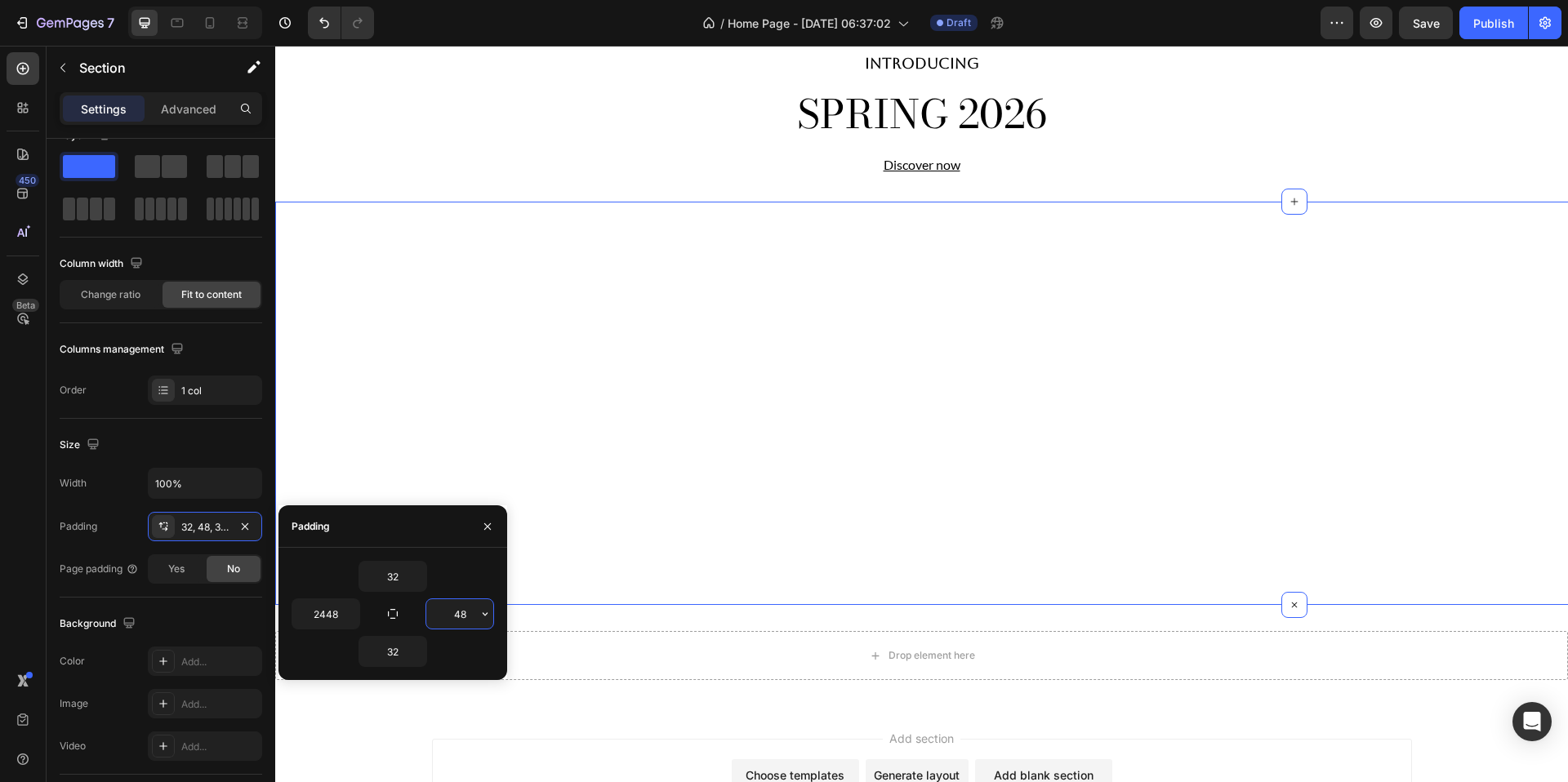
click at [468, 613] on input "48" at bounding box center [460, 614] width 67 height 30
click at [325, 606] on input "2448" at bounding box center [326, 614] width 67 height 30
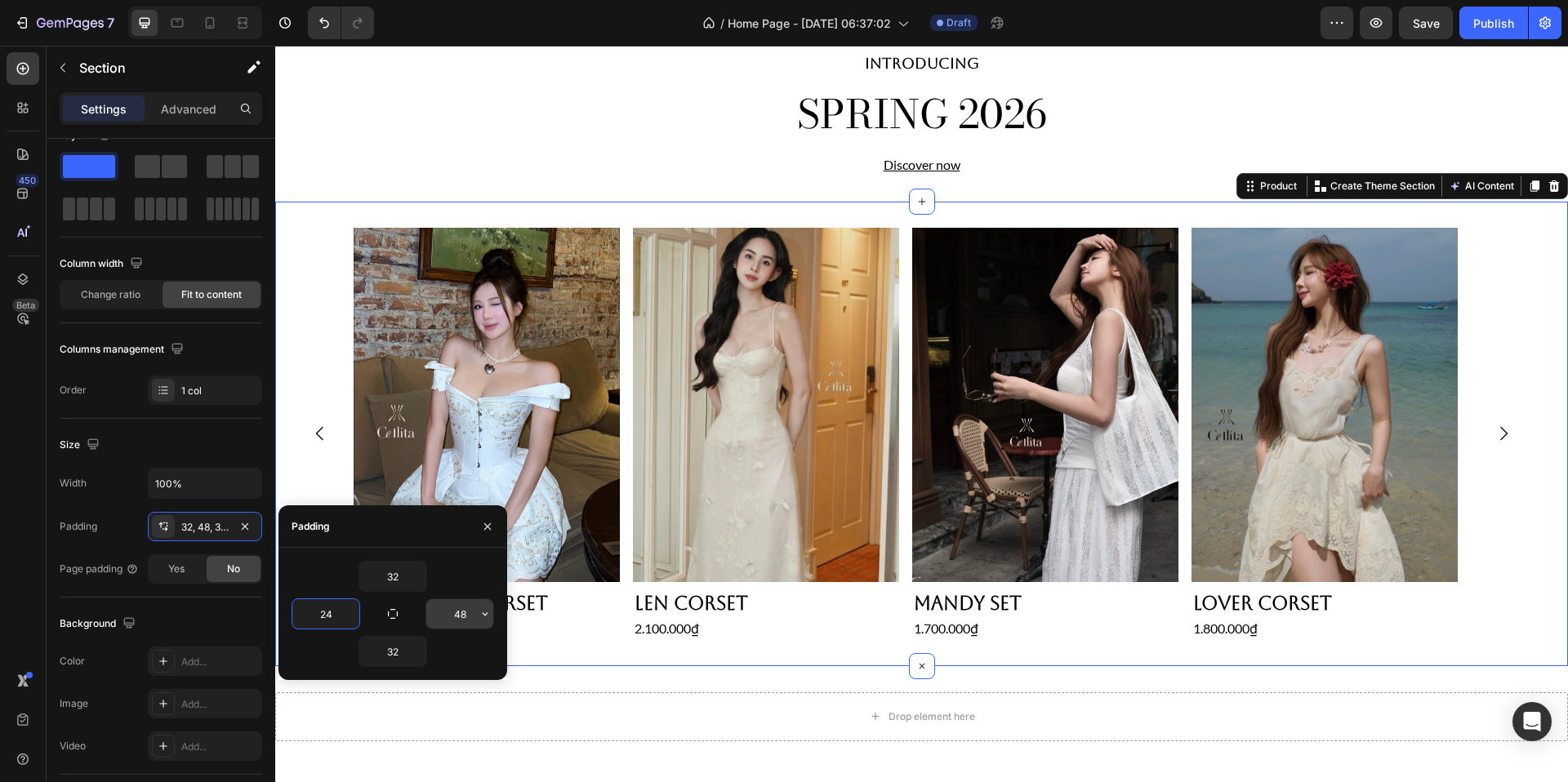
type input "24"
click at [461, 617] on input "48" at bounding box center [460, 614] width 67 height 30
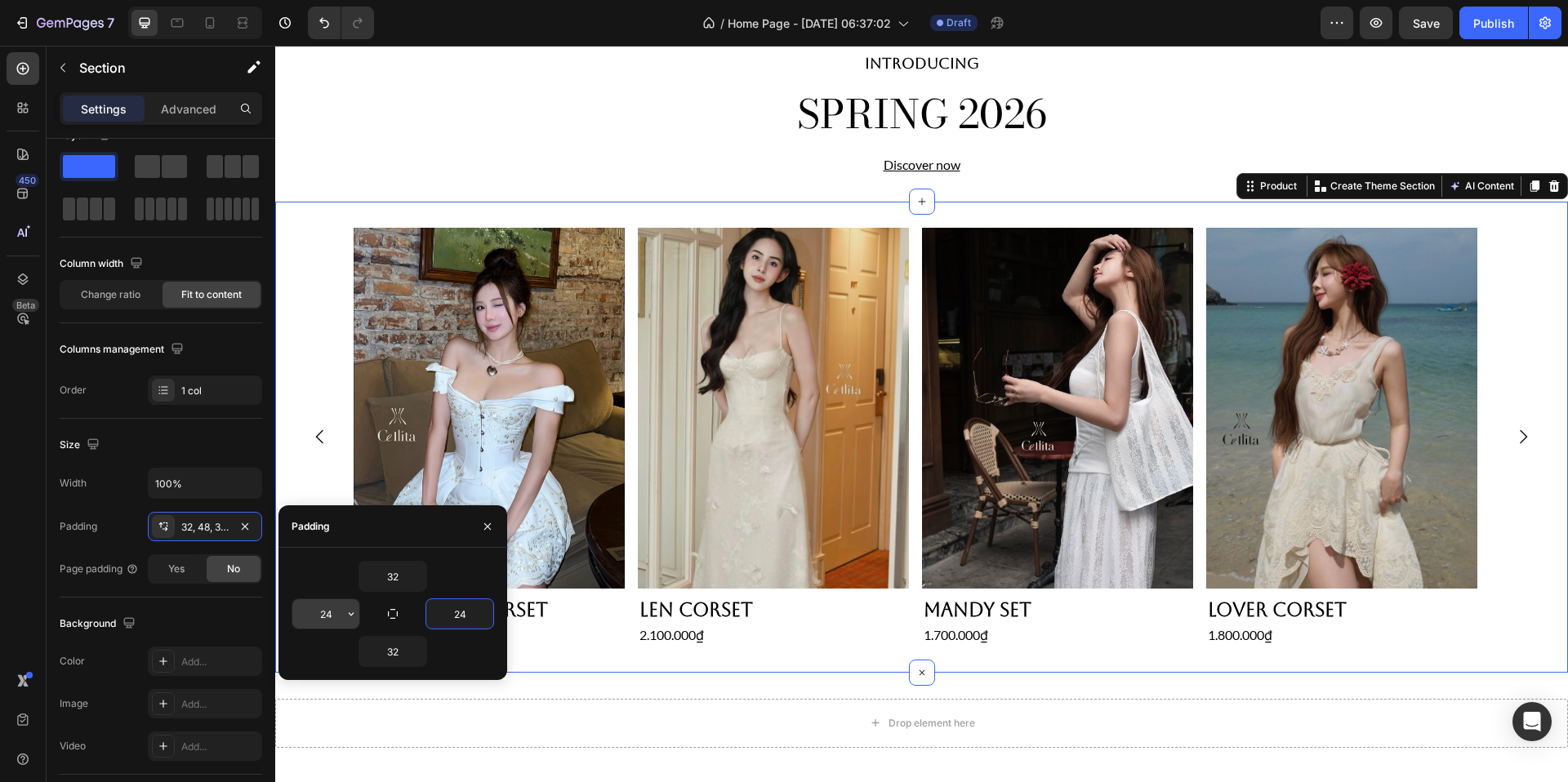
type input "24"
click at [330, 602] on input "24" at bounding box center [326, 614] width 67 height 30
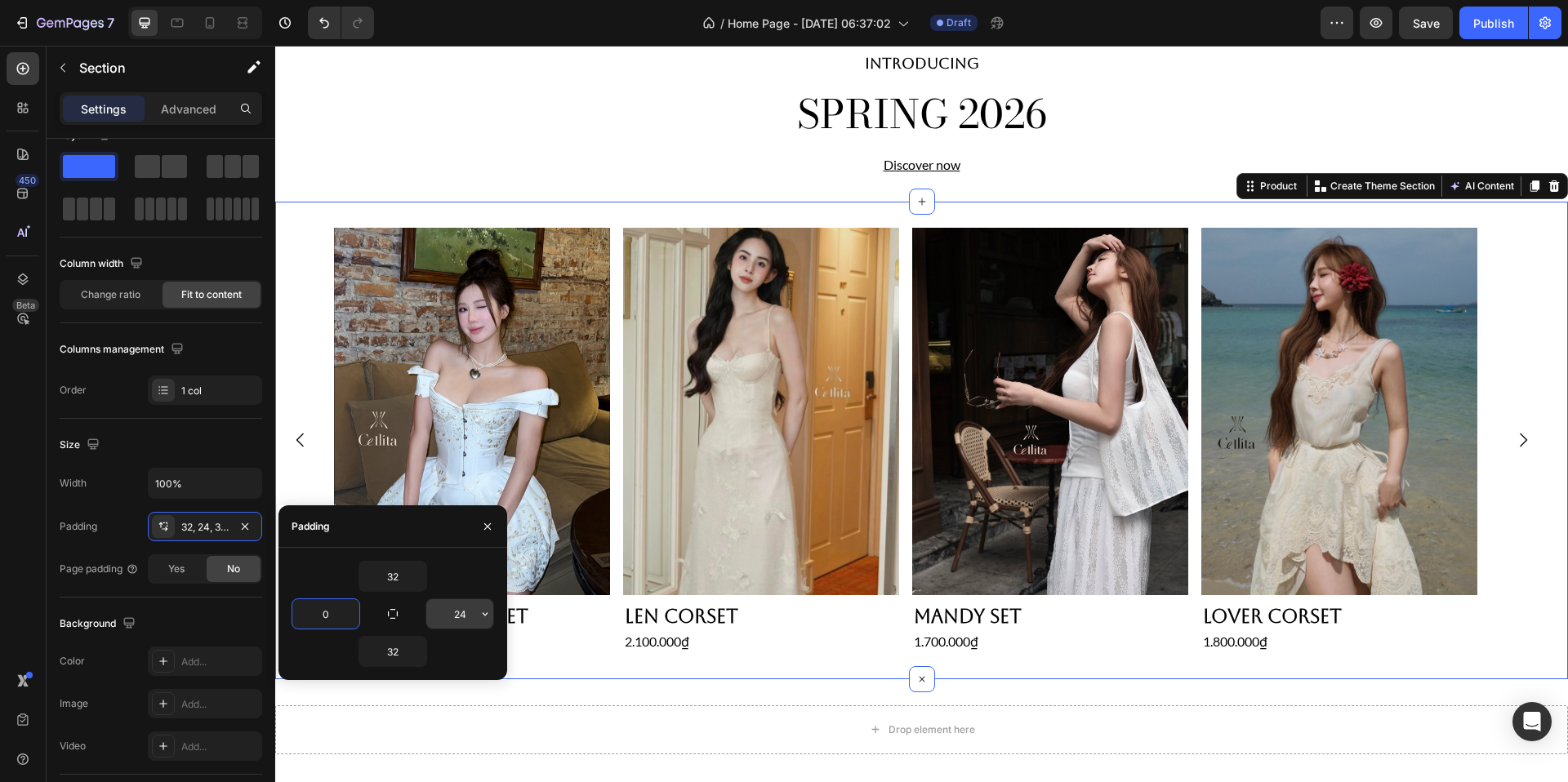
type input "0"
click at [467, 617] on input "24" at bounding box center [460, 614] width 67 height 30
type input "0"
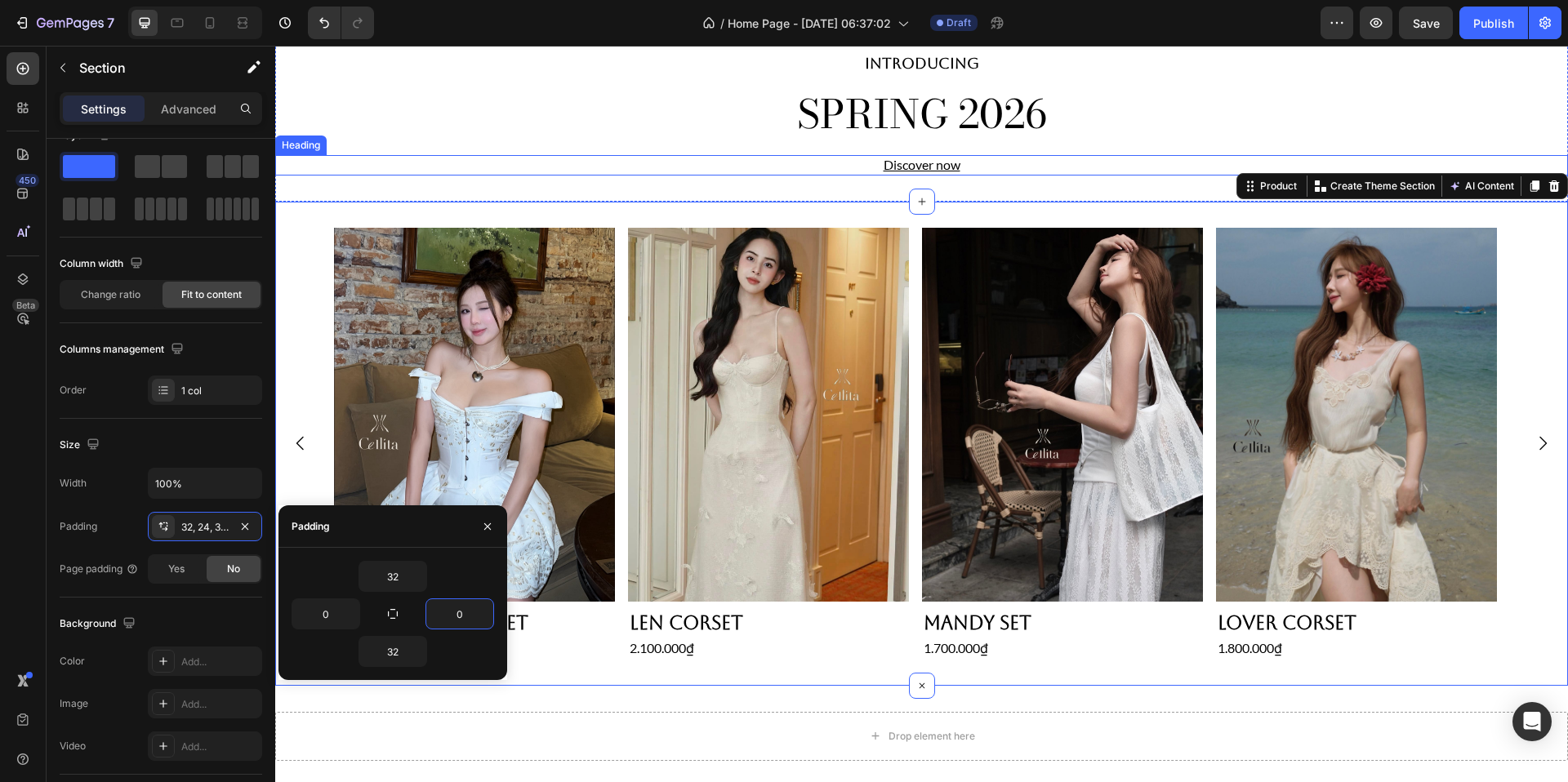
click at [506, 160] on h2 "Discover now" at bounding box center [922, 165] width 980 height 20
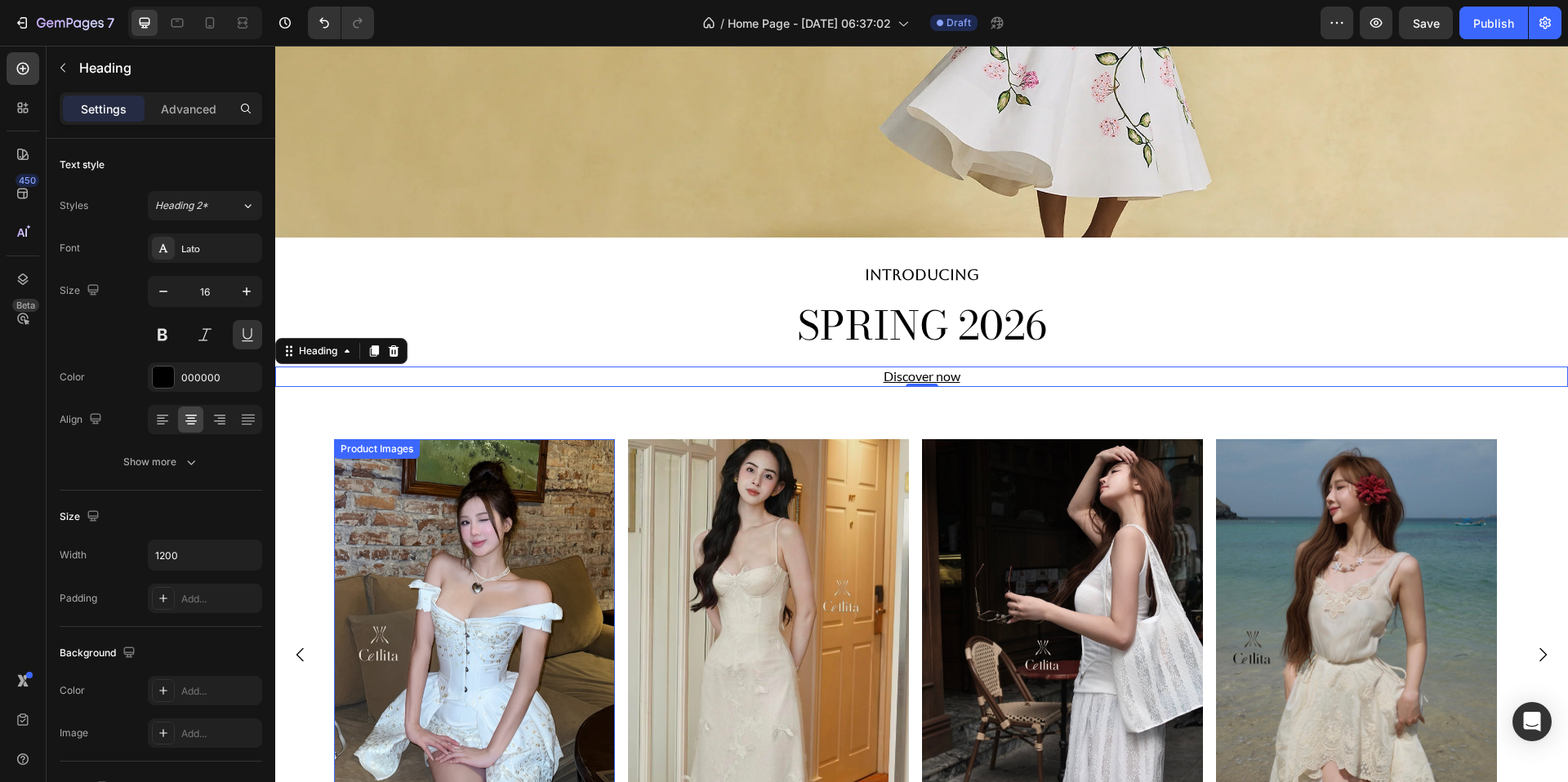
scroll to position [447, 0]
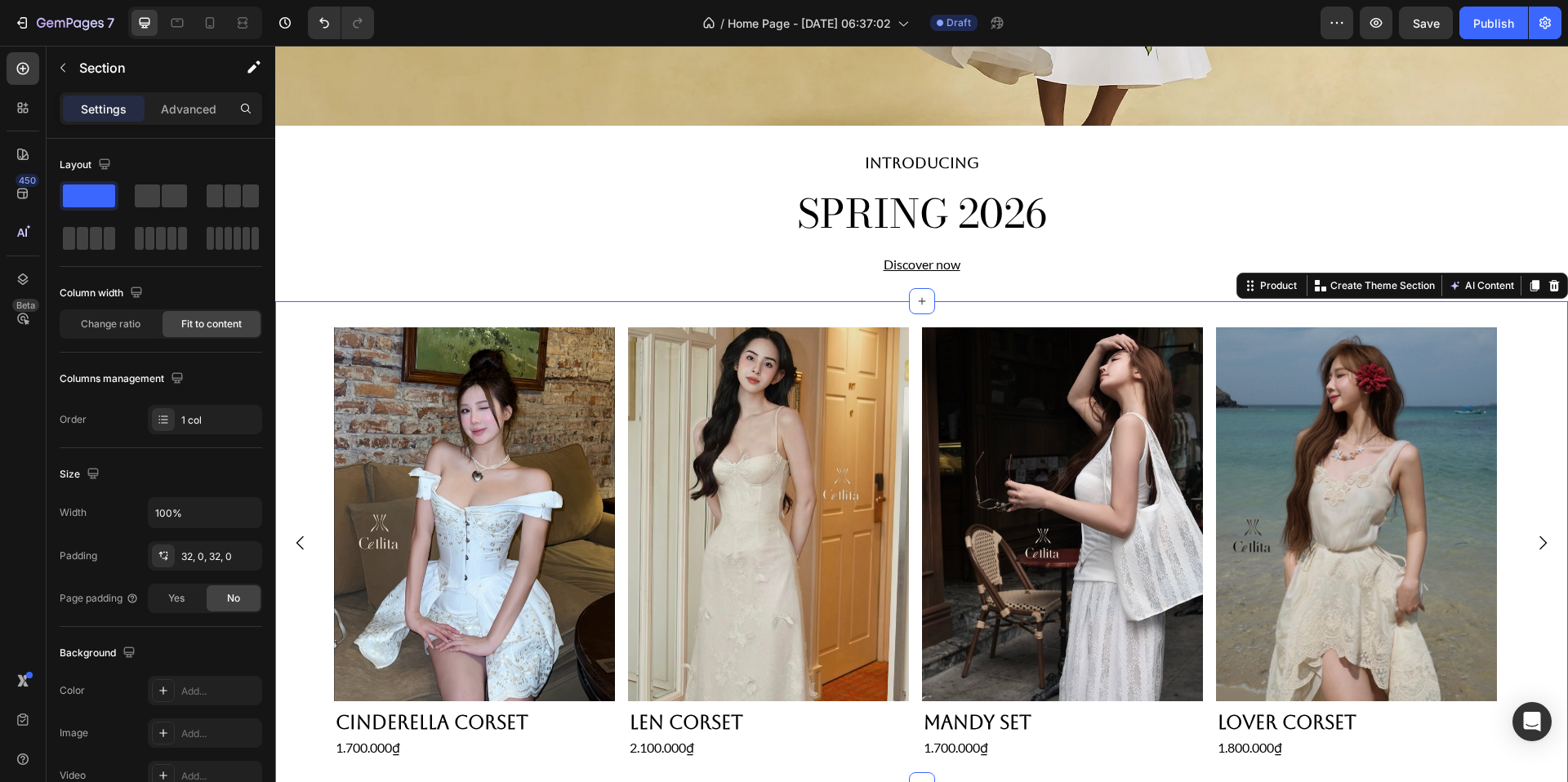
click at [719, 307] on div "Product Images Len Corset Product Title 2.100.000₫ Product Price Product Price …" at bounding box center [921, 544] width 1293 height 484
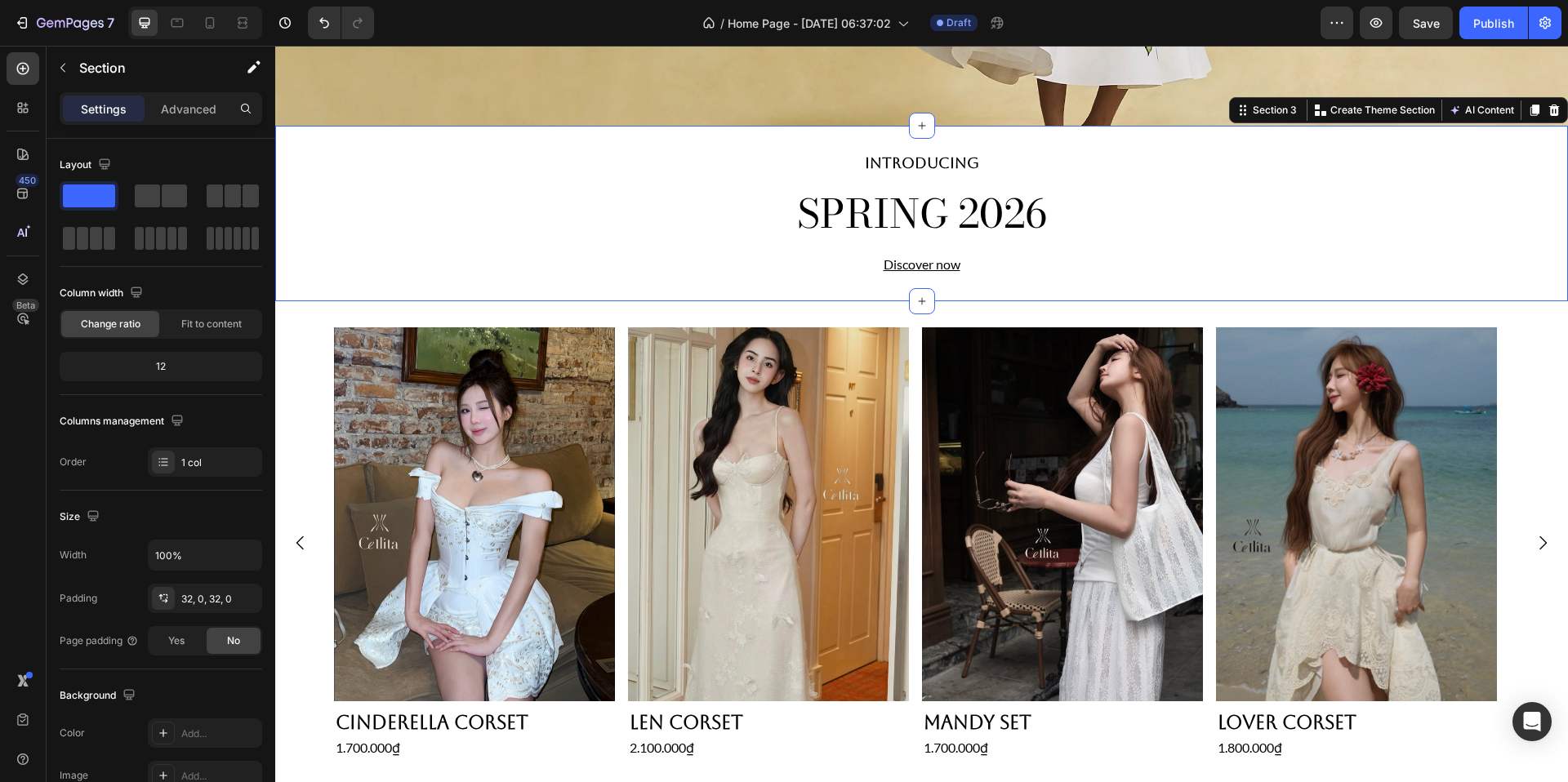
click at [823, 281] on div "INTRODUCING Heading SPRING 2026 Heading Discover now Heading Section 3 You can …" at bounding box center [921, 213] width 1293 height 176
click at [199, 593] on div "32, 0, 32, 0" at bounding box center [205, 599] width 47 height 14
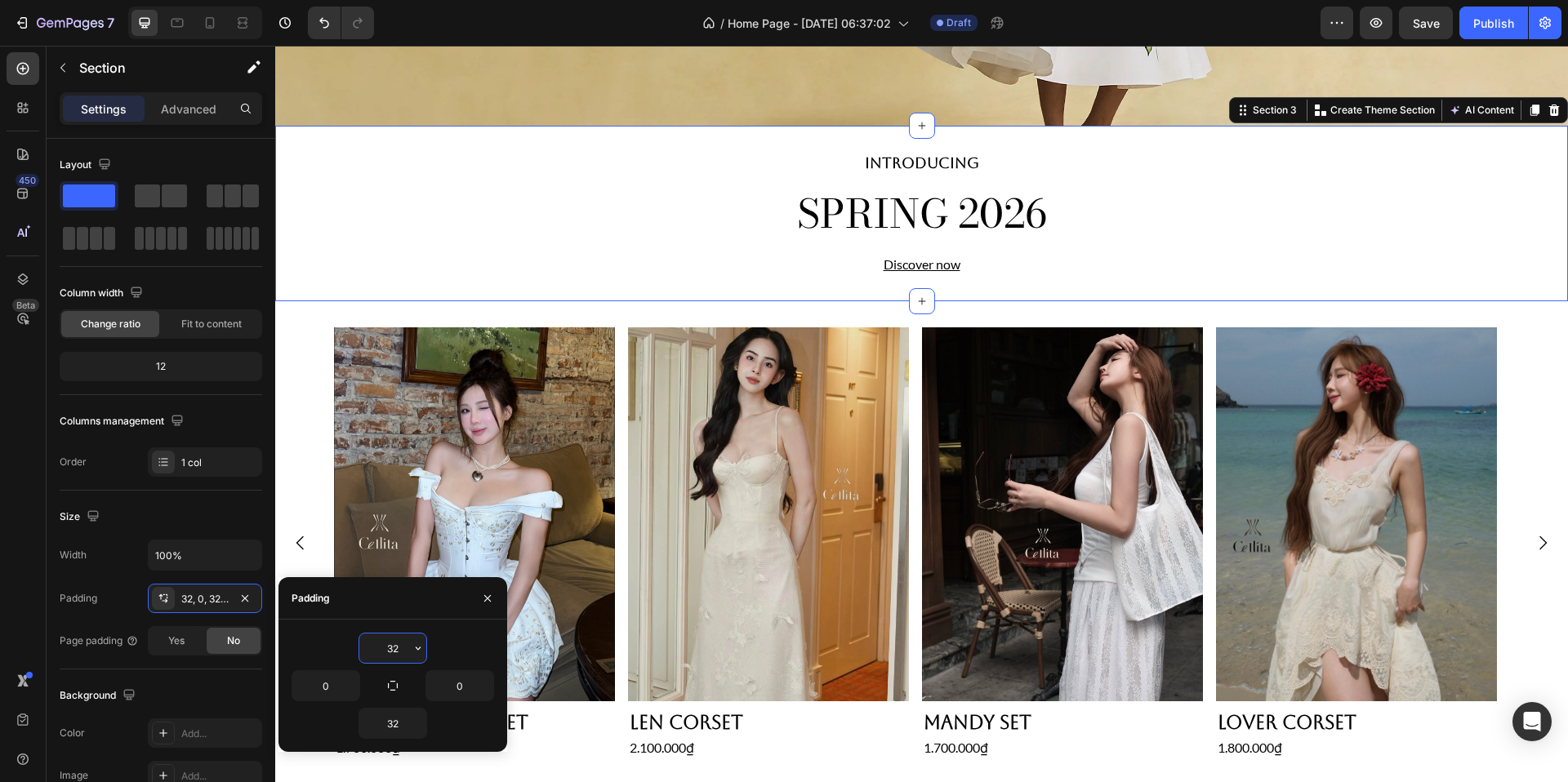
click at [398, 659] on input "32" at bounding box center [393, 648] width 67 height 30
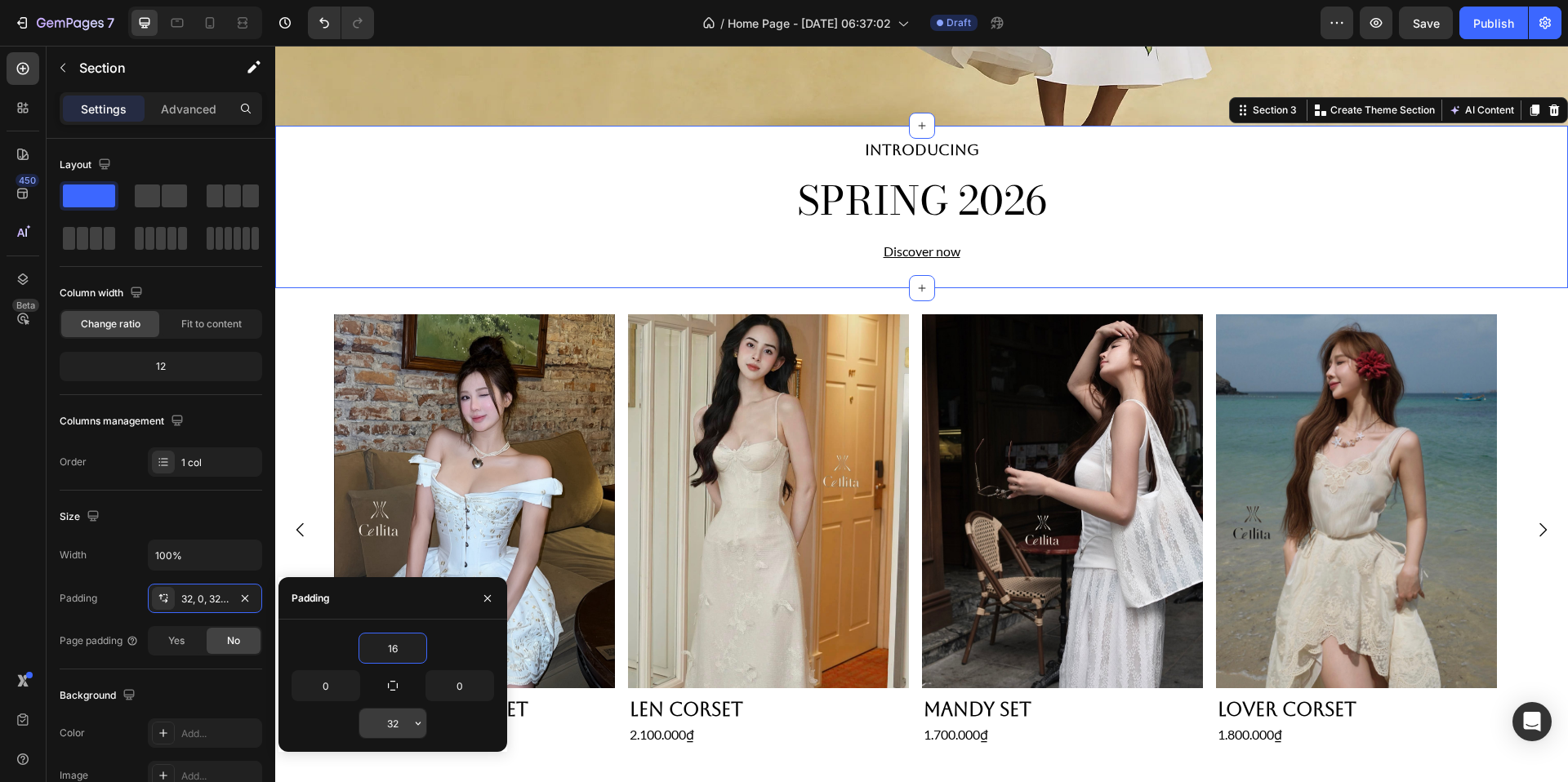
type input "16"
click at [404, 721] on input "32" at bounding box center [393, 723] width 67 height 30
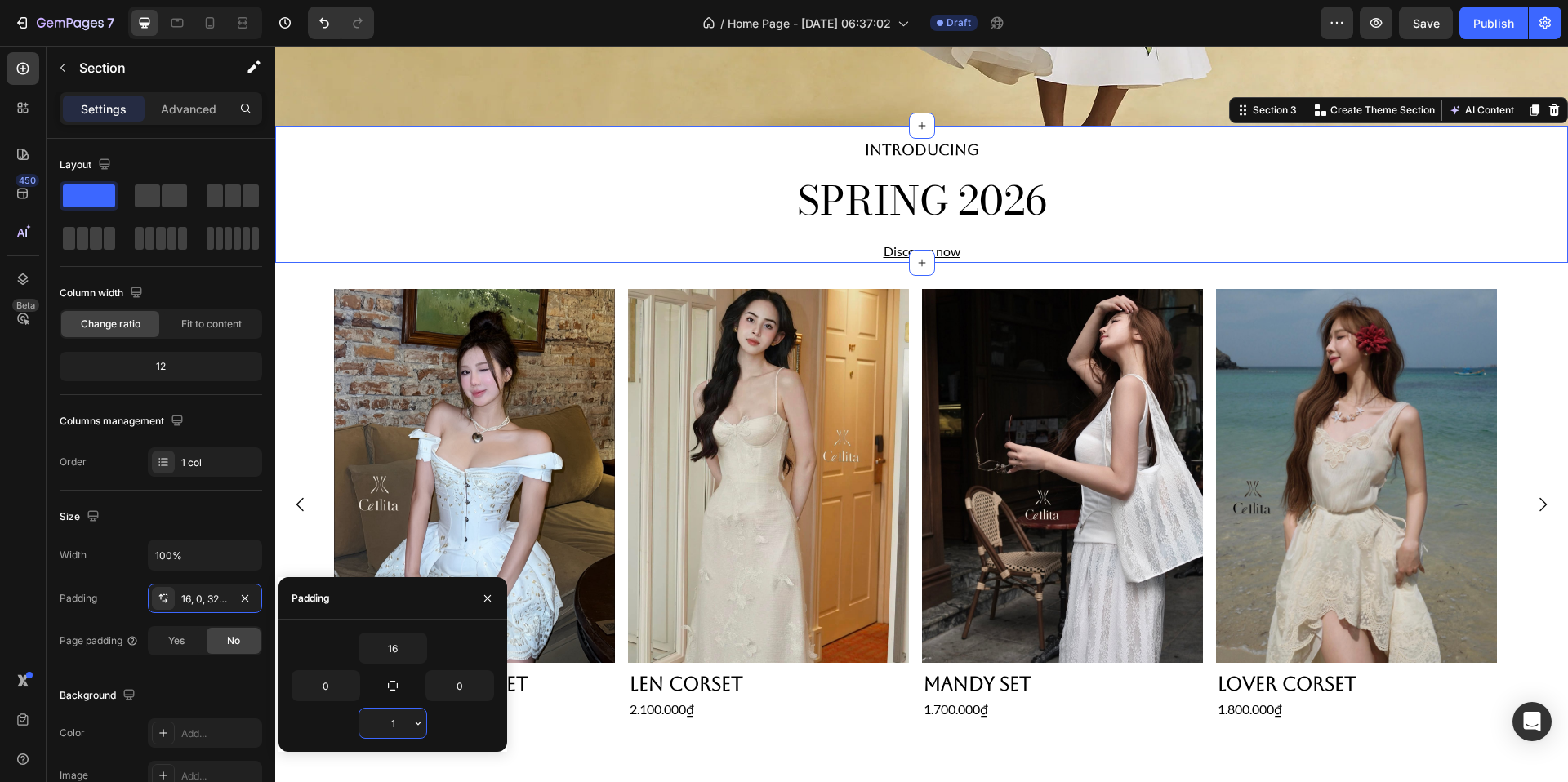
type input "16"
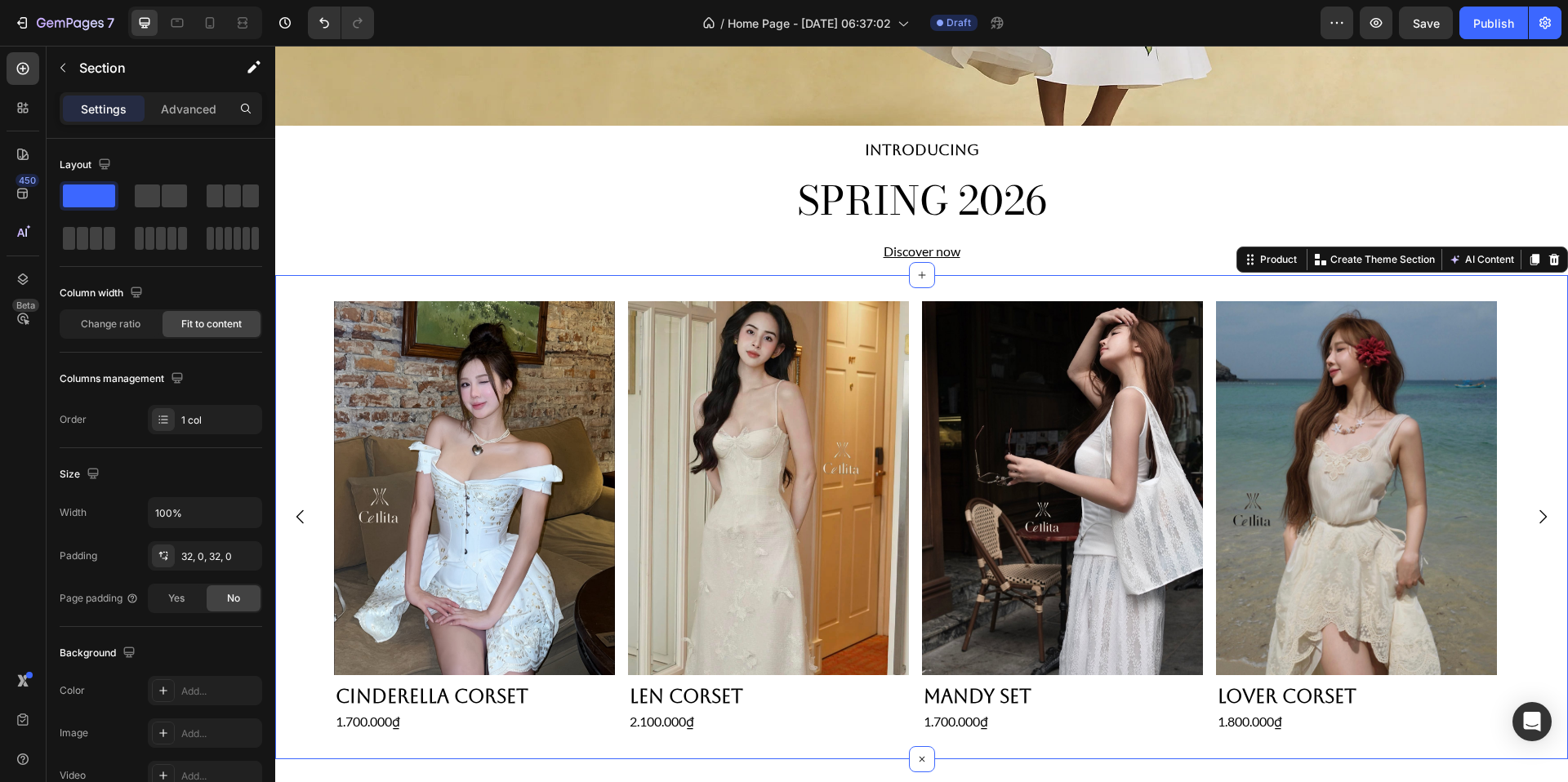
click at [1125, 286] on div "Product Images Len Corset Product Title 2.100.000₫ Product Price Product Price …" at bounding box center [921, 517] width 1293 height 484
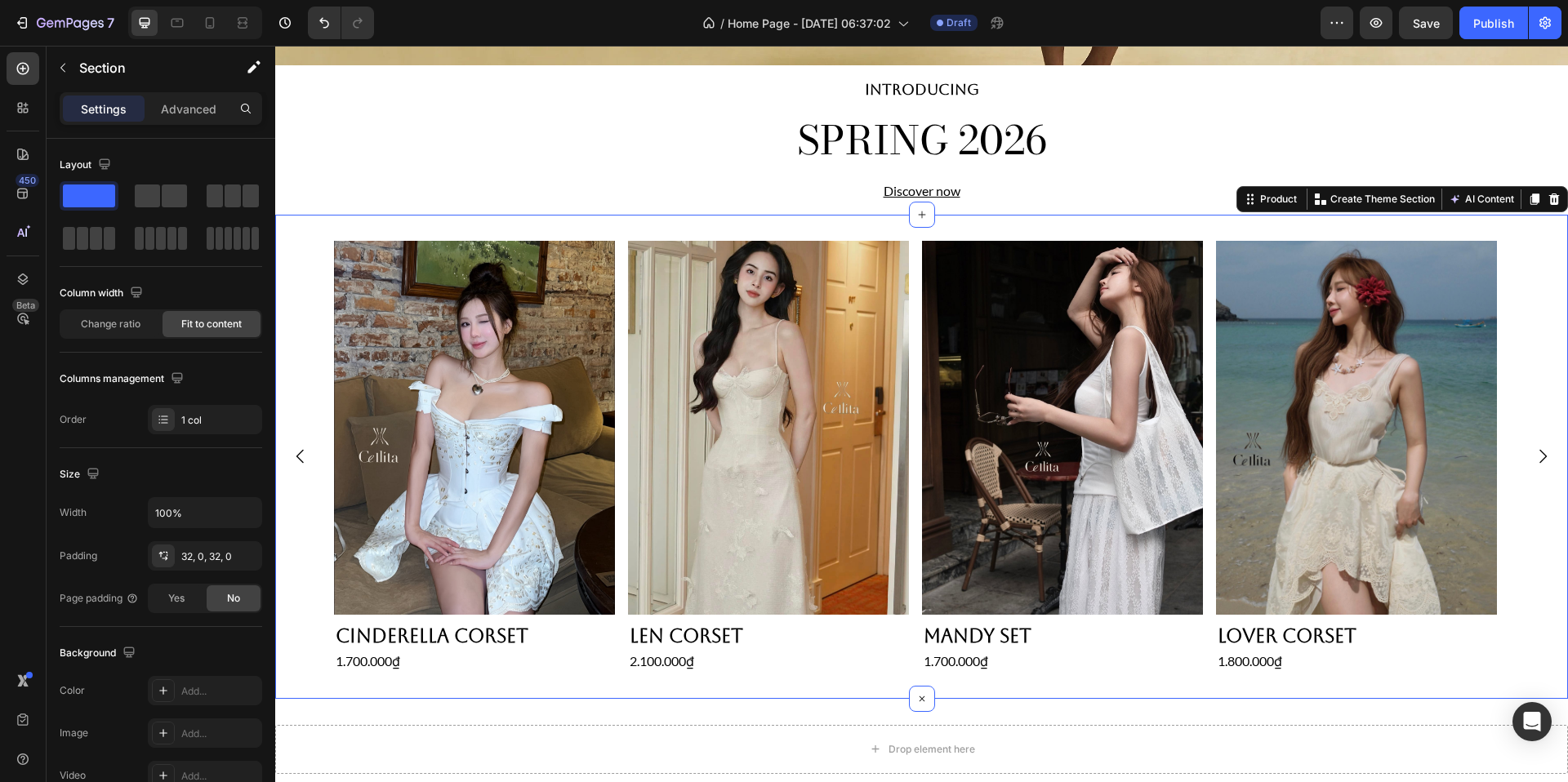
scroll to position [715, 0]
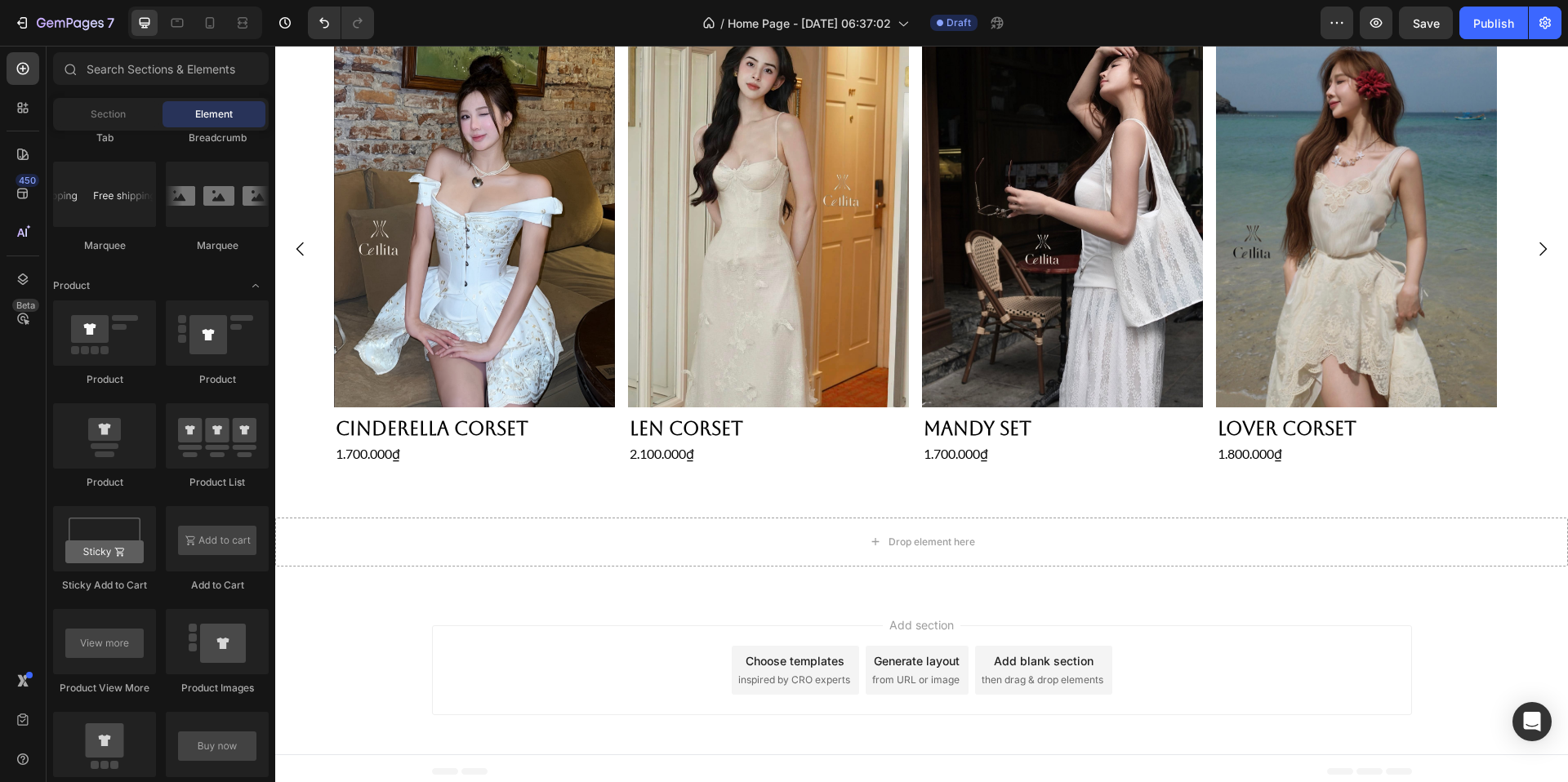
click at [999, 614] on div "Add section Choose templates inspired by CRO experts Generate layout from URL o…" at bounding box center [921, 673] width 1293 height 161
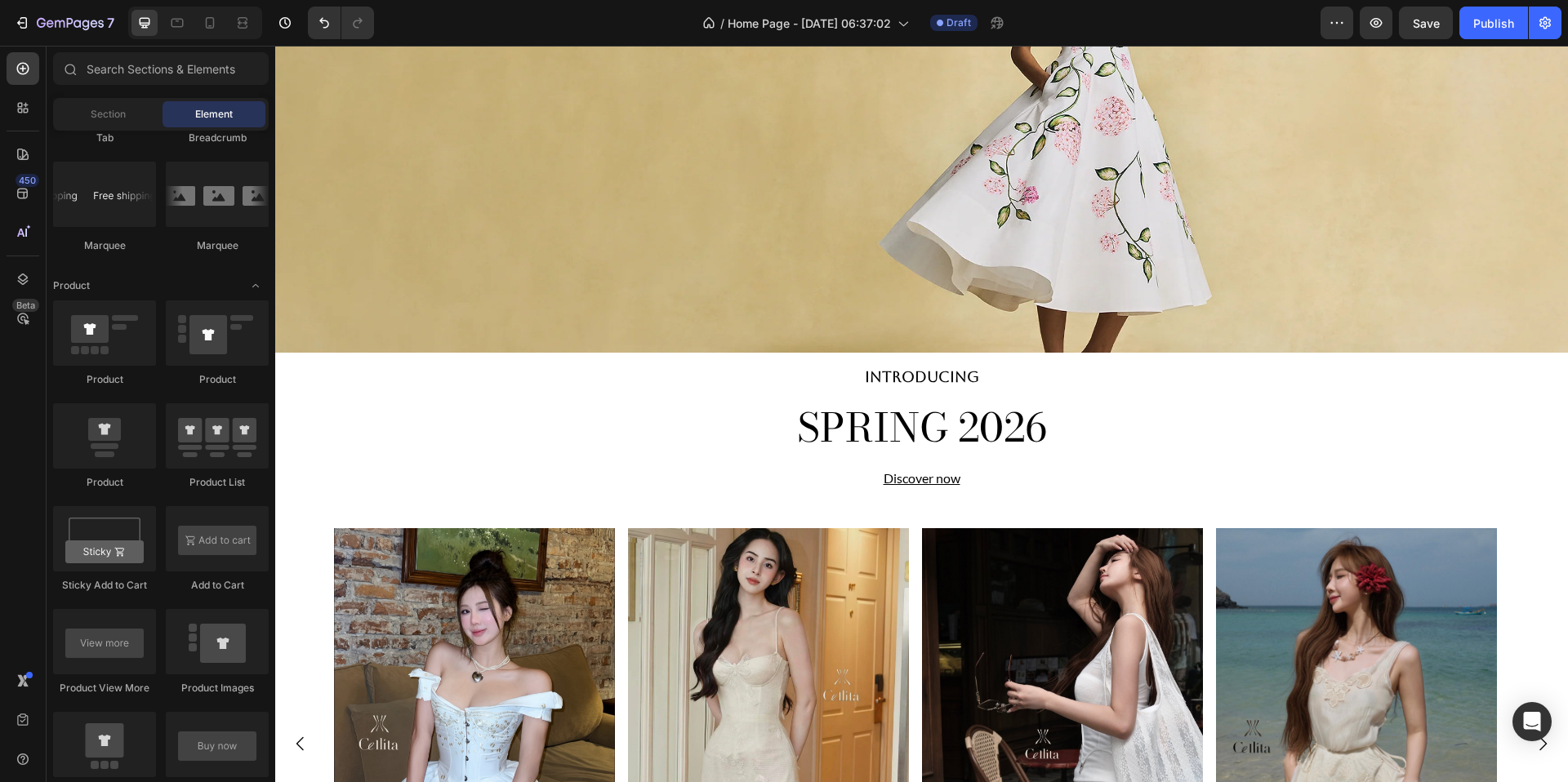
scroll to position [479, 0]
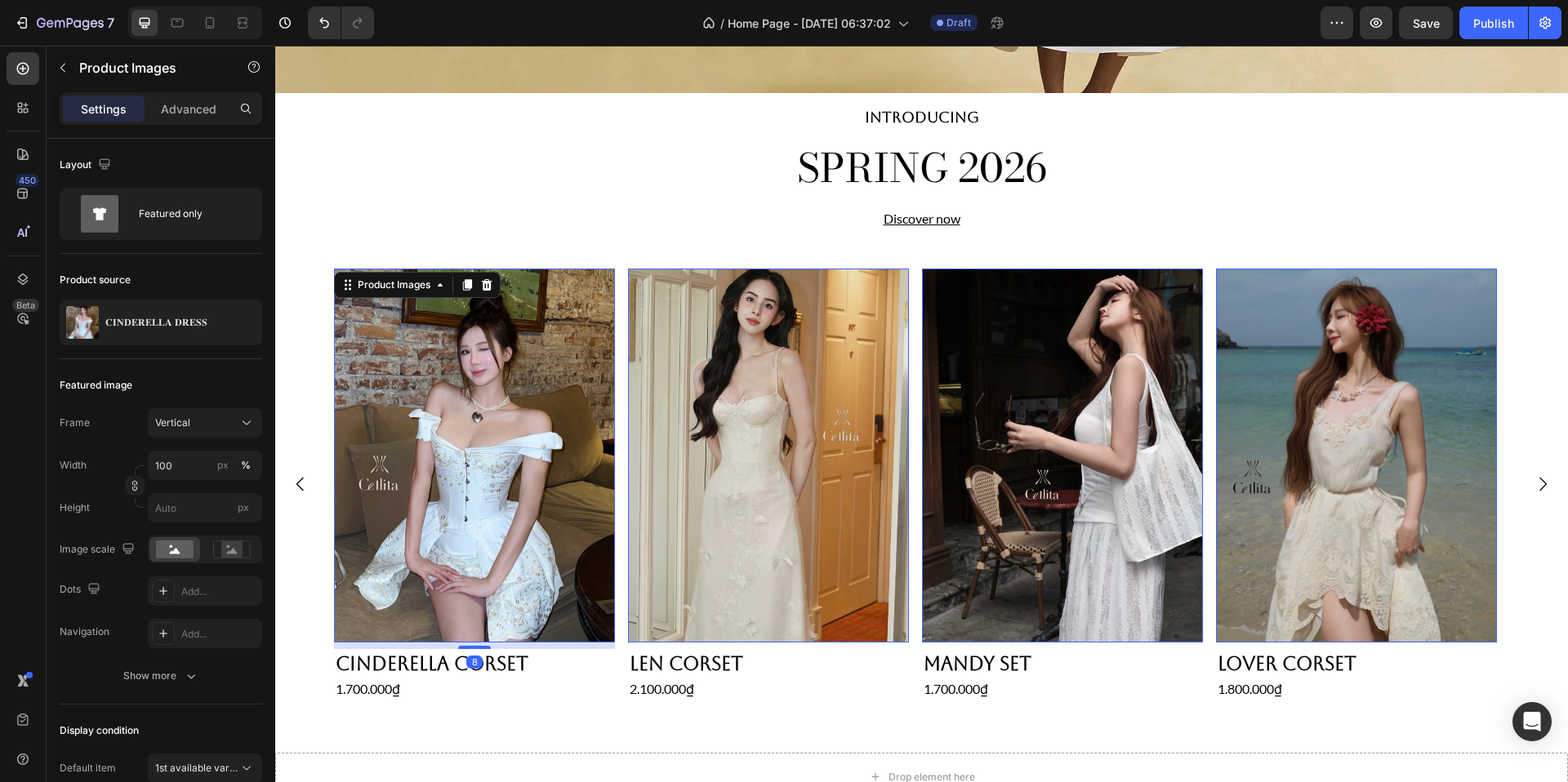
click at [575, 349] on img at bounding box center [475, 456] width 281 height 375
click at [532, 322] on img at bounding box center [475, 456] width 281 height 375
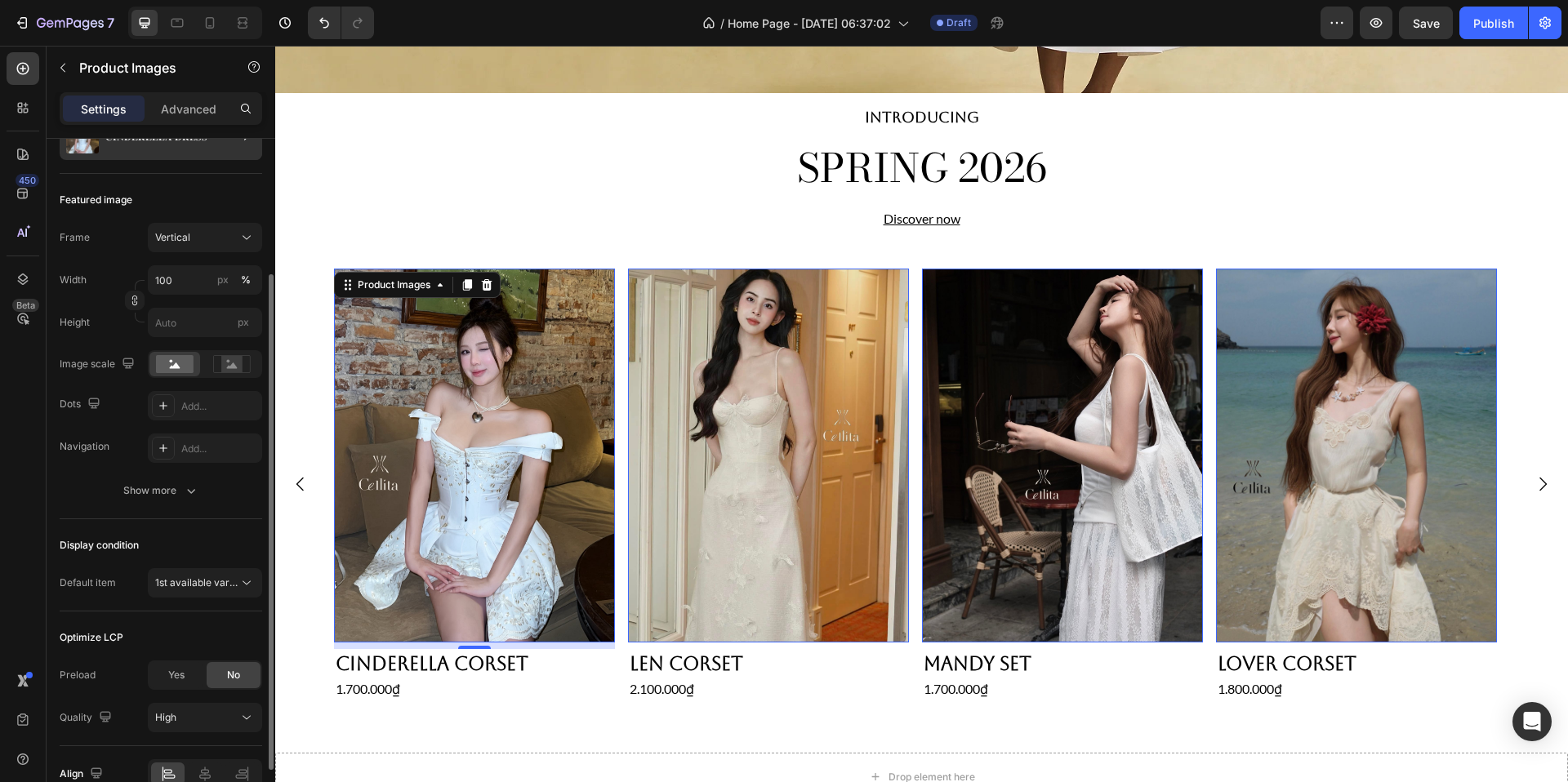
scroll to position [188, 0]
click at [153, 480] on div "Show more" at bounding box center [160, 488] width 76 height 16
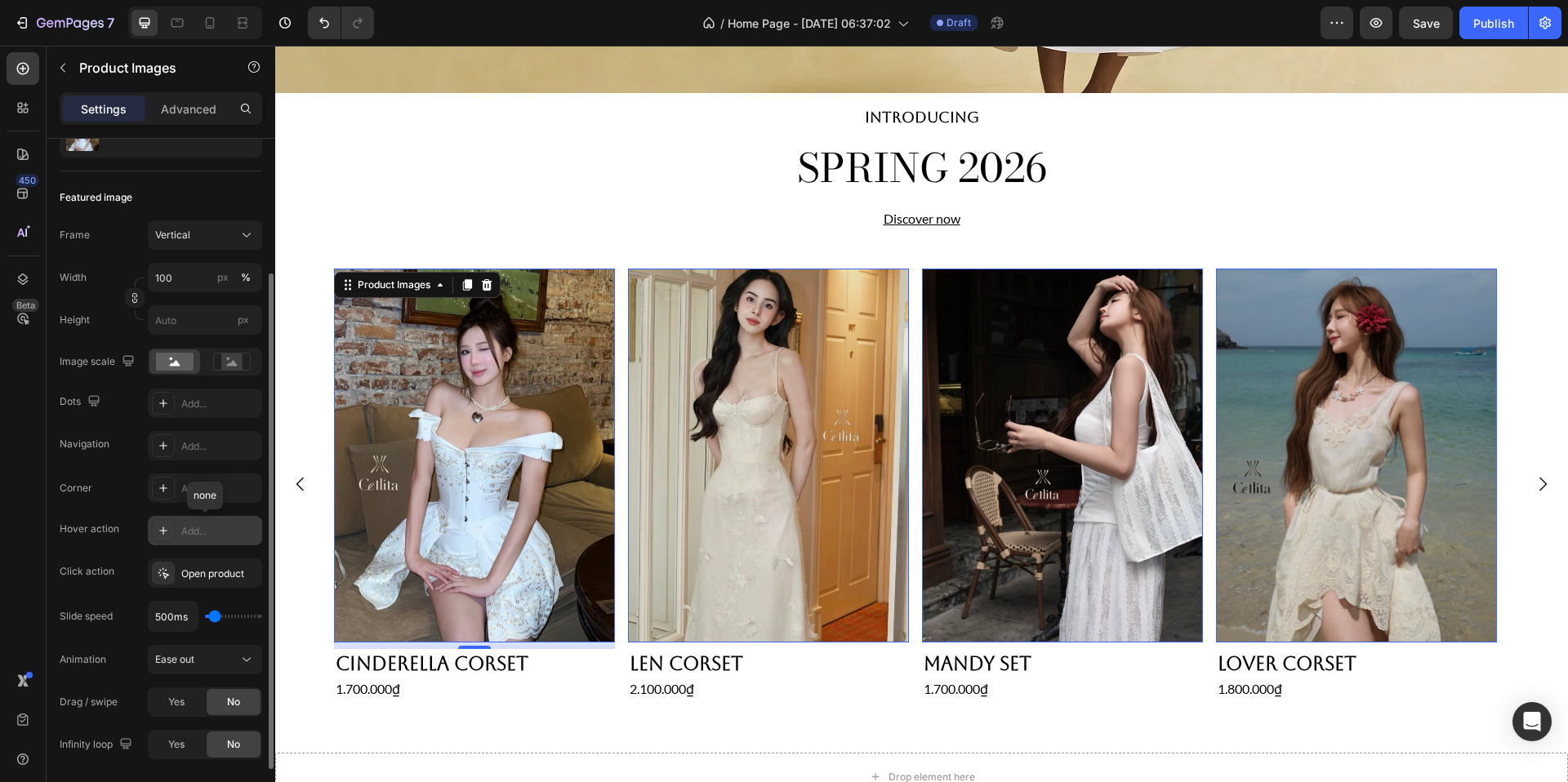
click at [161, 528] on icon at bounding box center [163, 531] width 13 height 13
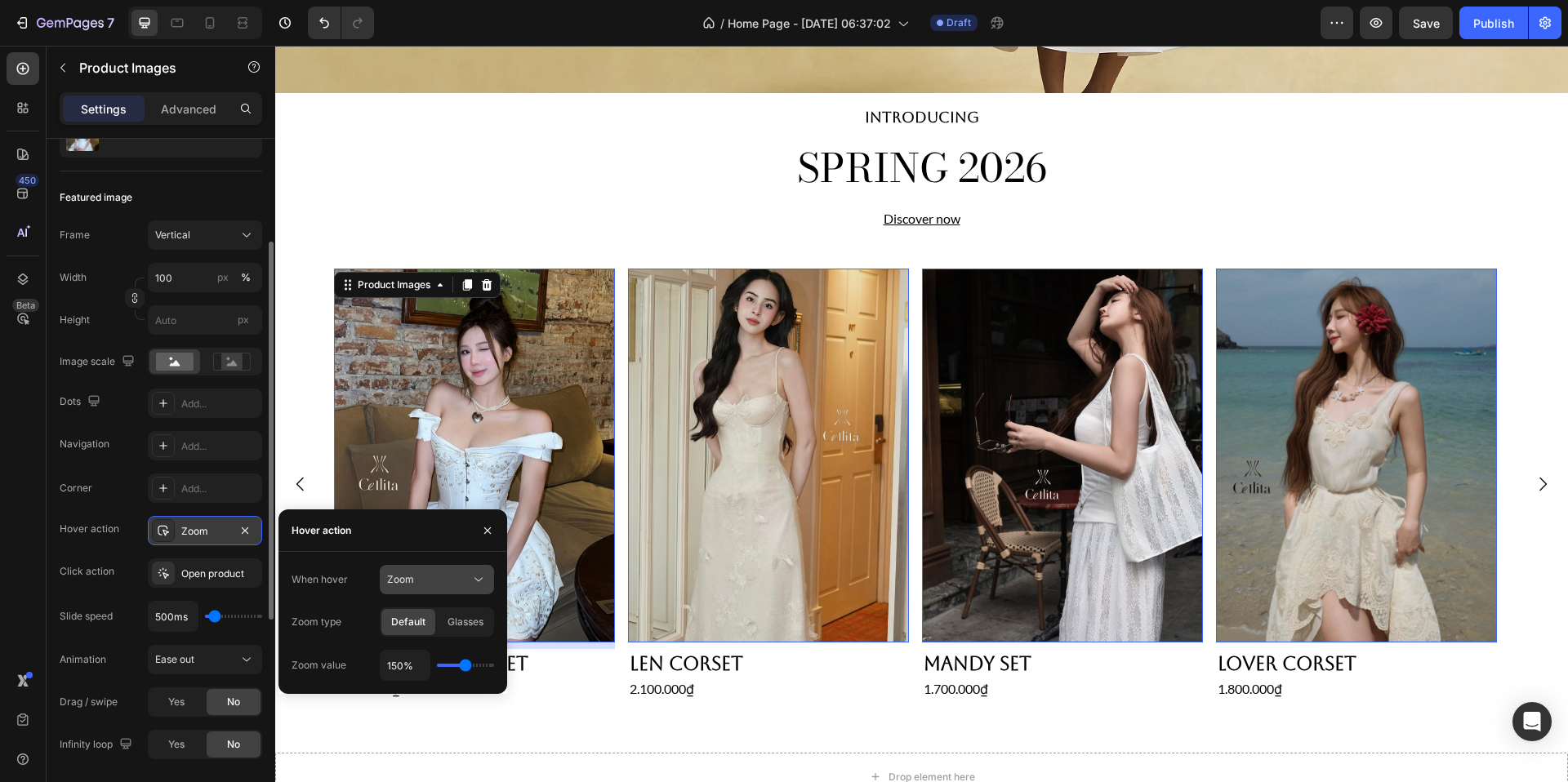
click at [451, 583] on div "Zoom" at bounding box center [429, 579] width 84 height 14
click at [436, 615] on p "Zoom" at bounding box center [433, 620] width 93 height 14
click at [469, 615] on span "Glasses" at bounding box center [465, 622] width 36 height 14
click at [404, 625] on span "Default" at bounding box center [408, 622] width 35 height 14
type input "160%"
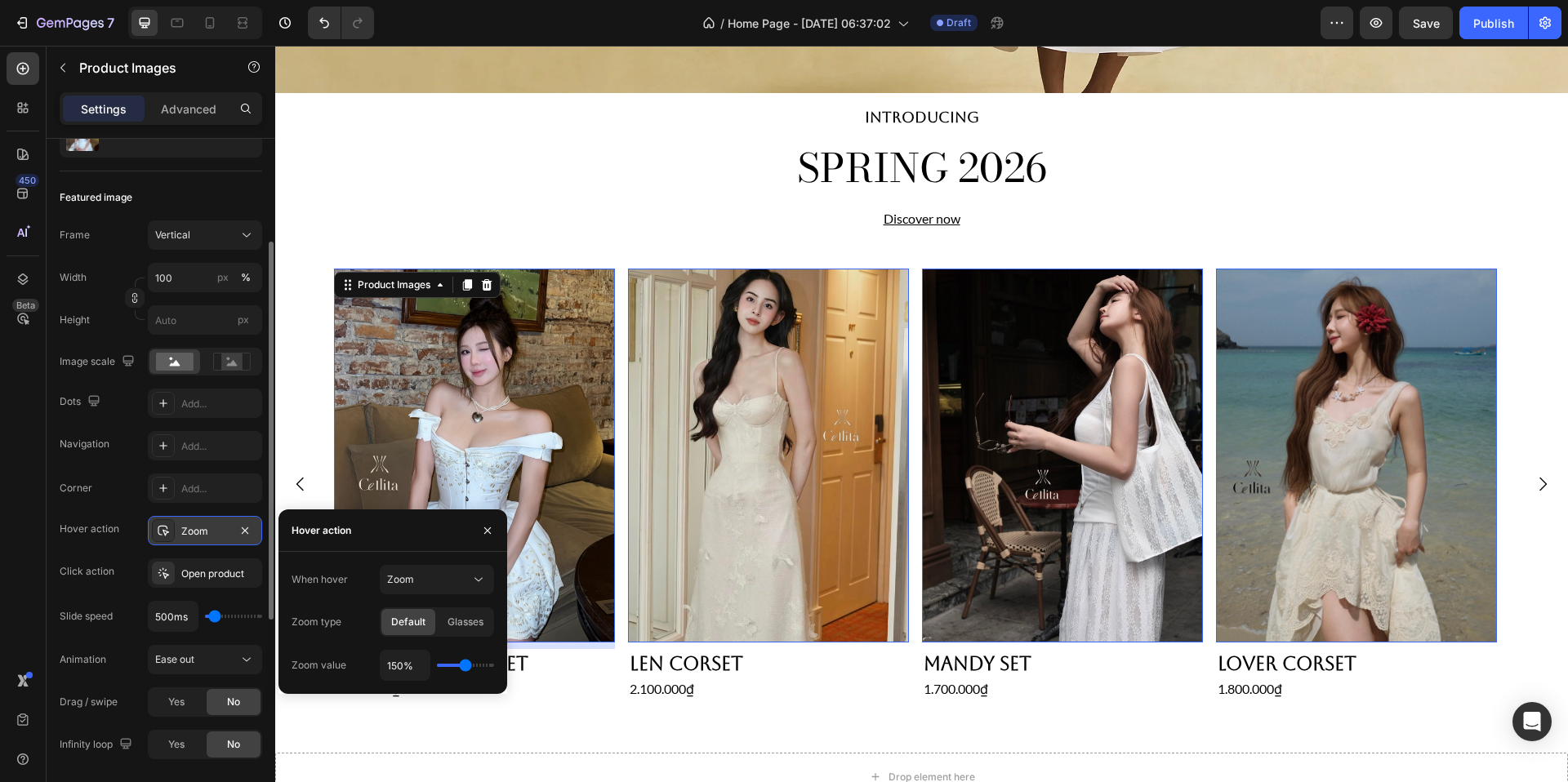
type input "160"
type input "170%"
type input "170"
type input "180%"
type input "180"
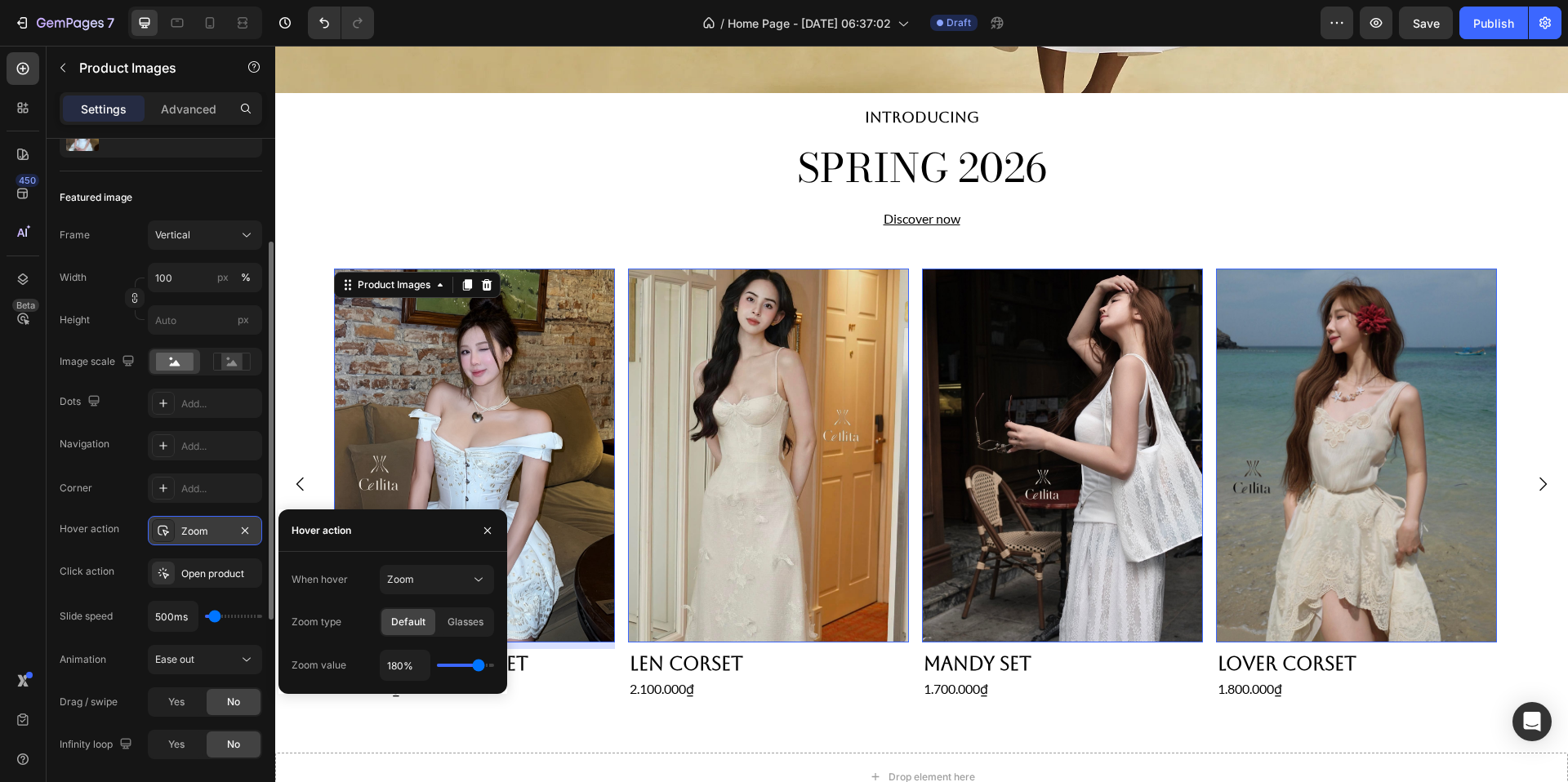
type input "190%"
type input "190"
type input "200%"
drag, startPoint x: 466, startPoint y: 668, endPoint x: 485, endPoint y: 672, distance: 19.4
type input "200"
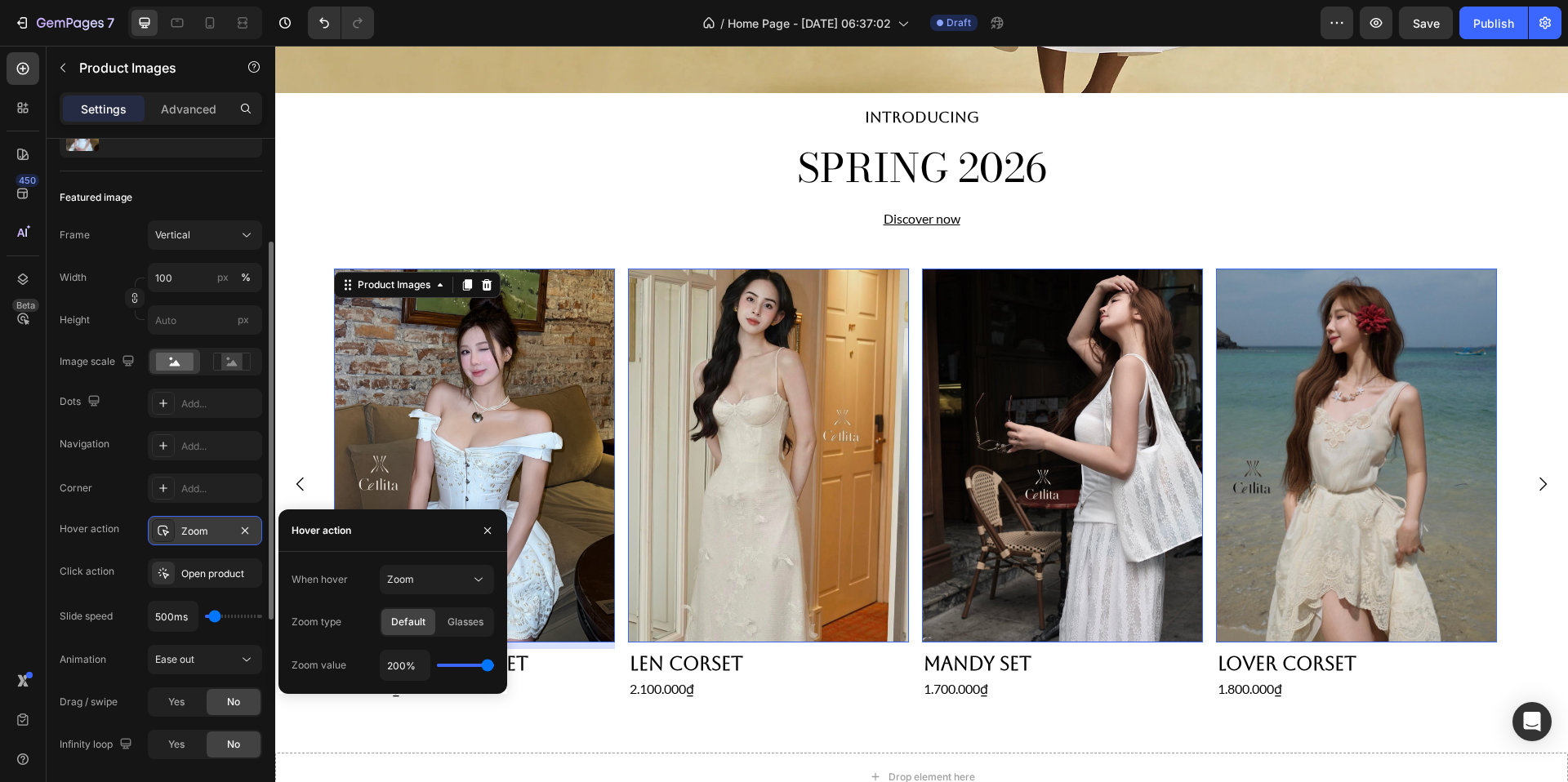
click at [485, 668] on input "range" at bounding box center [466, 665] width 58 height 3
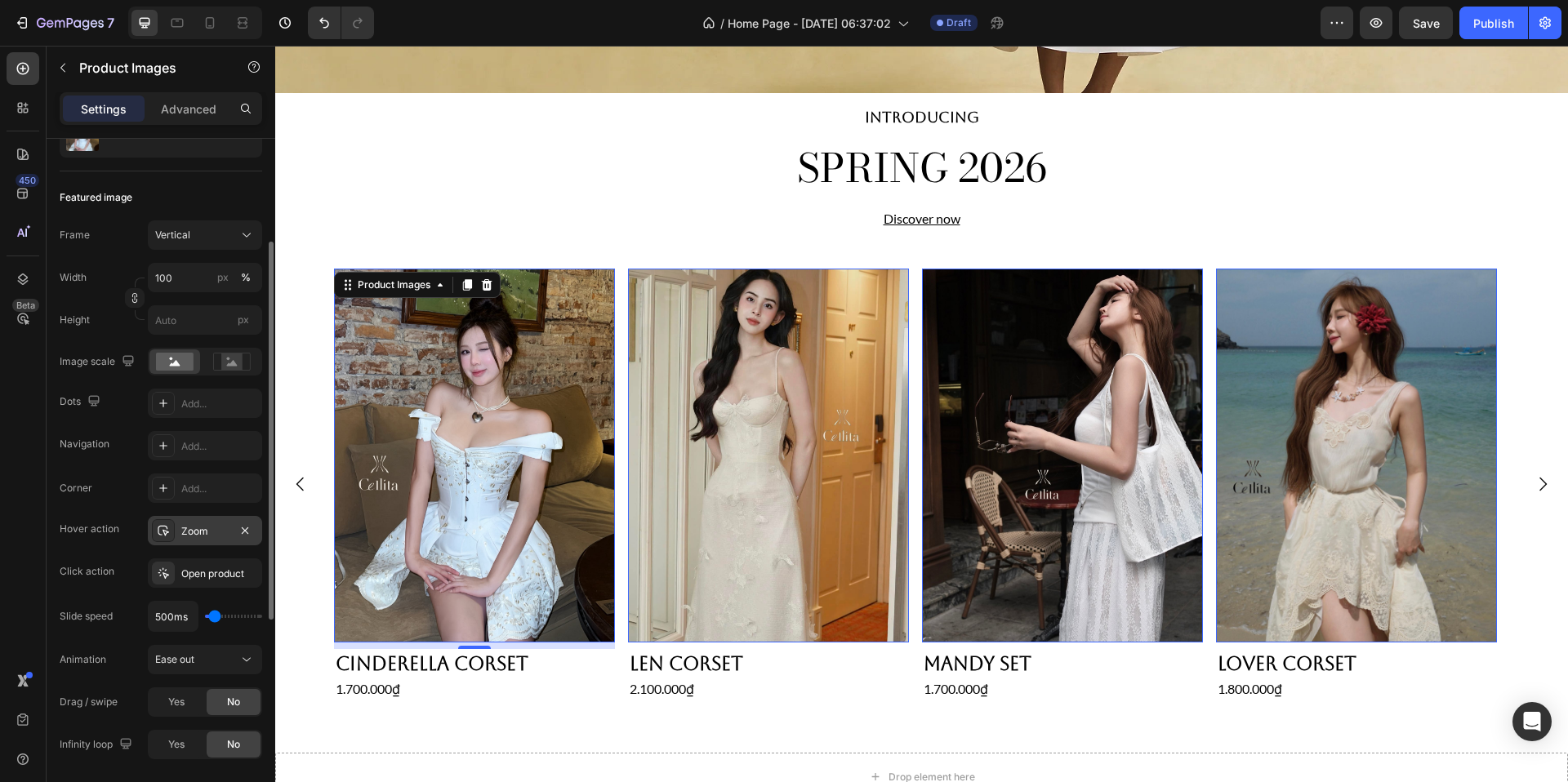
type input "1000ms"
type input "1000"
type input "1250ms"
type input "1250"
type input "1500ms"
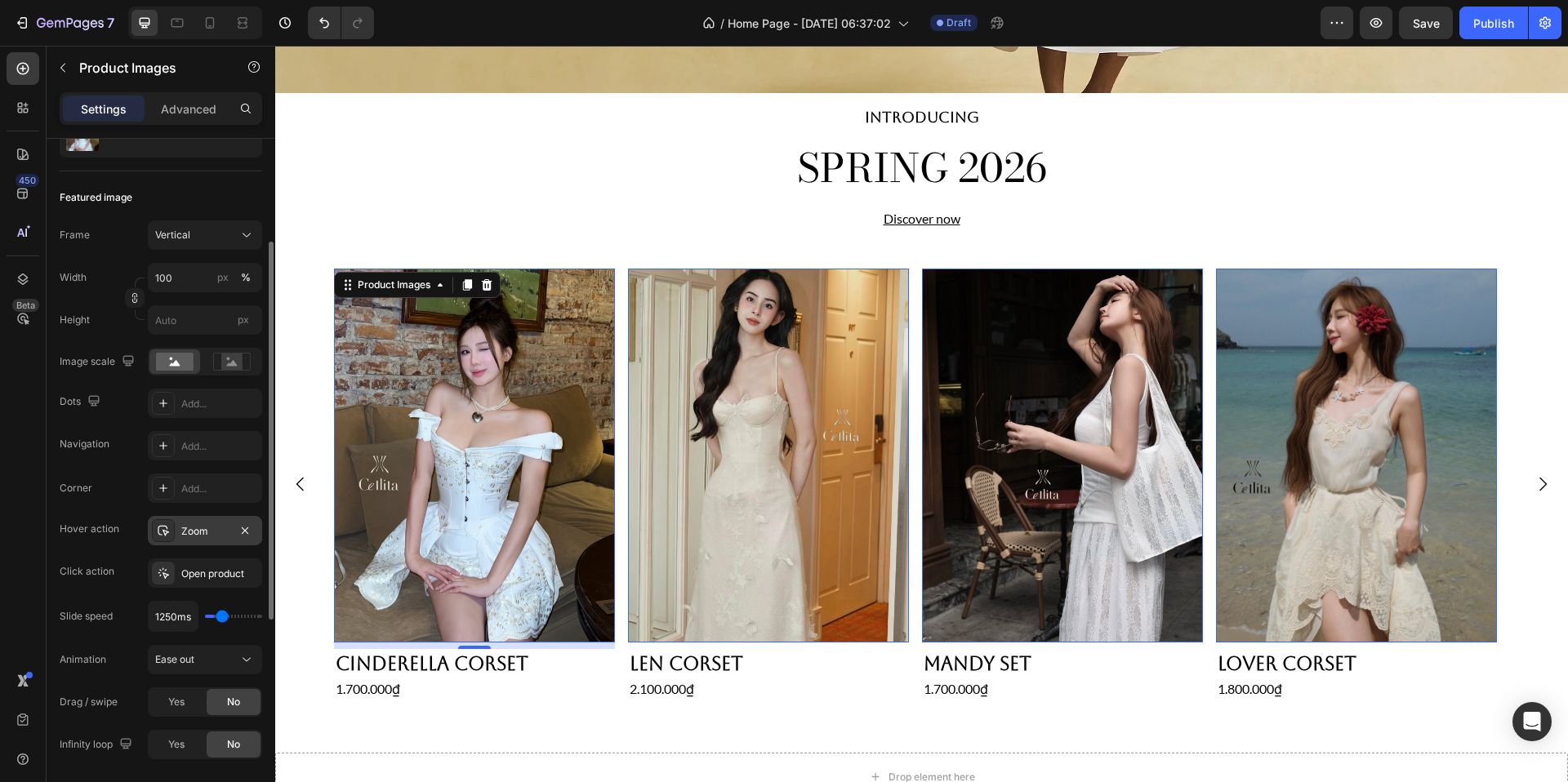
type input "1500"
type input "1700ms"
type input "1700"
type input "1950ms"
type input "1950"
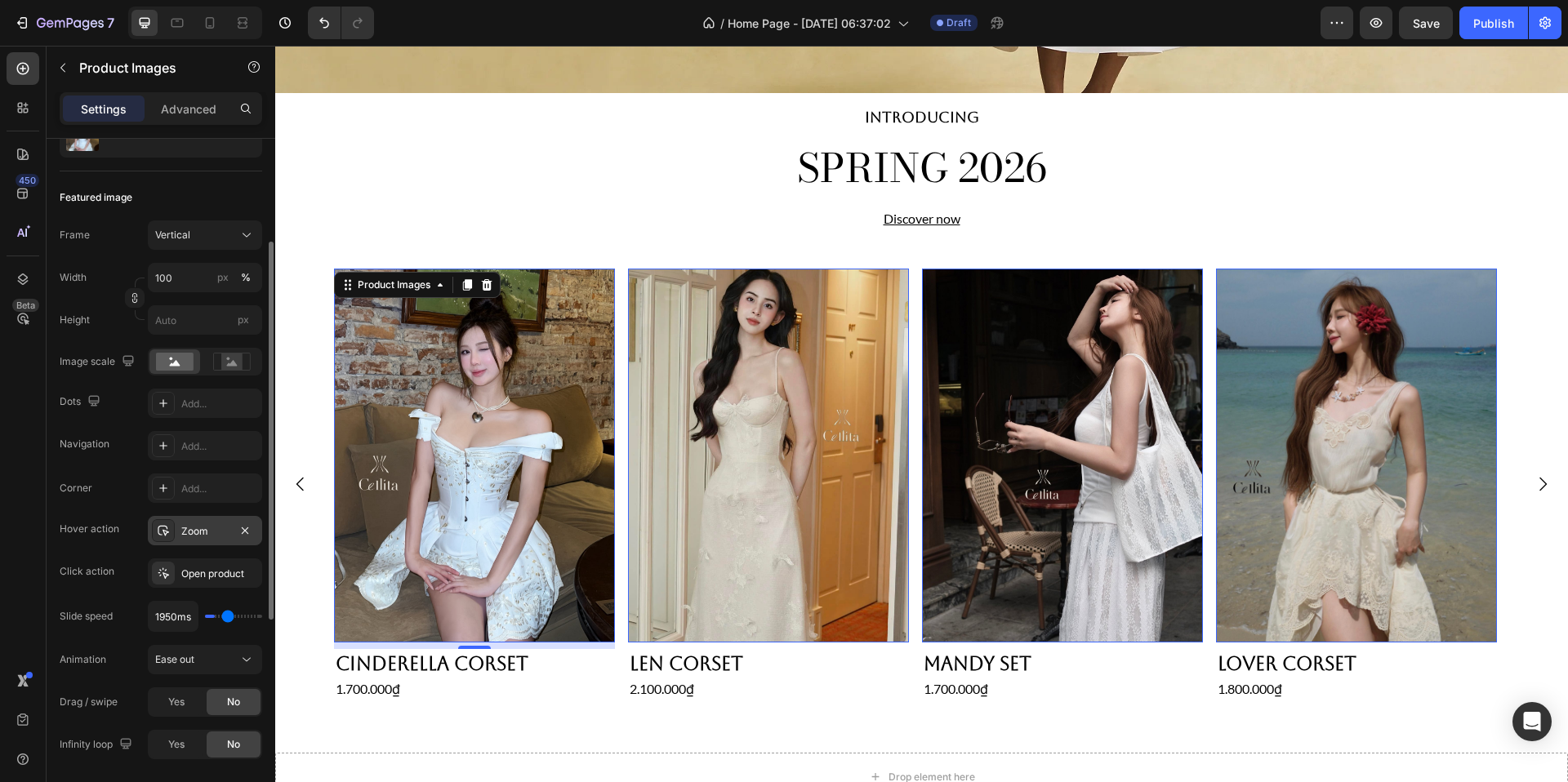
type input "2150ms"
type input "2150"
type input "2300ms"
type input "2300"
type input "2450ms"
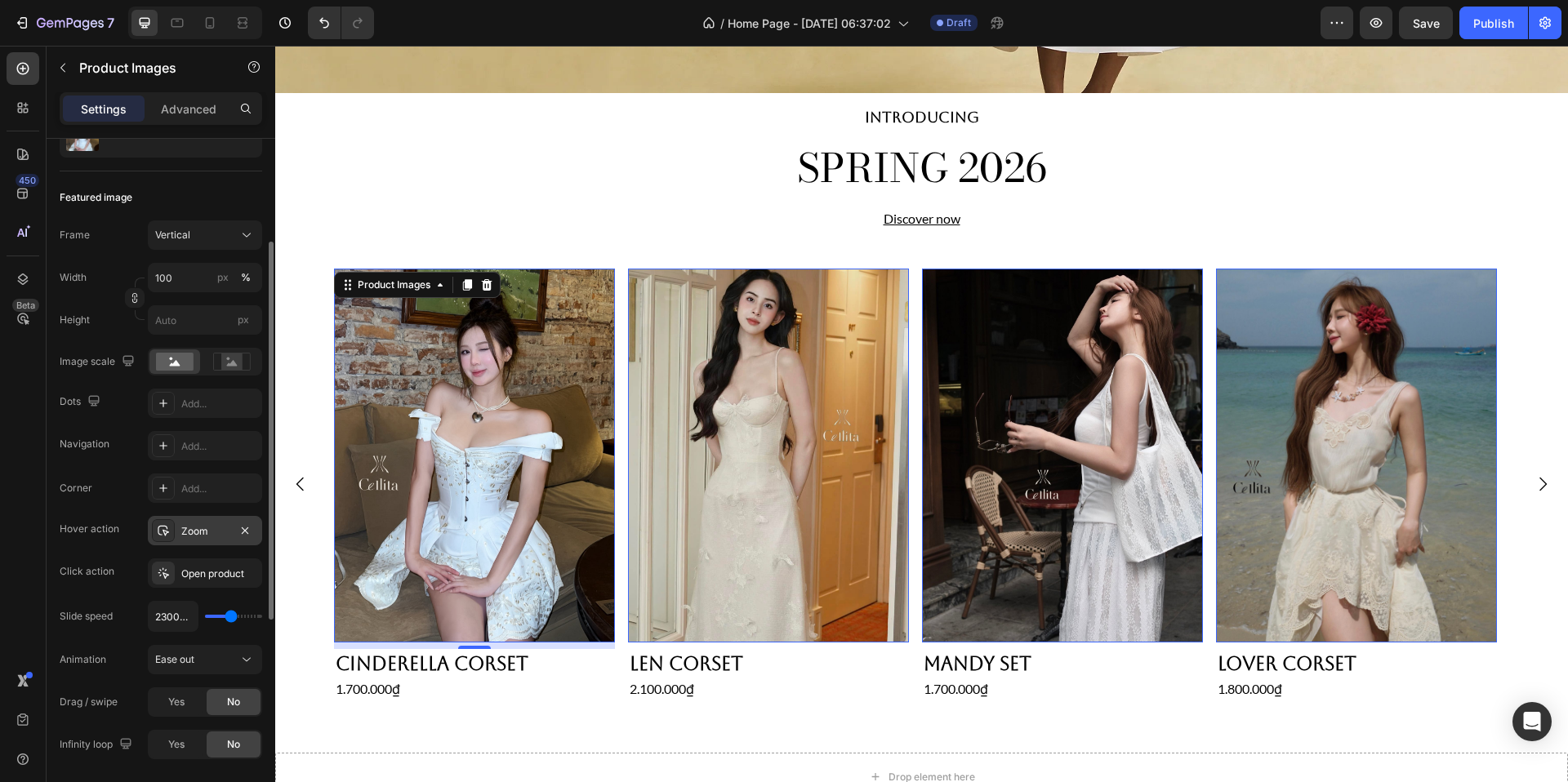
type input "2450"
type input "2550ms"
type input "2550"
type input "2650ms"
type input "2650"
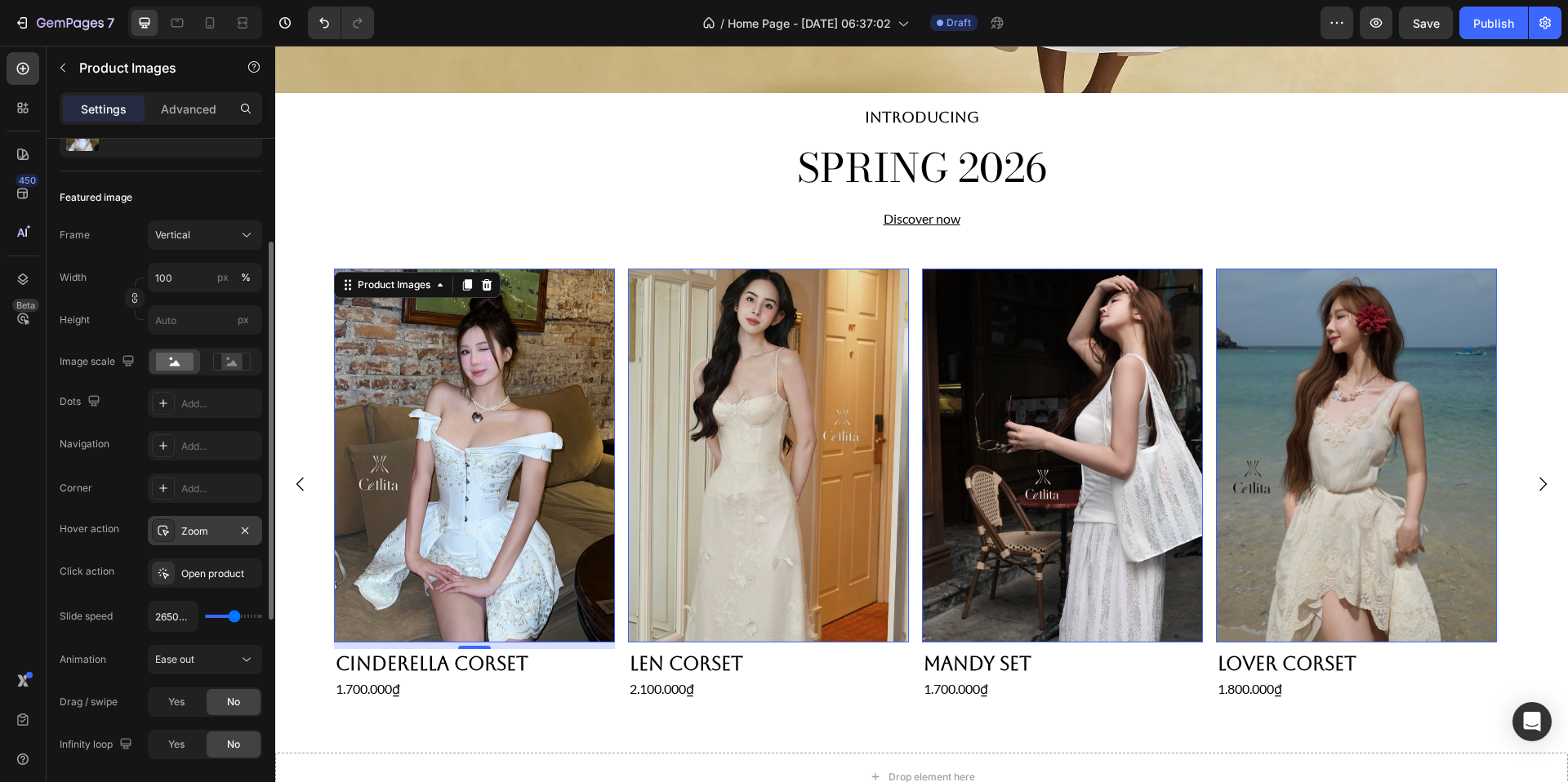
type input "2800ms"
type input "2800"
type input "2900ms"
type input "2900"
type input "3050ms"
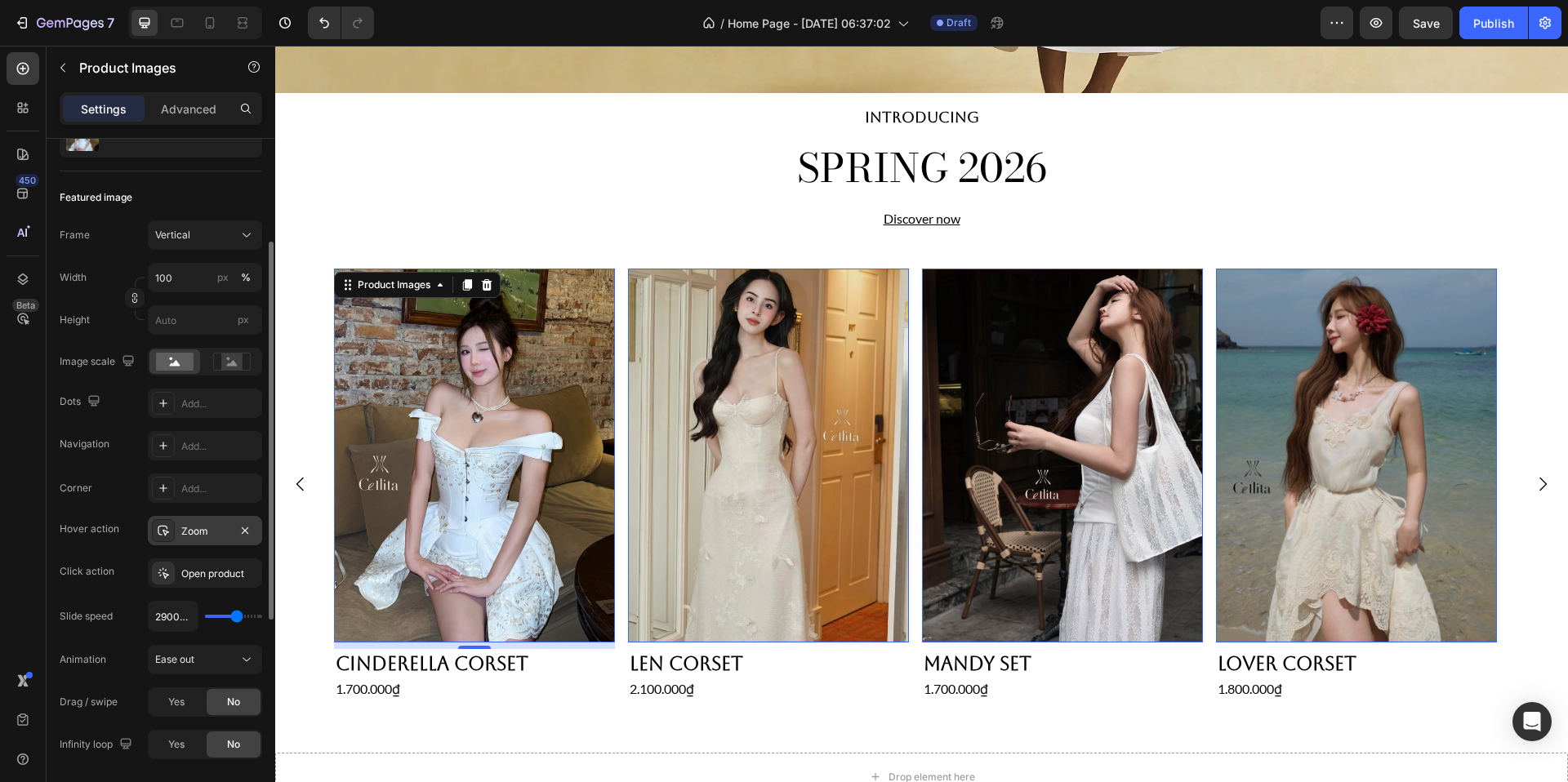
type input "3050"
type input "3150ms"
type input "3150"
type input "3300ms"
type input "3300"
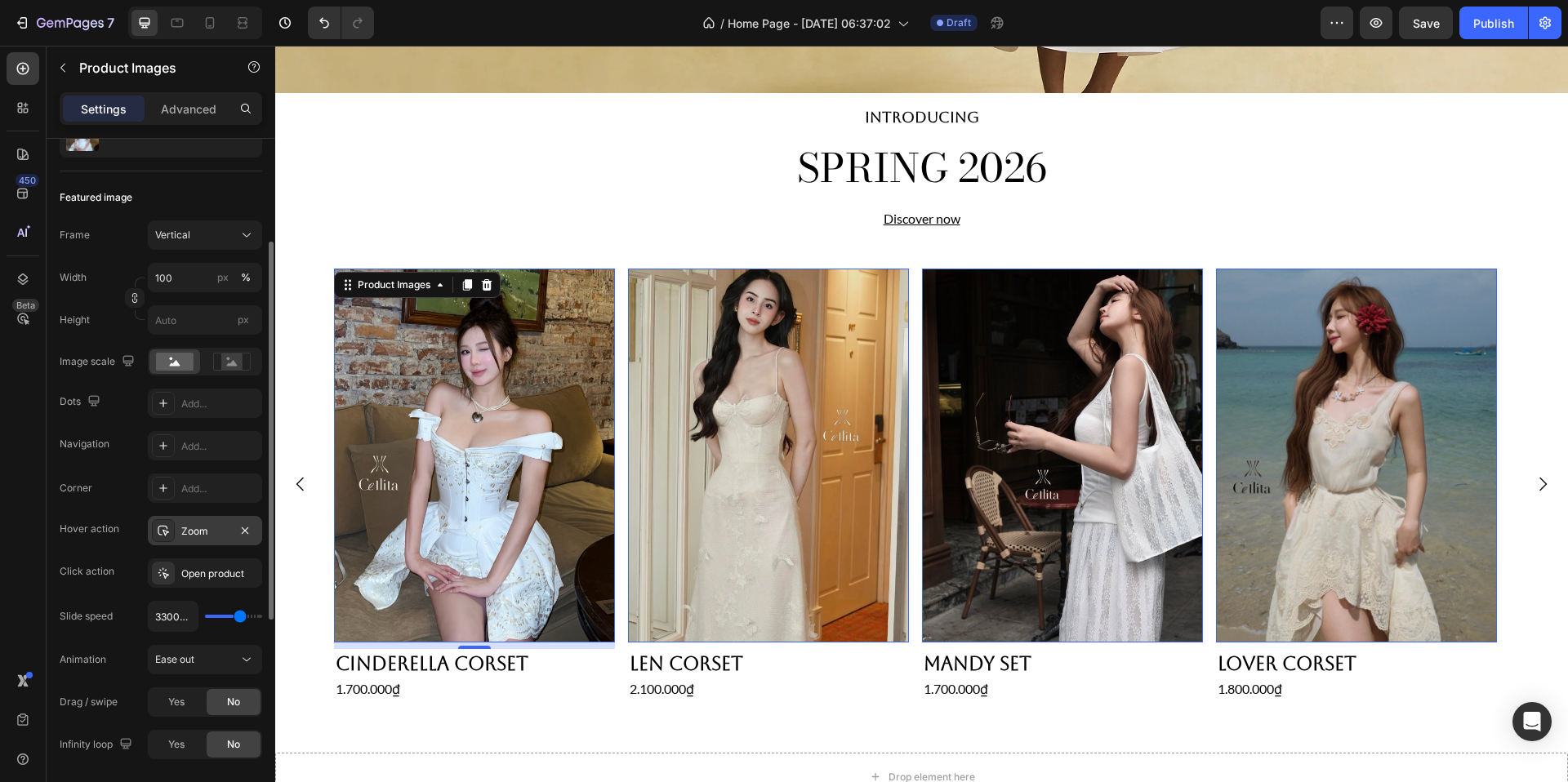
type input "3350ms"
type input "3350"
type input "3400ms"
type input "3400"
type input "3450ms"
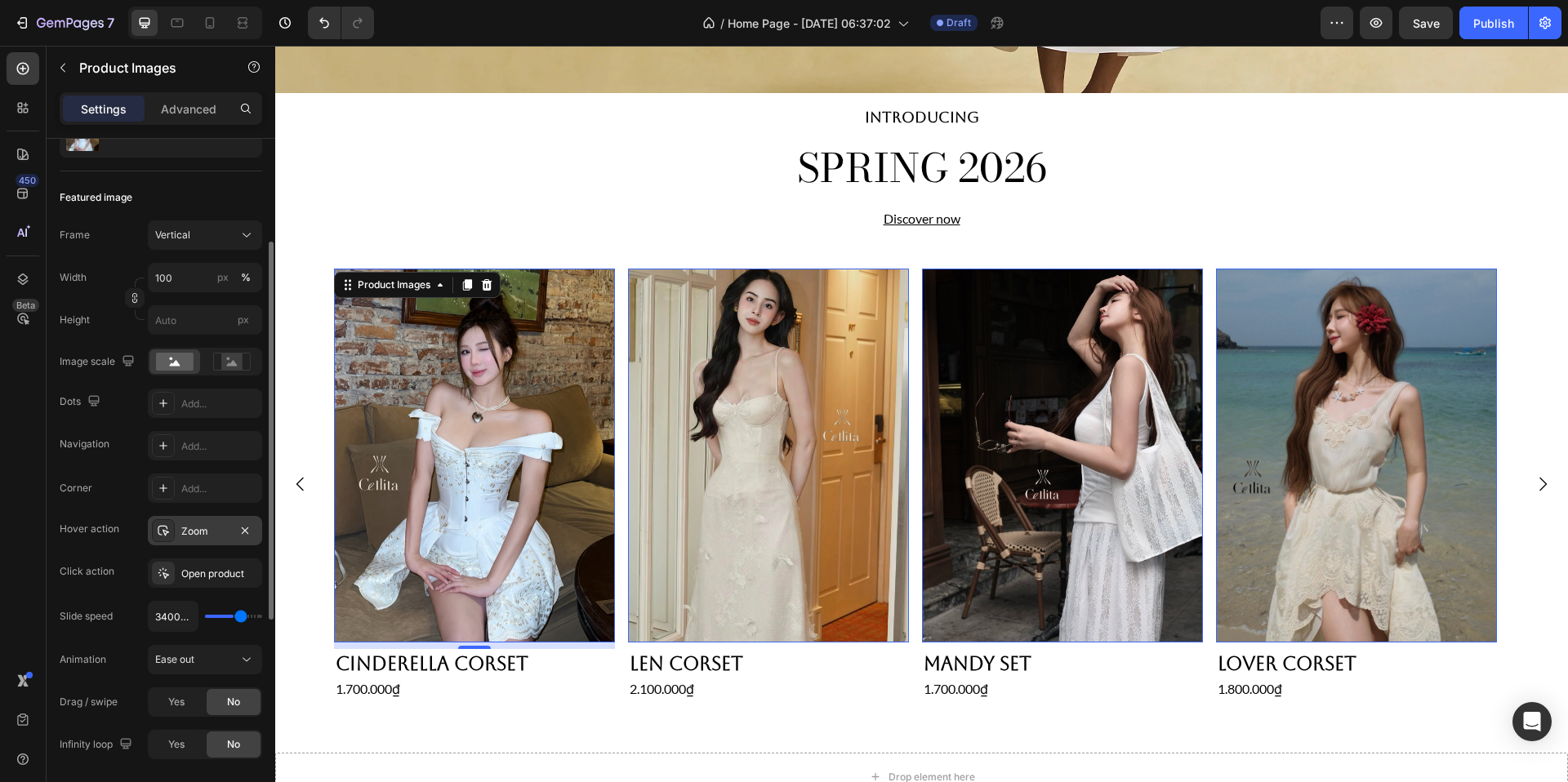
type input "3450"
type input "3500ms"
type input "3500"
type input "3450ms"
type input "3450"
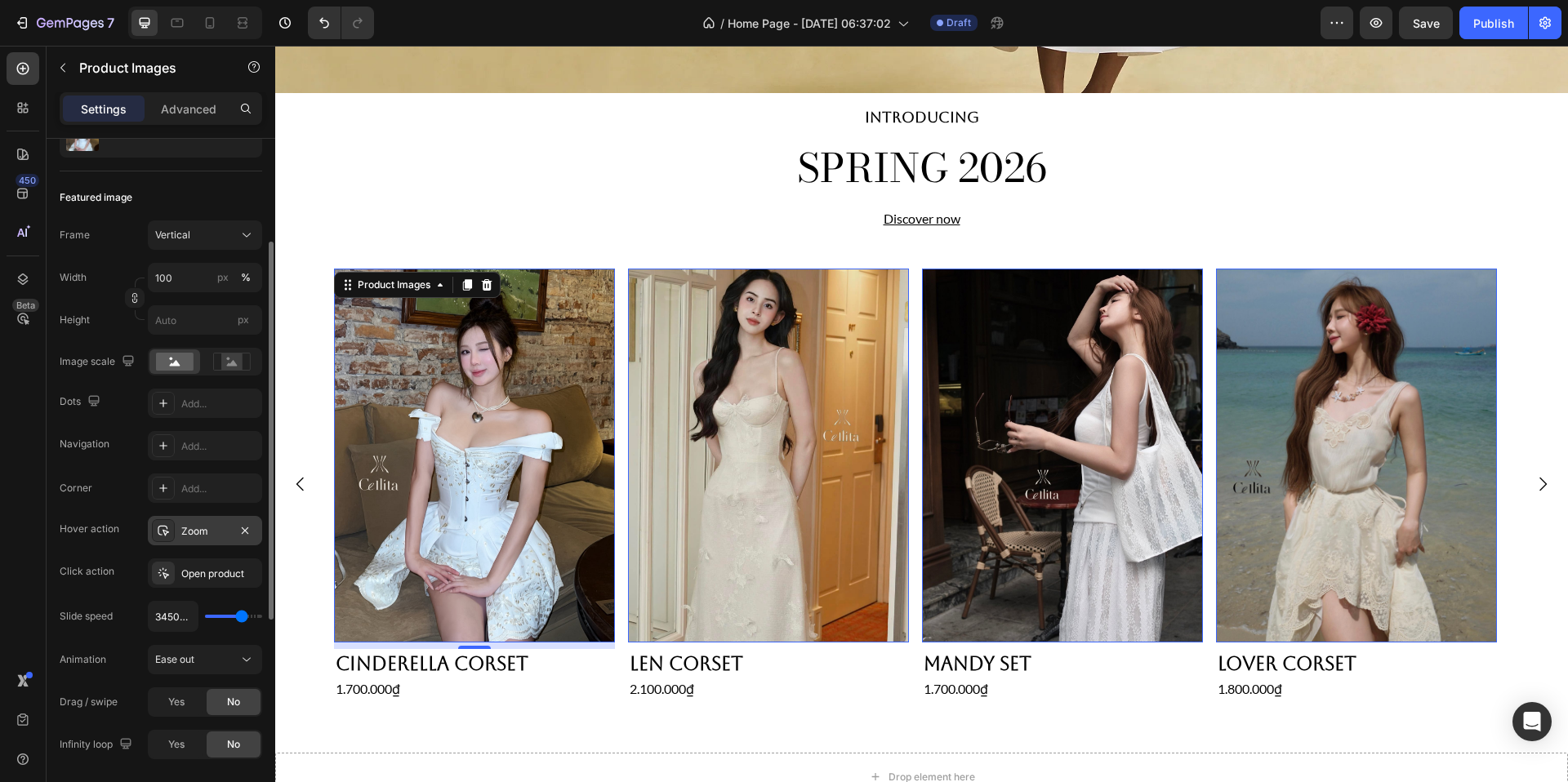
type input "3400ms"
type input "3400"
type input "3350ms"
type input "3350"
type input "3200ms"
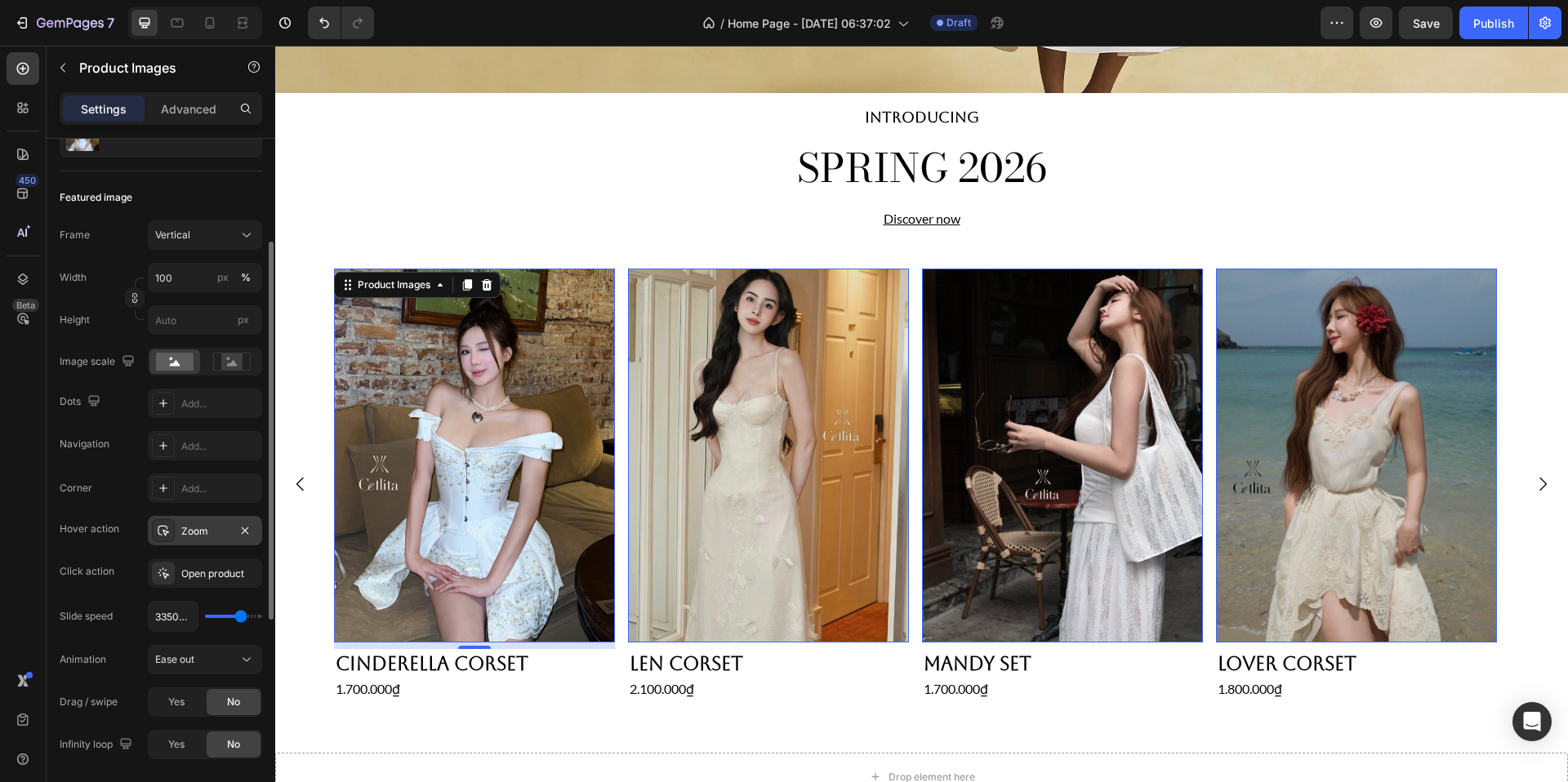
type input "3200"
type input "3100ms"
type input "3100"
type input "2950ms"
type input "2950"
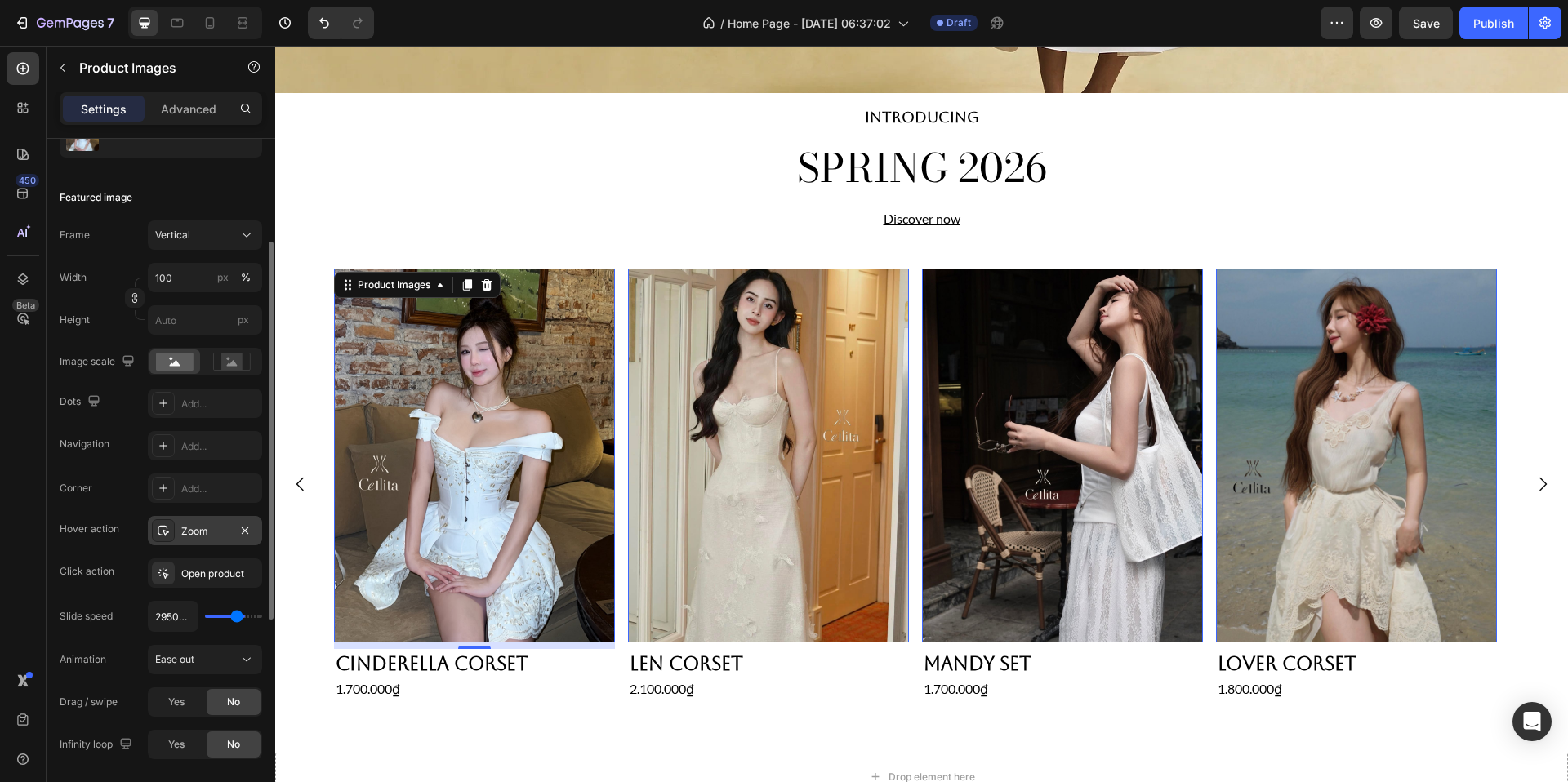
type input "2800ms"
type input "2800"
type input "2600ms"
type input "2600"
type input "2450ms"
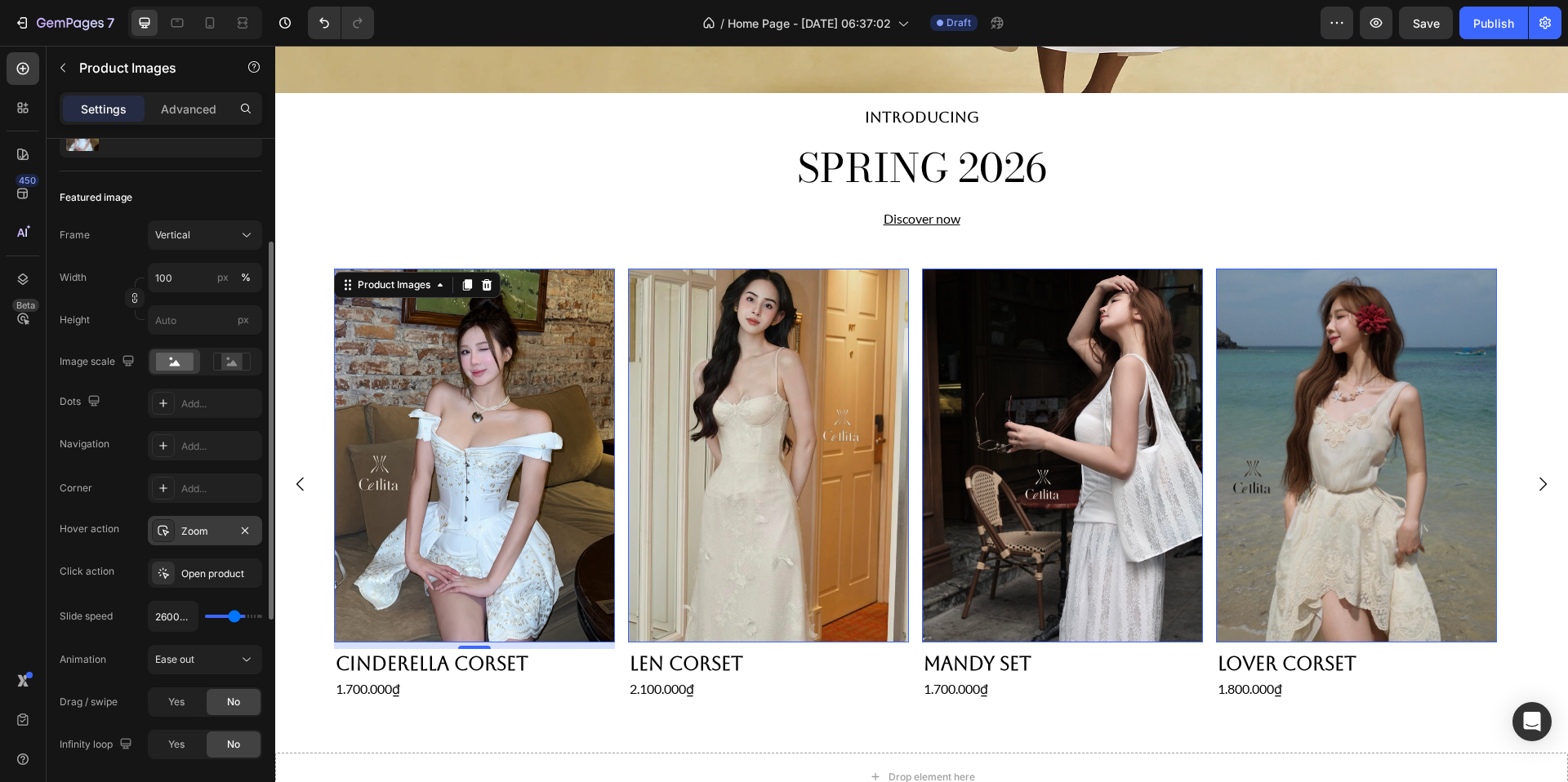
type input "2450"
type input "2300ms"
type input "2300"
type input "2100ms"
type input "2100"
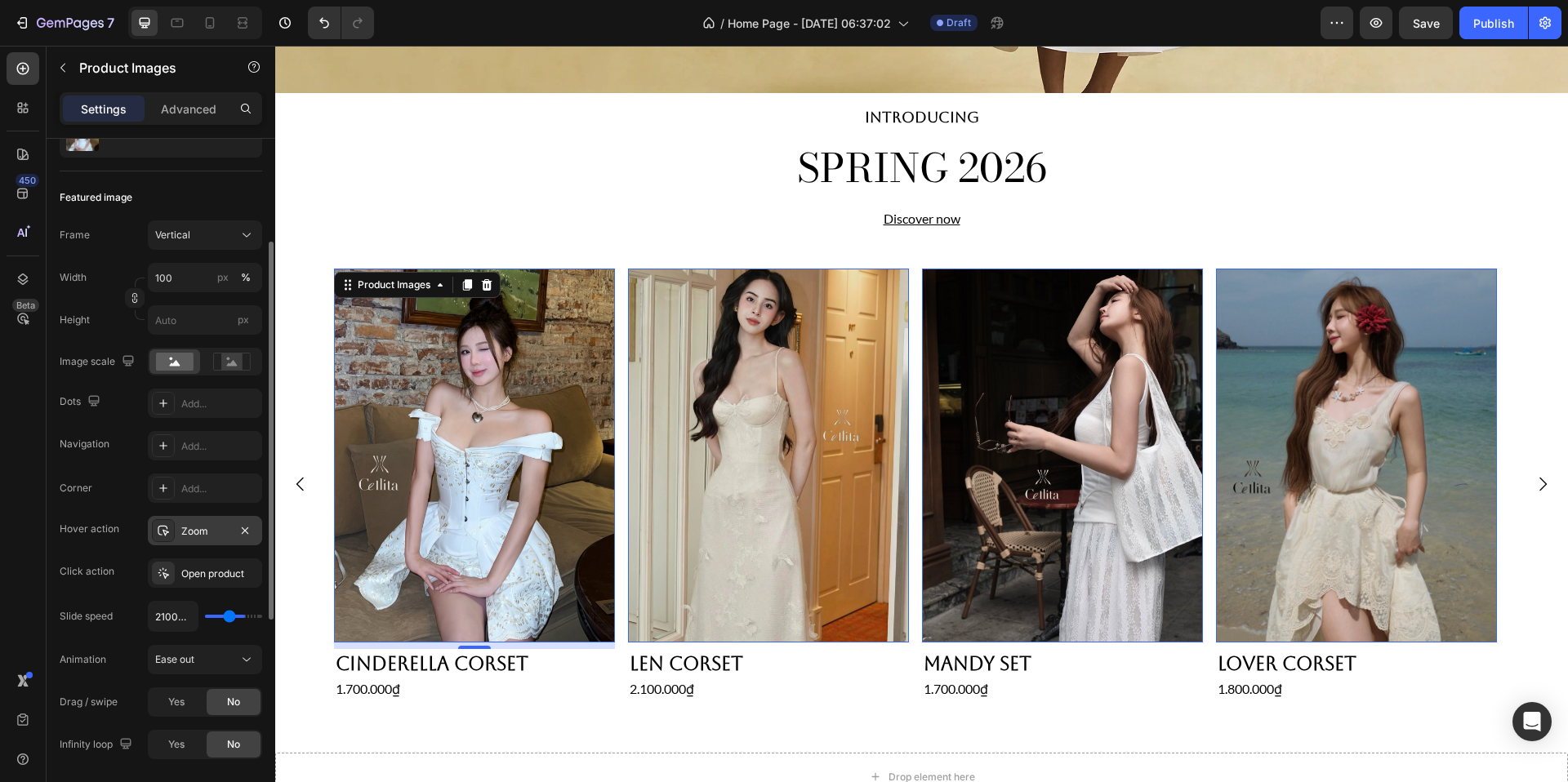
type input "1950ms"
type input "1950"
type input "1800ms"
type input "1800"
type input "1700ms"
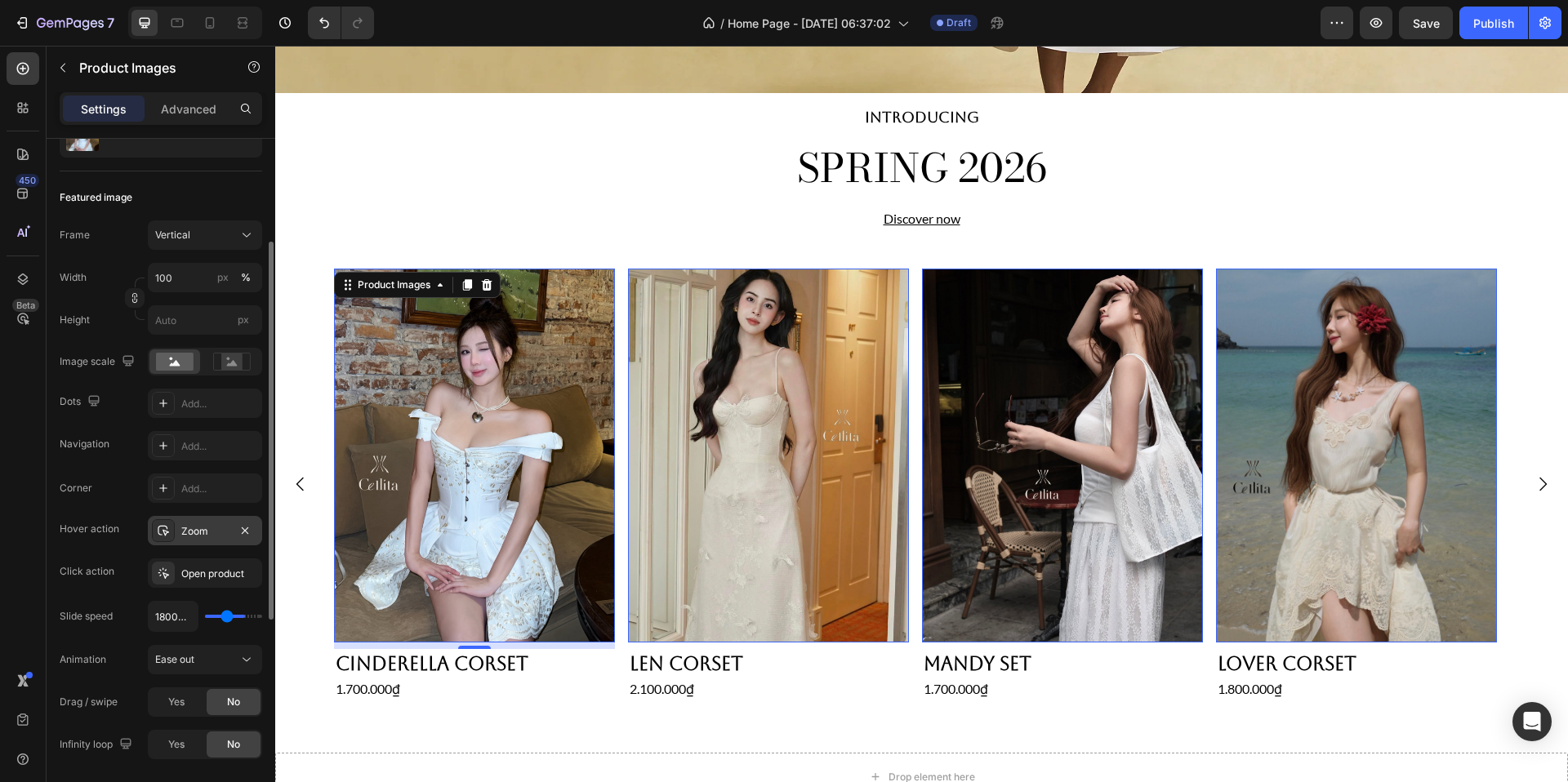
type input "1700"
type input "1600ms"
type input "1600"
type input "1500ms"
type input "1500"
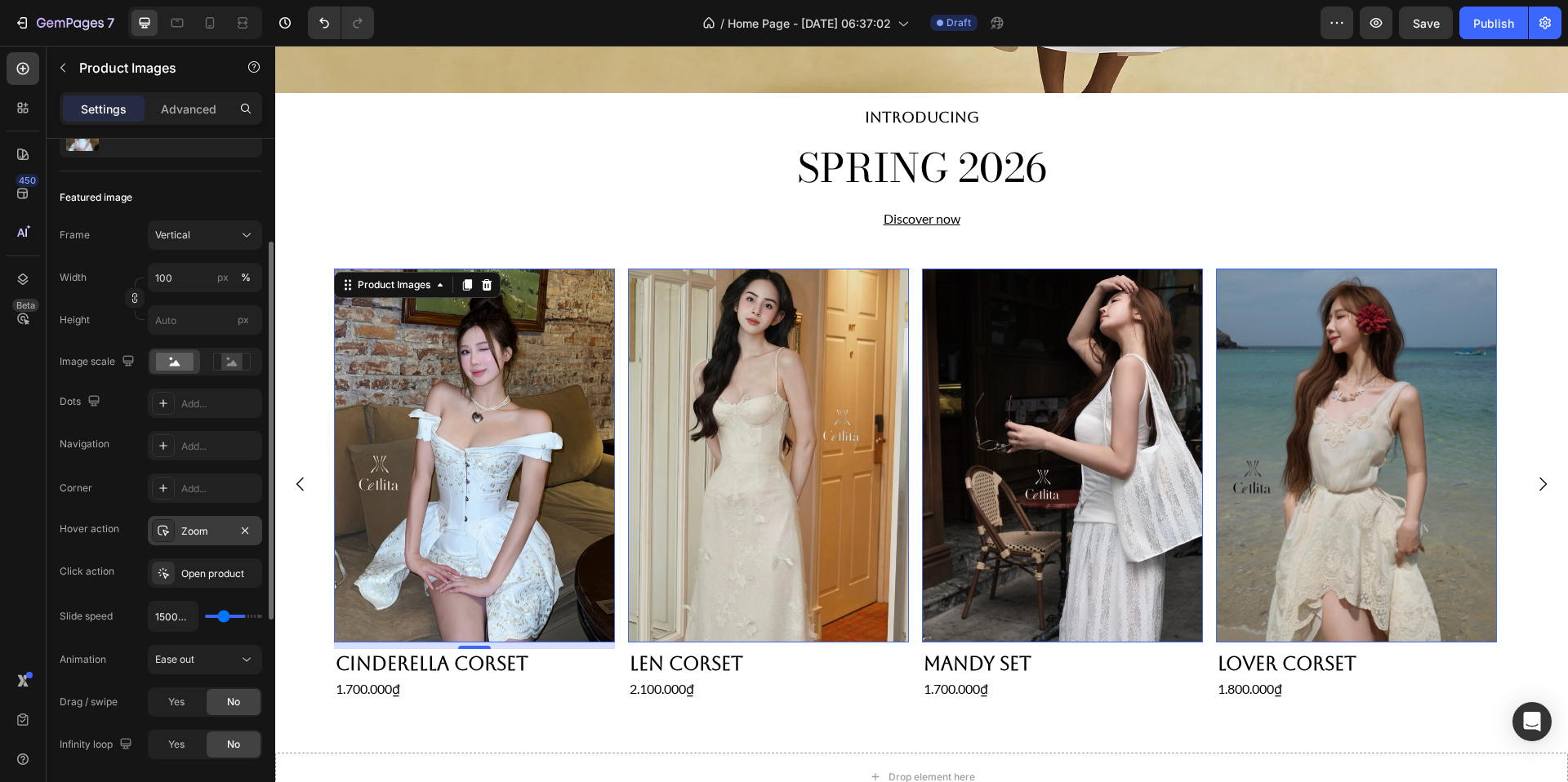
type input "1450ms"
type input "1450"
type input "1400ms"
type input "1400"
type input "1350ms"
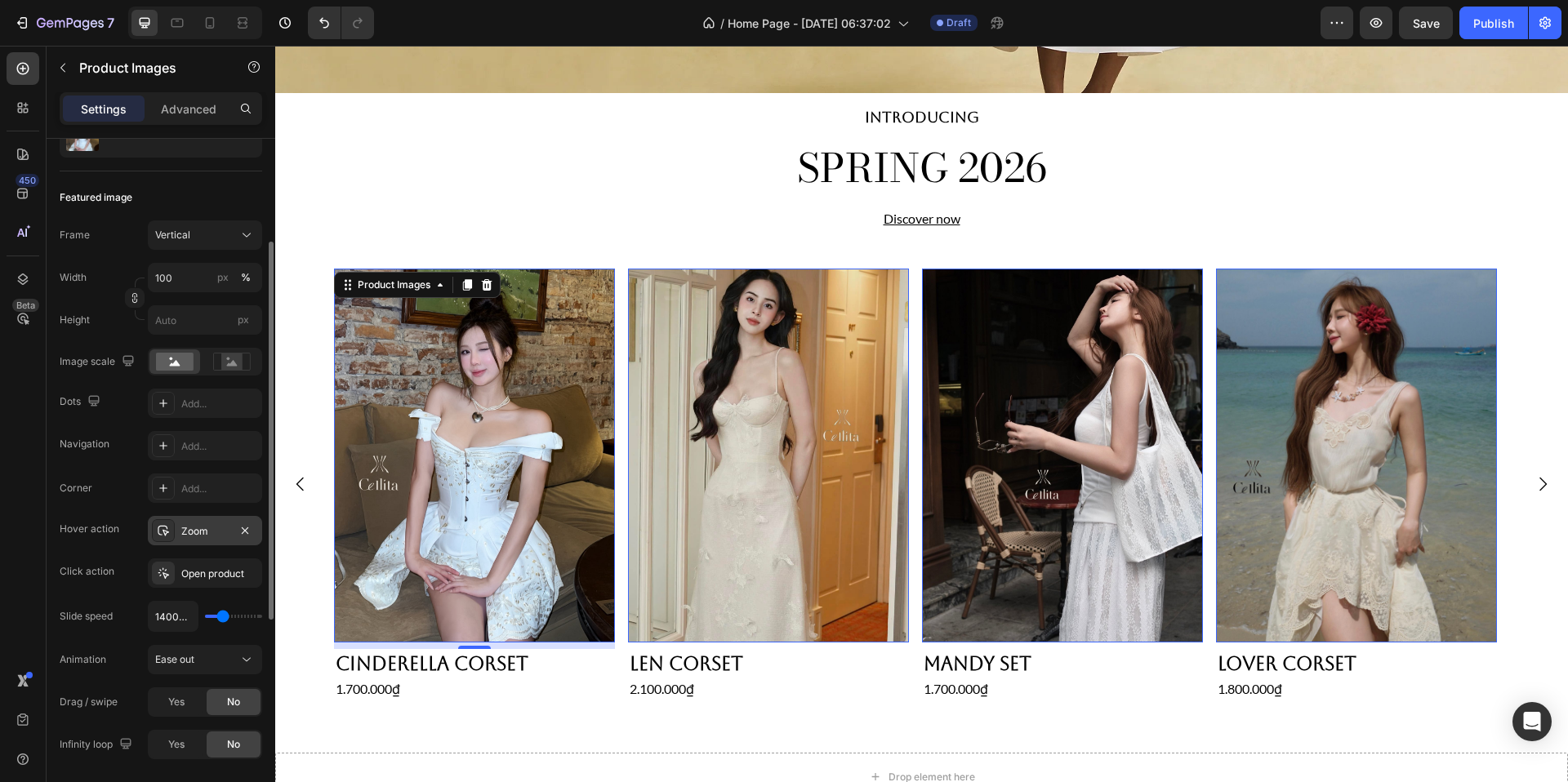
type input "1350"
type input "1300ms"
type input "1300"
click at [222, 618] on input "range" at bounding box center [233, 616] width 58 height 3
click at [220, 616] on input "range" at bounding box center [233, 616] width 58 height 3
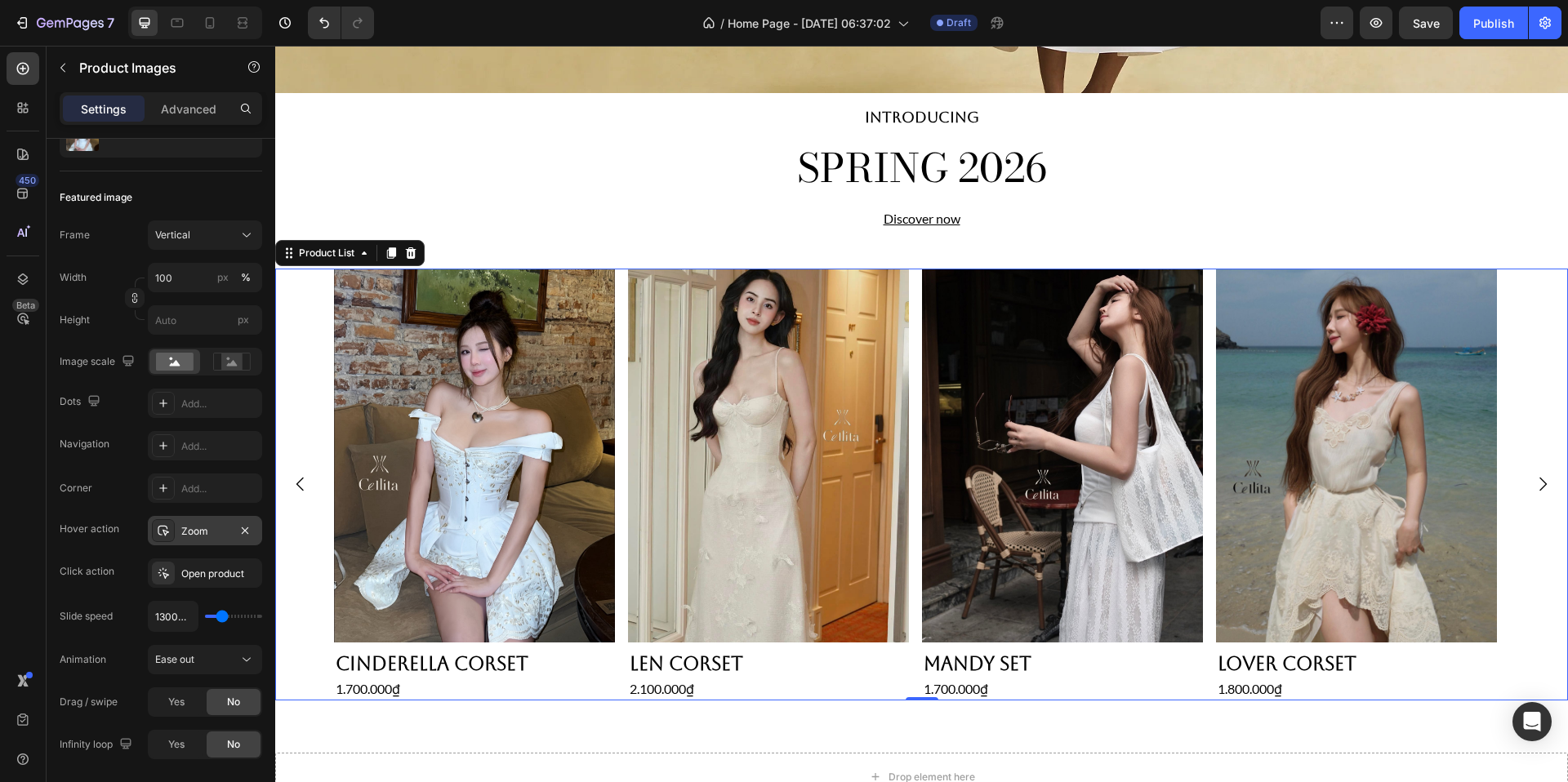
click at [1533, 477] on icon "Carousel Next Arrow" at bounding box center [1543, 484] width 19 height 19
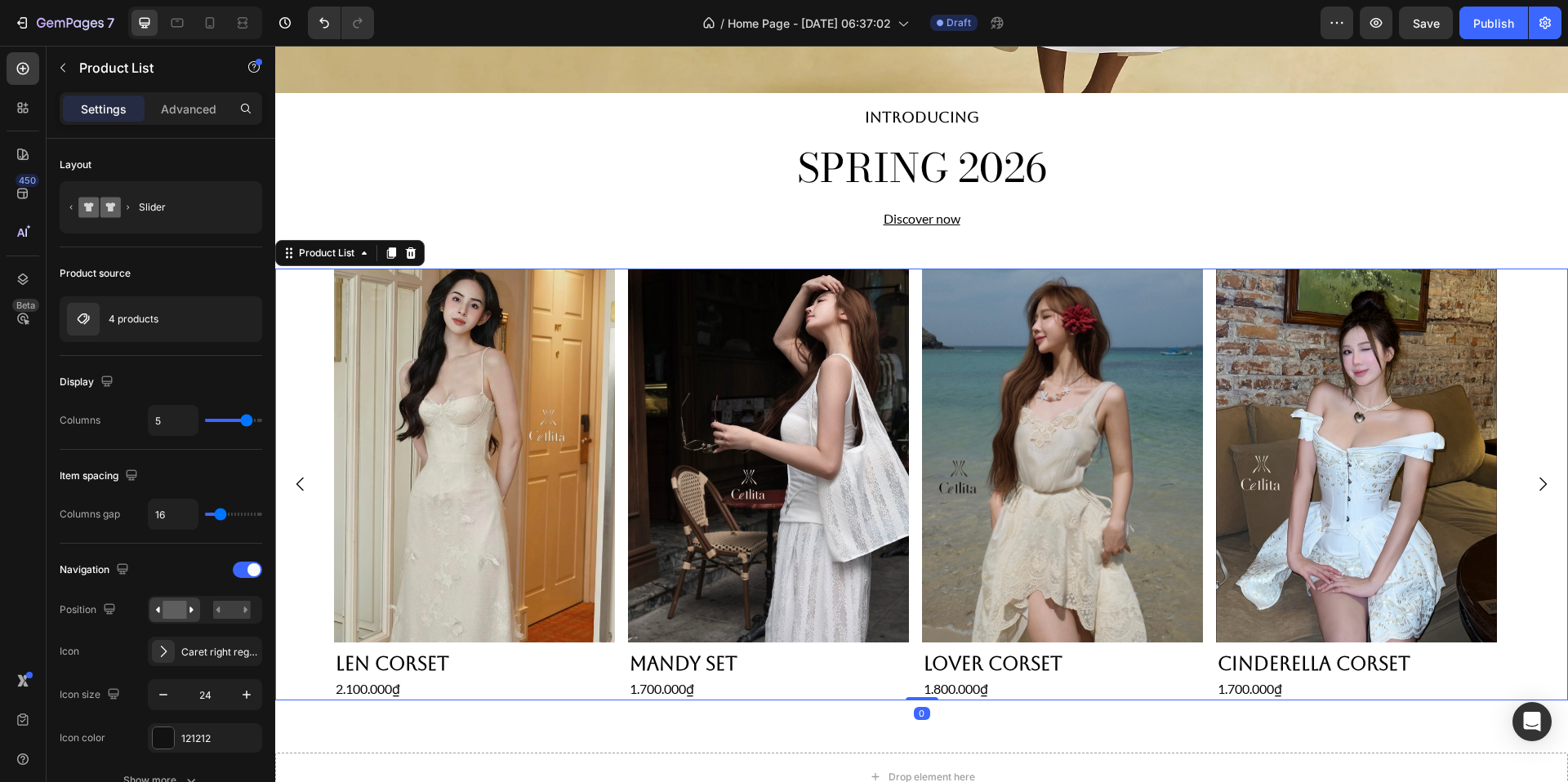
click at [1533, 477] on icon "Carousel Next Arrow" at bounding box center [1543, 484] width 19 height 19
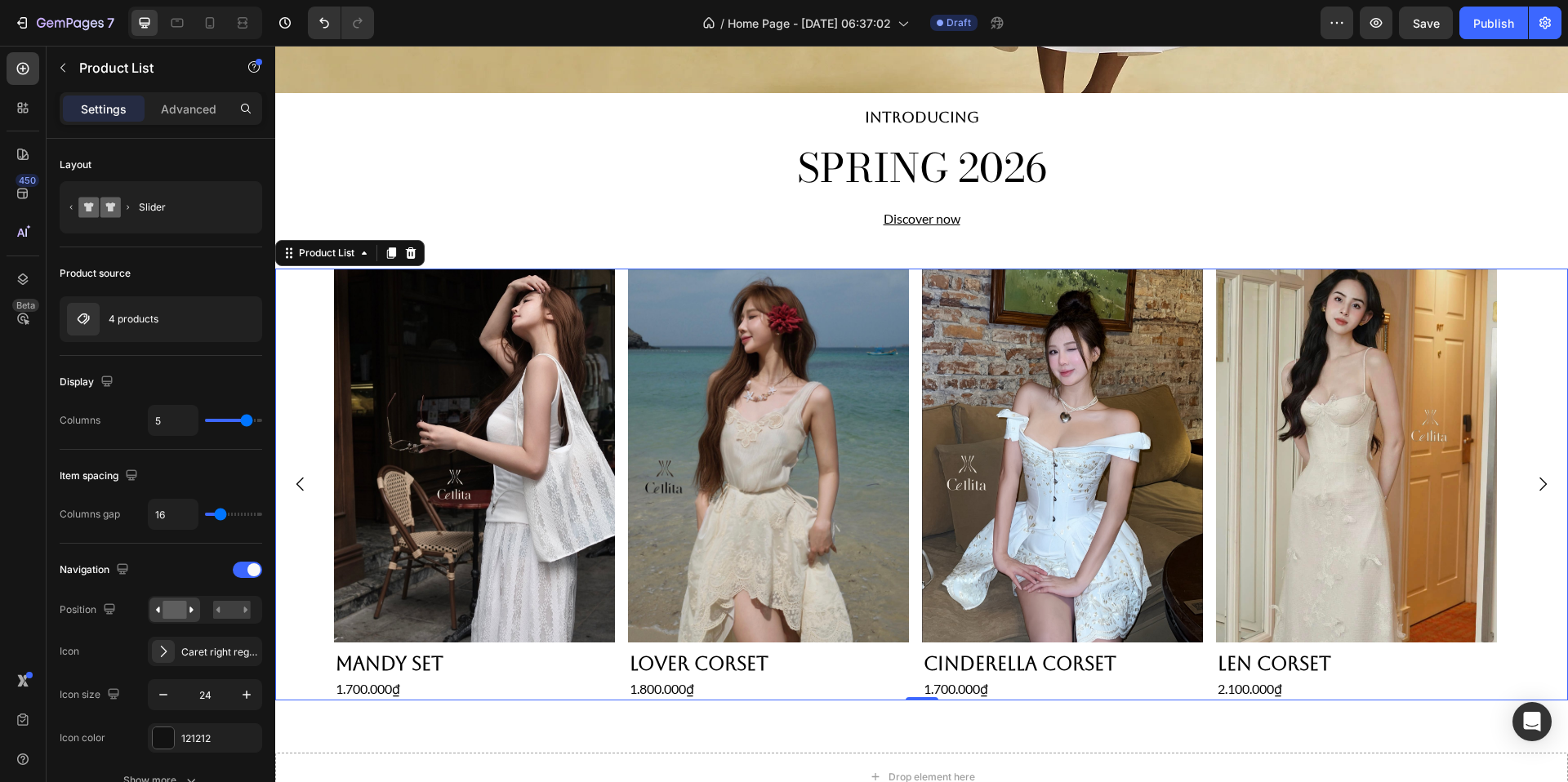
click at [1533, 477] on icon "Carousel Next Arrow" at bounding box center [1543, 484] width 19 height 19
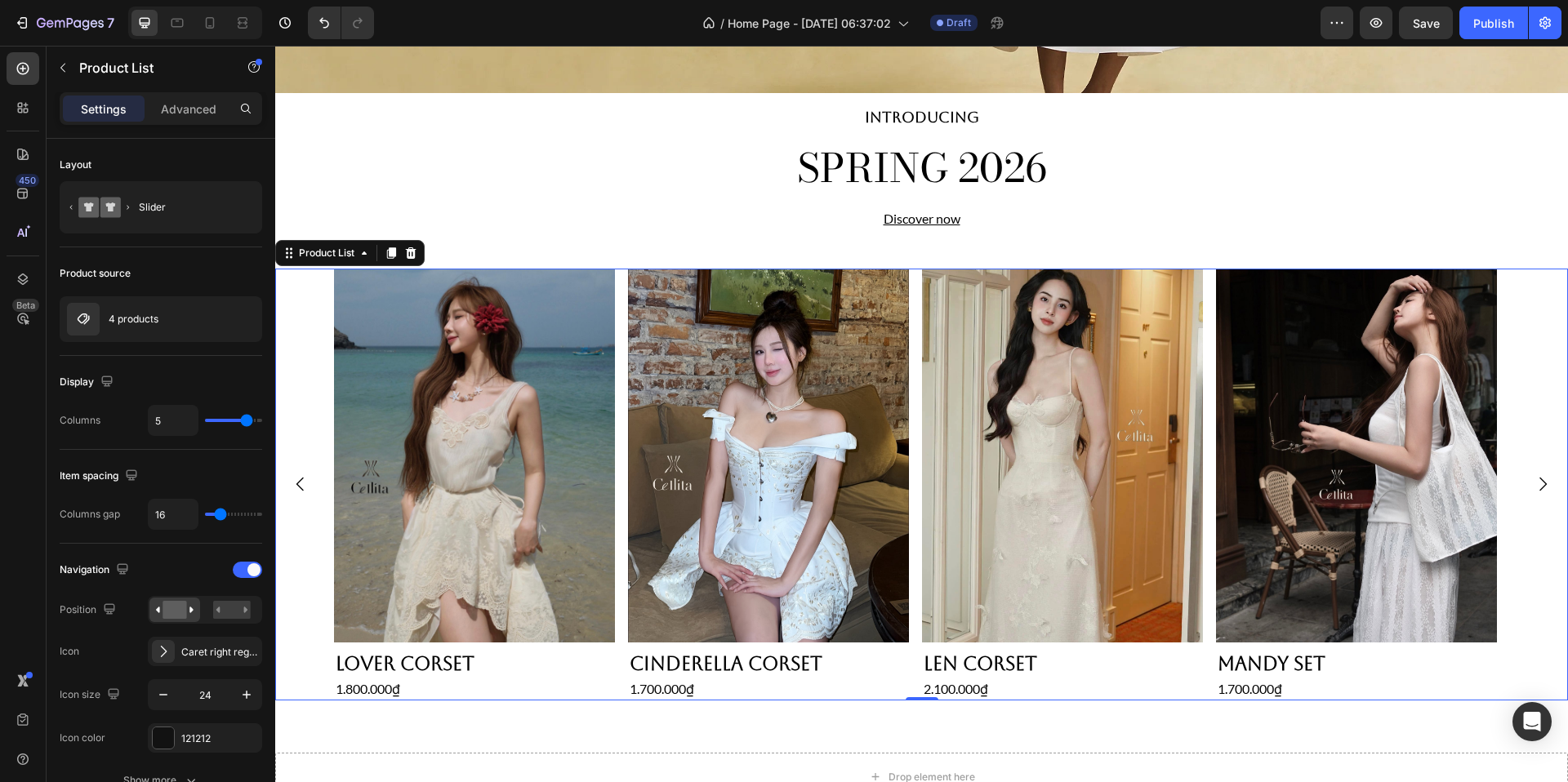
click at [1533, 486] on icon "Carousel Next Arrow" at bounding box center [1543, 484] width 19 height 19
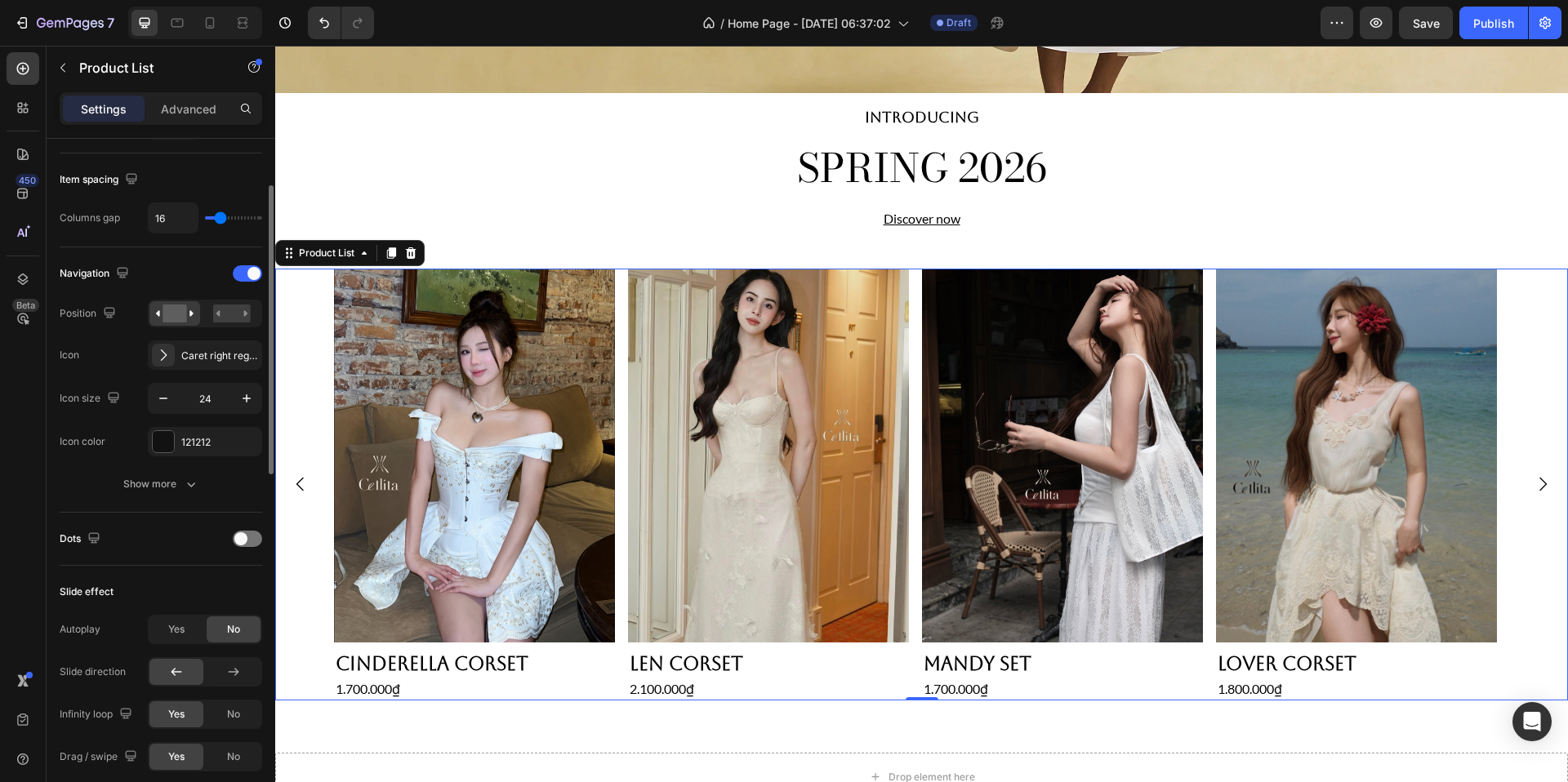
scroll to position [320, 0]
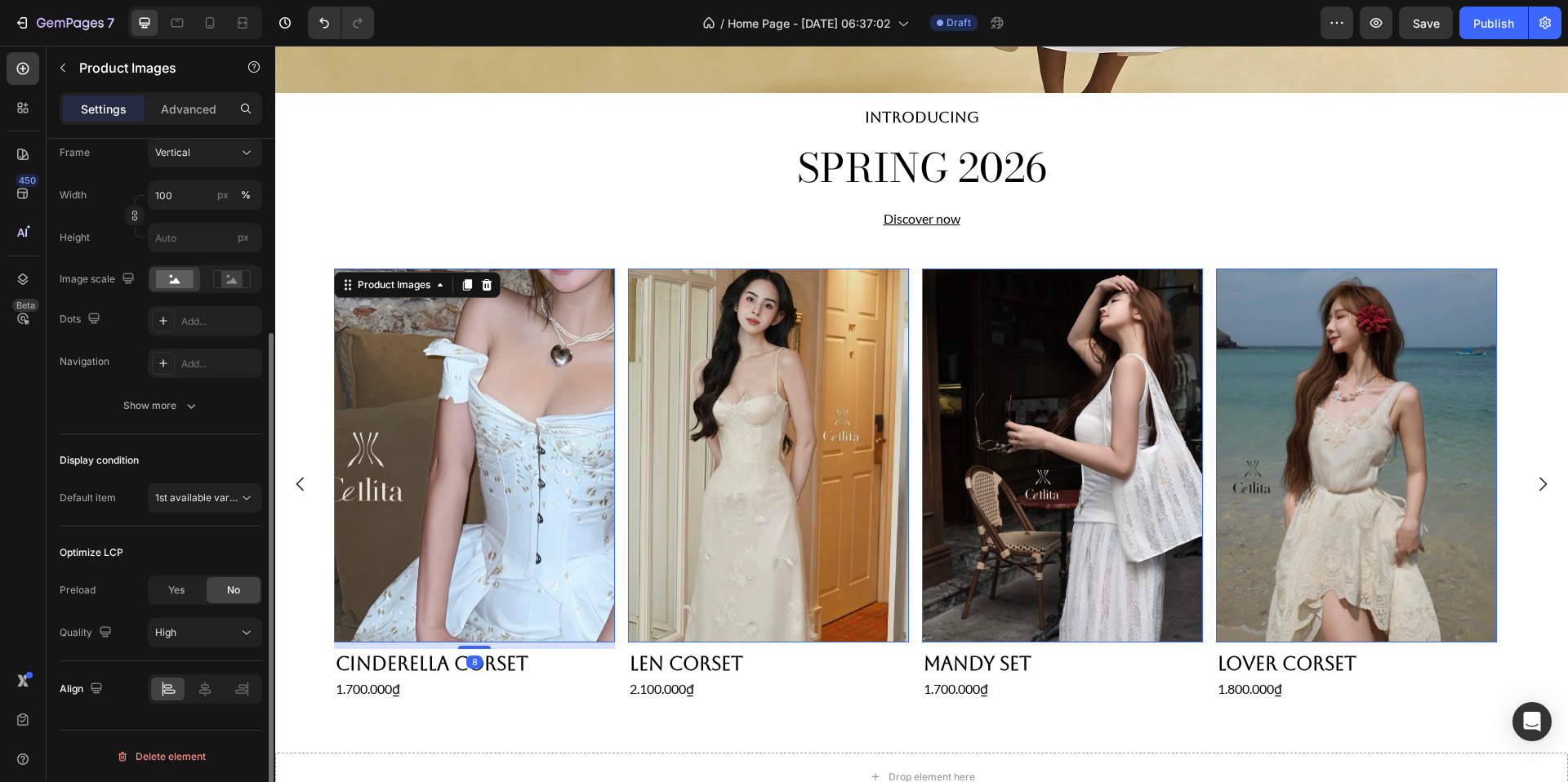
click at [394, 479] on img at bounding box center [475, 456] width 281 height 375
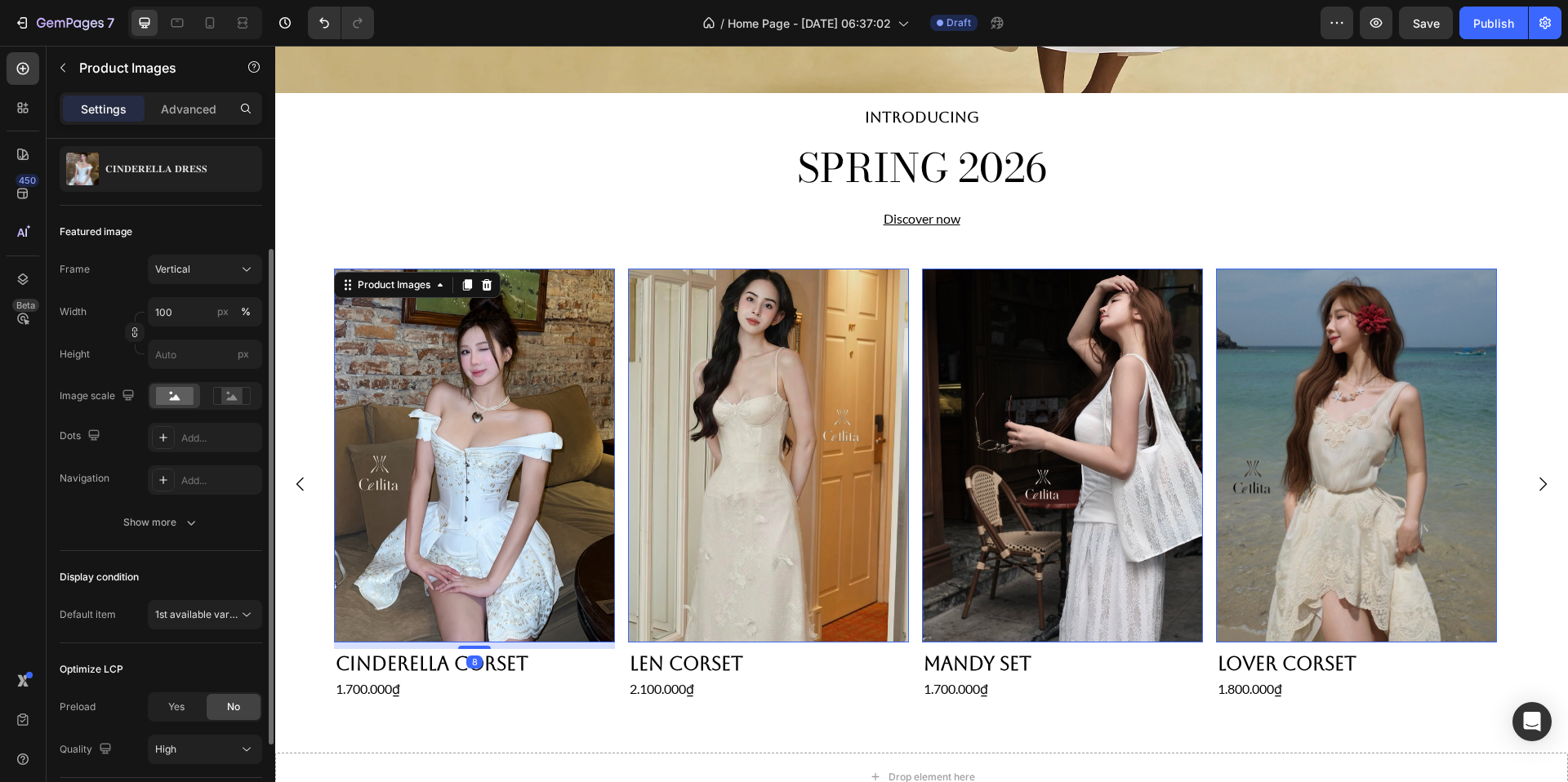
scroll to position [270, 0]
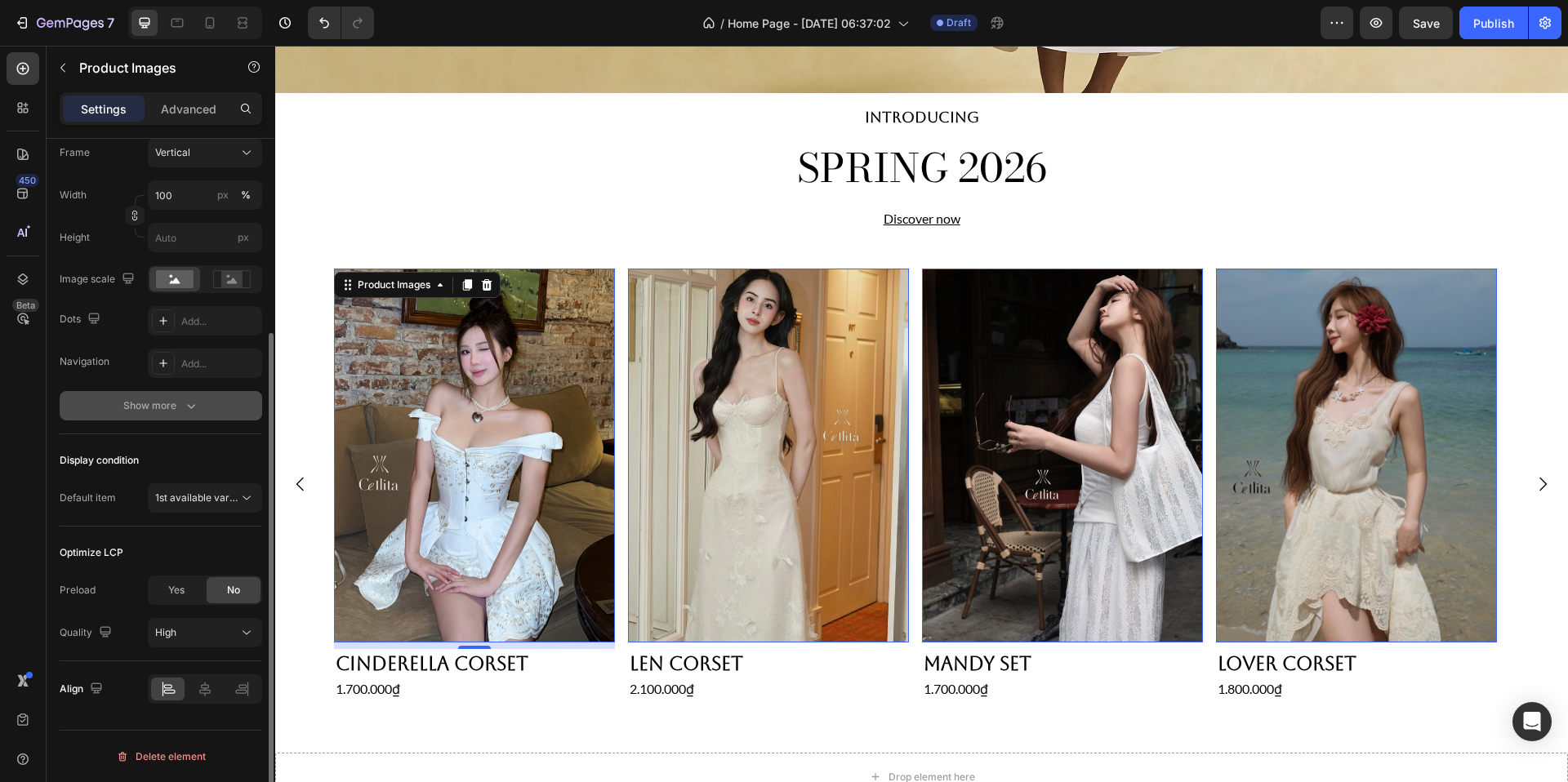
click at [159, 406] on div "Show more" at bounding box center [160, 405] width 76 height 16
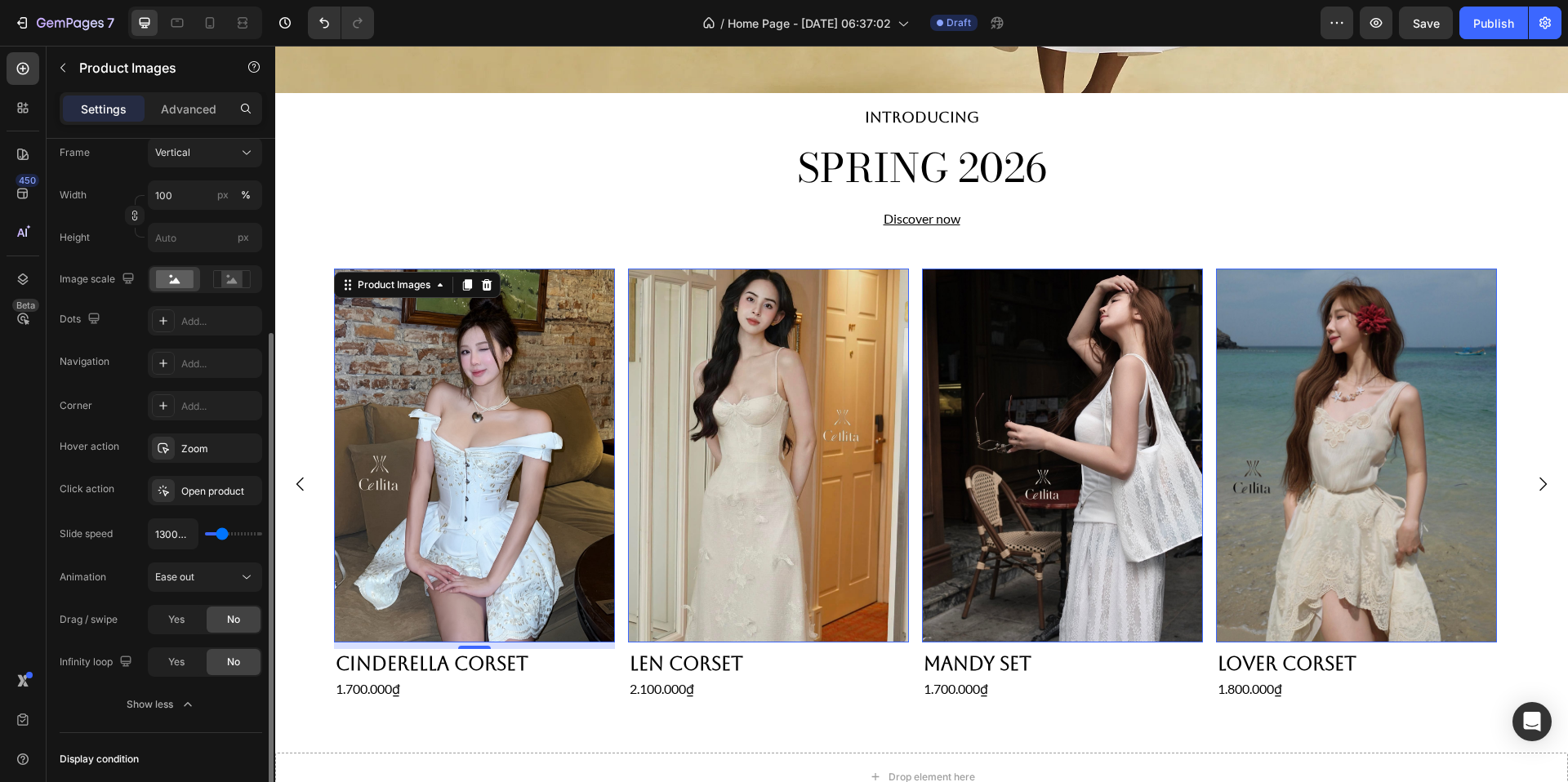
type input "1450ms"
type input "1450"
type input "1500ms"
type input "1500"
type input "1600ms"
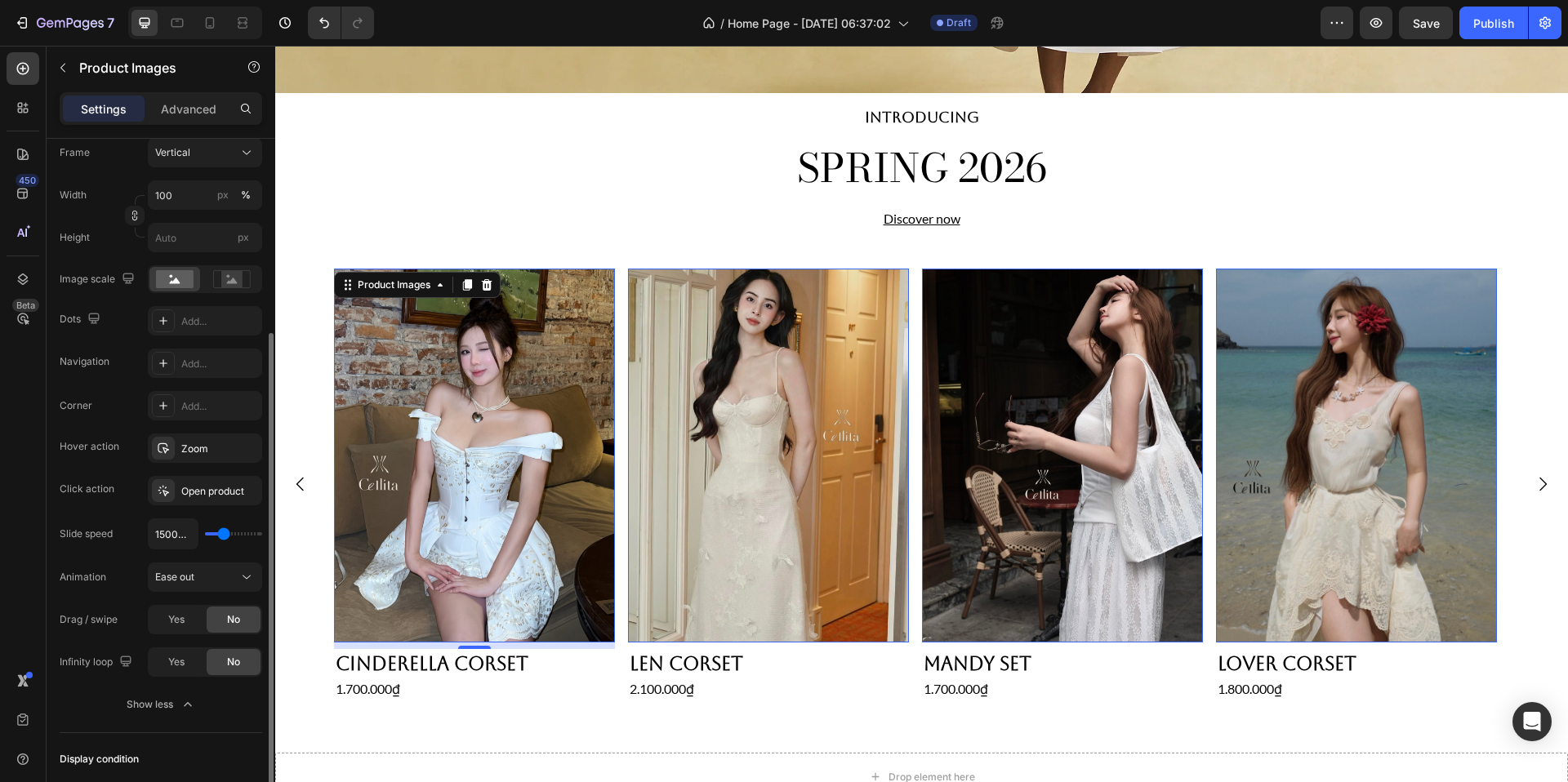
type input "1600"
type input "1750ms"
type input "1750"
type input "1850ms"
type input "1850"
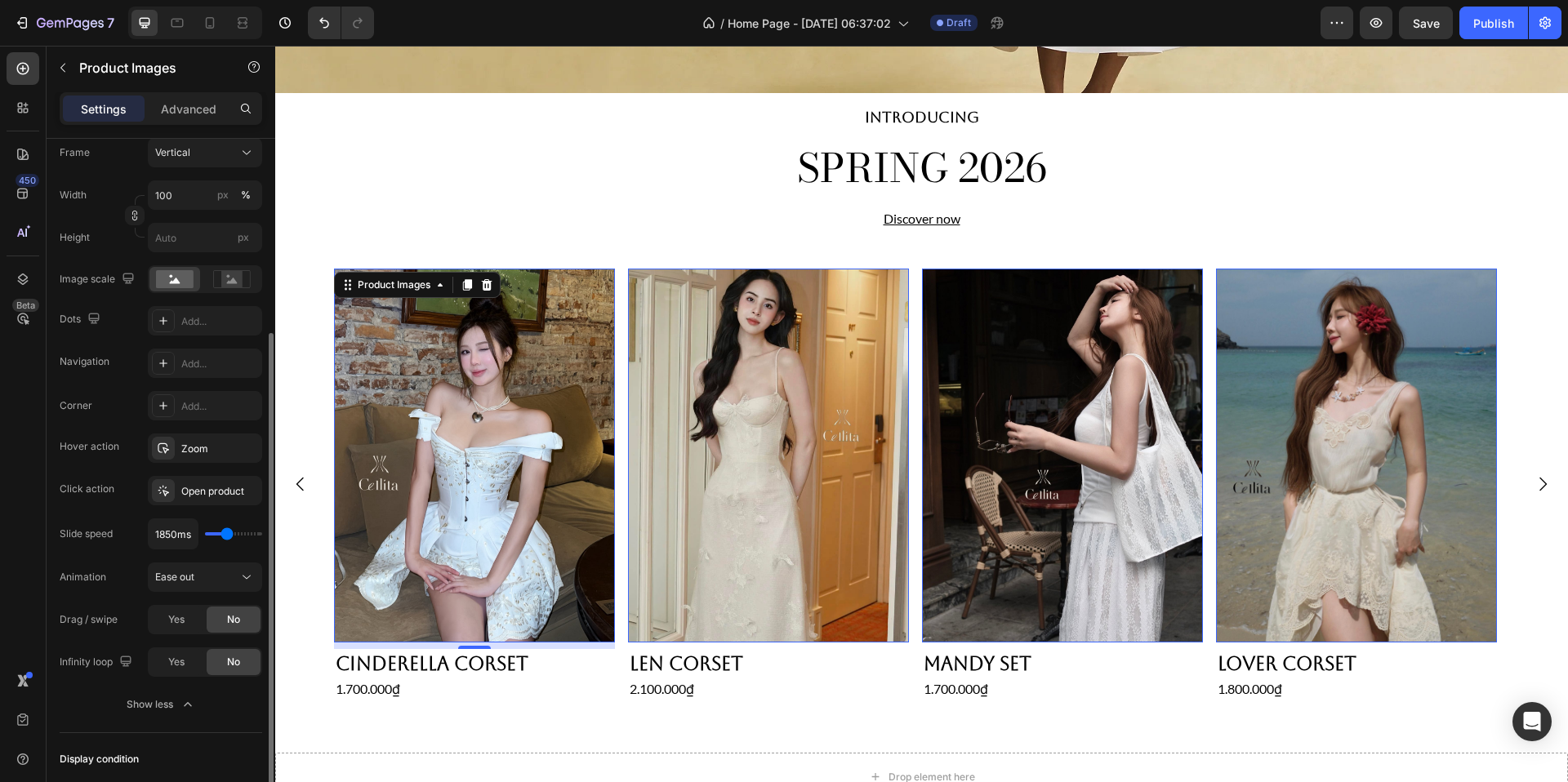
type input "1950ms"
type input "1950"
type input "2050ms"
type input "2050"
type input "2100ms"
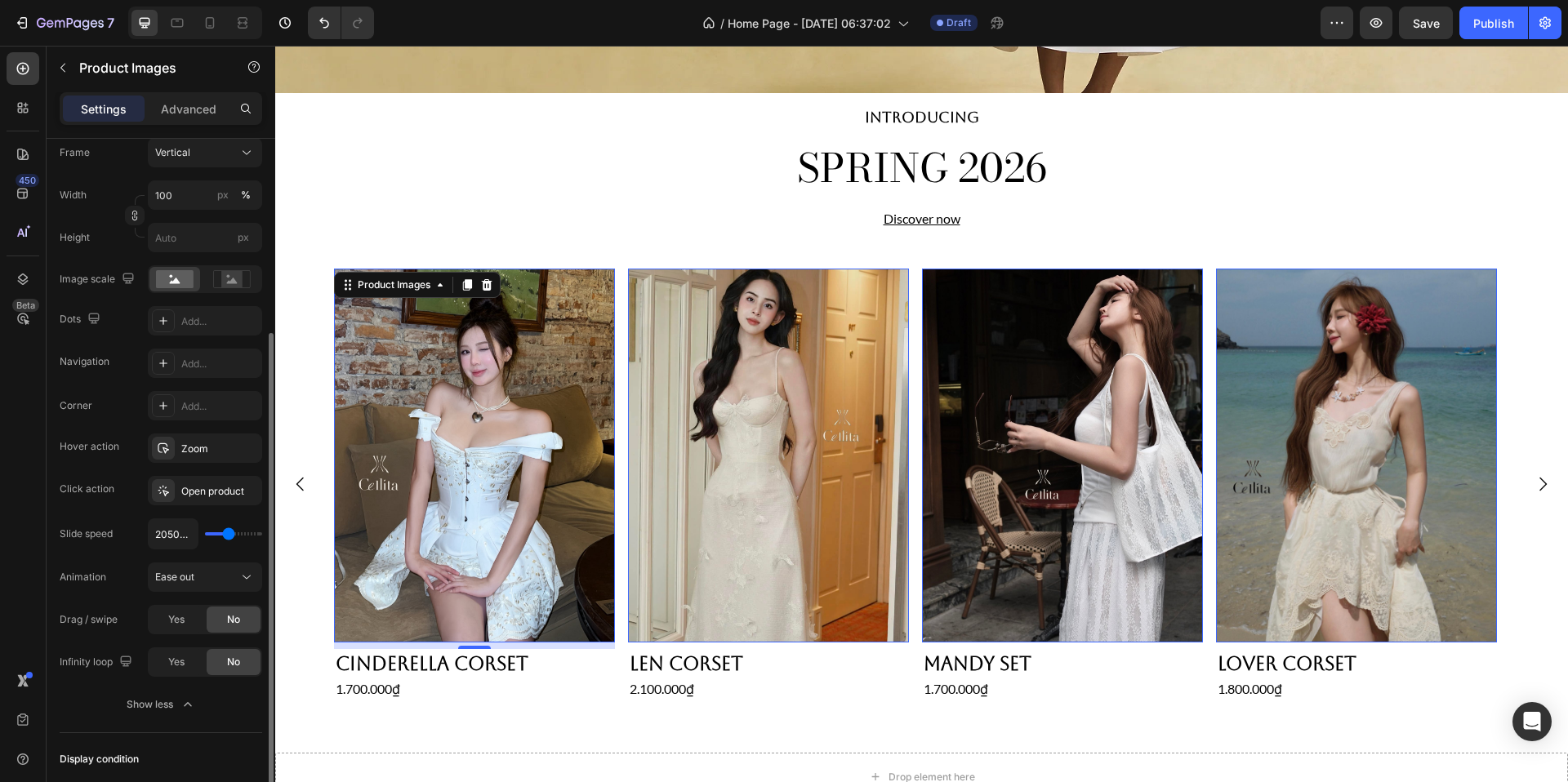
type input "2100"
type input "2150ms"
type input "2150"
type input "2200ms"
type input "2200"
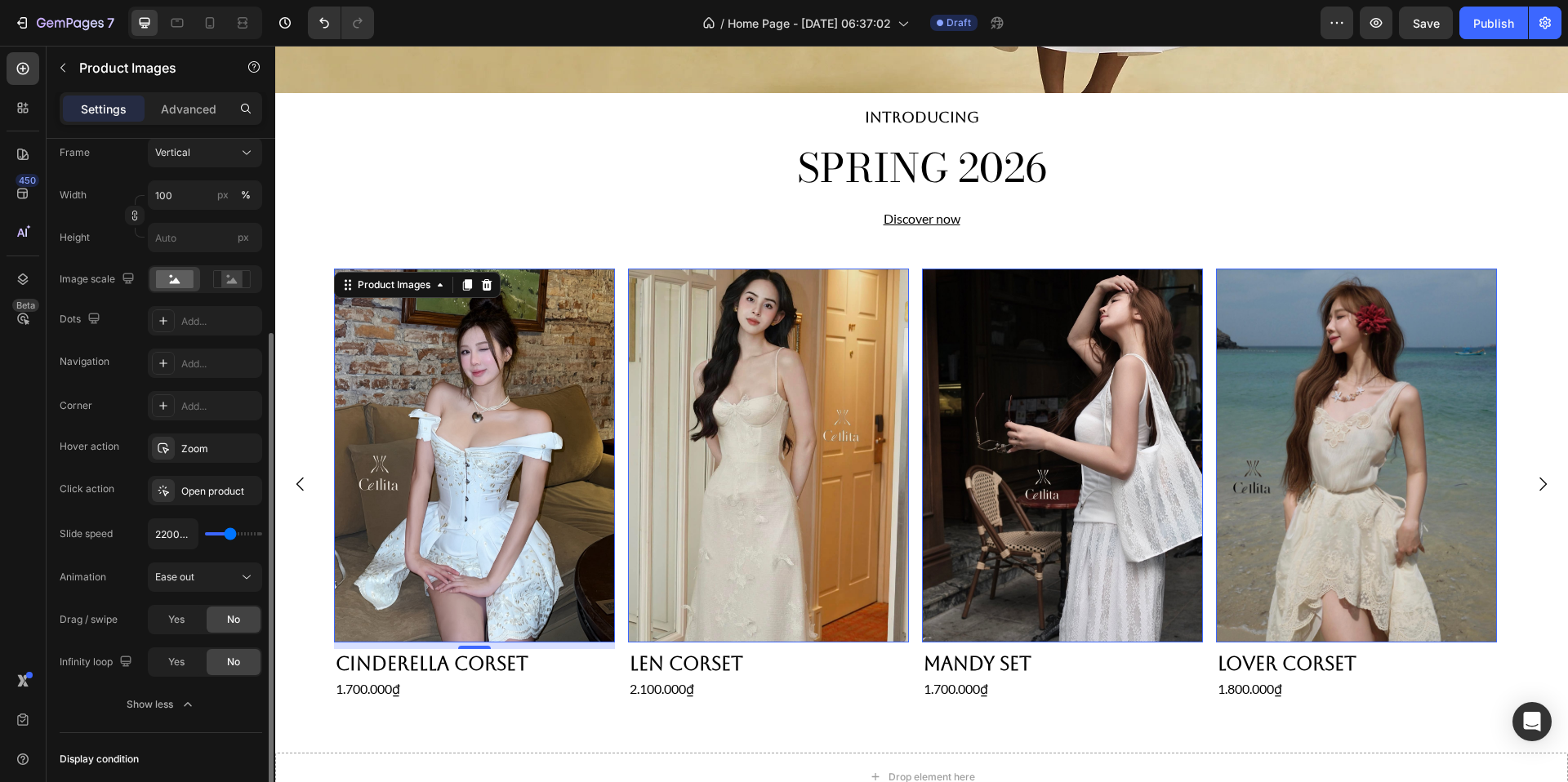
type input "2250ms"
type input "2250"
type input "2300ms"
type input "2300"
type input "2350ms"
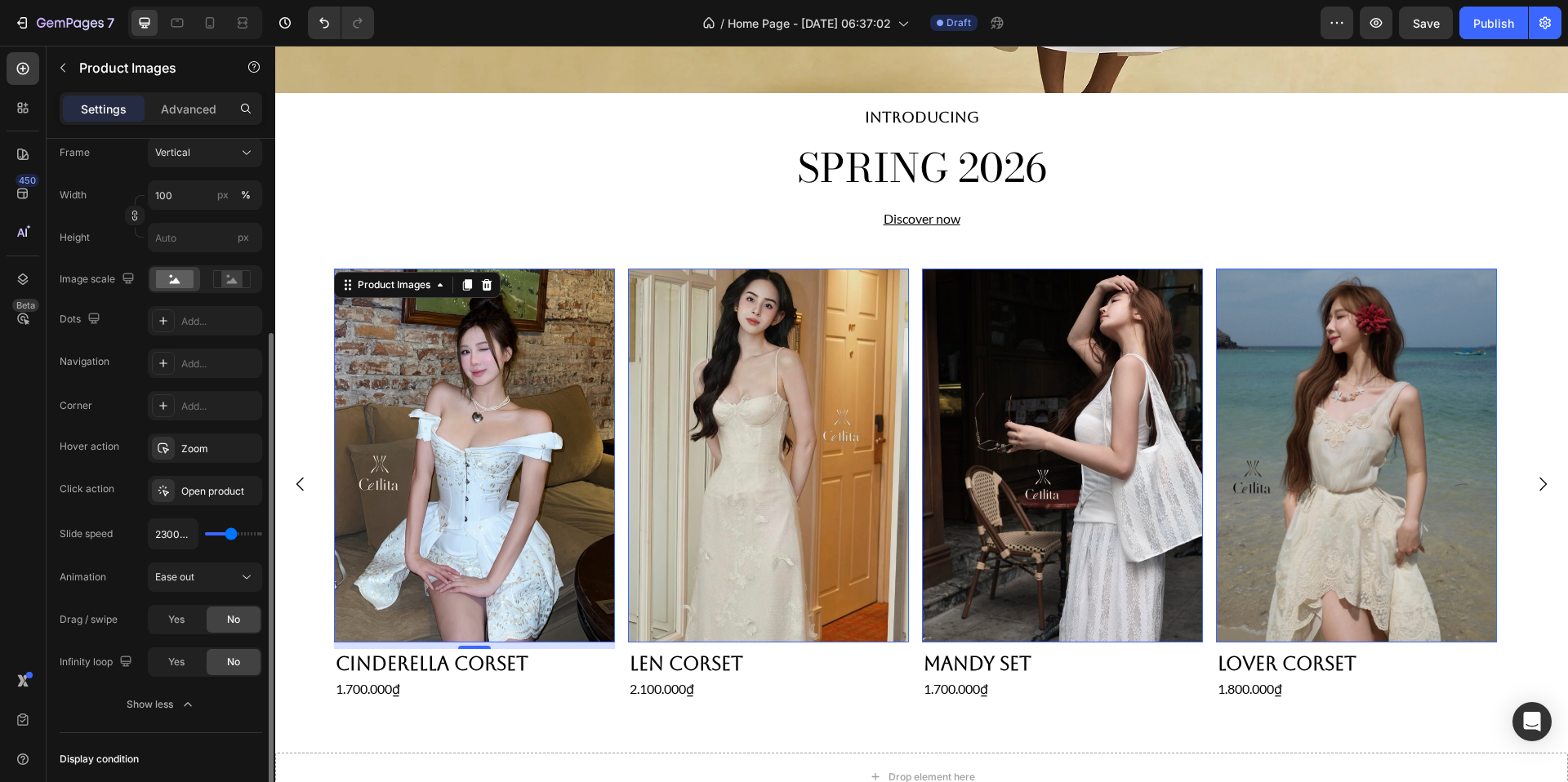
type input "2350"
type input "2400ms"
type input "2400"
type input "2450ms"
type input "2450"
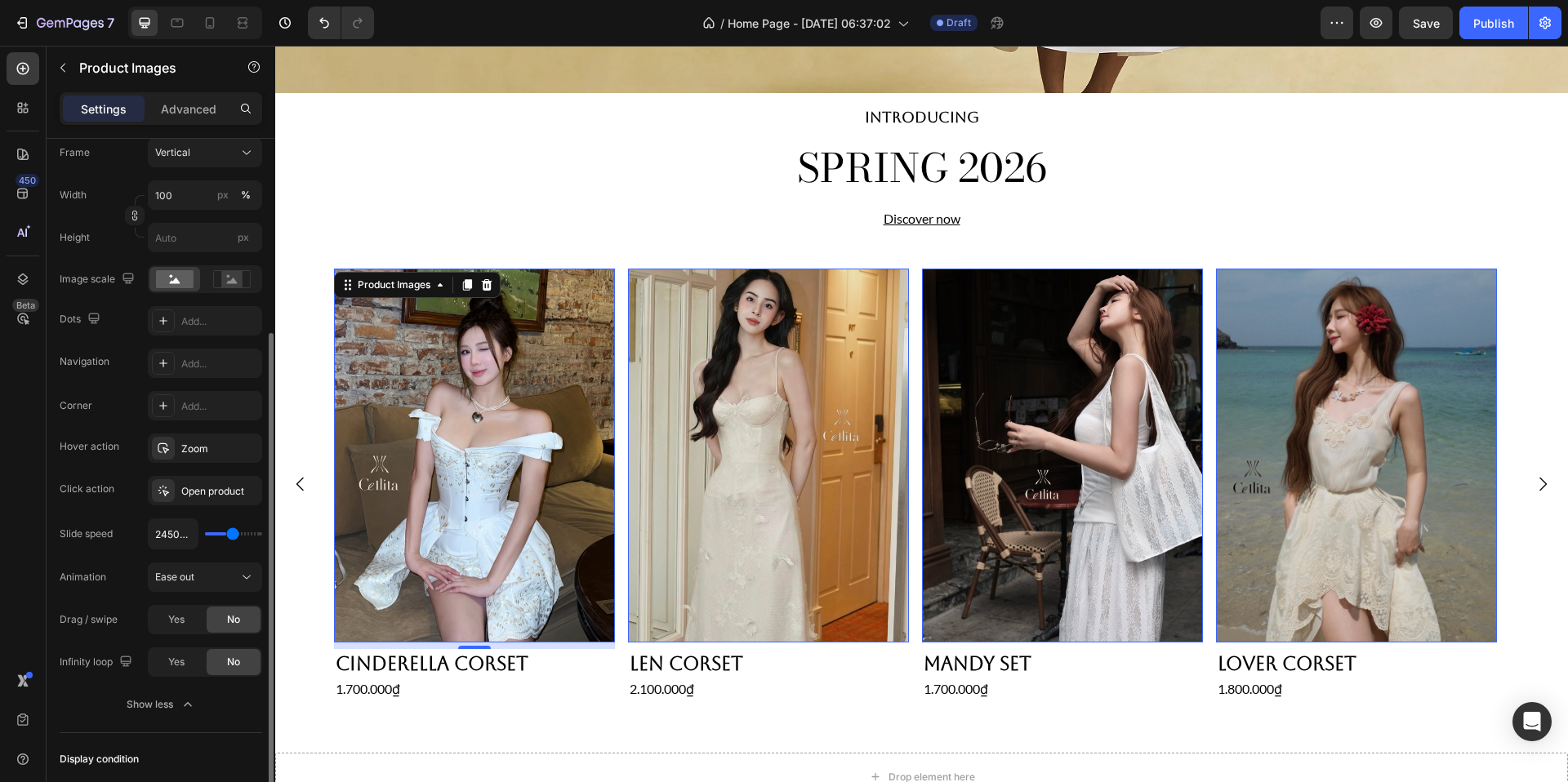
type input "2500ms"
type input "2500"
type input "2600ms"
type input "2600"
type input "2700ms"
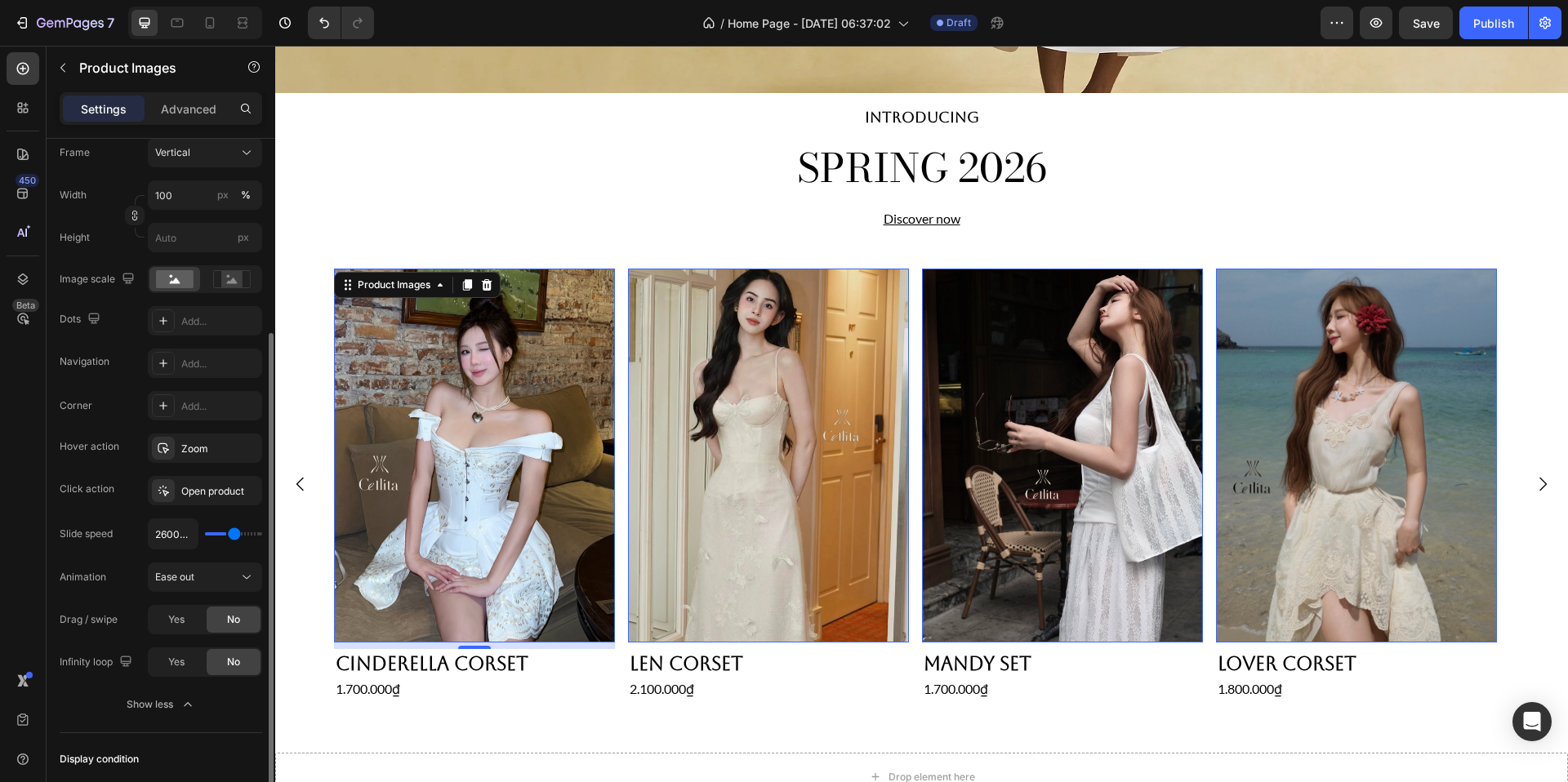
type input "2700"
type input "2800ms"
type input "2800"
type input "2900ms"
type input "2900"
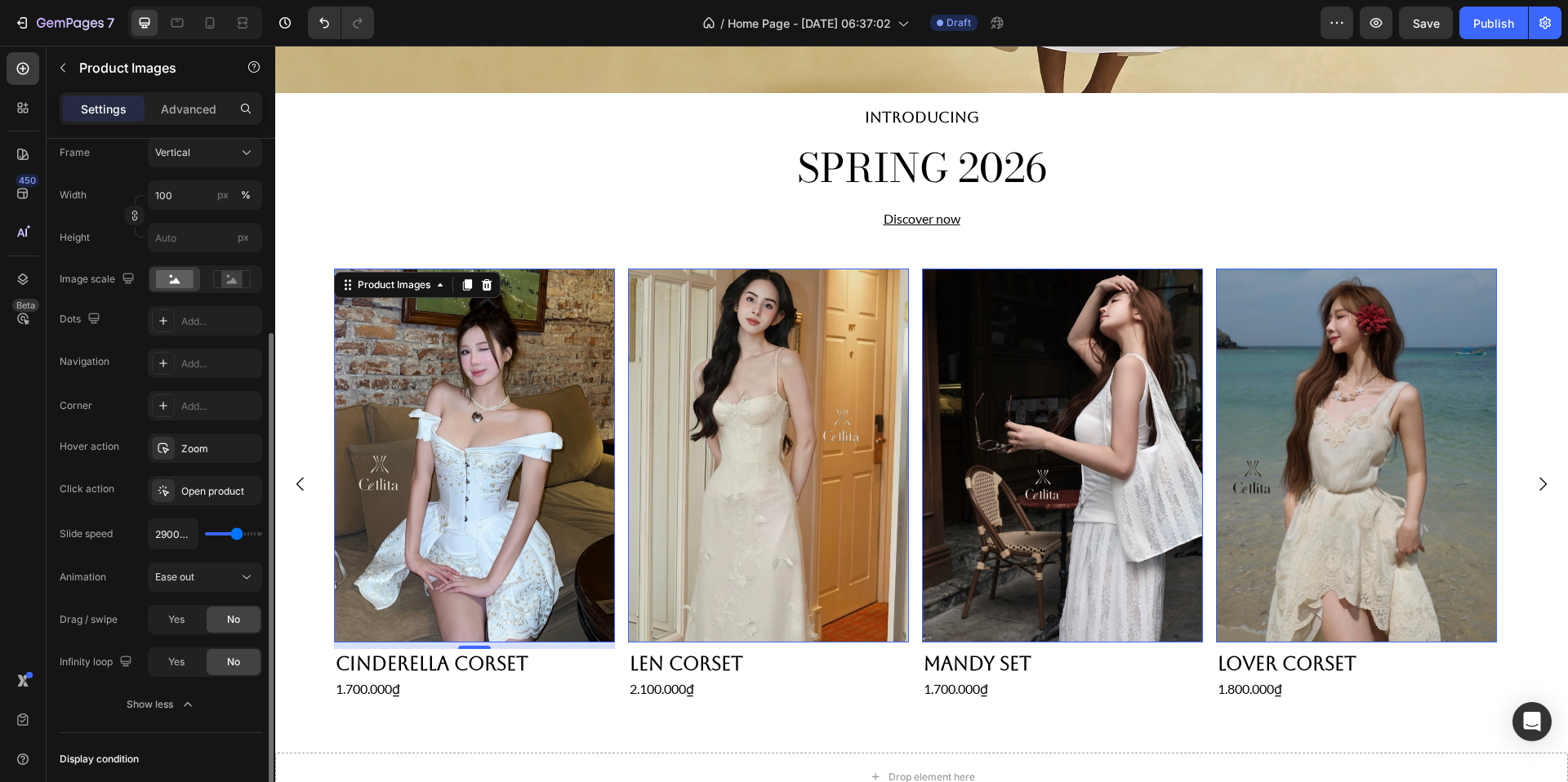
type input "2950ms"
type input "2950"
type input "3000ms"
type input "3000"
type input "3050ms"
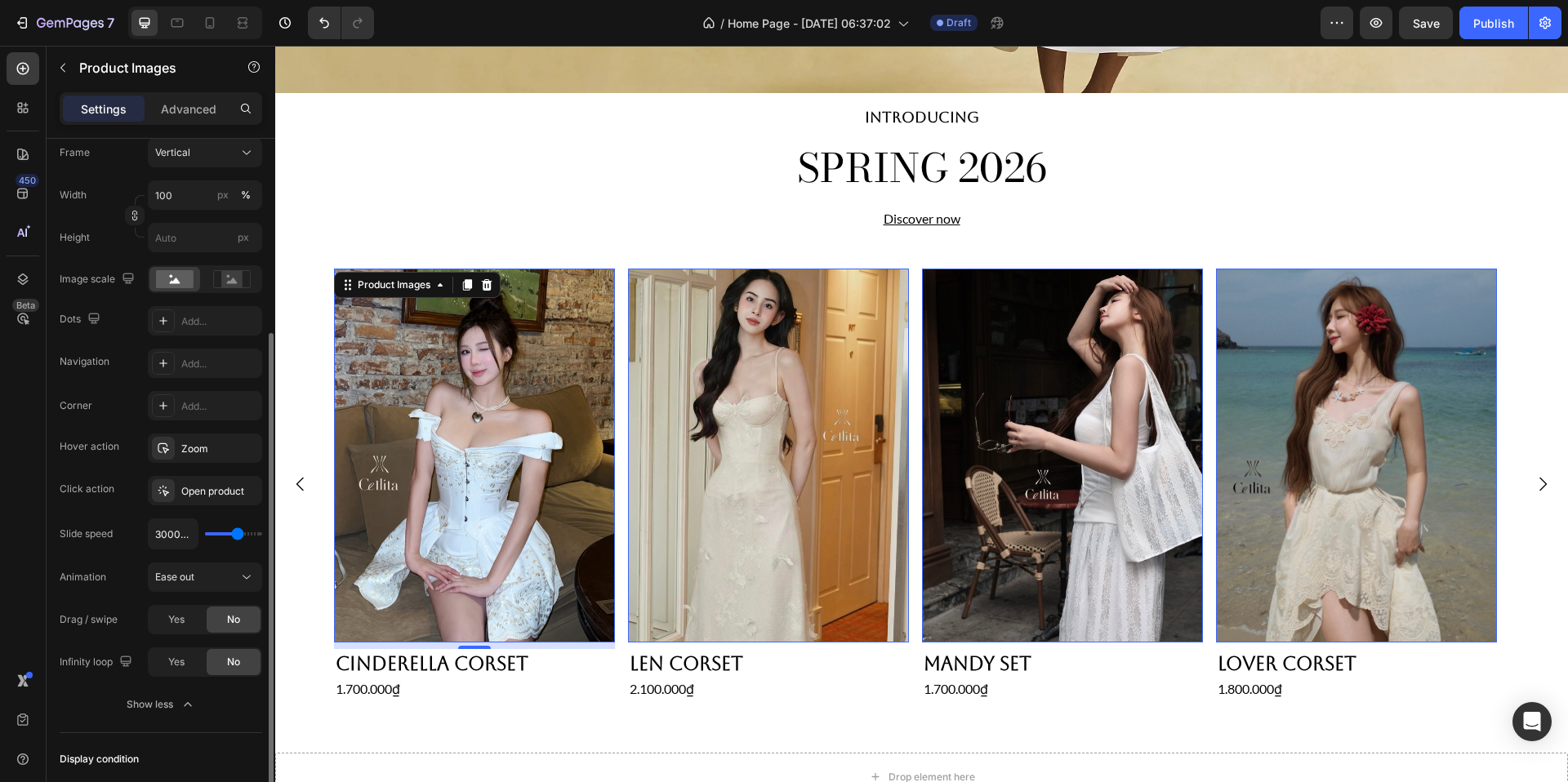
type input "3050"
type input "3100ms"
type input "3100"
type input "3200ms"
type input "3200"
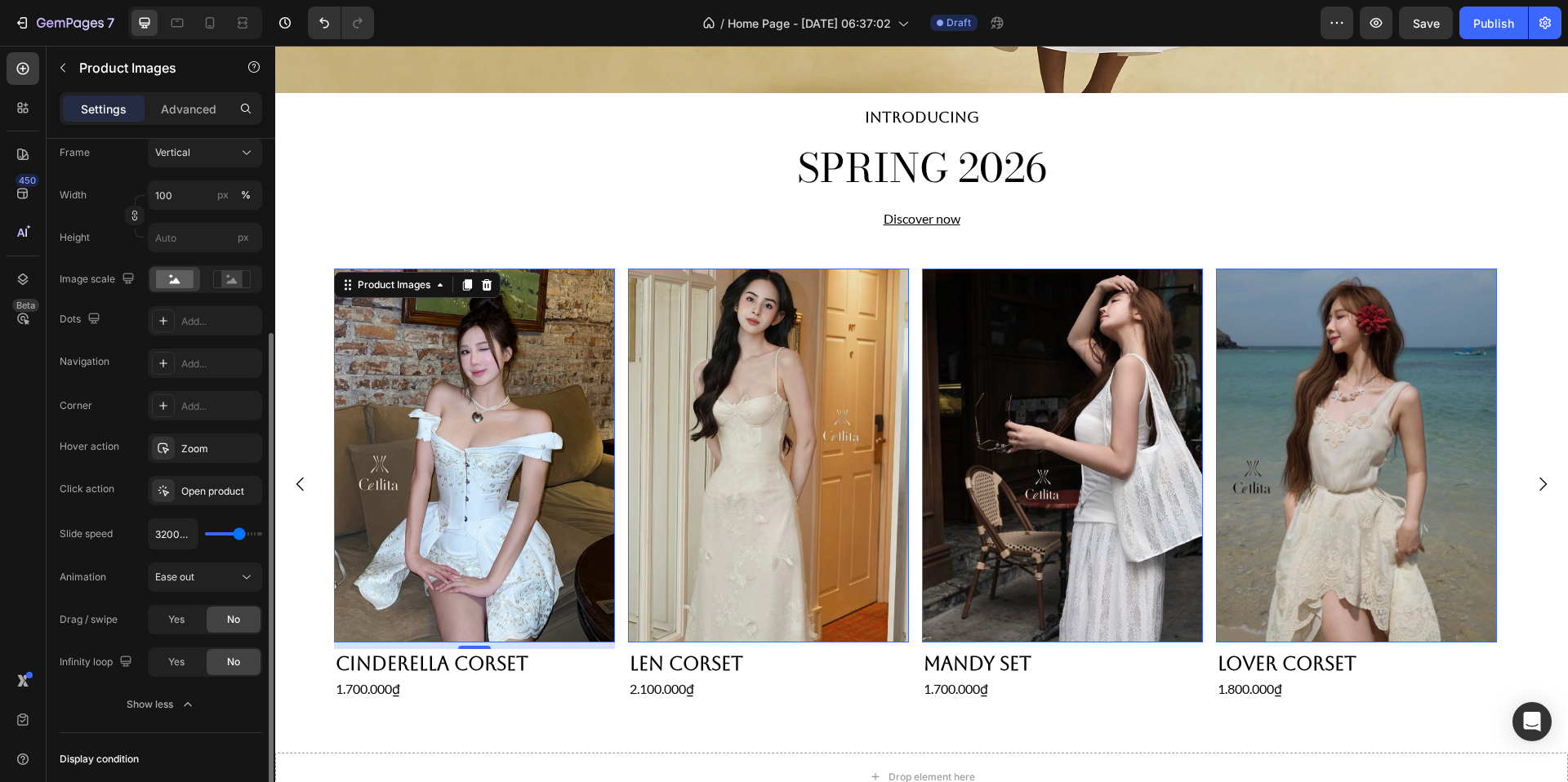
type input "3250ms"
type input "3250"
type input "3200ms"
type input "3200"
type input "3050ms"
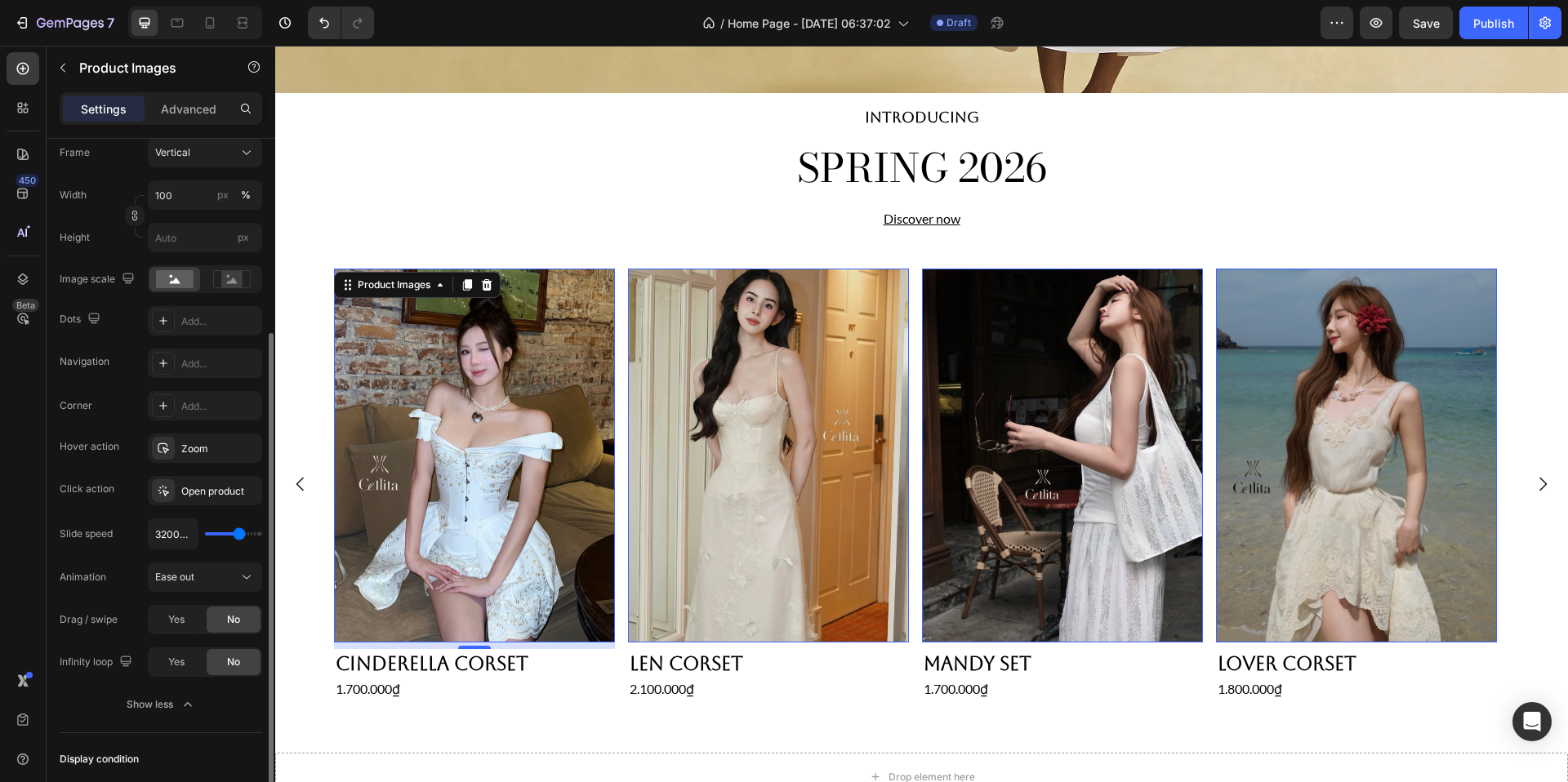
type input "3050"
type input "2800ms"
type input "2800"
type input "2450ms"
type input "2450"
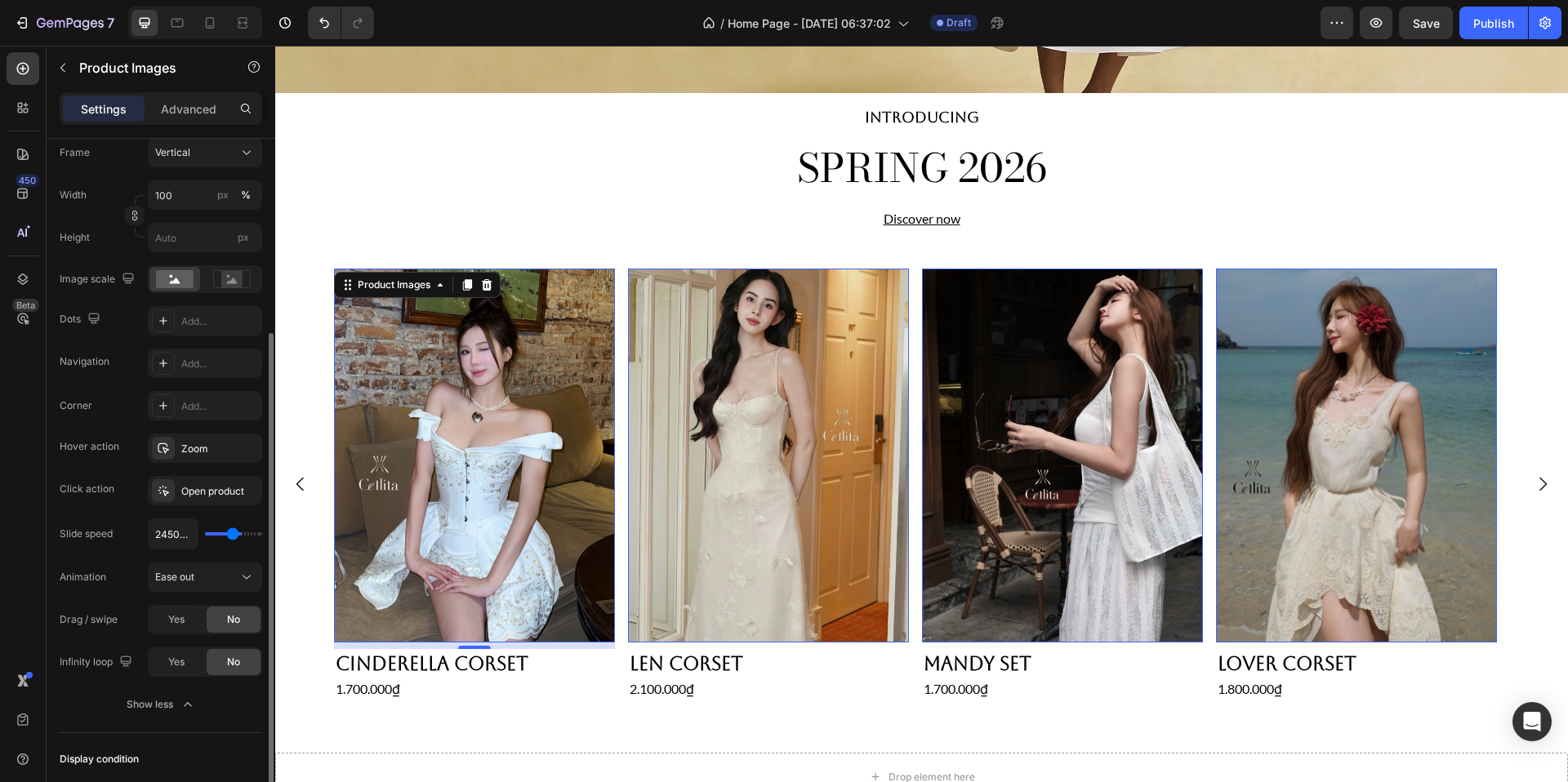
type input "2050ms"
type input "2050"
type input "1700ms"
type input "1700"
type input "1300ms"
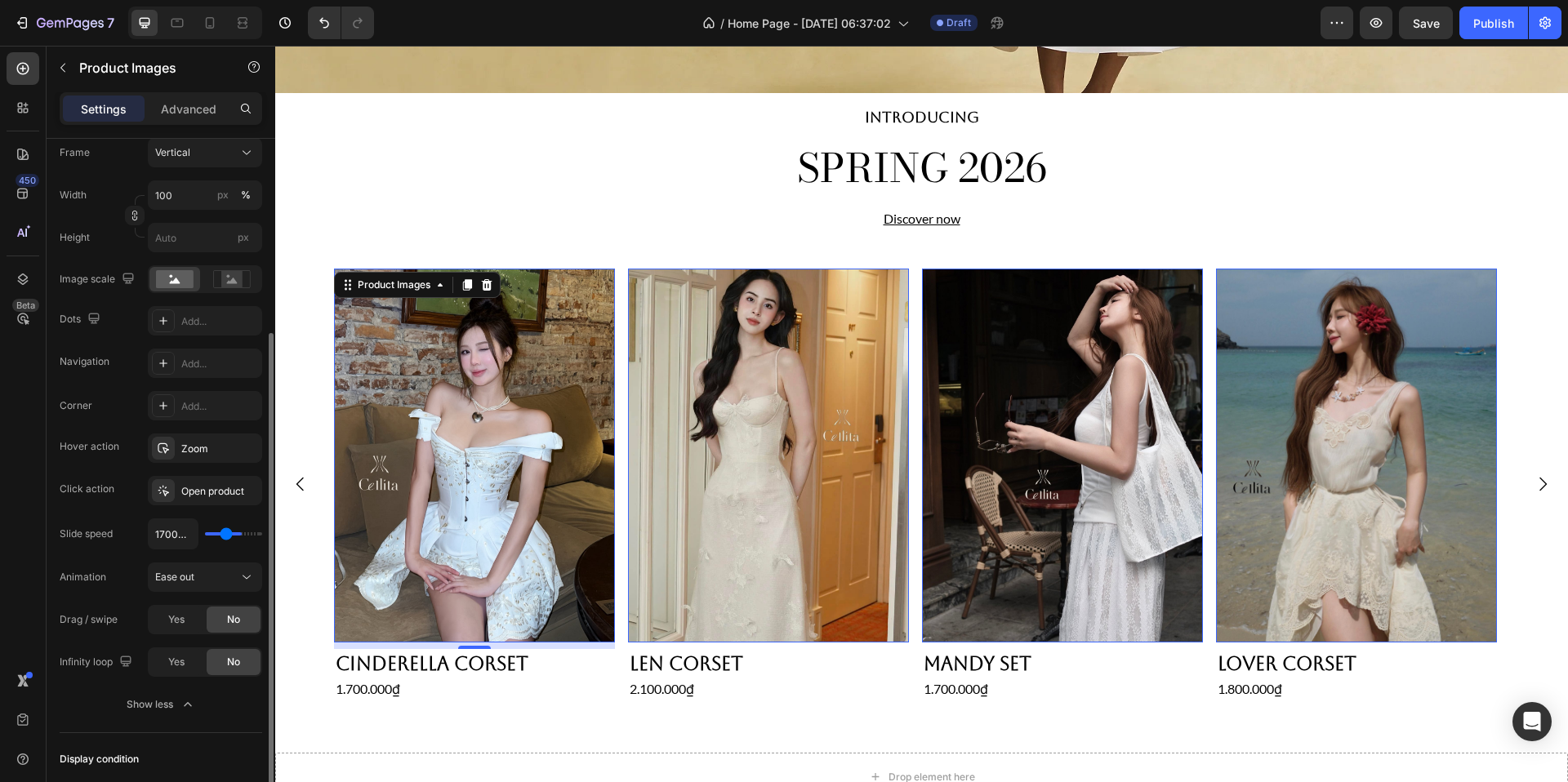
type input "1300"
type input "950ms"
type input "950"
type input "700ms"
type input "700"
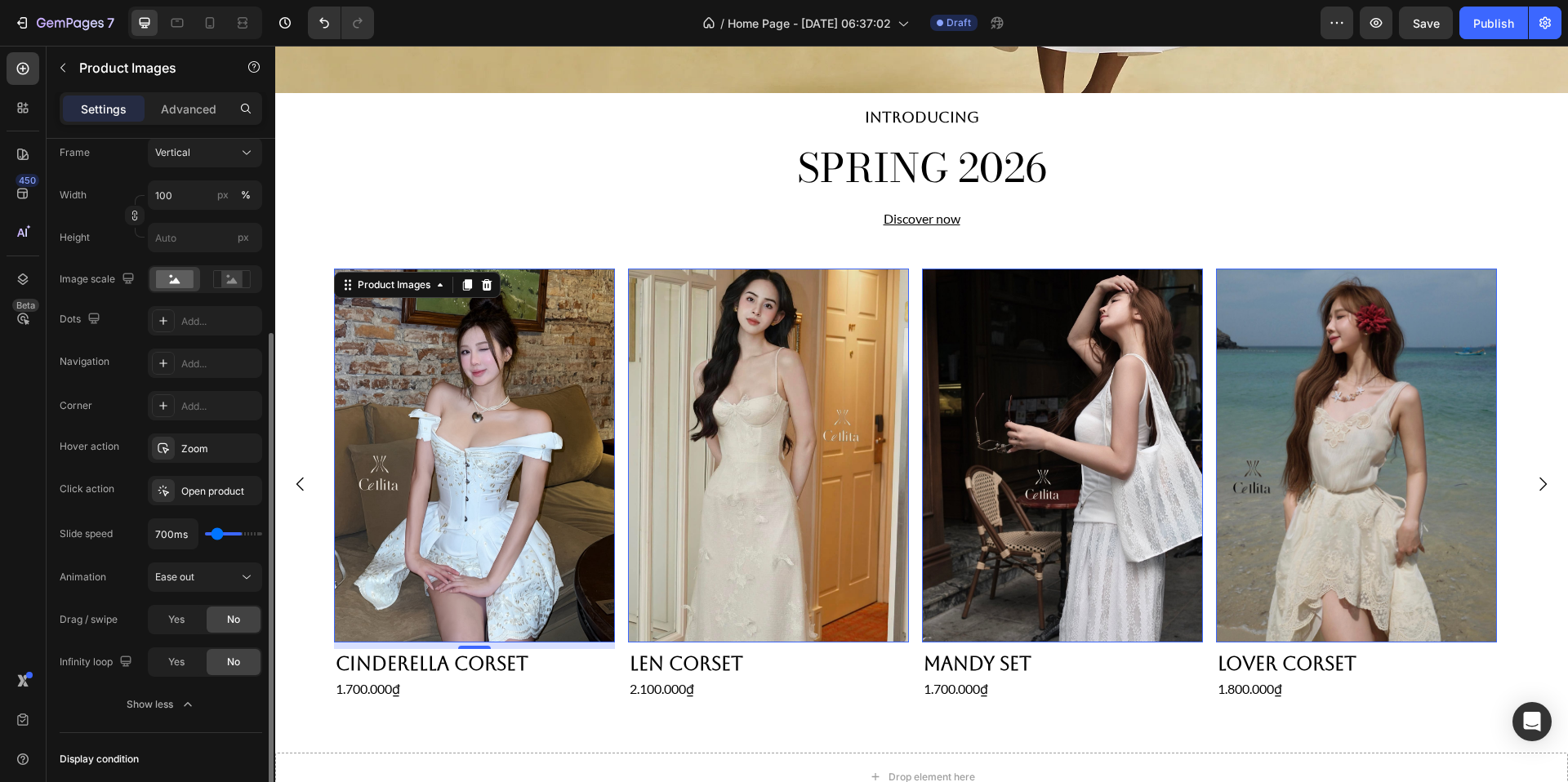
type input "500ms"
type input "500"
type input "300ms"
type input "300"
type input "150ms"
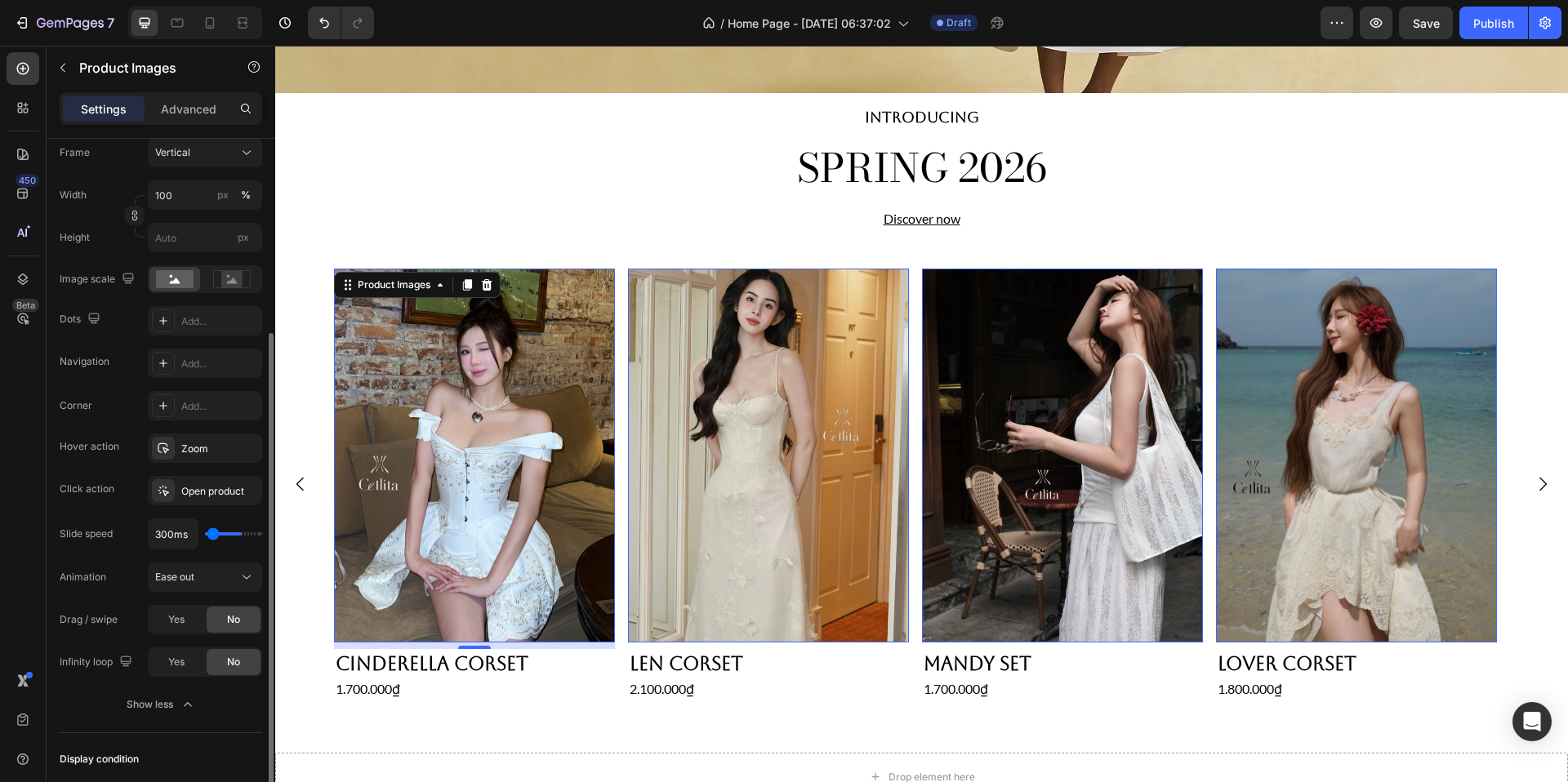
type input "150"
type input "100ms"
drag, startPoint x: 223, startPoint y: 535, endPoint x: 209, endPoint y: 530, distance: 14.9
type input "100"
click at [208, 532] on input "range" at bounding box center [233, 533] width 58 height 3
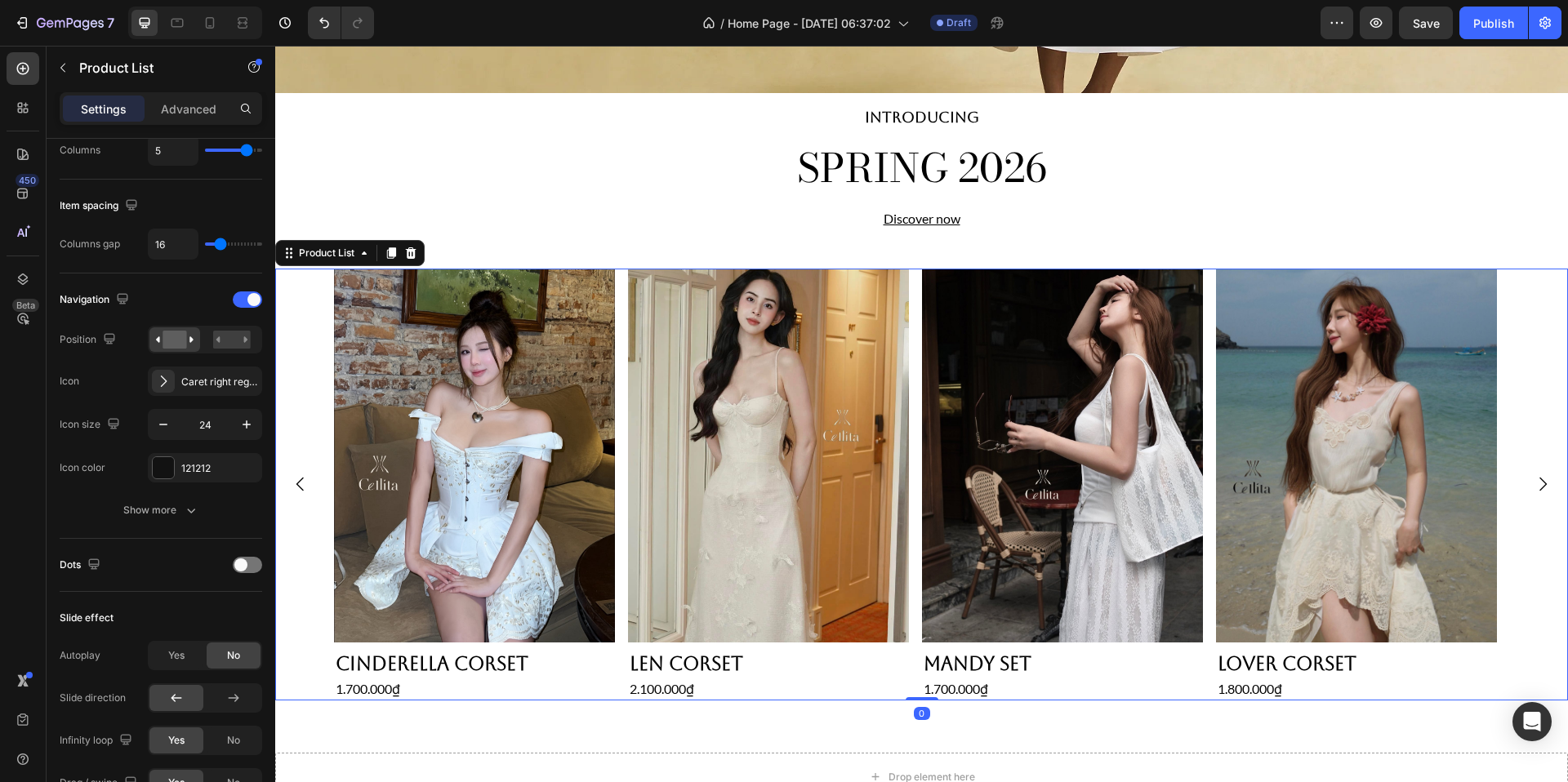
click at [1533, 489] on icon "Carousel Next Arrow" at bounding box center [1543, 484] width 19 height 19
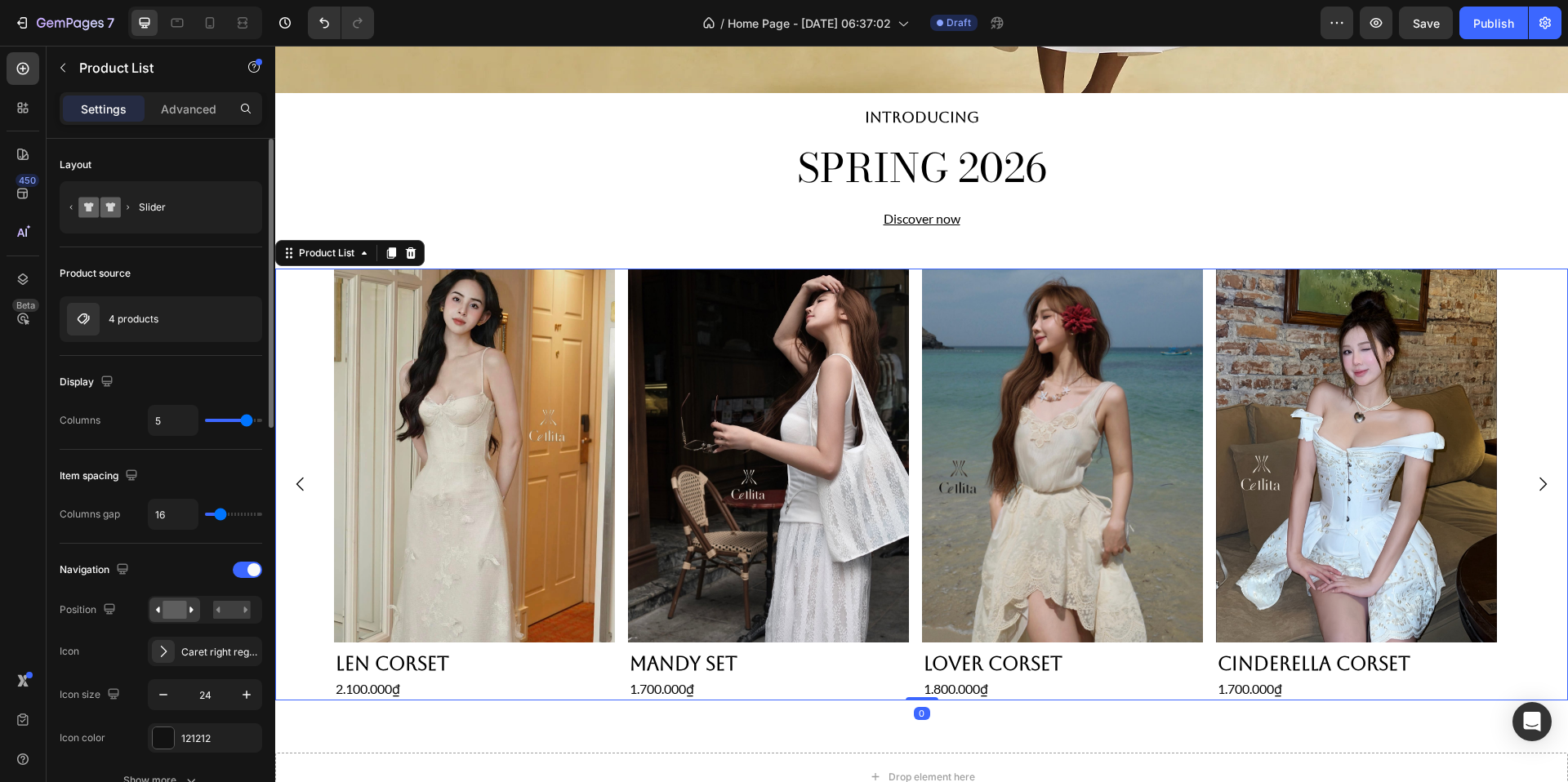
click at [1533, 489] on icon "Carousel Next Arrow" at bounding box center [1543, 484] width 19 height 19
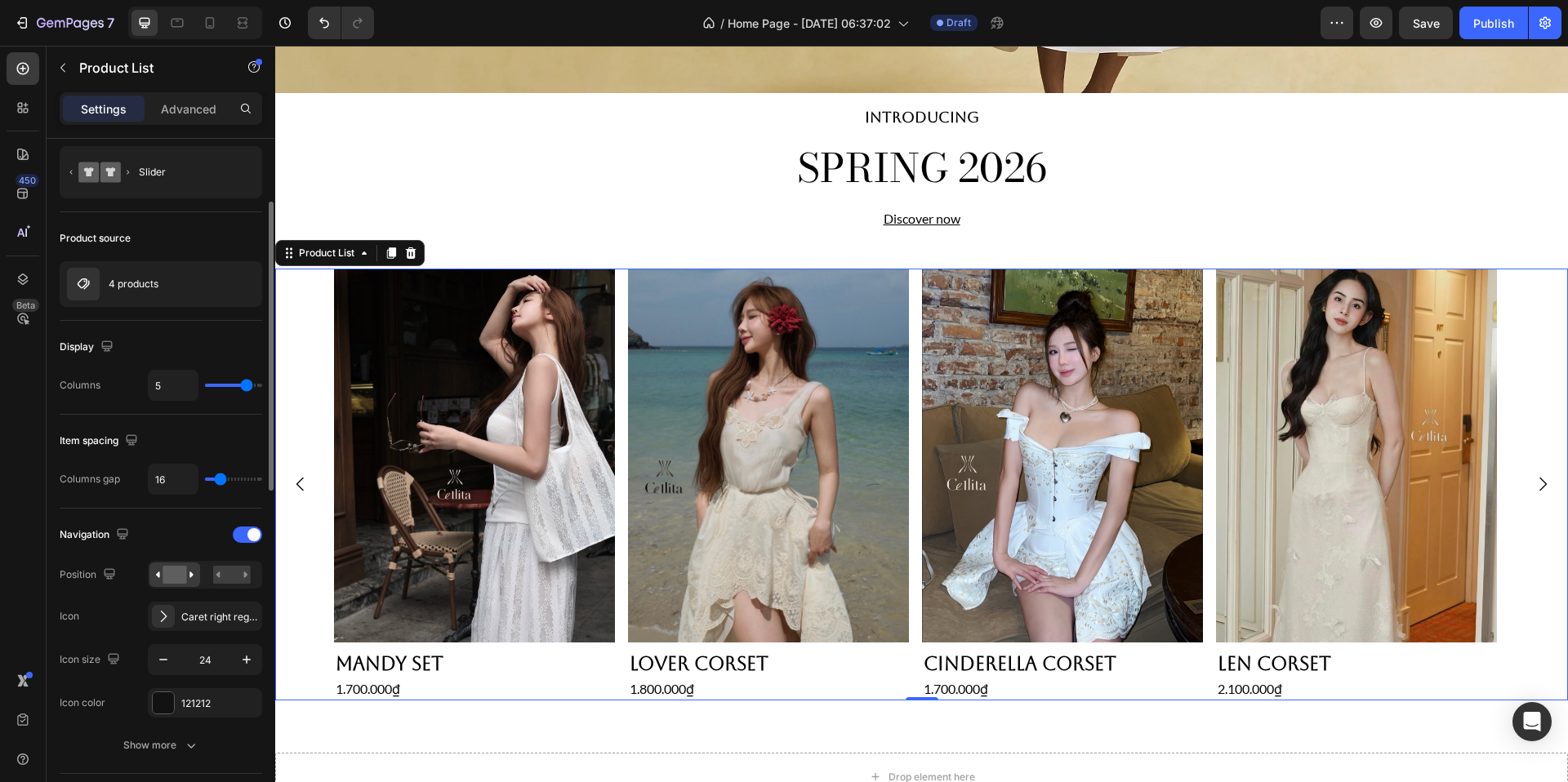
scroll to position [84, 0]
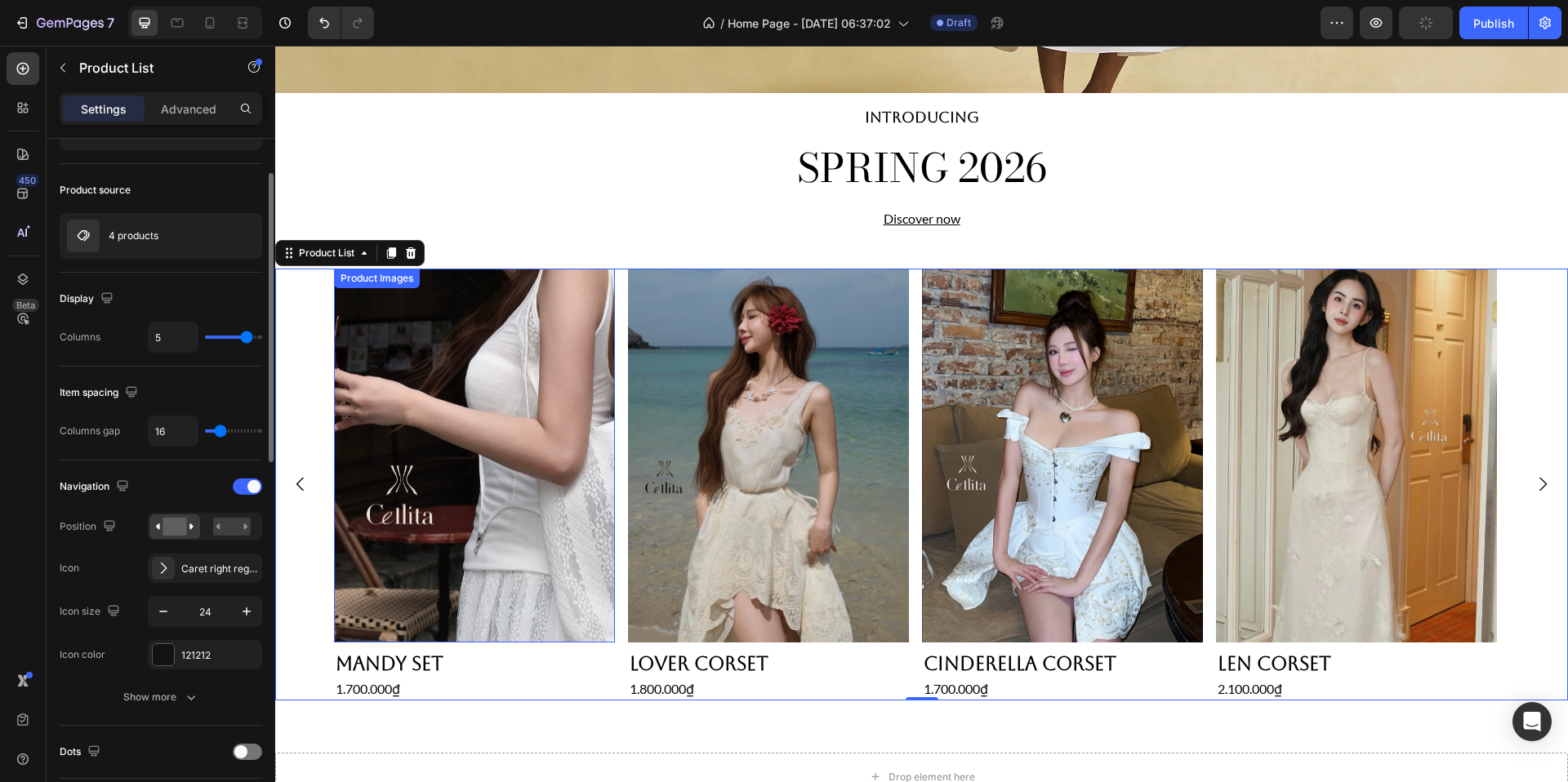
click at [508, 475] on img at bounding box center [475, 456] width 281 height 375
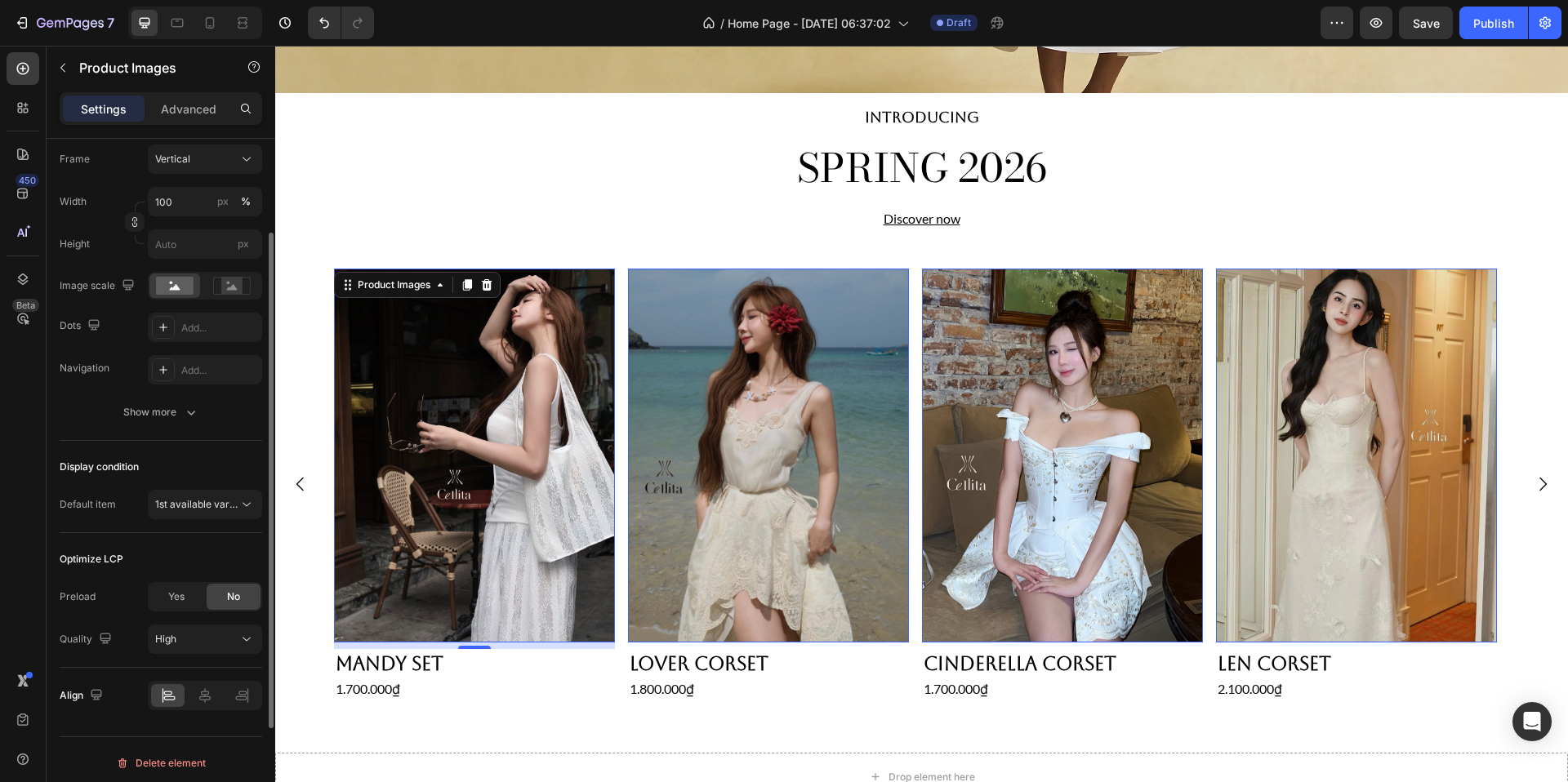
scroll to position [270, 0]
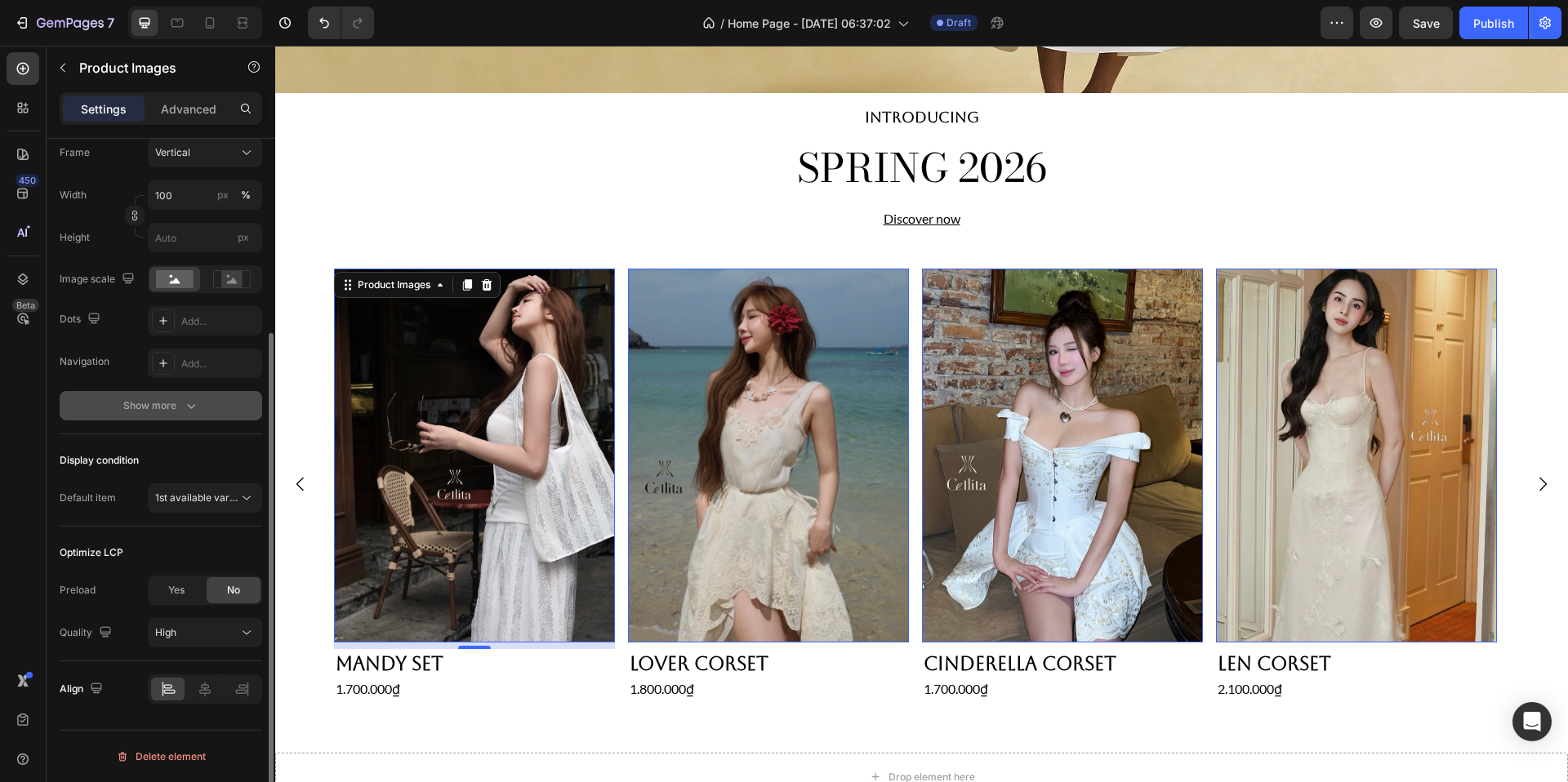
click at [194, 391] on button "Show more" at bounding box center [160, 405] width 203 height 30
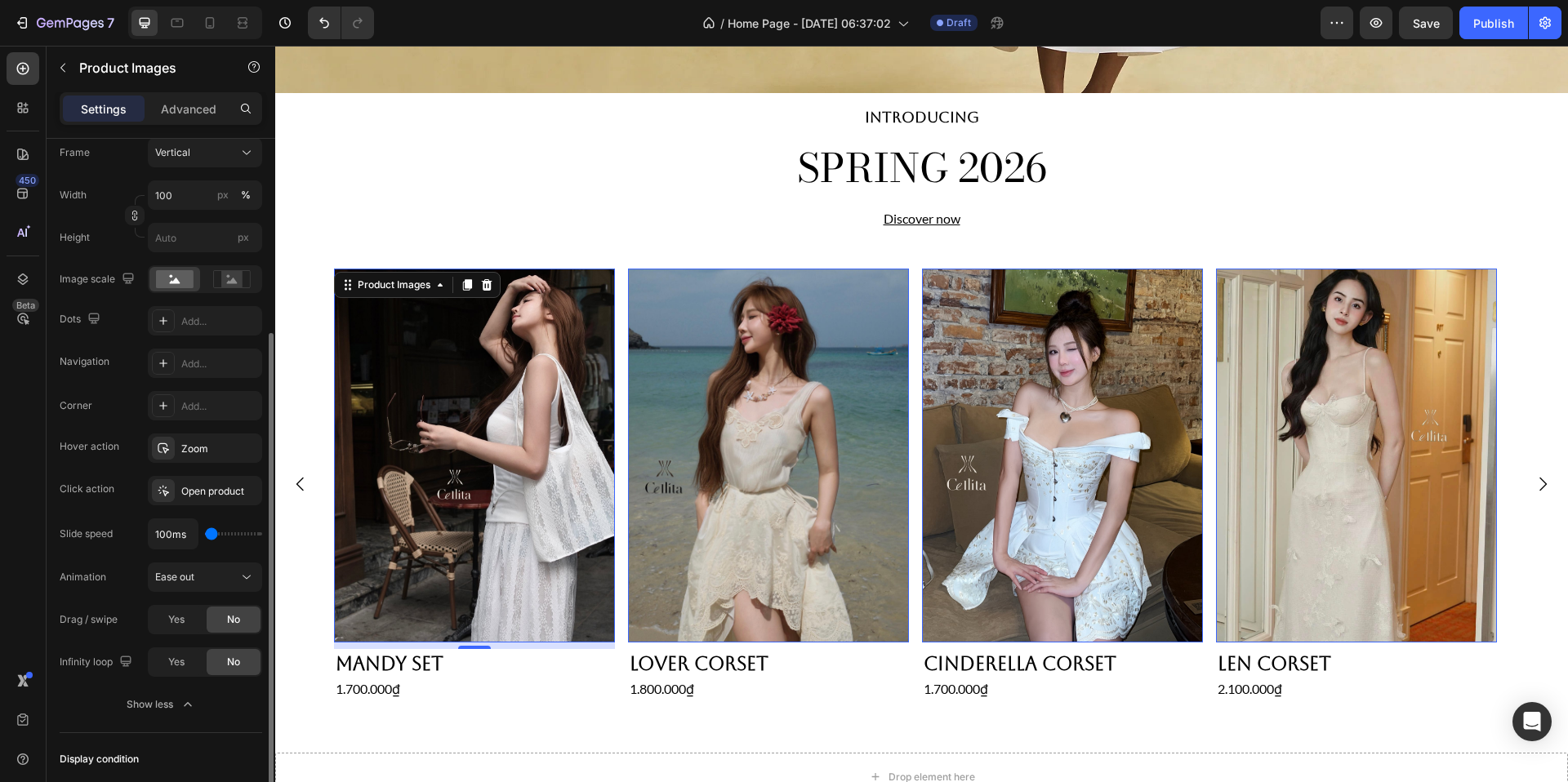
click at [226, 542] on div "100ms" at bounding box center [205, 534] width 114 height 31
click at [231, 537] on div "100ms" at bounding box center [205, 534] width 114 height 31
click at [227, 537] on div "100ms" at bounding box center [205, 534] width 114 height 31
type input "250ms"
type input "250"
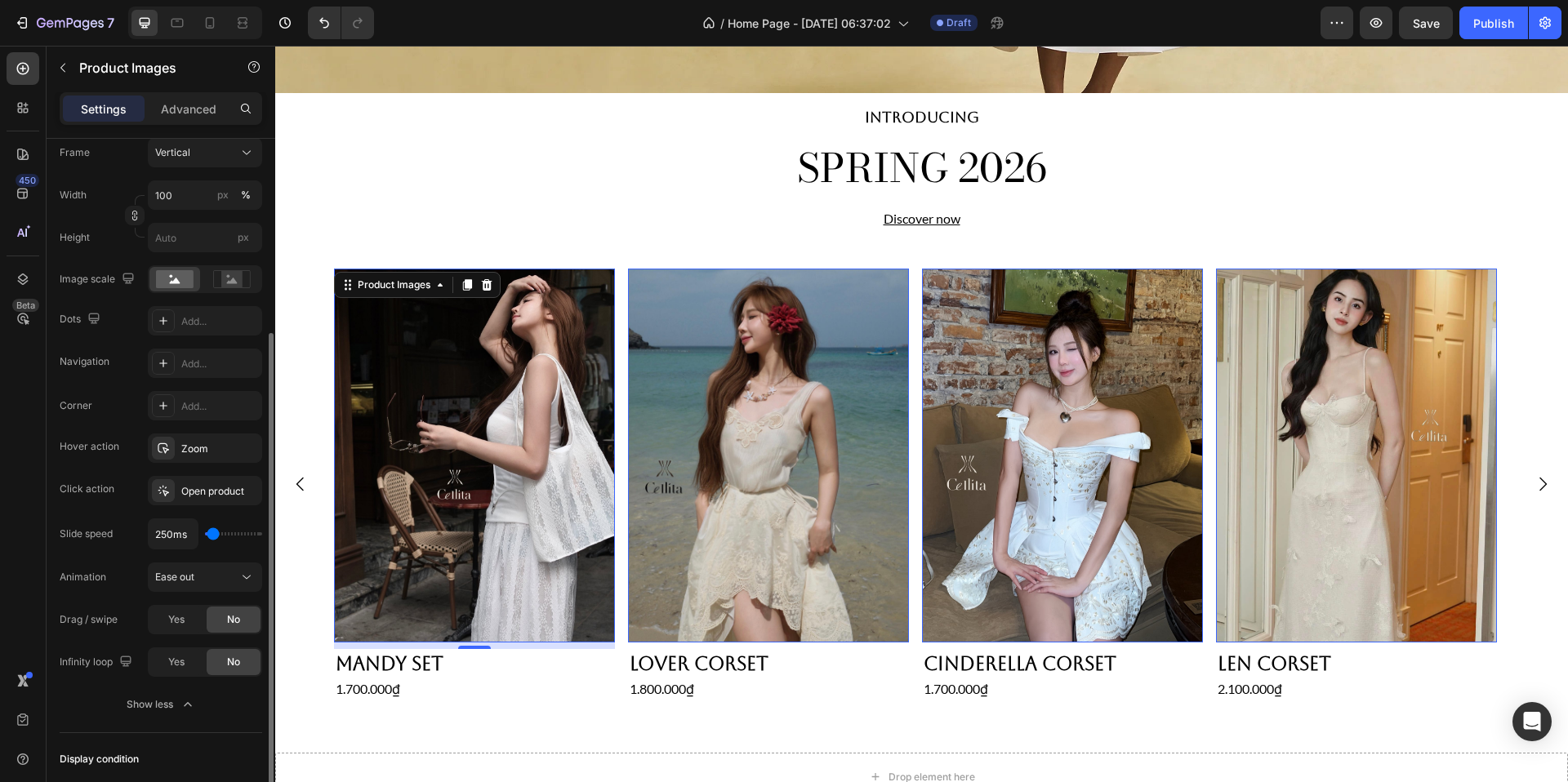
type input "350ms"
type input "350"
type input "400ms"
type input "400"
type input "500ms"
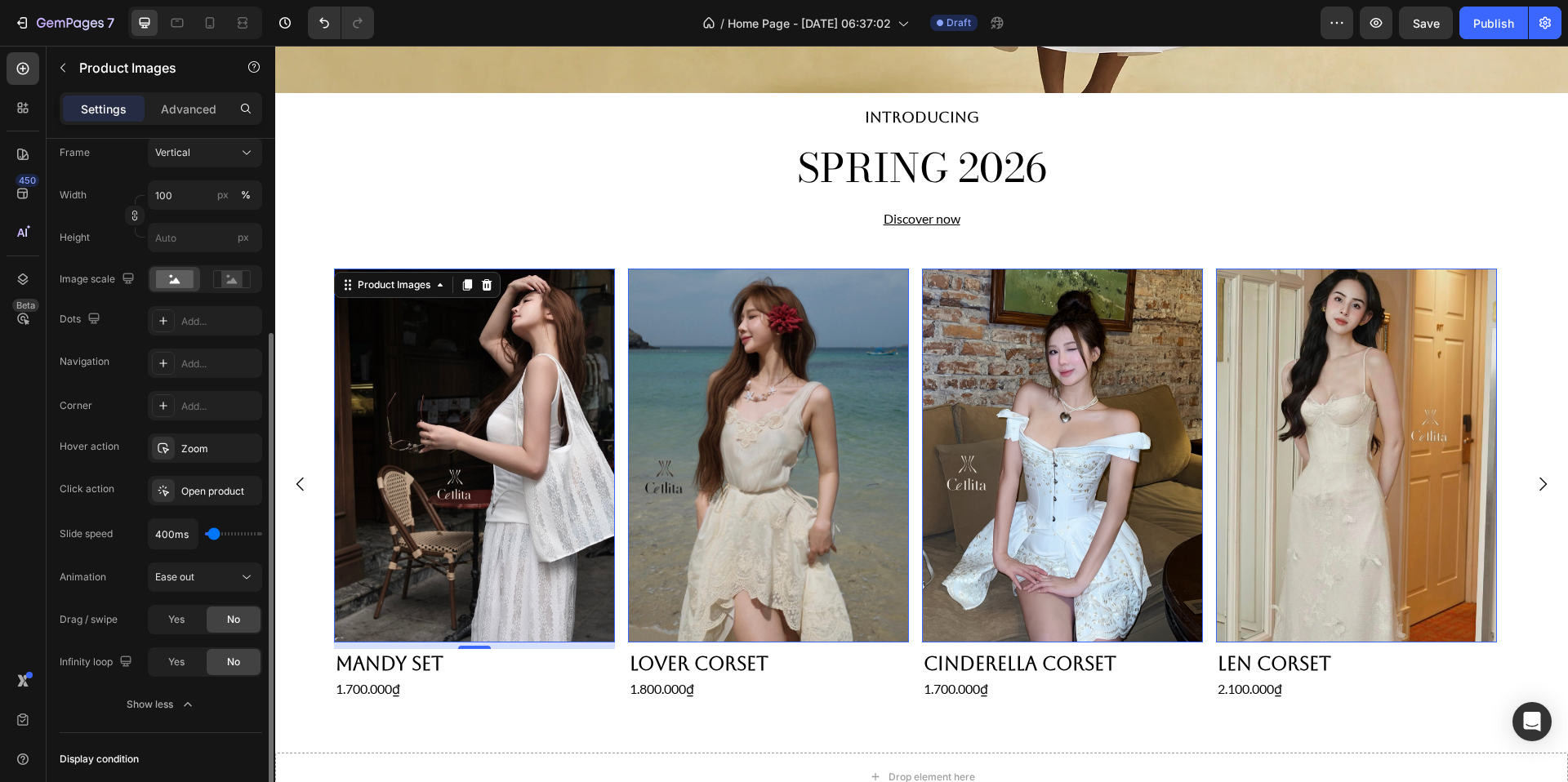
type input "500"
type input "550ms"
type input "550"
type input "600ms"
type input "600"
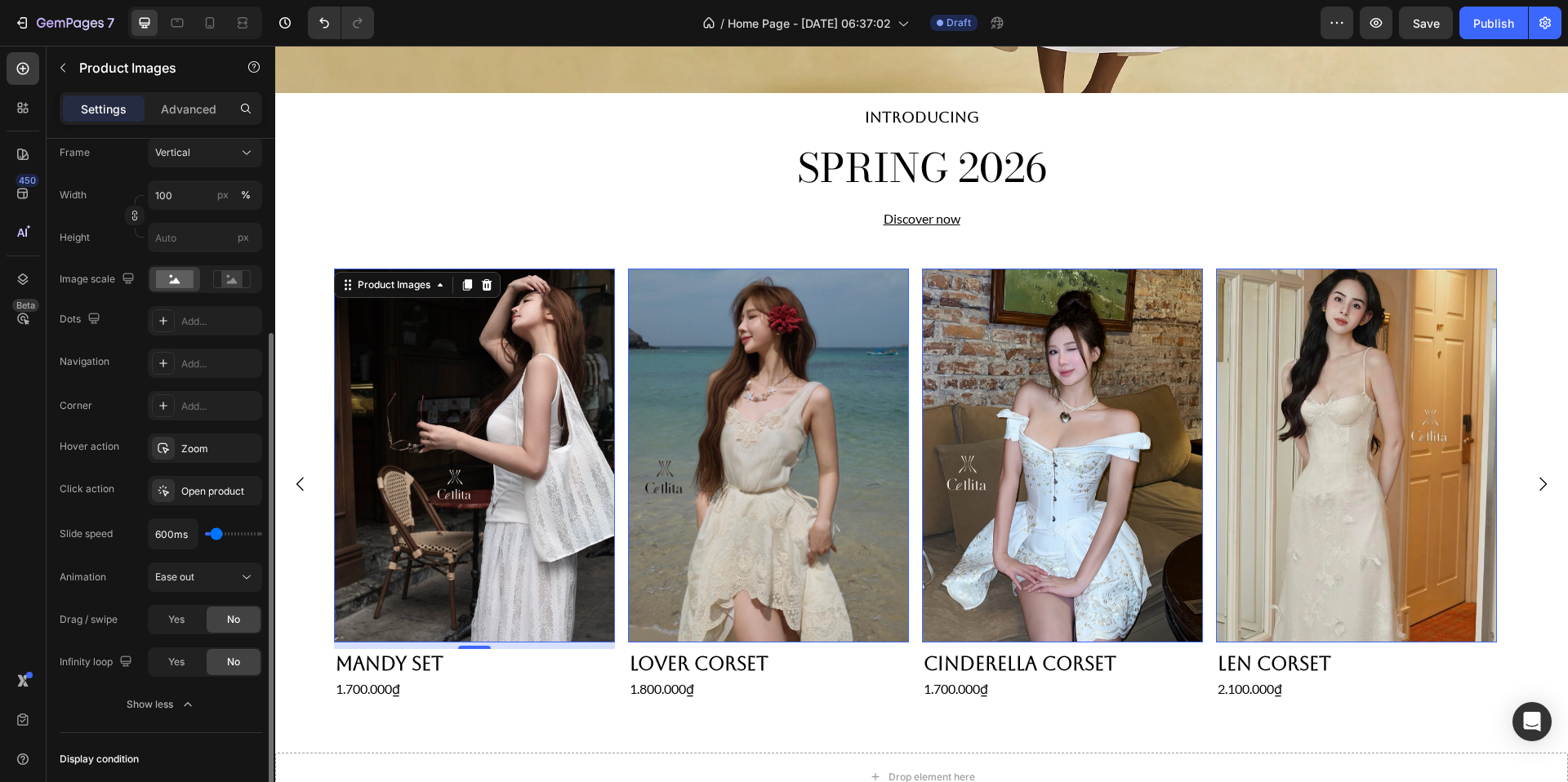
type input "700ms"
type input "700"
drag, startPoint x: 208, startPoint y: 529, endPoint x: 220, endPoint y: 529, distance: 12.0
click at [220, 532] on input "range" at bounding box center [233, 533] width 58 height 3
click at [209, 571] on div "Ease out" at bounding box center [197, 576] width 84 height 14
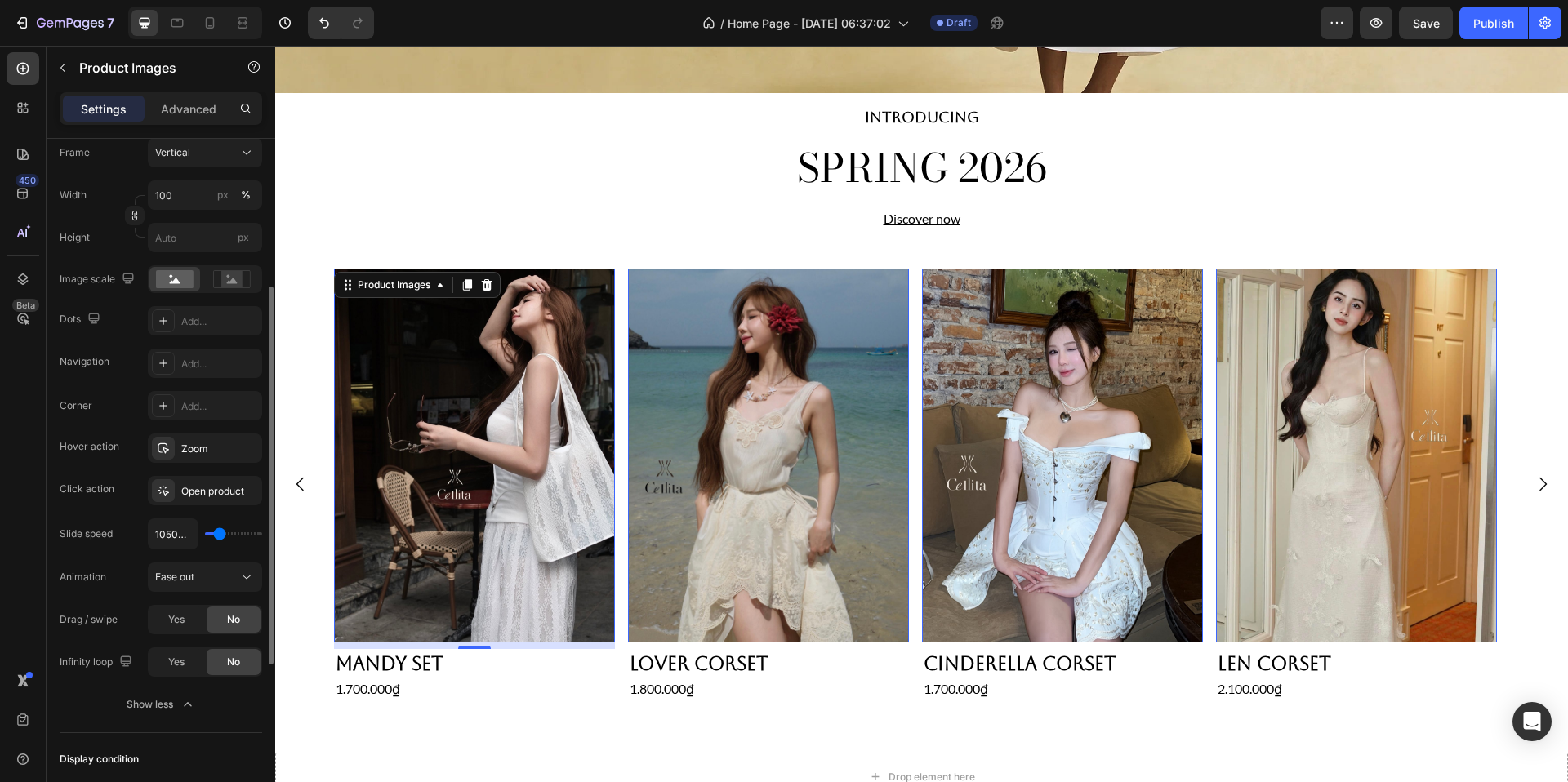
click at [130, 552] on div "Corner Add... Hover action Zoom Click action Open product Slide speed 1050ms An…" at bounding box center [160, 534] width 203 height 286
click at [557, 698] on div "1.700.000₫ Product Price Product Price Row" at bounding box center [475, 689] width 281 height 21
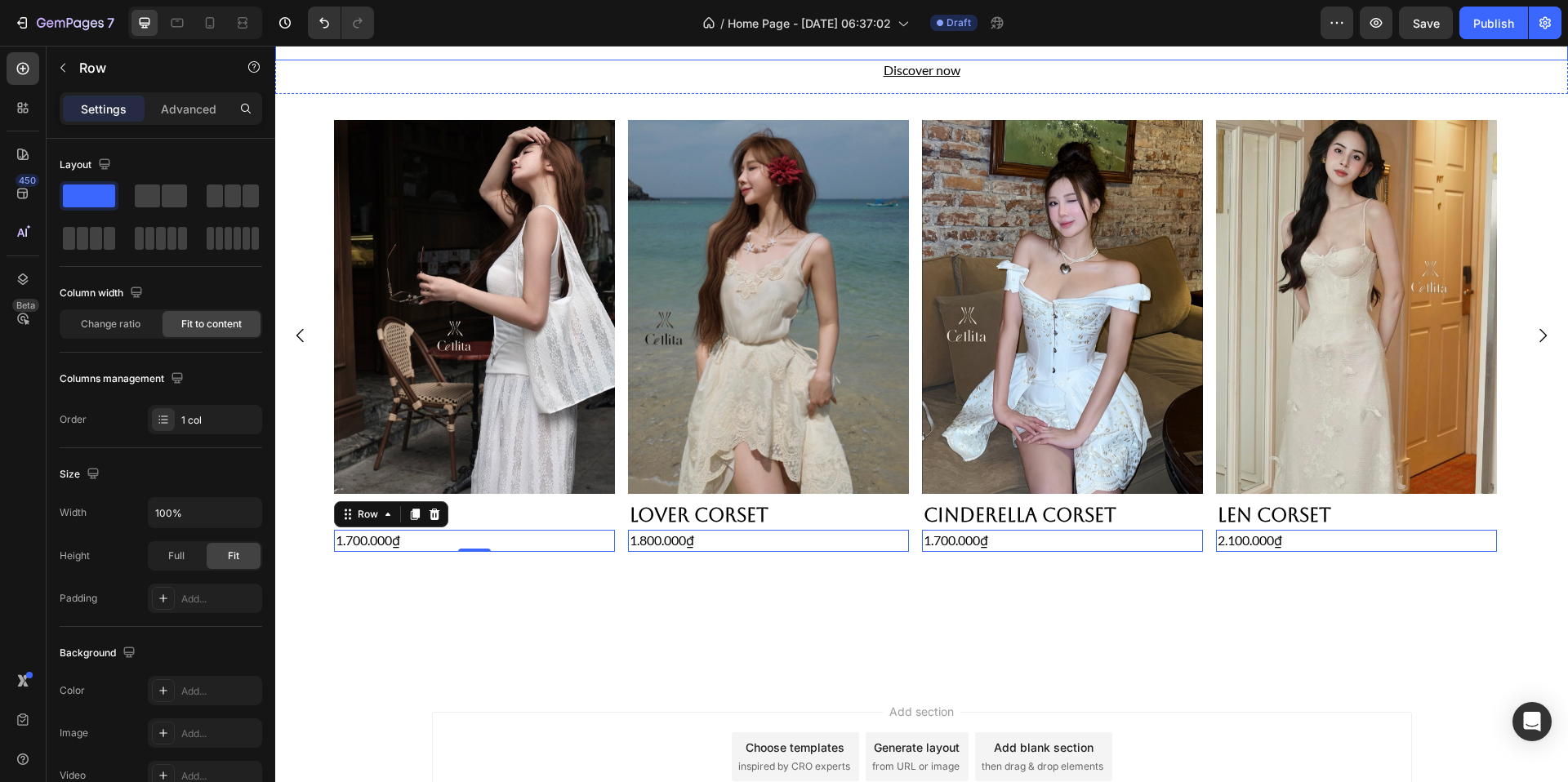
scroll to position [721, 0]
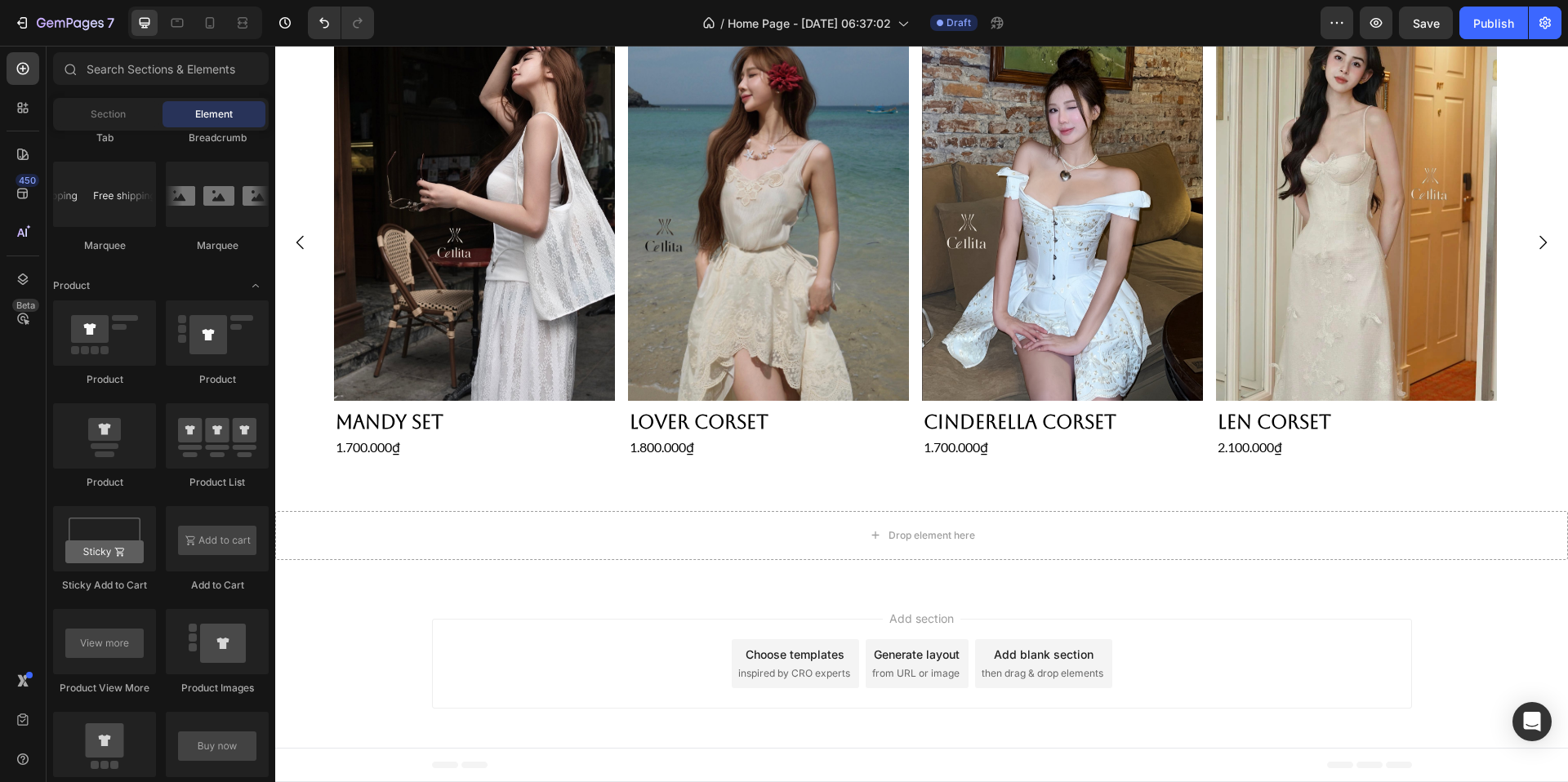
click at [711, 607] on div "Add section Choose templates inspired by CRO experts Generate layout from URL o…" at bounding box center [921, 667] width 1293 height 161
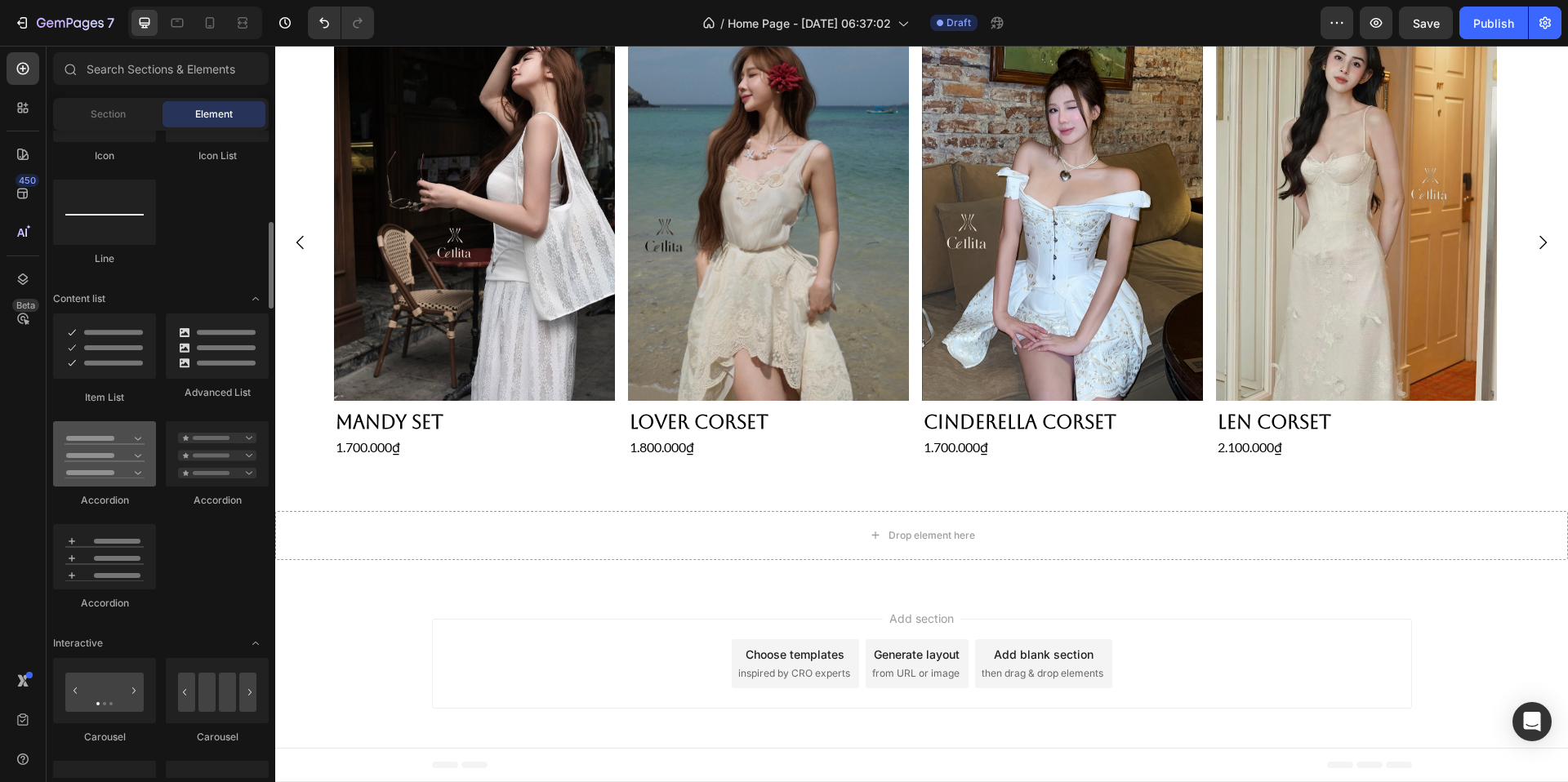
scroll to position [1087, 0]
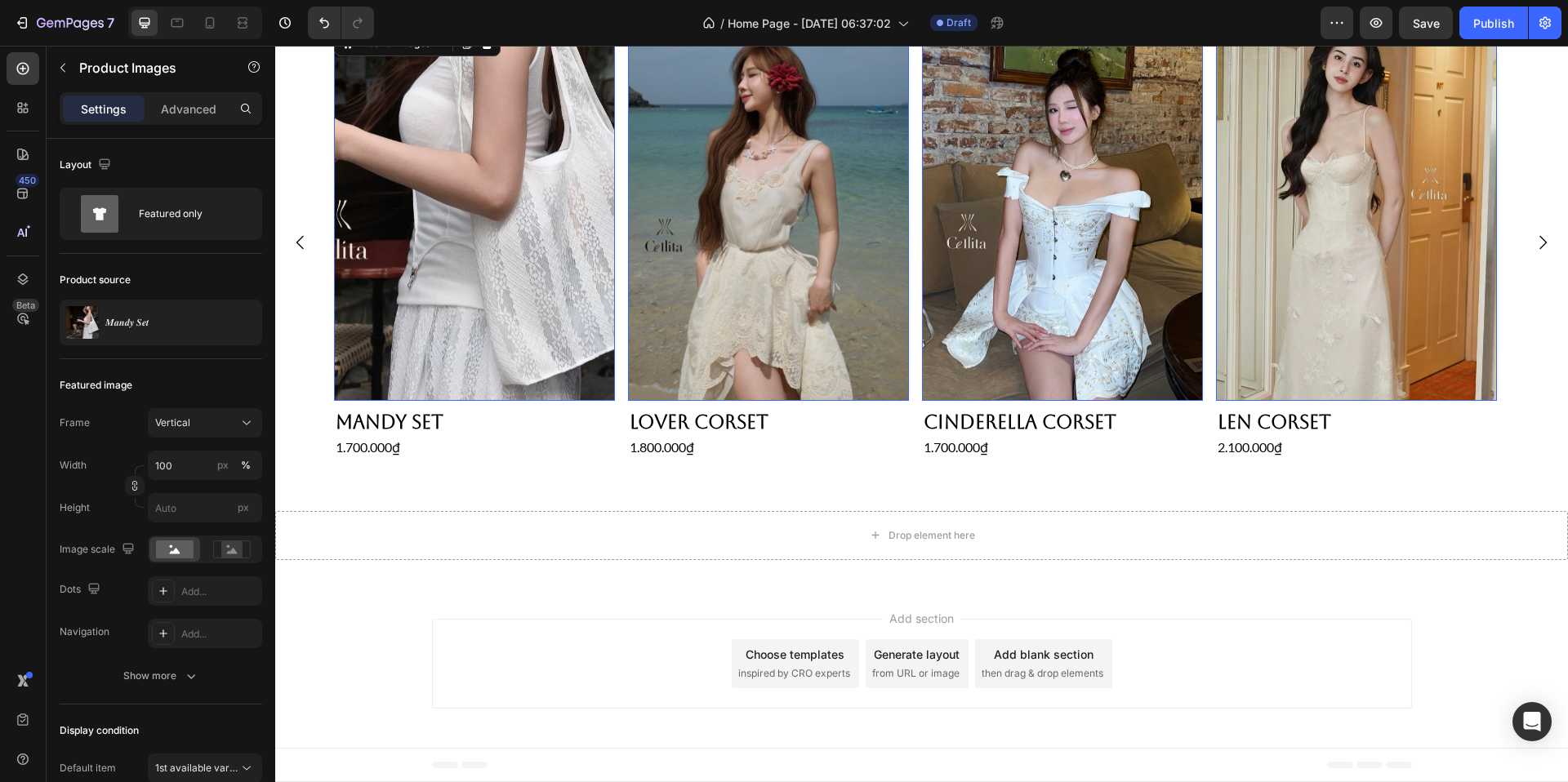
click at [575, 257] on img at bounding box center [475, 214] width 281 height 375
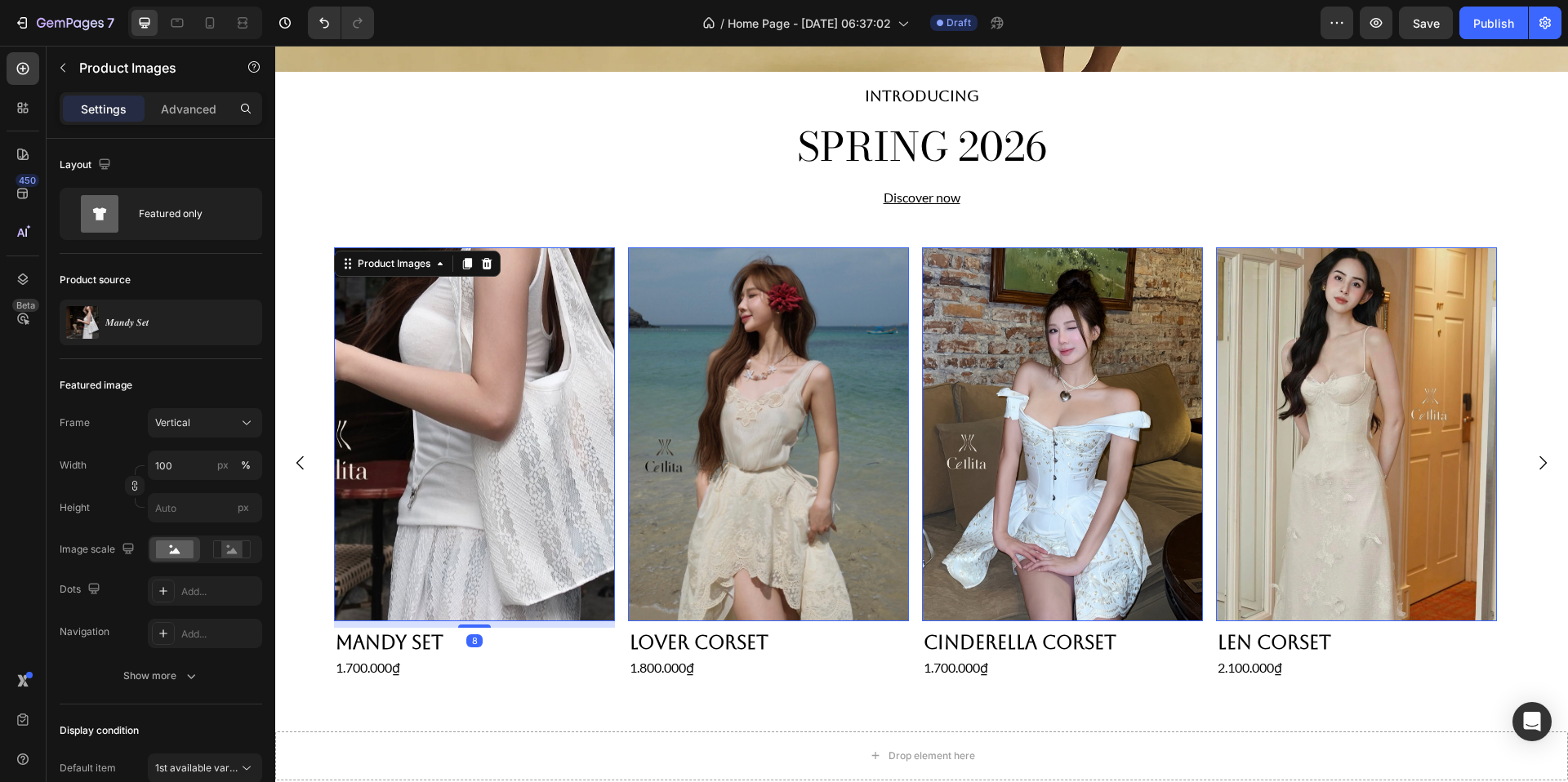
scroll to position [495, 0]
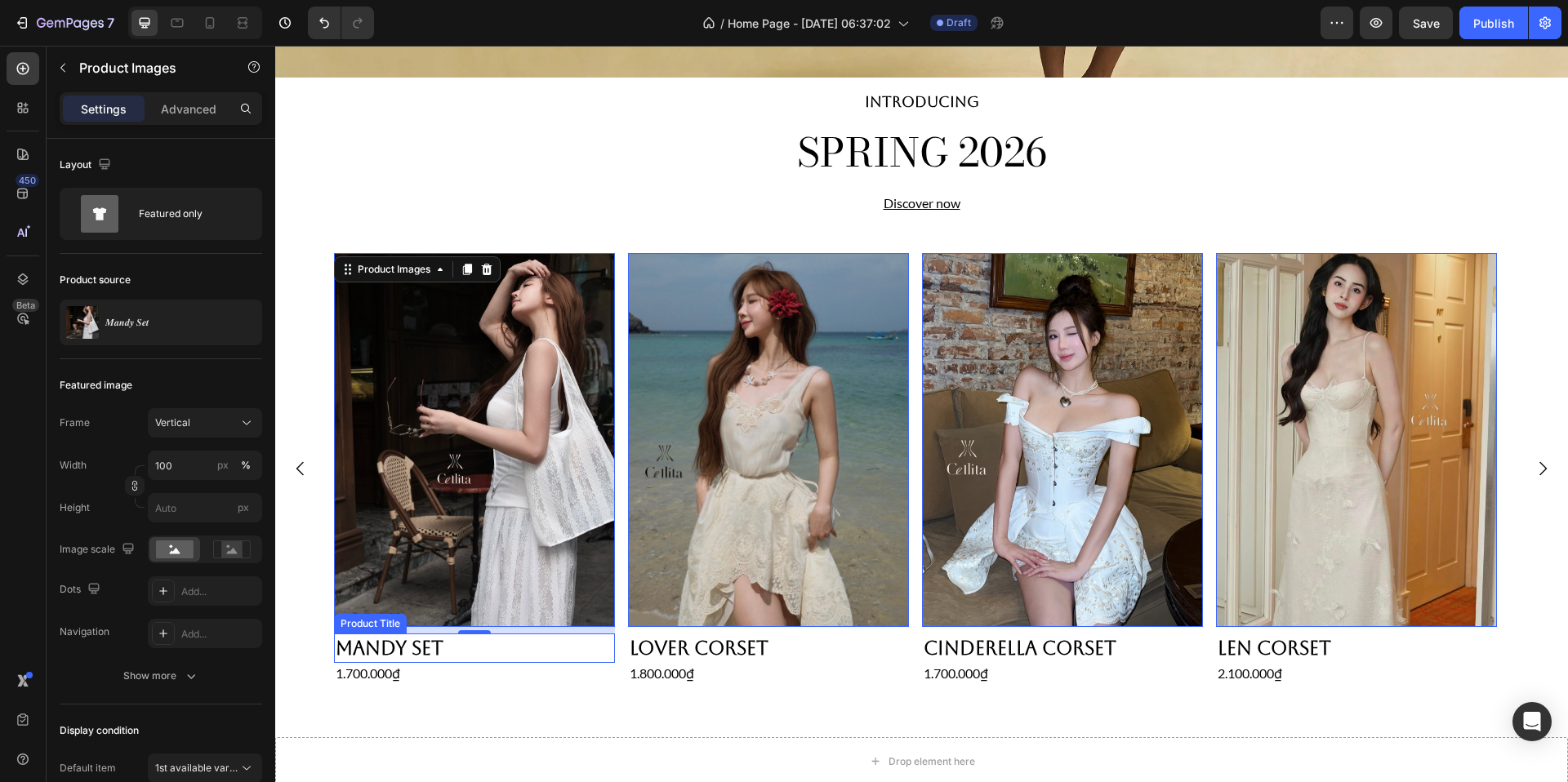
click at [530, 646] on h2 "Mandy Set" at bounding box center [475, 648] width 281 height 30
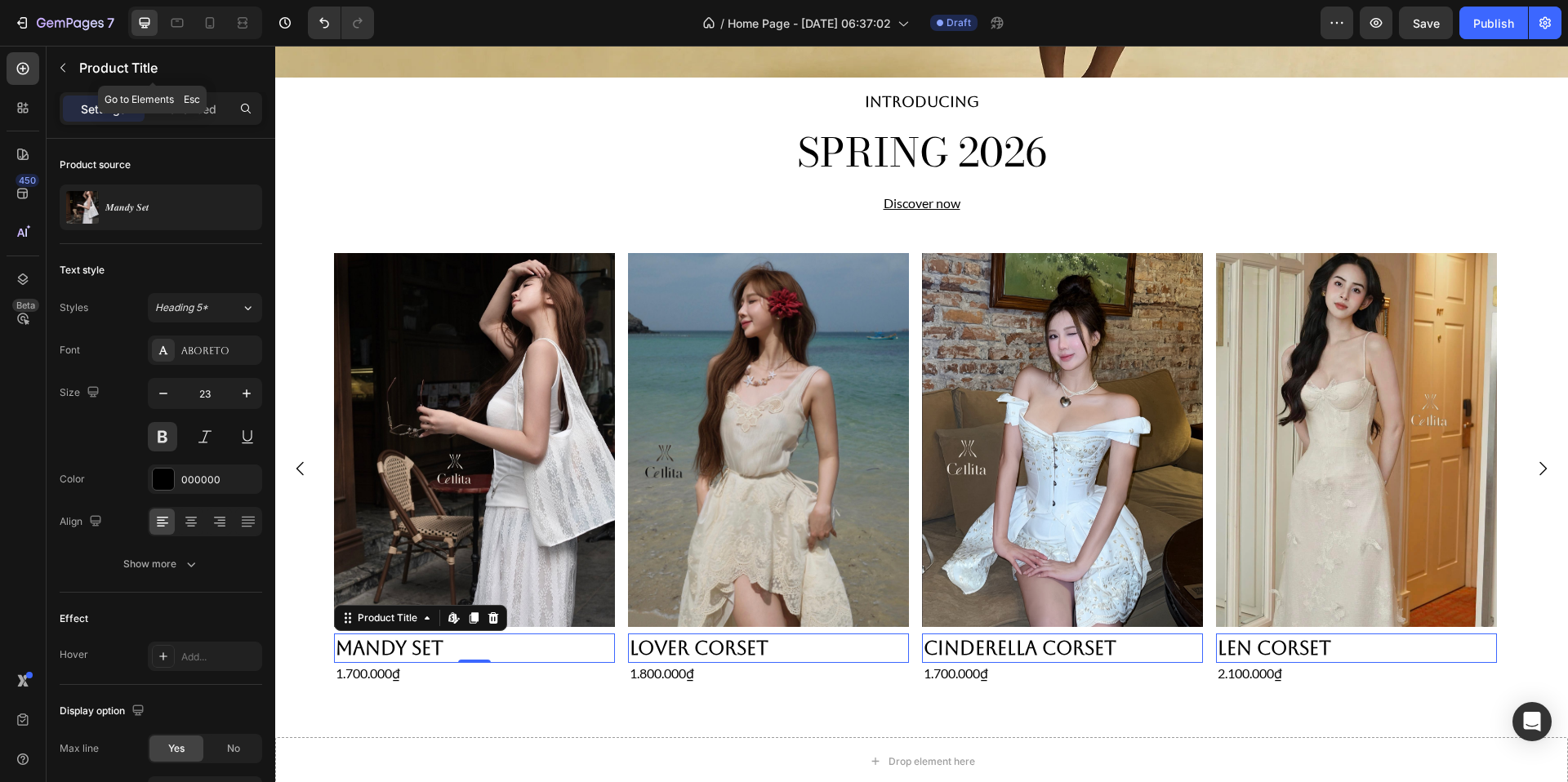
click at [55, 56] on button "button" at bounding box center [62, 67] width 26 height 26
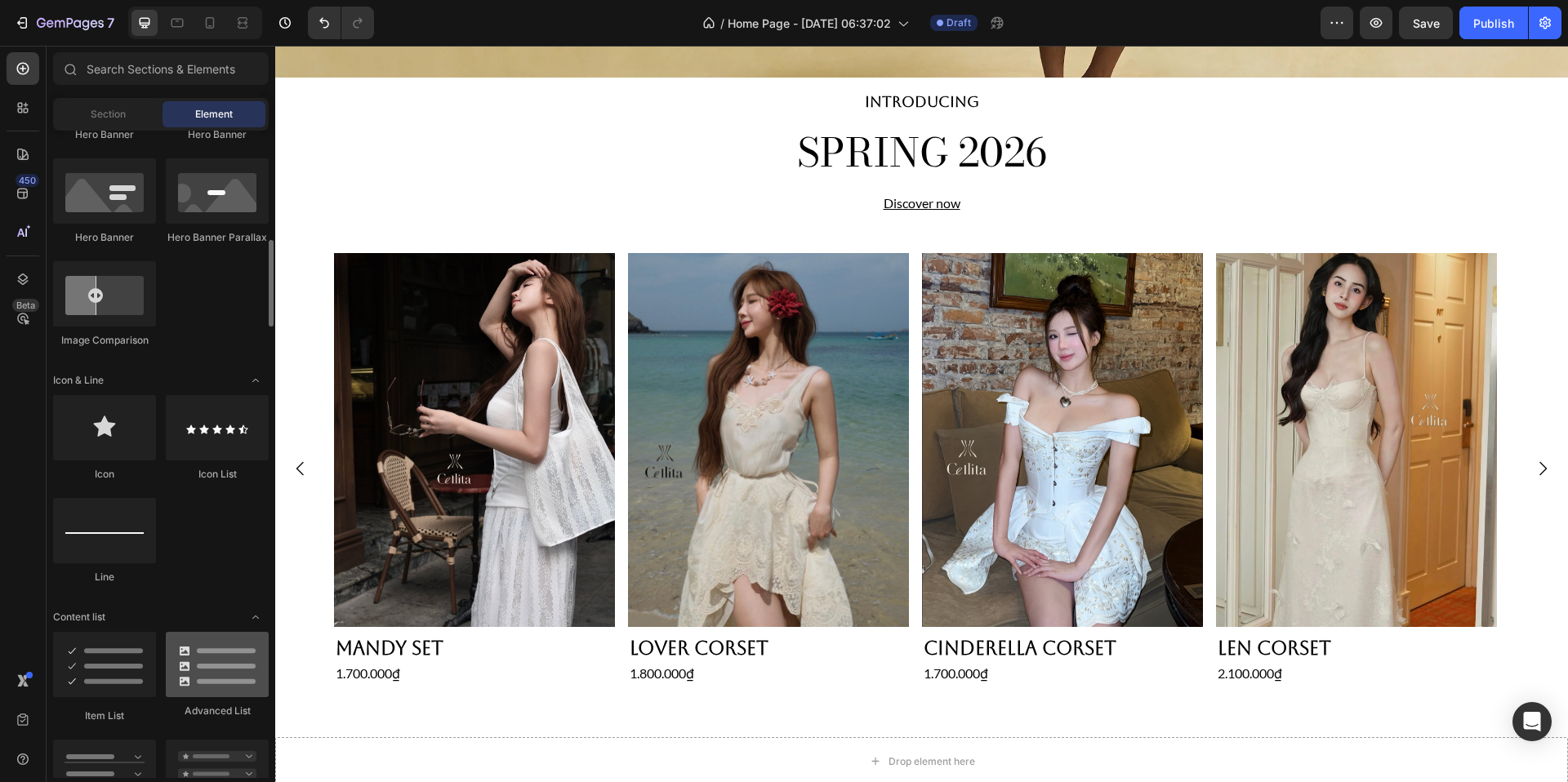
scroll to position [835, 0]
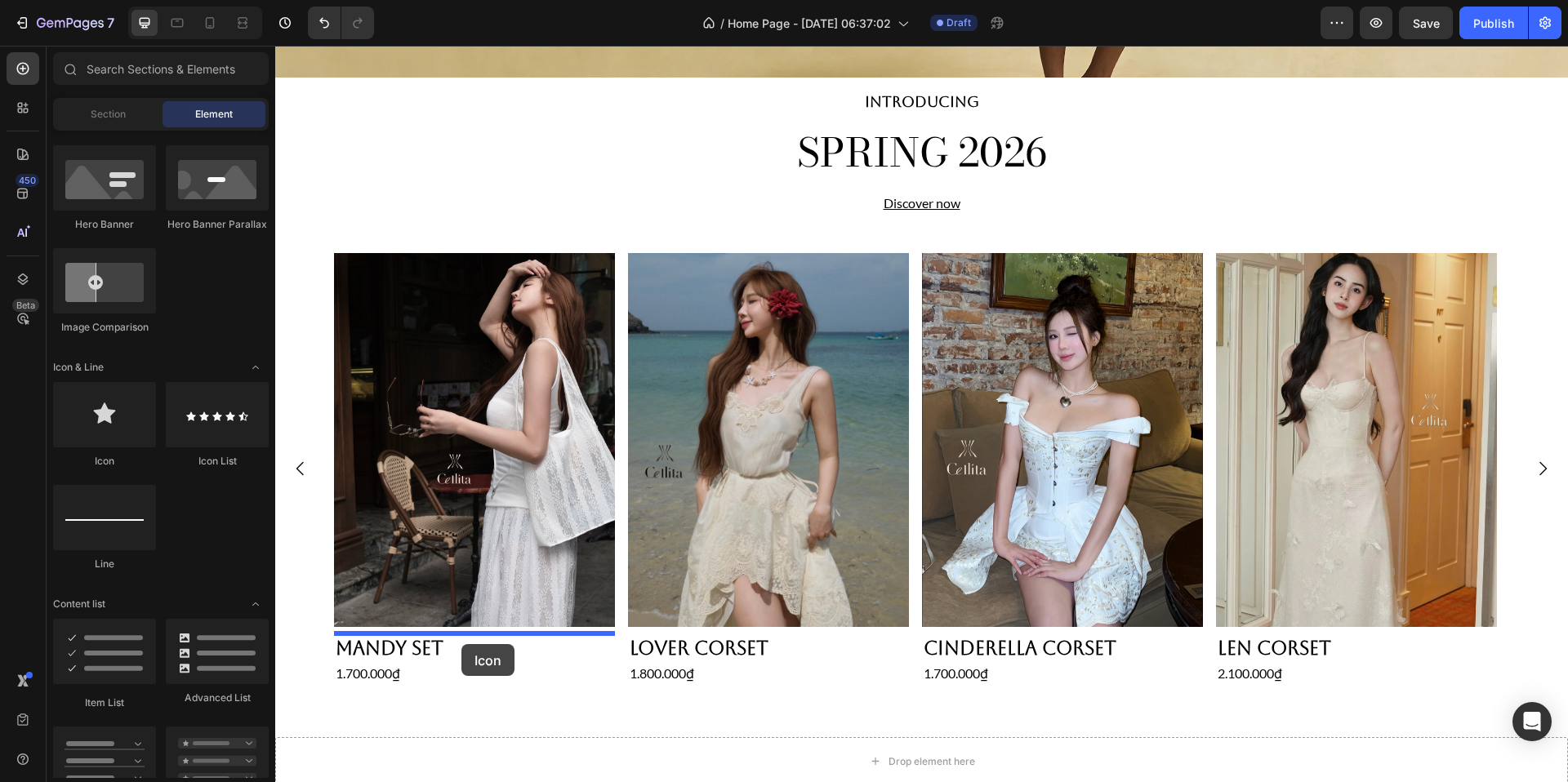
drag, startPoint x: 387, startPoint y: 445, endPoint x: 461, endPoint y: 645, distance: 213.3
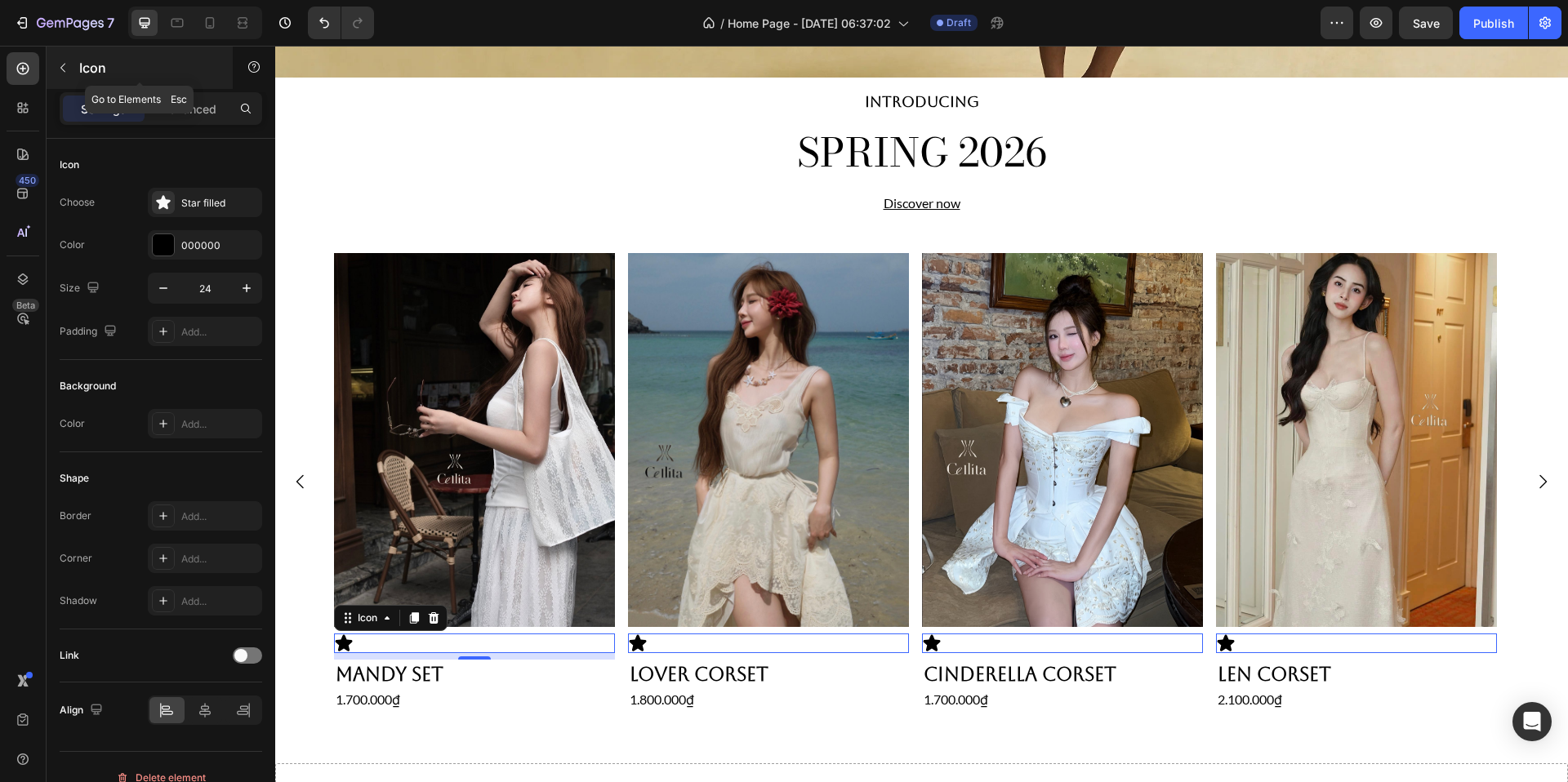
click at [58, 71] on icon "button" at bounding box center [63, 68] width 13 height 13
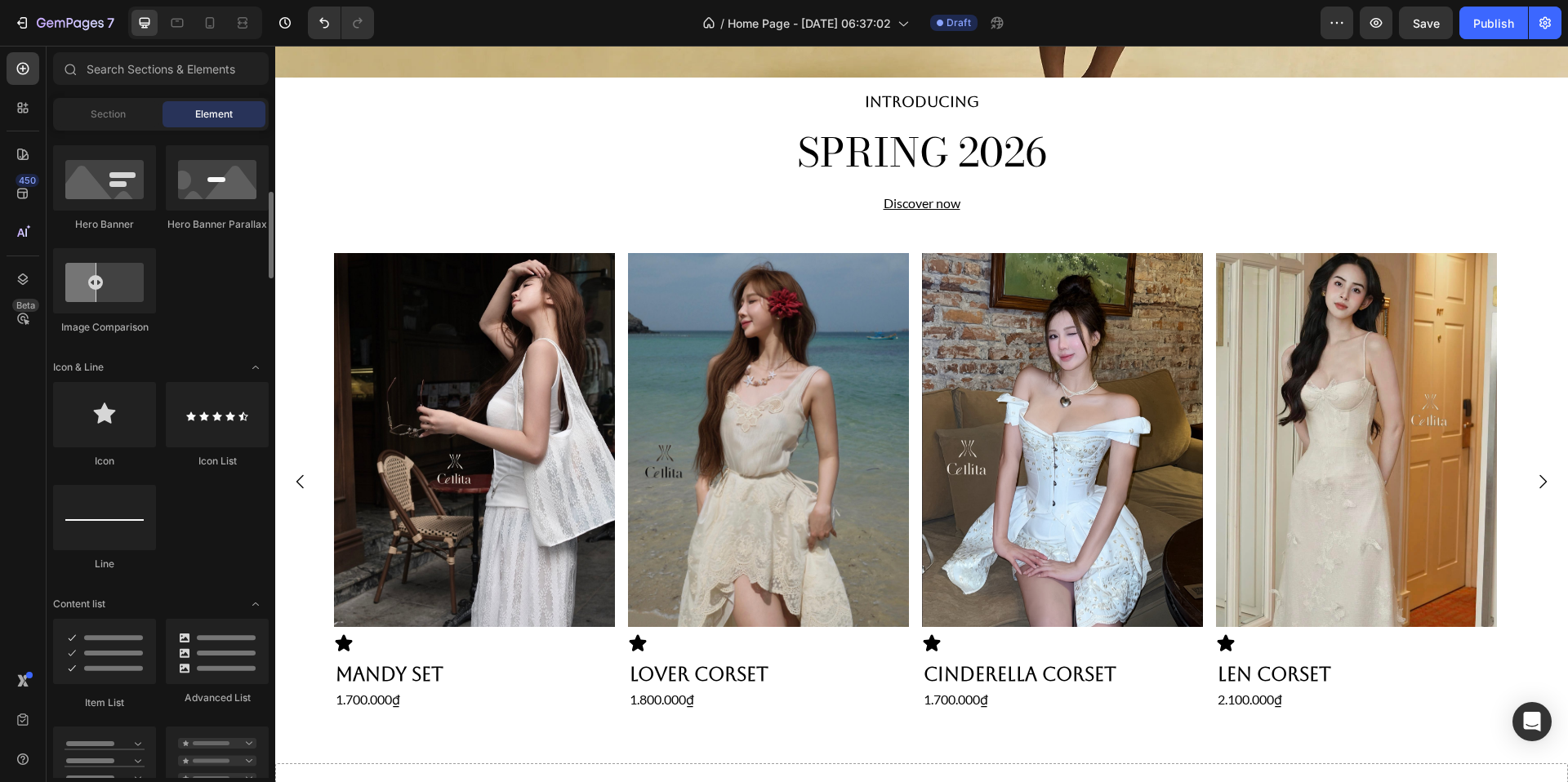
scroll to position [0, 0]
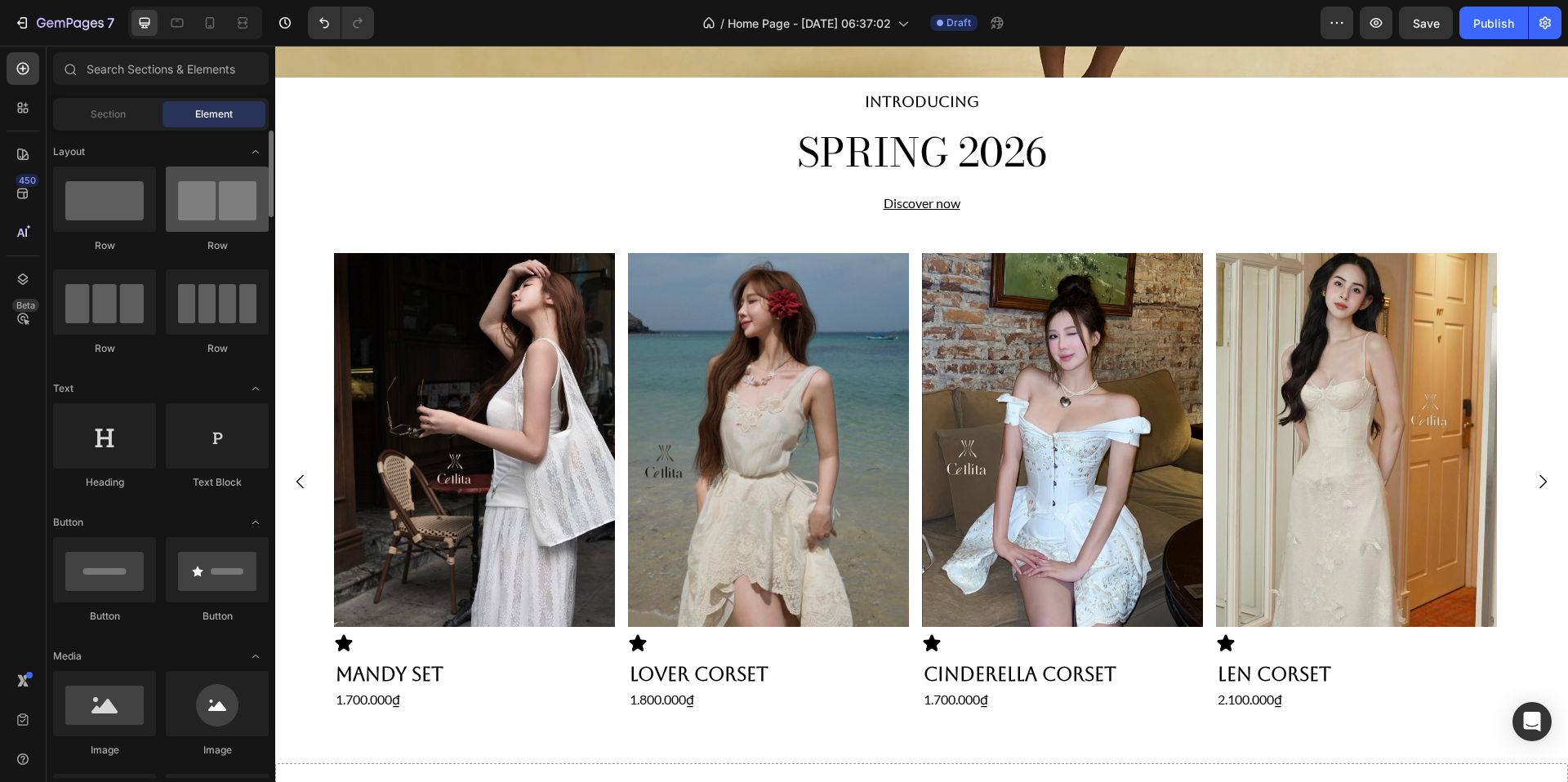
click at [231, 212] on div at bounding box center [217, 199] width 103 height 65
click at [241, 203] on div at bounding box center [217, 199] width 103 height 65
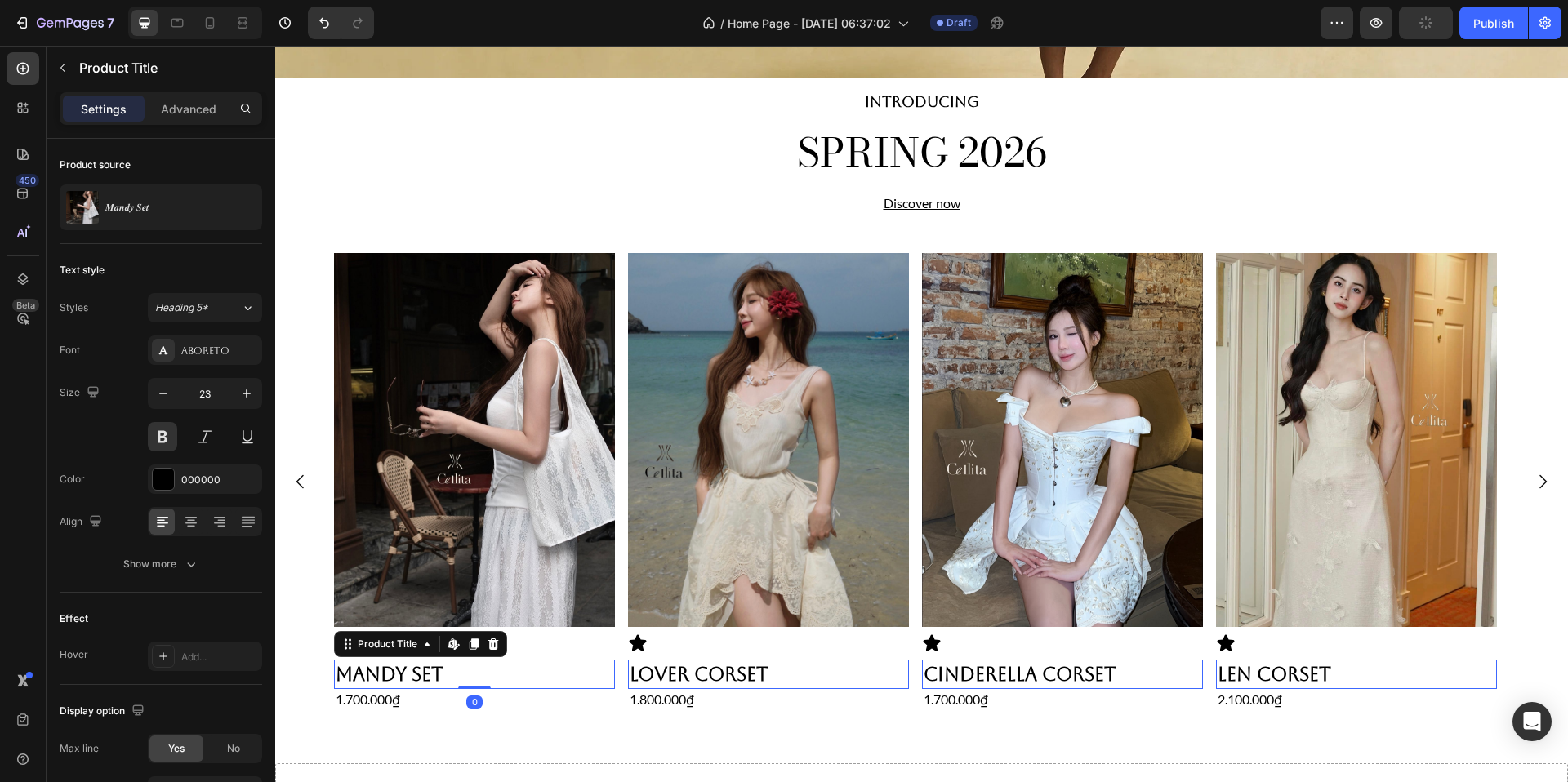
click at [492, 673] on h2 "Mandy Set" at bounding box center [475, 674] width 281 height 30
click at [198, 110] on p "Advanced" at bounding box center [188, 110] width 56 height 17
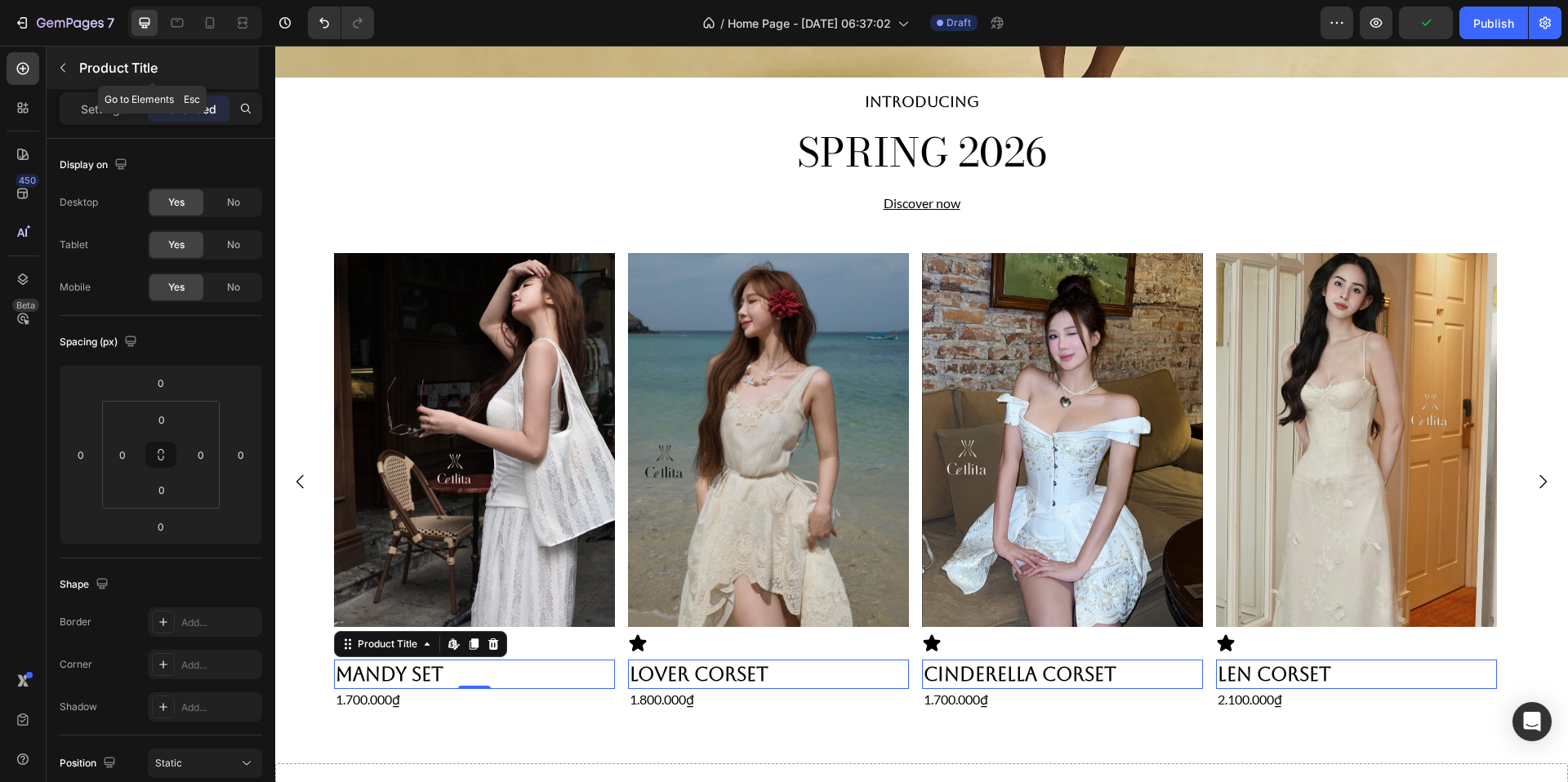
click at [61, 63] on icon "button" at bounding box center [63, 68] width 13 height 13
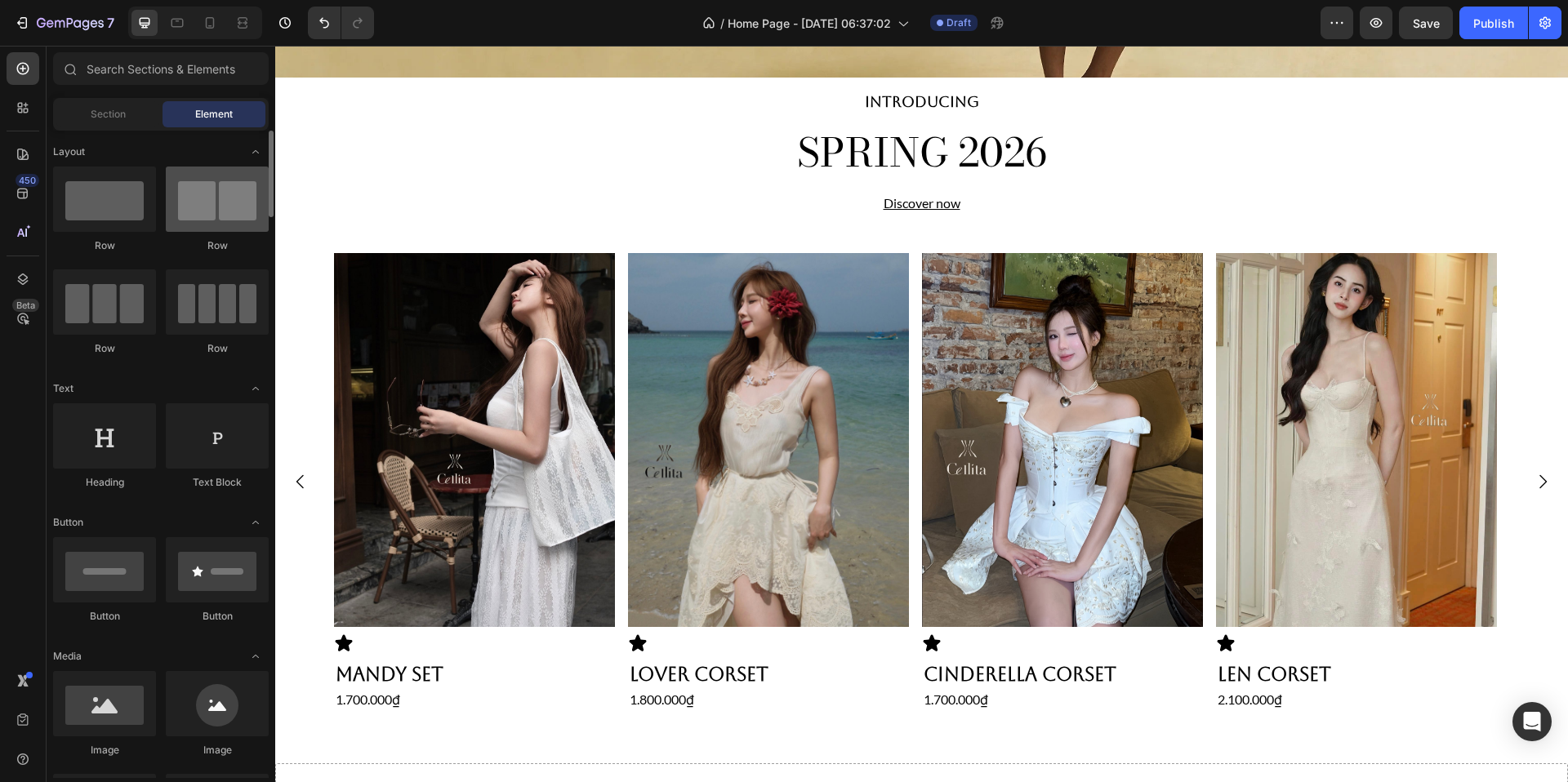
click at [210, 197] on div at bounding box center [217, 199] width 103 height 65
click at [460, 644] on div "Icon" at bounding box center [475, 644] width 281 height 19
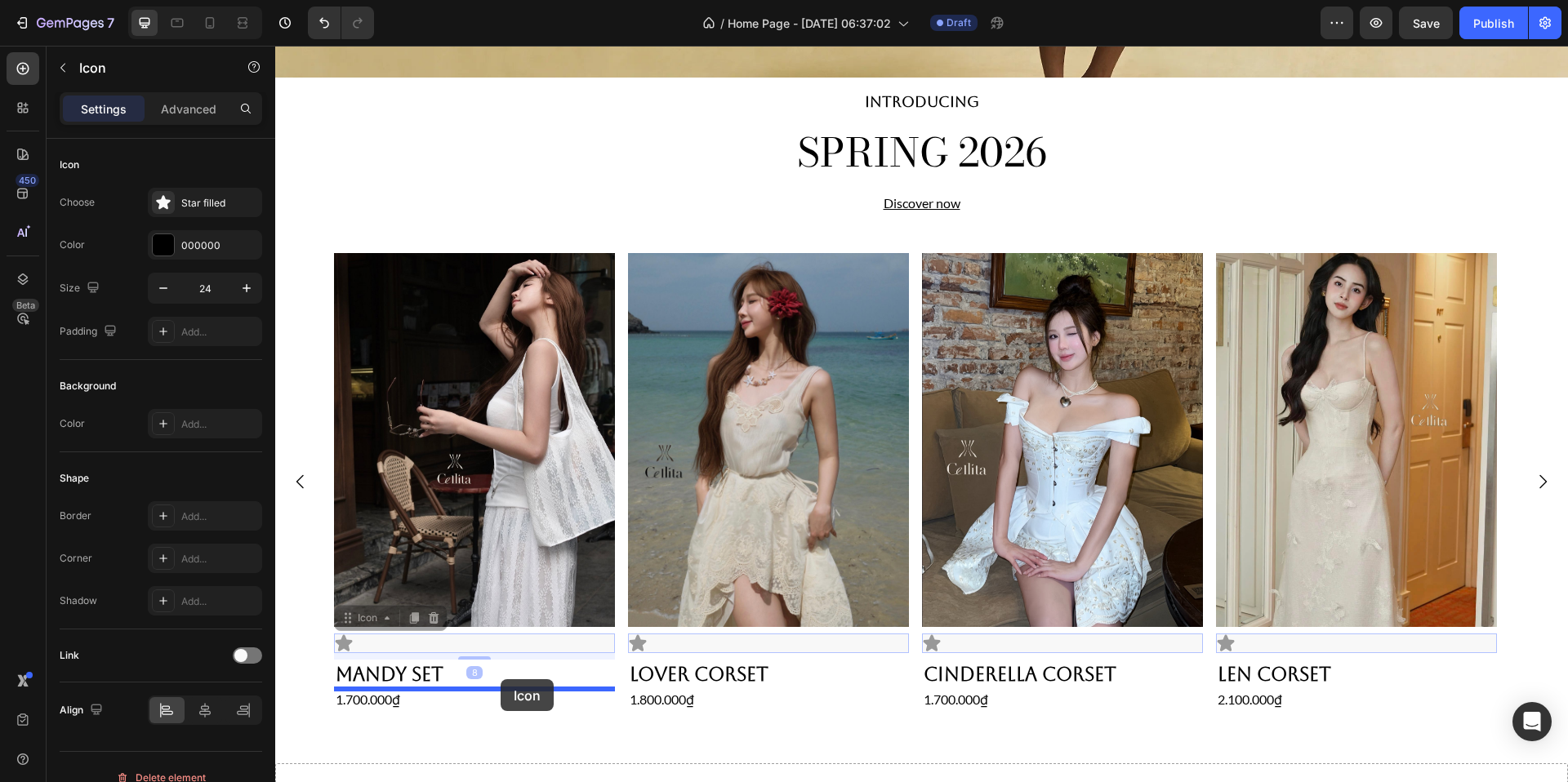
drag, startPoint x: 376, startPoint y: 636, endPoint x: 501, endPoint y: 679, distance: 132.2
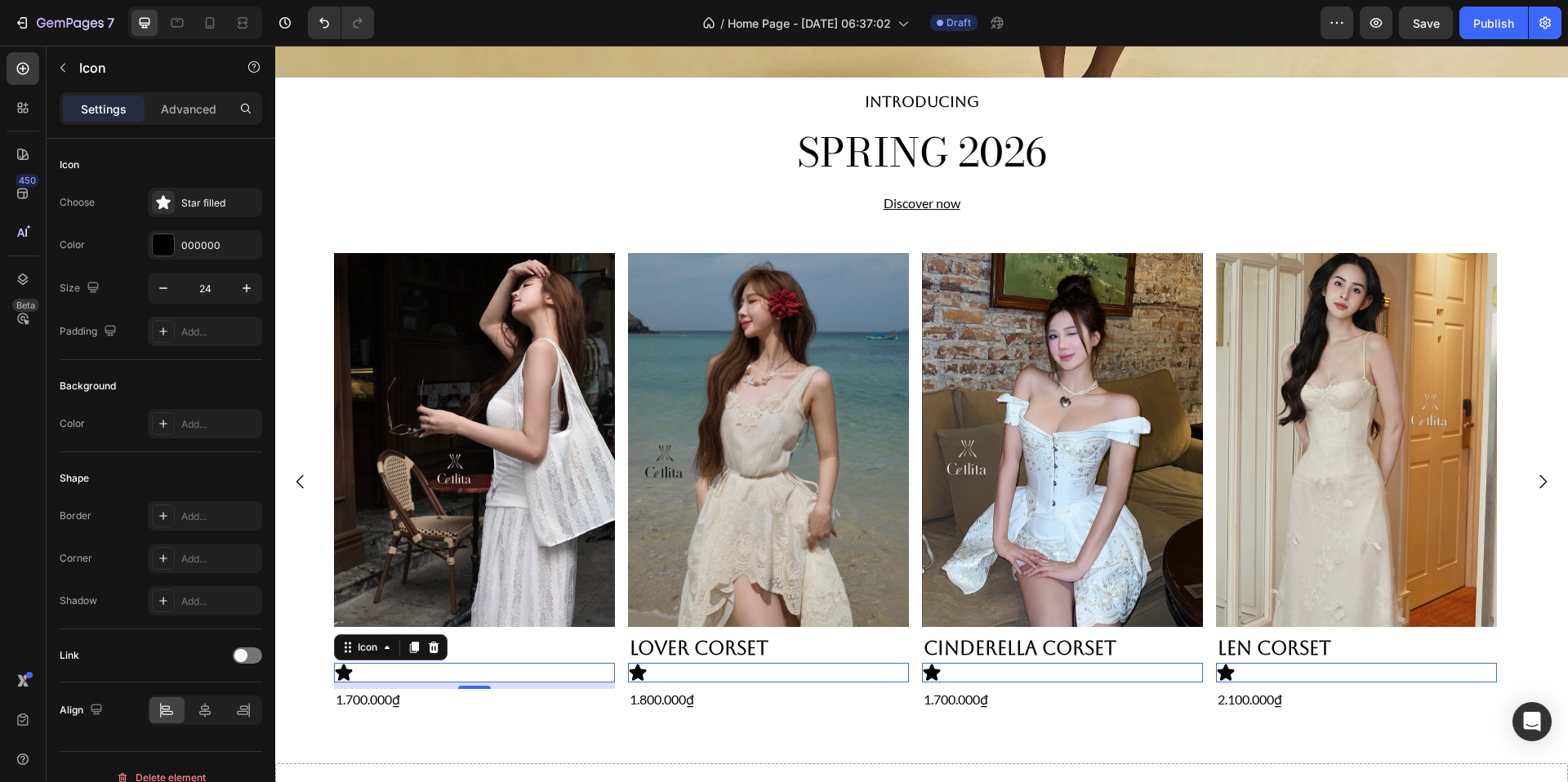
click at [344, 673] on icon at bounding box center [344, 672] width 17 height 16
click at [347, 673] on icon at bounding box center [344, 672] width 17 height 16
click at [165, 202] on icon at bounding box center [162, 202] width 13 height 13
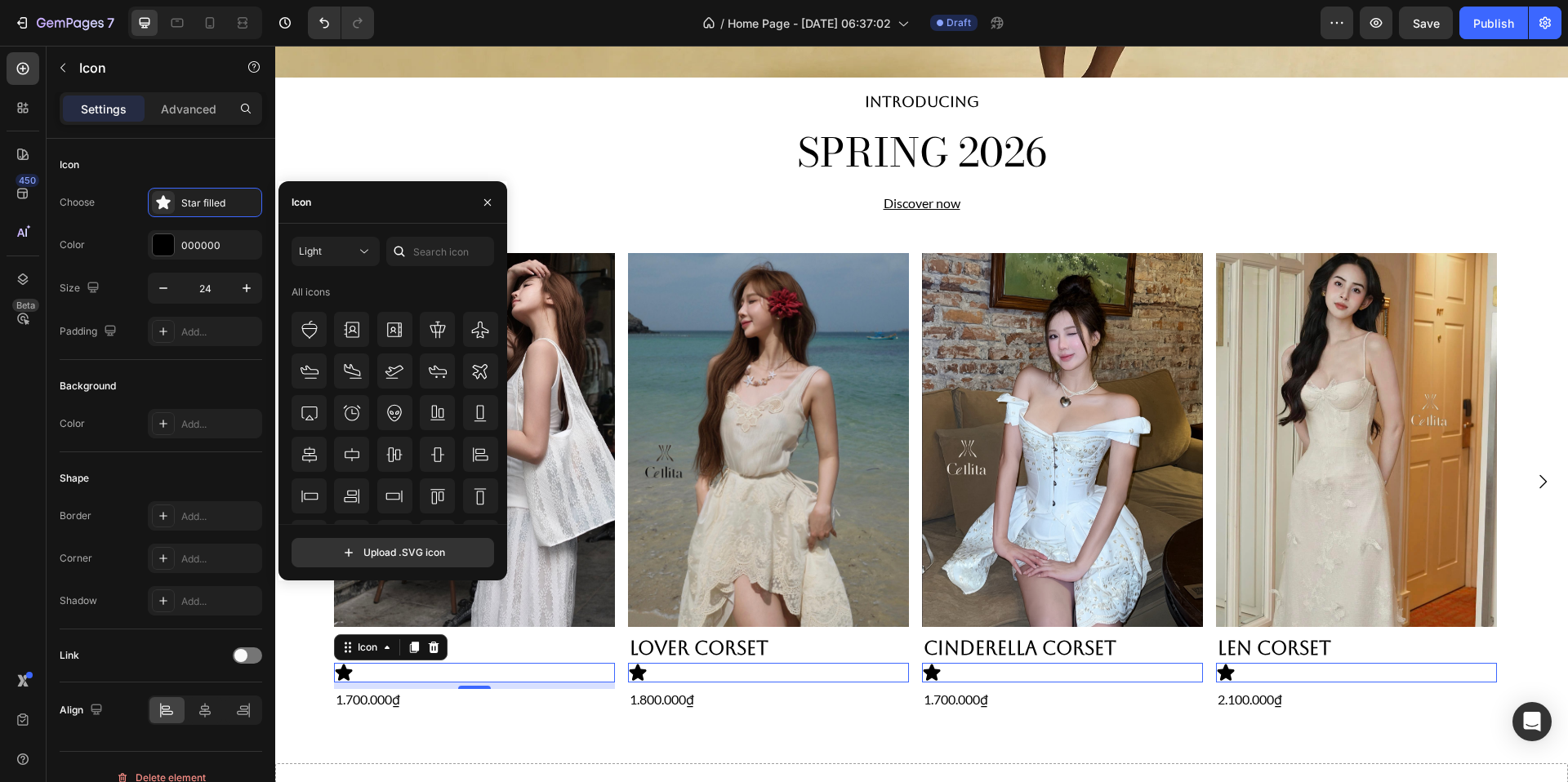
click at [358, 205] on div "Icon" at bounding box center [393, 203] width 229 height 42
click at [432, 258] on input "text" at bounding box center [440, 252] width 108 height 30
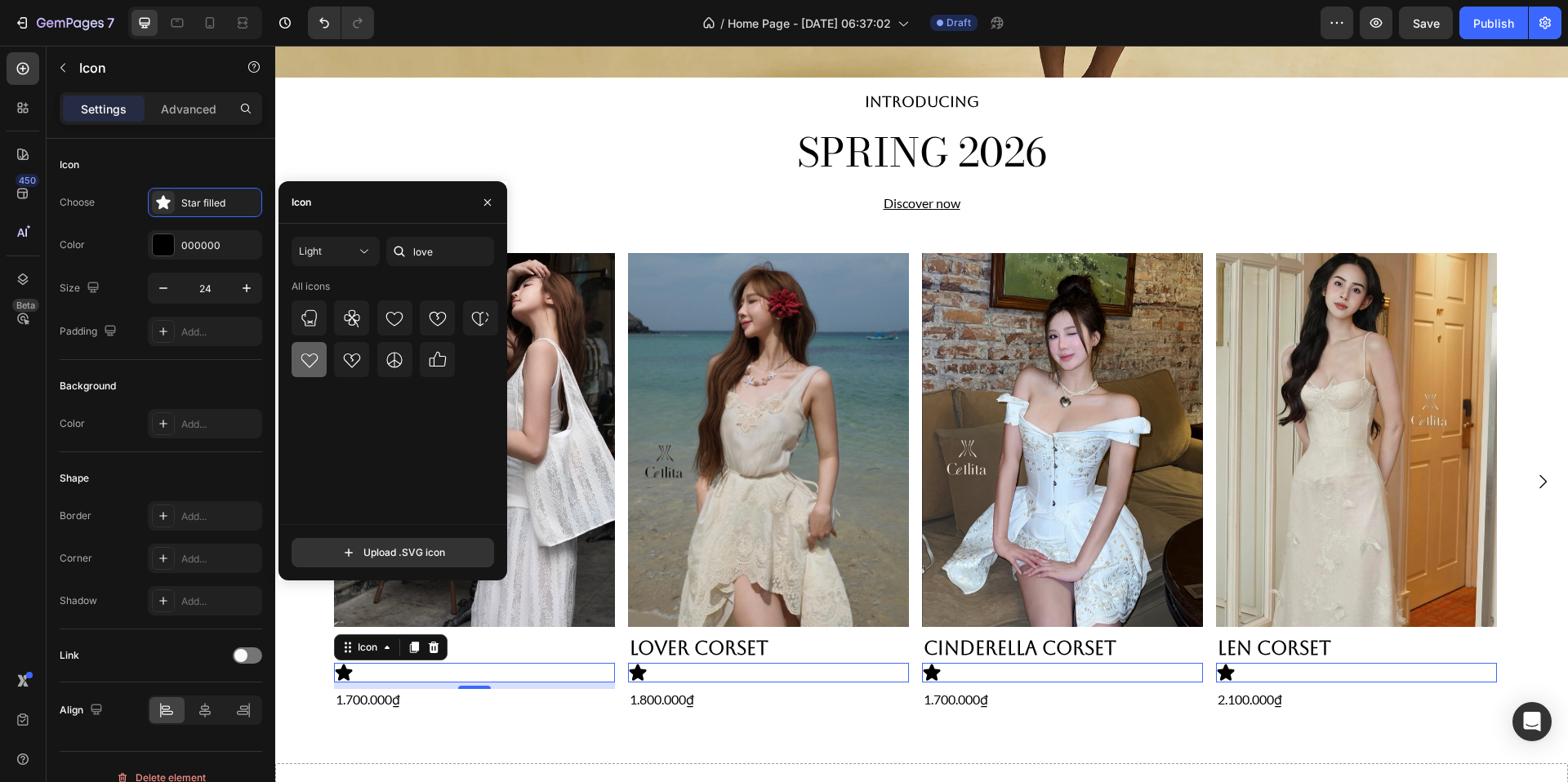
click at [313, 352] on icon at bounding box center [309, 360] width 19 height 19
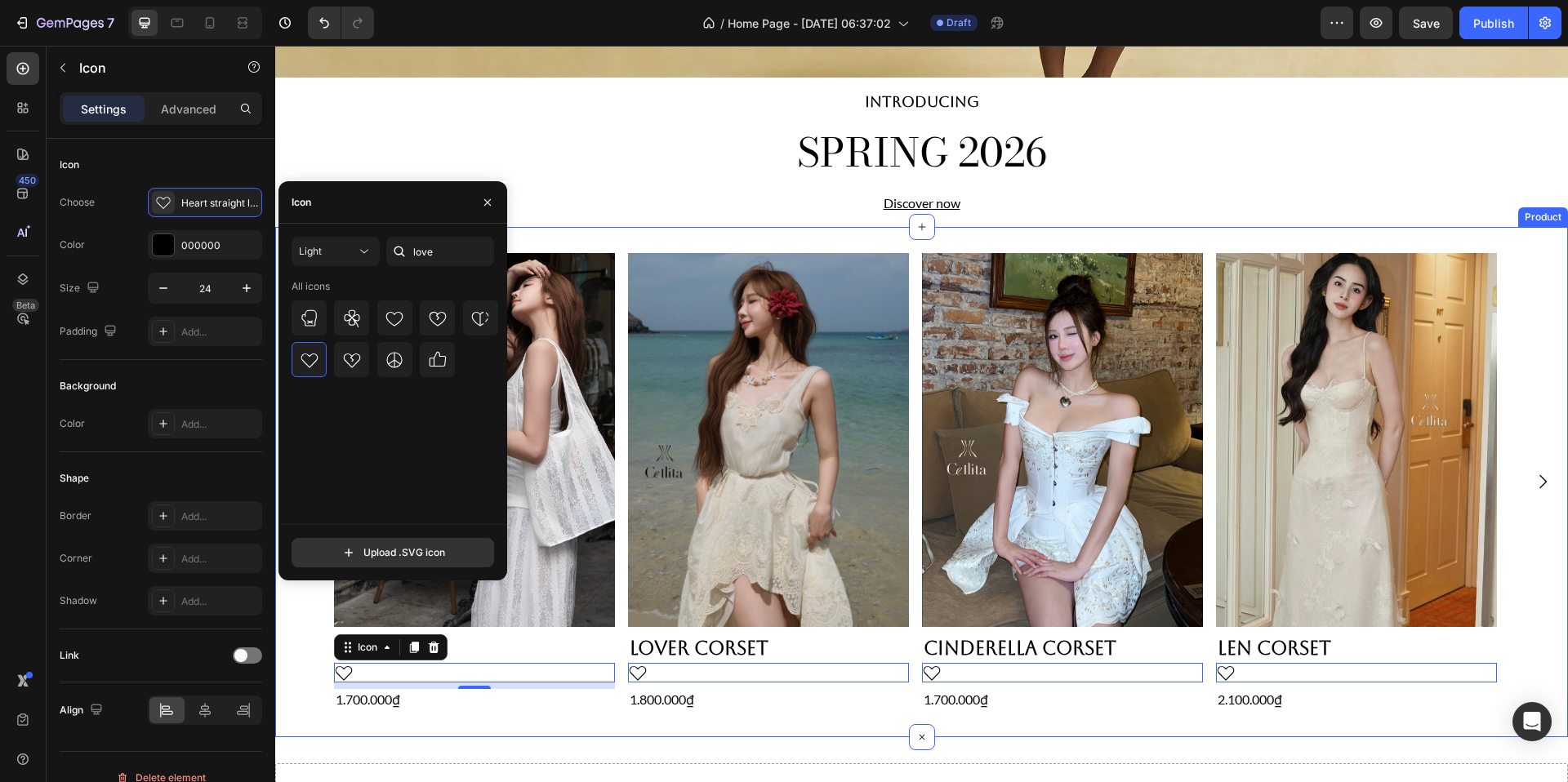
click at [528, 715] on div "Product Images Len Corset Product Title Icon 0 2.100.000₫ Product Price Product…" at bounding box center [921, 481] width 1293 height 510
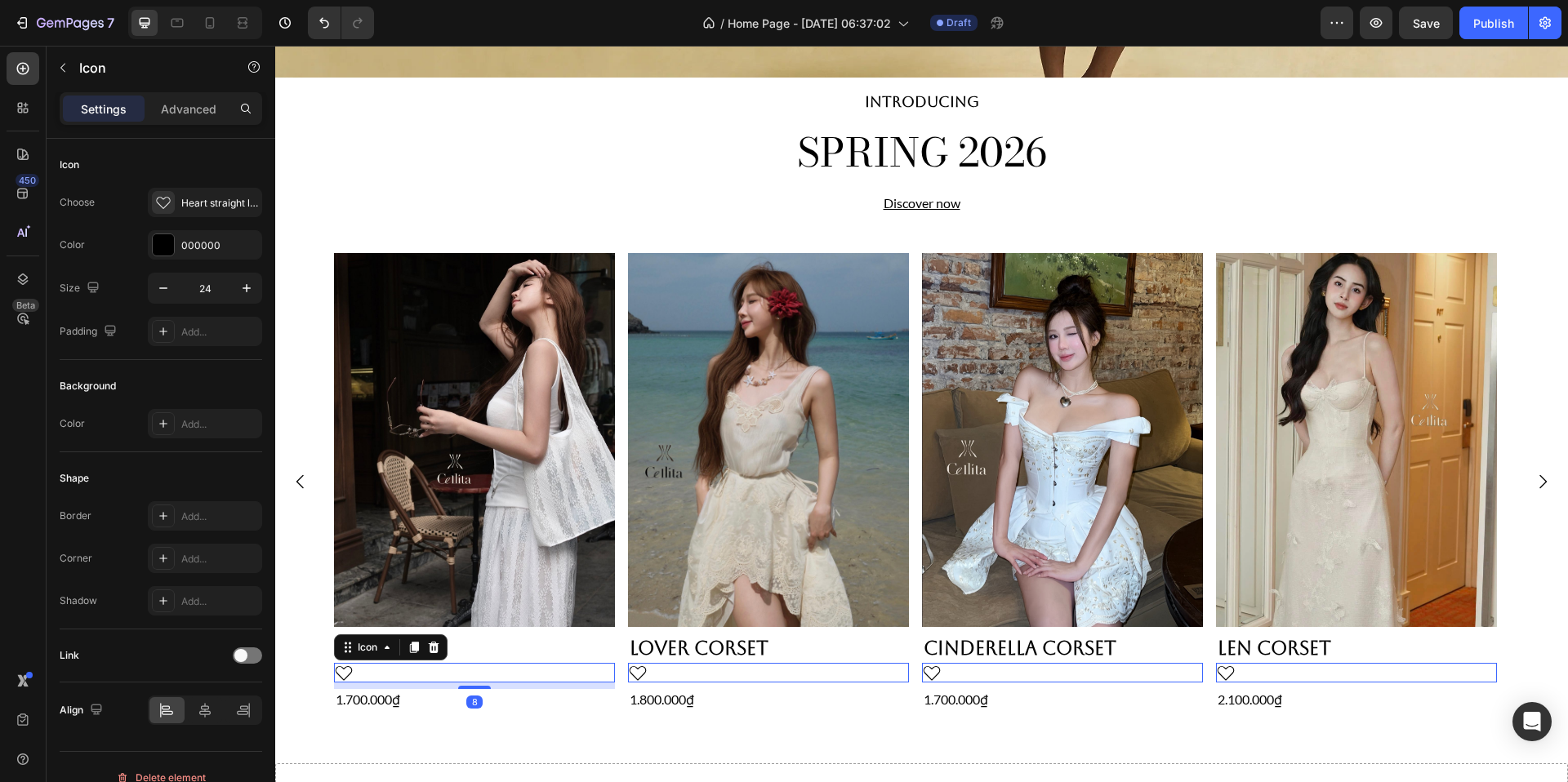
click at [456, 671] on div "Icon 8" at bounding box center [475, 672] width 281 height 19
drag, startPoint x: 343, startPoint y: 669, endPoint x: 455, endPoint y: 644, distance: 114.8
click at [455, 644] on div "Header Image Icon Icon Icon Icon Icon List Section 2 INTRODUCING Heading SPRING…" at bounding box center [921, 292] width 1293 height 1484
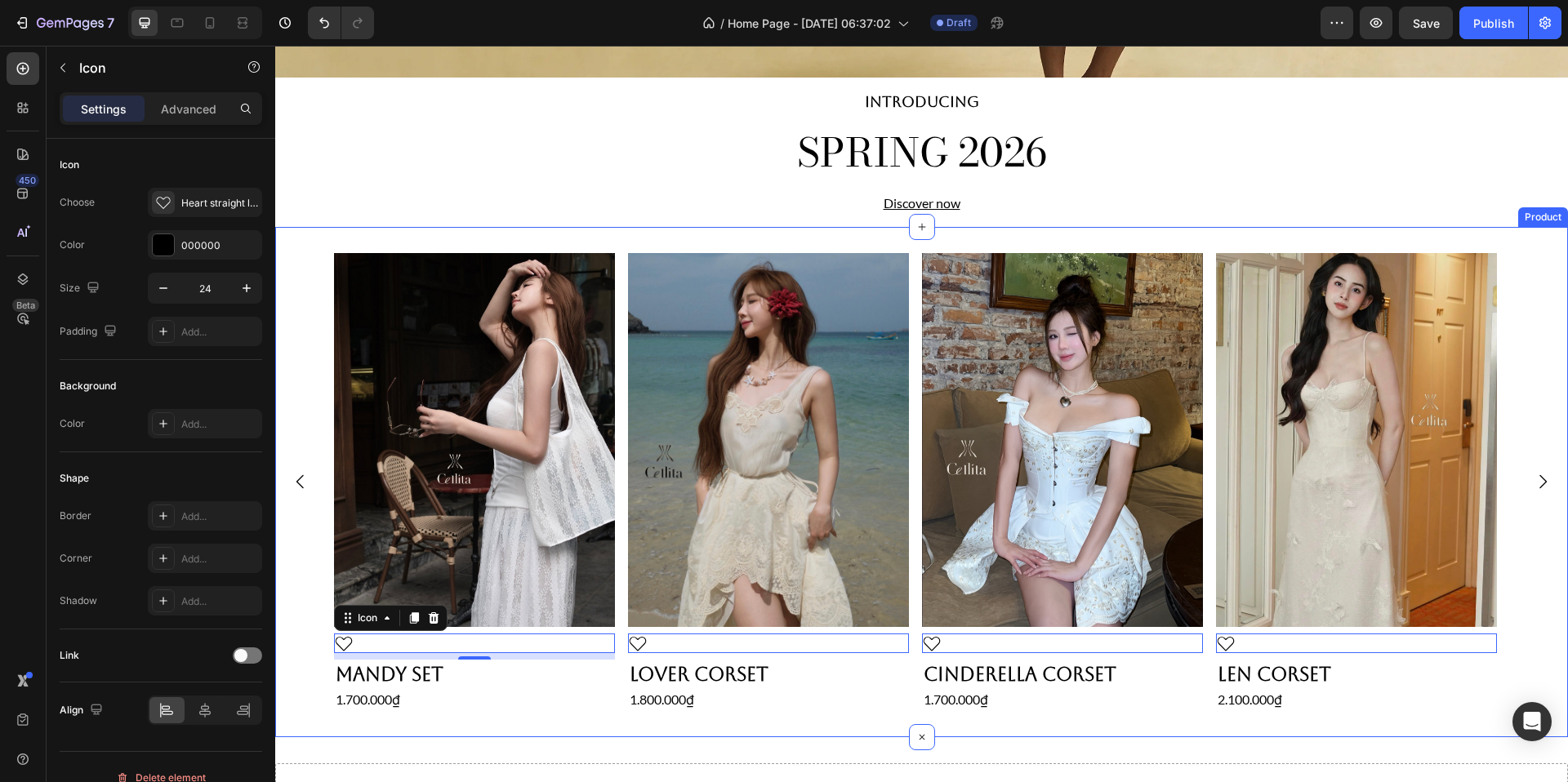
click at [534, 233] on div "Product Images Icon 0 Len Corset Product Title 2.100.000₫ Product Price Product…" at bounding box center [921, 481] width 1293 height 510
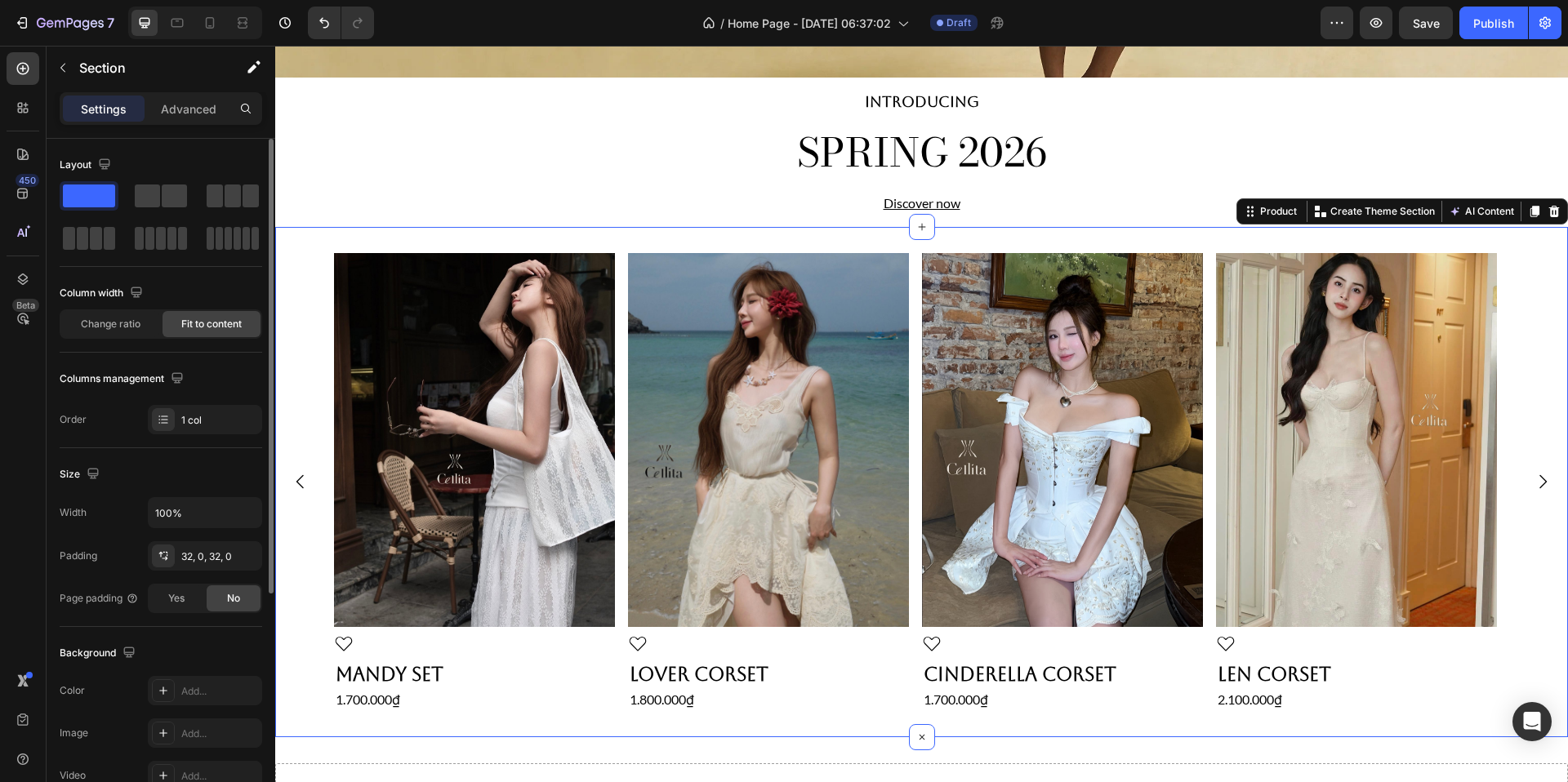
click at [166, 211] on div at bounding box center [160, 217] width 203 height 72
click at [169, 204] on span at bounding box center [174, 196] width 25 height 23
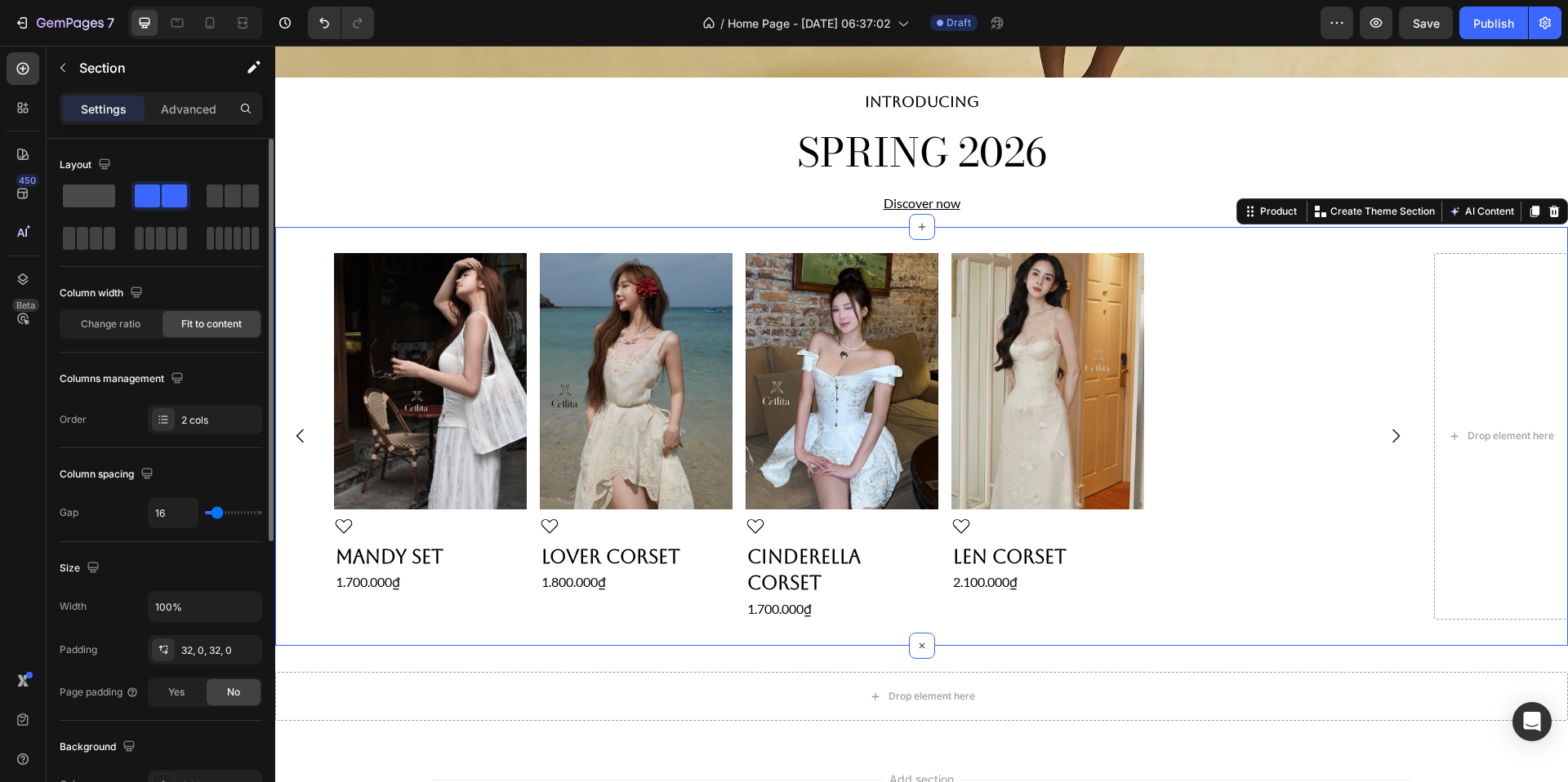
click at [114, 195] on span at bounding box center [88, 196] width 52 height 23
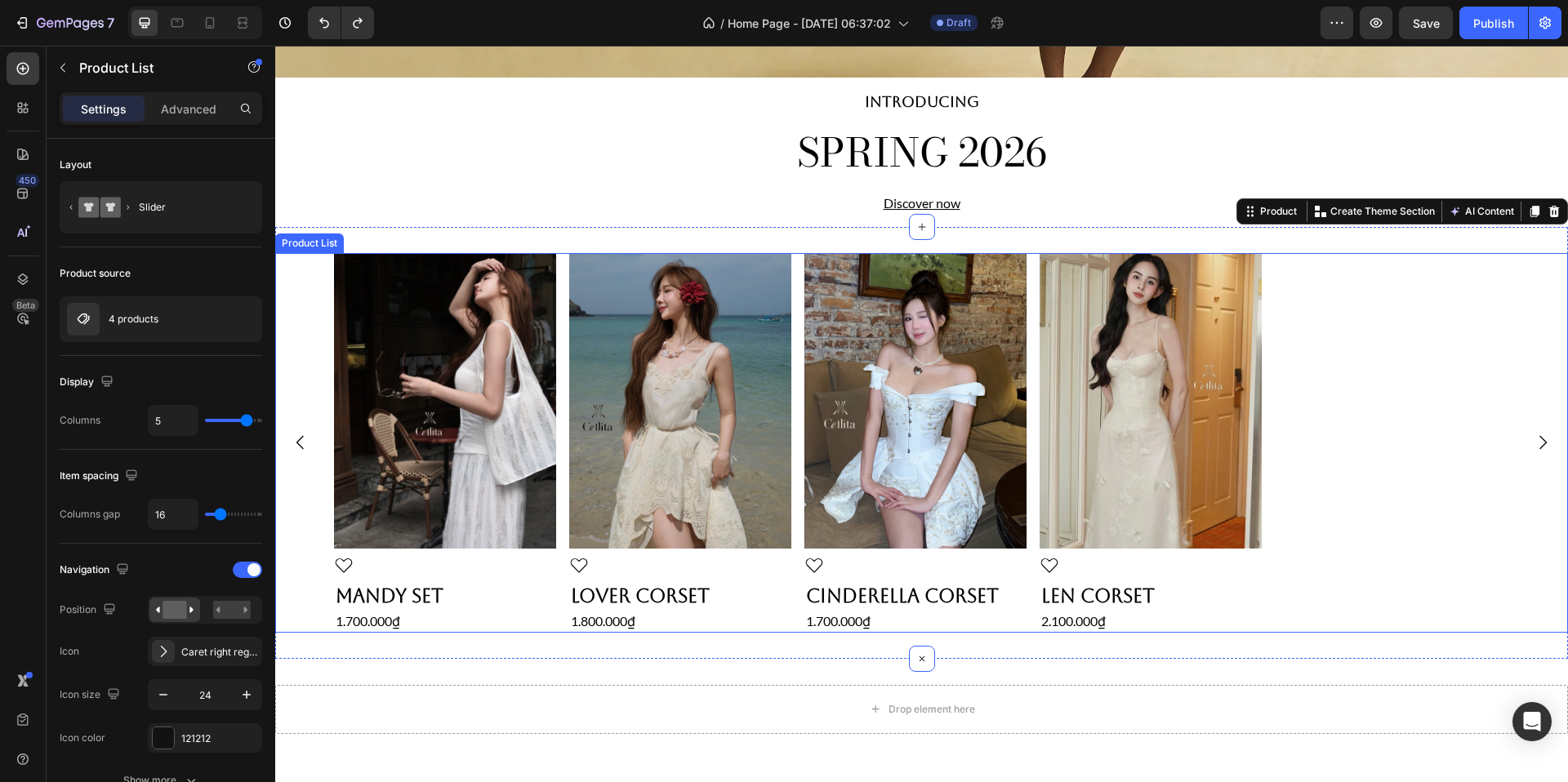
click at [299, 438] on icon "Carousel Back Arrow" at bounding box center [301, 443] width 19 height 19
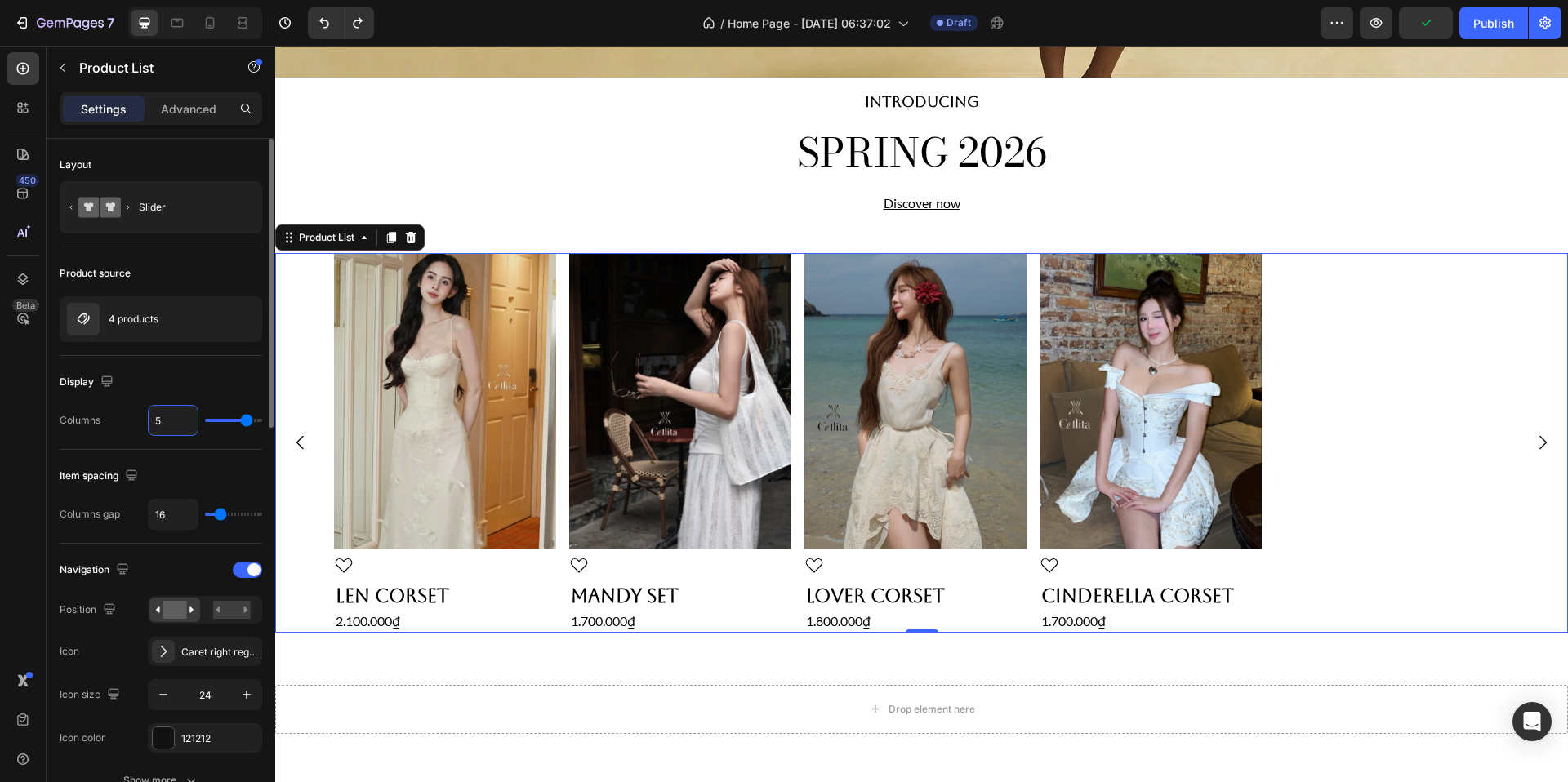
click at [175, 414] on input "5" at bounding box center [173, 421] width 49 height 30
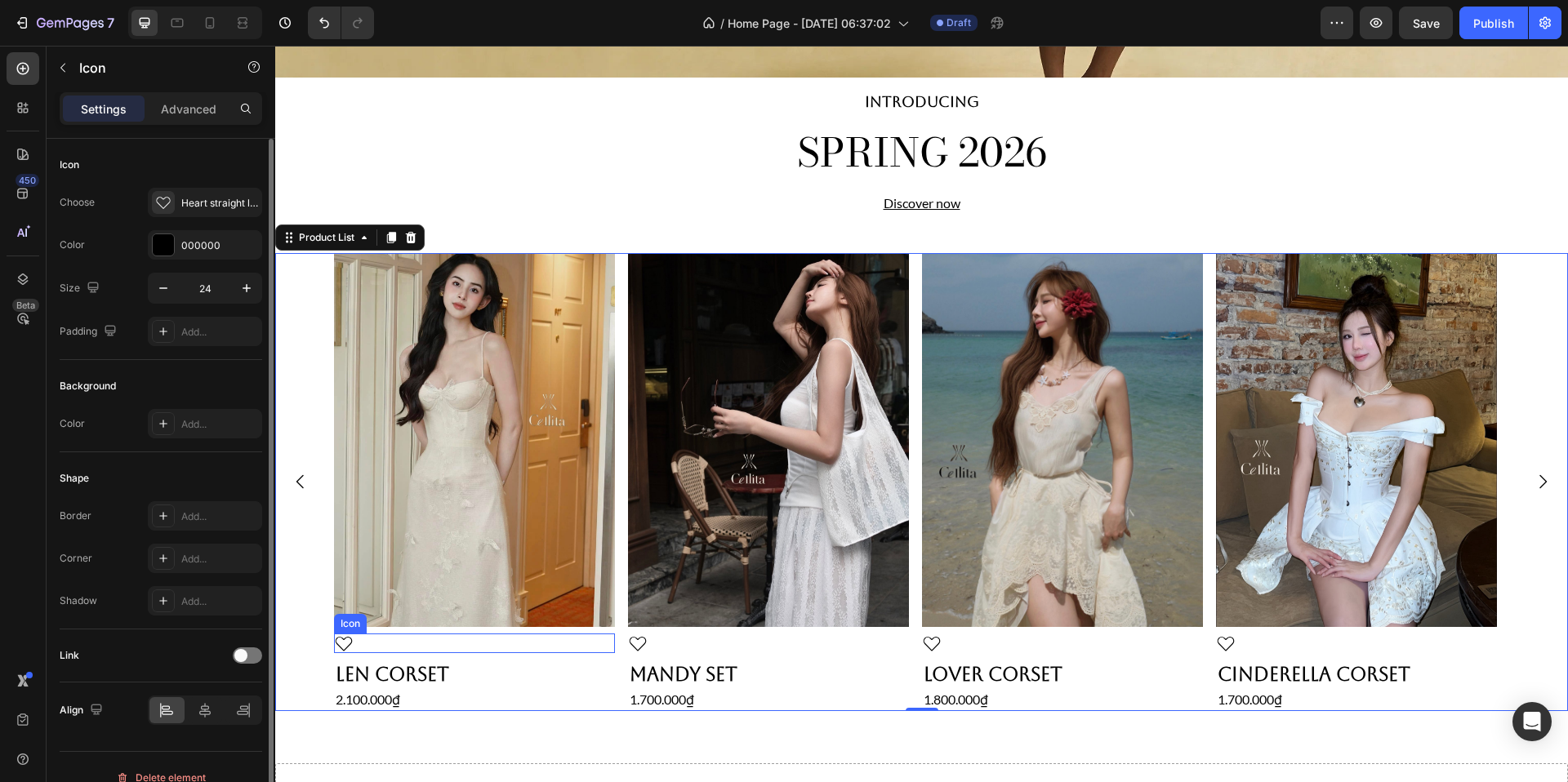
click at [355, 637] on div "Icon" at bounding box center [475, 644] width 281 height 19
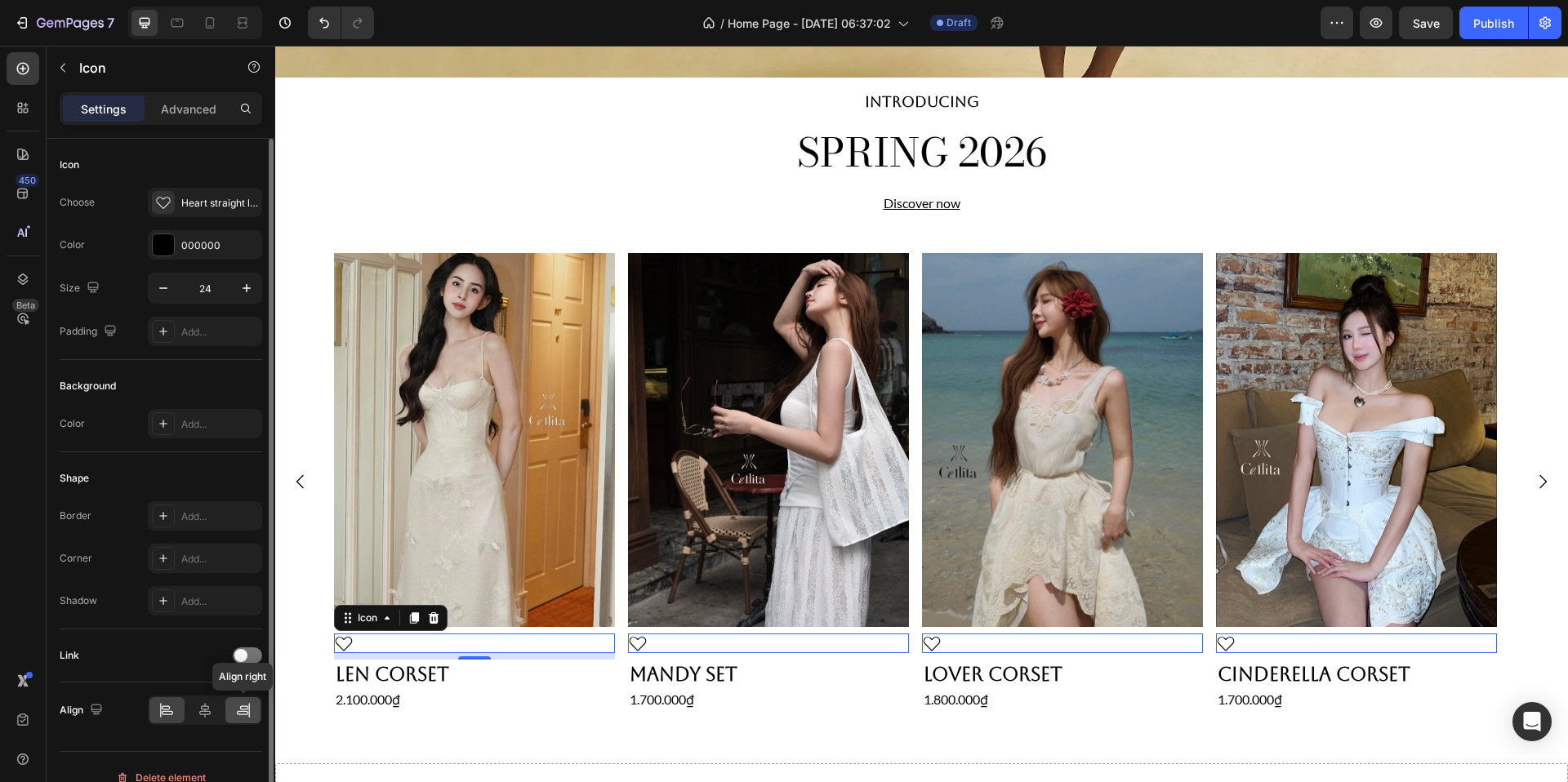
click at [242, 708] on icon at bounding box center [243, 710] width 16 height 16
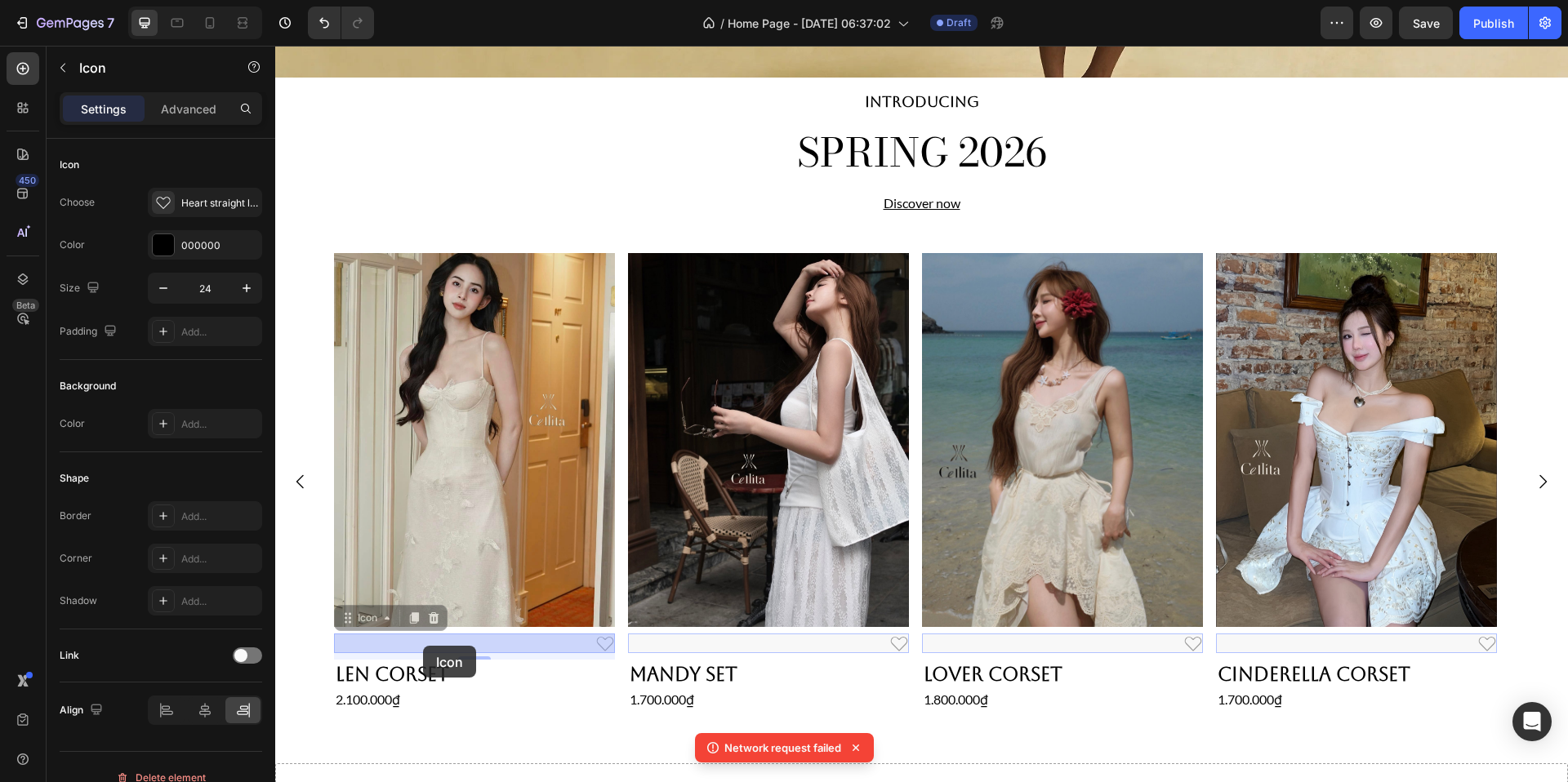
drag, startPoint x: 334, startPoint y: 641, endPoint x: 422, endPoint y: 646, distance: 88.1
click at [489, 641] on div "Icon 8" at bounding box center [475, 644] width 281 height 19
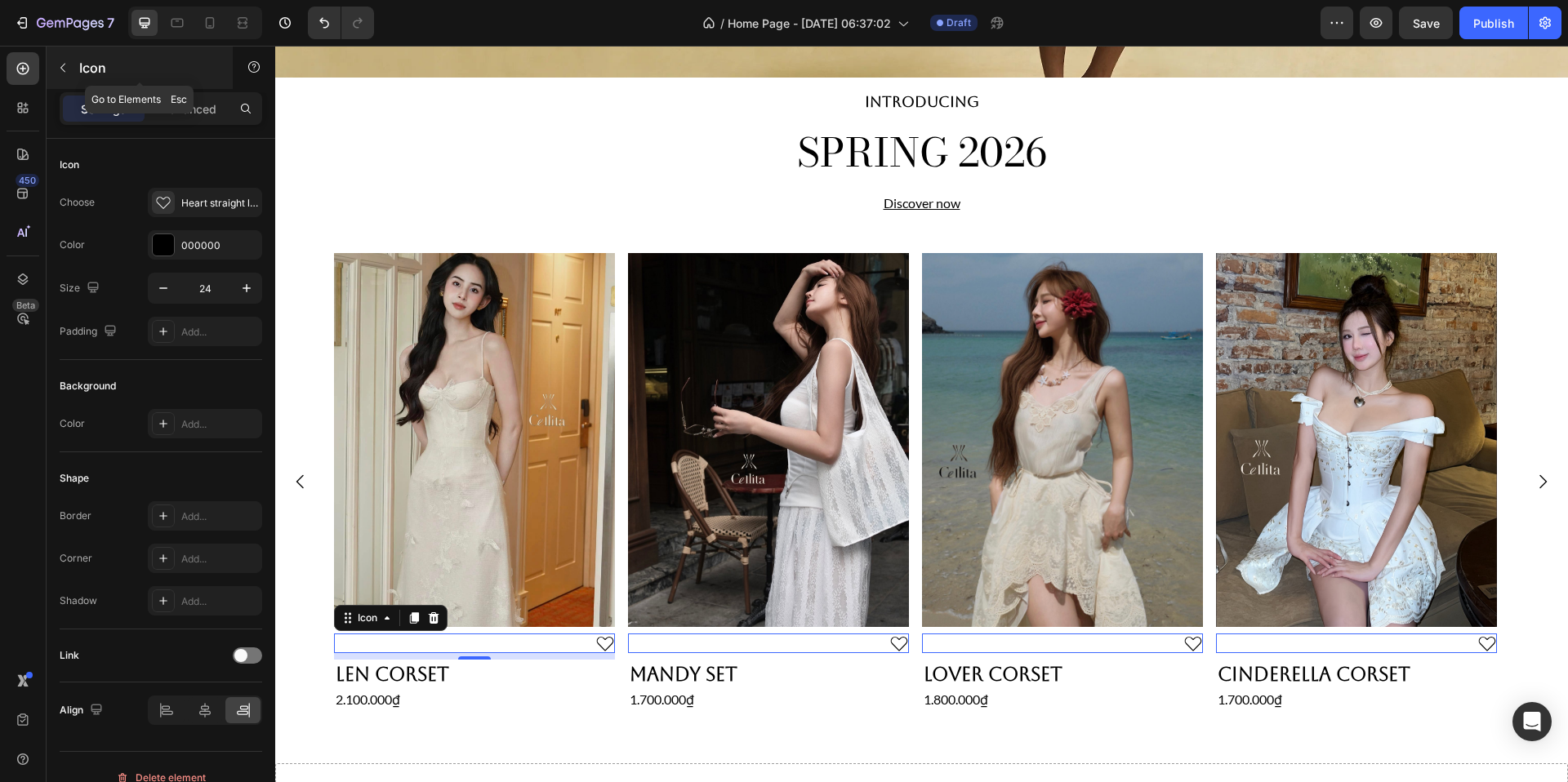
click at [62, 62] on icon "button" at bounding box center [63, 68] width 13 height 13
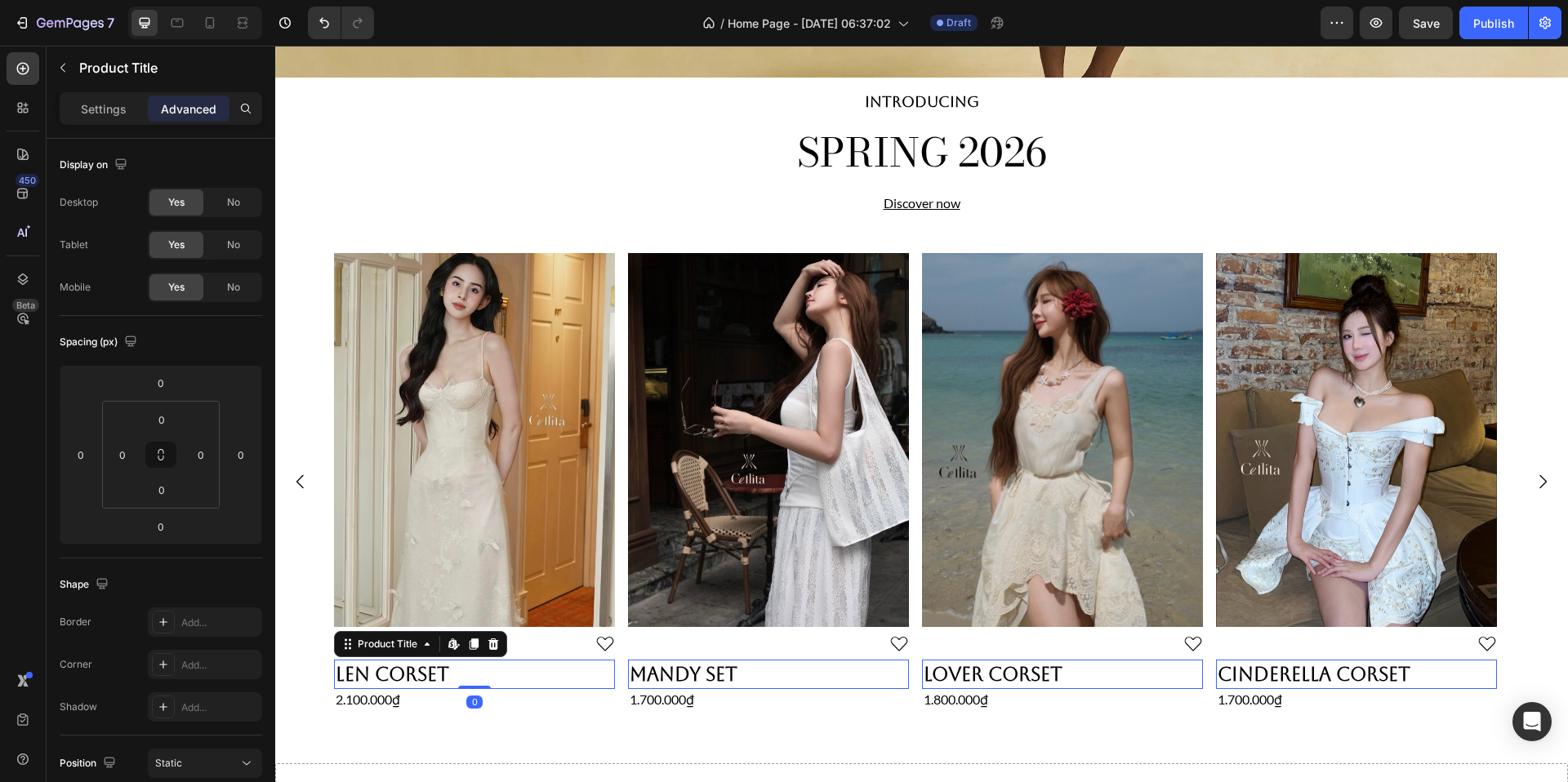
click at [442, 672] on h2 "Len Corset" at bounding box center [475, 674] width 281 height 30
click at [67, 72] on icon "button" at bounding box center [63, 68] width 13 height 13
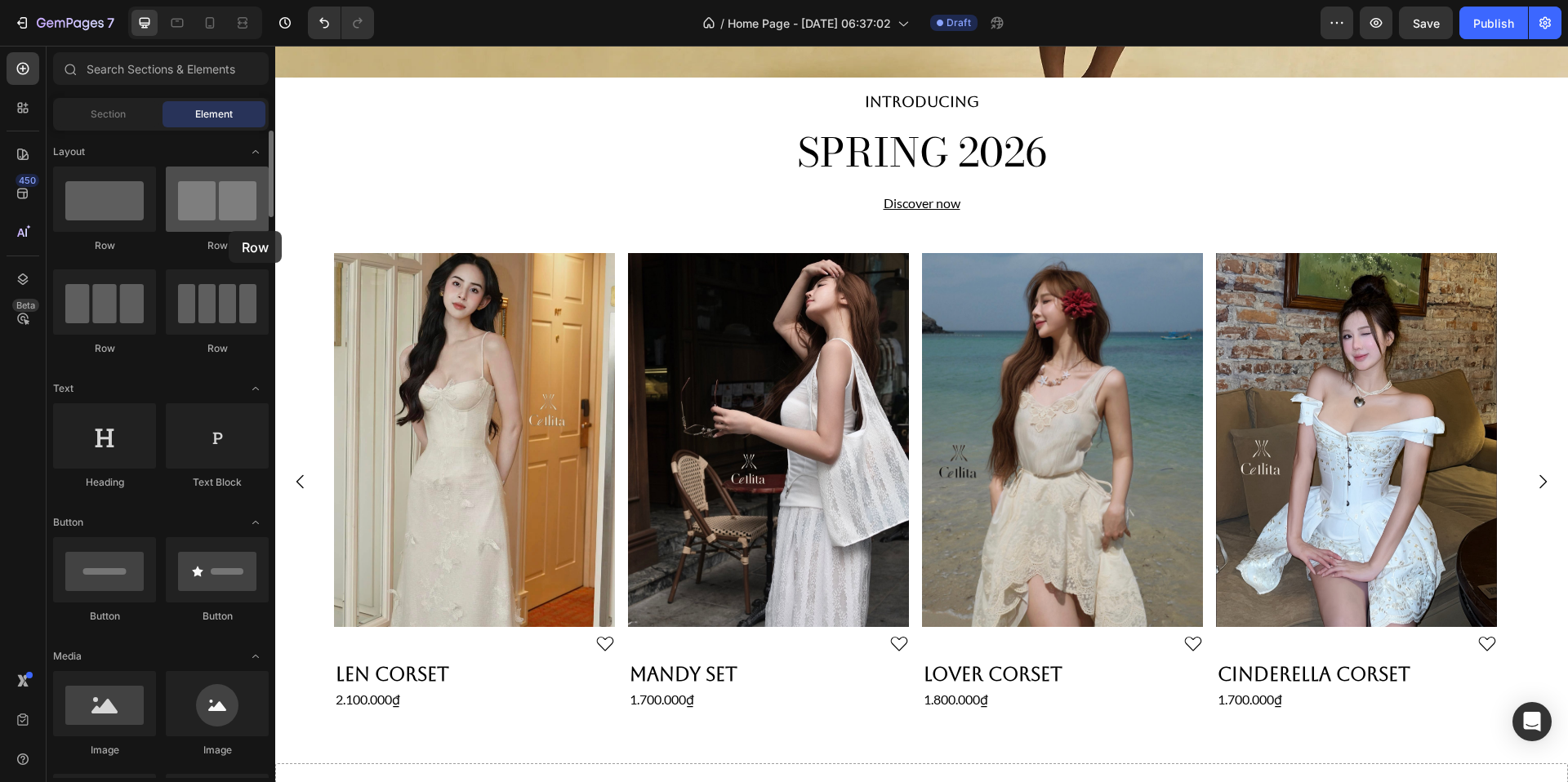
click at [229, 232] on div at bounding box center [217, 199] width 103 height 65
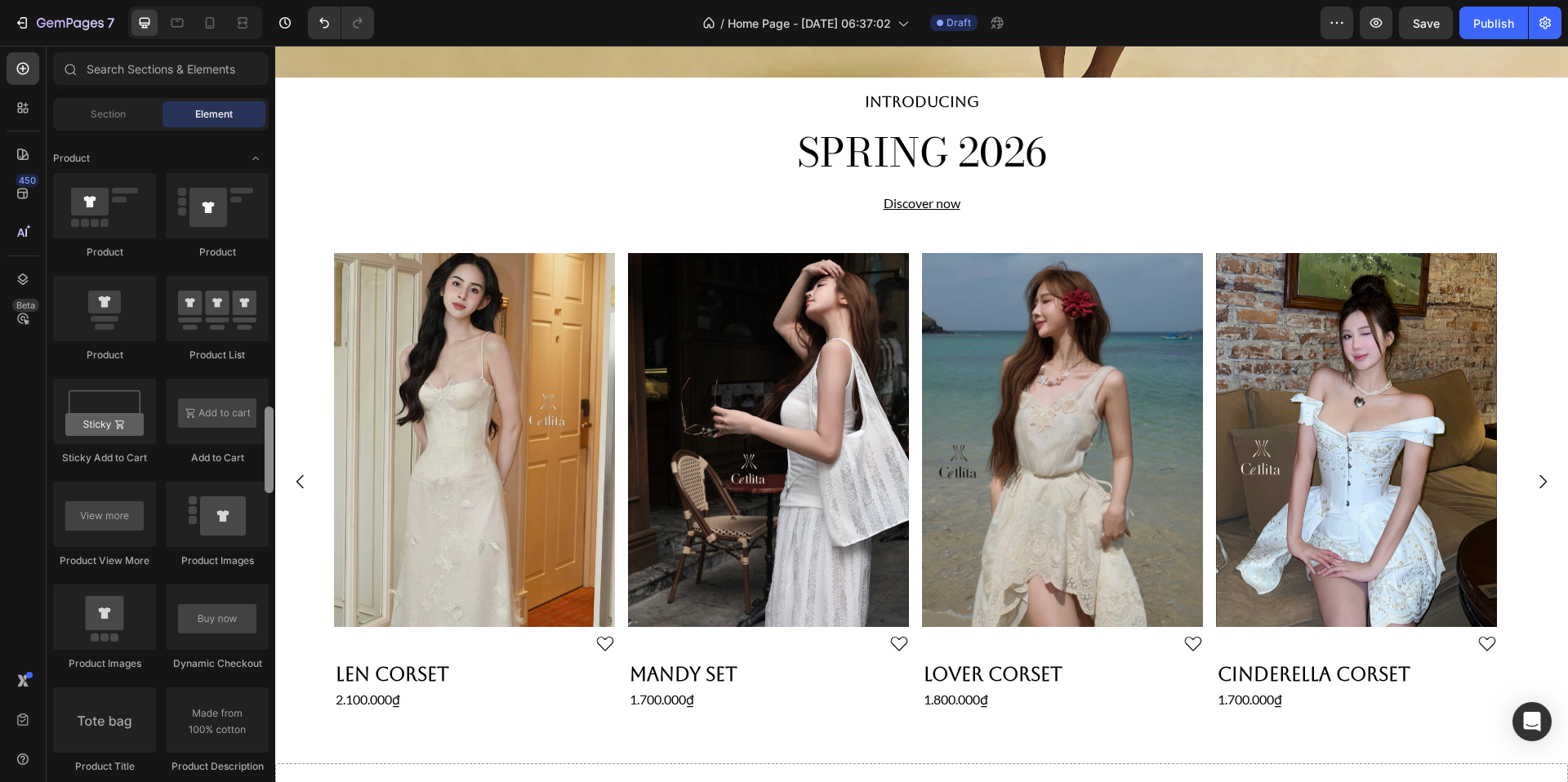
scroll to position [2075, 0]
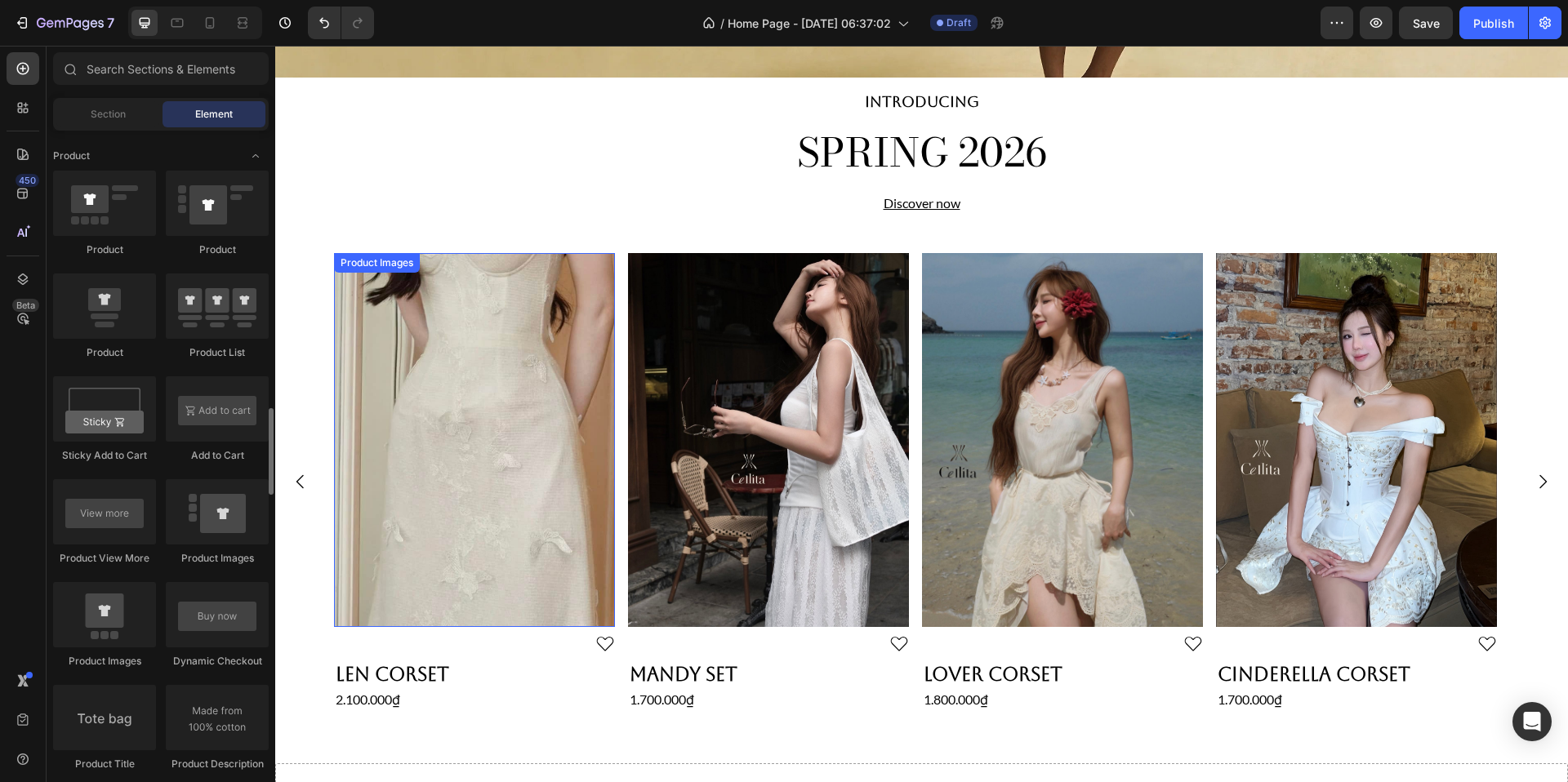
click at [428, 548] on img at bounding box center [475, 441] width 281 height 375
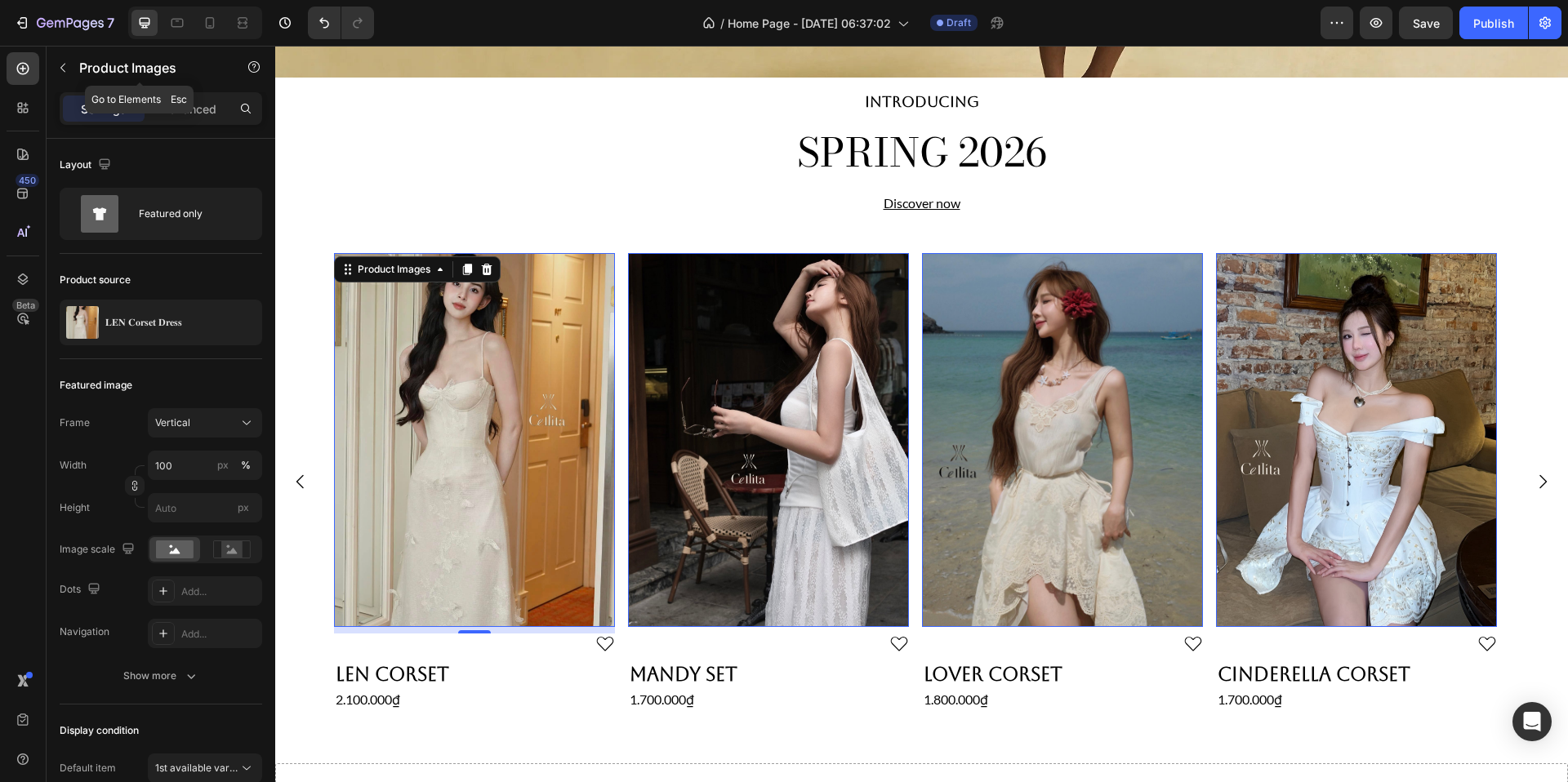
click at [58, 62] on icon "button" at bounding box center [63, 68] width 13 height 13
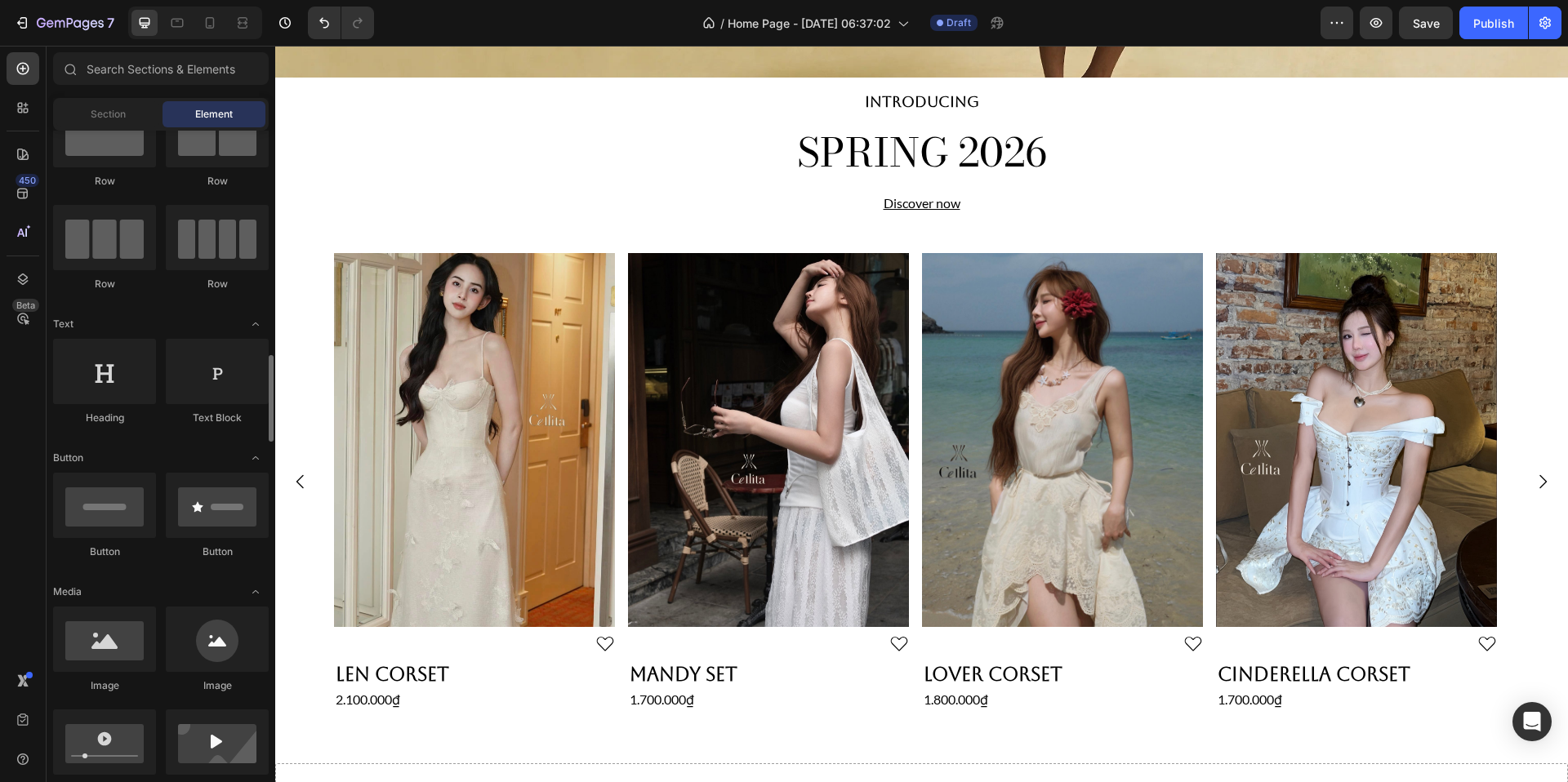
scroll to position [0, 0]
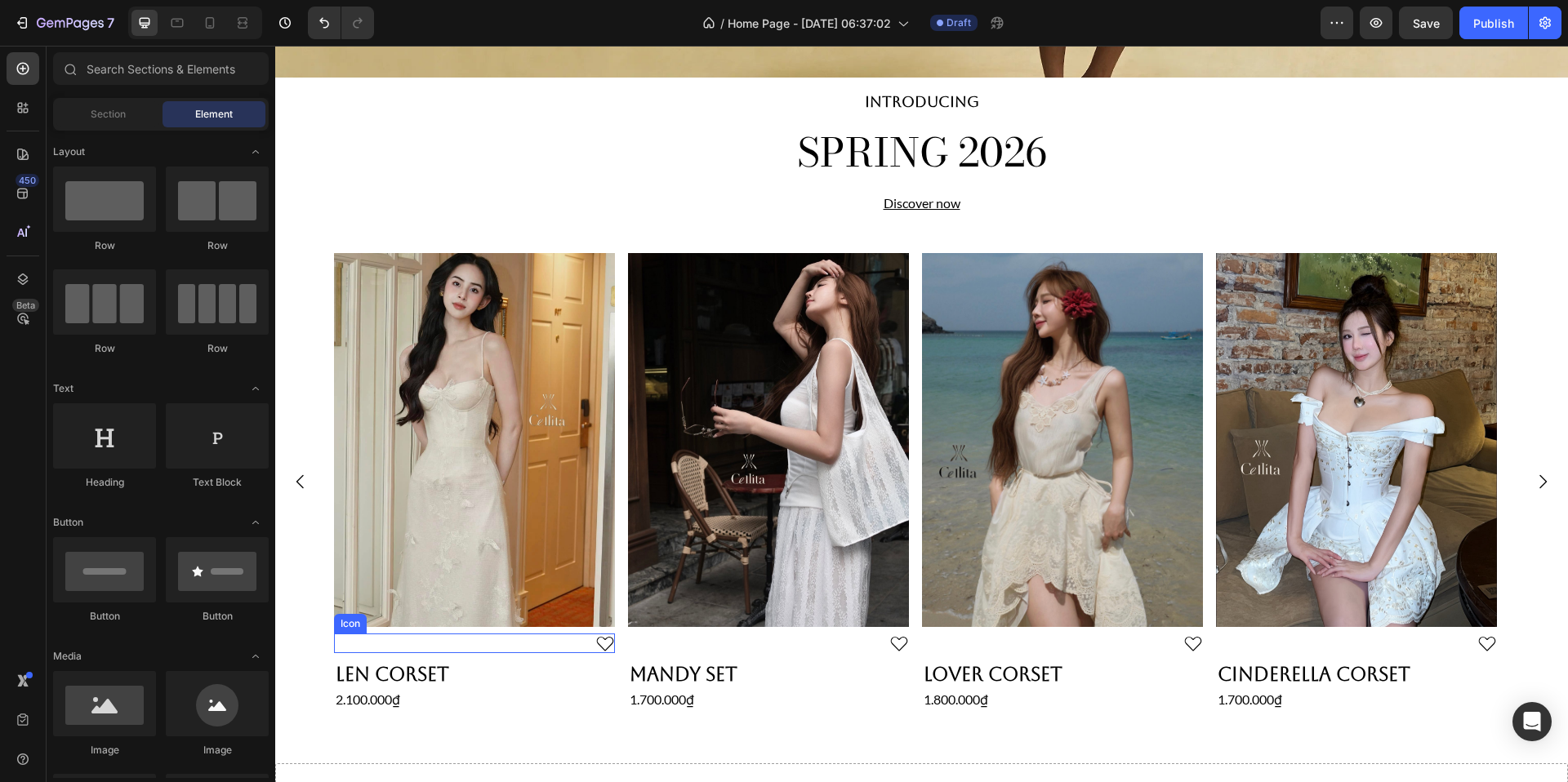
click at [506, 646] on div "Icon" at bounding box center [475, 644] width 281 height 19
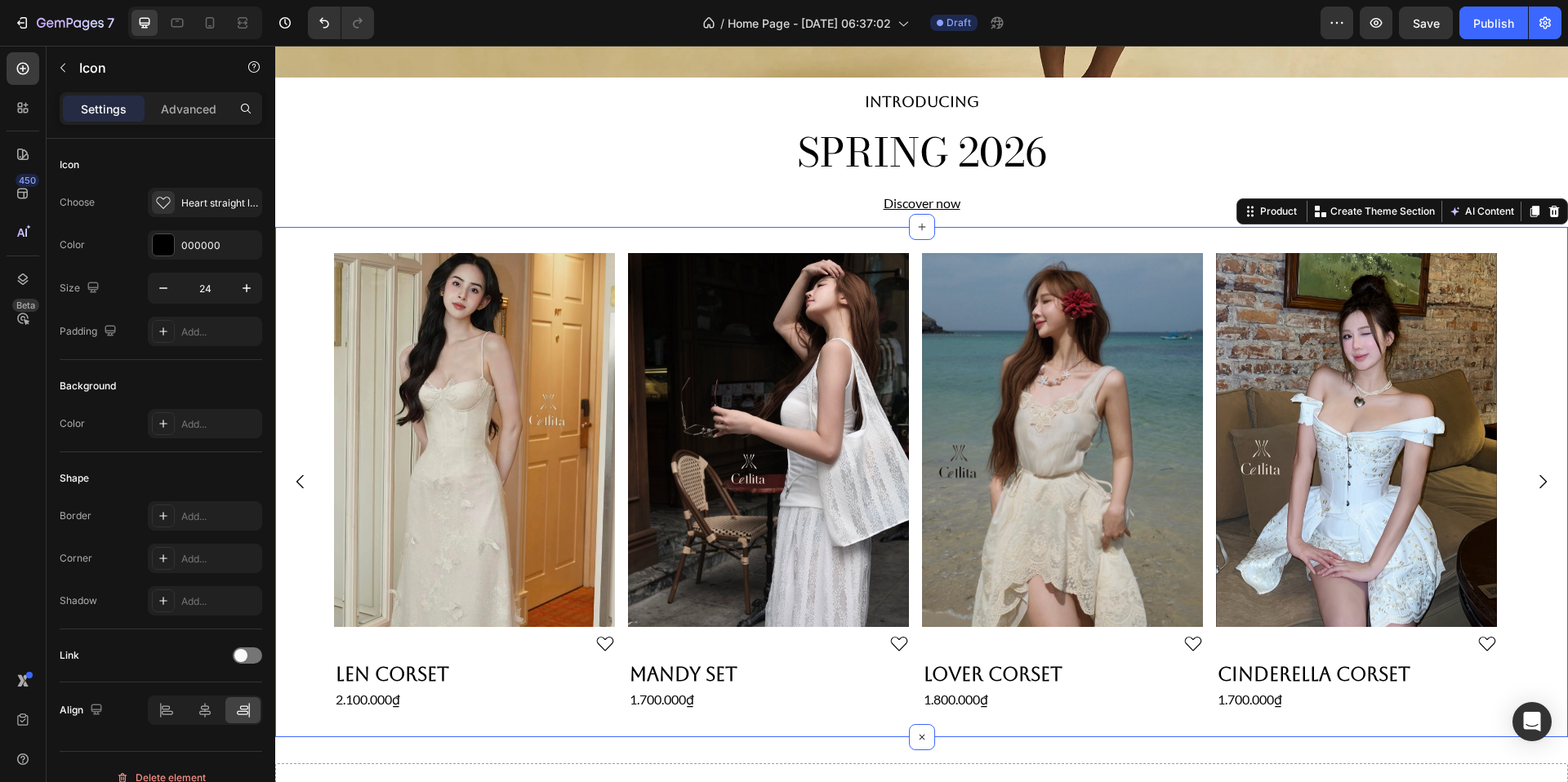
click at [493, 232] on div "Product Images Icon Len Corset Product Title 2.100.000₫ Product Price Product P…" at bounding box center [921, 481] width 1293 height 510
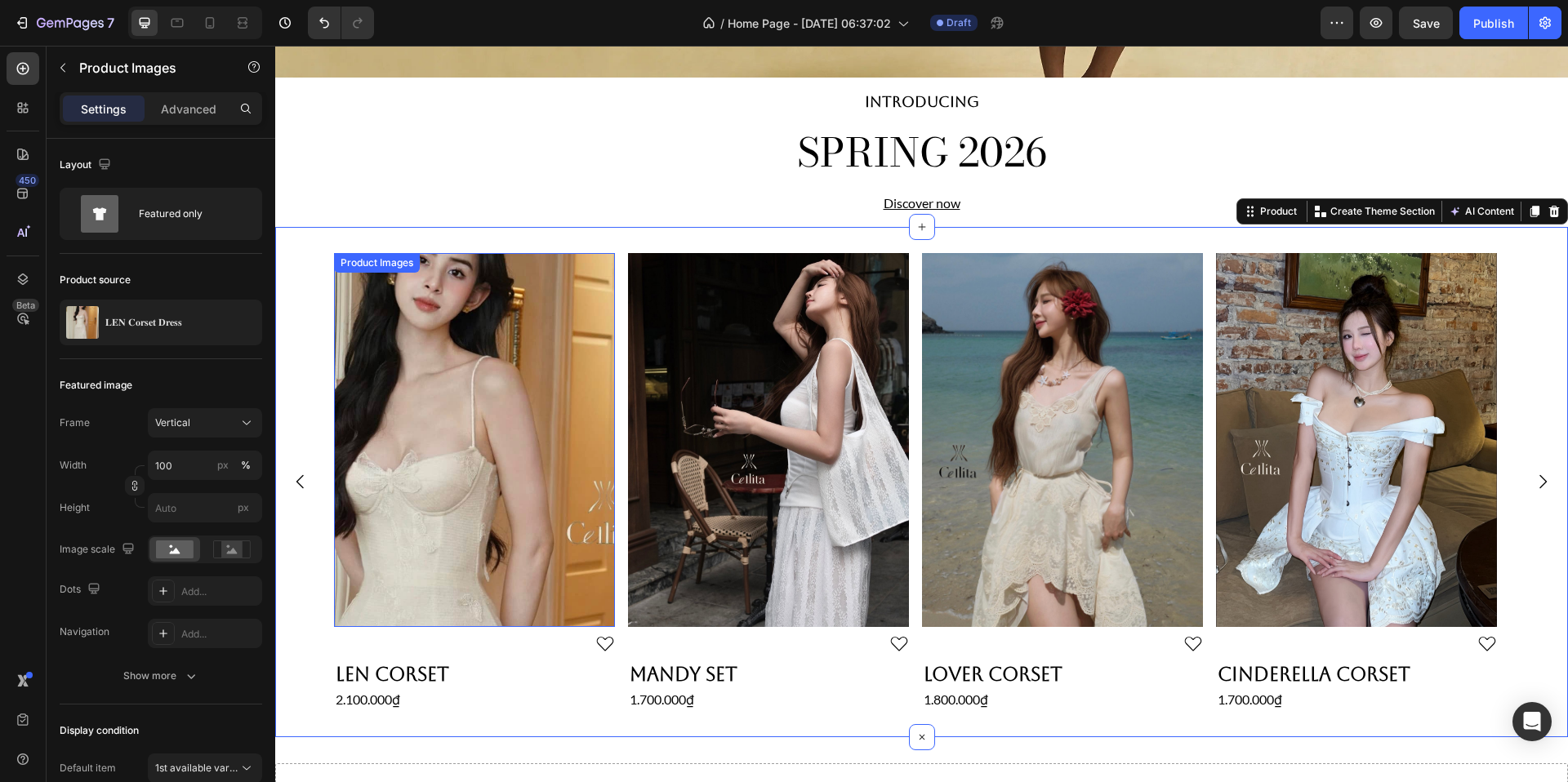
click at [492, 307] on img at bounding box center [475, 441] width 281 height 375
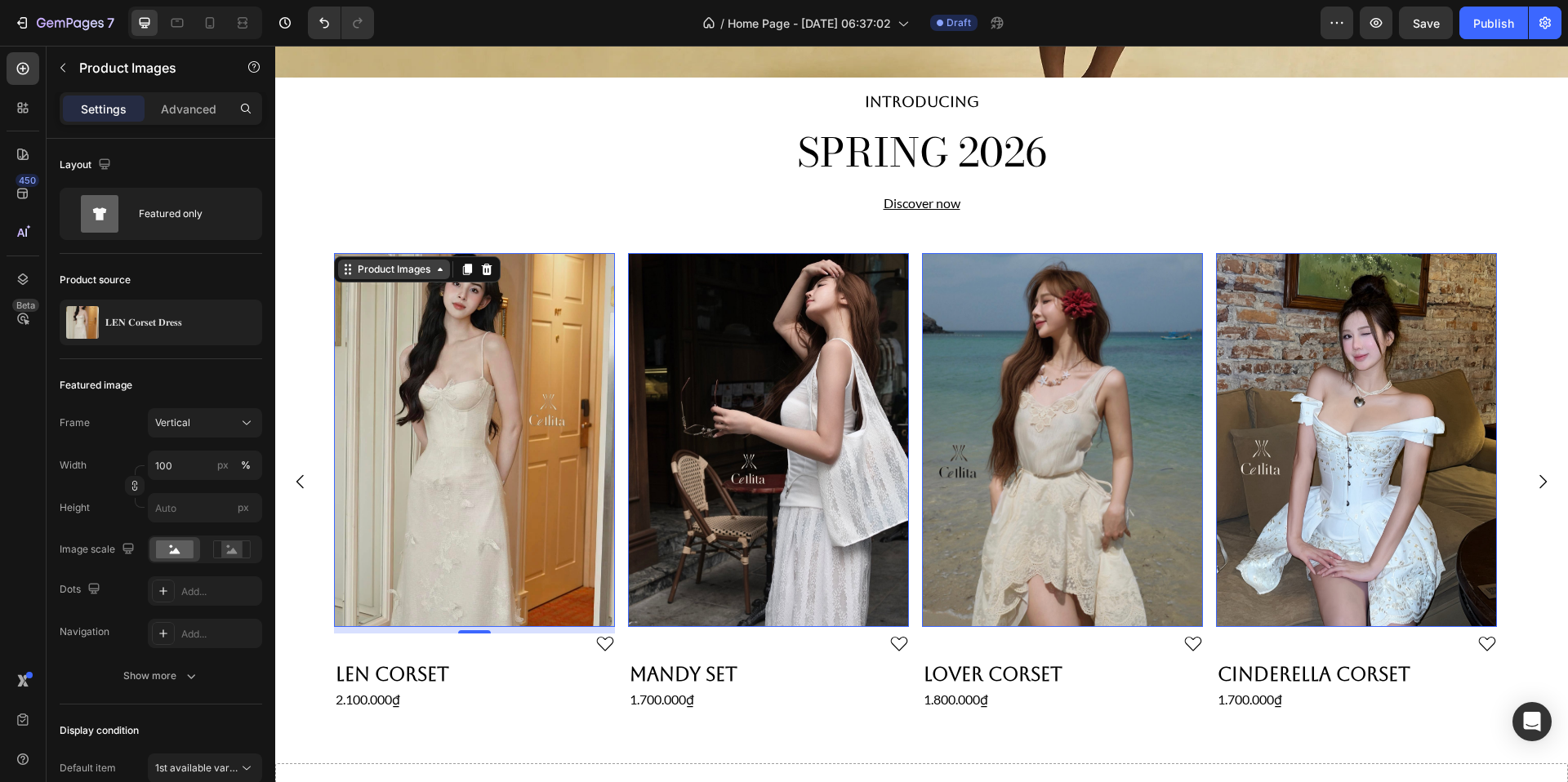
click at [447, 270] on div "Product Images" at bounding box center [394, 269] width 111 height 19
click at [373, 296] on div "Row 1 col" at bounding box center [366, 300] width 50 height 10
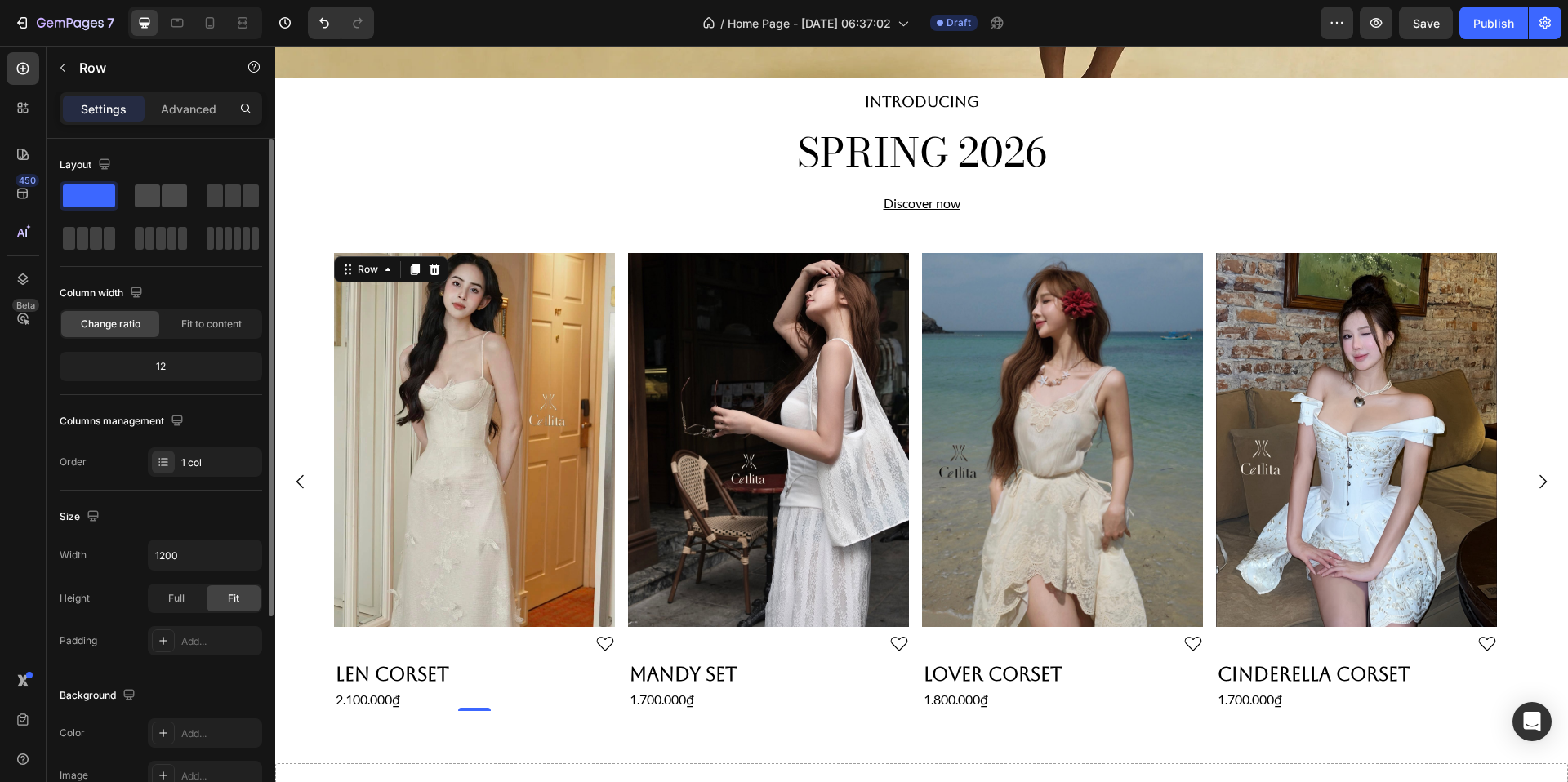
click at [156, 193] on span at bounding box center [147, 196] width 25 height 23
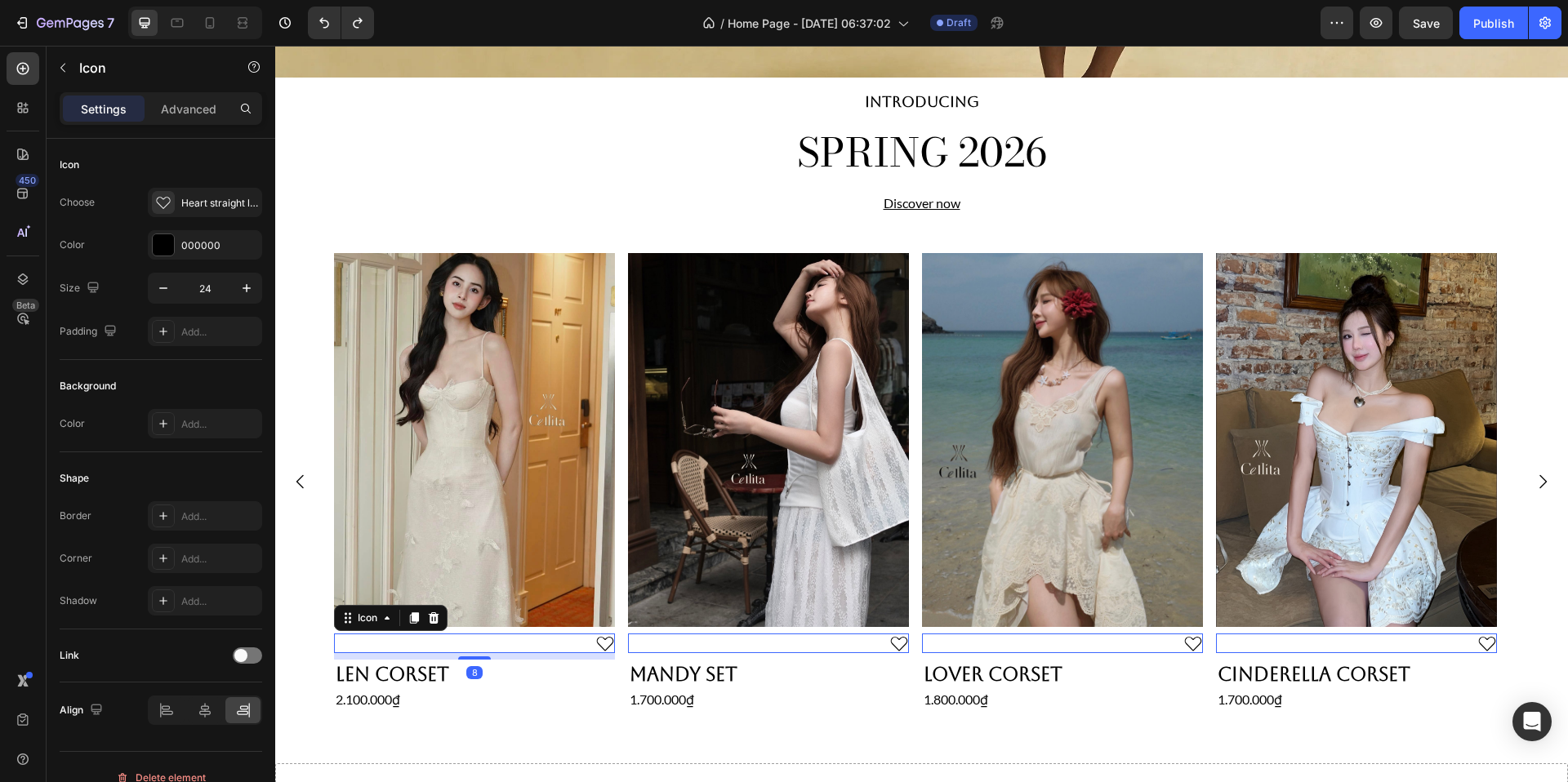
click at [418, 641] on div "Icon 8" at bounding box center [475, 644] width 281 height 19
click at [392, 620] on icon at bounding box center [387, 619] width 13 height 13
click at [379, 594] on div "Row 1 col" at bounding box center [366, 590] width 50 height 10
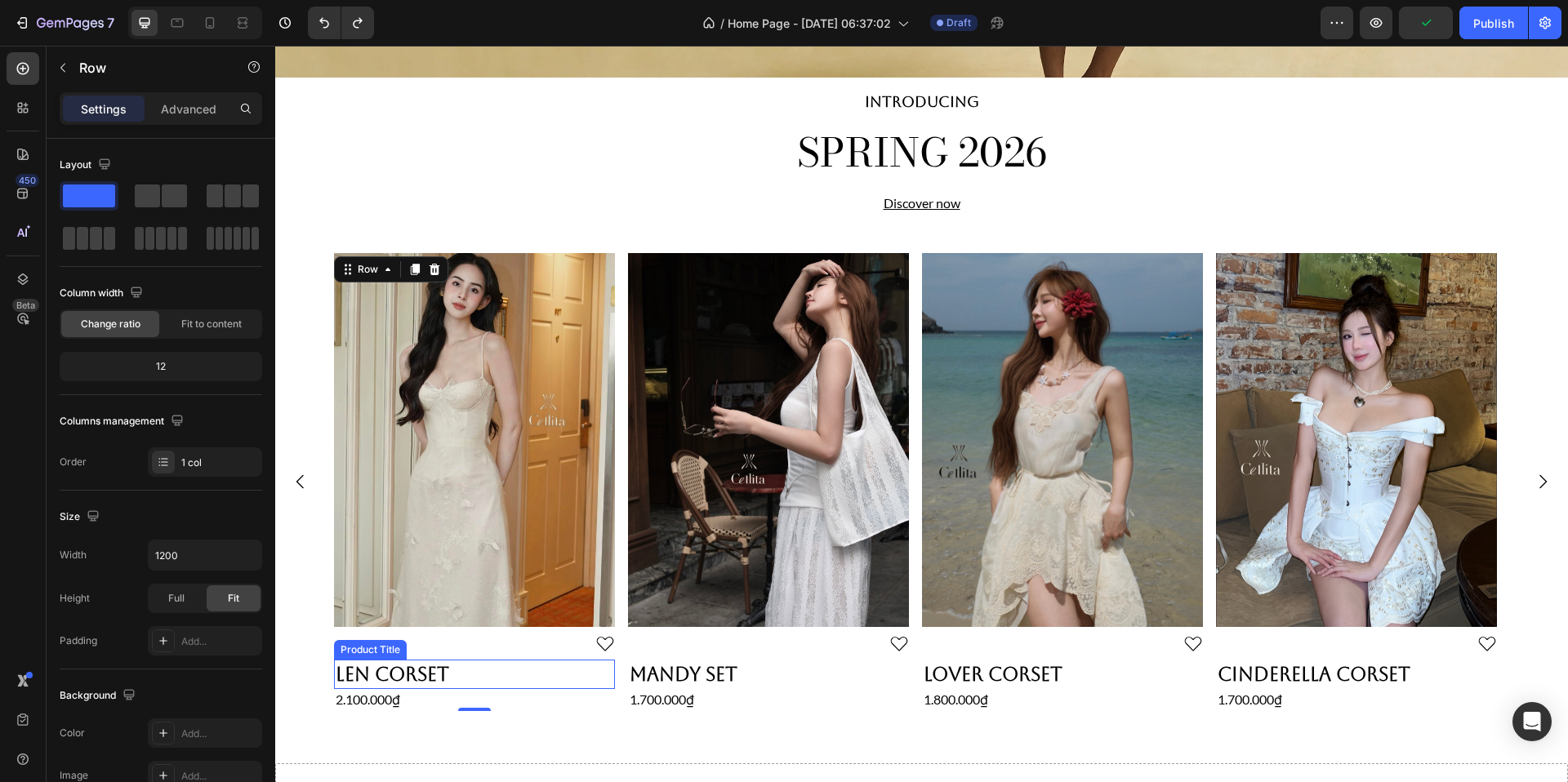
click at [434, 672] on h2 "Len Corset" at bounding box center [475, 674] width 281 height 30
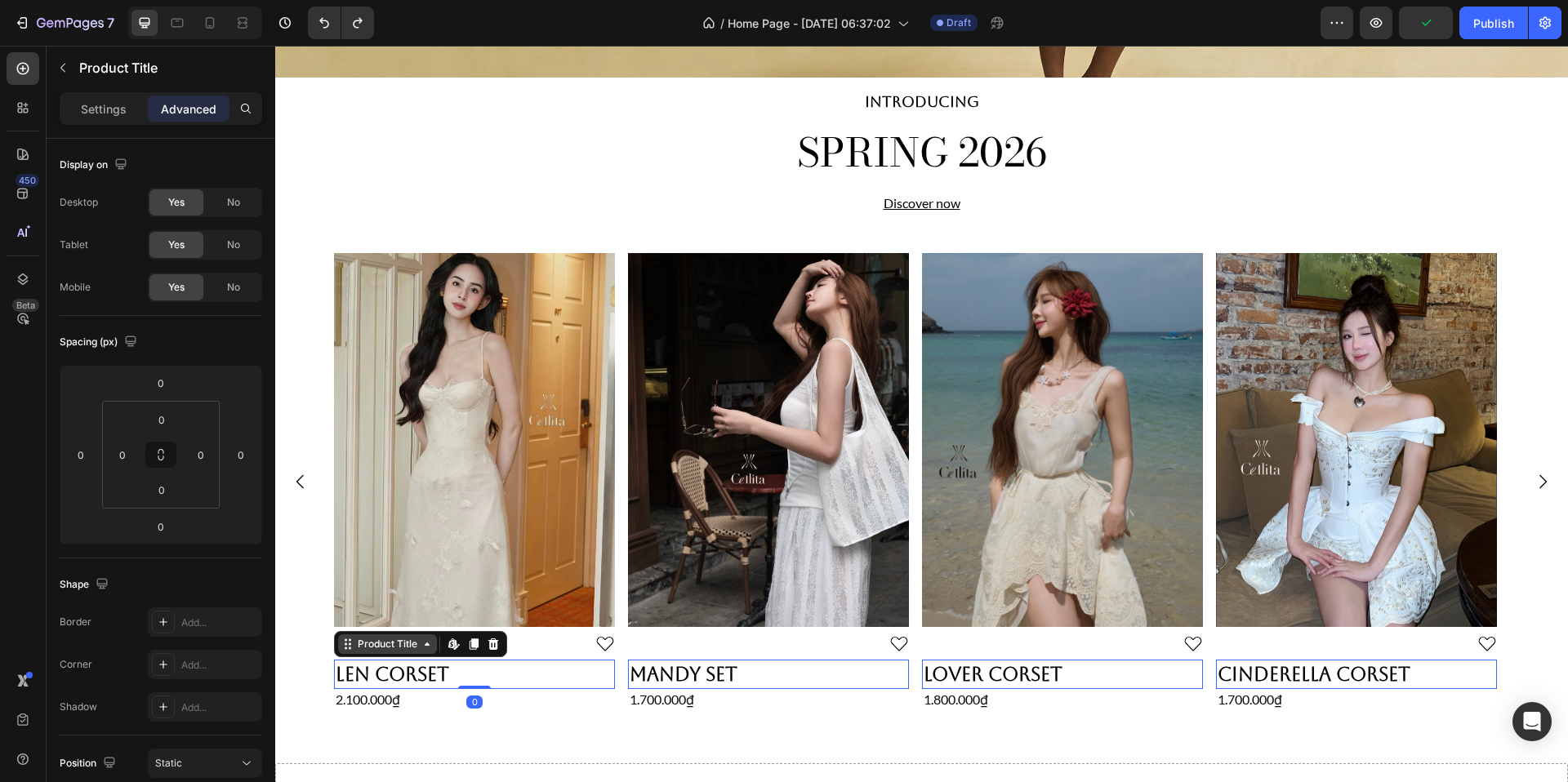
click at [417, 645] on div "Product Title" at bounding box center [387, 644] width 66 height 14
click at [367, 611] on div "Row 1 col" at bounding box center [366, 616] width 50 height 10
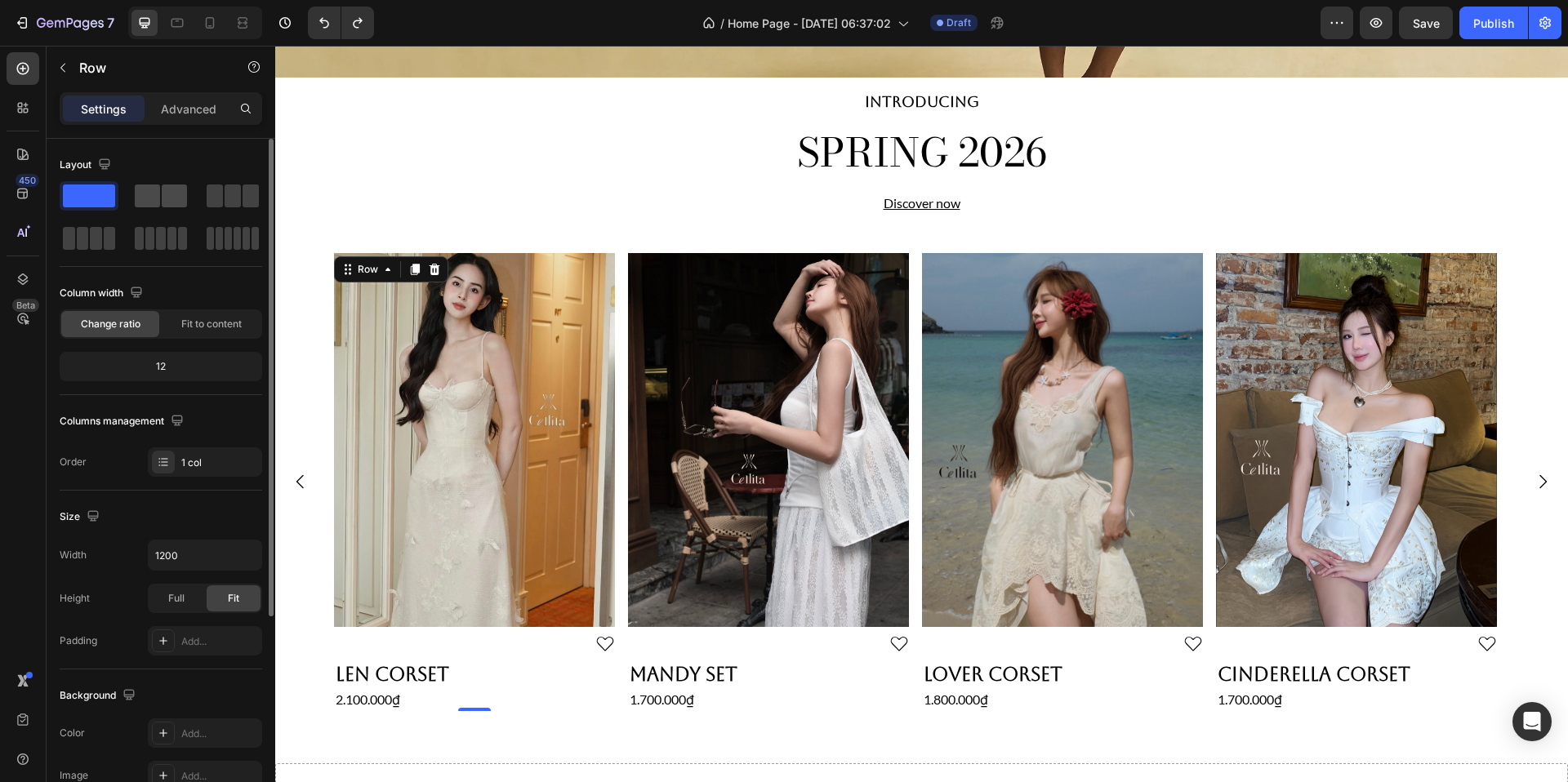
click at [156, 193] on span at bounding box center [147, 196] width 25 height 23
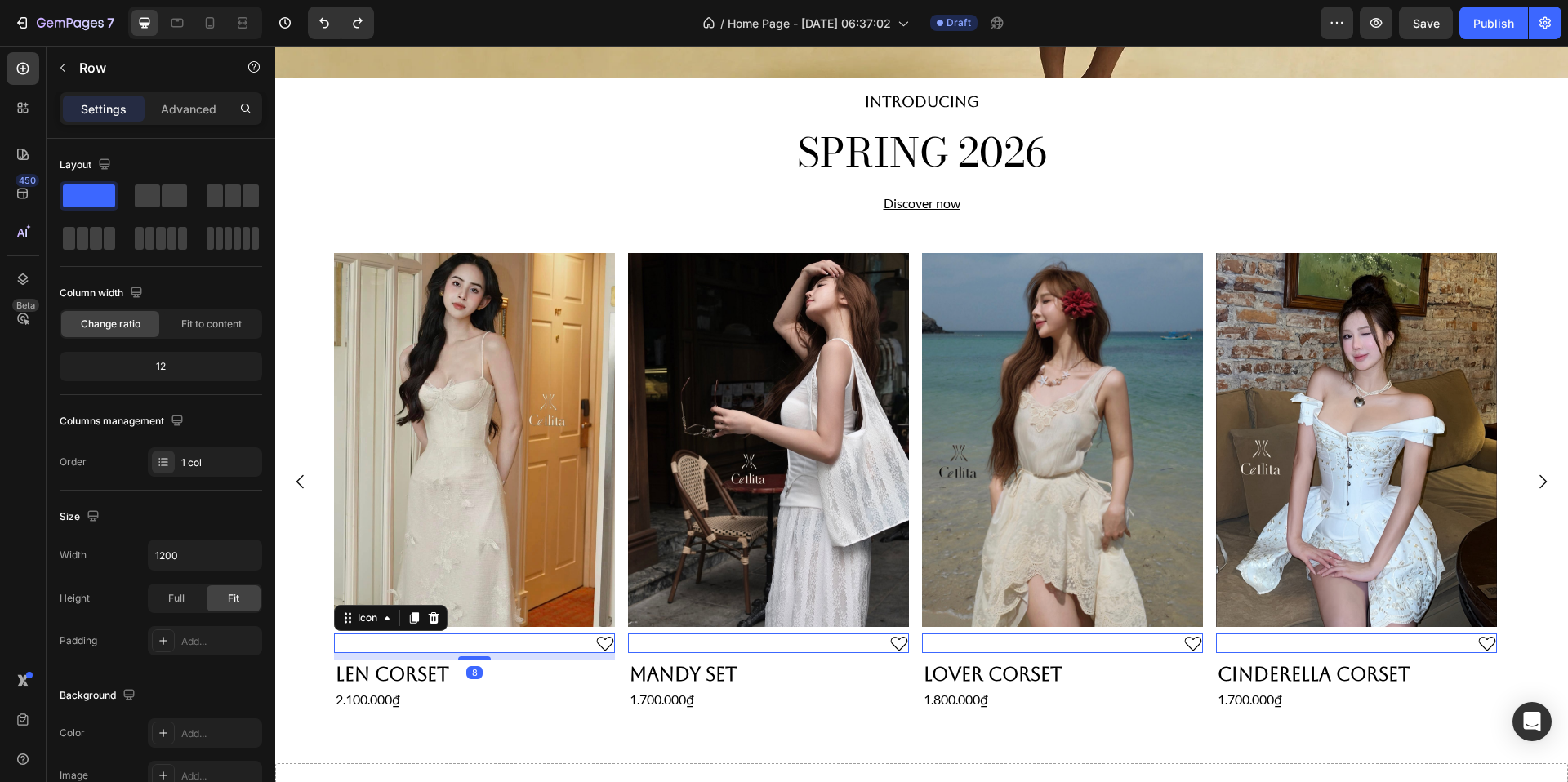
click at [504, 638] on div "Icon 8" at bounding box center [475, 644] width 281 height 19
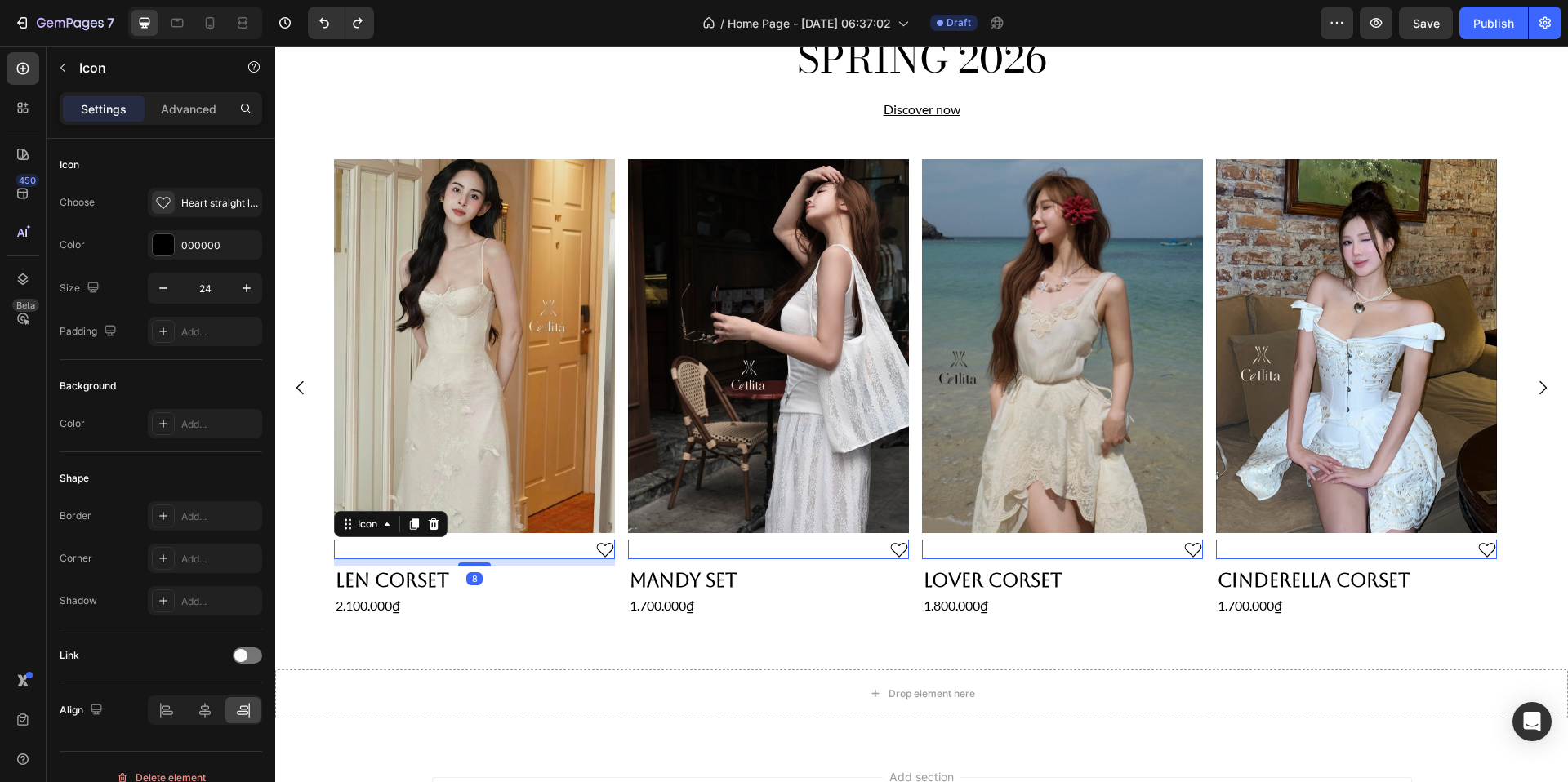
scroll to position [629, 0]
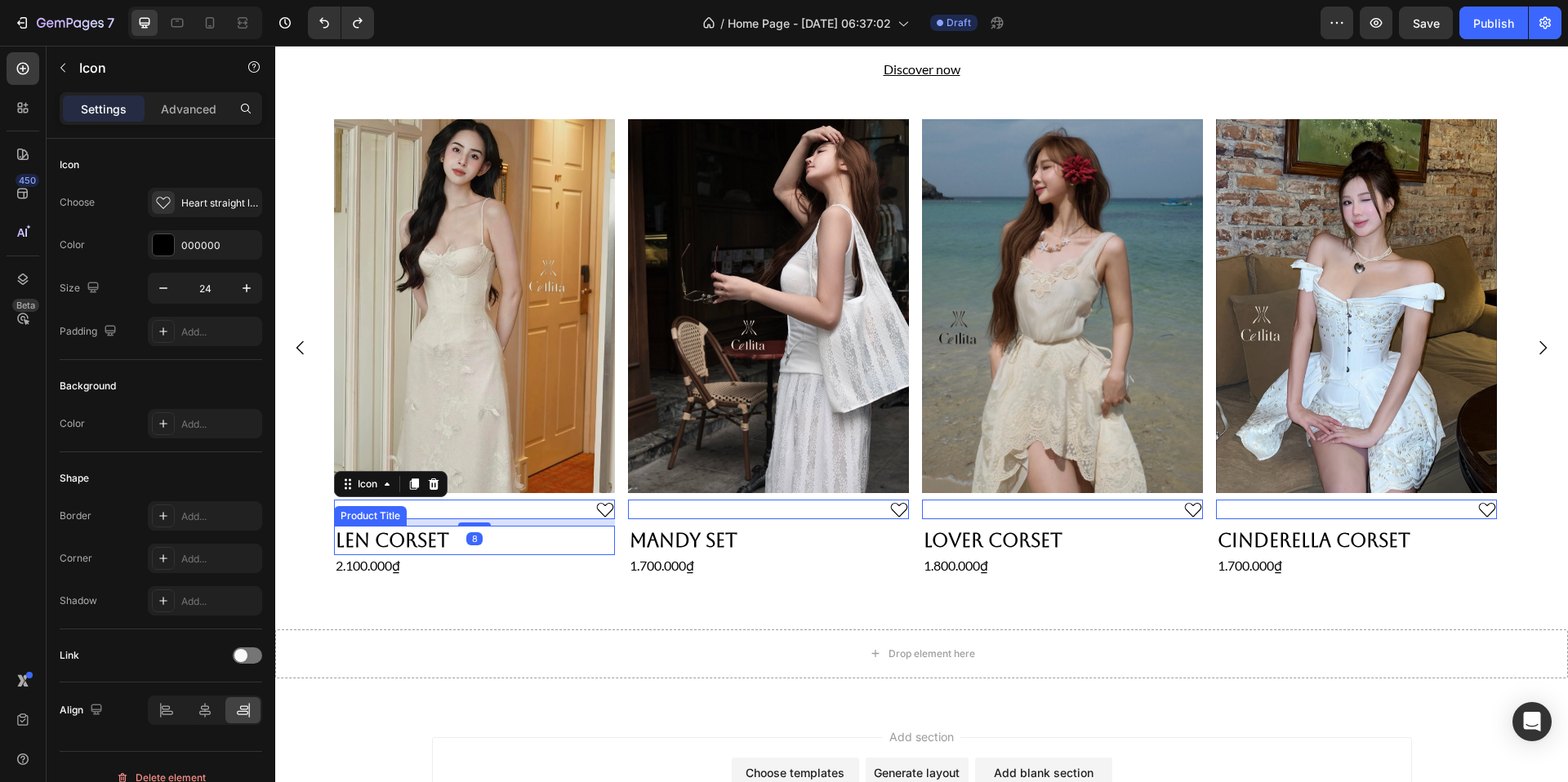
click at [509, 537] on h2 "Len Corset" at bounding box center [475, 540] width 281 height 30
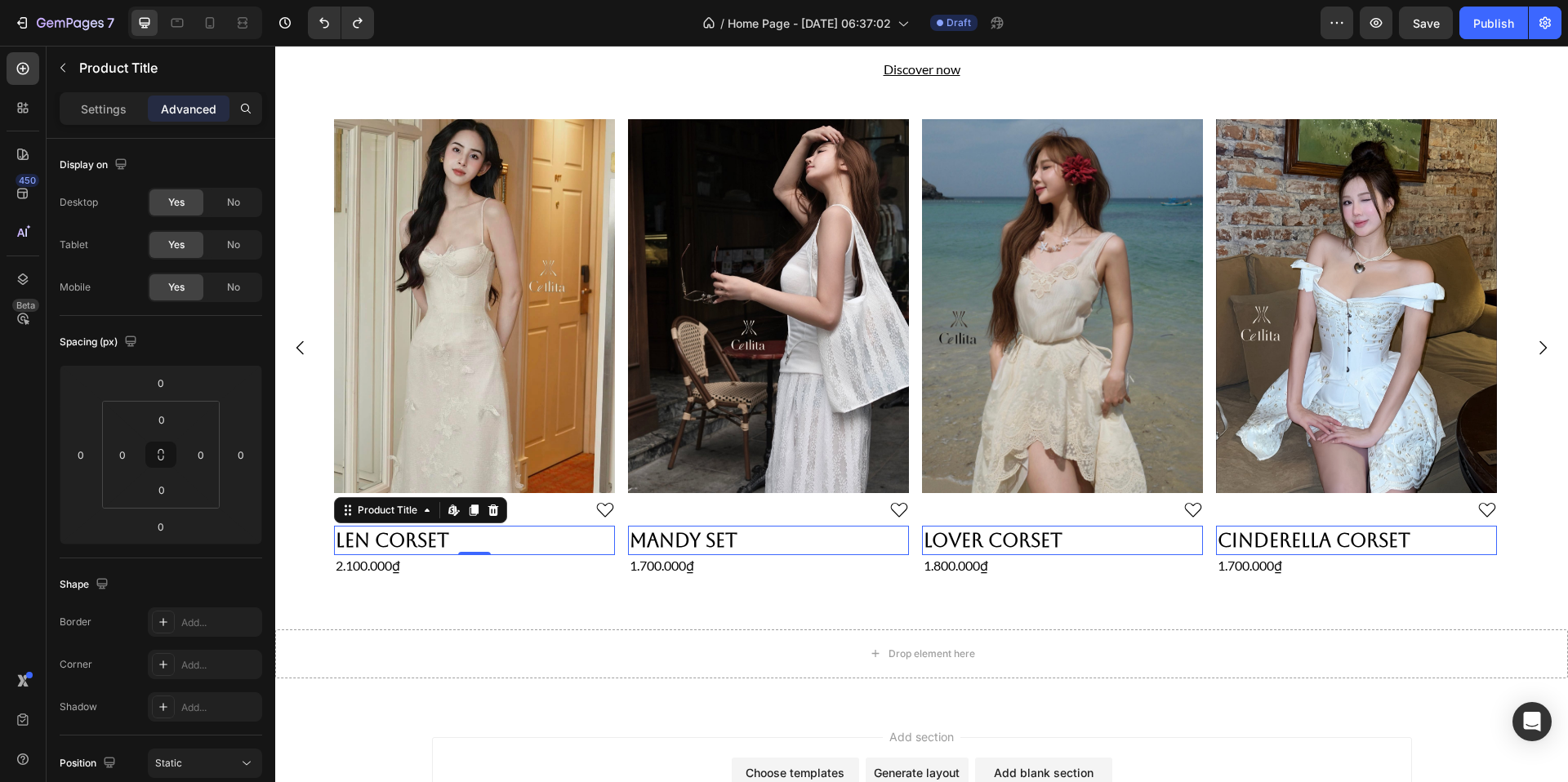
click at [509, 537] on h2 "Len Corset" at bounding box center [475, 540] width 281 height 30
click at [392, 508] on div "Product Title" at bounding box center [387, 510] width 66 height 14
click at [436, 541] on h2 "Len Corset" at bounding box center [475, 540] width 281 height 30
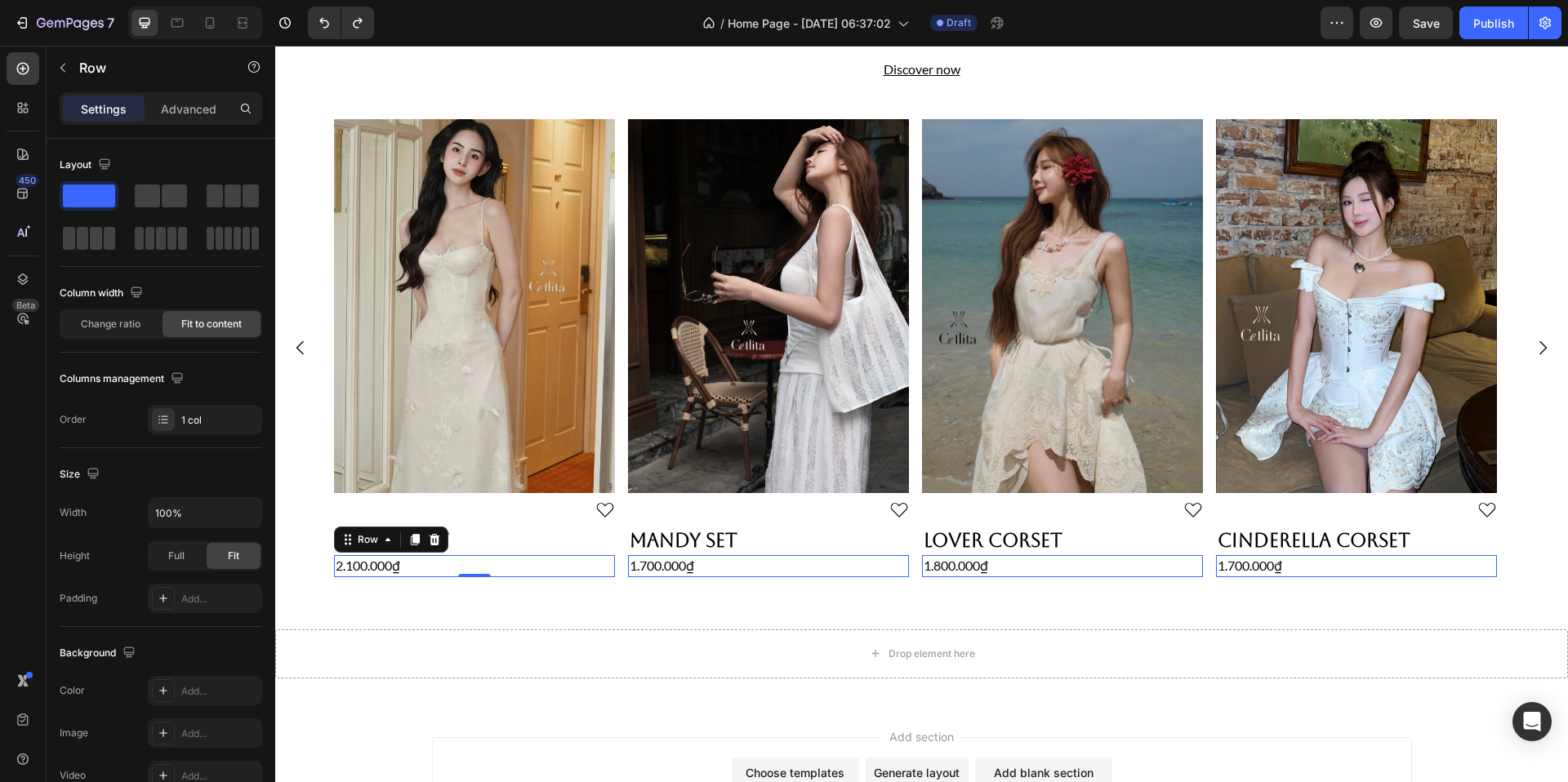
click at [461, 567] on div "2.100.000₫ Product Price Product Price Row 0" at bounding box center [475, 566] width 281 height 21
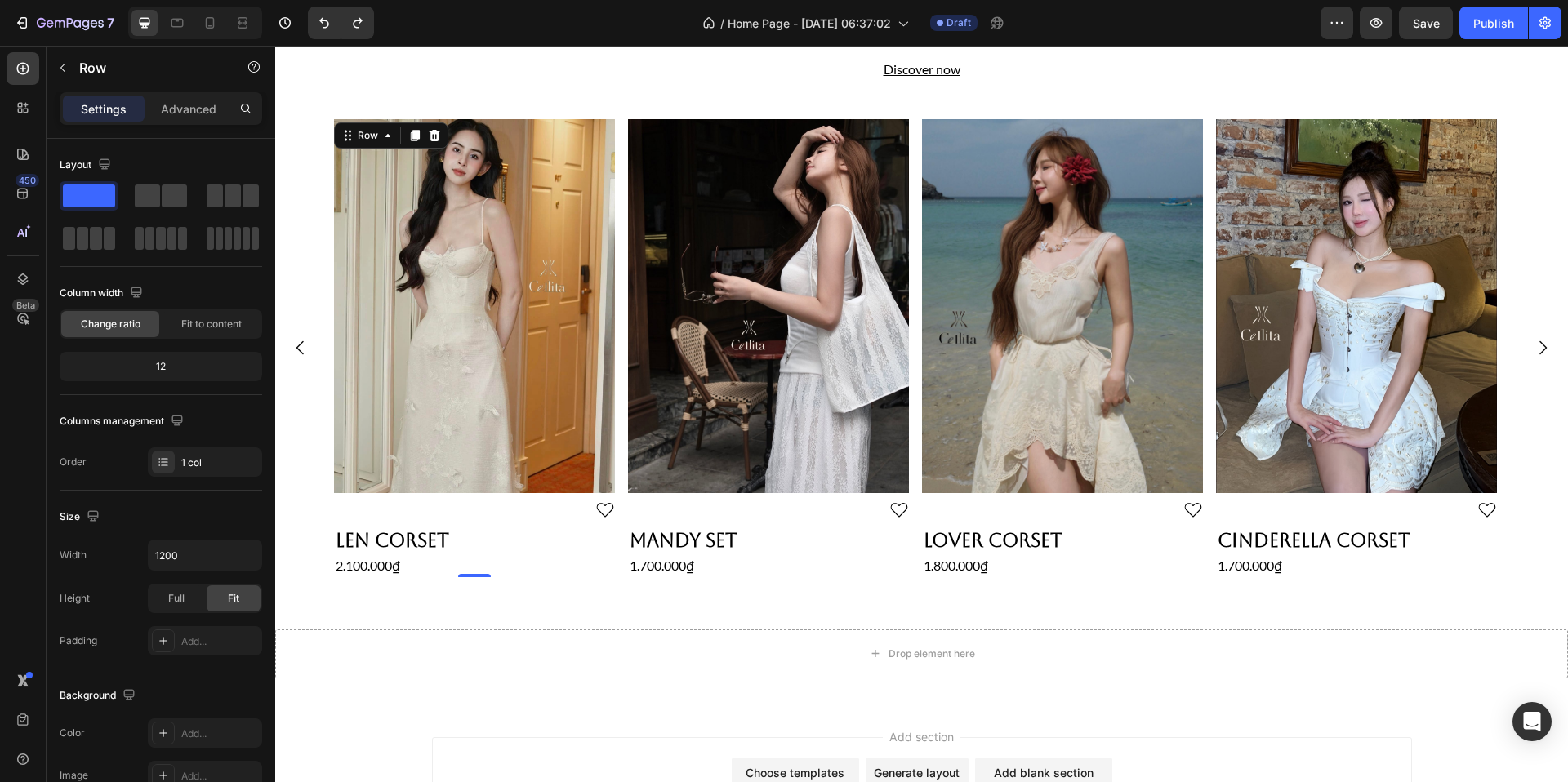
click at [570, 499] on div "Product Images Icon Len Corset Product Title 2.100.000₫ Product Price Product P…" at bounding box center [475, 348] width 281 height 458
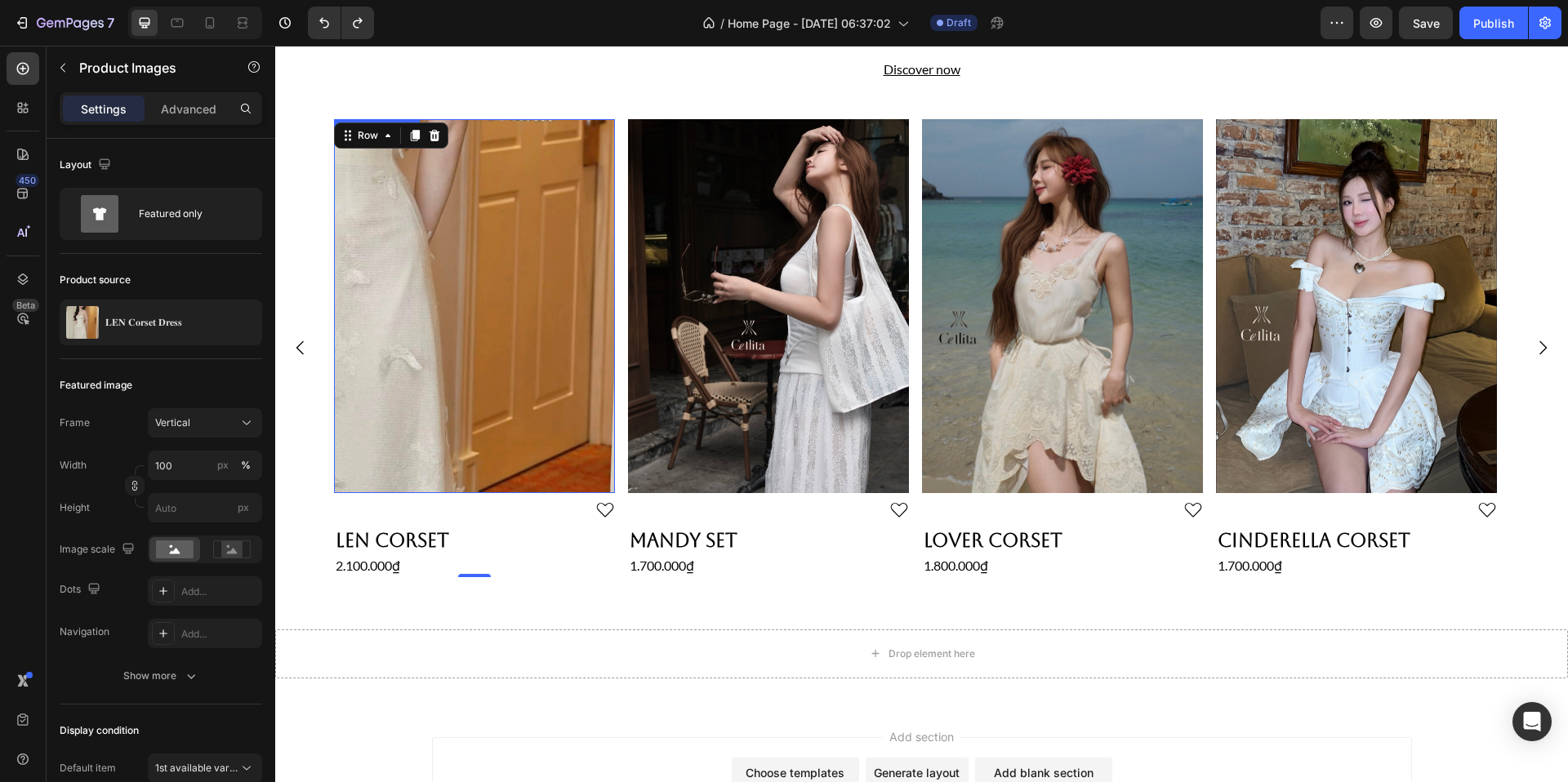
click at [577, 463] on img at bounding box center [475, 306] width 281 height 375
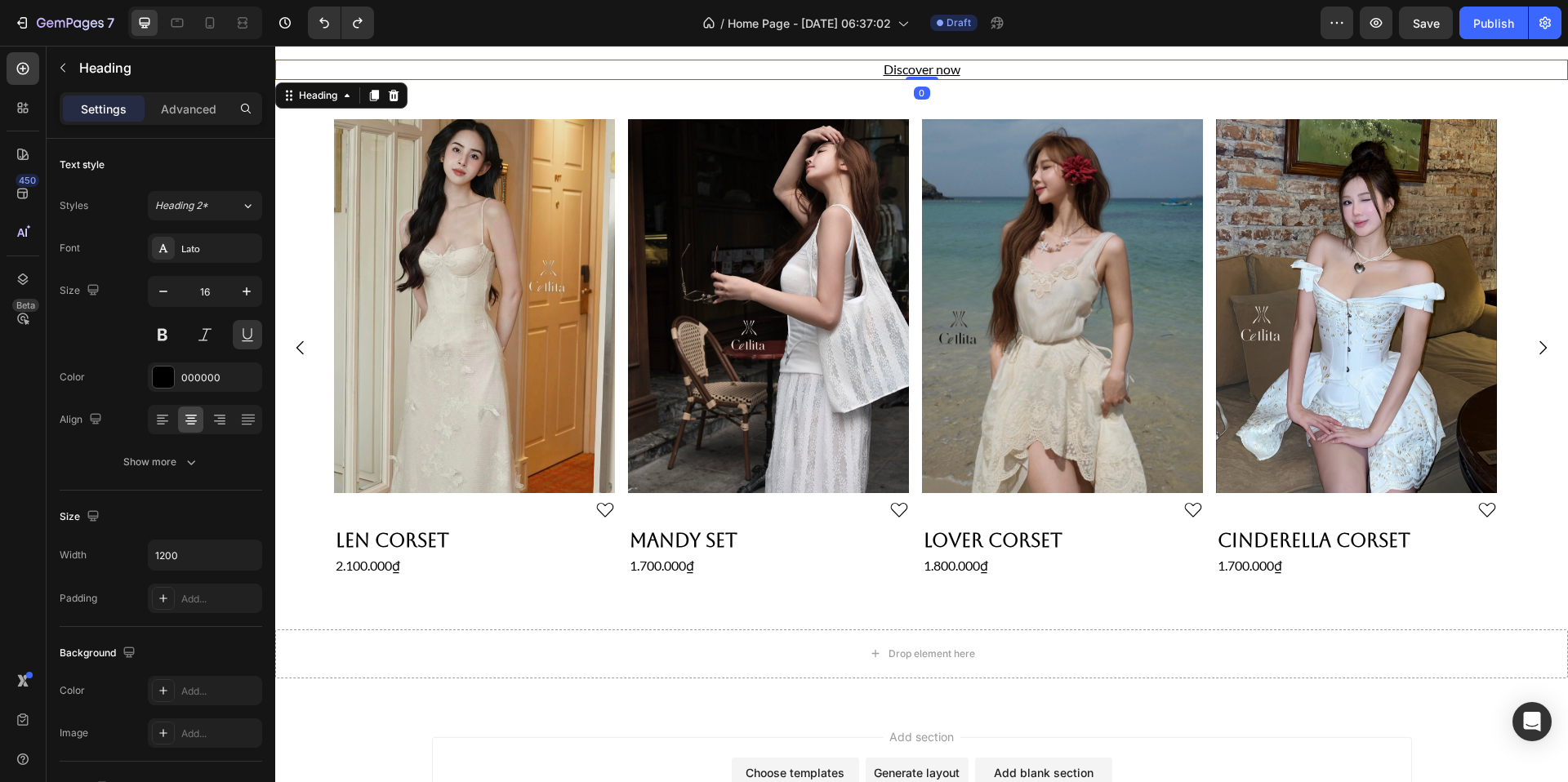
click at [792, 78] on h2 "Discover now" at bounding box center [922, 69] width 980 height 20
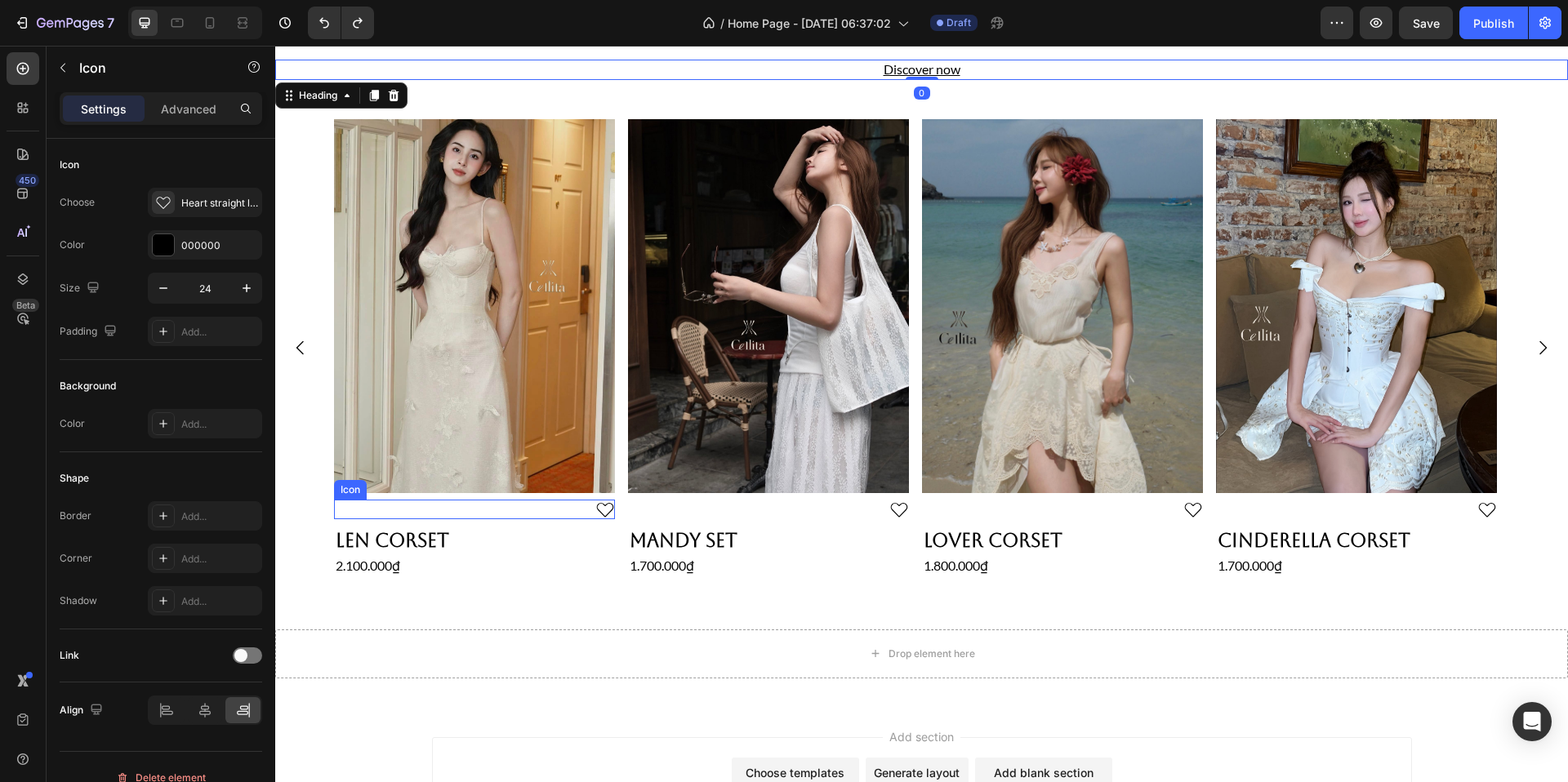
click at [580, 511] on div "Icon" at bounding box center [475, 509] width 281 height 19
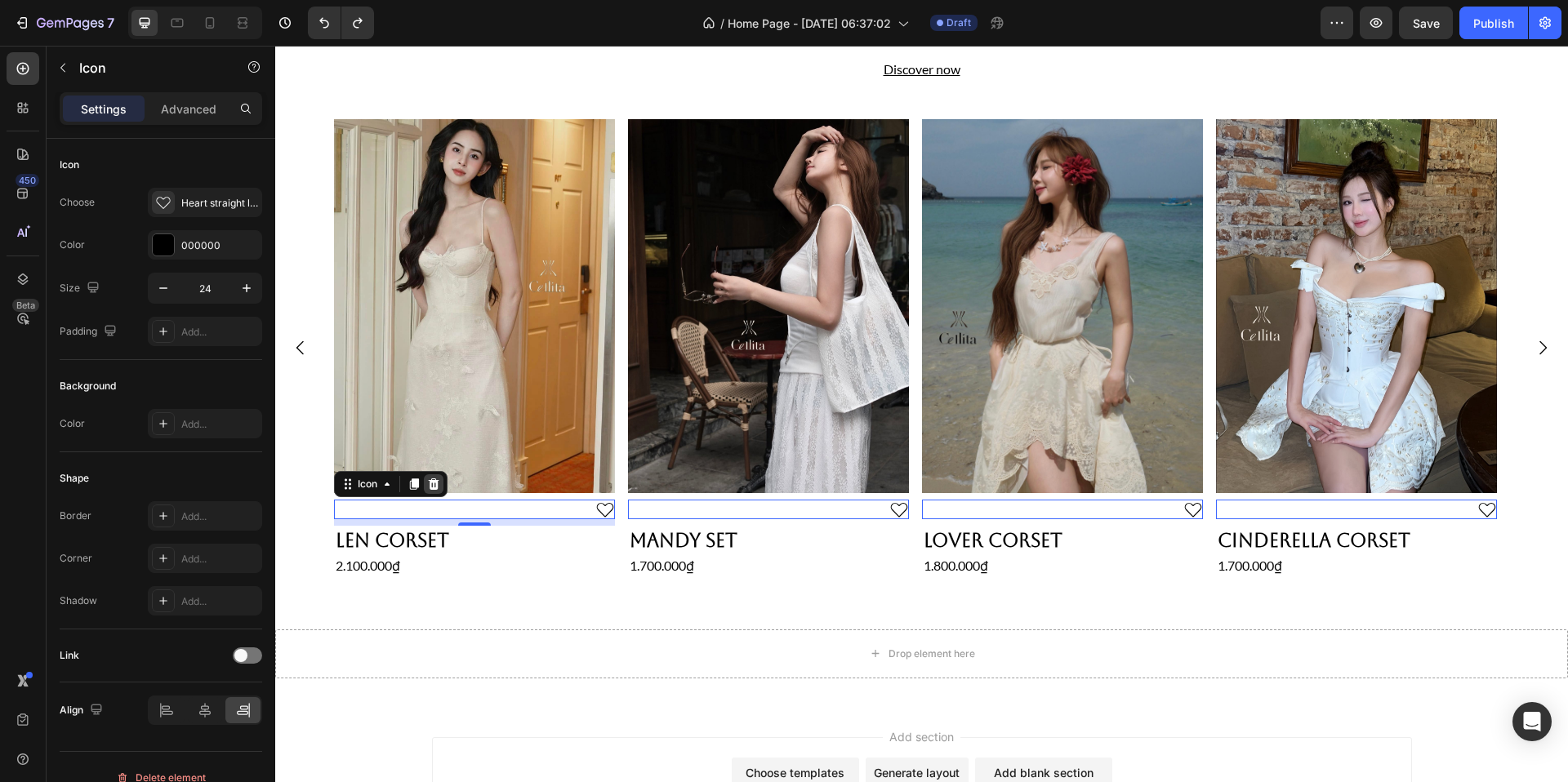
click at [438, 477] on icon at bounding box center [434, 484] width 13 height 13
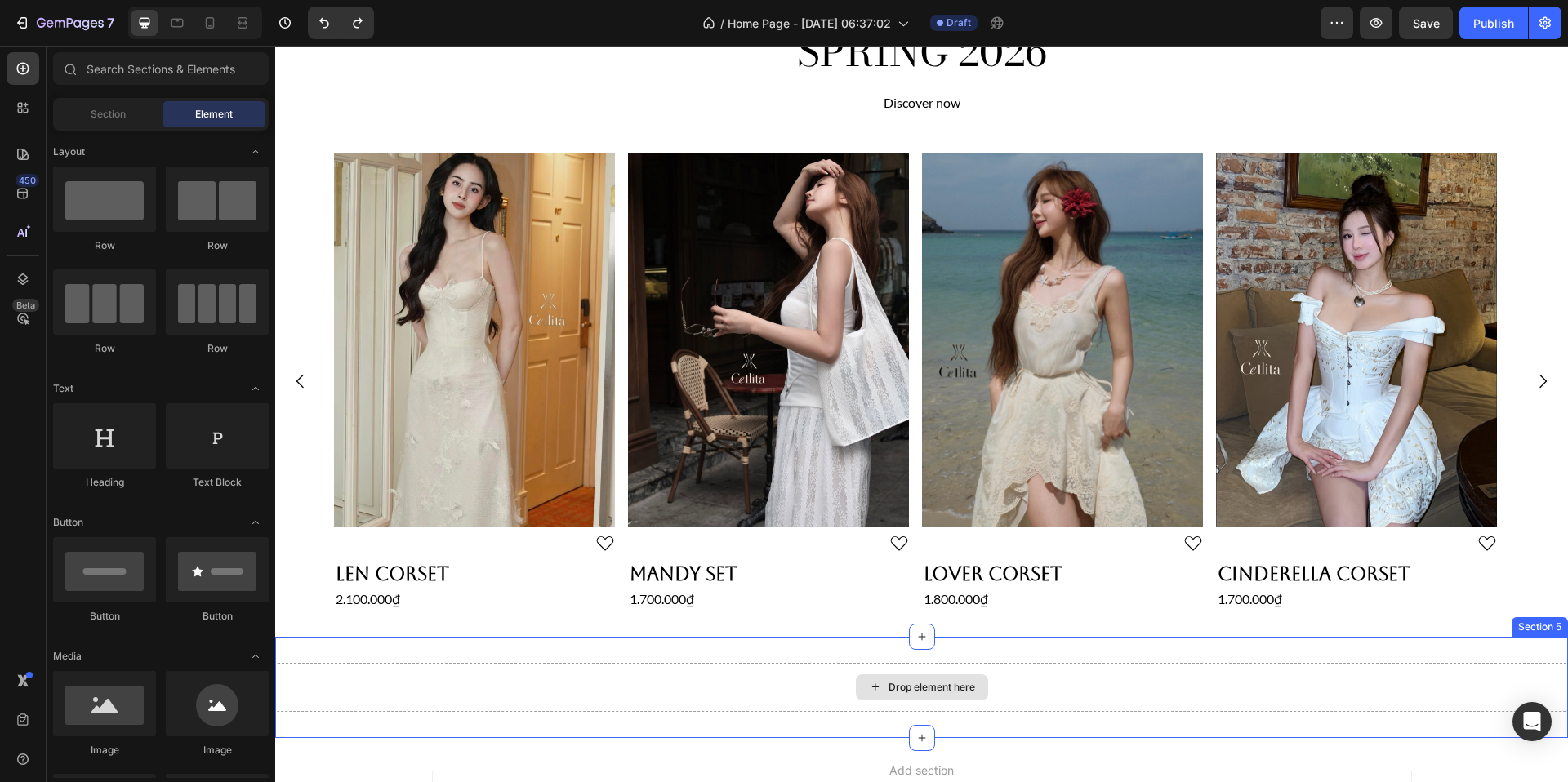
scroll to position [589, 0]
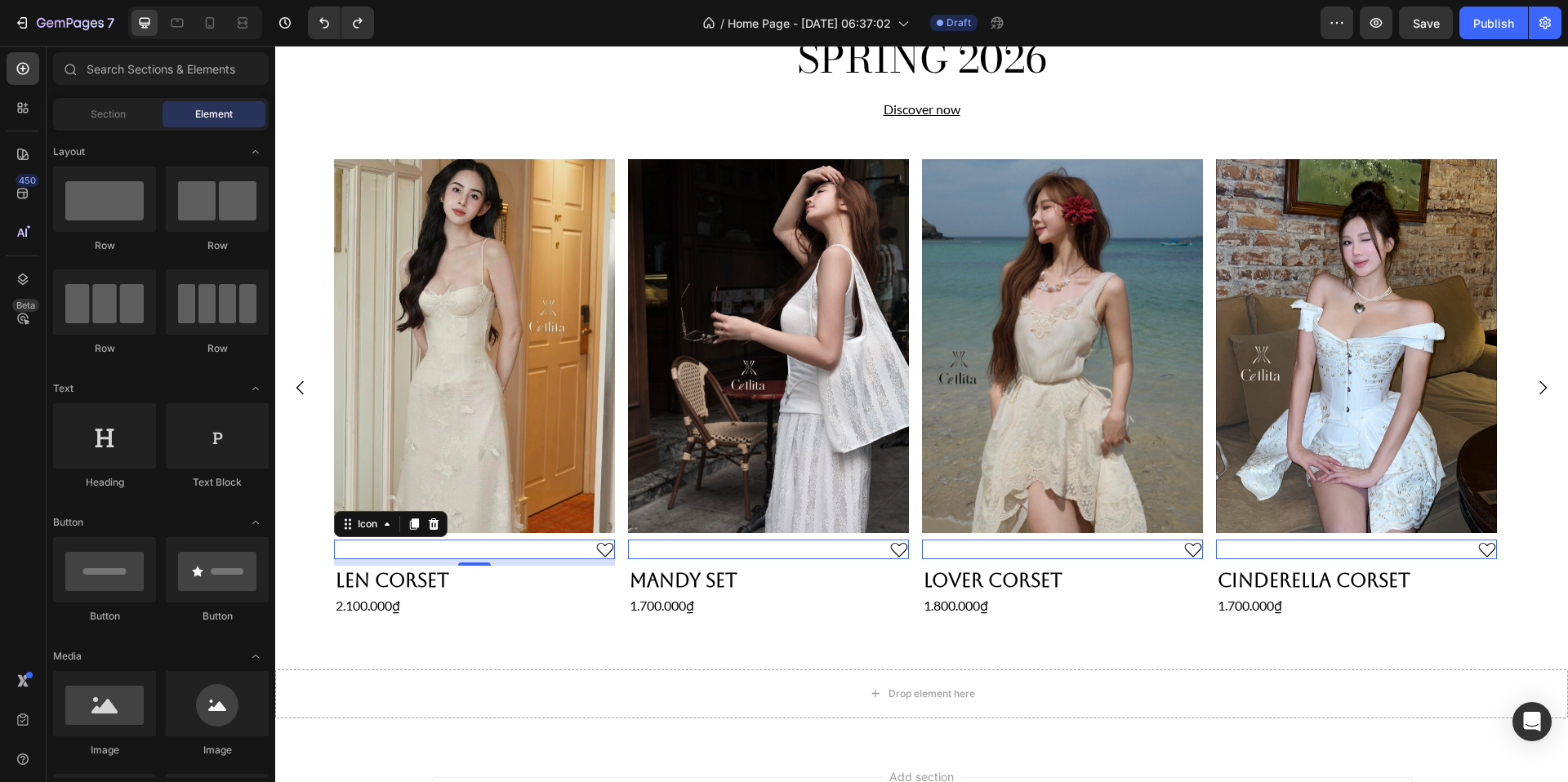
click at [564, 542] on div "Icon 0" at bounding box center [475, 550] width 281 height 19
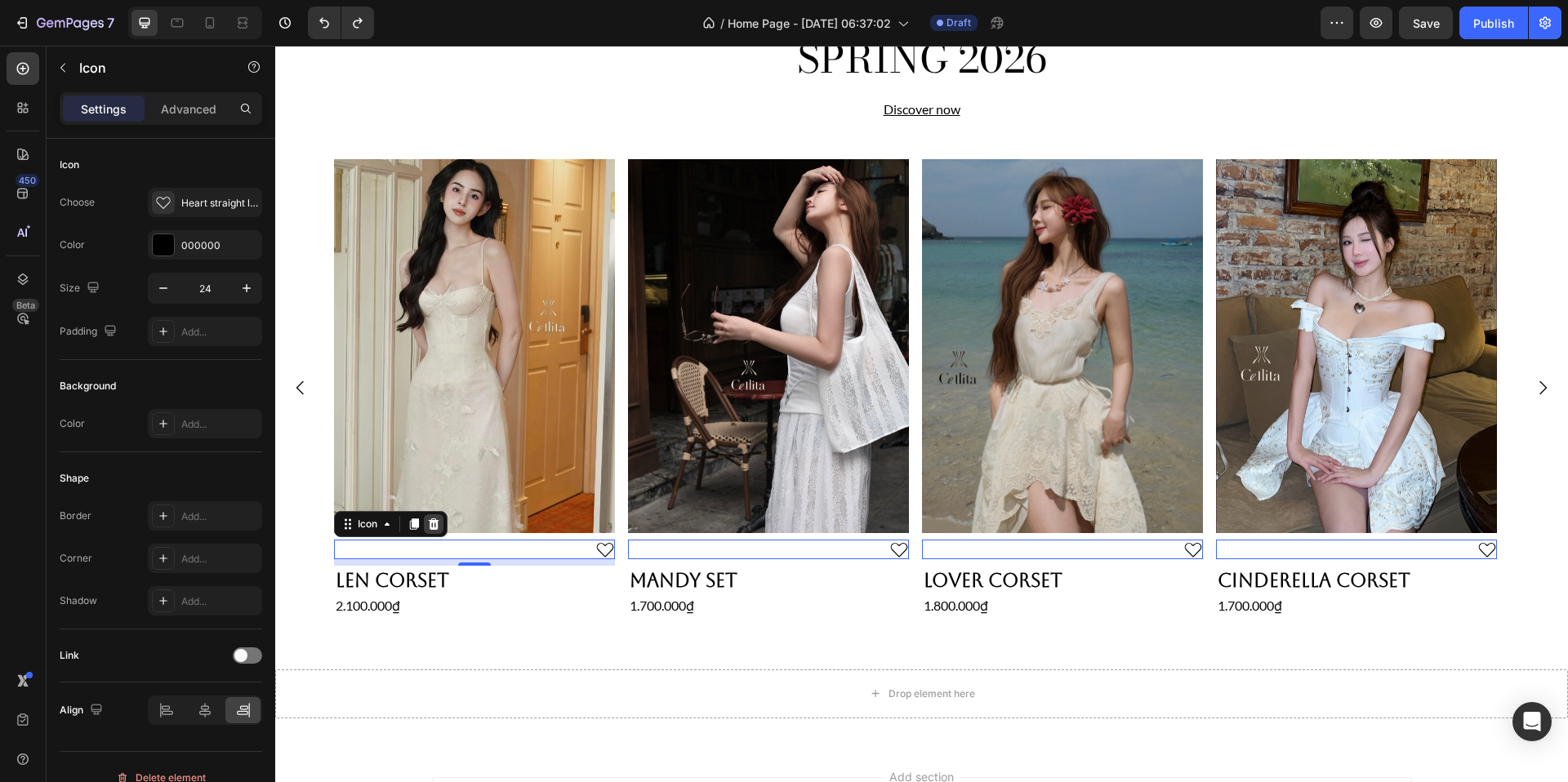
click at [433, 521] on icon at bounding box center [433, 525] width 11 height 12
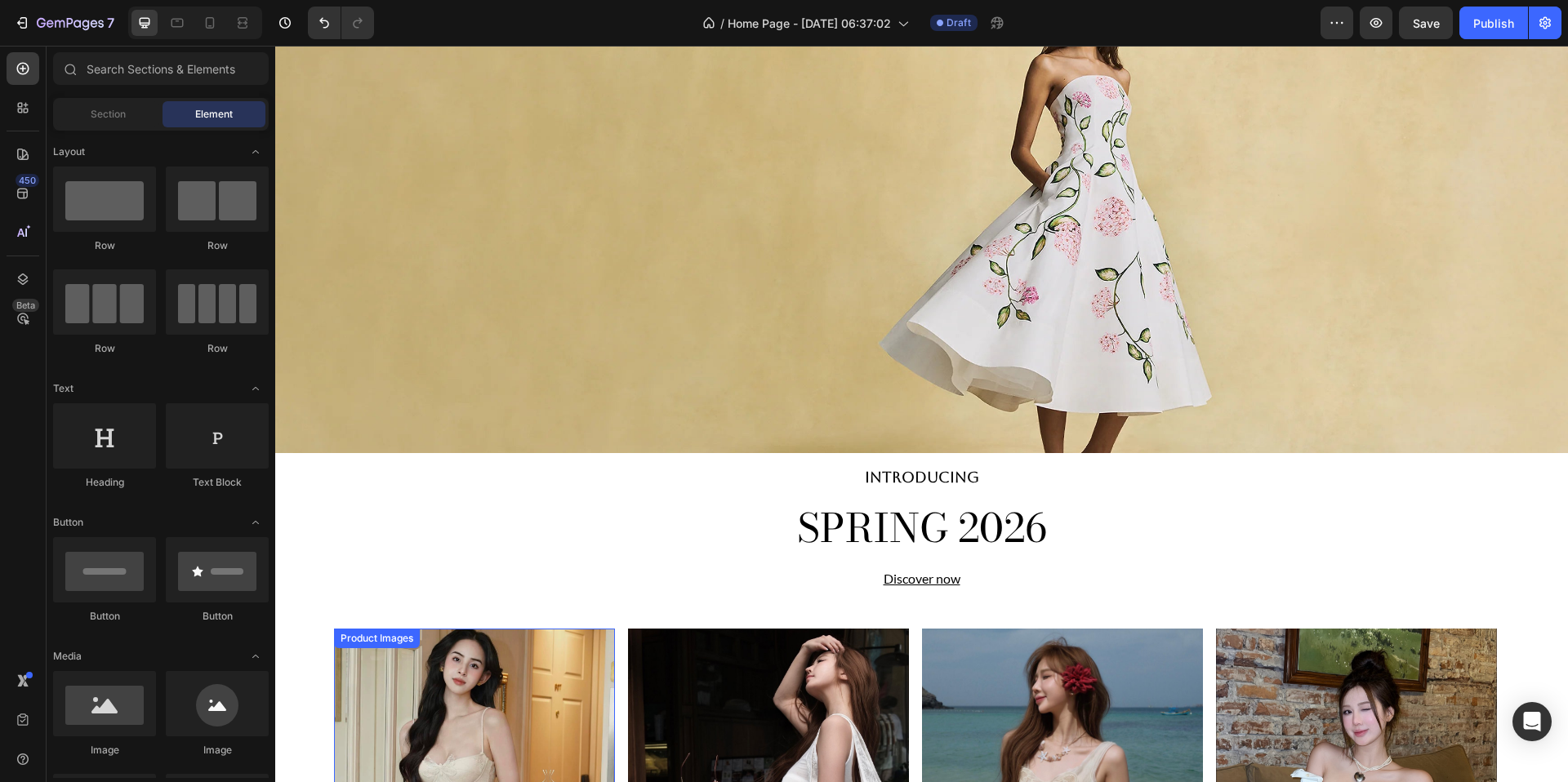
scroll to position [0, 0]
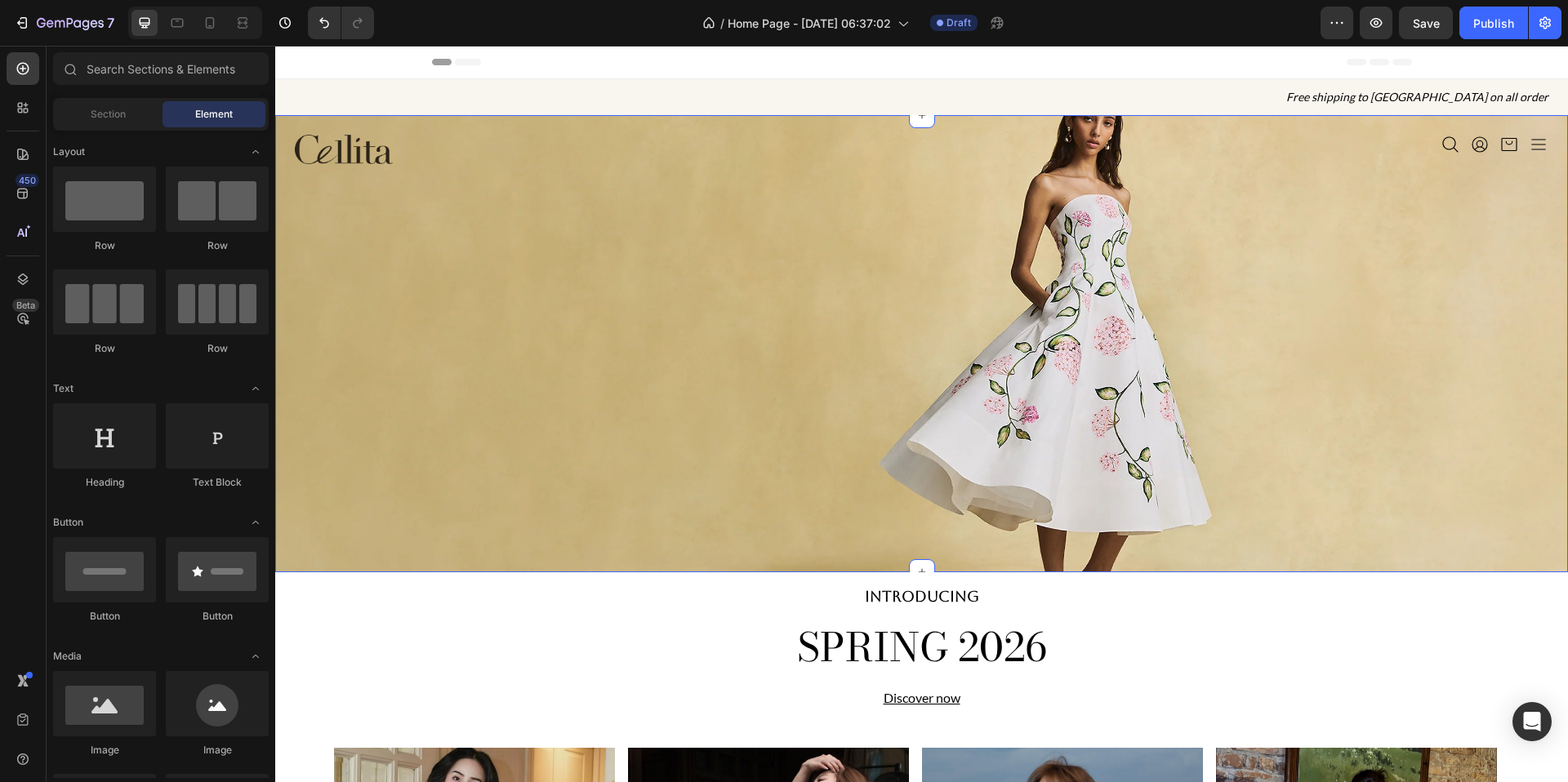
click at [355, 346] on div "Image Icon Icon Icon Icon Icon List Section 2" at bounding box center [921, 344] width 1293 height 457
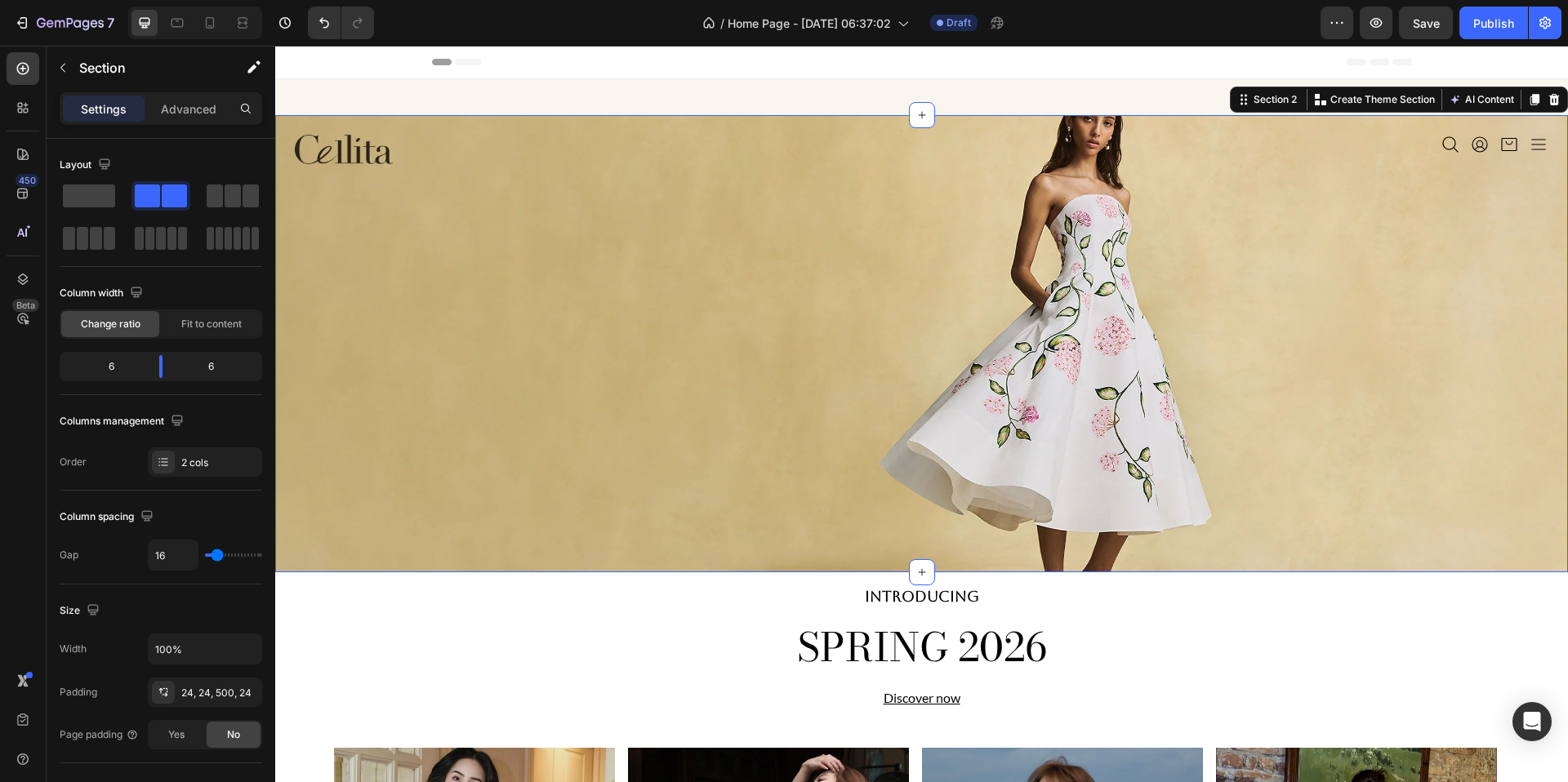
click at [622, 371] on div "Image Icon Icon Icon Icon Icon List Section 2 You can create reusable sections …" at bounding box center [921, 344] width 1293 height 457
click at [203, 110] on p "Advanced" at bounding box center [188, 110] width 56 height 17
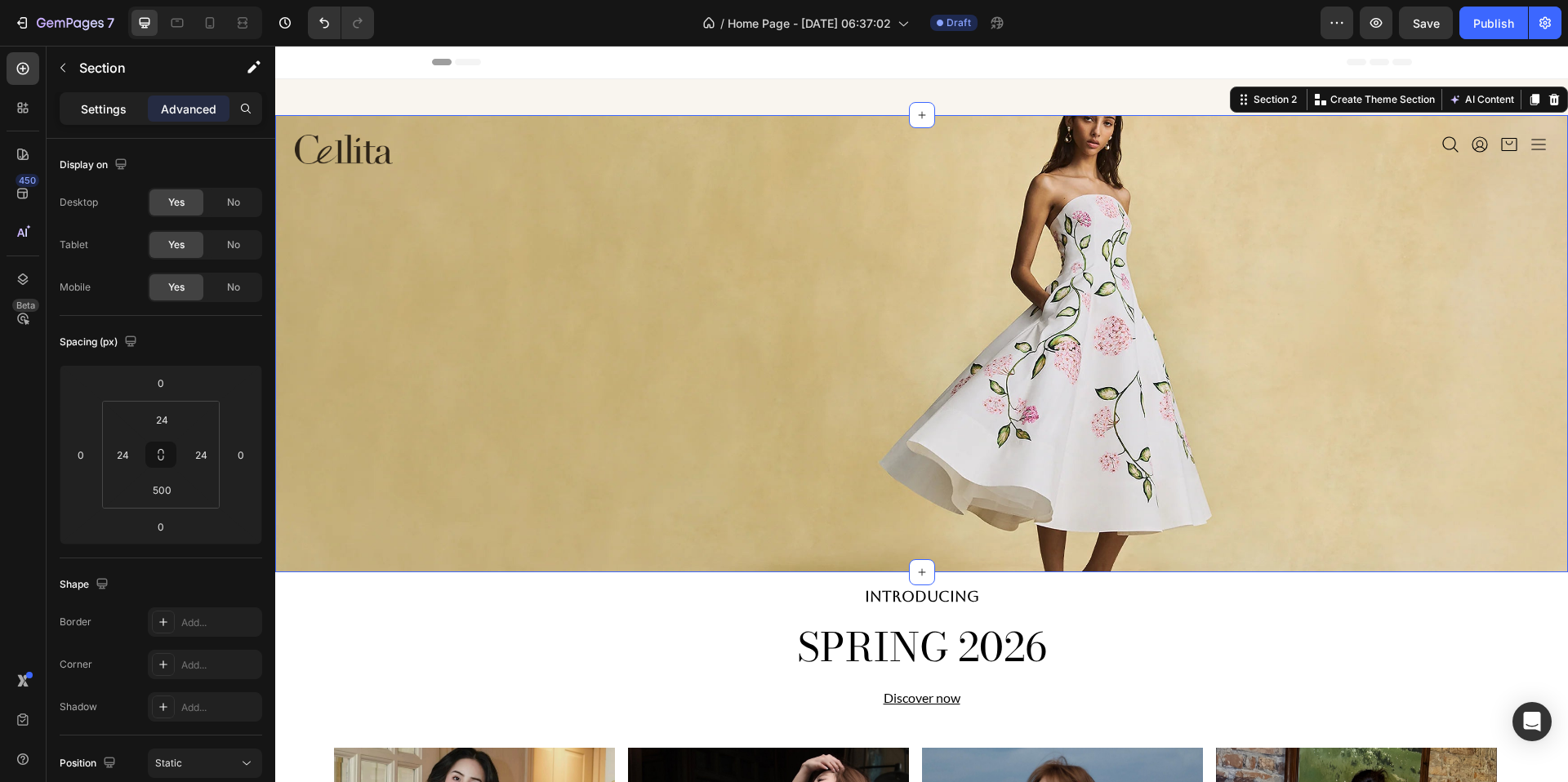
click at [117, 104] on p "Settings" at bounding box center [104, 110] width 46 height 17
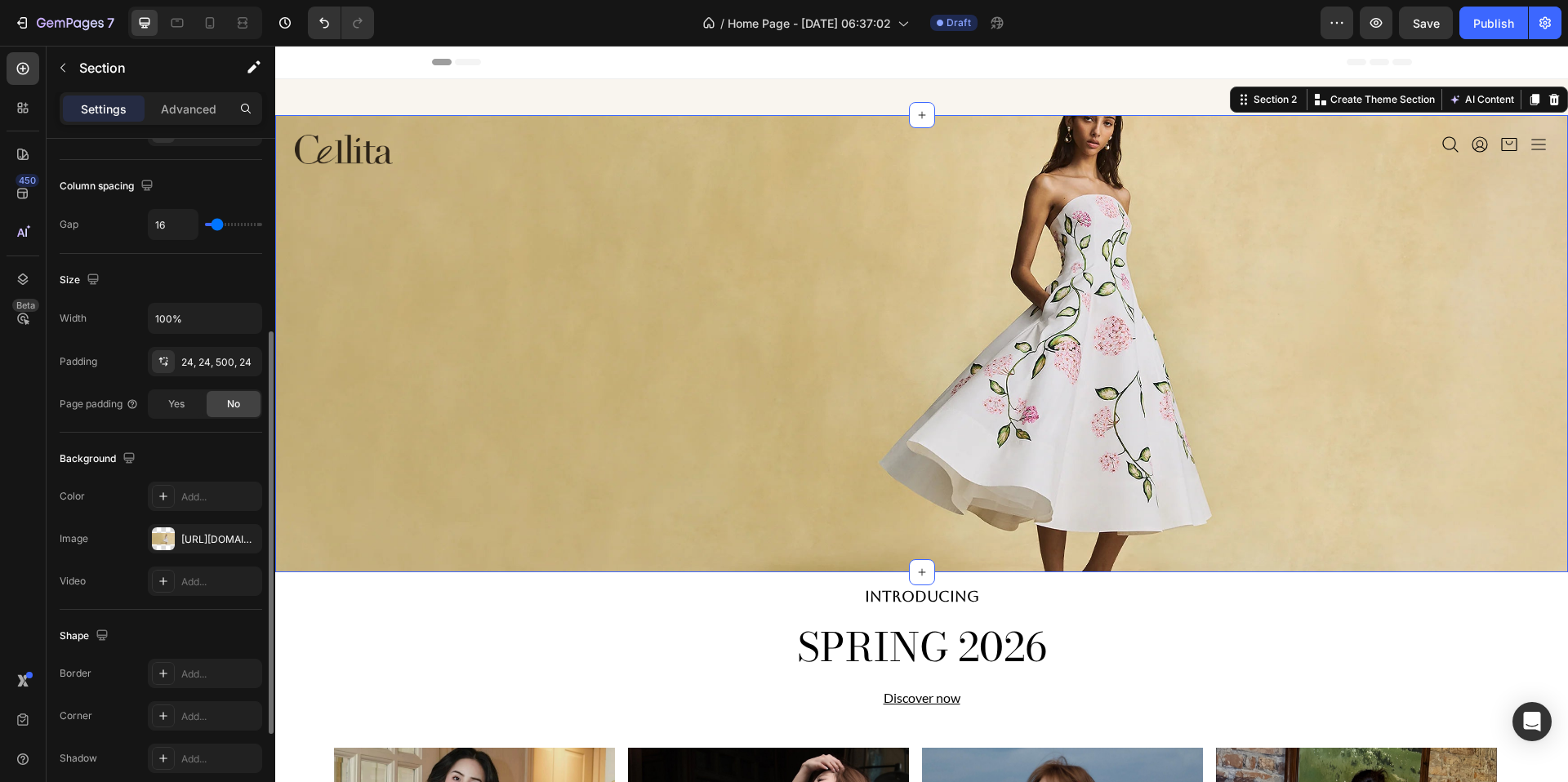
scroll to position [493, 0]
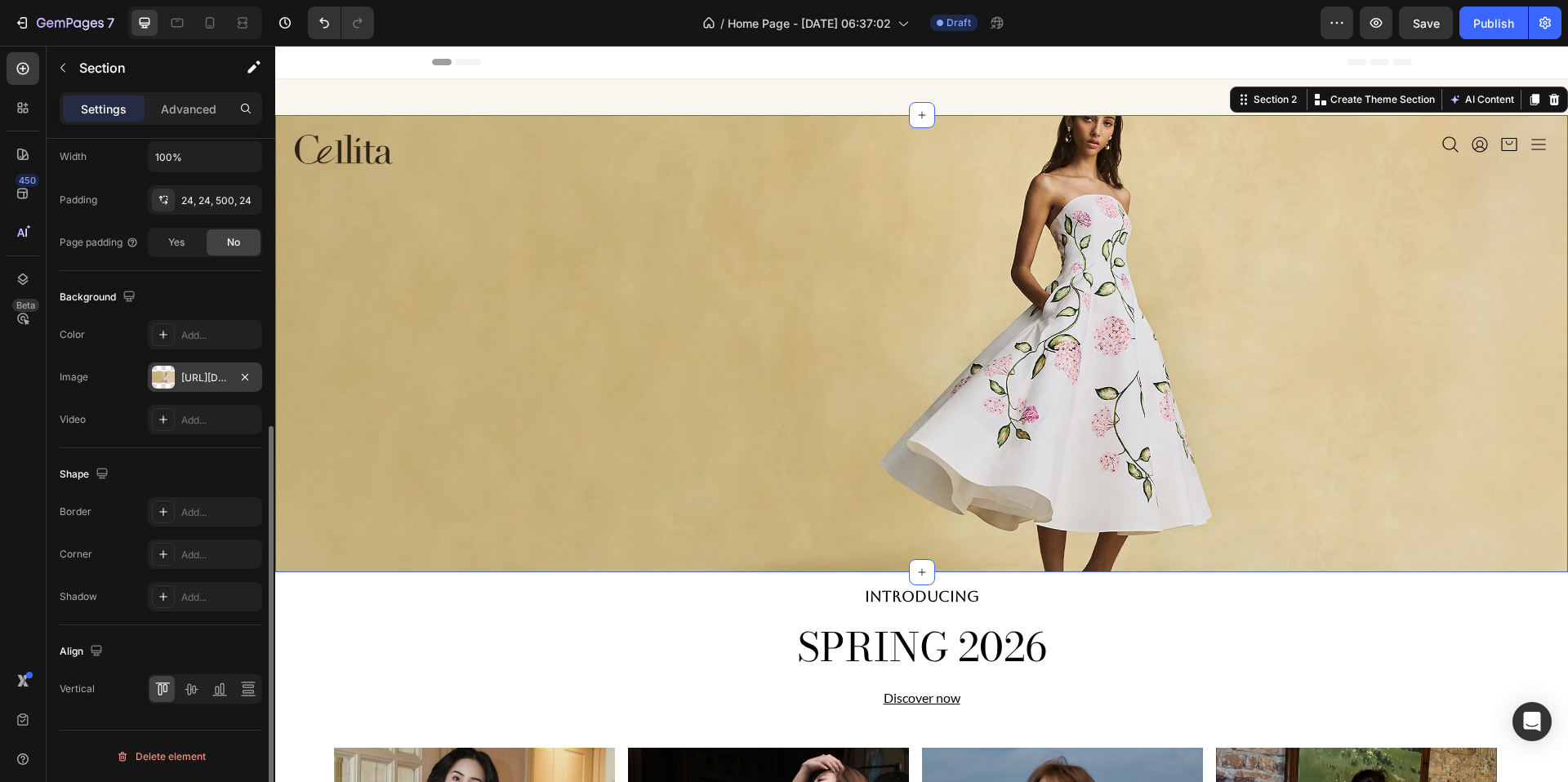
click at [197, 379] on div "[URL][DOMAIN_NAME]" at bounding box center [205, 378] width 47 height 14
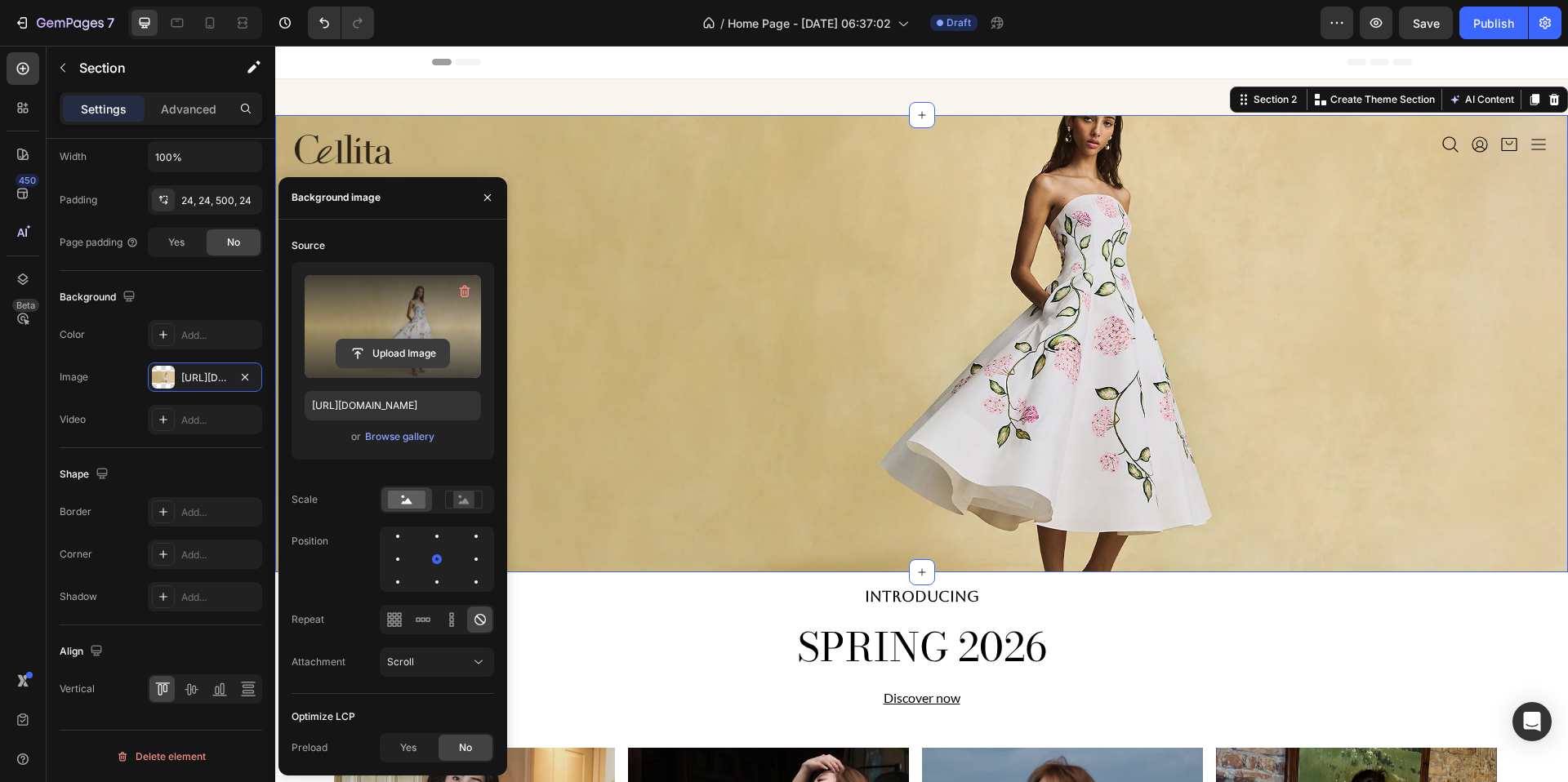
click at [401, 346] on input "file" at bounding box center [392, 354] width 112 height 28
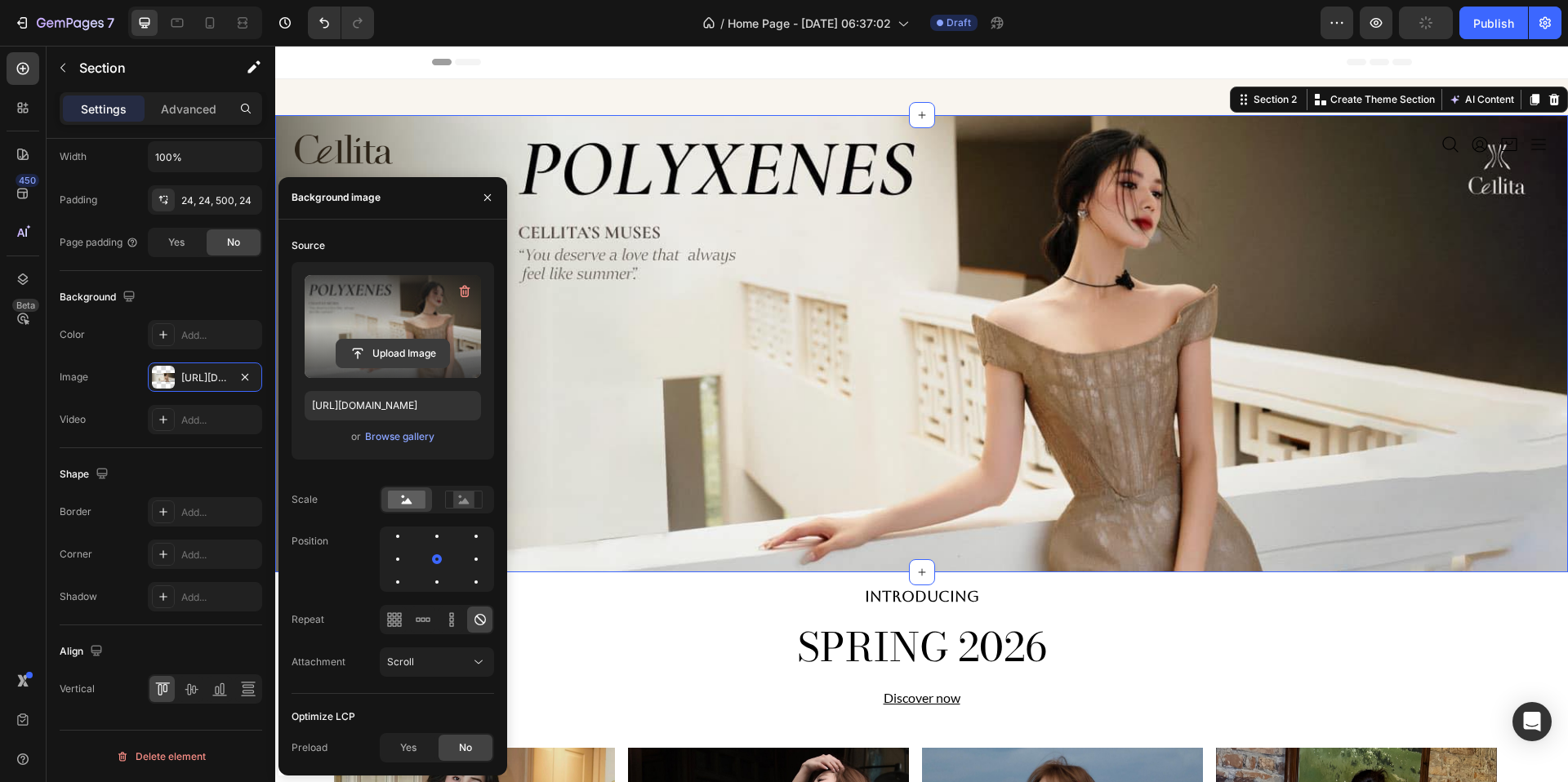
click at [418, 348] on input "file" at bounding box center [392, 354] width 112 height 28
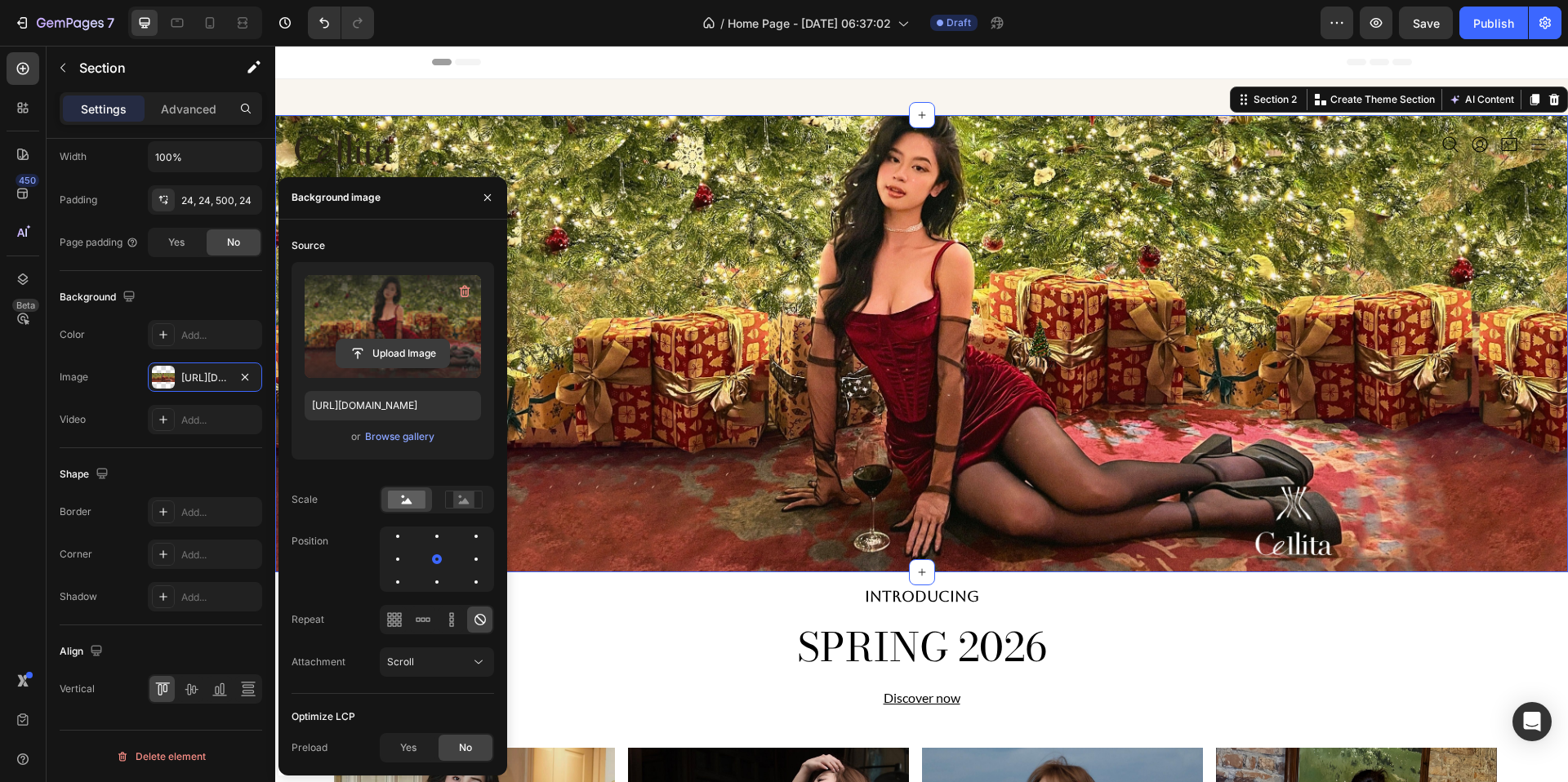
click at [387, 357] on input "file" at bounding box center [392, 354] width 112 height 28
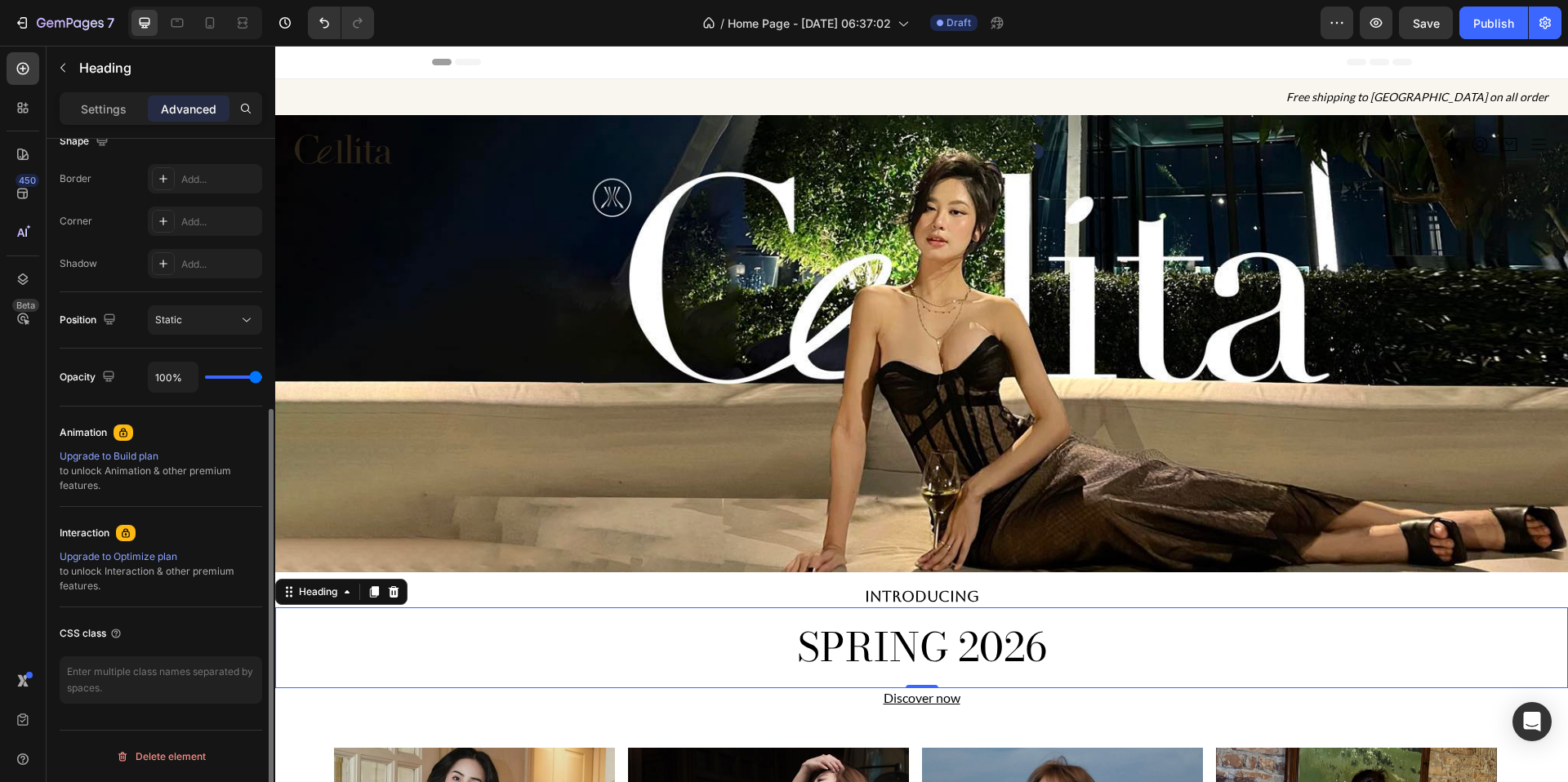
click at [652, 608] on div "SPRING 2026 Heading 0" at bounding box center [921, 647] width 1293 height 80
